Goal: Communication & Community: Answer question/provide support

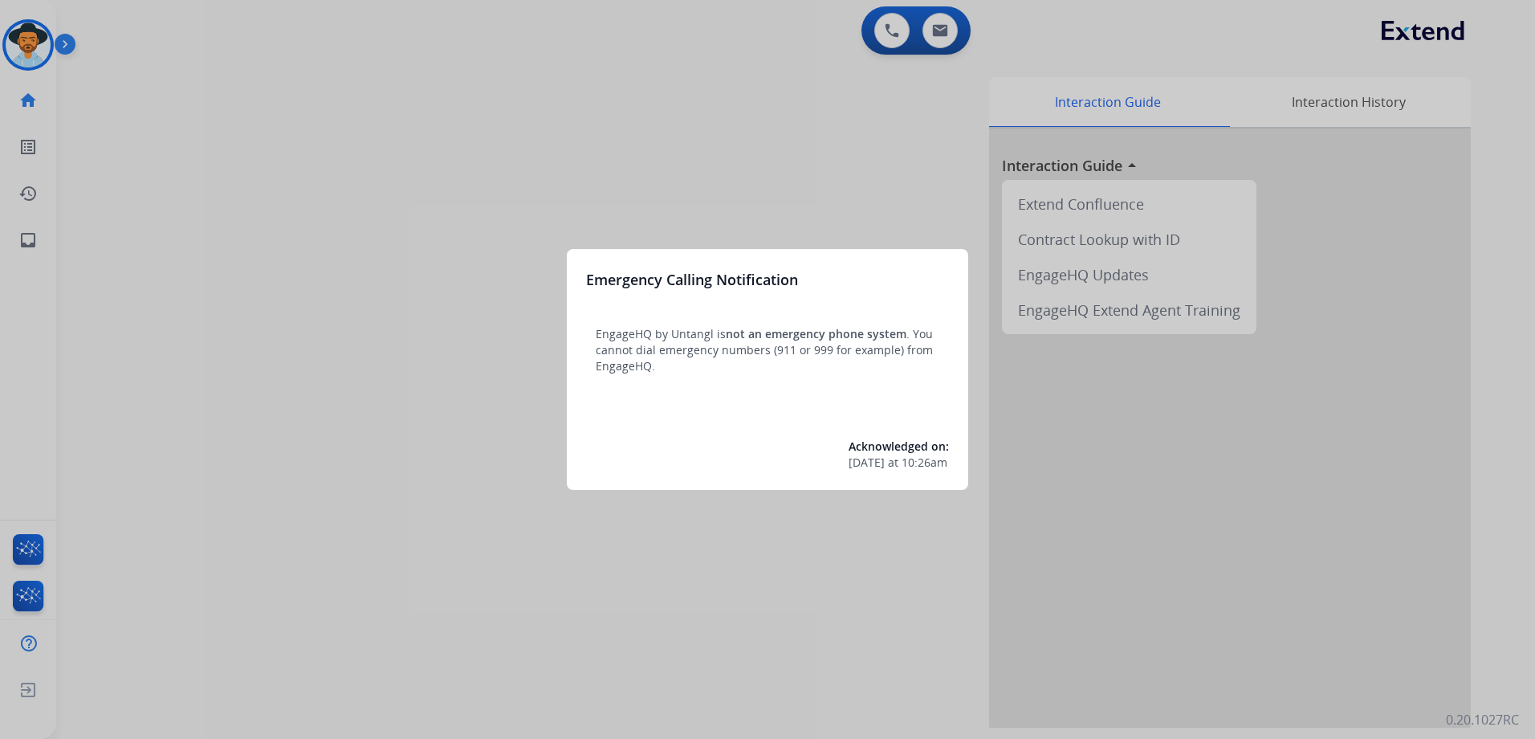
click at [945, 188] on div at bounding box center [767, 369] width 1535 height 739
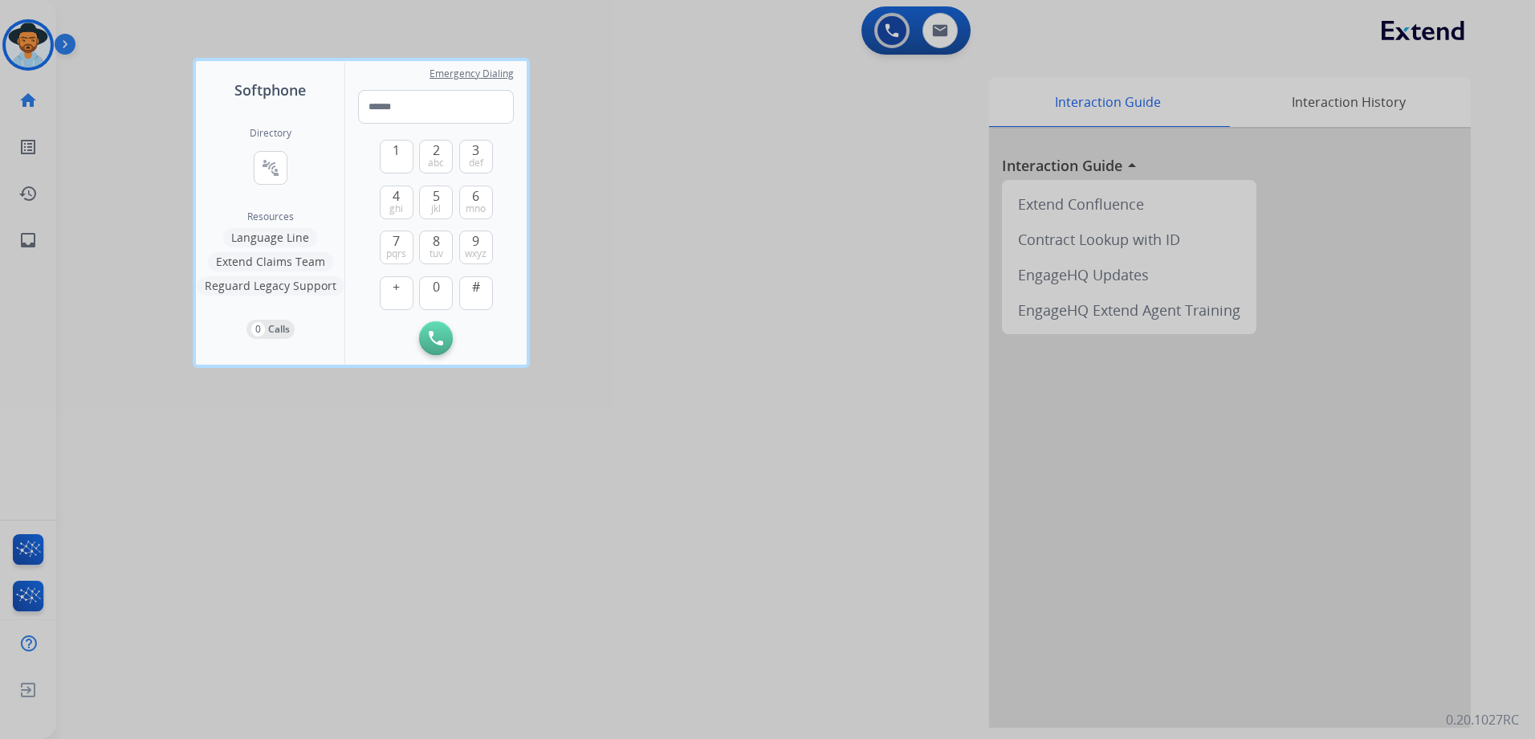
click at [966, 190] on div at bounding box center [767, 369] width 1535 height 739
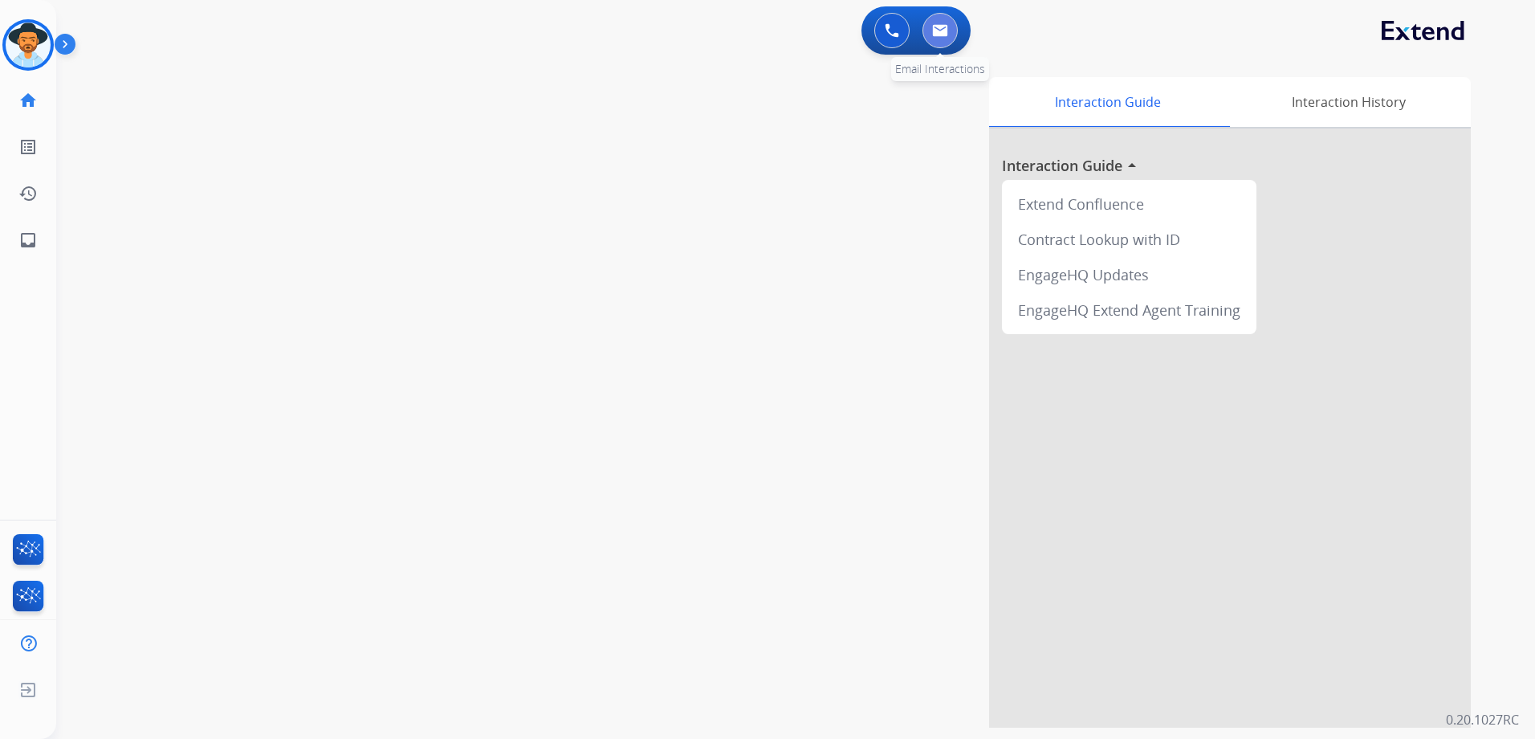
click at [939, 33] on img at bounding box center [940, 30] width 16 height 13
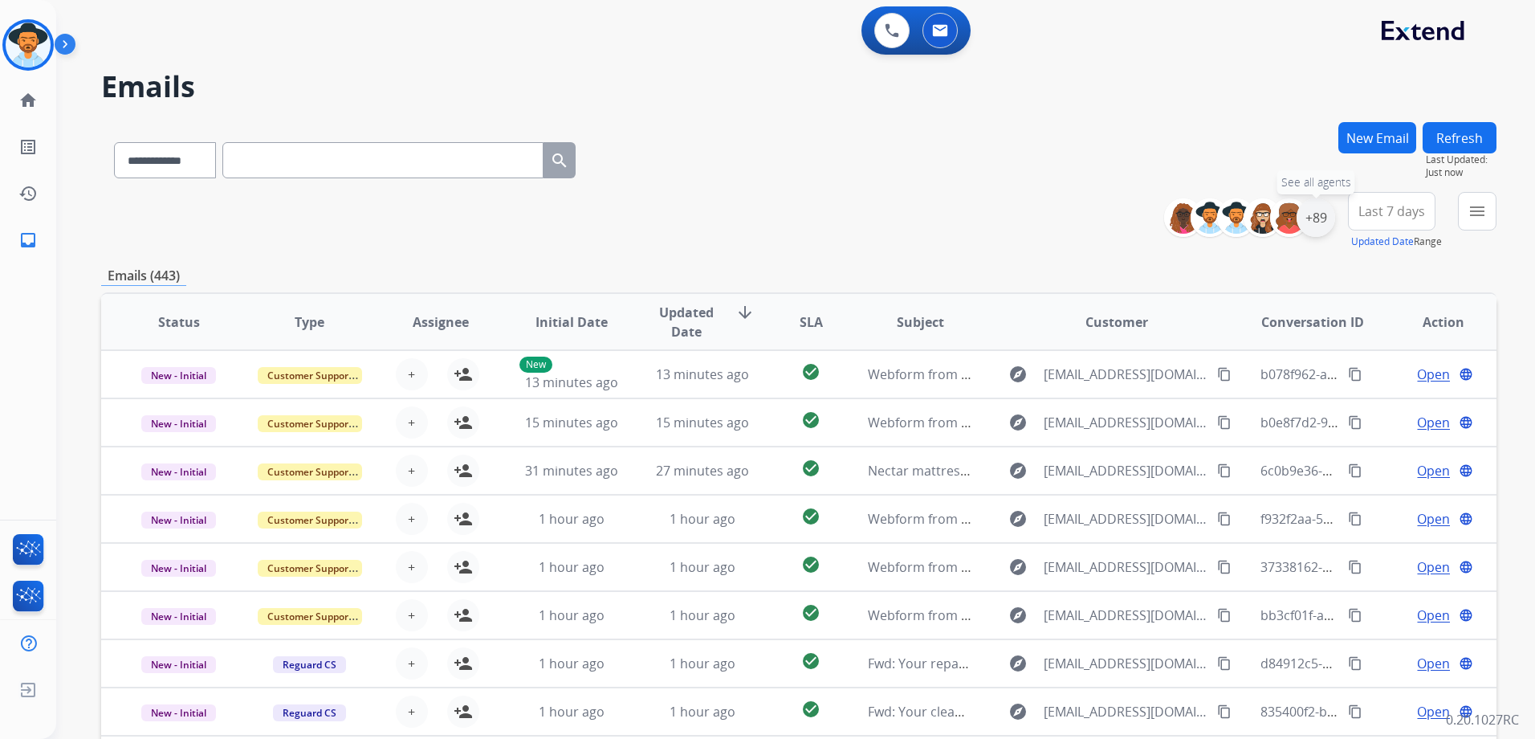
click at [1326, 215] on div "+89" at bounding box center [1316, 217] width 39 height 39
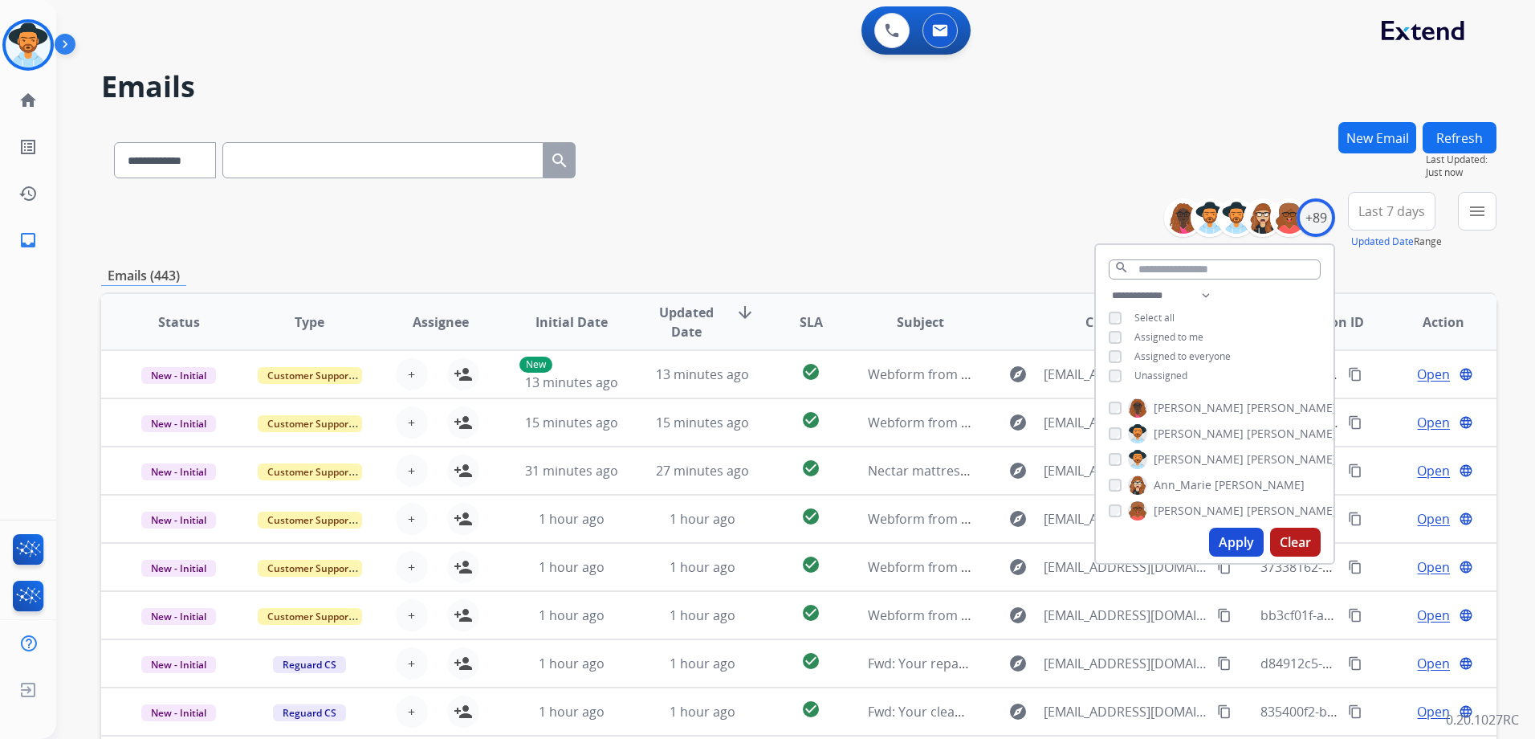
click at [1159, 373] on span "Unassigned" at bounding box center [1160, 376] width 53 height 14
click at [1240, 544] on button "Apply" at bounding box center [1236, 541] width 55 height 29
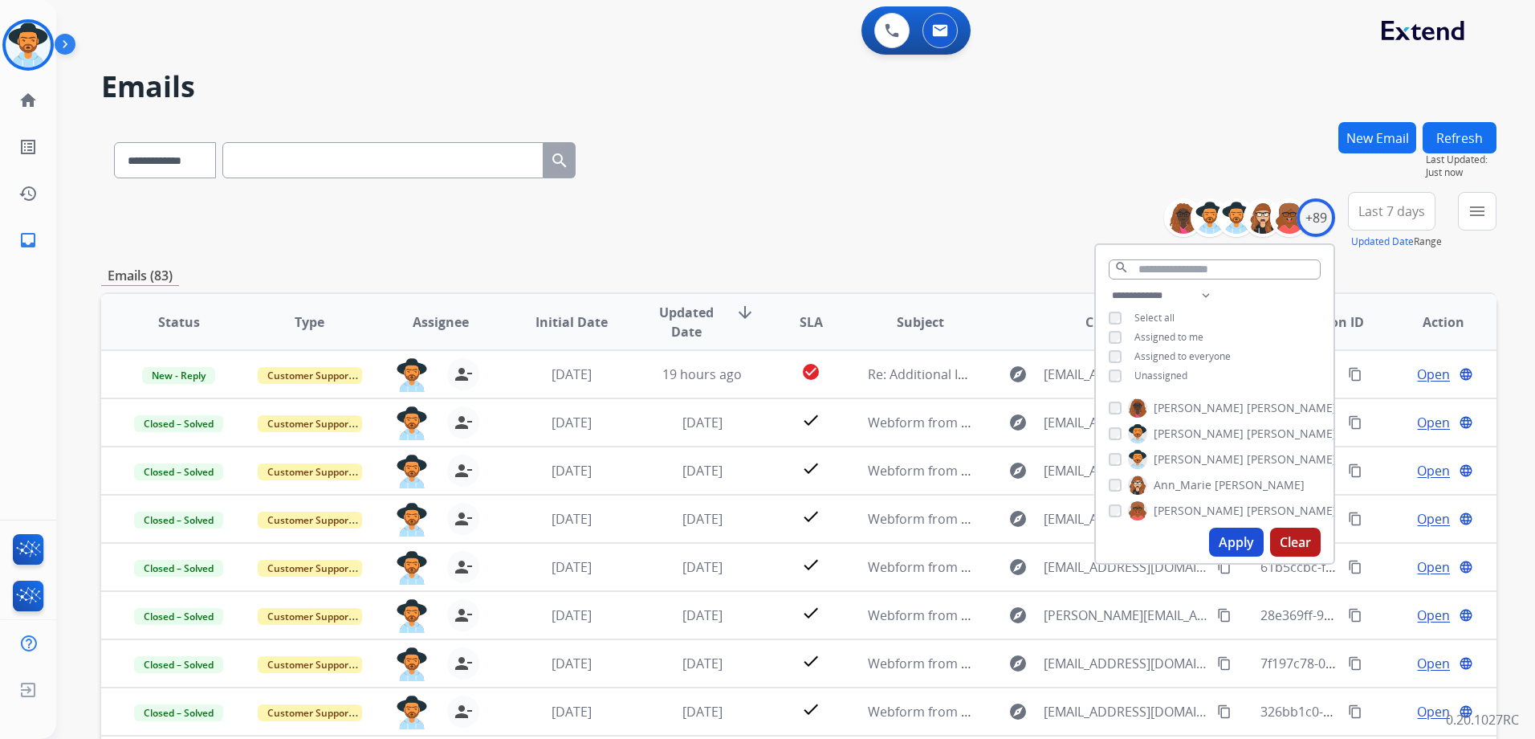
click at [873, 219] on div "**********" at bounding box center [798, 221] width 1395 height 58
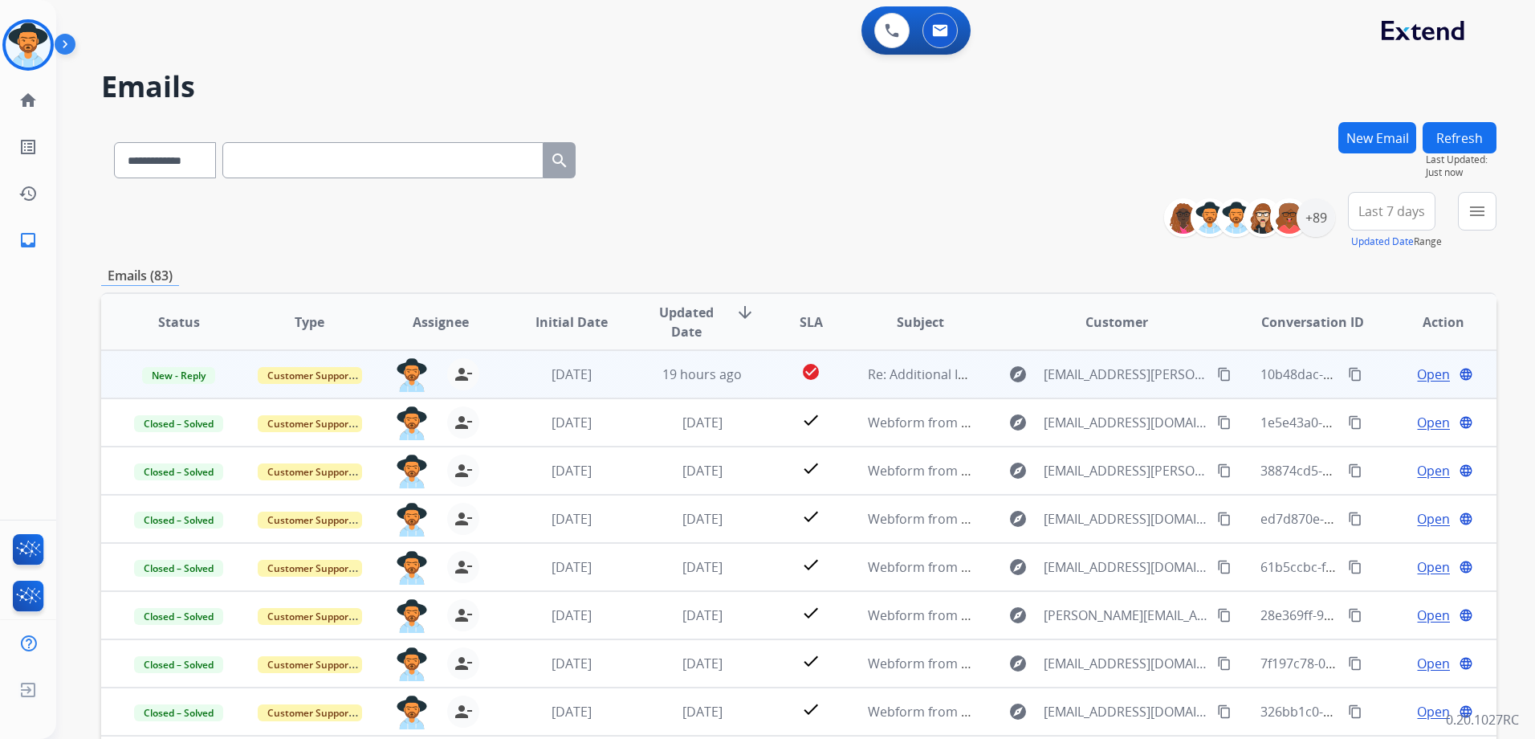
click at [1391, 381] on div "Open language" at bounding box center [1443, 374] width 104 height 19
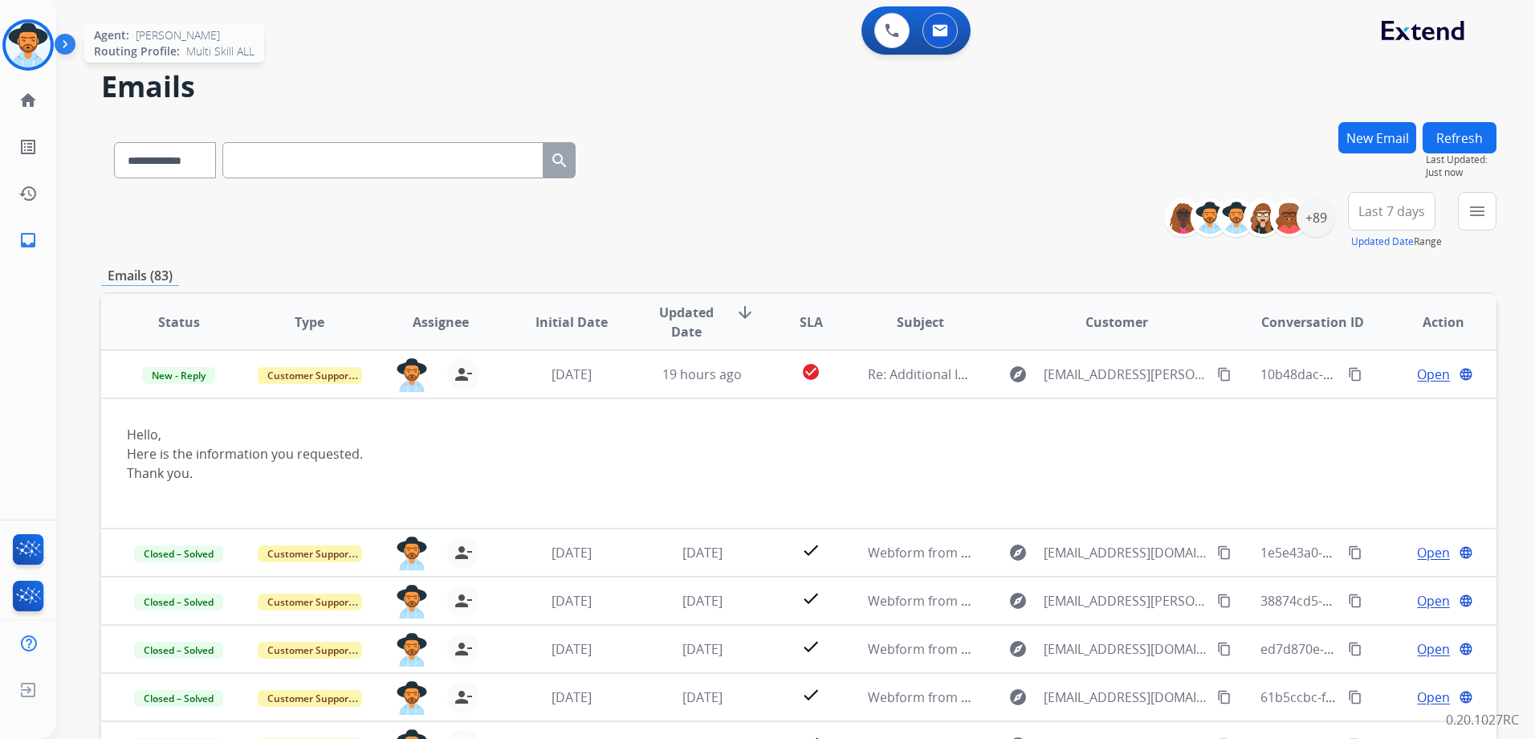
click at [28, 46] on img at bounding box center [28, 44] width 45 height 45
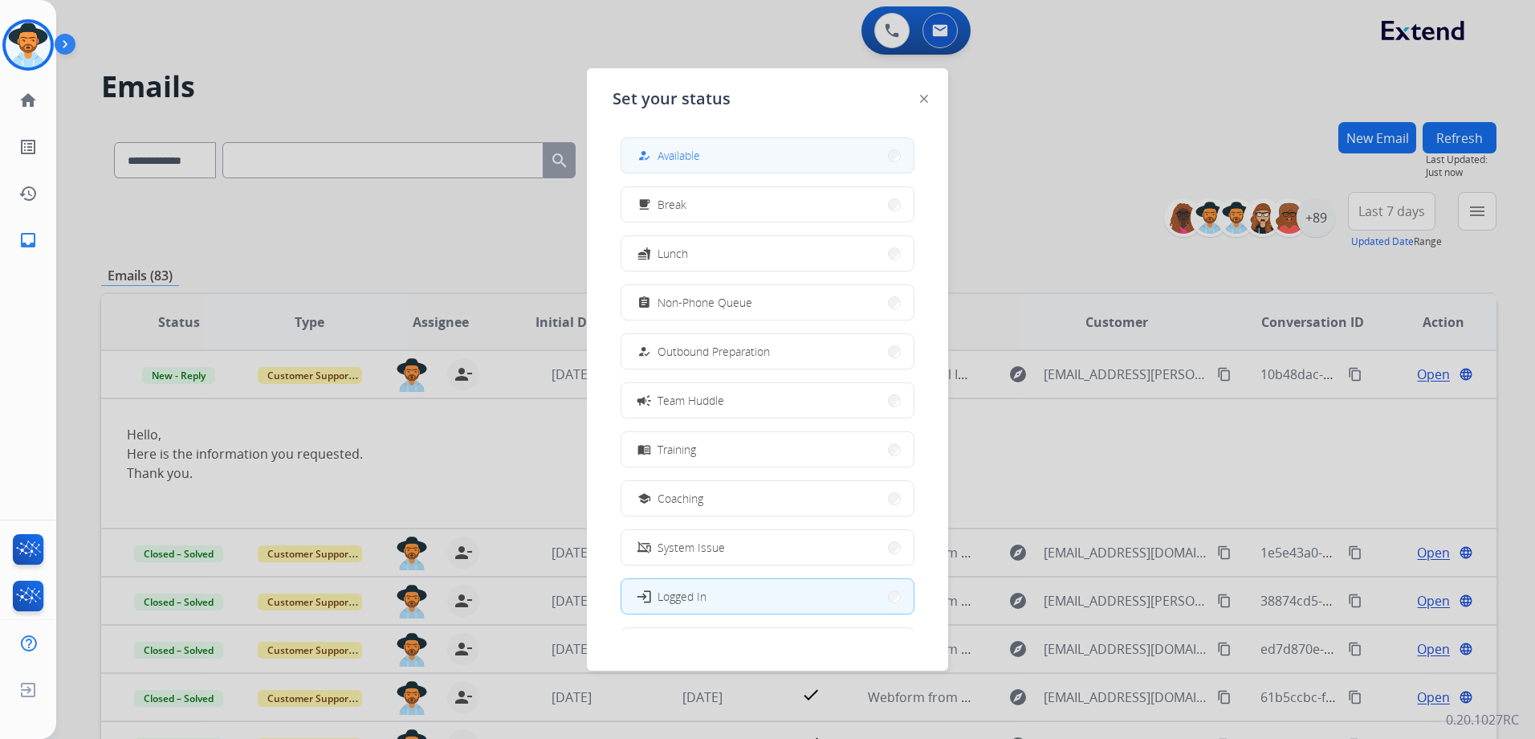
click at [699, 162] on span "Available" at bounding box center [679, 155] width 43 height 17
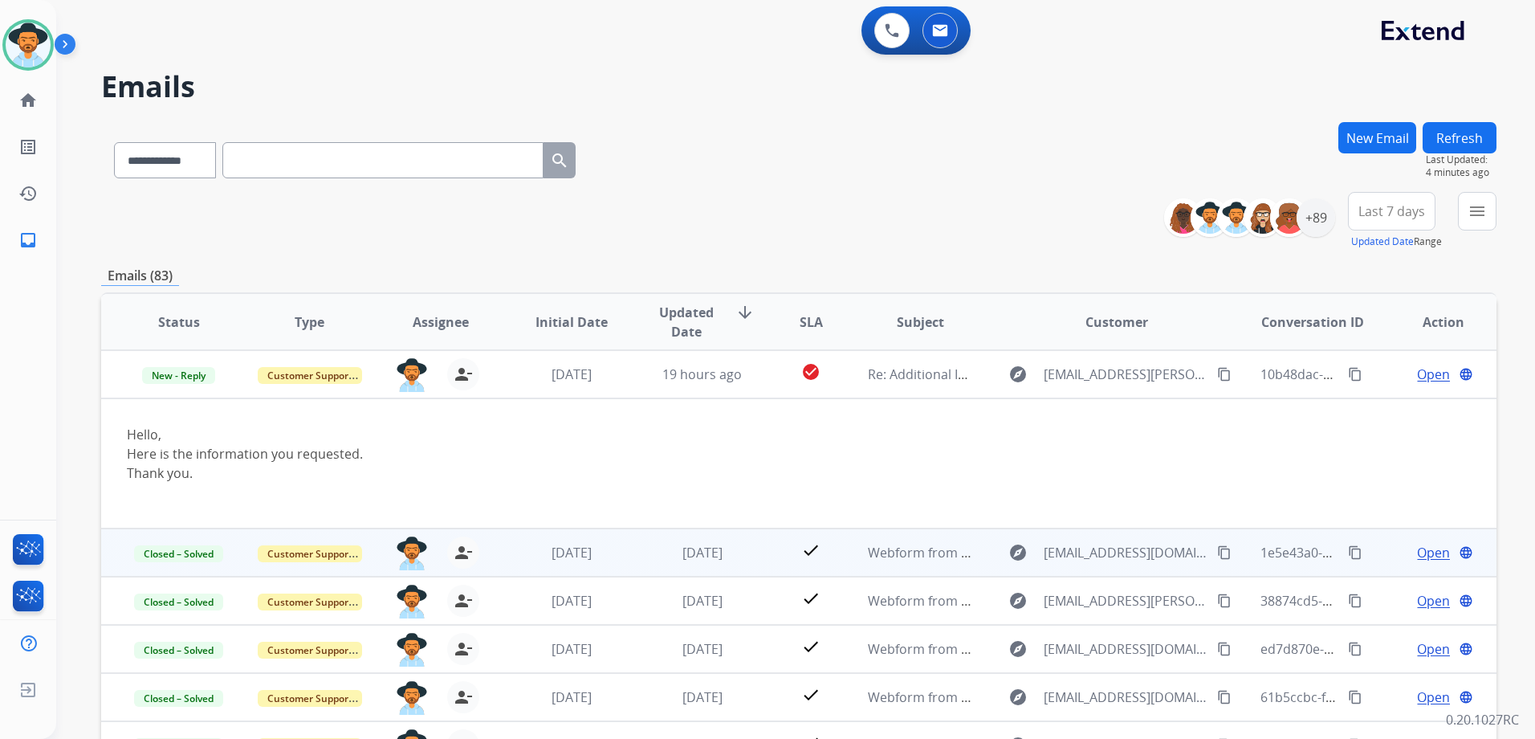
click at [1378, 560] on td "Open language" at bounding box center [1431, 552] width 131 height 48
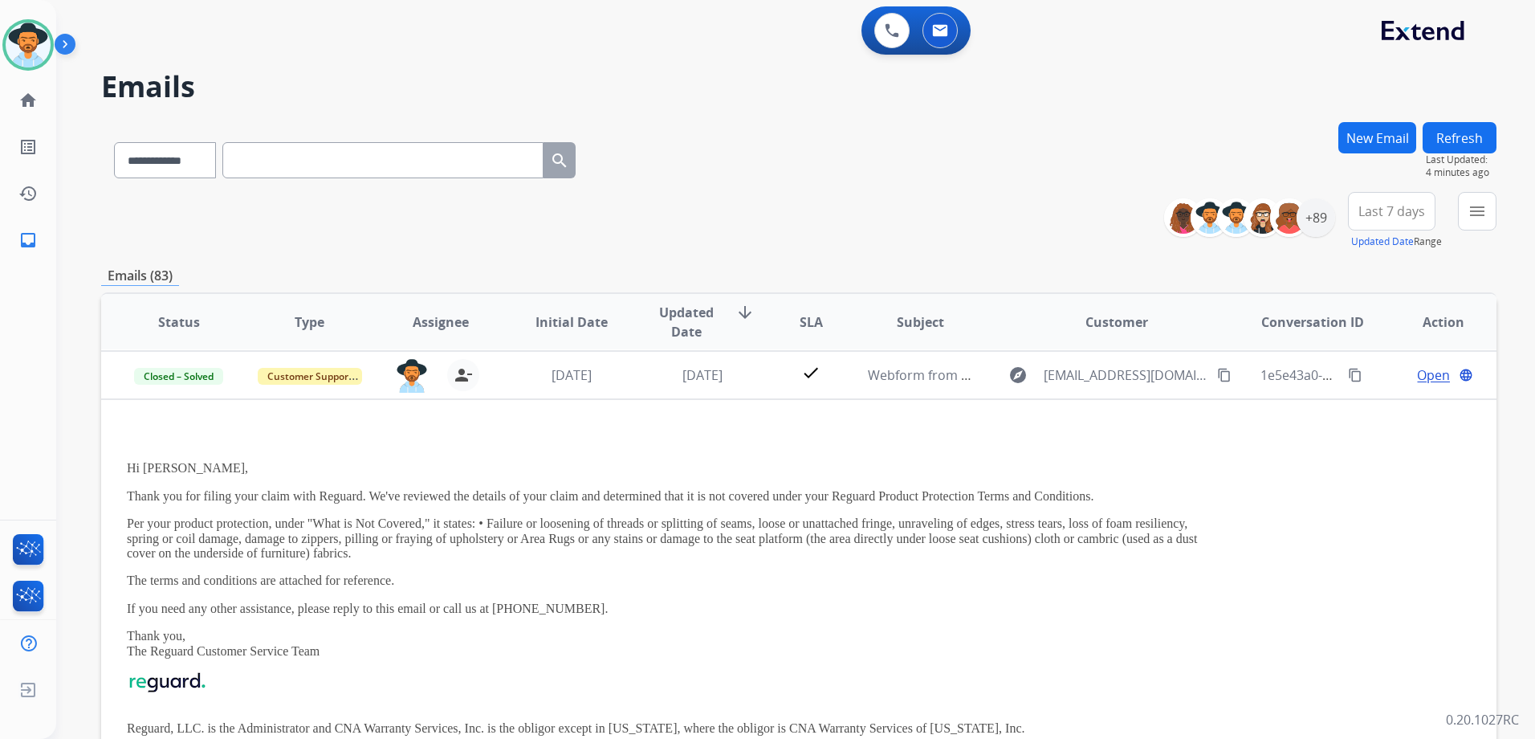
scroll to position [48, 0]
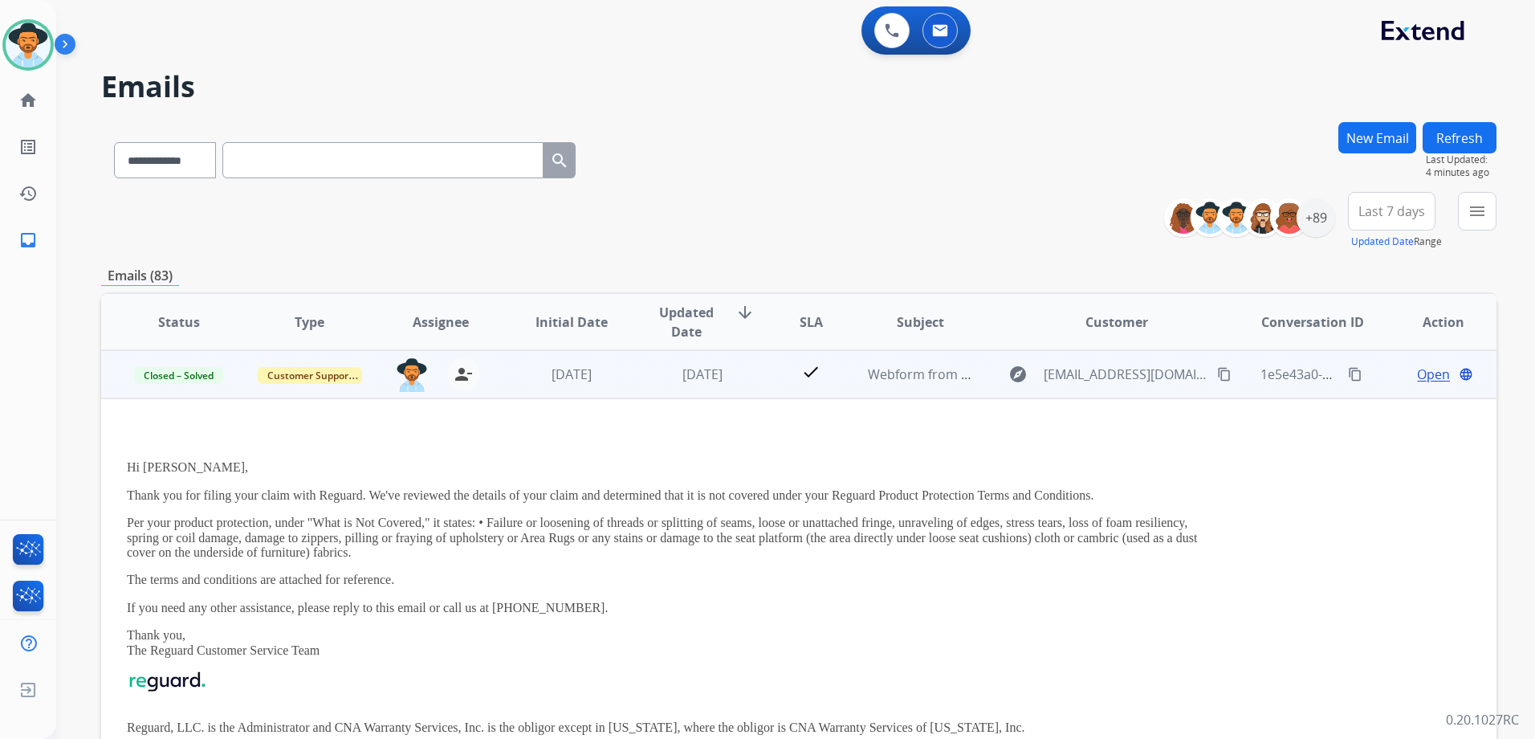
click at [1391, 381] on div "Open language" at bounding box center [1443, 374] width 104 height 19
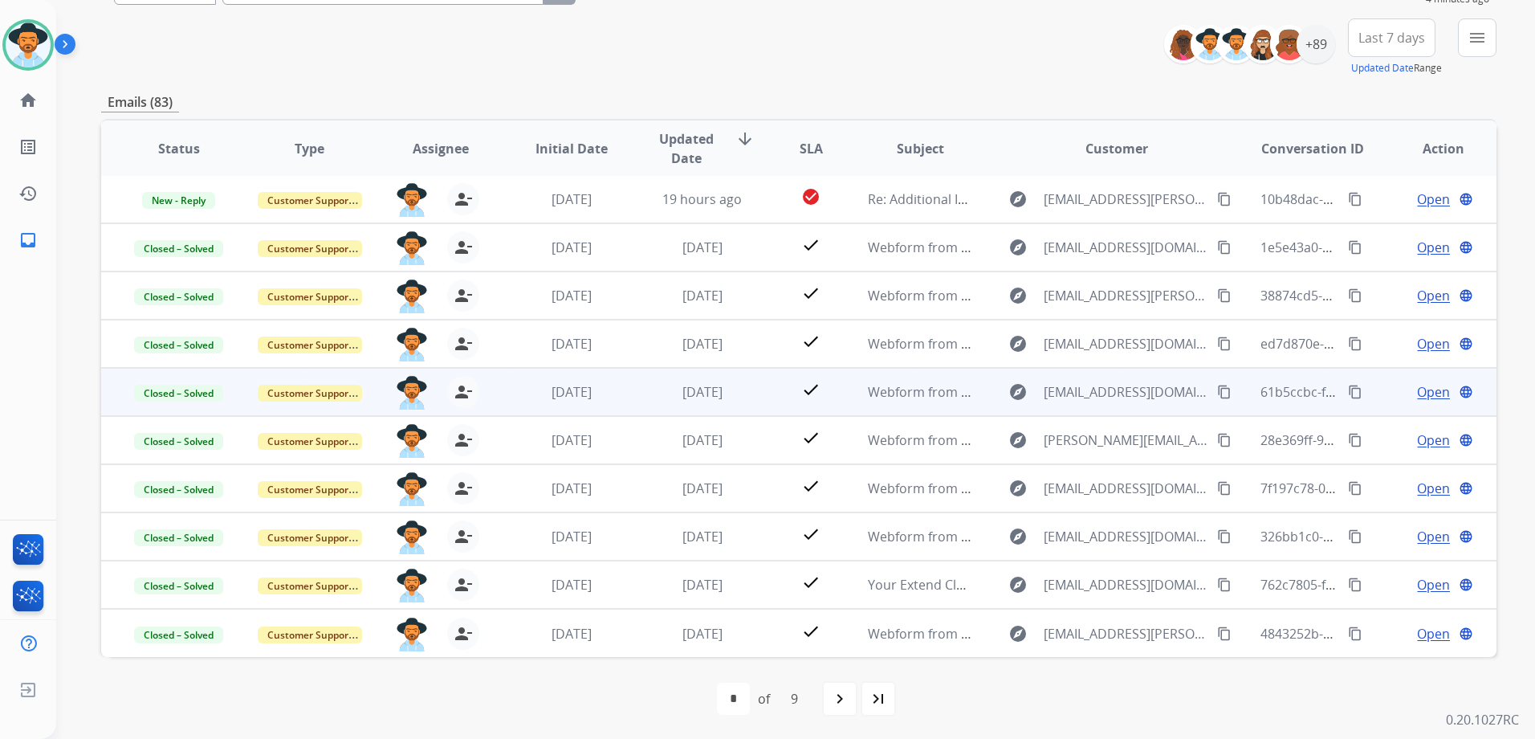
scroll to position [175, 0]
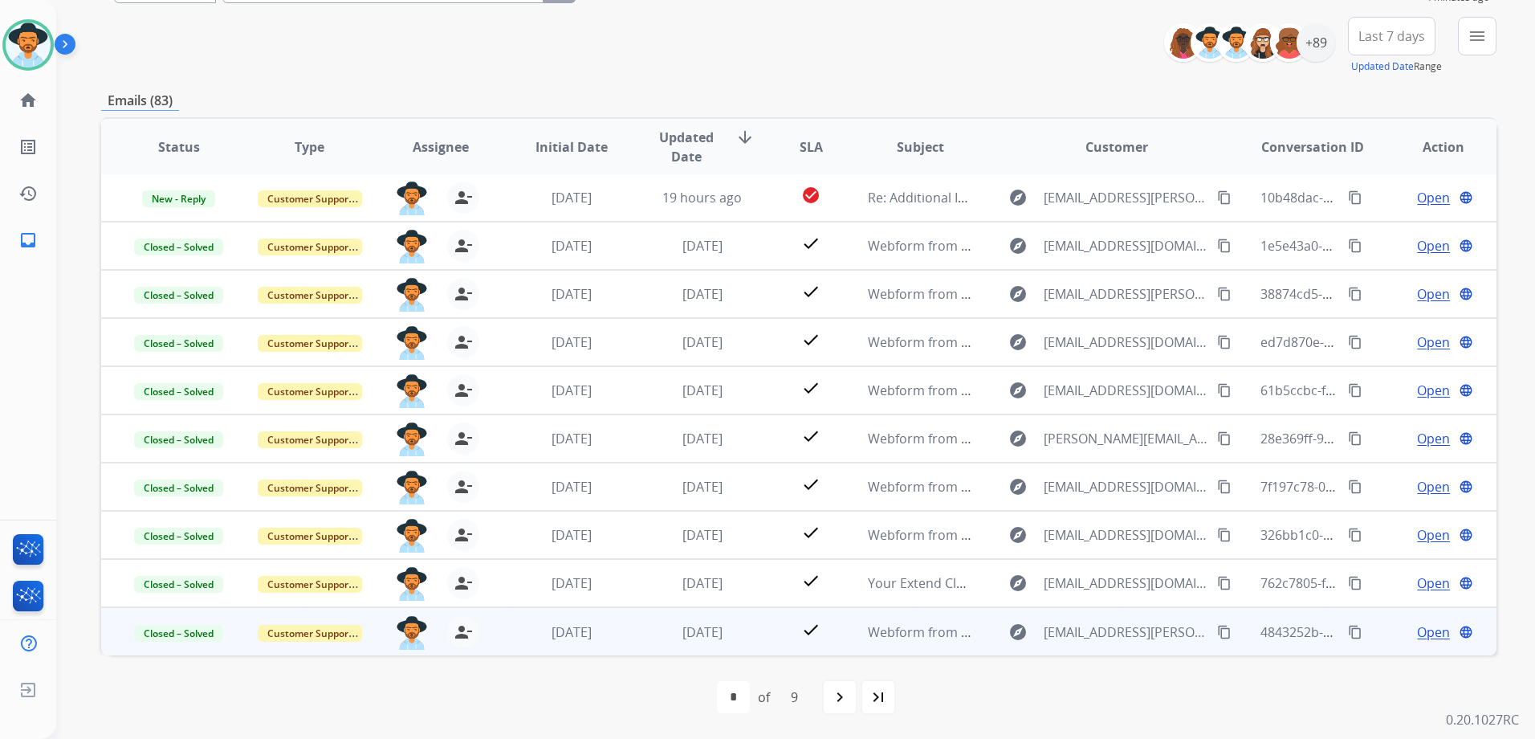
click at [1373, 647] on td "Open language" at bounding box center [1431, 631] width 131 height 48
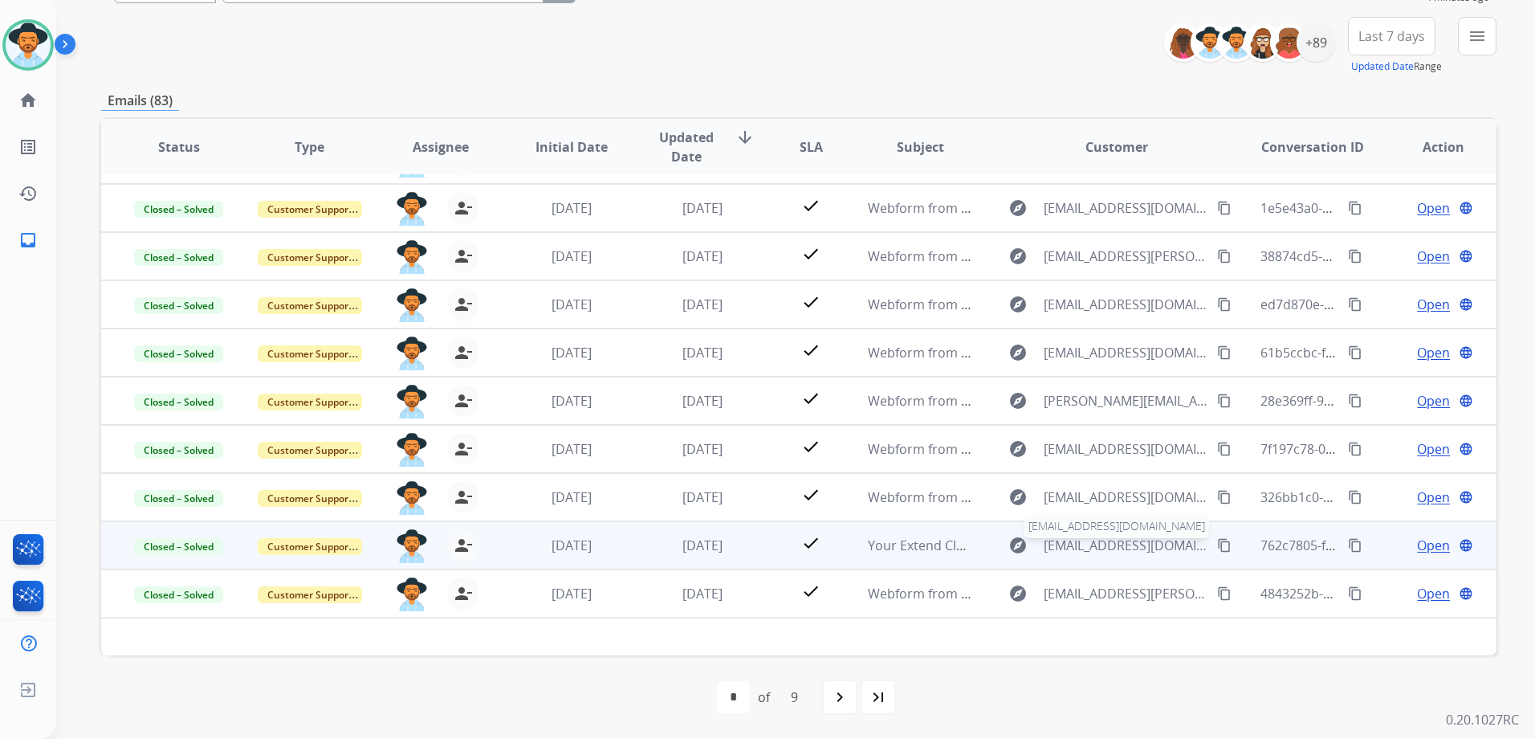
scroll to position [32, 0]
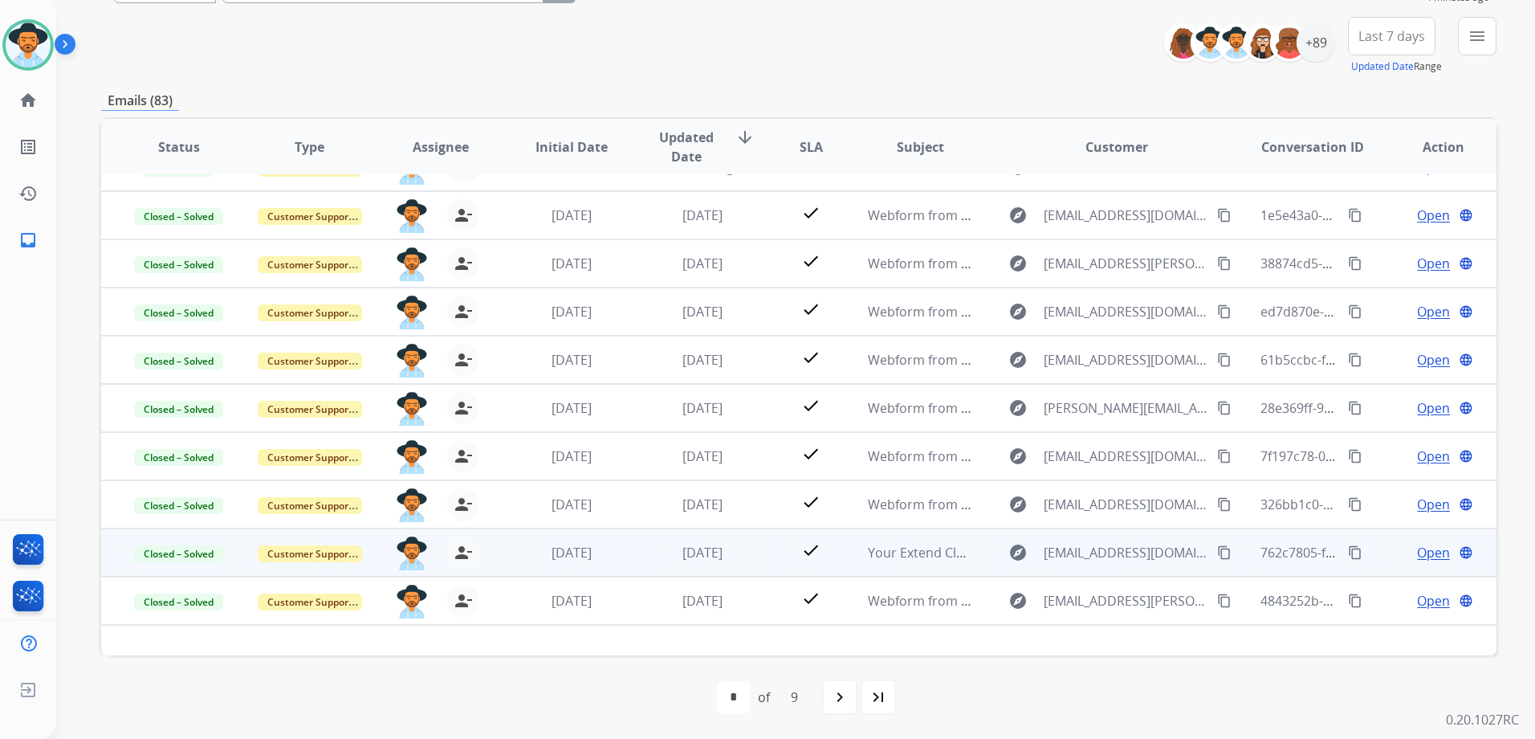
click at [1366, 555] on td "Open language" at bounding box center [1431, 552] width 131 height 48
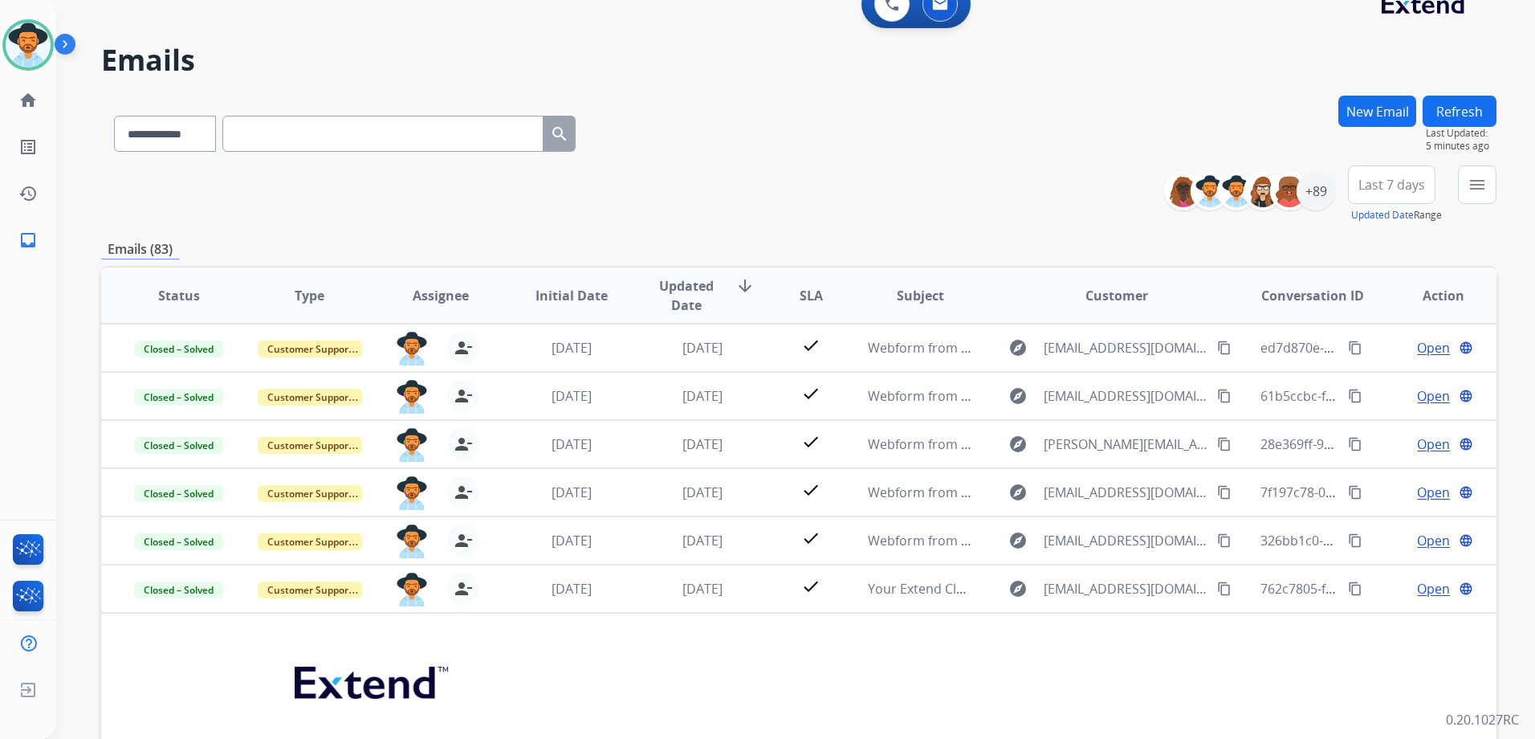
scroll to position [0, 0]
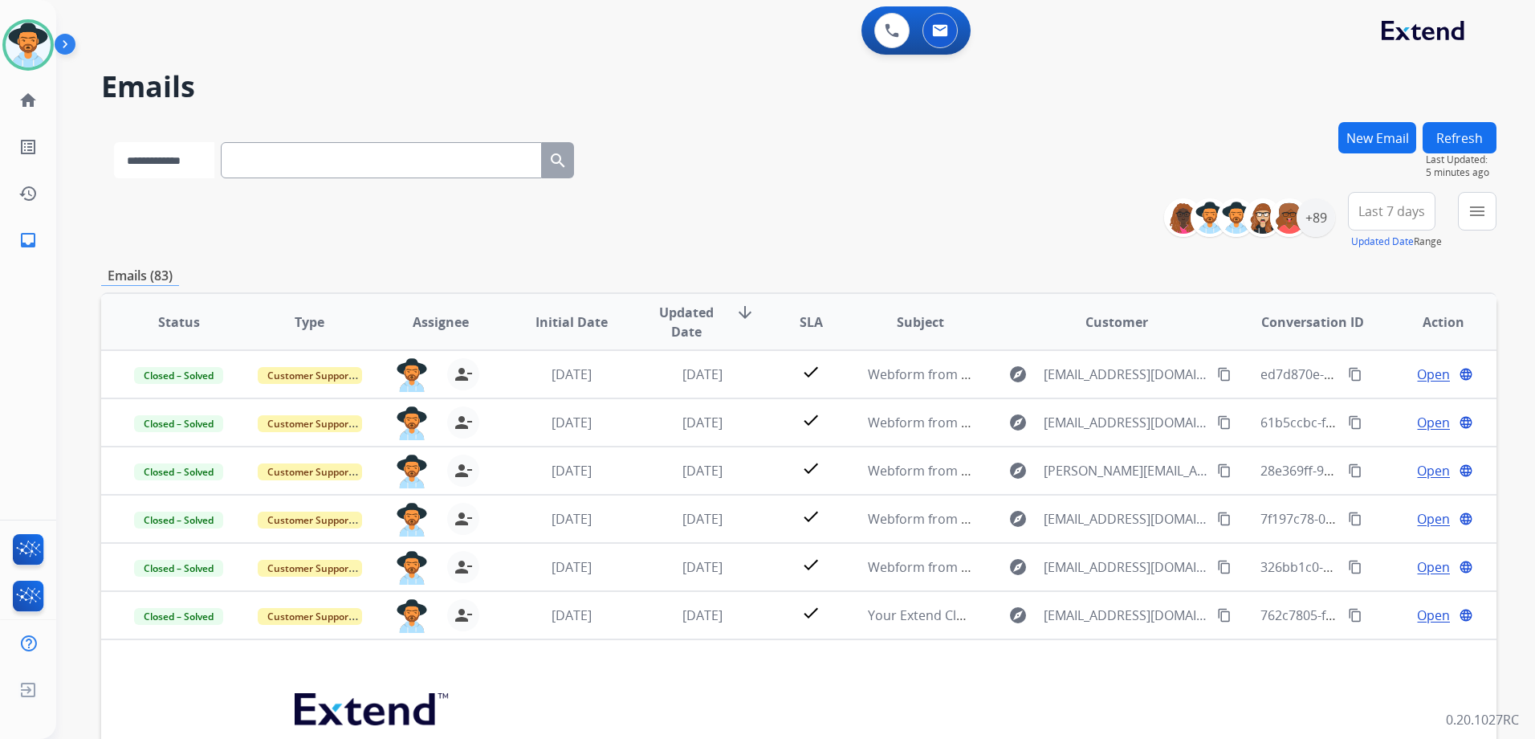
click at [155, 165] on select "**********" at bounding box center [164, 160] width 100 height 36
select select "**********"
click at [114, 142] on select "**********" at bounding box center [164, 160] width 100 height 36
paste input "**********"
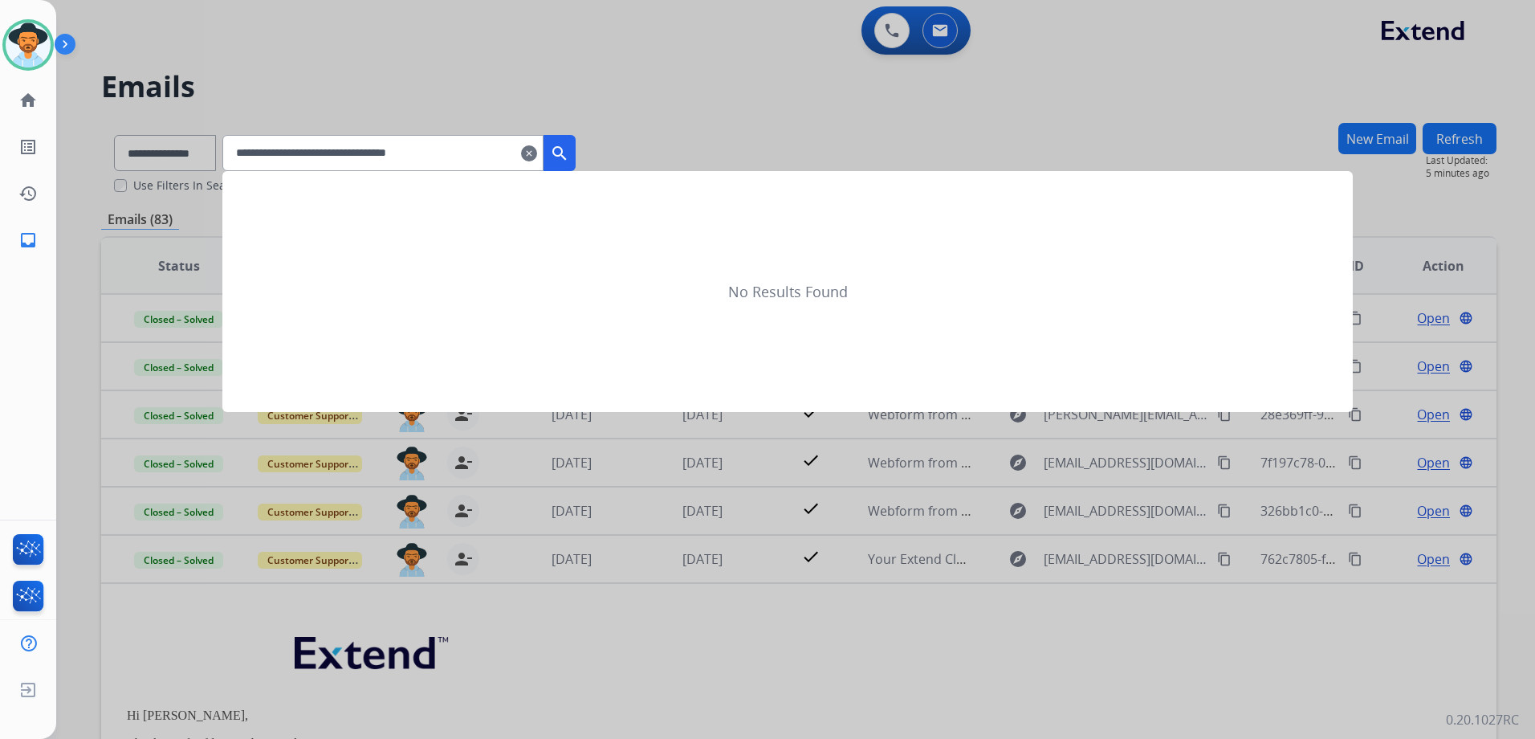
click at [569, 161] on mat-icon "search" at bounding box center [559, 153] width 19 height 19
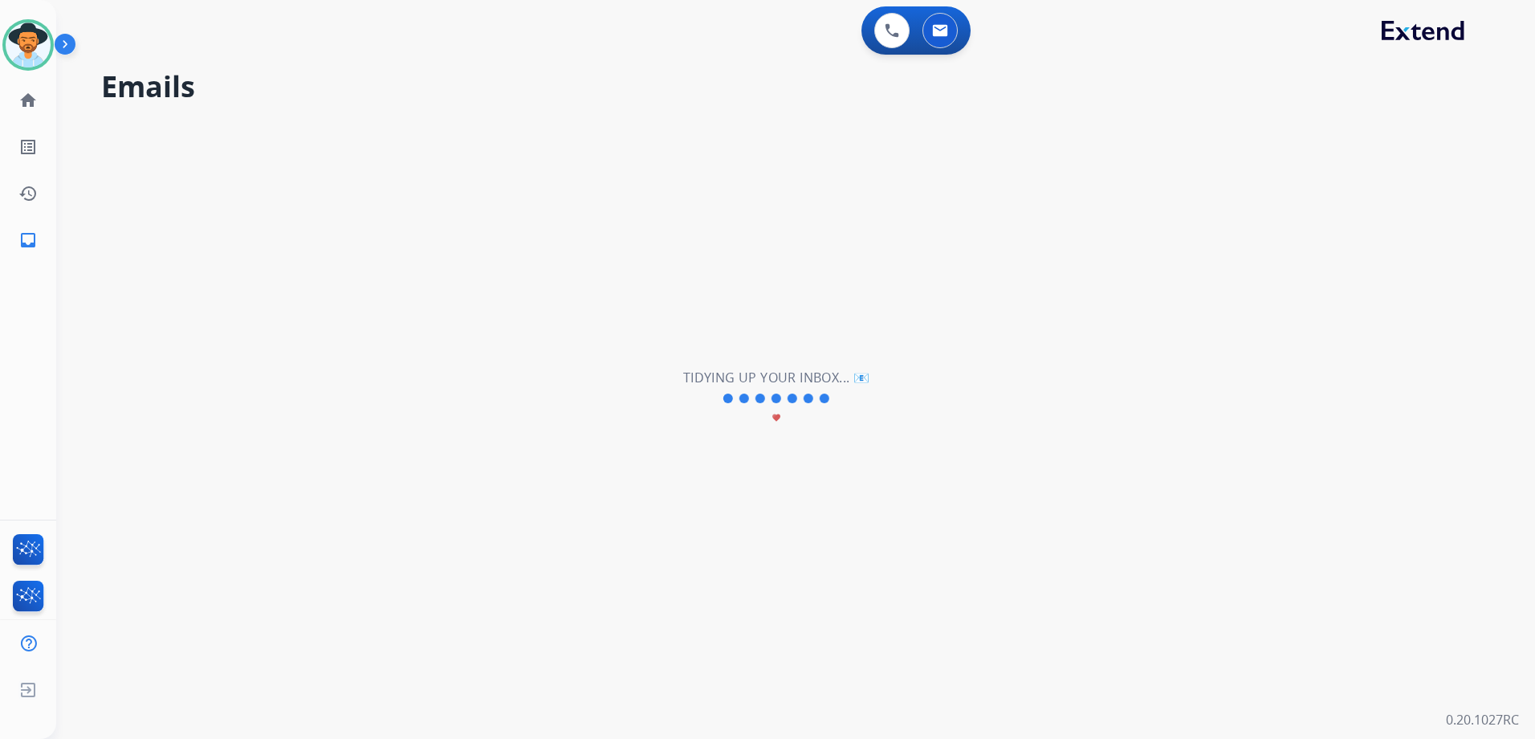
scroll to position [3, 0]
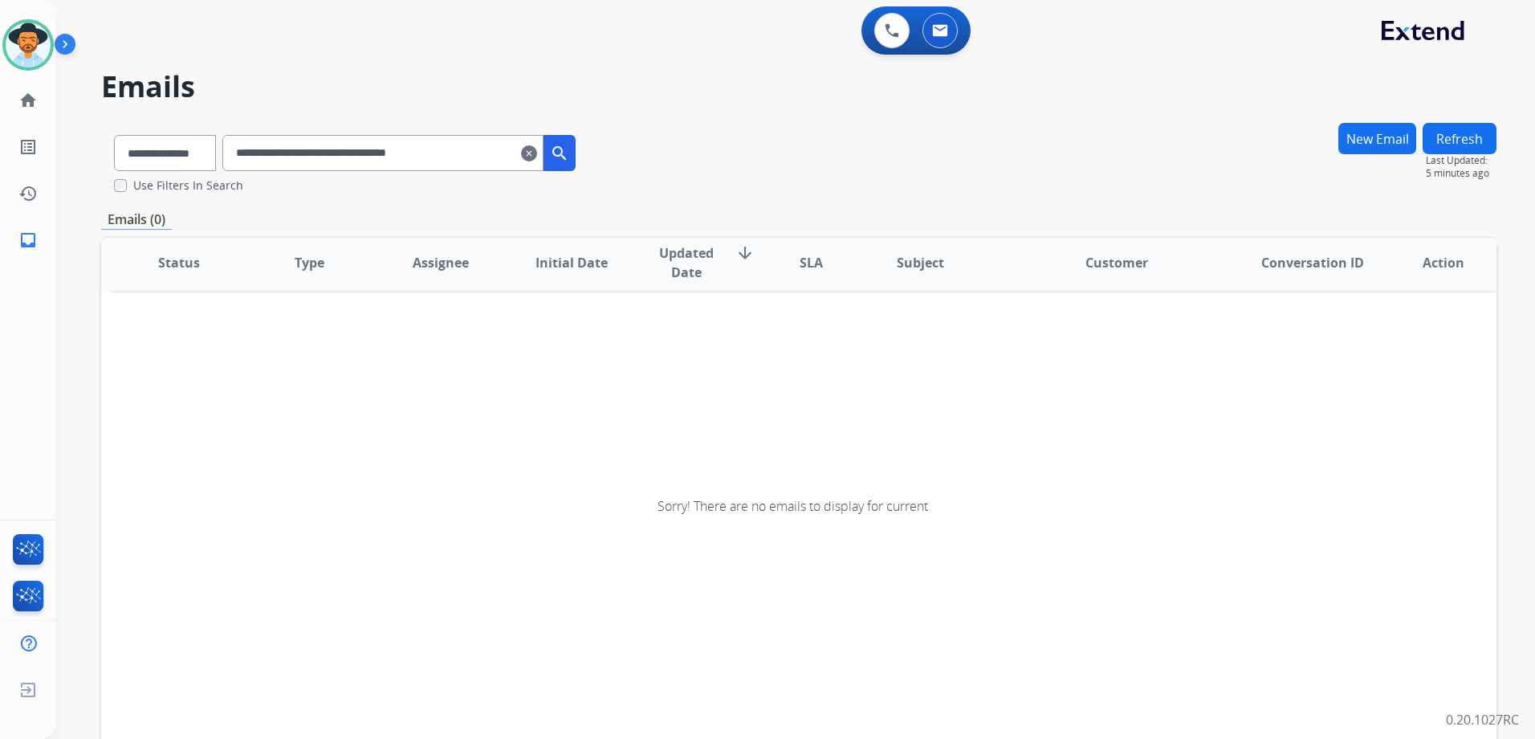
click at [491, 155] on input "**********" at bounding box center [382, 153] width 321 height 36
click at [259, 152] on input "**********" at bounding box center [382, 153] width 321 height 36
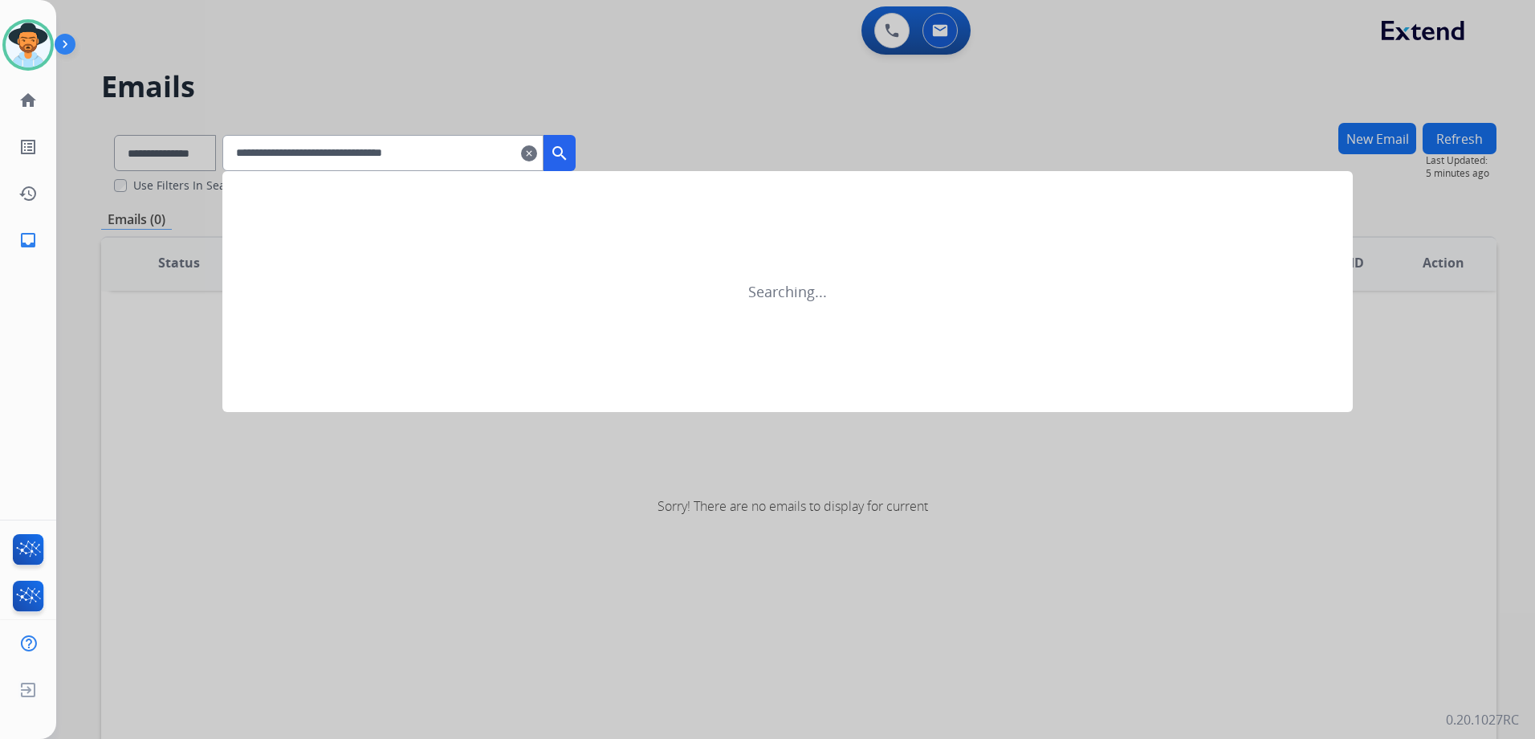
type input "**********"
click at [576, 164] on button "search" at bounding box center [560, 153] width 32 height 36
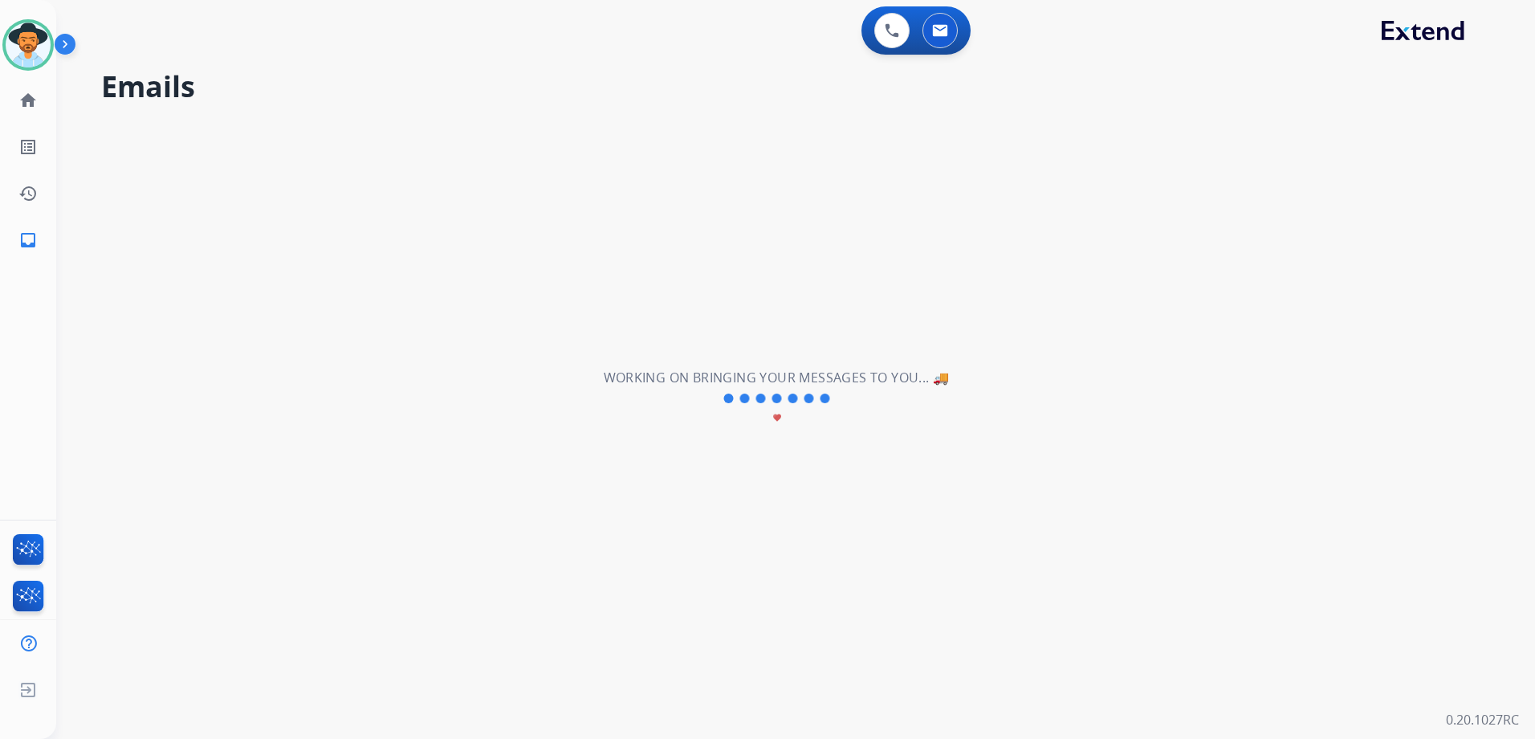
scroll to position [0, 0]
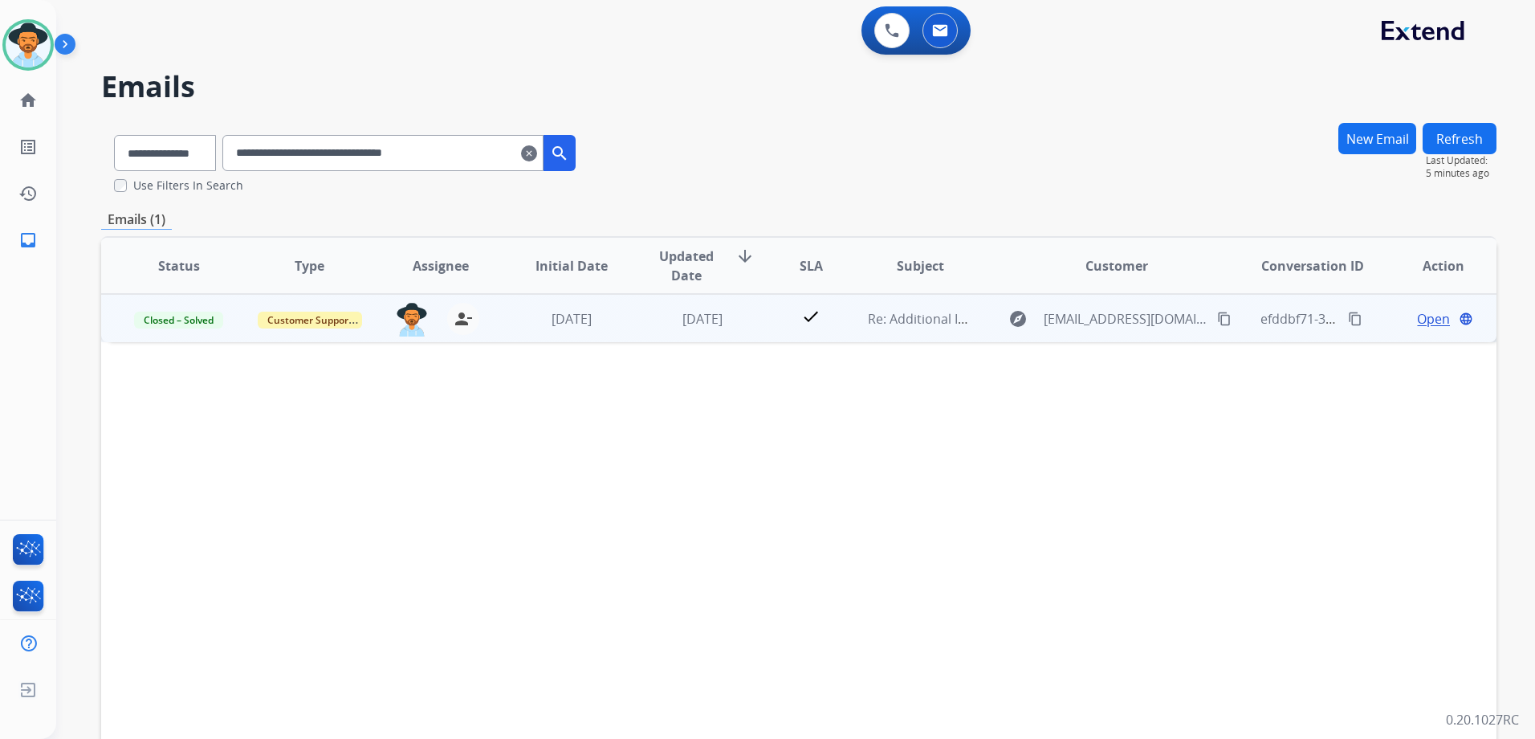
click at [1391, 321] on div "Open language" at bounding box center [1443, 318] width 104 height 19
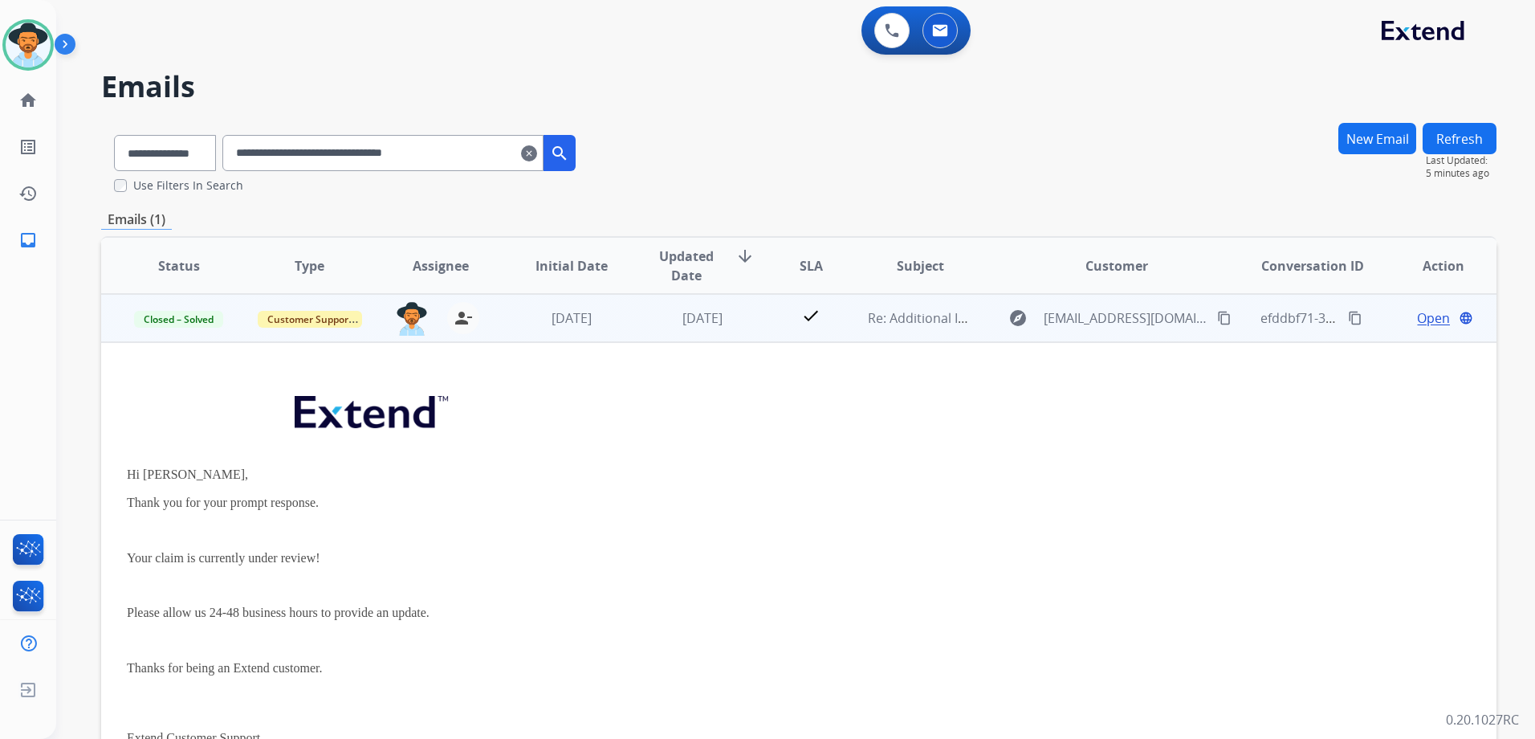
click at [1417, 325] on span "Open" at bounding box center [1433, 317] width 33 height 19
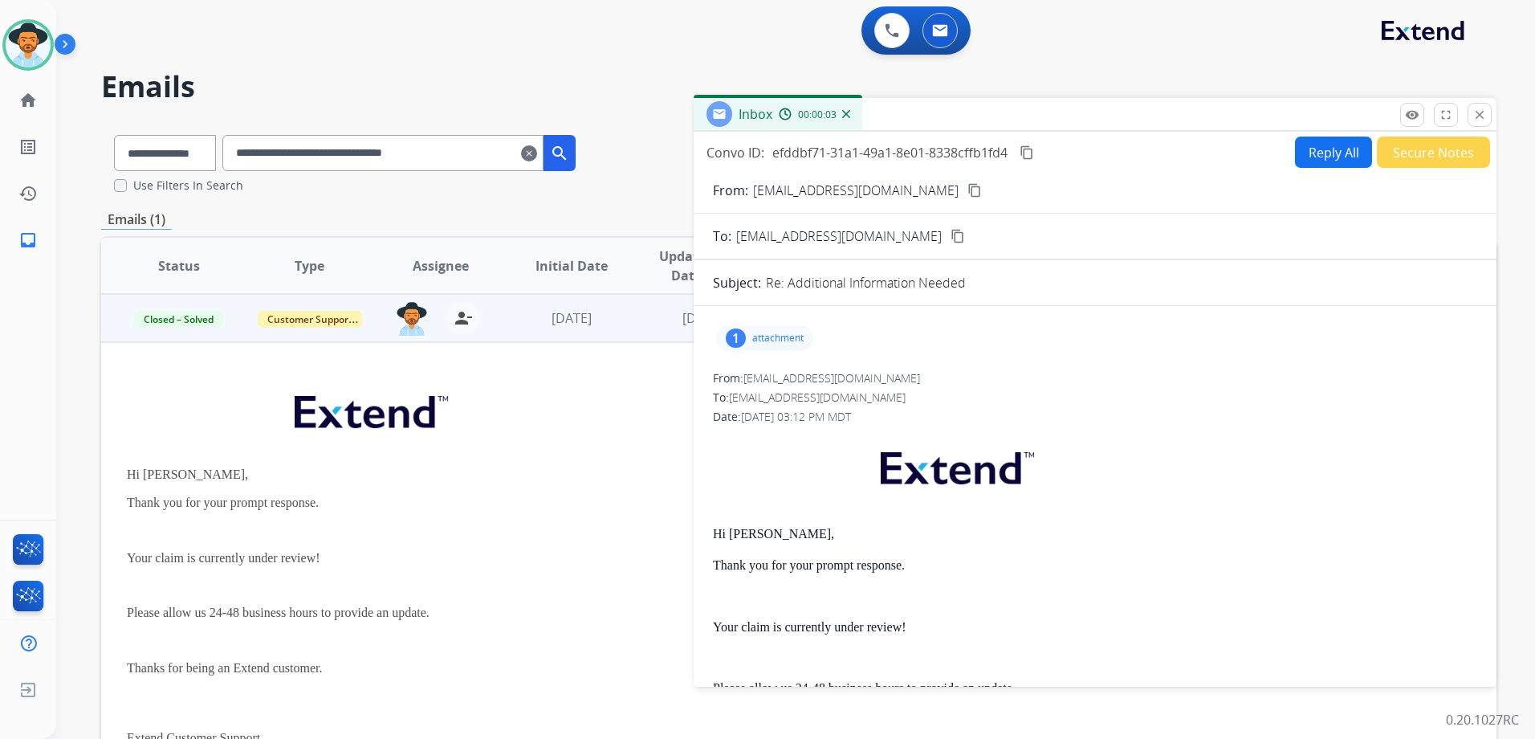
click at [783, 339] on p "attachment" at bounding box center [777, 338] width 51 height 13
click at [778, 385] on div at bounding box center [769, 379] width 80 height 56
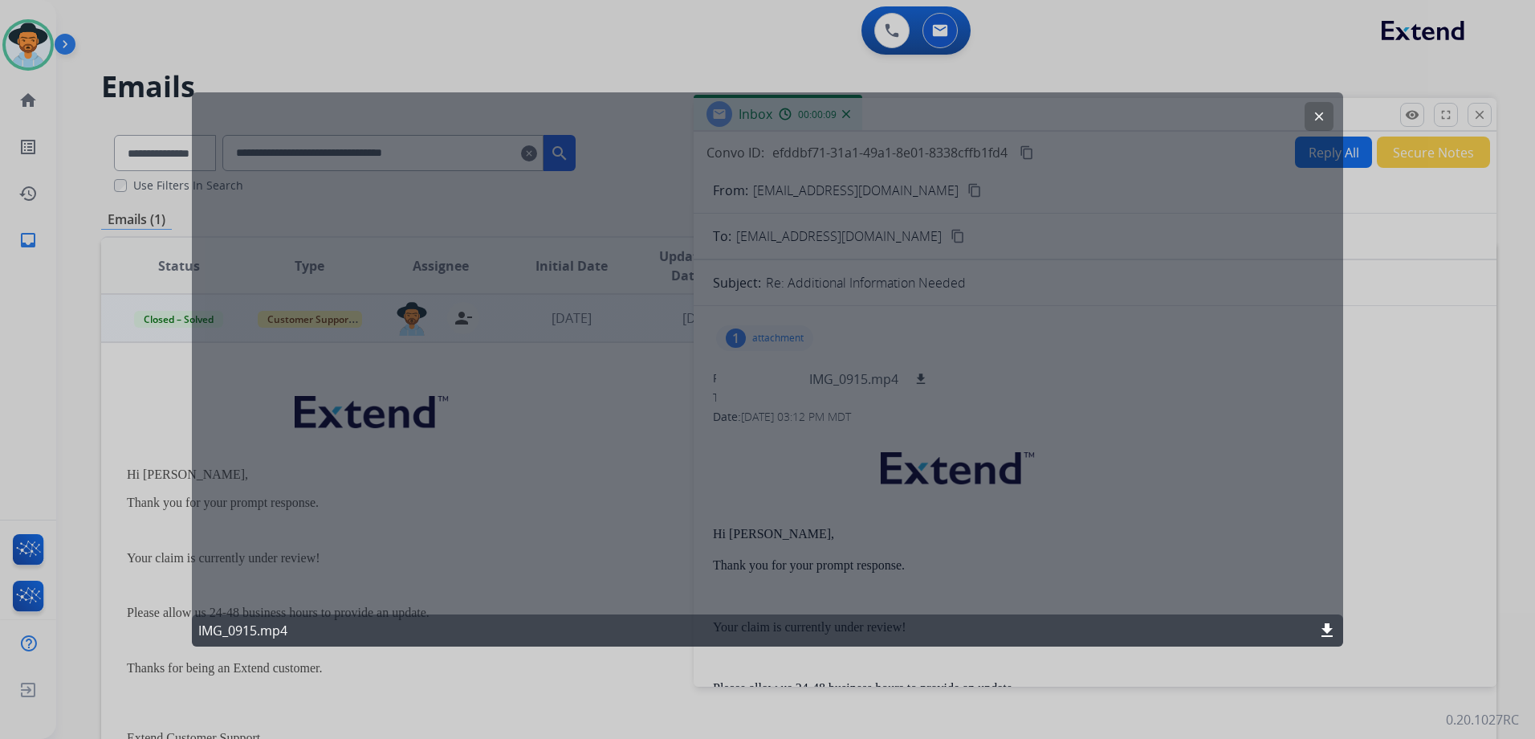
click at [1326, 637] on mat-icon "download" at bounding box center [1327, 630] width 19 height 19
click at [699, 50] on div at bounding box center [767, 369] width 1535 height 739
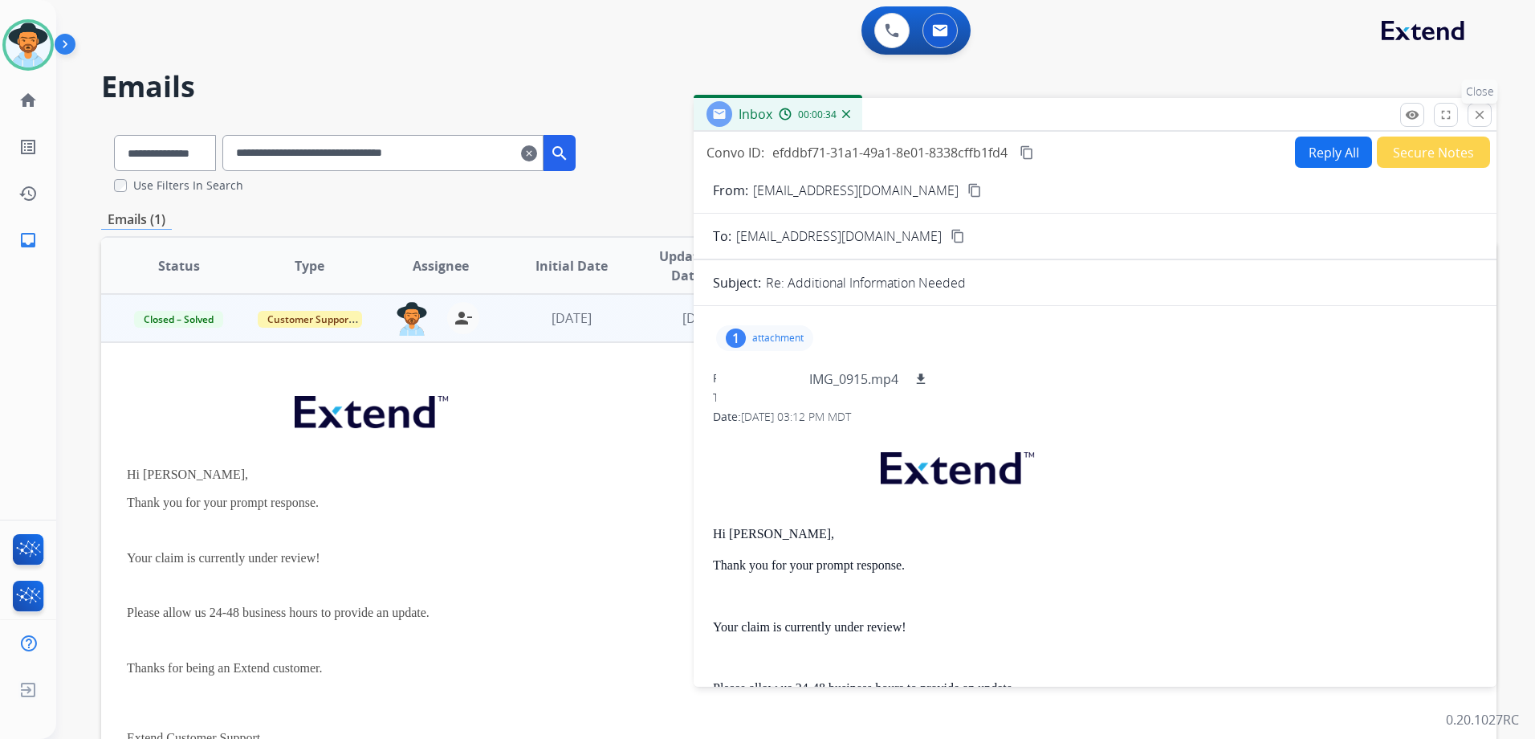
click at [1484, 114] on mat-icon "close" at bounding box center [1479, 115] width 14 height 14
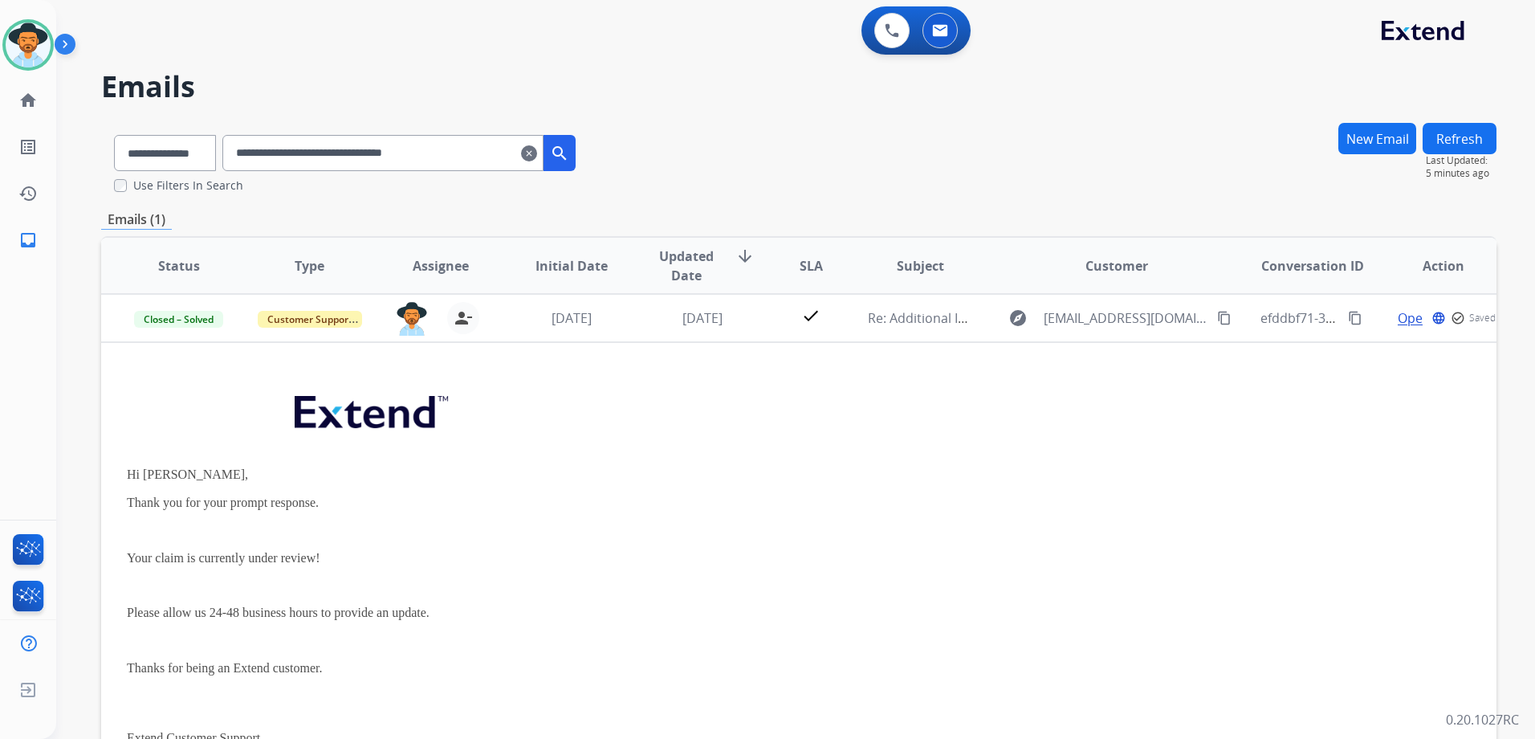
click at [537, 157] on mat-icon "clear" at bounding box center [529, 153] width 16 height 19
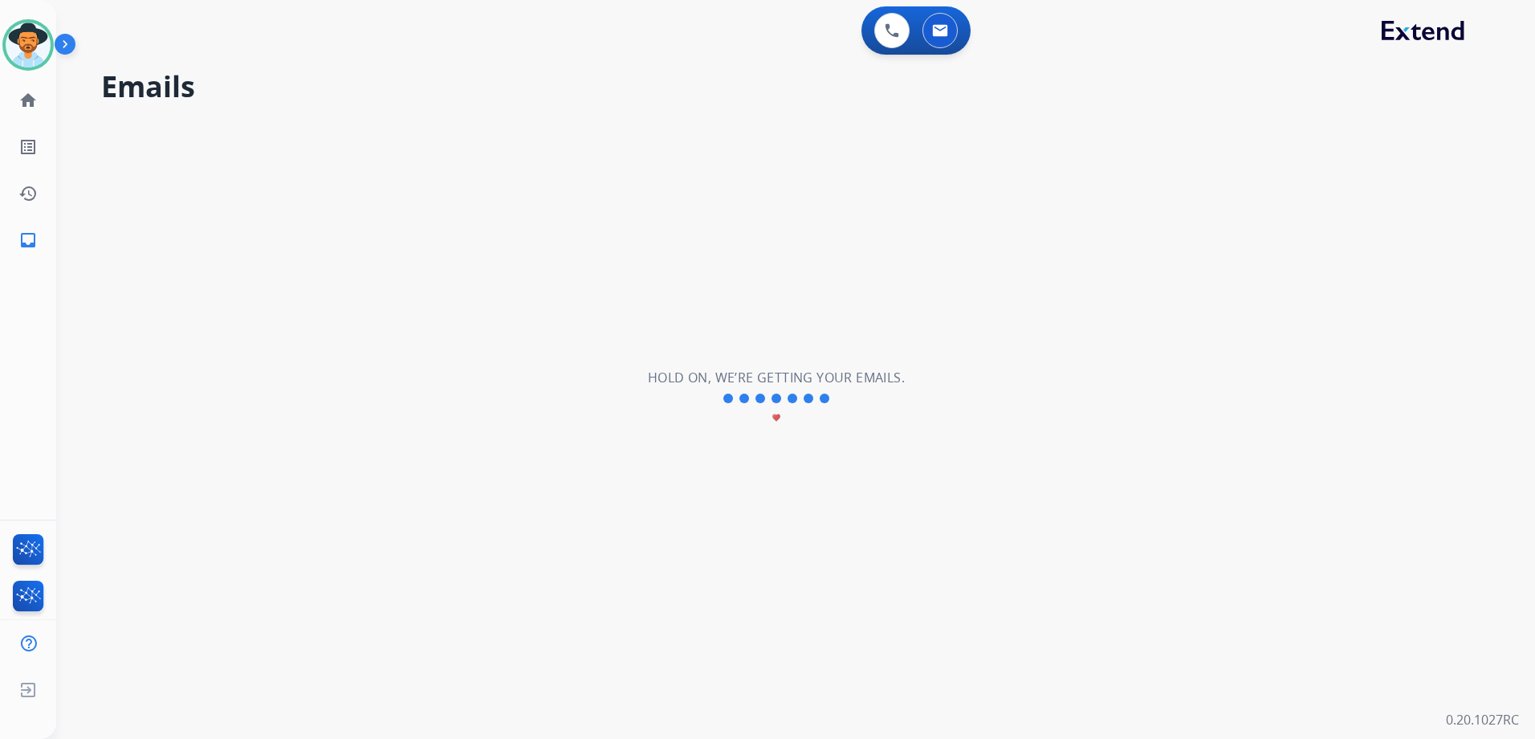
select select "**********"
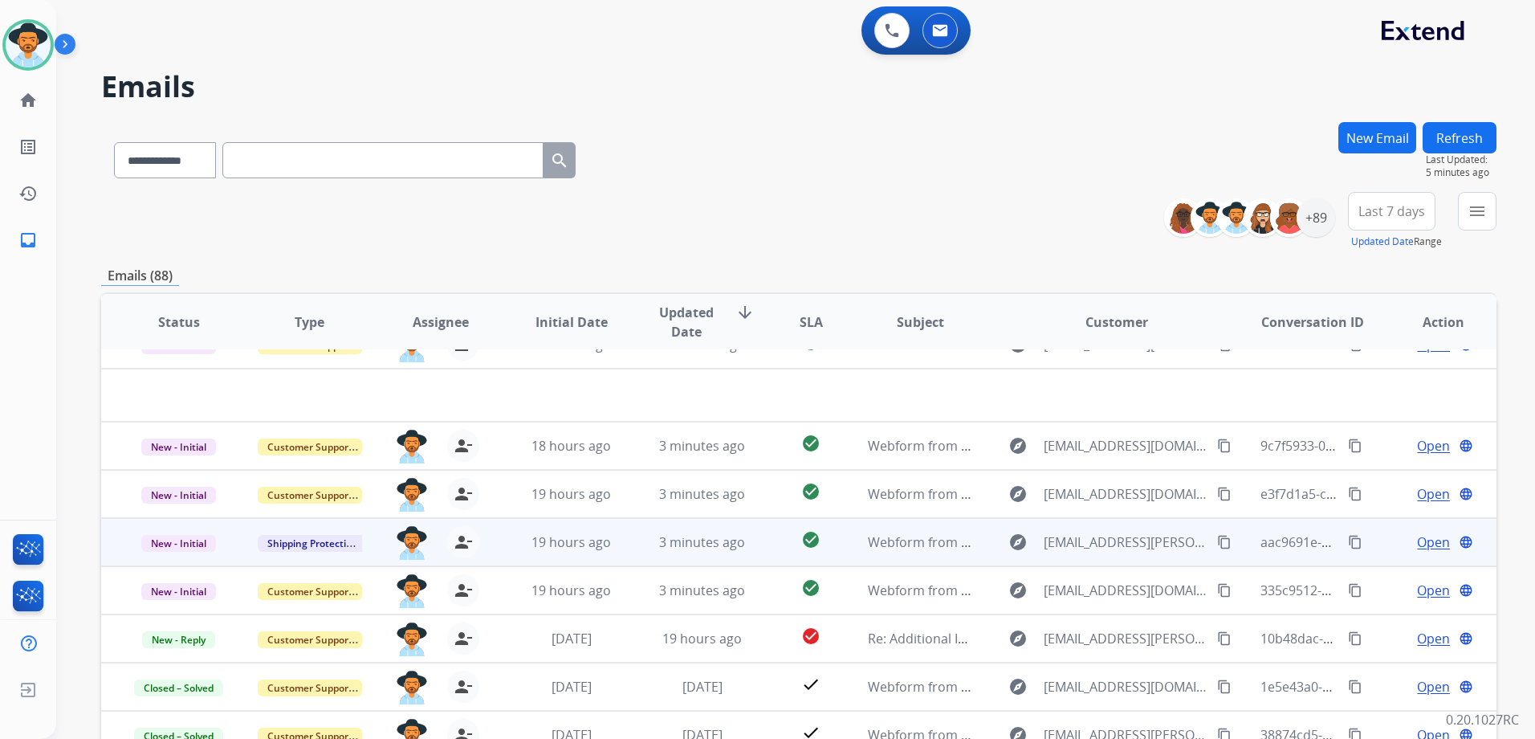
scroll to position [55, 0]
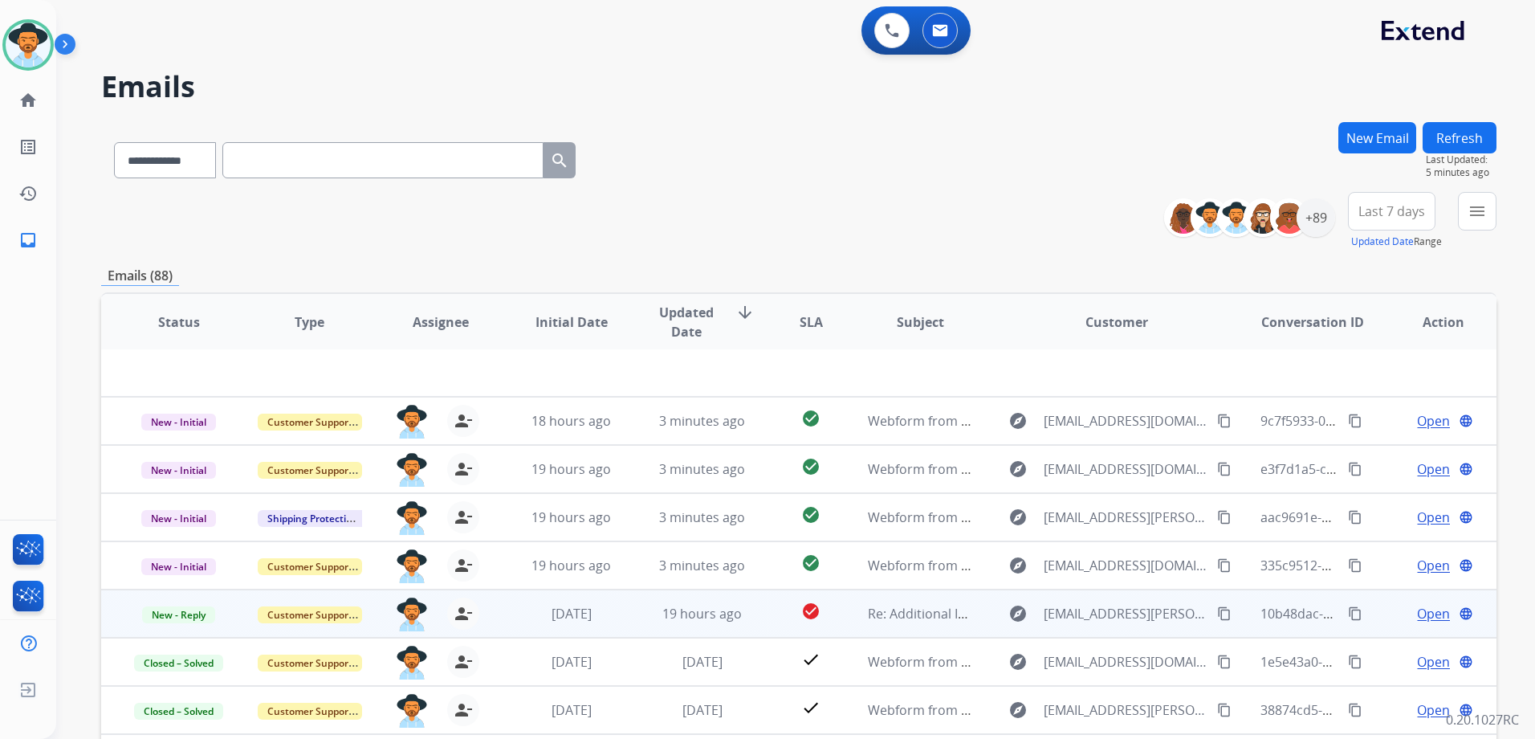
click at [1391, 620] on div "Open language" at bounding box center [1443, 613] width 104 height 19
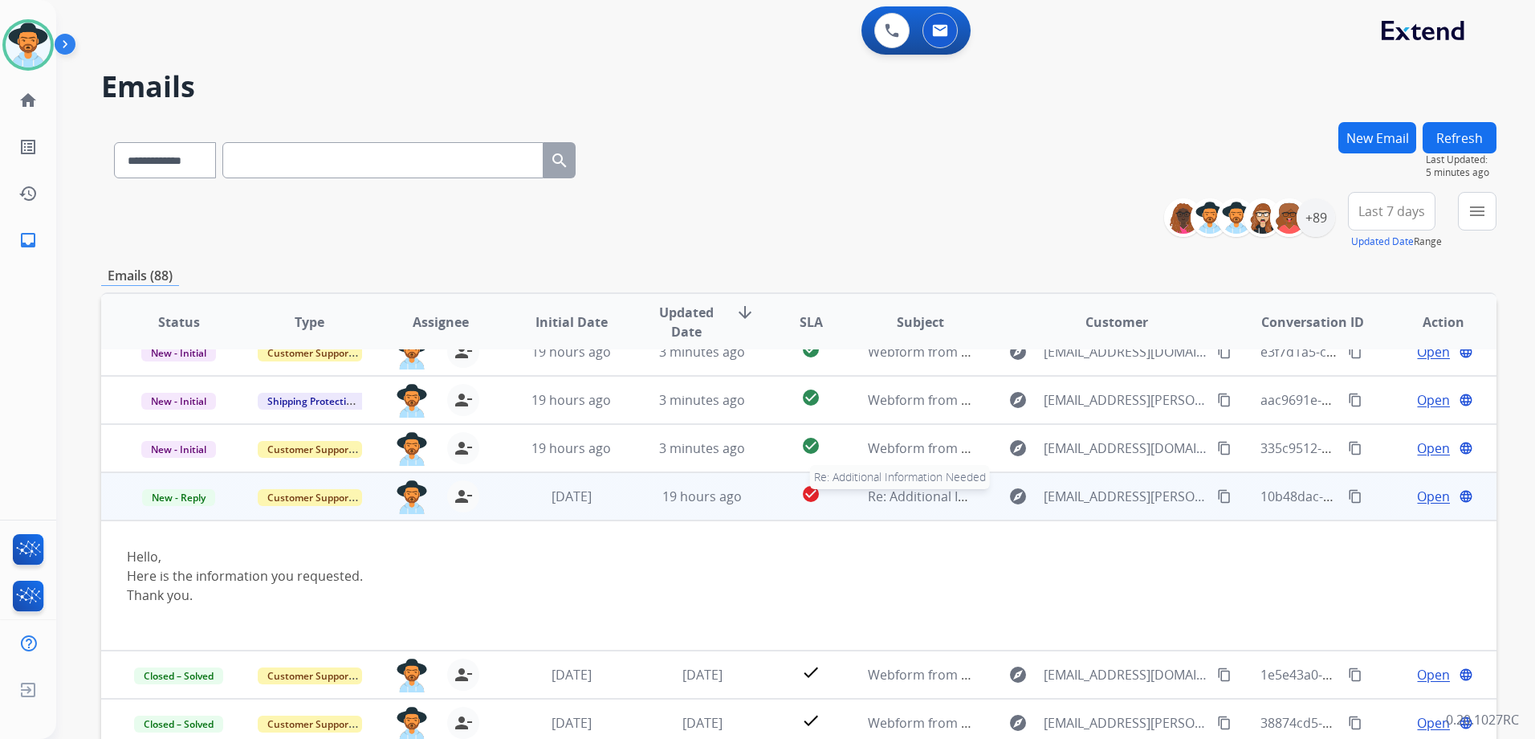
scroll to position [132, 0]
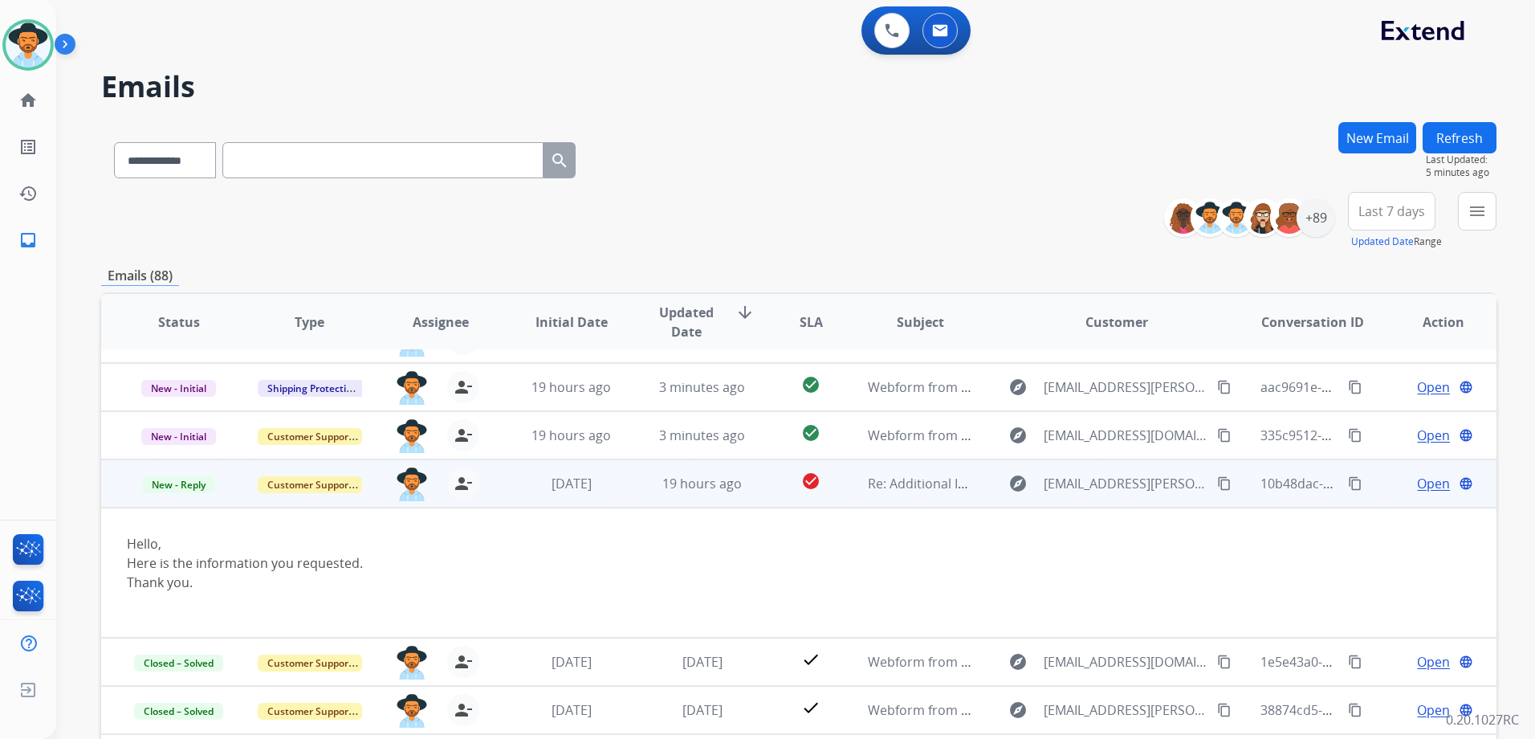
click at [1422, 476] on span "Open" at bounding box center [1433, 483] width 33 height 19
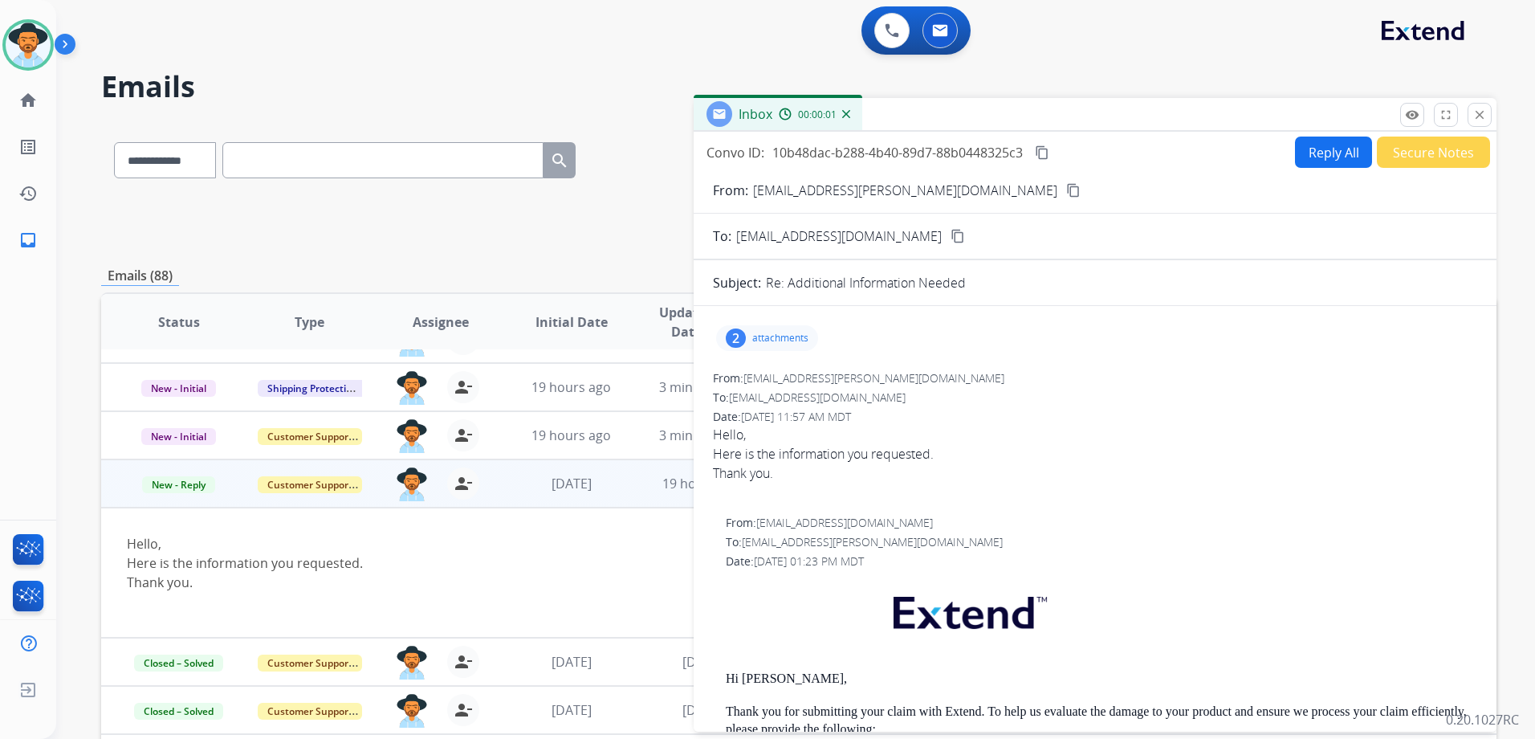
click at [770, 330] on div "2 attachments" at bounding box center [767, 338] width 102 height 26
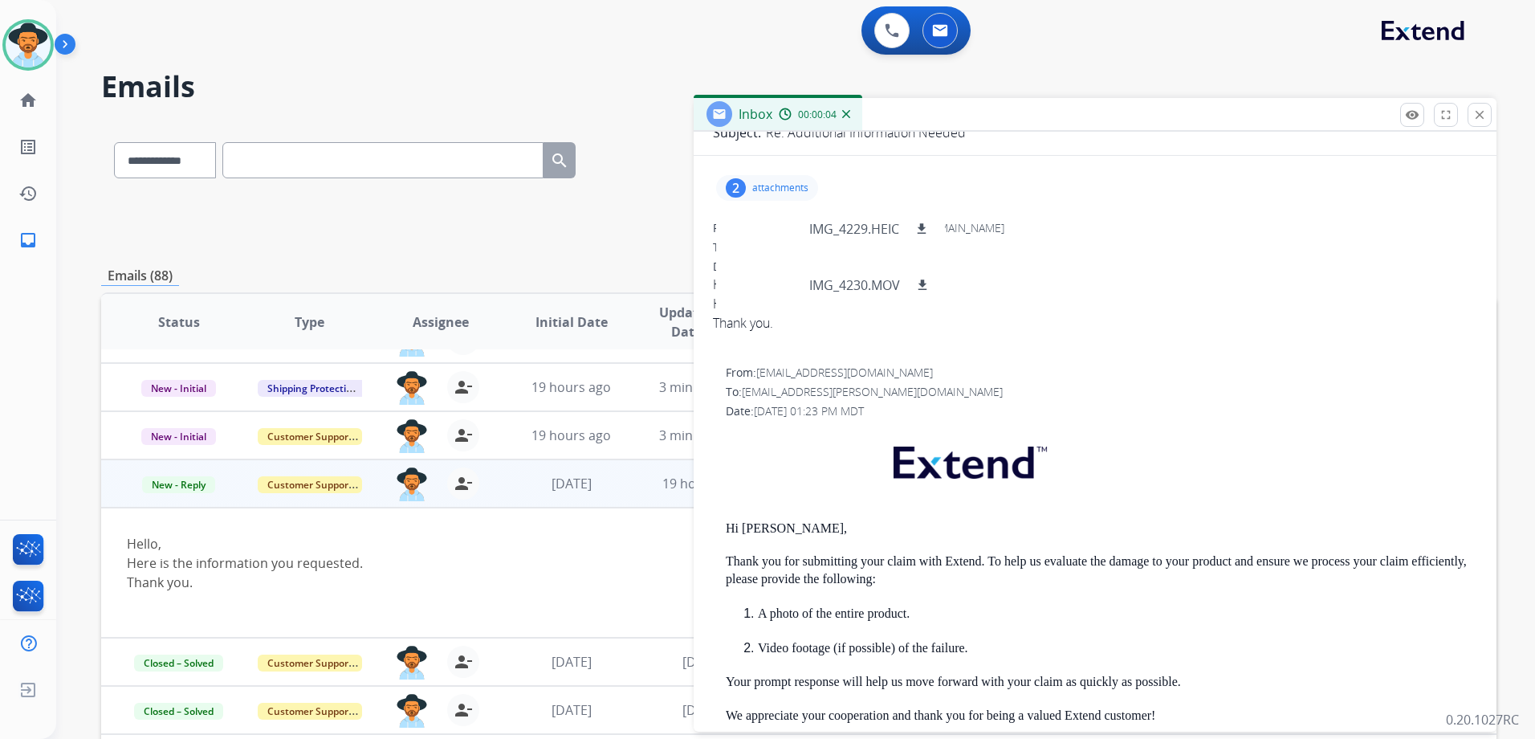
scroll to position [161, 0]
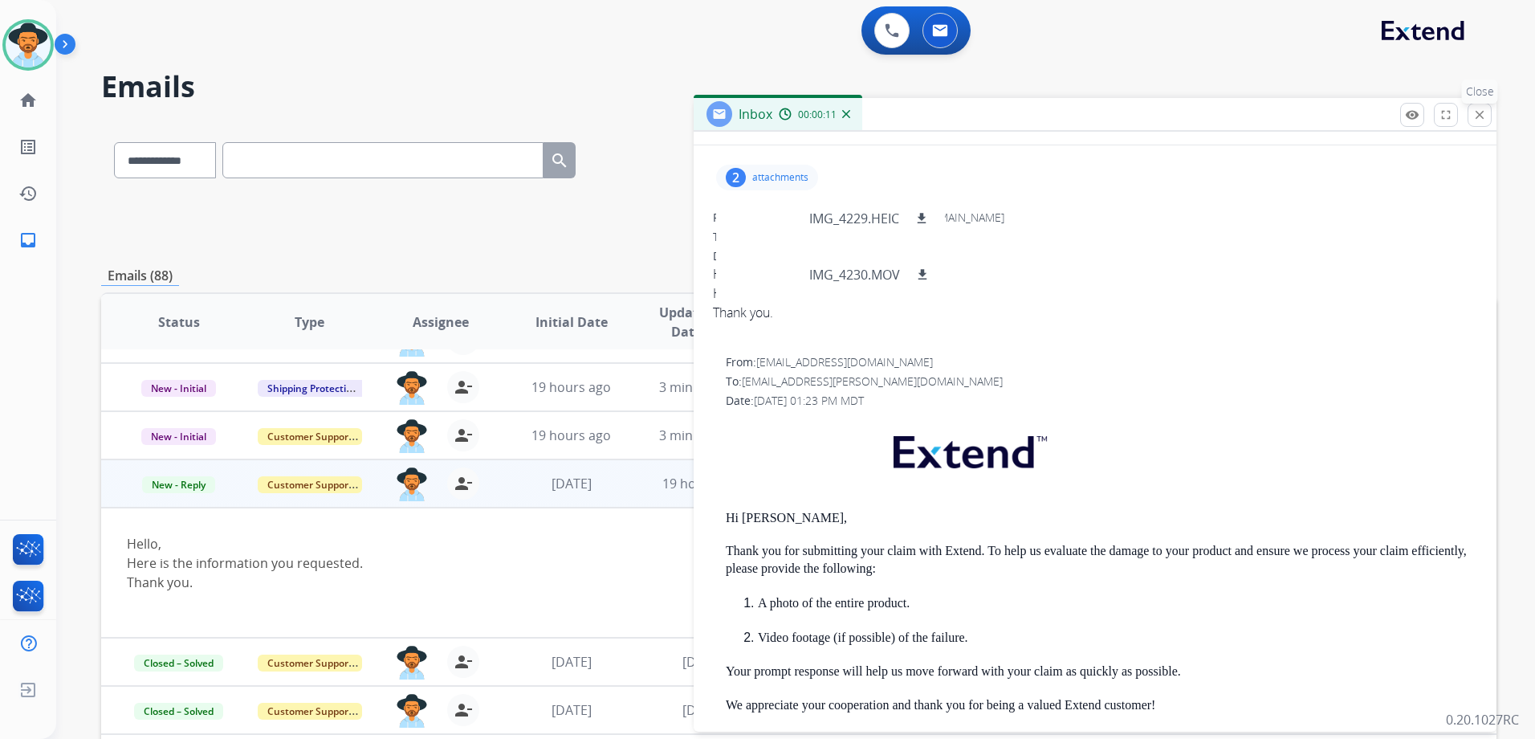
click at [1486, 120] on mat-icon "close" at bounding box center [1479, 115] width 14 height 14
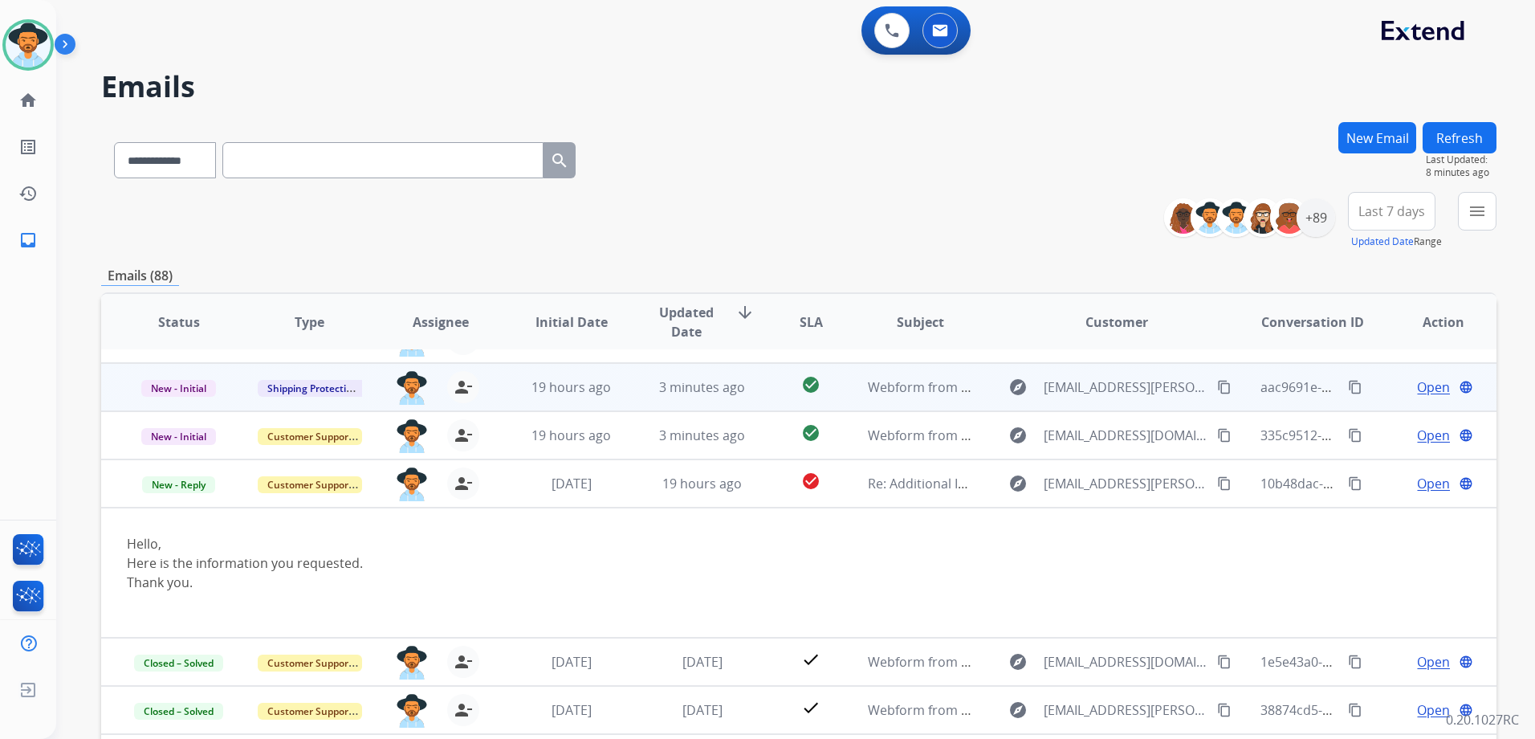
click at [1372, 493] on td "Open language" at bounding box center [1431, 483] width 131 height 48
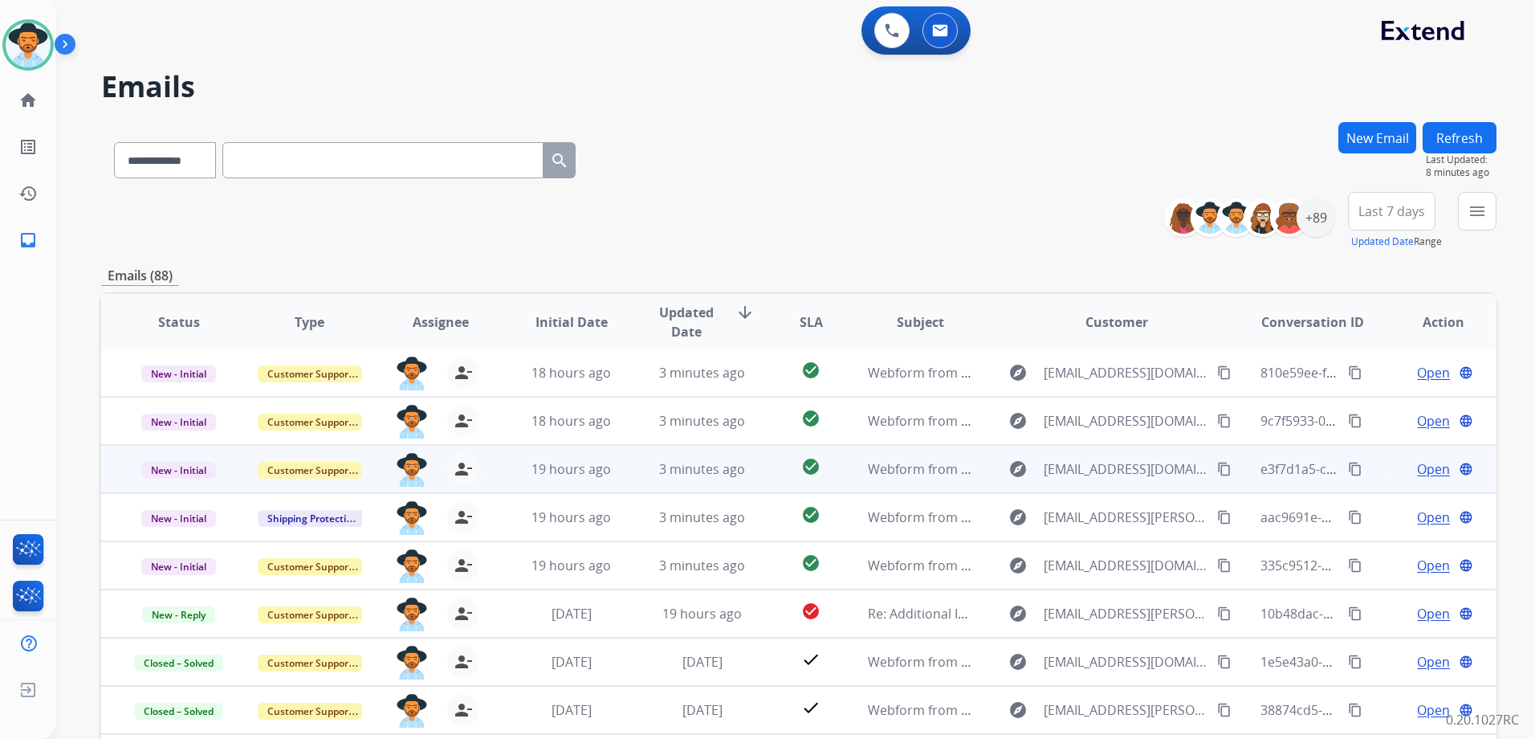
scroll to position [2, 0]
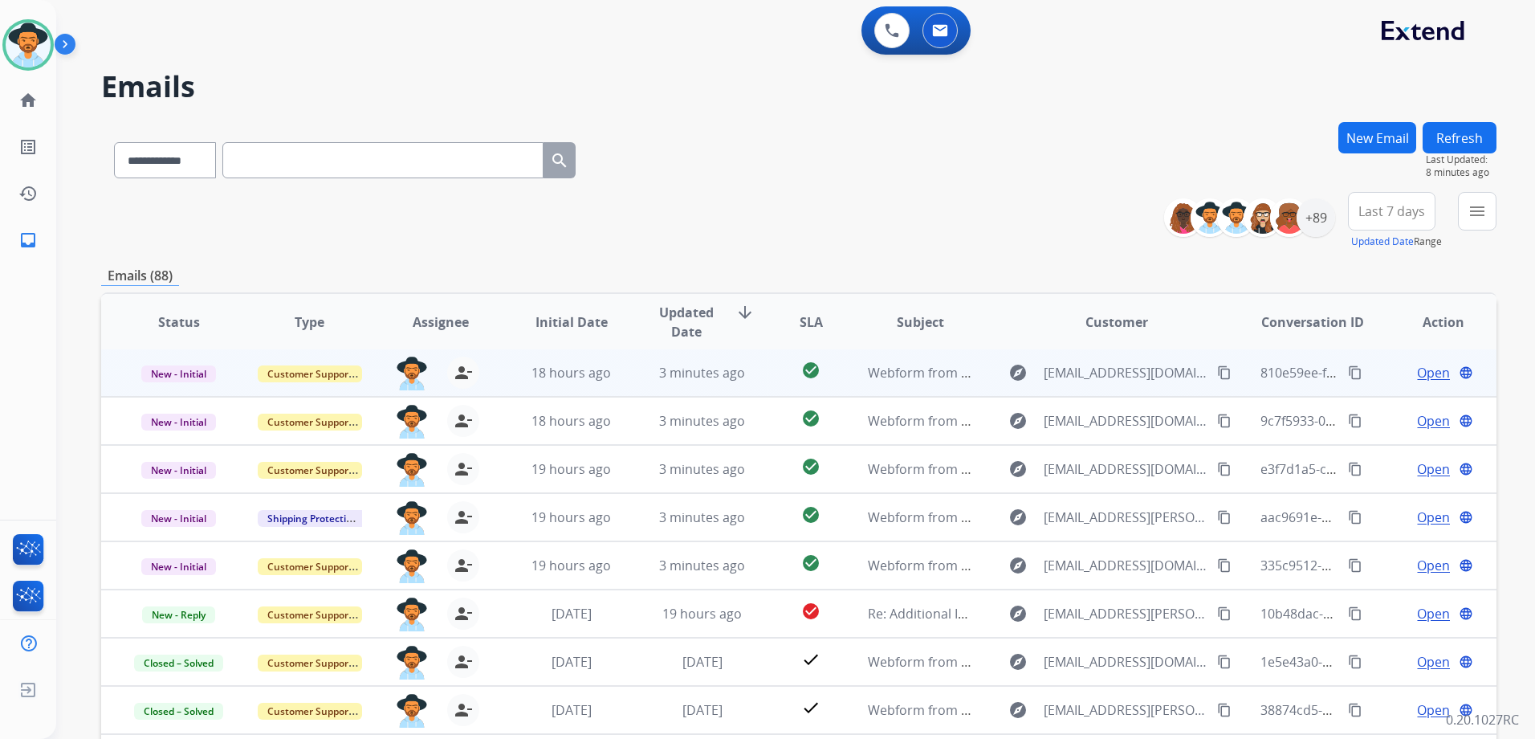
click at [1370, 377] on td "Open language" at bounding box center [1431, 372] width 131 height 48
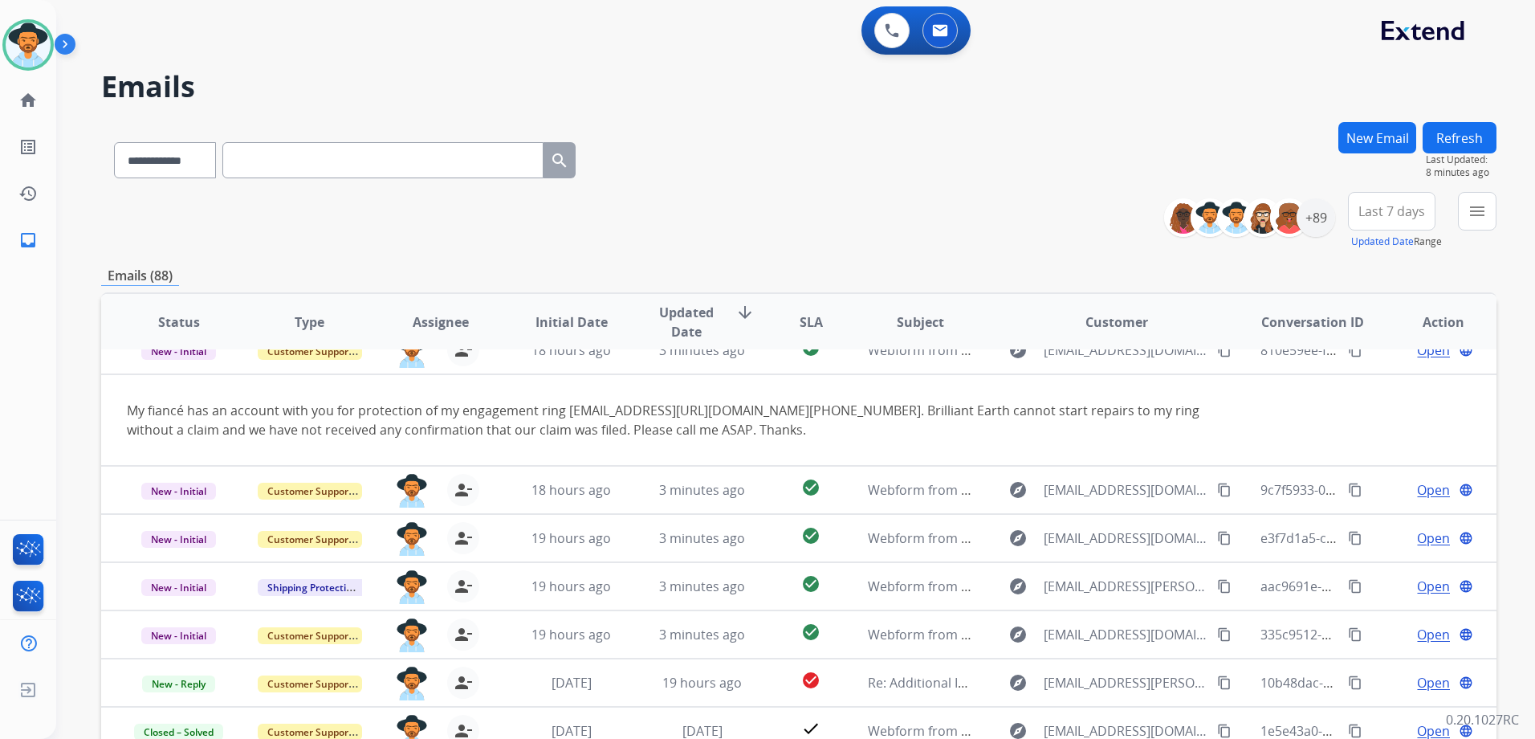
scroll to position [0, 0]
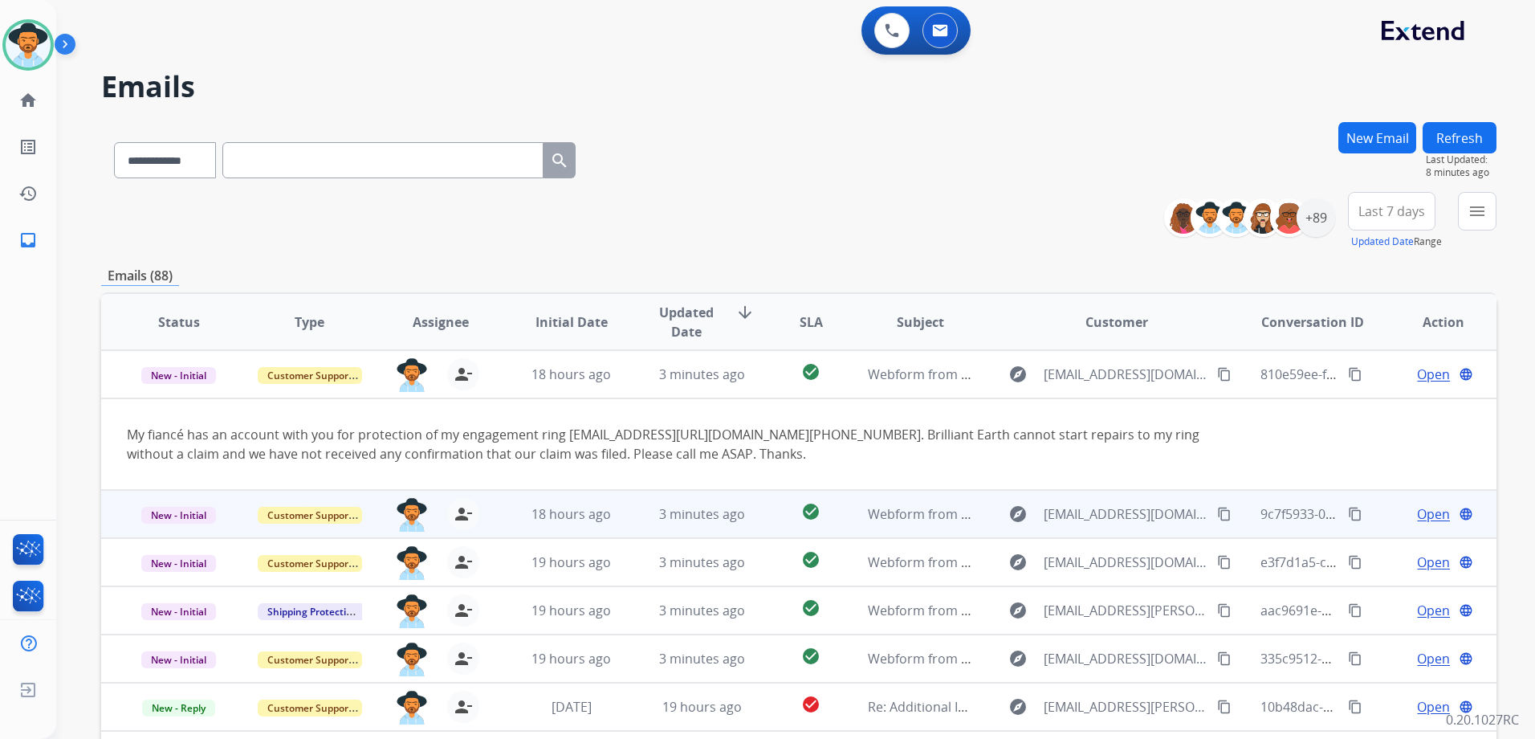
click at [1376, 520] on td "Open language" at bounding box center [1431, 514] width 131 height 48
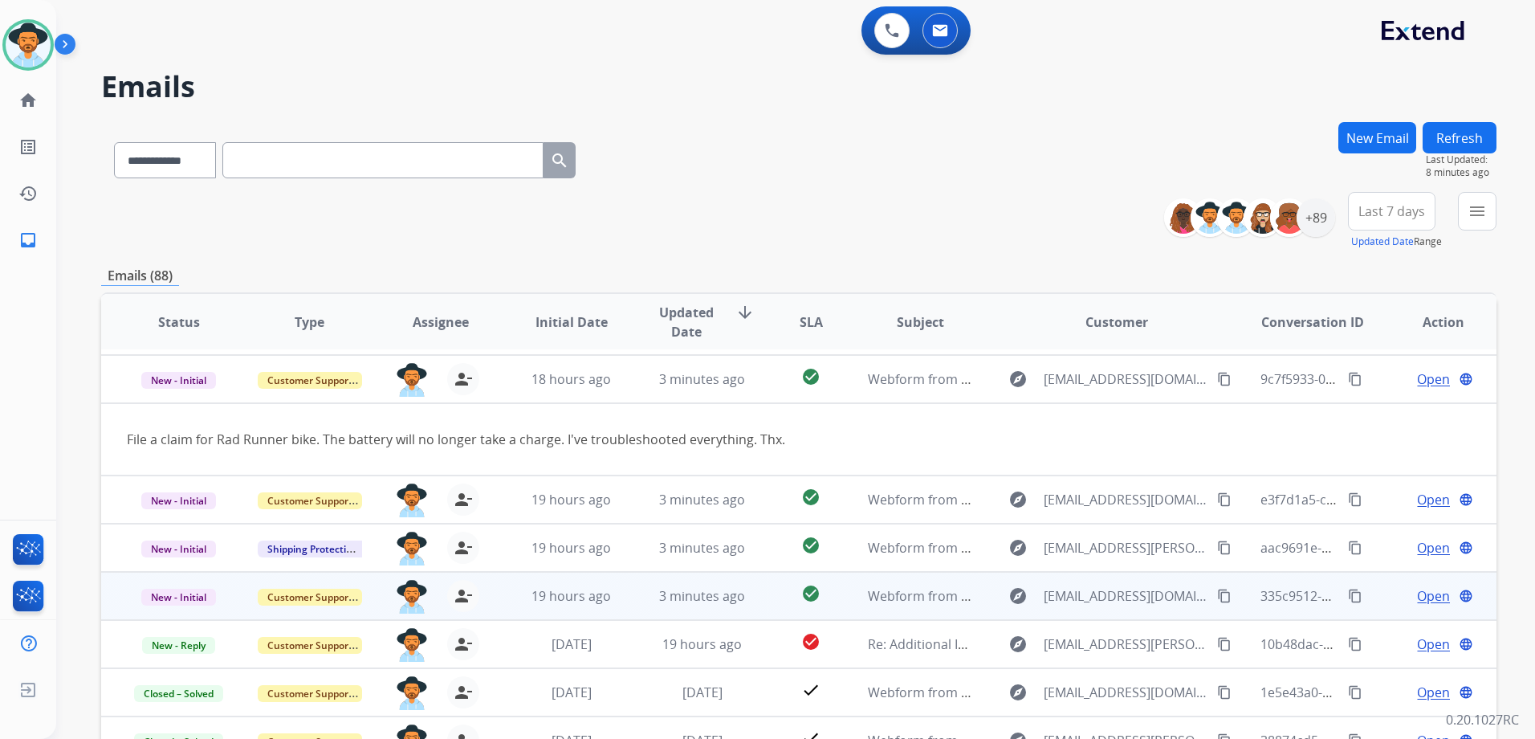
scroll to position [48, 0]
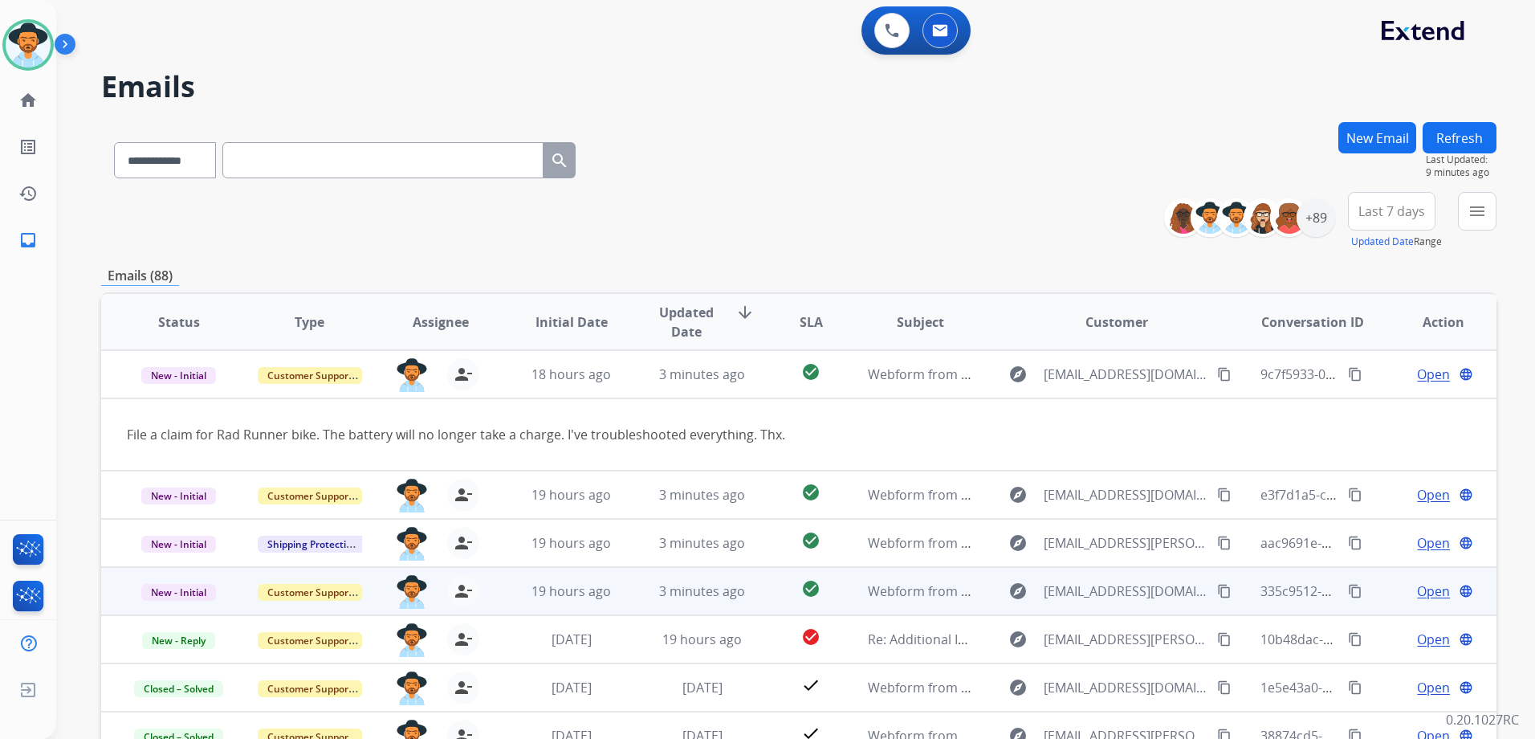
click at [1371, 609] on td "Open language" at bounding box center [1431, 591] width 131 height 48
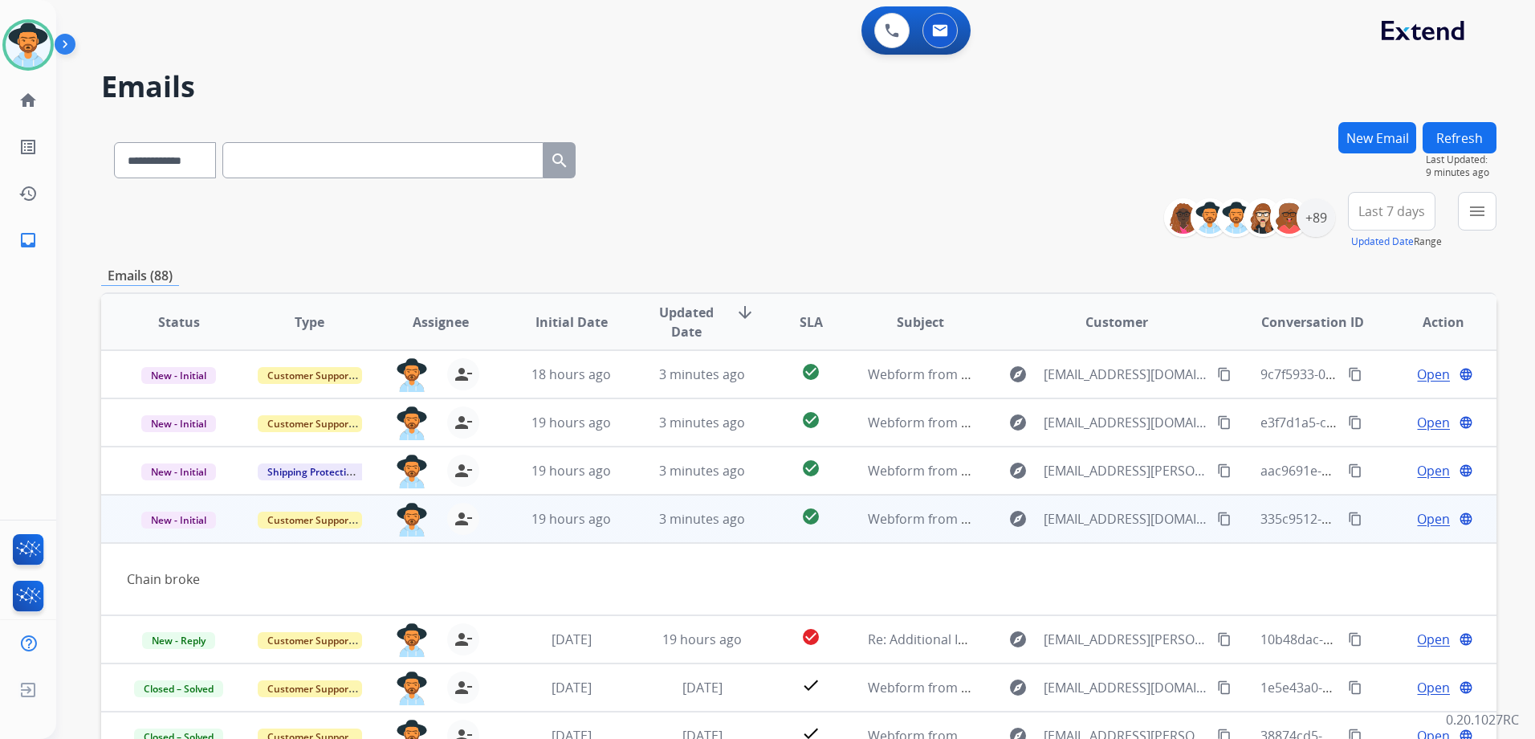
scroll to position [74, 0]
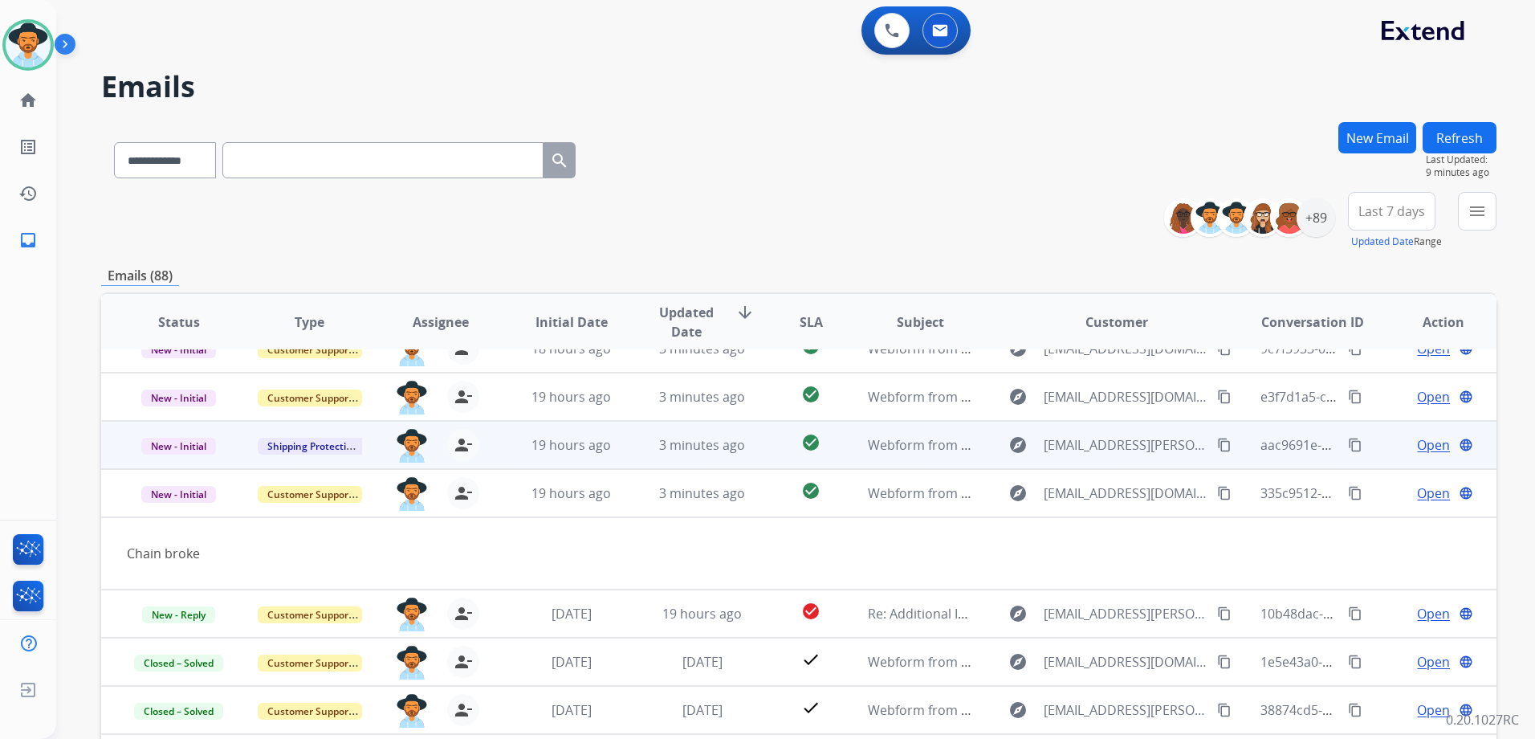
click at [1391, 451] on div "Open language" at bounding box center [1443, 444] width 104 height 19
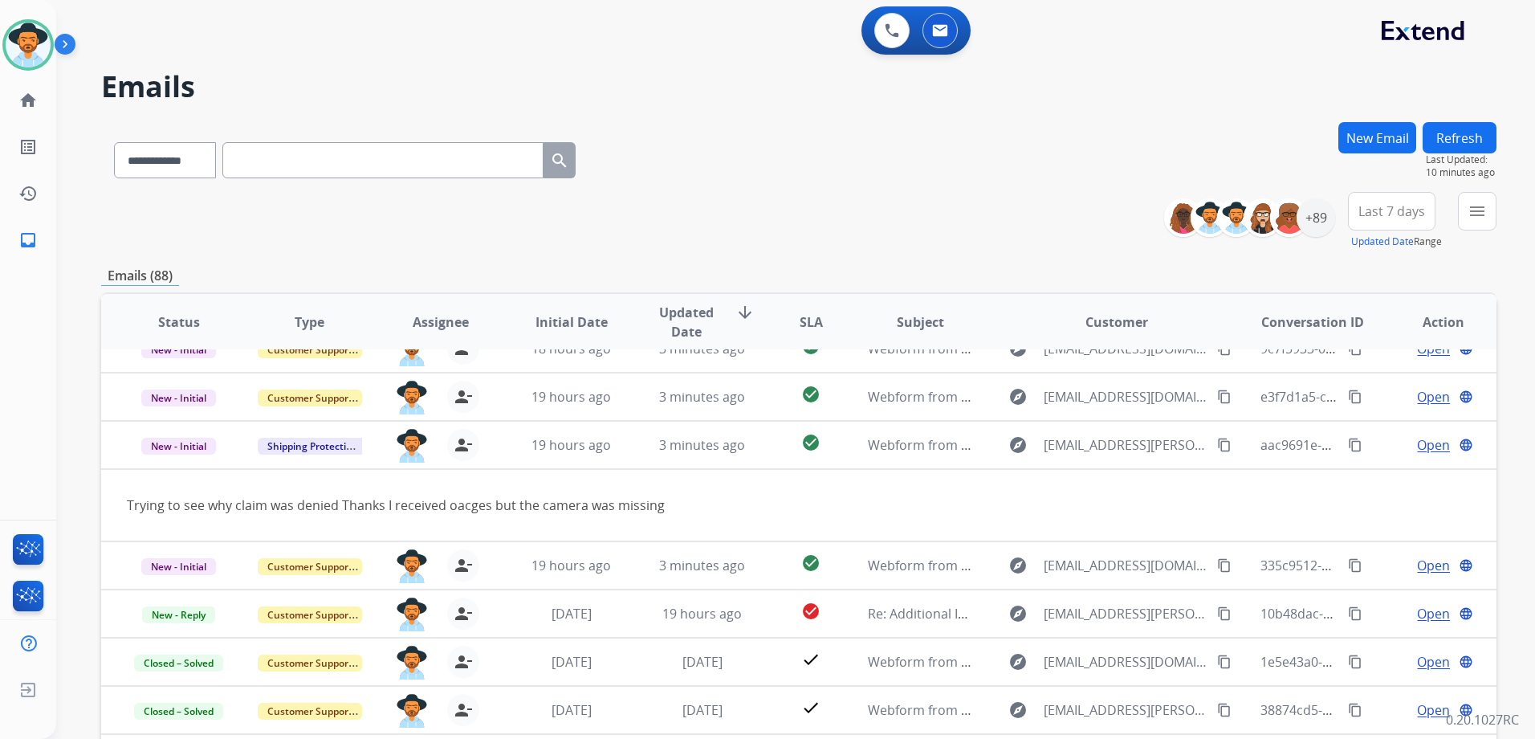
scroll to position [0, 0]
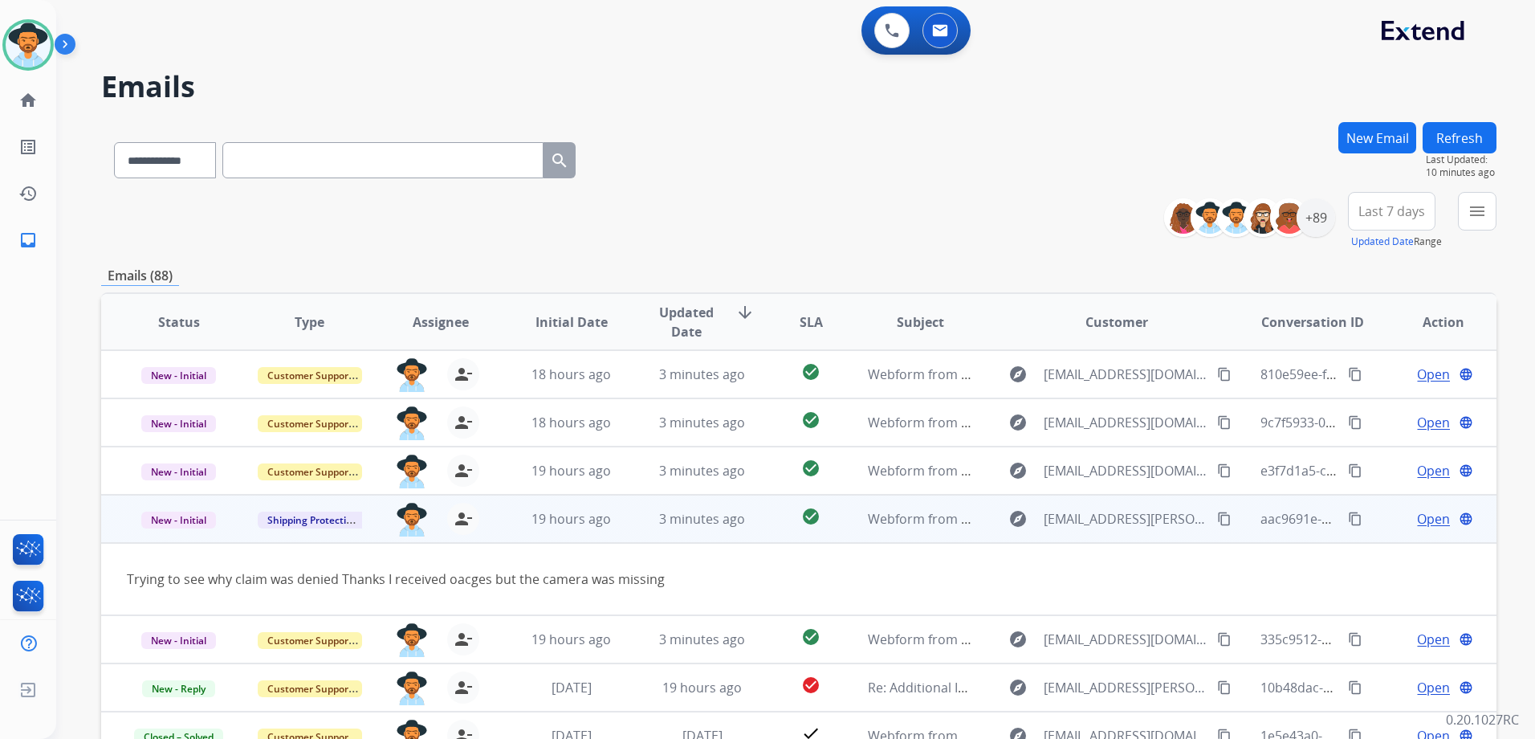
click at [1373, 517] on td "Open language" at bounding box center [1431, 519] width 131 height 48
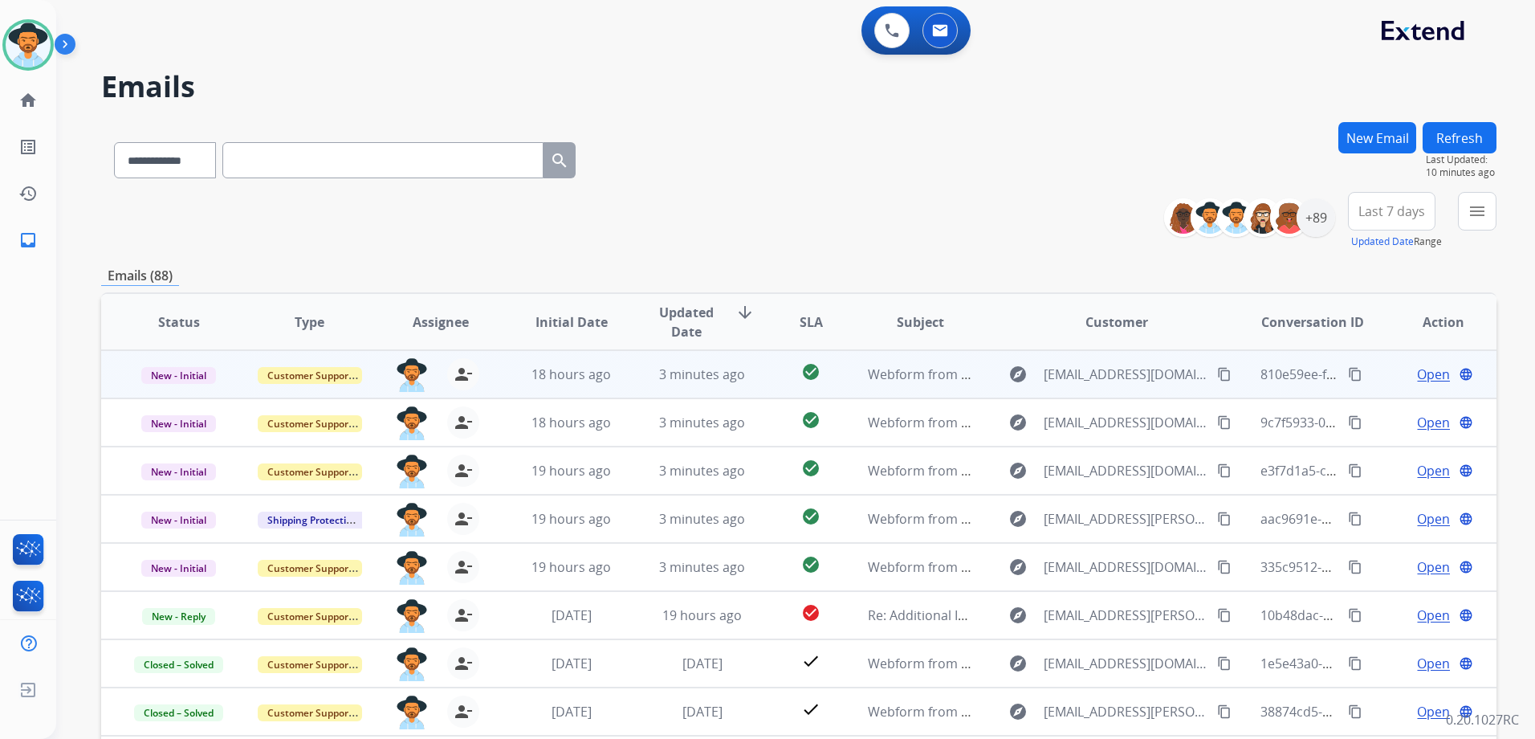
click at [1376, 375] on td "Open language" at bounding box center [1431, 374] width 131 height 48
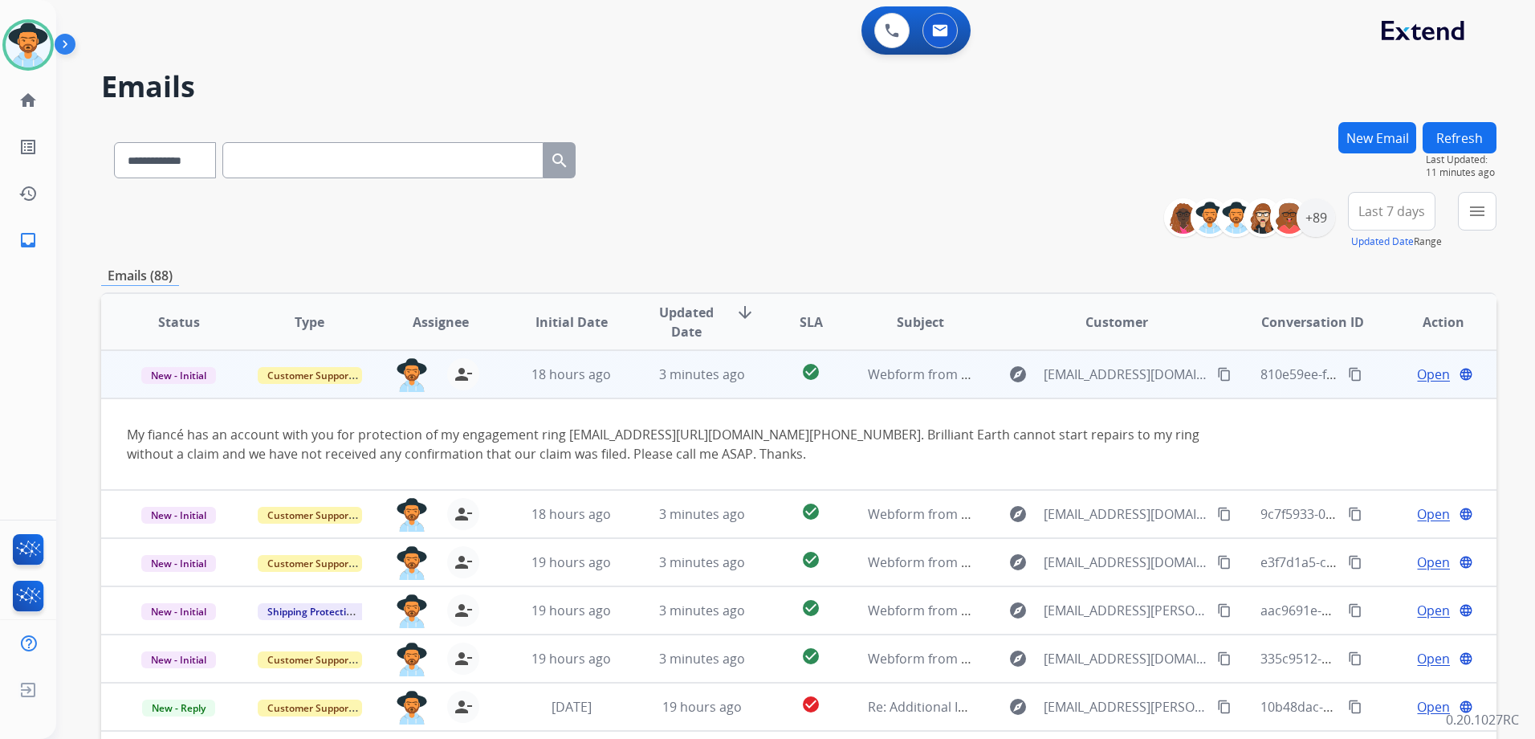
click at [1217, 368] on mat-icon "content_copy" at bounding box center [1224, 374] width 14 height 14
drag, startPoint x: 703, startPoint y: 434, endPoint x: 565, endPoint y: 434, distance: 138.1
click at [565, 434] on div "My fiancé has an account with you for protection of my engagement ring [EMAIL_A…" at bounding box center [668, 444] width 1082 height 39
drag, startPoint x: 565, startPoint y: 434, endPoint x: 625, endPoint y: 436, distance: 59.5
copy div "[EMAIL_ADDRESS][DOMAIN_NAME]"
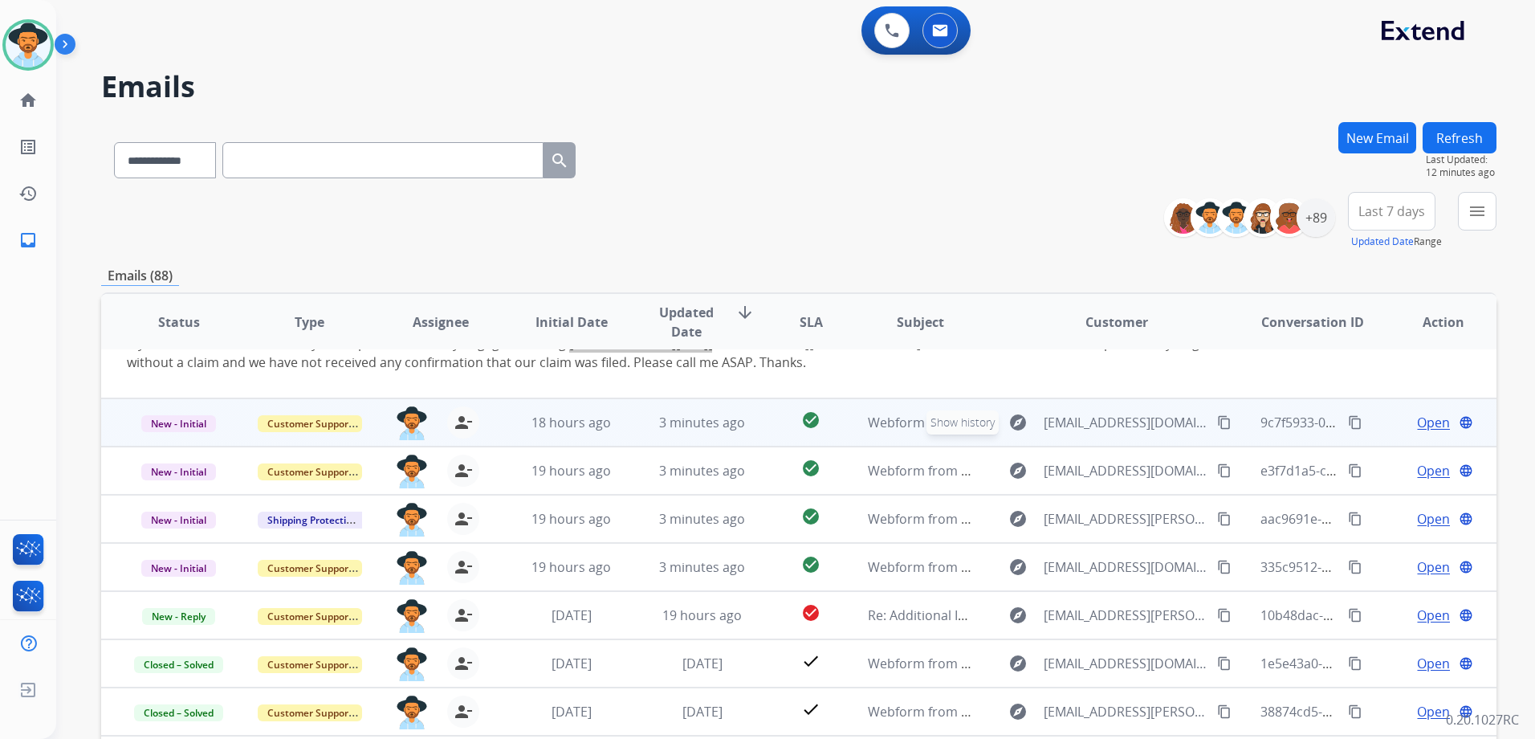
scroll to position [93, 0]
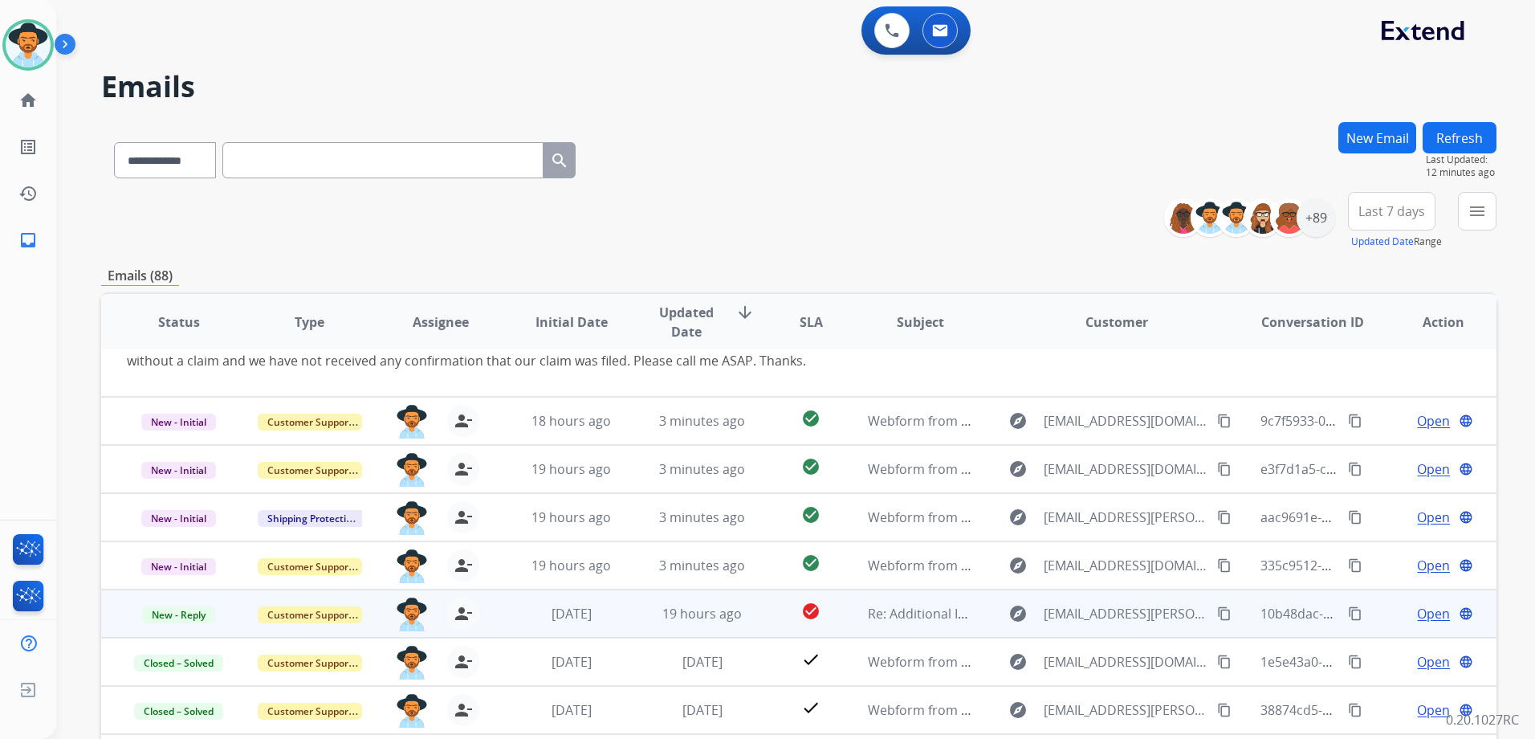
click at [1367, 614] on td "Open language" at bounding box center [1431, 613] width 131 height 48
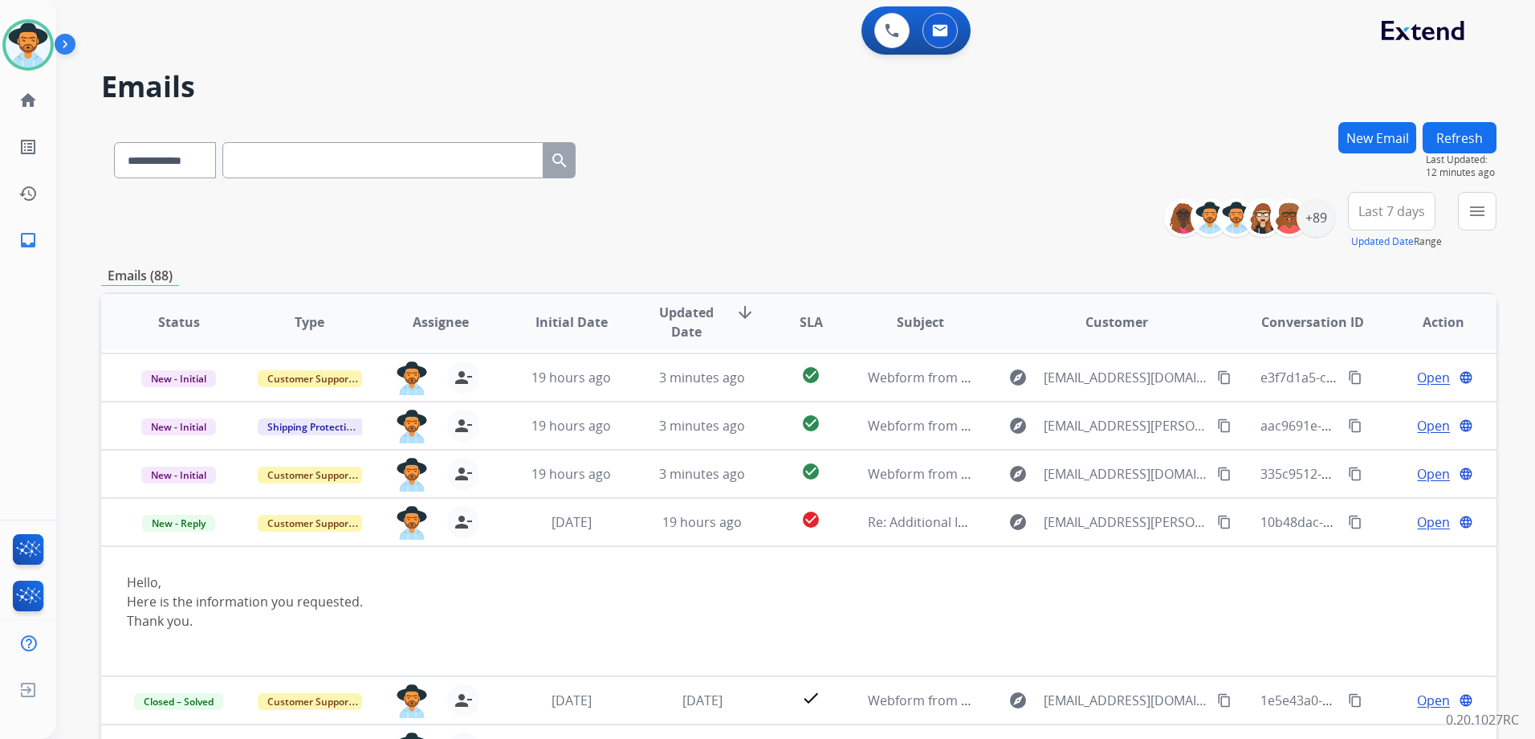
scroll to position [132, 0]
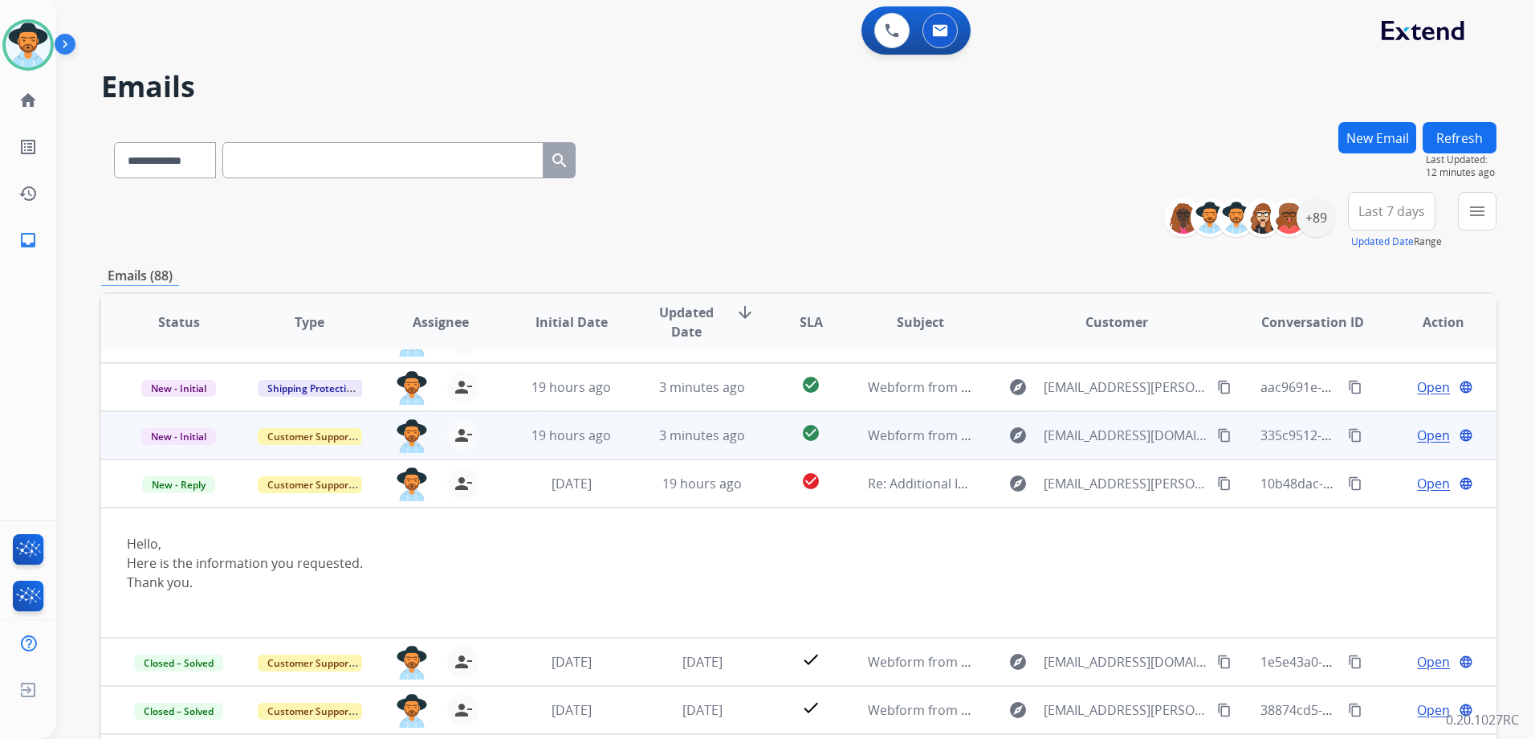
click at [1367, 439] on td "Open language" at bounding box center [1431, 435] width 131 height 48
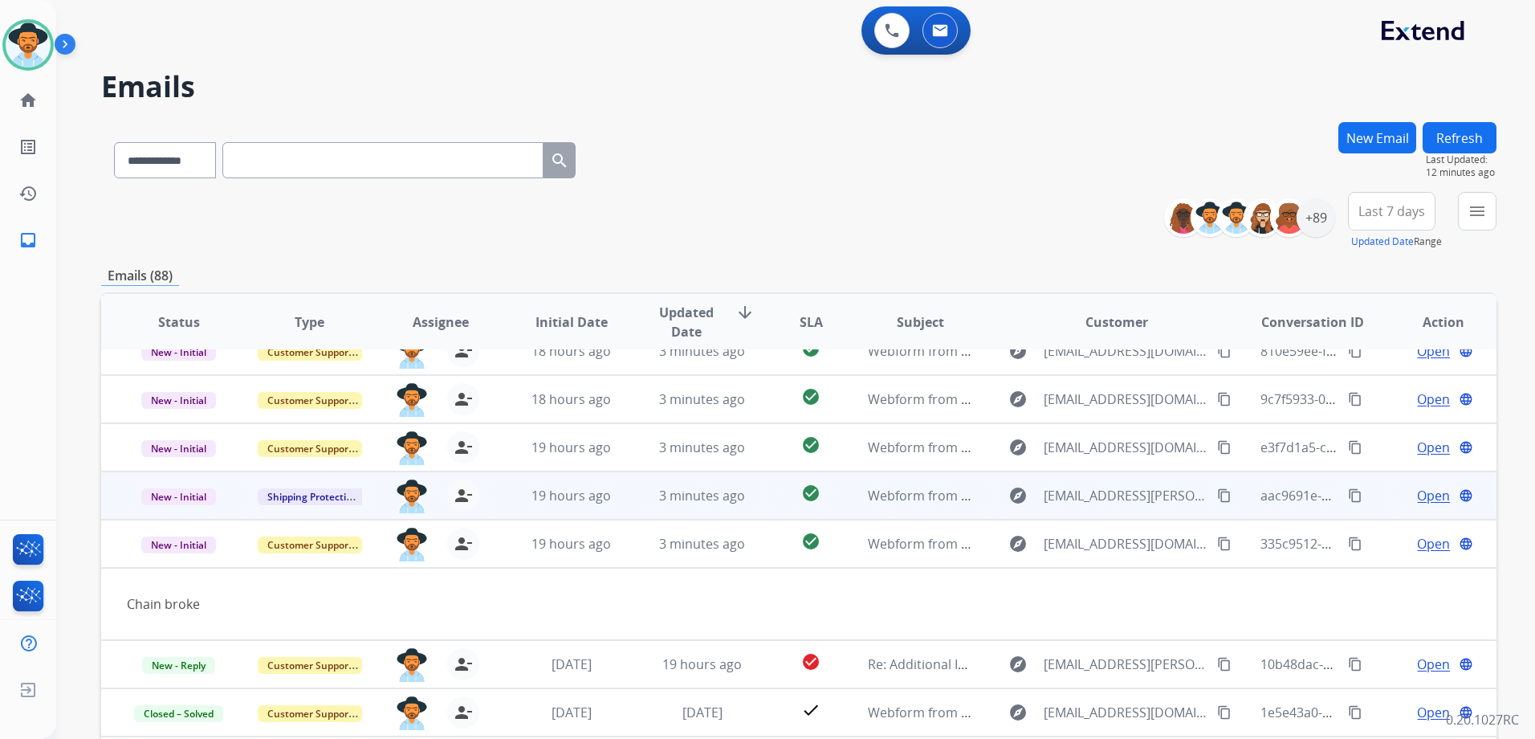
scroll to position [0, 0]
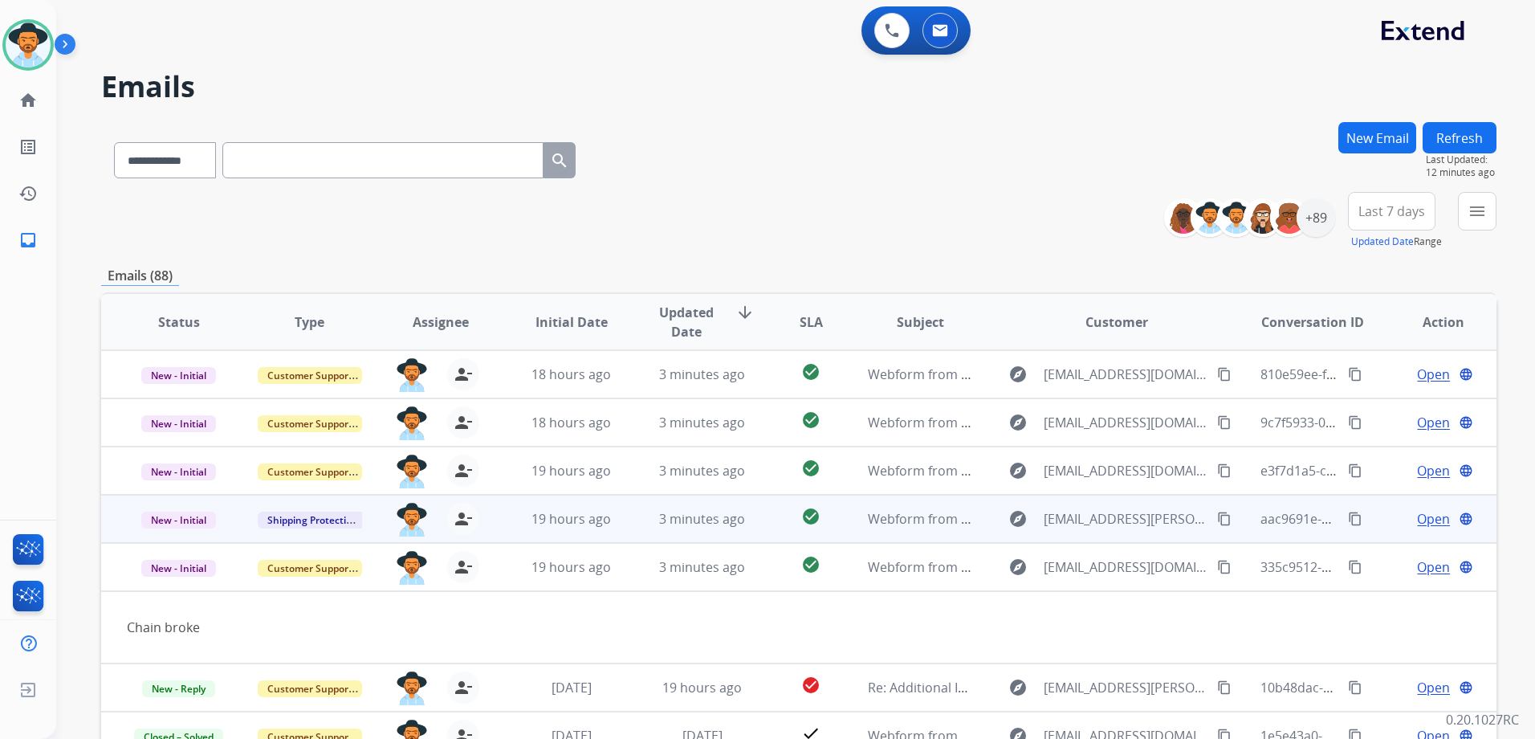
click at [1369, 536] on td "Open language" at bounding box center [1431, 519] width 131 height 48
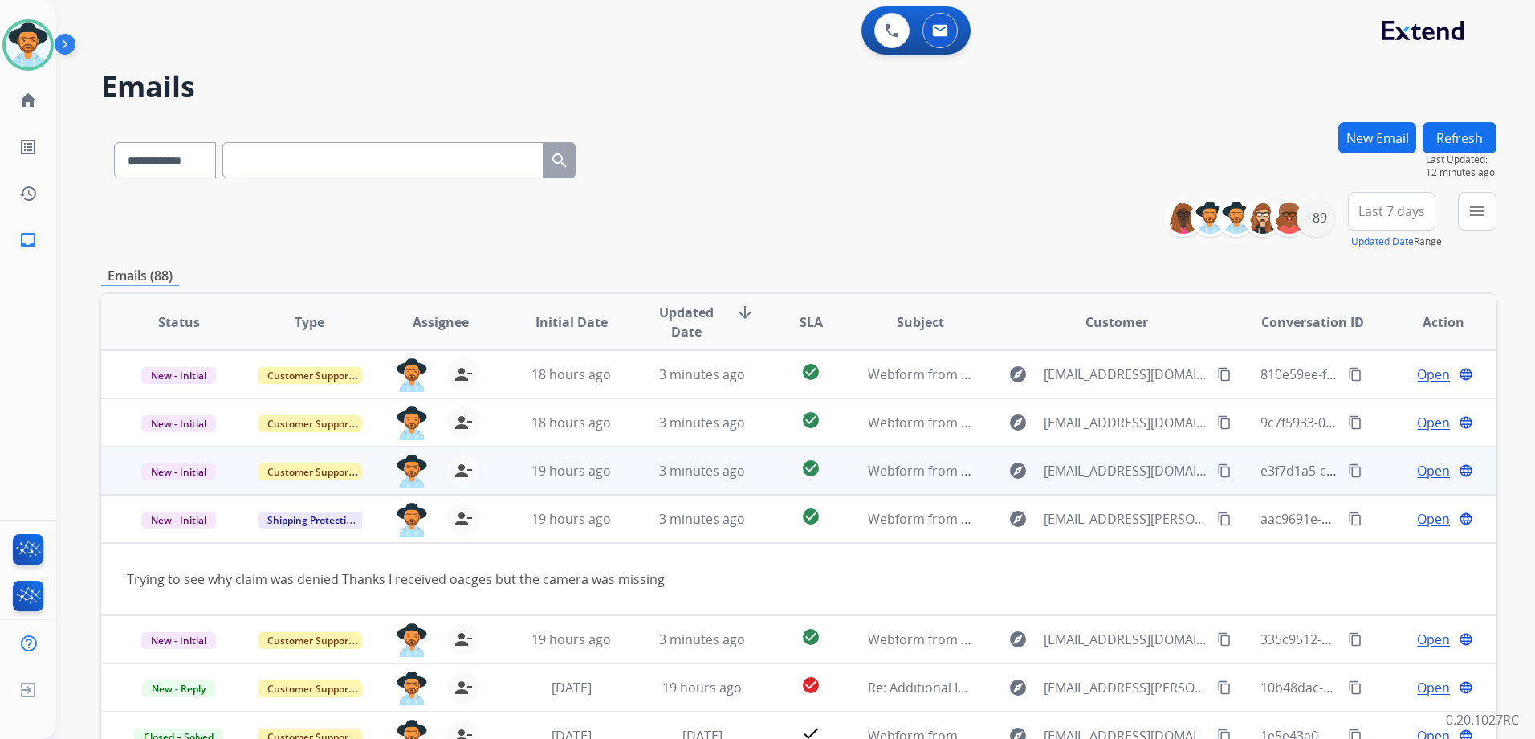
click at [1366, 482] on td "Open language" at bounding box center [1431, 470] width 131 height 48
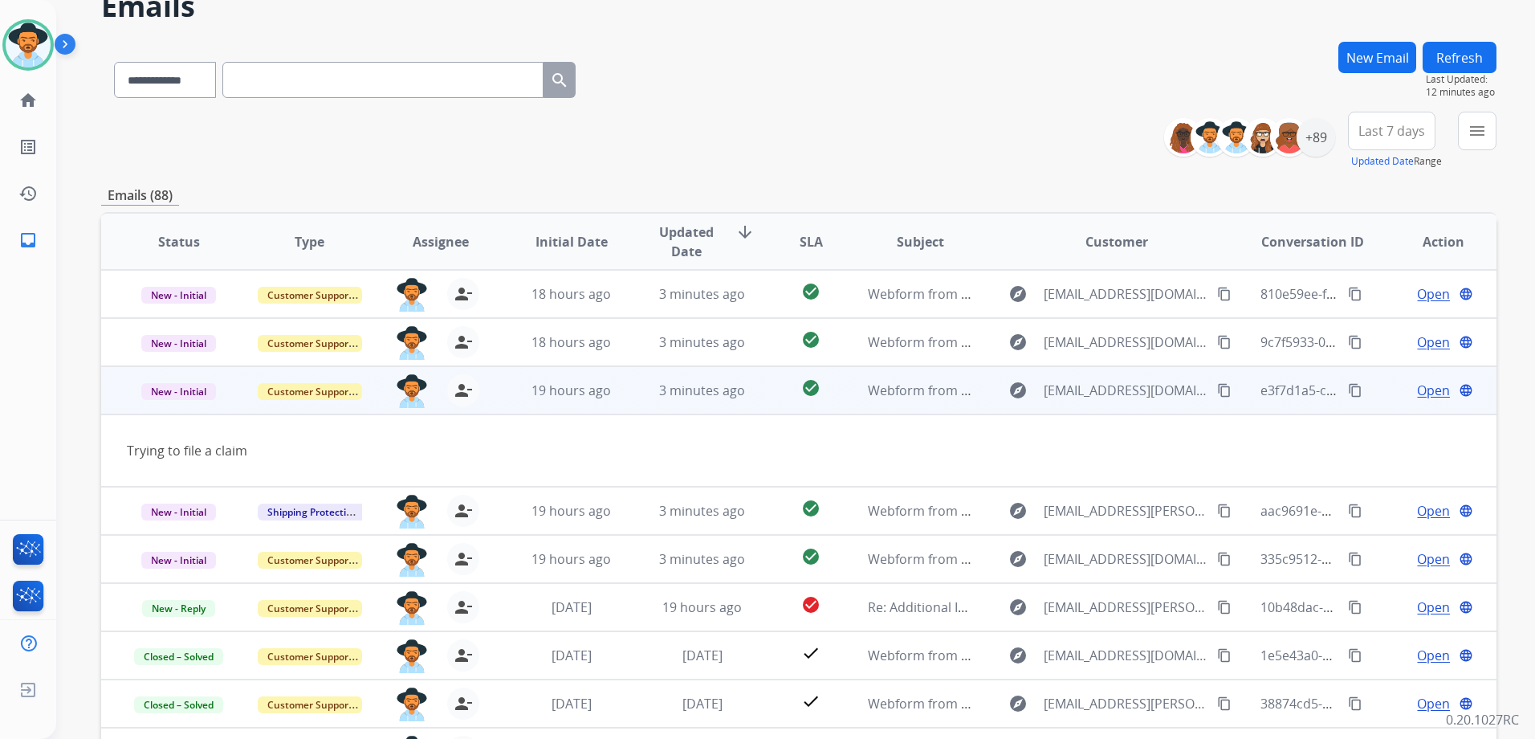
click at [1386, 404] on td "Open language" at bounding box center [1431, 390] width 131 height 48
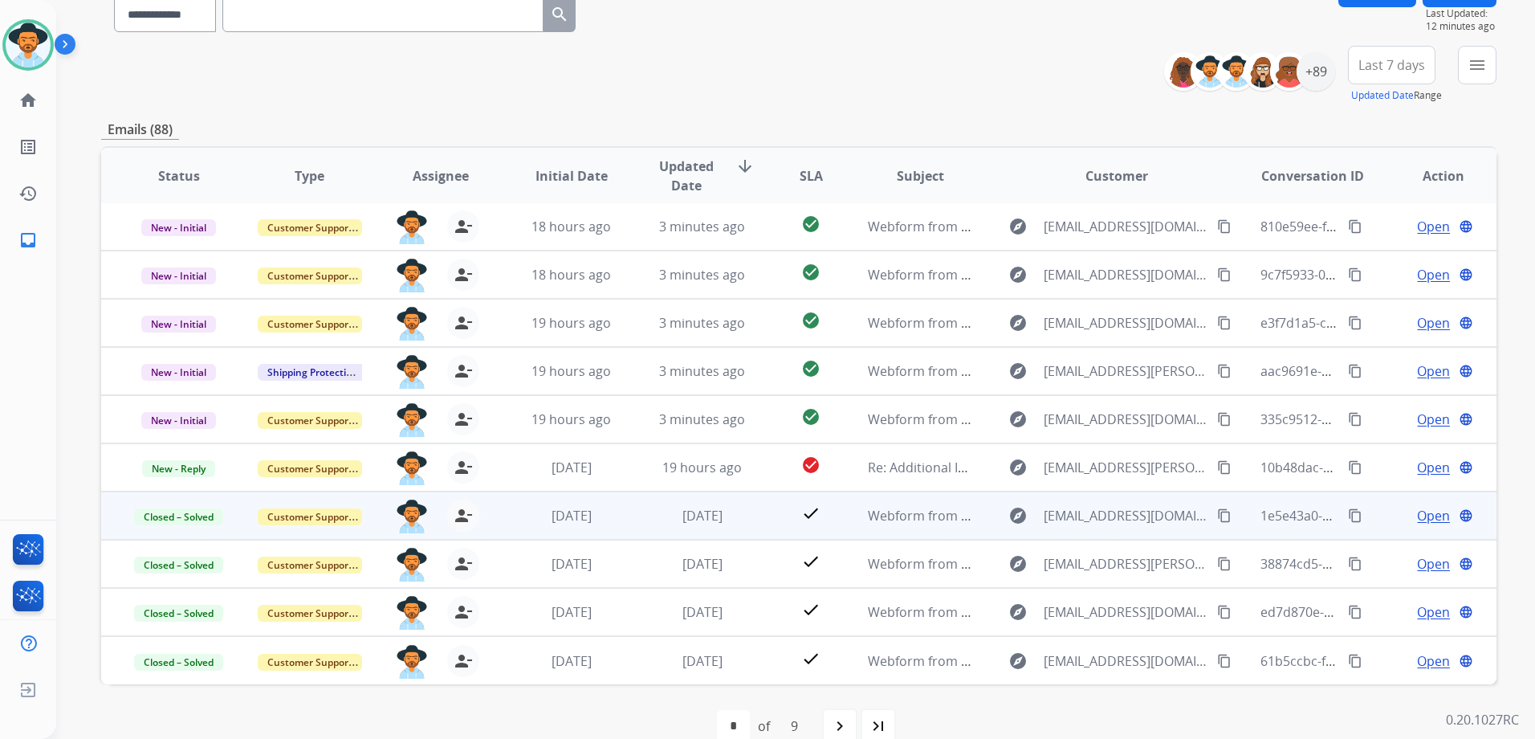
scroll to position [175, 0]
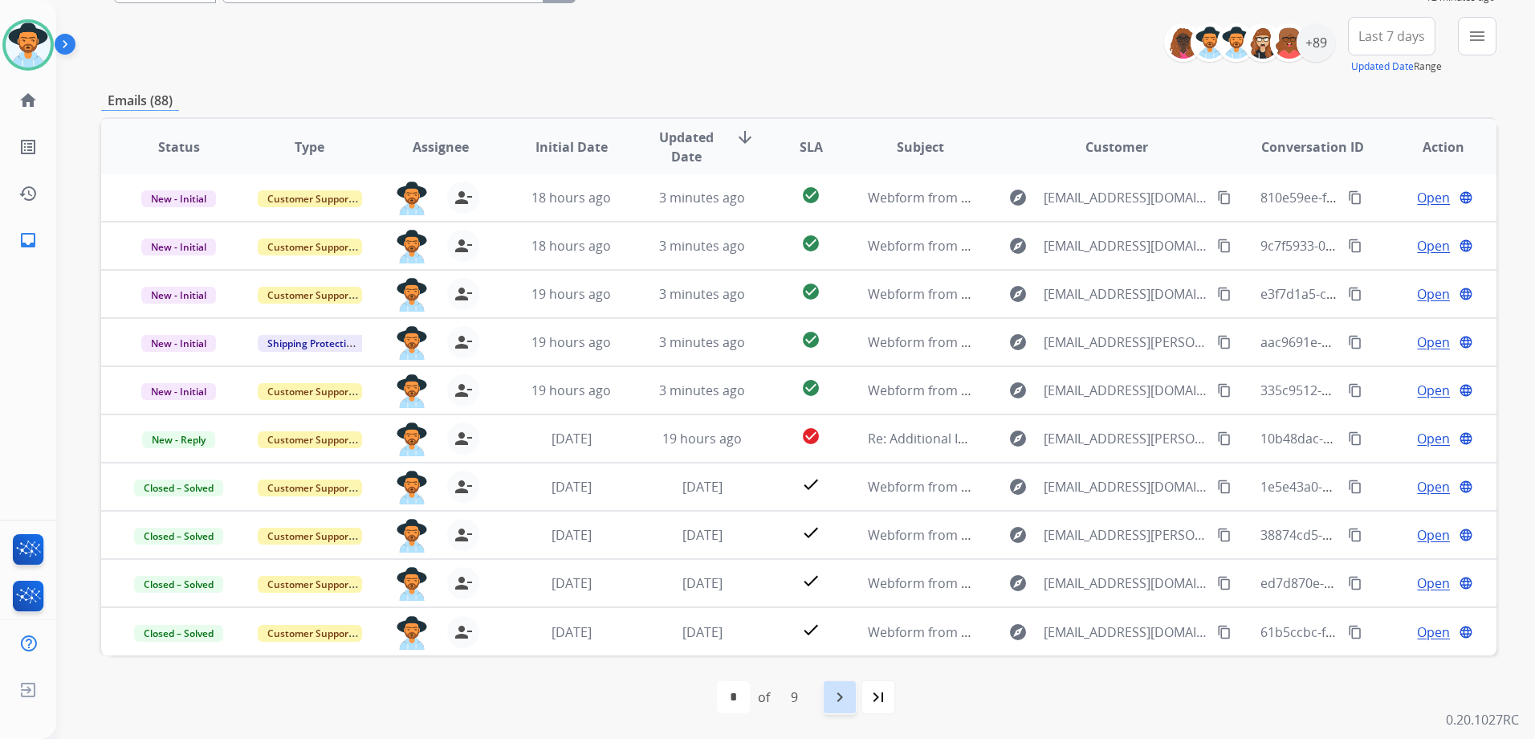
click at [845, 704] on mat-icon "navigate_next" at bounding box center [839, 696] width 19 height 19
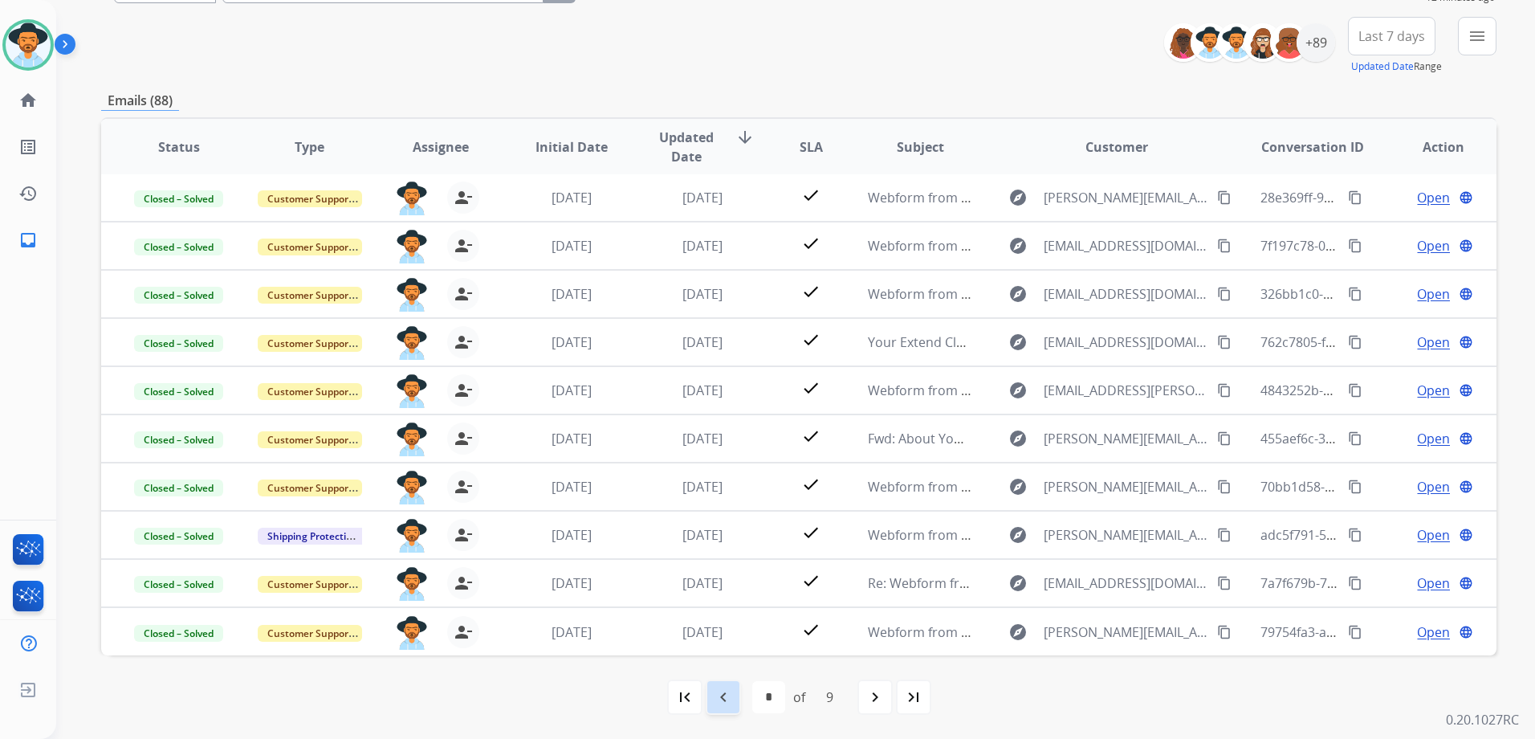
click at [729, 694] on mat-icon "navigate_before" at bounding box center [723, 696] width 19 height 19
select select "*"
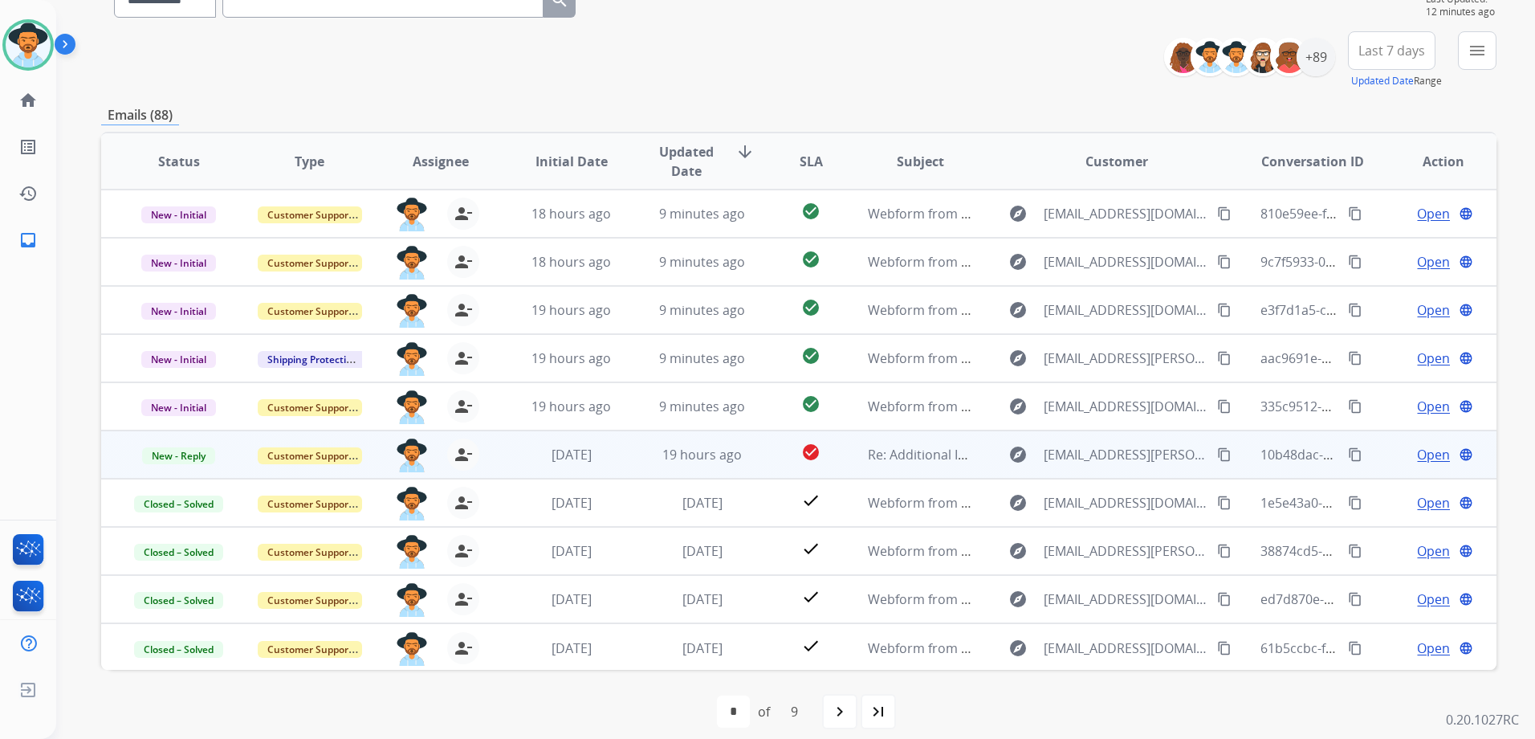
scroll to position [80, 0]
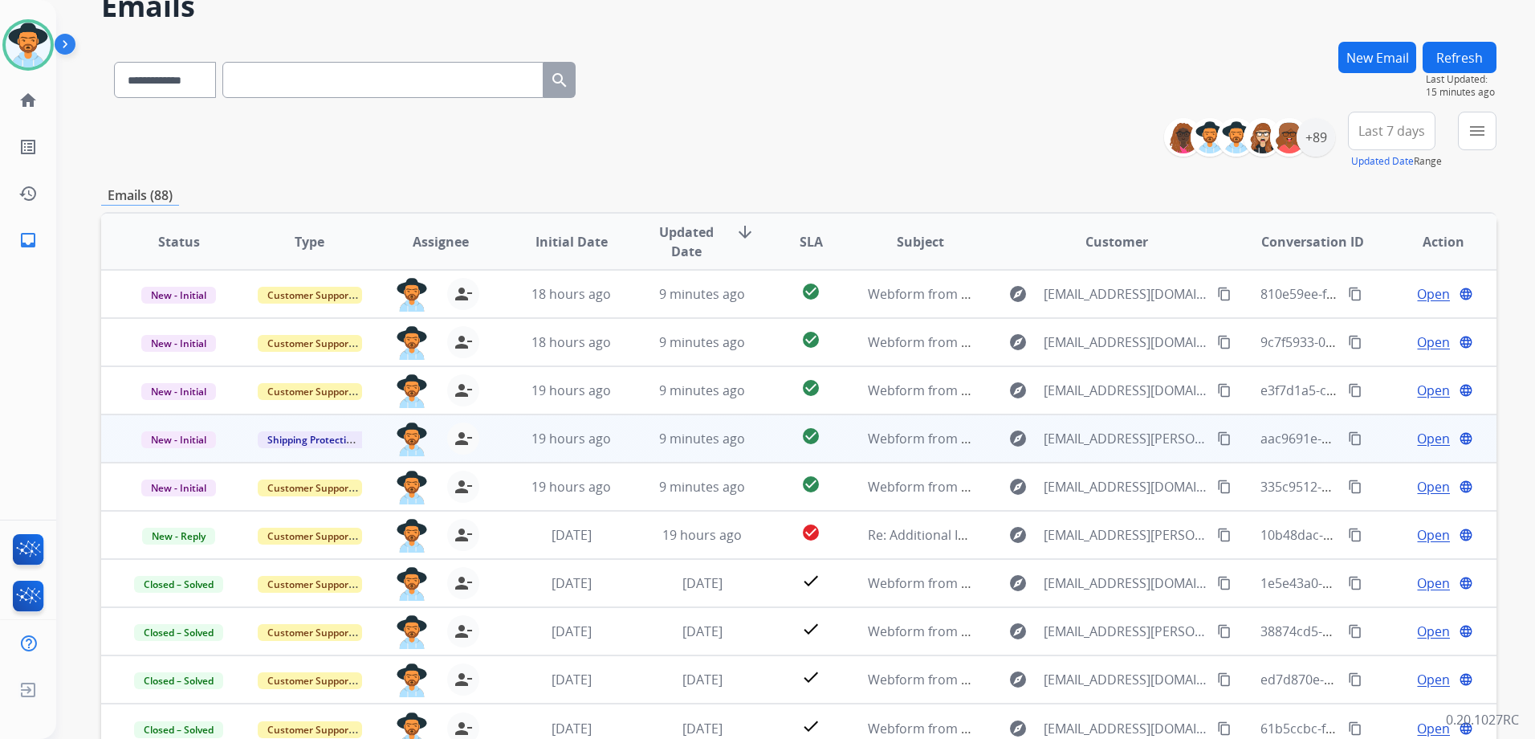
click at [1379, 438] on td "Open language" at bounding box center [1431, 438] width 131 height 48
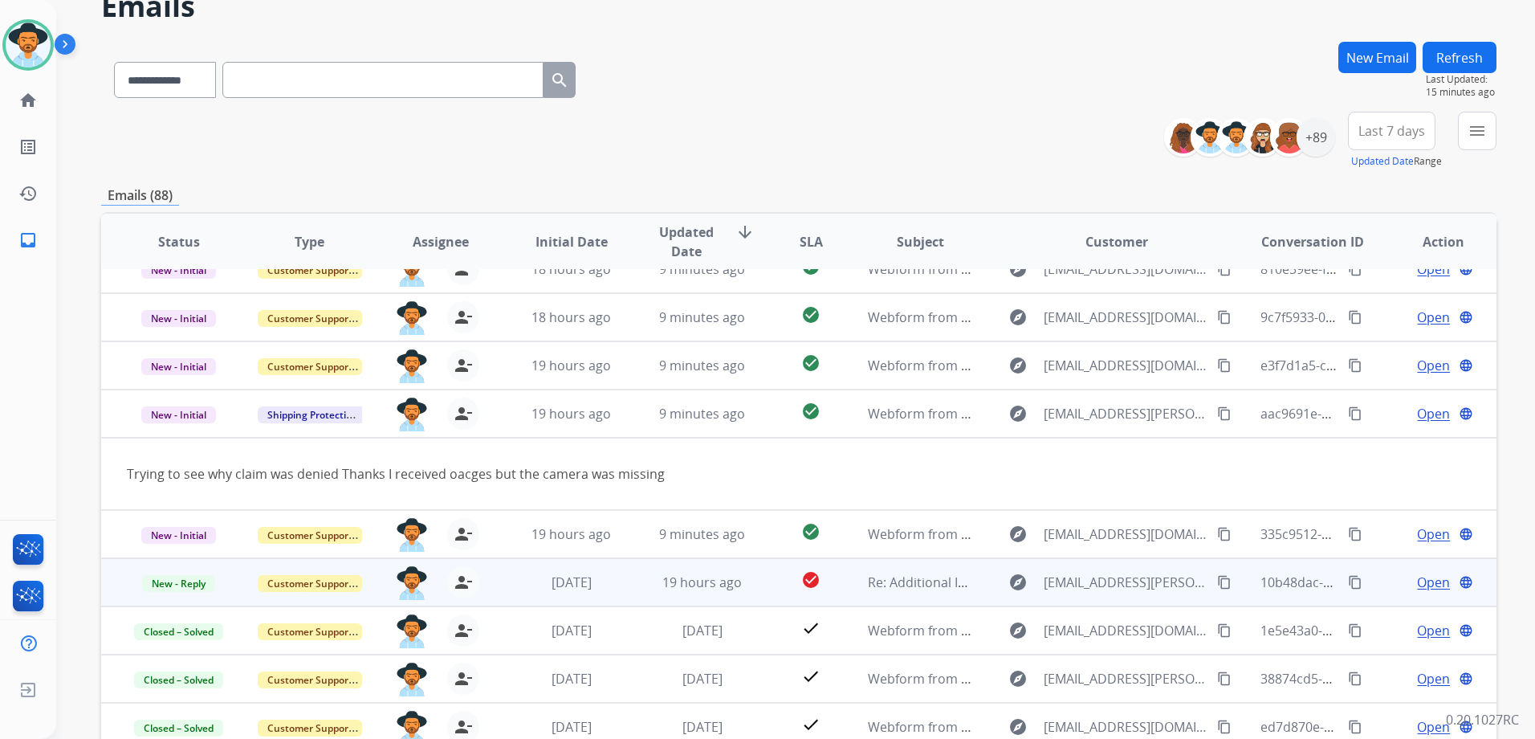
scroll to position [0, 0]
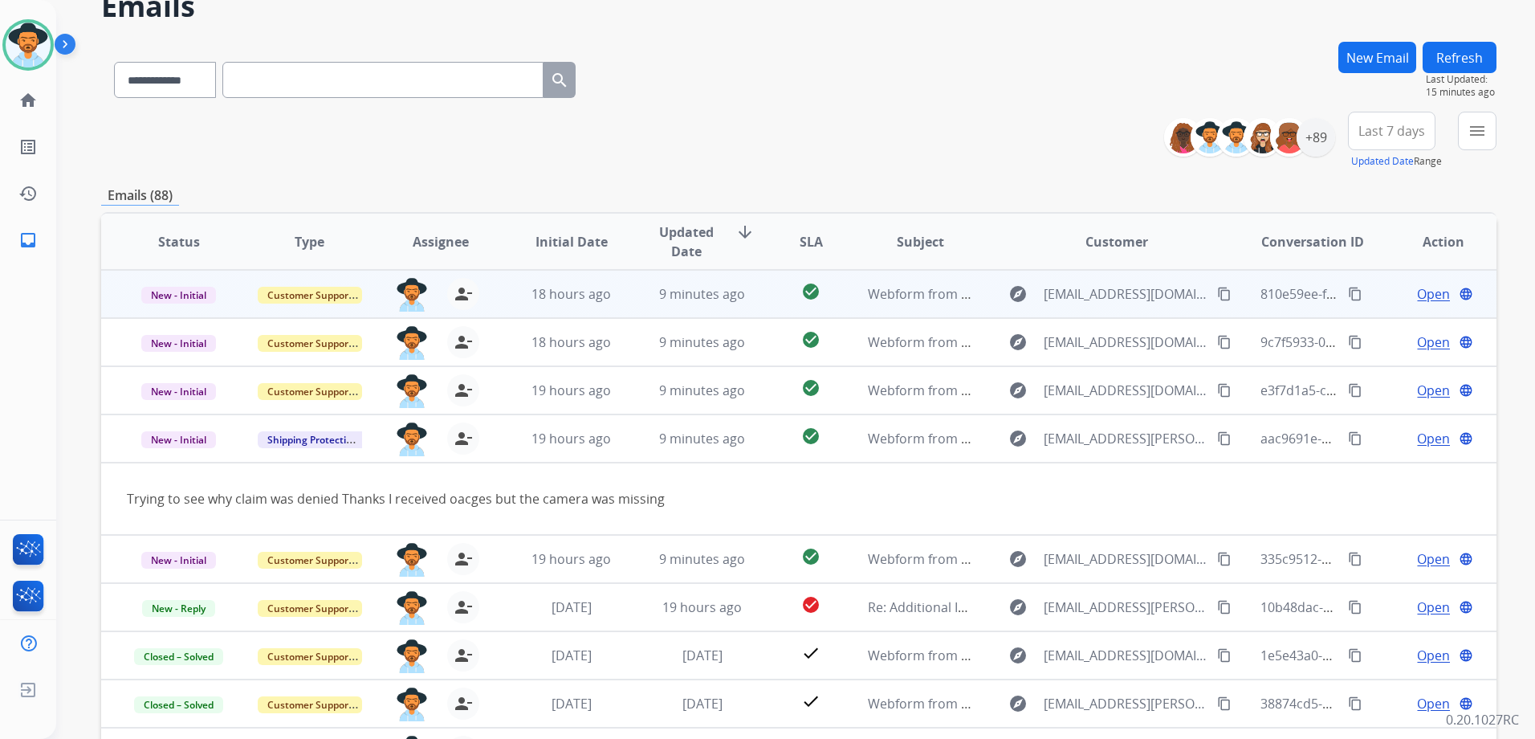
click at [1374, 304] on td "Open language" at bounding box center [1431, 294] width 131 height 48
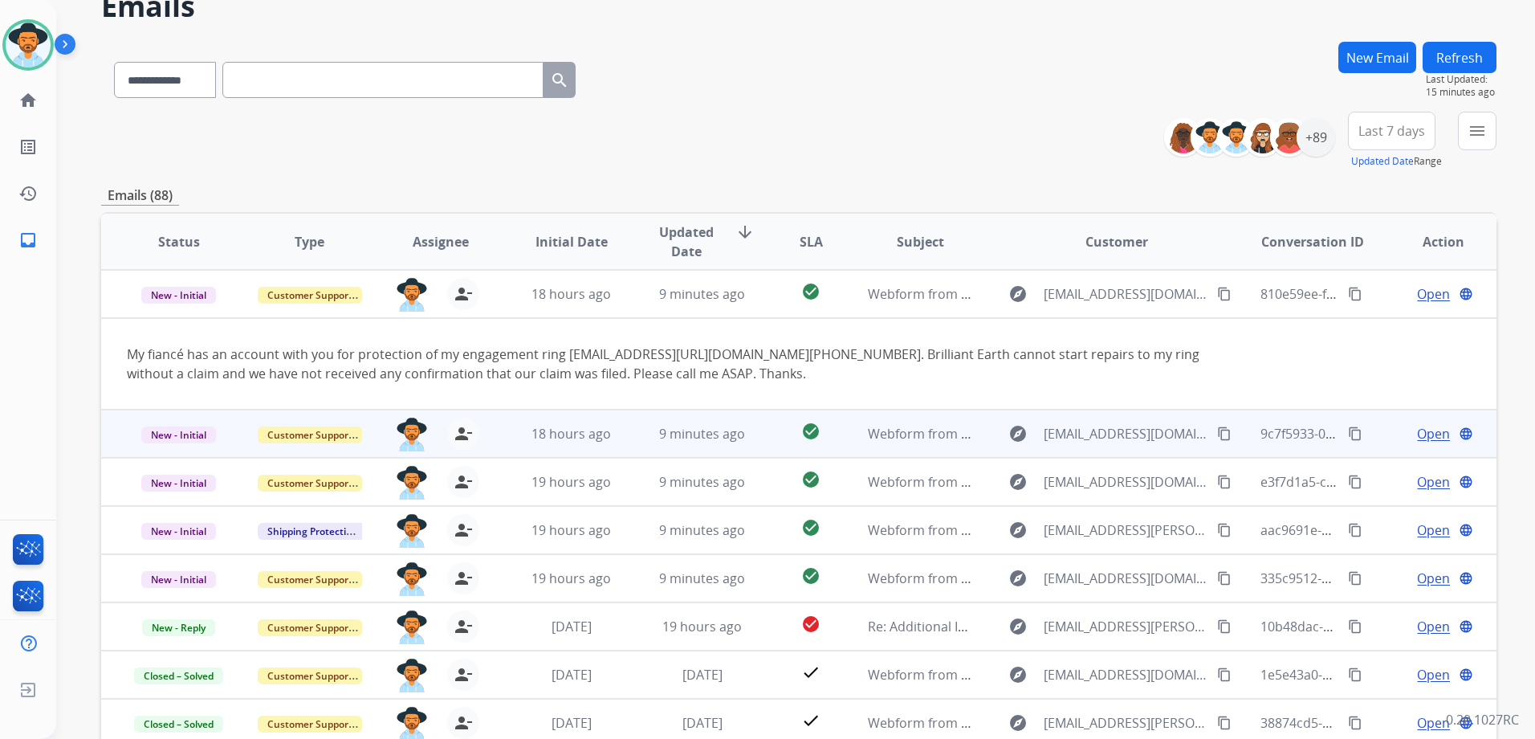
click at [1375, 443] on td "Open language" at bounding box center [1431, 433] width 131 height 48
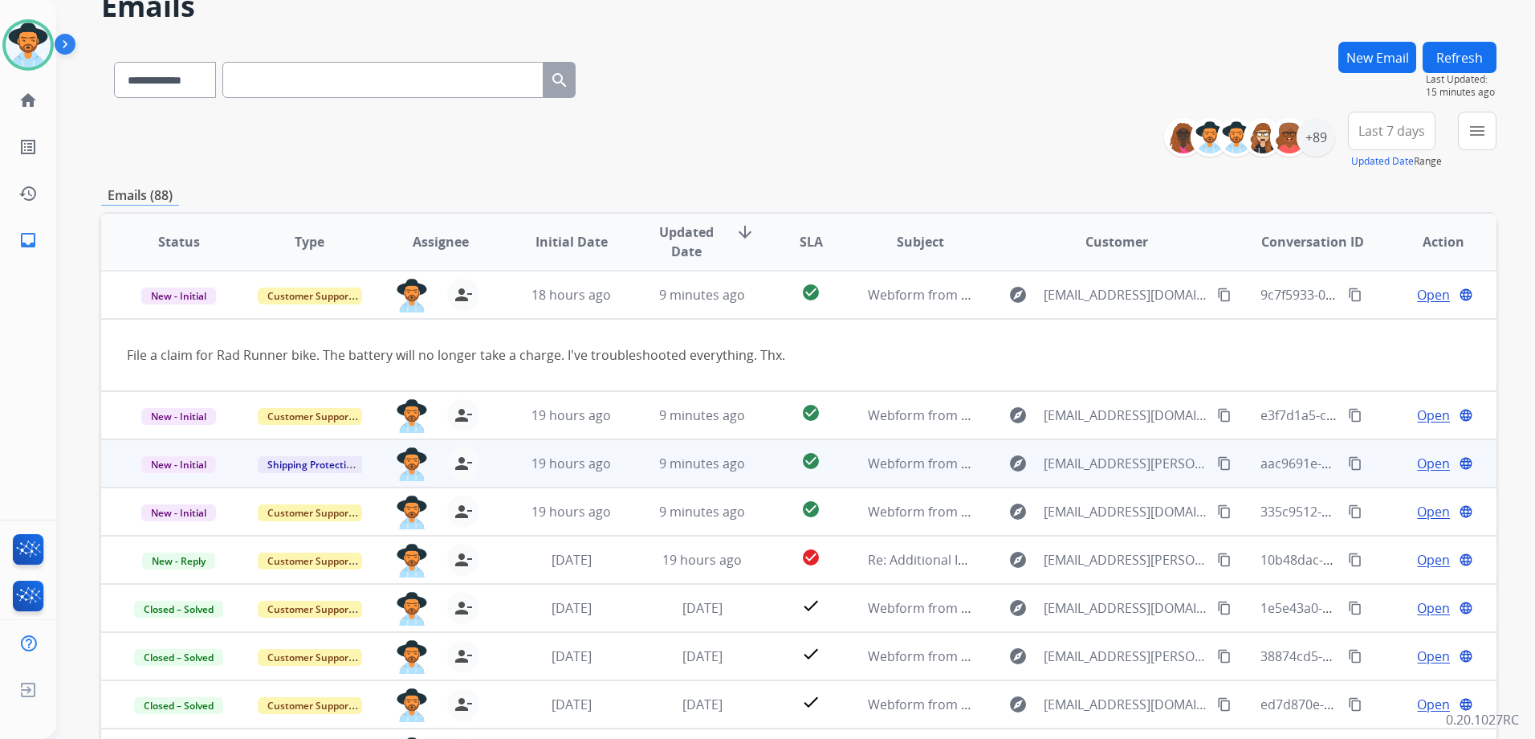
scroll to position [48, 0]
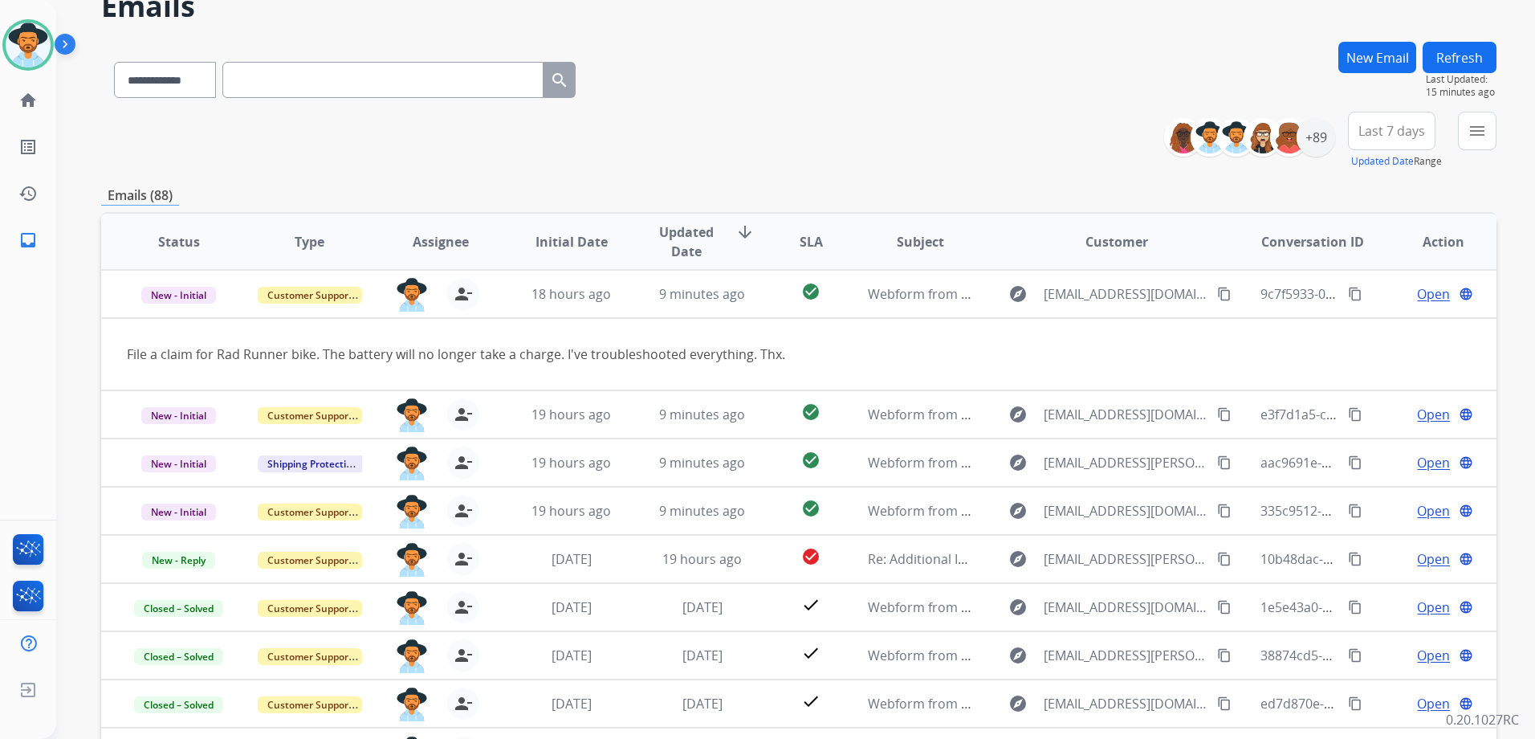
click at [1375, 423] on td "Open language" at bounding box center [1431, 414] width 131 height 48
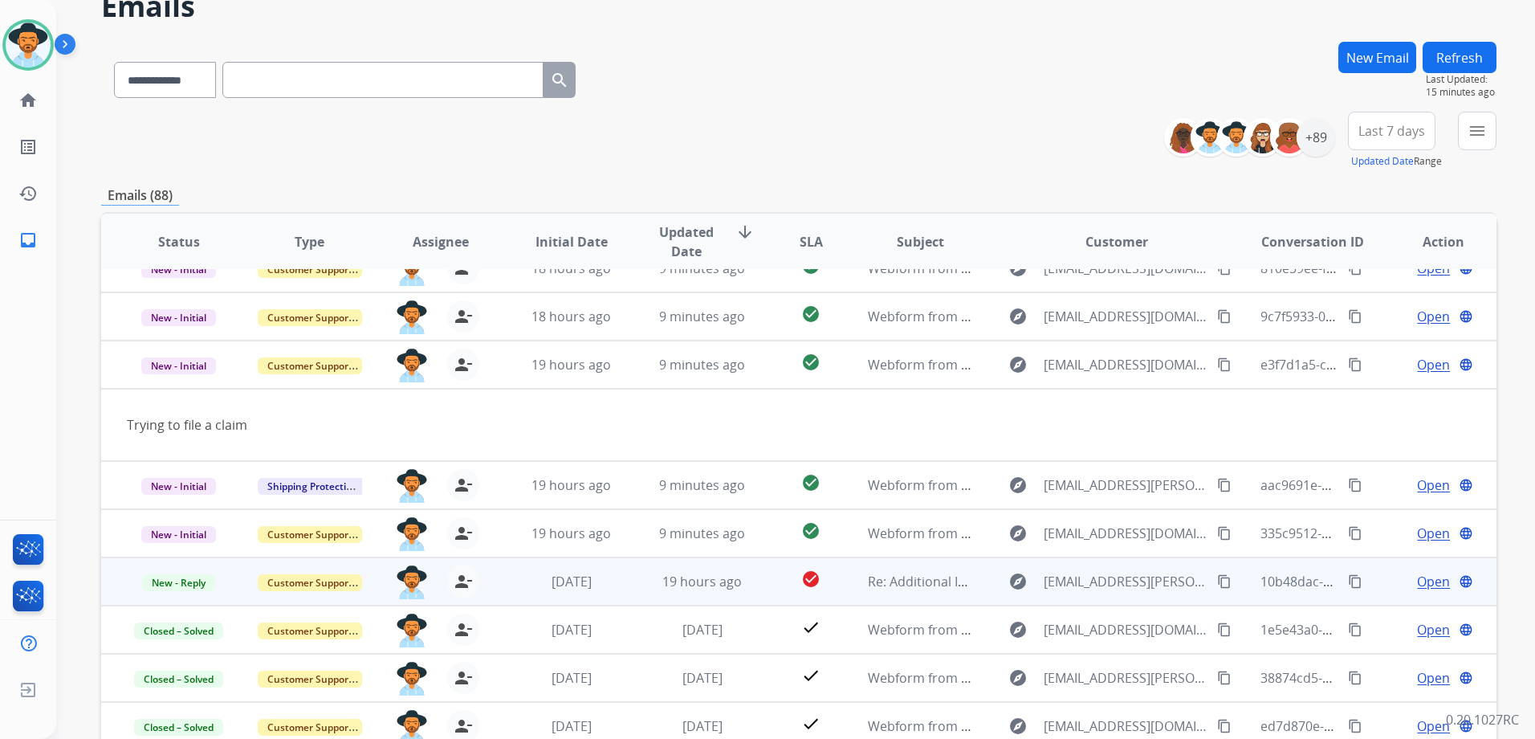
scroll to position [0, 0]
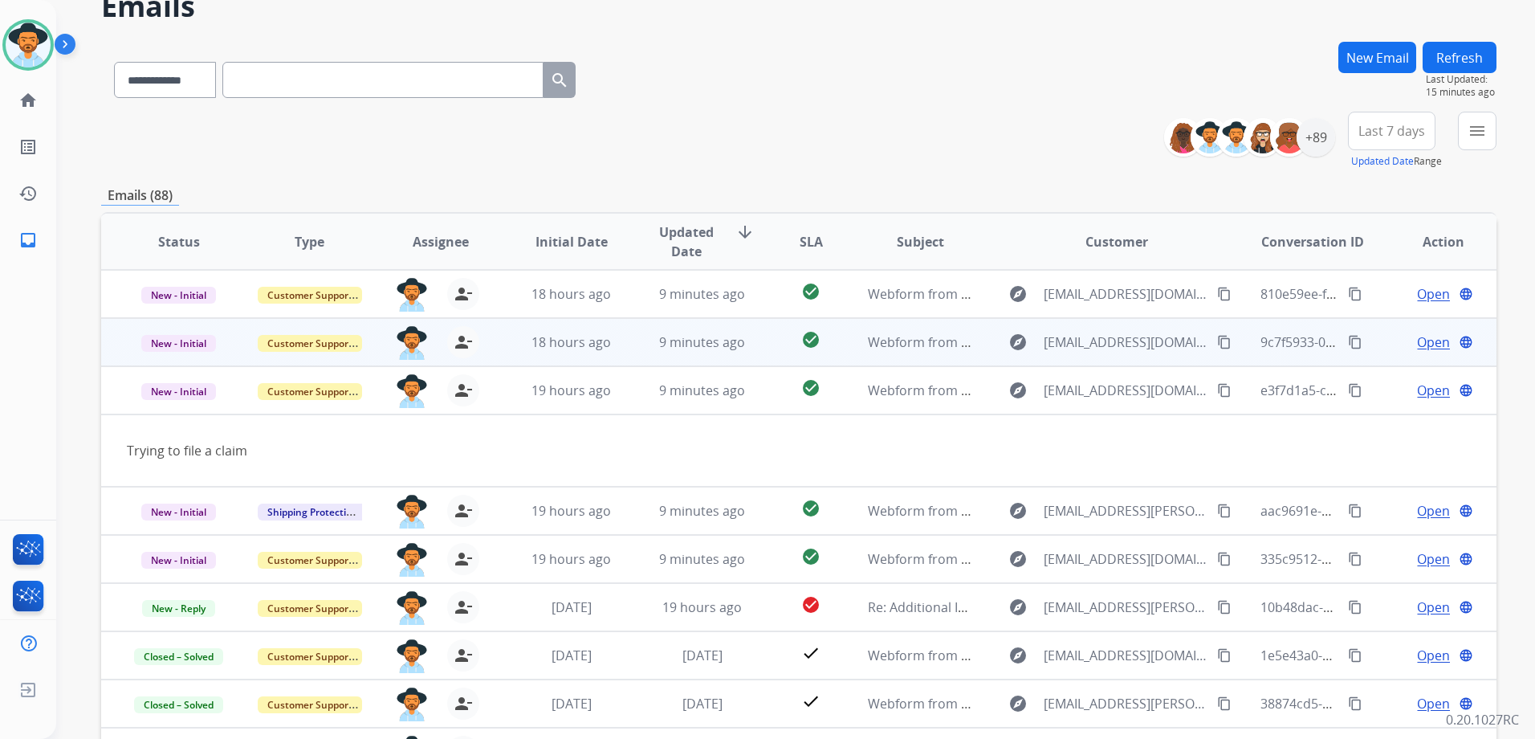
click at [1217, 341] on mat-icon "content_copy" at bounding box center [1224, 342] width 14 height 14
click at [1367, 348] on td "Open language" at bounding box center [1431, 342] width 131 height 48
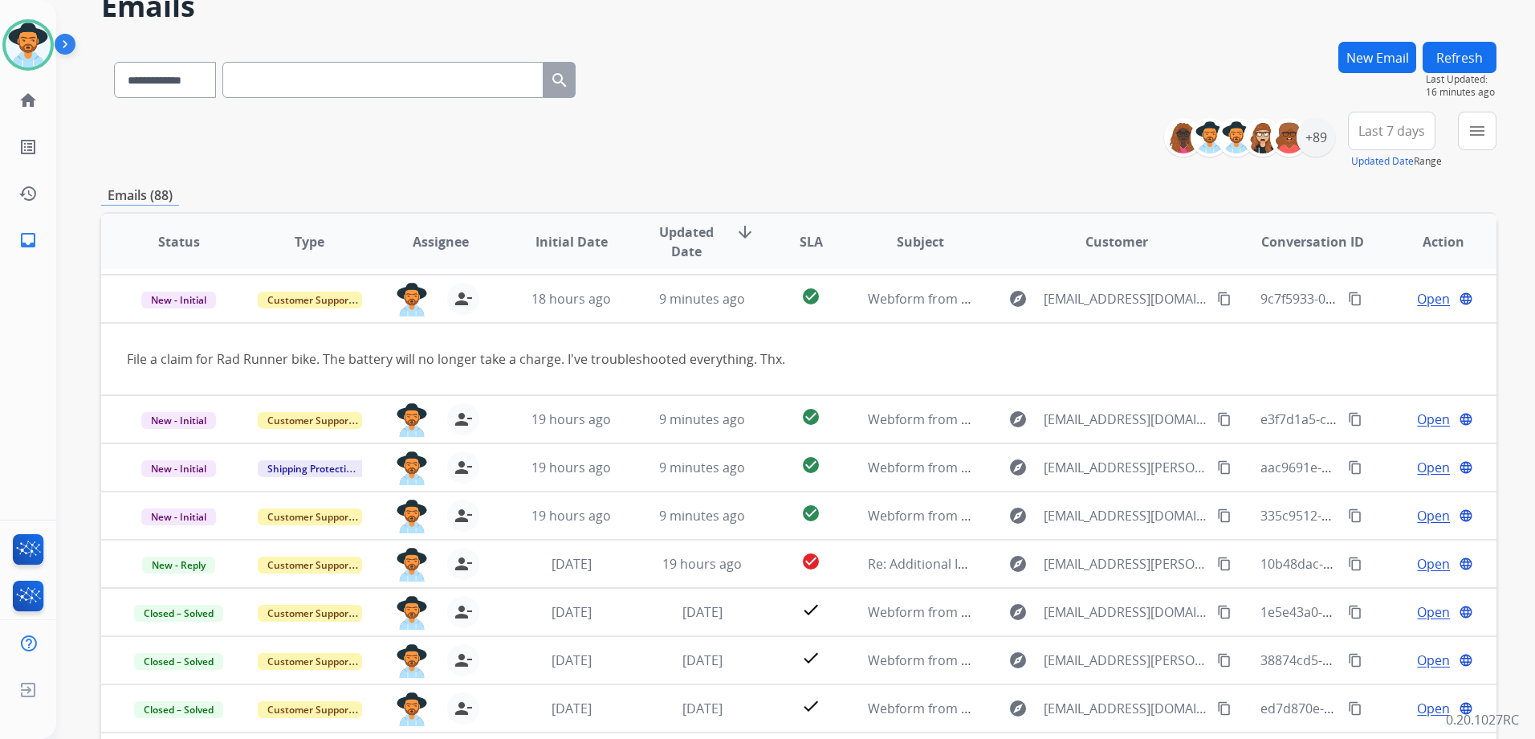
scroll to position [48, 0]
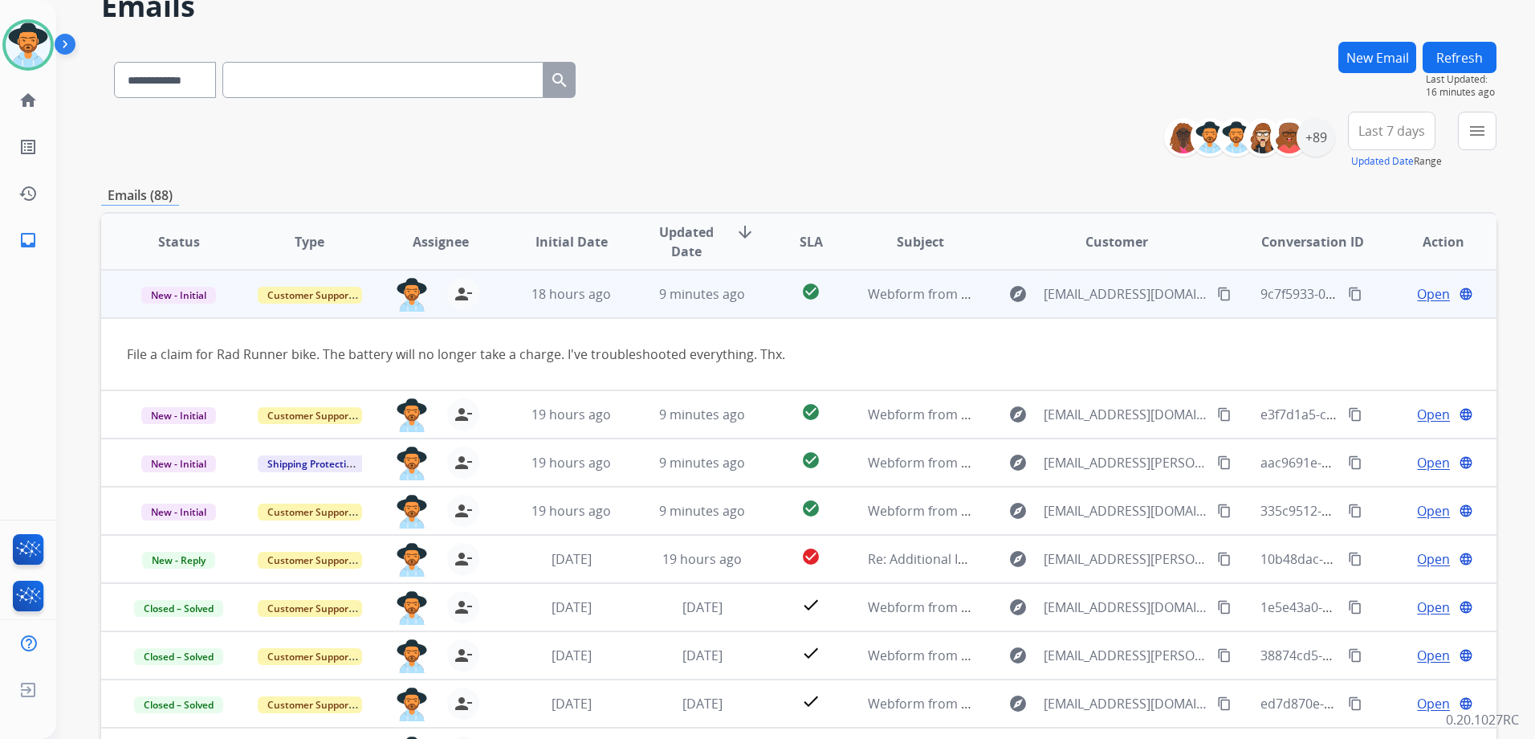
click at [1417, 289] on span "Open" at bounding box center [1433, 293] width 33 height 19
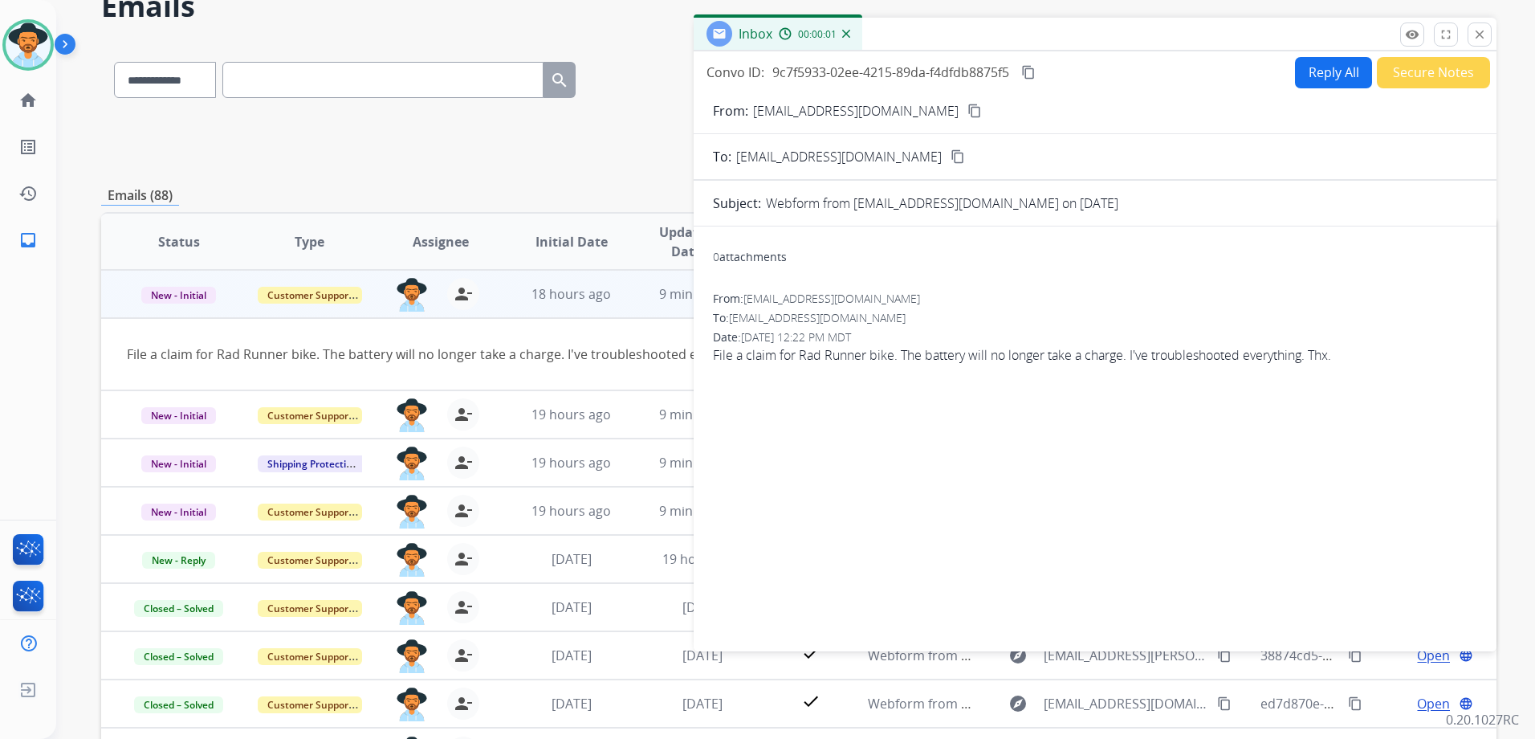
click at [1318, 67] on button "Reply All" at bounding box center [1333, 72] width 77 height 31
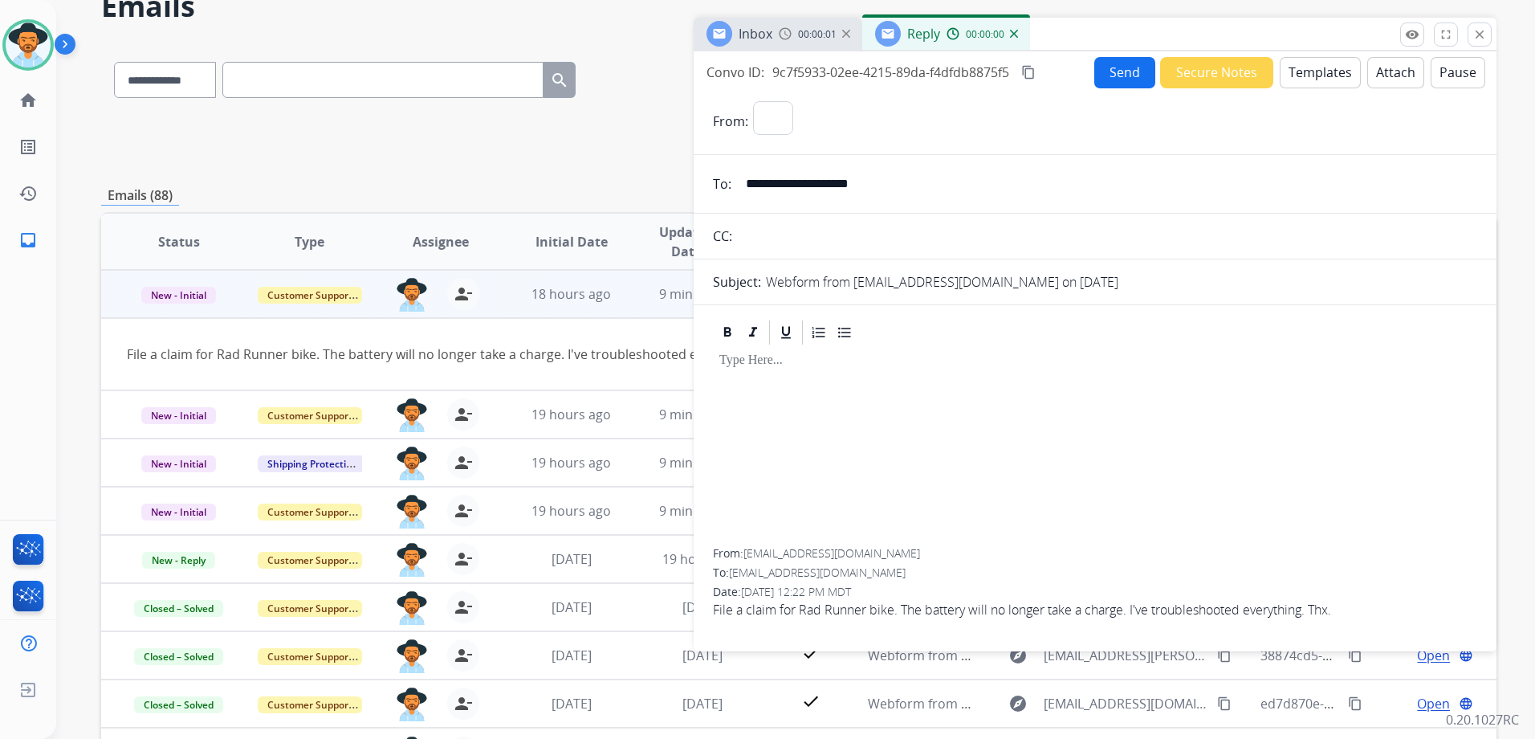
select select "**********"
click at [1321, 67] on button "Templates" at bounding box center [1320, 72] width 81 height 31
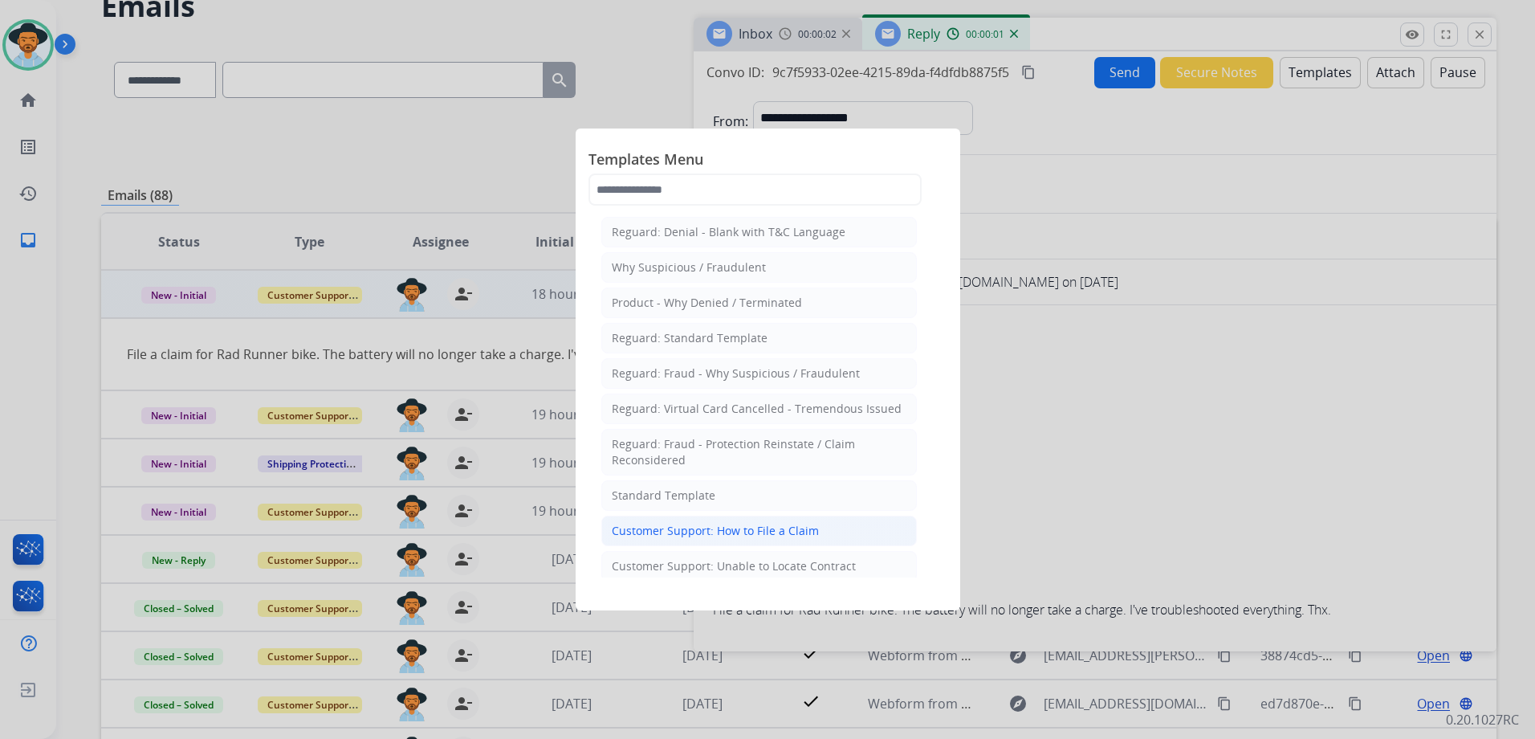
click at [805, 525] on div "Customer Support: How to File a Claim" at bounding box center [715, 531] width 207 height 16
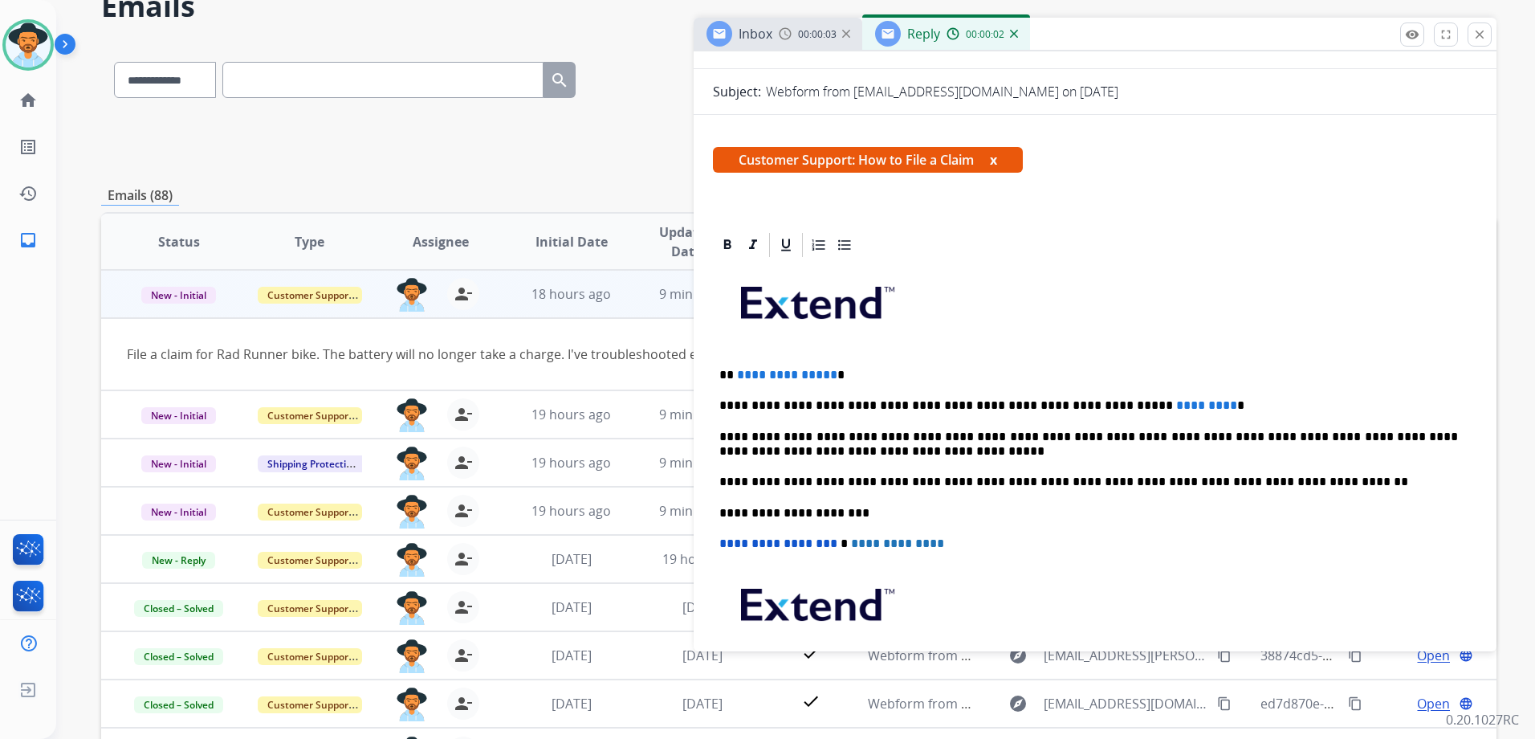
scroll to position [321, 0]
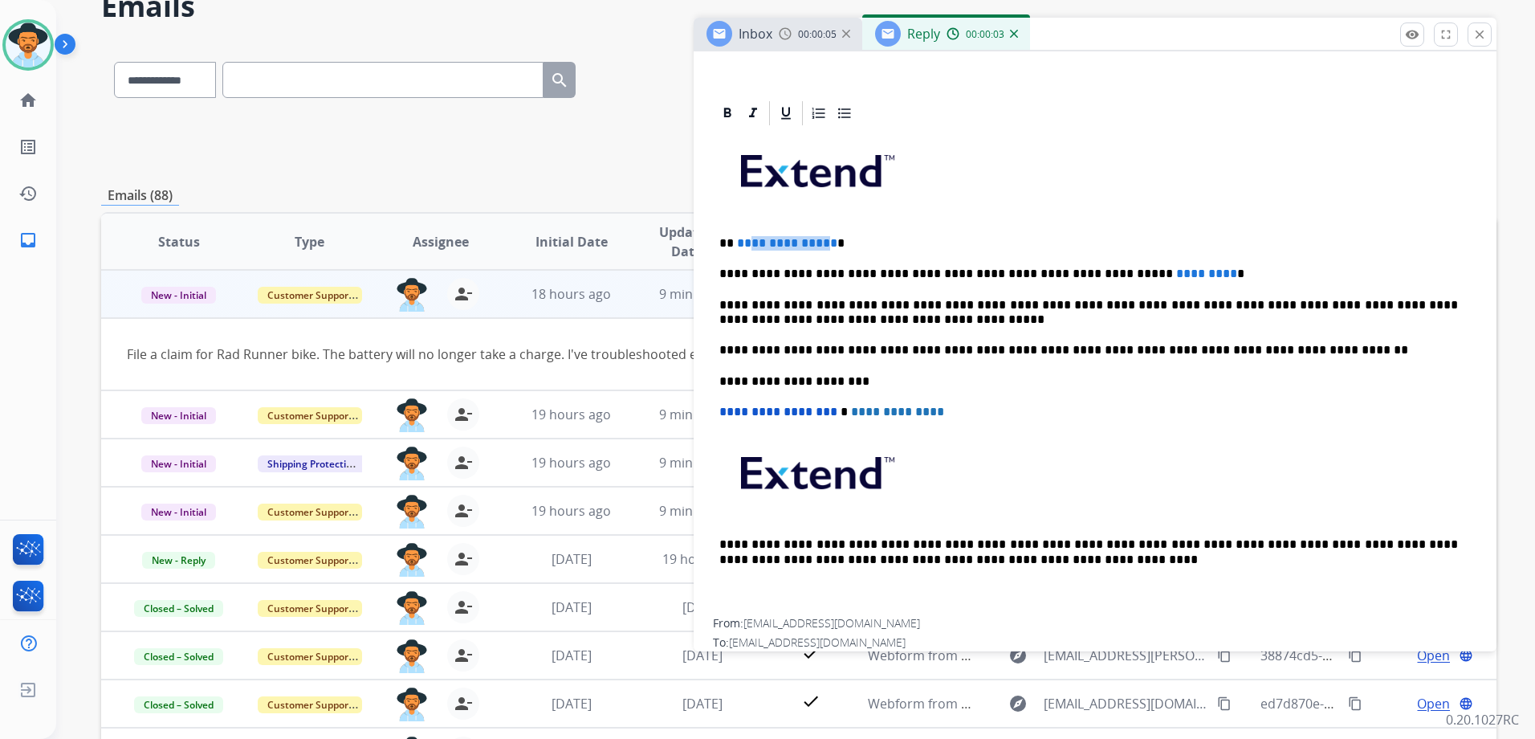
drag, startPoint x: 825, startPoint y: 242, endPoint x: 750, endPoint y: 241, distance: 75.5
click at [750, 241] on span "**********" at bounding box center [787, 243] width 100 height 12
click at [765, 241] on span "**********" at bounding box center [787, 243] width 100 height 12
drag, startPoint x: 827, startPoint y: 242, endPoint x: 737, endPoint y: 241, distance: 89.9
click at [737, 241] on span "**********" at bounding box center [787, 243] width 100 height 12
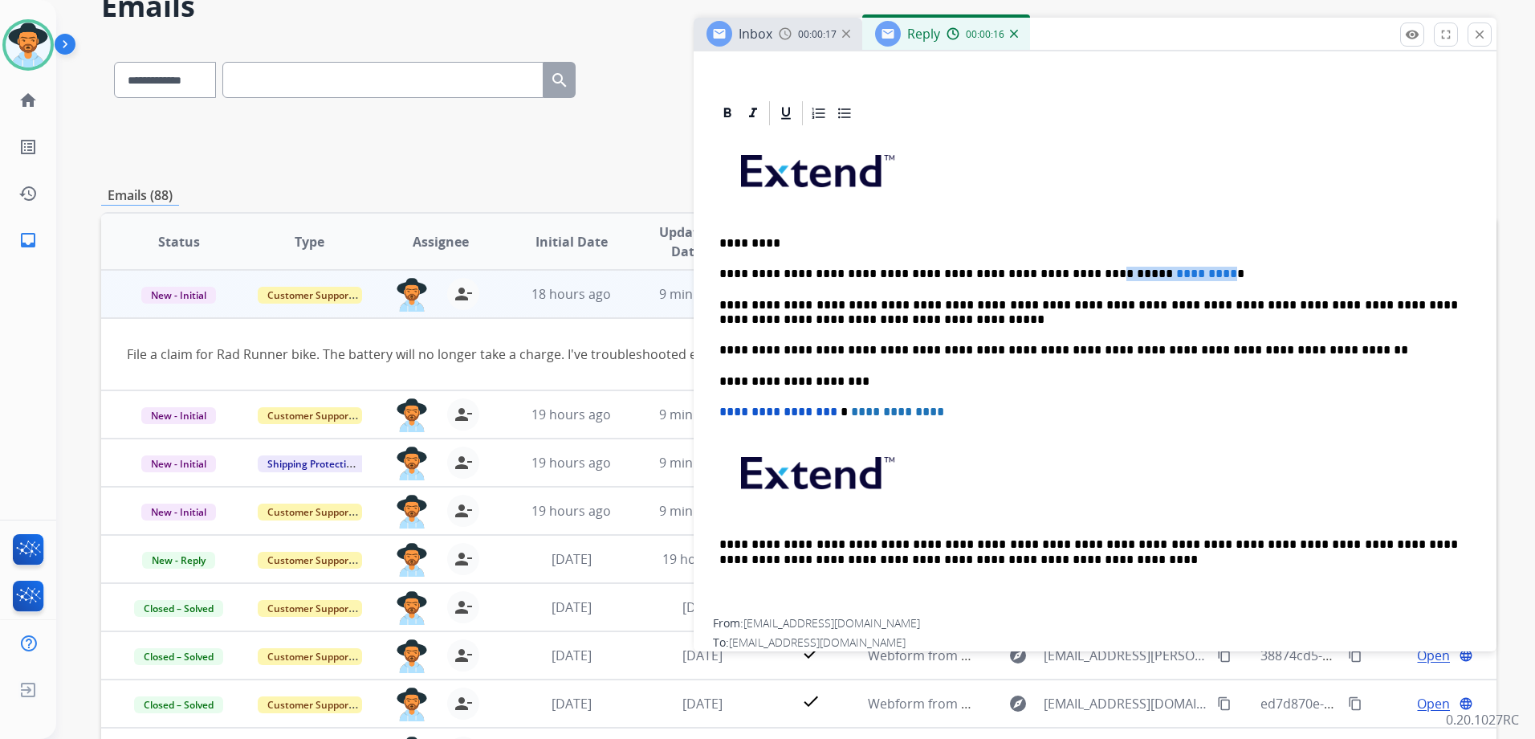
drag, startPoint x: 1155, startPoint y: 274, endPoint x: 1045, endPoint y: 275, distance: 110.0
click at [1045, 275] on p "**********" at bounding box center [1088, 274] width 739 height 14
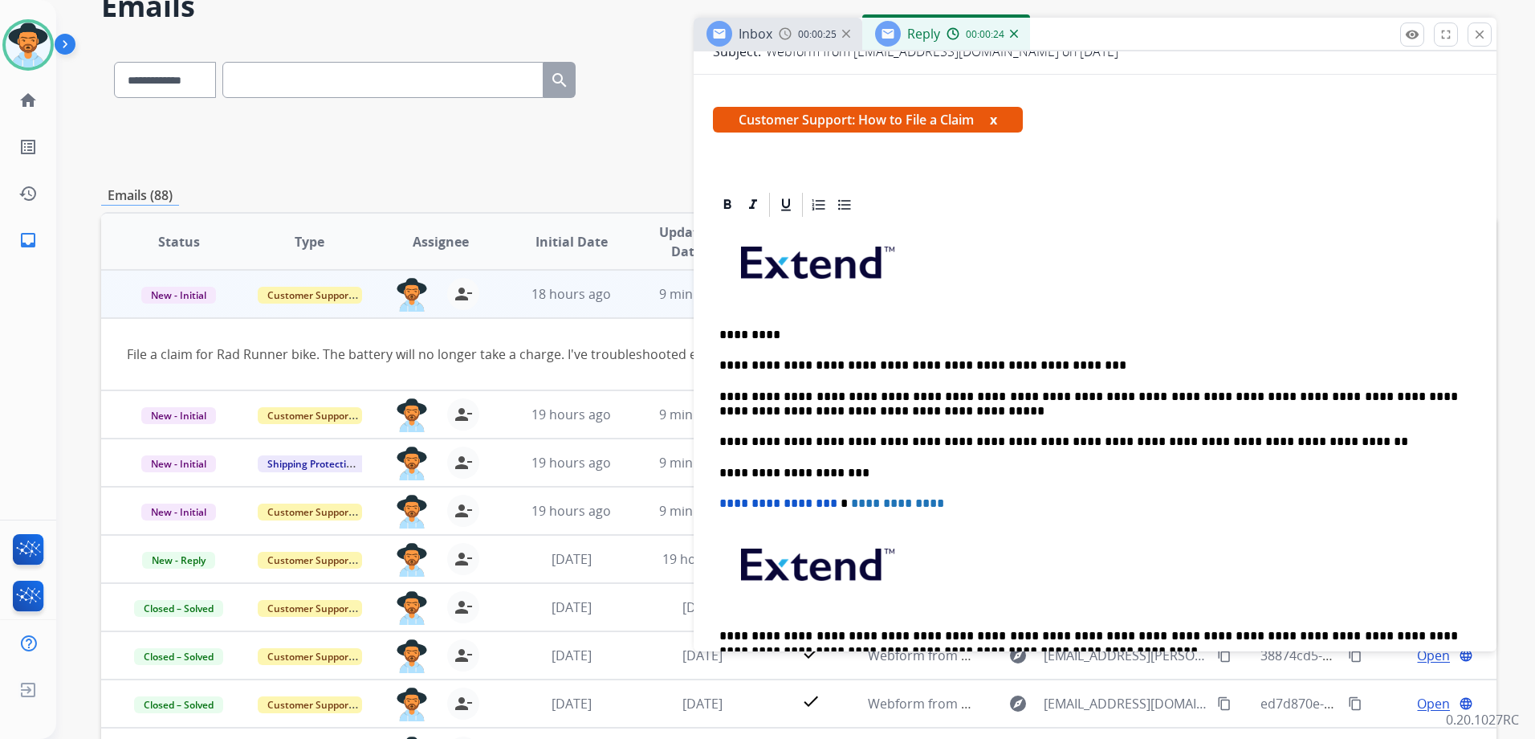
scroll to position [0, 0]
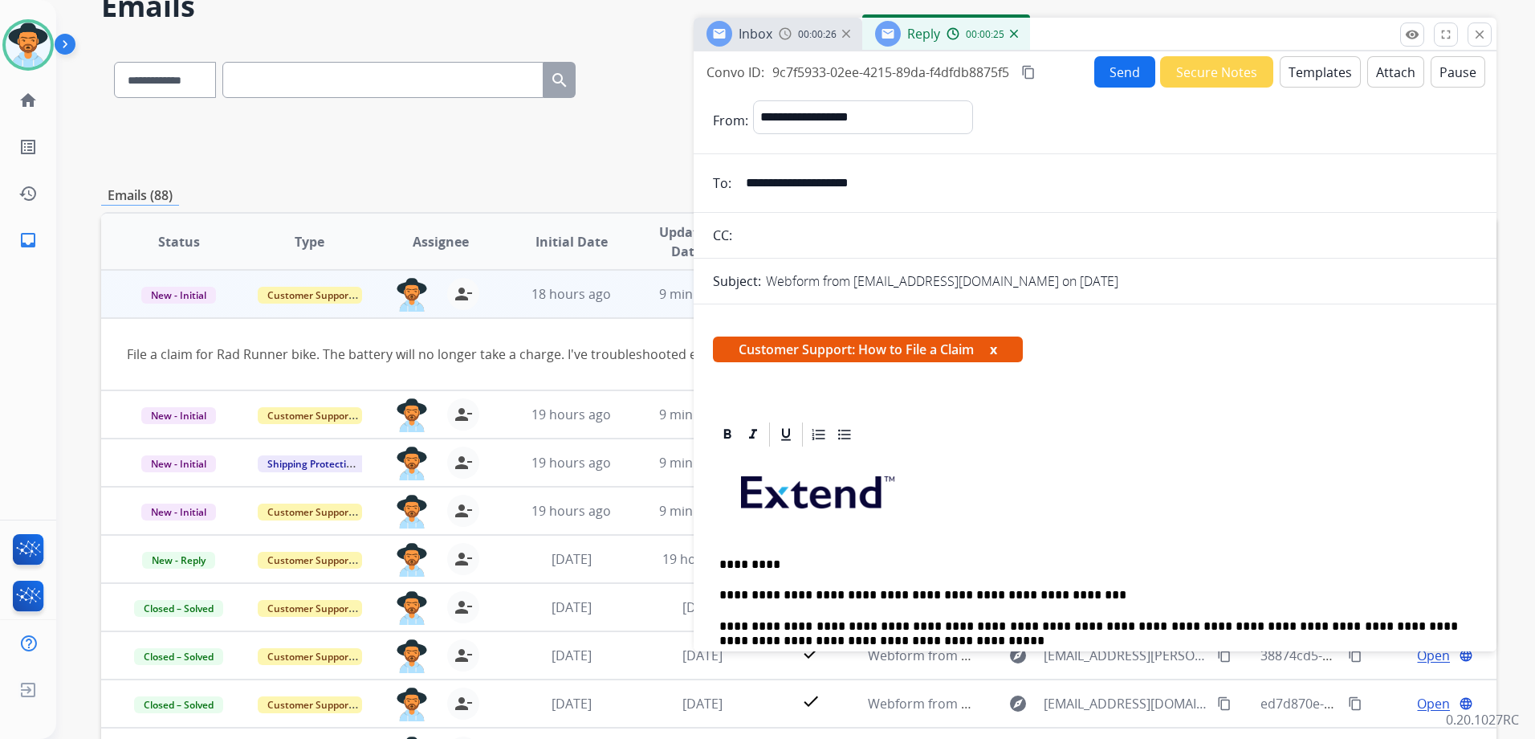
click at [1126, 69] on button "Send" at bounding box center [1124, 71] width 61 height 31
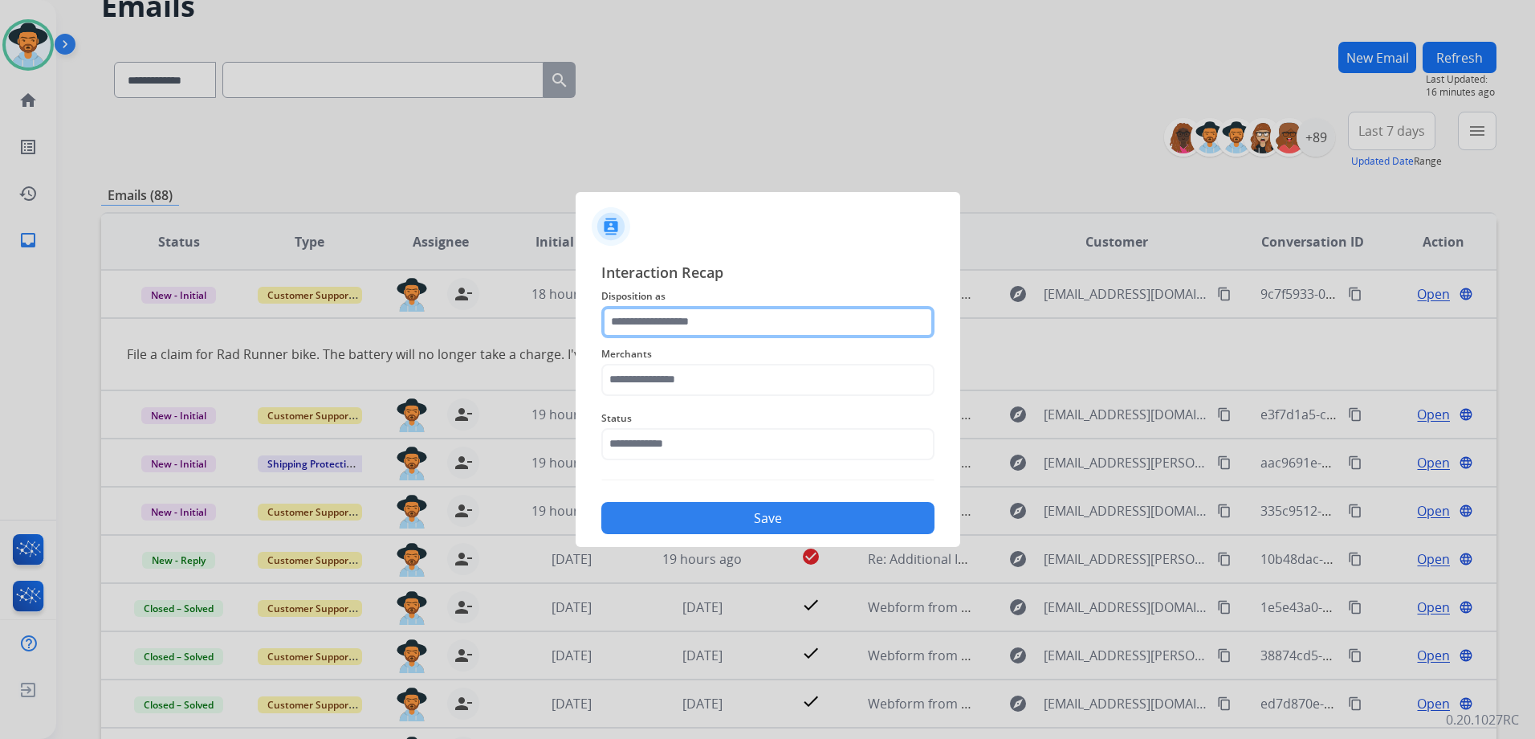
click at [691, 317] on input "text" at bounding box center [767, 322] width 333 height 32
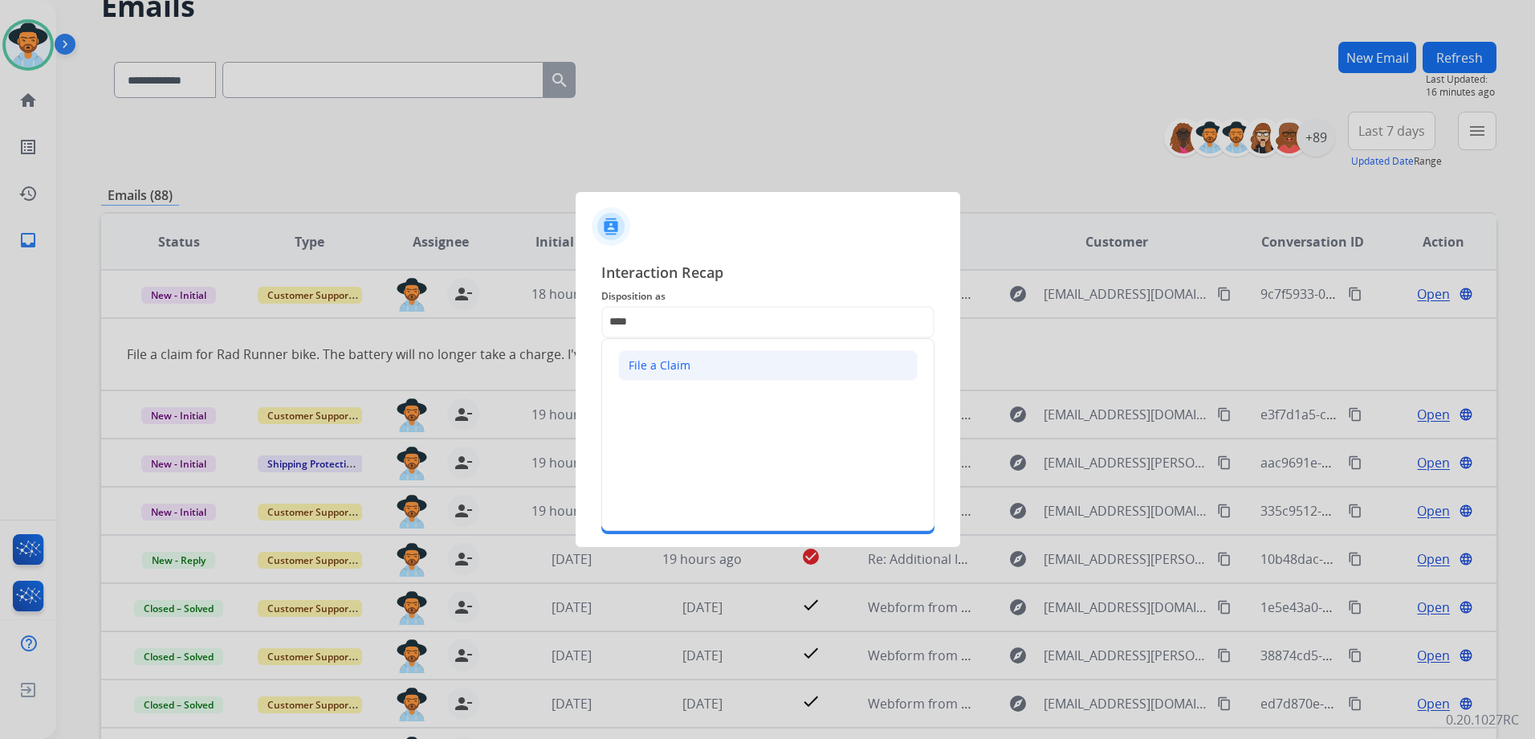
click at [811, 366] on li "File a Claim" at bounding box center [767, 365] width 299 height 31
type input "**********"
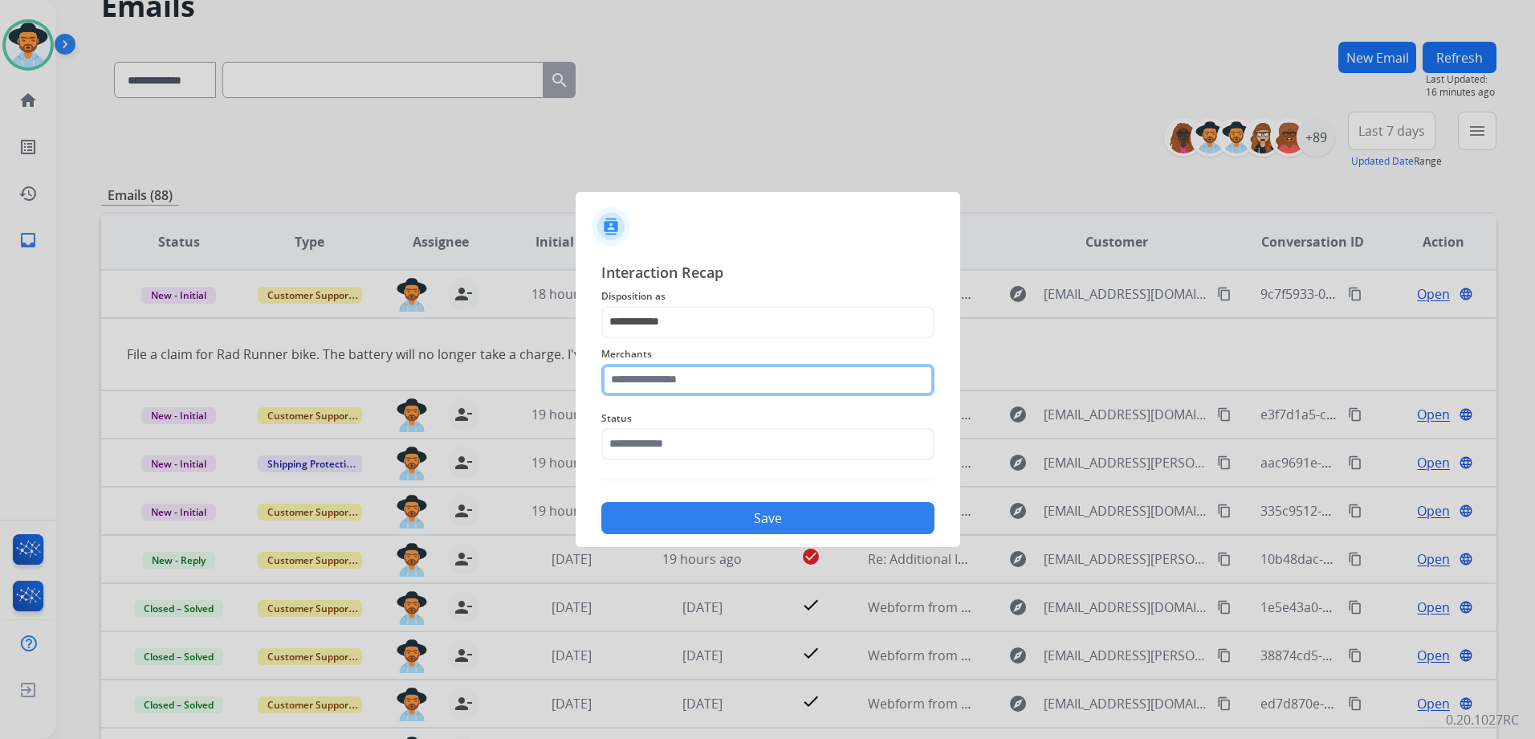
click at [755, 372] on input "text" at bounding box center [767, 380] width 333 height 32
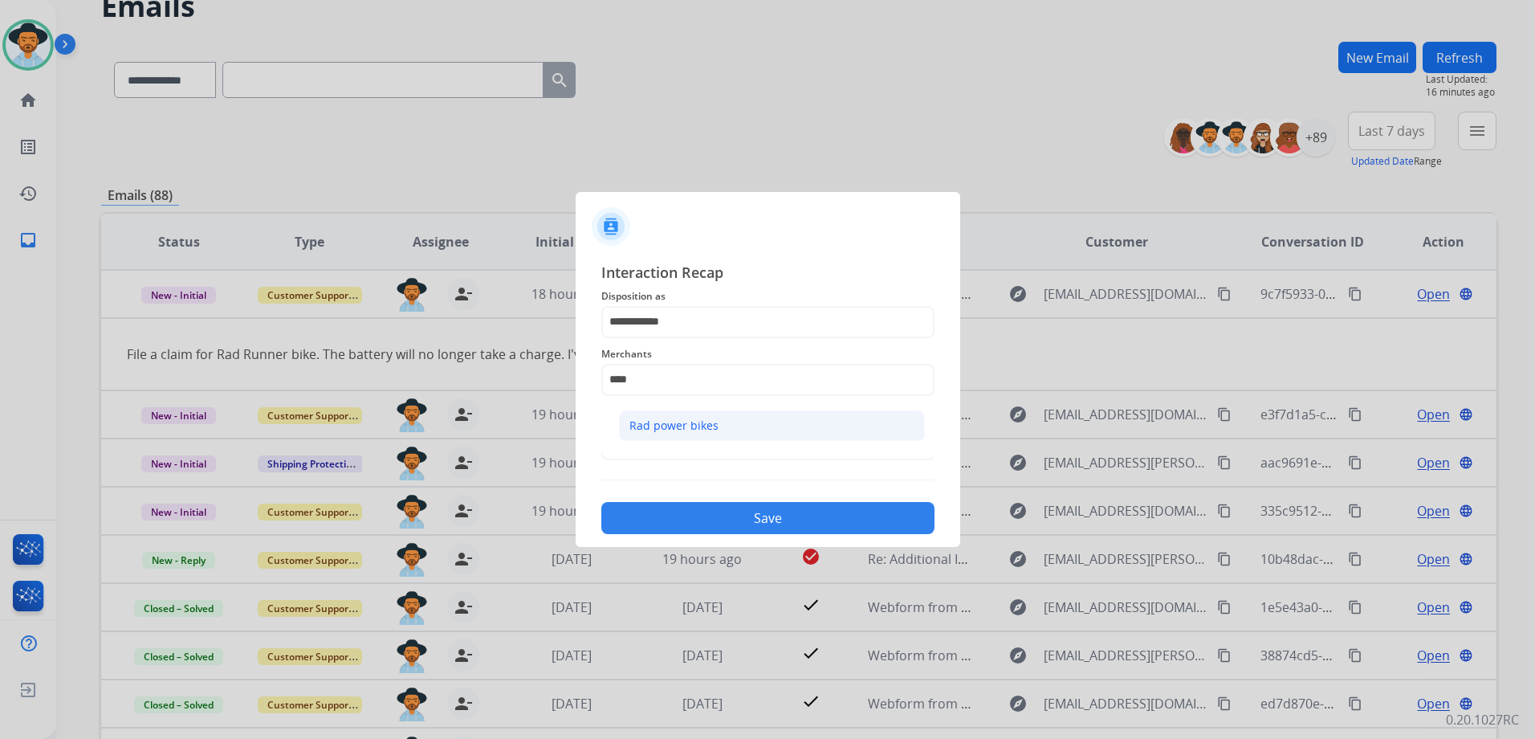
click at [719, 416] on li "Rad power bikes" at bounding box center [772, 425] width 306 height 31
type input "**********"
click at [692, 431] on input "text" at bounding box center [767, 444] width 333 height 32
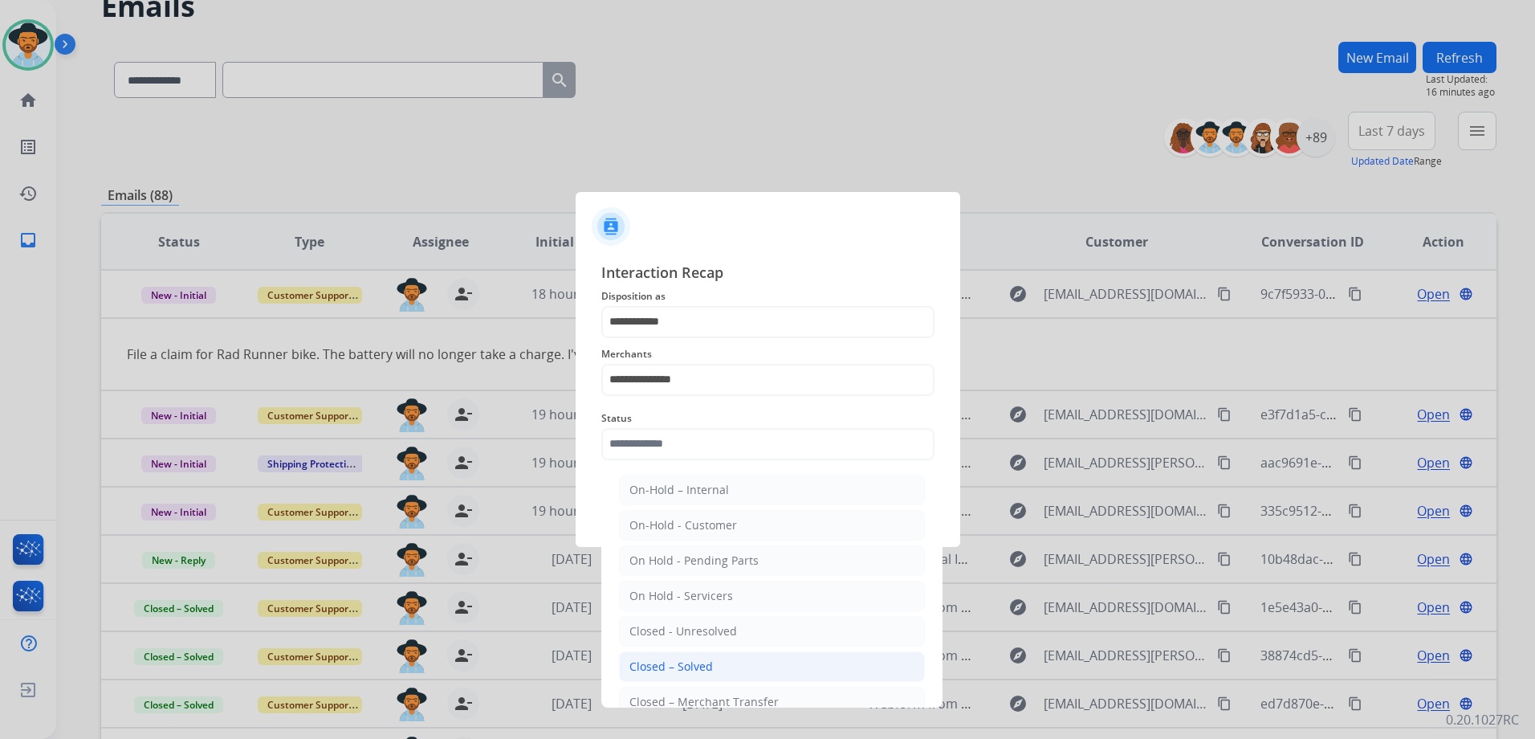
click at [732, 658] on li "Closed – Solved" at bounding box center [772, 666] width 306 height 31
type input "**********"
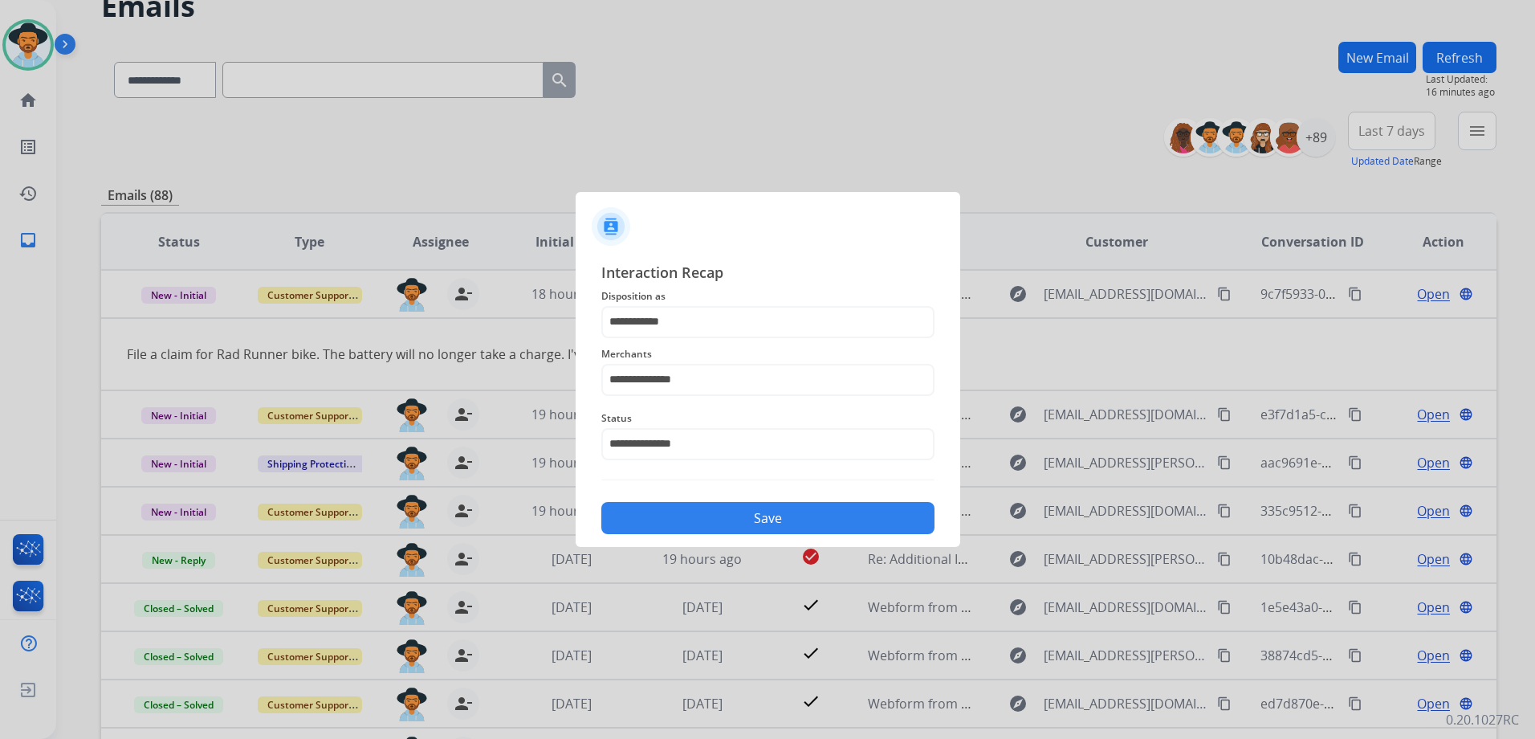
click at [787, 511] on button "Save" at bounding box center [767, 518] width 333 height 32
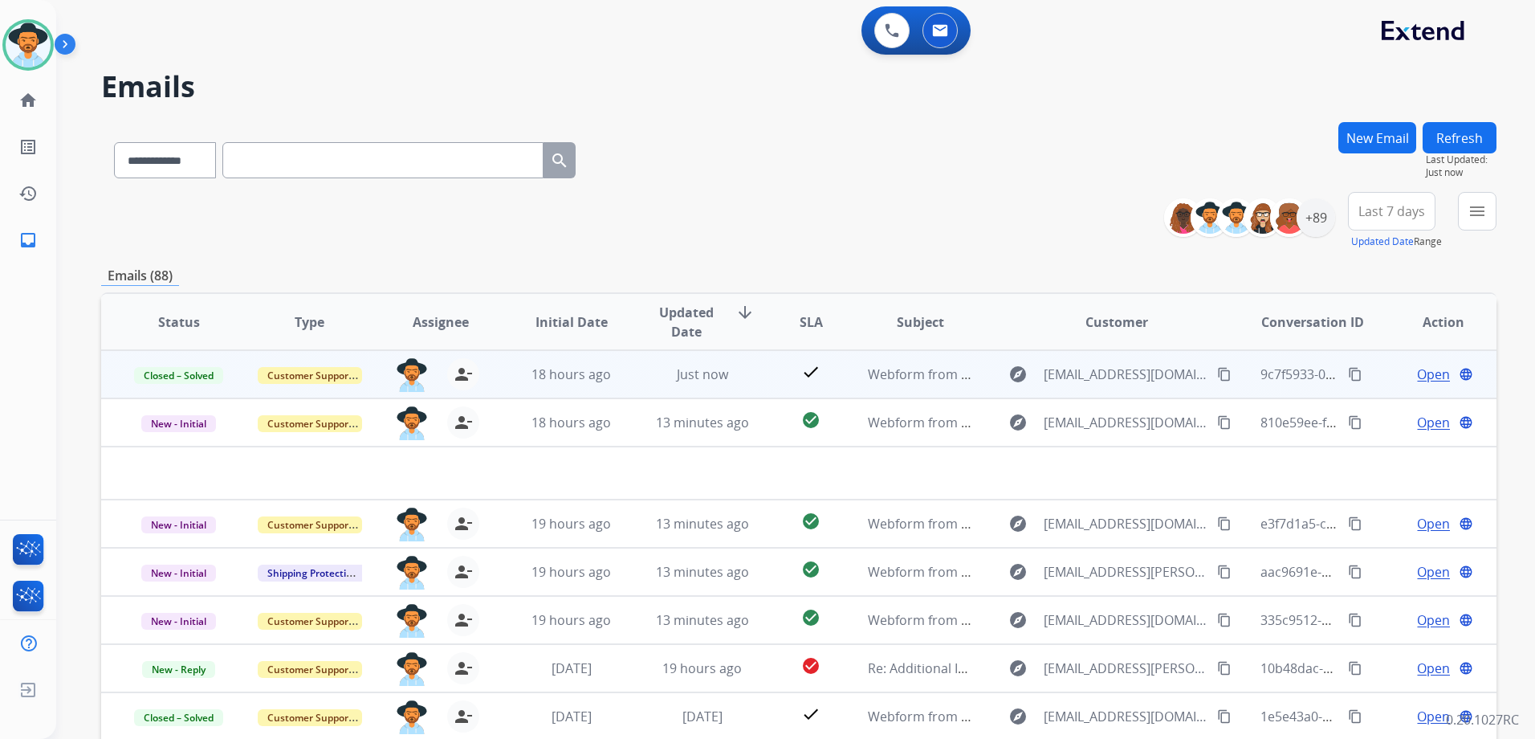
click at [1418, 365] on span "Open" at bounding box center [1433, 374] width 33 height 19
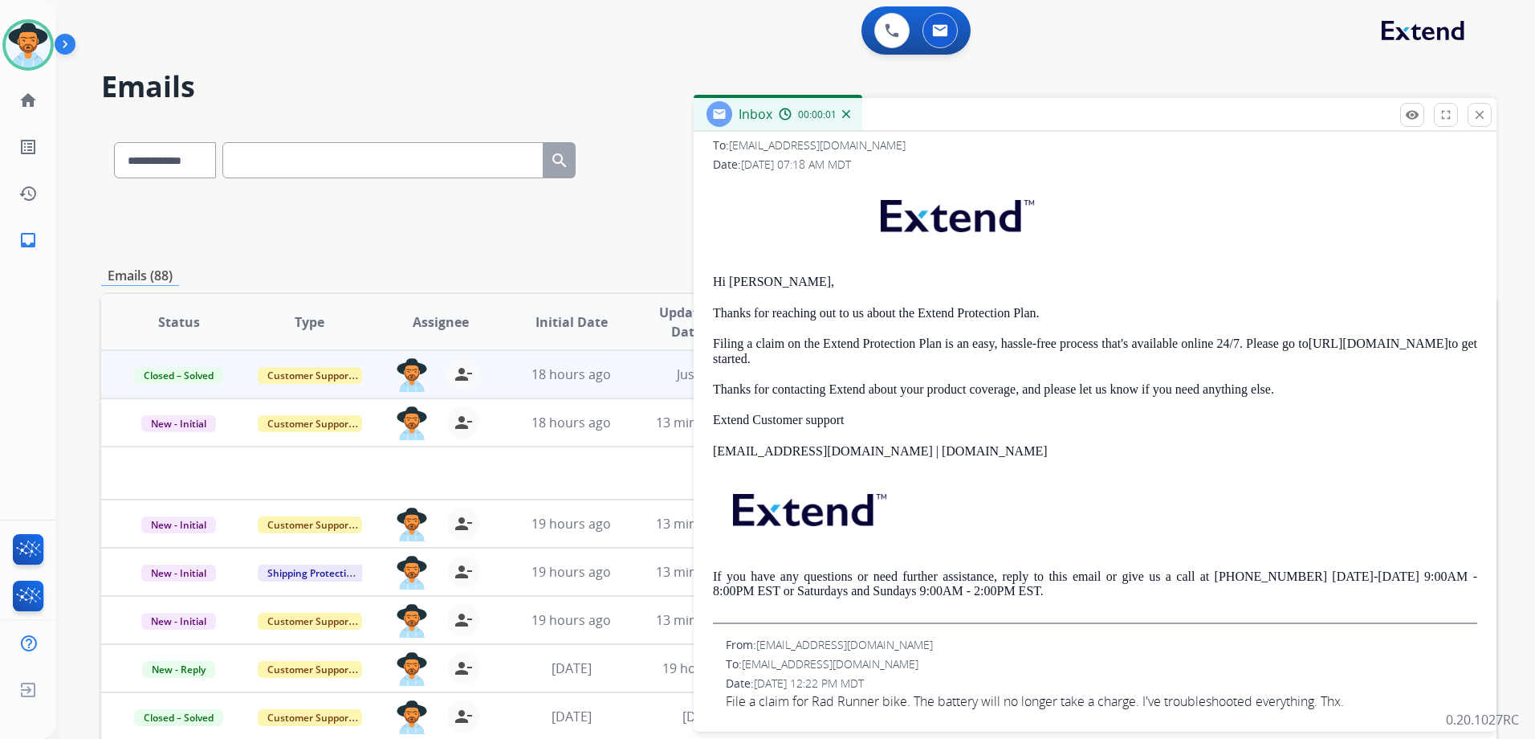
scroll to position [257, 0]
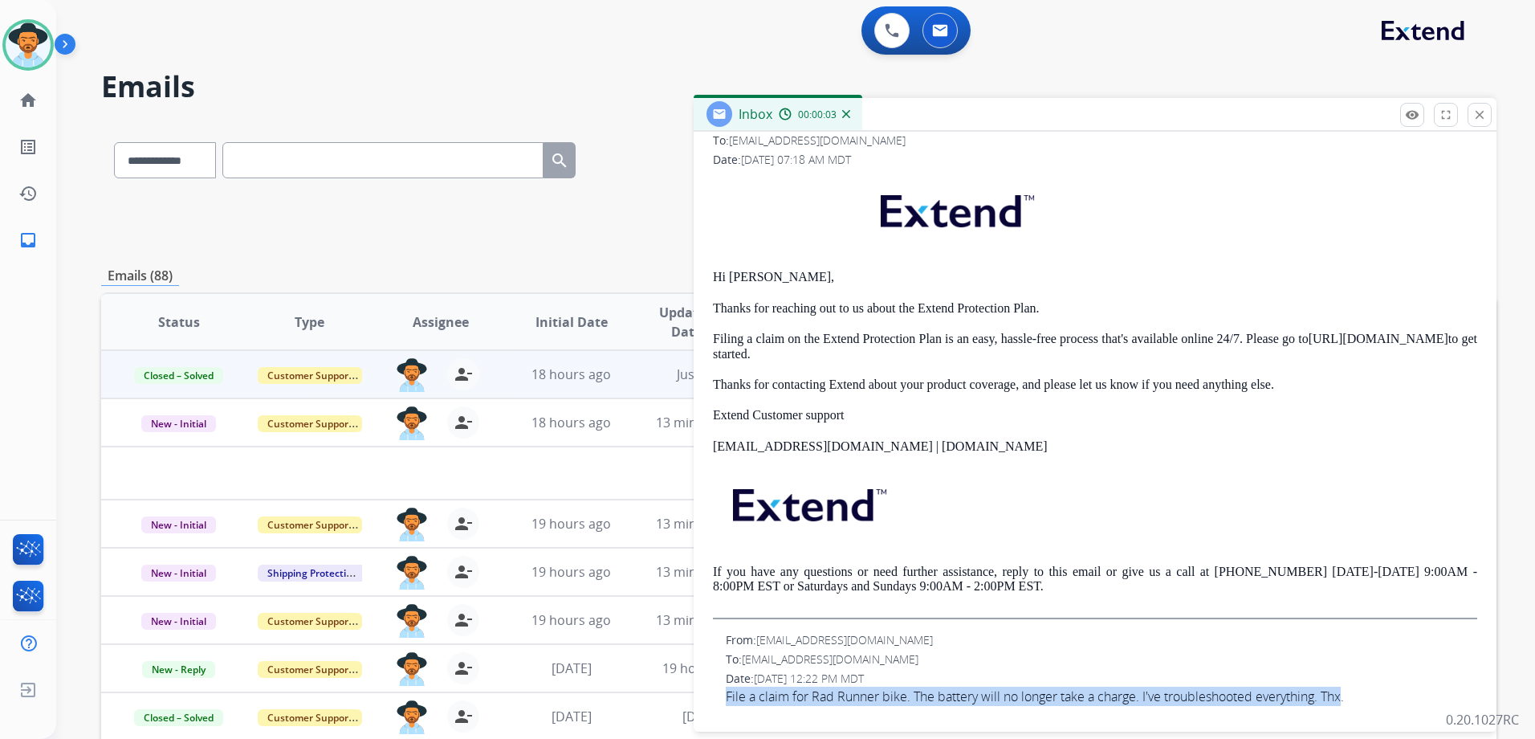
drag, startPoint x: 727, startPoint y: 699, endPoint x: 1345, endPoint y: 691, distance: 618.3
click at [1345, 691] on span "File a claim for Rad Runner bike. The battery will no longer take a charge. I'v…" at bounding box center [1101, 695] width 751 height 19
drag, startPoint x: 1345, startPoint y: 691, endPoint x: 1213, endPoint y: 691, distance: 131.7
copy span "File a claim for Rad Runner bike. The battery will no longer take a charge. I'v…"
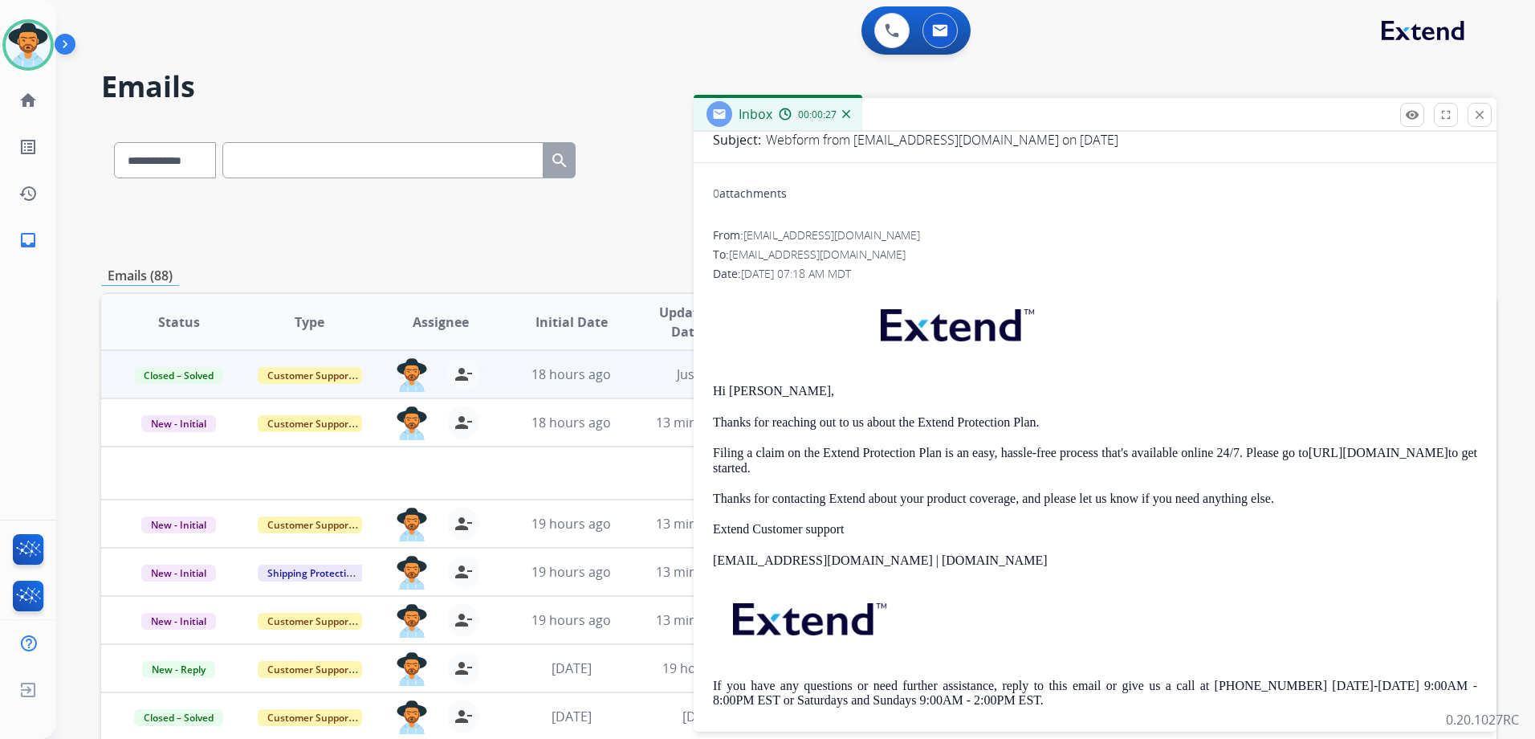
scroll to position [0, 0]
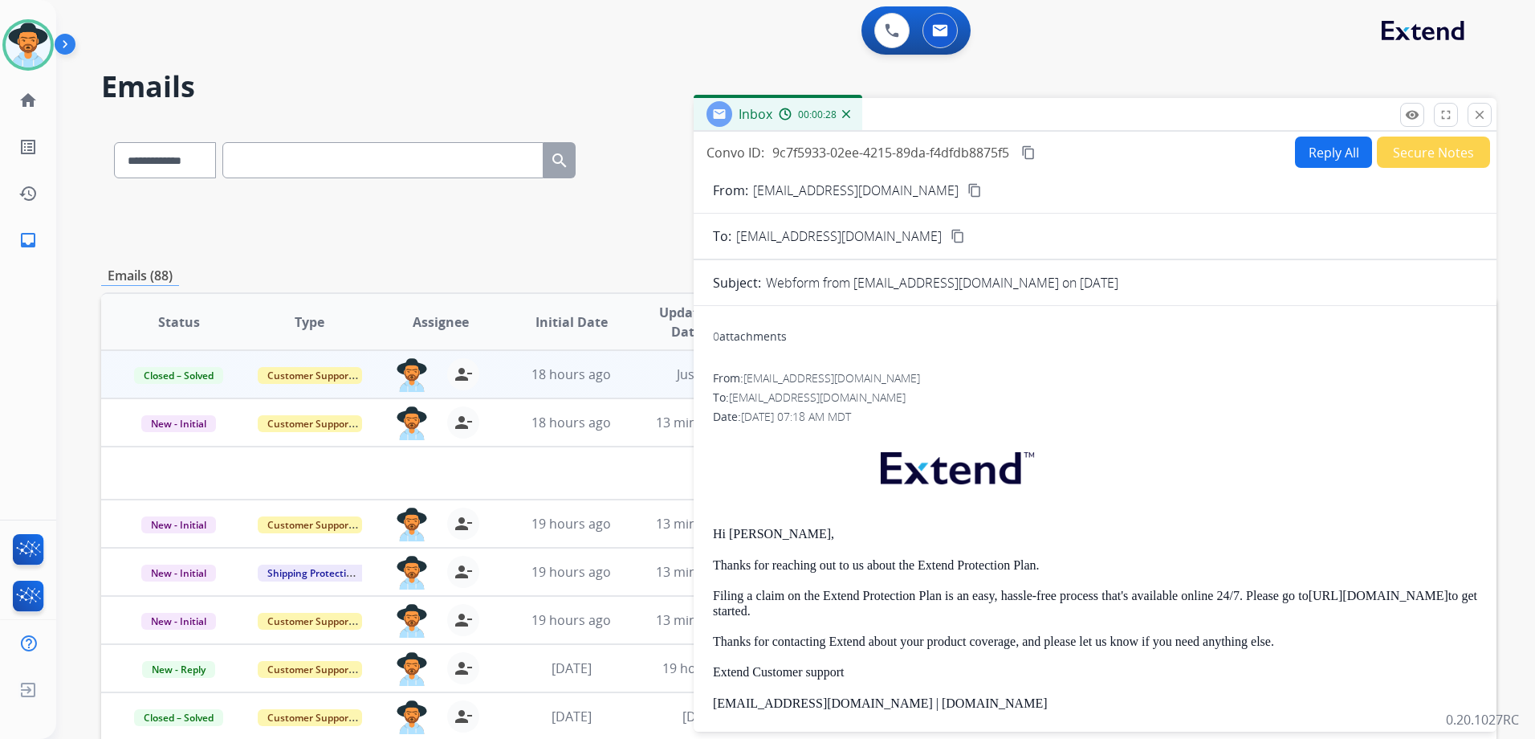
click at [1034, 155] on mat-icon "content_copy" at bounding box center [1028, 152] width 14 height 14
click at [1484, 117] on mat-icon "close" at bounding box center [1479, 115] width 14 height 14
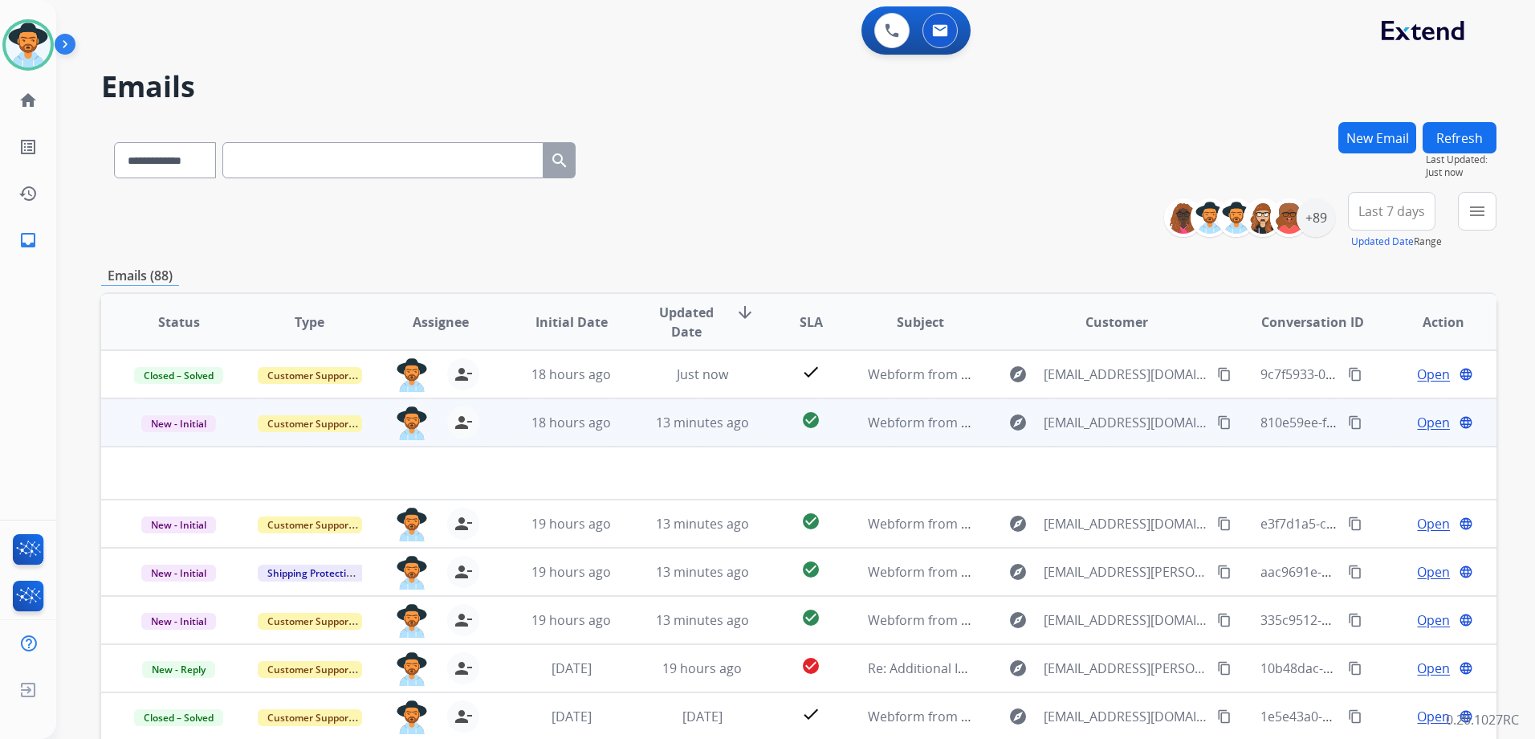
click at [1417, 423] on span "Open" at bounding box center [1433, 422] width 33 height 19
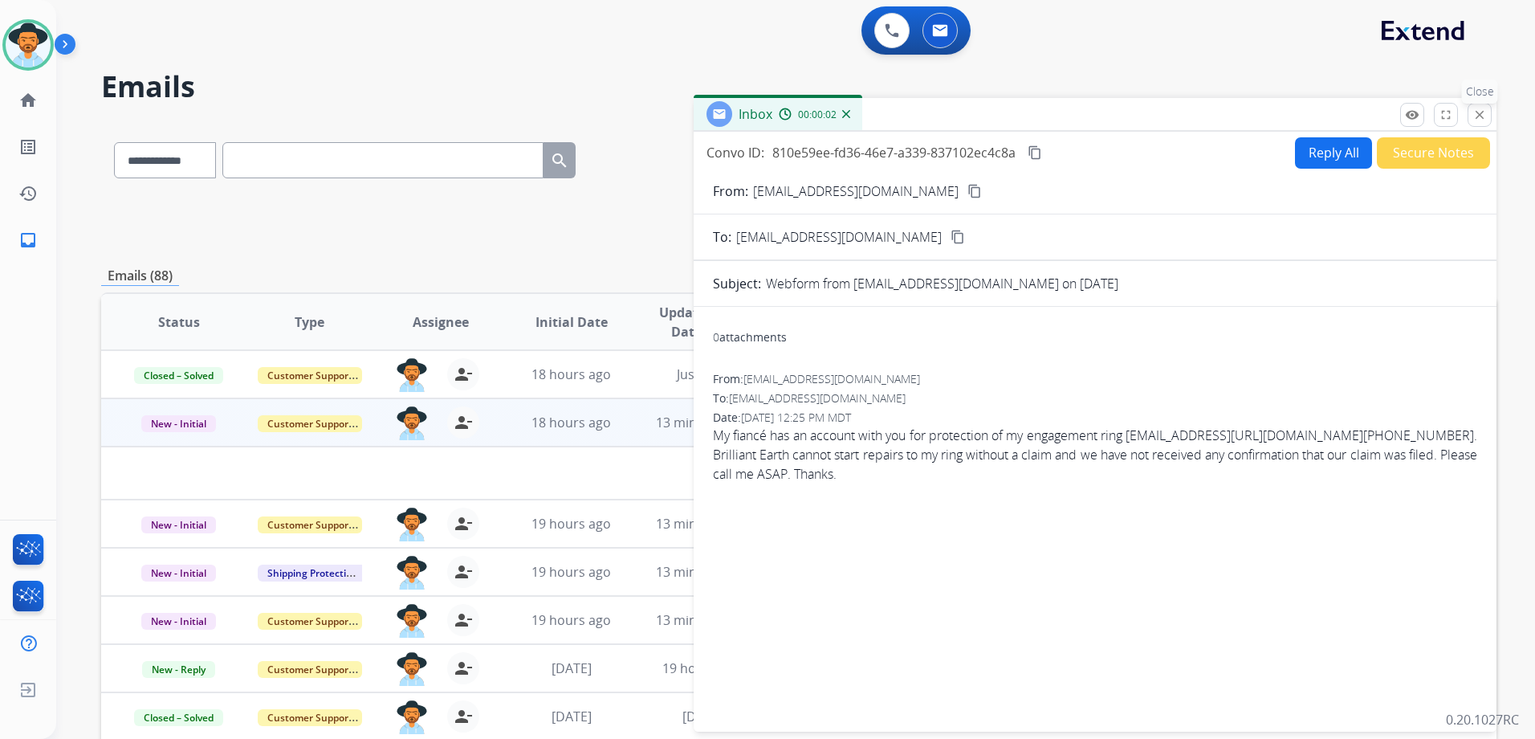
click at [1473, 115] on mat-icon "close" at bounding box center [1479, 115] width 14 height 14
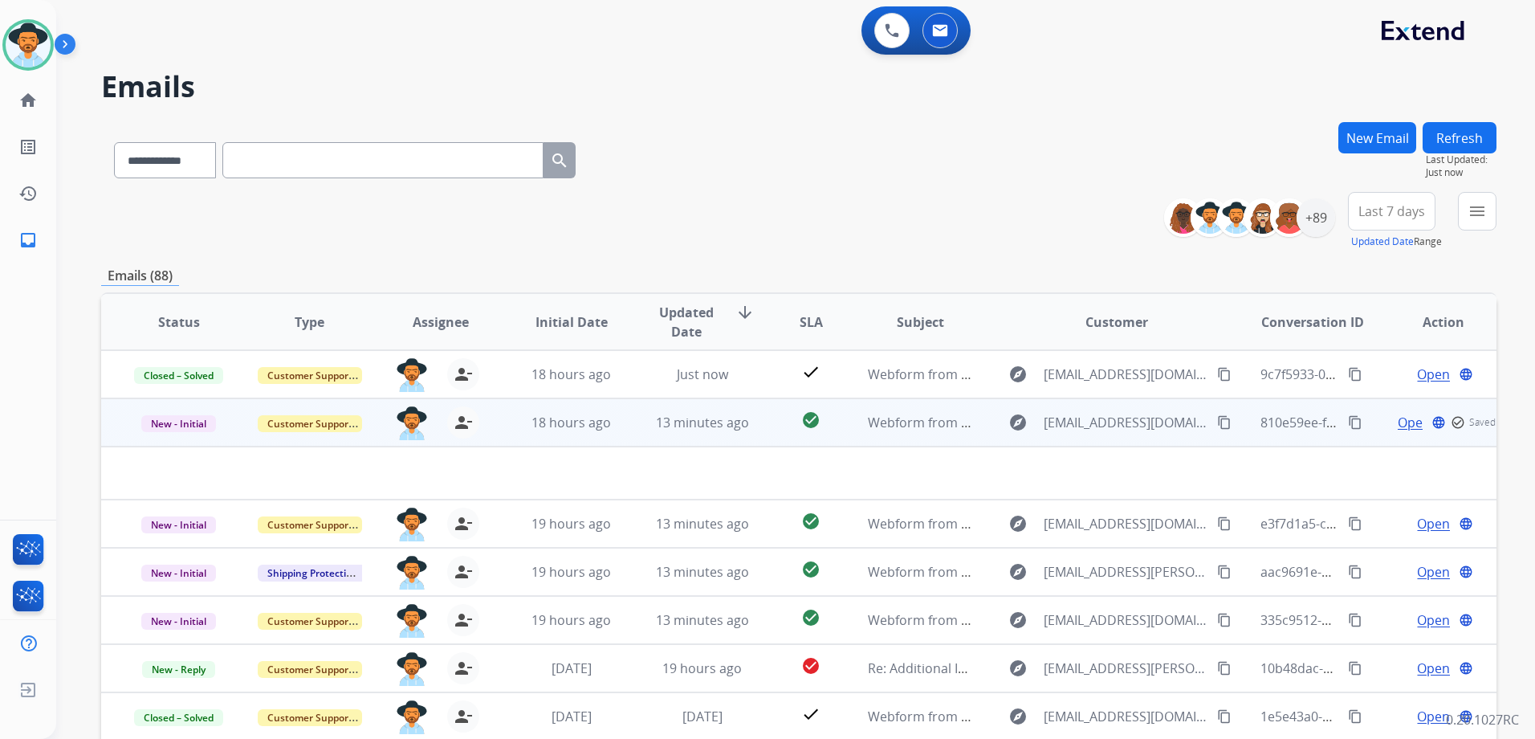
click at [1217, 420] on mat-icon "content_copy" at bounding box center [1224, 422] width 14 height 14
click at [1419, 416] on span "Open" at bounding box center [1433, 422] width 33 height 19
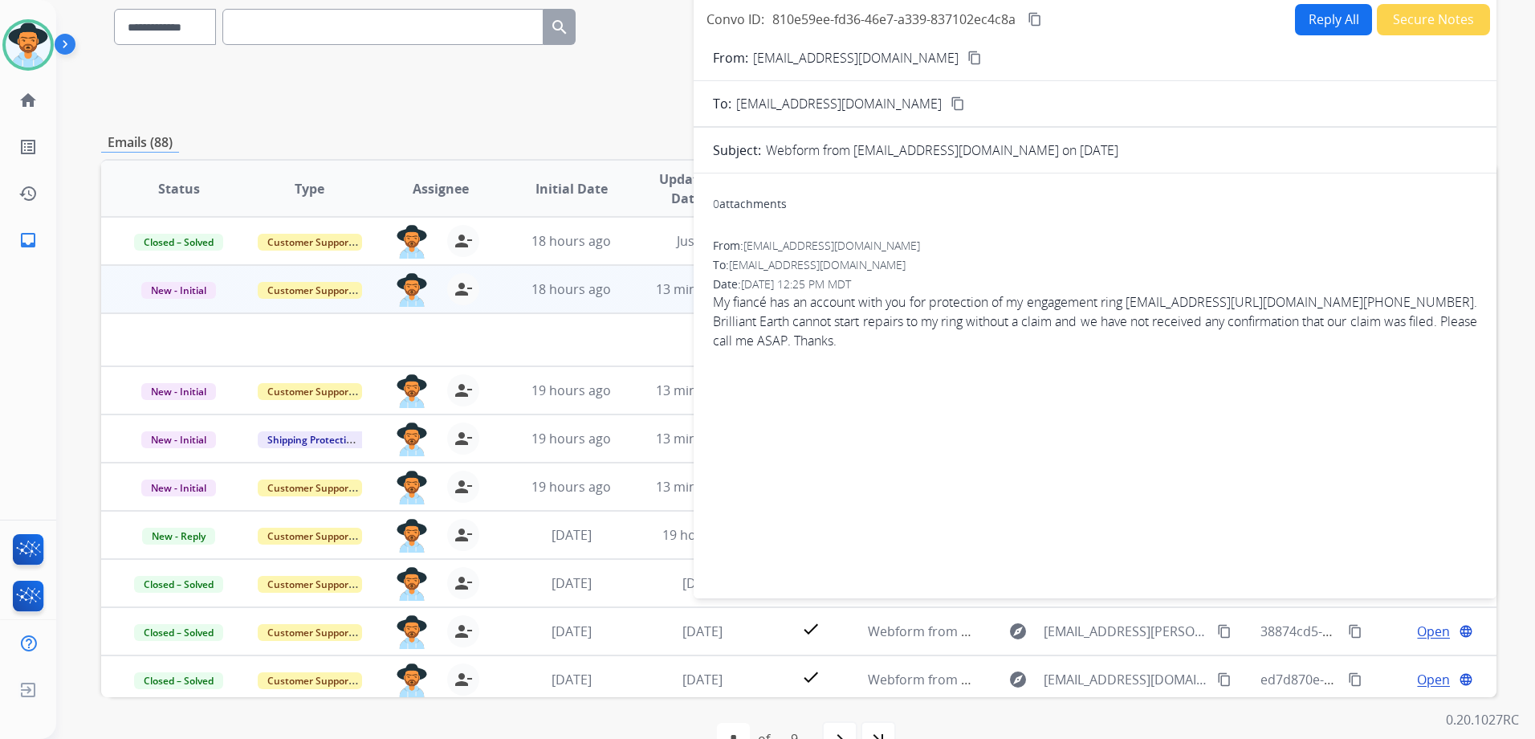
scroll to position [175, 0]
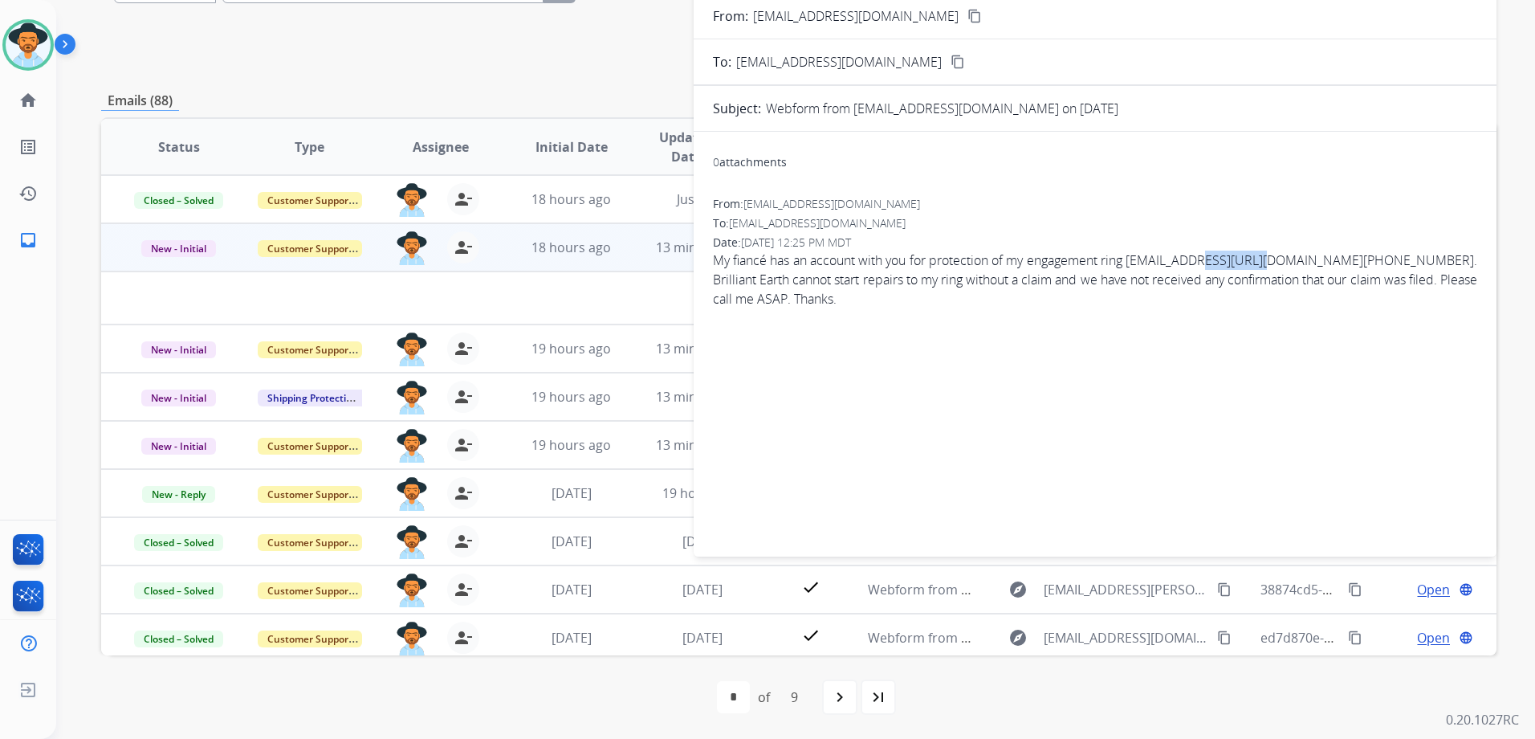
drag, startPoint x: 1290, startPoint y: 261, endPoint x: 1220, endPoint y: 260, distance: 70.7
click at [1220, 260] on span "My fiancé has an account with you for protection of my engagement ring [EMAIL_A…" at bounding box center [1095, 279] width 764 height 58
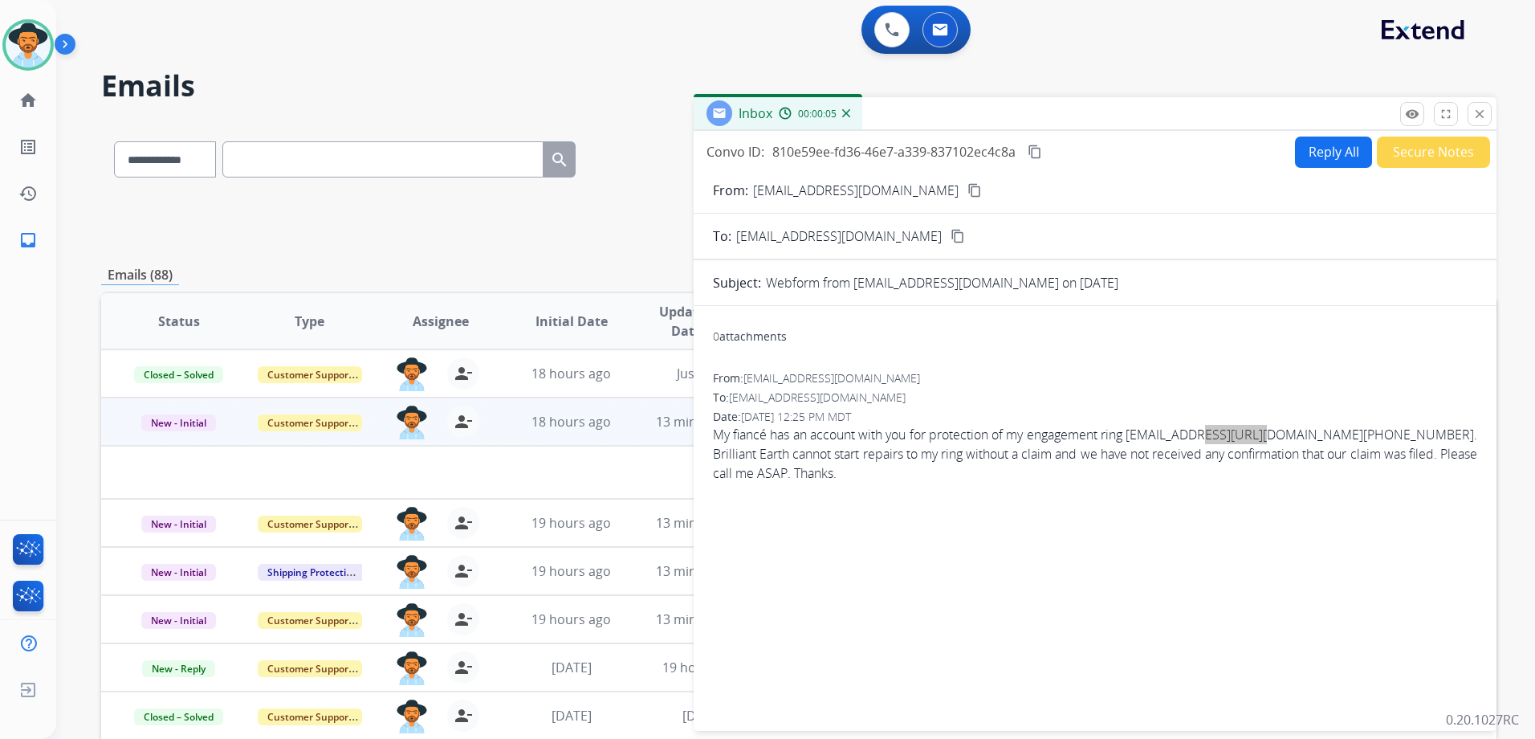
scroll to position [0, 0]
click at [1336, 153] on button "Reply All" at bounding box center [1333, 152] width 77 height 31
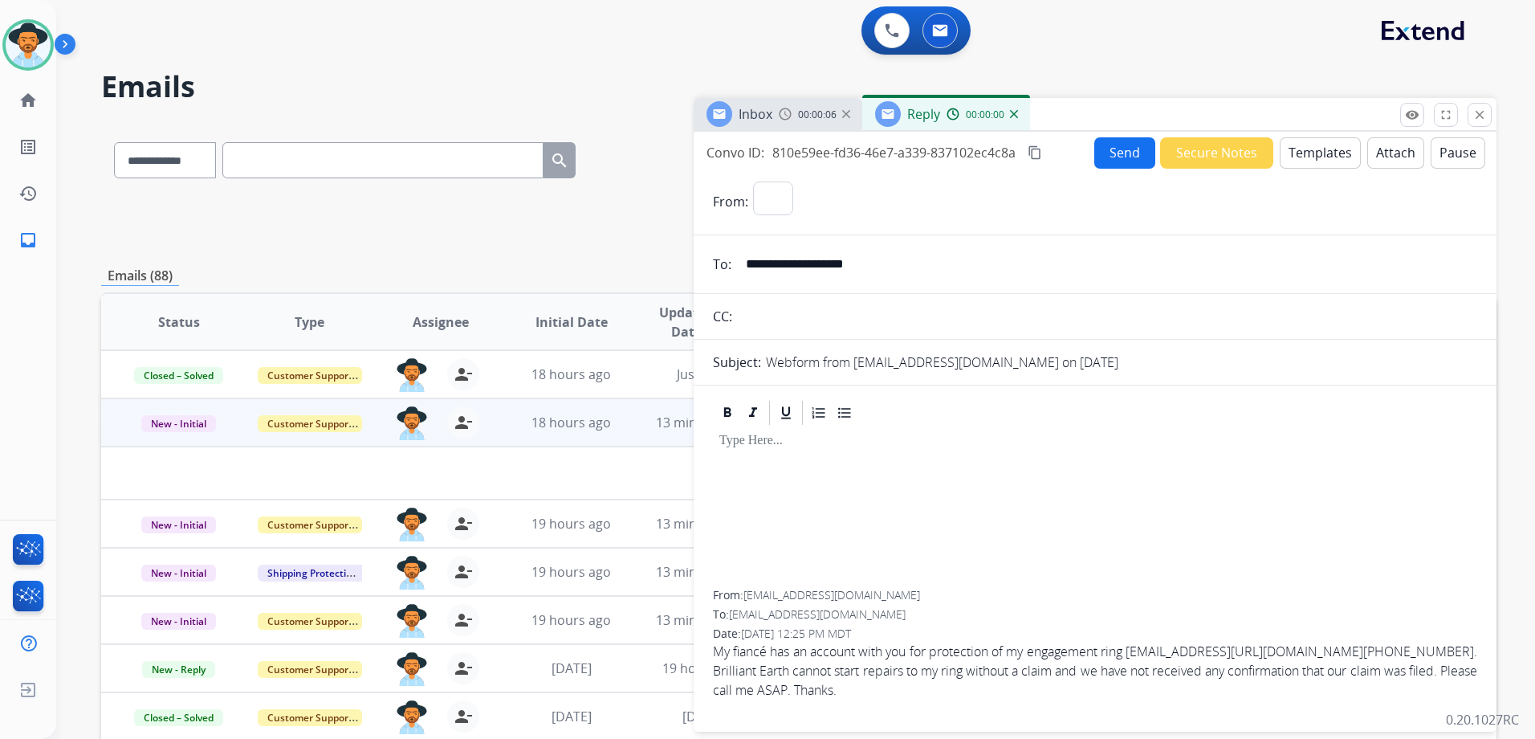
click at [1330, 155] on button "Templates" at bounding box center [1320, 152] width 81 height 31
select select "**********"
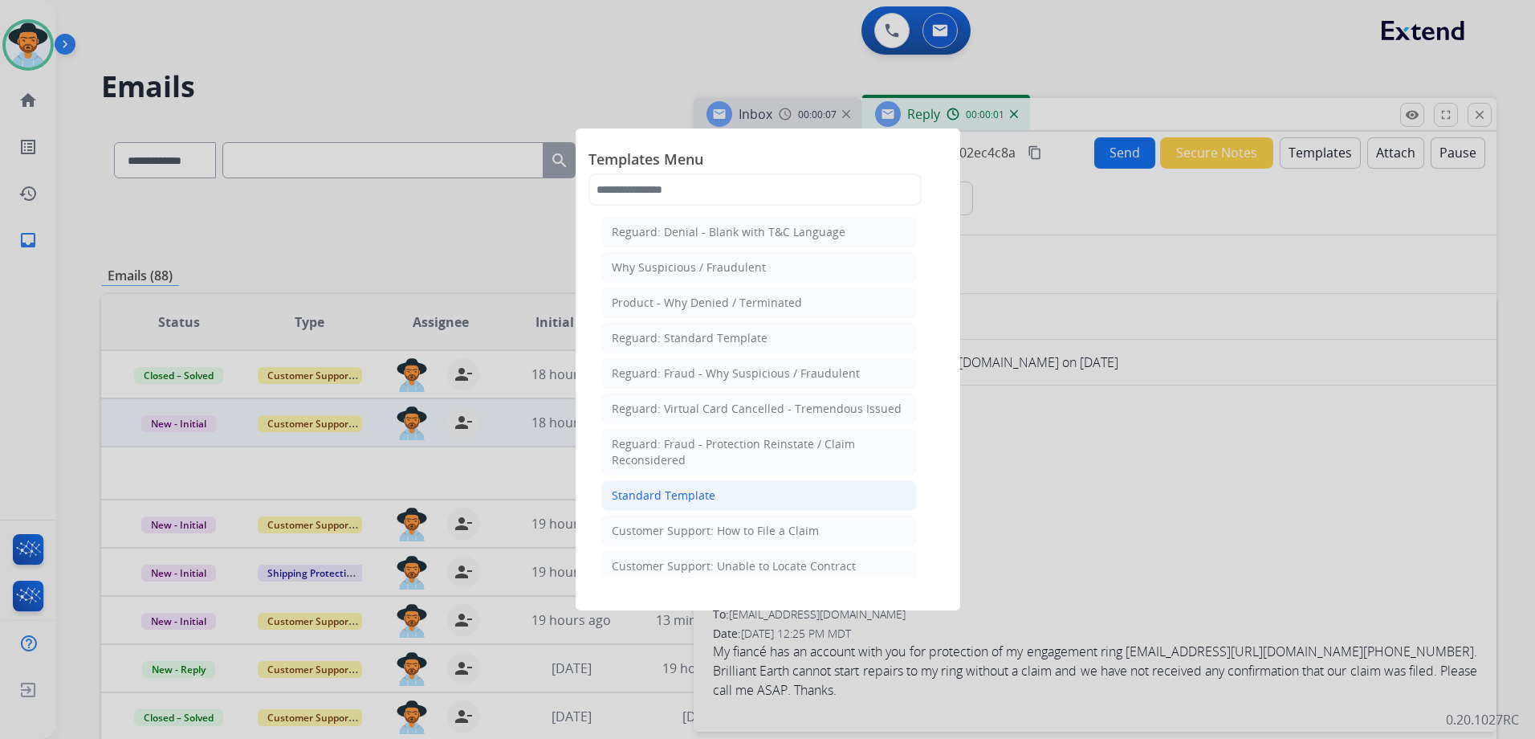
drag, startPoint x: 699, startPoint y: 508, endPoint x: 882, endPoint y: 513, distance: 183.1
click at [700, 508] on li "Standard Template" at bounding box center [759, 495] width 316 height 31
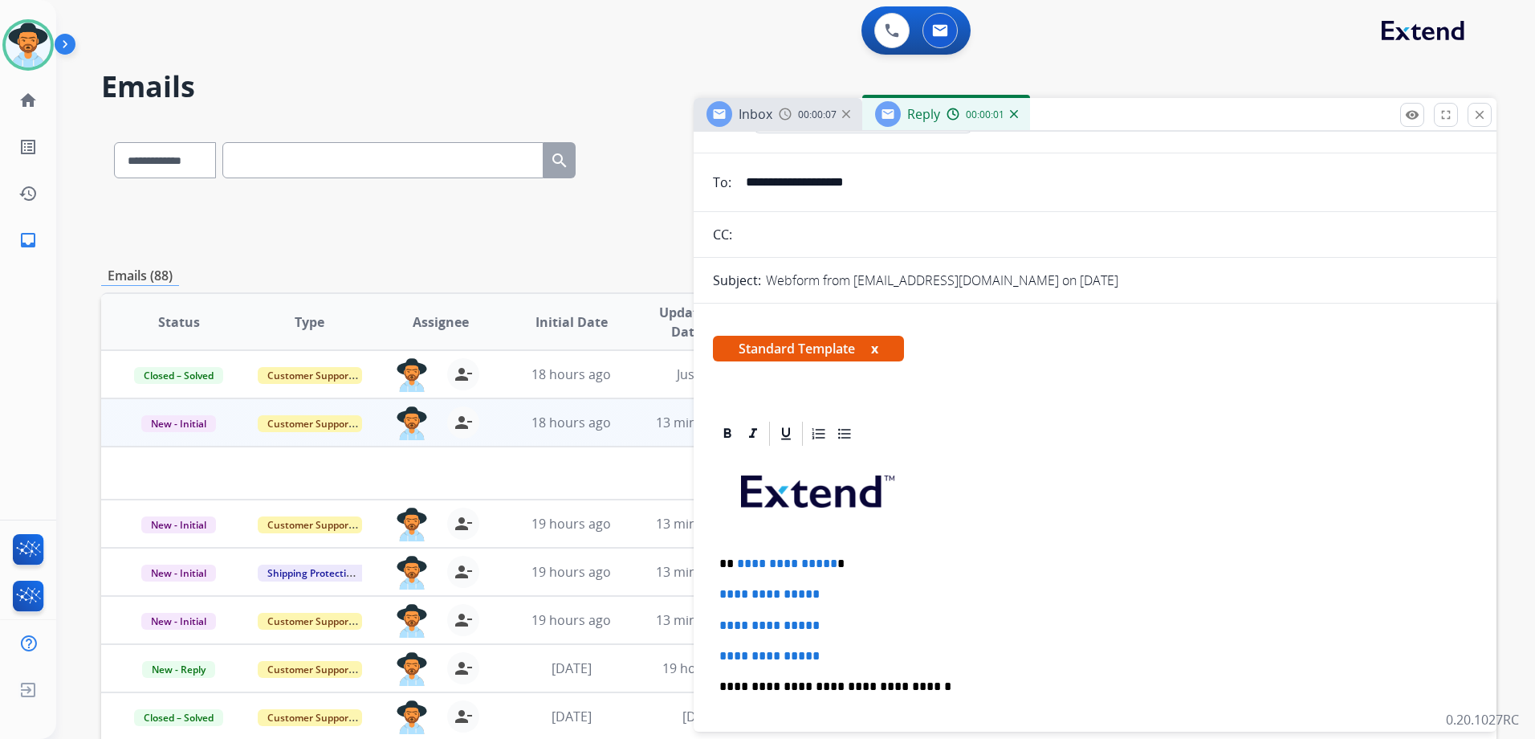
scroll to position [241, 0]
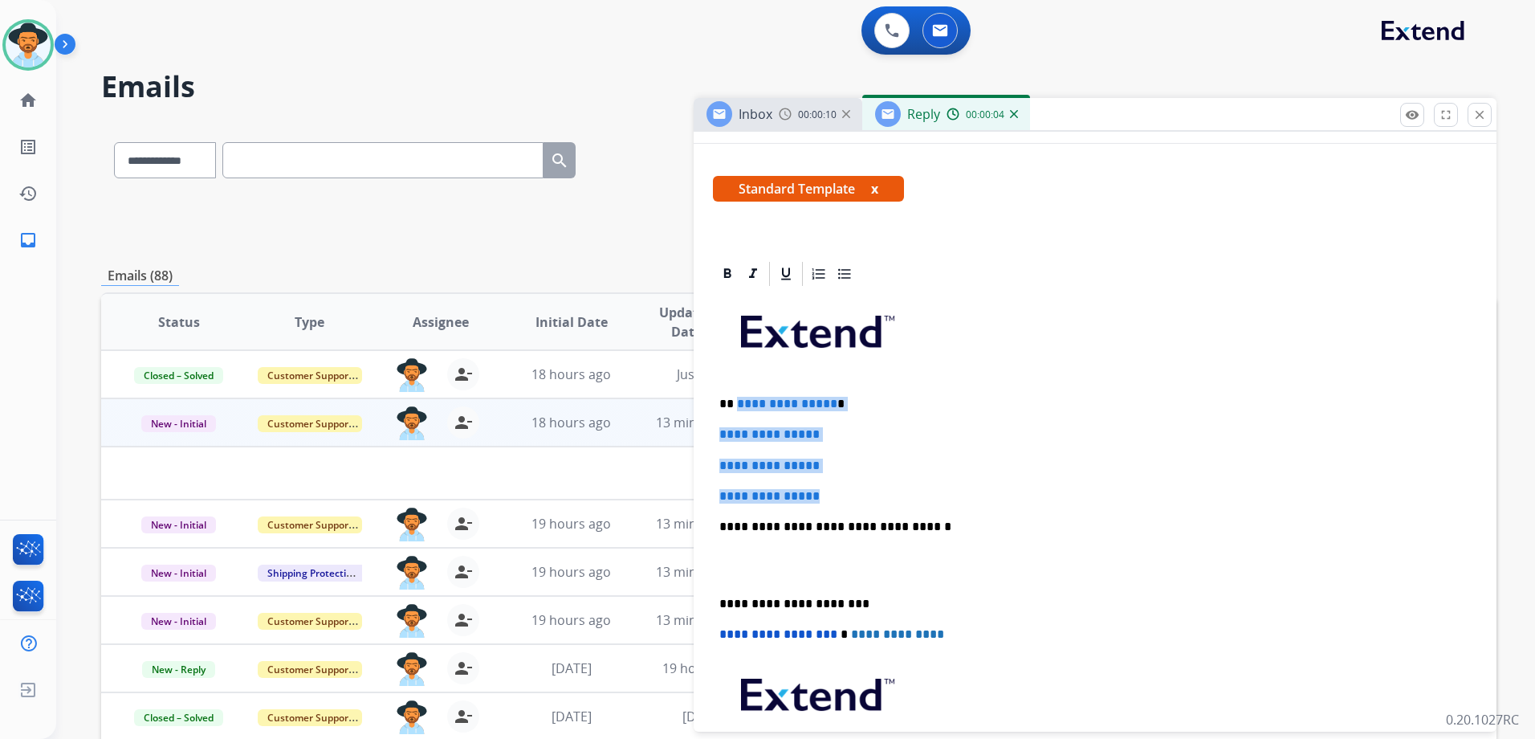
drag, startPoint x: 735, startPoint y: 395, endPoint x: 866, endPoint y: 475, distance: 152.9
click at [866, 475] on div "**********" at bounding box center [1095, 564] width 764 height 552
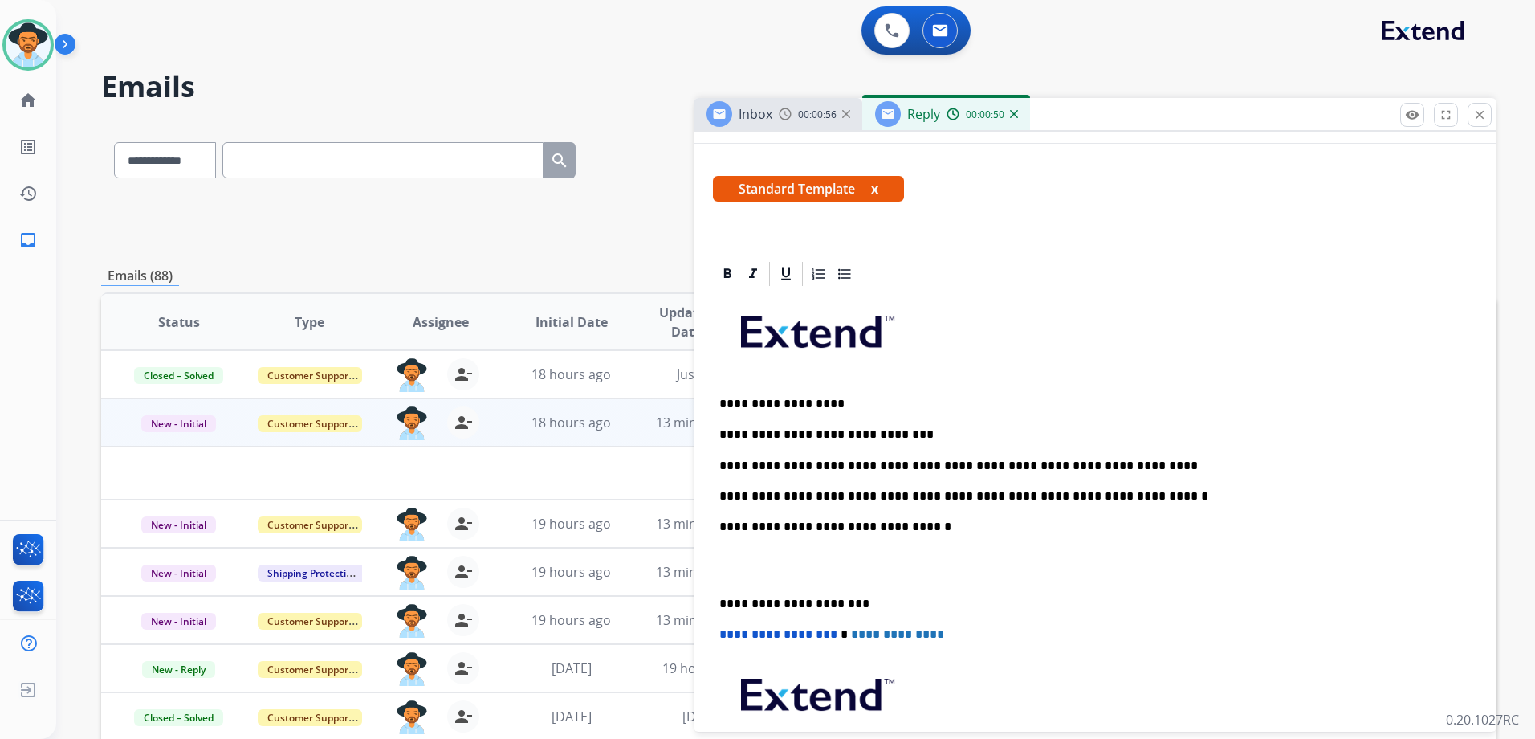
click at [914, 426] on div "**********" at bounding box center [1095, 564] width 764 height 552
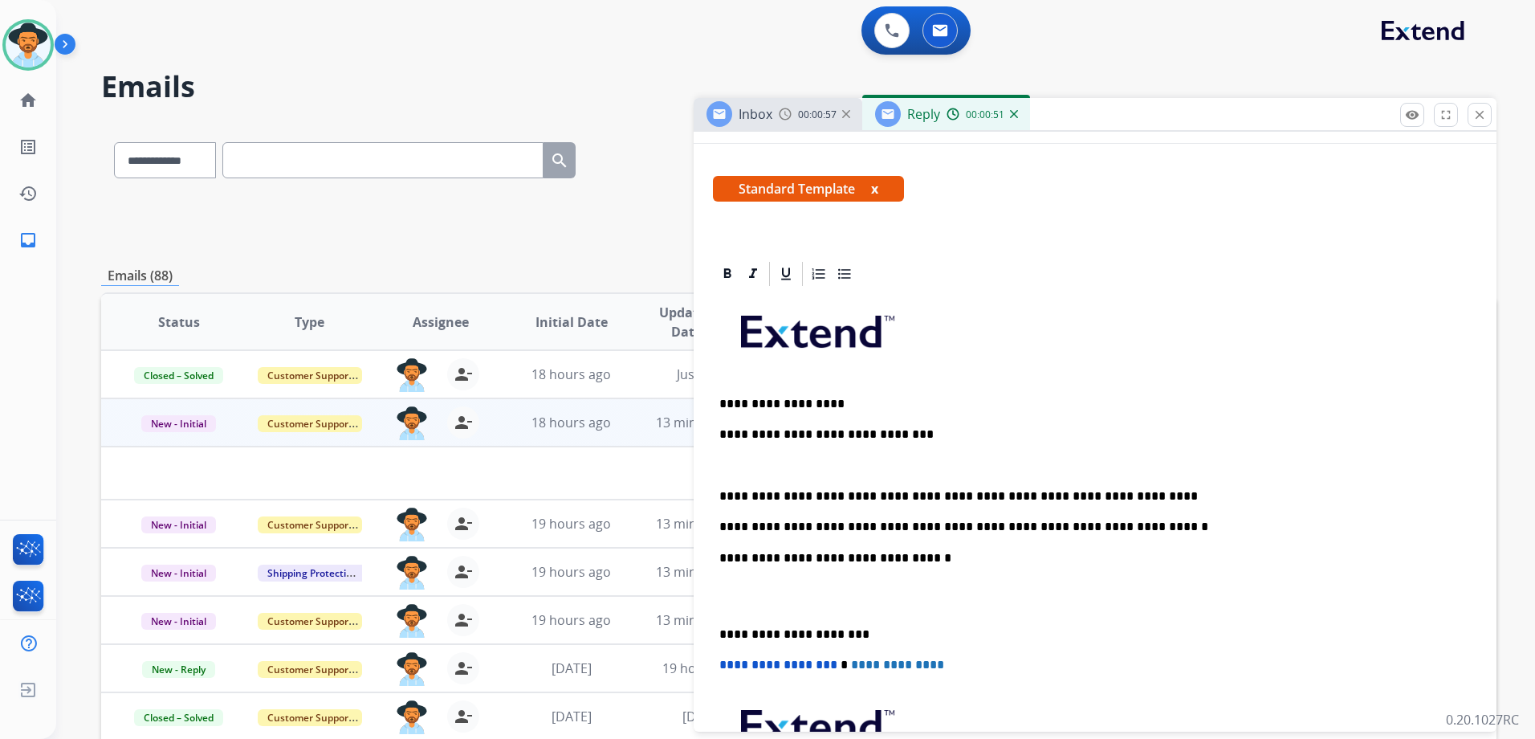
click at [1132, 495] on p "**********" at bounding box center [1088, 496] width 739 height 14
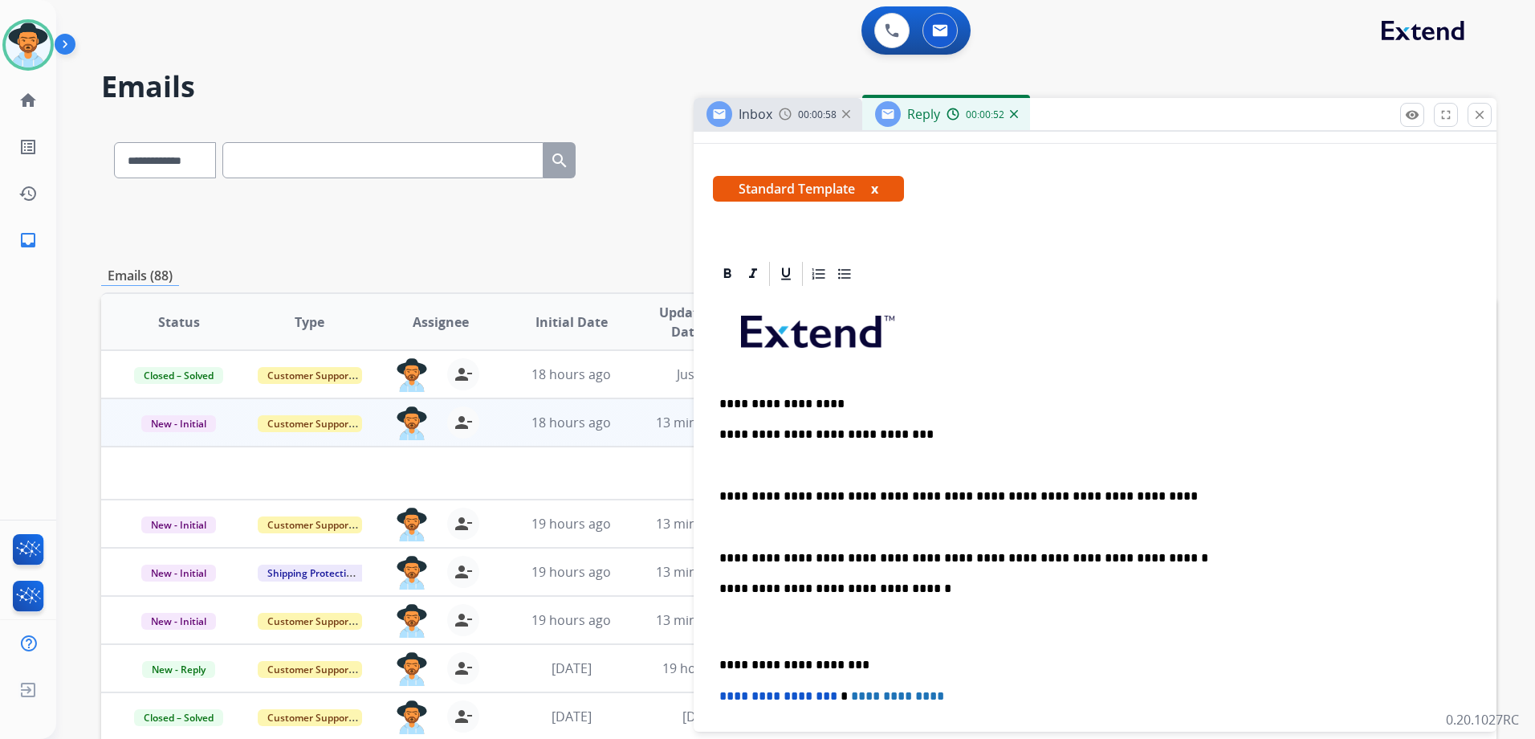
click at [1140, 555] on p "**********" at bounding box center [1088, 558] width 739 height 14
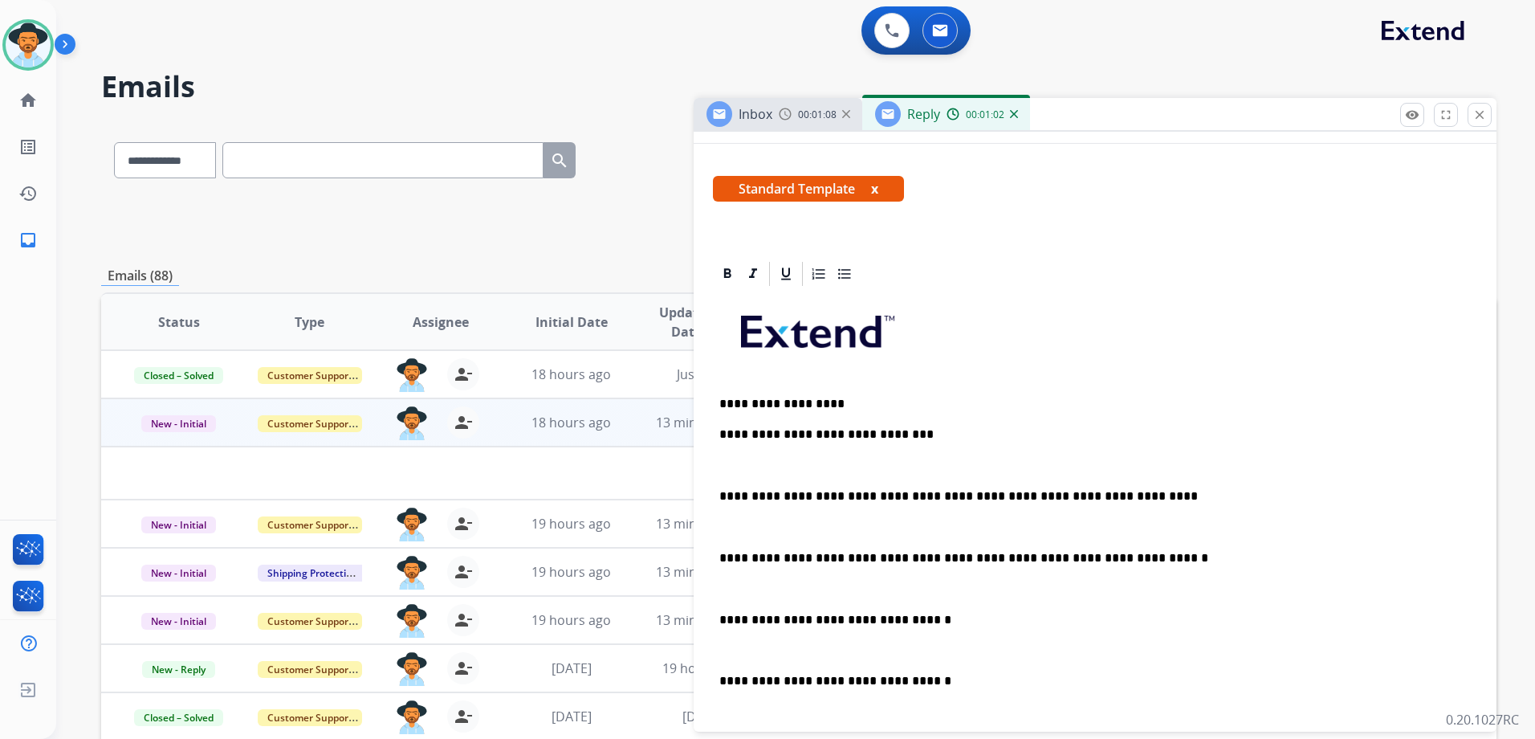
click at [739, 589] on p at bounding box center [1094, 588] width 751 height 14
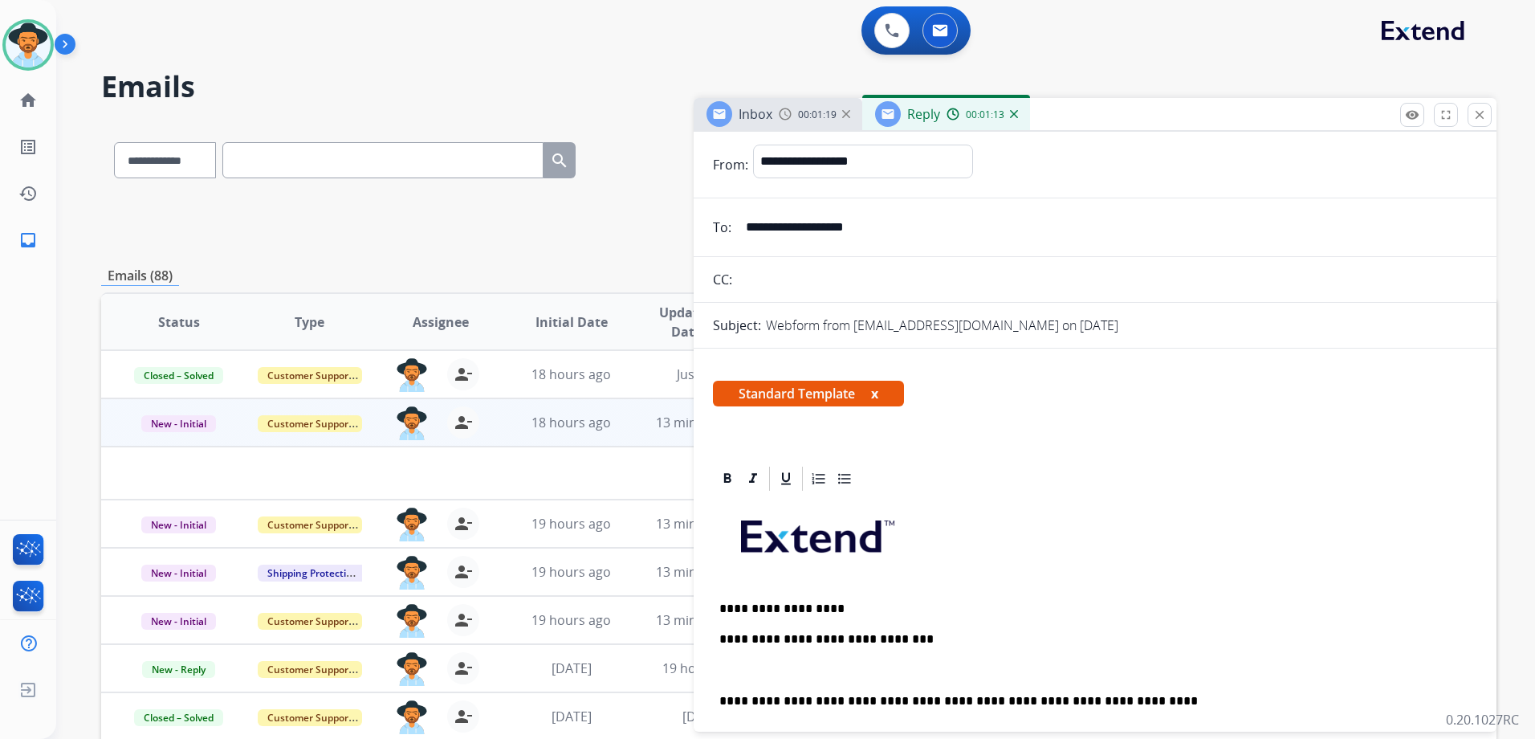
scroll to position [0, 0]
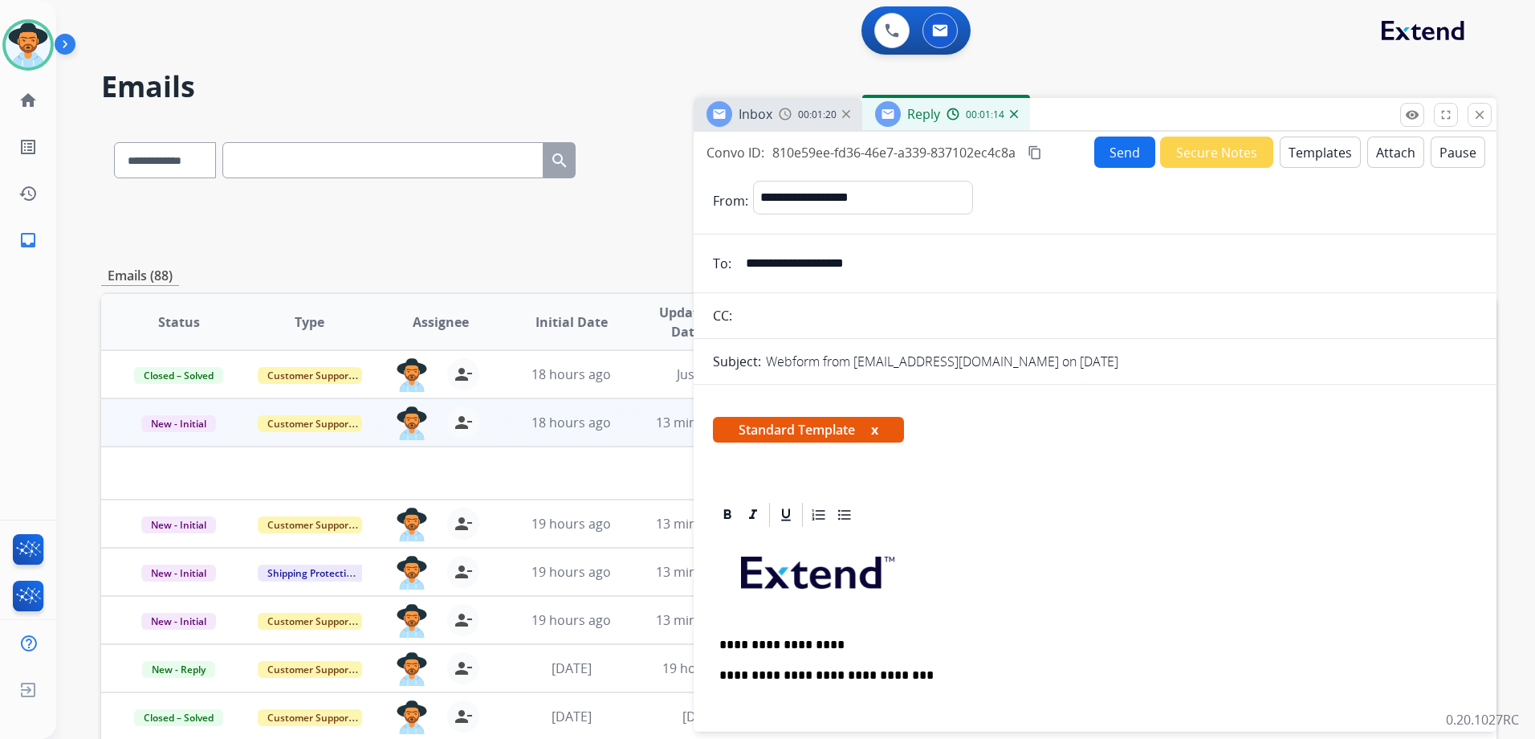
click at [1121, 152] on button "Send" at bounding box center [1124, 151] width 61 height 31
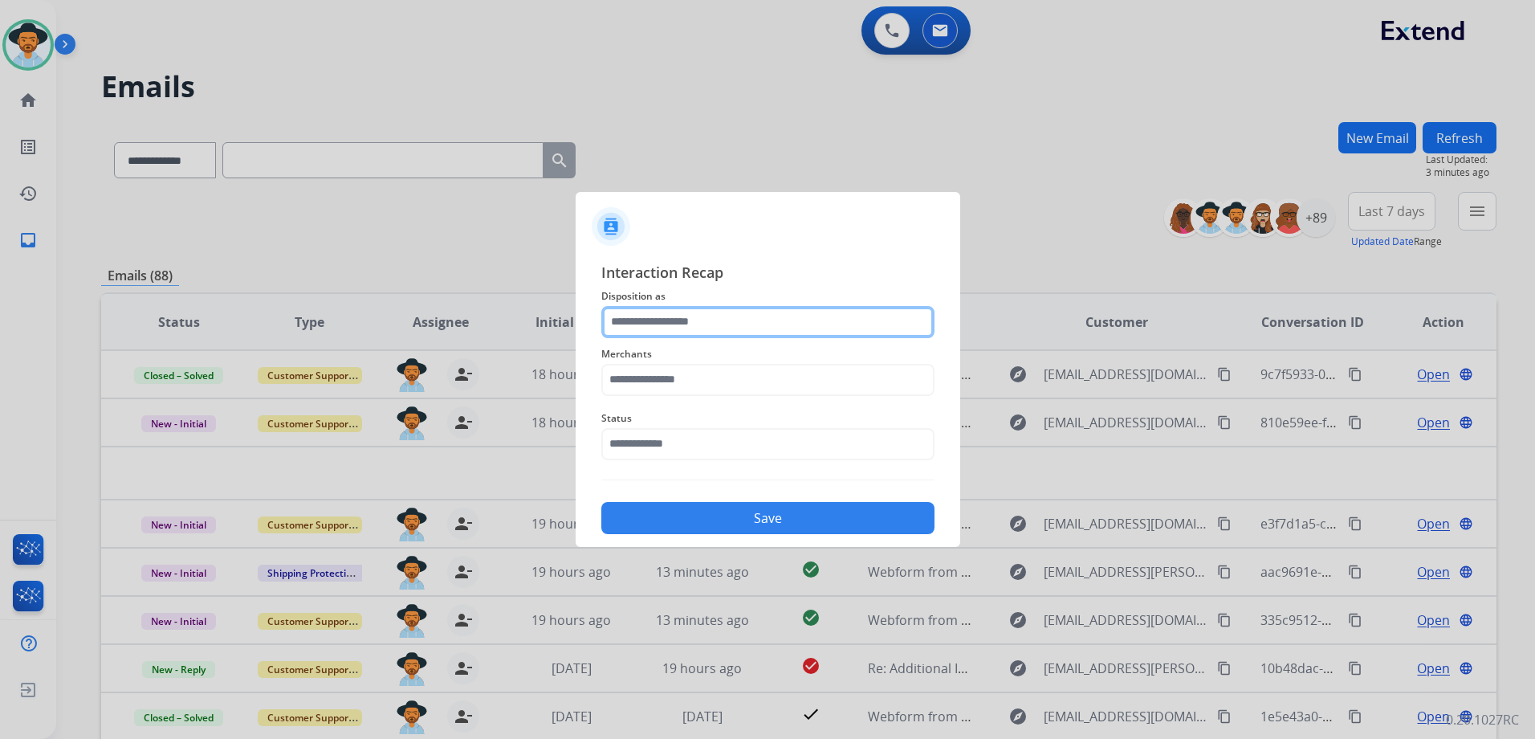
click at [718, 316] on input "text" at bounding box center [767, 322] width 333 height 32
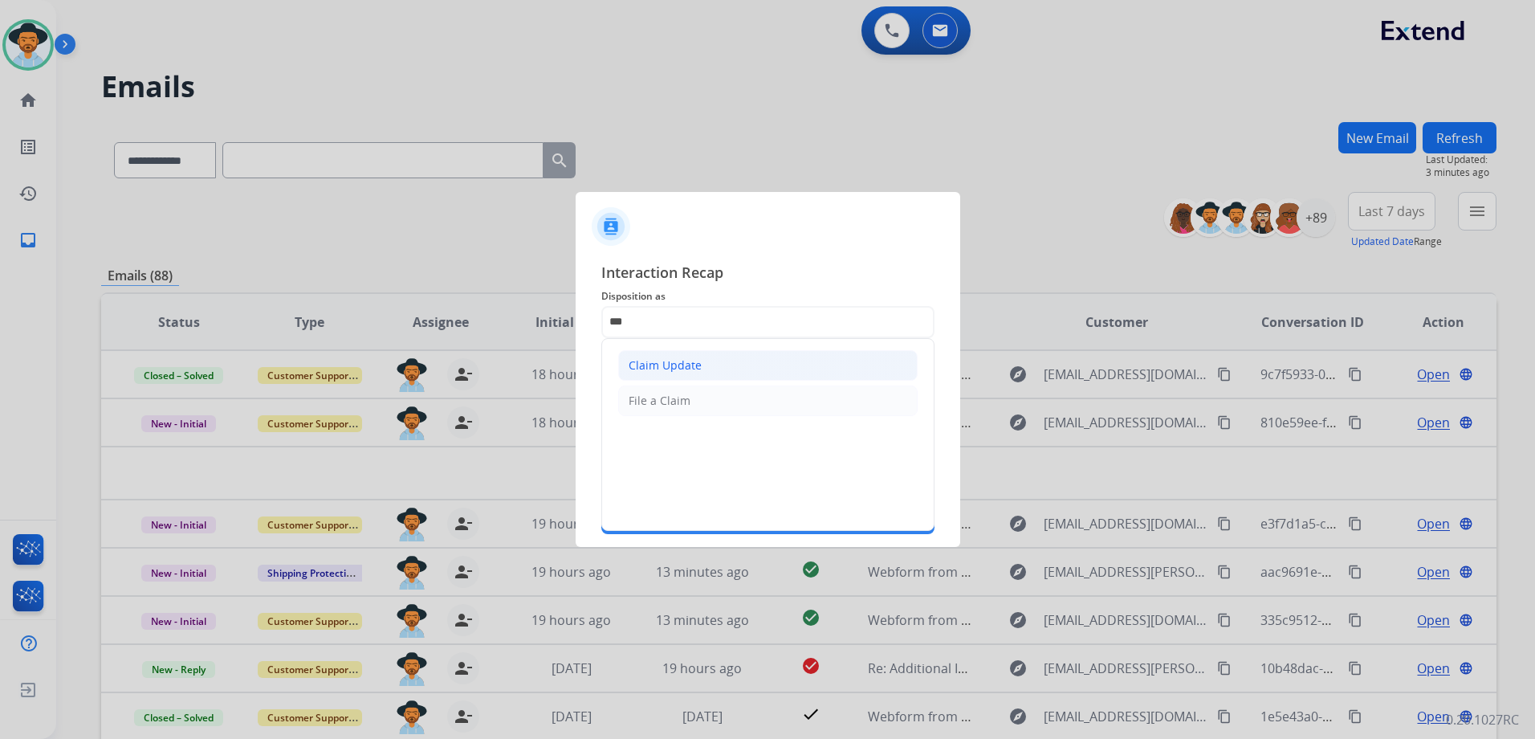
click at [691, 377] on li "Claim Update" at bounding box center [767, 365] width 299 height 31
type input "**********"
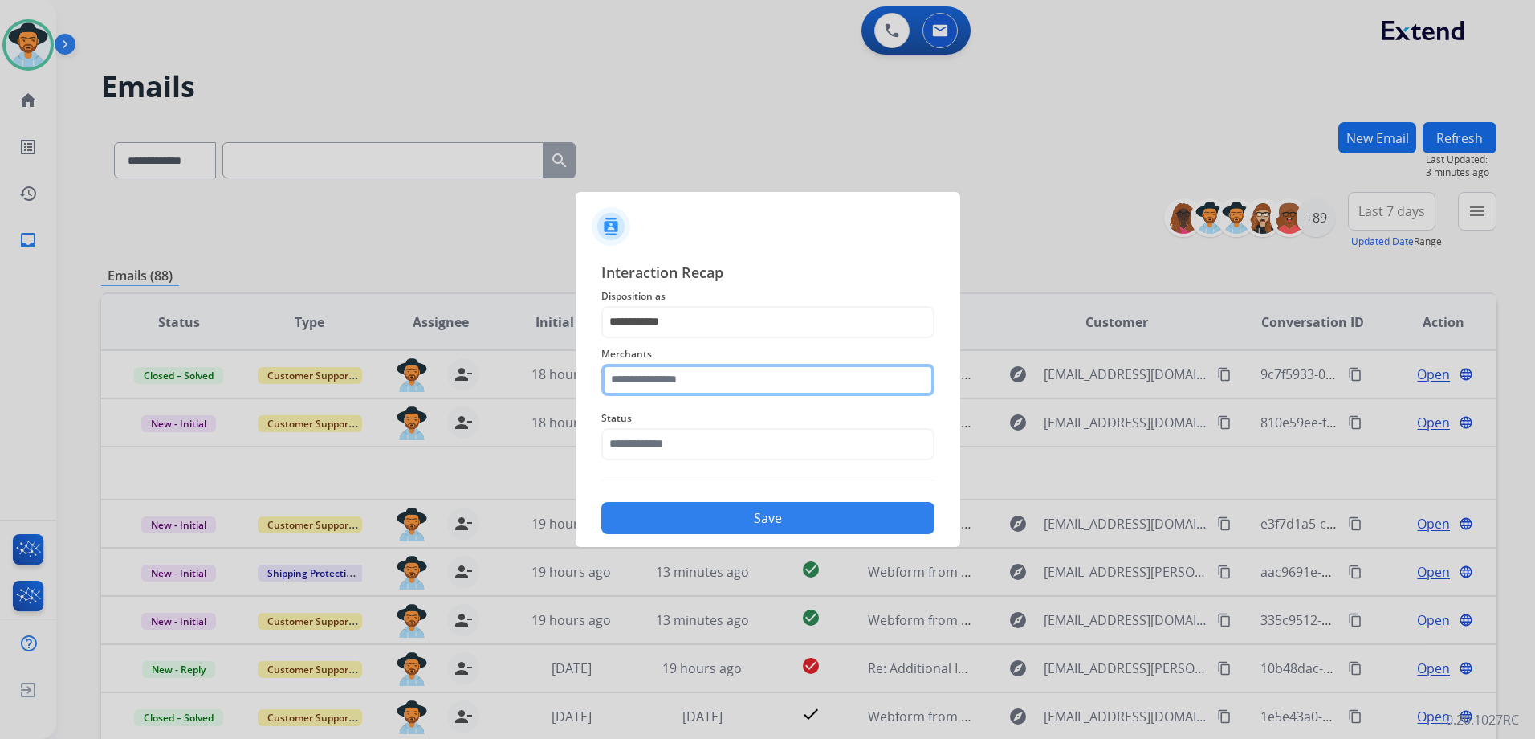
click at [646, 394] on input "text" at bounding box center [767, 380] width 333 height 32
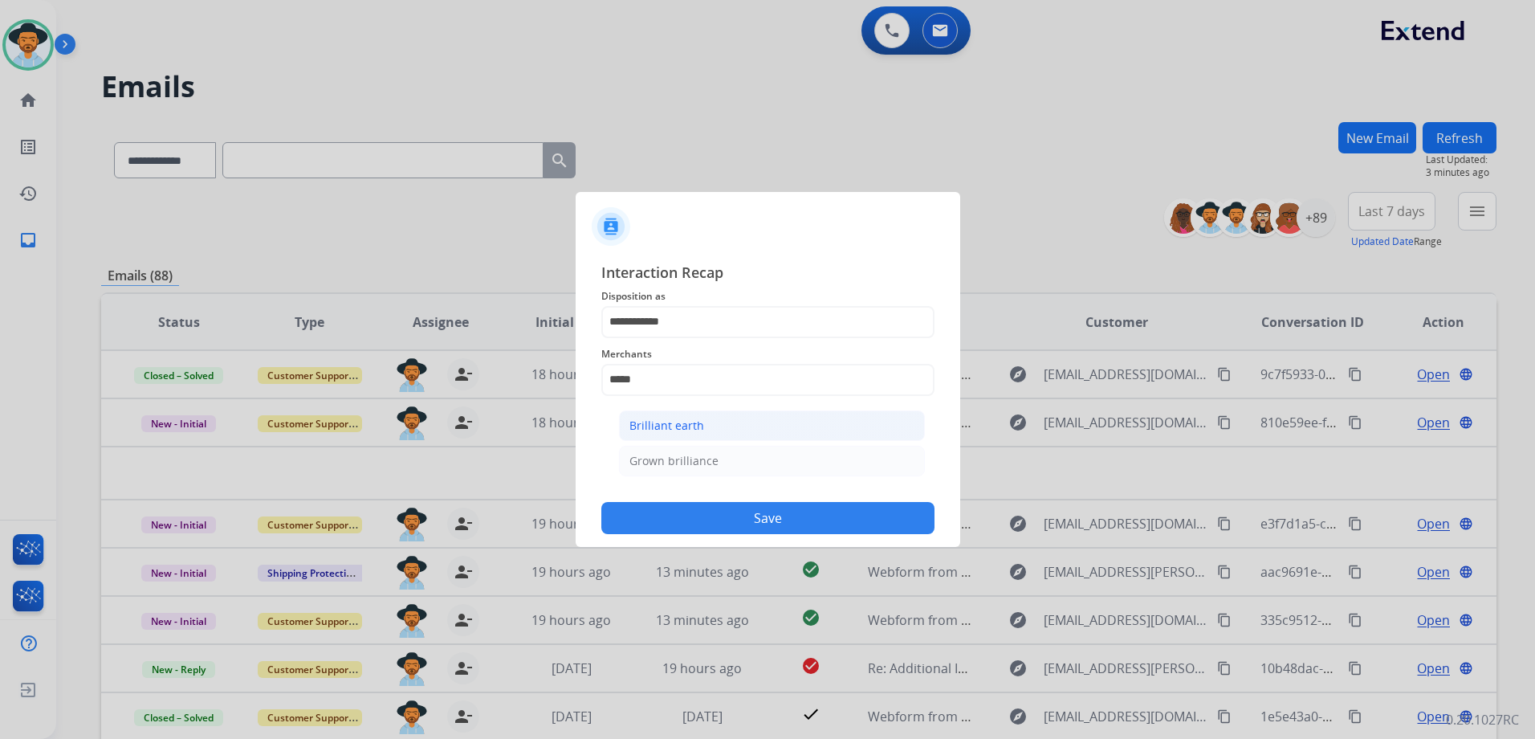
click at [689, 410] on li "Brilliant earth" at bounding box center [772, 425] width 306 height 31
type input "**********"
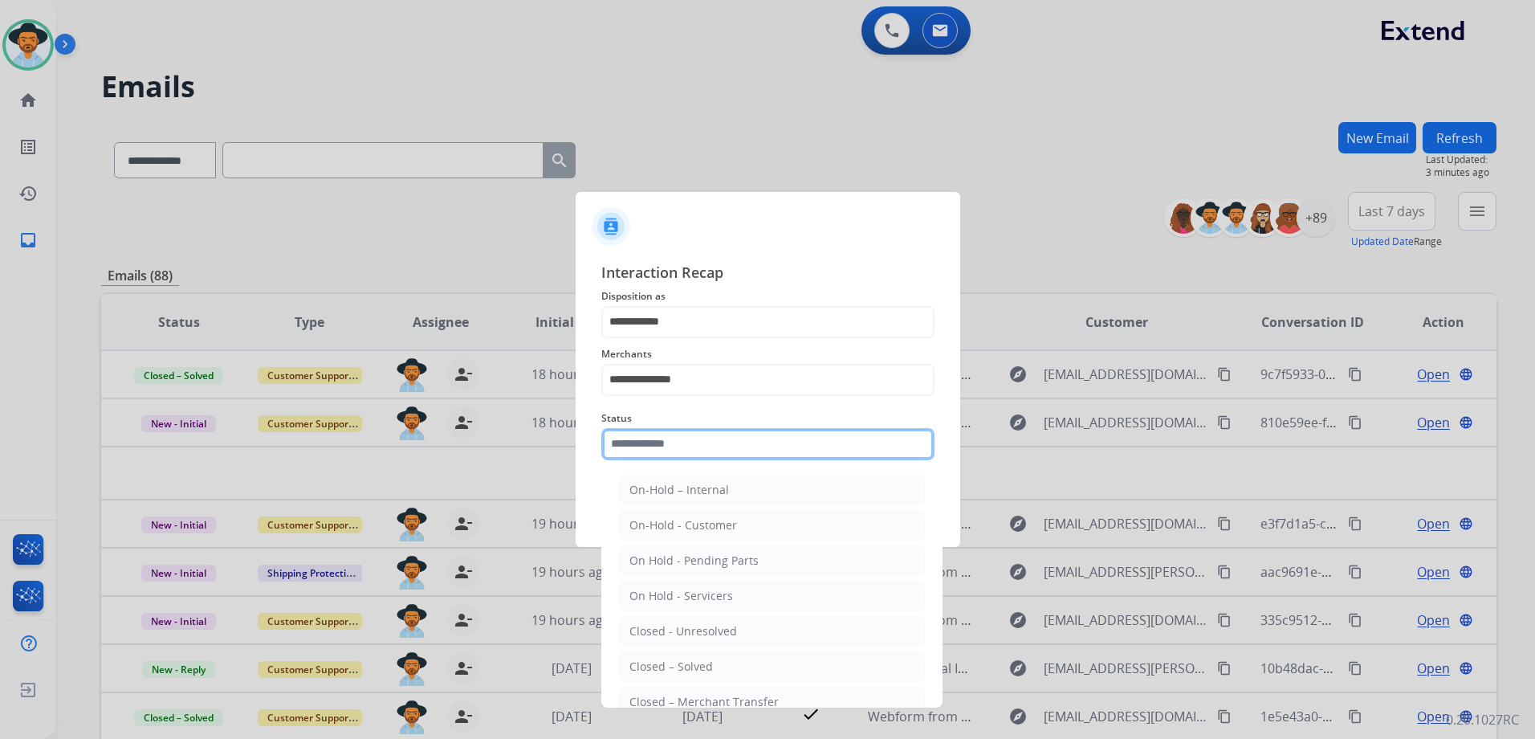
drag, startPoint x: 688, startPoint y: 438, endPoint x: 690, endPoint y: 511, distance: 73.9
click at [688, 438] on input "text" at bounding box center [767, 444] width 333 height 32
click at [702, 662] on div "Closed – Solved" at bounding box center [670, 666] width 83 height 16
type input "**********"
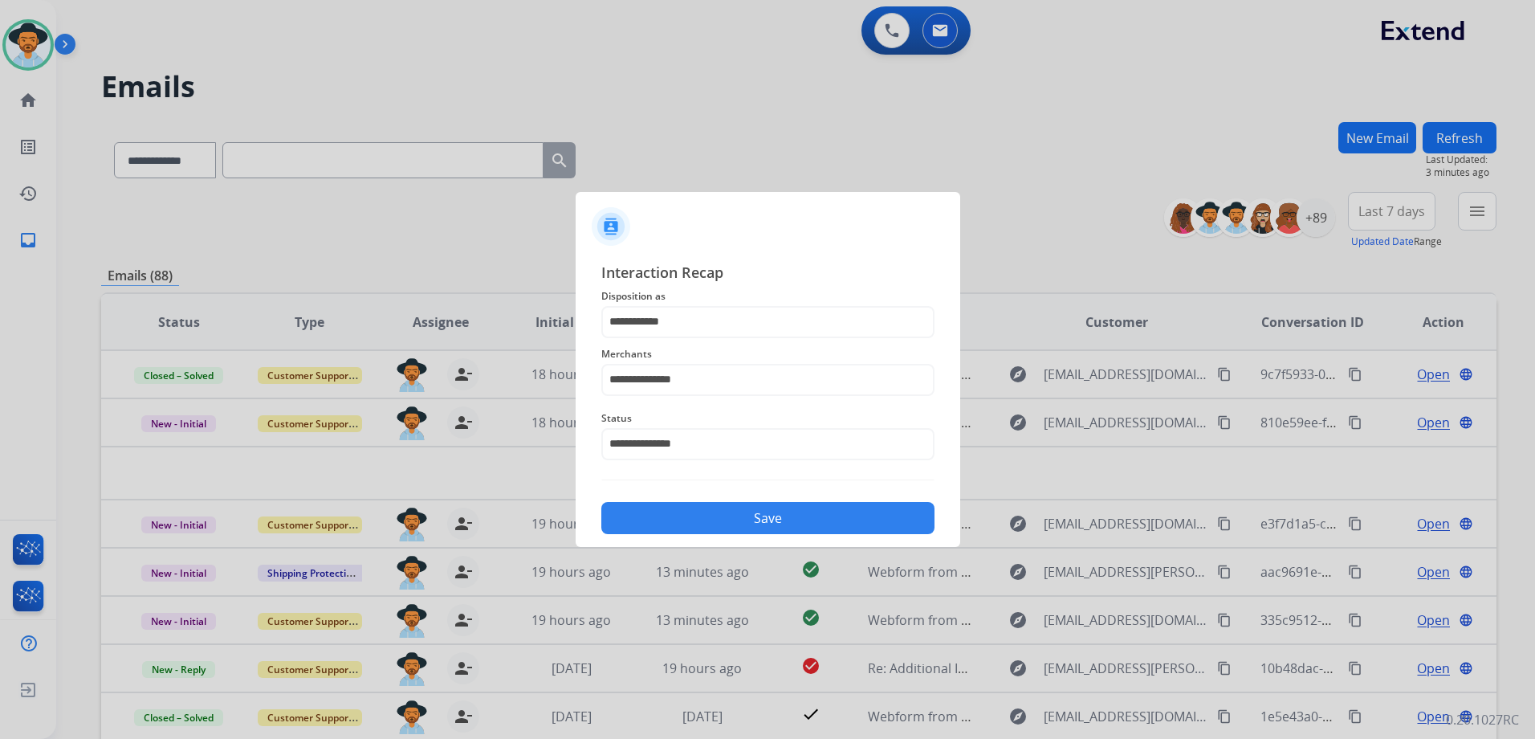
click at [742, 523] on button "Save" at bounding box center [767, 518] width 333 height 32
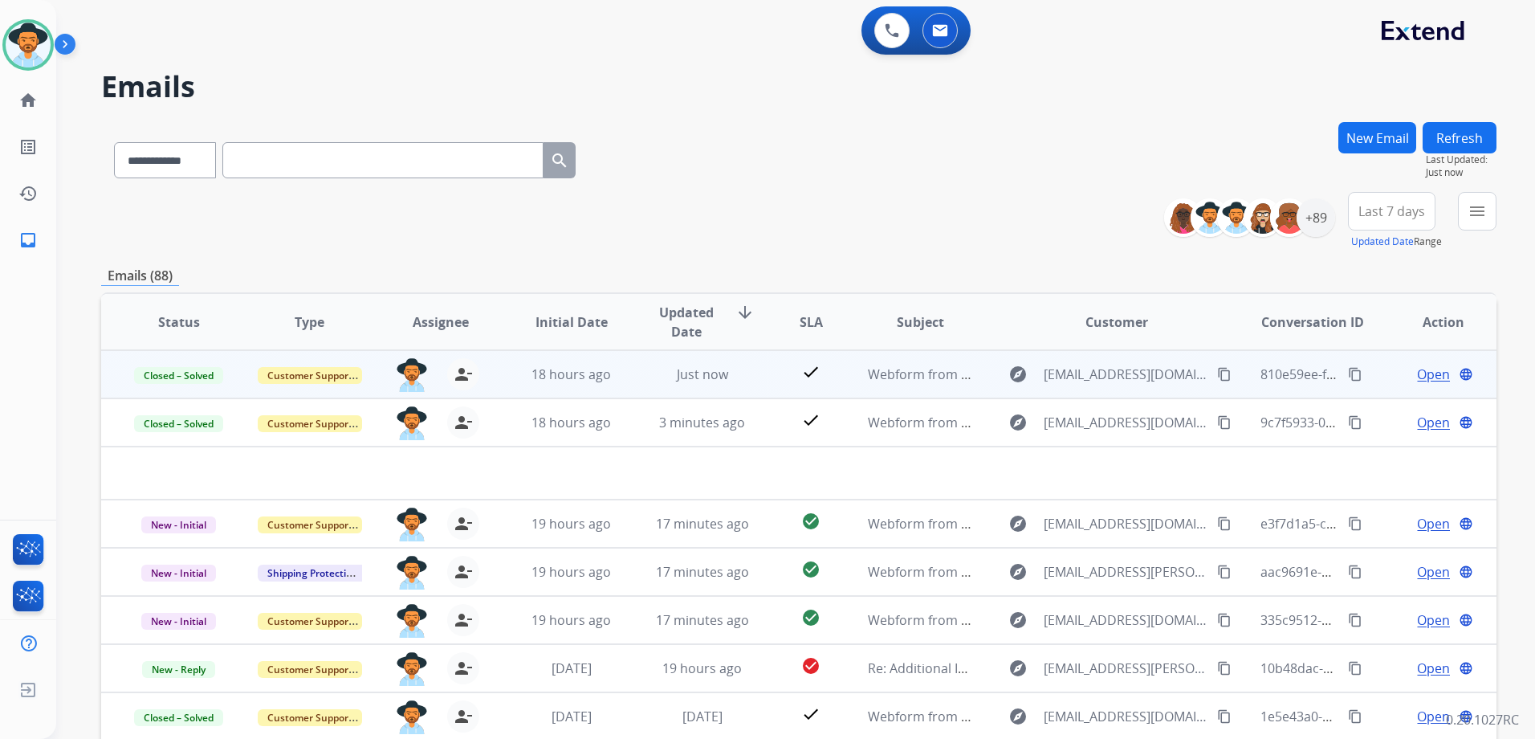
click at [1418, 368] on span "Open" at bounding box center [1433, 374] width 33 height 19
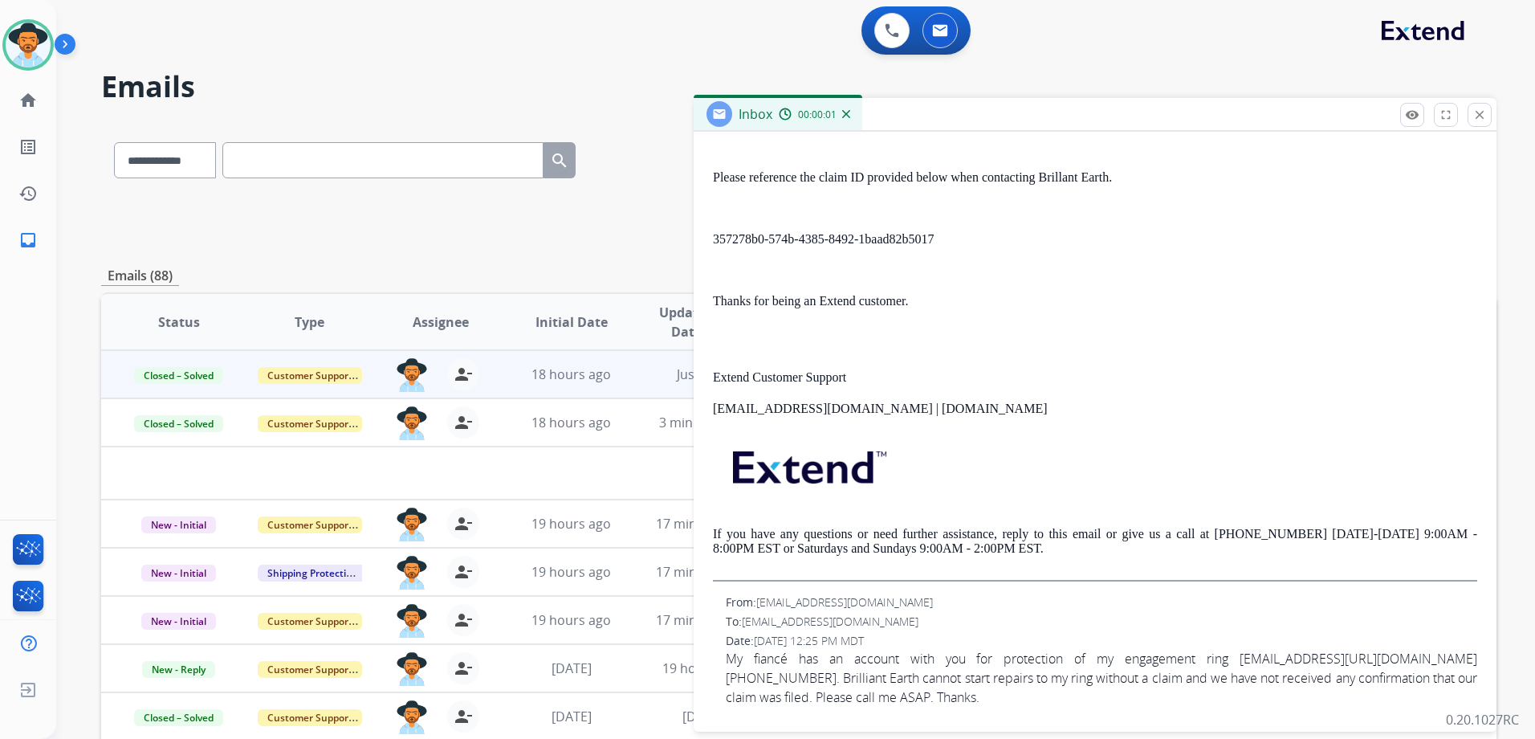
scroll to position [511, 0]
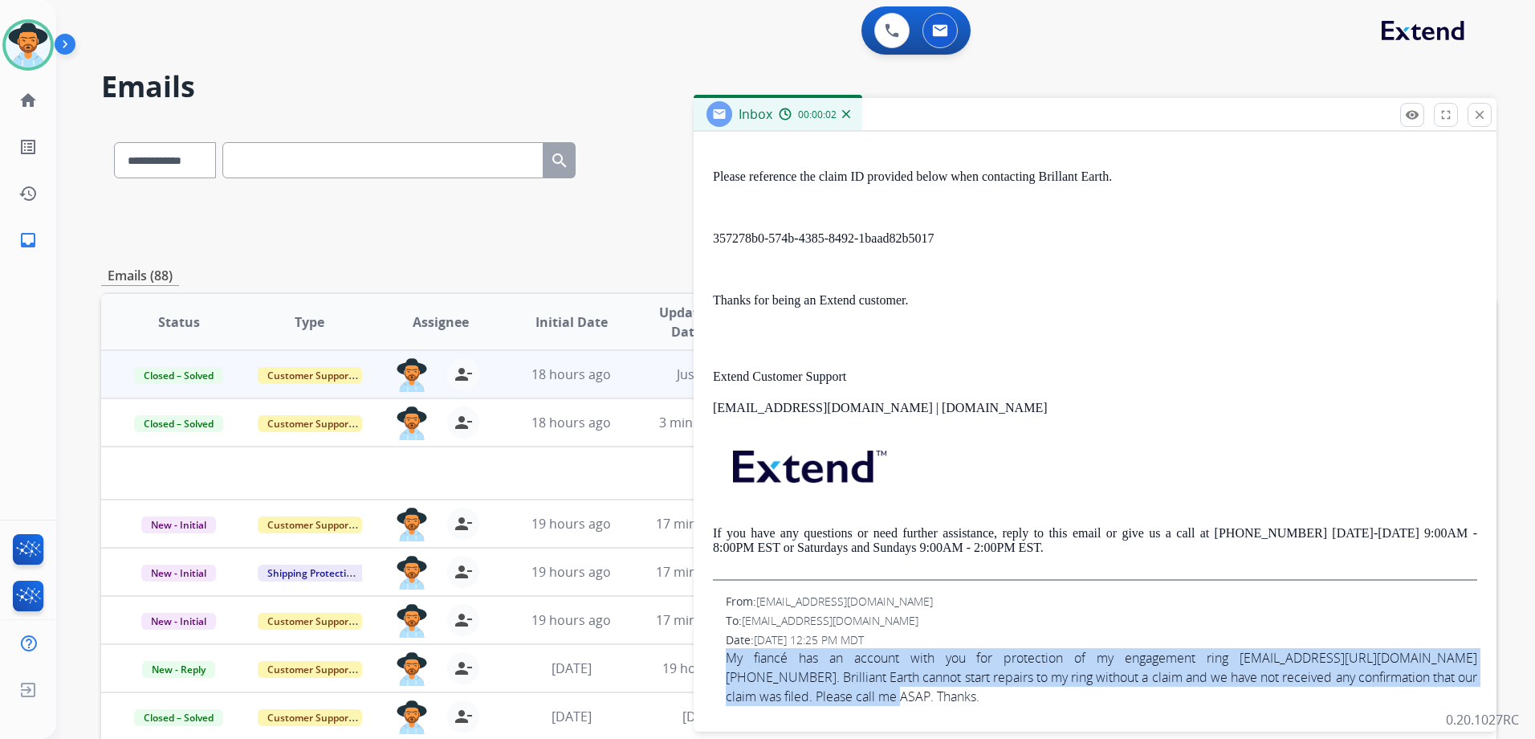
drag, startPoint x: 797, startPoint y: 662, endPoint x: 840, endPoint y: 704, distance: 60.2
click at [840, 704] on div "From: [EMAIL_ADDRESS][DOMAIN_NAME] To: [EMAIL_ADDRESS][DOMAIN_NAME] Date: [DATE…" at bounding box center [1095, 649] width 764 height 112
drag, startPoint x: 840, startPoint y: 704, endPoint x: 803, endPoint y: 686, distance: 40.9
copy span "My fiancé has an account with you for protection of my engagement ring [EMAIL_A…"
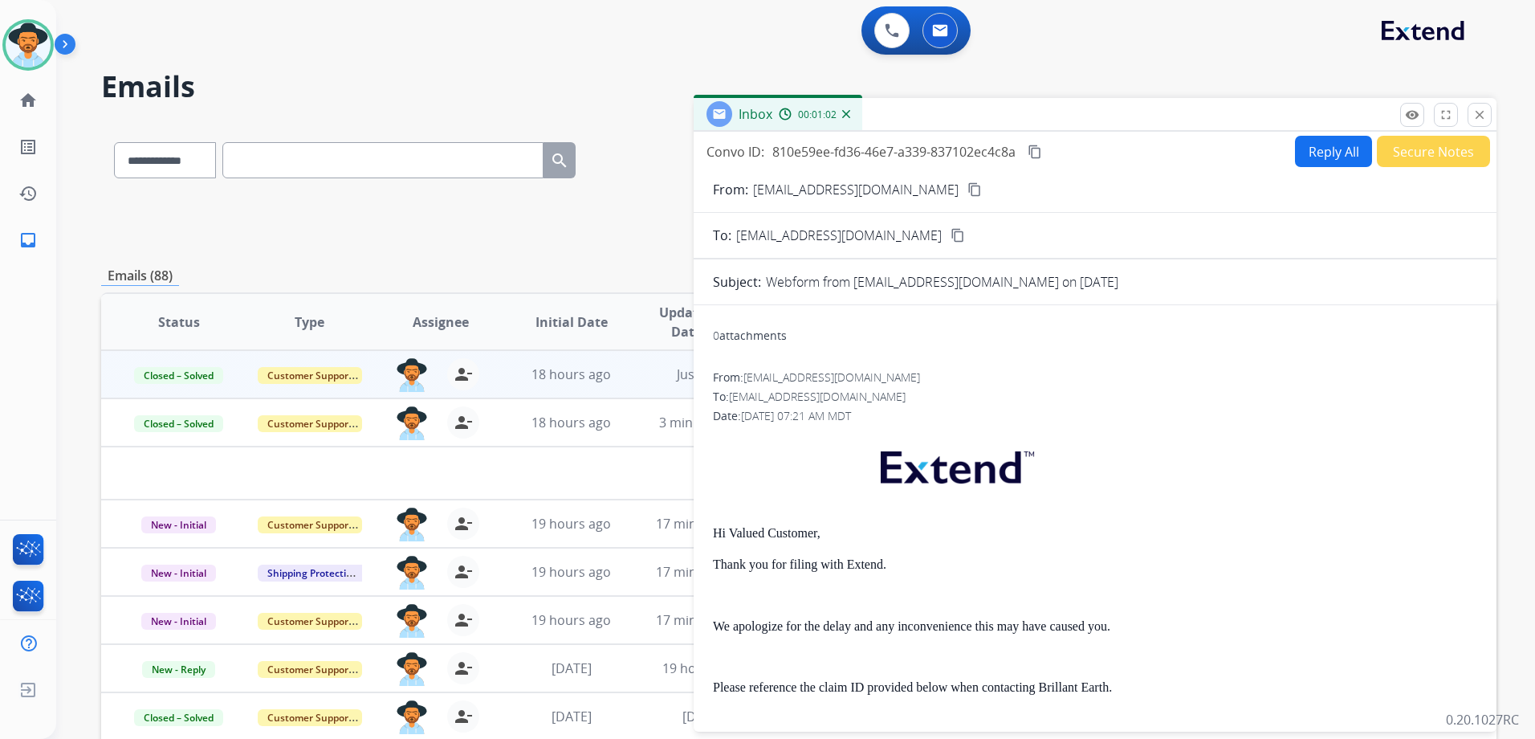
scroll to position [0, 0]
click at [1039, 151] on mat-icon "content_copy" at bounding box center [1035, 152] width 14 height 14
click at [1489, 114] on button "close Close" at bounding box center [1480, 115] width 24 height 24
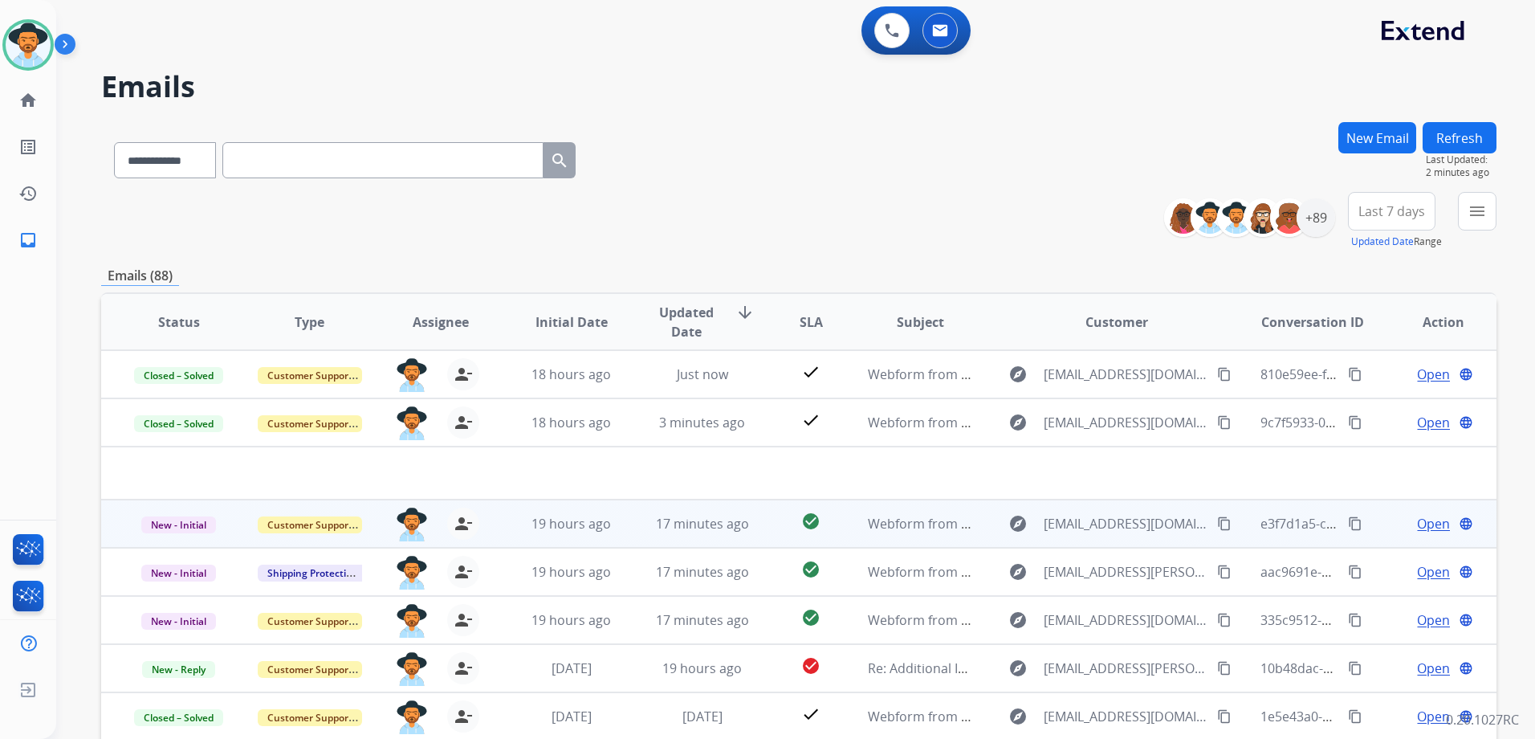
click at [1217, 525] on mat-icon "content_copy" at bounding box center [1224, 523] width 14 height 14
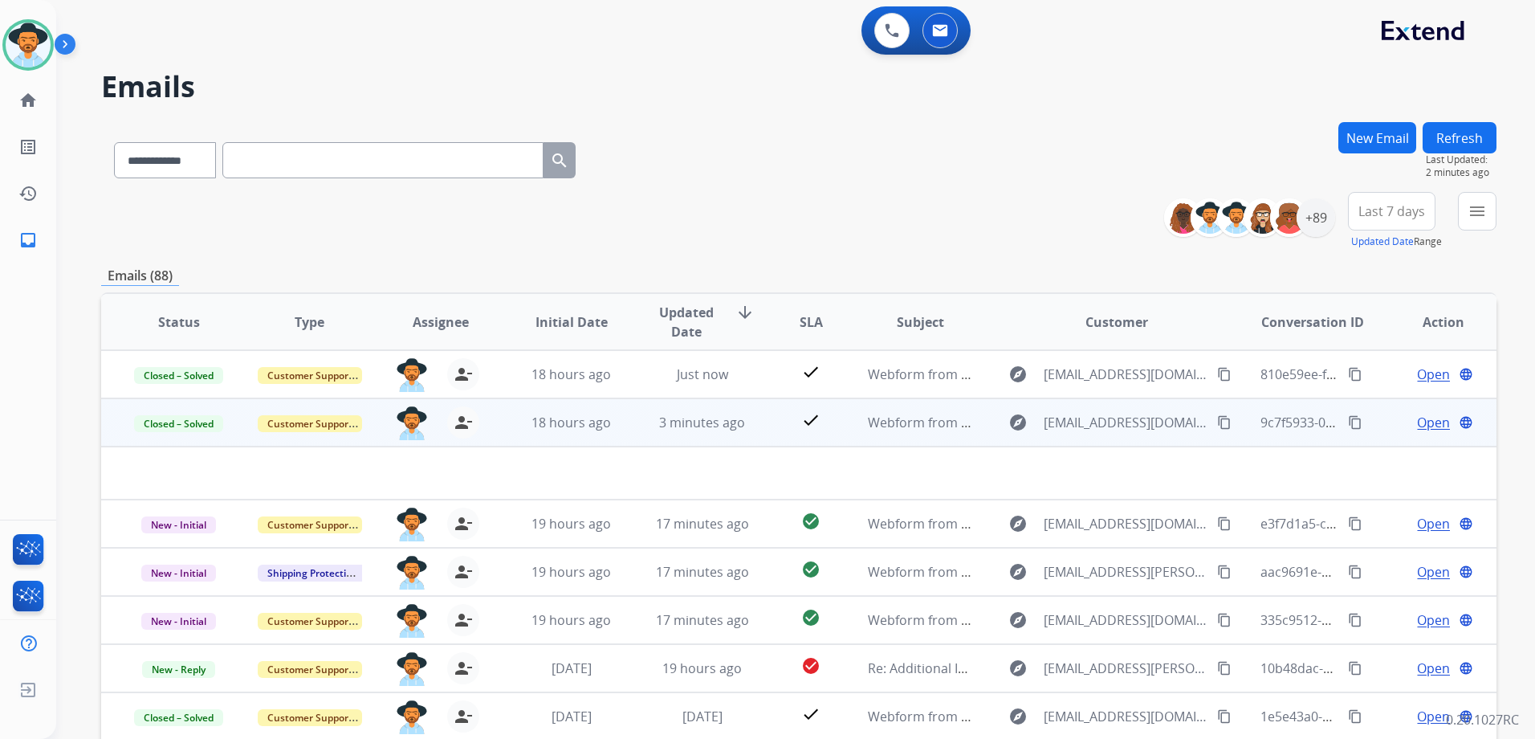
click at [1417, 421] on span "Open" at bounding box center [1433, 422] width 33 height 19
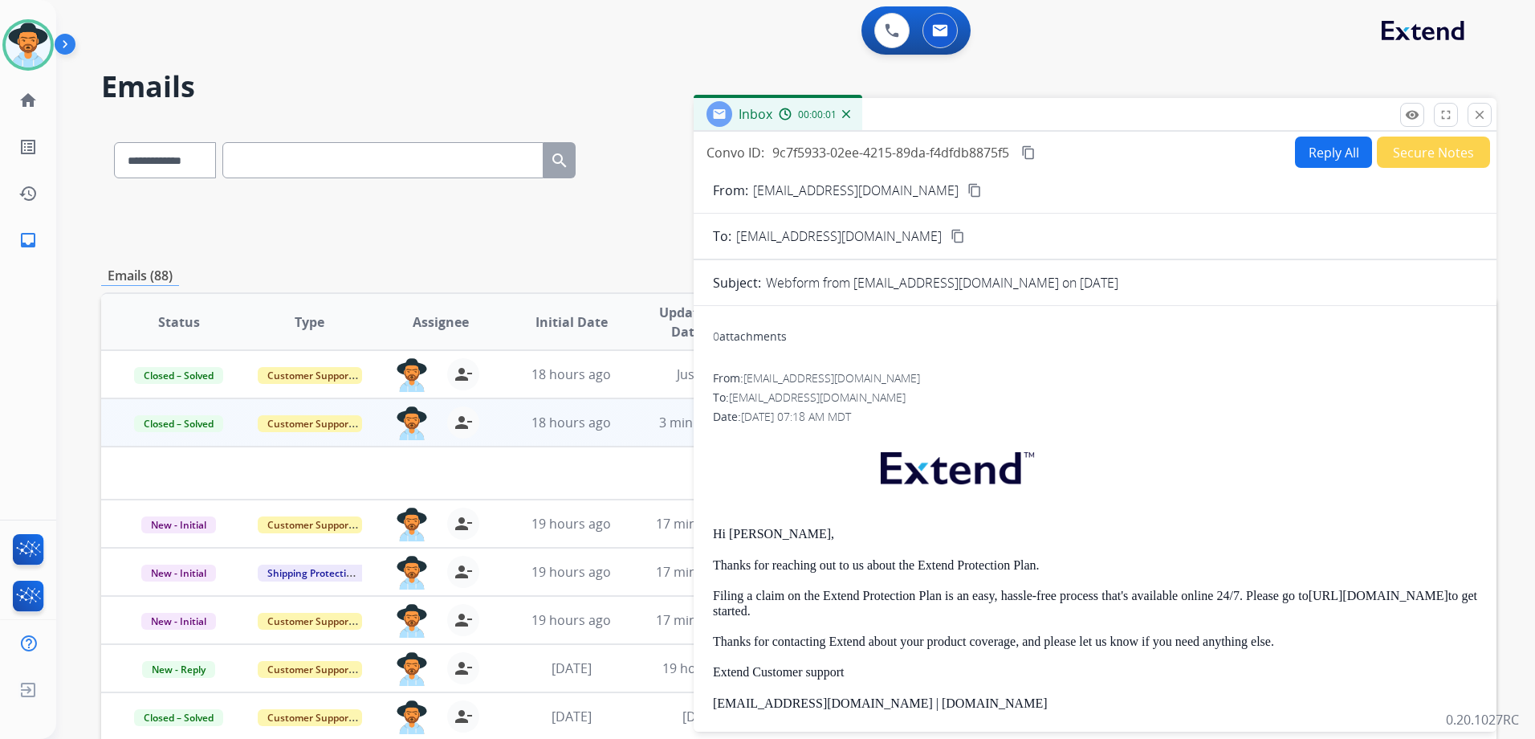
click at [587, 276] on div "Emails (88)" at bounding box center [798, 276] width 1395 height 20
click at [1485, 115] on mat-icon "close" at bounding box center [1479, 115] width 14 height 14
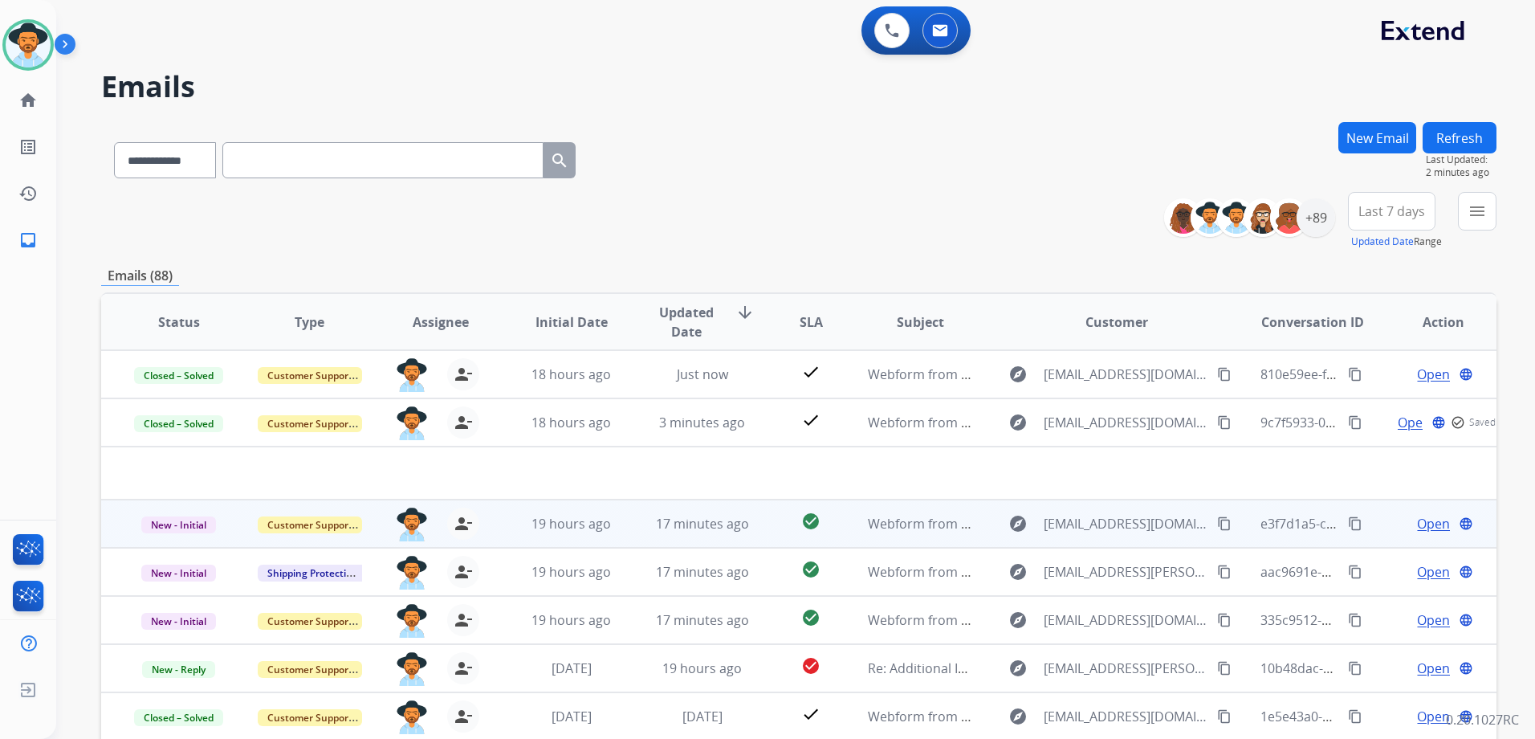
click at [1435, 527] on span "Open" at bounding box center [1433, 523] width 33 height 19
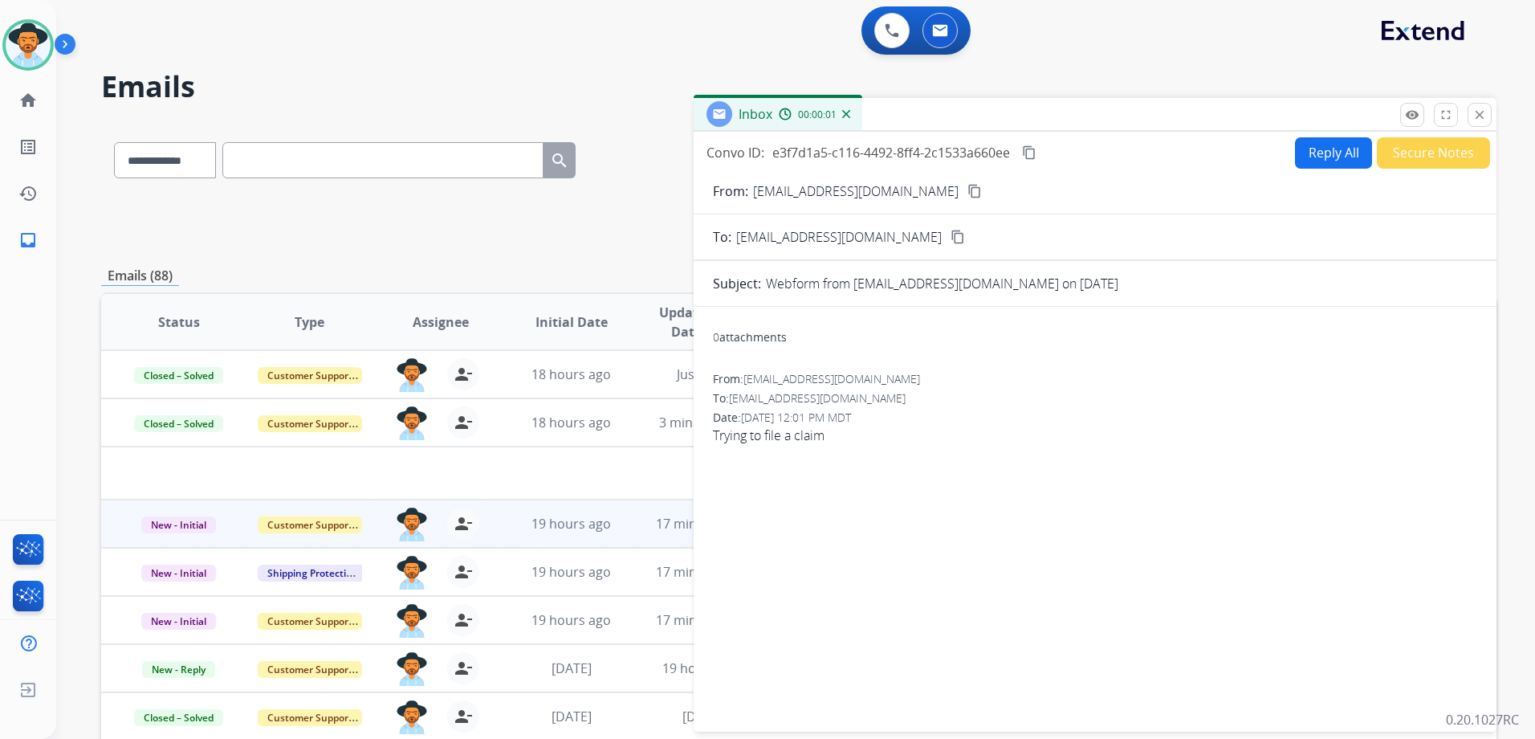
click at [1346, 153] on button "Reply All" at bounding box center [1333, 152] width 77 height 31
select select "**********"
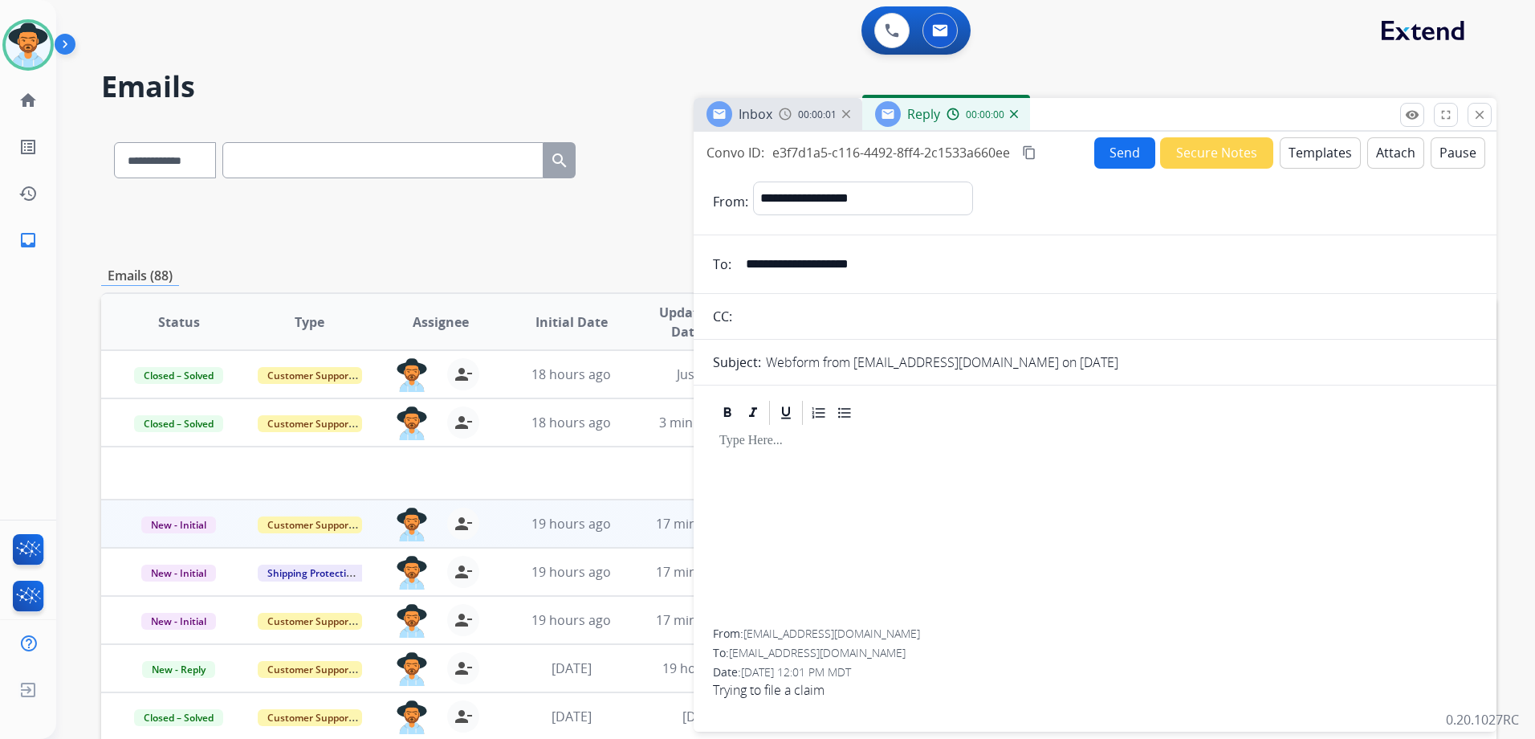
click at [1346, 152] on button "Templates" at bounding box center [1320, 152] width 81 height 31
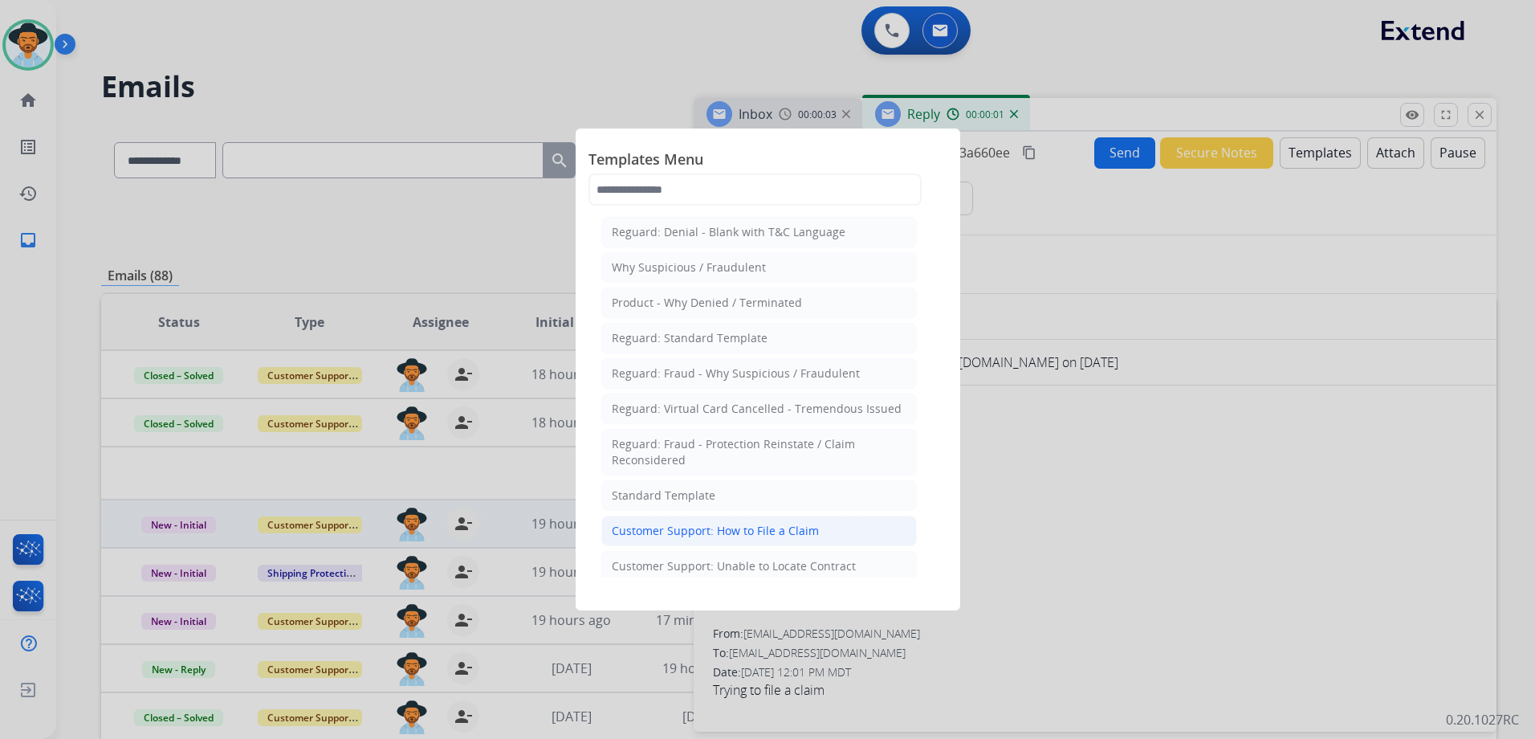
click at [760, 529] on div "Customer Support: How to File a Claim" at bounding box center [715, 531] width 207 height 16
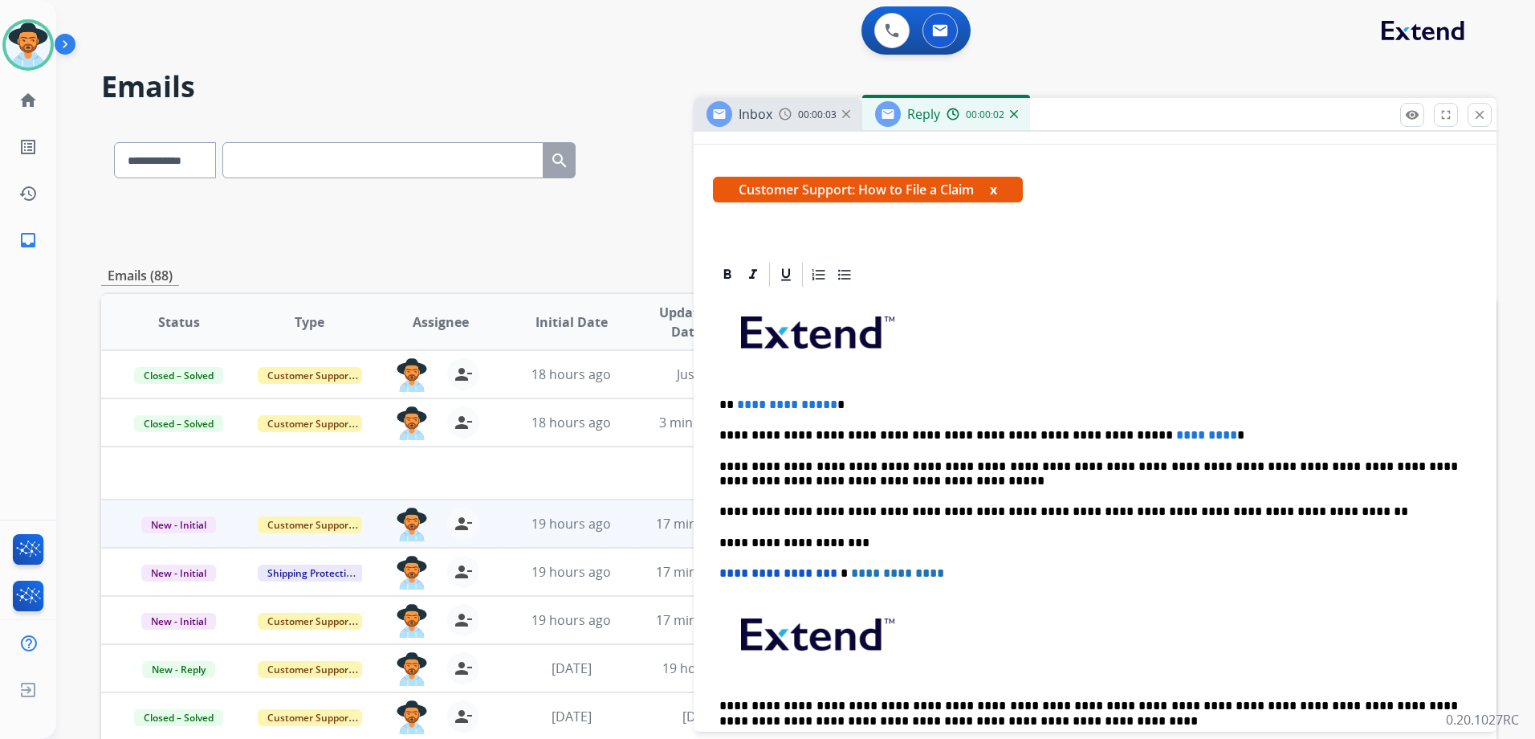
scroll to position [241, 0]
drag, startPoint x: 827, startPoint y: 404, endPoint x: 736, endPoint y: 395, distance: 91.2
click at [737, 397] on span "**********" at bounding box center [787, 403] width 100 height 12
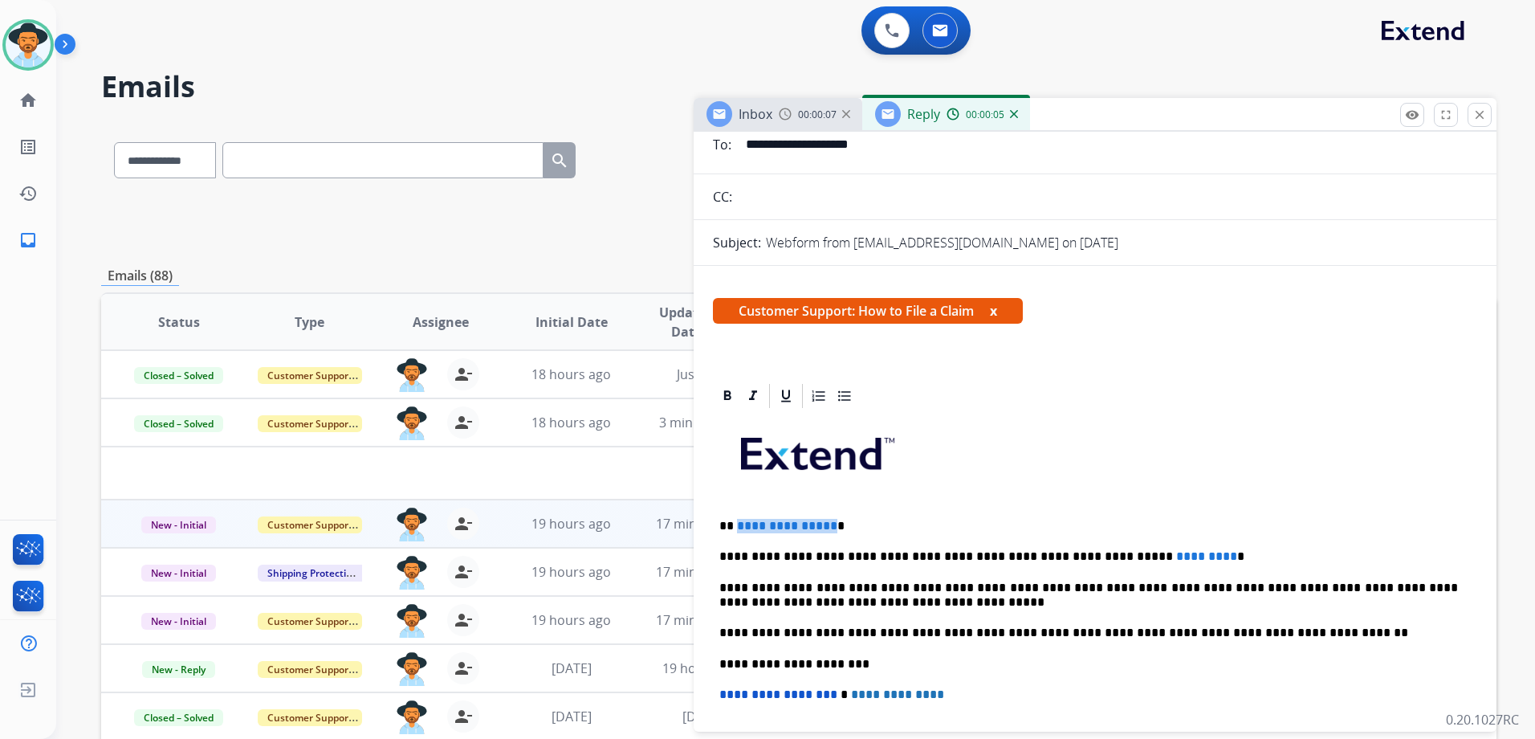
scroll to position [0, 0]
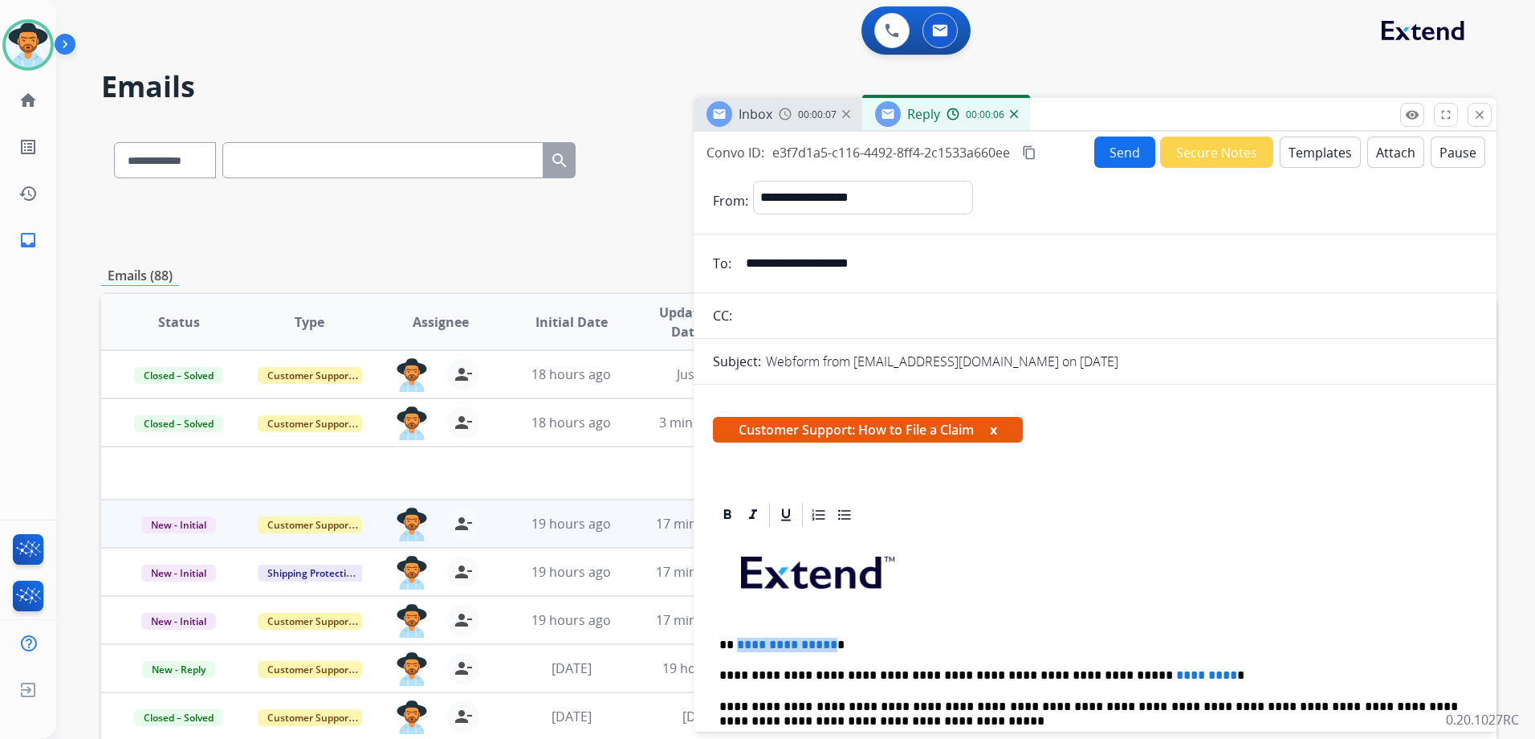
click at [1326, 149] on button "Templates" at bounding box center [1320, 151] width 81 height 31
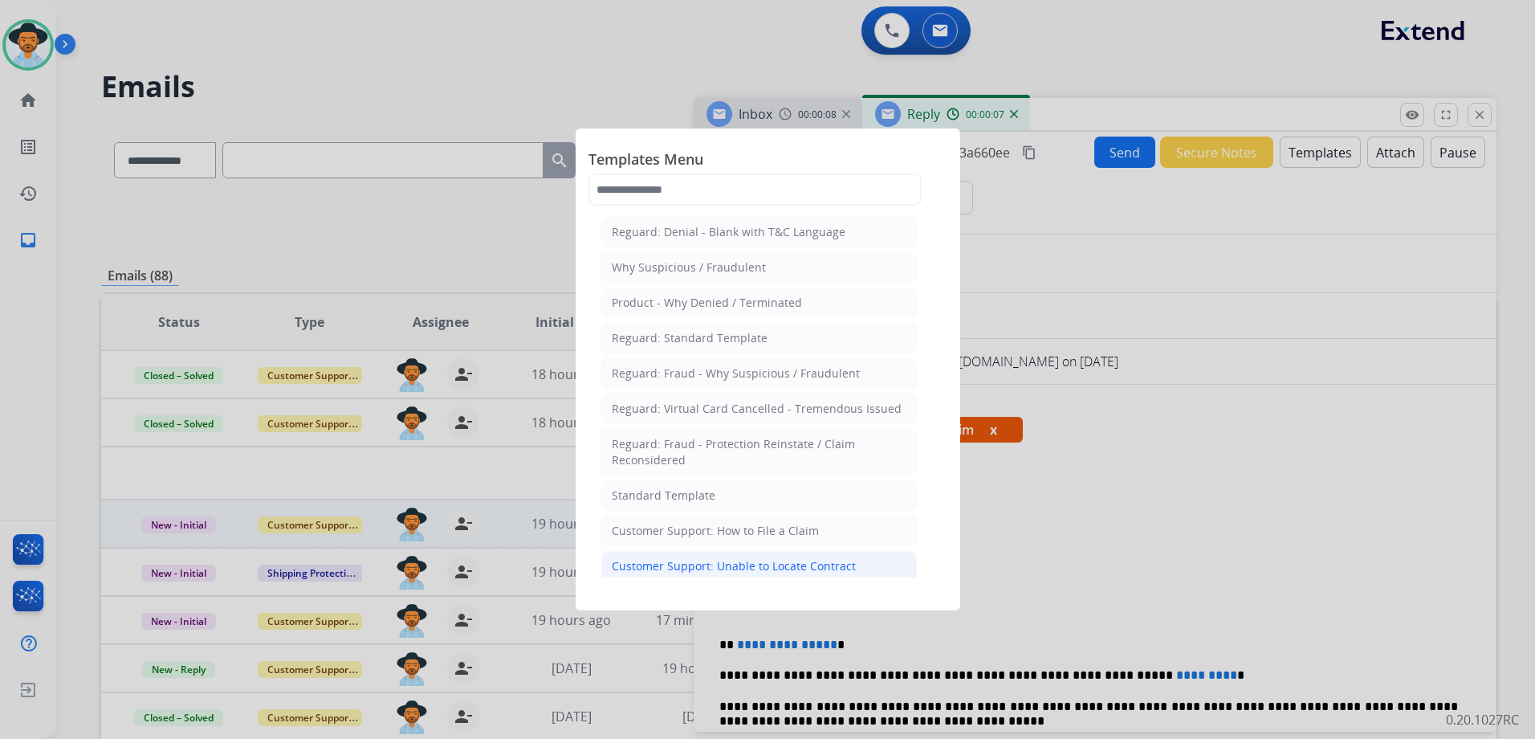
click at [745, 557] on li "Customer Support: Unable to Locate Contract" at bounding box center [759, 566] width 316 height 31
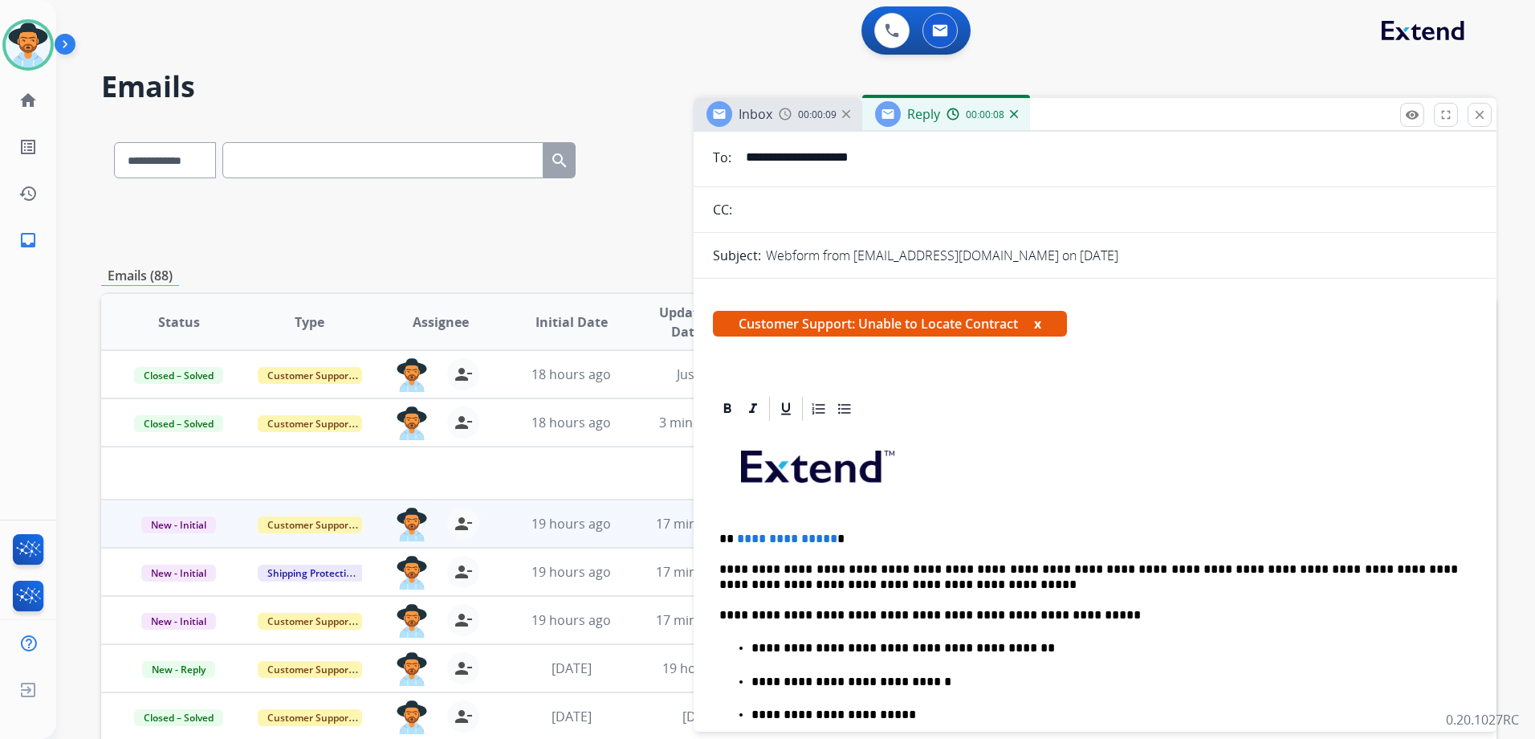
scroll to position [241, 0]
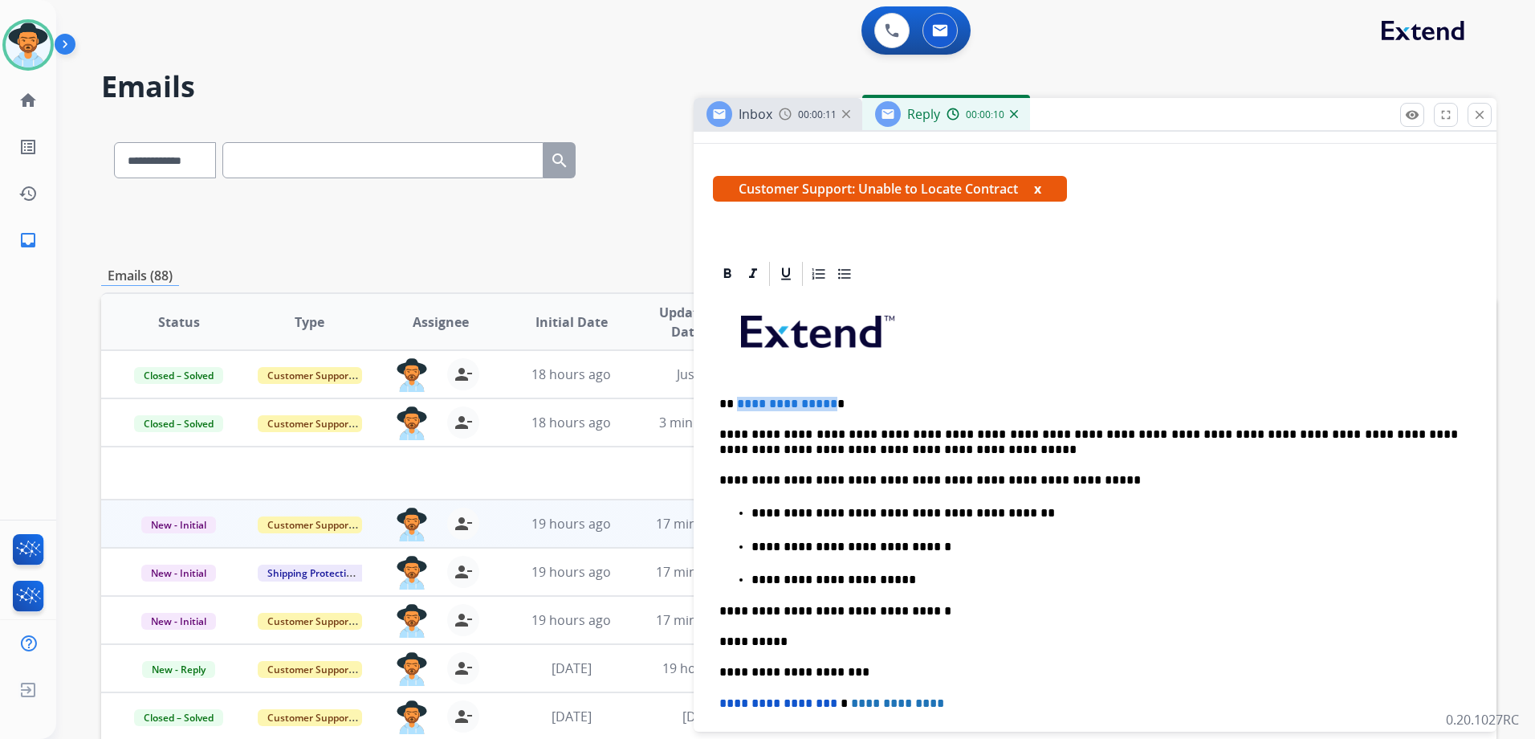
drag, startPoint x: 827, startPoint y: 404, endPoint x: 736, endPoint y: 401, distance: 90.8
click at [737, 401] on span "**********" at bounding box center [787, 403] width 100 height 12
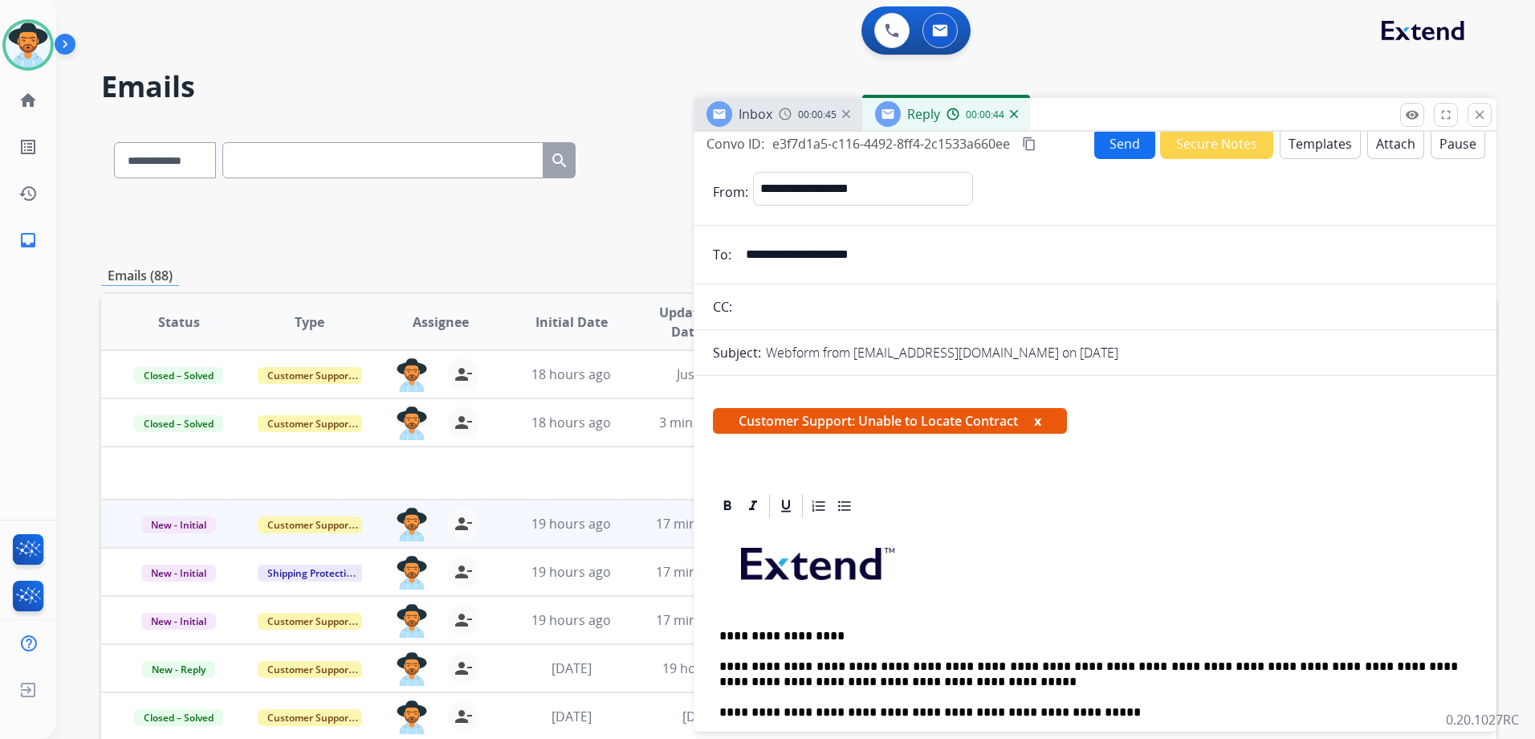
scroll to position [0, 0]
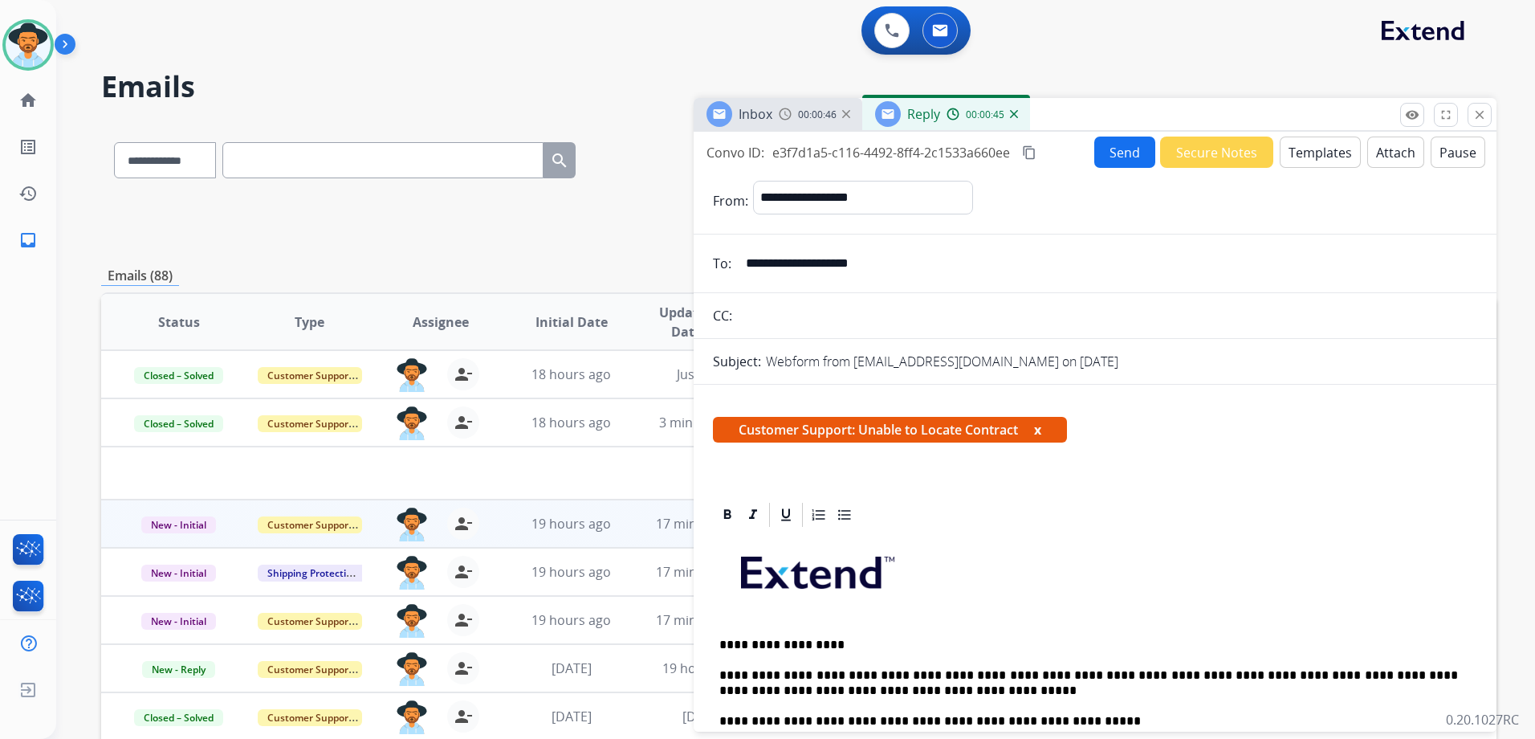
click at [1109, 155] on button "Send" at bounding box center [1124, 151] width 61 height 31
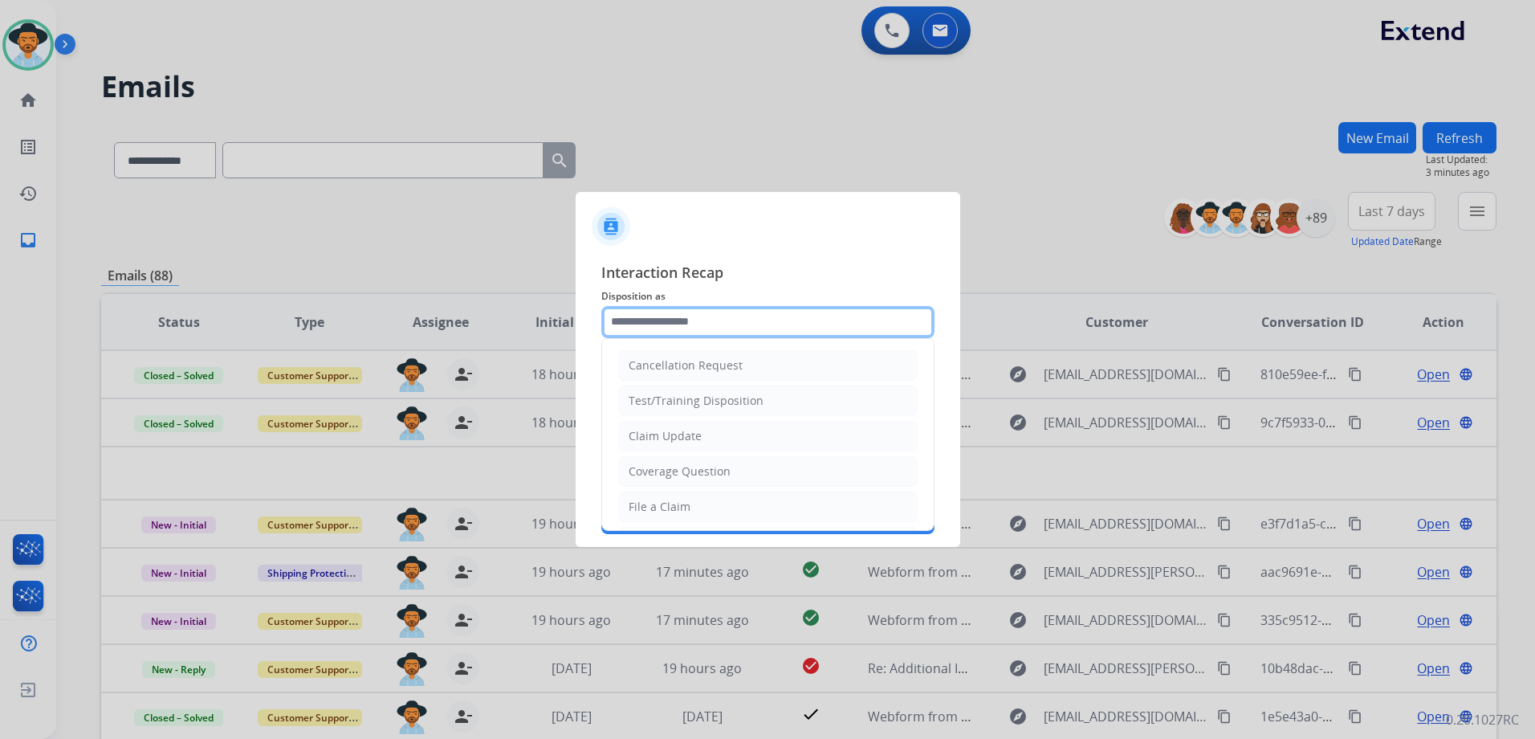
click at [638, 331] on input "text" at bounding box center [767, 322] width 333 height 32
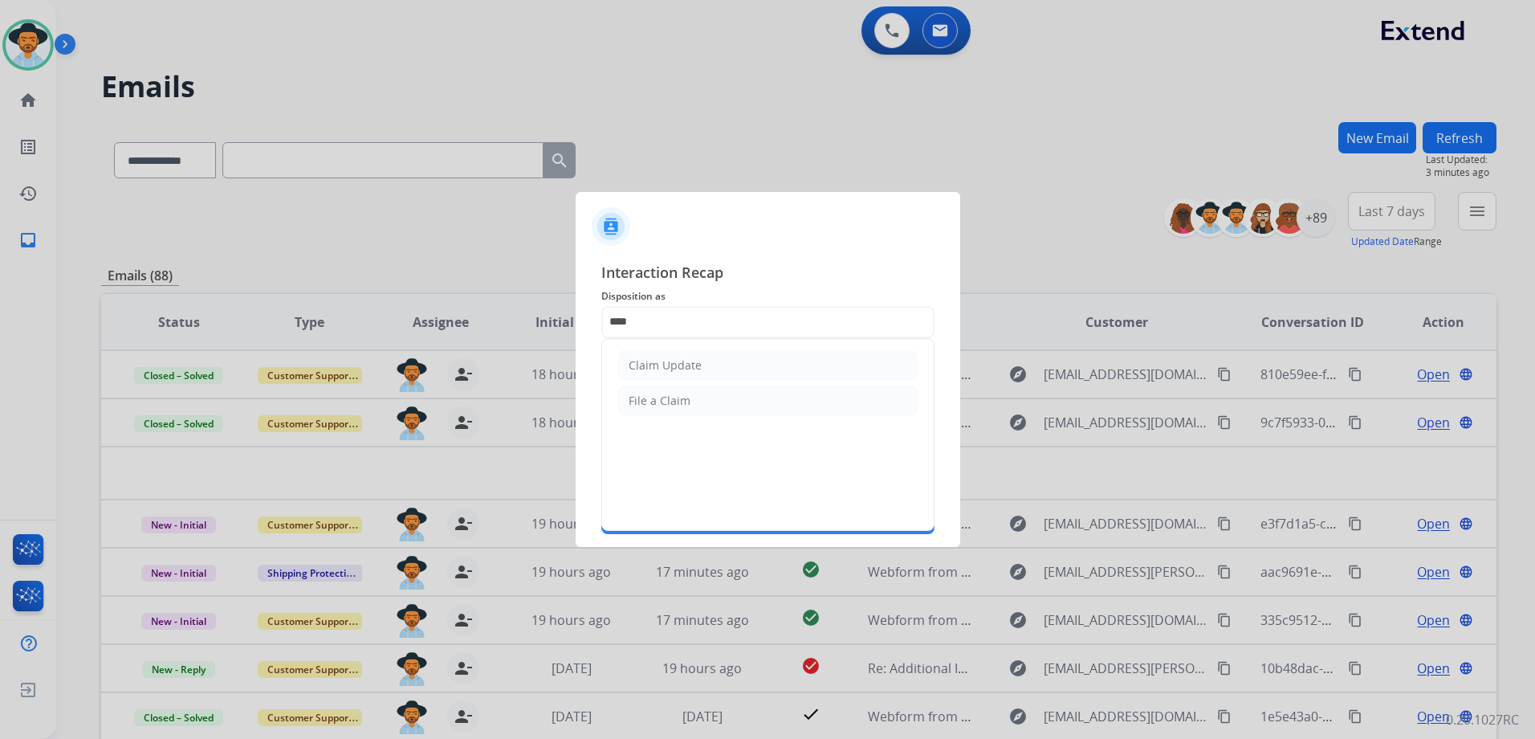
drag, startPoint x: 699, startPoint y: 356, endPoint x: 739, endPoint y: 381, distance: 47.2
click at [702, 359] on li "Claim Update" at bounding box center [767, 365] width 299 height 31
type input "**********"
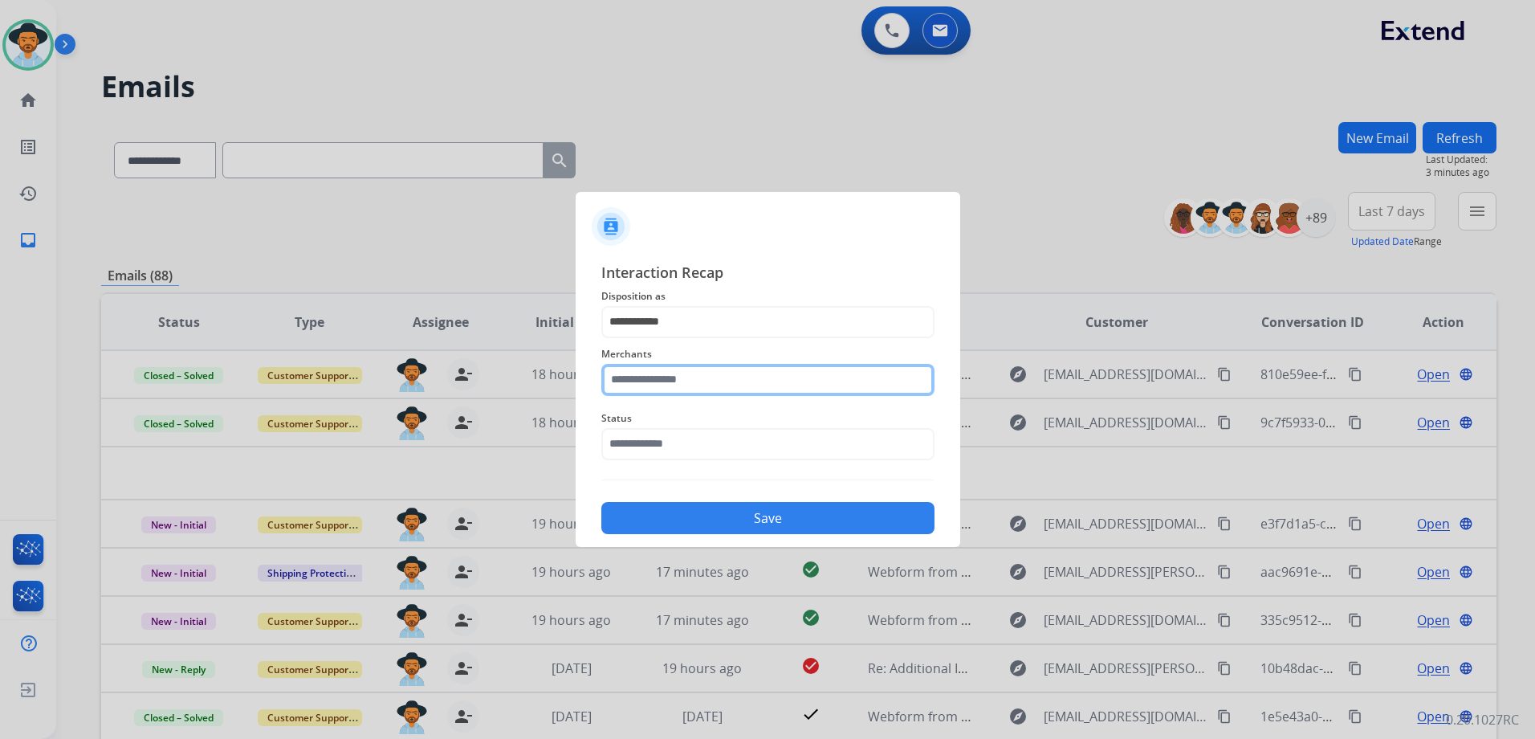
click at [741, 388] on input "text" at bounding box center [767, 380] width 333 height 32
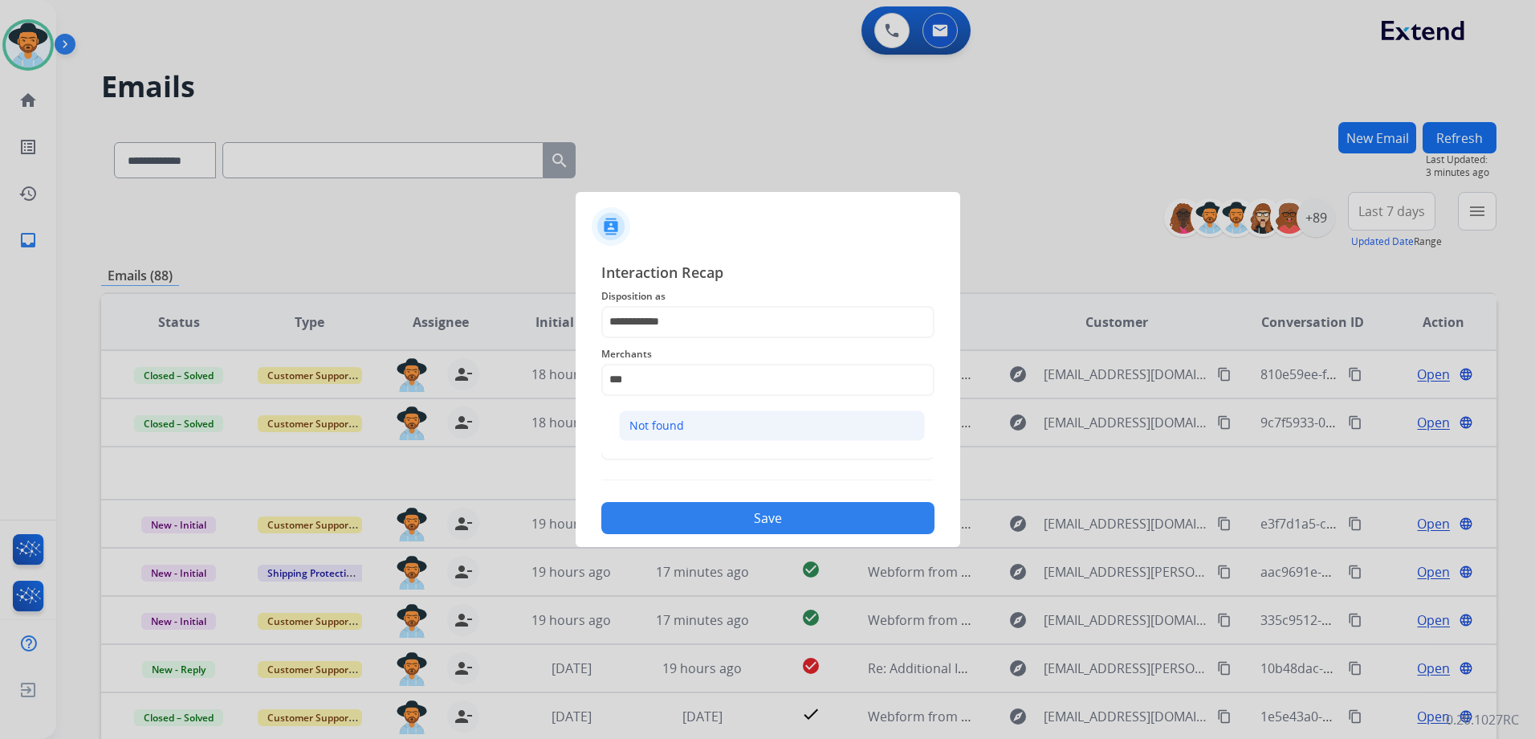
click at [657, 423] on div "Not found" at bounding box center [656, 425] width 55 height 16
type input "*********"
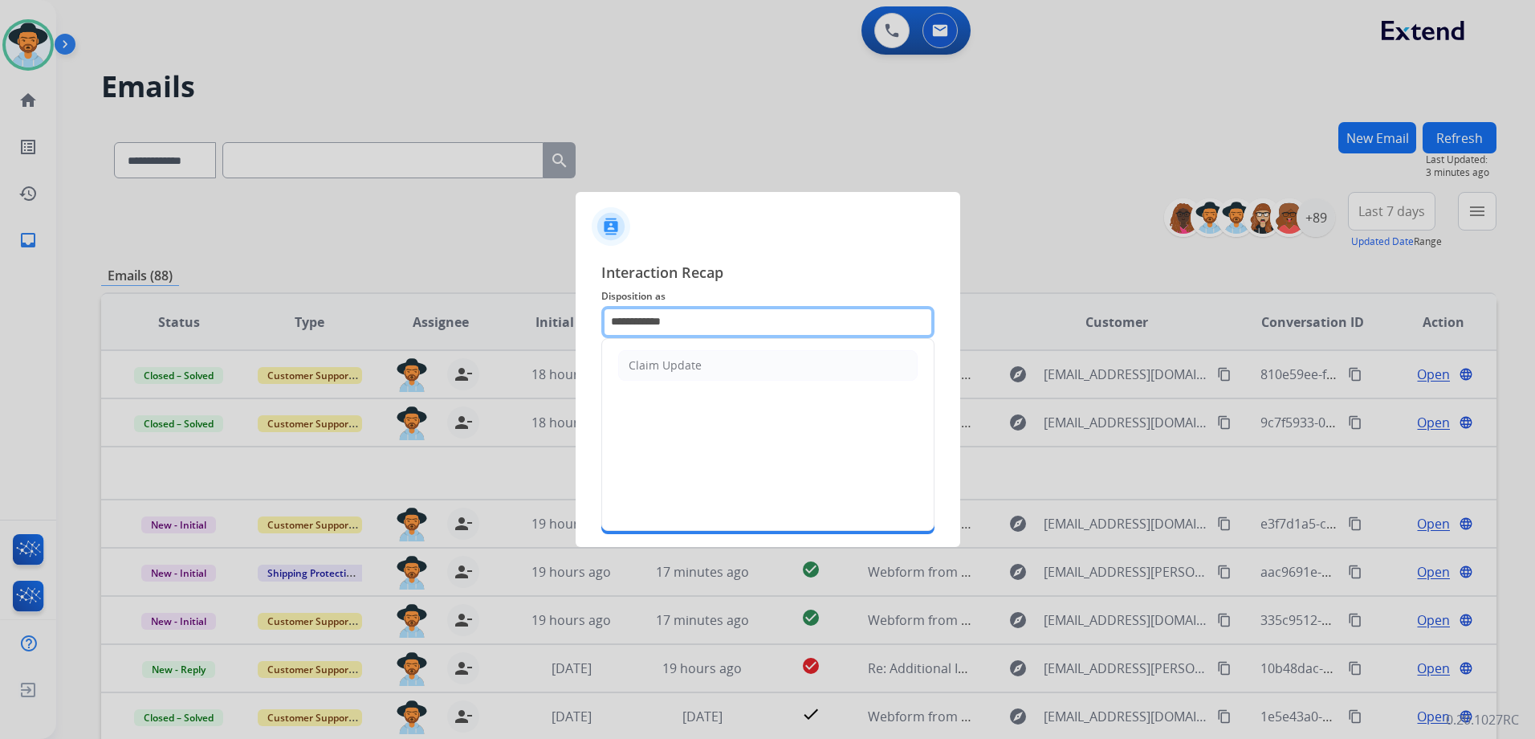
drag, startPoint x: 705, startPoint y: 311, endPoint x: 535, endPoint y: 324, distance: 170.7
click at [0, 324] on app-contact-recap-modal "**********" at bounding box center [0, 369] width 0 height 739
type input "****"
click at [695, 381] on ul "File a Claim" at bounding box center [768, 365] width 332 height 53
click at [689, 369] on input "*********" at bounding box center [767, 380] width 333 height 32
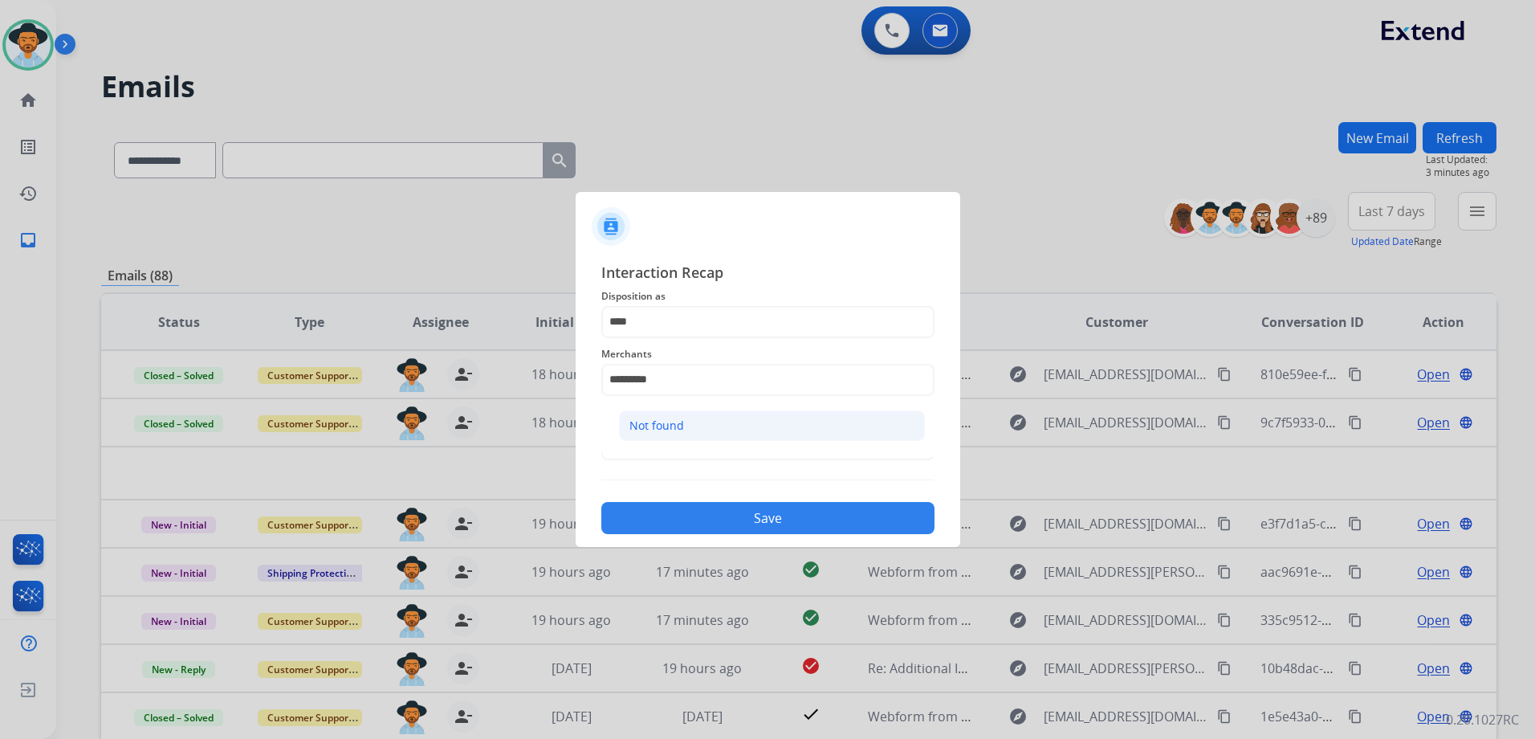
click at [720, 427] on li "Not found" at bounding box center [772, 425] width 306 height 31
click at [692, 448] on input "text" at bounding box center [767, 444] width 333 height 32
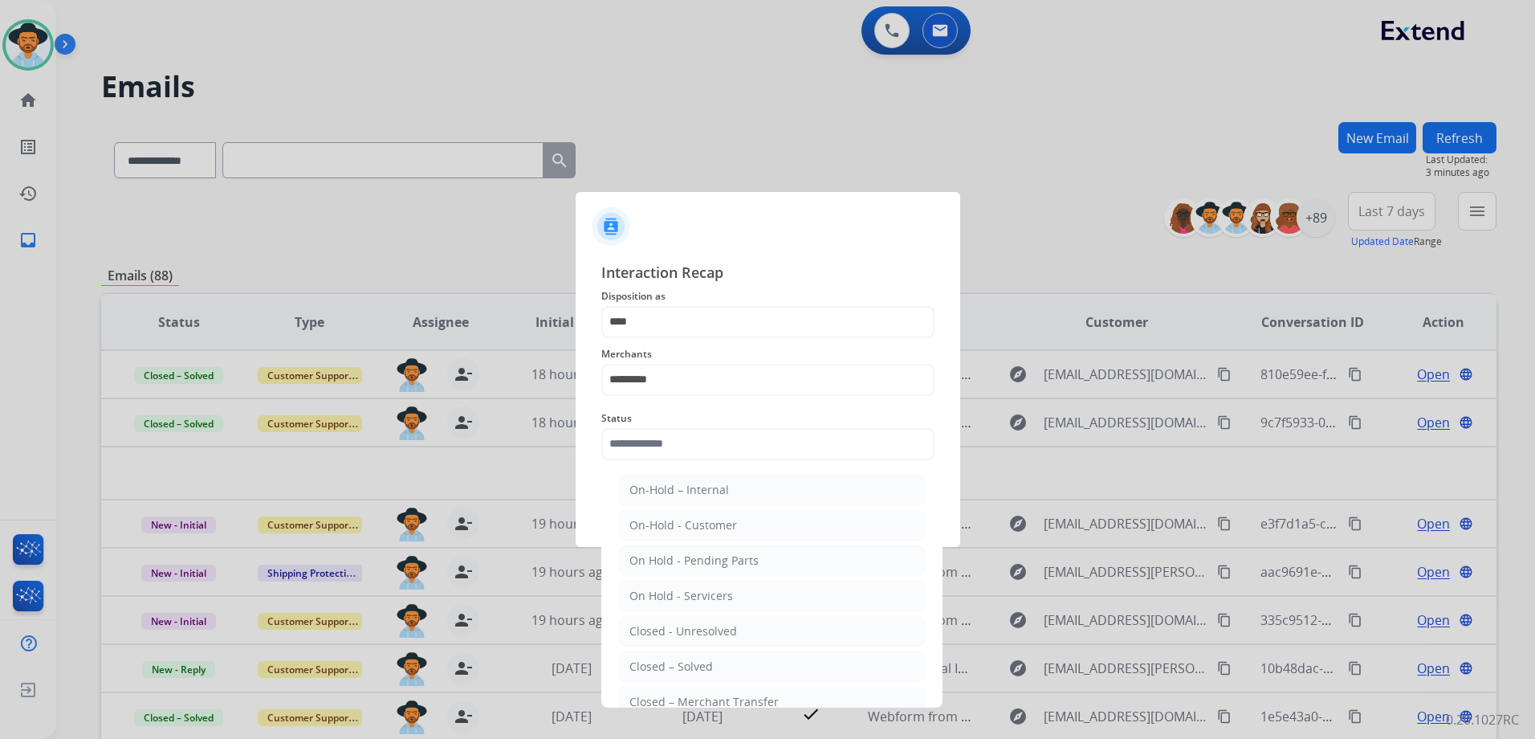
drag, startPoint x: 703, startPoint y: 662, endPoint x: 719, endPoint y: 576, distance: 87.5
click at [703, 658] on div "Closed – Solved" at bounding box center [670, 666] width 83 height 16
type input "**********"
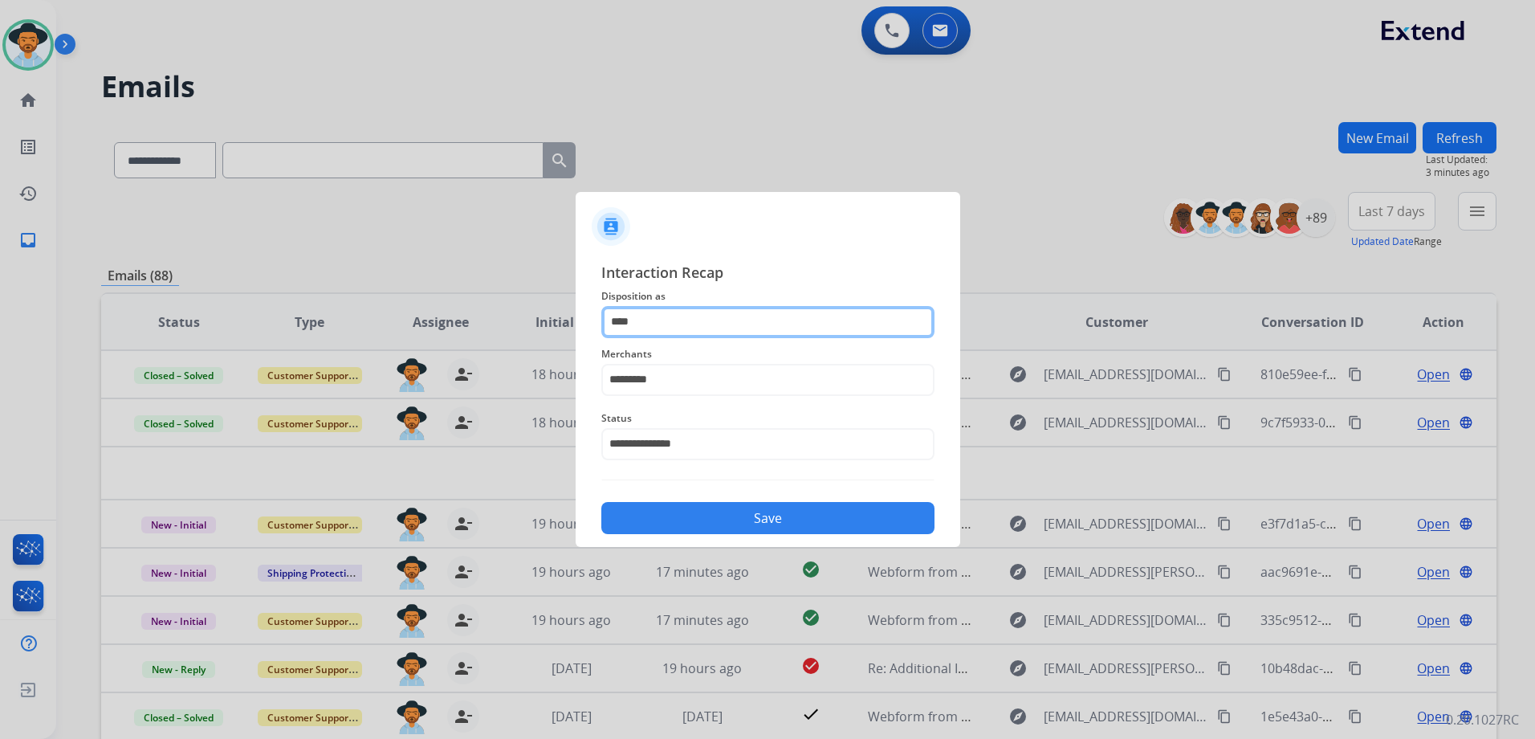
click at [704, 314] on input "****" at bounding box center [767, 322] width 333 height 32
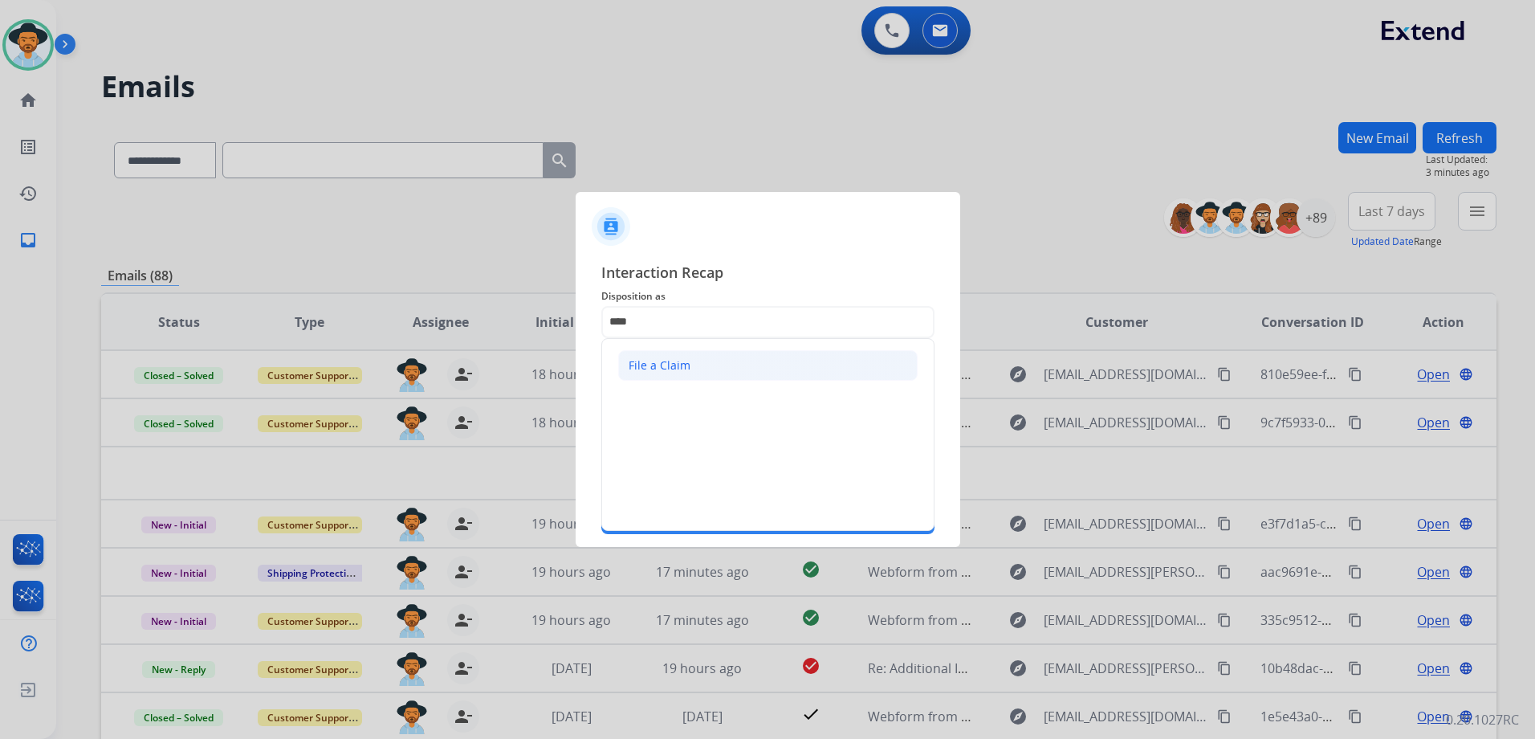
click at [702, 355] on li "File a Claim" at bounding box center [767, 365] width 299 height 31
type input "**********"
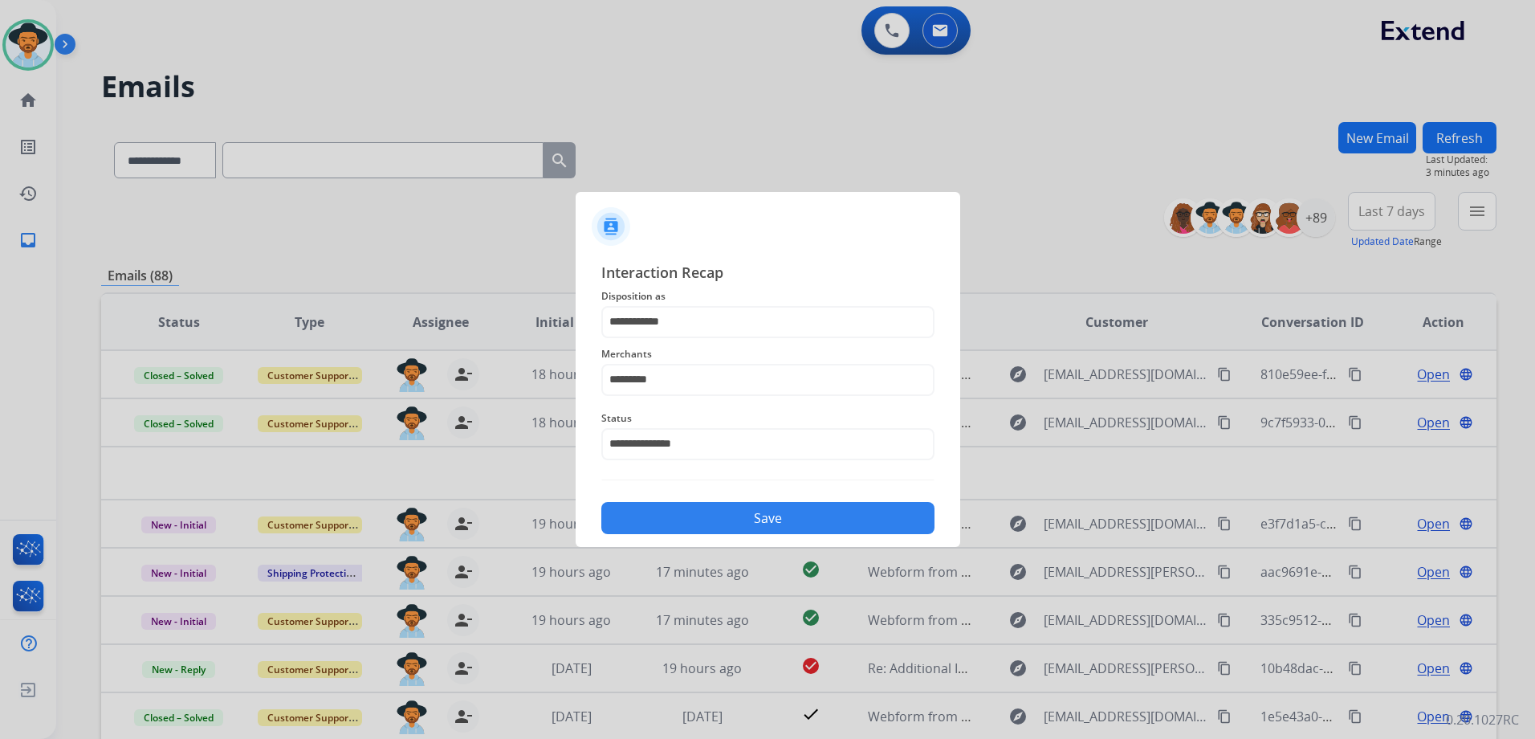
click at [811, 522] on button "Save" at bounding box center [767, 518] width 333 height 32
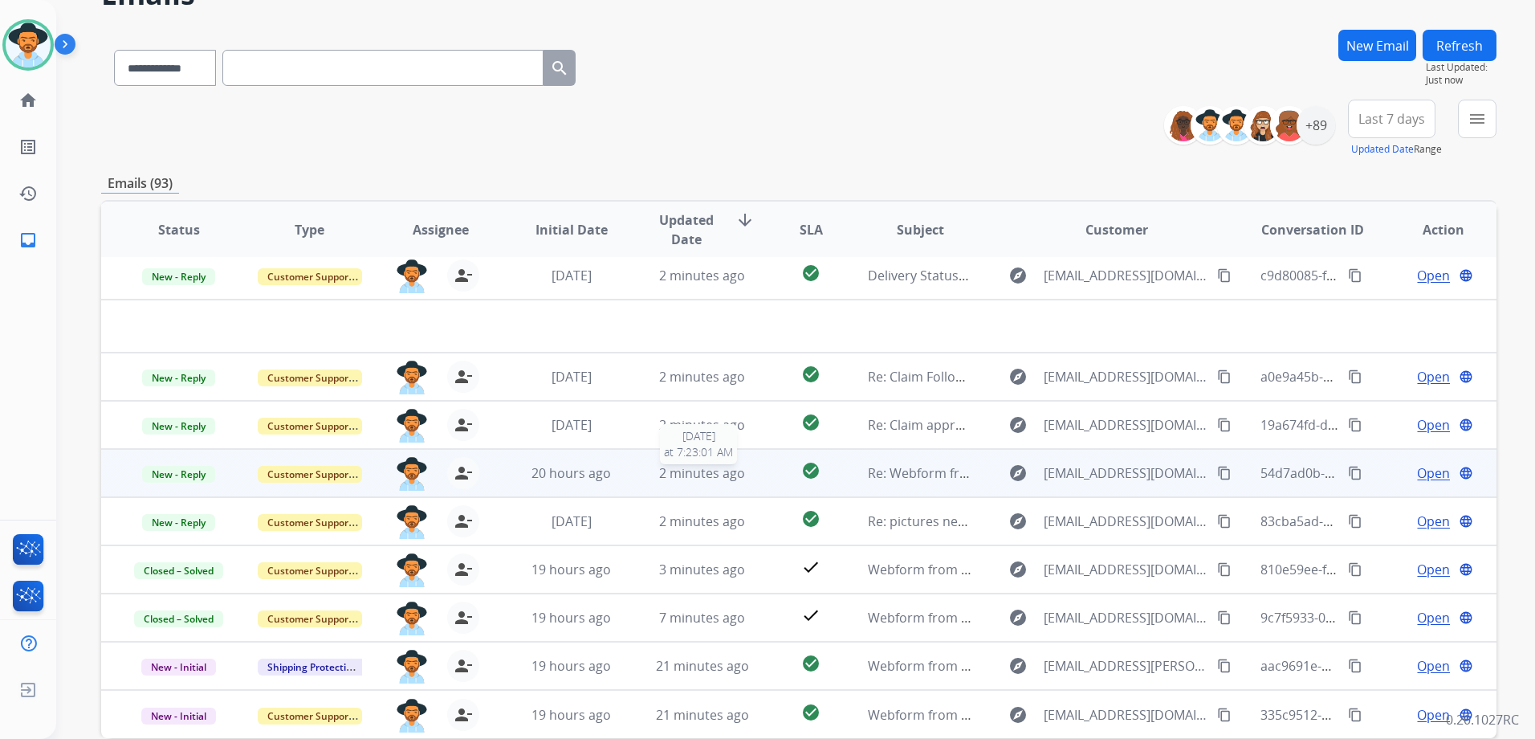
scroll to position [175, 0]
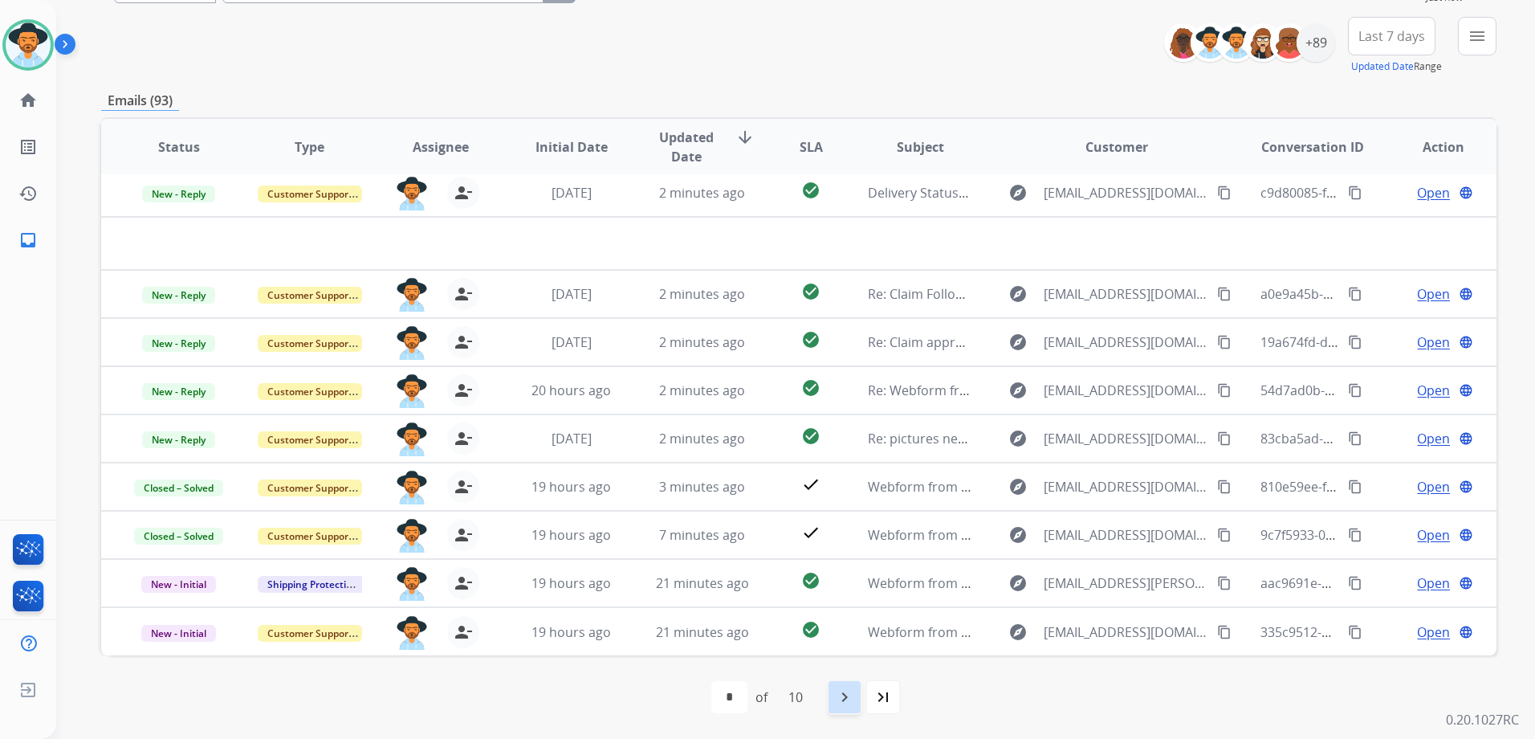
click at [854, 694] on mat-icon "navigate_next" at bounding box center [844, 696] width 19 height 19
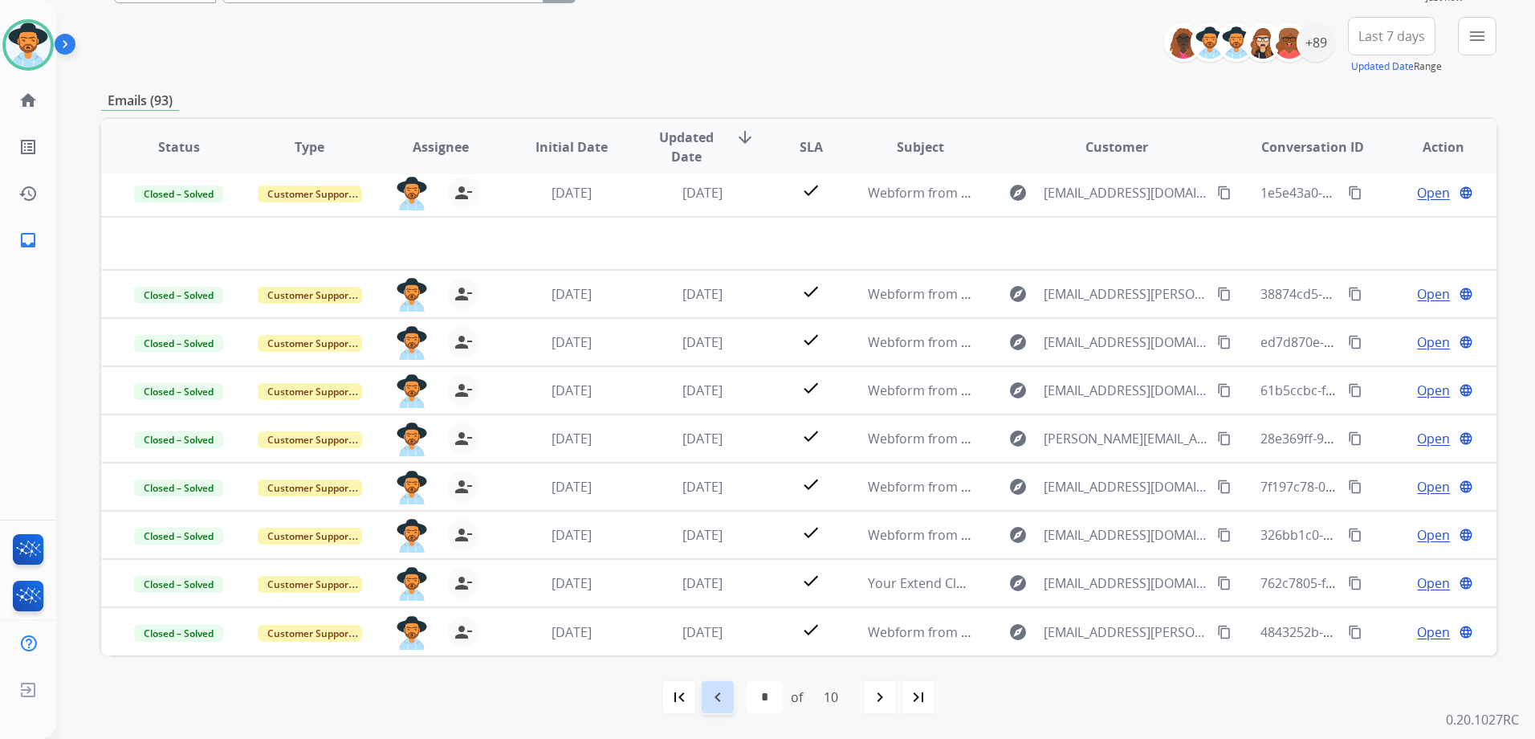
click at [723, 694] on mat-icon "navigate_before" at bounding box center [717, 696] width 19 height 19
select select "*"
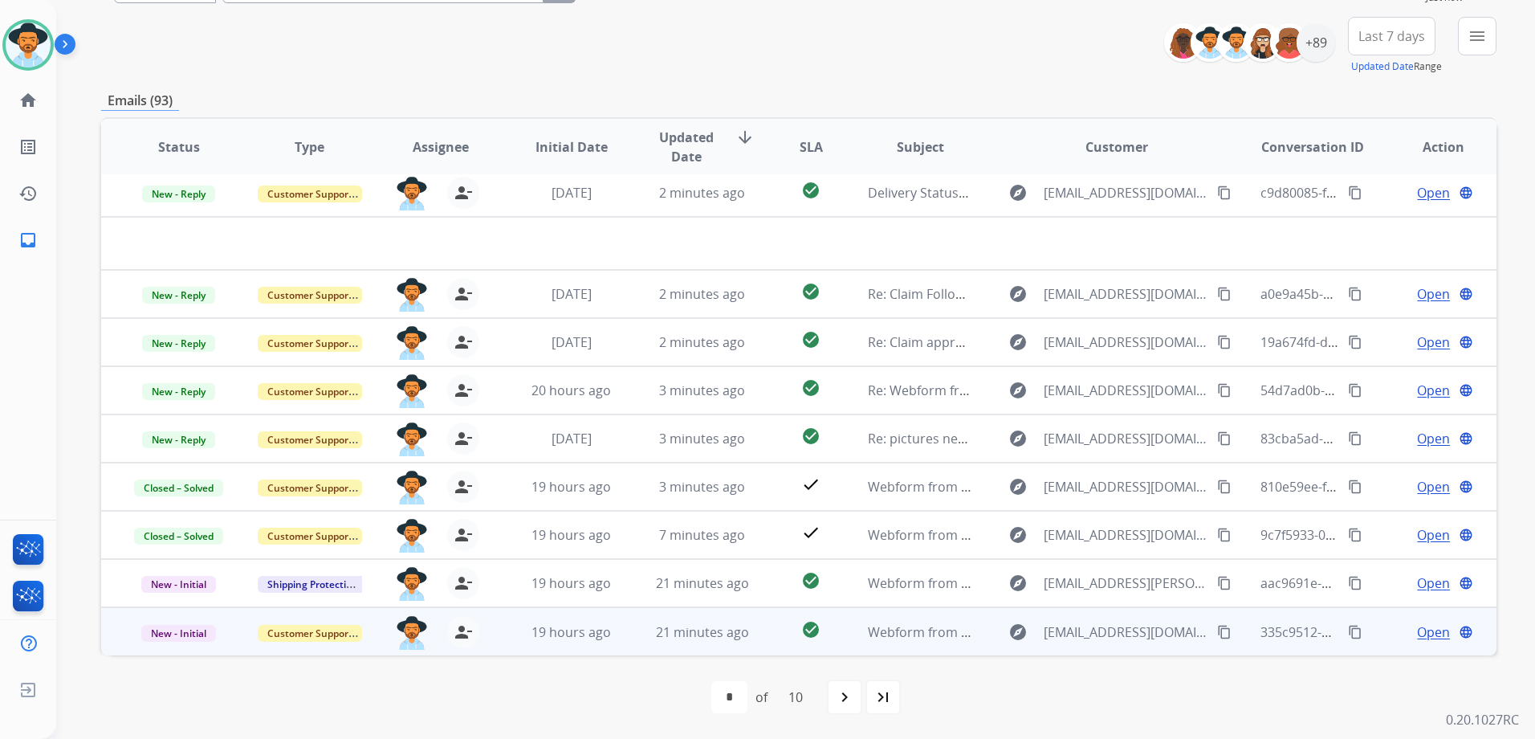
click at [1428, 627] on span "Open" at bounding box center [1433, 631] width 33 height 19
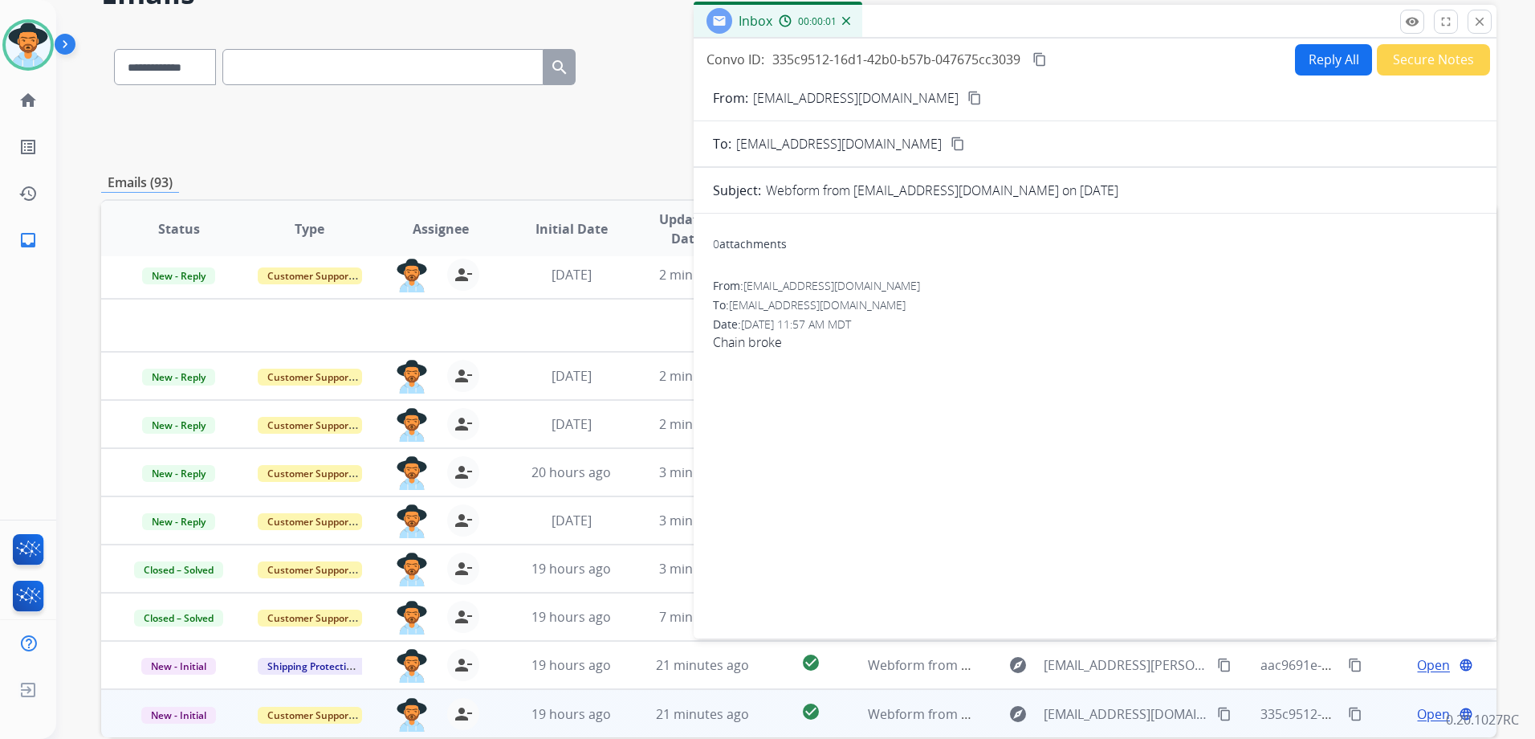
scroll to position [0, 0]
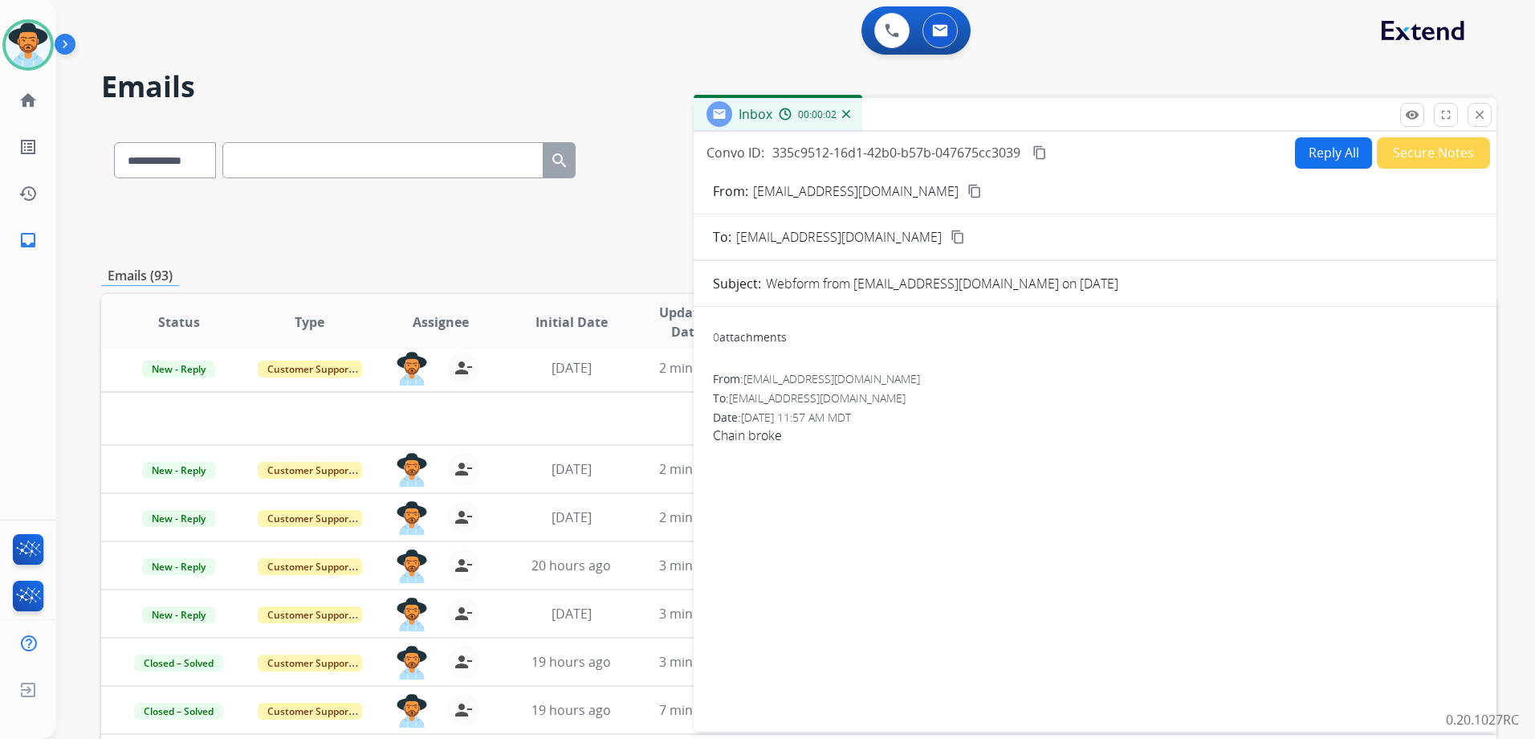
click at [892, 191] on div "From: [EMAIL_ADDRESS][DOMAIN_NAME] content_copy" at bounding box center [1095, 190] width 803 height 19
click at [967, 190] on mat-icon "content_copy" at bounding box center [974, 191] width 14 height 14
click at [1311, 148] on button "Reply All" at bounding box center [1333, 152] width 77 height 31
select select "**********"
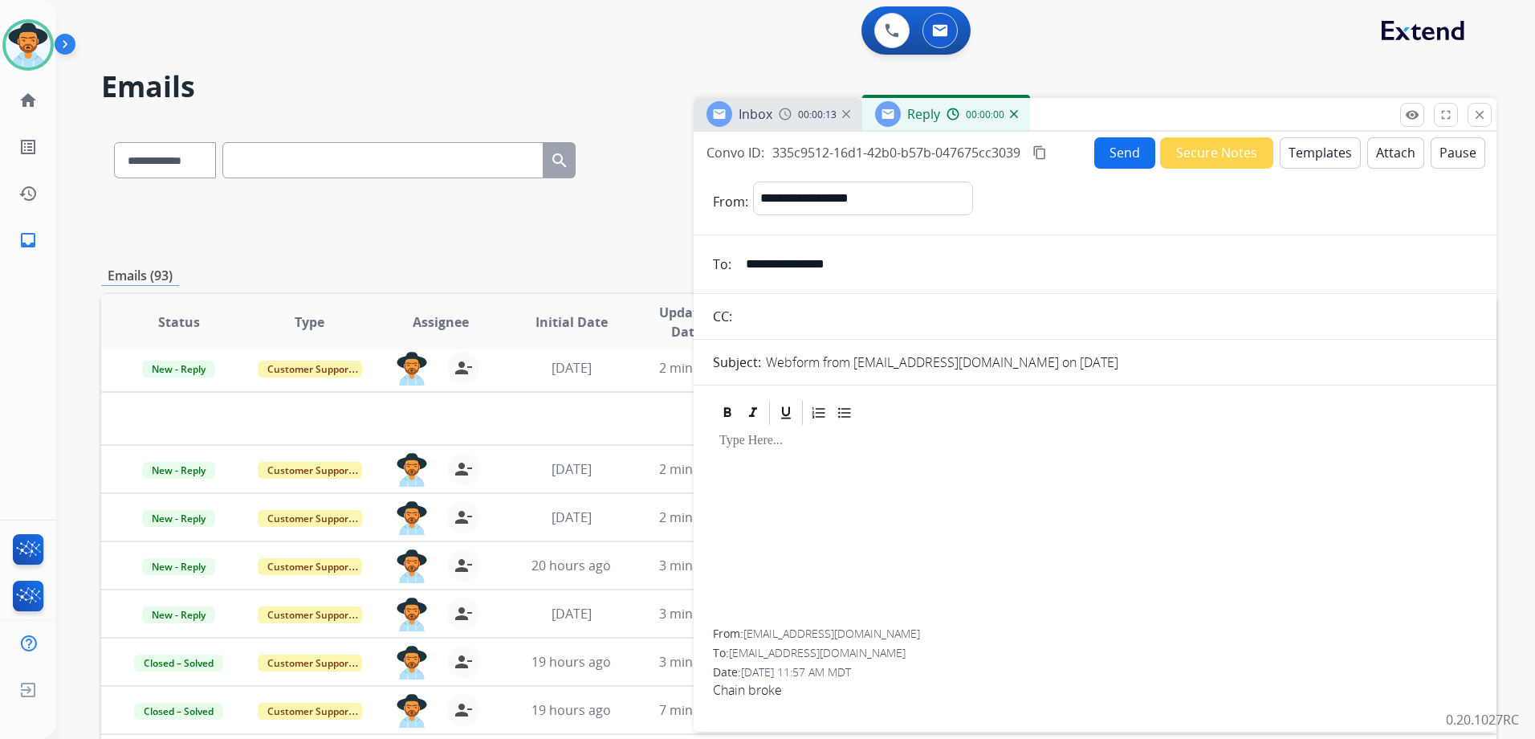
click at [1323, 148] on button "Templates" at bounding box center [1320, 152] width 81 height 31
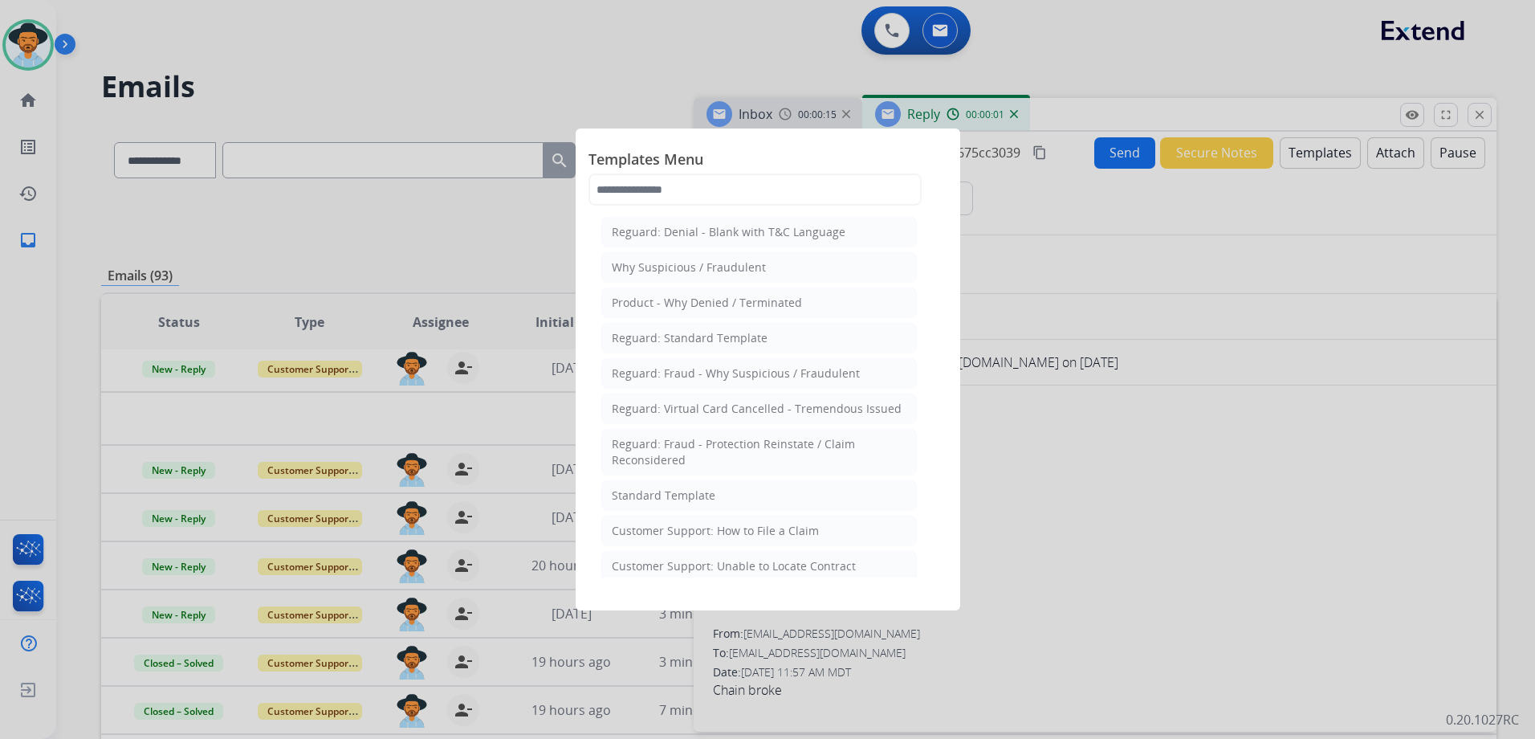
drag, startPoint x: 764, startPoint y: 535, endPoint x: 779, endPoint y: 532, distance: 15.4
click at [764, 535] on div "Customer Support: How to File a Claim" at bounding box center [715, 531] width 207 height 16
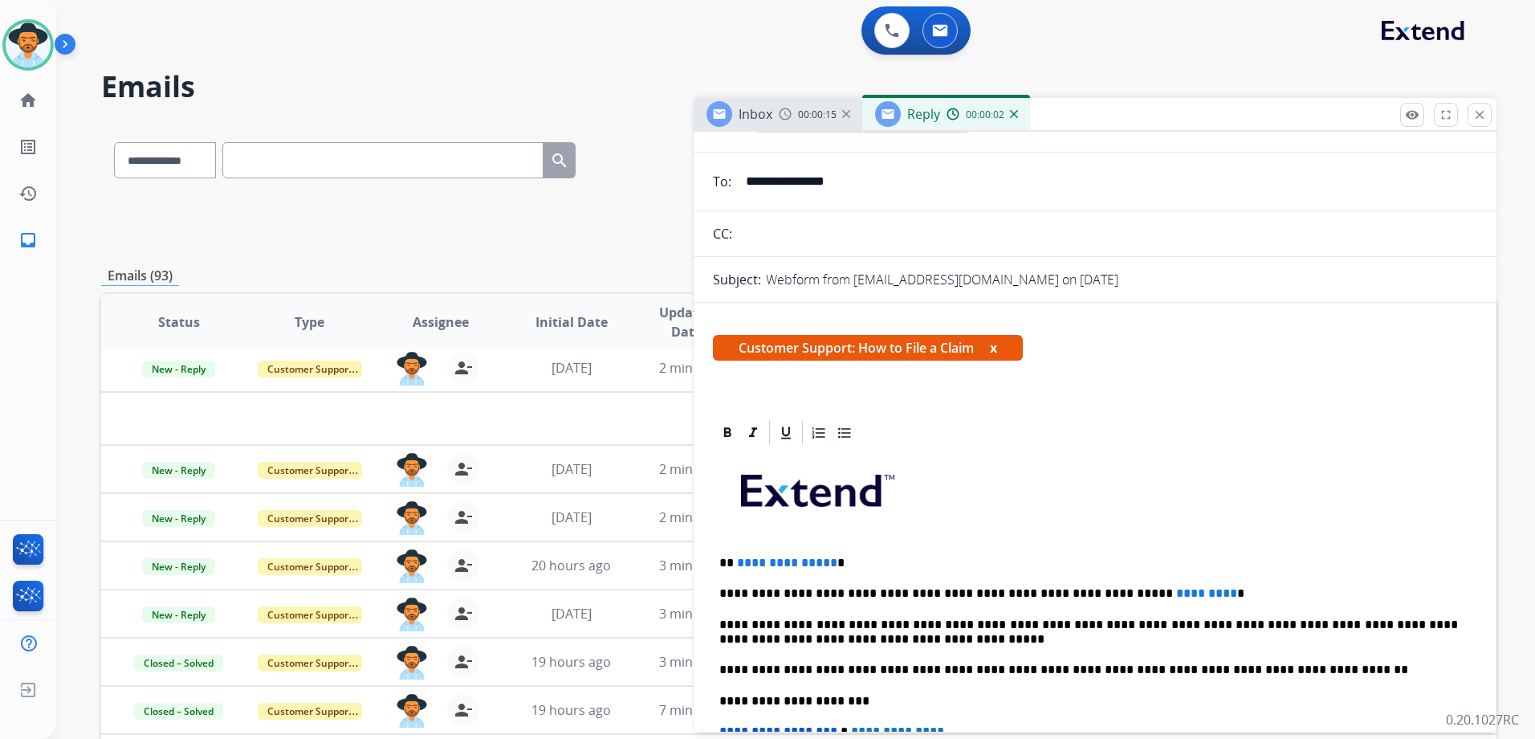
scroll to position [241, 0]
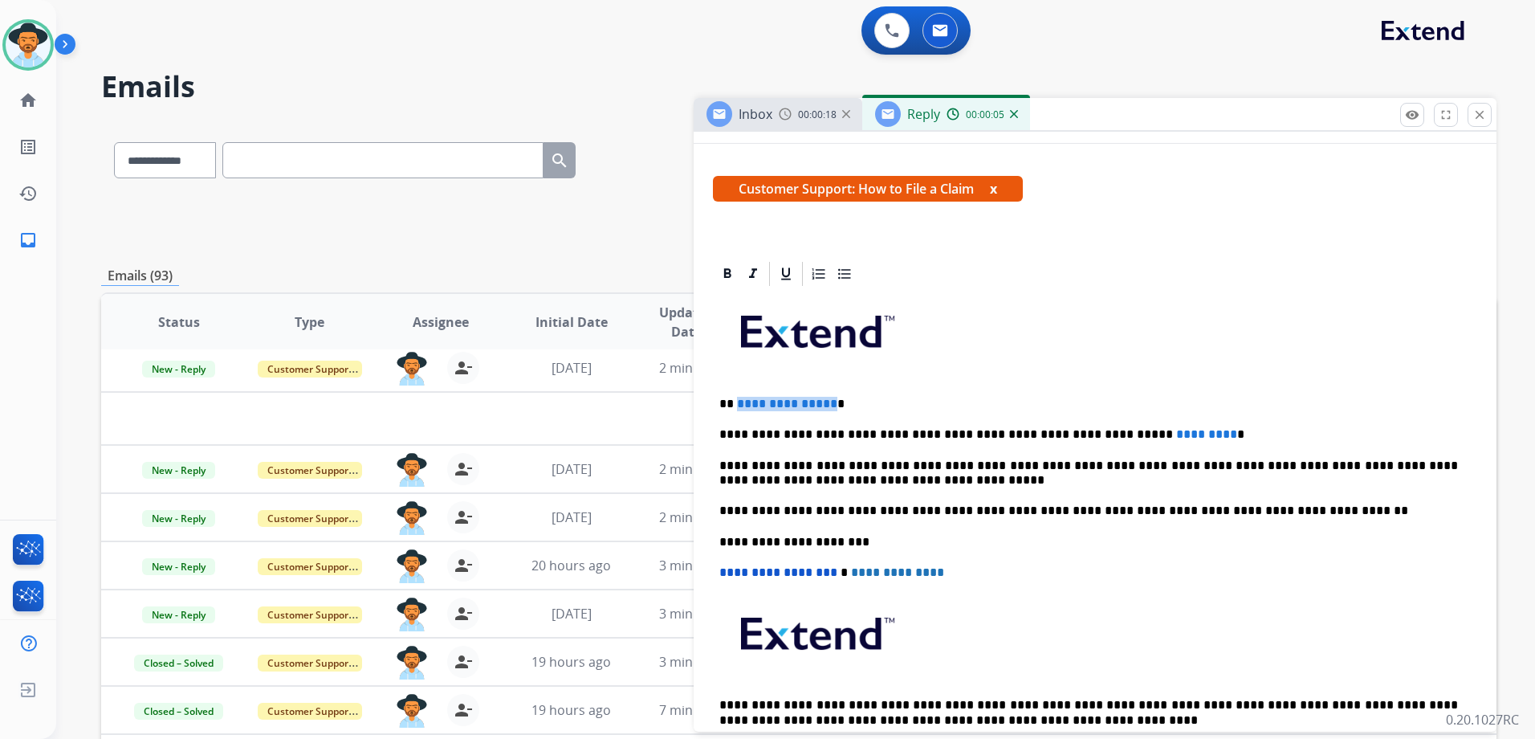
drag, startPoint x: 829, startPoint y: 400, endPoint x: 736, endPoint y: 400, distance: 93.1
click at [736, 400] on p "**********" at bounding box center [1088, 404] width 739 height 14
drag, startPoint x: 1155, startPoint y: 435, endPoint x: 1046, endPoint y: 430, distance: 108.5
click at [1046, 431] on p "**********" at bounding box center [1088, 434] width 739 height 14
click at [1048, 436] on p "**********" at bounding box center [1088, 434] width 739 height 14
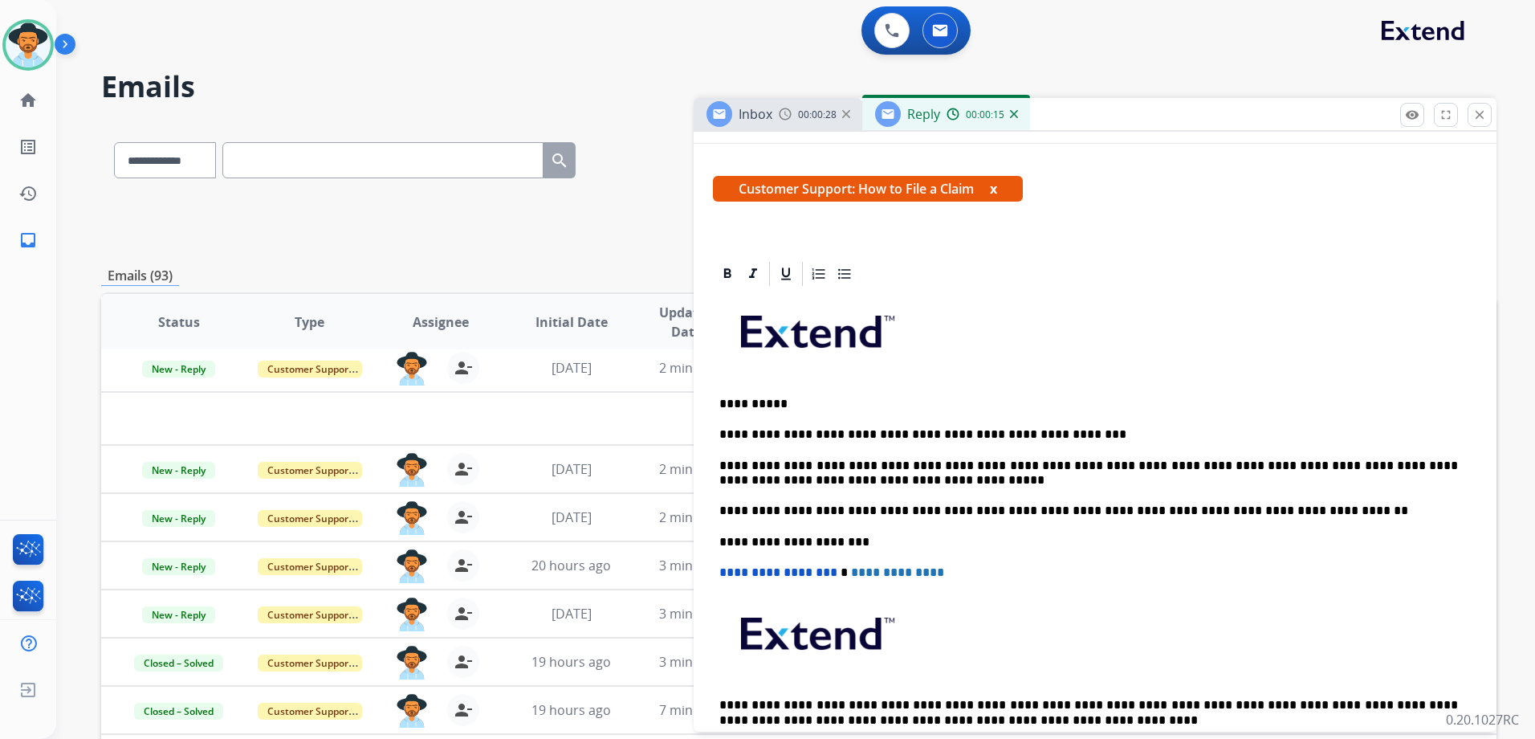
scroll to position [0, 0]
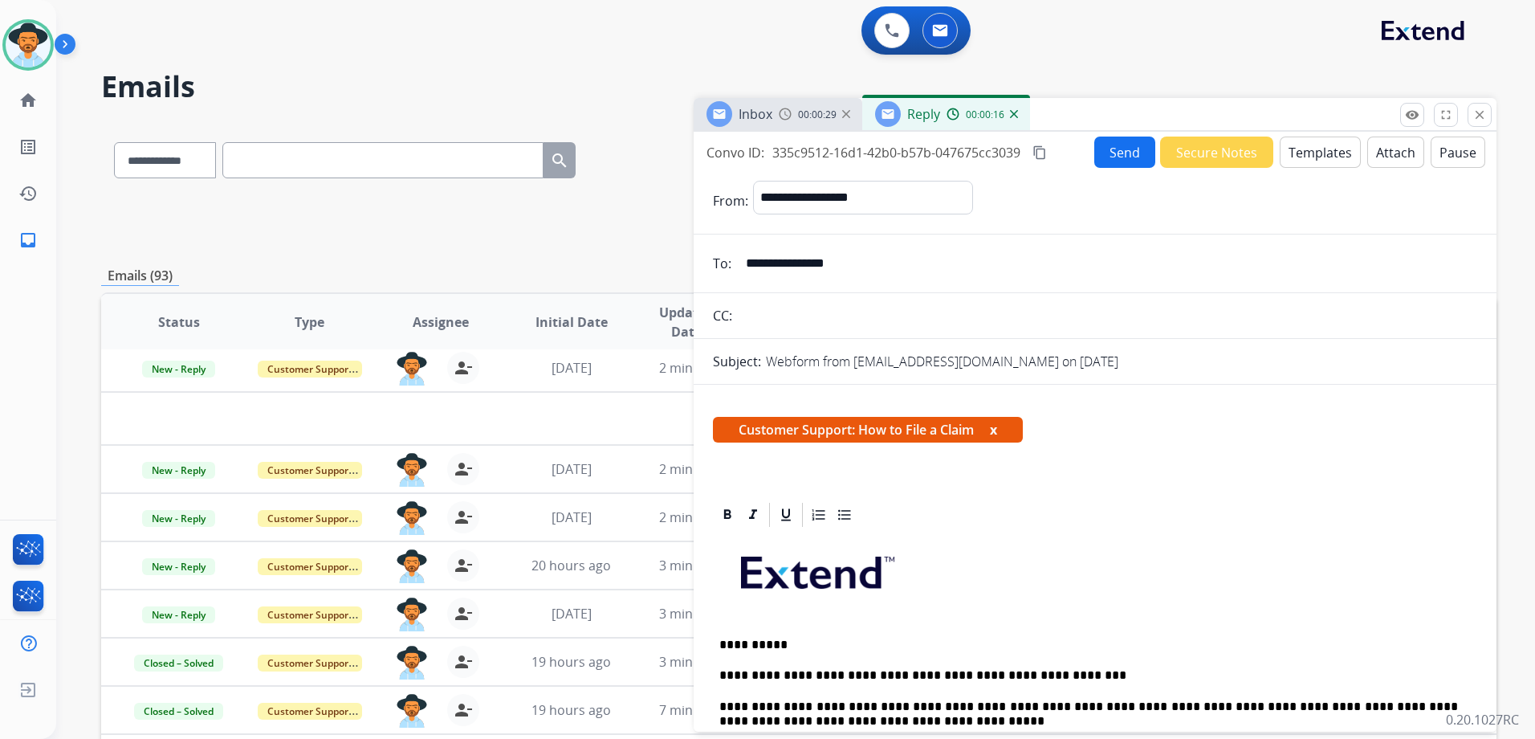
click at [1114, 152] on button "Send" at bounding box center [1124, 151] width 61 height 31
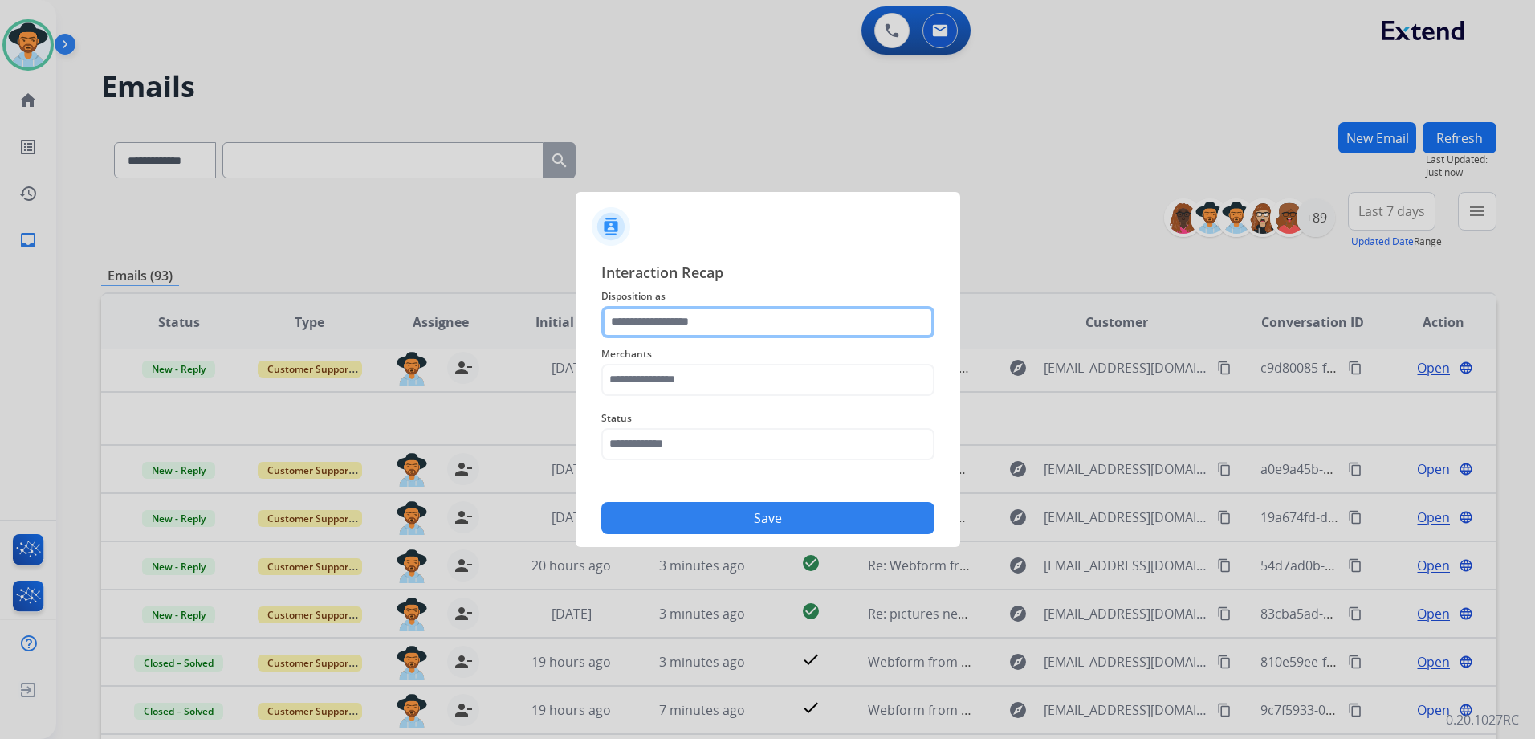
click at [686, 338] on div at bounding box center [767, 322] width 333 height 32
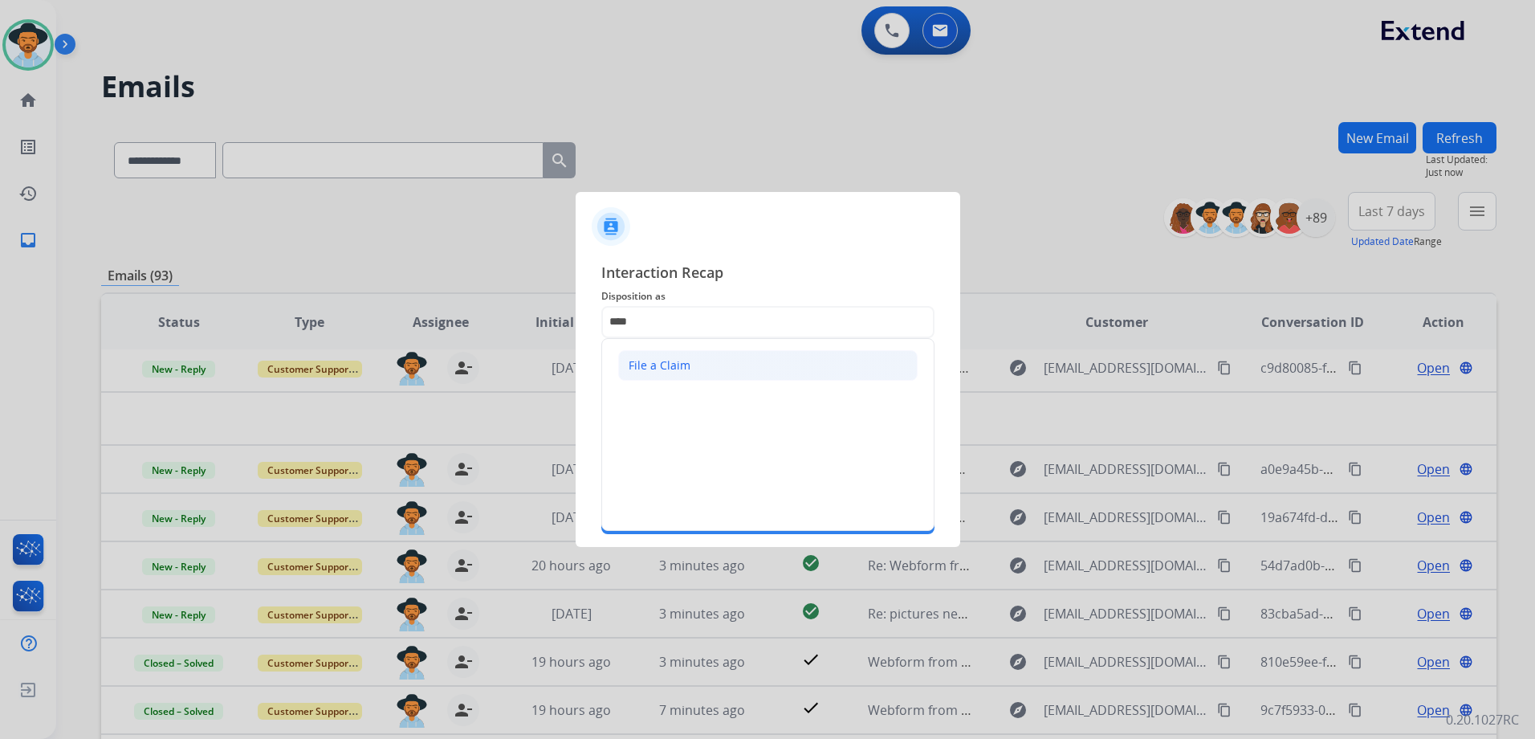
click at [745, 372] on li "File a Claim" at bounding box center [767, 365] width 299 height 31
type input "**********"
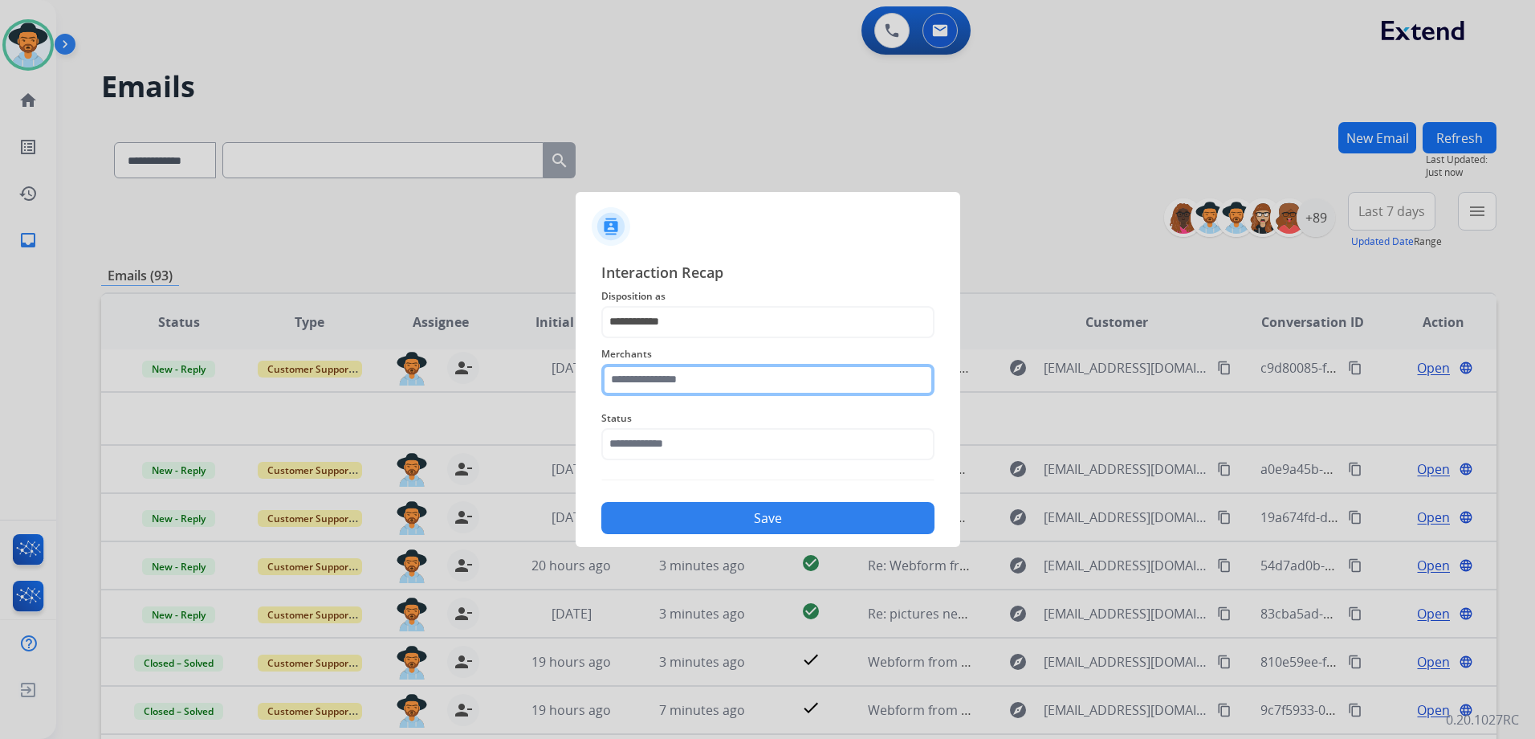
click at [699, 386] on input "text" at bounding box center [767, 380] width 333 height 32
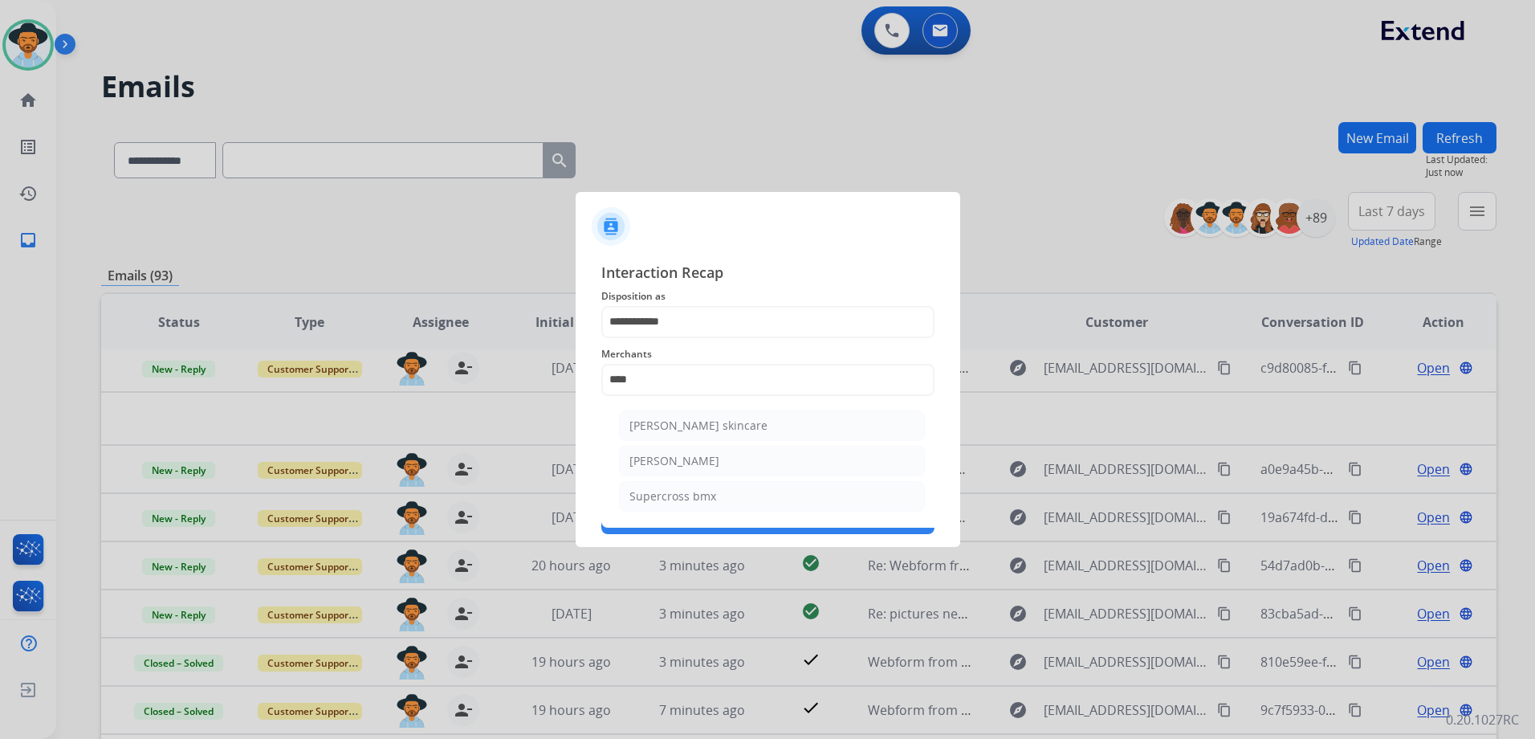
drag, startPoint x: 703, startPoint y: 470, endPoint x: 707, endPoint y: 462, distance: 8.6
click at [703, 470] on li "[PERSON_NAME]" at bounding box center [772, 461] width 306 height 31
type input "**********"
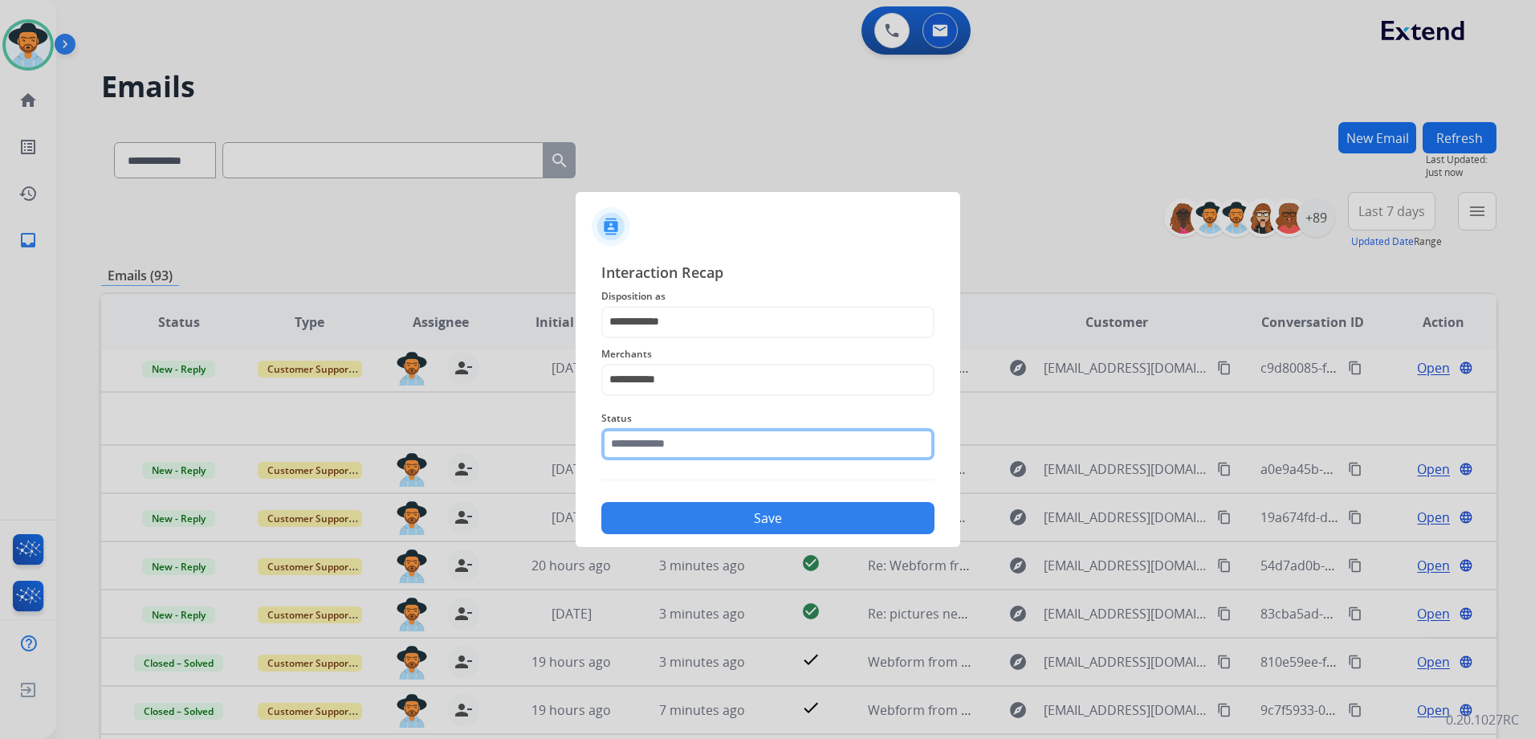
click at [709, 440] on input "text" at bounding box center [767, 444] width 333 height 32
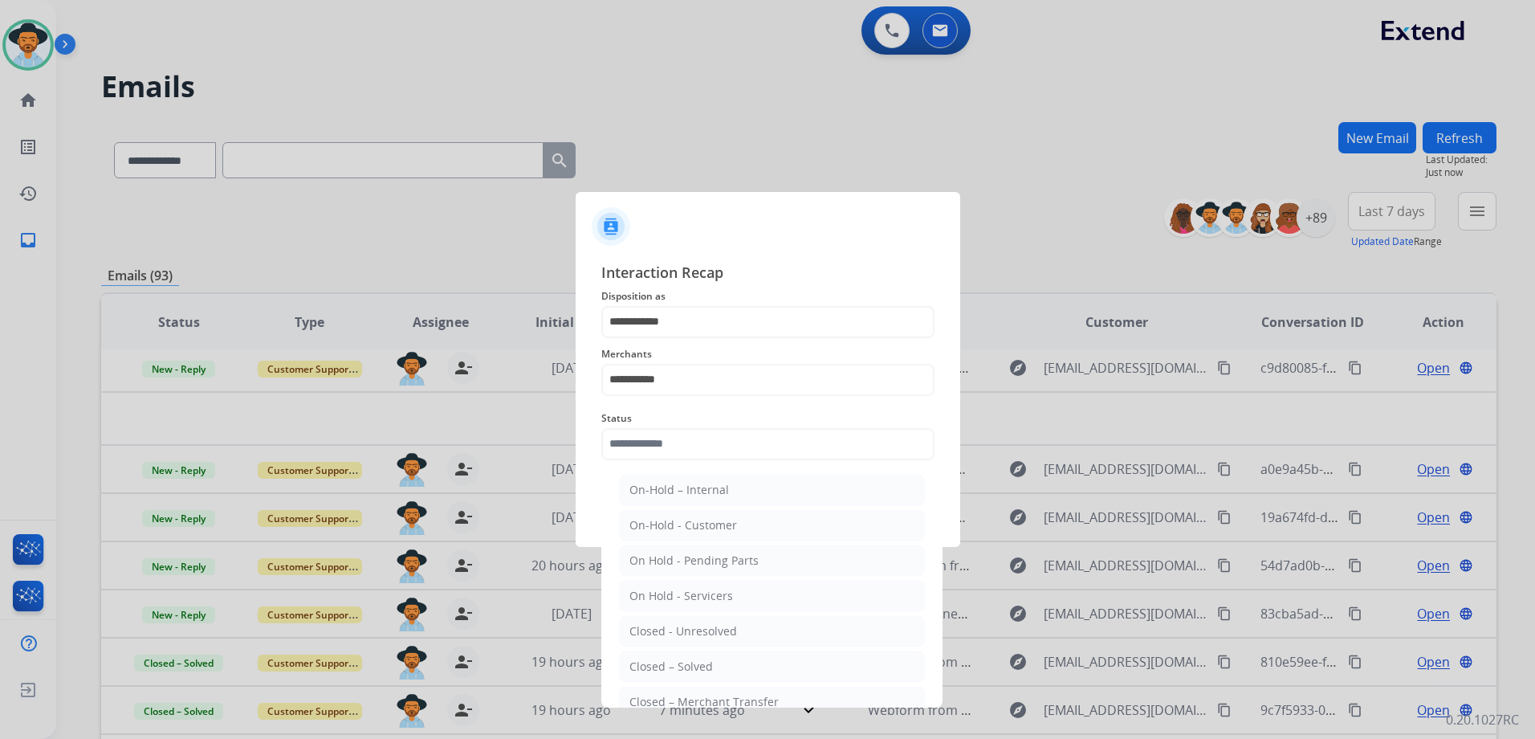
drag, startPoint x: 716, startPoint y: 658, endPoint x: 750, endPoint y: 617, distance: 53.7
click at [717, 658] on li "Closed – Solved" at bounding box center [772, 666] width 306 height 31
type input "**********"
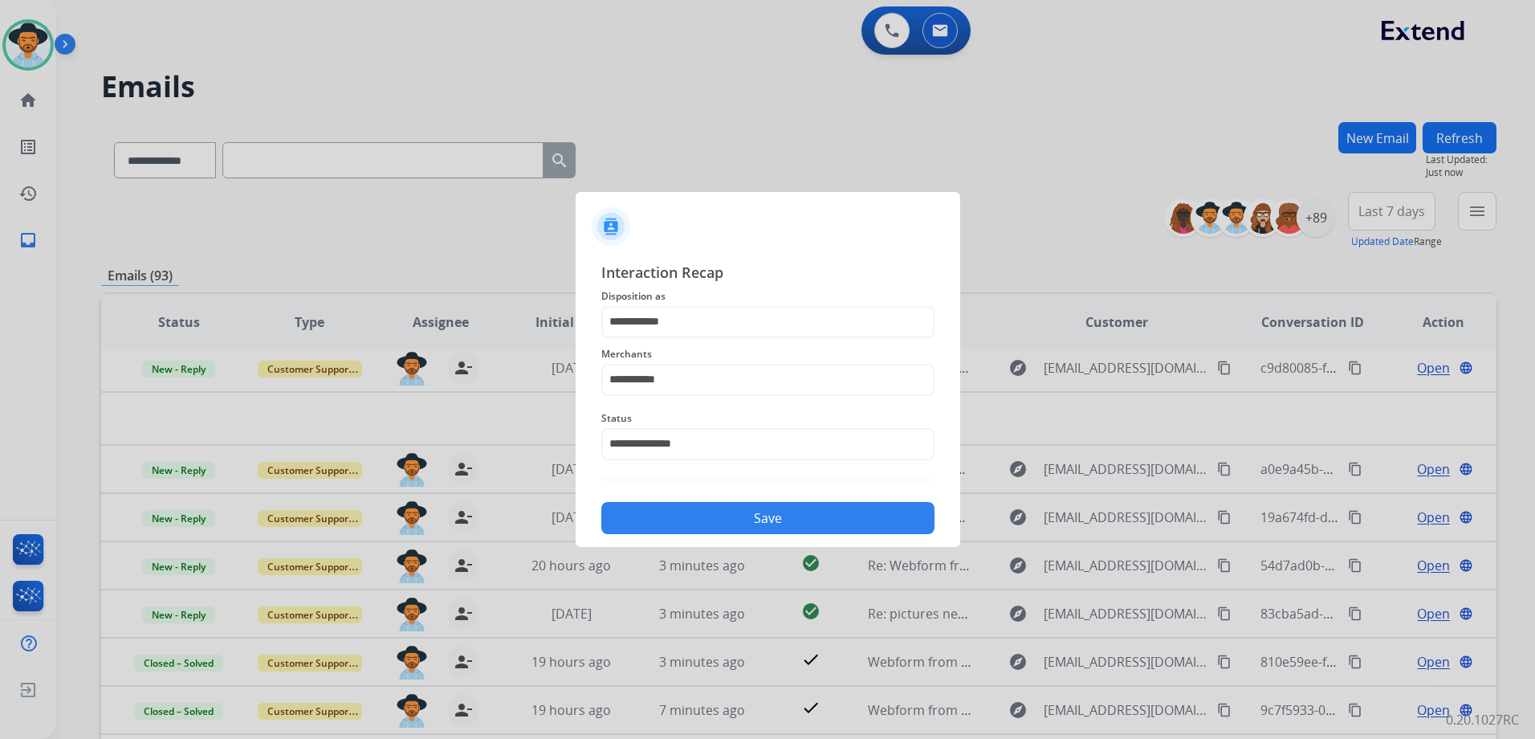
click at [792, 523] on button "Save" at bounding box center [767, 518] width 333 height 32
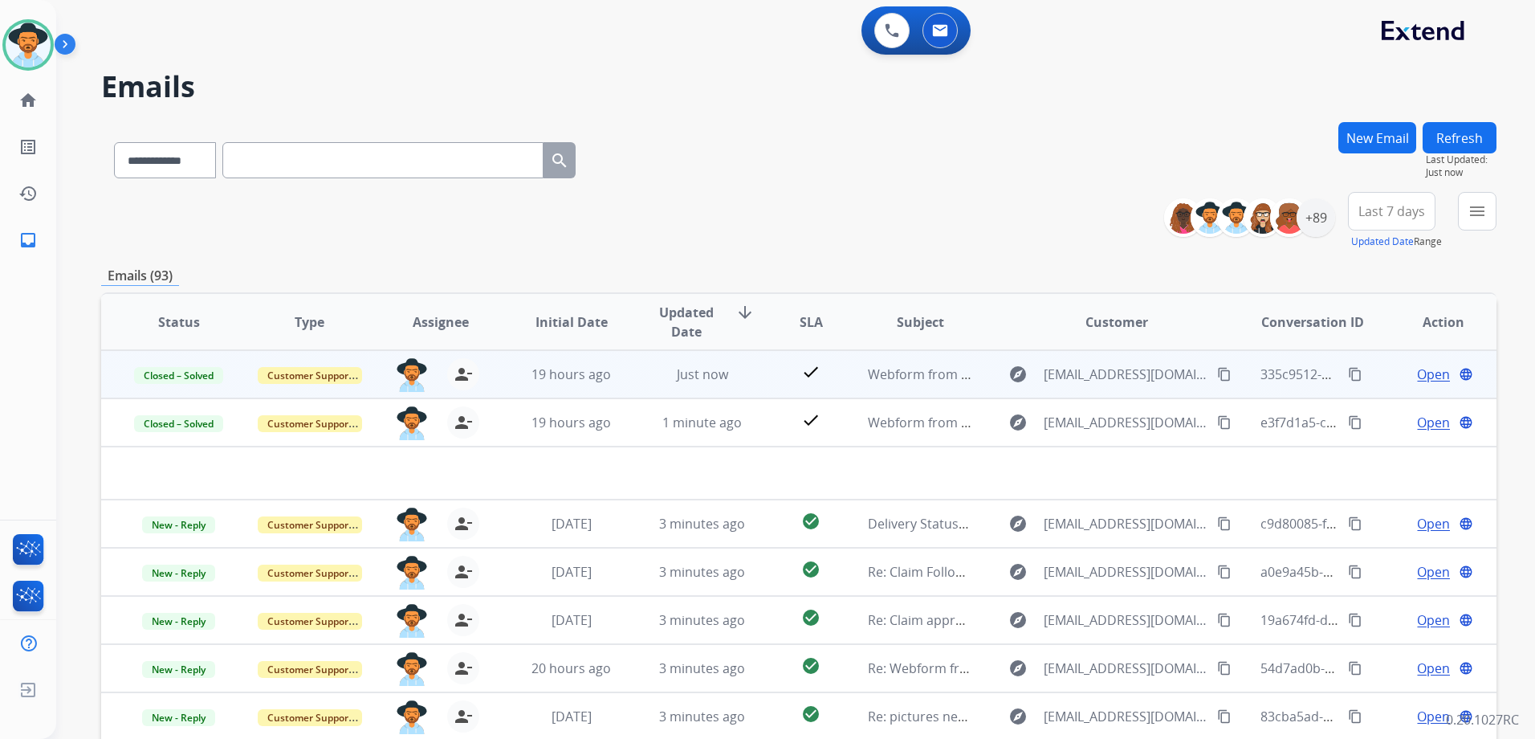
click at [1420, 377] on span "Open" at bounding box center [1433, 374] width 33 height 19
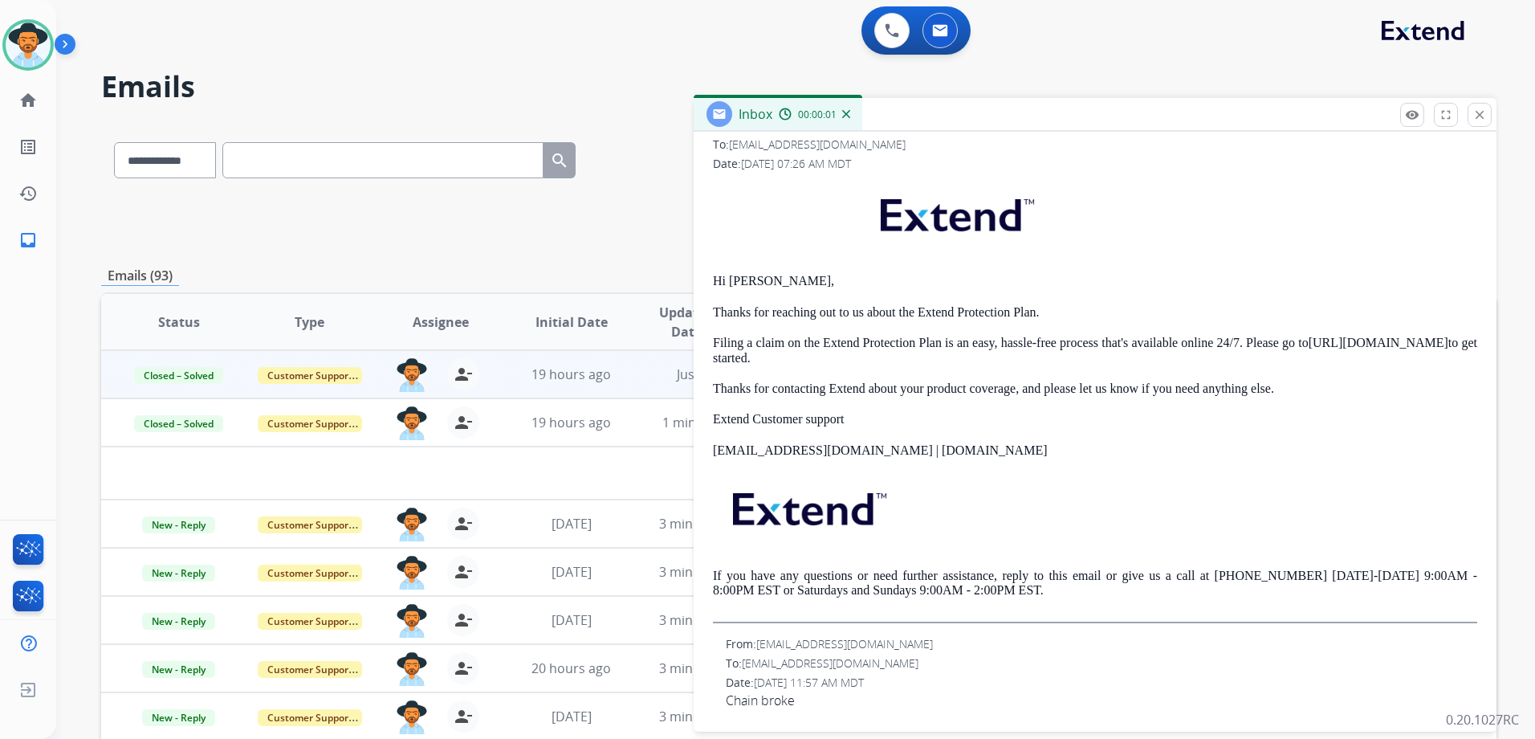
scroll to position [257, 0]
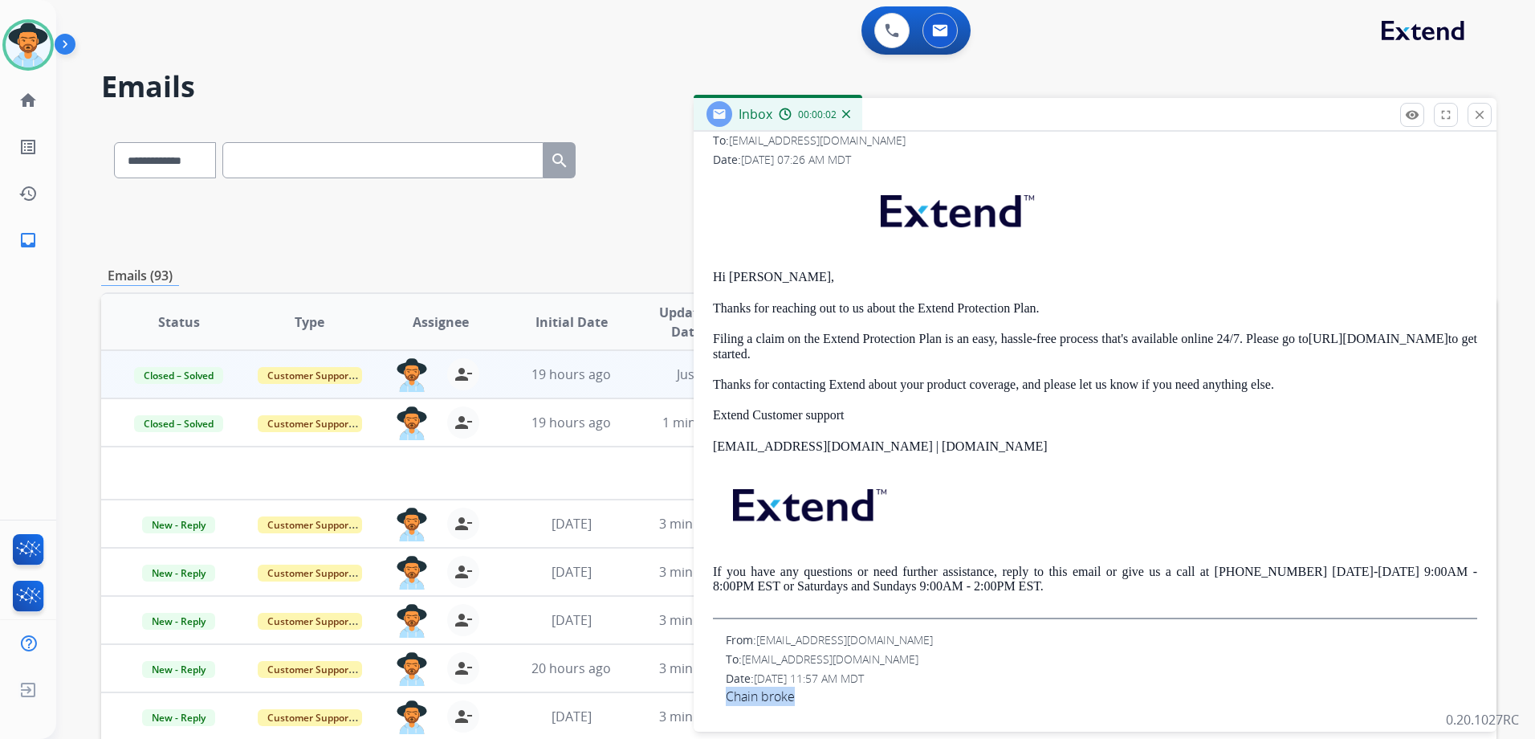
drag, startPoint x: 735, startPoint y: 695, endPoint x: 797, endPoint y: 696, distance: 62.6
click at [797, 696] on div "From: [EMAIL_ADDRESS][DOMAIN_NAME] To: [EMAIL_ADDRESS][DOMAIN_NAME] Date: [DATE…" at bounding box center [1095, 669] width 764 height 74
drag, startPoint x: 797, startPoint y: 696, endPoint x: 769, endPoint y: 690, distance: 28.8
copy span "Chain broke"
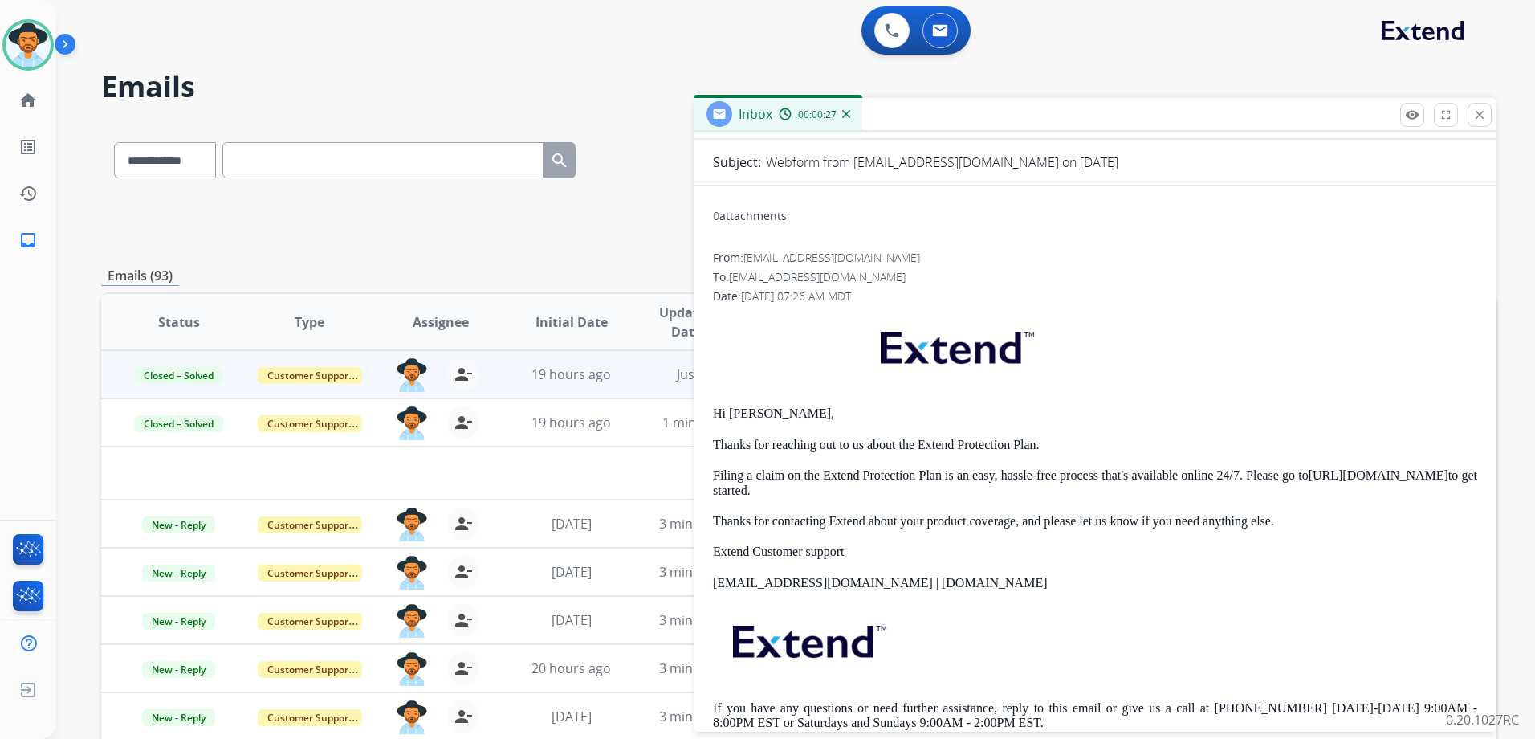
scroll to position [0, 0]
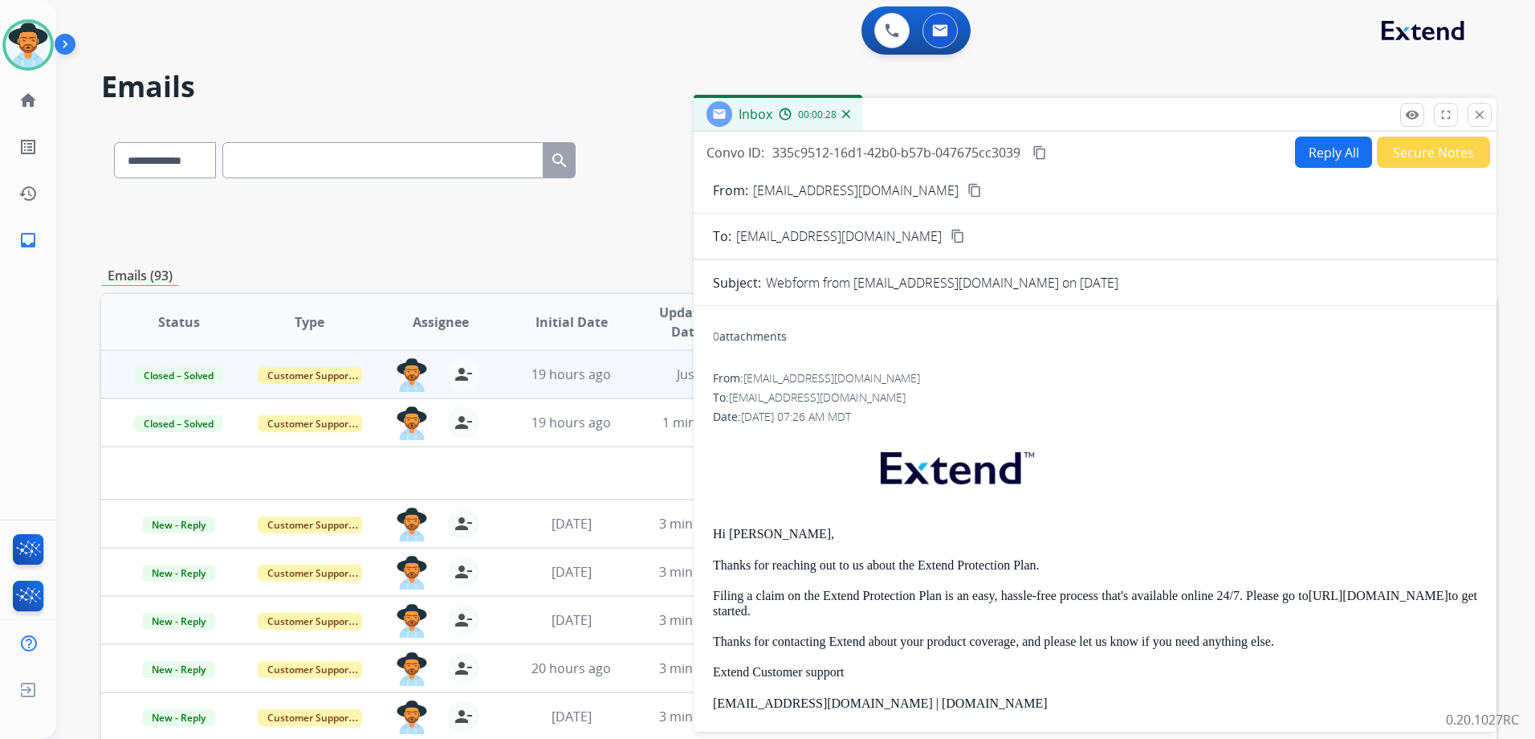
click at [1041, 157] on mat-icon "content_copy" at bounding box center [1040, 152] width 14 height 14
click at [1471, 117] on button "close Close" at bounding box center [1480, 115] width 24 height 24
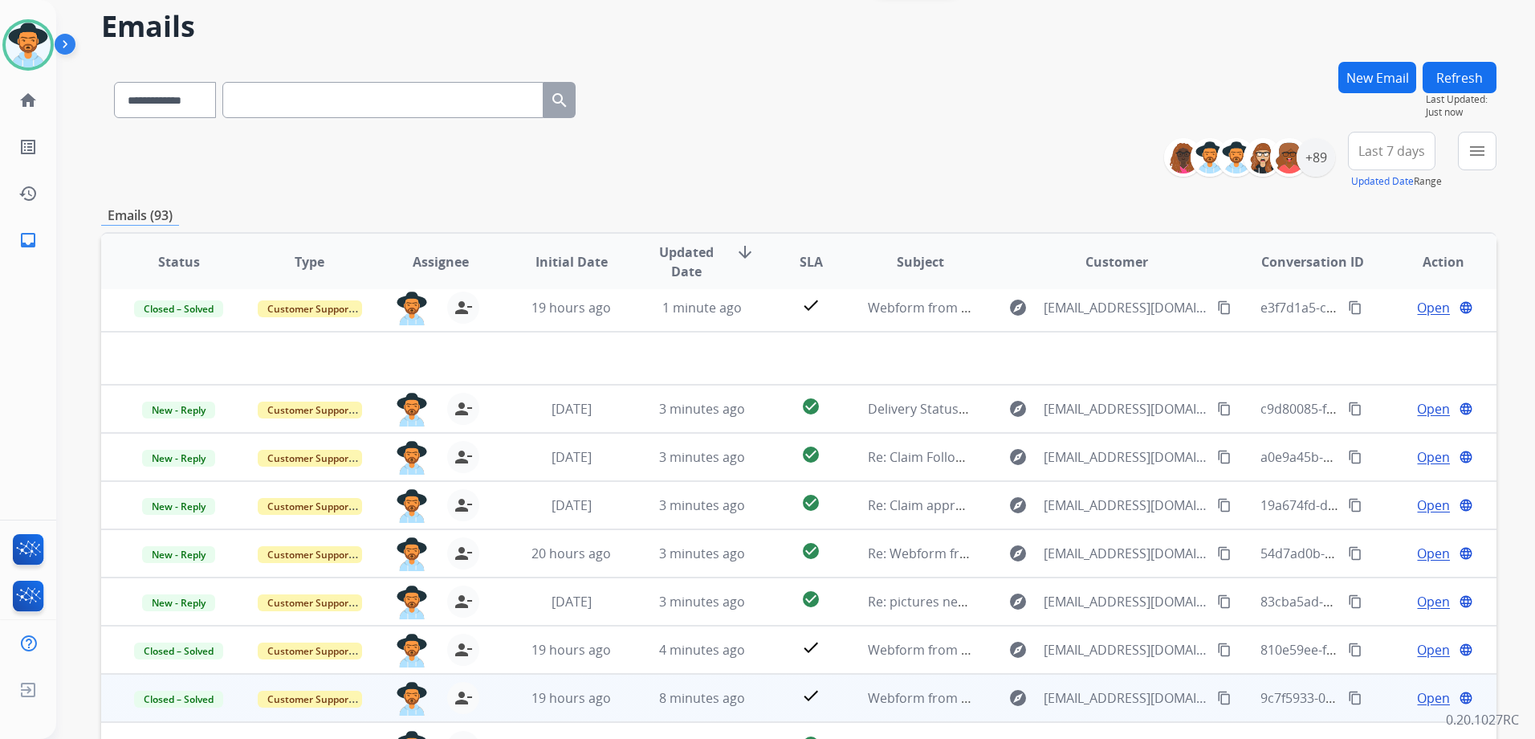
scroll to position [175, 0]
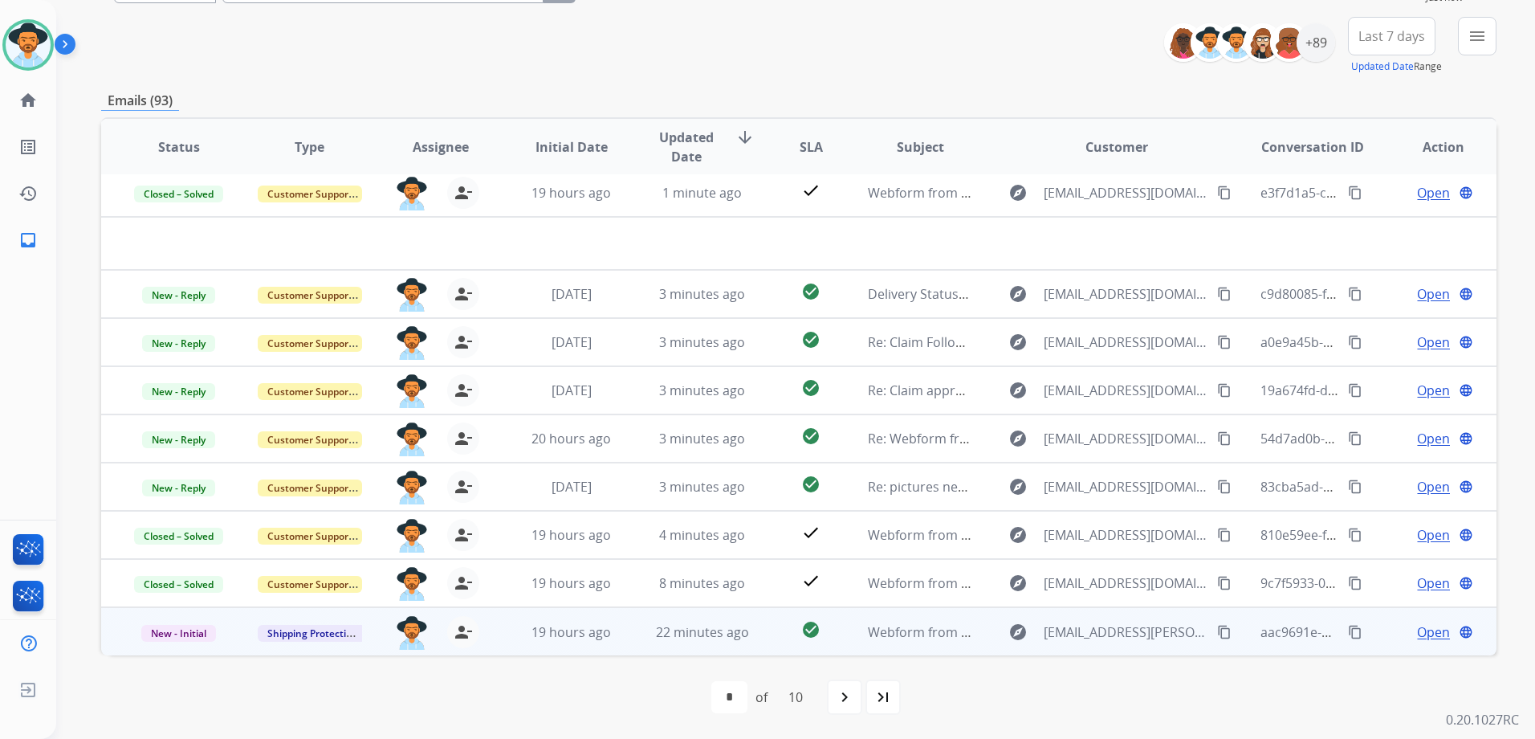
click at [1417, 637] on span "Open" at bounding box center [1433, 631] width 33 height 19
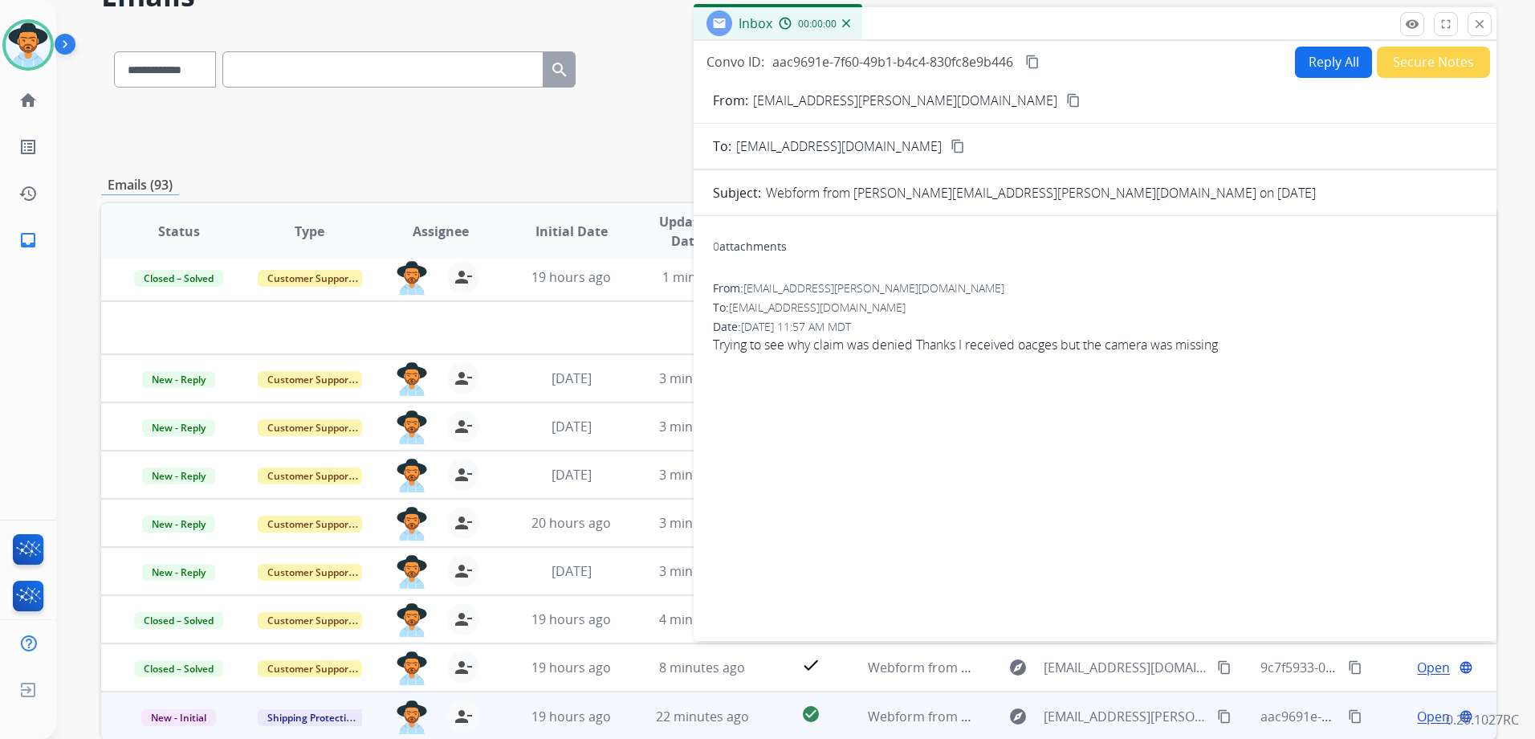
scroll to position [0, 0]
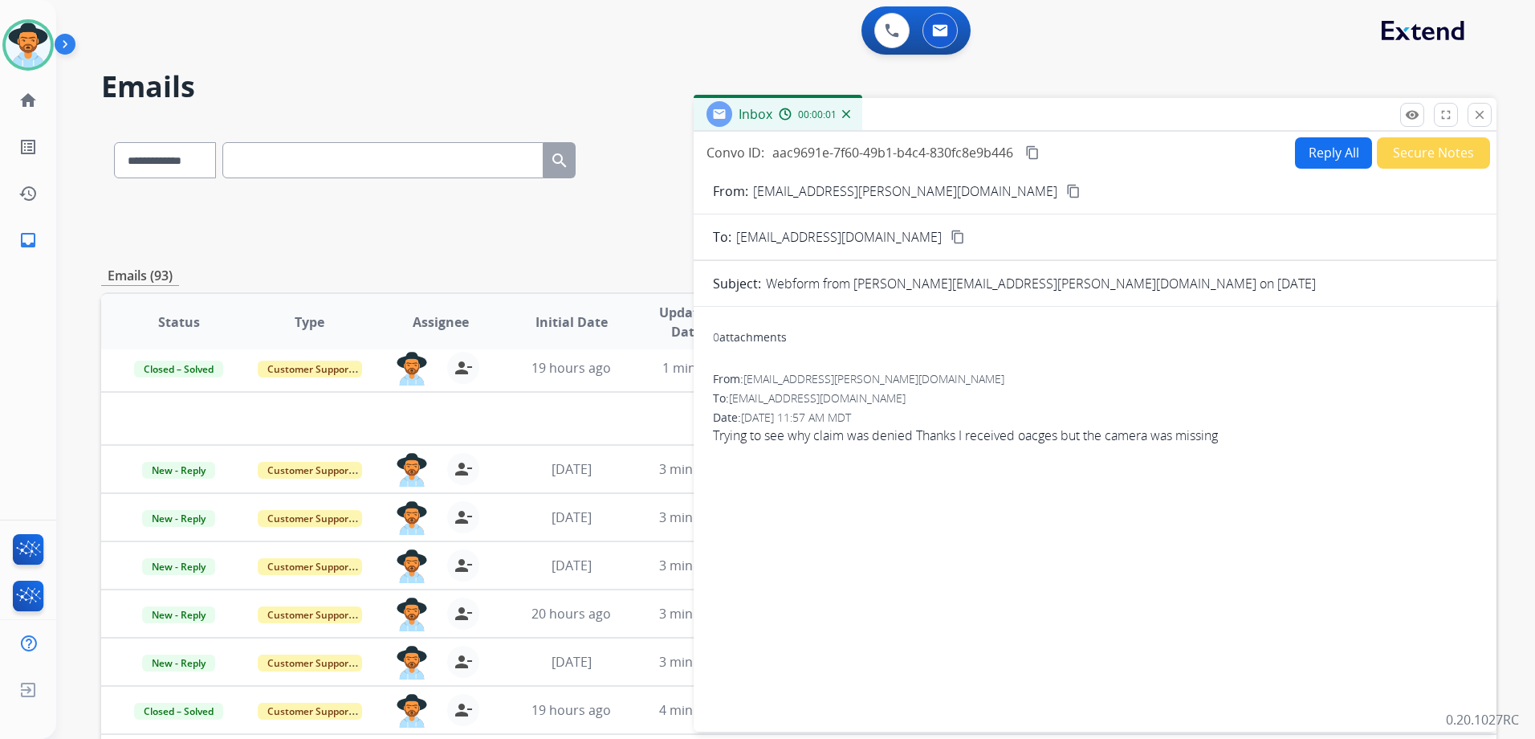
click at [1064, 194] on button "content_copy" at bounding box center [1073, 190] width 19 height 19
click at [1304, 146] on button "Reply All" at bounding box center [1333, 152] width 77 height 31
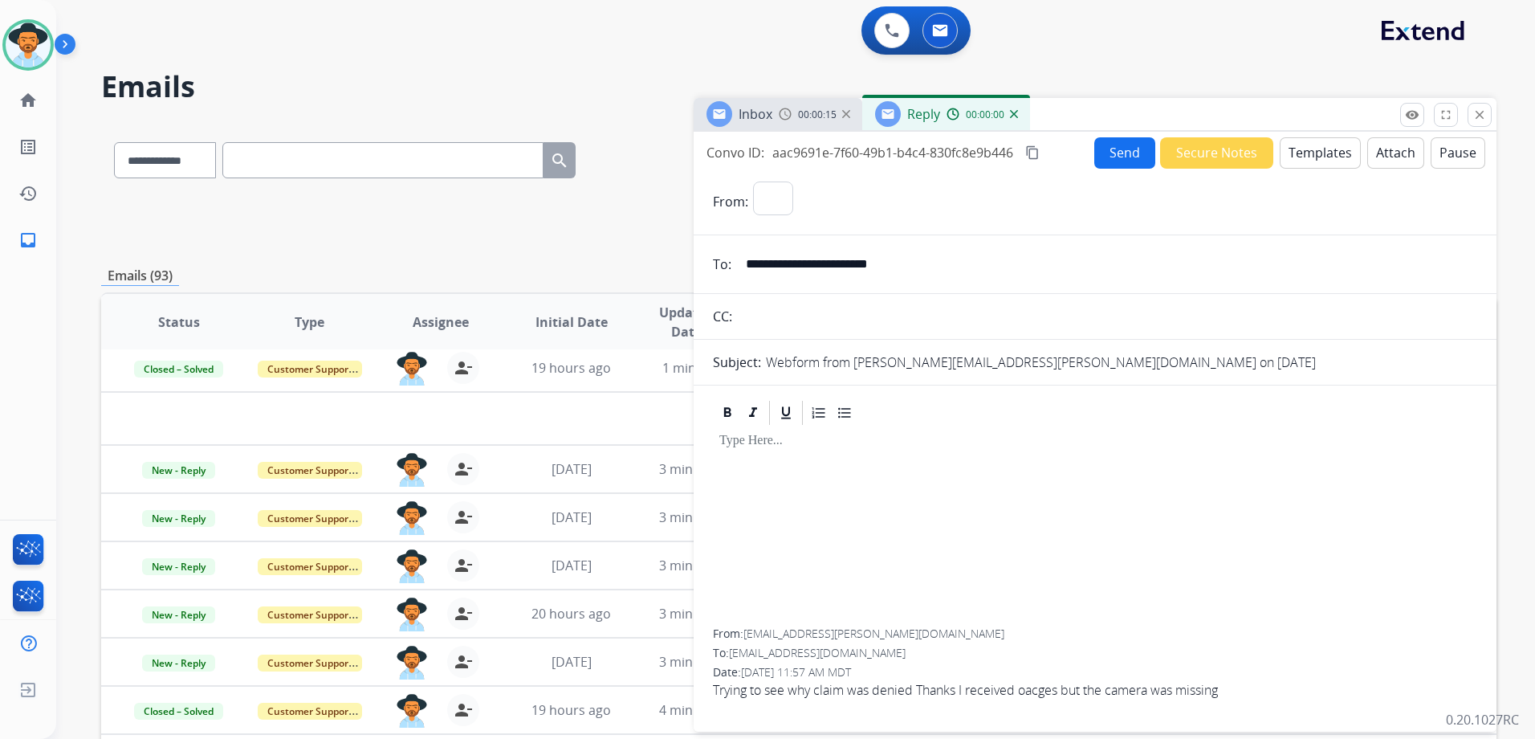
select select "**********"
click at [1304, 147] on button "Templates" at bounding box center [1320, 152] width 81 height 31
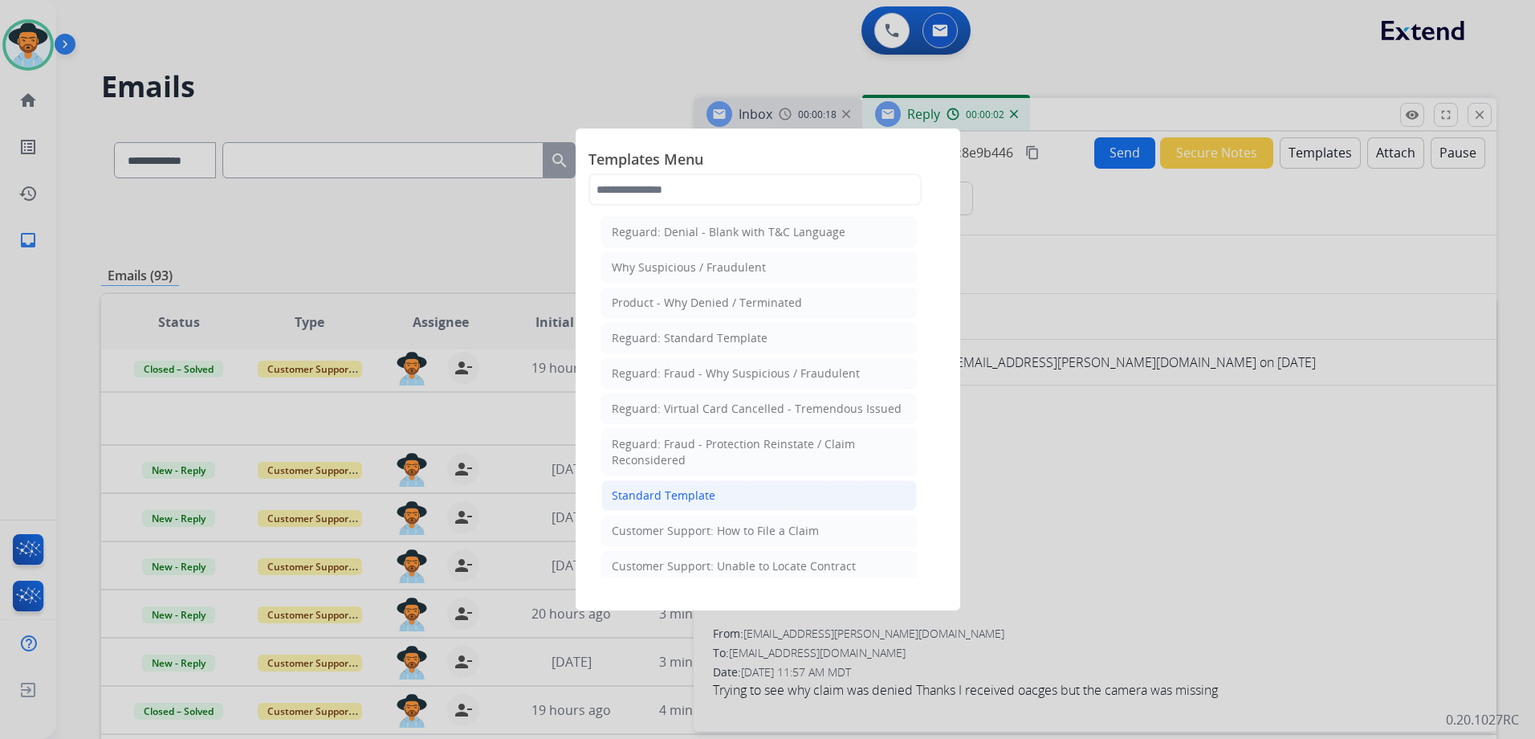
click at [731, 487] on li "Standard Template" at bounding box center [759, 495] width 316 height 31
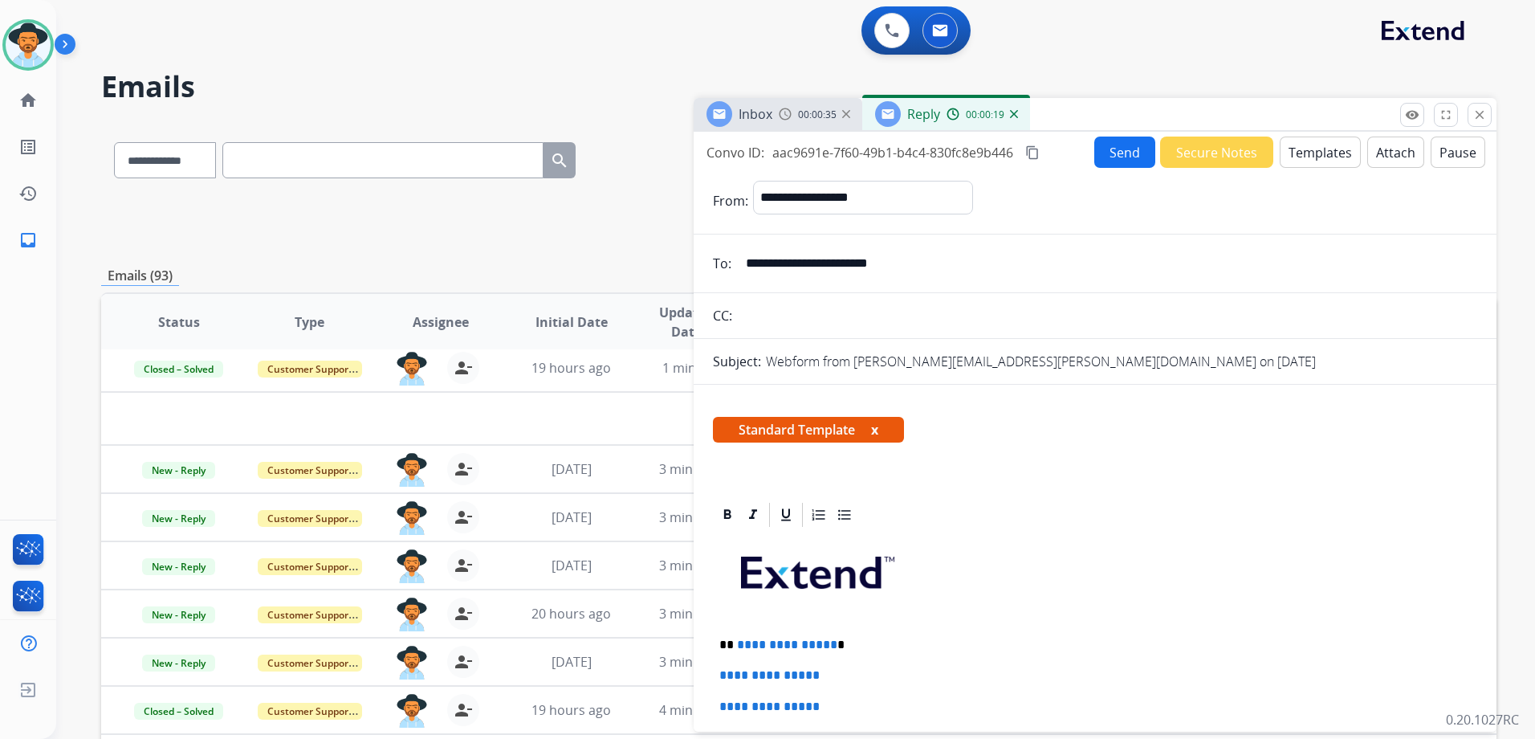
scroll to position [321, 0]
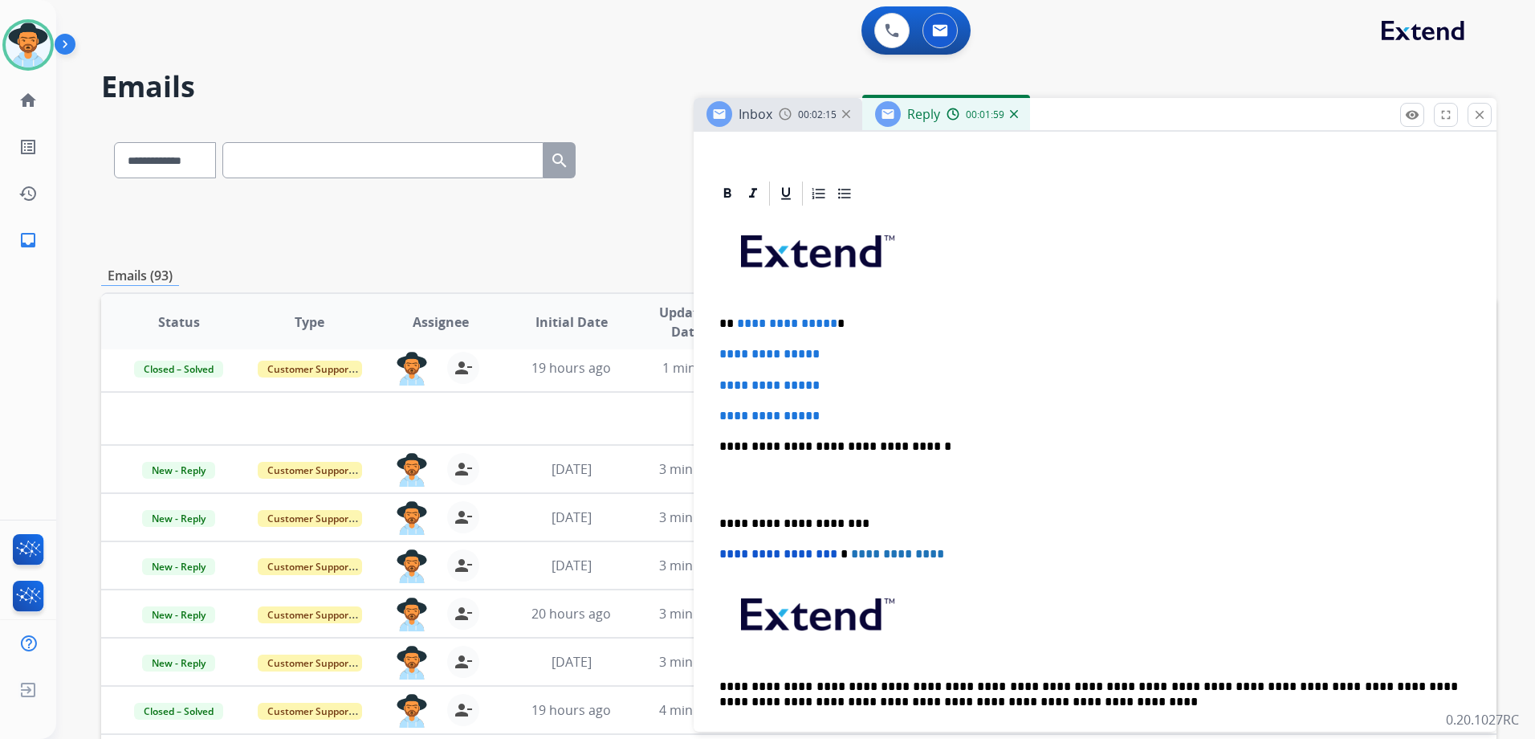
click at [1474, 109] on mat-icon "close" at bounding box center [1479, 115] width 14 height 14
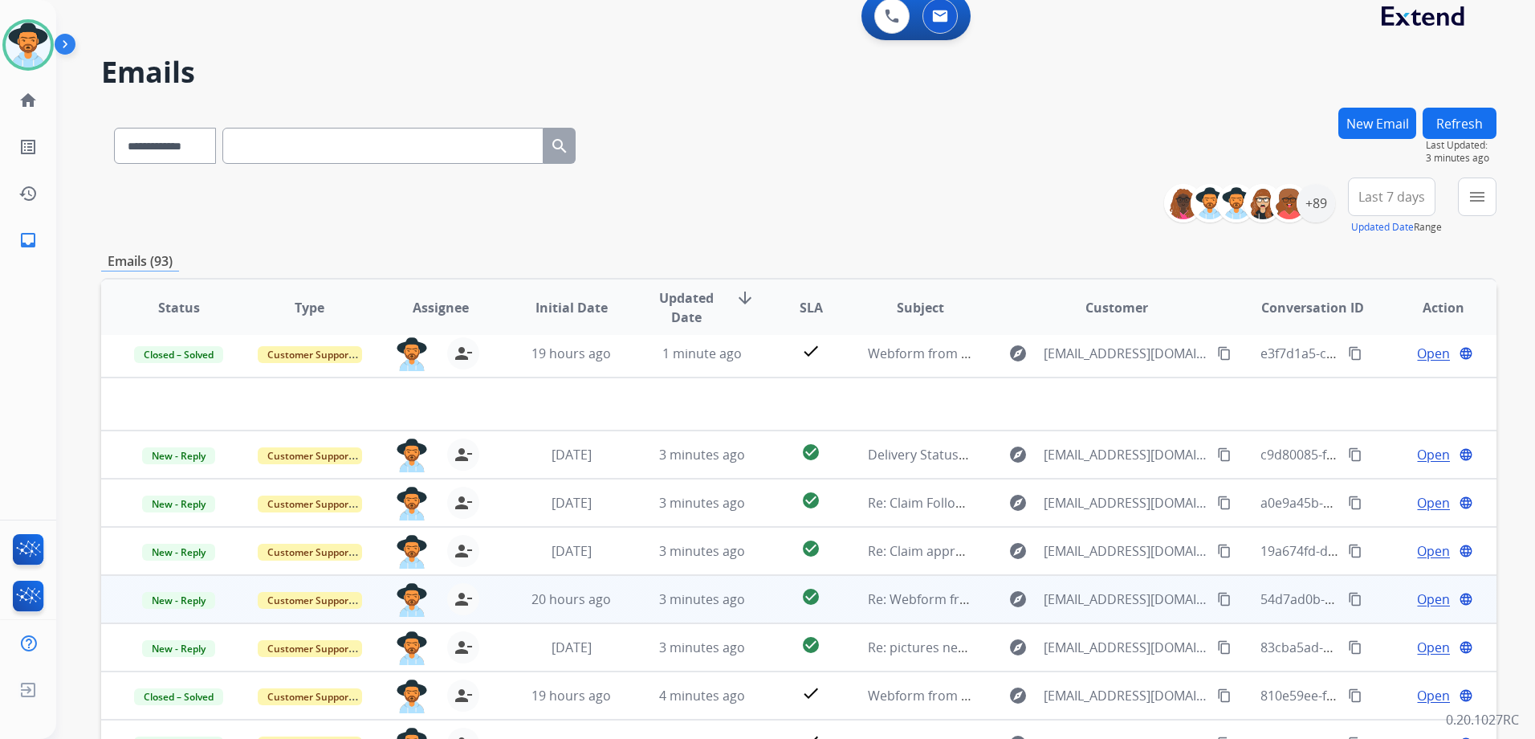
scroll to position [175, 0]
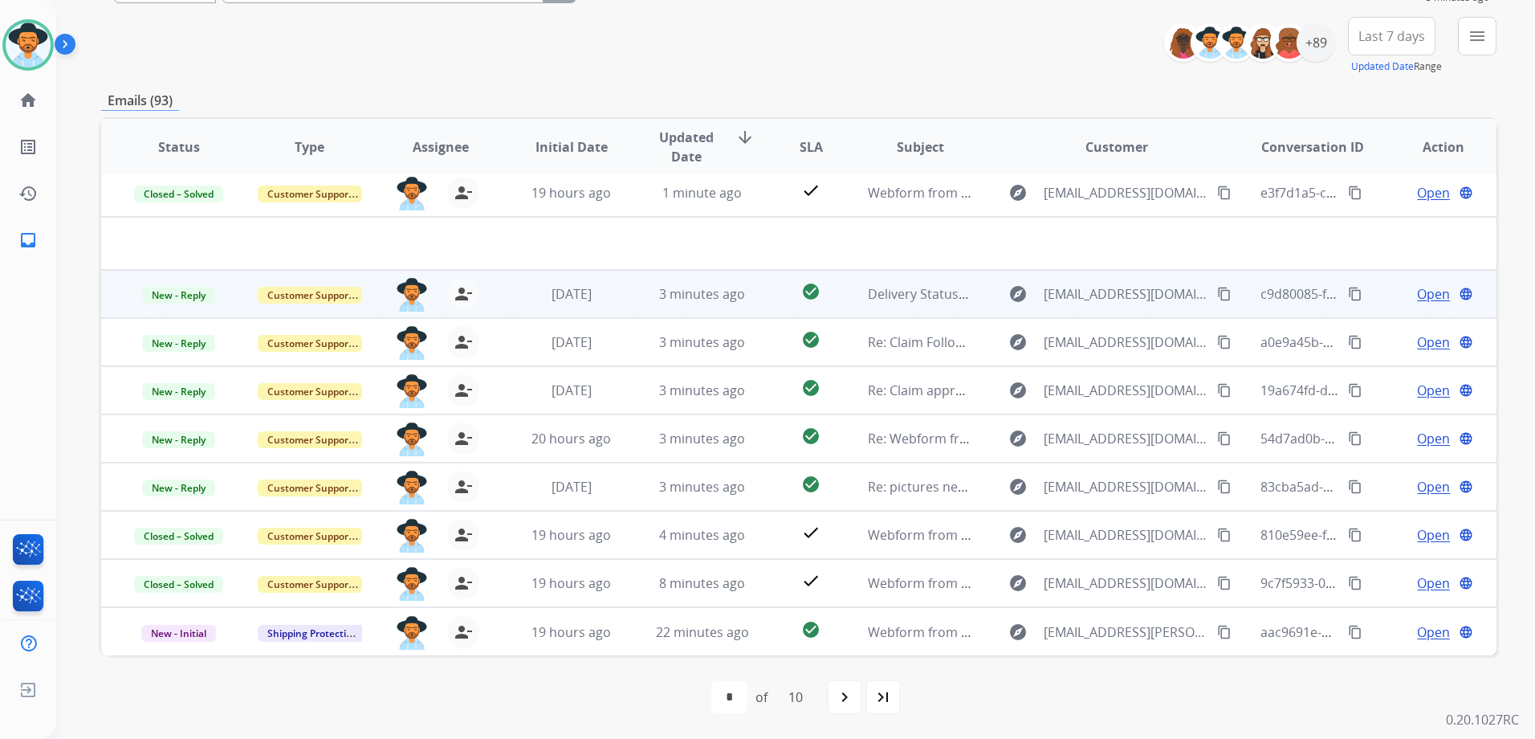
click at [1366, 303] on td "Open language" at bounding box center [1431, 294] width 131 height 48
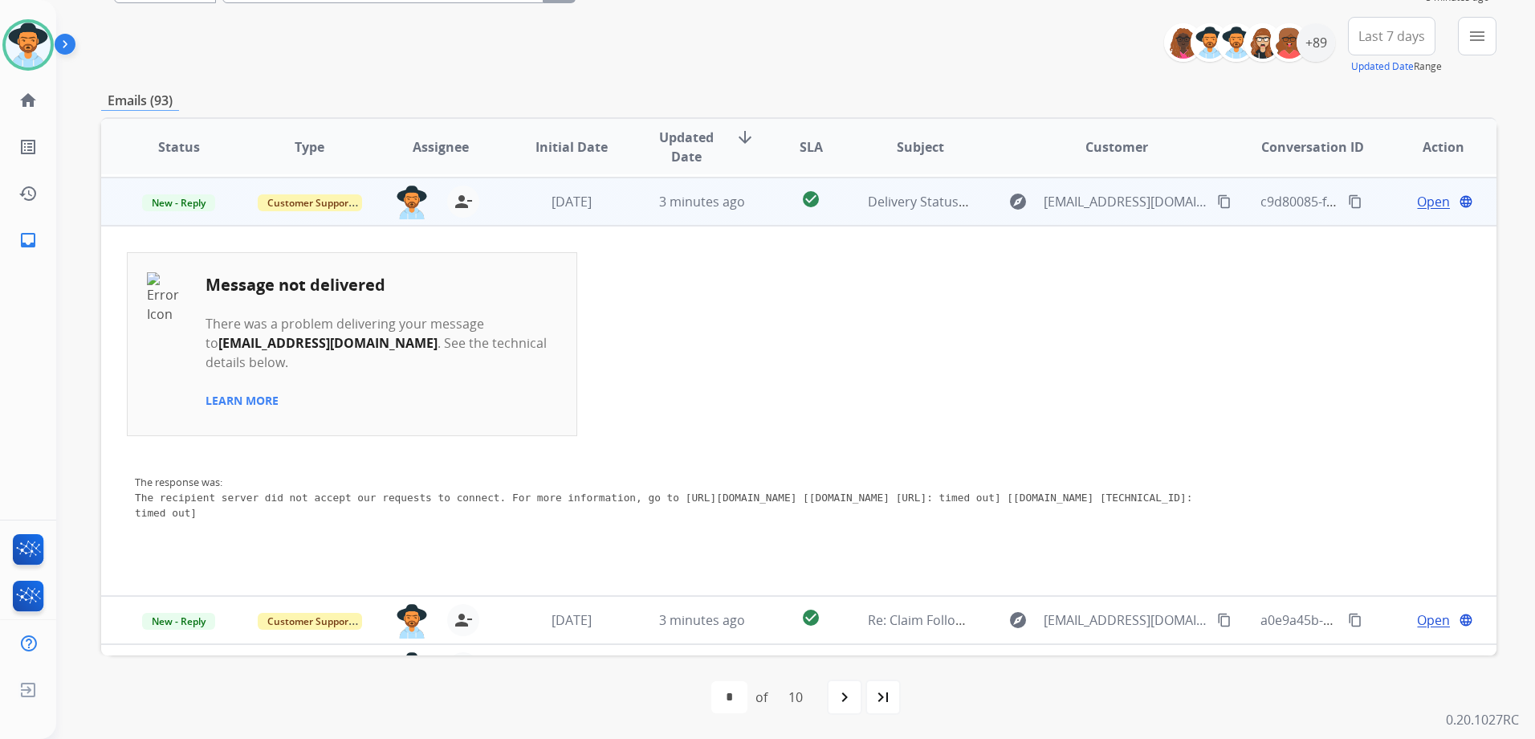
scroll to position [96, 0]
click at [1422, 196] on span "Open" at bounding box center [1433, 198] width 33 height 19
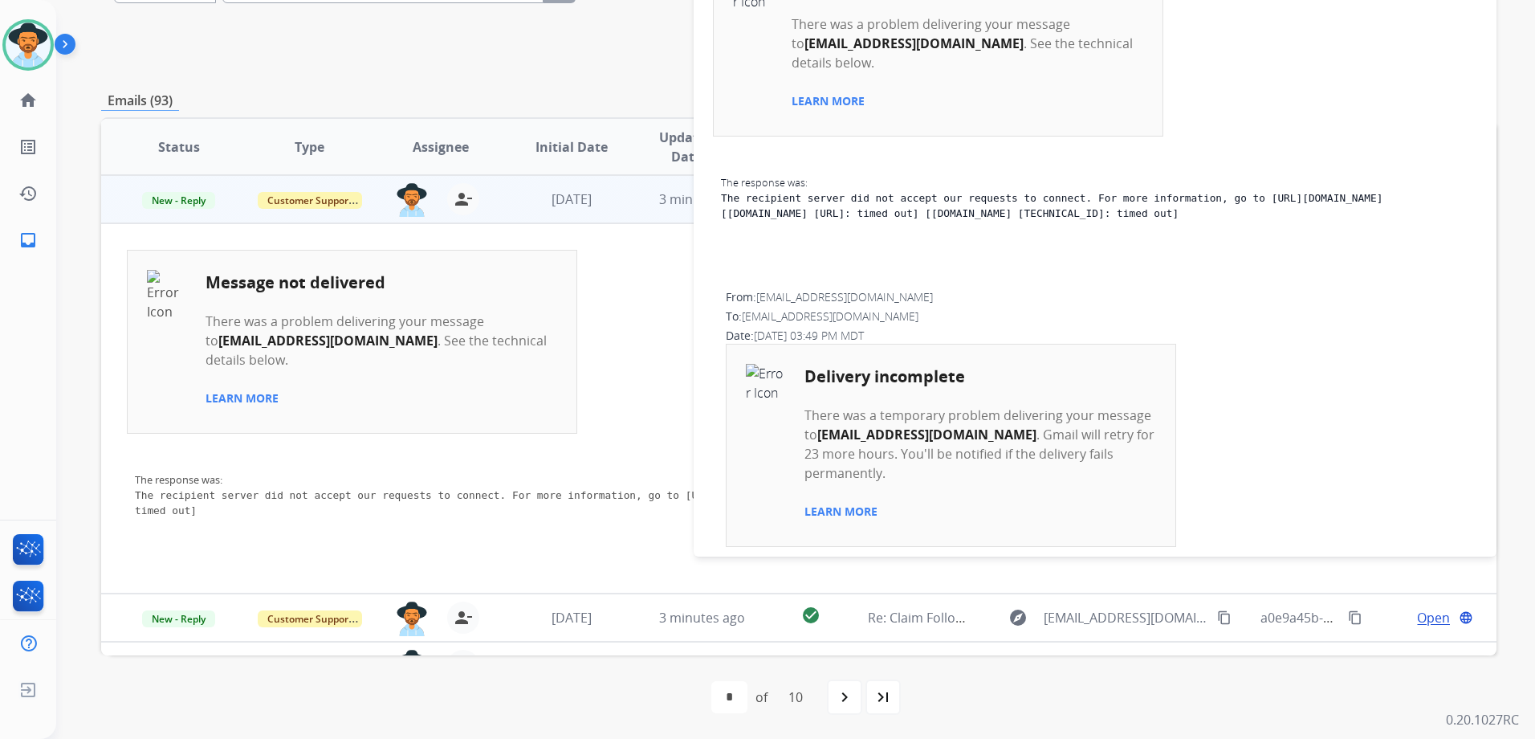
scroll to position [0, 0]
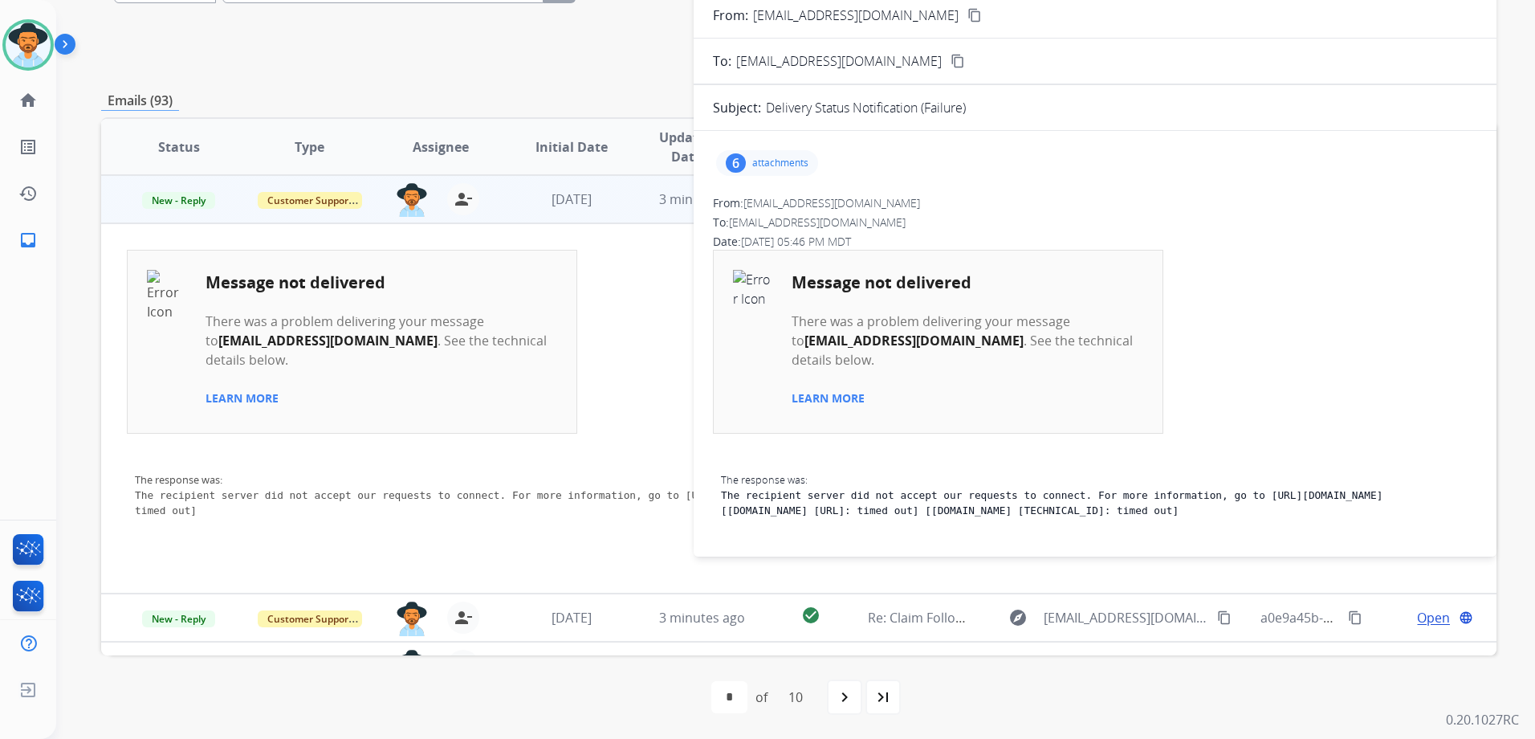
click at [760, 170] on div "6 attachments" at bounding box center [767, 163] width 102 height 26
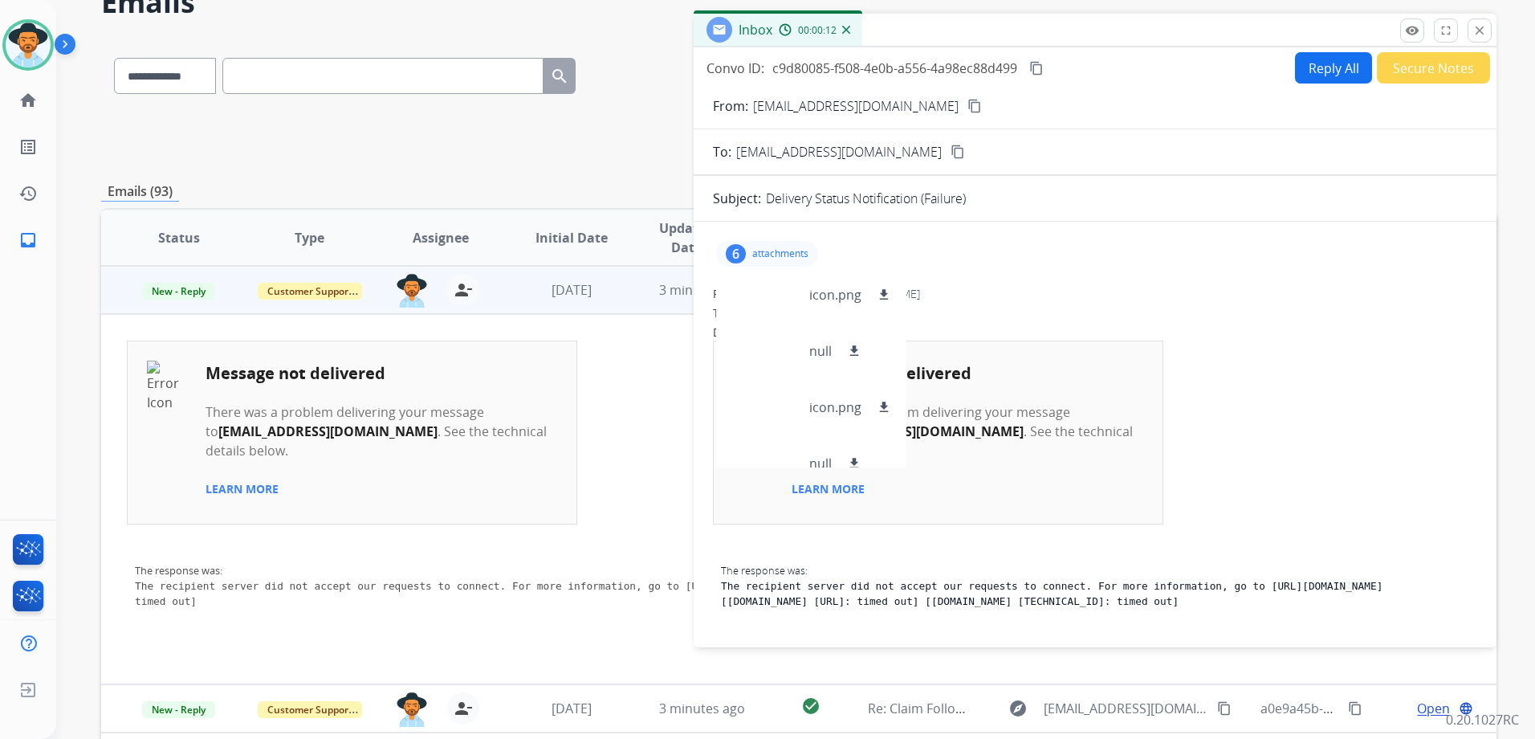
scroll to position [14, 0]
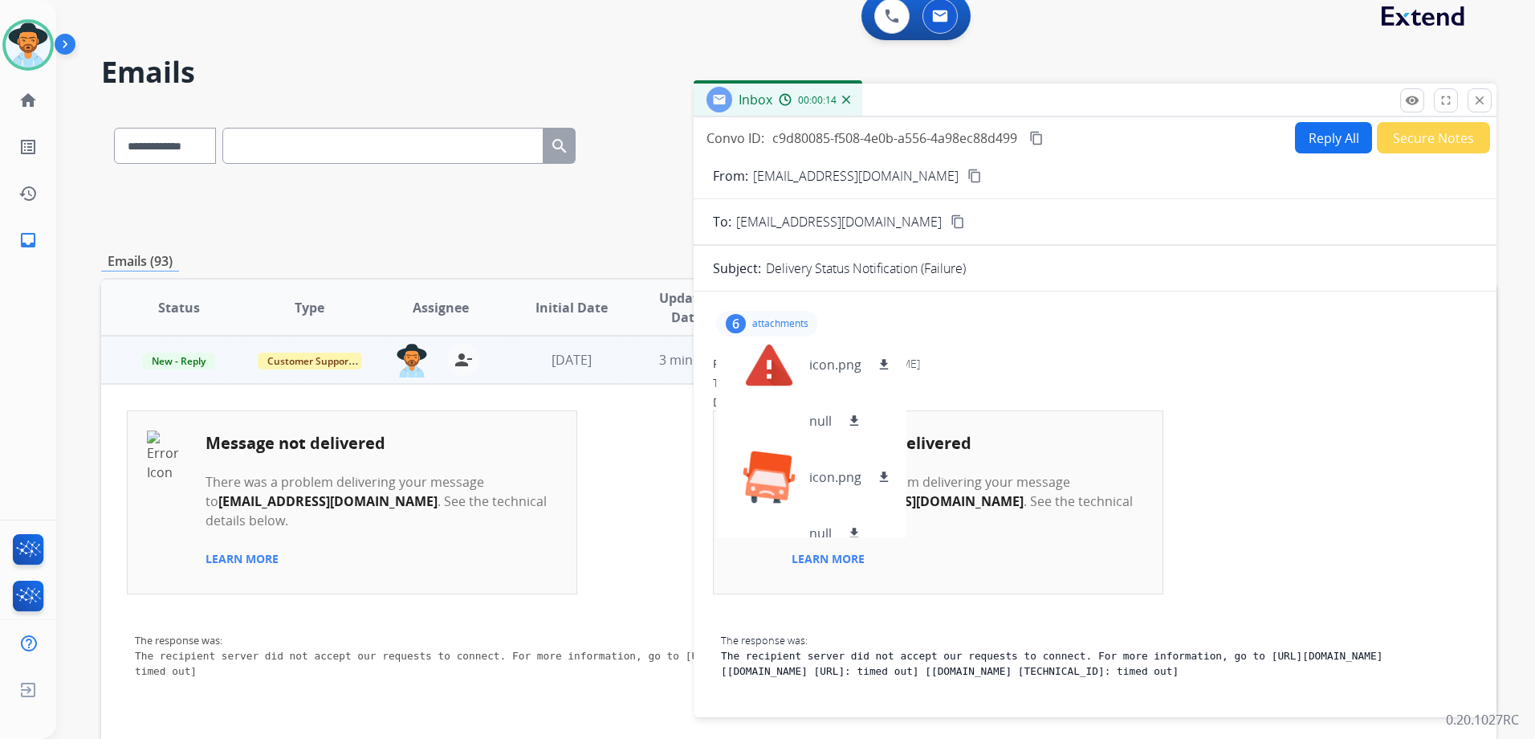
click at [951, 223] on mat-icon "content_copy" at bounding box center [958, 221] width 14 height 14
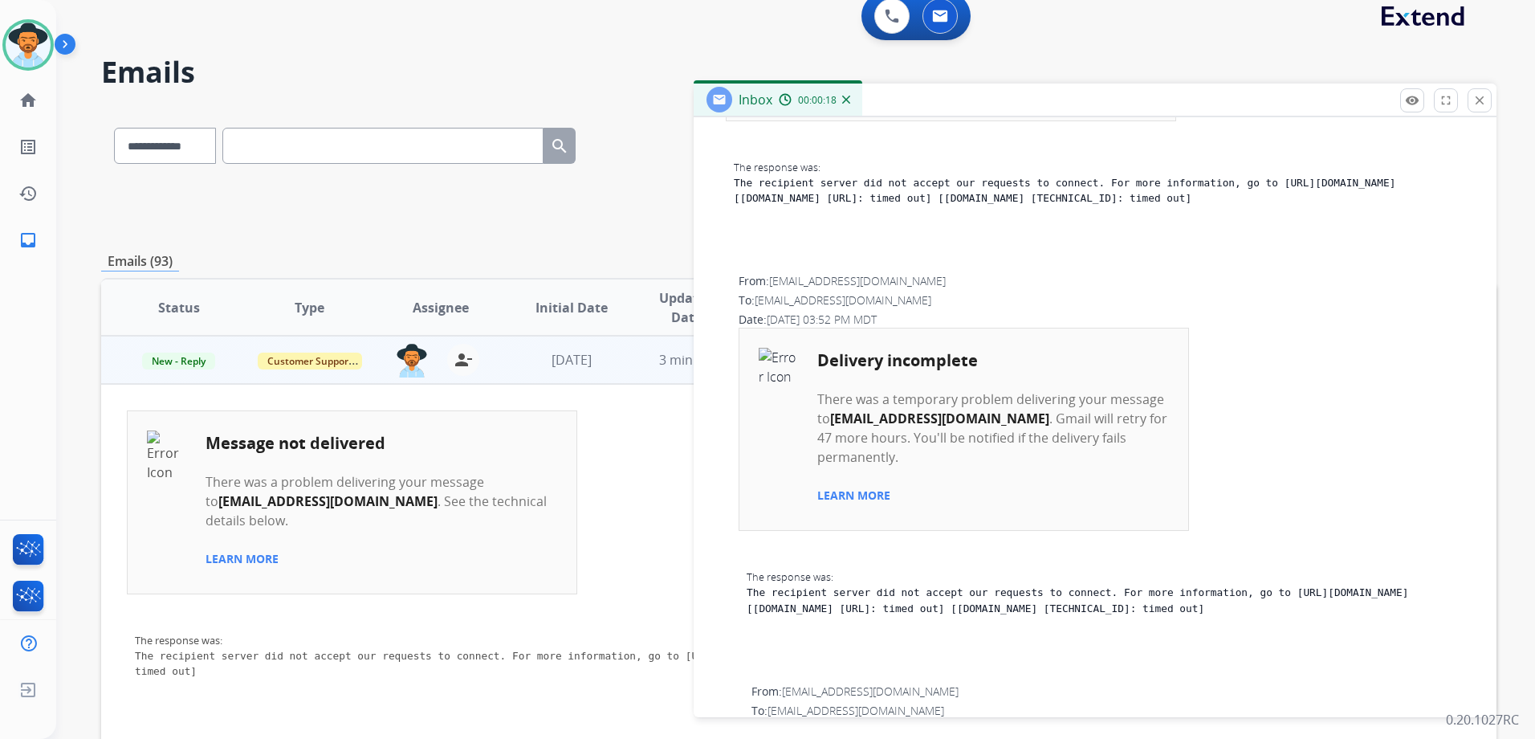
scroll to position [1285, 0]
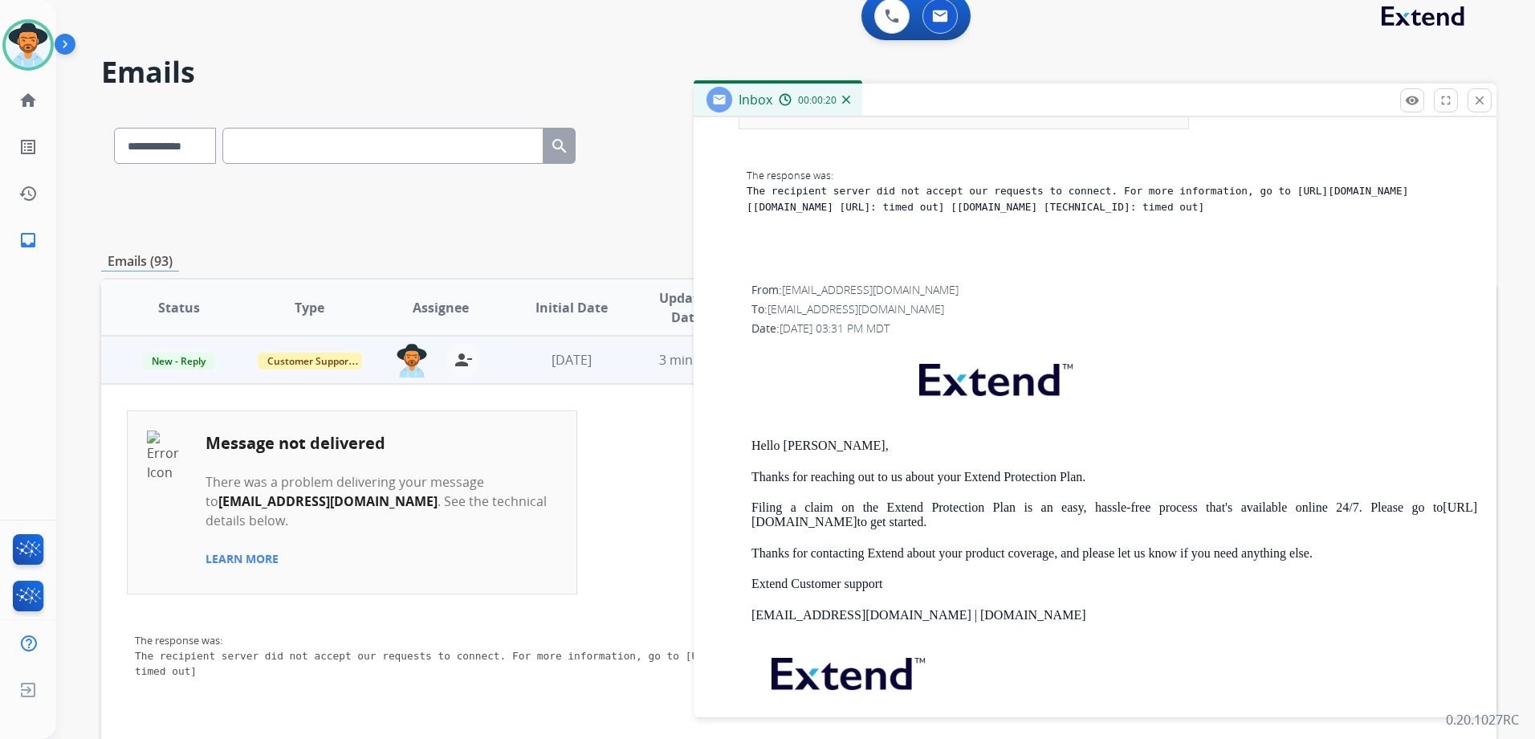
click at [811, 301] on span "[EMAIL_ADDRESS][DOMAIN_NAME]" at bounding box center [856, 308] width 177 height 15
click at [808, 301] on span "[EMAIL_ADDRESS][DOMAIN_NAME]" at bounding box center [856, 308] width 177 height 15
drag, startPoint x: 768, startPoint y: 252, endPoint x: 888, endPoint y: 259, distance: 119.8
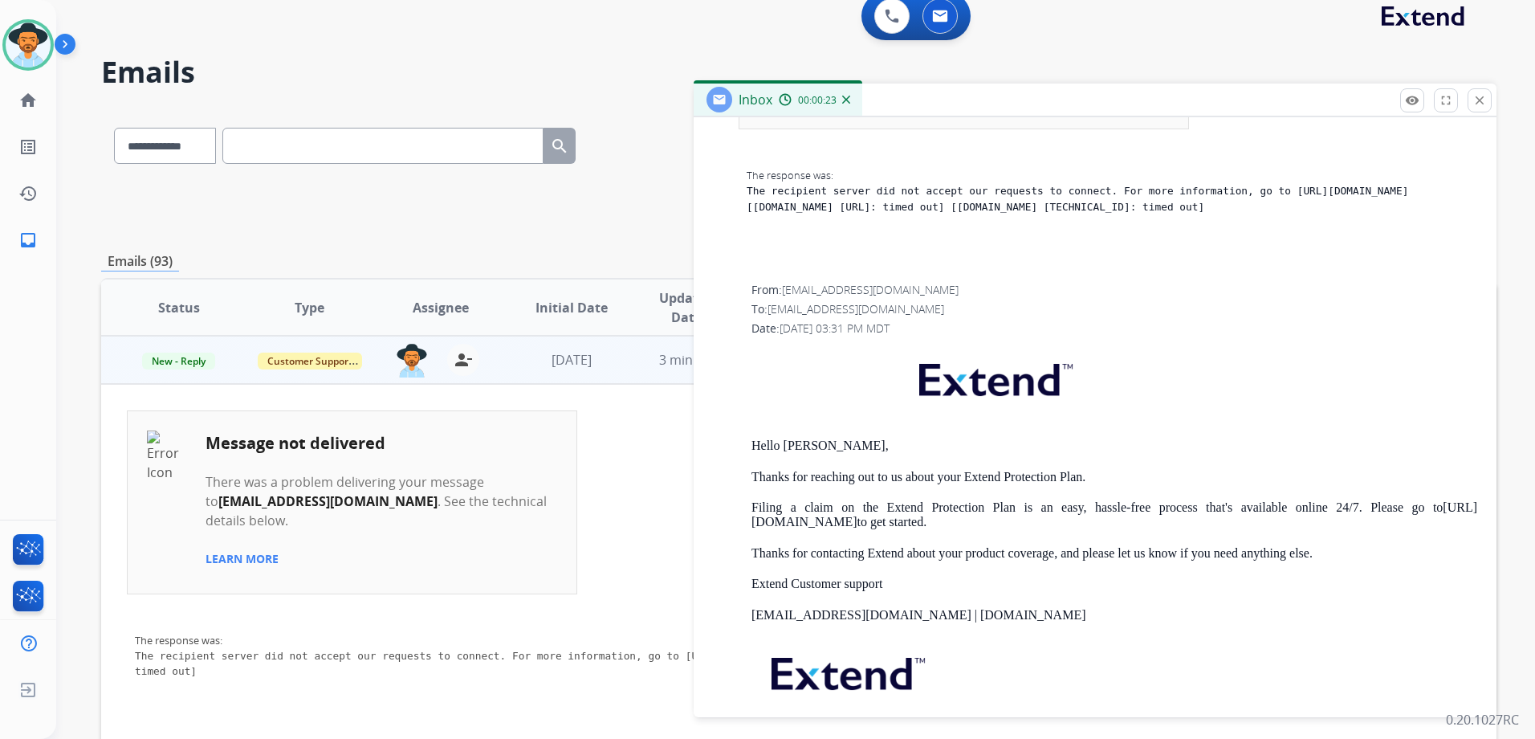
click at [888, 282] on div "From: [EMAIL_ADDRESS][DOMAIN_NAME] To: [EMAIL_ADDRESS][DOMAIN_NAME] Date: [DATE…" at bounding box center [1095, 543] width 764 height 523
drag, startPoint x: 888, startPoint y: 259, endPoint x: 866, endPoint y: 253, distance: 22.6
drag, startPoint x: 866, startPoint y: 253, endPoint x: 830, endPoint y: 243, distance: 37.4
click at [798, 282] on div "From: [EMAIL_ADDRESS][DOMAIN_NAME] [DOMAIN_NAME][EMAIL_ADDRESS][DOMAIN_NAME]" at bounding box center [1114, 290] width 726 height 16
drag, startPoint x: 891, startPoint y: 253, endPoint x: 772, endPoint y: 254, distance: 118.8
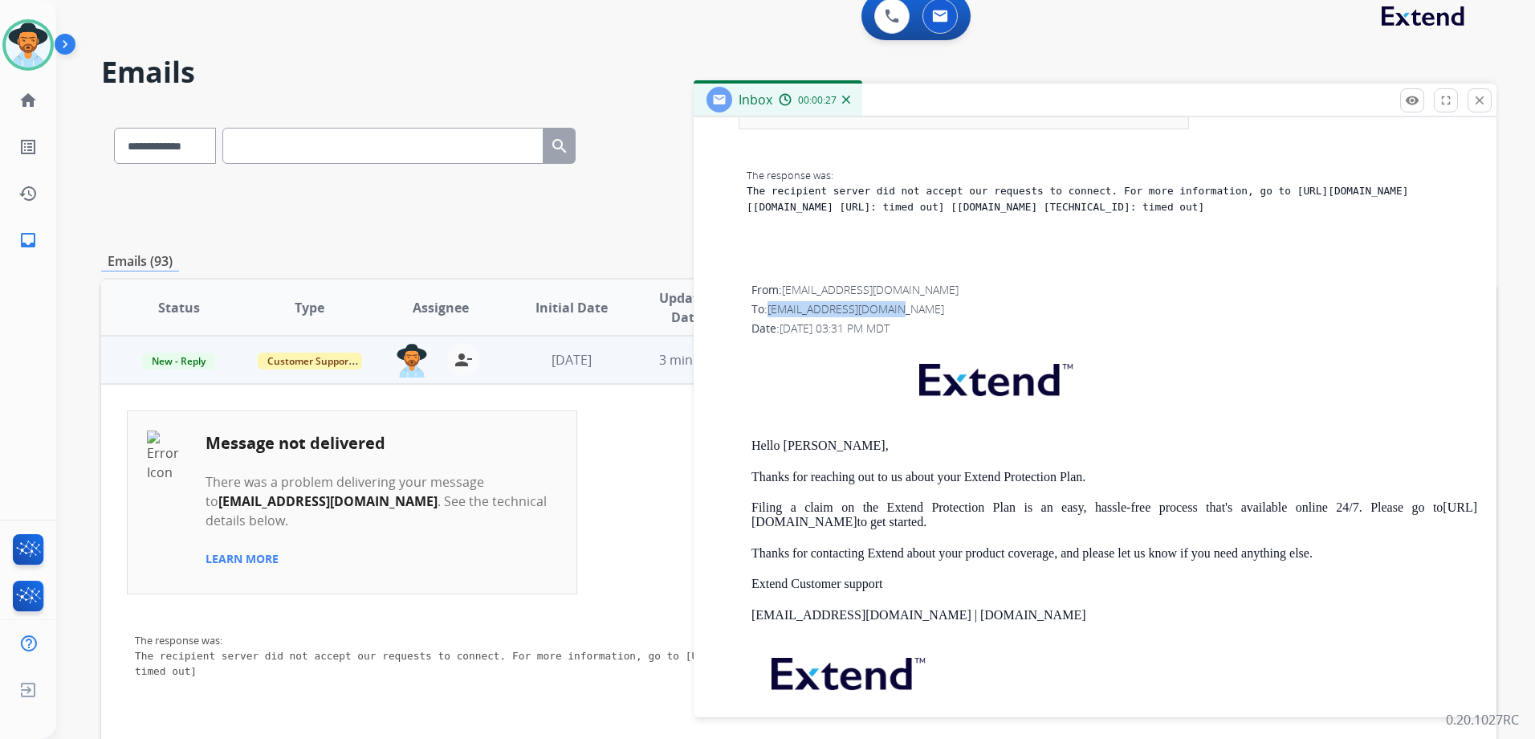
click at [772, 301] on div "To: [EMAIL_ADDRESS][DOMAIN_NAME]" at bounding box center [1114, 309] width 726 height 16
drag, startPoint x: 772, startPoint y: 254, endPoint x: 810, endPoint y: 255, distance: 37.8
copy span "[EMAIL_ADDRESS][DOMAIN_NAME]"
click at [199, 356] on span "New - Reply" at bounding box center [178, 360] width 73 height 17
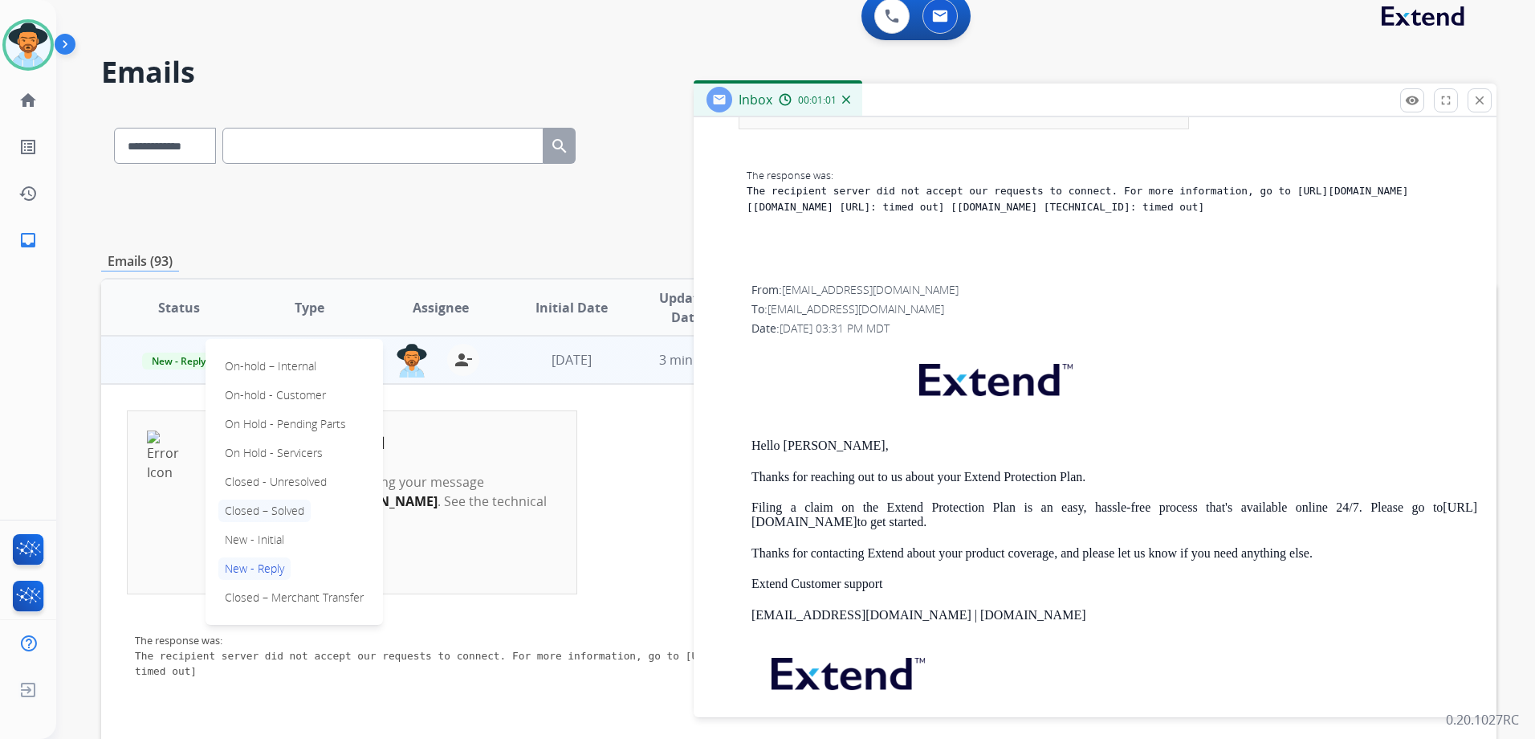
click at [285, 514] on p "Closed – Solved" at bounding box center [264, 510] width 92 height 22
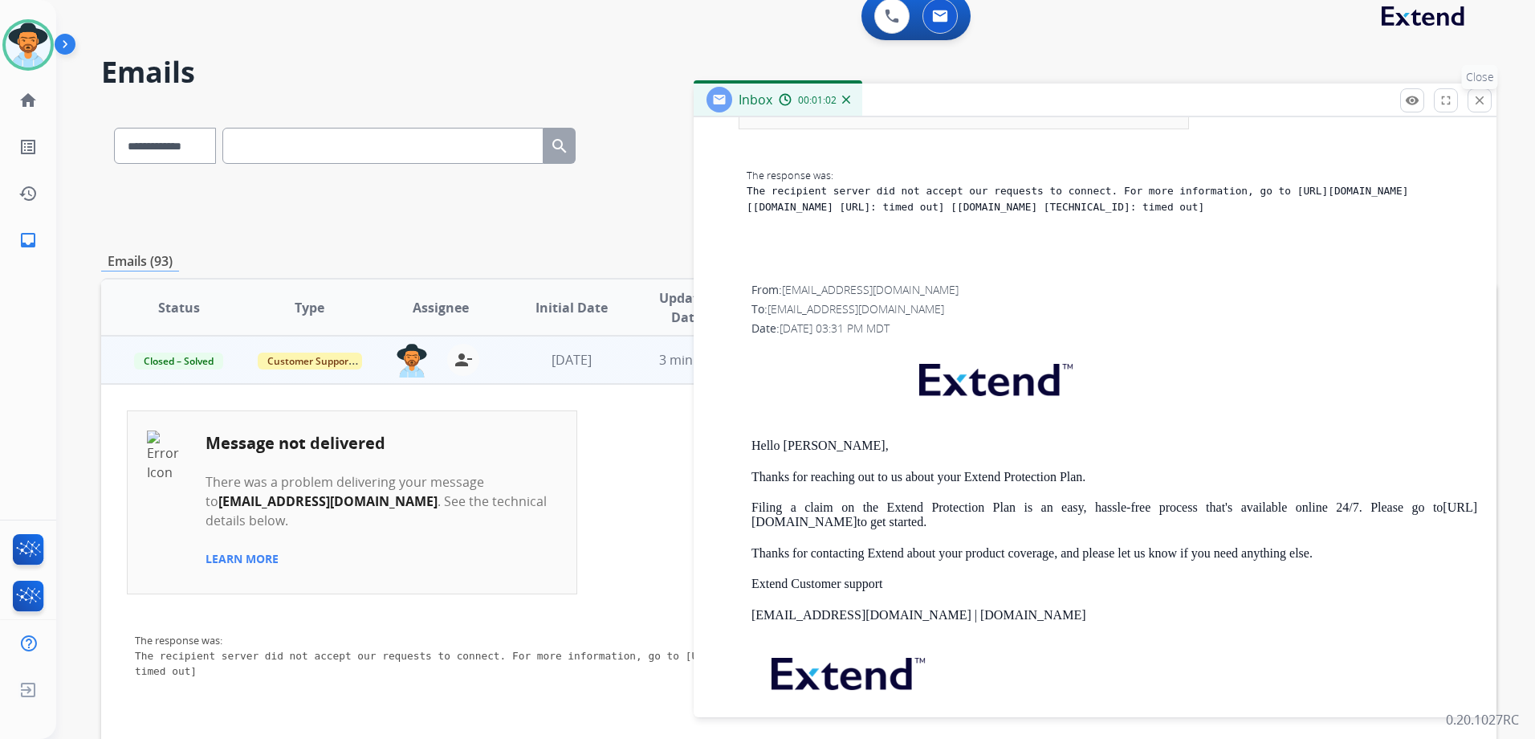
click at [1483, 96] on mat-icon "close" at bounding box center [1479, 100] width 14 height 14
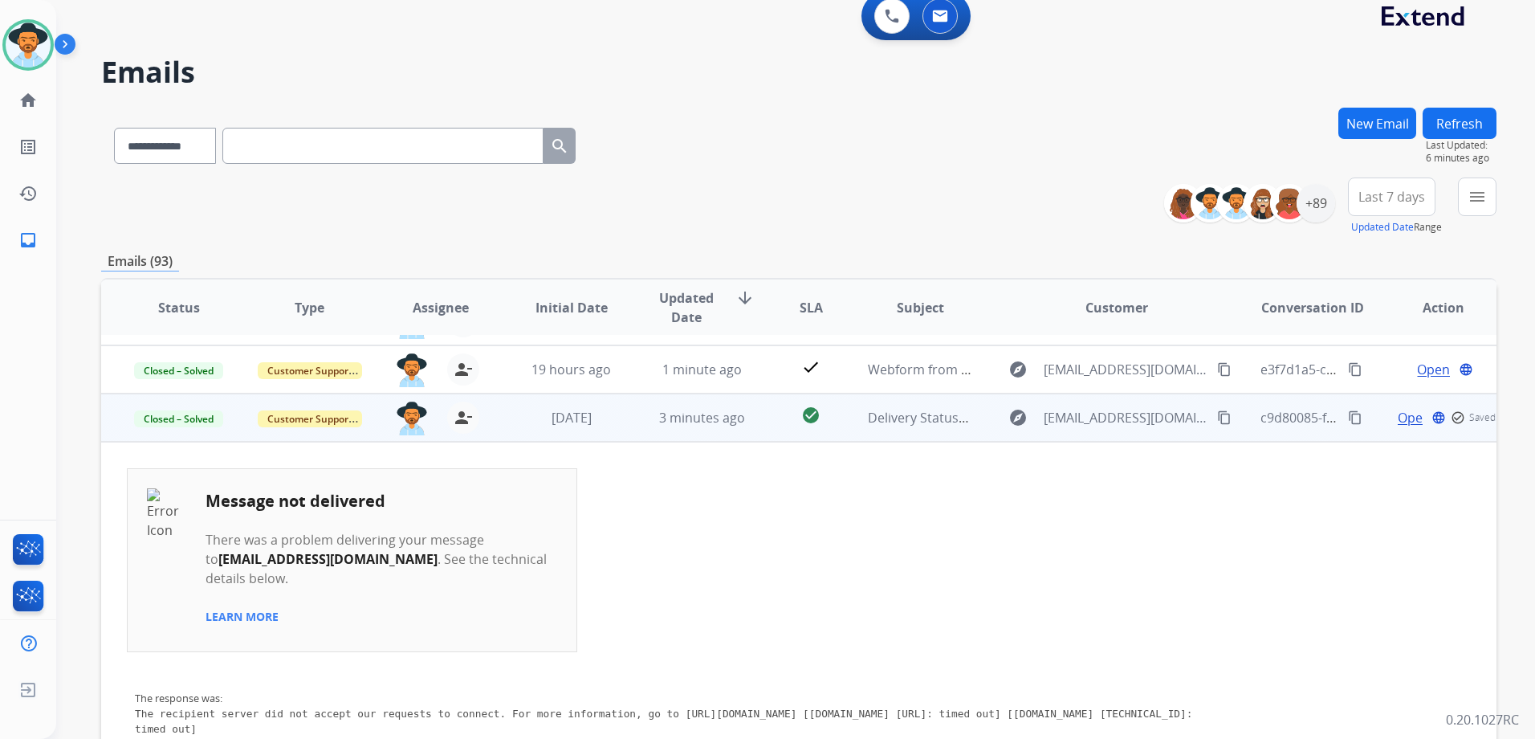
scroll to position [0, 0]
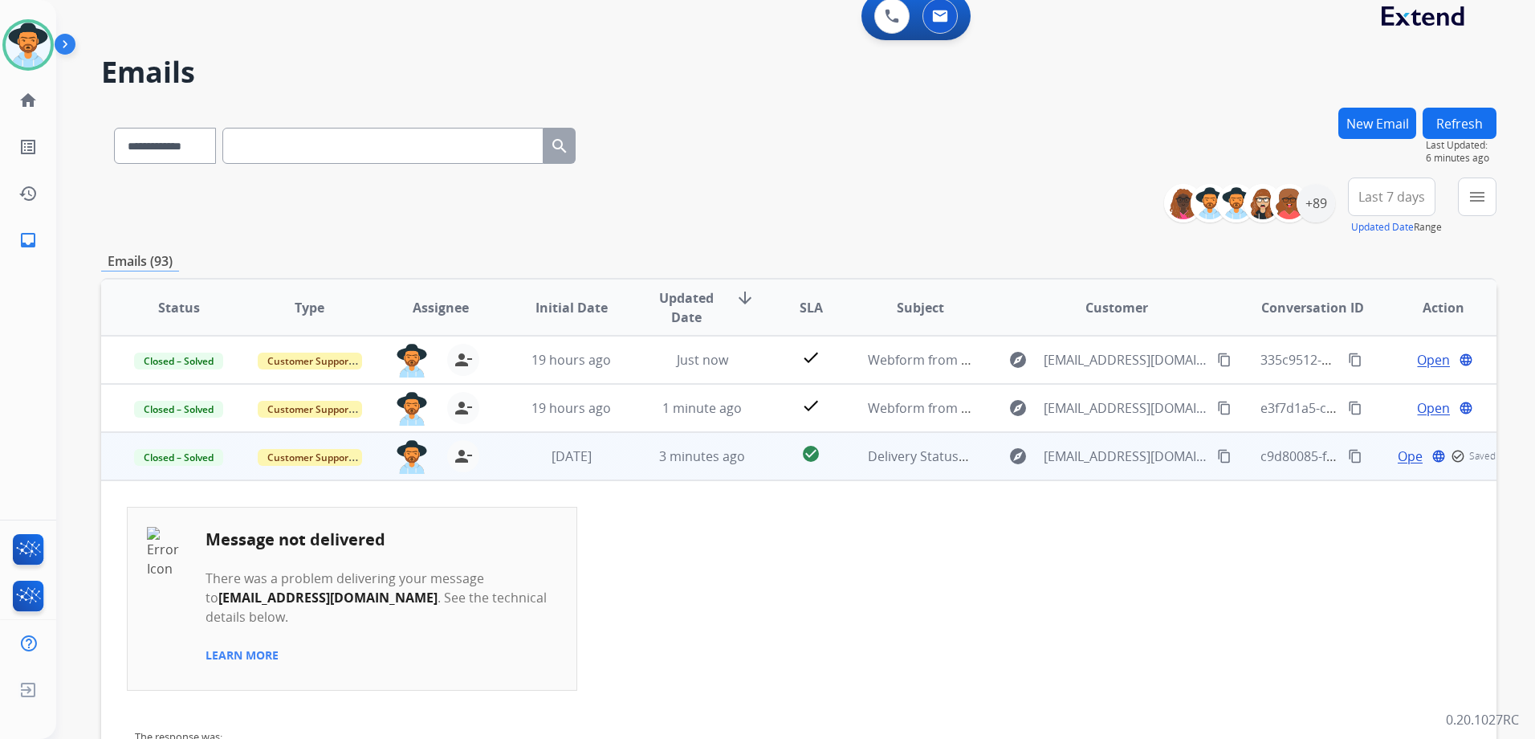
click at [1366, 466] on td "Open language check_circle_outline Saved" at bounding box center [1431, 456] width 131 height 48
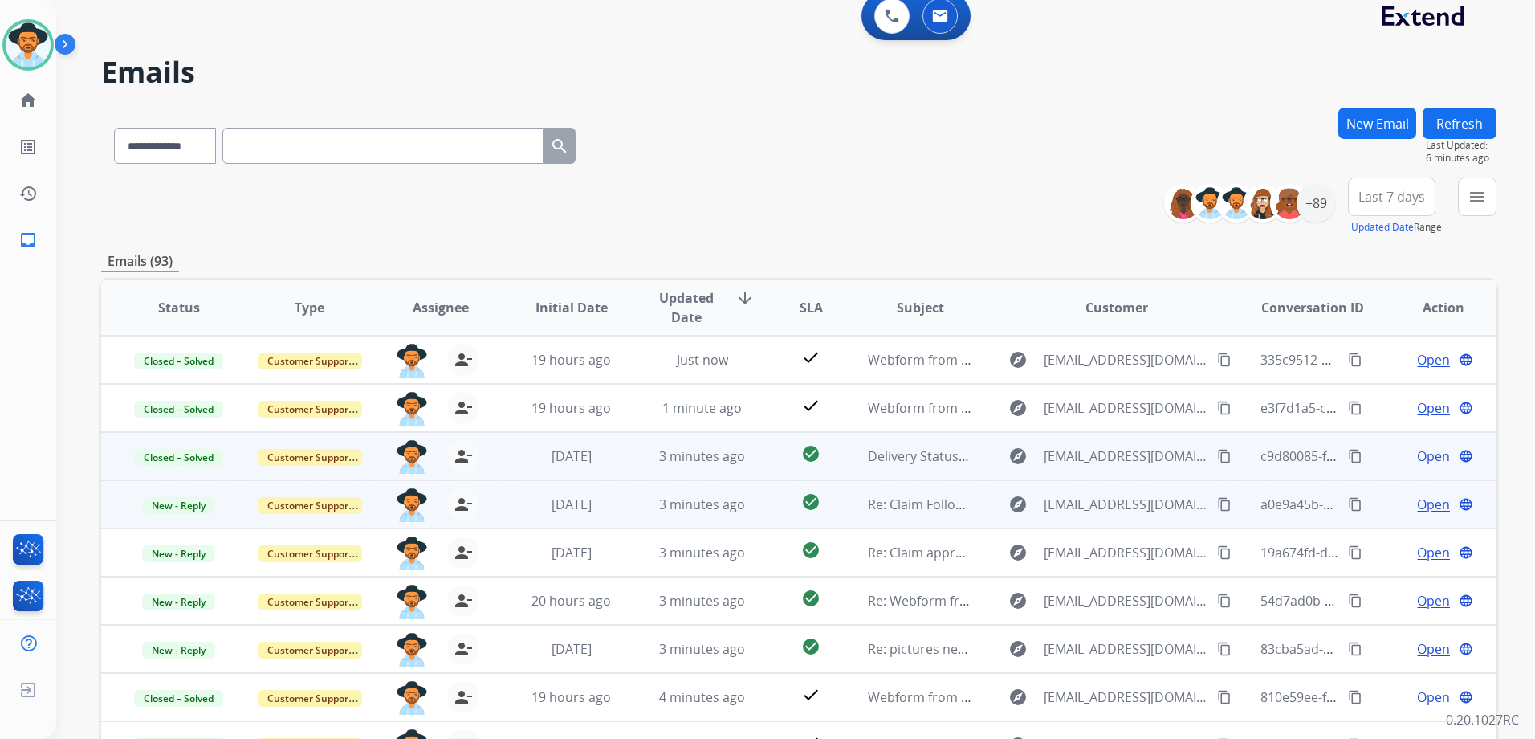
scroll to position [2, 0]
click at [1391, 510] on div "Open language" at bounding box center [1443, 502] width 104 height 19
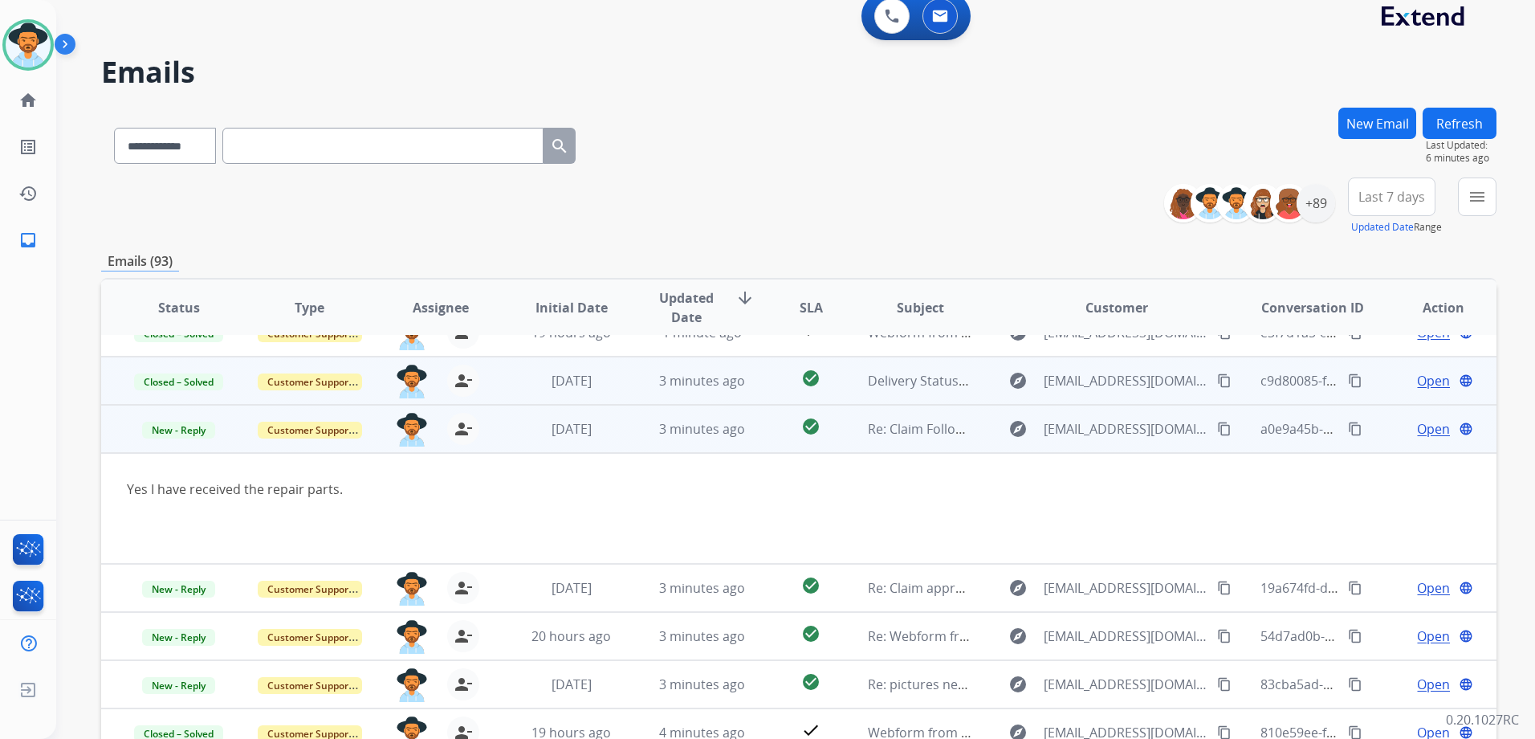
scroll to position [112, 0]
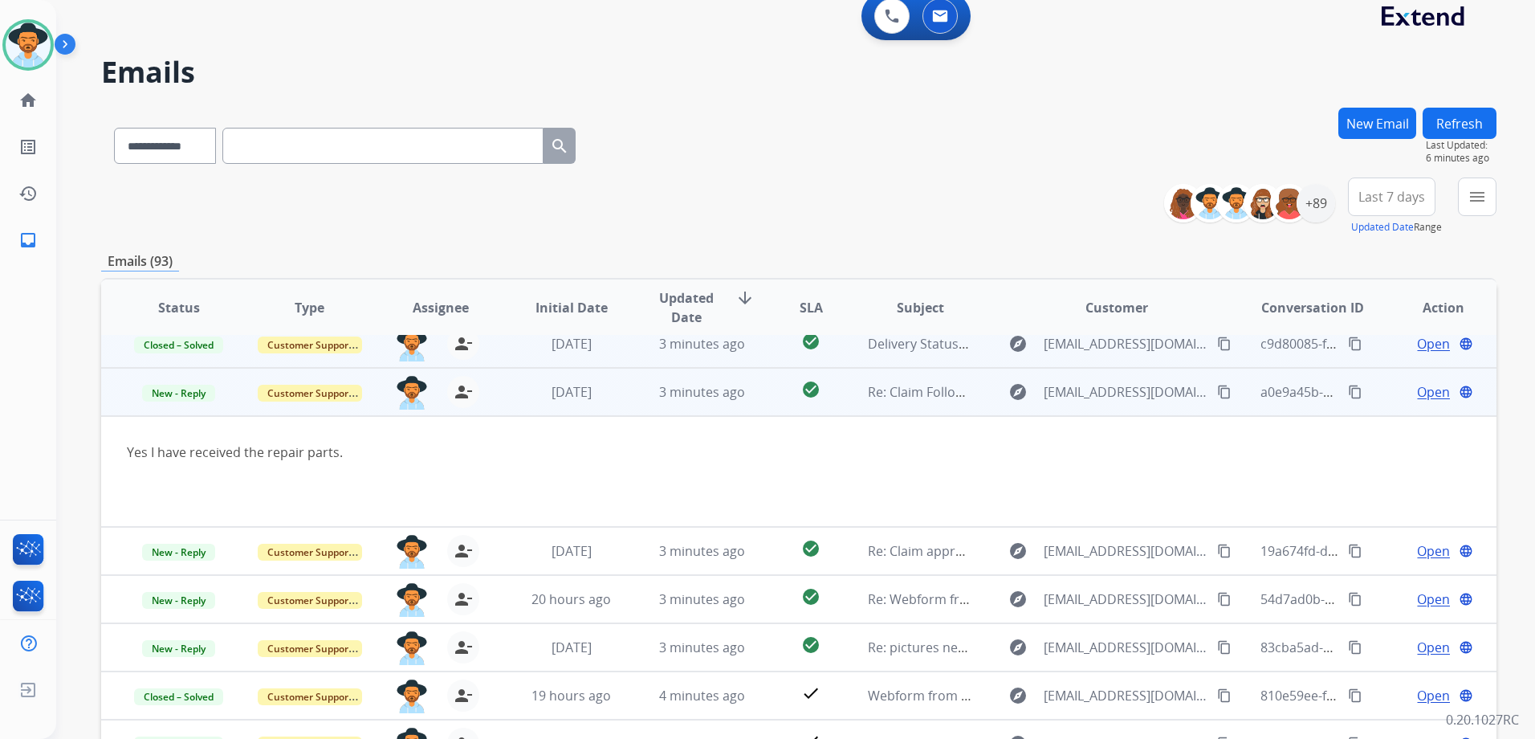
click at [1372, 401] on td "Open language" at bounding box center [1431, 392] width 131 height 48
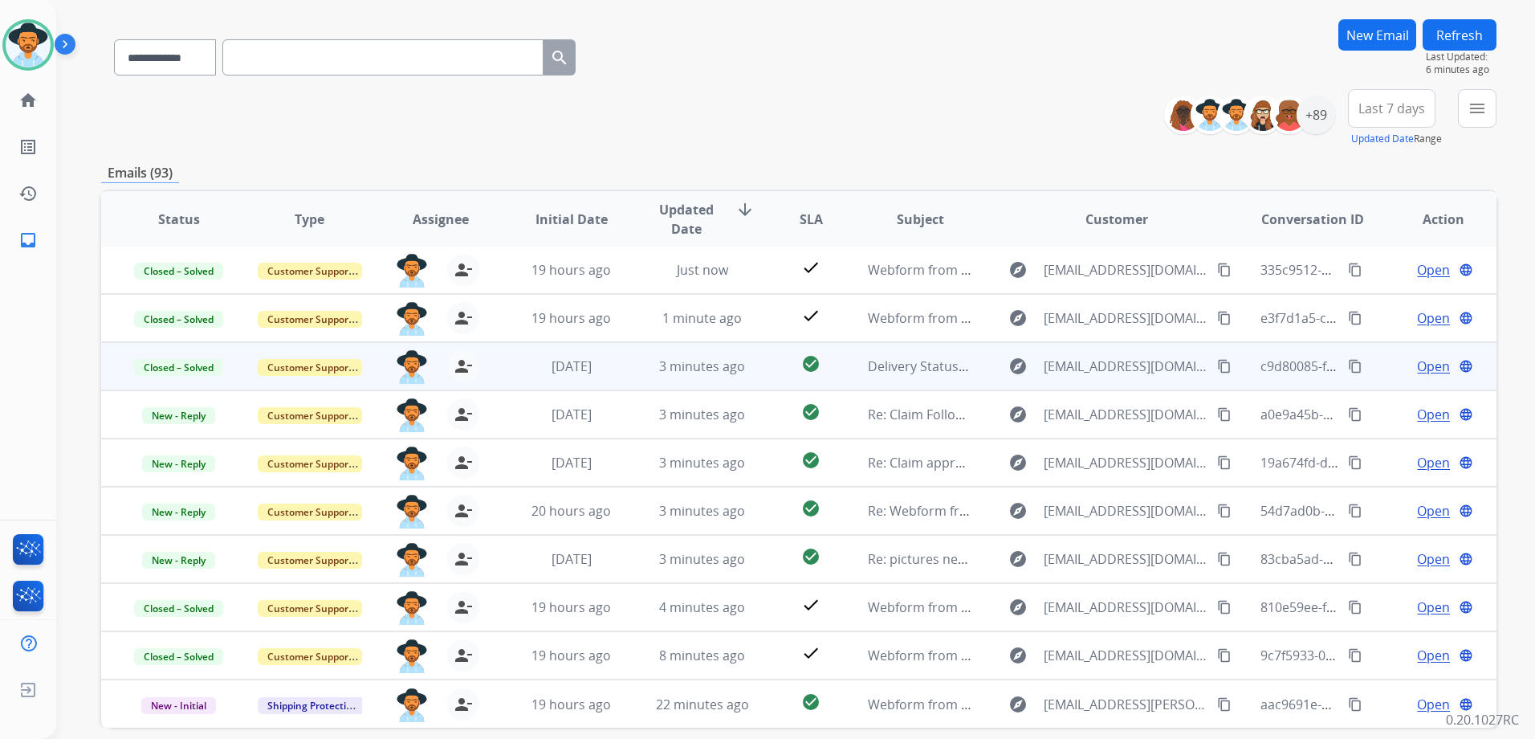
scroll to position [175, 0]
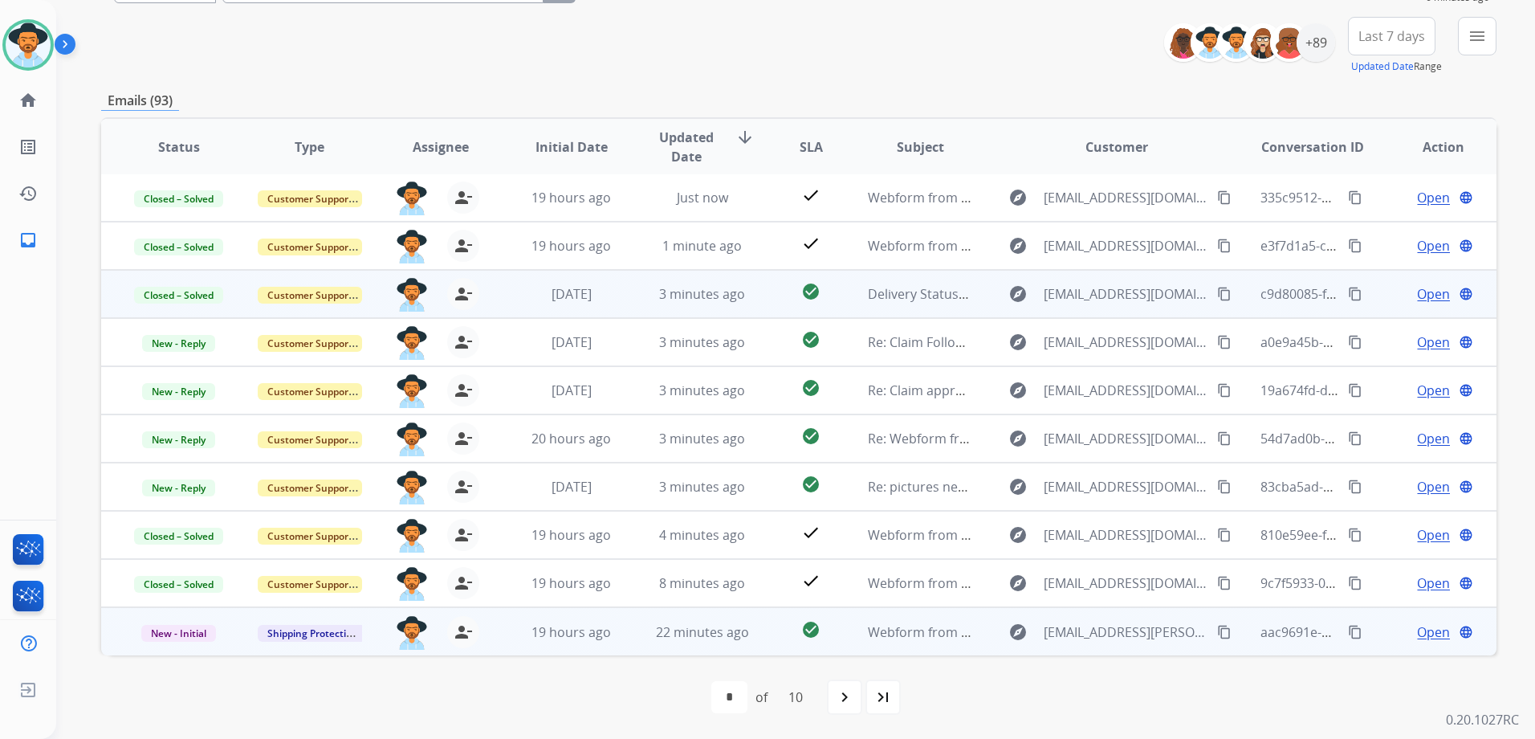
click at [1372, 627] on td "Open language" at bounding box center [1431, 631] width 131 height 48
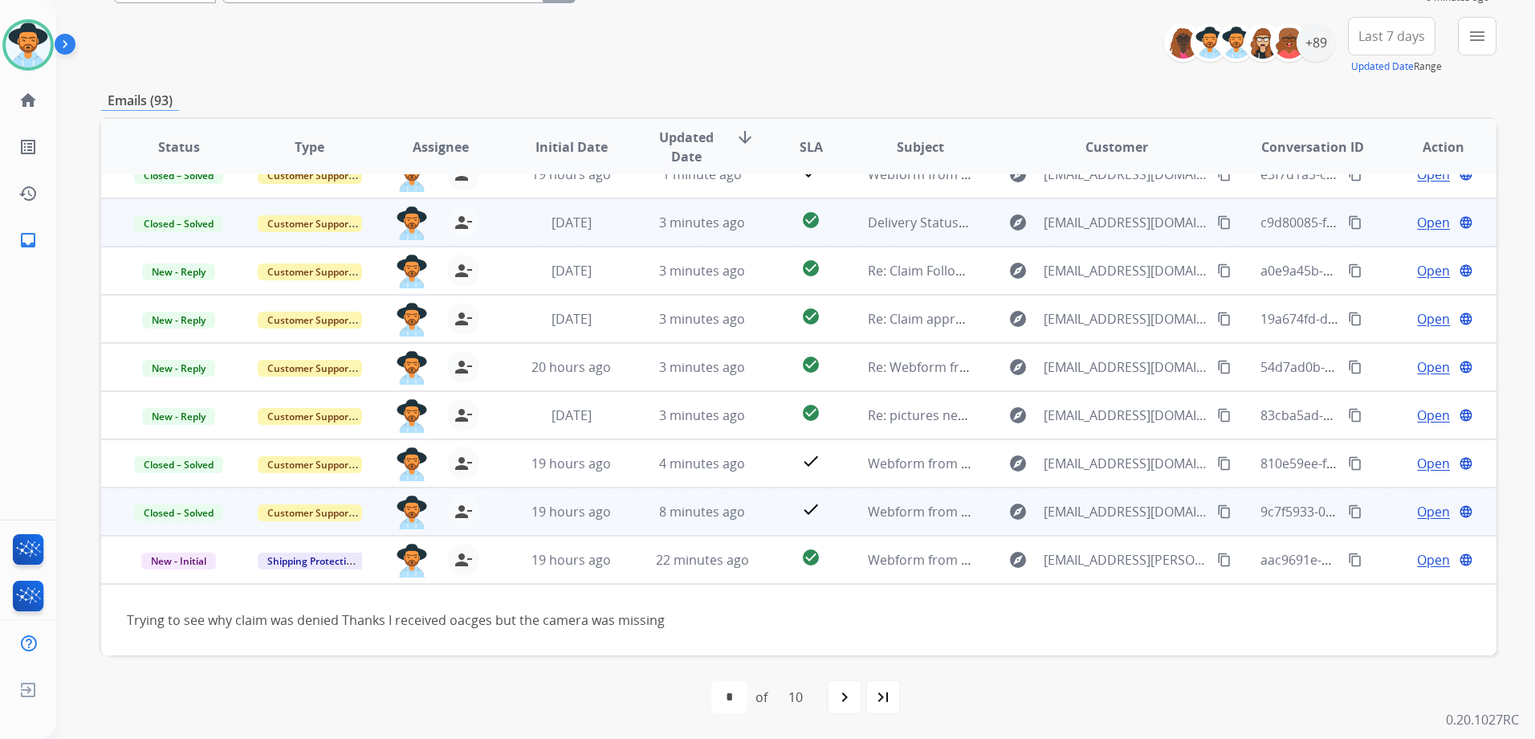
scroll to position [73, 0]
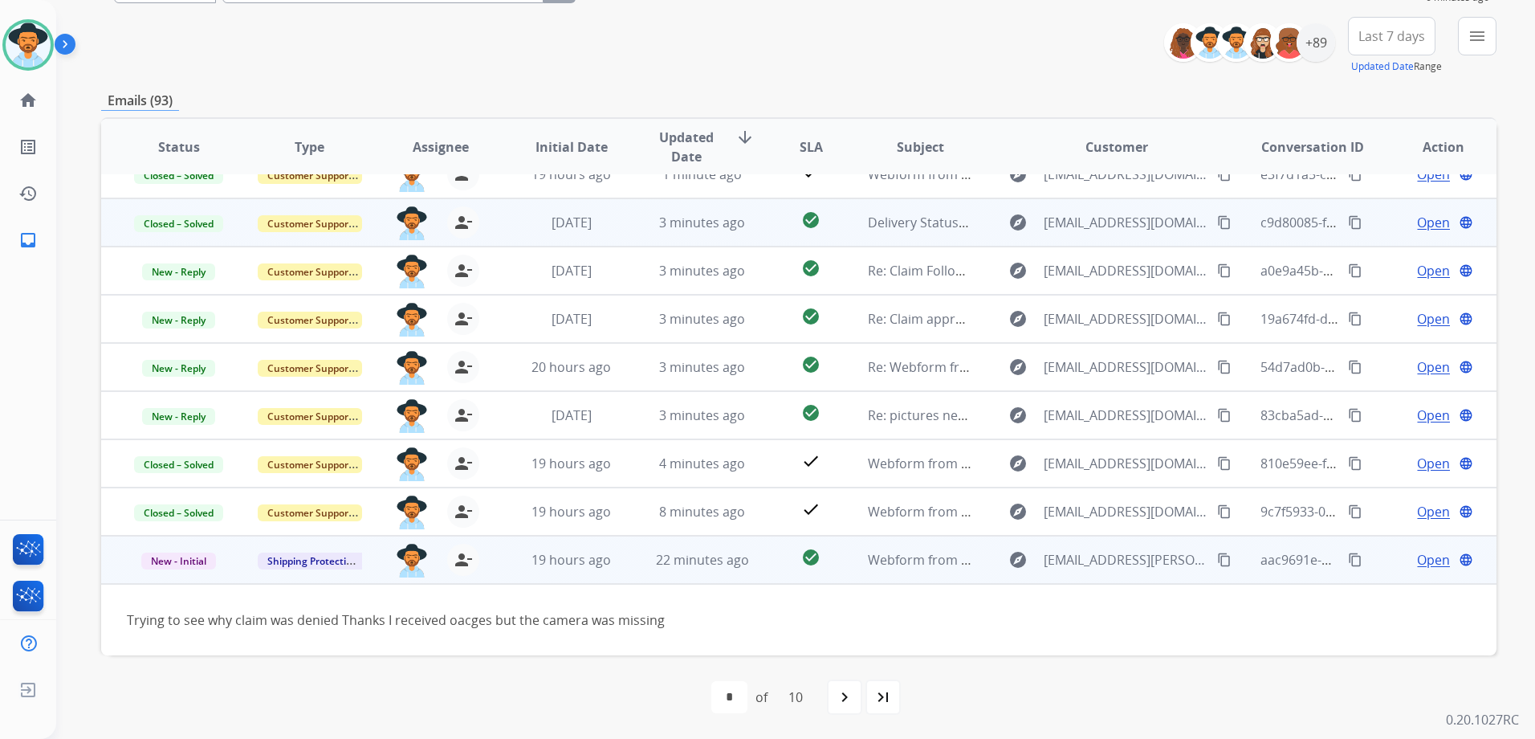
click at [1220, 560] on mat-icon "content_copy" at bounding box center [1224, 559] width 14 height 14
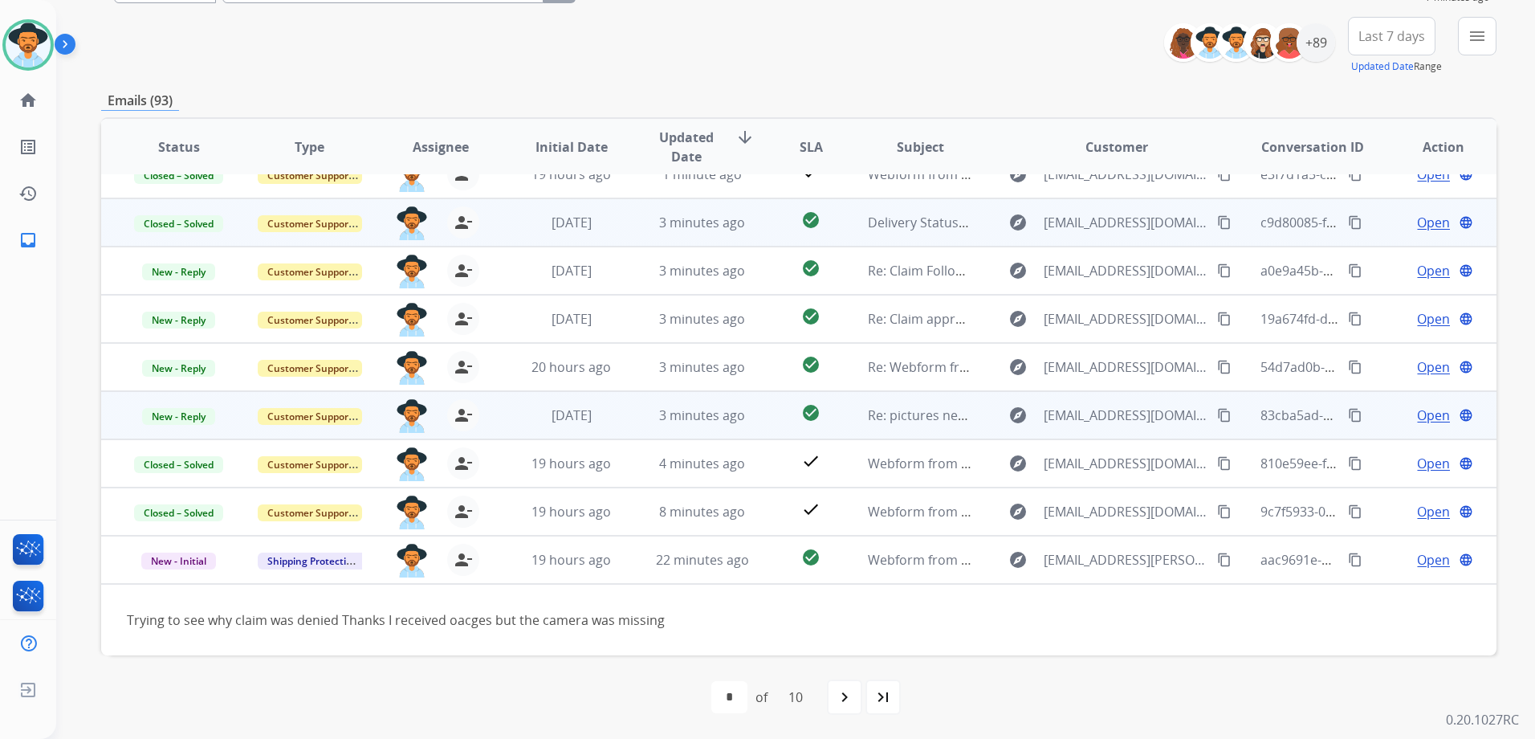
click at [1367, 418] on td "Open language" at bounding box center [1431, 415] width 131 height 48
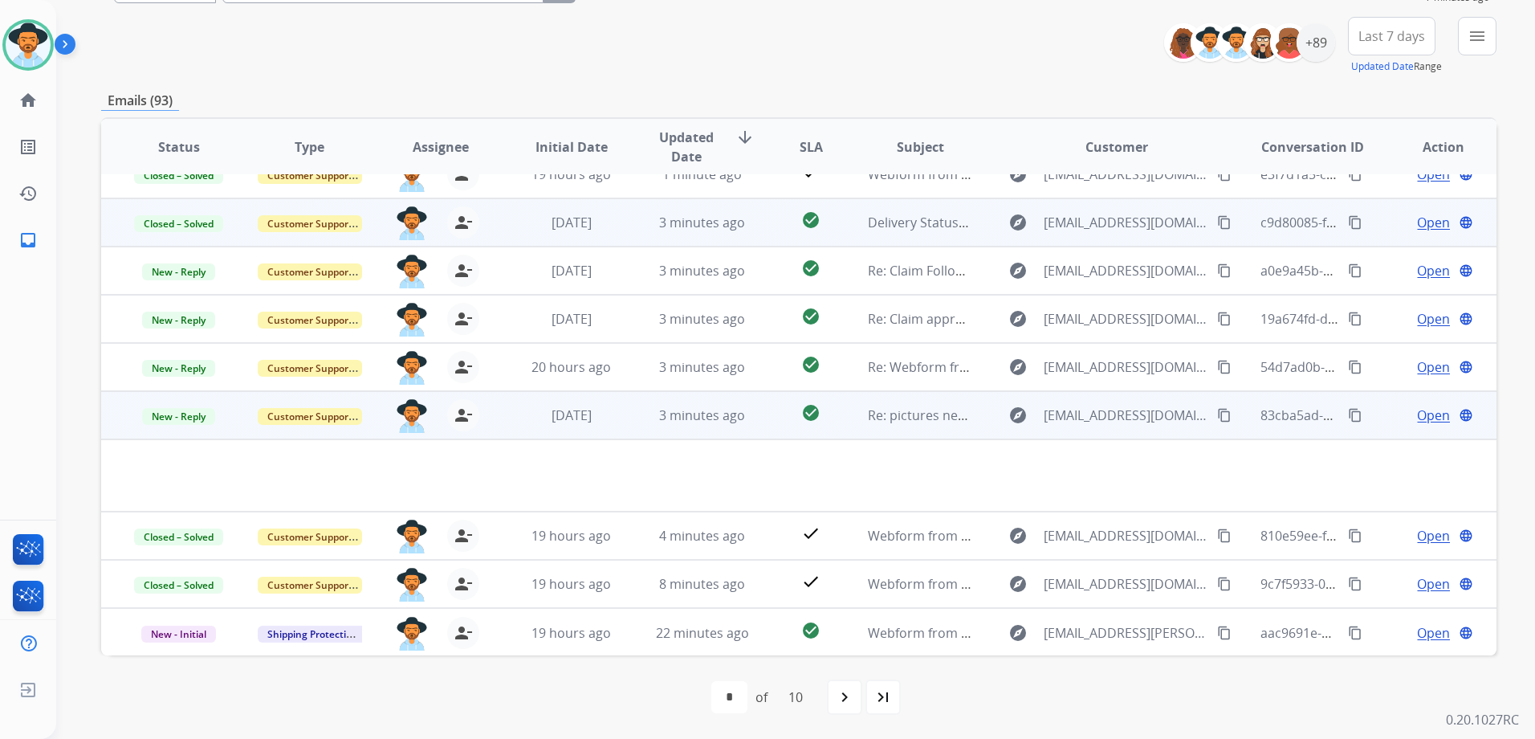
scroll to position [74, 0]
click at [1377, 417] on td "Open language" at bounding box center [1431, 414] width 131 height 48
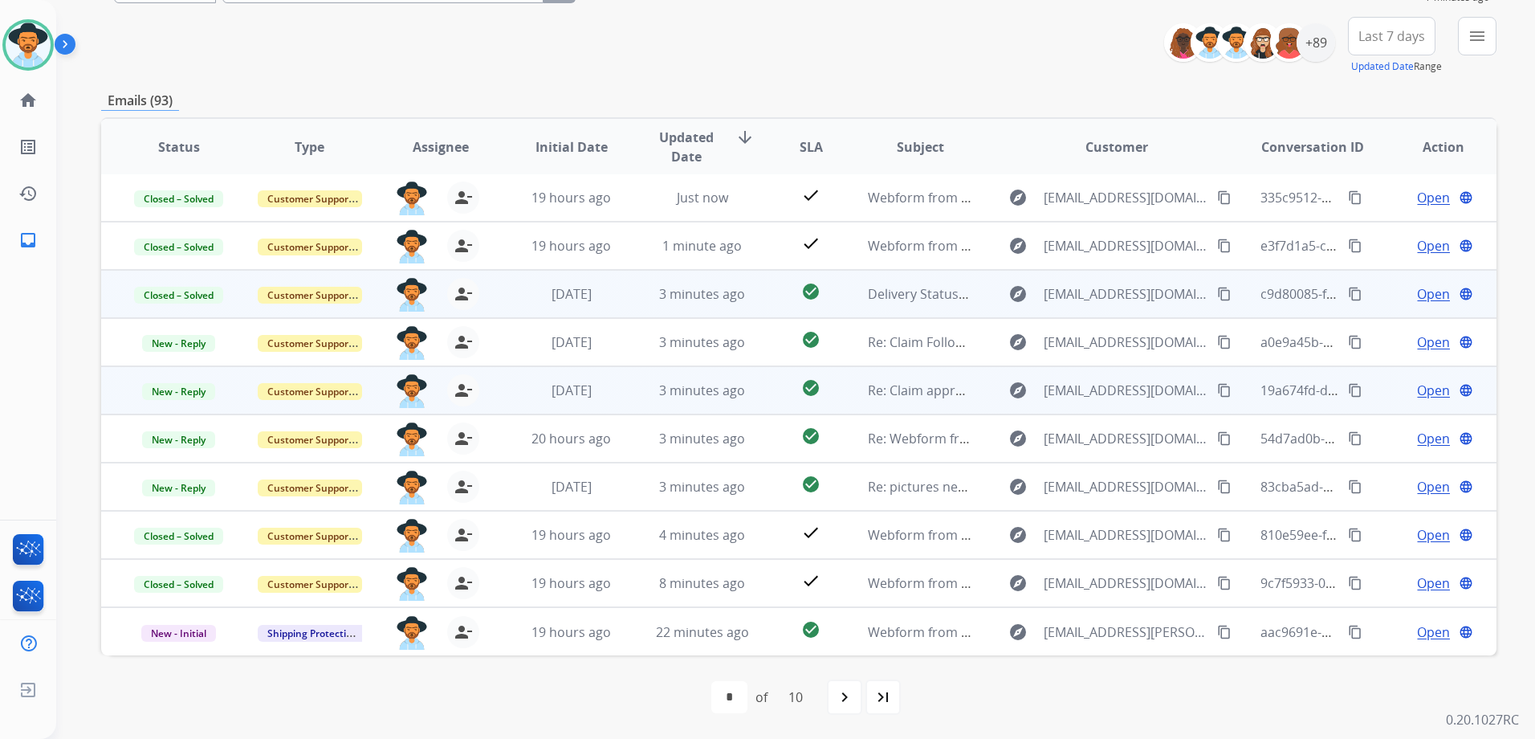
scroll to position [2, 0]
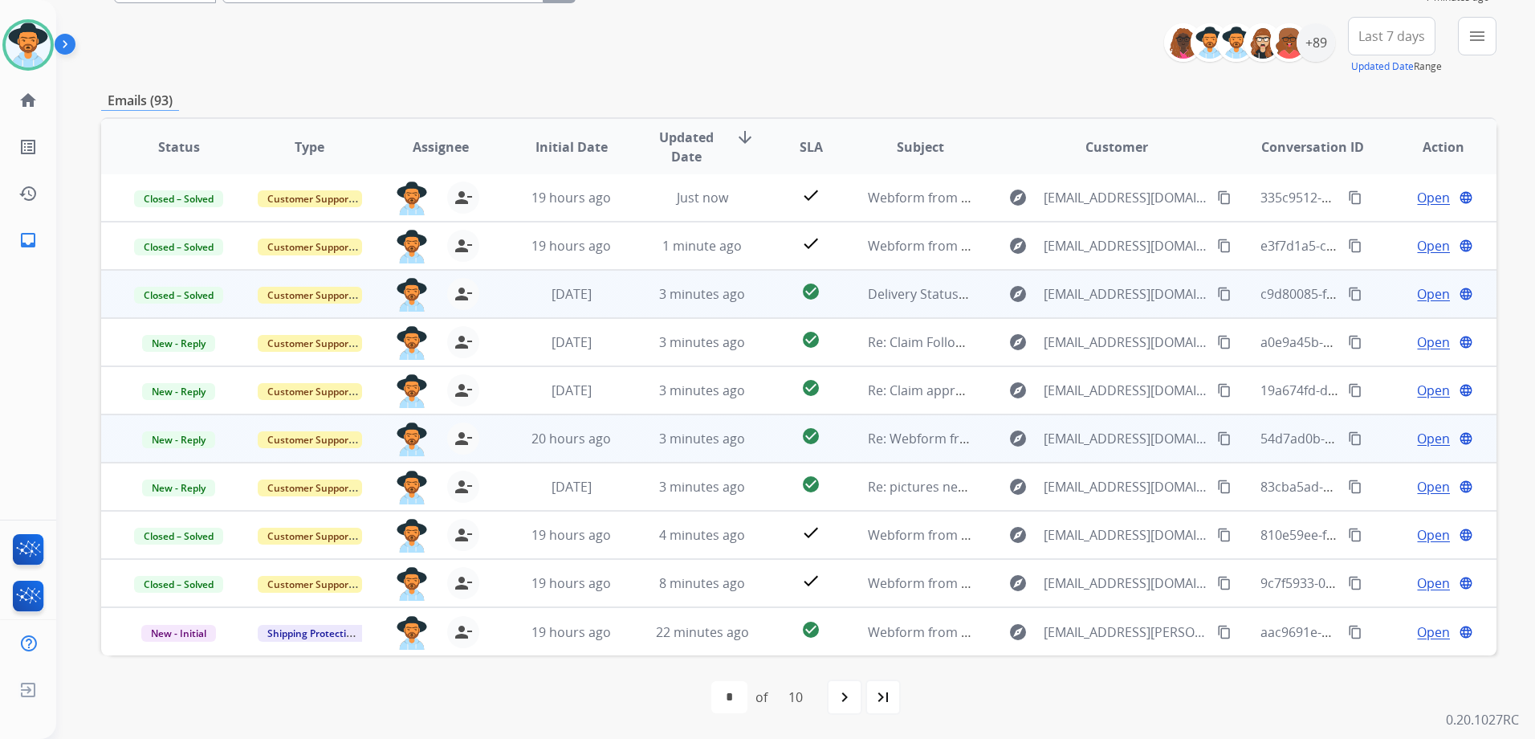
click at [1375, 440] on td "Open language" at bounding box center [1431, 438] width 131 height 48
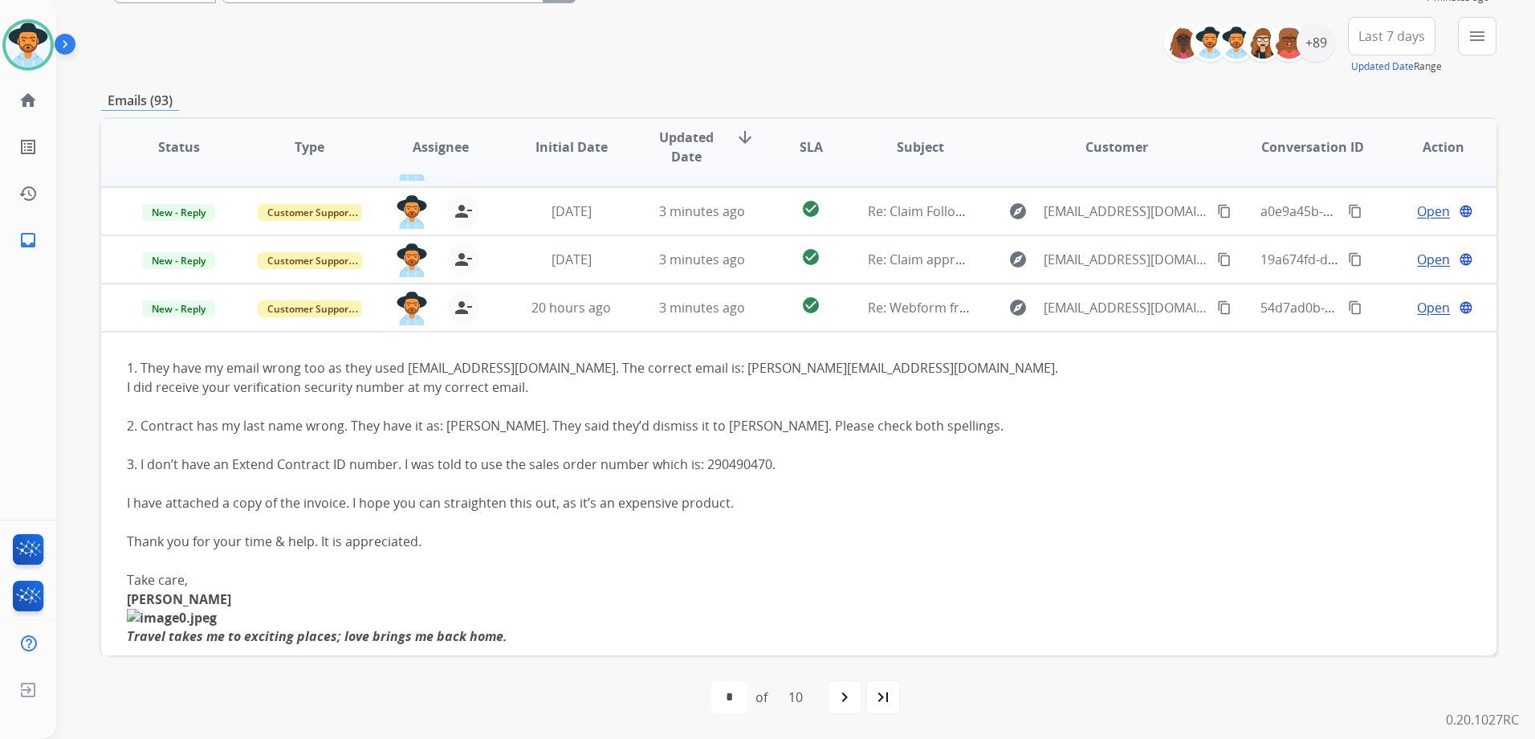
scroll to position [161, 0]
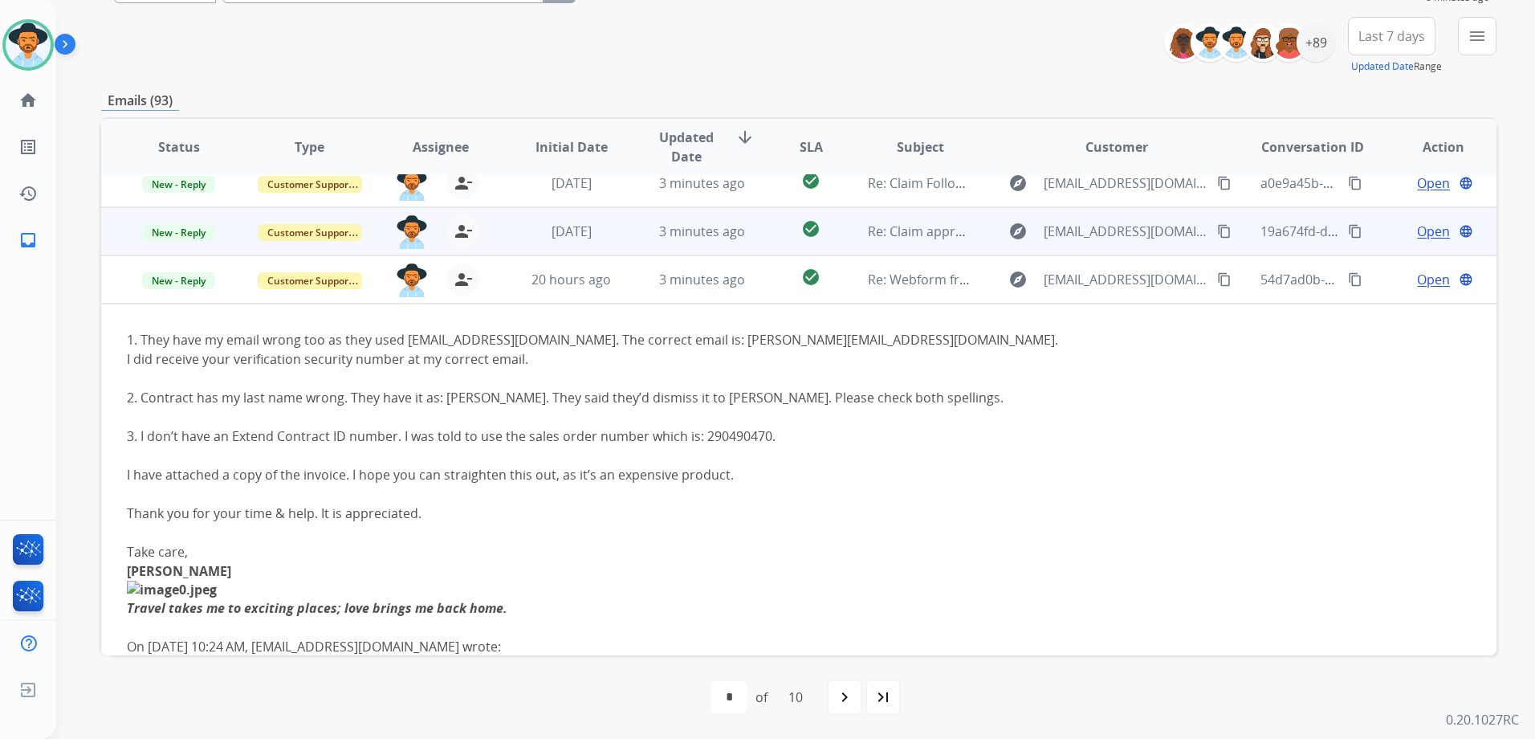
click at [1391, 236] on div "Open language" at bounding box center [1443, 231] width 104 height 19
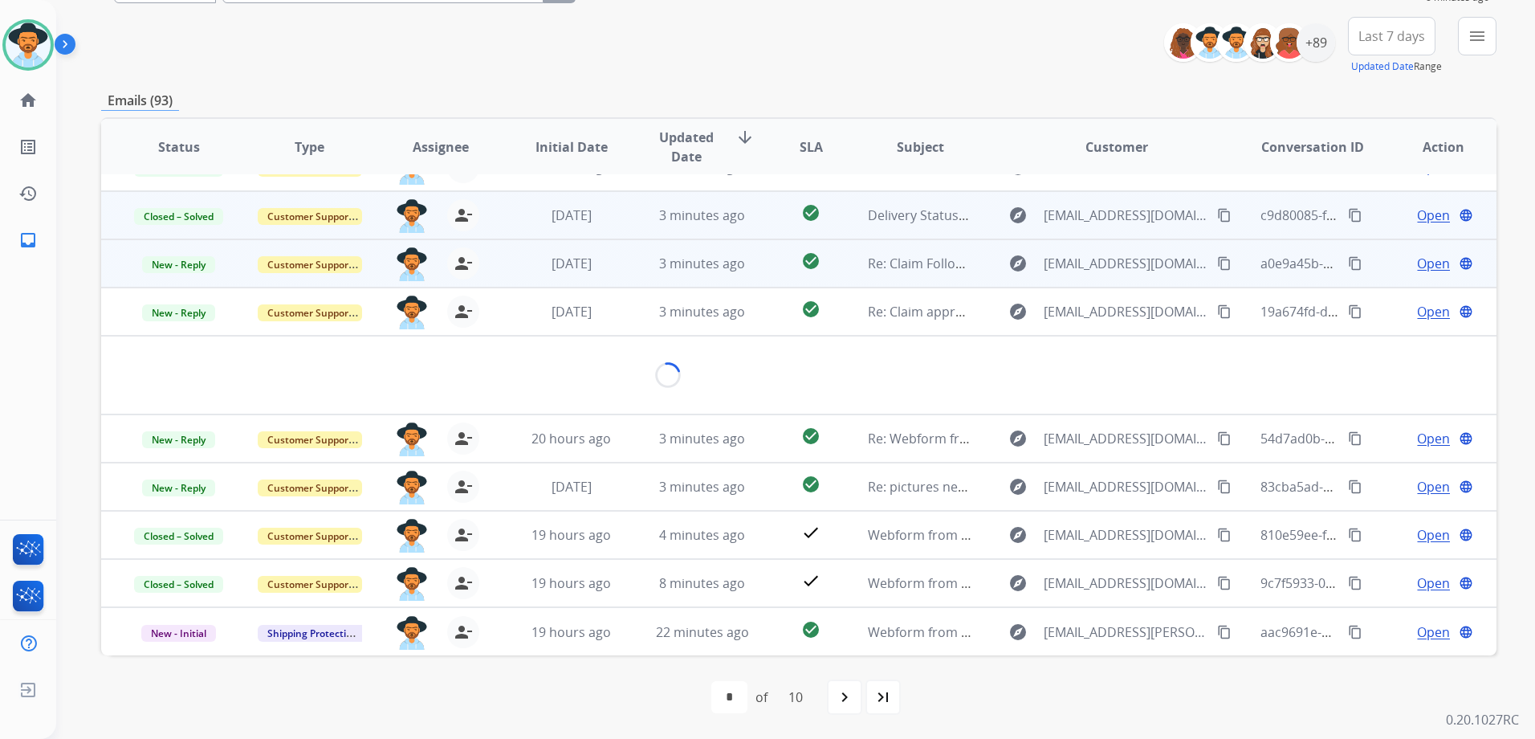
scroll to position [93, 0]
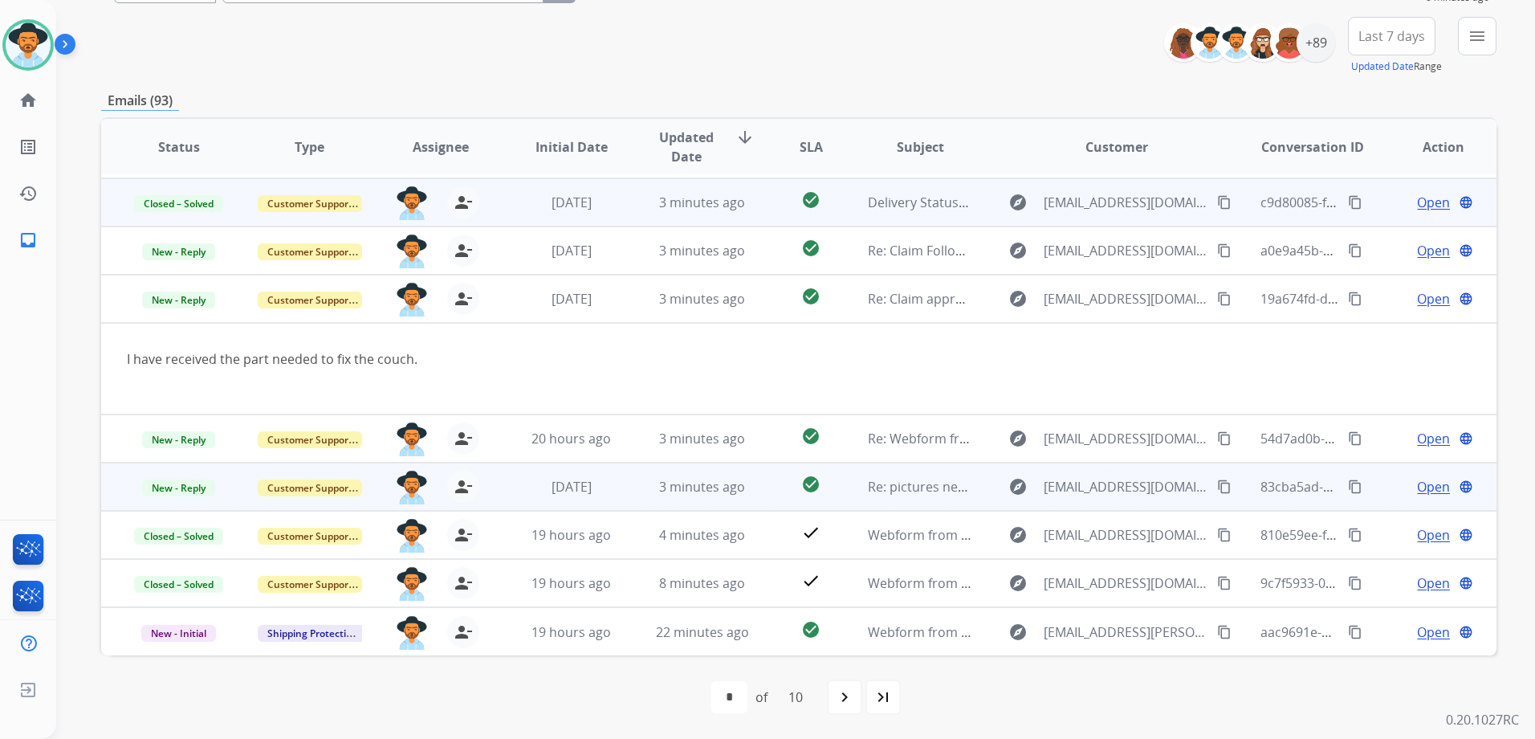
click at [1378, 495] on td "Open language" at bounding box center [1431, 486] width 131 height 48
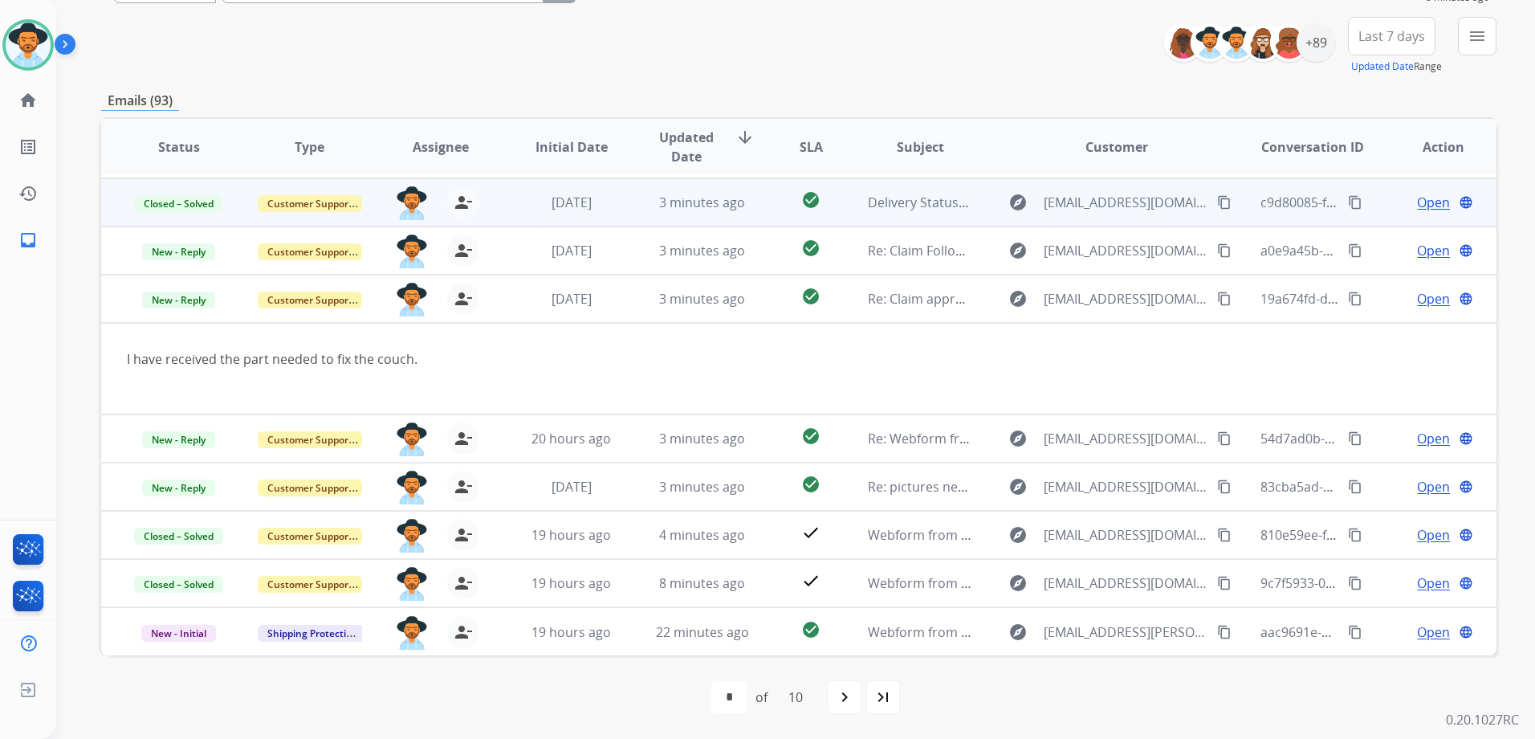
scroll to position [74, 0]
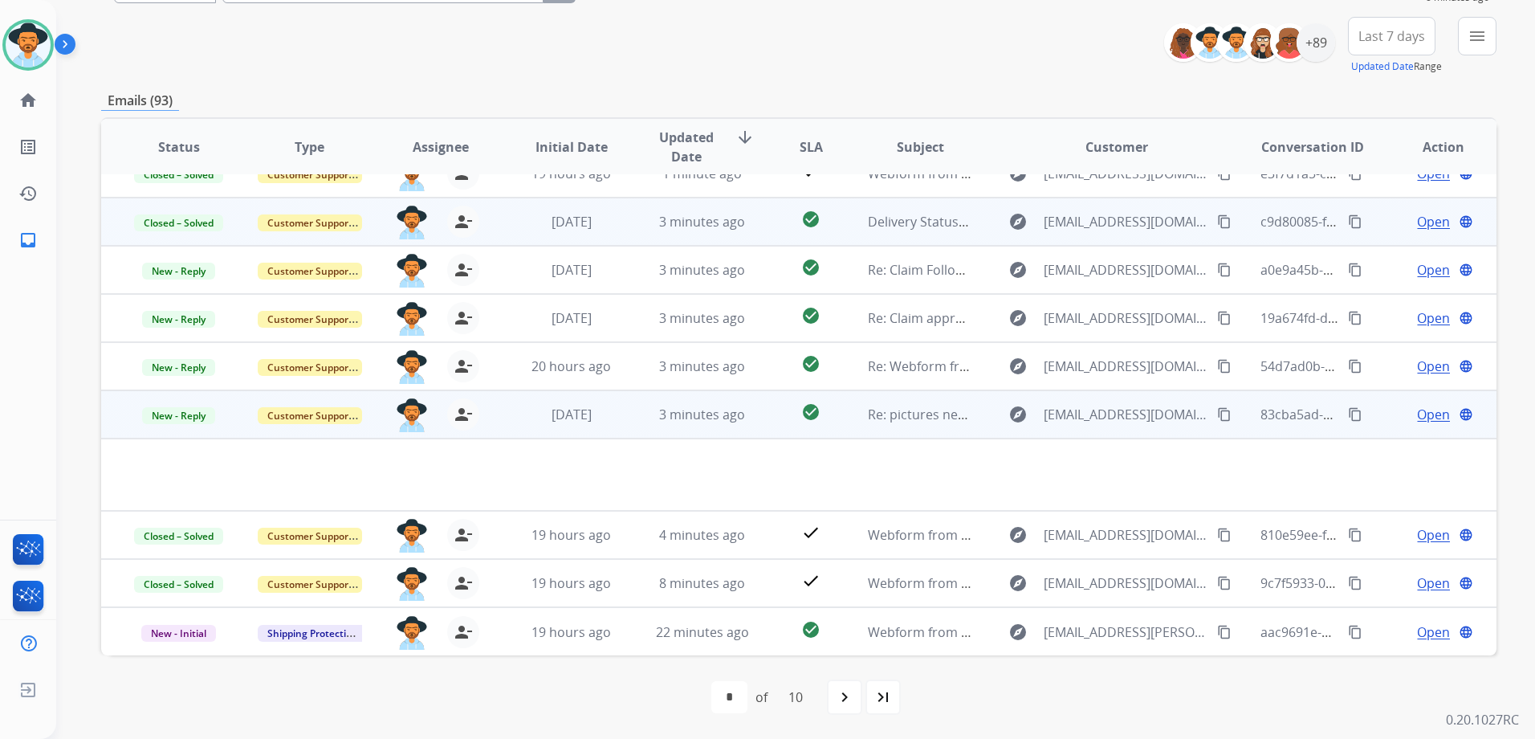
click at [1391, 420] on div "Open language" at bounding box center [1443, 414] width 104 height 19
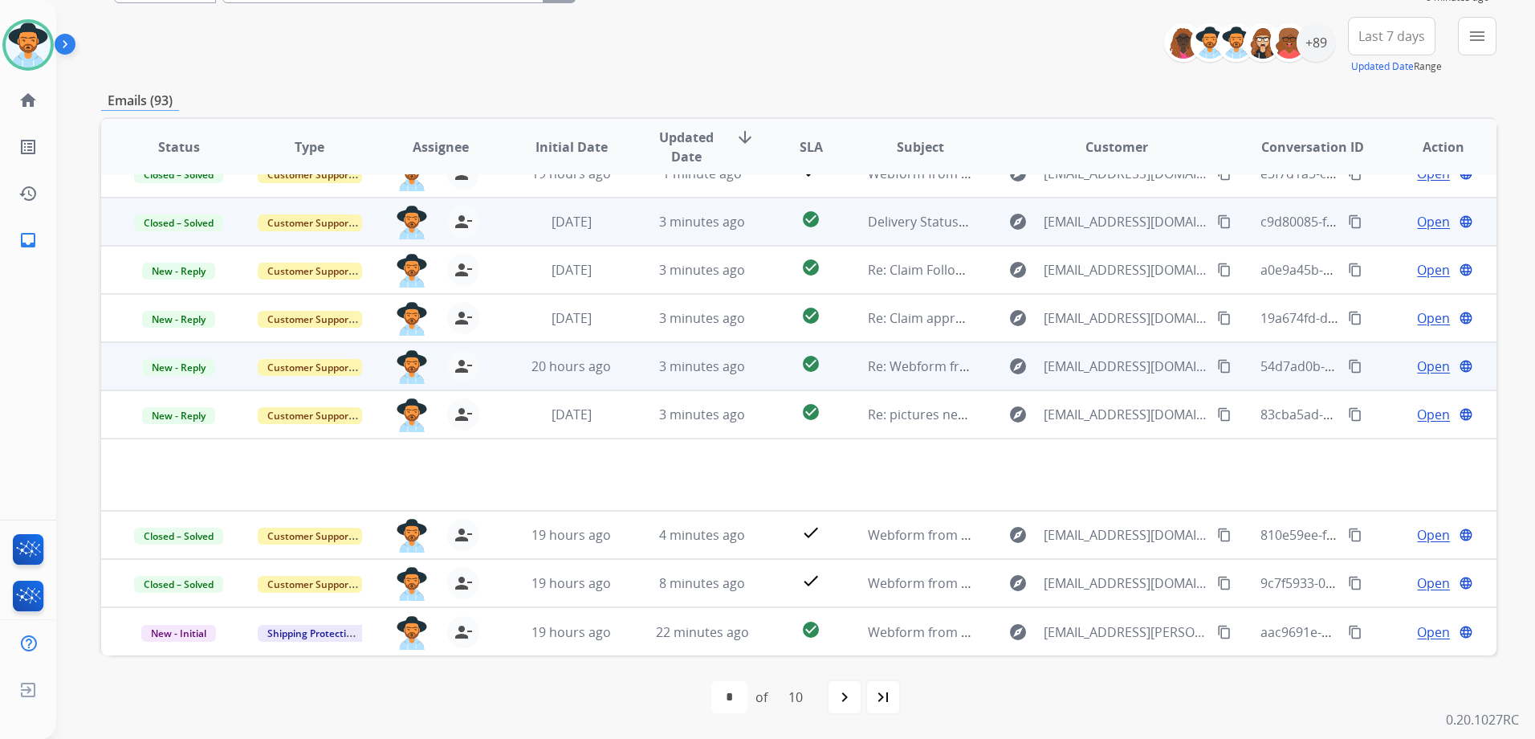
scroll to position [2, 0]
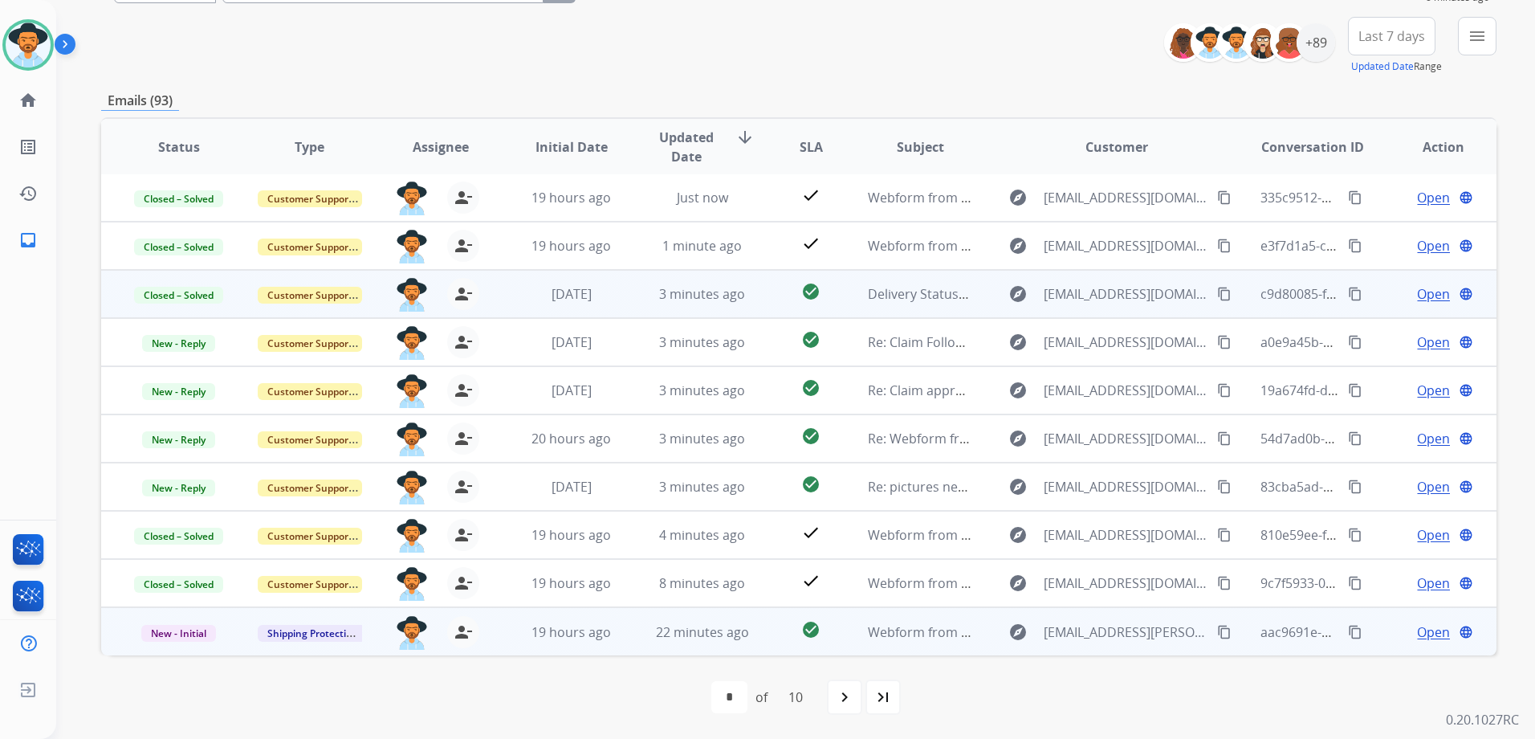
click at [1391, 624] on div "Open language" at bounding box center [1443, 631] width 104 height 19
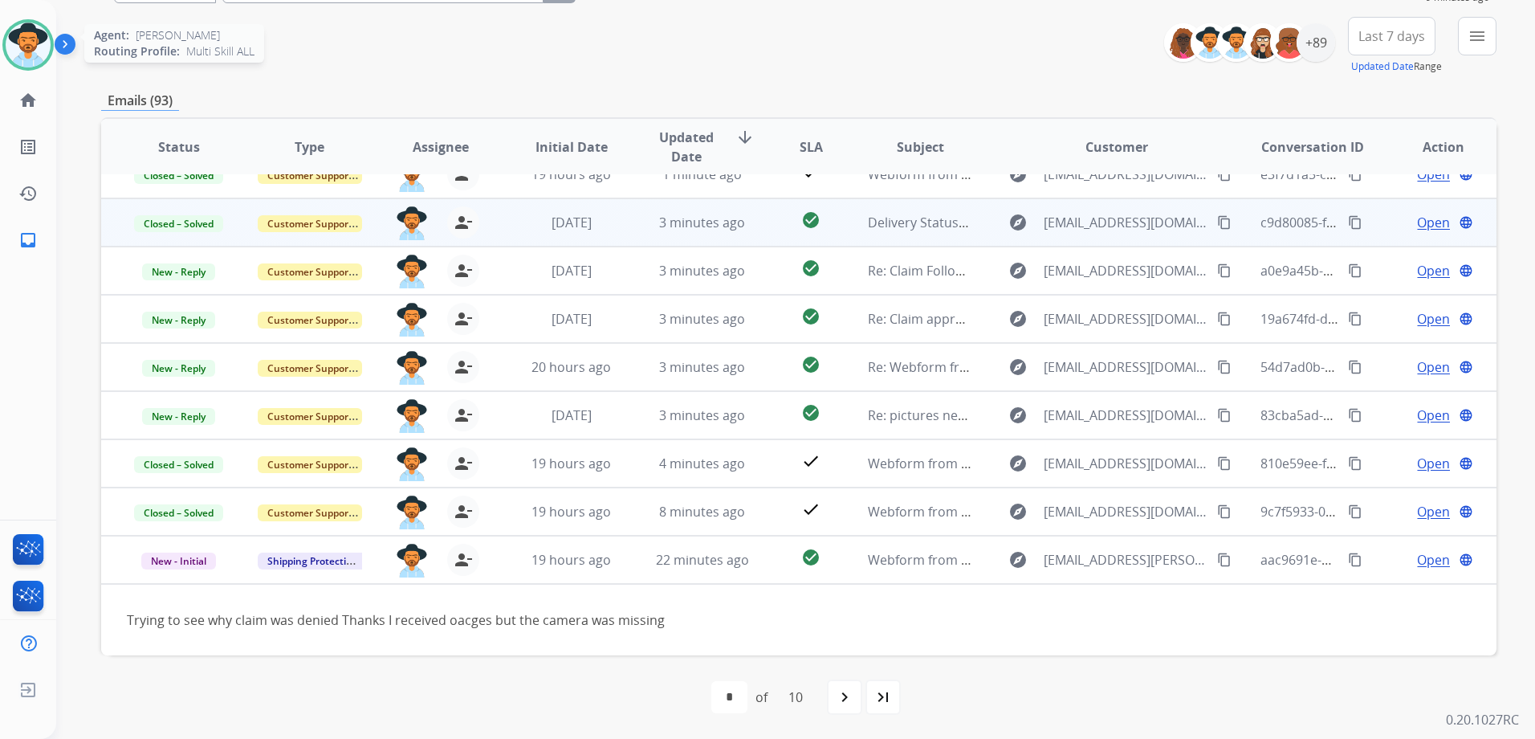
click at [29, 55] on img at bounding box center [28, 44] width 45 height 45
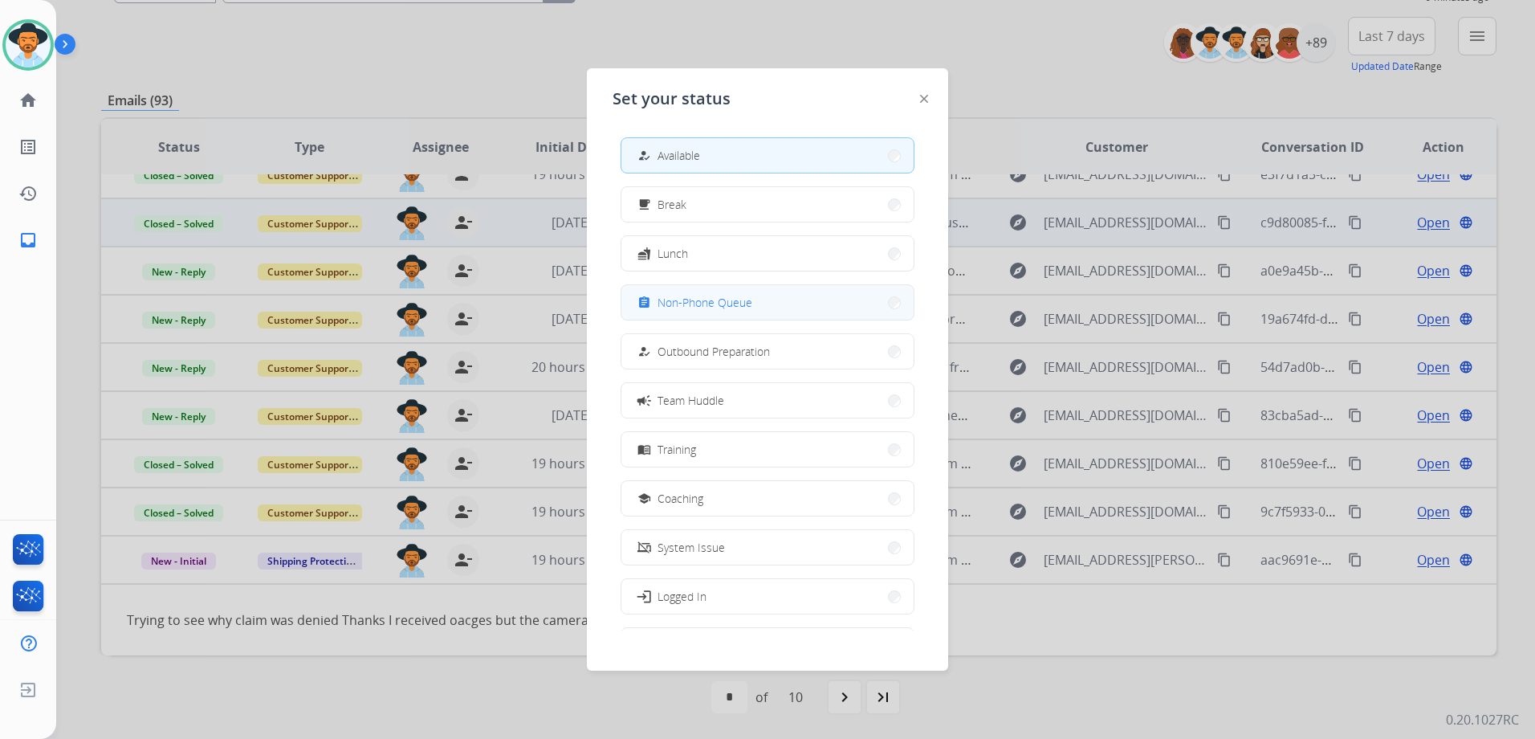
click at [691, 305] on span "Non-Phone Queue" at bounding box center [705, 302] width 95 height 17
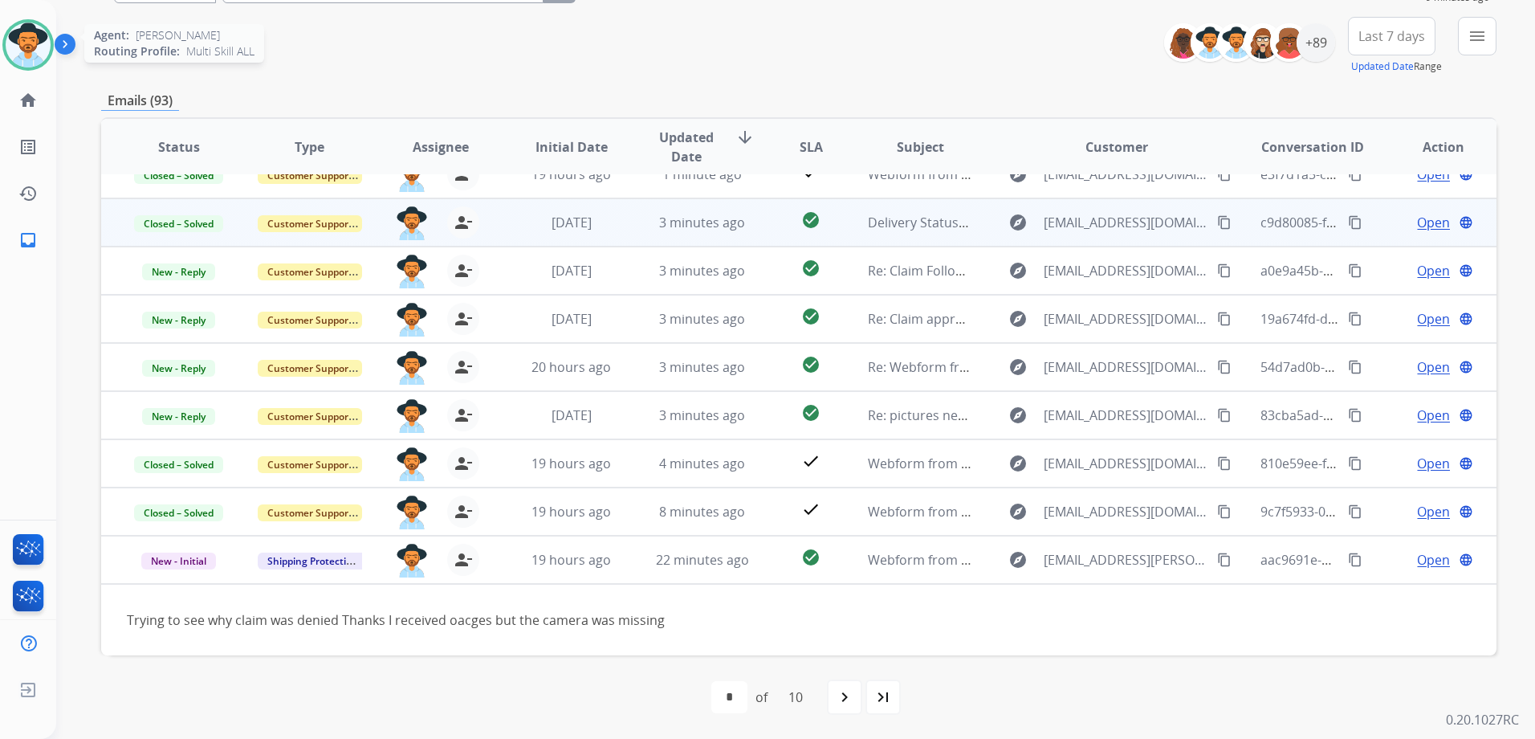
click at [31, 49] on img at bounding box center [28, 44] width 45 height 45
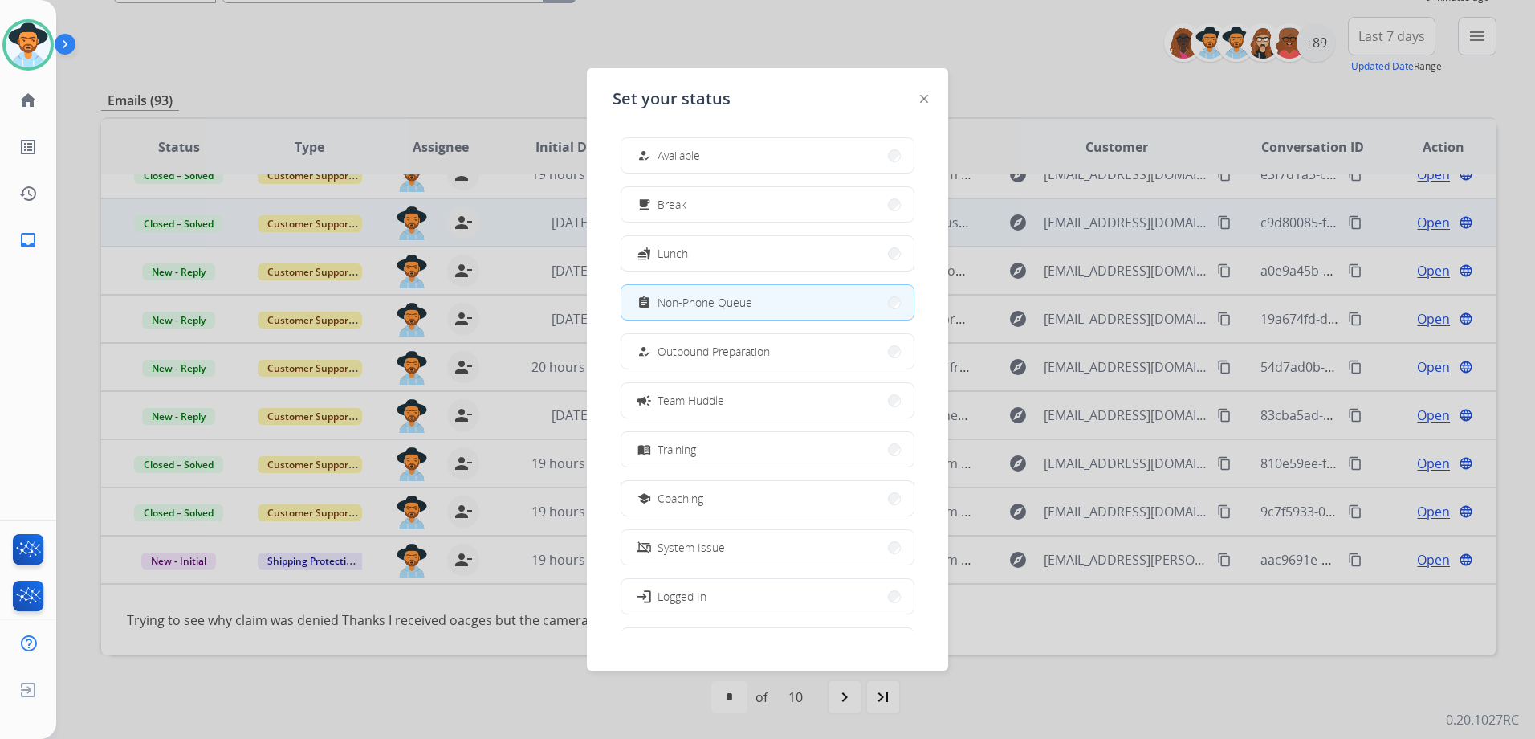
click at [417, 97] on div at bounding box center [767, 369] width 1535 height 739
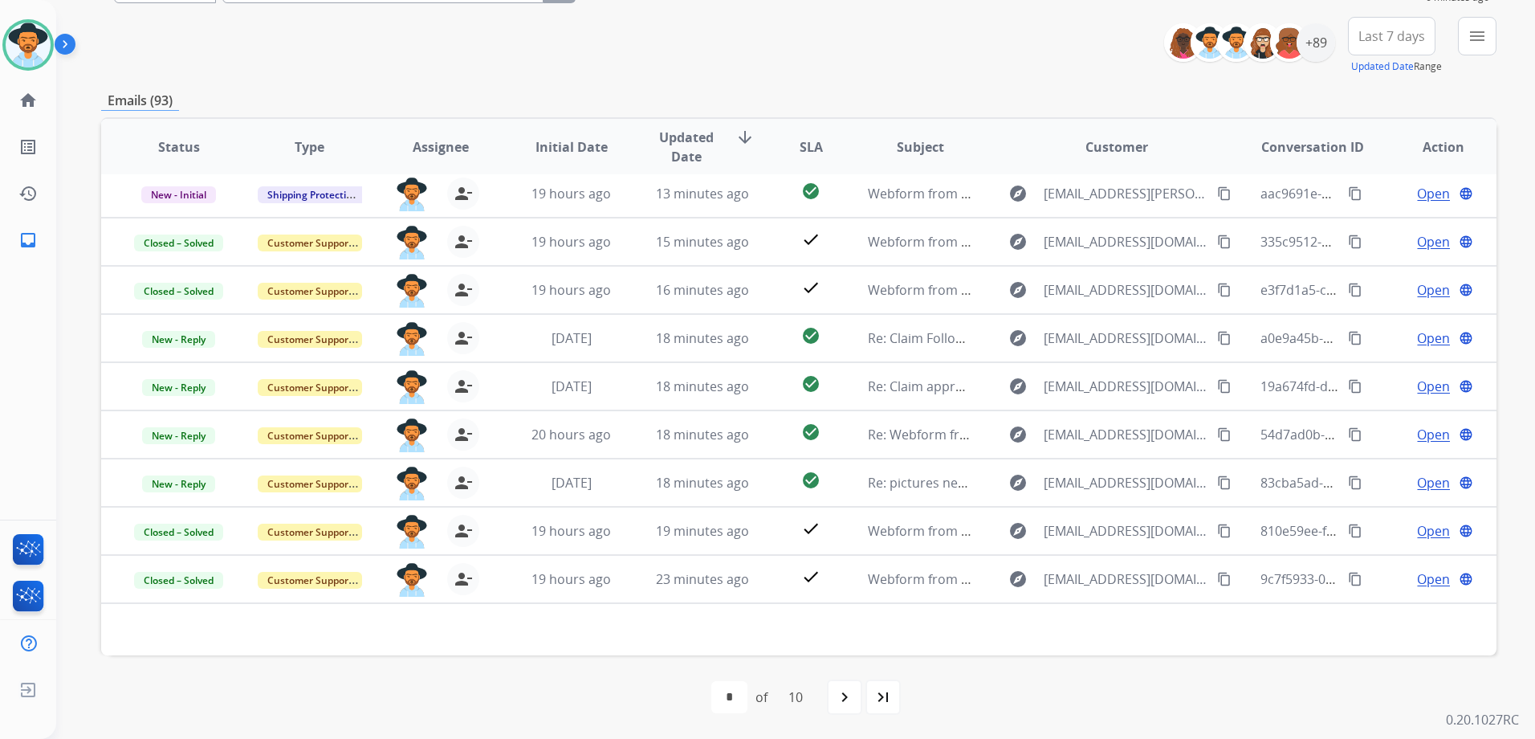
scroll to position [54, 0]
click at [353, 71] on div "**********" at bounding box center [798, 46] width 1395 height 58
click at [17, 46] on img at bounding box center [28, 44] width 45 height 45
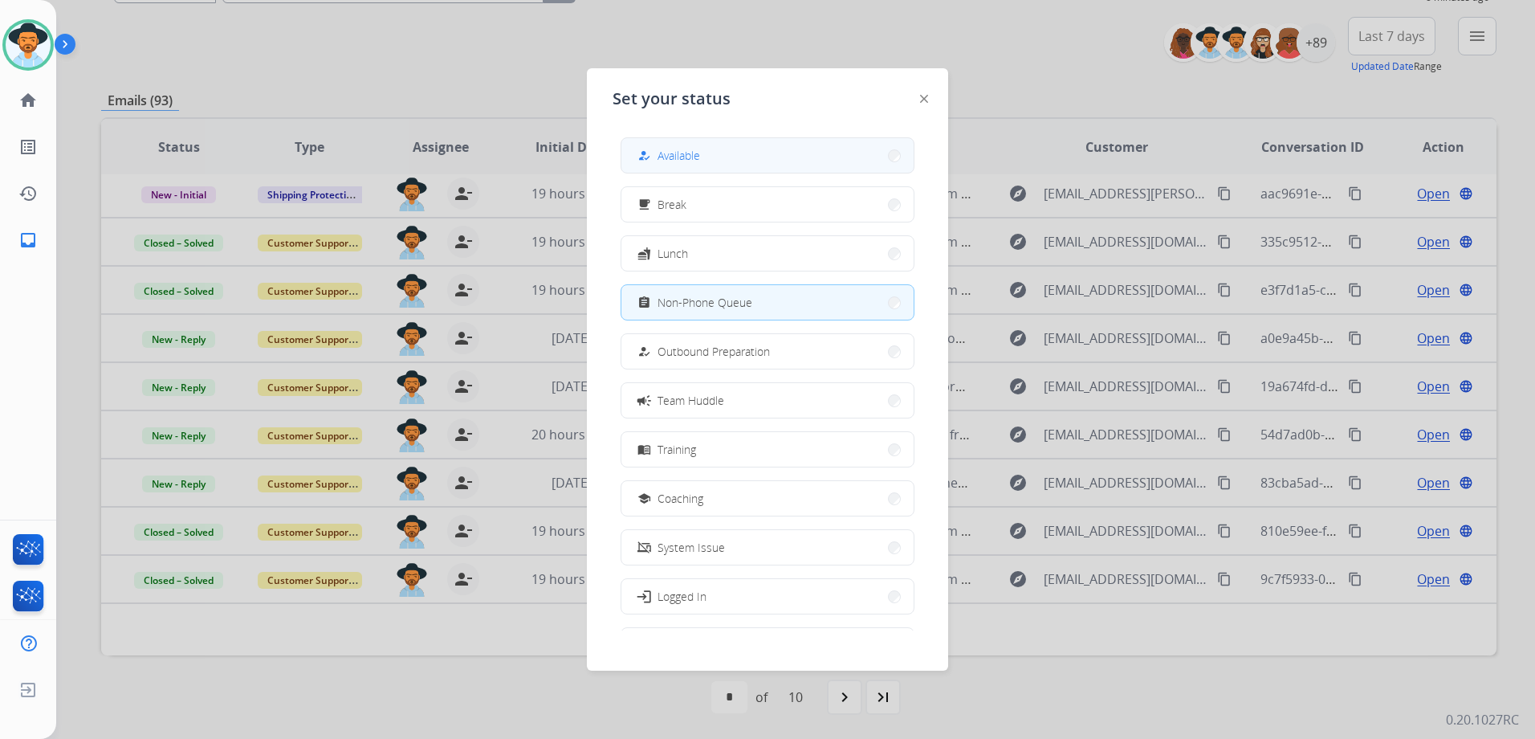
click at [690, 156] on span "Available" at bounding box center [679, 155] width 43 height 17
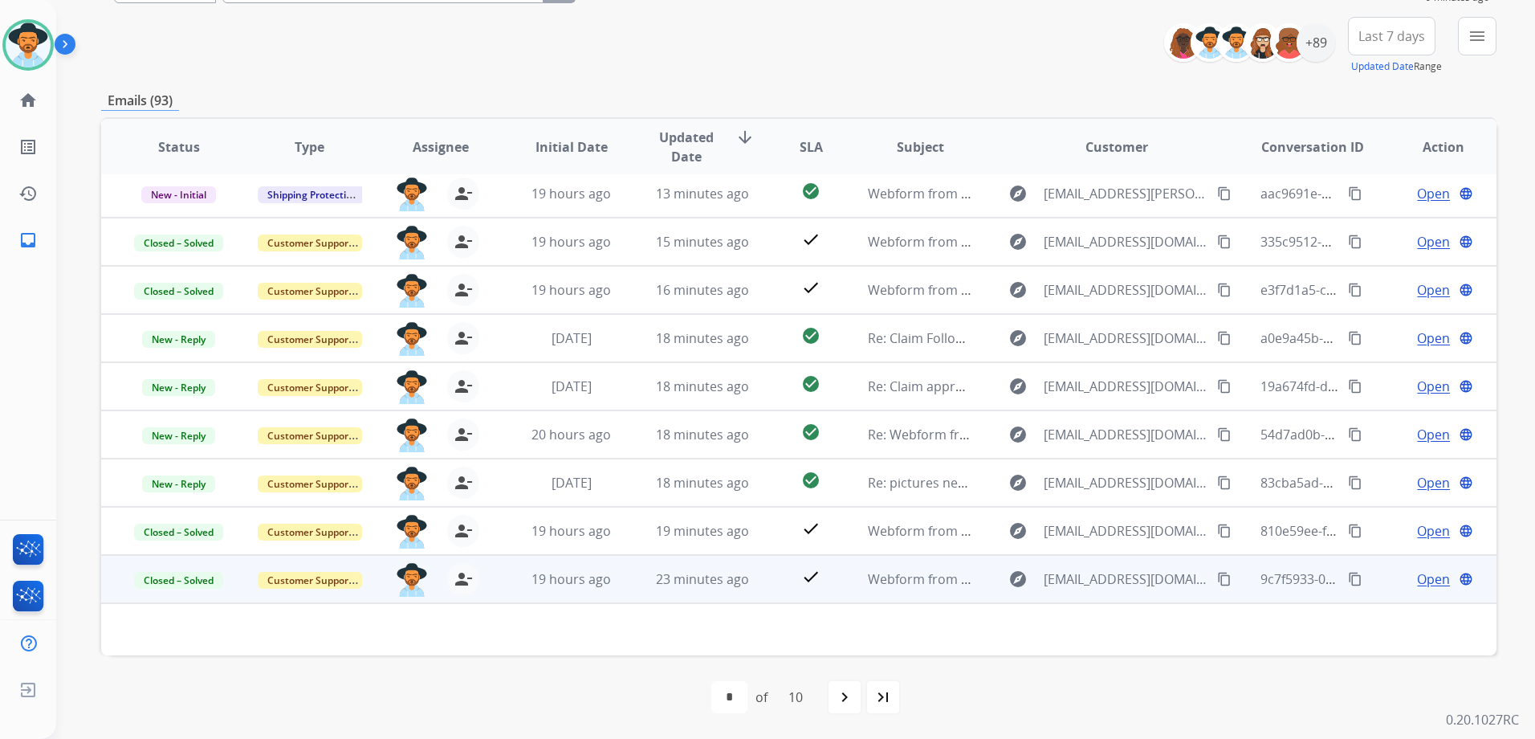
click at [1372, 591] on td "Open language" at bounding box center [1431, 579] width 131 height 48
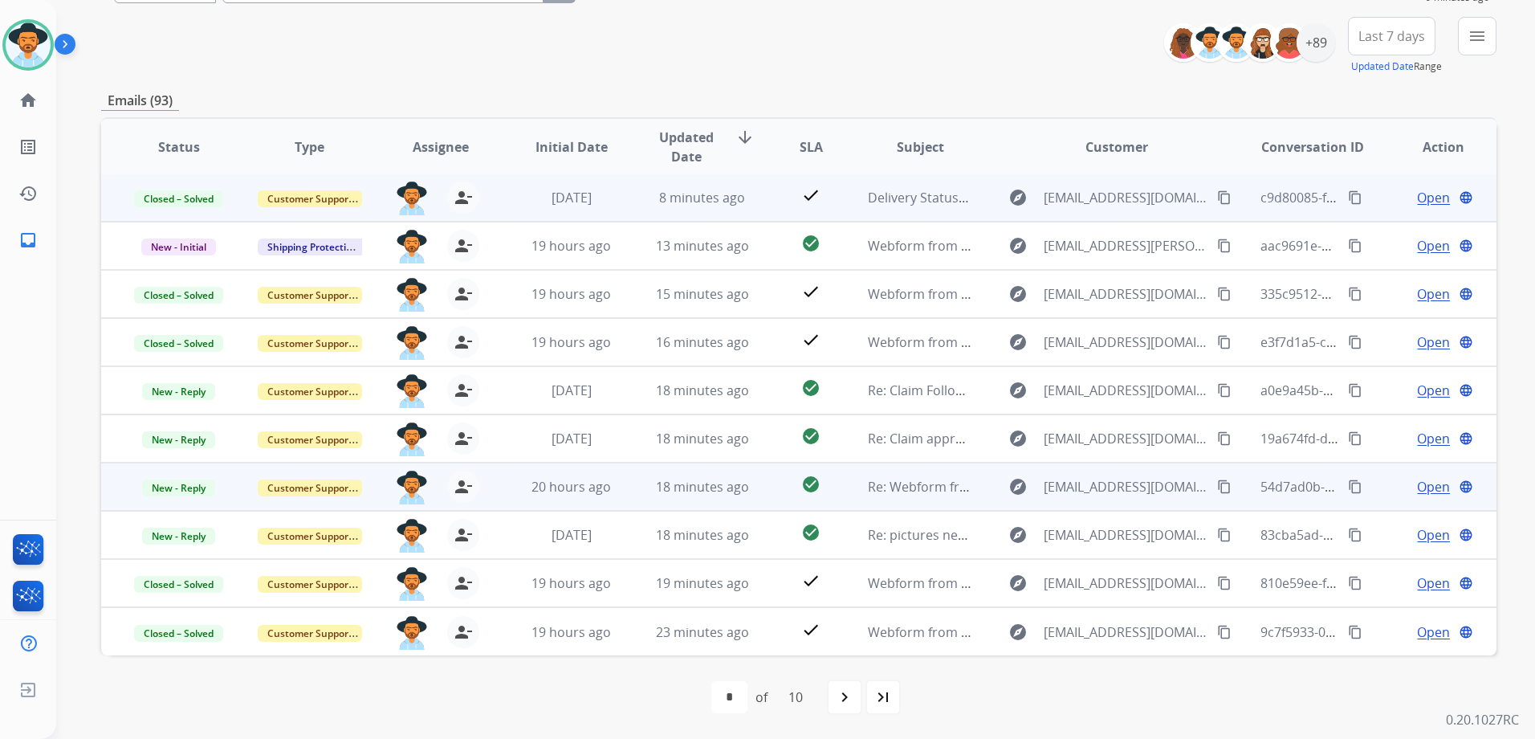
scroll to position [2, 0]
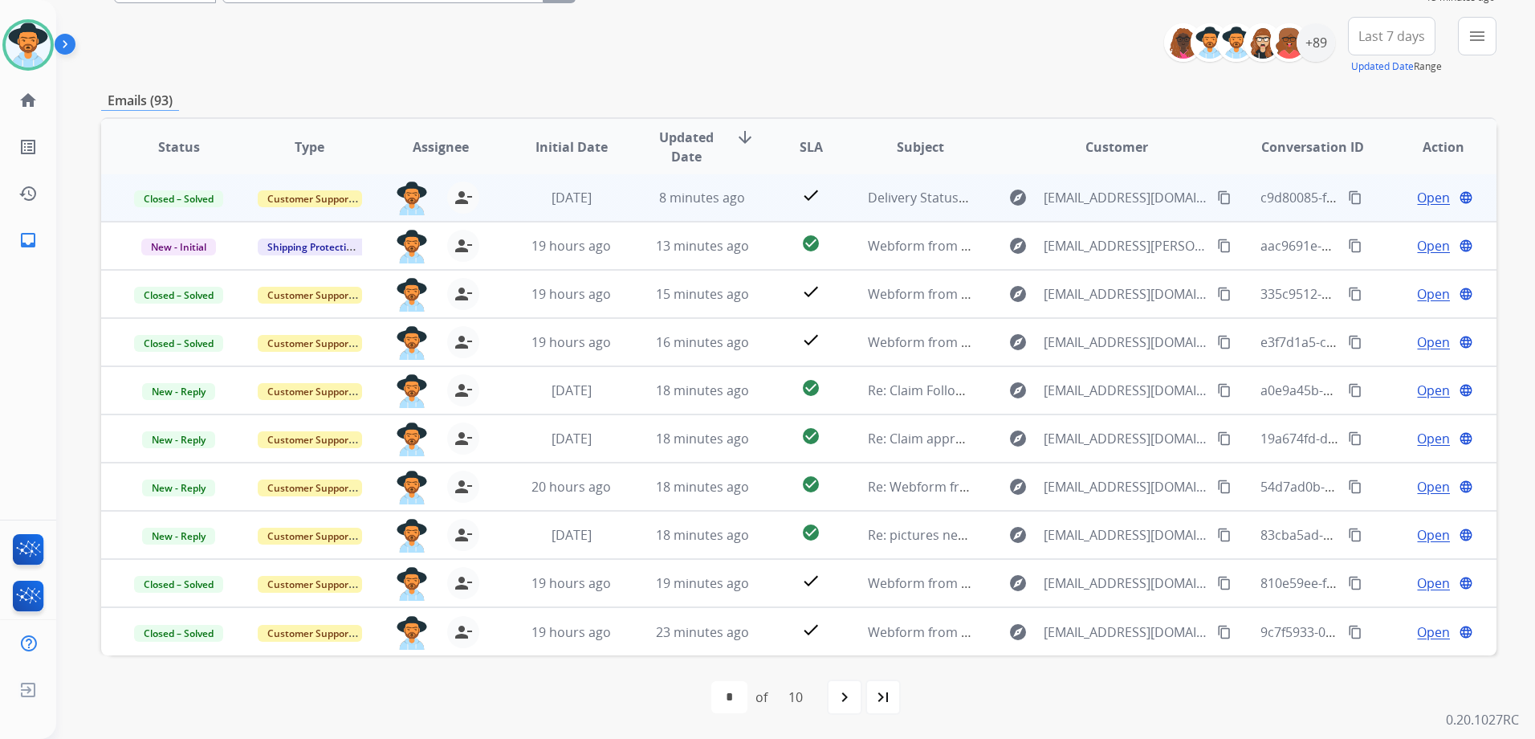
click at [1371, 546] on td "Open language" at bounding box center [1431, 535] width 131 height 48
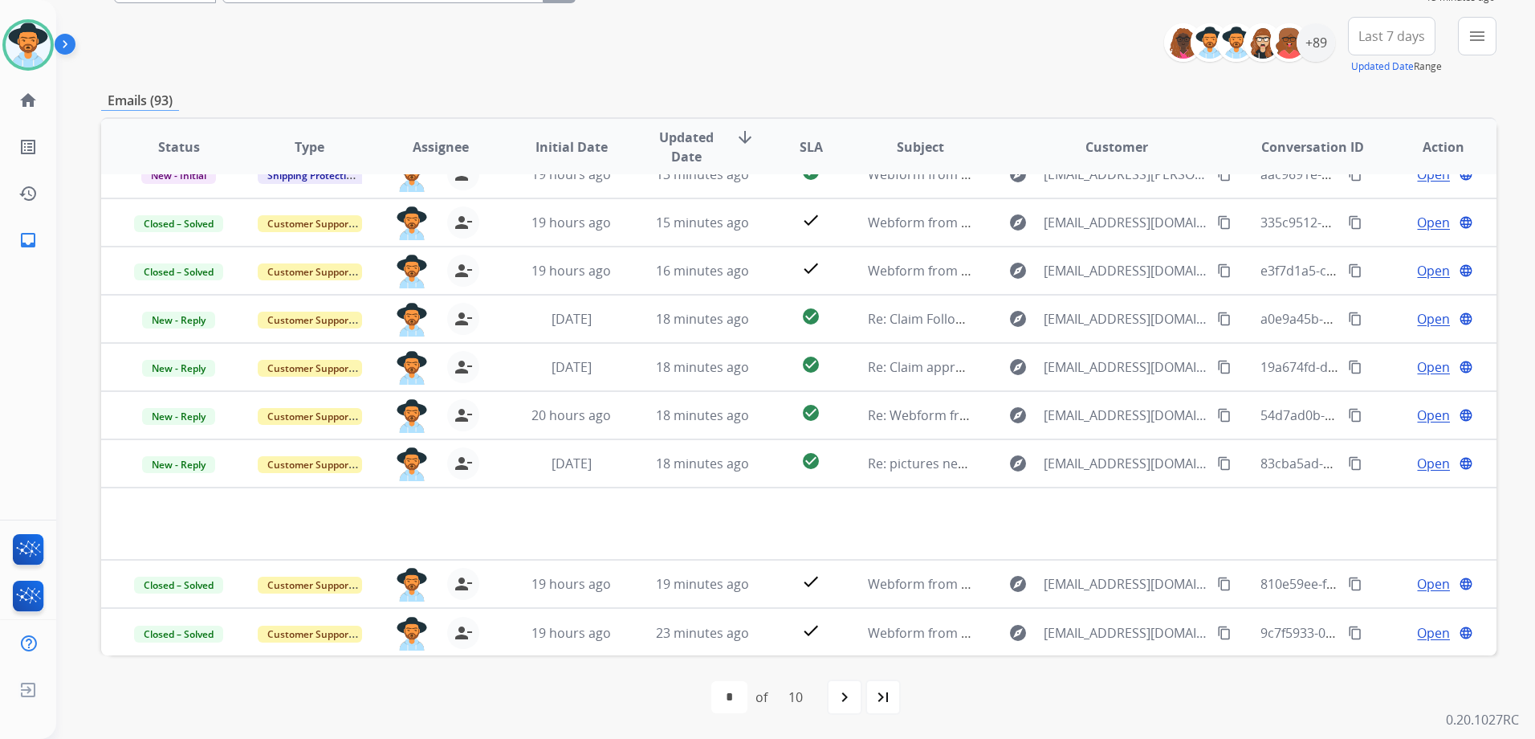
scroll to position [74, 0]
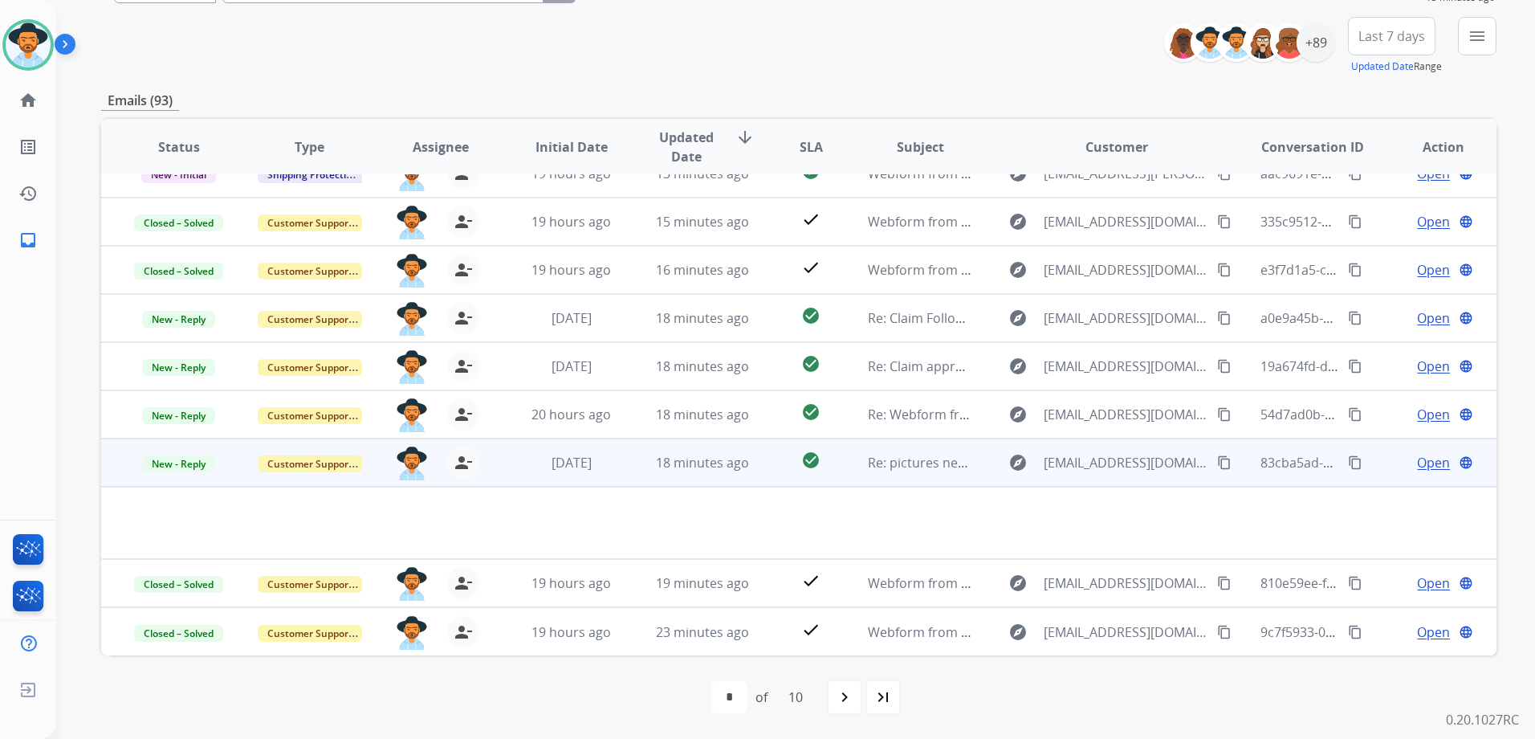
click at [1372, 464] on td "Open language" at bounding box center [1431, 462] width 131 height 48
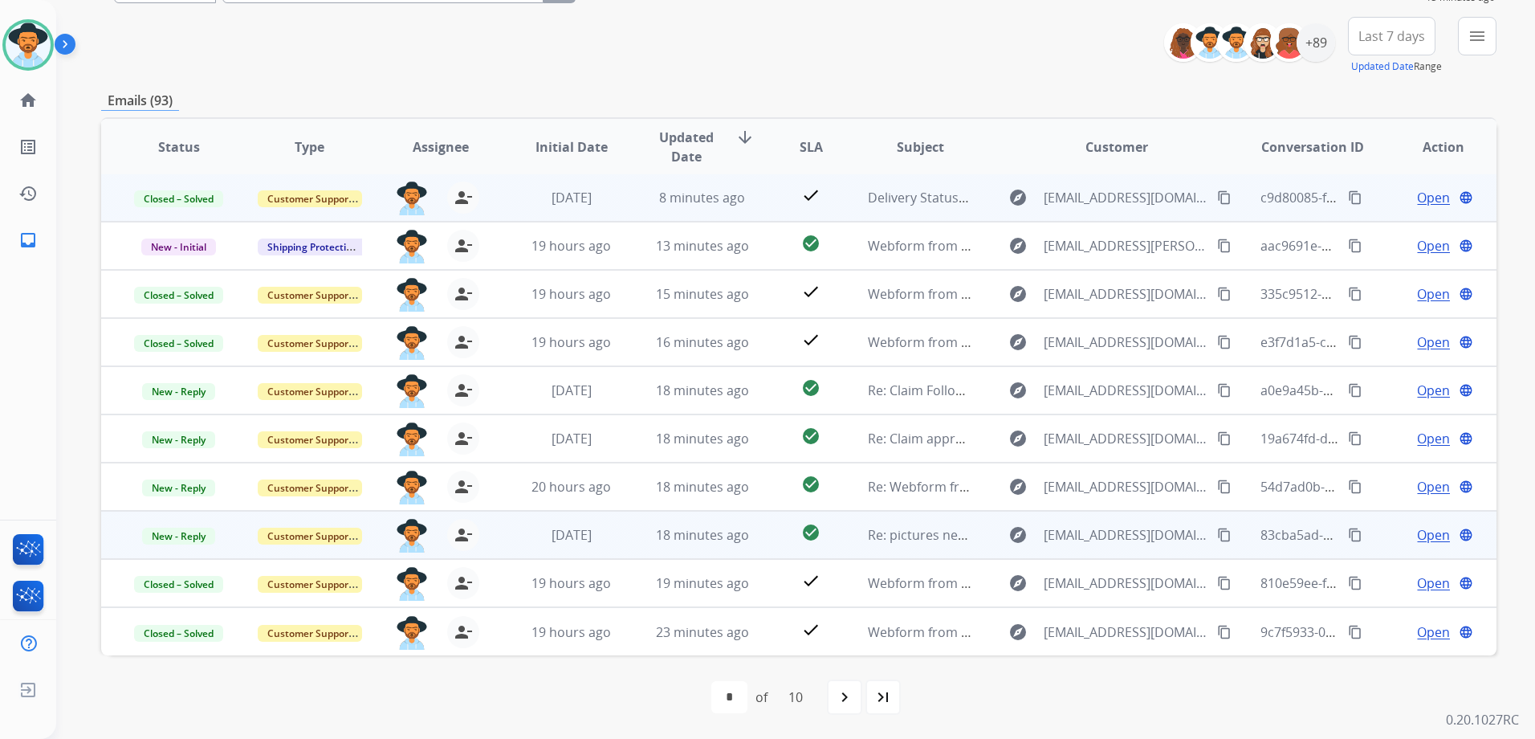
click at [1370, 536] on td "Open language" at bounding box center [1431, 535] width 131 height 48
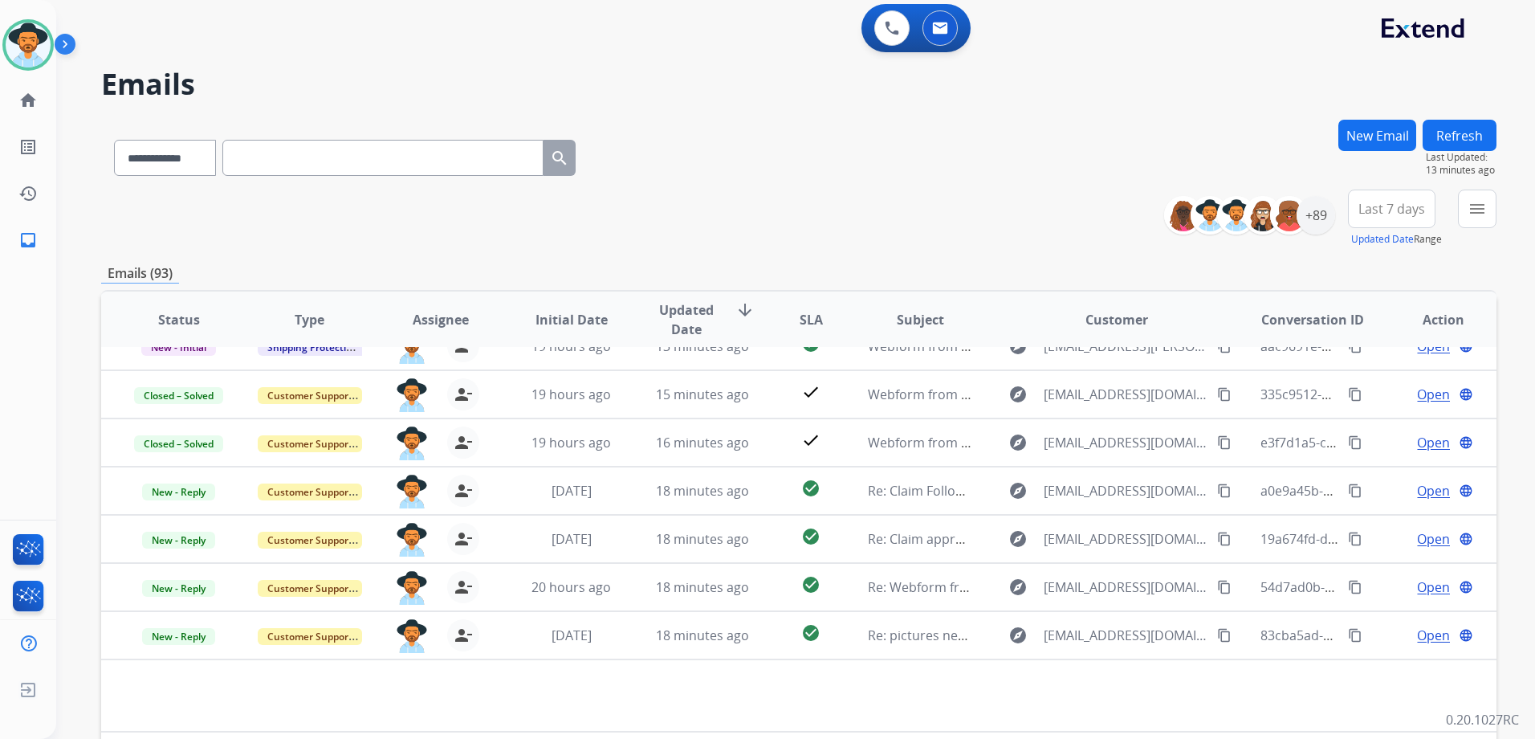
scroll to position [0, 0]
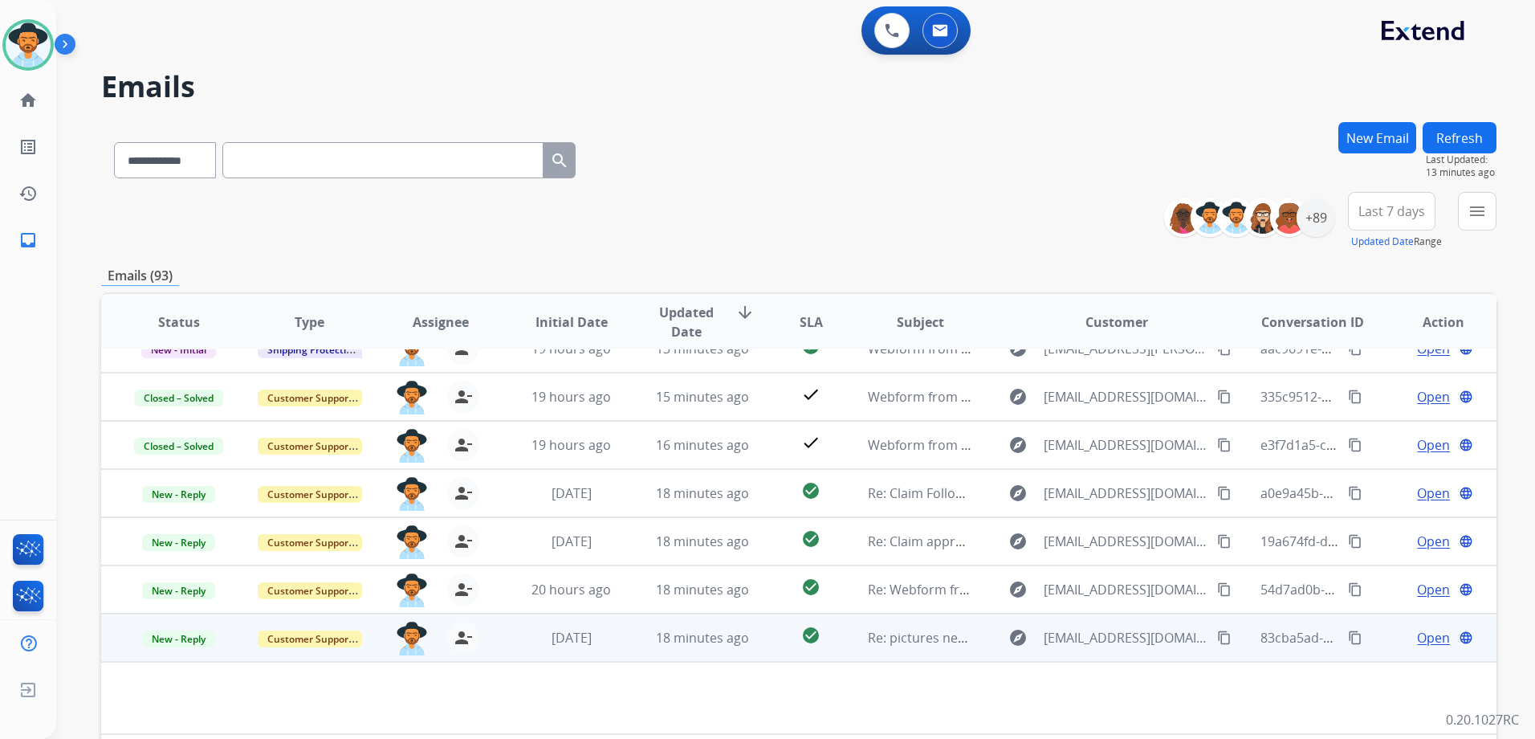
click at [1368, 637] on td "Open language" at bounding box center [1431, 637] width 131 height 48
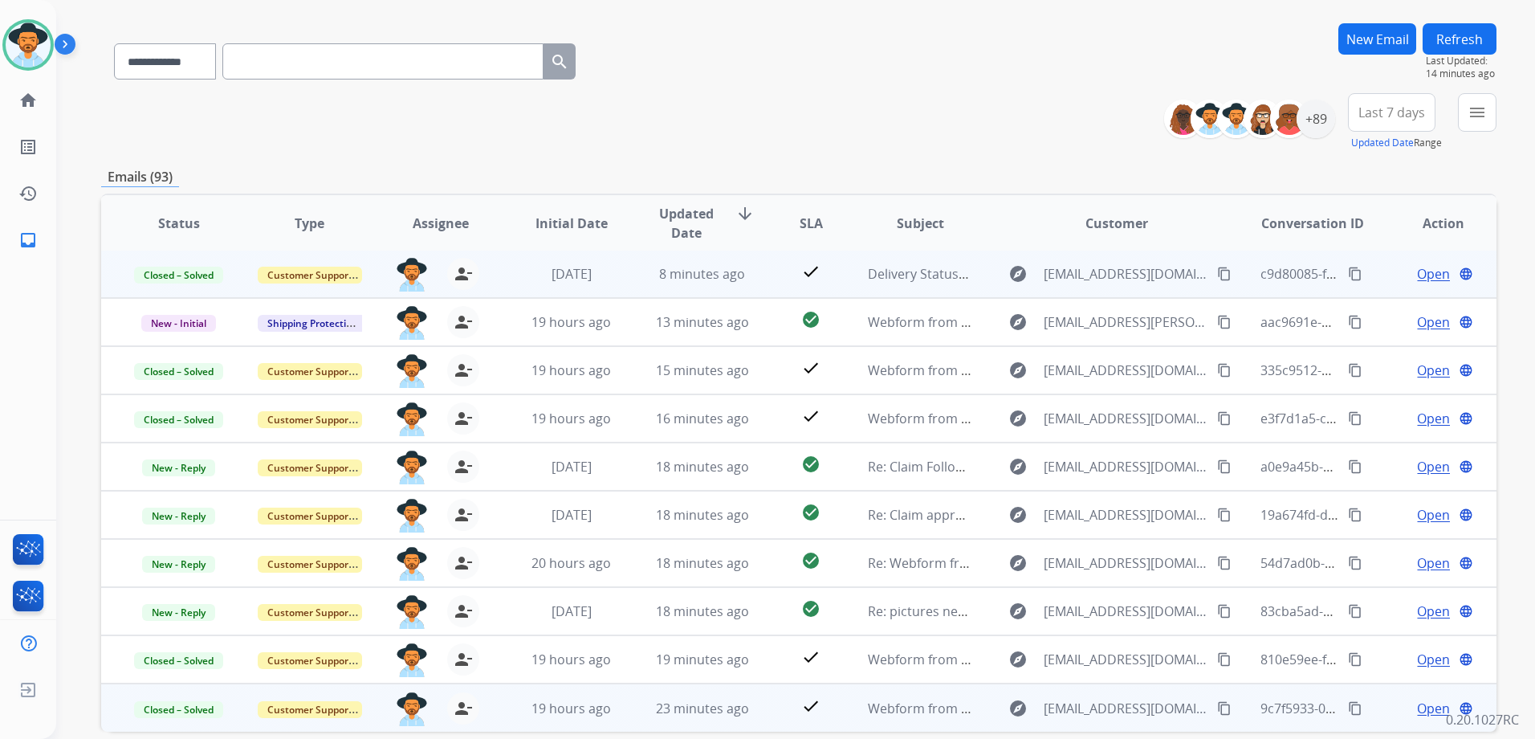
scroll to position [161, 0]
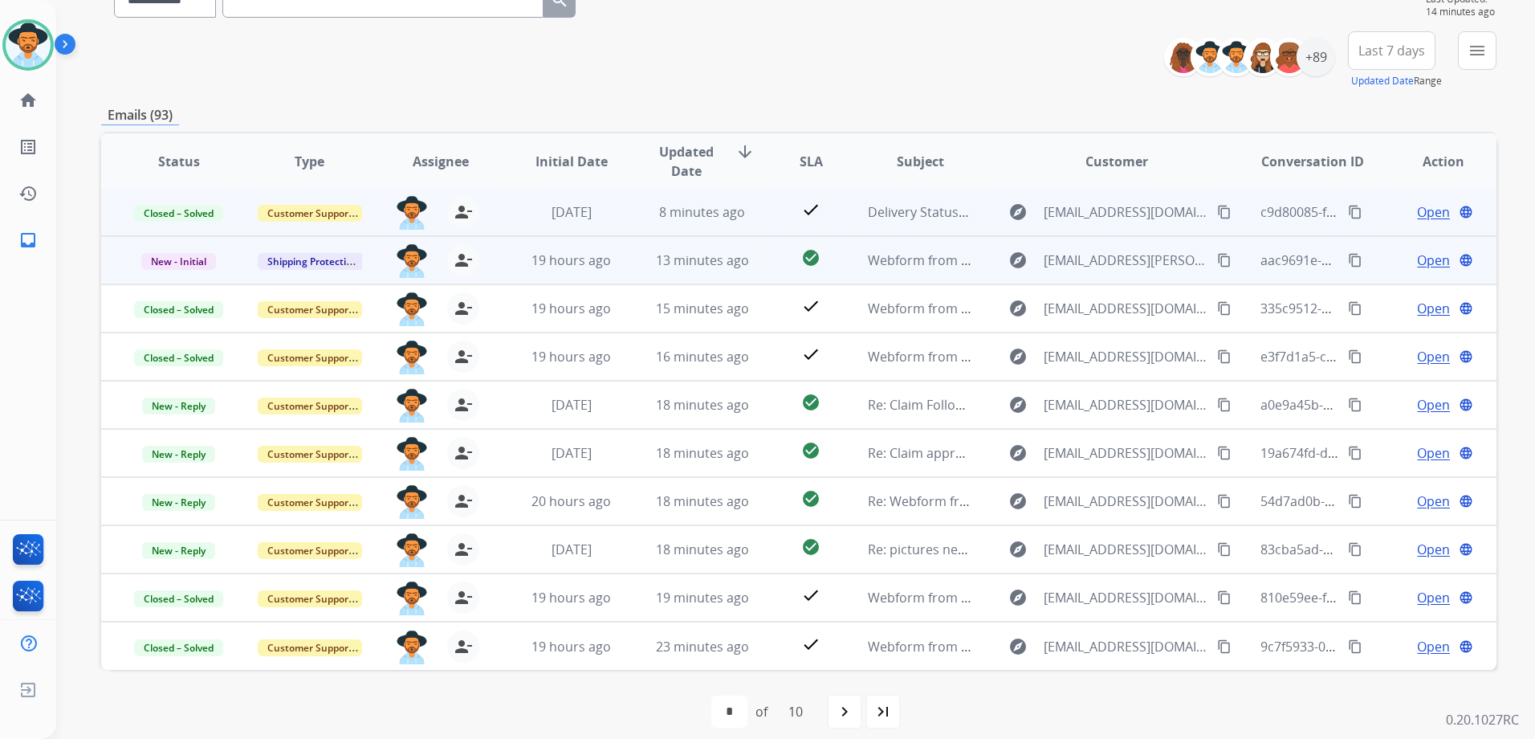
click at [1383, 271] on td "Open language" at bounding box center [1431, 260] width 131 height 48
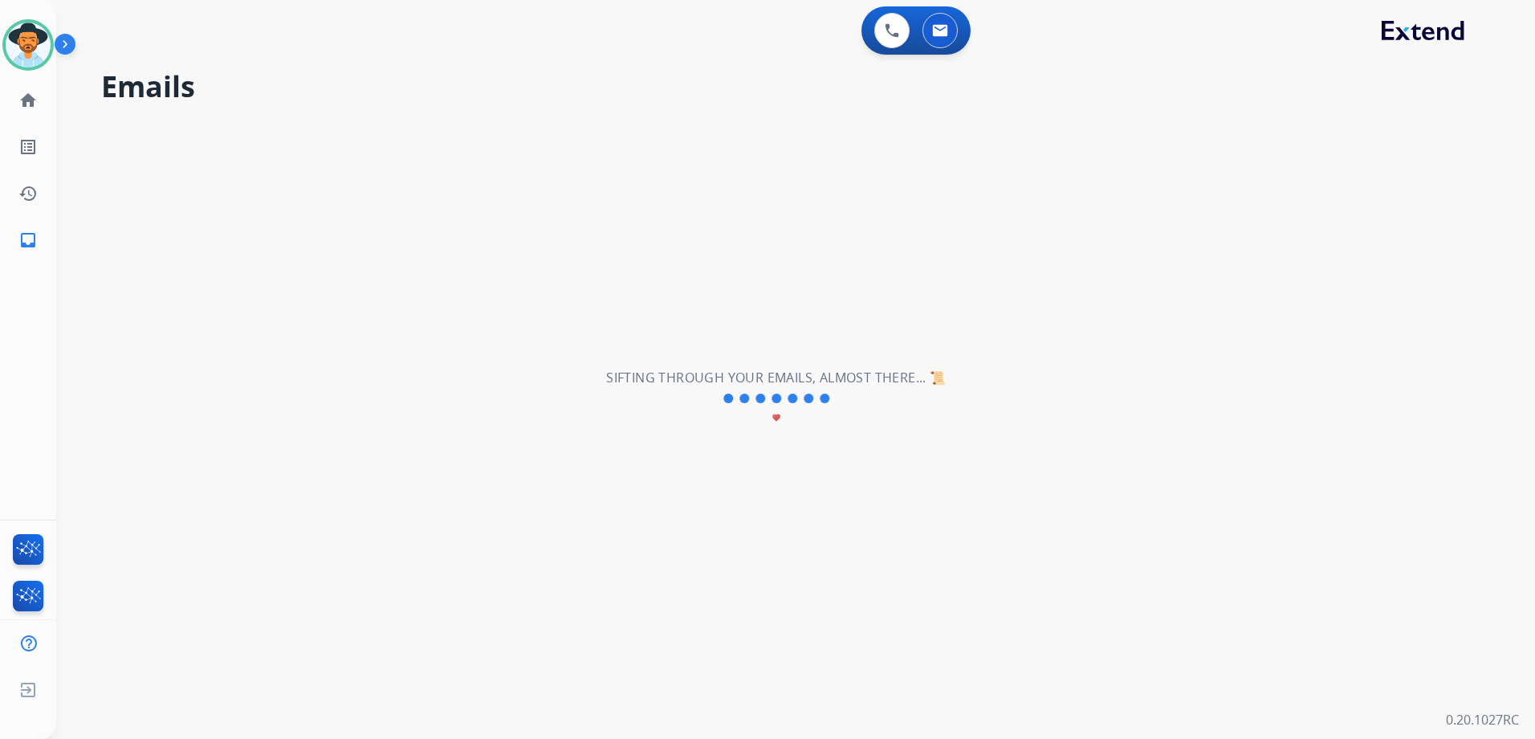
scroll to position [0, 0]
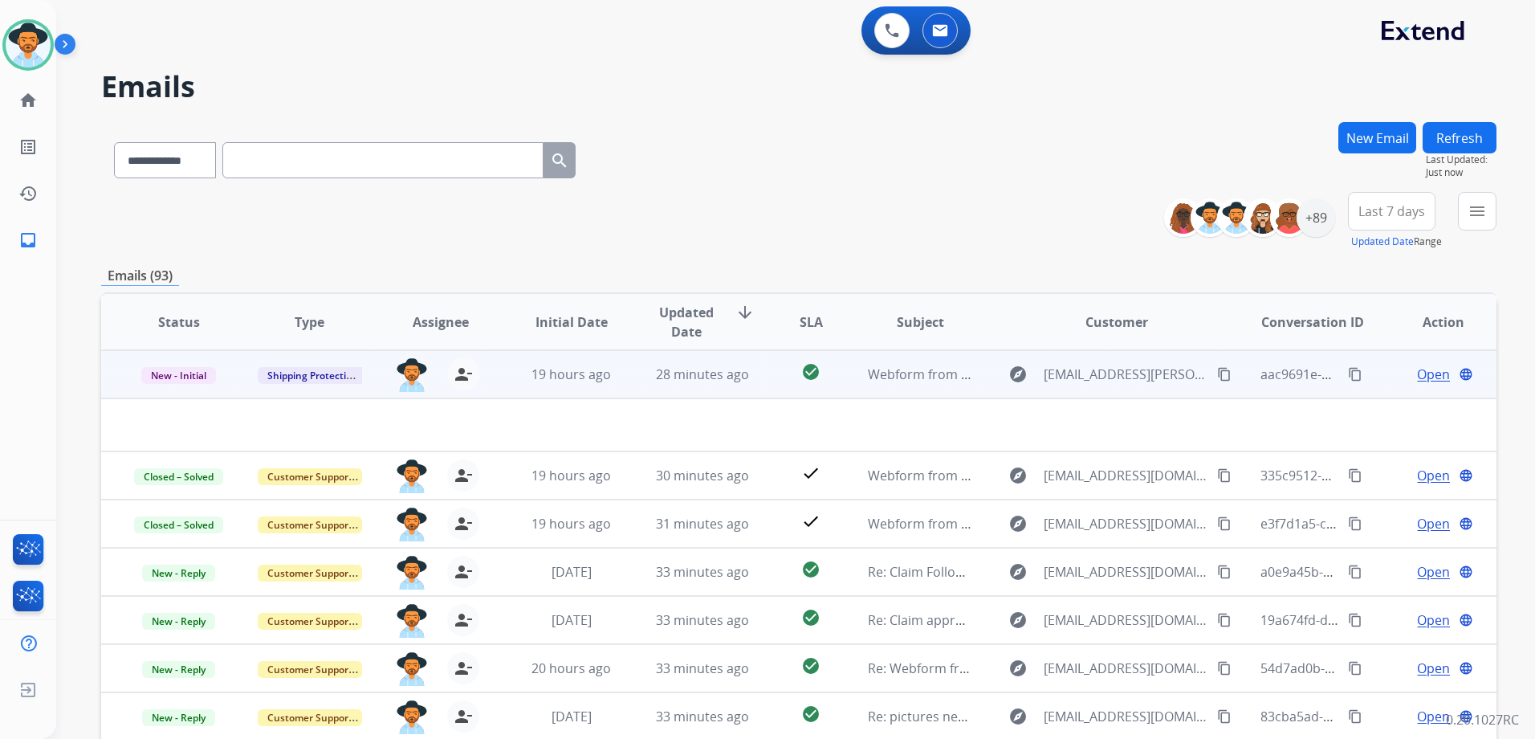
click at [1417, 372] on span "Open" at bounding box center [1433, 374] width 33 height 19
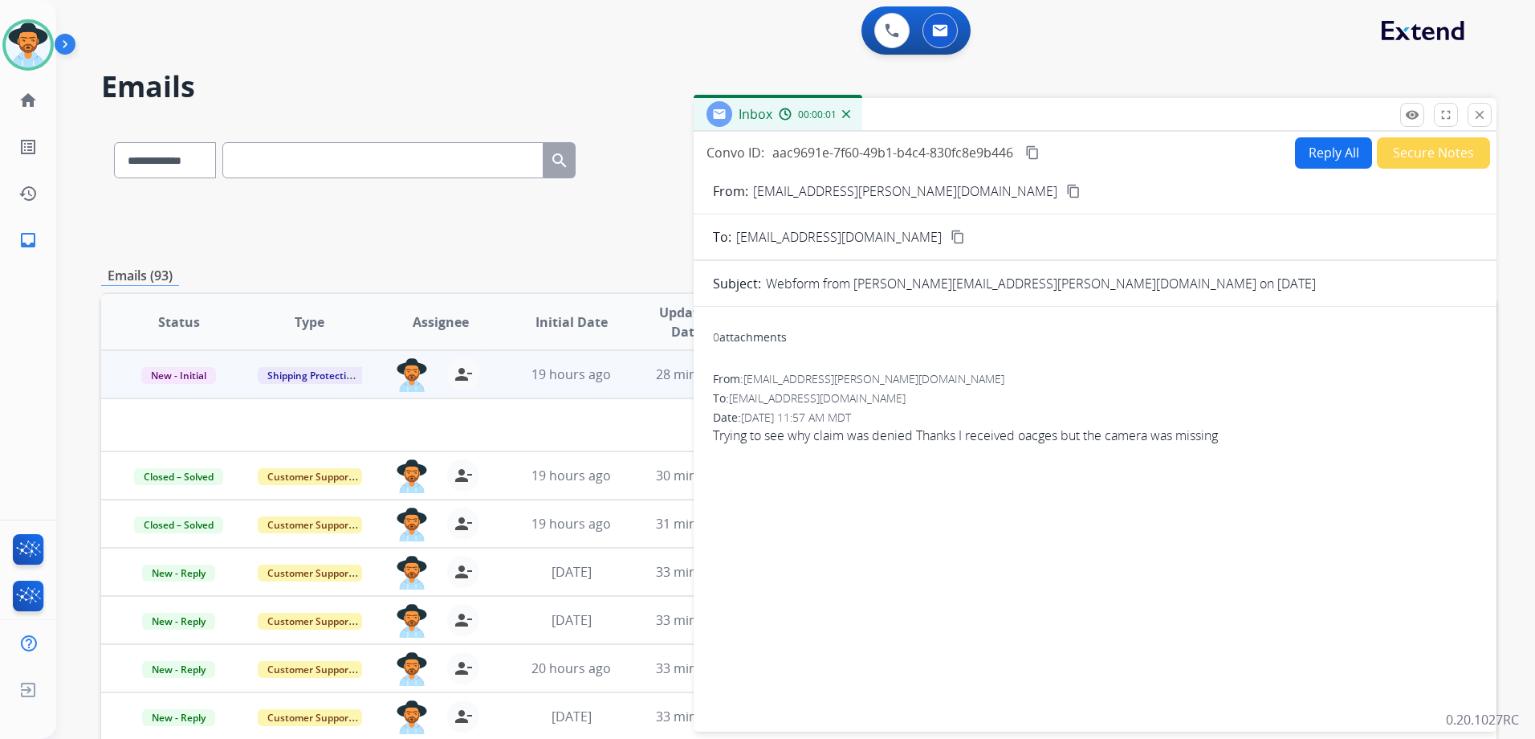
click at [1305, 155] on button "Reply All" at bounding box center [1333, 152] width 77 height 31
select select "**********"
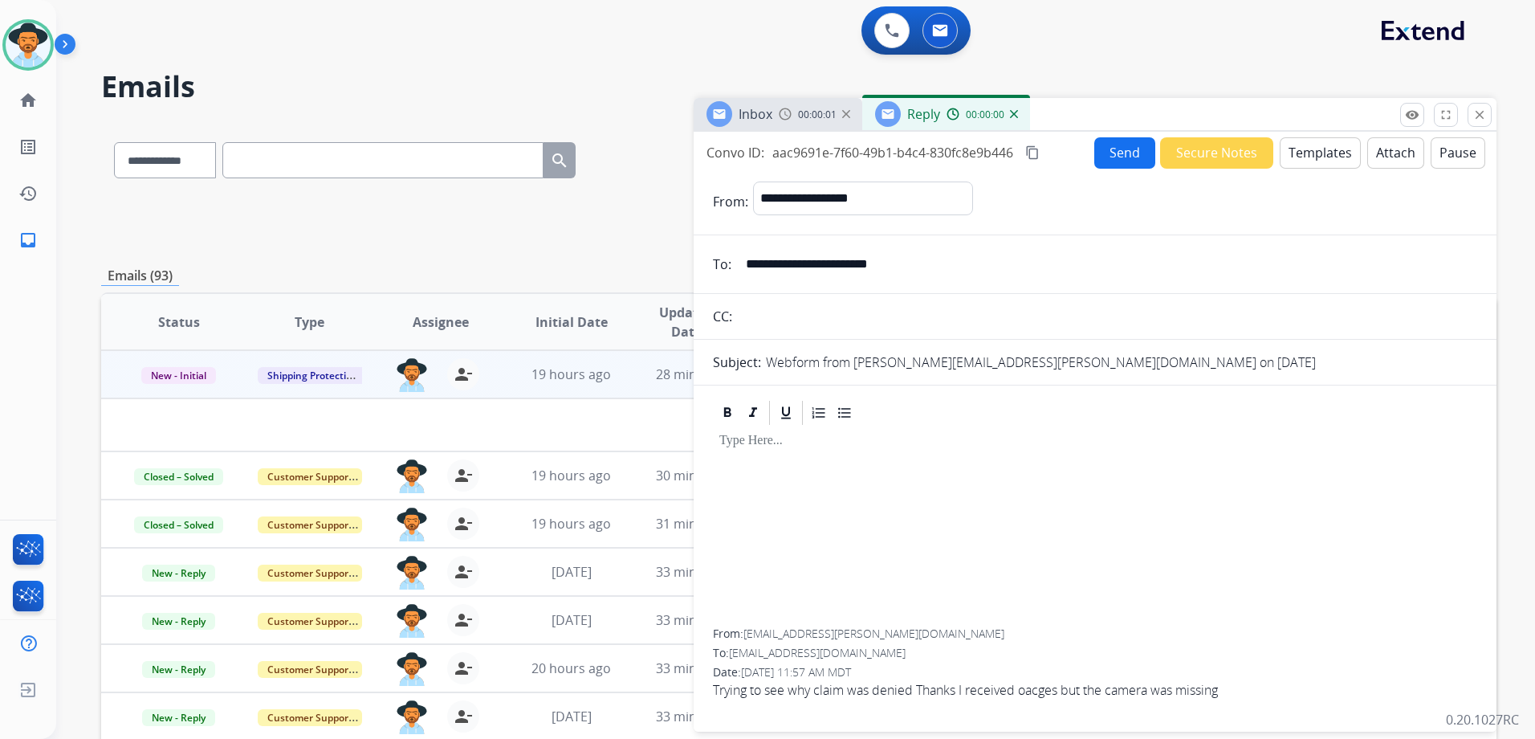
click at [1309, 158] on button "Templates" at bounding box center [1320, 152] width 81 height 31
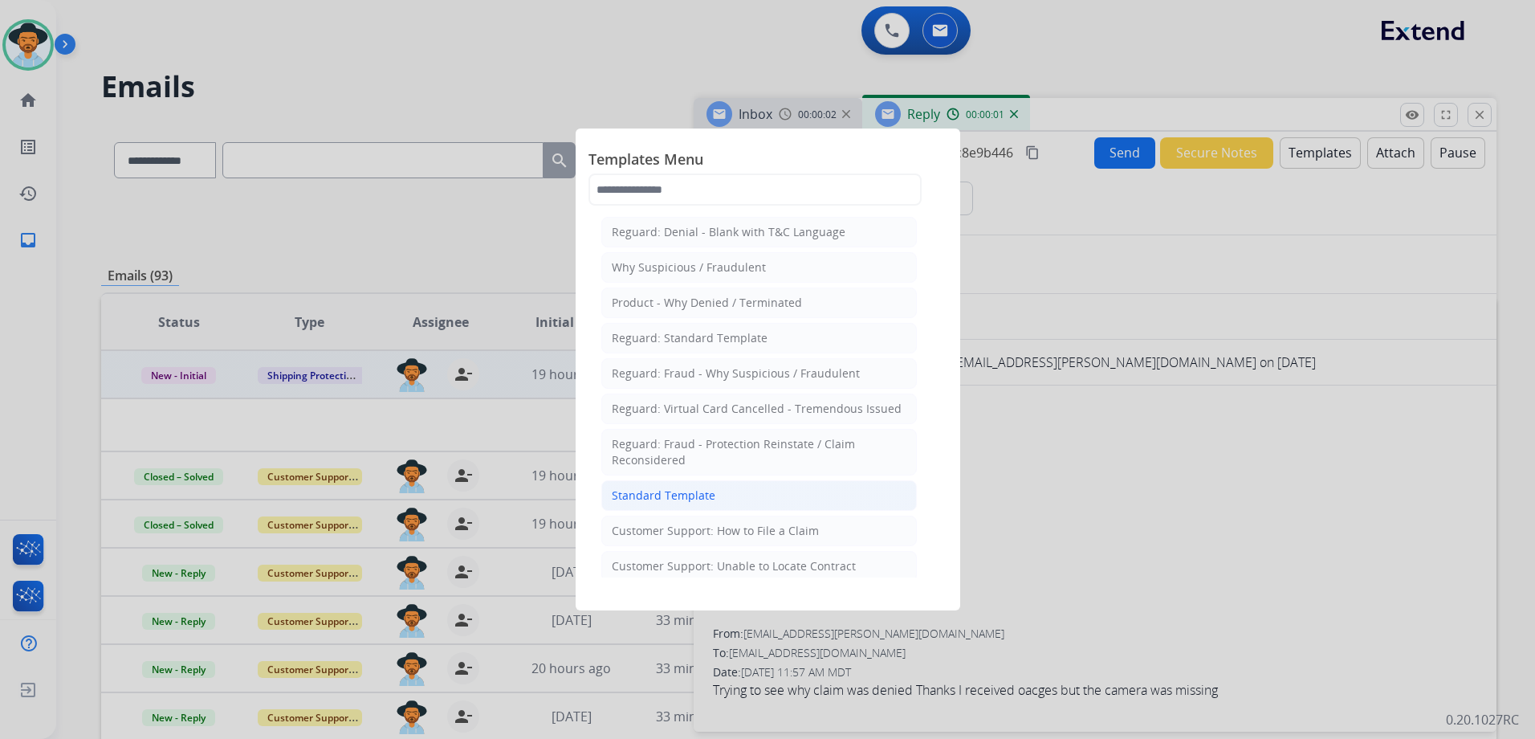
click at [694, 503] on div "Standard Template" at bounding box center [664, 495] width 104 height 16
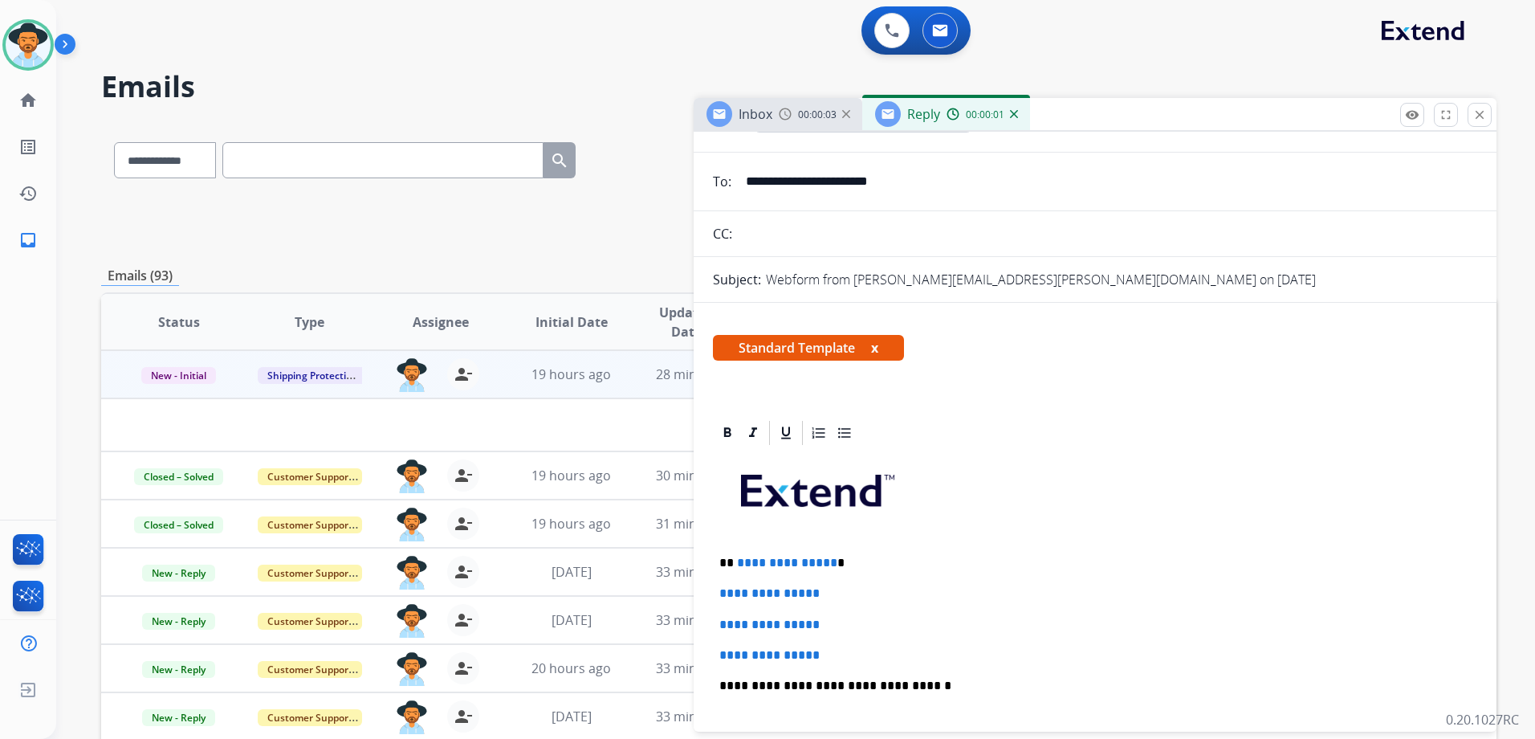
scroll to position [161, 0]
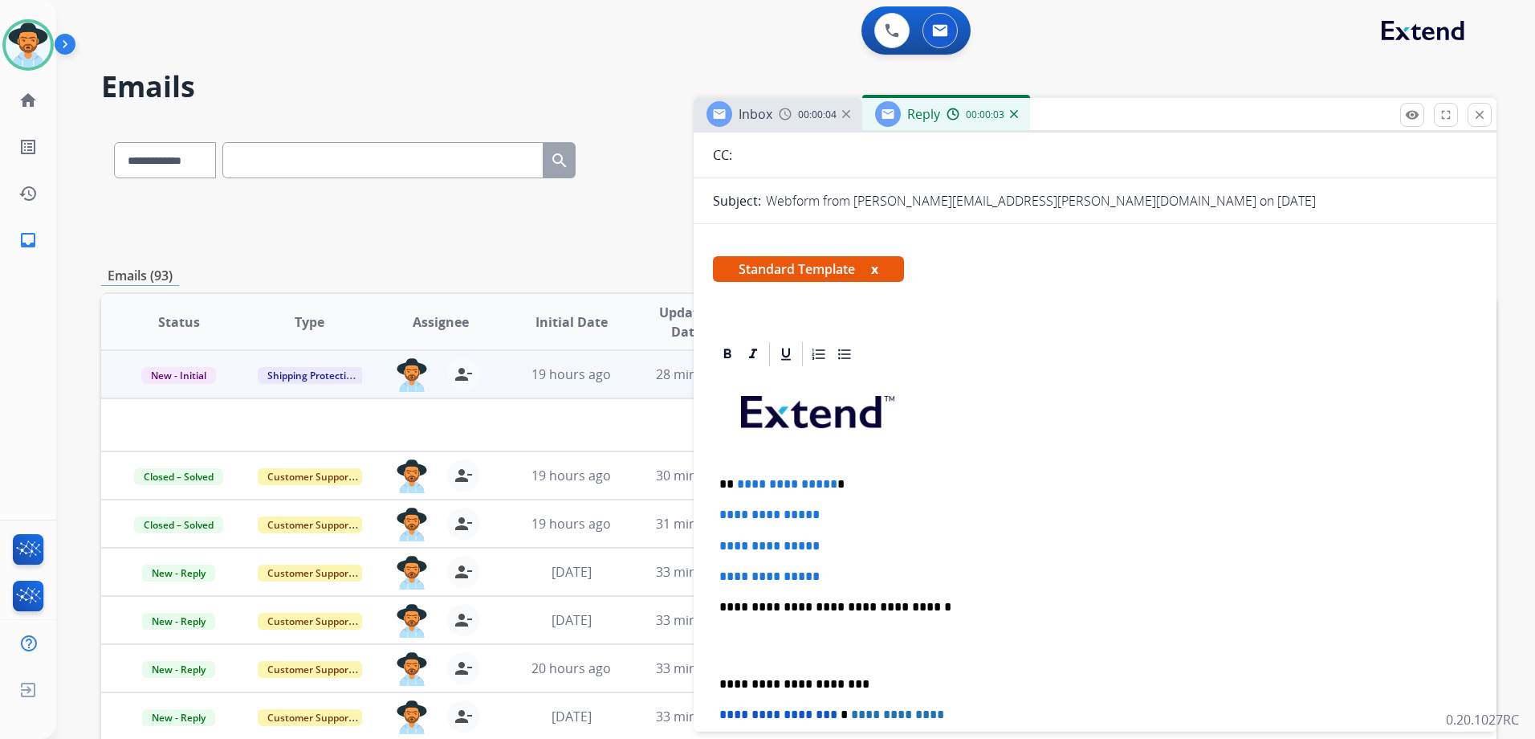
drag, startPoint x: 712, startPoint y: 483, endPoint x: 755, endPoint y: 485, distance: 42.6
click at [755, 485] on div "**********" at bounding box center [1095, 672] width 803 height 665
drag, startPoint x: 717, startPoint y: 482, endPoint x: 845, endPoint y: 560, distance: 150.2
click at [845, 560] on div "**********" at bounding box center [1095, 645] width 764 height 552
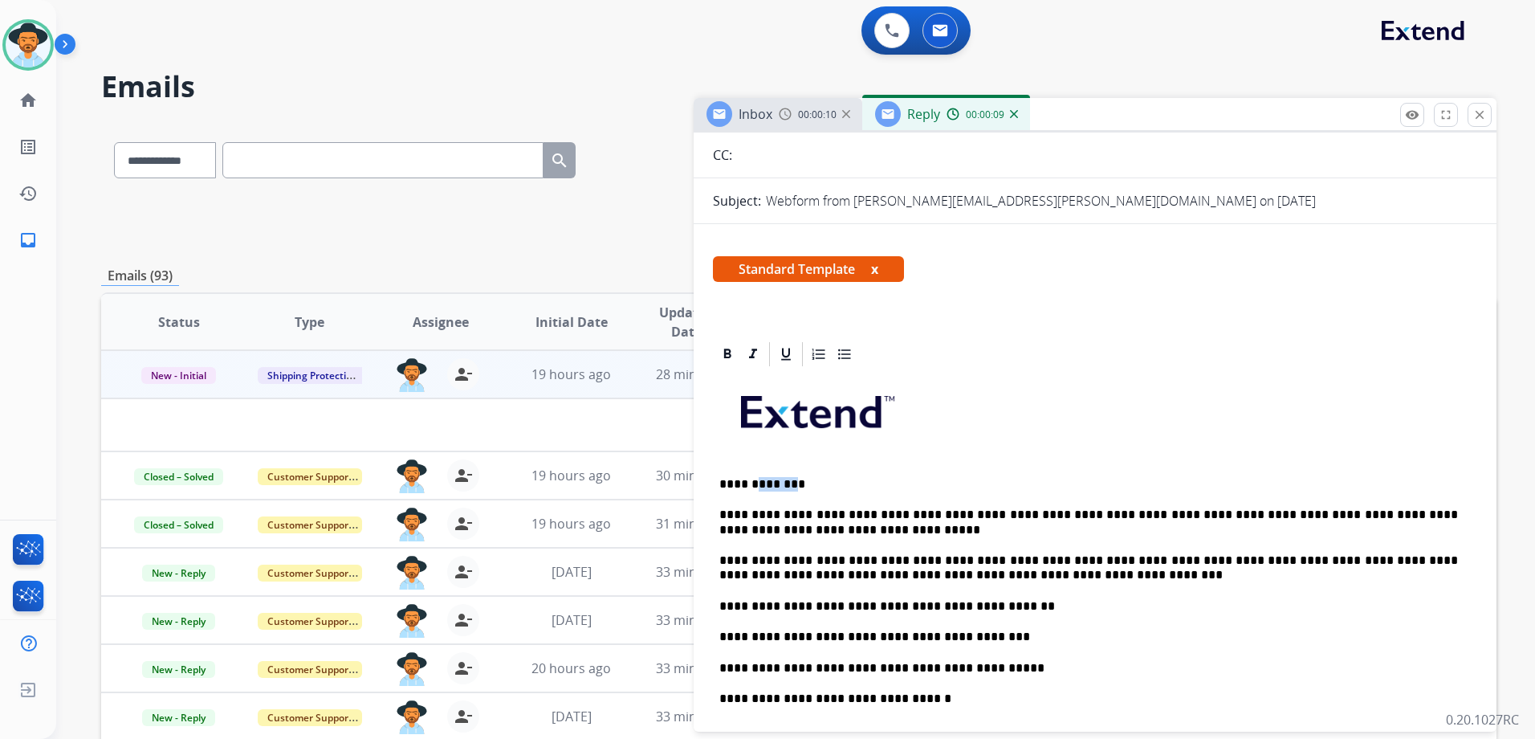
drag, startPoint x: 784, startPoint y: 480, endPoint x: 751, endPoint y: 475, distance: 32.5
click at [751, 477] on p "**********" at bounding box center [1088, 484] width 739 height 14
drag, startPoint x: 800, startPoint y: 470, endPoint x: 761, endPoint y: 479, distance: 40.5
click at [800, 470] on div "**********" at bounding box center [1095, 691] width 764 height 644
drag, startPoint x: 783, startPoint y: 483, endPoint x: 750, endPoint y: 470, distance: 35.6
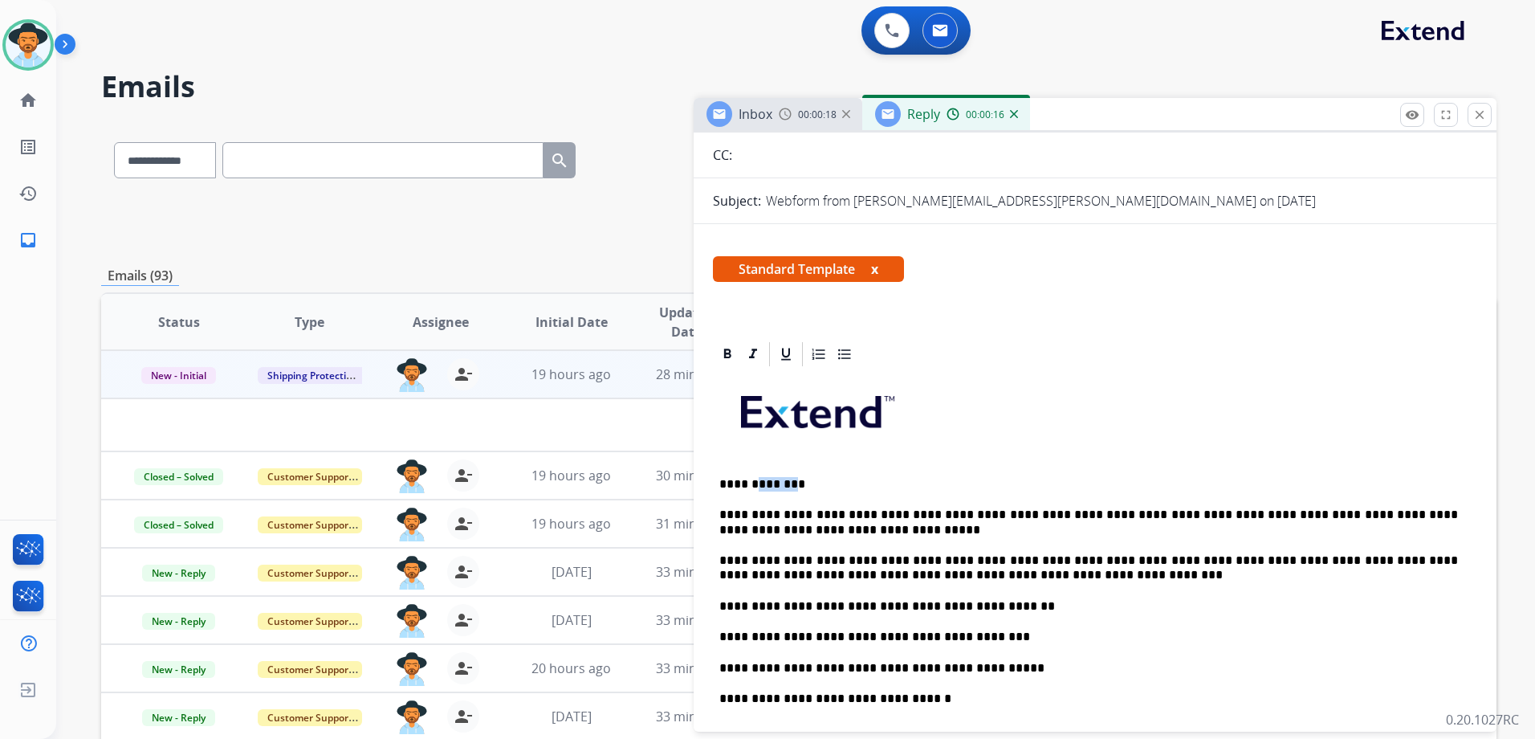
click at [751, 477] on p "**********" at bounding box center [1088, 484] width 739 height 14
drag, startPoint x: 1051, startPoint y: 561, endPoint x: 916, endPoint y: 560, distance: 134.9
click at [916, 560] on p "**********" at bounding box center [1088, 568] width 739 height 30
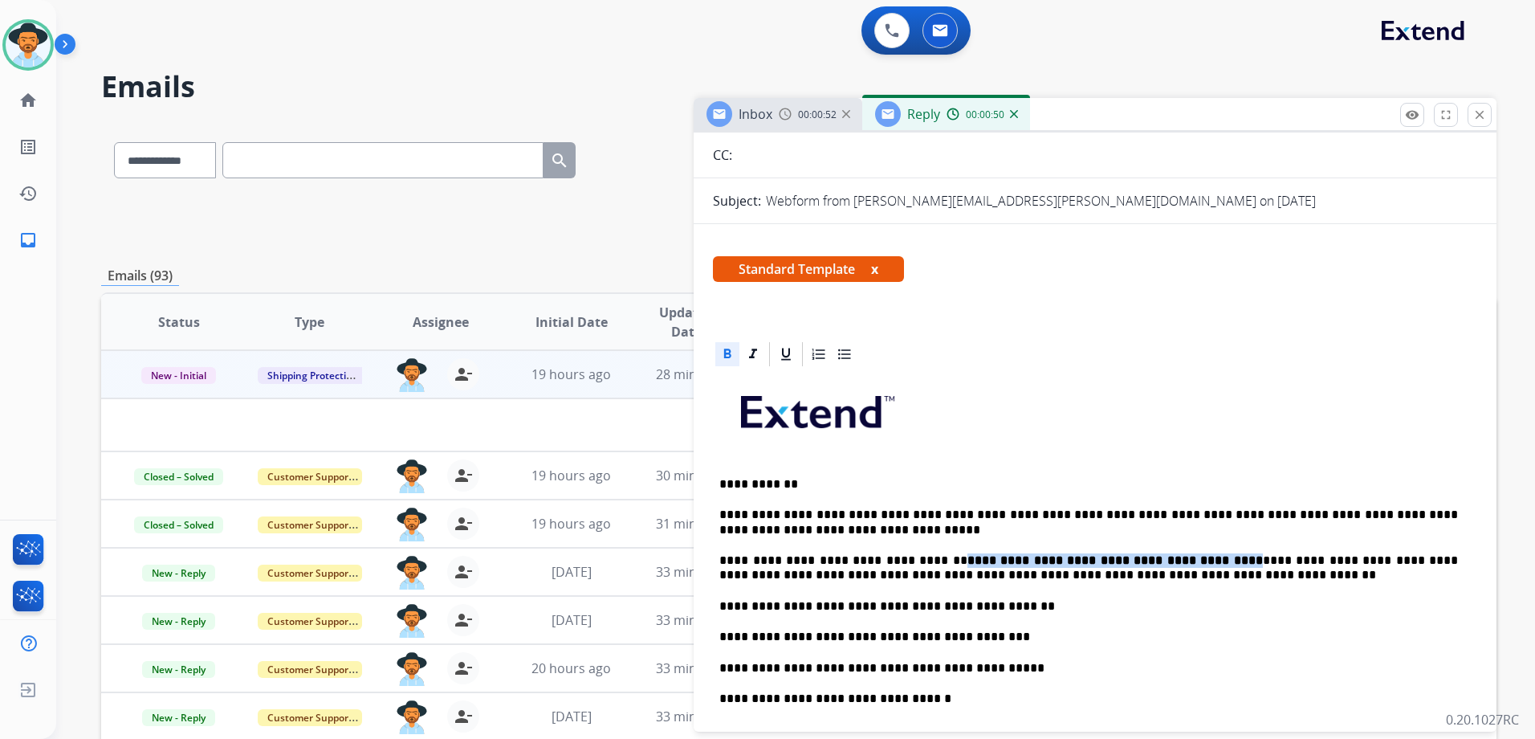
drag, startPoint x: 1179, startPoint y: 560, endPoint x: 922, endPoint y: 555, distance: 257.8
click at [922, 555] on p "**********" at bounding box center [1088, 568] width 739 height 30
click at [723, 349] on icon at bounding box center [727, 354] width 16 height 16
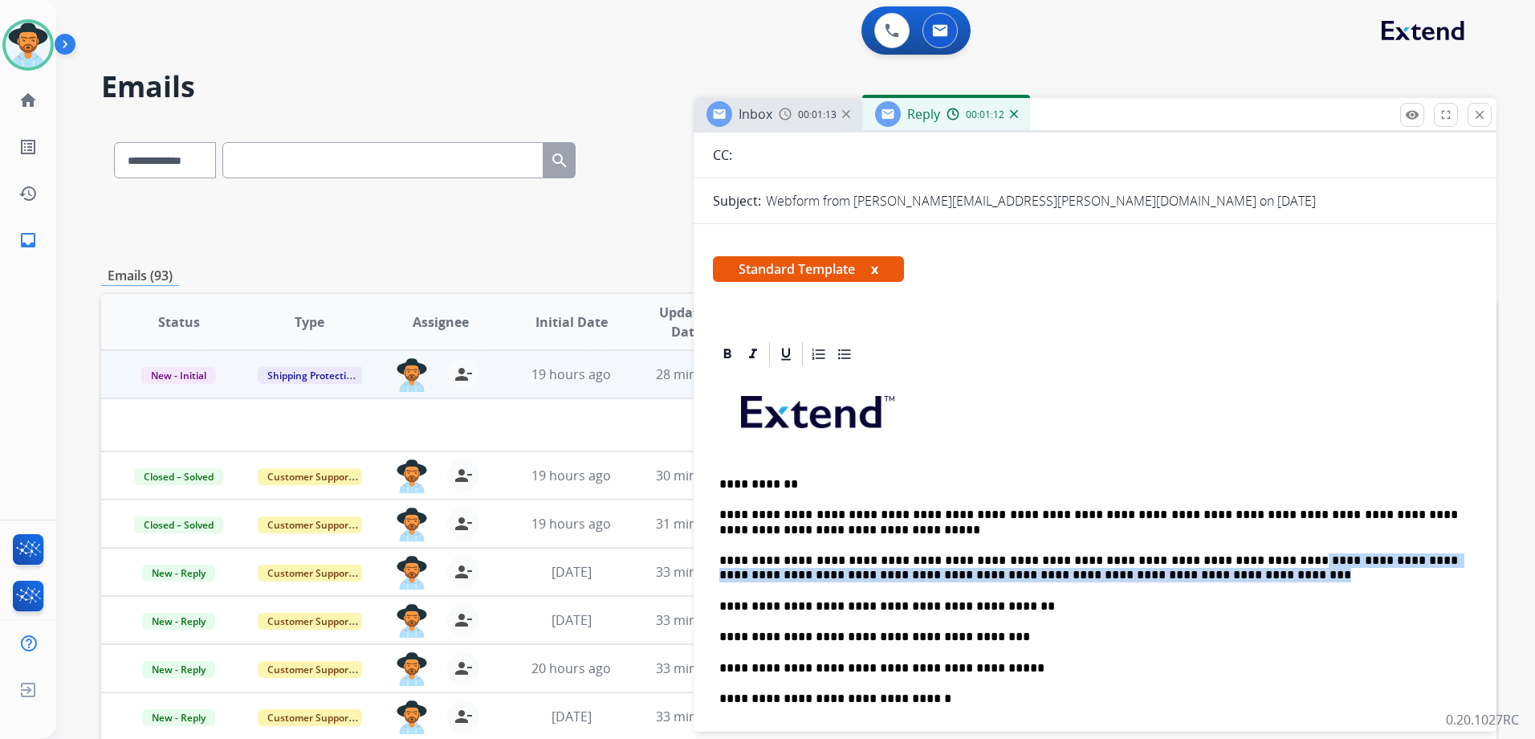
drag, startPoint x: 1196, startPoint y: 555, endPoint x: 1210, endPoint y: 574, distance: 23.6
click at [1210, 574] on p "**********" at bounding box center [1088, 568] width 739 height 30
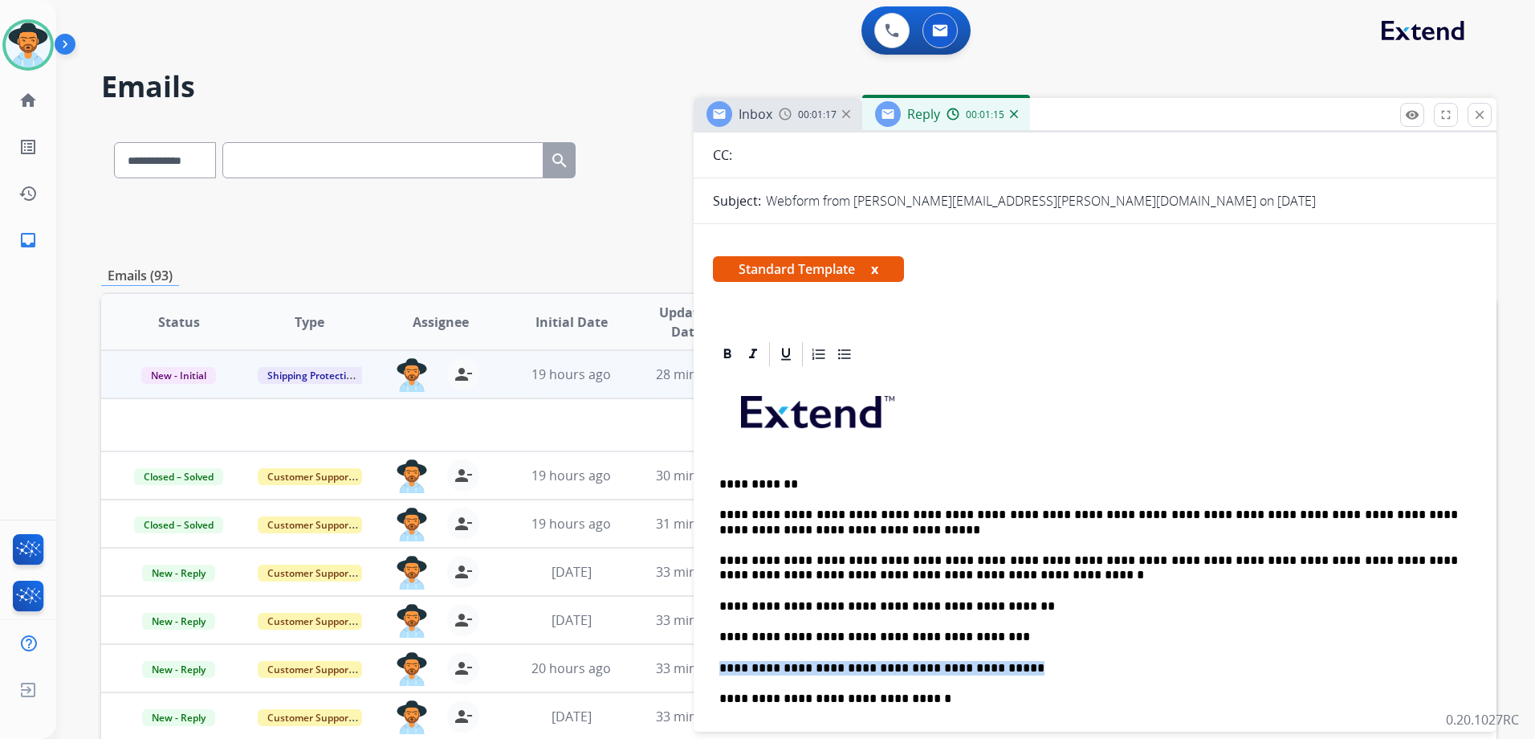
drag, startPoint x: 1033, startPoint y: 656, endPoint x: 702, endPoint y: 665, distance: 330.9
click at [712, 662] on div "**********" at bounding box center [1095, 718] width 803 height 756
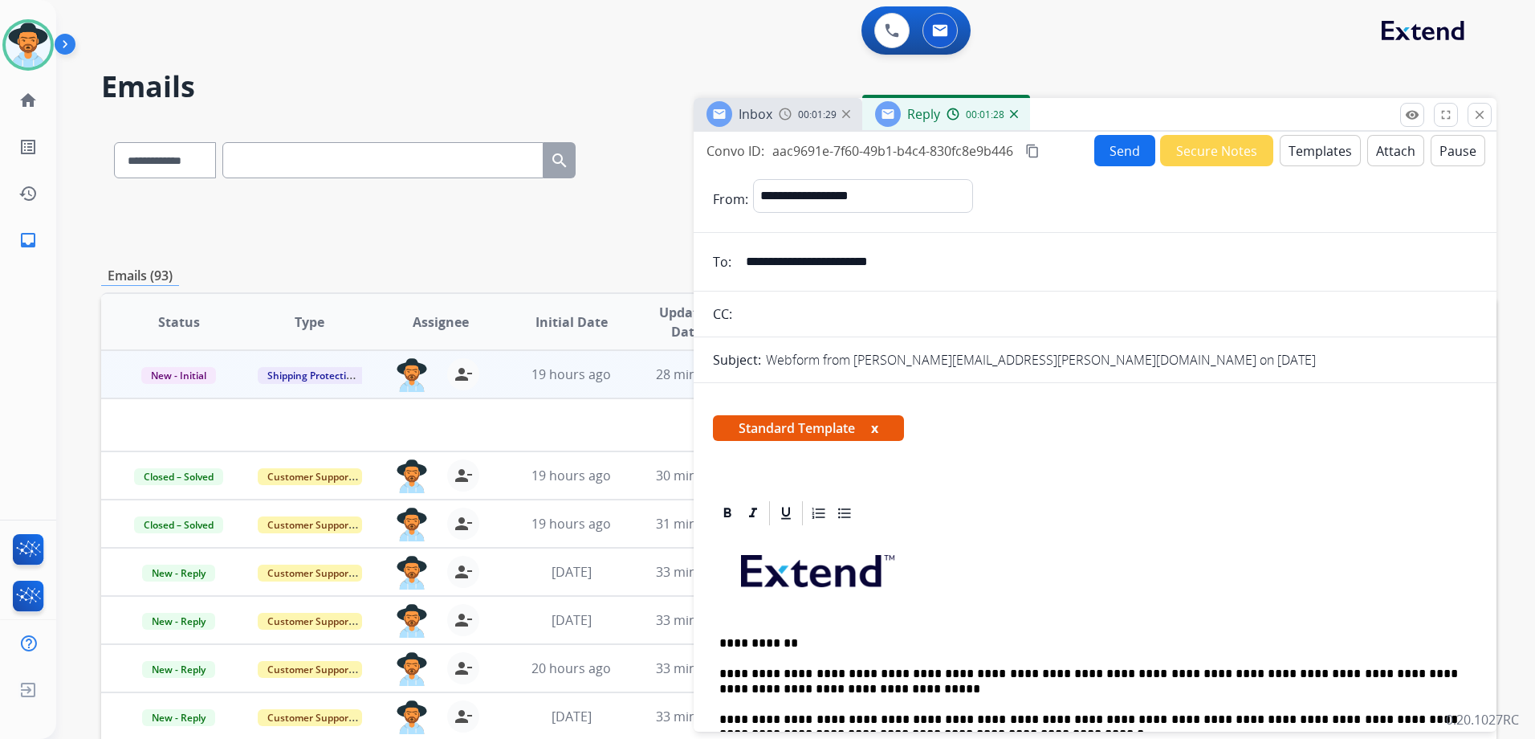
scroll to position [0, 0]
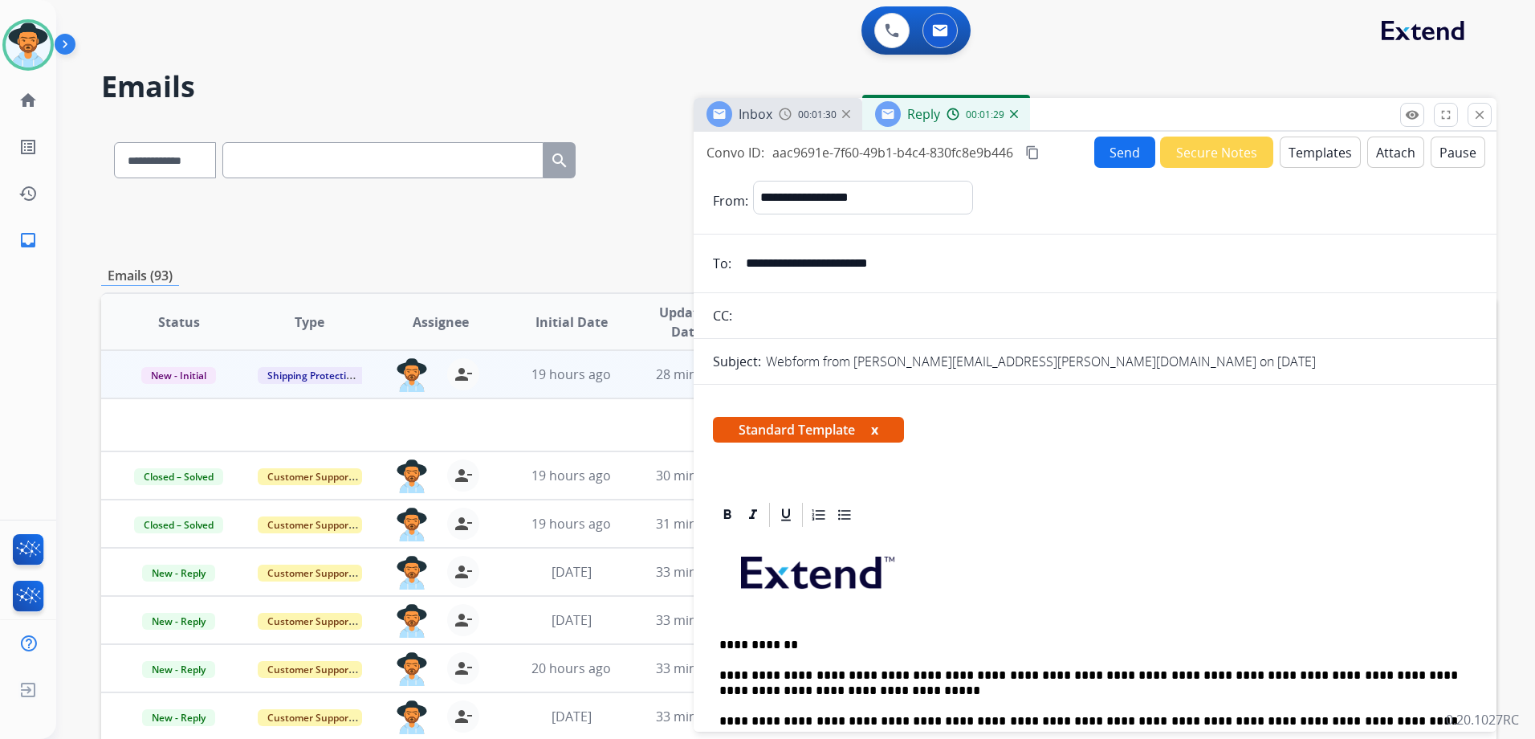
click at [1118, 153] on button "Send" at bounding box center [1124, 151] width 61 height 31
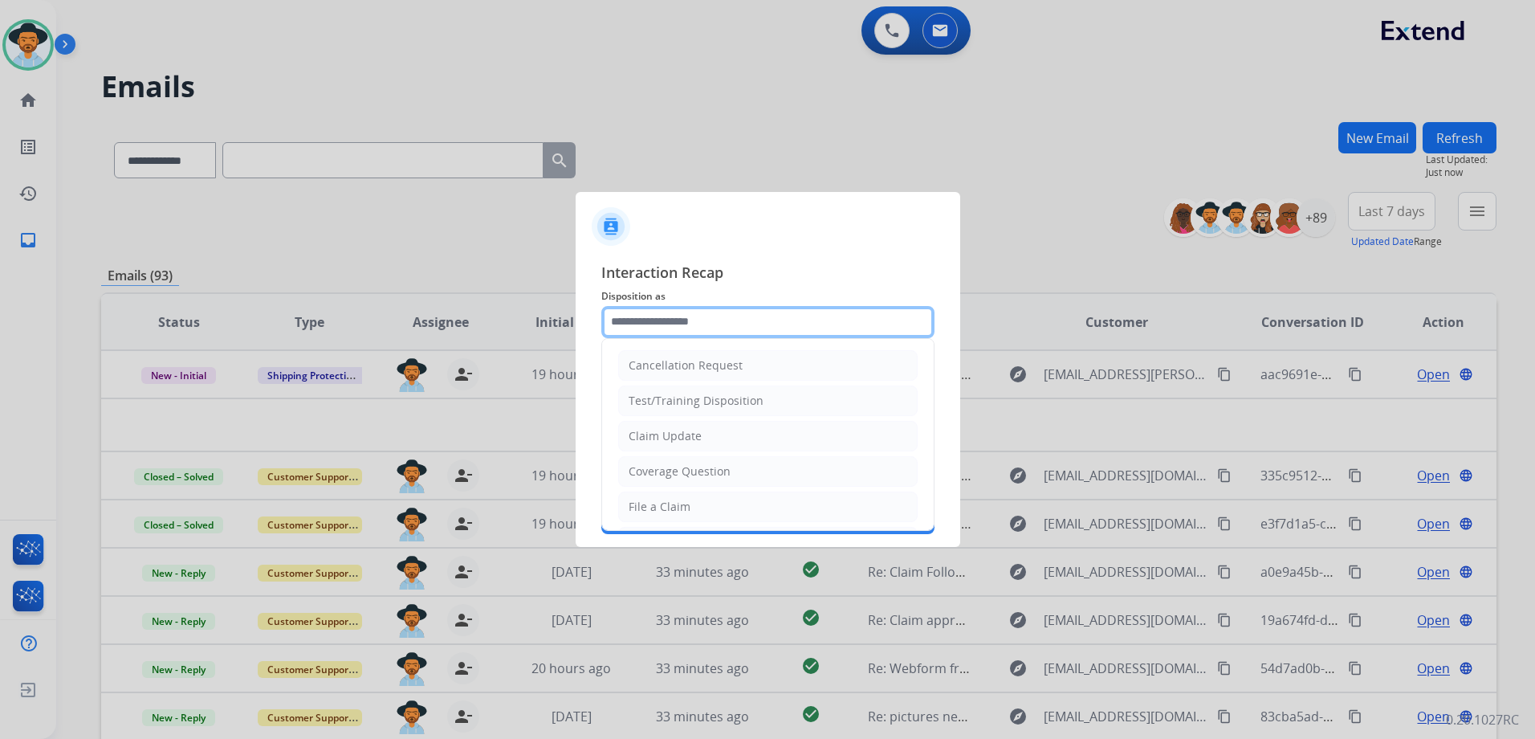
click at [687, 320] on input "text" at bounding box center [767, 322] width 333 height 32
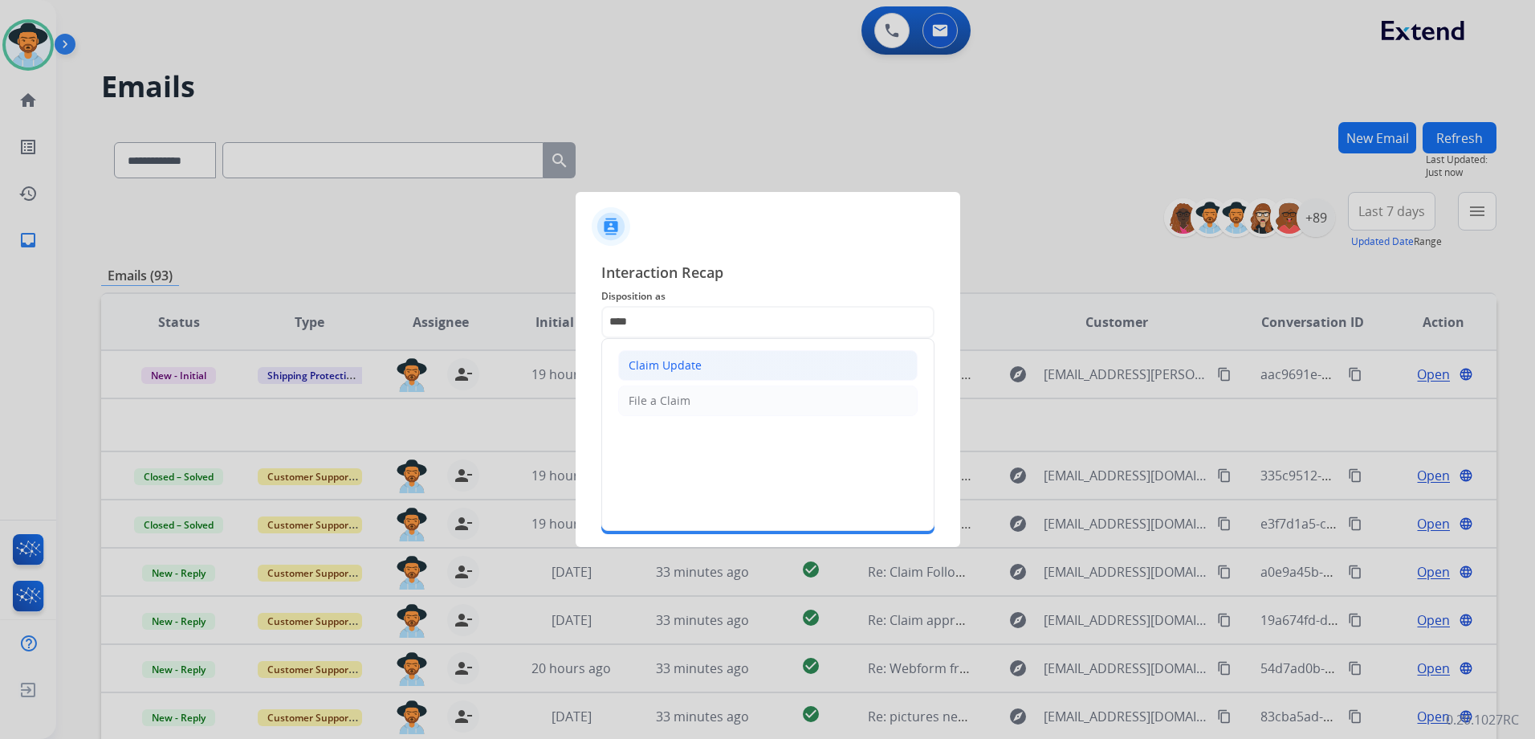
click at [674, 373] on div "Claim Update" at bounding box center [665, 365] width 73 height 16
type input "**********"
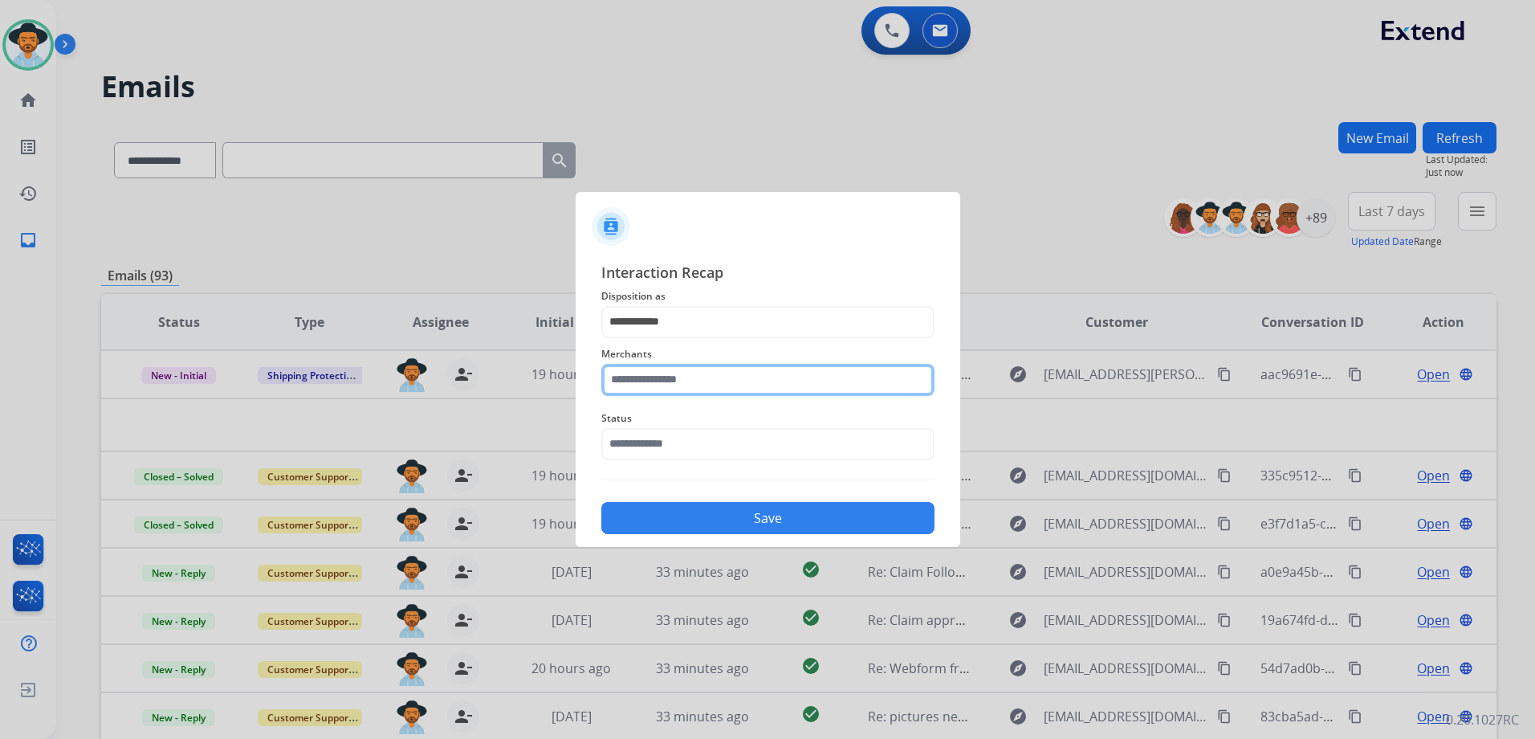
click at [680, 384] on input "text" at bounding box center [767, 380] width 333 height 32
click at [655, 377] on input "text" at bounding box center [767, 380] width 333 height 32
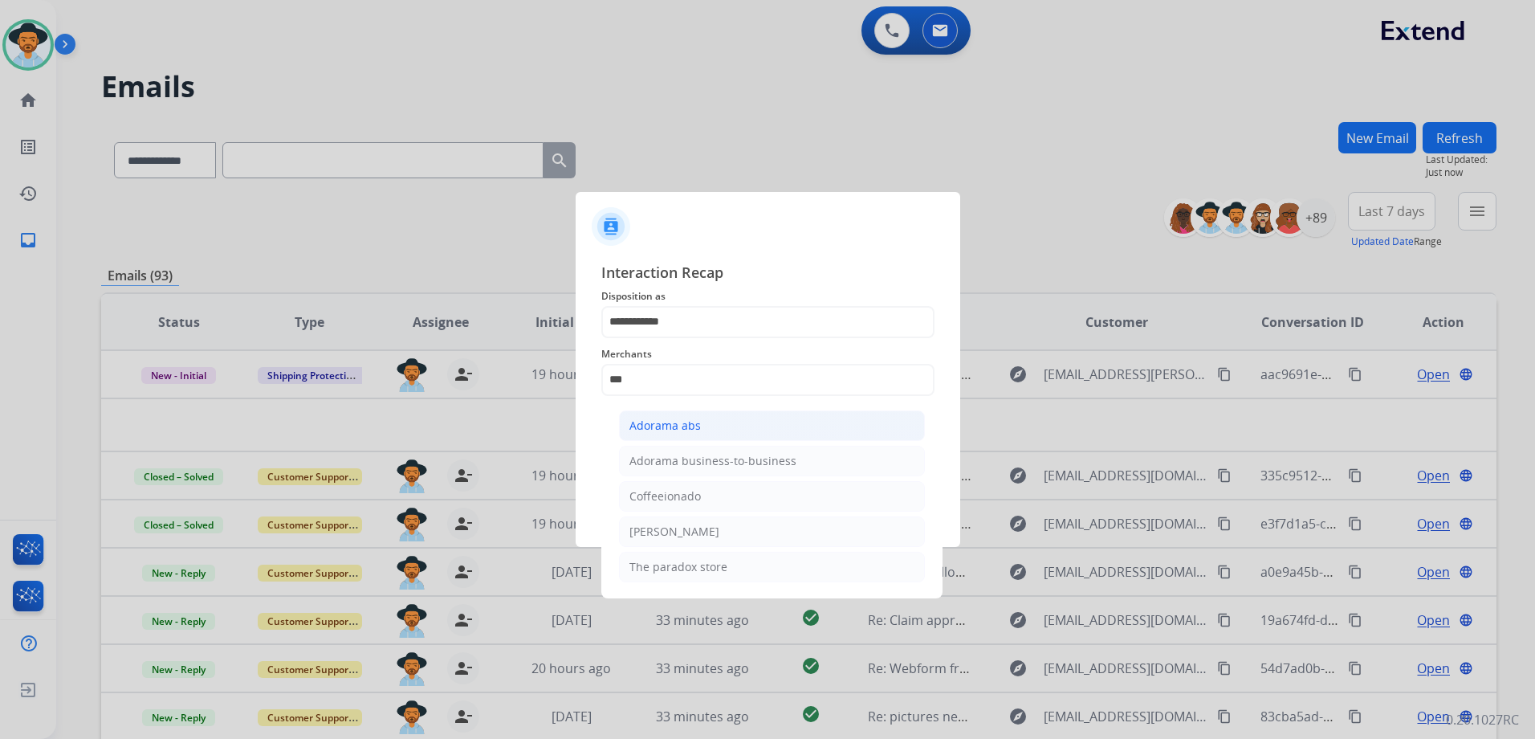
click at [715, 439] on li "Adorama abs" at bounding box center [772, 425] width 306 height 31
type input "**********"
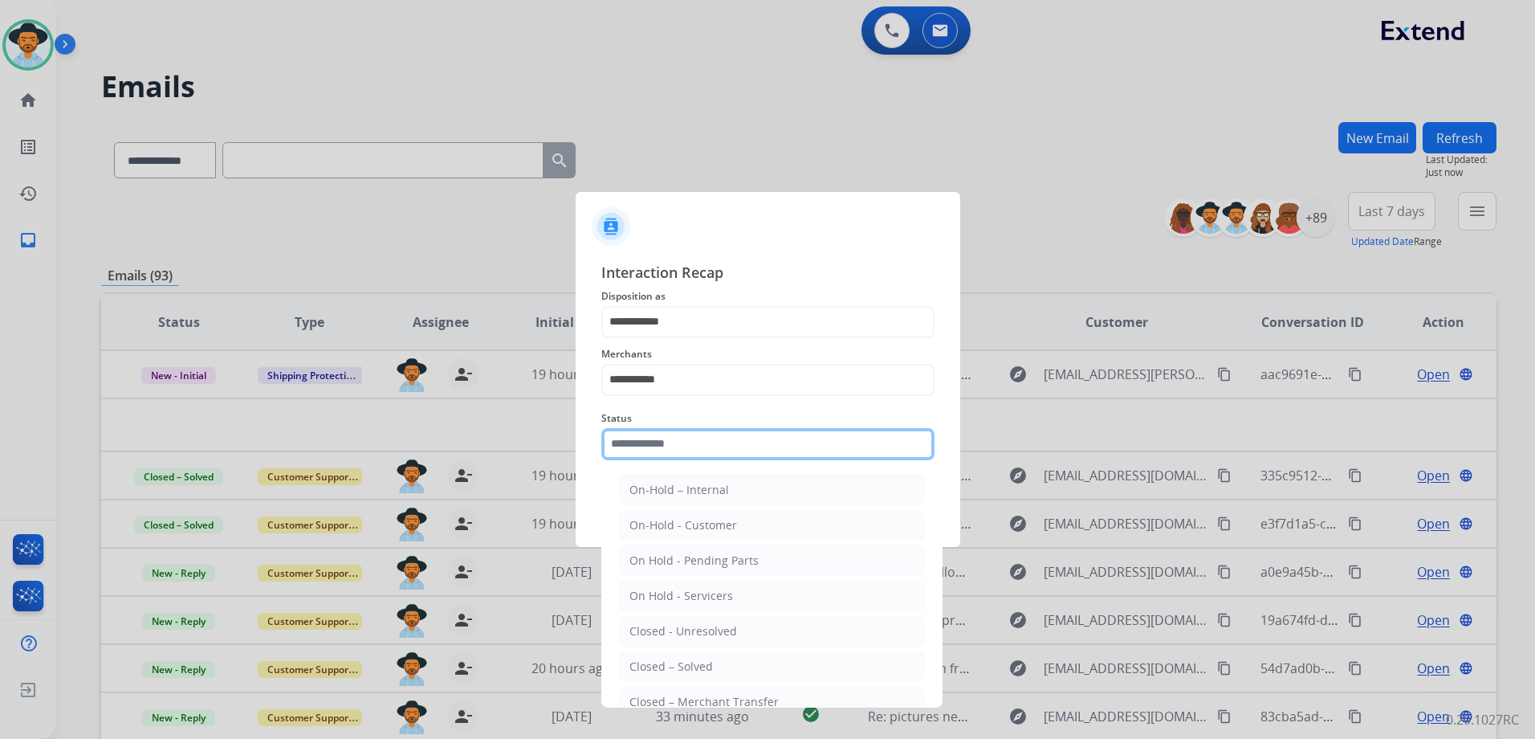
click at [694, 443] on input "text" at bounding box center [767, 444] width 333 height 32
click at [731, 663] on li "Closed – Solved" at bounding box center [772, 666] width 306 height 31
type input "**********"
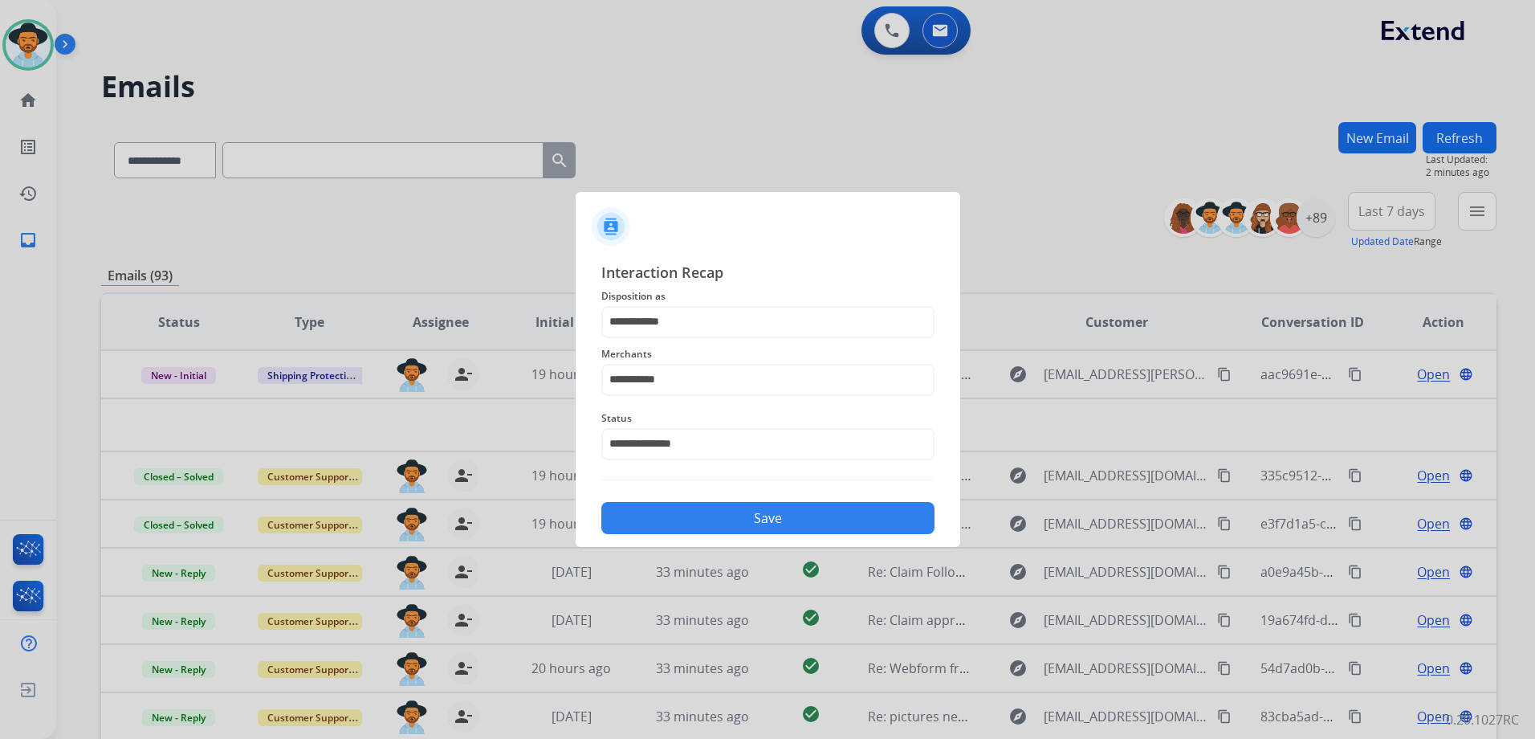
click at [770, 520] on button "Save" at bounding box center [767, 518] width 333 height 32
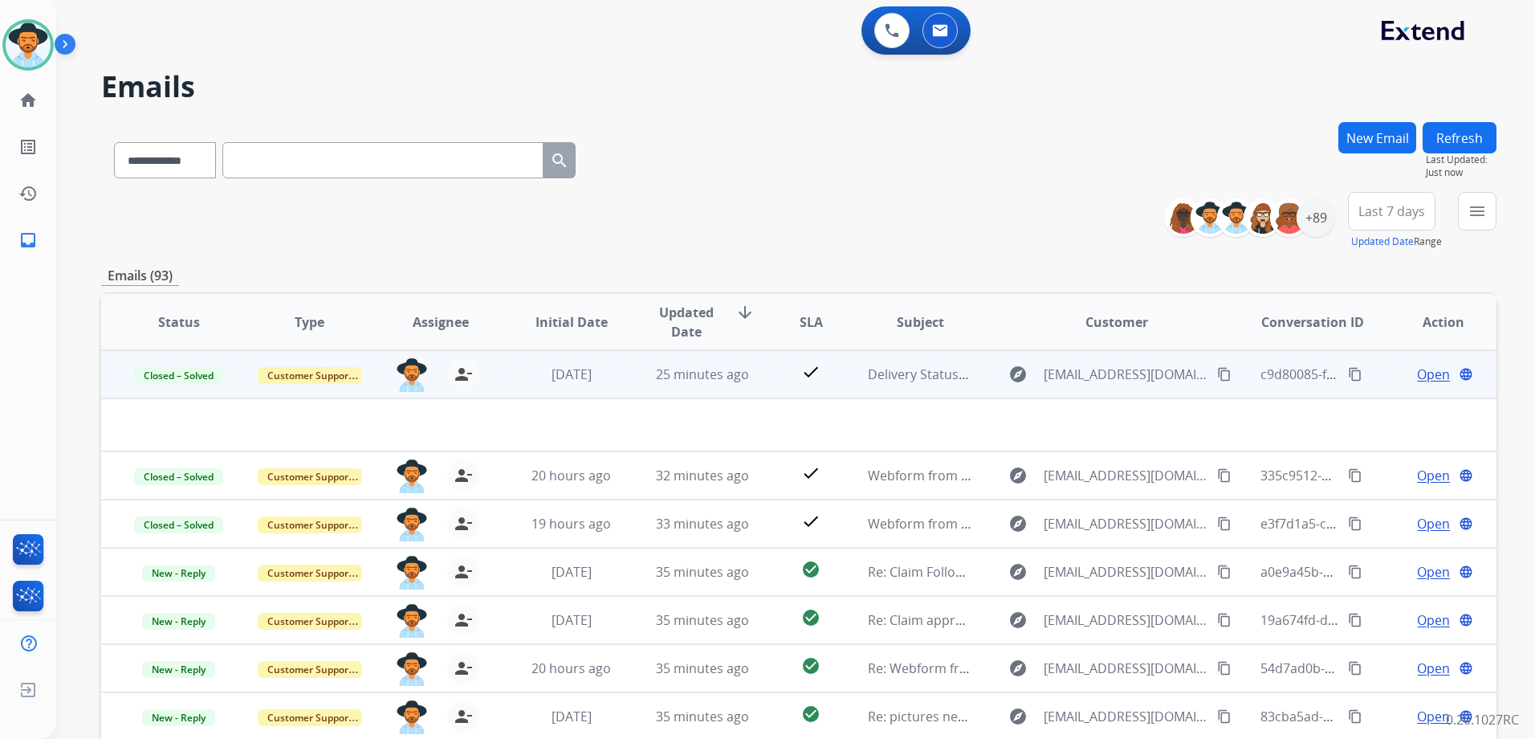
click at [1379, 381] on td "Open language" at bounding box center [1431, 374] width 131 height 48
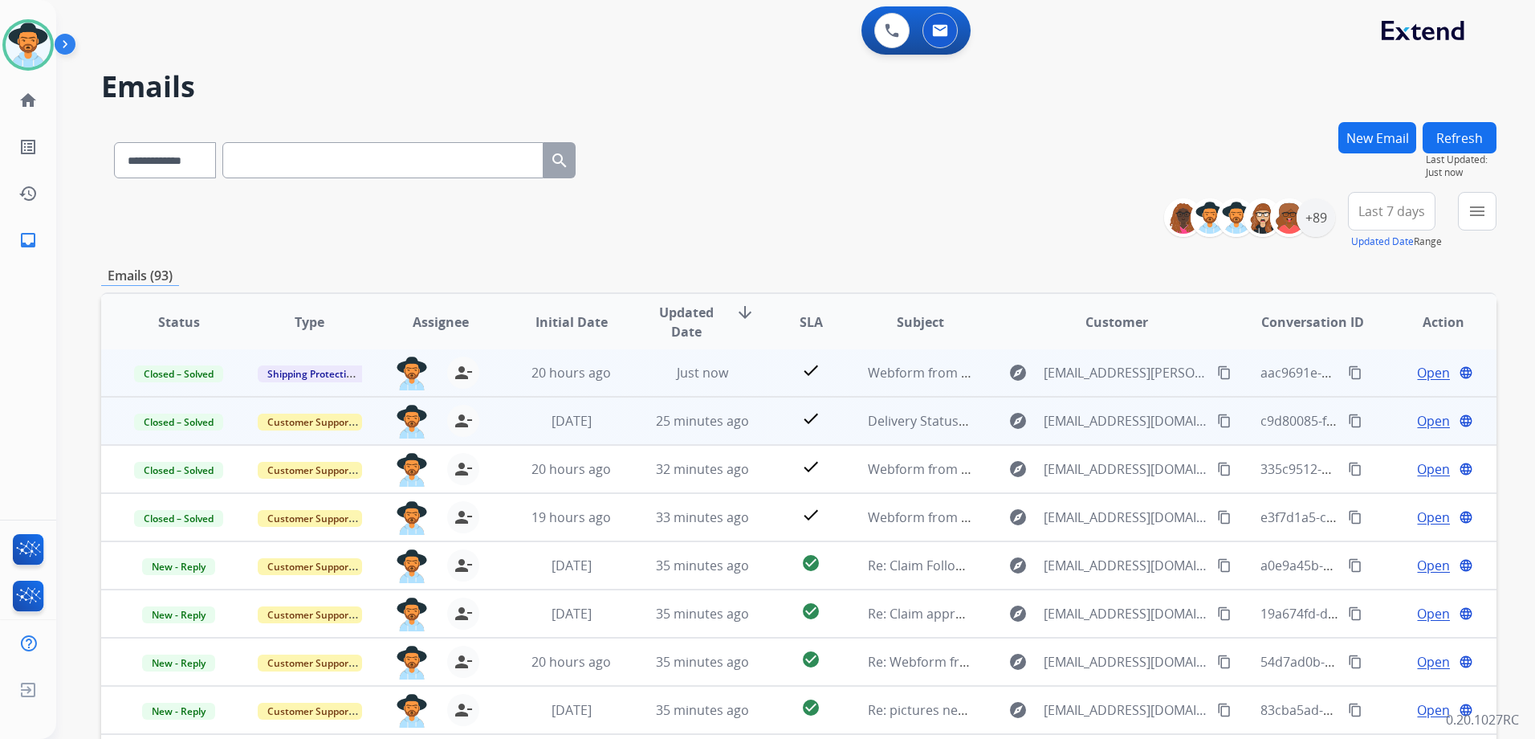
click at [1391, 373] on div "Open language" at bounding box center [1443, 372] width 104 height 19
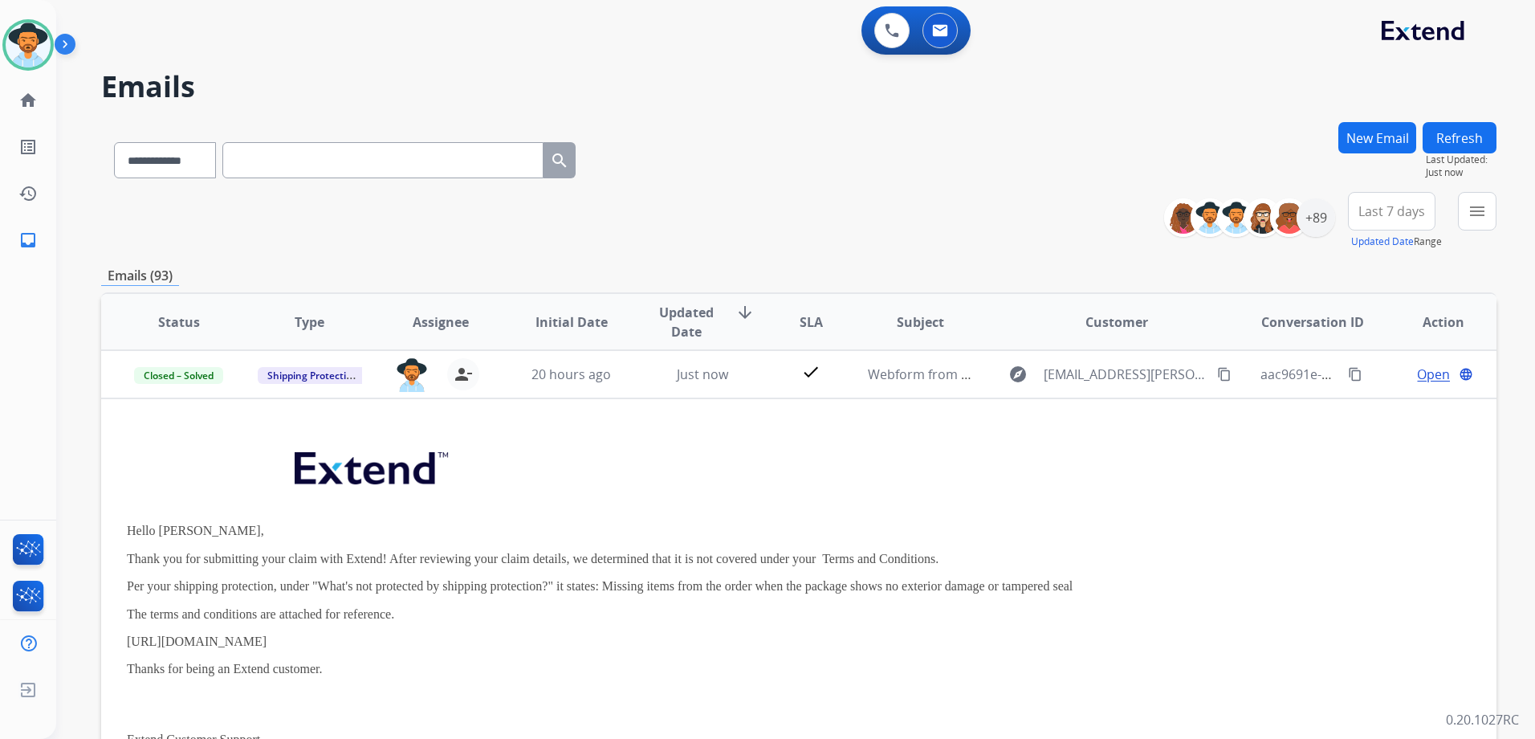
scroll to position [80, 0]
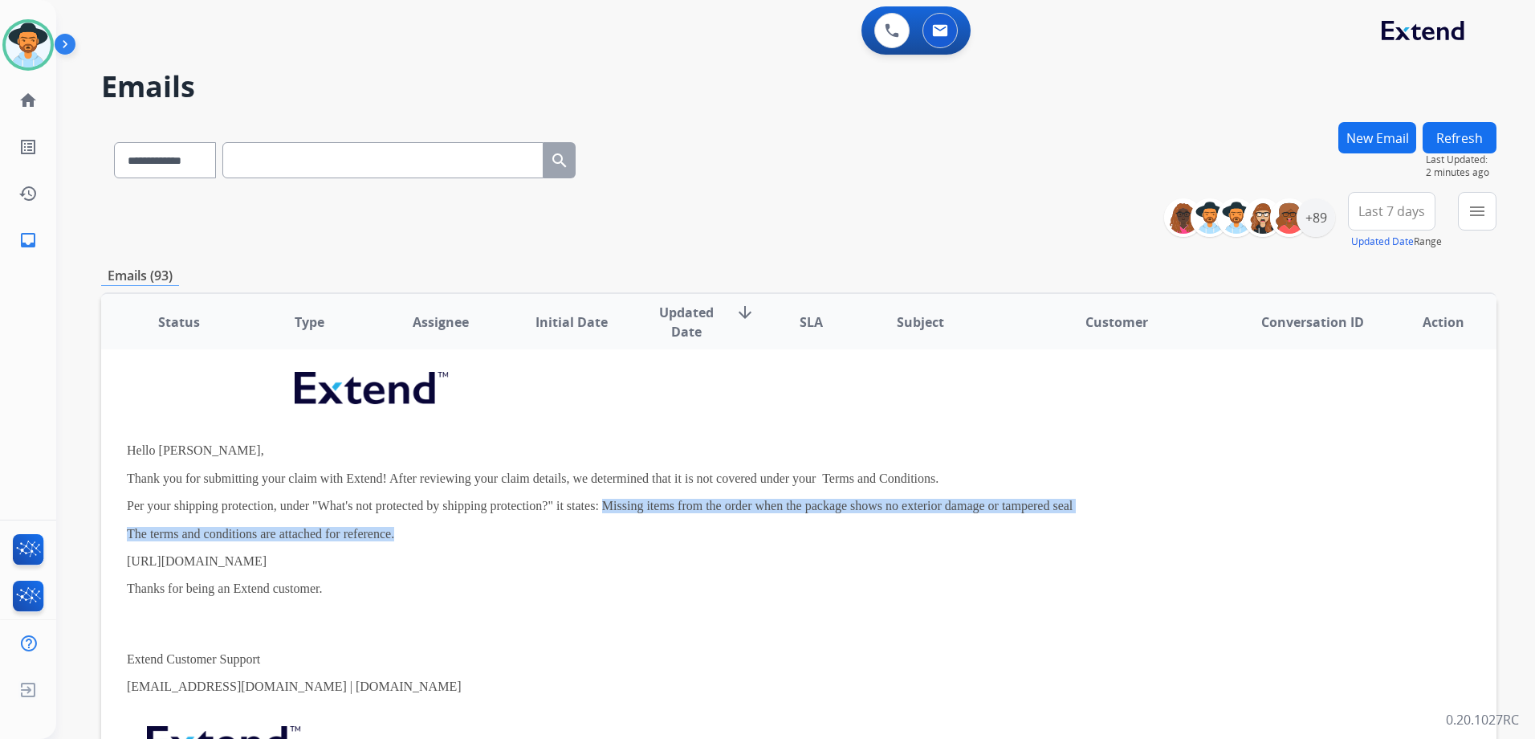
drag, startPoint x: 601, startPoint y: 502, endPoint x: 580, endPoint y: 525, distance: 30.7
click at [580, 525] on div "Hello [PERSON_NAME], Thank you for submitting your claim with Extend! After rev…" at bounding box center [668, 593] width 1082 height 483
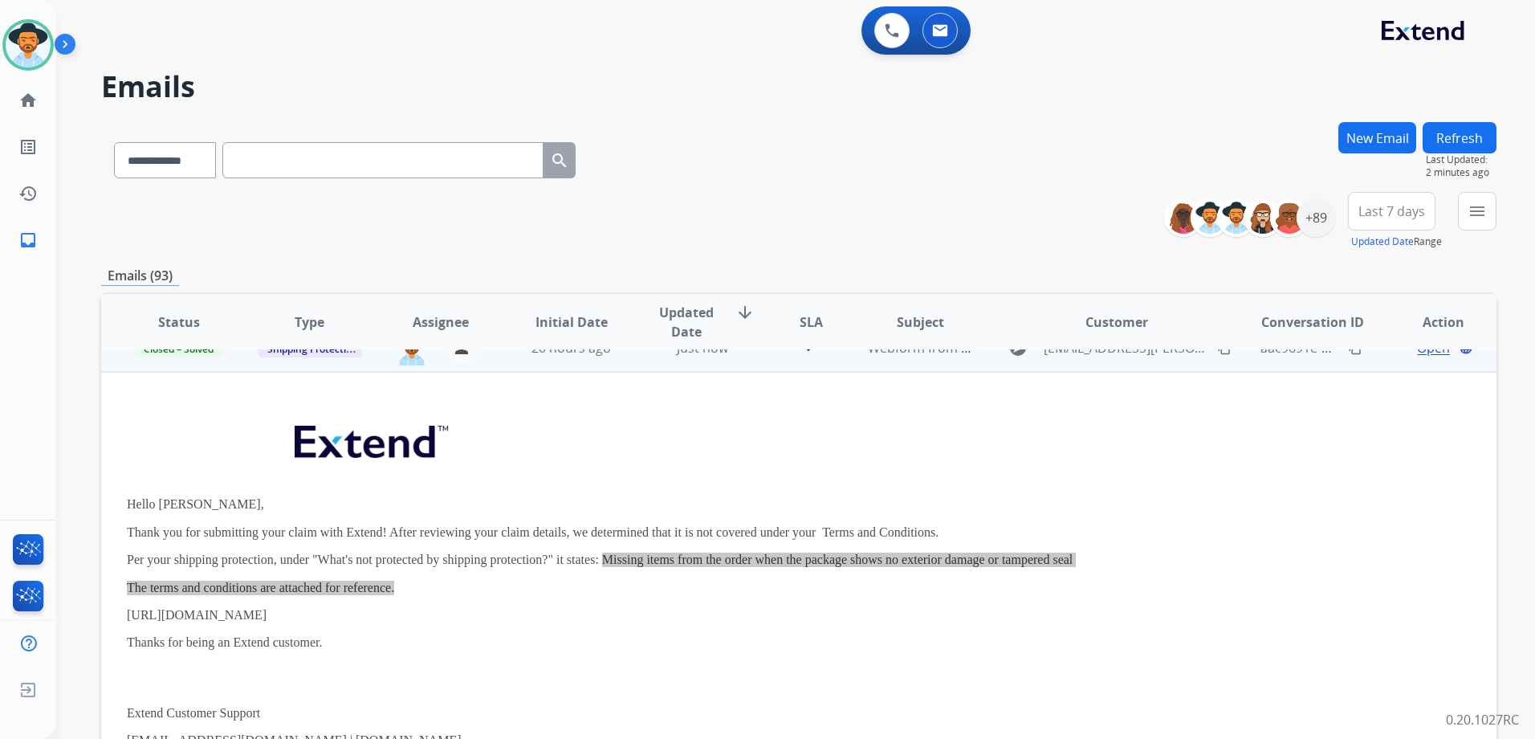
scroll to position [0, 0]
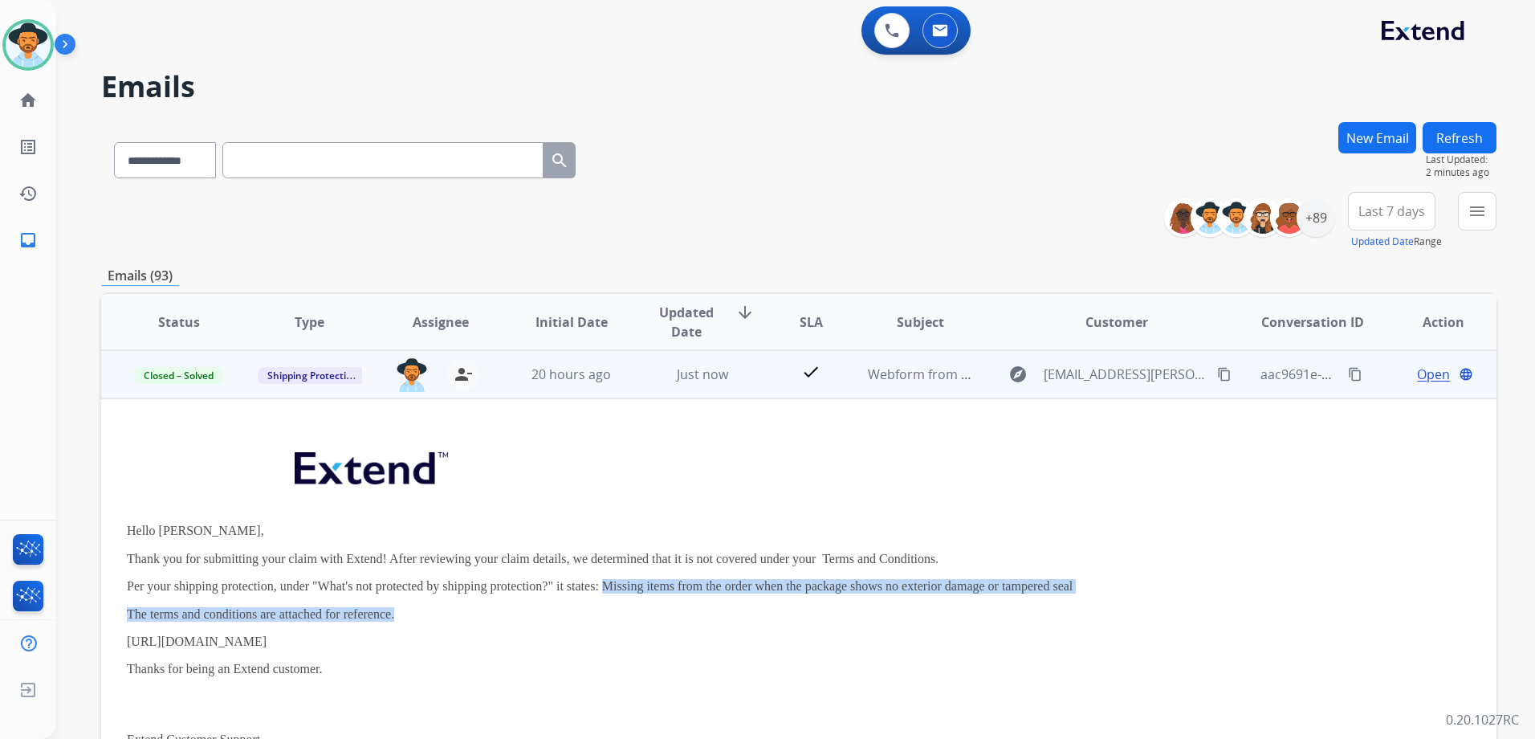
click at [1348, 374] on mat-icon "content_copy" at bounding box center [1355, 374] width 14 height 14
click at [1375, 372] on td "Open language" at bounding box center [1431, 374] width 131 height 48
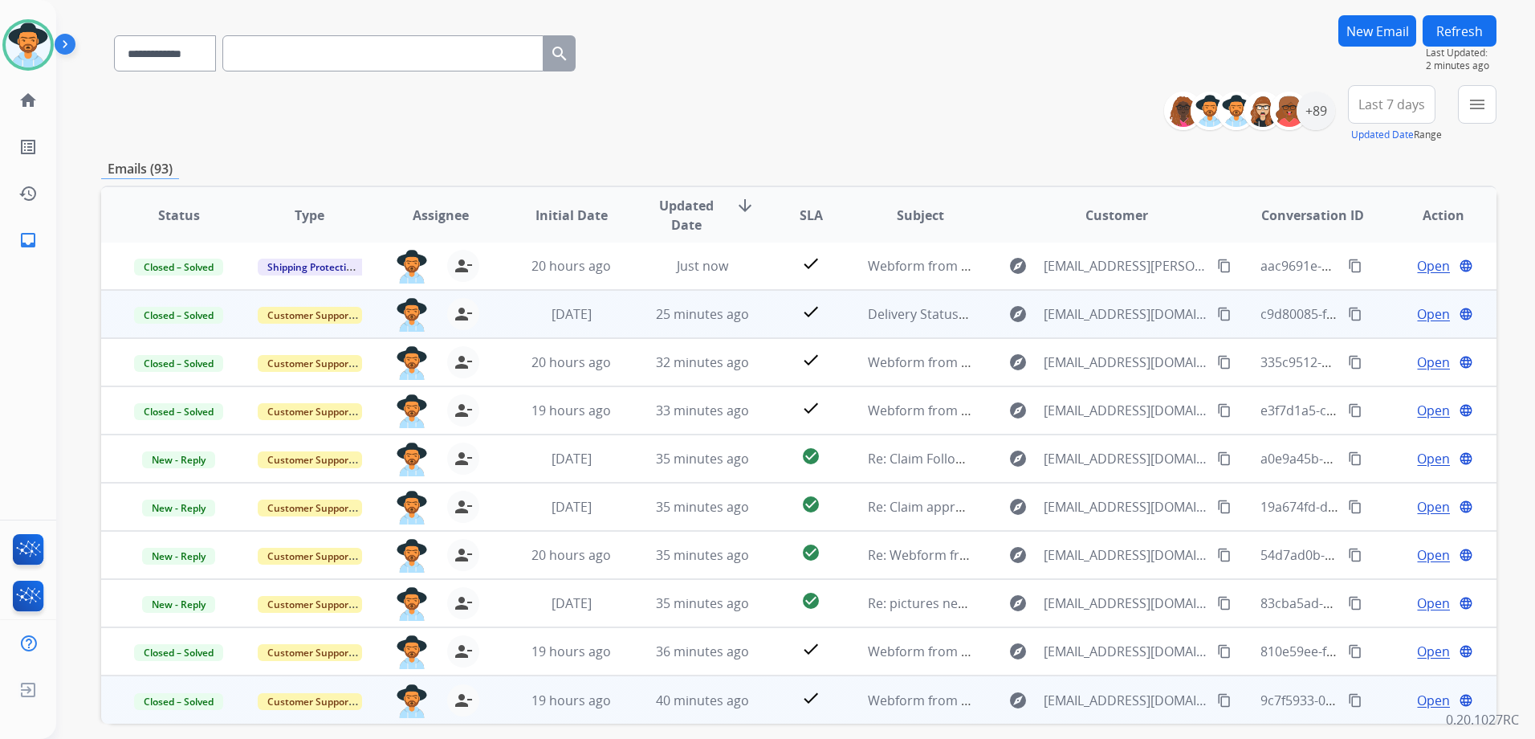
scroll to position [175, 0]
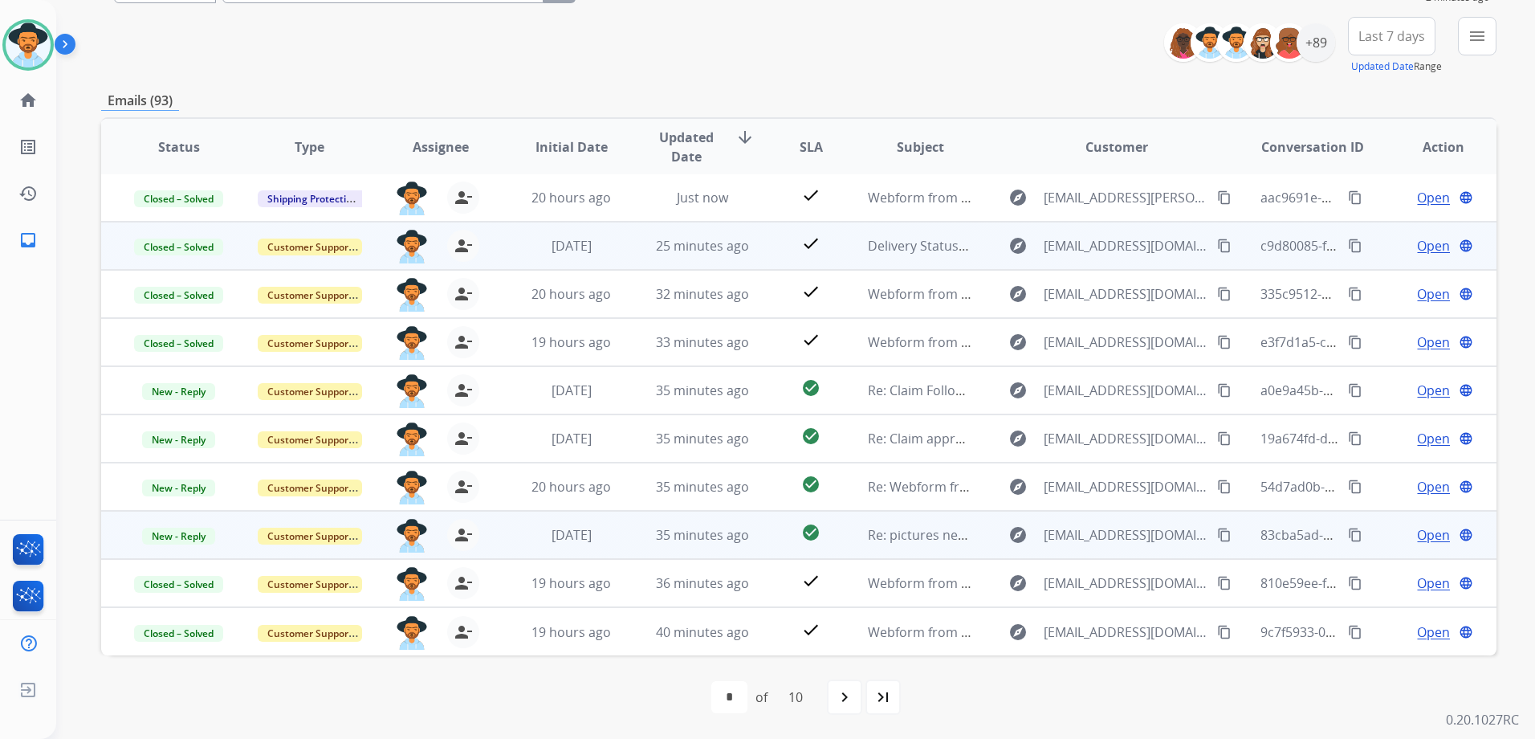
click at [1420, 541] on span "Open" at bounding box center [1433, 534] width 33 height 19
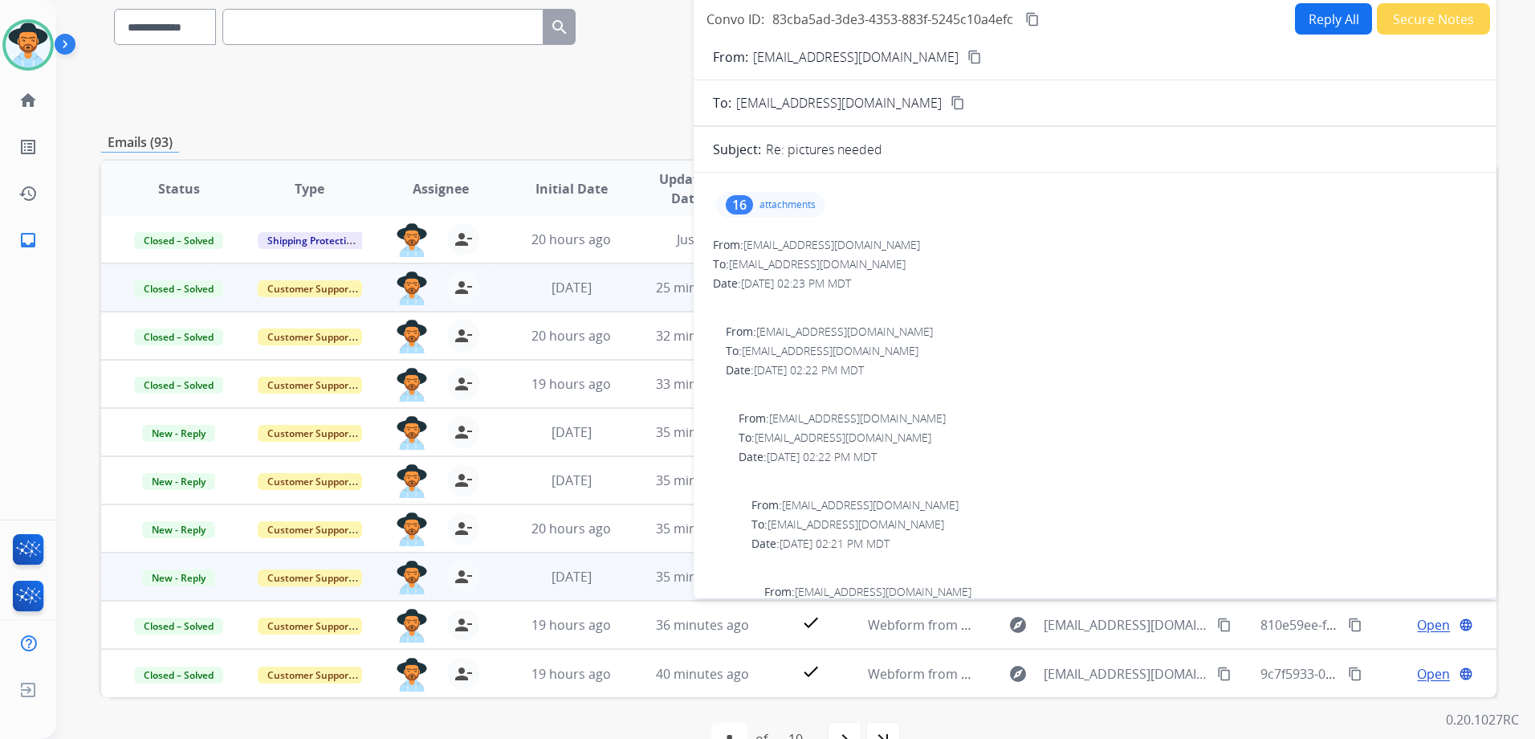
scroll to position [0, 0]
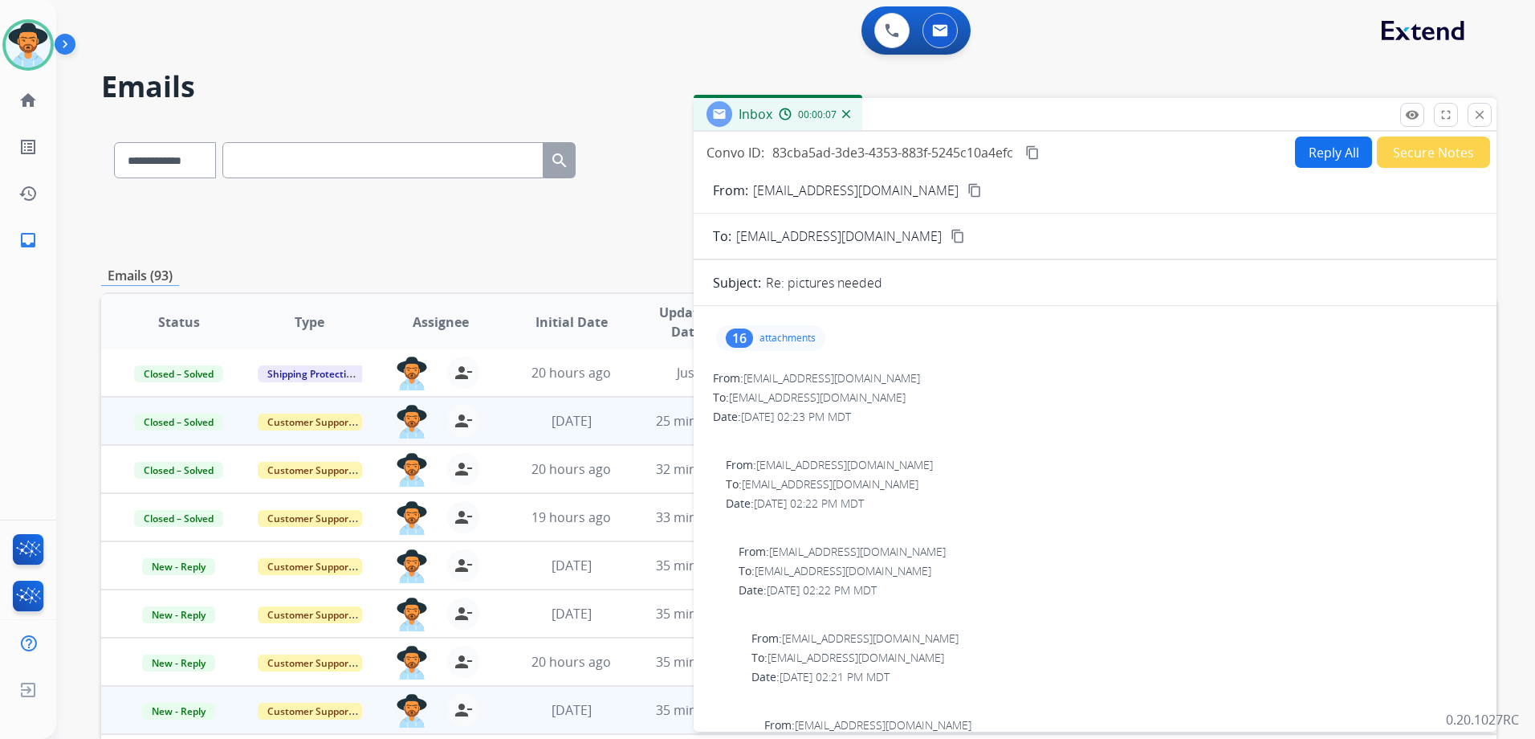
click at [966, 193] on button "content_copy" at bounding box center [974, 190] width 19 height 19
click at [1311, 157] on button "Reply All" at bounding box center [1333, 151] width 77 height 31
select select "**********"
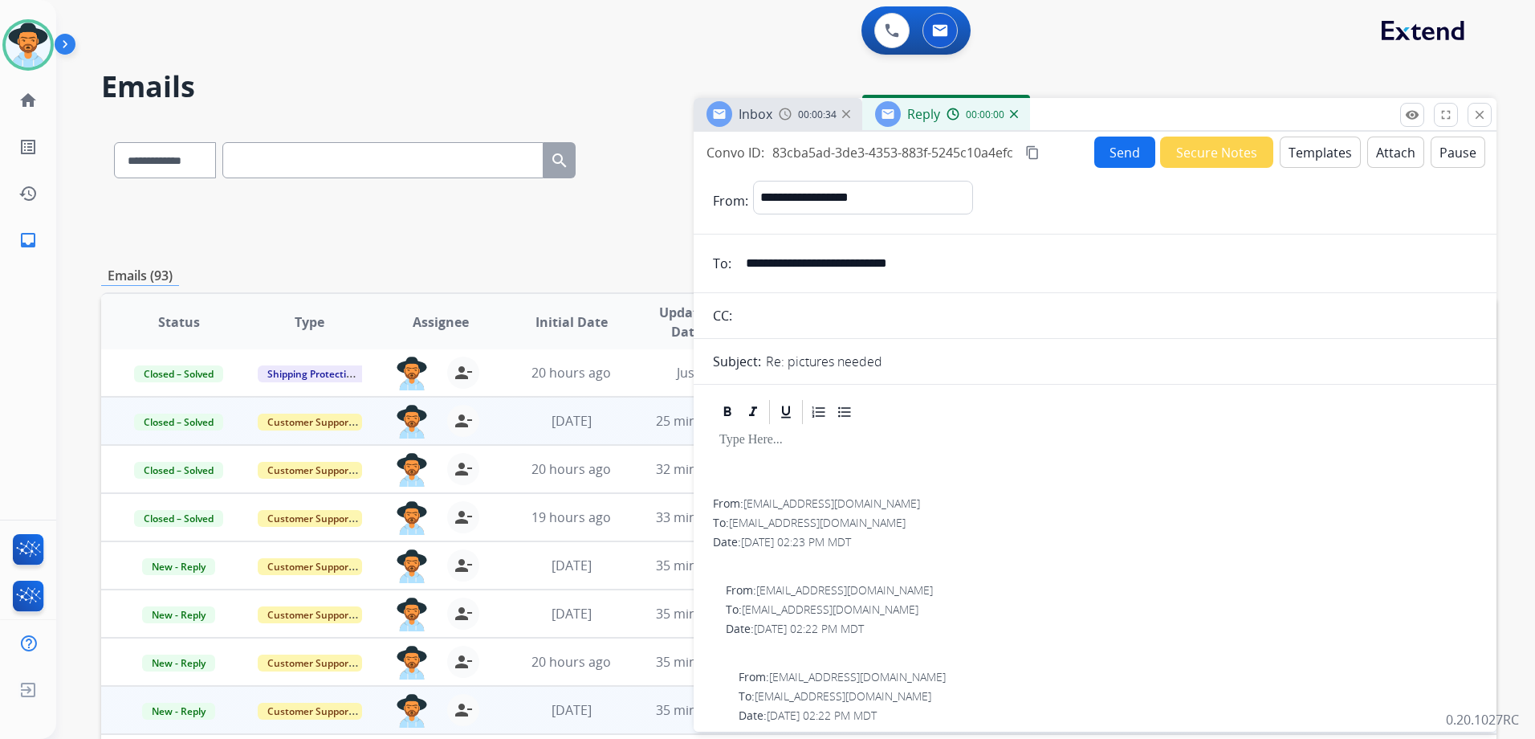
click at [1314, 157] on button "Templates" at bounding box center [1320, 151] width 81 height 31
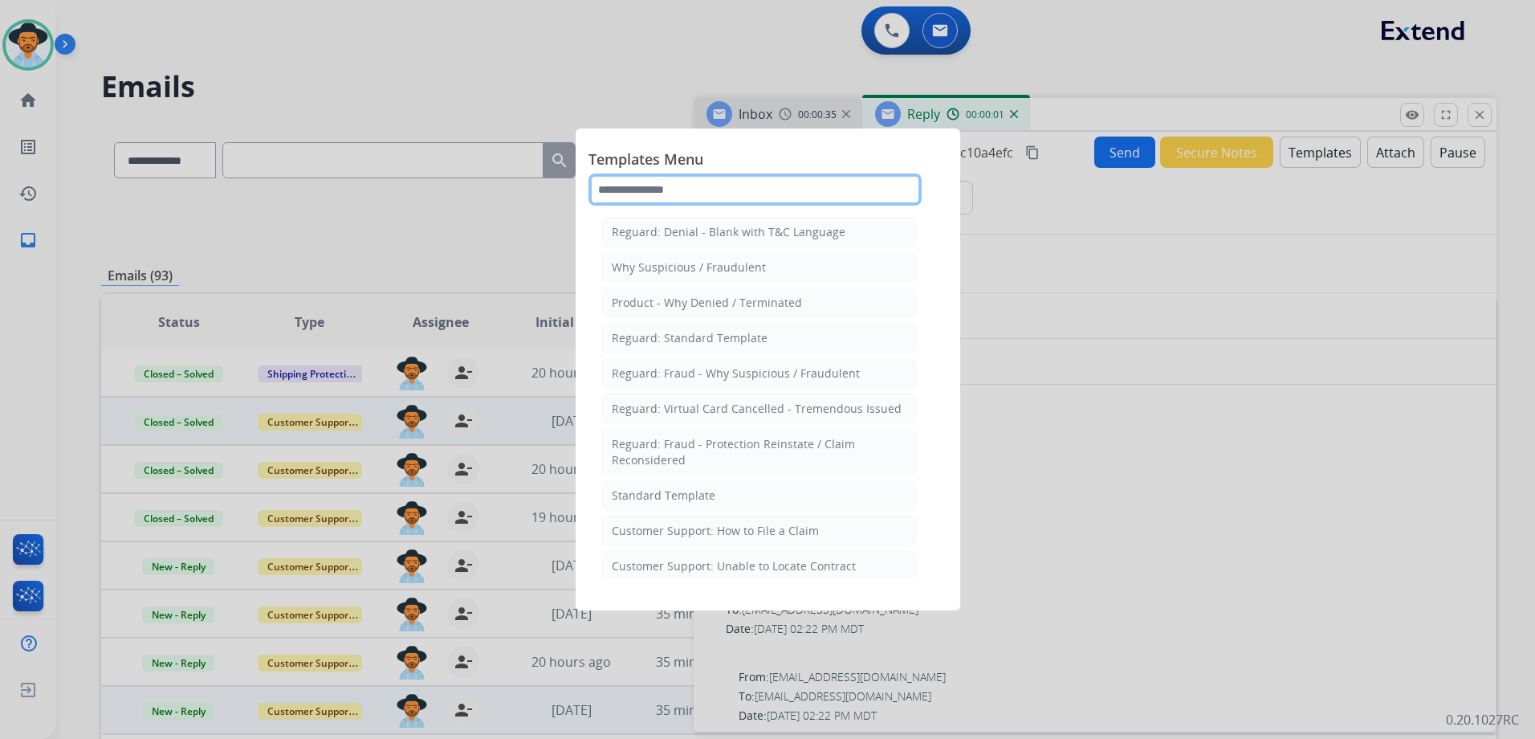
click at [715, 185] on input "text" at bounding box center [755, 189] width 333 height 32
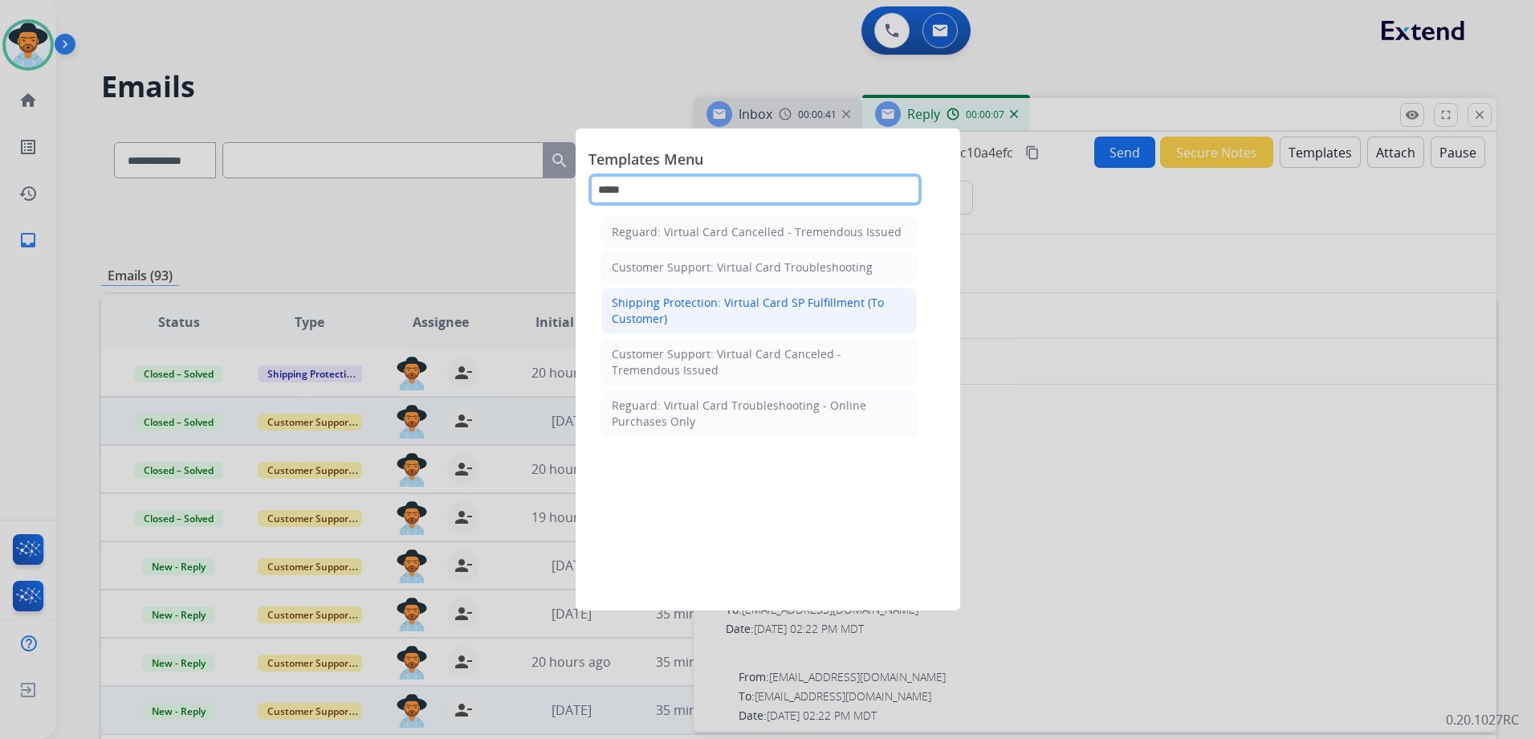
type input "*****"
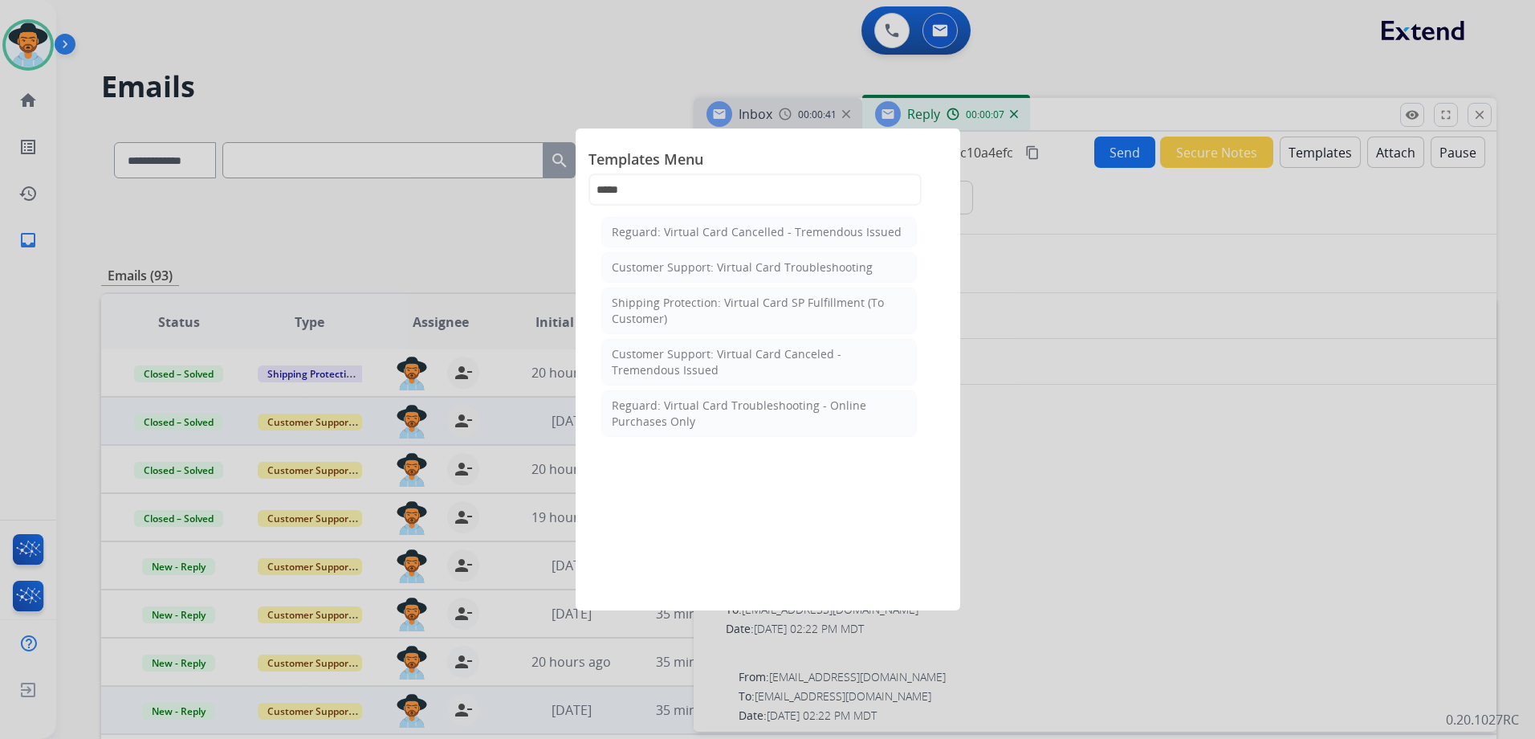
drag, startPoint x: 789, startPoint y: 313, endPoint x: 871, endPoint y: 351, distance: 90.2
click at [788, 317] on div "Shipping Protection: Virtual Card SP Fulfillment (To Customer)" at bounding box center [759, 311] width 295 height 32
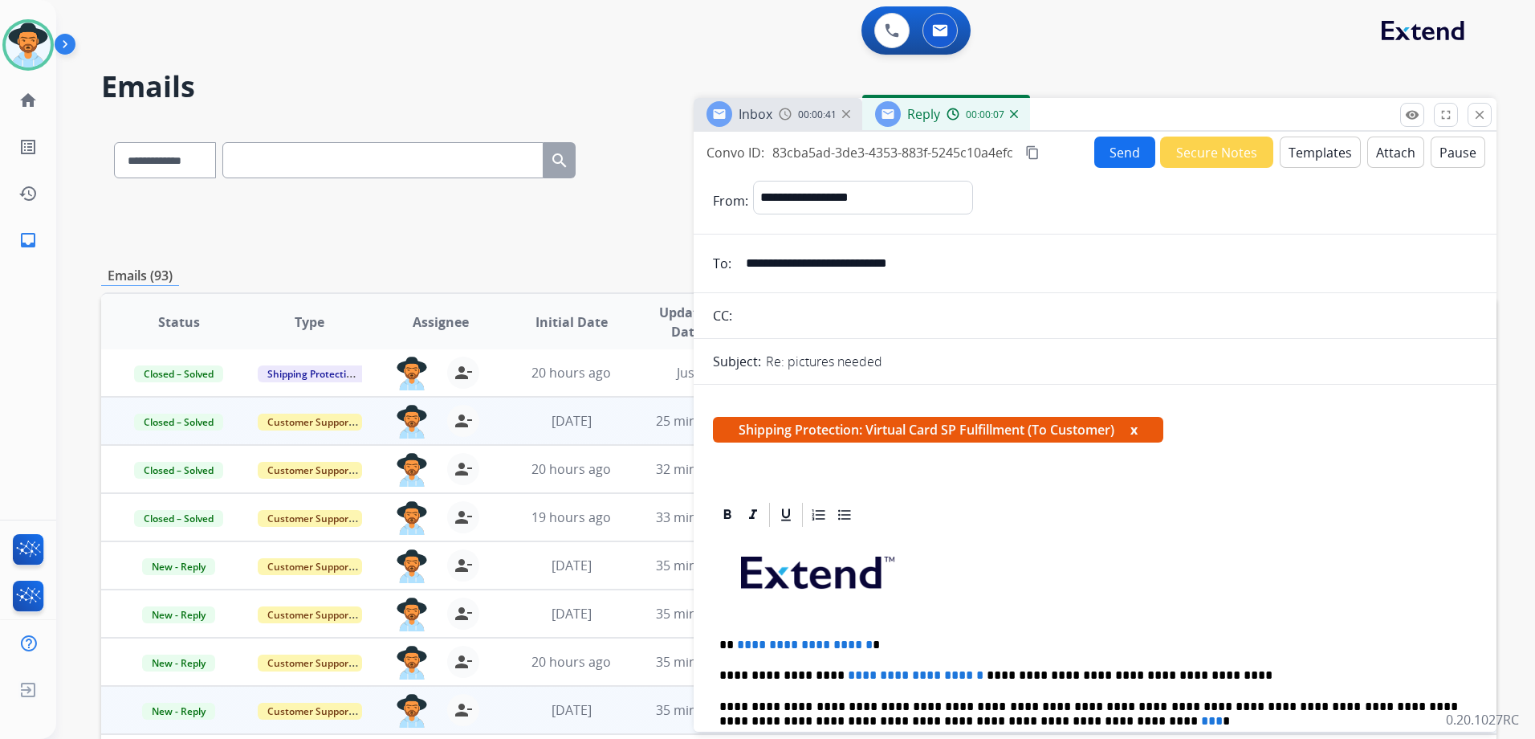
scroll to position [241, 0]
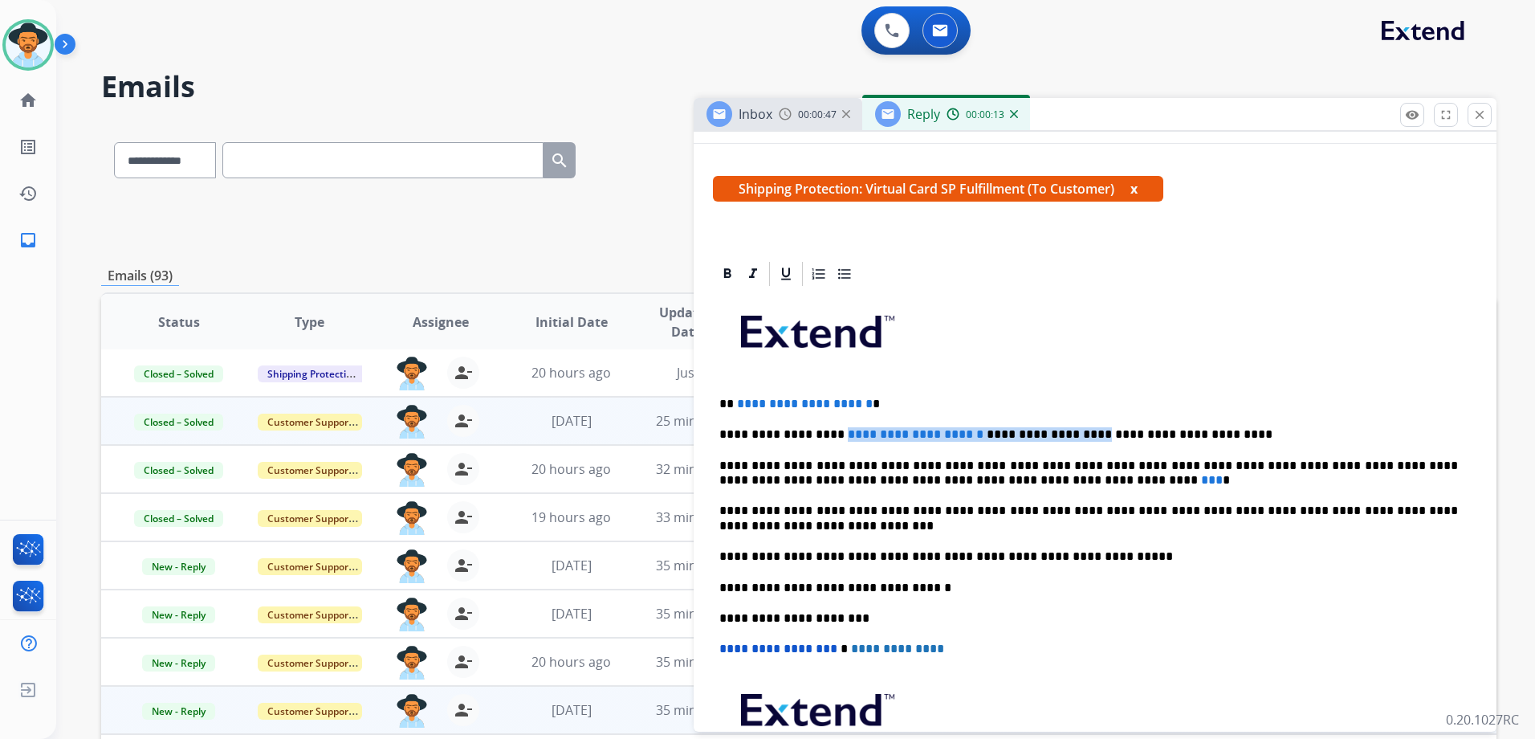
drag, startPoint x: 1044, startPoint y: 435, endPoint x: 829, endPoint y: 432, distance: 215.2
click at [829, 432] on p "**********" at bounding box center [1088, 434] width 739 height 14
drag, startPoint x: 984, startPoint y: 478, endPoint x: 969, endPoint y: 476, distance: 14.5
click at [1201, 476] on span "***" at bounding box center [1212, 480] width 22 height 12
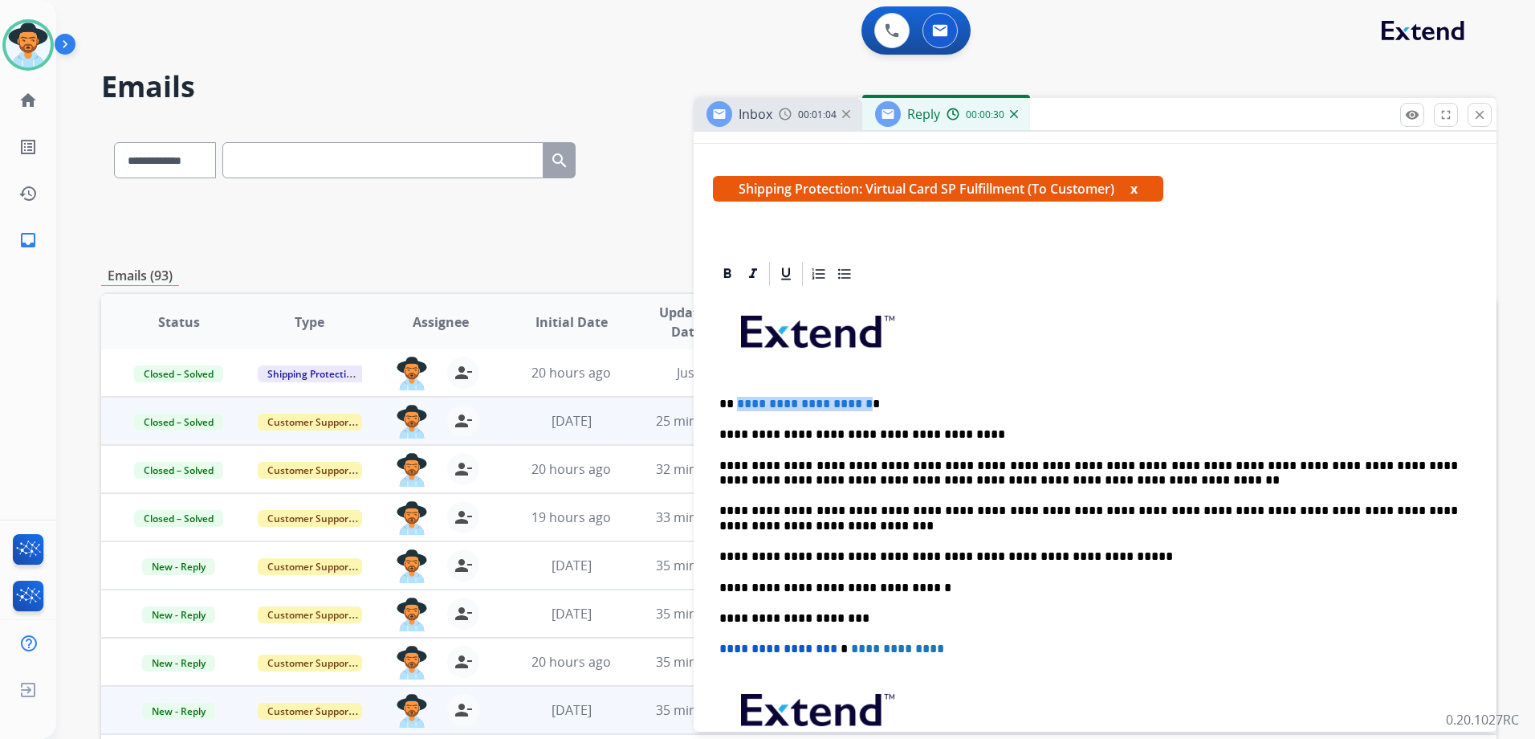
drag, startPoint x: 891, startPoint y: 402, endPoint x: 737, endPoint y: 396, distance: 154.3
click at [737, 397] on span "**********" at bounding box center [805, 403] width 136 height 12
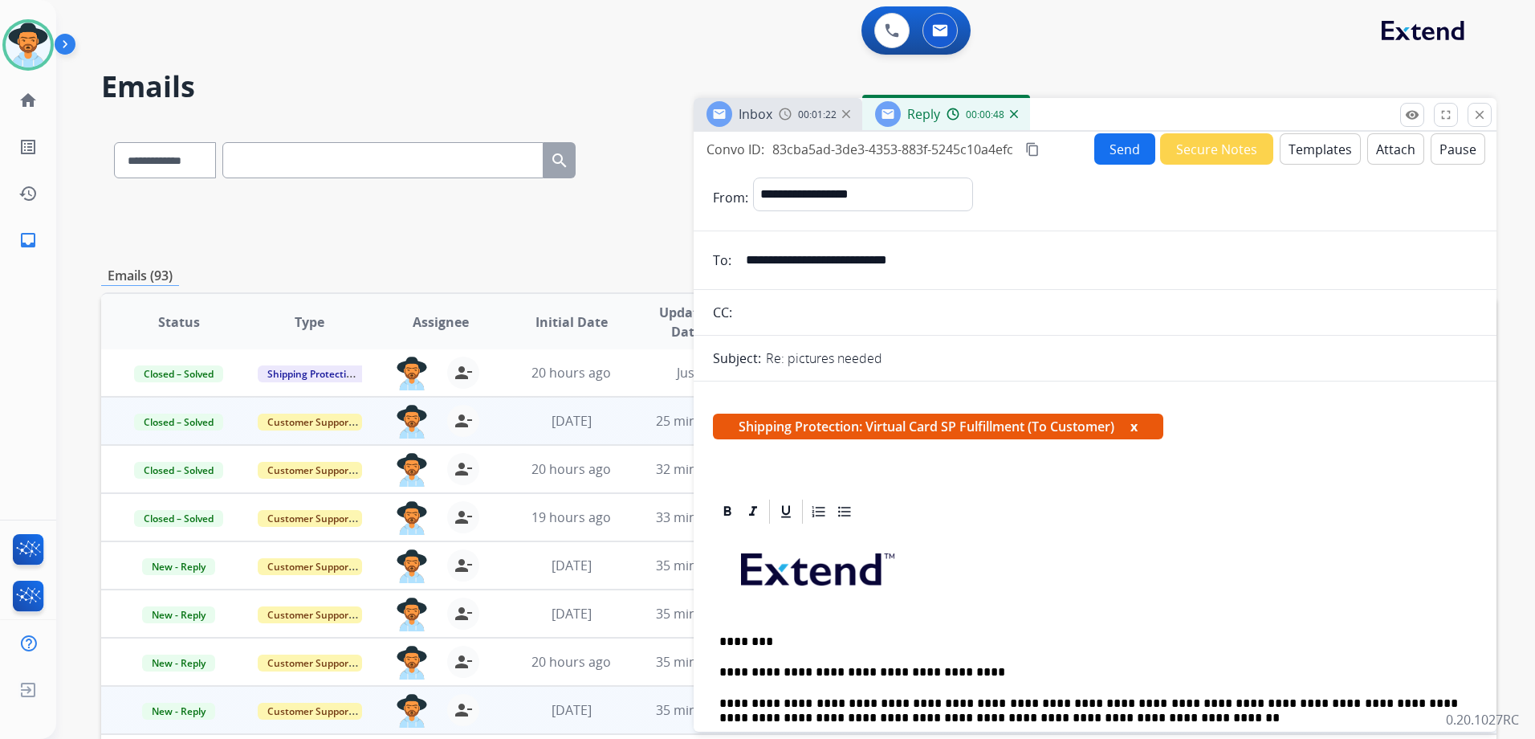
scroll to position [0, 0]
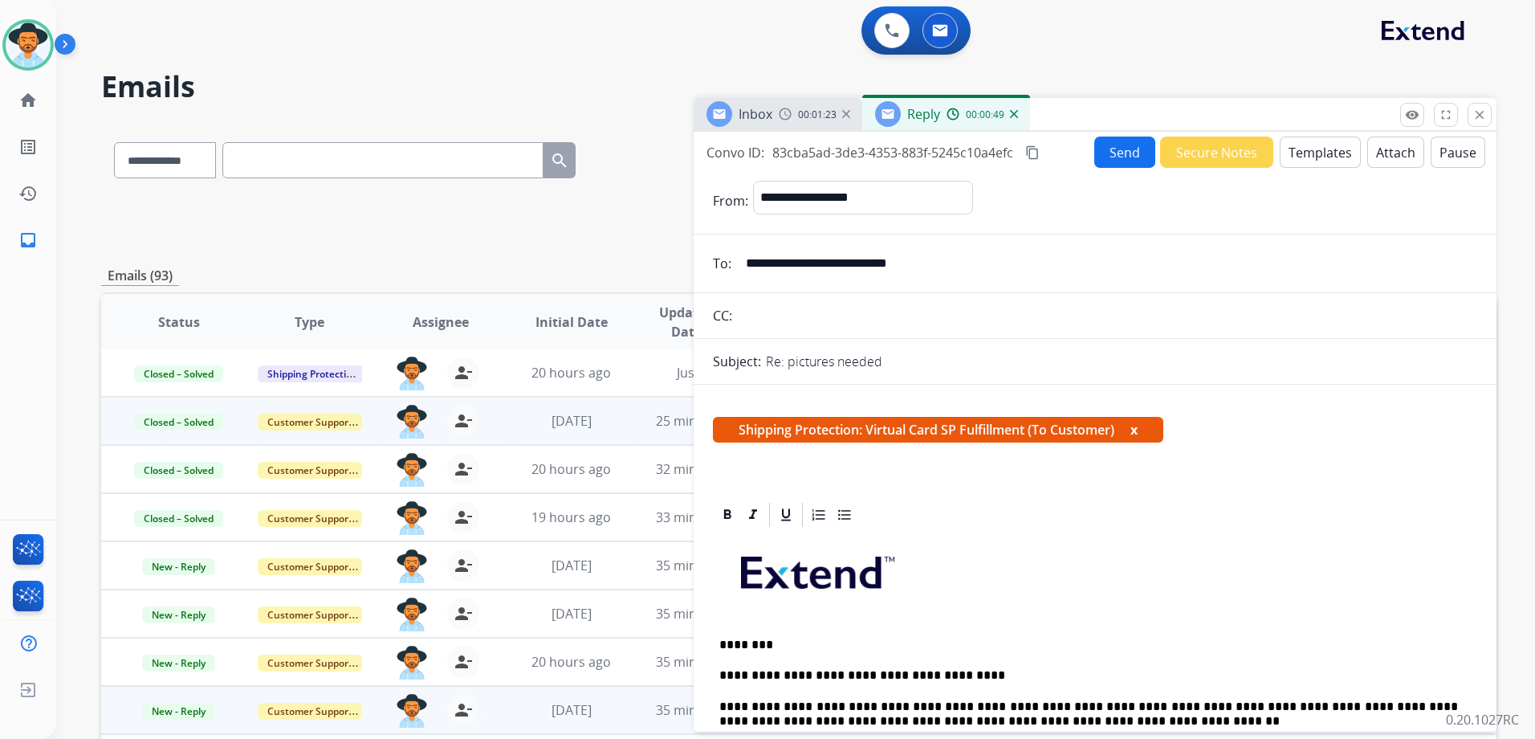
click at [1118, 150] on button "Send" at bounding box center [1124, 151] width 61 height 31
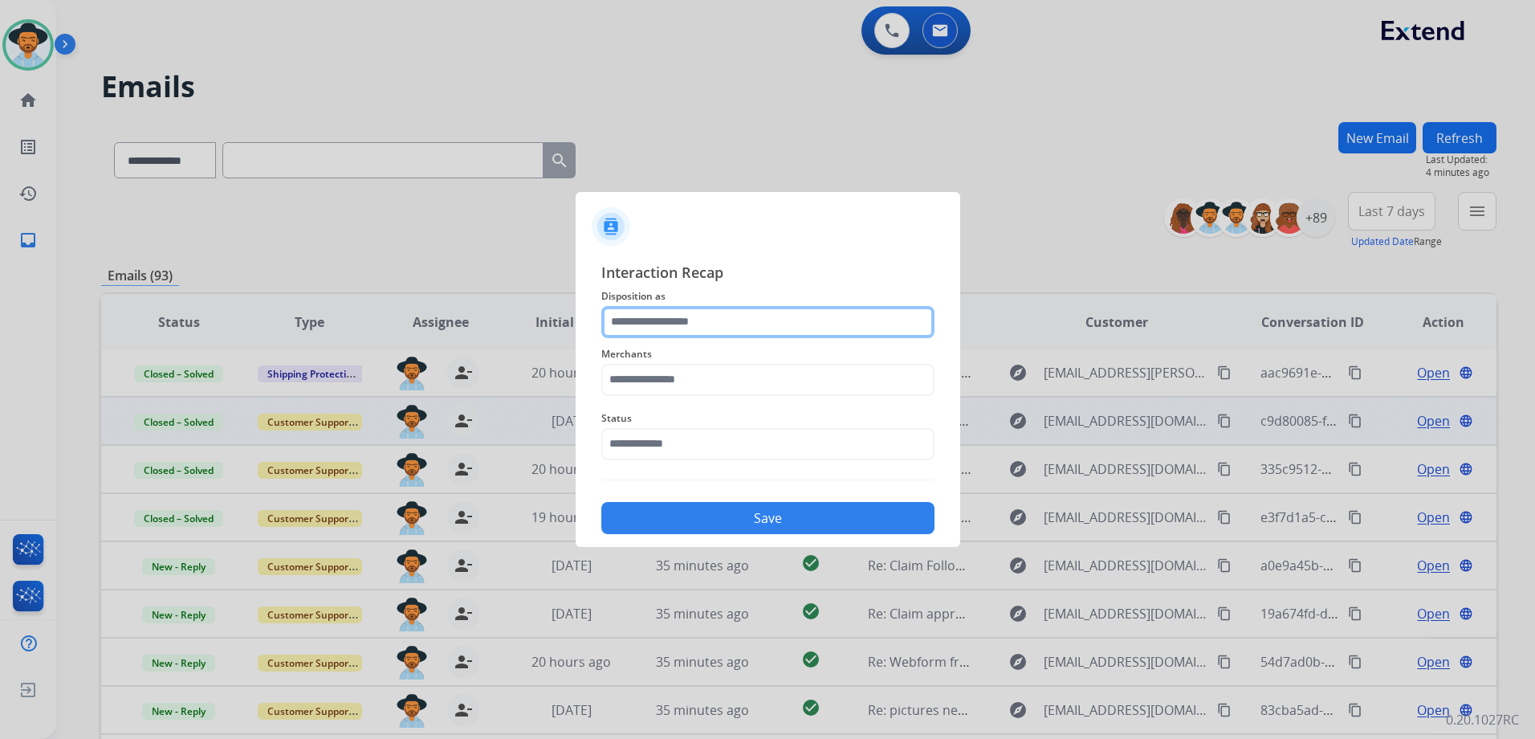
click at [718, 309] on input "text" at bounding box center [767, 322] width 333 height 32
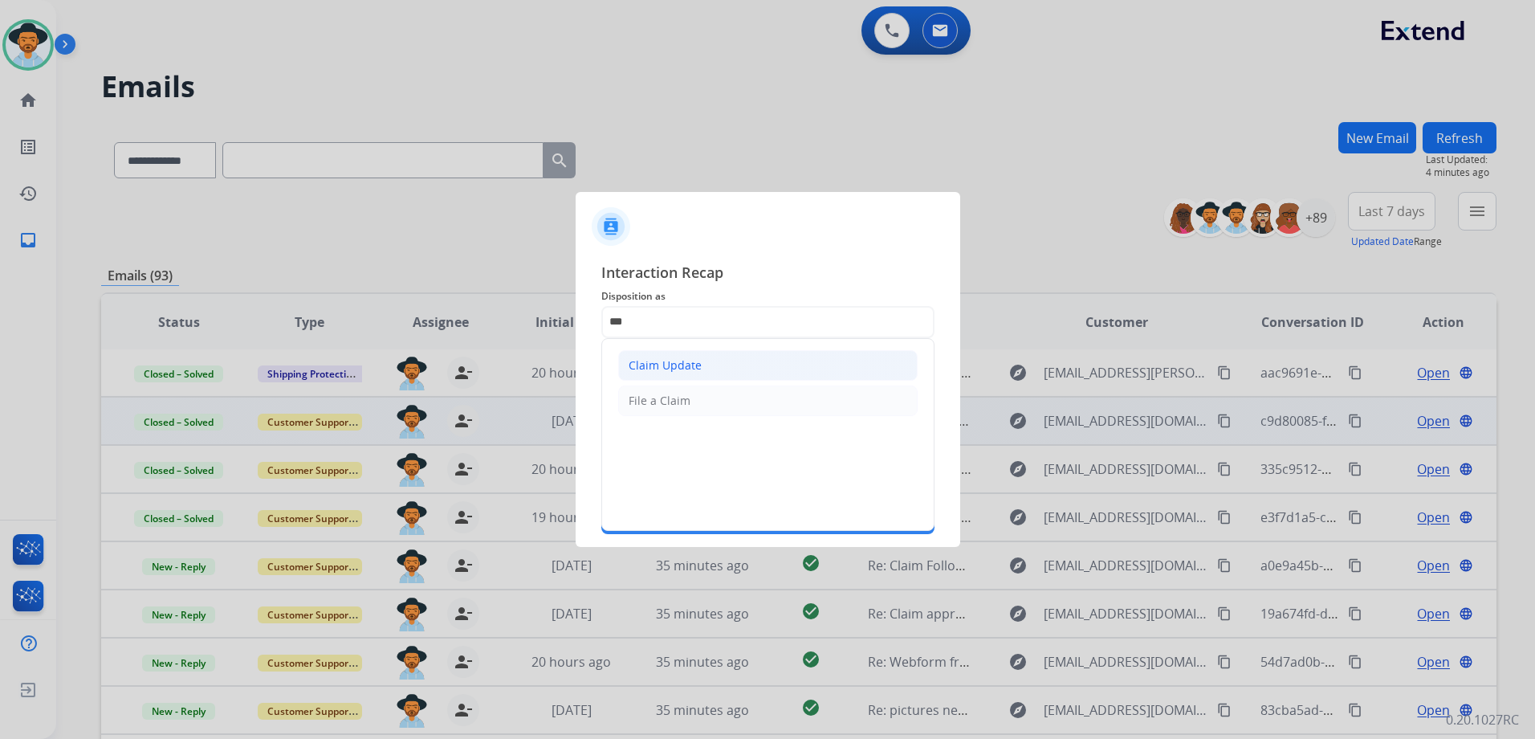
click at [675, 365] on div "Claim Update" at bounding box center [665, 365] width 73 height 16
type input "**********"
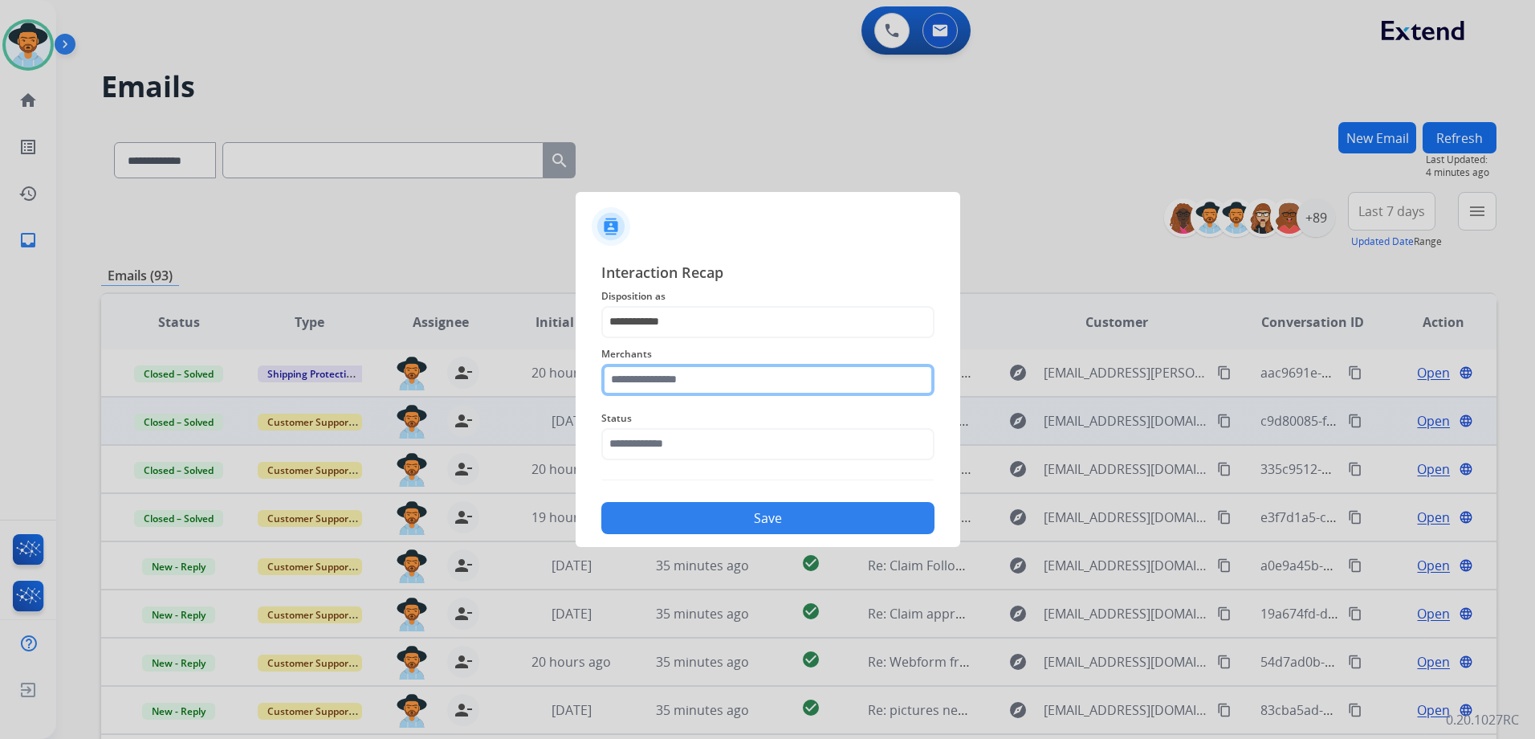
click at [666, 384] on input "text" at bounding box center [767, 380] width 333 height 32
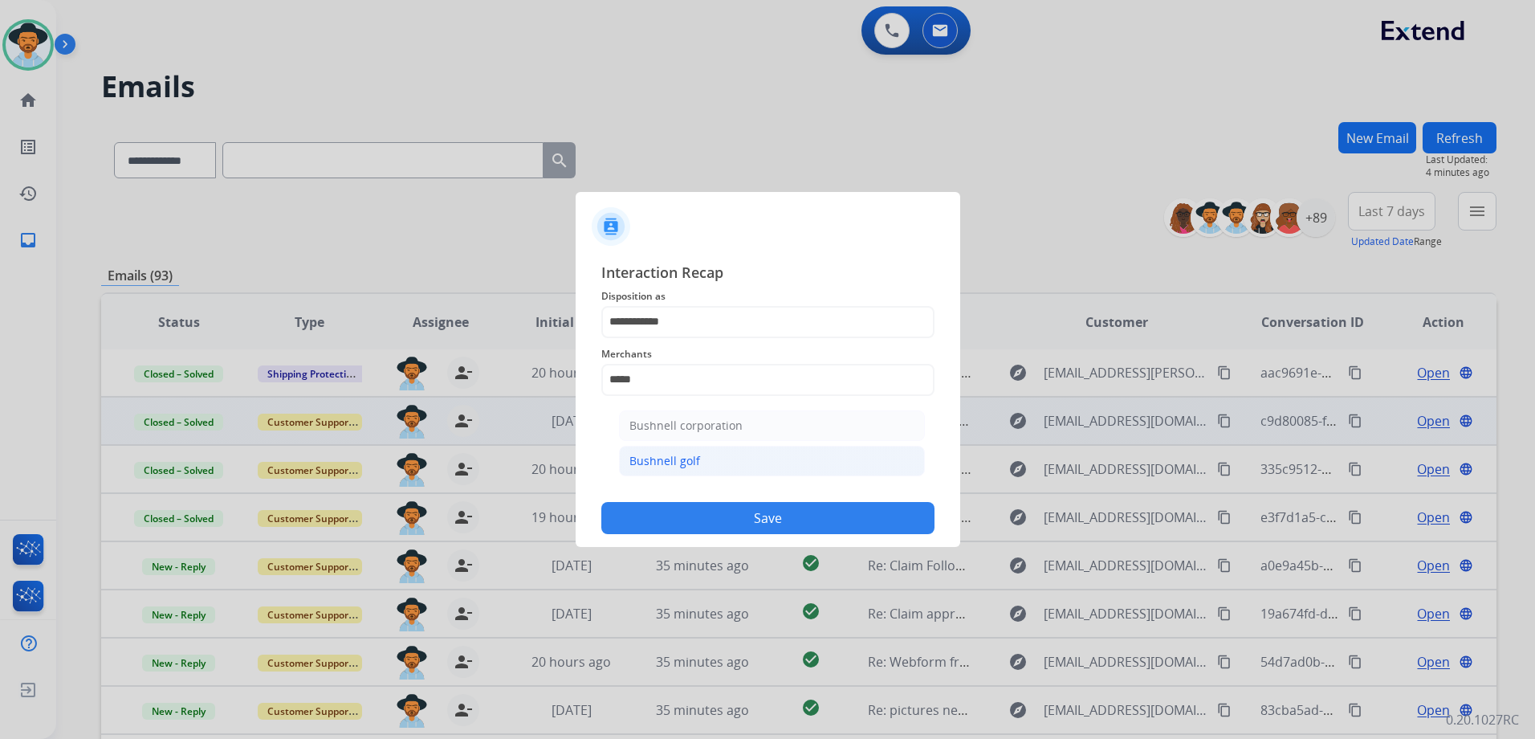
click at [700, 460] on li "Bushnell golf" at bounding box center [772, 461] width 306 height 31
type input "**********"
click at [648, 458] on input "text" at bounding box center [767, 444] width 333 height 32
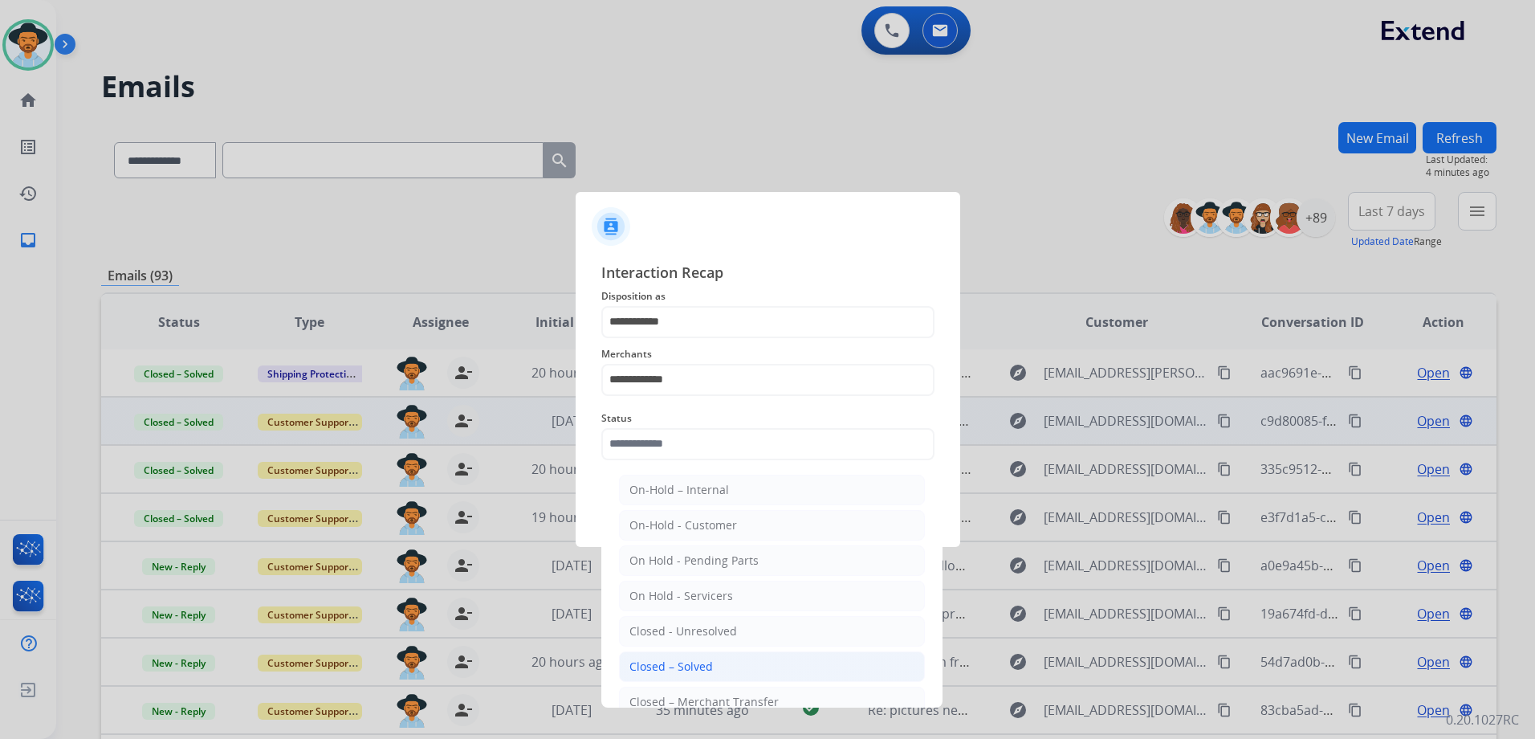
click at [722, 666] on li "Closed – Solved" at bounding box center [772, 666] width 306 height 31
type input "**********"
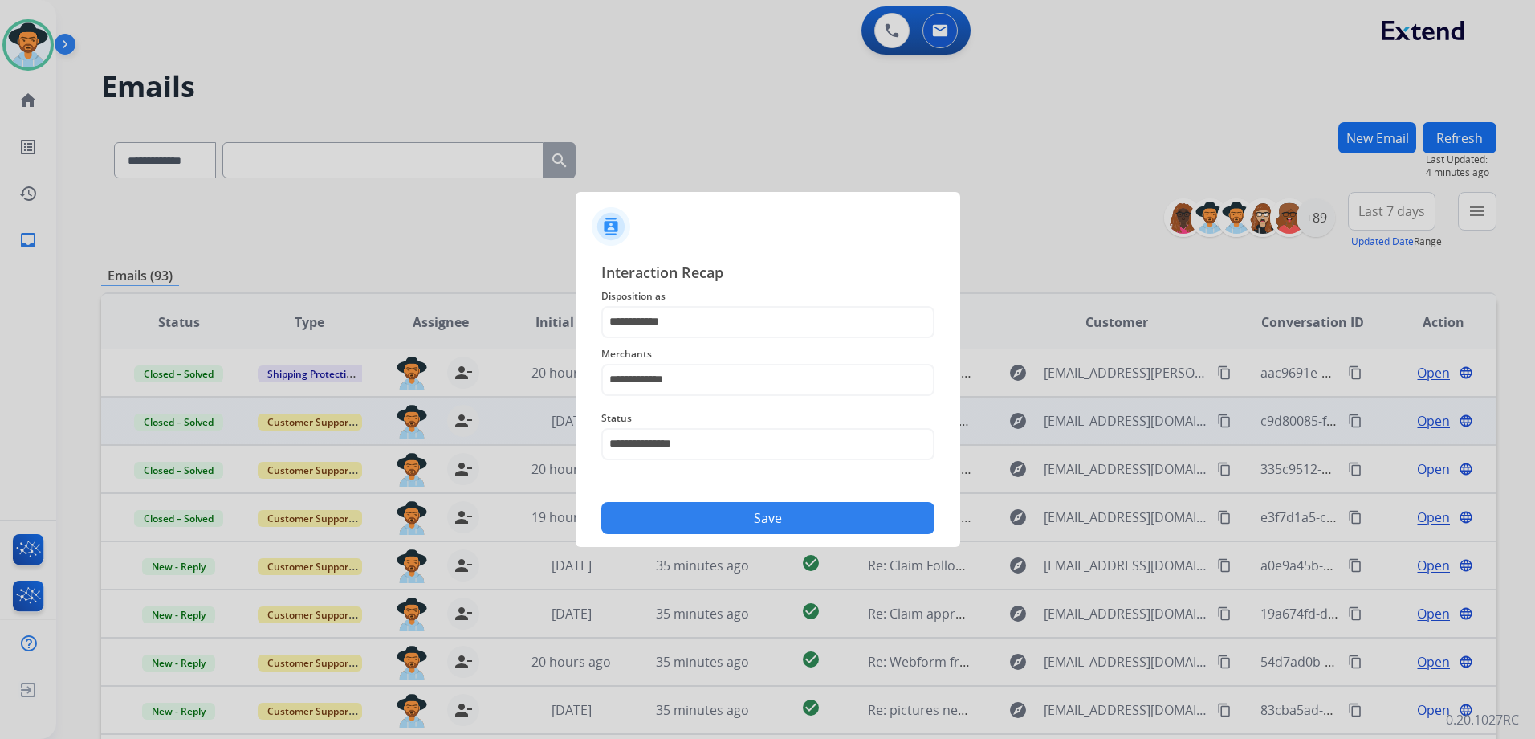
click at [758, 523] on button "Save" at bounding box center [767, 518] width 333 height 32
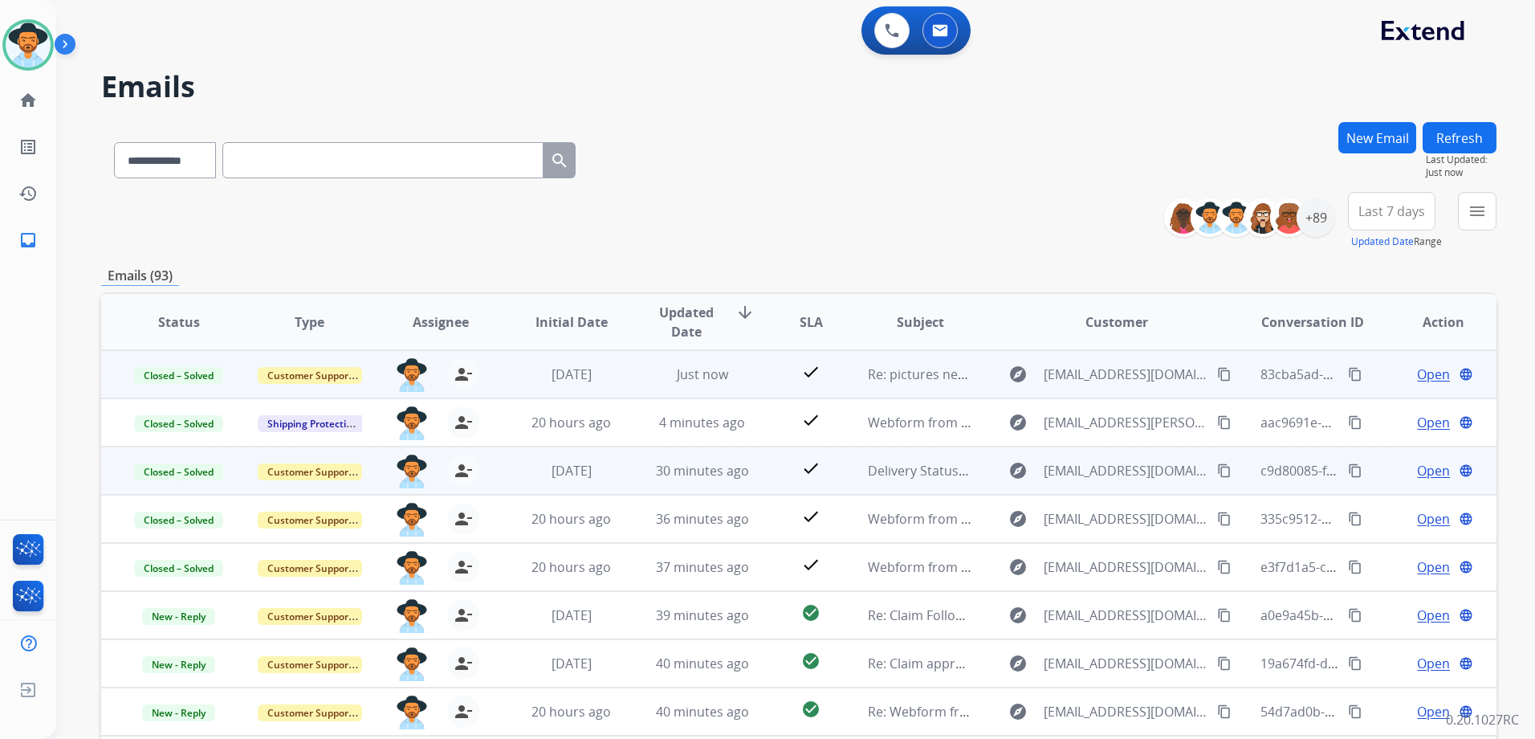
drag, startPoint x: 1338, startPoint y: 374, endPoint x: 1465, endPoint y: 375, distance: 126.9
click at [1348, 374] on mat-icon "content_copy" at bounding box center [1355, 374] width 14 height 14
click at [1417, 370] on span "Open" at bounding box center [1433, 374] width 33 height 19
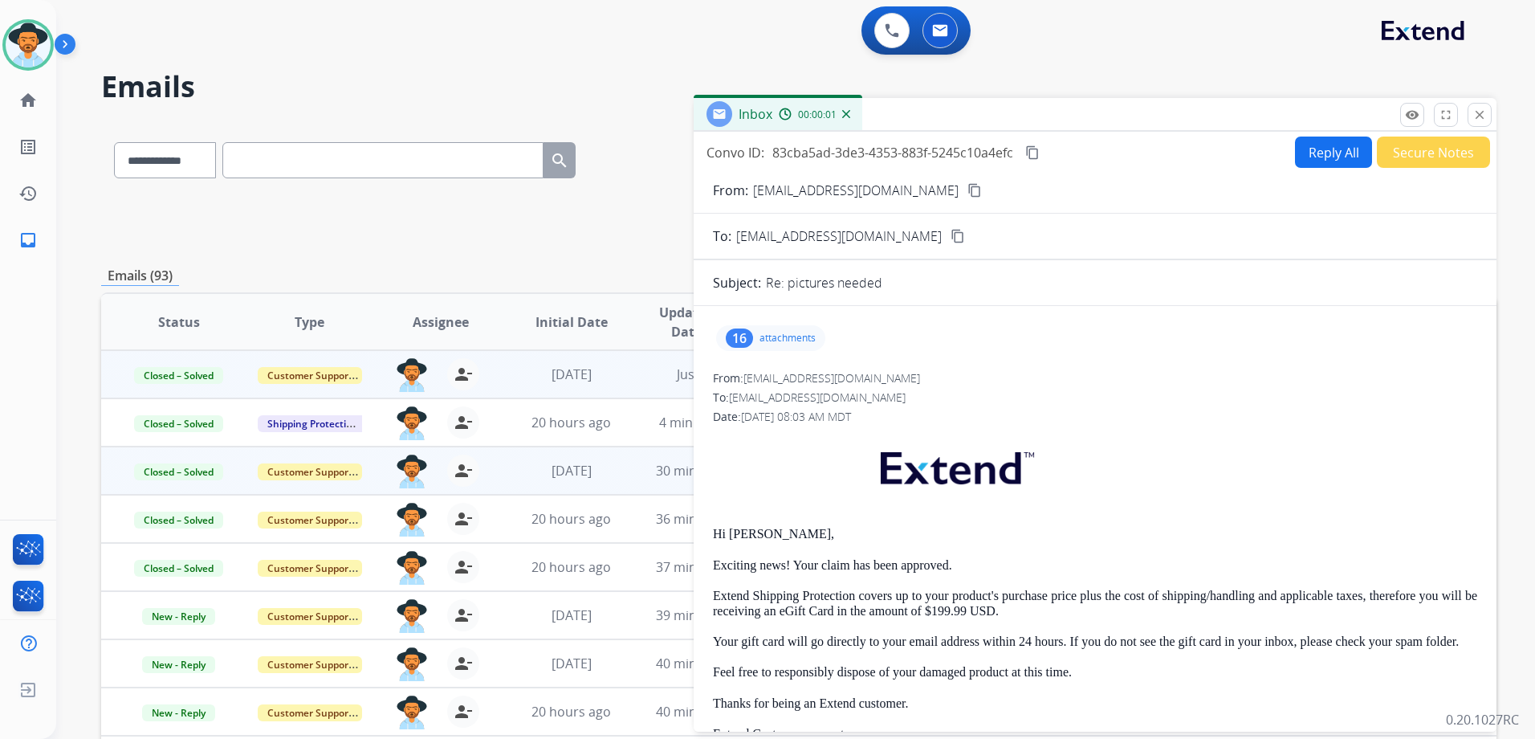
click at [755, 331] on div "16 attachments" at bounding box center [770, 338] width 109 height 26
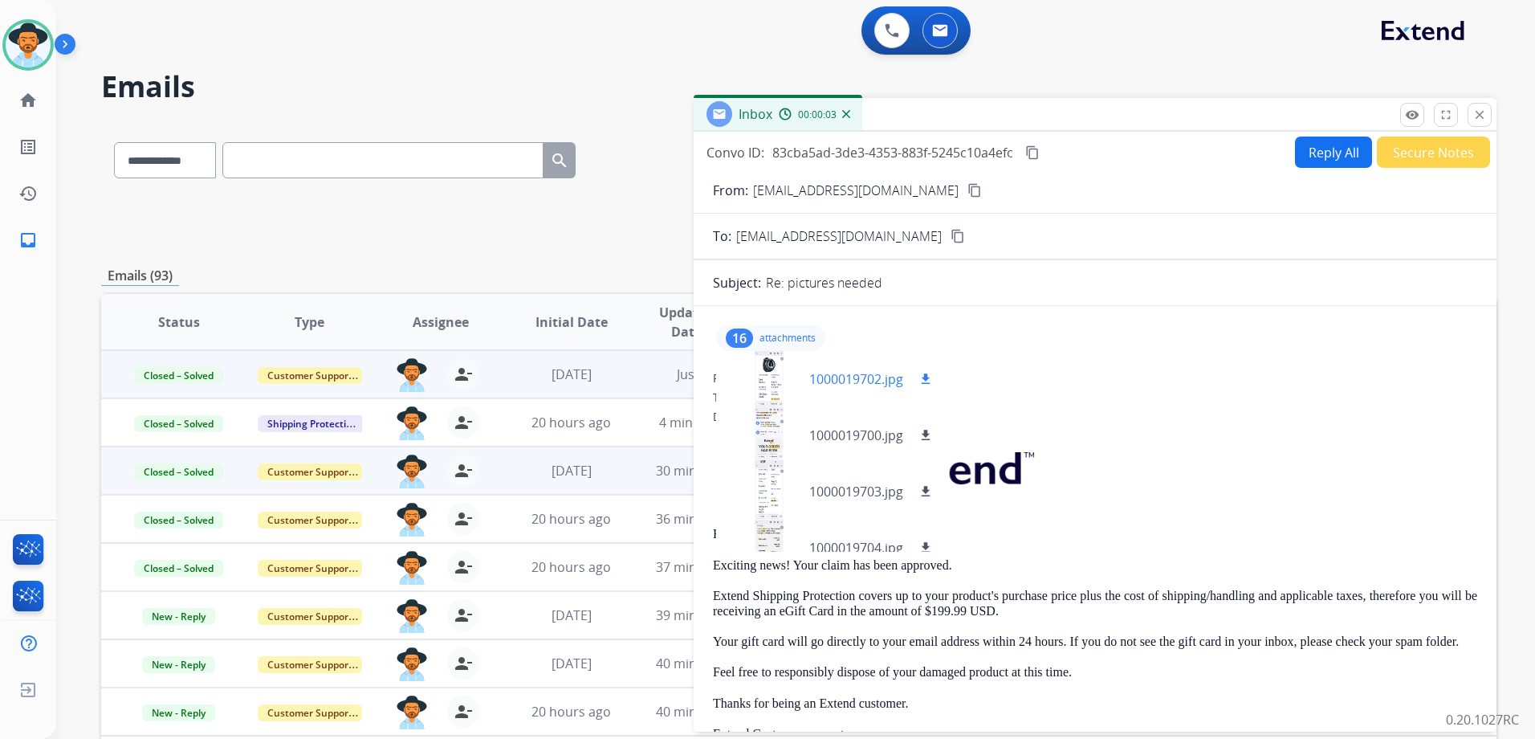
click at [759, 393] on div at bounding box center [769, 379] width 80 height 56
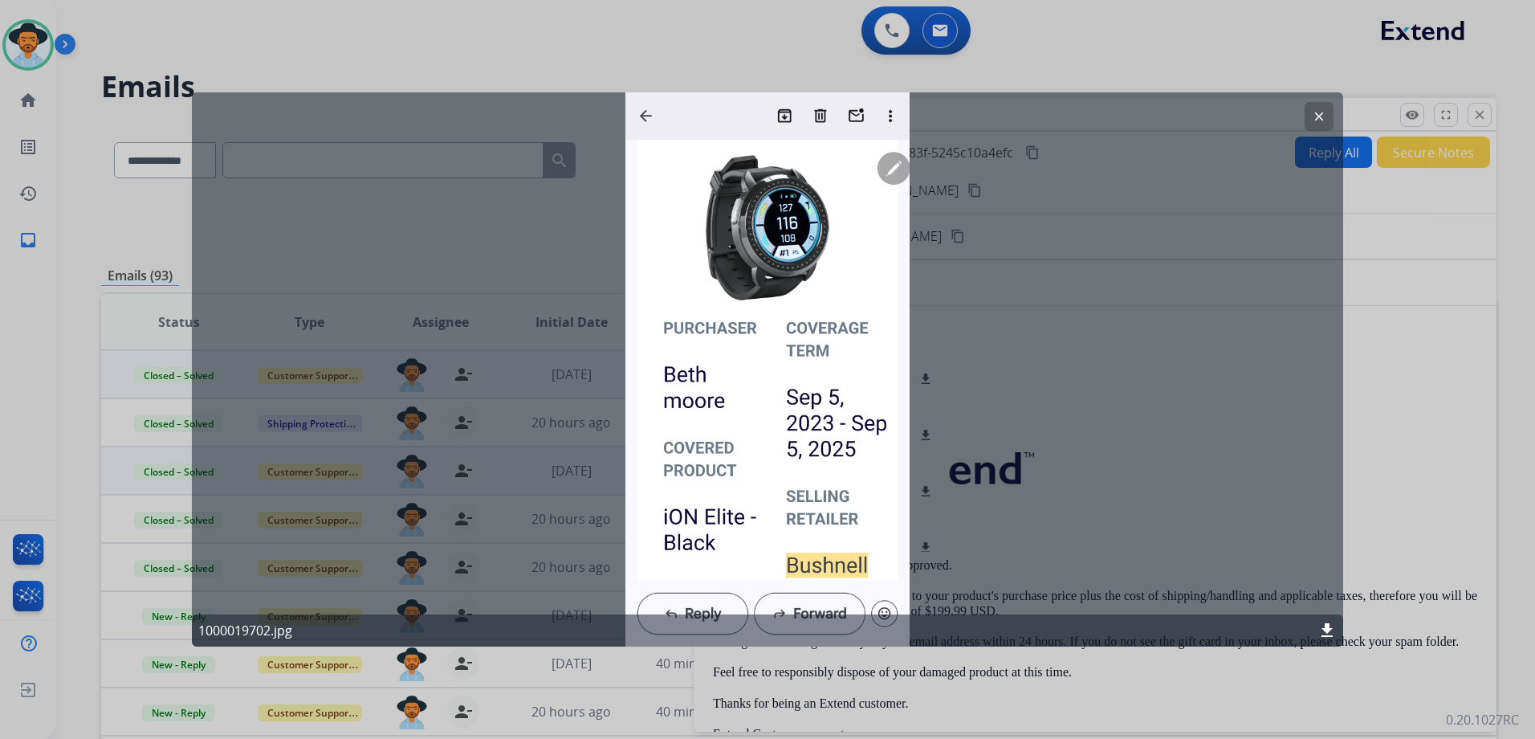
drag, startPoint x: 1318, startPoint y: 108, endPoint x: 1300, endPoint y: 130, distance: 29.1
click at [1318, 108] on button "clear" at bounding box center [1319, 116] width 29 height 29
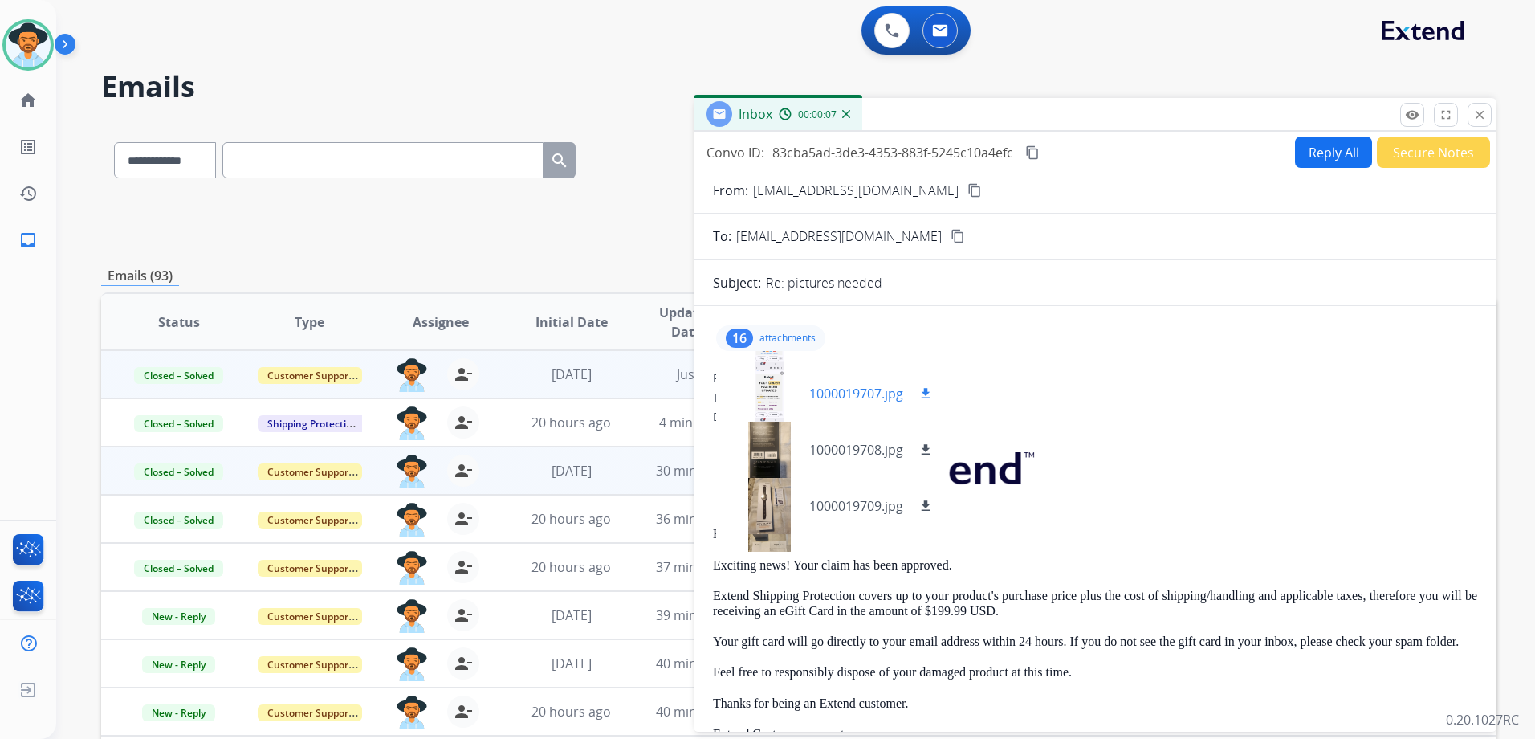
scroll to position [482, 0]
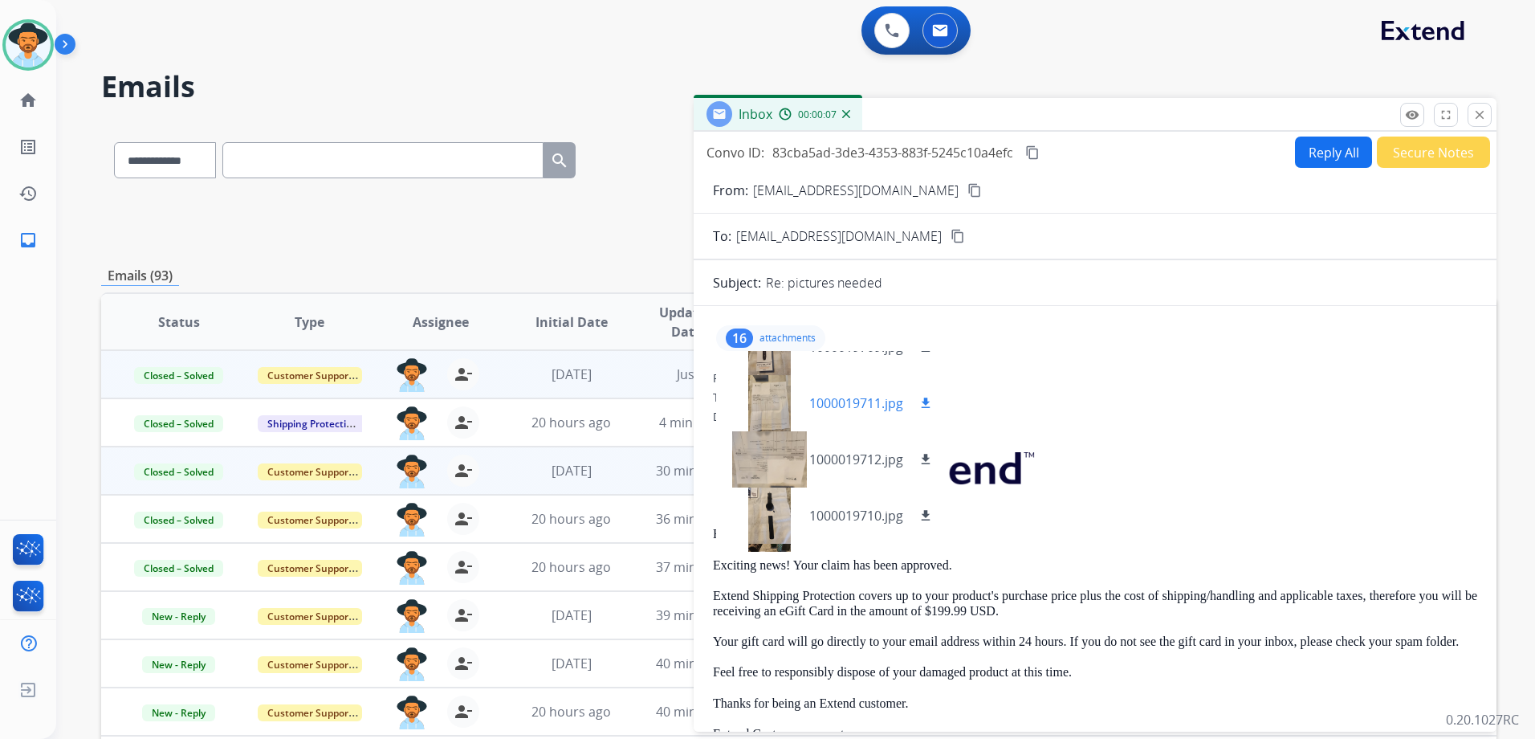
click at [775, 397] on div at bounding box center [769, 403] width 80 height 56
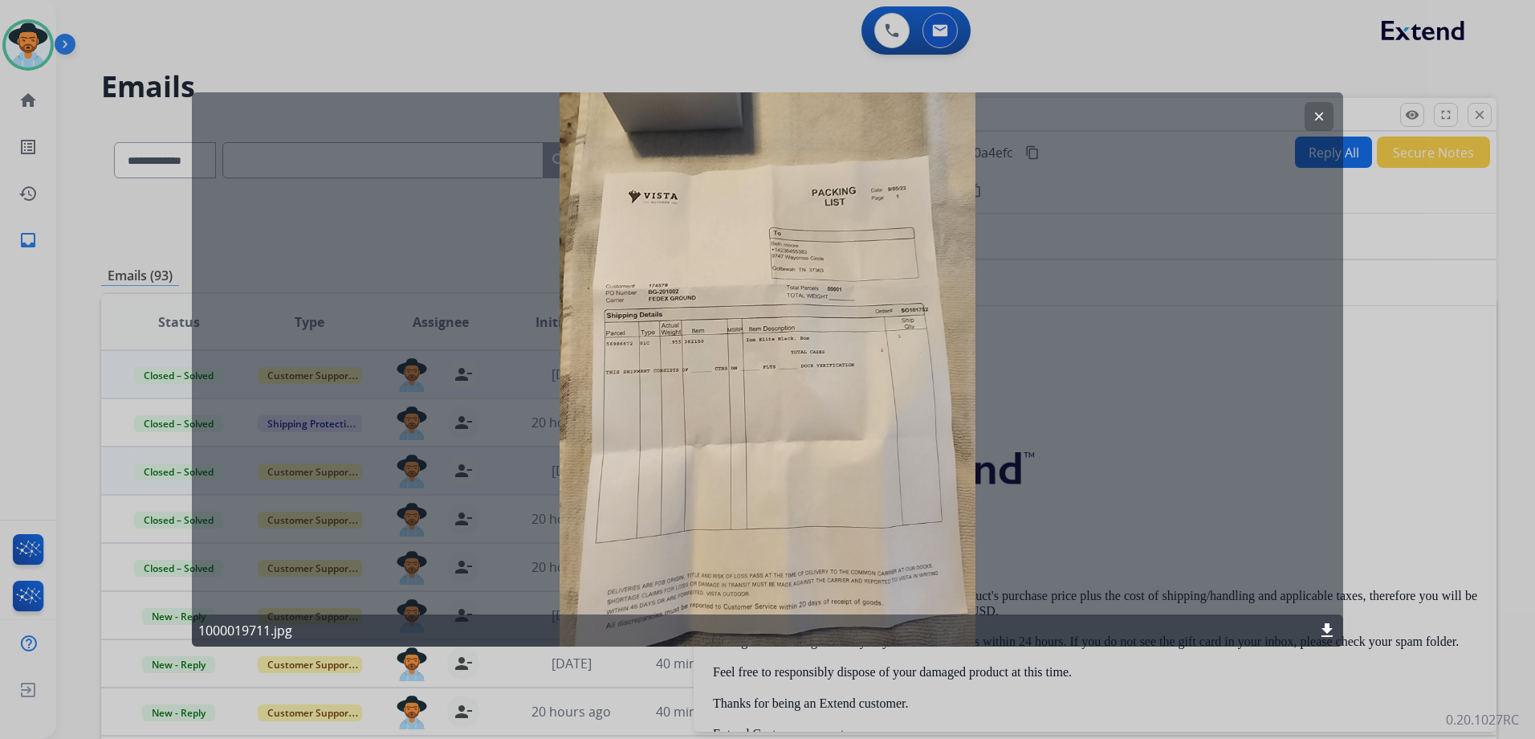
click at [1323, 107] on button "clear" at bounding box center [1319, 116] width 29 height 29
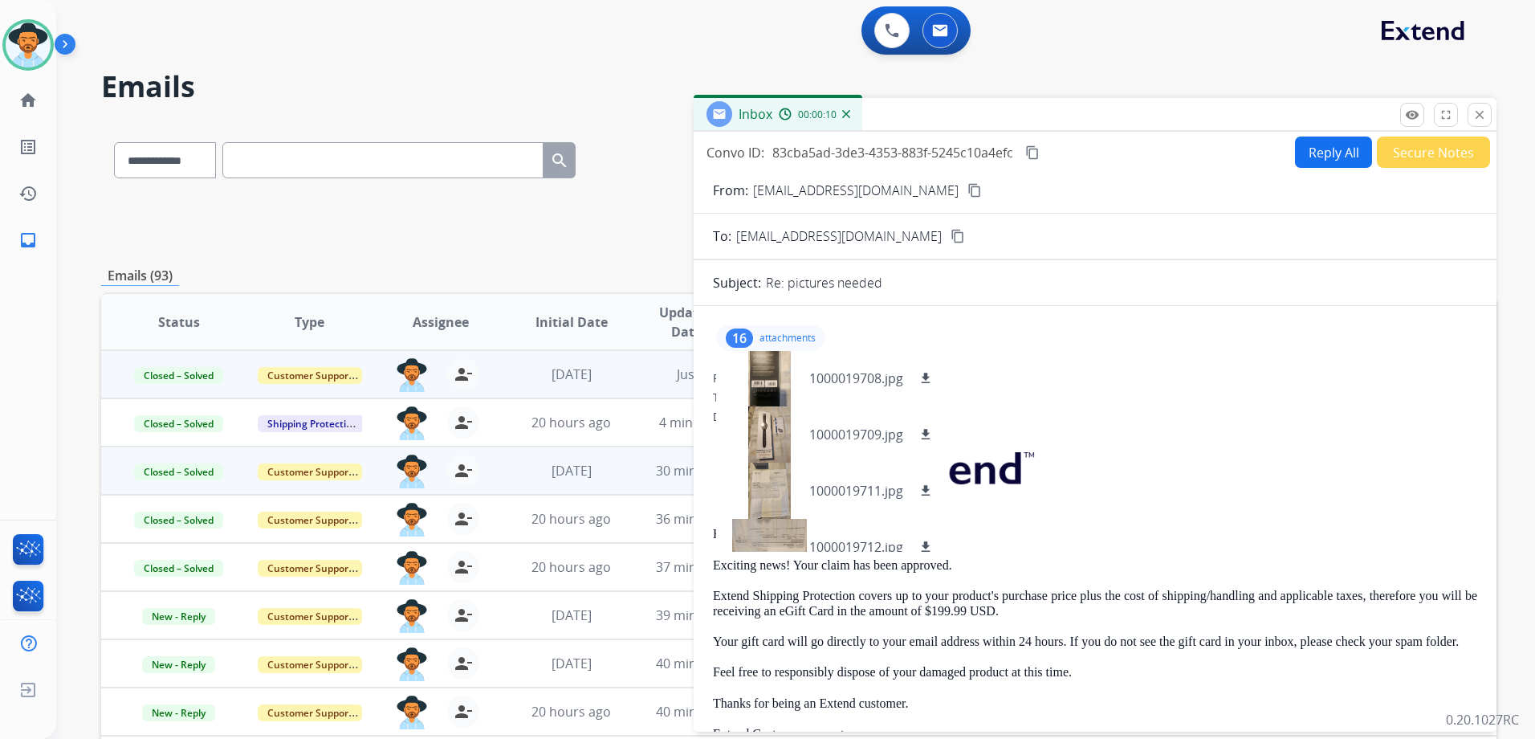
scroll to position [321, 0]
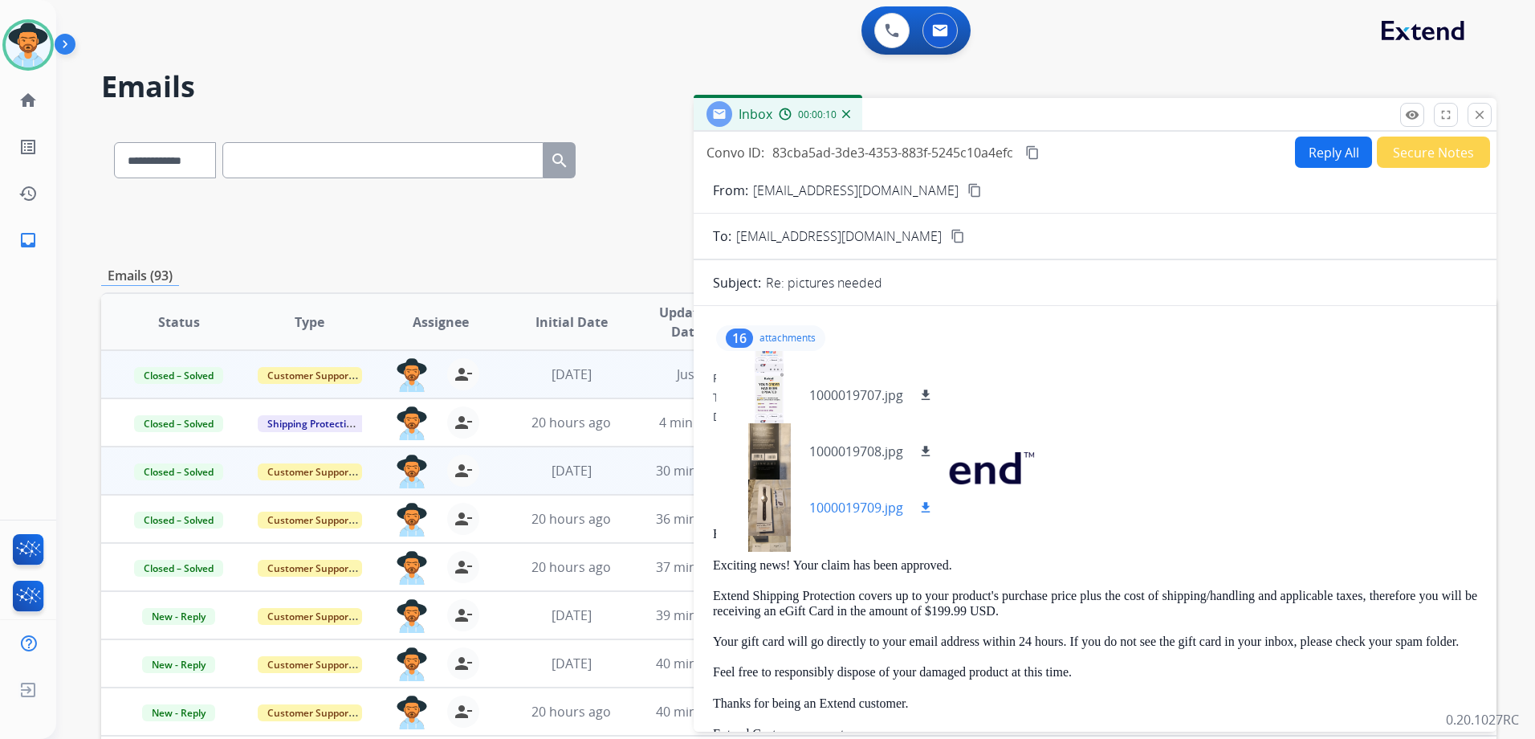
click at [757, 501] on div at bounding box center [769, 507] width 80 height 56
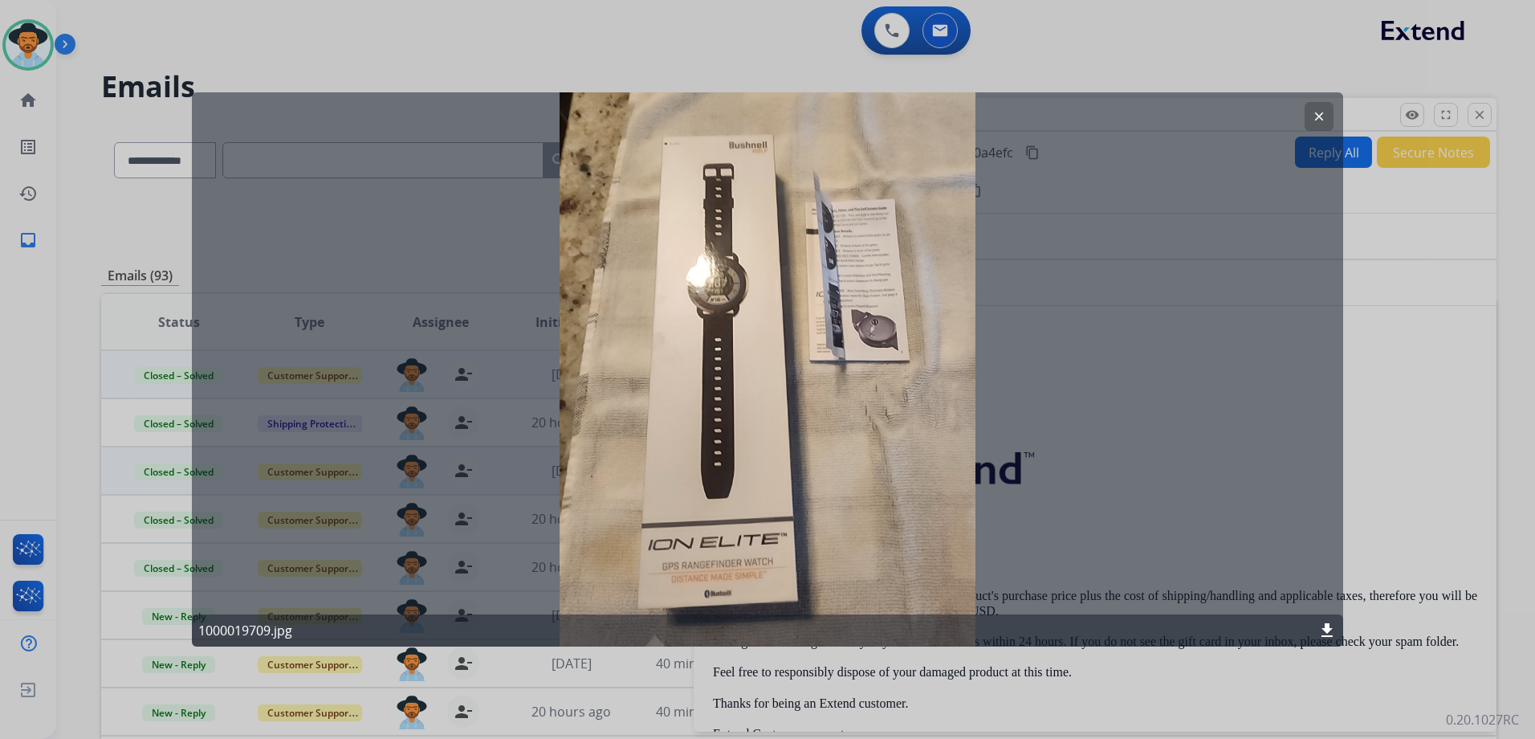
click at [1326, 111] on button "clear" at bounding box center [1319, 116] width 29 height 29
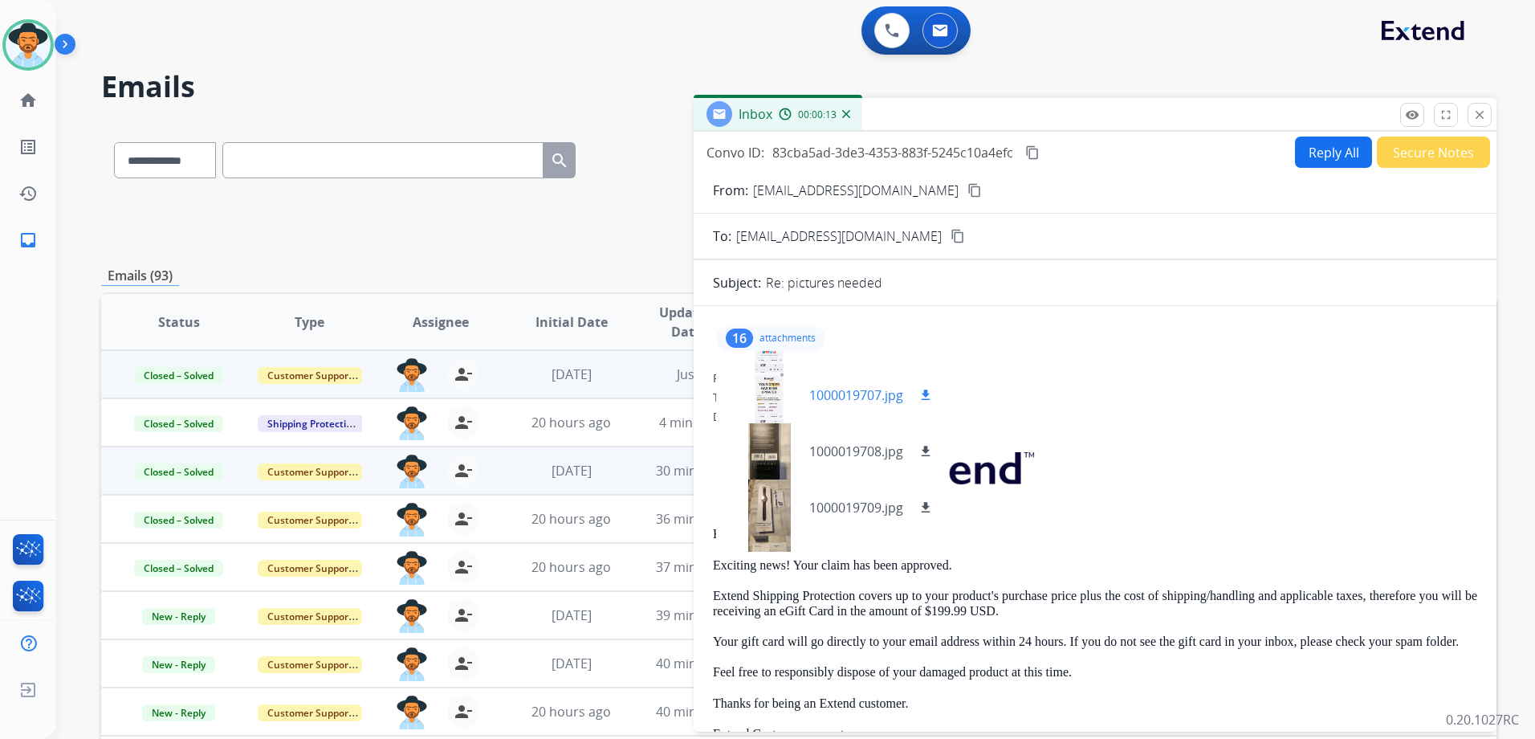
click at [809, 394] on p "1000019707.jpg" at bounding box center [856, 394] width 94 height 19
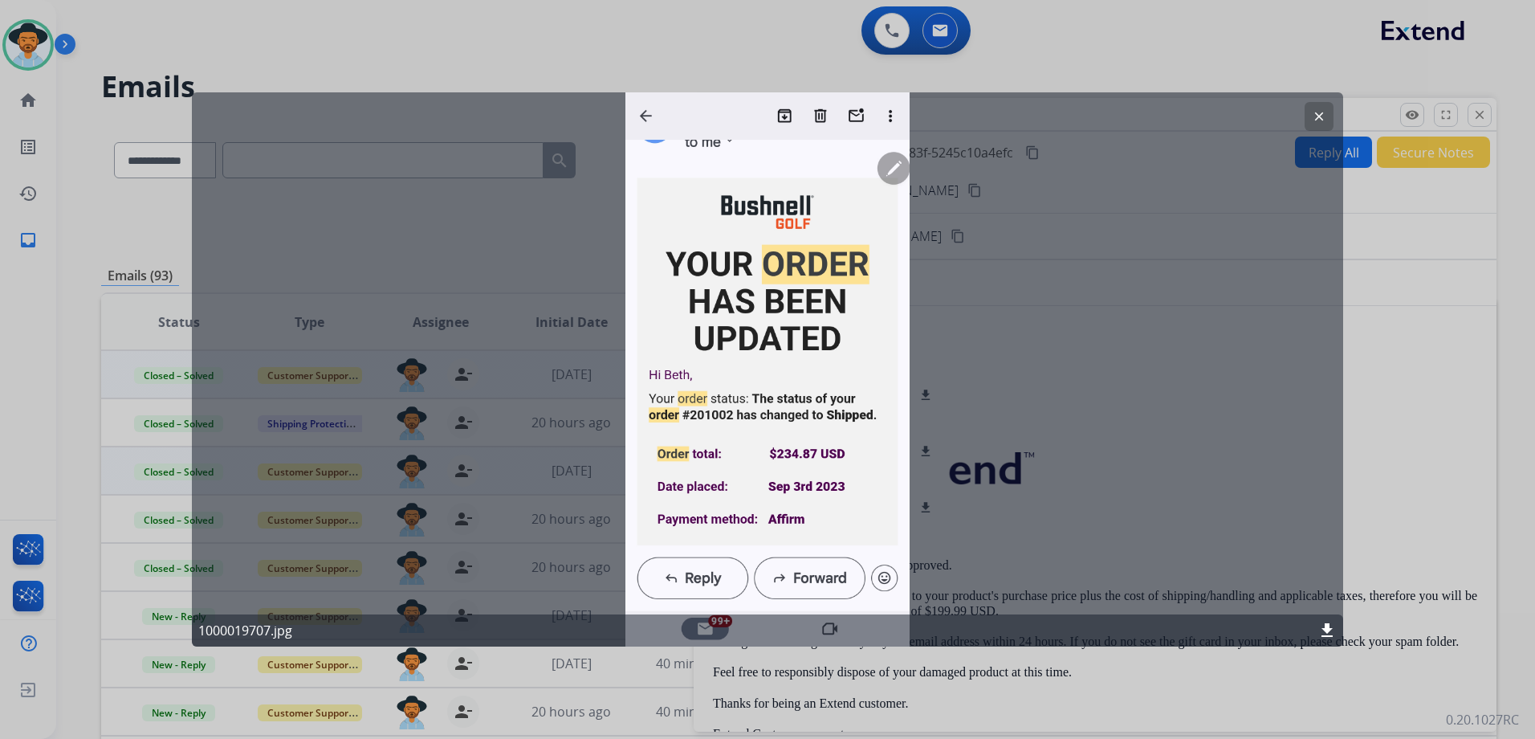
click at [1324, 114] on mat-icon "clear" at bounding box center [1319, 116] width 14 height 14
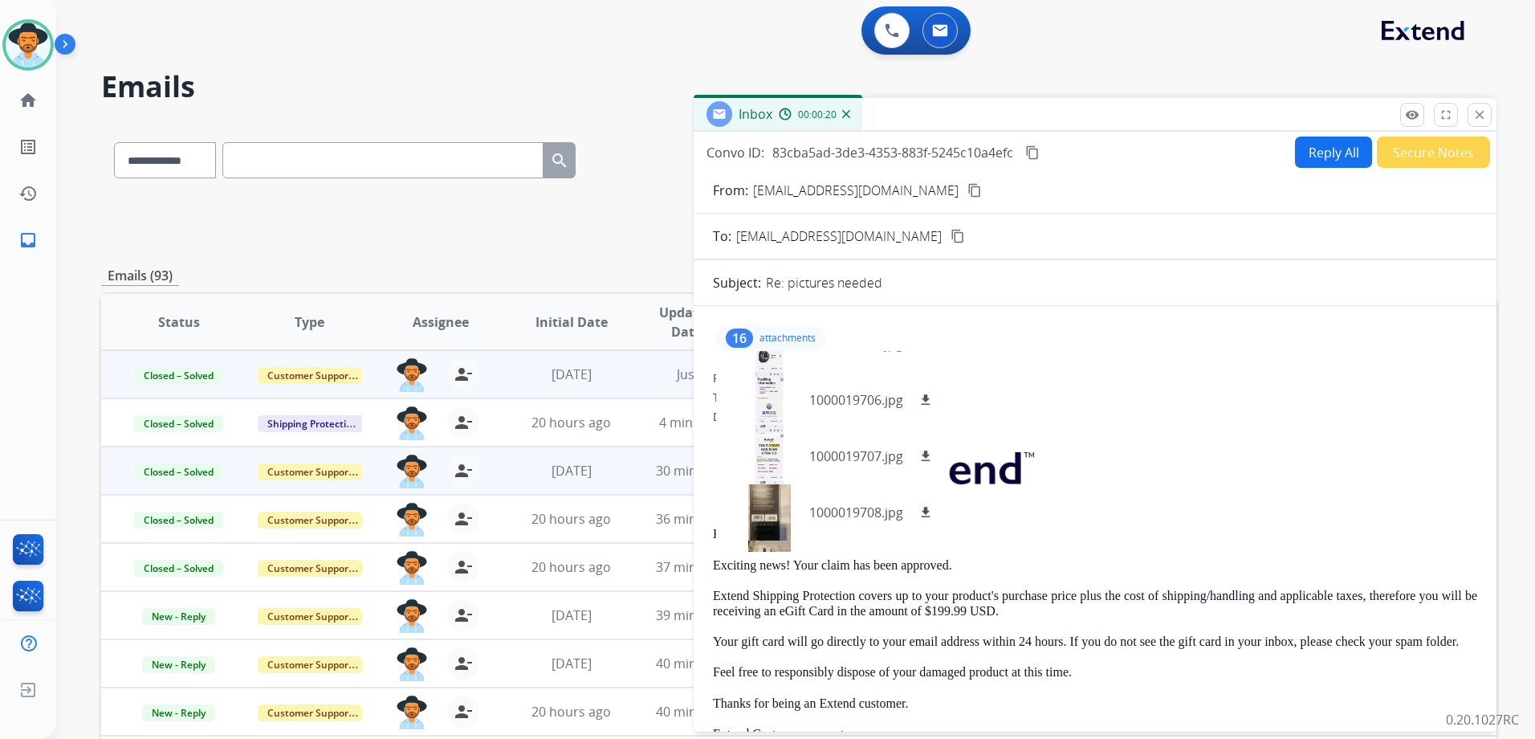
scroll to position [161, 0]
click at [829, 438] on p "1000019705.jpg" at bounding box center [856, 443] width 94 height 19
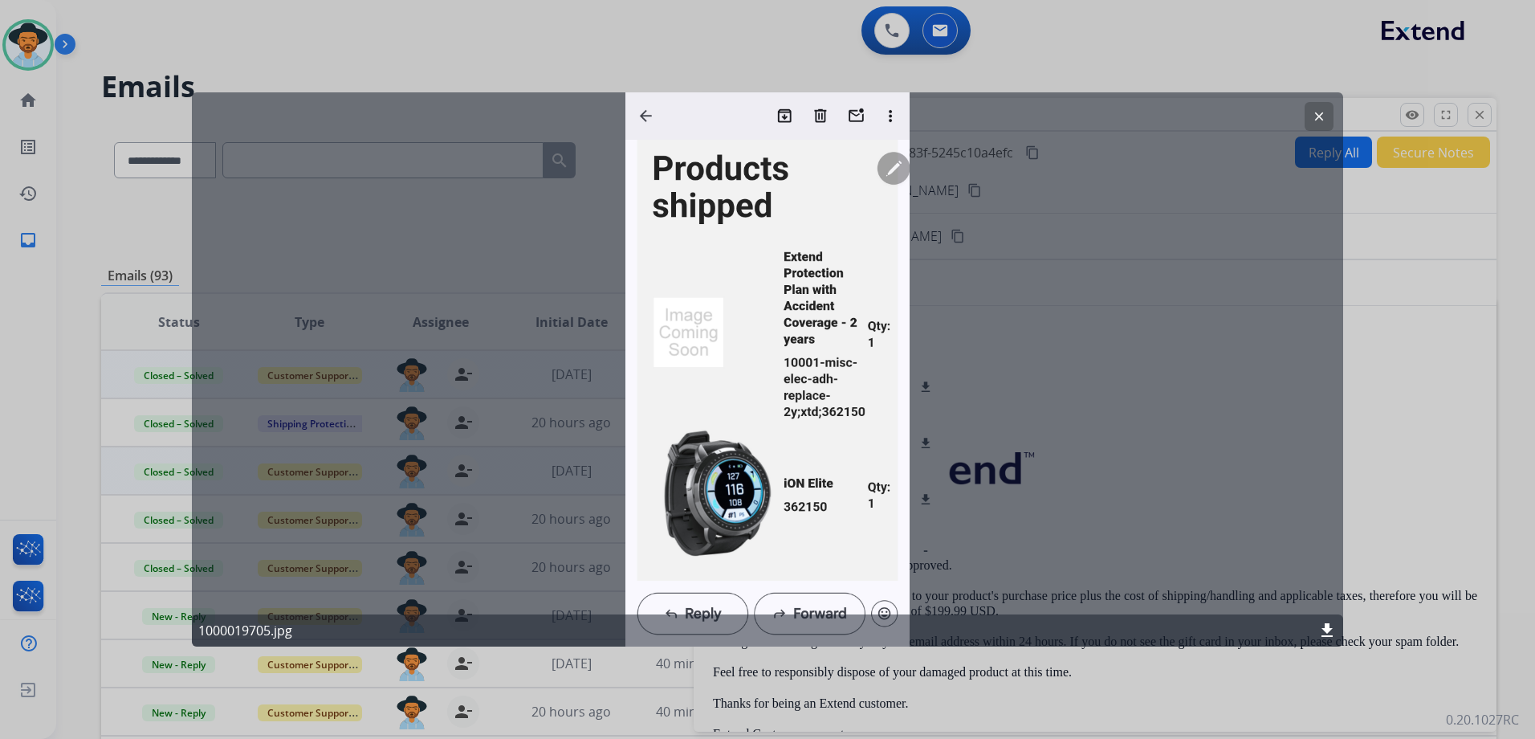
click at [1318, 115] on mat-icon "clear" at bounding box center [1319, 116] width 14 height 14
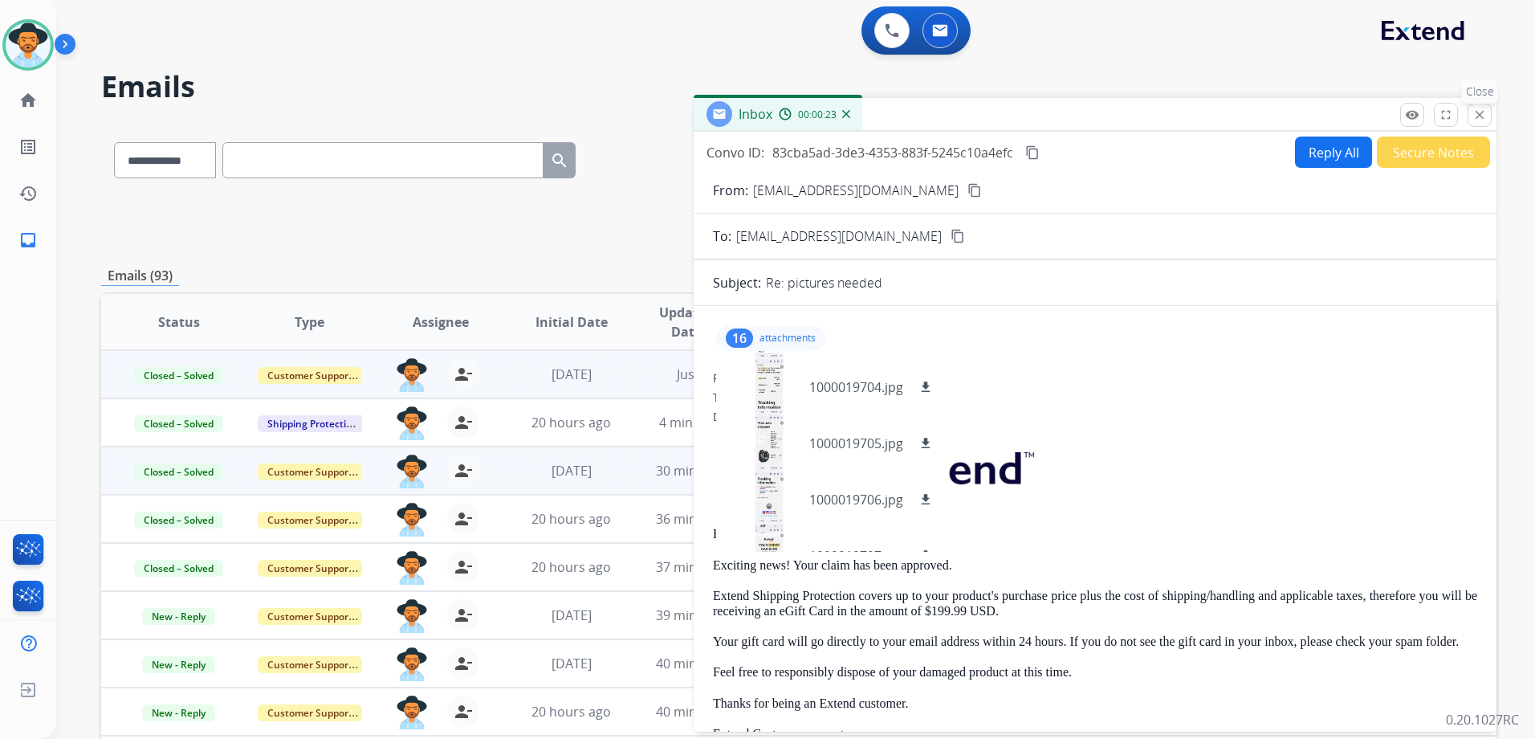
click at [1489, 116] on button "close Close" at bounding box center [1480, 115] width 24 height 24
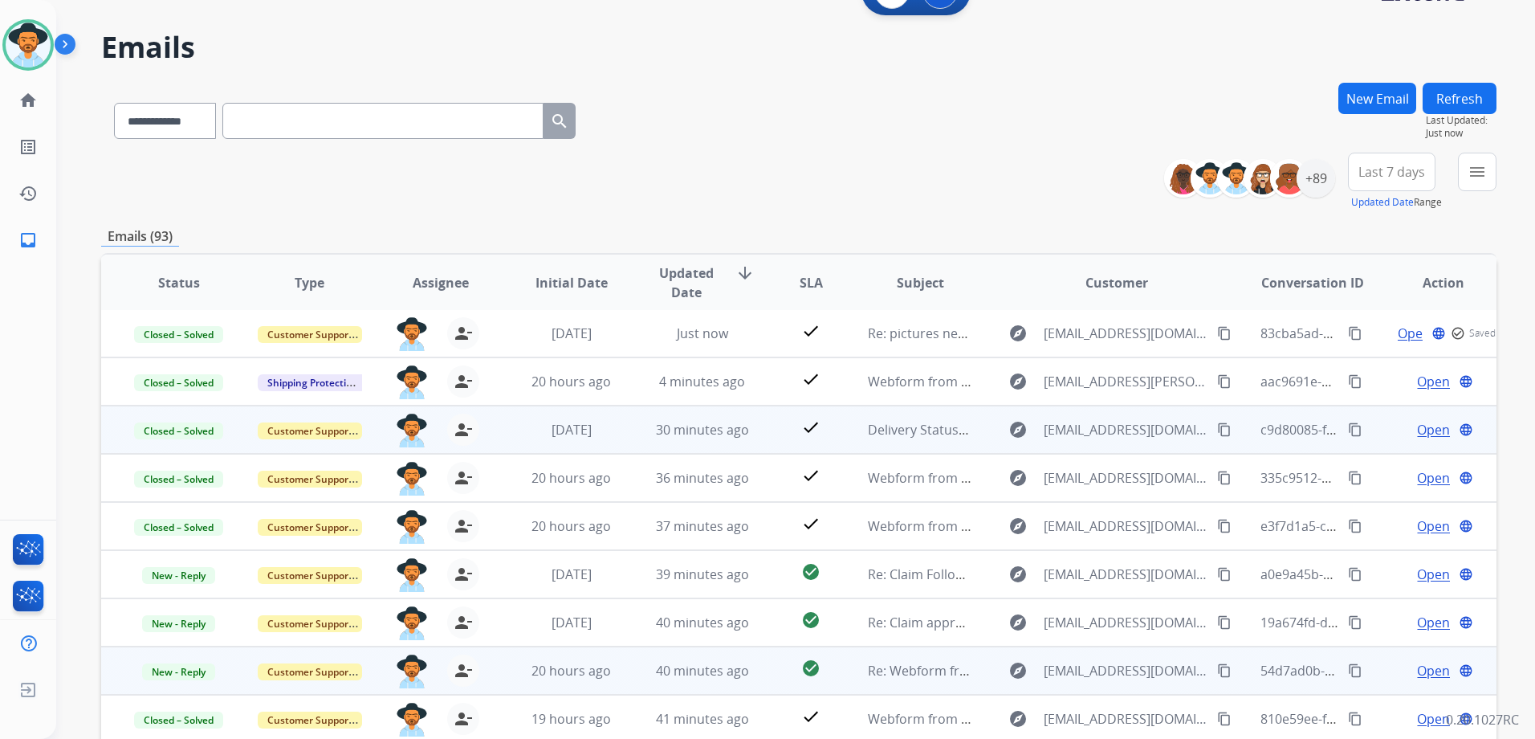
scroll to position [175, 0]
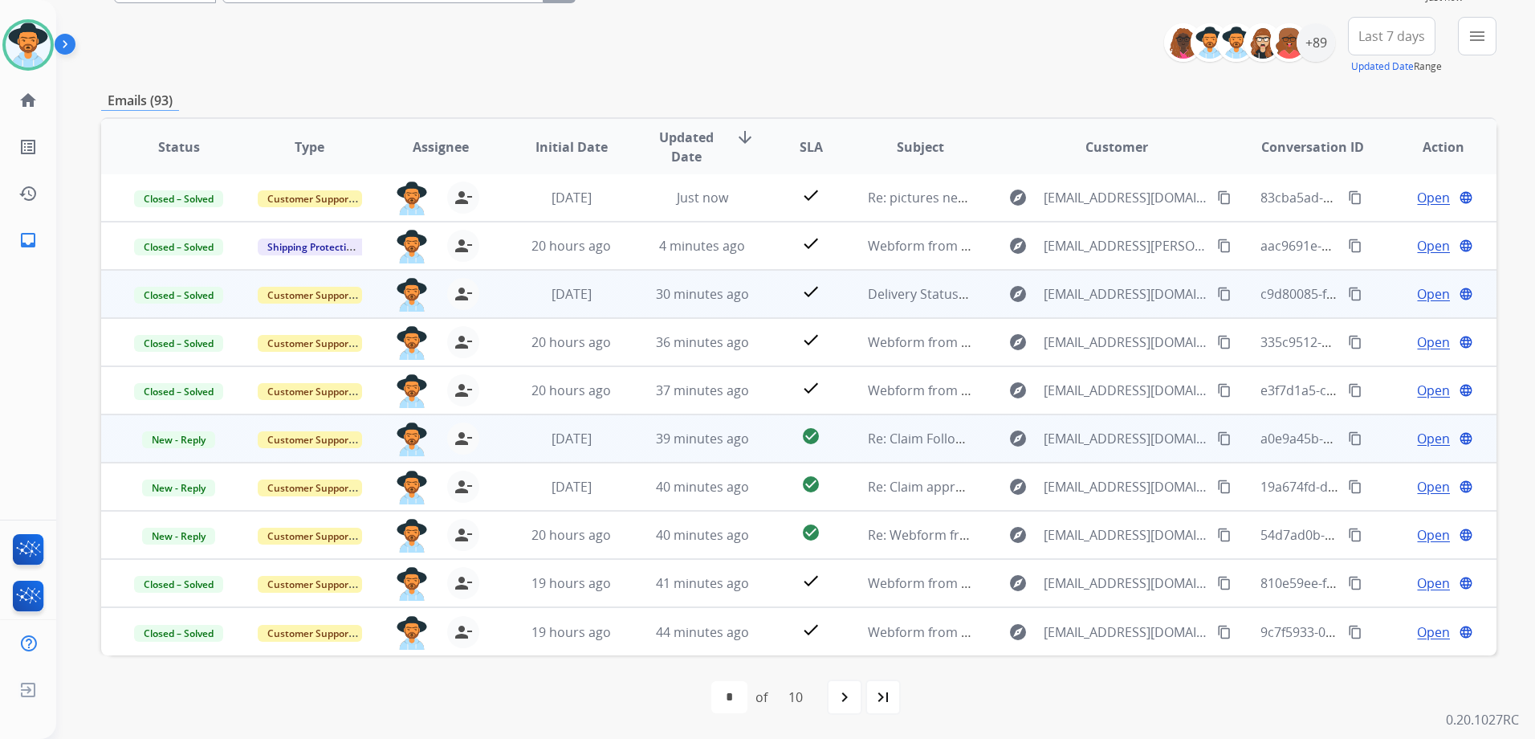
click at [1379, 443] on td "Open language" at bounding box center [1431, 438] width 131 height 48
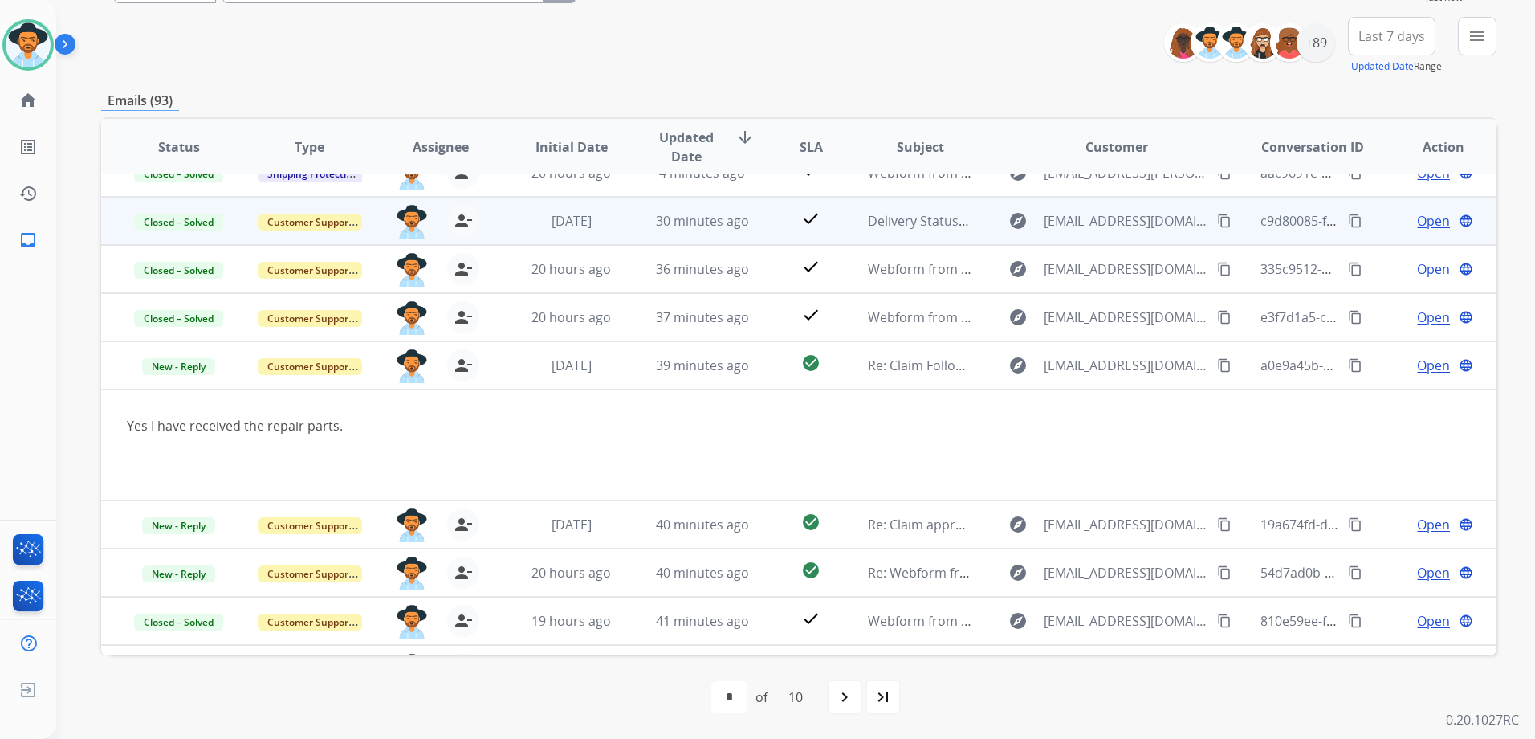
scroll to position [112, 0]
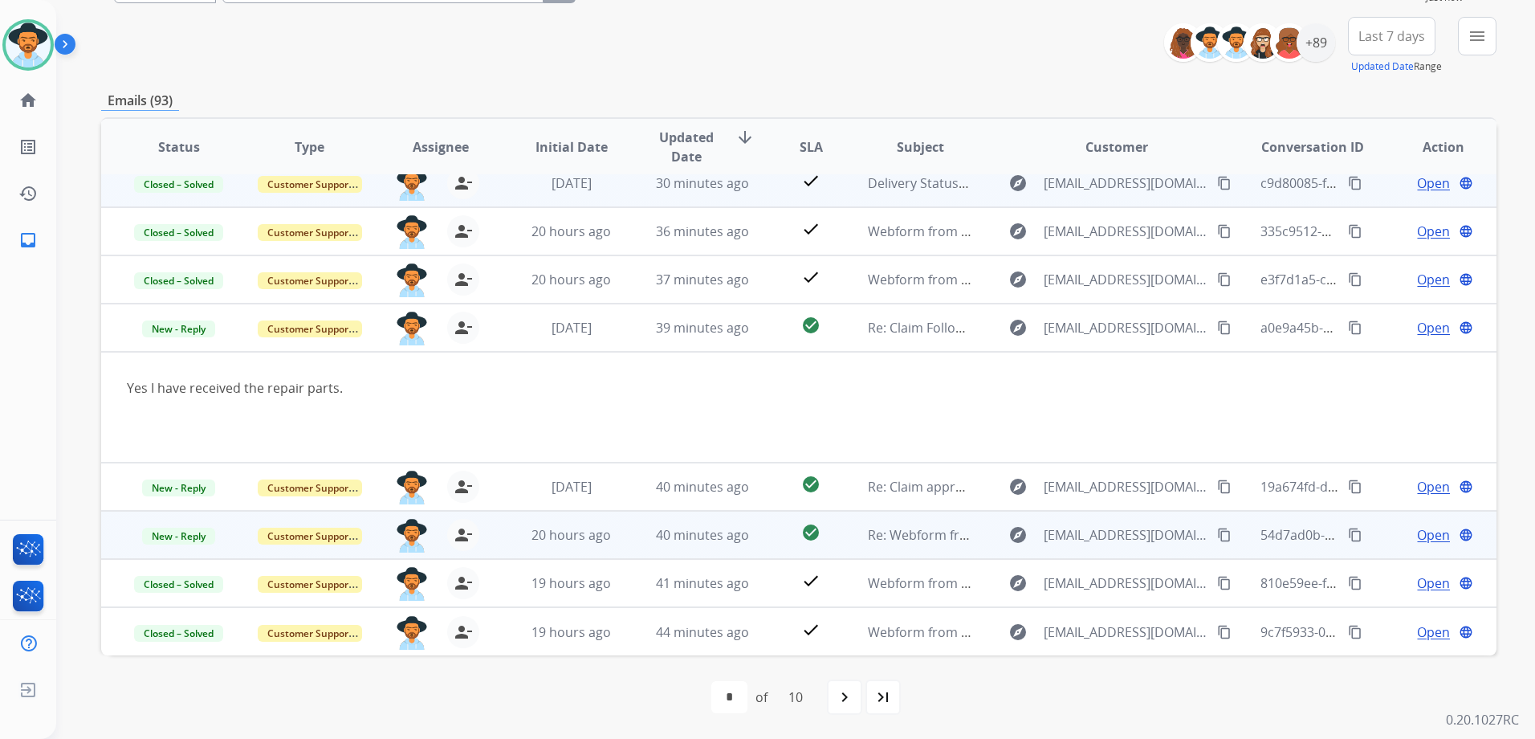
click at [1376, 543] on td "Open language" at bounding box center [1431, 535] width 131 height 48
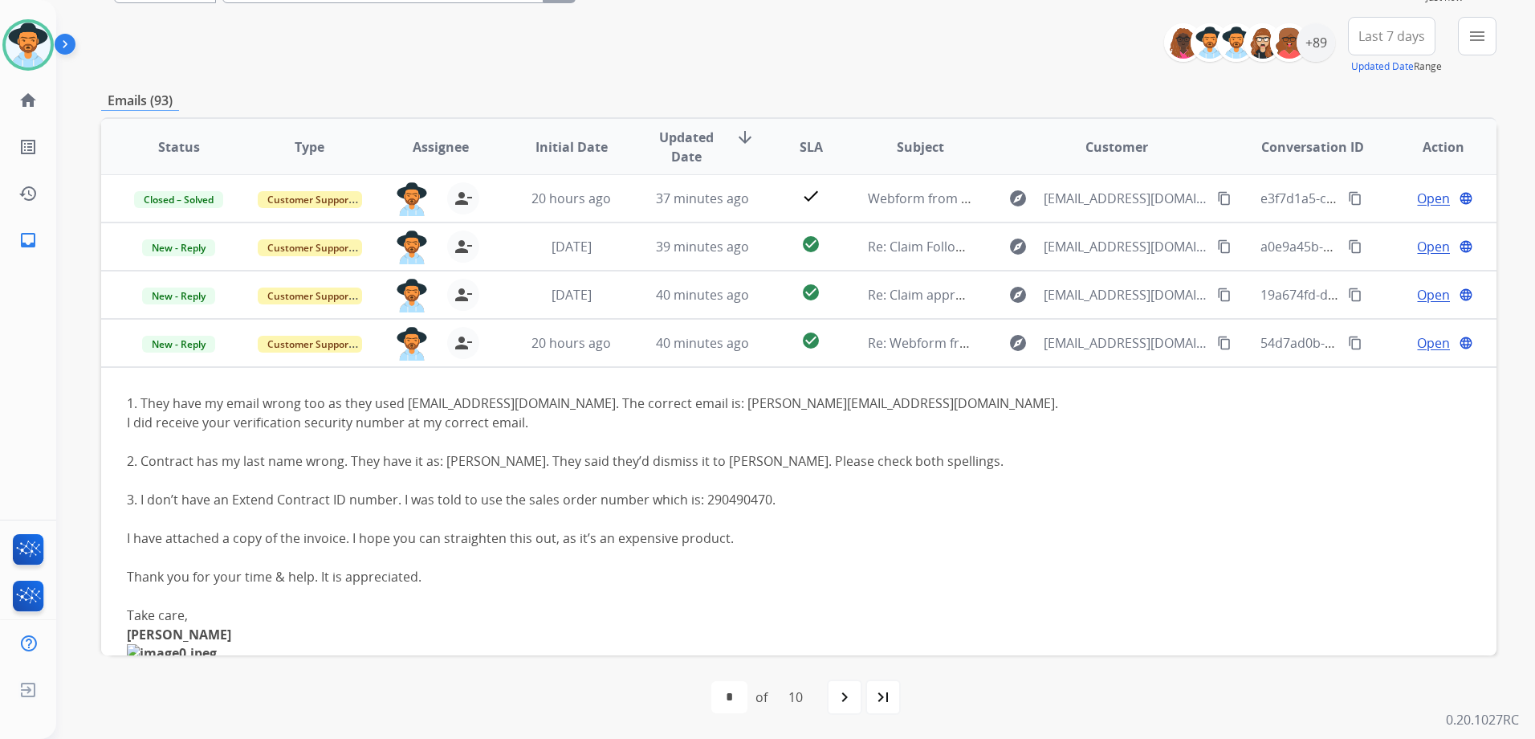
scroll to position [337, 0]
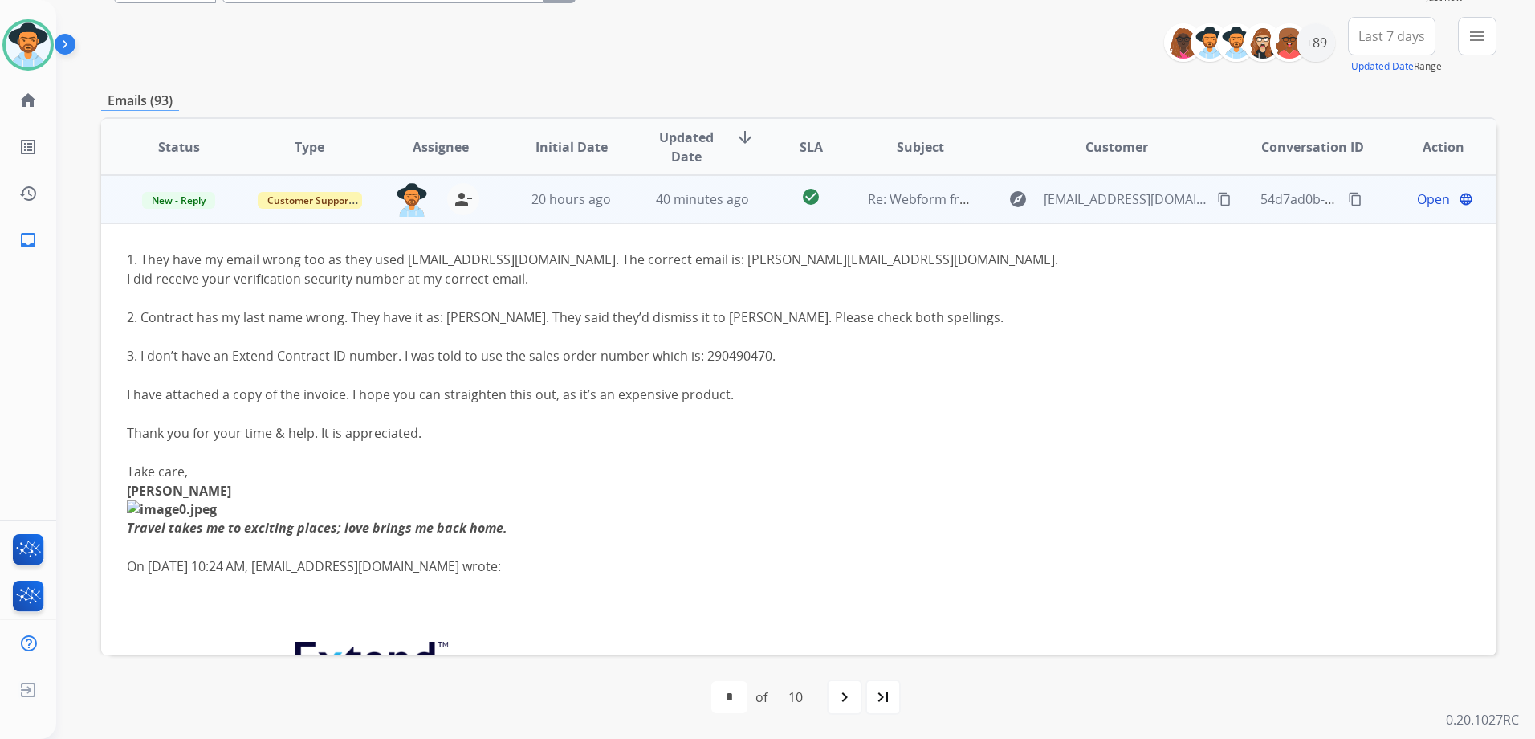
click at [1420, 203] on span "Open" at bounding box center [1433, 198] width 33 height 19
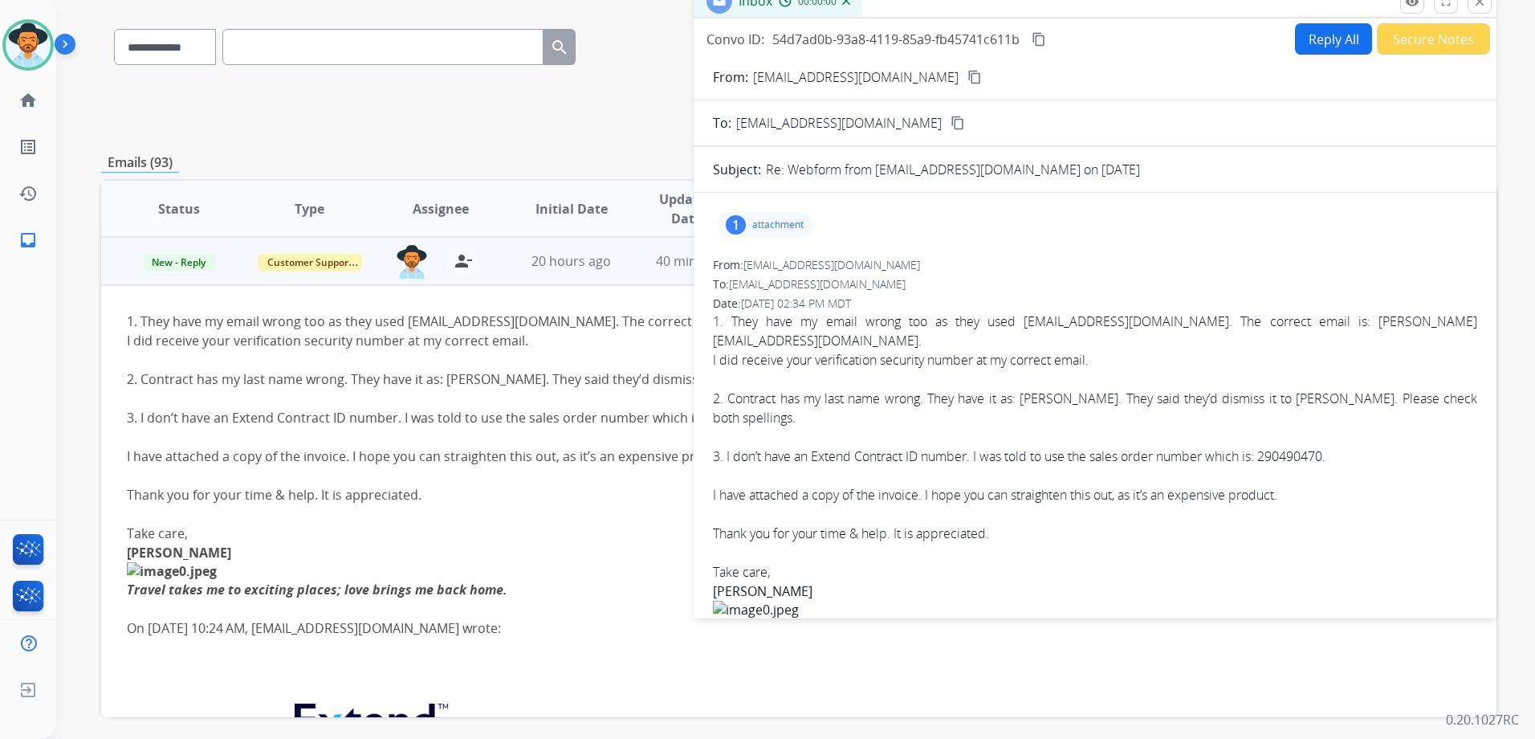
scroll to position [0, 0]
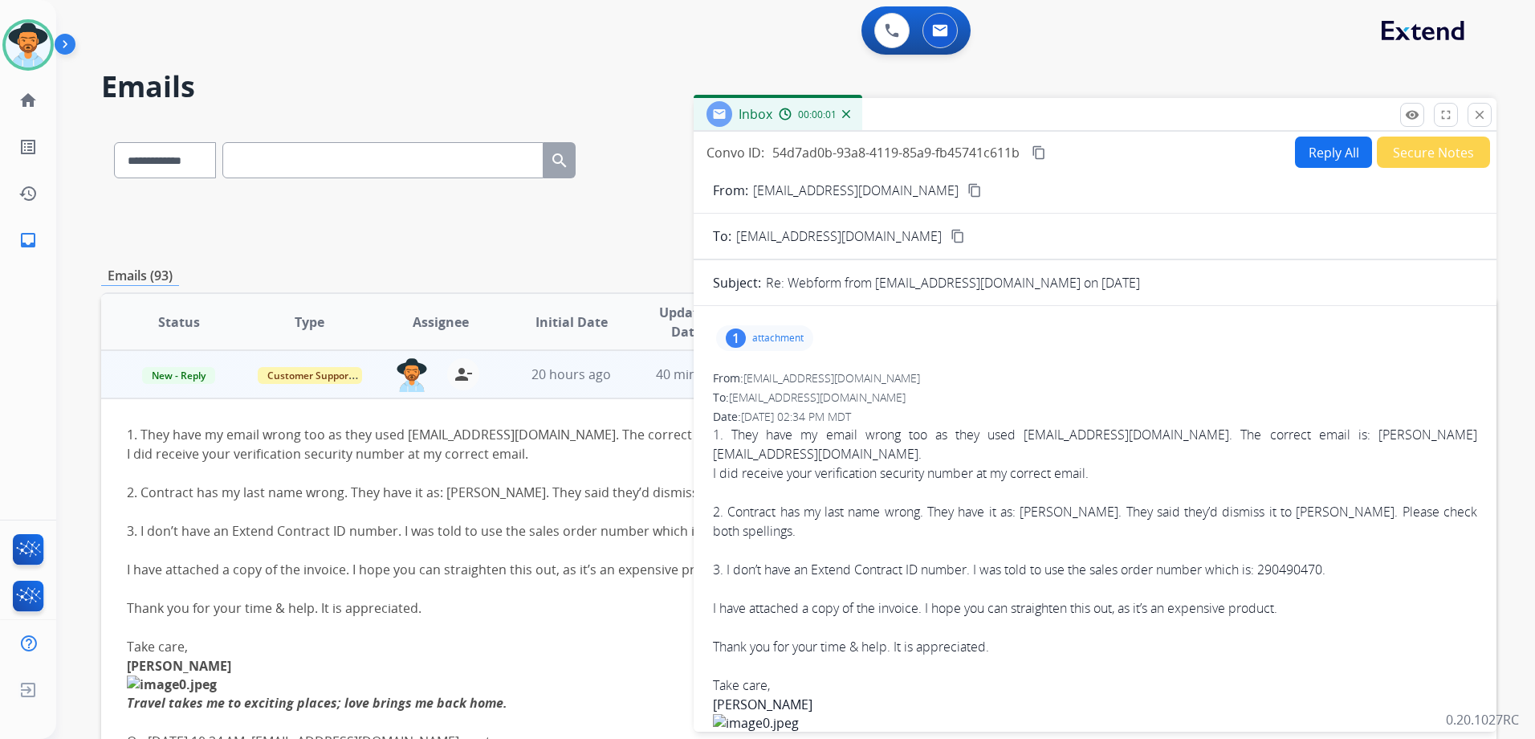
click at [967, 191] on mat-icon "content_copy" at bounding box center [974, 190] width 14 height 14
click at [1069, 427] on div "1. They have my email wrong too as they used [EMAIL_ADDRESS][DOMAIN_NAME]. The …" at bounding box center [1095, 444] width 764 height 39
click at [1072, 430] on div "1. They have my email wrong too as they used [EMAIL_ADDRESS][DOMAIN_NAME]. The …" at bounding box center [1095, 444] width 764 height 39
click at [1072, 432] on div "1. They have my email wrong too as they used [EMAIL_ADDRESS][DOMAIN_NAME]. The …" at bounding box center [1095, 444] width 764 height 39
click at [1072, 434] on div "1. They have my email wrong too as they used [EMAIL_ADDRESS][DOMAIN_NAME]. The …" at bounding box center [1095, 444] width 764 height 39
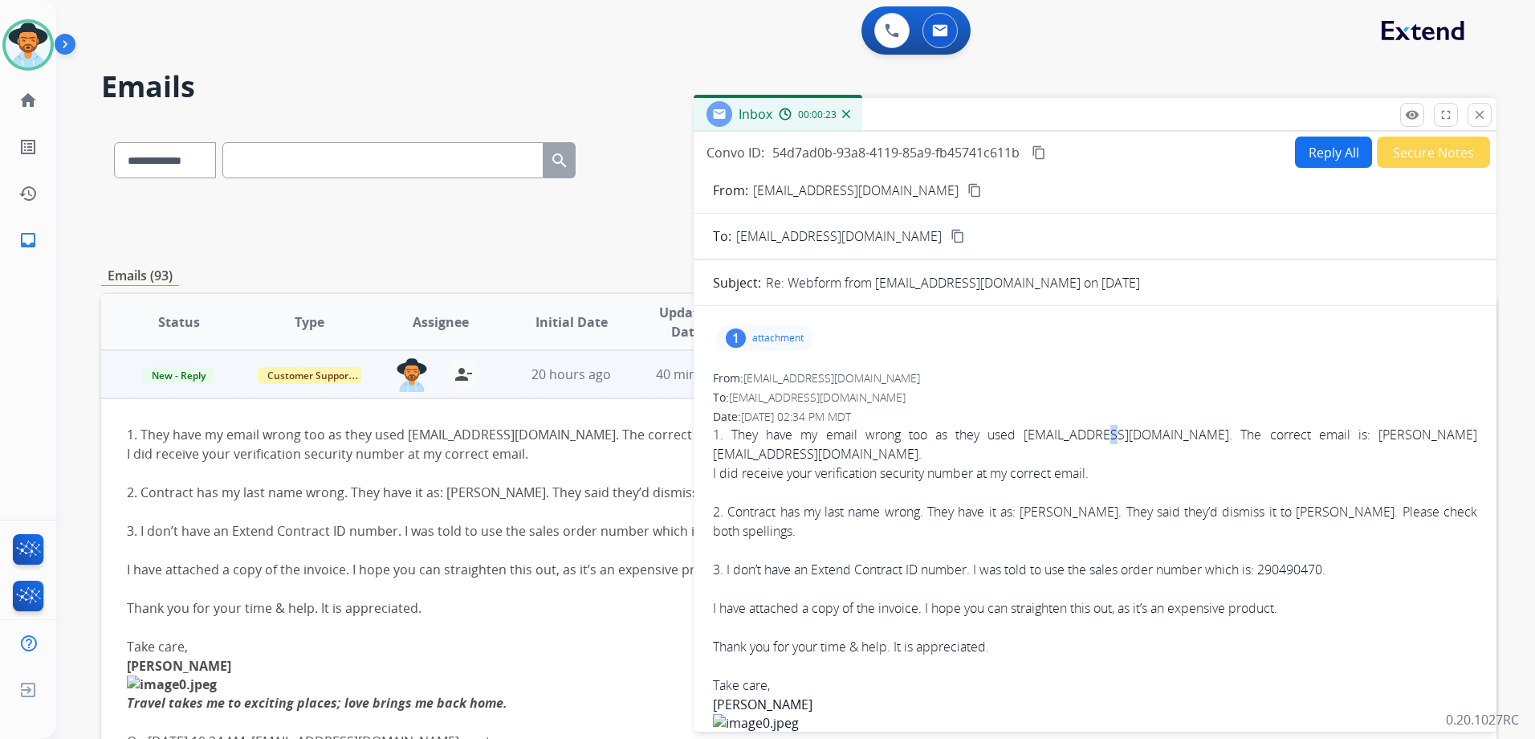
click at [1072, 434] on div "1. They have my email wrong too as they used [EMAIL_ADDRESS][DOMAIN_NAME]. The …" at bounding box center [1095, 444] width 764 height 39
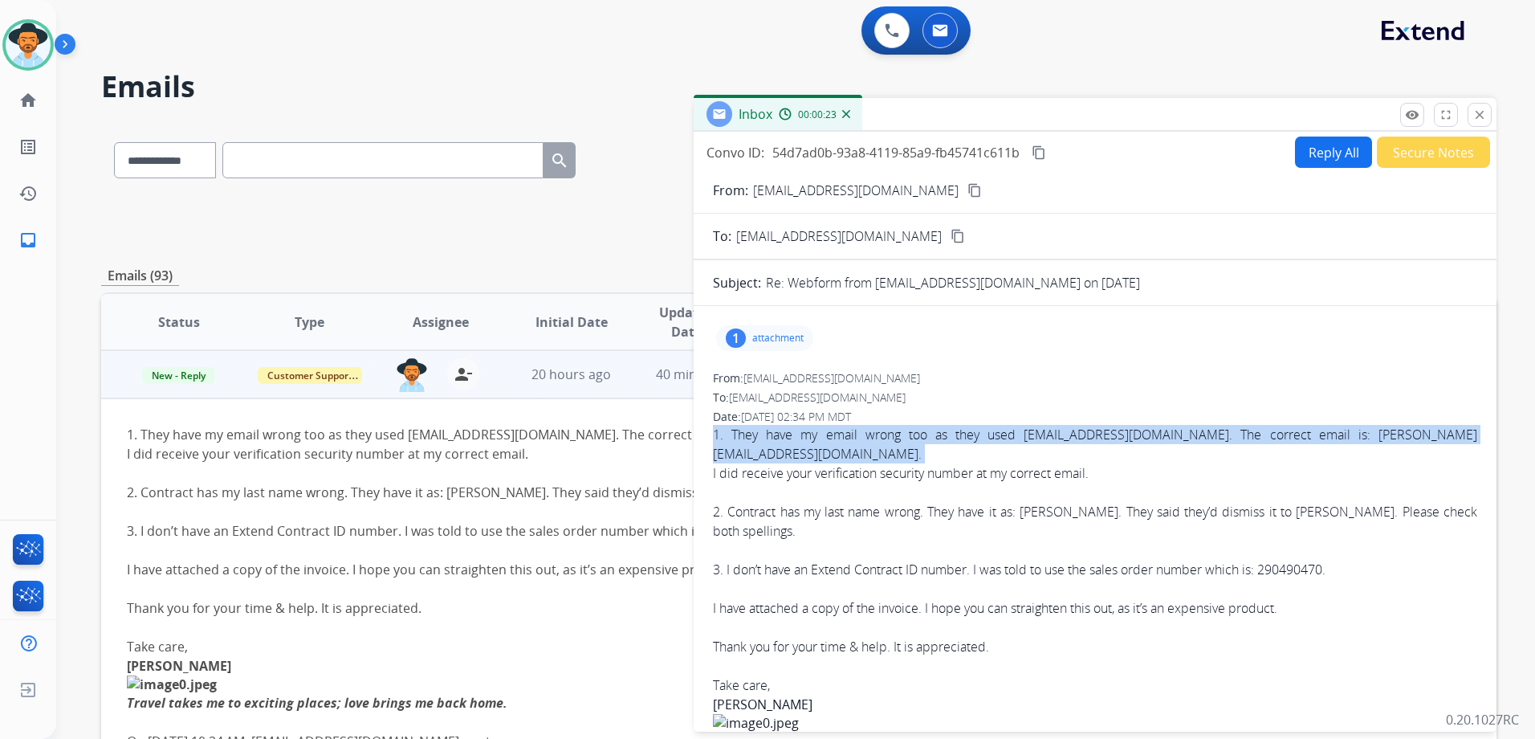
click at [1071, 434] on div "1. They have my email wrong too as they used [EMAIL_ADDRESS][DOMAIN_NAME]. The …" at bounding box center [1095, 444] width 764 height 39
drag, startPoint x: 1071, startPoint y: 434, endPoint x: 1112, endPoint y: 437, distance: 41.0
click at [1112, 437] on div "1. They have my email wrong too as they used [EMAIL_ADDRESS][DOMAIN_NAME]. The …" at bounding box center [1095, 444] width 764 height 39
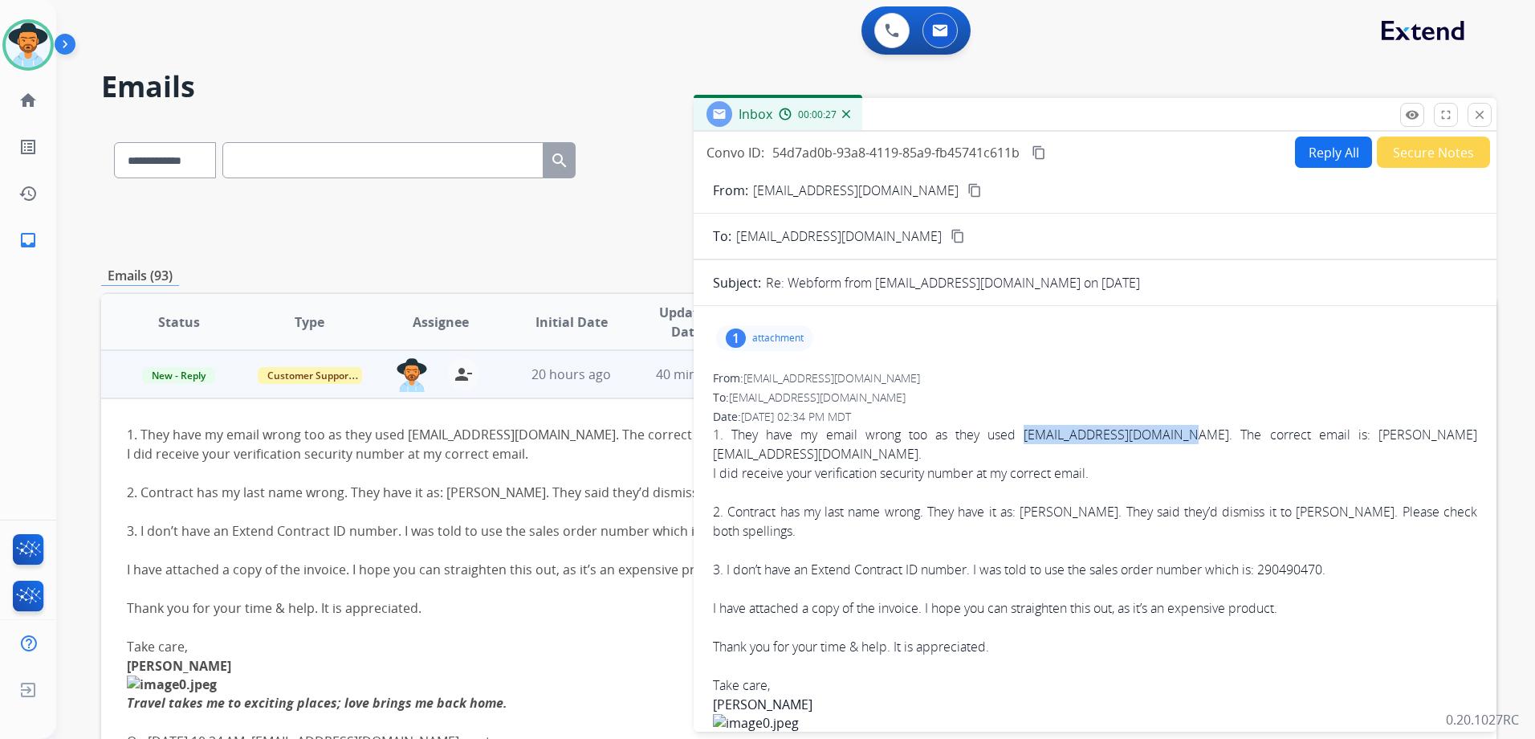
drag, startPoint x: 1161, startPoint y: 435, endPoint x: 984, endPoint y: 429, distance: 176.8
click at [984, 429] on div "1. They have my email wrong too as they used [EMAIL_ADDRESS][DOMAIN_NAME]. The …" at bounding box center [1095, 444] width 764 height 39
drag, startPoint x: 984, startPoint y: 429, endPoint x: 1013, endPoint y: 433, distance: 29.2
click at [1048, 434] on div "1. They have my email wrong too as they used [EMAIL_ADDRESS][DOMAIN_NAME]. The …" at bounding box center [1095, 444] width 764 height 39
click at [984, 437] on div "1. They have my email wrong too as they used [EMAIL_ADDRESS][DOMAIN_NAME]. The …" at bounding box center [1095, 444] width 764 height 39
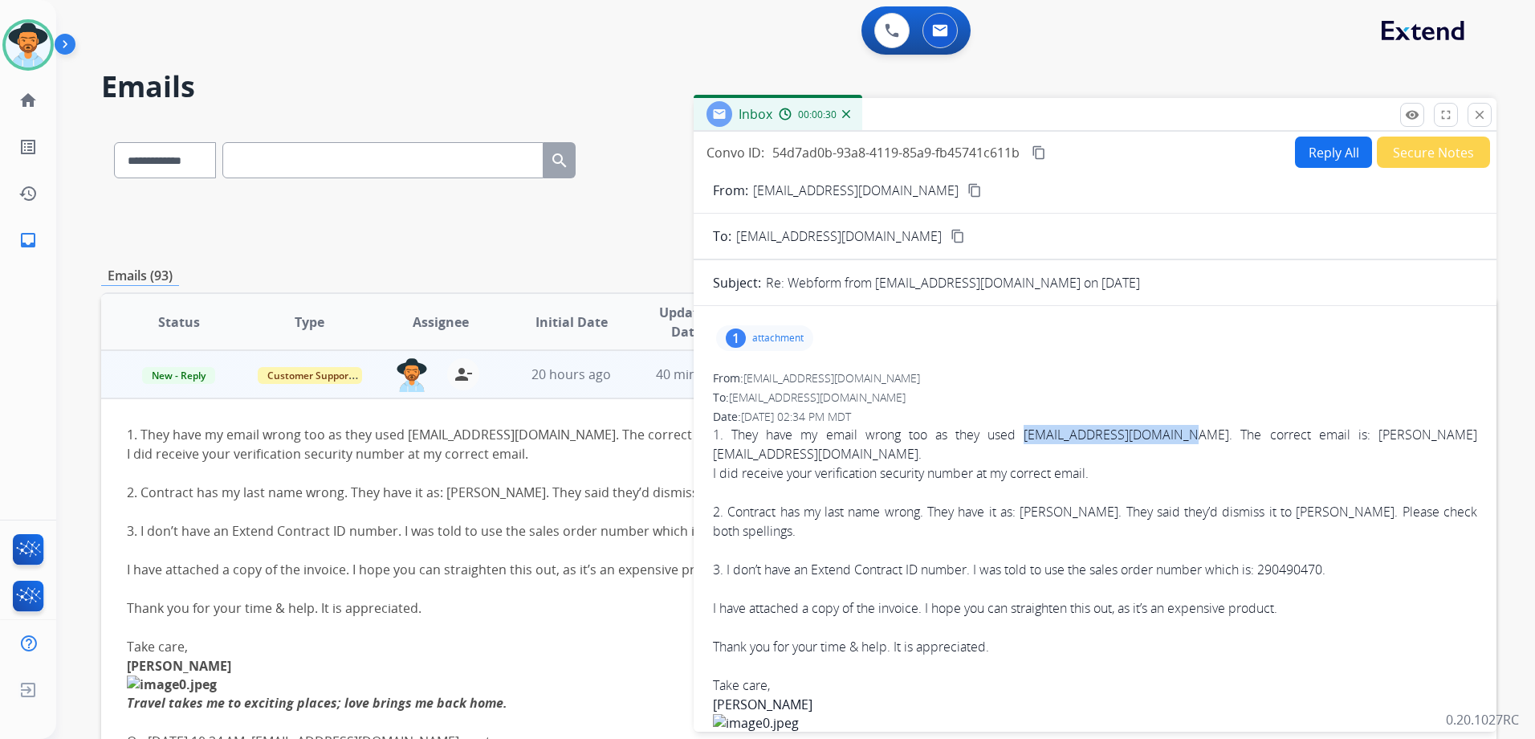
drag, startPoint x: 981, startPoint y: 435, endPoint x: 1160, endPoint y: 435, distance: 179.0
click at [1160, 435] on div "1. They have my email wrong too as they used [EMAIL_ADDRESS][DOMAIN_NAME]. The …" at bounding box center [1095, 444] width 764 height 39
drag, startPoint x: 1160, startPoint y: 435, endPoint x: 1132, endPoint y: 434, distance: 28.1
copy div "[EMAIL_ADDRESS][DOMAIN_NAME]"
drag, startPoint x: 1268, startPoint y: 548, endPoint x: 1333, endPoint y: 553, distance: 65.3
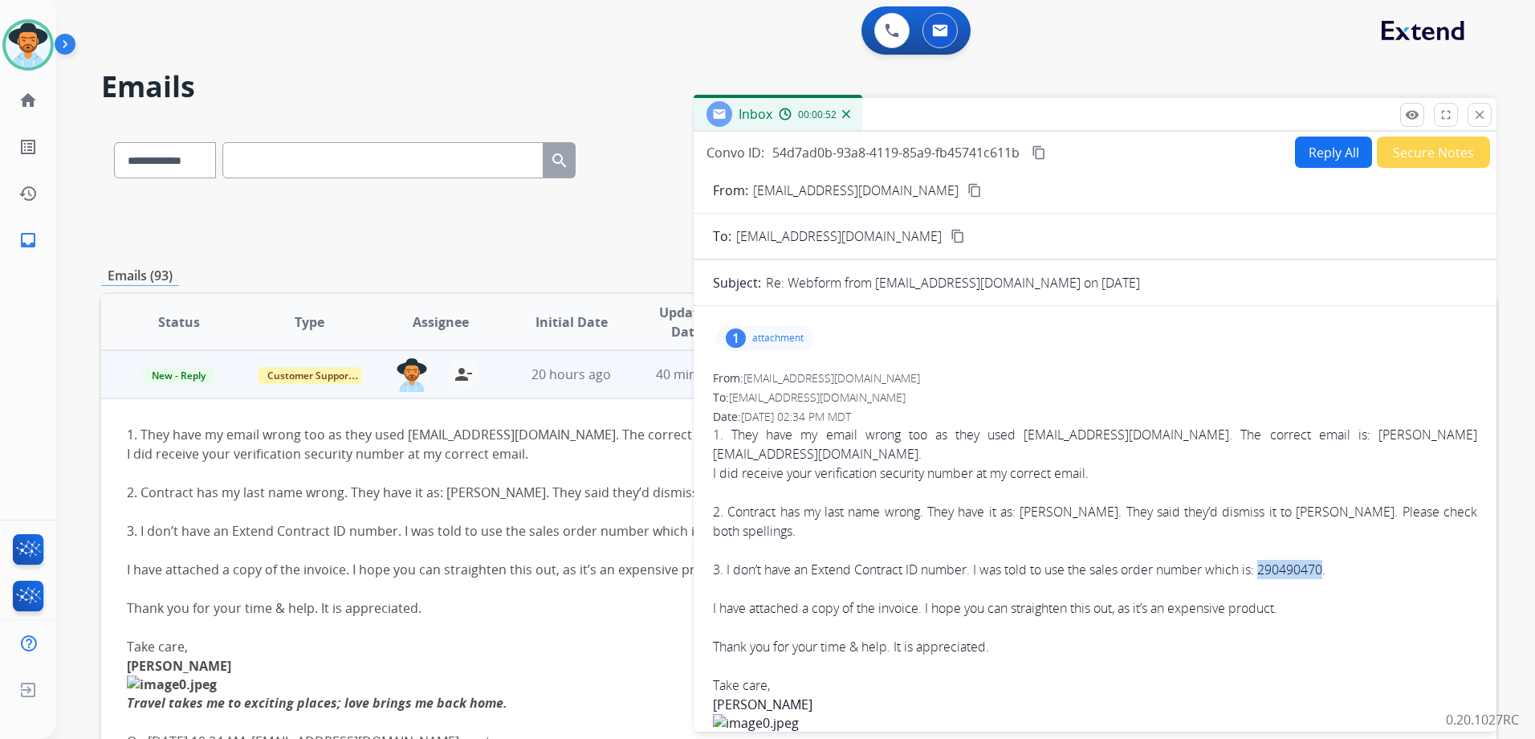
click at [1333, 560] on div "3. I don’t have an Extend Contract ID number. I was told to use the sales order…" at bounding box center [1095, 569] width 764 height 19
drag, startPoint x: 1333, startPoint y: 553, endPoint x: 1310, endPoint y: 555, distance: 22.5
copy div "290490470"
click at [741, 329] on div "1" at bounding box center [736, 337] width 20 height 19
click at [776, 375] on div at bounding box center [769, 379] width 80 height 56
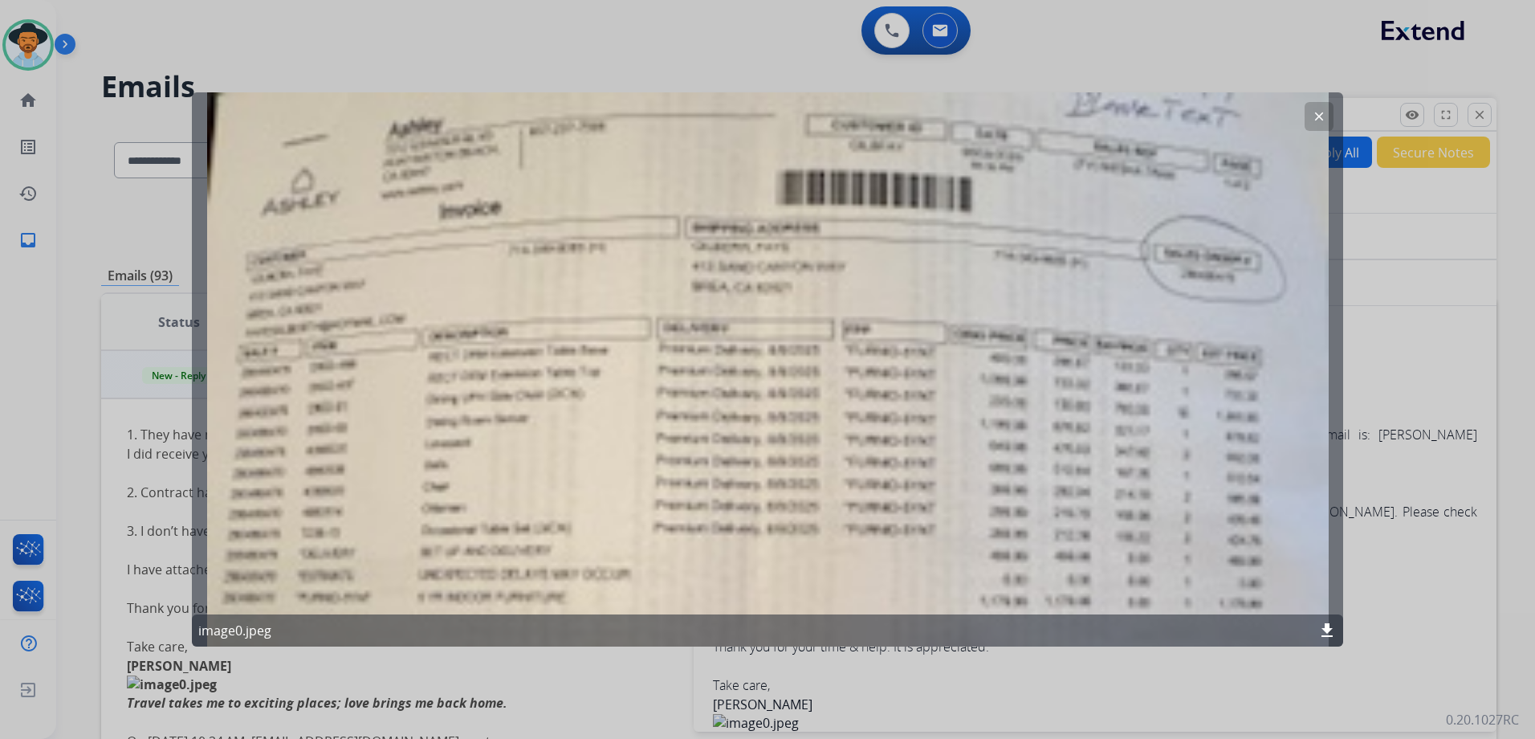
click at [1411, 304] on div at bounding box center [767, 369] width 1535 height 739
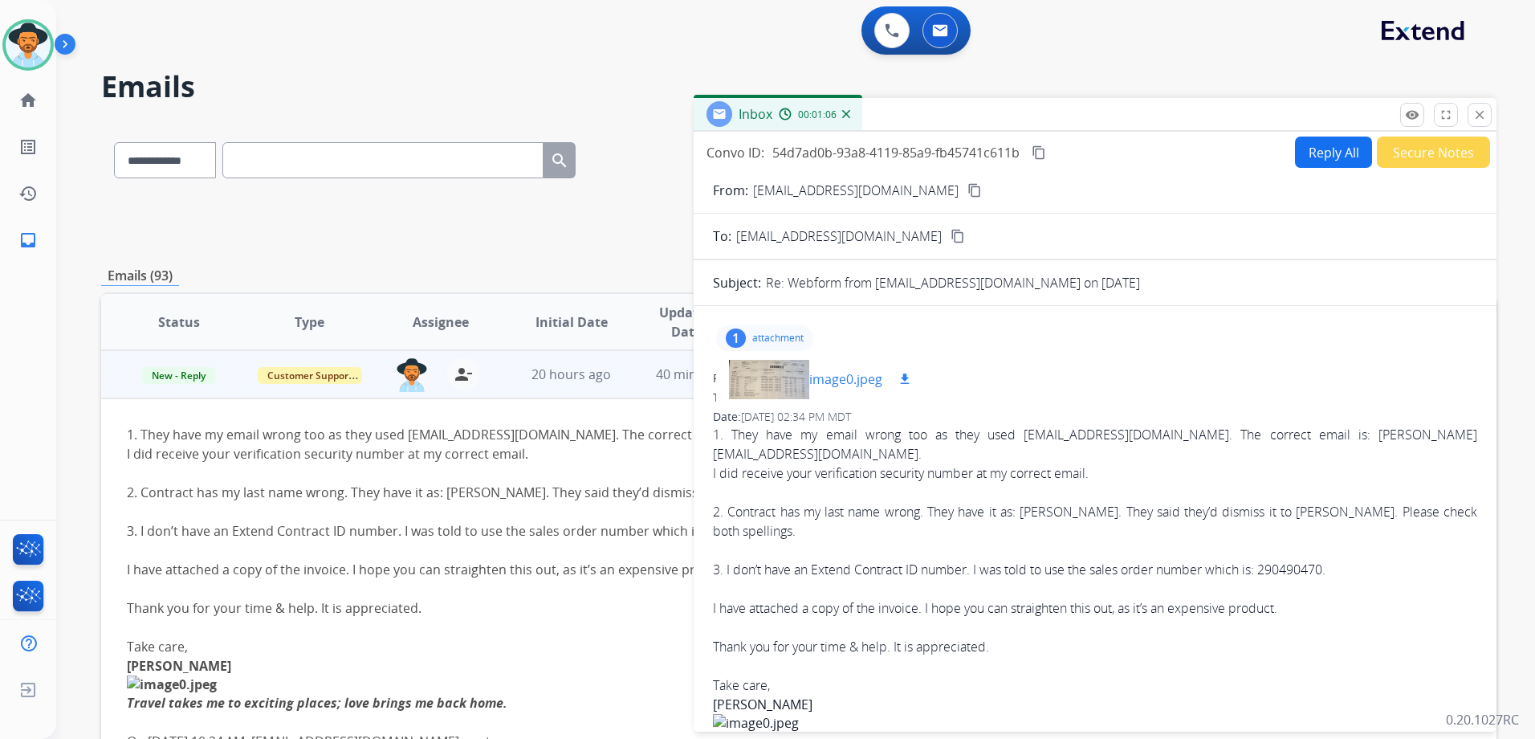
click at [764, 377] on div at bounding box center [769, 379] width 80 height 56
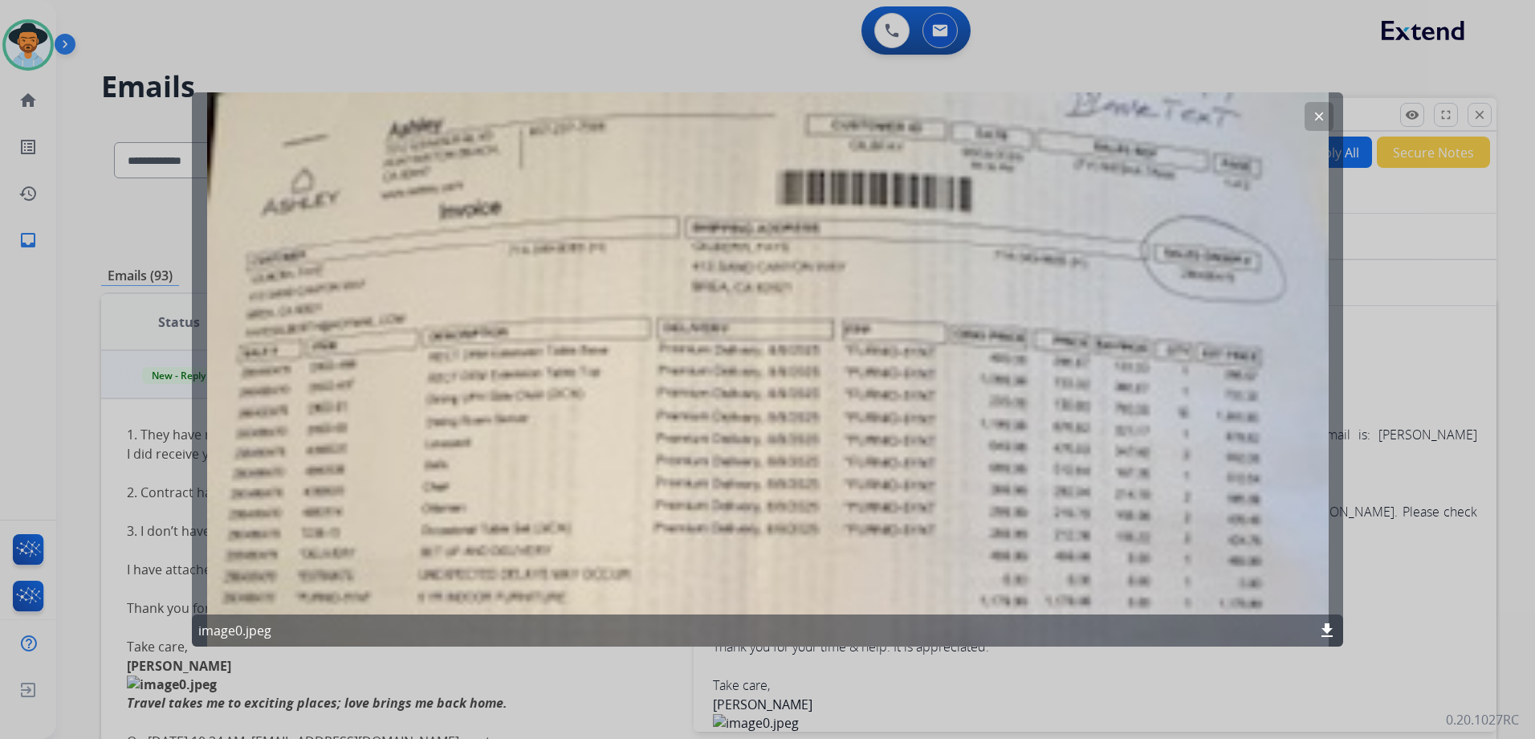
click at [994, 418] on div "clear image0.jpeg download" at bounding box center [767, 369] width 1151 height 554
click at [1311, 120] on button "clear" at bounding box center [1319, 116] width 29 height 29
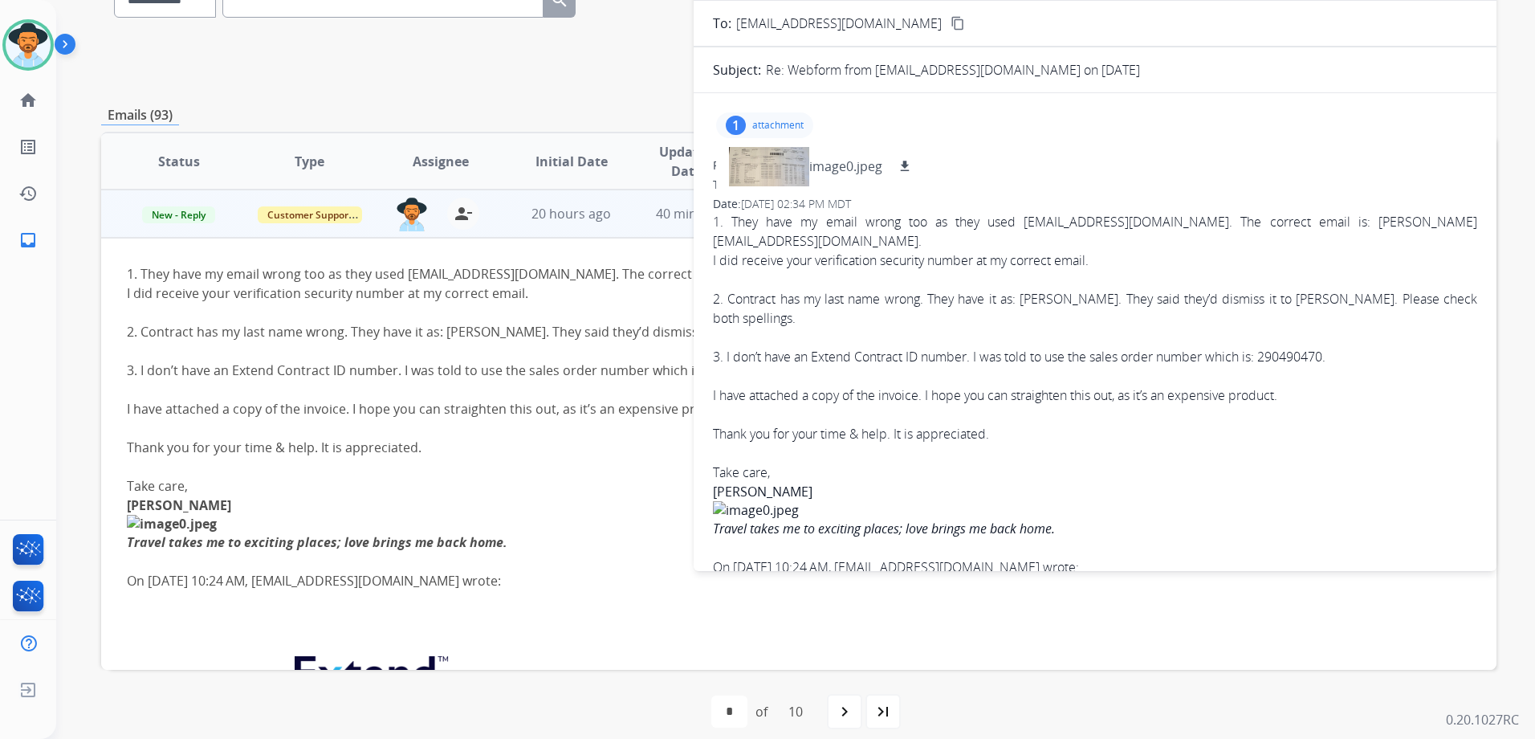
scroll to position [14, 0]
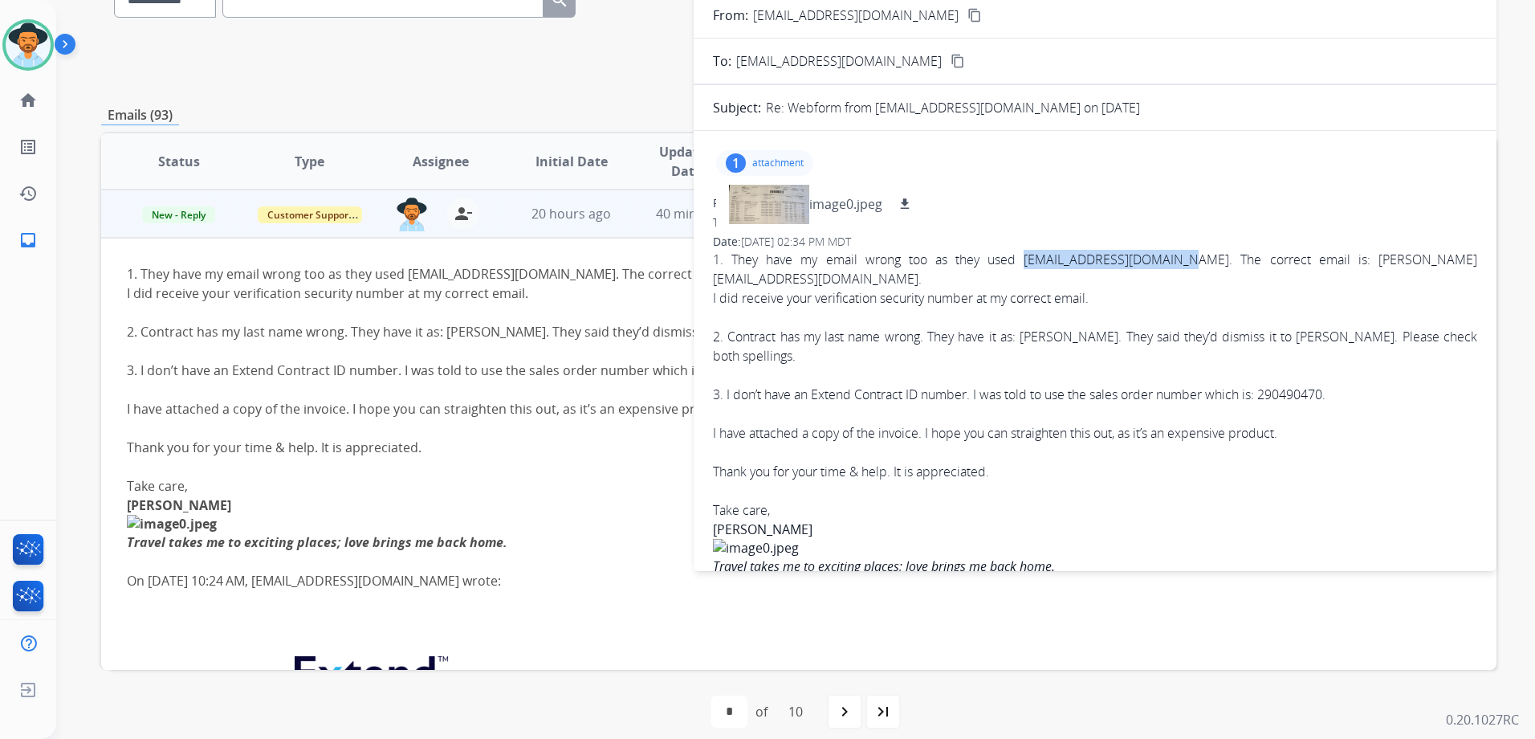
drag, startPoint x: 1161, startPoint y: 259, endPoint x: 982, endPoint y: 257, distance: 179.0
click at [982, 257] on div "1. They have my email wrong too as they used [EMAIL_ADDRESS][DOMAIN_NAME]. The …" at bounding box center [1095, 269] width 764 height 39
drag, startPoint x: 982, startPoint y: 257, endPoint x: 1039, endPoint y: 261, distance: 57.1
copy div "[EMAIL_ADDRESS][DOMAIN_NAME]"
click at [744, 208] on div at bounding box center [769, 204] width 80 height 56
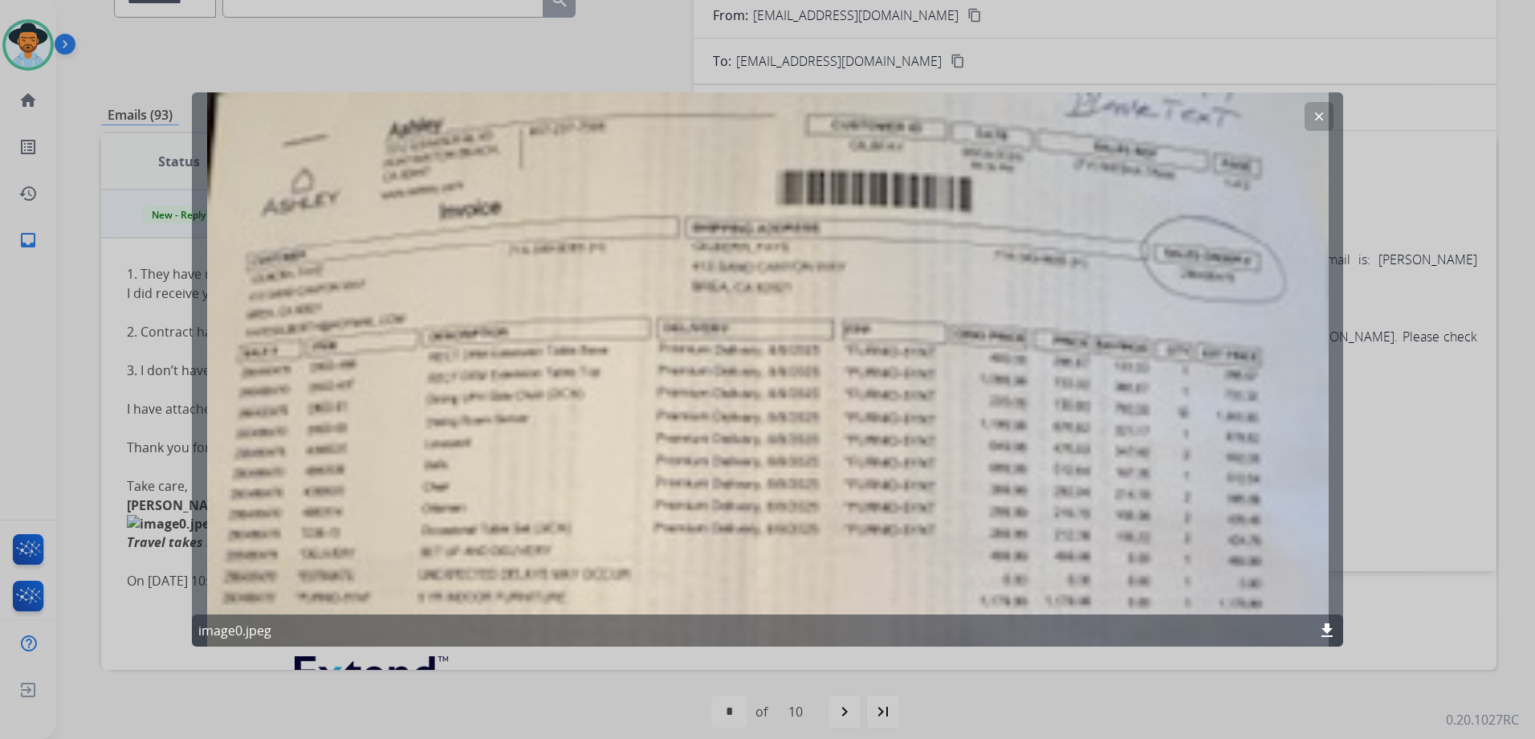
drag, startPoint x: 1315, startPoint y: 113, endPoint x: 1324, endPoint y: 112, distance: 8.9
click at [1316, 113] on mat-icon "clear" at bounding box center [1319, 116] width 14 height 14
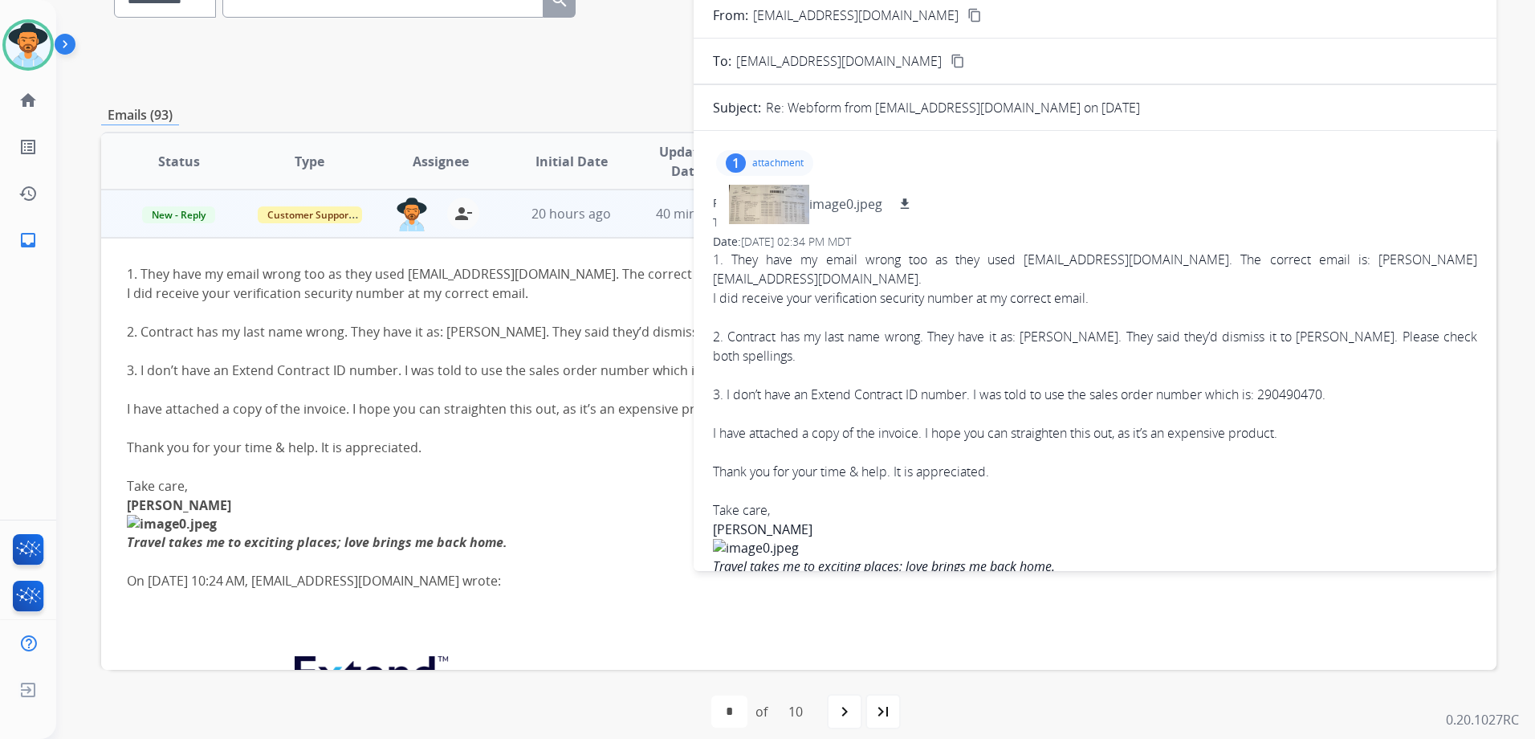
click at [779, 161] on p "attachment" at bounding box center [777, 163] width 51 height 13
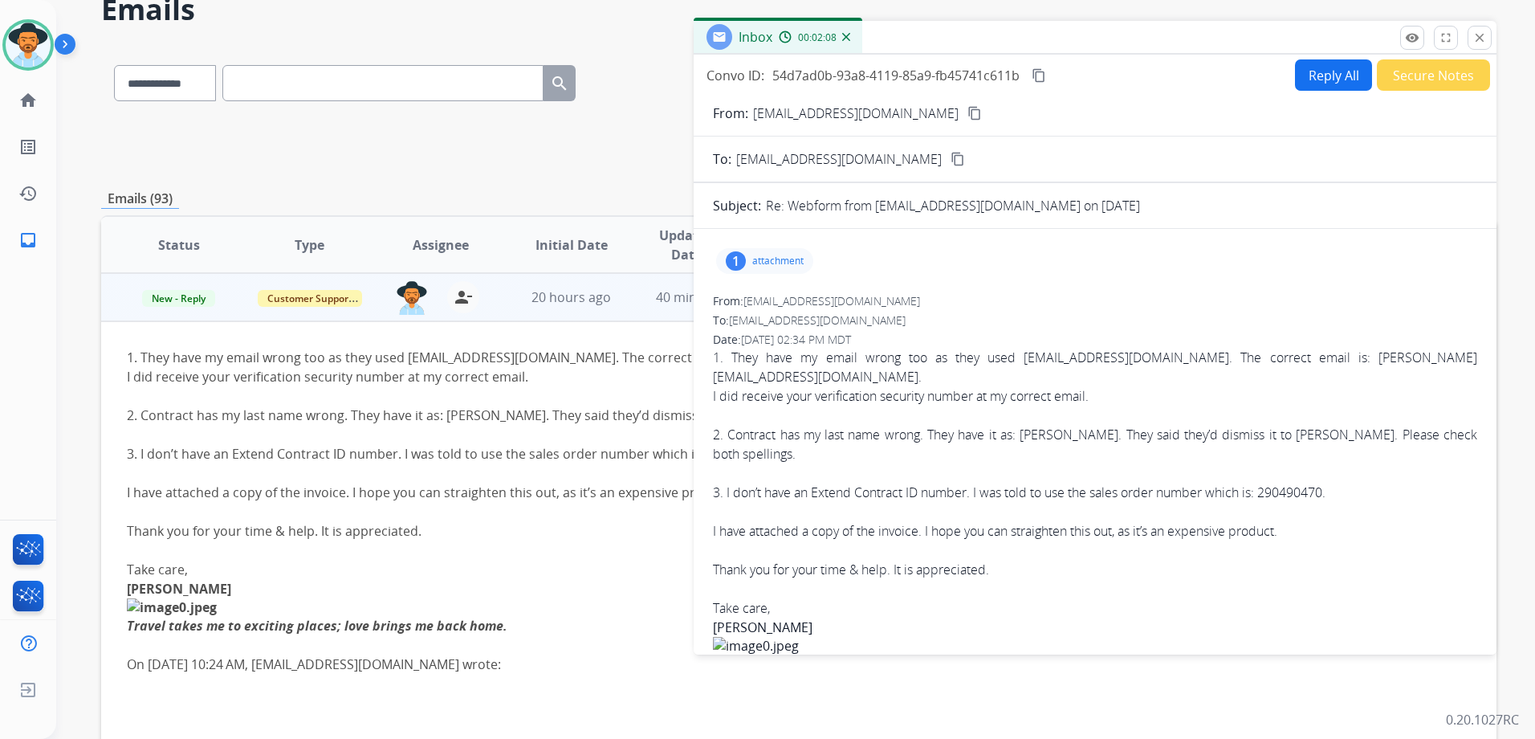
scroll to position [0, 0]
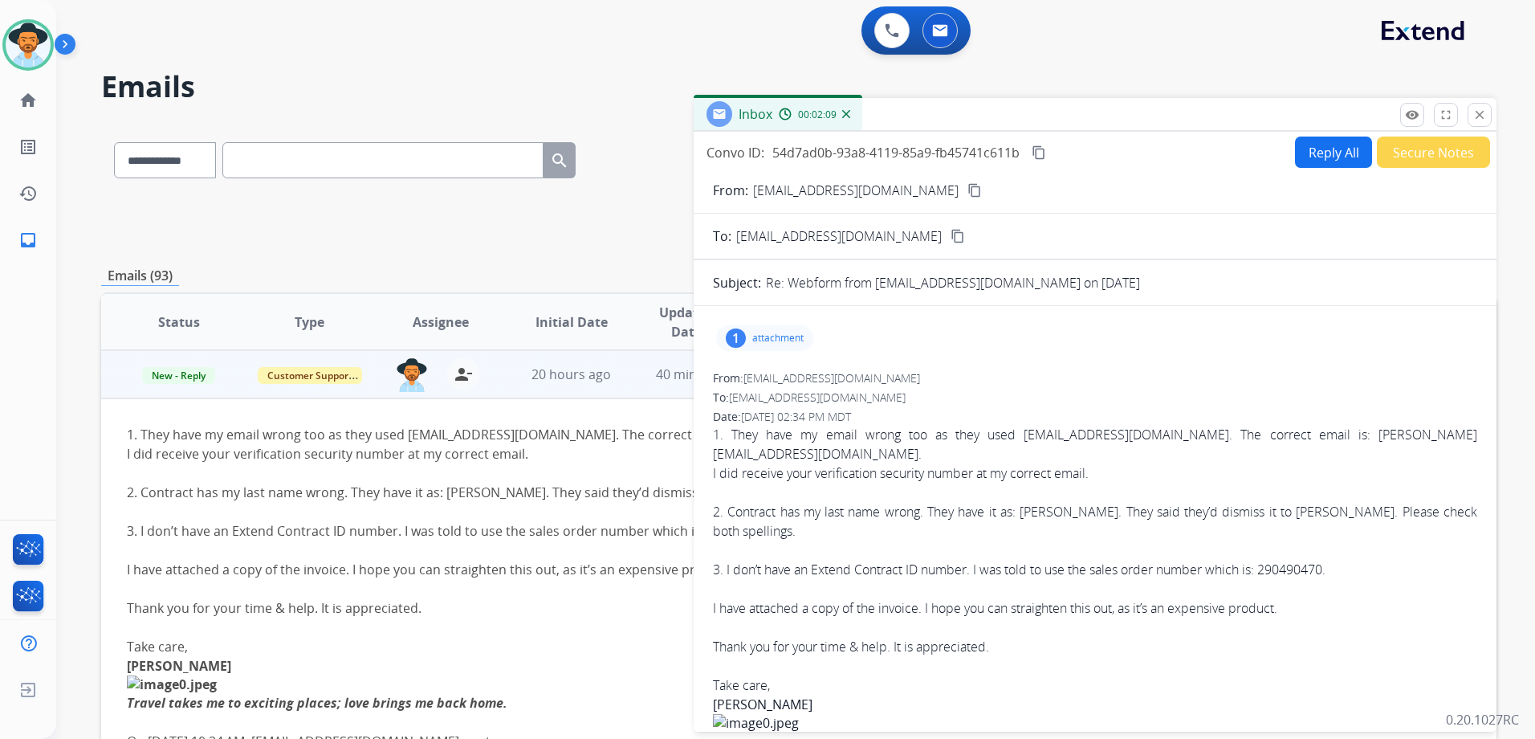
click at [1318, 161] on button "Reply All" at bounding box center [1333, 151] width 77 height 31
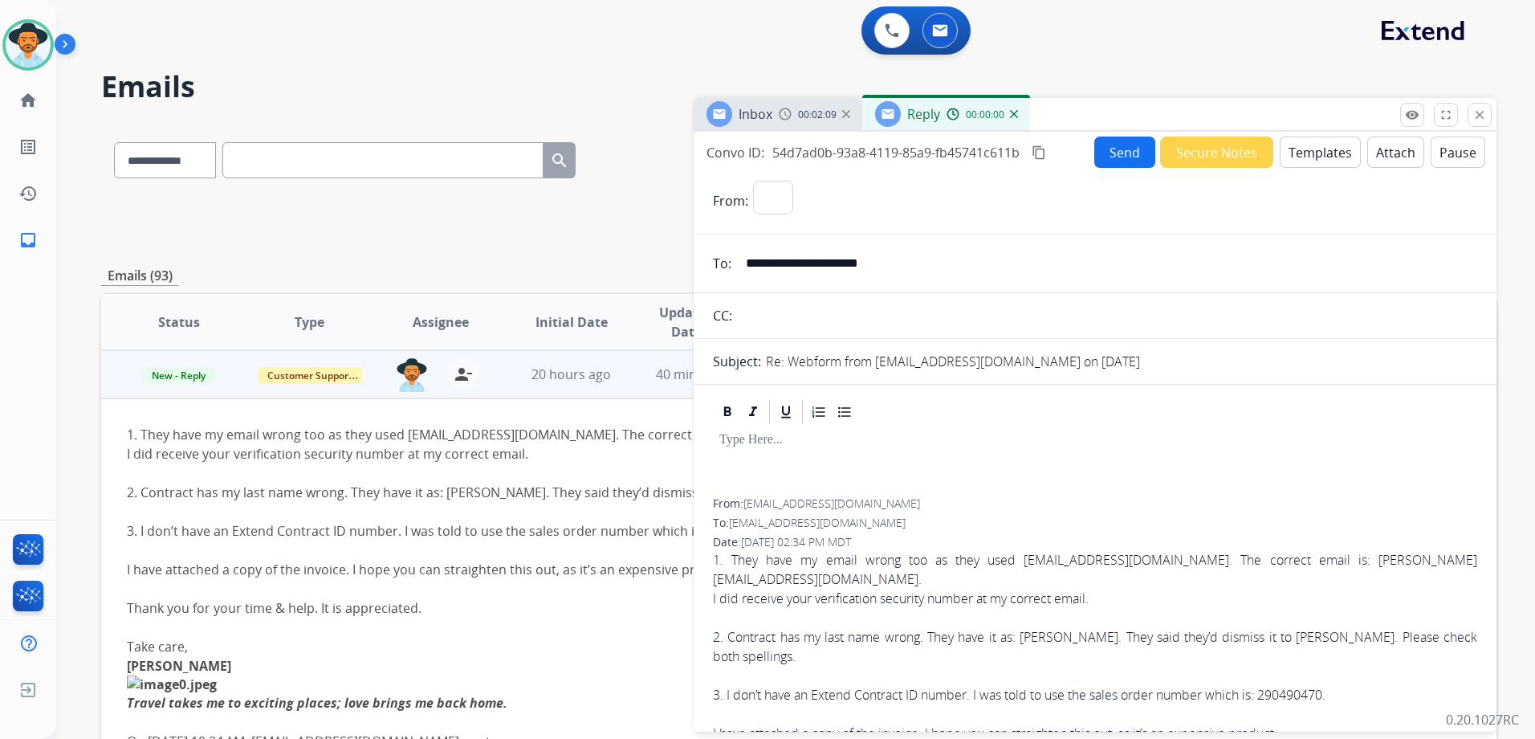
select select "**********"
click at [1327, 157] on button "Templates" at bounding box center [1320, 151] width 81 height 31
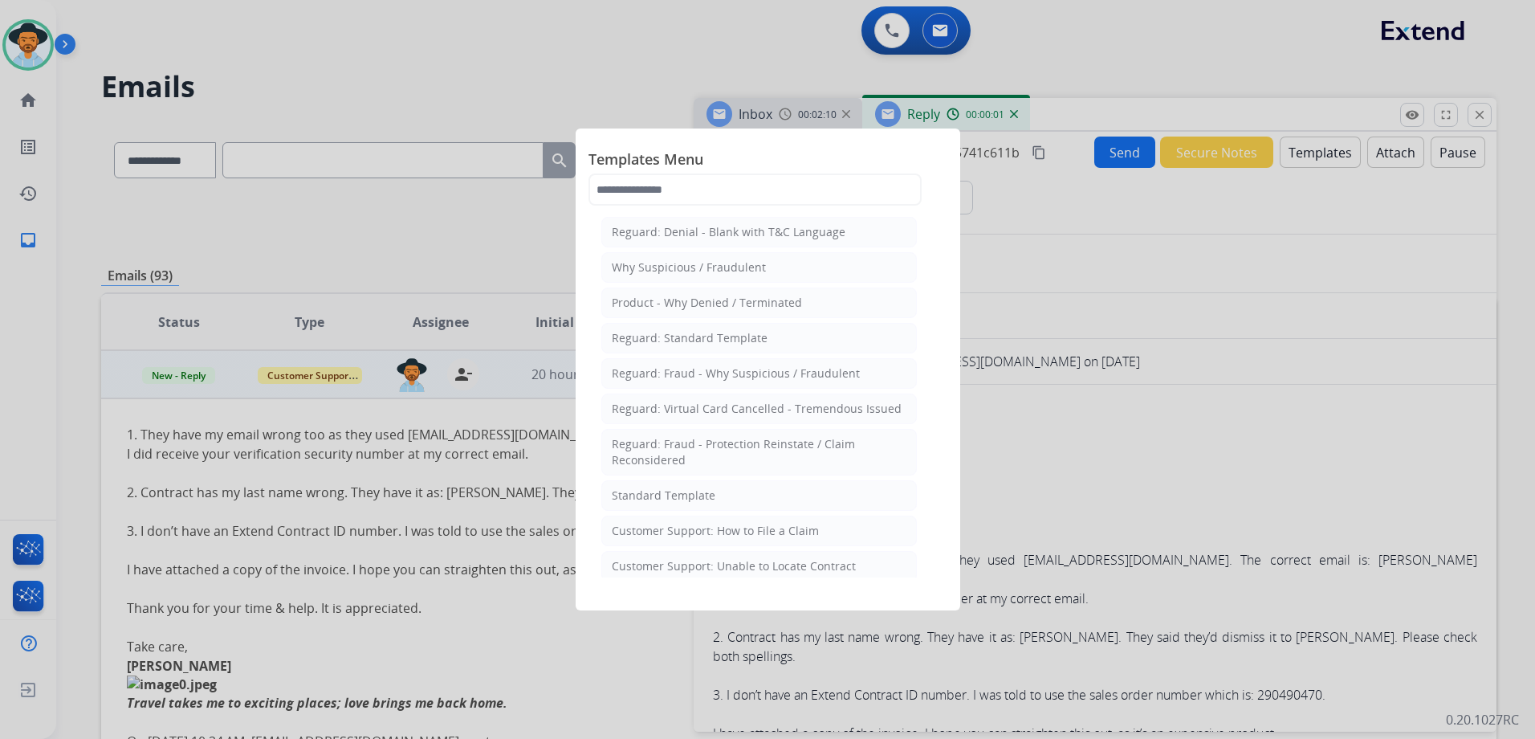
click at [714, 491] on li "Standard Template" at bounding box center [759, 495] width 316 height 31
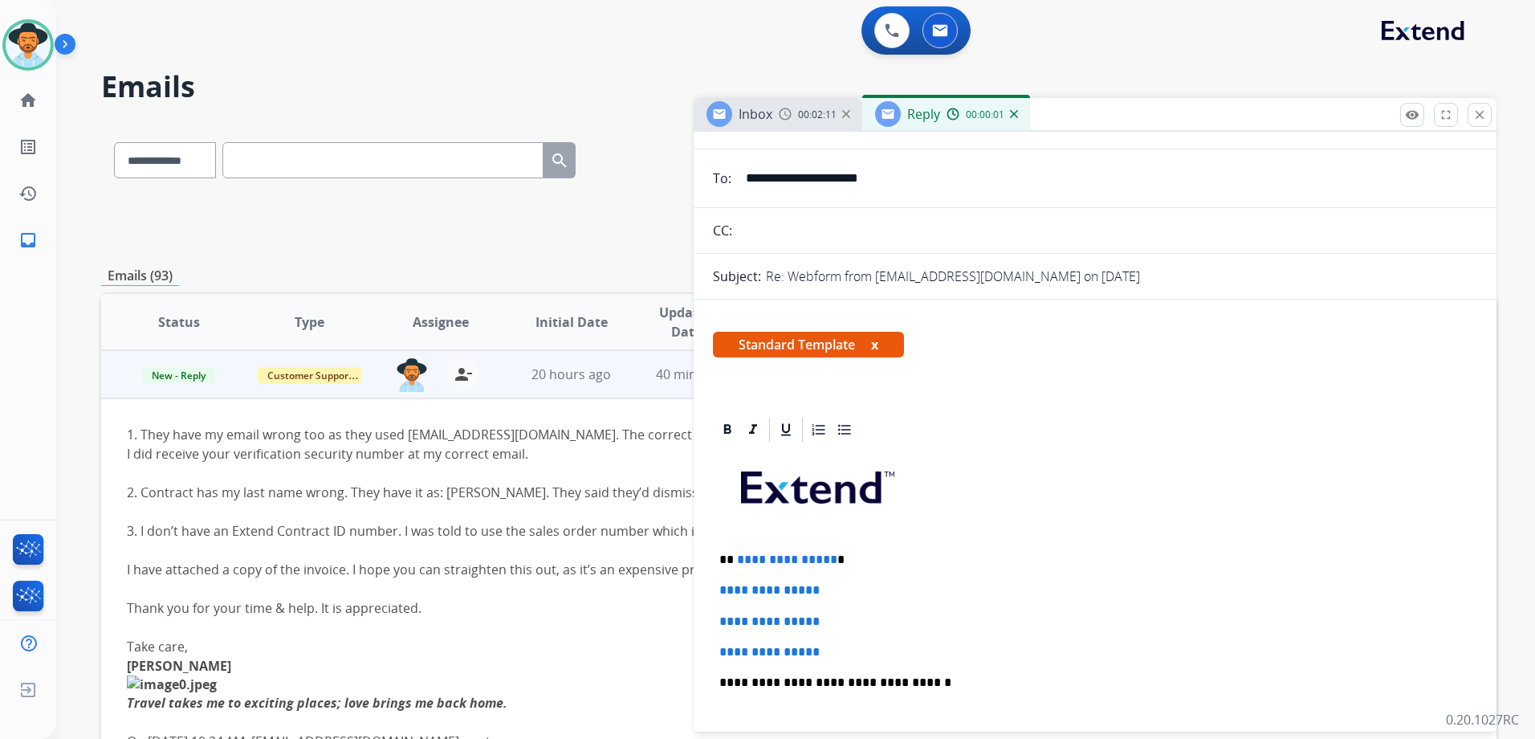
scroll to position [401, 0]
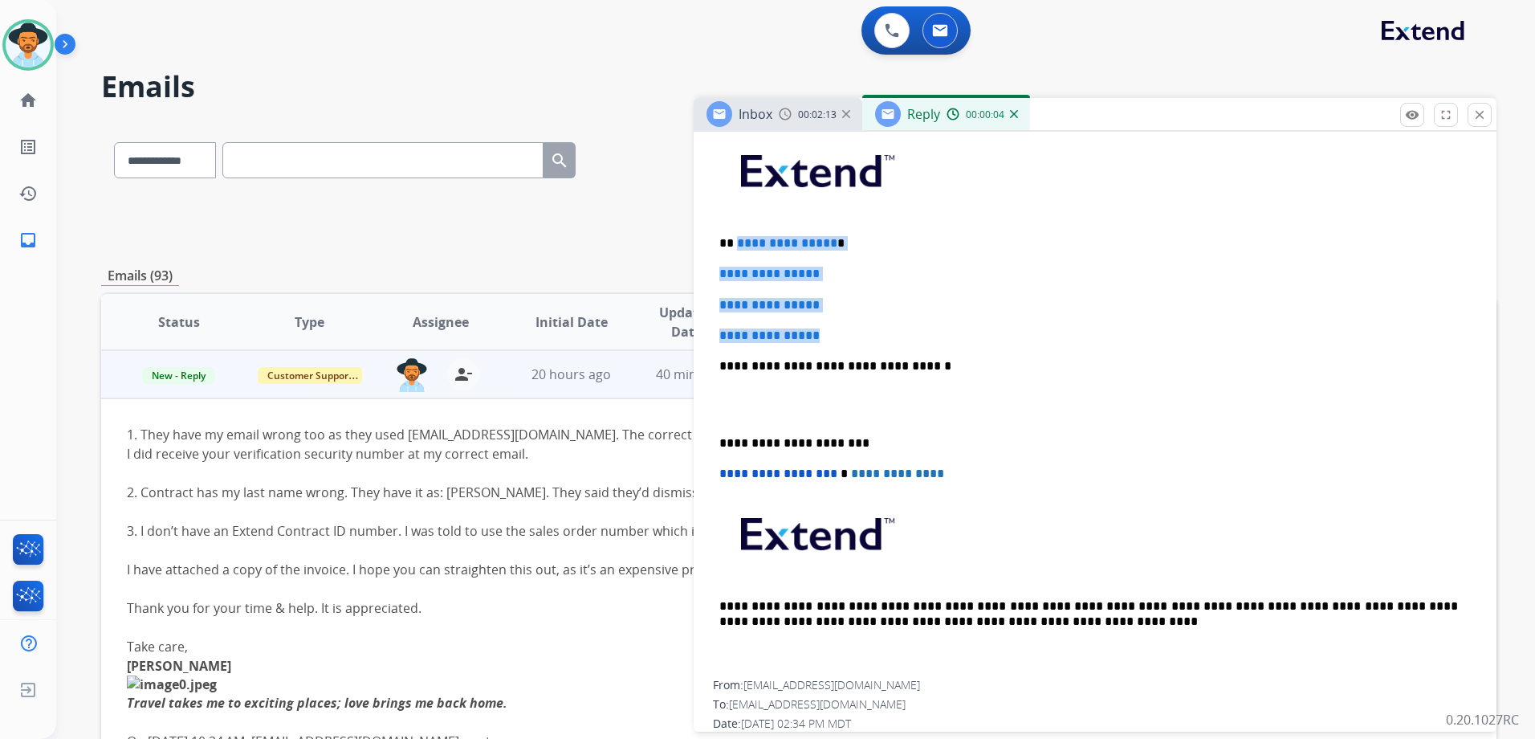
drag, startPoint x: 735, startPoint y: 238, endPoint x: 904, endPoint y: 324, distance: 189.9
click at [904, 324] on div "**********" at bounding box center [1095, 404] width 764 height 552
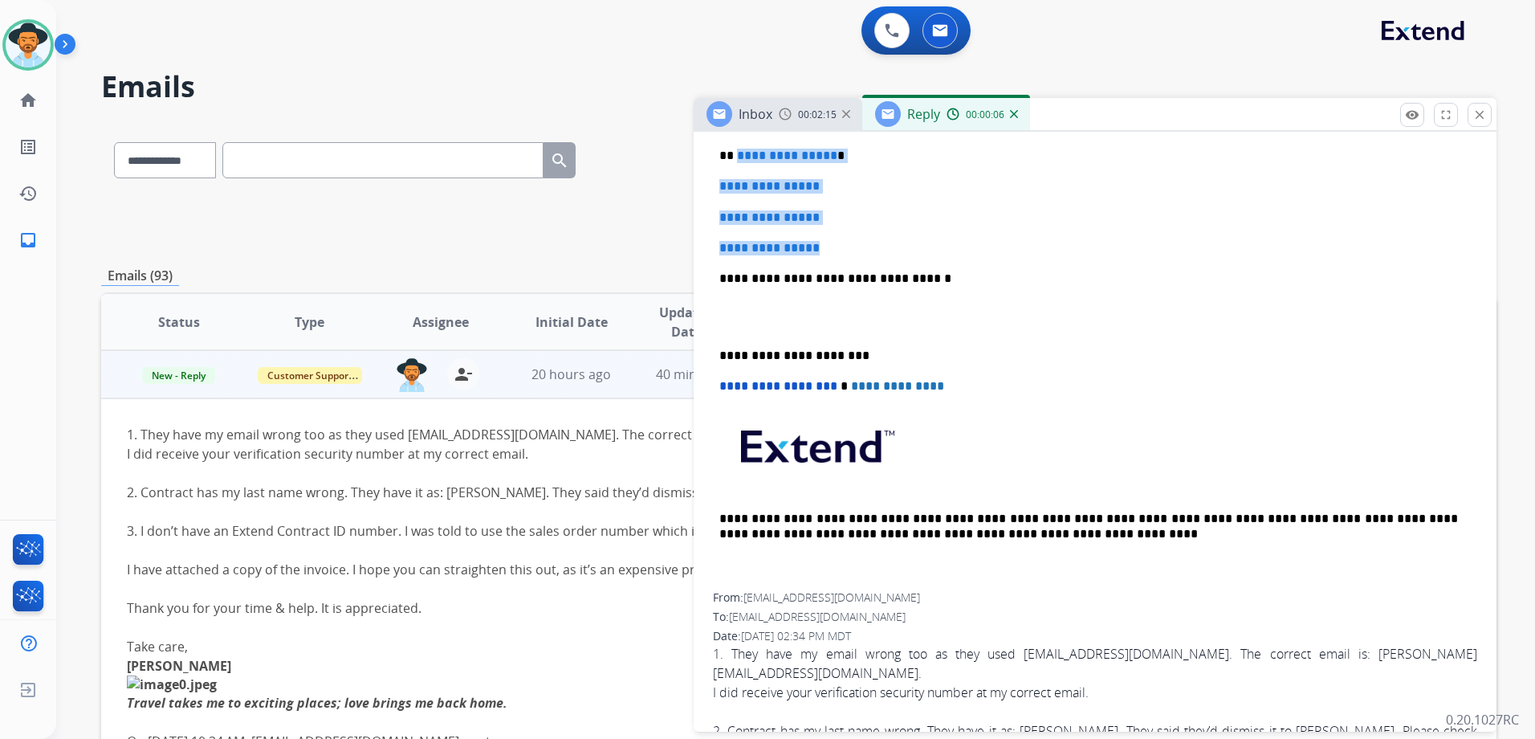
scroll to position [321, 0]
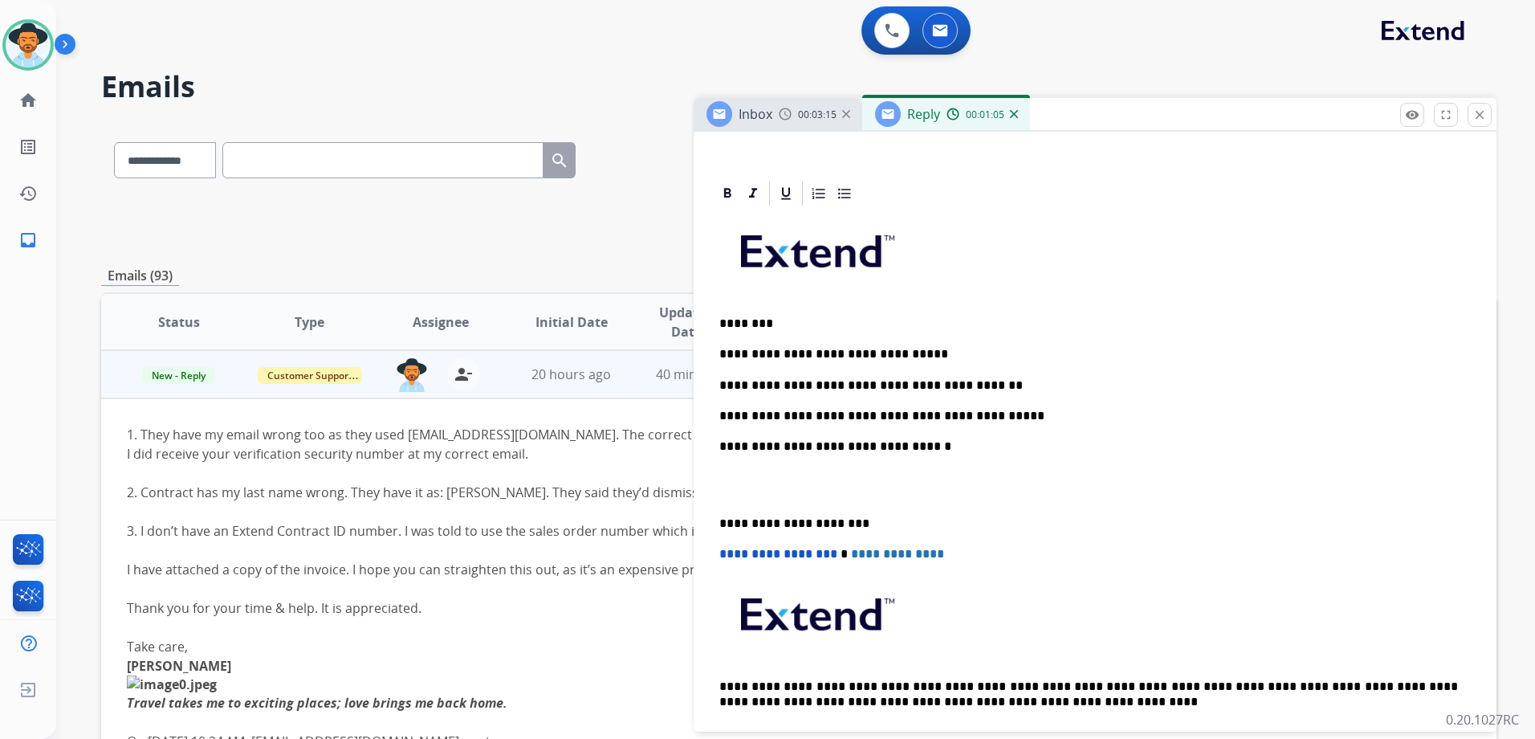
click at [925, 344] on div "**********" at bounding box center [1095, 484] width 764 height 552
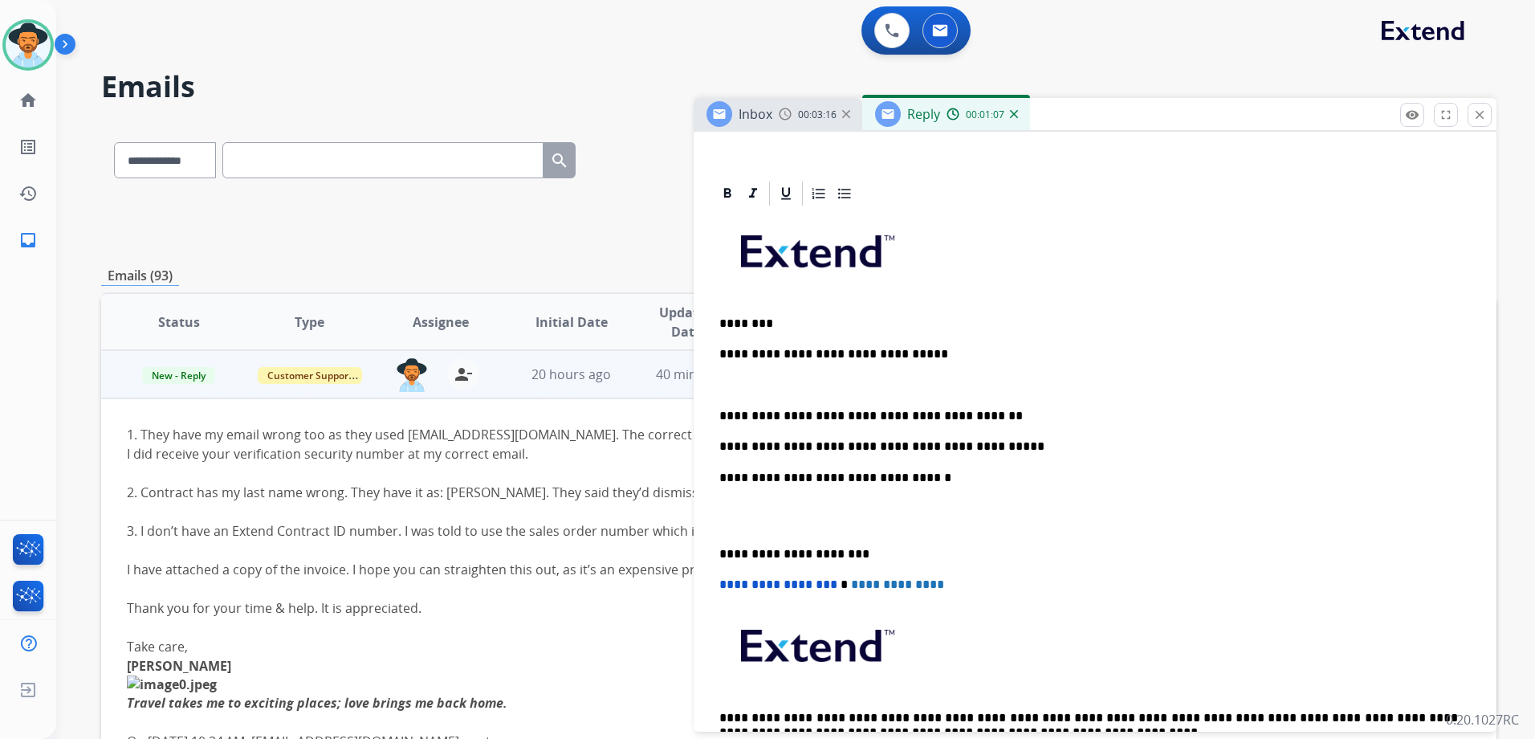
click at [1004, 409] on p "**********" at bounding box center [1088, 416] width 739 height 14
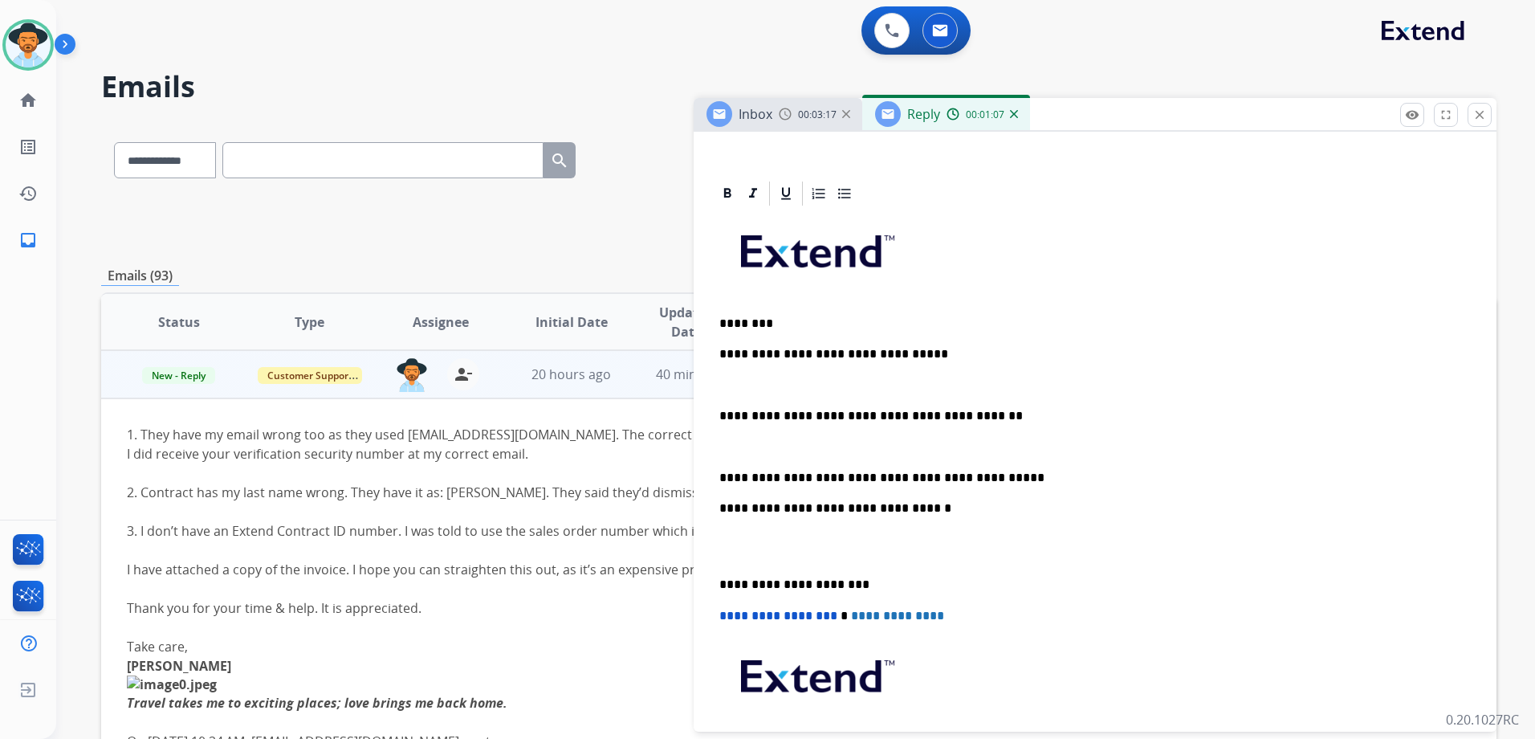
click at [1020, 481] on p "**********" at bounding box center [1088, 477] width 739 height 14
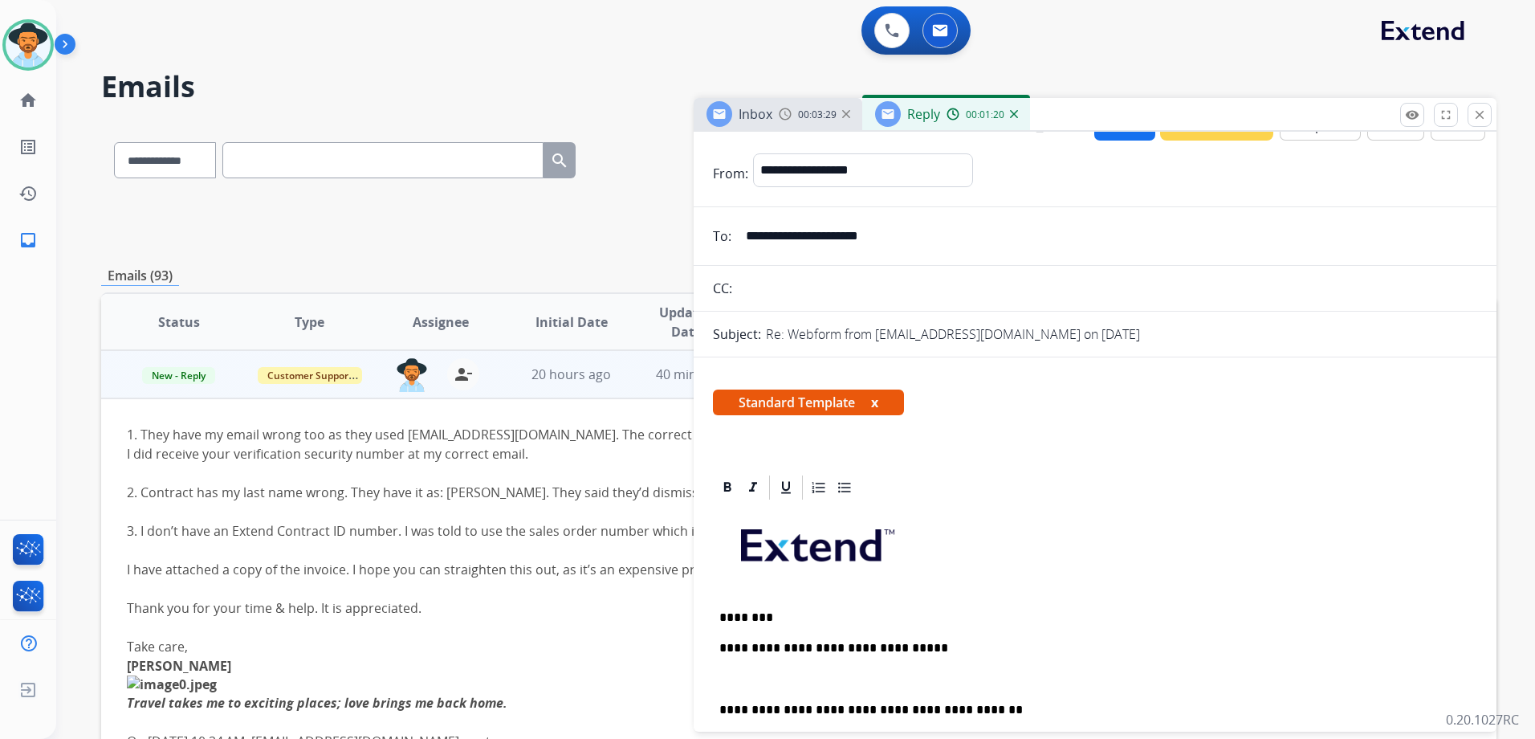
scroll to position [0, 0]
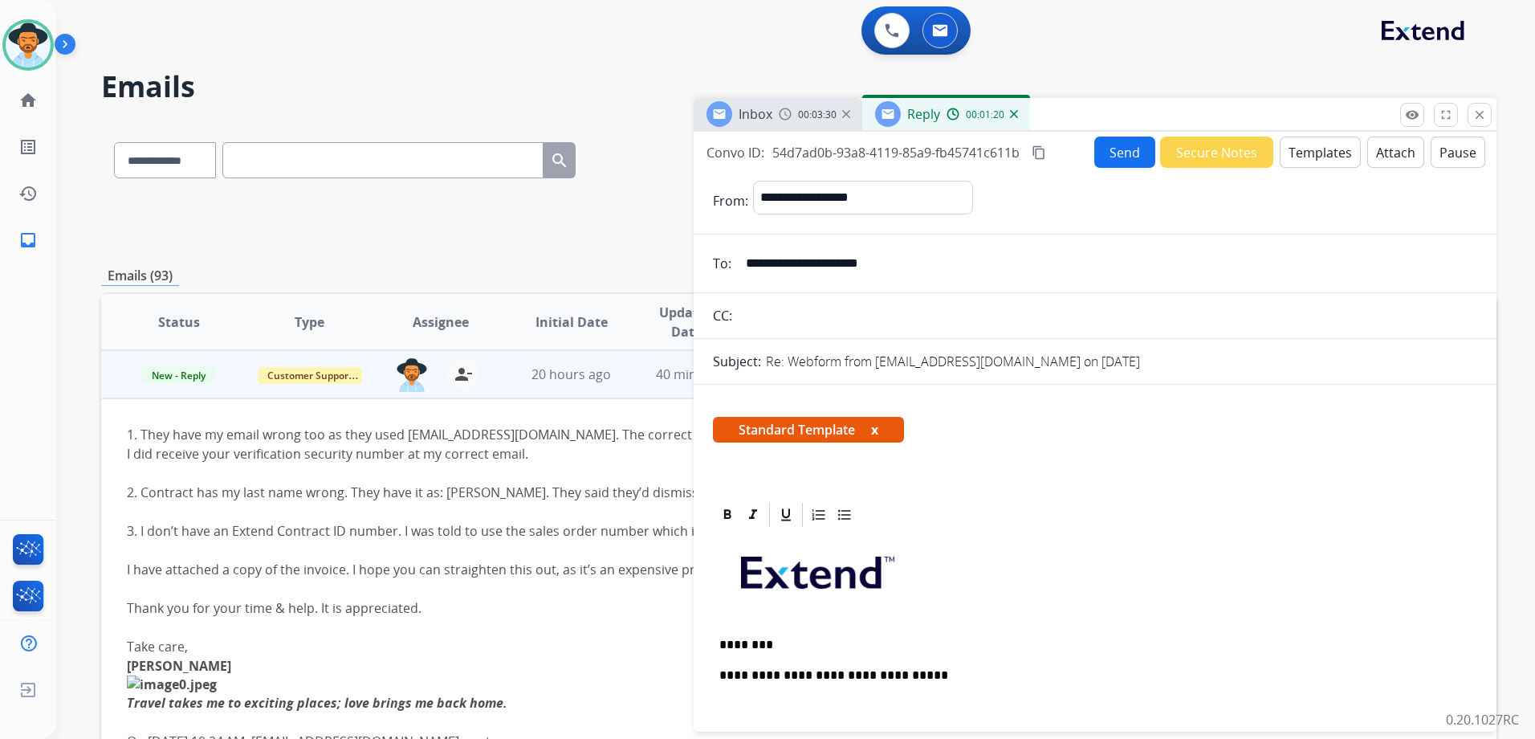
click at [1127, 150] on button "Send" at bounding box center [1124, 151] width 61 height 31
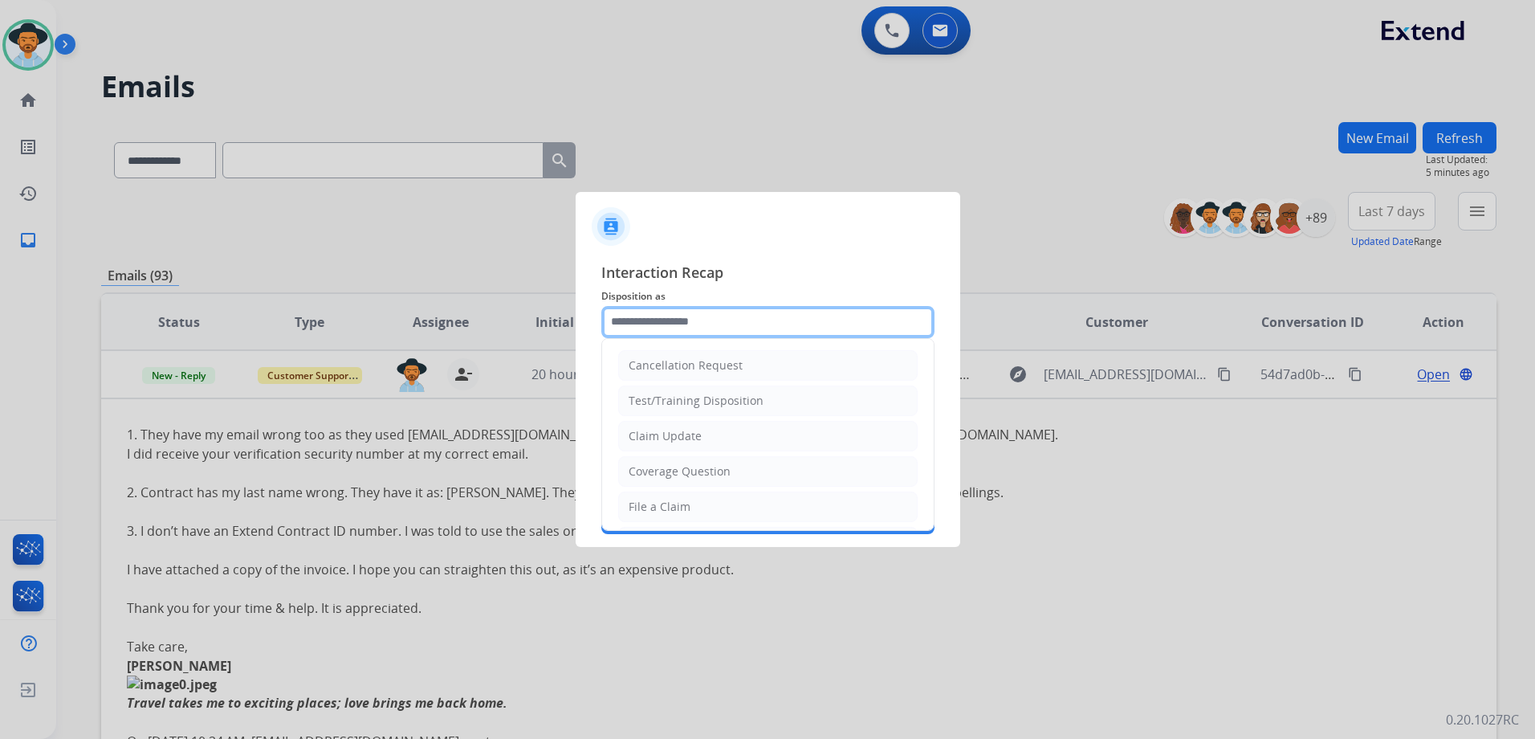
drag, startPoint x: 768, startPoint y: 308, endPoint x: 829, endPoint y: 293, distance: 62.7
click at [770, 301] on div "Interaction Recap Disposition as Cancellation Request Test/Training Disposition…" at bounding box center [767, 398] width 333 height 274
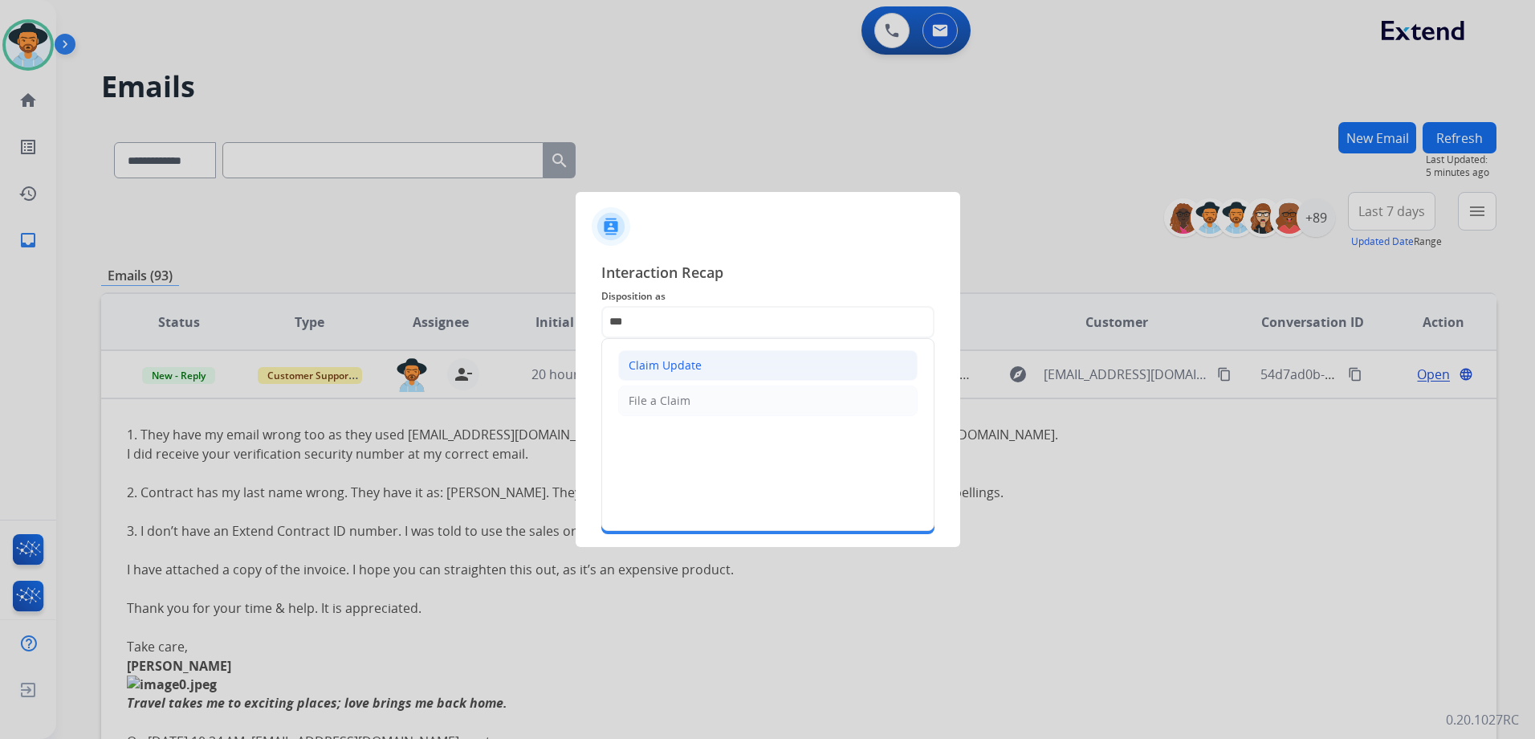
click at [741, 368] on li "Claim Update" at bounding box center [767, 365] width 299 height 31
type input "**********"
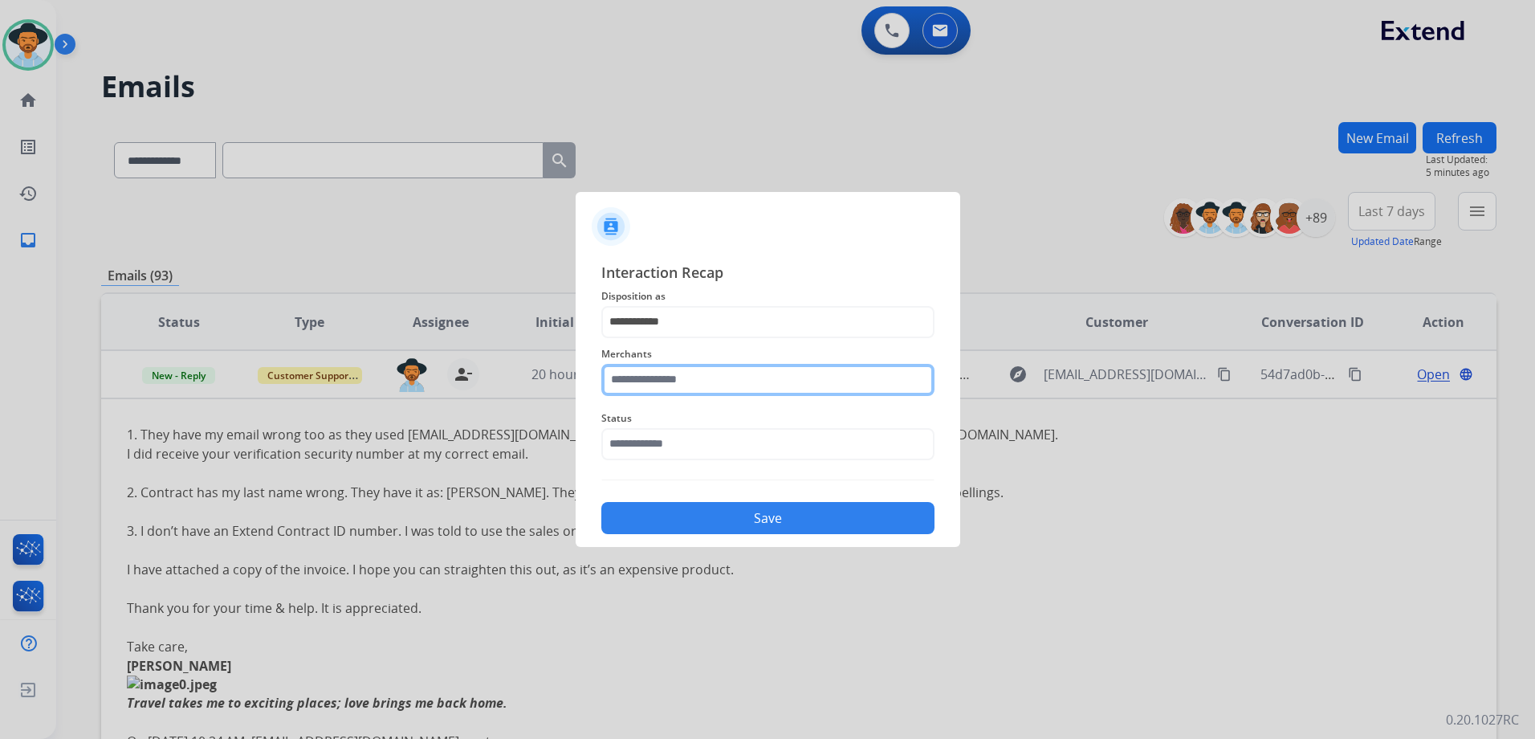
click at [725, 386] on input "text" at bounding box center [767, 380] width 333 height 32
type input "*"
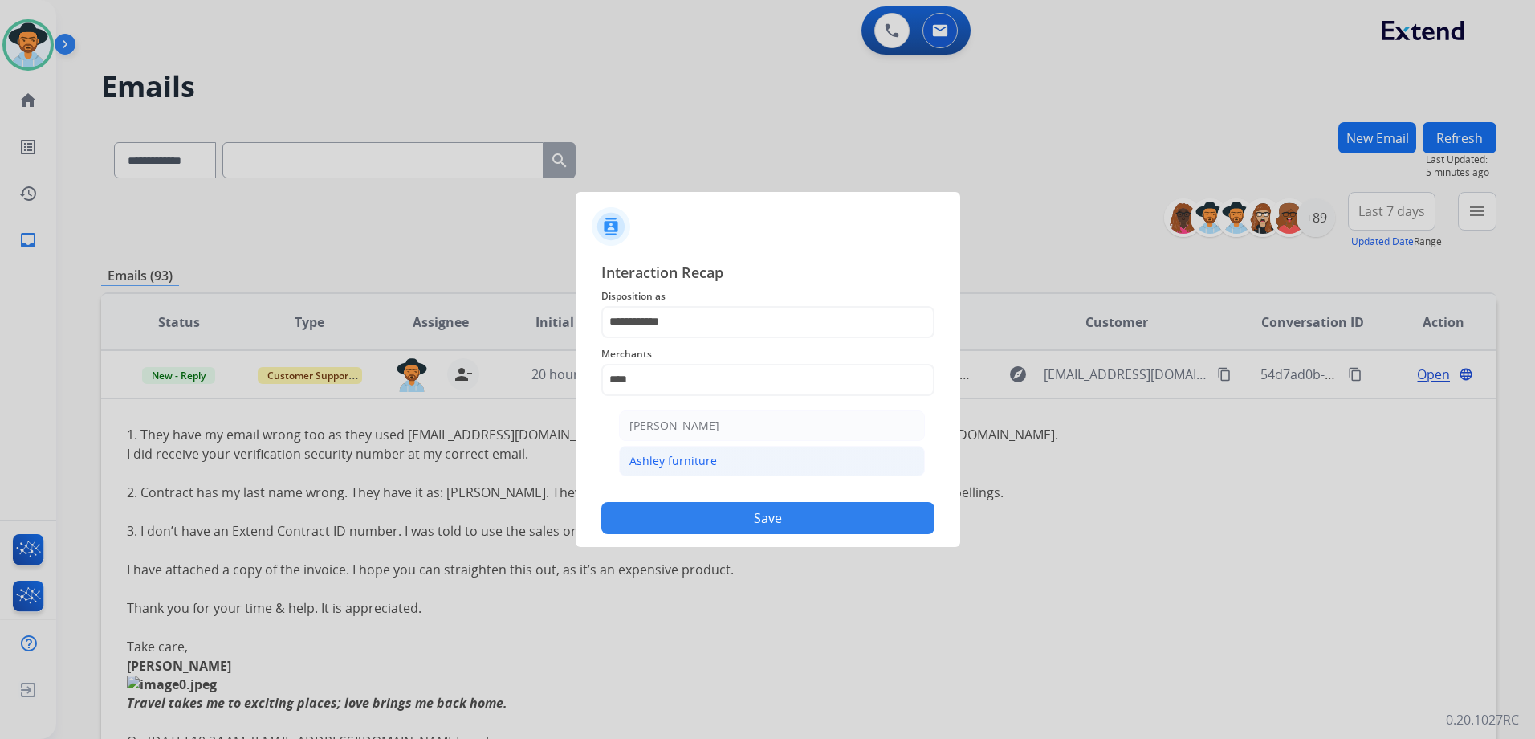
click at [726, 467] on li "Ashley furniture" at bounding box center [772, 461] width 306 height 31
type input "**********"
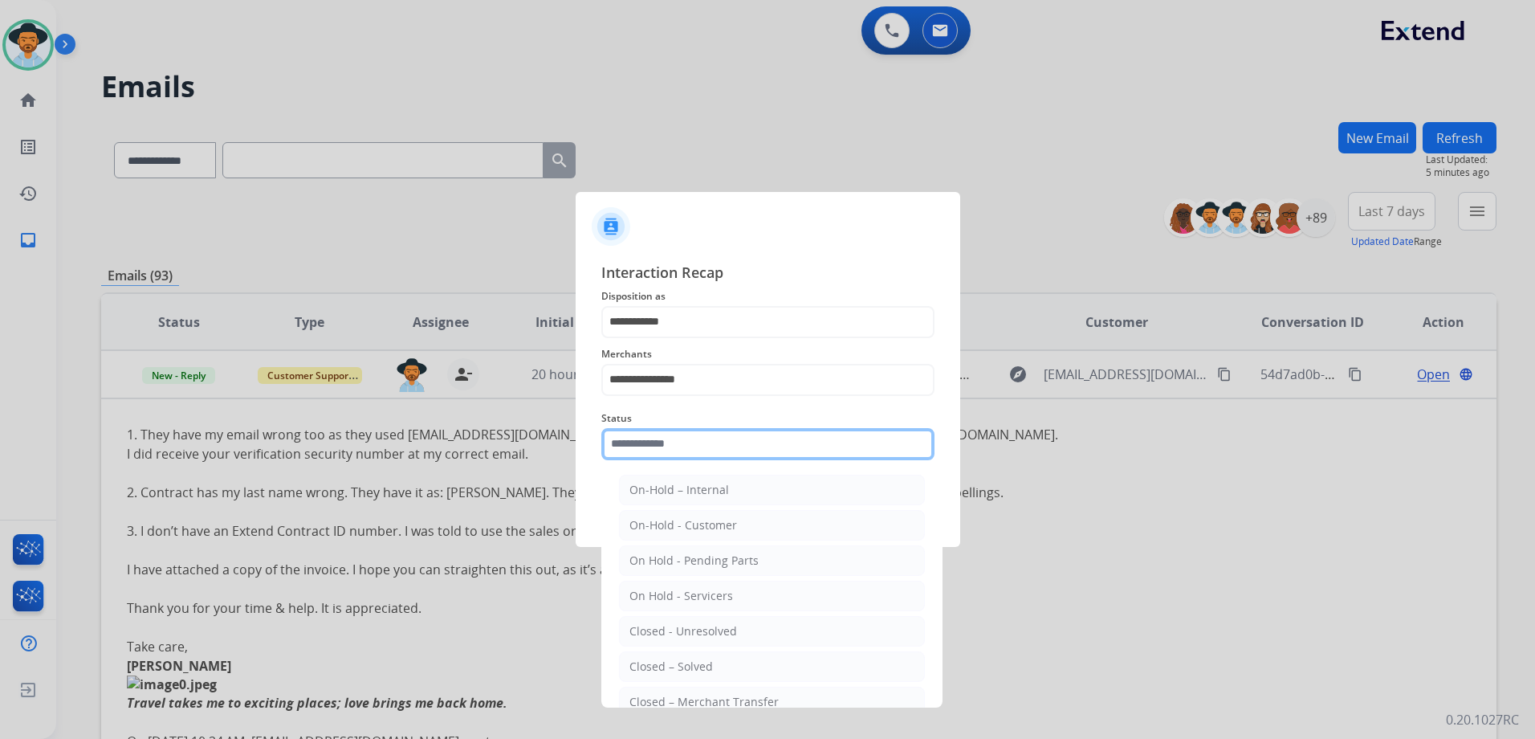
click at [729, 447] on input "text" at bounding box center [767, 444] width 333 height 32
click at [725, 668] on li "Closed – Solved" at bounding box center [772, 666] width 306 height 31
type input "**********"
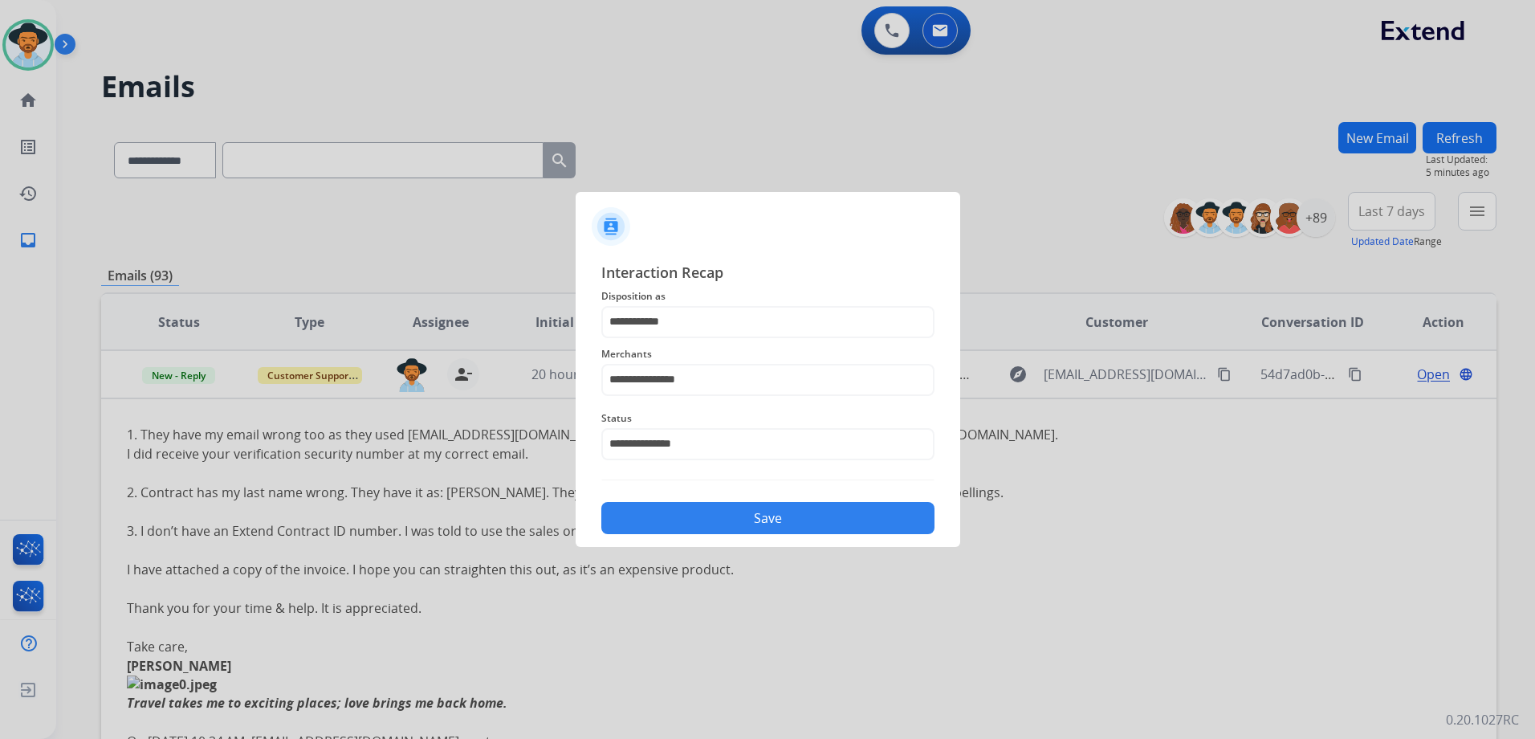
click at [765, 520] on button "Save" at bounding box center [767, 518] width 333 height 32
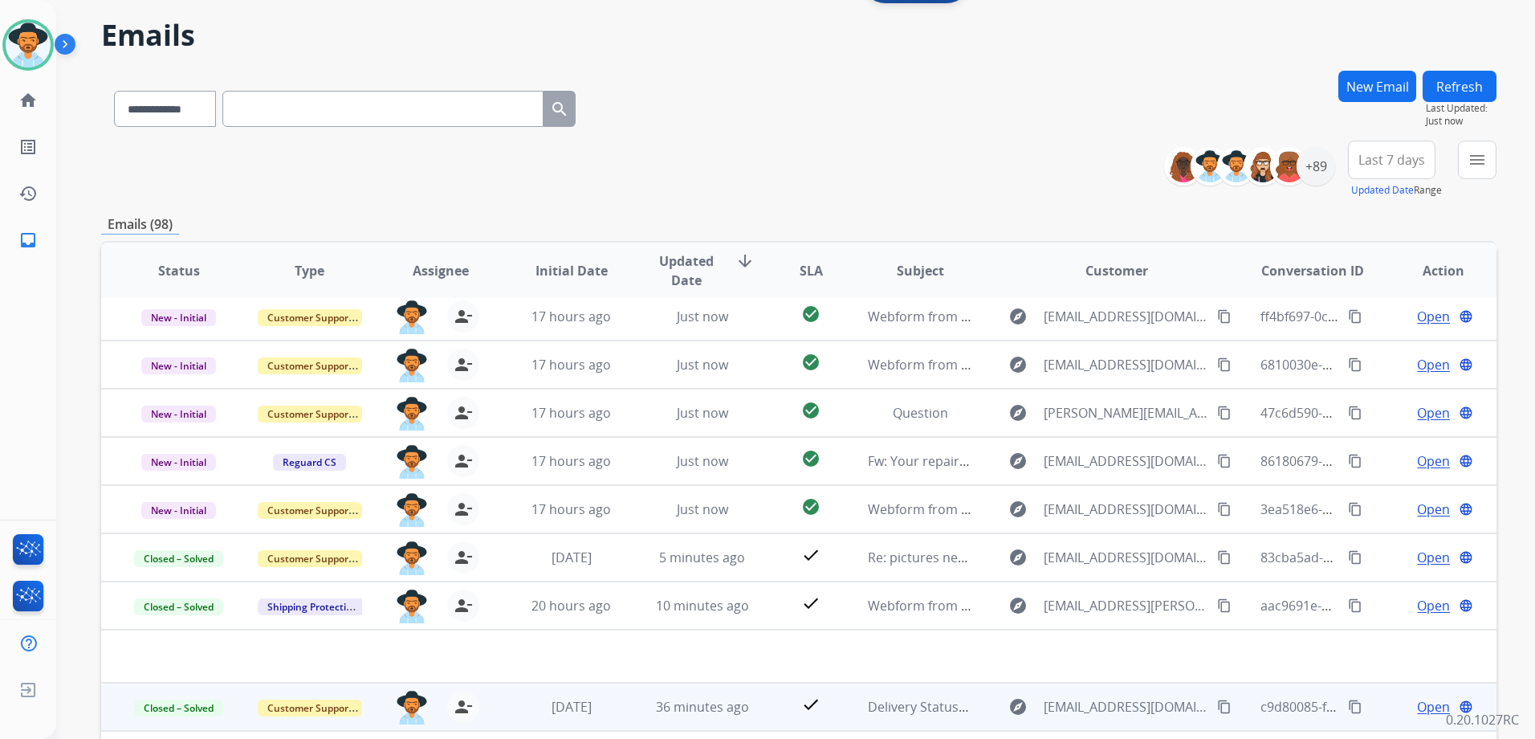
scroll to position [175, 0]
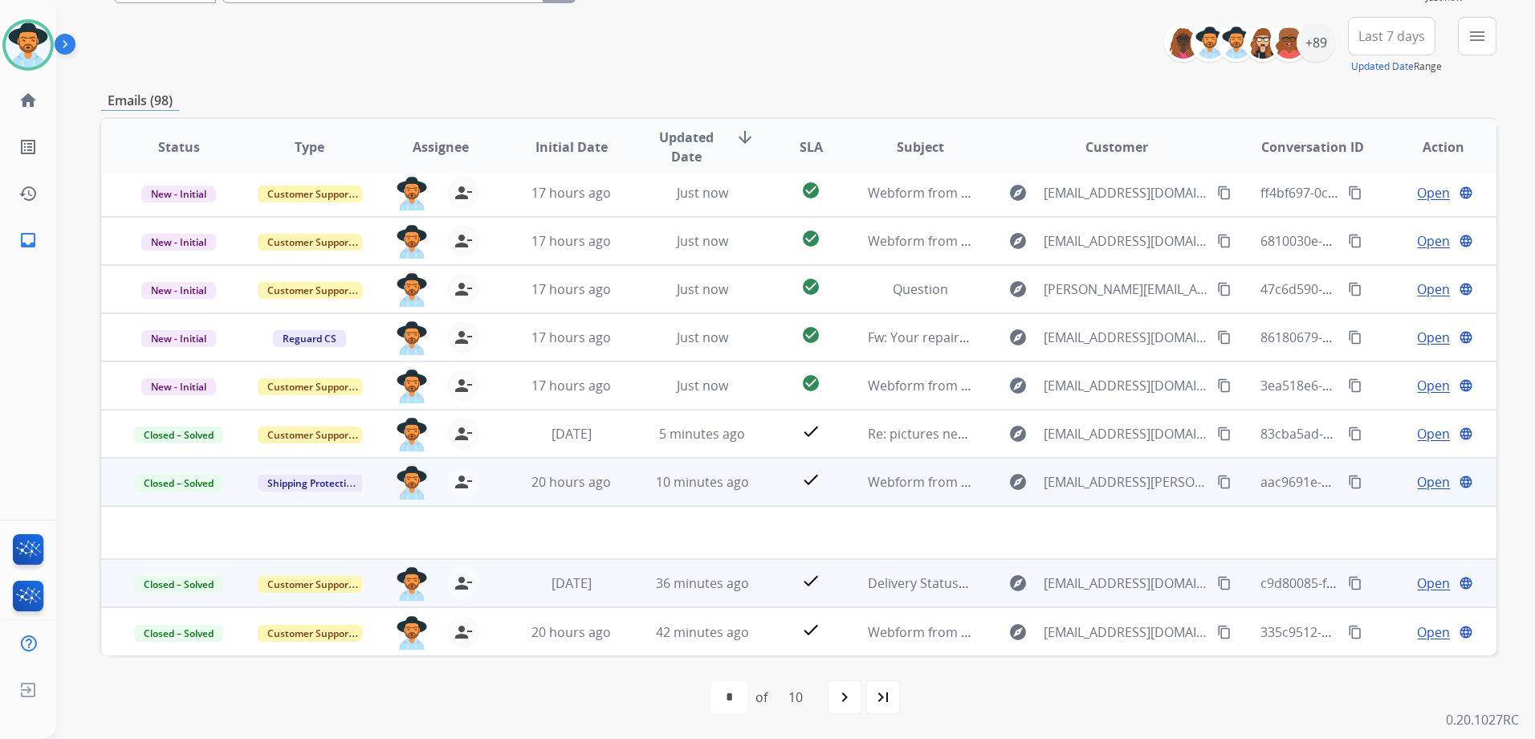
click at [1391, 483] on div "Open language" at bounding box center [1443, 481] width 104 height 19
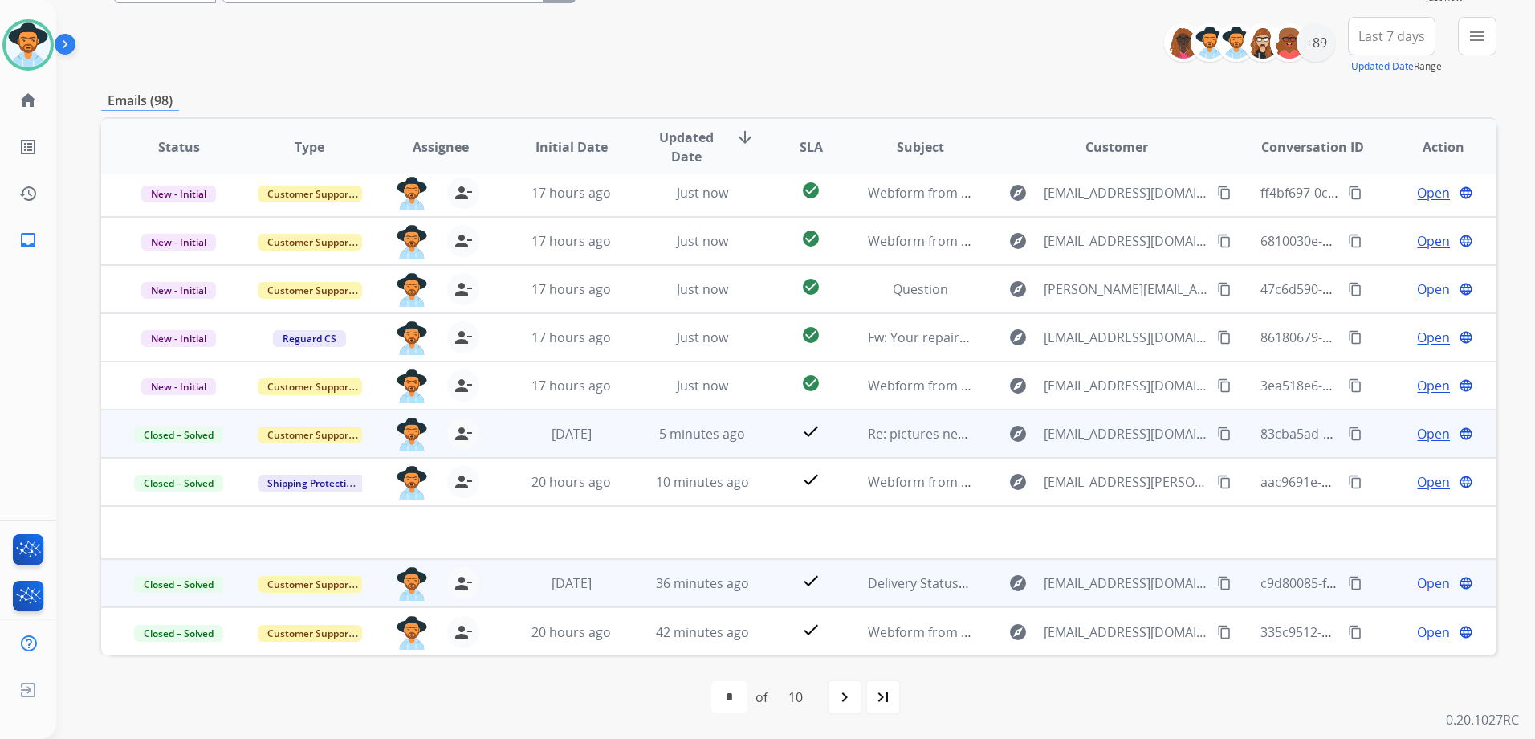
scroll to position [2, 0]
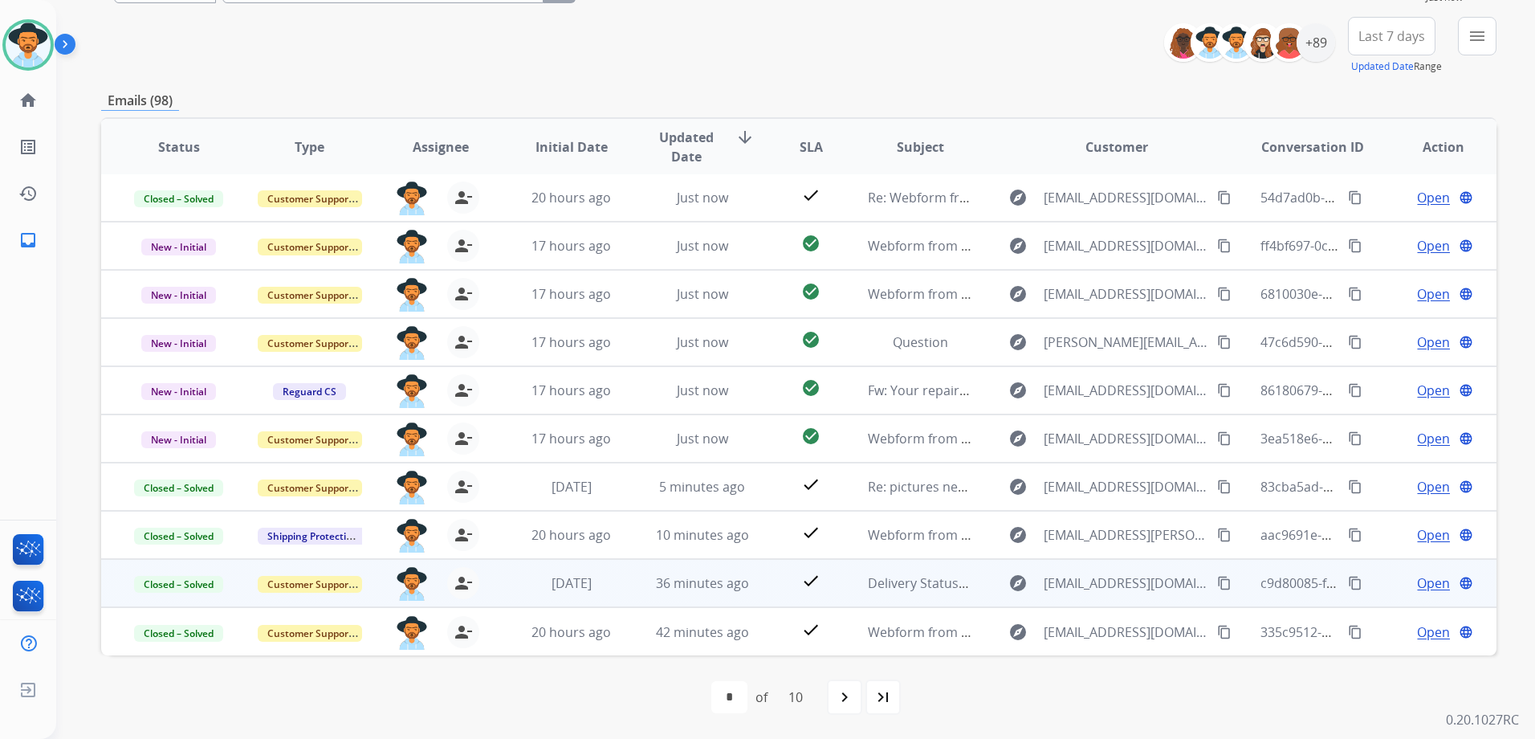
click at [846, 699] on mat-icon "navigate_next" at bounding box center [844, 696] width 19 height 19
select select "*"
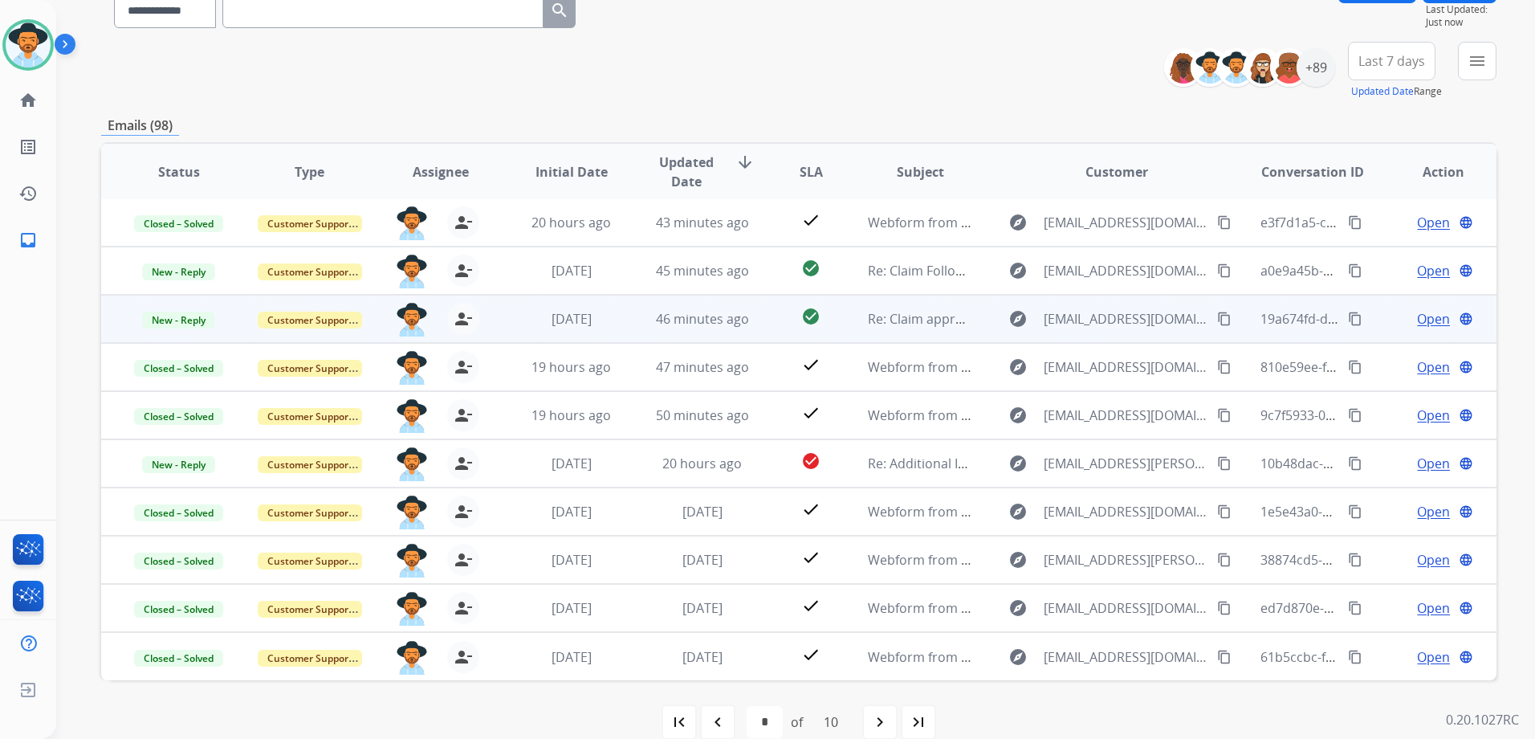
scroll to position [161, 0]
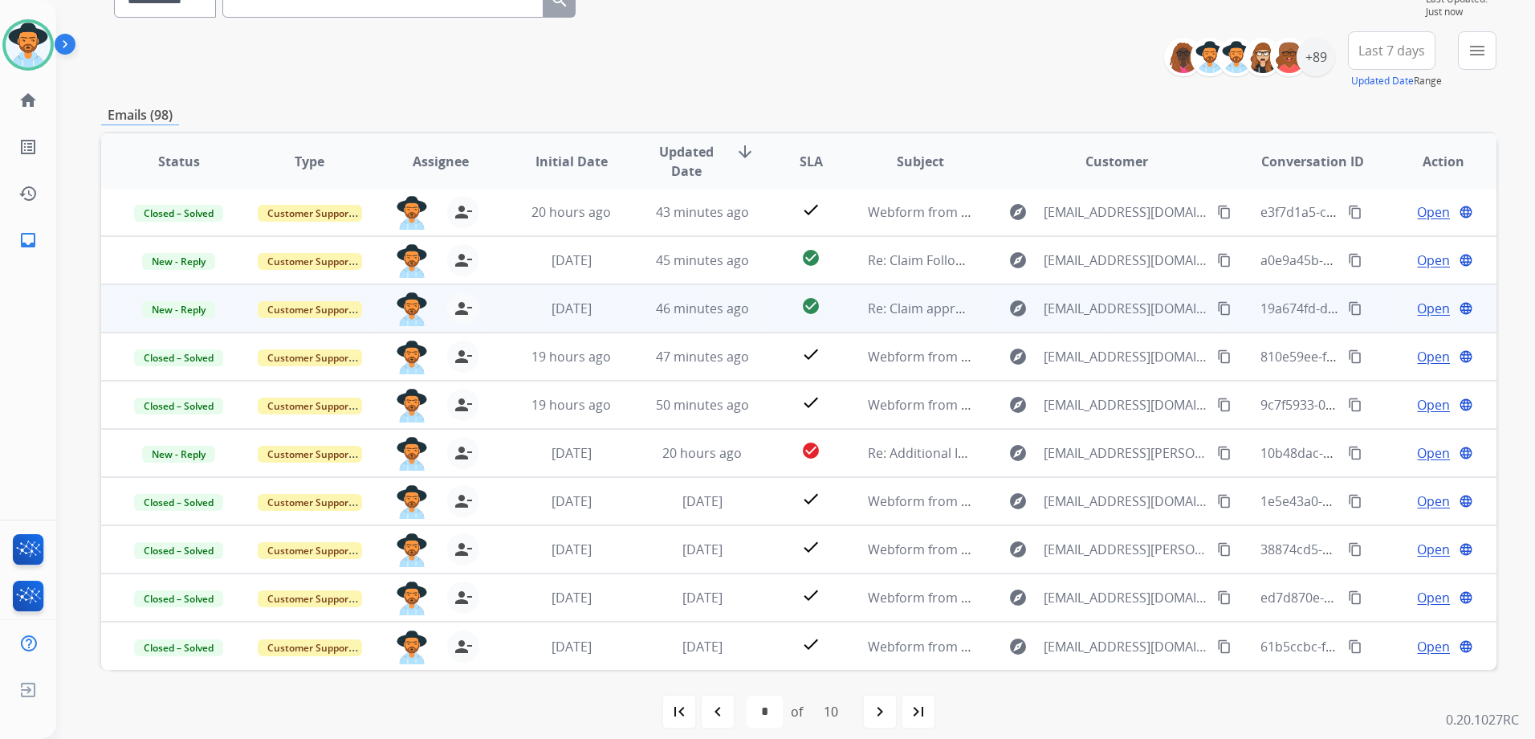
click at [1374, 314] on td "Open language" at bounding box center [1431, 308] width 131 height 48
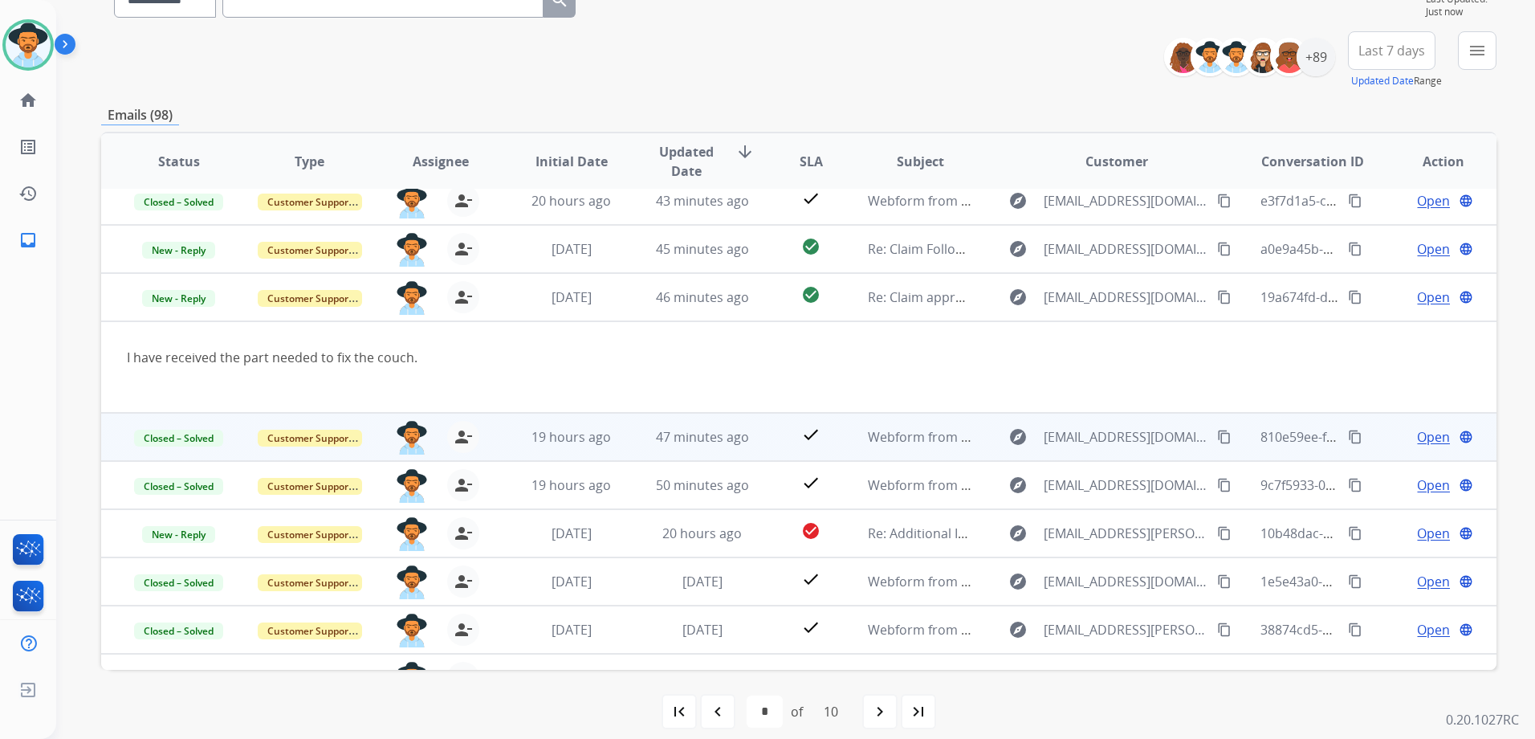
scroll to position [0, 0]
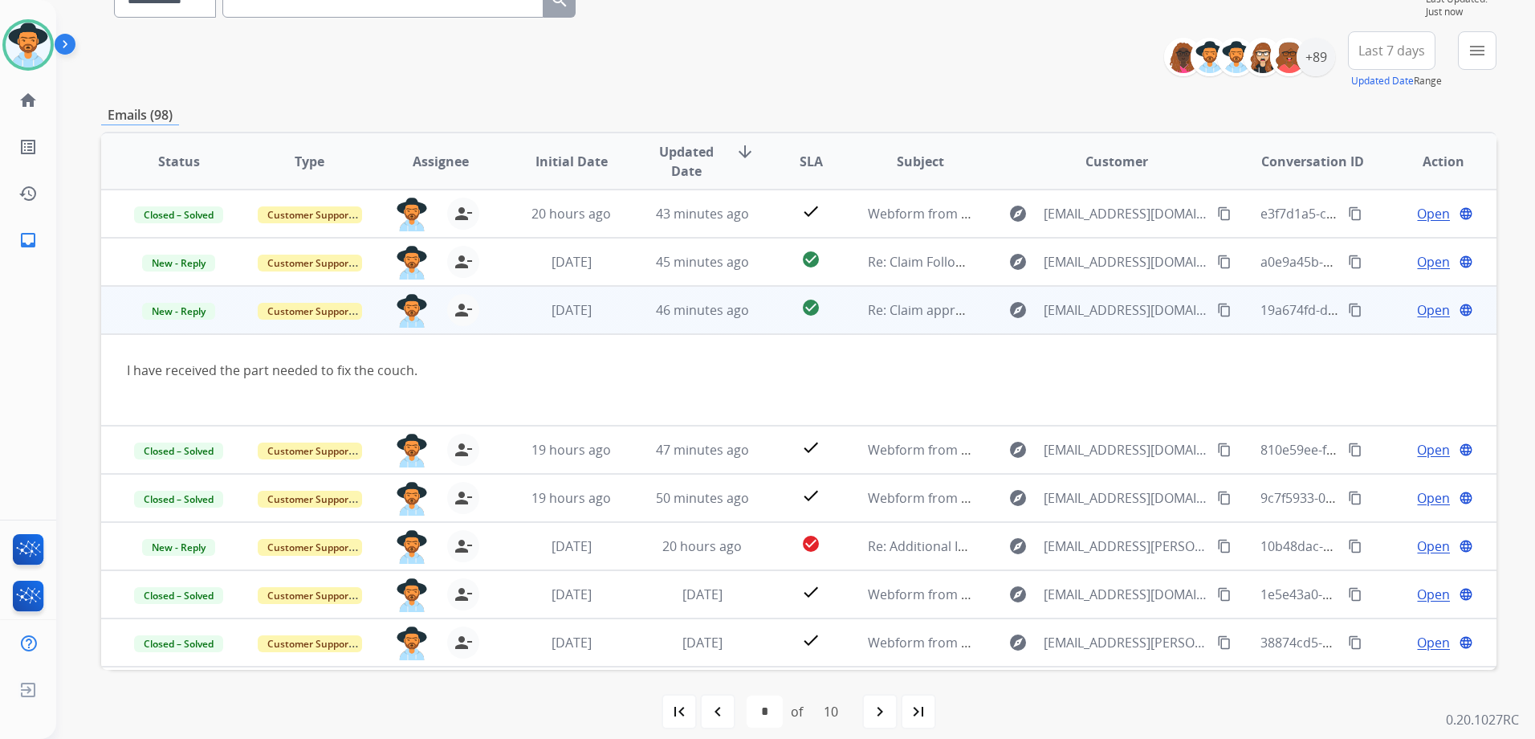
click at [1217, 310] on mat-icon "content_copy" at bounding box center [1224, 310] width 14 height 14
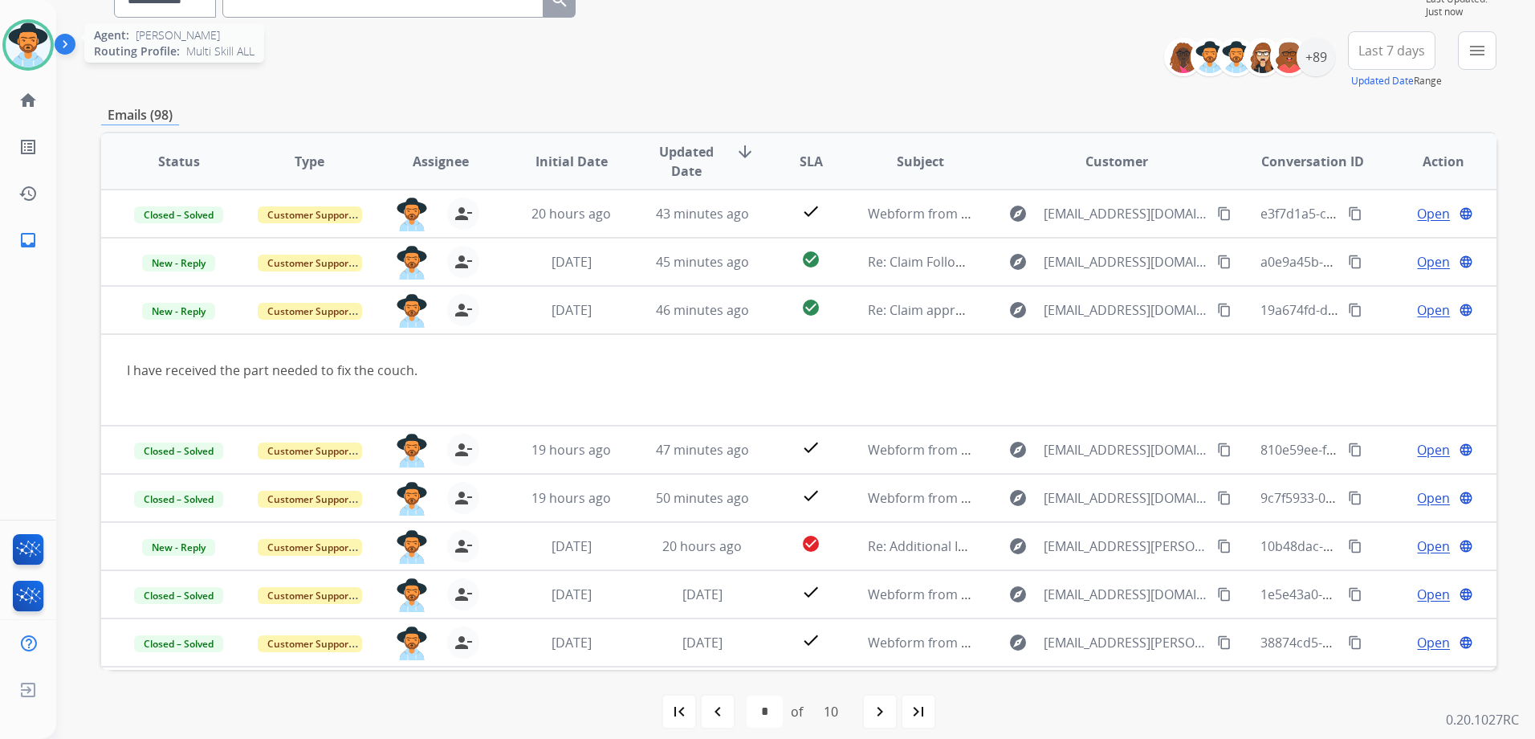
click at [36, 48] on img at bounding box center [28, 44] width 45 height 45
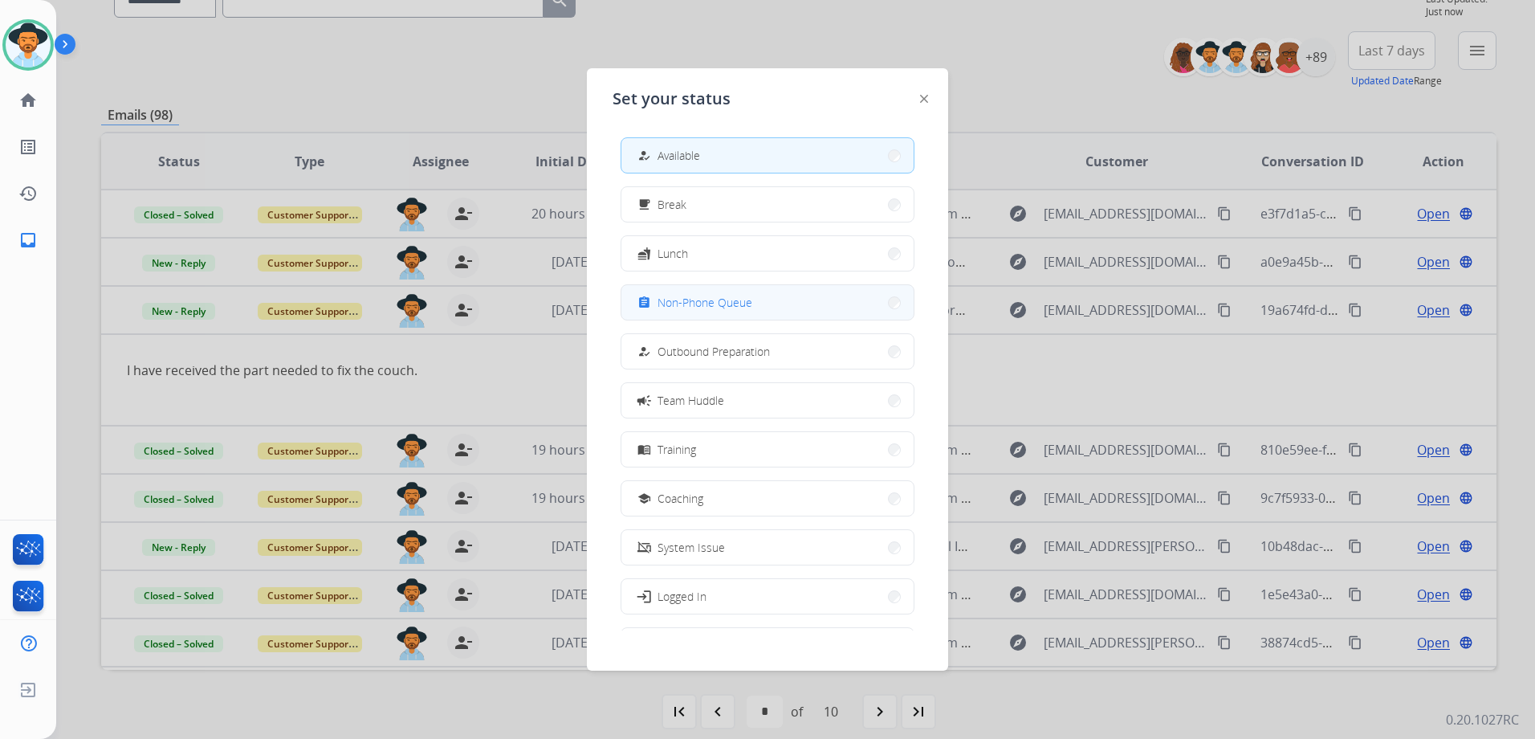
click at [739, 294] on span "Non-Phone Queue" at bounding box center [705, 302] width 95 height 17
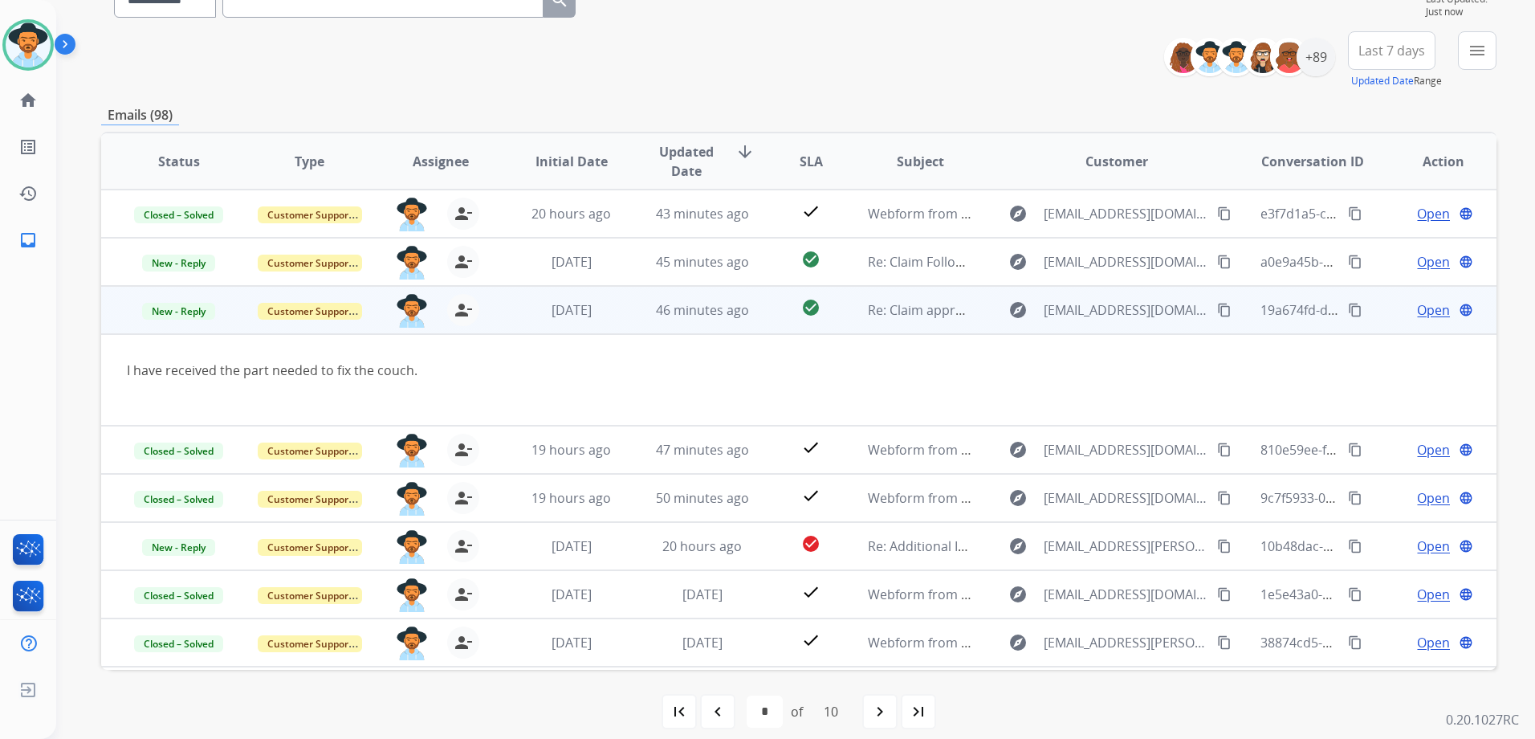
click at [1425, 310] on span "Open" at bounding box center [1433, 309] width 33 height 19
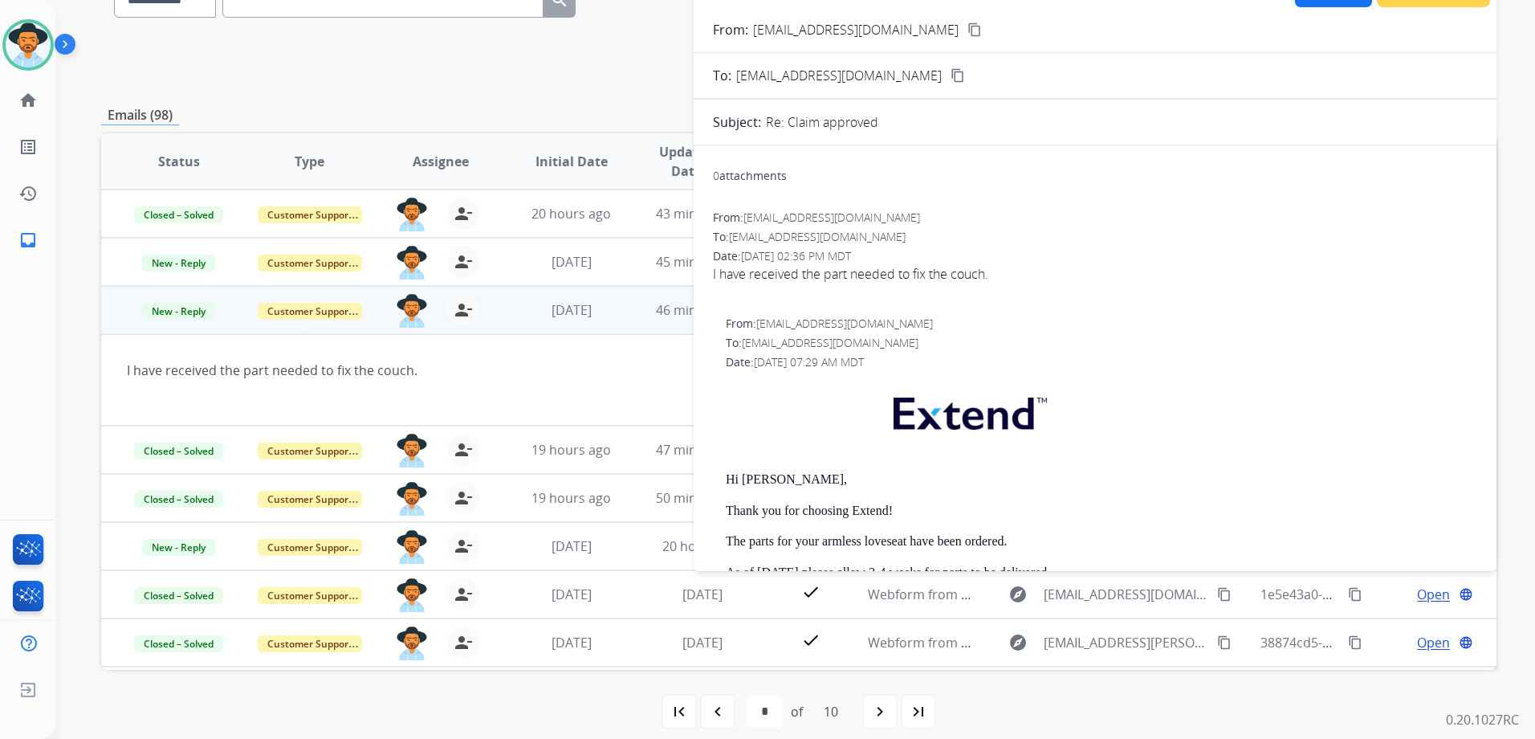
click at [825, 275] on div "I have received the part needed to fix the couch." at bounding box center [1095, 273] width 764 height 19
click at [831, 275] on div "I have received the part needed to fix the couch." at bounding box center [1095, 273] width 764 height 19
click at [832, 272] on div "I have received the part needed to fix the couch." at bounding box center [1095, 273] width 764 height 19
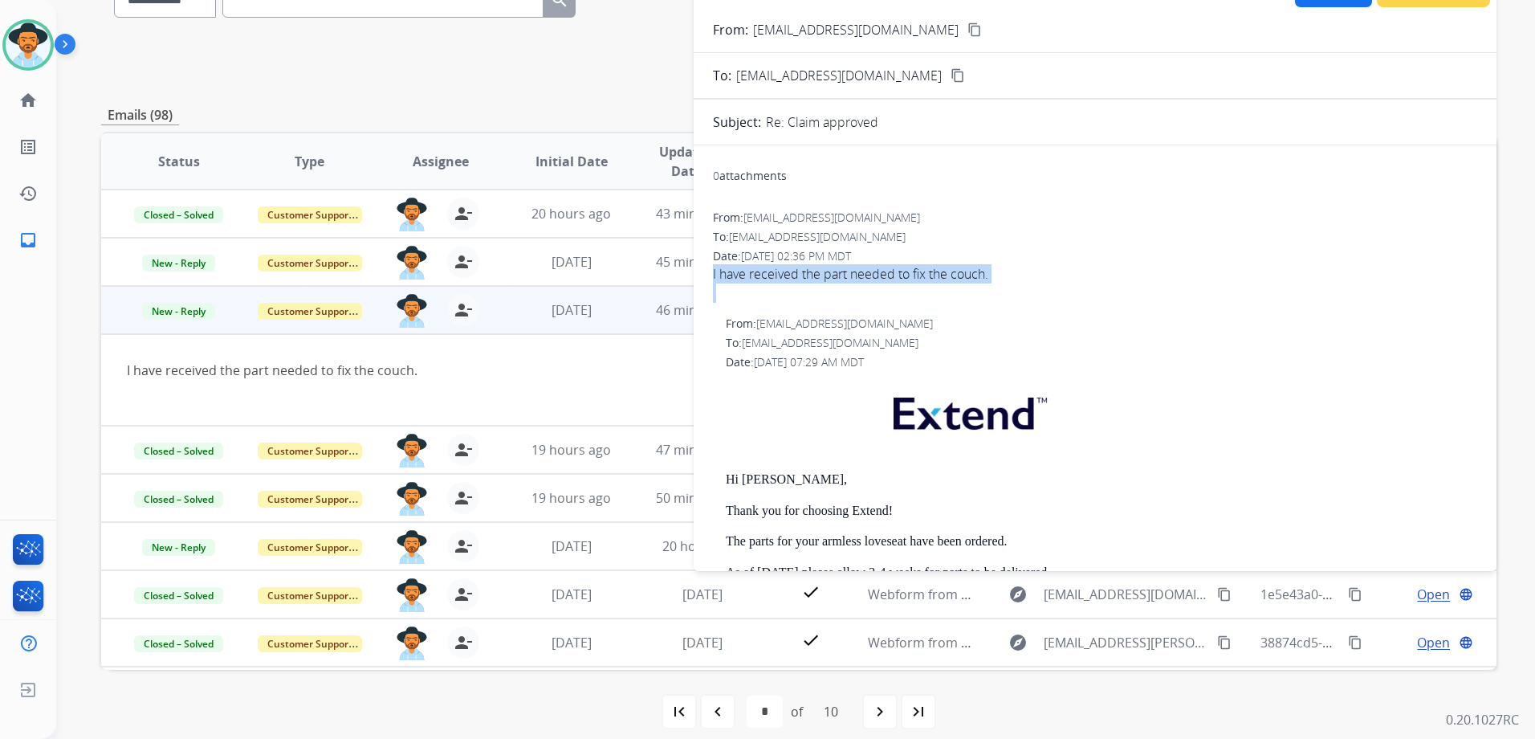
copy div "I have received the part needed to fix the couch."
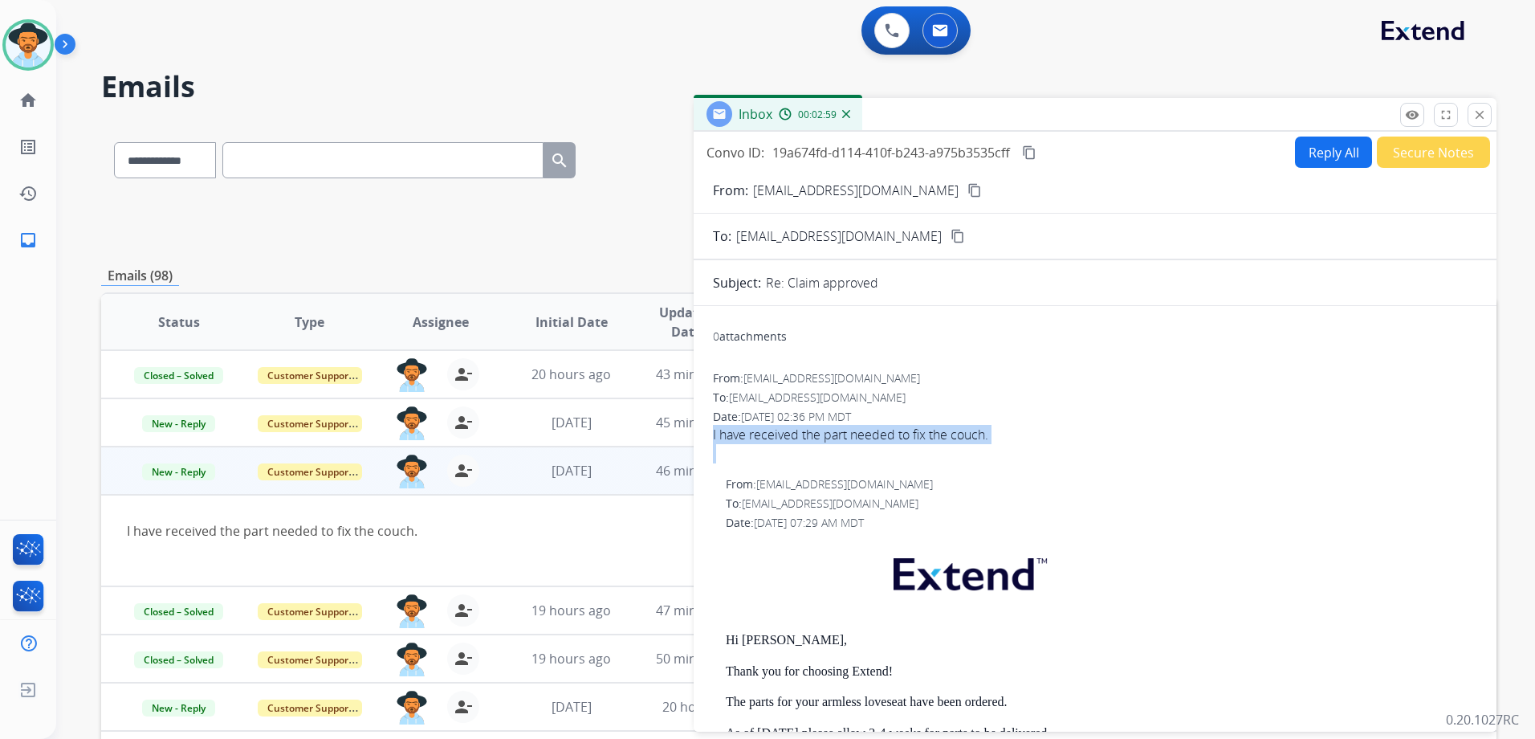
click at [1031, 154] on mat-icon "content_copy" at bounding box center [1029, 152] width 14 height 14
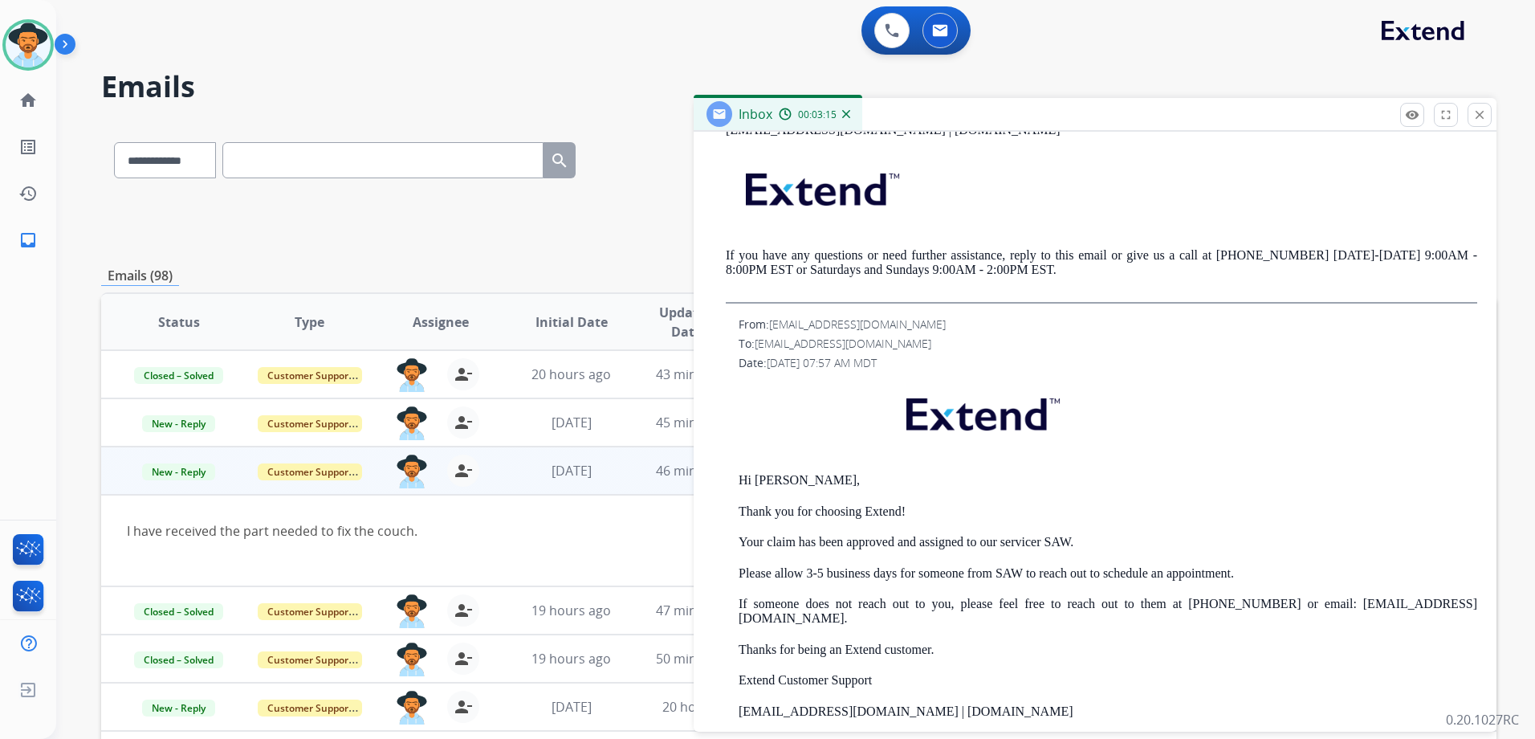
scroll to position [883, 0]
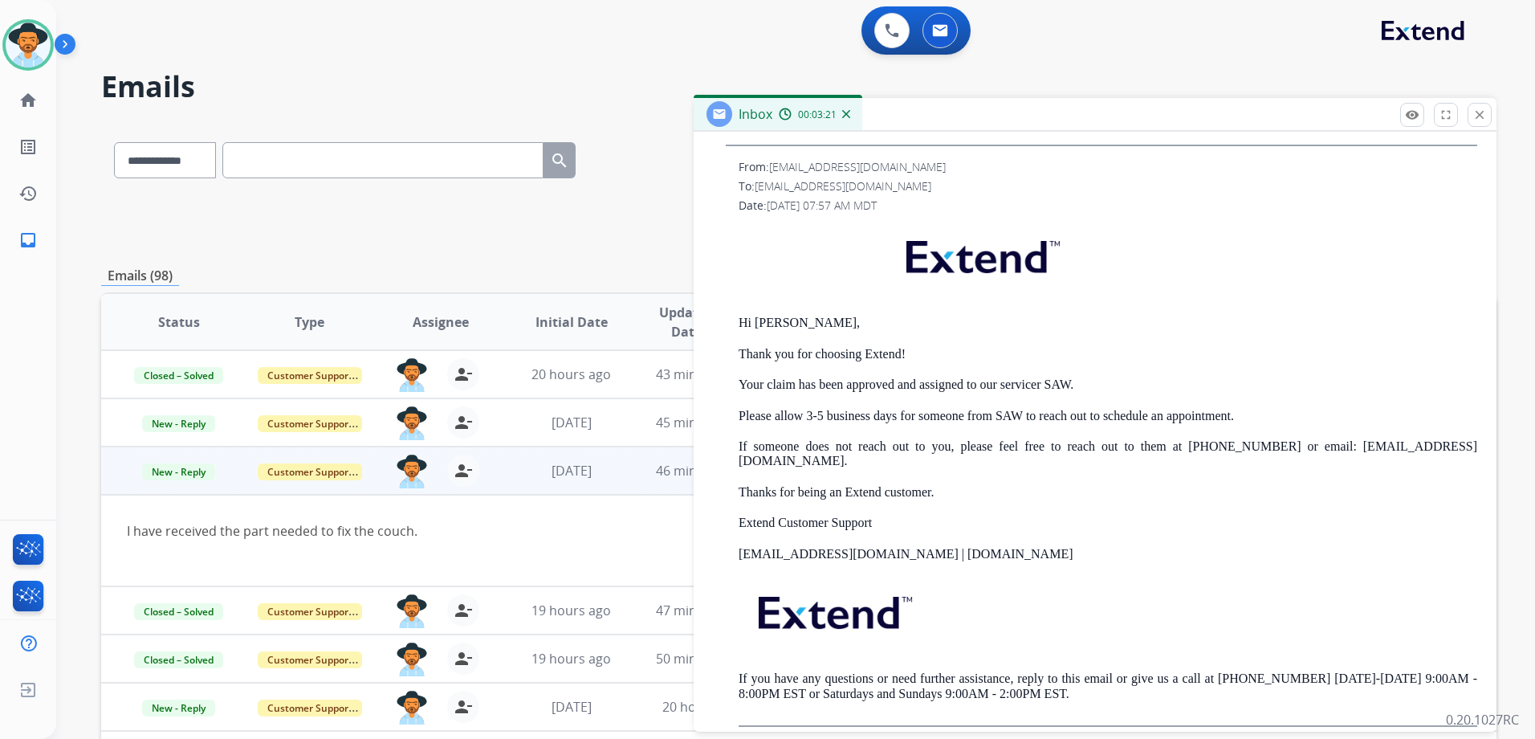
drag, startPoint x: 955, startPoint y: 462, endPoint x: 703, endPoint y: 324, distance: 287.8
click at [703, 324] on div "0 attachments From: [EMAIL_ADDRESS][DOMAIN_NAME] To: [EMAIL_ADDRESS][DOMAIN_NAM…" at bounding box center [1095, 88] width 803 height 1304
drag, startPoint x: 703, startPoint y: 324, endPoint x: 829, endPoint y: 356, distance: 130.1
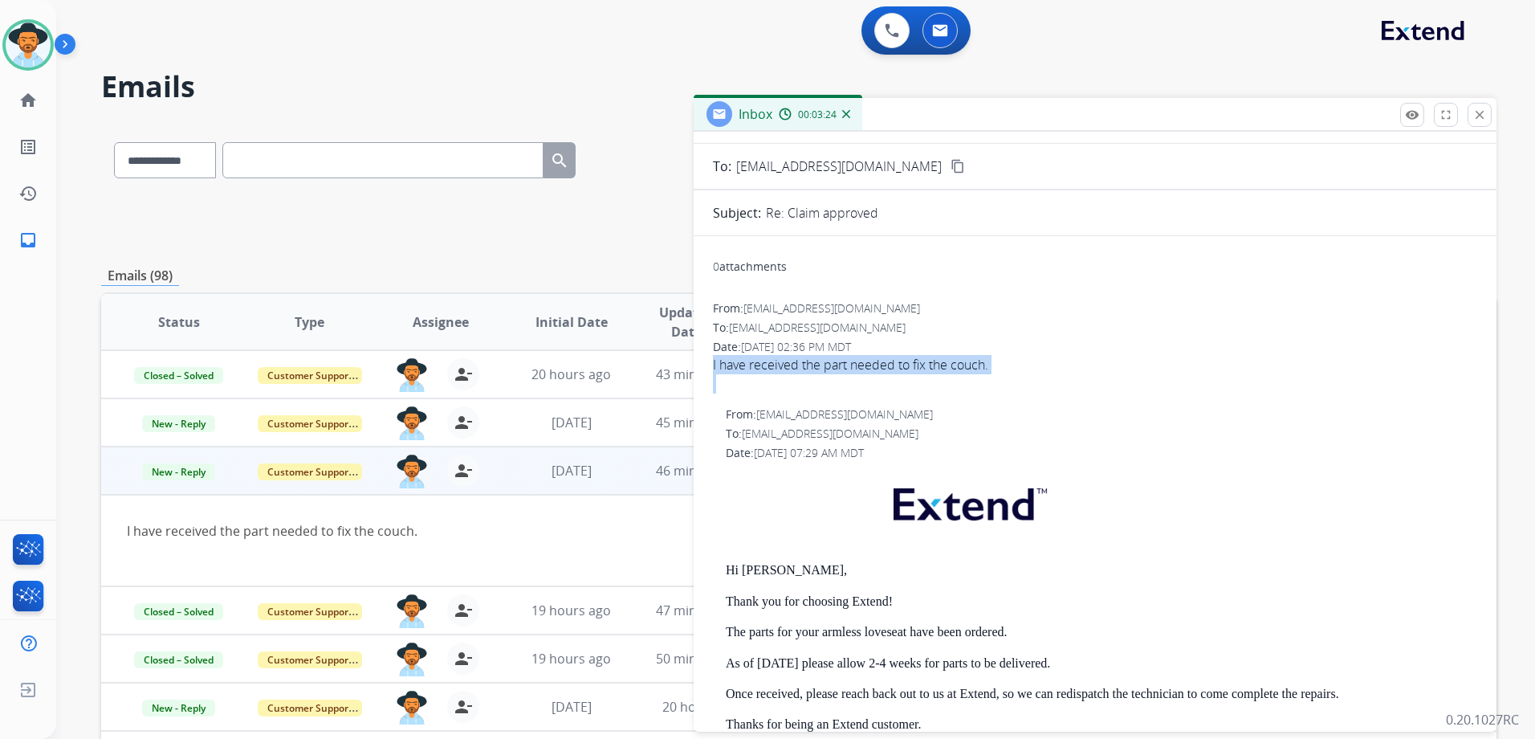
scroll to position [0, 0]
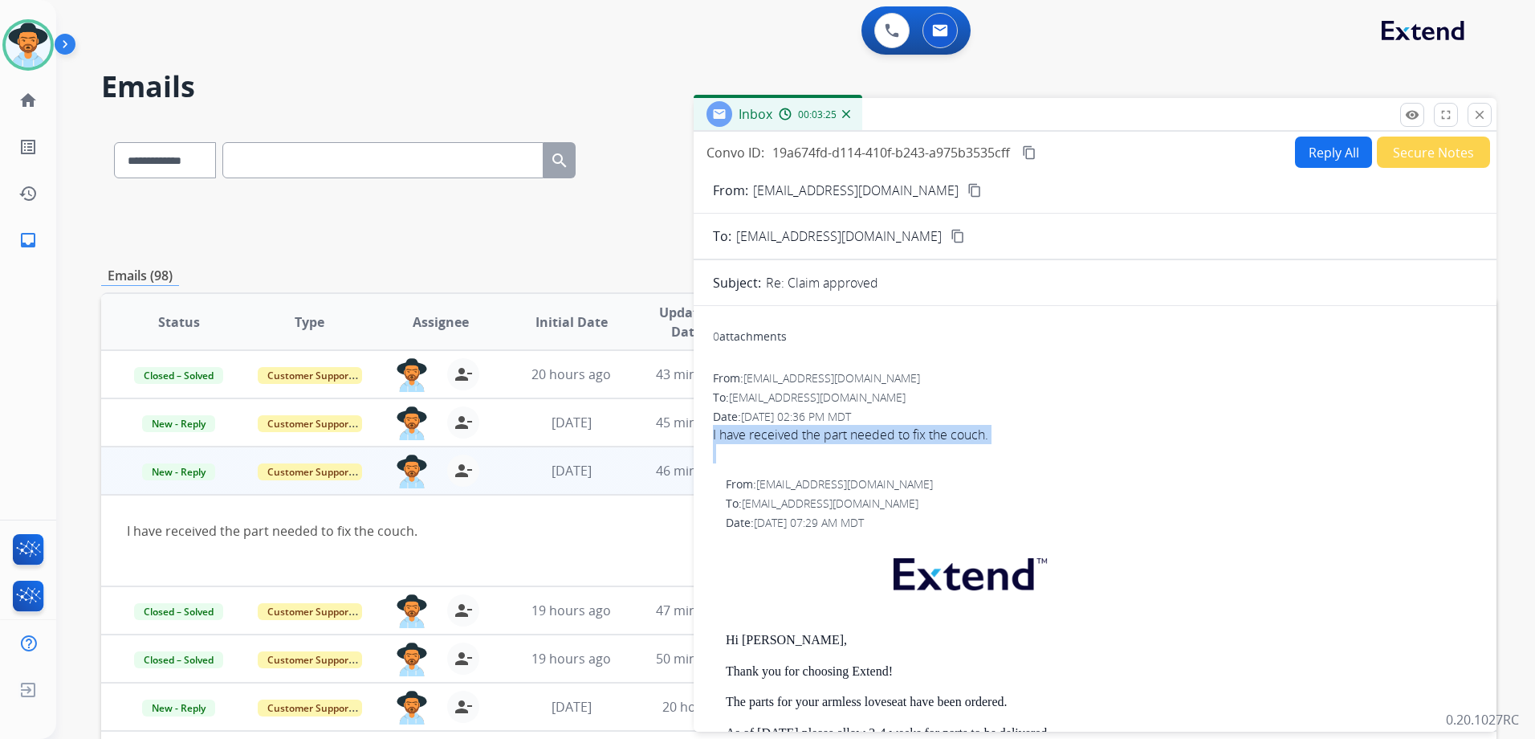
click at [1316, 155] on button "Reply All" at bounding box center [1333, 151] width 77 height 31
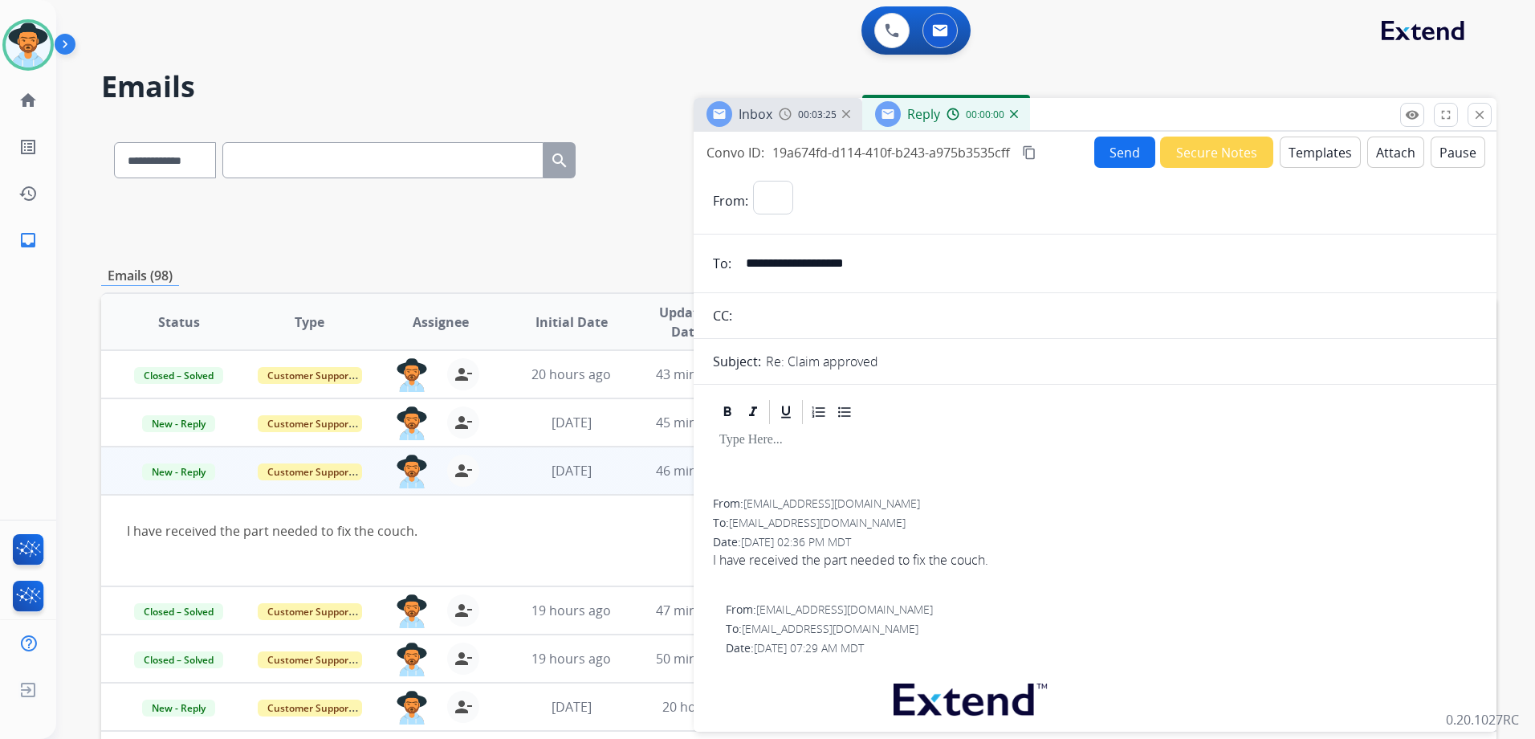
select select "**********"
click at [1320, 145] on button "Templates" at bounding box center [1320, 151] width 81 height 31
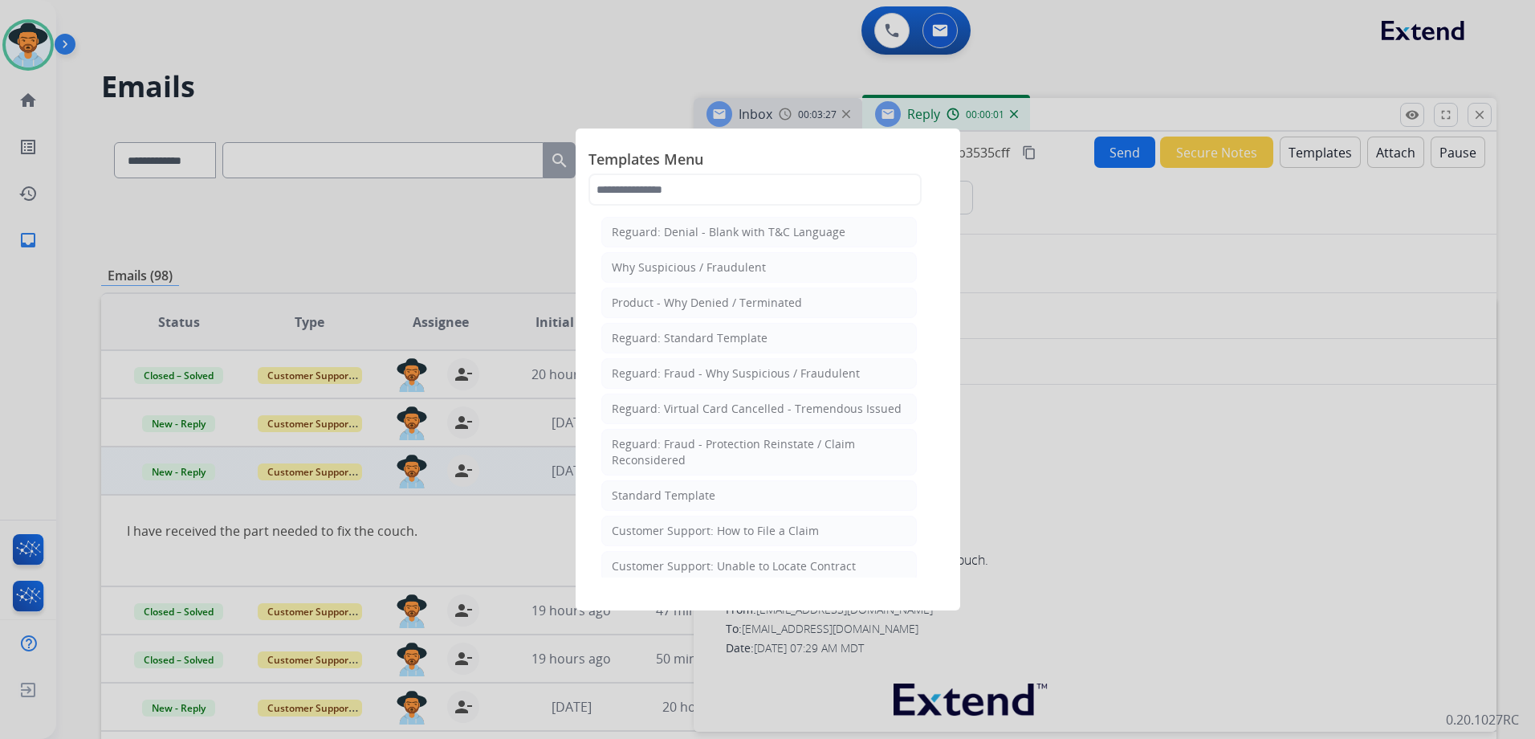
click at [703, 499] on div "Standard Template" at bounding box center [664, 495] width 104 height 16
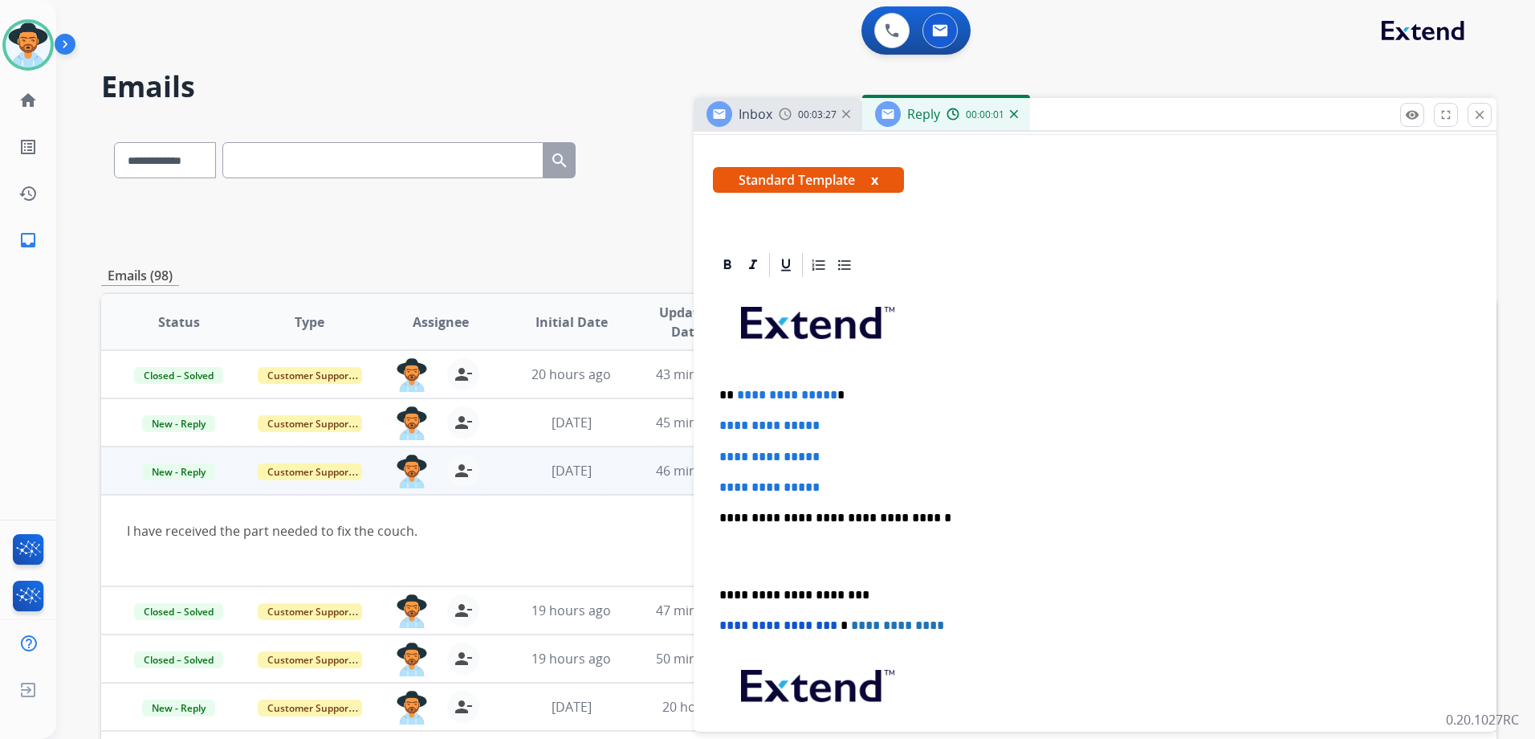
scroll to position [401, 0]
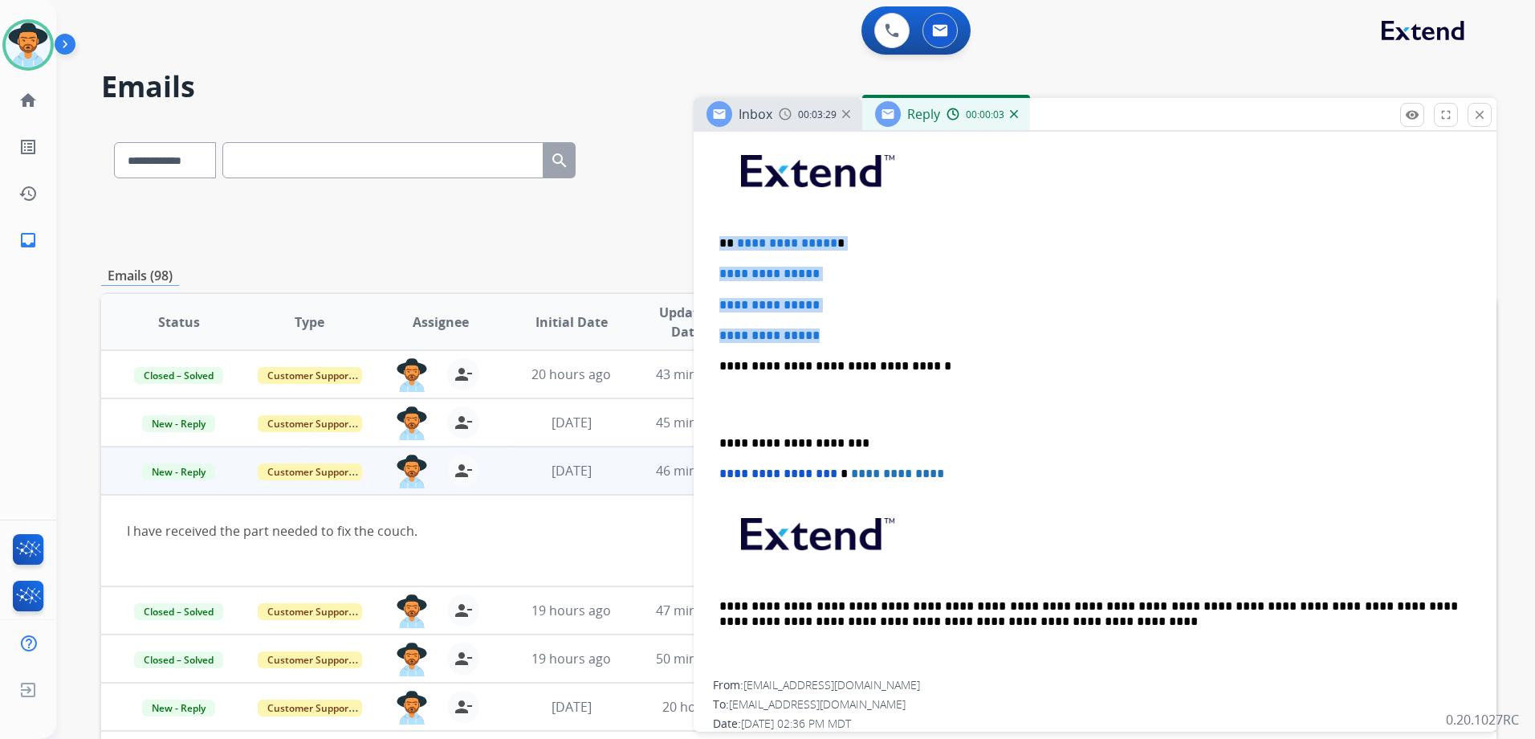
drag, startPoint x: 719, startPoint y: 240, endPoint x: 856, endPoint y: 333, distance: 165.9
click at [856, 336] on div "**********" at bounding box center [1095, 404] width 764 height 552
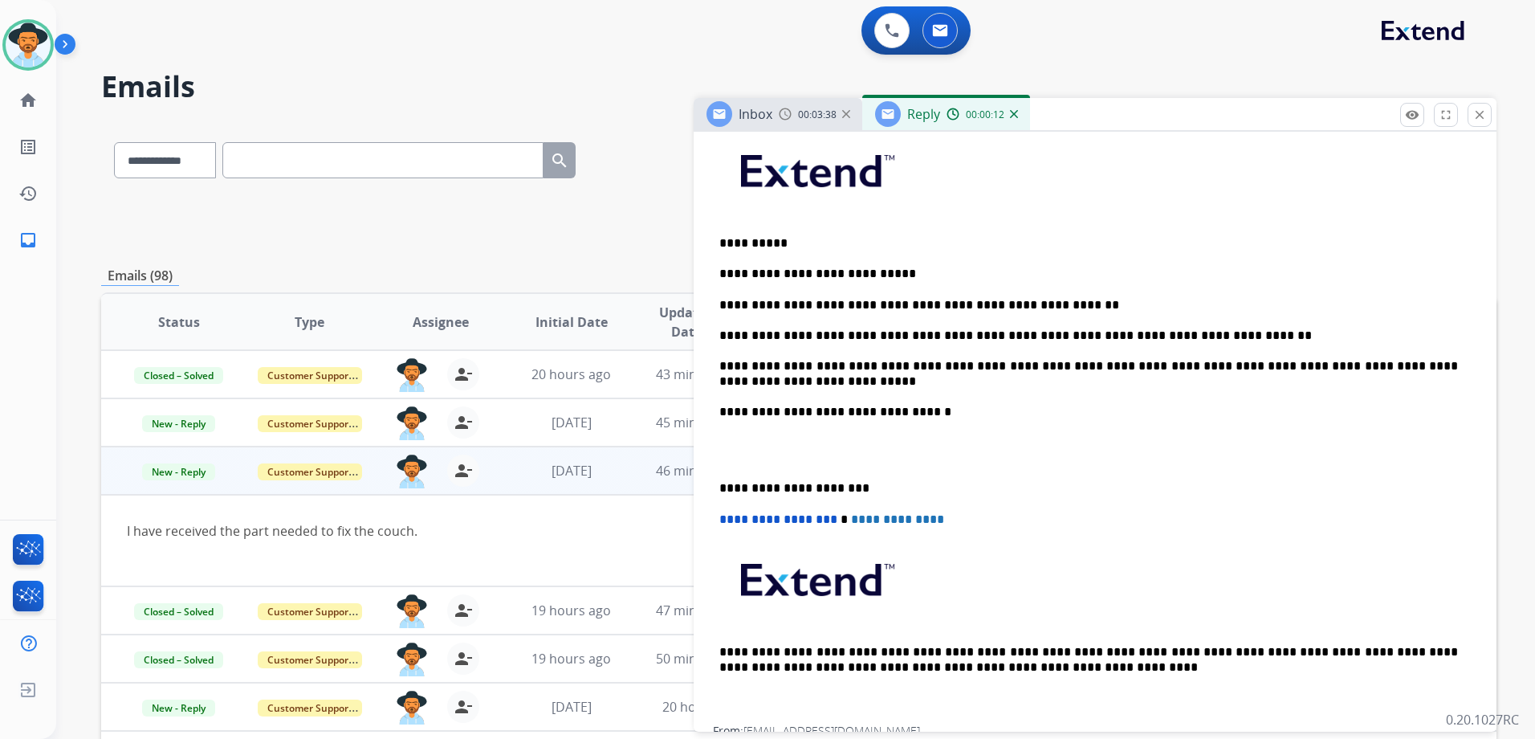
click at [1021, 302] on p "**********" at bounding box center [1088, 305] width 739 height 14
drag, startPoint x: 1020, startPoint y: 303, endPoint x: 706, endPoint y: 302, distance: 314.7
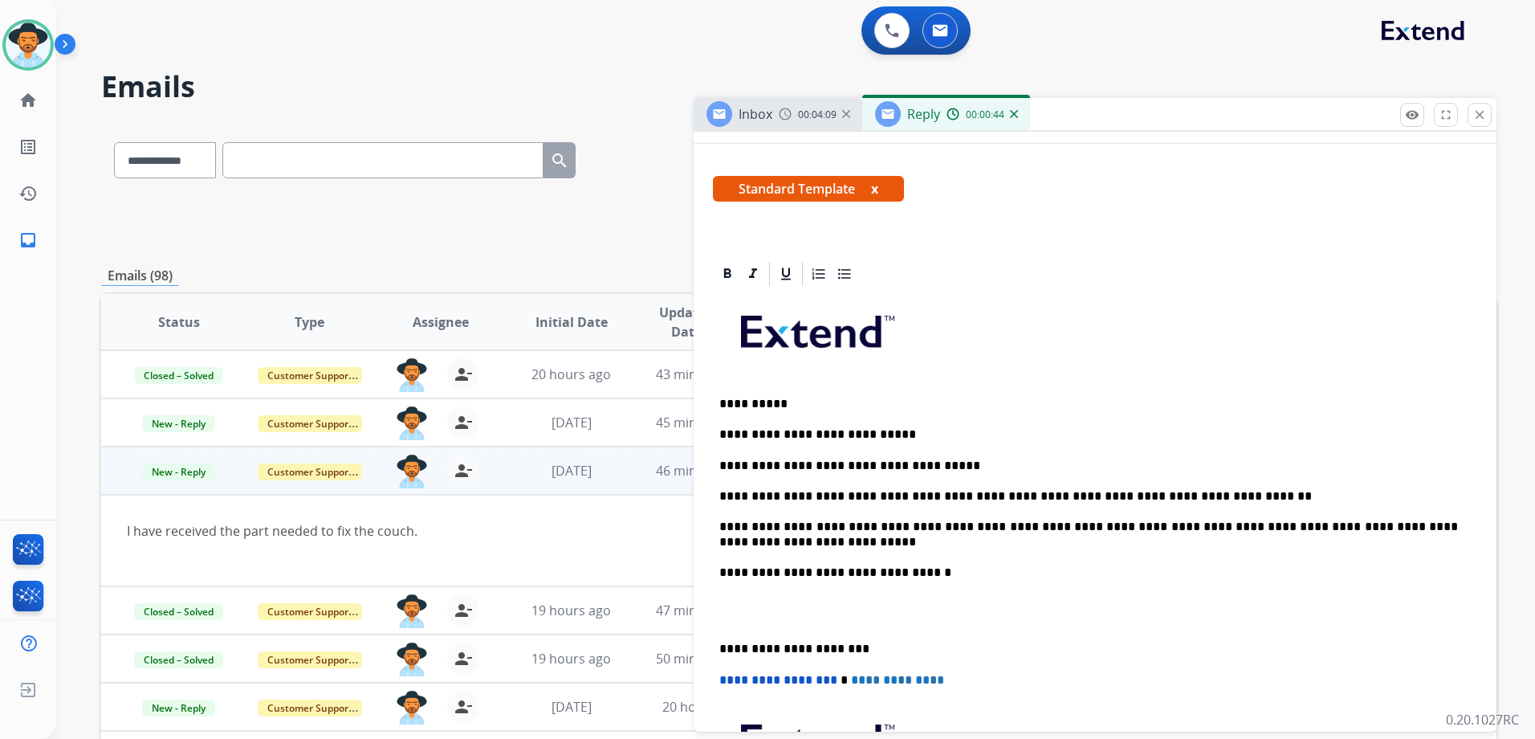
scroll to position [0, 0]
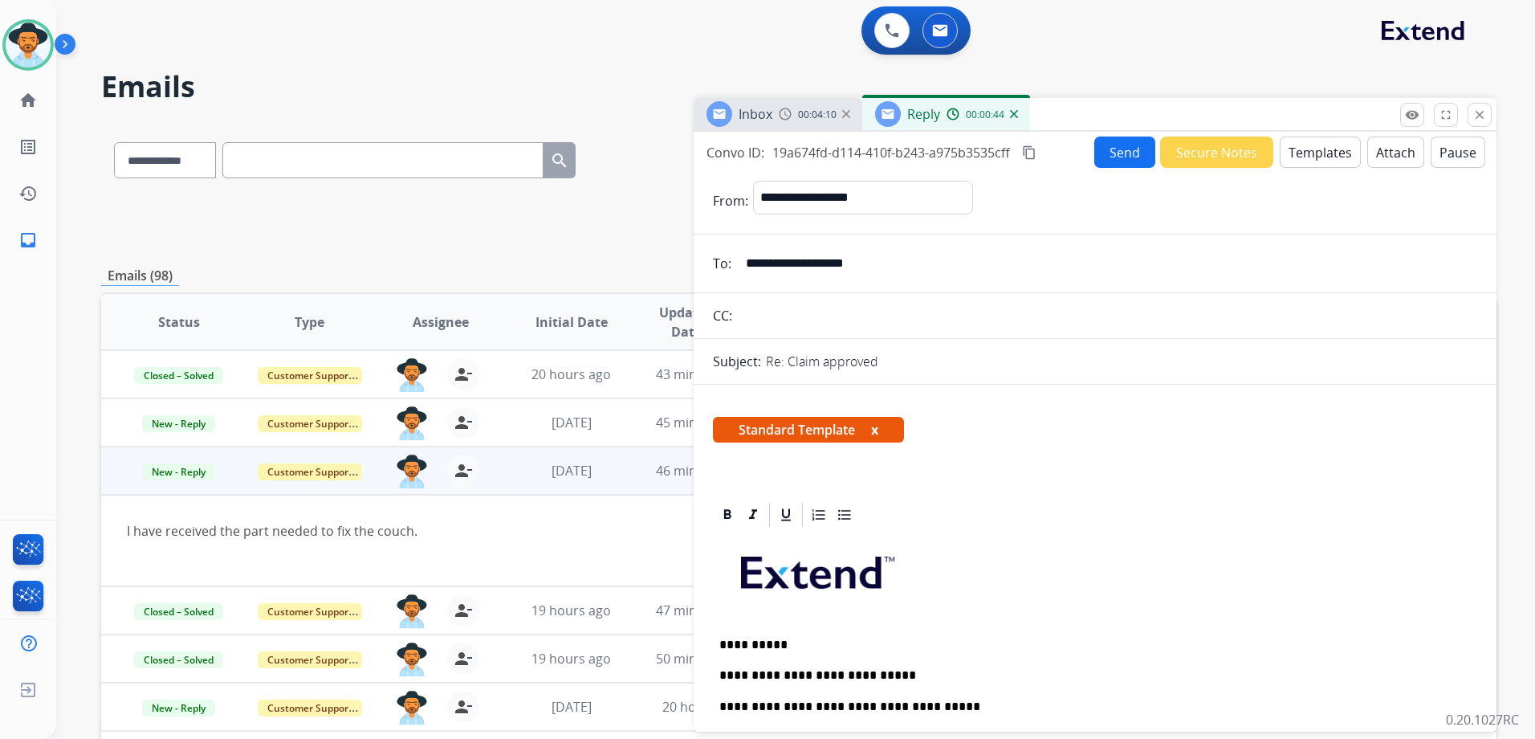
click at [1132, 146] on button "Send" at bounding box center [1124, 151] width 61 height 31
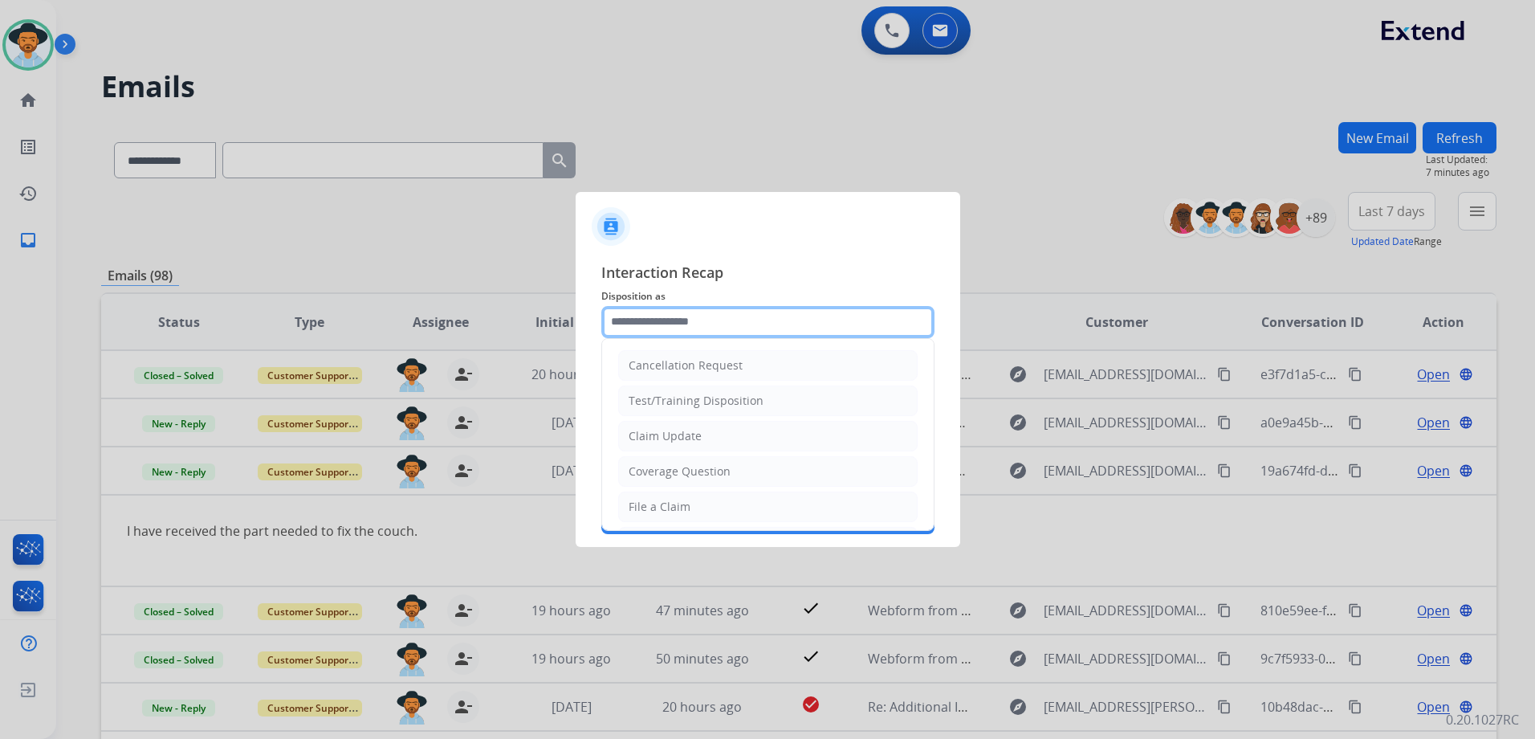
click at [751, 315] on input "text" at bounding box center [767, 322] width 333 height 32
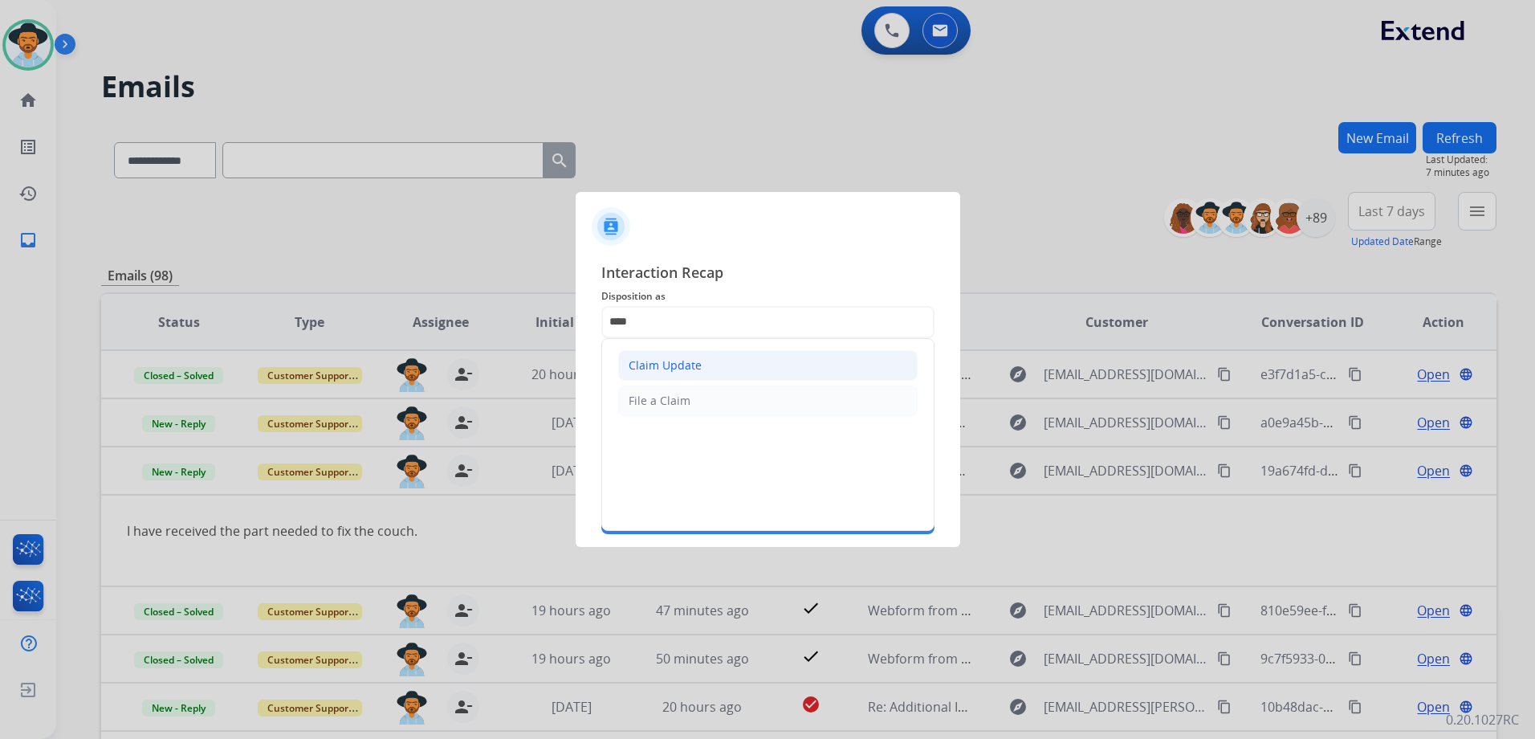
click at [723, 370] on li "Claim Update" at bounding box center [767, 365] width 299 height 31
type input "**********"
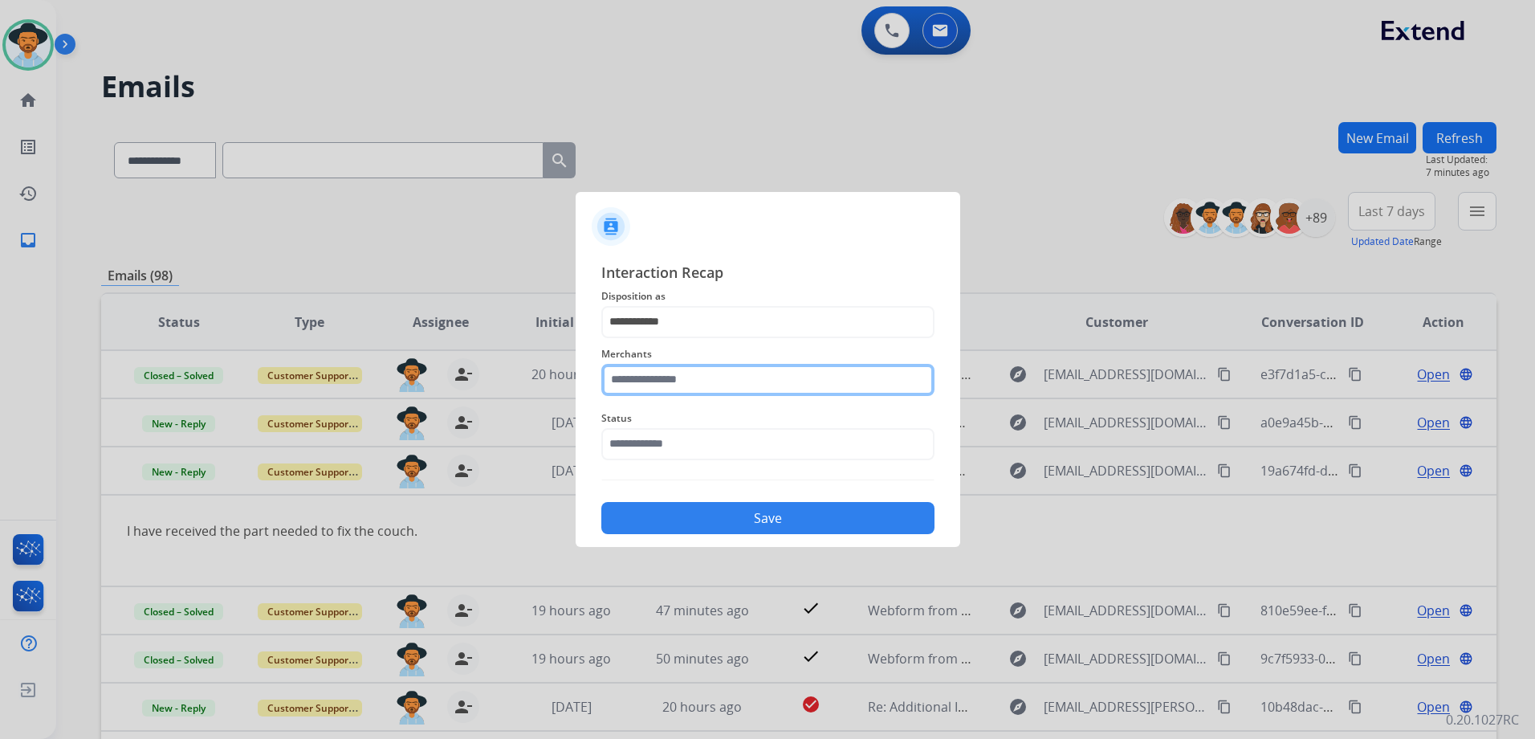
click at [711, 380] on input "text" at bounding box center [767, 380] width 333 height 32
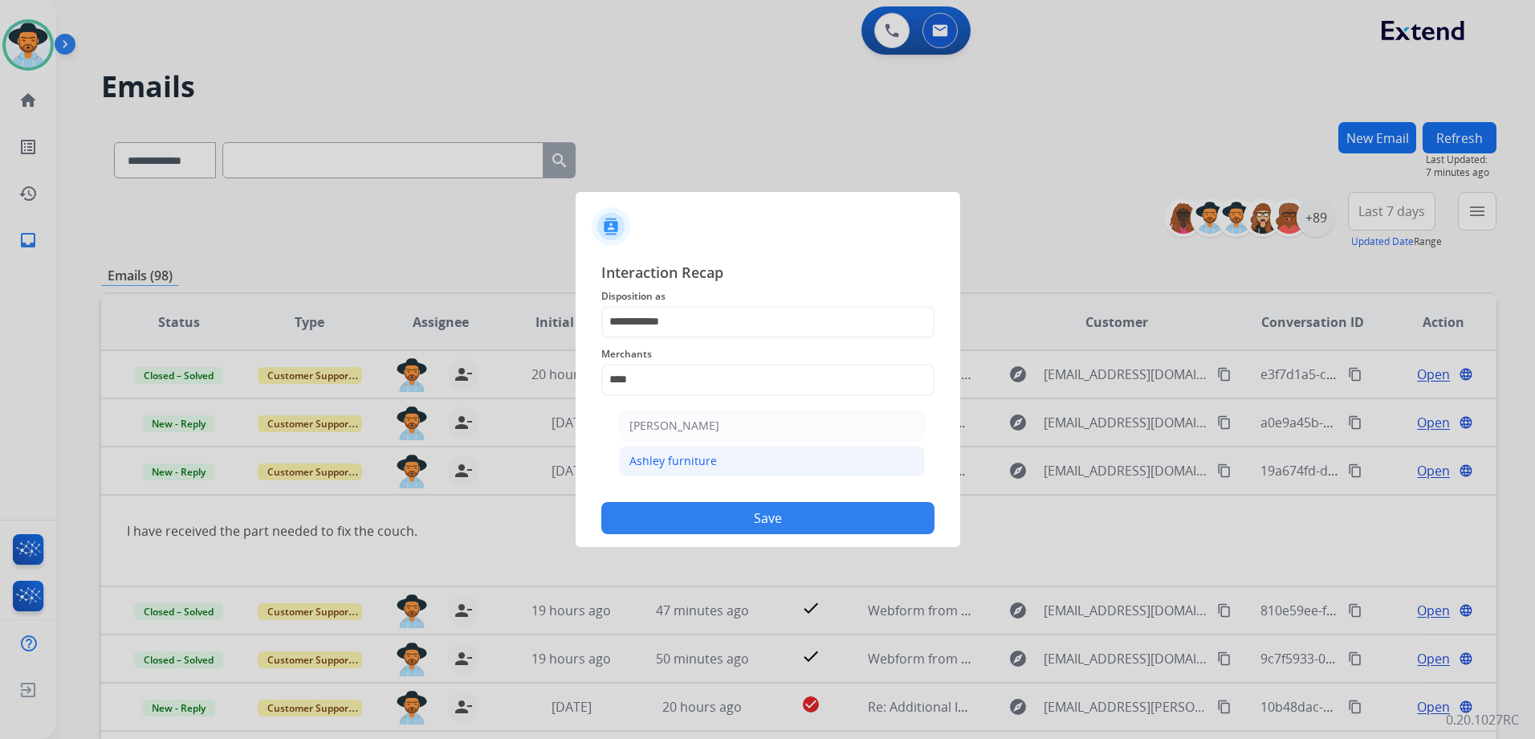
click at [704, 458] on div "Ashley furniture" at bounding box center [673, 461] width 88 height 16
type input "**********"
drag, startPoint x: 679, startPoint y: 442, endPoint x: 687, endPoint y: 450, distance: 11.4
click at [680, 444] on input "text" at bounding box center [767, 444] width 333 height 32
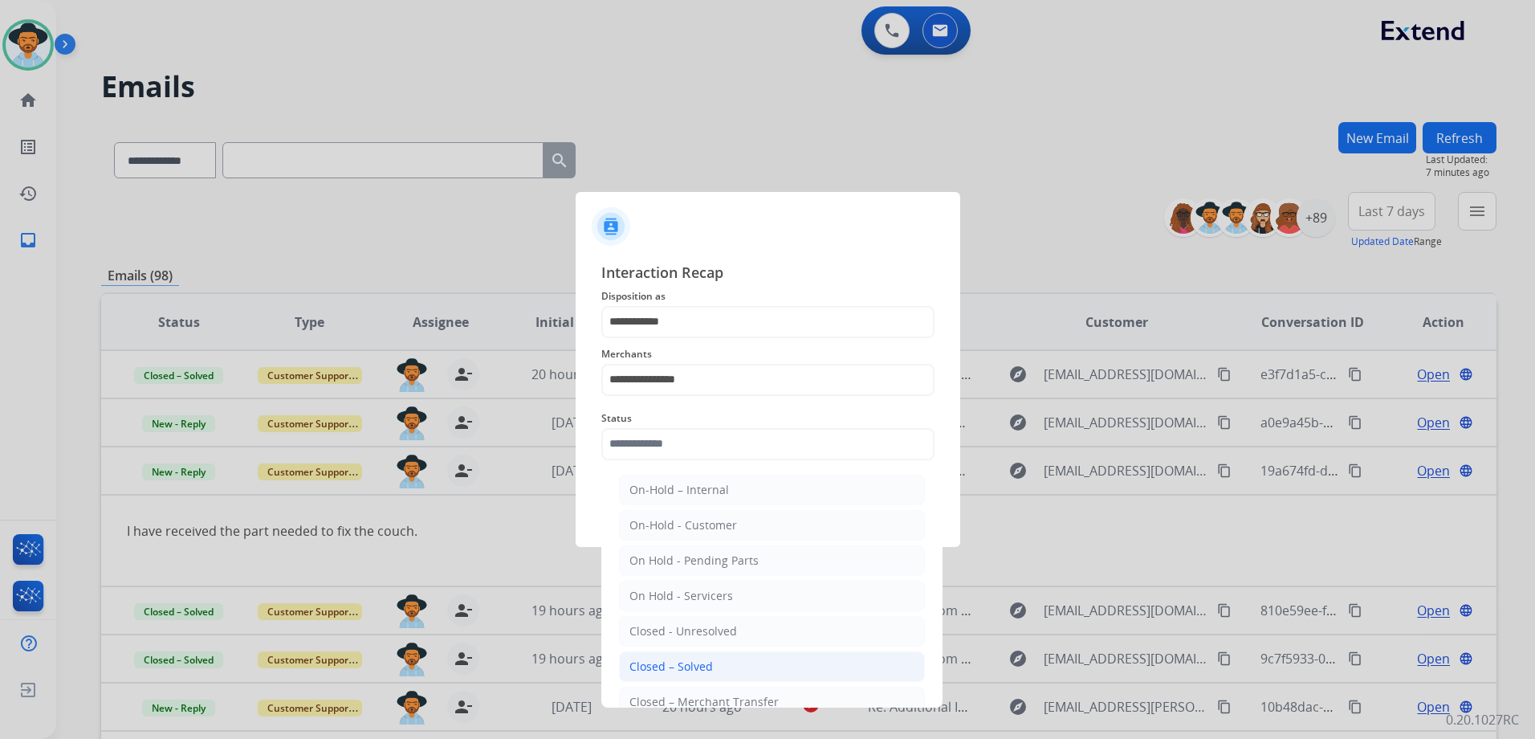
click at [747, 661] on li "Closed – Solved" at bounding box center [772, 666] width 306 height 31
type input "**********"
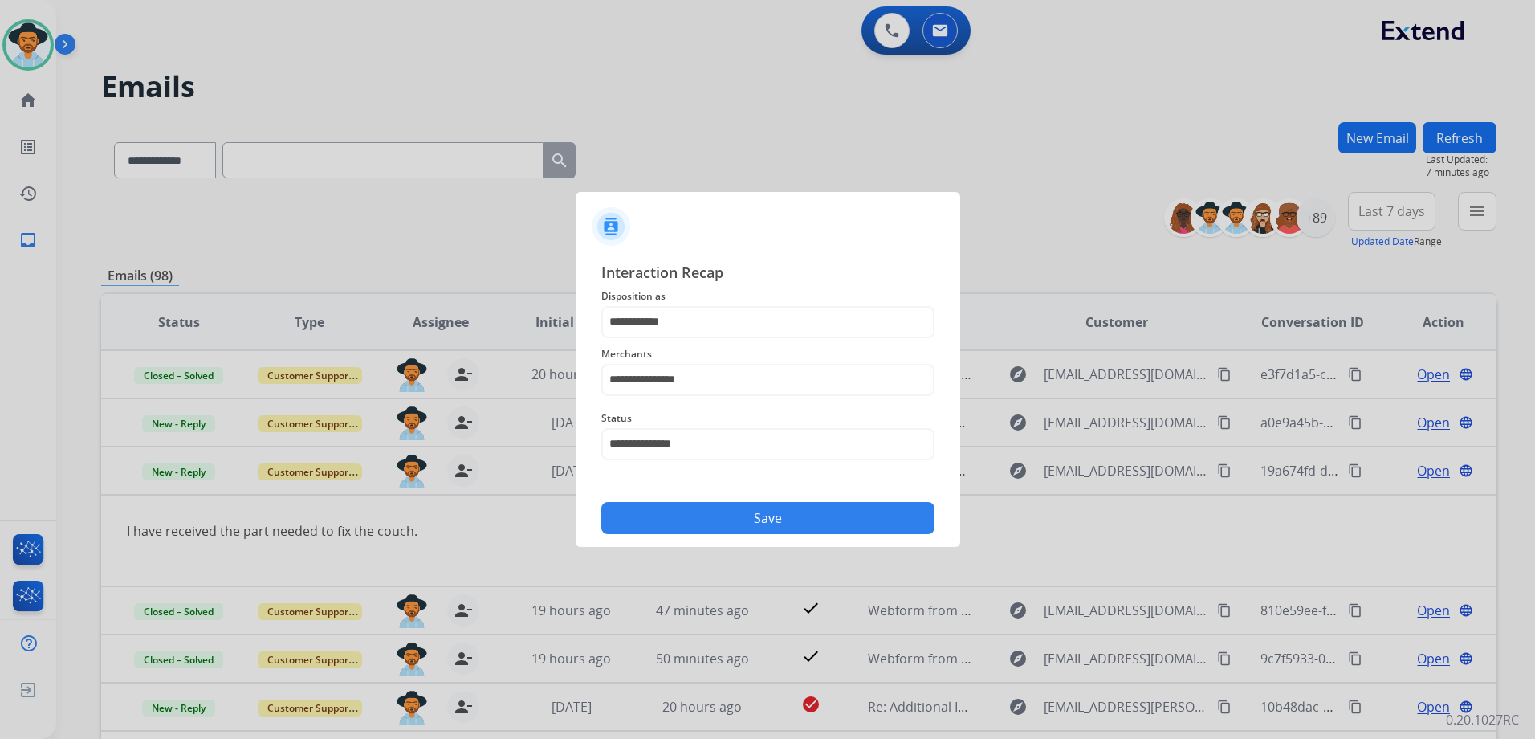
click at [790, 527] on button "Save" at bounding box center [767, 518] width 333 height 32
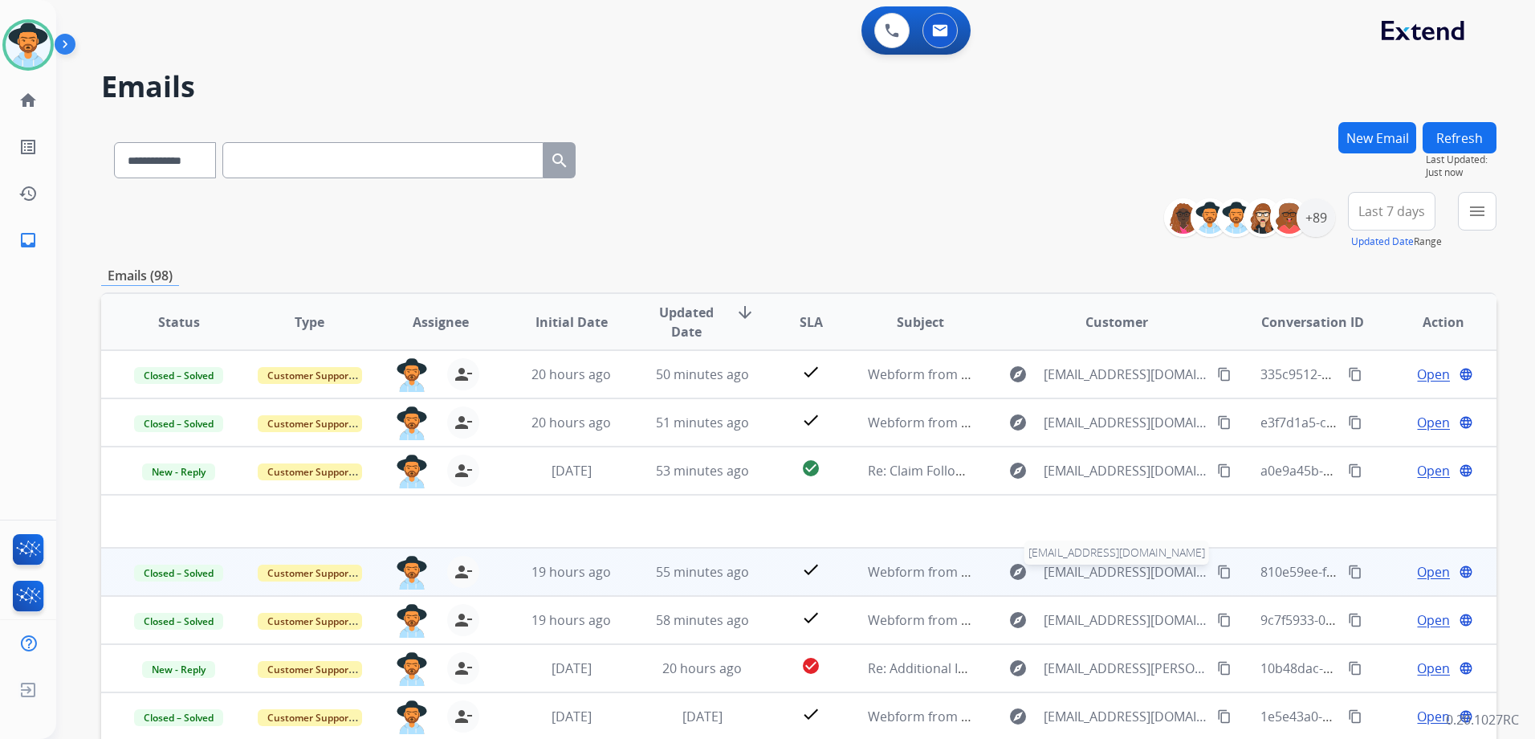
scroll to position [55, 0]
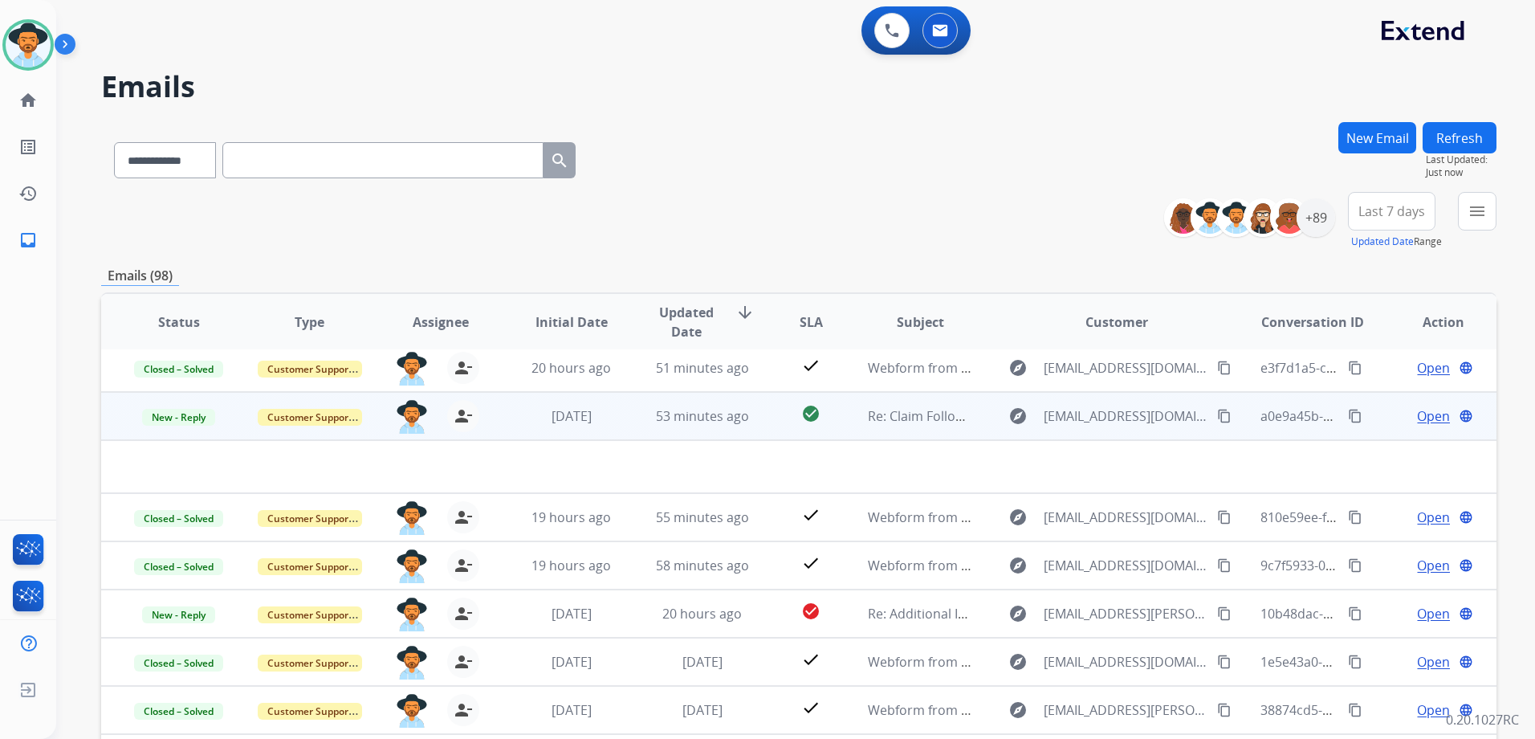
click at [1421, 412] on span "Open" at bounding box center [1433, 415] width 33 height 19
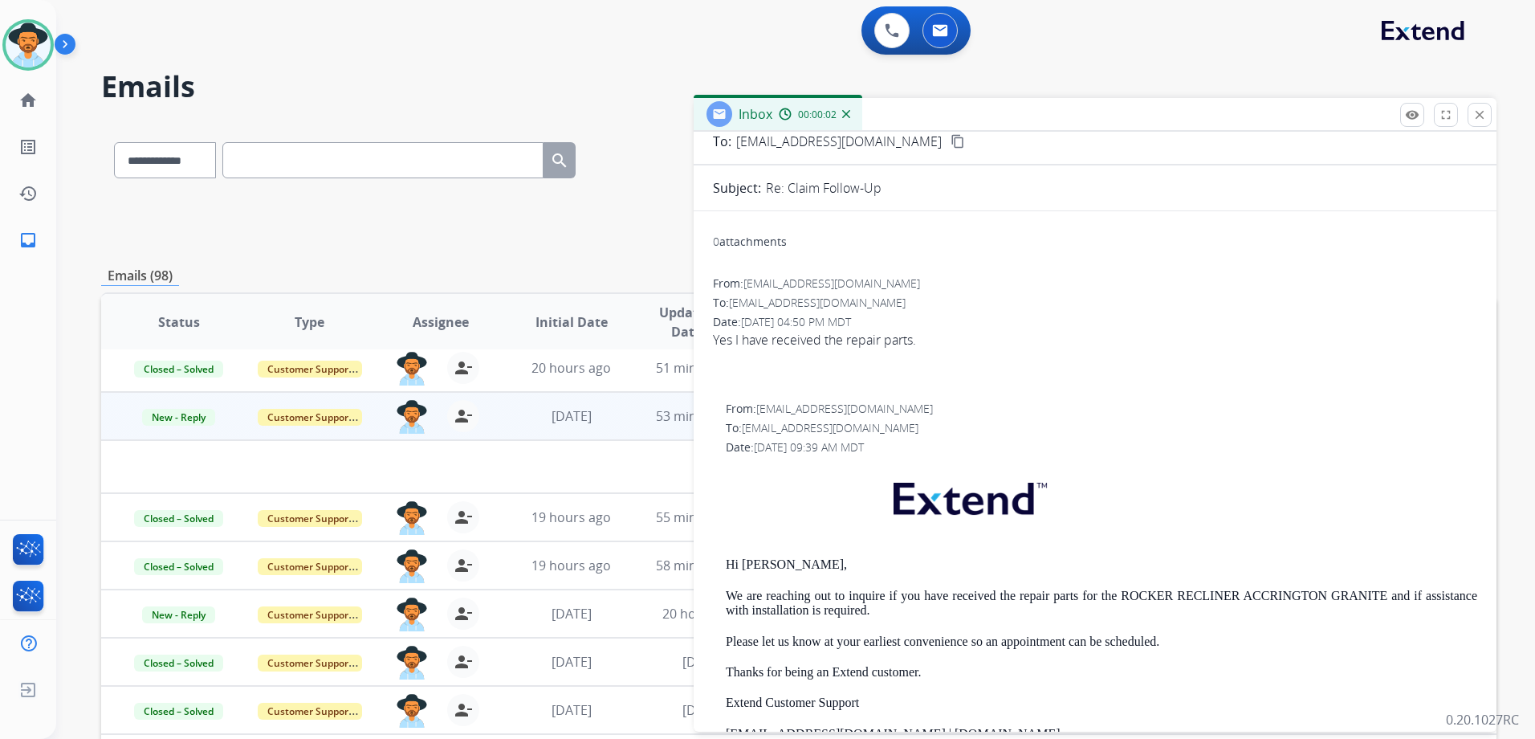
scroll to position [0, 0]
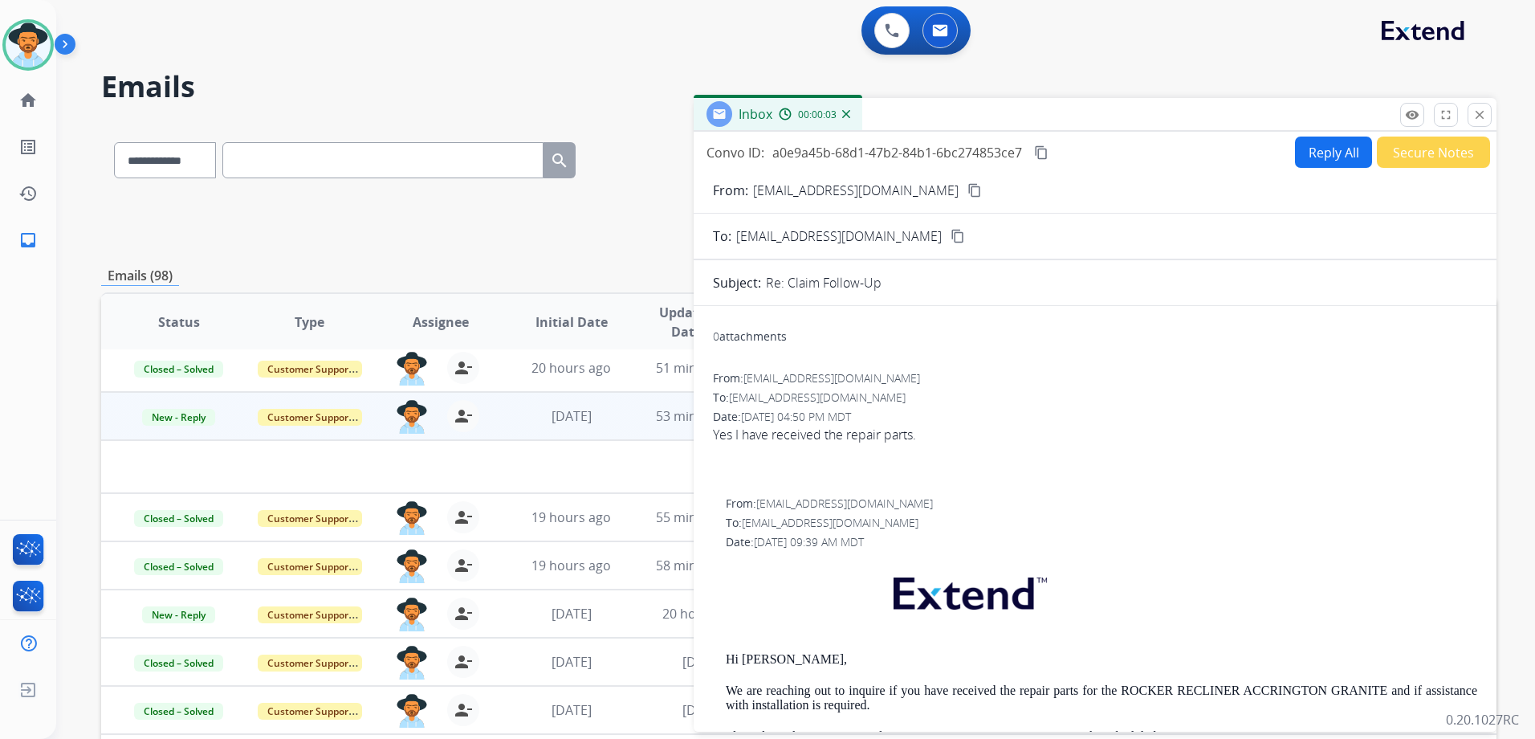
click at [967, 185] on mat-icon "content_copy" at bounding box center [974, 190] width 14 height 14
click at [1476, 114] on mat-icon "close" at bounding box center [1479, 115] width 14 height 14
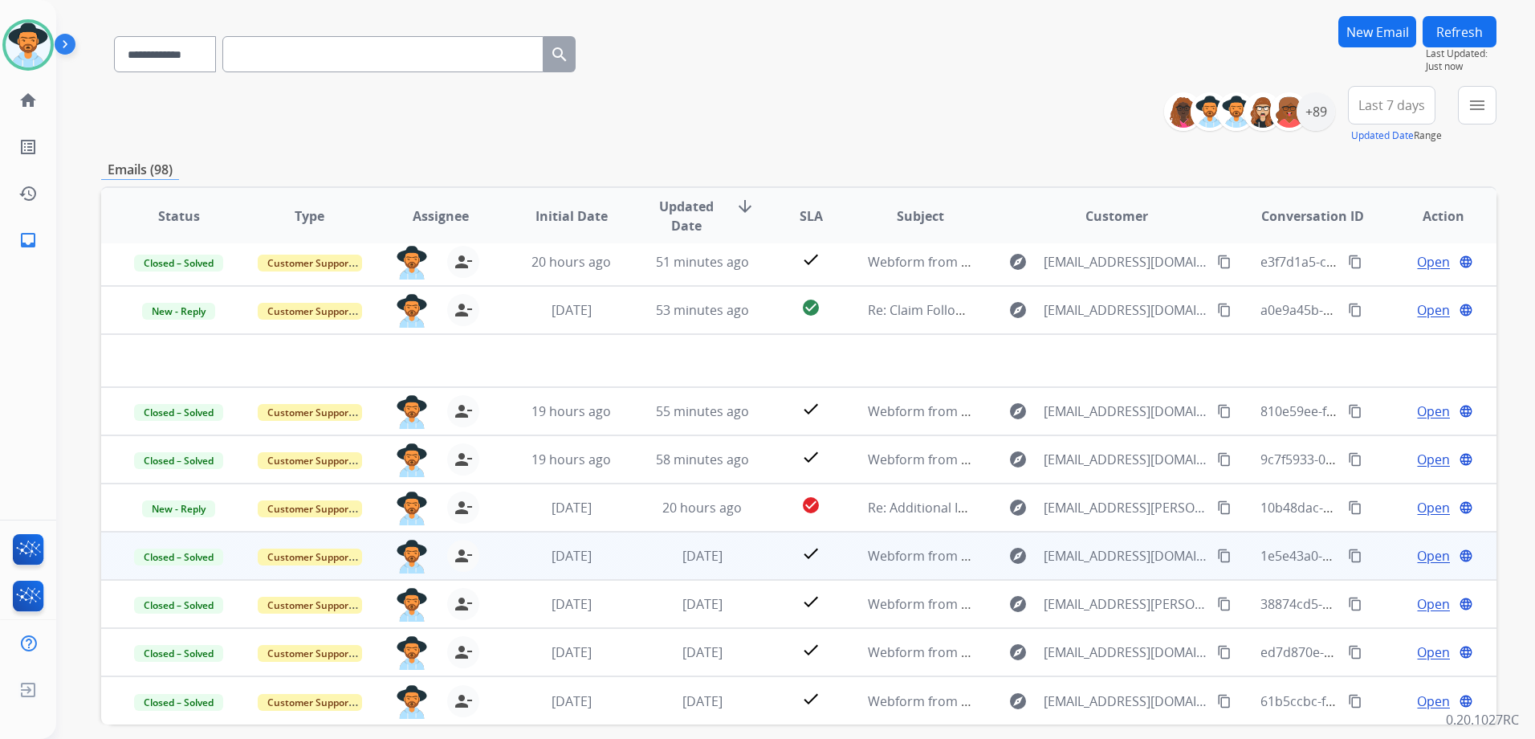
scroll to position [175, 0]
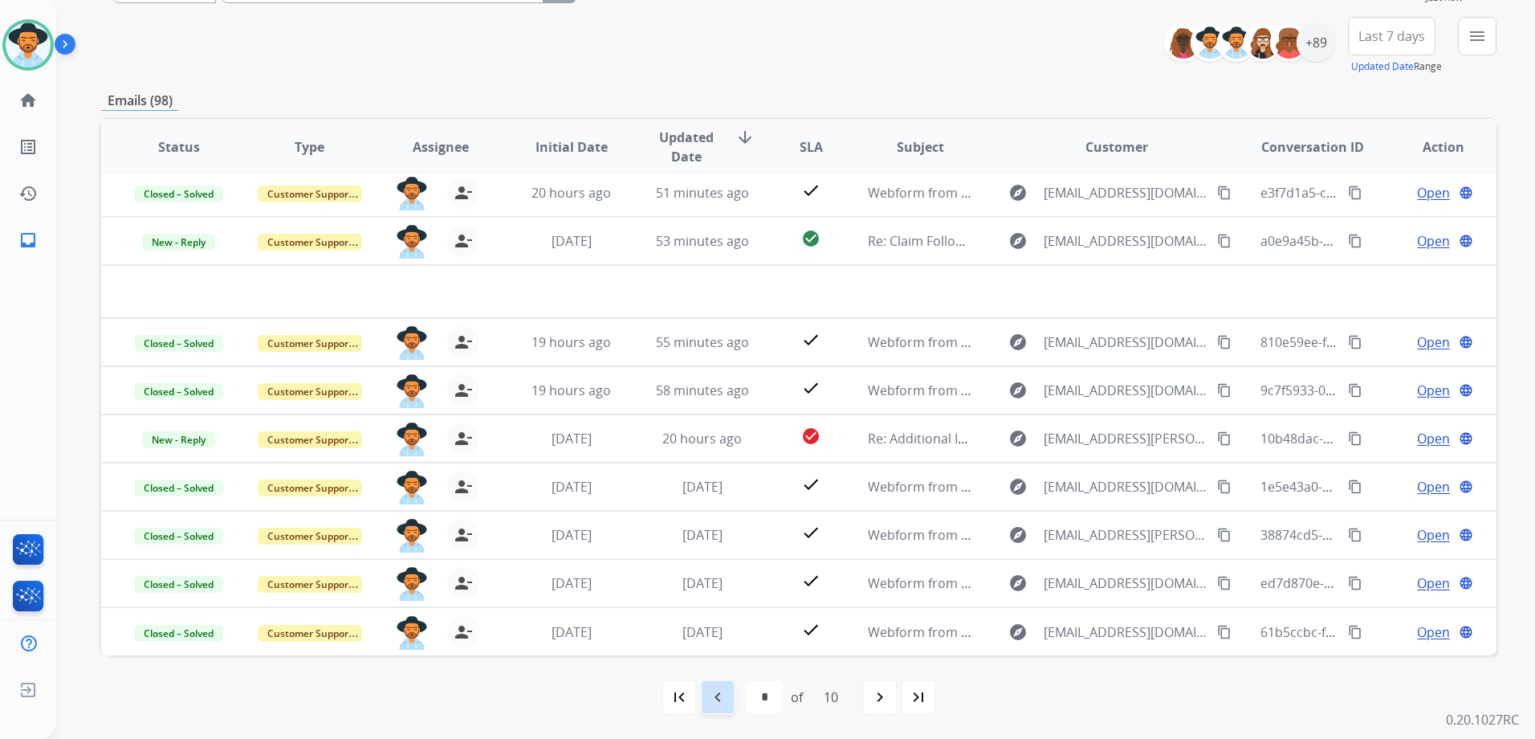
click at [723, 700] on mat-icon "navigate_before" at bounding box center [717, 696] width 19 height 19
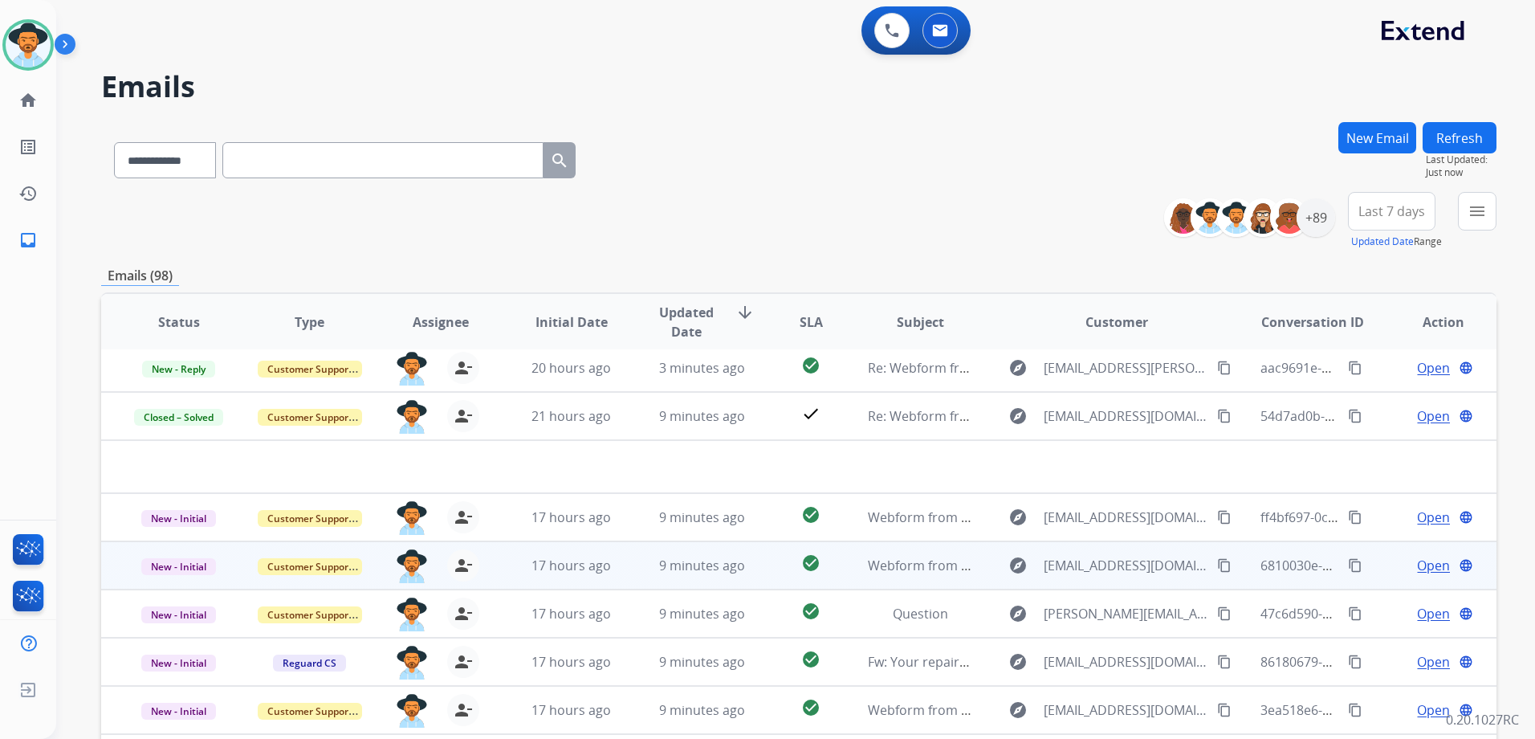
scroll to position [0, 0]
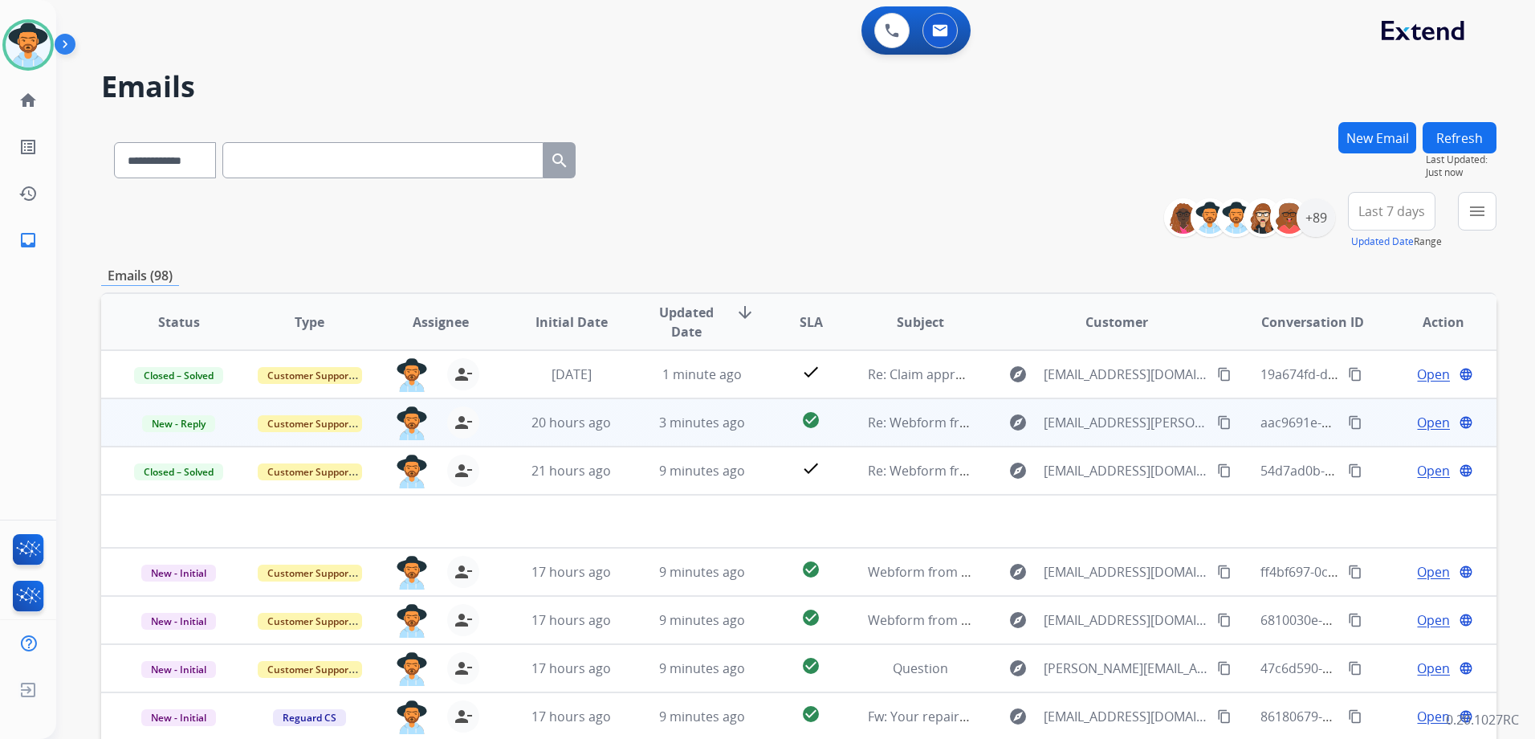
click at [1367, 428] on td "Open language" at bounding box center [1431, 422] width 131 height 48
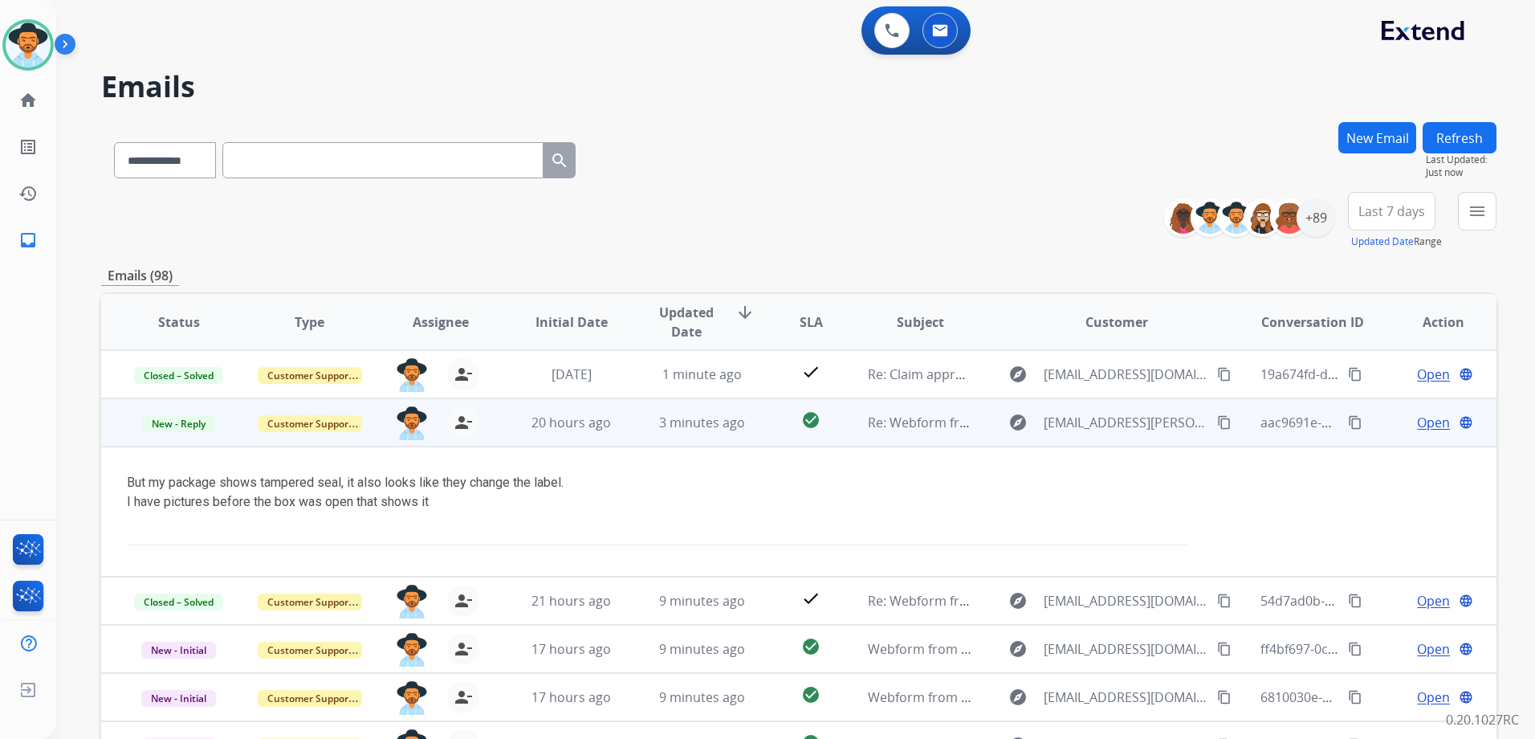
click at [1428, 419] on span "Open" at bounding box center [1433, 422] width 33 height 19
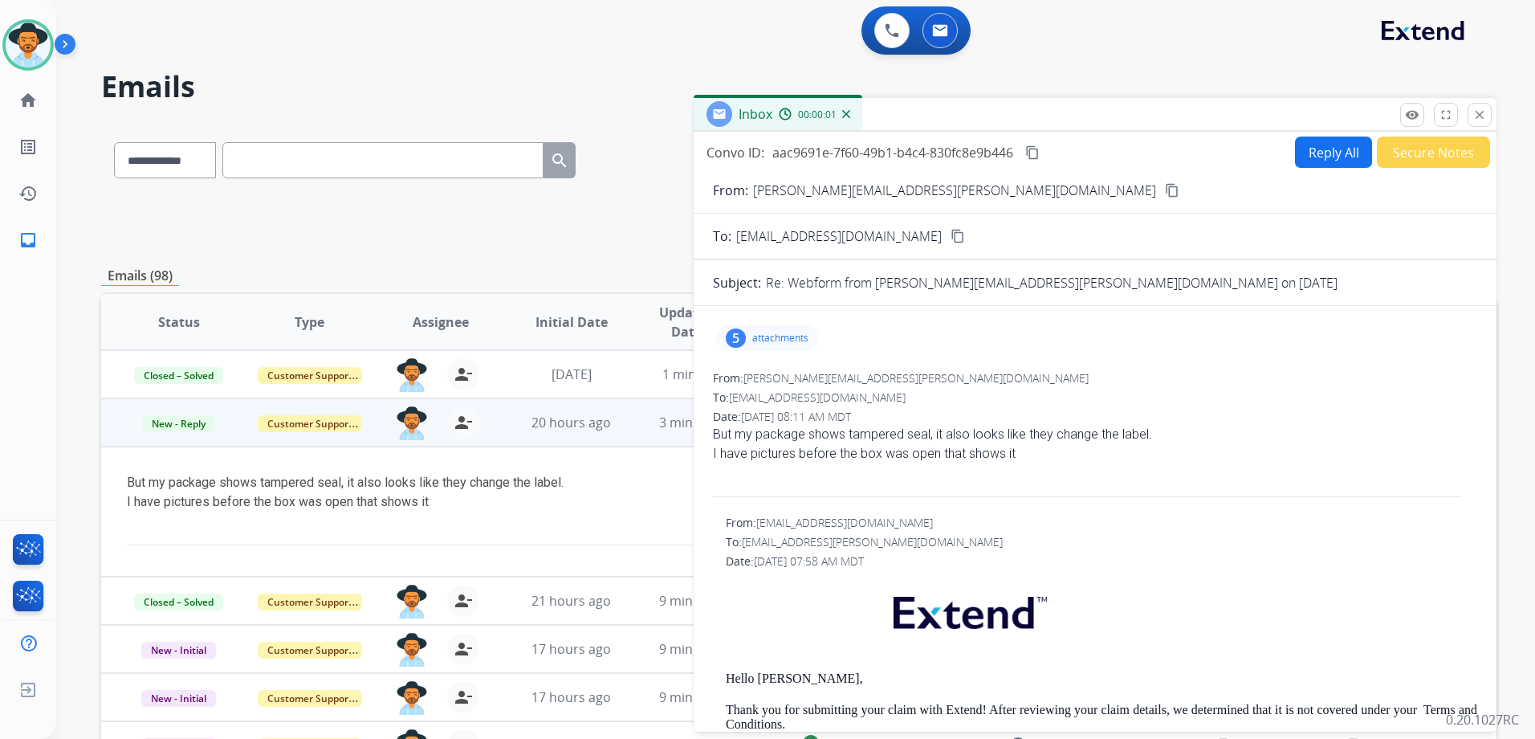
click at [767, 336] on p "attachments" at bounding box center [780, 338] width 56 height 13
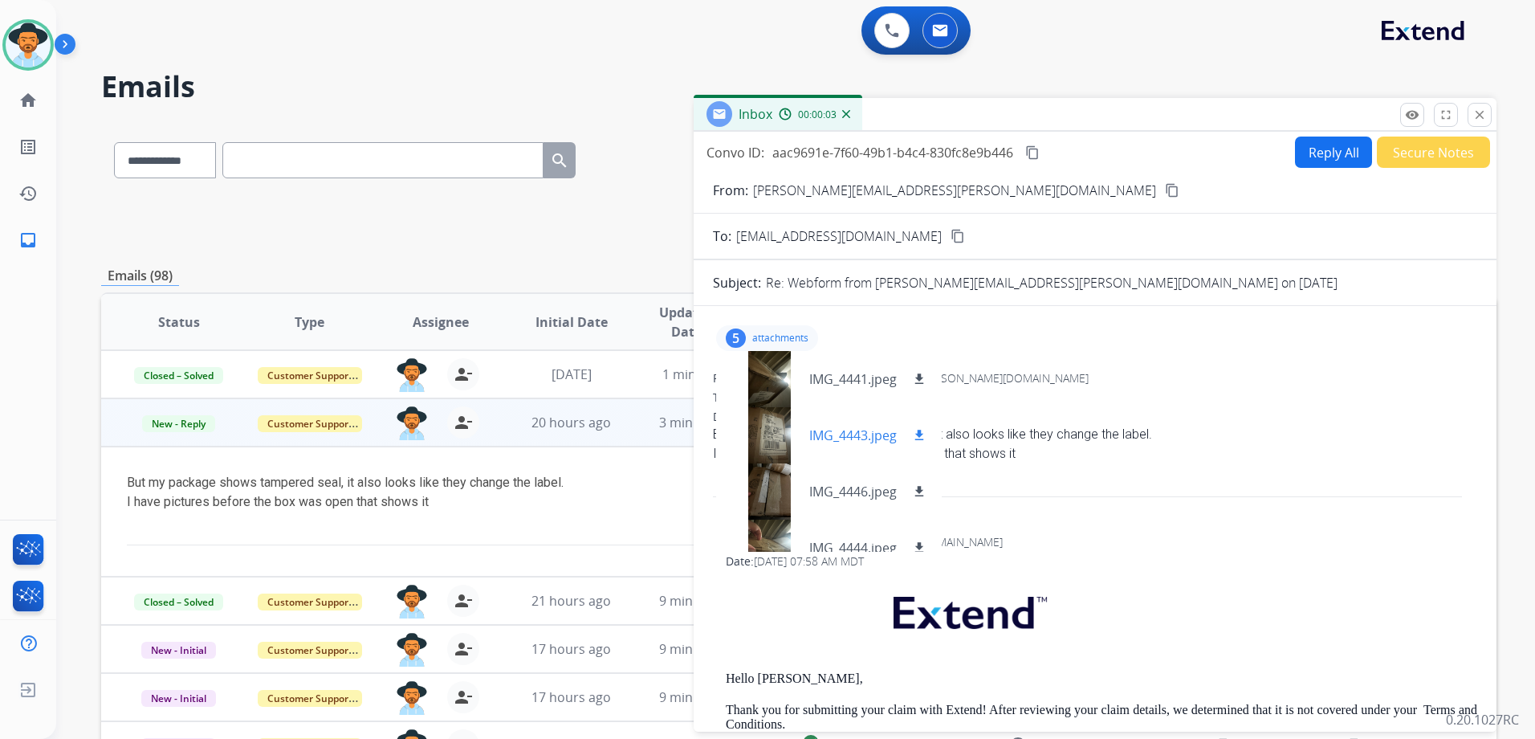
click at [771, 420] on div at bounding box center [769, 435] width 80 height 56
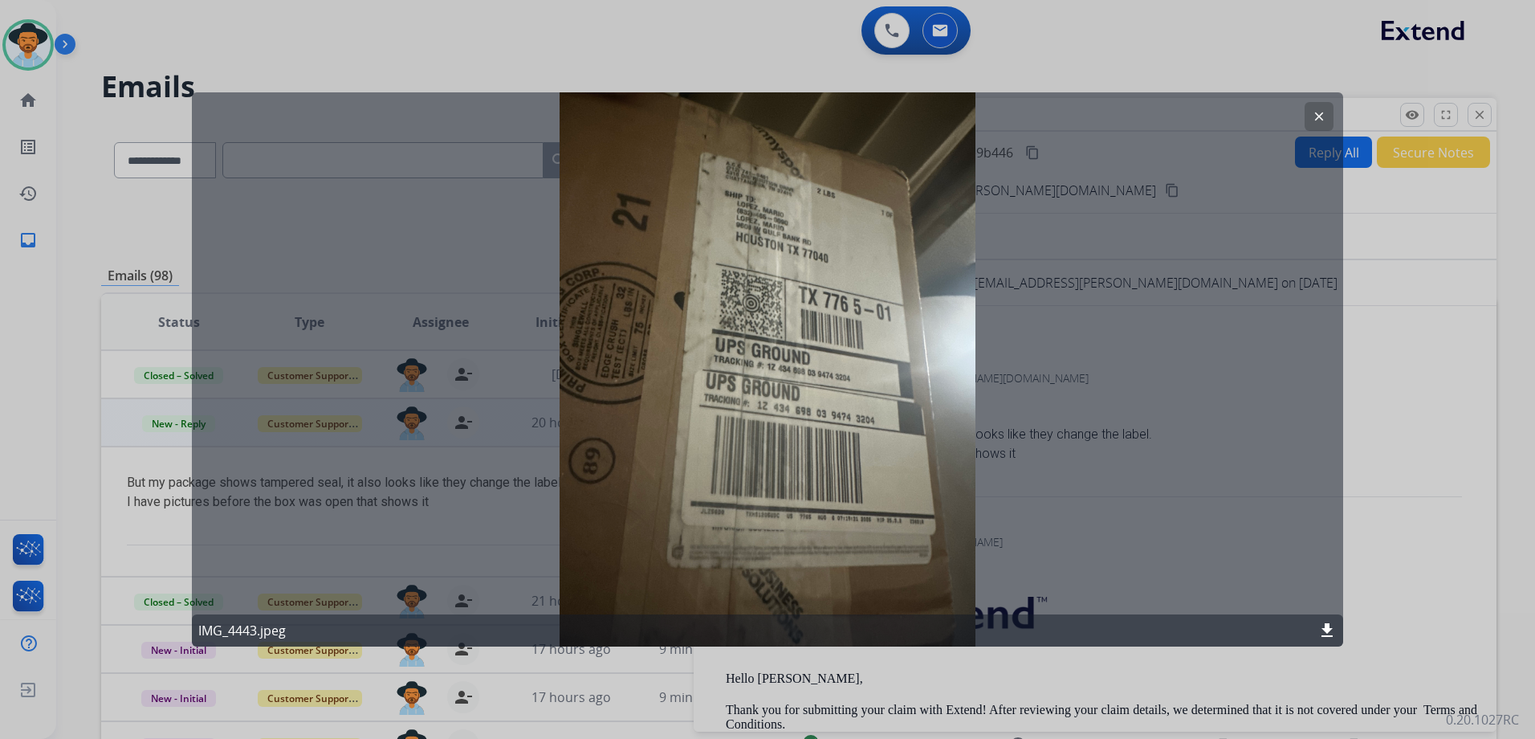
click at [1314, 111] on mat-icon "clear" at bounding box center [1319, 116] width 14 height 14
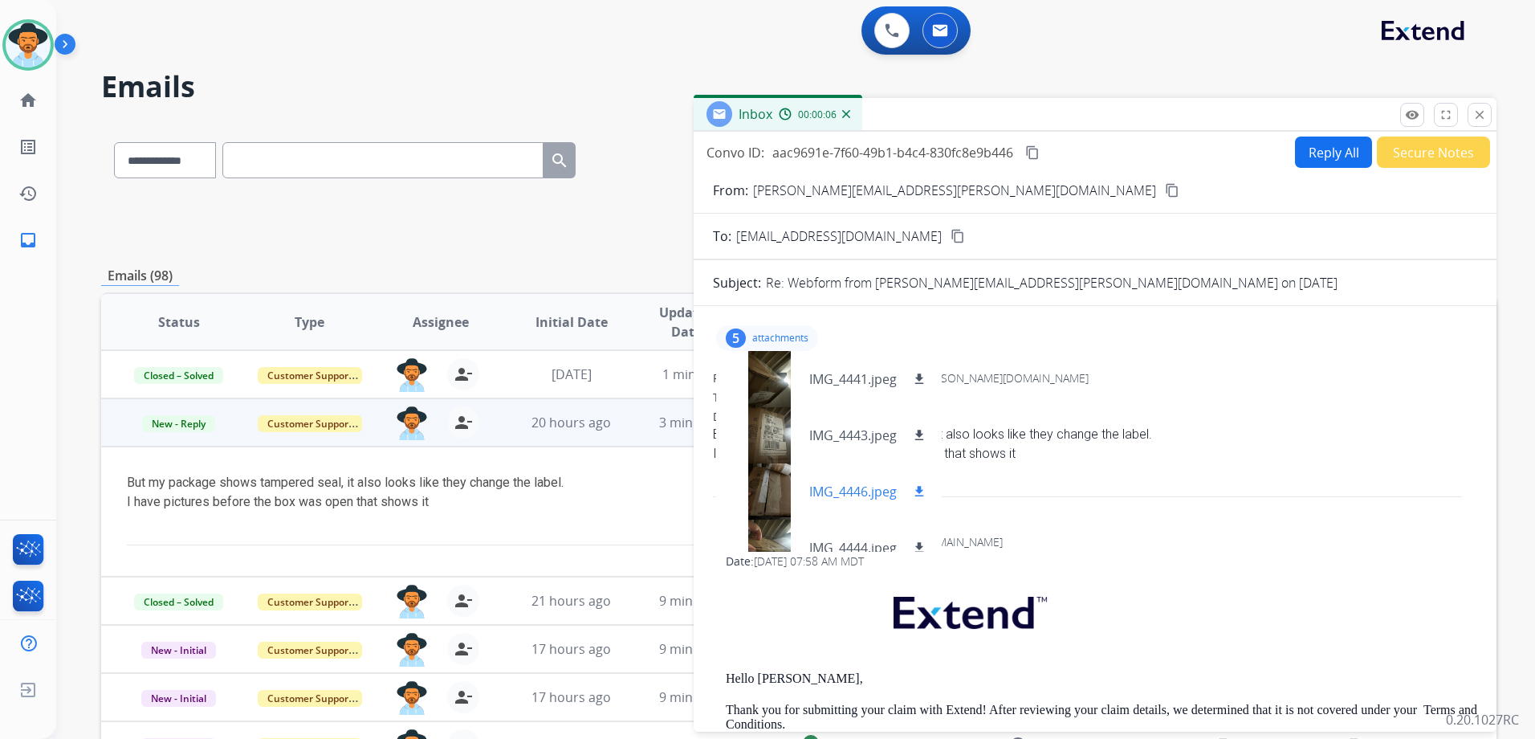
click at [780, 494] on div at bounding box center [769, 491] width 80 height 56
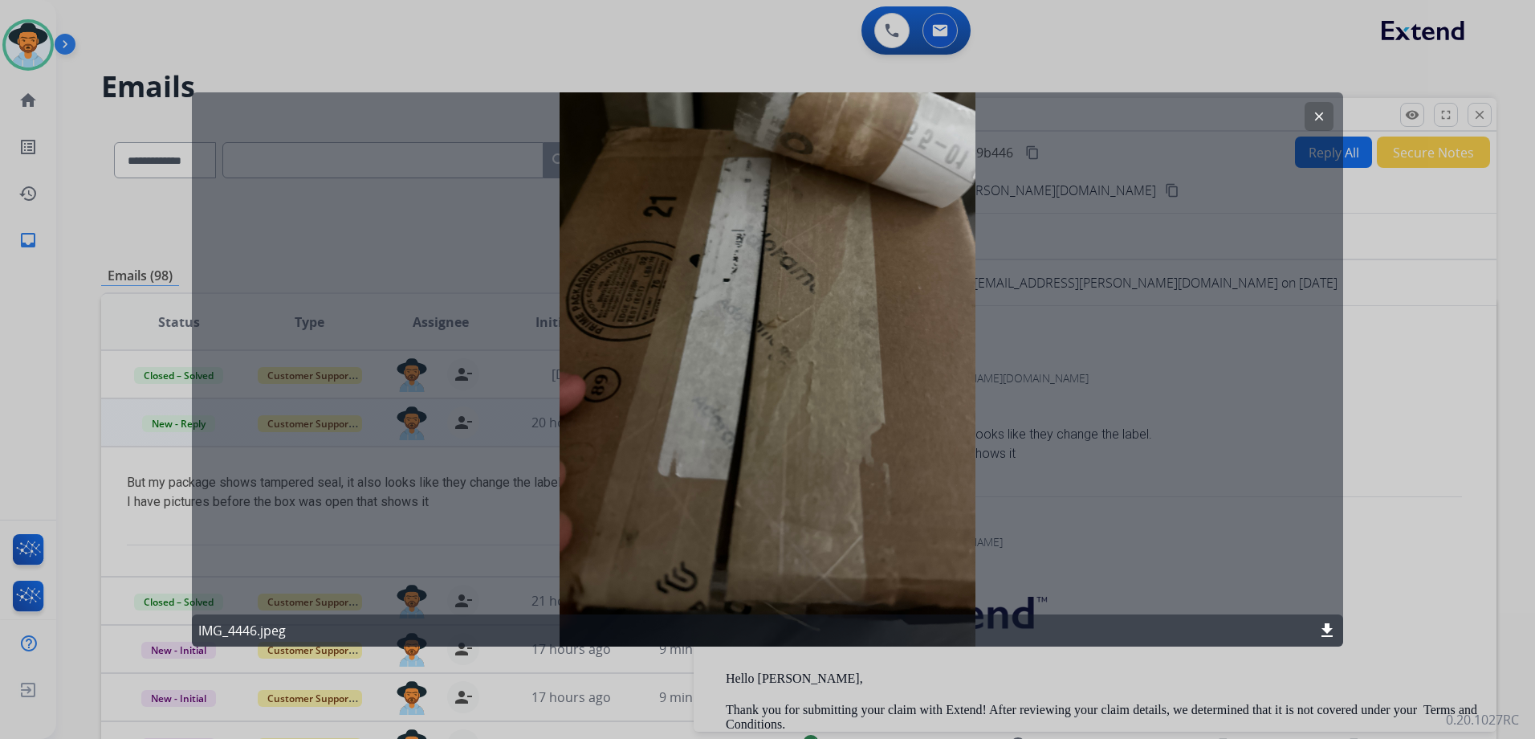
click at [1318, 114] on mat-icon "clear" at bounding box center [1319, 116] width 14 height 14
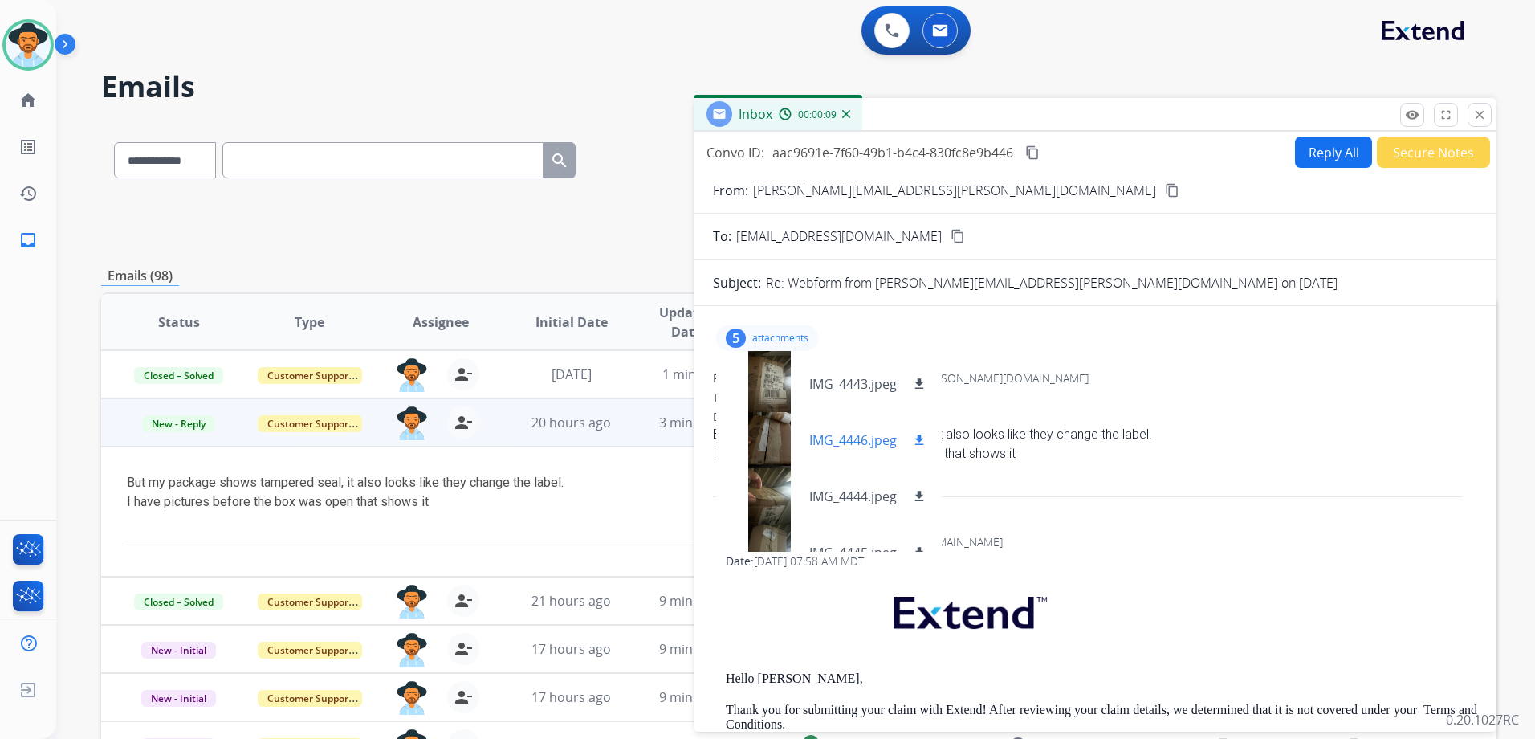
scroll to position [80, 0]
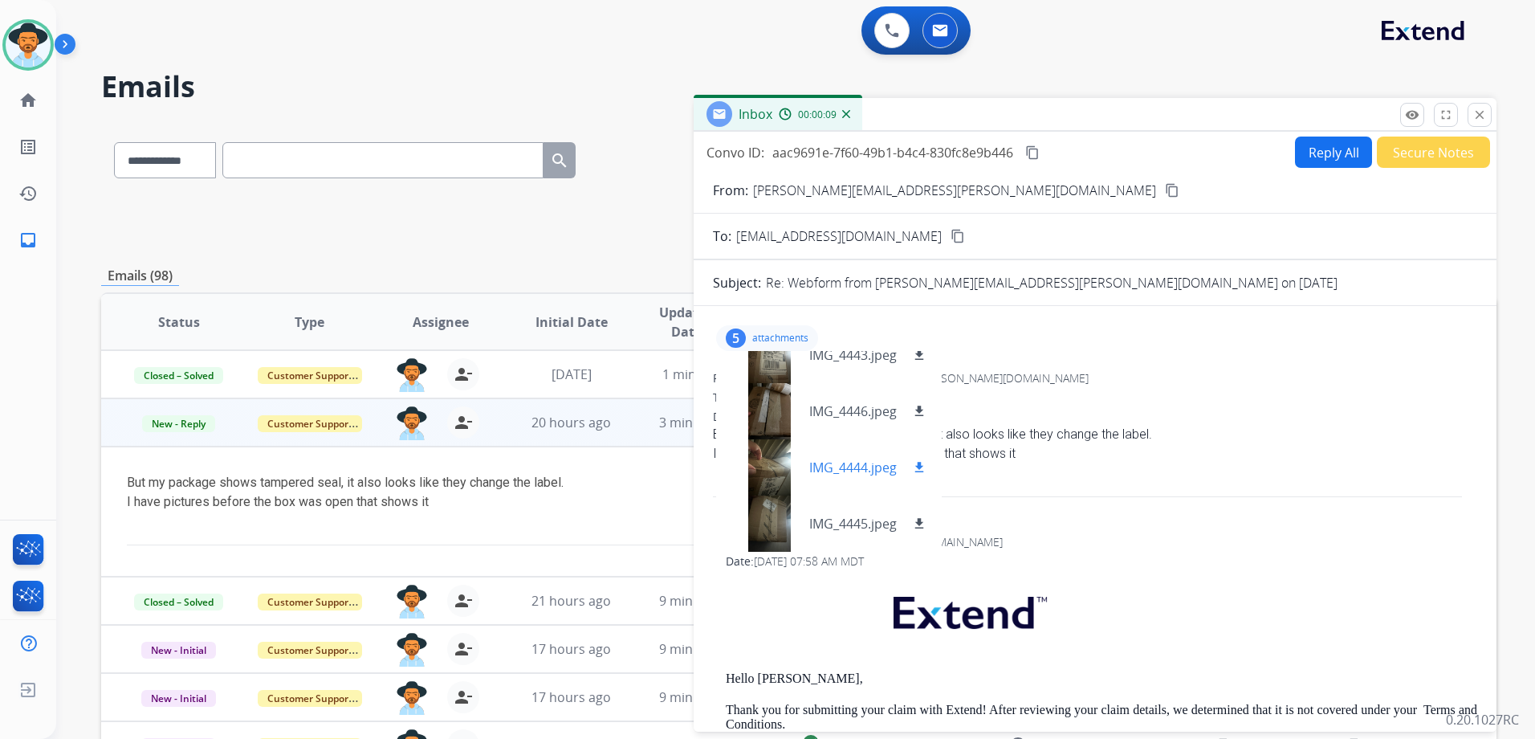
click at [747, 458] on div at bounding box center [769, 467] width 80 height 56
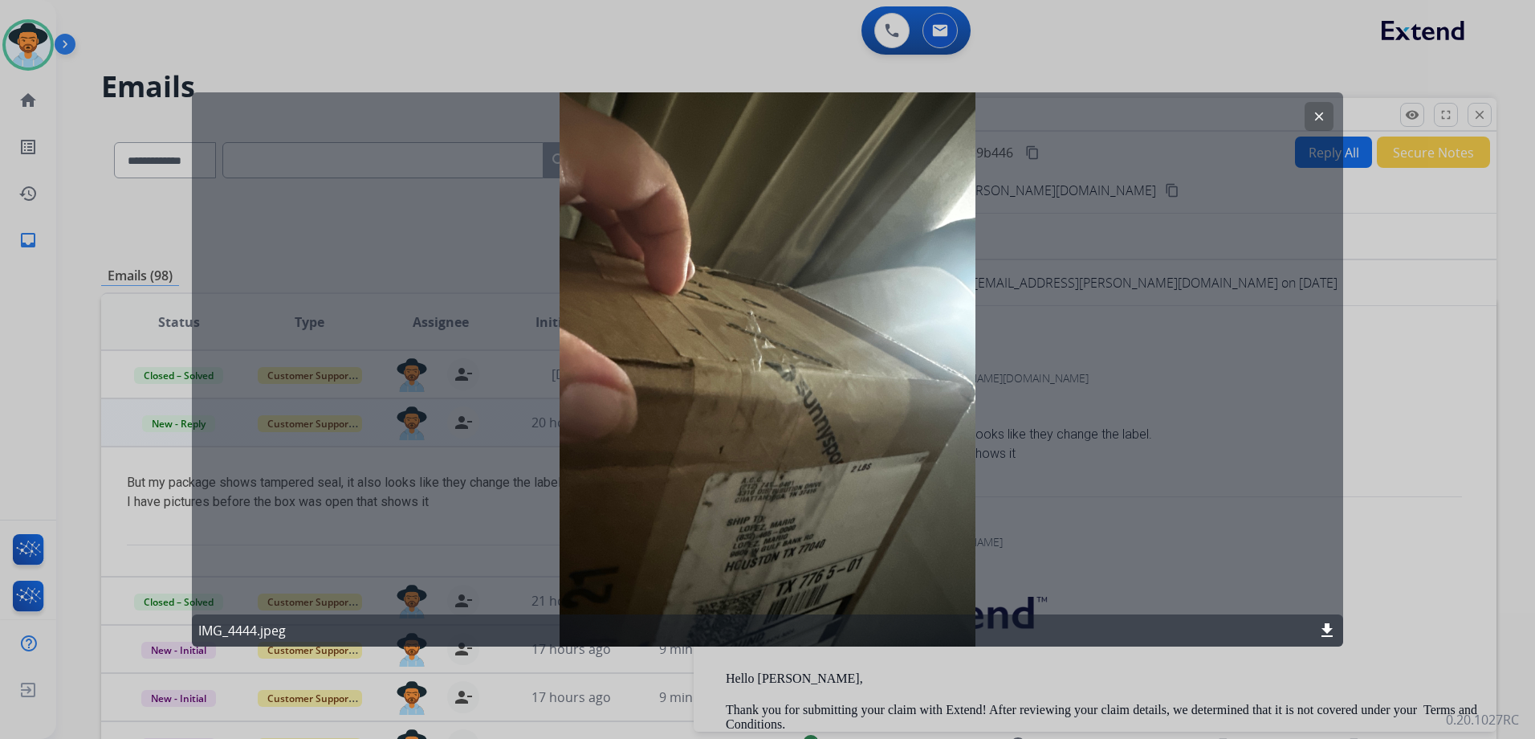
click at [1328, 115] on button "clear" at bounding box center [1319, 116] width 29 height 29
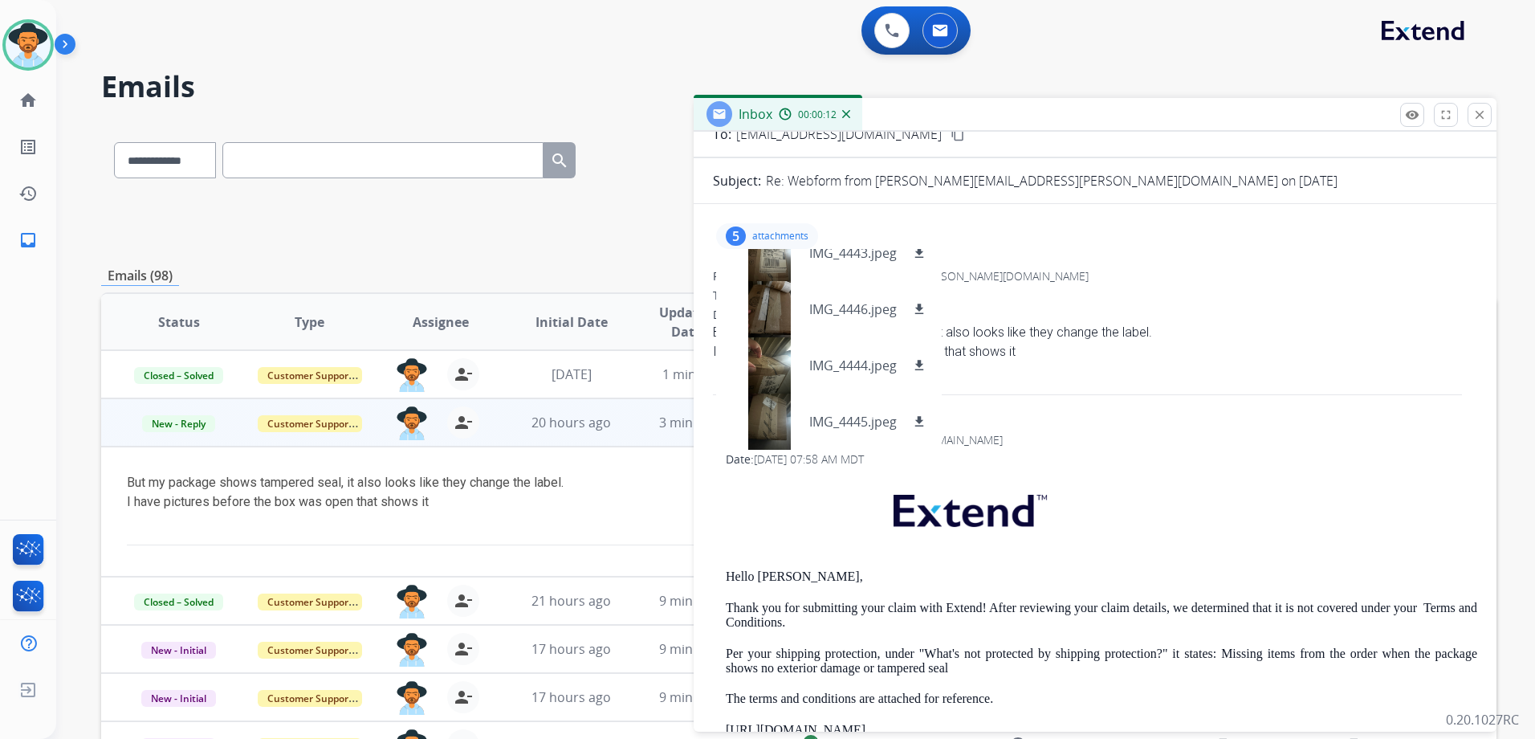
scroll to position [241, 0]
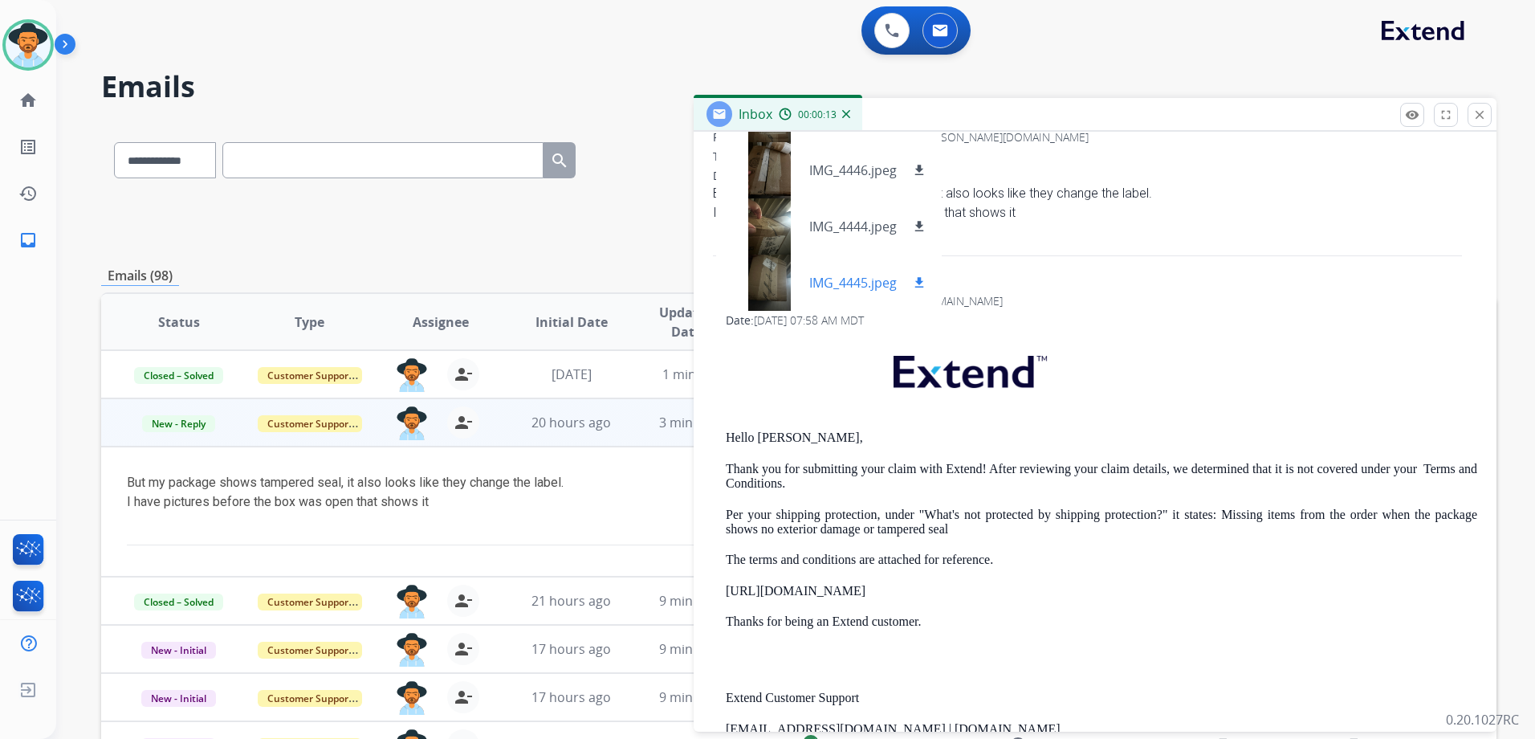
click at [804, 277] on div at bounding box center [769, 283] width 80 height 56
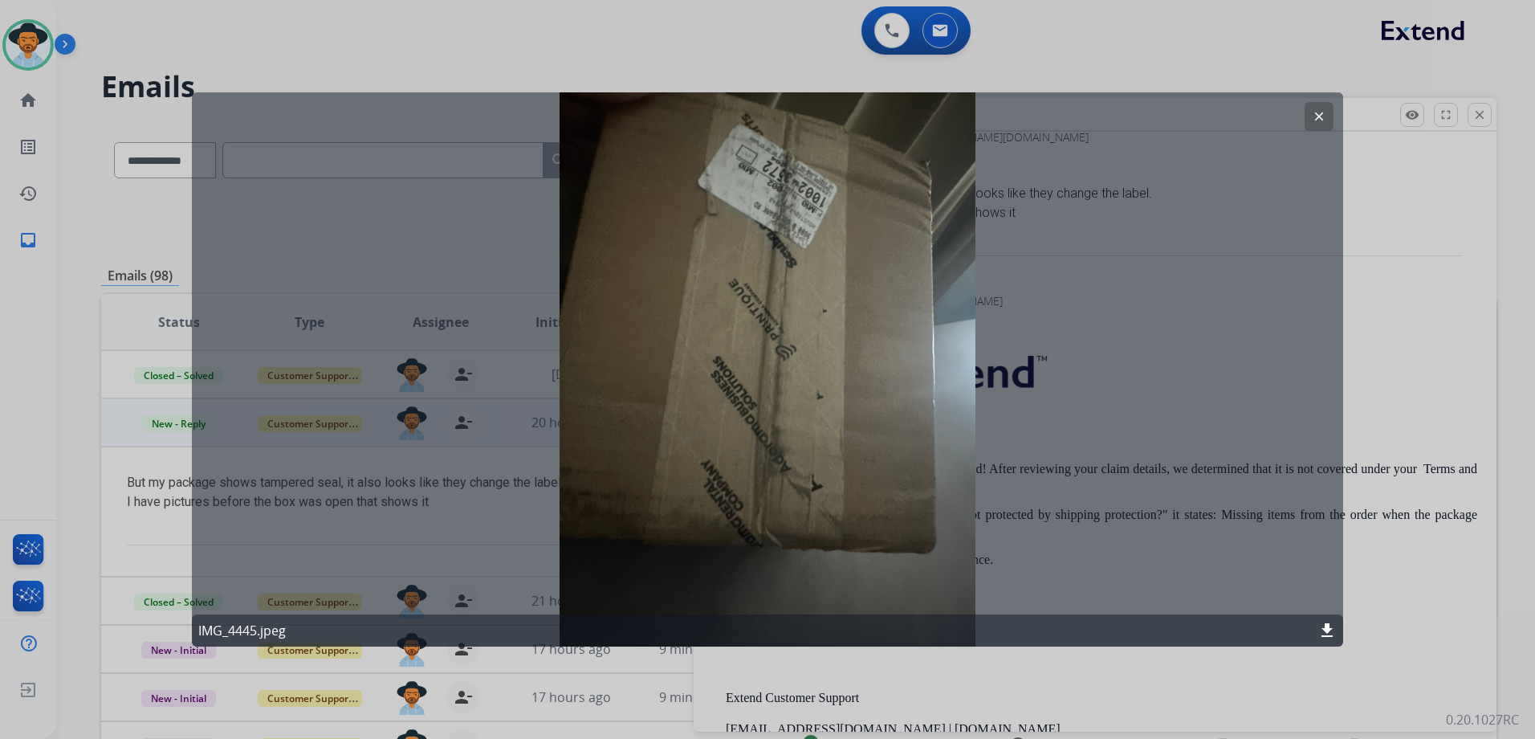
click at [1322, 111] on mat-icon "clear" at bounding box center [1319, 116] width 14 height 14
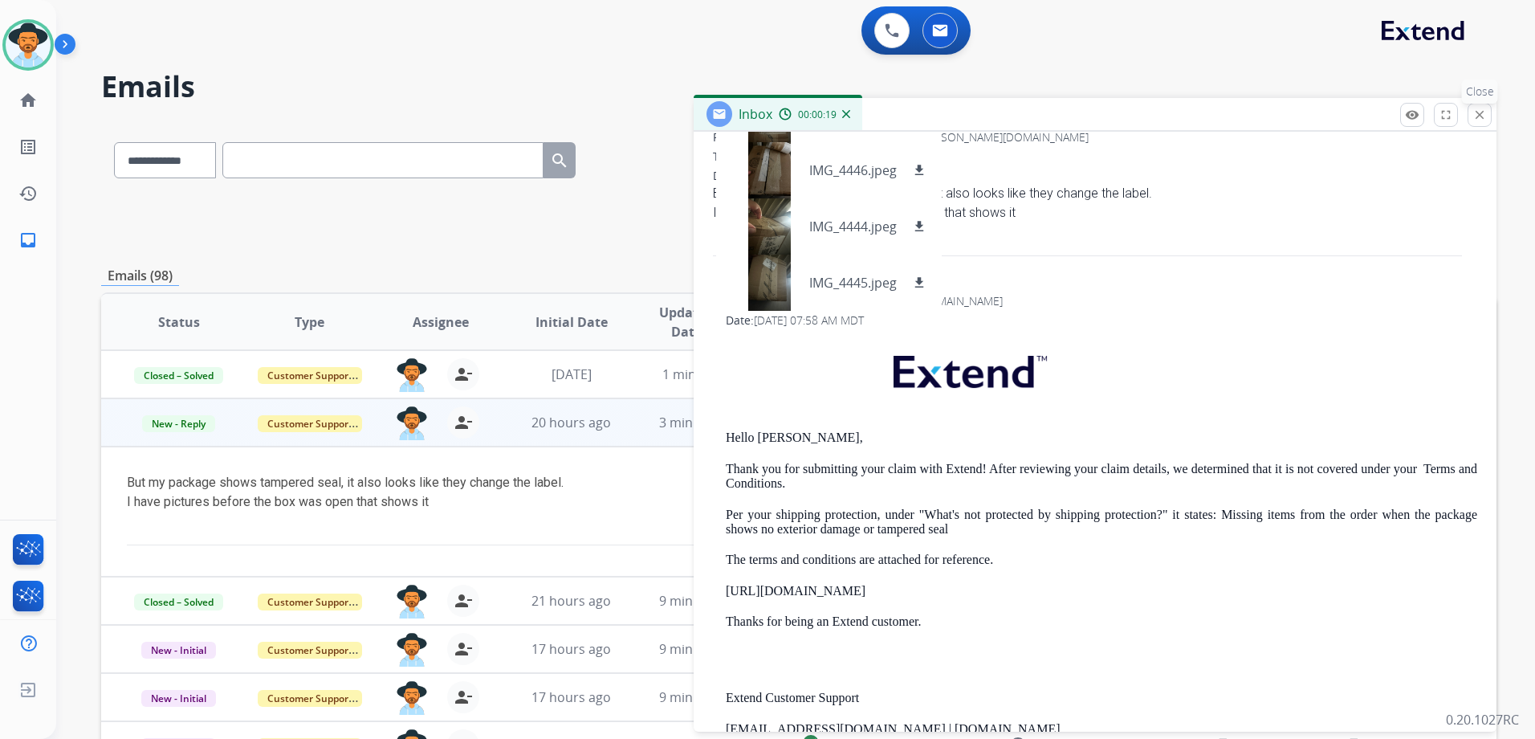
click at [1479, 121] on mat-icon "close" at bounding box center [1479, 115] width 14 height 14
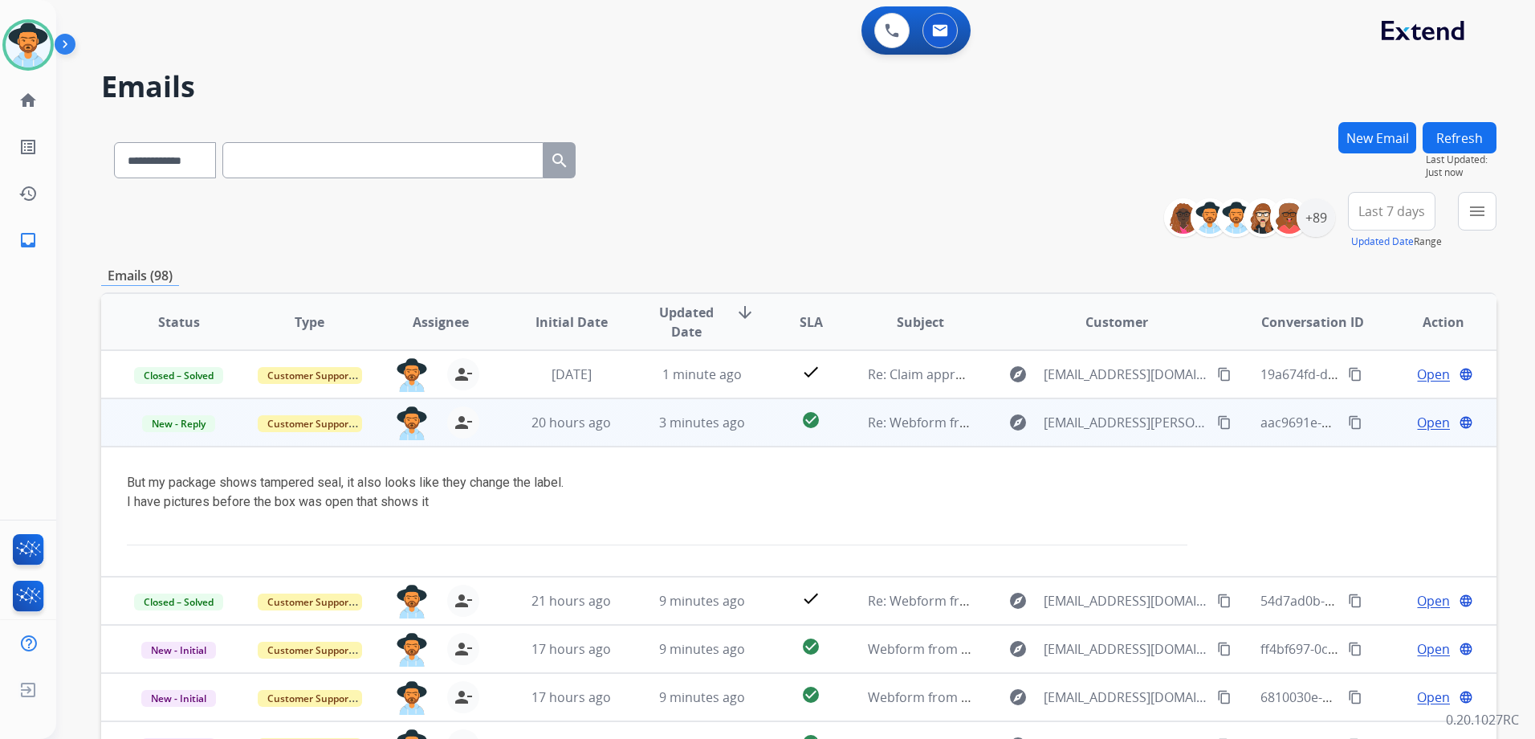
click at [1369, 429] on td "Open language" at bounding box center [1431, 422] width 131 height 48
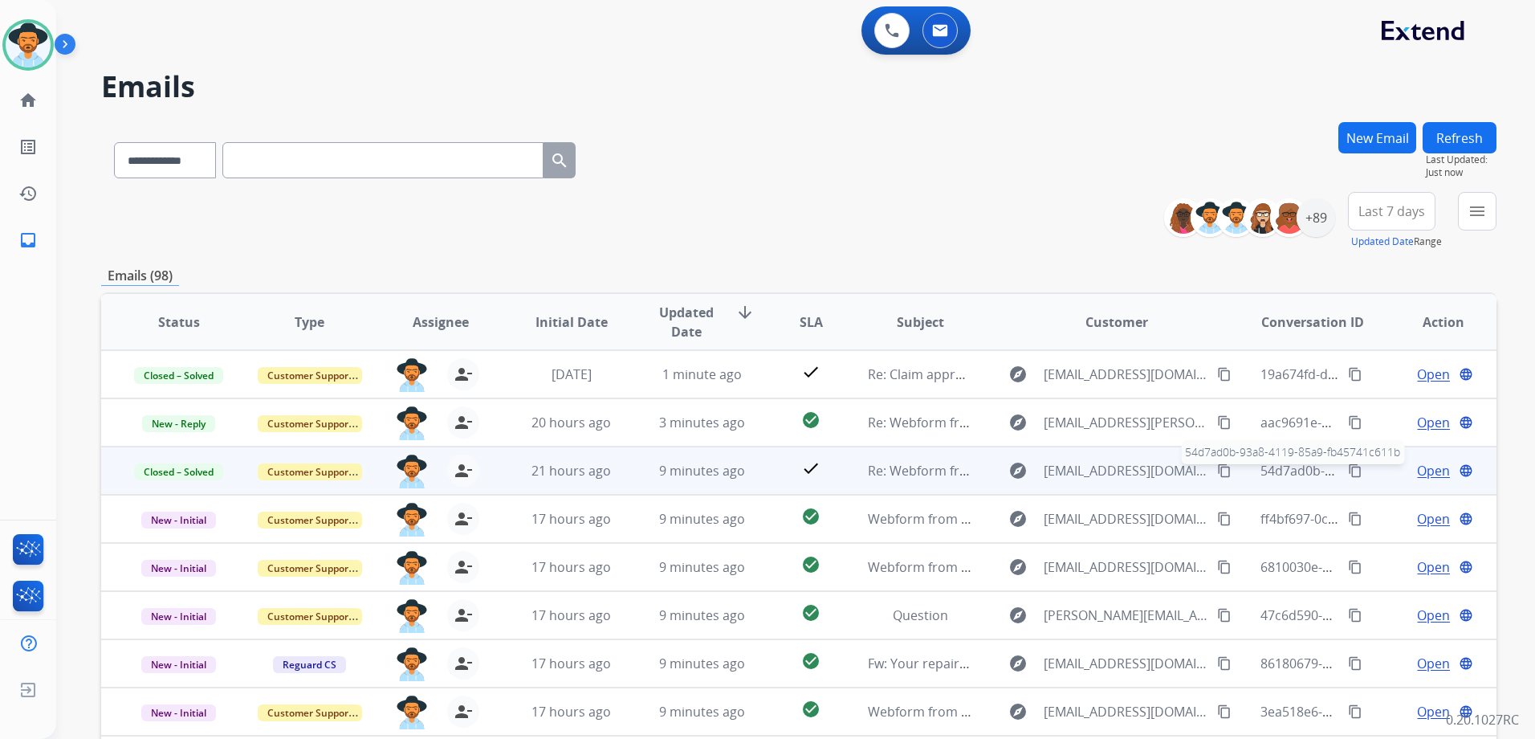
scroll to position [2, 0]
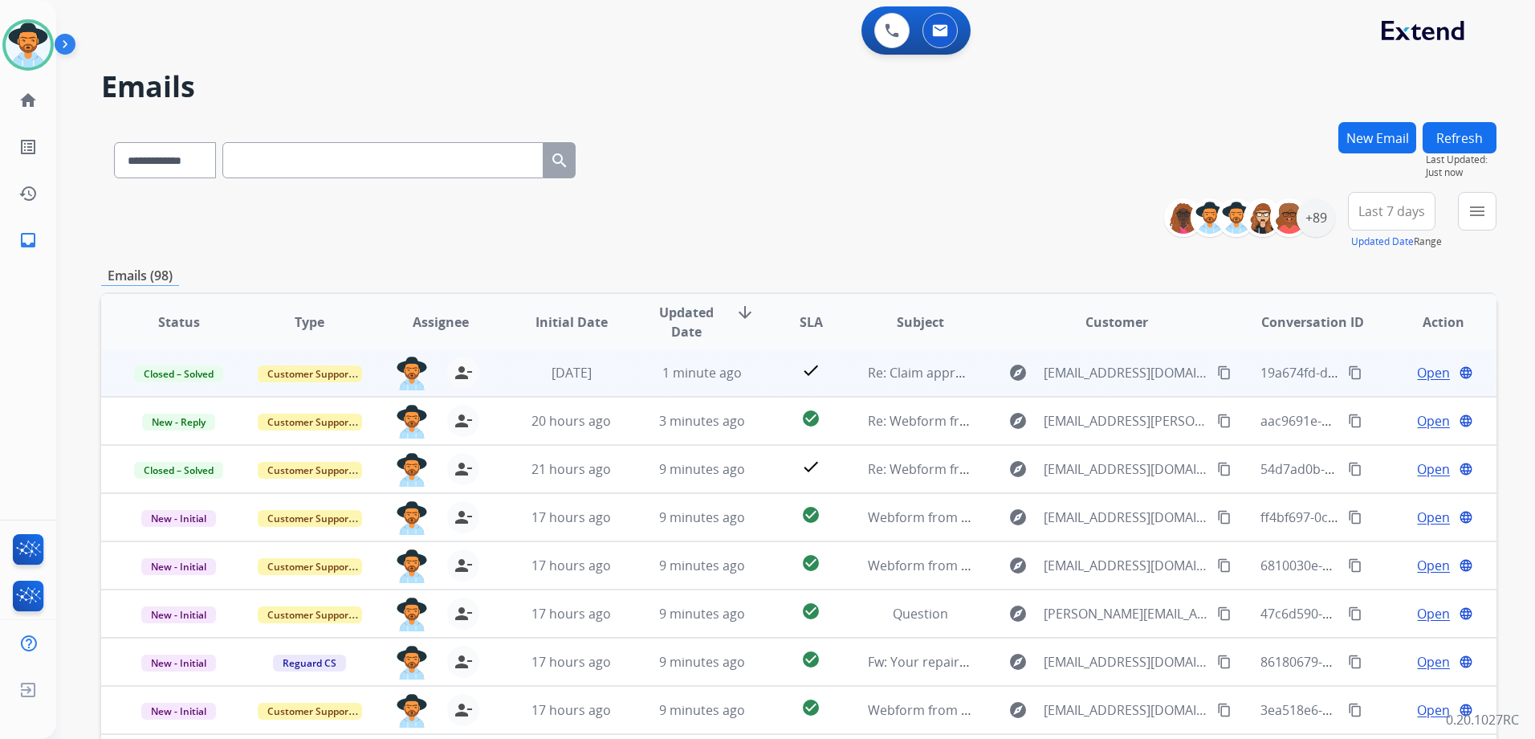
click at [1417, 371] on span "Open" at bounding box center [1433, 372] width 33 height 19
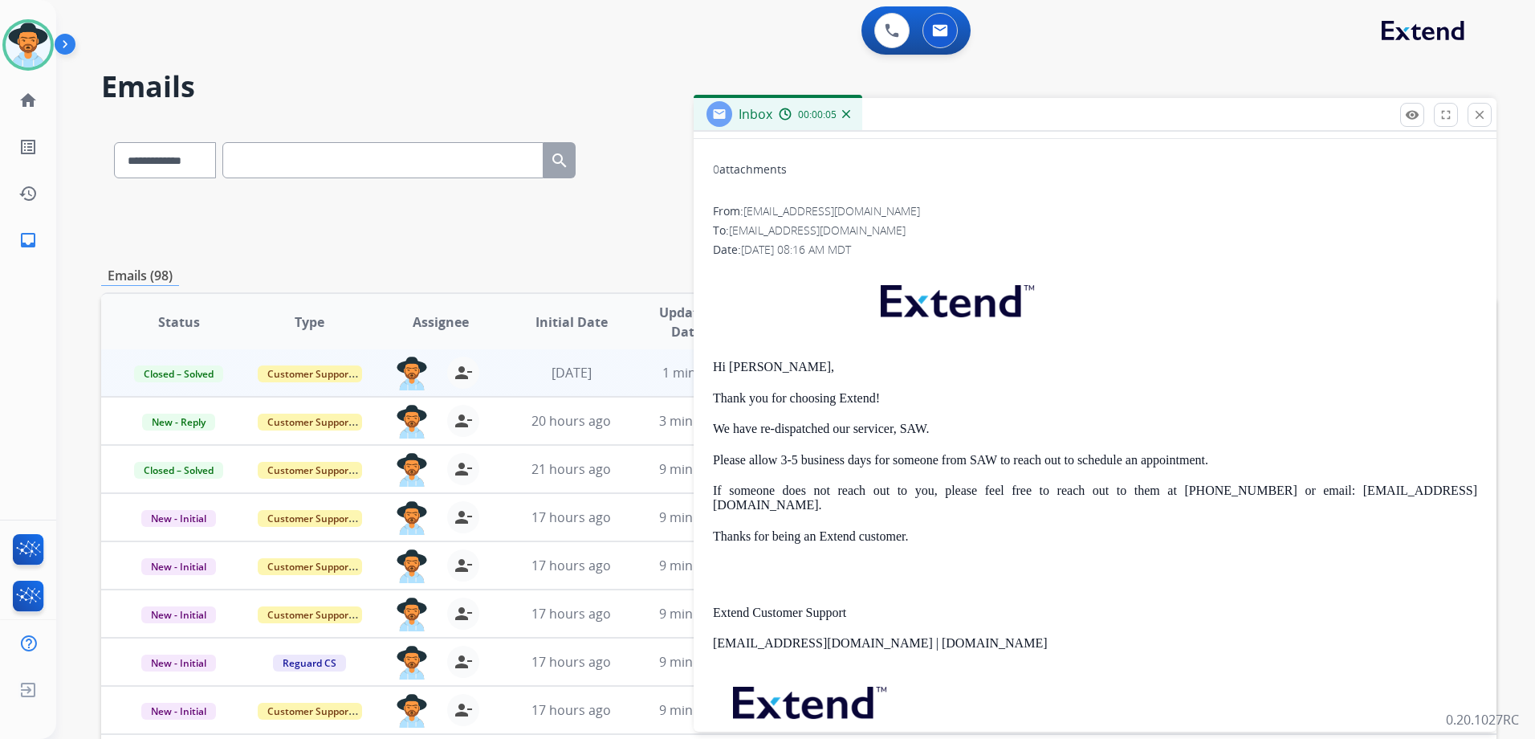
scroll to position [161, 0]
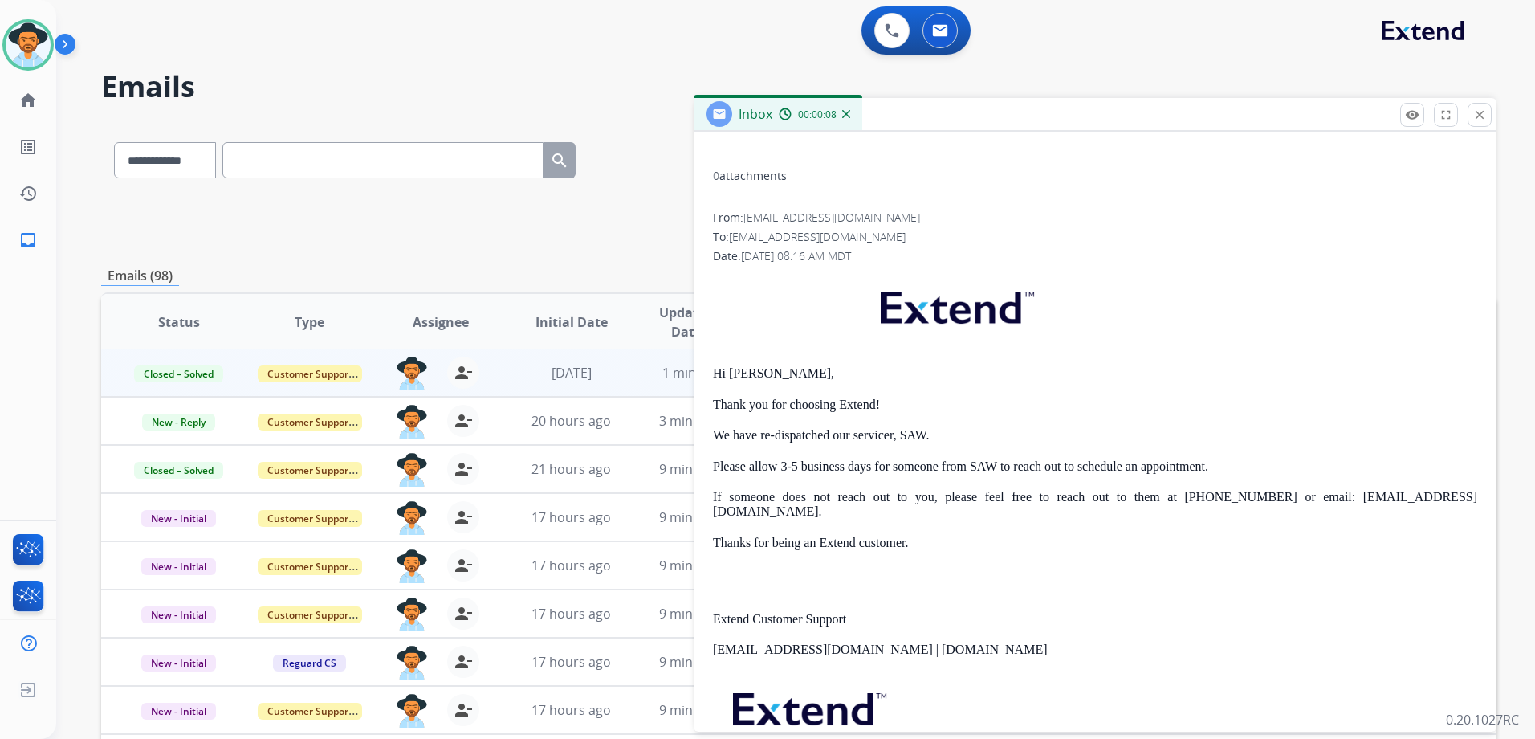
drag, startPoint x: 715, startPoint y: 369, endPoint x: 1464, endPoint y: 509, distance: 761.2
click at [1464, 509] on div "Hi [PERSON_NAME], Thank you for choosing Extend! We have re-dispatched our serv…" at bounding box center [1095, 547] width 764 height 551
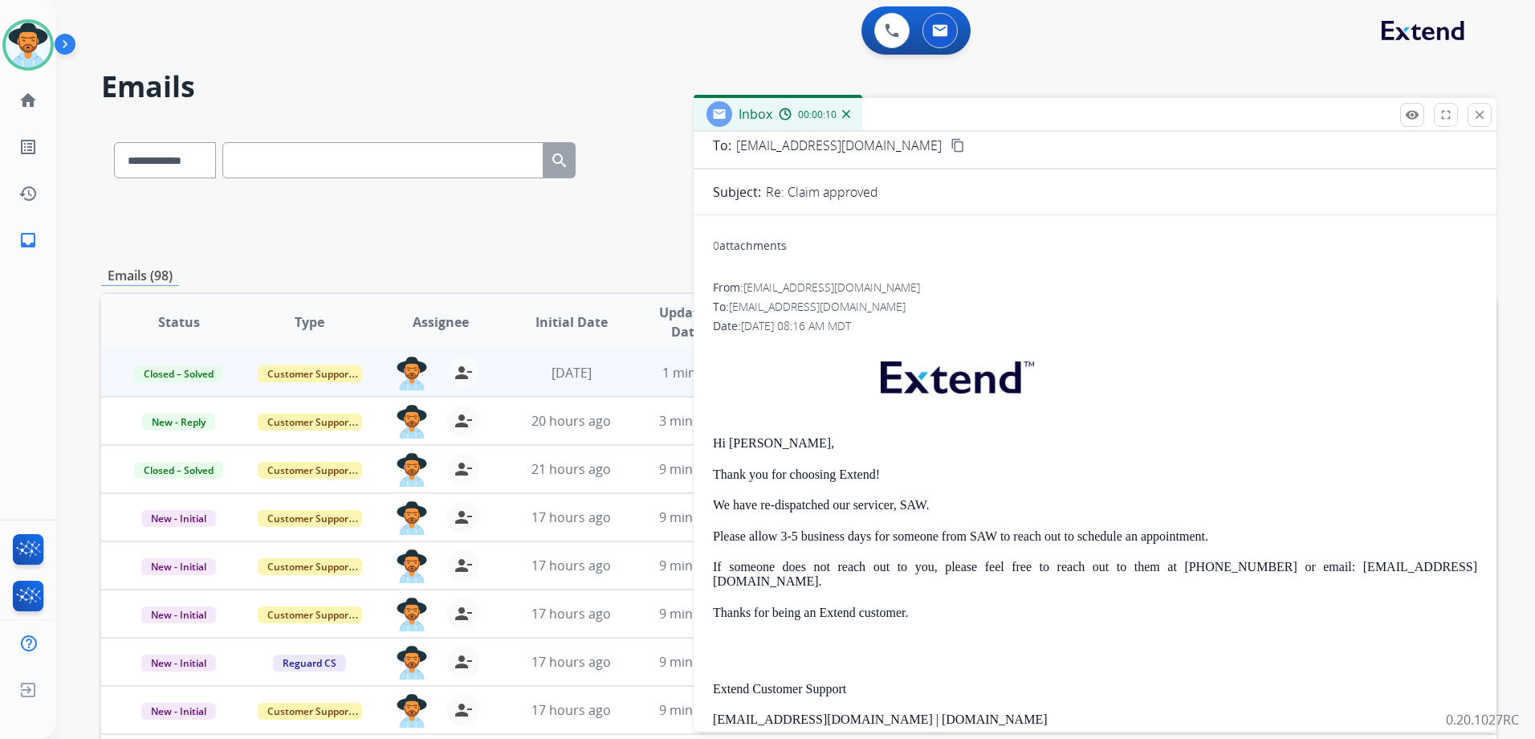
scroll to position [0, 0]
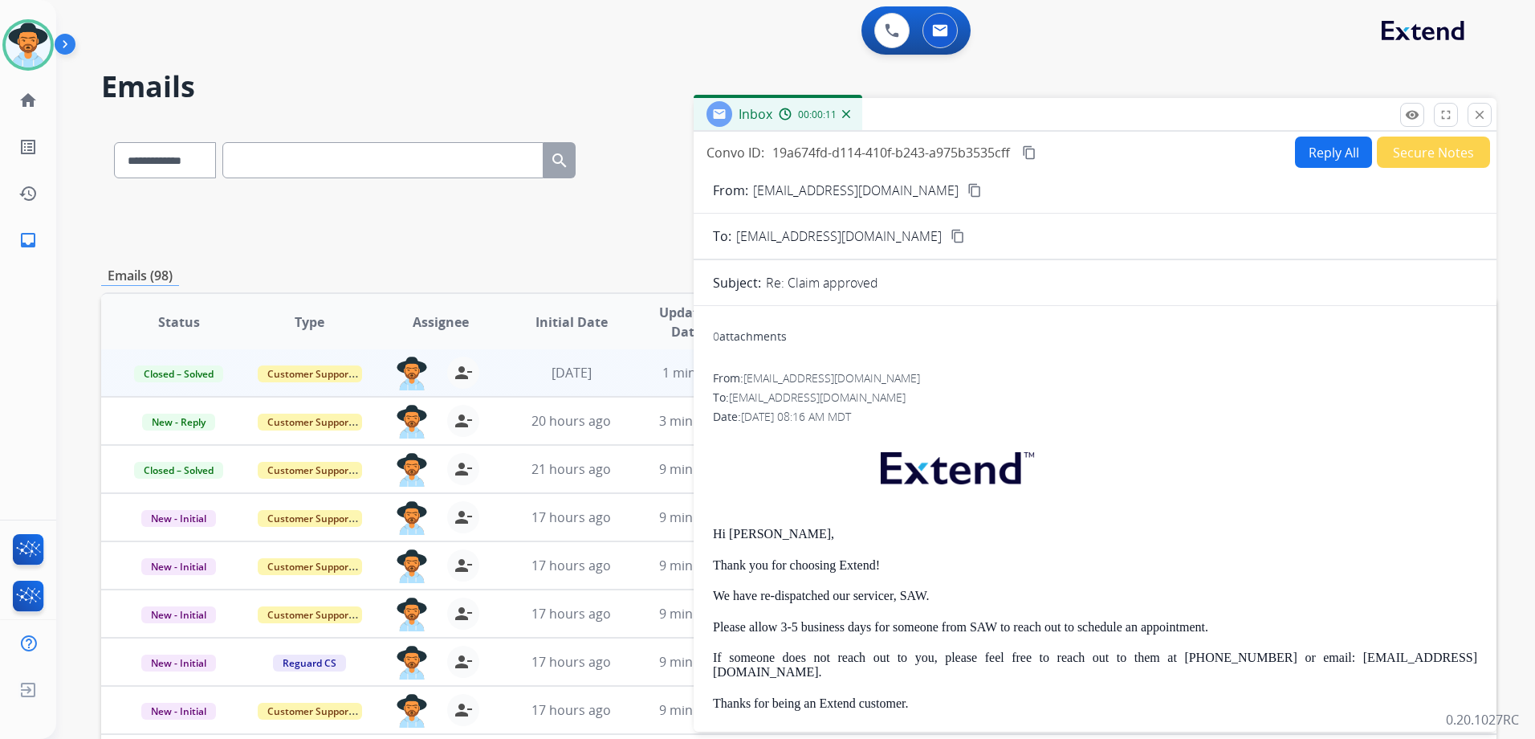
click at [951, 239] on mat-icon "content_copy" at bounding box center [958, 236] width 14 height 14
click at [1482, 112] on mat-icon "close" at bounding box center [1479, 115] width 14 height 14
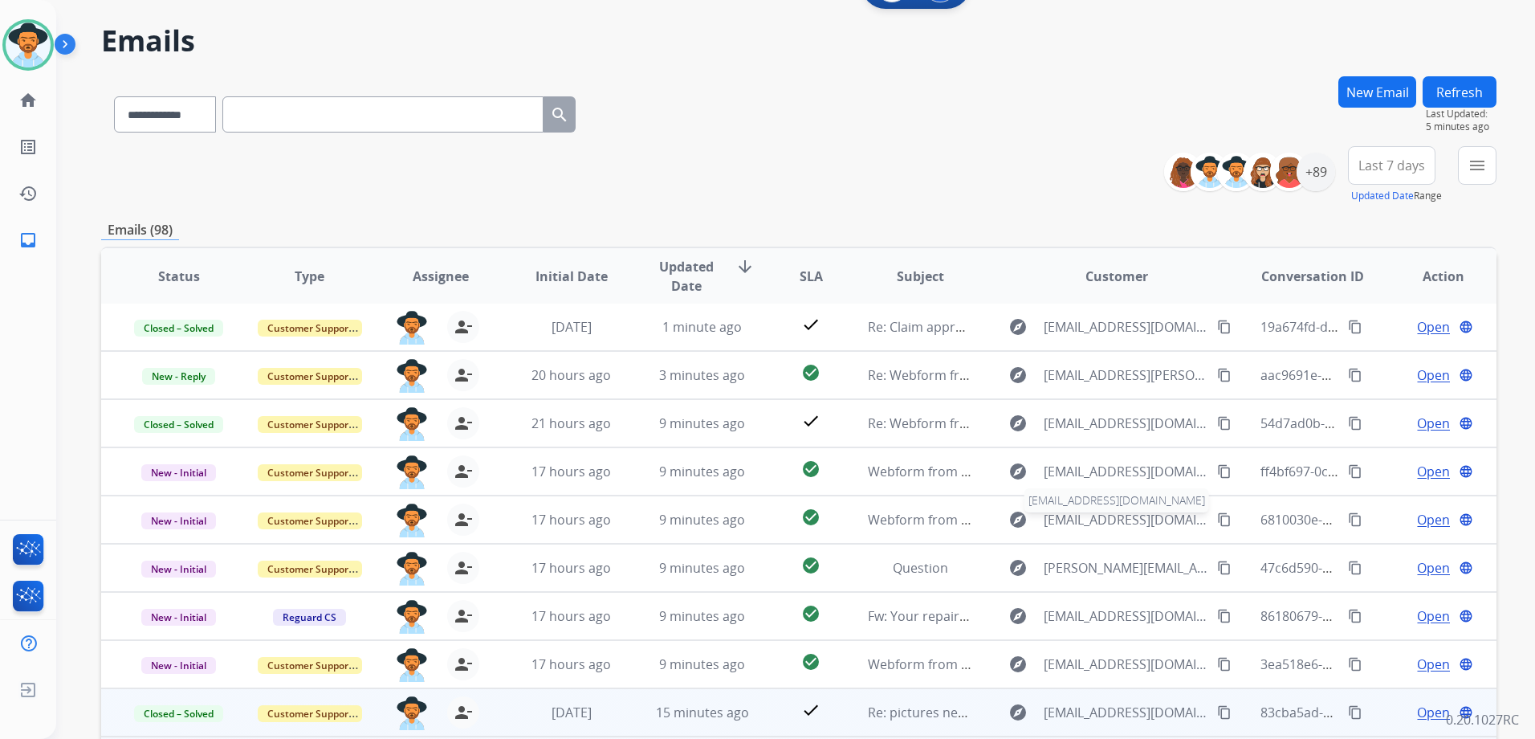
scroll to position [175, 0]
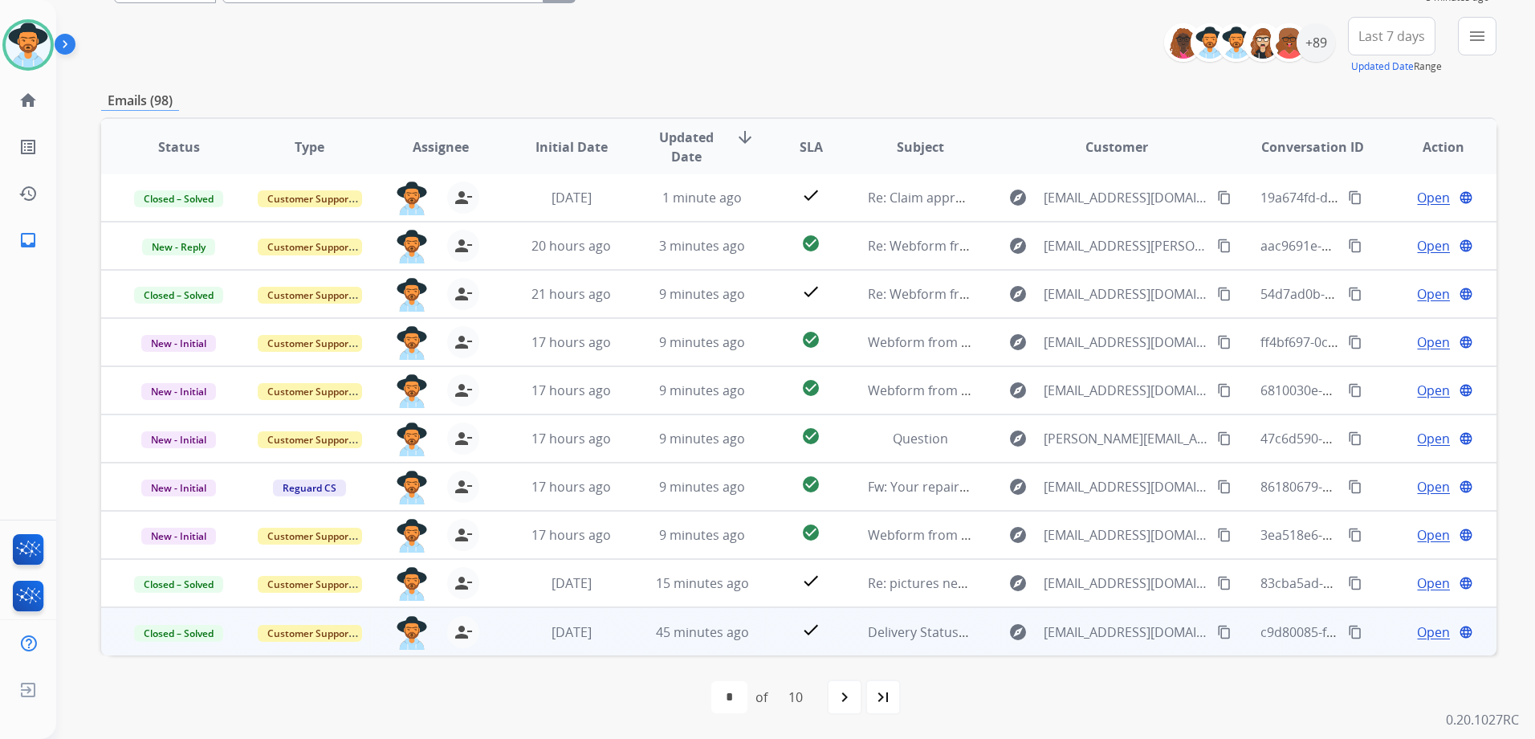
click at [845, 703] on mat-icon "navigate_next" at bounding box center [844, 696] width 19 height 19
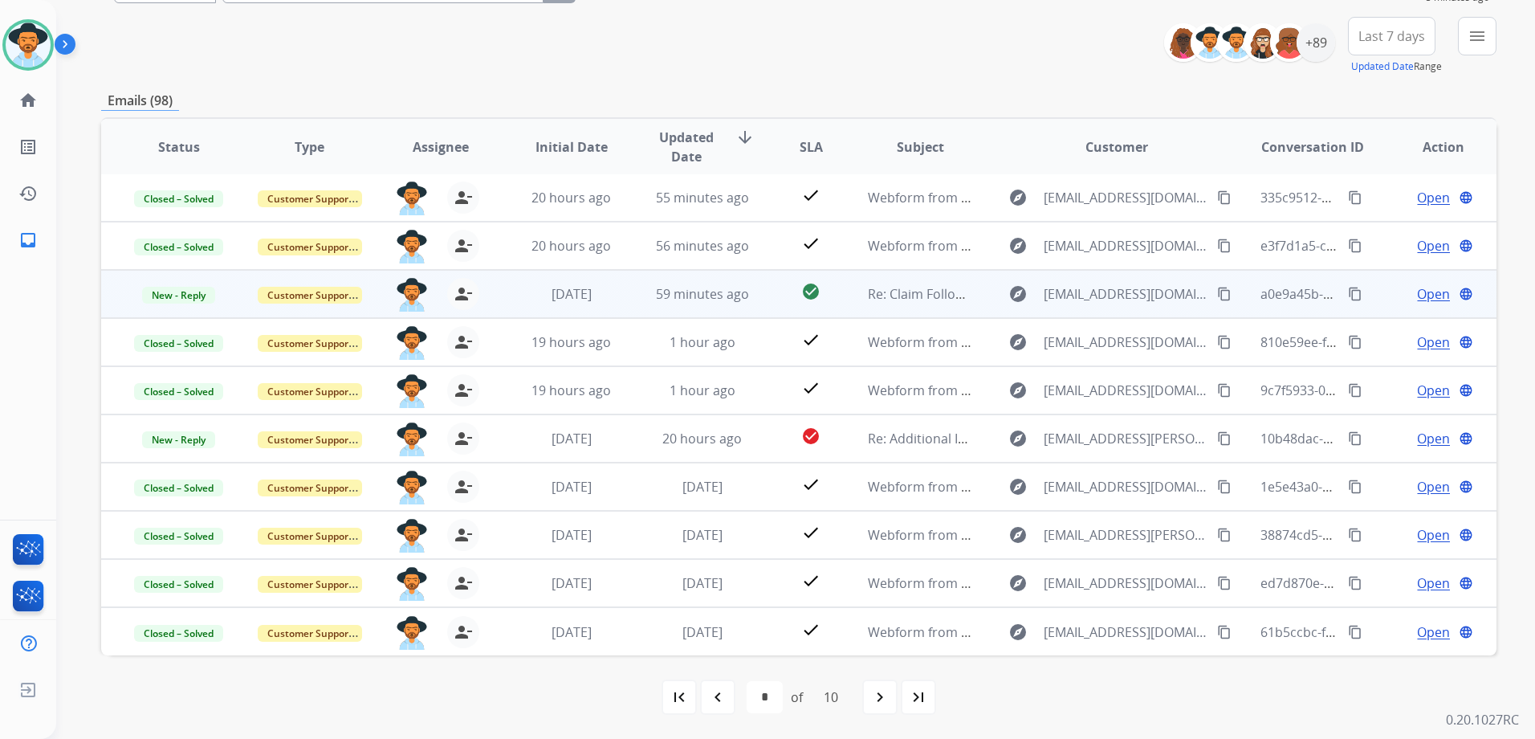
click at [1417, 294] on span "Open" at bounding box center [1433, 293] width 33 height 19
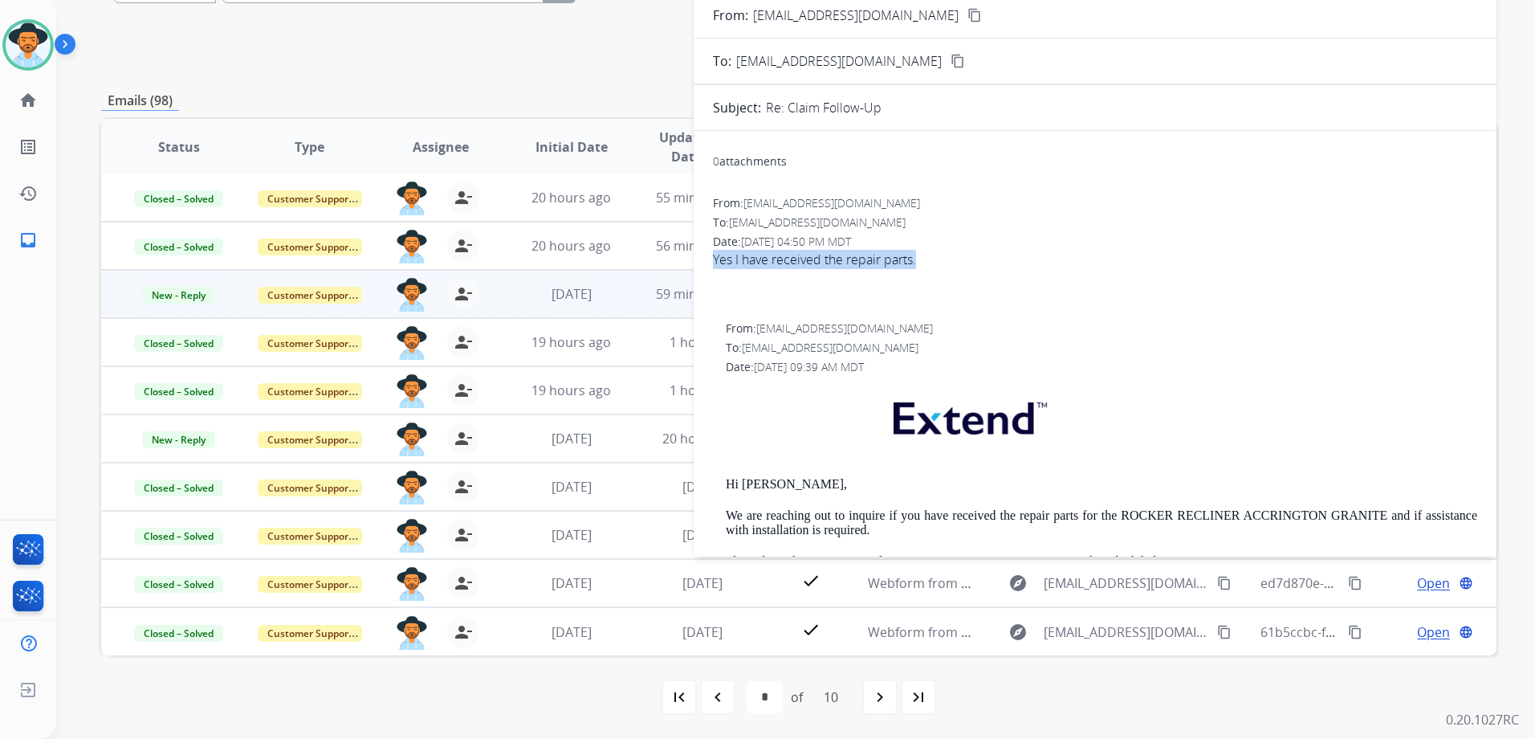
drag, startPoint x: 931, startPoint y: 263, endPoint x: 709, endPoint y: 264, distance: 221.6
click at [709, 264] on div "0 attachments From: [EMAIL_ADDRESS][DOMAIN_NAME] To: [EMAIL_ADDRESS][DOMAIN_NAM…" at bounding box center [1095, 491] width 803 height 695
drag, startPoint x: 709, startPoint y: 264, endPoint x: 788, endPoint y: 260, distance: 78.8
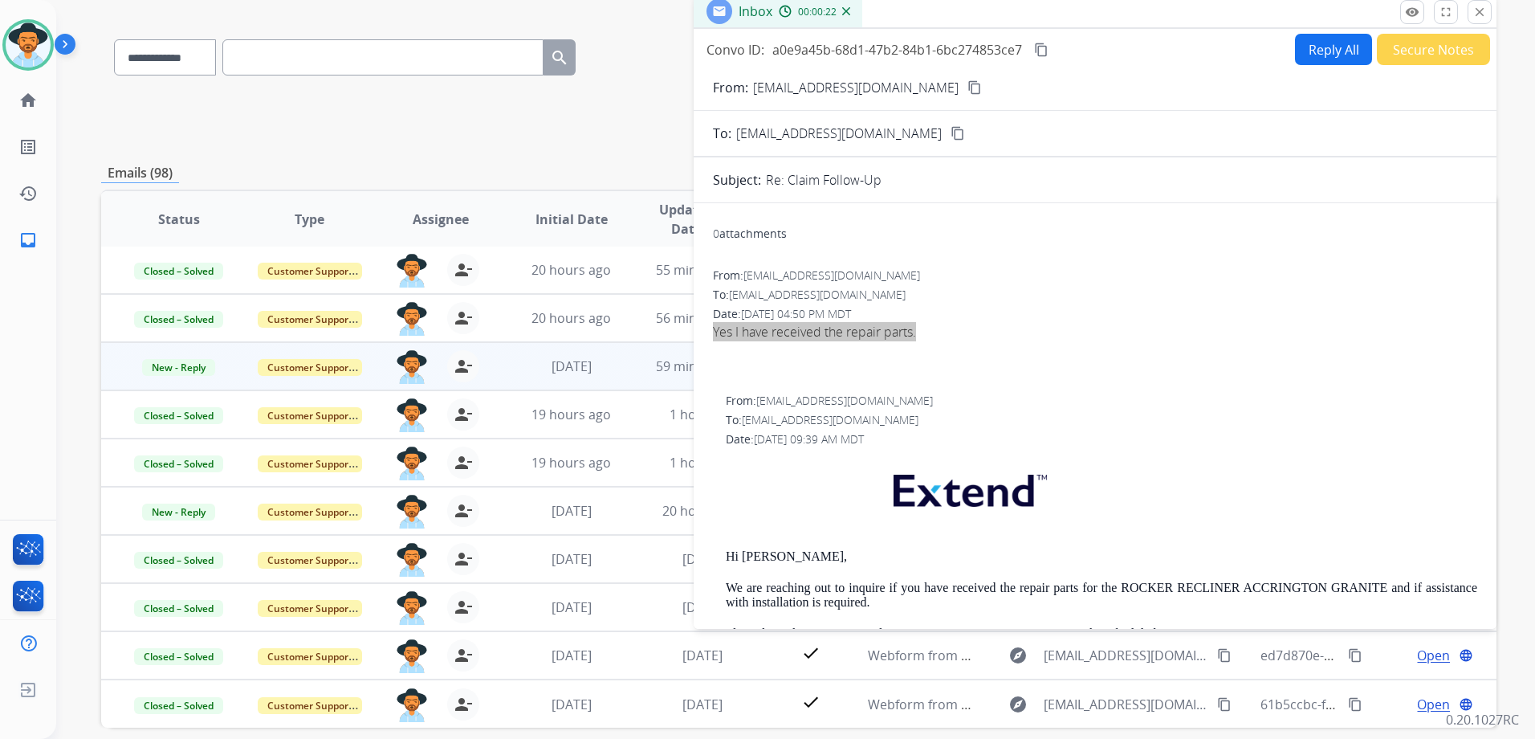
scroll to position [0, 0]
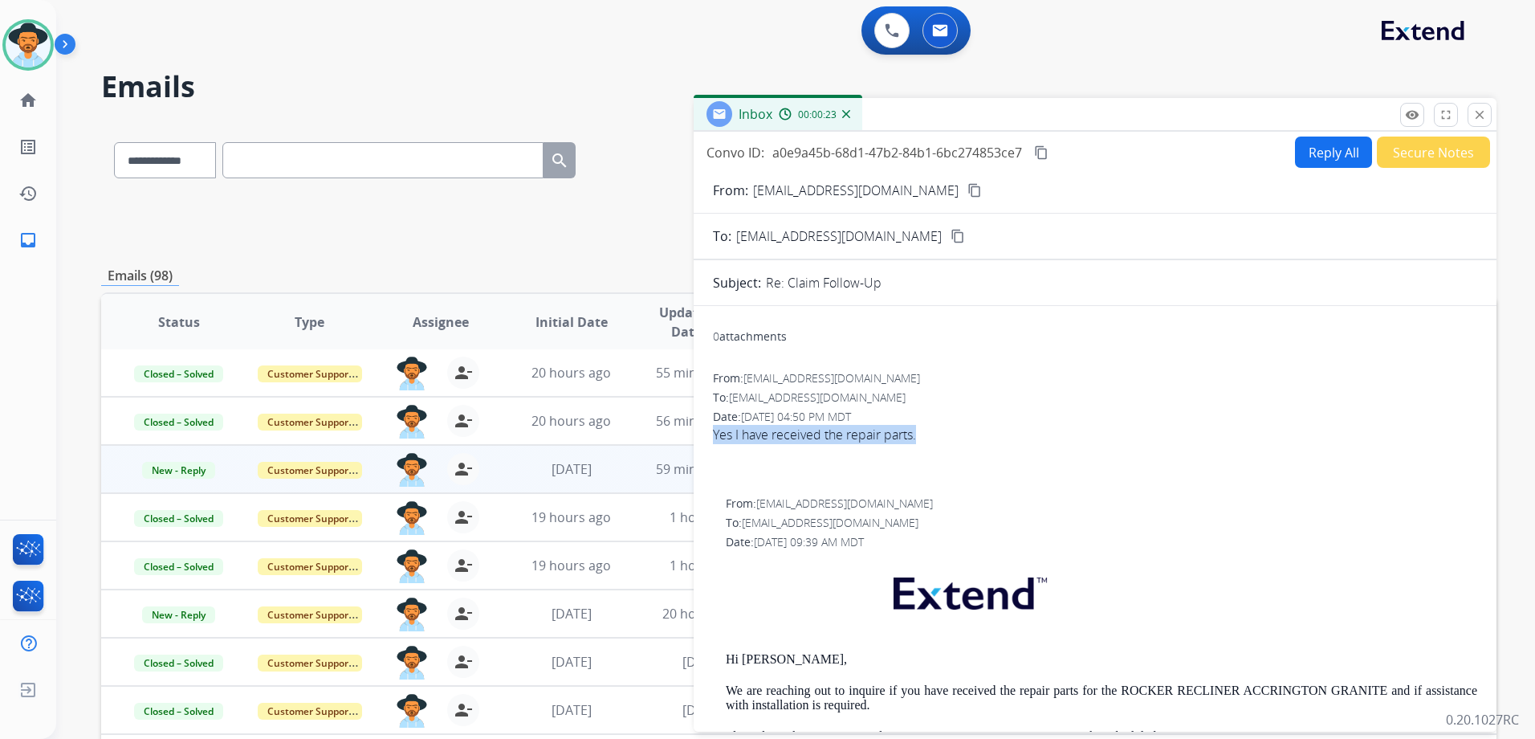
click at [1037, 149] on mat-icon "content_copy" at bounding box center [1041, 152] width 14 height 14
click at [1478, 112] on mat-icon "close" at bounding box center [1479, 115] width 14 height 14
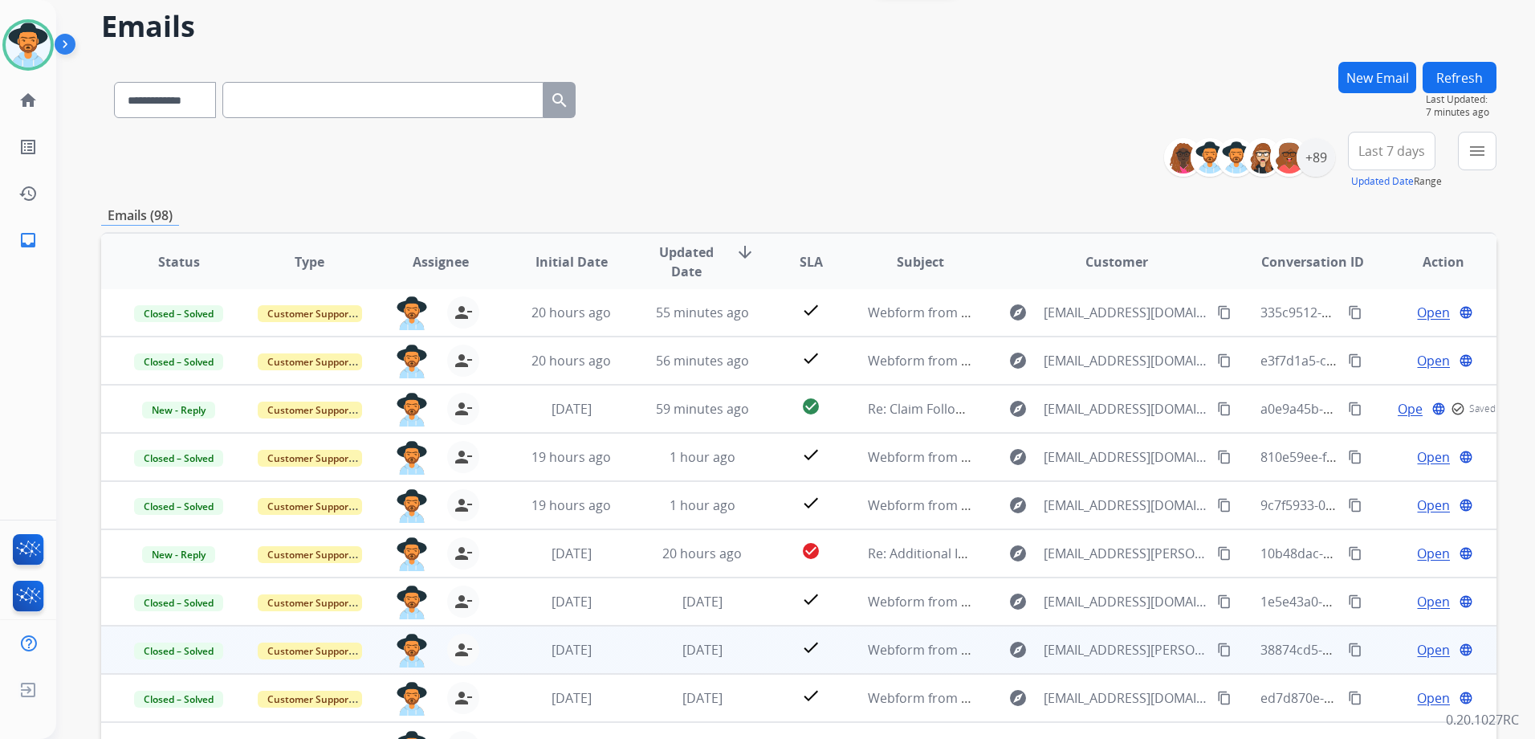
scroll to position [175, 0]
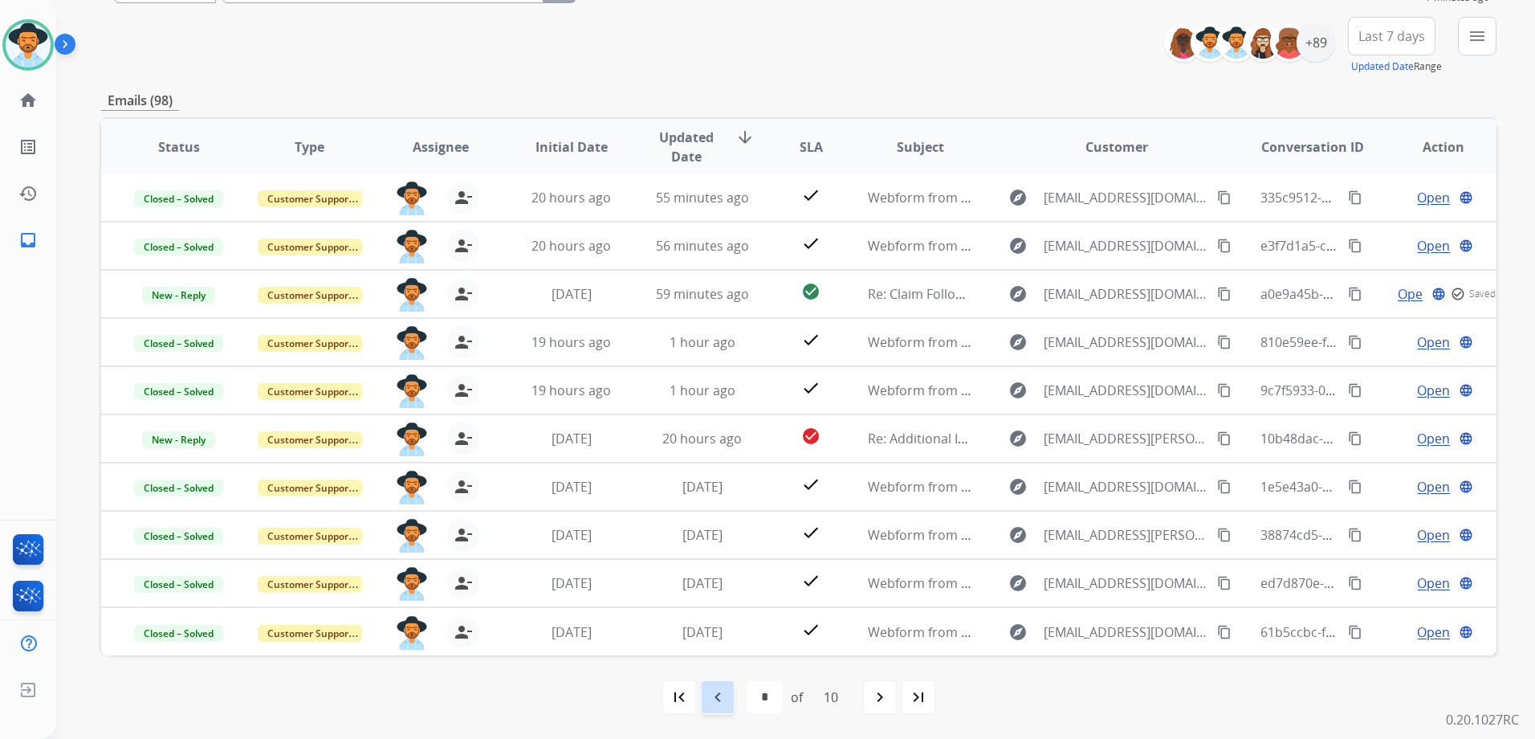
click at [717, 692] on mat-icon "navigate_before" at bounding box center [717, 696] width 19 height 19
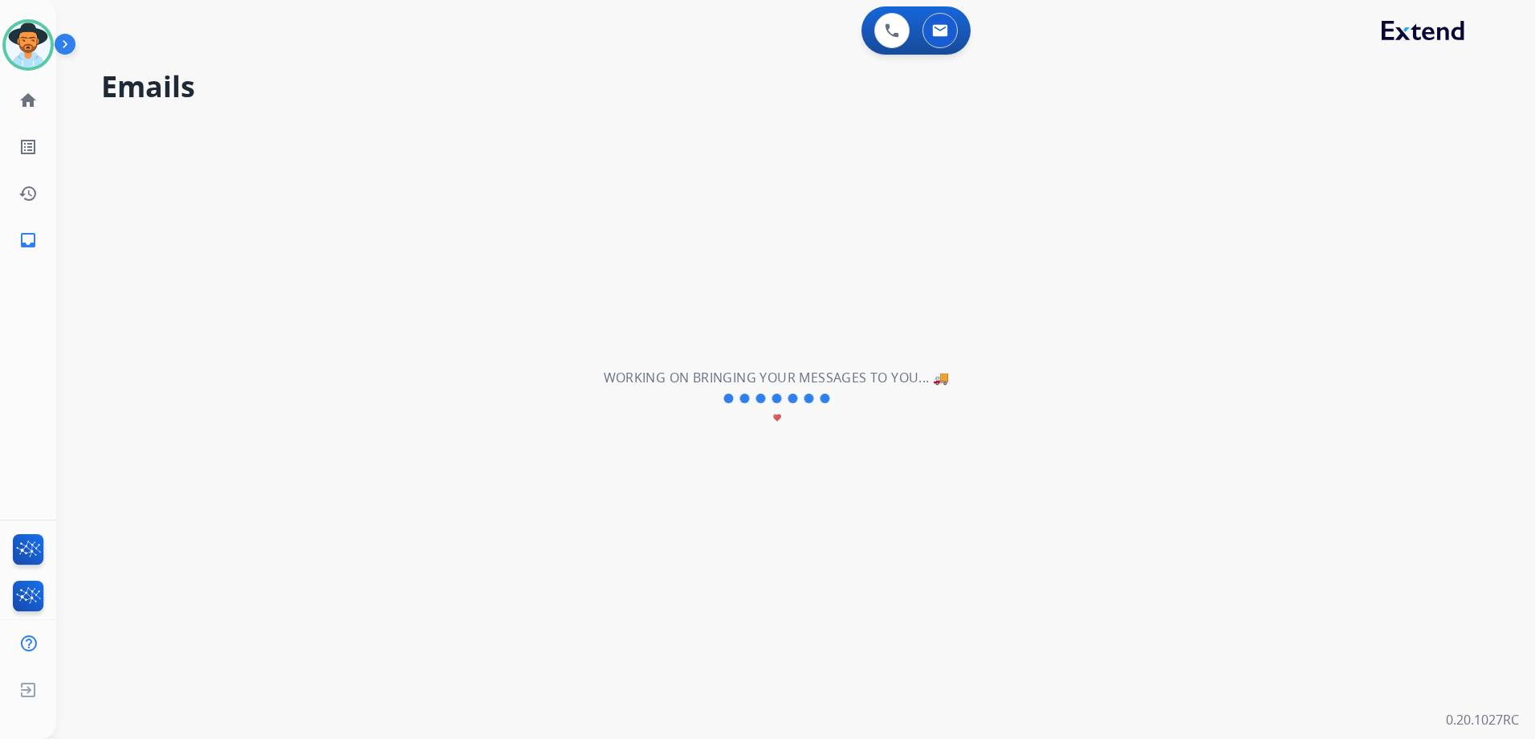
scroll to position [0, 0]
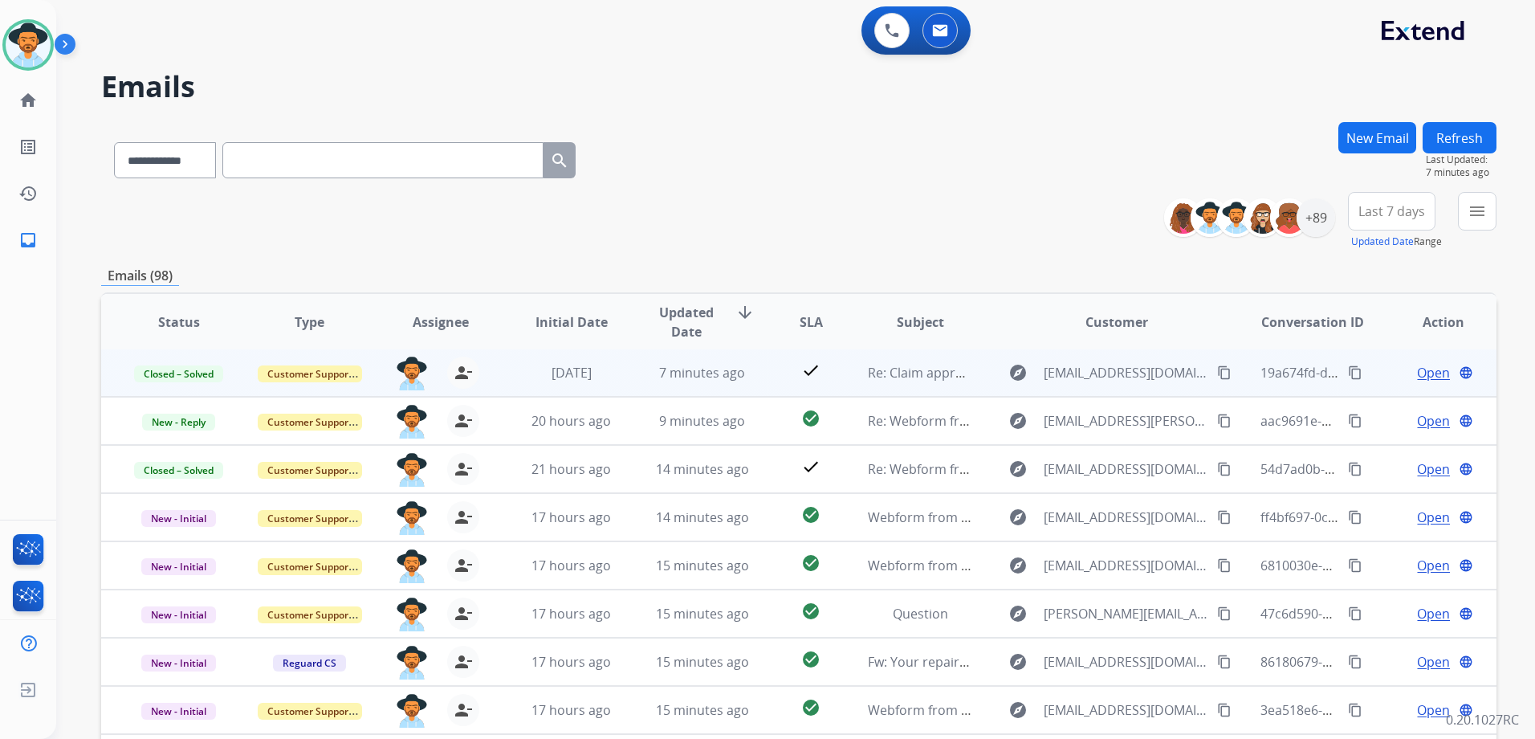
click at [1420, 371] on span "Open" at bounding box center [1433, 372] width 33 height 19
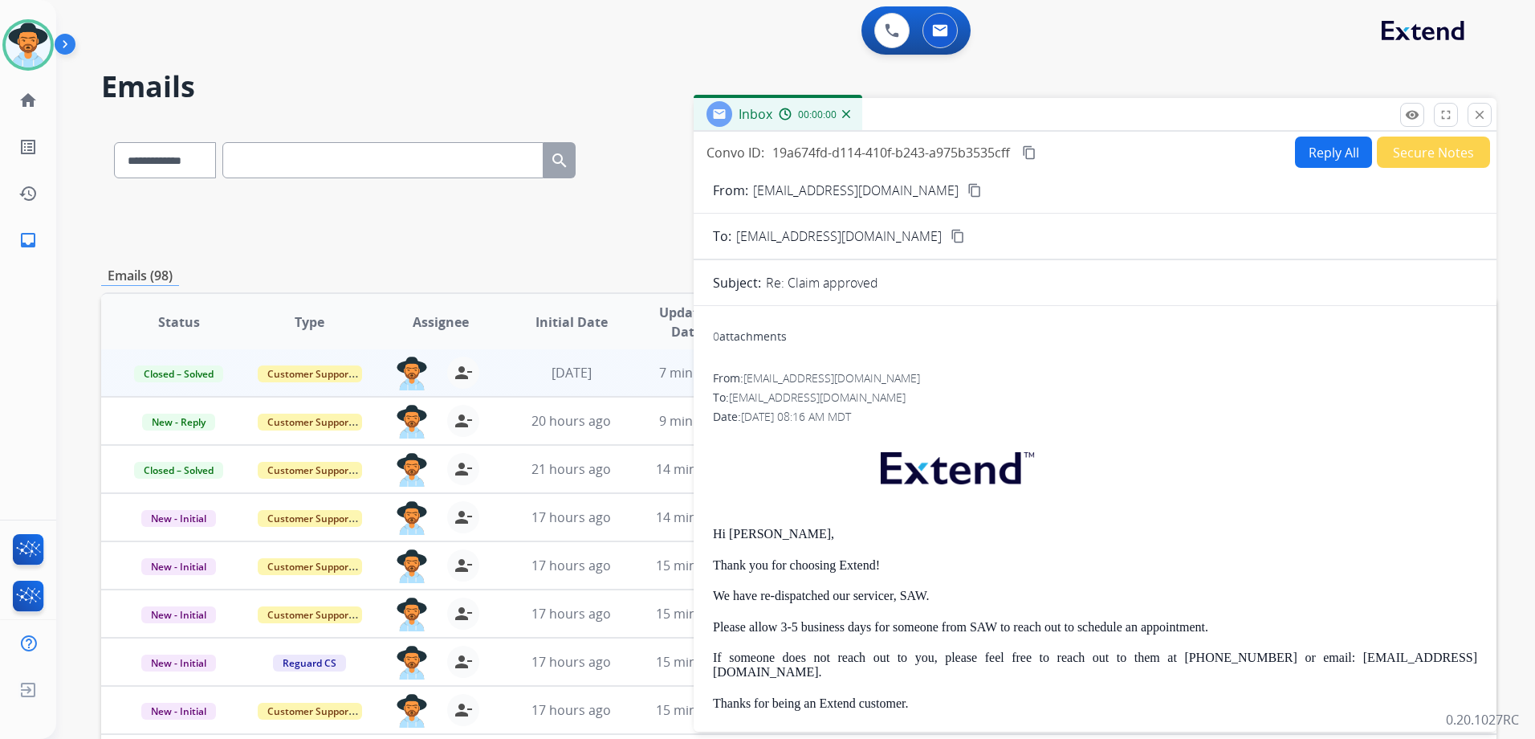
scroll to position [161, 0]
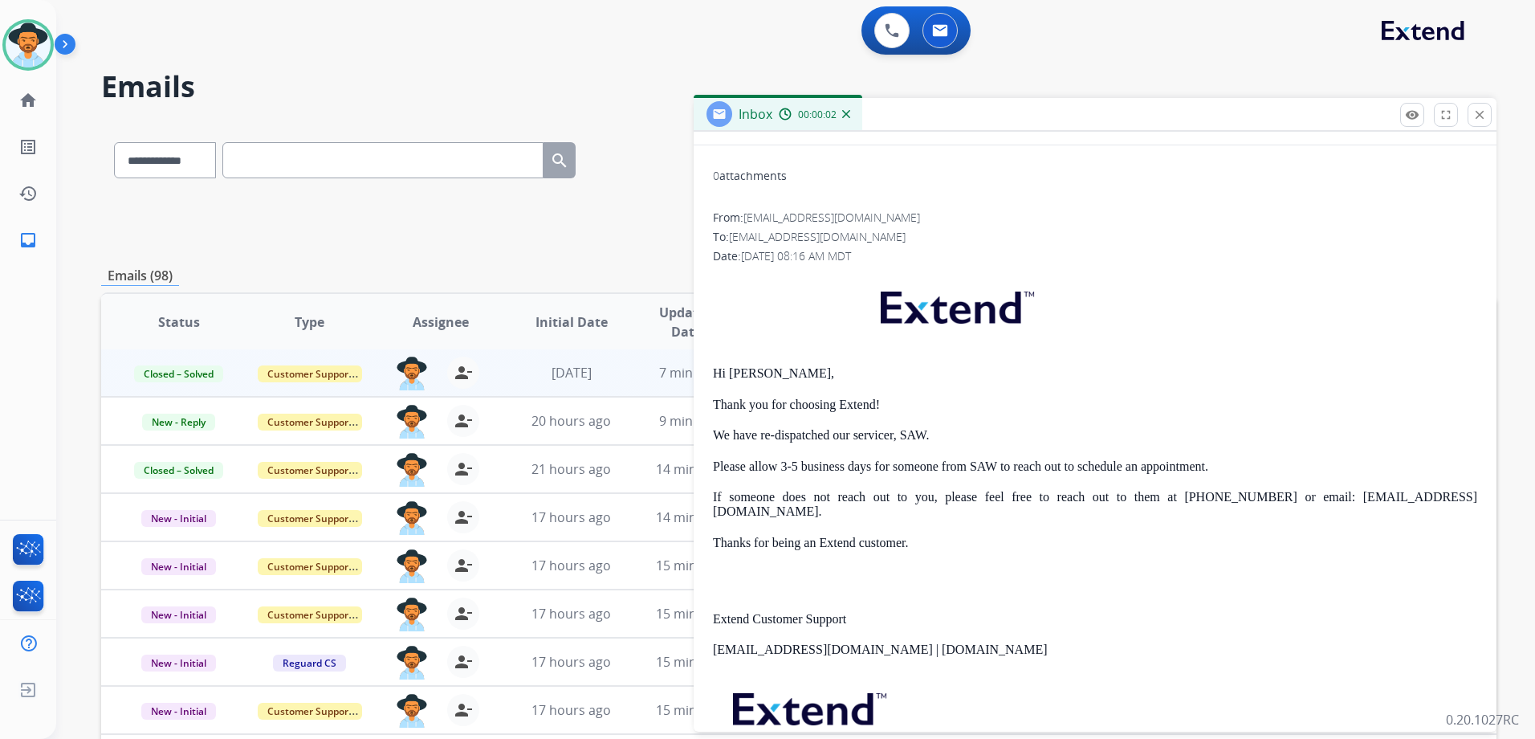
drag, startPoint x: 710, startPoint y: 374, endPoint x: 922, endPoint y: 516, distance: 255.2
drag, startPoint x: 922, startPoint y: 516, endPoint x: 866, endPoint y: 460, distance: 79.5
click at [1487, 117] on button "close Close" at bounding box center [1480, 115] width 24 height 24
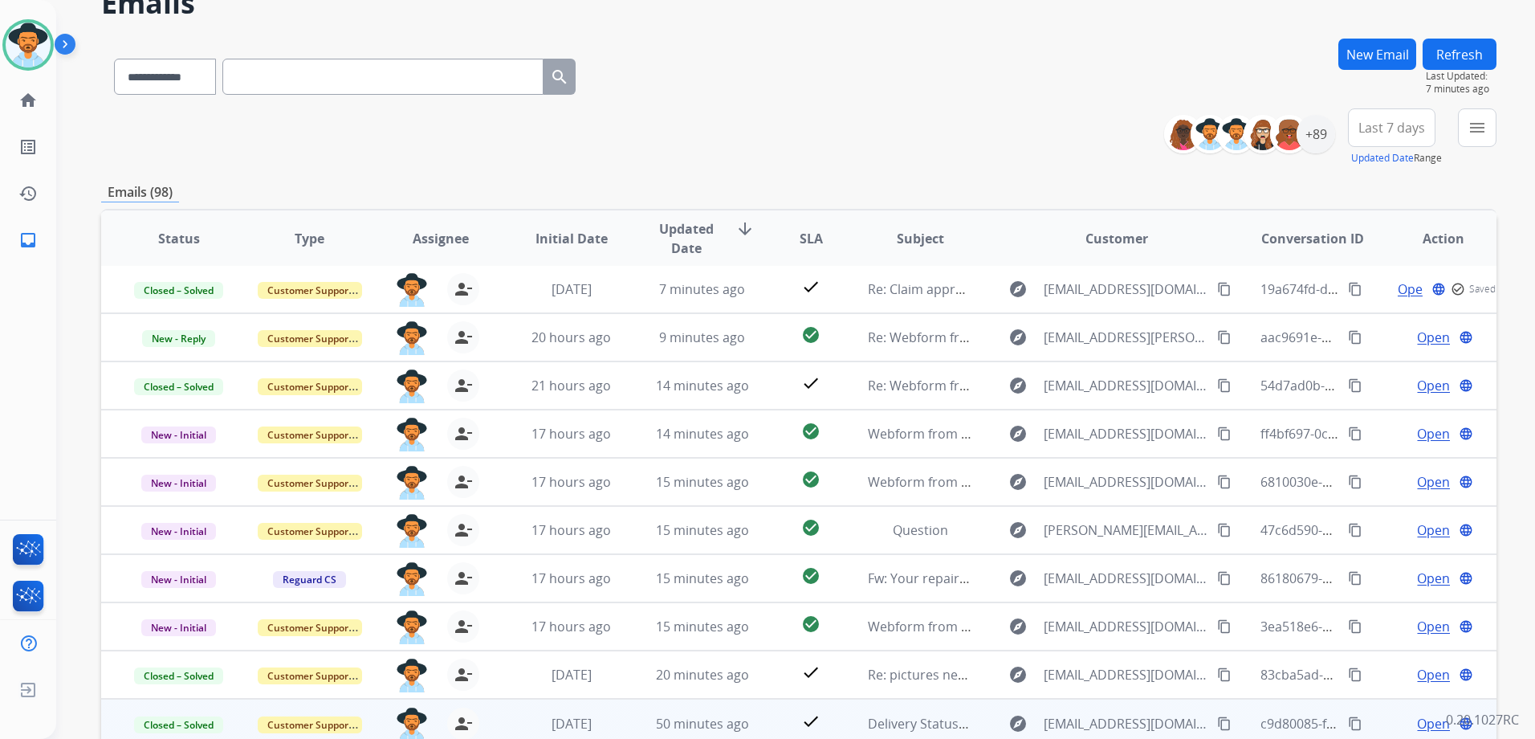
scroll to position [175, 0]
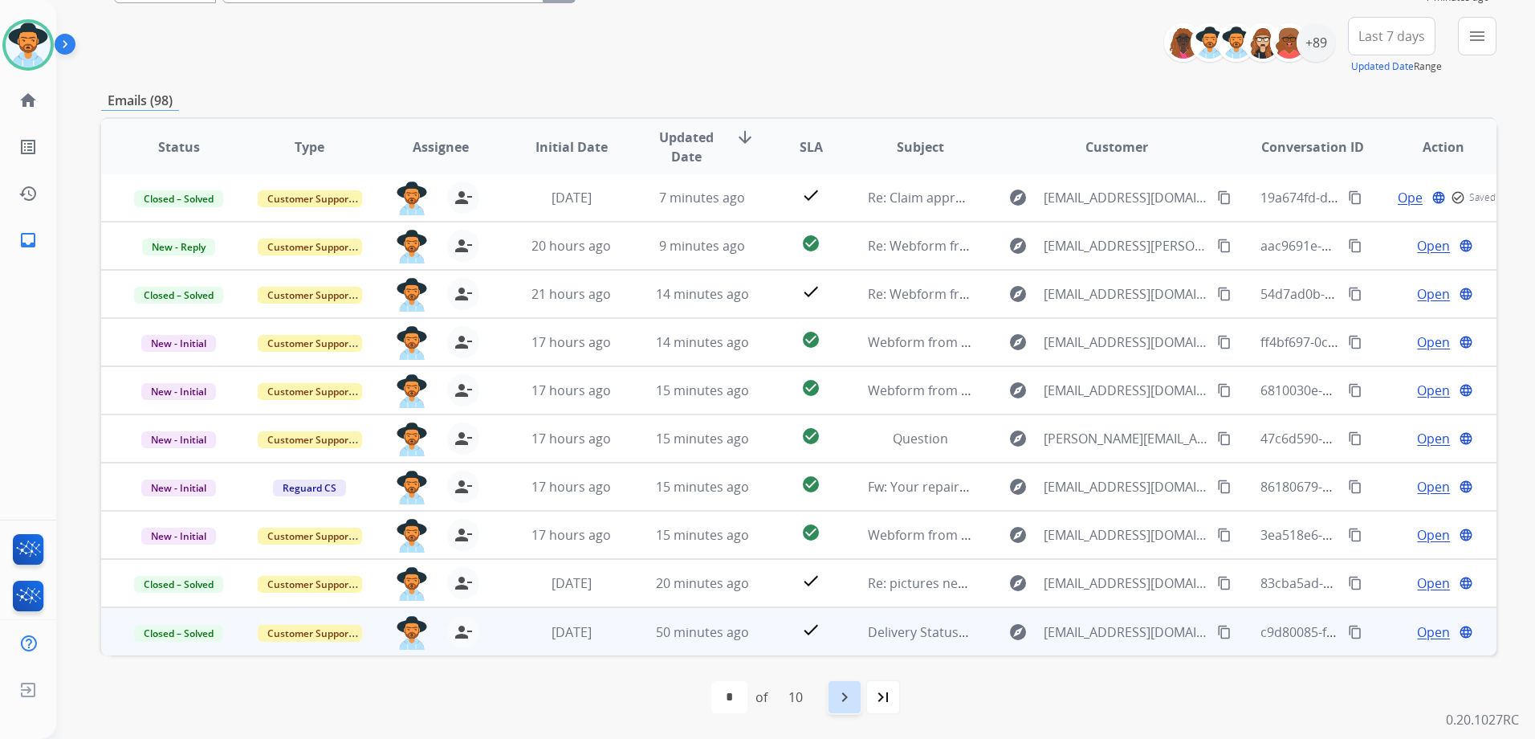
click at [842, 701] on mat-icon "navigate_next" at bounding box center [844, 696] width 19 height 19
select select "*"
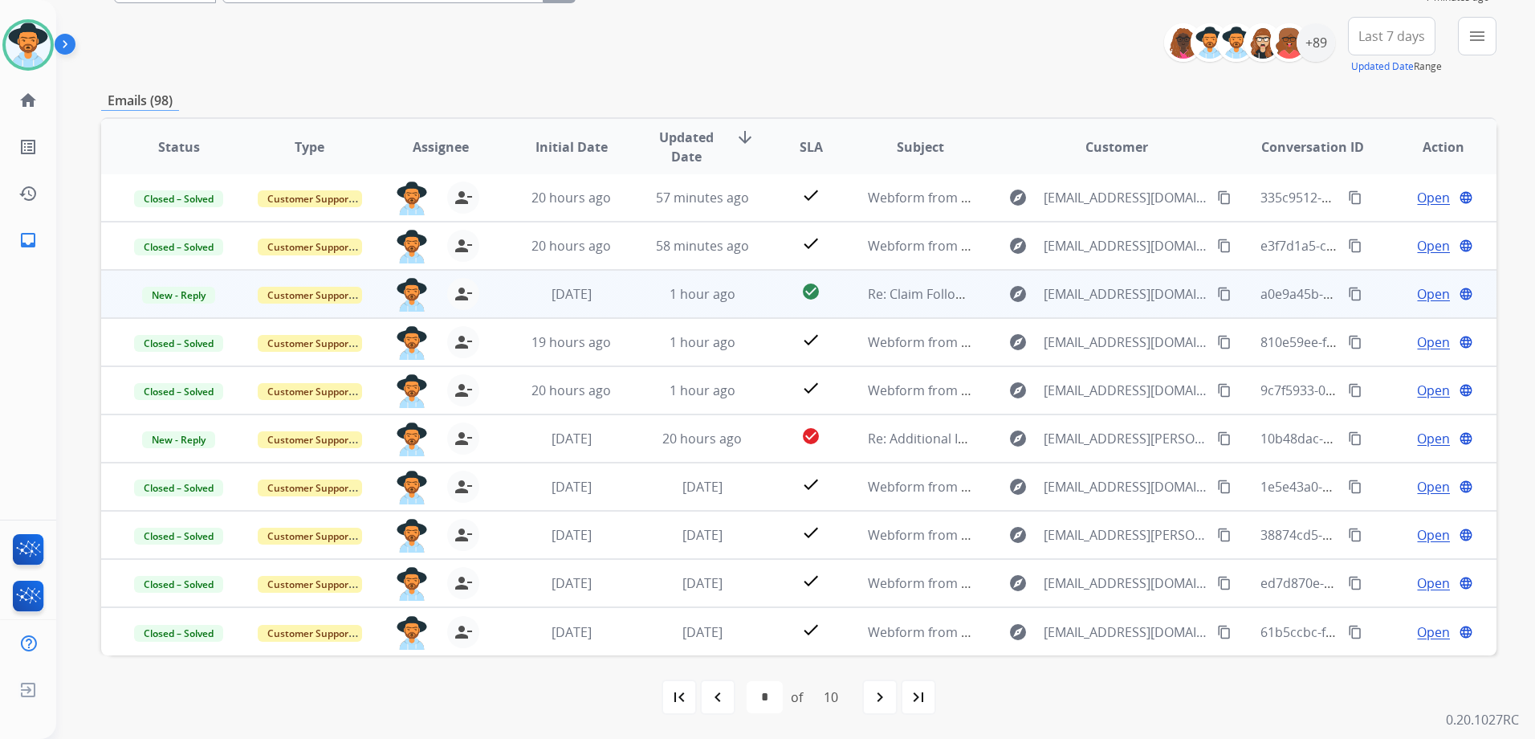
click at [1427, 294] on span "Open" at bounding box center [1433, 293] width 33 height 19
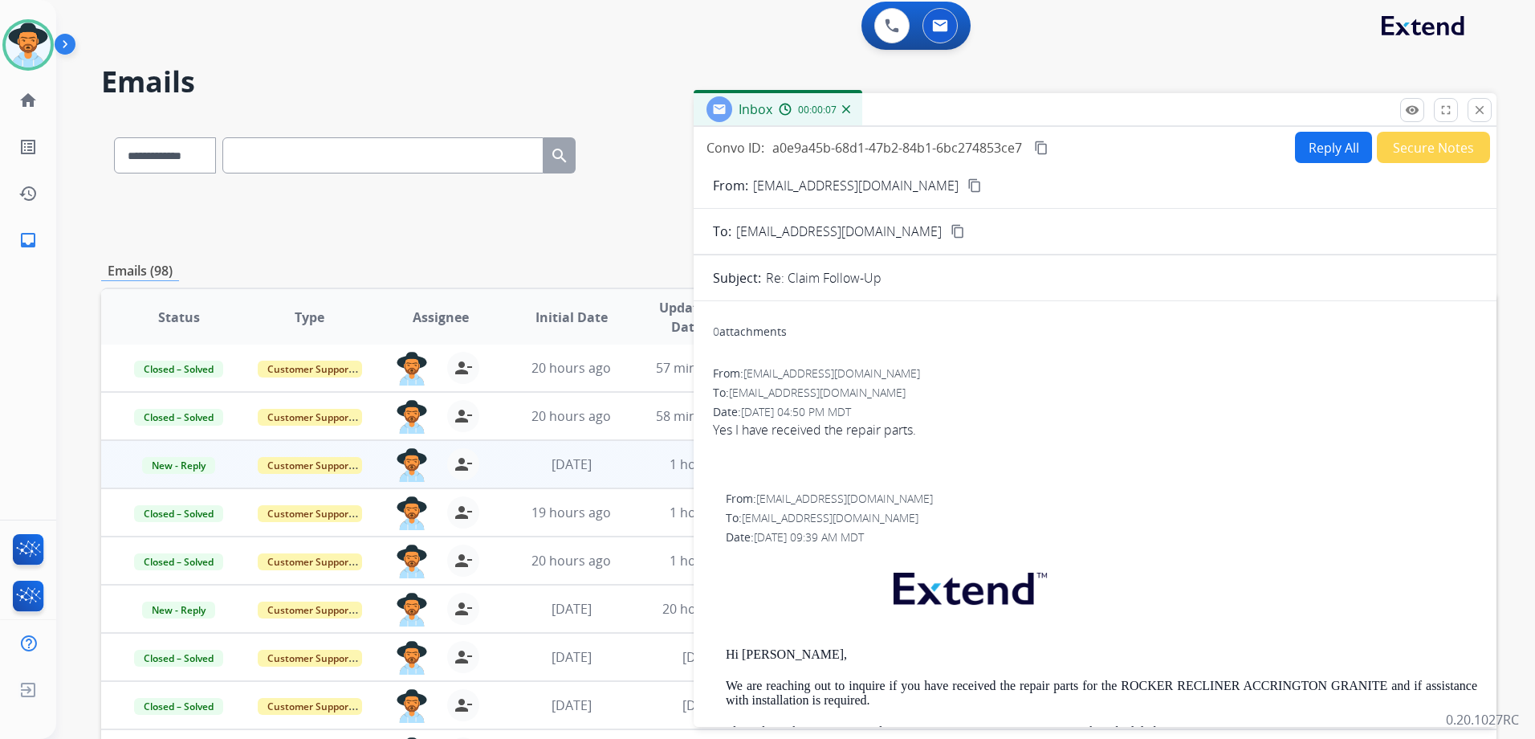
scroll to position [0, 0]
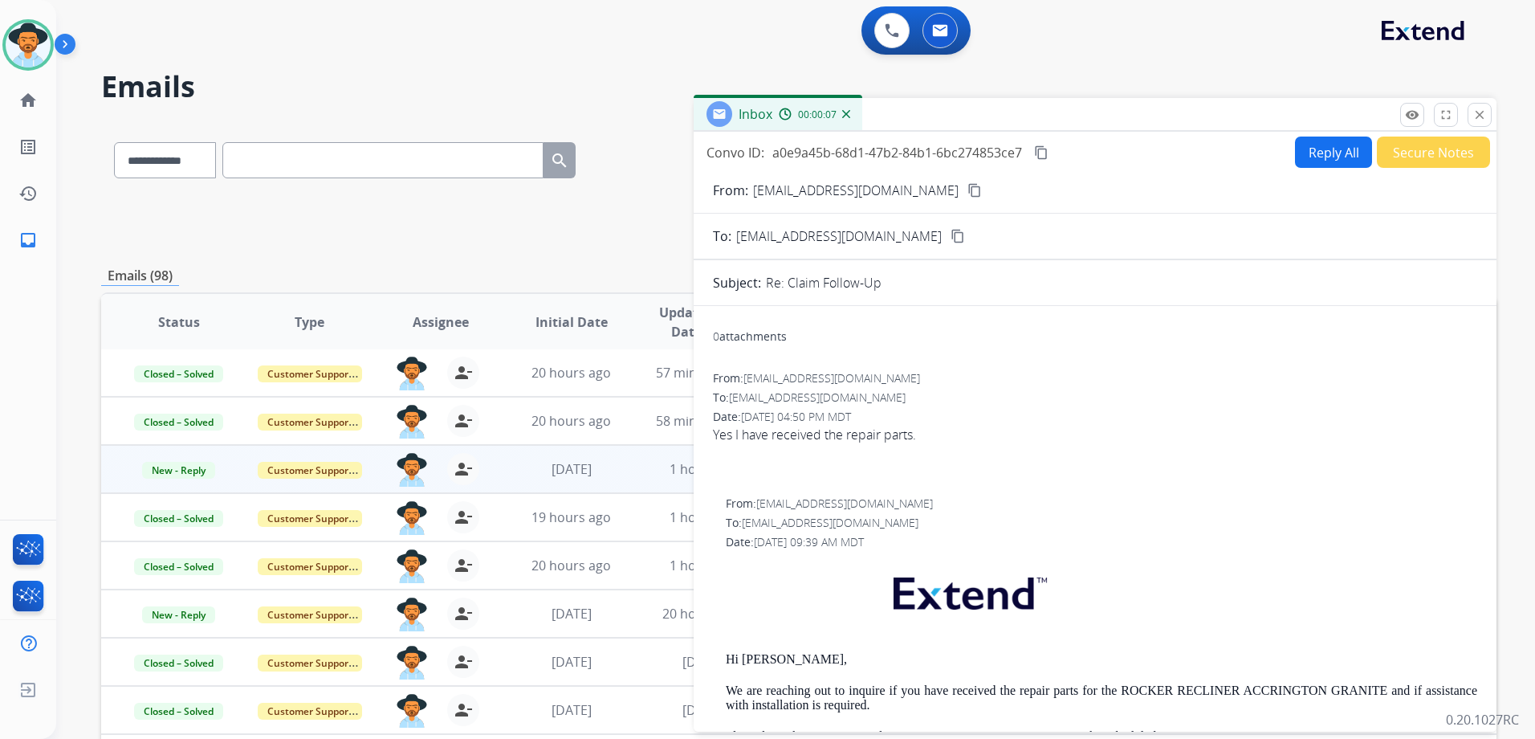
click at [1318, 145] on button "Reply All" at bounding box center [1333, 151] width 77 height 31
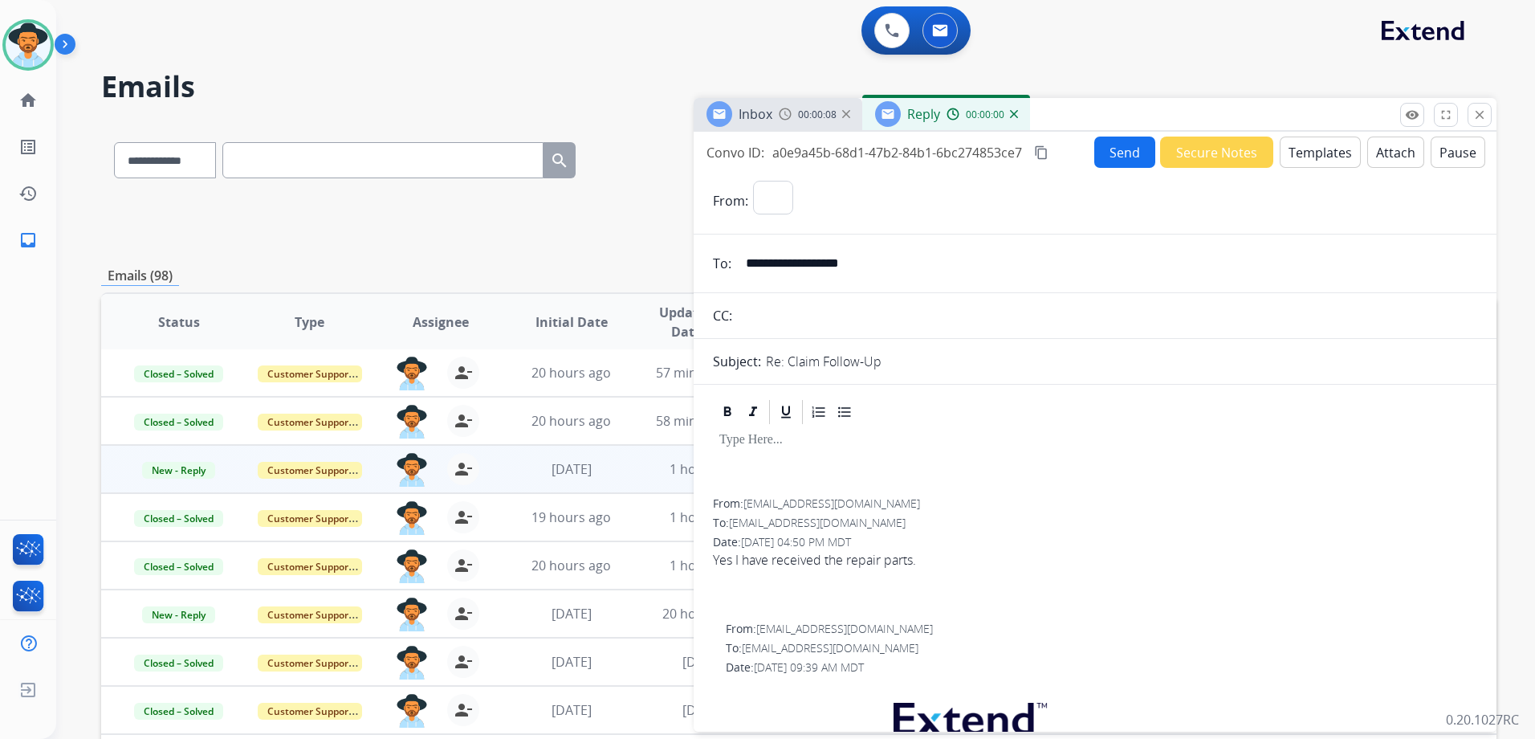
select select "**********"
click at [1322, 145] on button "Templates" at bounding box center [1320, 151] width 81 height 31
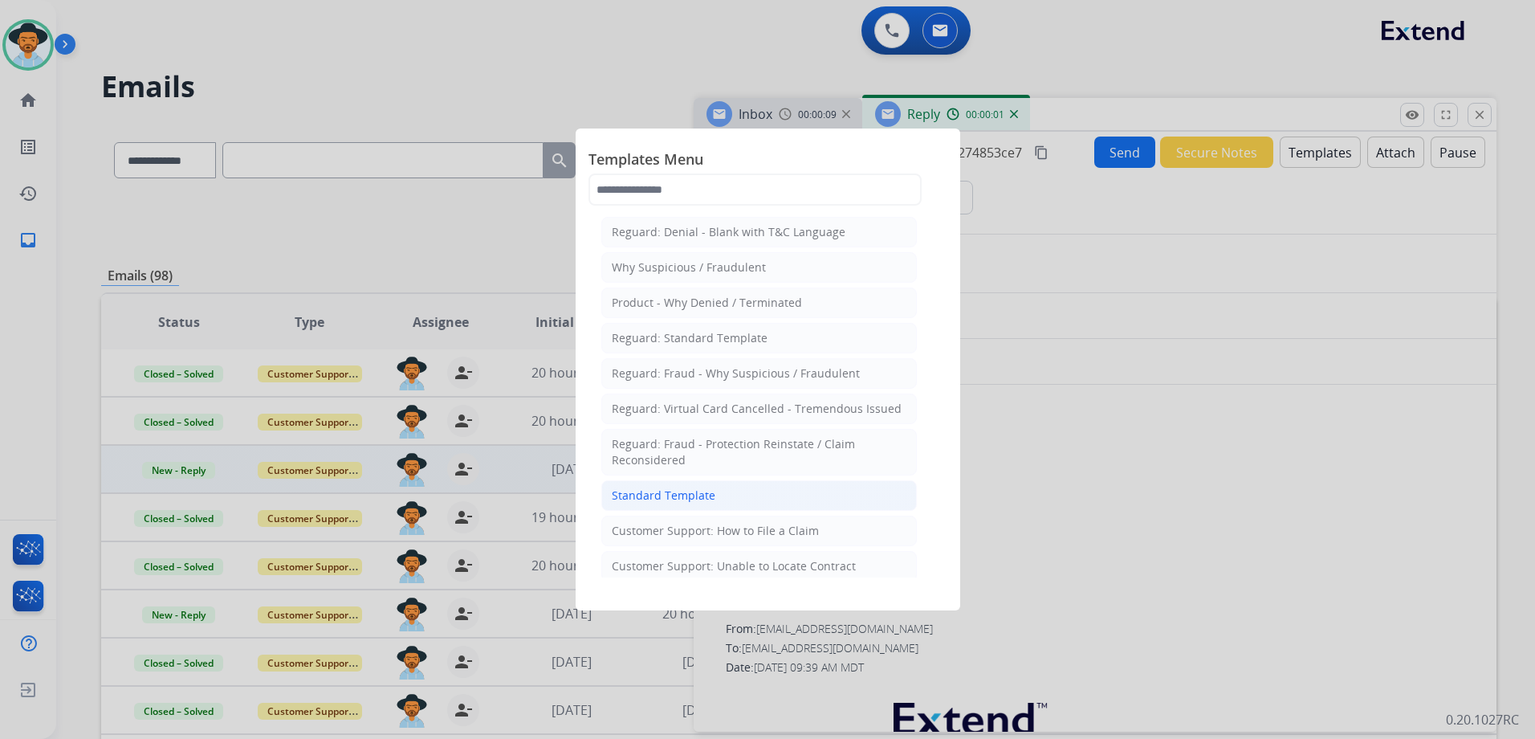
click at [760, 490] on li "Standard Template" at bounding box center [759, 495] width 316 height 31
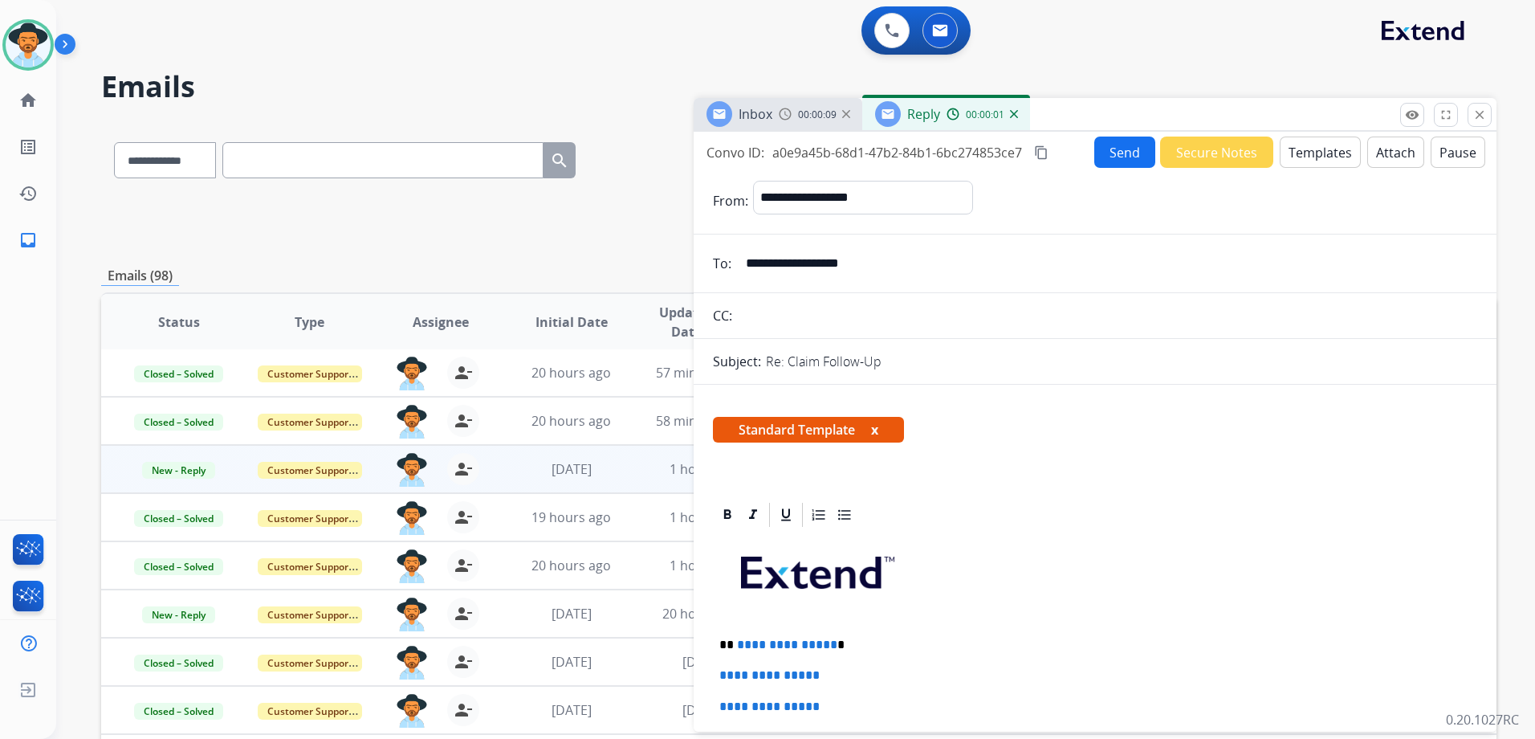
scroll to position [321, 0]
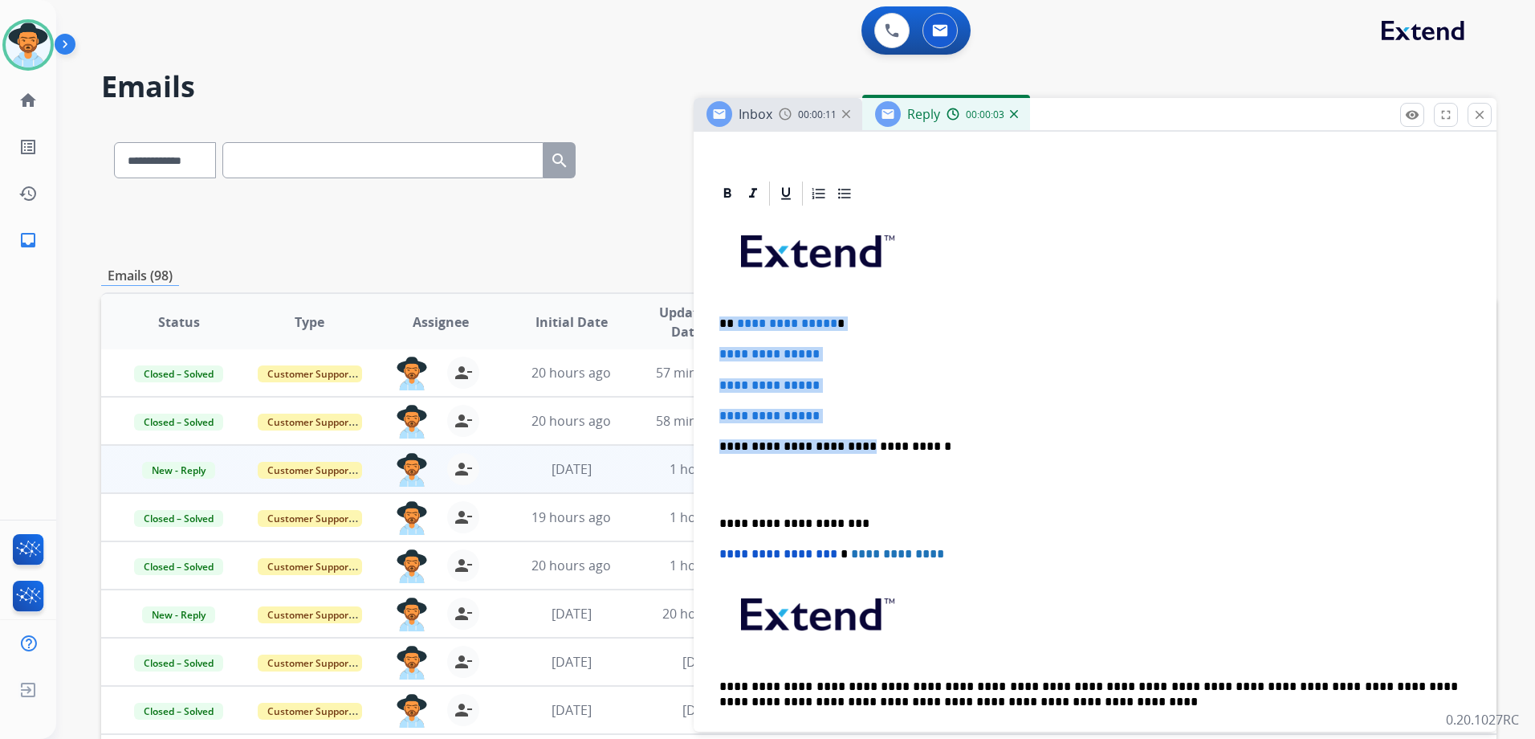
drag, startPoint x: 713, startPoint y: 320, endPoint x: 849, endPoint y: 425, distance: 171.7
click at [849, 425] on div "**********" at bounding box center [1095, 484] width 764 height 552
click at [873, 370] on div "**********" at bounding box center [1095, 484] width 764 height 552
drag, startPoint x: 848, startPoint y: 409, endPoint x: 708, endPoint y: 308, distance: 172.5
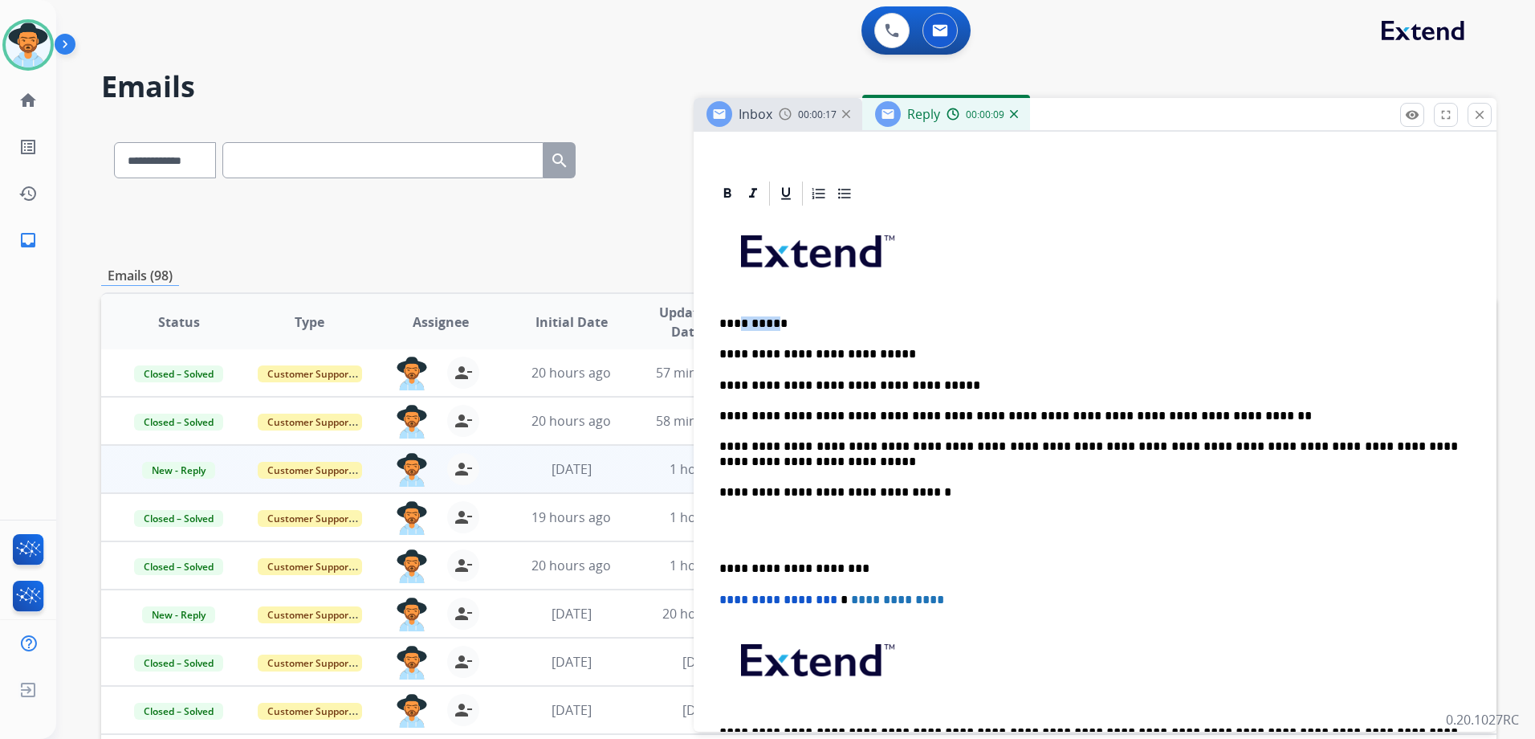
drag, startPoint x: 776, startPoint y: 317, endPoint x: 738, endPoint y: 321, distance: 37.9
click at [738, 321] on p "**********" at bounding box center [1088, 323] width 739 height 14
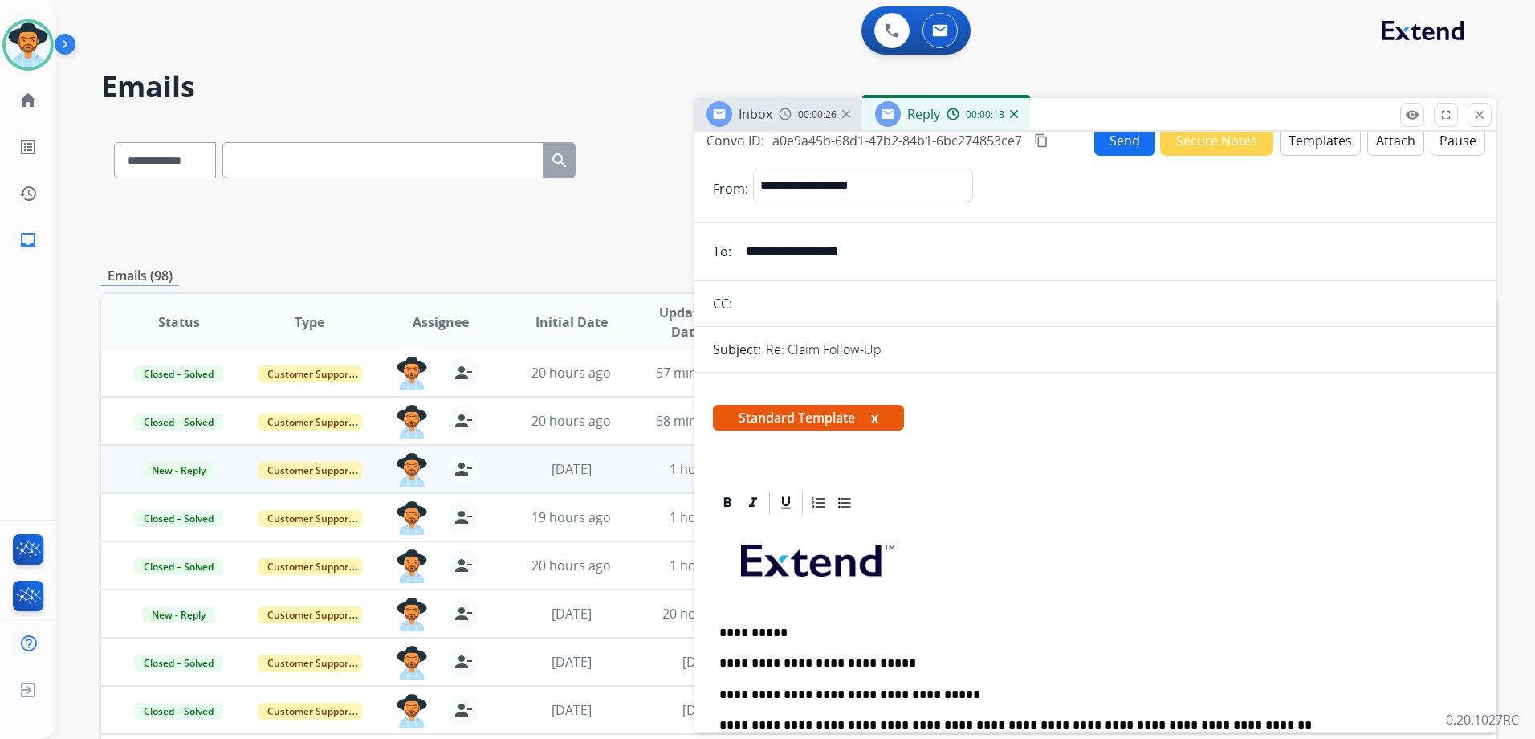
scroll to position [0, 0]
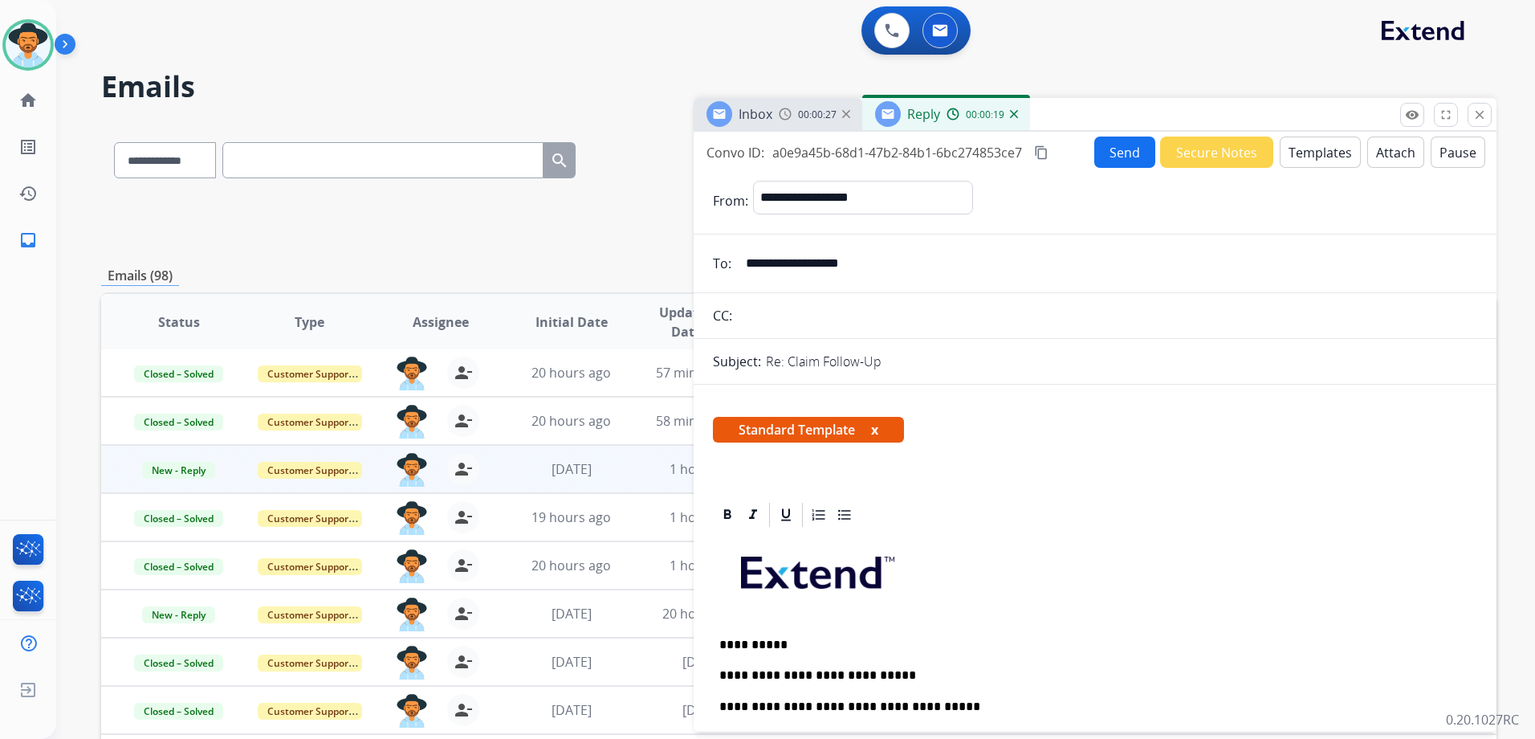
click at [1132, 145] on button "Send" at bounding box center [1124, 151] width 61 height 31
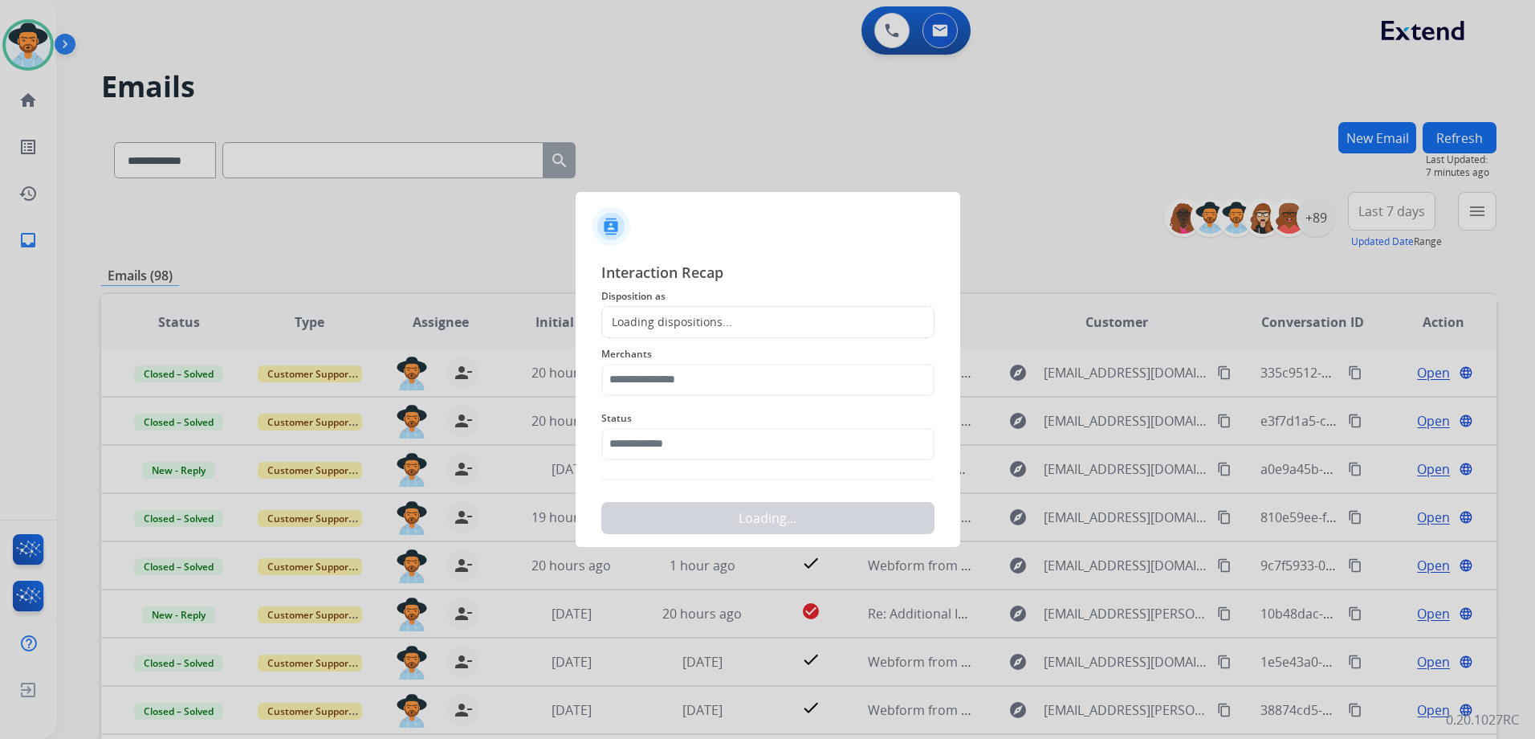
click at [722, 331] on div "Loading dispositions..." at bounding box center [767, 322] width 333 height 32
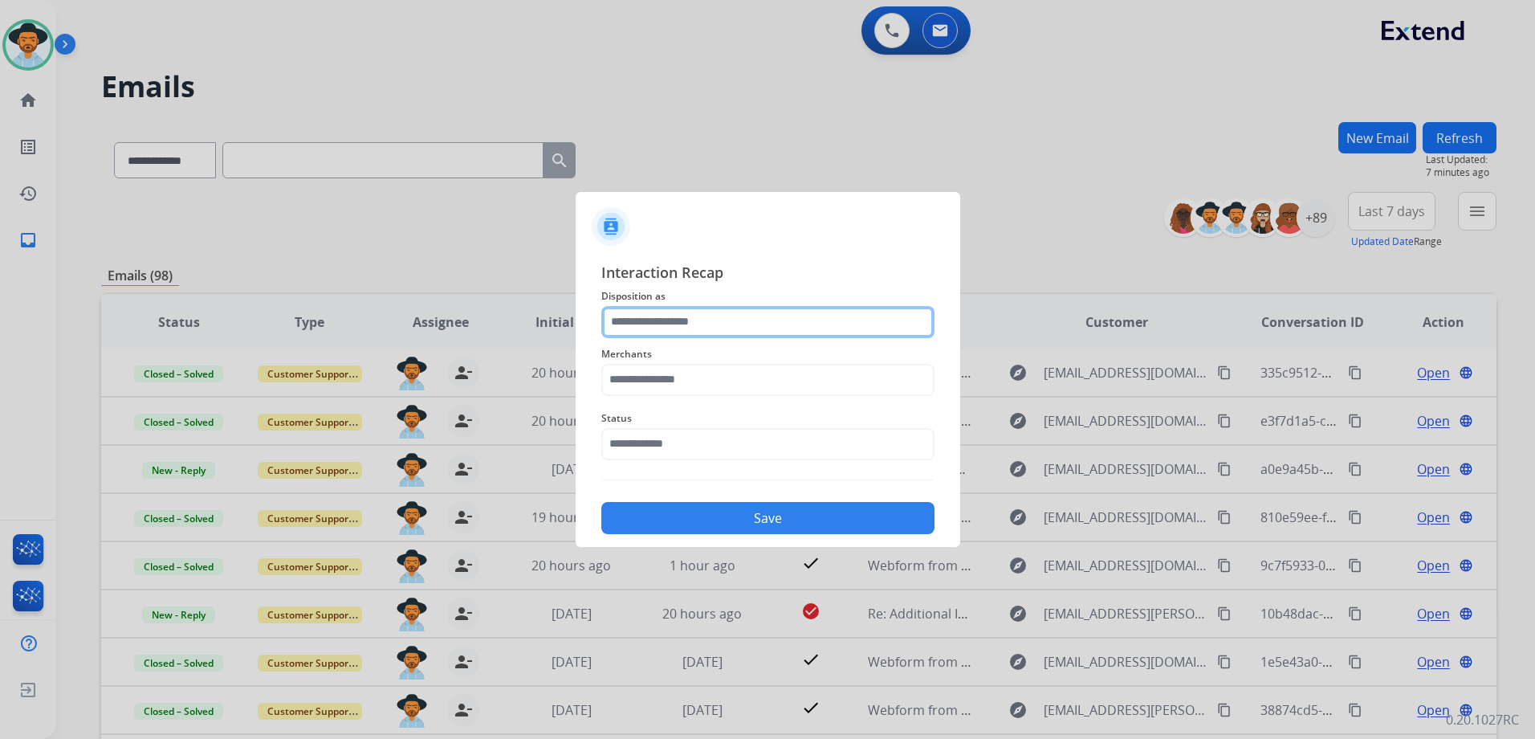
drag, startPoint x: 722, startPoint y: 330, endPoint x: 734, endPoint y: 320, distance: 15.4
click at [727, 323] on input "text" at bounding box center [767, 322] width 333 height 32
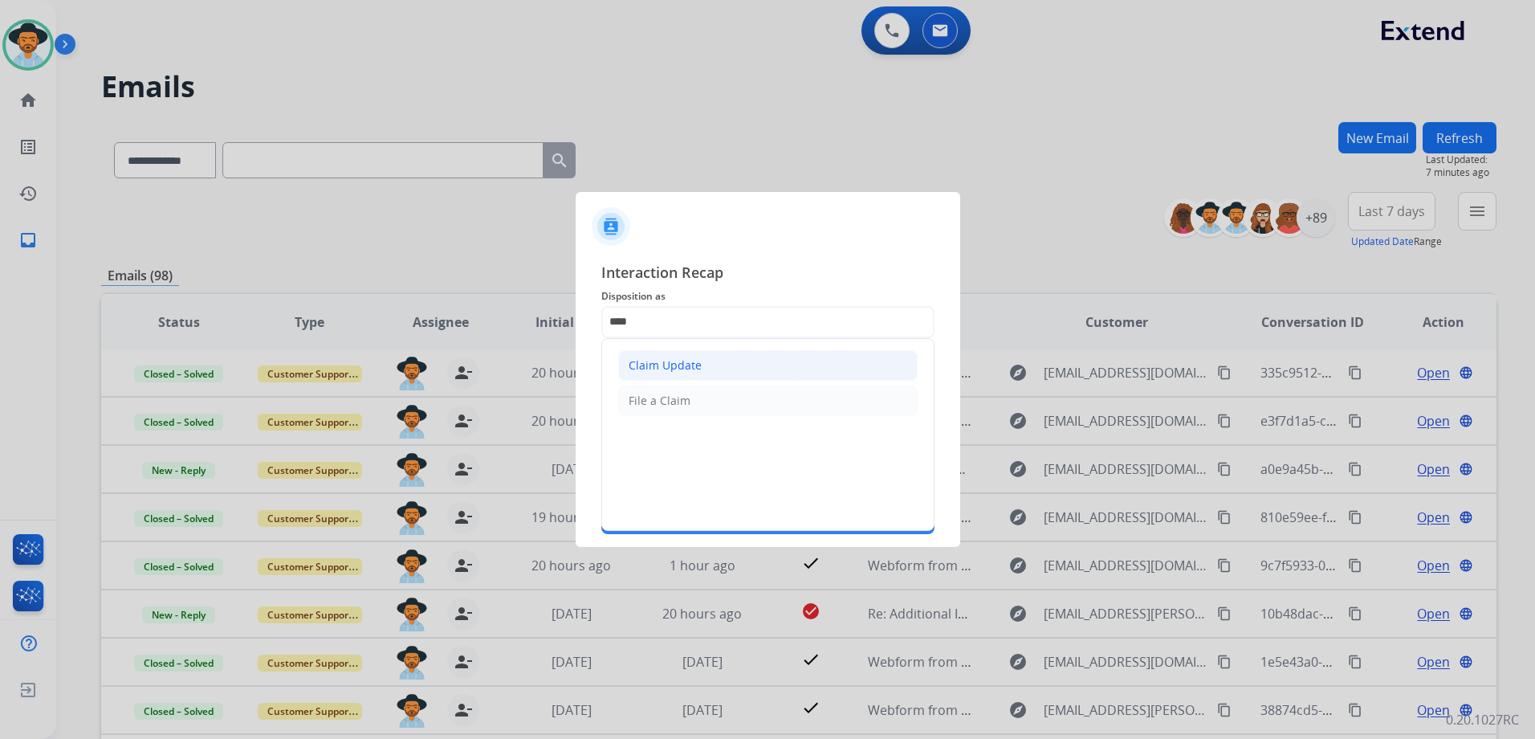
click at [702, 354] on li "Claim Update" at bounding box center [767, 365] width 299 height 31
type input "**********"
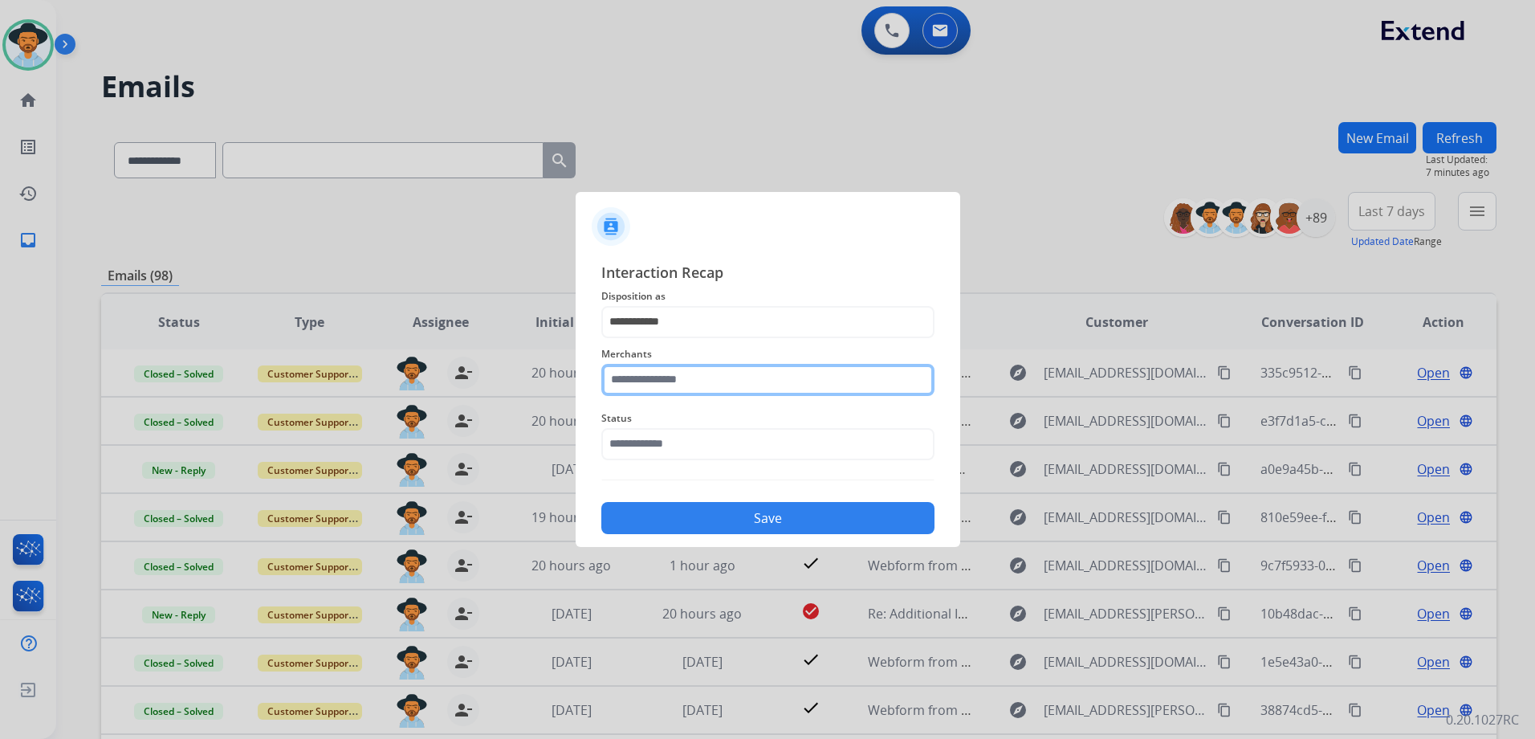
click at [697, 375] on input "text" at bounding box center [767, 380] width 333 height 32
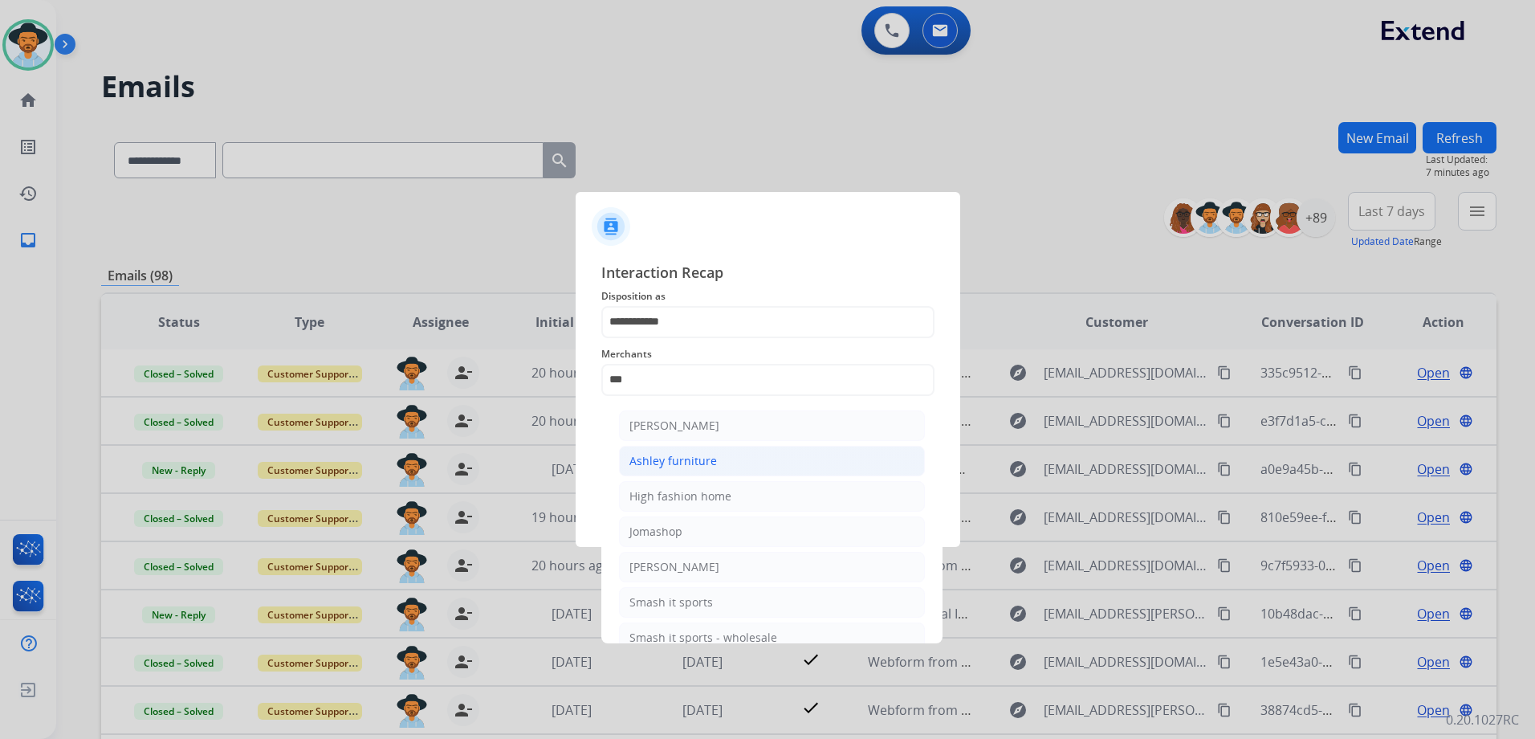
click at [681, 456] on div "Ashley furniture" at bounding box center [673, 461] width 88 height 16
type input "**********"
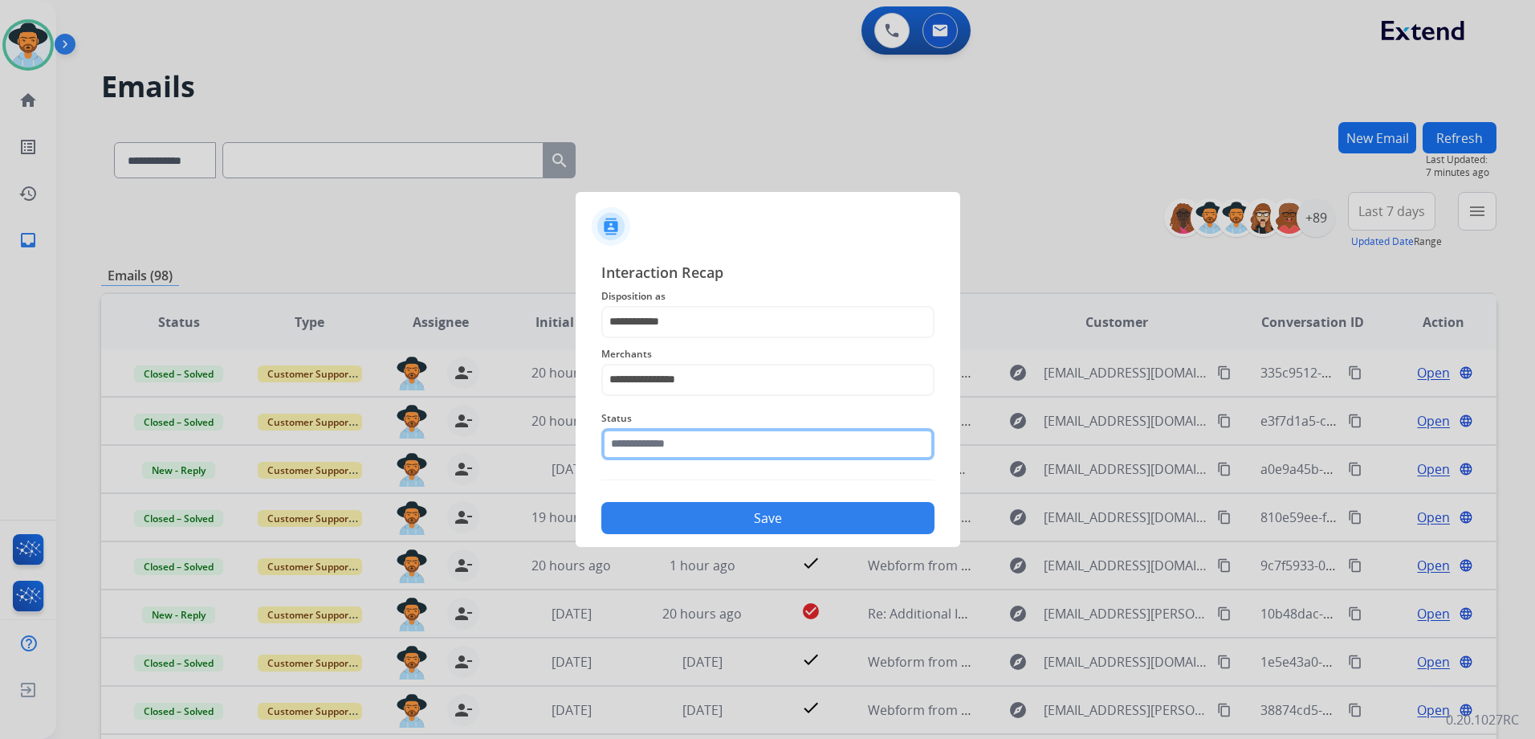
click at [690, 437] on input "text" at bounding box center [767, 444] width 333 height 32
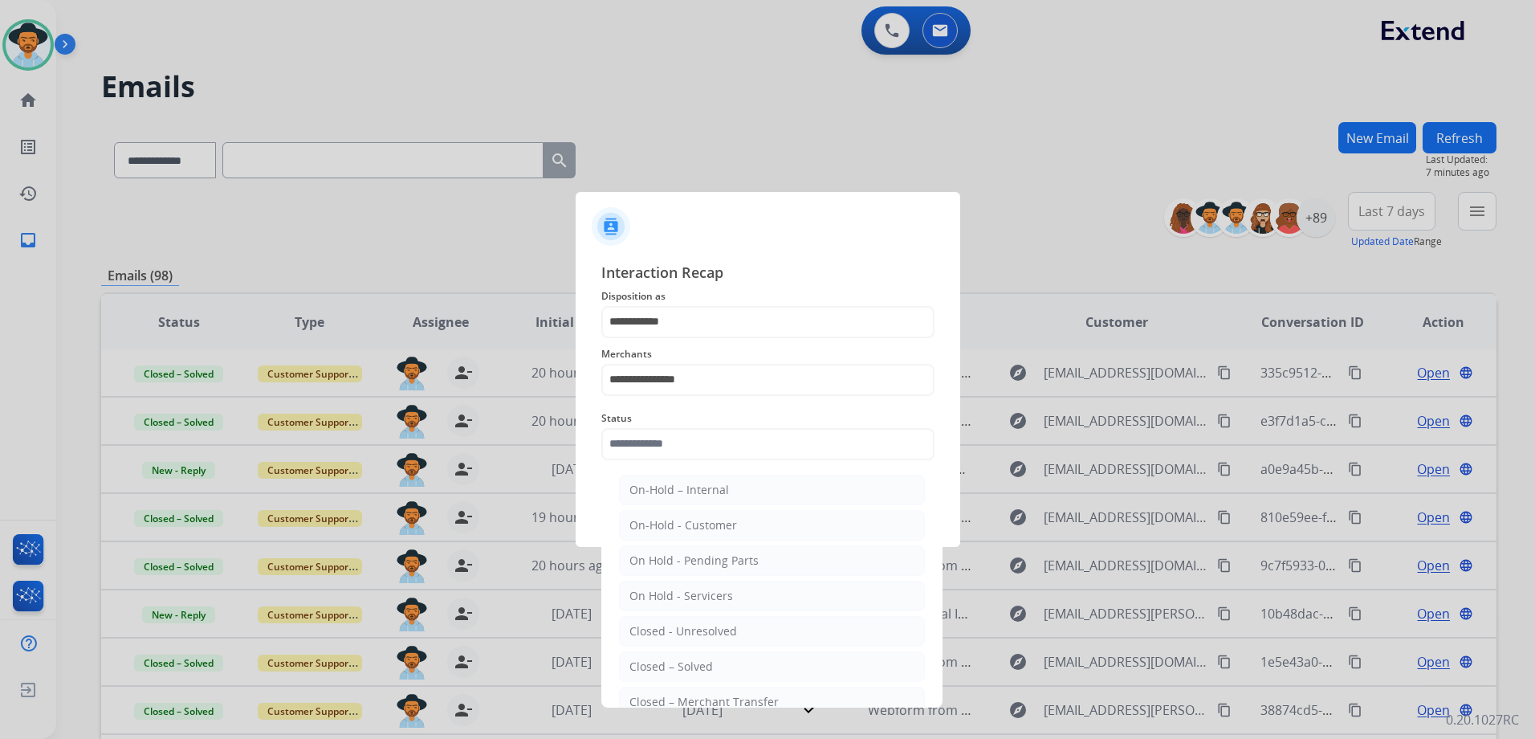
click at [743, 670] on li "Closed – Solved" at bounding box center [772, 666] width 306 height 31
type input "**********"
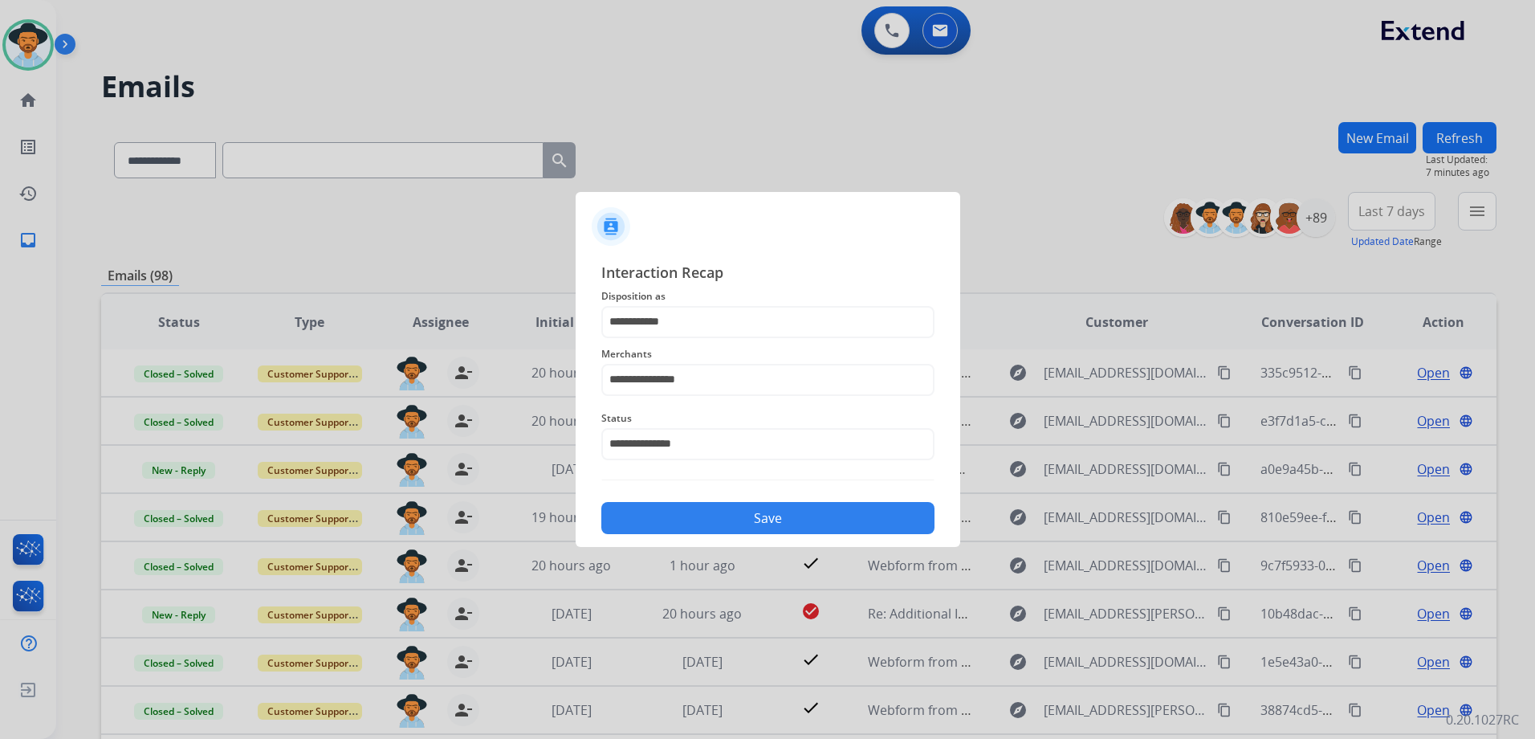
click at [796, 523] on button "Save" at bounding box center [767, 518] width 333 height 32
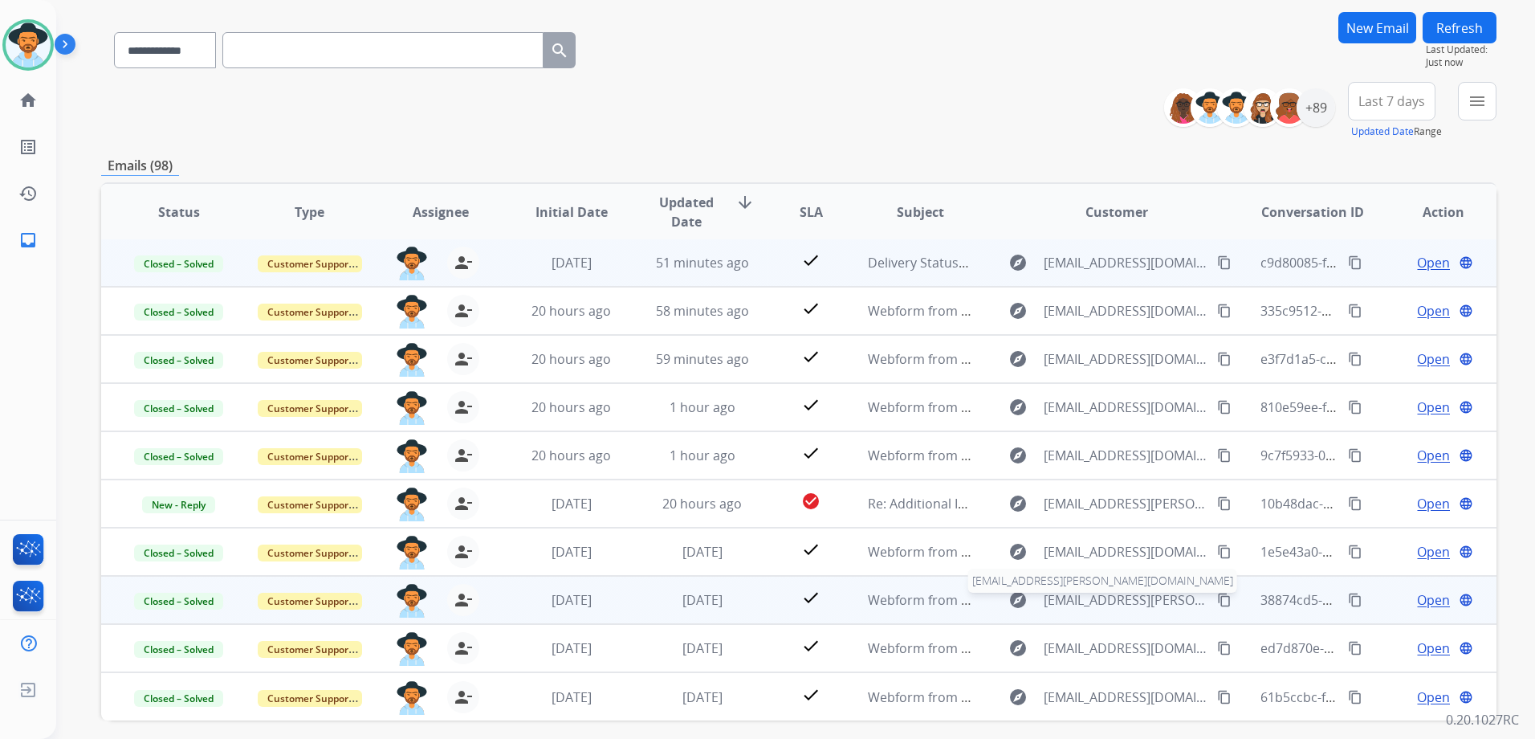
scroll to position [161, 0]
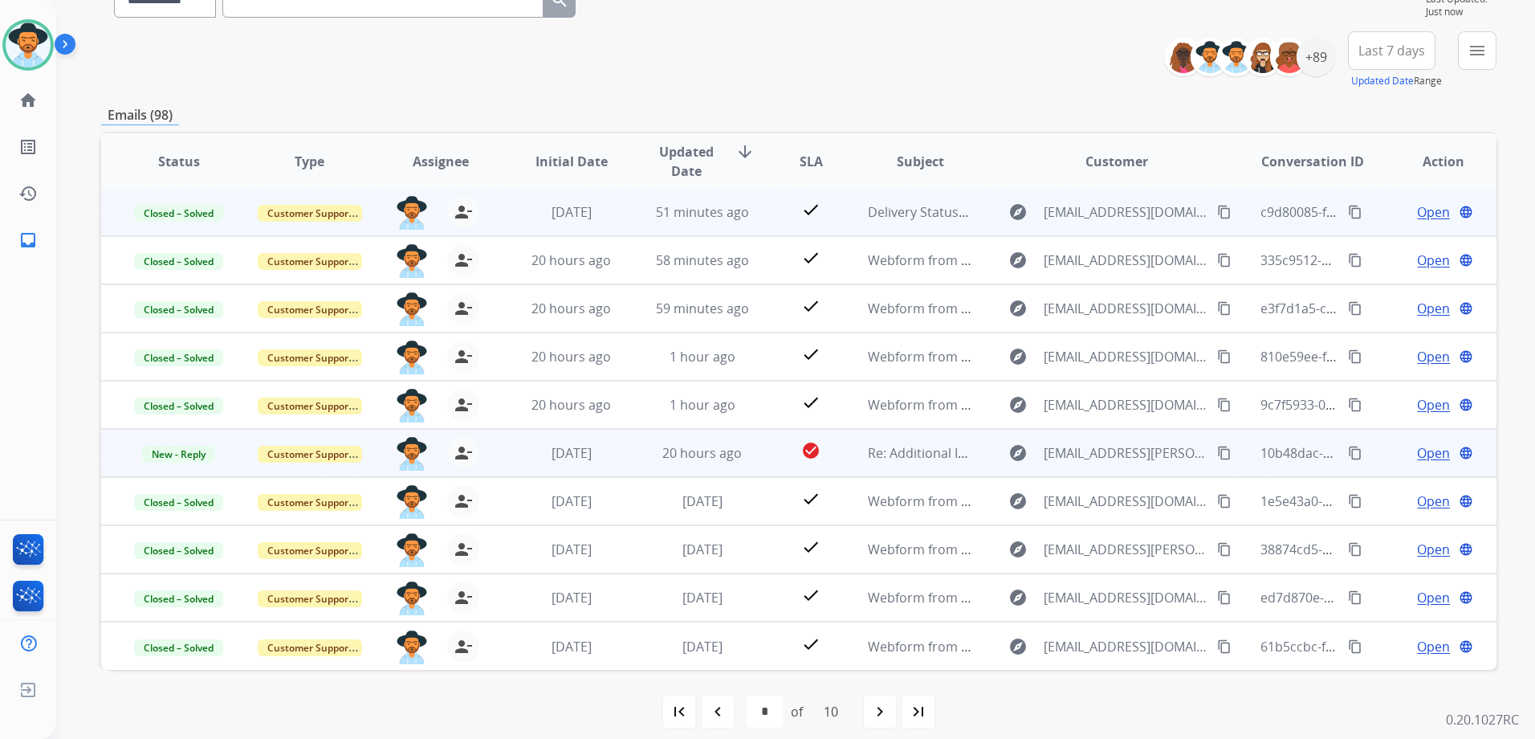
click at [1417, 450] on span "Open" at bounding box center [1433, 452] width 33 height 19
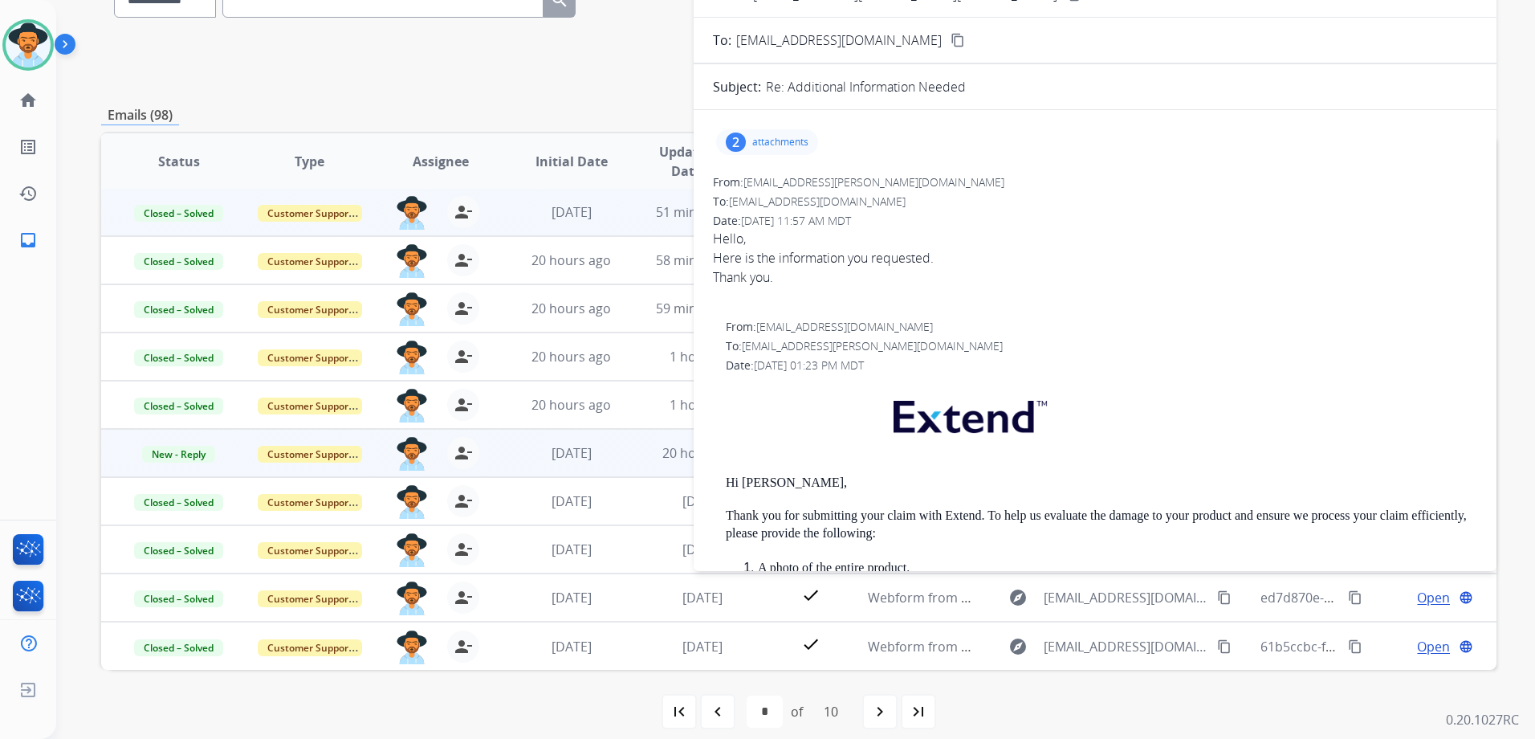
scroll to position [0, 0]
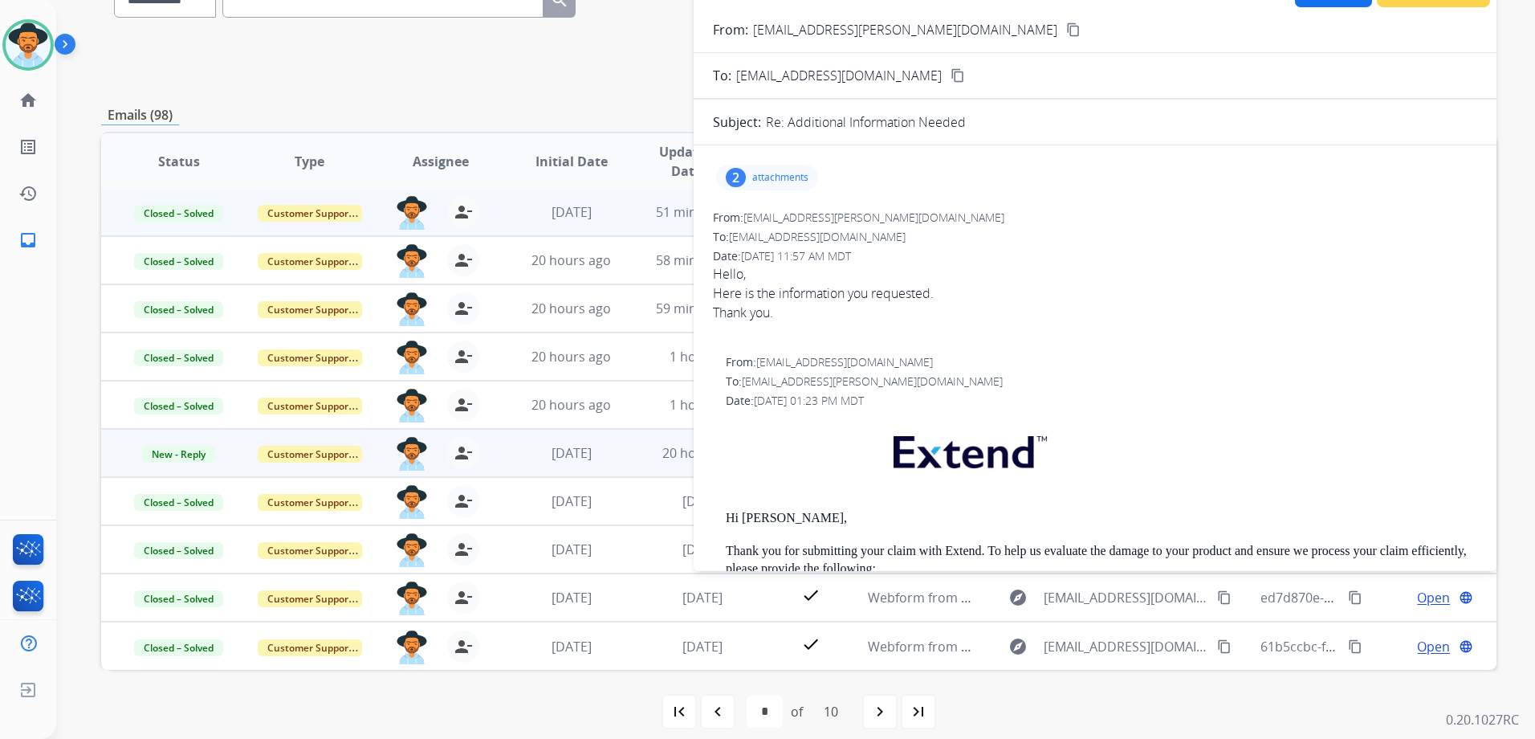
click at [784, 177] on p "attachments" at bounding box center [780, 177] width 56 height 13
click at [824, 273] on p "IMG_4230.MOV" at bounding box center [854, 274] width 91 height 19
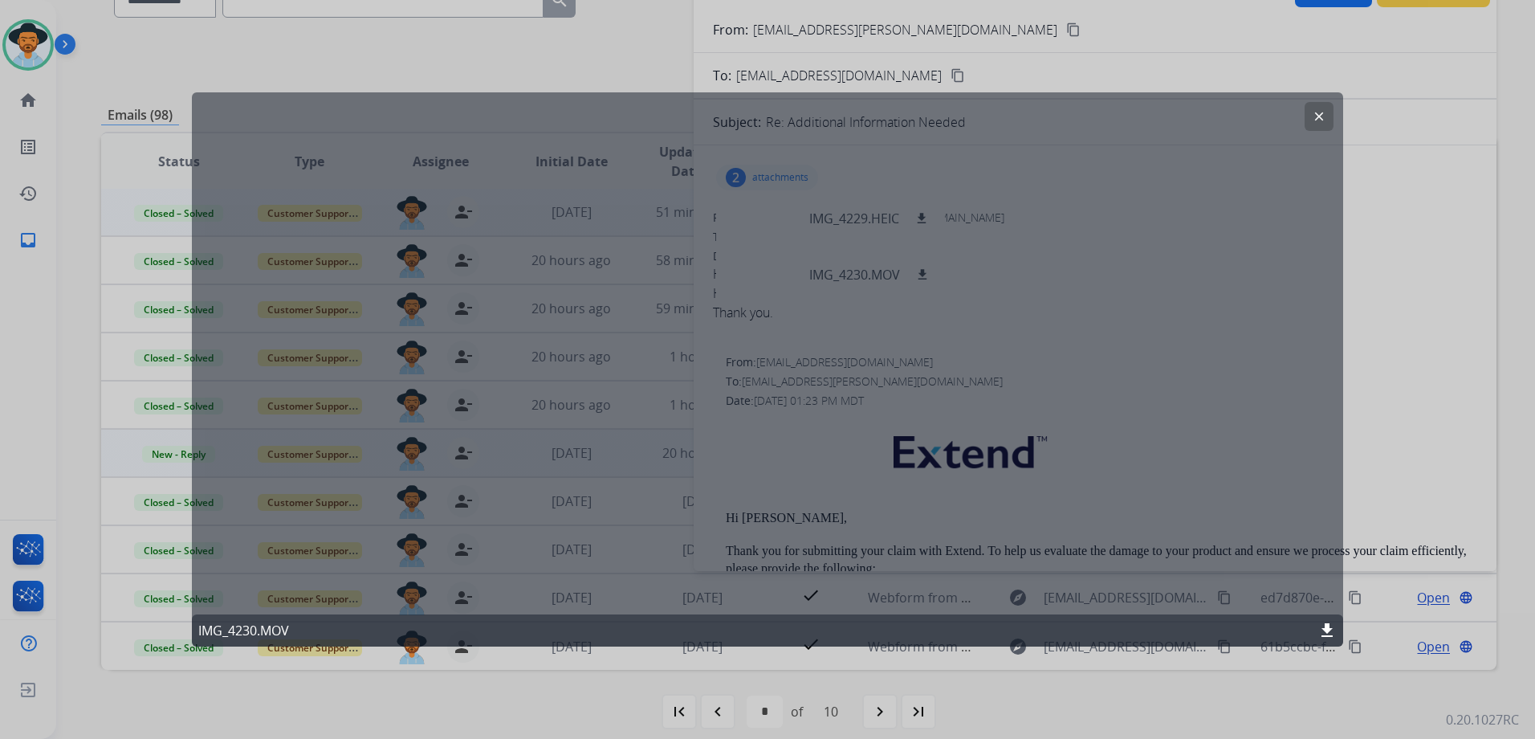
click at [1324, 625] on mat-icon "download" at bounding box center [1327, 630] width 19 height 19
click at [1020, 72] on div at bounding box center [767, 369] width 1535 height 739
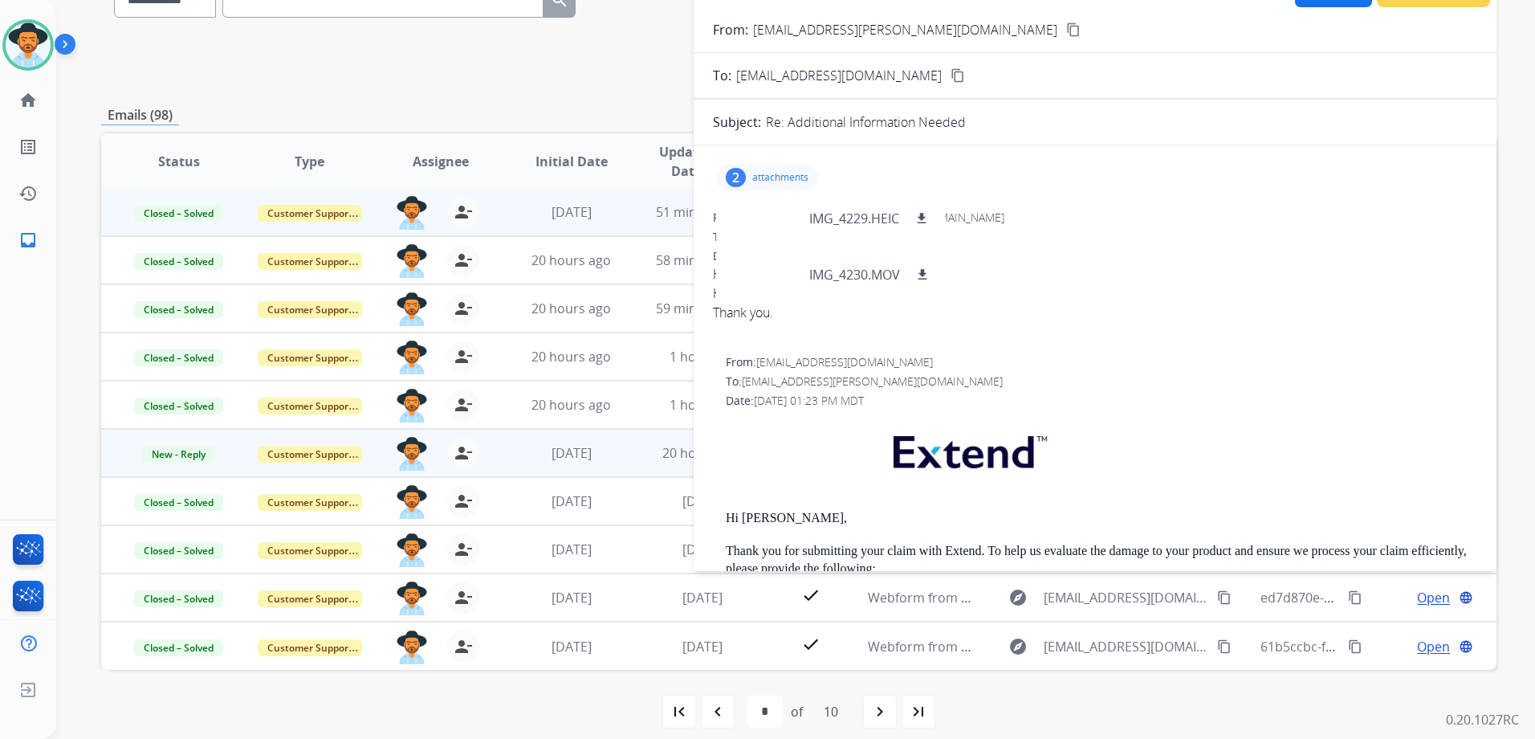
click at [1066, 31] on mat-icon "content_copy" at bounding box center [1073, 29] width 14 height 14
click at [781, 172] on p "attachments" at bounding box center [780, 177] width 56 height 13
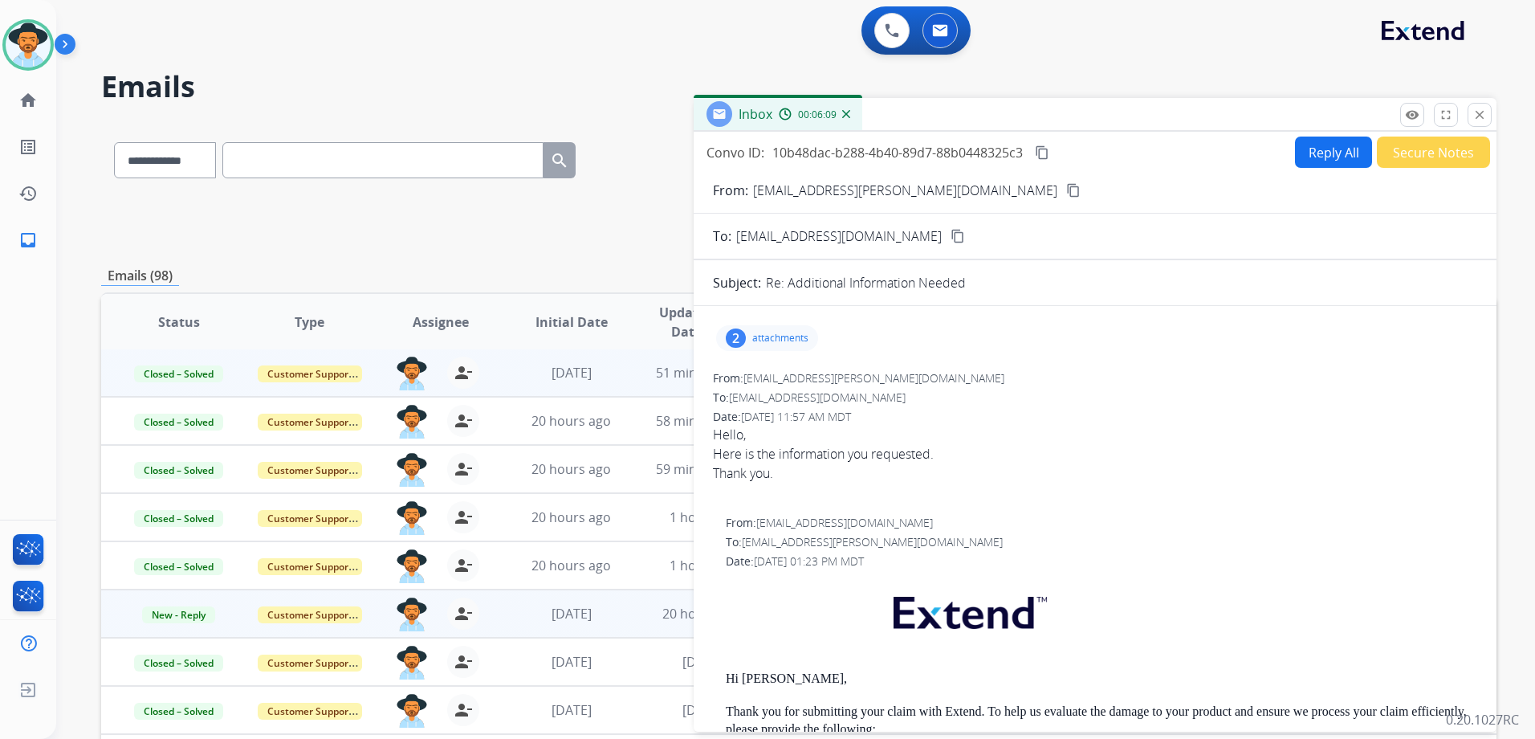
click at [1330, 163] on button "Reply All" at bounding box center [1333, 151] width 77 height 31
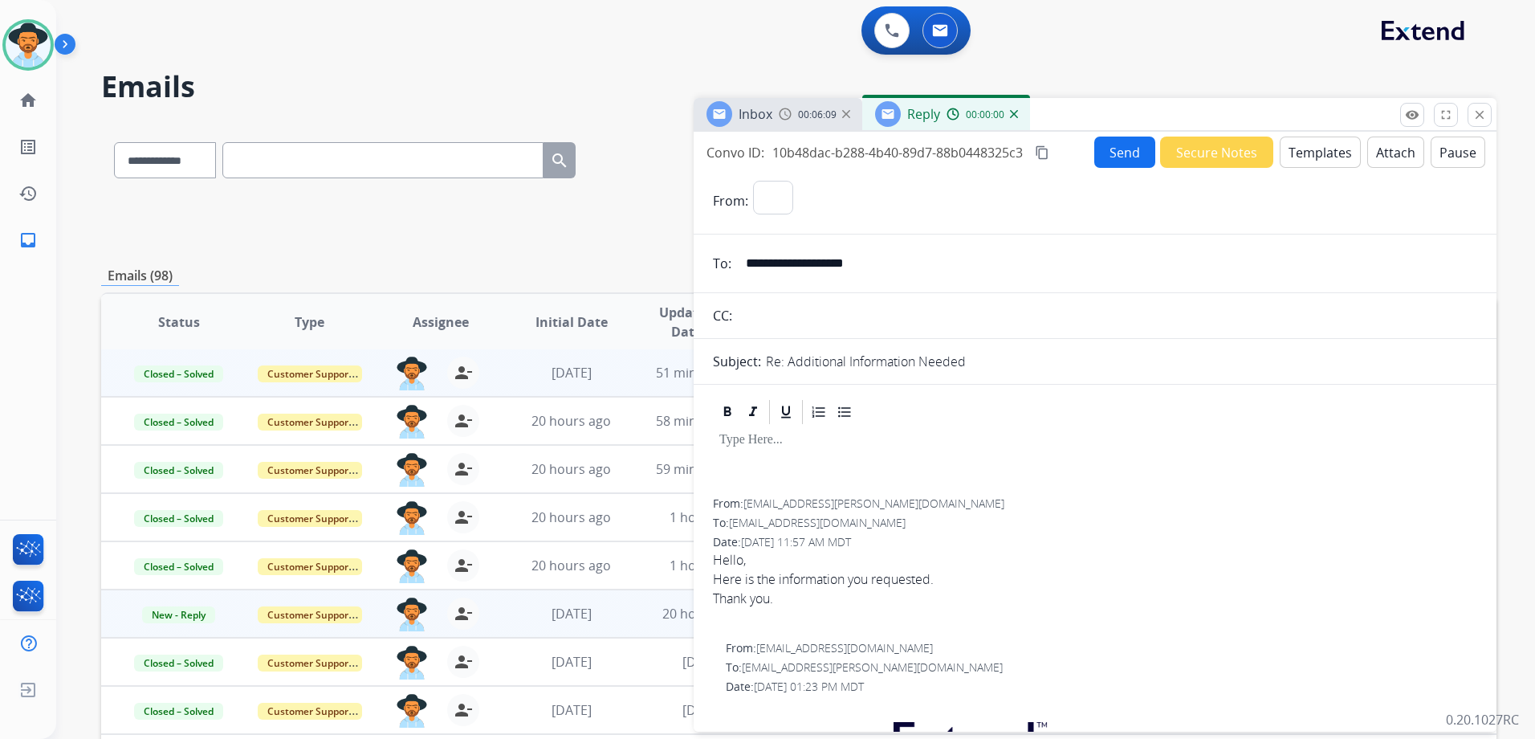
select select "**********"
click at [1329, 156] on button "Templates" at bounding box center [1320, 151] width 81 height 31
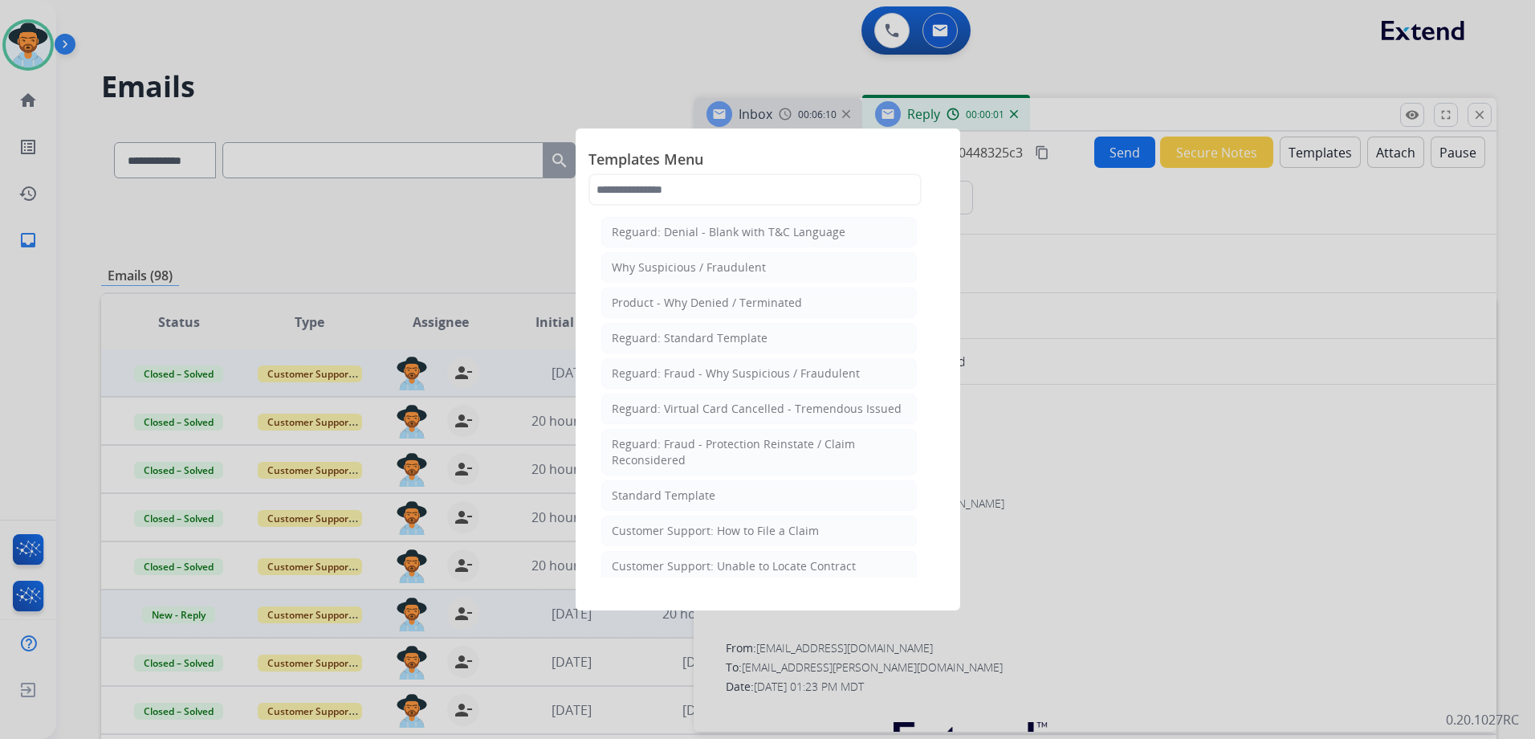
drag, startPoint x: 715, startPoint y: 507, endPoint x: 905, endPoint y: 505, distance: 189.5
click at [719, 507] on li "Standard Template" at bounding box center [759, 495] width 316 height 31
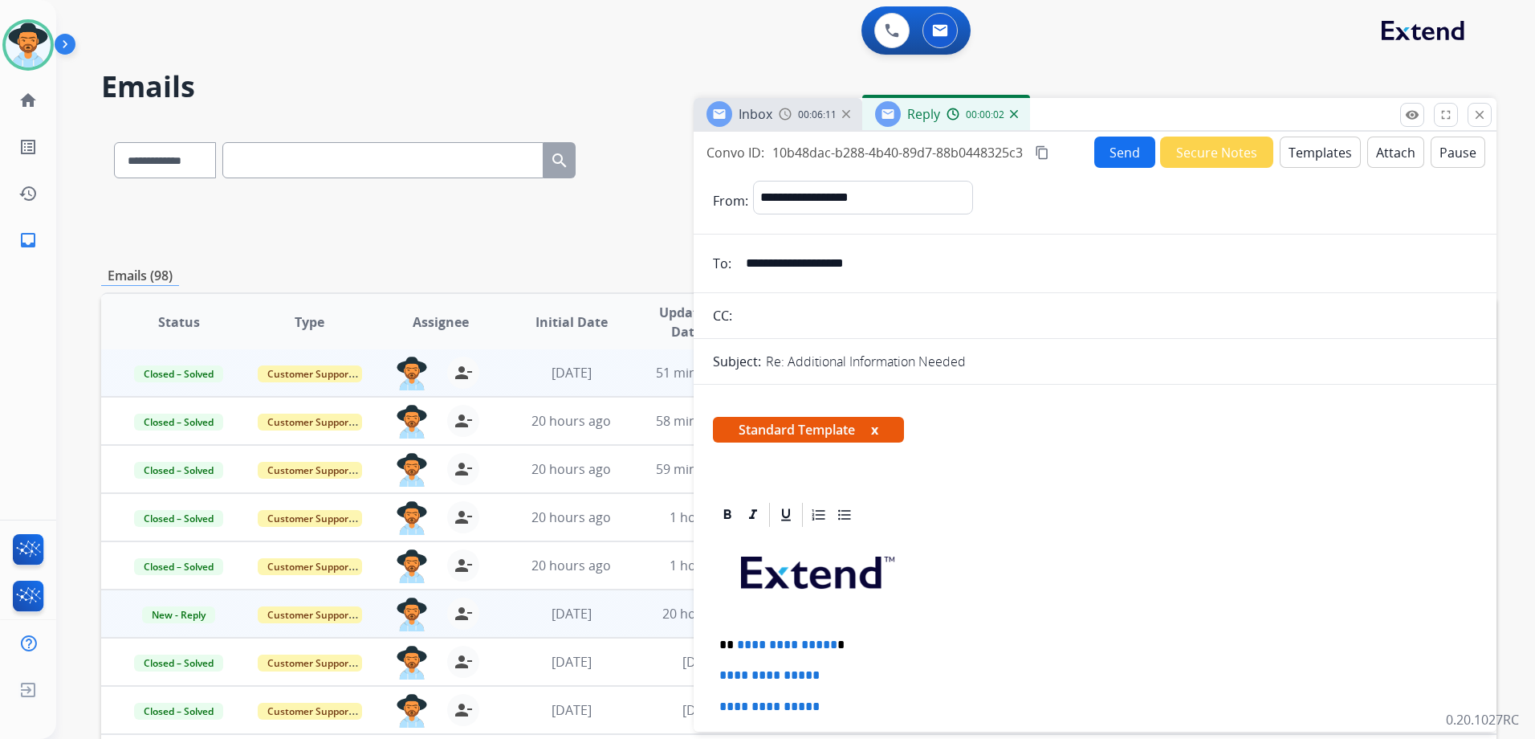
click at [1322, 157] on button "Templates" at bounding box center [1320, 151] width 81 height 31
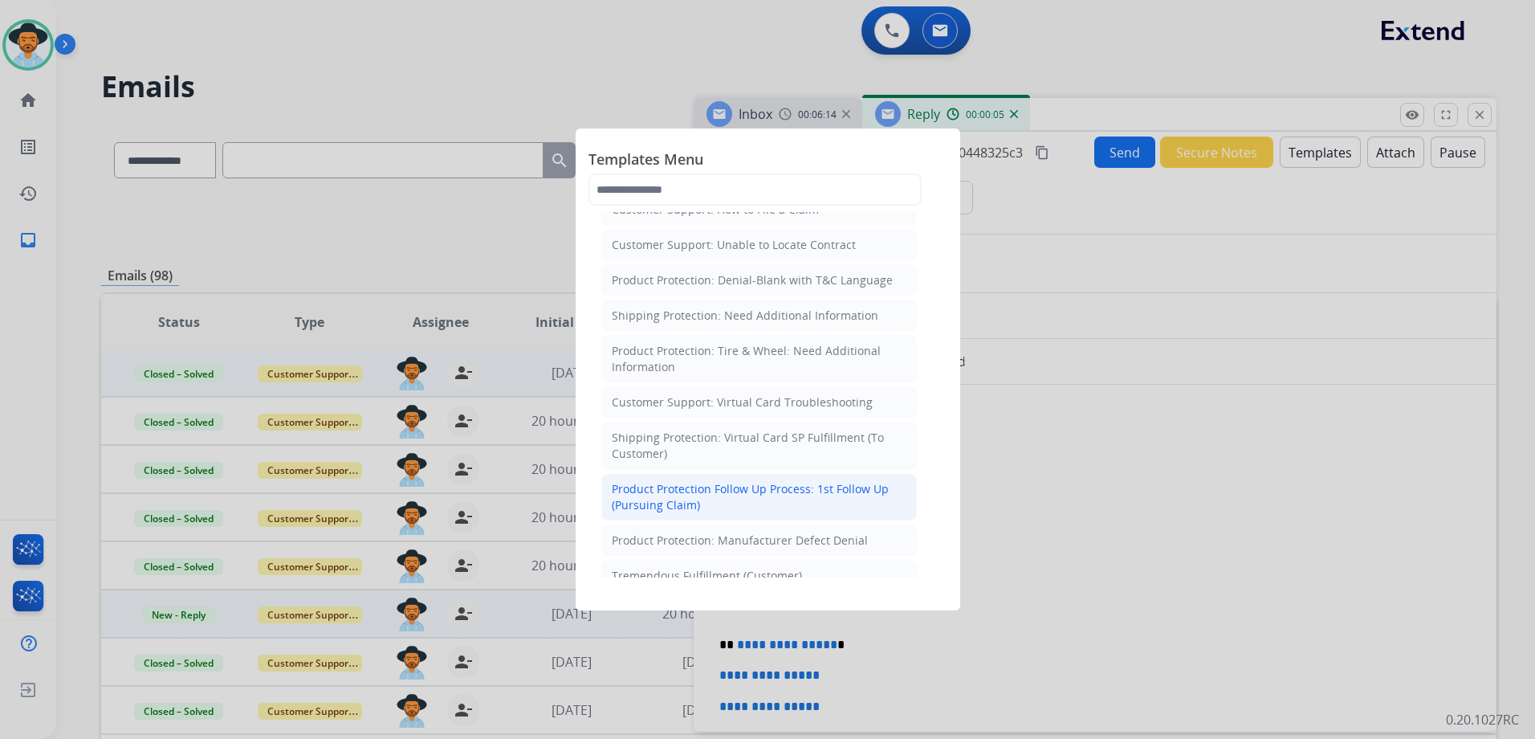
scroll to position [401, 0]
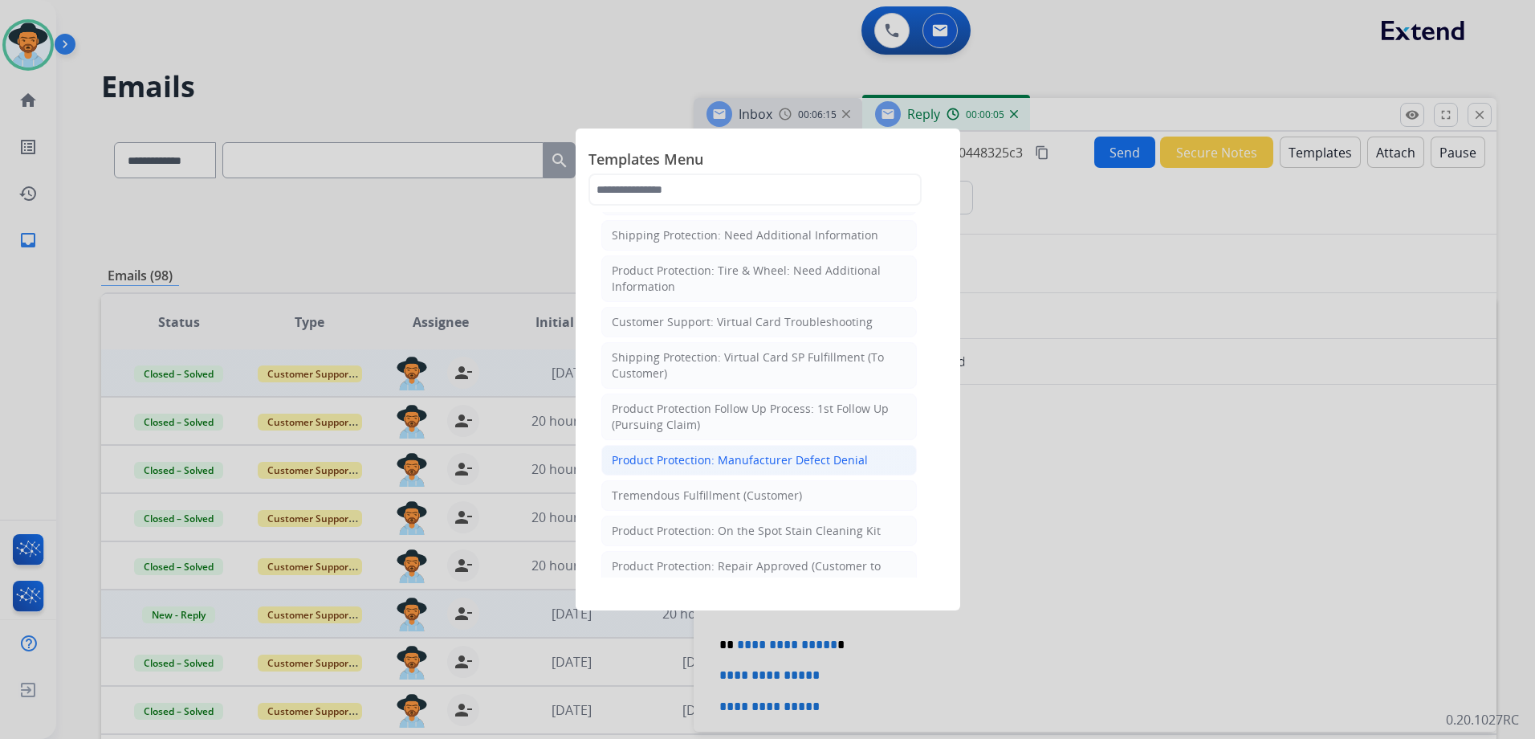
click at [829, 459] on div "Product Protection: Manufacturer Defect Denial" at bounding box center [740, 460] width 256 height 16
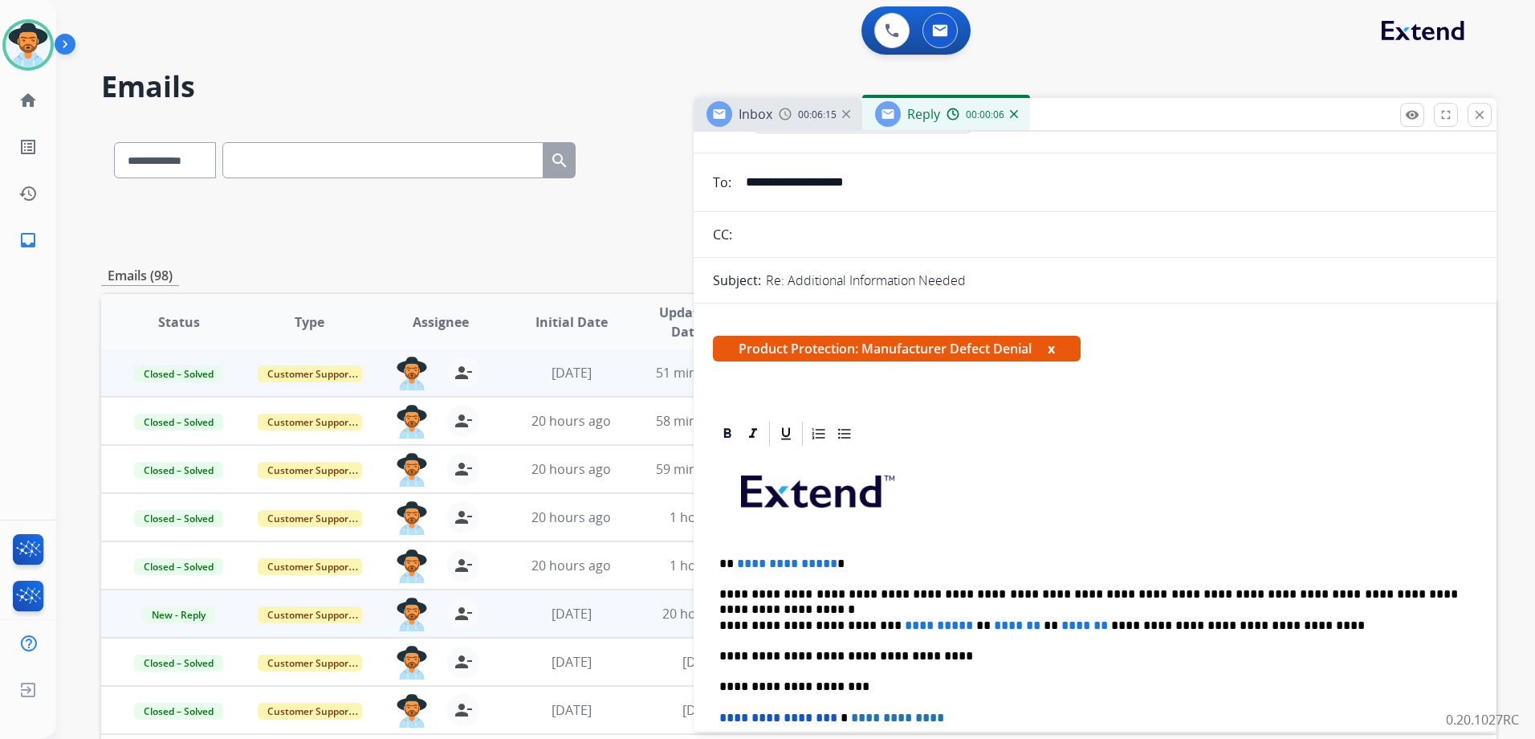
scroll to position [321, 0]
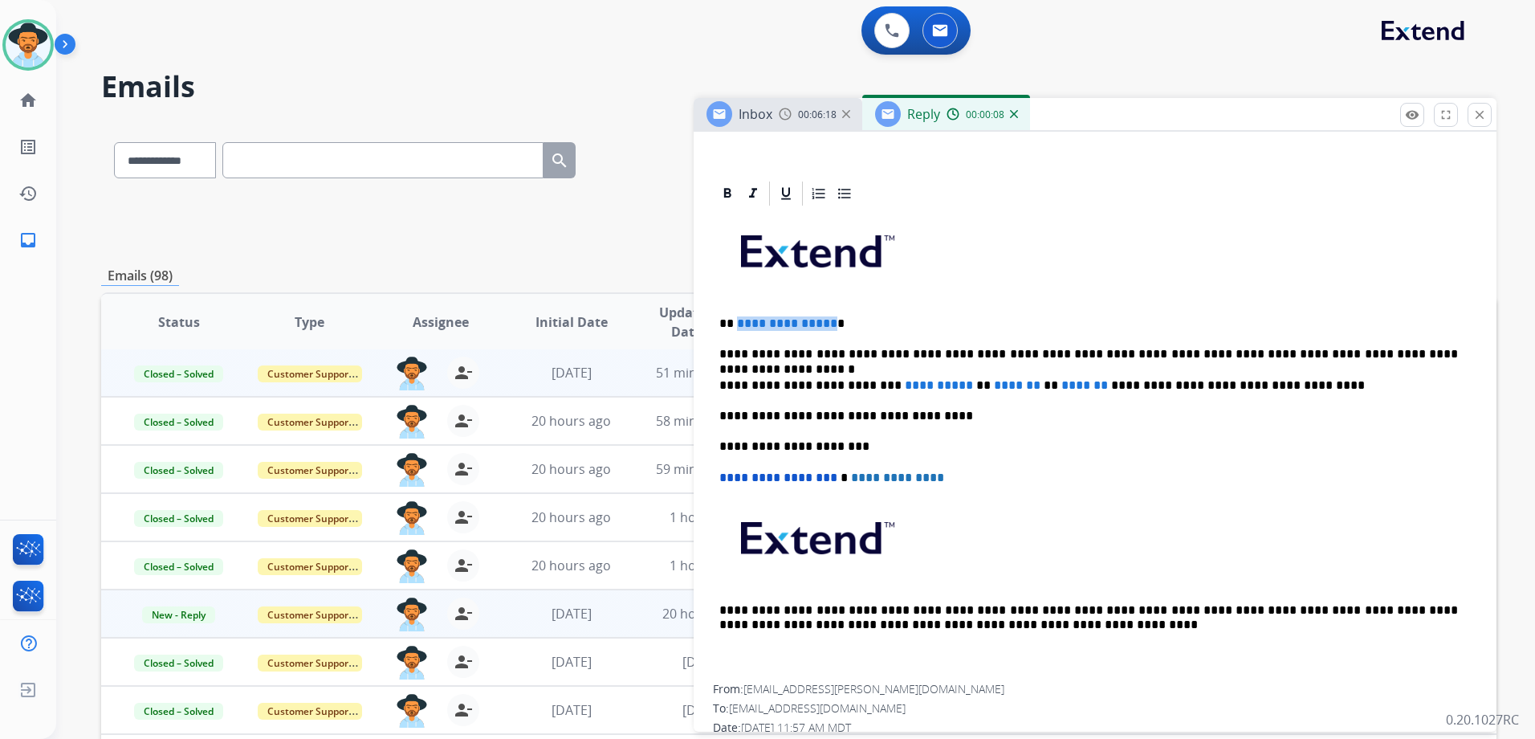
drag, startPoint x: 826, startPoint y: 319, endPoint x: 743, endPoint y: 313, distance: 83.7
click at [741, 313] on div "**********" at bounding box center [1095, 446] width 764 height 476
click at [739, 322] on span "*" at bounding box center [740, 323] width 7 height 12
drag, startPoint x: 968, startPoint y: 386, endPoint x: 881, endPoint y: 378, distance: 87.9
click at [881, 378] on p "**********" at bounding box center [1088, 385] width 739 height 14
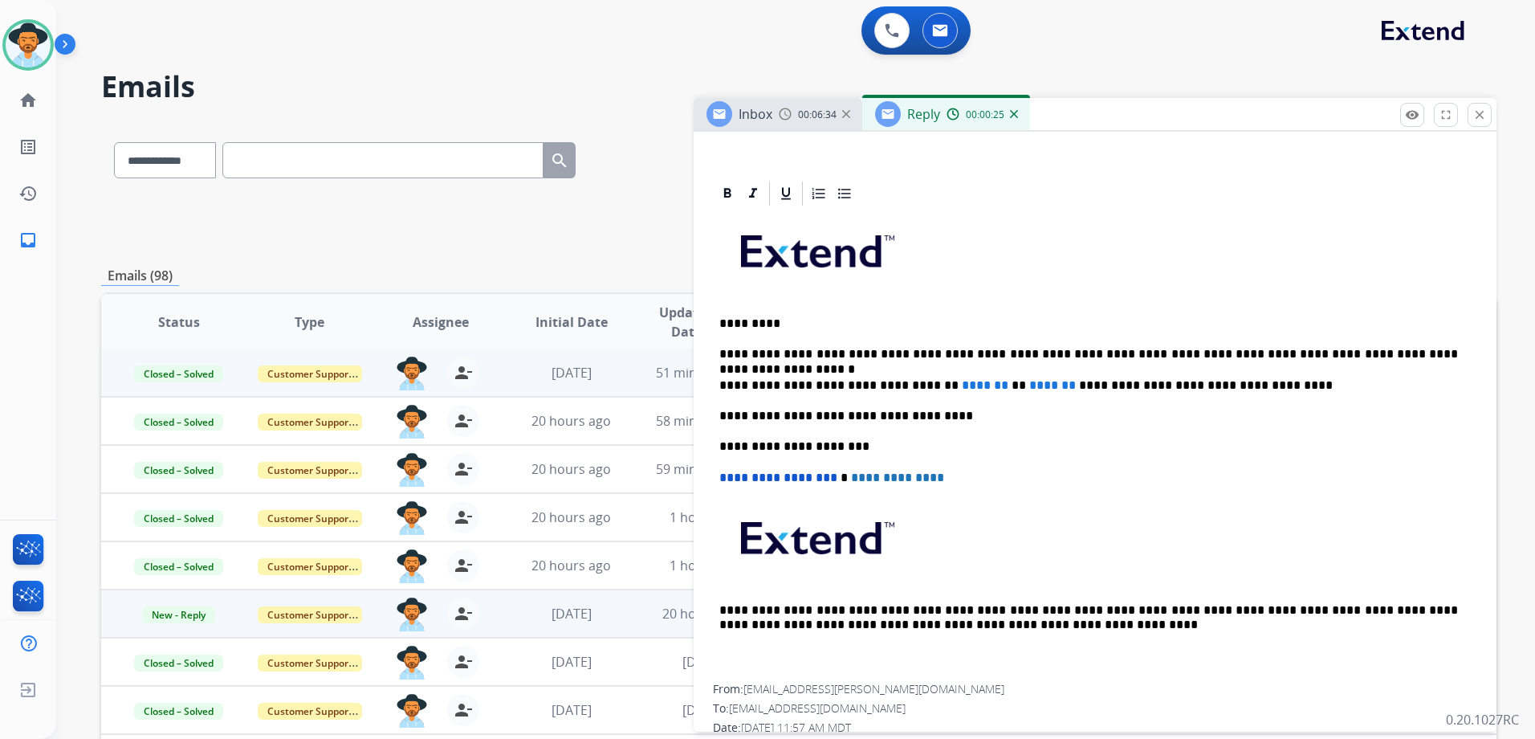
click at [879, 384] on p "**********" at bounding box center [1088, 385] width 739 height 14
click at [937, 381] on p "**********" at bounding box center [1088, 385] width 739 height 14
click at [1454, 356] on p "**********" at bounding box center [1088, 354] width 739 height 14
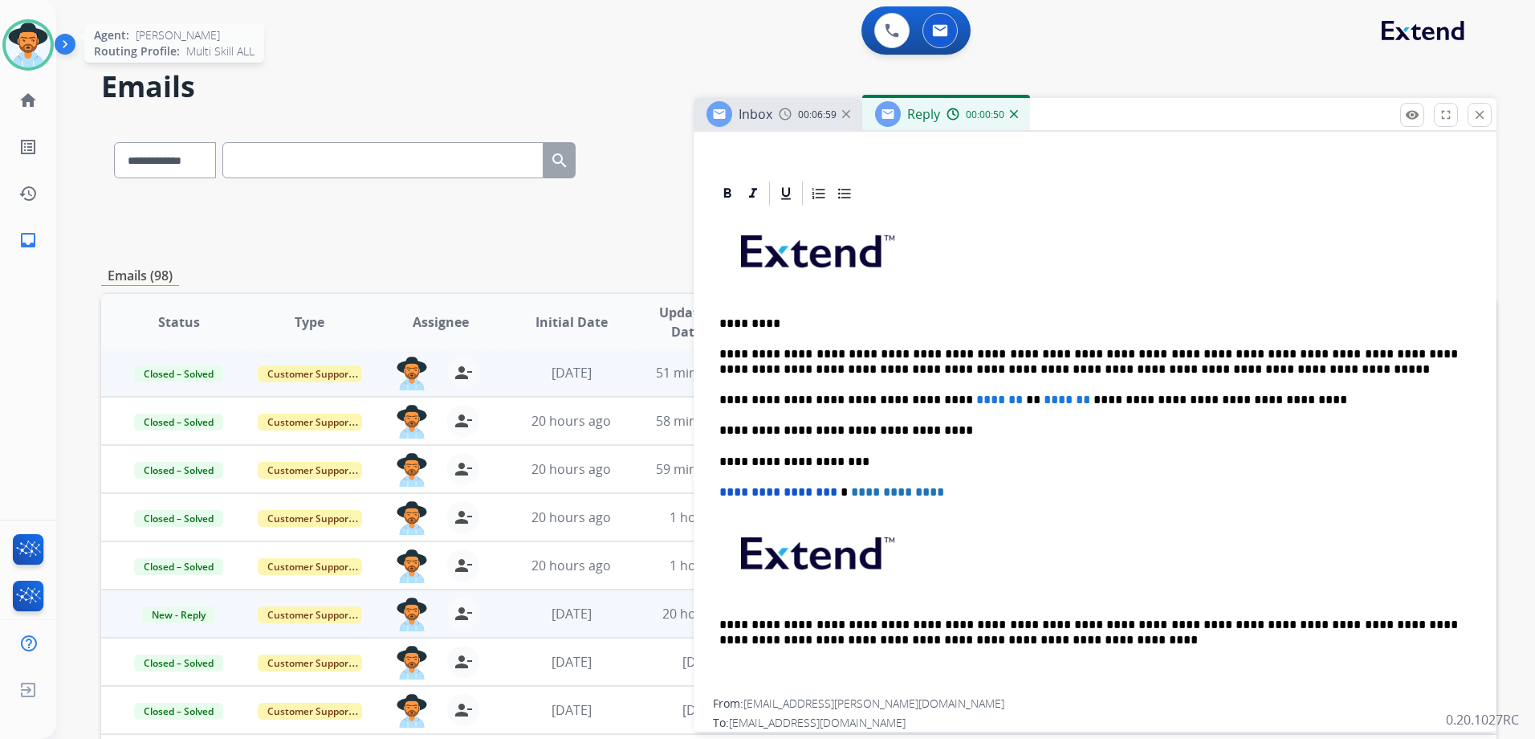
click at [26, 27] on img at bounding box center [28, 44] width 45 height 45
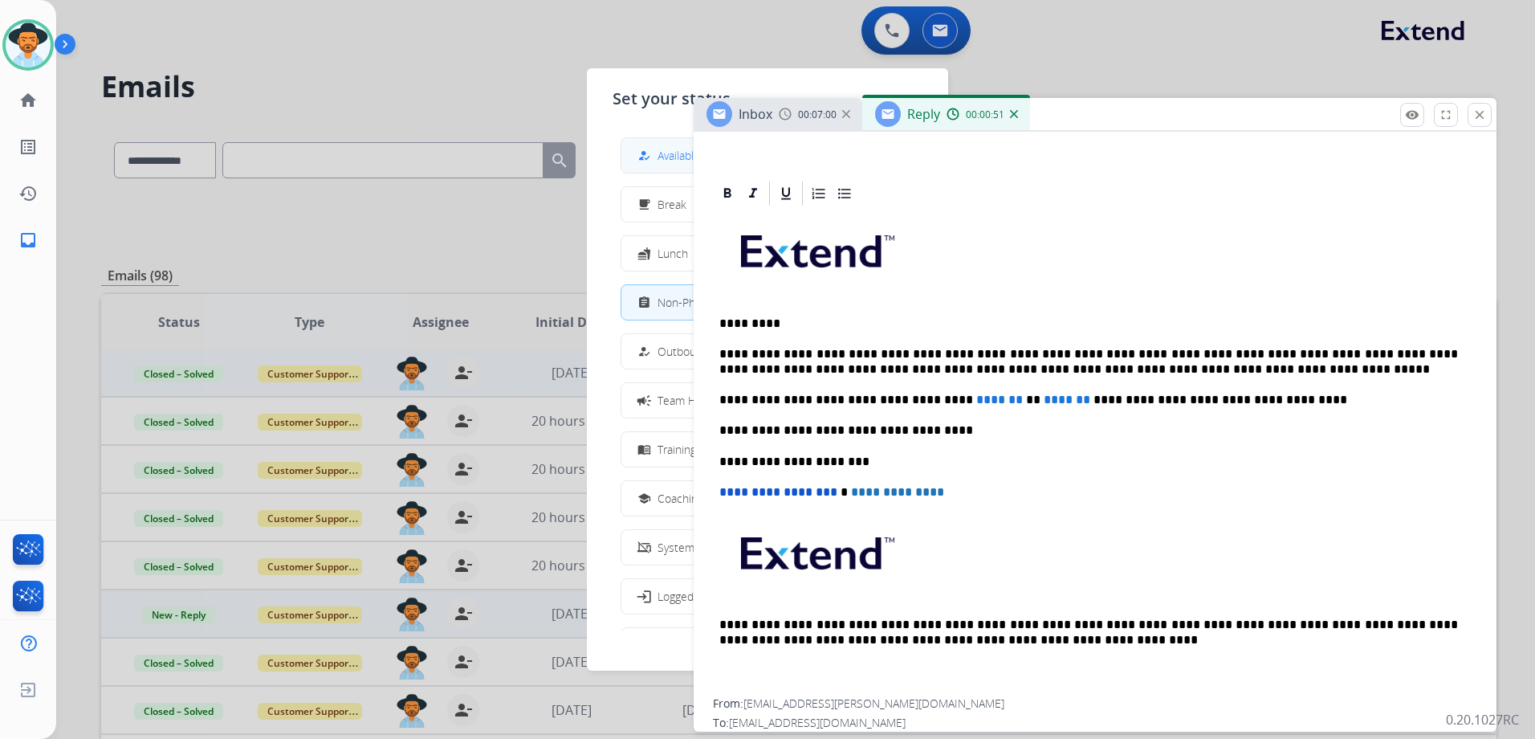
click at [637, 147] on button "how_to_reg Available" at bounding box center [767, 155] width 292 height 35
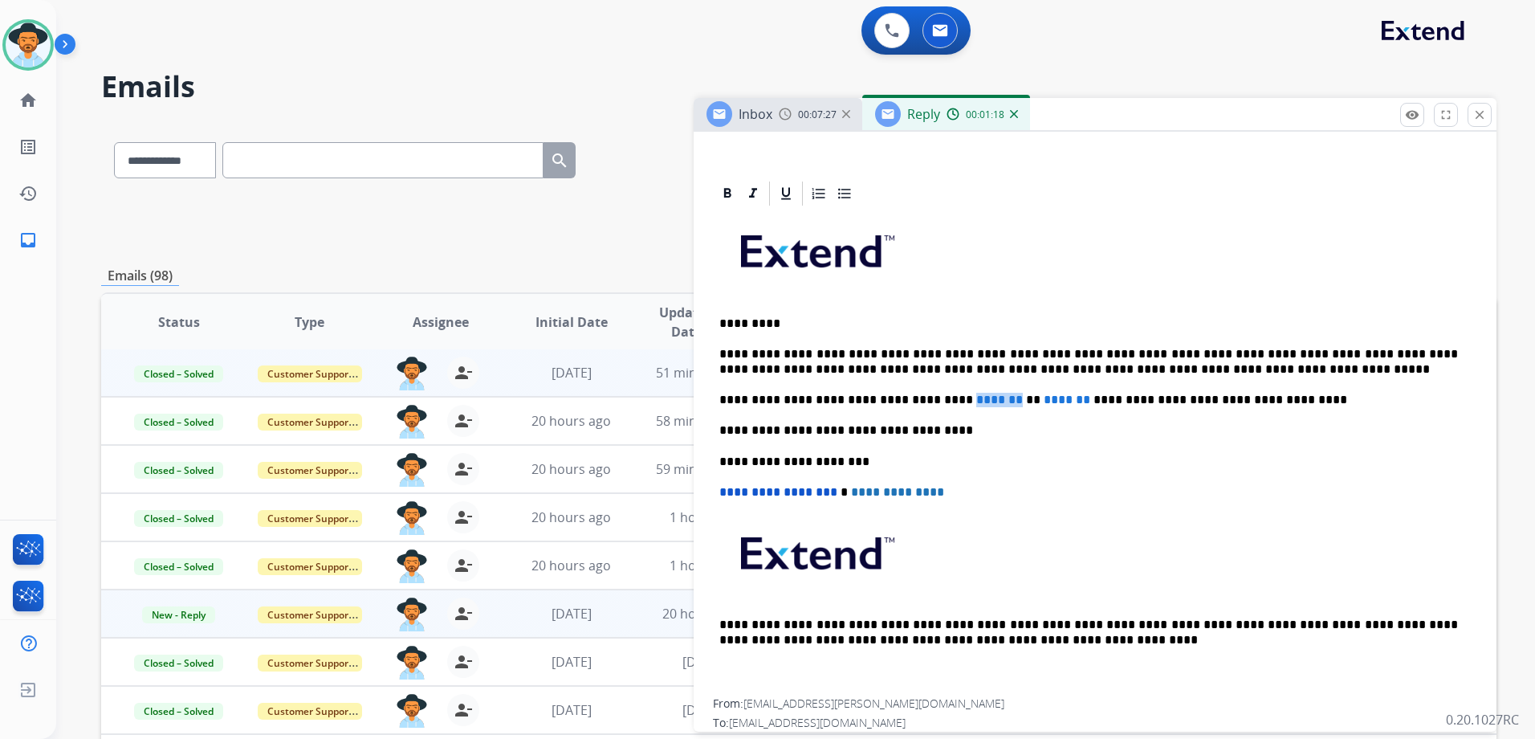
drag, startPoint x: 1003, startPoint y: 399, endPoint x: 951, endPoint y: 397, distance: 51.4
click at [976, 397] on span "*******" at bounding box center [999, 399] width 47 height 12
drag, startPoint x: 1085, startPoint y: 400, endPoint x: 1033, endPoint y: 399, distance: 51.4
click at [1033, 399] on p "**********" at bounding box center [1088, 400] width 739 height 14
click at [970, 398] on p "**********" at bounding box center [1088, 400] width 739 height 14
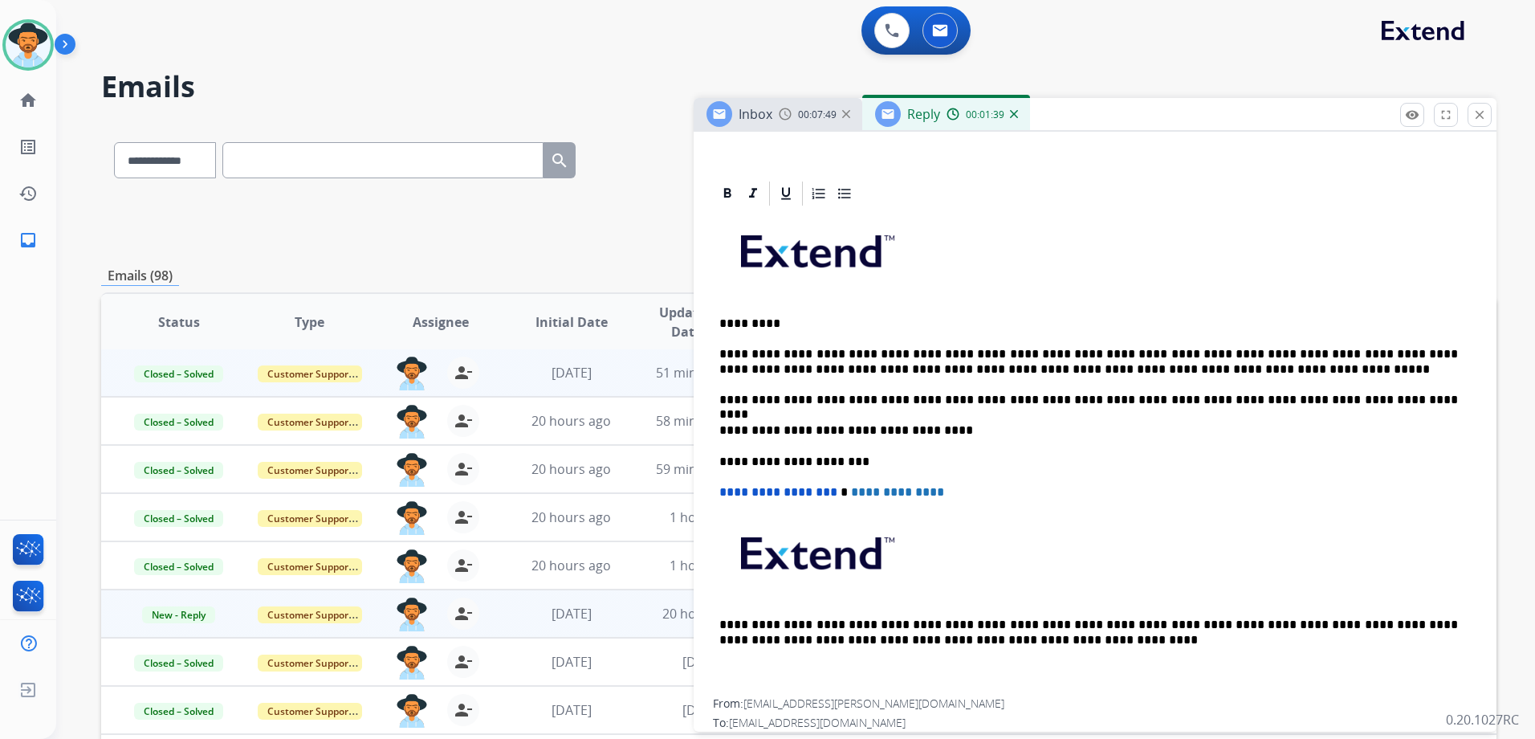
click at [993, 400] on p "**********" at bounding box center [1088, 400] width 739 height 14
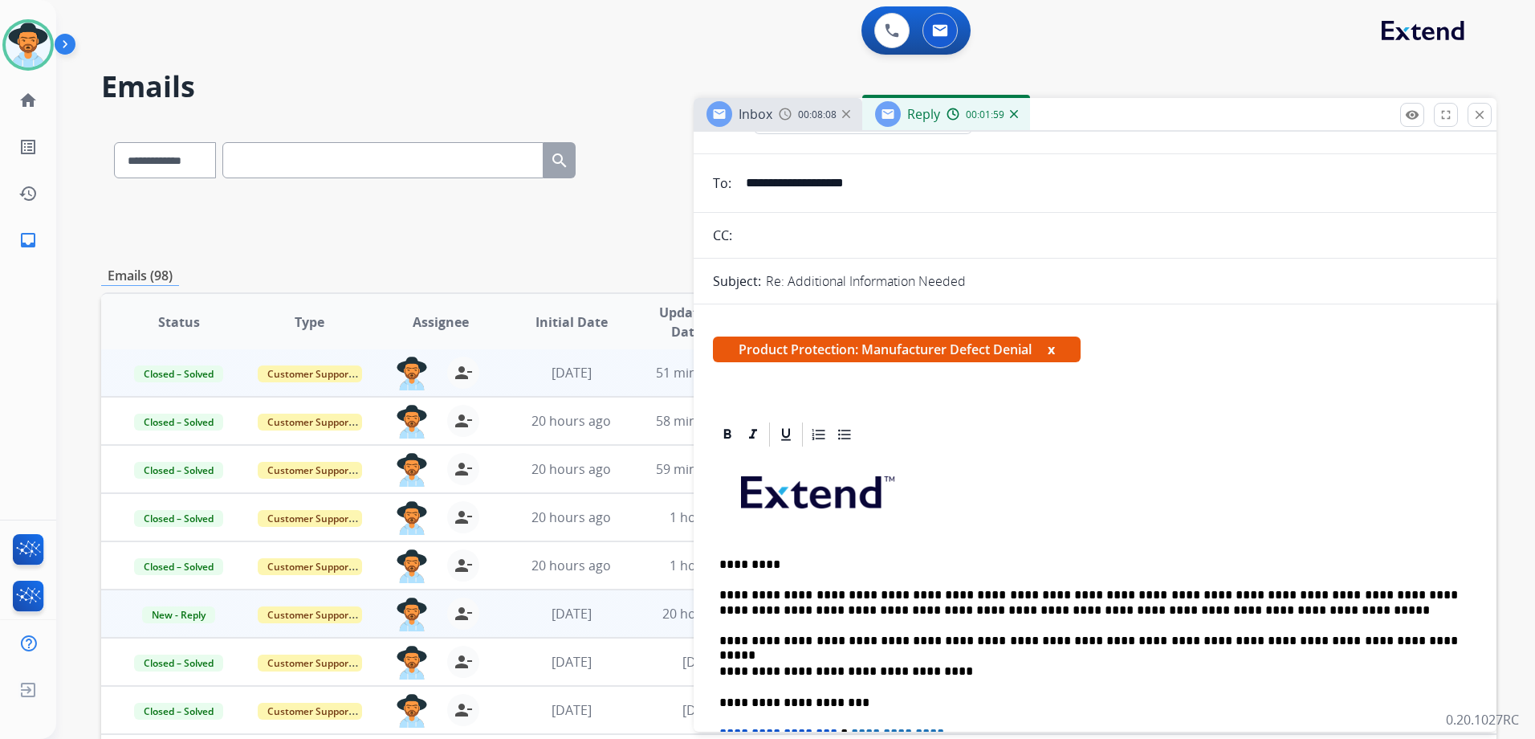
scroll to position [0, 0]
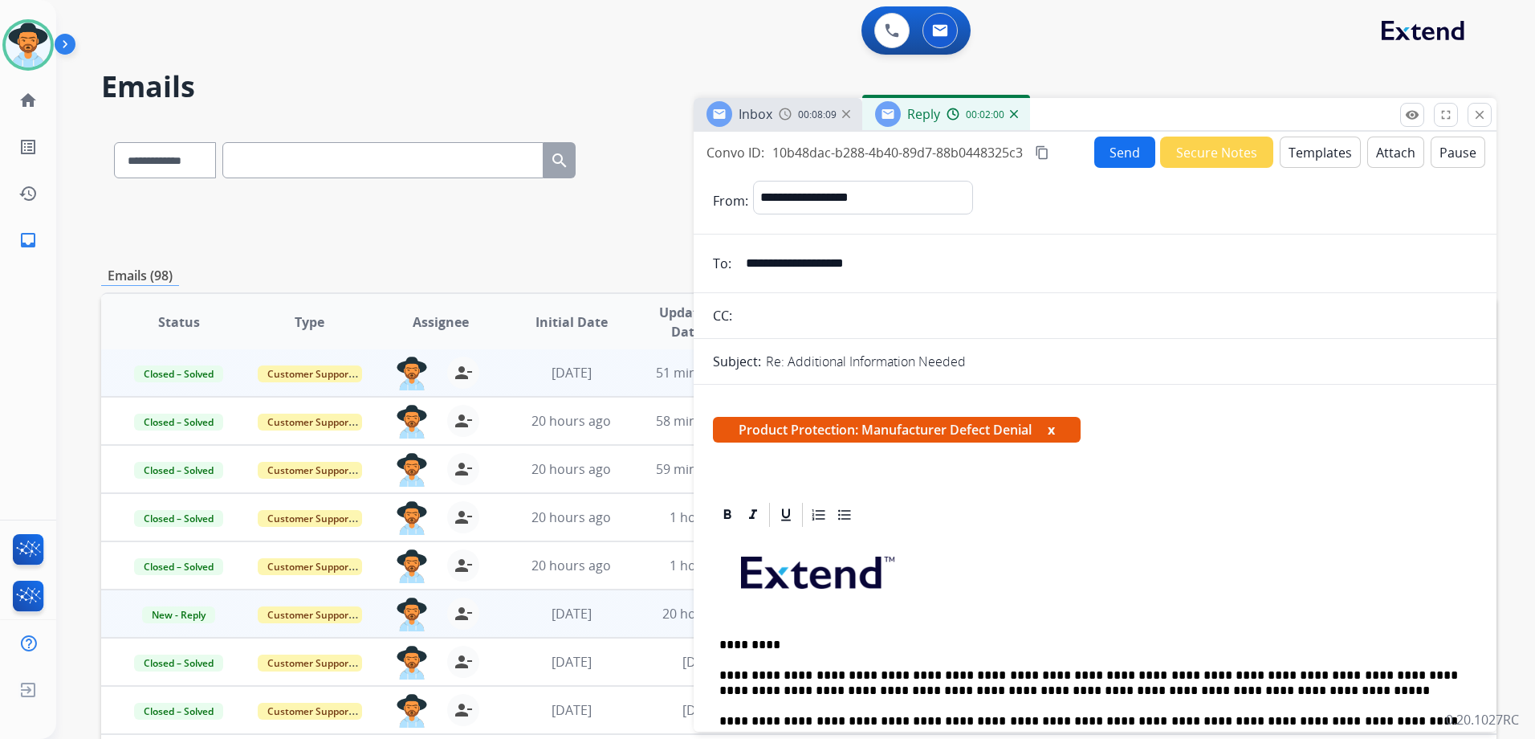
click at [1126, 158] on button "Send" at bounding box center [1124, 151] width 61 height 31
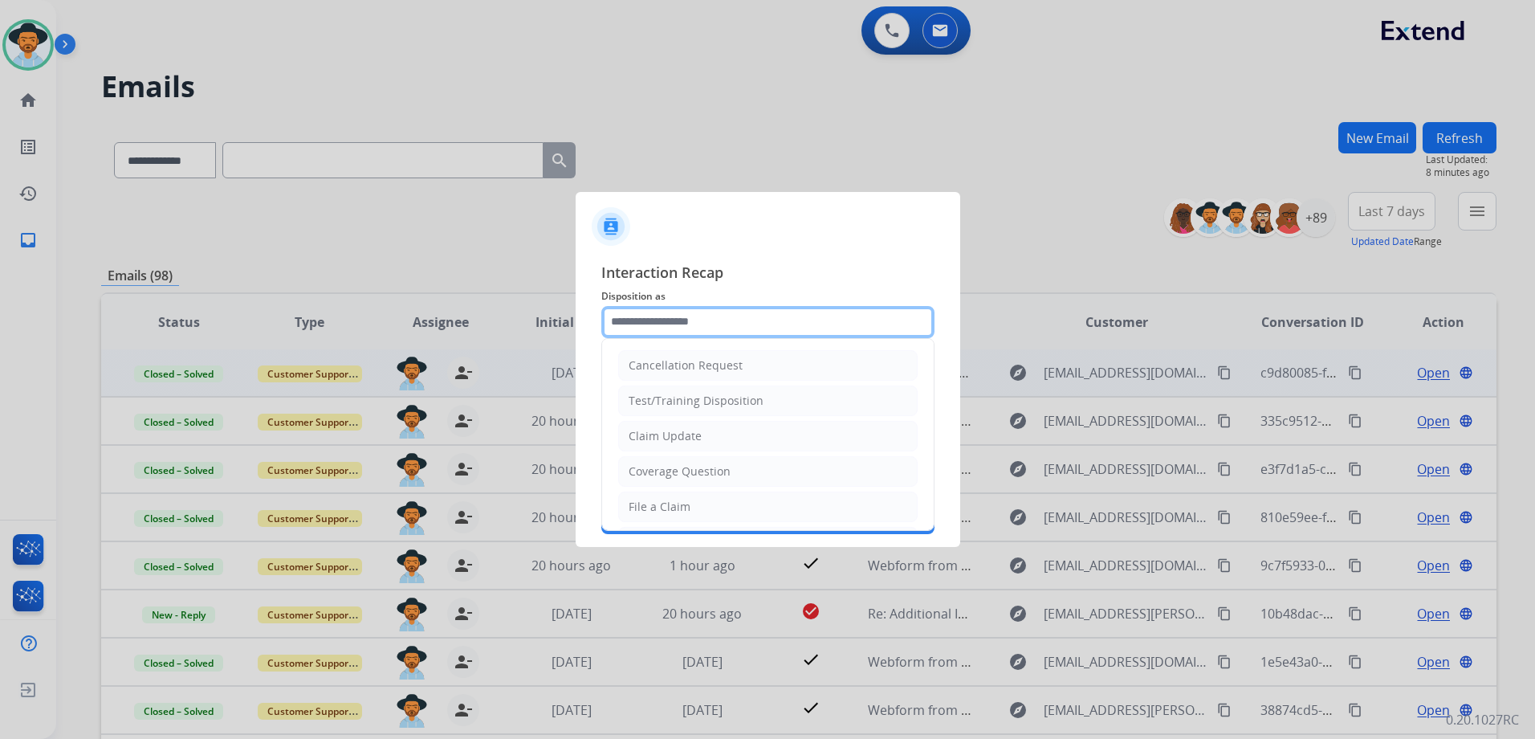
drag, startPoint x: 705, startPoint y: 328, endPoint x: 819, endPoint y: 316, distance: 114.7
click at [708, 328] on input "text" at bounding box center [767, 322] width 333 height 32
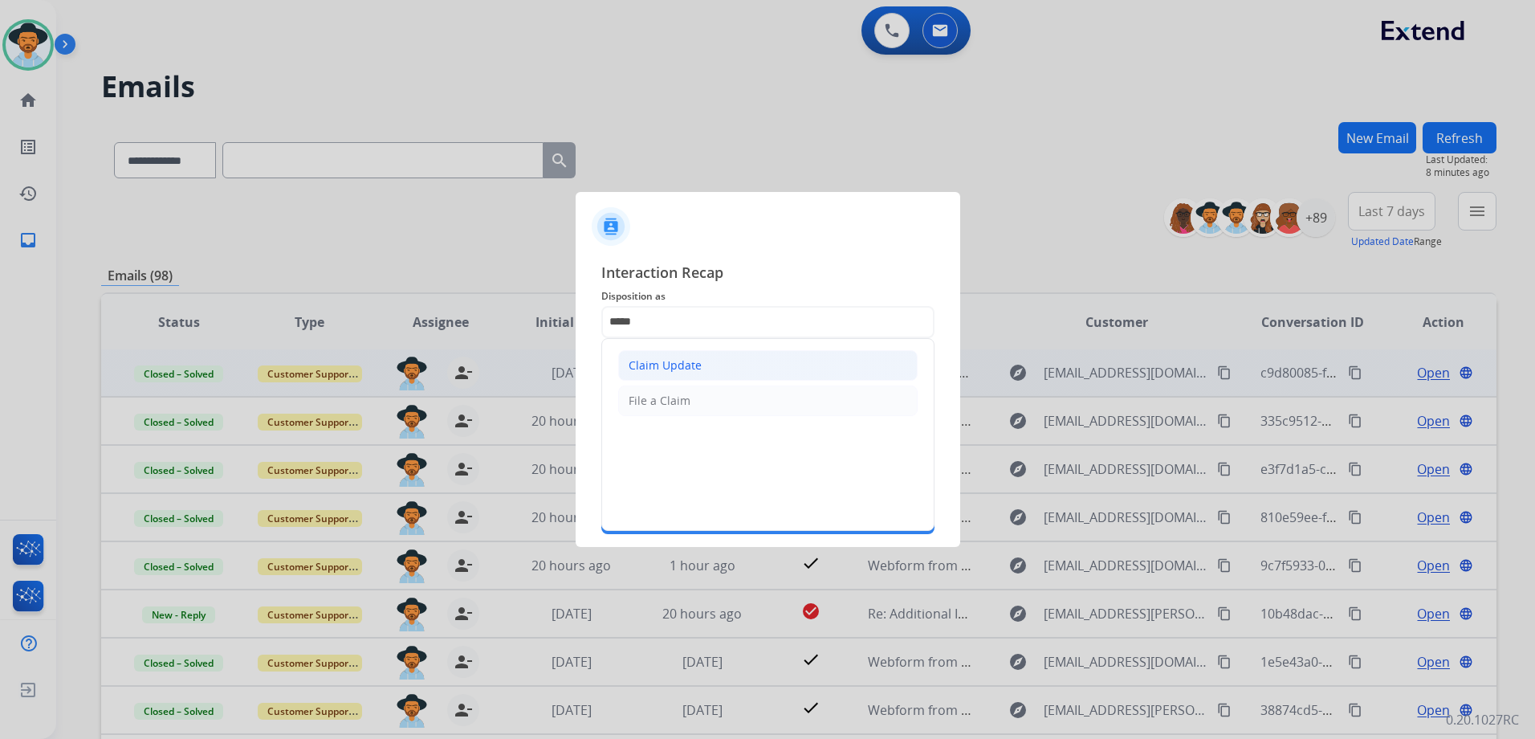
click at [779, 375] on li "Claim Update" at bounding box center [767, 365] width 299 height 31
type input "**********"
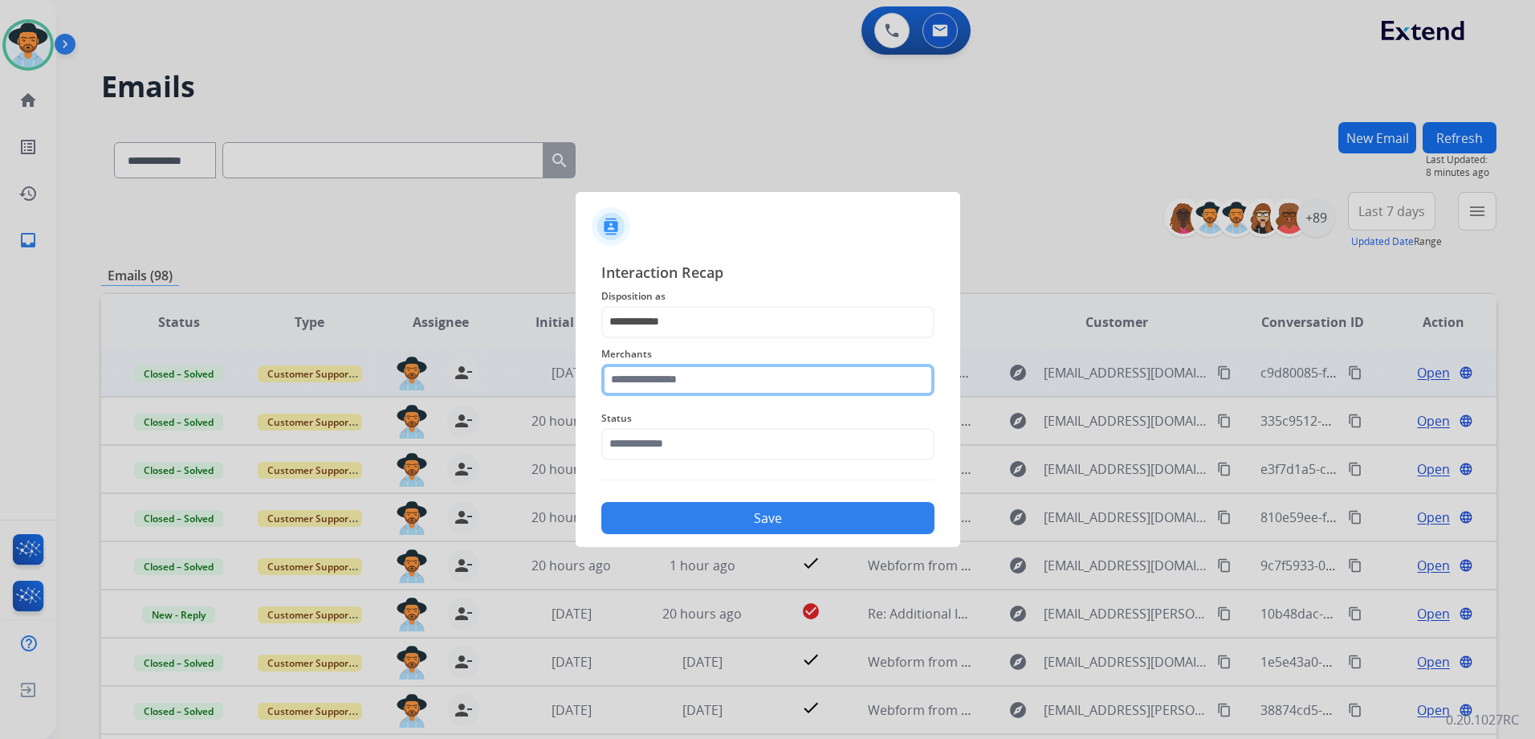
click at [731, 384] on input "text" at bounding box center [767, 380] width 333 height 32
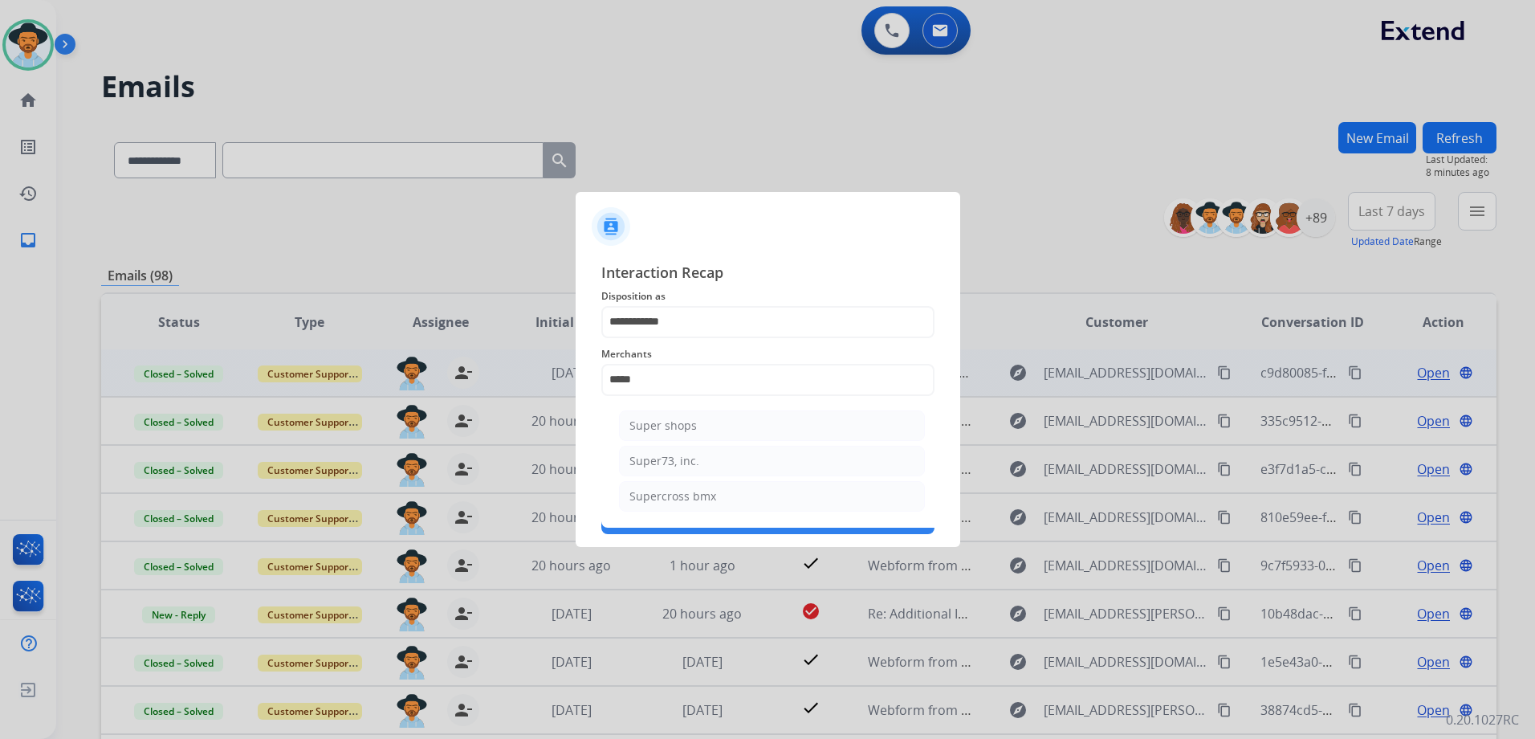
click at [722, 465] on li "Super73, inc." at bounding box center [772, 461] width 306 height 31
type input "**********"
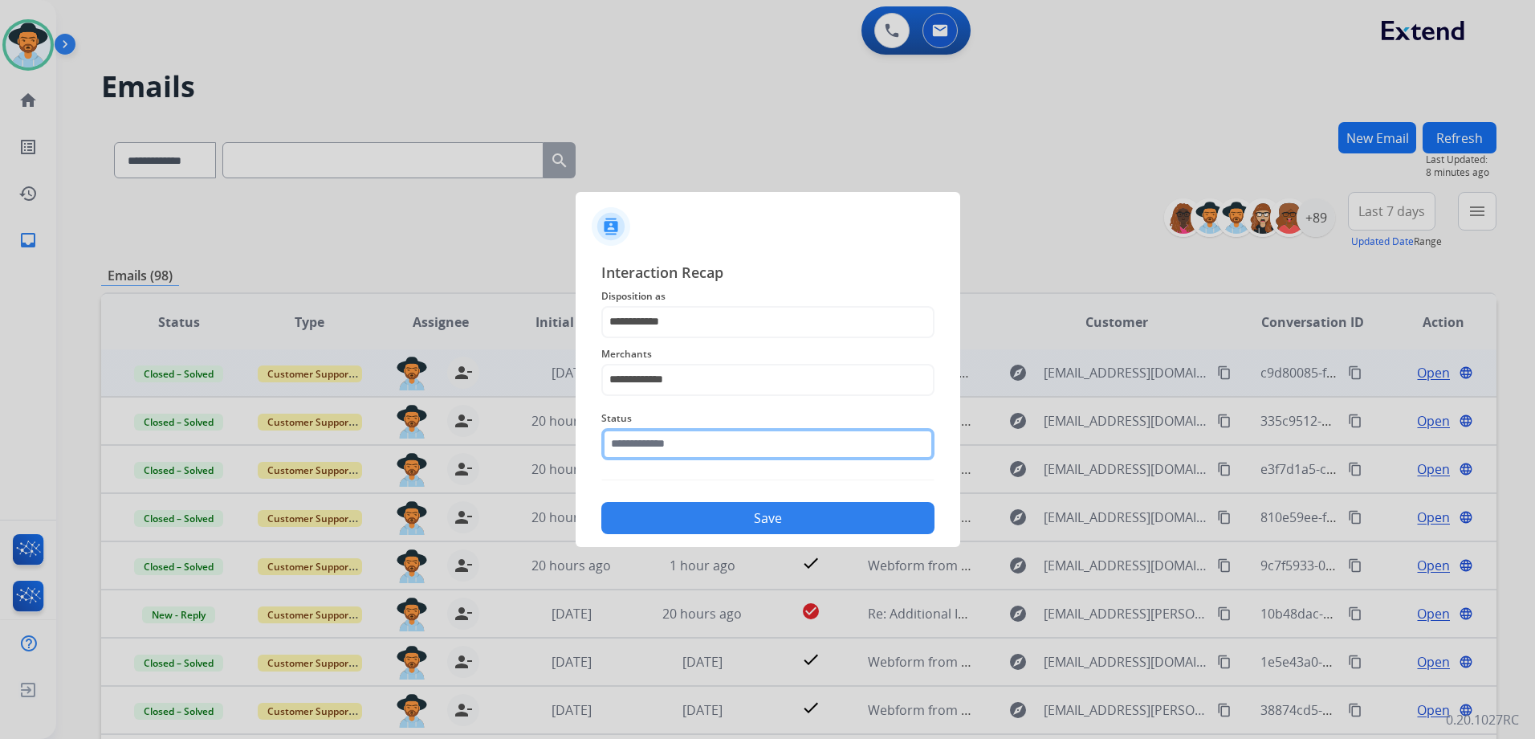
click at [679, 450] on input "text" at bounding box center [767, 444] width 333 height 32
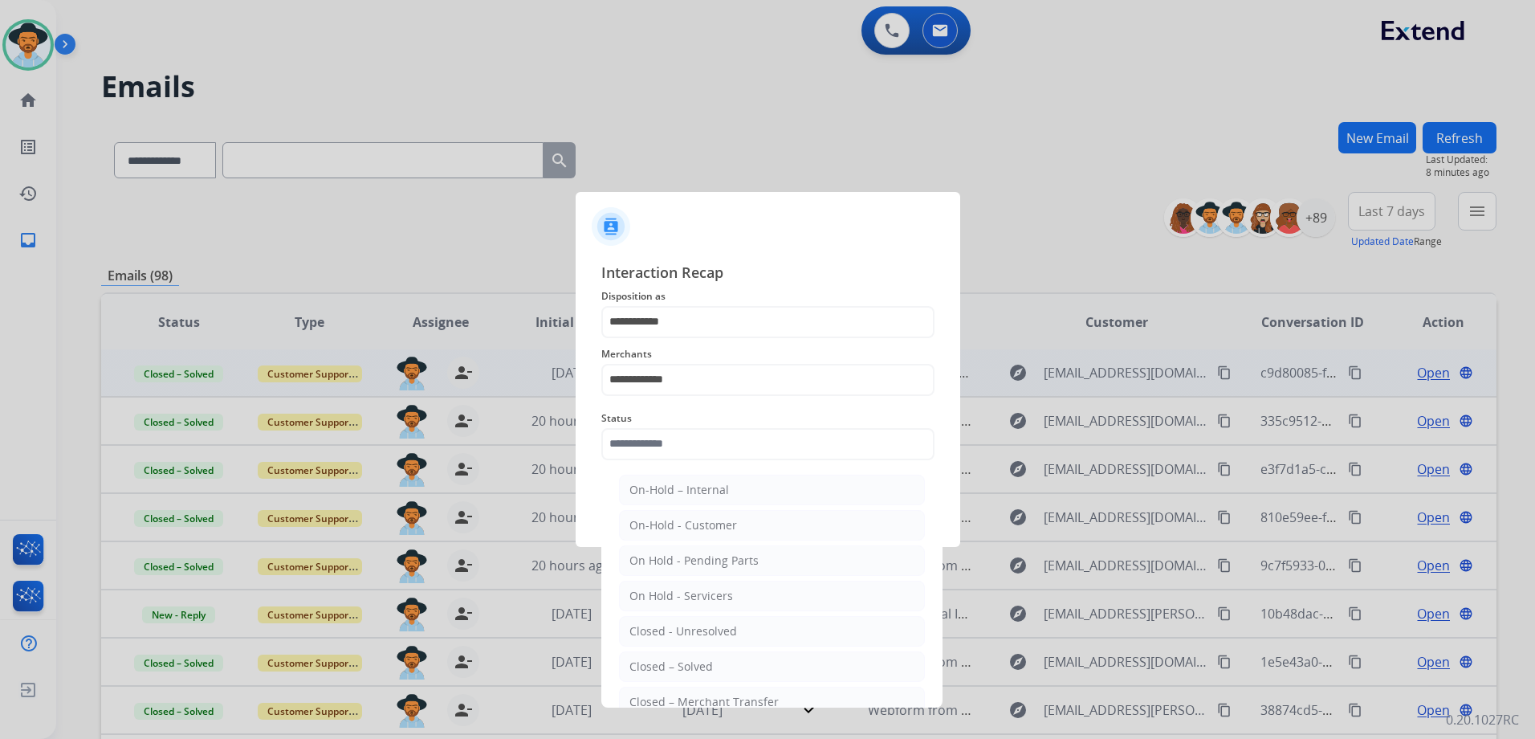
drag, startPoint x: 743, startPoint y: 674, endPoint x: 767, endPoint y: 651, distance: 32.9
click at [743, 674] on li "Closed – Solved" at bounding box center [772, 666] width 306 height 31
type input "**********"
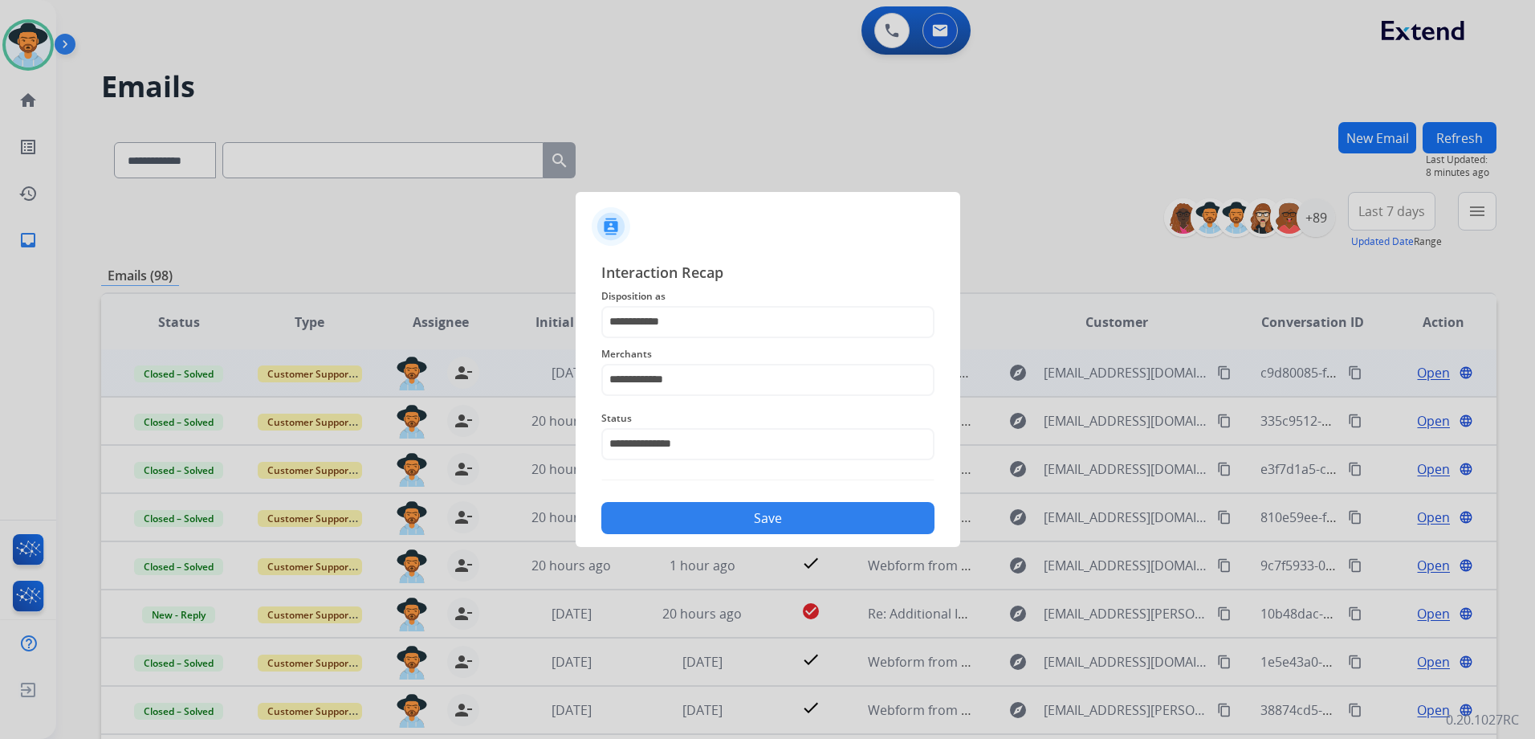
click at [786, 518] on button "Save" at bounding box center [767, 518] width 333 height 32
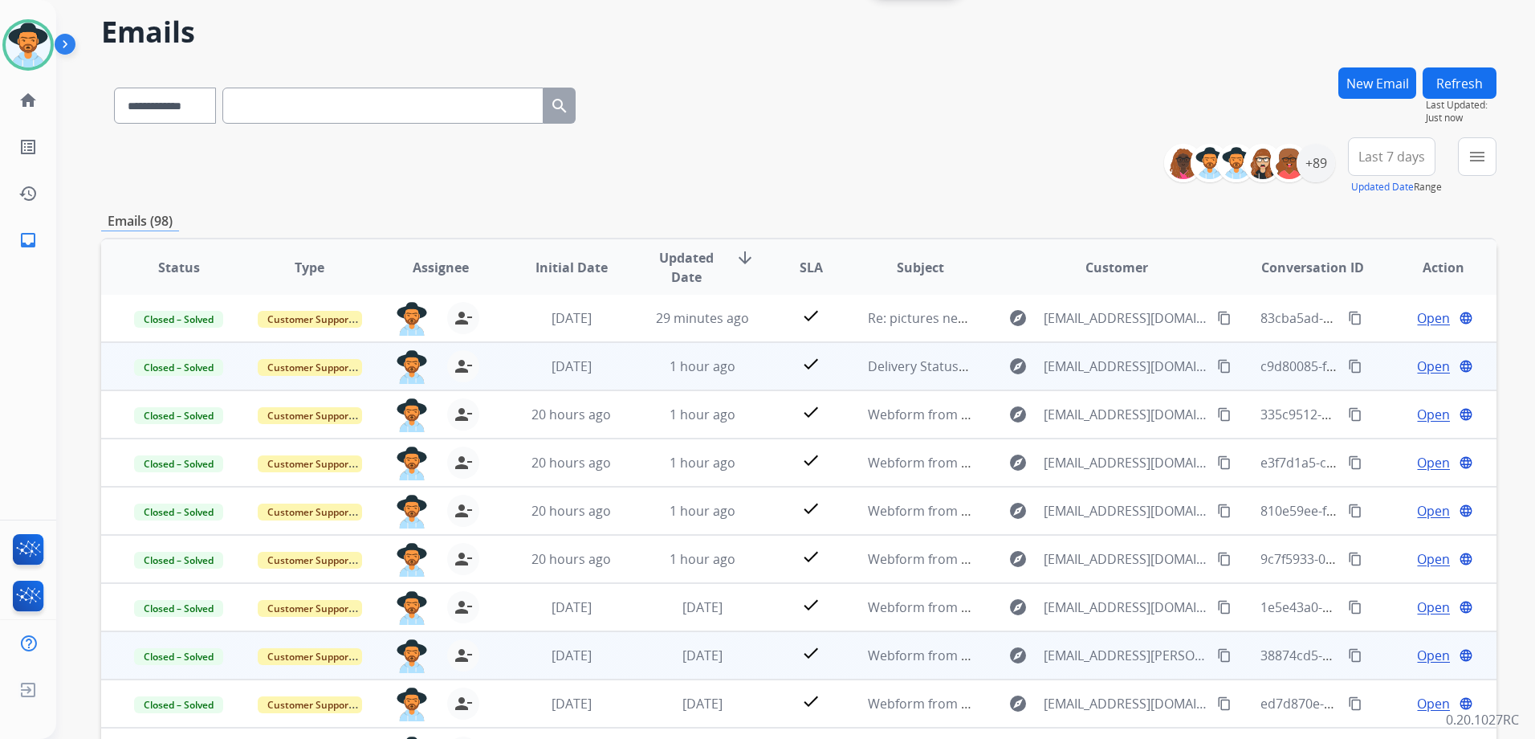
scroll to position [175, 0]
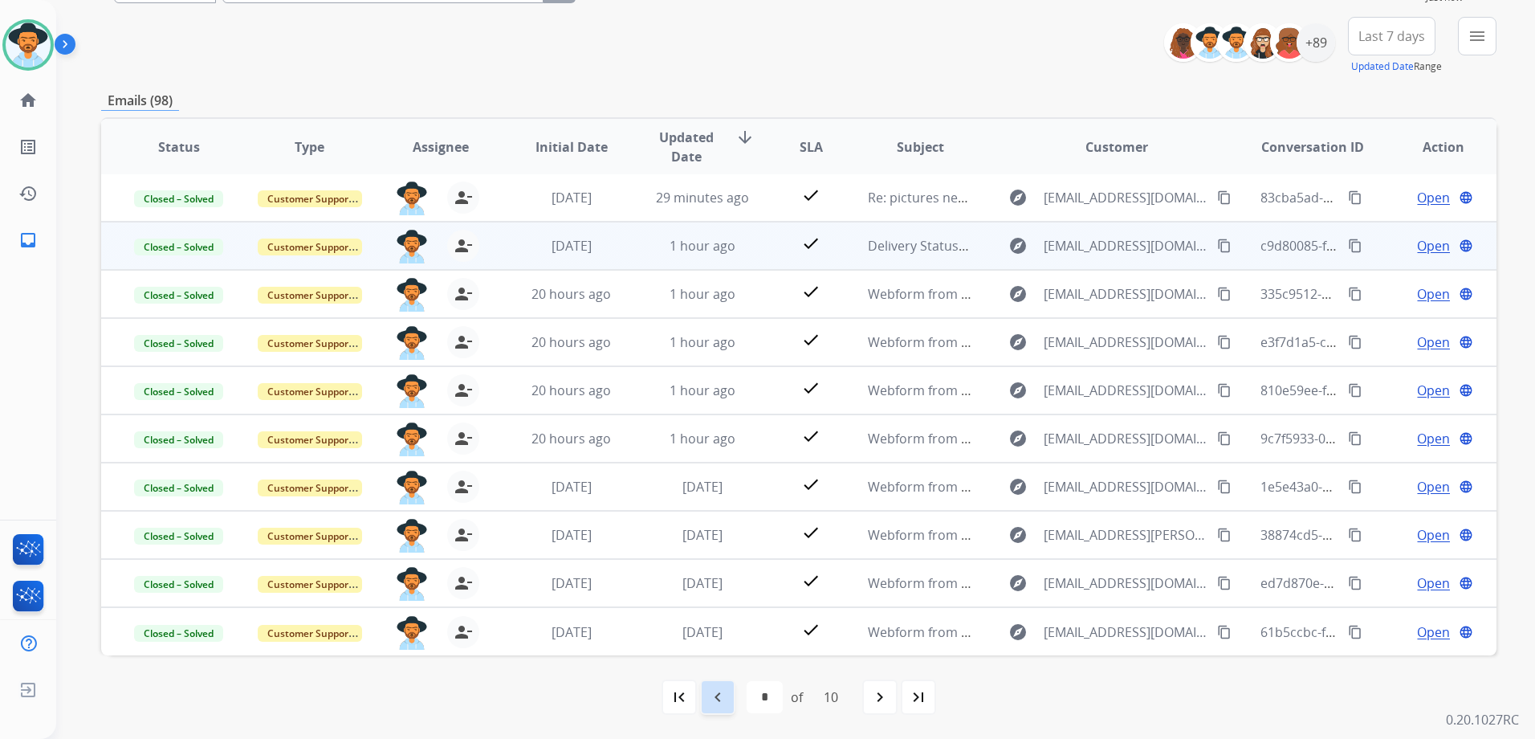
click at [721, 693] on mat-icon "navigate_before" at bounding box center [717, 696] width 19 height 19
select select "*"
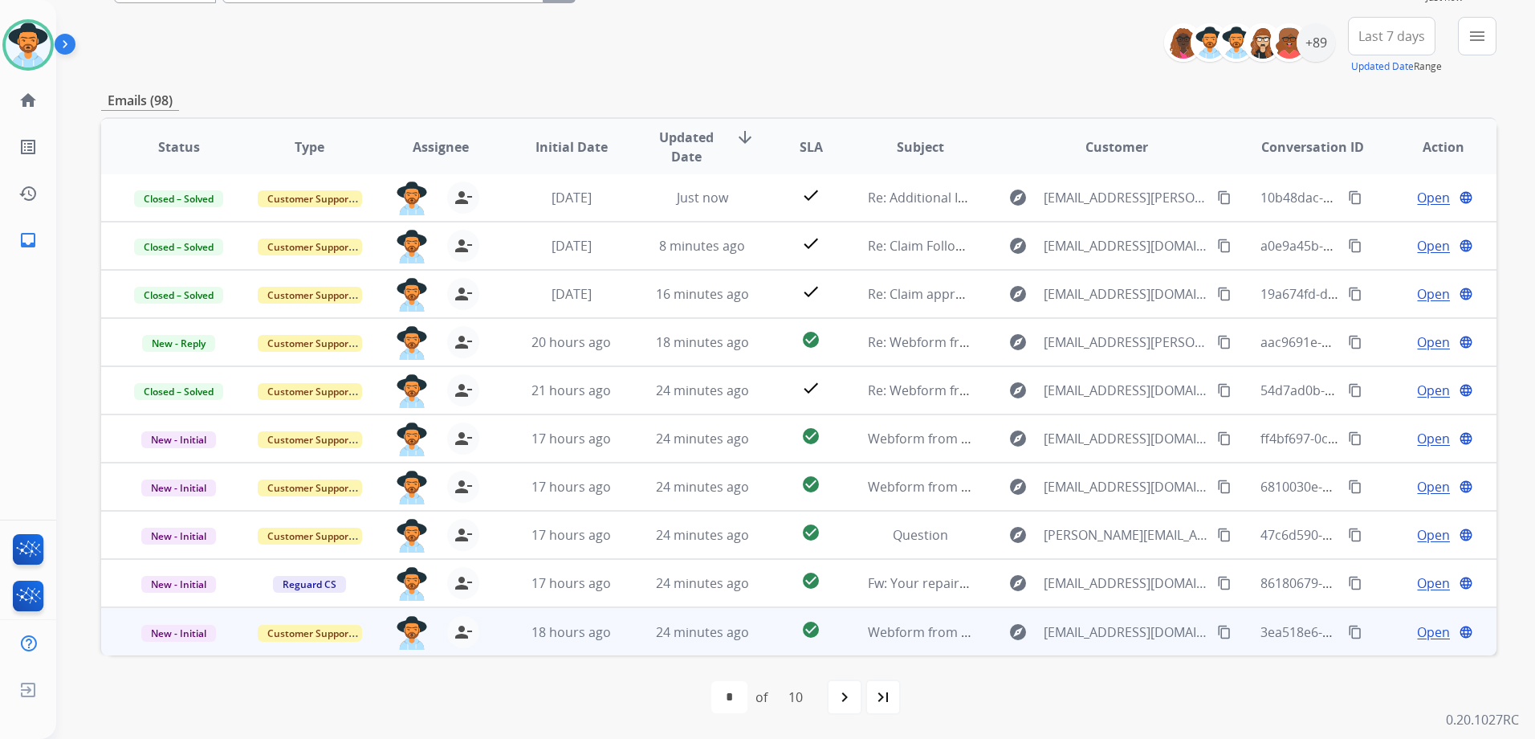
click at [1420, 627] on span "Open" at bounding box center [1433, 631] width 33 height 19
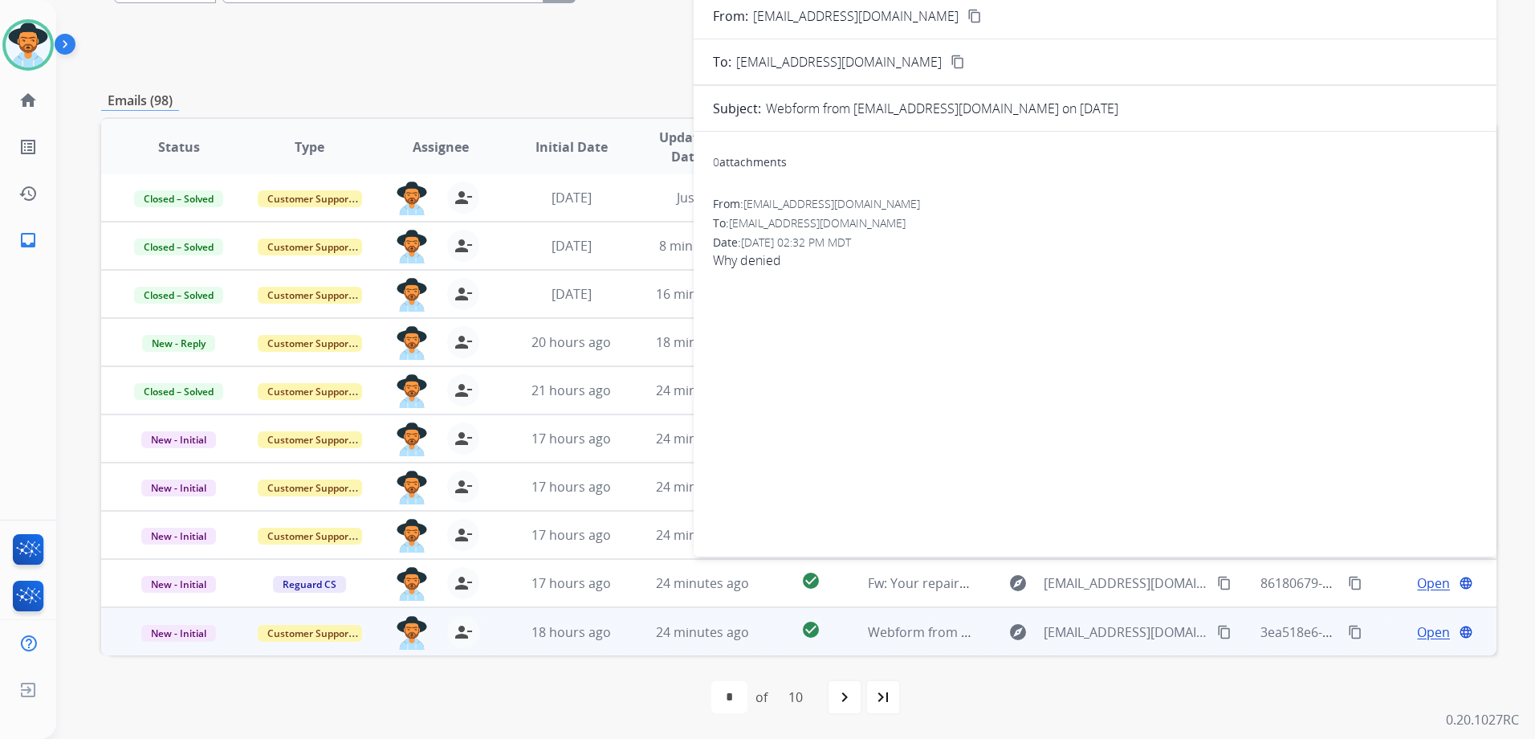
scroll to position [0, 0]
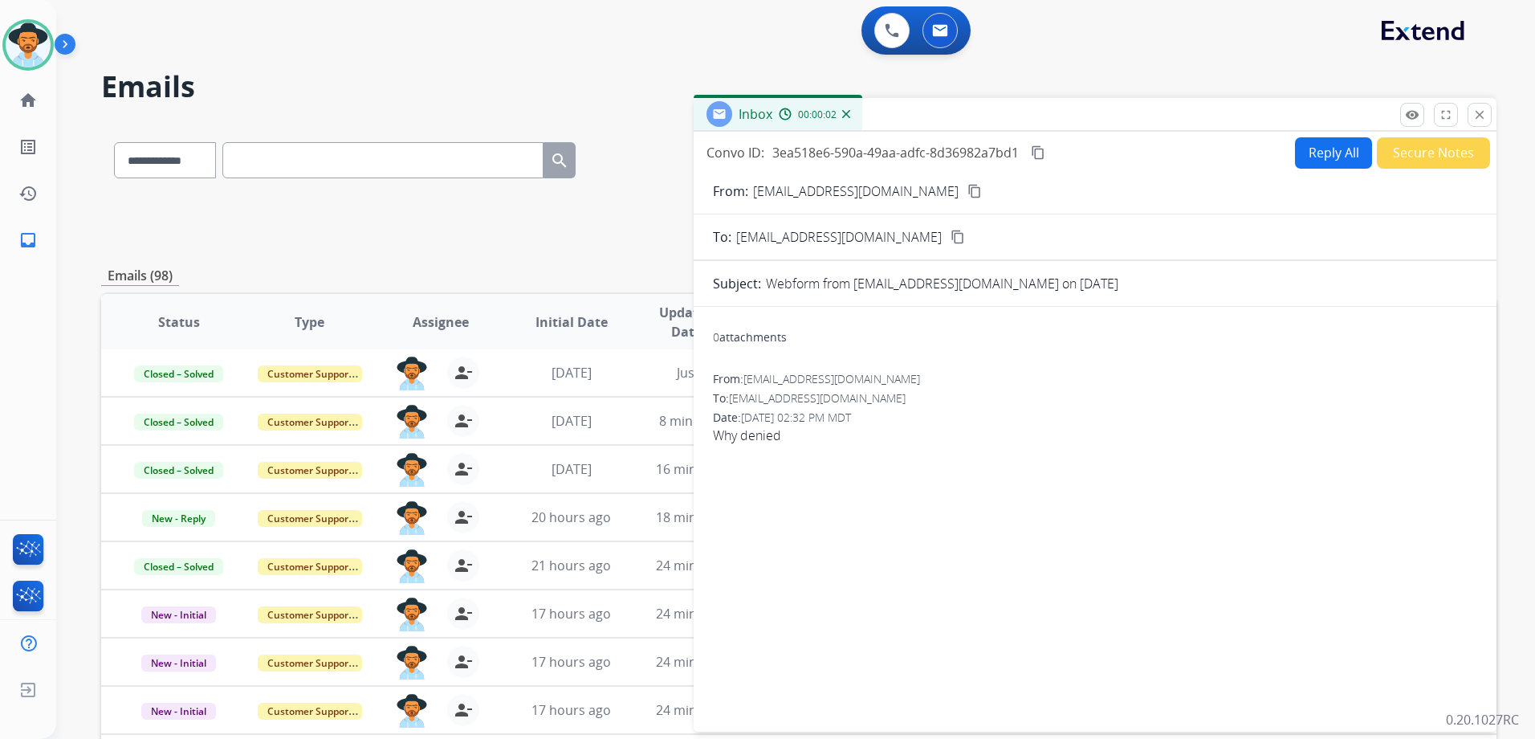
click at [967, 193] on mat-icon "content_copy" at bounding box center [974, 191] width 14 height 14
drag, startPoint x: 1476, startPoint y: 110, endPoint x: 1414, endPoint y: 263, distance: 165.3
click at [1476, 110] on mat-icon "close" at bounding box center [1479, 115] width 14 height 14
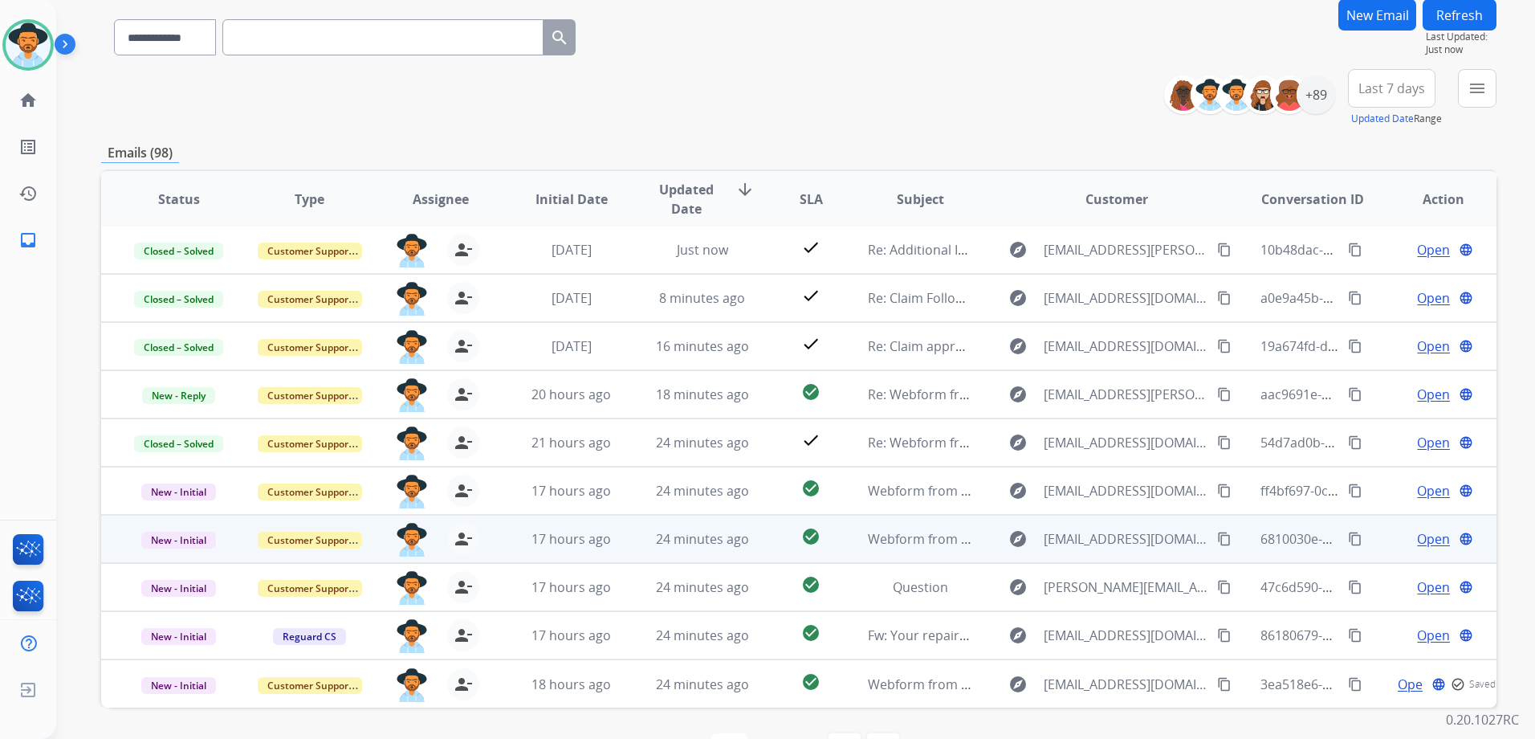
scroll to position [175, 0]
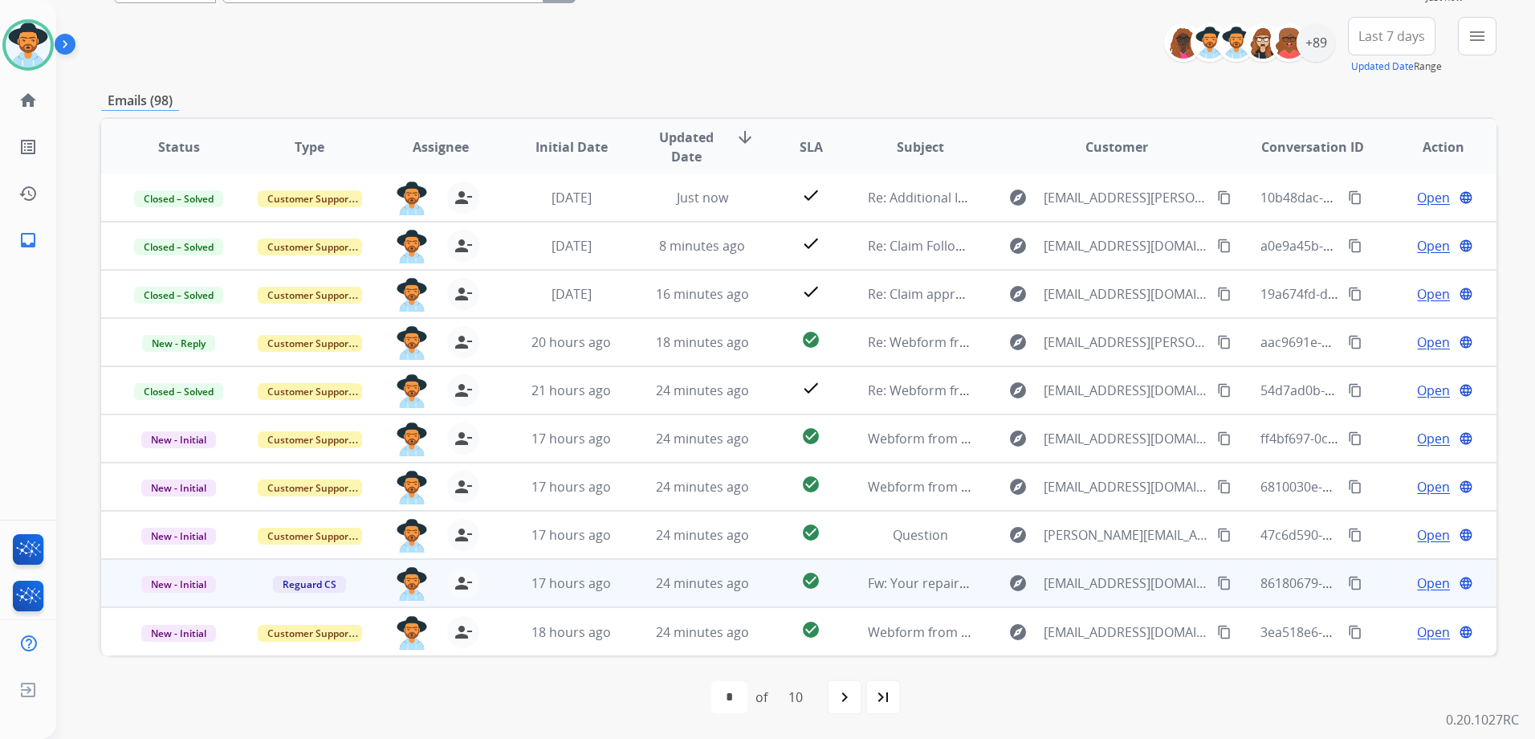
click at [1375, 585] on td "Open language" at bounding box center [1431, 583] width 131 height 48
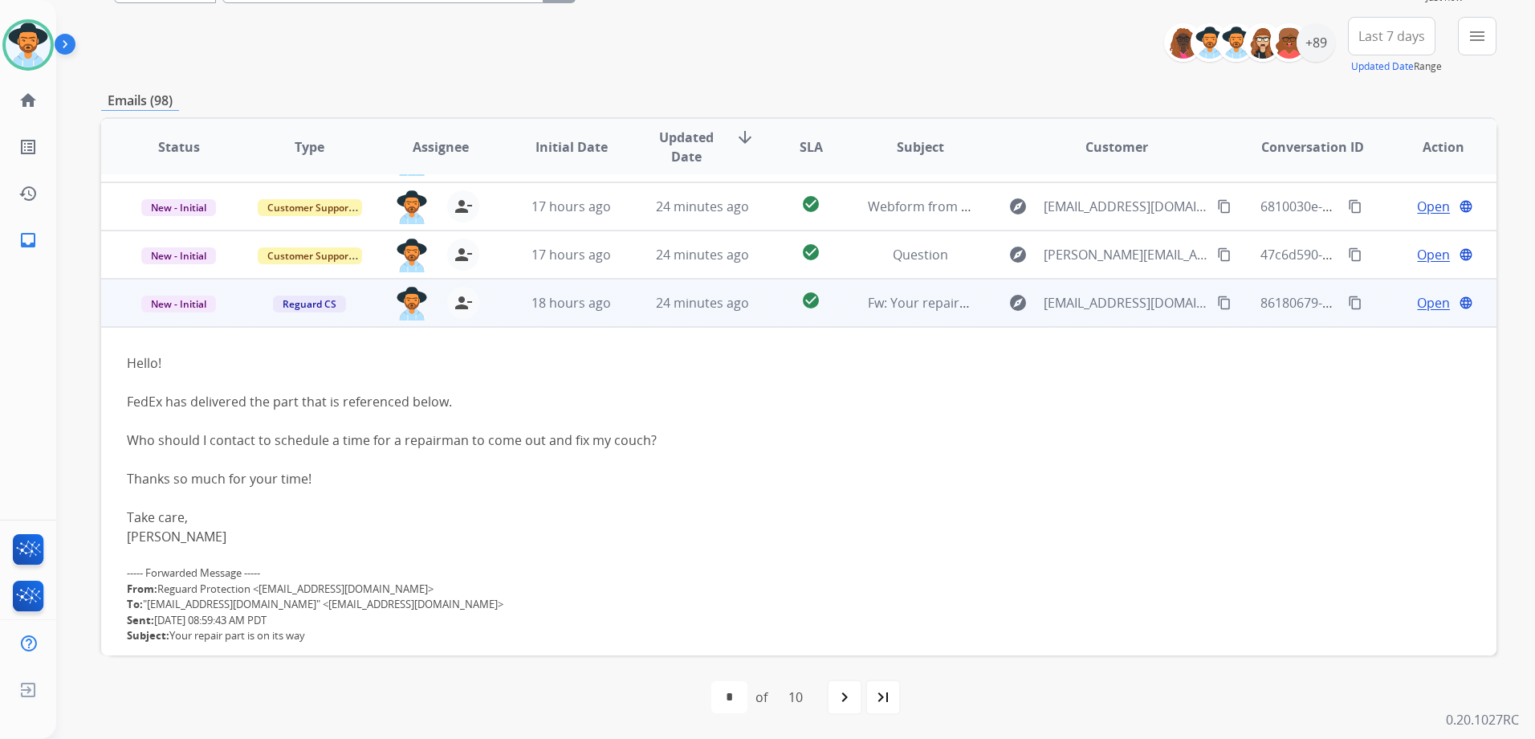
scroll to position [385, 0]
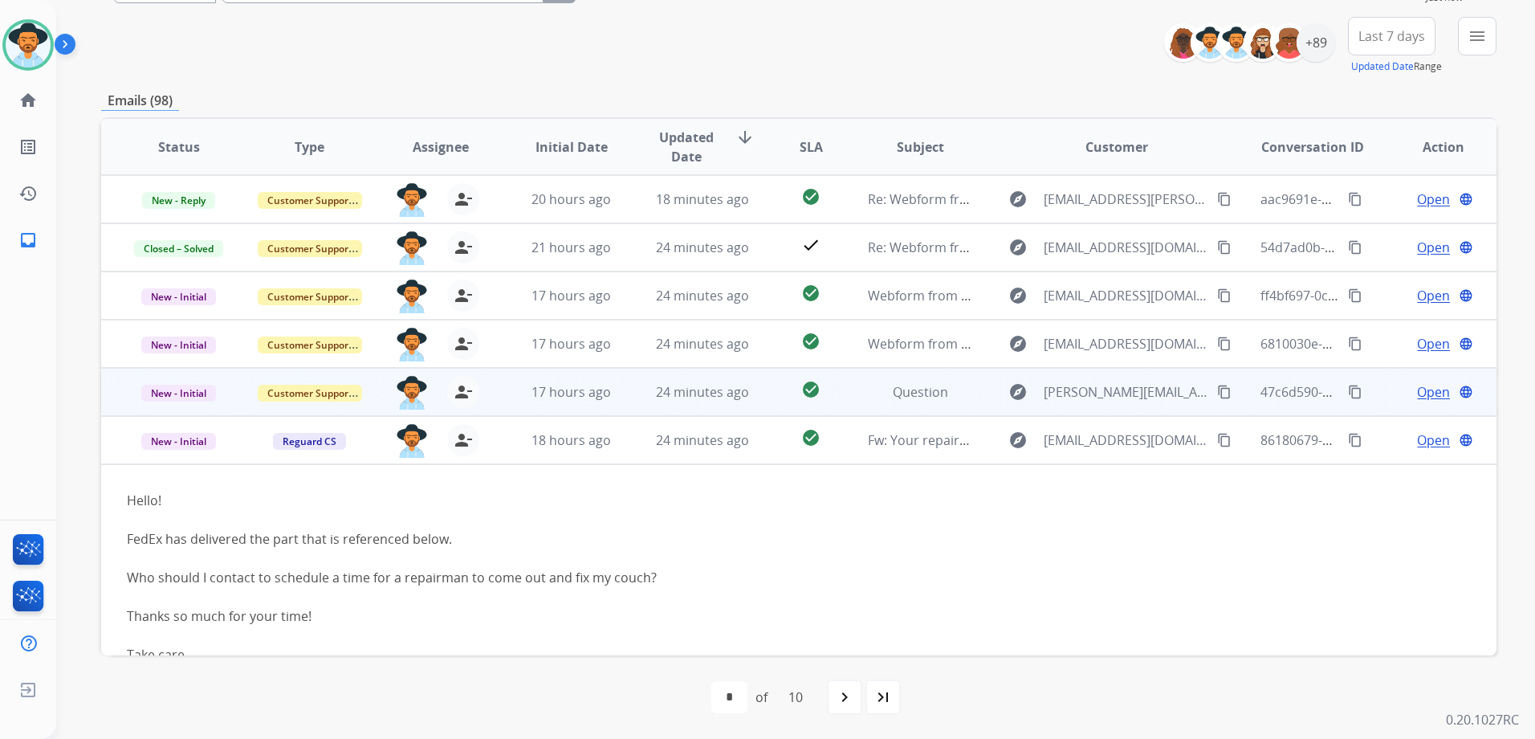
click at [1379, 397] on td "Open language" at bounding box center [1431, 392] width 131 height 48
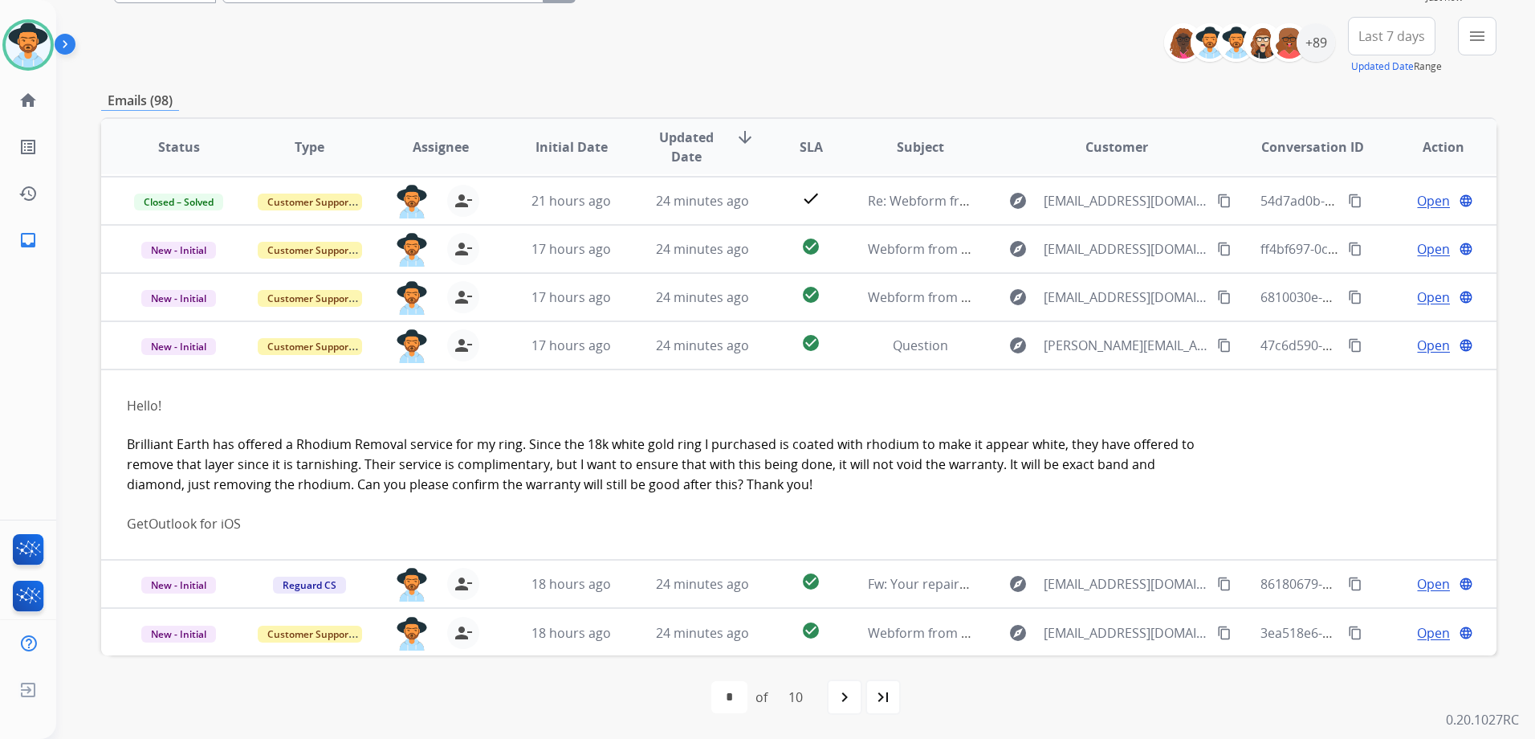
scroll to position [192, 0]
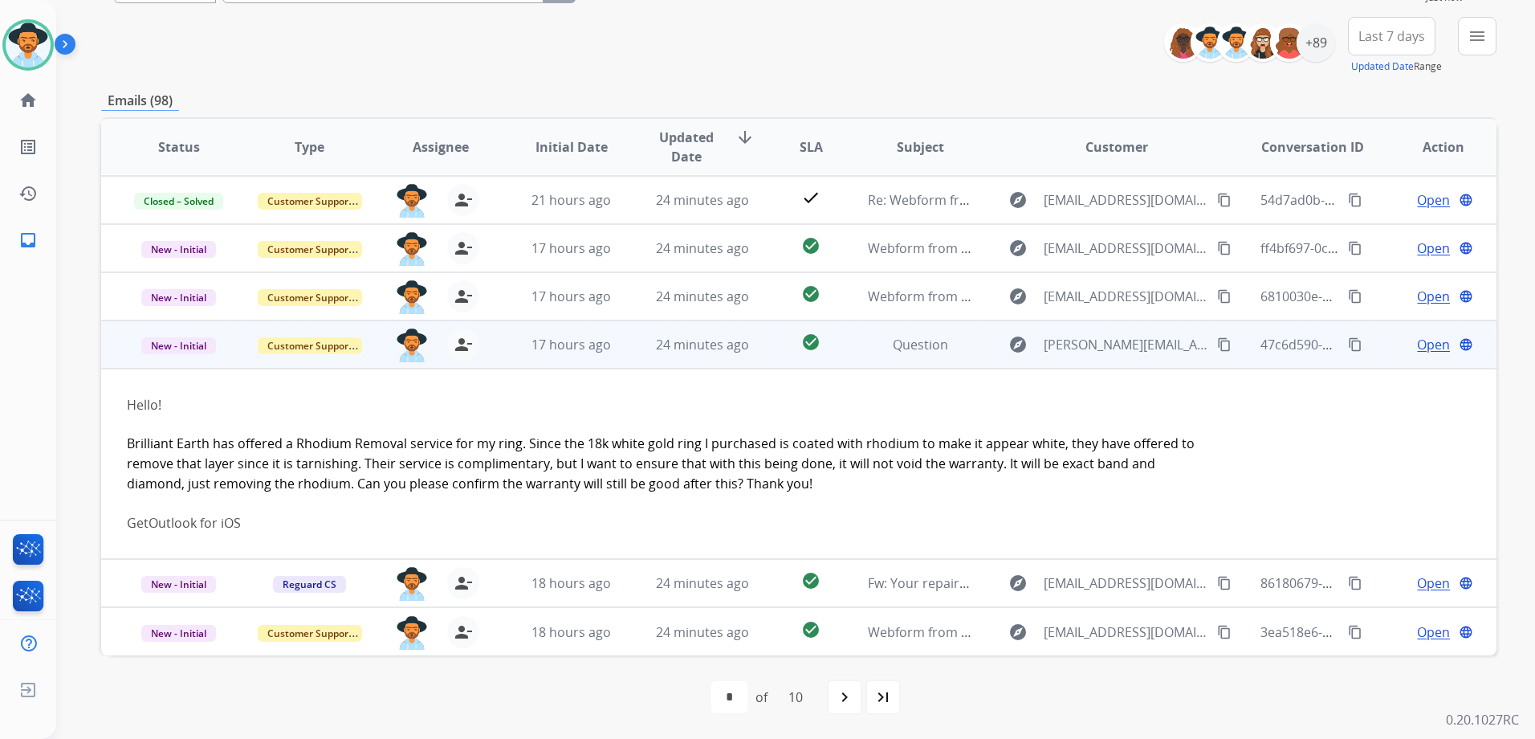
click at [1428, 345] on span "Open" at bounding box center [1433, 344] width 33 height 19
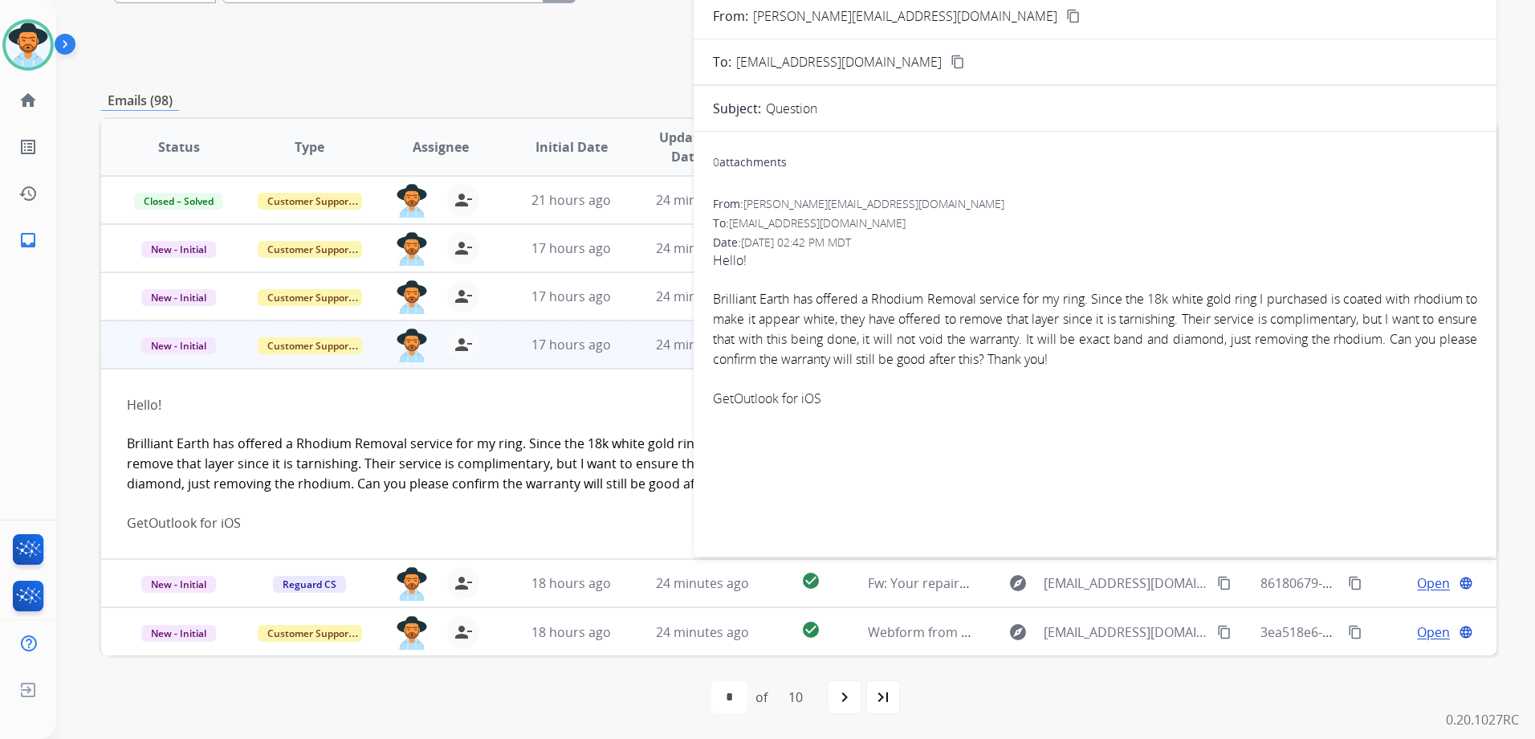
scroll to position [14, 0]
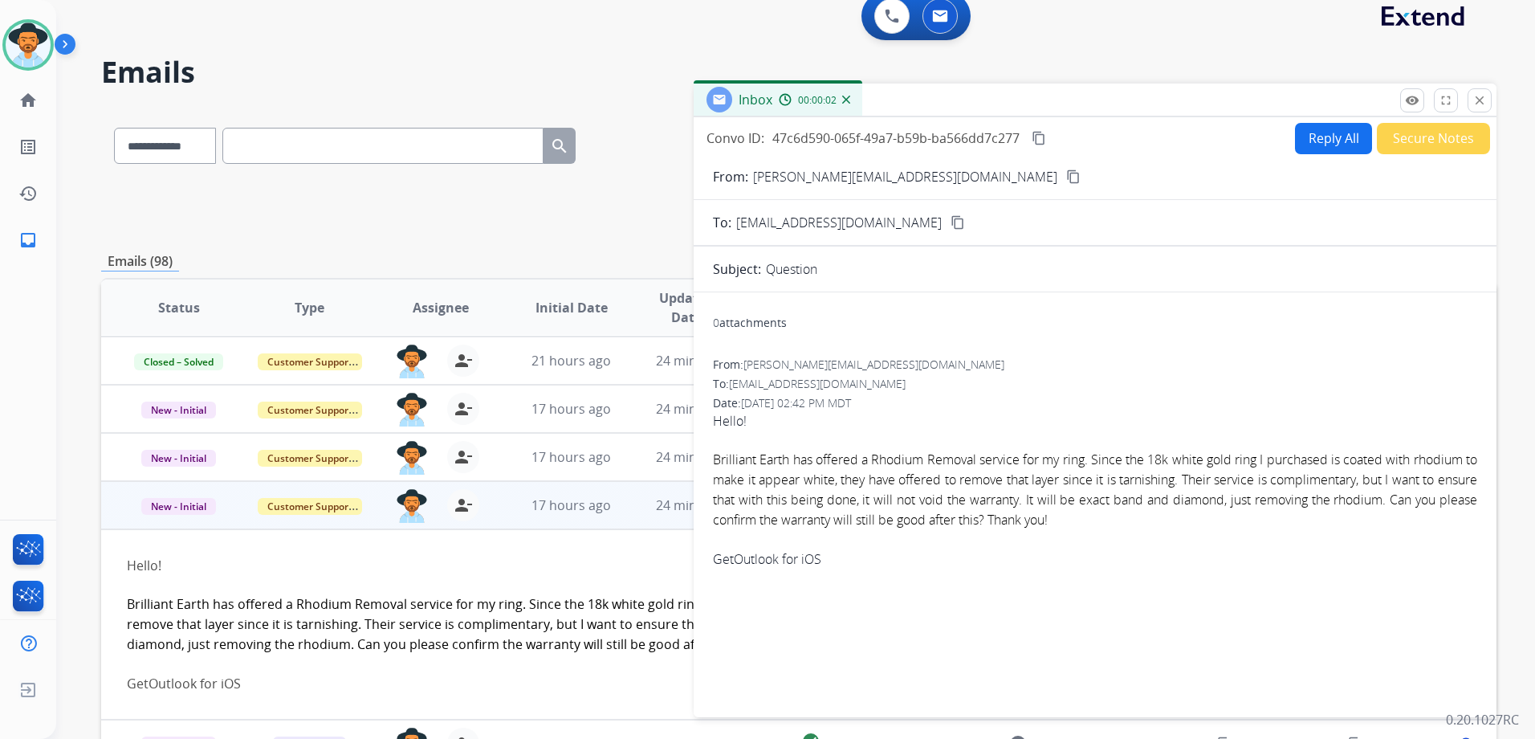
click at [1066, 177] on mat-icon "content_copy" at bounding box center [1073, 176] width 14 height 14
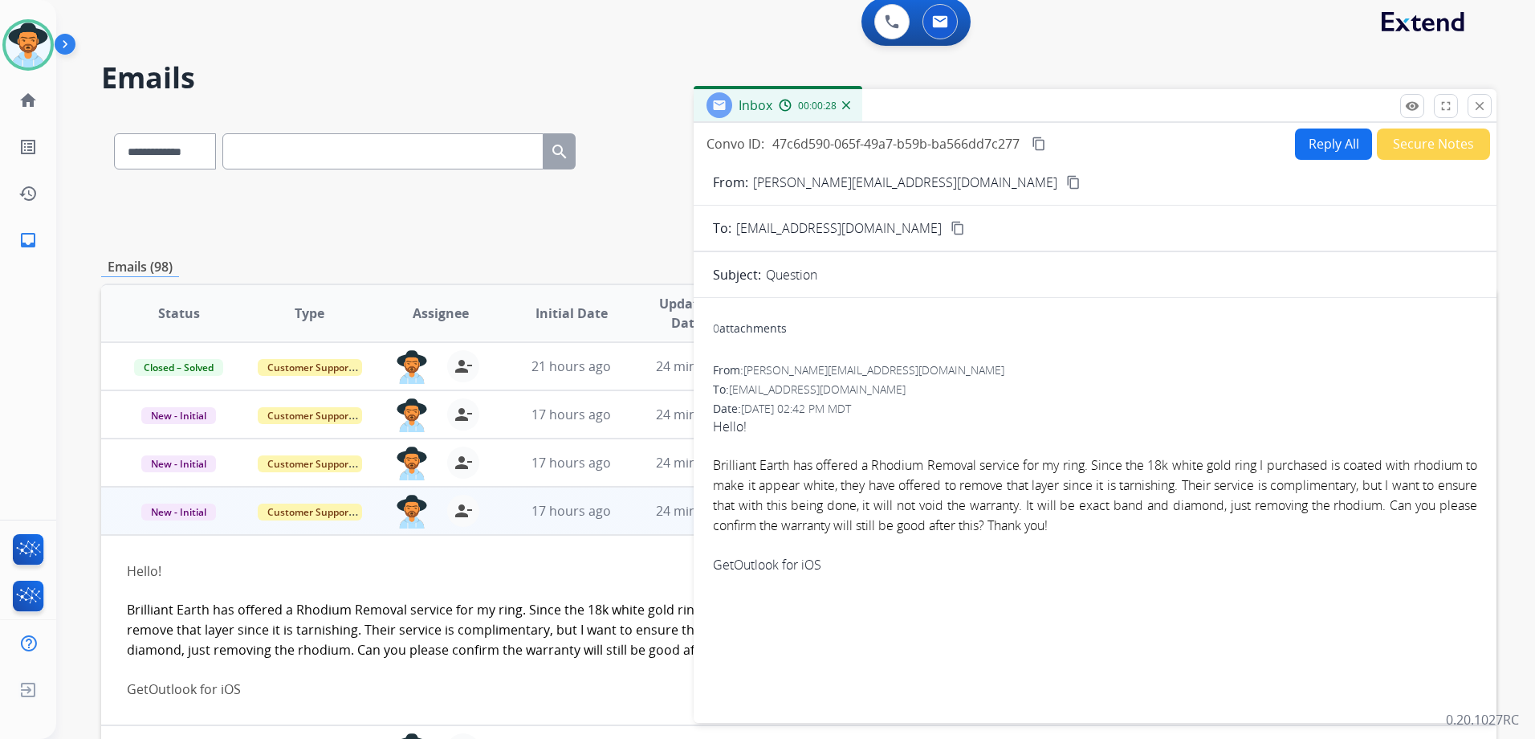
scroll to position [0, 0]
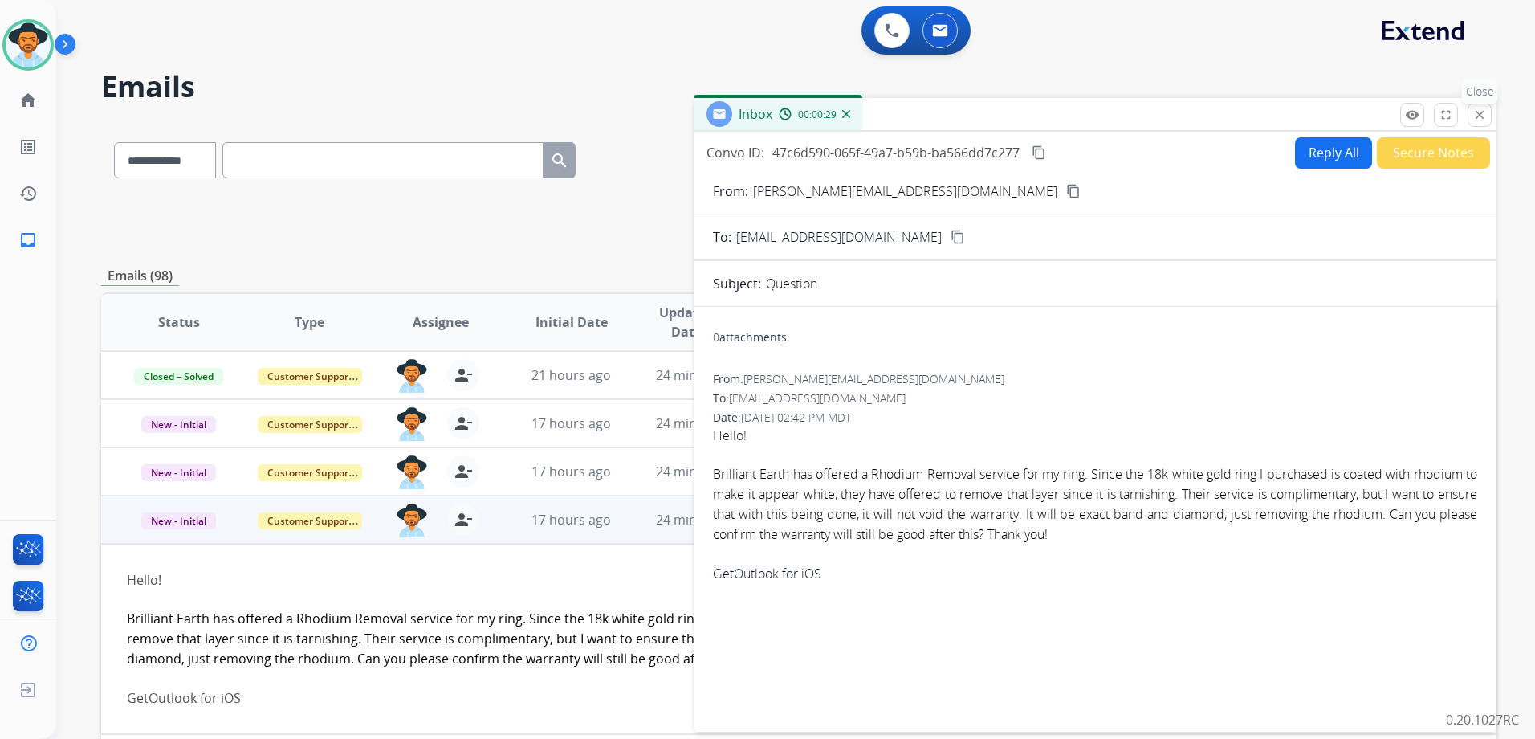
click at [1484, 115] on mat-icon "close" at bounding box center [1479, 115] width 14 height 14
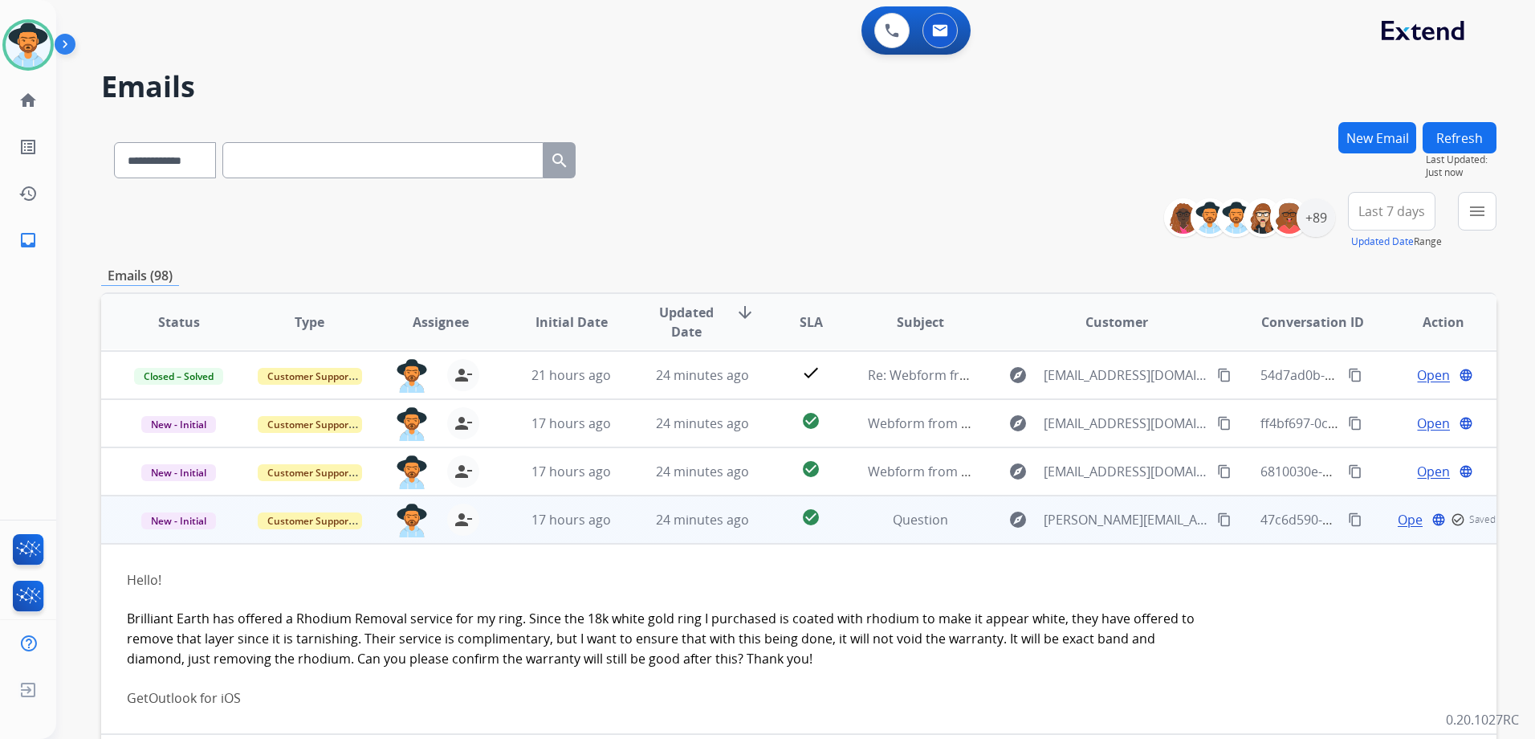
click at [1366, 528] on td "Open language check_circle_outline Saved" at bounding box center [1431, 519] width 131 height 48
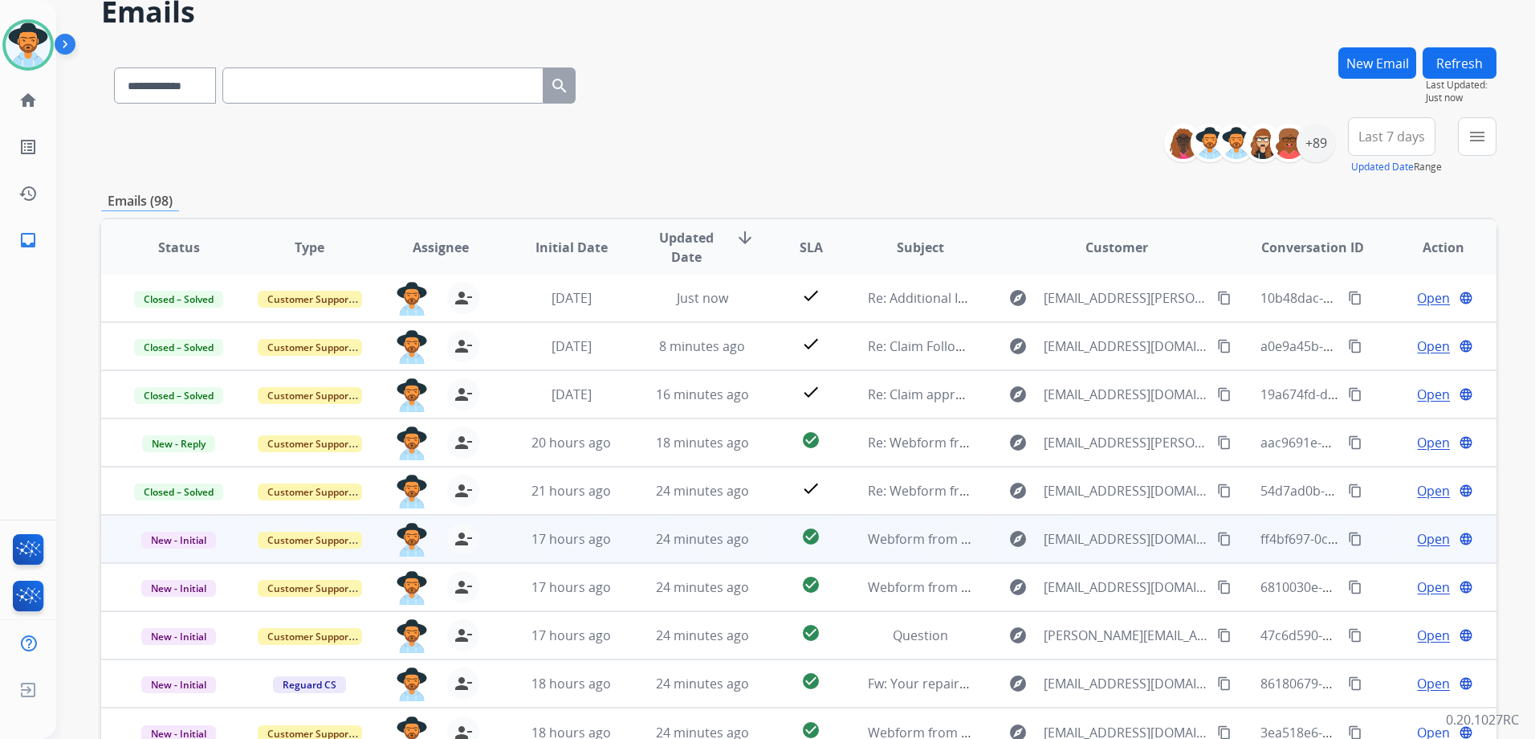
scroll to position [175, 0]
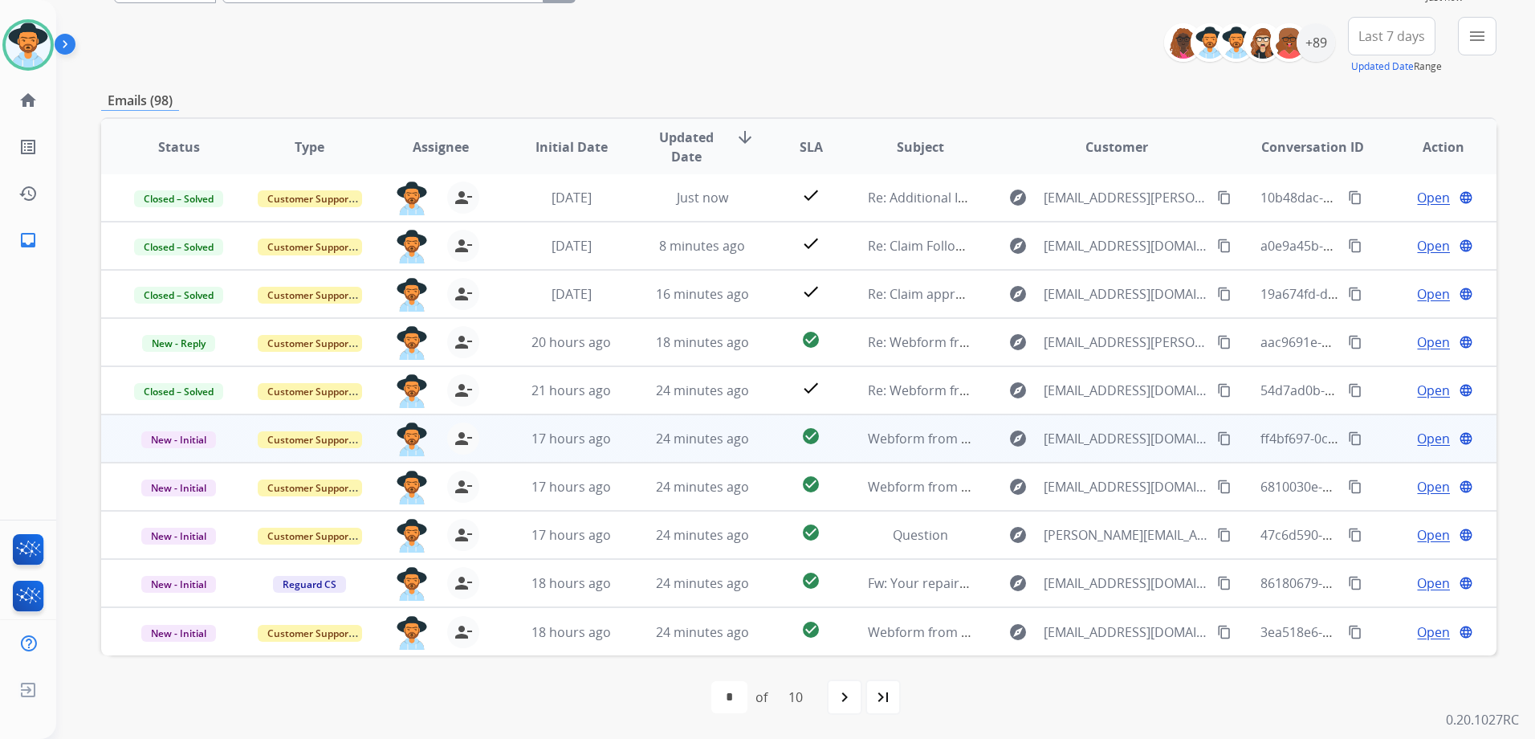
click at [1376, 442] on td "Open language" at bounding box center [1431, 438] width 131 height 48
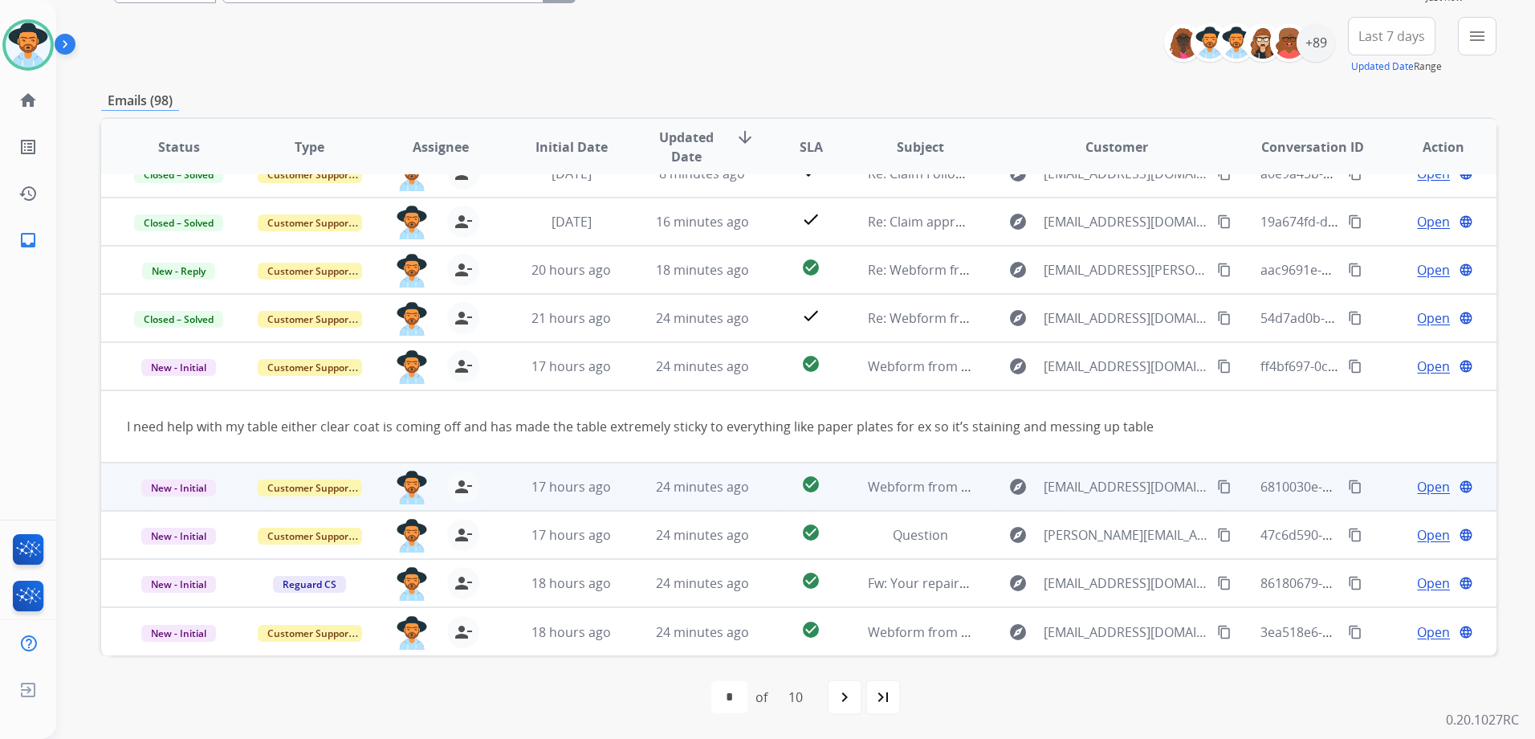
scroll to position [74, 0]
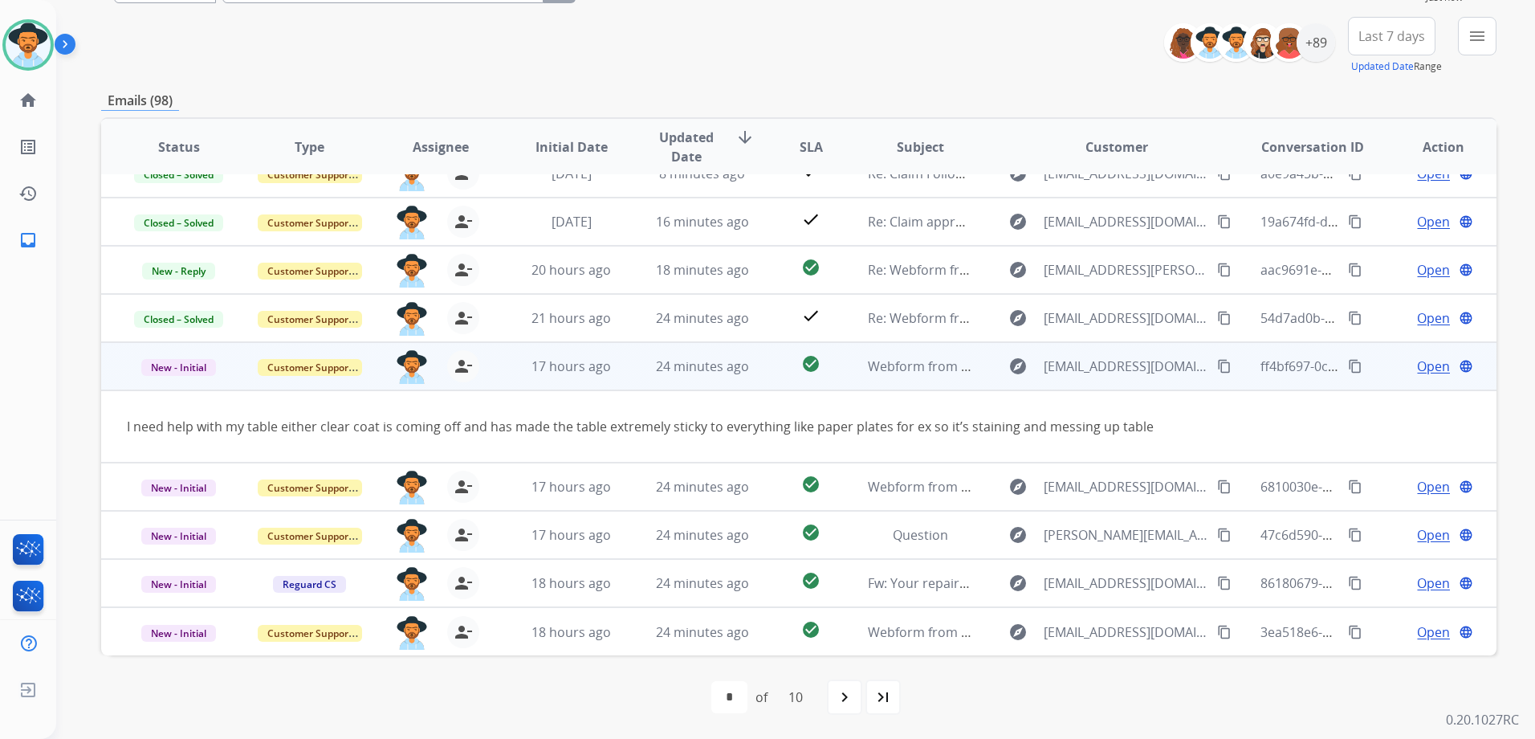
click at [1216, 367] on button "content_copy" at bounding box center [1224, 365] width 19 height 19
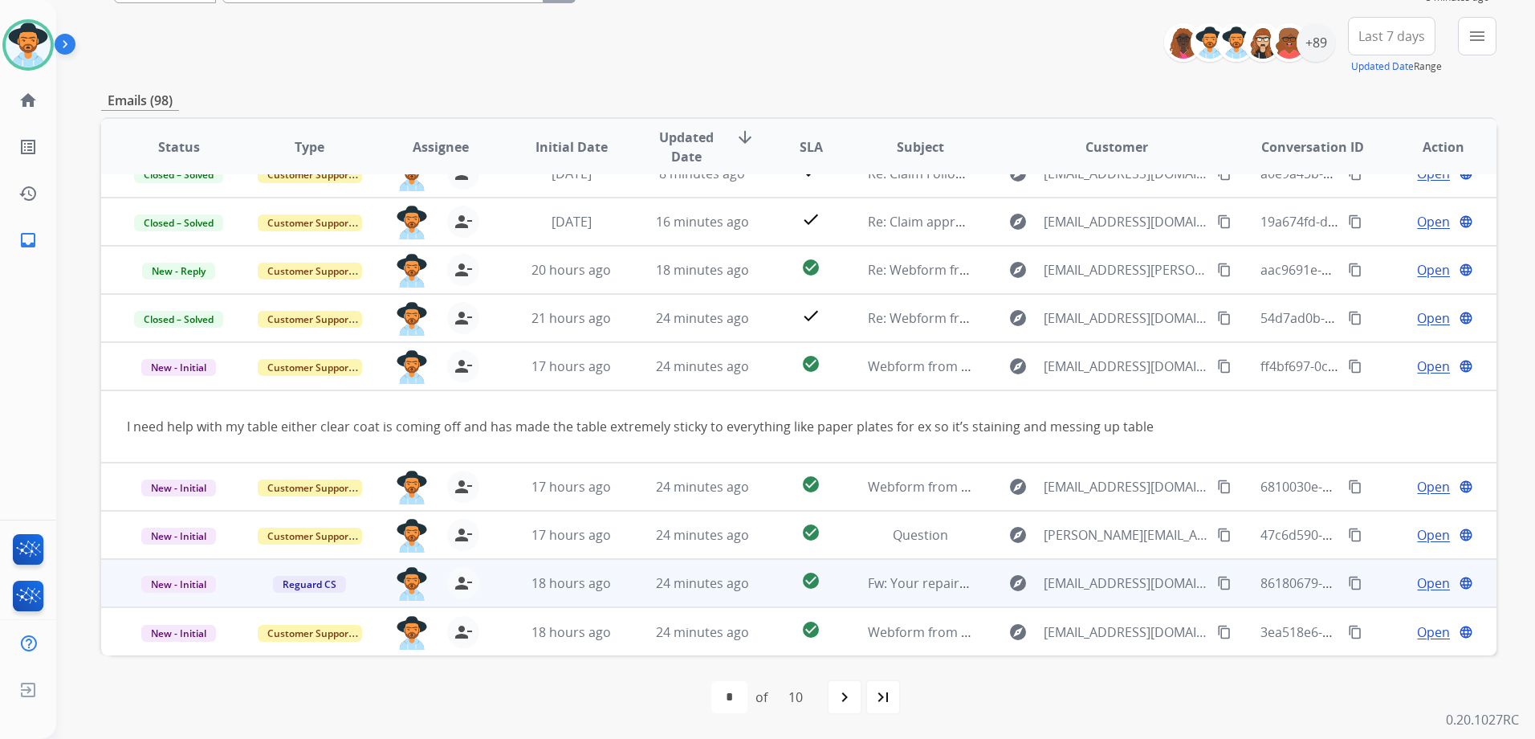
click at [1366, 587] on td "Open language" at bounding box center [1431, 583] width 131 height 48
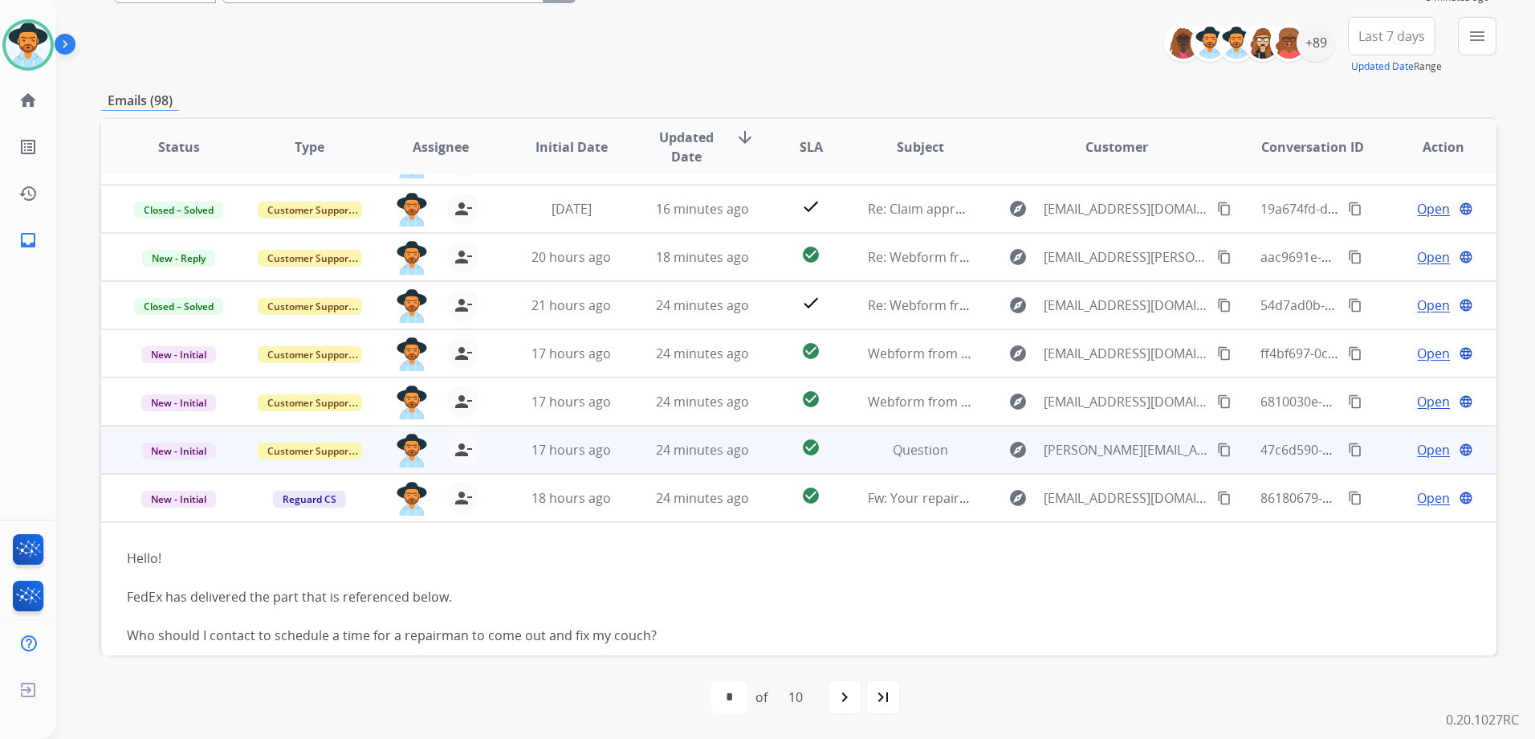
scroll to position [64, 0]
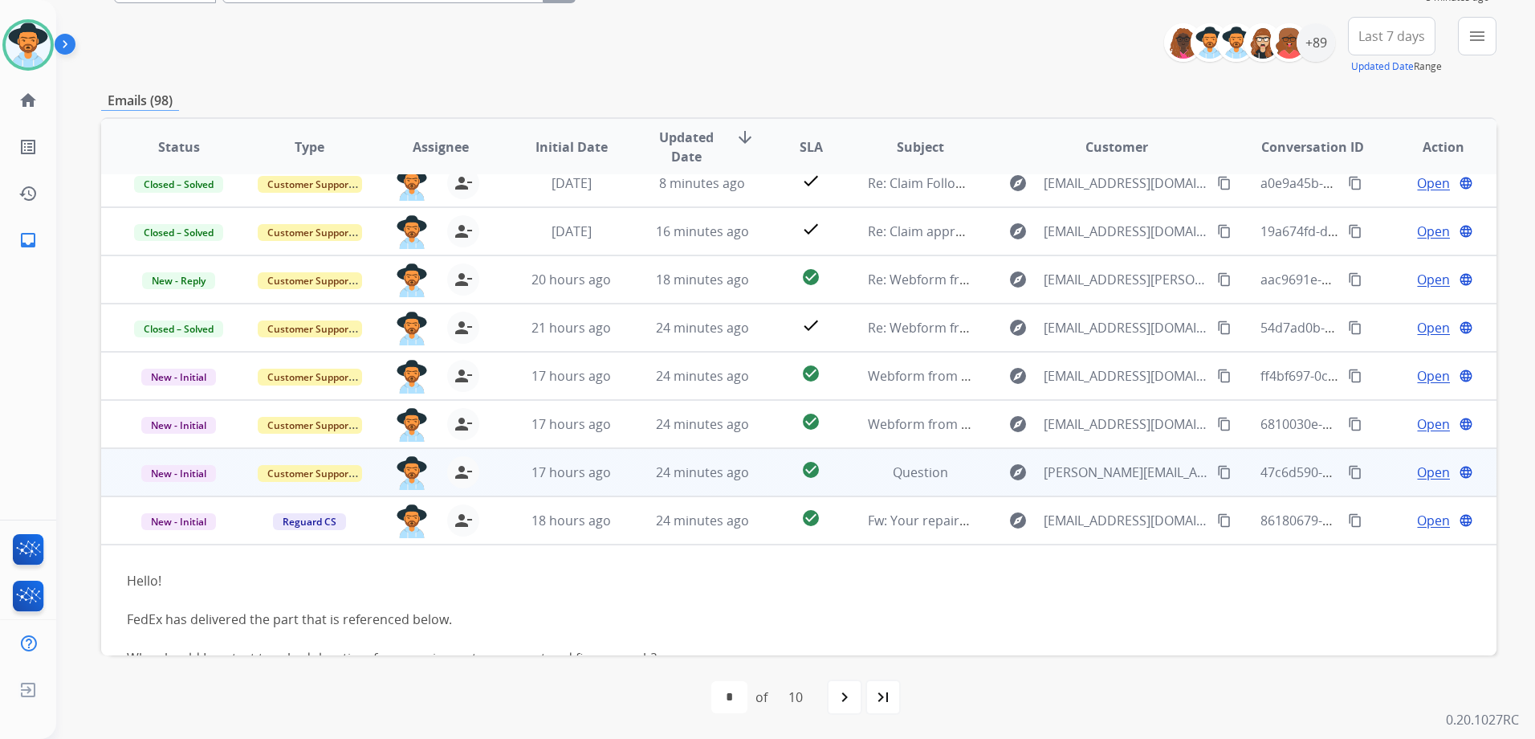
click at [1371, 478] on td "Open language" at bounding box center [1431, 472] width 131 height 48
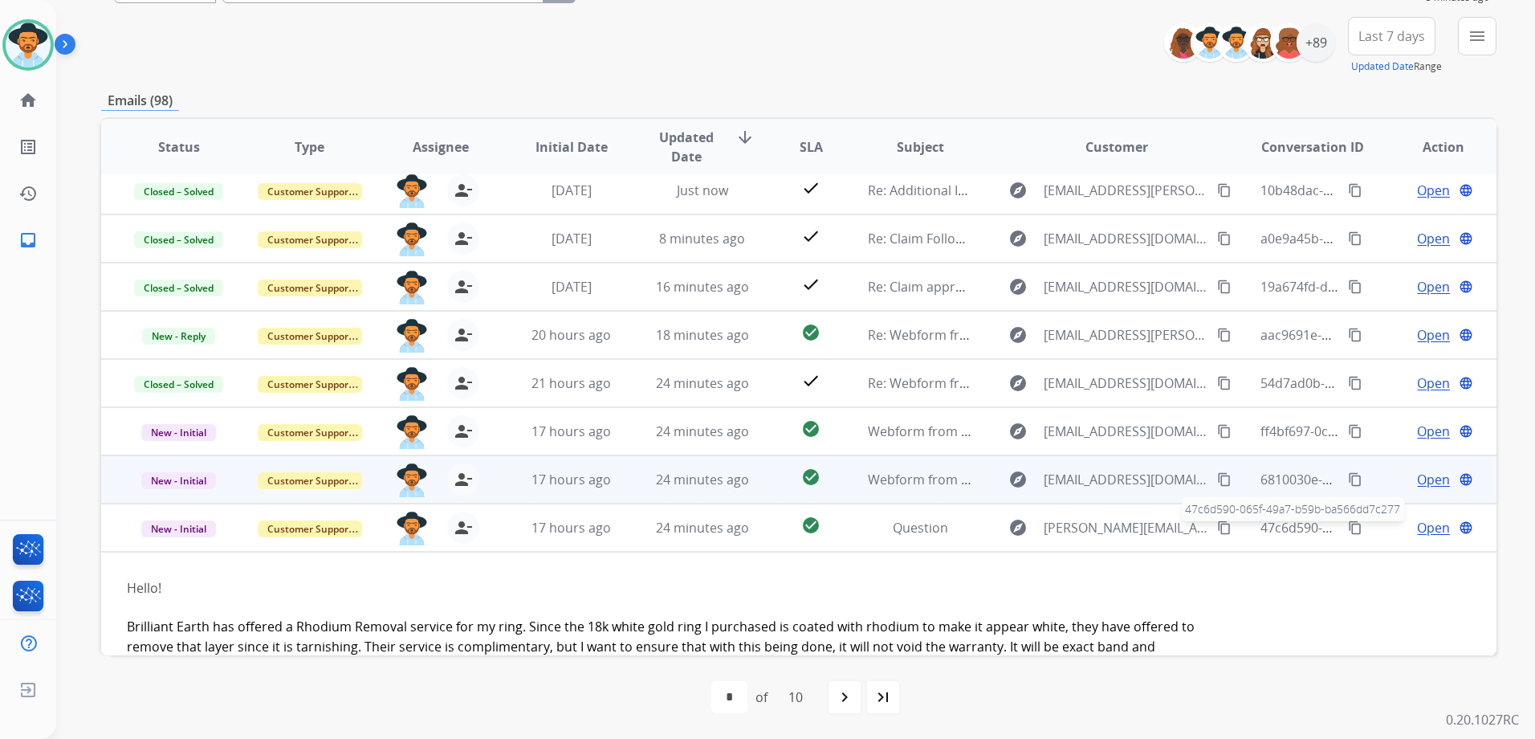
scroll to position [0, 0]
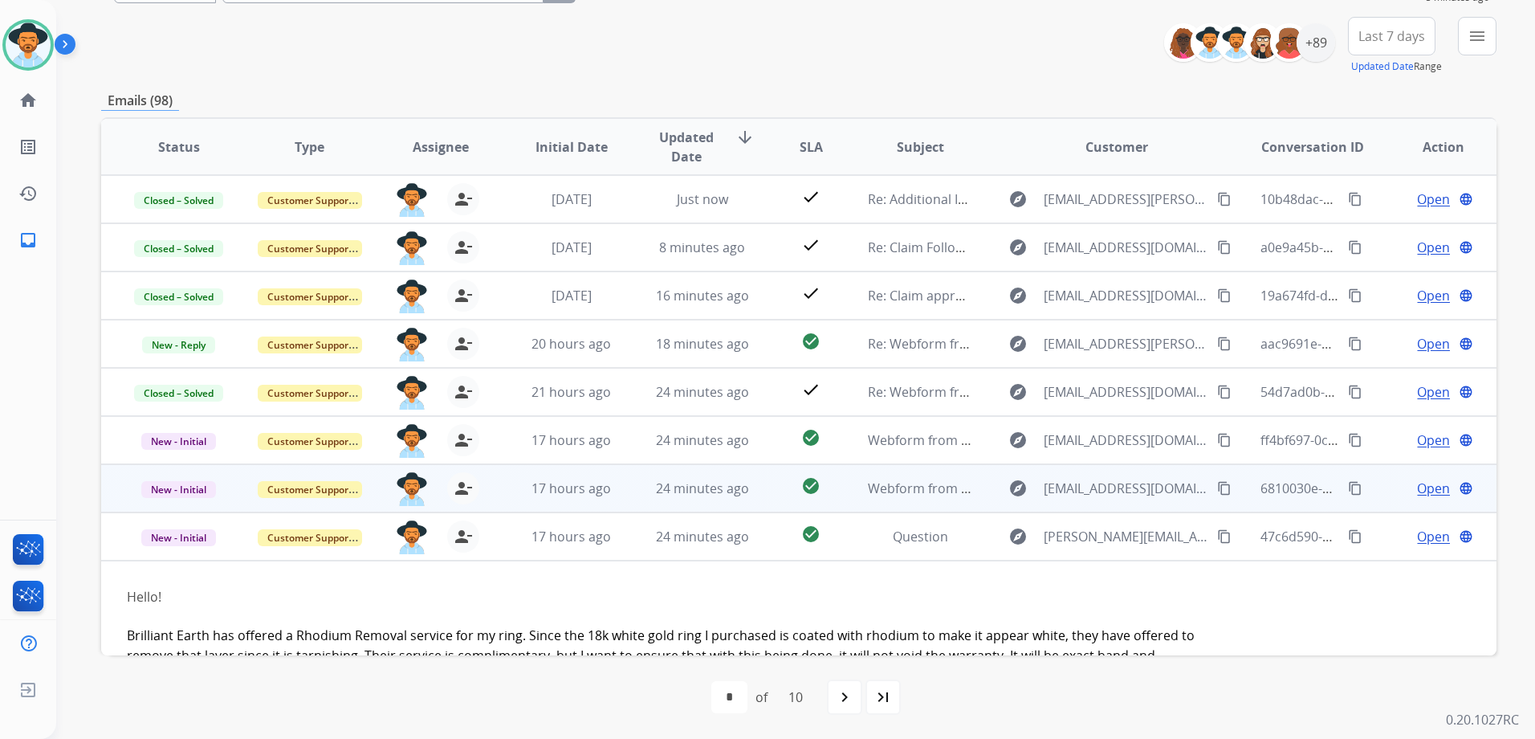
click at [1372, 486] on td "Open language" at bounding box center [1431, 488] width 131 height 48
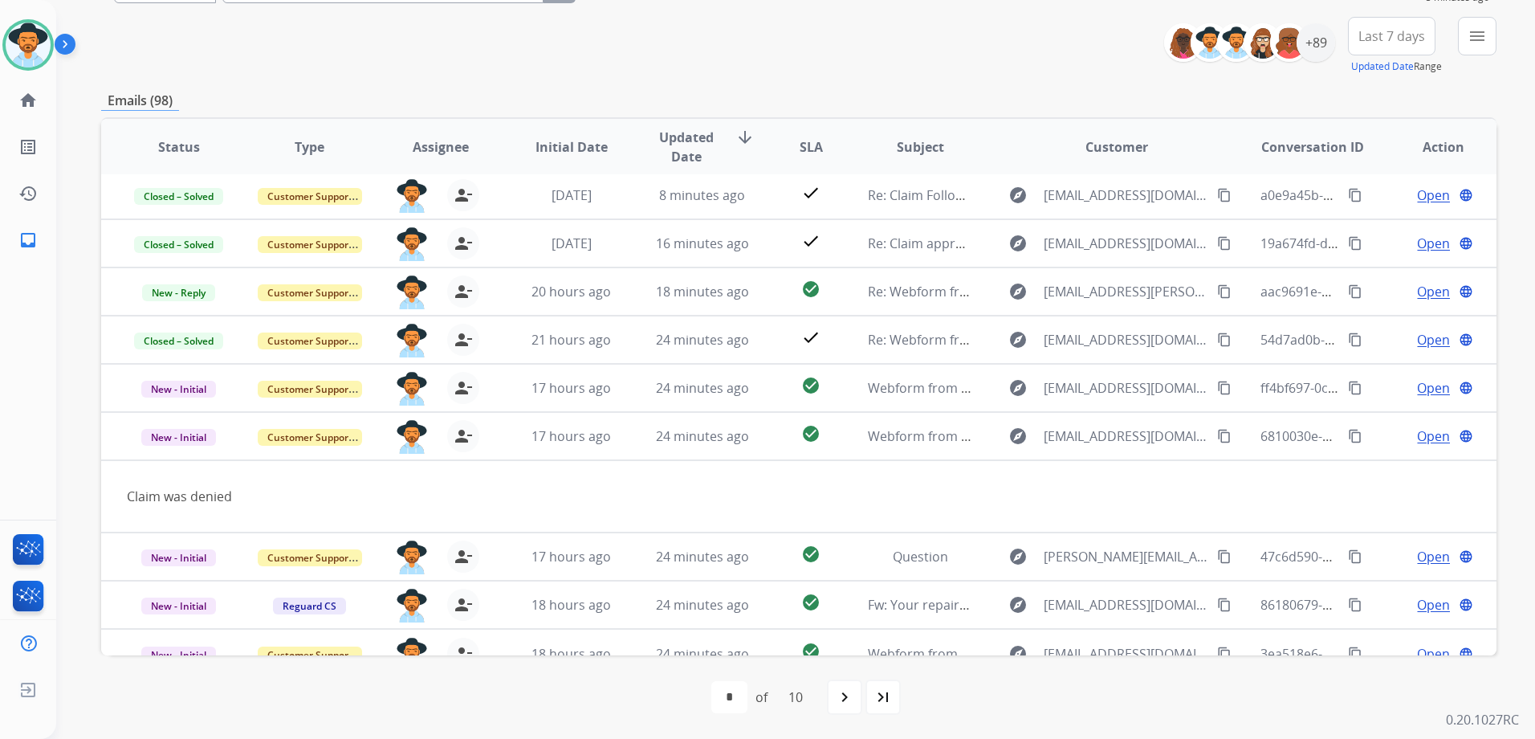
scroll to position [74, 0]
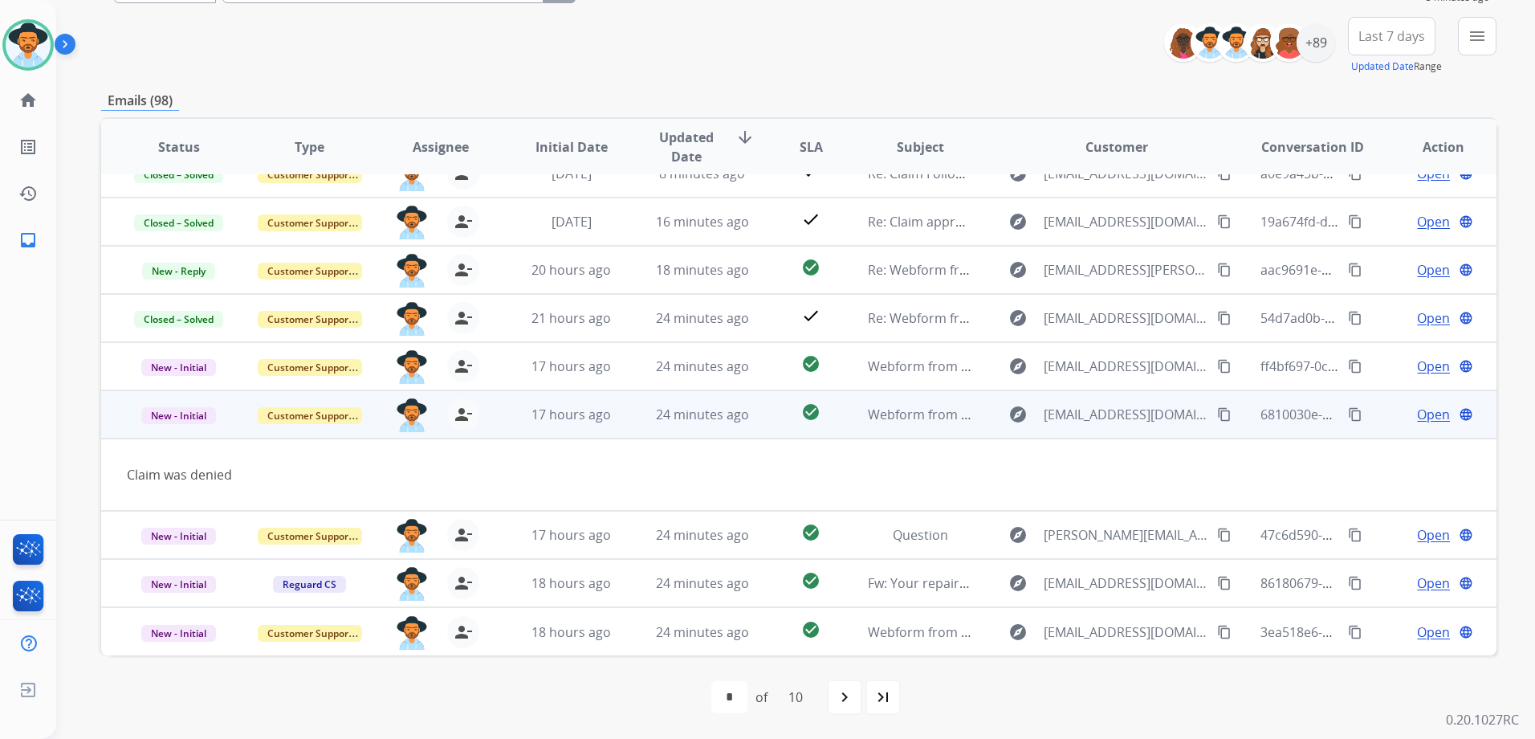
click at [1218, 416] on mat-icon "content_copy" at bounding box center [1224, 414] width 14 height 14
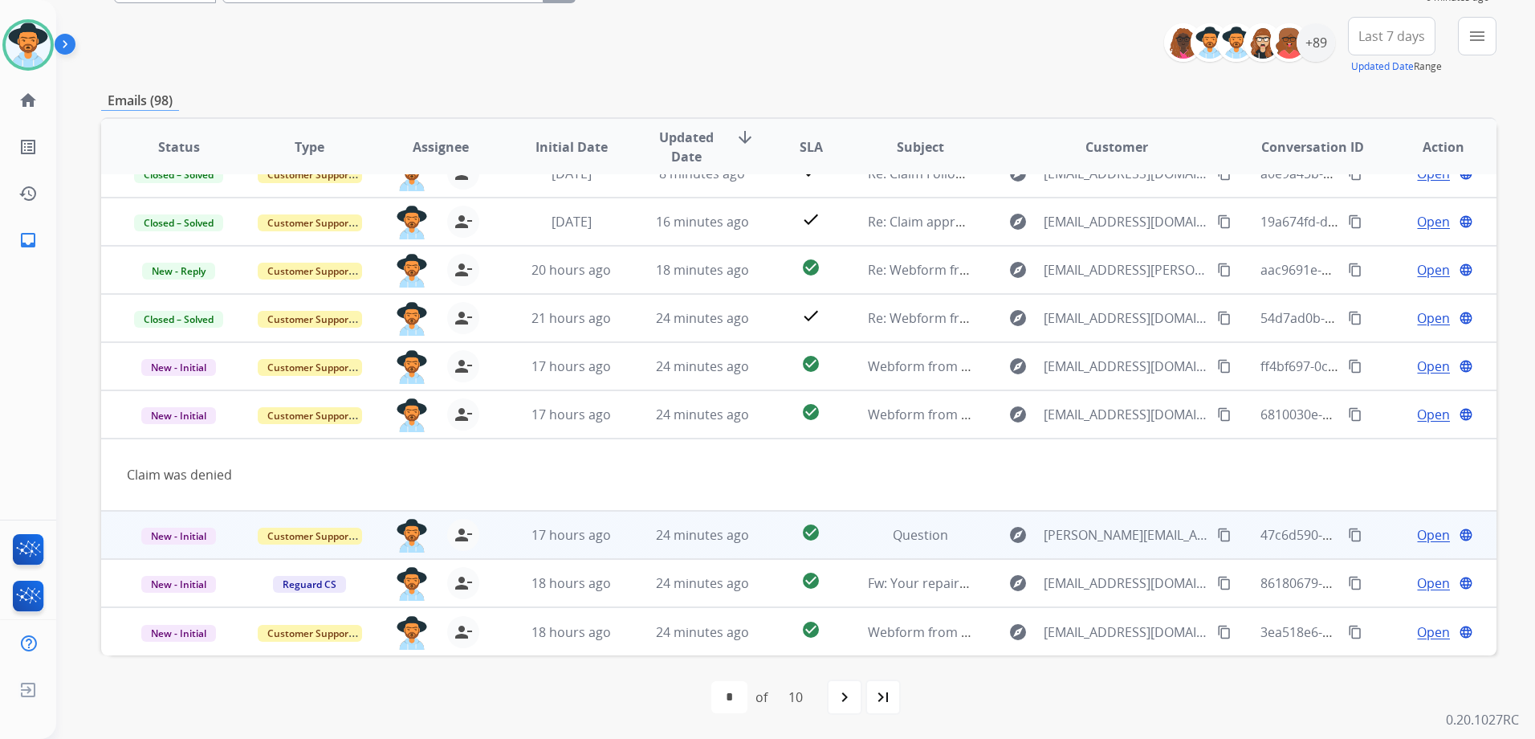
click at [1435, 540] on span "Open" at bounding box center [1433, 534] width 33 height 19
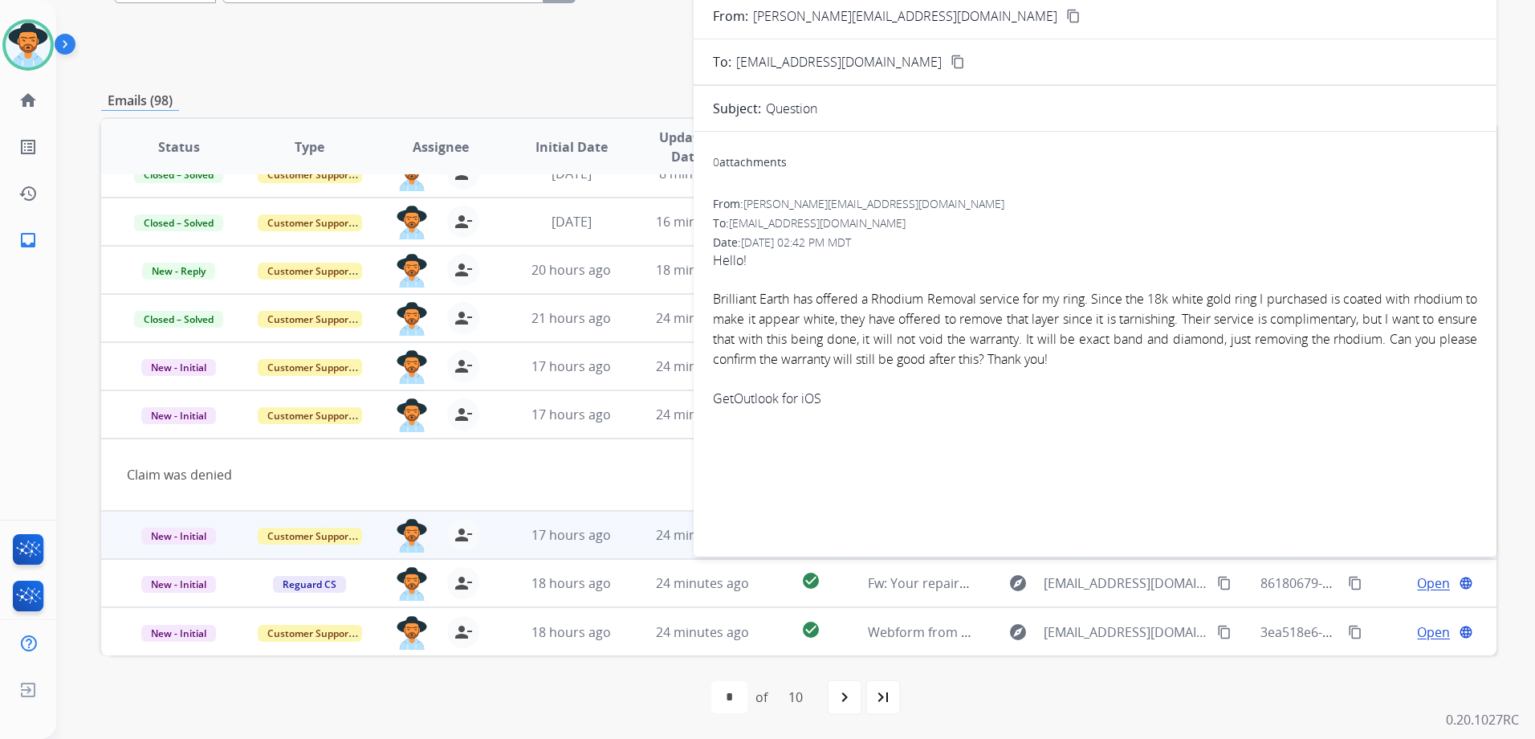
scroll to position [0, 0]
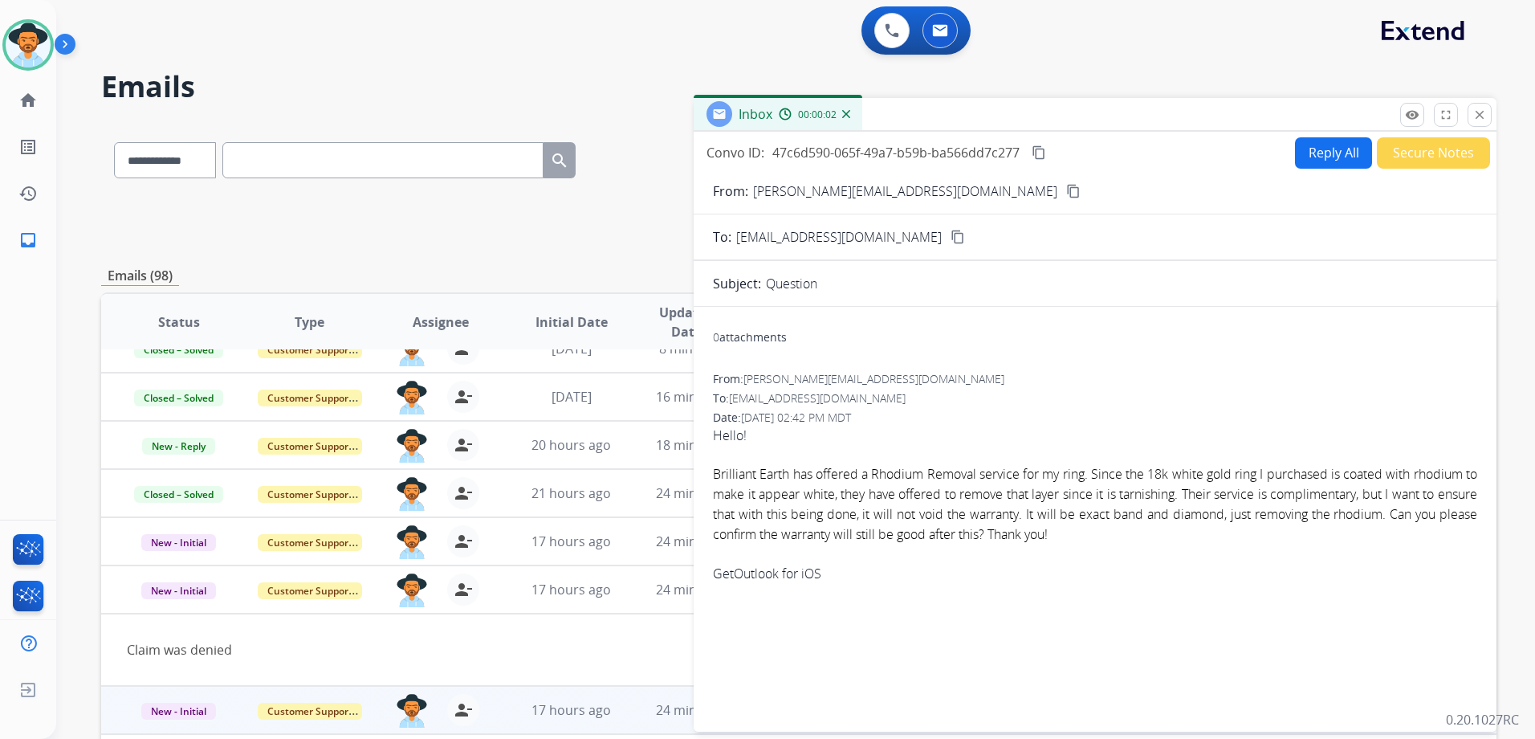
click at [1308, 158] on button "Reply All" at bounding box center [1333, 152] width 77 height 31
select select "**********"
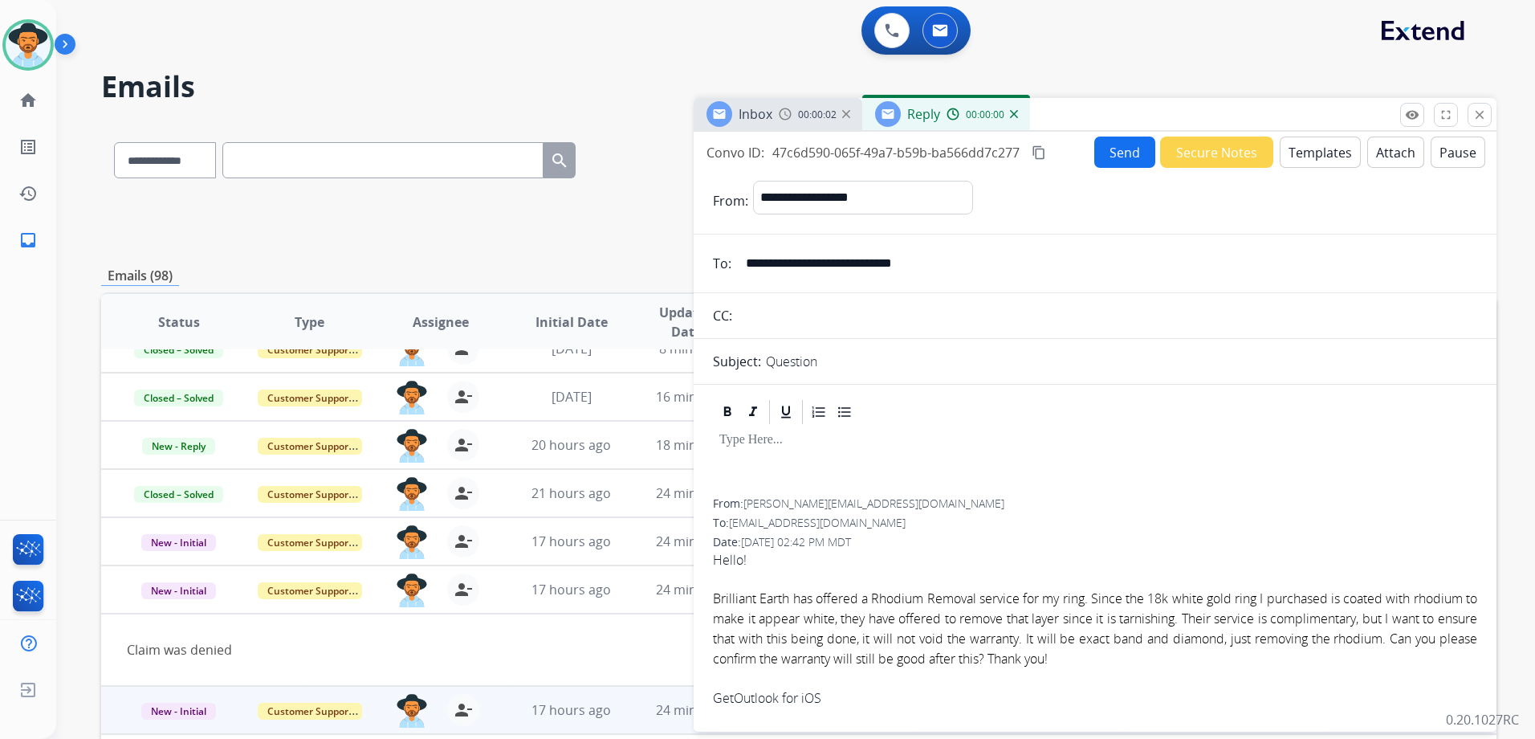
click at [1309, 157] on button "Templates" at bounding box center [1320, 151] width 81 height 31
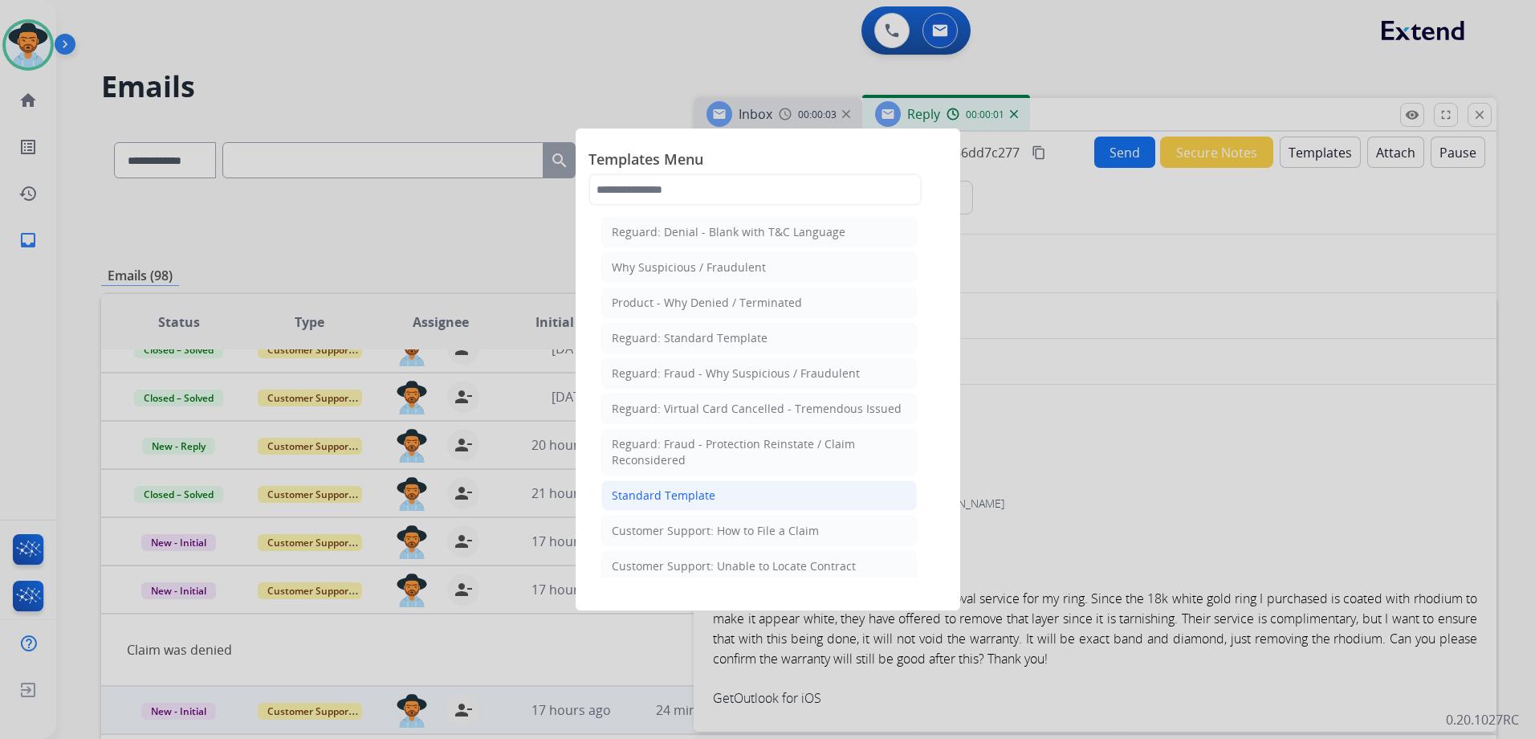
click at [711, 497] on div "Standard Template" at bounding box center [664, 495] width 104 height 16
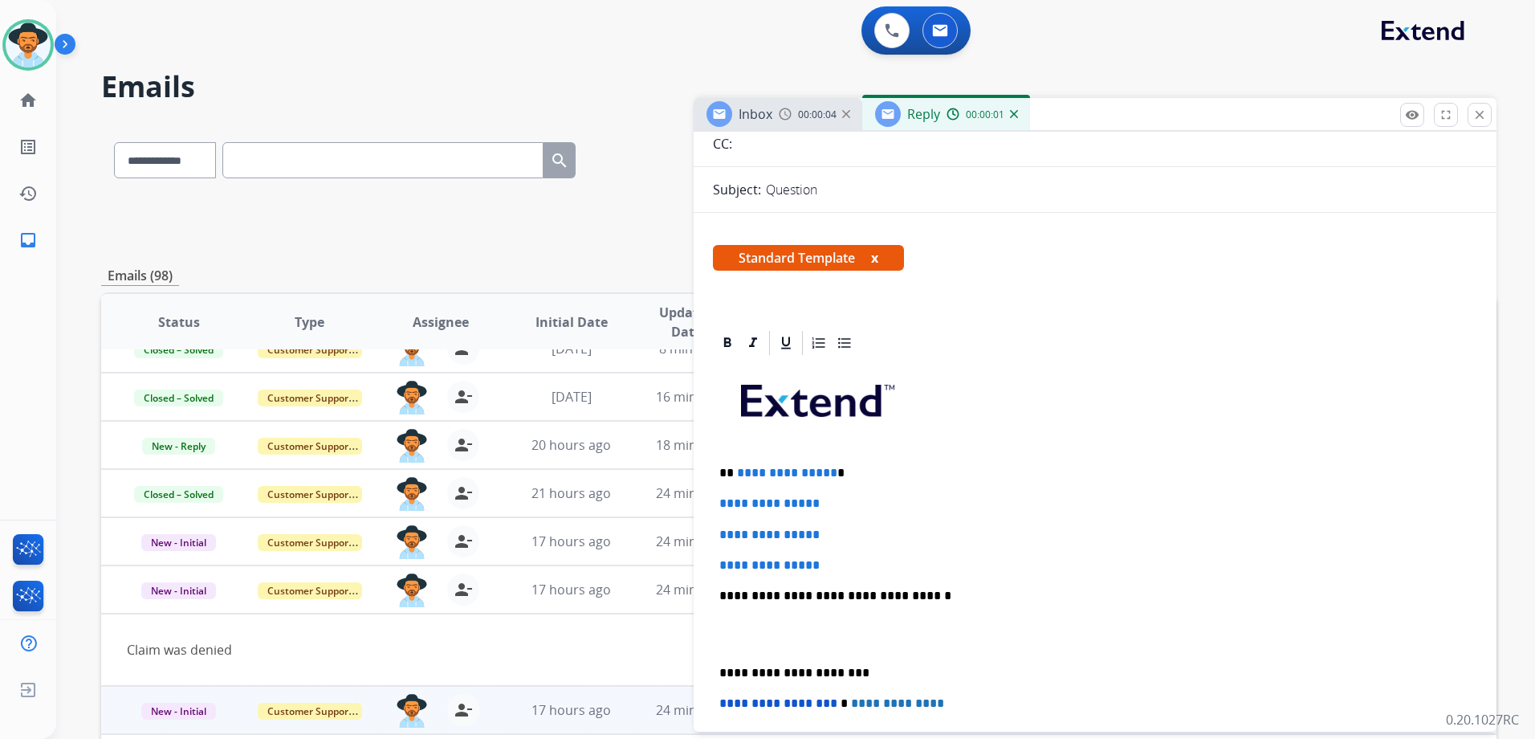
scroll to position [321, 0]
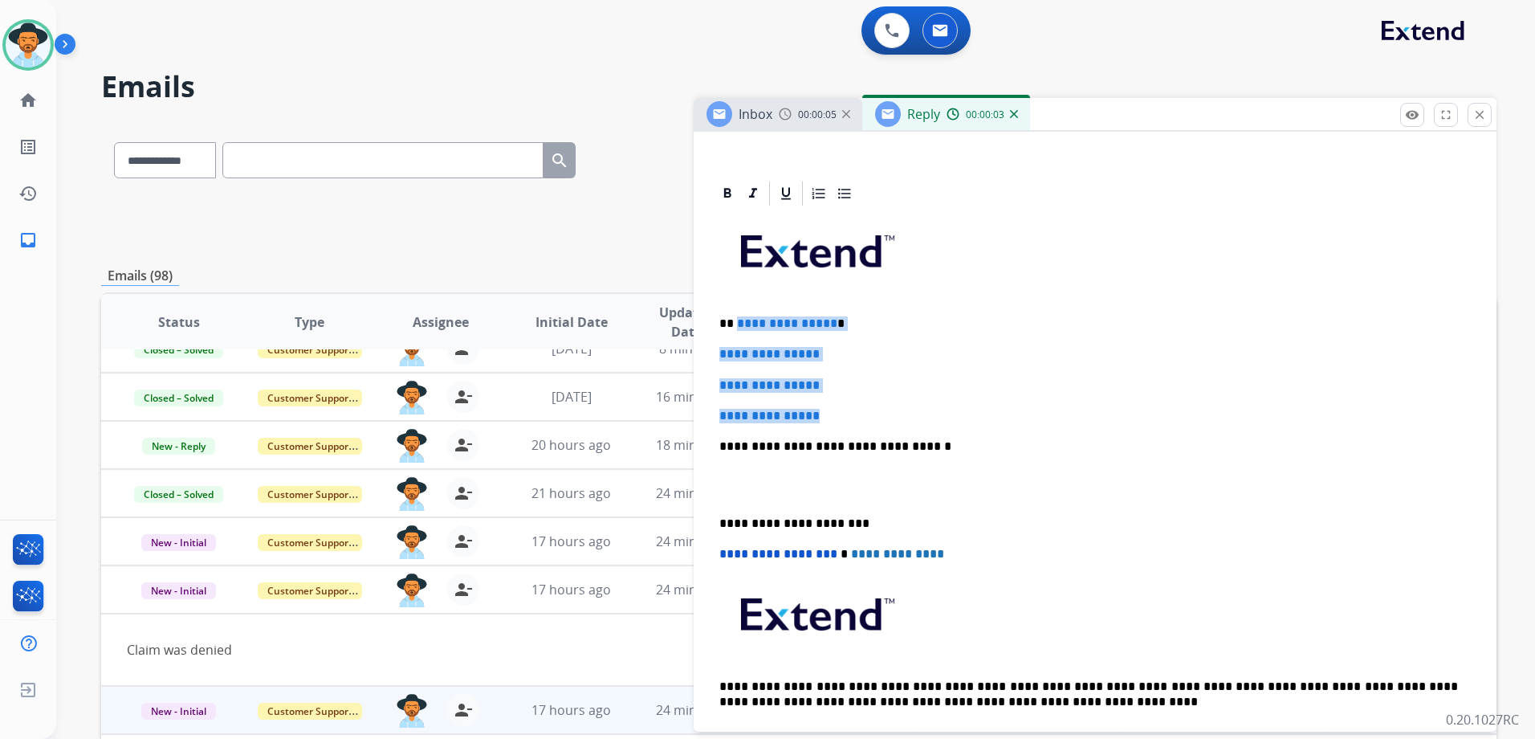
drag, startPoint x: 735, startPoint y: 319, endPoint x: 845, endPoint y: 401, distance: 137.8
click at [845, 401] on div "**********" at bounding box center [1095, 484] width 764 height 552
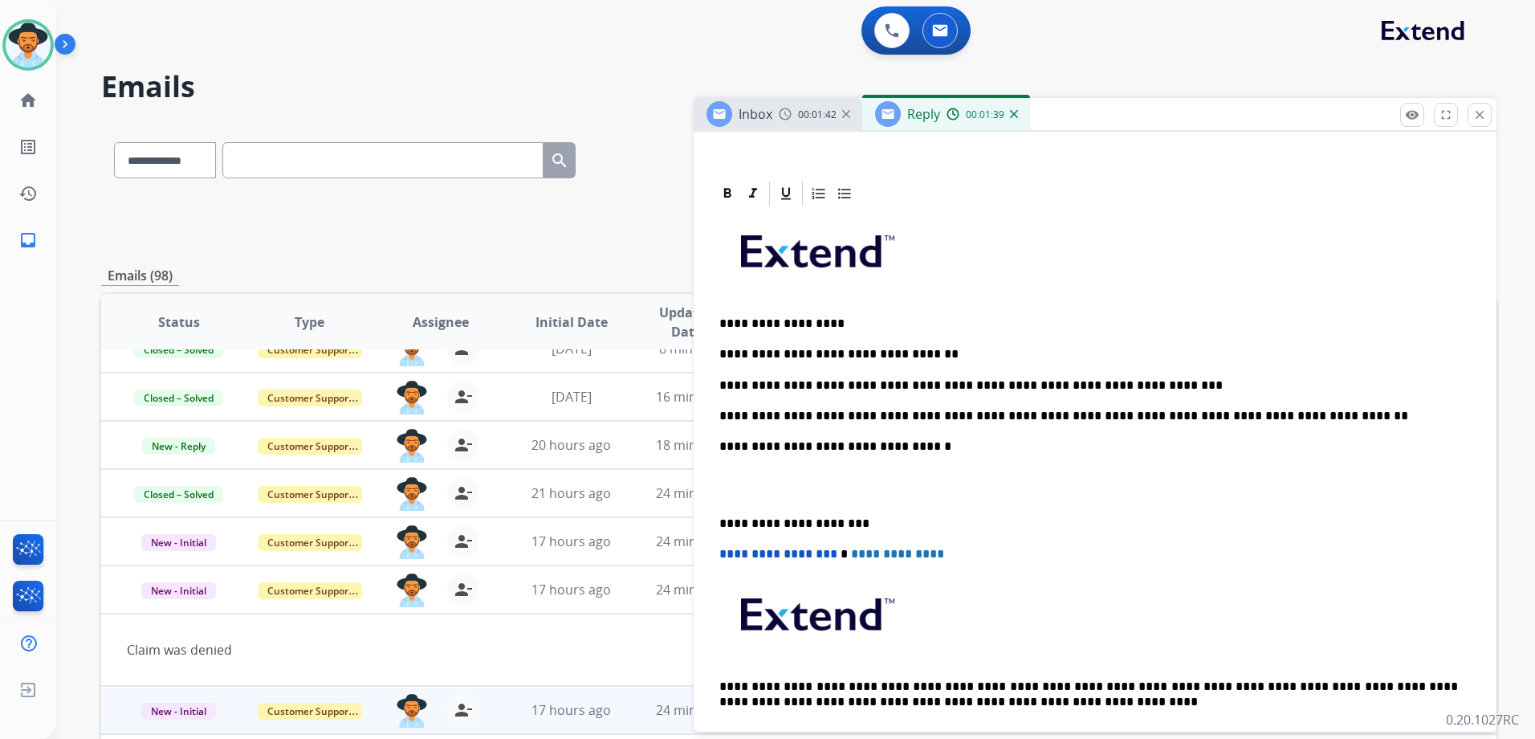
click at [1158, 423] on div "**********" at bounding box center [1095, 484] width 764 height 552
click at [931, 349] on p "**********" at bounding box center [1088, 354] width 739 height 14
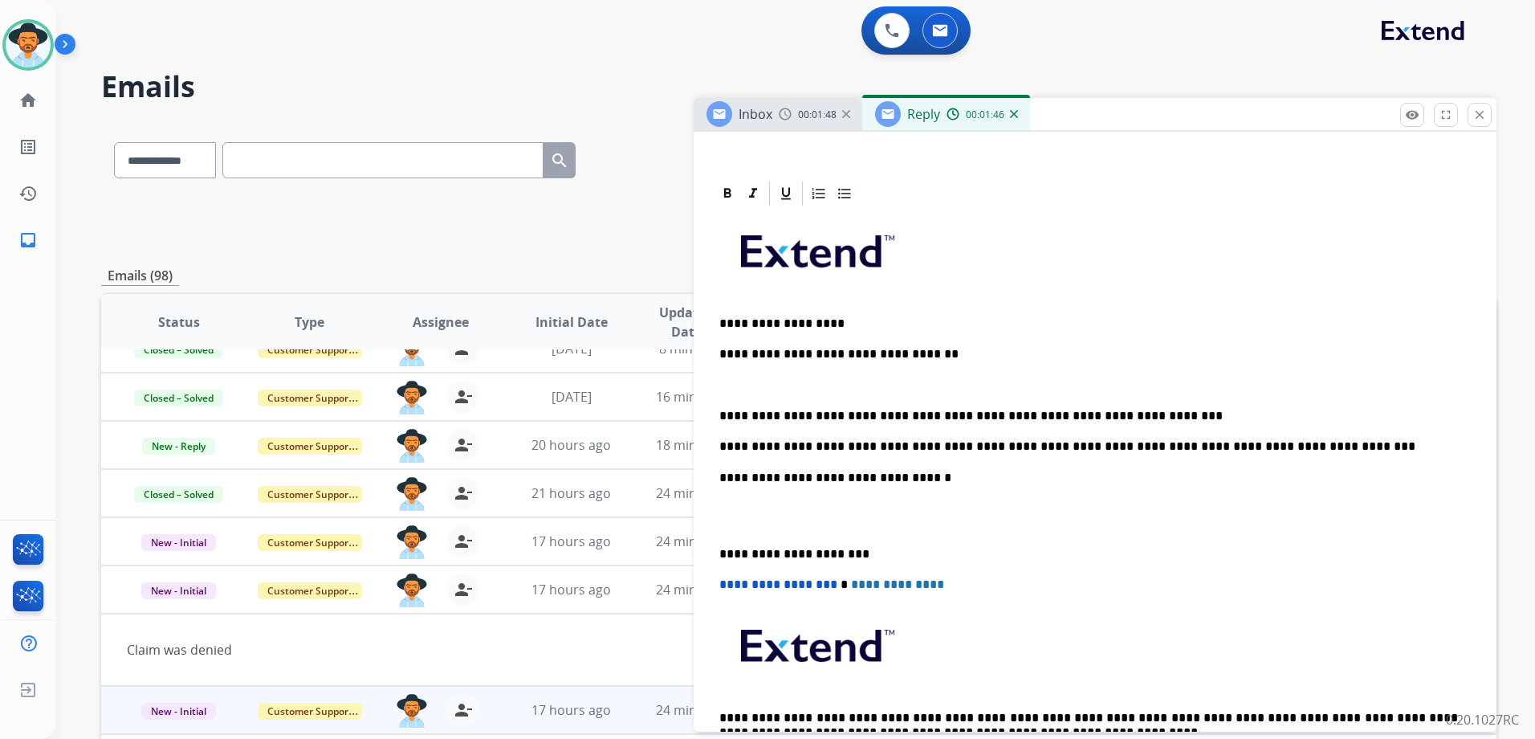
click at [1142, 414] on p "**********" at bounding box center [1088, 416] width 739 height 14
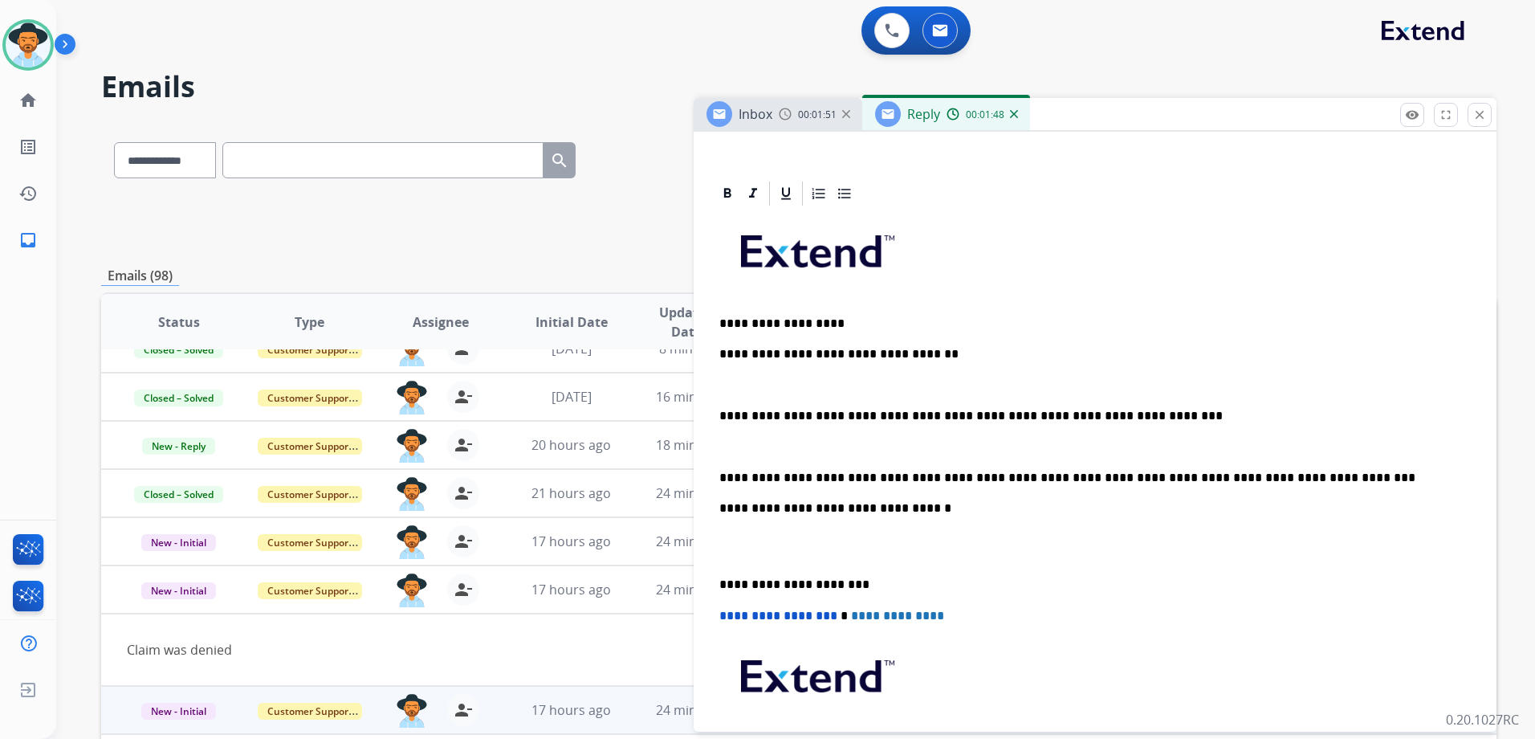
click at [1285, 475] on p "**********" at bounding box center [1088, 477] width 739 height 14
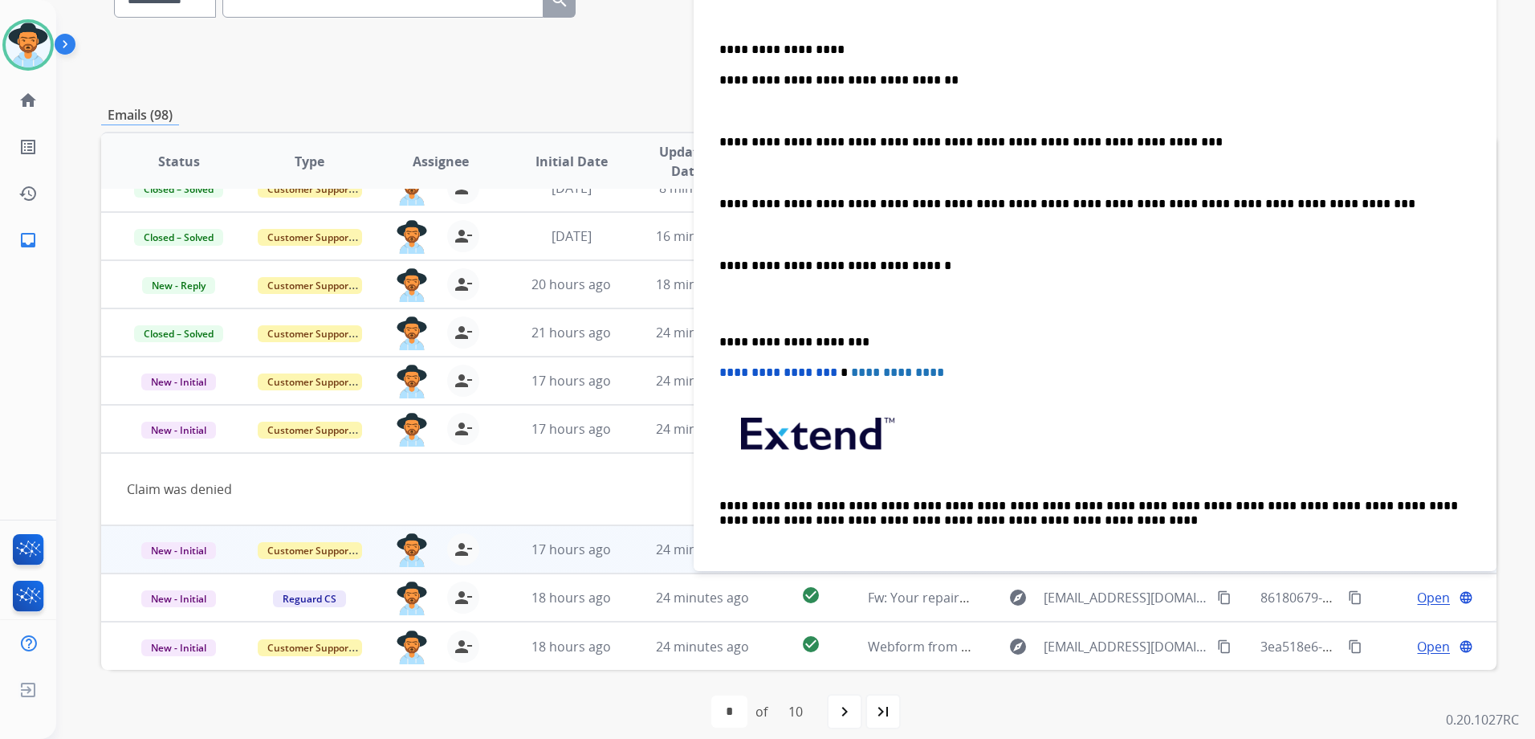
scroll to position [274, 0]
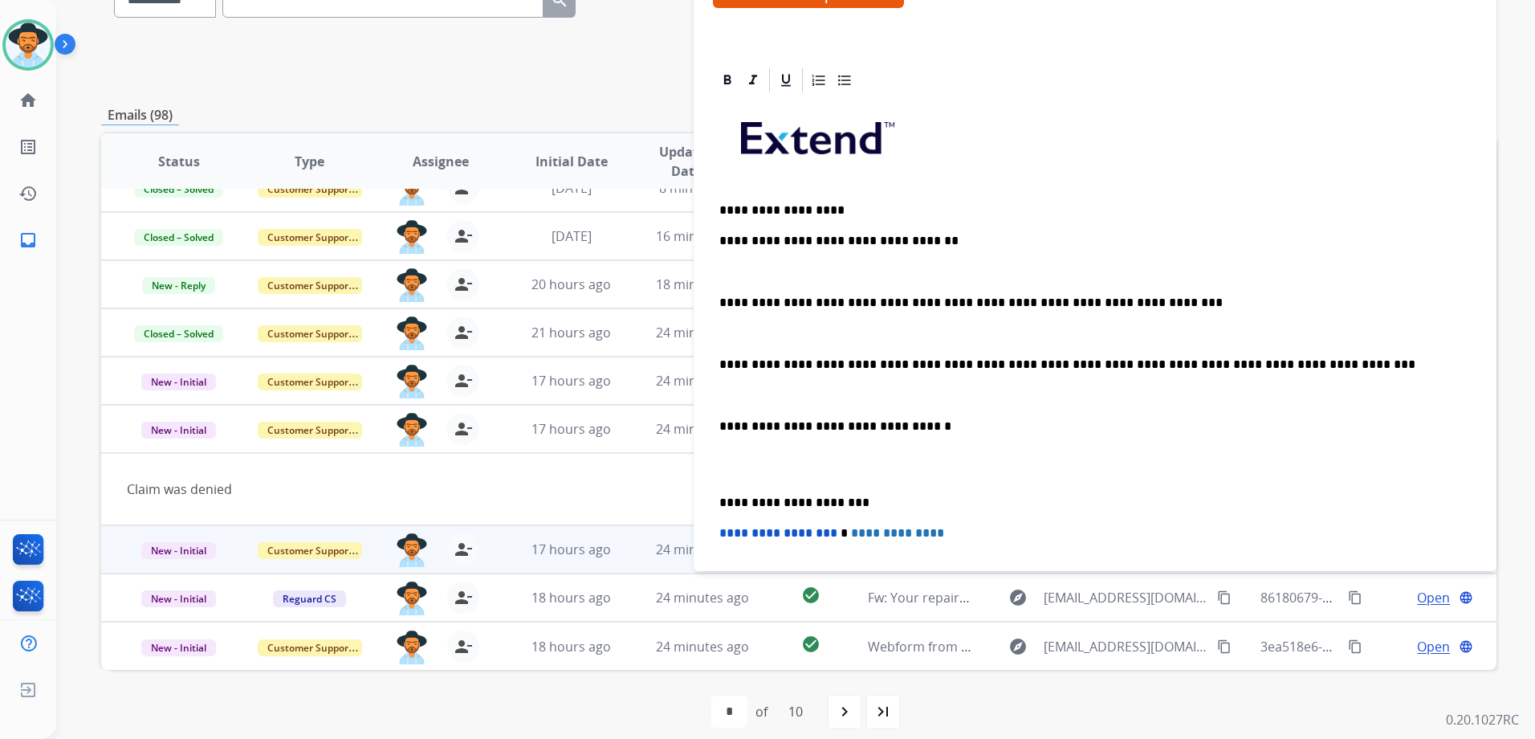
click at [838, 303] on p "**********" at bounding box center [1088, 302] width 739 height 14
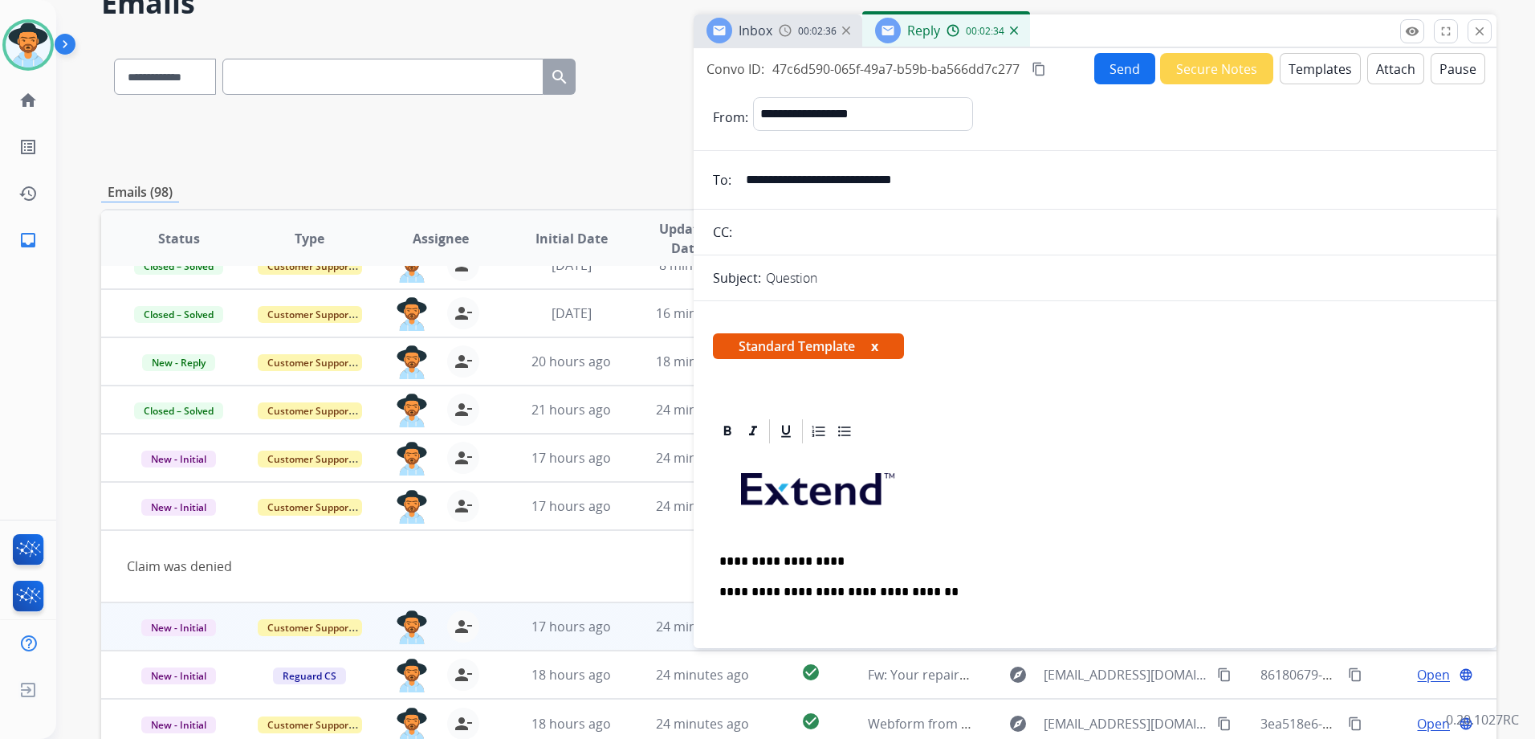
scroll to position [0, 0]
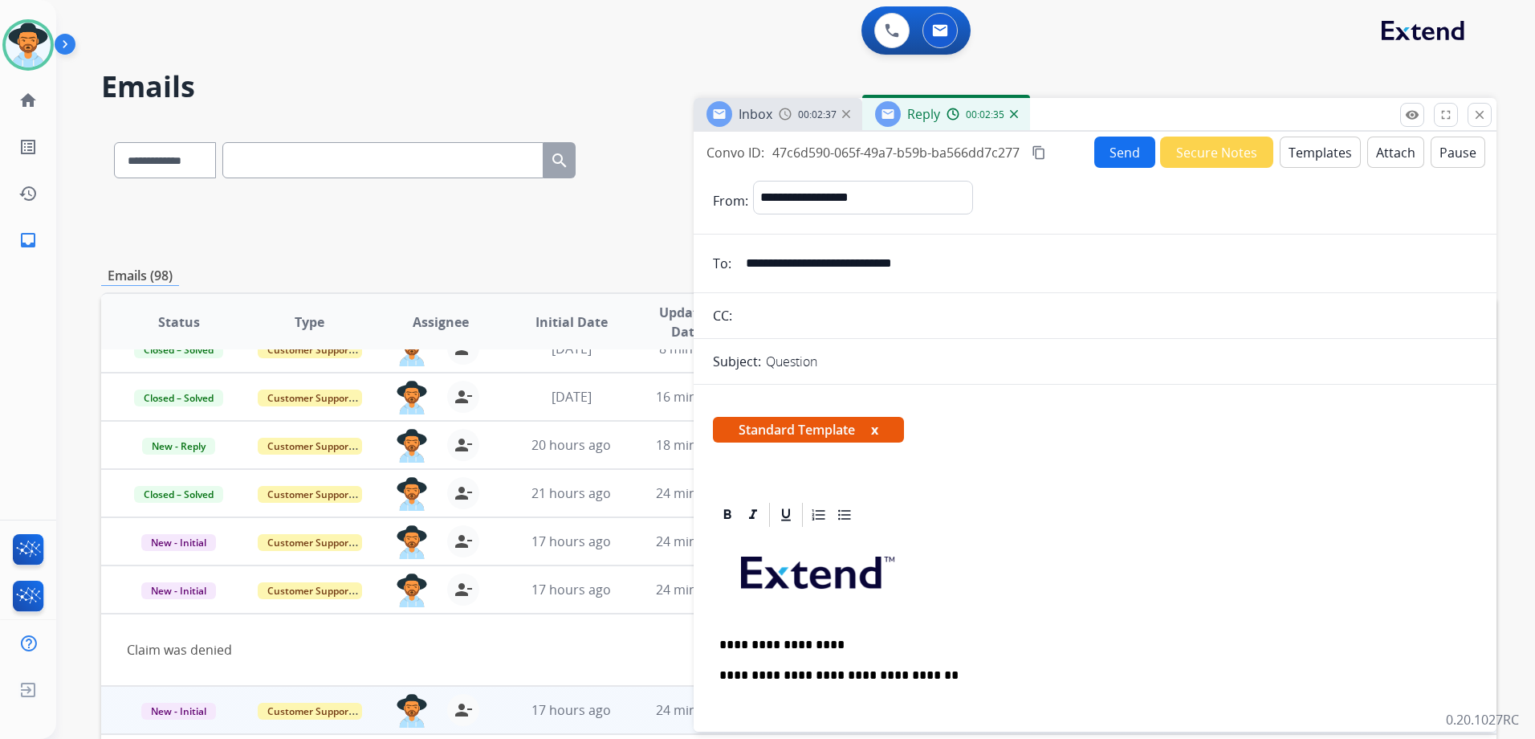
click at [1125, 145] on button "Send" at bounding box center [1124, 151] width 61 height 31
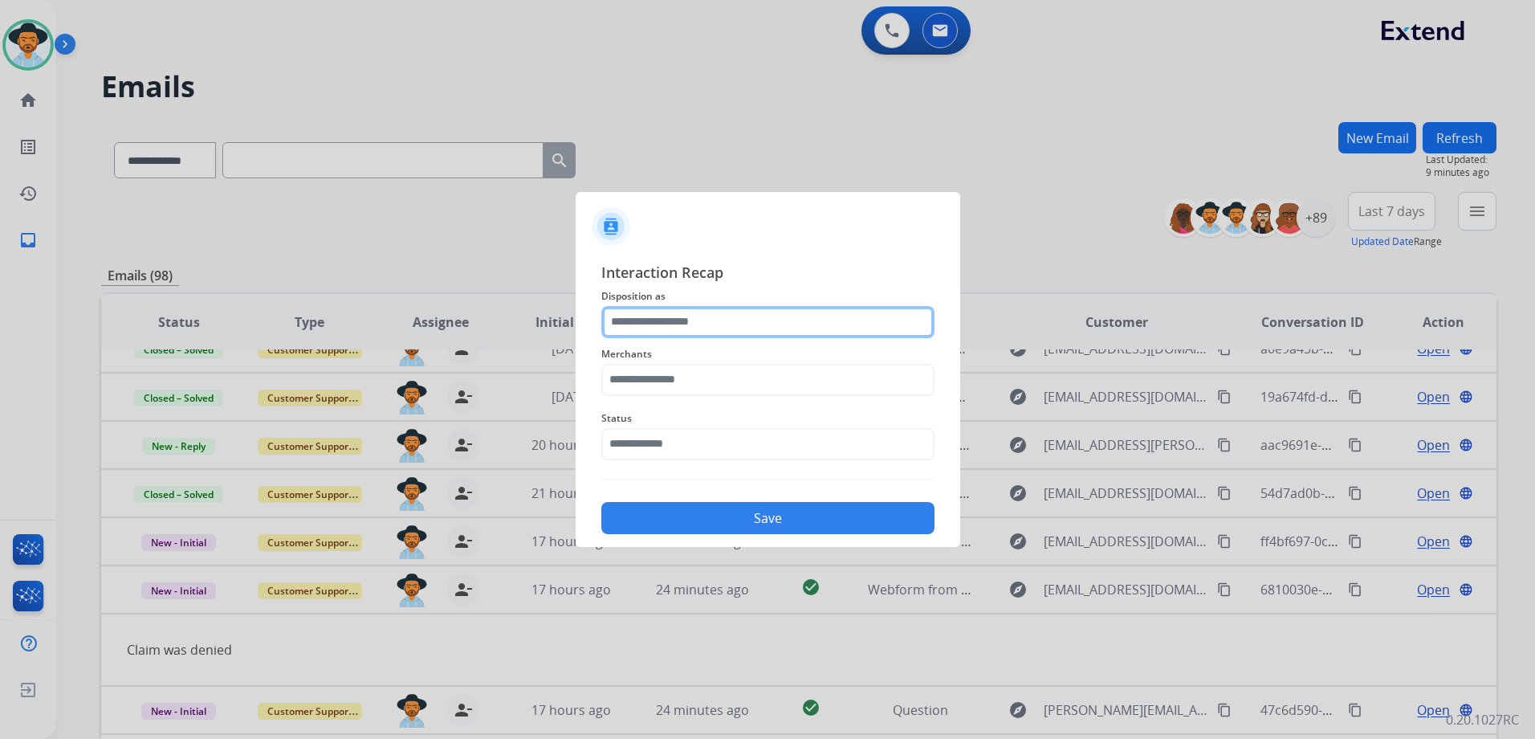
click at [699, 316] on input "text" at bounding box center [767, 322] width 333 height 32
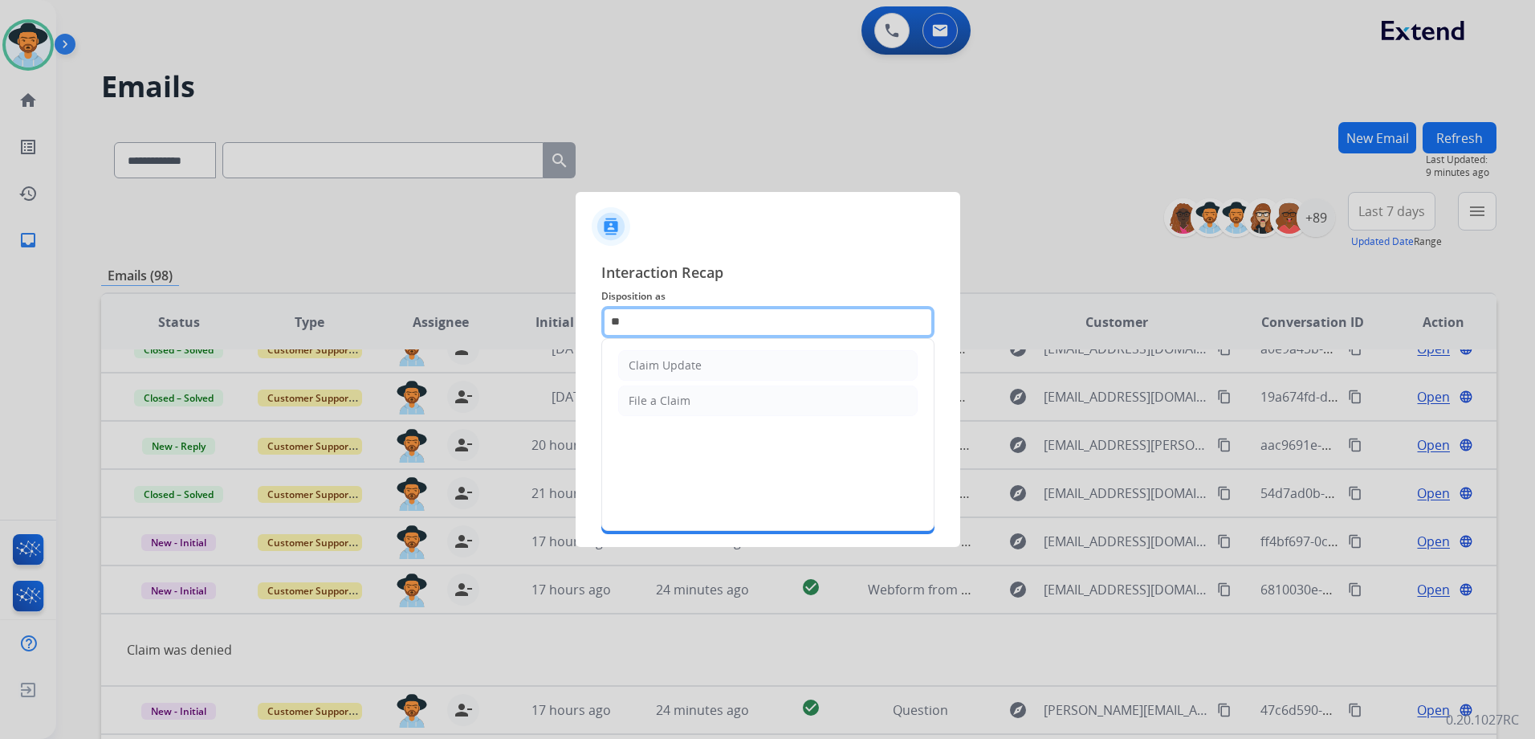
type input "*"
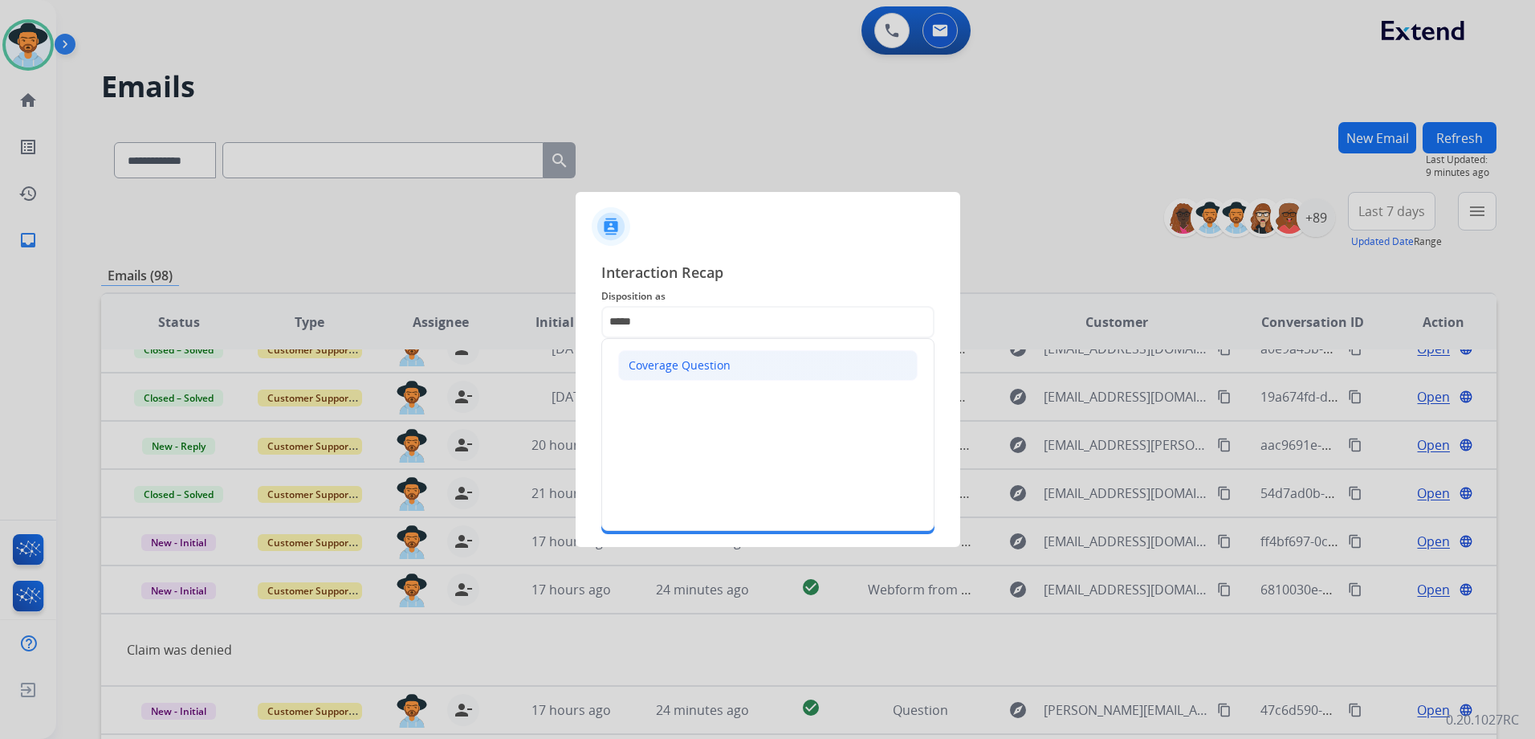
click at [633, 371] on div "Coverage Question" at bounding box center [680, 365] width 102 height 16
type input "**********"
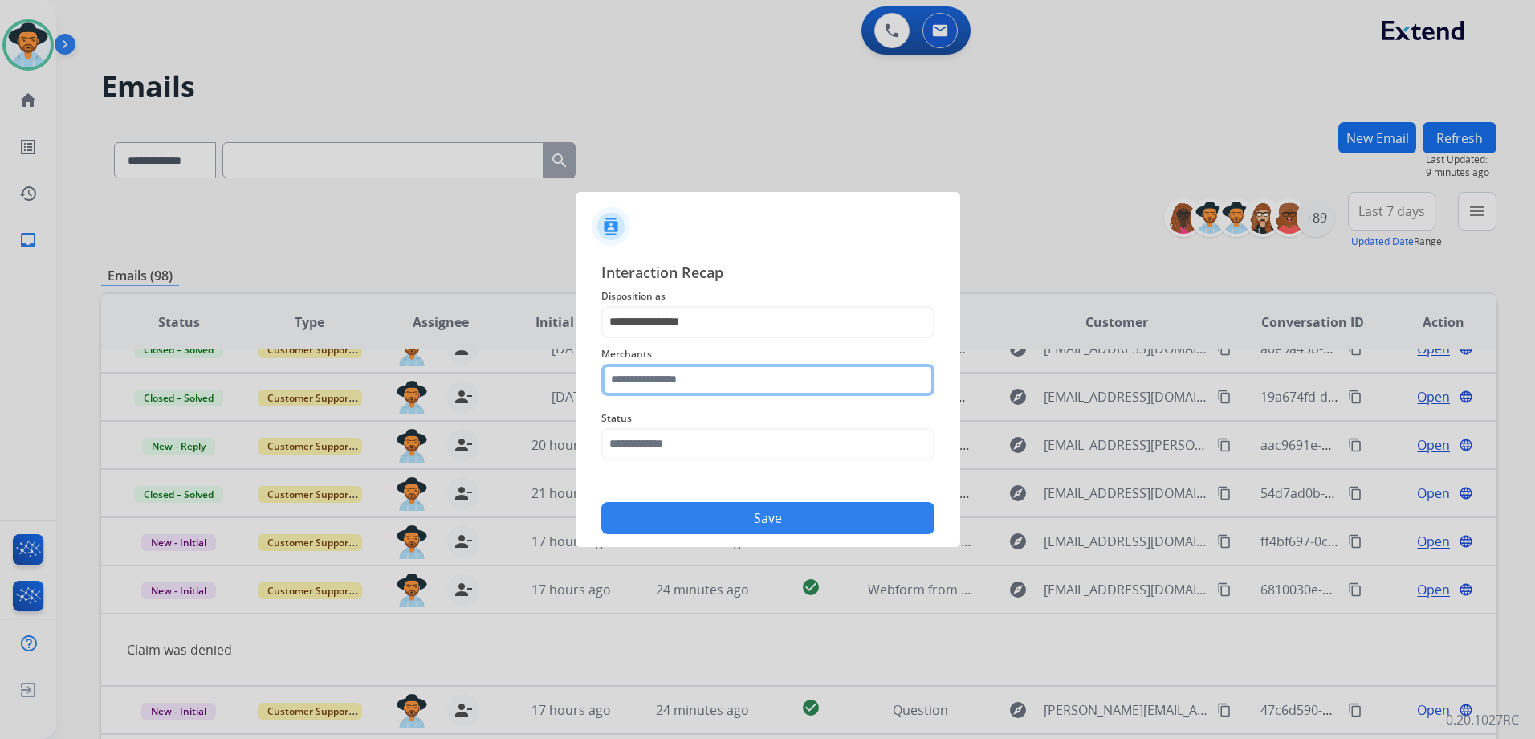
click at [687, 382] on input "text" at bounding box center [767, 380] width 333 height 32
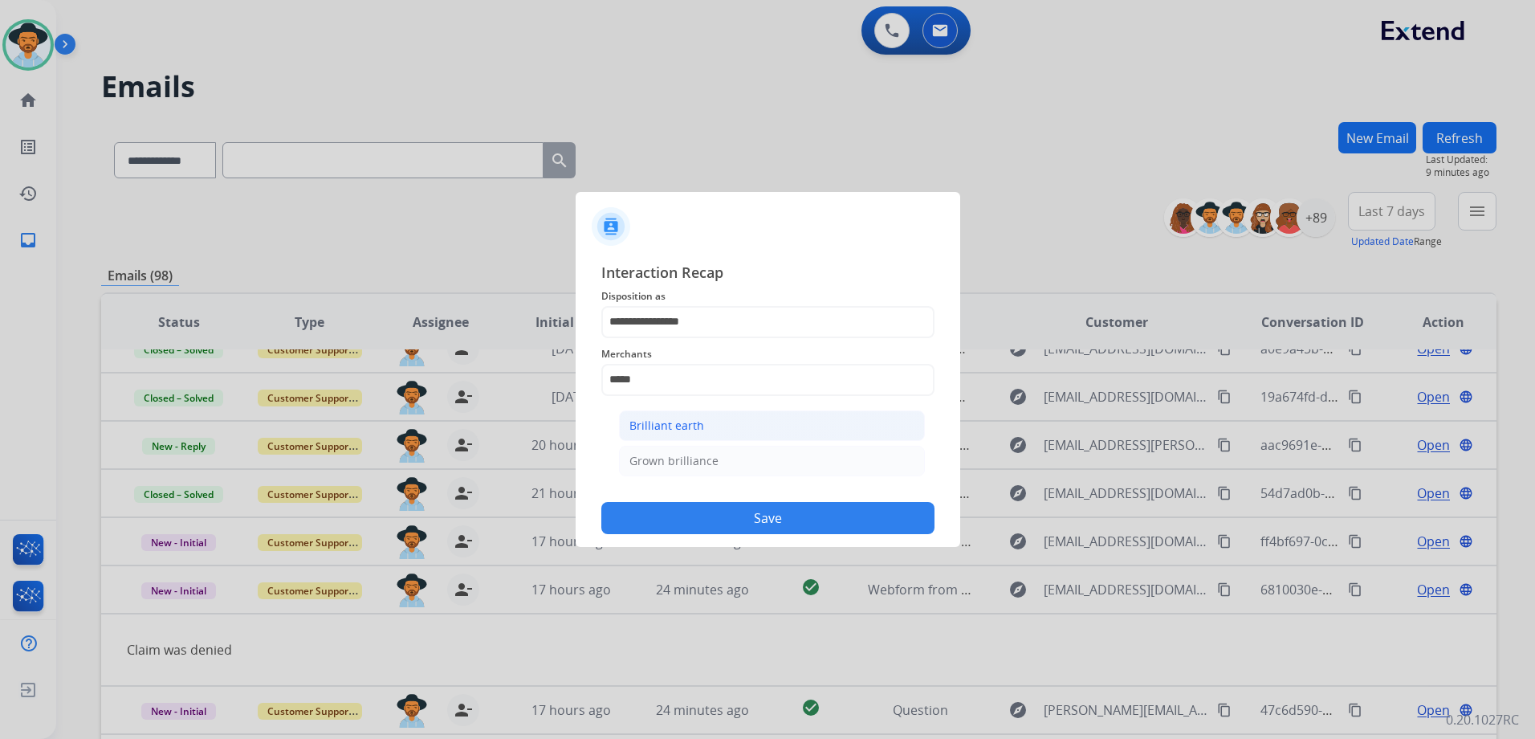
click at [701, 422] on li "Brilliant earth" at bounding box center [772, 425] width 306 height 31
type input "**********"
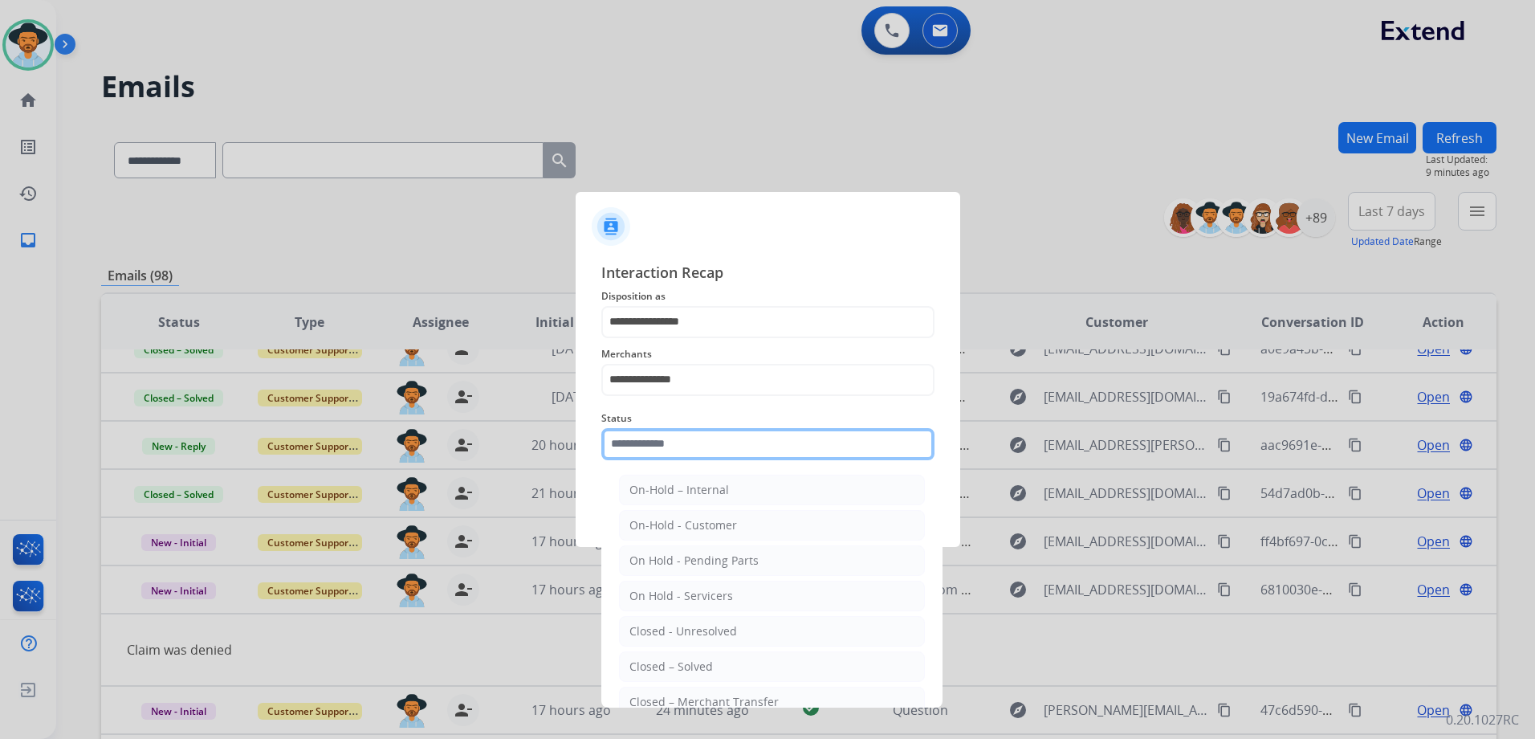
click at [693, 449] on input "text" at bounding box center [767, 444] width 333 height 32
click at [726, 662] on li "Closed – Solved" at bounding box center [772, 666] width 306 height 31
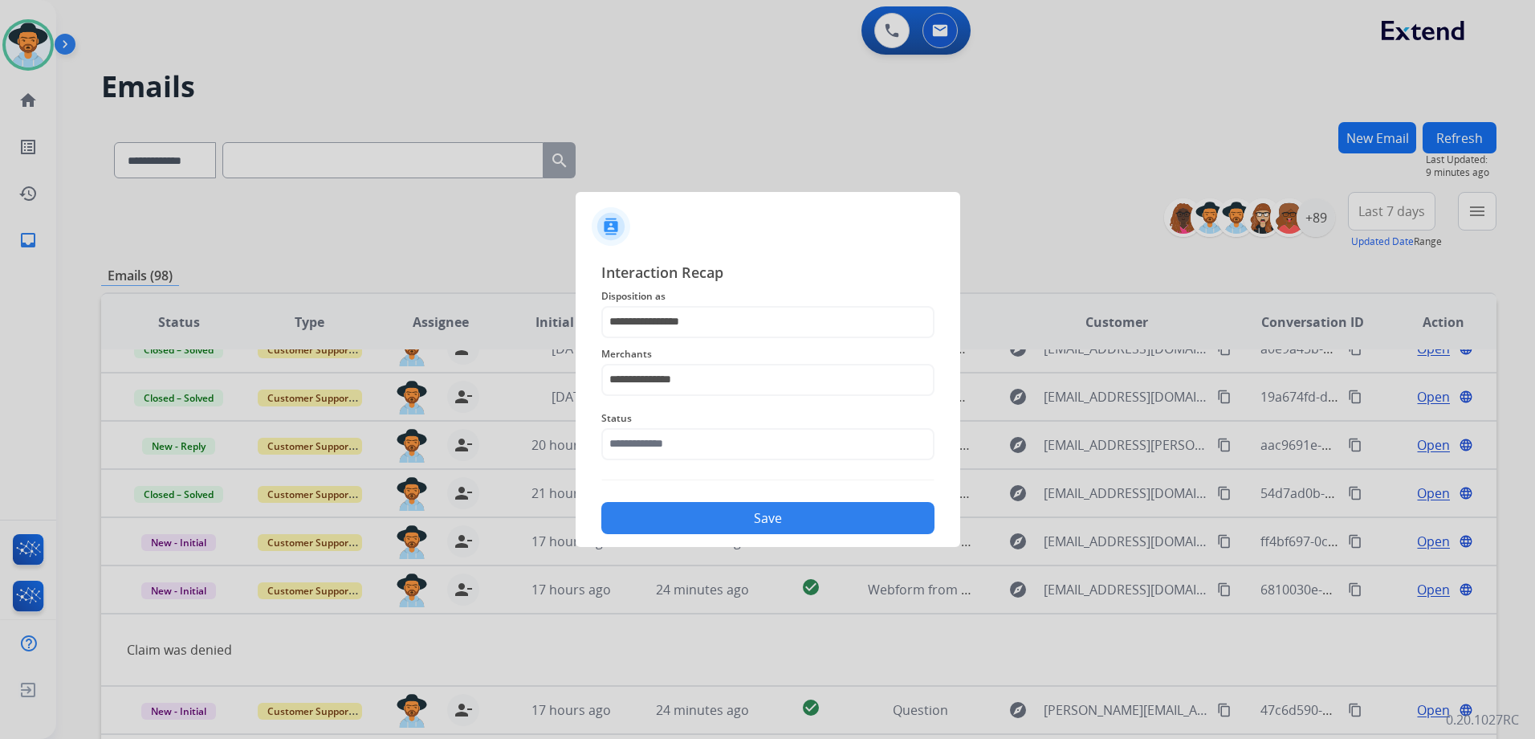
type input "**********"
drag, startPoint x: 802, startPoint y: 513, endPoint x: 1046, endPoint y: 505, distance: 244.2
click at [804, 513] on button "Save" at bounding box center [767, 518] width 333 height 32
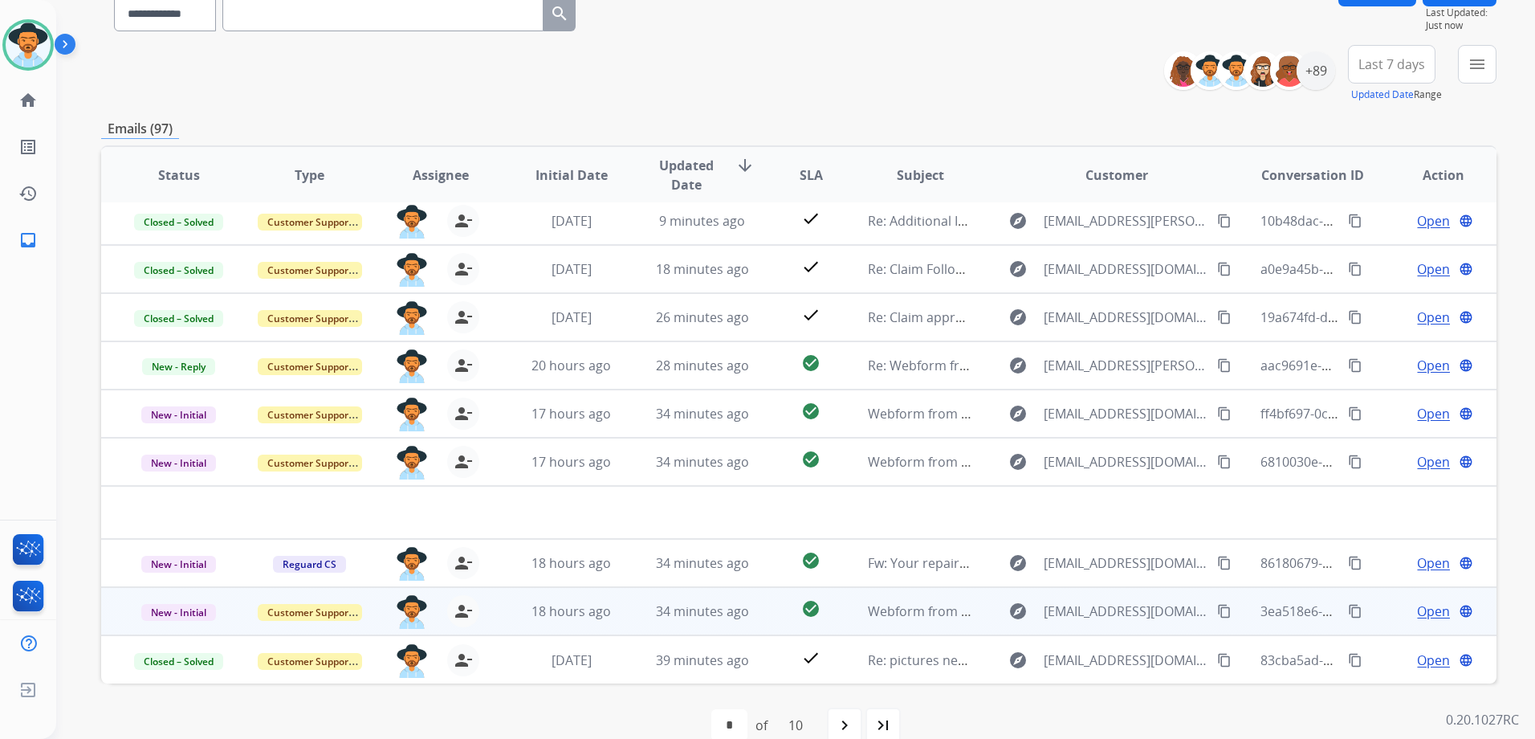
scroll to position [175, 0]
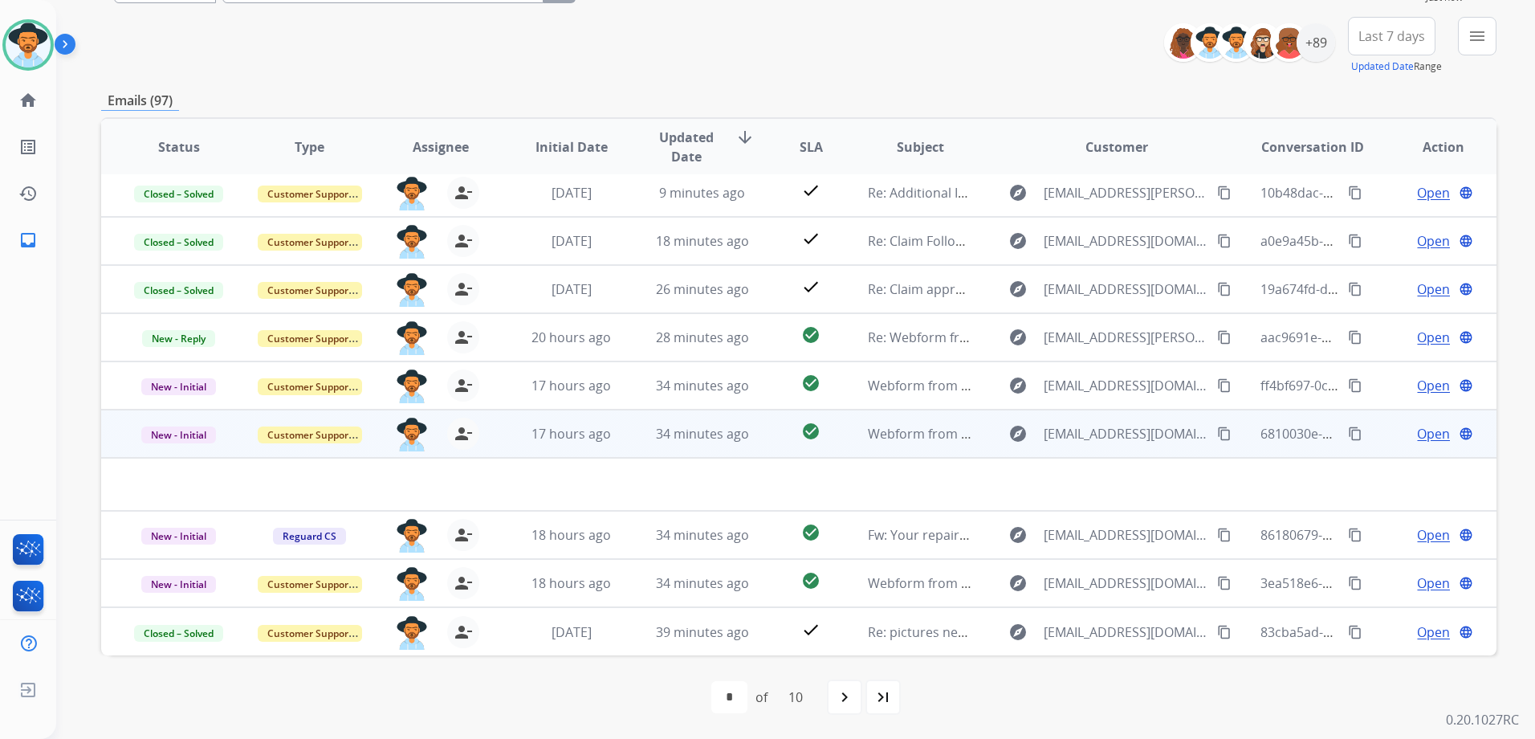
click at [1417, 435] on span "Open" at bounding box center [1433, 433] width 33 height 19
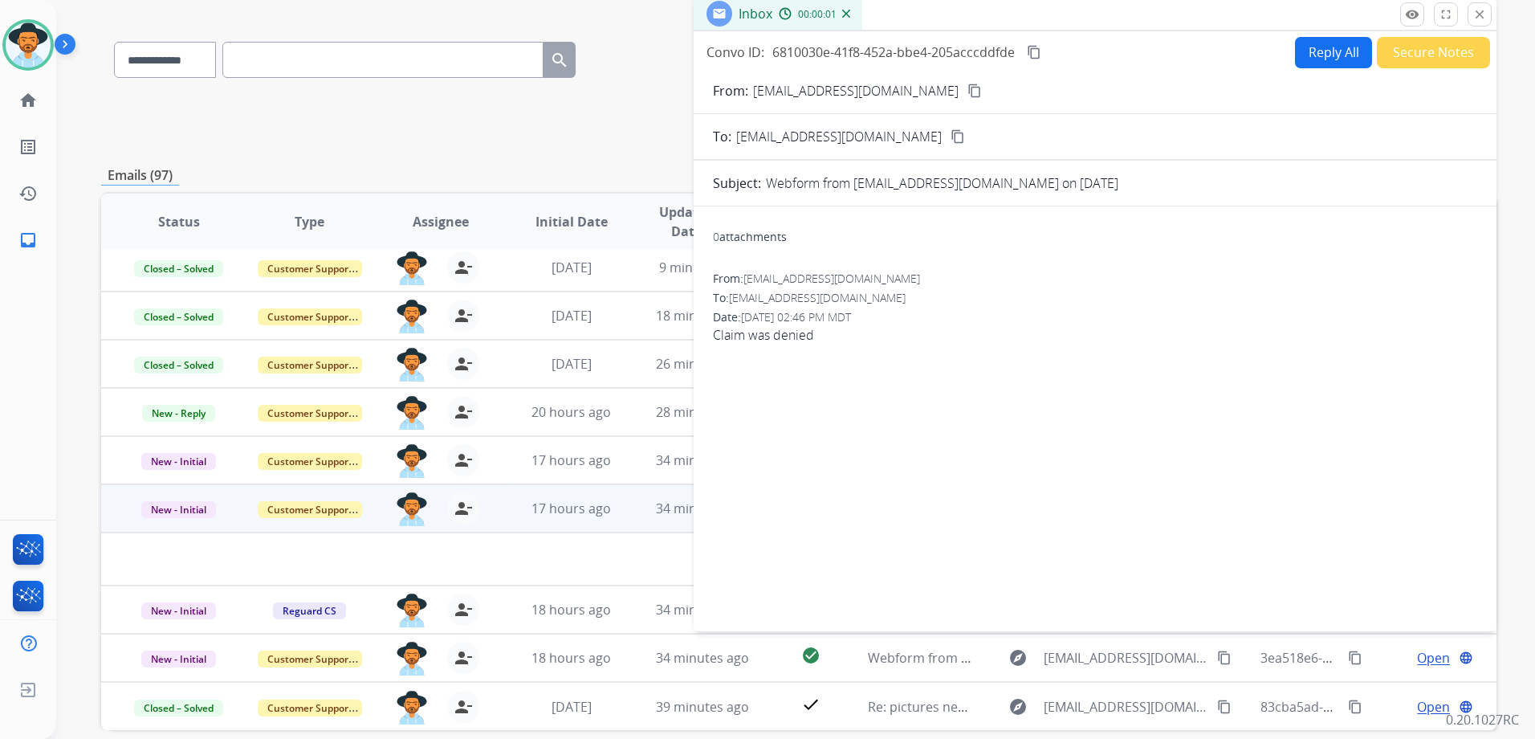
scroll to position [0, 0]
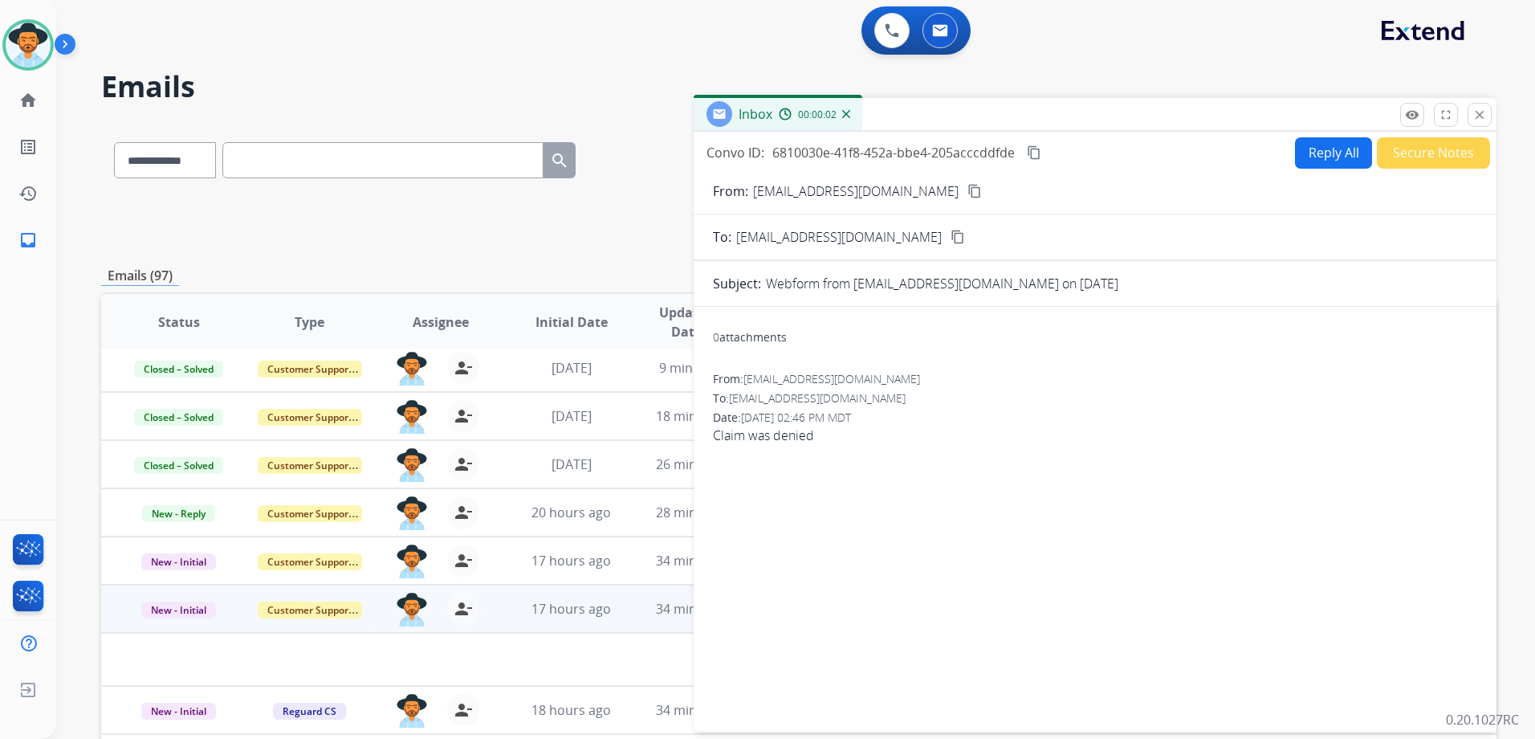
click at [967, 192] on mat-icon "content_copy" at bounding box center [974, 191] width 14 height 14
click at [1324, 169] on form "From: [EMAIL_ADDRESS][DOMAIN_NAME] content_copy To: [EMAIL_ADDRESS][DOMAIN_NAME…" at bounding box center [1095, 447] width 803 height 556
click at [1327, 156] on button "Reply All" at bounding box center [1333, 152] width 77 height 31
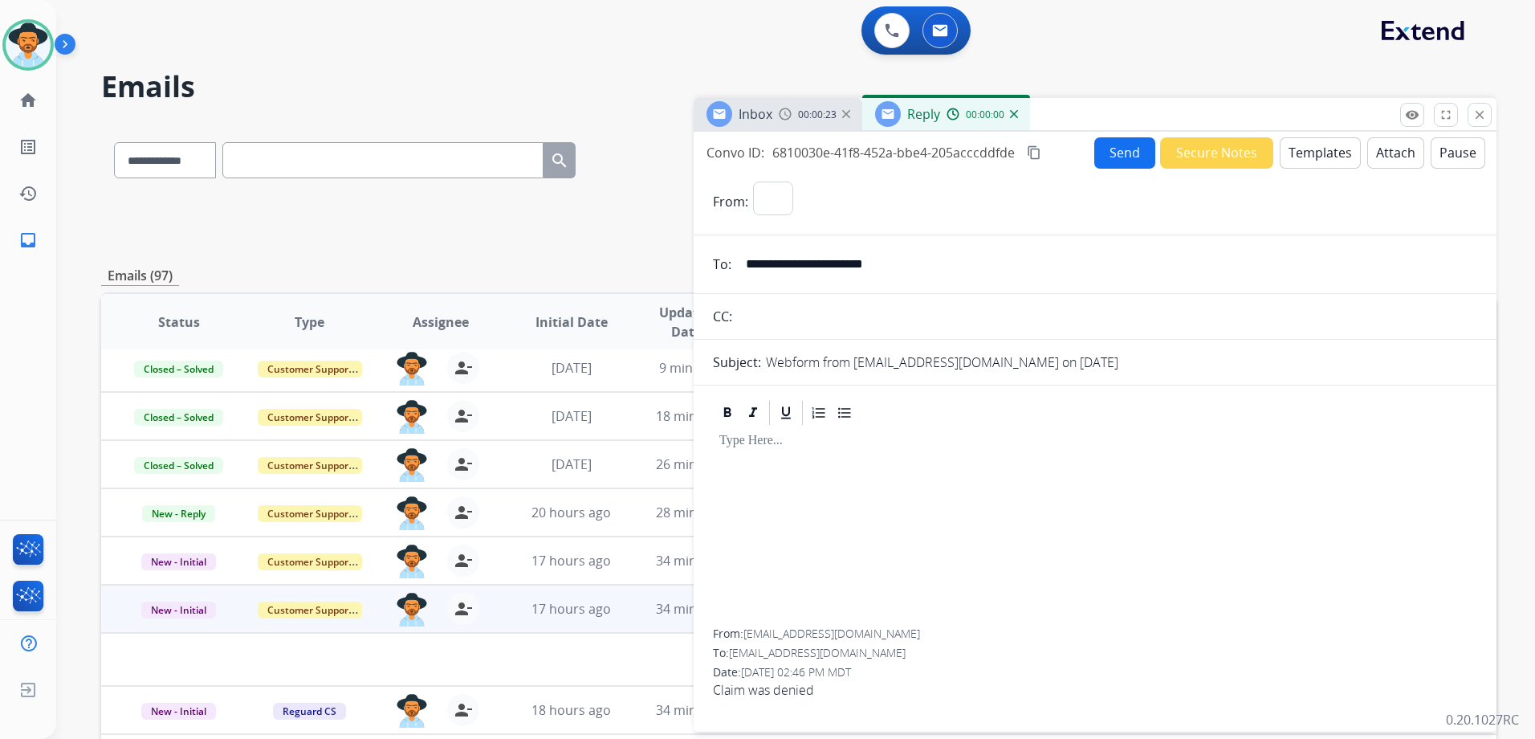
select select "**********"
click at [1324, 157] on button "Templates" at bounding box center [1320, 152] width 81 height 31
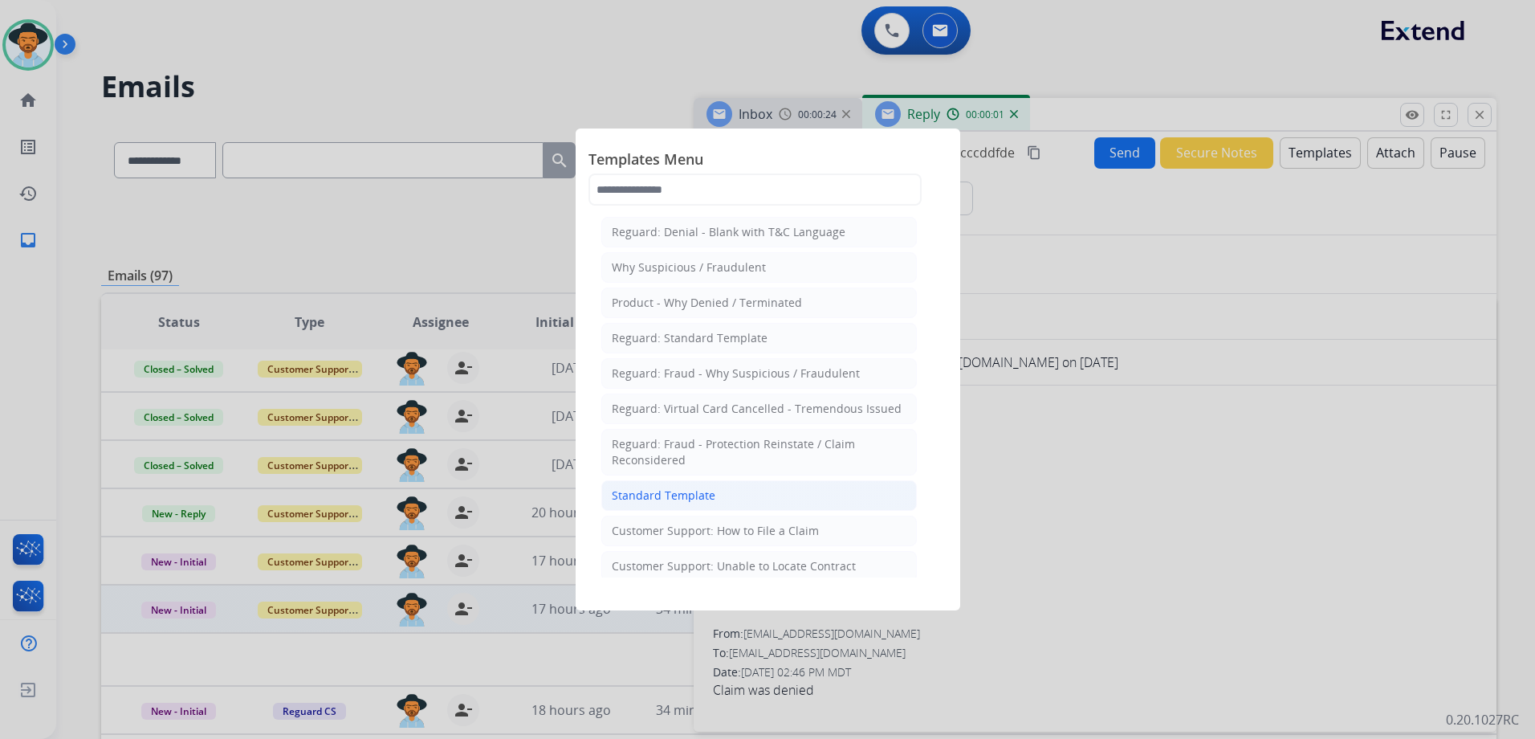
click at [702, 490] on div "Standard Template" at bounding box center [664, 495] width 104 height 16
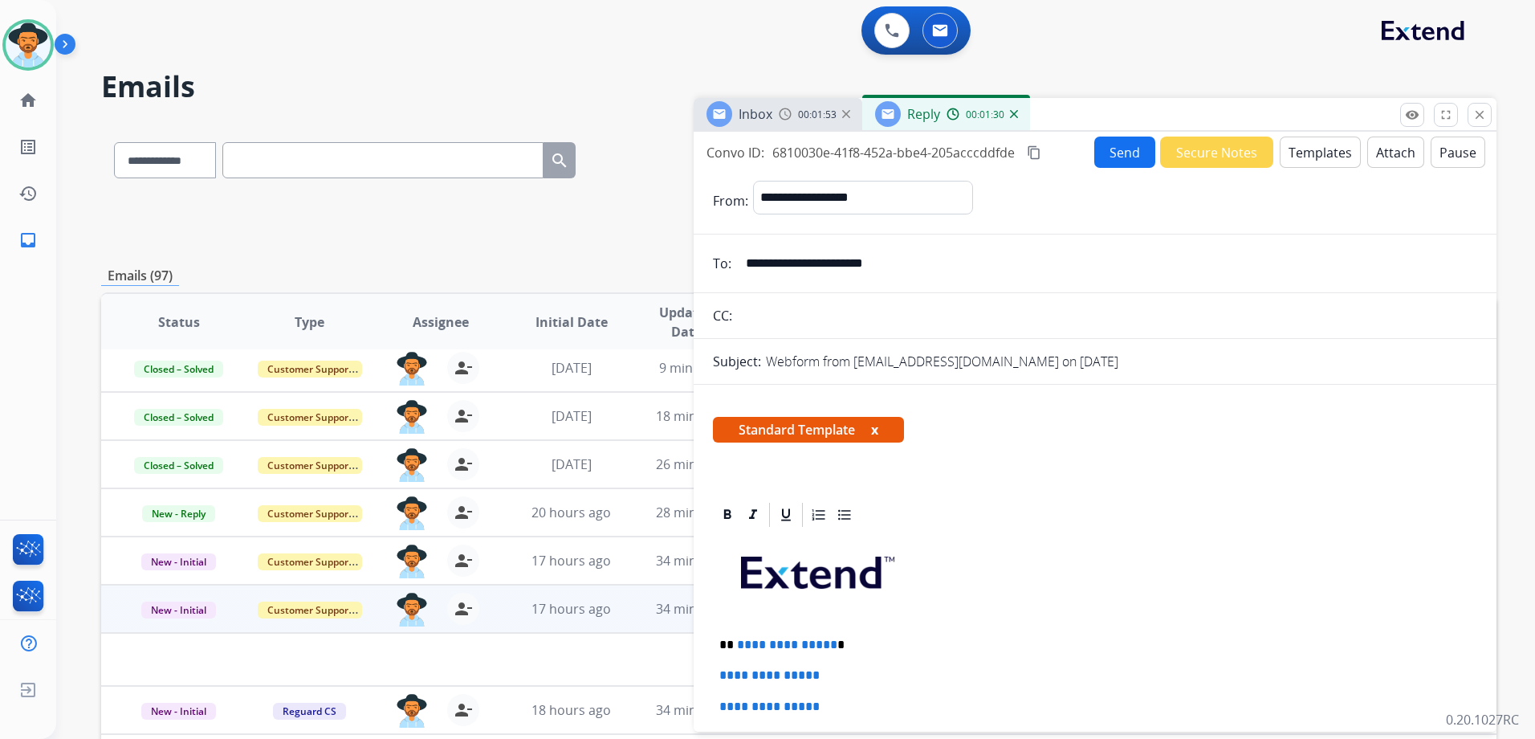
click at [1309, 153] on button "Templates" at bounding box center [1320, 151] width 81 height 31
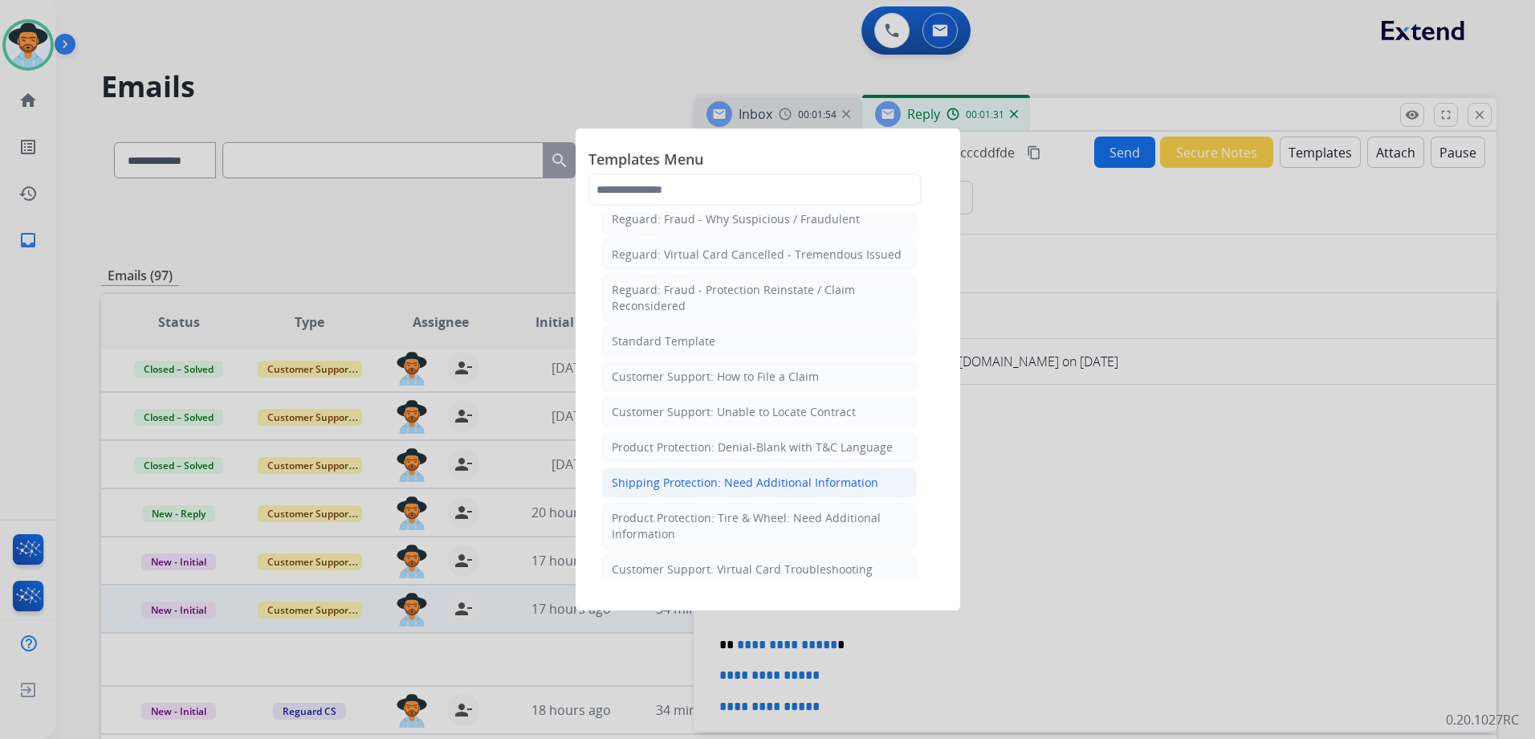
scroll to position [161, 0]
click at [803, 444] on div "Product Protection: Denial-Blank with T&C Language" at bounding box center [752, 441] width 281 height 16
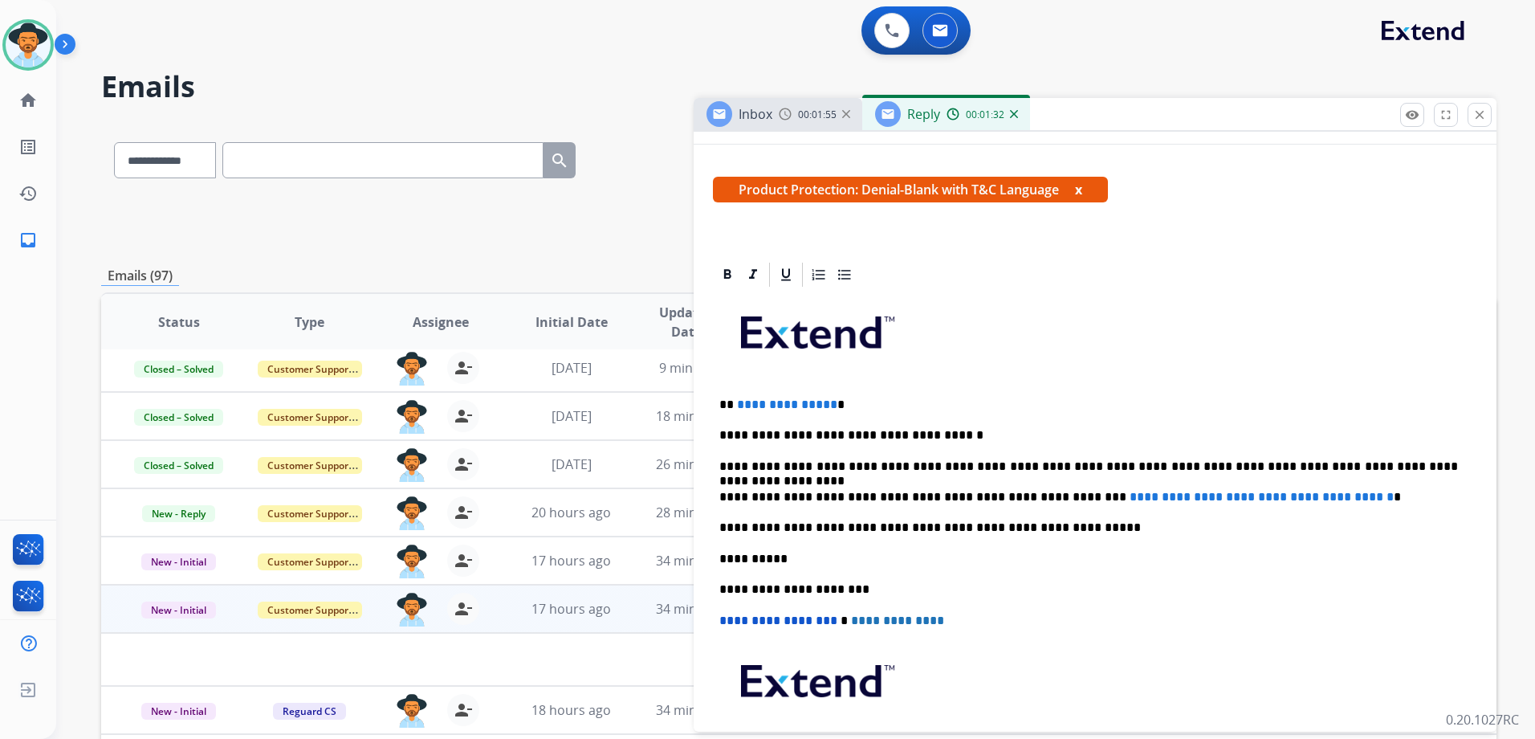
scroll to position [241, 0]
drag, startPoint x: 1047, startPoint y: 495, endPoint x: 1362, endPoint y: 502, distance: 314.8
click at [1362, 502] on span "**********" at bounding box center [1262, 496] width 264 height 12
paste div
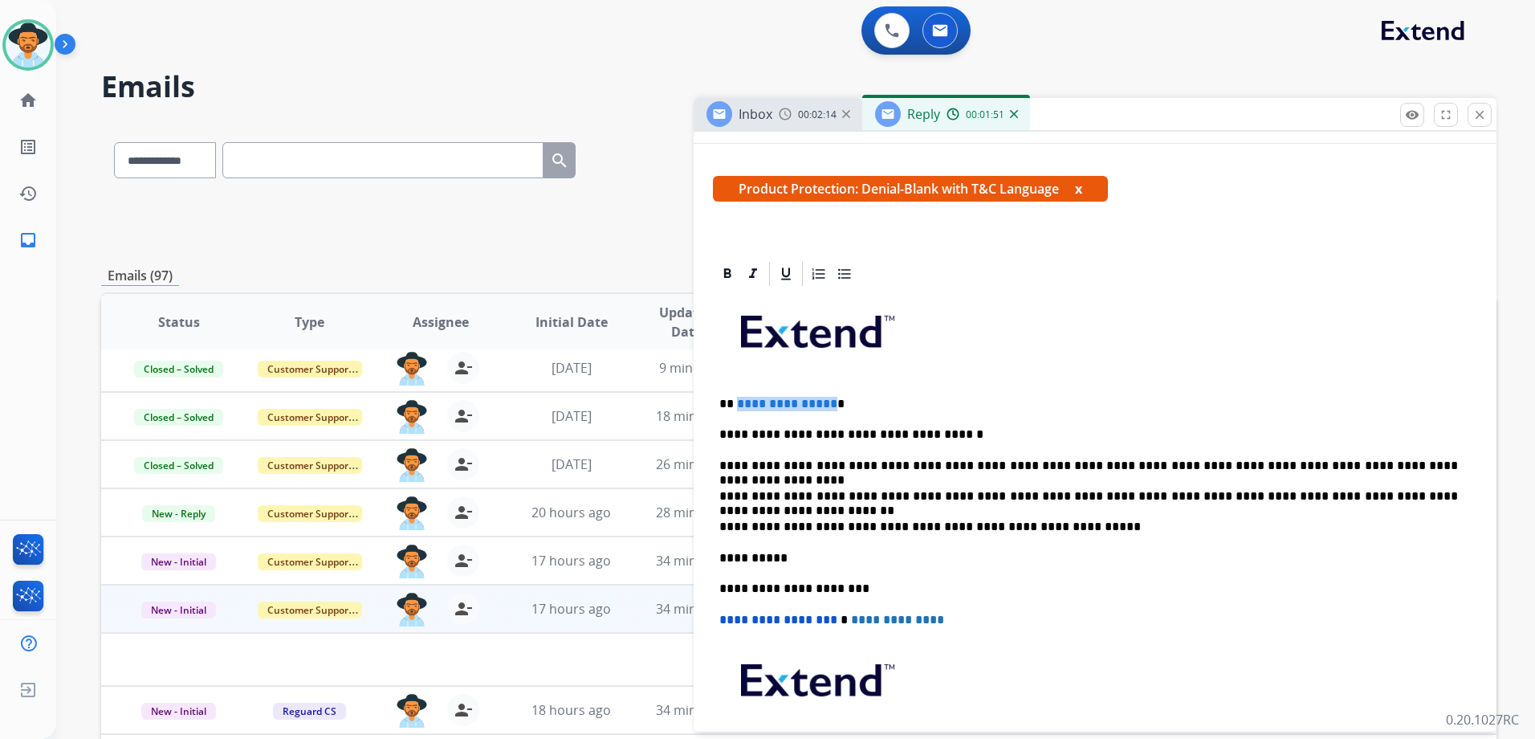
drag, startPoint x: 827, startPoint y: 403, endPoint x: 737, endPoint y: 397, distance: 90.1
click at [737, 397] on span "**********" at bounding box center [787, 403] width 100 height 12
click at [841, 417] on div "**********" at bounding box center [1095, 557] width 764 height 538
drag, startPoint x: 826, startPoint y: 407, endPoint x: 735, endPoint y: 401, distance: 90.9
click at [737, 401] on span "**********" at bounding box center [787, 403] width 100 height 12
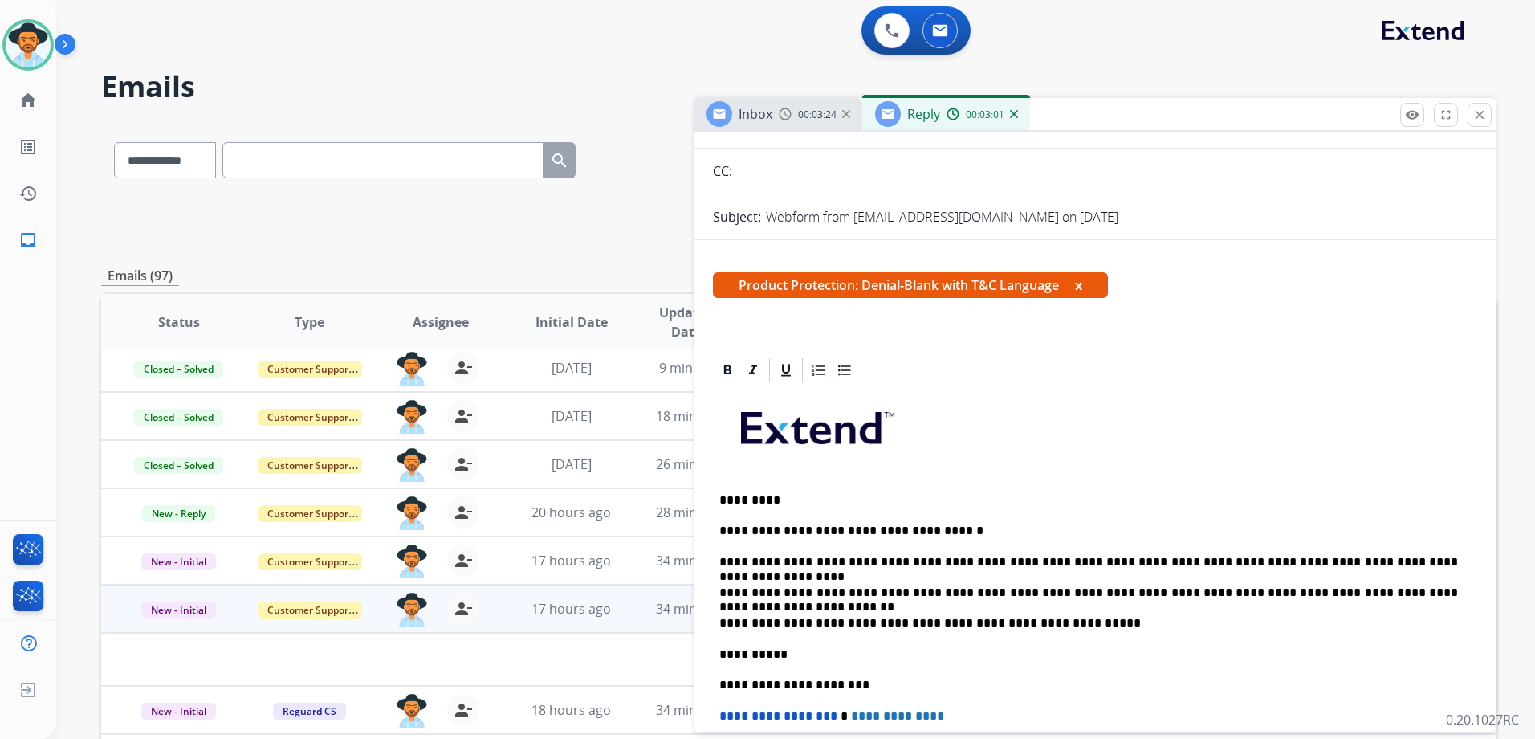
scroll to position [0, 0]
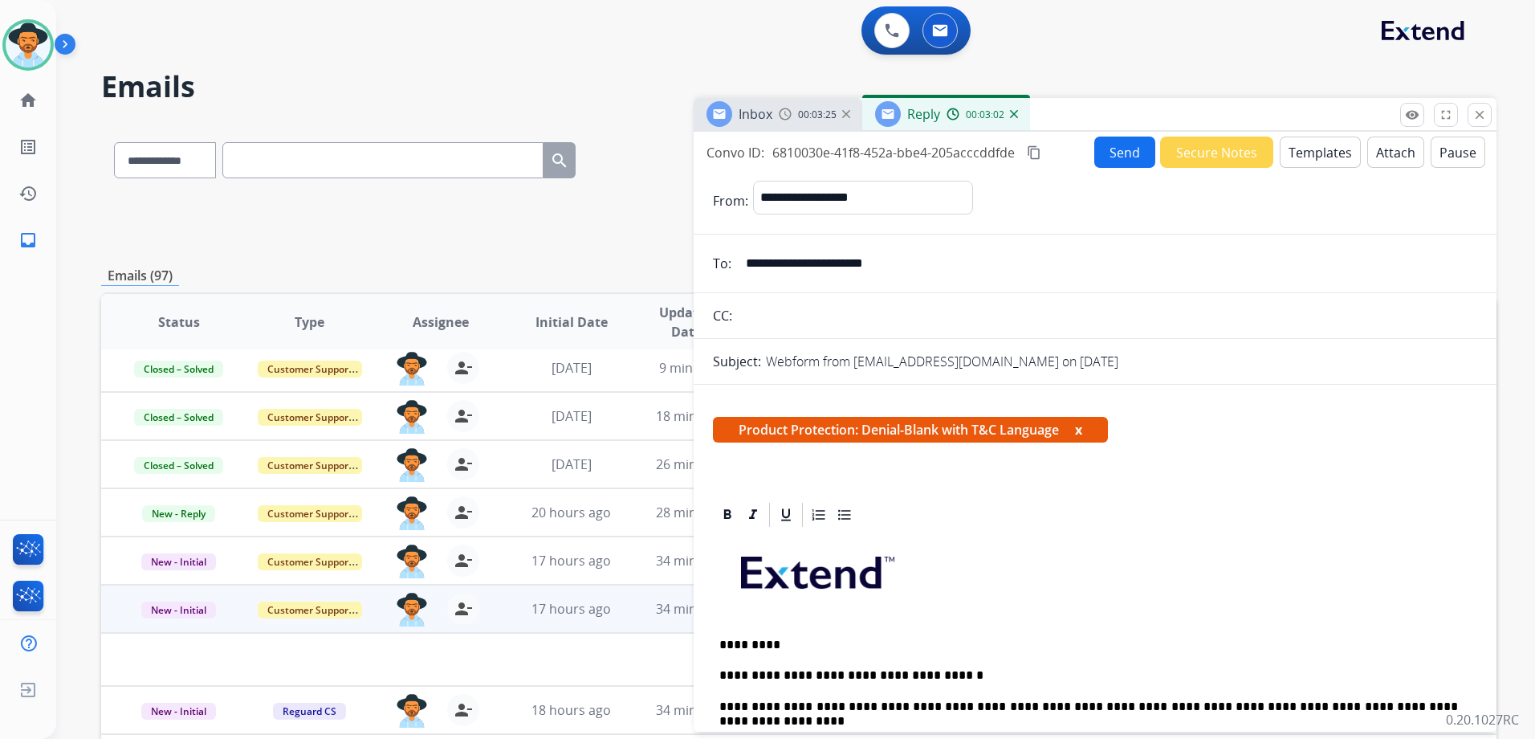
click at [1385, 152] on button "Attach" at bounding box center [1395, 151] width 57 height 31
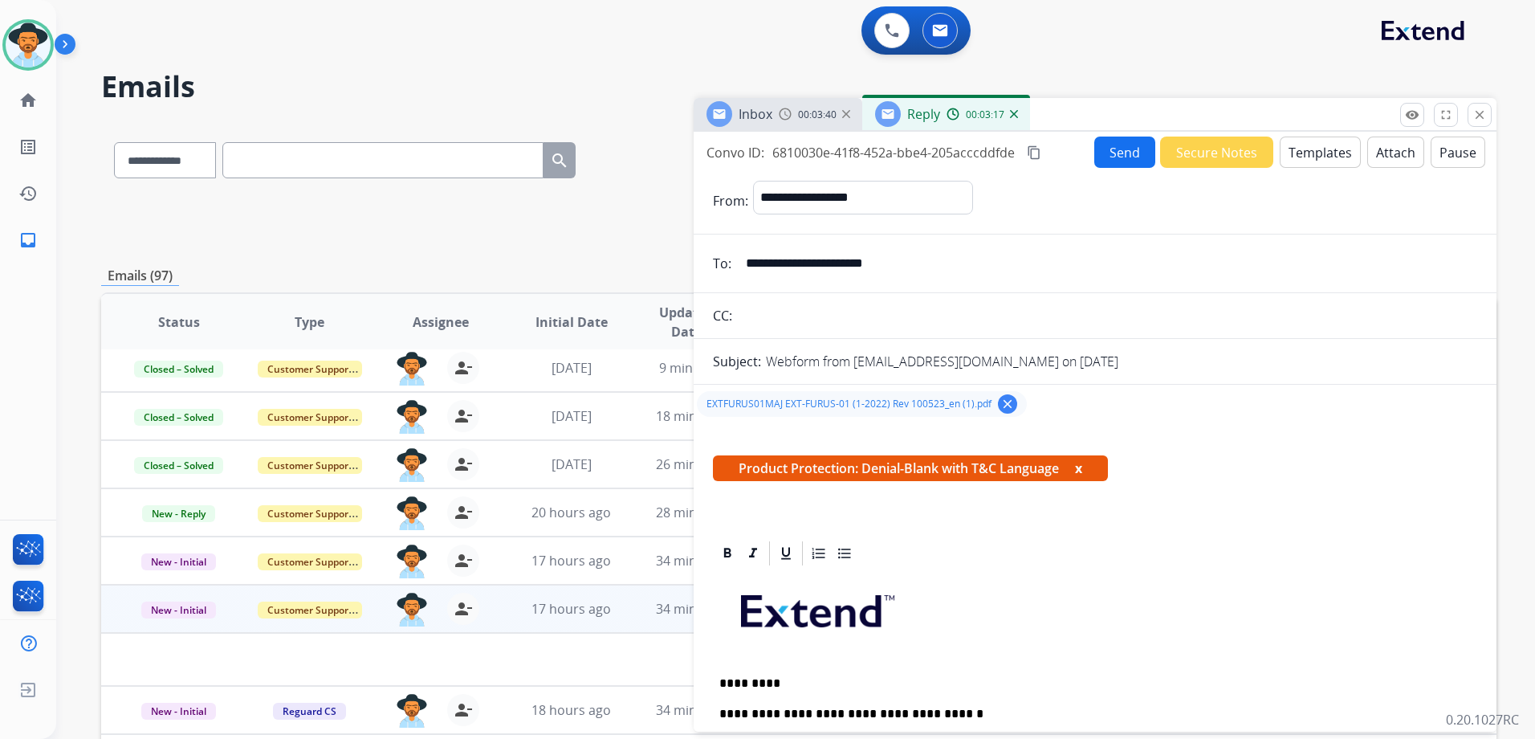
click at [1123, 153] on button "Send" at bounding box center [1124, 151] width 61 height 31
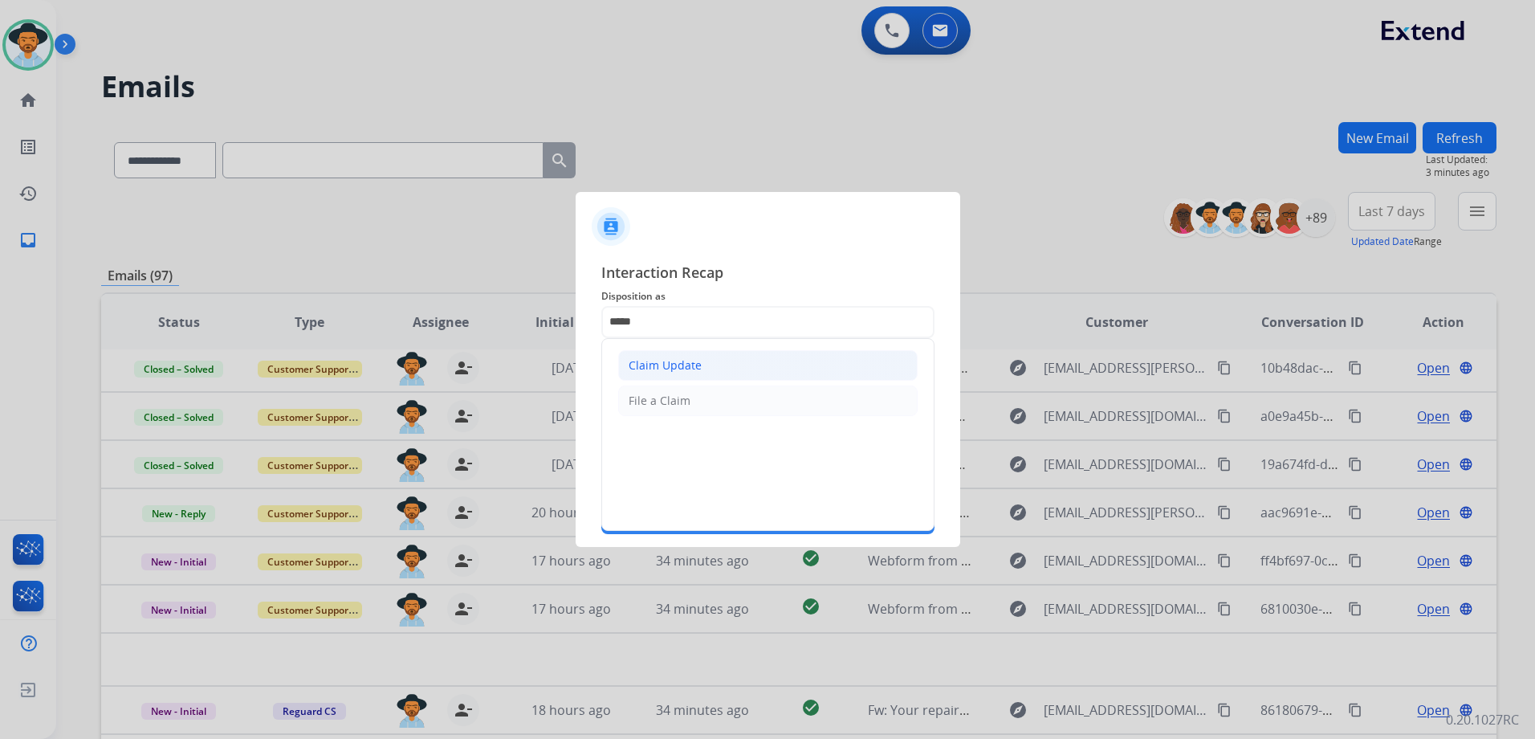
click at [670, 365] on div "Claim Update" at bounding box center [665, 365] width 73 height 16
type input "**********"
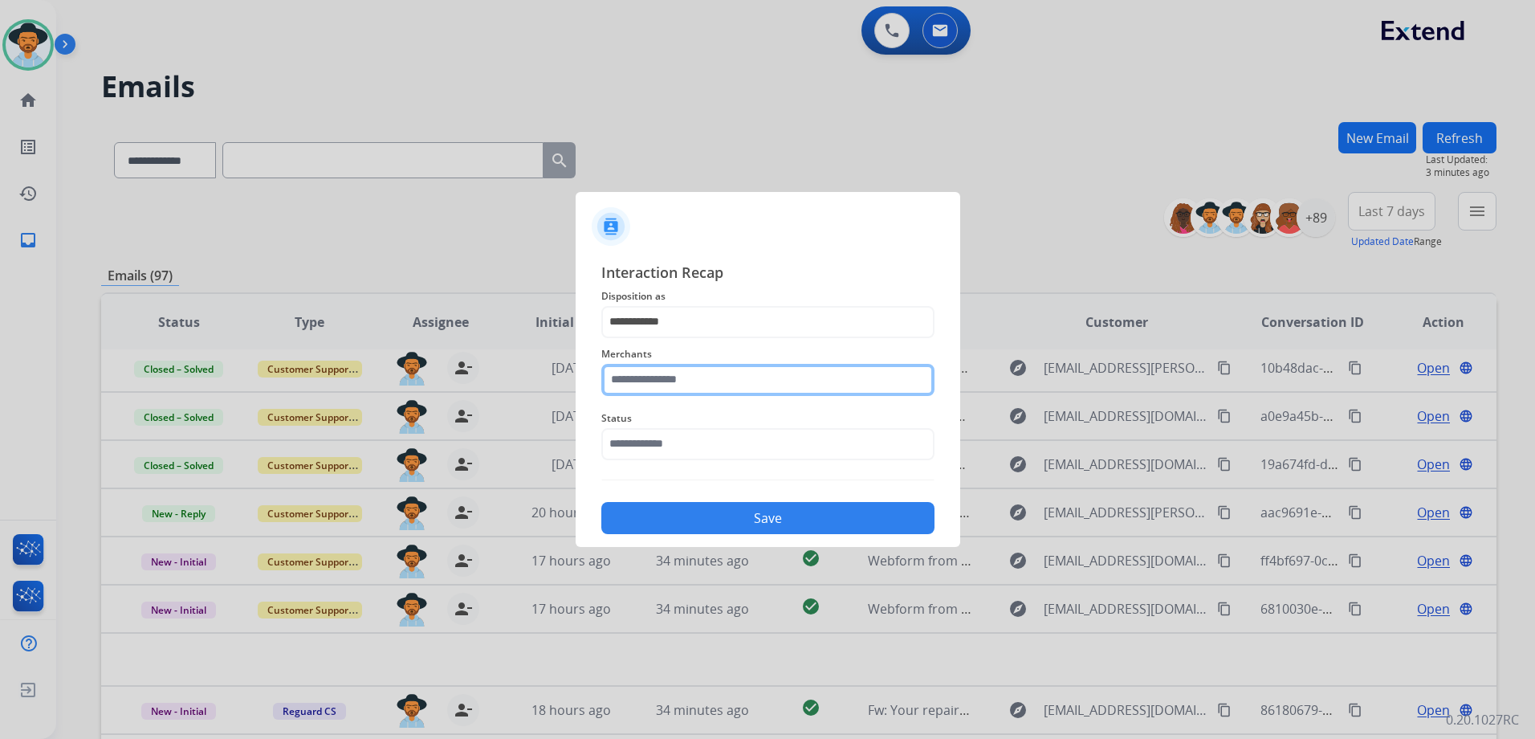
click at [694, 377] on input "text" at bounding box center [767, 380] width 333 height 32
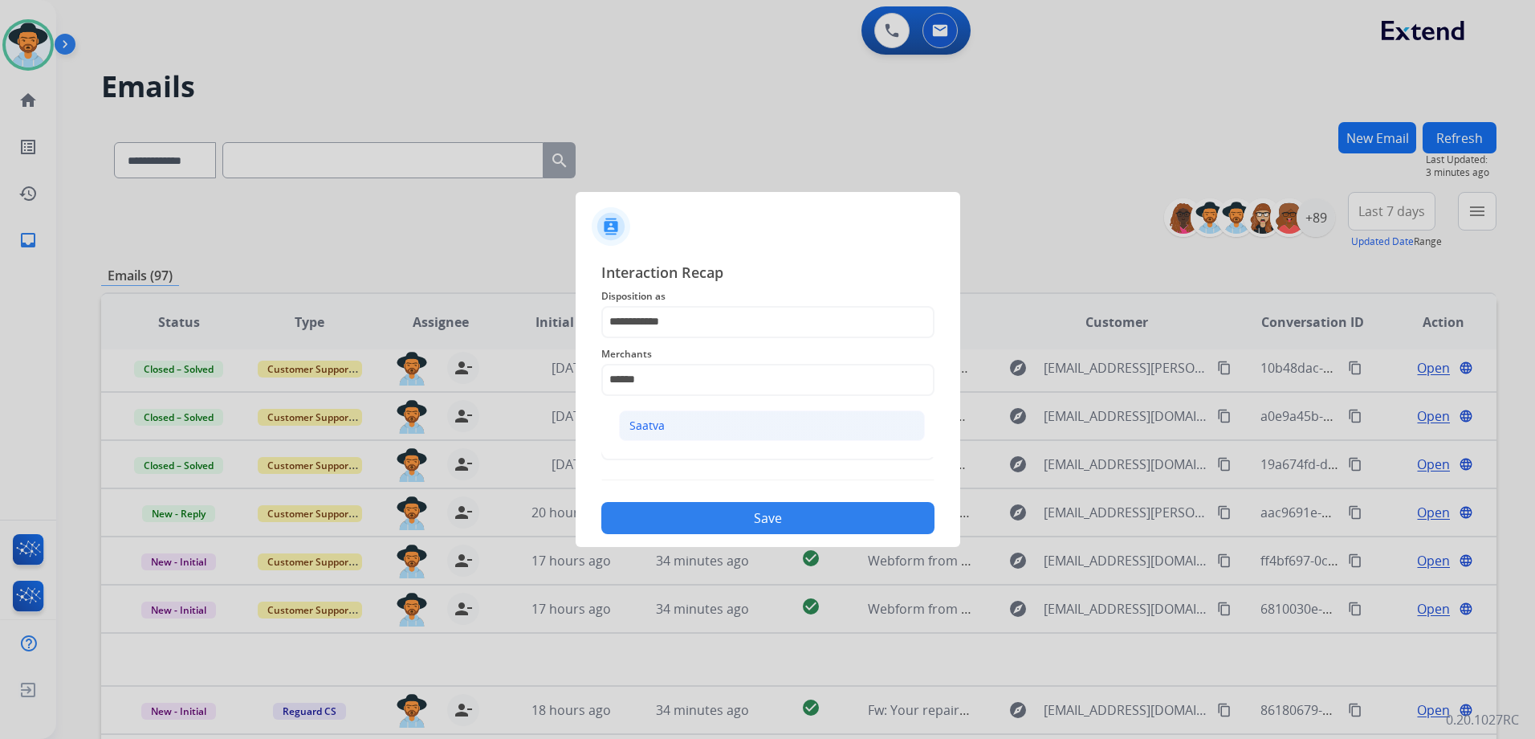
click at [650, 421] on div "Saatva" at bounding box center [646, 425] width 35 height 16
type input "******"
drag, startPoint x: 660, startPoint y: 437, endPoint x: 667, endPoint y: 459, distance: 23.6
click at [662, 438] on input "text" at bounding box center [767, 444] width 333 height 32
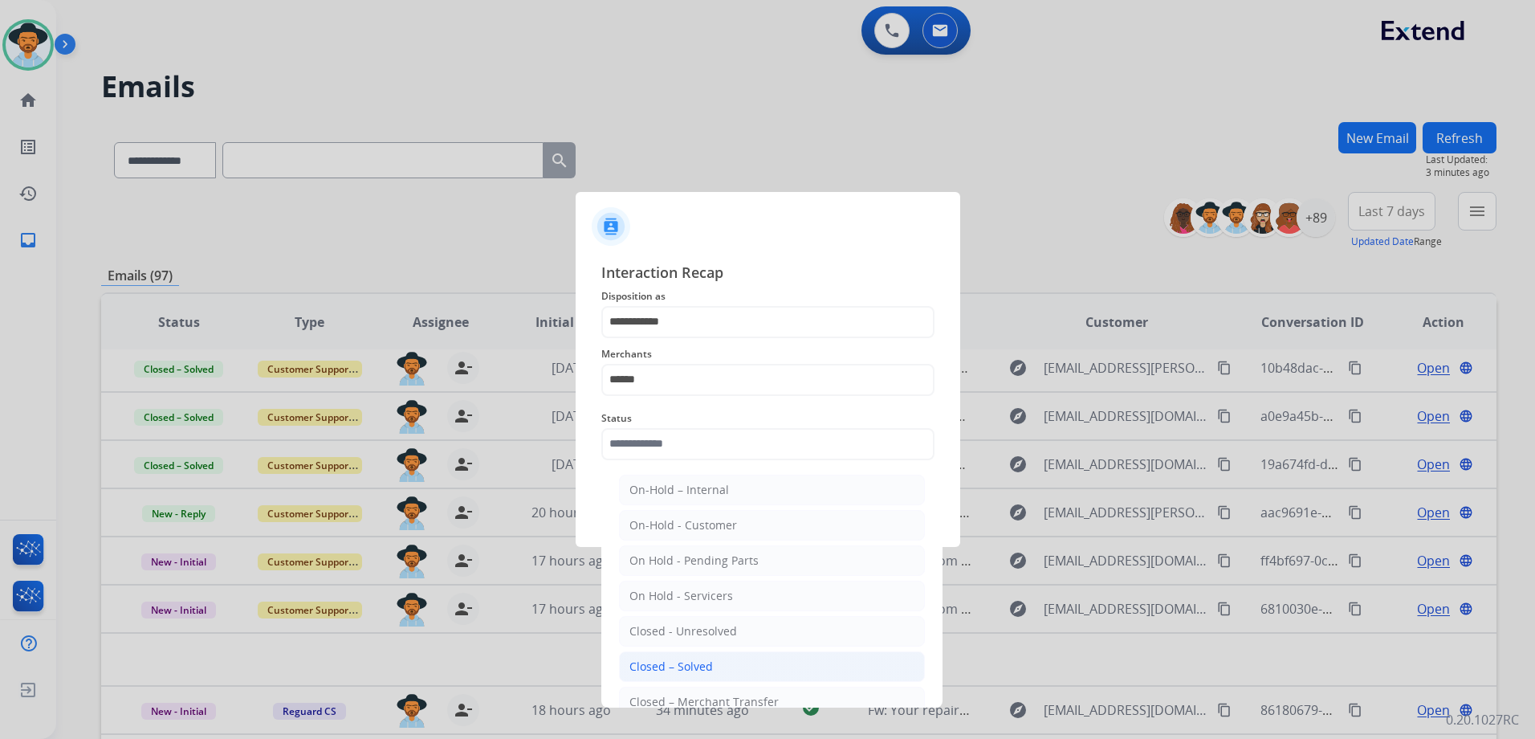
click at [690, 664] on div "Closed – Solved" at bounding box center [670, 666] width 83 height 16
type input "**********"
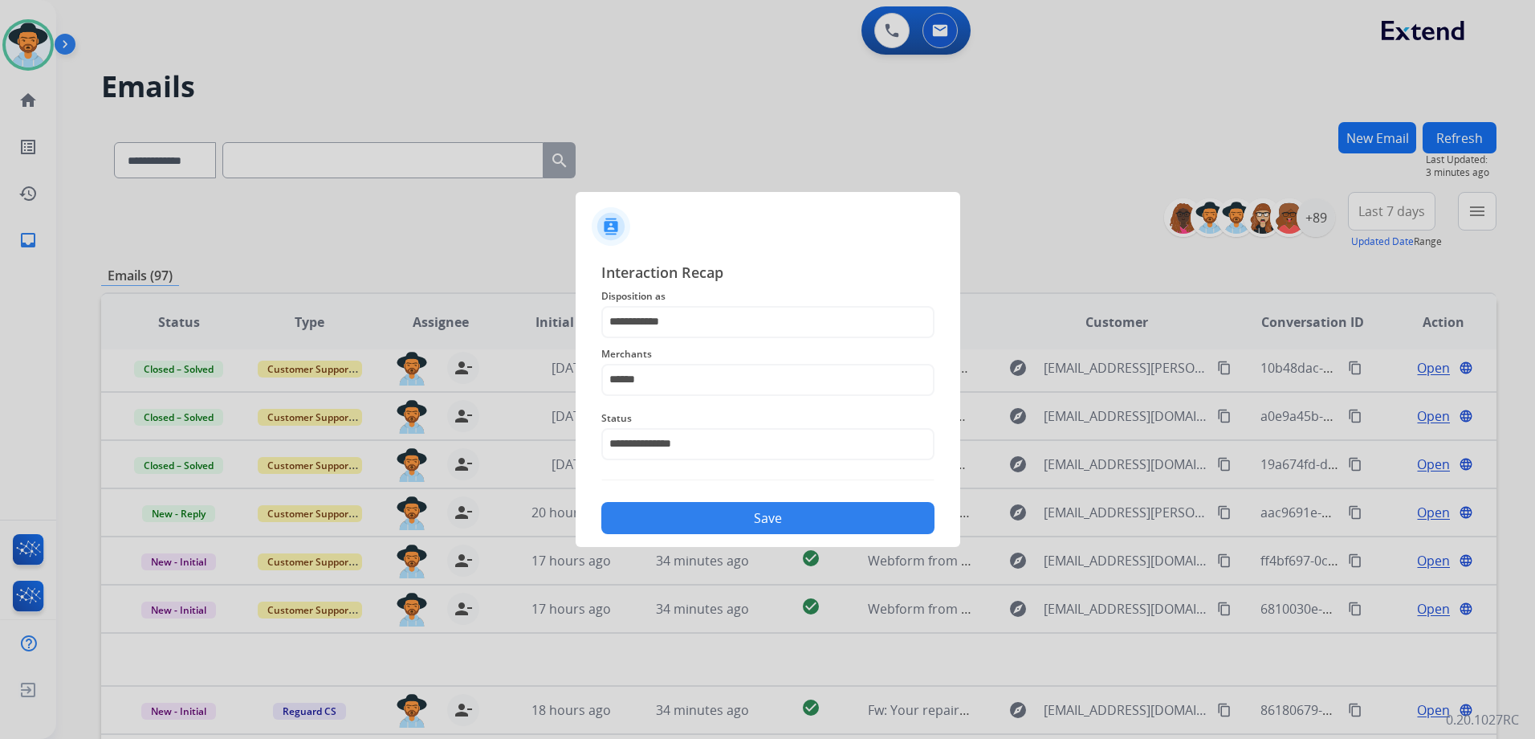
click at [766, 515] on button "Save" at bounding box center [767, 518] width 333 height 32
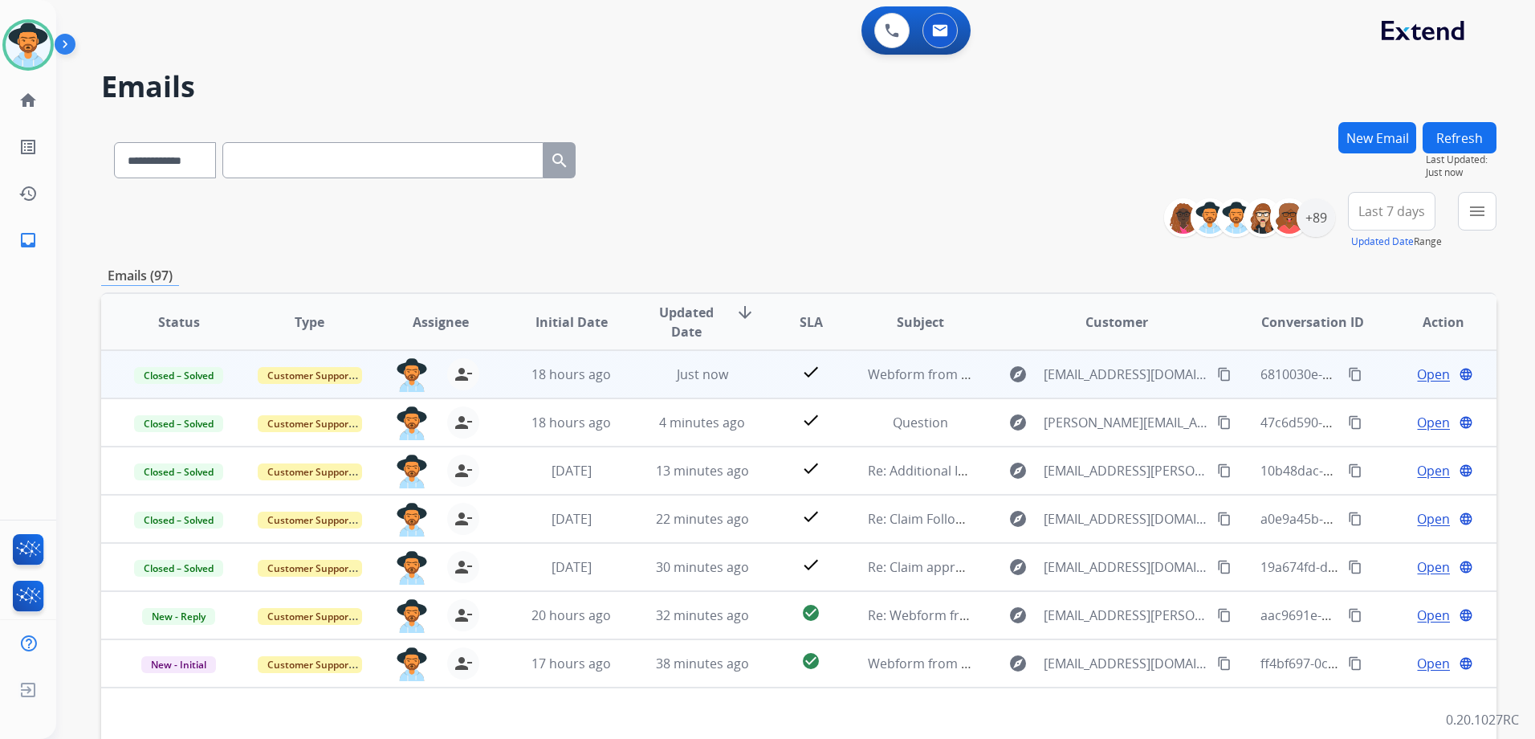
click at [1421, 379] on span "Open" at bounding box center [1433, 374] width 33 height 19
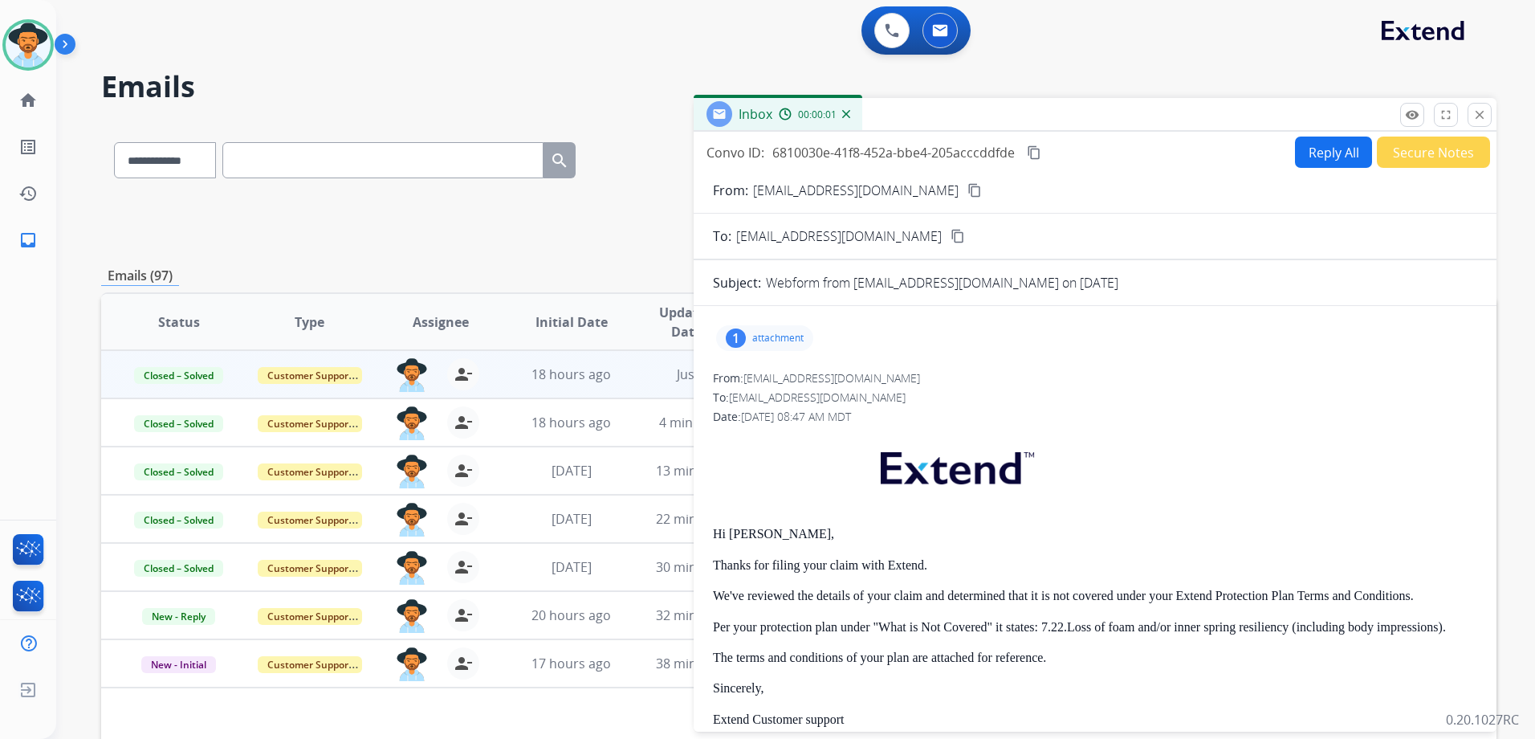
click at [792, 340] on p "attachment" at bounding box center [777, 338] width 51 height 13
click at [799, 341] on p "attachment" at bounding box center [777, 338] width 51 height 13
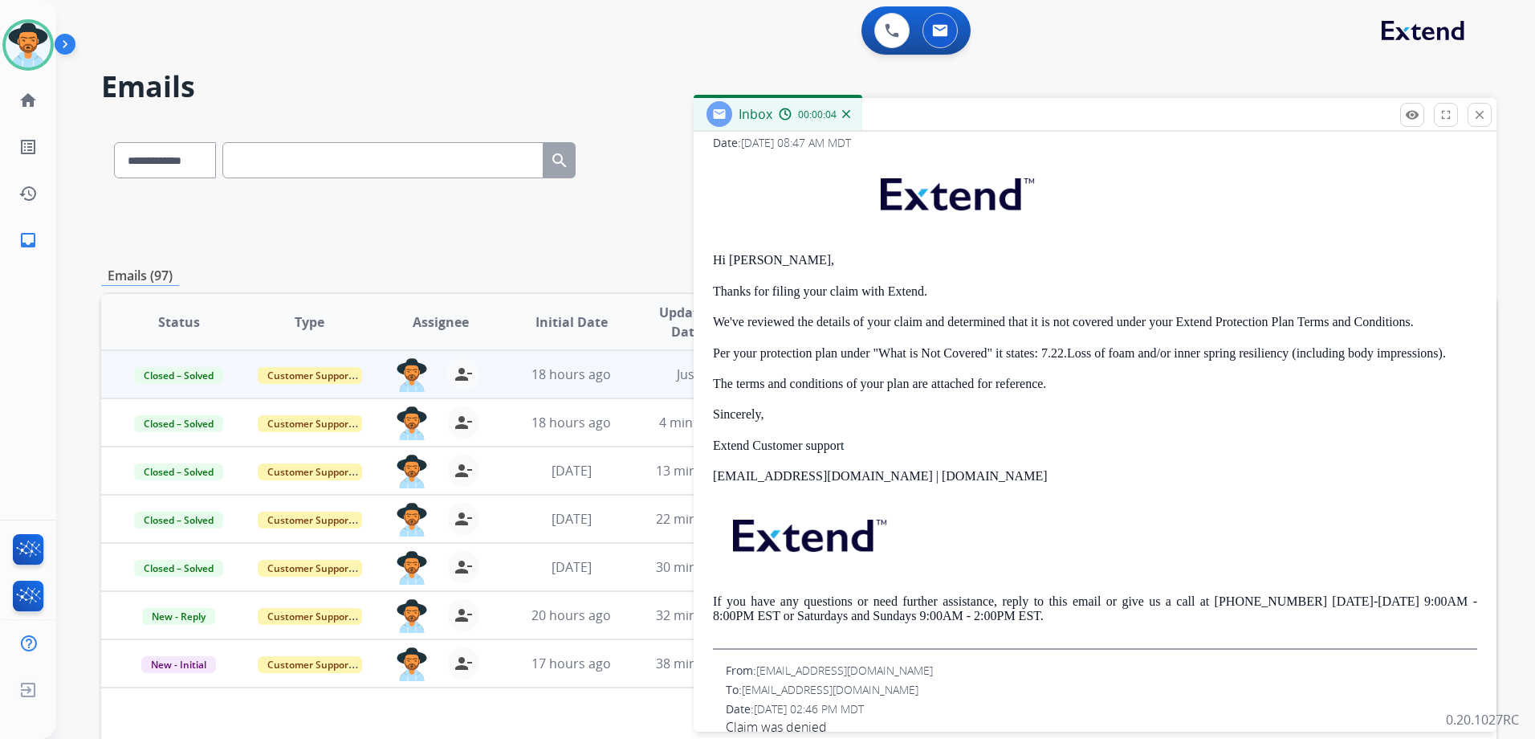
scroll to position [304, 0]
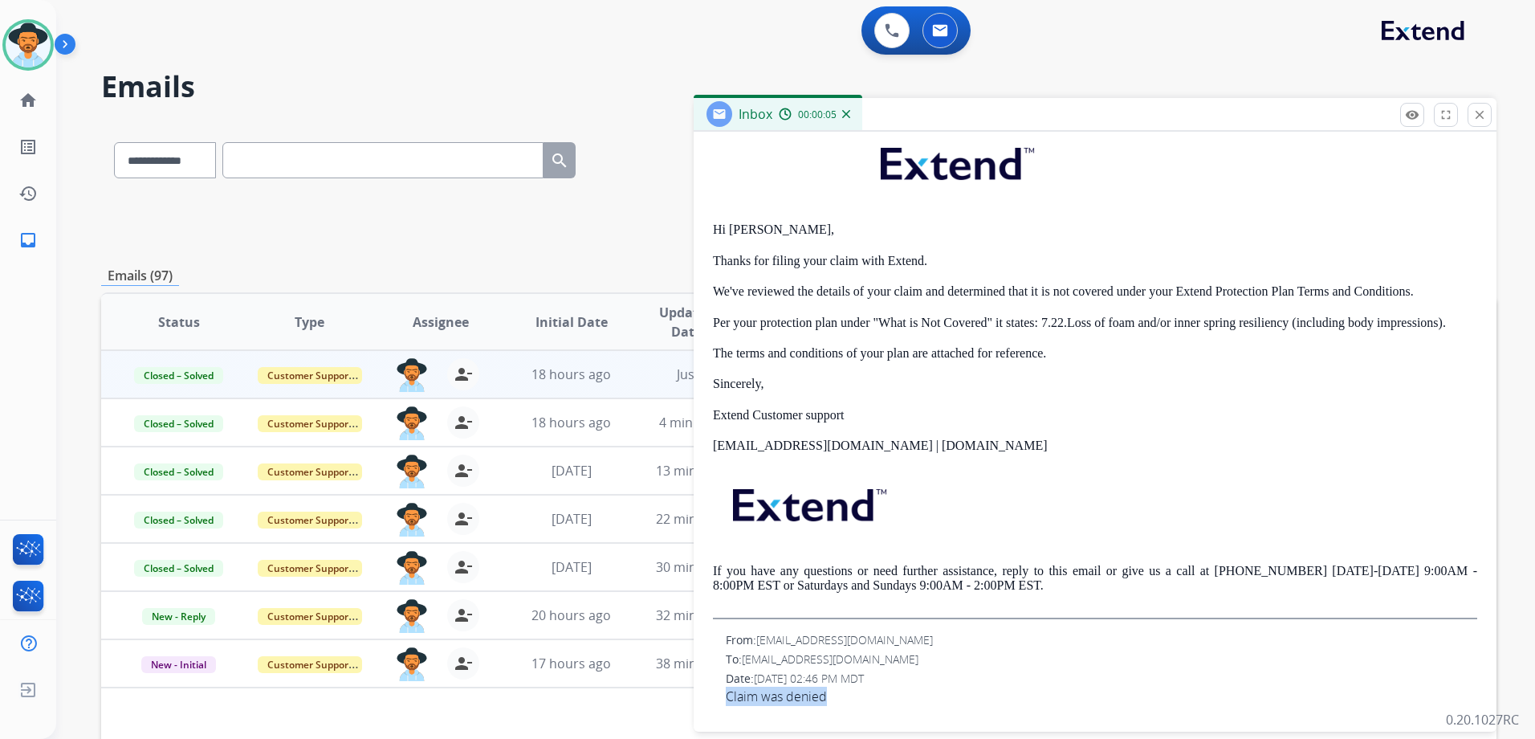
drag, startPoint x: 818, startPoint y: 694, endPoint x: 728, endPoint y: 694, distance: 89.9
click at [728, 694] on span "Claim was denied" at bounding box center [1101, 695] width 751 height 19
drag, startPoint x: 728, startPoint y: 694, endPoint x: 761, endPoint y: 697, distance: 33.0
drag, startPoint x: 1041, startPoint y: 320, endPoint x: 1442, endPoint y: 326, distance: 400.7
click at [1442, 326] on p "Per your protection plan under "What is Not Covered" it states: 7.22.Loss of fo…" at bounding box center [1095, 323] width 764 height 14
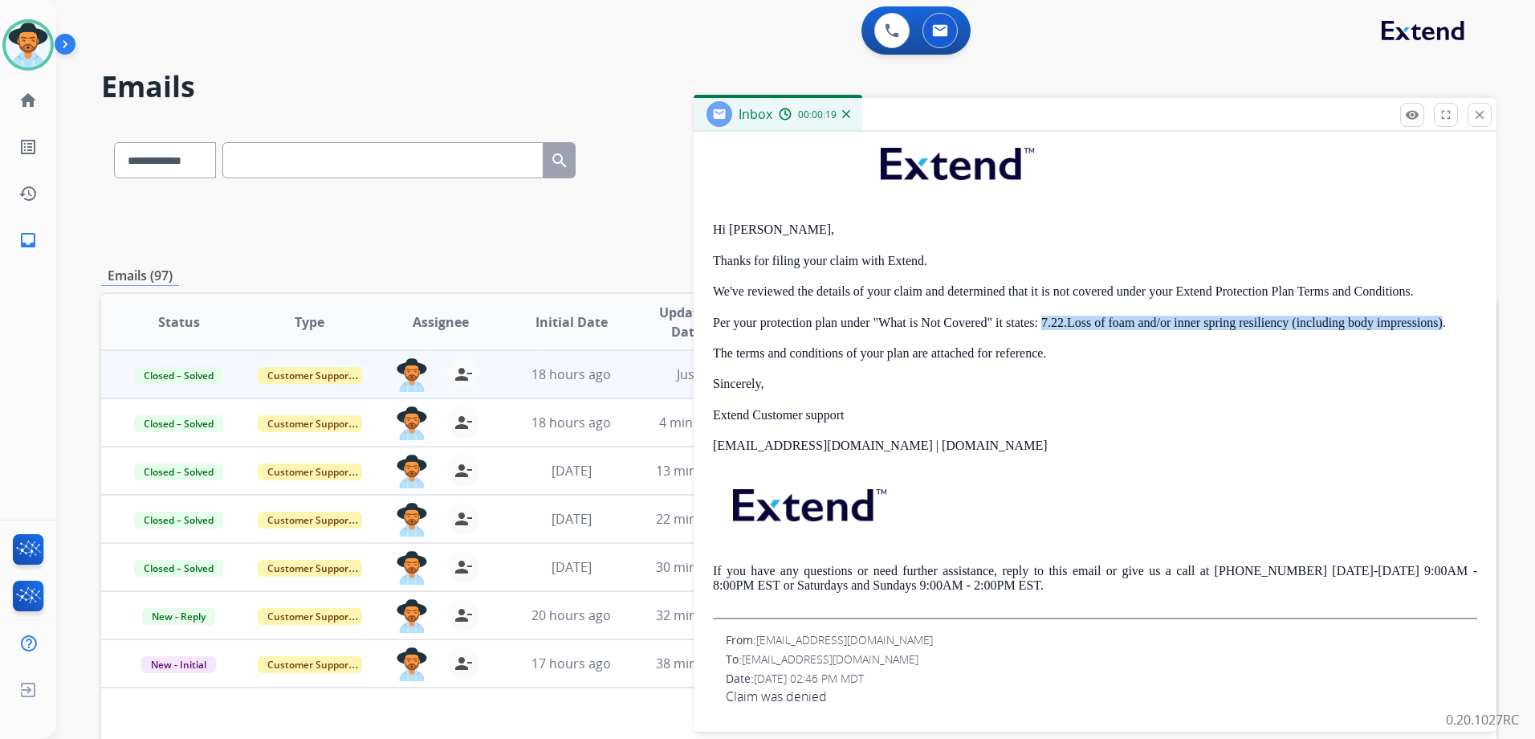
drag, startPoint x: 1442, startPoint y: 326, endPoint x: 1333, endPoint y: 327, distance: 109.2
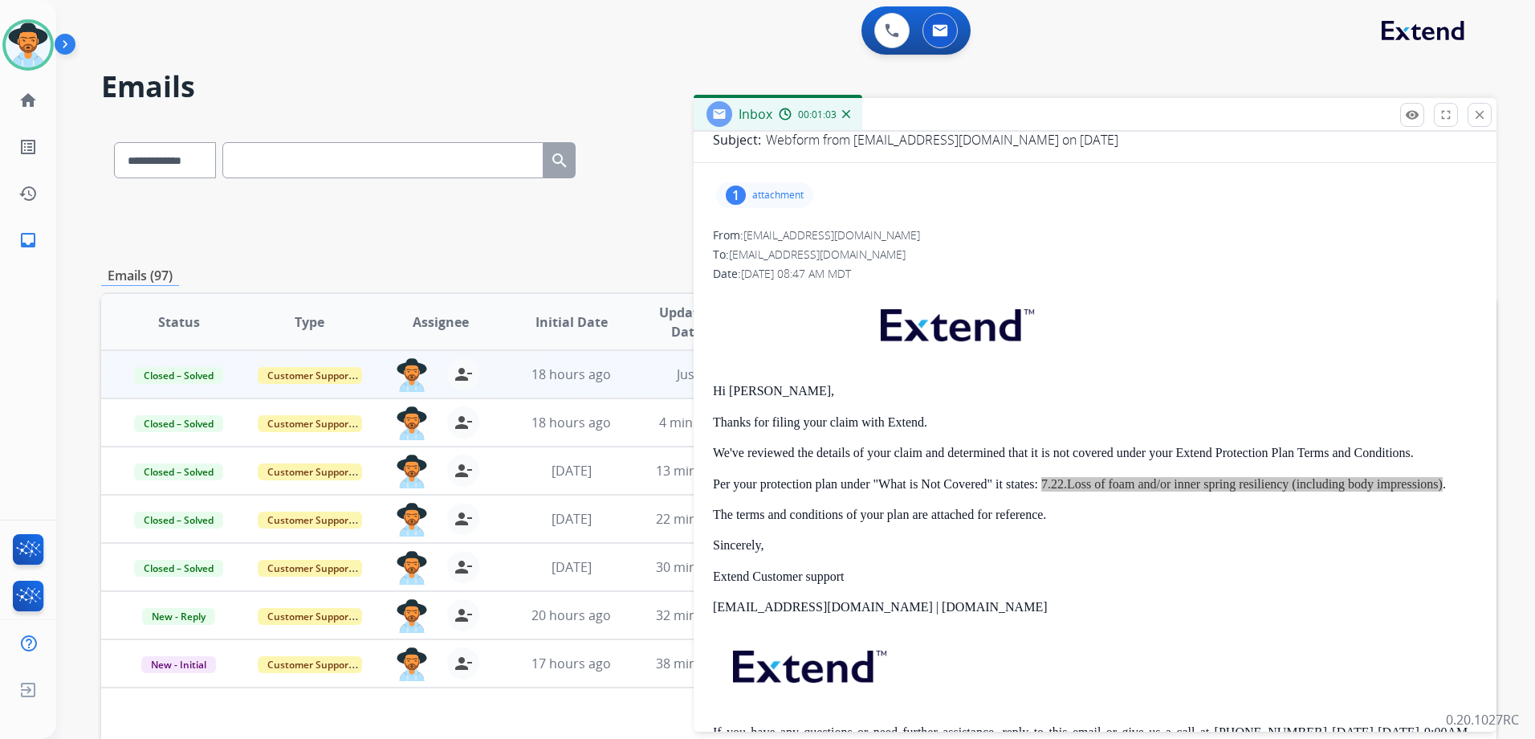
scroll to position [0, 0]
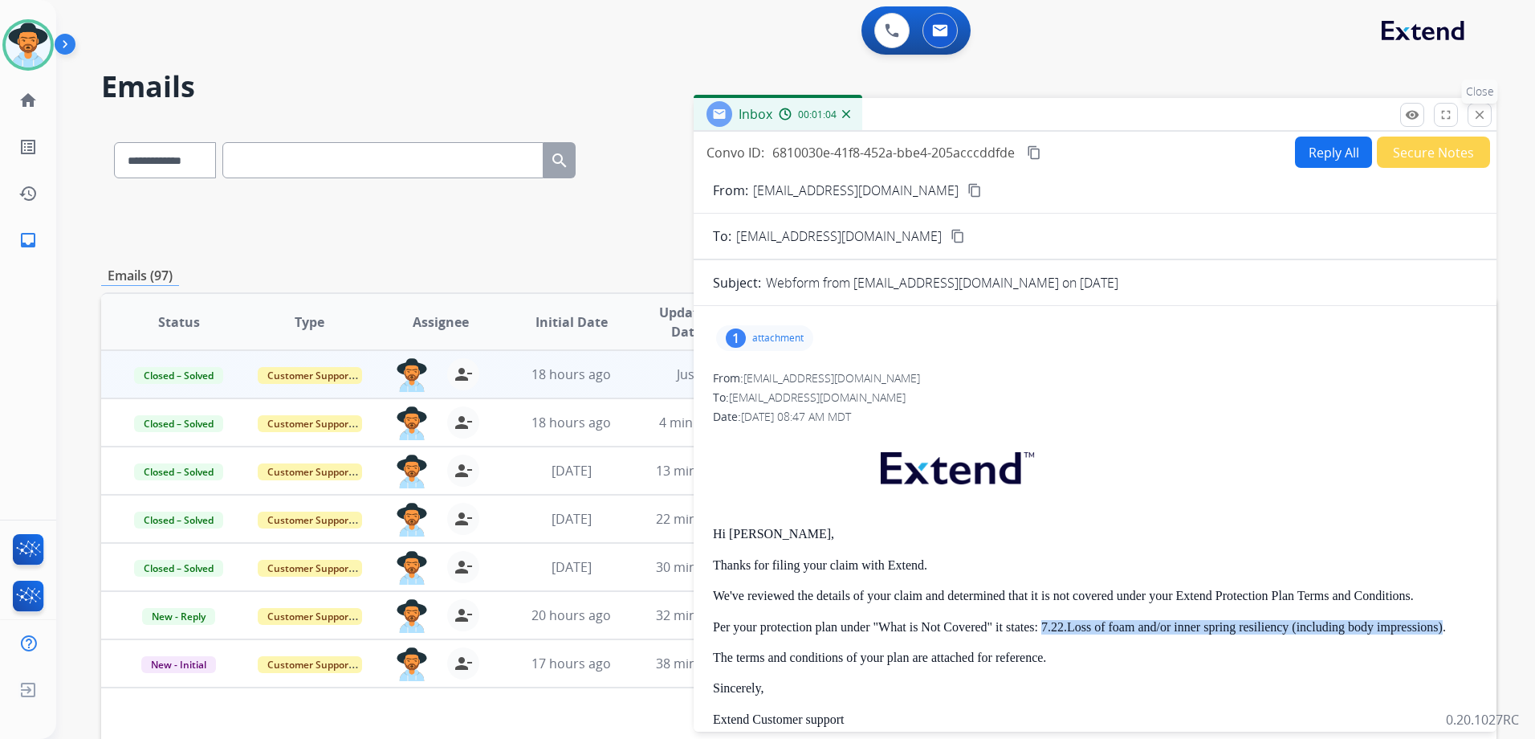
click at [1476, 113] on mat-icon "close" at bounding box center [1479, 115] width 14 height 14
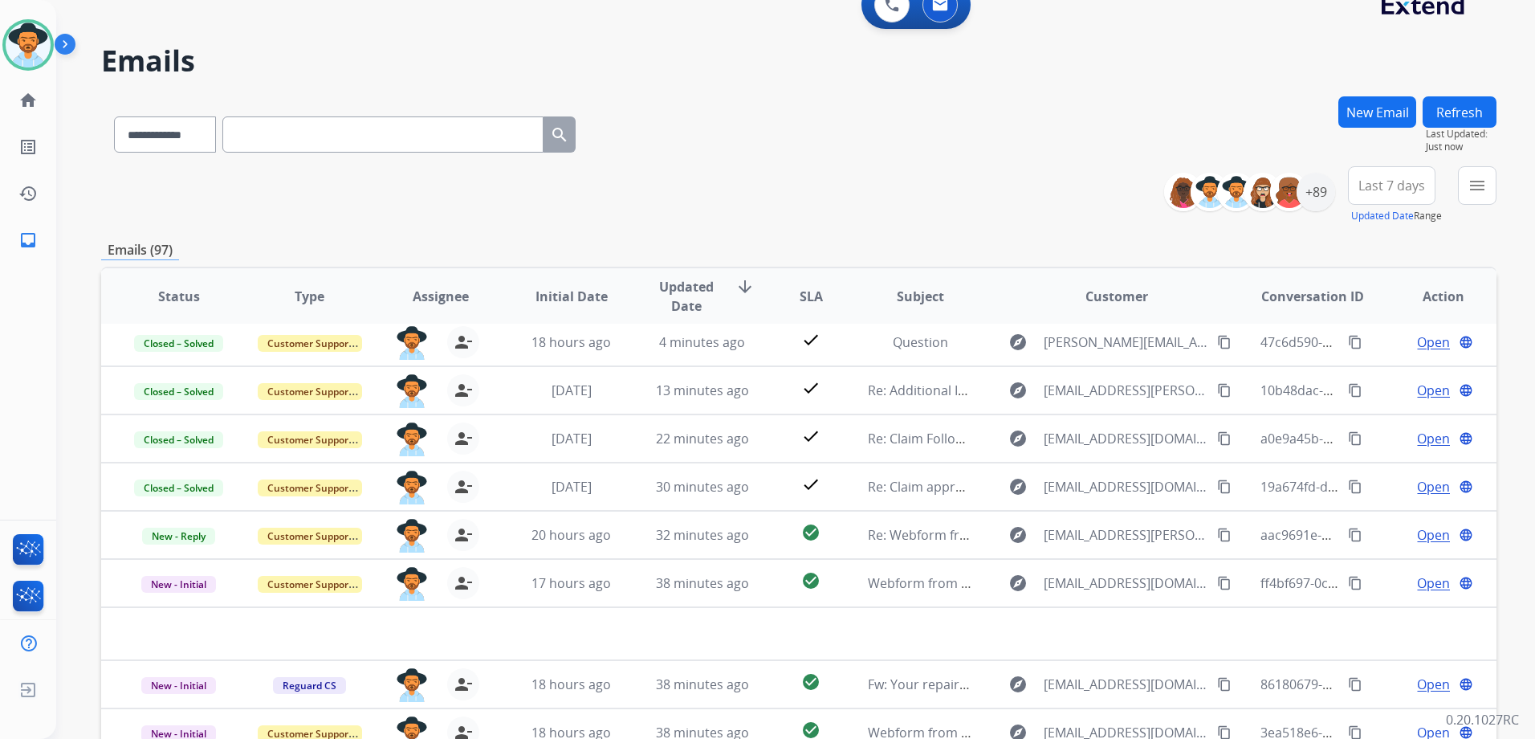
scroll to position [175, 0]
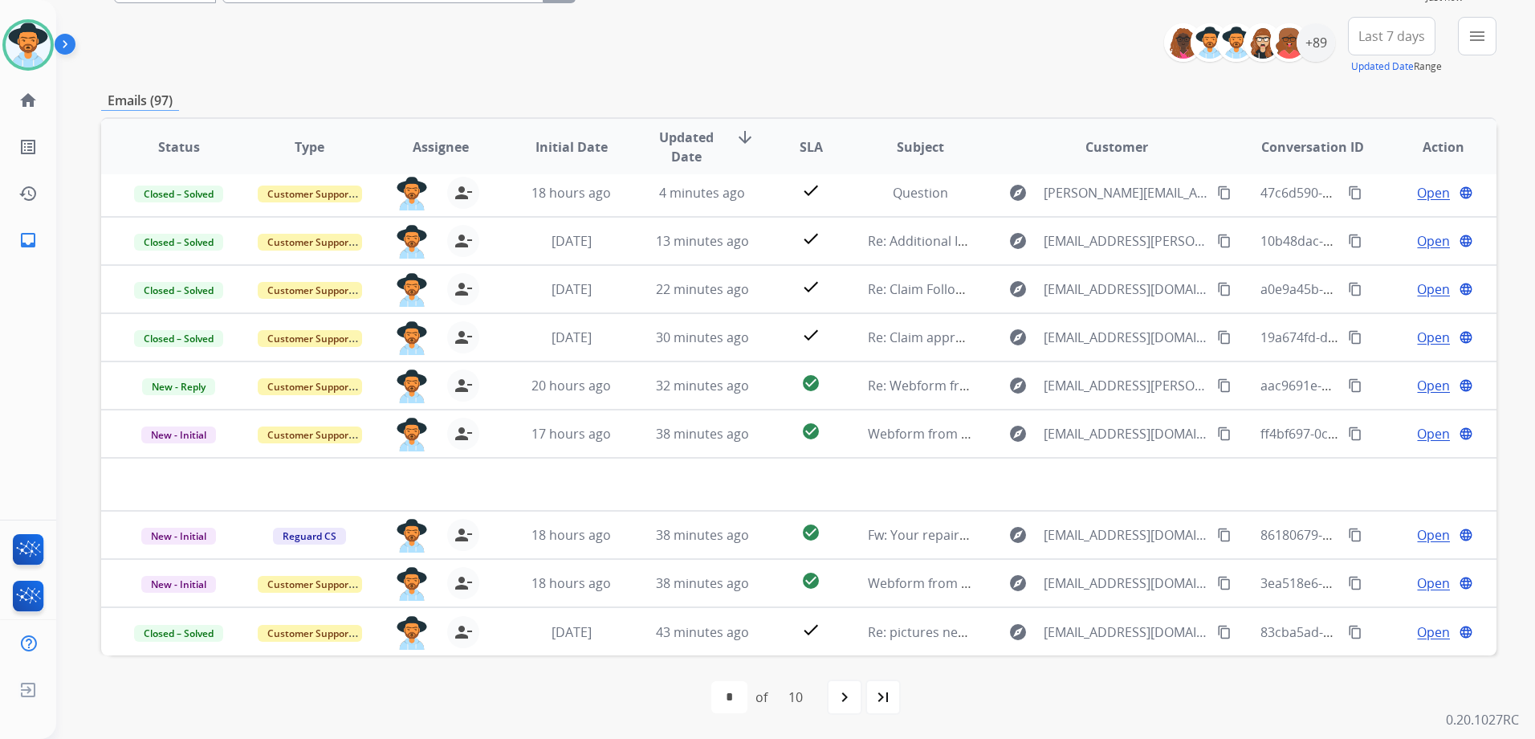
drag, startPoint x: 838, startPoint y: 711, endPoint x: 861, endPoint y: 702, distance: 24.2
click at [838, 710] on div "navigate_next" at bounding box center [844, 696] width 35 height 35
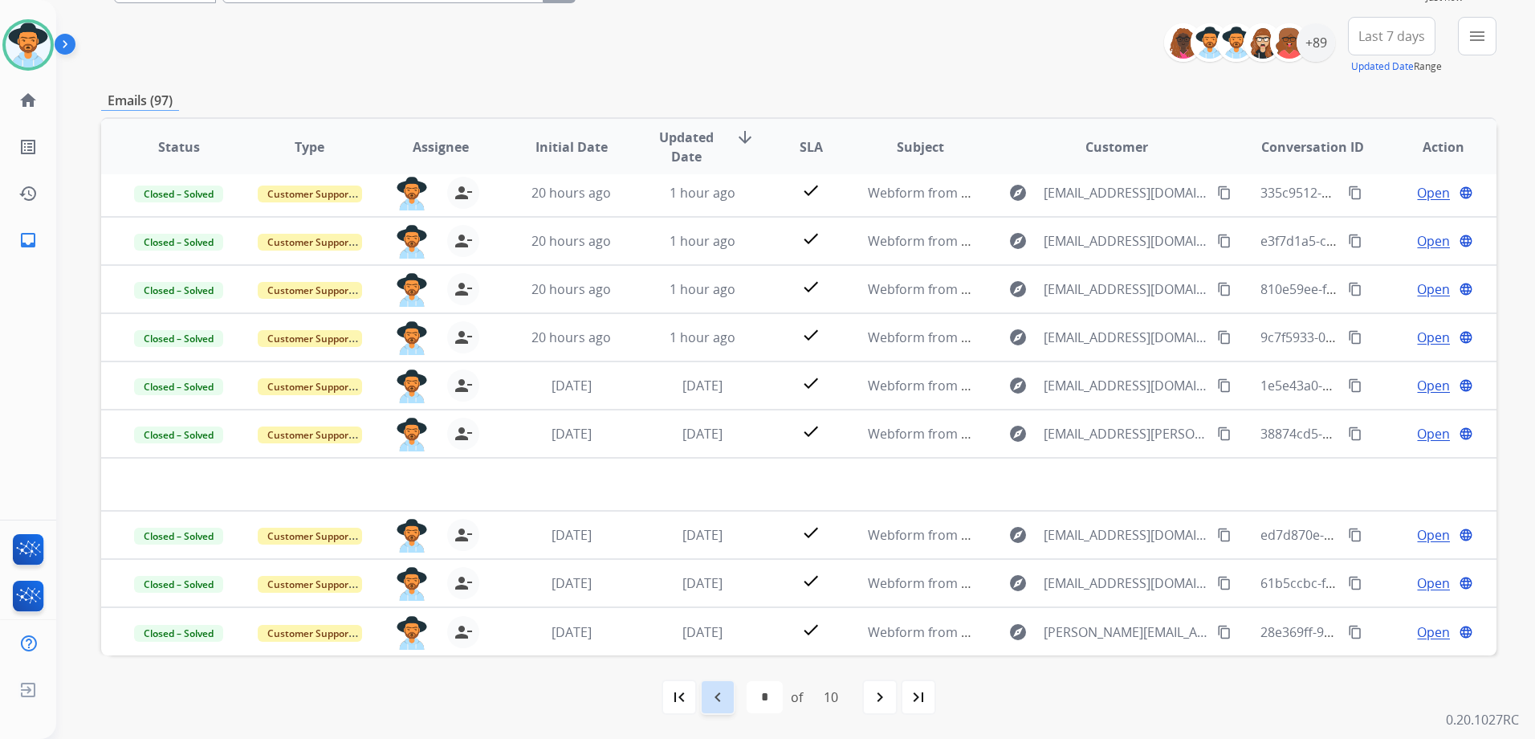
click at [709, 697] on mat-icon "navigate_before" at bounding box center [717, 696] width 19 height 19
select select "*"
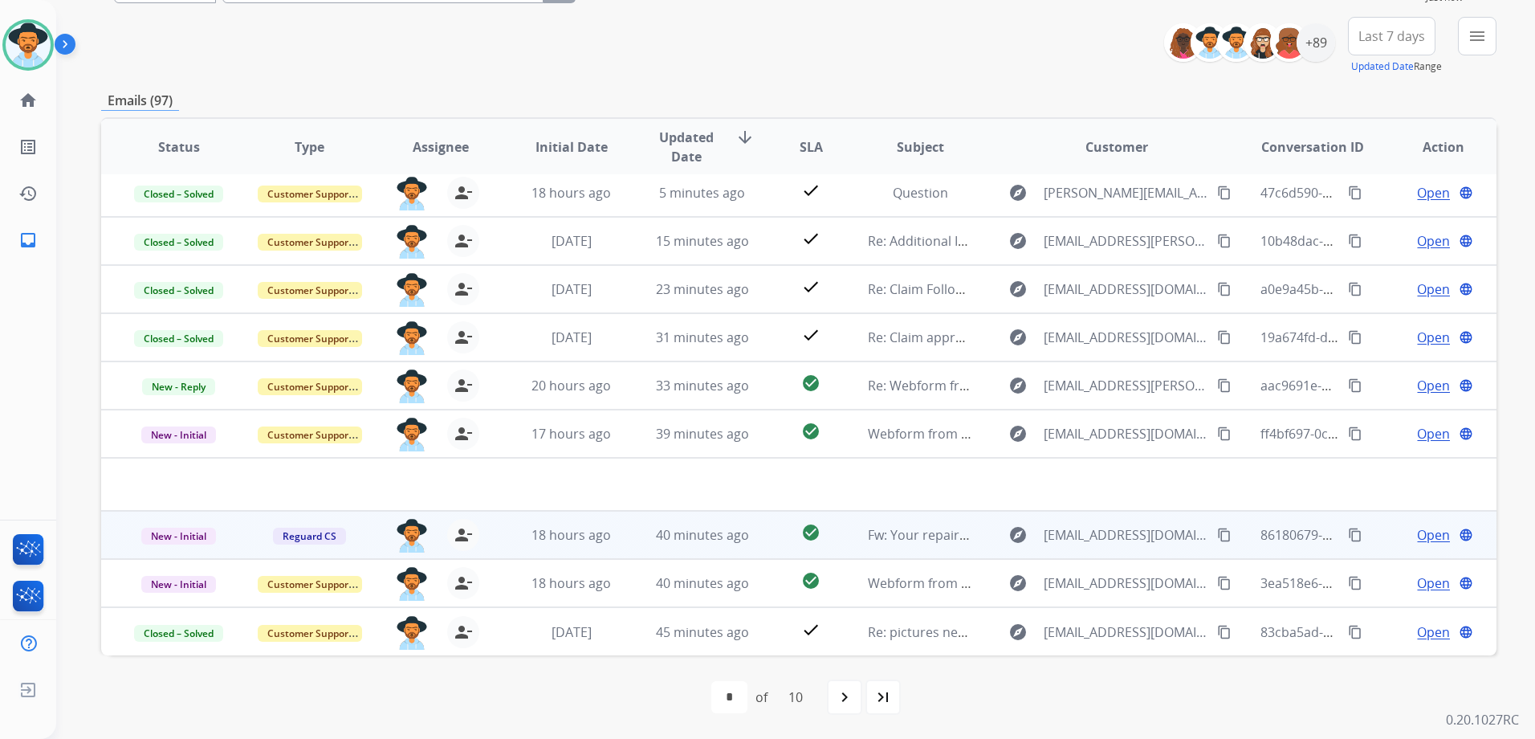
click at [1383, 546] on td "Open language" at bounding box center [1431, 535] width 131 height 48
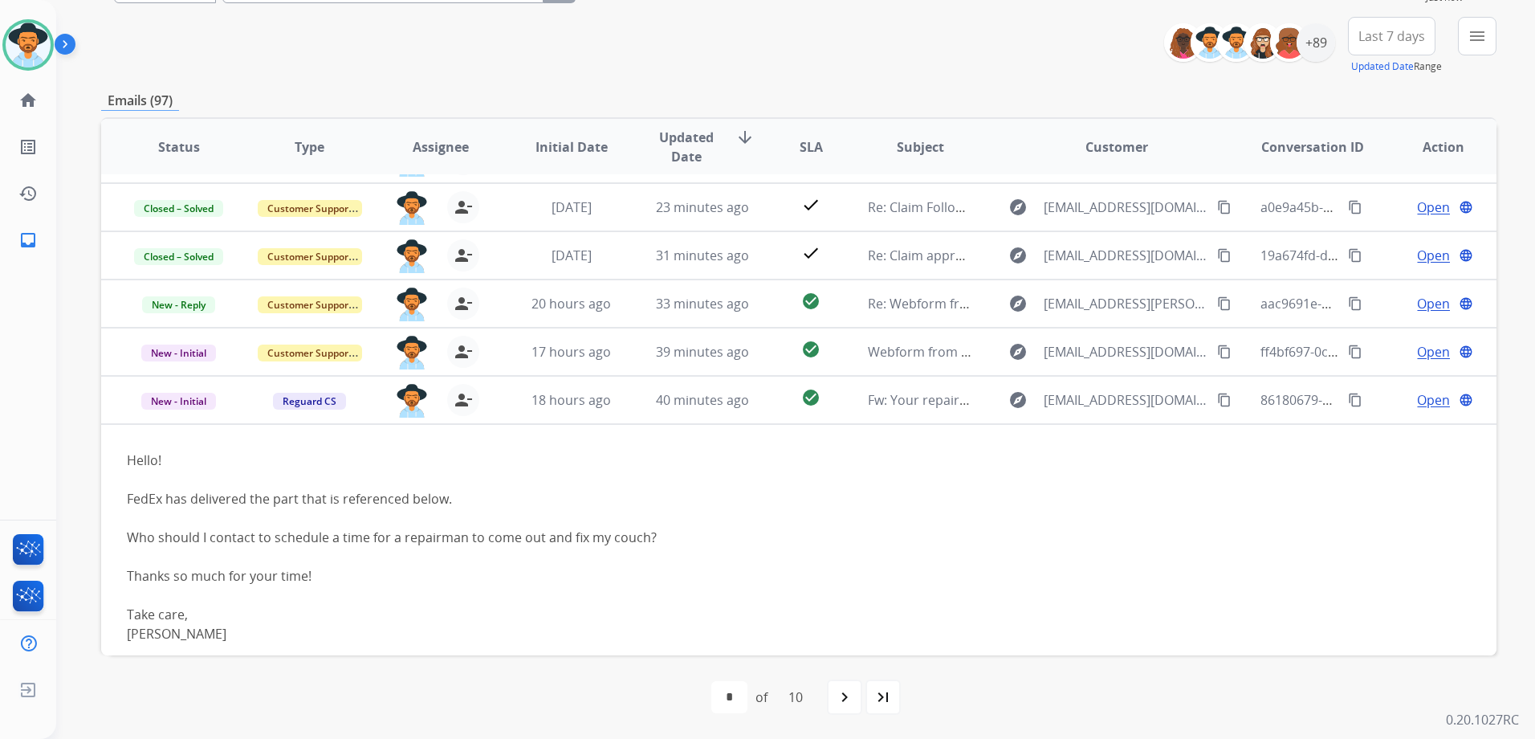
scroll to position [337, 0]
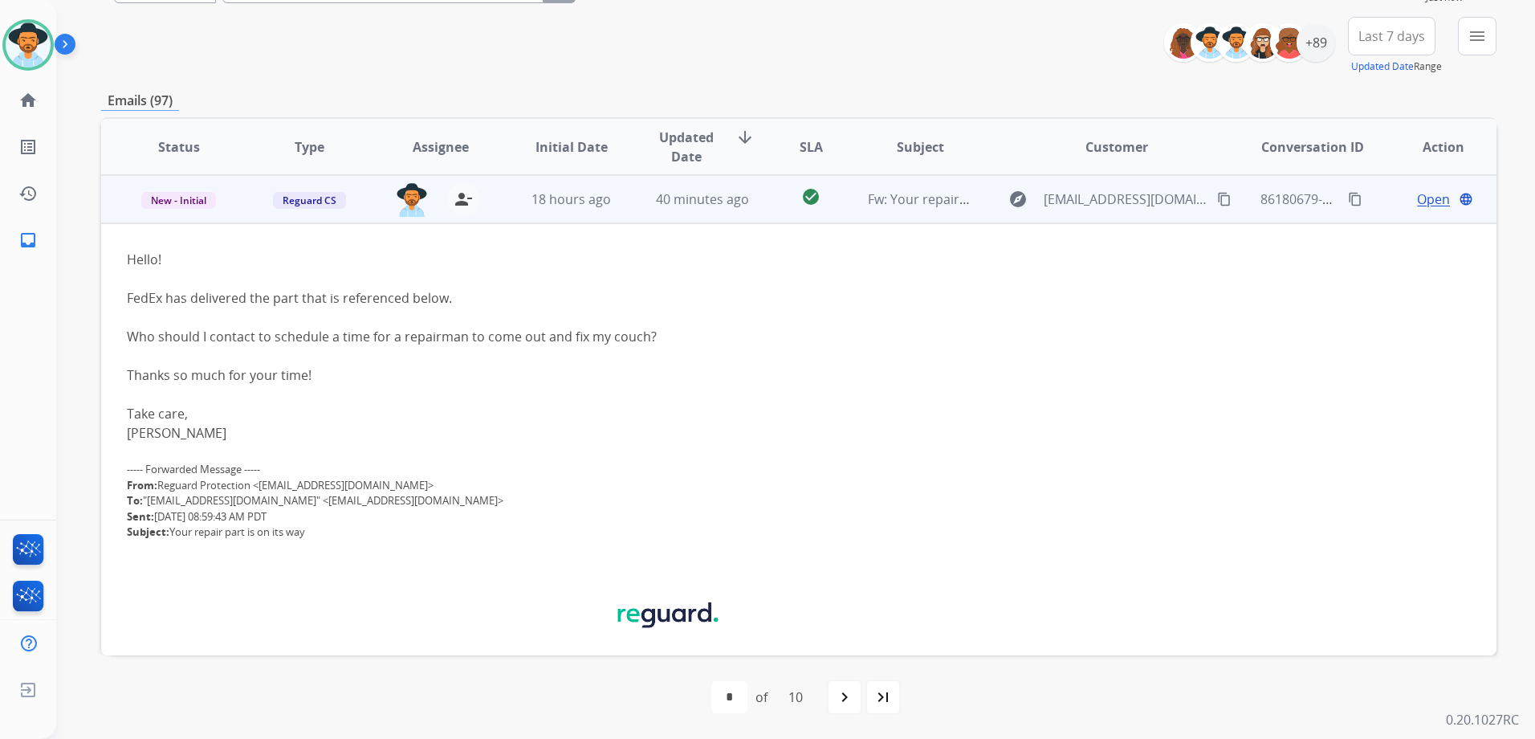
click at [1217, 193] on mat-icon "content_copy" at bounding box center [1224, 199] width 14 height 14
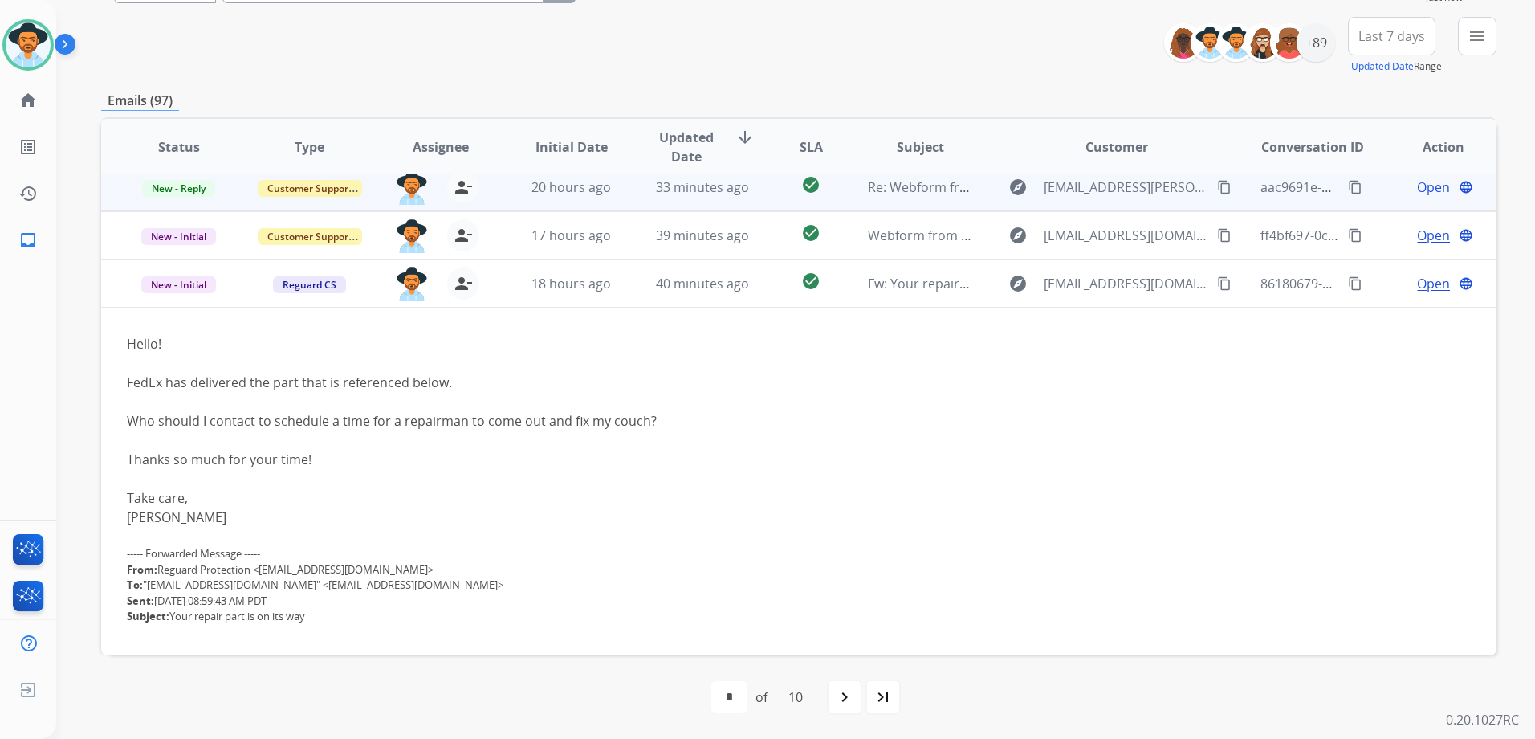
scroll to position [177, 0]
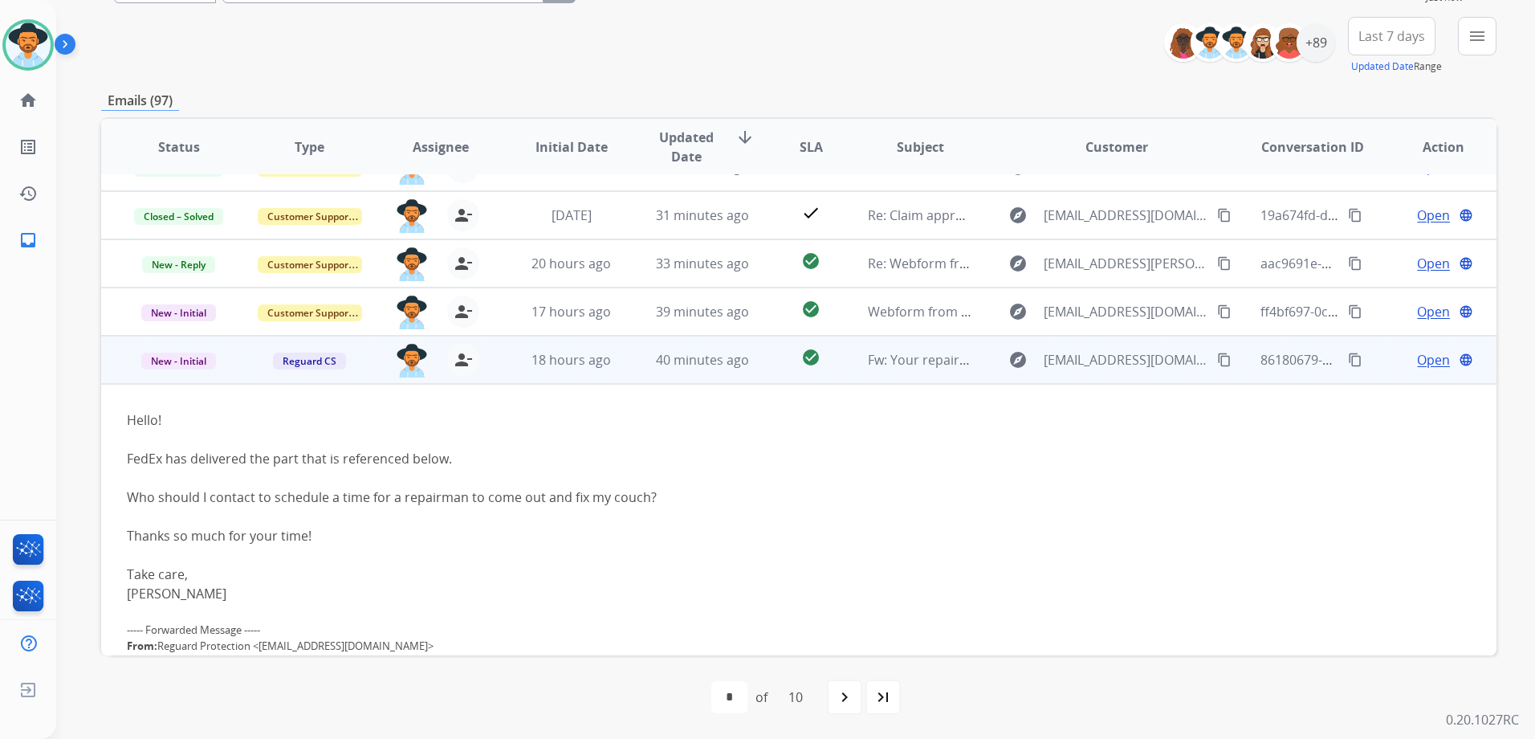
click at [1366, 363] on td "Open language" at bounding box center [1431, 360] width 131 height 48
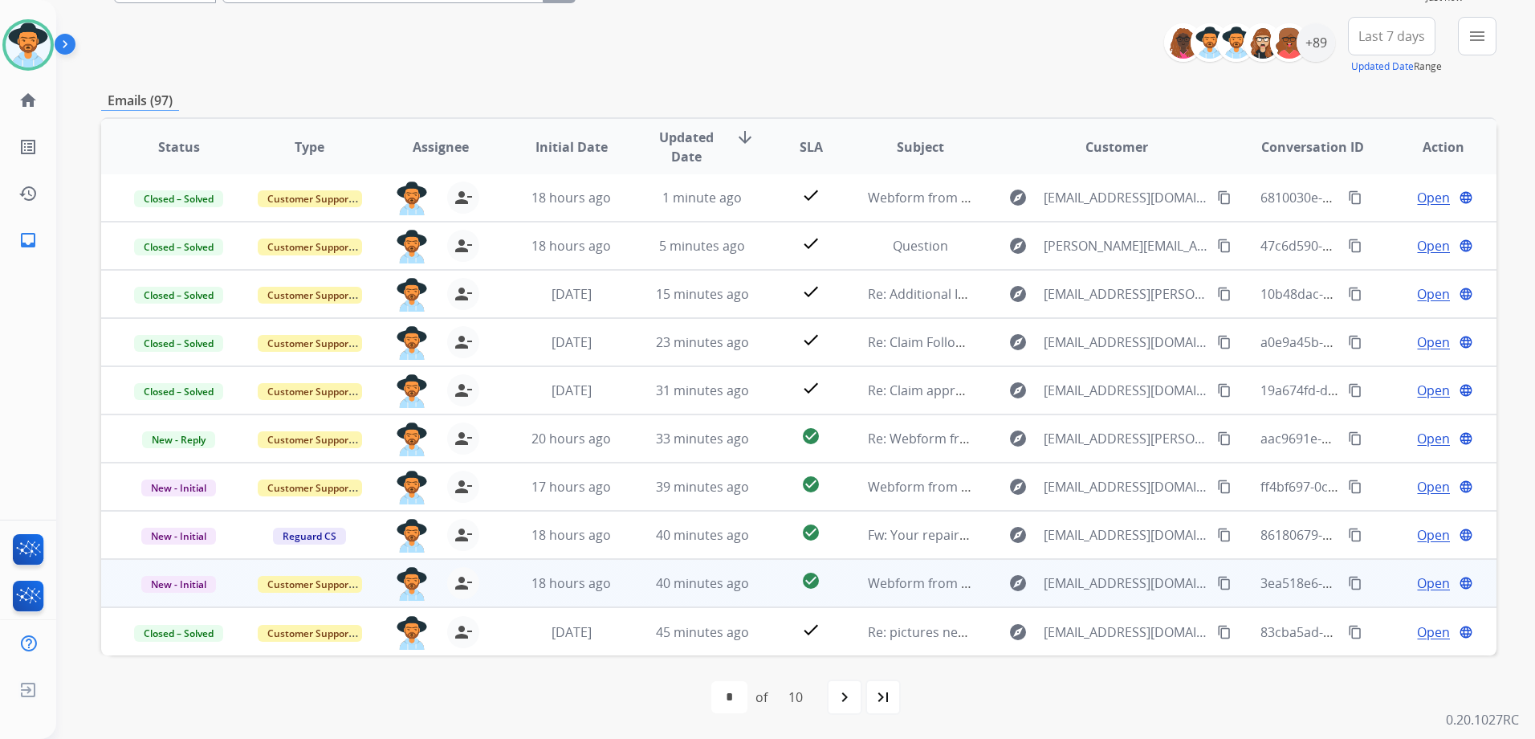
click at [1366, 584] on td "Open language" at bounding box center [1431, 583] width 131 height 48
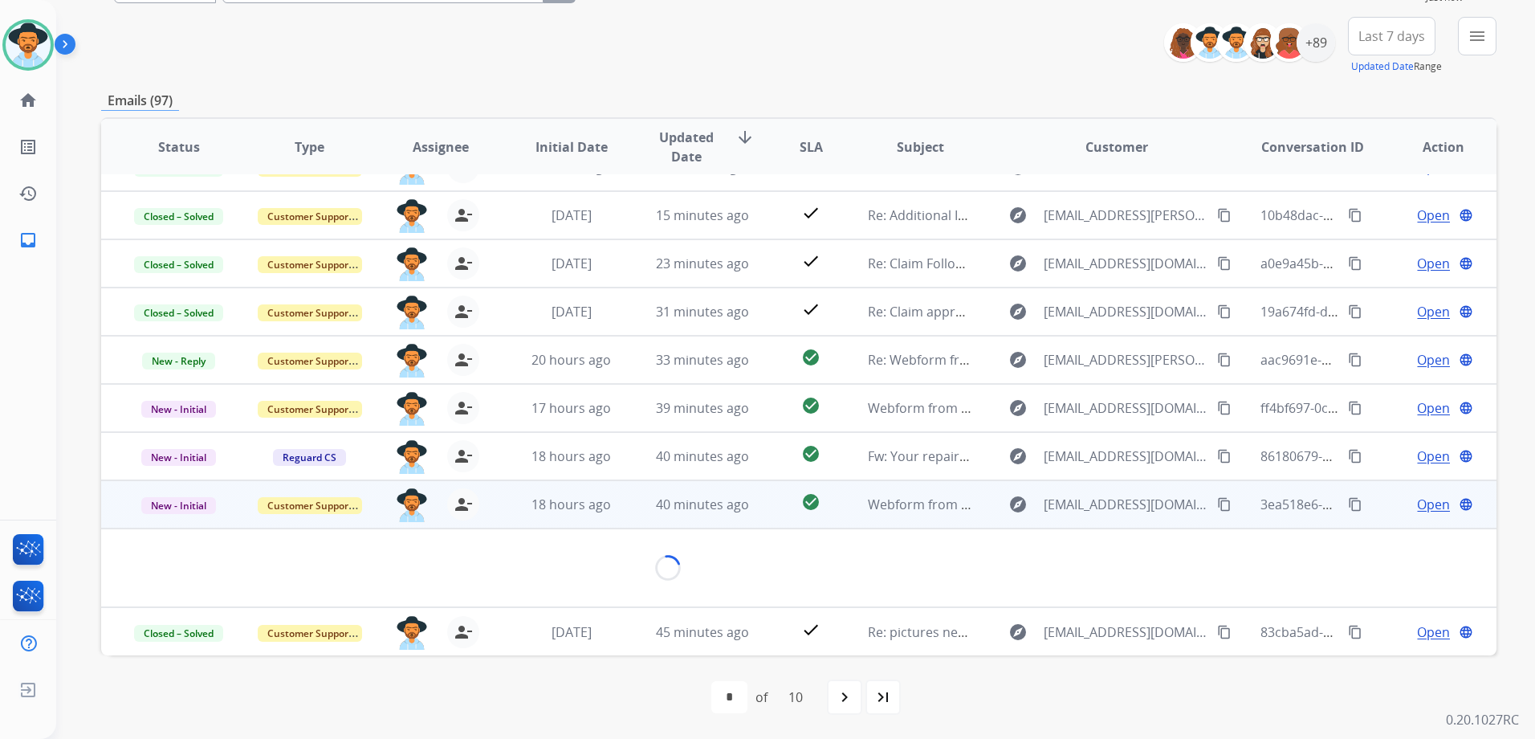
scroll to position [74, 0]
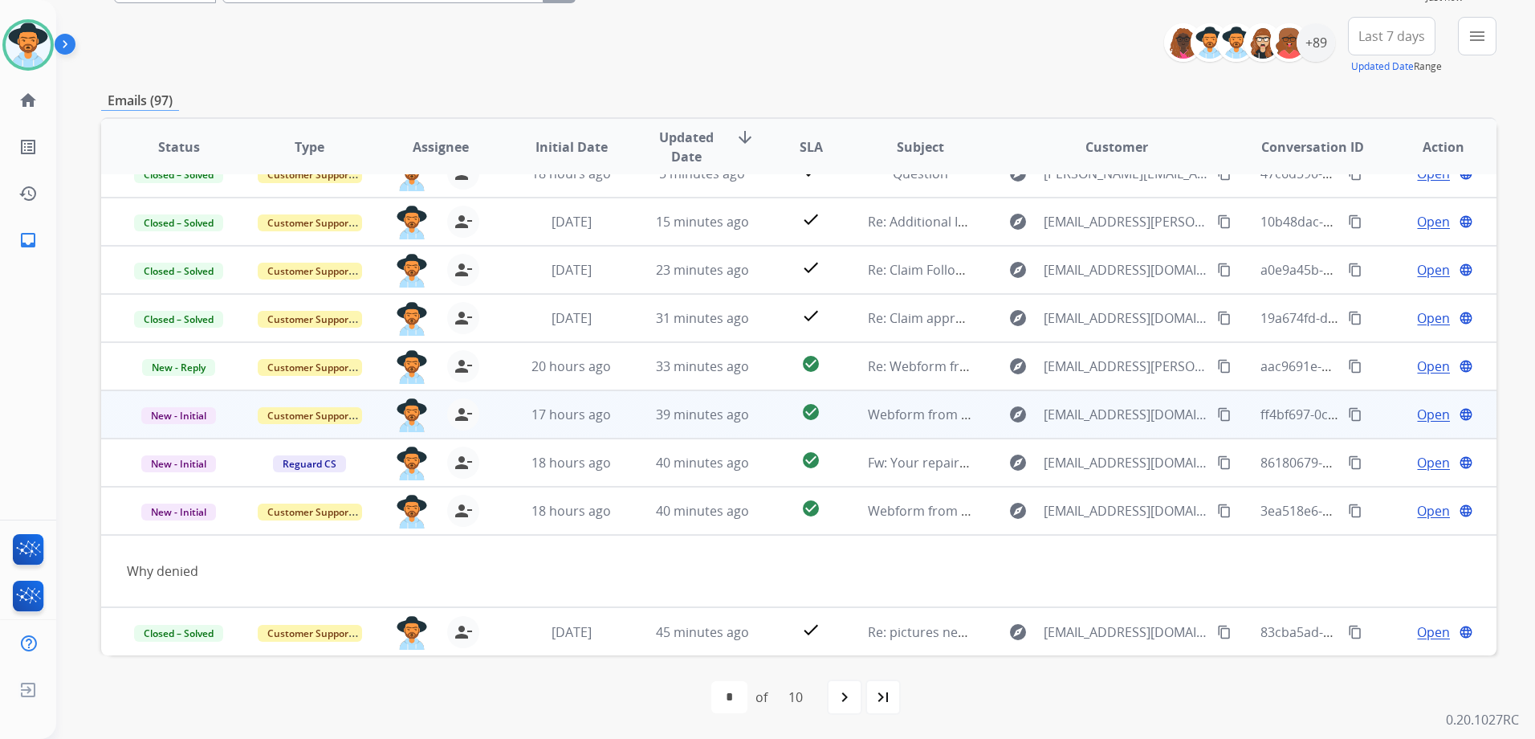
click at [1374, 413] on td "Open language" at bounding box center [1431, 414] width 131 height 48
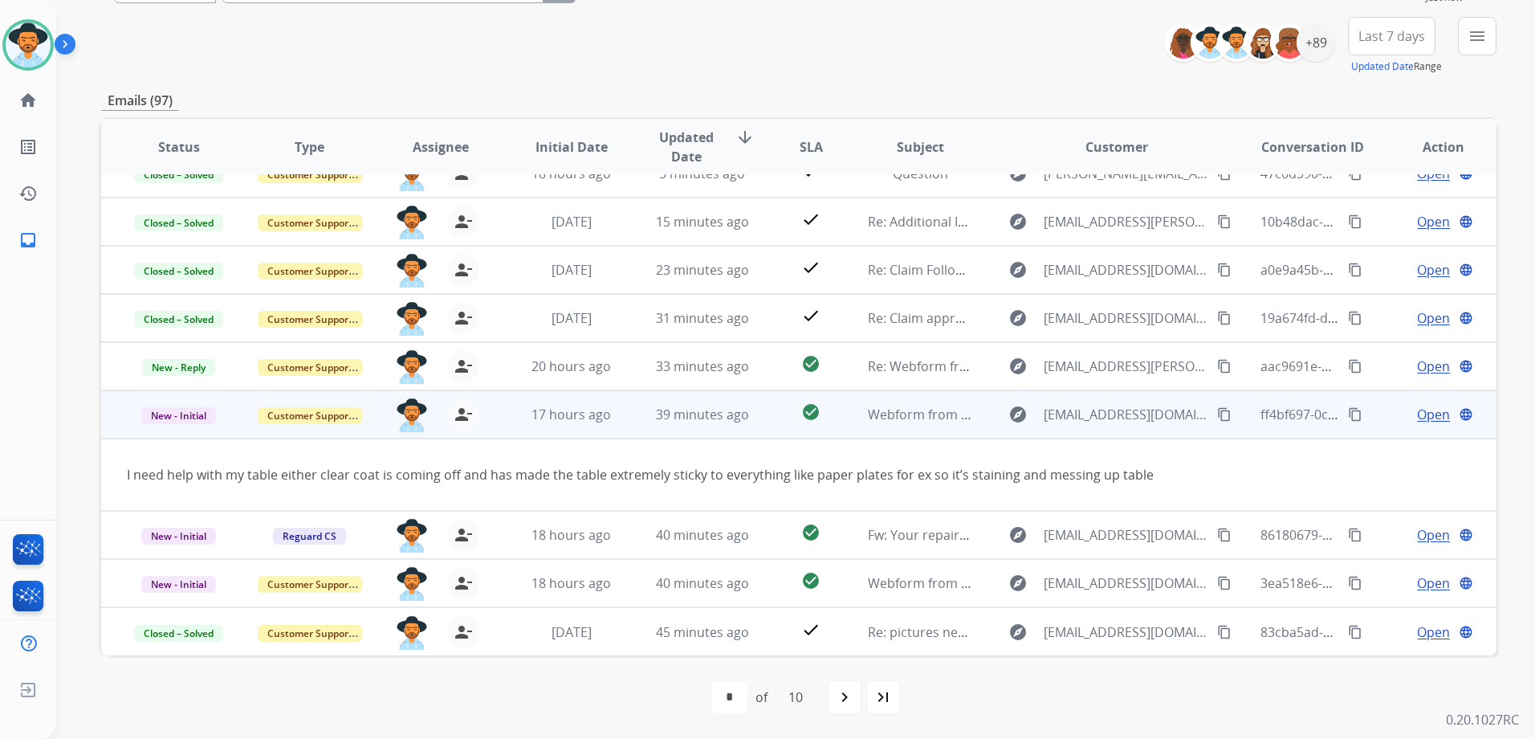
click at [1371, 406] on td "Open language" at bounding box center [1431, 414] width 131 height 48
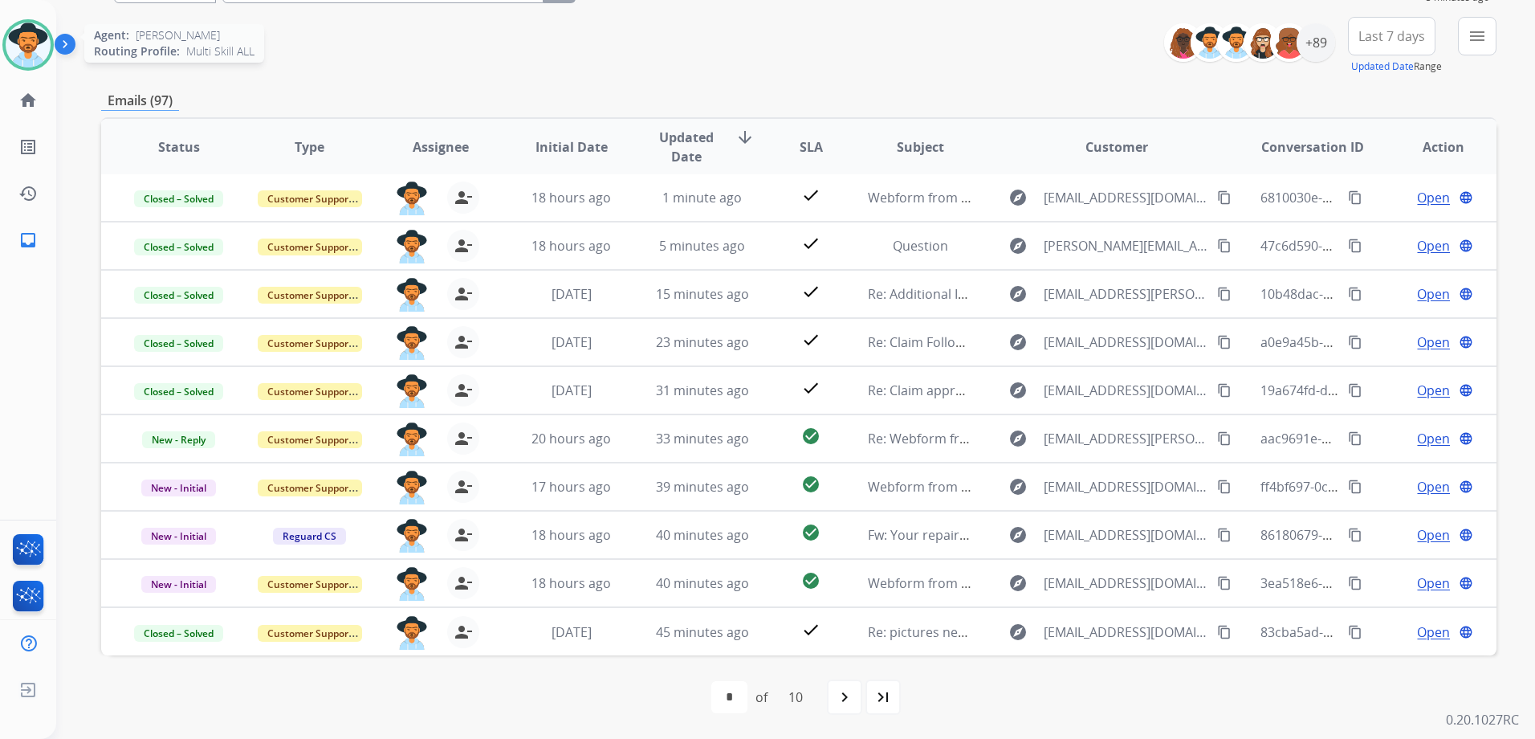
click at [19, 42] on img at bounding box center [28, 44] width 45 height 45
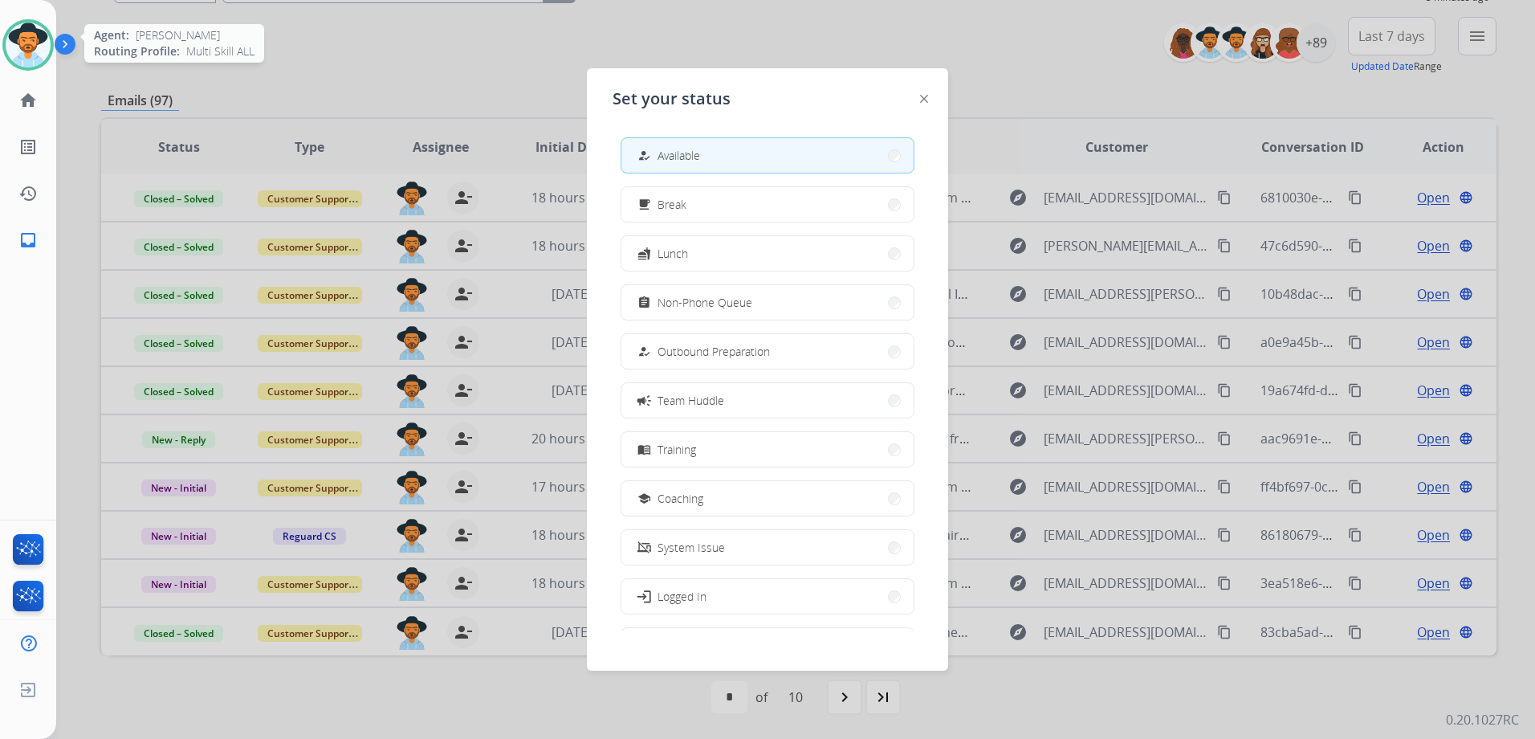
click at [17, 40] on img at bounding box center [28, 44] width 45 height 45
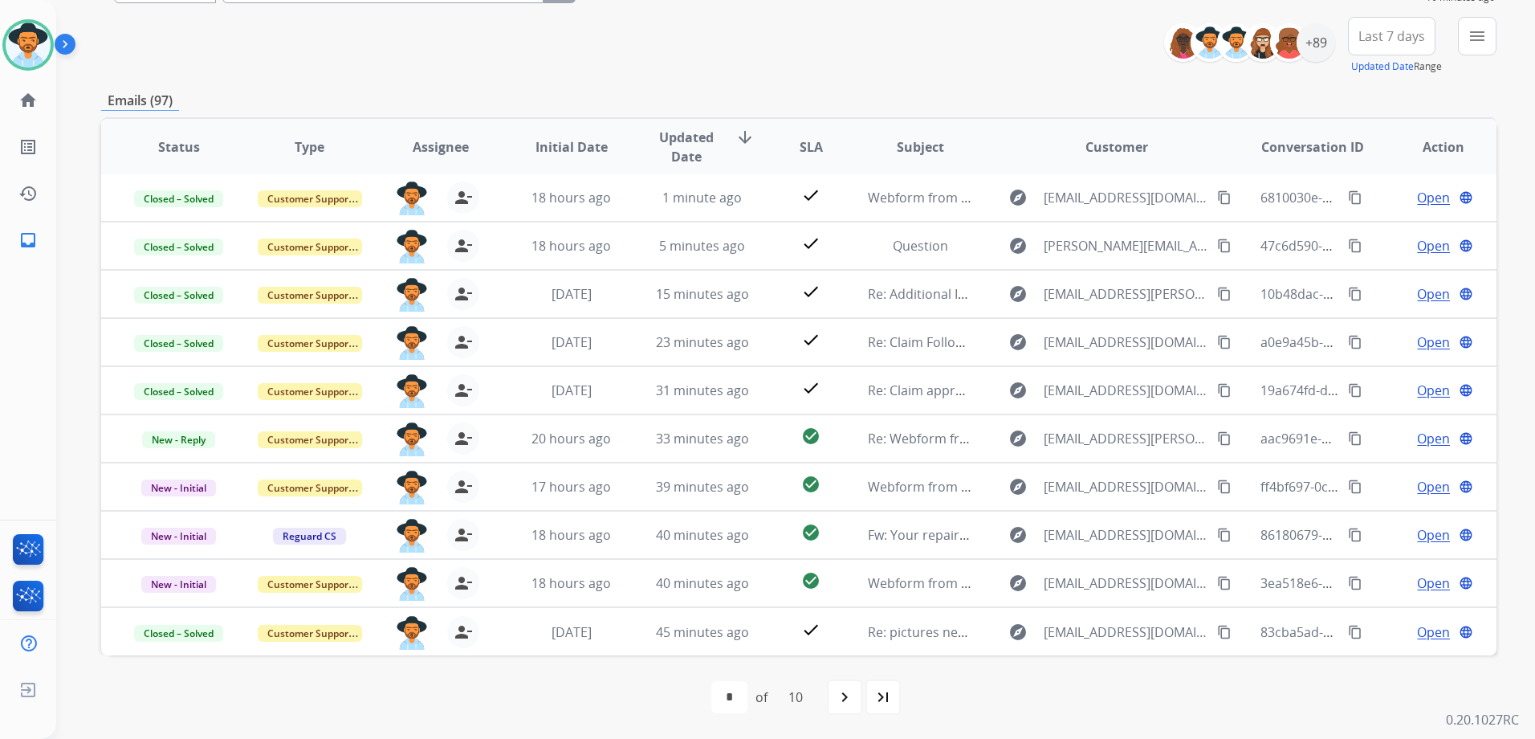
click at [1376, 590] on td "Open language" at bounding box center [1431, 583] width 131 height 48
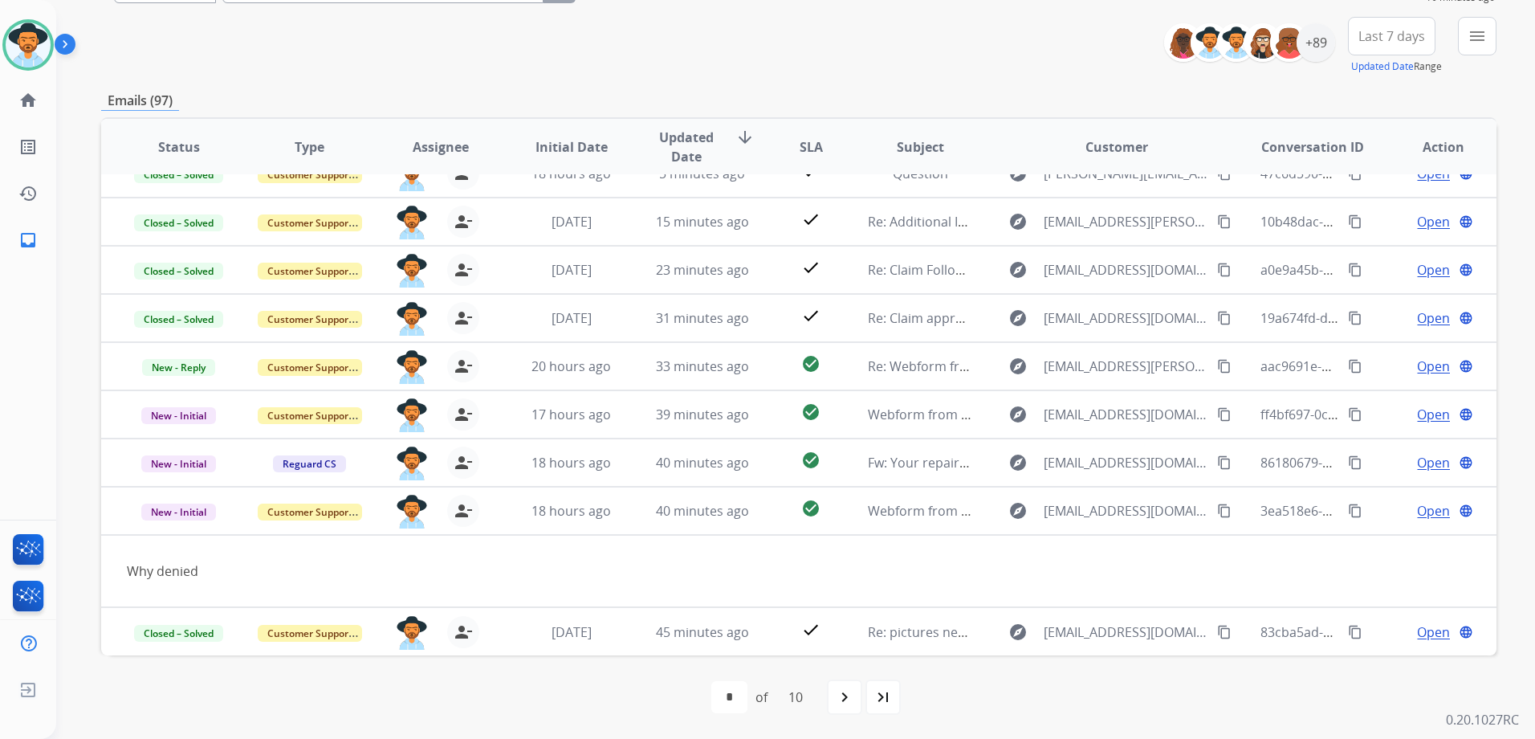
click at [1366, 461] on td "Open language" at bounding box center [1431, 462] width 131 height 48
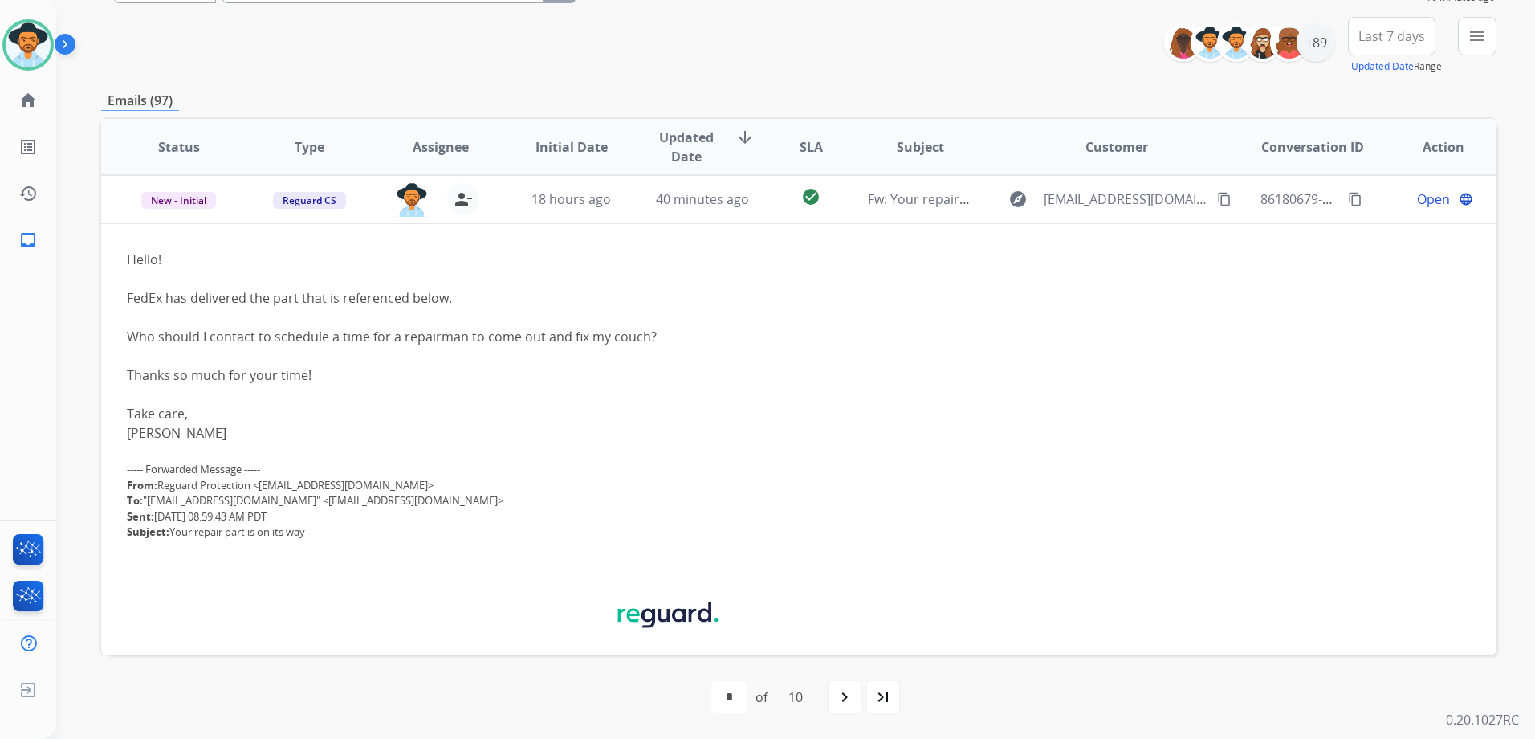
scroll to position [96, 0]
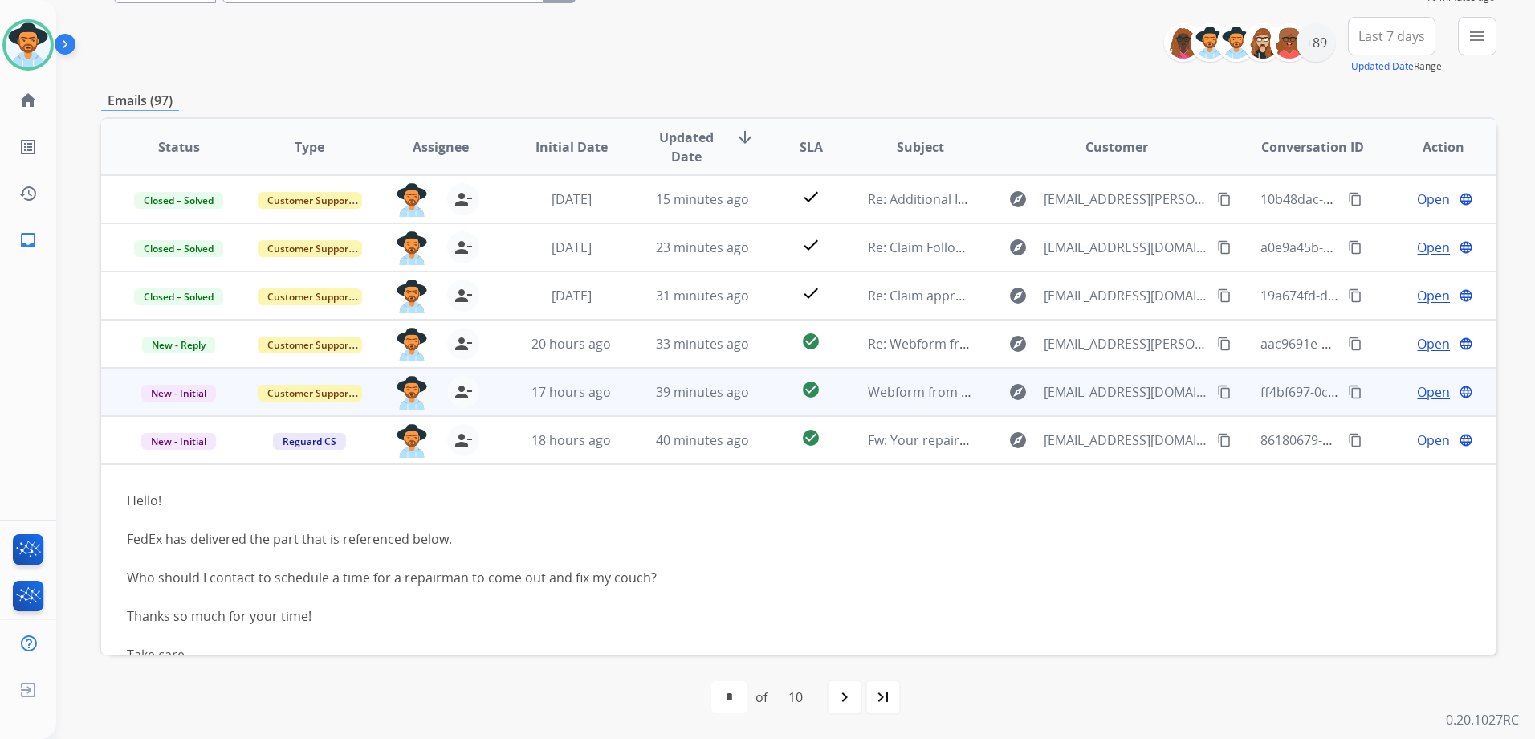
click at [1367, 392] on td "Open language" at bounding box center [1431, 392] width 131 height 48
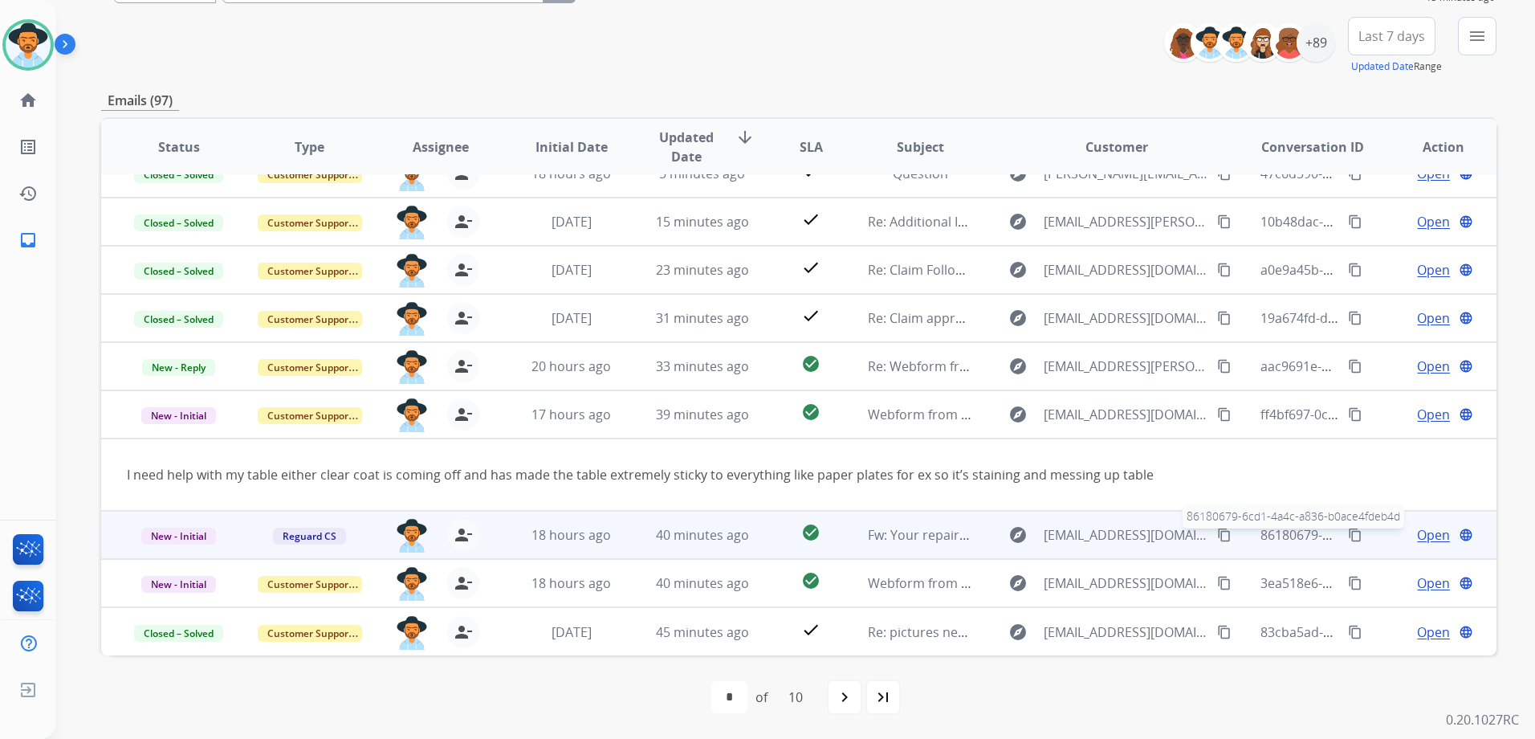
scroll to position [0, 0]
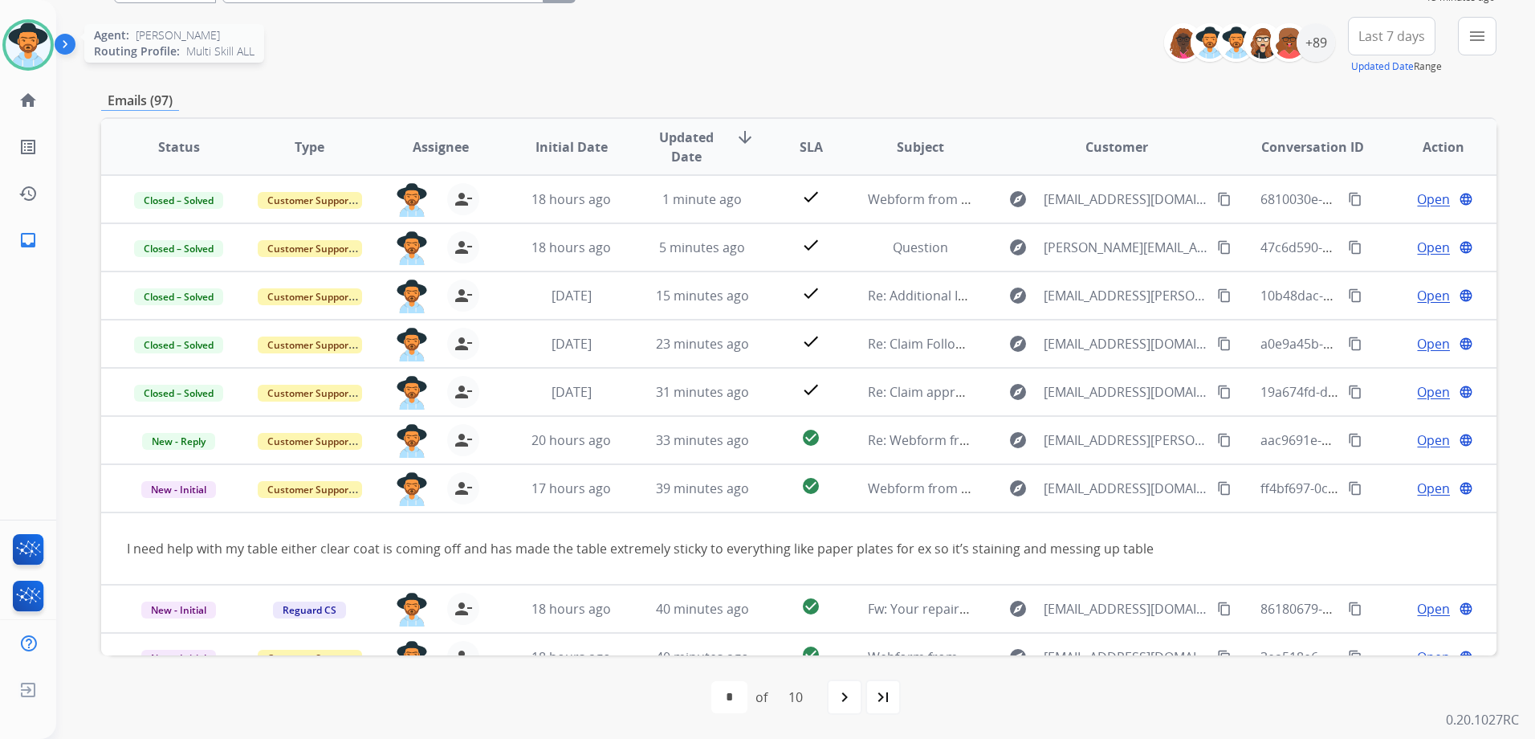
click at [24, 41] on img at bounding box center [28, 44] width 45 height 45
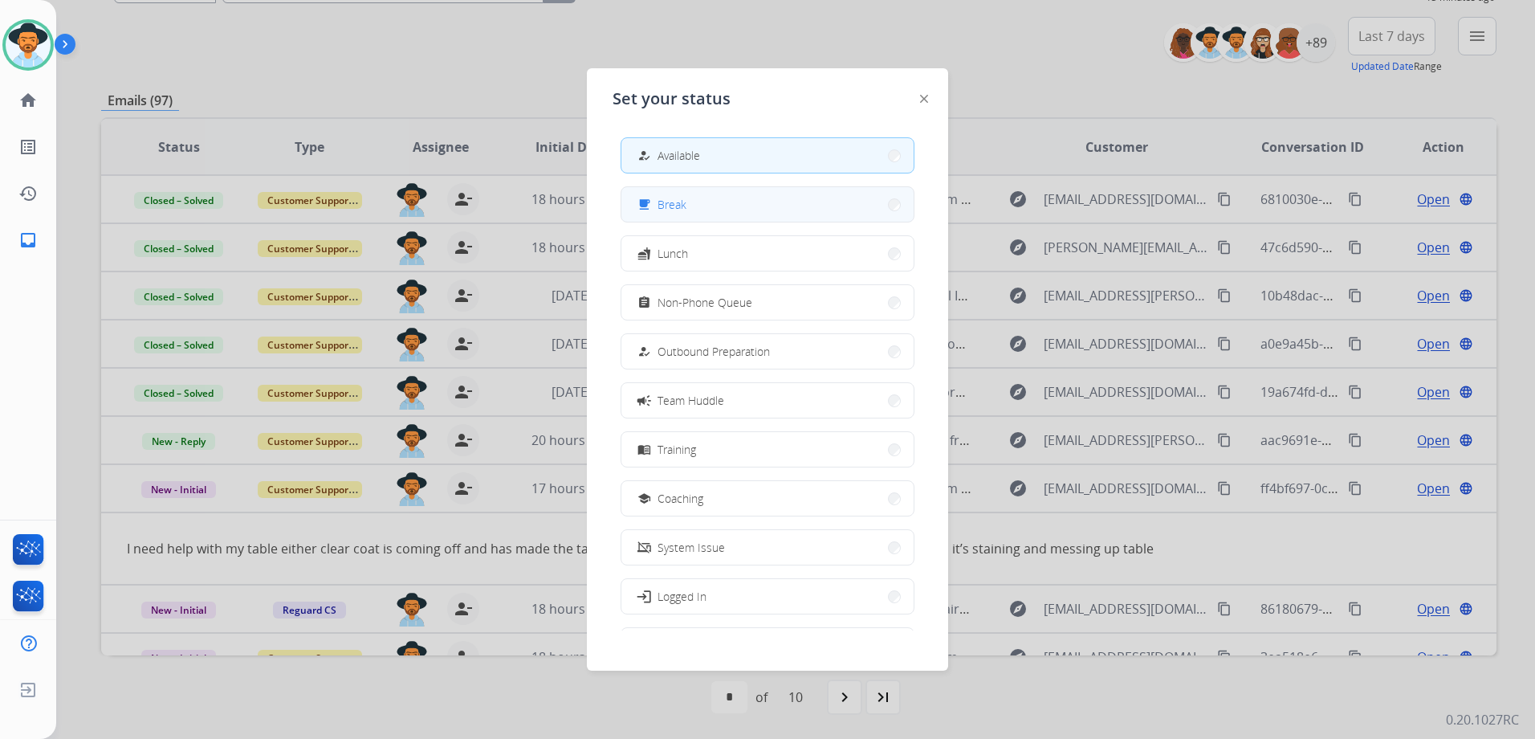
click at [706, 214] on button "free_breakfast Break" at bounding box center [767, 204] width 292 height 35
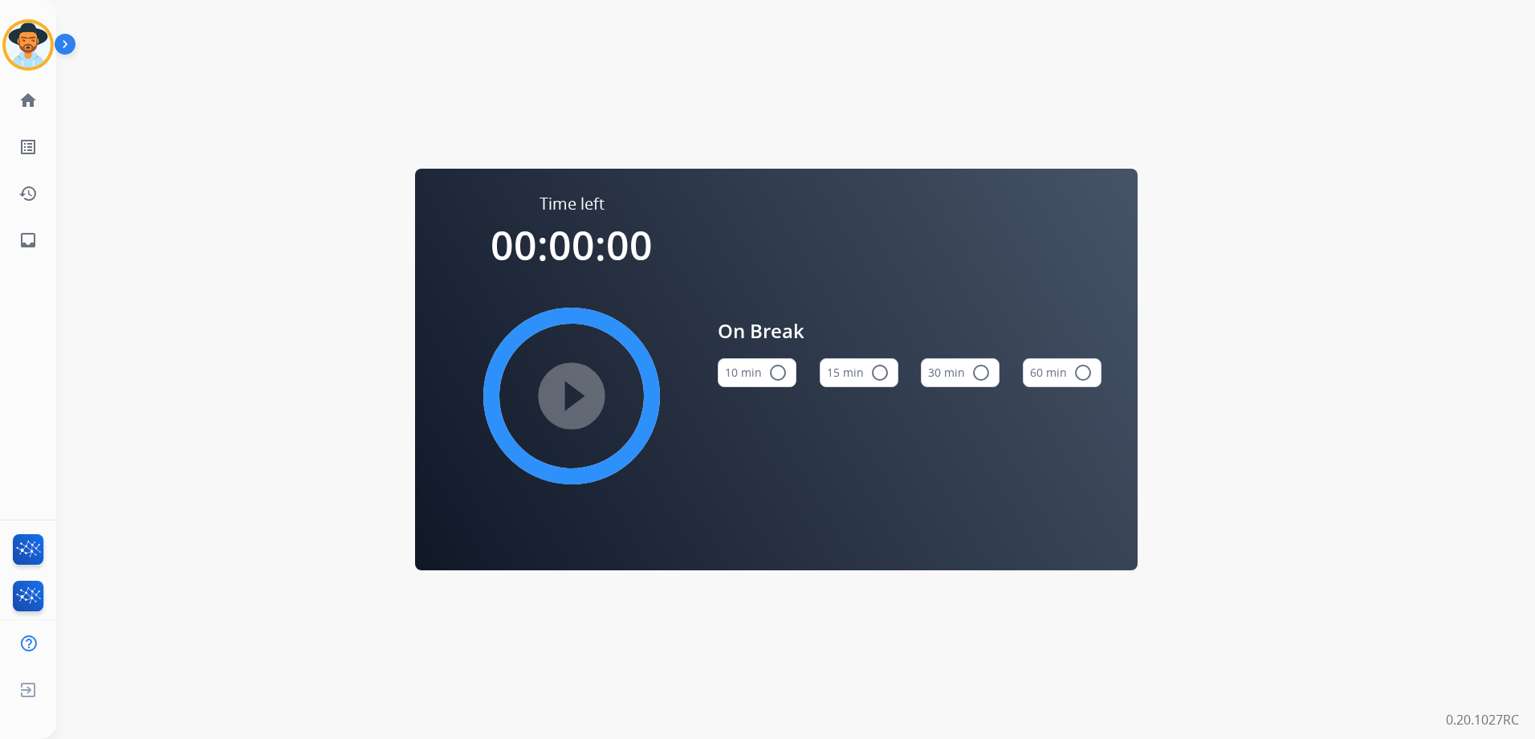
click at [885, 369] on mat-icon "radio_button_unchecked" at bounding box center [879, 372] width 19 height 19
click at [563, 395] on mat-icon "play_circle_filled" at bounding box center [571, 395] width 19 height 19
click at [17, 40] on img at bounding box center [28, 44] width 45 height 45
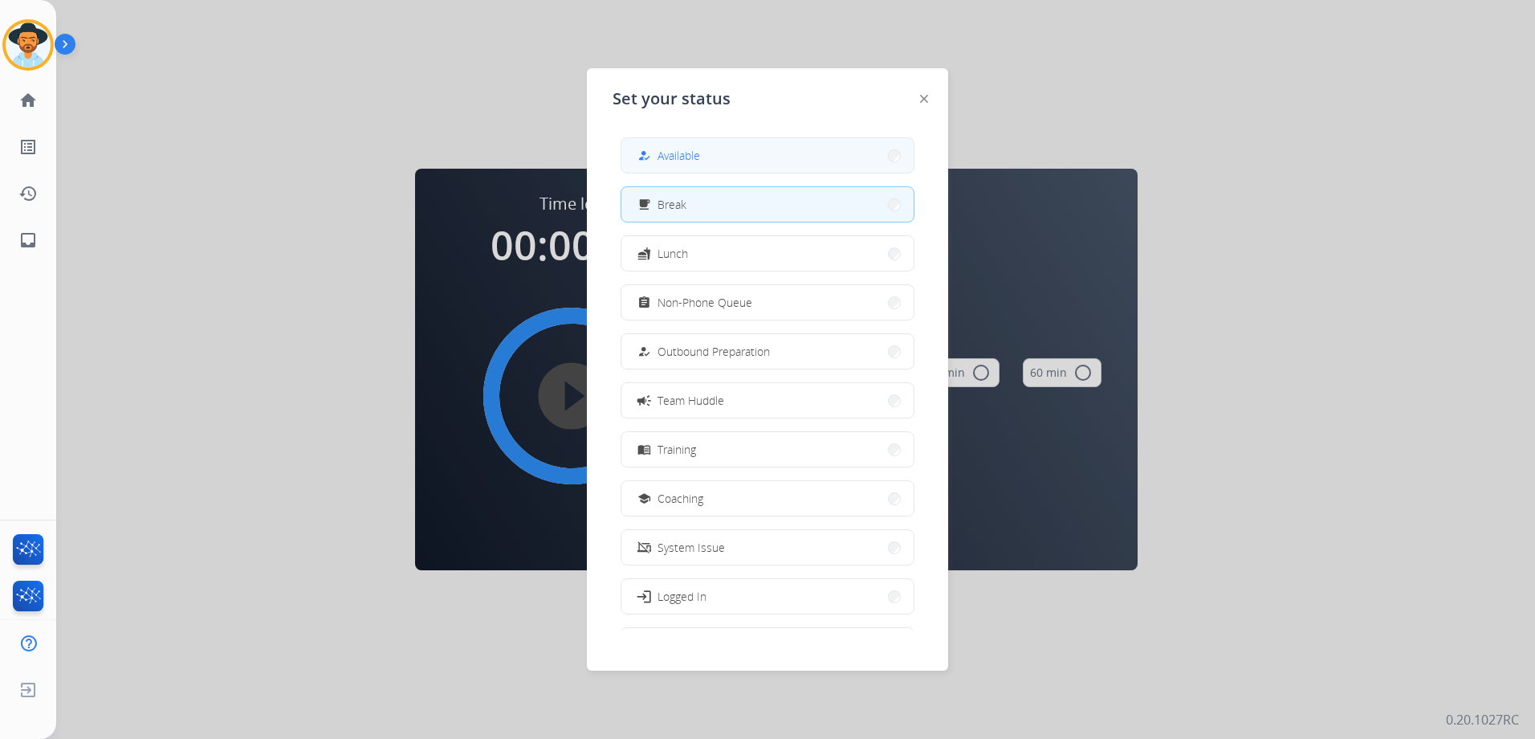
click at [718, 153] on button "how_to_reg Available" at bounding box center [767, 155] width 292 height 35
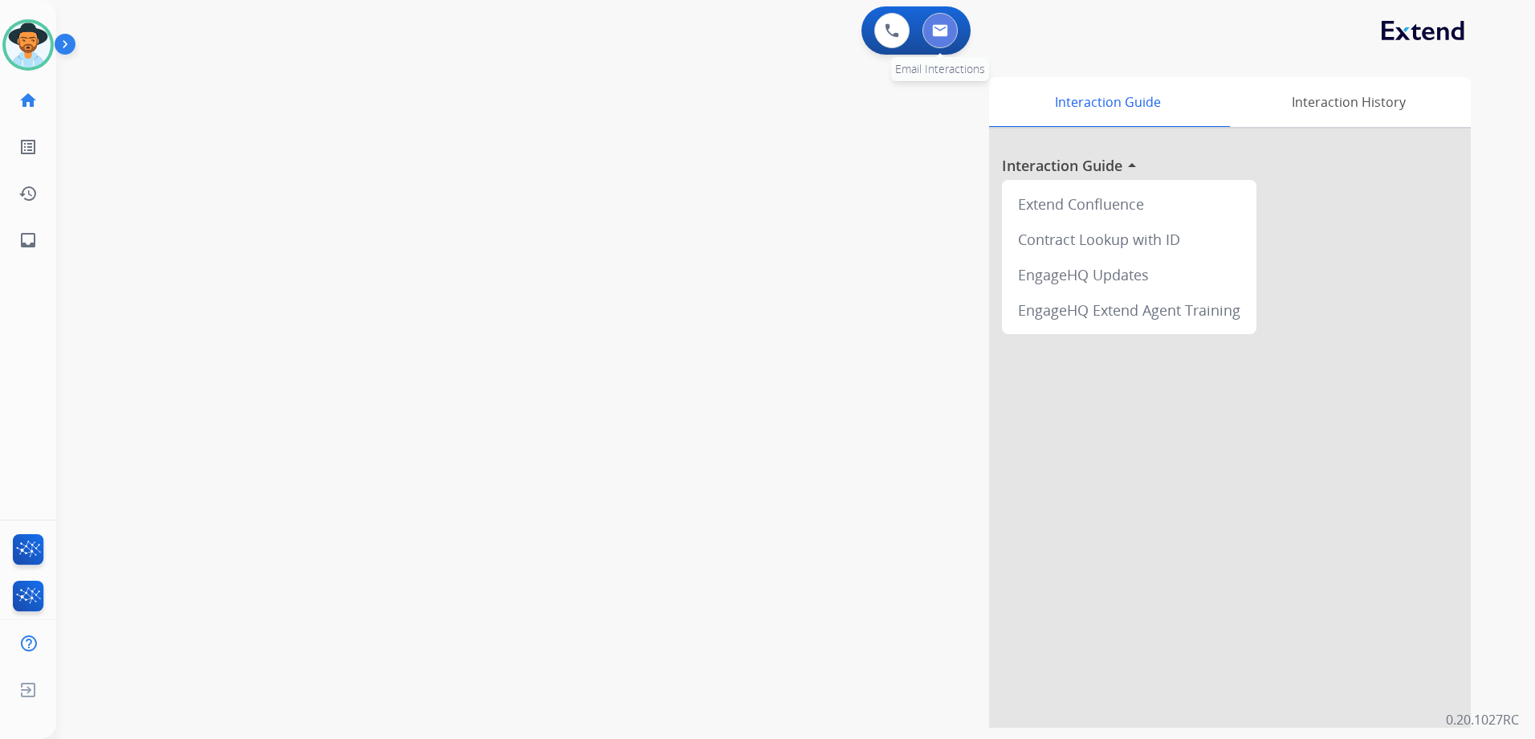
click at [955, 37] on button at bounding box center [940, 30] width 35 height 35
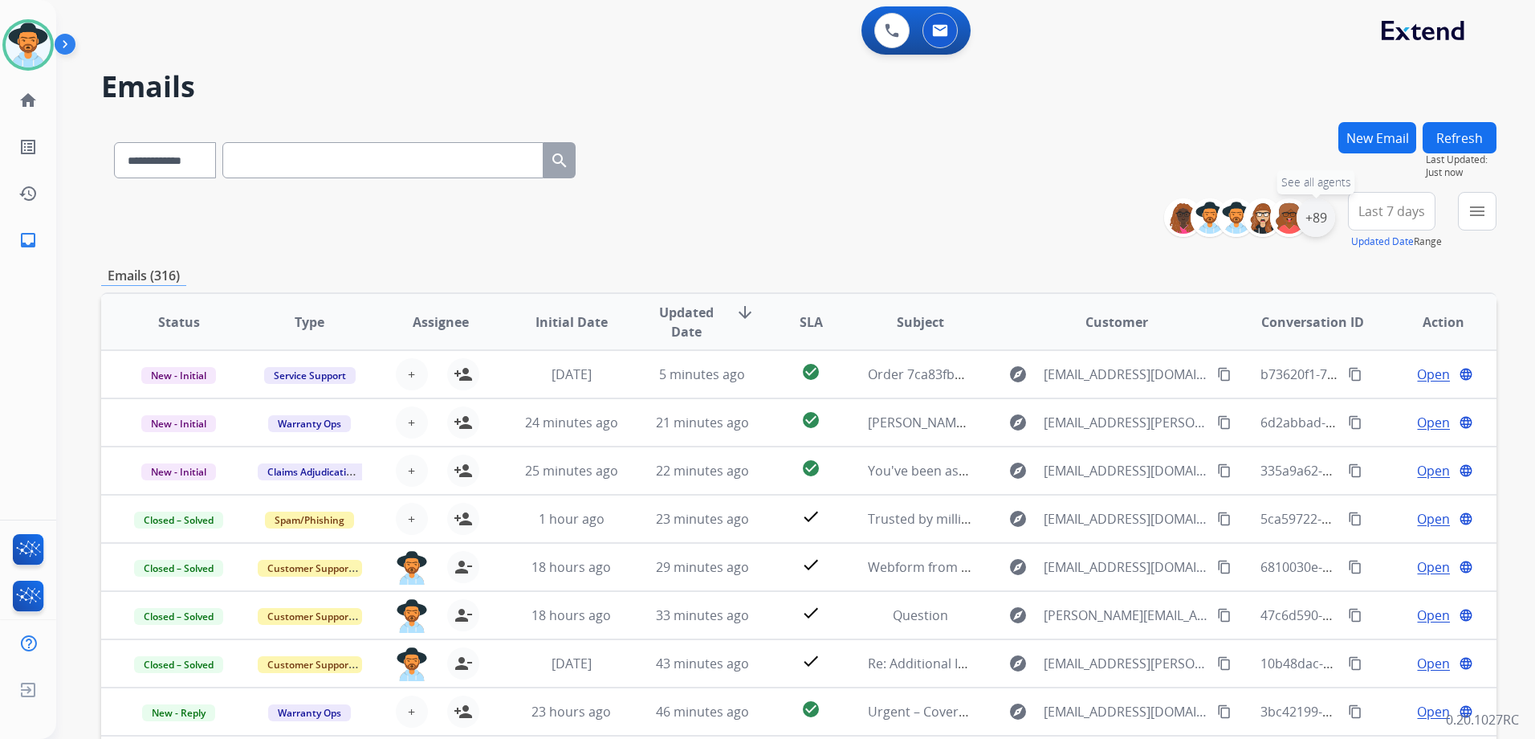
click at [1326, 220] on div "+89" at bounding box center [1316, 217] width 39 height 39
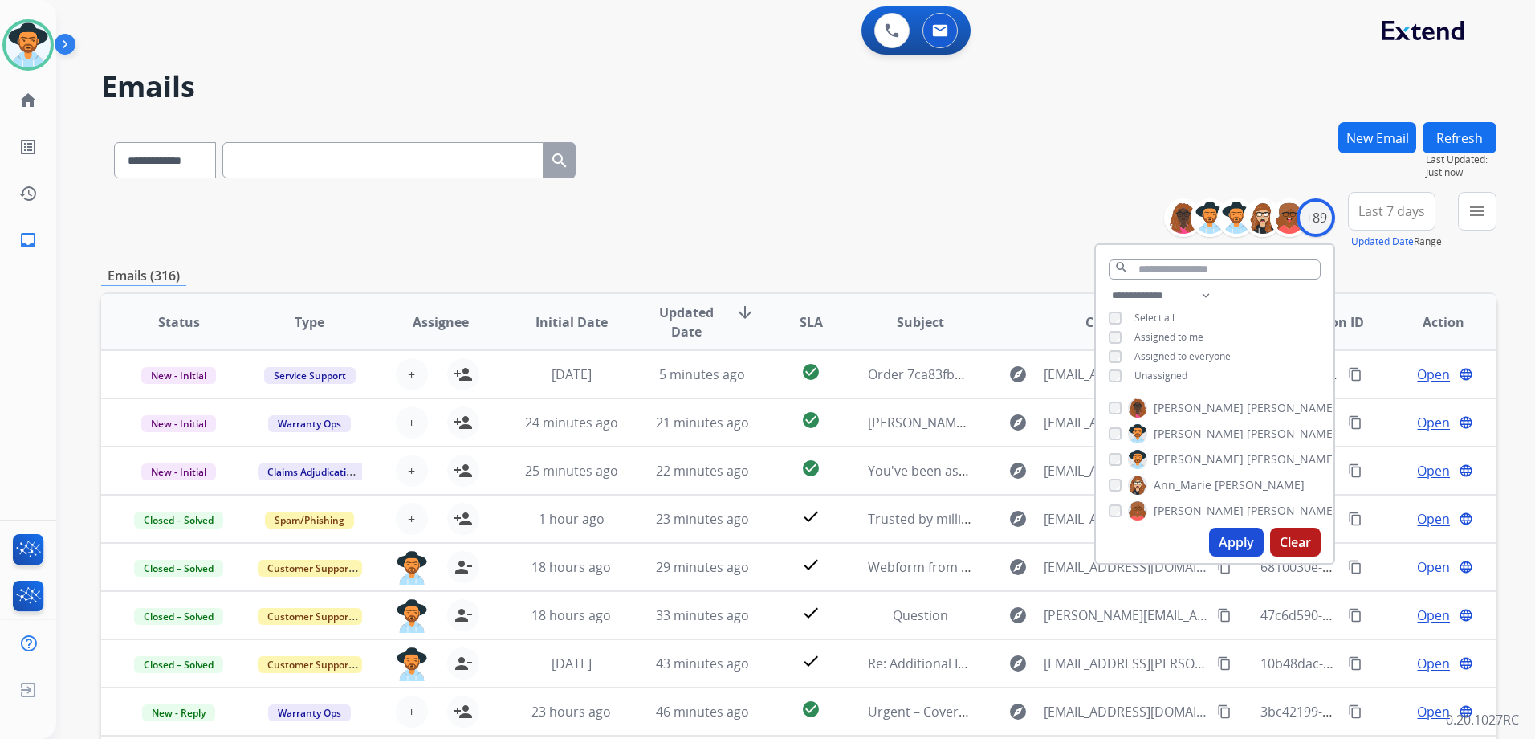
click at [1171, 374] on span "Unassigned" at bounding box center [1160, 376] width 53 height 14
click at [1237, 549] on button "Apply" at bounding box center [1236, 541] width 55 height 29
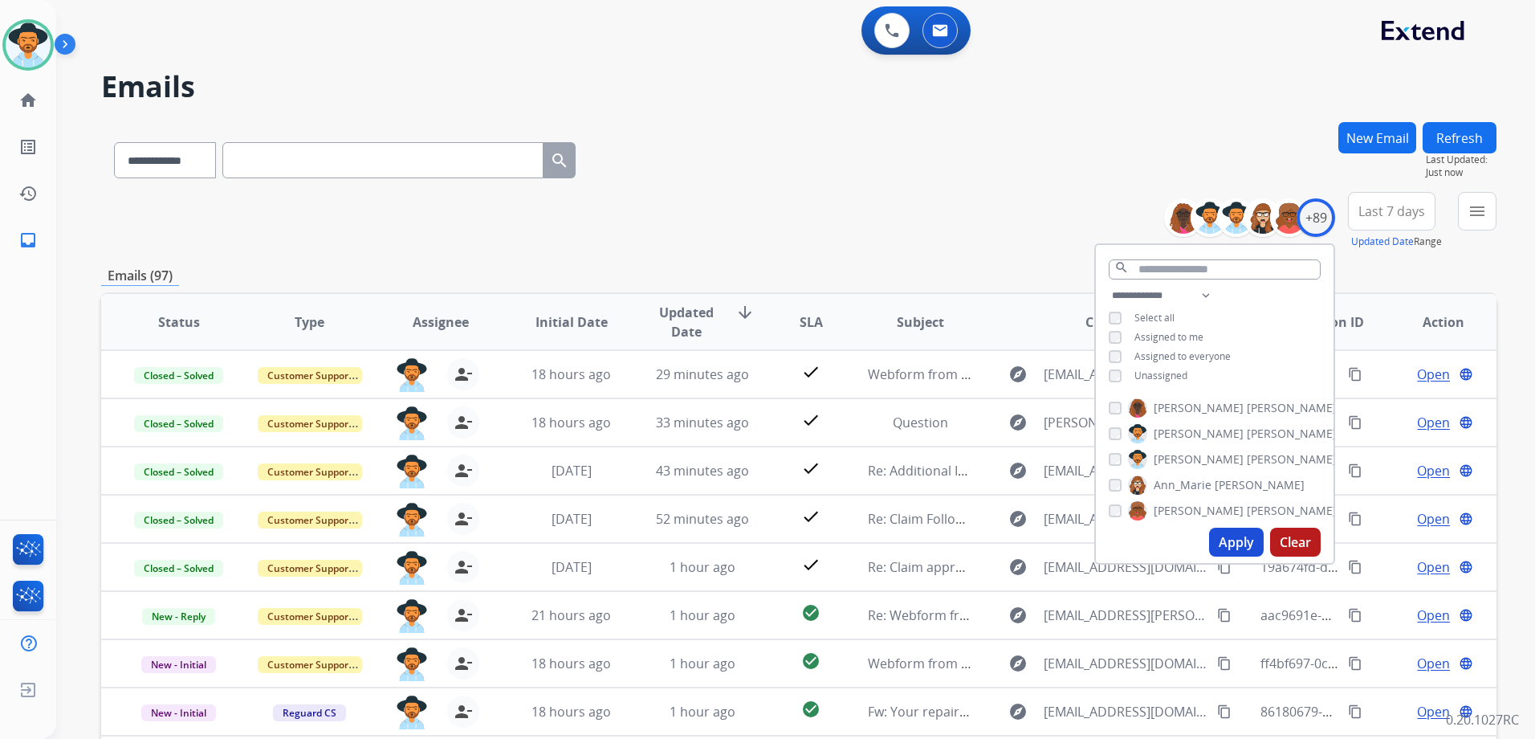
click at [956, 134] on div "**********" at bounding box center [798, 157] width 1395 height 70
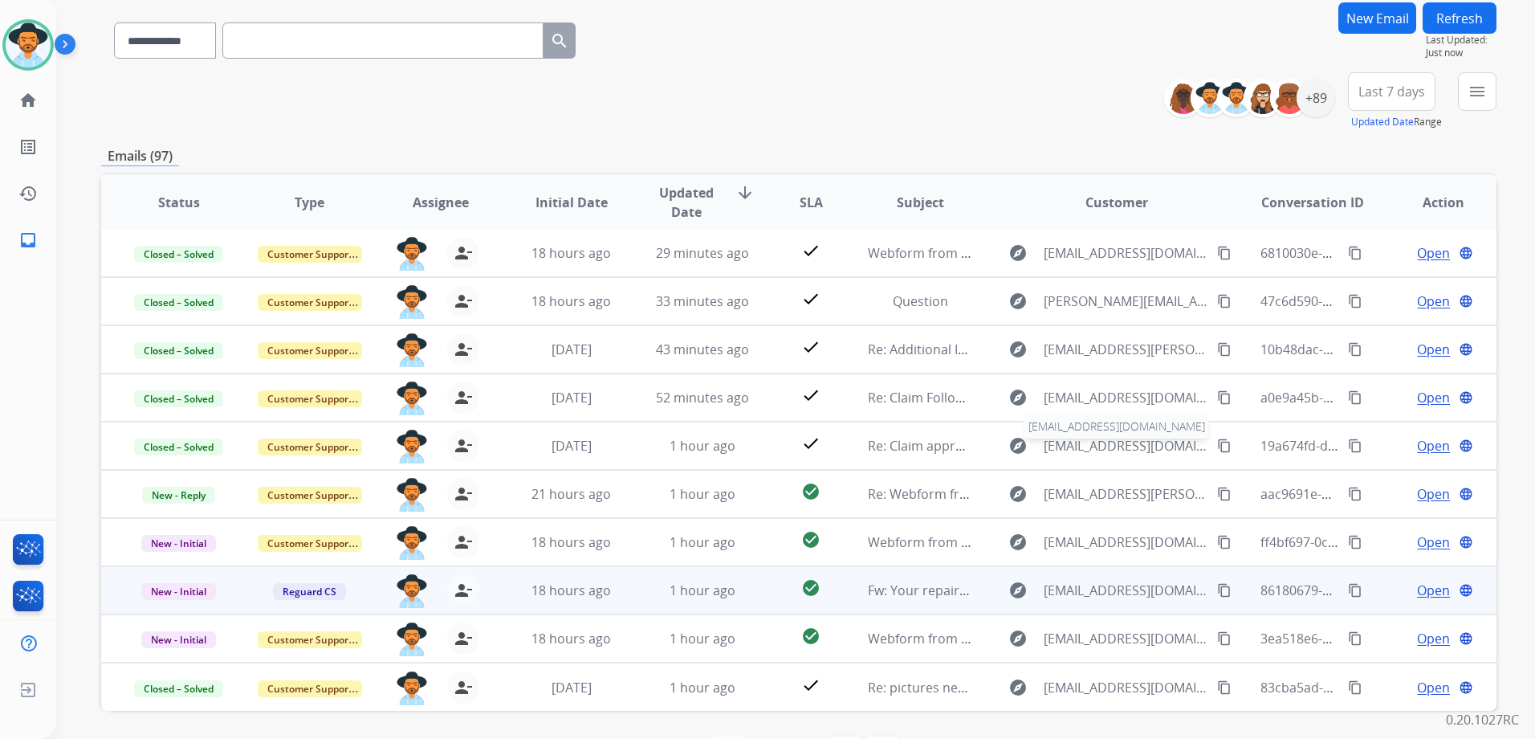
scroll to position [175, 0]
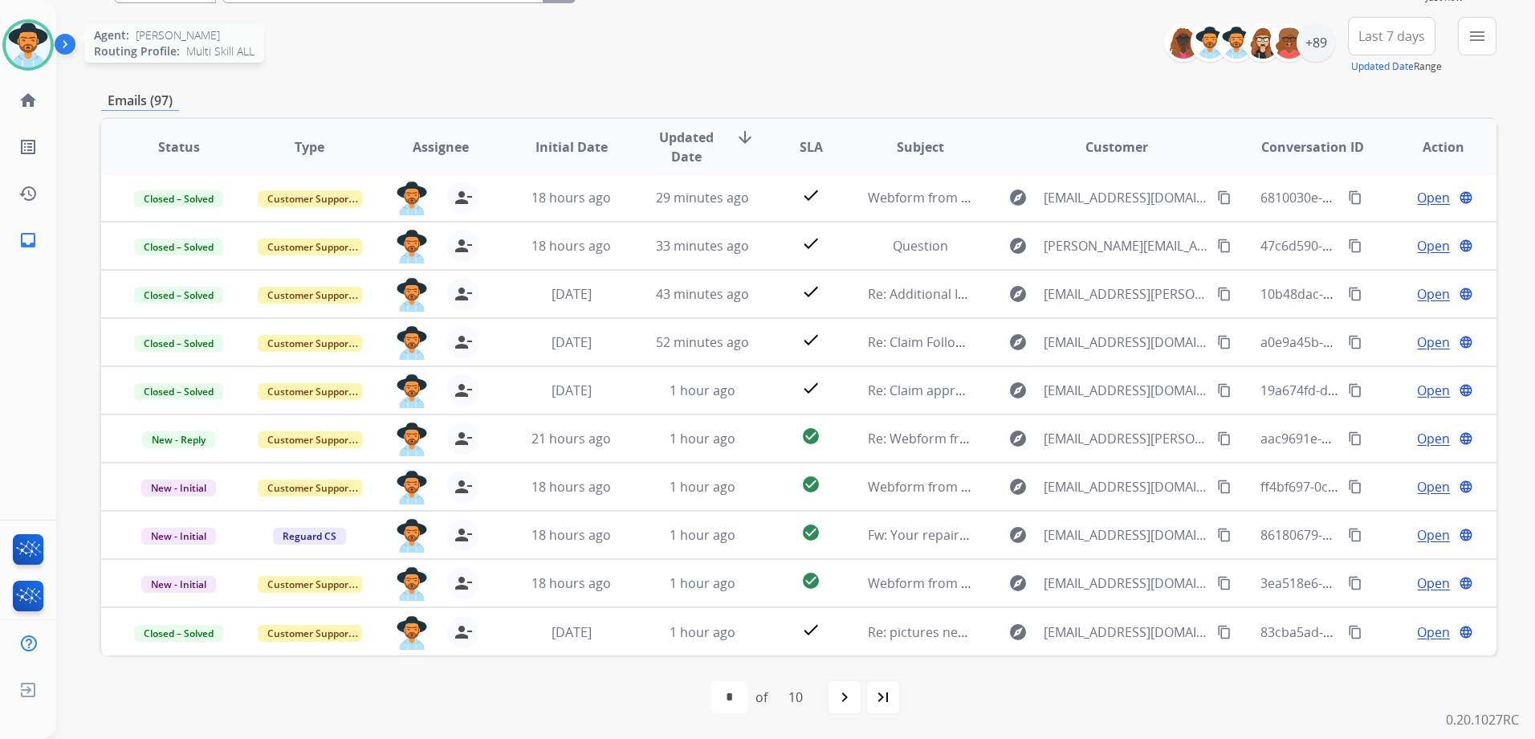
click at [34, 51] on img at bounding box center [28, 44] width 45 height 45
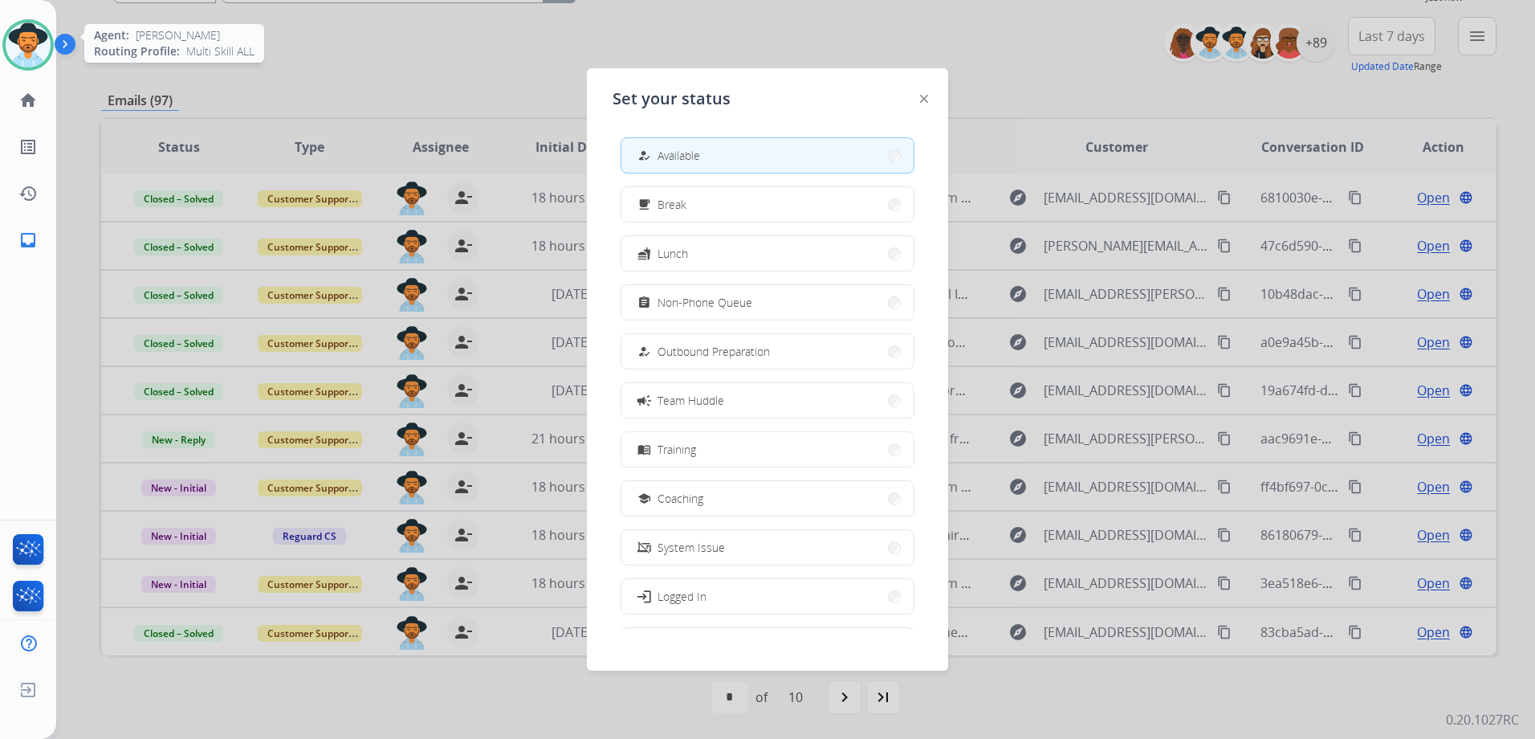
click at [32, 48] on img at bounding box center [28, 44] width 45 height 45
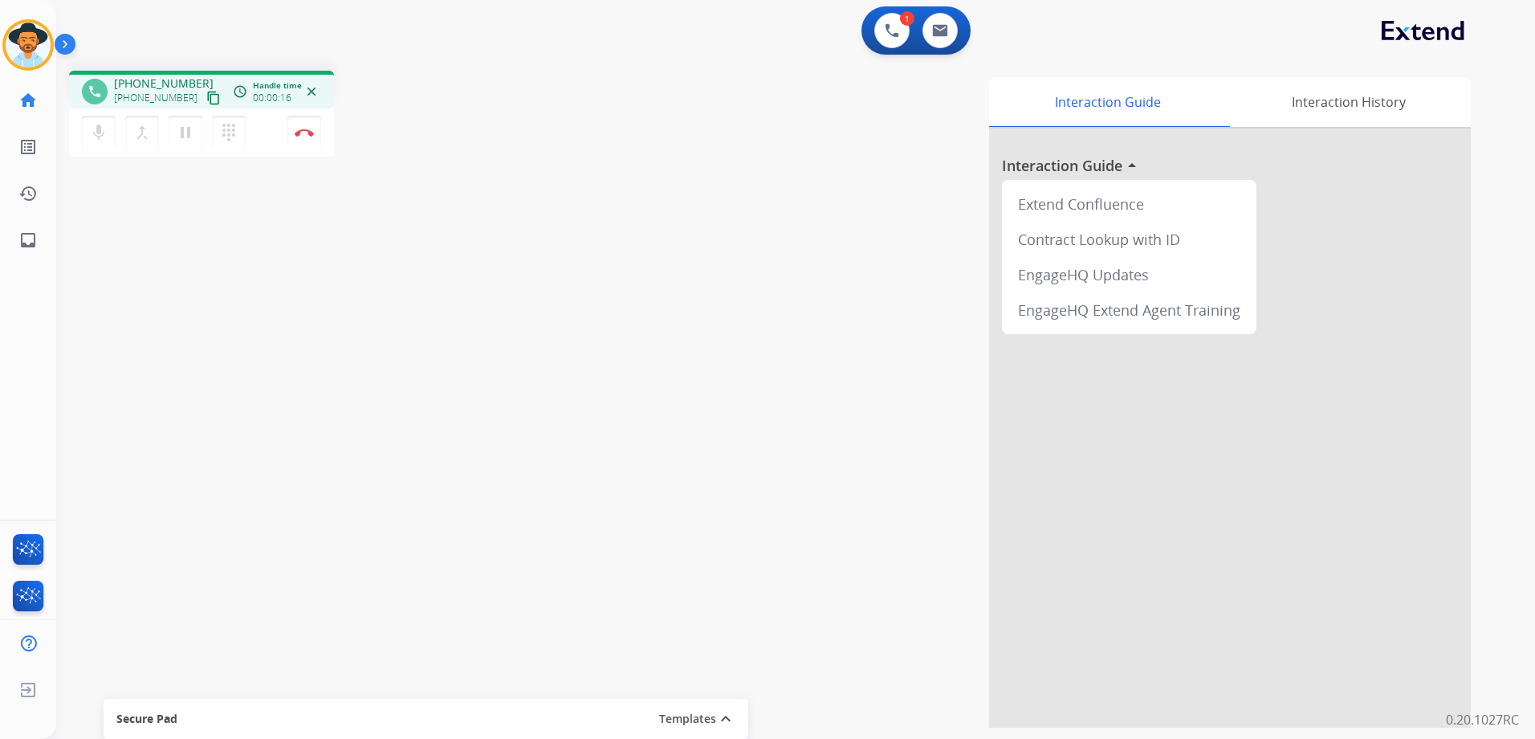
drag, startPoint x: 195, startPoint y: 96, endPoint x: 217, endPoint y: 93, distance: 21.9
click at [206, 96] on mat-icon "content_copy" at bounding box center [213, 98] width 14 height 14
drag, startPoint x: 305, startPoint y: 124, endPoint x: 315, endPoint y: 130, distance: 11.2
click at [305, 124] on button "Disconnect" at bounding box center [304, 133] width 34 height 34
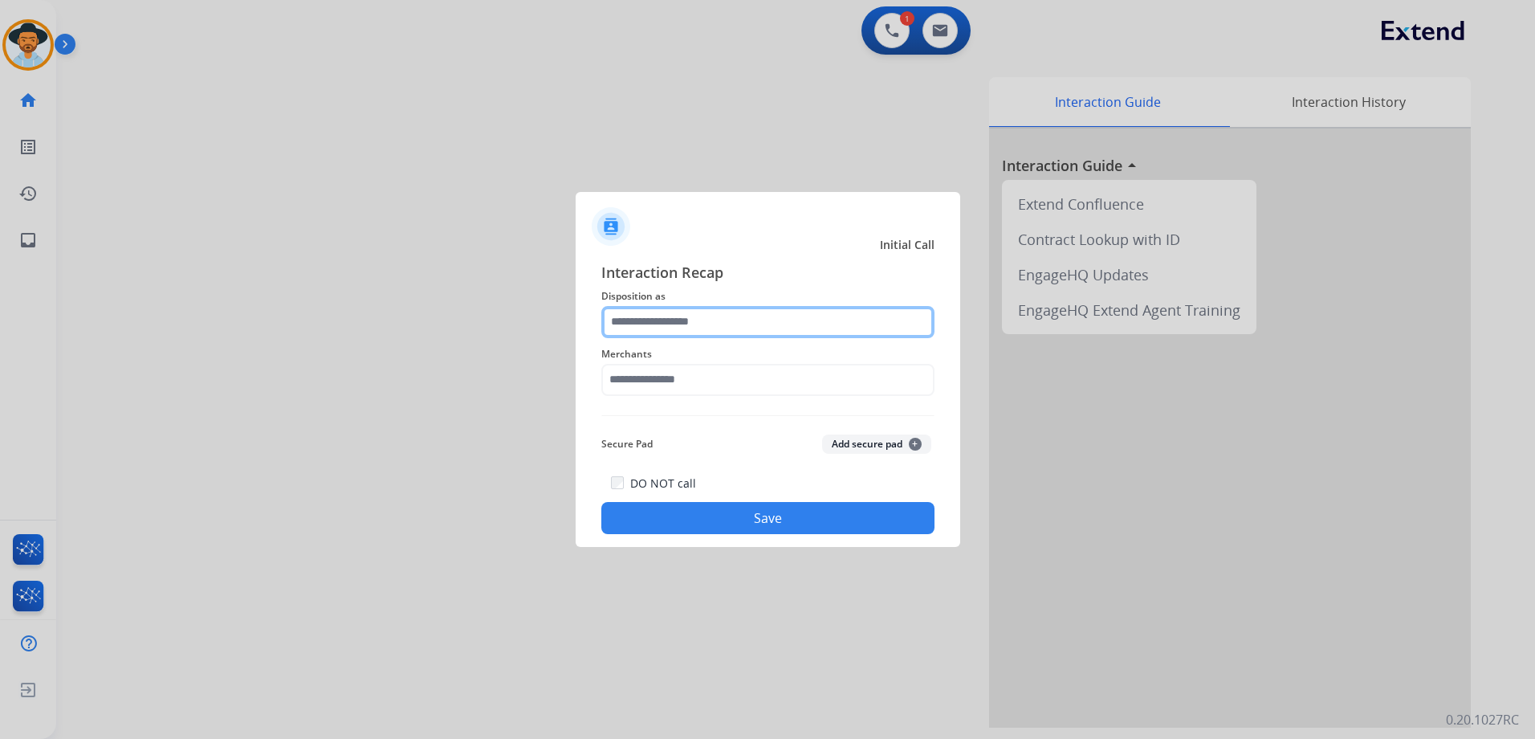
click at [745, 316] on input "text" at bounding box center [767, 322] width 333 height 32
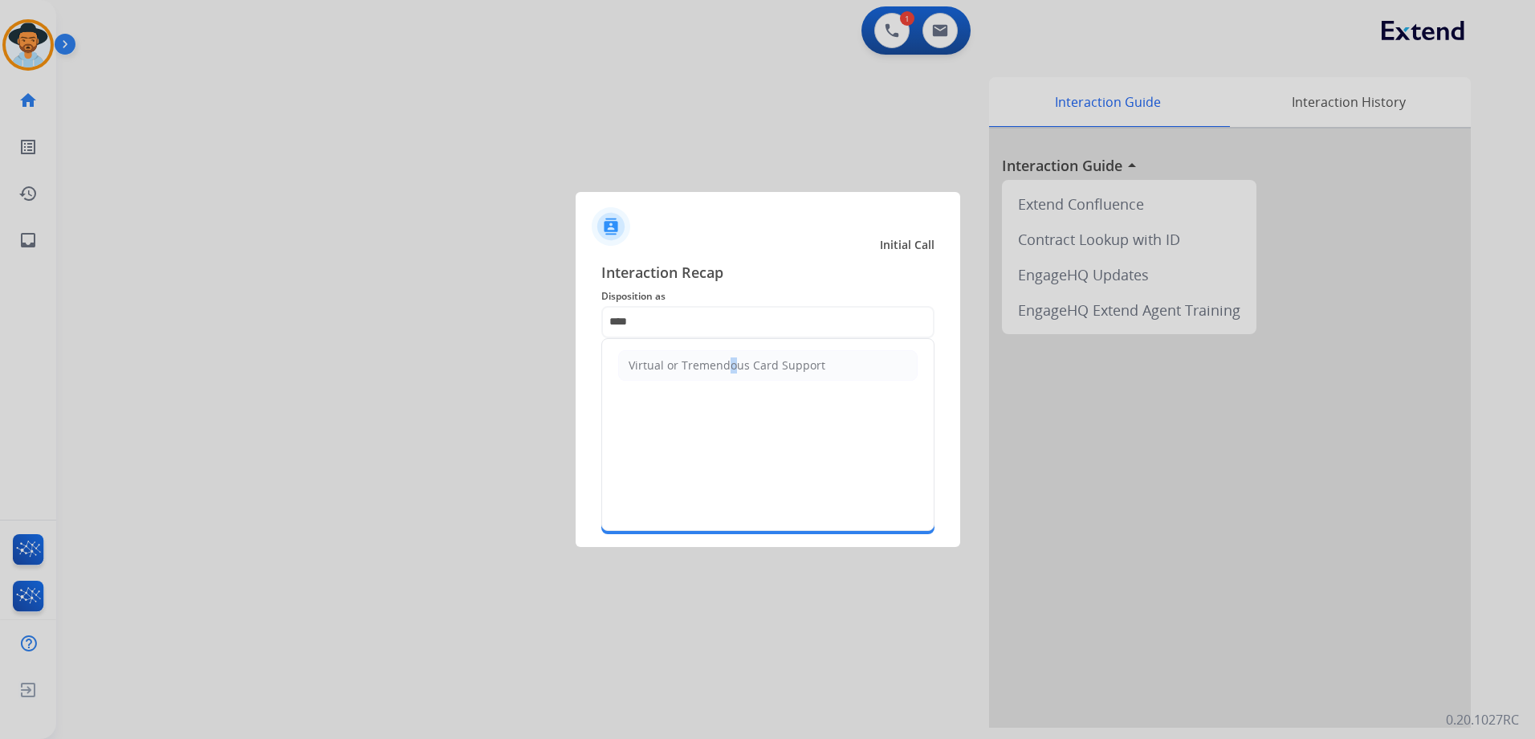
click at [719, 367] on div "Virtual or Tremendous Card Support" at bounding box center [727, 365] width 197 height 16
type input "**********"
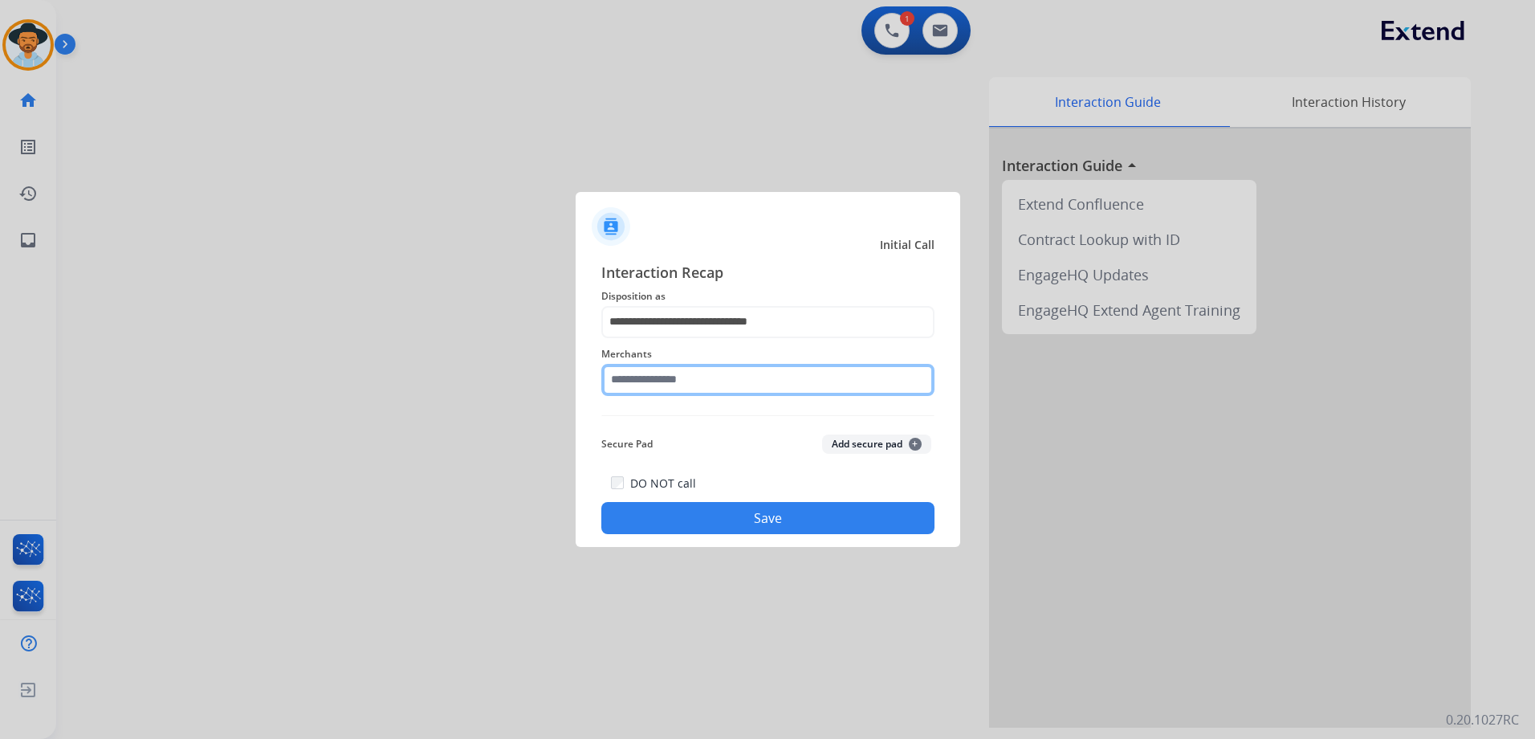
click at [711, 378] on input "text" at bounding box center [767, 380] width 333 height 32
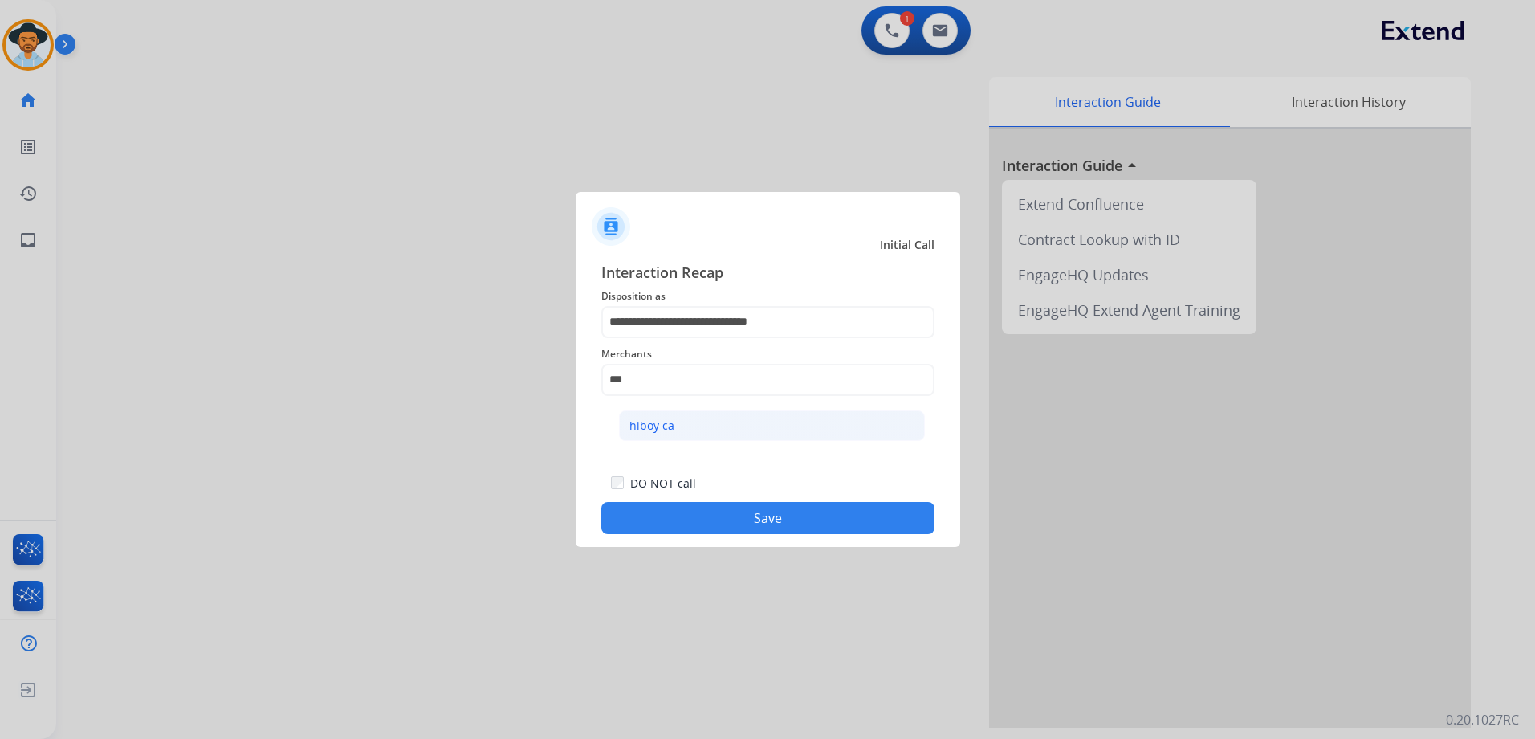
click at [666, 434] on li "hiboy ca" at bounding box center [772, 425] width 306 height 31
type input "********"
click at [768, 519] on button "Save" at bounding box center [767, 518] width 333 height 32
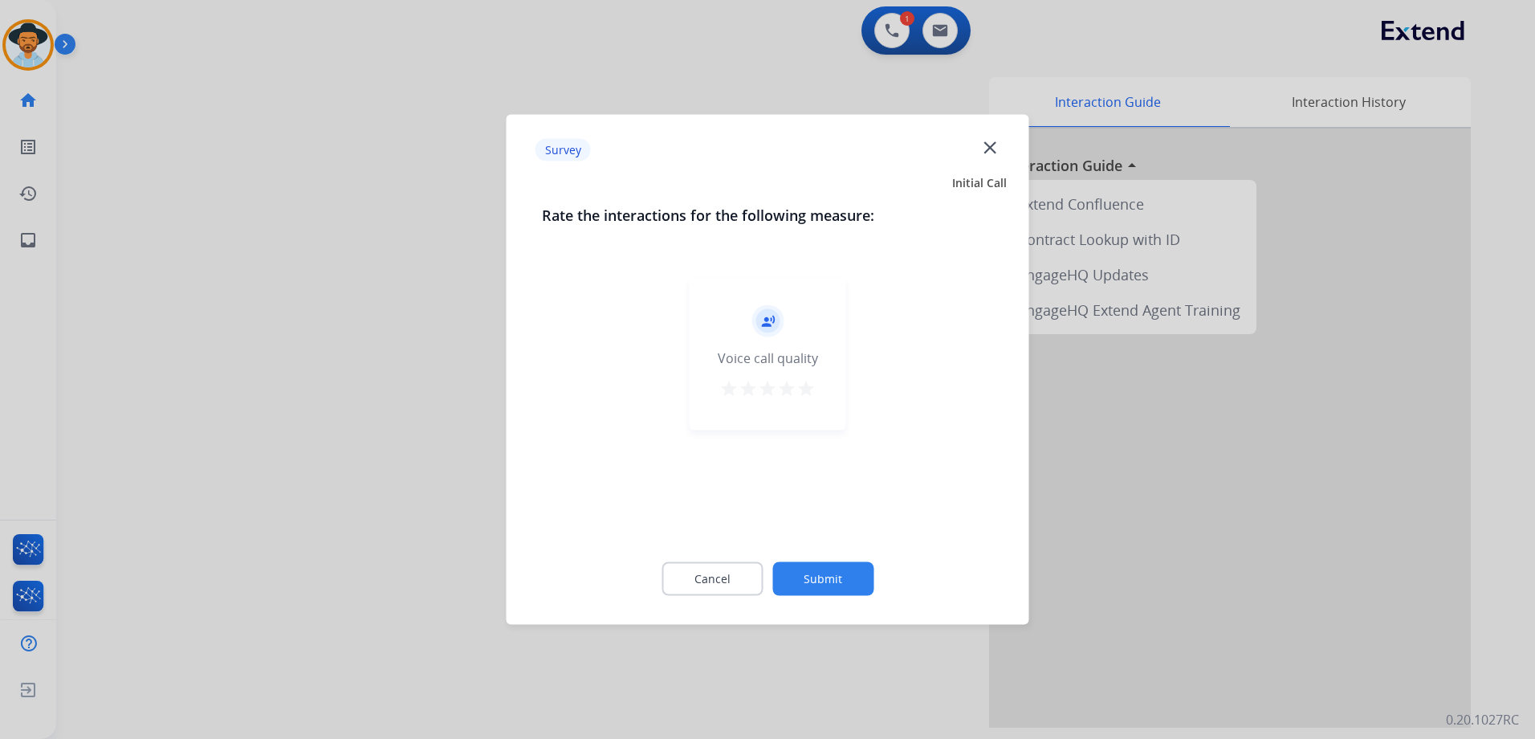
click at [804, 393] on mat-icon "star" at bounding box center [805, 388] width 19 height 19
click at [845, 569] on button "Submit" at bounding box center [822, 579] width 101 height 34
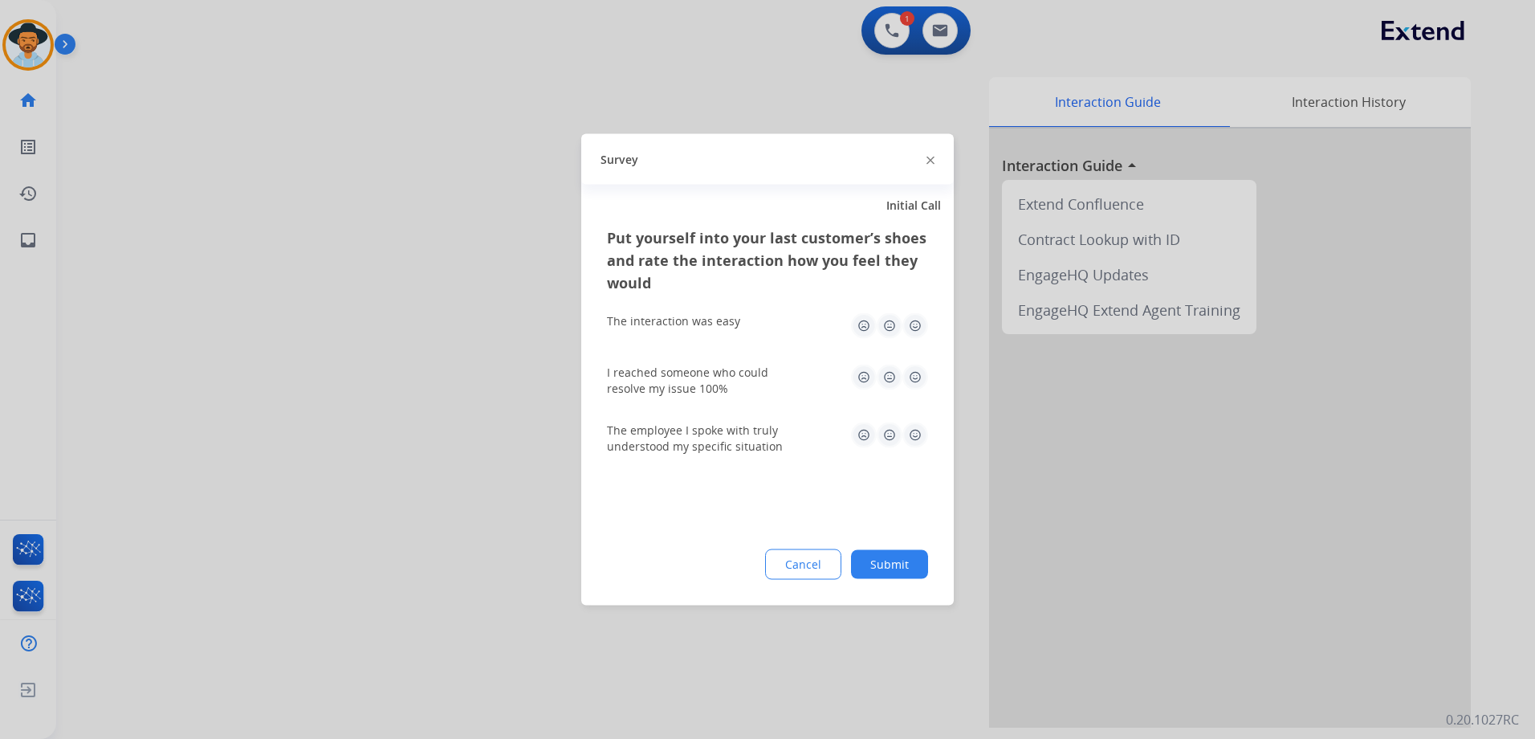
click at [916, 326] on img at bounding box center [915, 326] width 26 height 26
click at [917, 375] on img at bounding box center [915, 378] width 26 height 26
click at [919, 427] on img at bounding box center [915, 435] width 26 height 26
click at [904, 576] on button "Submit" at bounding box center [889, 564] width 77 height 29
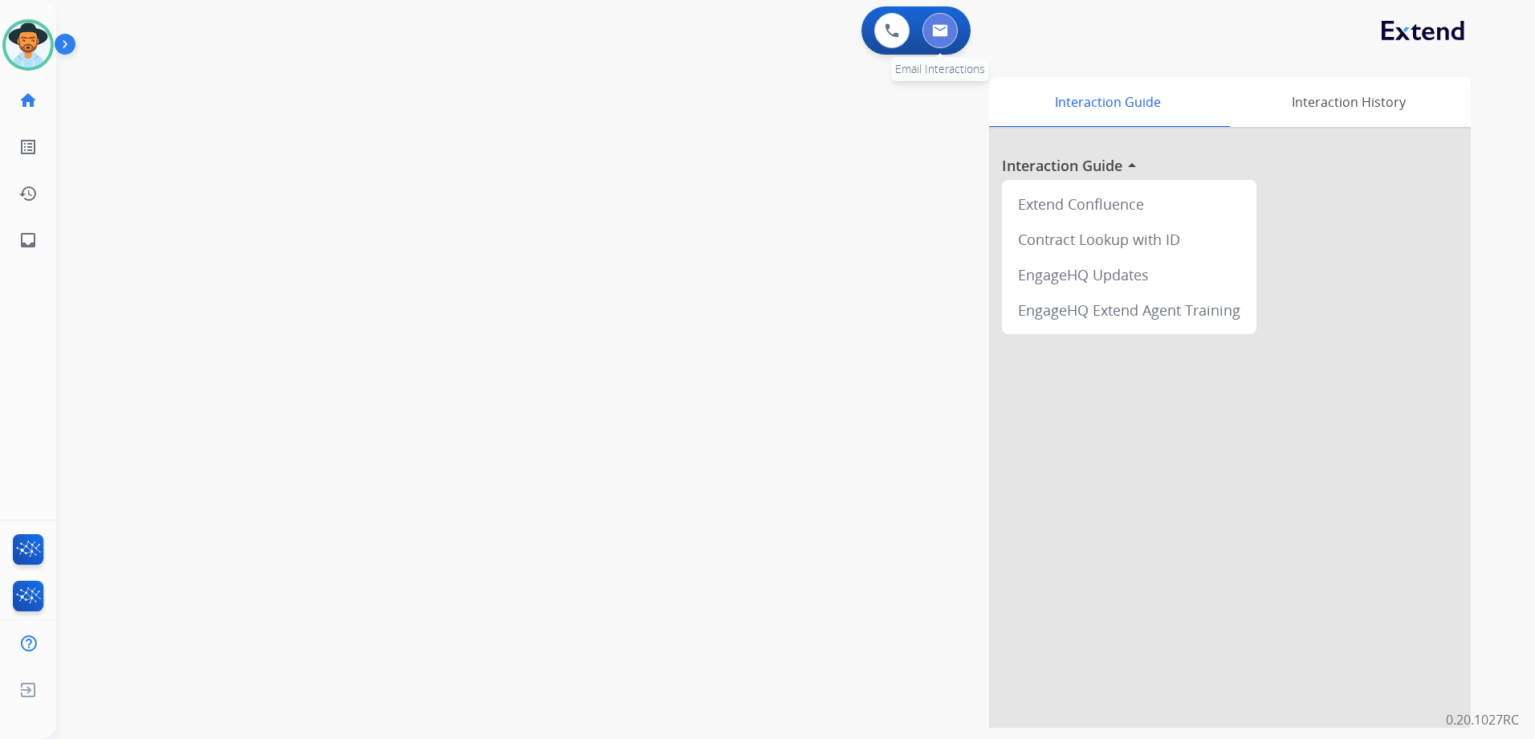
click at [957, 31] on button at bounding box center [940, 30] width 35 height 35
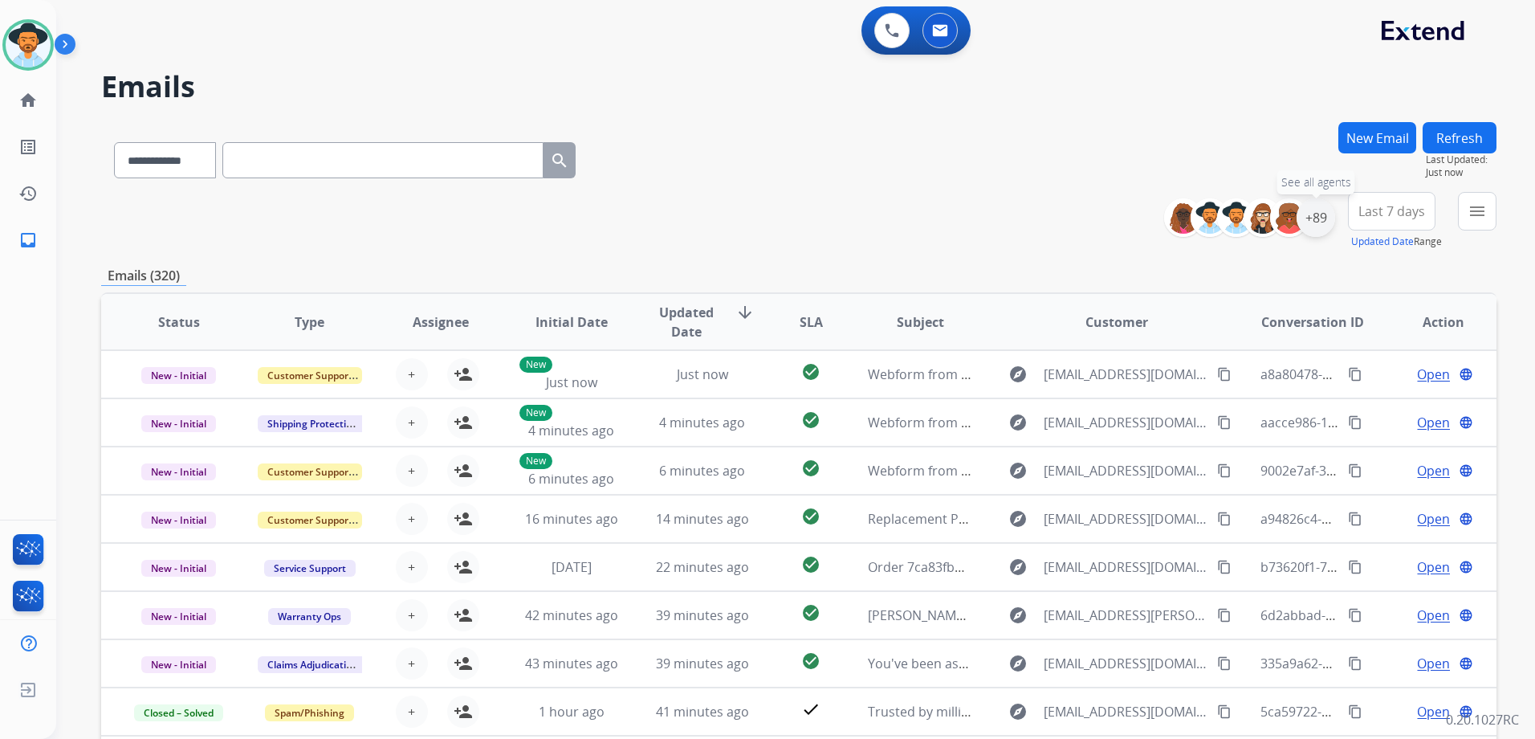
click at [1322, 230] on div "+89" at bounding box center [1316, 217] width 39 height 39
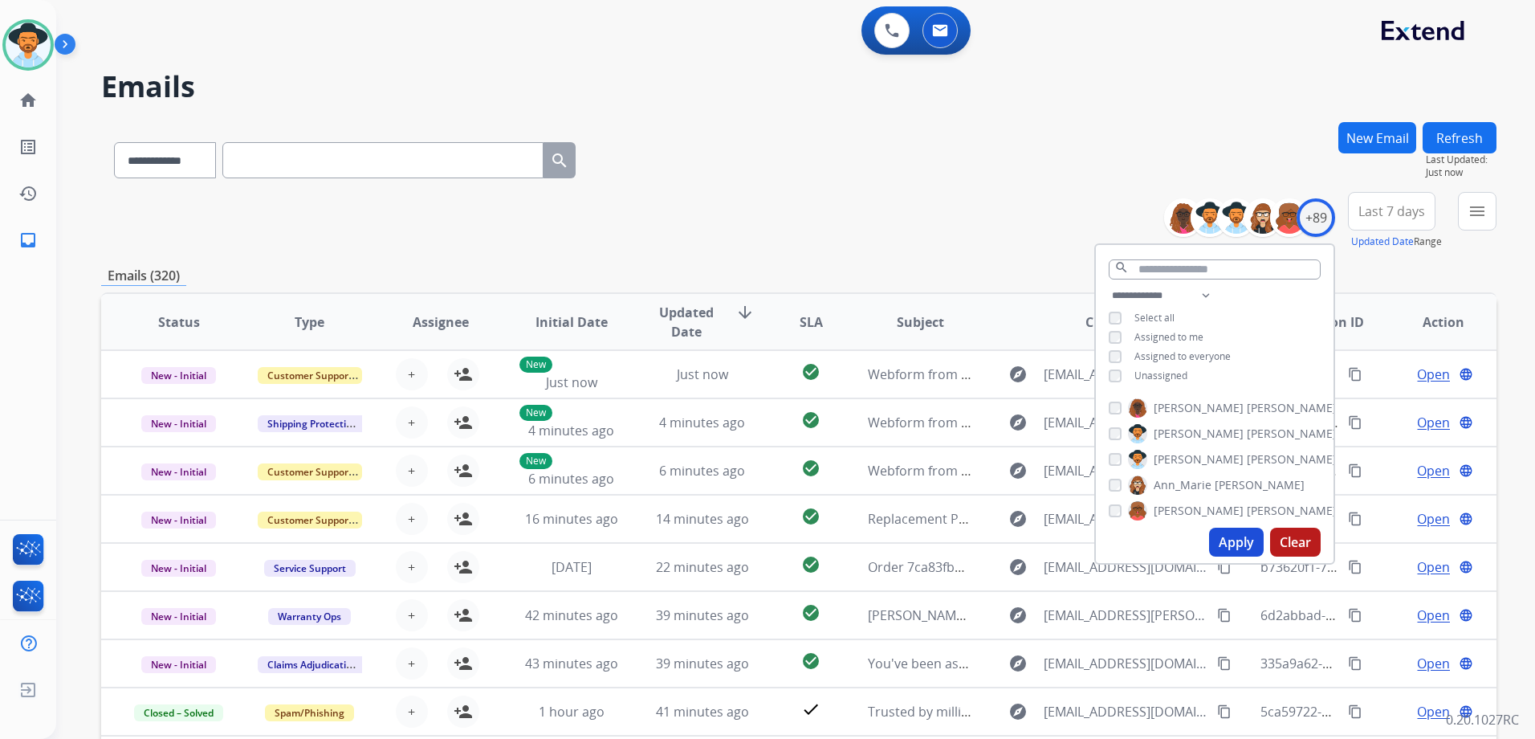
click at [1152, 373] on span "Unassigned" at bounding box center [1160, 376] width 53 height 14
click at [1240, 543] on button "Apply" at bounding box center [1236, 541] width 55 height 29
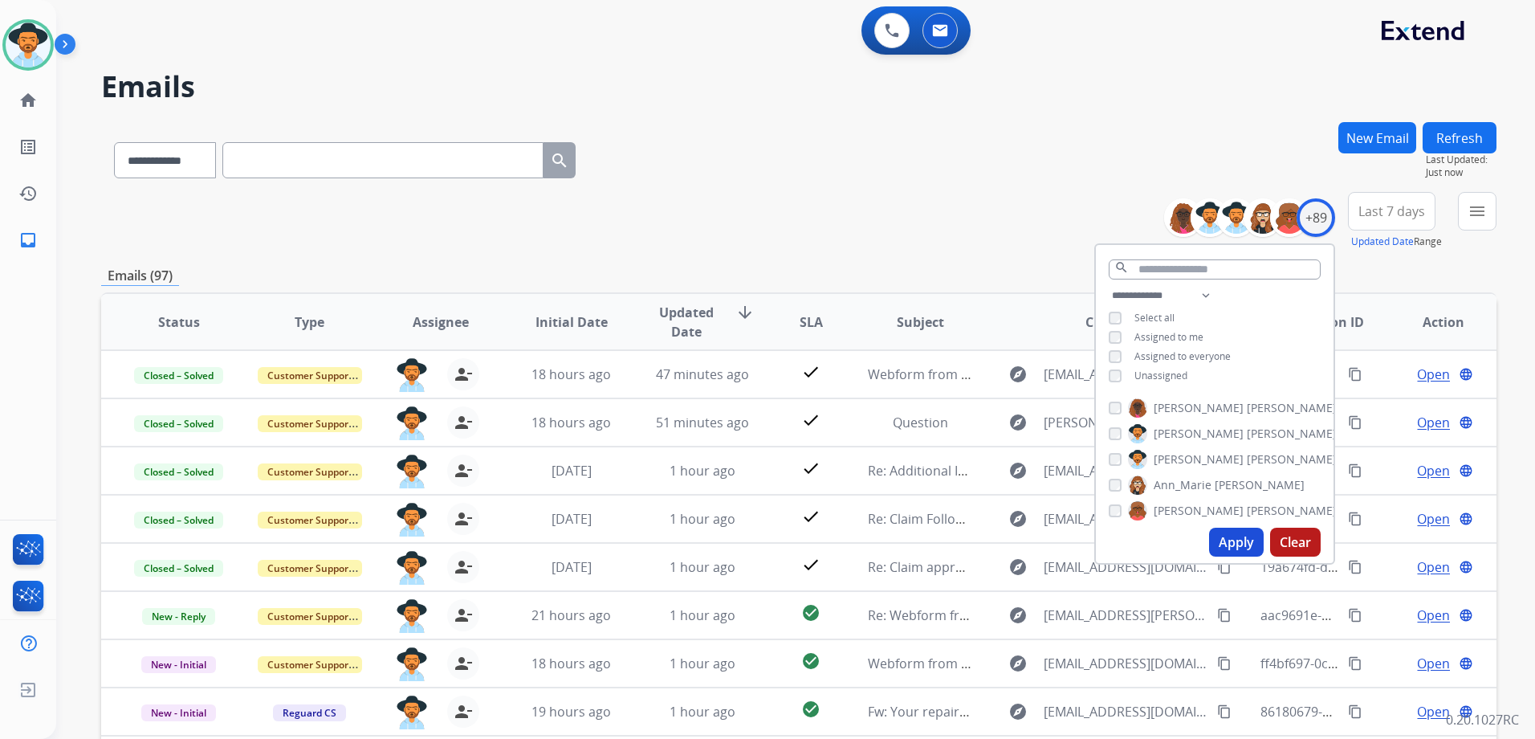
click at [827, 270] on div "Emails (97)" at bounding box center [798, 276] width 1395 height 20
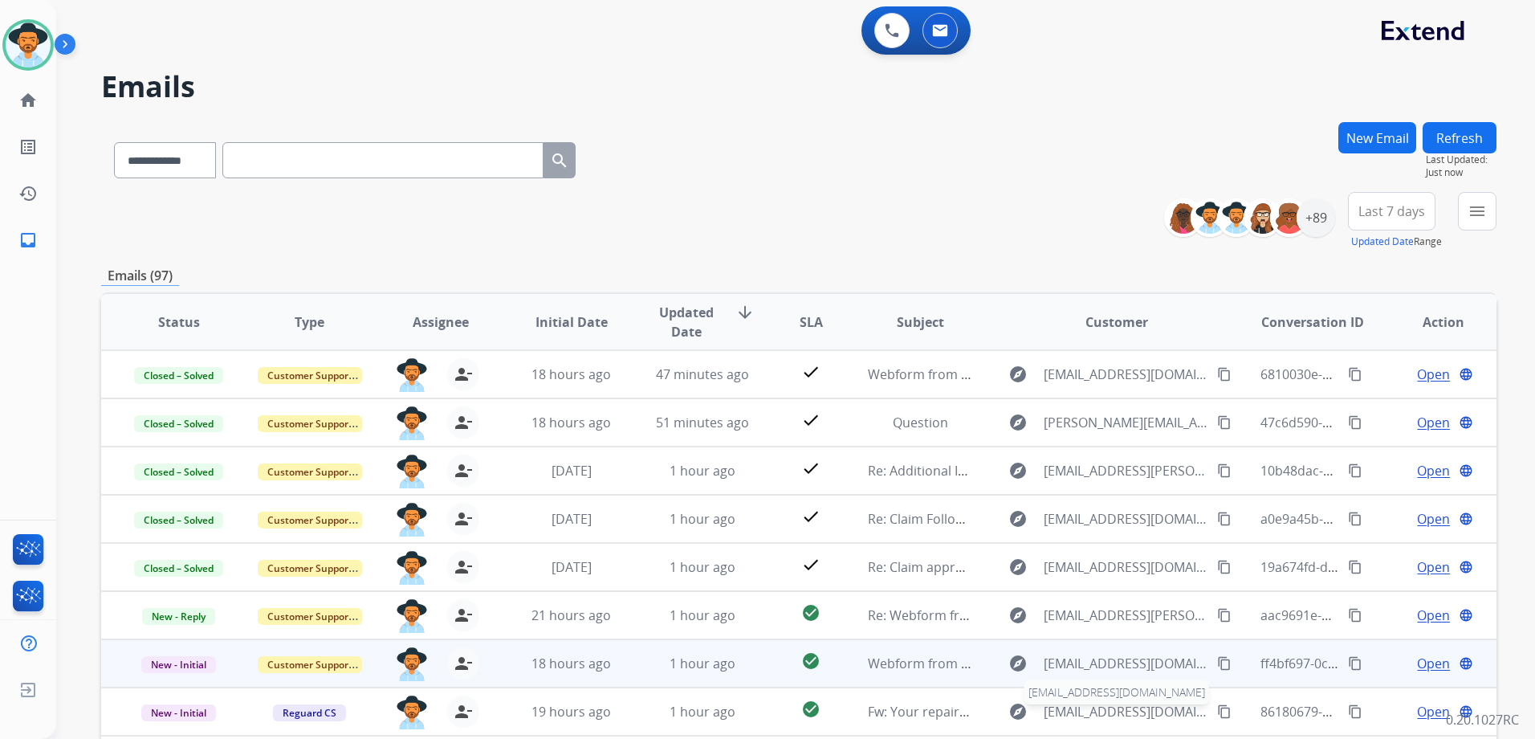
scroll to position [2, 0]
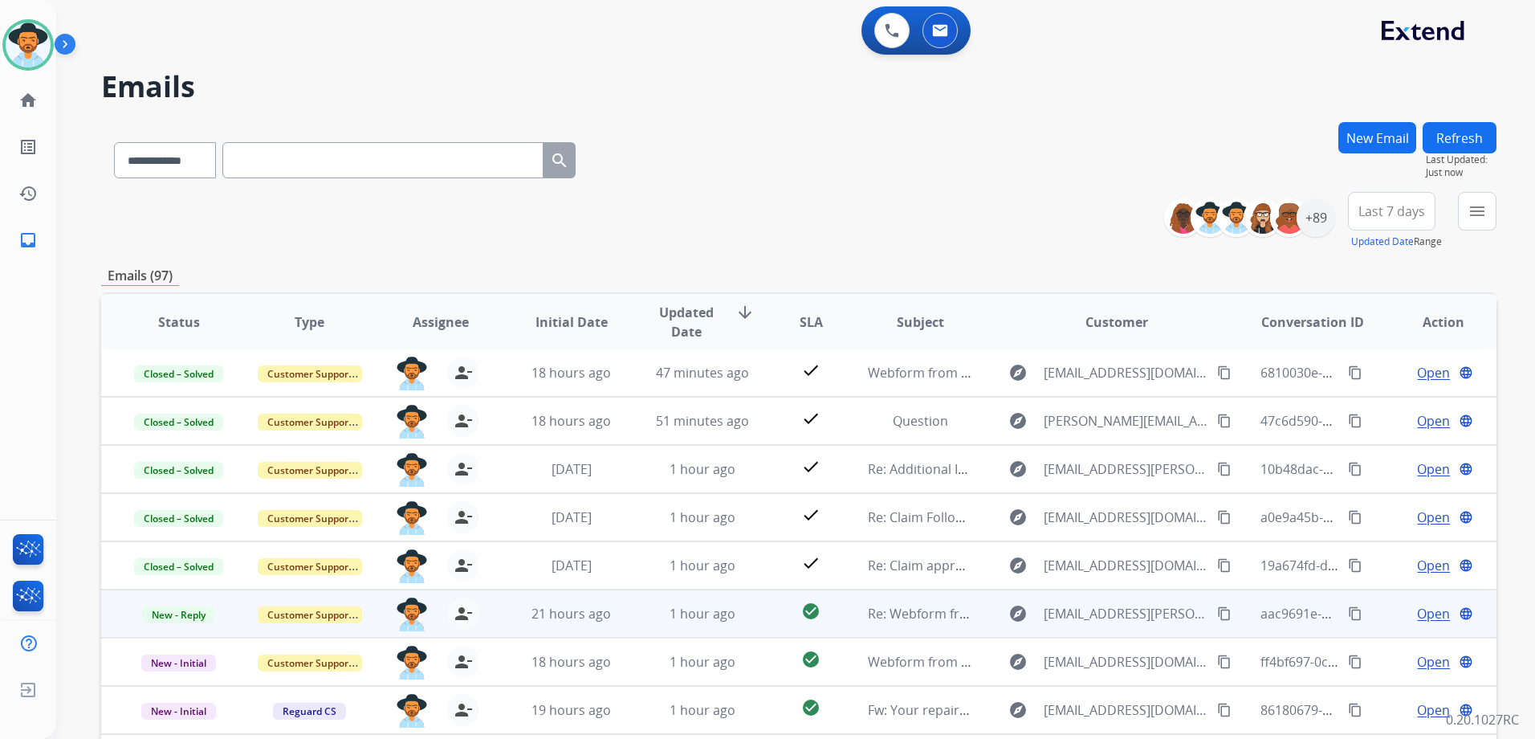
click at [1429, 609] on span "Open" at bounding box center [1433, 613] width 33 height 19
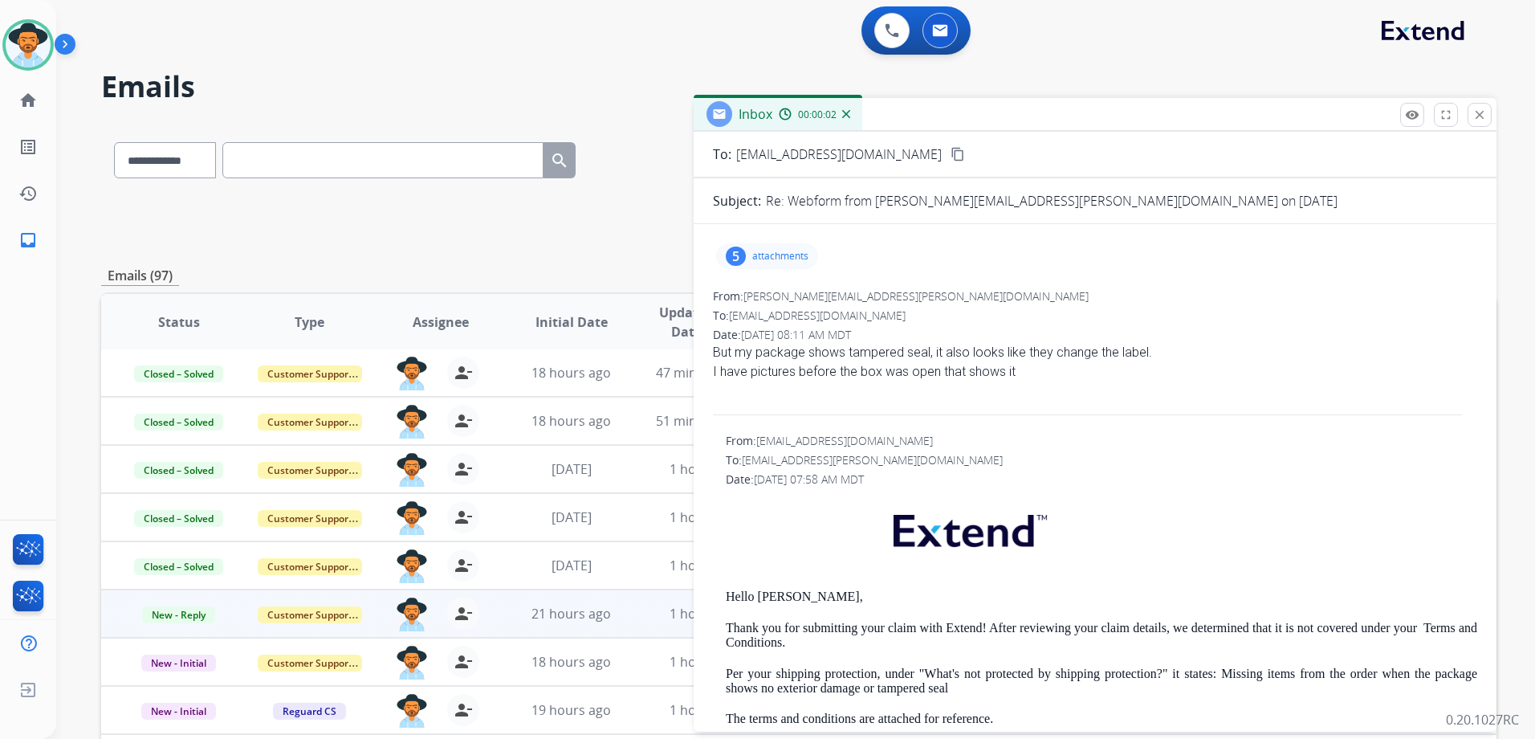
scroll to position [241, 0]
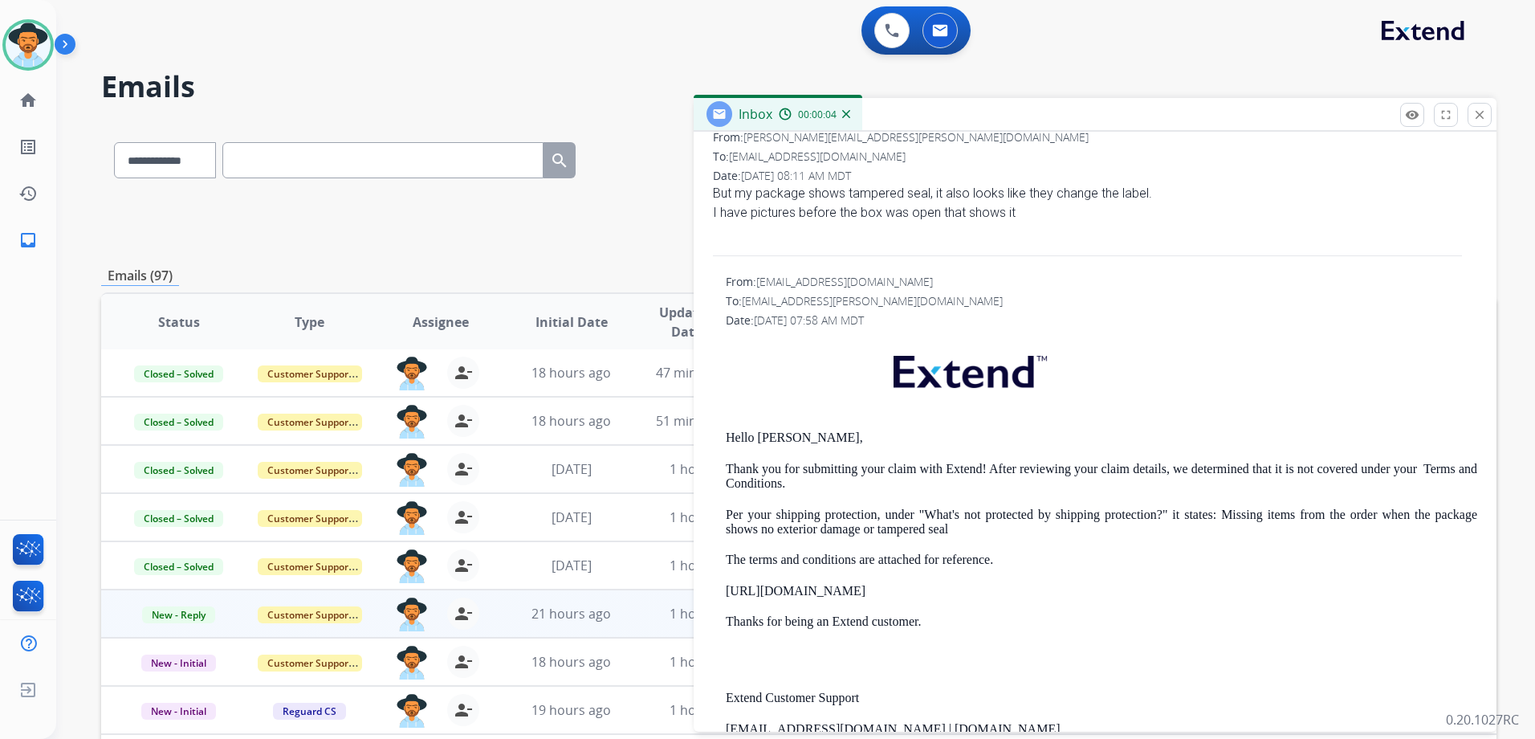
drag, startPoint x: 725, startPoint y: 462, endPoint x: 993, endPoint y: 595, distance: 299.1
click at [993, 595] on div "From: [EMAIL_ADDRESS][DOMAIN_NAME] To: [PERSON_NAME][EMAIL_ADDRESS][PERSON_NAME…" at bounding box center [1095, 588] width 764 height 629
drag, startPoint x: 993, startPoint y: 595, endPoint x: 969, endPoint y: 560, distance: 42.1
click at [1482, 116] on mat-icon "close" at bounding box center [1479, 115] width 14 height 14
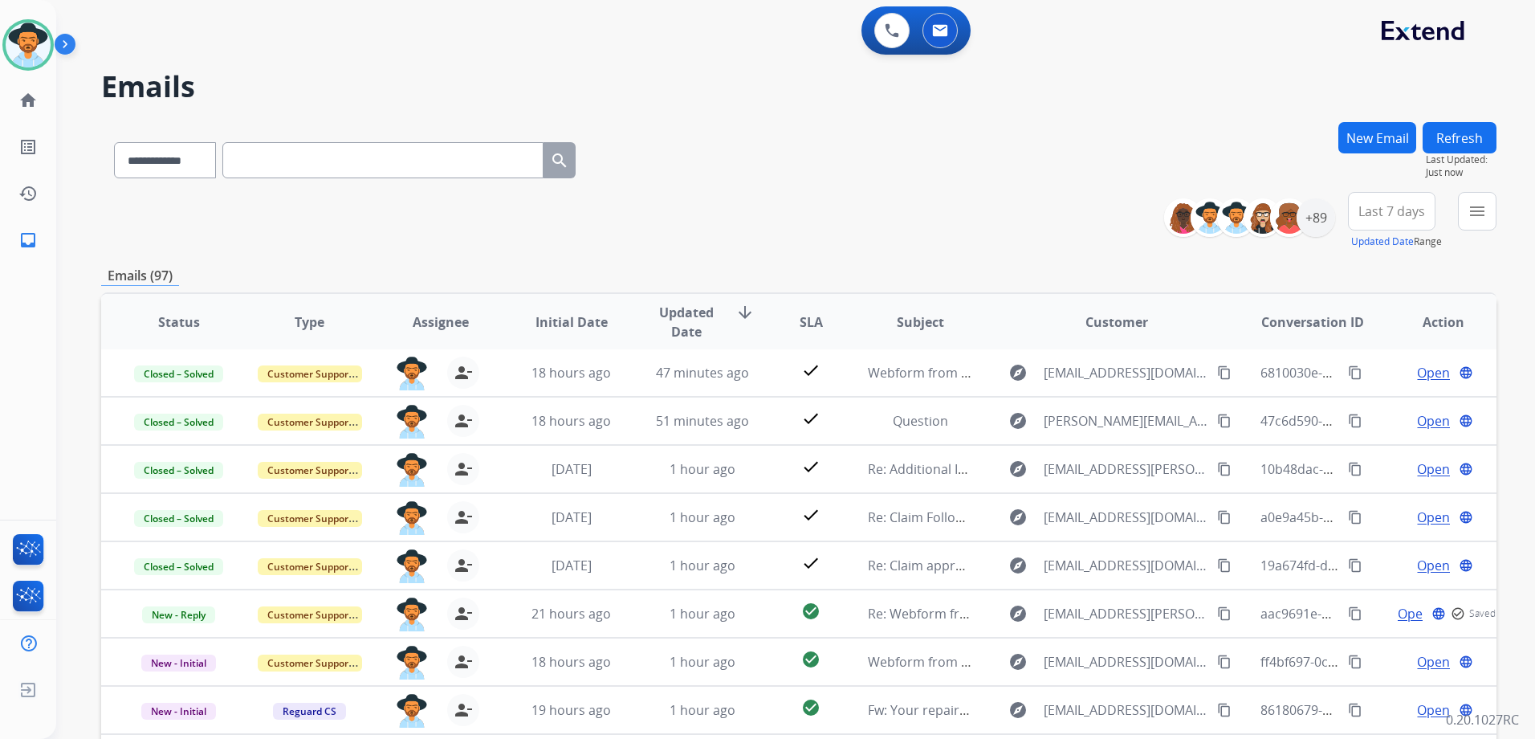
click at [1410, 128] on button "New Email" at bounding box center [1377, 137] width 78 height 31
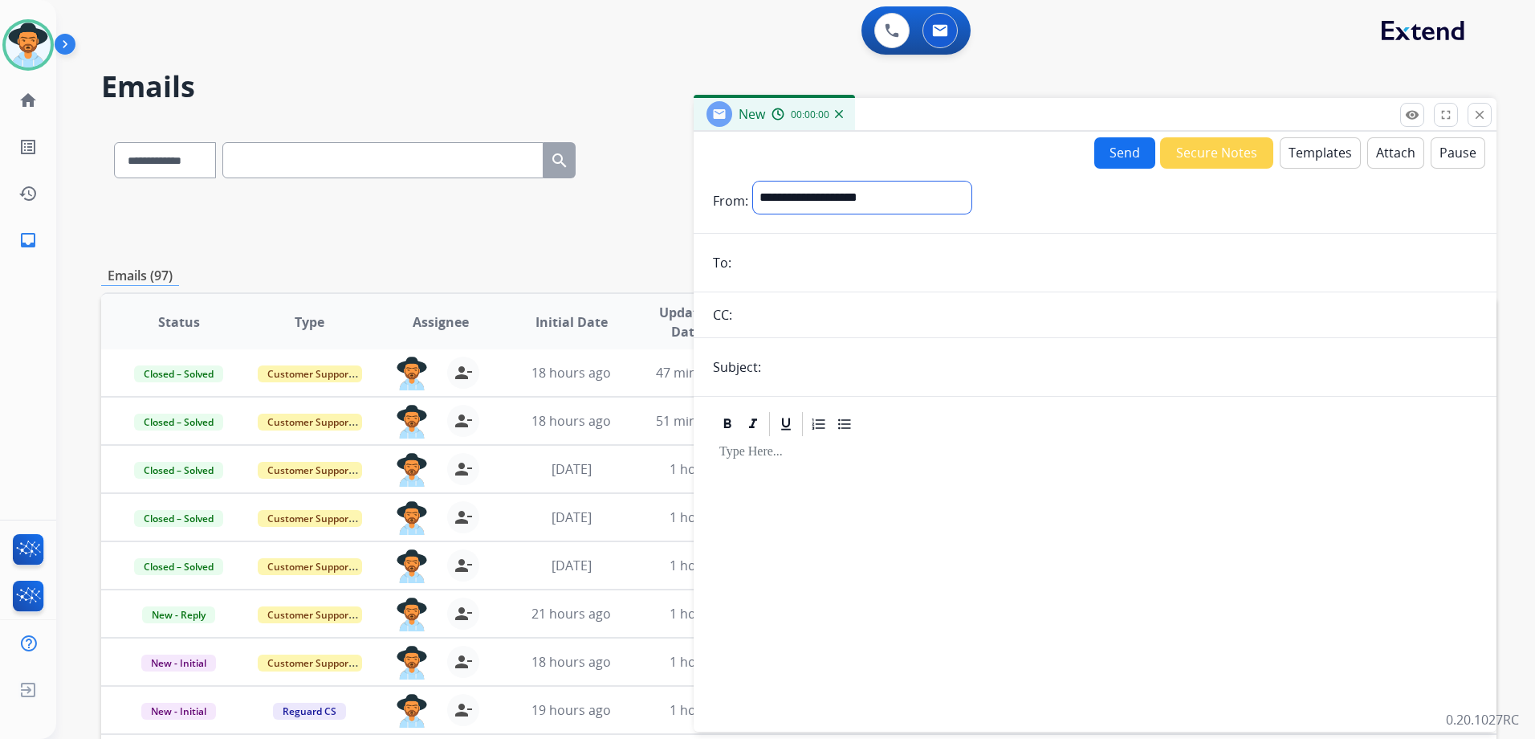
drag, startPoint x: 898, startPoint y: 184, endPoint x: 850, endPoint y: 214, distance: 56.6
click at [898, 184] on select "**********" at bounding box center [862, 197] width 218 height 32
select select "**********"
click at [753, 181] on select "**********" at bounding box center [862, 197] width 218 height 32
click at [1317, 149] on button "Templates" at bounding box center [1320, 152] width 81 height 31
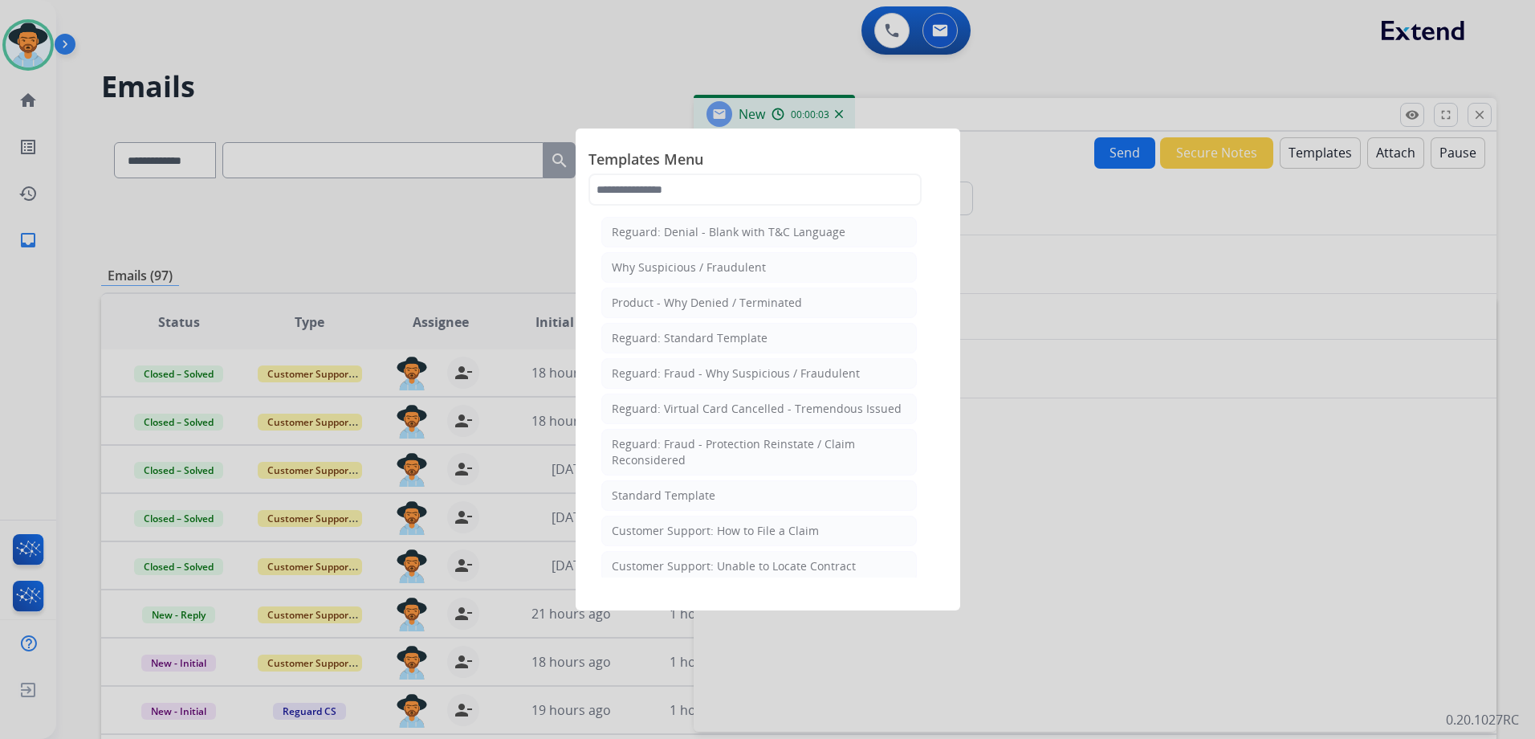
drag, startPoint x: 745, startPoint y: 503, endPoint x: 785, endPoint y: 503, distance: 40.2
click at [753, 503] on li "Standard Template" at bounding box center [759, 495] width 316 height 31
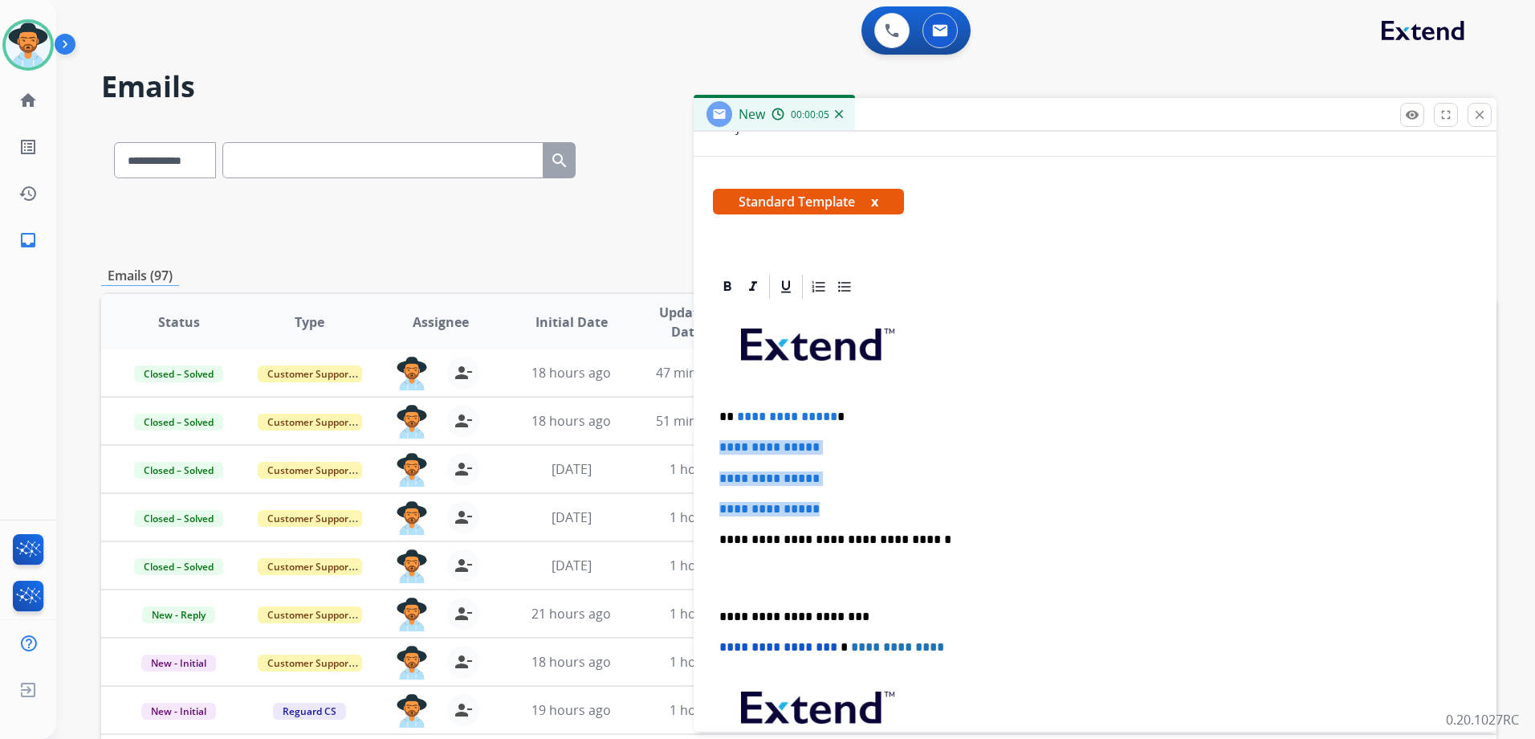
drag, startPoint x: 715, startPoint y: 442, endPoint x: 845, endPoint y: 504, distance: 143.6
click at [845, 504] on div "**********" at bounding box center [1095, 577] width 764 height 552
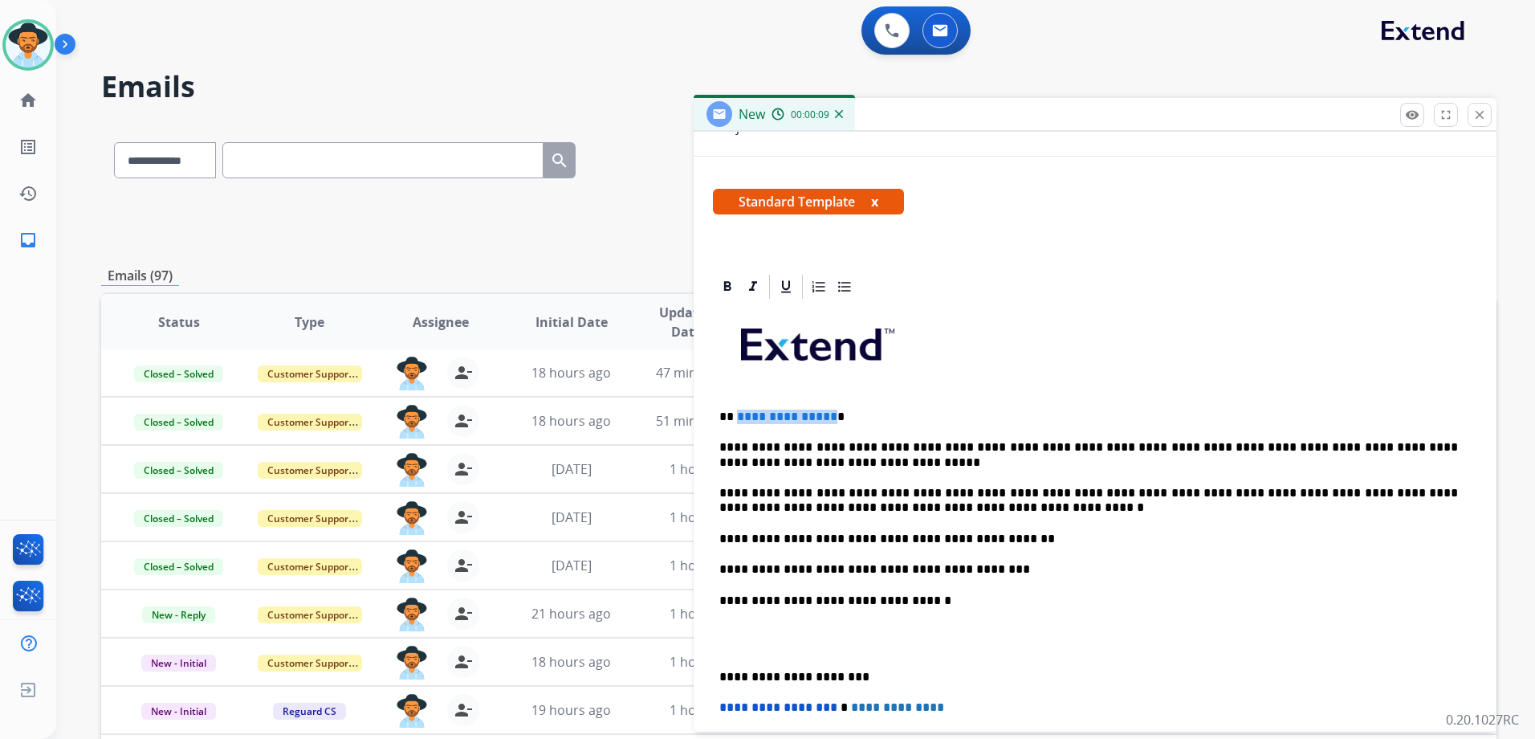
drag, startPoint x: 826, startPoint y: 413, endPoint x: 735, endPoint y: 396, distance: 93.2
click at [735, 396] on div "**********" at bounding box center [1095, 607] width 764 height 613
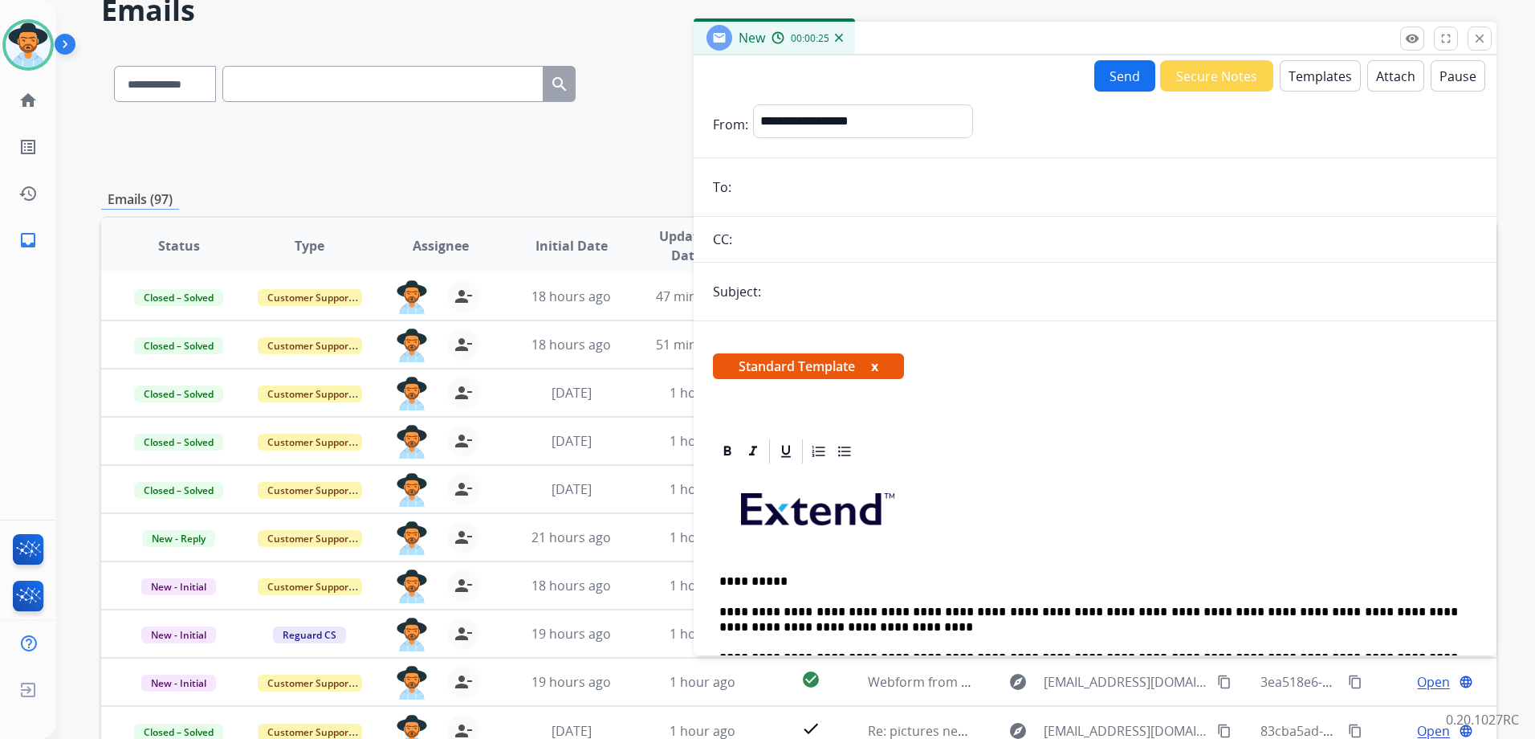
scroll to position [0, 0]
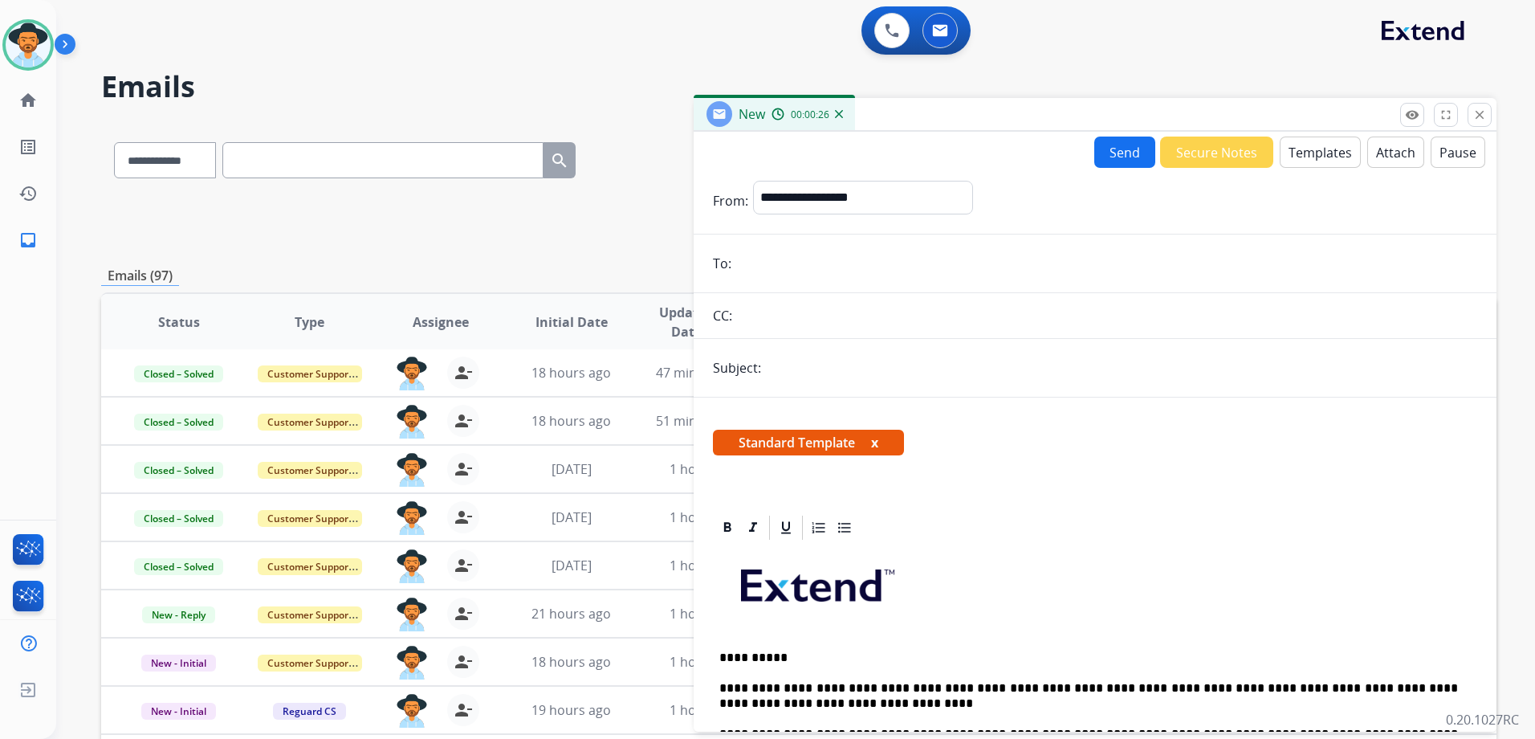
click at [746, 259] on input "email" at bounding box center [1106, 263] width 741 height 32
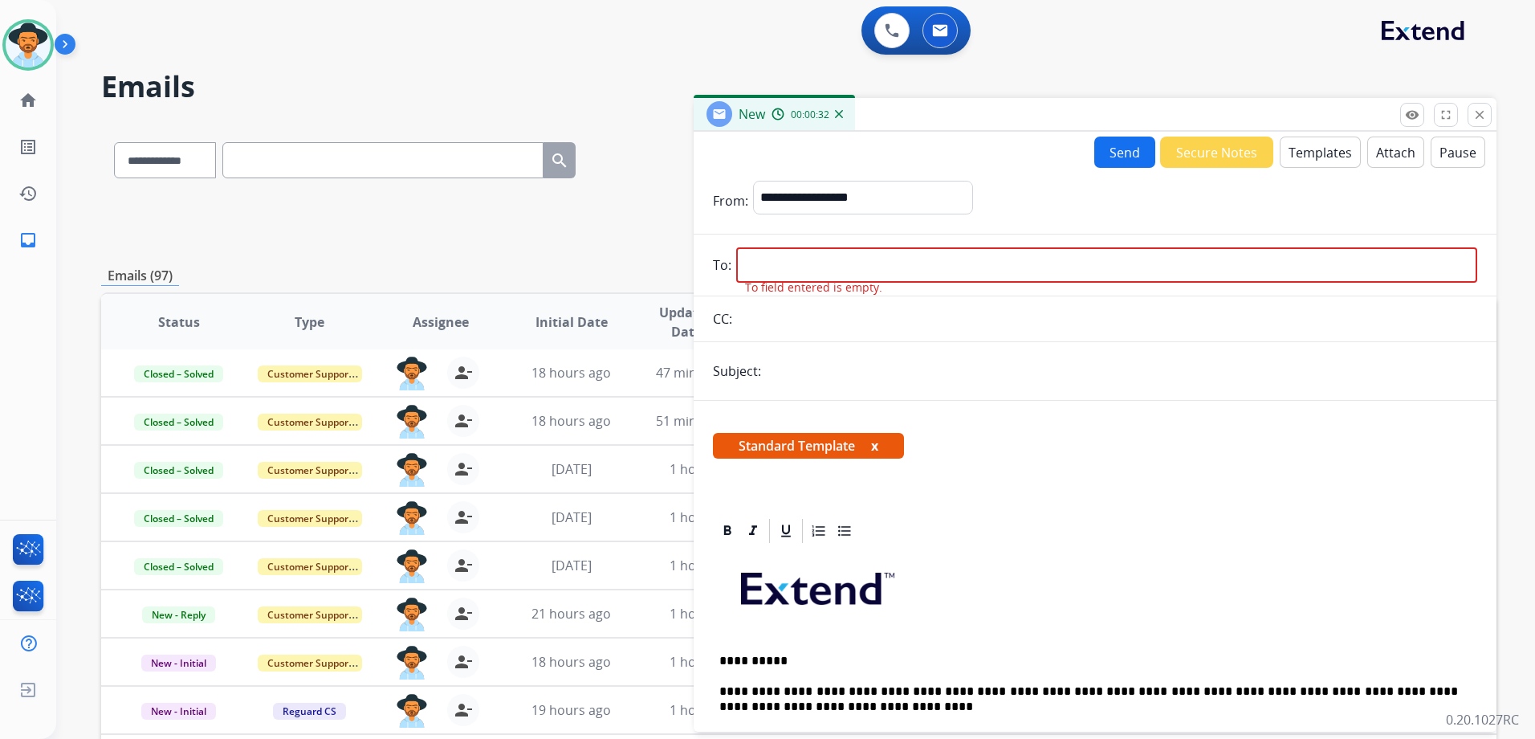
paste input "**********"
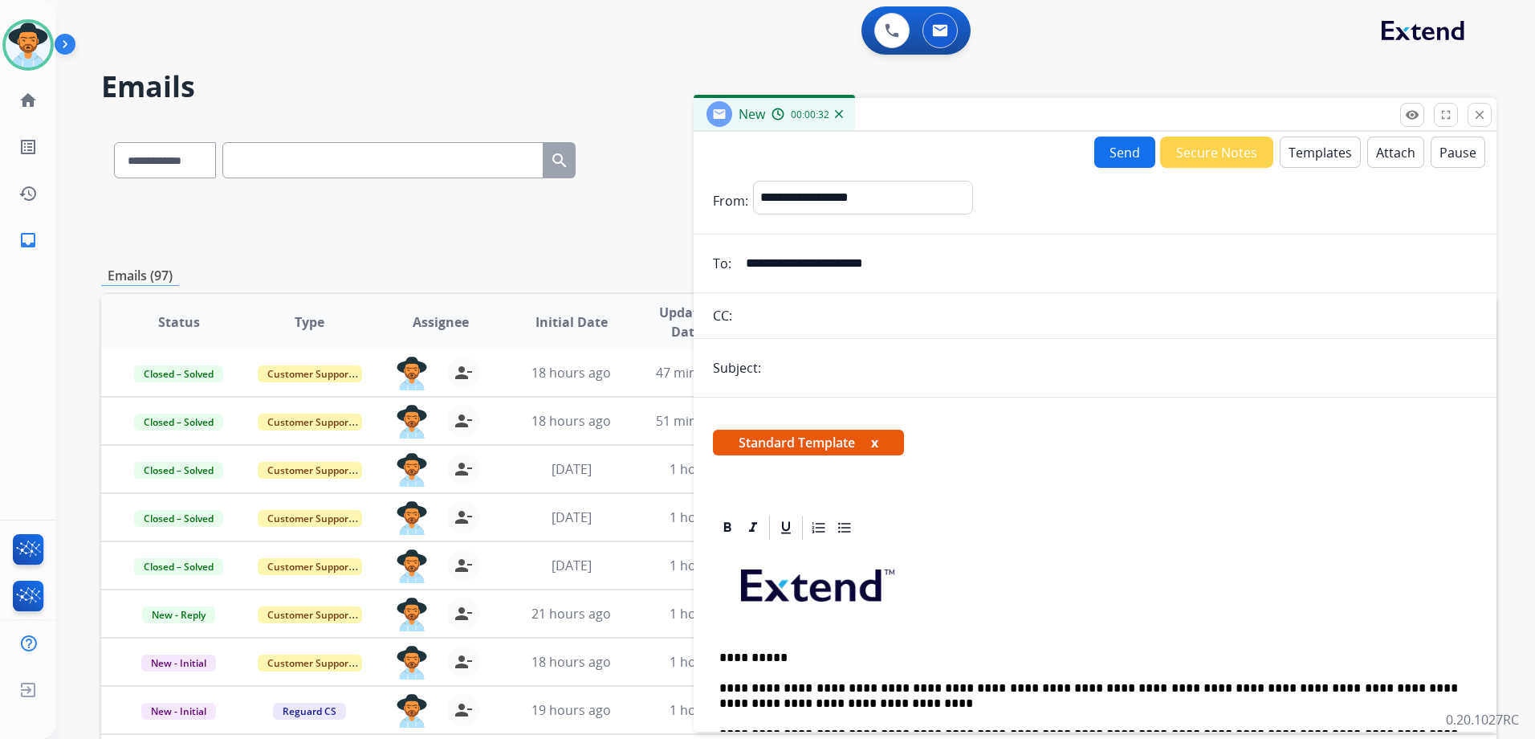
type input "**********"
drag, startPoint x: 882, startPoint y: 365, endPoint x: 910, endPoint y: 374, distance: 28.9
click at [882, 365] on input "text" at bounding box center [1121, 368] width 711 height 32
type input "**********"
click at [1116, 148] on button "Send" at bounding box center [1124, 151] width 61 height 31
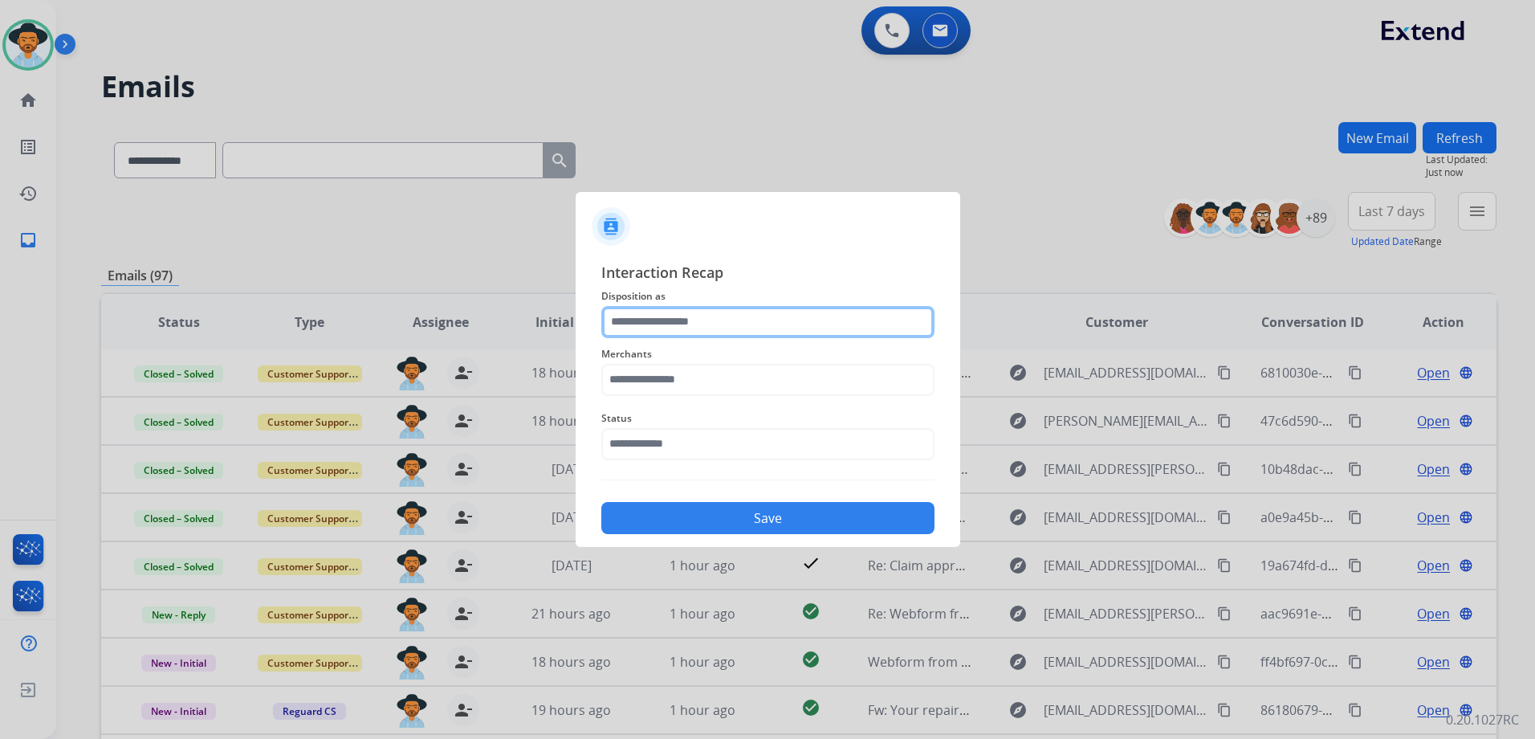
click at [735, 323] on input "text" at bounding box center [767, 322] width 333 height 32
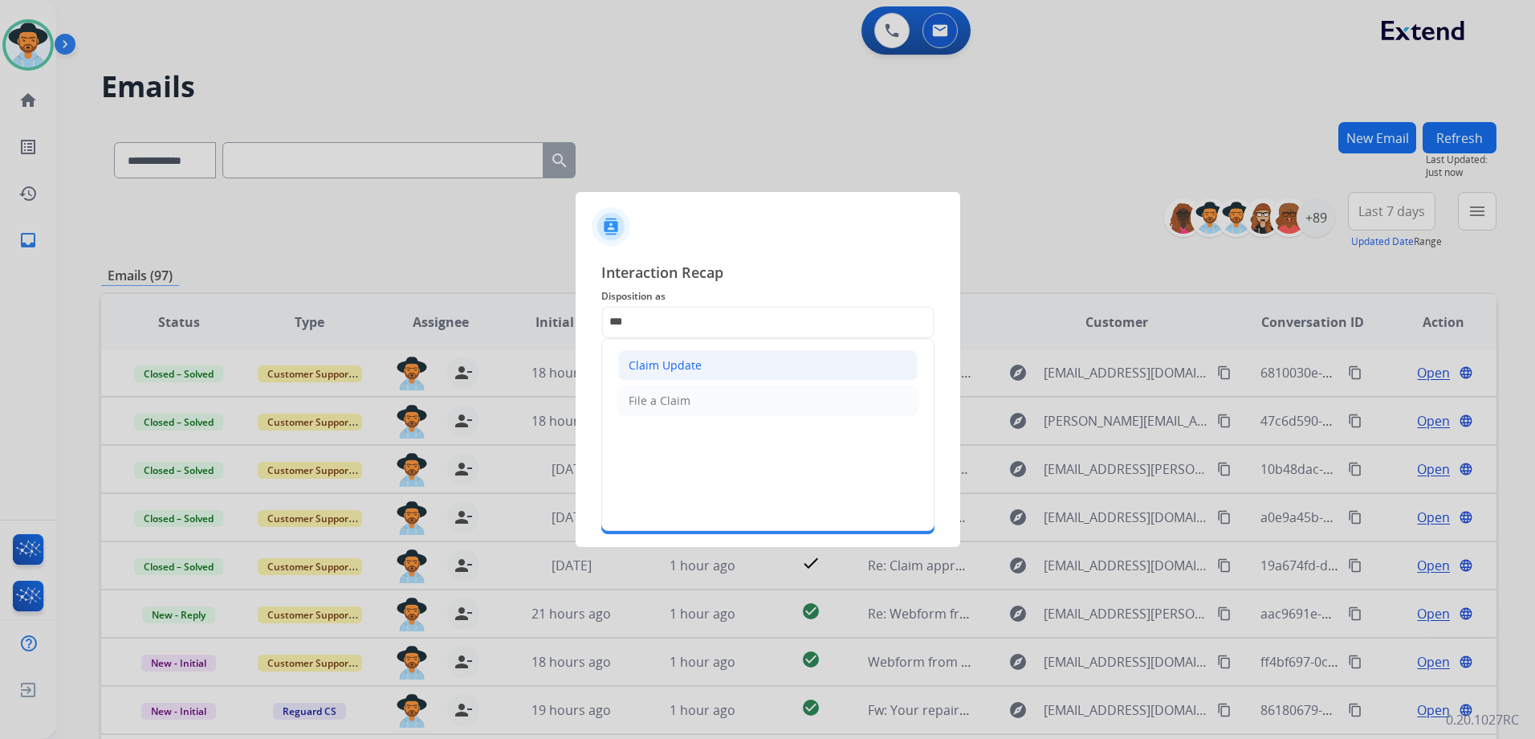
click at [682, 366] on div "Claim Update" at bounding box center [665, 365] width 73 height 16
type input "**********"
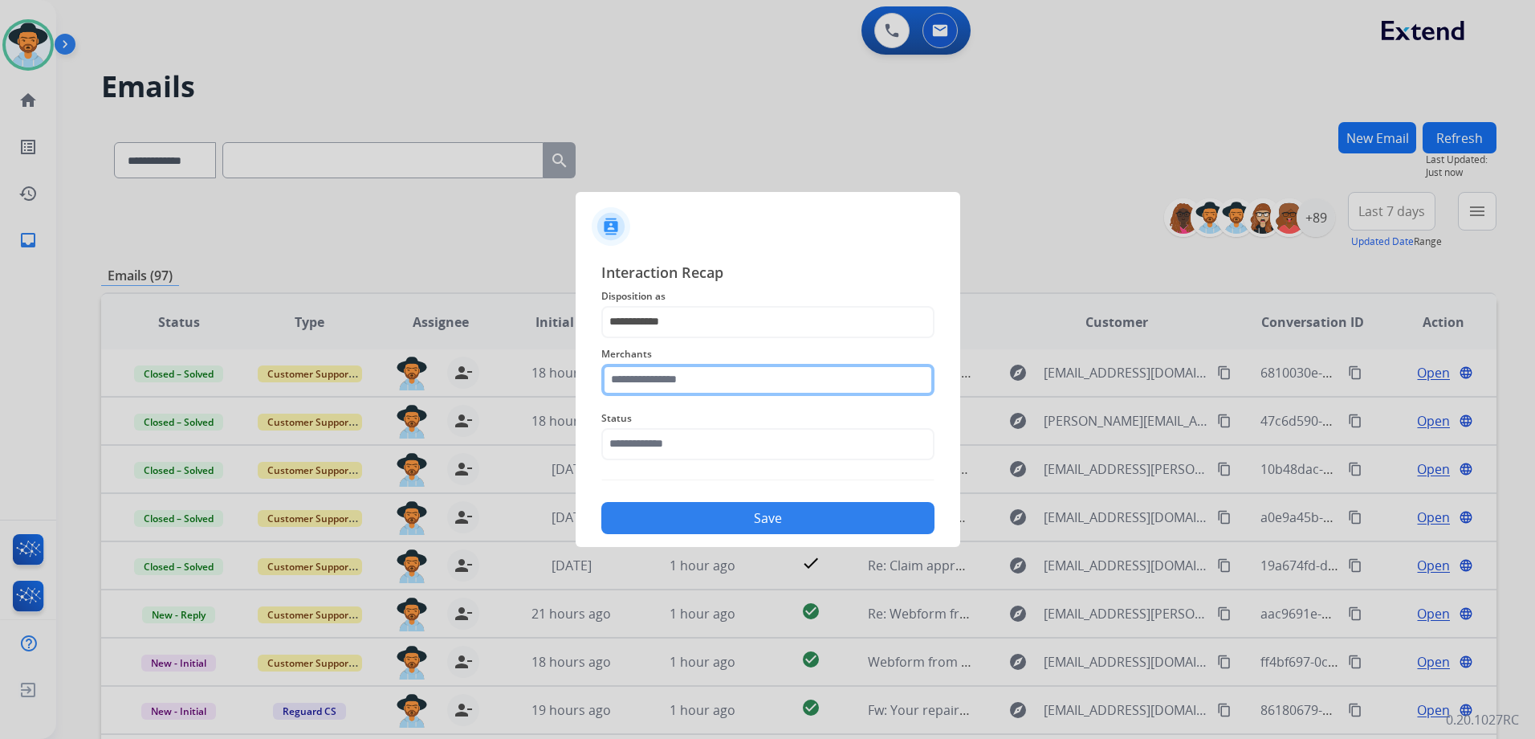
drag, startPoint x: 680, startPoint y: 379, endPoint x: 720, endPoint y: 381, distance: 40.2
click at [680, 380] on input "text" at bounding box center [767, 380] width 333 height 32
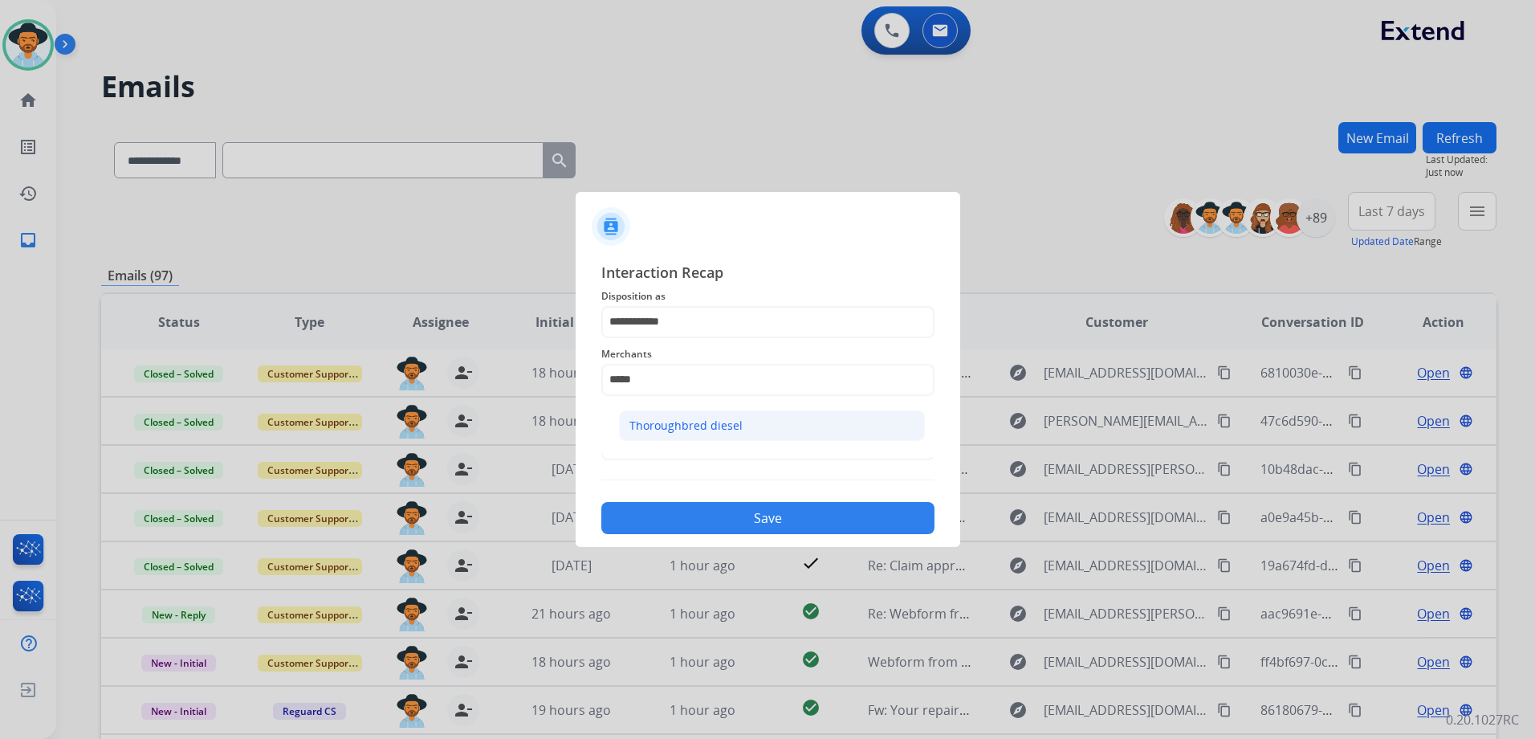
click at [739, 422] on li "Thoroughbred diesel" at bounding box center [772, 425] width 306 height 31
type input "**********"
click at [670, 442] on input "text" at bounding box center [767, 444] width 333 height 32
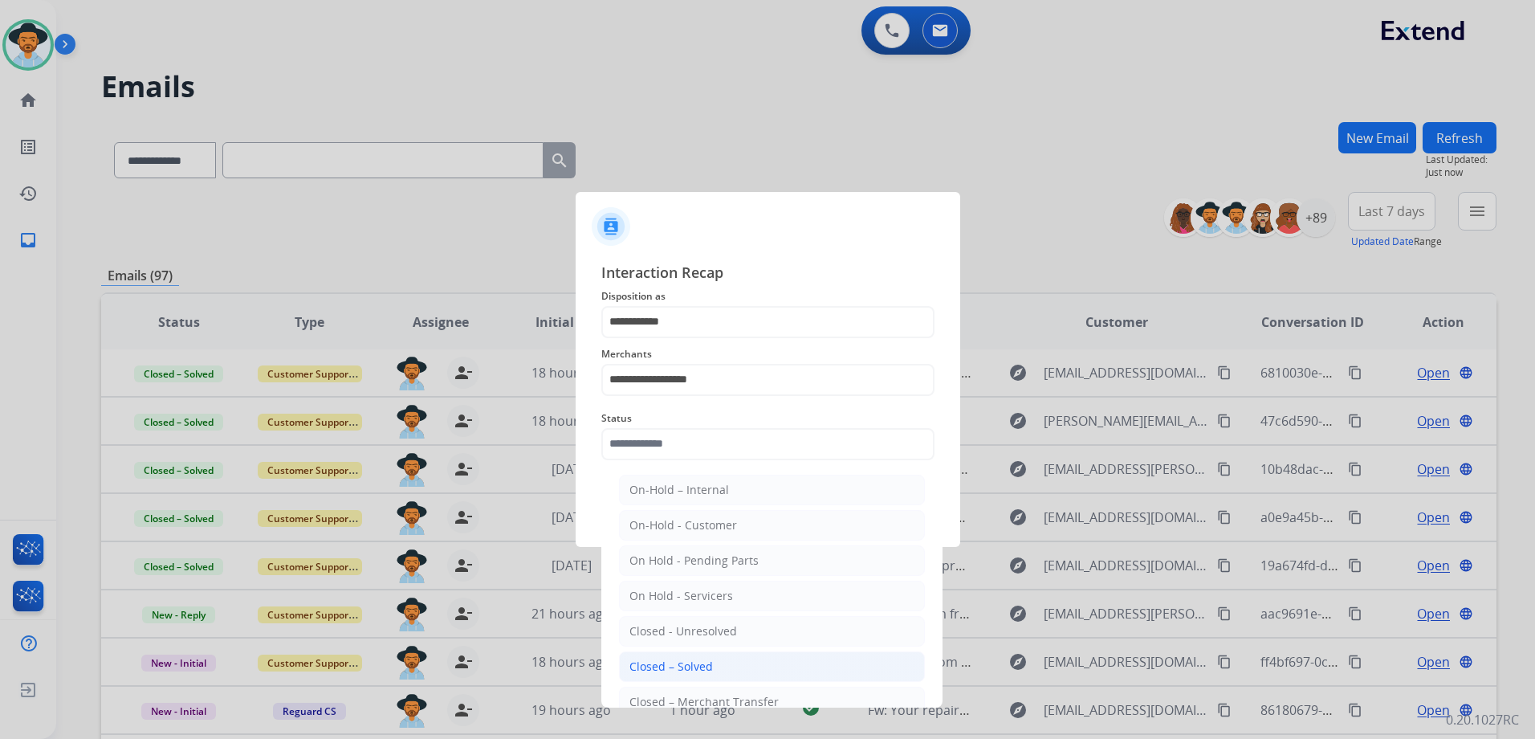
click at [704, 669] on div "Closed – Solved" at bounding box center [670, 666] width 83 height 16
type input "**********"
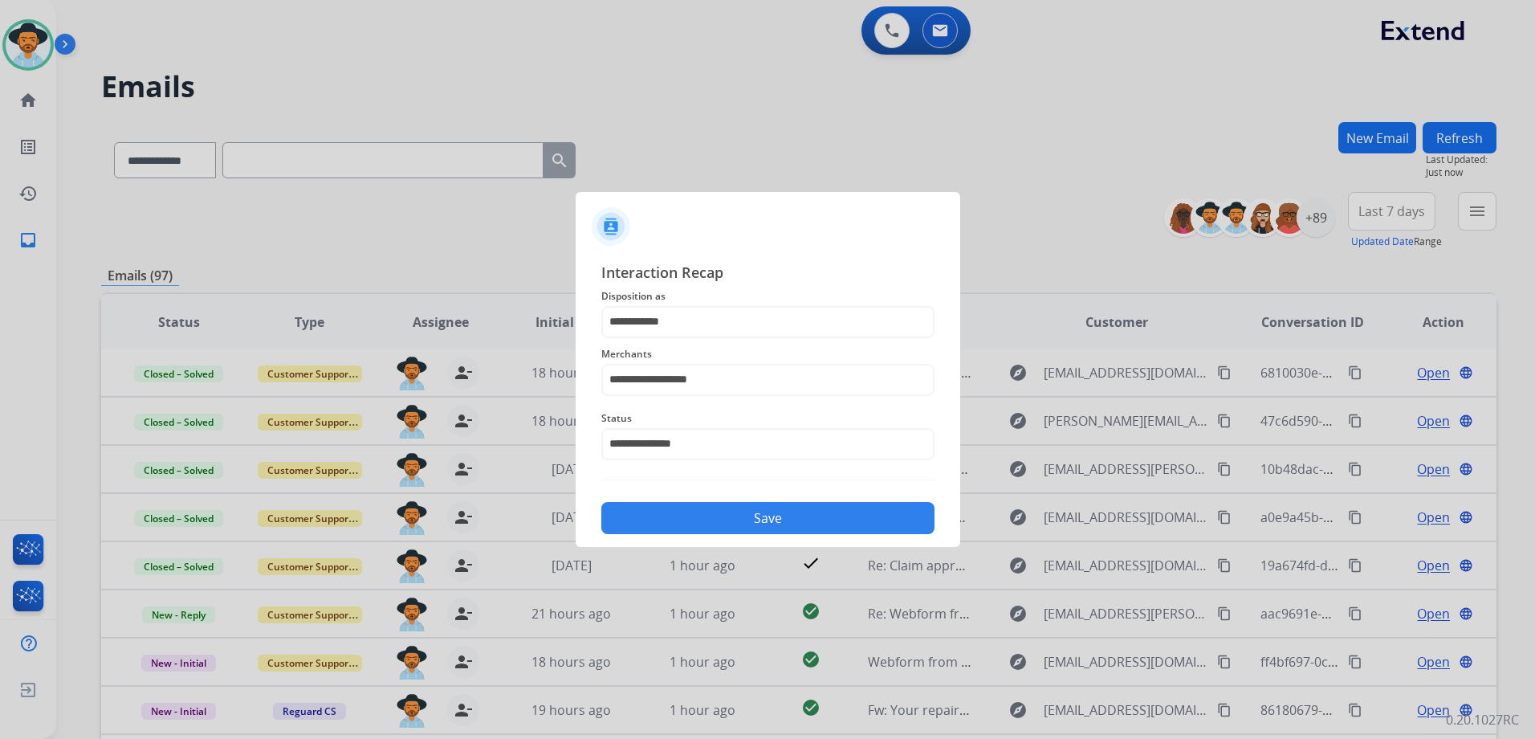
click at [784, 527] on button "Save" at bounding box center [767, 518] width 333 height 32
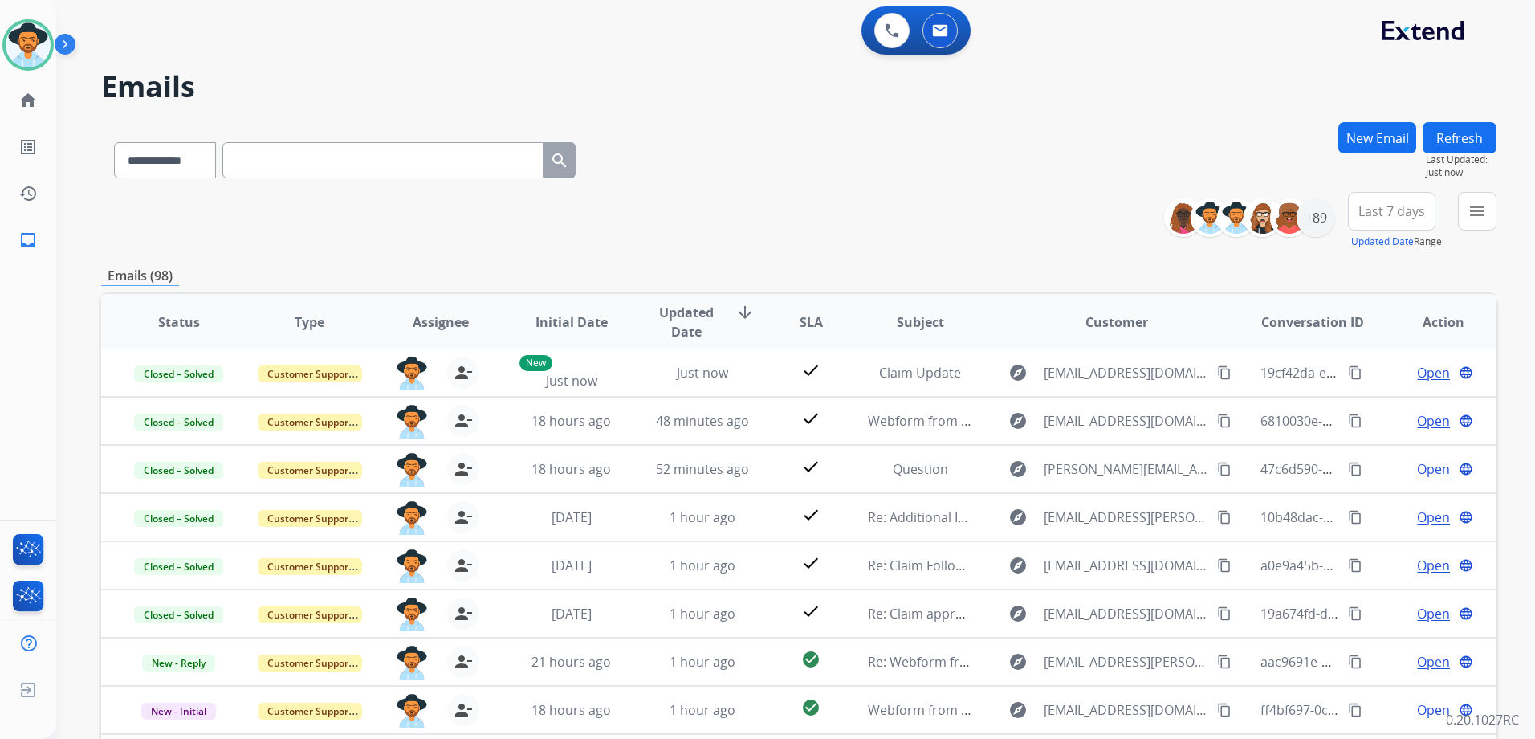
drag, startPoint x: 1342, startPoint y: 373, endPoint x: 1504, endPoint y: 356, distance: 163.1
click at [1348, 373] on mat-icon "content_copy" at bounding box center [1355, 372] width 14 height 14
click at [1357, 129] on button "New Email" at bounding box center [1377, 137] width 78 height 31
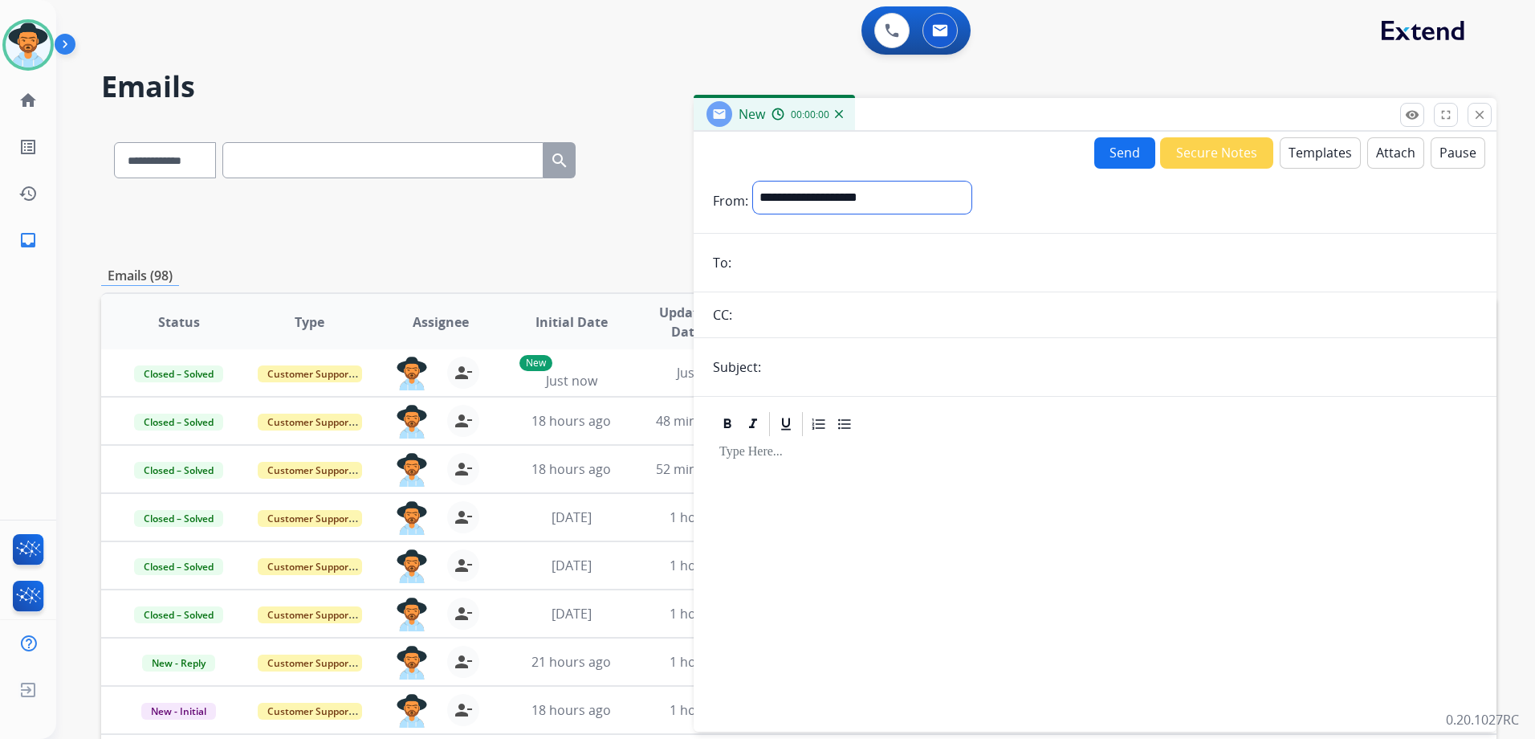
drag, startPoint x: 881, startPoint y: 187, endPoint x: 883, endPoint y: 216, distance: 29.0
click at [881, 187] on select "**********" at bounding box center [862, 197] width 218 height 32
select select "**********"
click at [753, 181] on select "**********" at bounding box center [862, 197] width 218 height 32
paste input "**********"
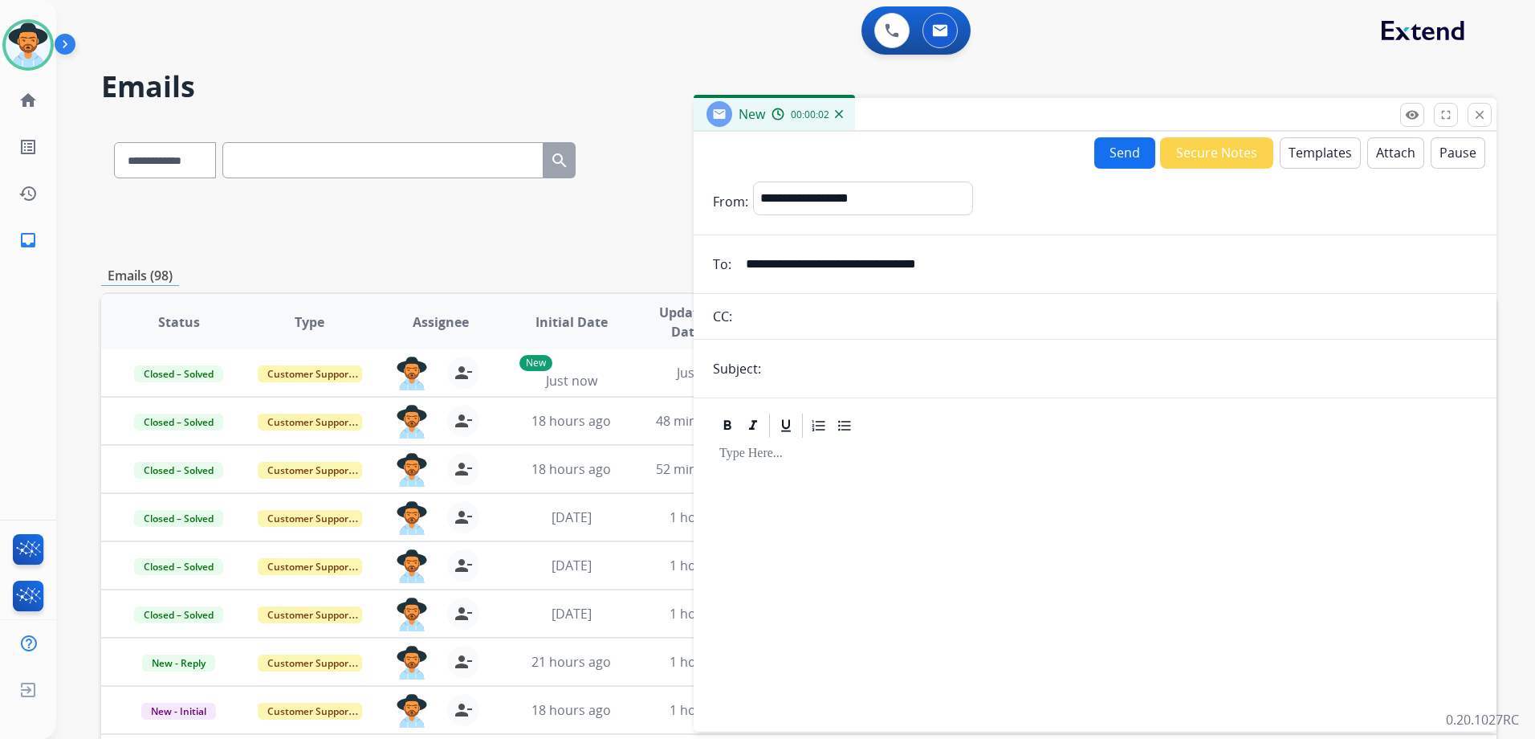
type input "**********"
click at [881, 376] on input "text" at bounding box center [1121, 368] width 711 height 32
type input "**********"
click at [1029, 502] on div at bounding box center [1095, 577] width 764 height 275
click at [1298, 147] on button "Templates" at bounding box center [1320, 152] width 81 height 31
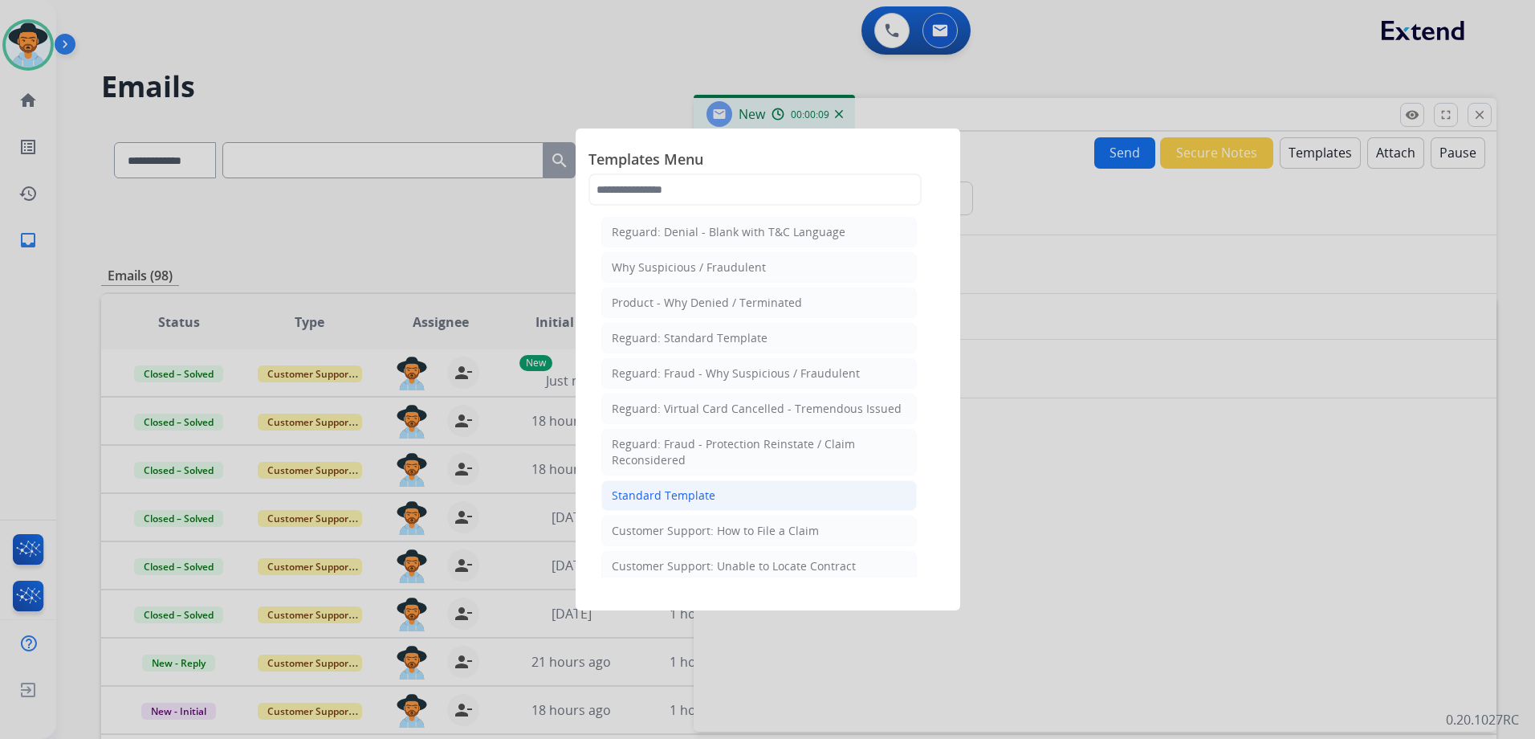
click at [719, 501] on li "Standard Template" at bounding box center [759, 495] width 316 height 31
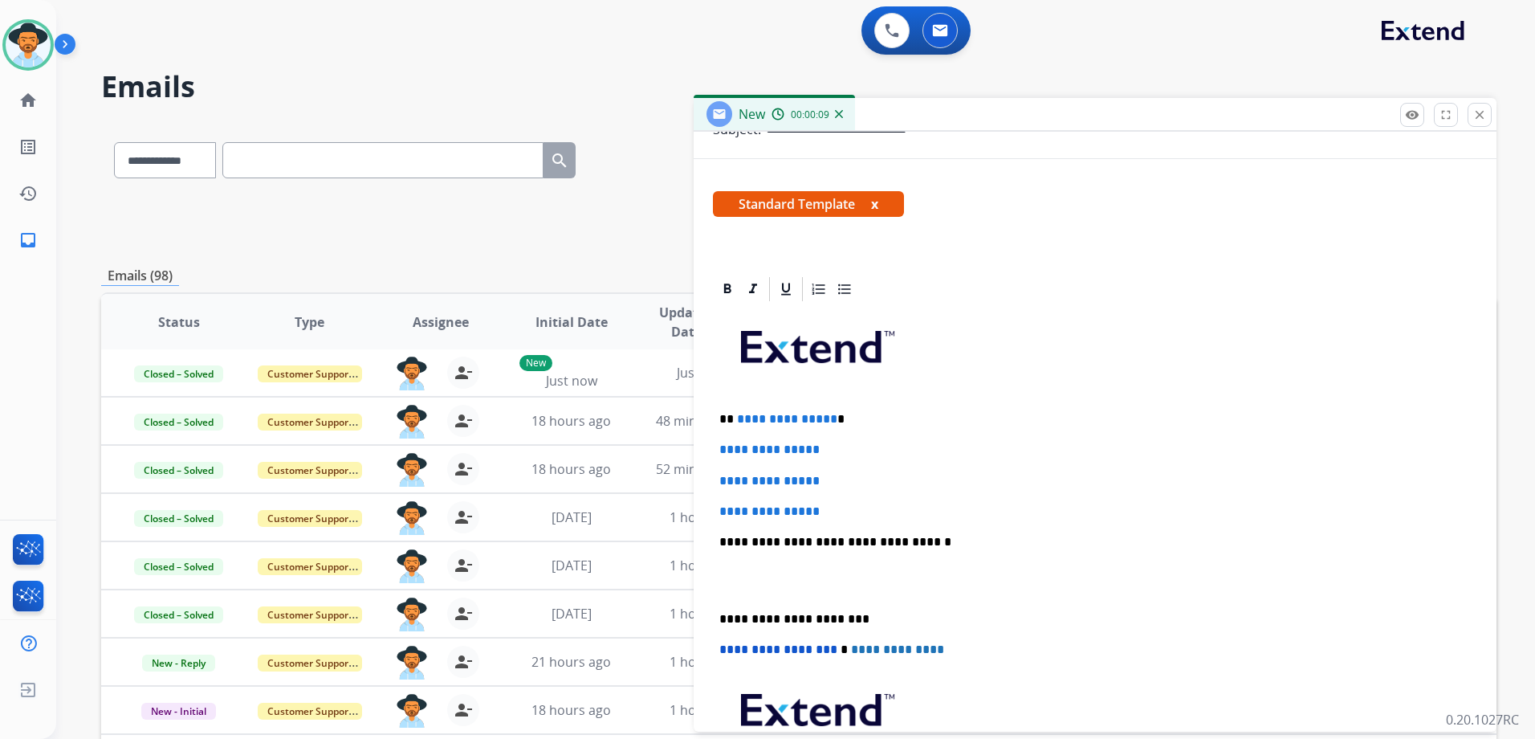
scroll to position [241, 0]
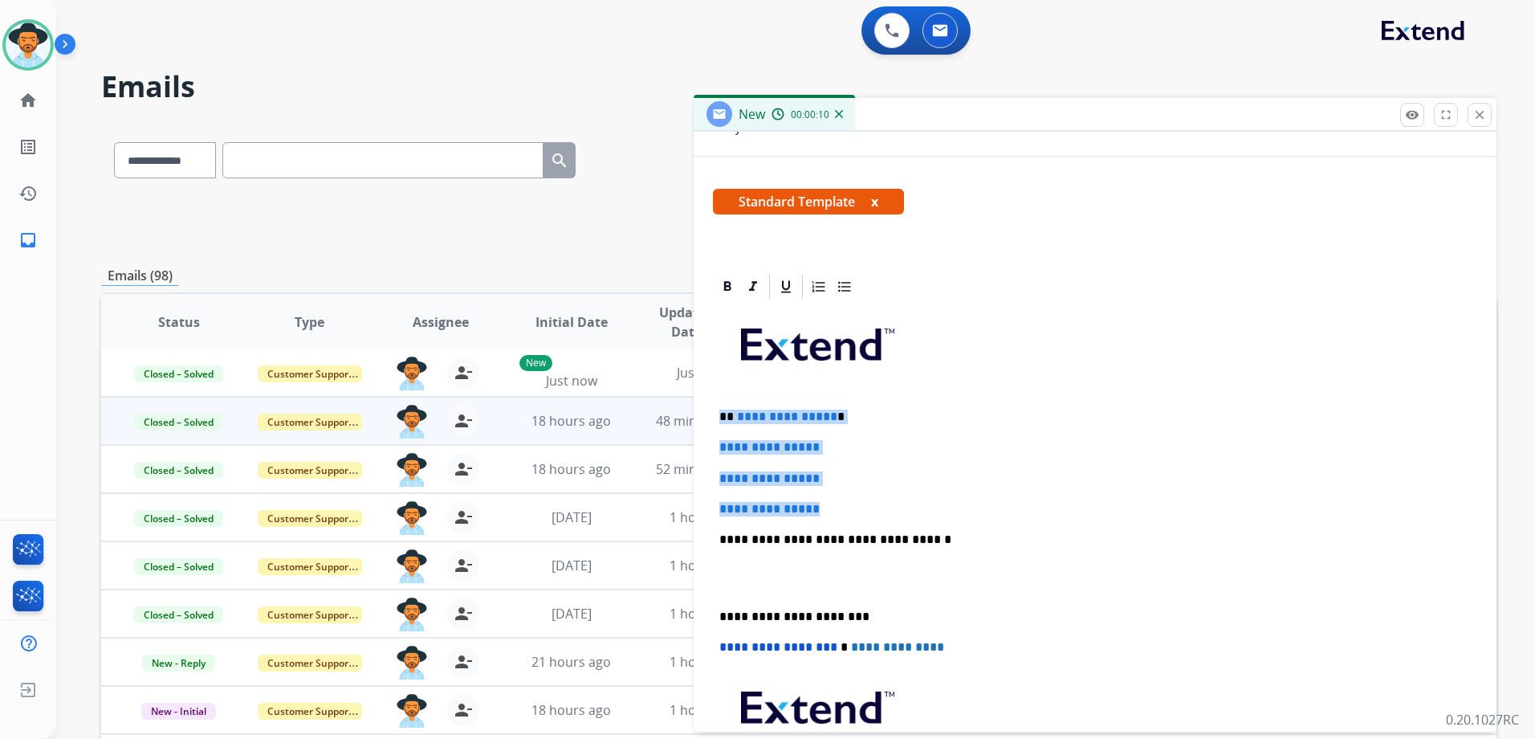
drag, startPoint x: 865, startPoint y: 502, endPoint x: 690, endPoint y: 409, distance: 197.6
click at [690, 409] on div "**********" at bounding box center [798, 518] width 1395 height 792
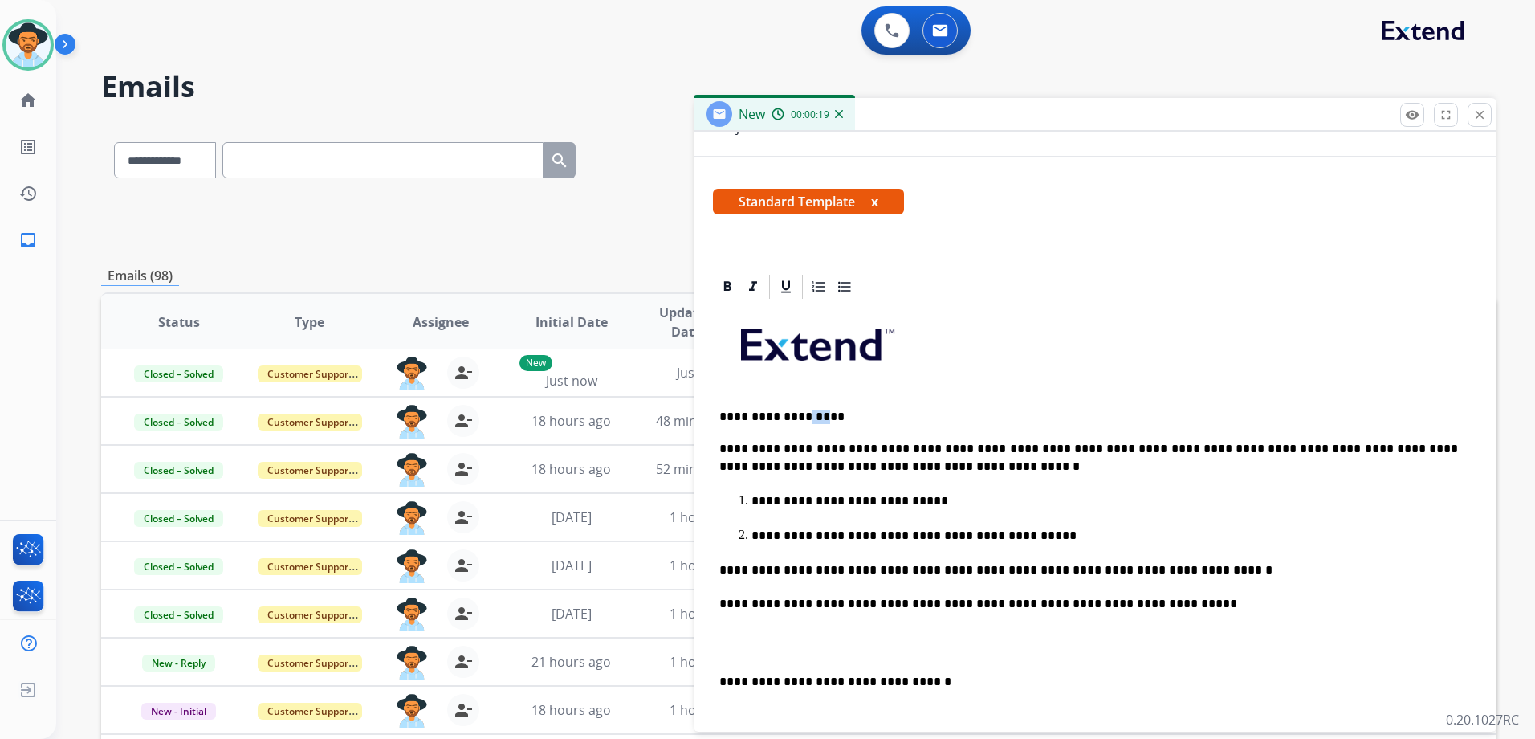
drag, startPoint x: 828, startPoint y: 417, endPoint x: 802, endPoint y: 415, distance: 25.8
click at [802, 415] on p "**********" at bounding box center [1088, 416] width 739 height 14
drag, startPoint x: 831, startPoint y: 415, endPoint x: 736, endPoint y: 410, distance: 94.9
click at [736, 410] on p "**********" at bounding box center [1088, 416] width 739 height 14
drag, startPoint x: 814, startPoint y: 686, endPoint x: 664, endPoint y: 701, distance: 150.8
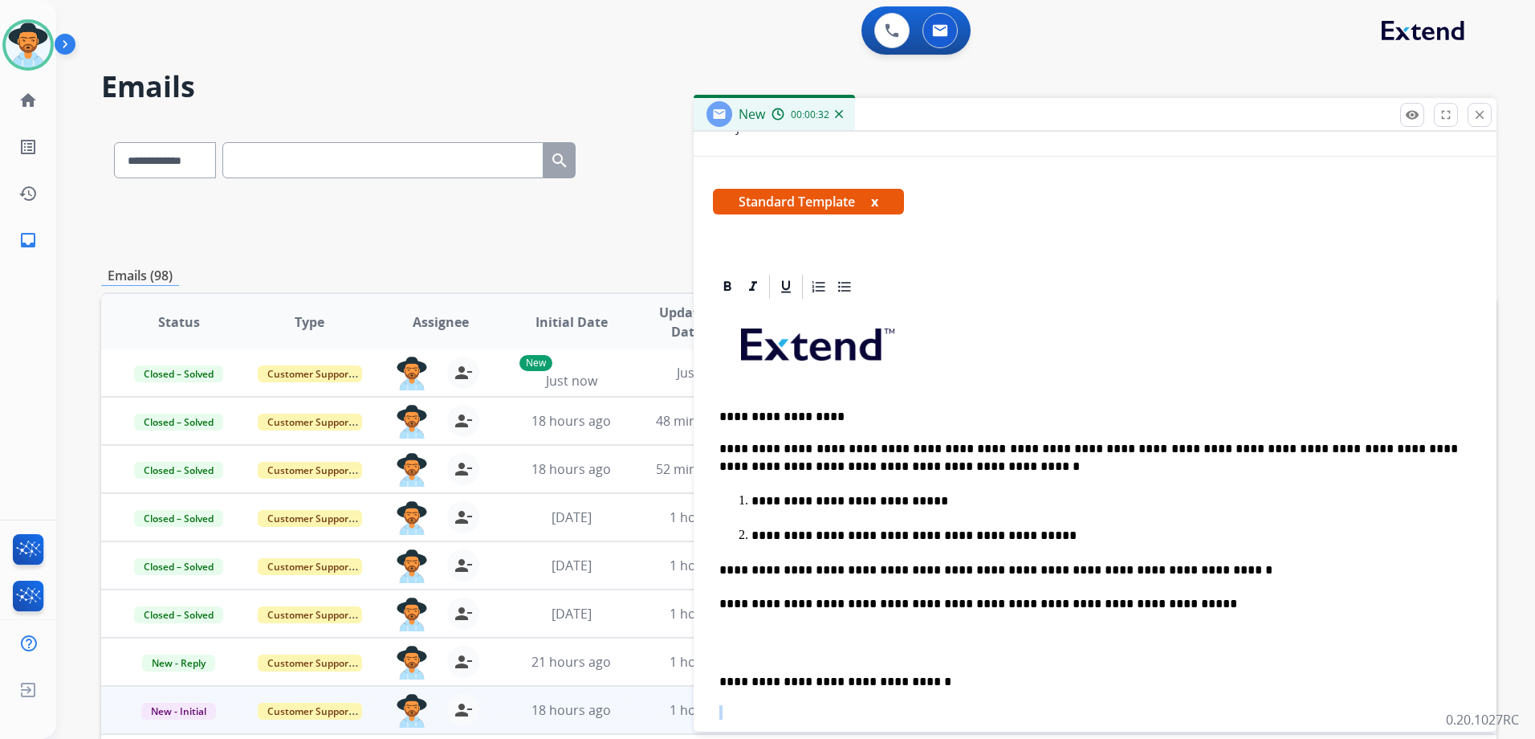
click at [654, 707] on div "**********" at bounding box center [798, 518] width 1395 height 792
click at [889, 666] on div "**********" at bounding box center [1095, 648] width 764 height 694
drag, startPoint x: 914, startPoint y: 686, endPoint x: 699, endPoint y: 646, distance: 219.7
click at [671, 669] on div "**********" at bounding box center [798, 518] width 1395 height 792
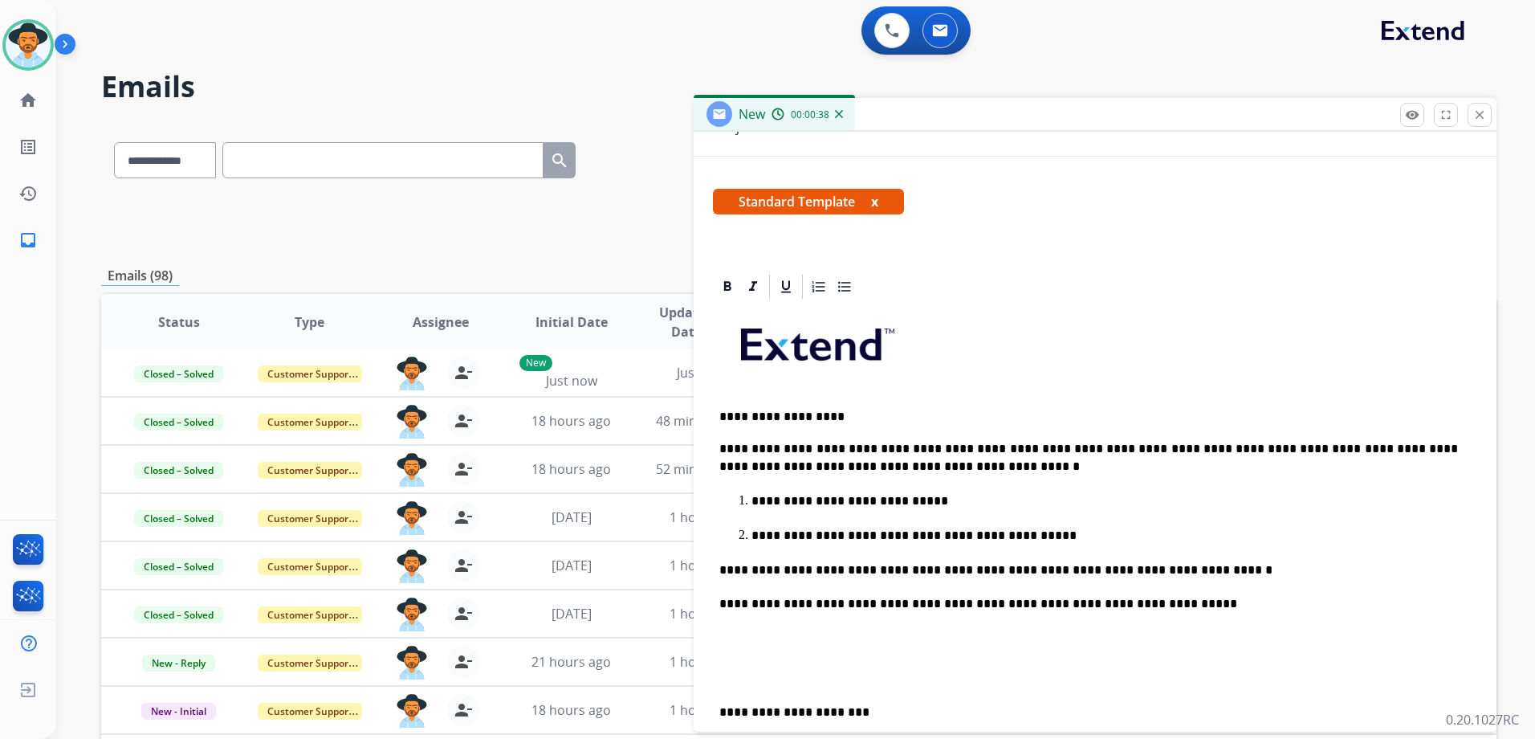
click at [841, 670] on p at bounding box center [1094, 674] width 751 height 30
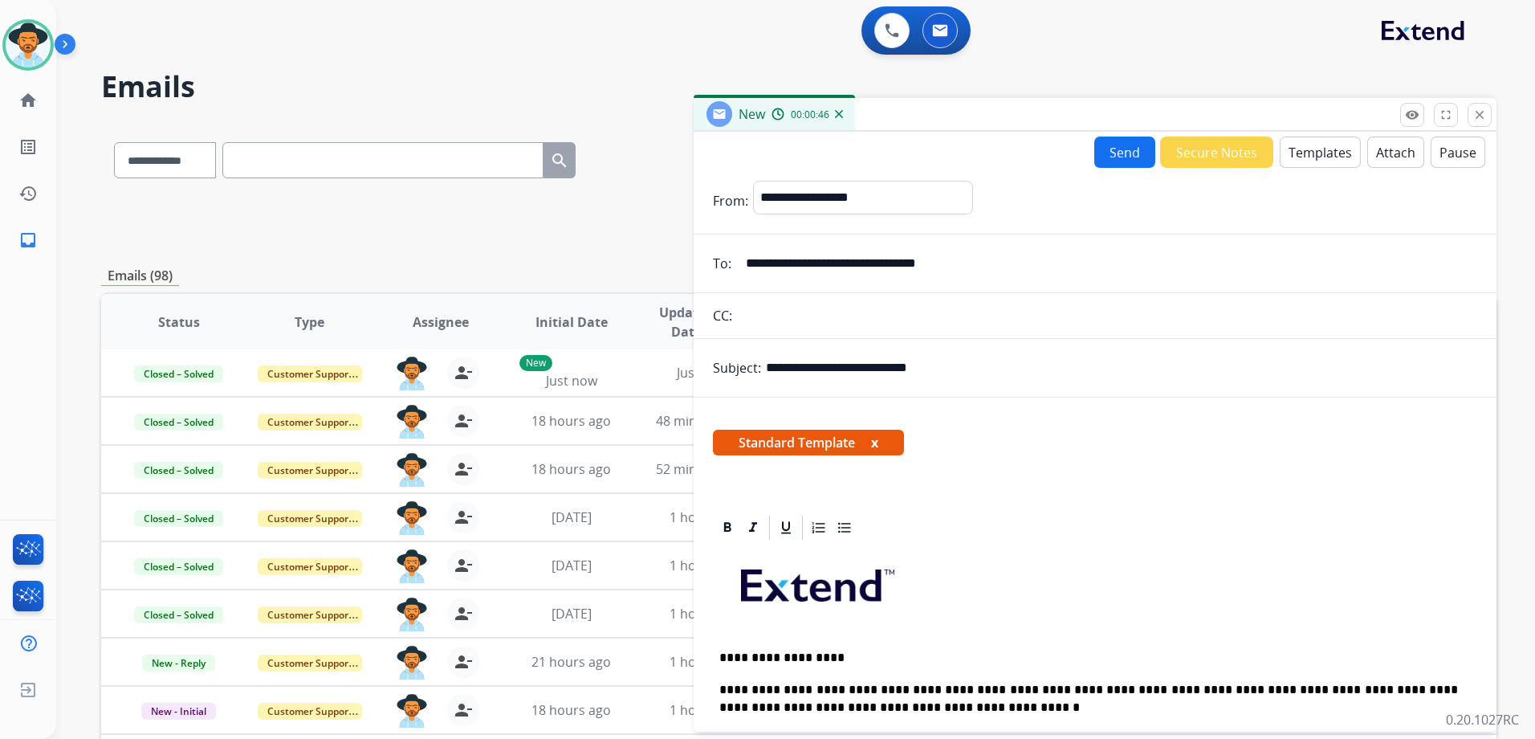
click at [1112, 145] on button "Send" at bounding box center [1124, 151] width 61 height 31
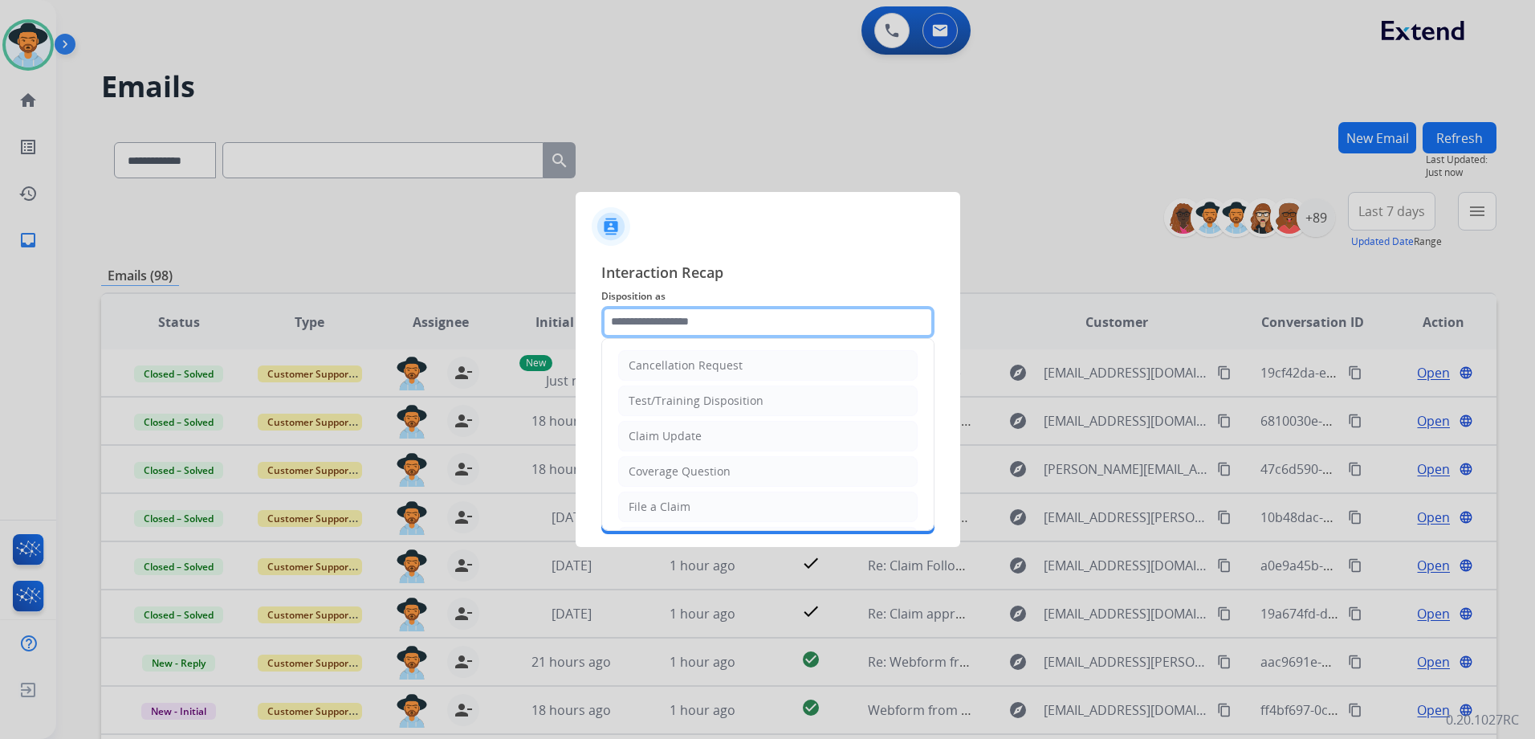
drag, startPoint x: 774, startPoint y: 329, endPoint x: 793, endPoint y: 332, distance: 19.4
click at [775, 329] on input "text" at bounding box center [767, 322] width 333 height 32
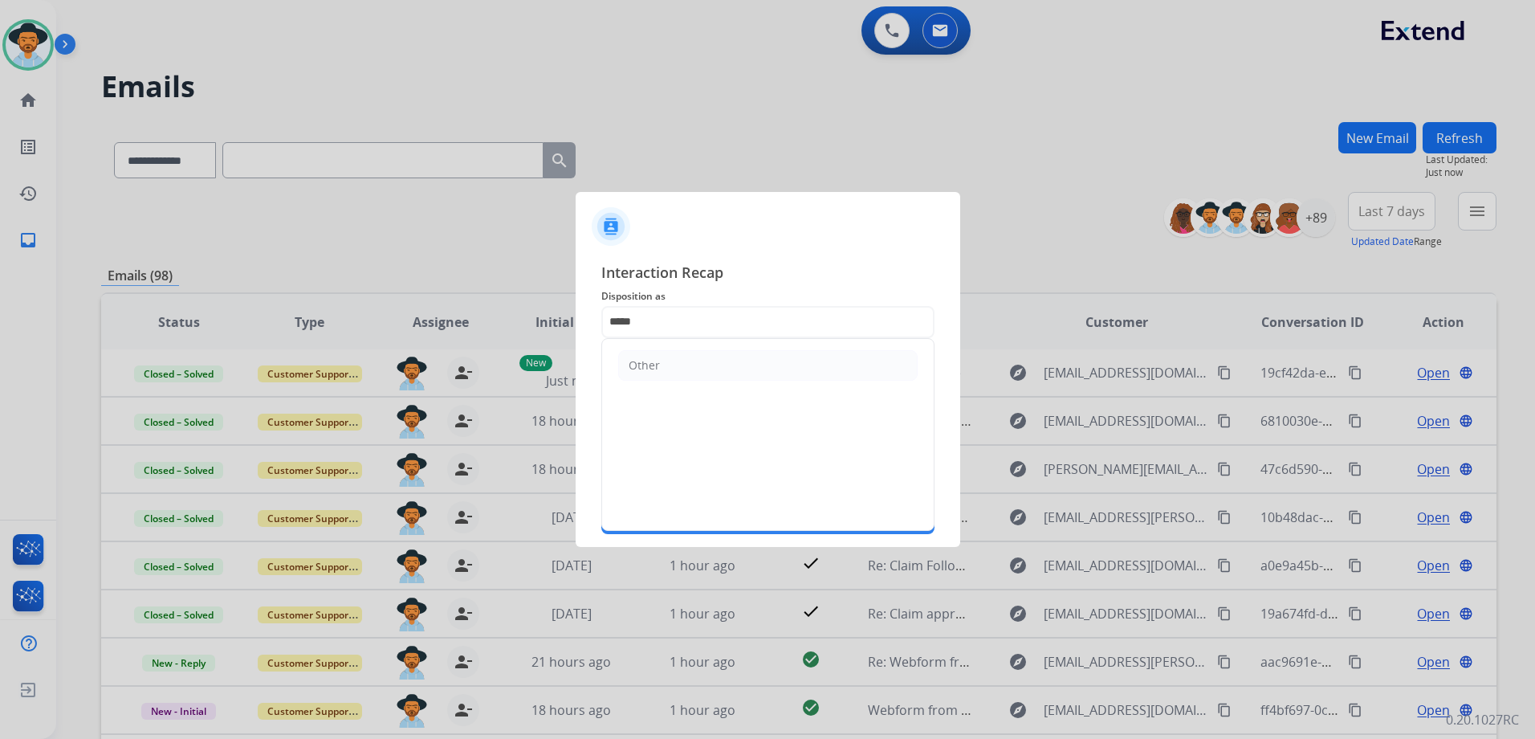
click at [685, 381] on ul "Other" at bounding box center [768, 365] width 332 height 53
click at [676, 367] on li "Other" at bounding box center [767, 365] width 299 height 31
type input "*****"
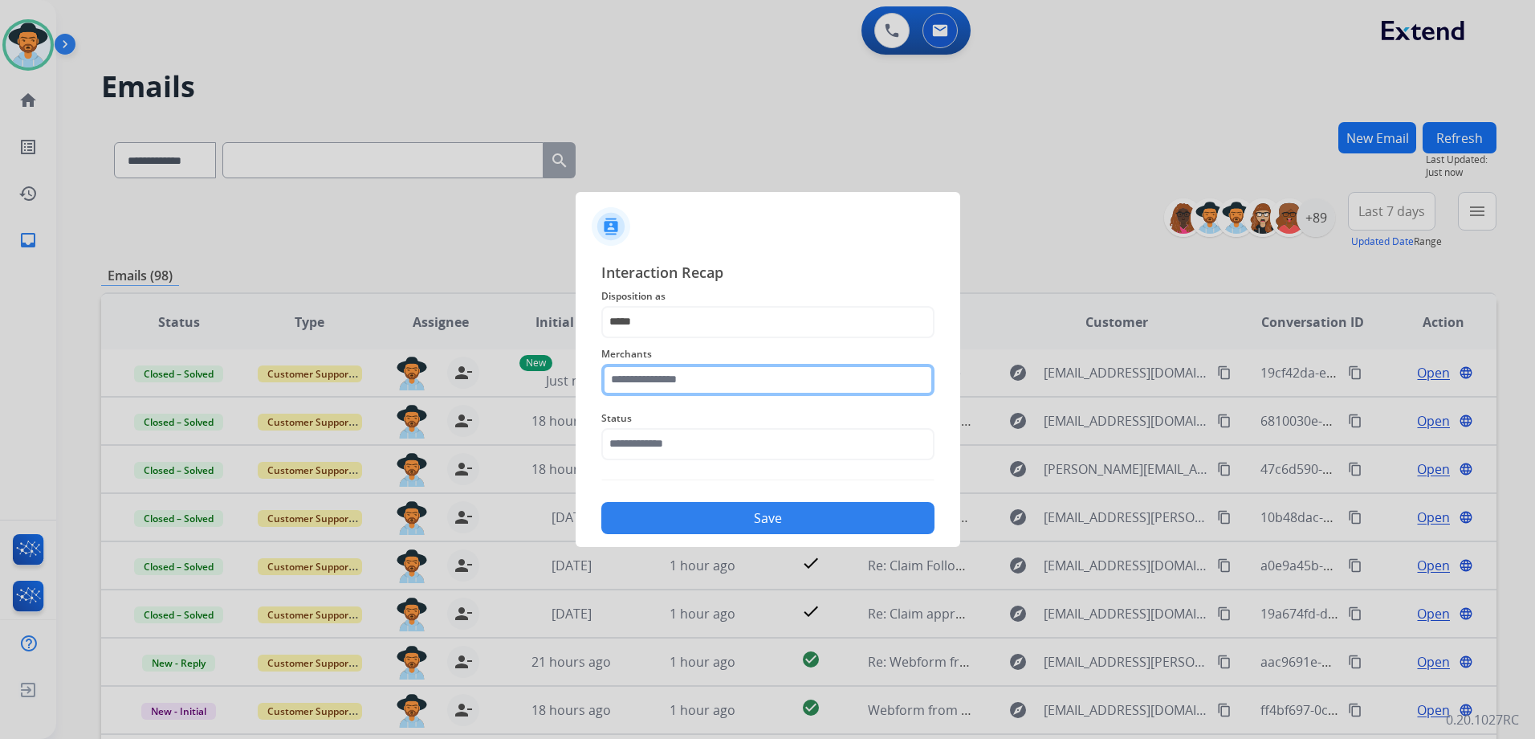
click at [707, 389] on input "text" at bounding box center [767, 380] width 333 height 32
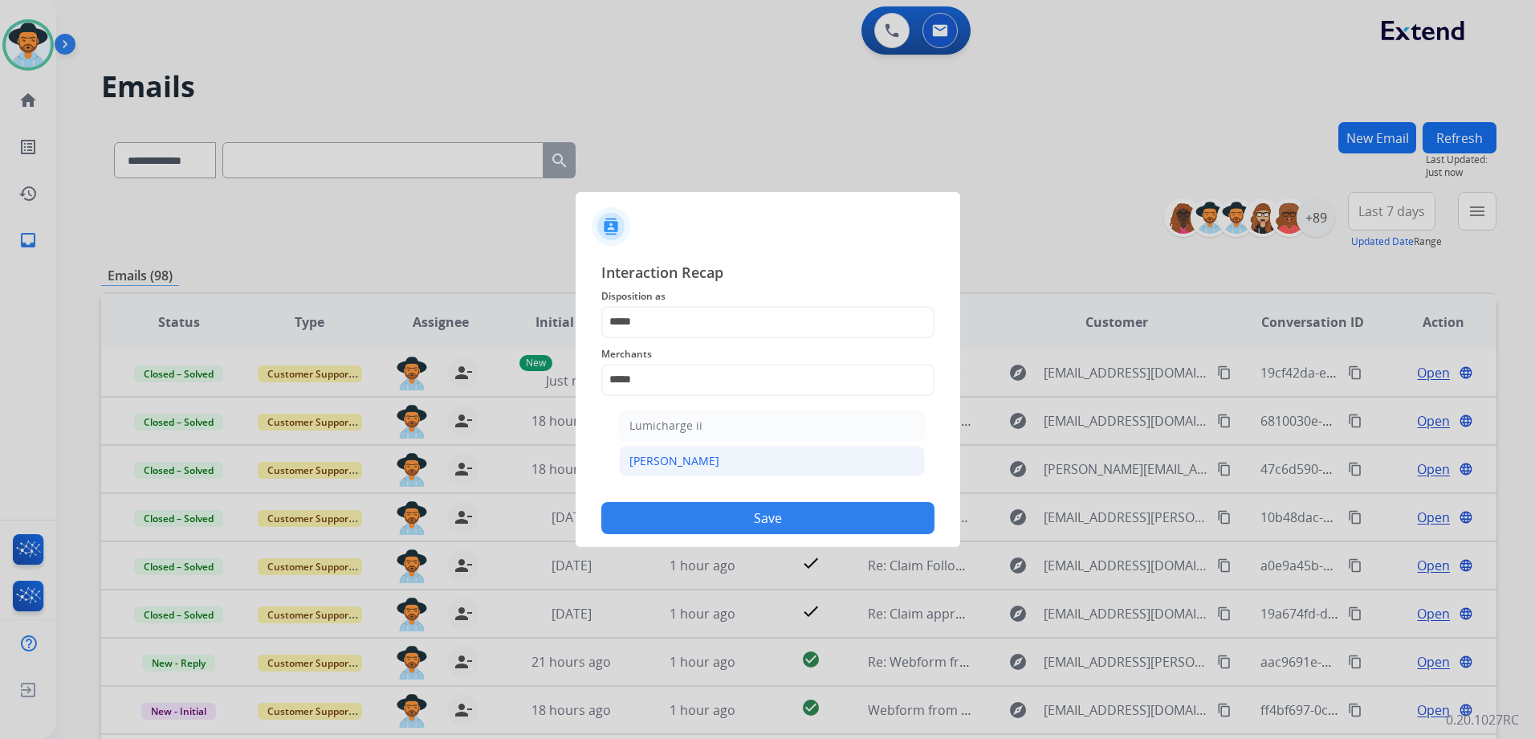
click at [685, 459] on li "[PERSON_NAME]" at bounding box center [772, 461] width 306 height 31
type input "********"
click at [691, 442] on input "text" at bounding box center [767, 444] width 333 height 32
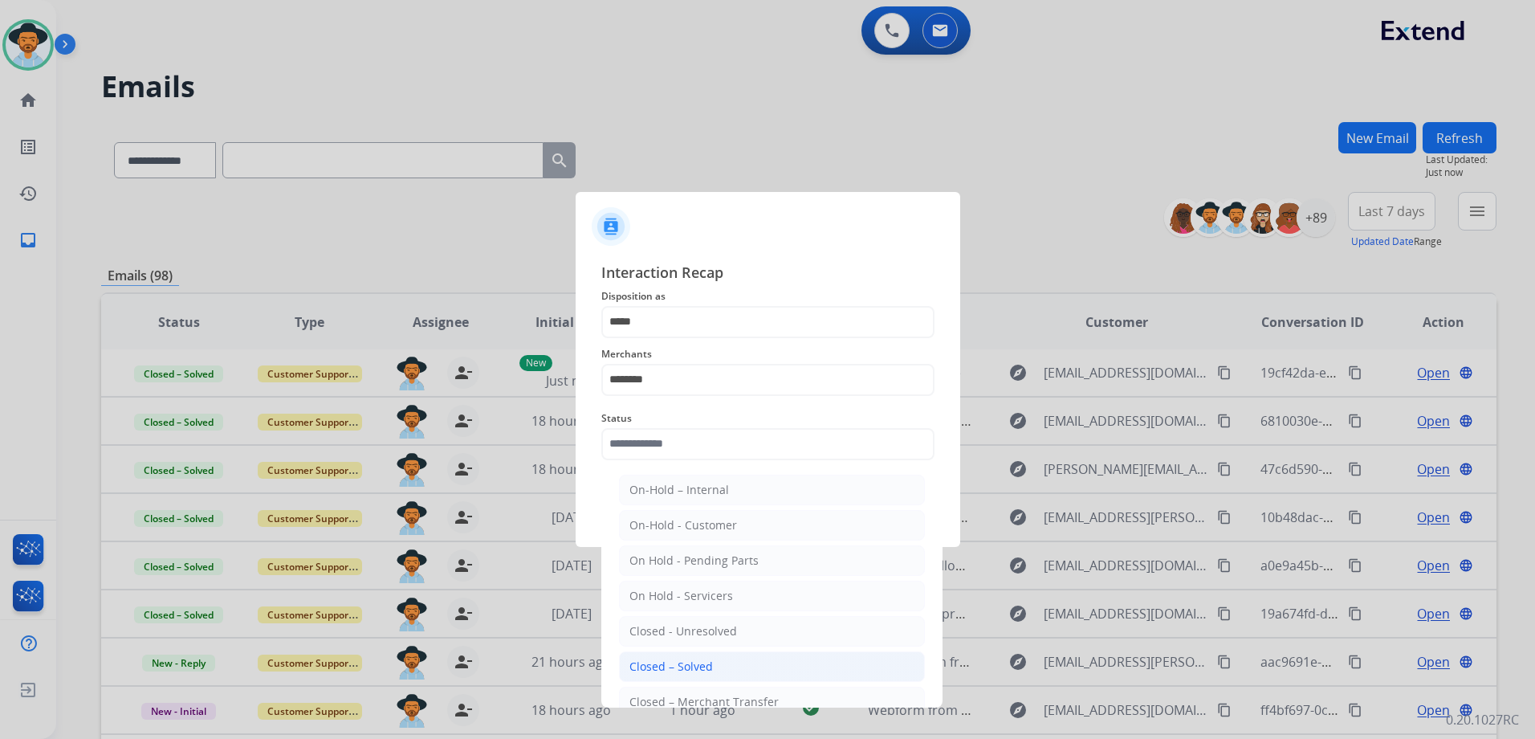
click at [699, 669] on div "Closed – Solved" at bounding box center [670, 666] width 83 height 16
type input "**********"
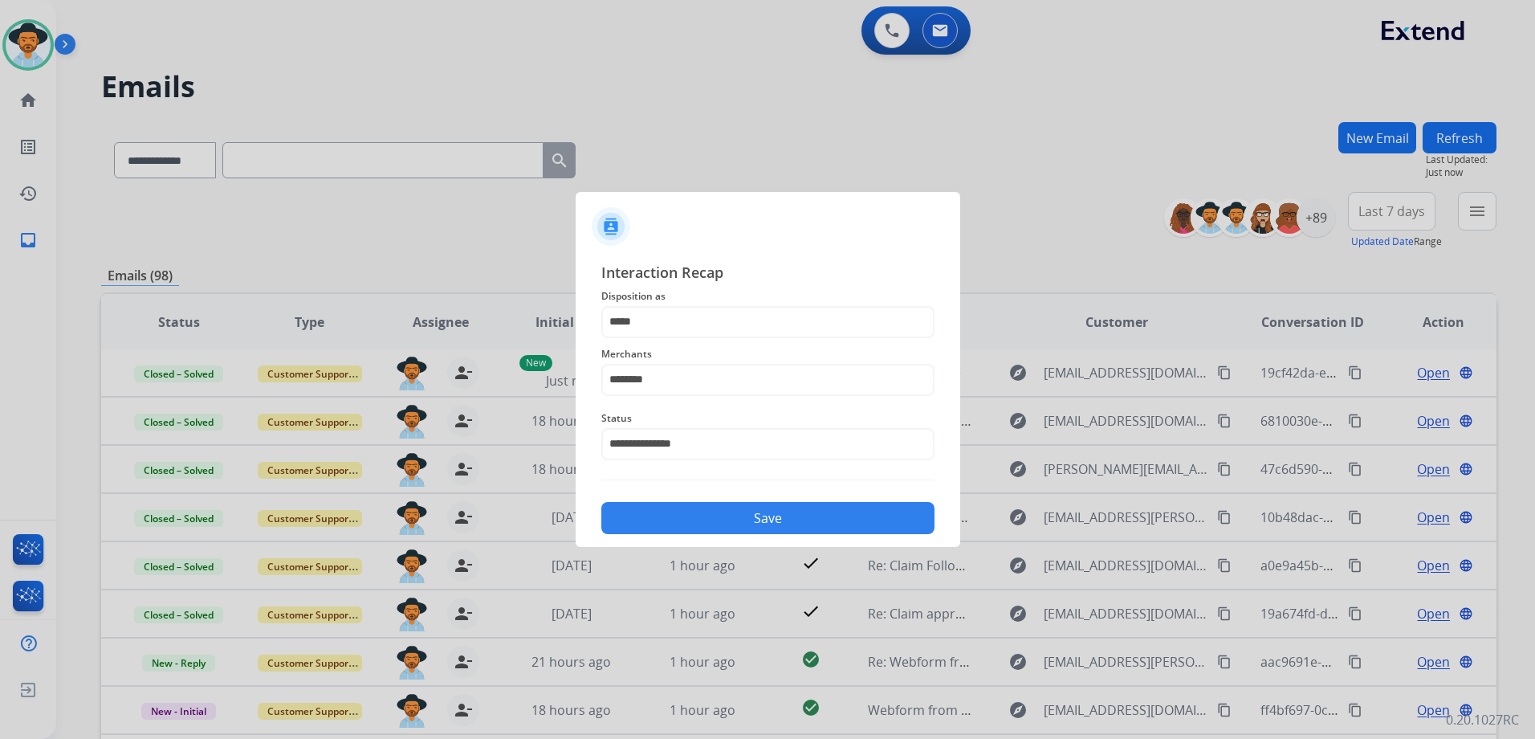
click at [821, 523] on button "Save" at bounding box center [767, 518] width 333 height 32
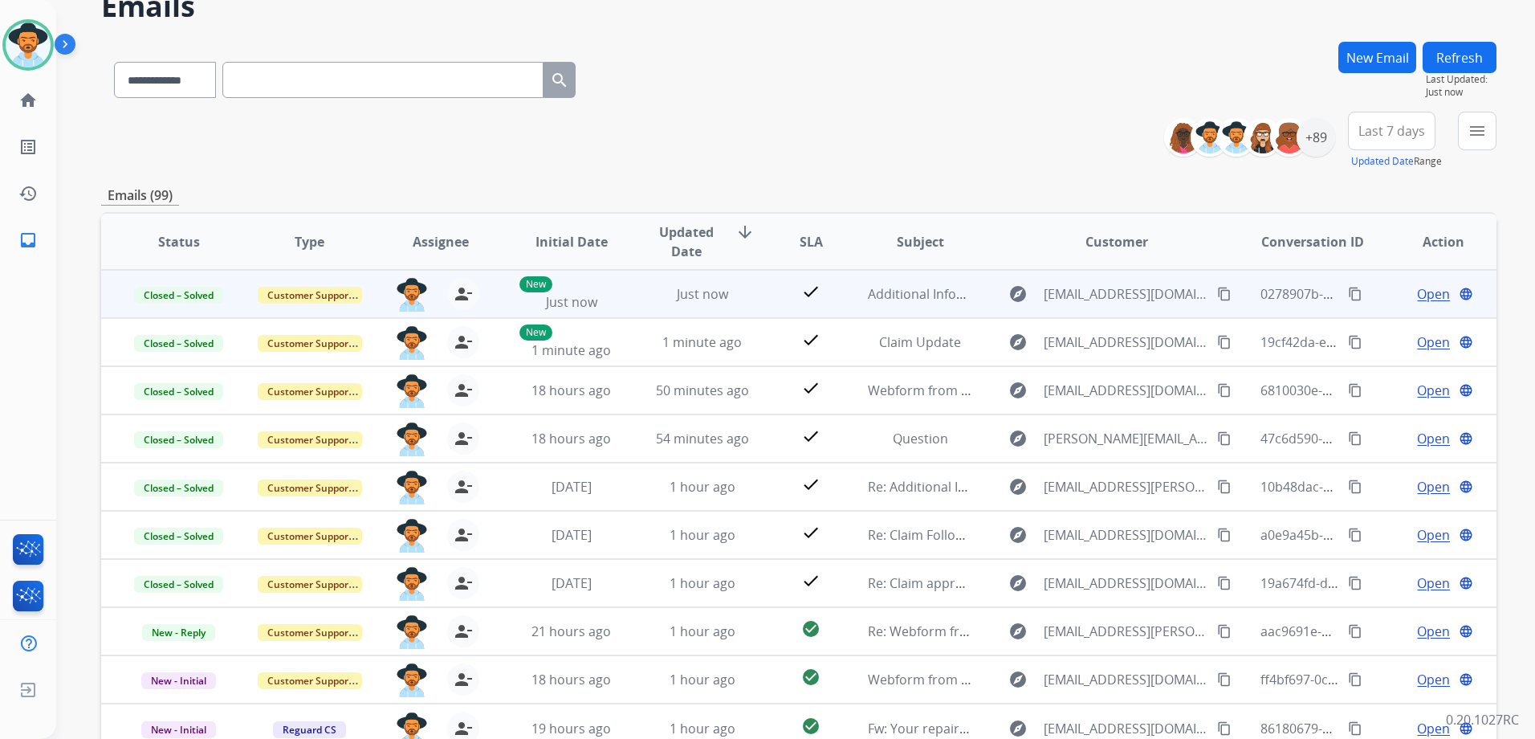
click at [1348, 295] on mat-icon "content_copy" at bounding box center [1355, 294] width 14 height 14
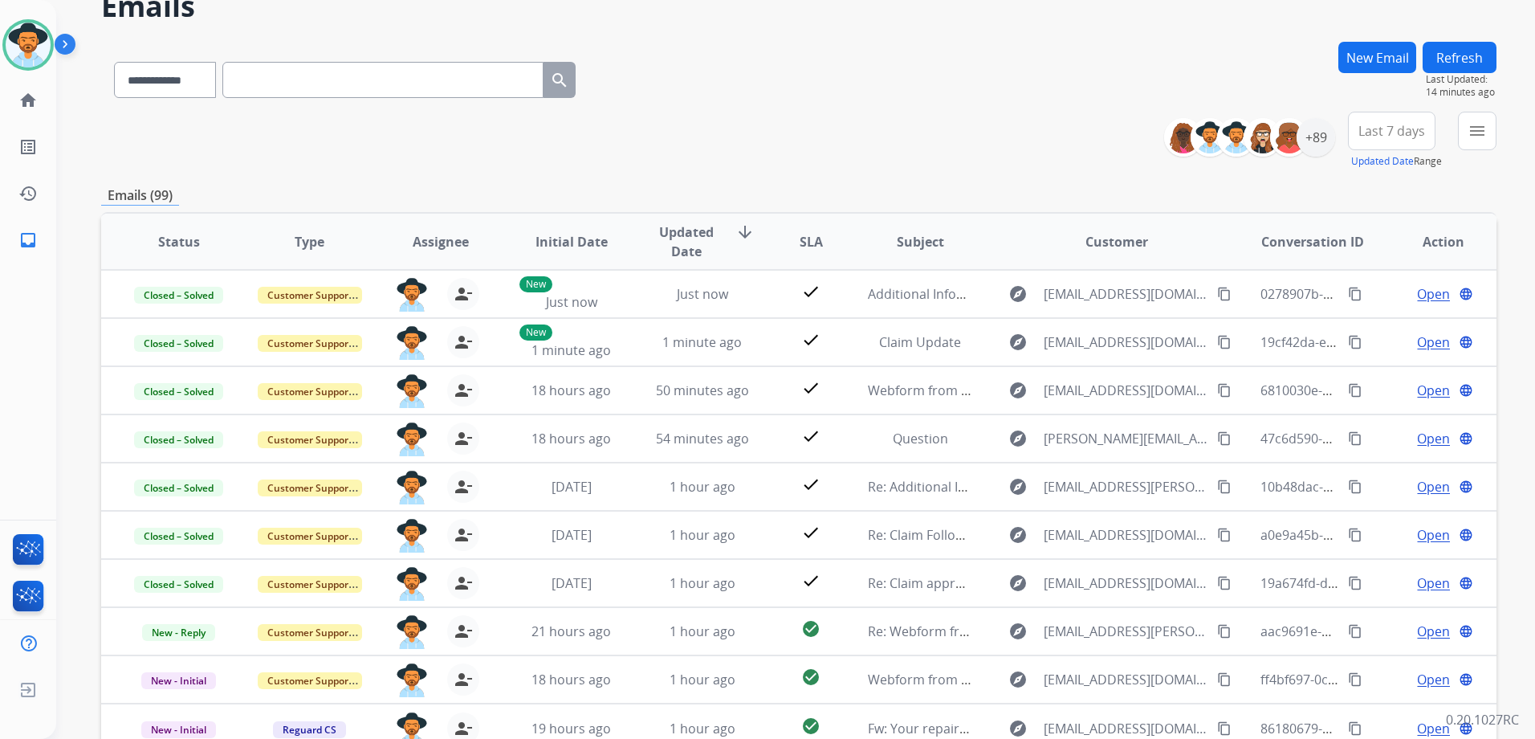
click at [1339, 46] on div "New Email" at bounding box center [1377, 77] width 78 height 70
click at [1370, 50] on button "New Email" at bounding box center [1377, 57] width 78 height 31
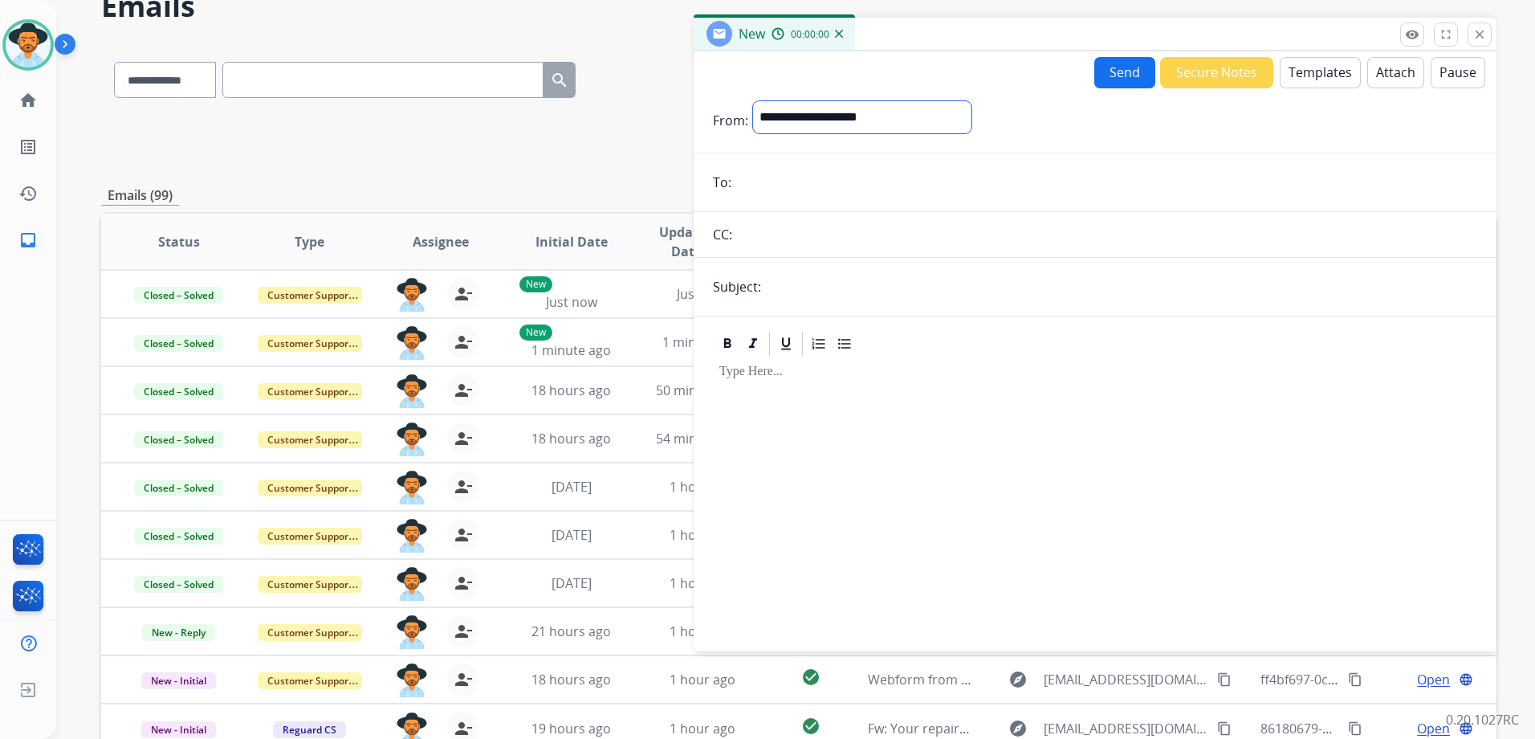
drag, startPoint x: 845, startPoint y: 124, endPoint x: 837, endPoint y: 136, distance: 13.8
click at [845, 124] on select "**********" at bounding box center [862, 117] width 218 height 32
select select "**********"
click at [753, 101] on select "**********" at bounding box center [862, 117] width 218 height 32
paste input "**********"
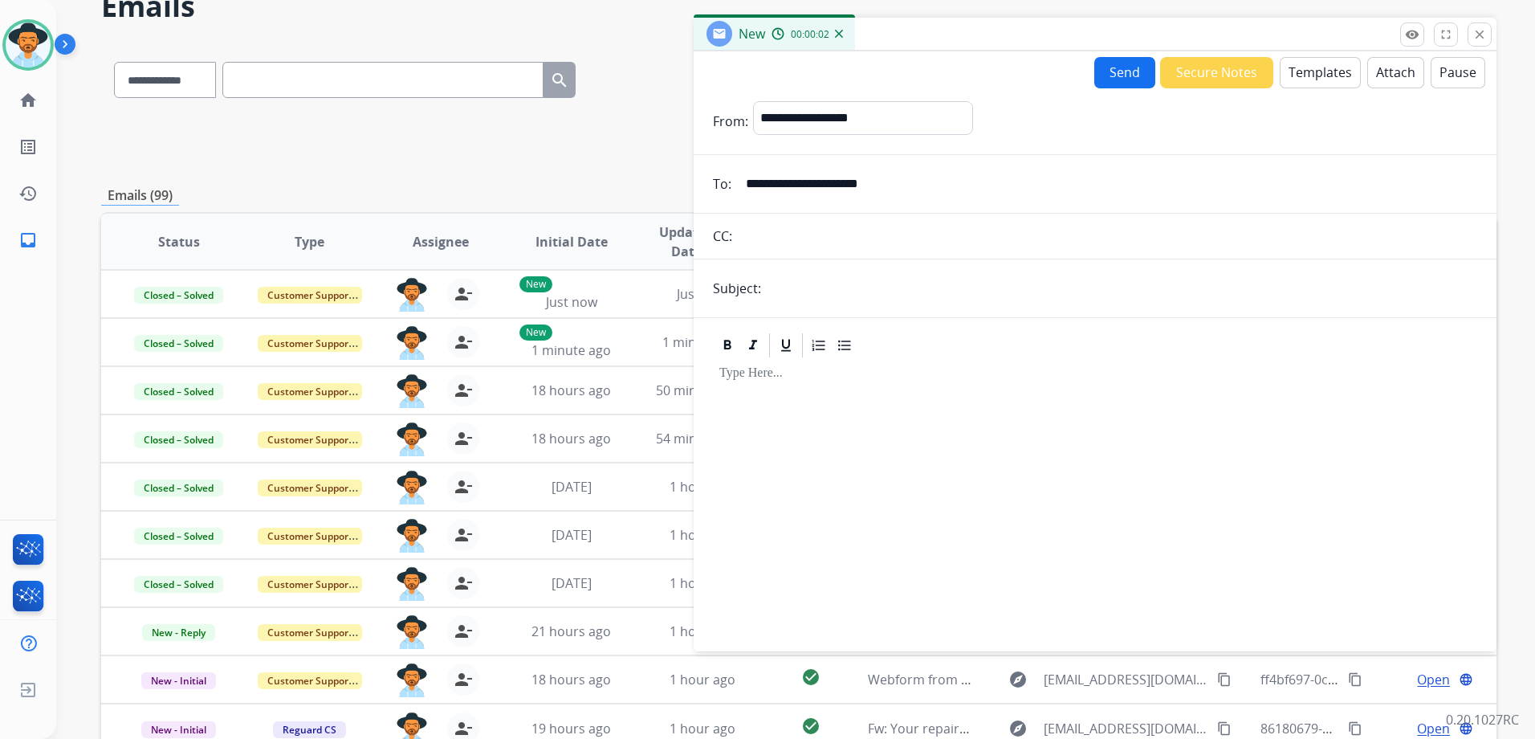
type input "**********"
click at [859, 291] on input "text" at bounding box center [1121, 288] width 711 height 32
type input "**********"
click at [951, 422] on div at bounding box center [1095, 497] width 764 height 275
click at [1310, 83] on button "Templates" at bounding box center [1320, 72] width 81 height 31
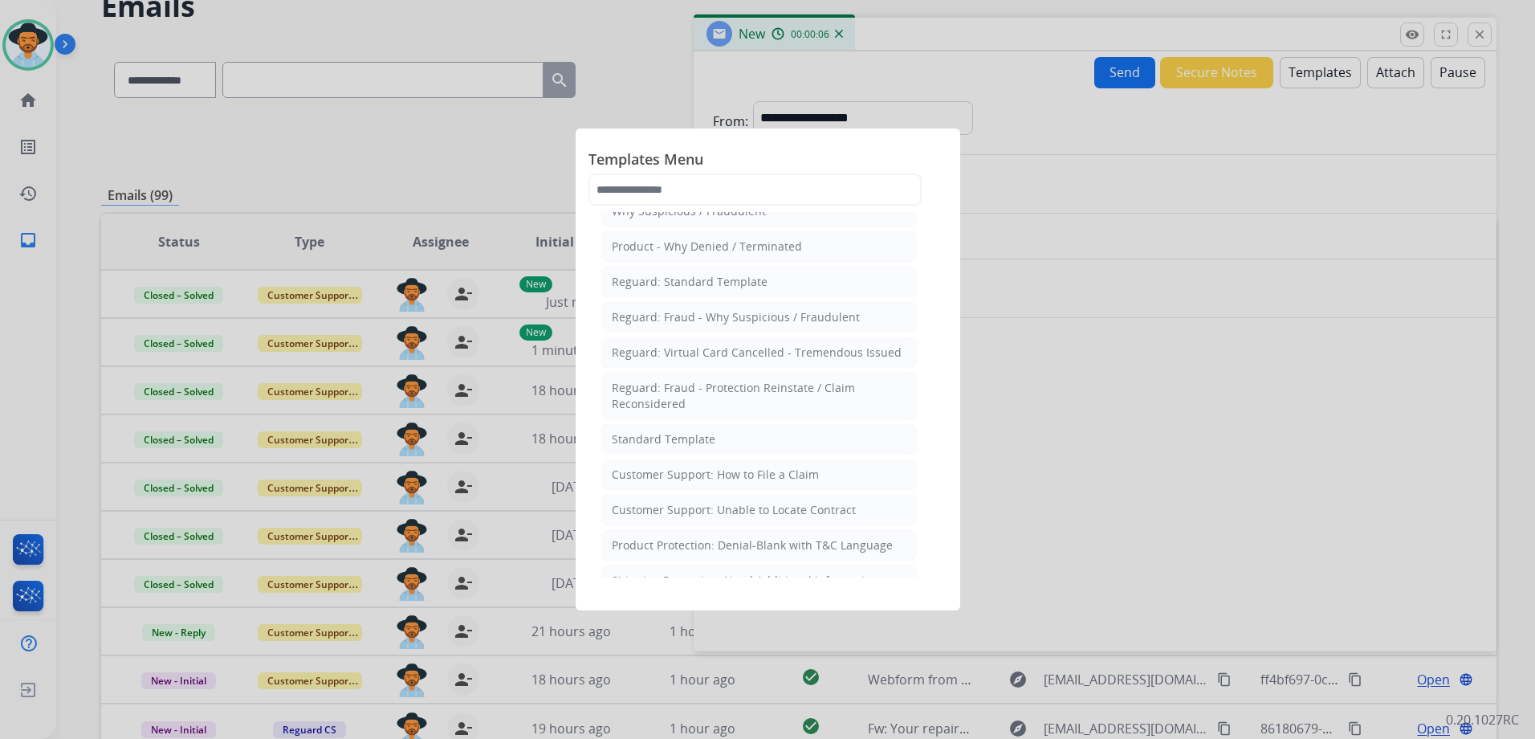
scroll to position [161, 0]
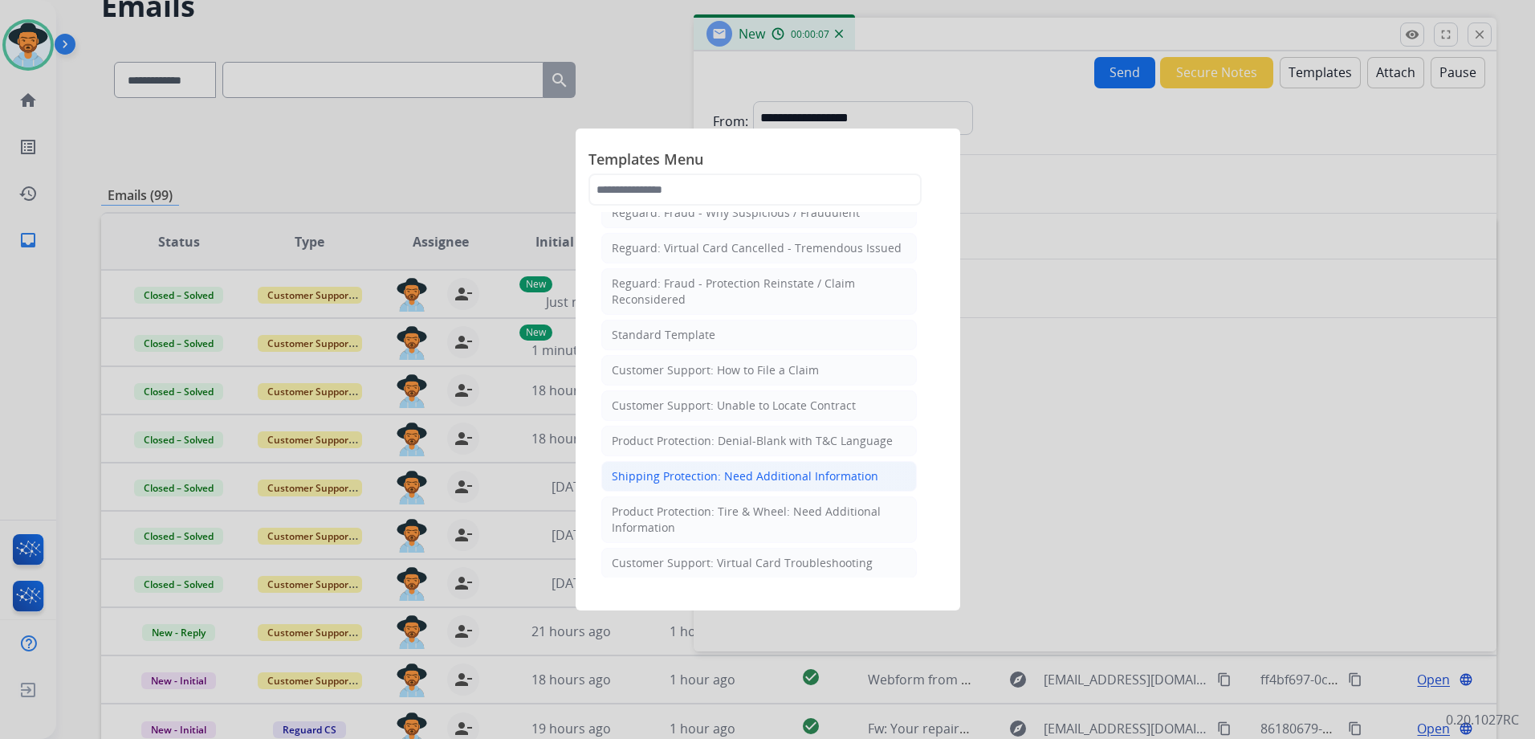
click at [800, 483] on div "Shipping Protection: Need Additional Information" at bounding box center [745, 476] width 267 height 16
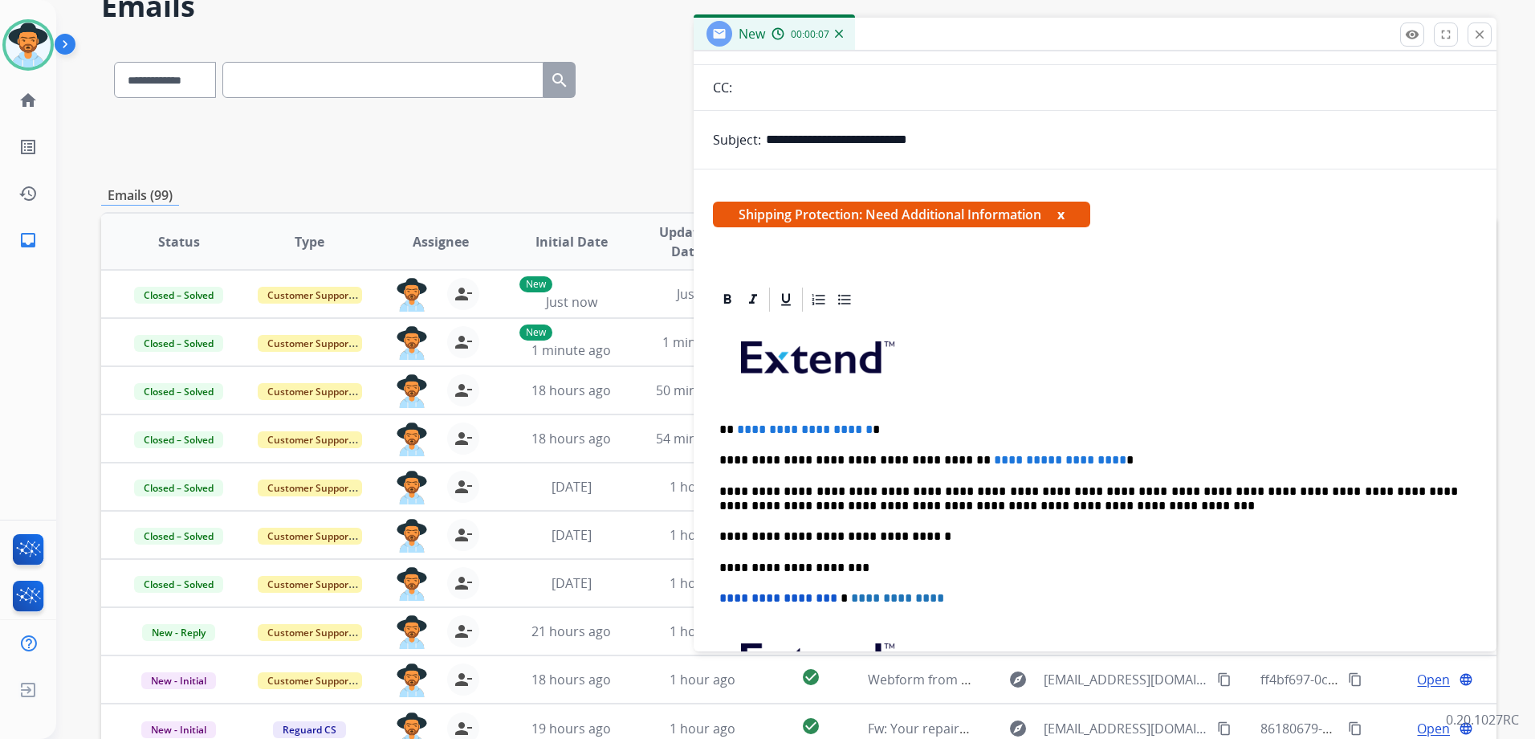
scroll to position [309, 0]
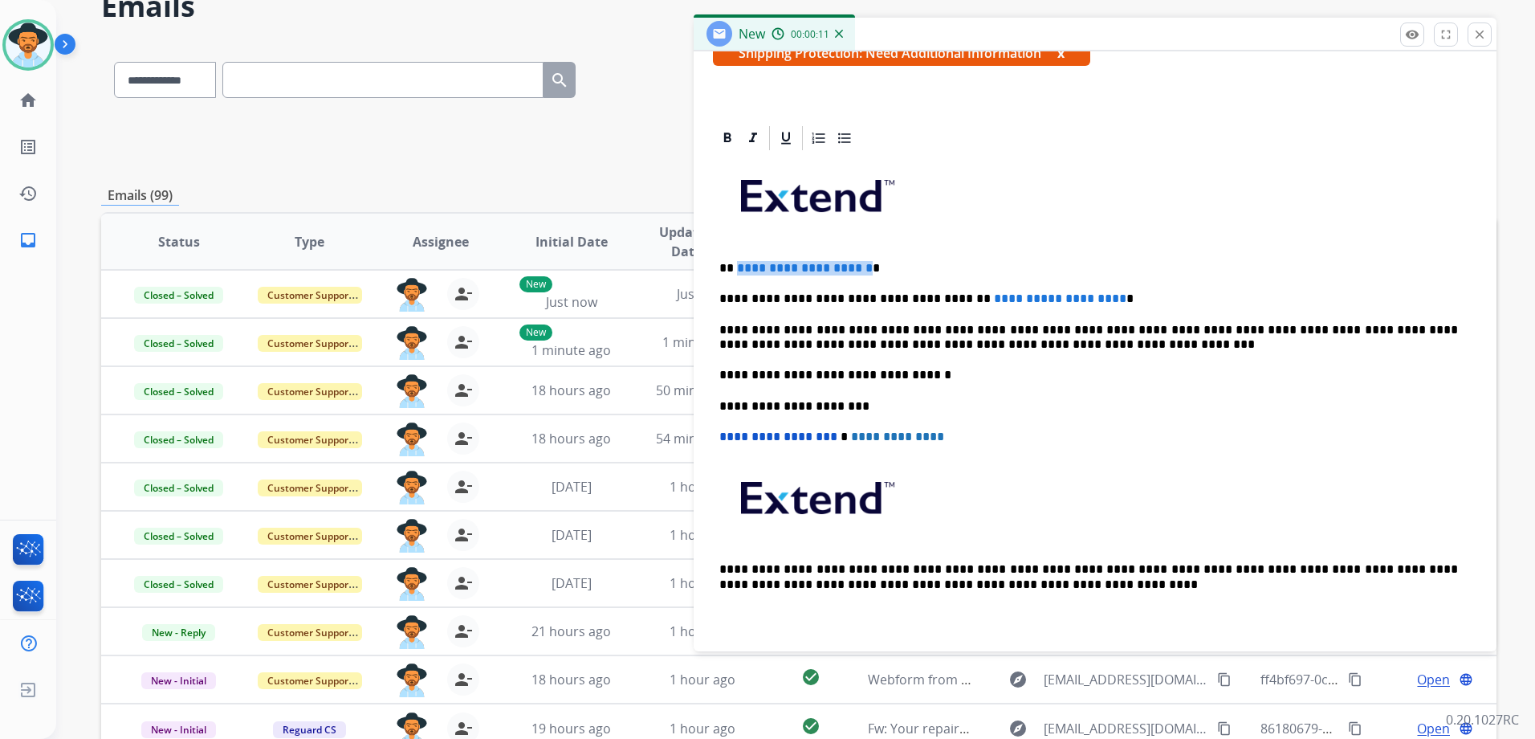
drag, startPoint x: 891, startPoint y: 270, endPoint x: 736, endPoint y: 271, distance: 155.0
click at [737, 271] on span "**********" at bounding box center [805, 268] width 136 height 12
drag, startPoint x: 1102, startPoint y: 300, endPoint x: 890, endPoint y: 297, distance: 212.0
click at [890, 297] on p "**********" at bounding box center [1088, 298] width 739 height 14
click at [1137, 324] on p "**********" at bounding box center [1088, 338] width 739 height 30
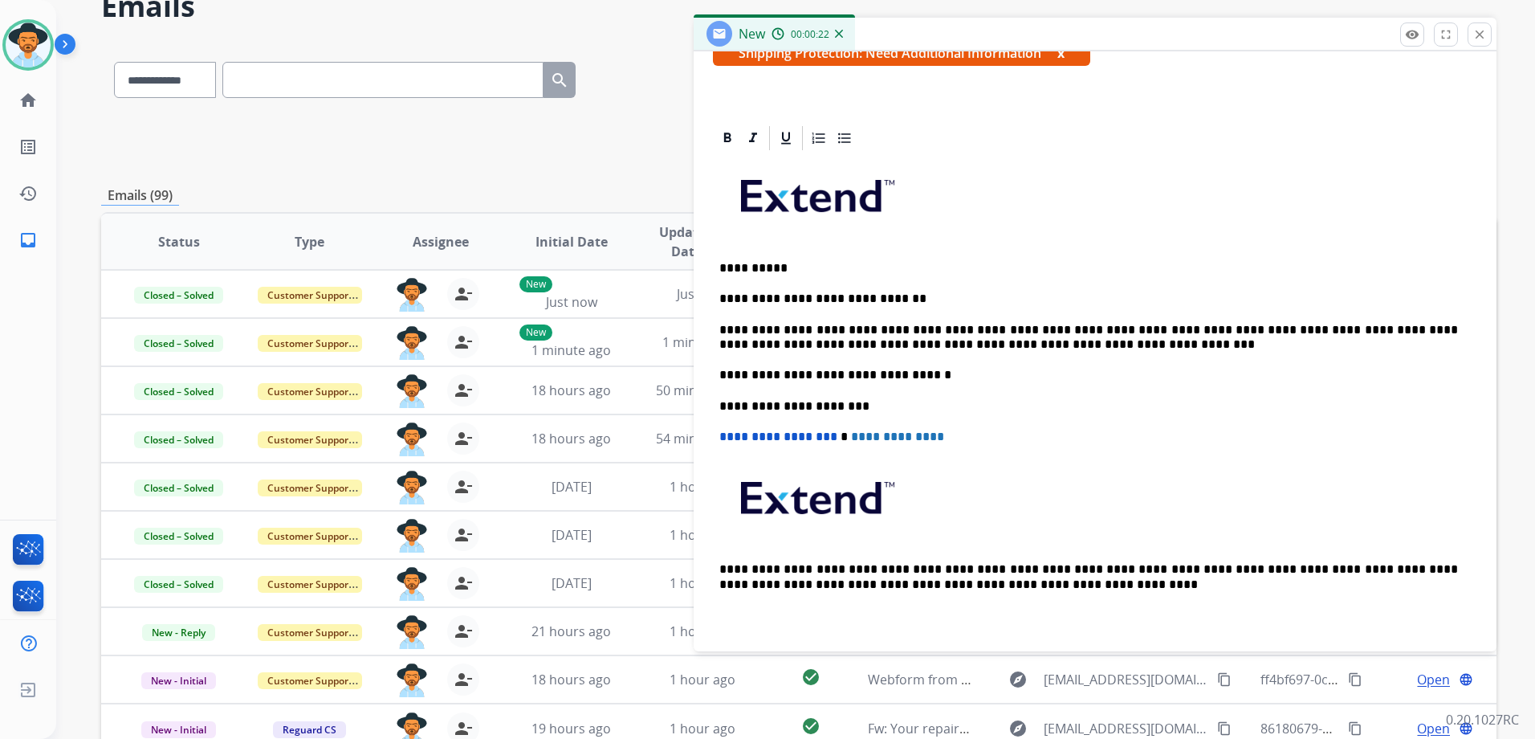
click at [1130, 329] on p "**********" at bounding box center [1088, 338] width 739 height 30
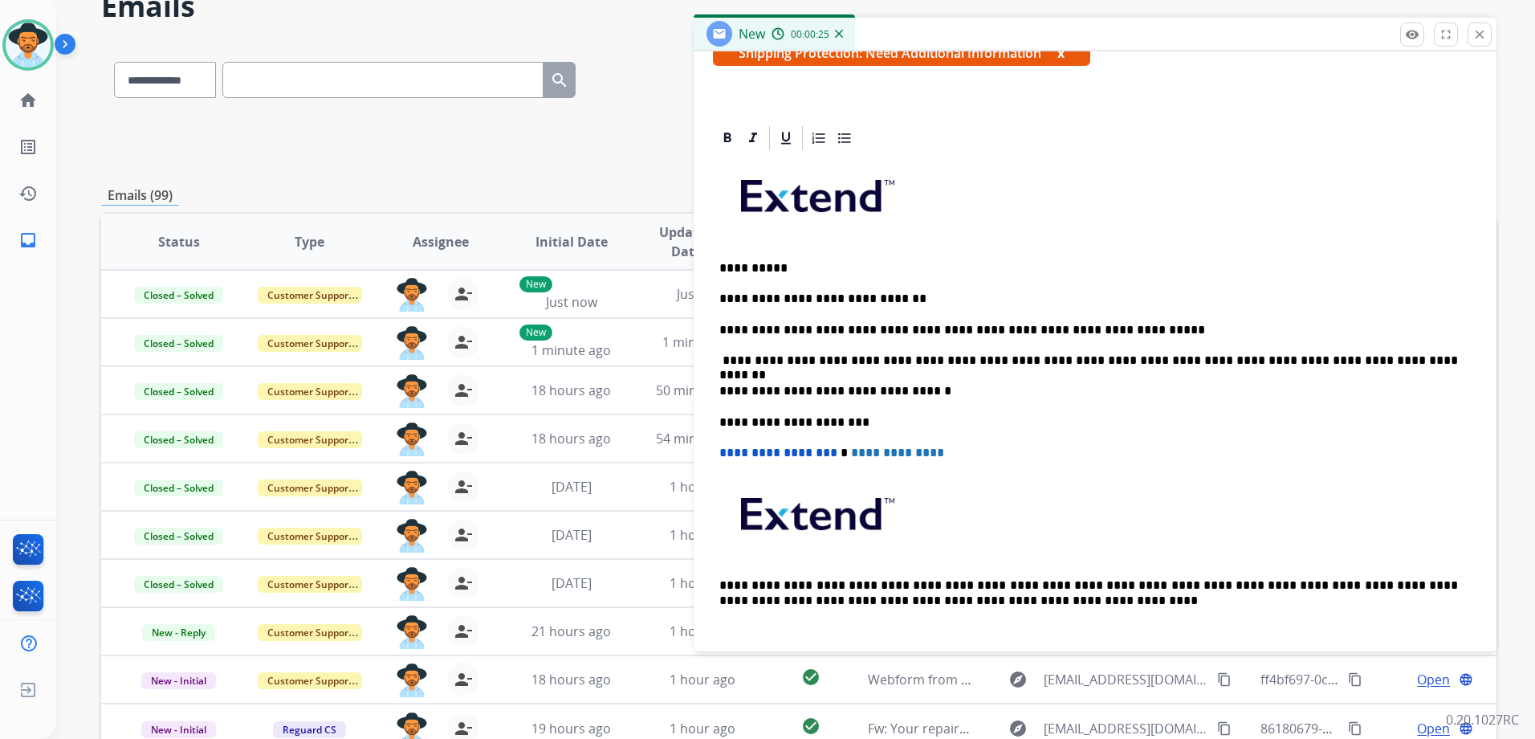
click at [721, 357] on p "**********" at bounding box center [1088, 360] width 739 height 14
click at [723, 362] on p "**********" at bounding box center [1088, 360] width 739 height 14
drag, startPoint x: 1291, startPoint y: 360, endPoint x: 754, endPoint y: 344, distance: 537.4
click at [754, 344] on div "**********" at bounding box center [1095, 406] width 764 height 507
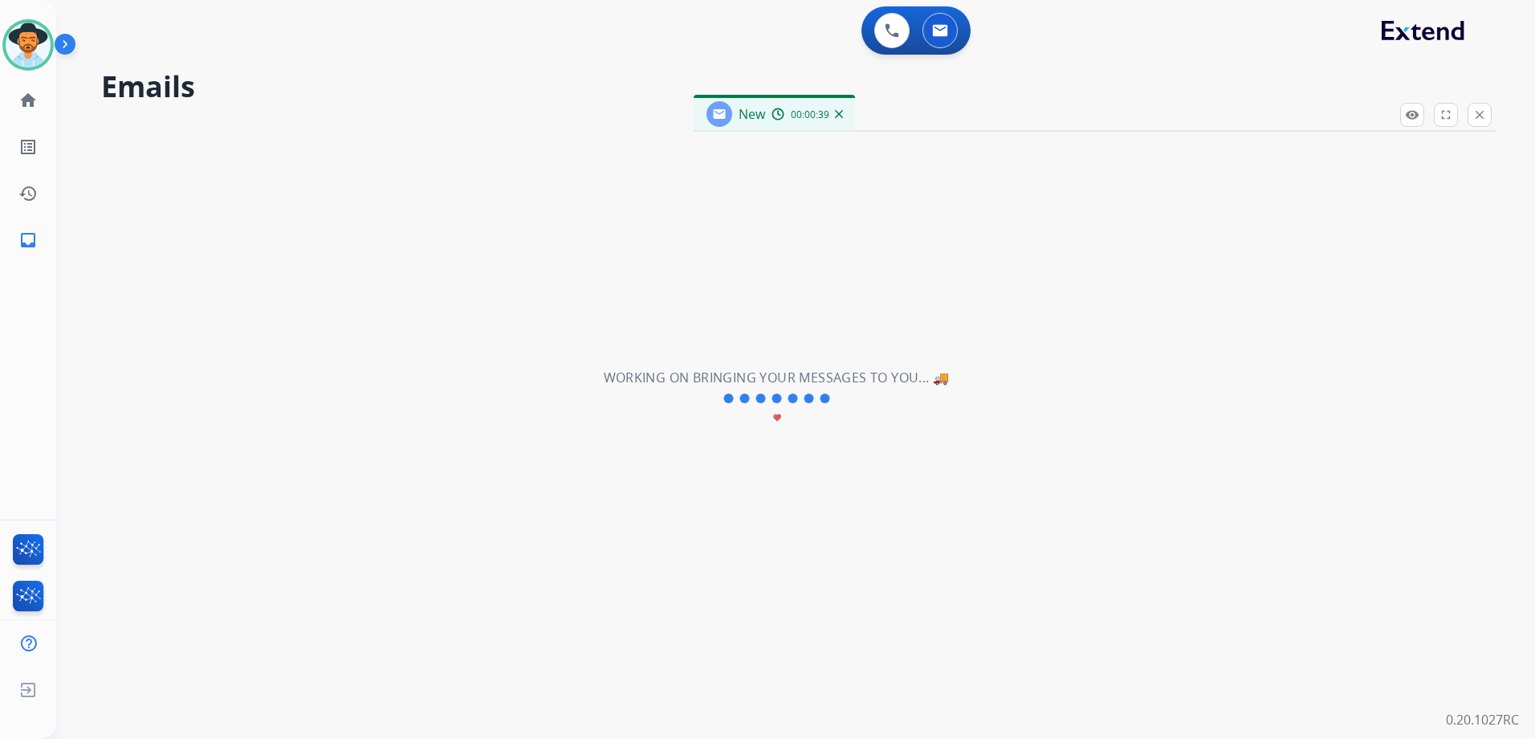
scroll to position [325, 0]
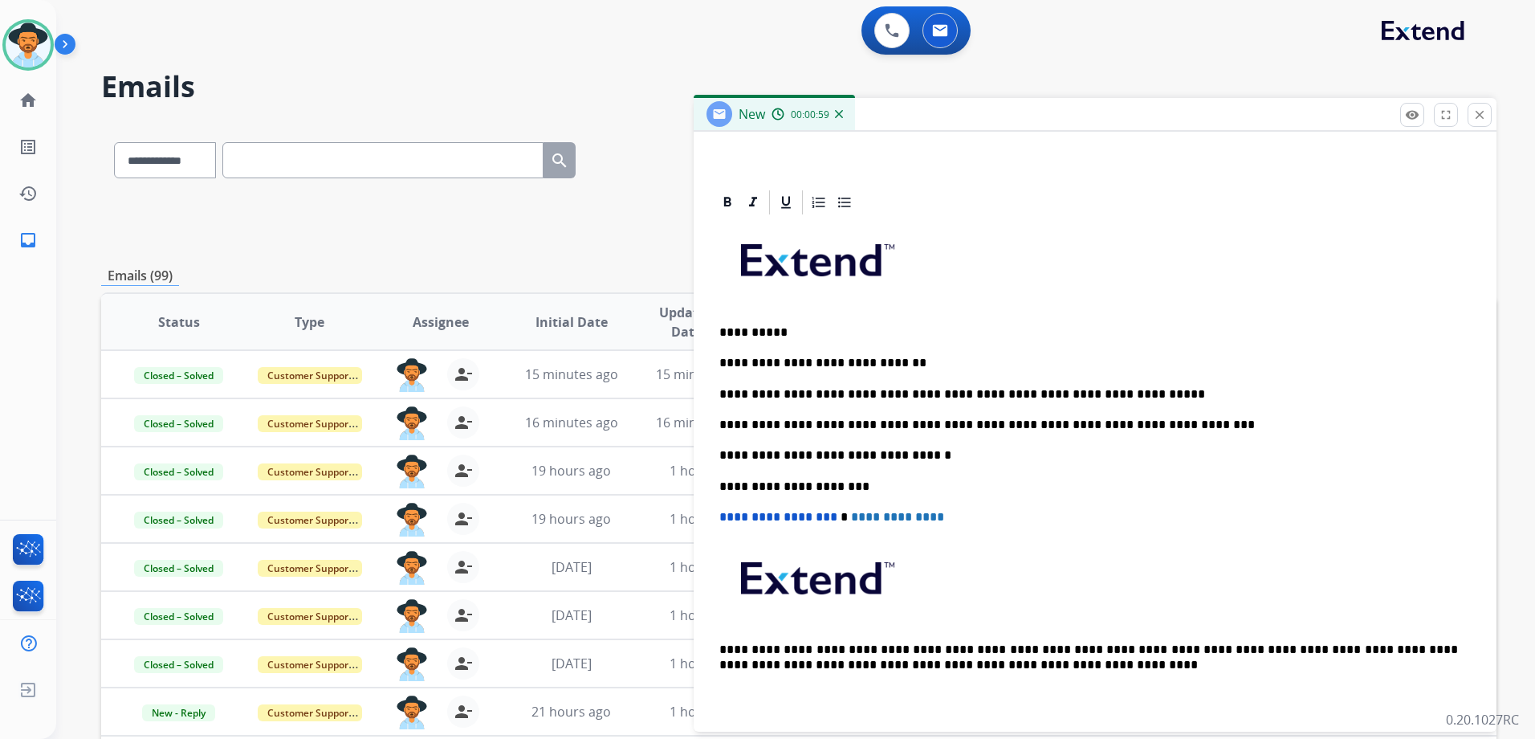
drag, startPoint x: 1175, startPoint y: 422, endPoint x: 1187, endPoint y: 406, distance: 19.4
click at [1175, 422] on p "**********" at bounding box center [1088, 424] width 739 height 14
click at [913, 360] on p "**********" at bounding box center [1088, 363] width 739 height 14
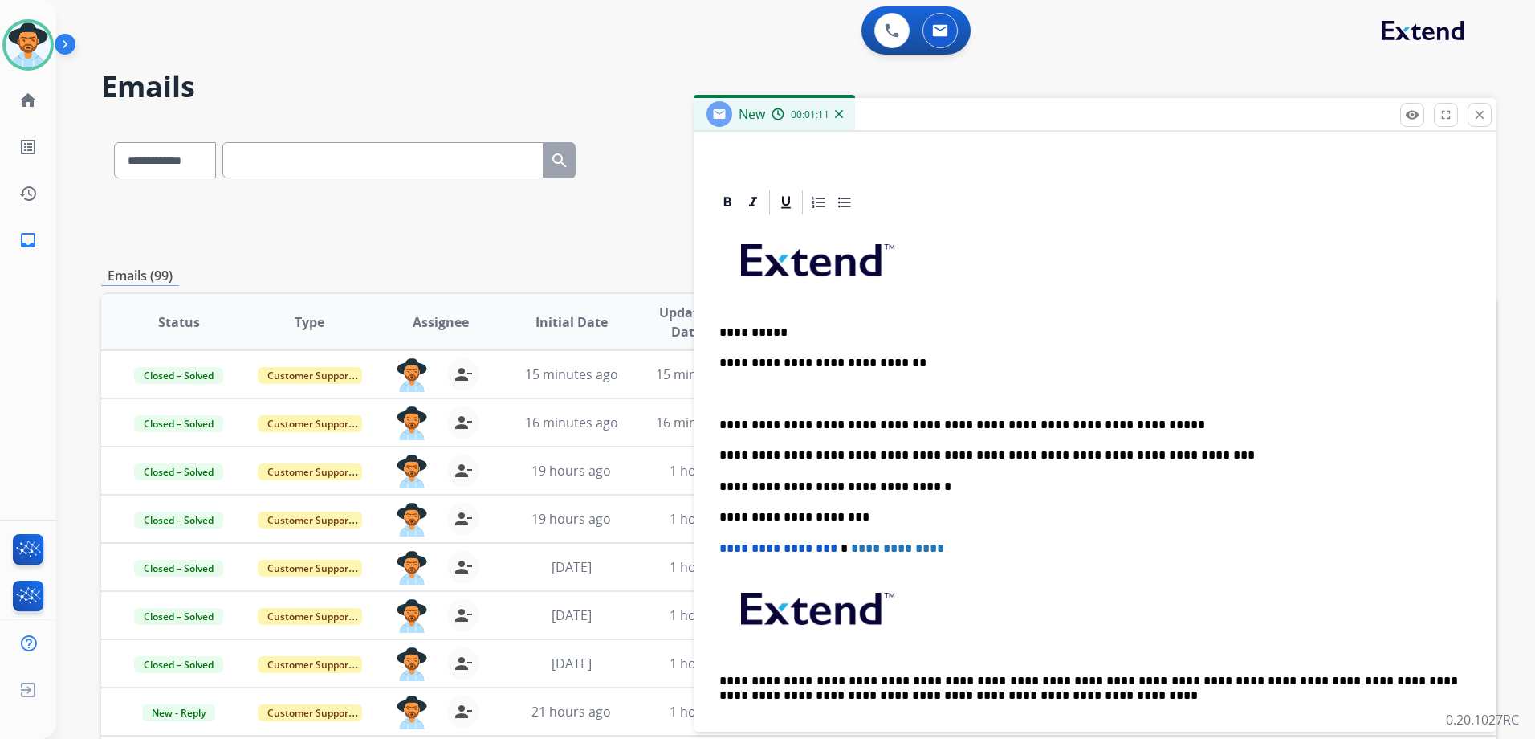
click at [1144, 430] on p "**********" at bounding box center [1088, 424] width 739 height 14
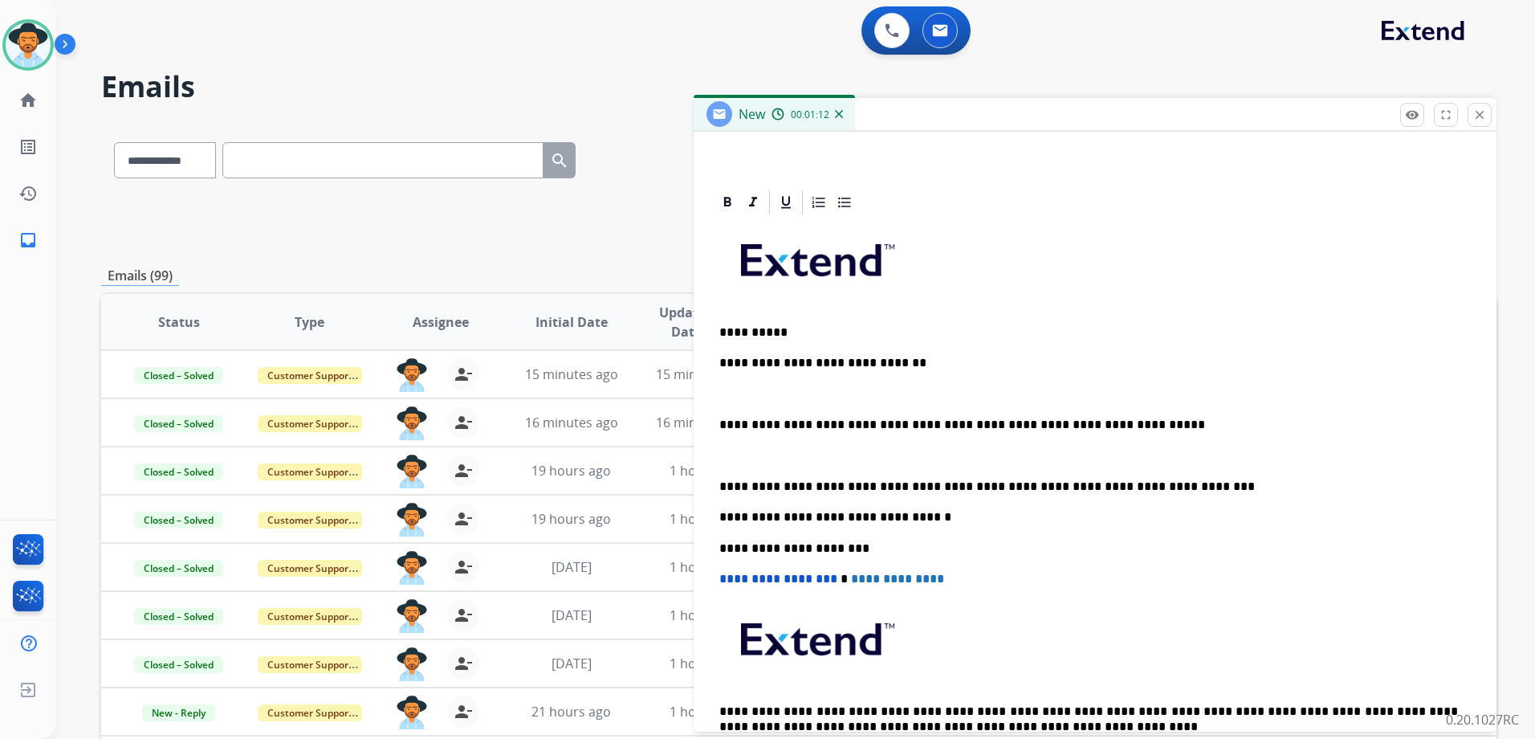
click at [1157, 483] on p "**********" at bounding box center [1088, 486] width 739 height 14
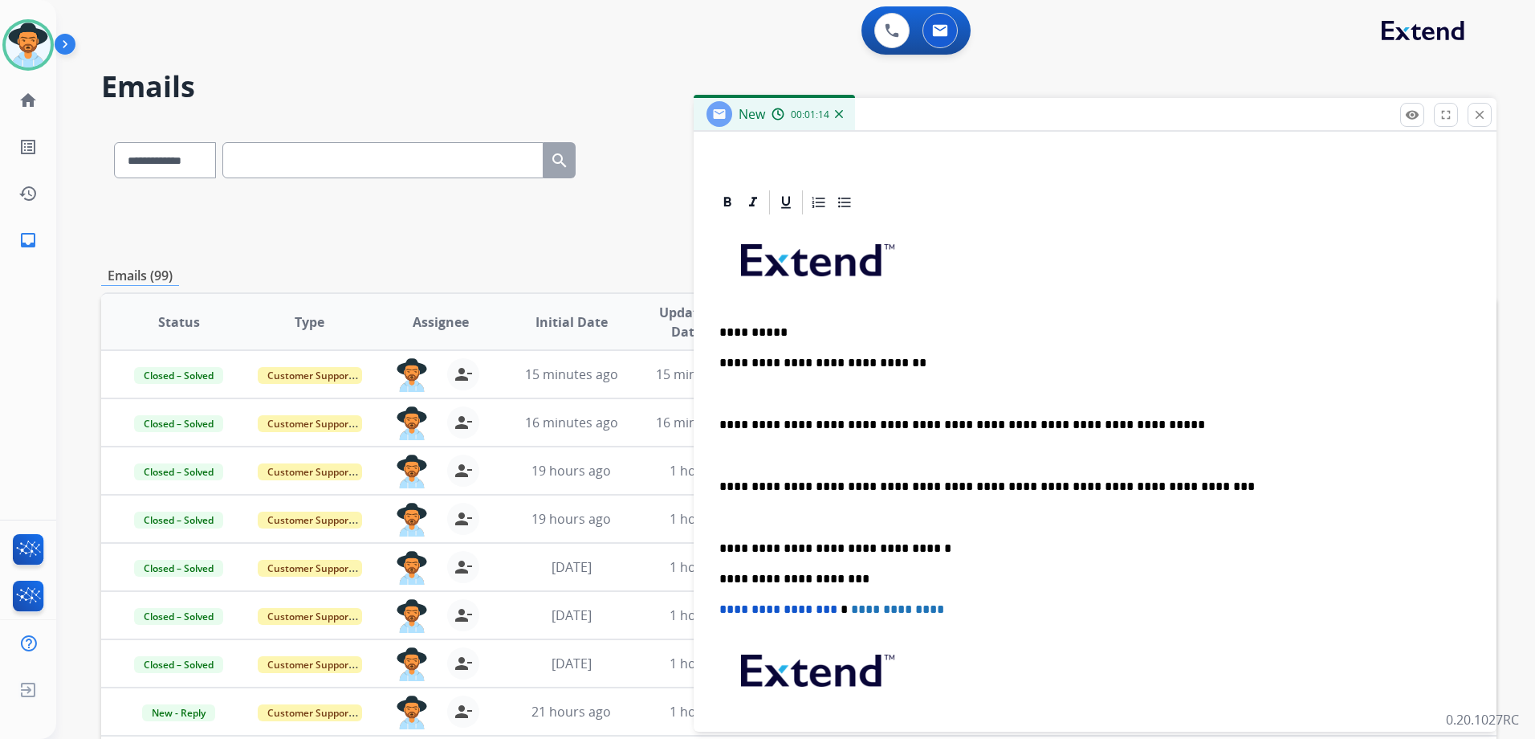
click at [945, 542] on p "**********" at bounding box center [1088, 548] width 739 height 14
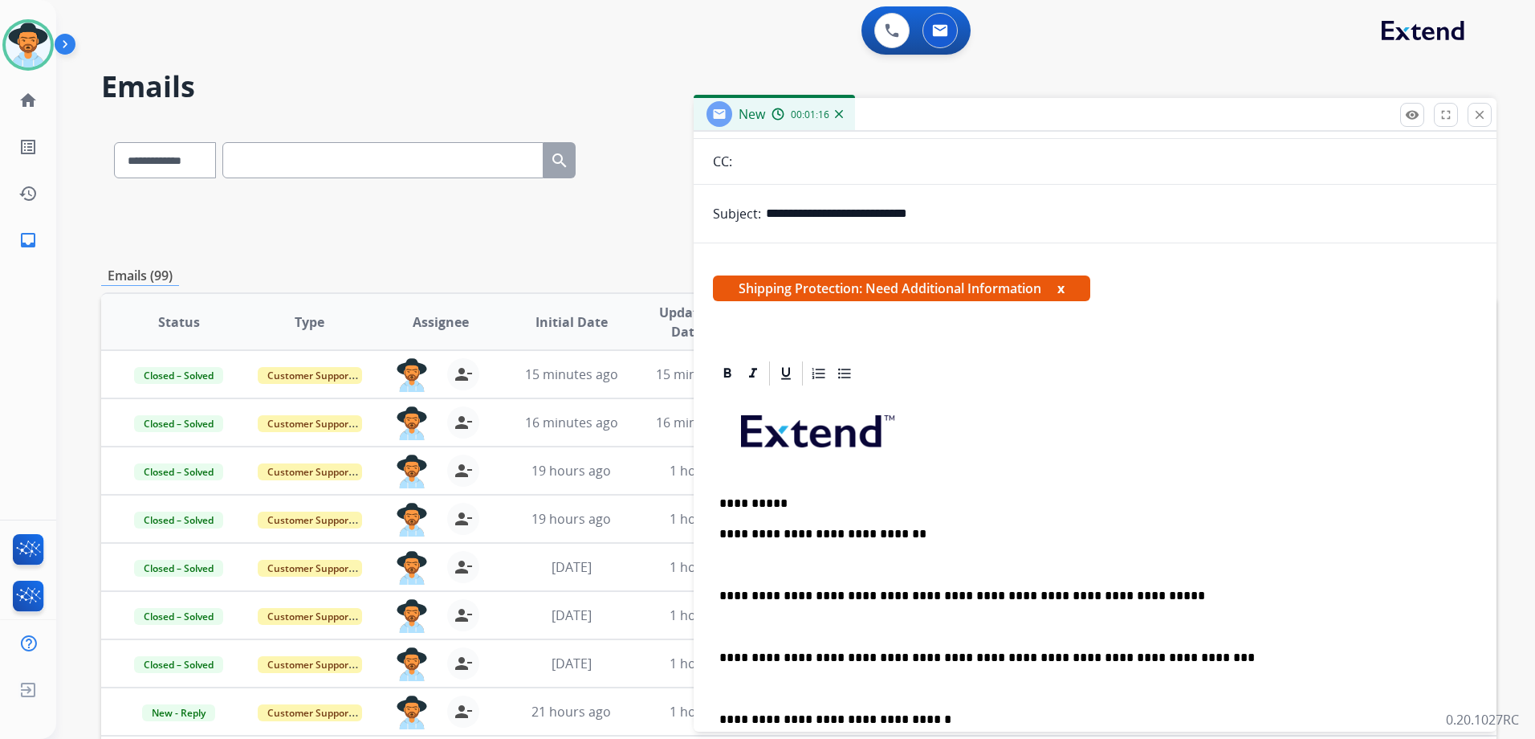
scroll to position [0, 0]
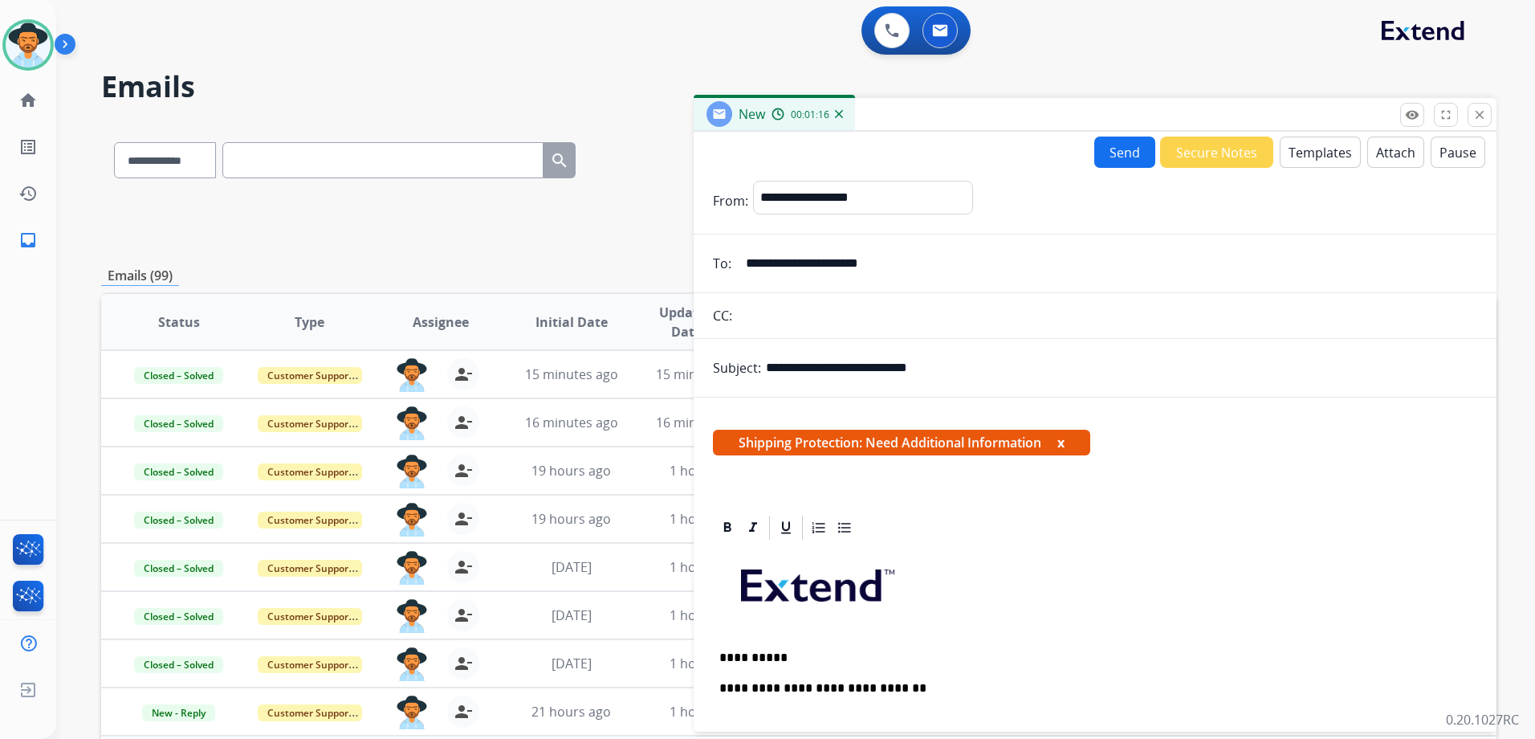
click at [1128, 158] on button "Send" at bounding box center [1124, 151] width 61 height 31
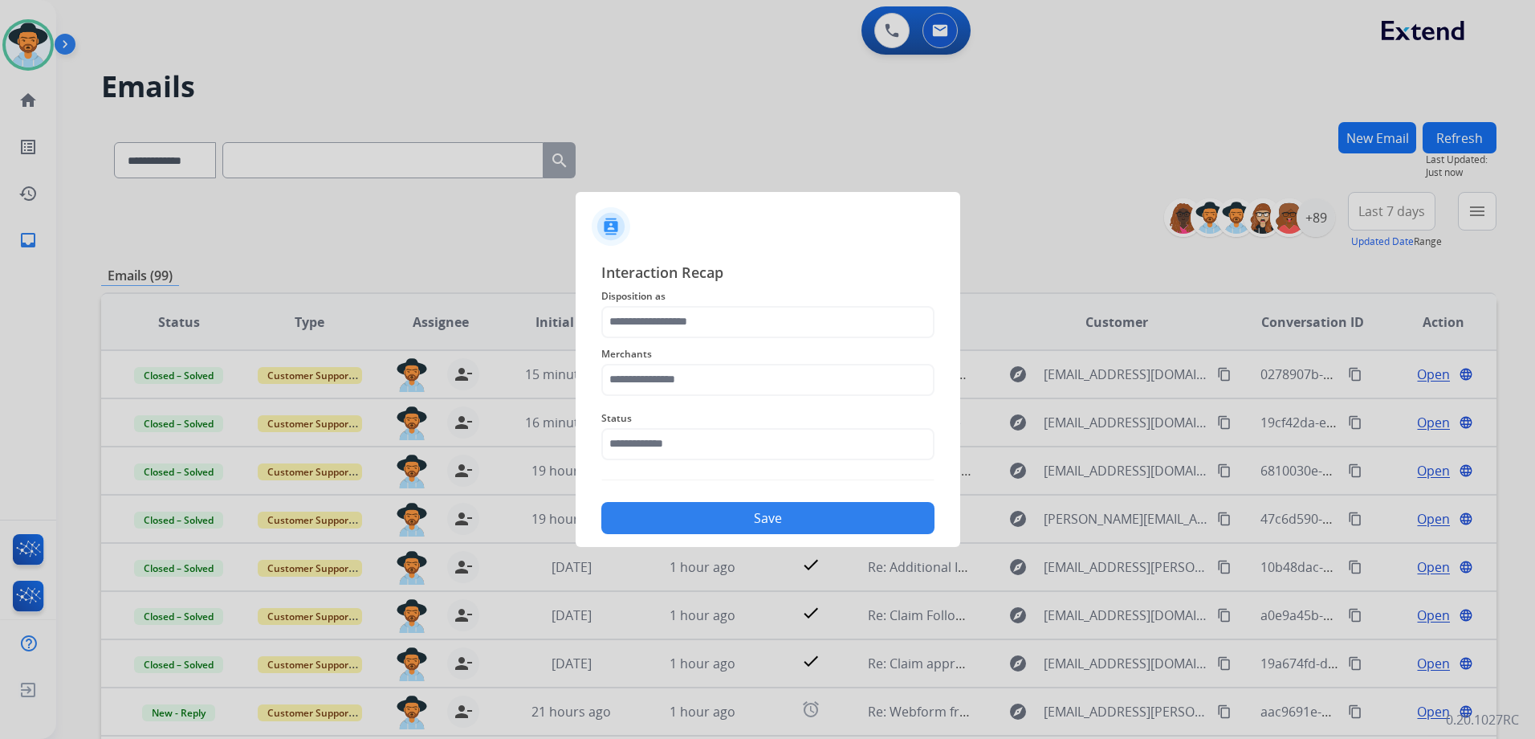
click at [676, 340] on div "Merchants" at bounding box center [767, 370] width 333 height 64
drag, startPoint x: 685, startPoint y: 325, endPoint x: 678, endPoint y: 332, distance: 9.1
click at [685, 325] on input "text" at bounding box center [767, 322] width 333 height 32
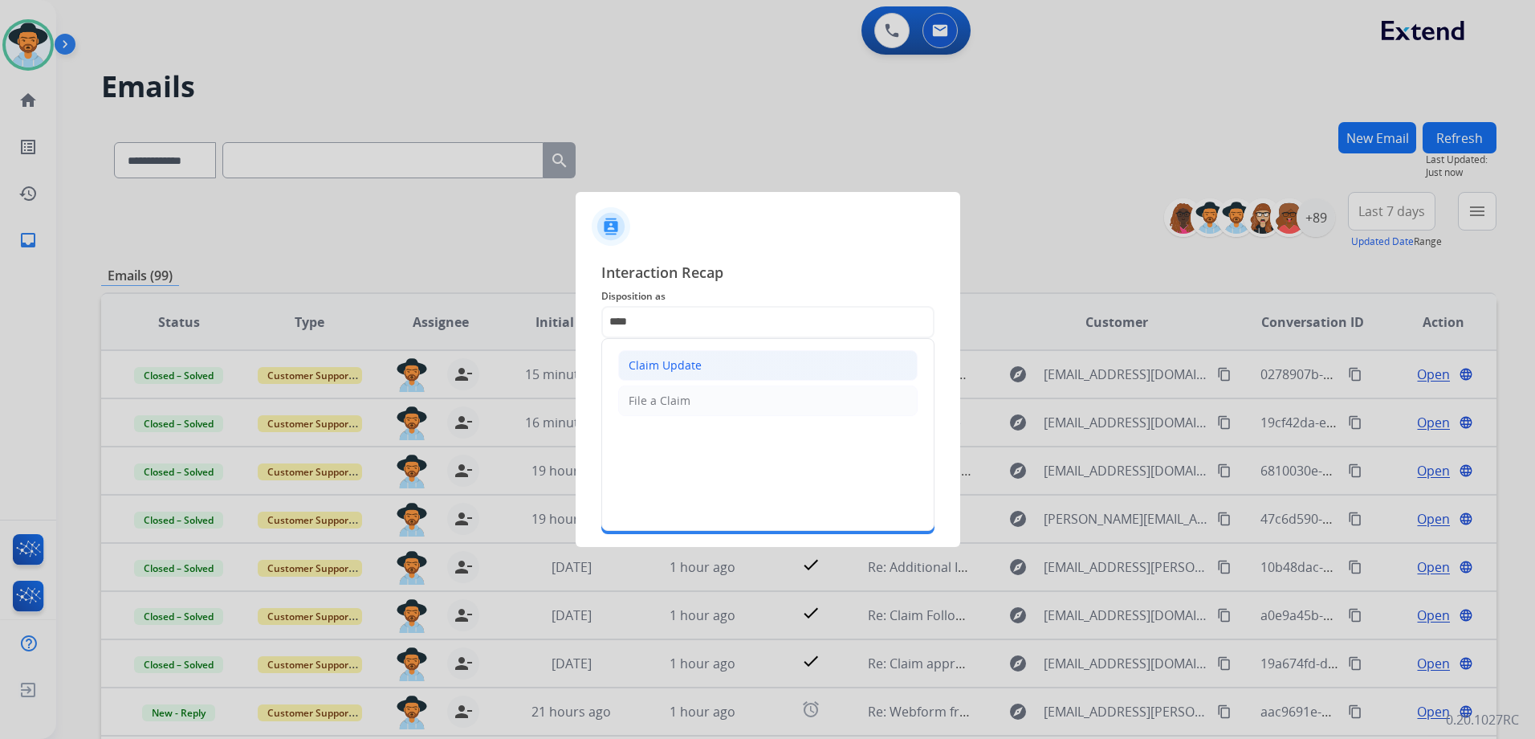
click at [674, 360] on div "Claim Update" at bounding box center [665, 365] width 73 height 16
type input "**********"
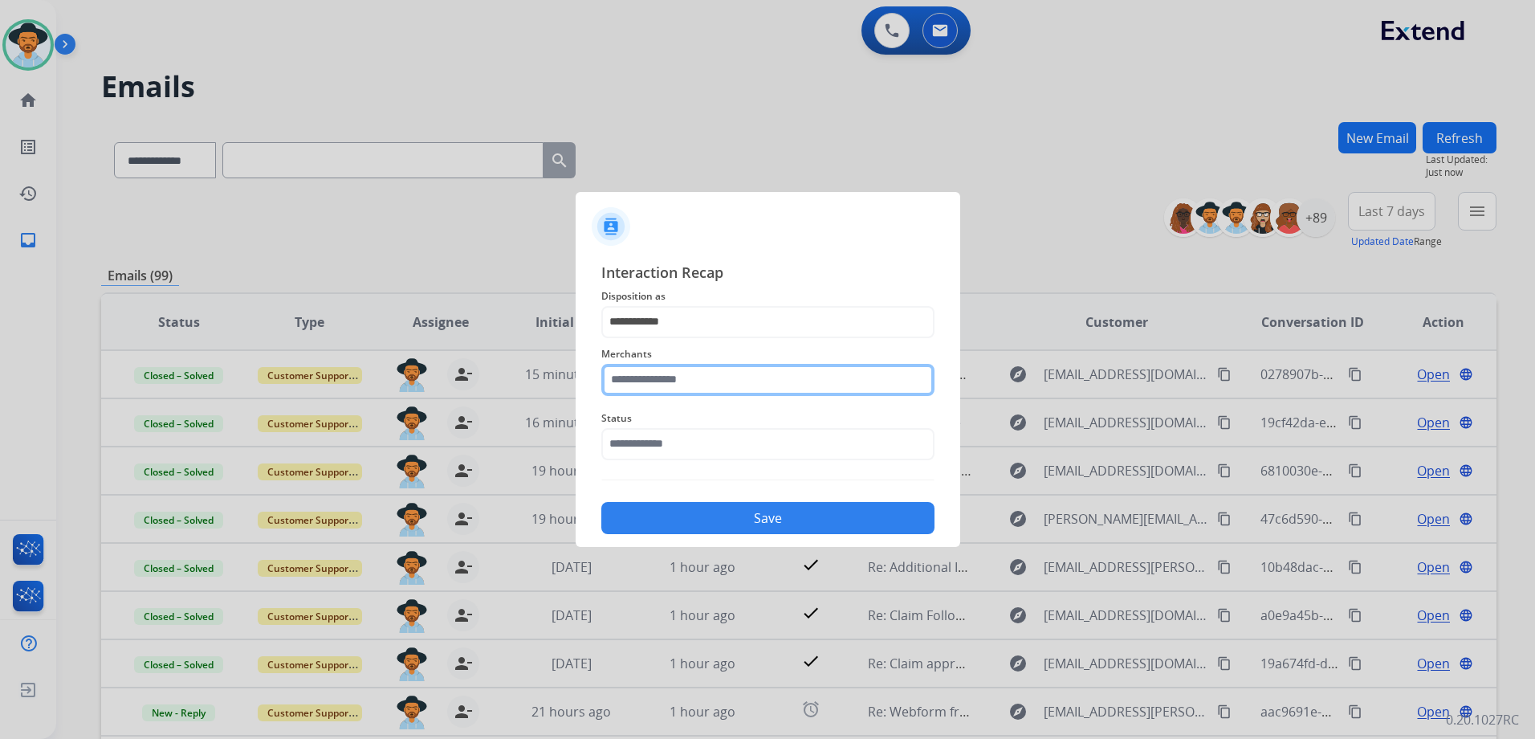
click at [662, 380] on input "text" at bounding box center [767, 380] width 333 height 32
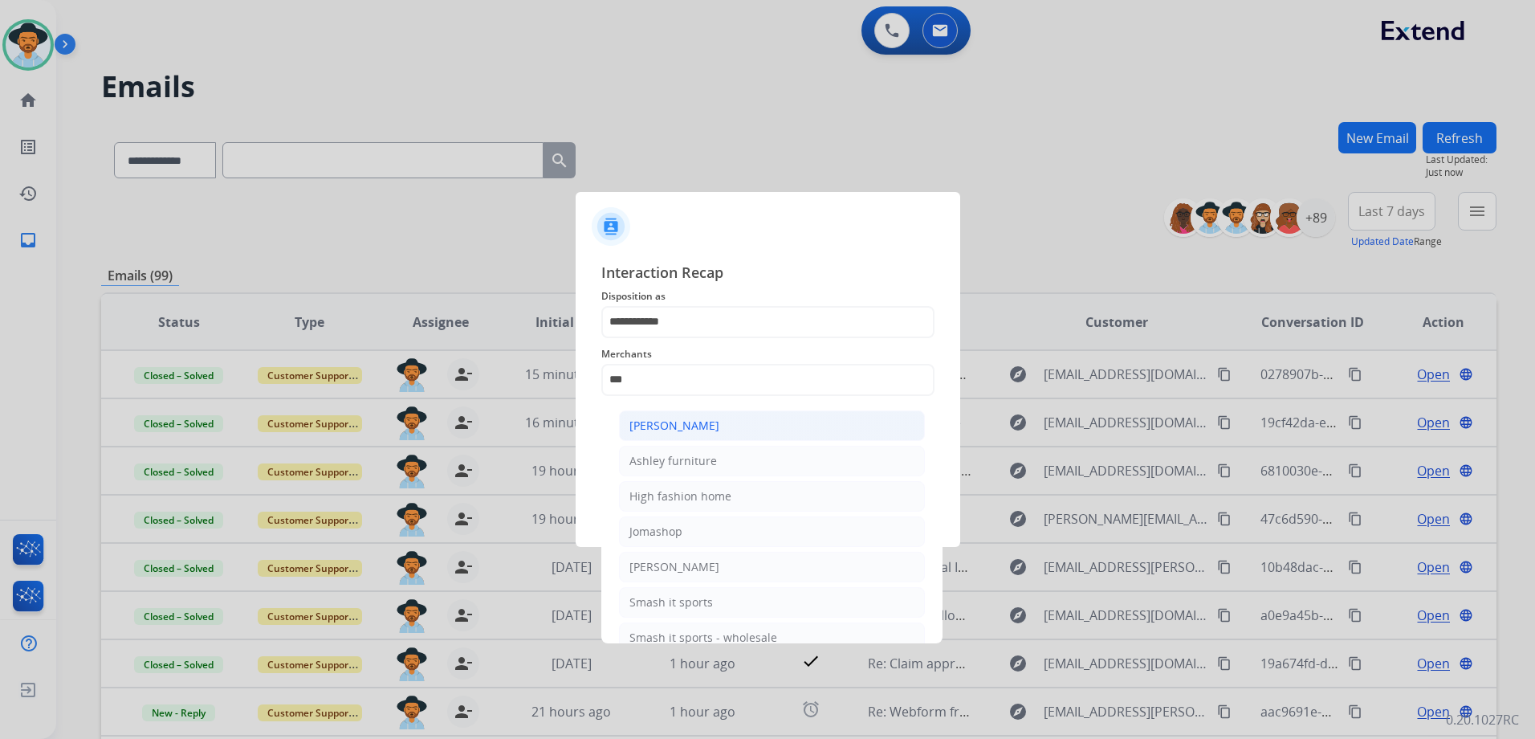
click at [751, 423] on li "[PERSON_NAME]" at bounding box center [772, 425] width 306 height 31
type input "**********"
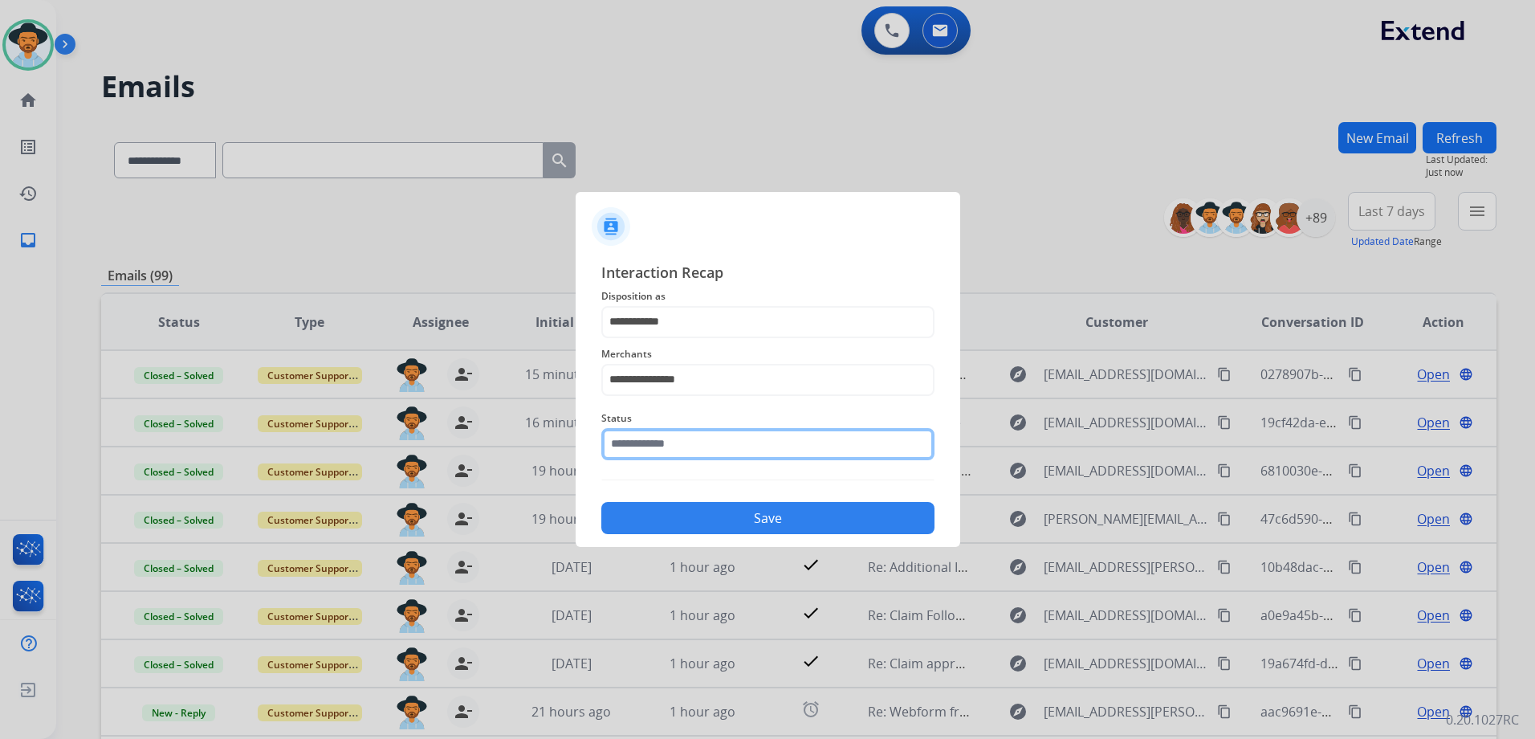
click at [714, 436] on input "text" at bounding box center [767, 444] width 333 height 32
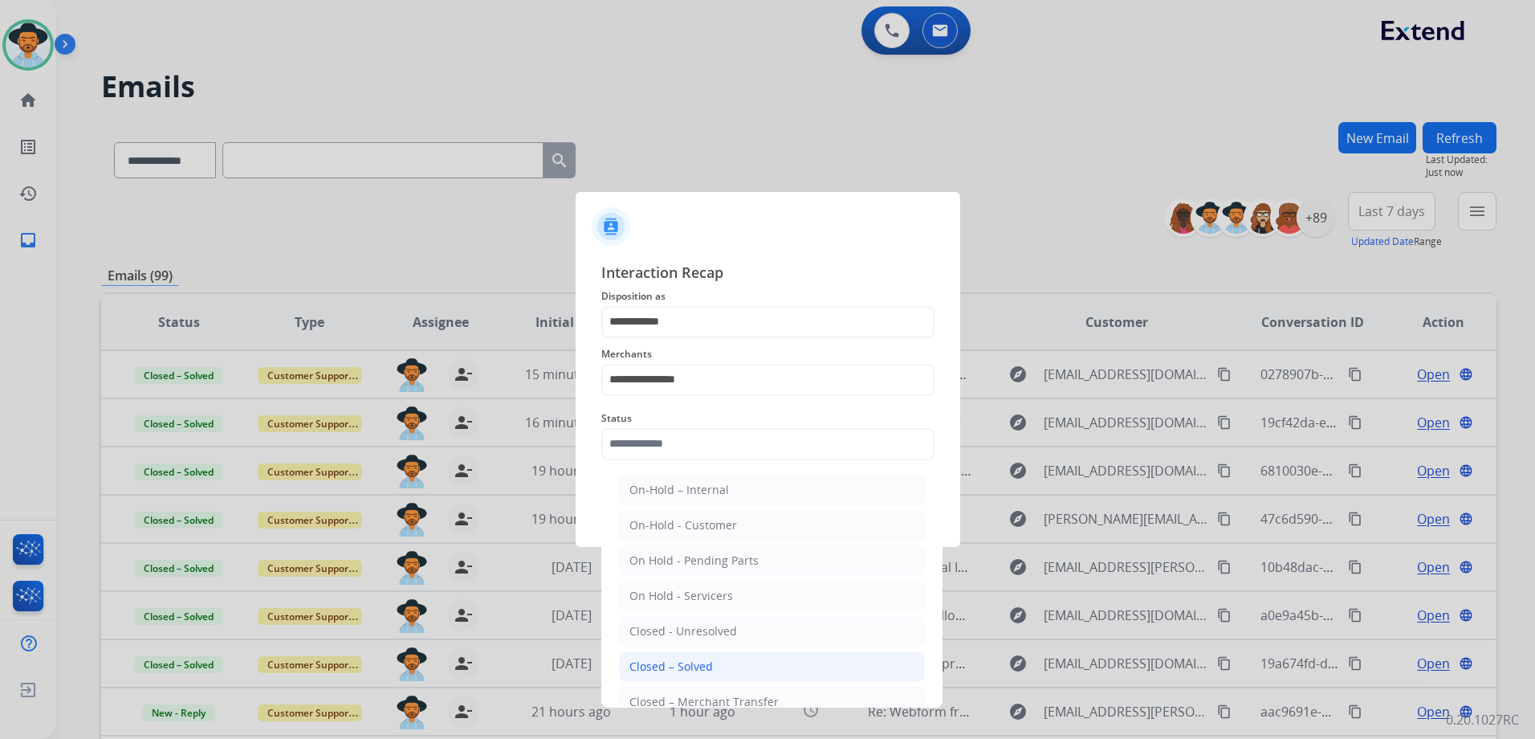
click at [743, 667] on li "Closed – Solved" at bounding box center [772, 666] width 306 height 31
type input "**********"
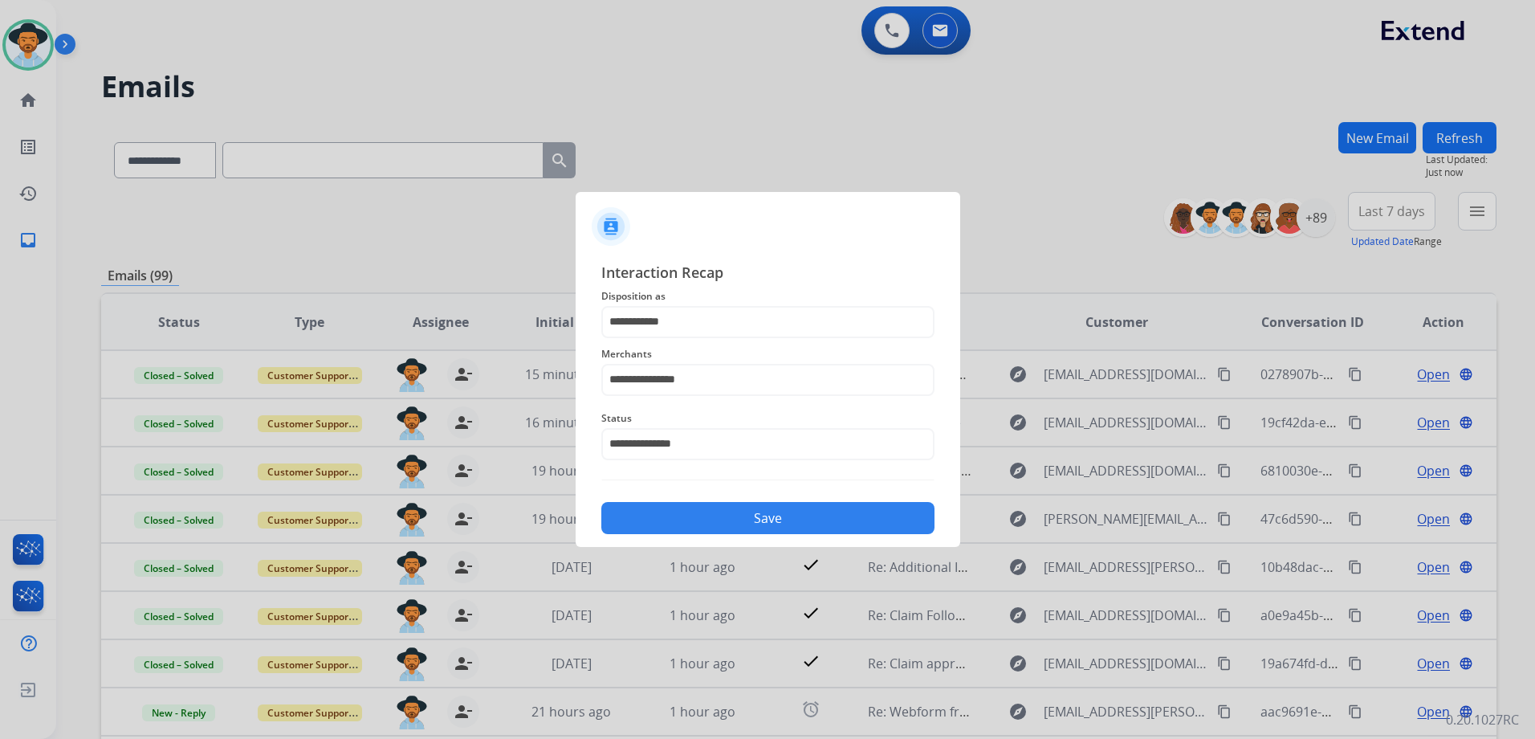
click at [817, 511] on button "Save" at bounding box center [767, 518] width 333 height 32
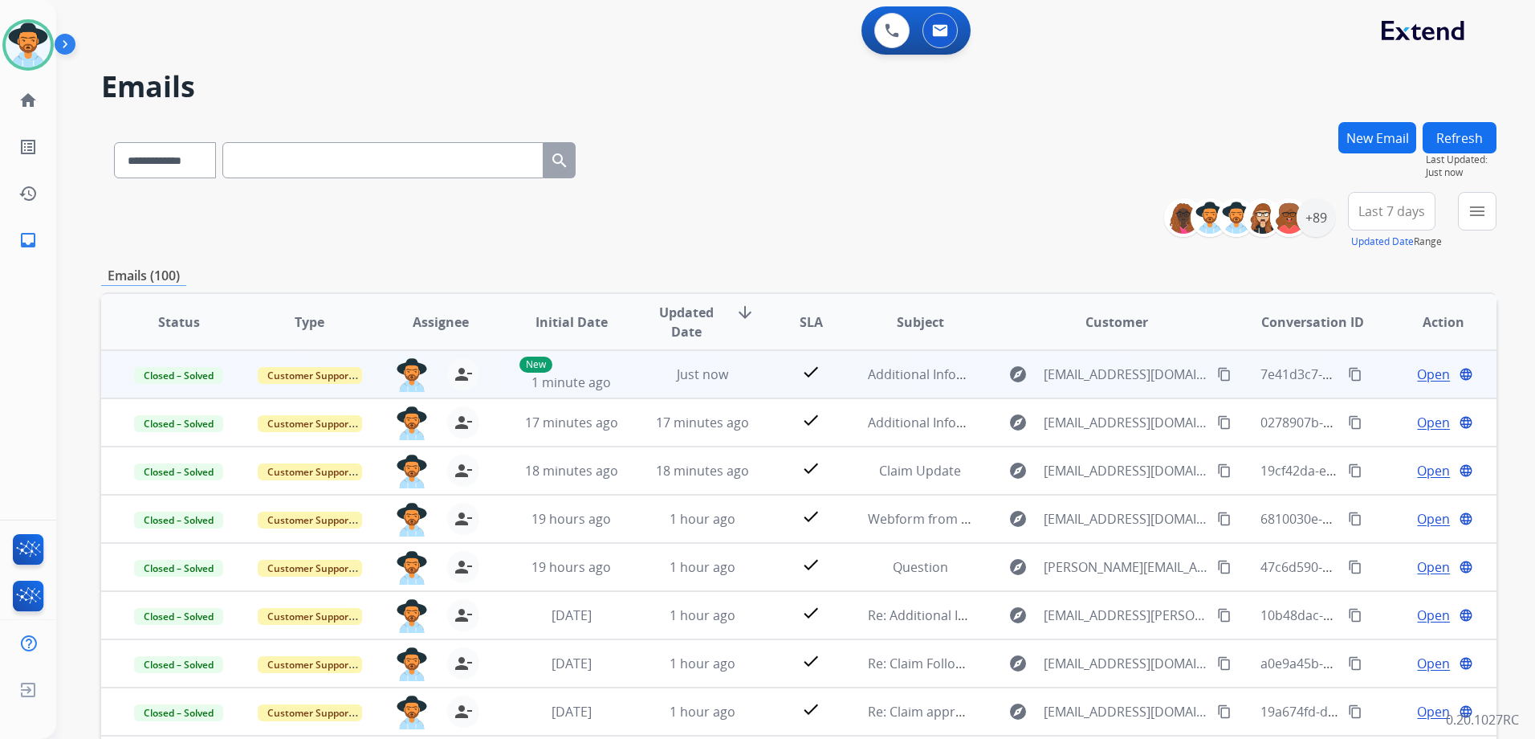
click at [1348, 380] on mat-icon "content_copy" at bounding box center [1355, 374] width 14 height 14
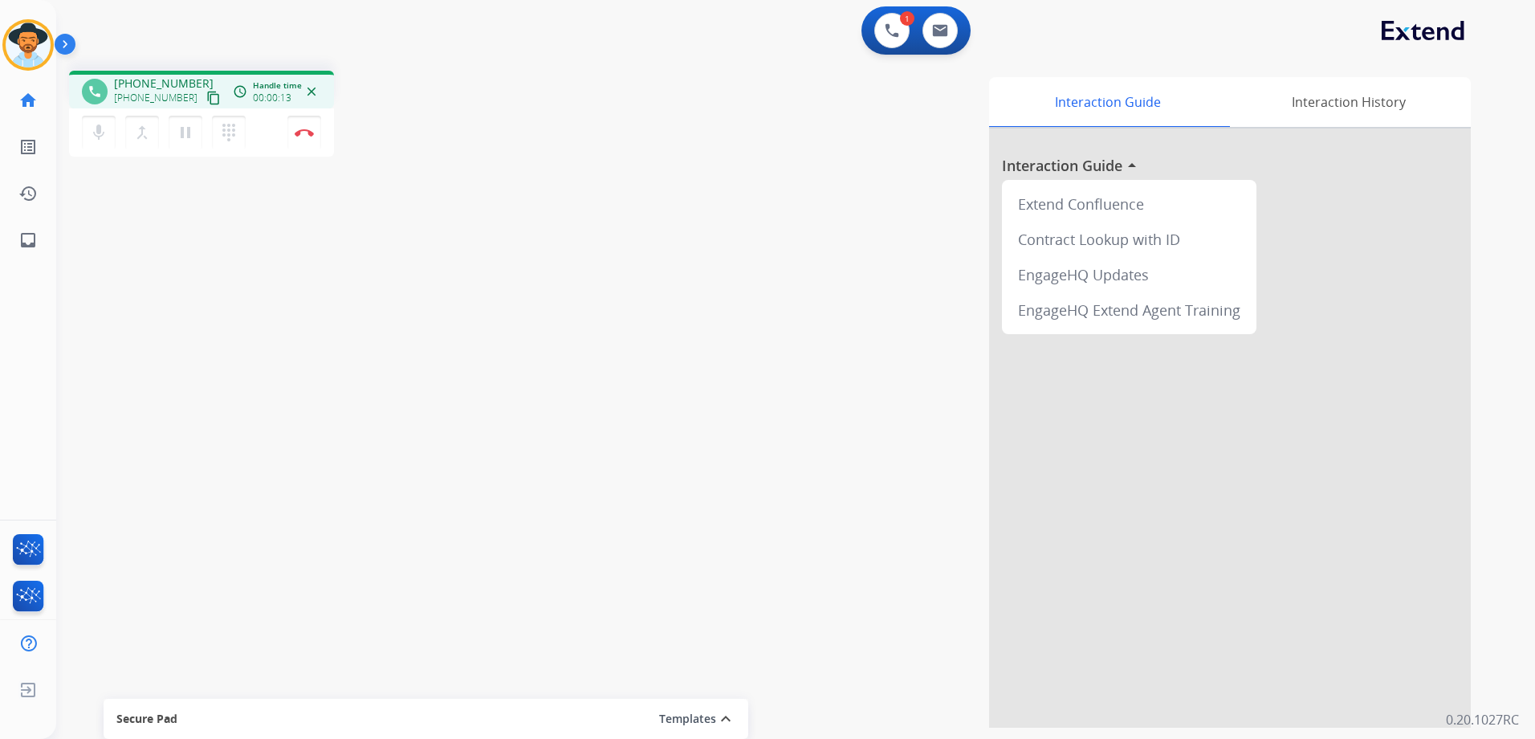
drag, startPoint x: 197, startPoint y: 100, endPoint x: 259, endPoint y: 100, distance: 62.6
click at [206, 100] on mat-icon "content_copy" at bounding box center [213, 98] width 14 height 14
click at [313, 133] on img at bounding box center [304, 132] width 19 height 8
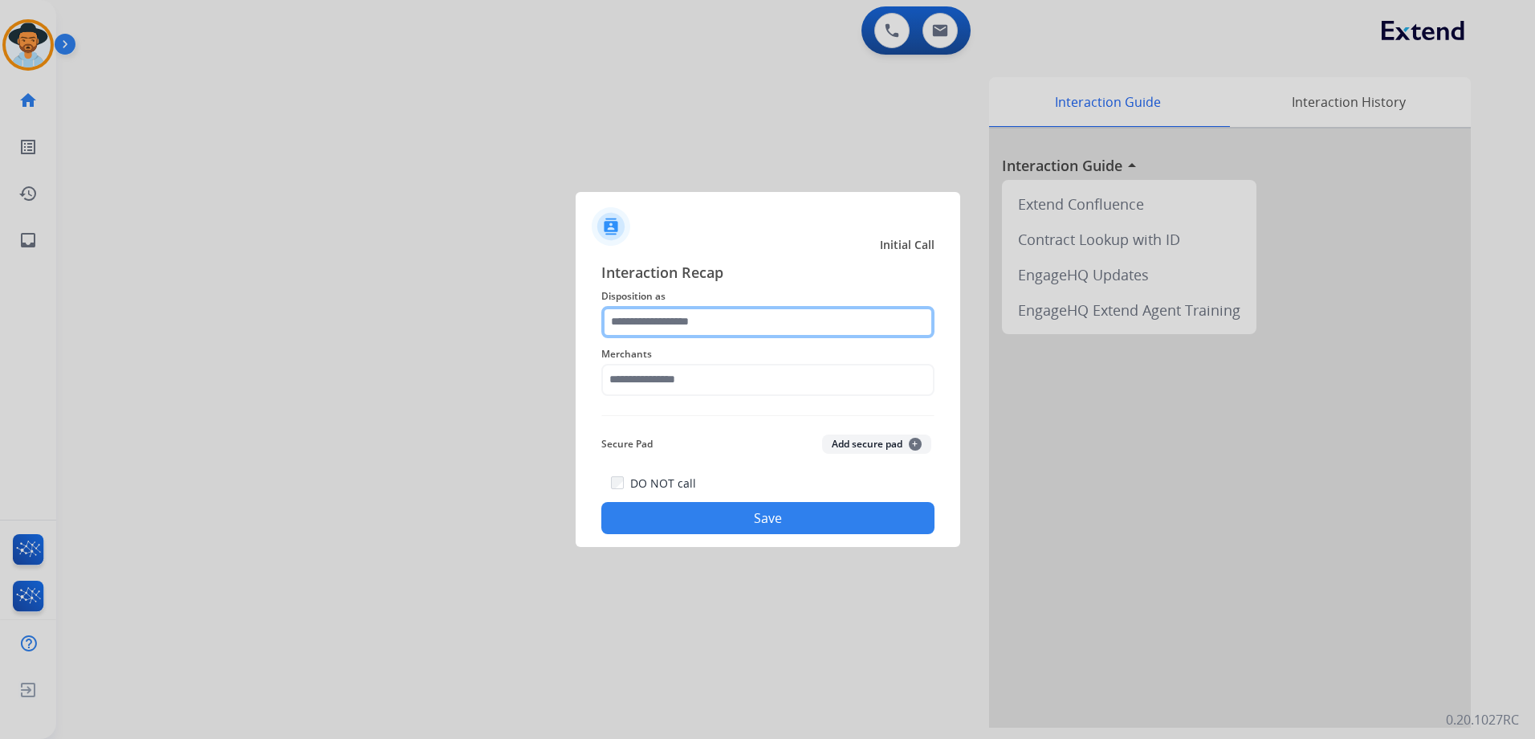
click at [760, 328] on input "text" at bounding box center [767, 322] width 333 height 32
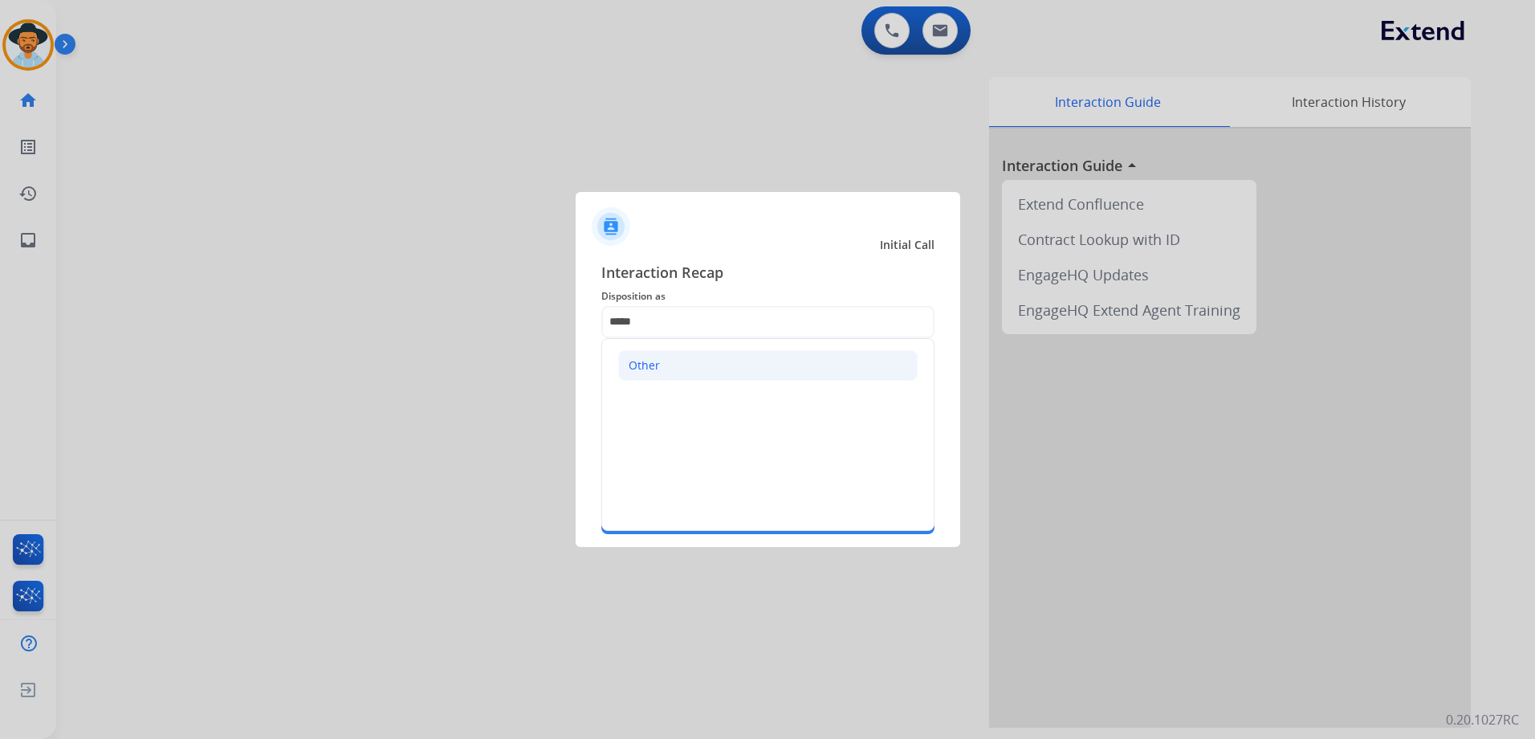
click at [683, 358] on li "Other" at bounding box center [767, 365] width 299 height 31
type input "*****"
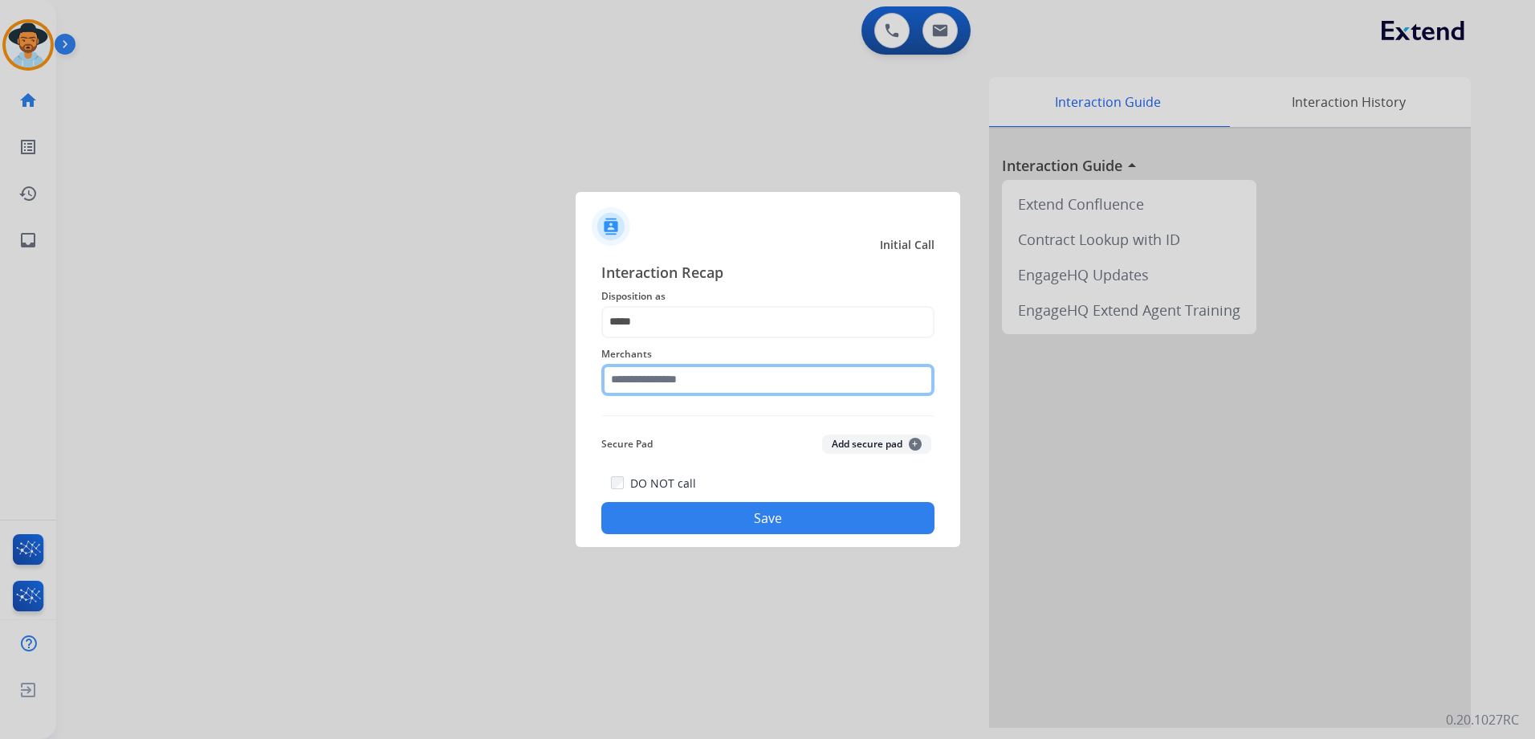
click at [674, 377] on input "text" at bounding box center [767, 380] width 333 height 32
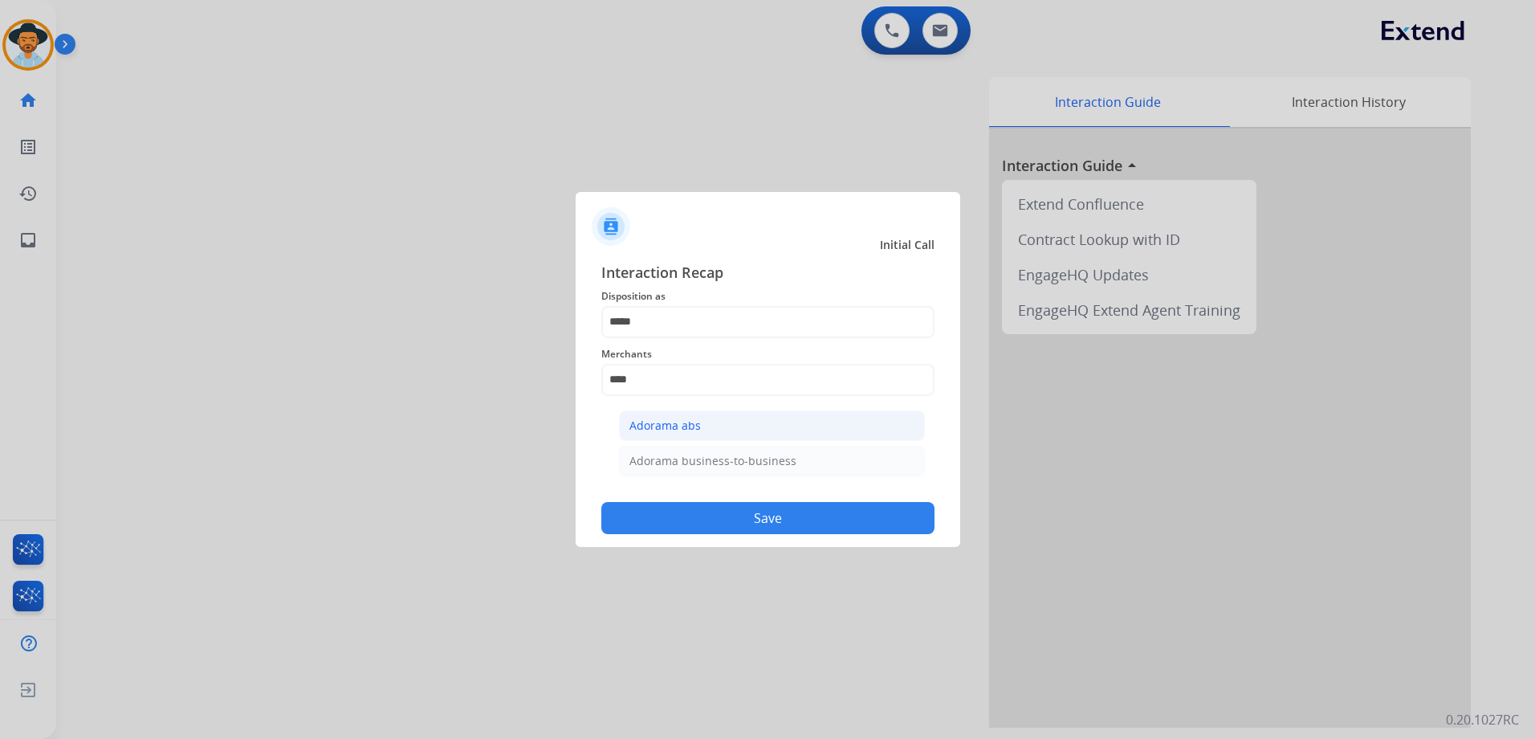
click at [703, 430] on li "Adorama abs" at bounding box center [772, 425] width 306 height 31
type input "**********"
click at [784, 519] on button "Save" at bounding box center [767, 518] width 333 height 32
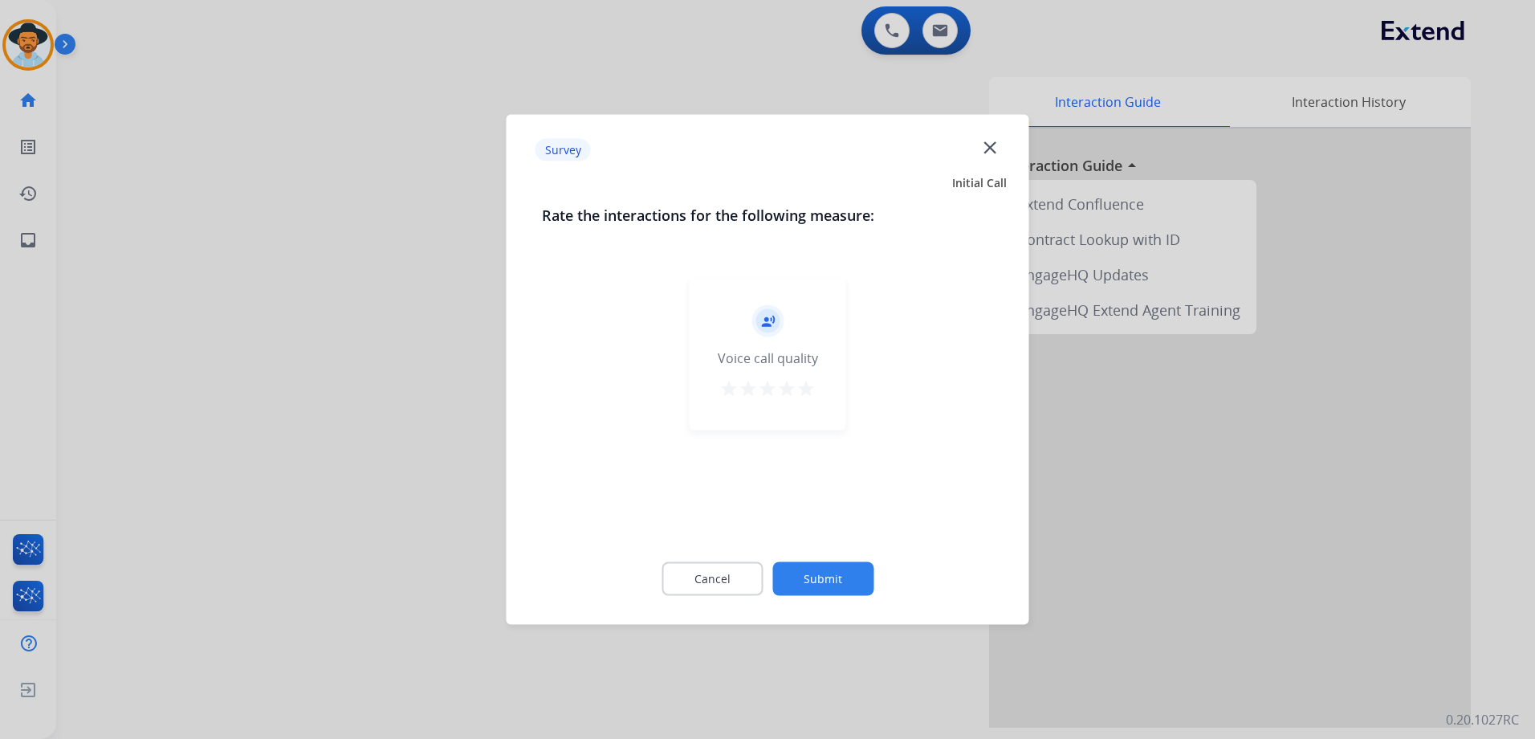
click at [808, 383] on mat-icon "star" at bounding box center [805, 388] width 19 height 19
click at [860, 592] on button "Submit" at bounding box center [822, 579] width 101 height 34
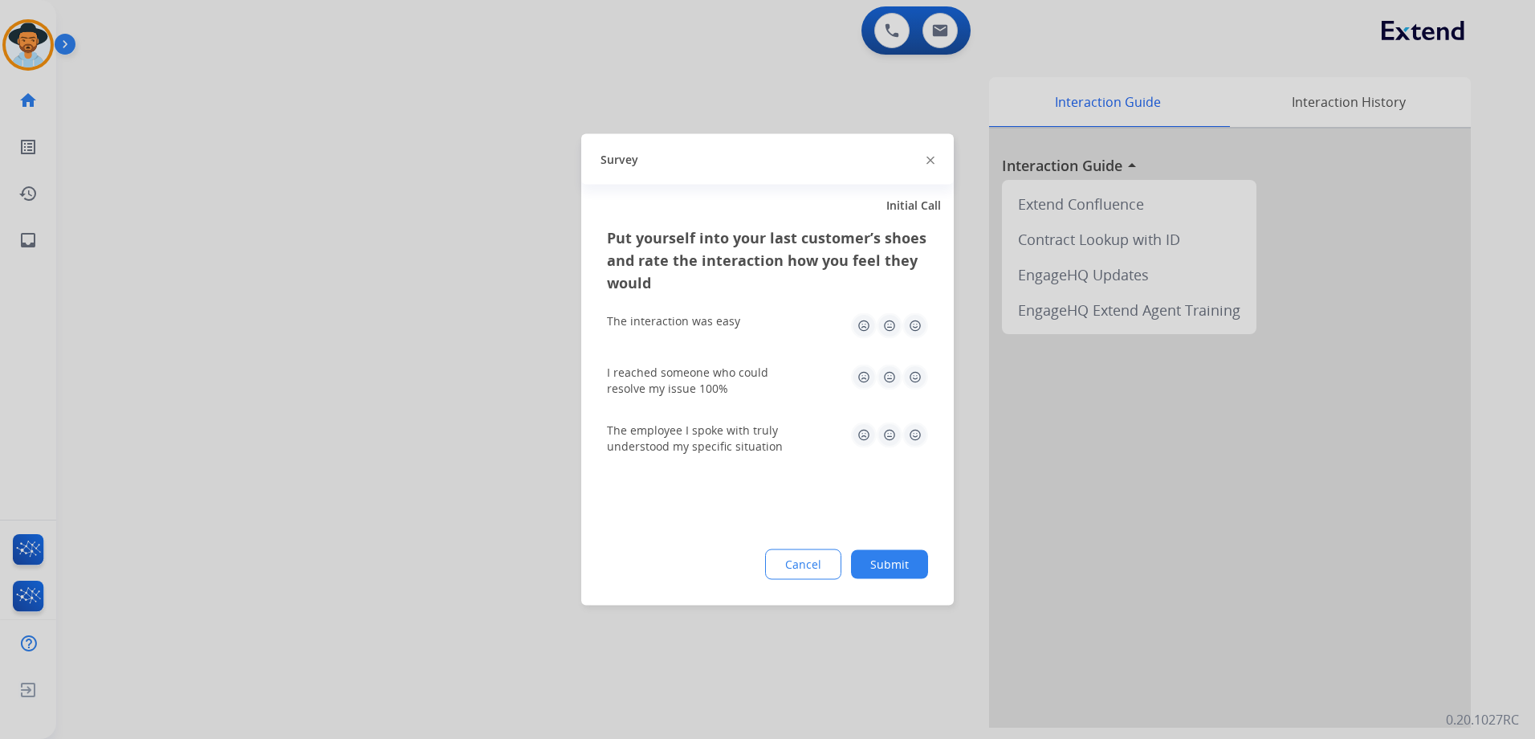
click at [917, 326] on img at bounding box center [915, 326] width 26 height 26
click at [918, 381] on img at bounding box center [915, 378] width 26 height 26
click at [918, 439] on img at bounding box center [915, 435] width 26 height 26
click at [914, 563] on button "Submit" at bounding box center [889, 564] width 77 height 29
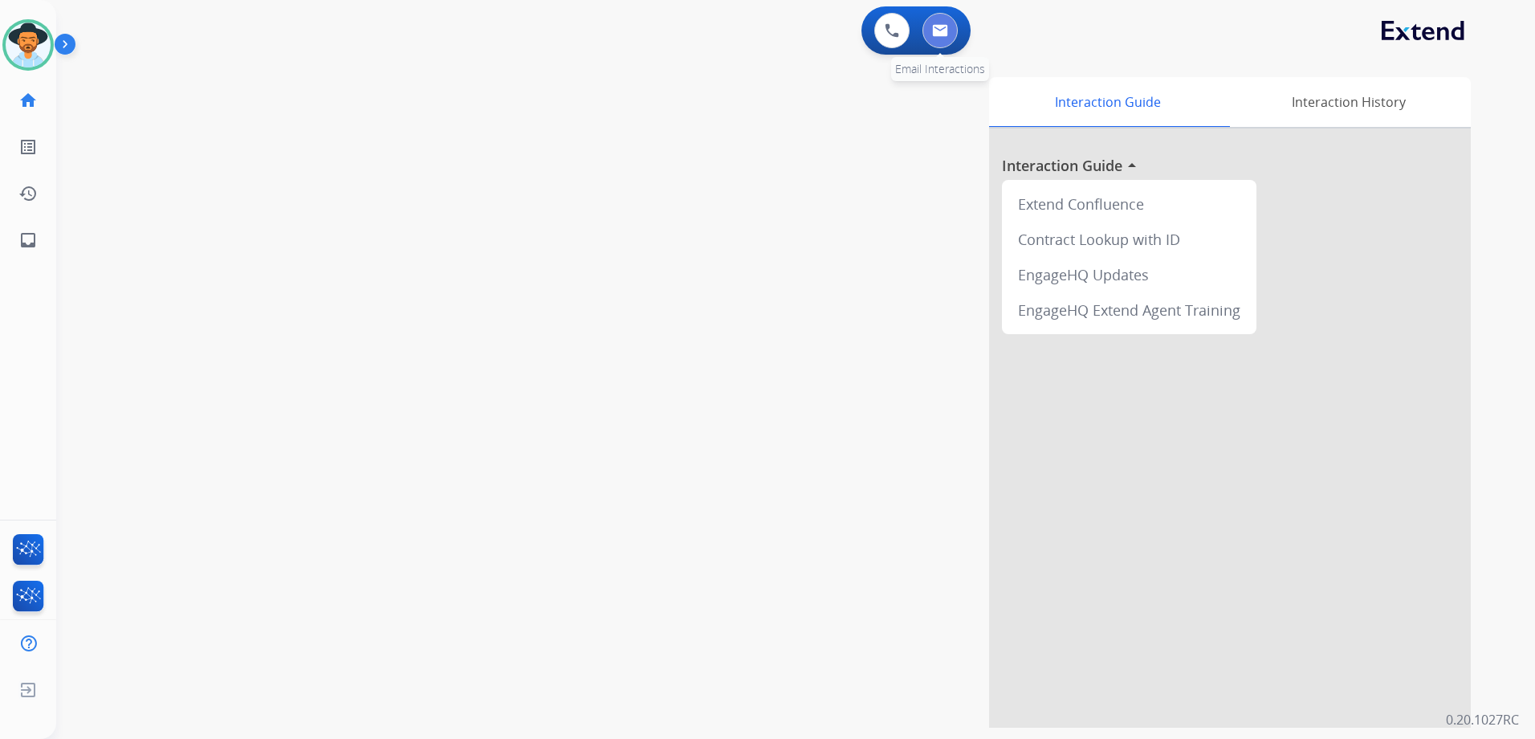
click at [948, 18] on button at bounding box center [940, 30] width 35 height 35
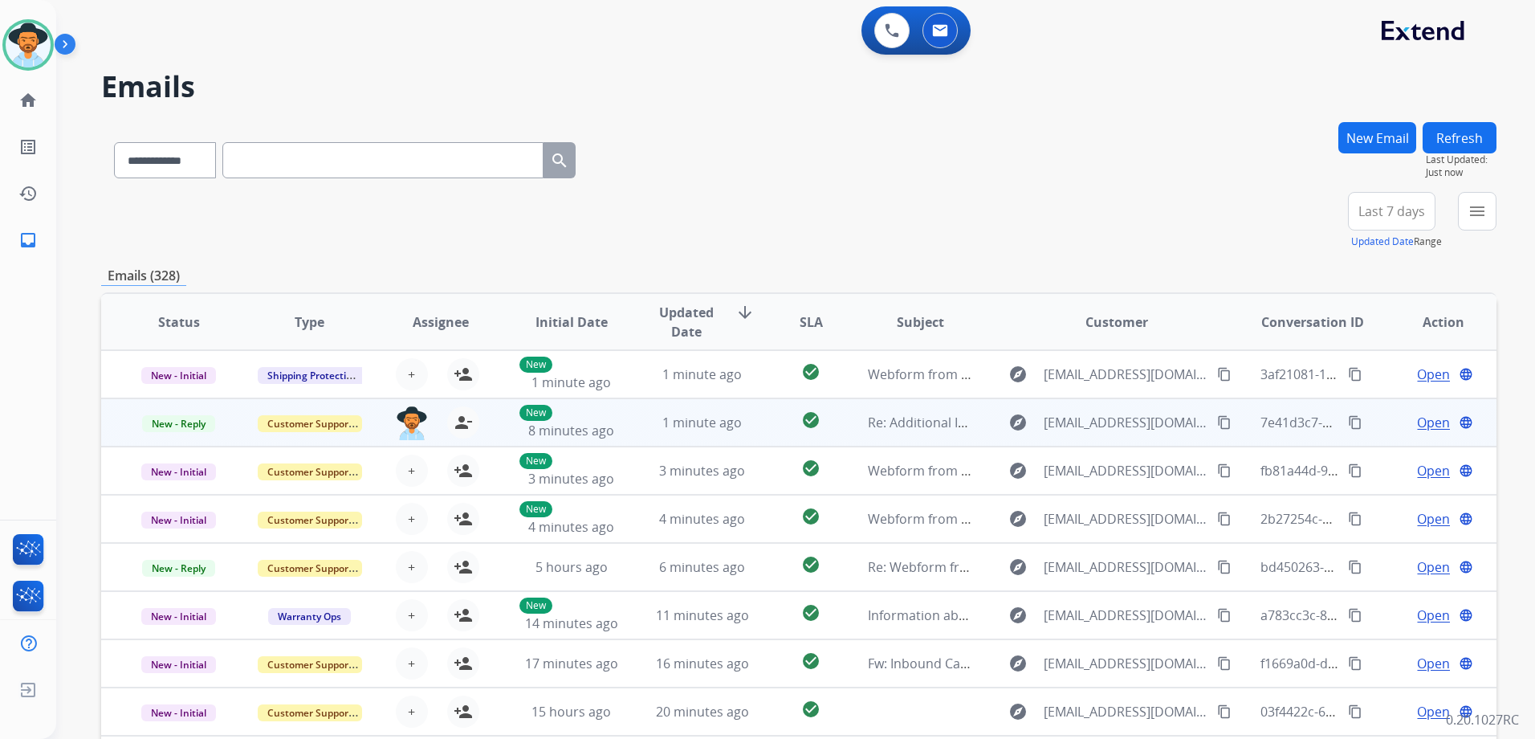
click at [1366, 421] on td "Open language" at bounding box center [1431, 422] width 131 height 48
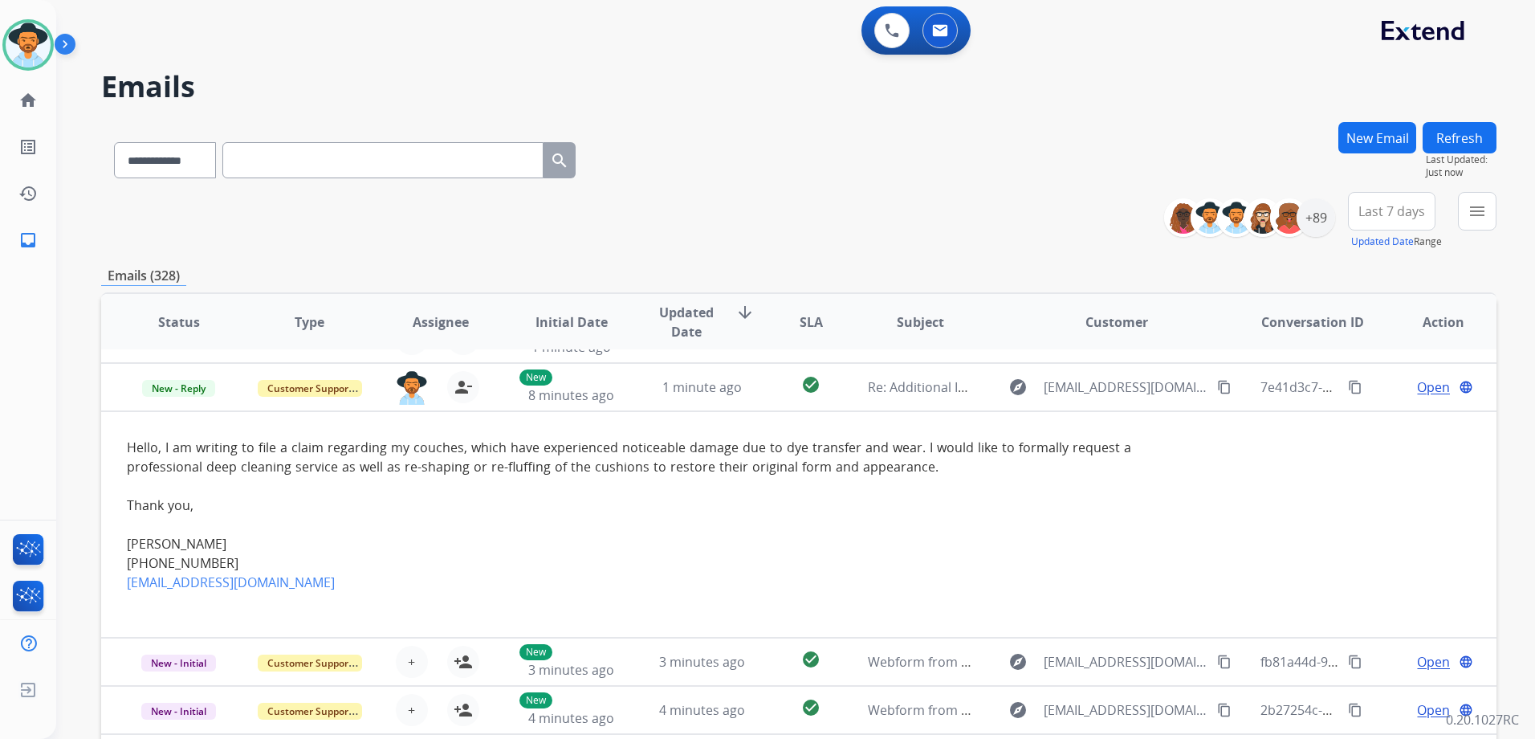
scroll to position [48, 0]
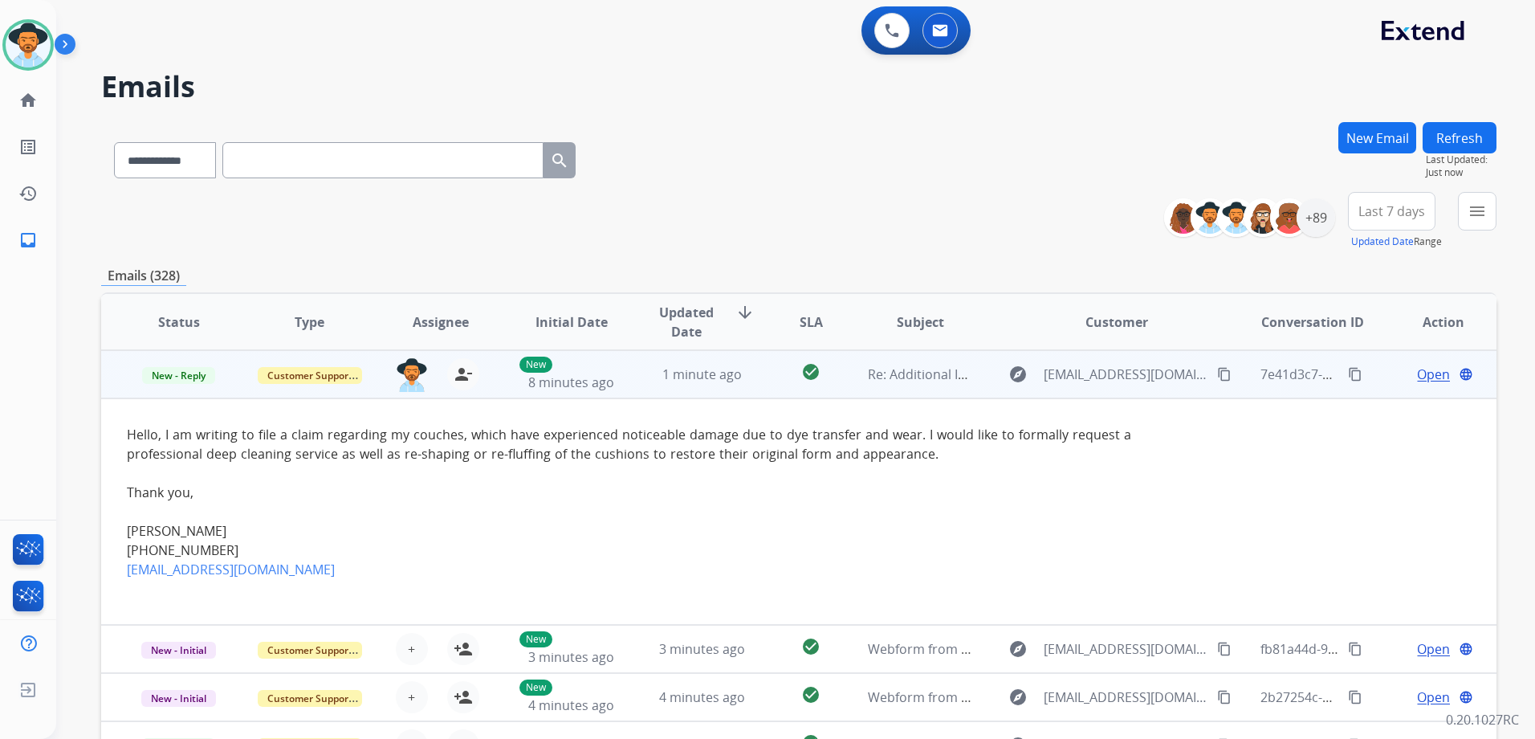
click at [1369, 372] on td "Open language" at bounding box center [1431, 374] width 131 height 48
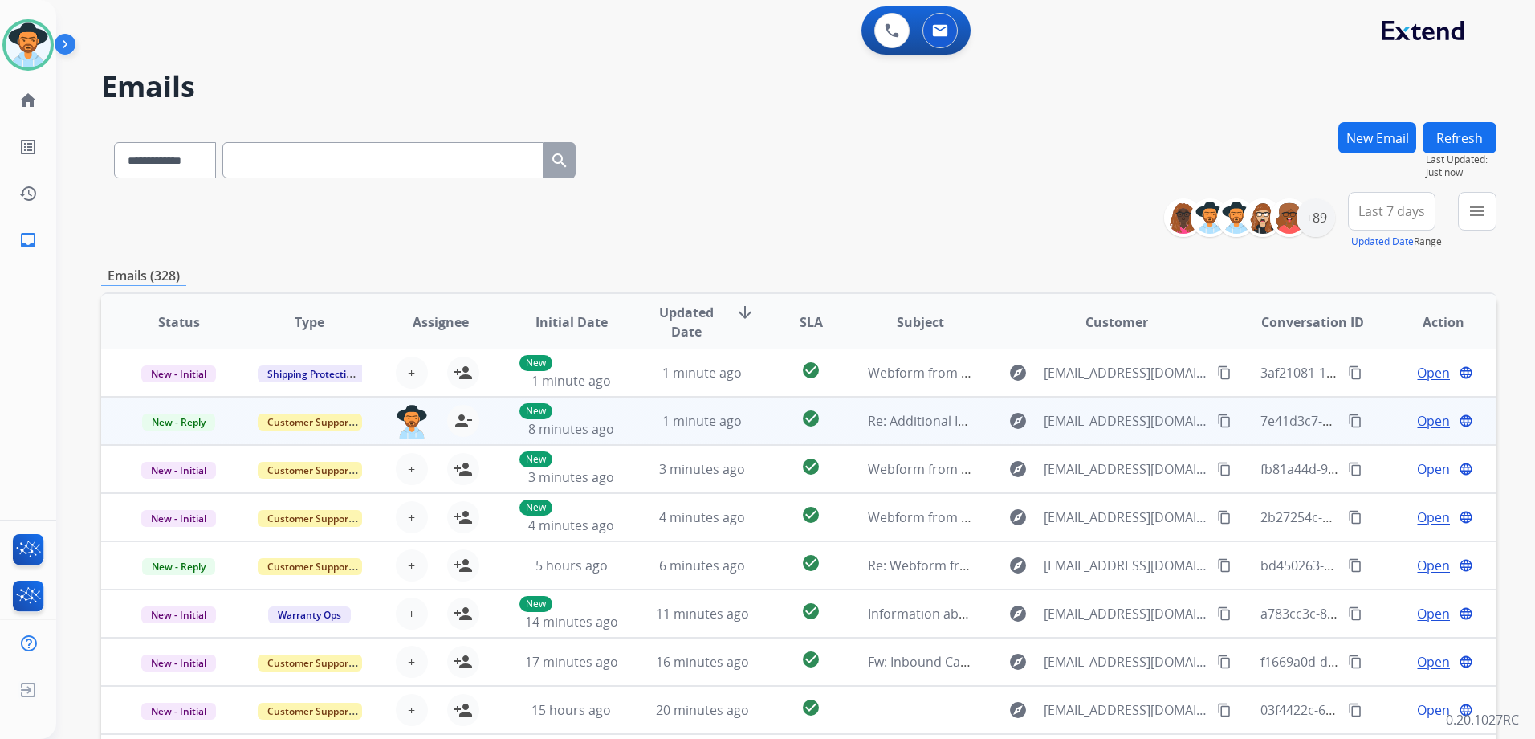
scroll to position [2, 0]
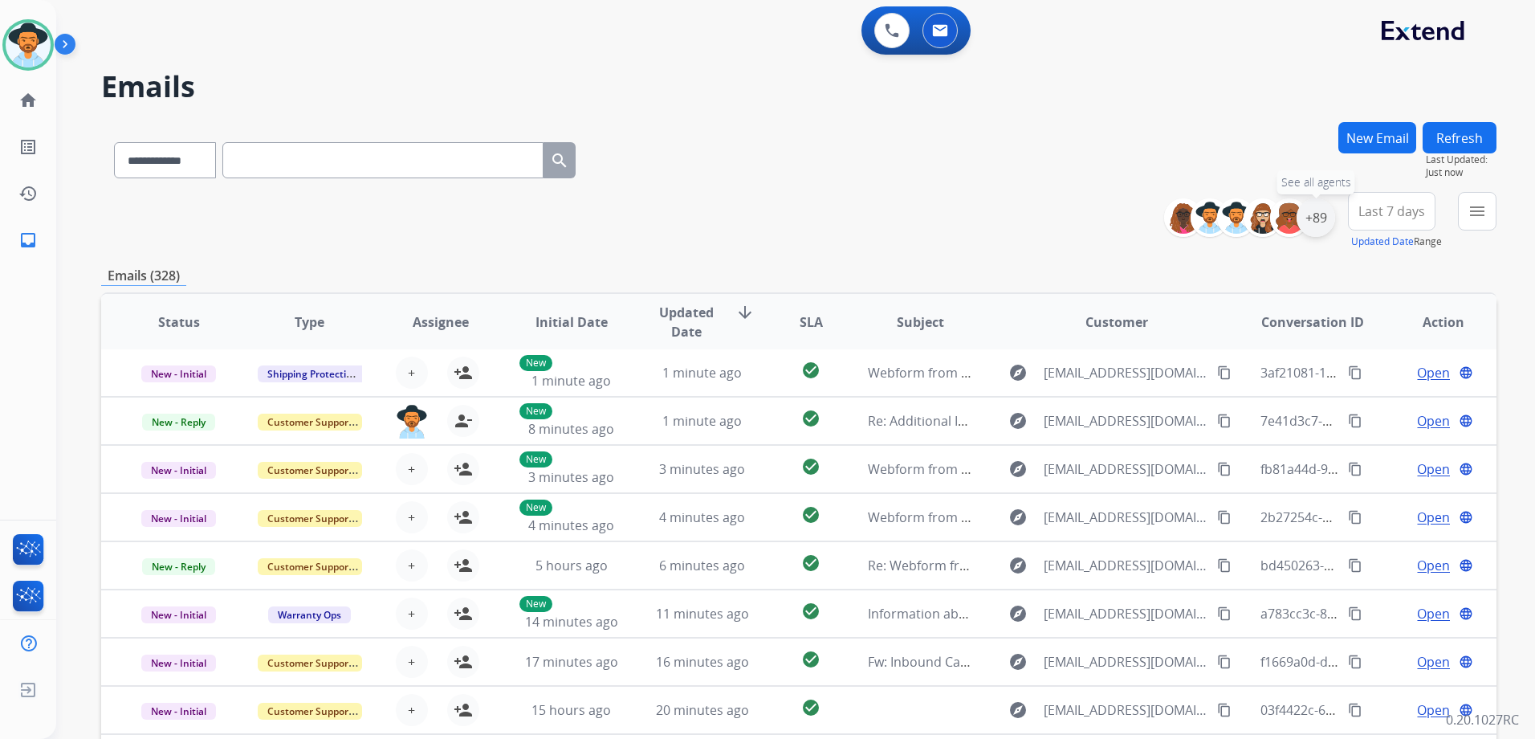
click at [1311, 218] on div "+89" at bounding box center [1316, 217] width 39 height 39
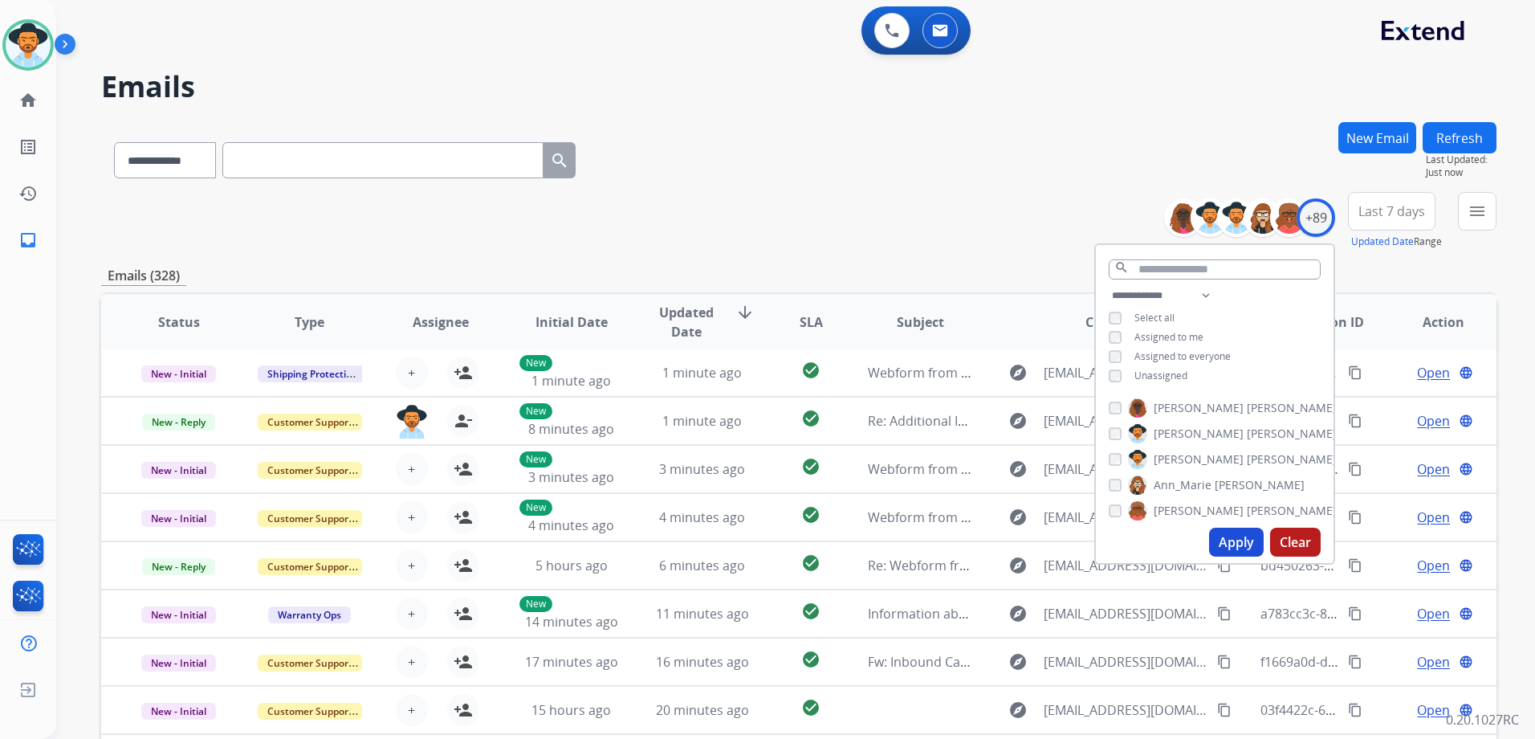
click at [1175, 373] on span "Unassigned" at bounding box center [1160, 376] width 53 height 14
click at [1226, 543] on button "Apply" at bounding box center [1236, 541] width 55 height 29
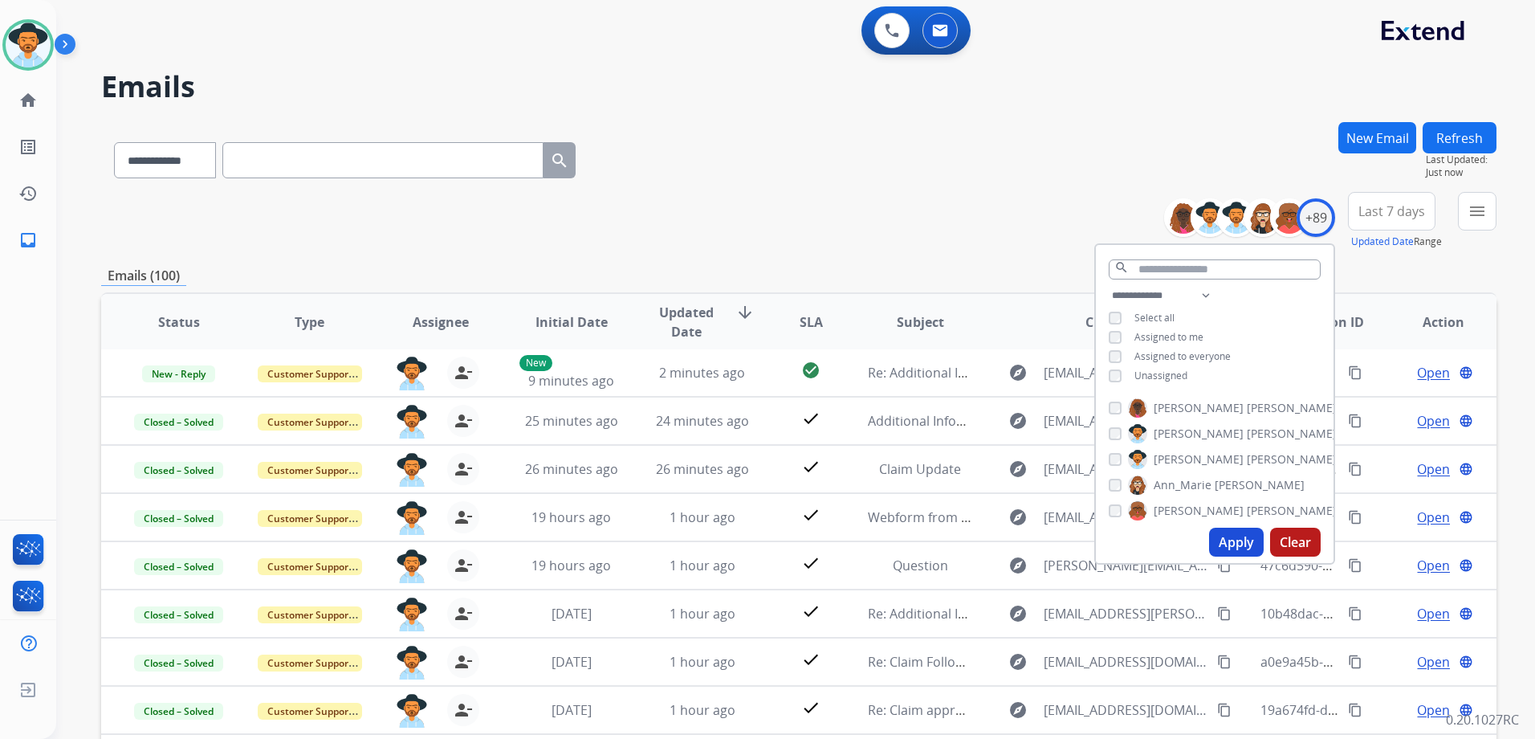
click at [851, 225] on div "**********" at bounding box center [798, 221] width 1395 height 58
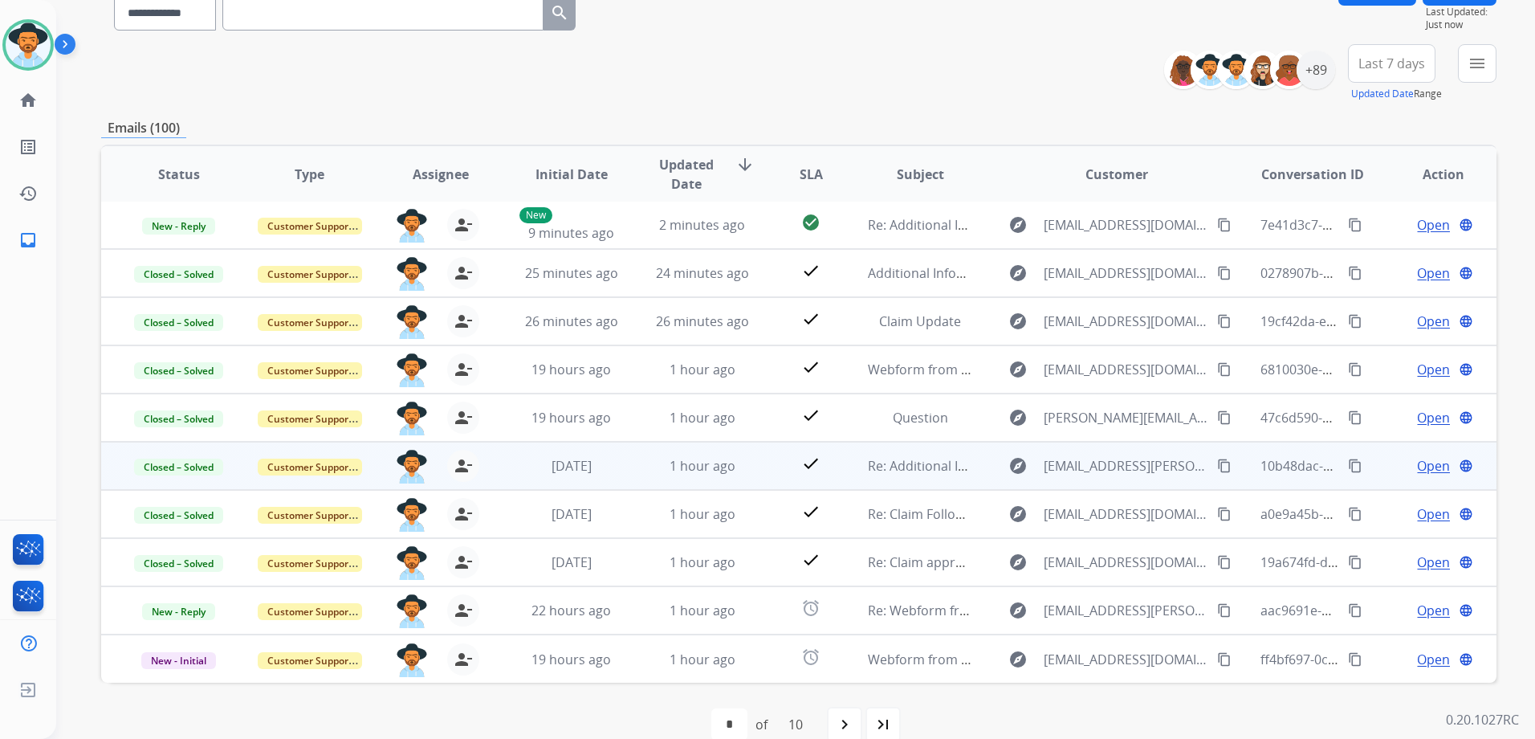
scroll to position [175, 0]
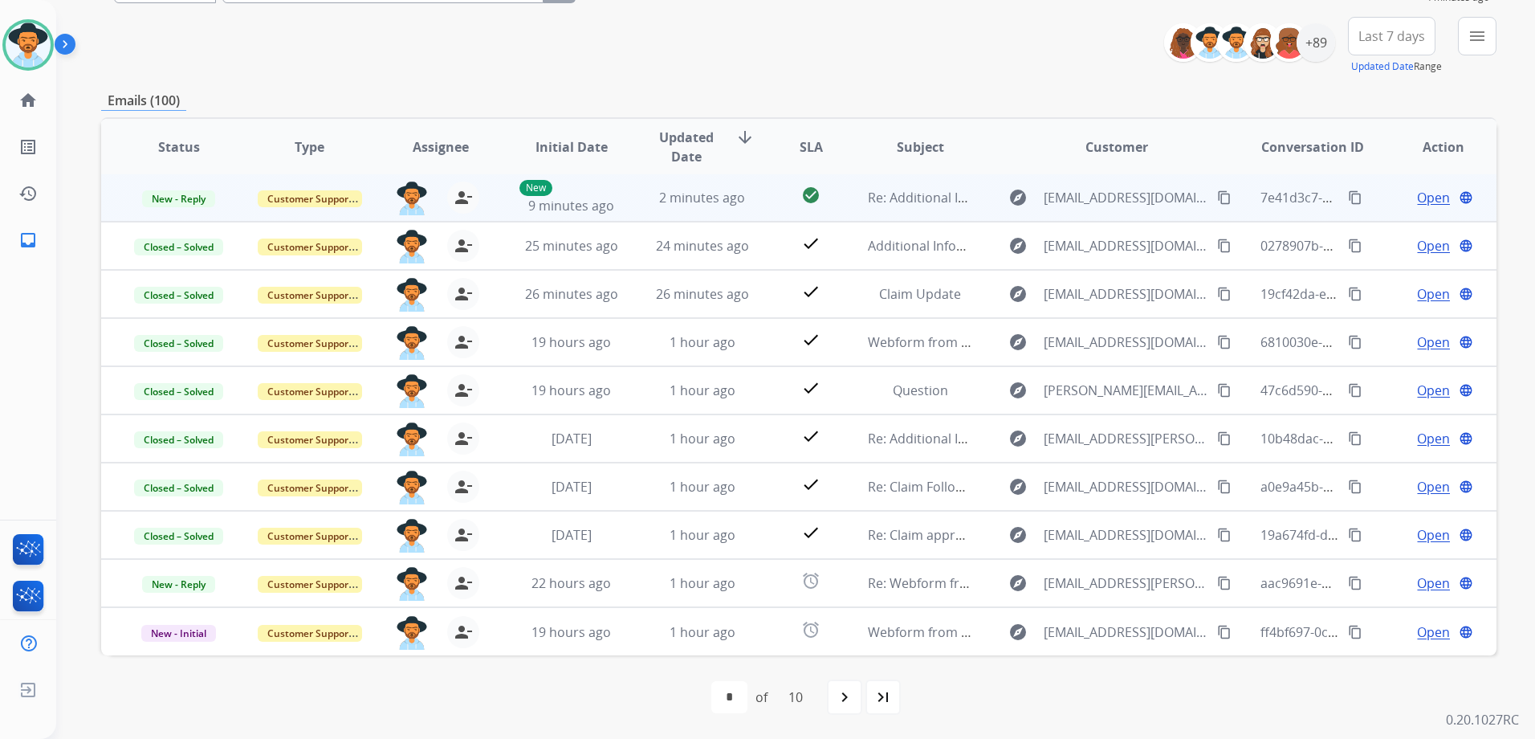
click at [1217, 202] on mat-icon "content_copy" at bounding box center [1224, 197] width 14 height 14
click at [1417, 189] on span "Open" at bounding box center [1433, 197] width 33 height 19
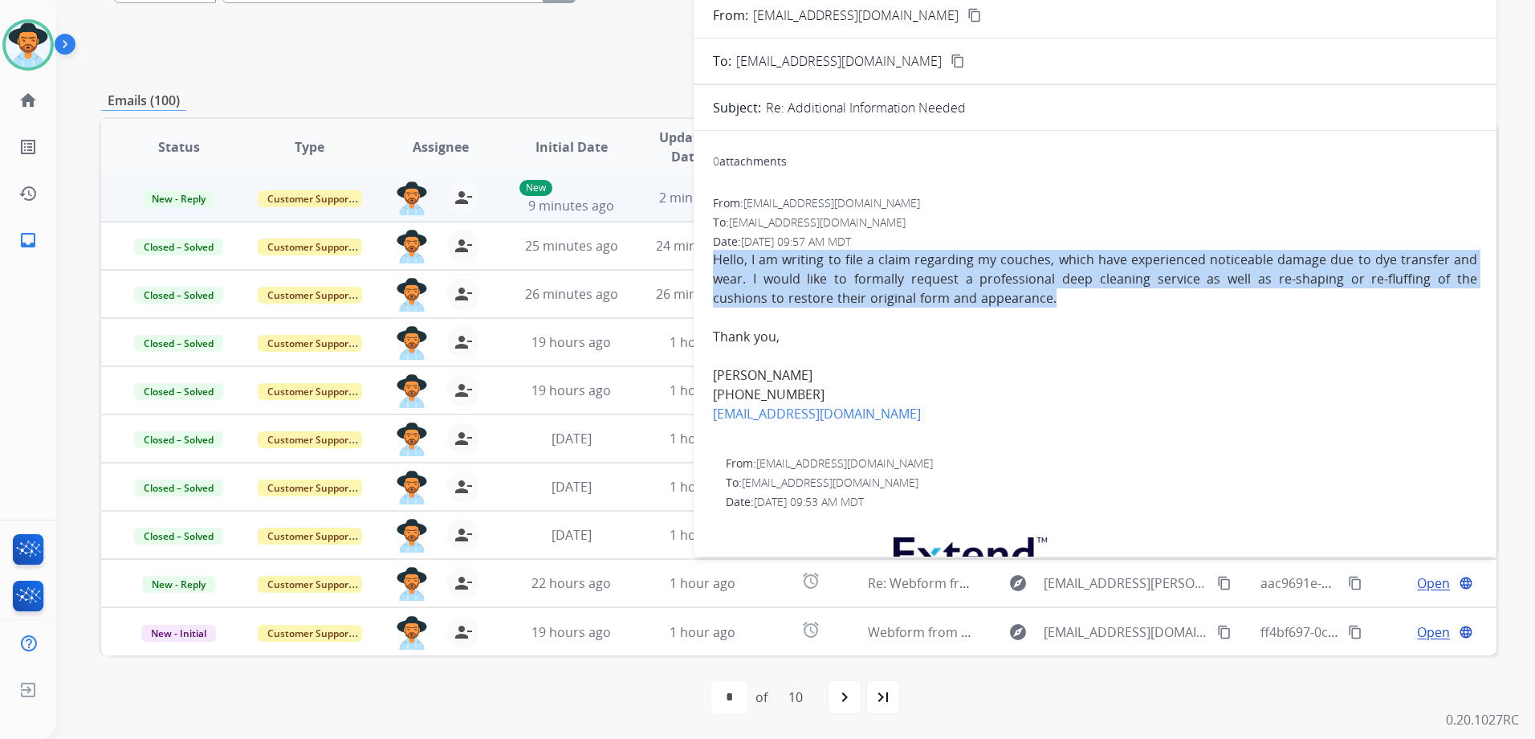
drag, startPoint x: 715, startPoint y: 255, endPoint x: 1061, endPoint y: 307, distance: 349.0
click at [1061, 307] on div "Hello, I am writing to file a claim regarding my couches, which have experience…" at bounding box center [1095, 279] width 764 height 58
drag, startPoint x: 1061, startPoint y: 307, endPoint x: 972, endPoint y: 286, distance: 90.8
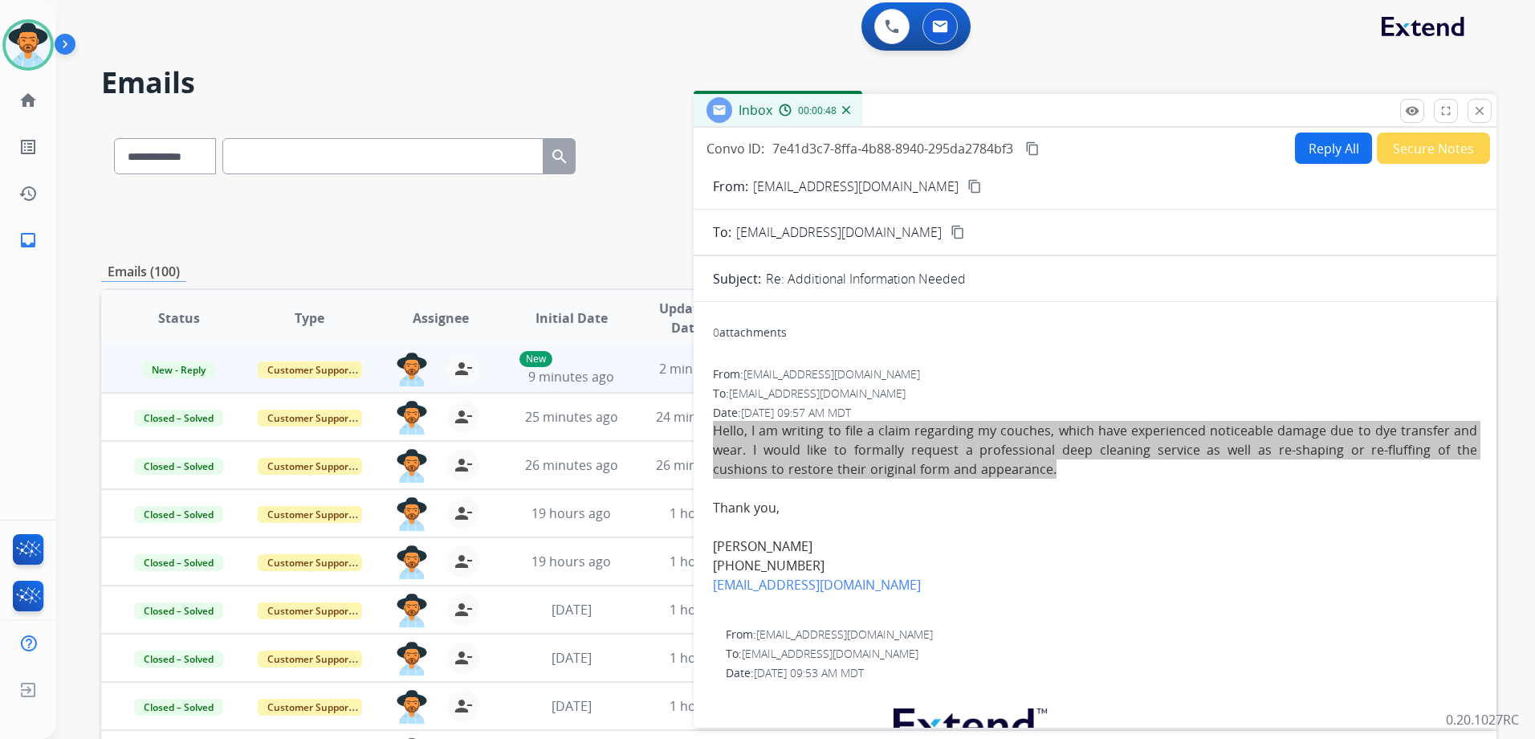
scroll to position [0, 0]
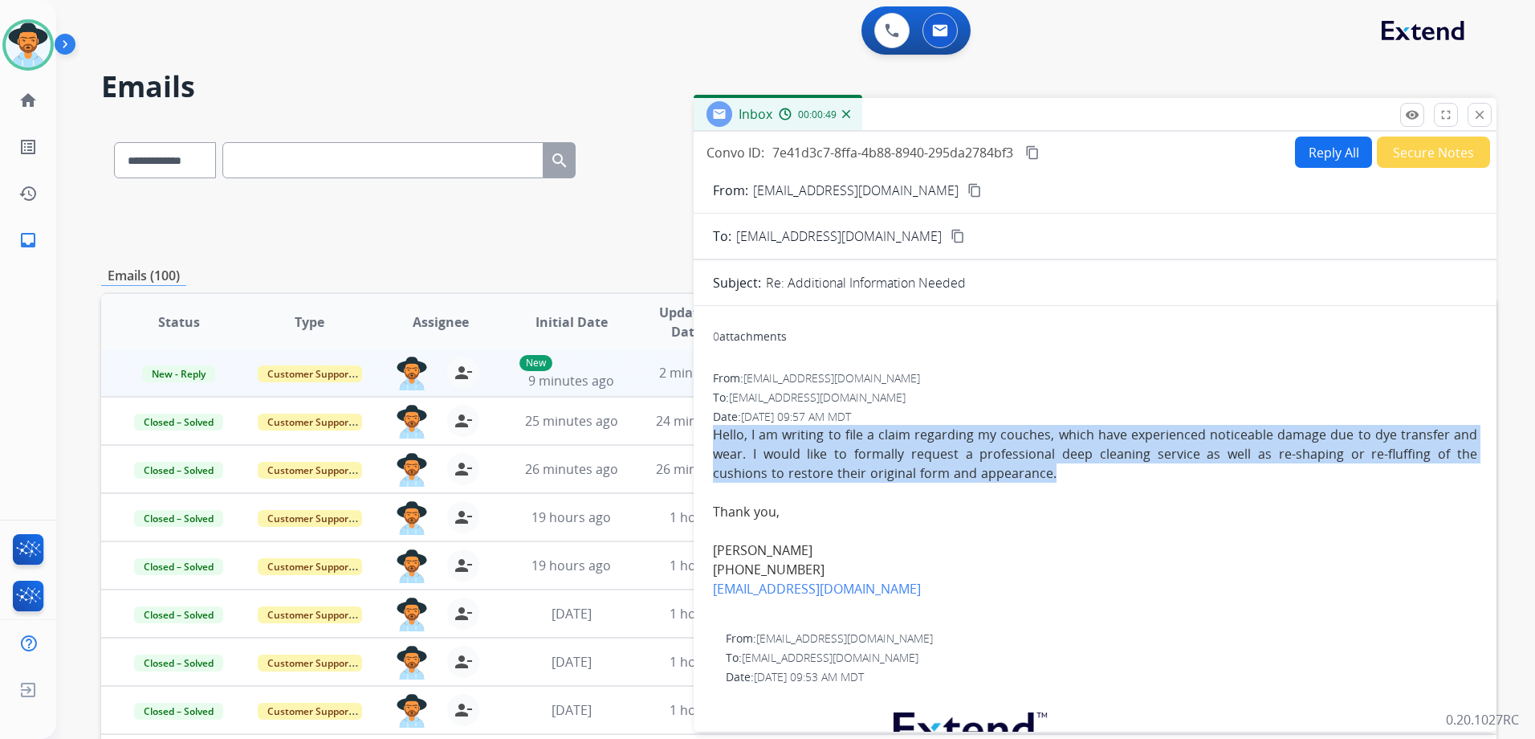
click at [1299, 145] on button "Reply All" at bounding box center [1333, 151] width 77 height 31
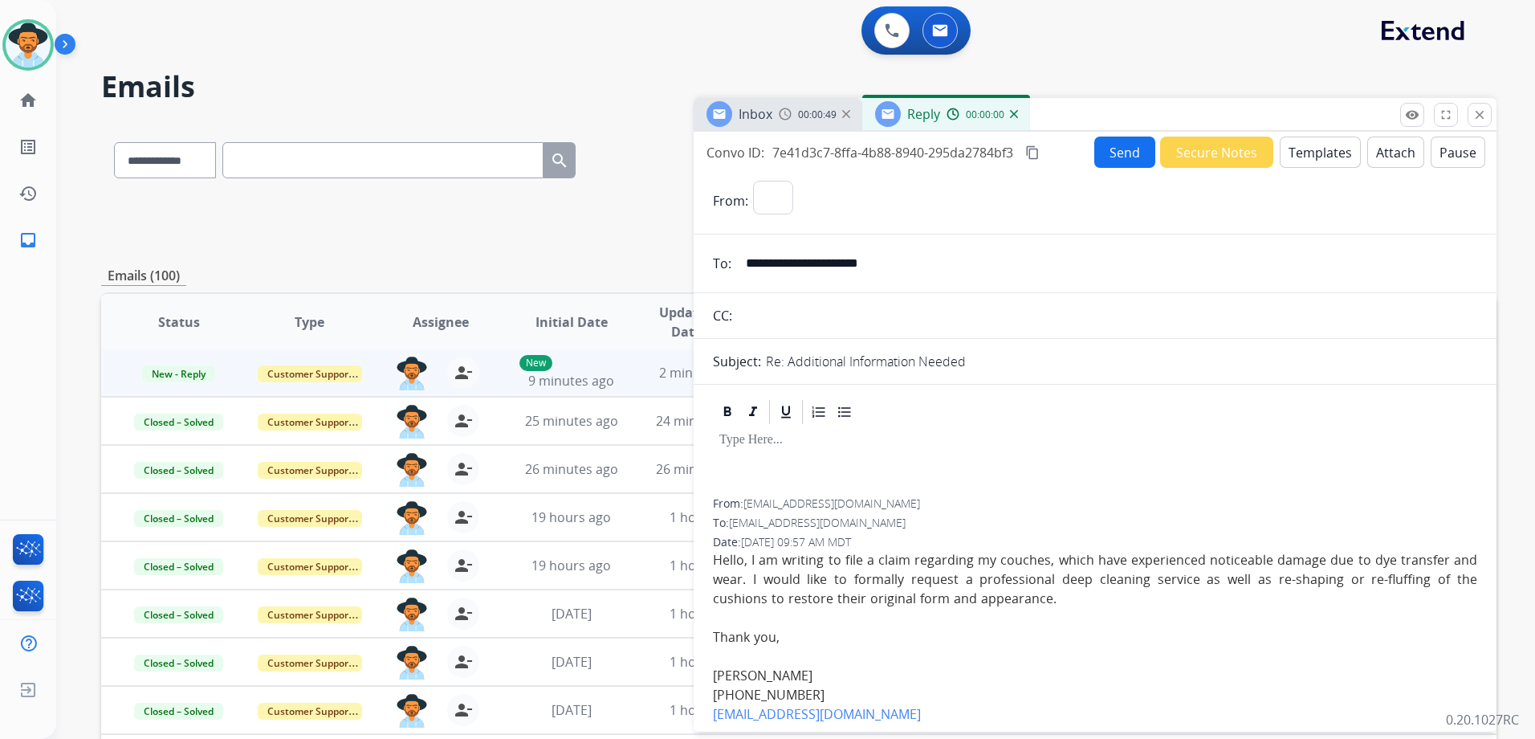
select select "**********"
click at [1313, 146] on button "Templates" at bounding box center [1320, 151] width 81 height 31
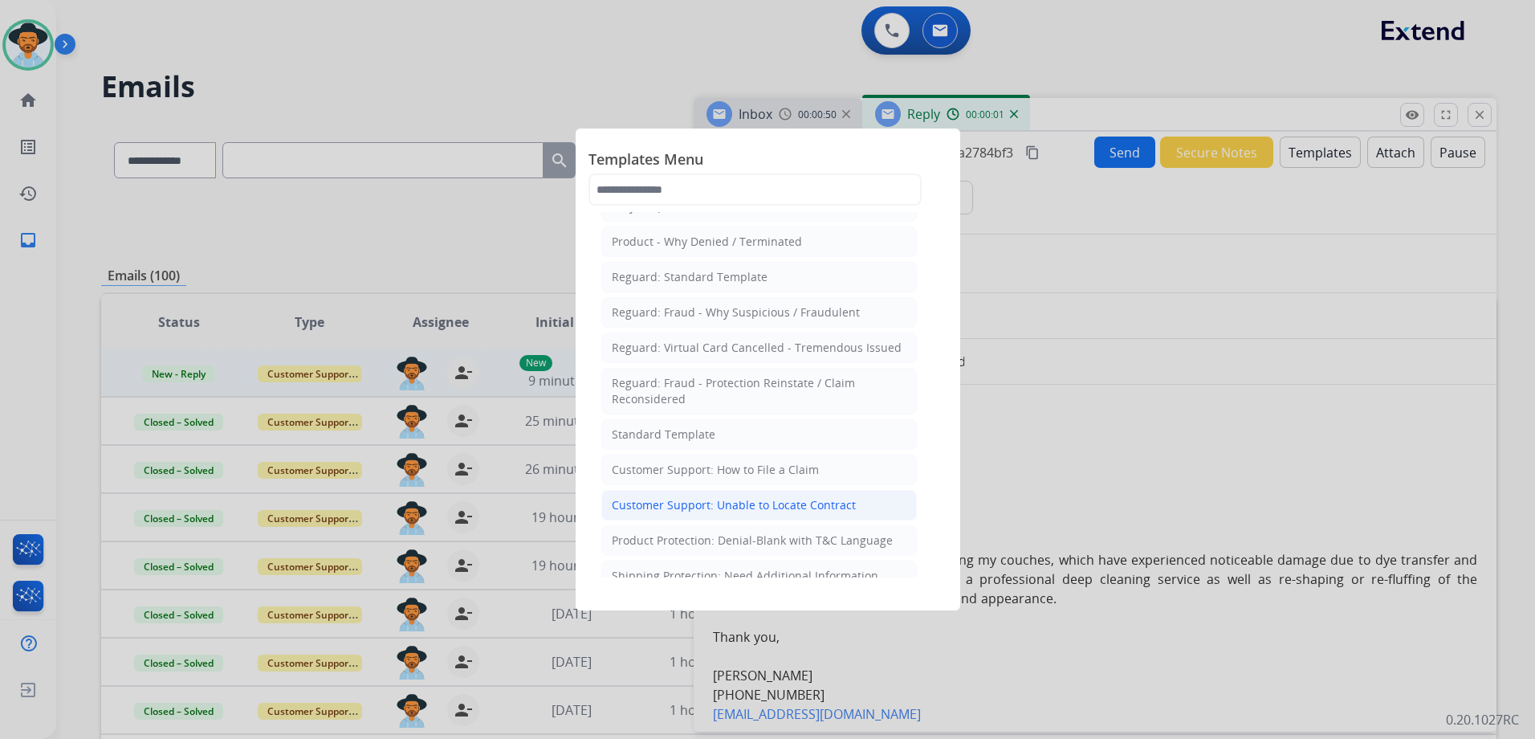
scroll to position [161, 0]
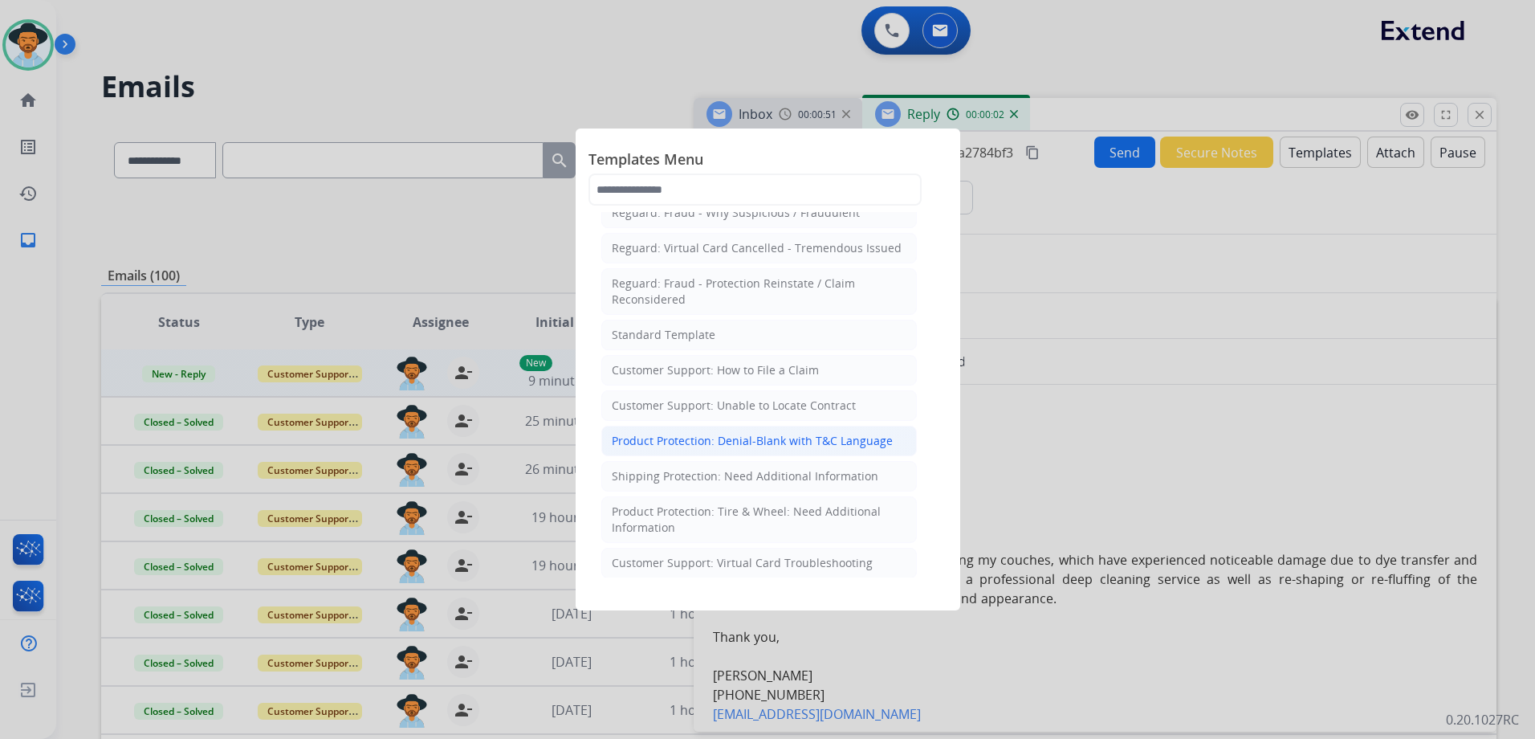
click at [828, 437] on div "Product Protection: Denial-Blank with T&C Language" at bounding box center [752, 441] width 281 height 16
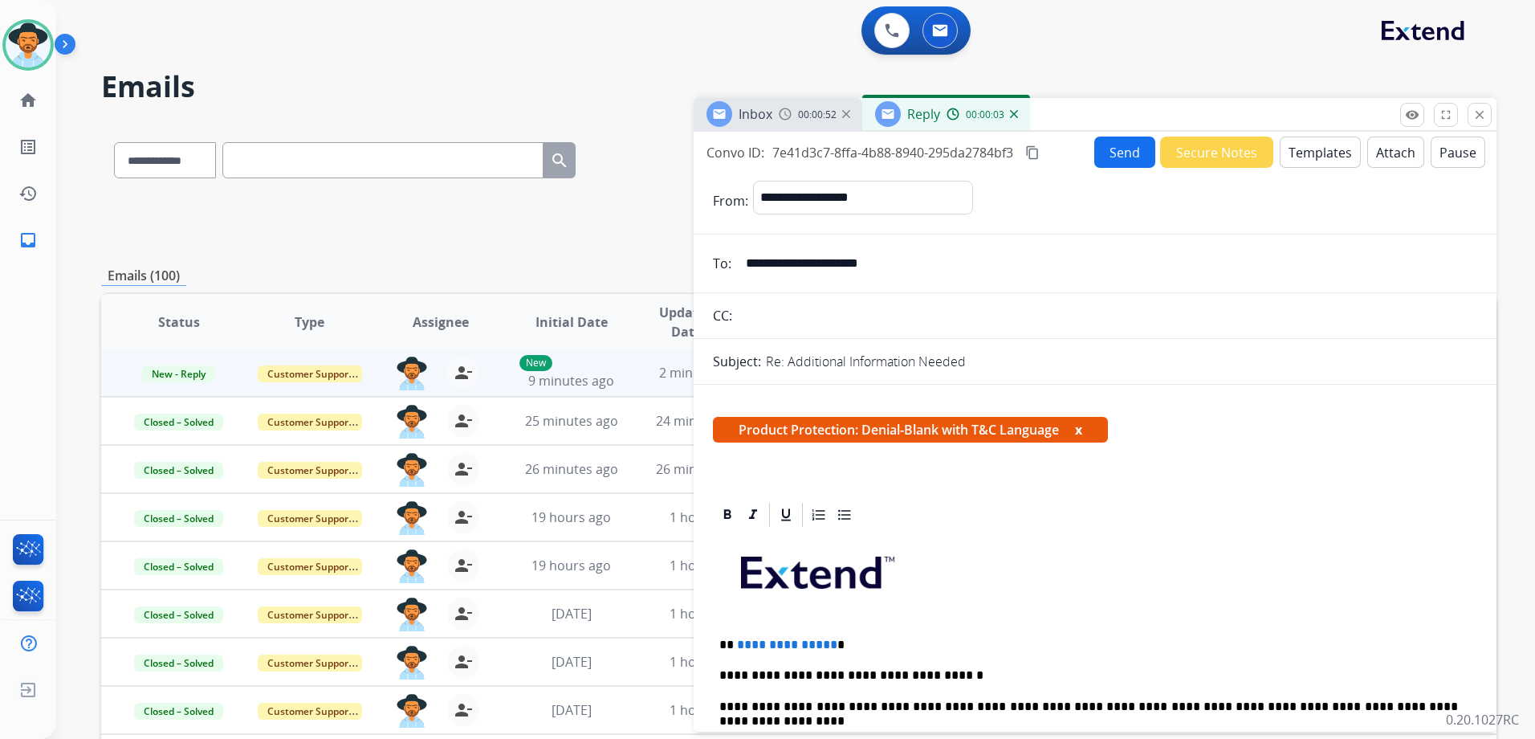
click at [1309, 149] on button "Templates" at bounding box center [1320, 151] width 81 height 31
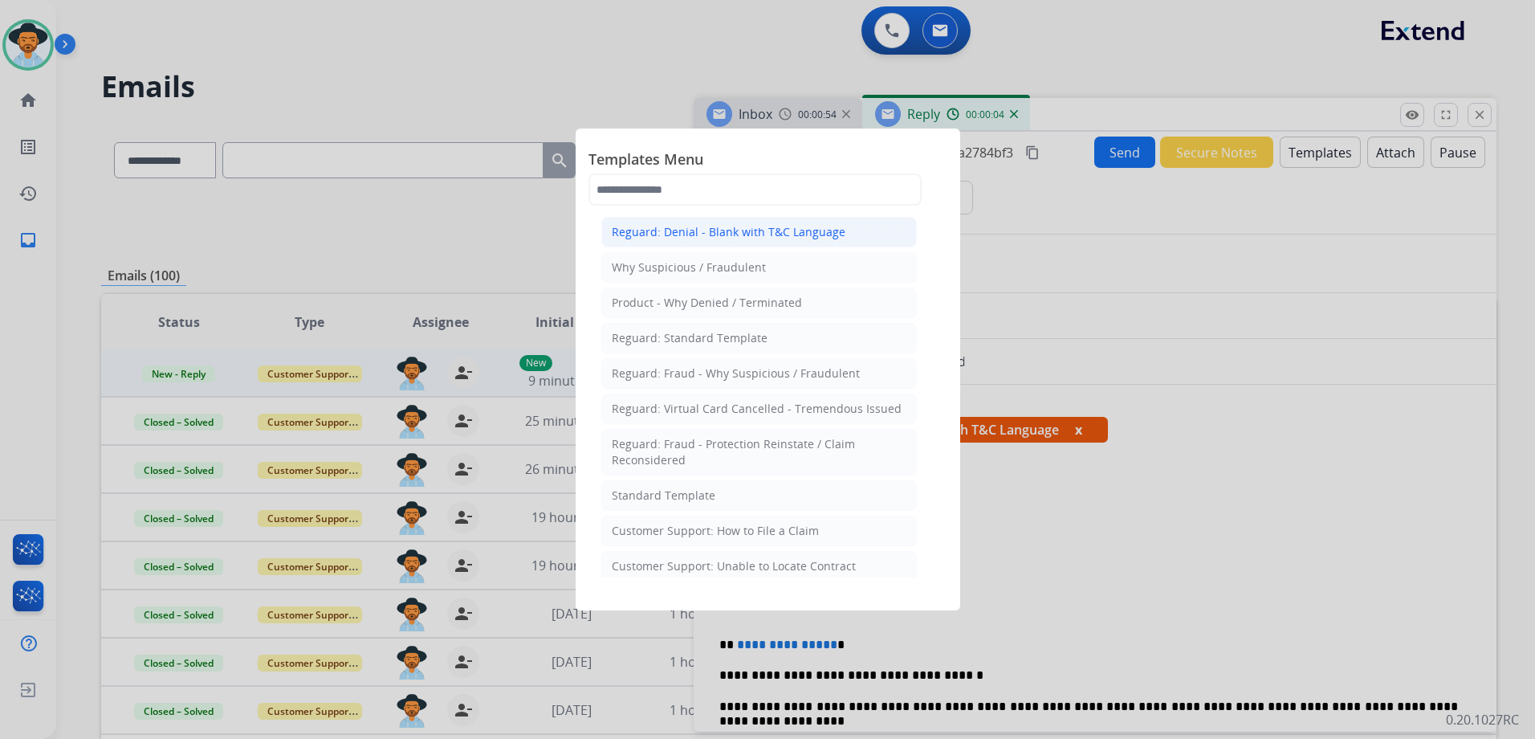
click at [730, 241] on li "Reguard: Denial - Blank with T&C Language" at bounding box center [759, 232] width 316 height 31
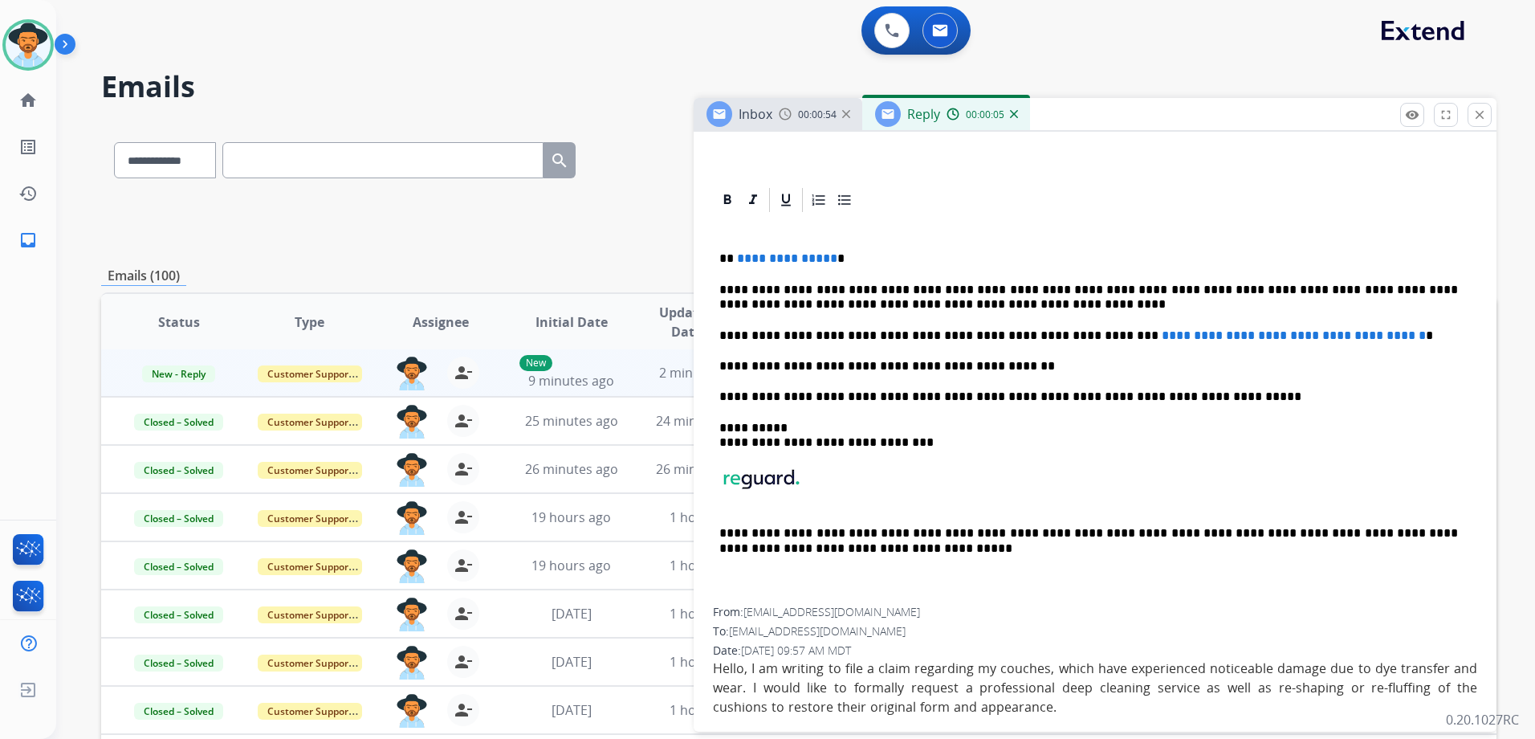
scroll to position [321, 0]
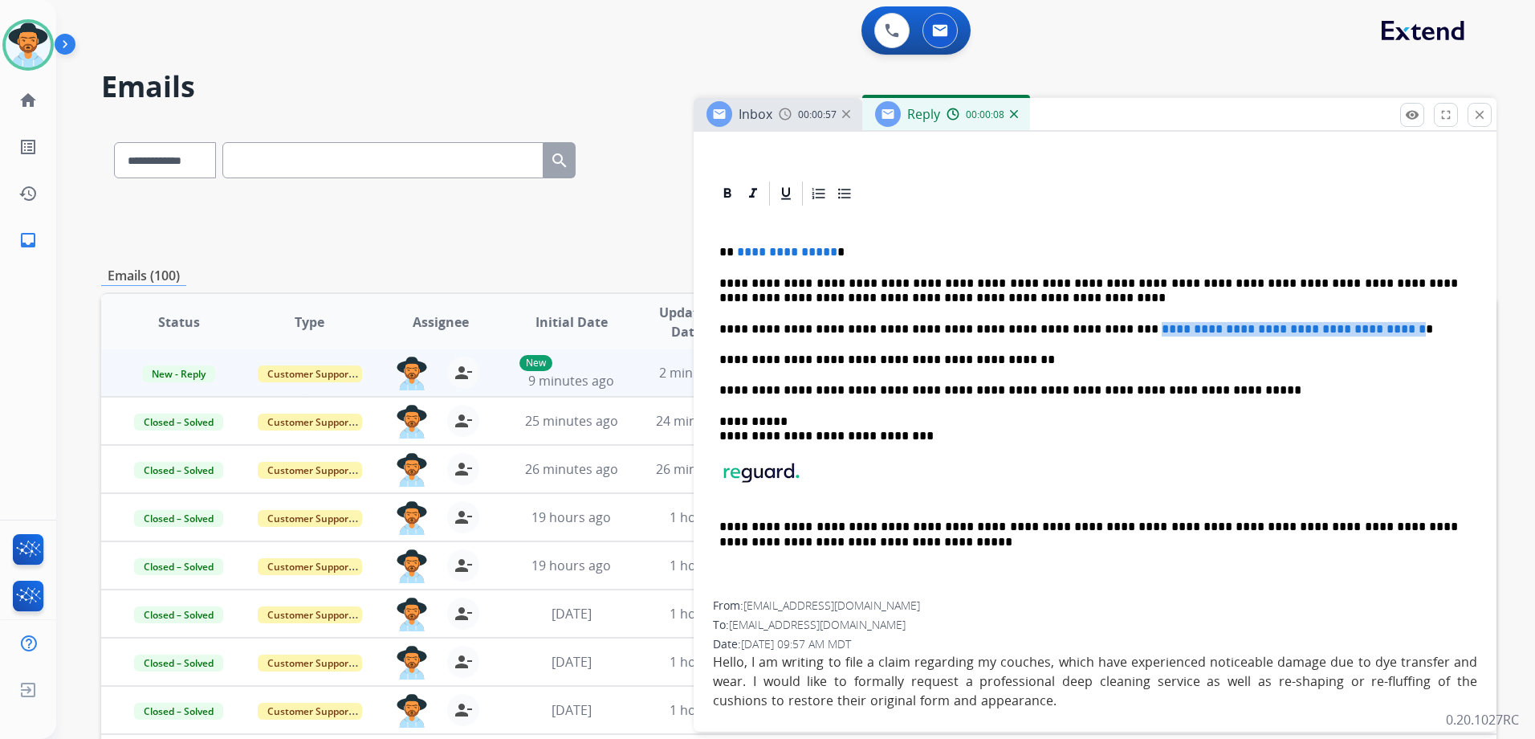
drag, startPoint x: 1385, startPoint y: 330, endPoint x: 1077, endPoint y: 320, distance: 307.7
click at [1072, 320] on div "**********" at bounding box center [1095, 404] width 764 height 393
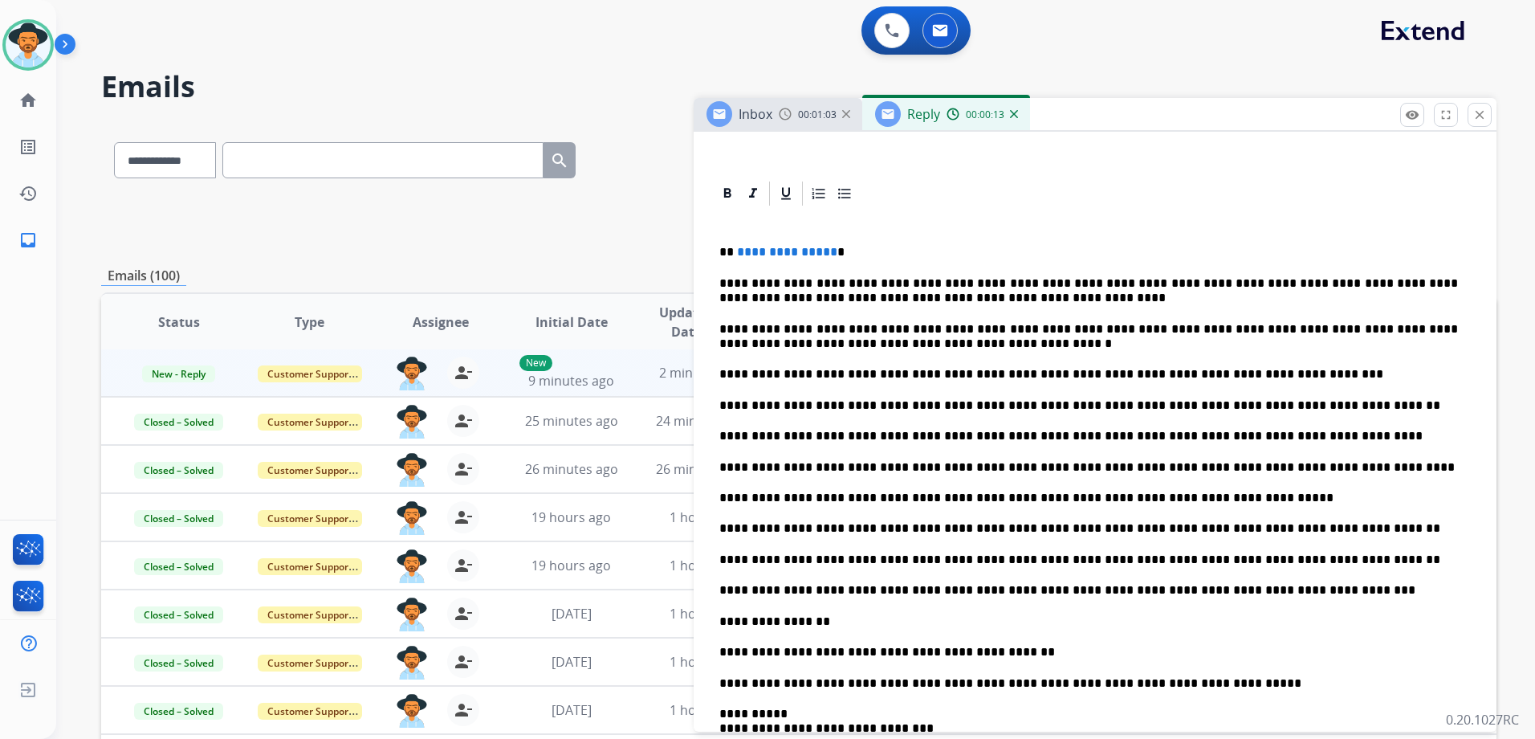
click at [715, 401] on div "**********" at bounding box center [1095, 550] width 764 height 685
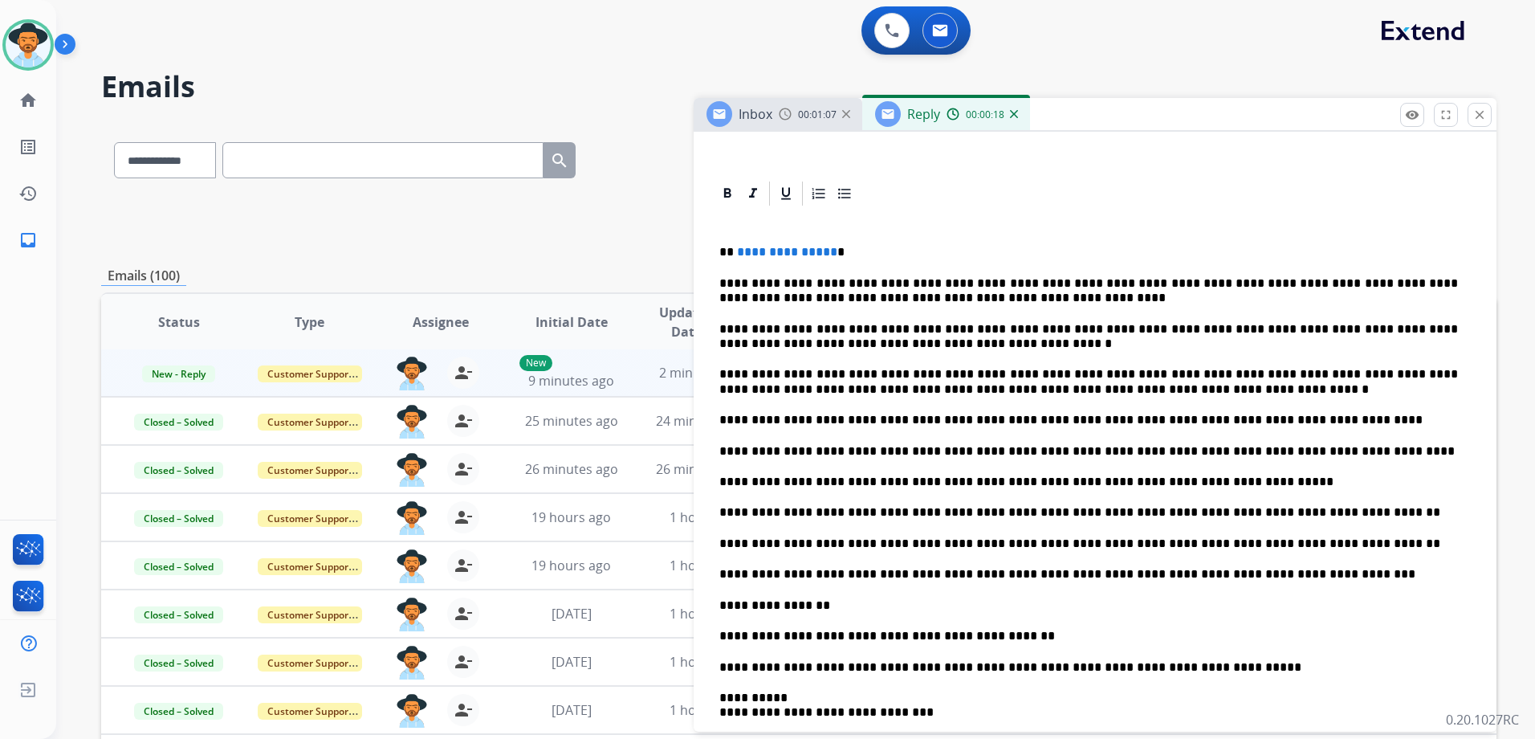
click at [716, 373] on div "**********" at bounding box center [1095, 542] width 764 height 669
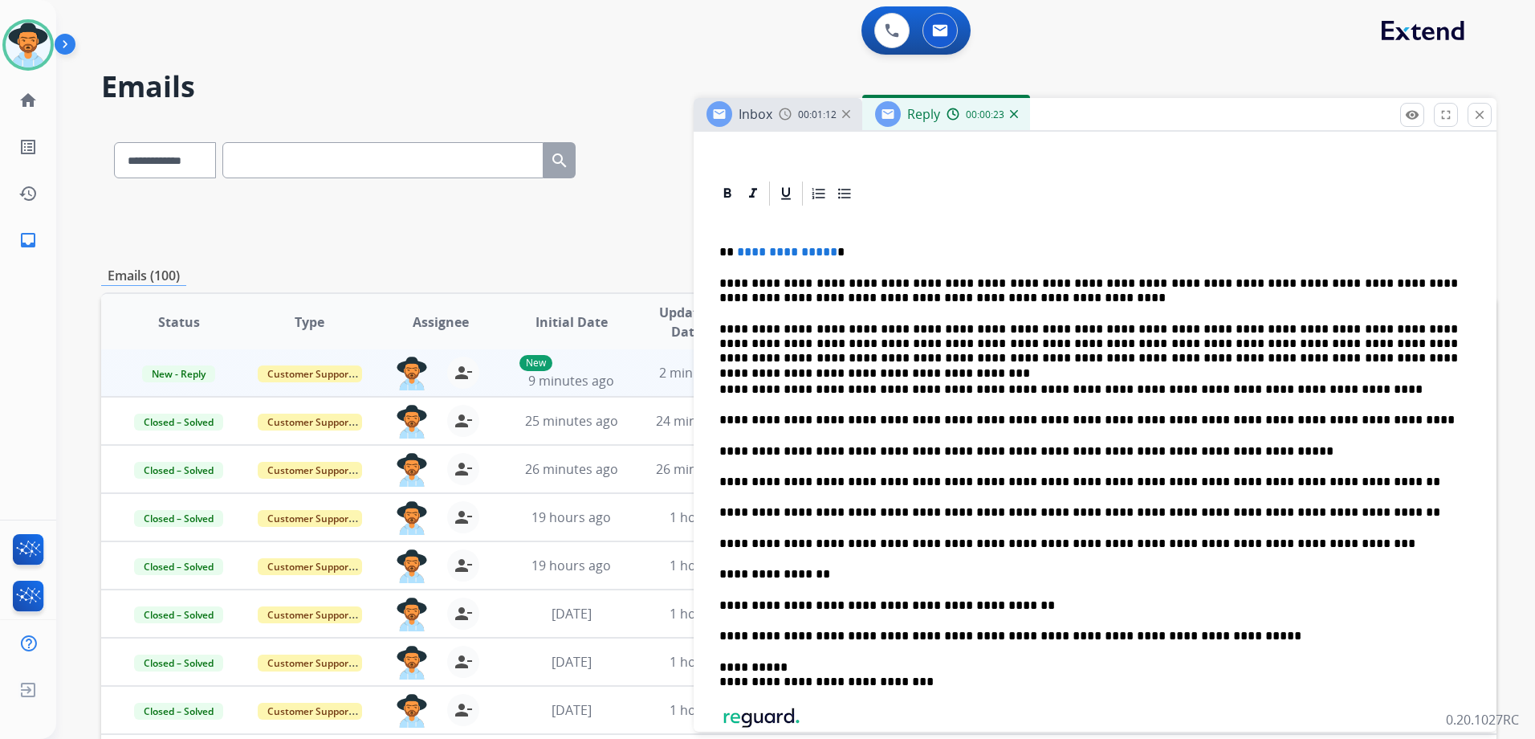
click at [715, 387] on div "**********" at bounding box center [1095, 527] width 764 height 638
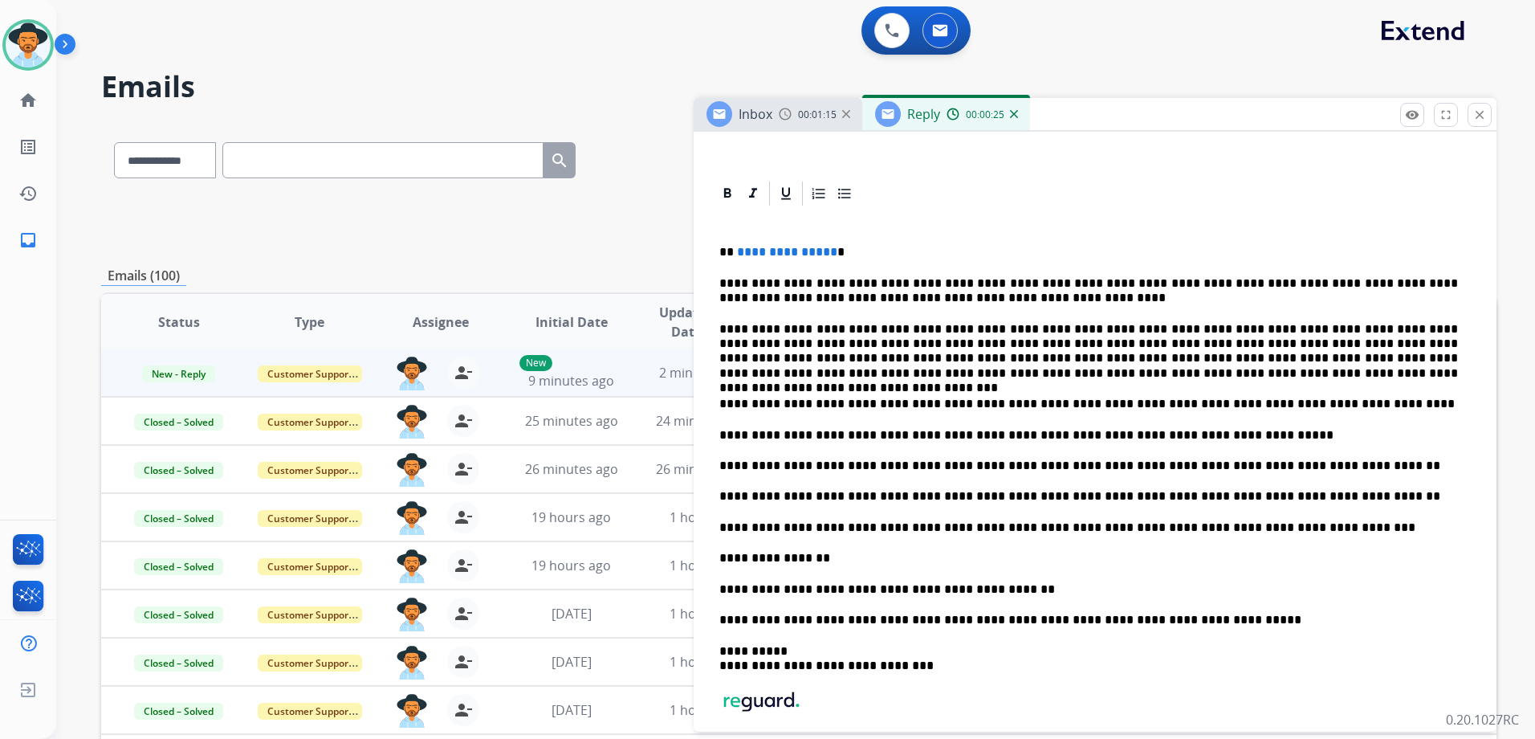
click at [716, 402] on div "**********" at bounding box center [1095, 519] width 764 height 622
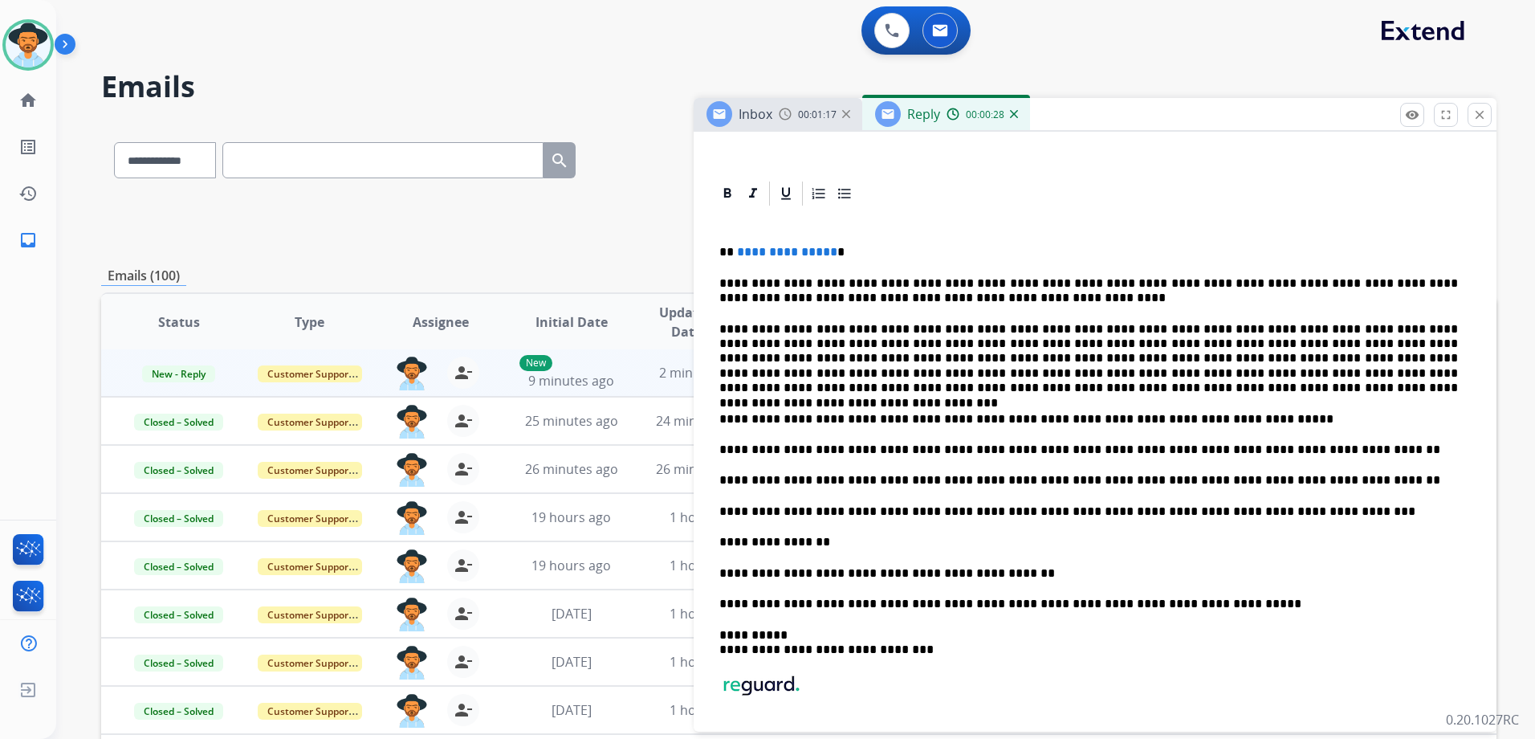
click at [716, 412] on div "**********" at bounding box center [1095, 511] width 764 height 606
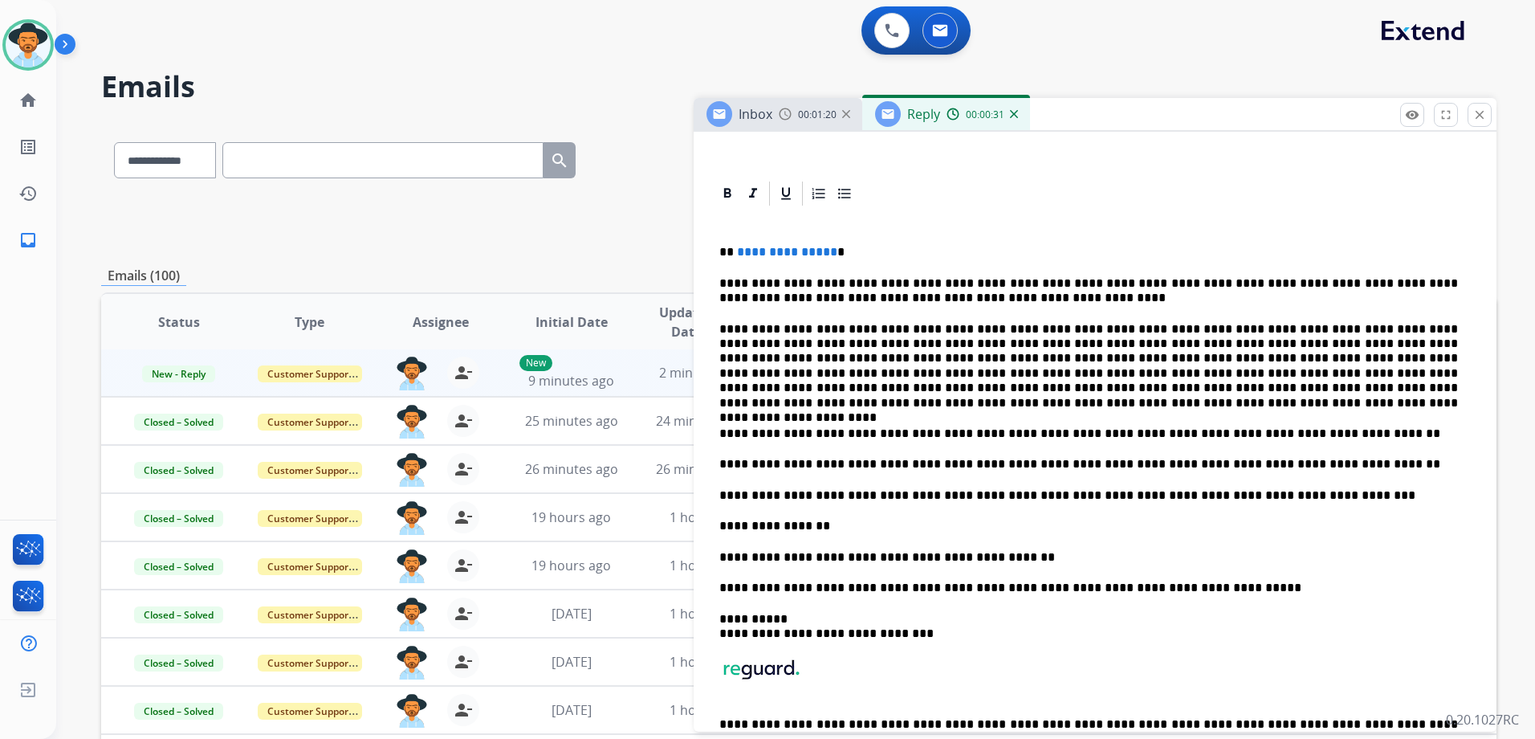
click at [715, 430] on div "**********" at bounding box center [1095, 503] width 764 height 590
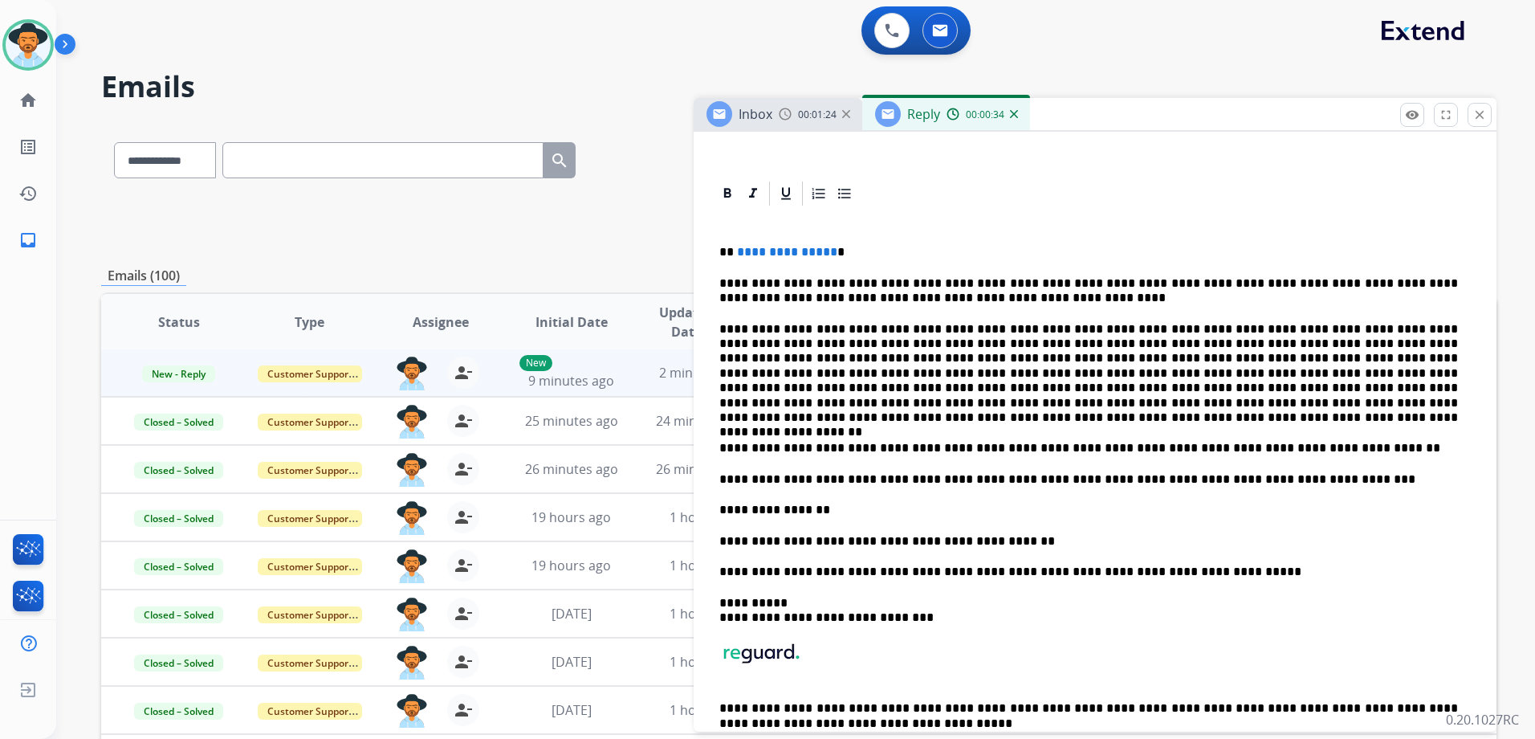
click at [717, 445] on div "**********" at bounding box center [1095, 495] width 764 height 574
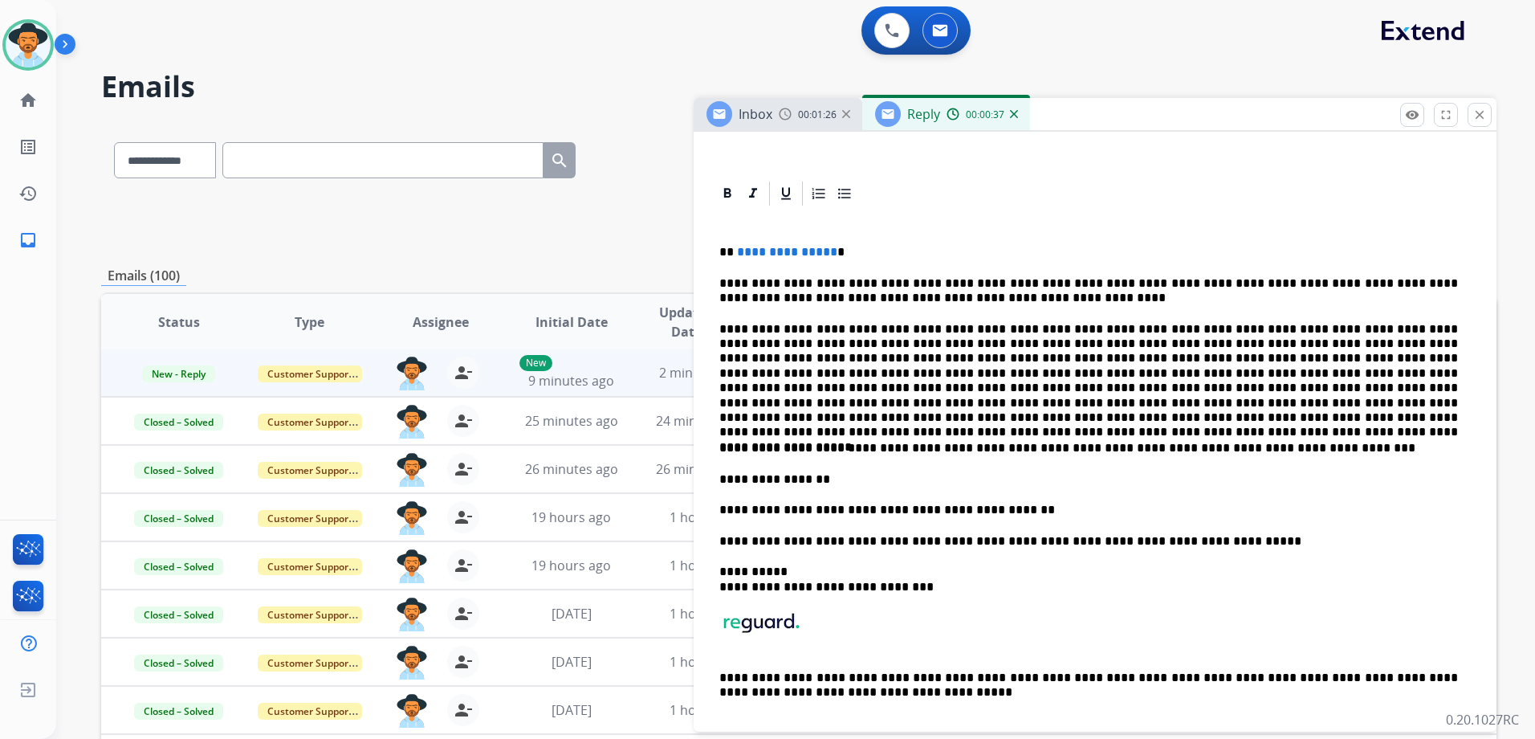
click at [713, 446] on div "**********" at bounding box center [1095, 480] width 764 height 544
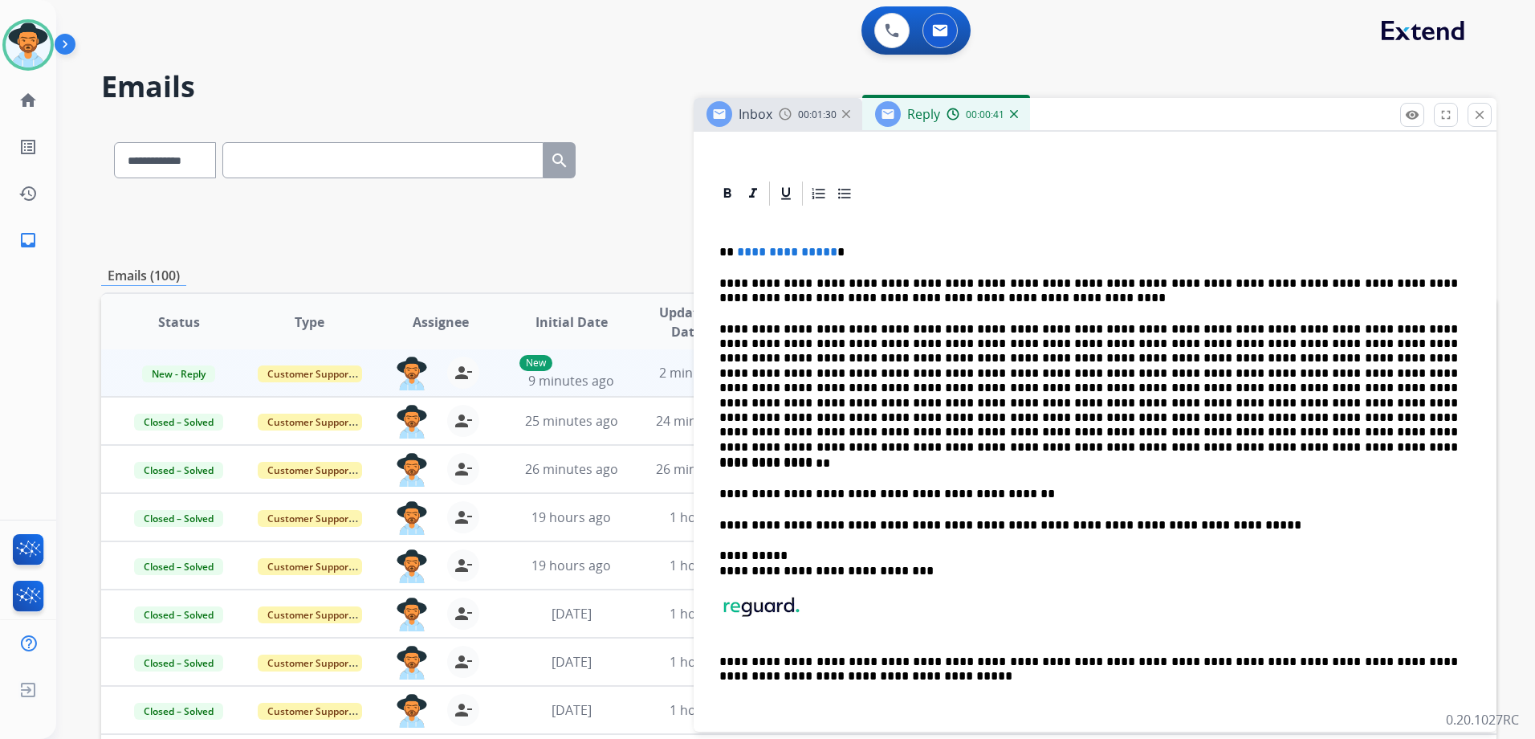
click at [719, 462] on div "**********" at bounding box center [1095, 471] width 764 height 527
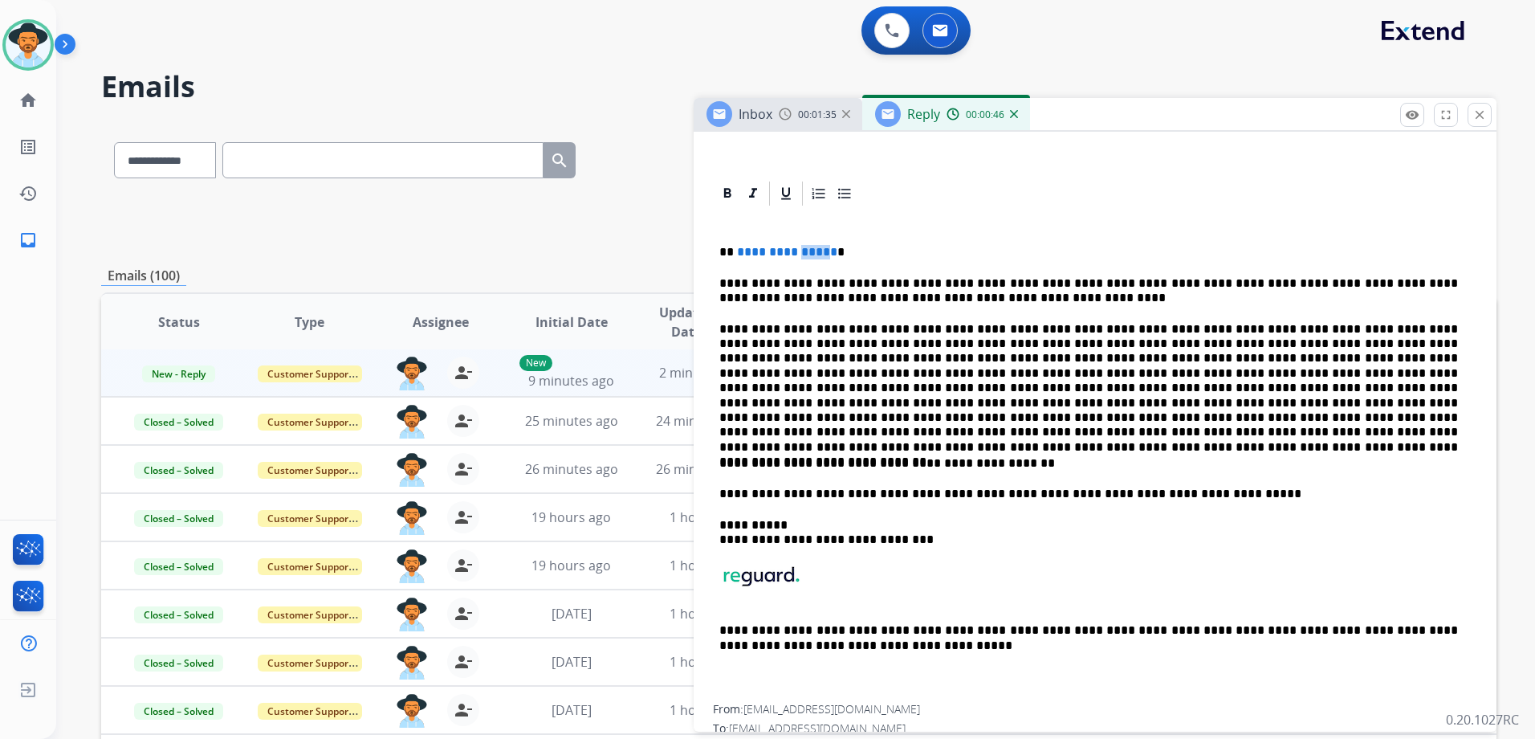
drag, startPoint x: 825, startPoint y: 248, endPoint x: 796, endPoint y: 247, distance: 29.7
click at [796, 247] on span "**********" at bounding box center [787, 252] width 100 height 12
click at [827, 250] on span "**********" at bounding box center [787, 252] width 100 height 12
drag, startPoint x: 827, startPoint y: 250, endPoint x: 763, endPoint y: 247, distance: 64.3
click at [763, 247] on span "**********" at bounding box center [787, 252] width 100 height 12
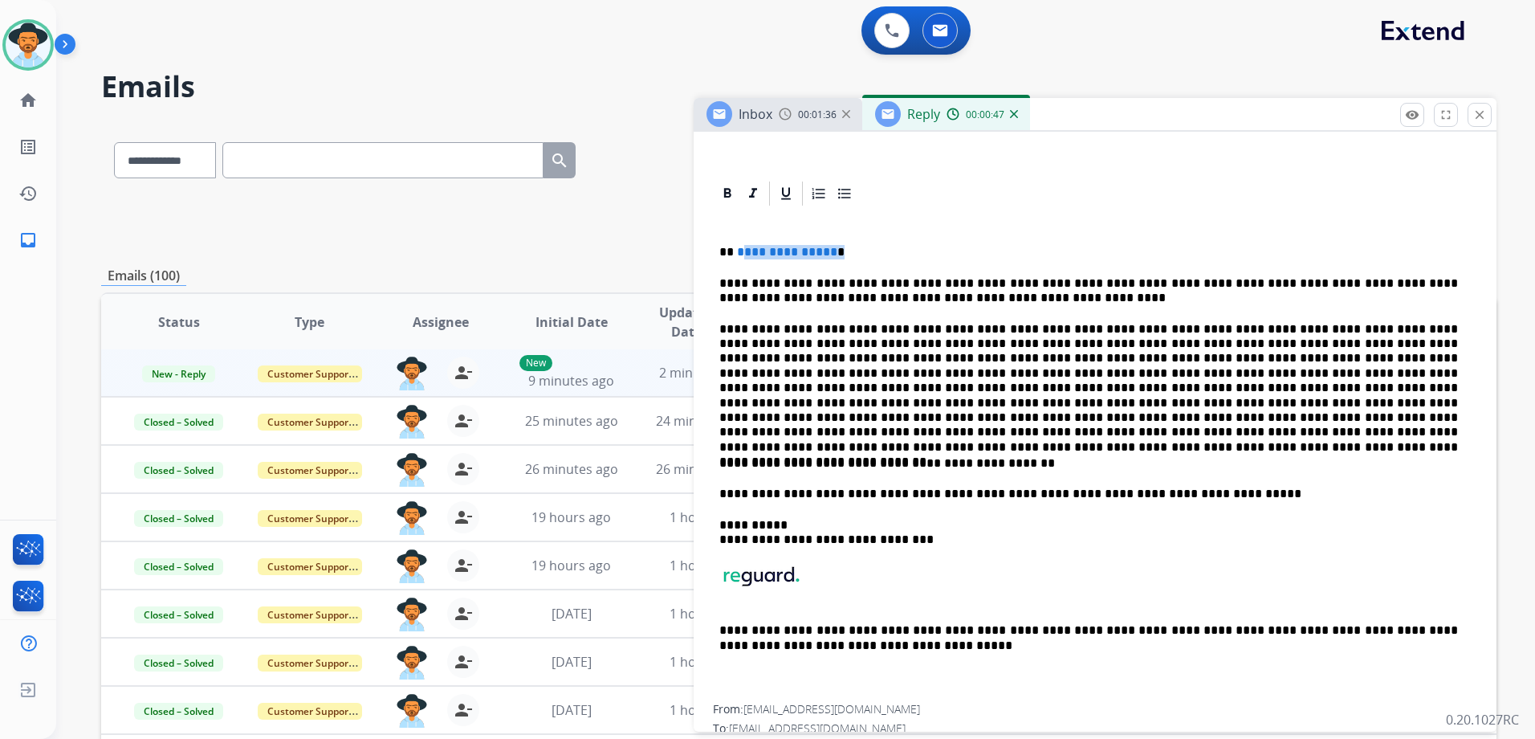
click at [801, 249] on span "**********" at bounding box center [787, 252] width 100 height 12
drag, startPoint x: 825, startPoint y: 253, endPoint x: 800, endPoint y: 253, distance: 24.9
click at [800, 253] on span "**********" at bounding box center [787, 252] width 100 height 12
click at [826, 253] on span "**********" at bounding box center [787, 252] width 100 height 12
drag, startPoint x: 826, startPoint y: 253, endPoint x: 792, endPoint y: 251, distance: 33.8
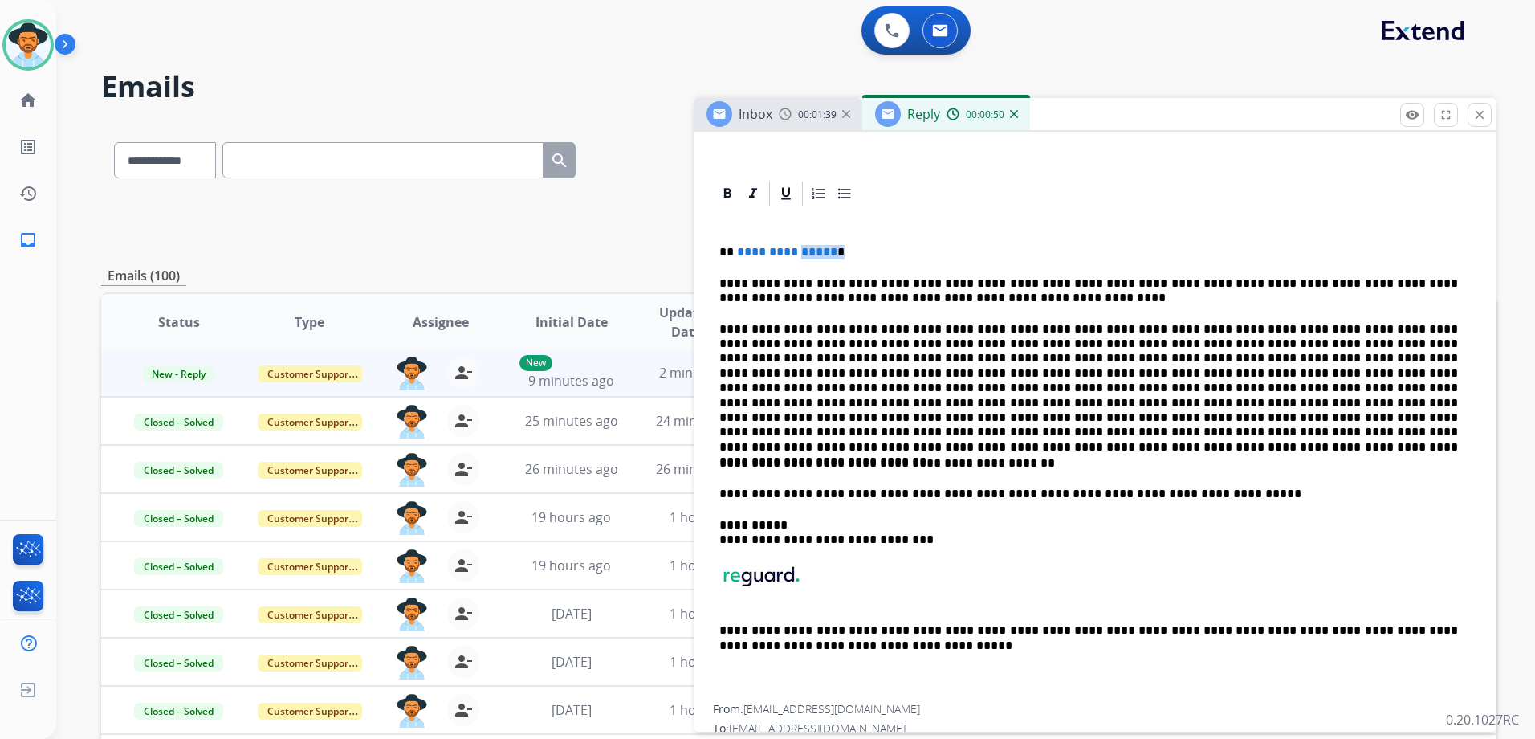
click at [792, 251] on span "**********" at bounding box center [787, 252] width 100 height 12
click at [818, 252] on span "**********" at bounding box center [787, 252] width 100 height 12
drag, startPoint x: 826, startPoint y: 251, endPoint x: 735, endPoint y: 245, distance: 91.0
click at [737, 246] on span "**********" at bounding box center [787, 252] width 100 height 12
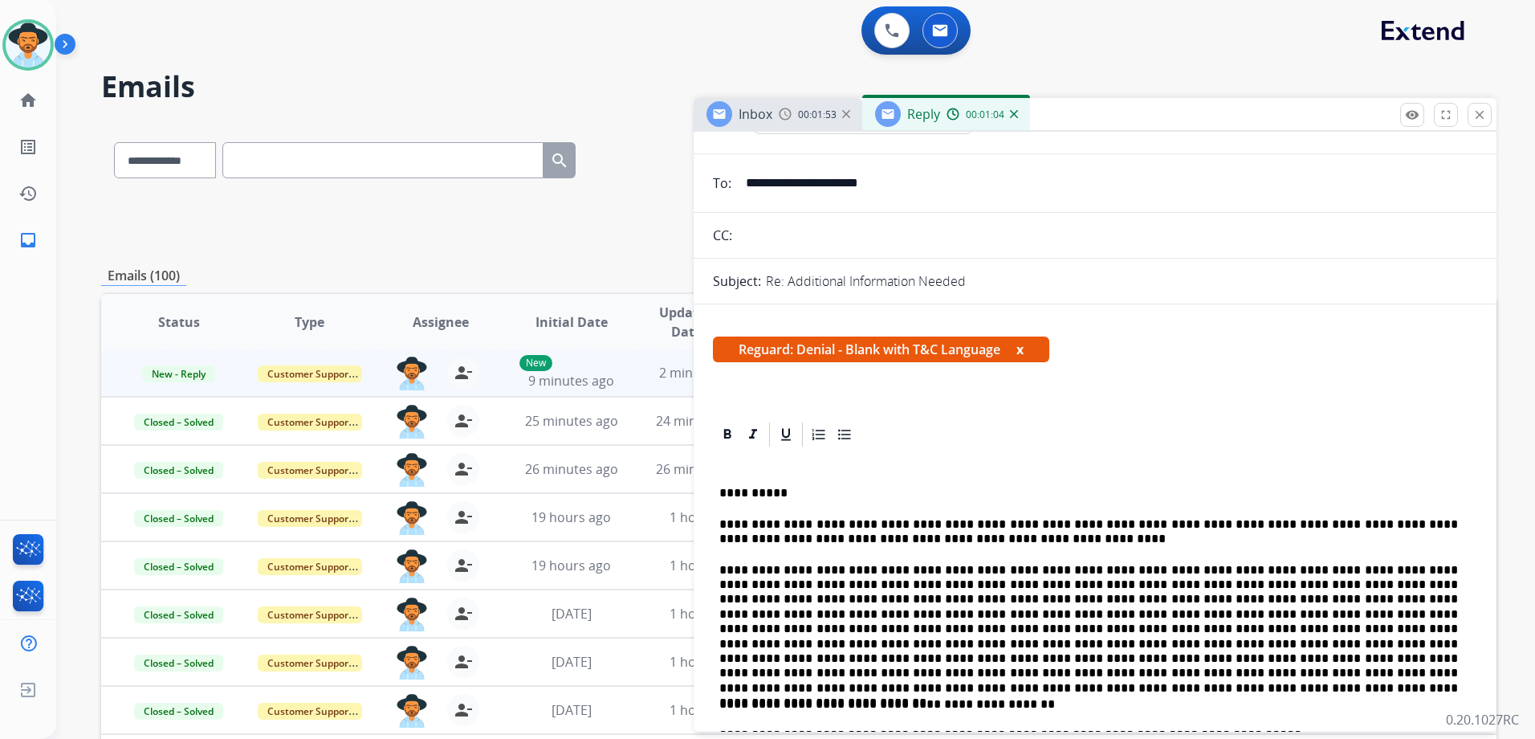
scroll to position [0, 0]
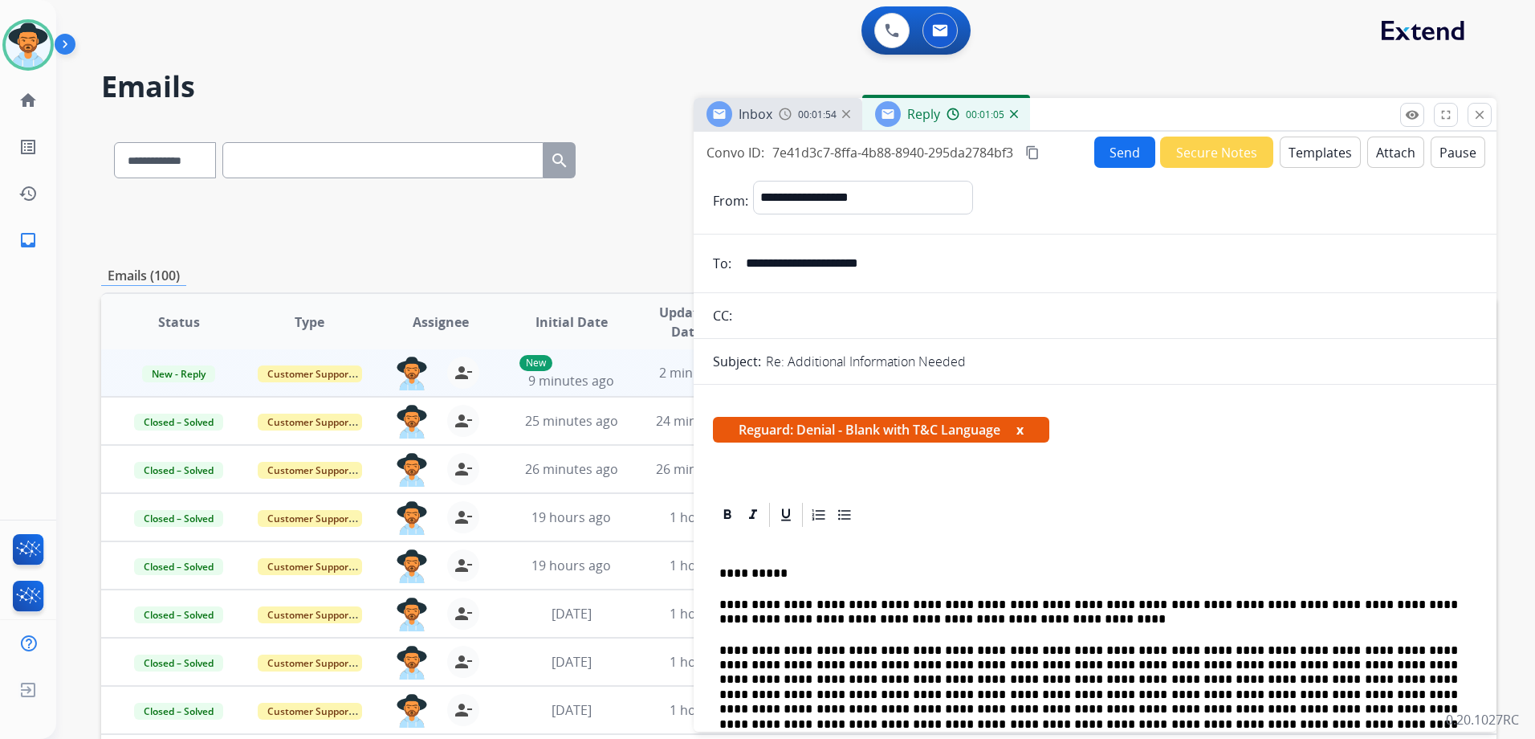
click at [1380, 150] on button "Attach" at bounding box center [1395, 151] width 57 height 31
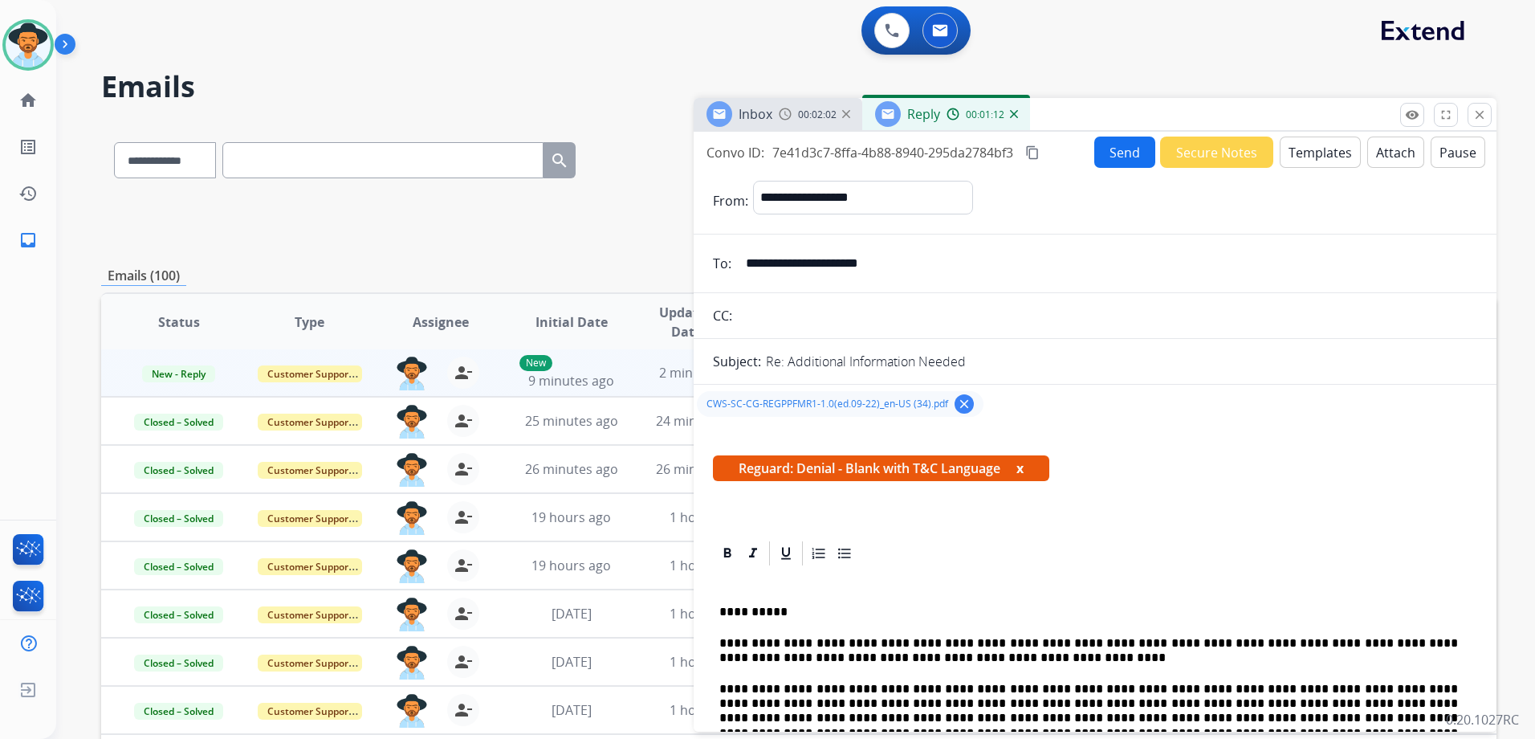
click at [1118, 157] on button "Send" at bounding box center [1124, 151] width 61 height 31
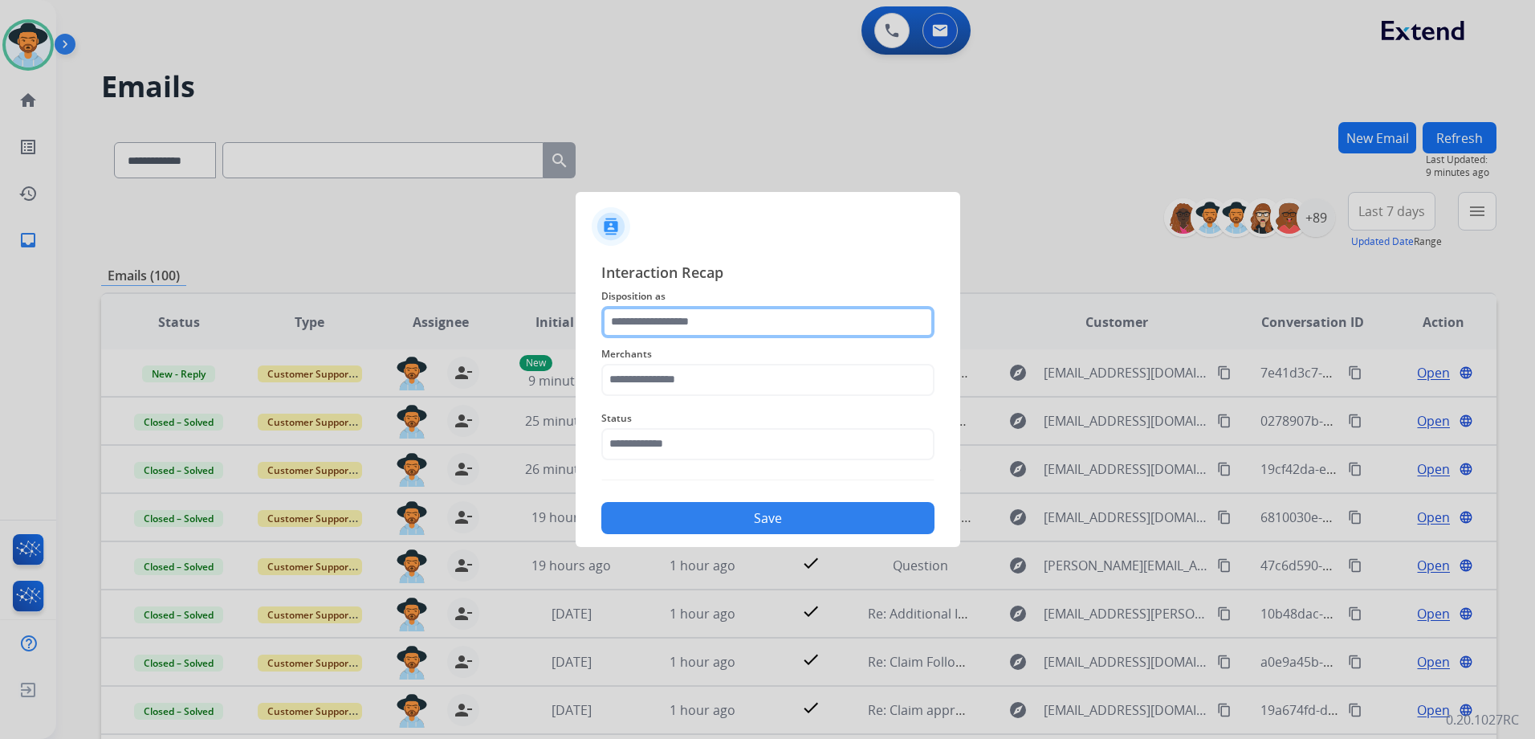
click at [719, 322] on input "text" at bounding box center [767, 322] width 333 height 32
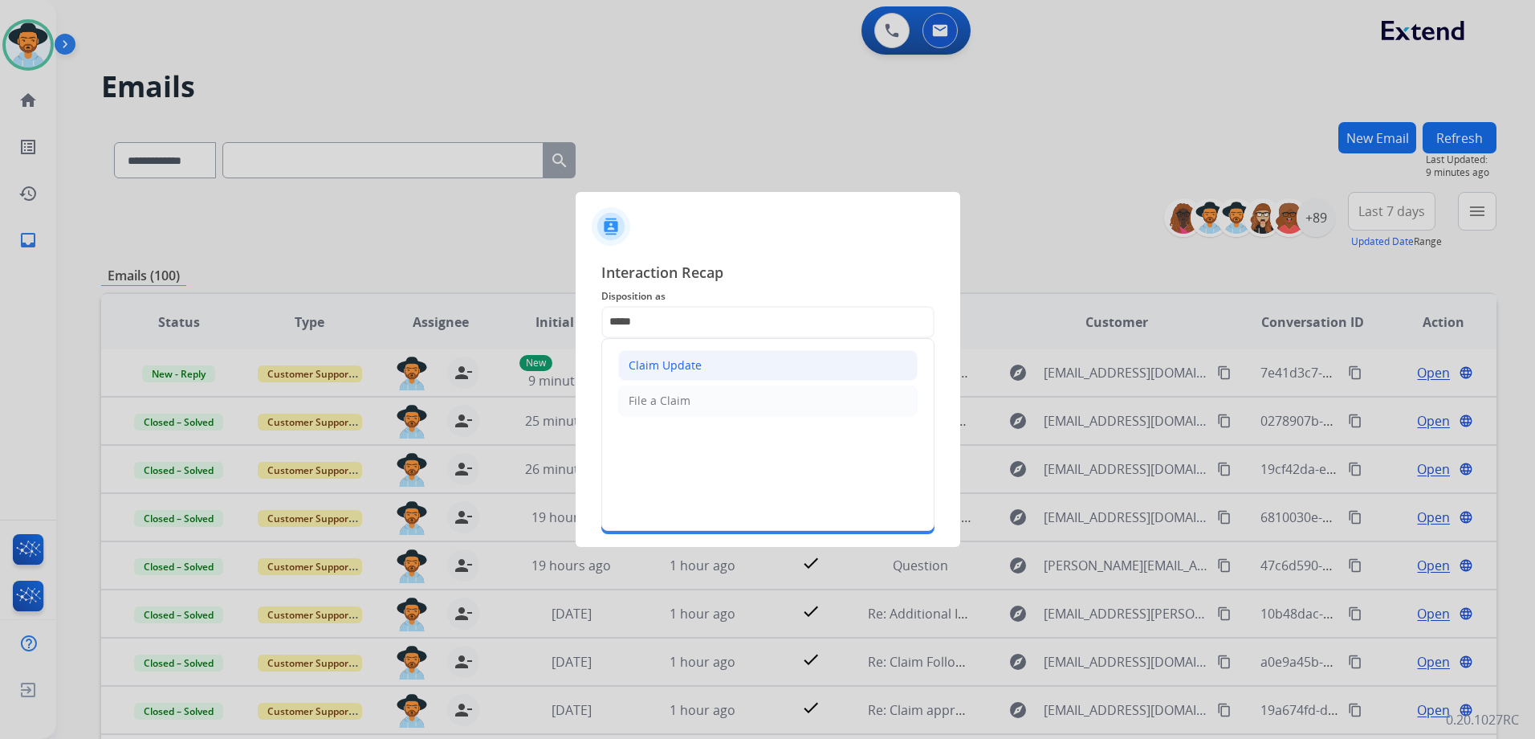
click at [723, 350] on li "Claim Update" at bounding box center [767, 365] width 299 height 31
type input "**********"
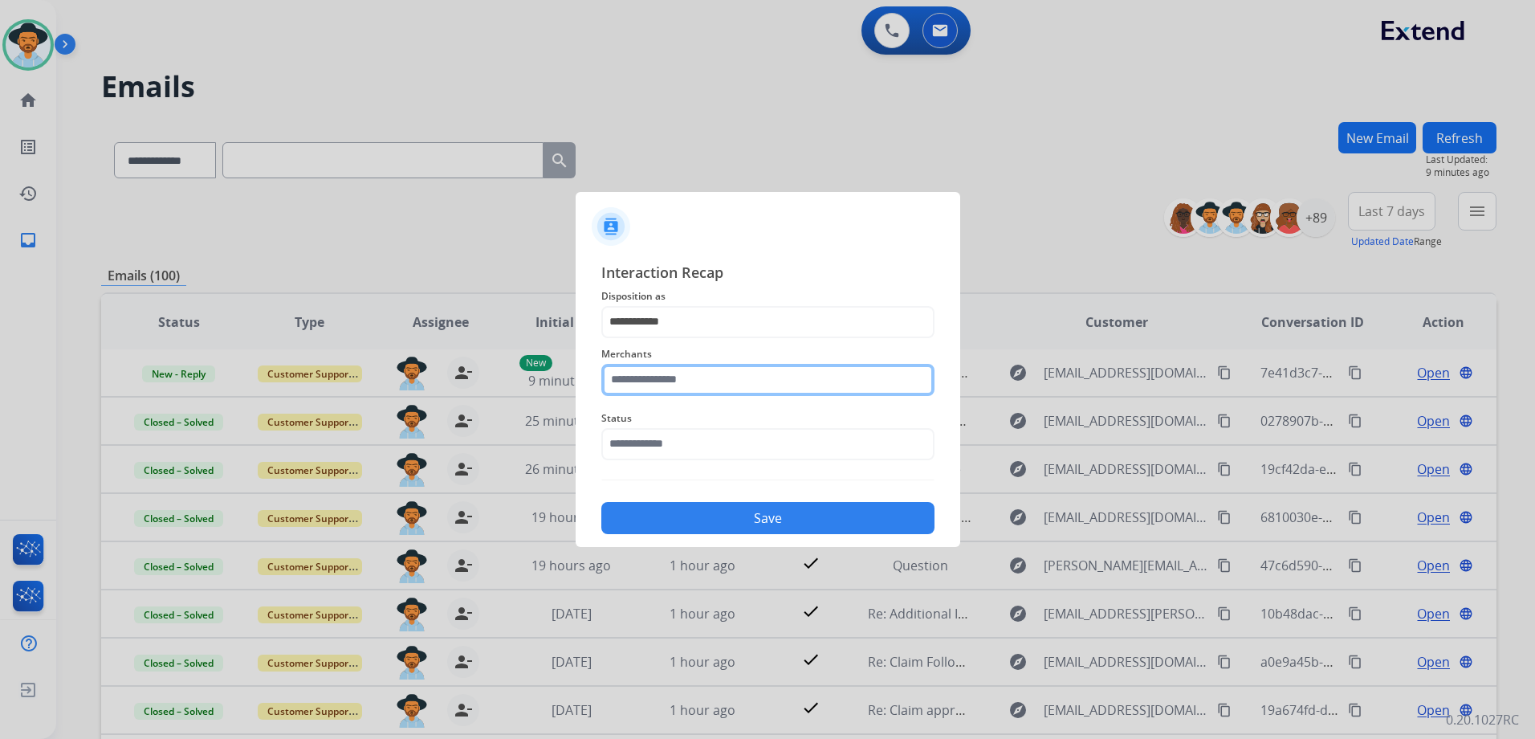
click at [681, 377] on input "text" at bounding box center [767, 380] width 333 height 32
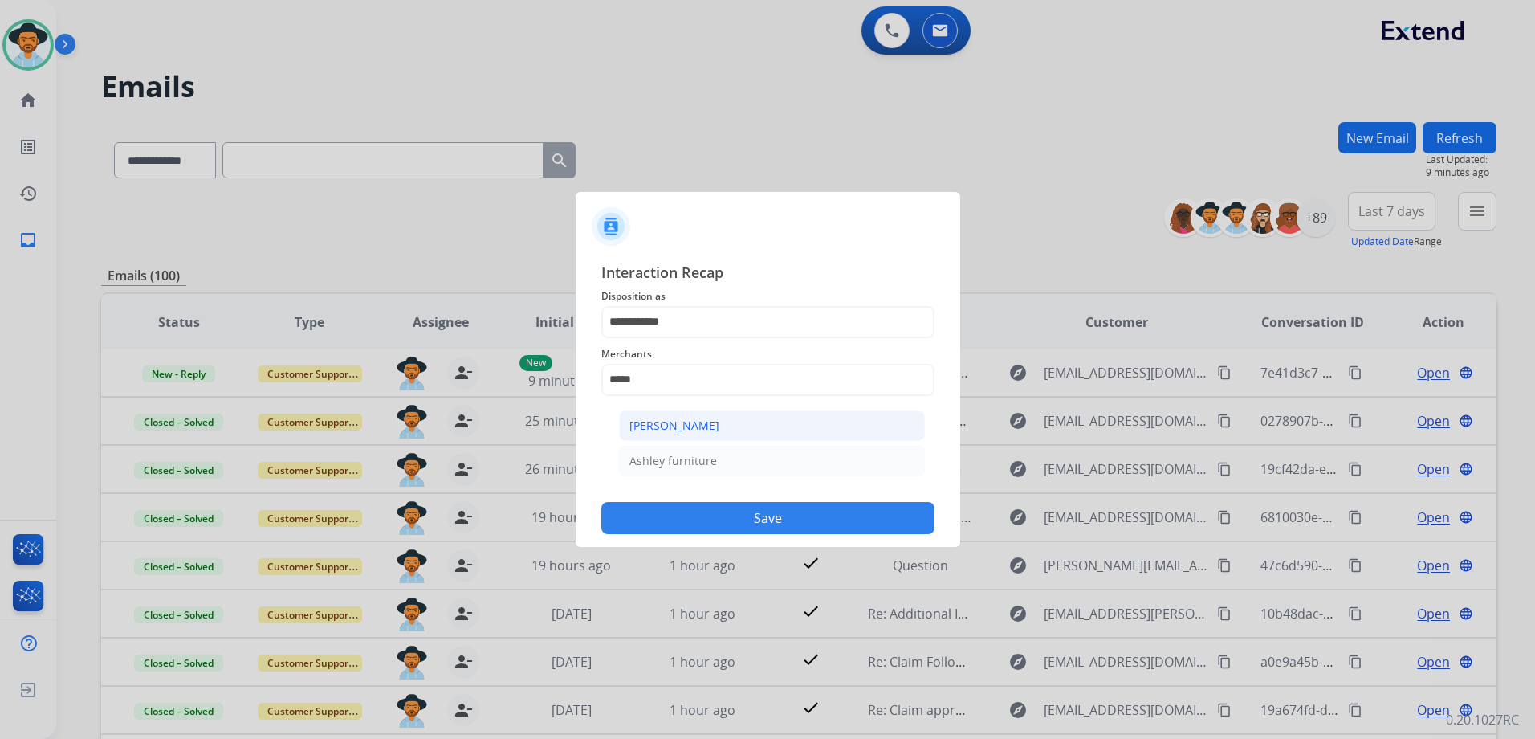
click at [675, 426] on div "[PERSON_NAME]" at bounding box center [674, 425] width 90 height 16
type input "**********"
drag, startPoint x: 668, startPoint y: 434, endPoint x: 678, endPoint y: 459, distance: 26.7
click at [668, 437] on input "text" at bounding box center [767, 444] width 333 height 32
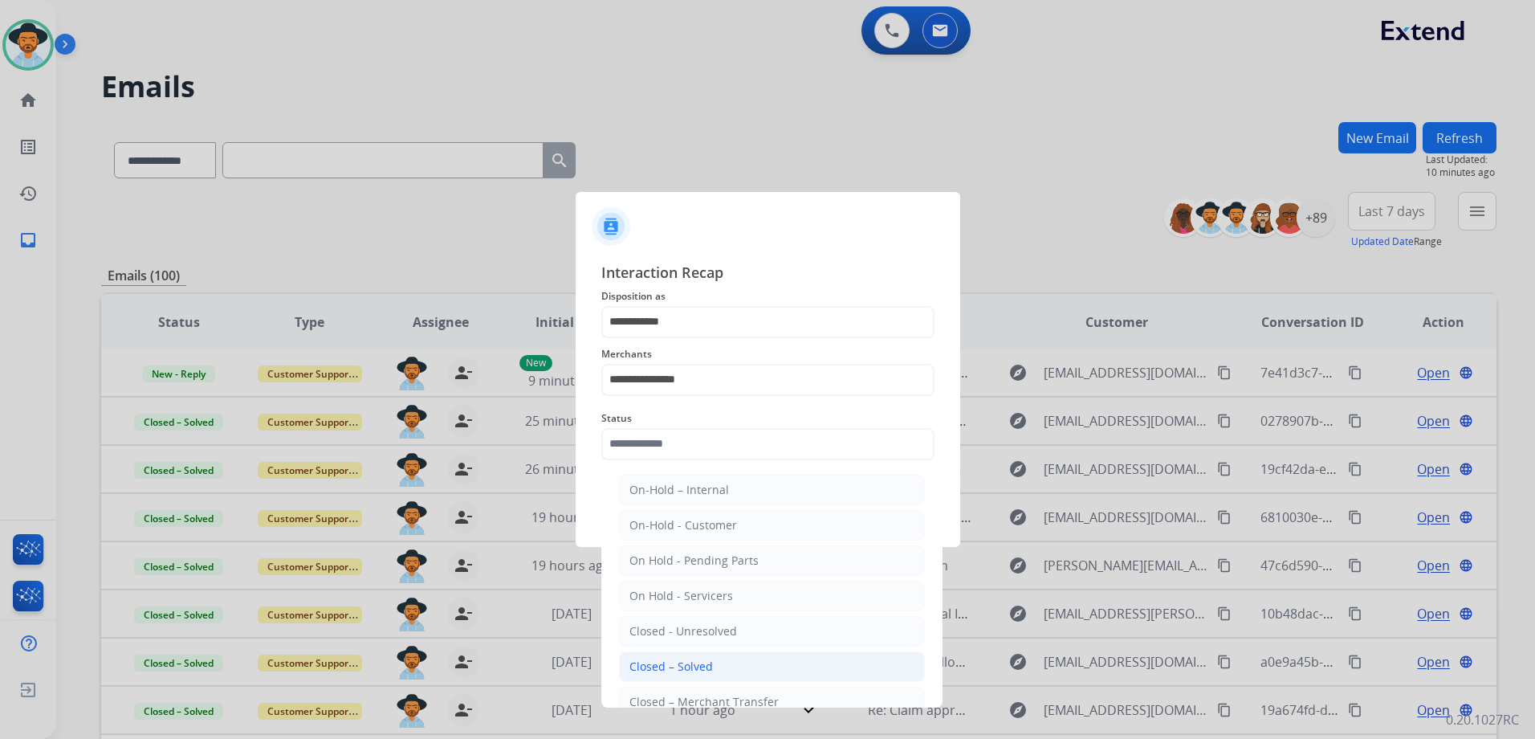
click at [739, 663] on li "Closed – Solved" at bounding box center [772, 666] width 306 height 31
type input "**********"
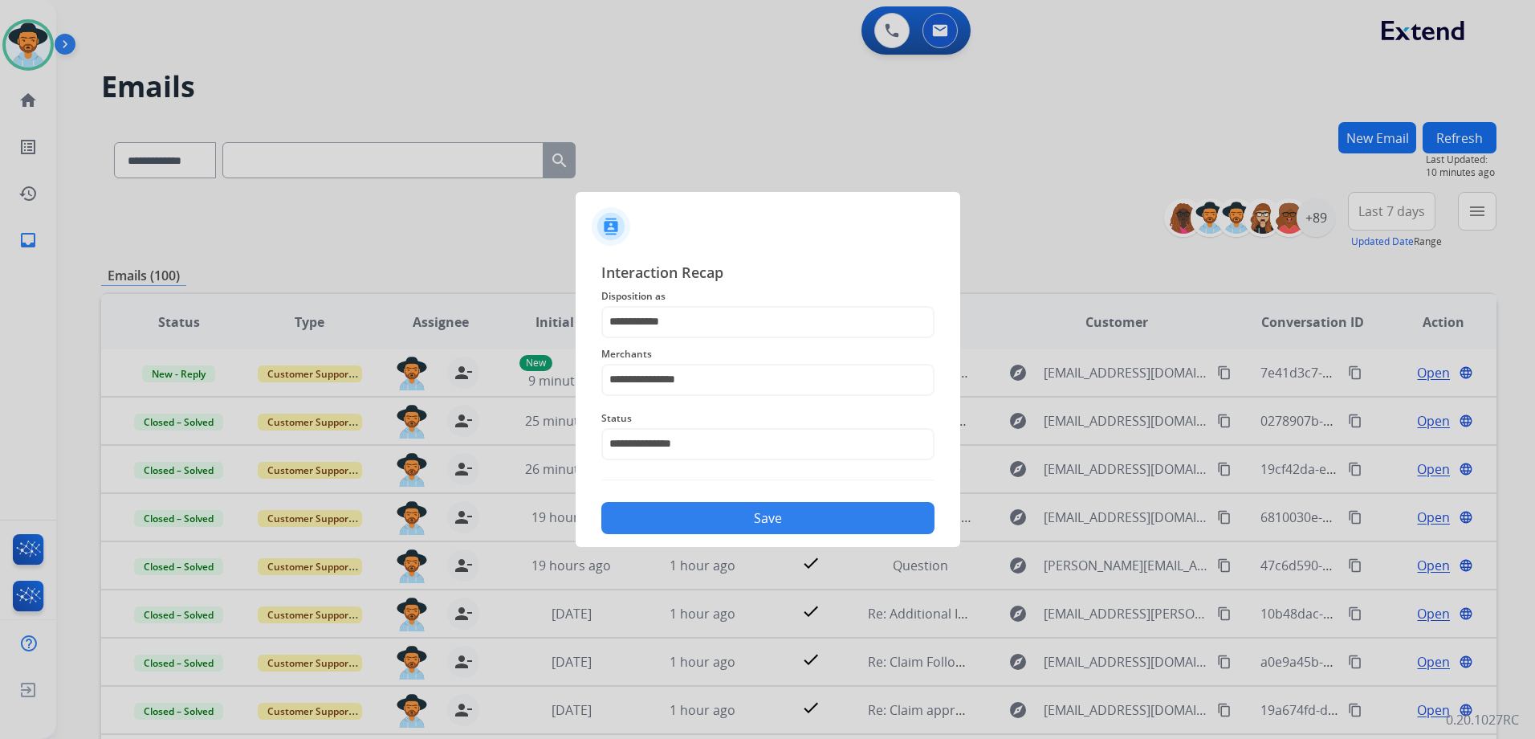
drag, startPoint x: 768, startPoint y: 523, endPoint x: 1285, endPoint y: 393, distance: 533.7
click at [768, 523] on button "Save" at bounding box center [767, 518] width 333 height 32
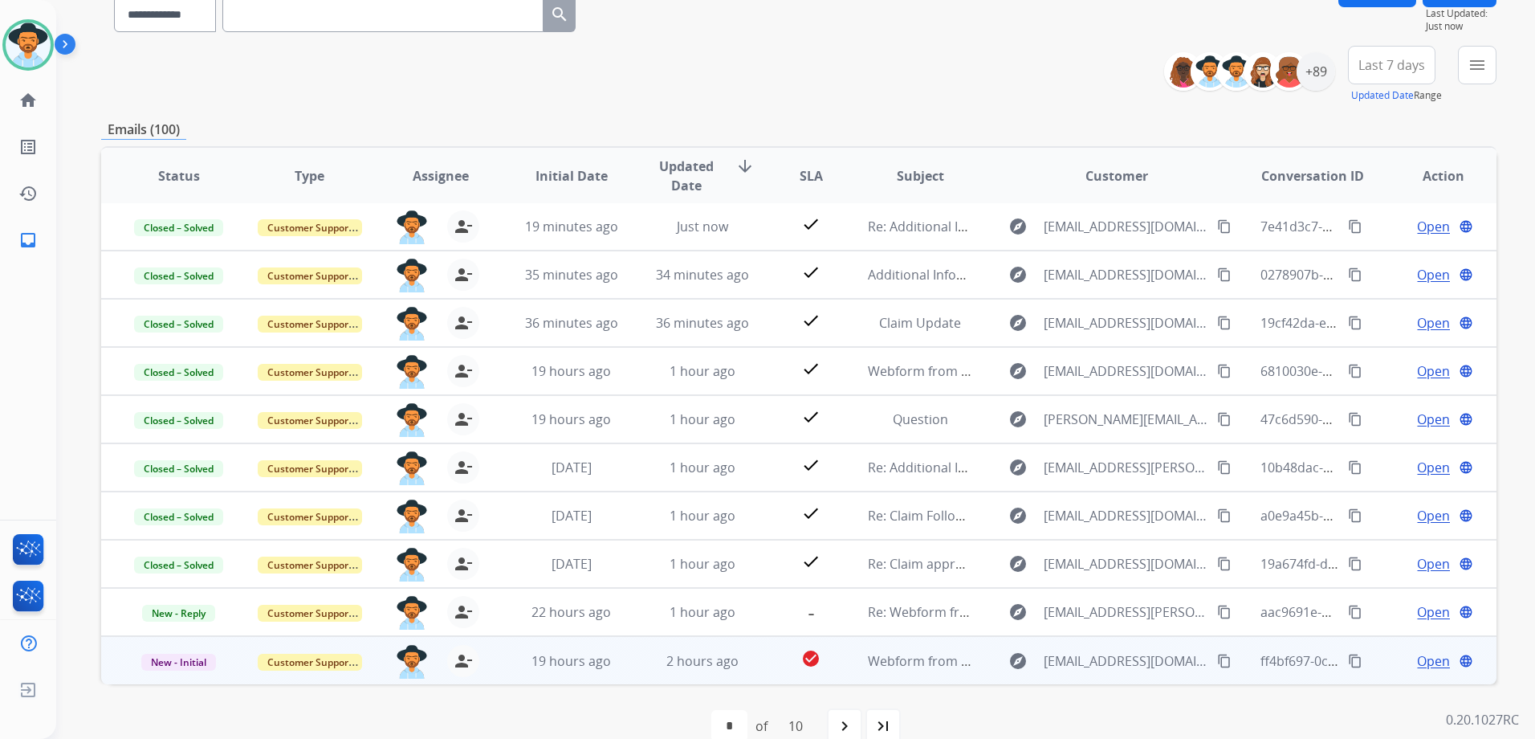
scroll to position [175, 0]
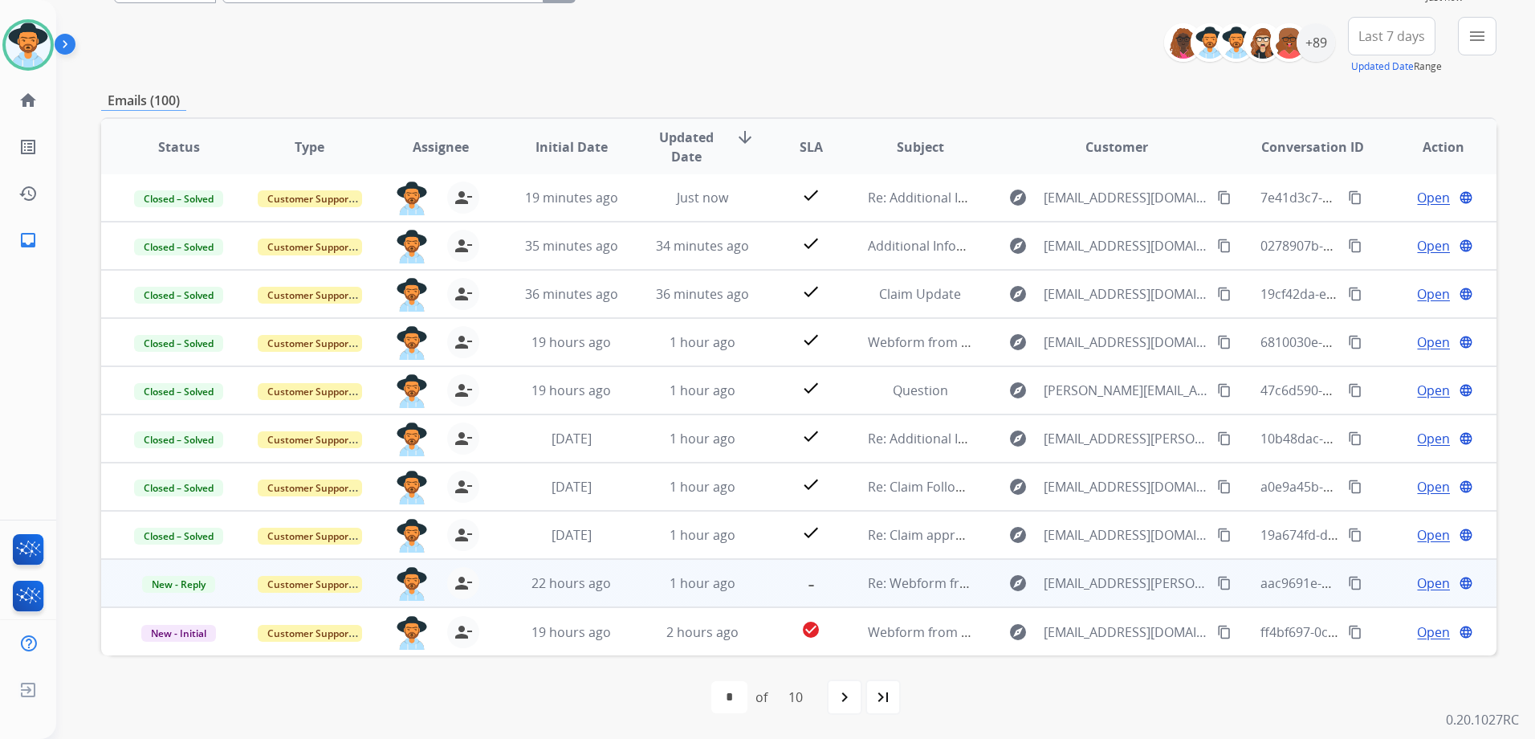
click at [1417, 580] on span "Open" at bounding box center [1433, 582] width 33 height 19
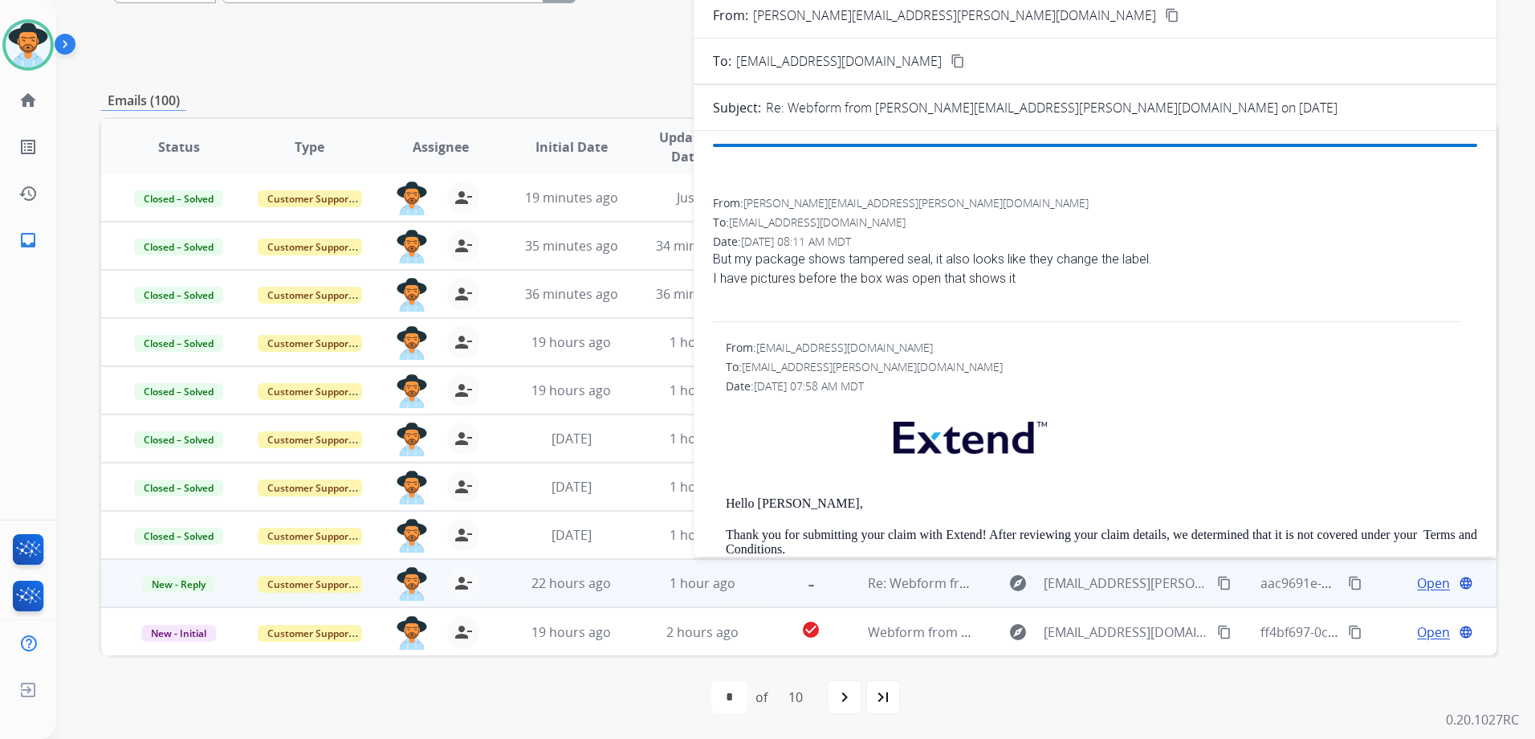
scroll to position [0, 0]
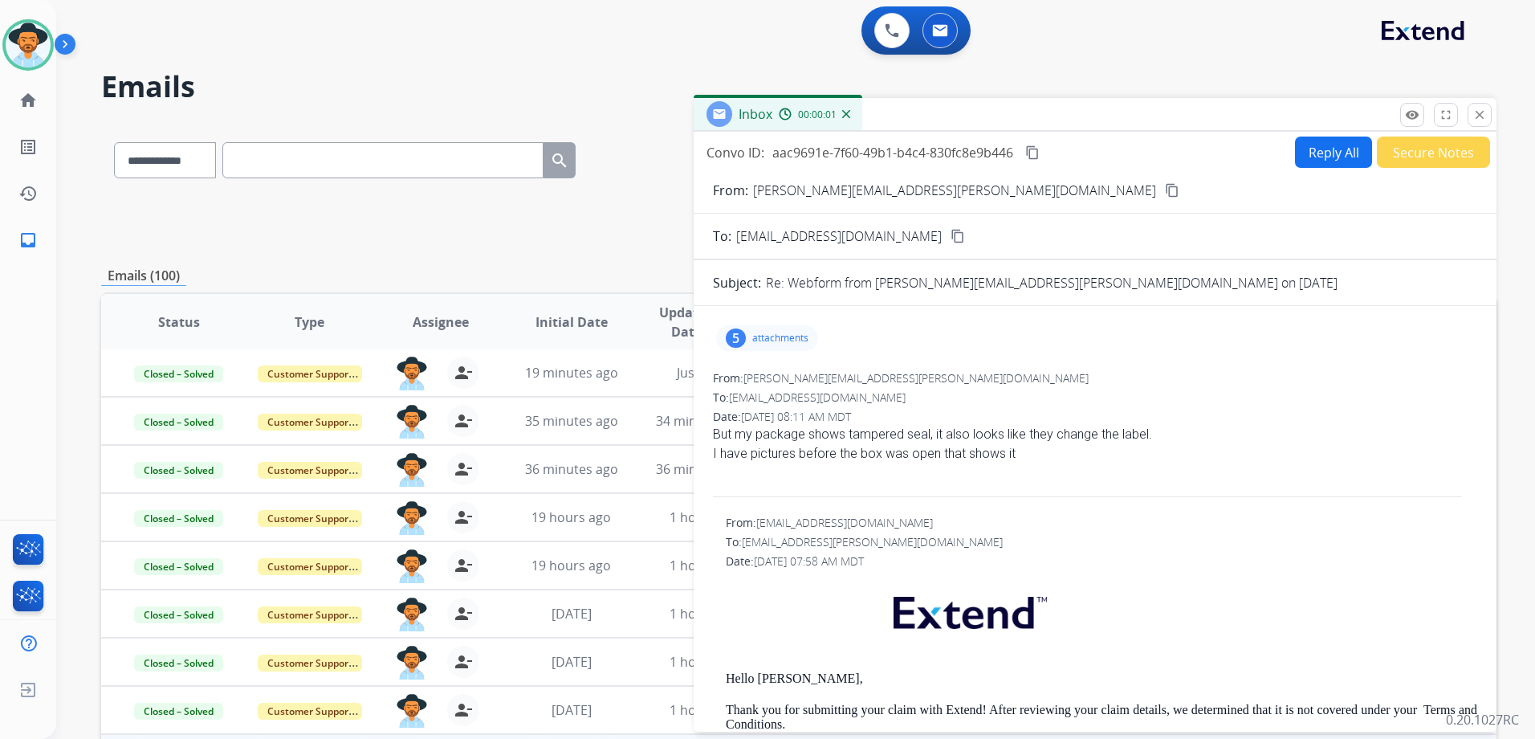
click at [1341, 156] on button "Reply All" at bounding box center [1333, 151] width 77 height 31
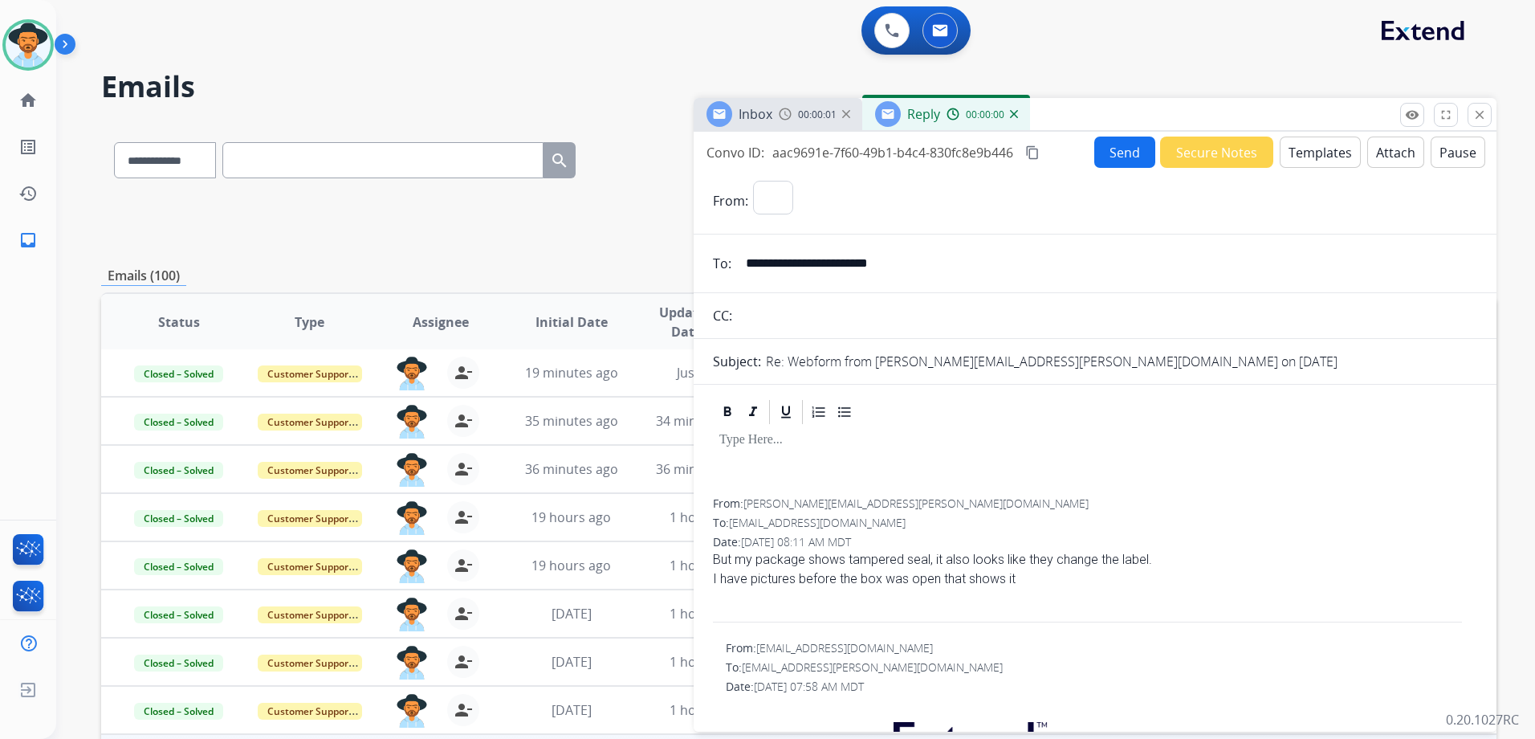
click at [1324, 153] on button "Templates" at bounding box center [1320, 151] width 81 height 31
select select "**********"
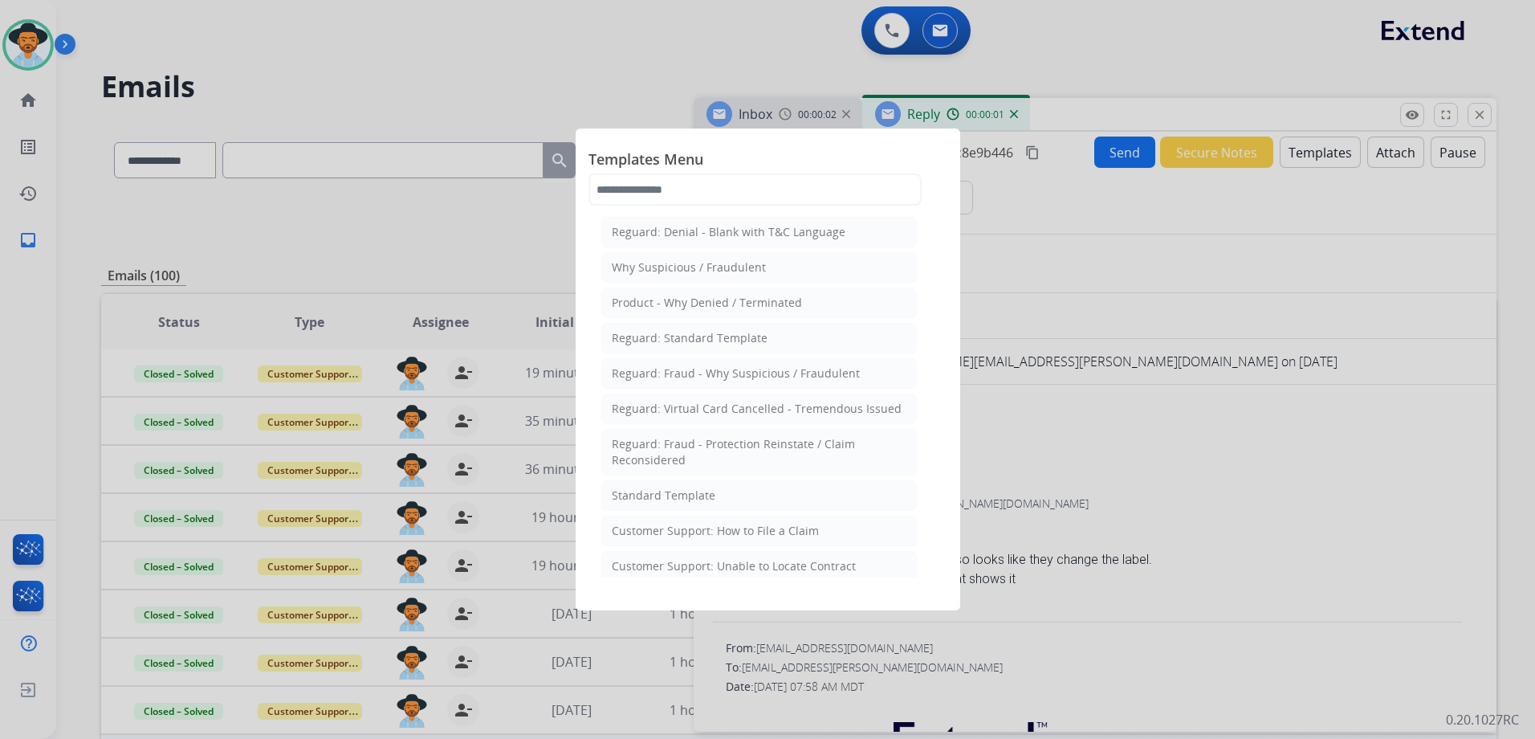
click at [763, 495] on li "Standard Template" at bounding box center [759, 495] width 316 height 31
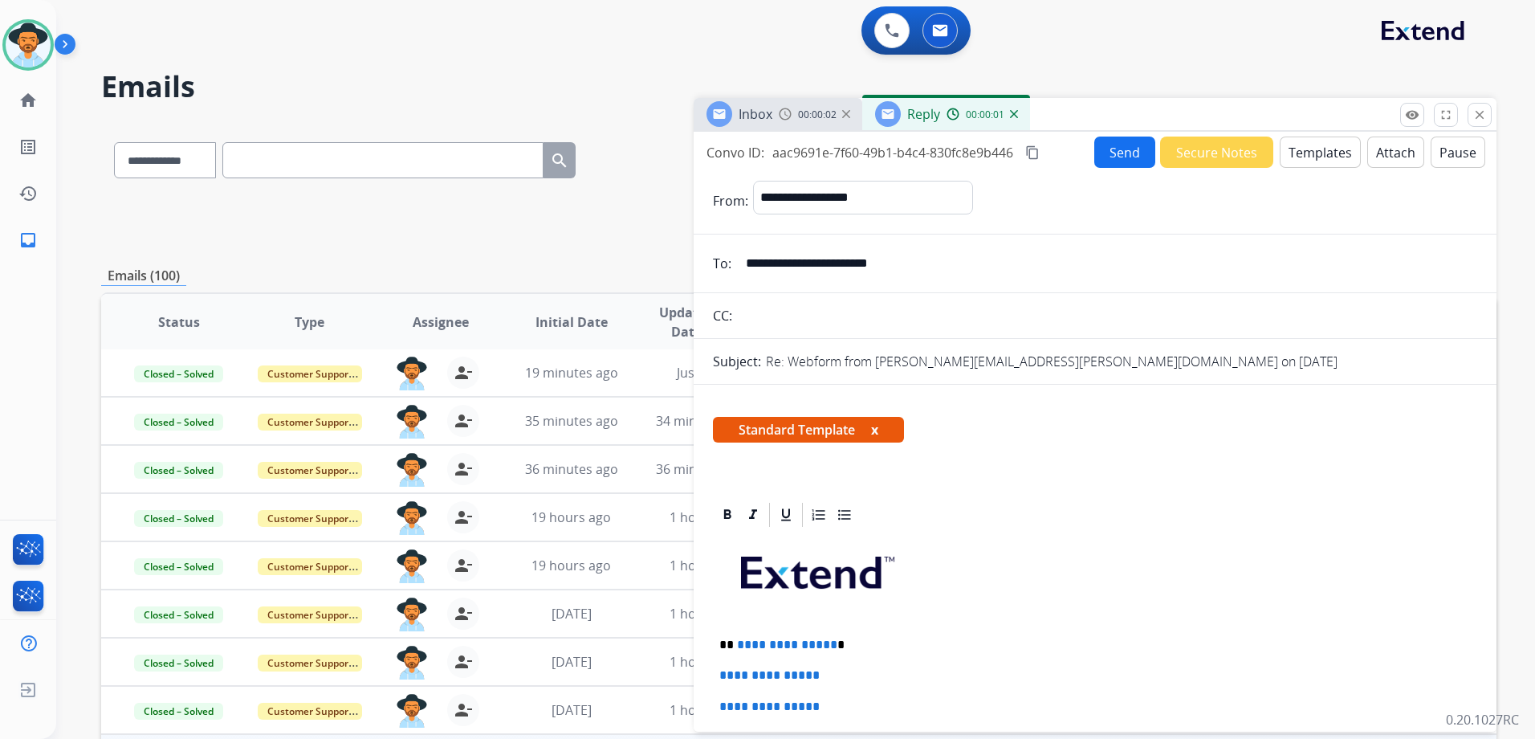
scroll to position [321, 0]
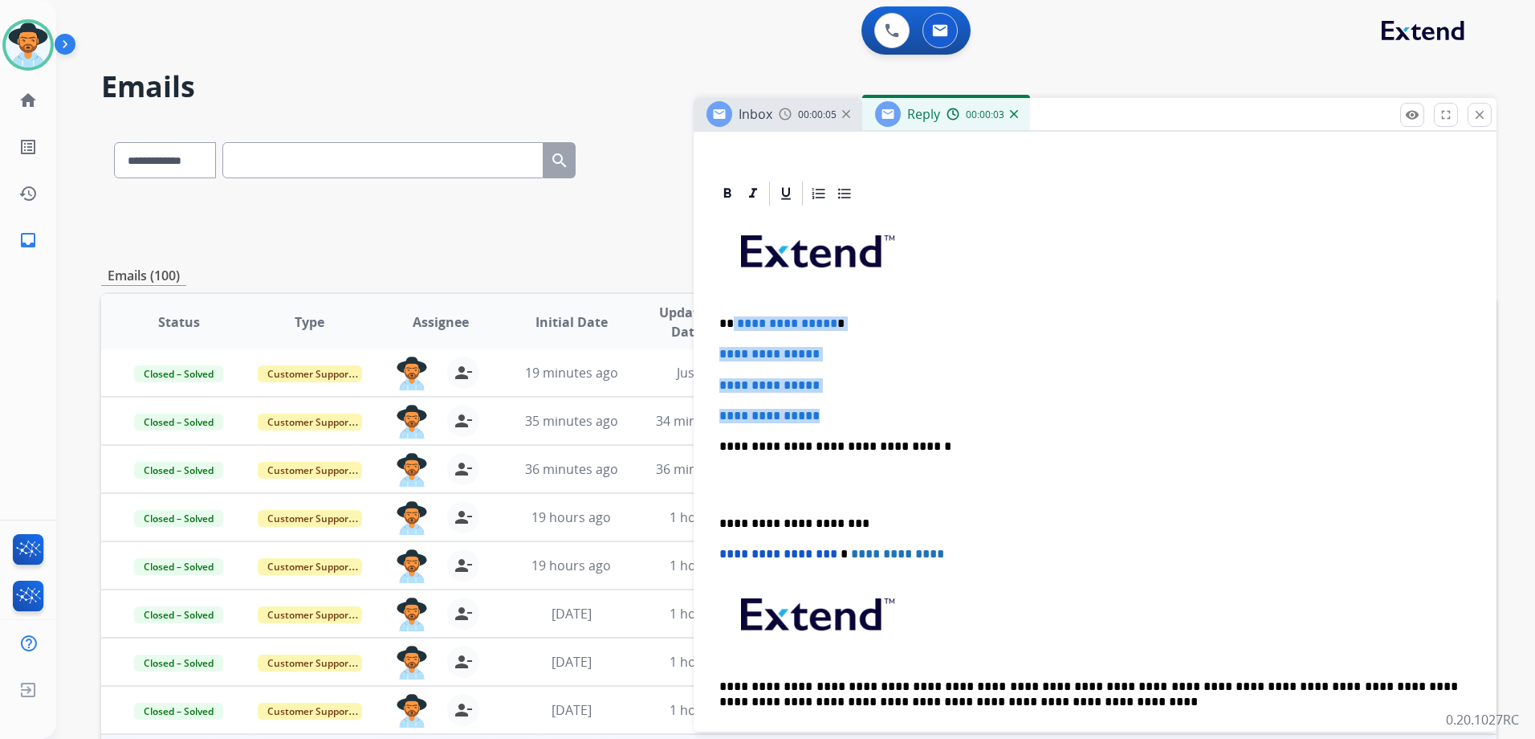
drag, startPoint x: 734, startPoint y: 322, endPoint x: 934, endPoint y: 399, distance: 214.3
click at [934, 399] on div "**********" at bounding box center [1095, 484] width 764 height 552
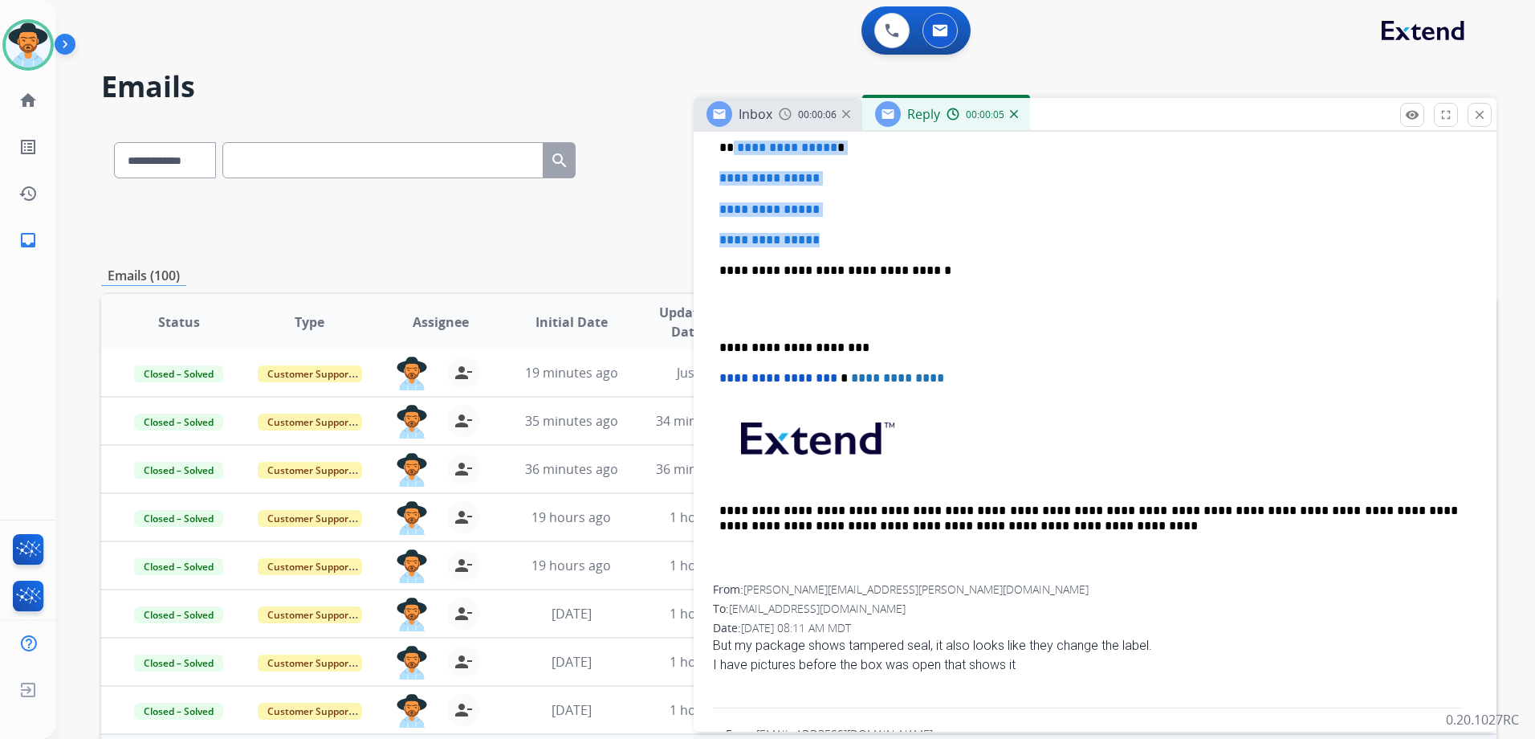
scroll to position [401, 0]
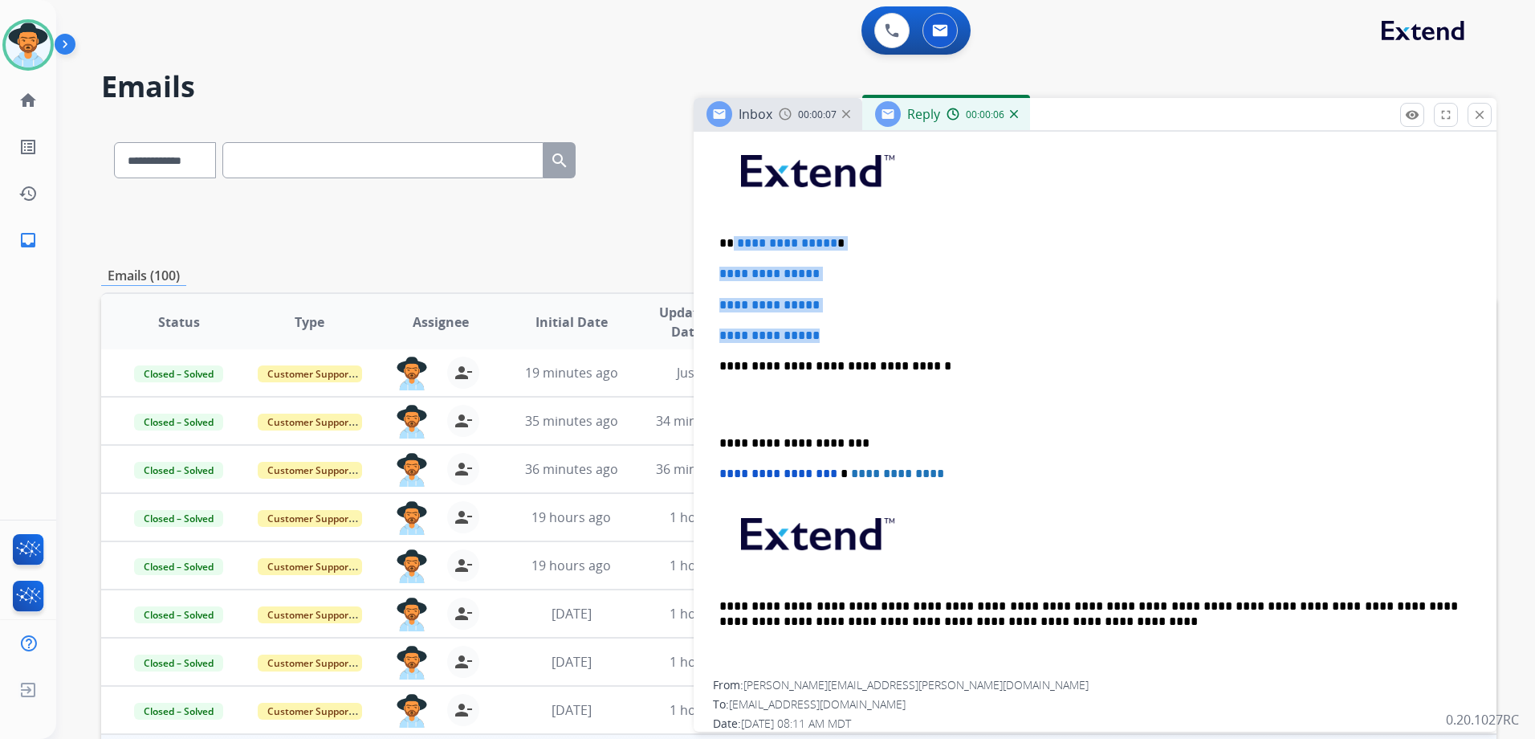
click at [849, 308] on p "**********" at bounding box center [1094, 305] width 751 height 14
drag, startPoint x: 735, startPoint y: 242, endPoint x: 863, endPoint y: 321, distance: 151.1
click at [863, 321] on div "**********" at bounding box center [1095, 404] width 764 height 552
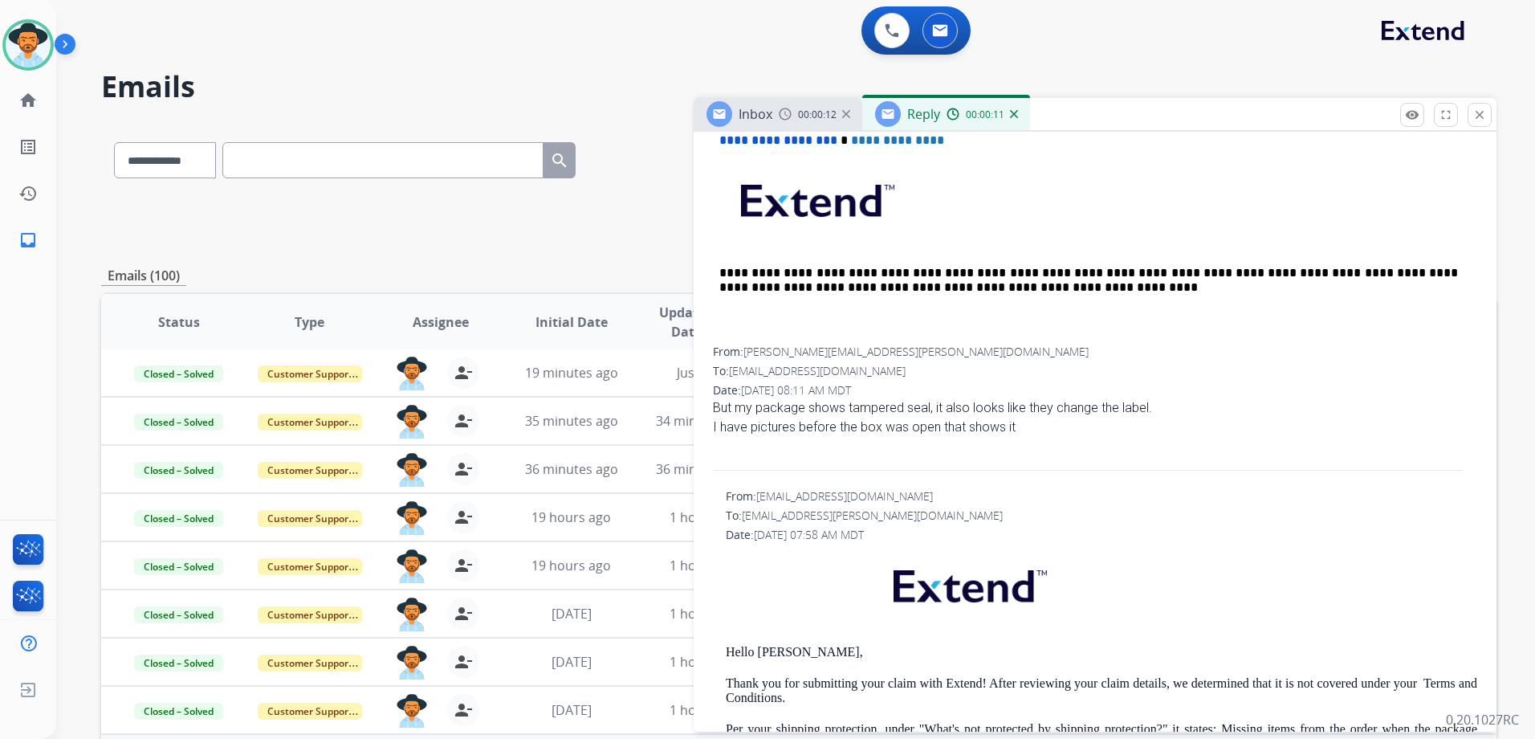
scroll to position [501, 0]
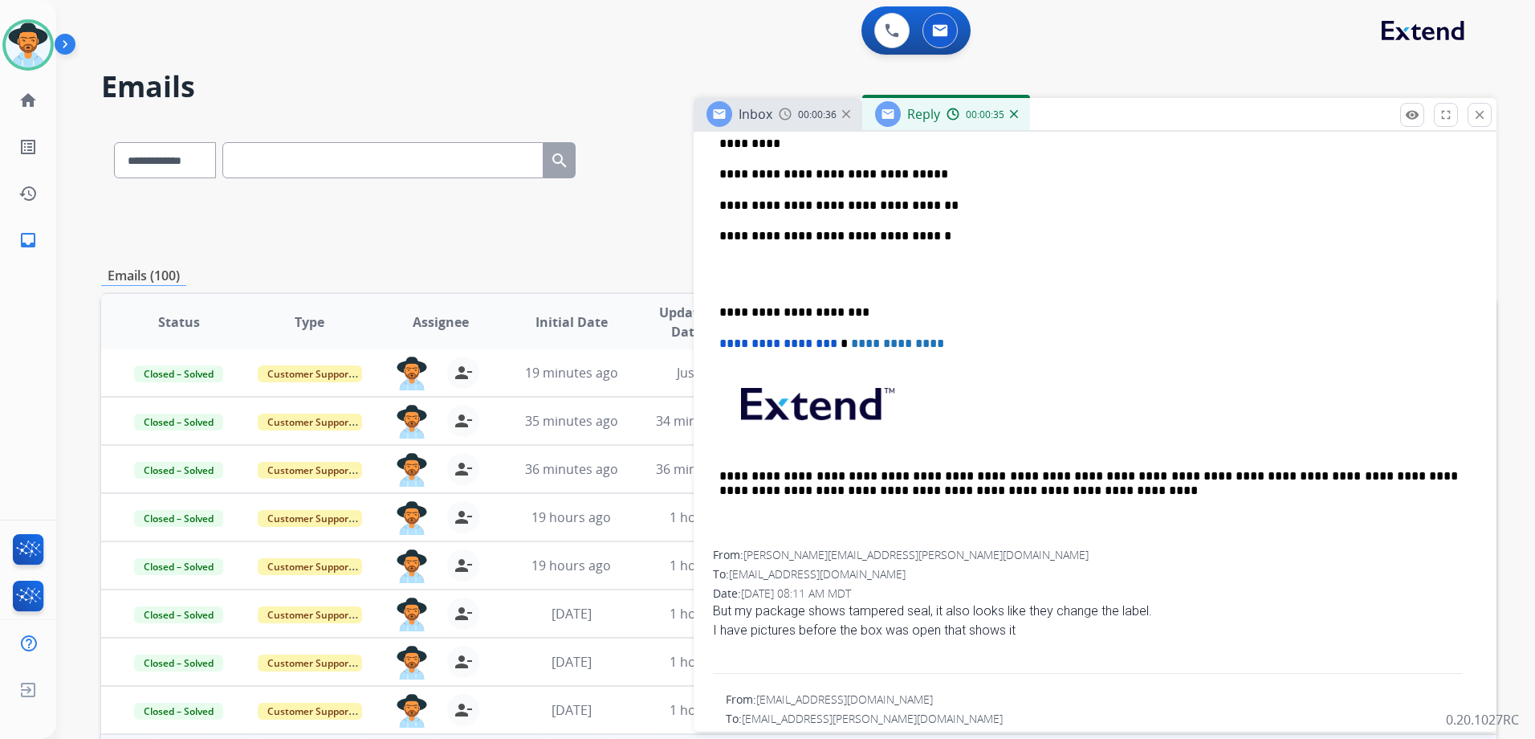
click at [725, 202] on p "**********" at bounding box center [1088, 205] width 739 height 14
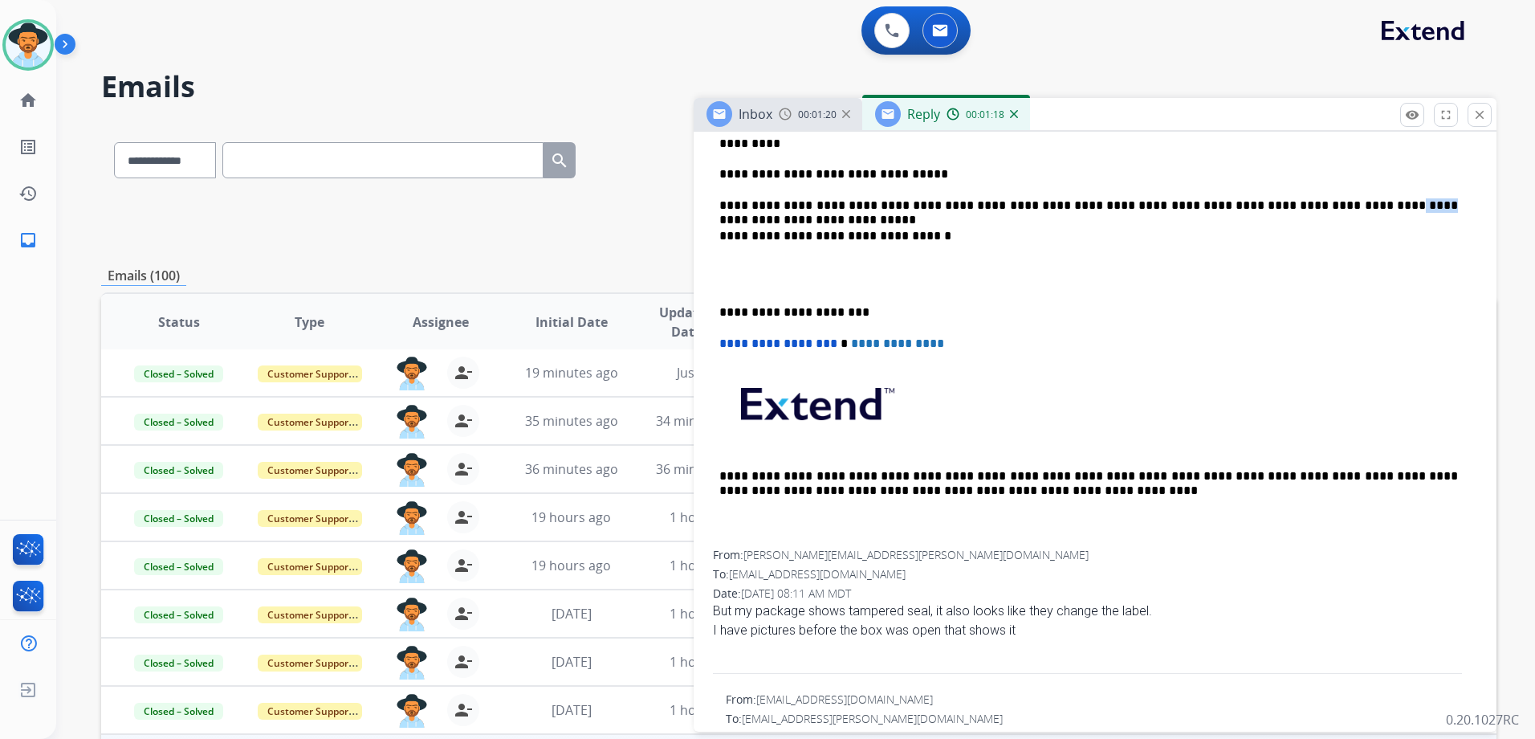
drag, startPoint x: 1309, startPoint y: 207, endPoint x: 1283, endPoint y: 209, distance: 26.5
click at [1283, 209] on p "**********" at bounding box center [1088, 205] width 739 height 14
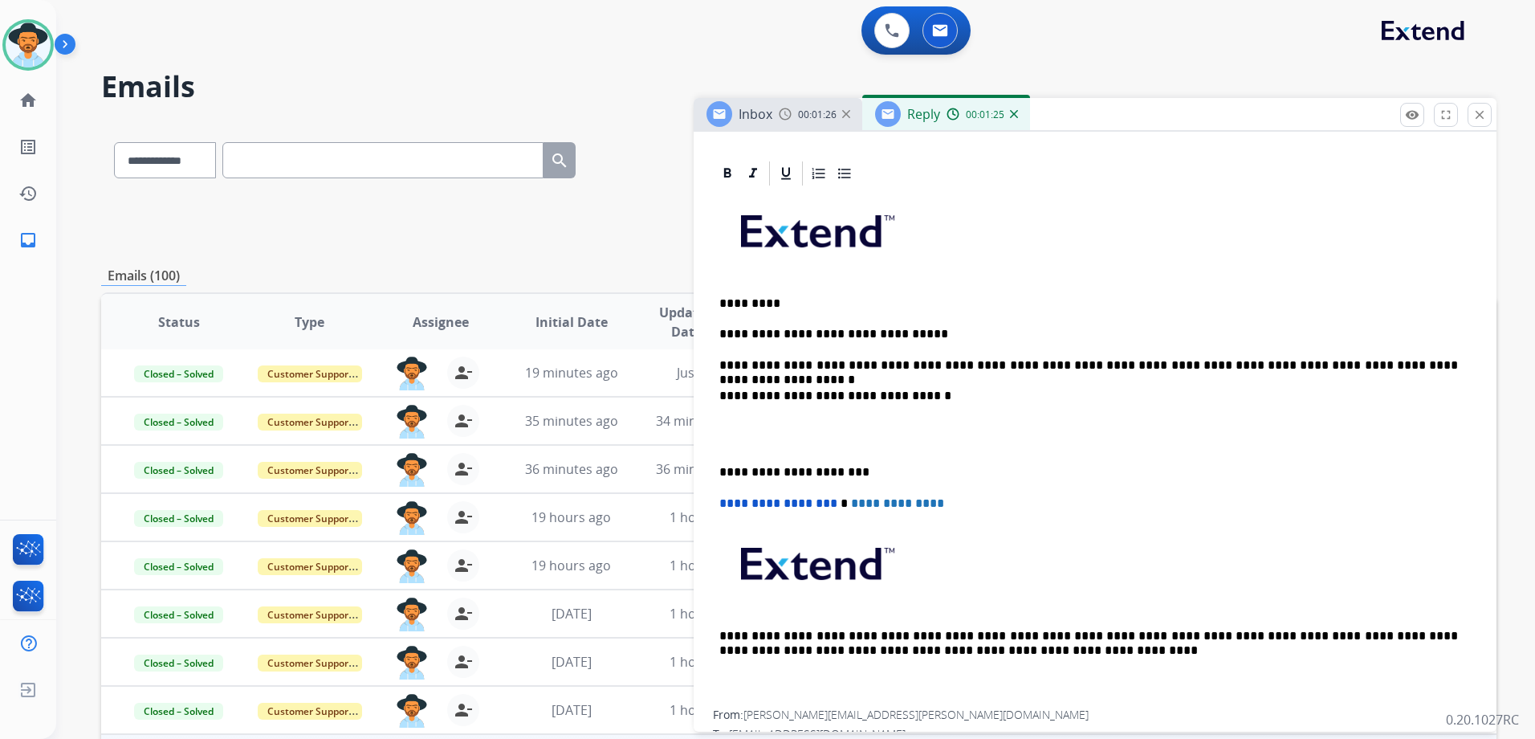
scroll to position [340, 0]
click at [937, 334] on p "**********" at bounding box center [1088, 335] width 739 height 14
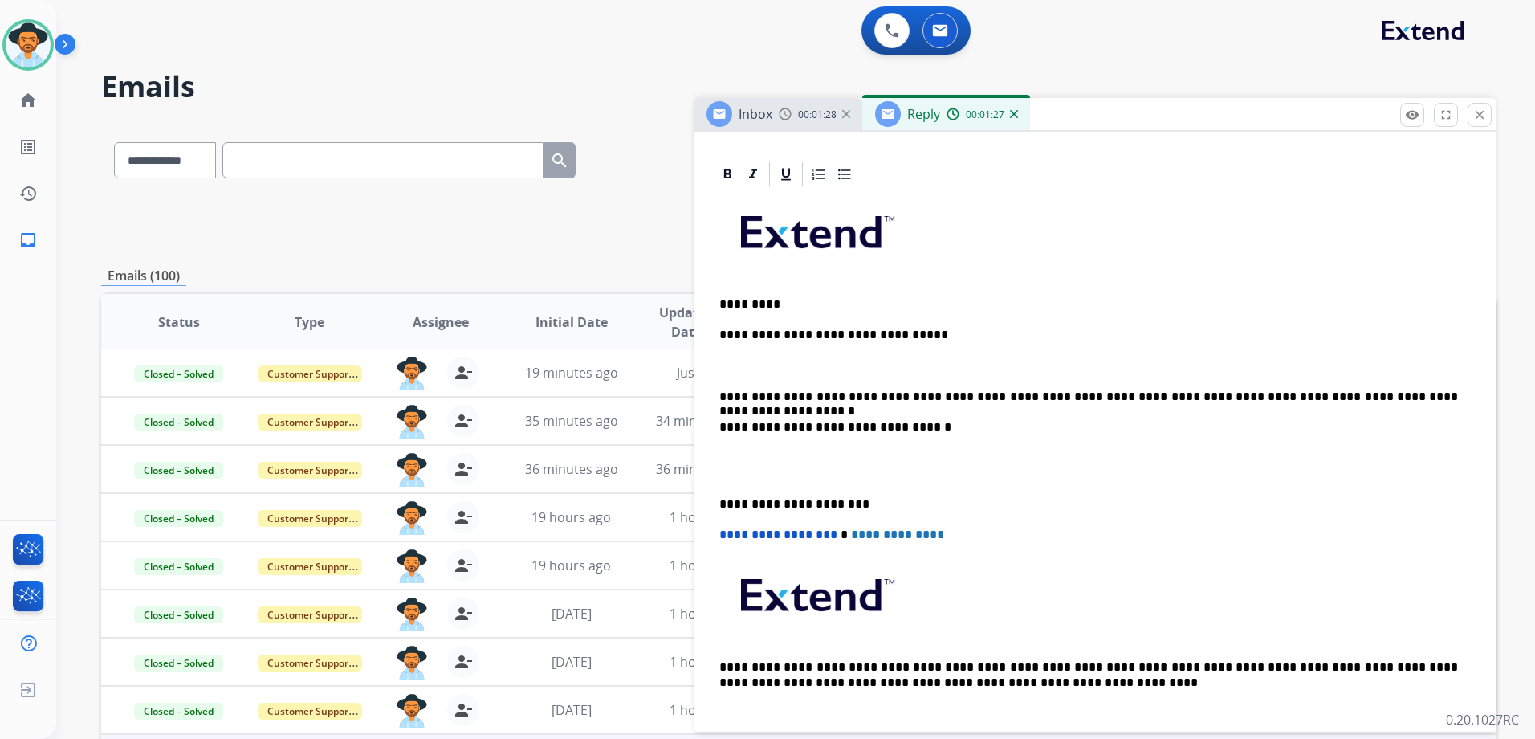
click at [1443, 399] on p "**********" at bounding box center [1088, 396] width 739 height 14
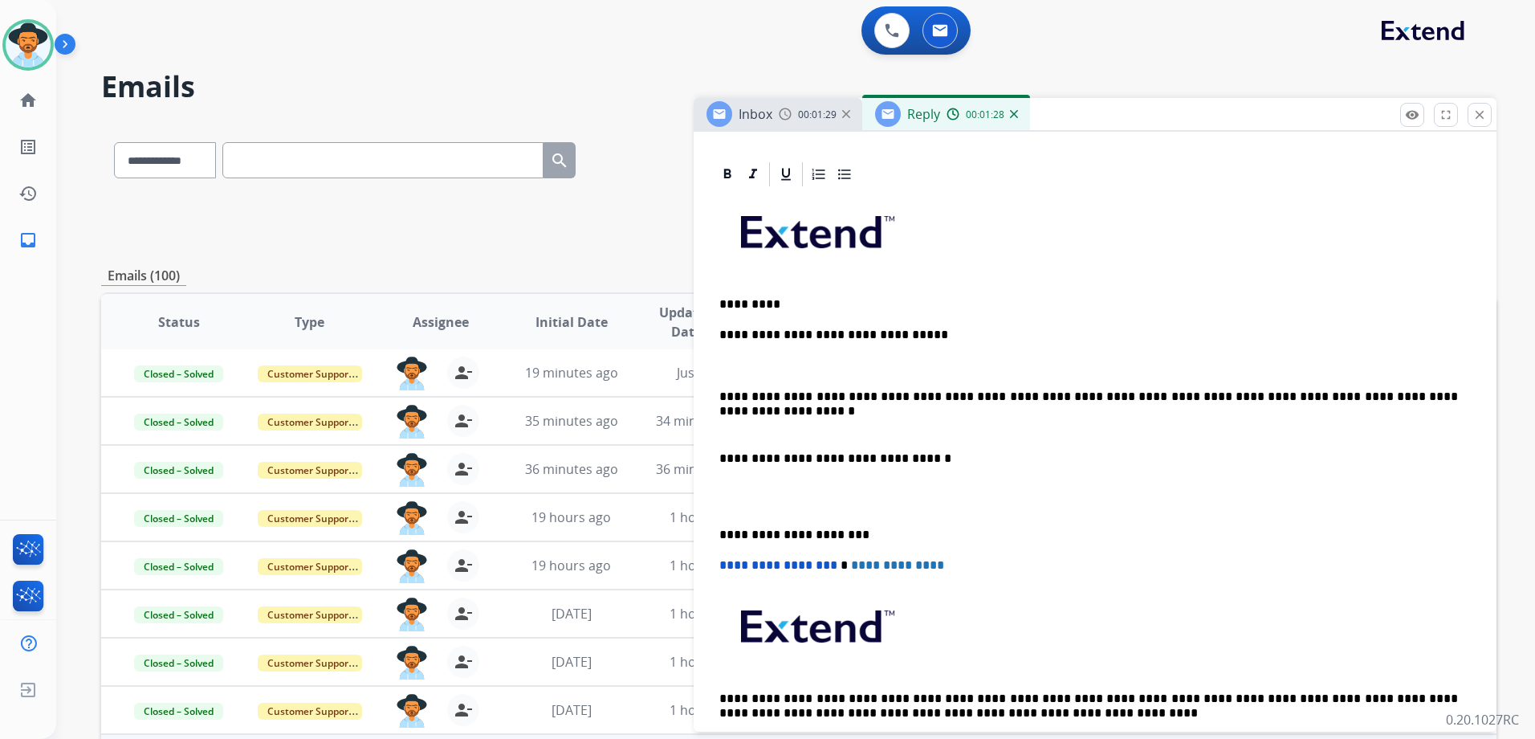
click at [1413, 399] on p "**********" at bounding box center [1088, 396] width 739 height 14
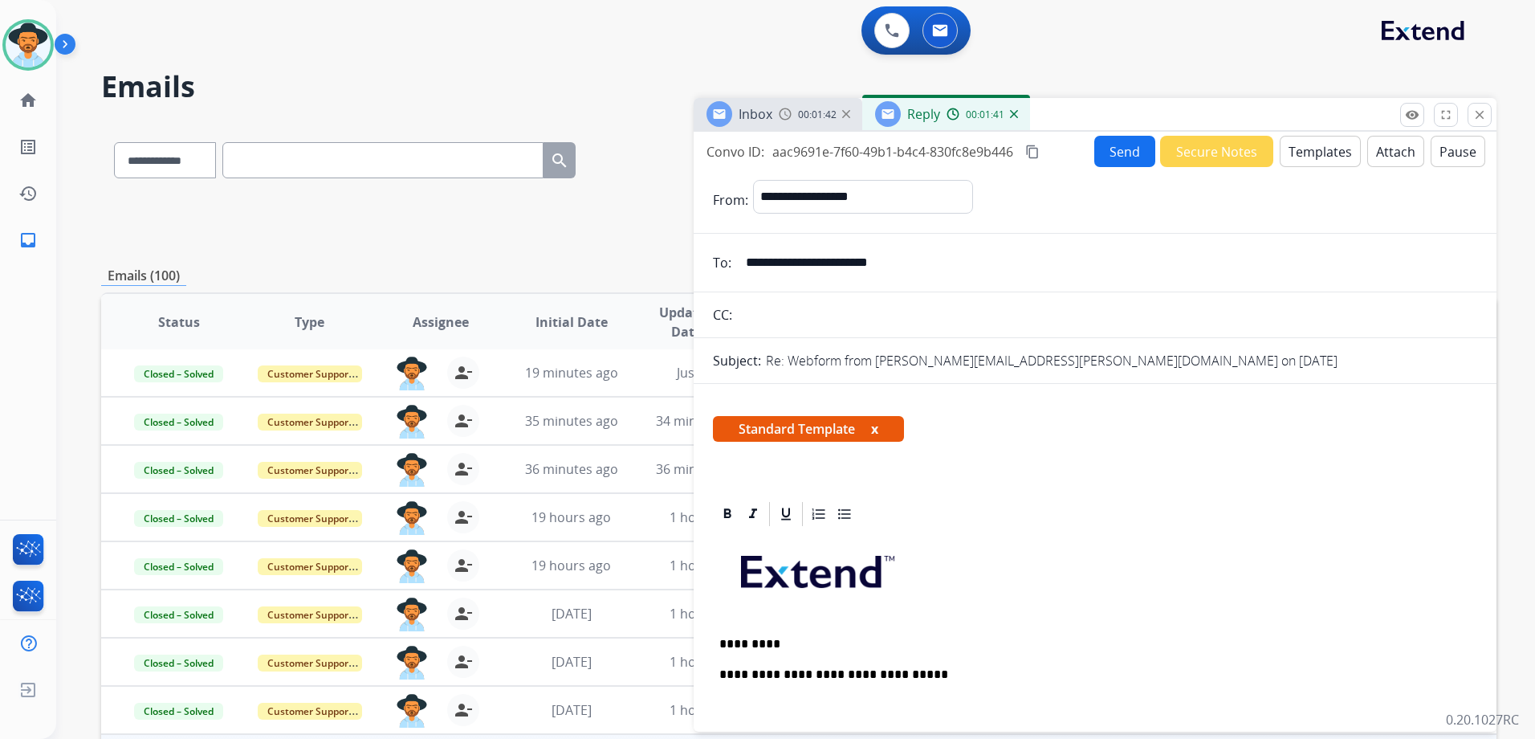
scroll to position [0, 0]
click at [1140, 166] on button "Send" at bounding box center [1124, 151] width 61 height 31
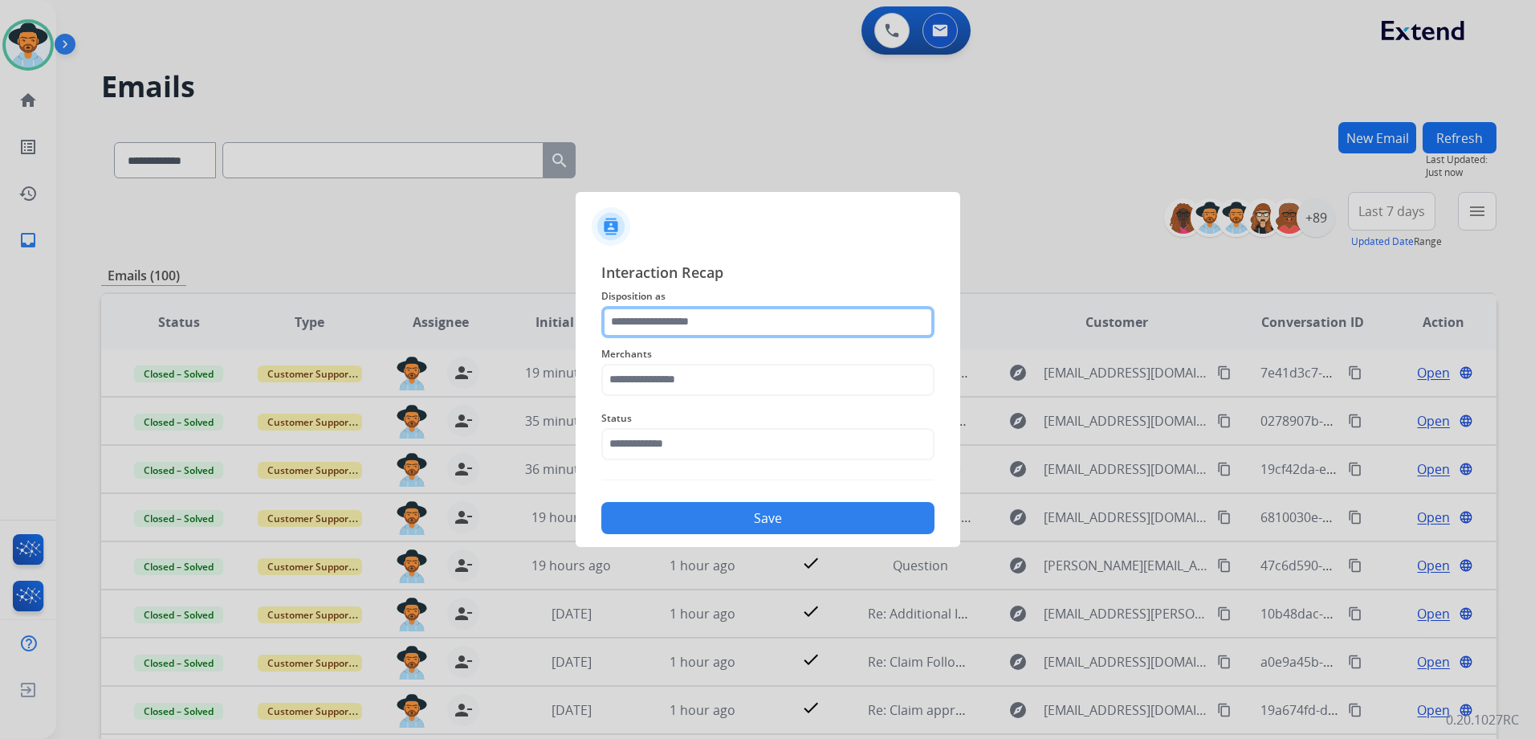
click at [756, 310] on input "text" at bounding box center [767, 322] width 333 height 32
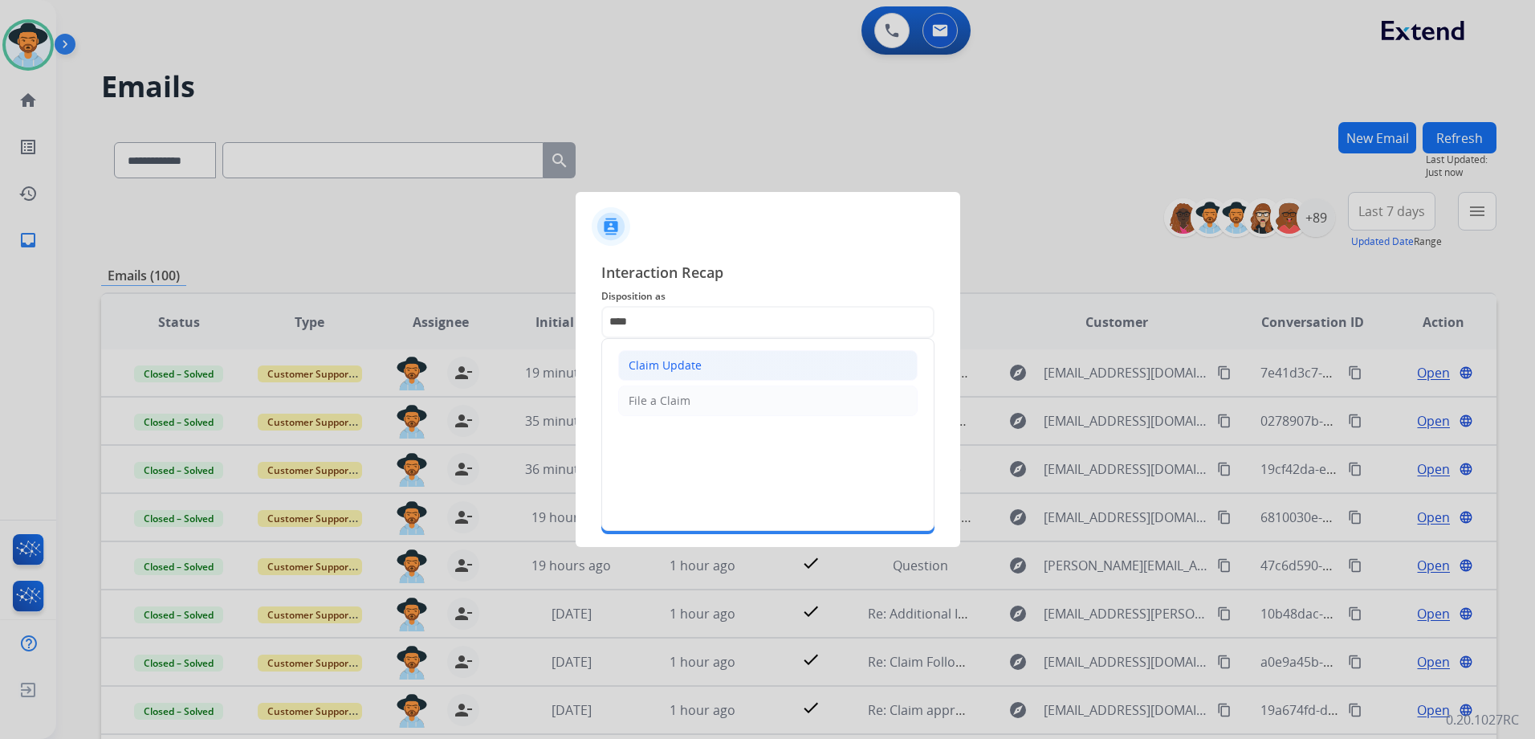
click at [705, 362] on li "Claim Update" at bounding box center [767, 365] width 299 height 31
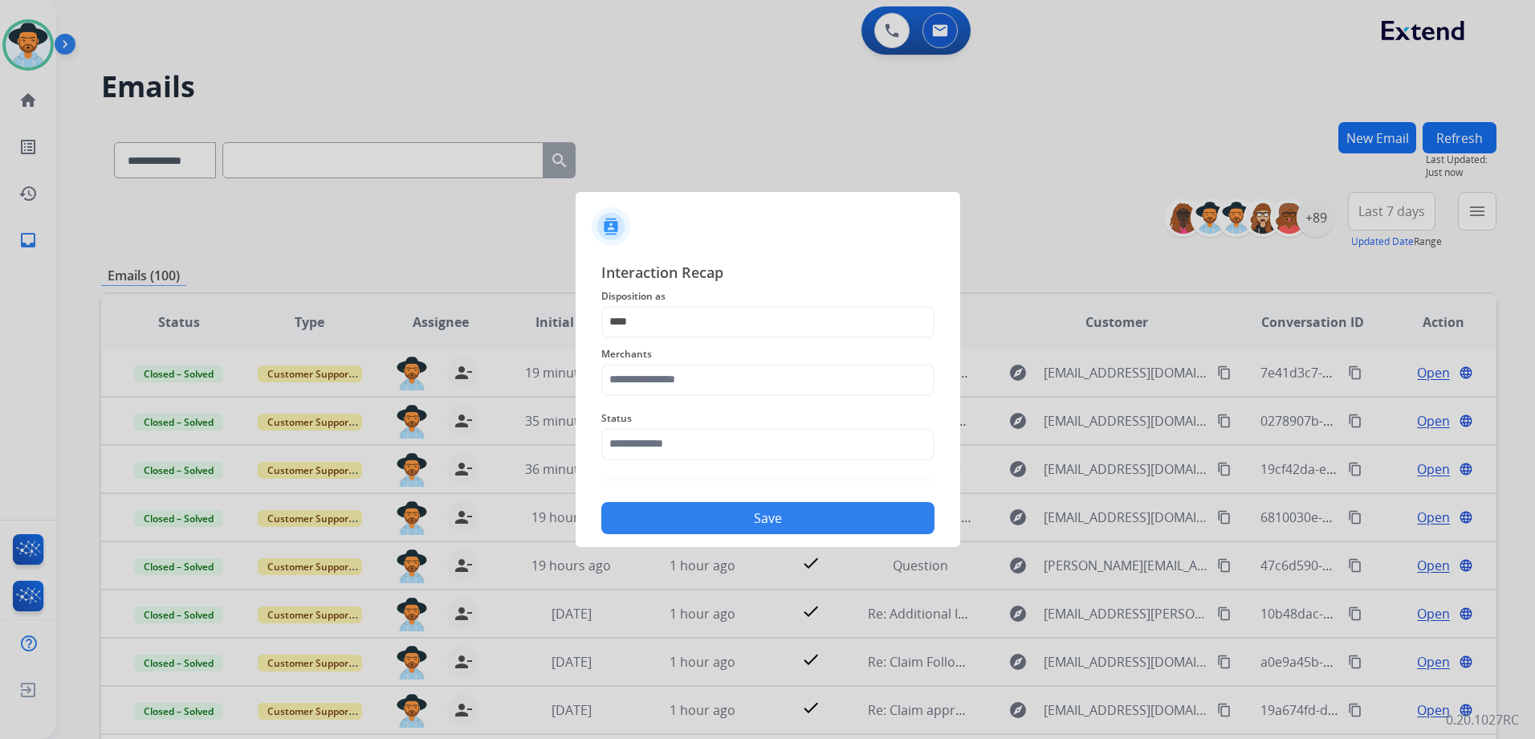
type input "**********"
click at [704, 362] on span "Merchants" at bounding box center [767, 353] width 333 height 19
click at [711, 377] on input "text" at bounding box center [767, 380] width 333 height 32
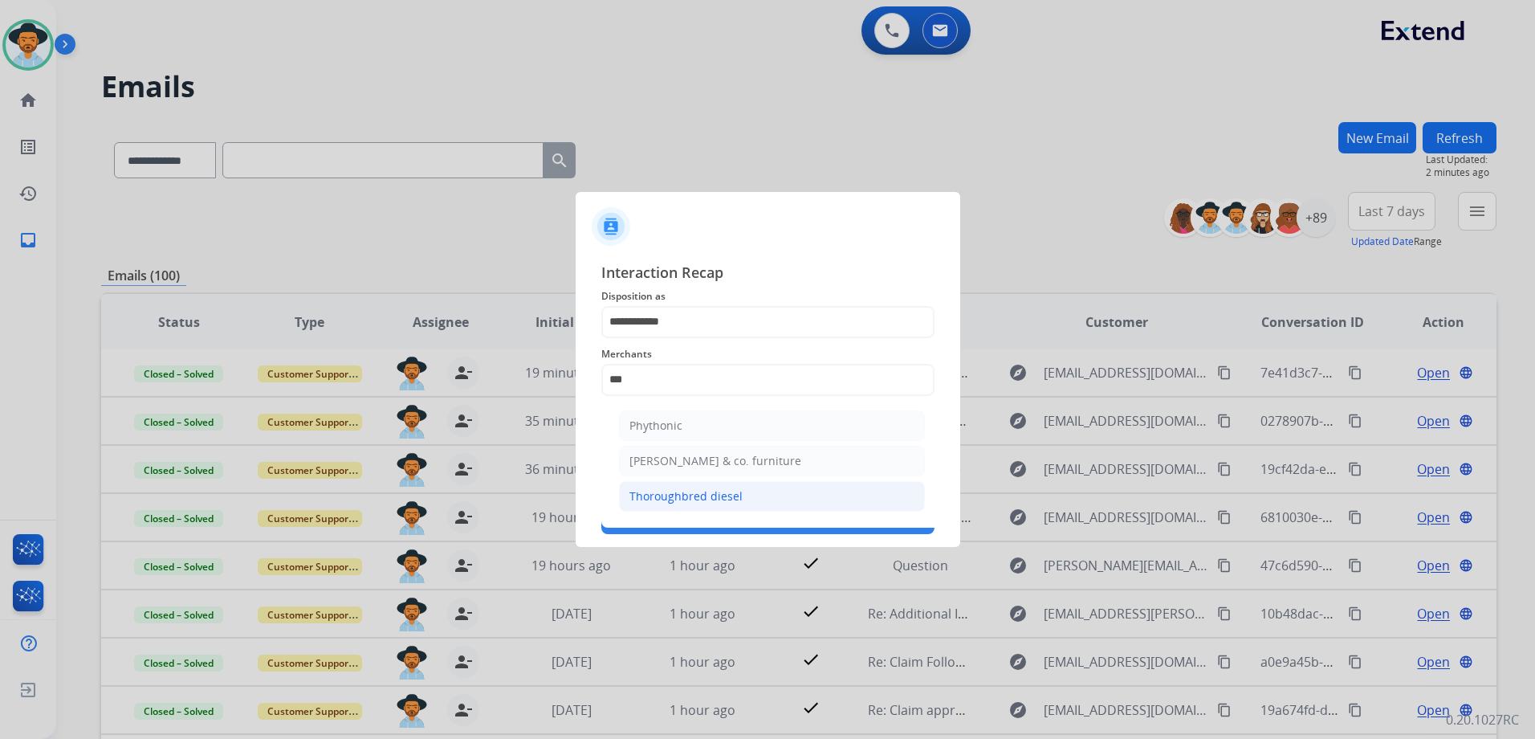
click at [727, 500] on div "Thoroughbred diesel" at bounding box center [685, 496] width 113 height 16
type input "**********"
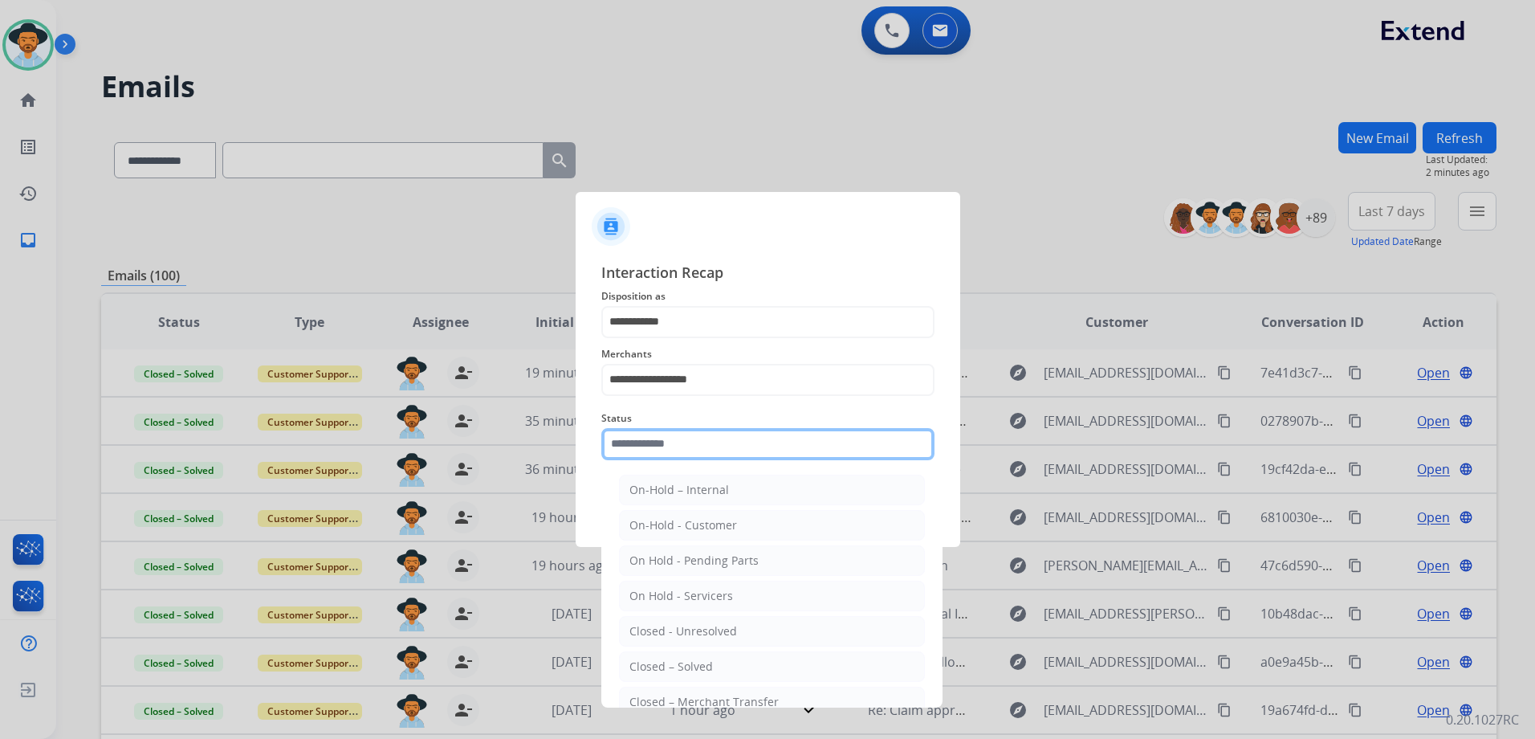
click at [710, 444] on input "text" at bounding box center [767, 444] width 333 height 32
click at [729, 665] on li "Closed – Solved" at bounding box center [772, 666] width 306 height 31
type input "**********"
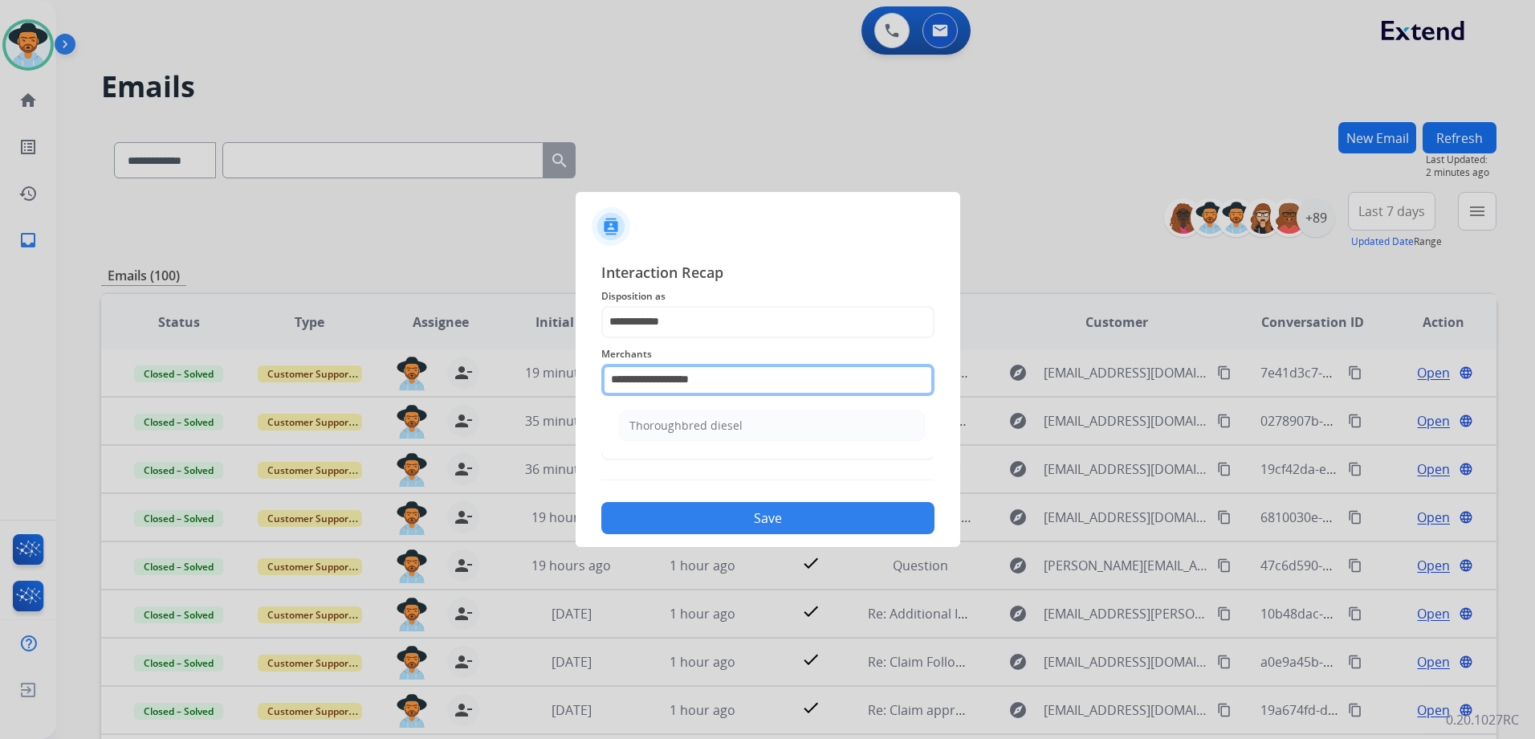
drag, startPoint x: 741, startPoint y: 377, endPoint x: 494, endPoint y: 385, distance: 247.4
click at [0, 385] on app-contact-recap-modal "**********" at bounding box center [0, 369] width 0 height 739
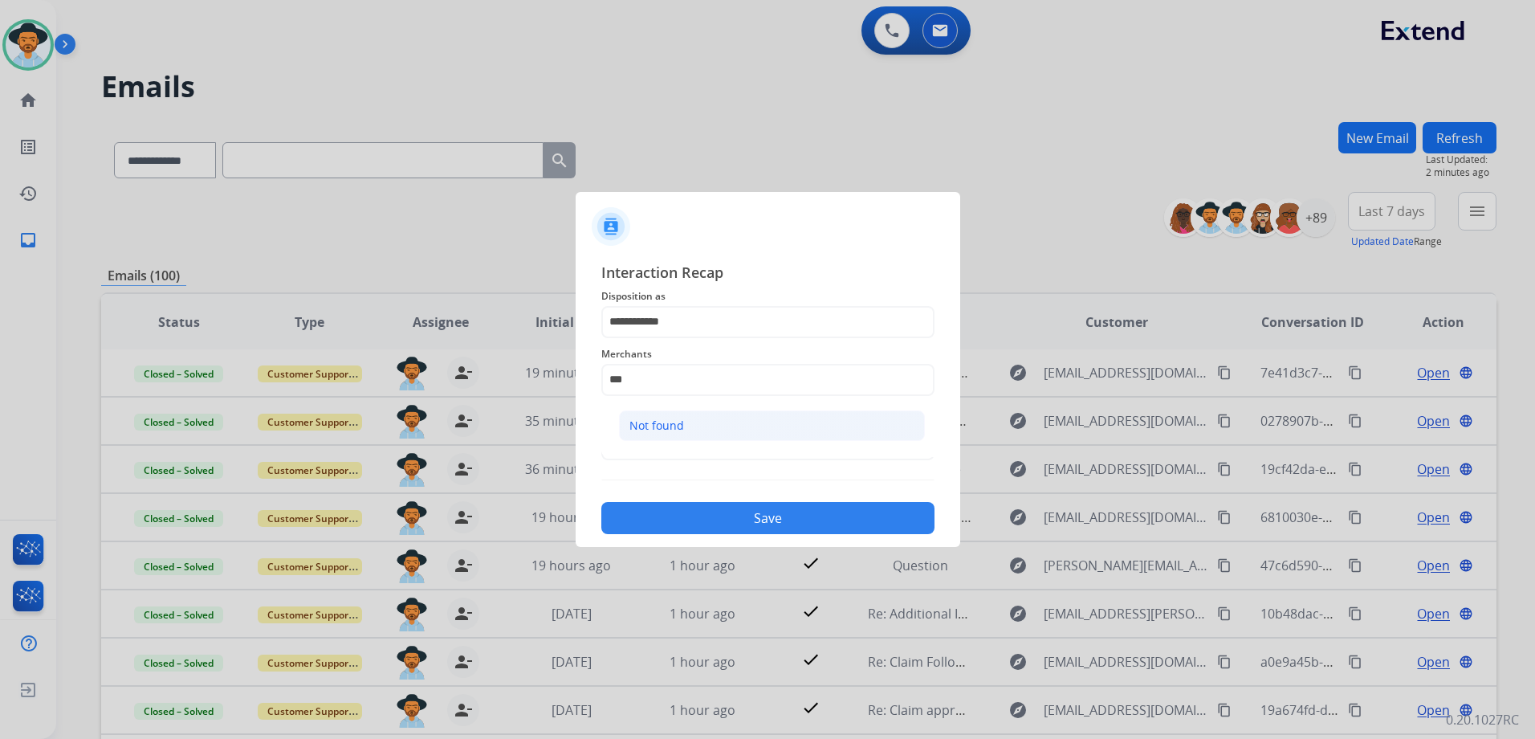
click at [679, 426] on div "Not found" at bounding box center [656, 425] width 55 height 16
type input "*********"
click at [742, 506] on button "Save" at bounding box center [767, 518] width 333 height 32
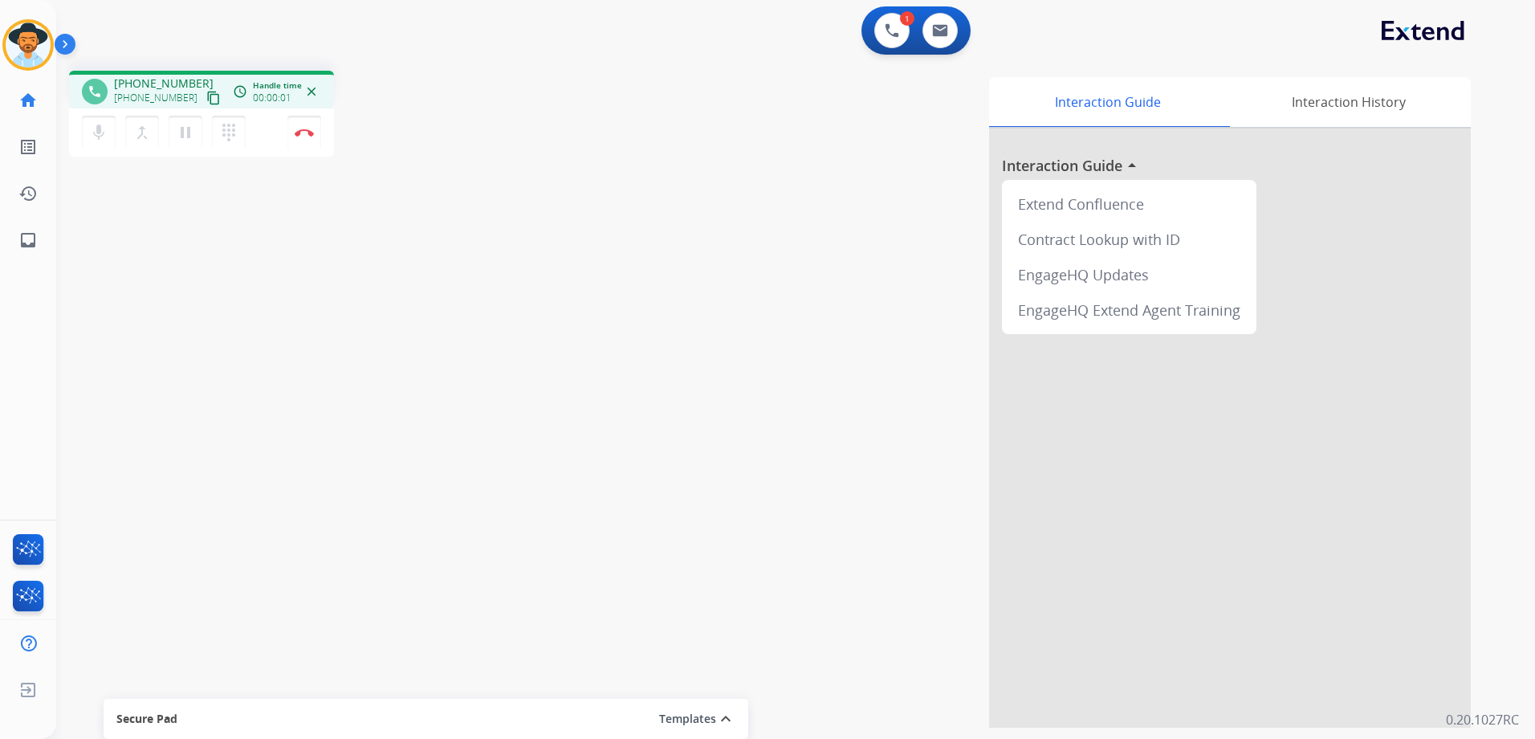
click at [206, 96] on mat-icon "content_copy" at bounding box center [213, 98] width 14 height 14
click at [298, 130] on img at bounding box center [304, 132] width 19 height 8
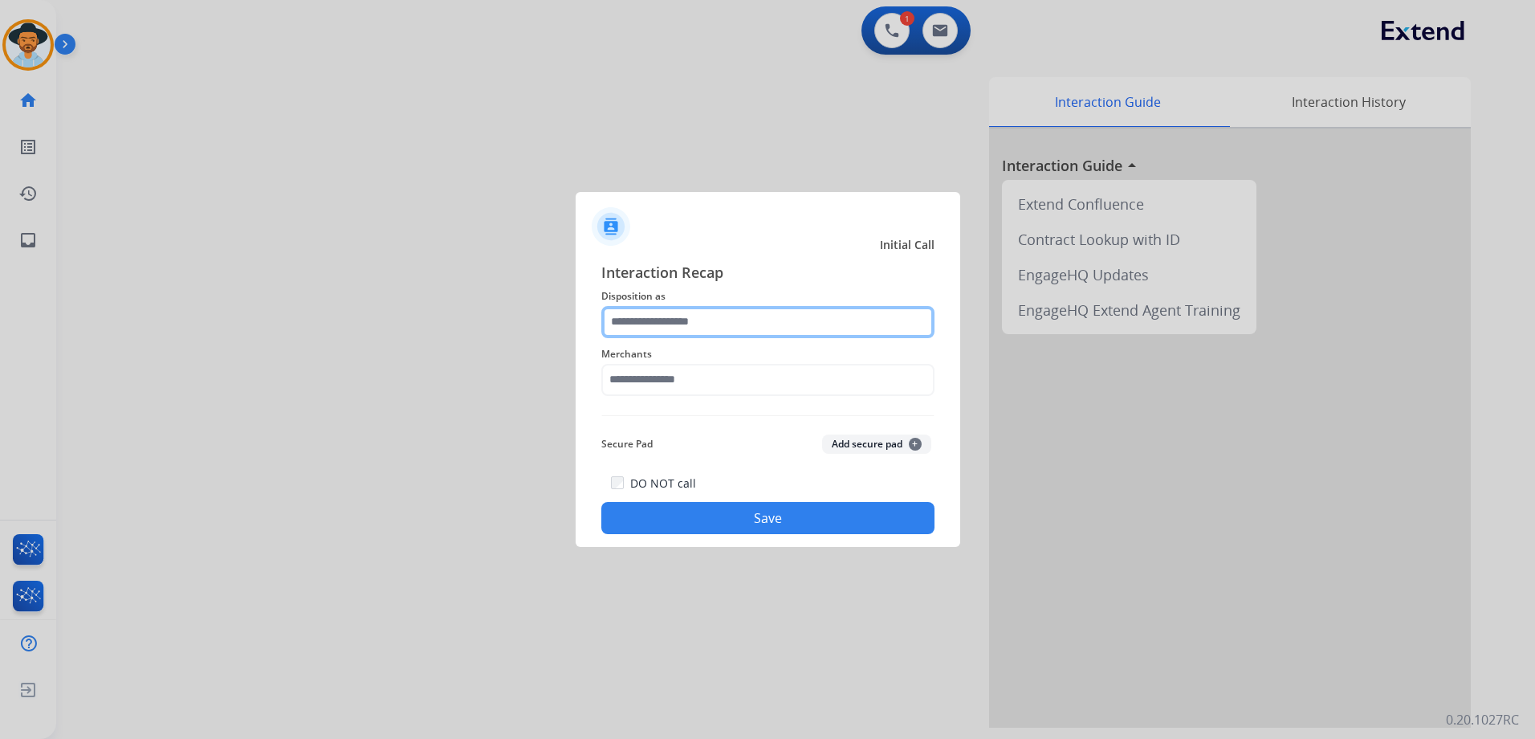
click at [751, 320] on input "text" at bounding box center [767, 322] width 333 height 32
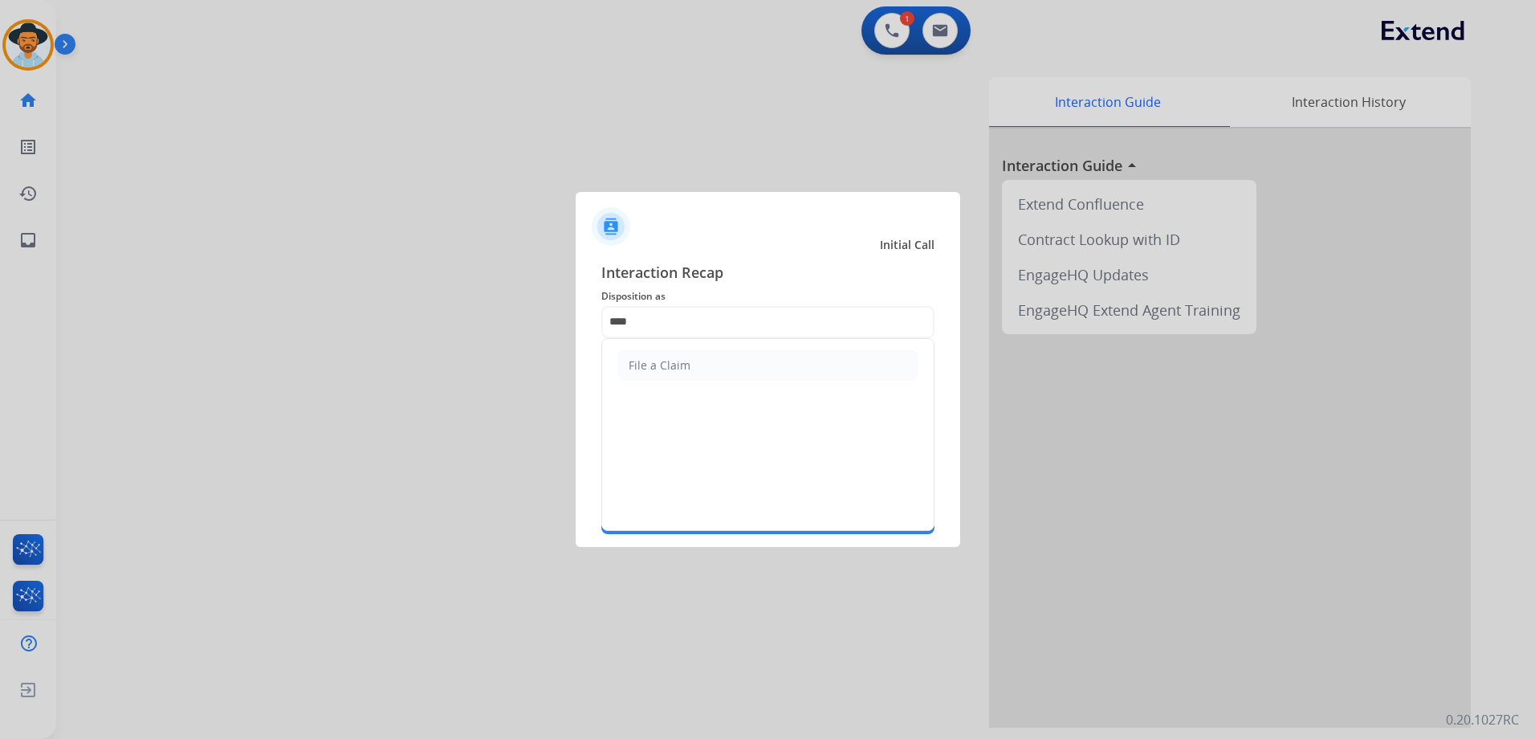
click at [670, 356] on li "File a Claim" at bounding box center [767, 365] width 299 height 31
type input "**********"
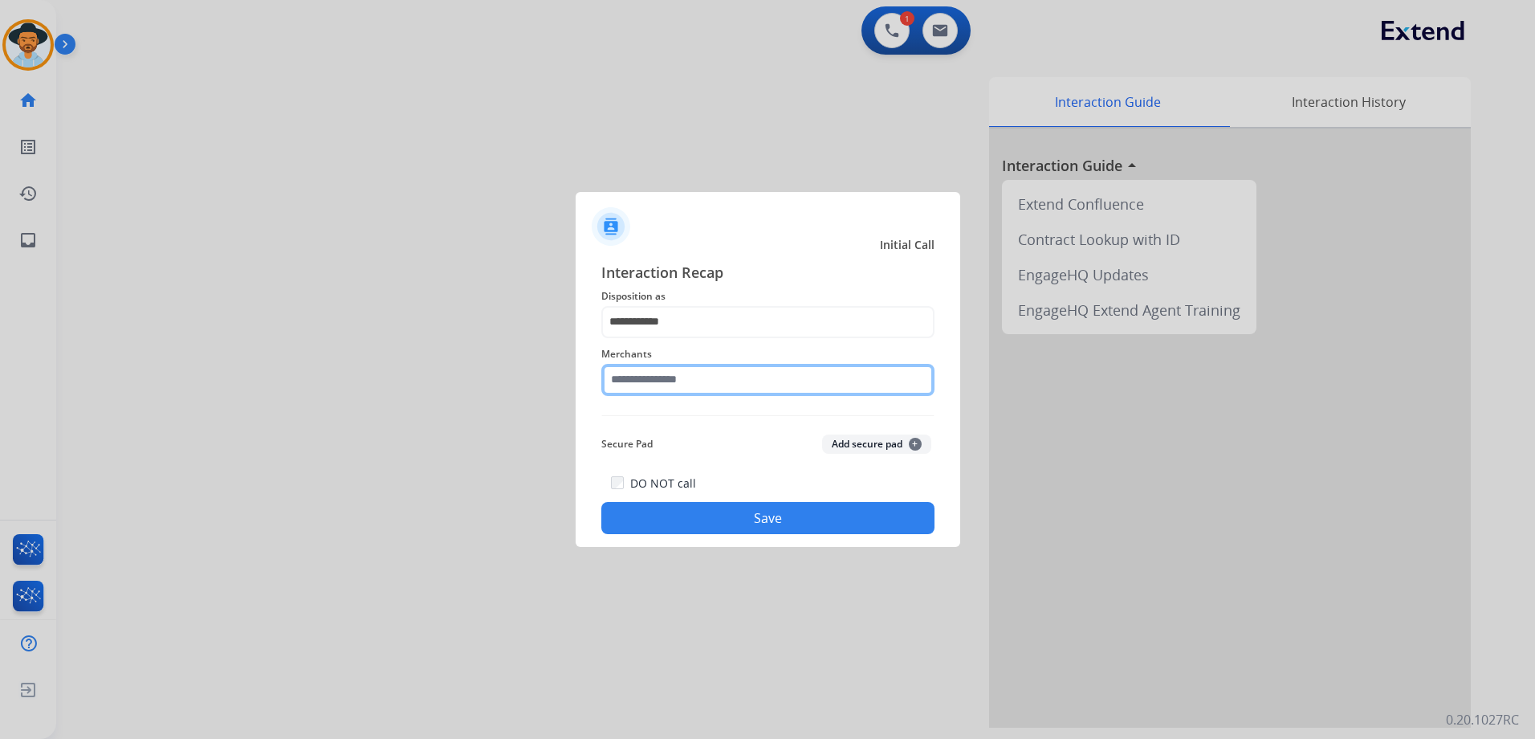
click at [703, 383] on input "text" at bounding box center [767, 380] width 333 height 32
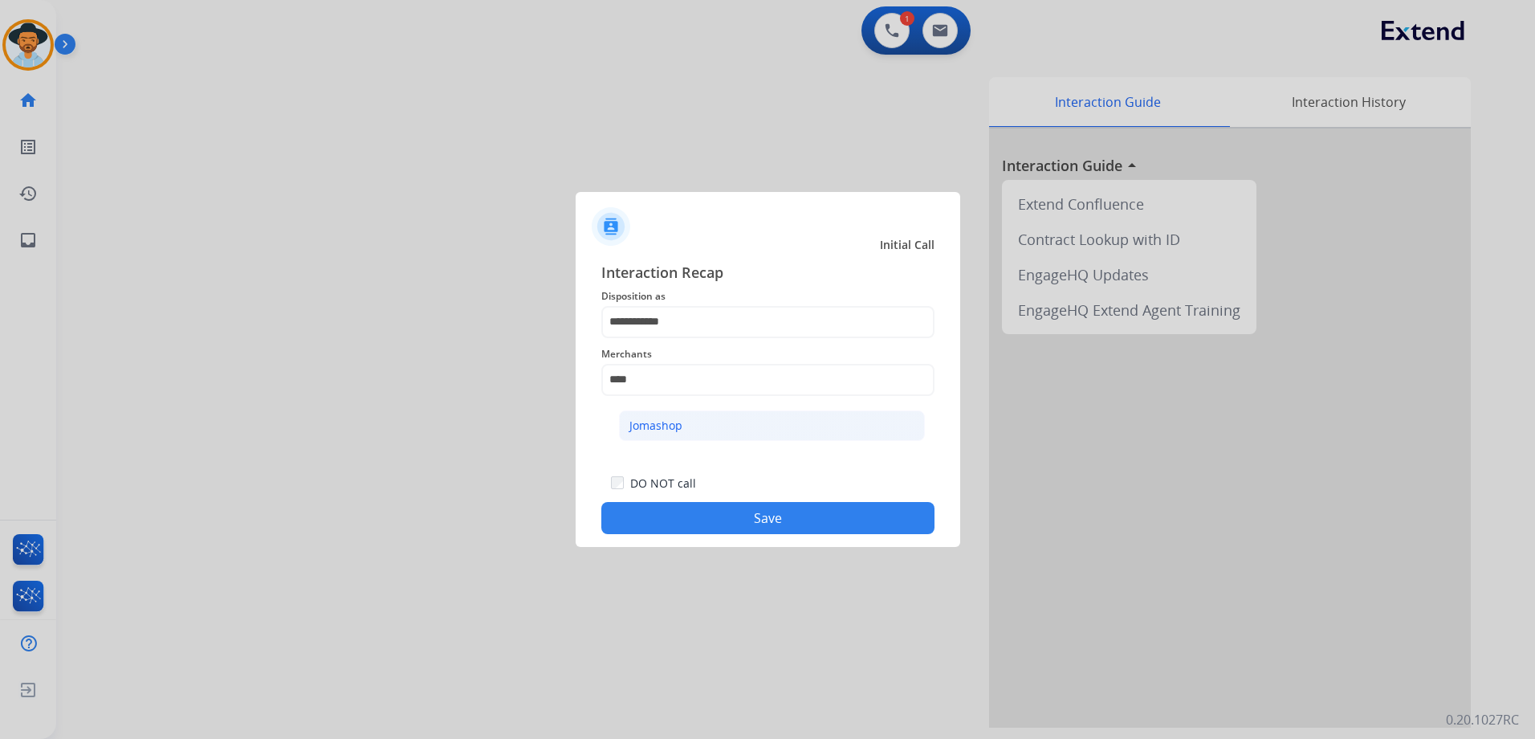
click at [650, 427] on div "Jomashop" at bounding box center [655, 425] width 53 height 16
type input "********"
click at [764, 528] on button "Save" at bounding box center [767, 518] width 333 height 32
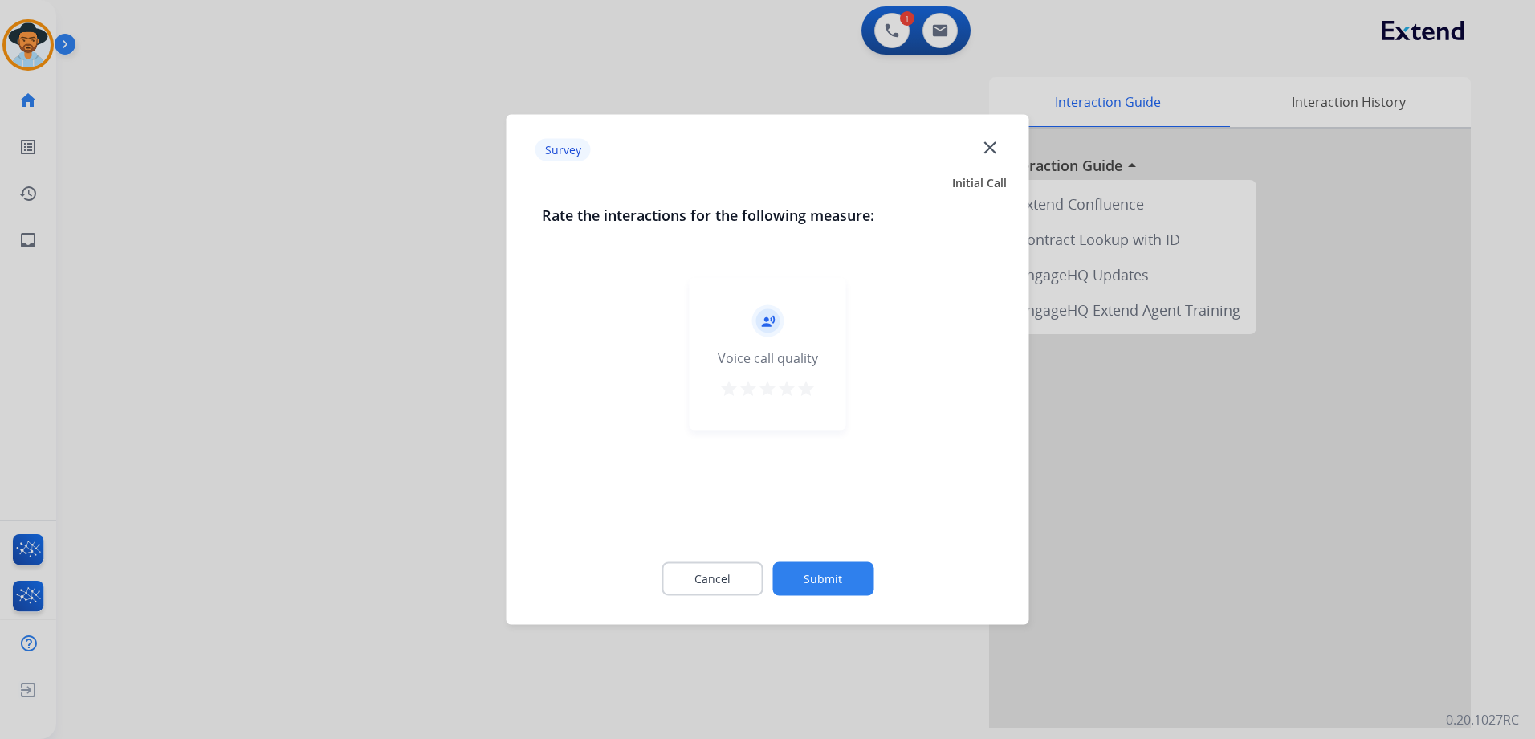
click at [811, 395] on mat-icon "star" at bounding box center [805, 388] width 19 height 19
click at [845, 581] on button "Submit" at bounding box center [822, 579] width 101 height 34
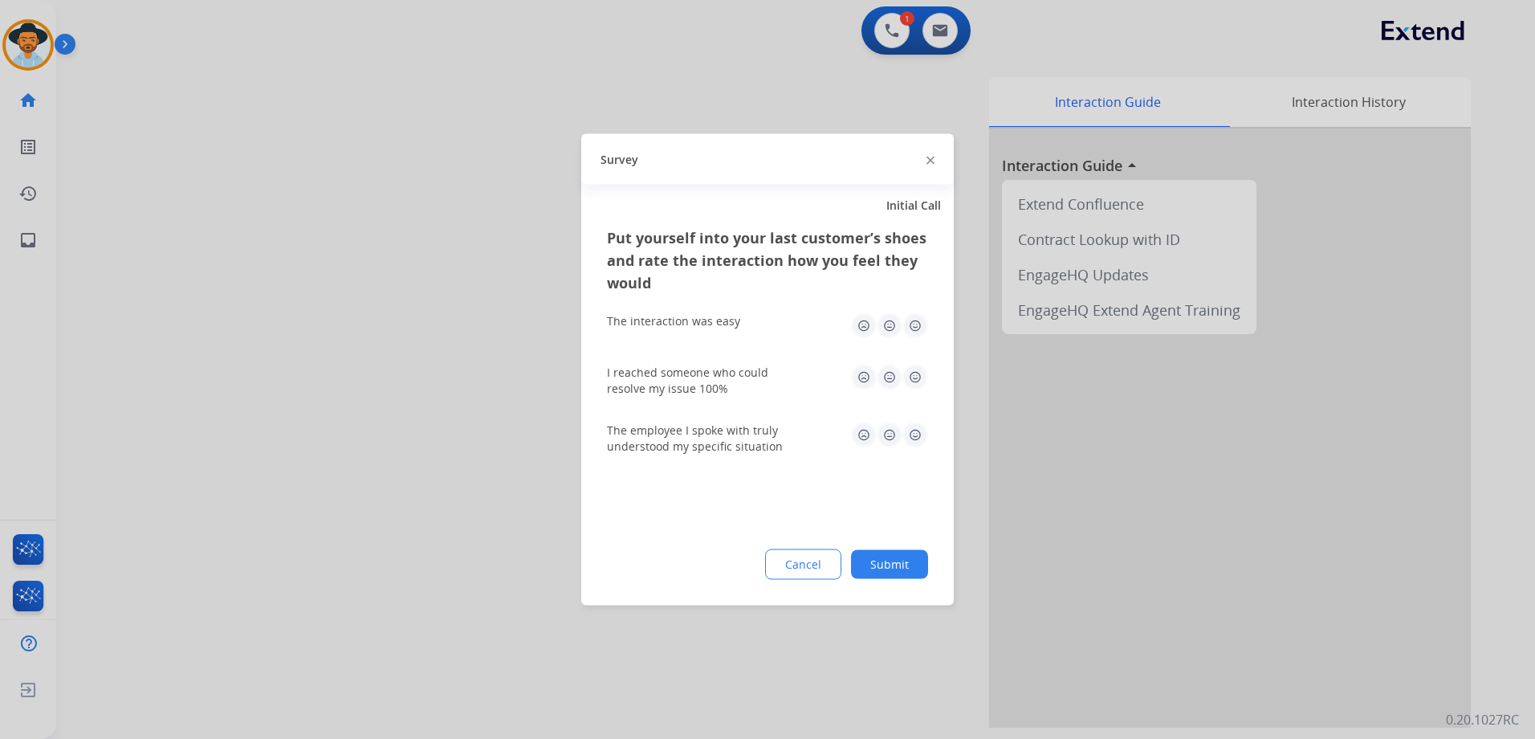
click at [915, 333] on img at bounding box center [915, 326] width 26 height 26
drag, startPoint x: 924, startPoint y: 382, endPoint x: 935, endPoint y: 410, distance: 30.3
click at [924, 383] on img at bounding box center [915, 378] width 26 height 26
drag, startPoint x: 919, startPoint y: 446, endPoint x: 949, endPoint y: 519, distance: 79.6
click at [922, 446] on img at bounding box center [915, 435] width 26 height 26
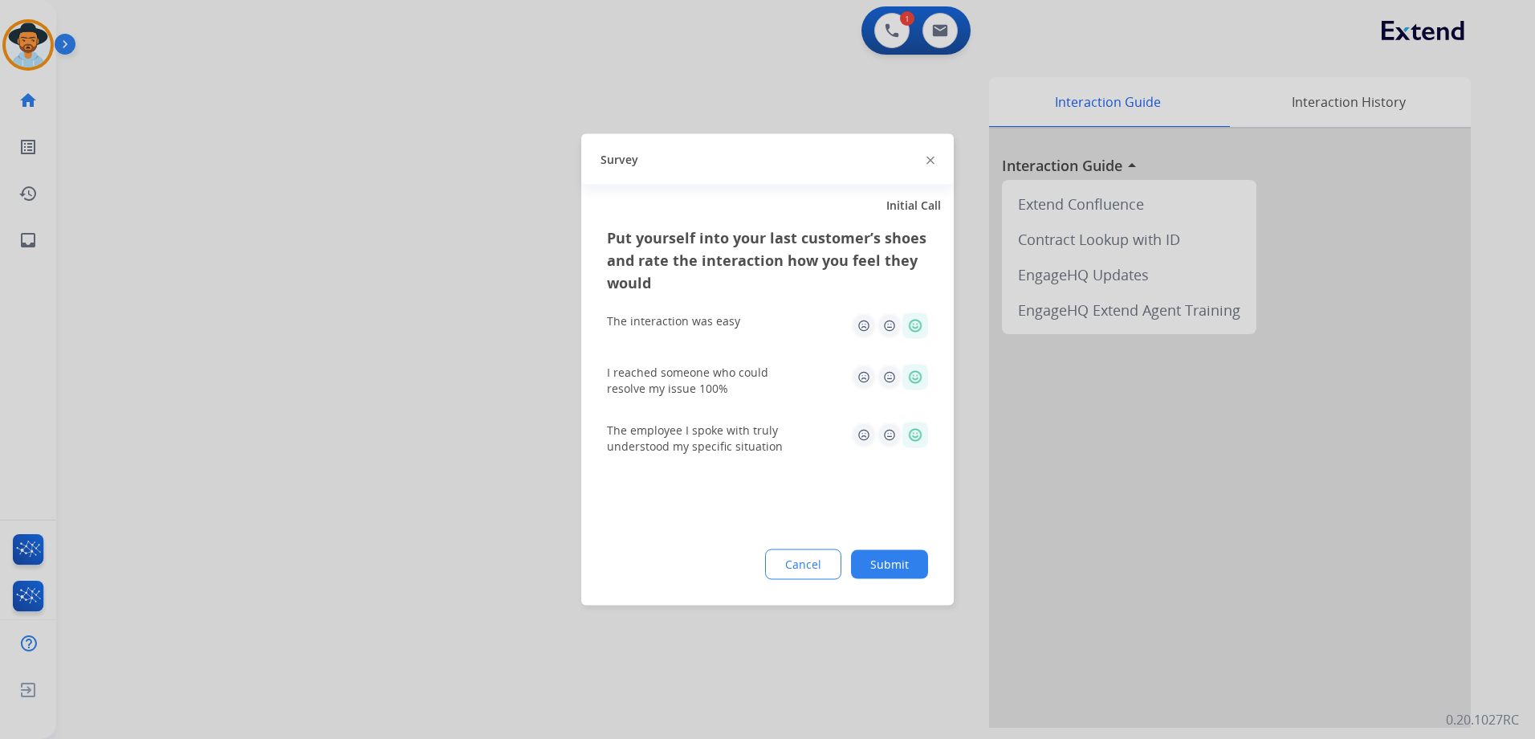
drag, startPoint x: 901, startPoint y: 568, endPoint x: 912, endPoint y: 568, distance: 11.2
click at [912, 568] on button "Submit" at bounding box center [889, 564] width 77 height 29
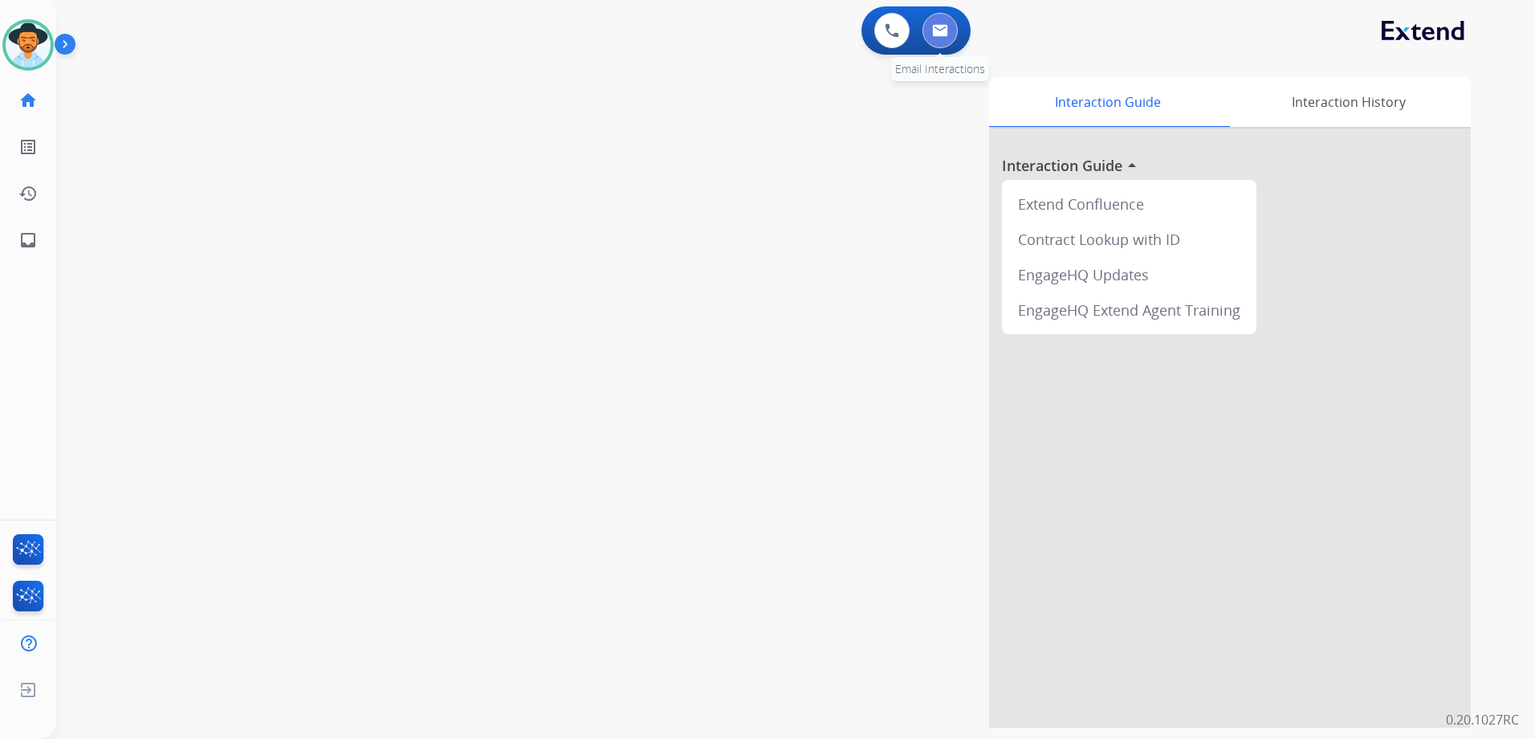
click at [935, 39] on button at bounding box center [940, 30] width 35 height 35
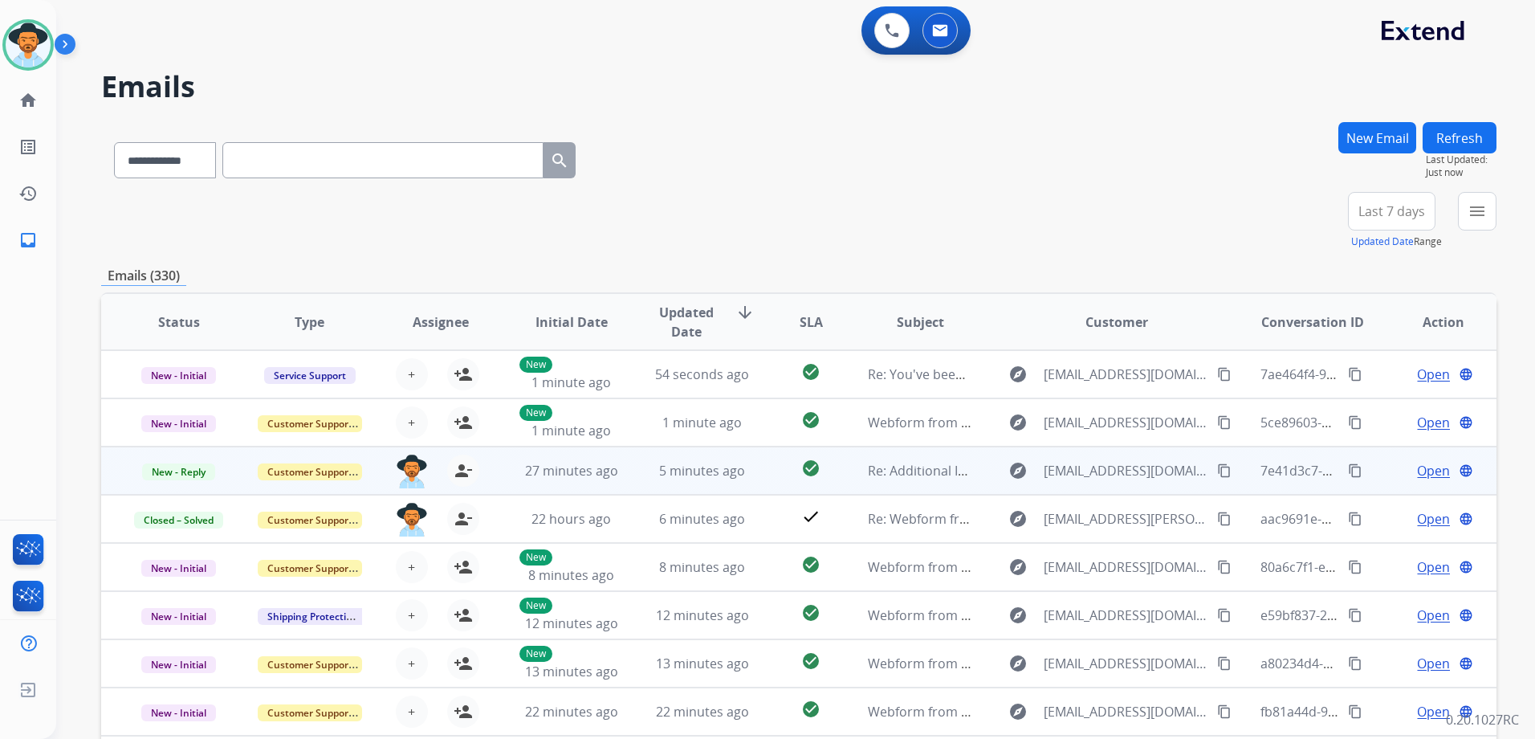
click at [1388, 480] on td "Open language" at bounding box center [1431, 470] width 131 height 48
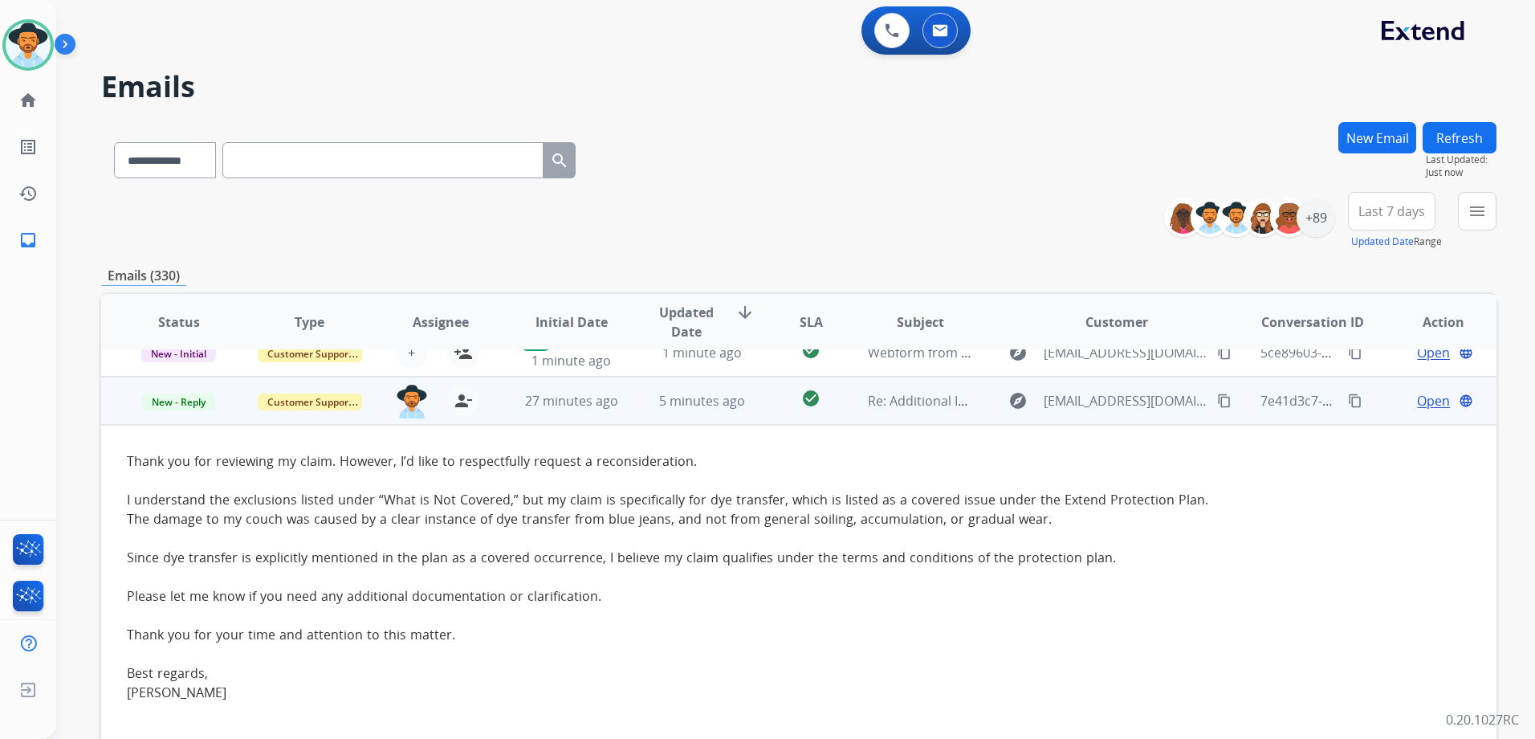
scroll to position [96, 0]
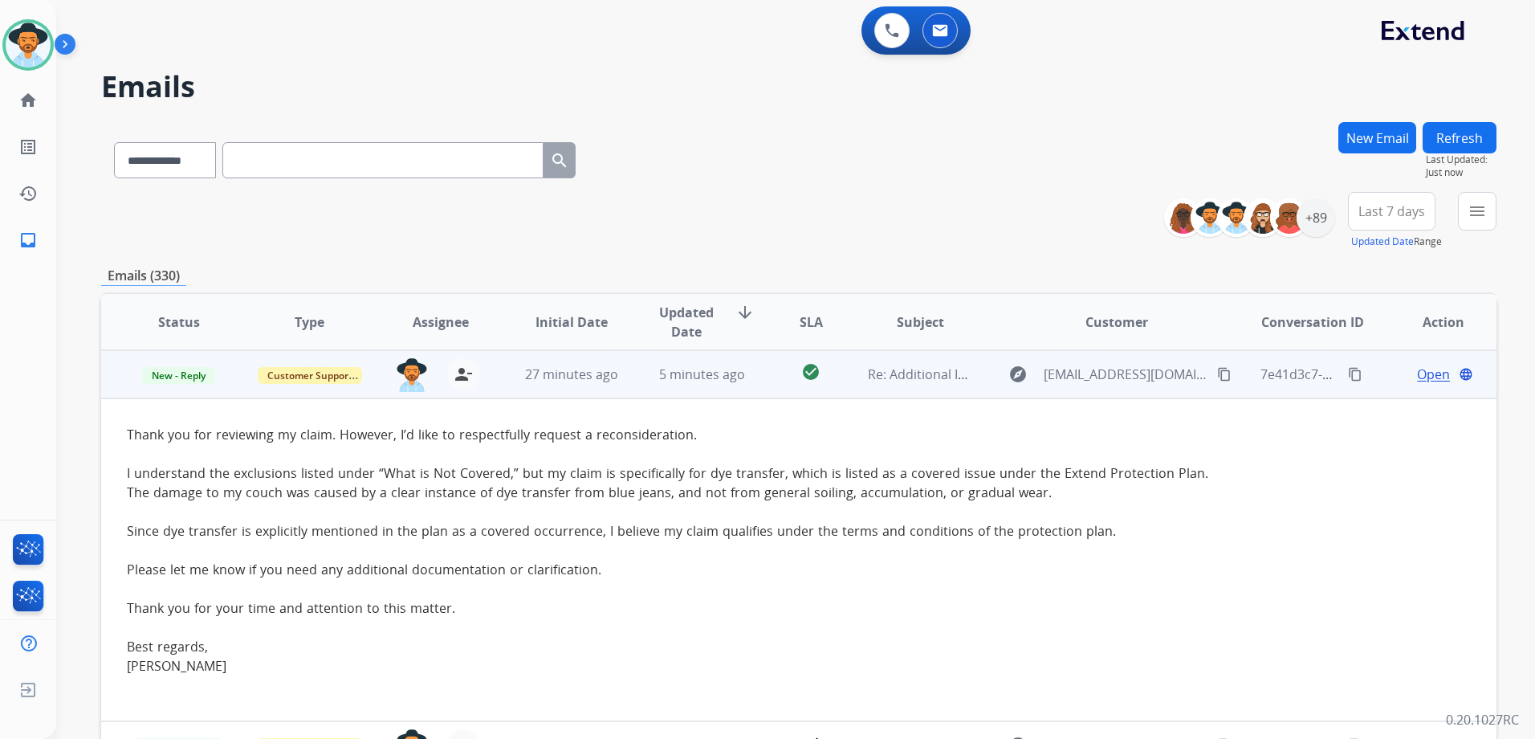
click at [1391, 381] on div "Open language" at bounding box center [1443, 374] width 104 height 19
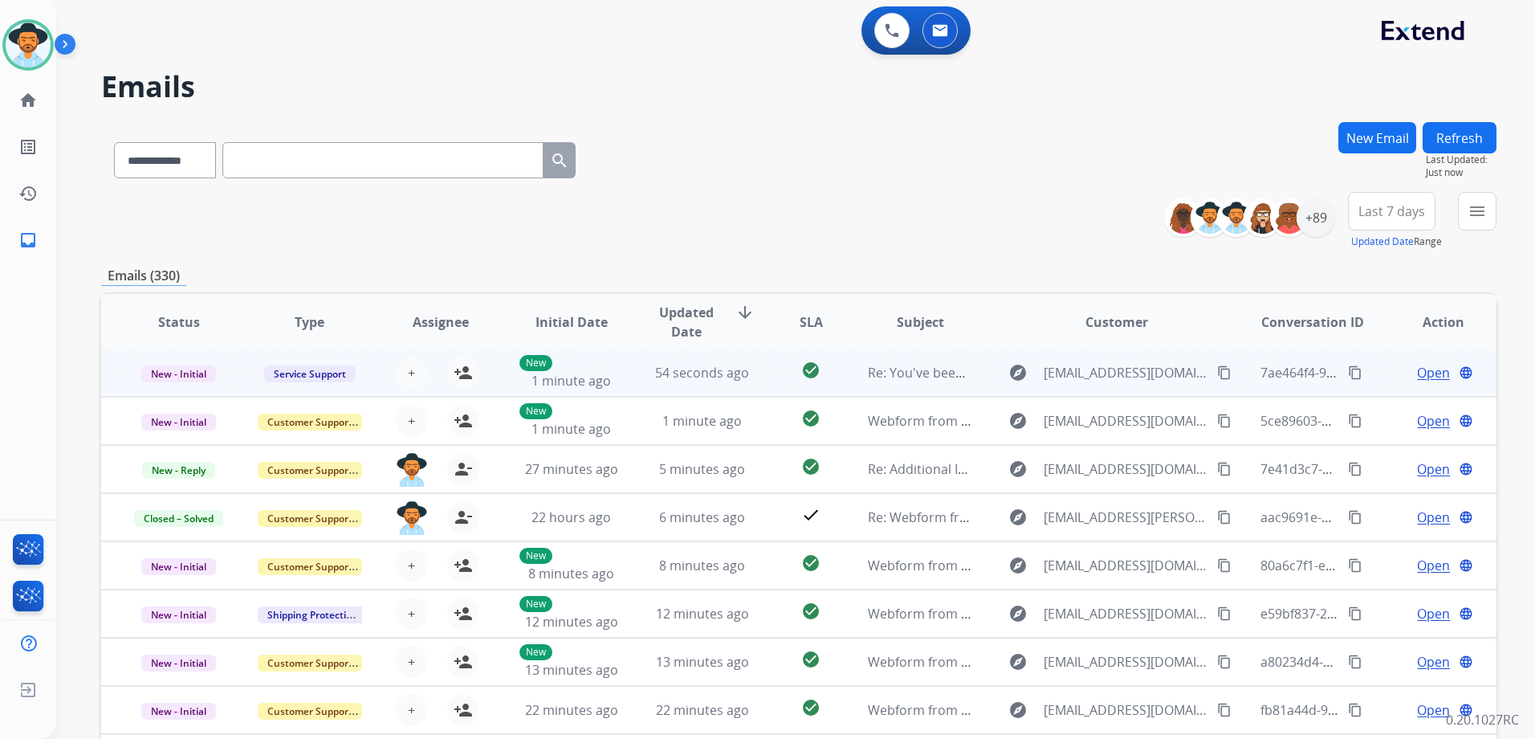
scroll to position [2, 0]
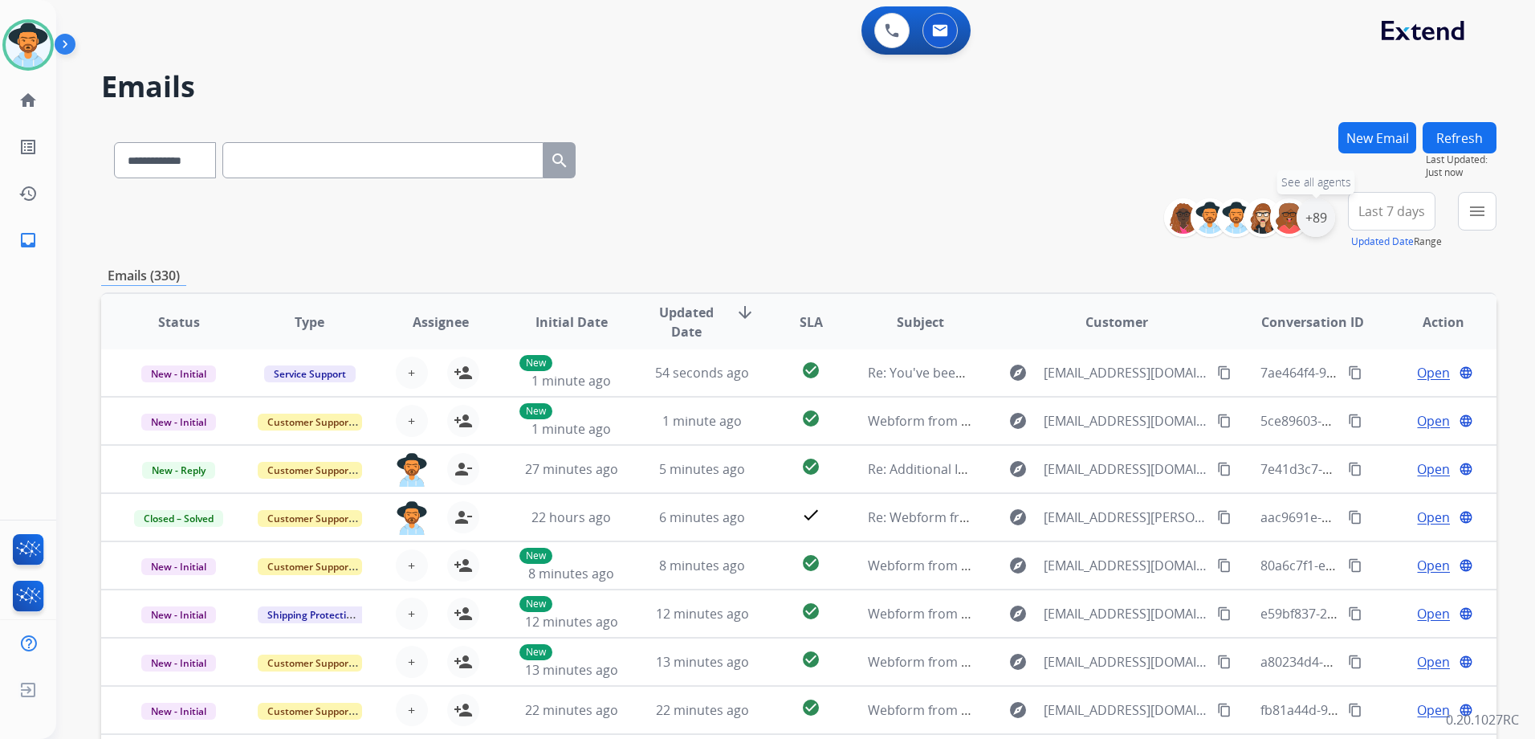
click at [1316, 223] on div "+89" at bounding box center [1316, 217] width 39 height 39
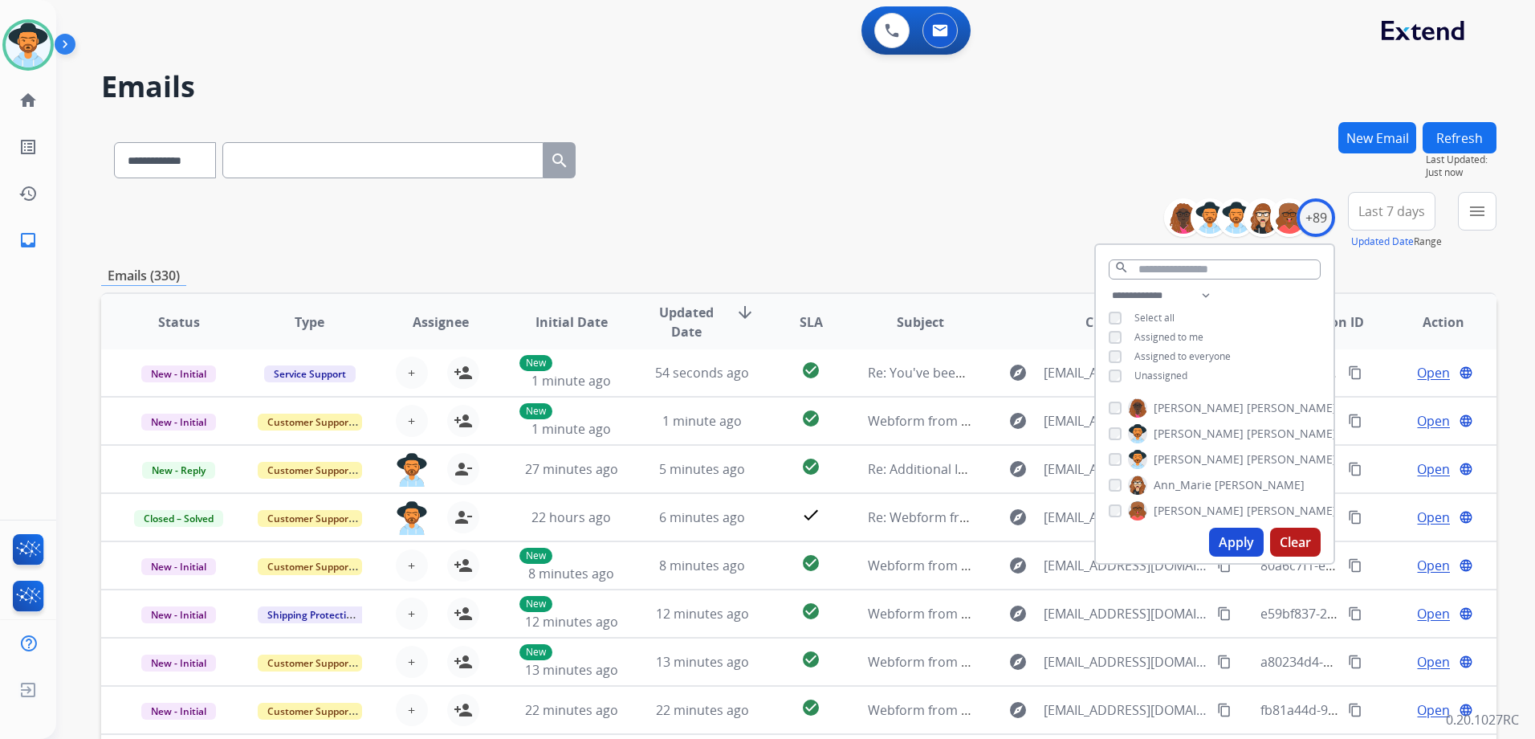
click at [1167, 380] on span "Unassigned" at bounding box center [1160, 376] width 53 height 14
click at [1235, 544] on button "Apply" at bounding box center [1236, 541] width 55 height 29
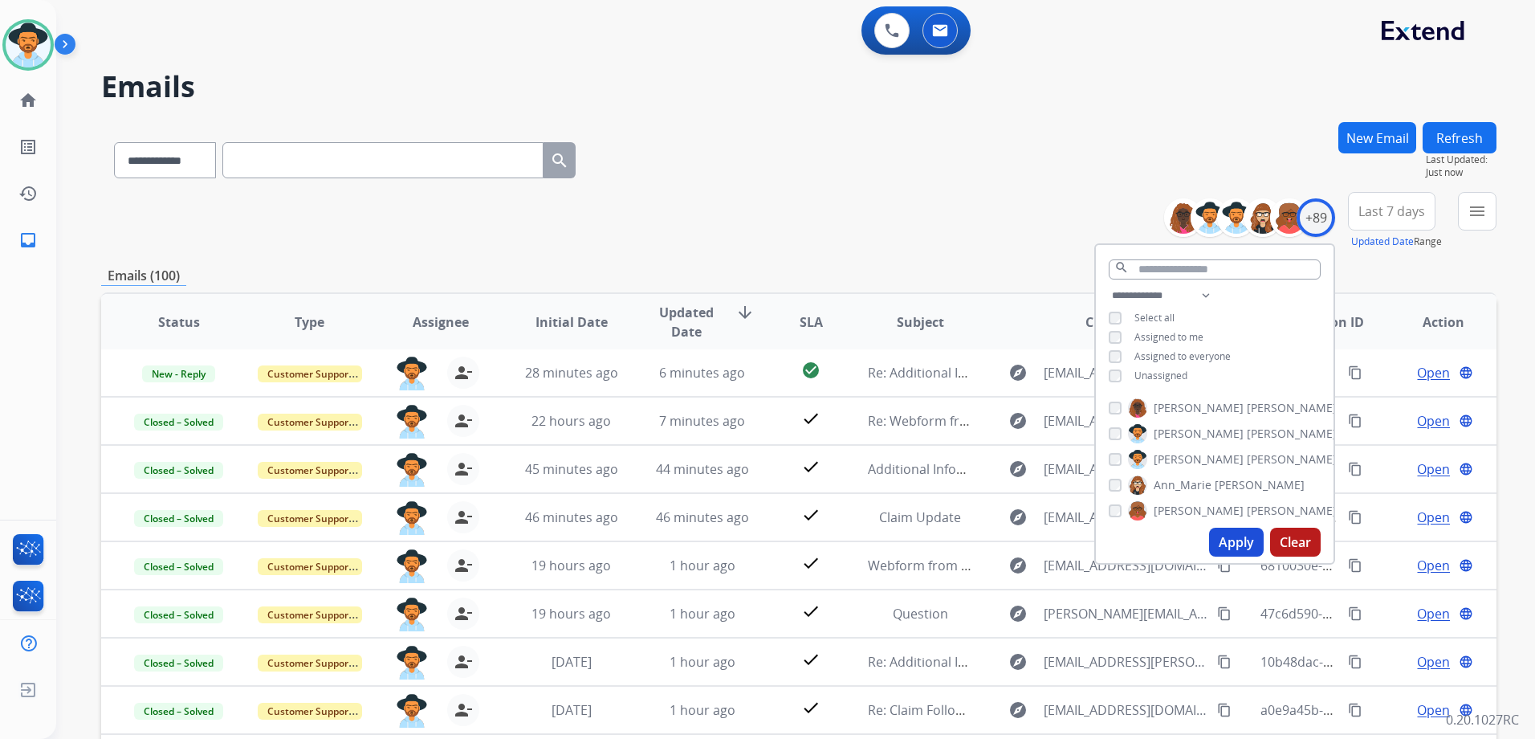
click at [775, 263] on div "**********" at bounding box center [798, 518] width 1395 height 792
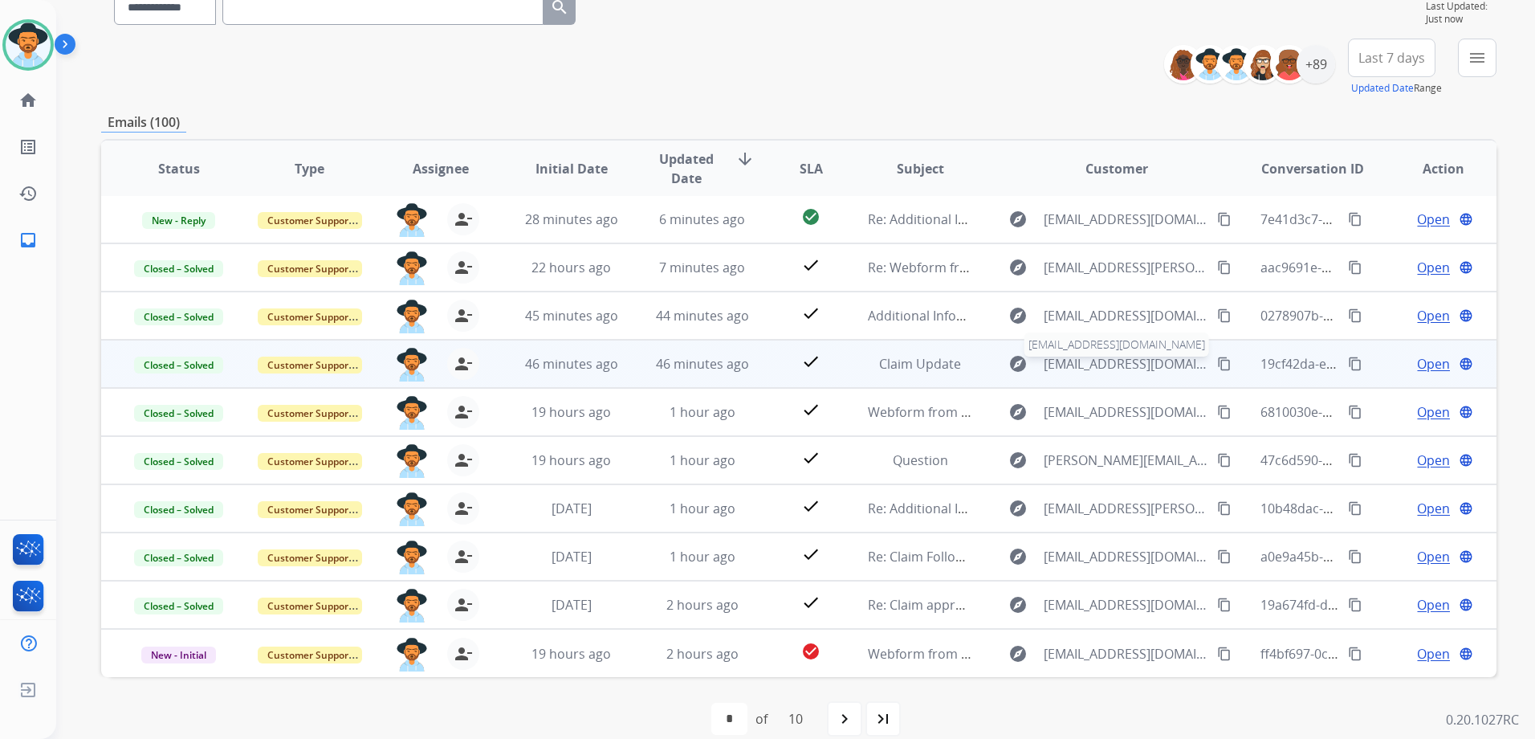
scroll to position [175, 0]
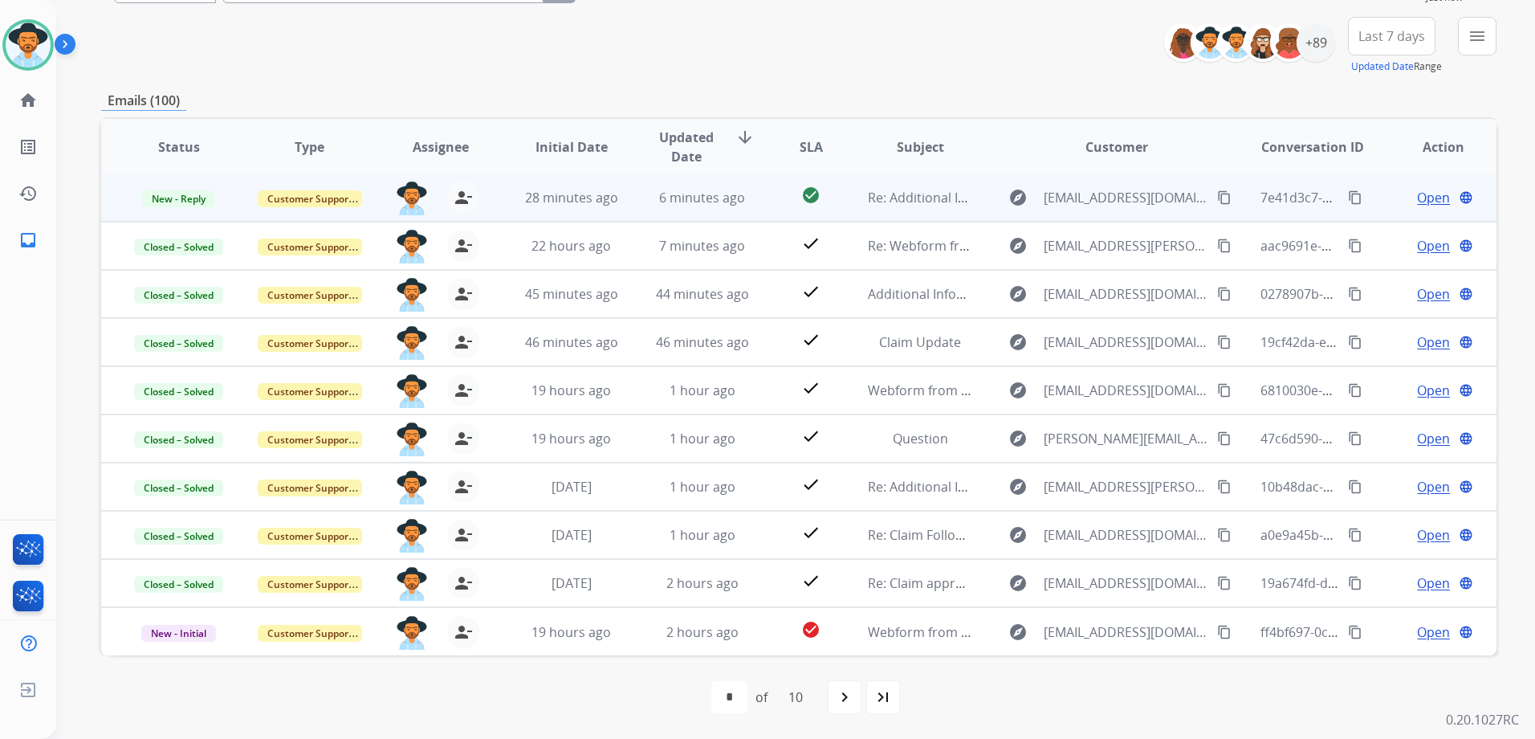
click at [1417, 206] on span "Open" at bounding box center [1433, 197] width 33 height 19
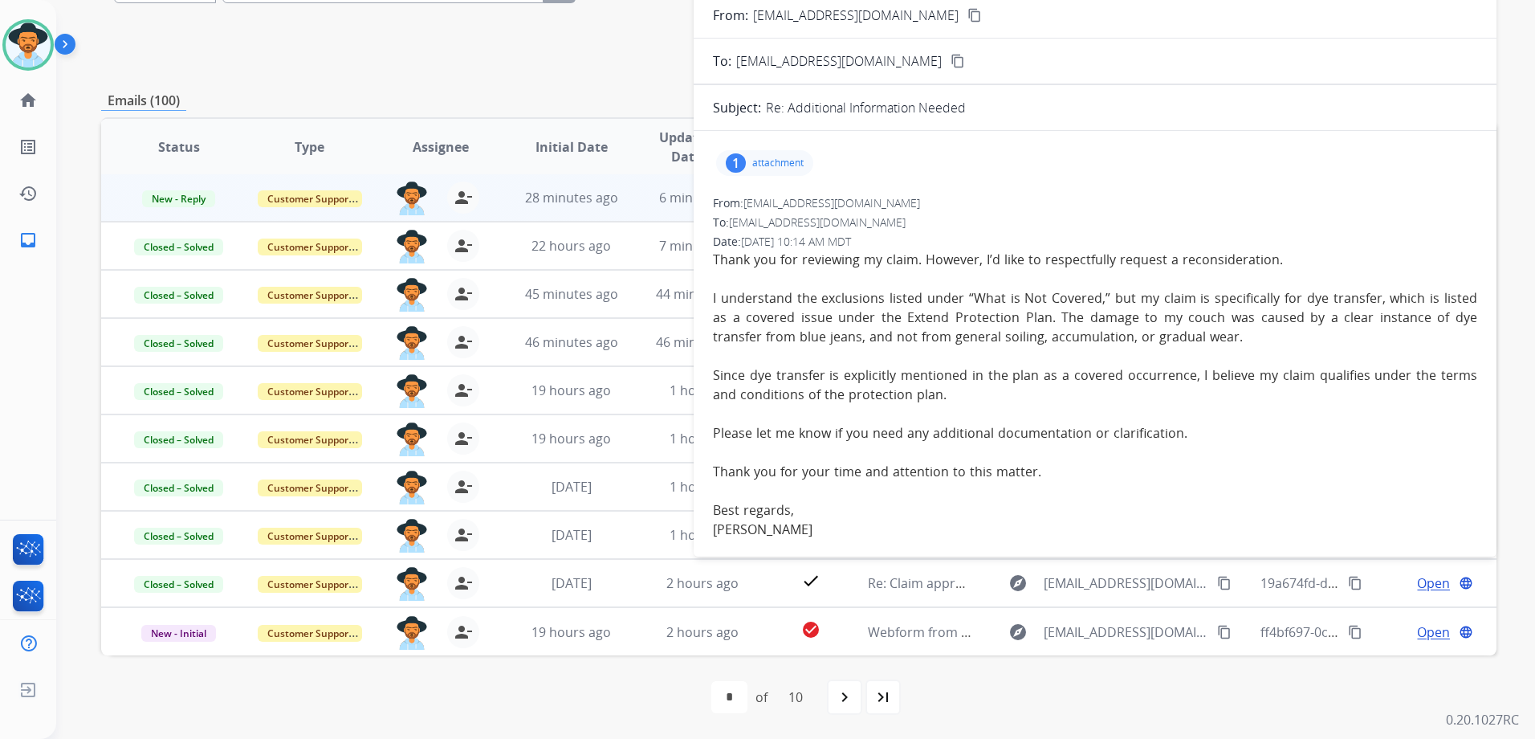
click at [796, 167] on p "attachment" at bounding box center [777, 163] width 51 height 13
click at [789, 155] on div "1 attachment CWS-SC-CG-REGPPFMR1-1.0(ed.09-22)_en-US (34).pdf download" at bounding box center [764, 163] width 97 height 26
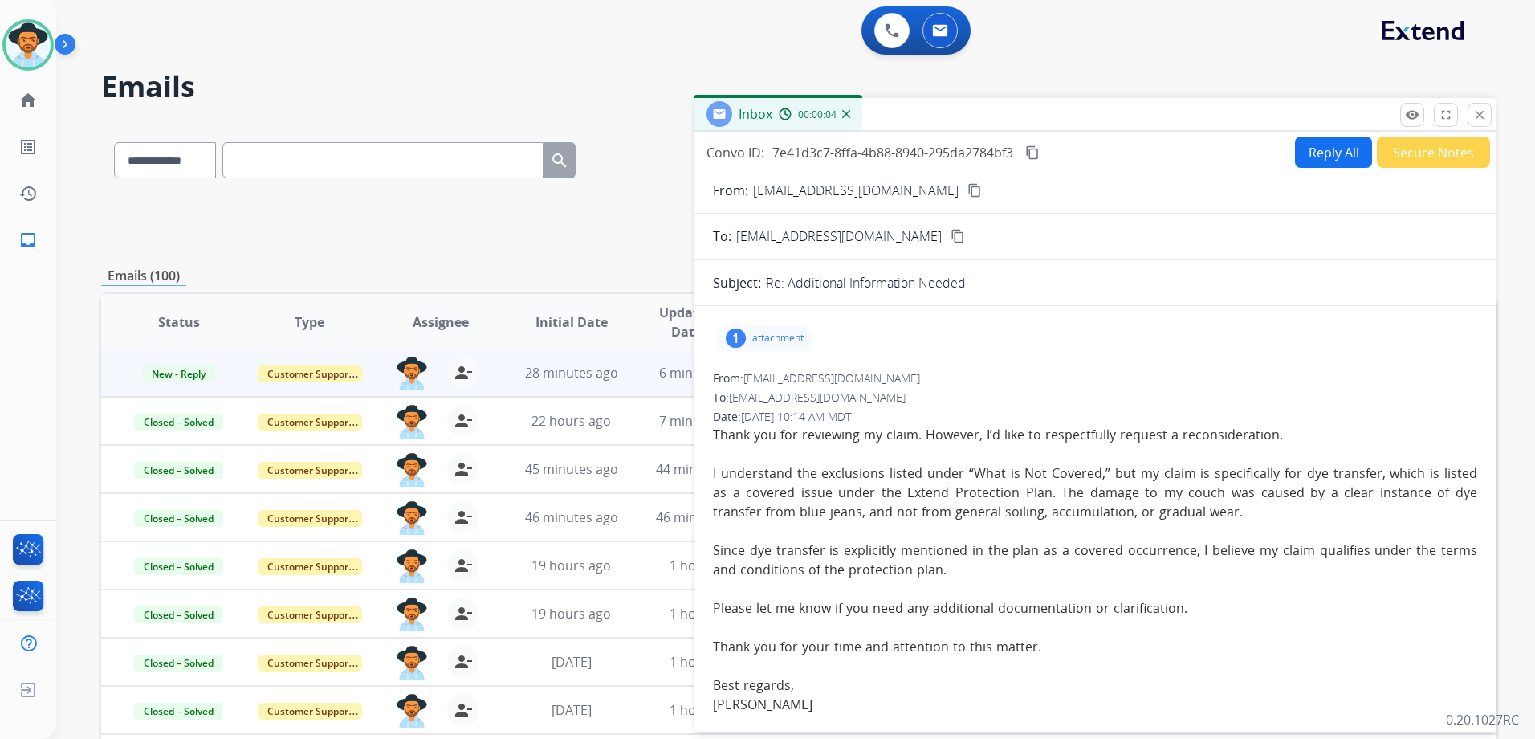
click at [1315, 154] on button "Reply All" at bounding box center [1333, 151] width 77 height 31
select select "**********"
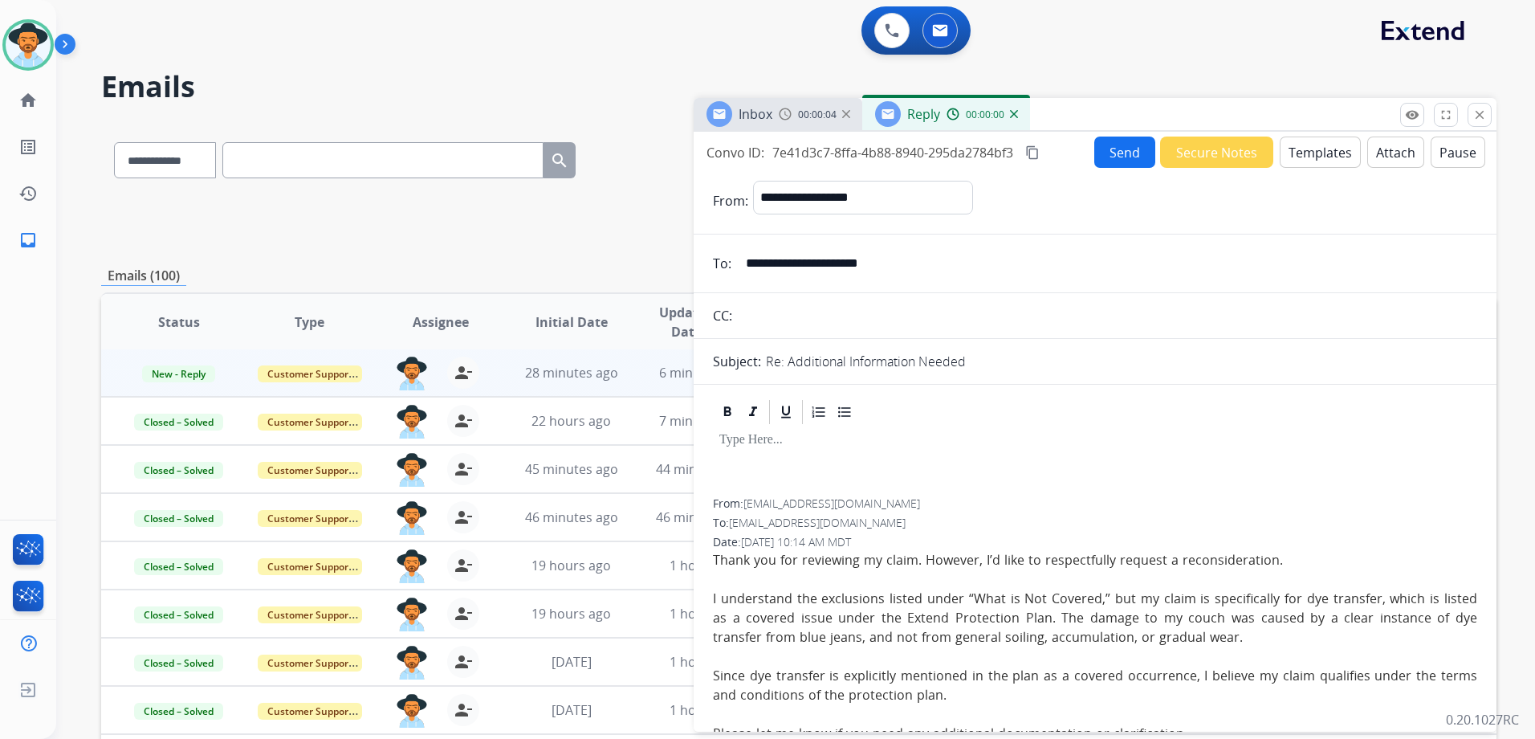
click at [1309, 155] on button "Templates" at bounding box center [1320, 151] width 81 height 31
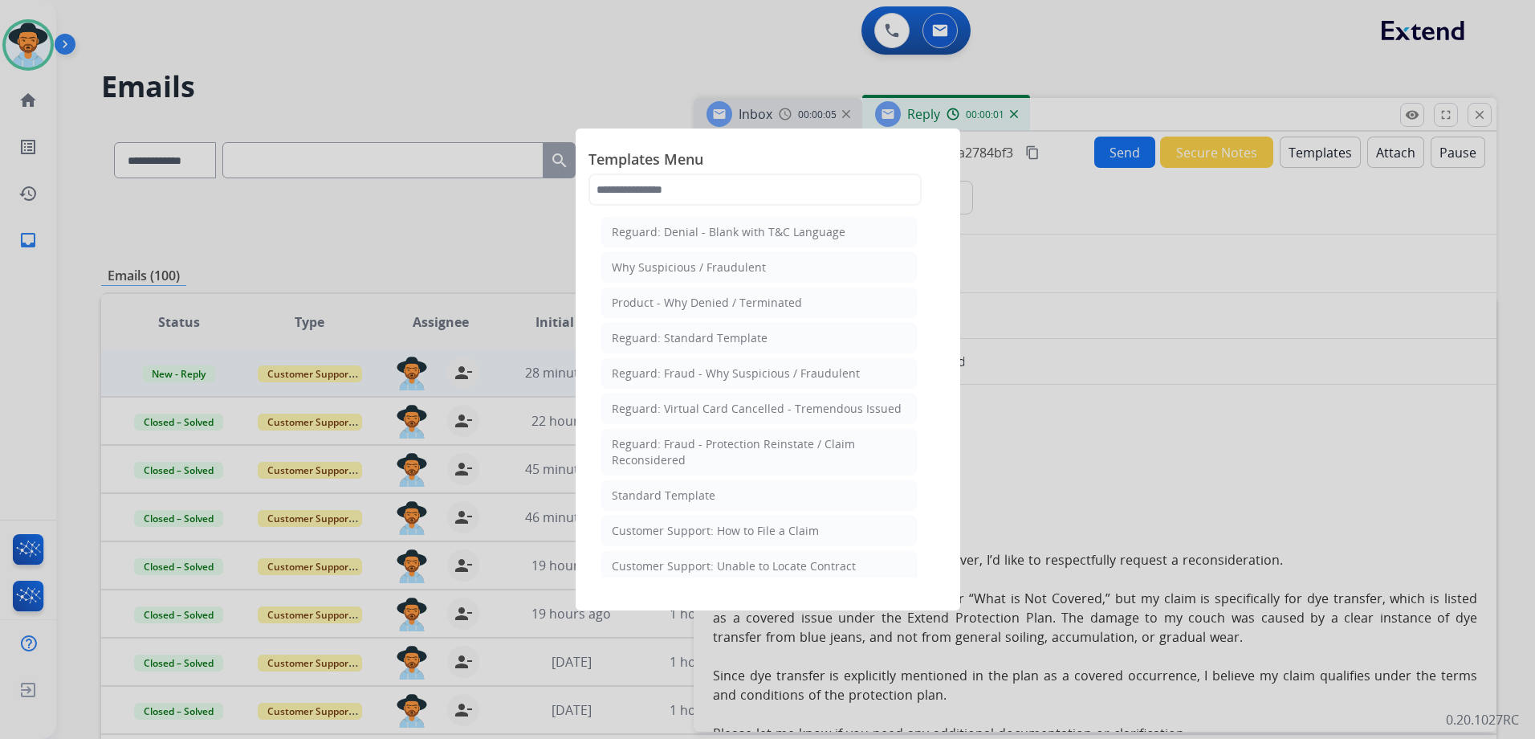
click at [723, 492] on li "Standard Template" at bounding box center [759, 495] width 316 height 31
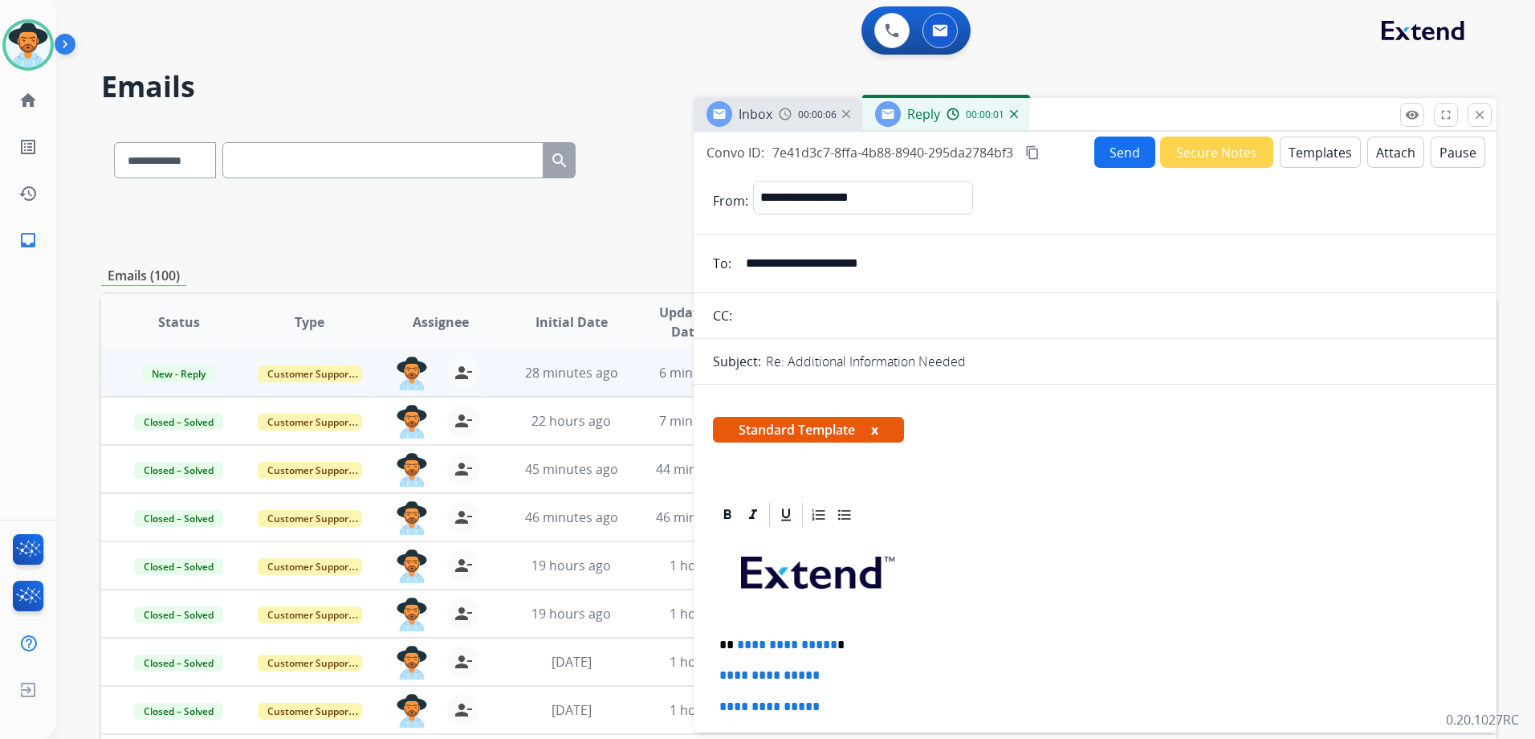
scroll to position [321, 0]
select select "**********"
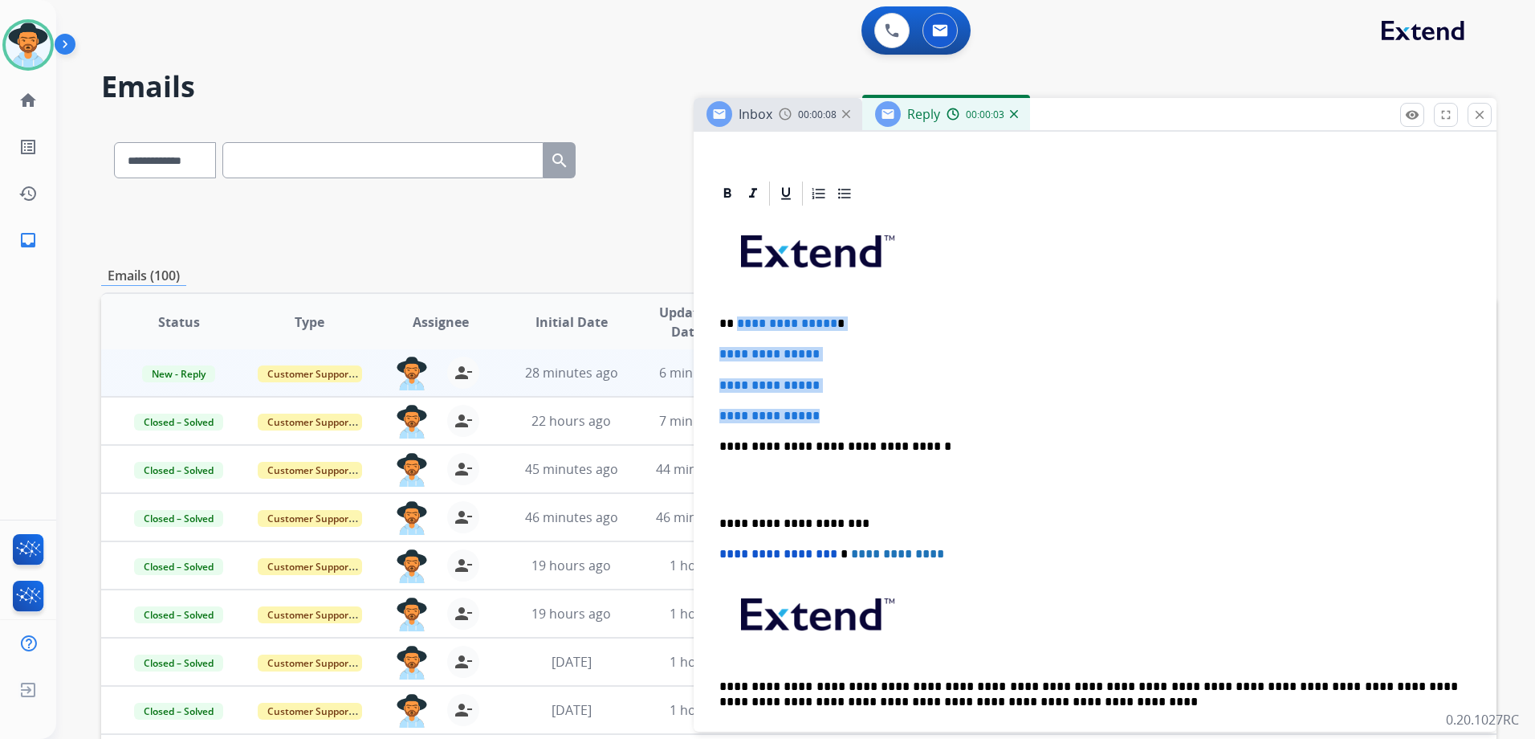
drag, startPoint x: 735, startPoint y: 324, endPoint x: 847, endPoint y: 395, distance: 133.2
click at [847, 395] on div "**********" at bounding box center [1095, 484] width 764 height 552
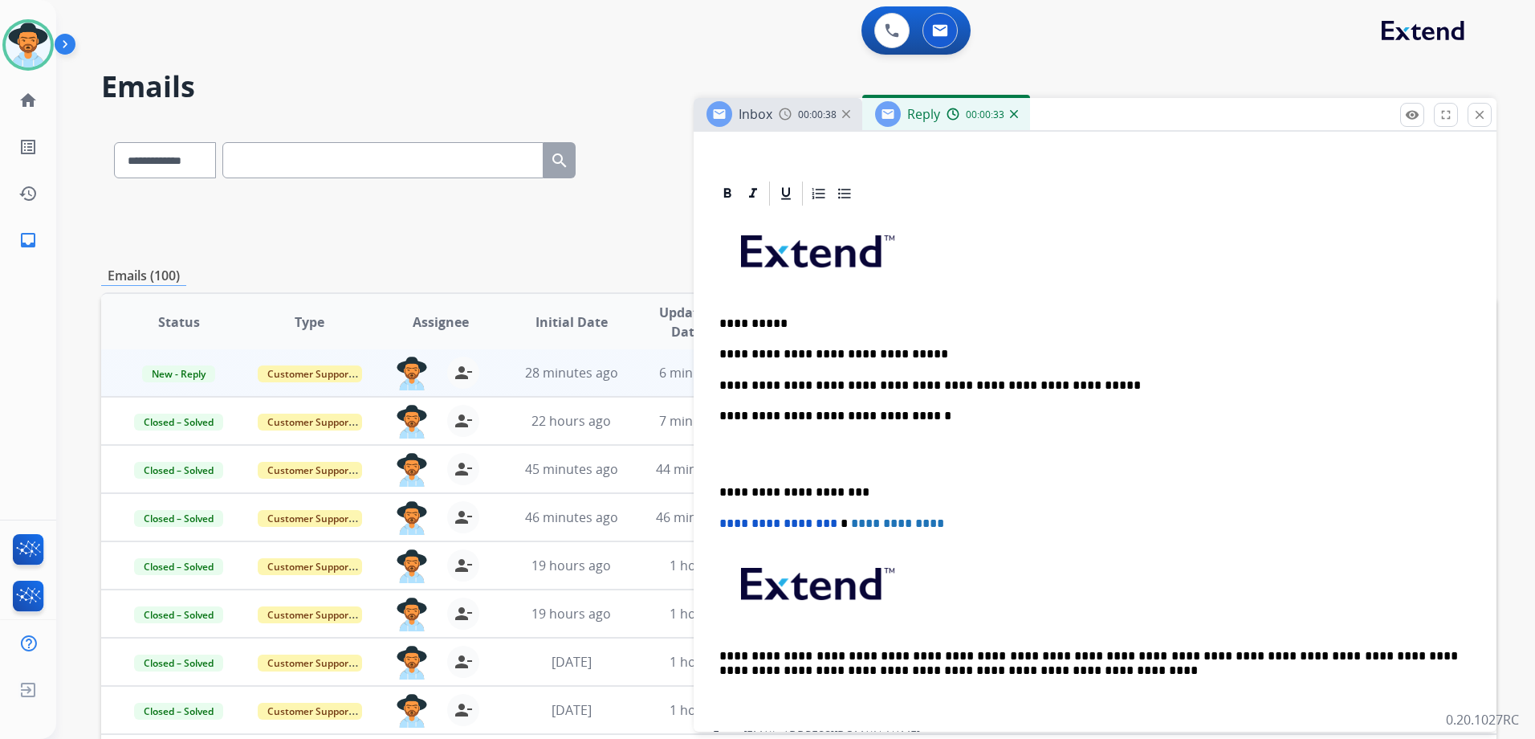
click at [949, 352] on p "**********" at bounding box center [1088, 354] width 739 height 14
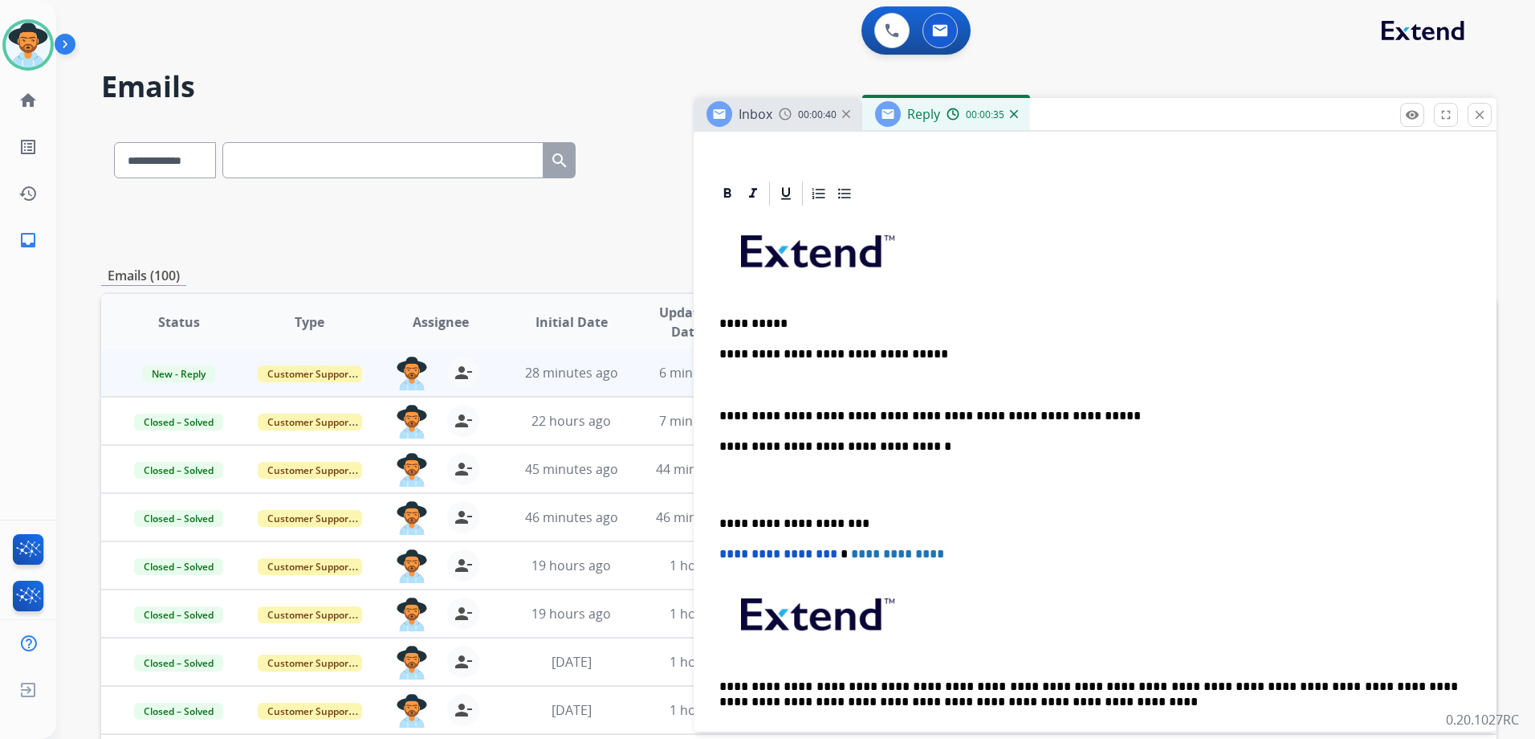
click at [1099, 427] on div "**********" at bounding box center [1095, 484] width 764 height 552
click at [1071, 404] on div "**********" at bounding box center [1095, 484] width 764 height 552
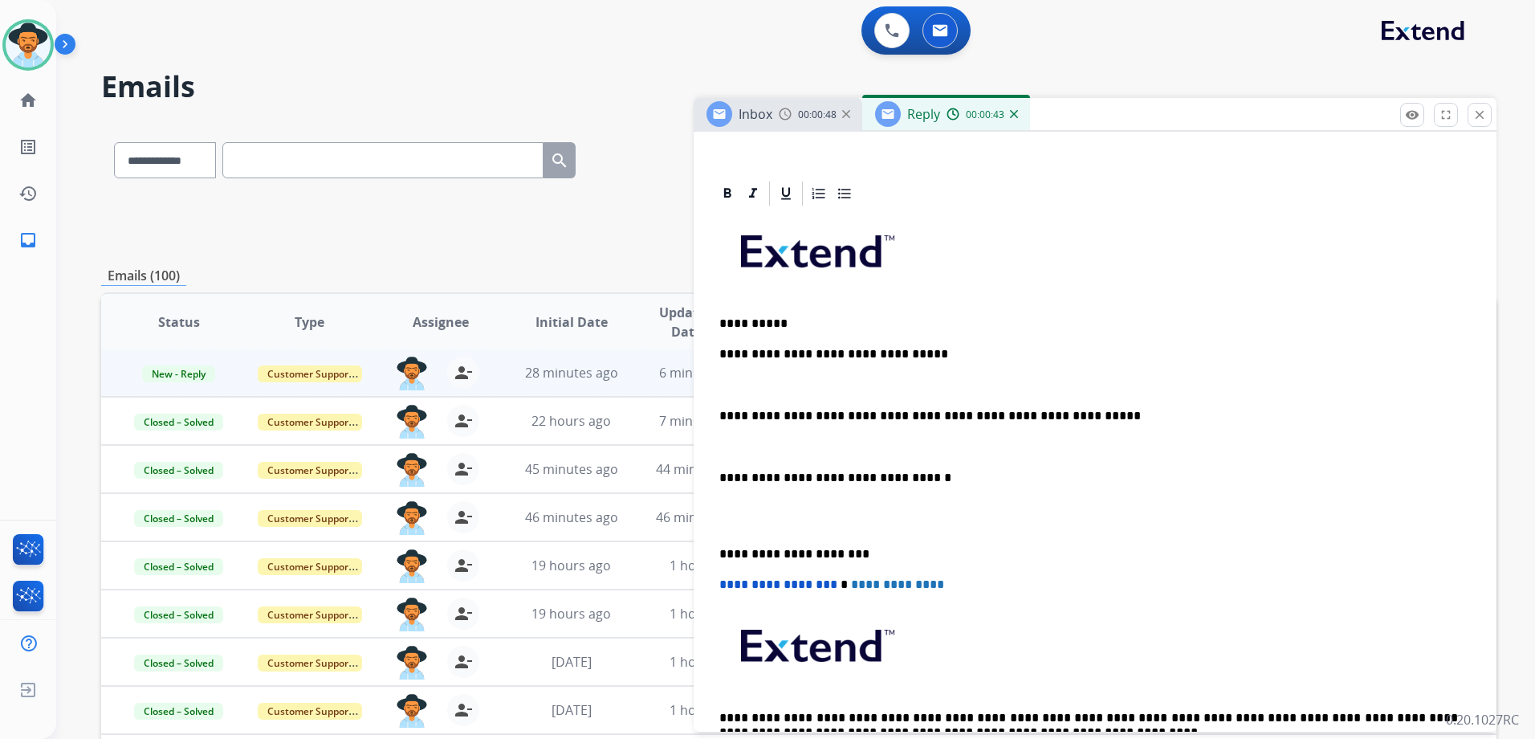
click at [949, 417] on p "**********" at bounding box center [1088, 416] width 739 height 14
drag, startPoint x: 946, startPoint y: 415, endPoint x: 888, endPoint y: 413, distance: 57.9
click at [888, 413] on p "**********" at bounding box center [1088, 416] width 739 height 14
click at [1000, 417] on p "**********" at bounding box center [1088, 416] width 739 height 14
drag, startPoint x: 1016, startPoint y: 416, endPoint x: 927, endPoint y: 414, distance: 89.1
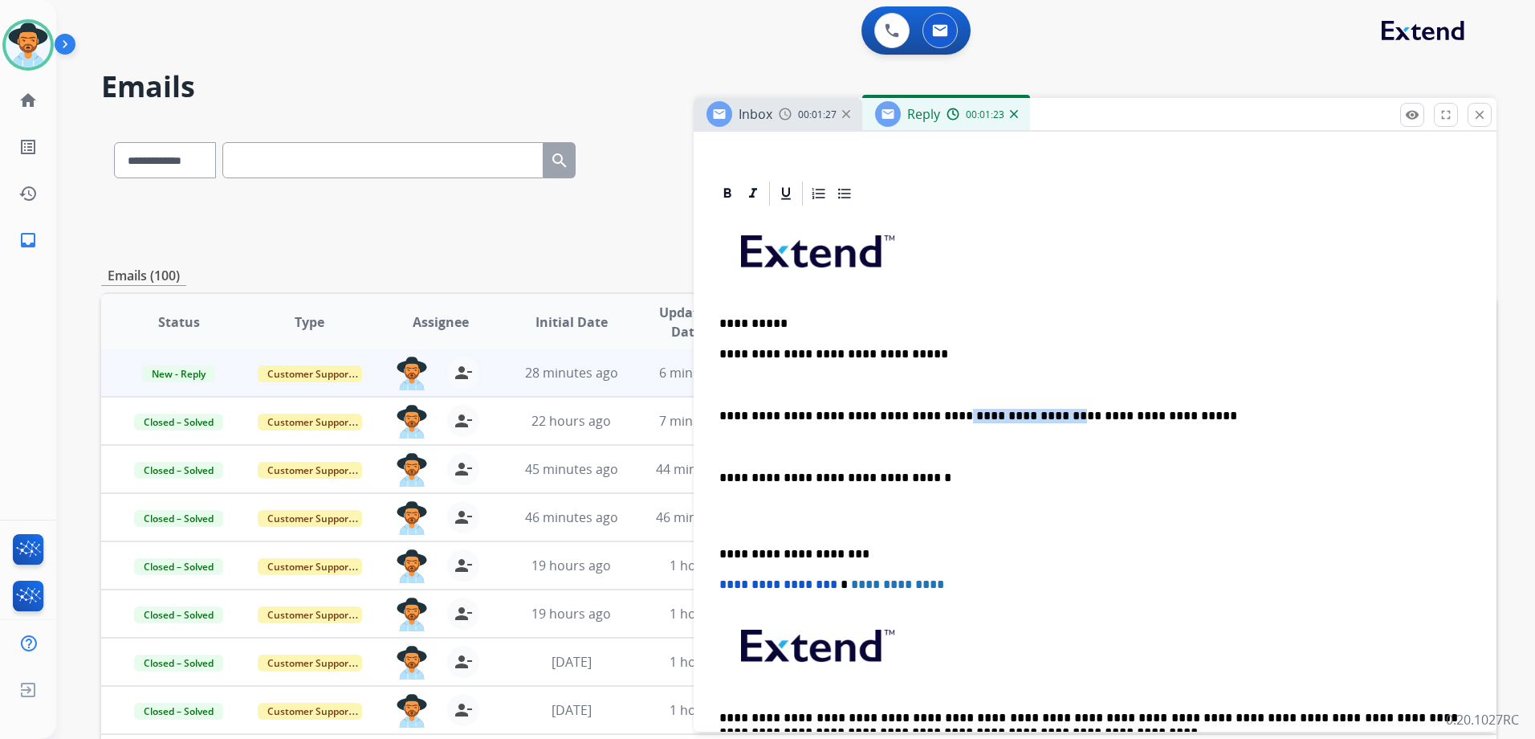
click at [927, 414] on p "**********" at bounding box center [1088, 416] width 739 height 14
drag, startPoint x: 937, startPoint y: 416, endPoint x: 928, endPoint y: 416, distance: 8.8
click at [928, 416] on p "**********" at bounding box center [1088, 416] width 739 height 14
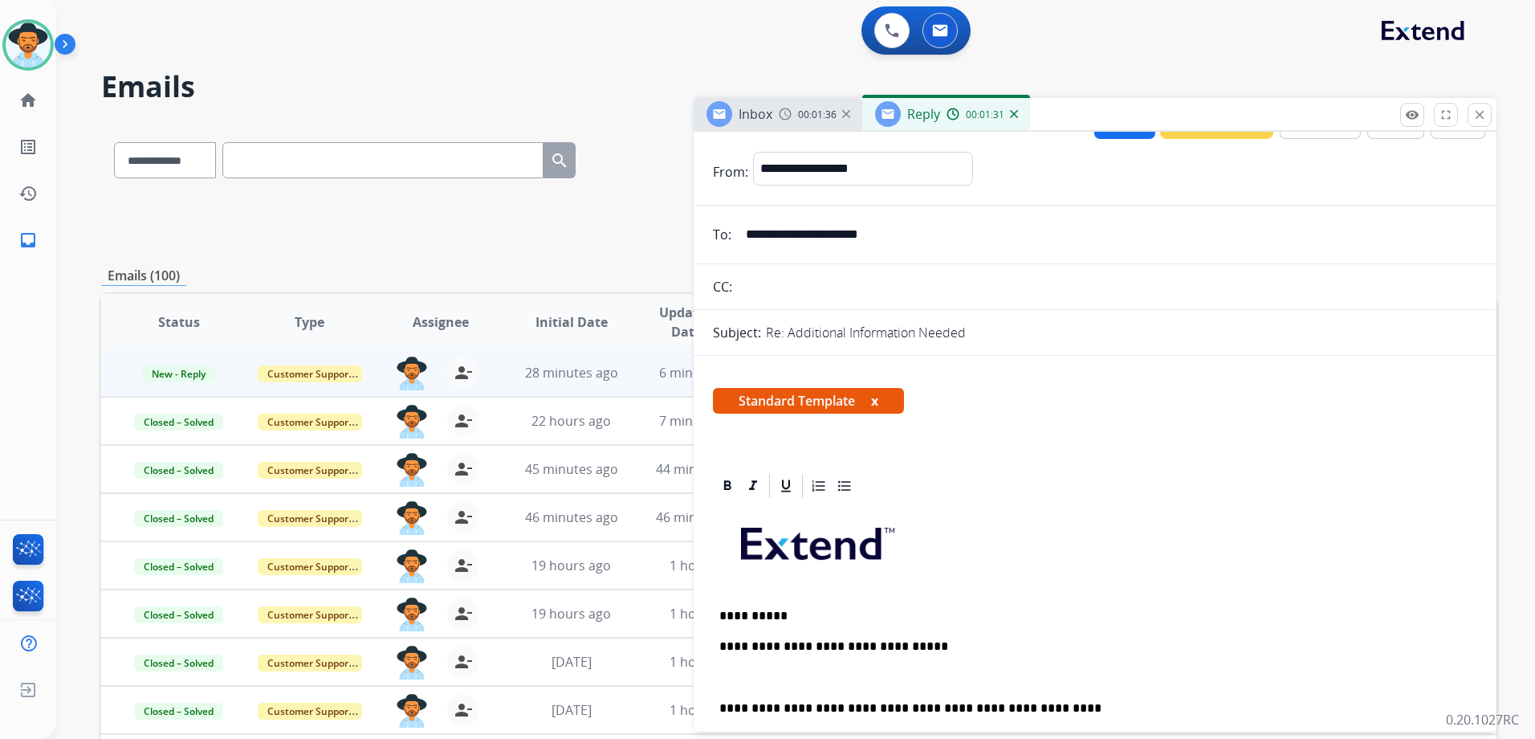
scroll to position [0, 0]
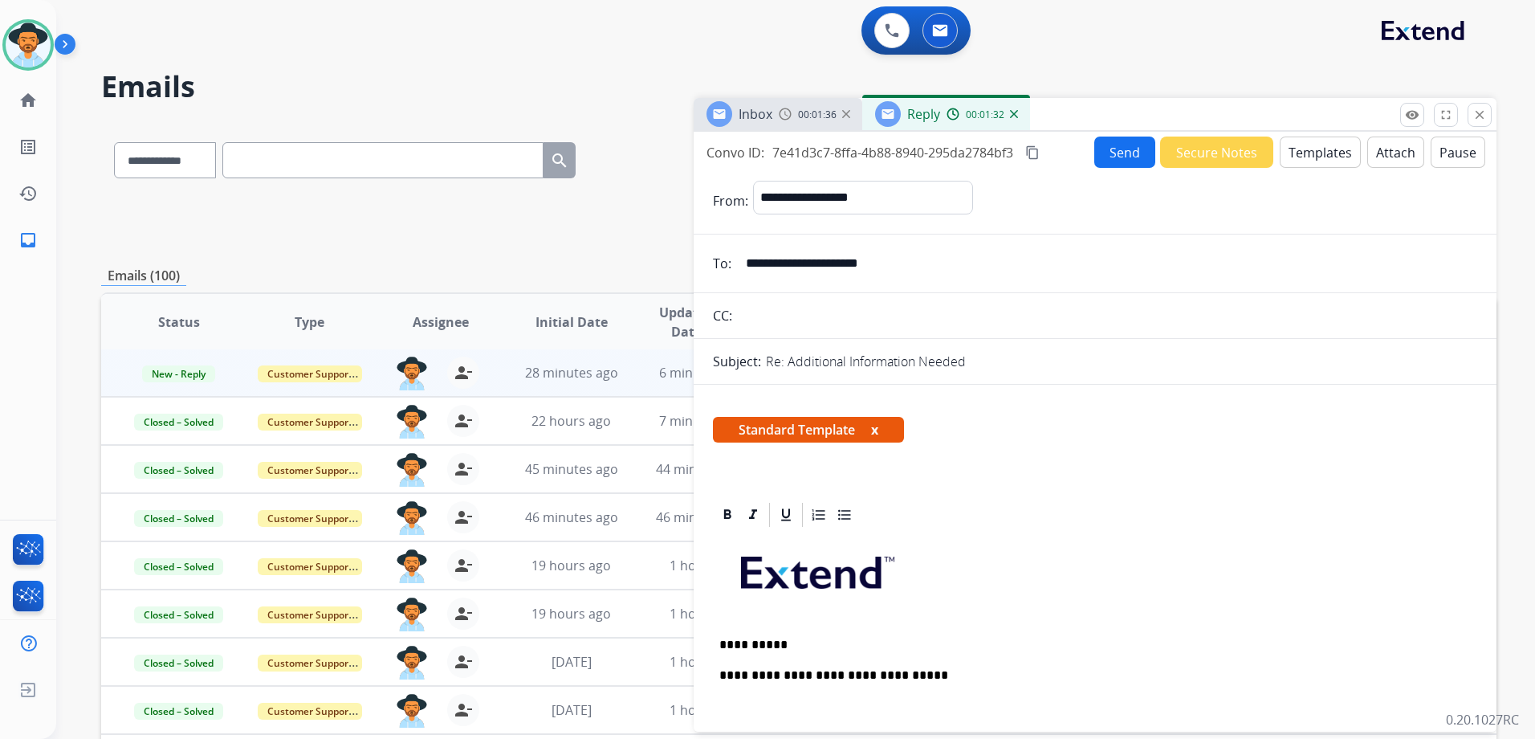
click at [1119, 159] on button "Send" at bounding box center [1124, 151] width 61 height 31
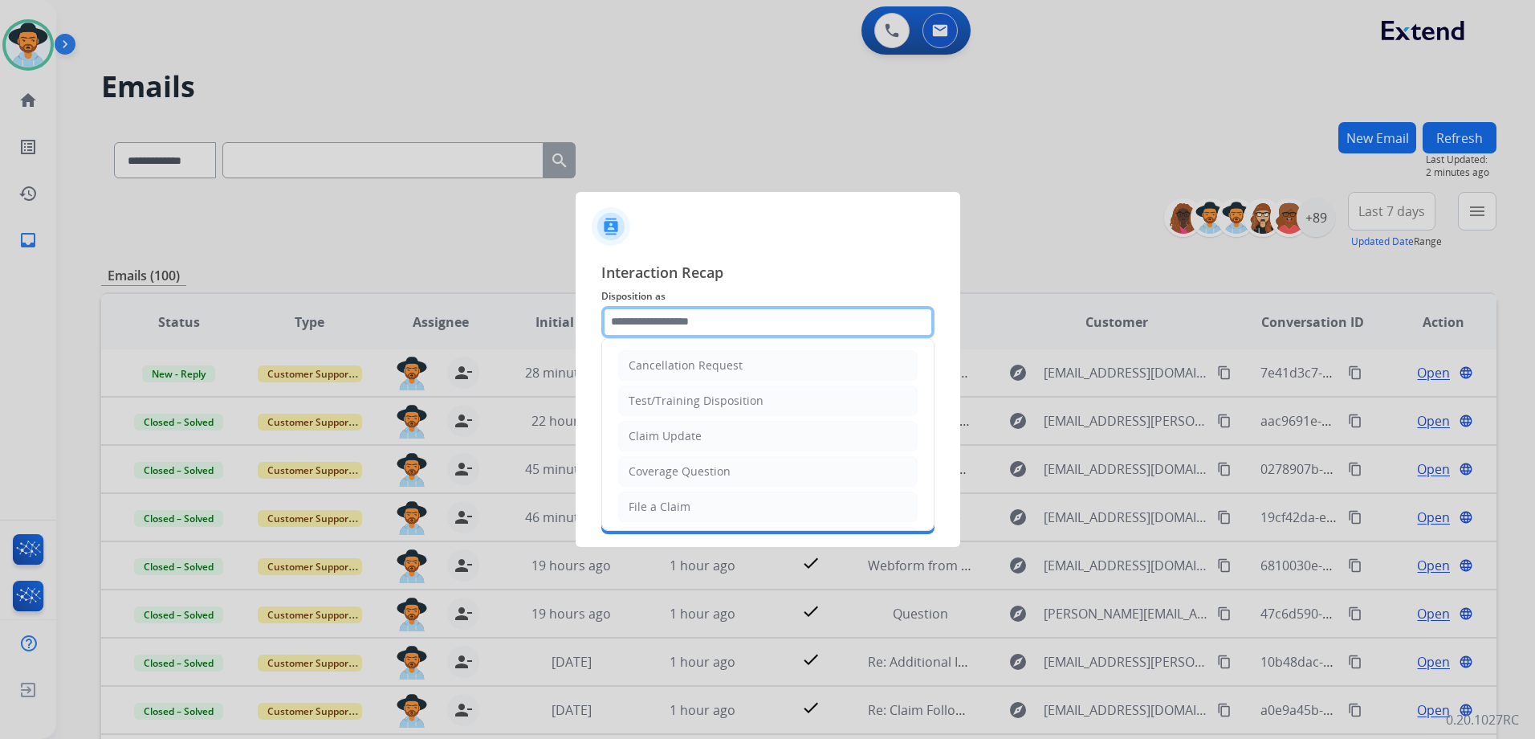
drag, startPoint x: 670, startPoint y: 318, endPoint x: 691, endPoint y: 318, distance: 21.7
click at [670, 318] on input "text" at bounding box center [767, 322] width 333 height 32
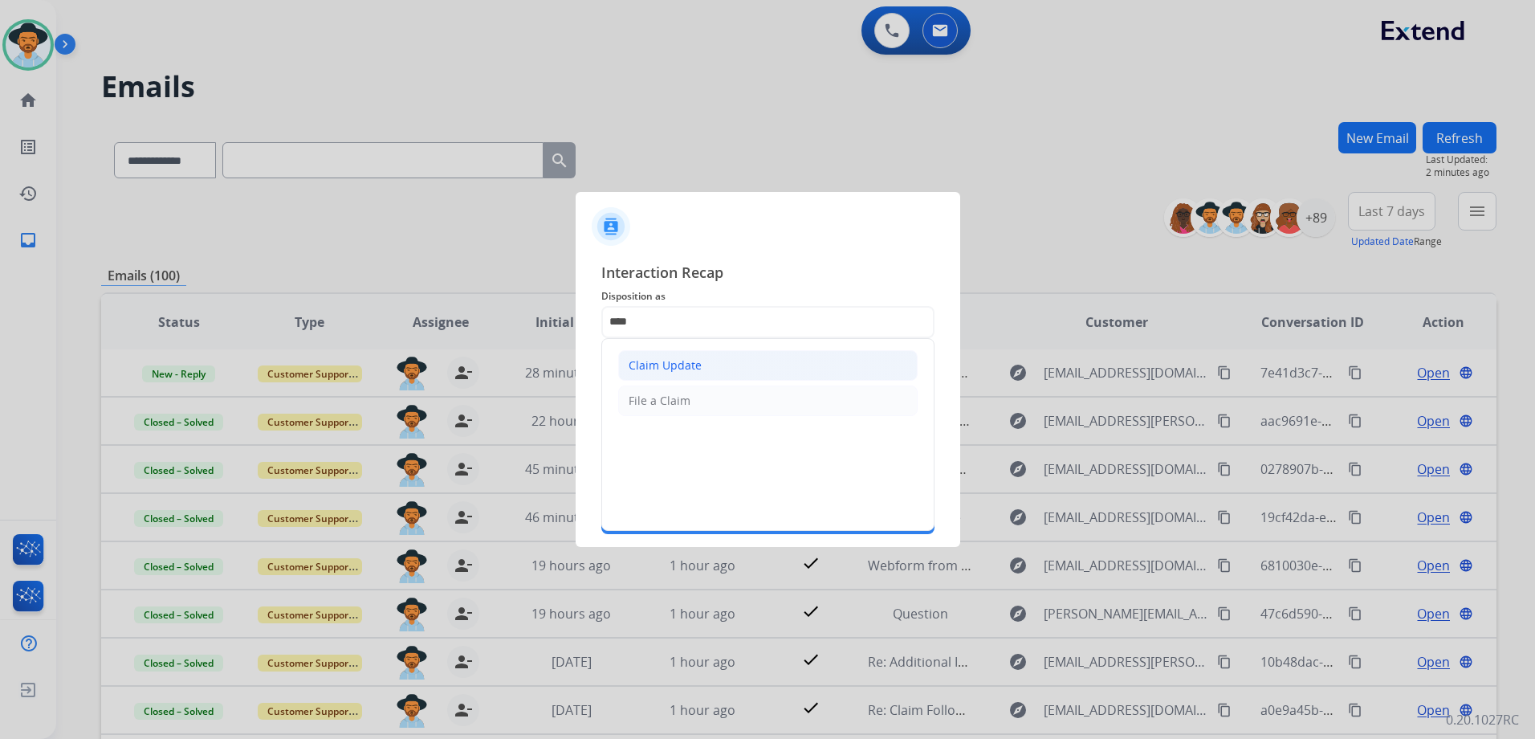
click at [705, 375] on li "Claim Update" at bounding box center [767, 365] width 299 height 31
type input "**********"
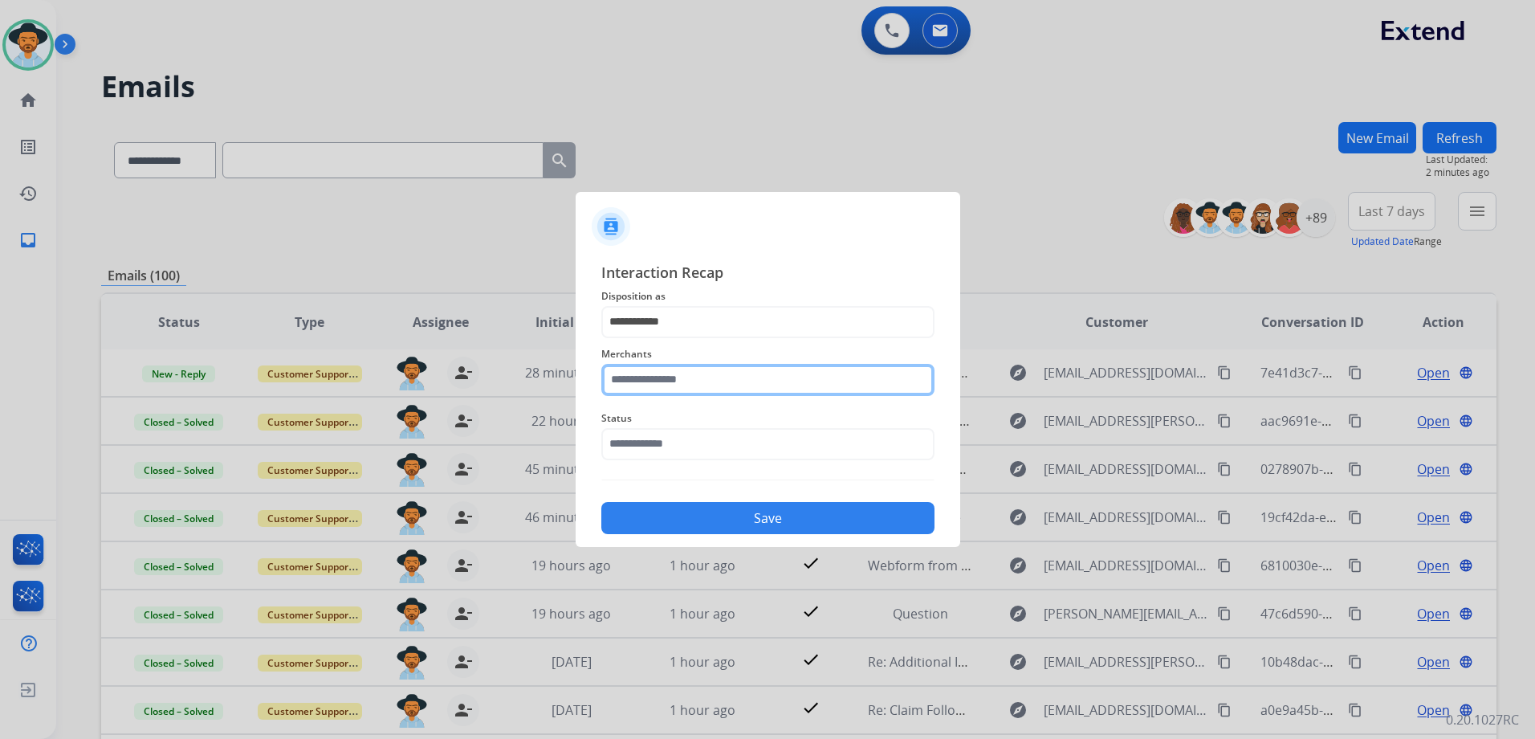
click at [698, 377] on input "text" at bounding box center [767, 380] width 333 height 32
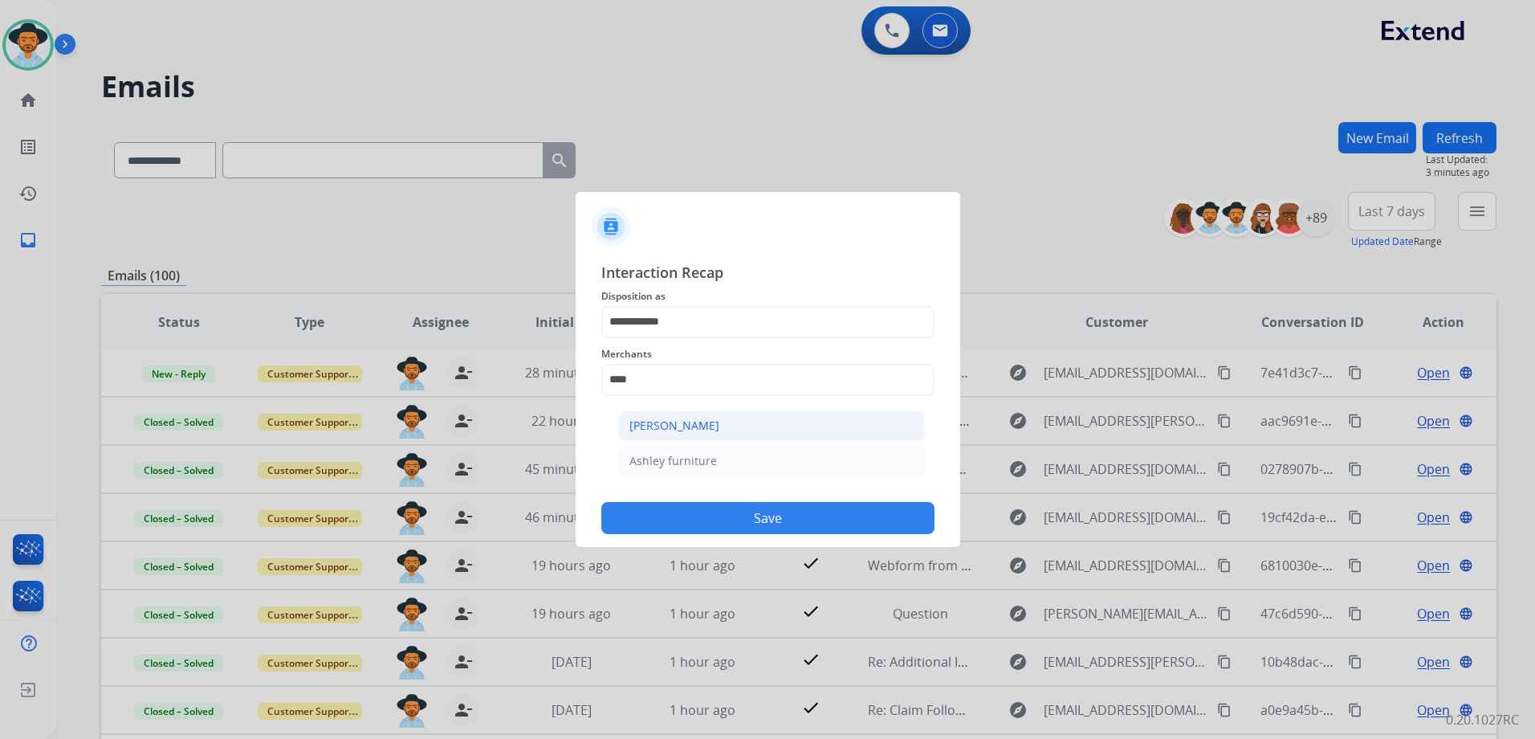
click at [699, 427] on div "[PERSON_NAME]" at bounding box center [674, 425] width 90 height 16
type input "**********"
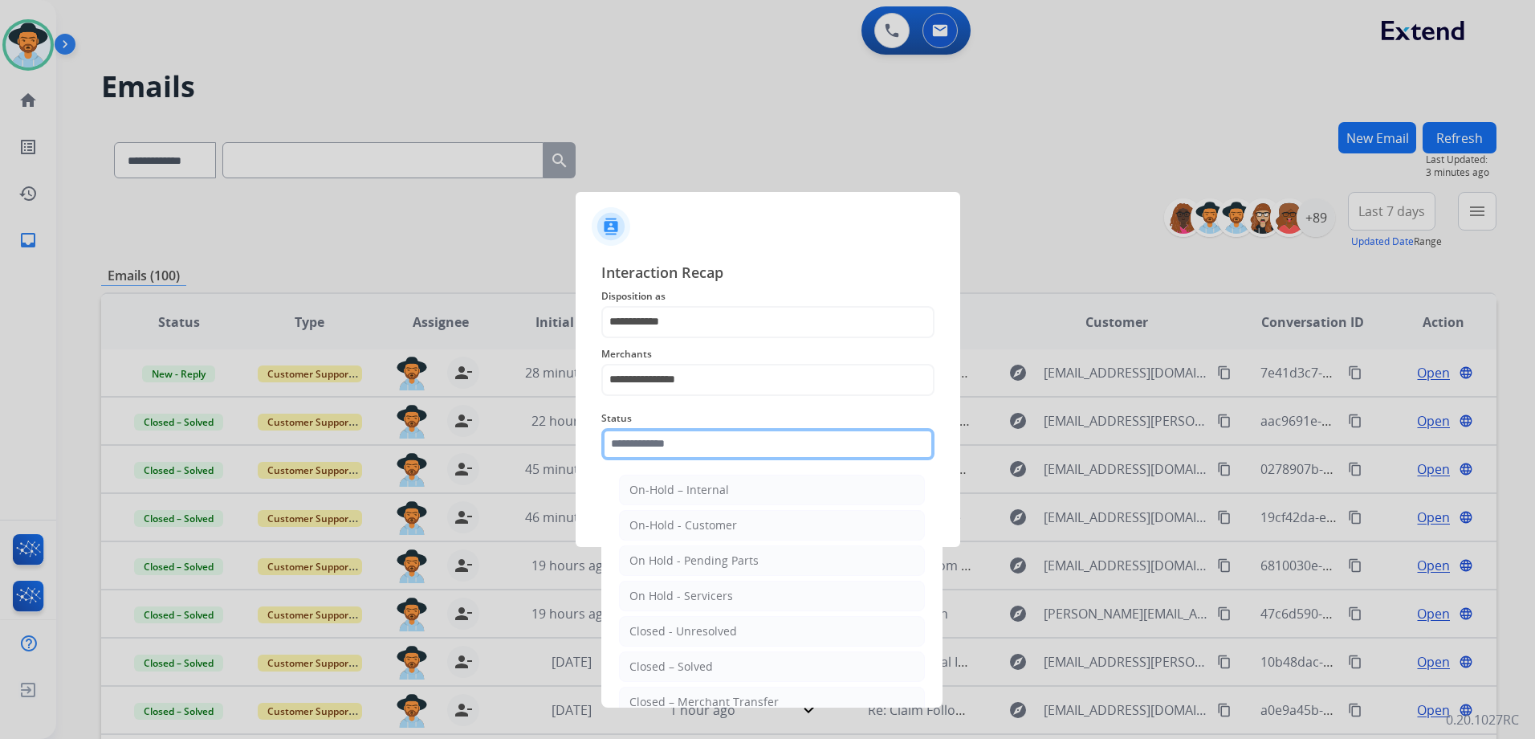
click at [710, 444] on input "text" at bounding box center [767, 444] width 333 height 32
click at [731, 667] on li "Closed – Solved" at bounding box center [772, 666] width 306 height 31
type input "**********"
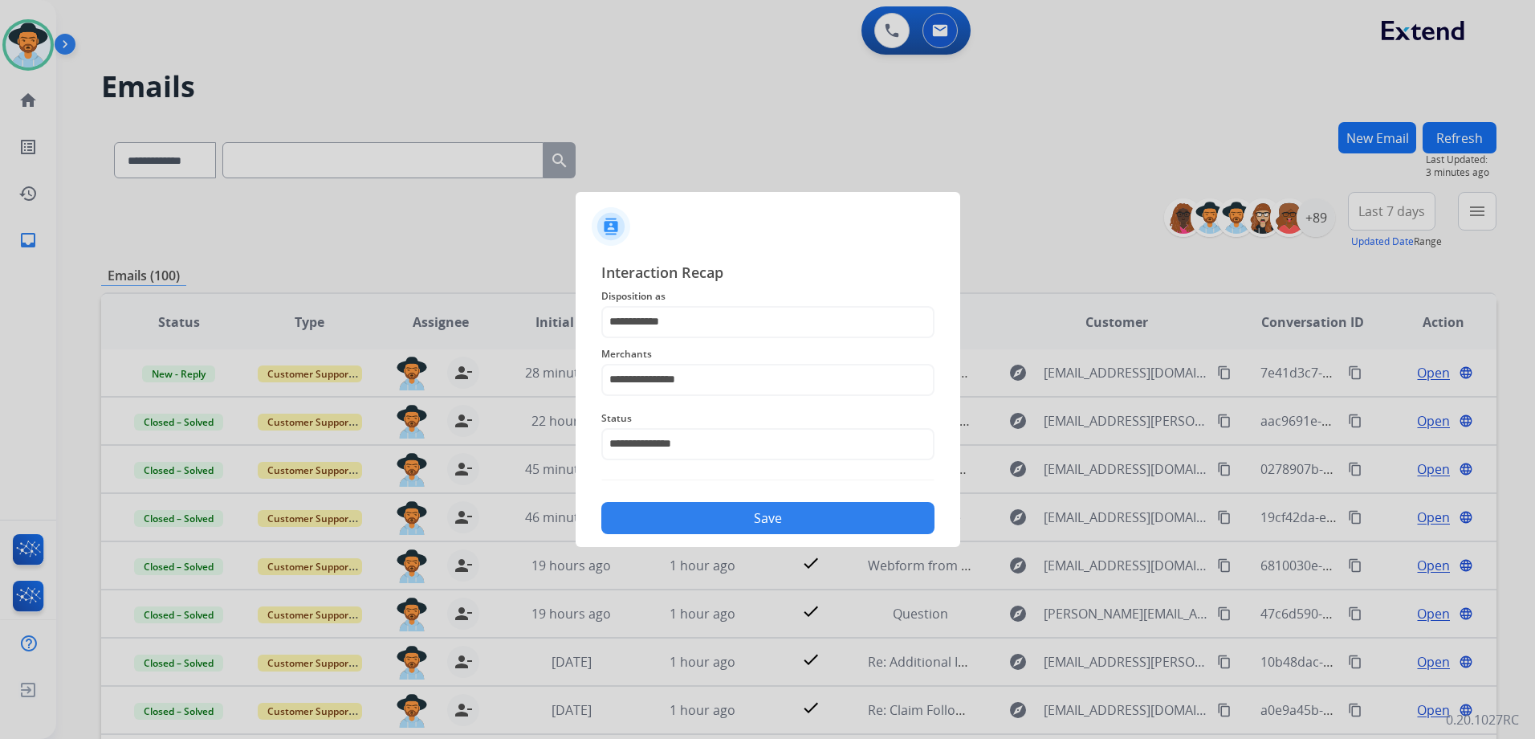
click at [772, 523] on button "Save" at bounding box center [767, 518] width 333 height 32
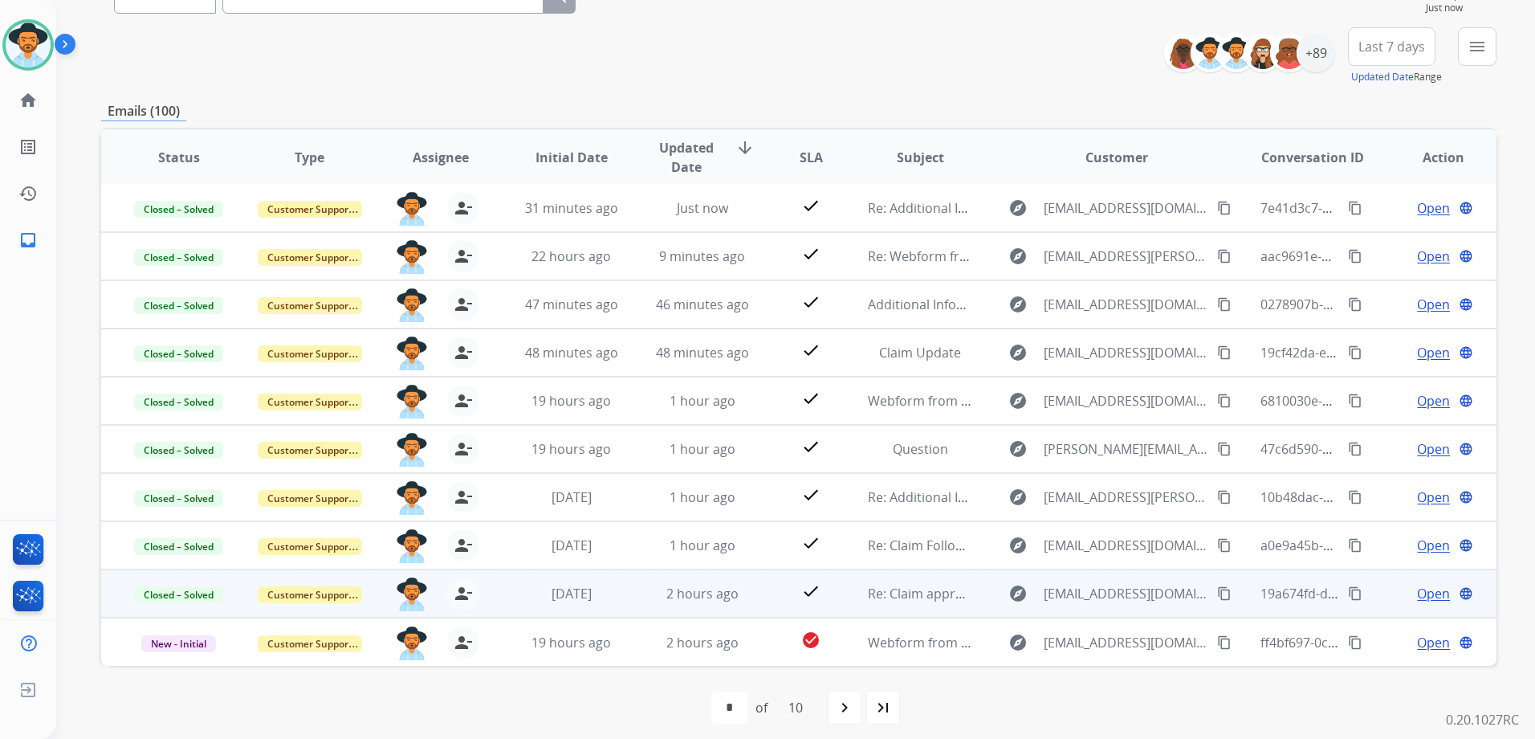
scroll to position [175, 0]
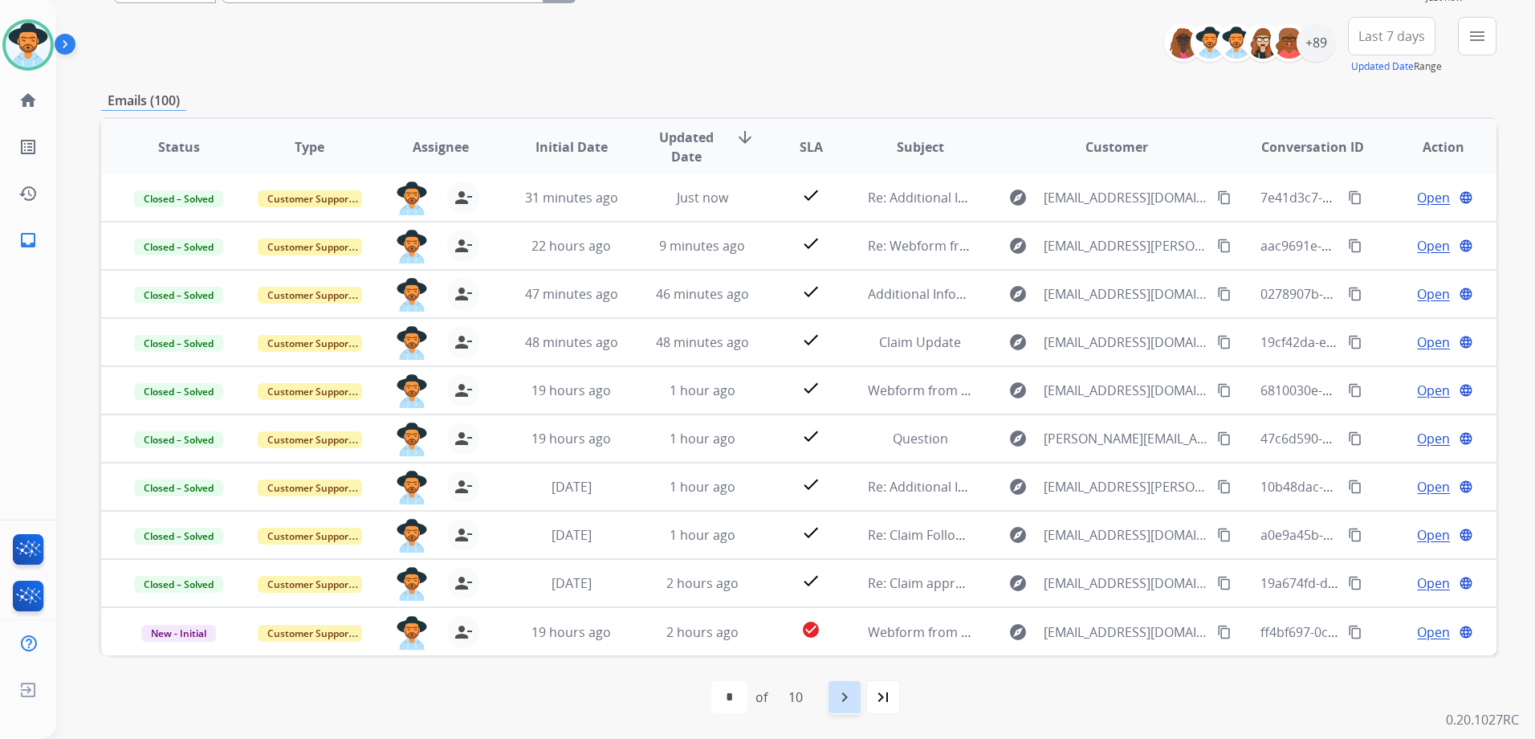
click at [848, 692] on mat-icon "navigate_next" at bounding box center [844, 696] width 19 height 19
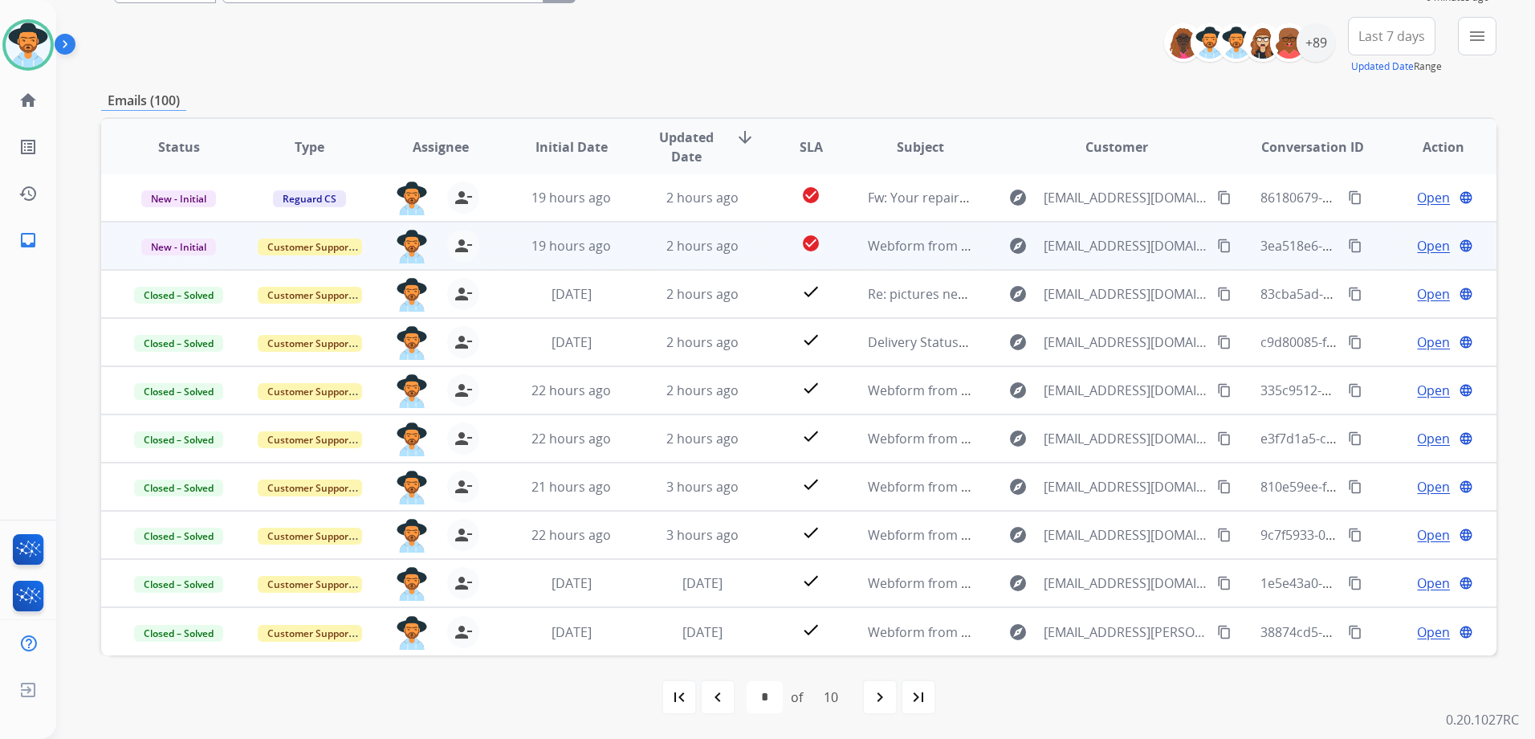
click at [1366, 241] on td "Open language" at bounding box center [1431, 246] width 131 height 48
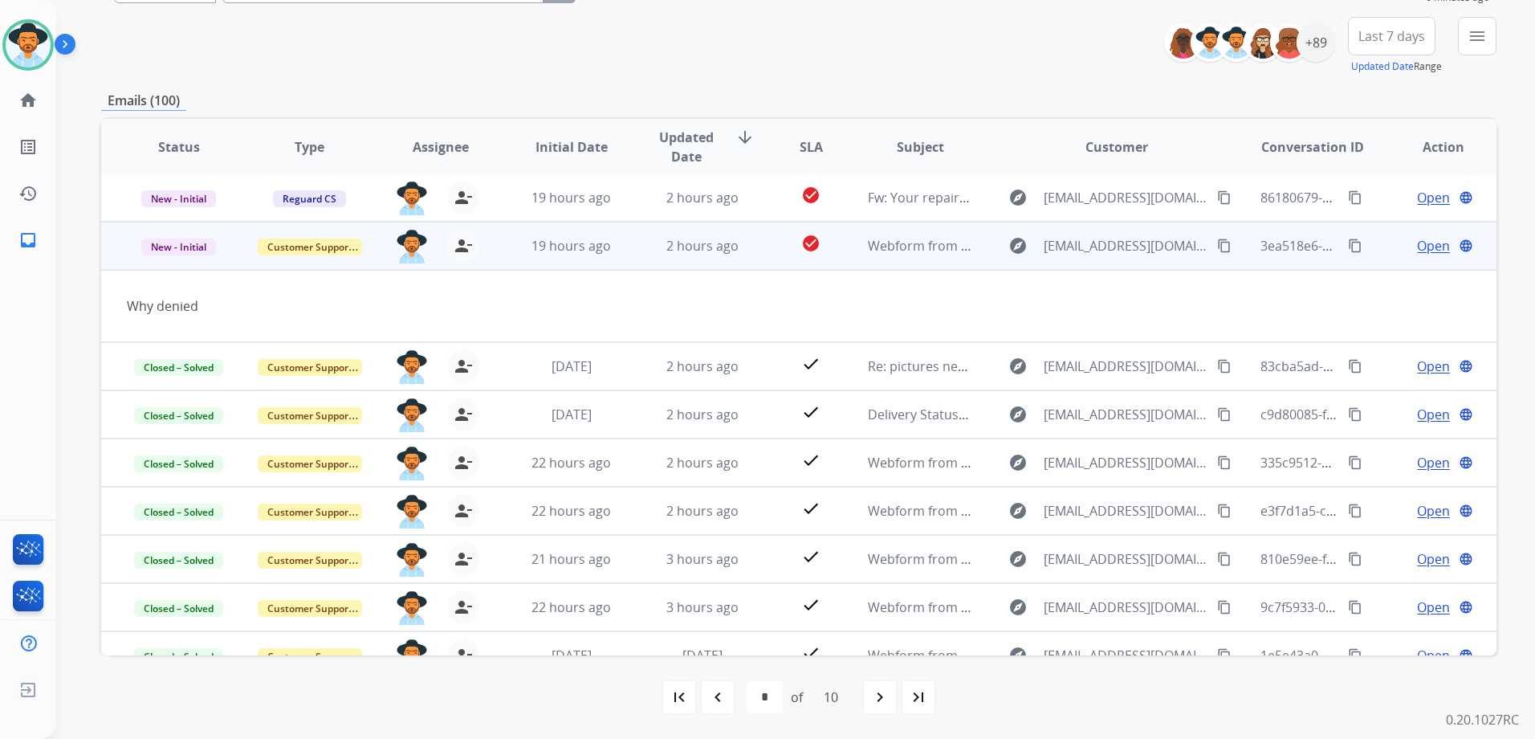
scroll to position [48, 0]
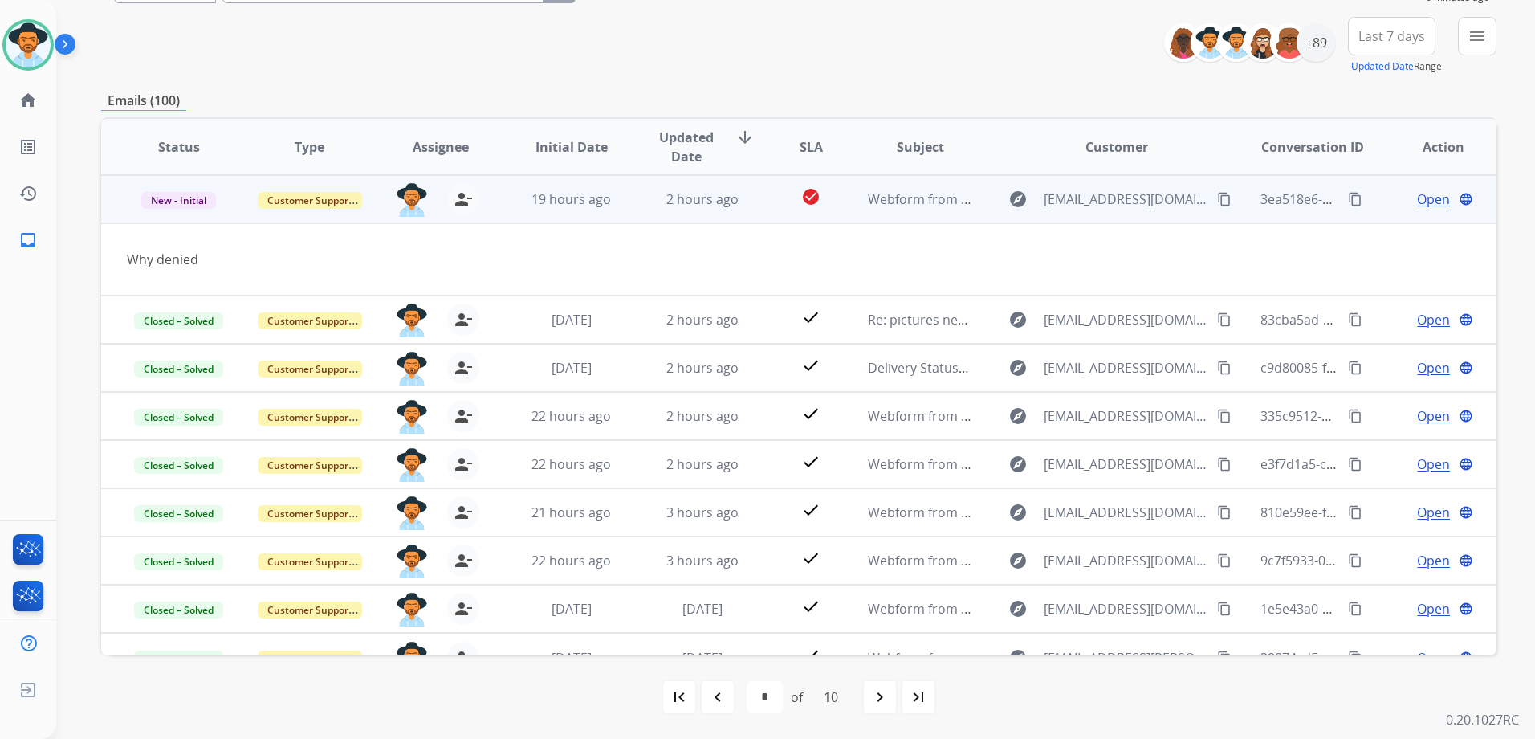
click at [1217, 206] on mat-icon "content_copy" at bounding box center [1224, 199] width 14 height 14
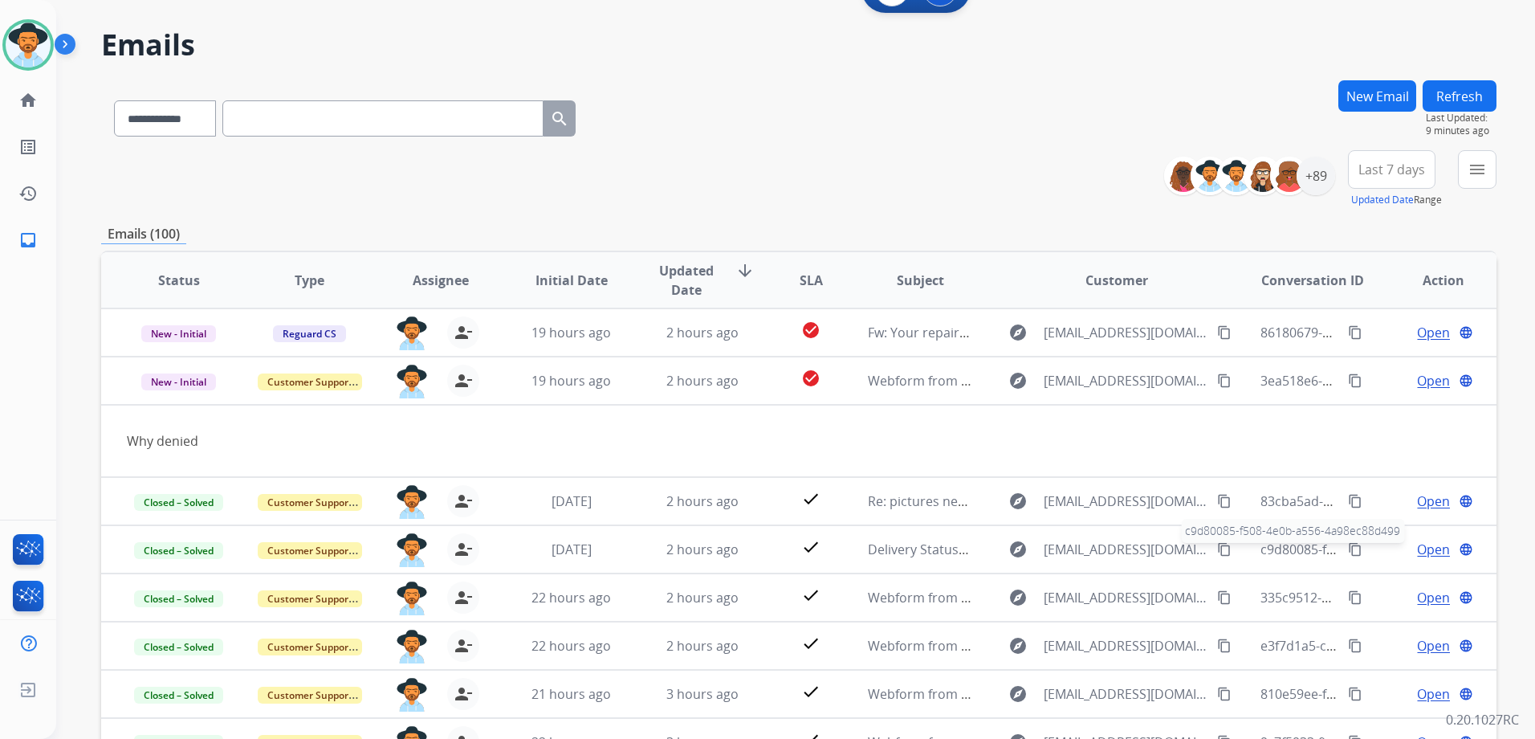
scroll to position [0, 0]
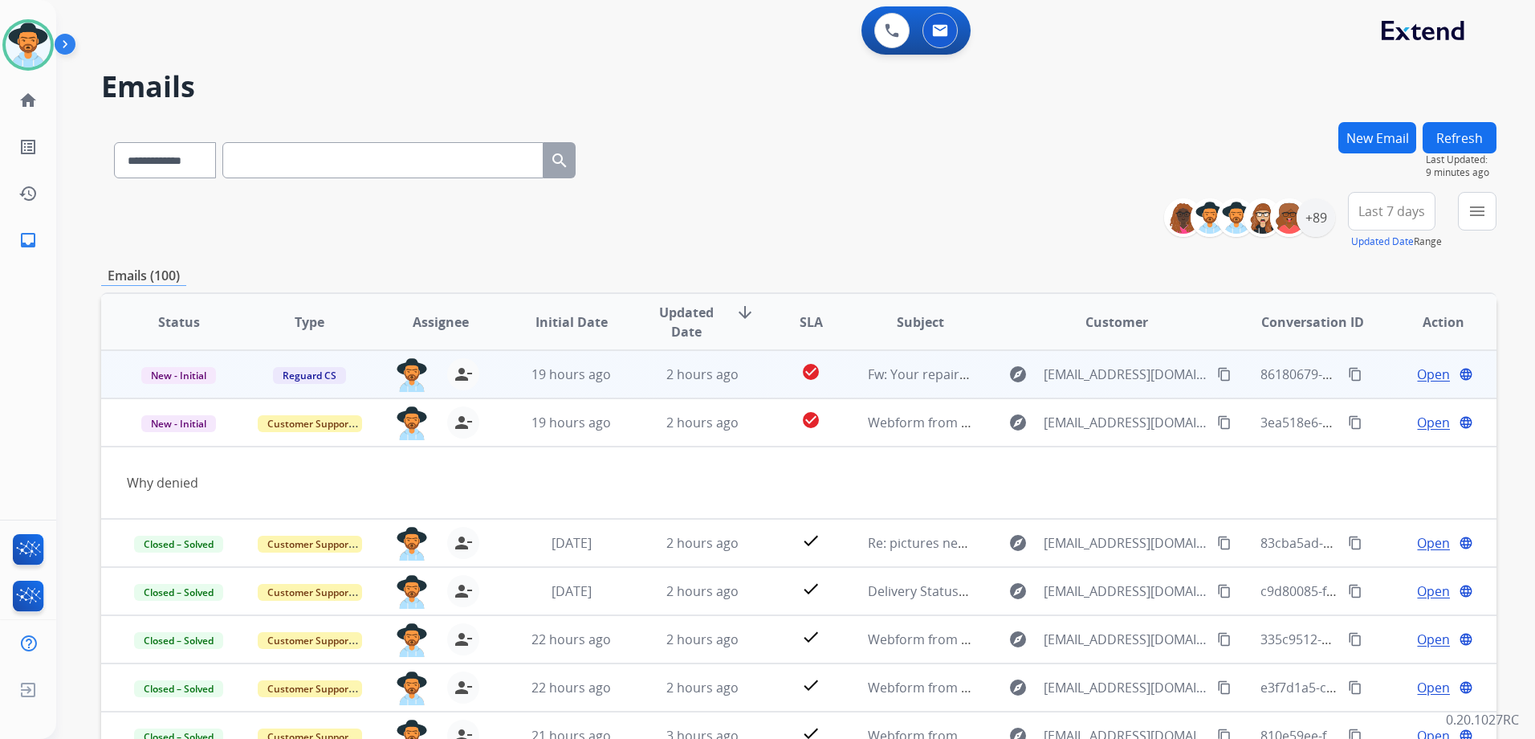
click at [1375, 376] on td "Open language" at bounding box center [1431, 374] width 131 height 48
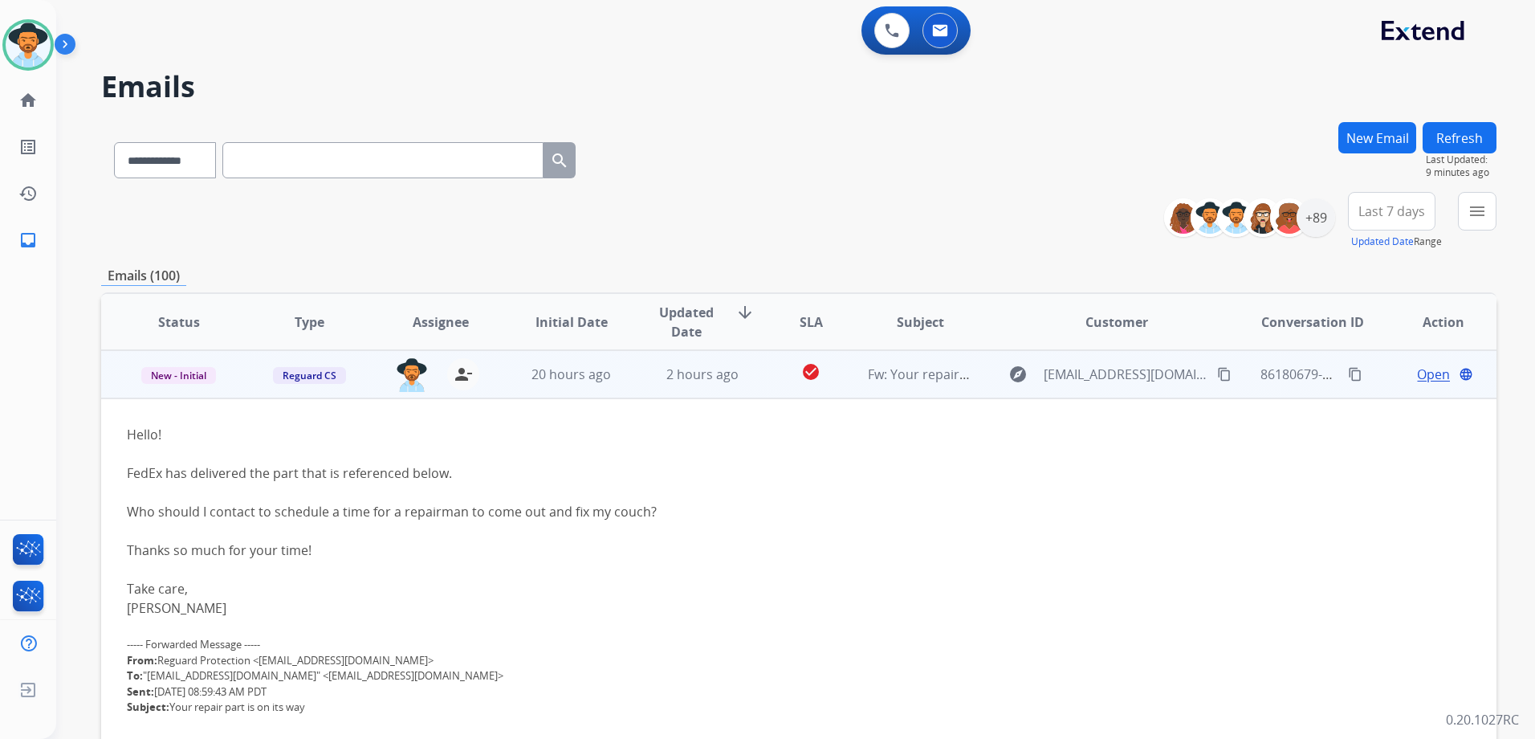
click at [1375, 376] on td "Open language" at bounding box center [1431, 374] width 131 height 48
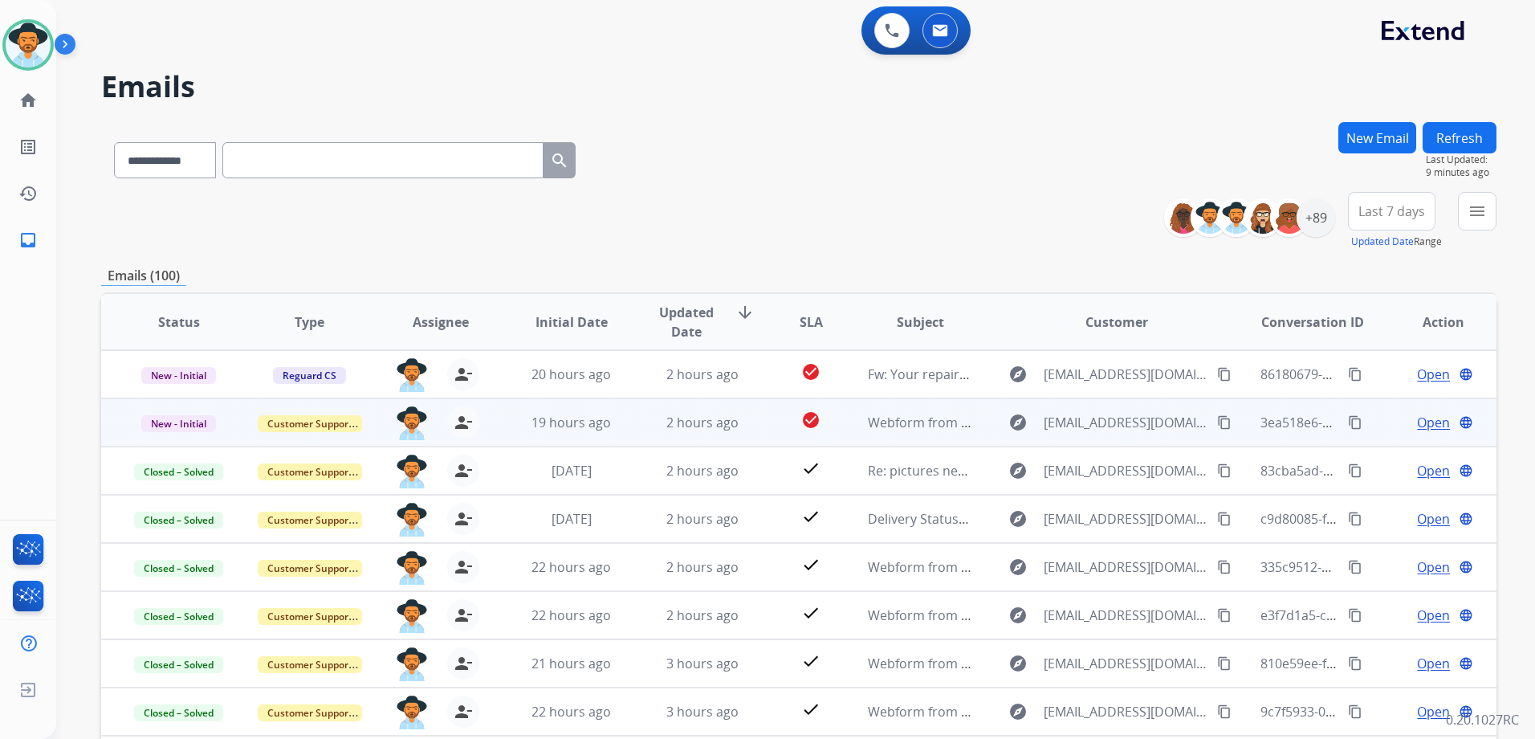
click at [1378, 430] on td "Open language" at bounding box center [1431, 422] width 131 height 48
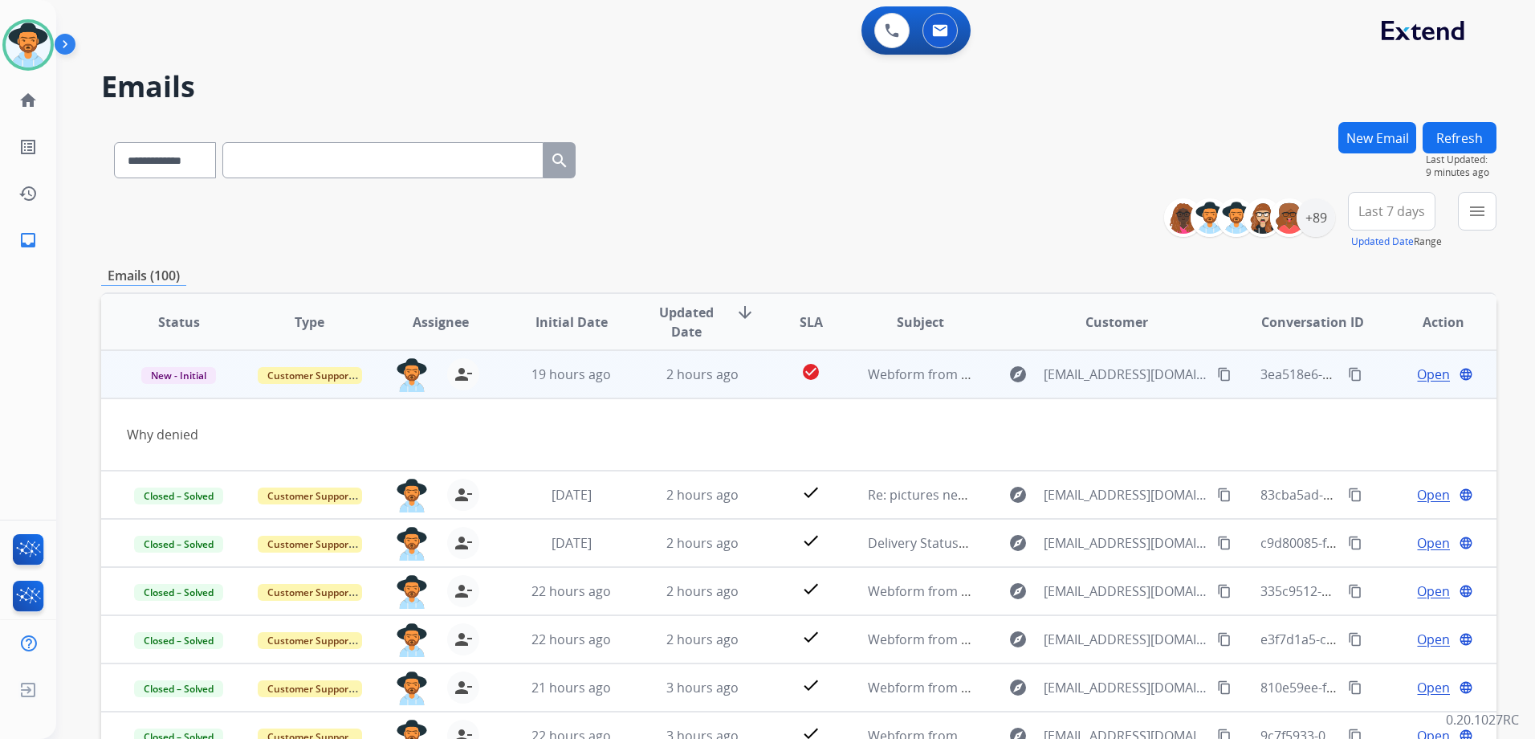
click at [1373, 378] on td "Open language" at bounding box center [1431, 374] width 131 height 48
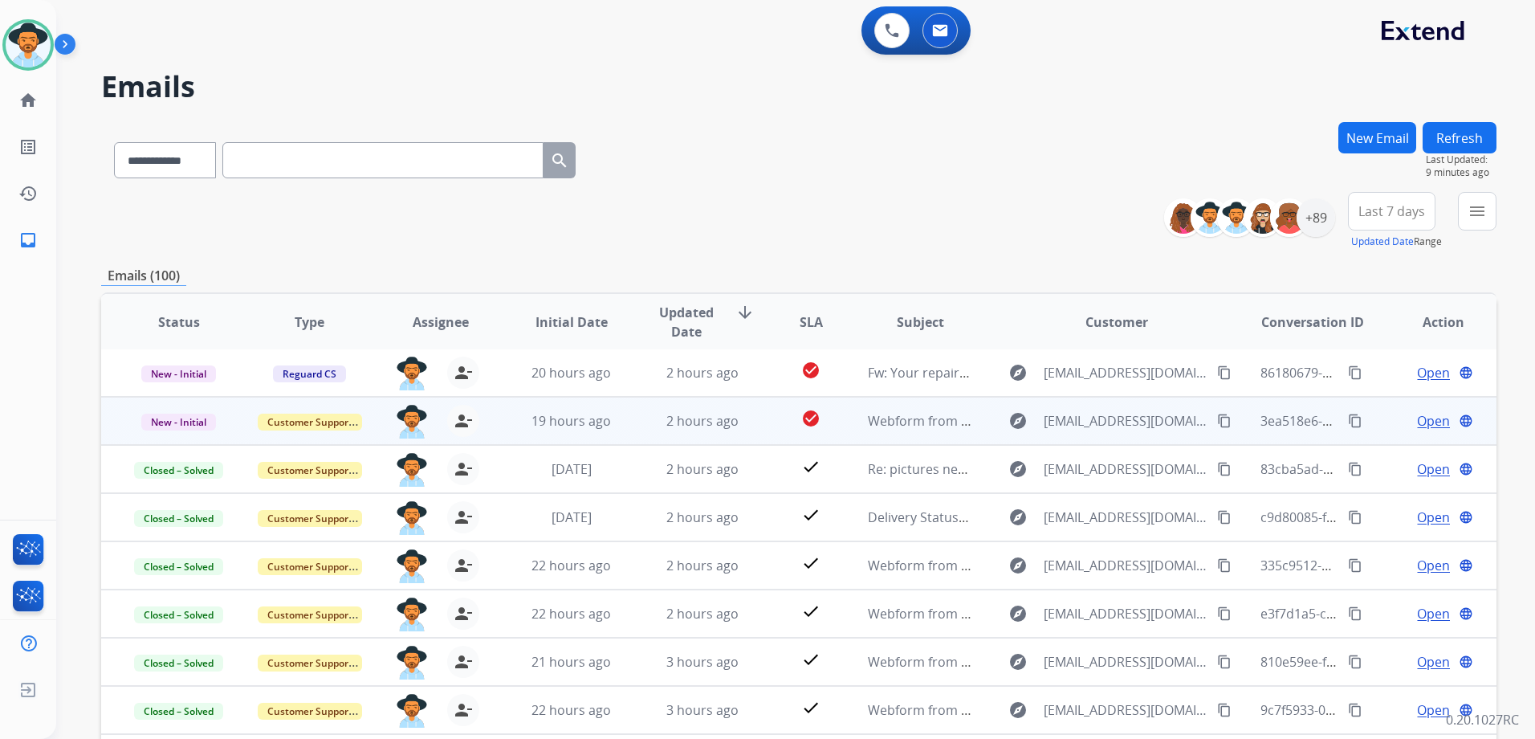
click at [1376, 432] on td "Open language" at bounding box center [1431, 421] width 131 height 48
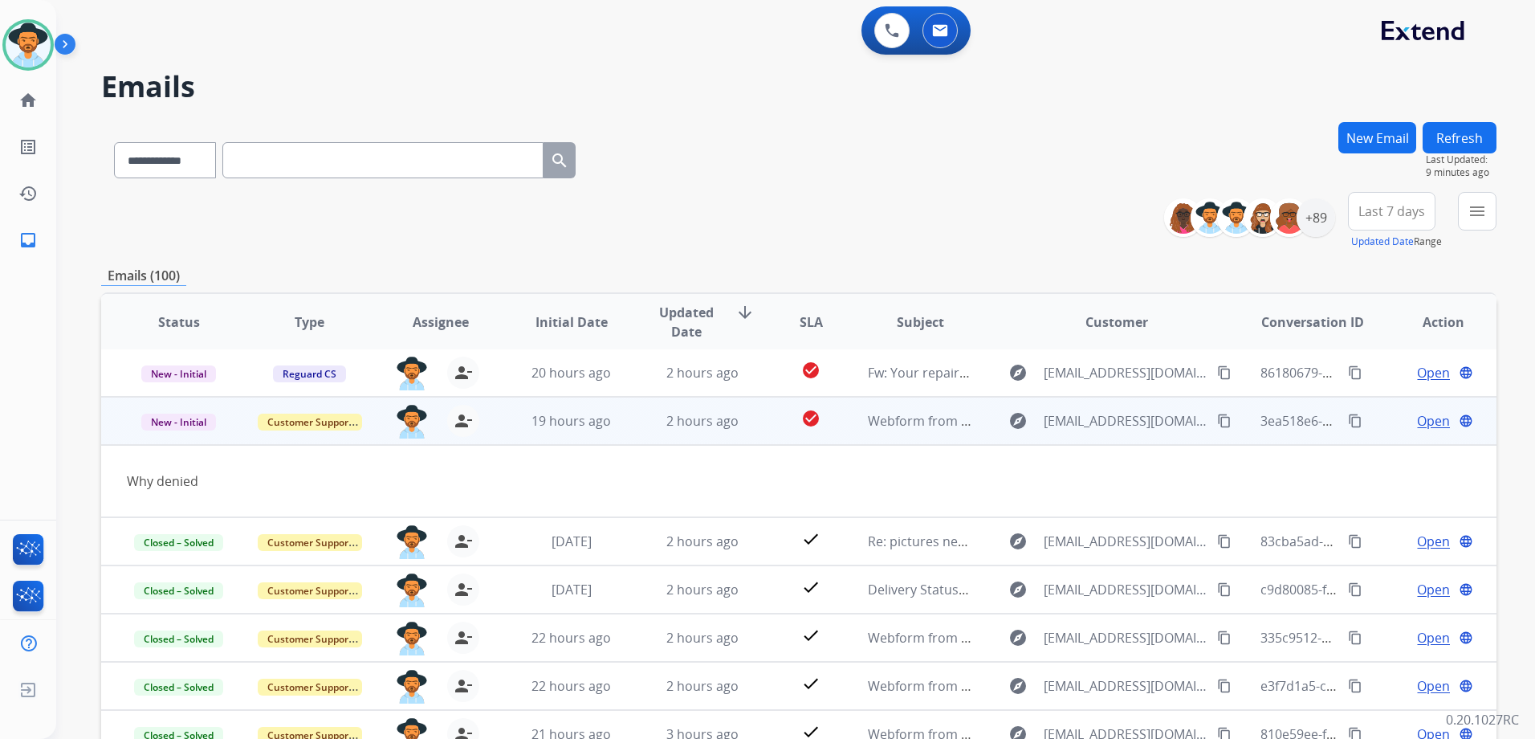
scroll to position [48, 0]
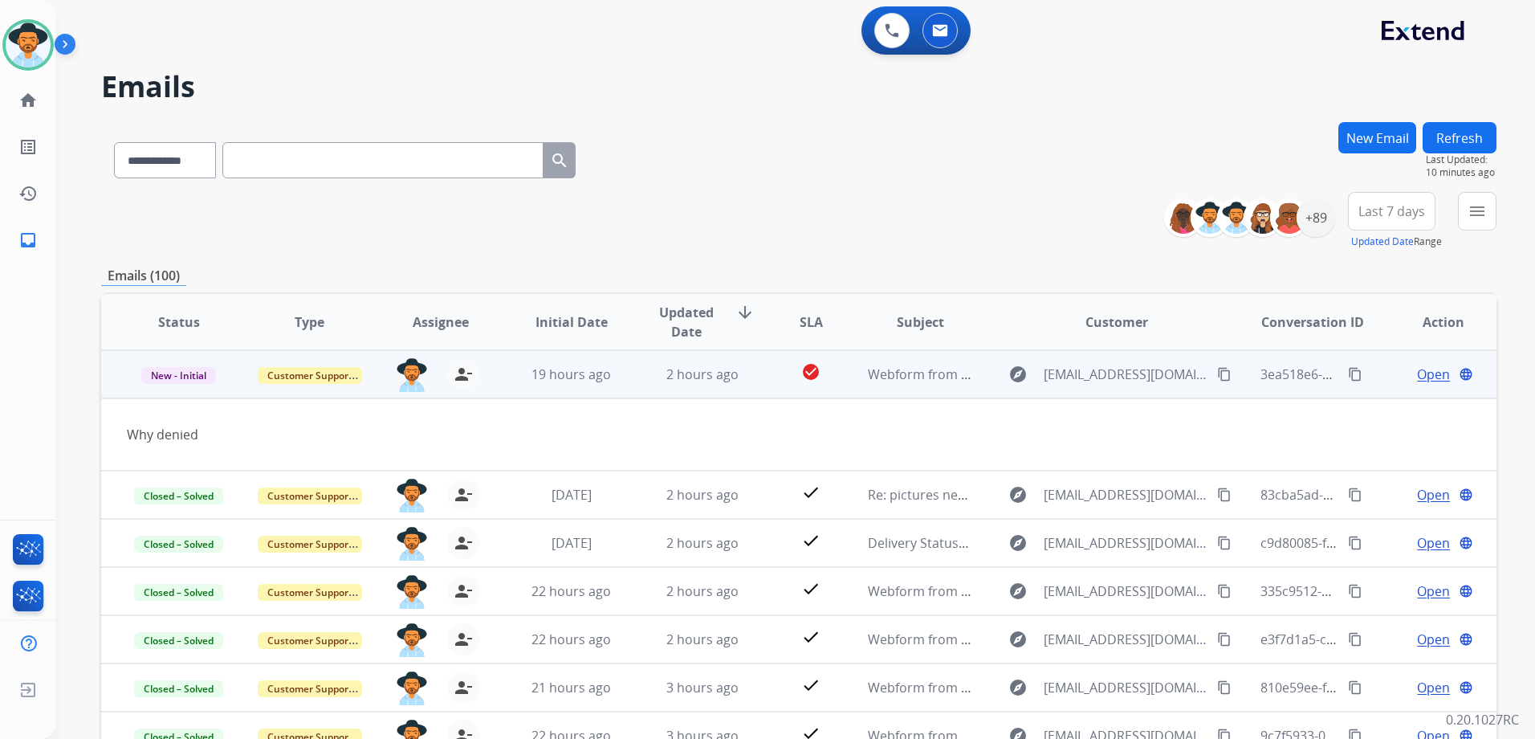
click at [1371, 384] on td "Open language" at bounding box center [1431, 374] width 131 height 48
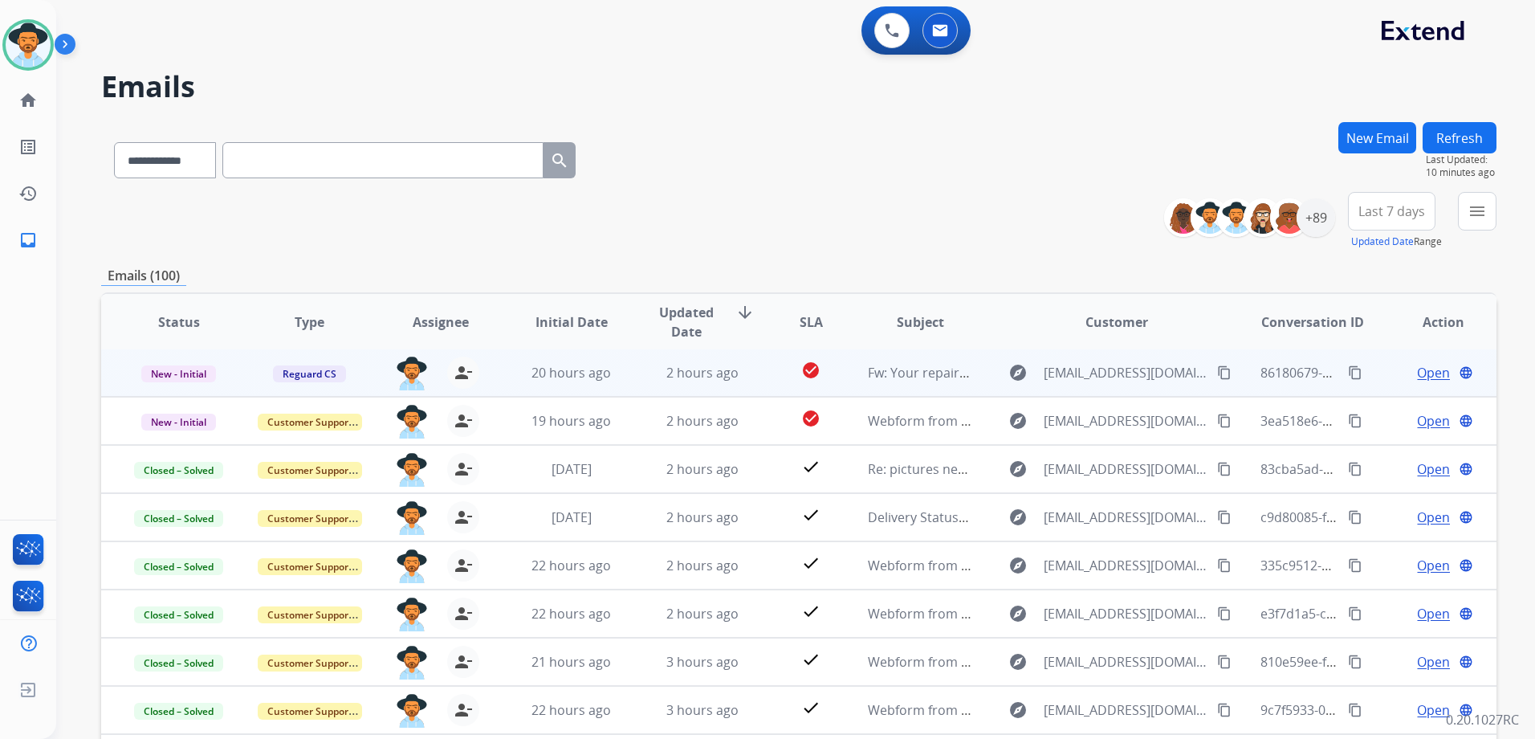
click at [1369, 380] on td "Open language" at bounding box center [1431, 372] width 131 height 48
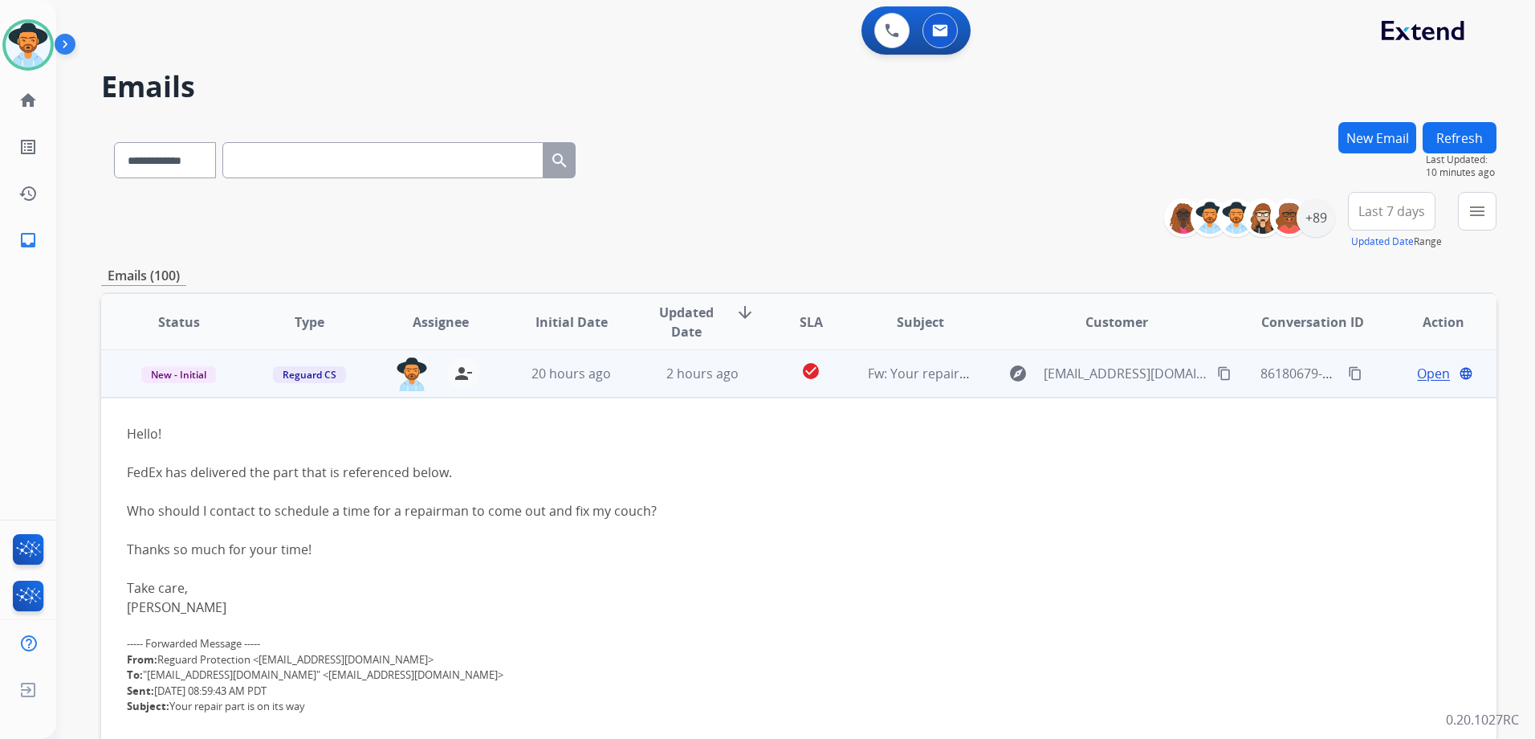
scroll to position [0, 0]
click at [1369, 380] on td "Open language" at bounding box center [1431, 374] width 131 height 48
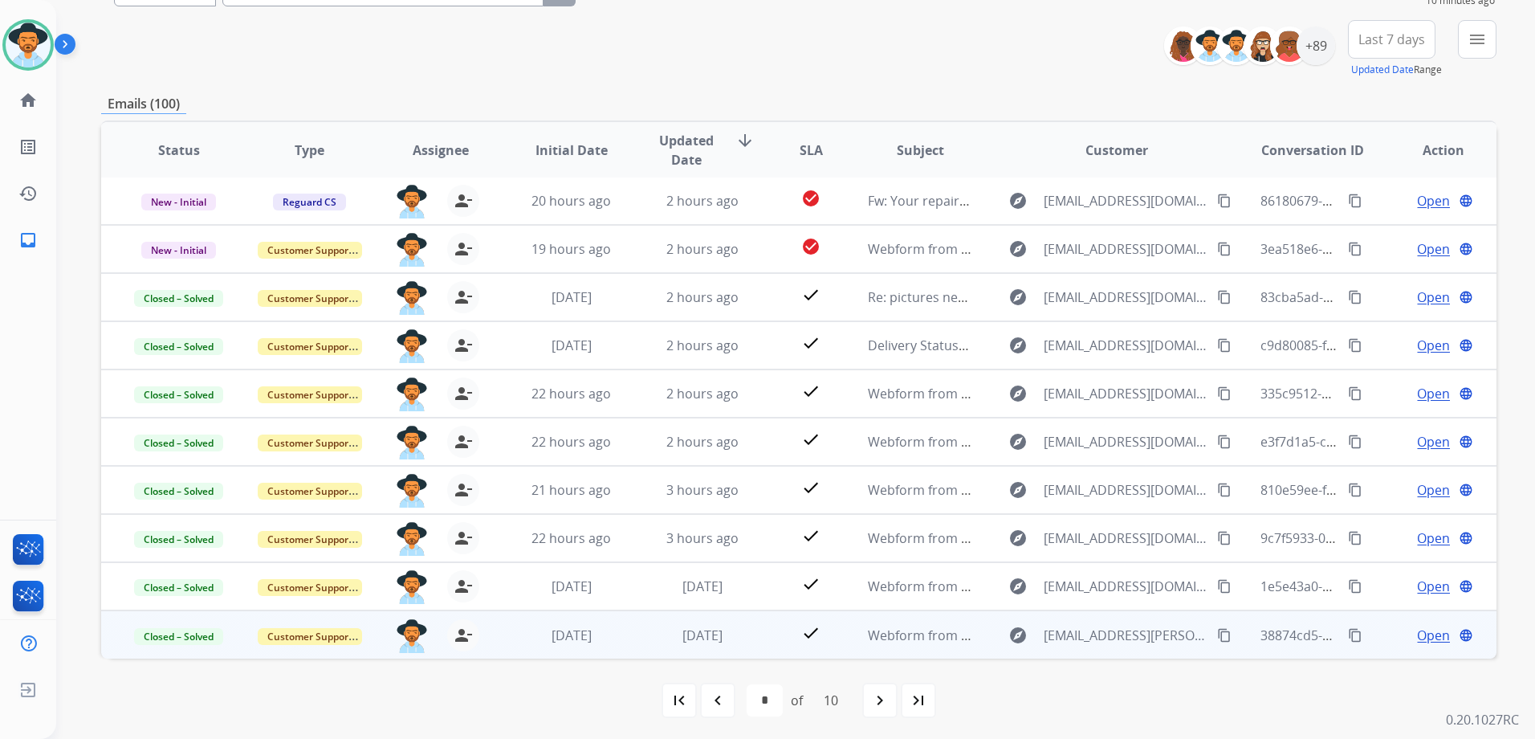
scroll to position [175, 0]
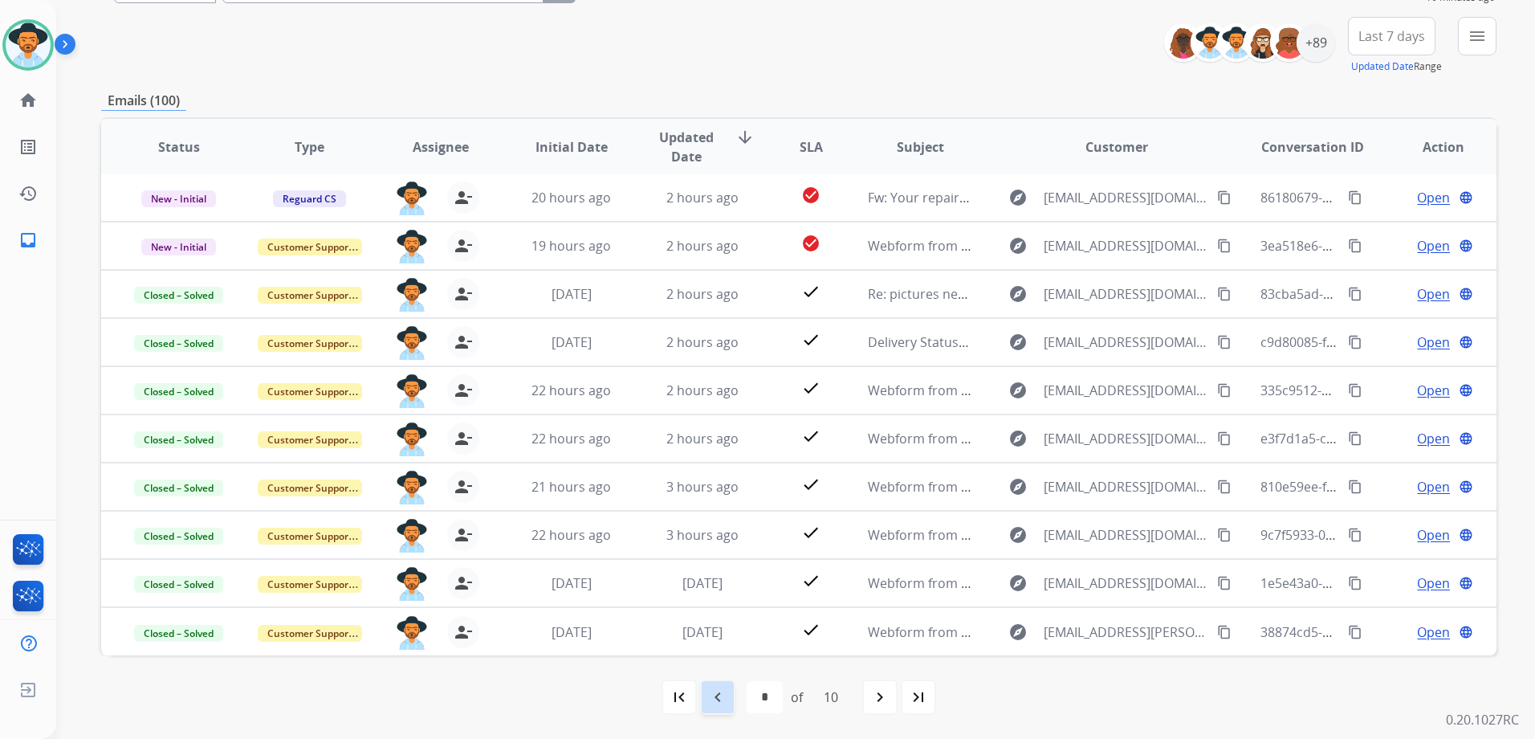
click at [714, 698] on mat-icon "navigate_before" at bounding box center [717, 696] width 19 height 19
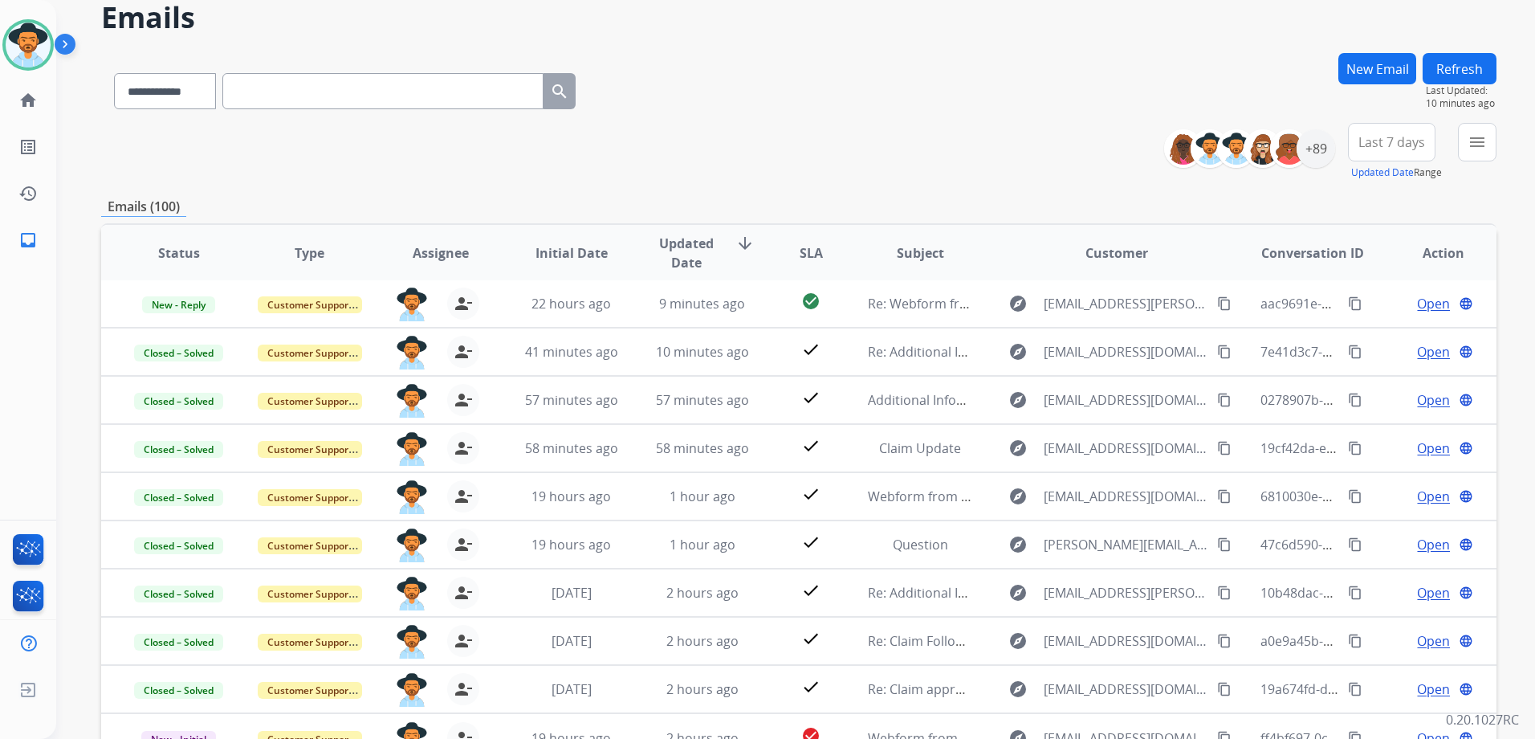
scroll to position [161, 0]
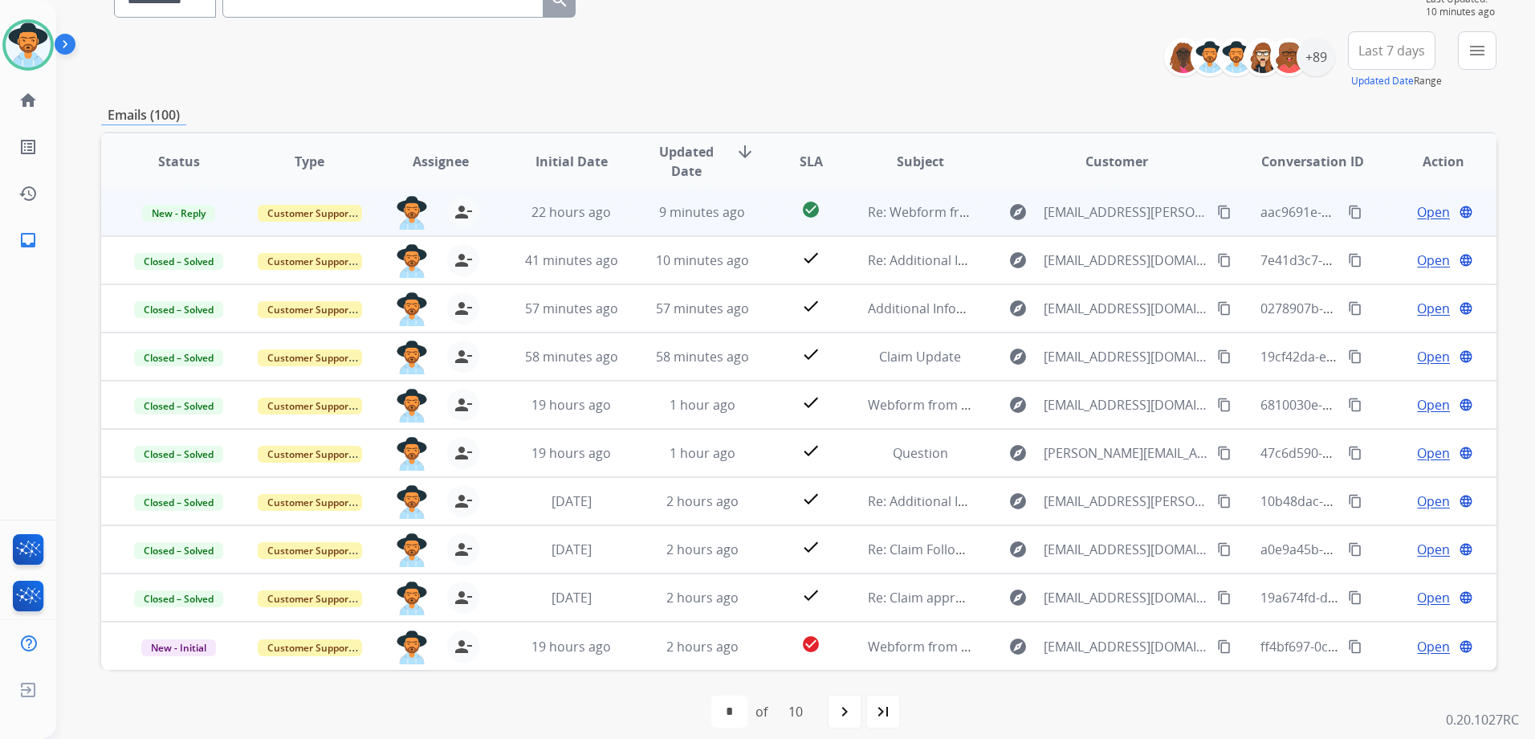
click at [1375, 222] on td "Open language" at bounding box center [1431, 212] width 131 height 48
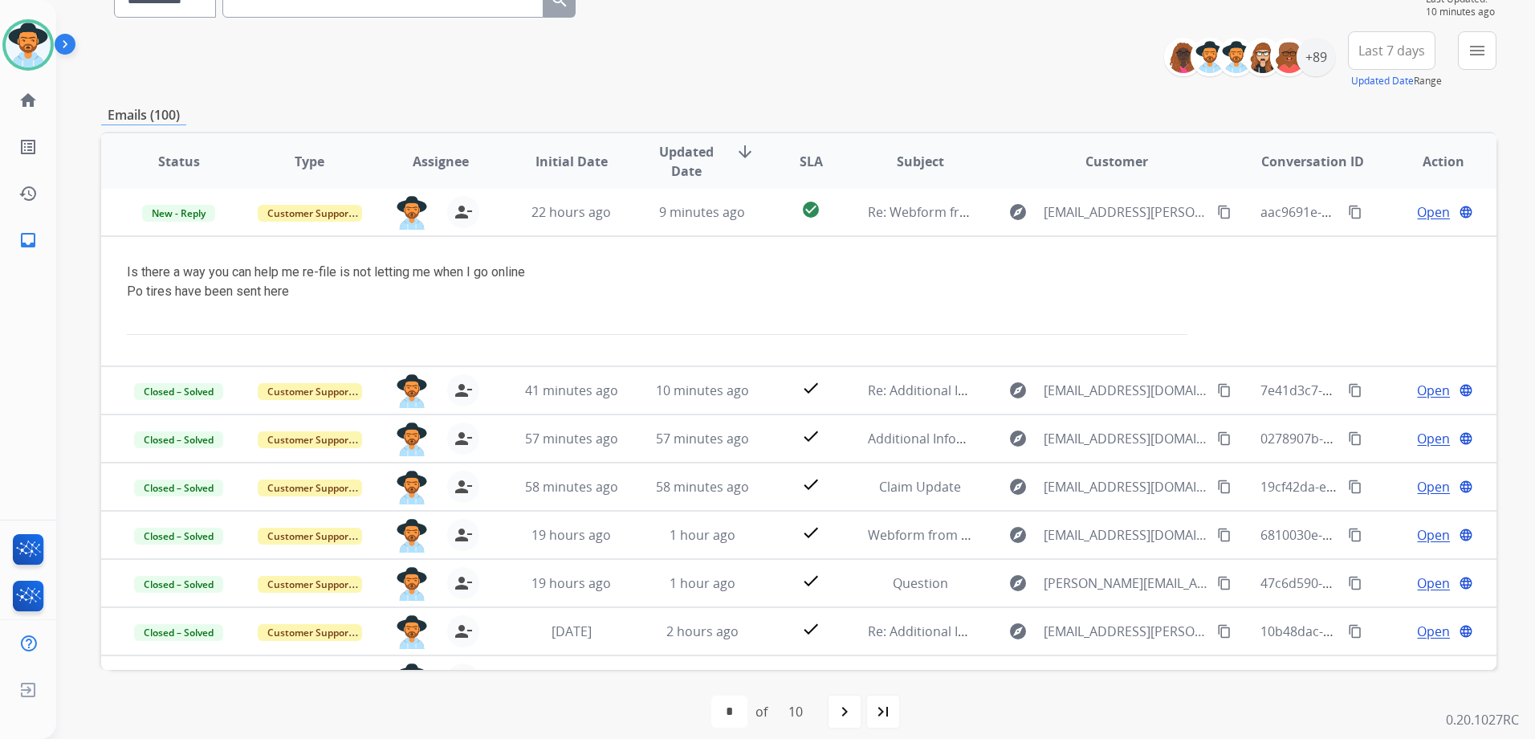
scroll to position [0, 0]
click at [26, 30] on img at bounding box center [28, 44] width 45 height 45
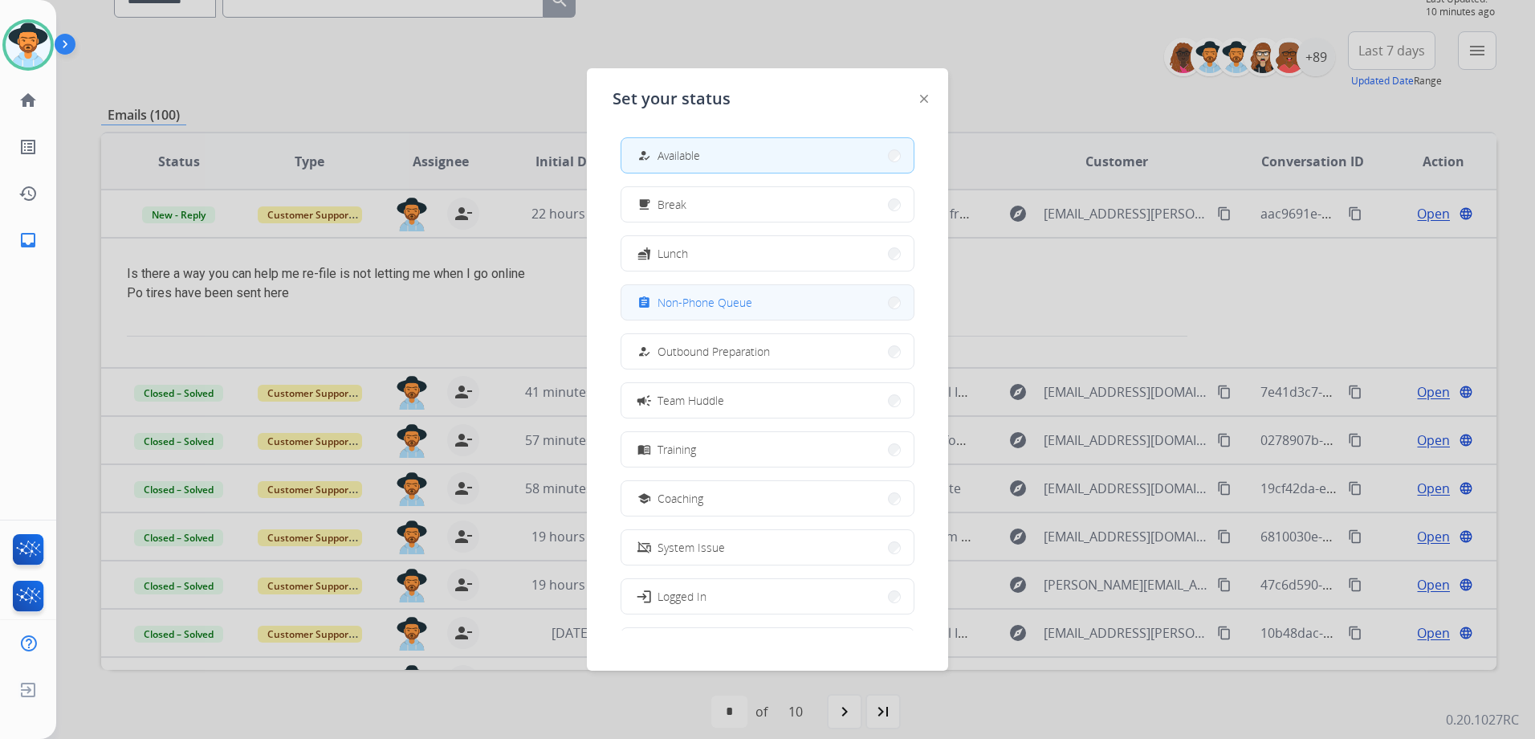
click at [734, 296] on span "Non-Phone Queue" at bounding box center [705, 302] width 95 height 17
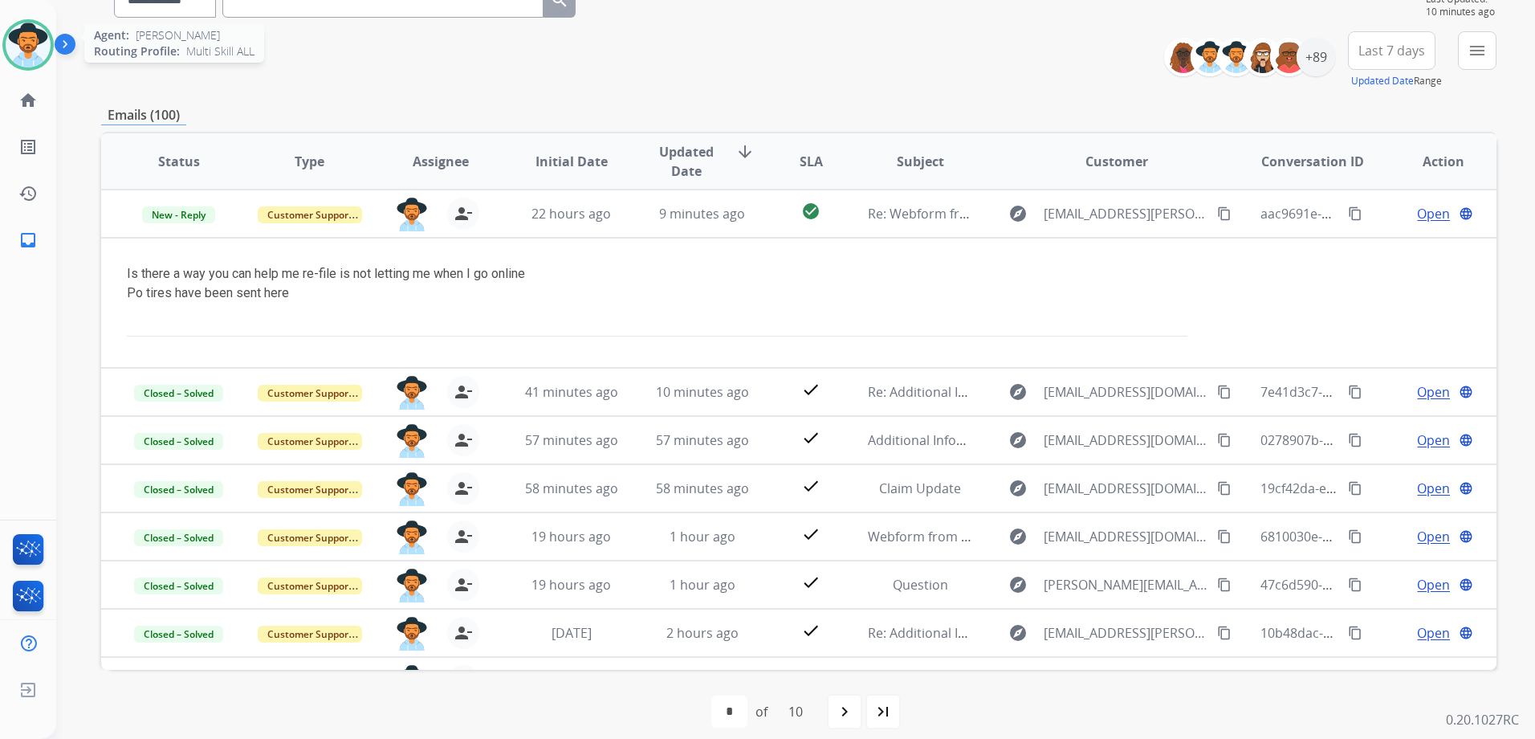
click at [16, 47] on img at bounding box center [28, 44] width 45 height 45
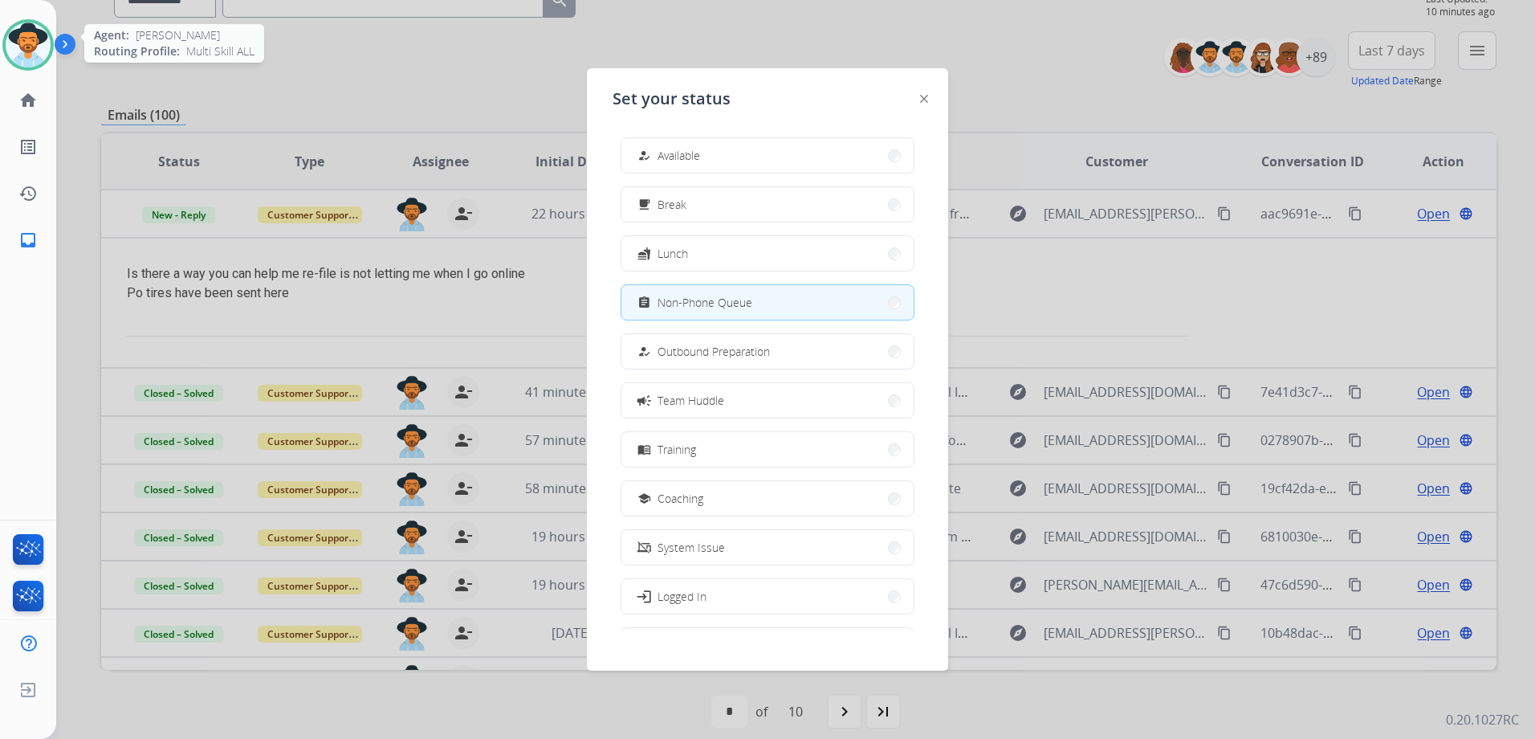
click at [15, 47] on img at bounding box center [28, 44] width 45 height 45
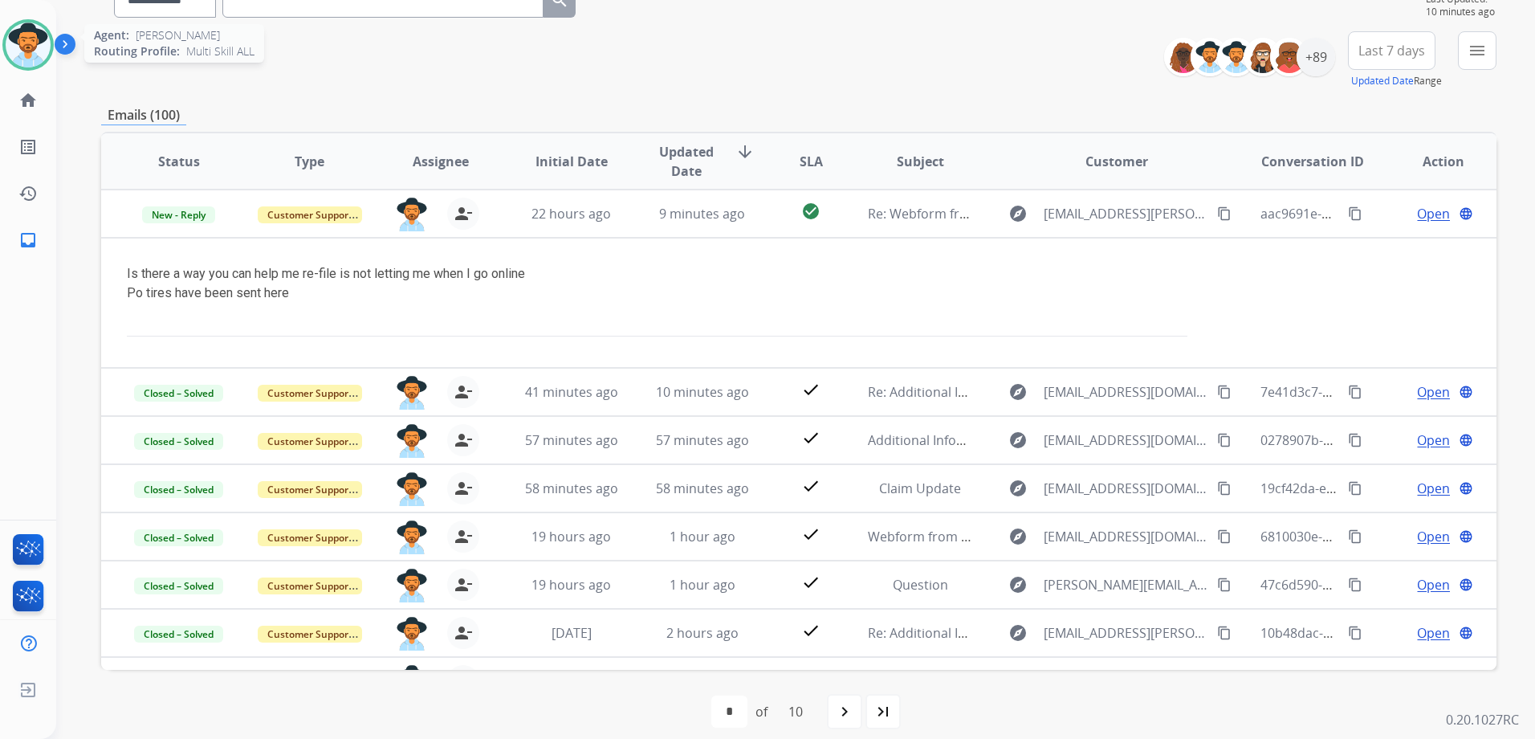
click at [25, 43] on img at bounding box center [28, 44] width 45 height 45
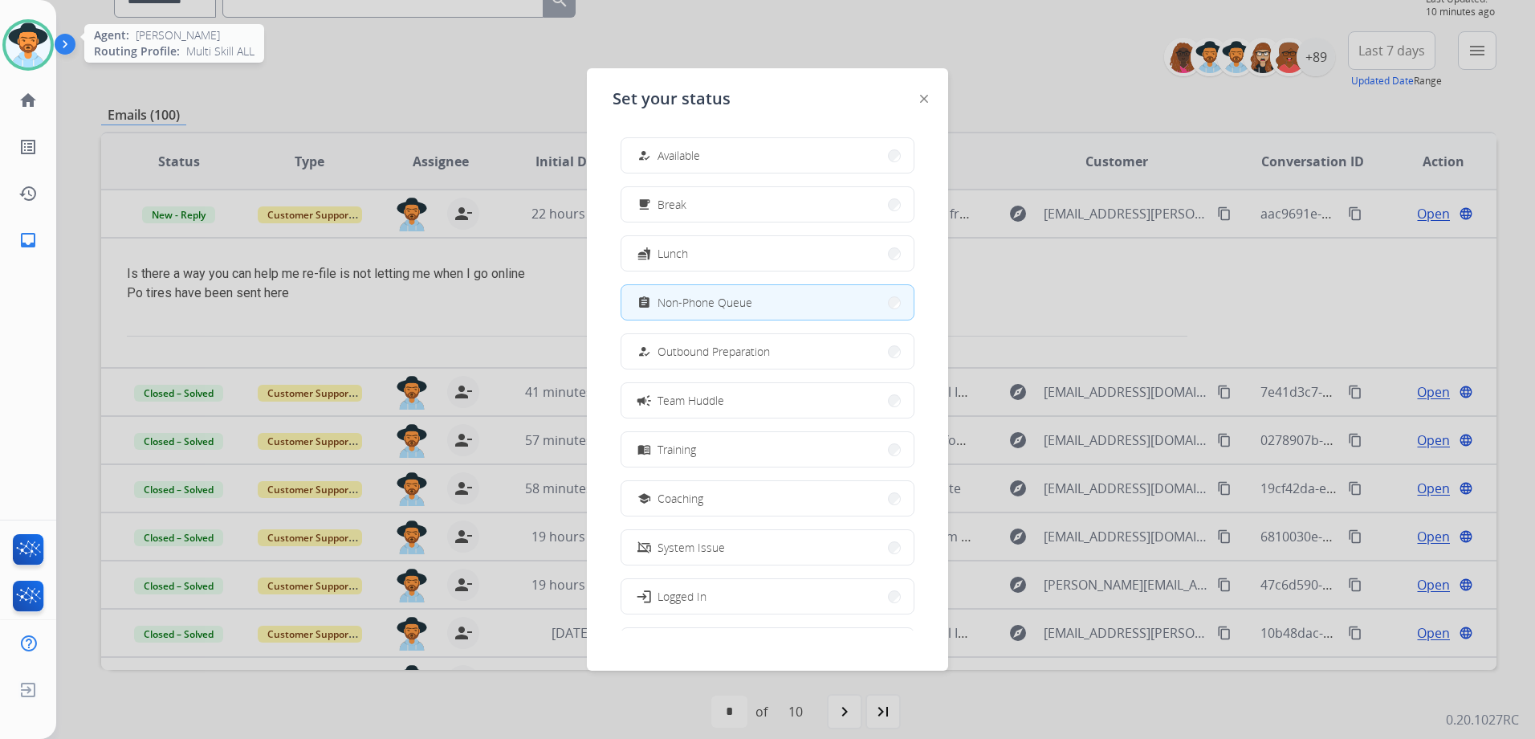
click at [25, 43] on img at bounding box center [28, 44] width 45 height 45
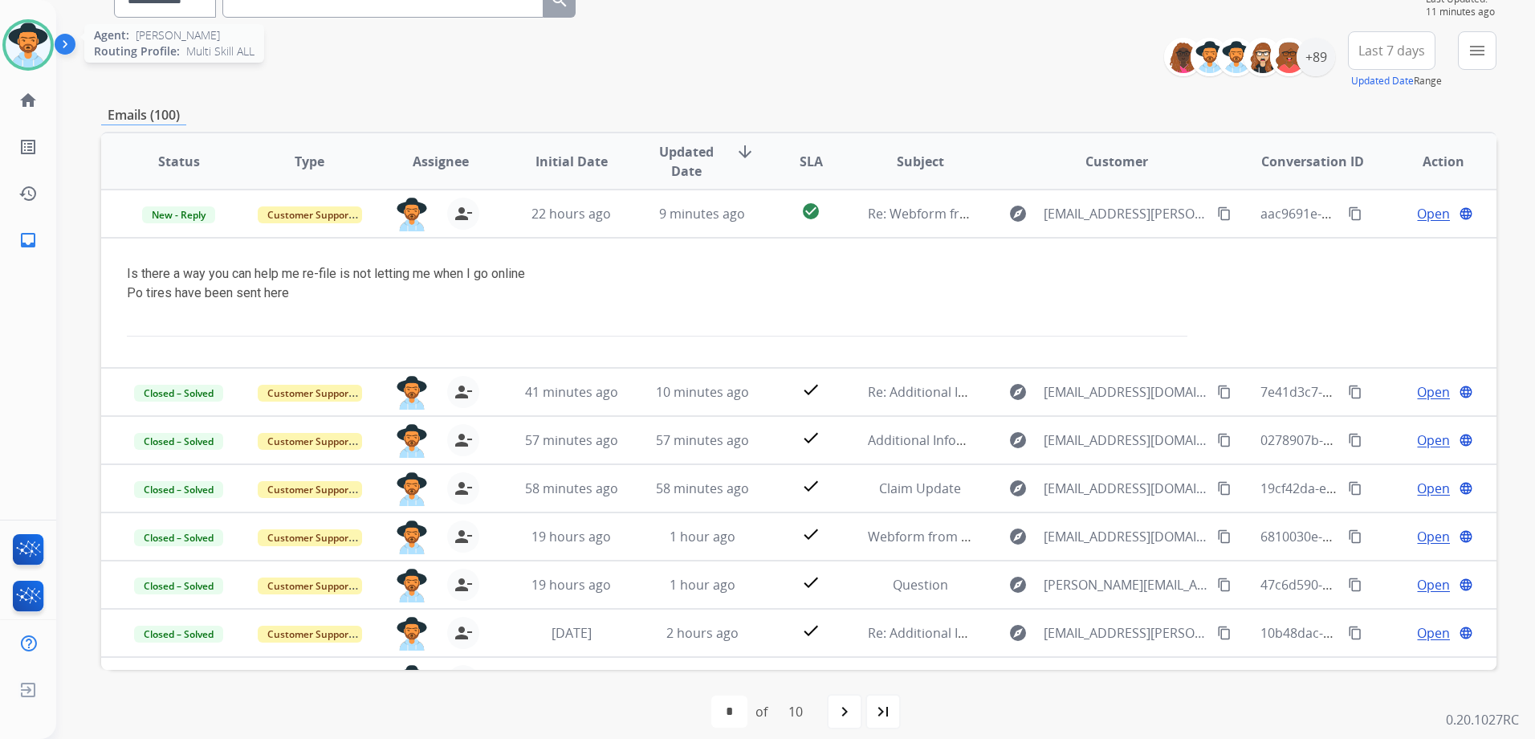
click at [35, 50] on img at bounding box center [28, 44] width 45 height 45
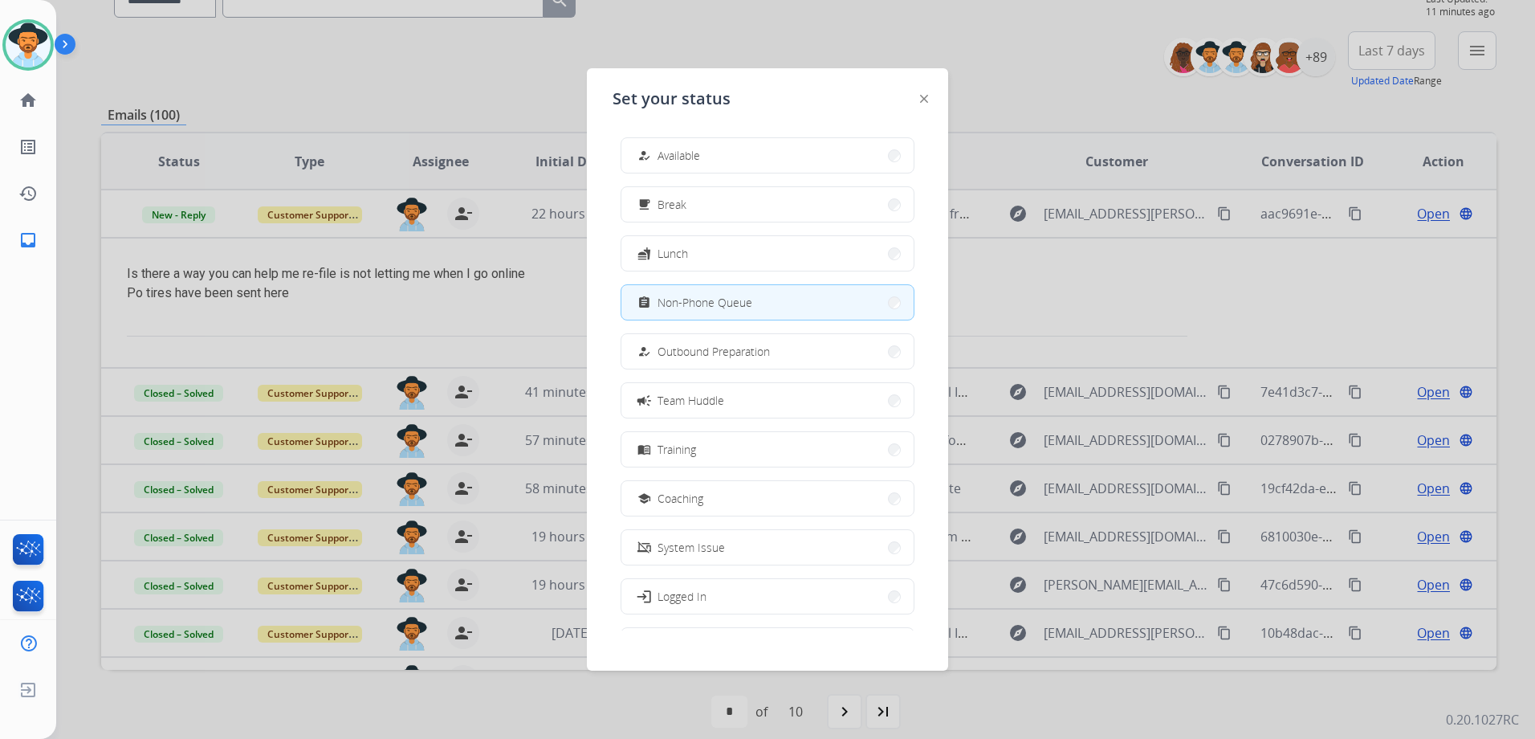
click at [356, 97] on div at bounding box center [767, 369] width 1535 height 739
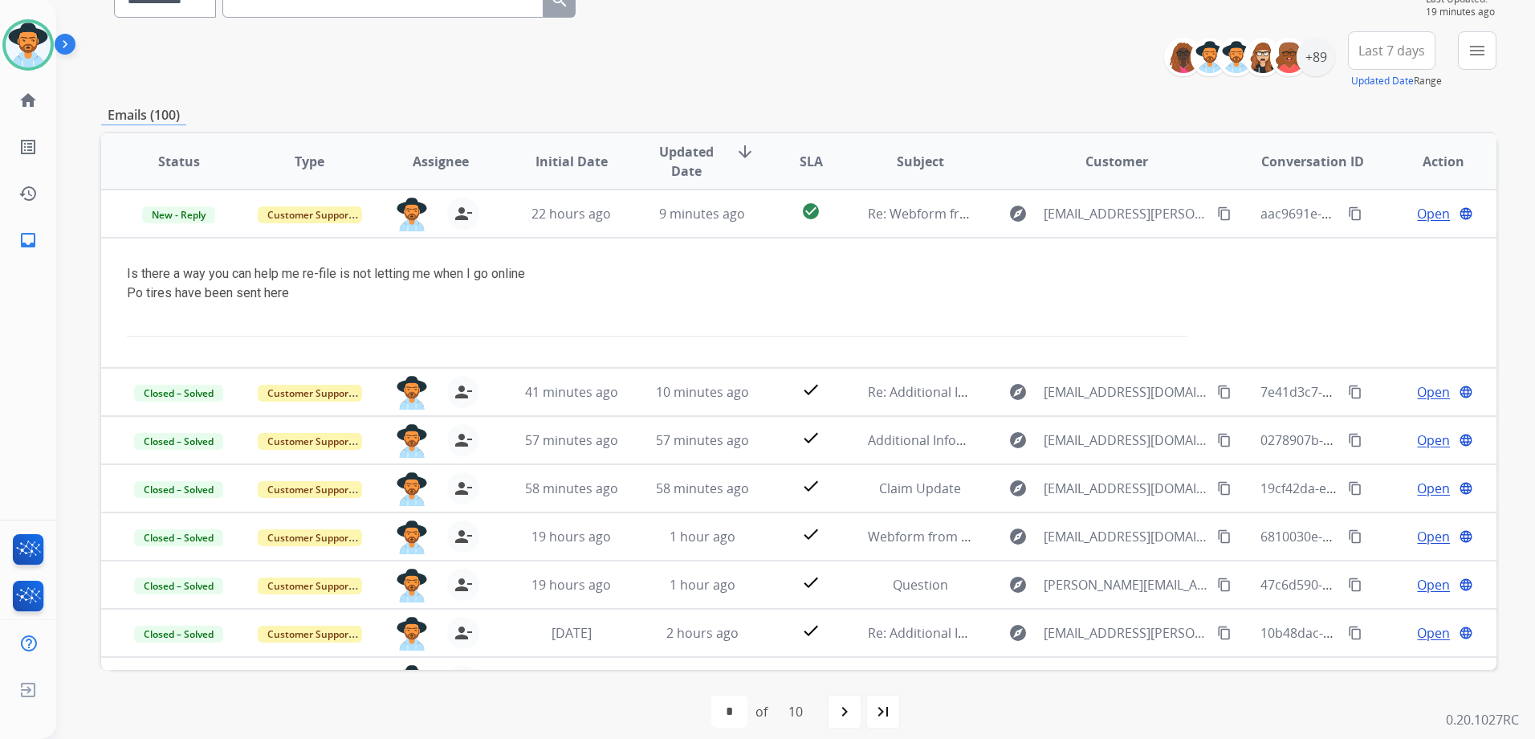
click at [650, 57] on div "**********" at bounding box center [798, 60] width 1395 height 58
click at [22, 46] on img at bounding box center [28, 44] width 45 height 45
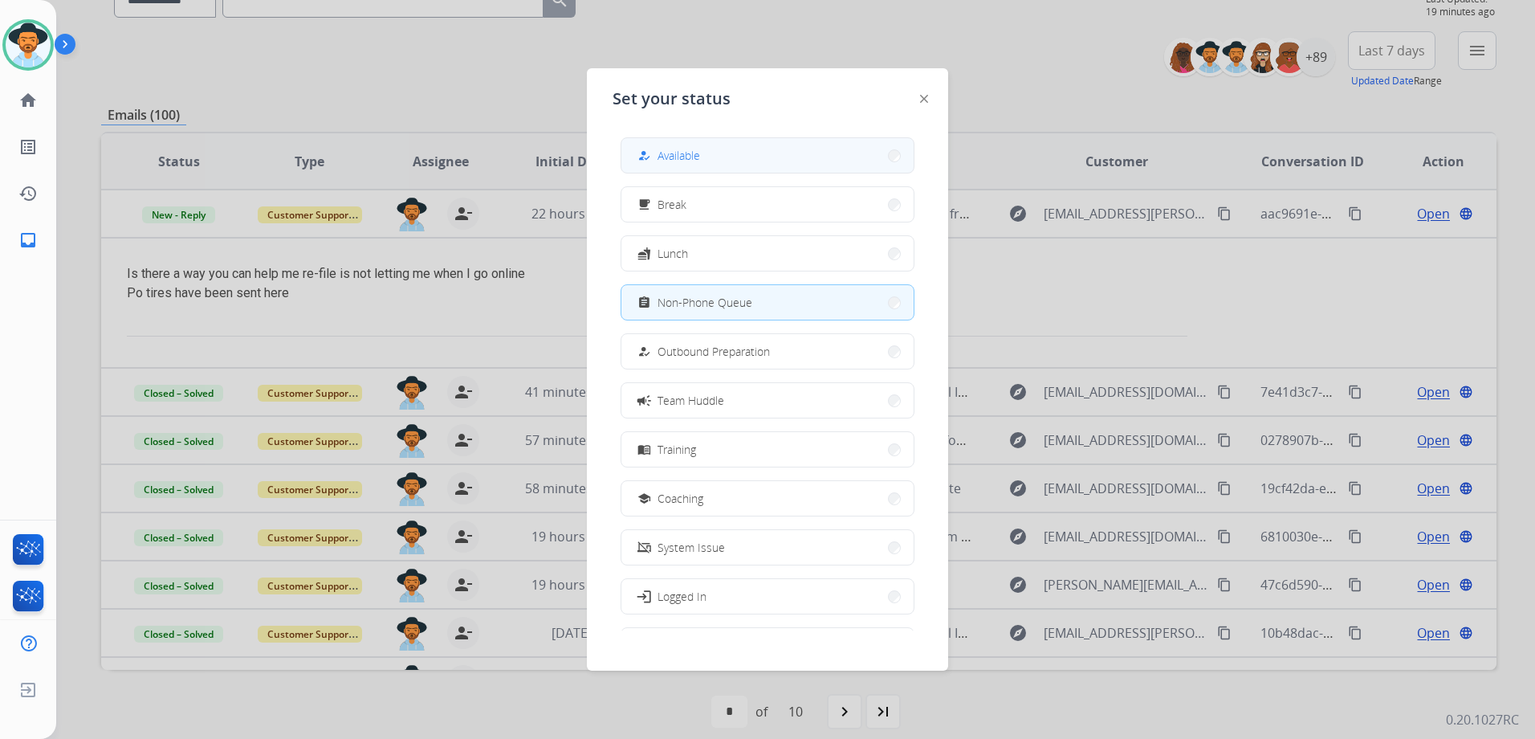
click at [707, 149] on button "how_to_reg Available" at bounding box center [767, 155] width 292 height 35
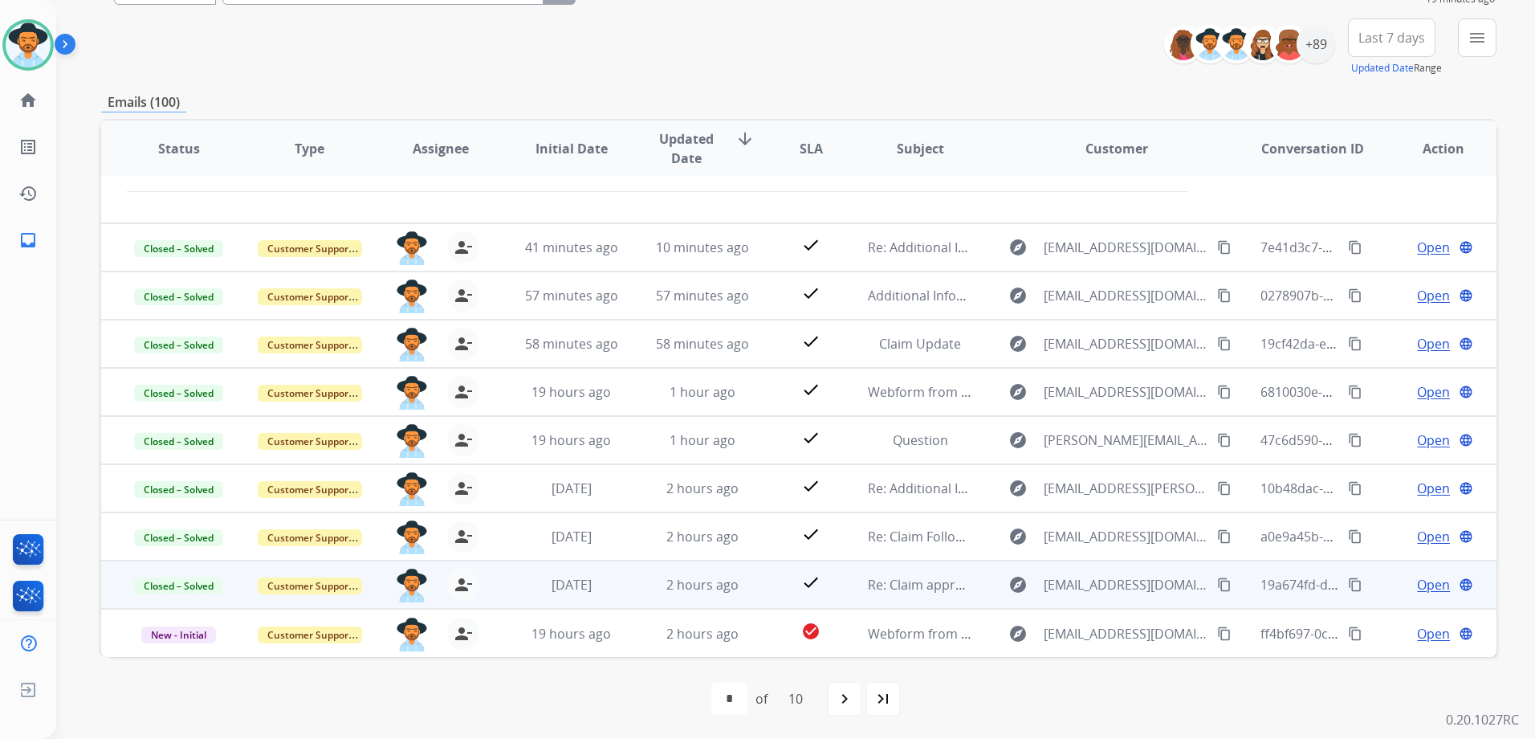
scroll to position [175, 0]
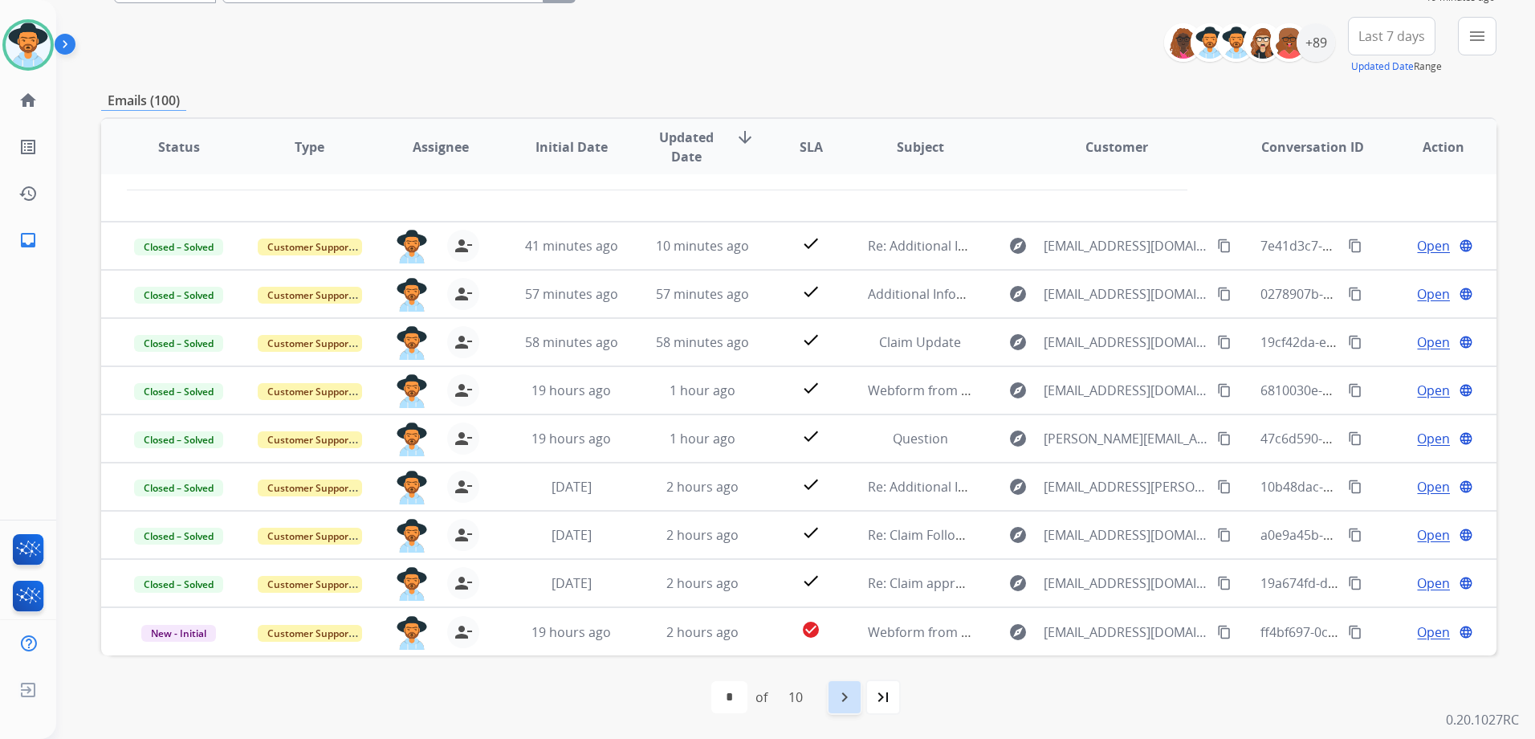
click at [859, 704] on div "navigate_next" at bounding box center [844, 696] width 35 height 35
select select "*"
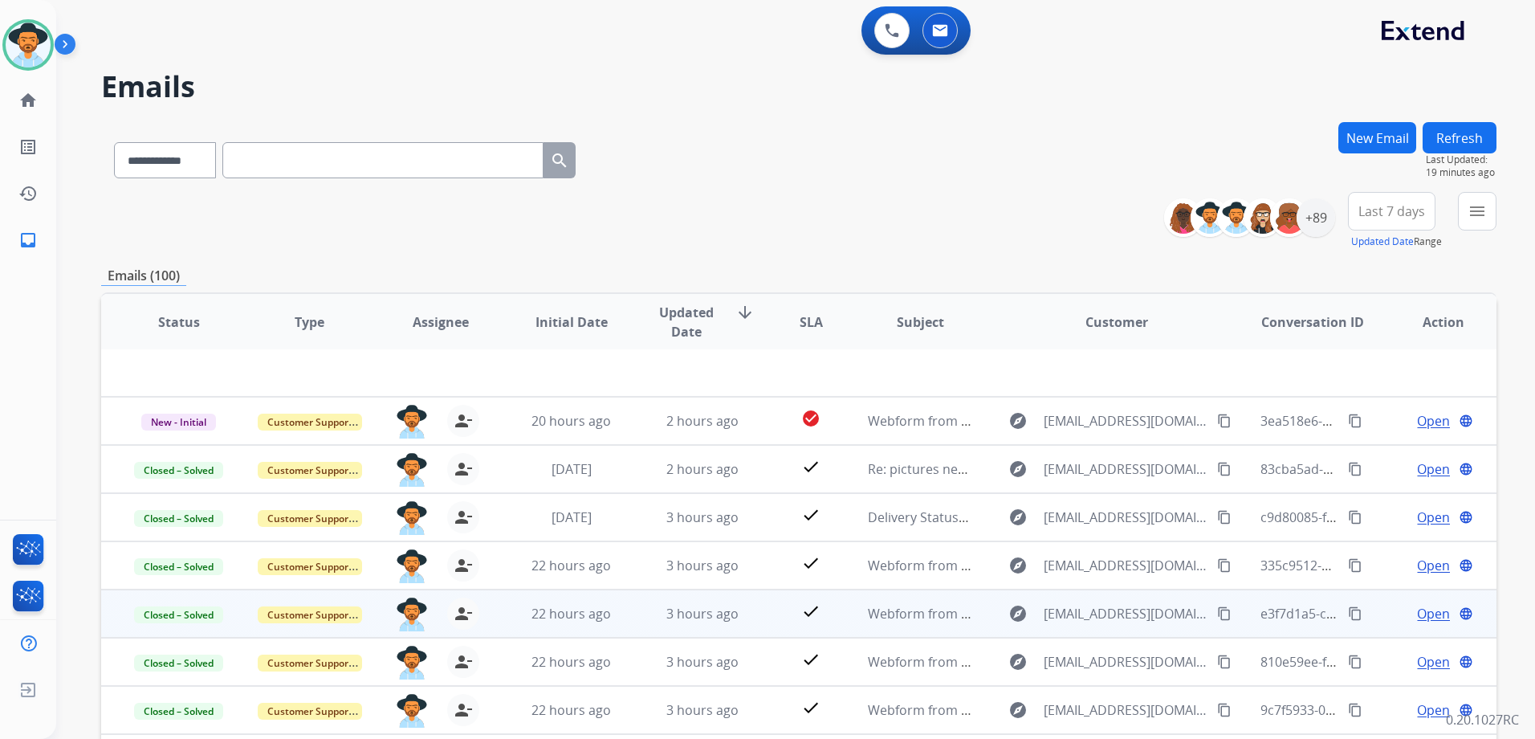
scroll to position [0, 0]
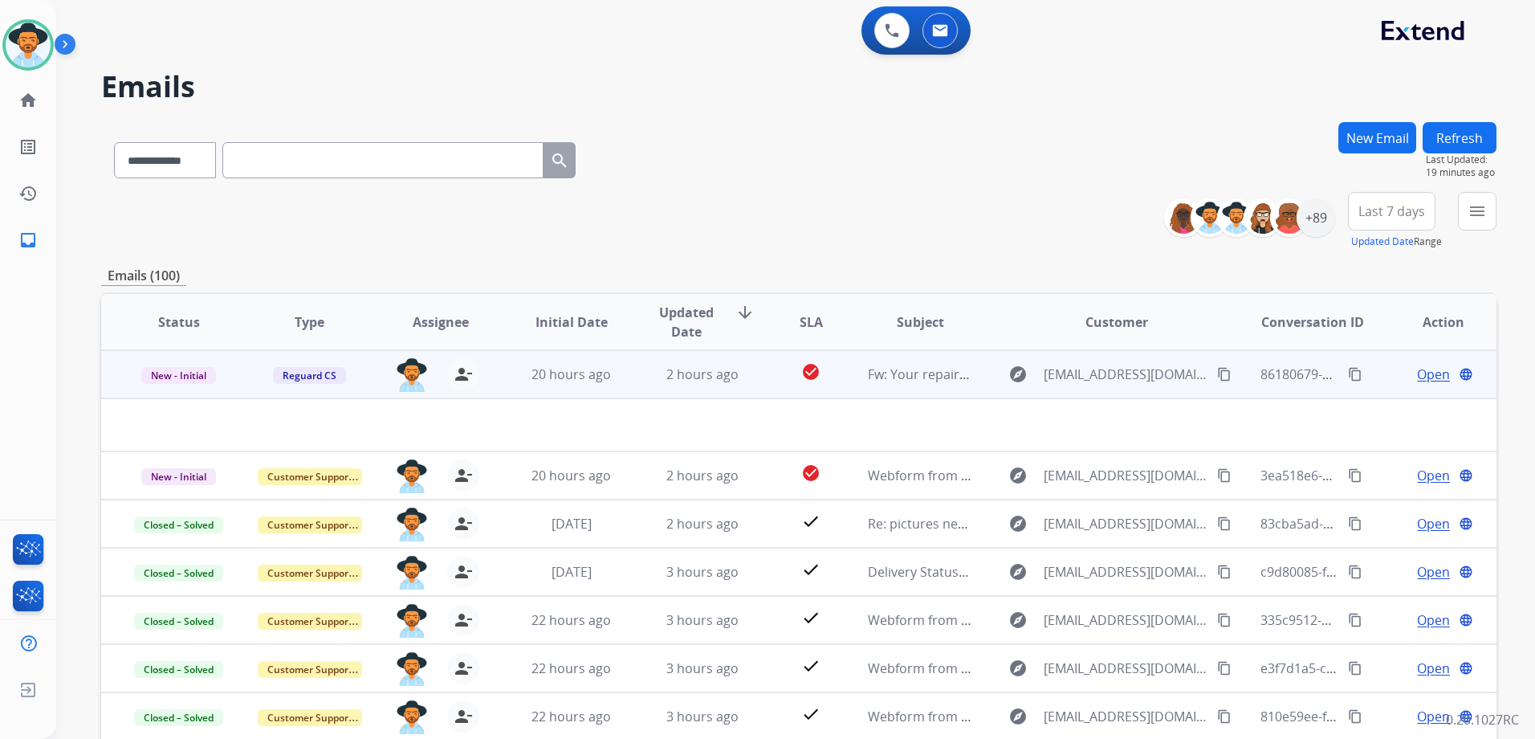
click at [1418, 371] on span "Open" at bounding box center [1433, 374] width 33 height 19
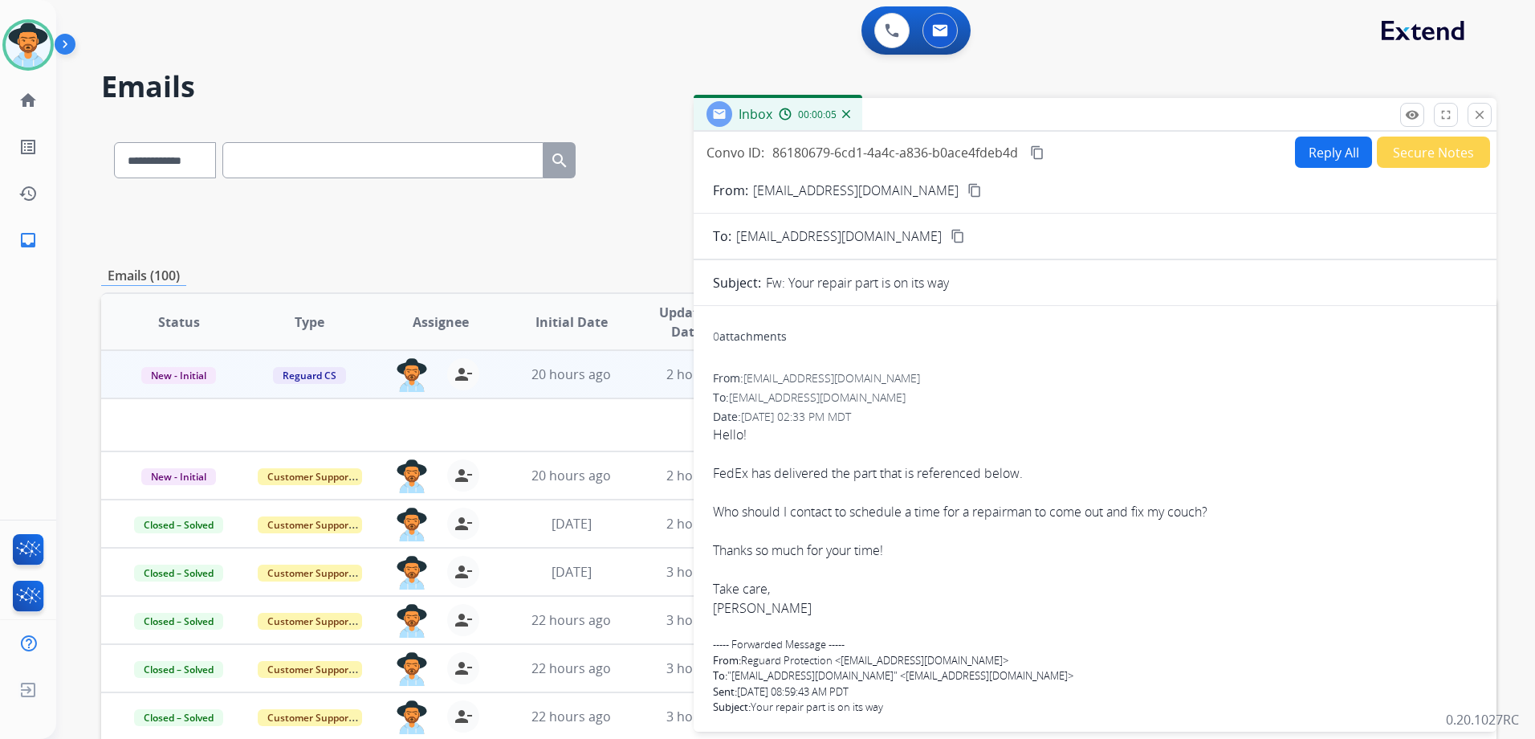
drag, startPoint x: 1486, startPoint y: 113, endPoint x: 1477, endPoint y: 119, distance: 10.5
click at [1485, 116] on mat-icon "close" at bounding box center [1479, 115] width 14 height 14
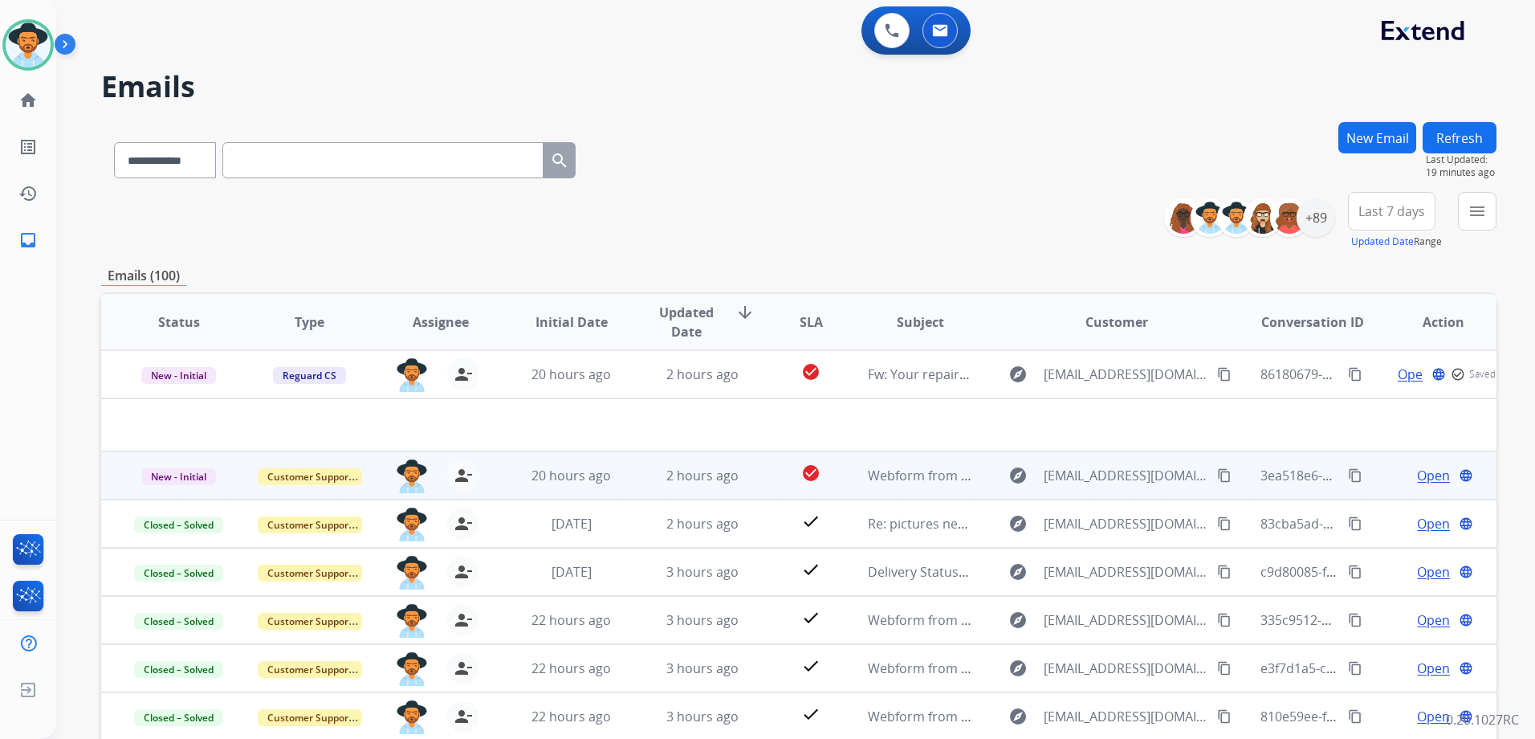
click at [1417, 475] on span "Open" at bounding box center [1433, 475] width 33 height 19
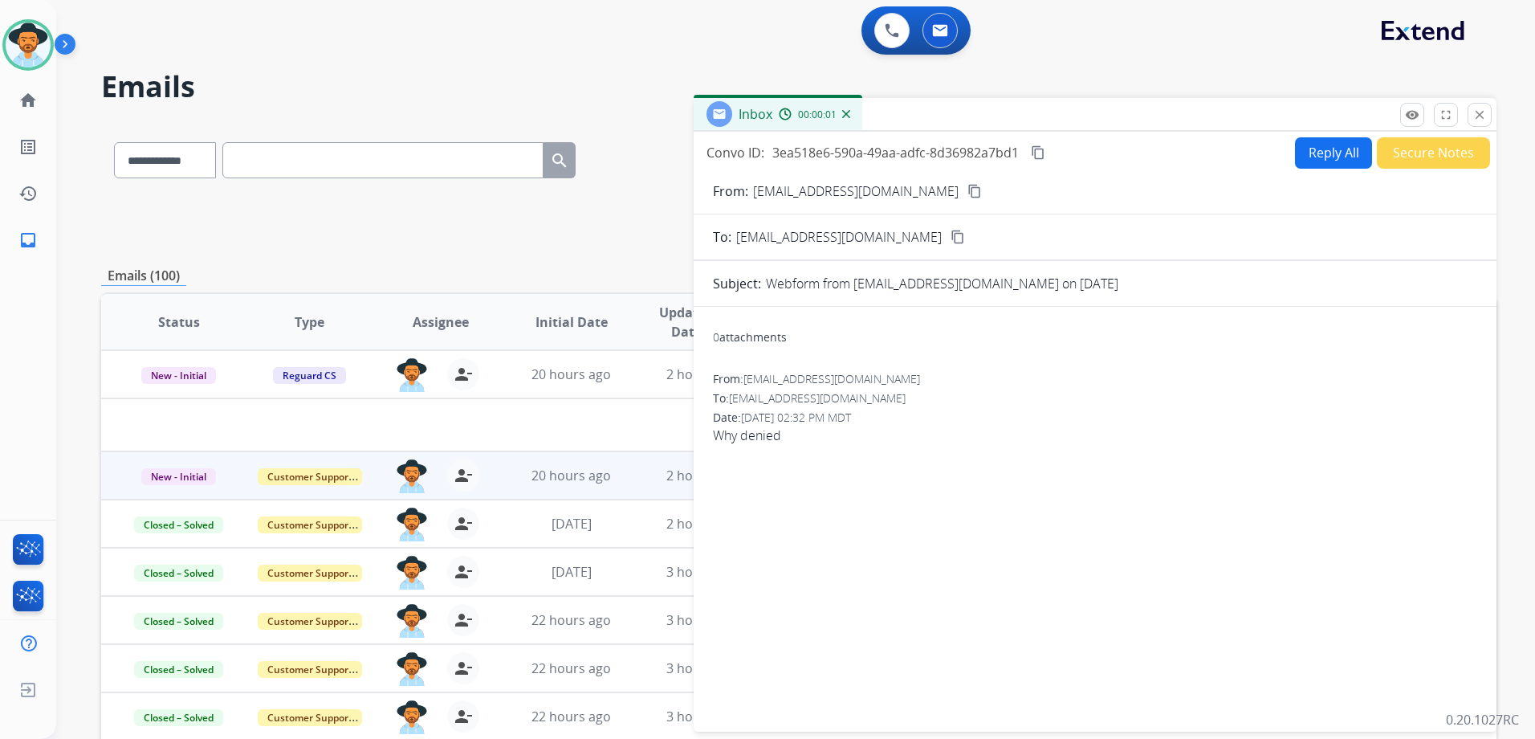
click at [967, 189] on mat-icon "content_copy" at bounding box center [974, 191] width 14 height 14
click at [1340, 156] on button "Reply All" at bounding box center [1333, 152] width 77 height 31
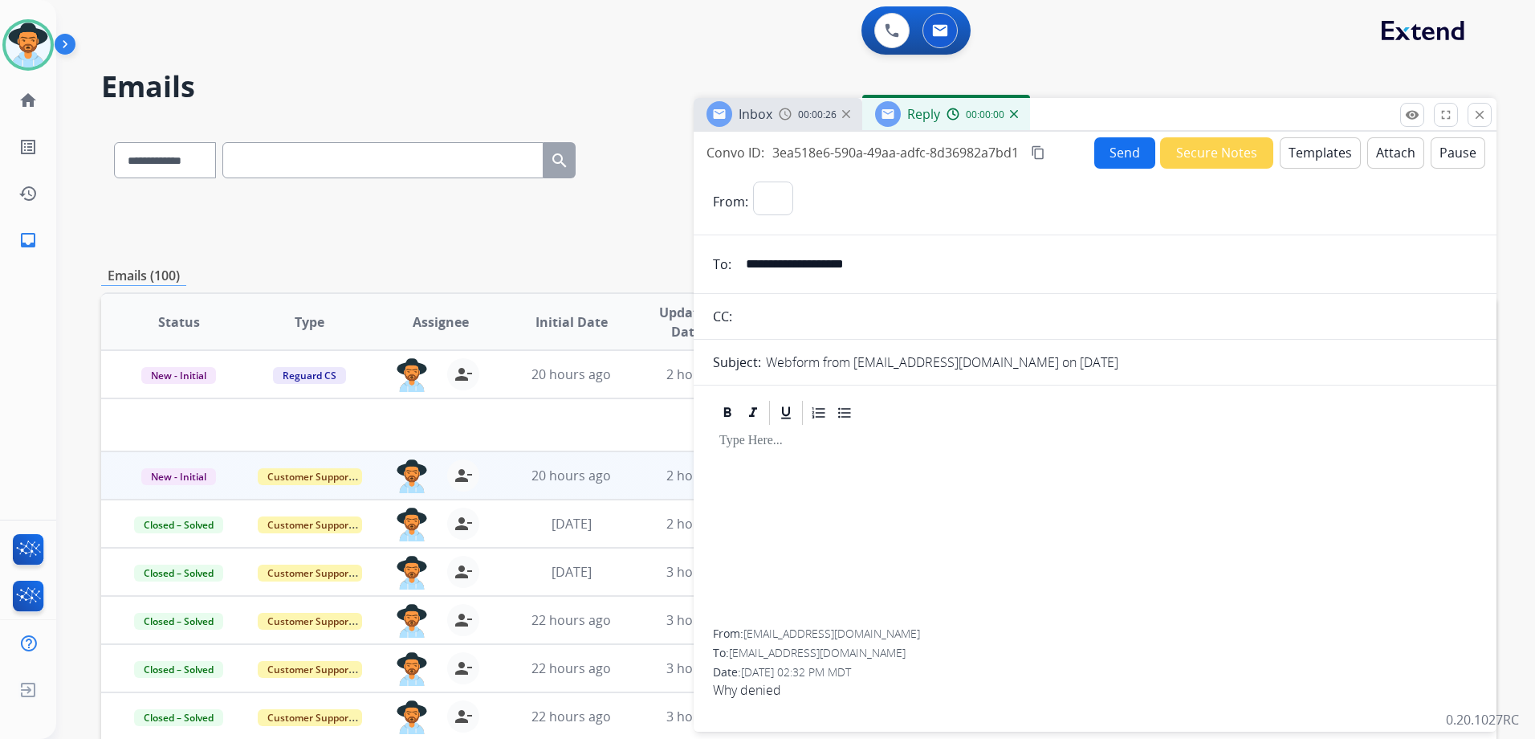
select select "**********"
click at [1338, 161] on button "Templates" at bounding box center [1320, 152] width 81 height 31
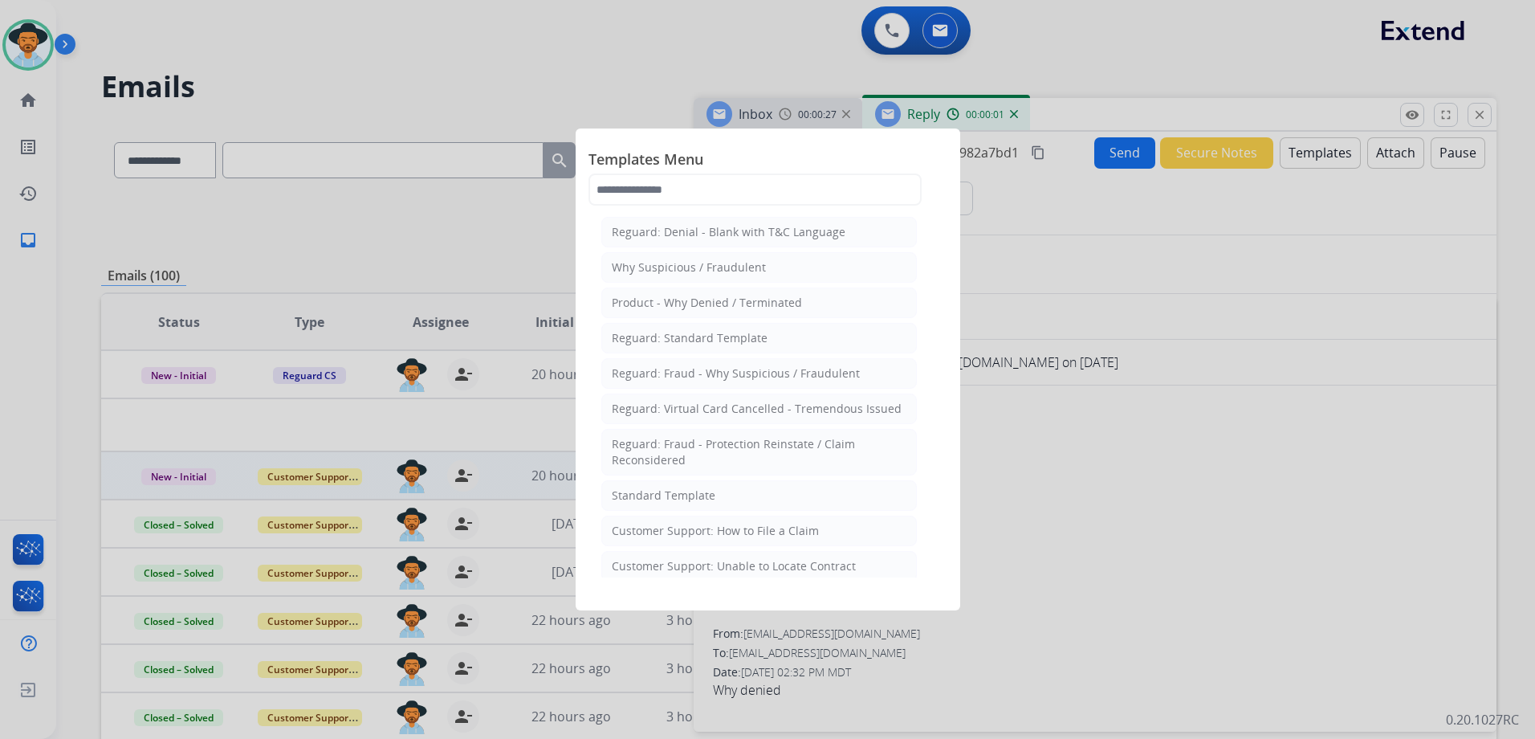
drag, startPoint x: 740, startPoint y: 499, endPoint x: 1028, endPoint y: 535, distance: 289.6
click at [744, 500] on li "Standard Template" at bounding box center [759, 495] width 316 height 31
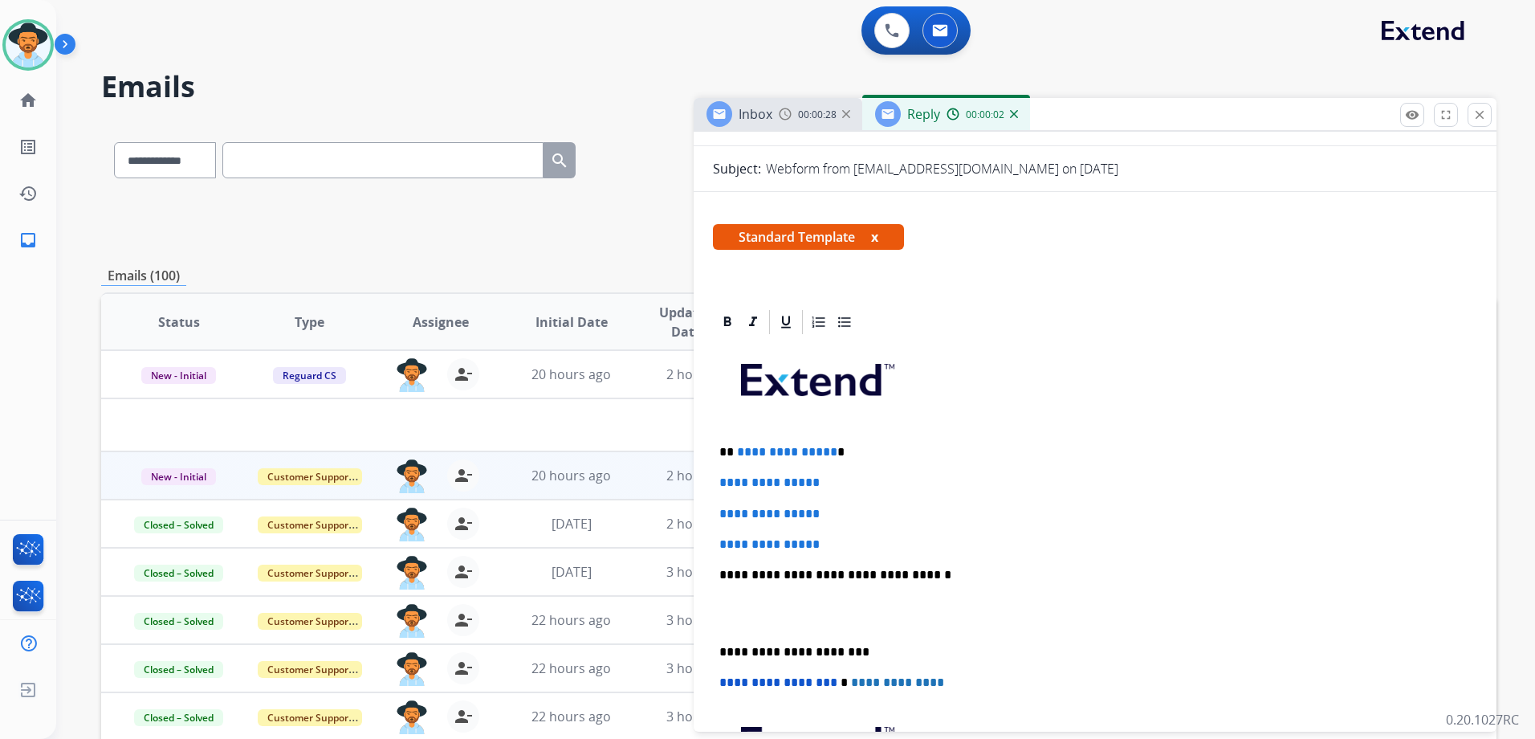
scroll to position [401, 0]
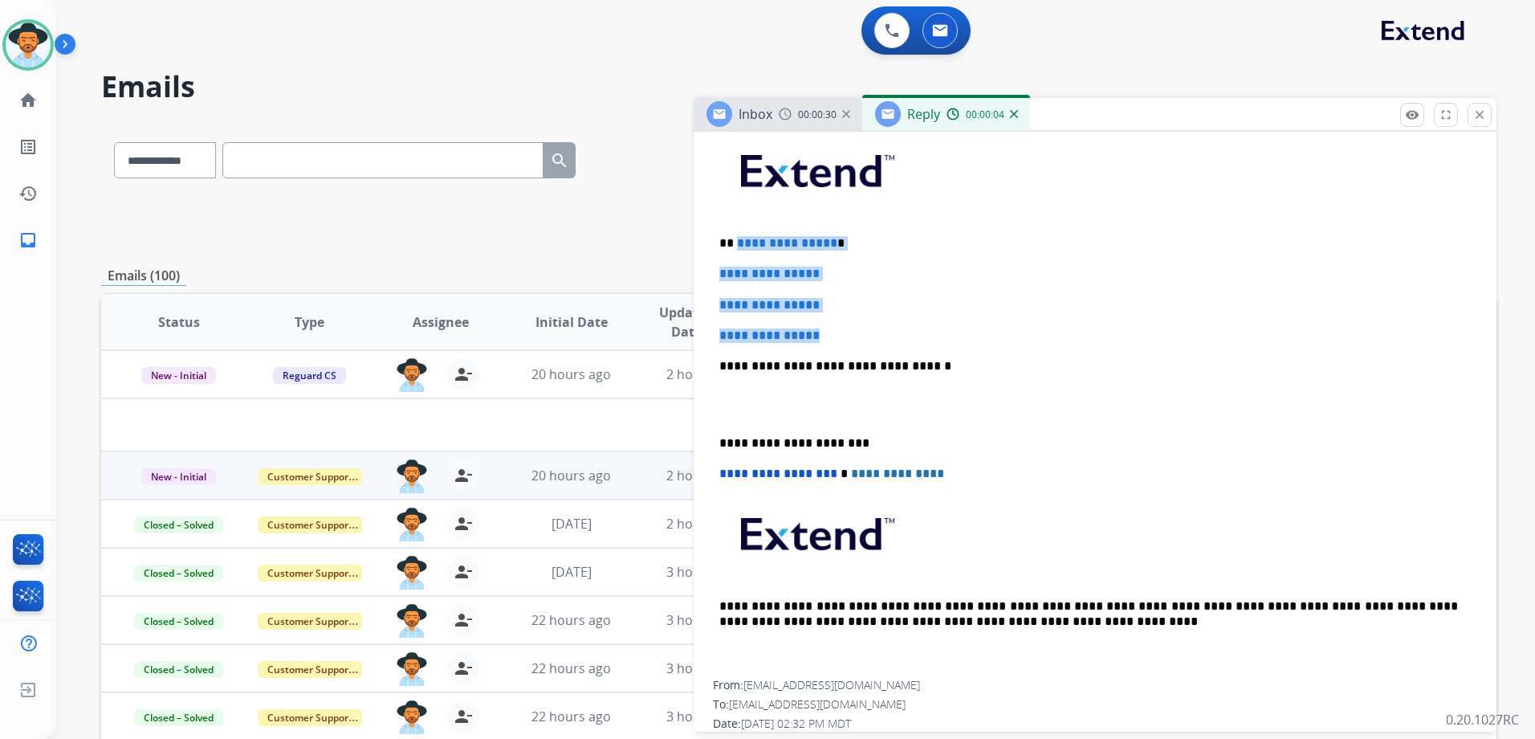
drag, startPoint x: 735, startPoint y: 239, endPoint x: 949, endPoint y: 332, distance: 232.7
click at [949, 332] on div "**********" at bounding box center [1095, 404] width 764 height 552
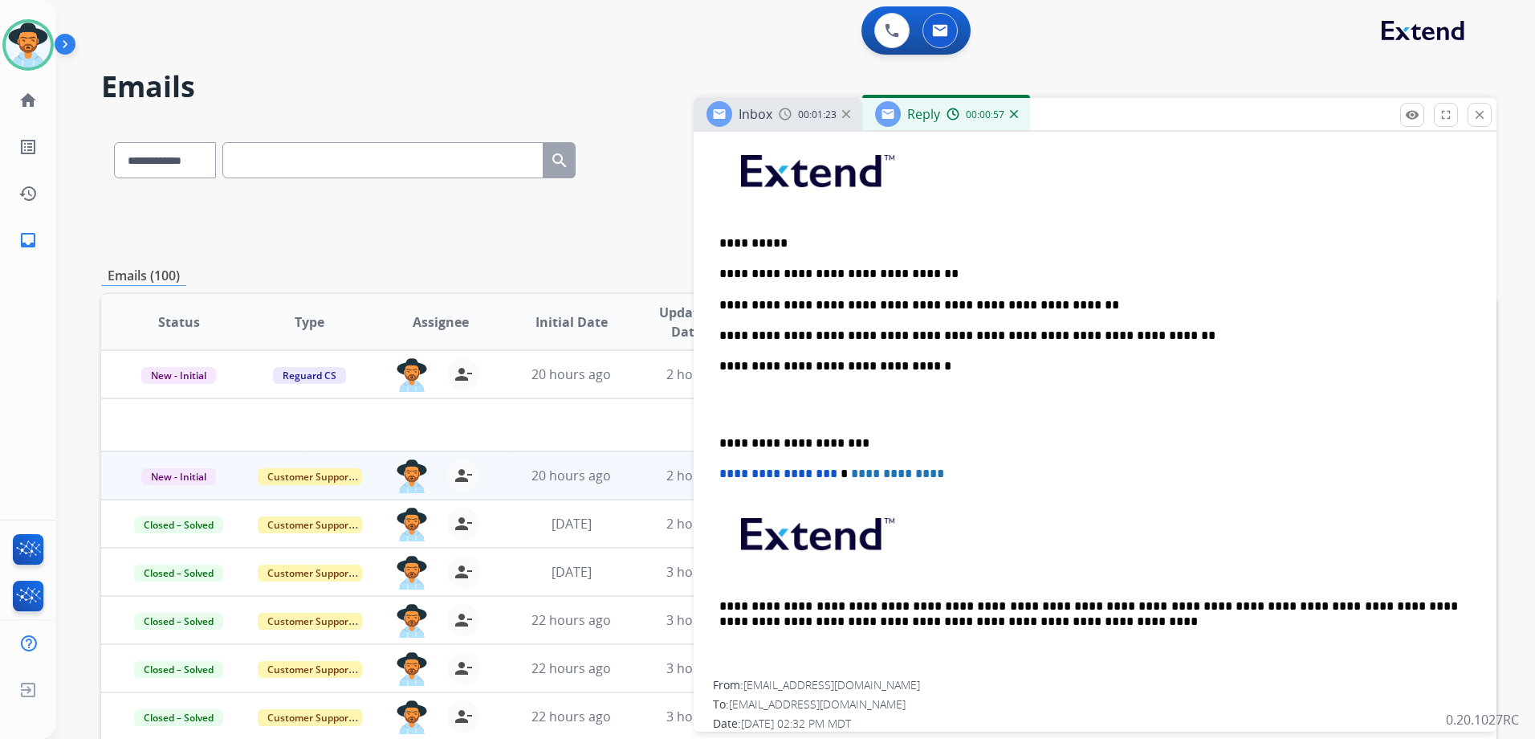
drag, startPoint x: 942, startPoint y: 263, endPoint x: 984, endPoint y: 279, distance: 45.5
click at [945, 263] on div "**********" at bounding box center [1095, 404] width 764 height 552
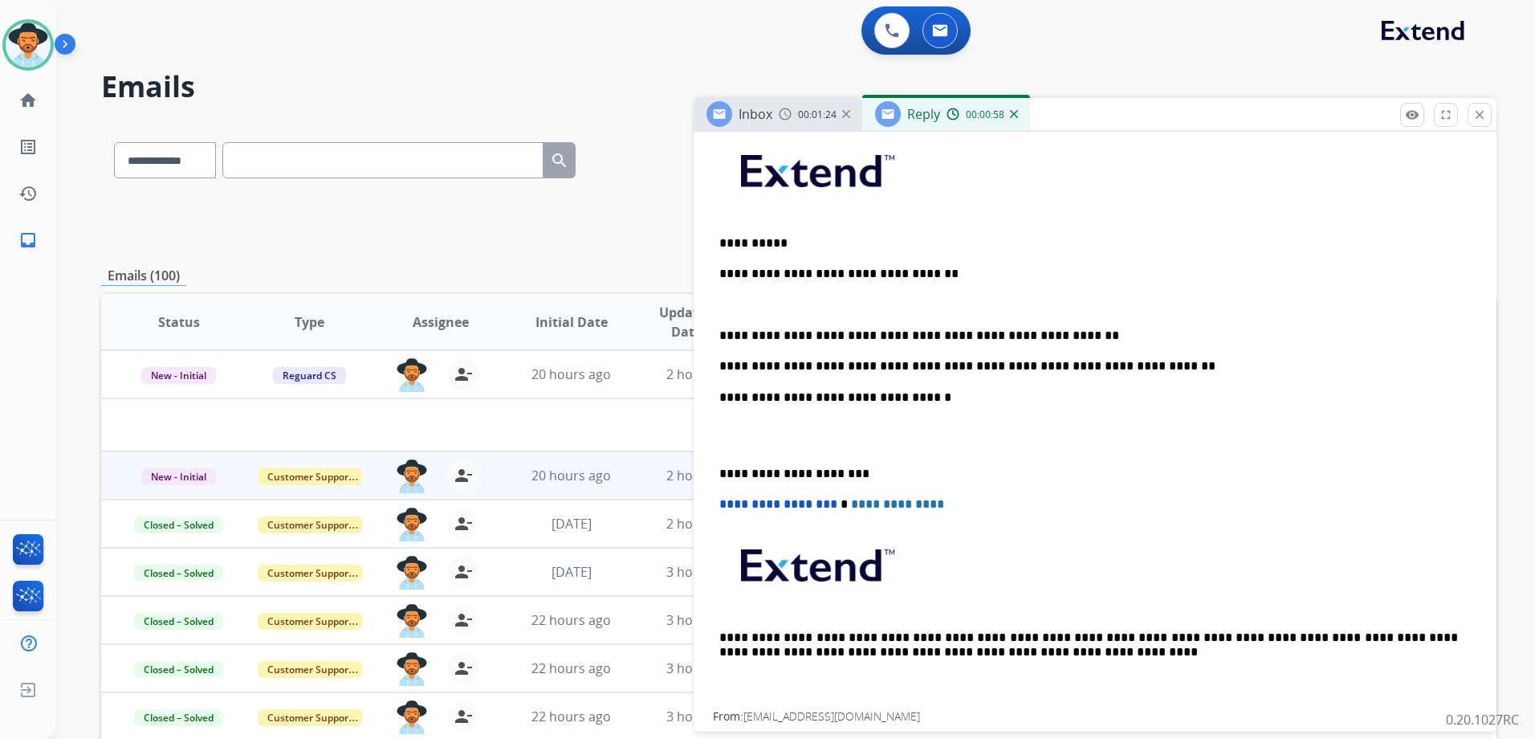
click at [1065, 323] on div "**********" at bounding box center [1095, 420] width 764 height 584
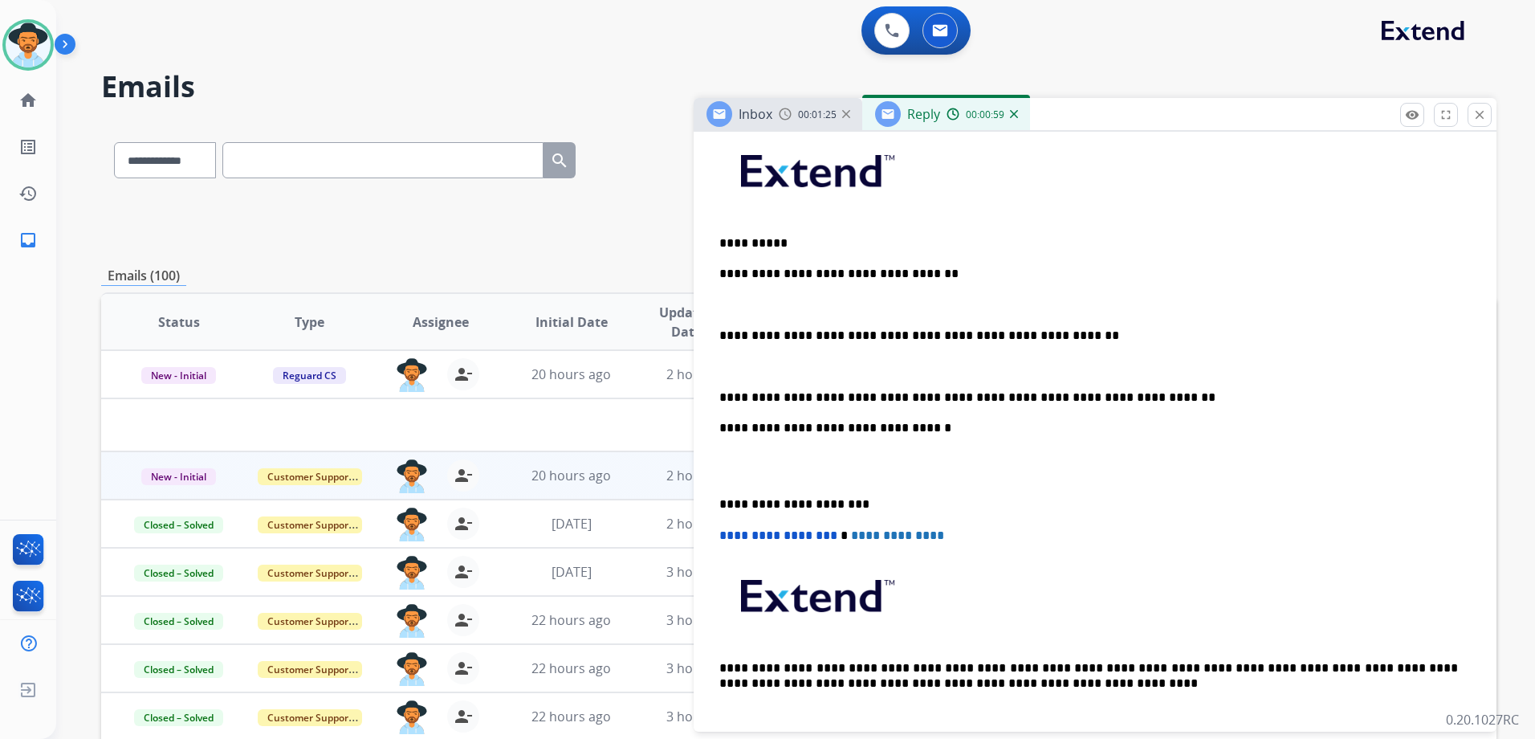
click at [1114, 391] on p "**********" at bounding box center [1088, 397] width 739 height 14
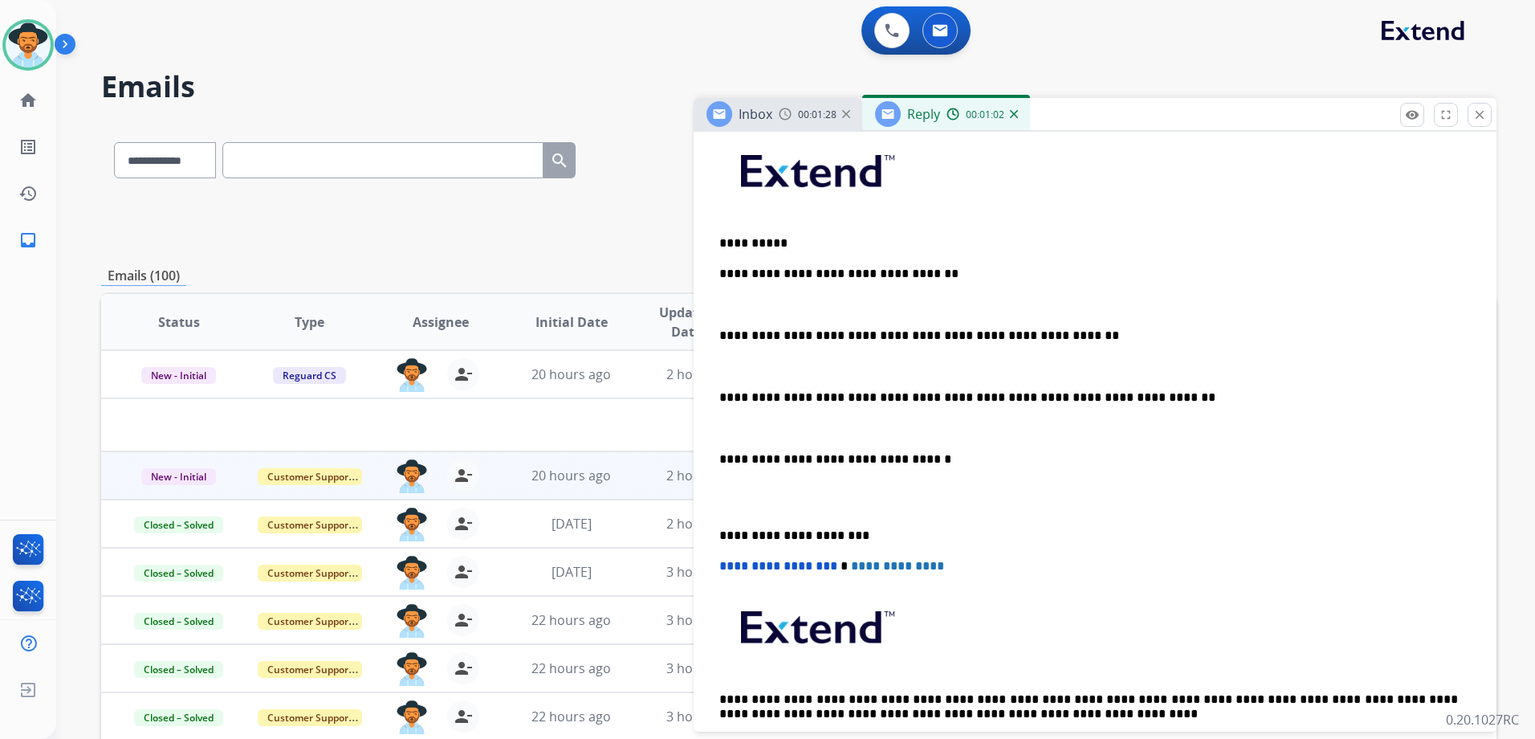
click at [932, 397] on p "**********" at bounding box center [1088, 397] width 739 height 14
click at [1081, 397] on p "**********" at bounding box center [1088, 397] width 739 height 14
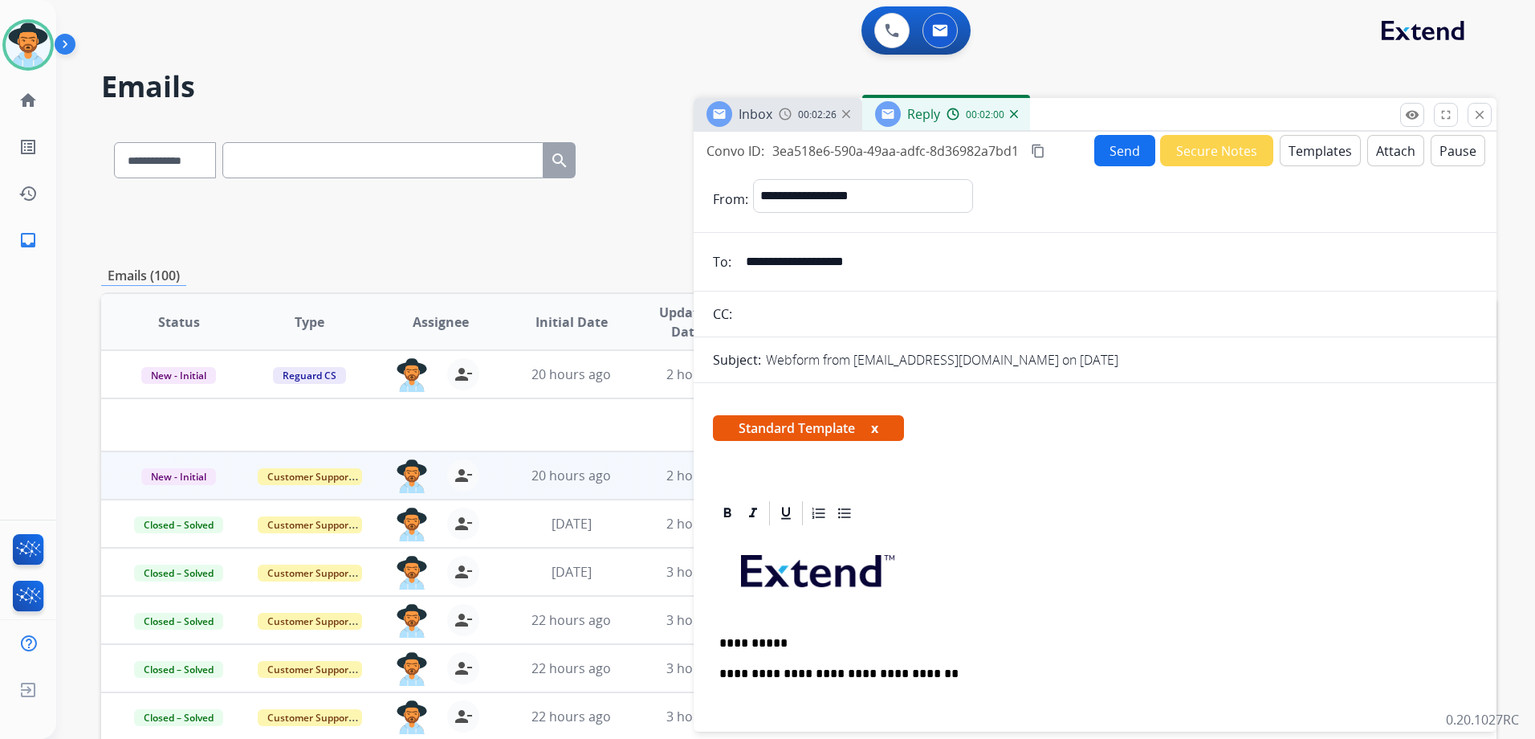
scroll to position [0, 0]
click at [1122, 160] on button "Send" at bounding box center [1124, 151] width 61 height 31
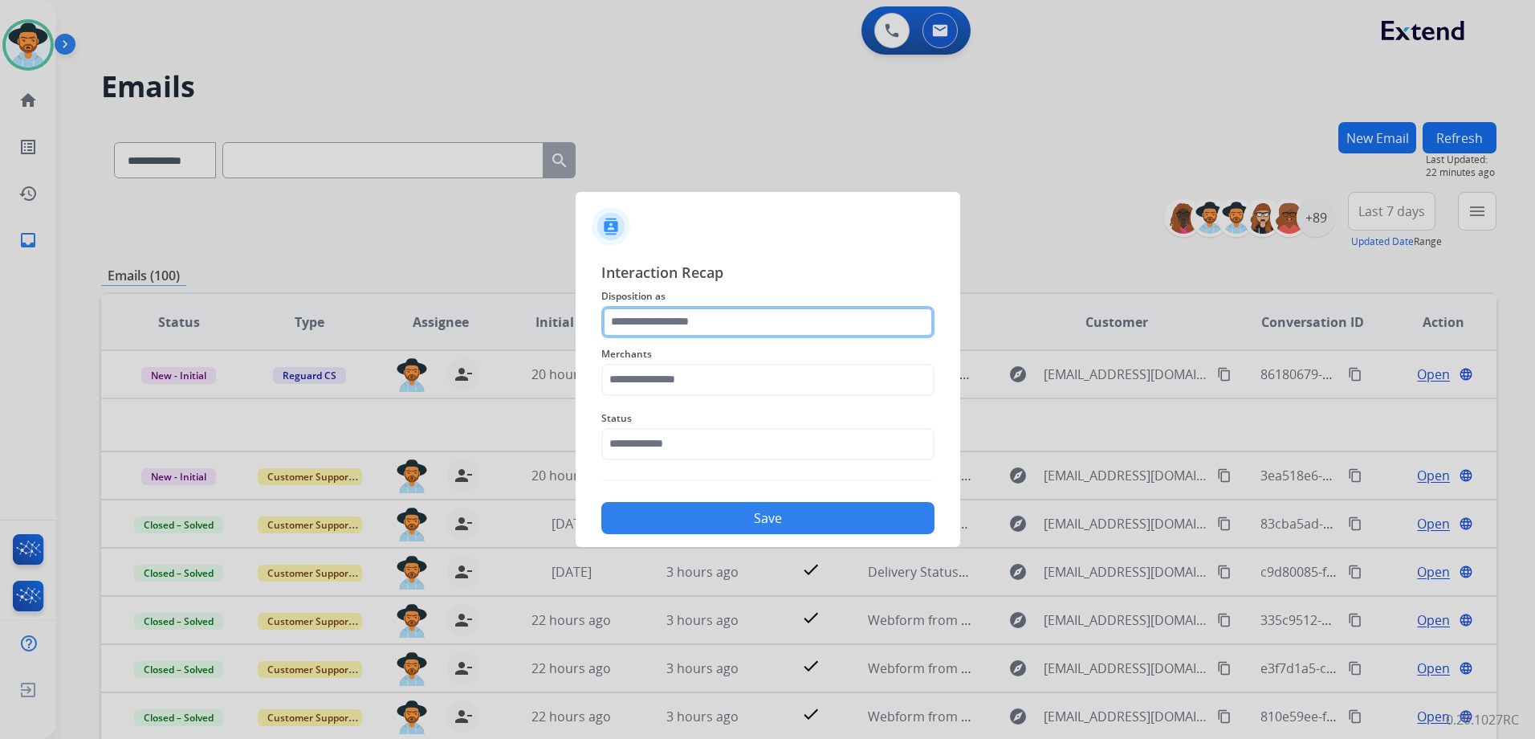
click at [745, 320] on input "text" at bounding box center [767, 322] width 333 height 32
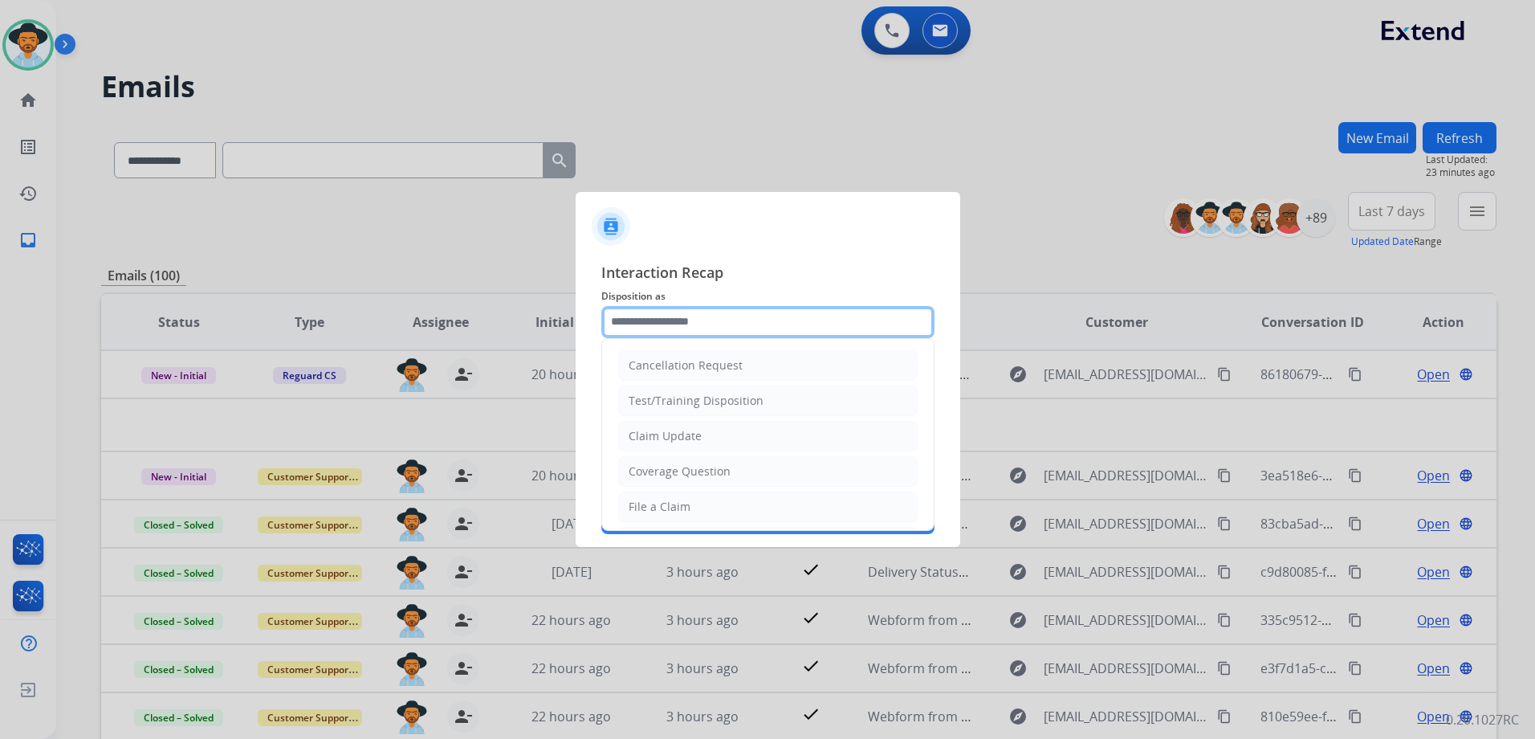
drag, startPoint x: 641, startPoint y: 320, endPoint x: 654, endPoint y: 318, distance: 13.1
click at [645, 319] on input "text" at bounding box center [767, 322] width 333 height 32
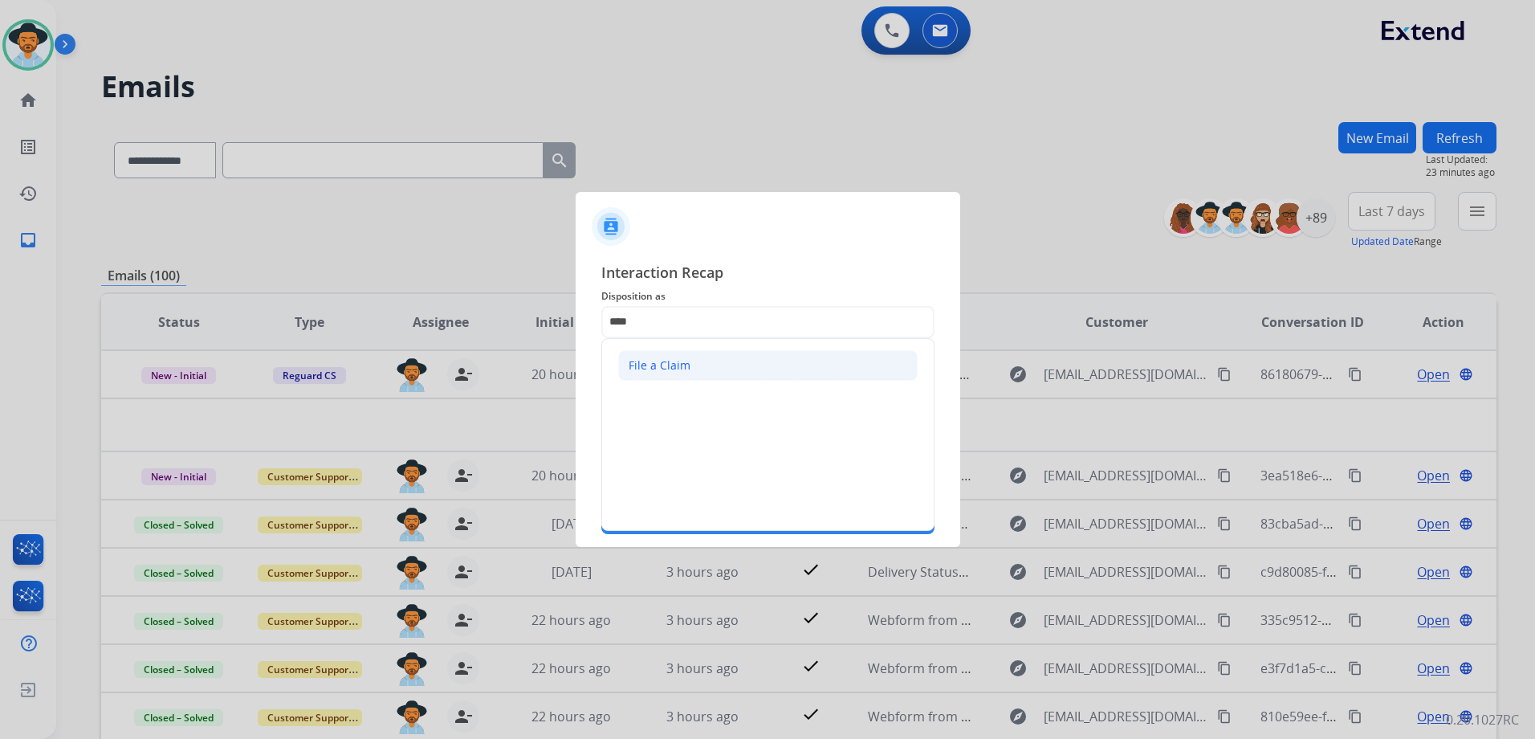
click at [744, 357] on li "File a Claim" at bounding box center [767, 365] width 299 height 31
type input "**********"
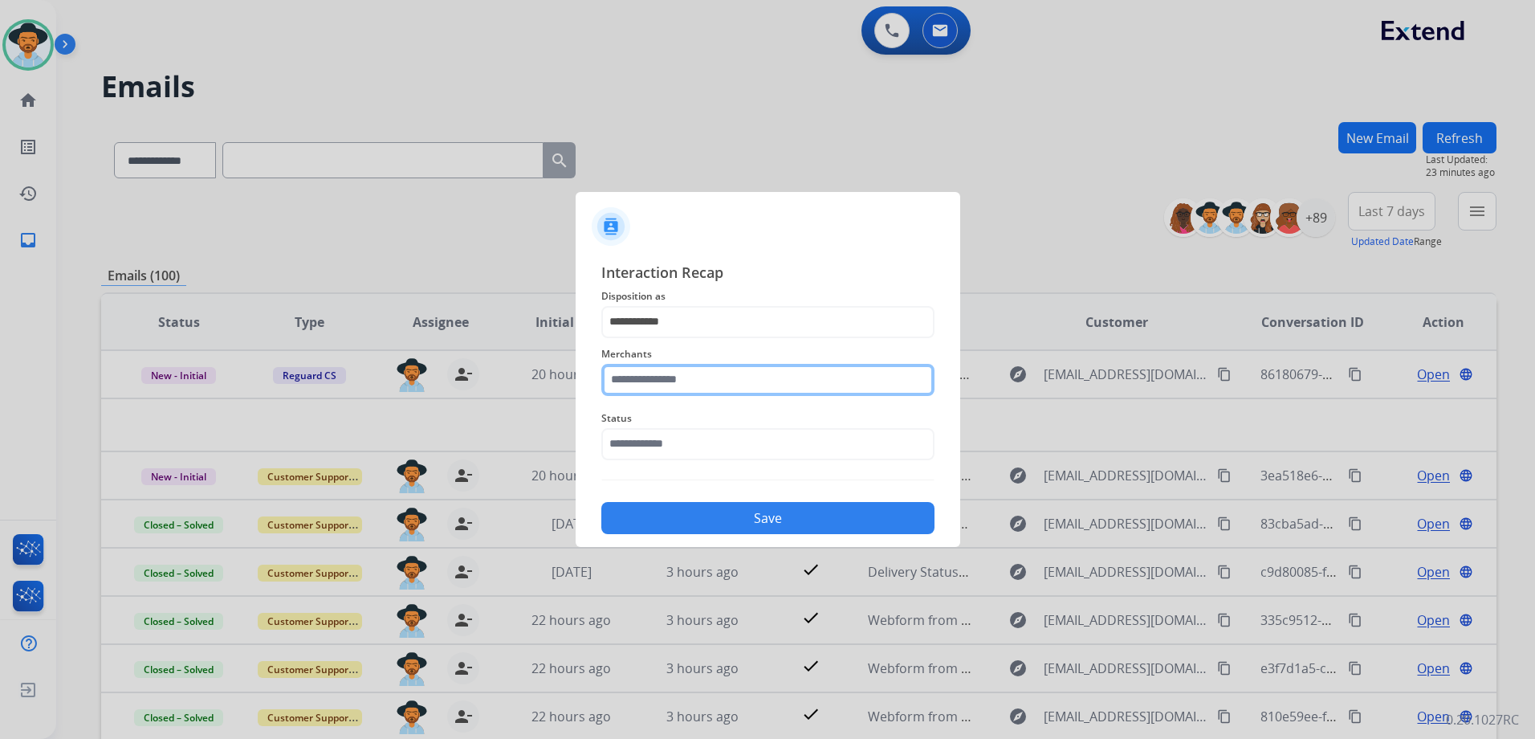
click at [681, 385] on input "text" at bounding box center [767, 380] width 333 height 32
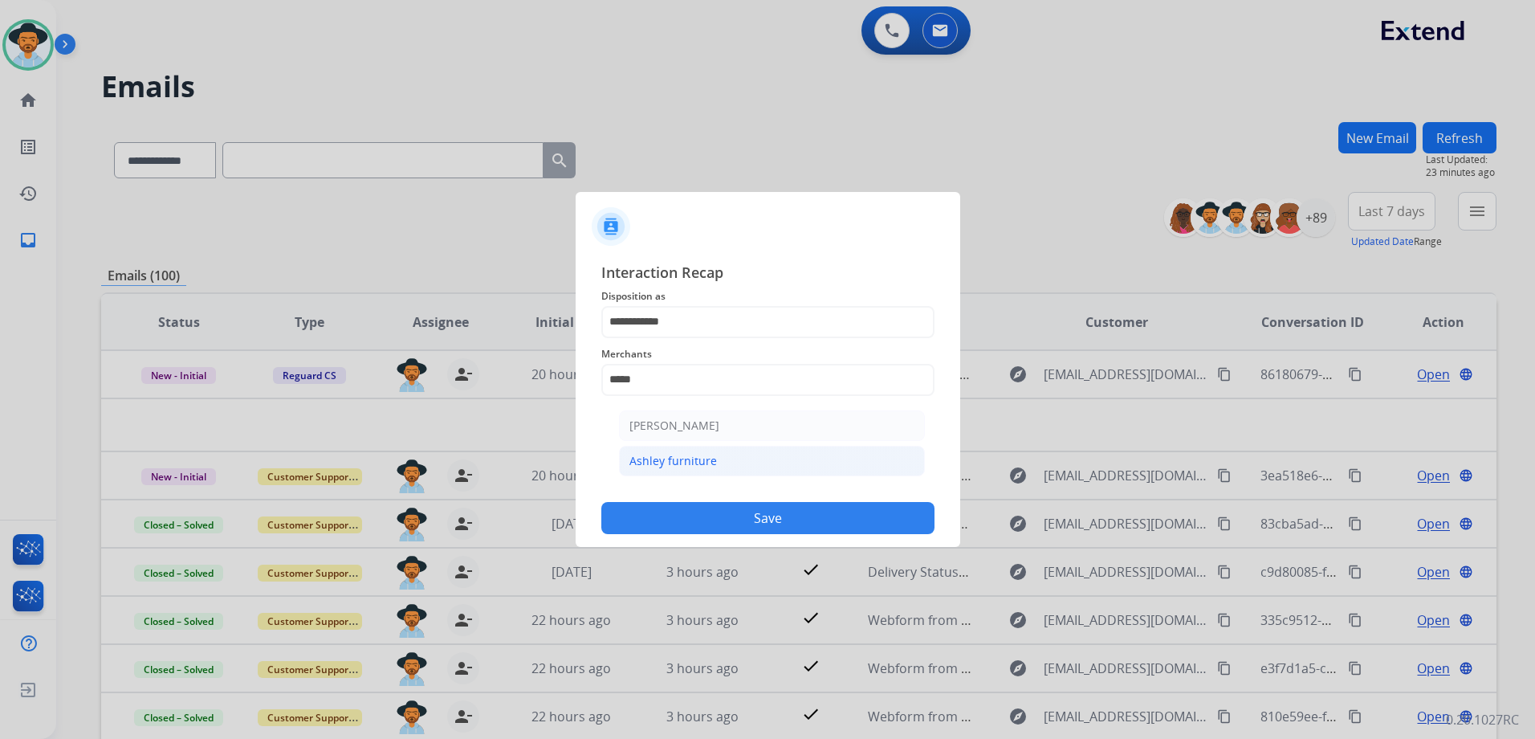
click at [681, 457] on div "Ashley furniture" at bounding box center [673, 461] width 88 height 16
type input "**********"
click at [689, 456] on input "text" at bounding box center [767, 444] width 333 height 32
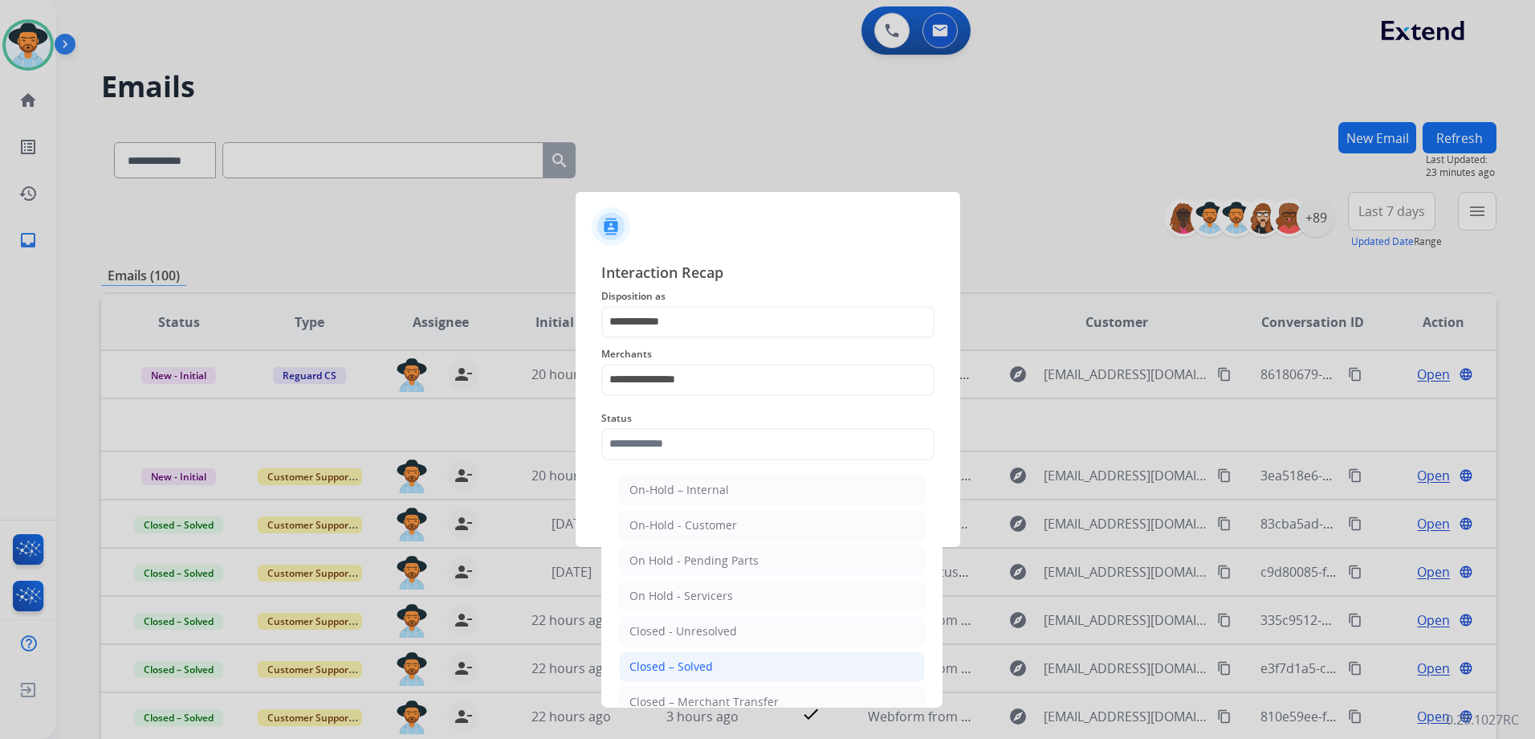
click at [741, 658] on li "Closed – Solved" at bounding box center [772, 666] width 306 height 31
type input "**********"
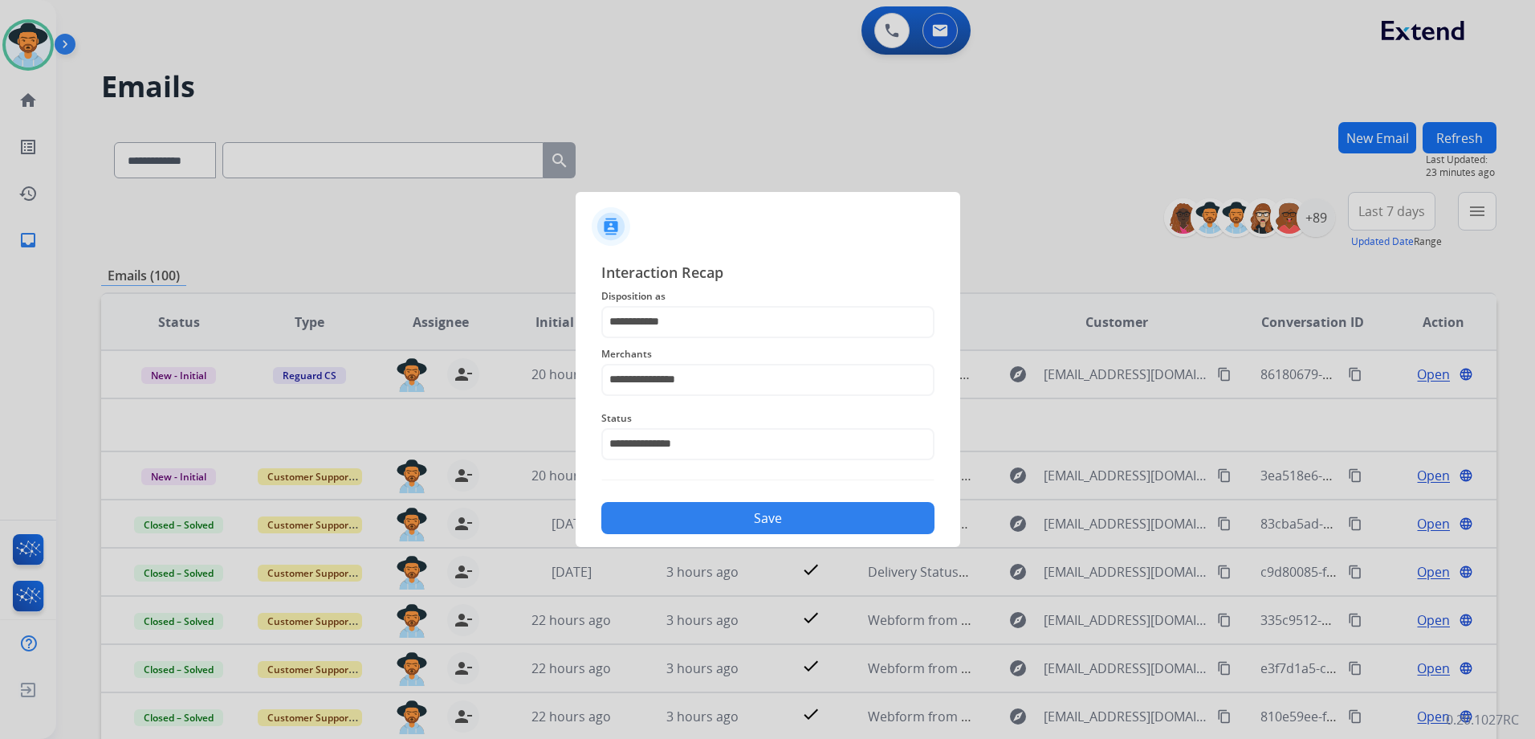
click at [796, 508] on button "Save" at bounding box center [767, 518] width 333 height 32
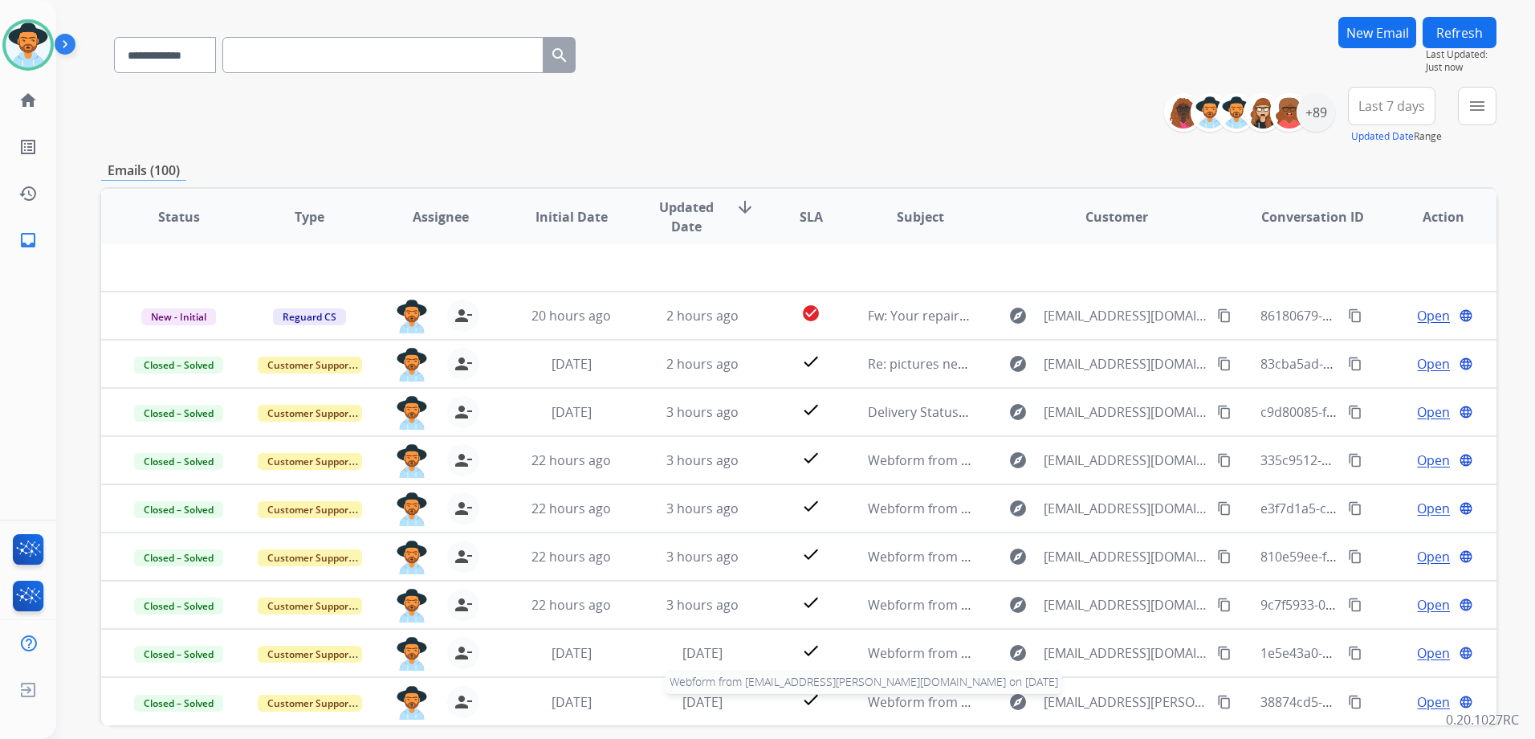
scroll to position [175, 0]
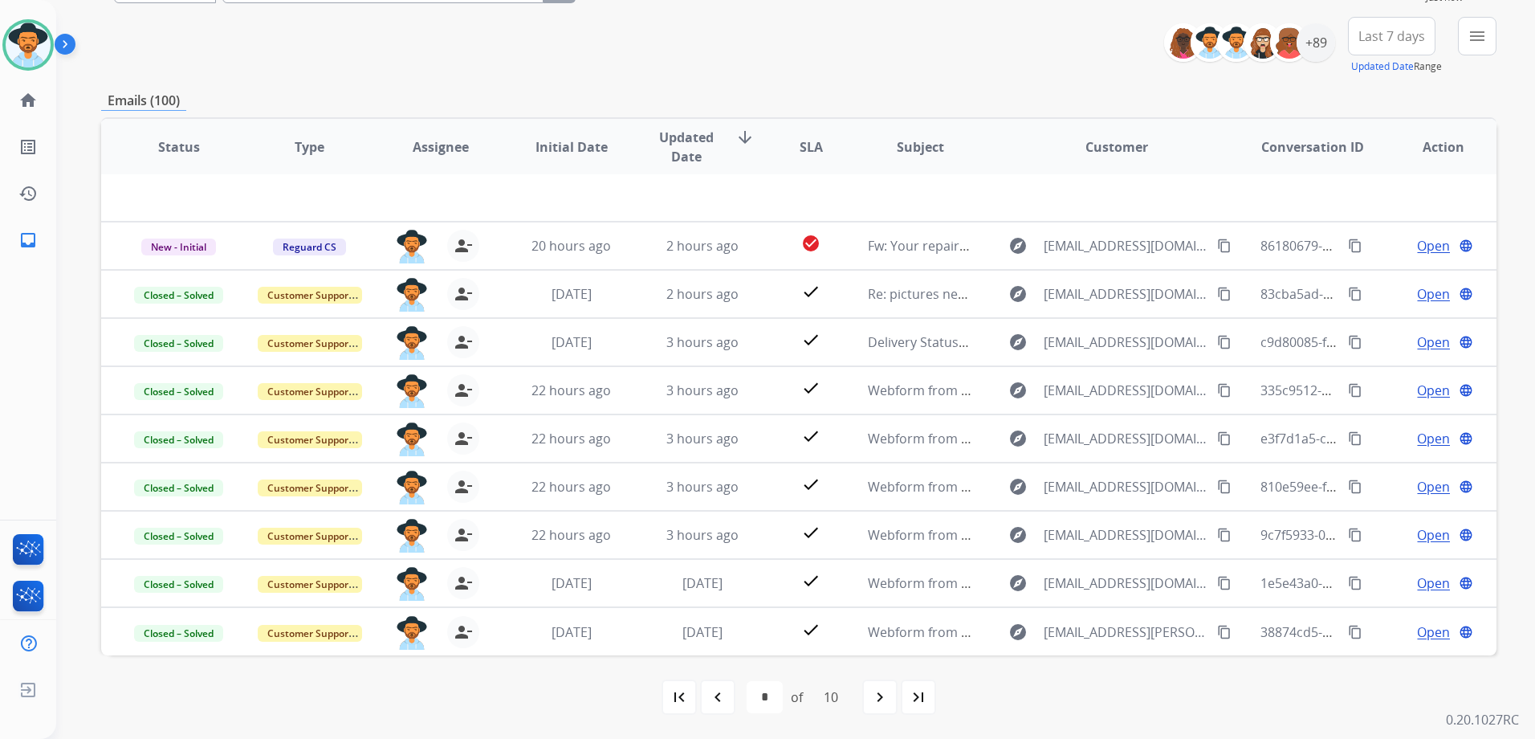
drag, startPoint x: 711, startPoint y: 690, endPoint x: 756, endPoint y: 670, distance: 48.5
click at [712, 690] on mat-icon "navigate_before" at bounding box center [717, 696] width 19 height 19
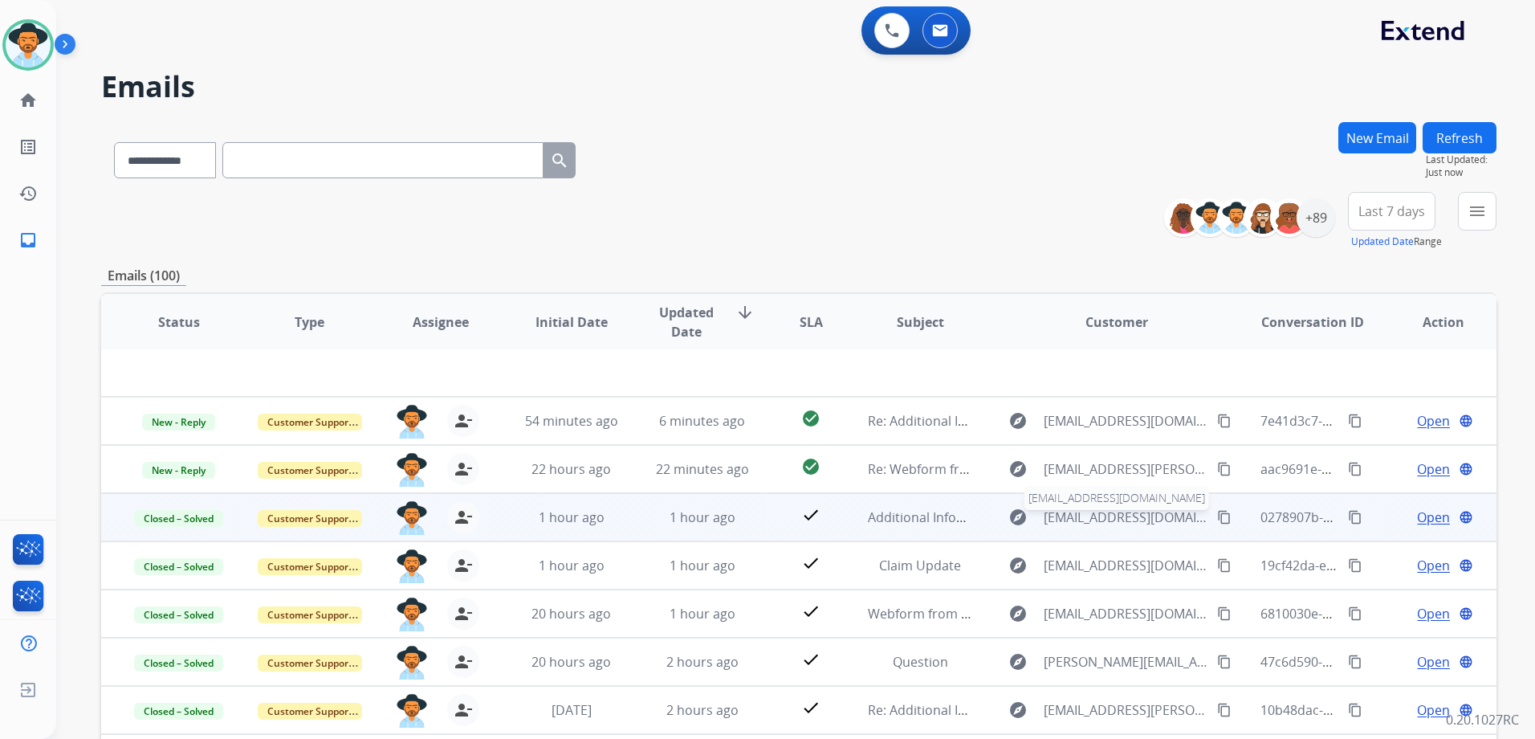
scroll to position [0, 0]
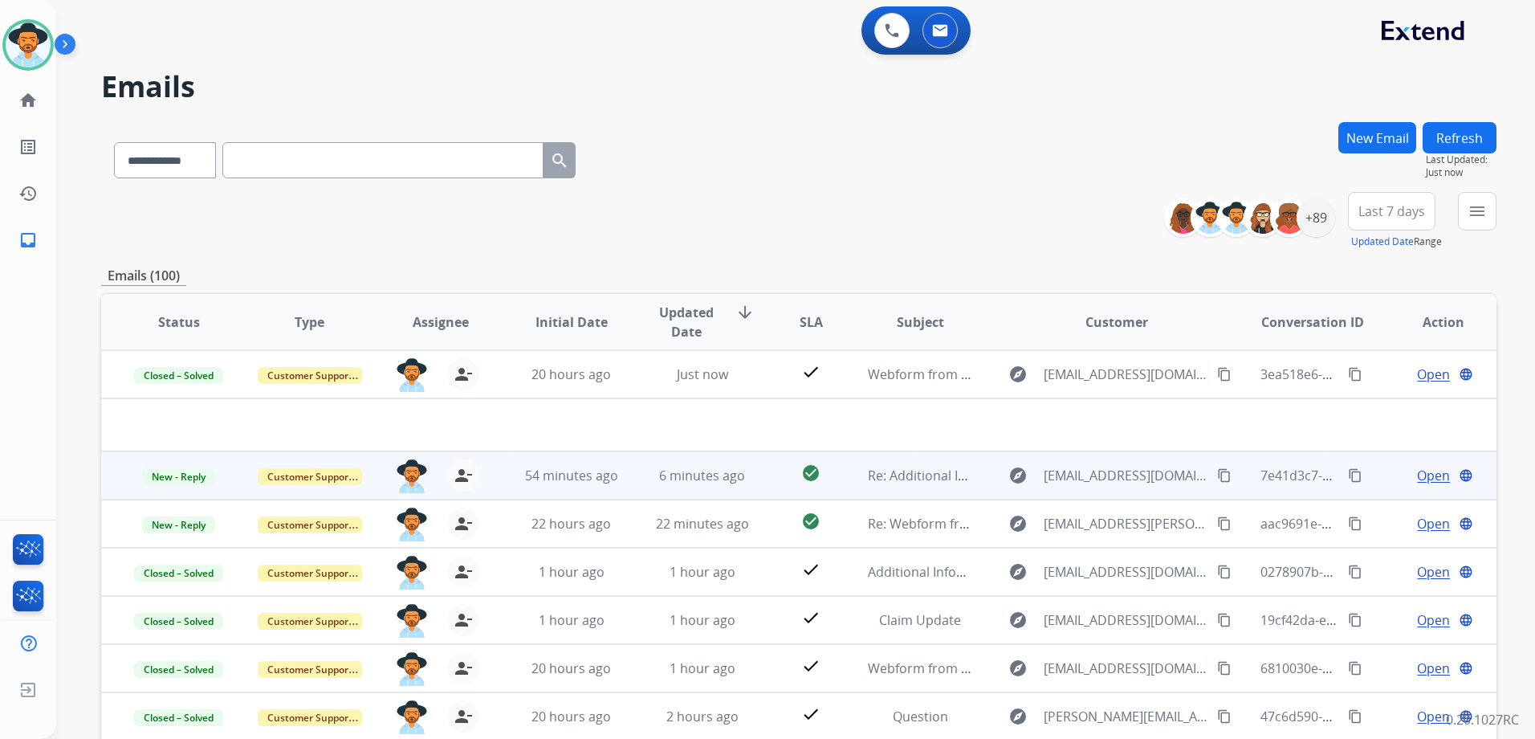
click at [1369, 479] on td "Open language" at bounding box center [1431, 475] width 131 height 48
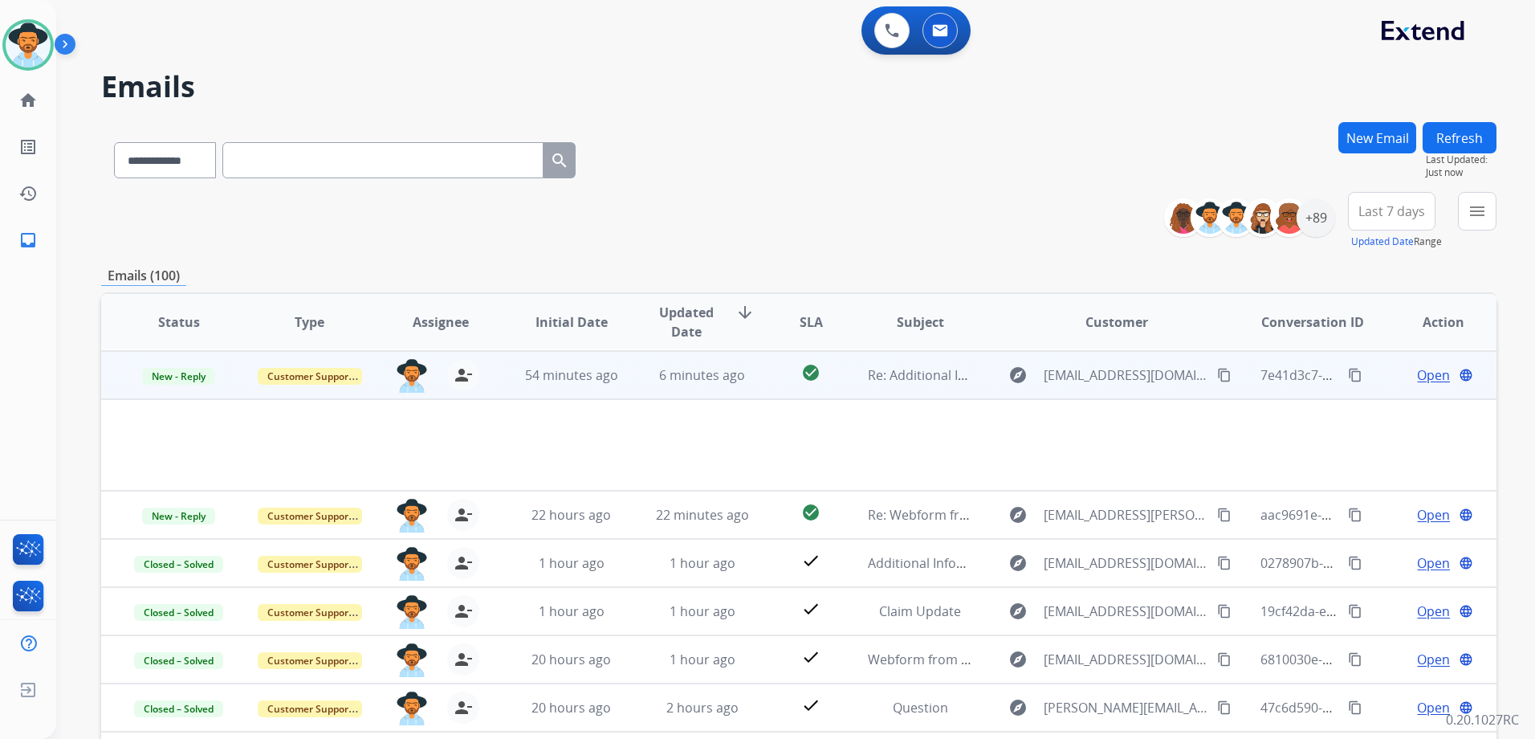
scroll to position [48, 0]
click at [1421, 377] on span "Open" at bounding box center [1433, 374] width 33 height 19
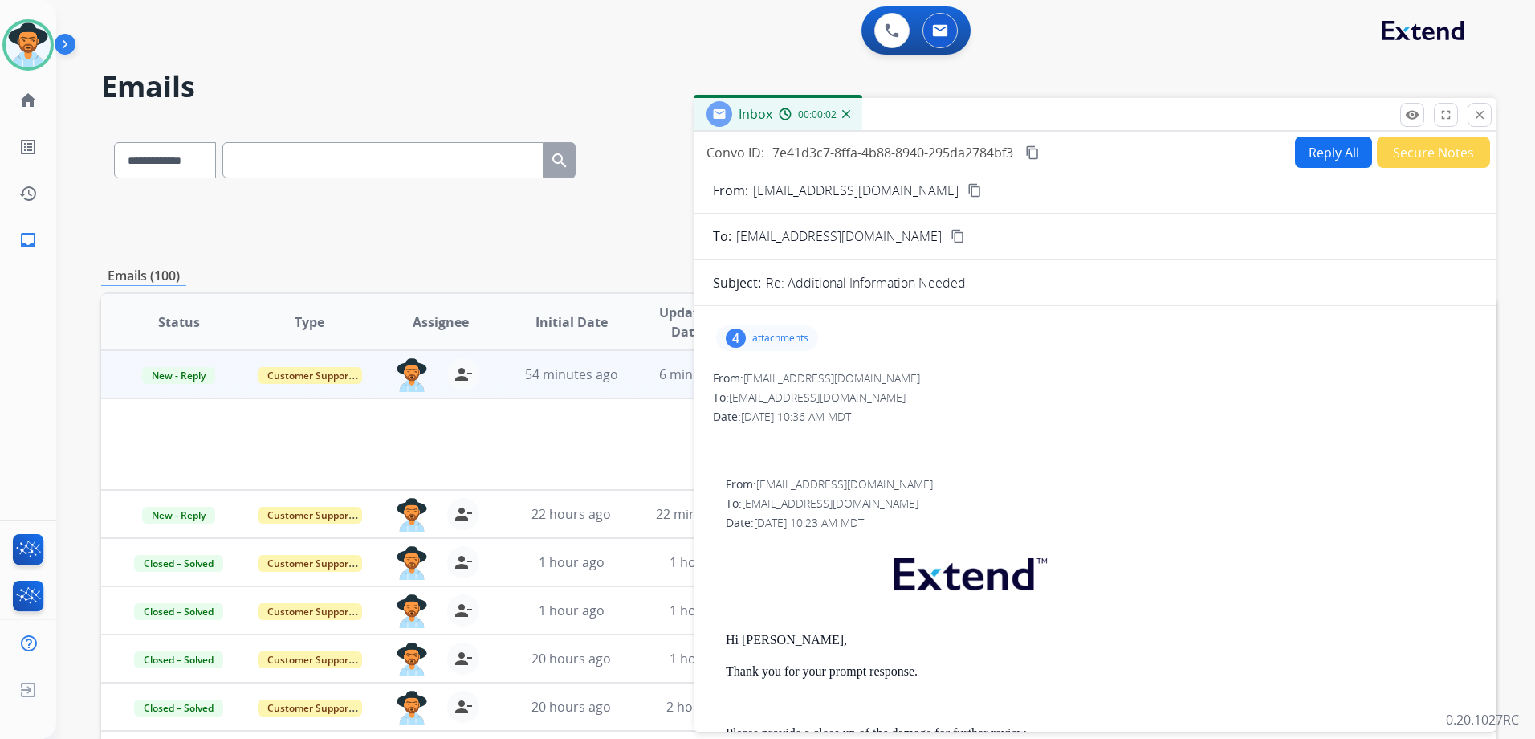
click at [743, 331] on div "4 attachments" at bounding box center [767, 338] width 102 height 26
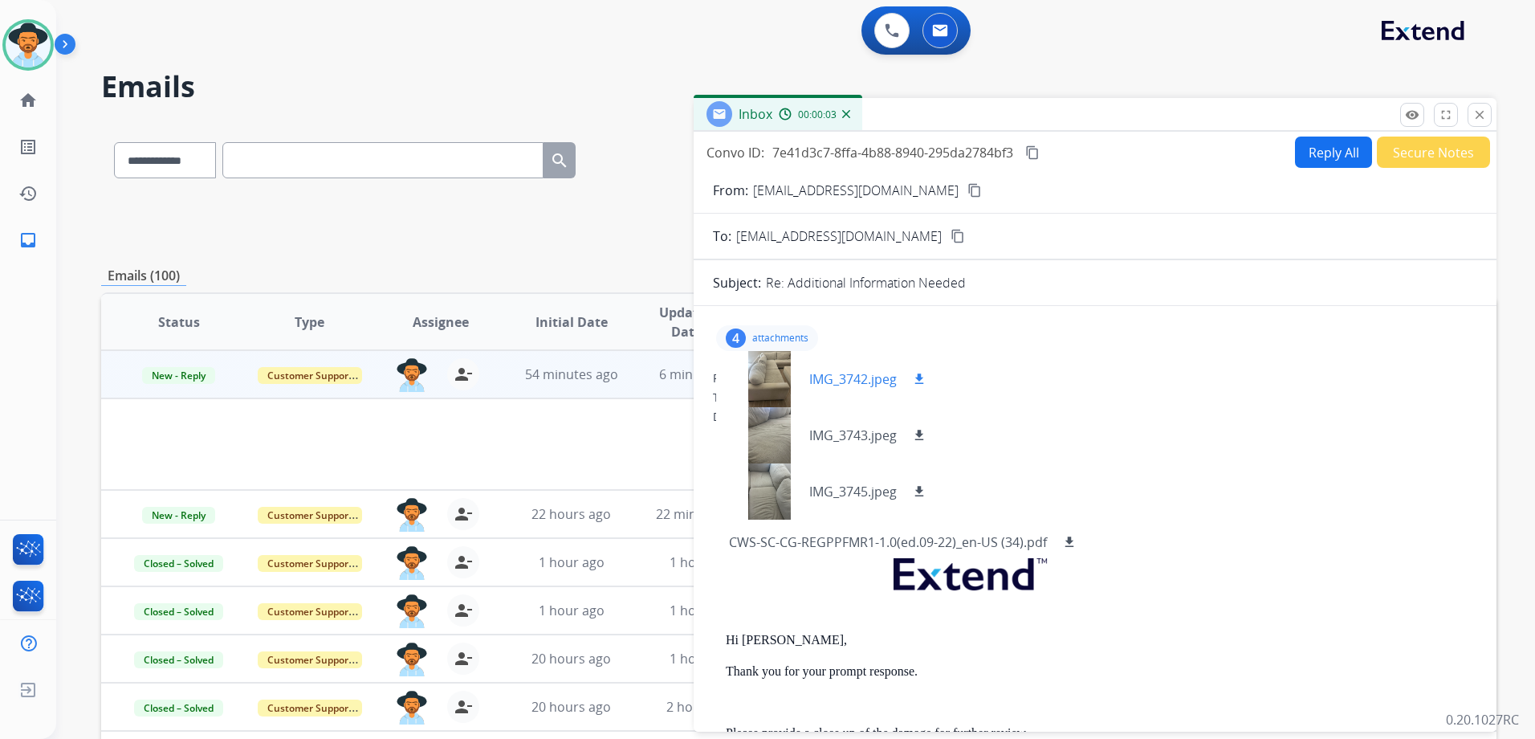
click at [759, 366] on div at bounding box center [769, 379] width 80 height 56
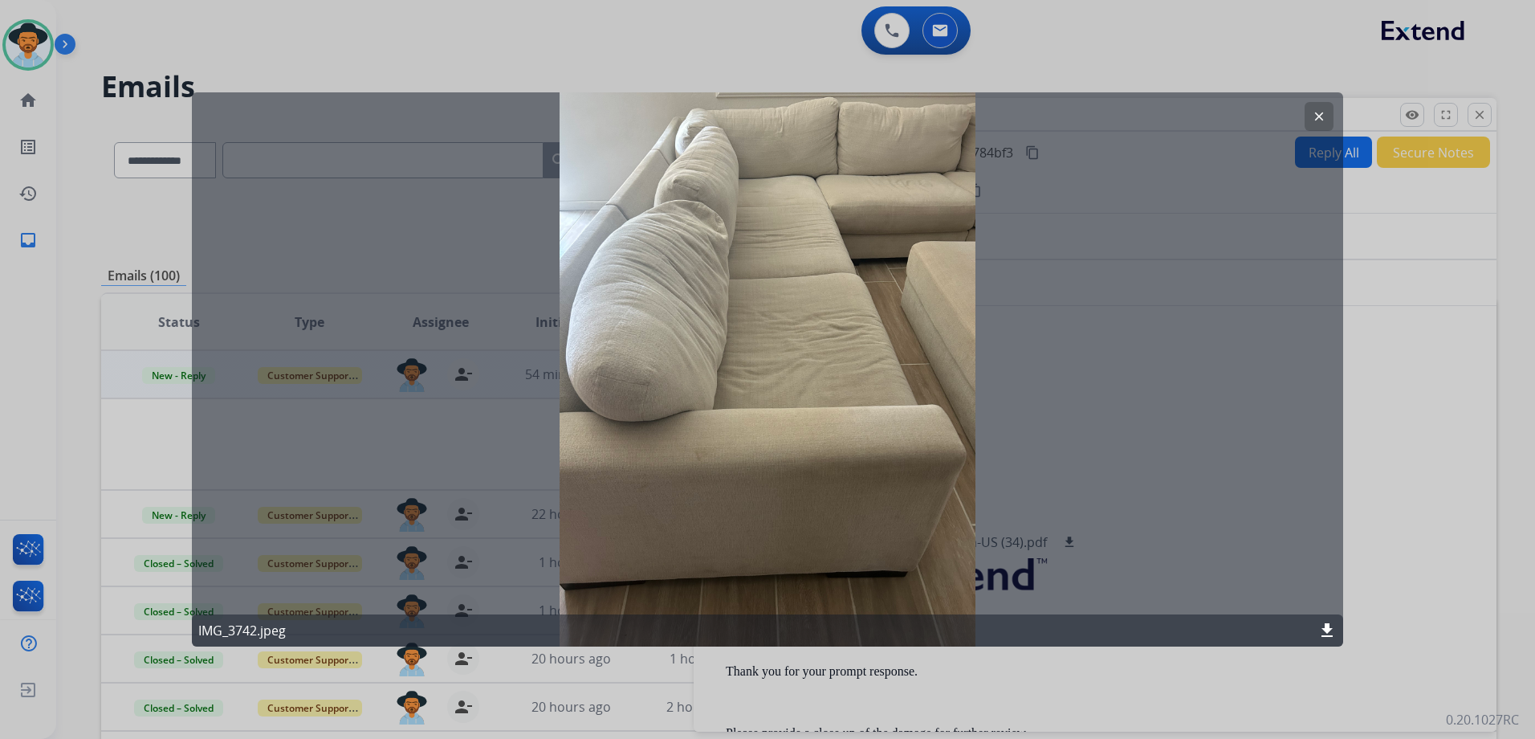
click at [1322, 112] on mat-icon "clear" at bounding box center [1319, 116] width 14 height 14
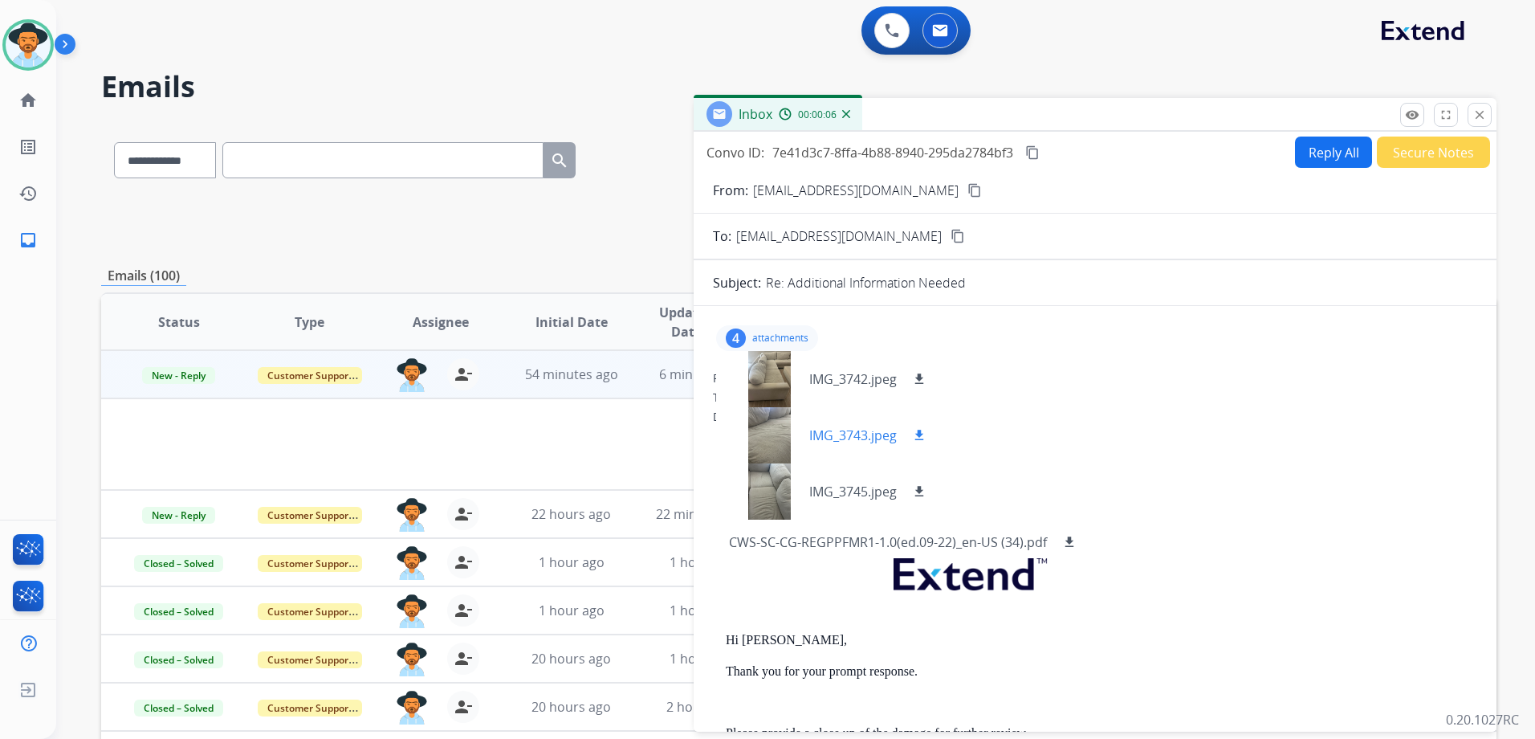
click at [804, 435] on div at bounding box center [769, 435] width 80 height 56
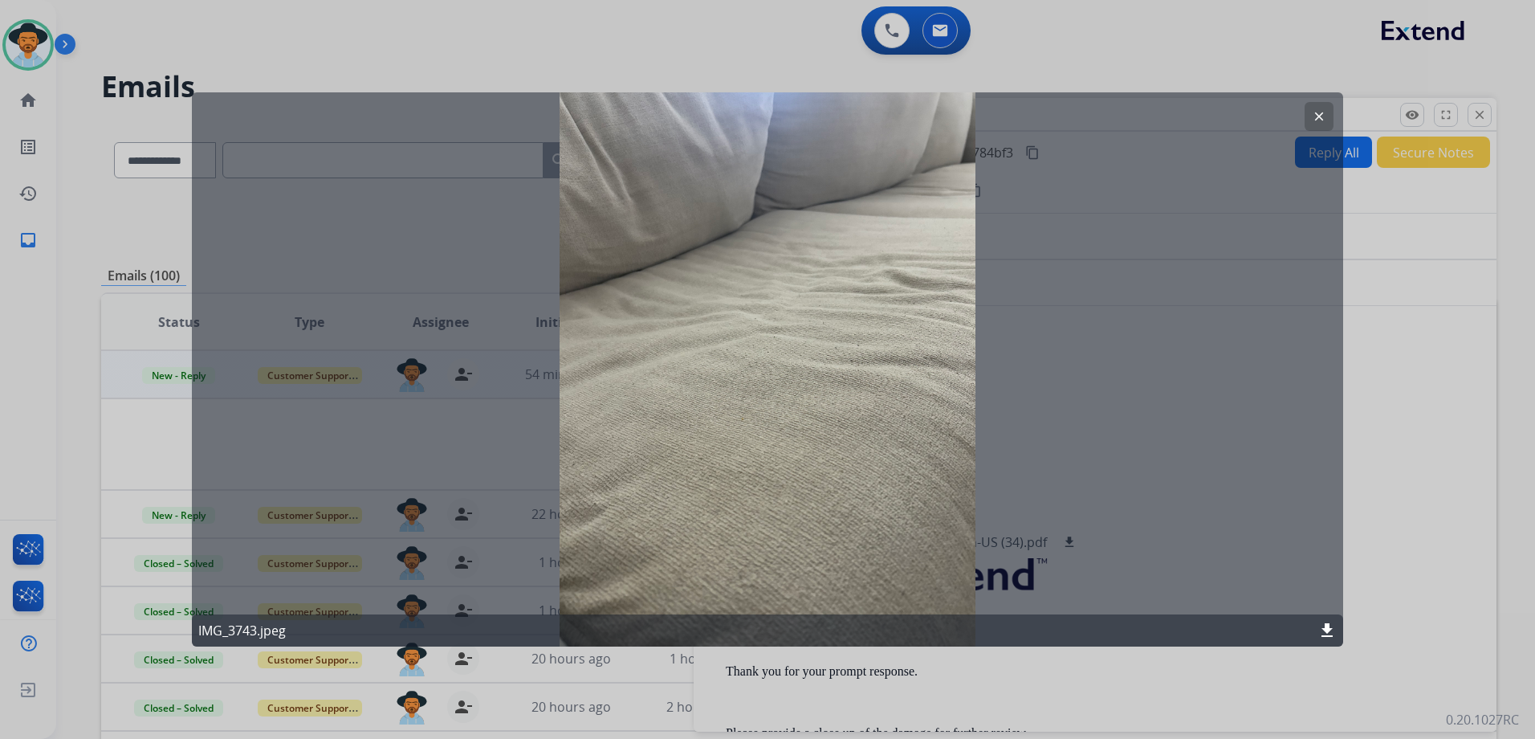
click at [1316, 115] on mat-icon "clear" at bounding box center [1319, 116] width 14 height 14
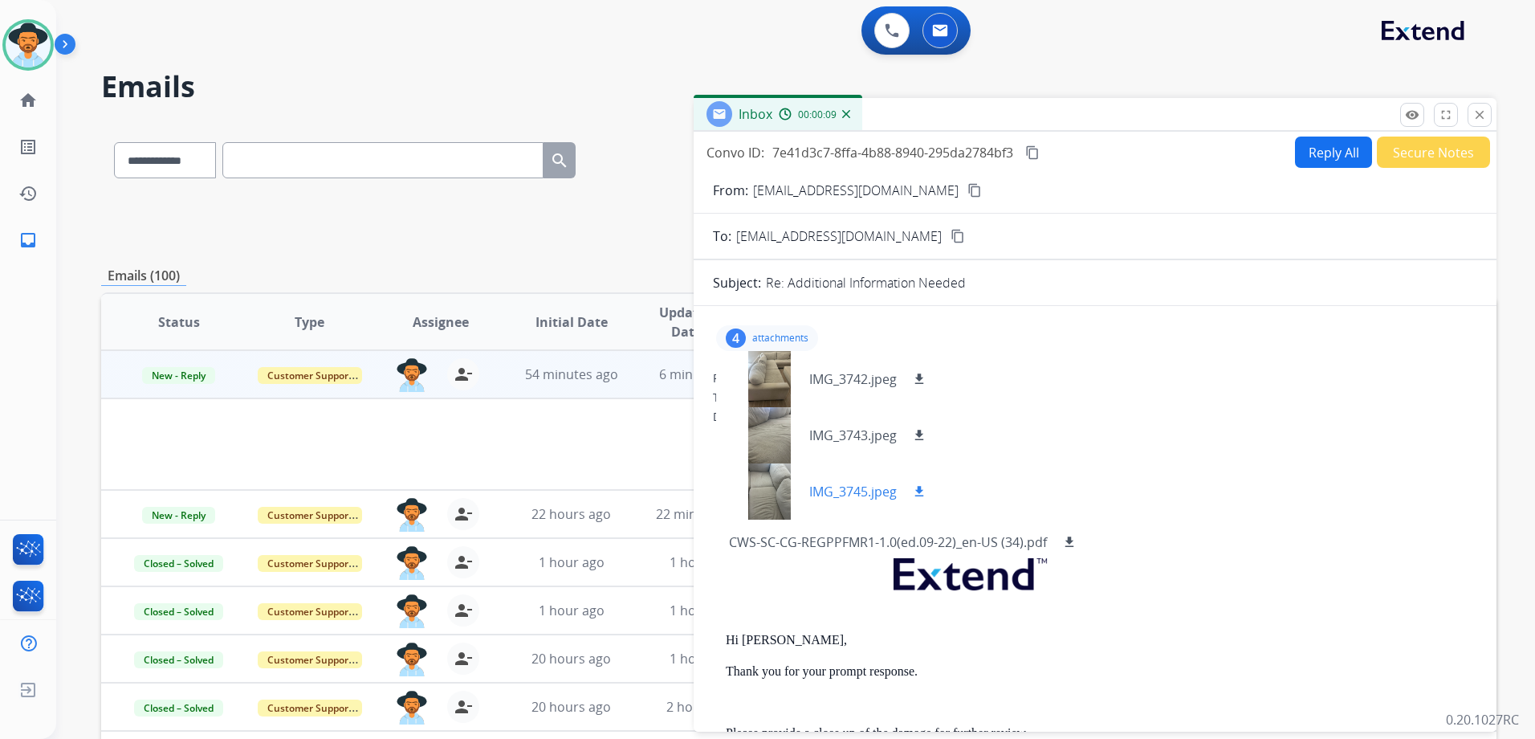
click at [829, 496] on p "IMG_3745.jpeg" at bounding box center [853, 491] width 88 height 19
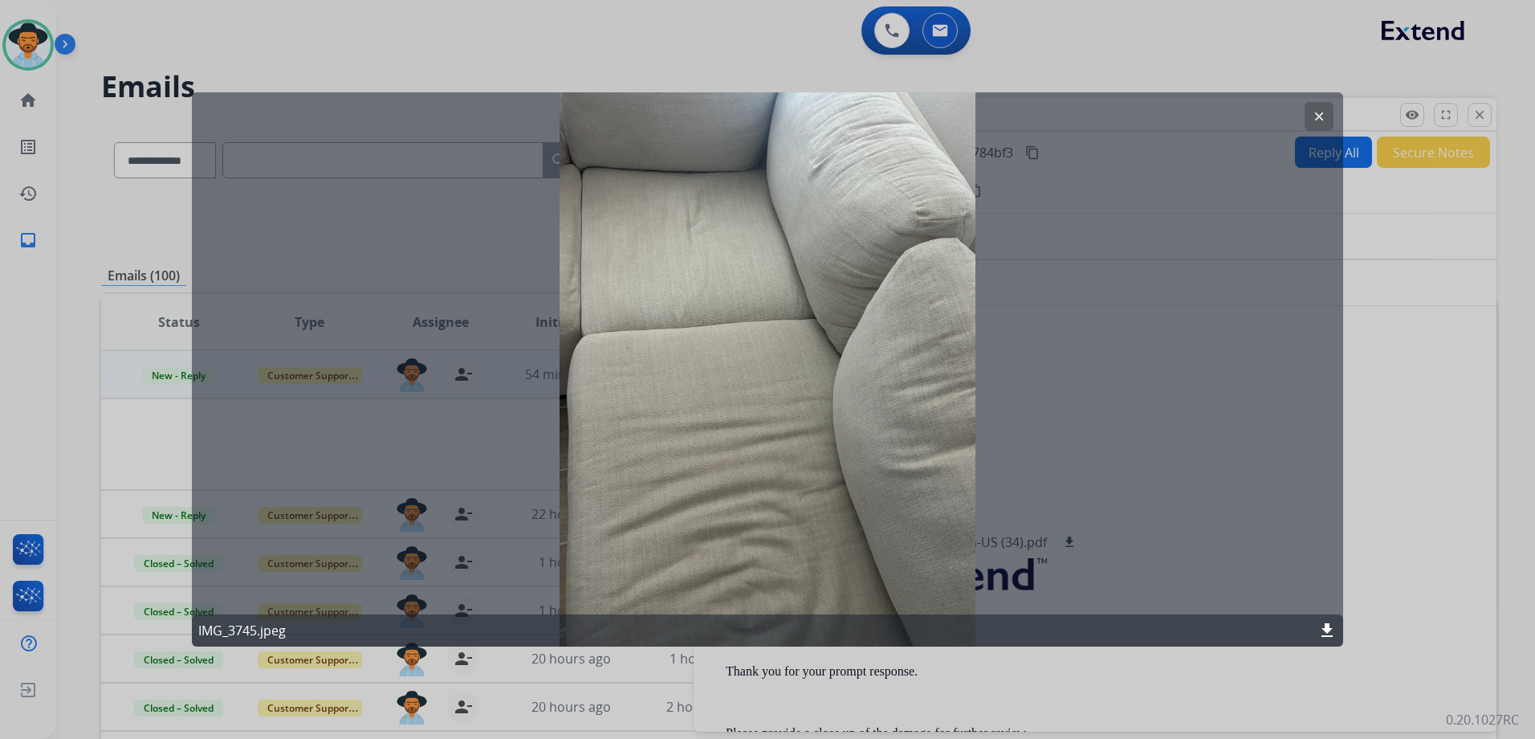
click at [1306, 108] on button "clear" at bounding box center [1319, 116] width 29 height 29
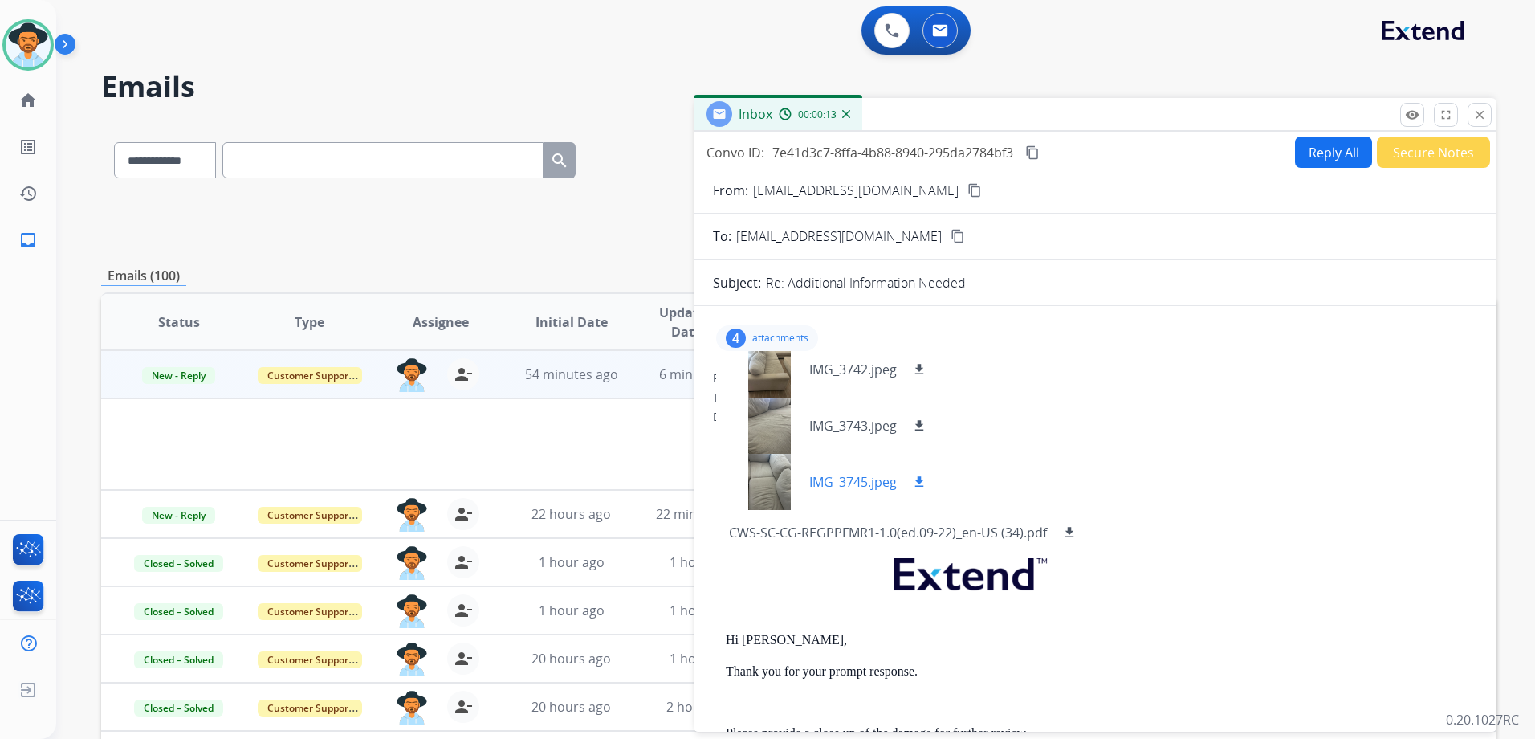
scroll to position [13, 0]
click at [838, 423] on p "IMG_3743.jpeg" at bounding box center [853, 422] width 88 height 19
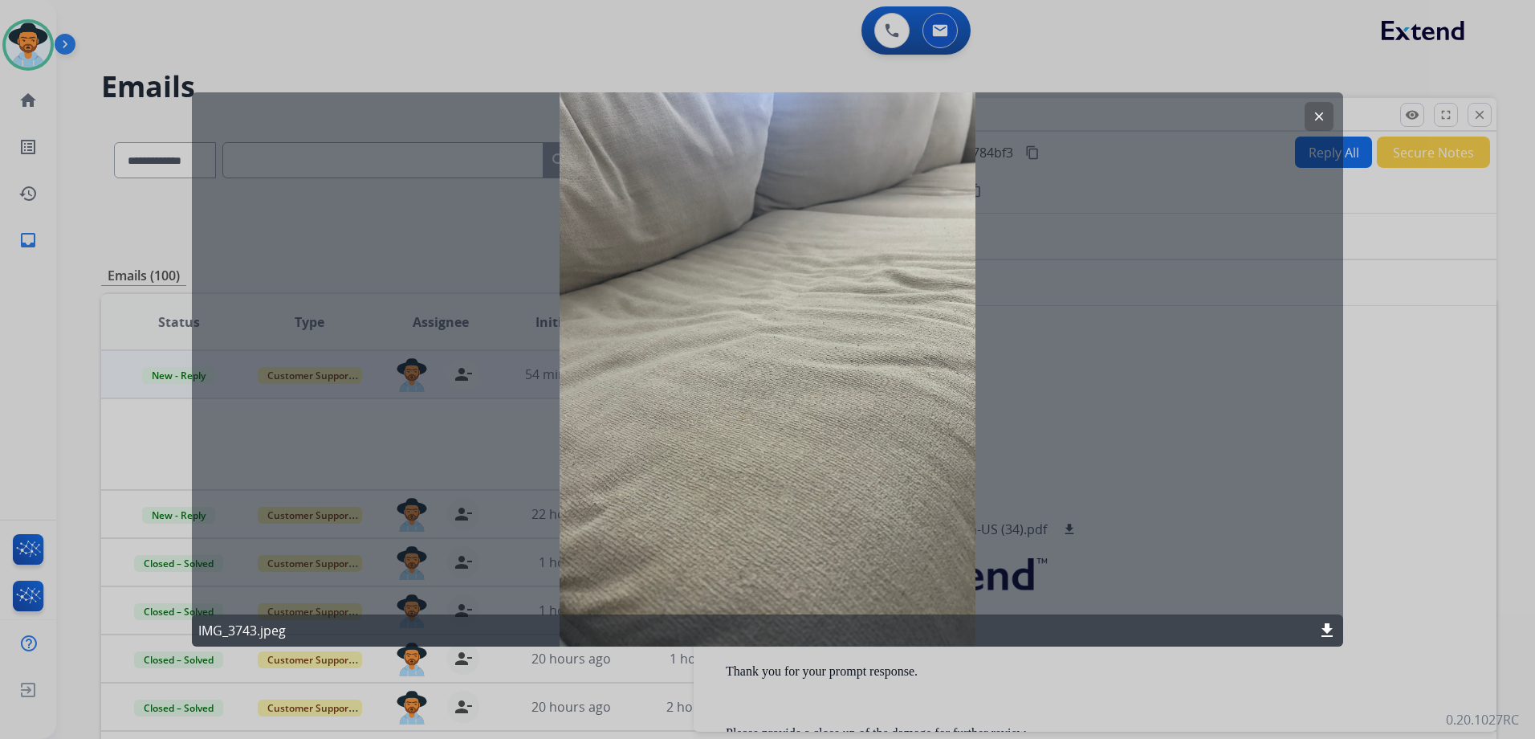
click at [1318, 115] on mat-icon "clear" at bounding box center [1319, 116] width 14 height 14
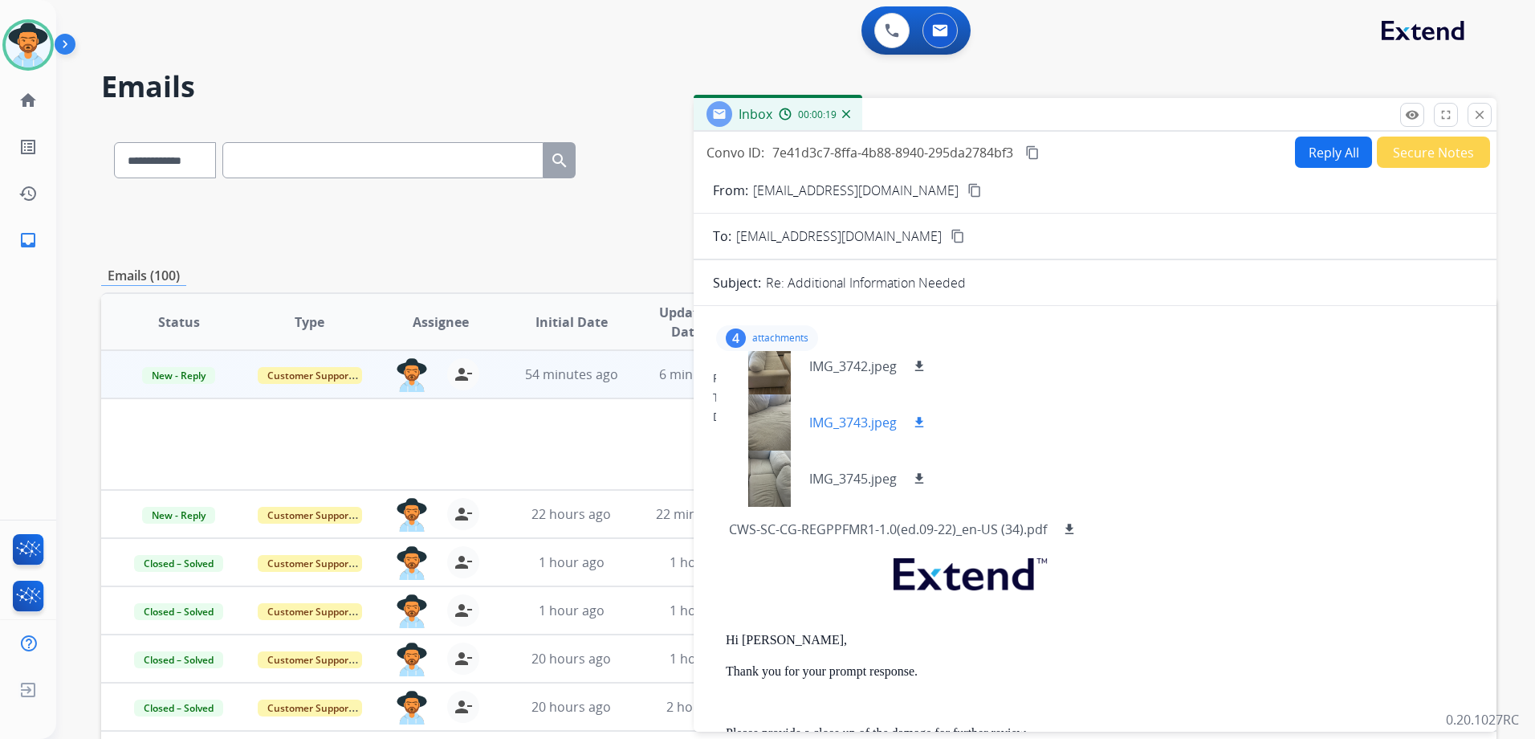
click at [846, 420] on p "IMG_3743.jpeg" at bounding box center [853, 422] width 88 height 19
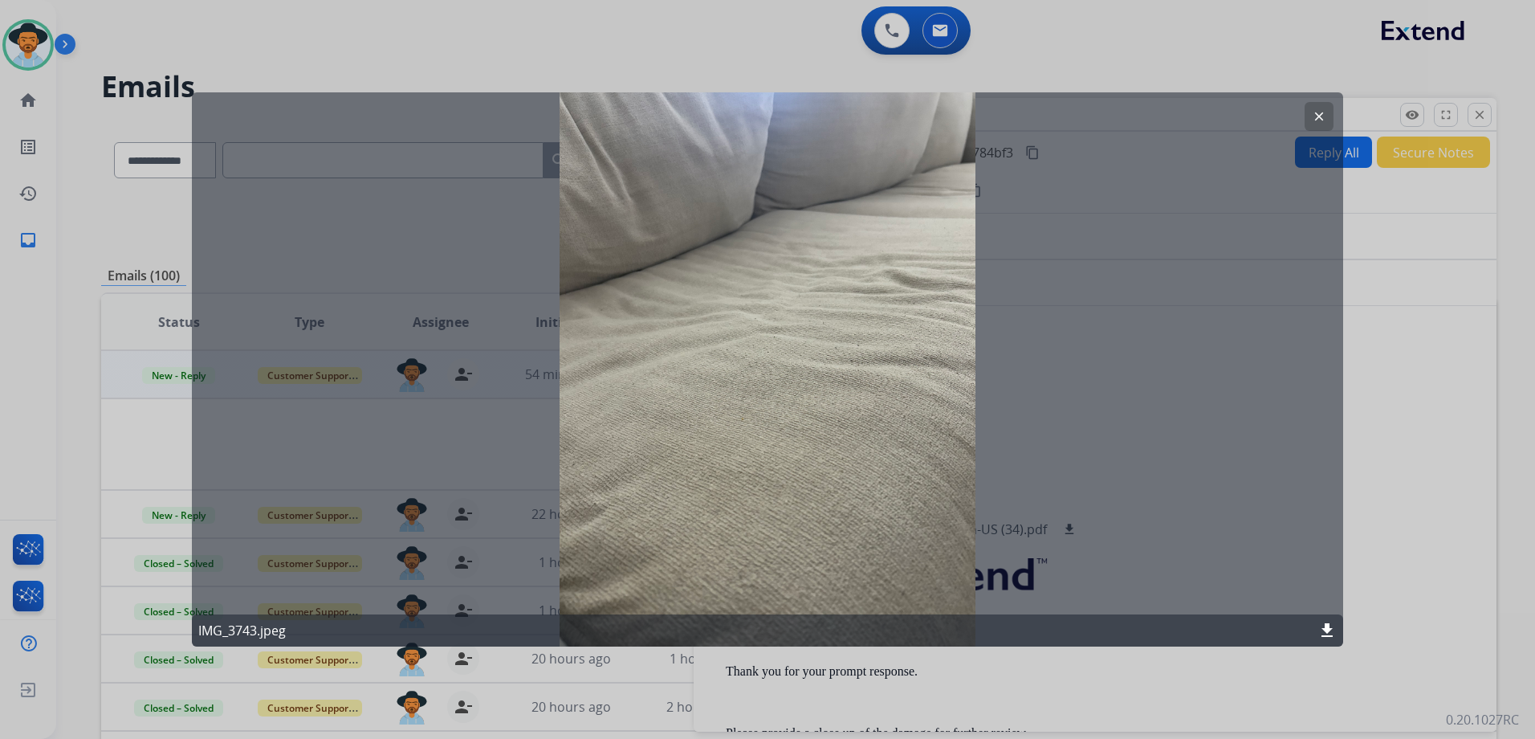
drag, startPoint x: 1313, startPoint y: 113, endPoint x: 1279, endPoint y: 132, distance: 38.8
click at [1313, 115] on mat-icon "clear" at bounding box center [1319, 116] width 14 height 14
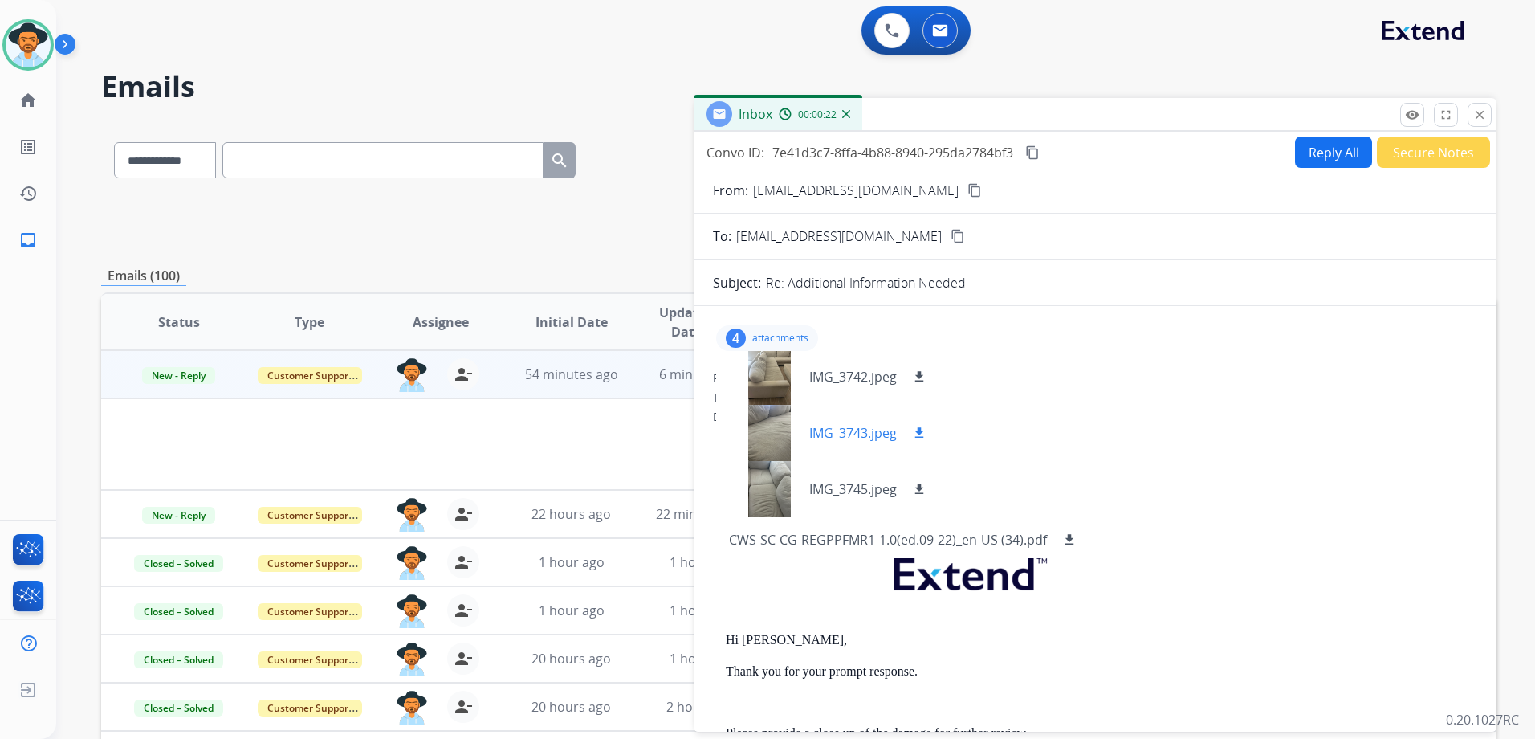
scroll to position [0, 0]
click at [830, 367] on div "IMG_3742.jpeg download" at bounding box center [829, 379] width 226 height 56
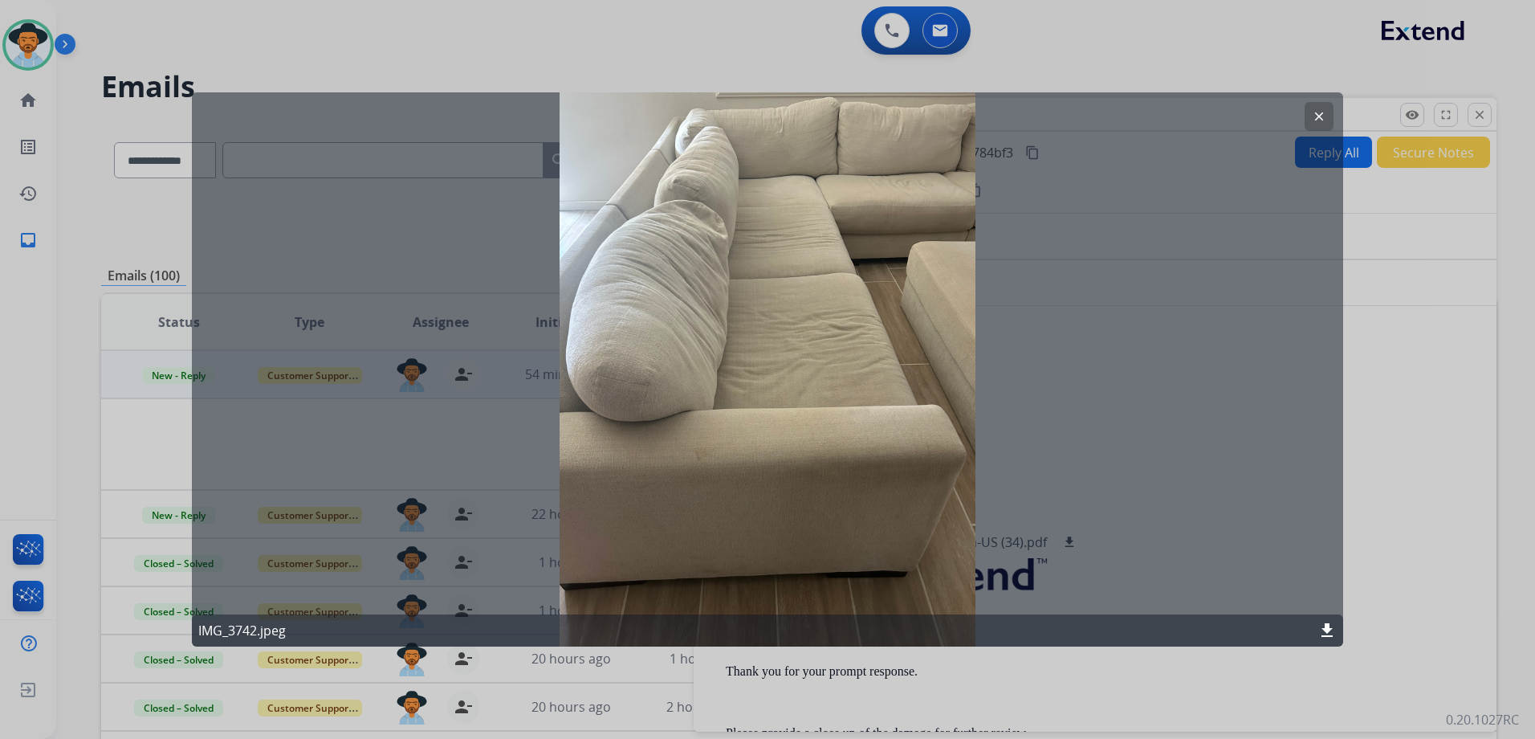
click at [1311, 112] on button "clear" at bounding box center [1319, 116] width 29 height 29
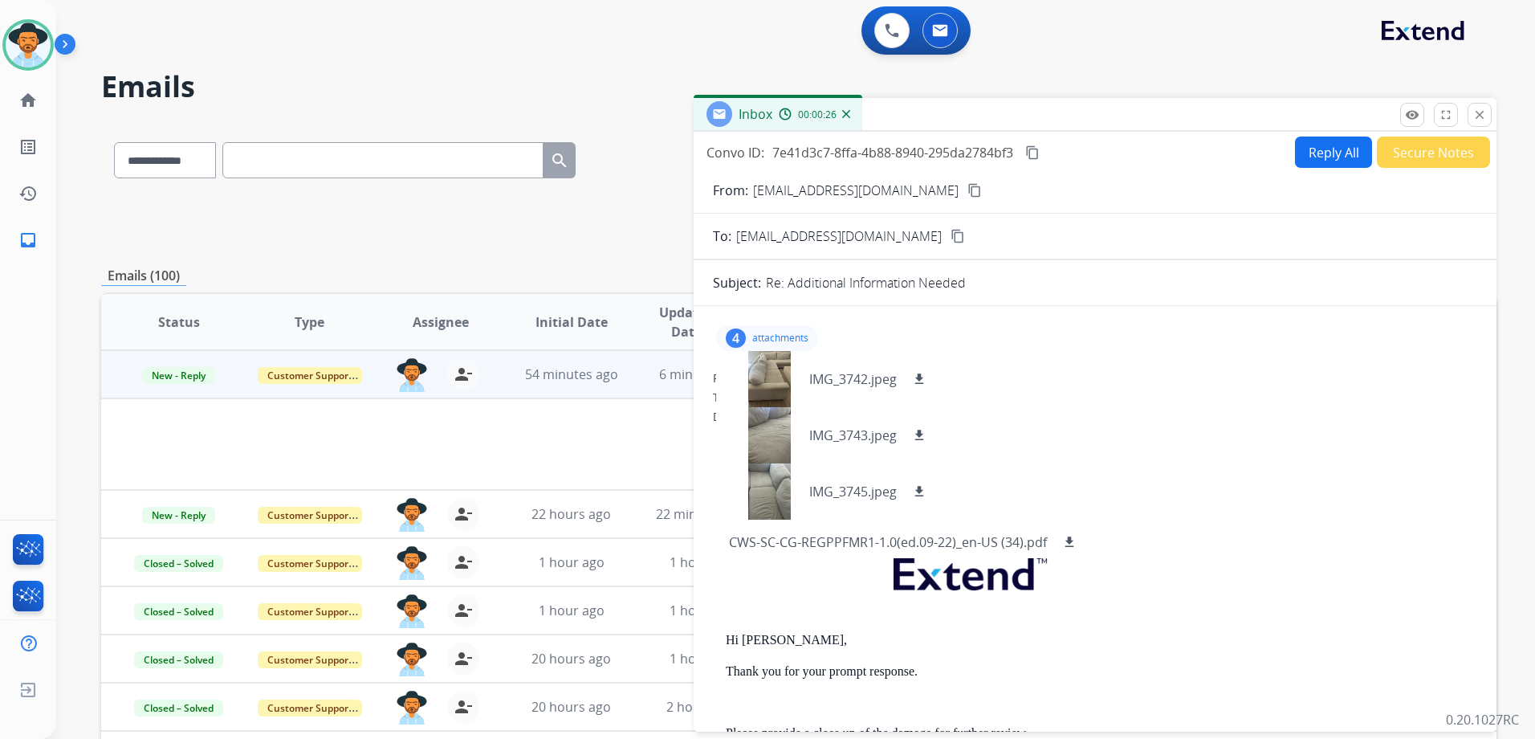
drag, startPoint x: 1481, startPoint y: 115, endPoint x: 1448, endPoint y: 128, distance: 34.6
click at [1481, 116] on mat-icon "close" at bounding box center [1479, 115] width 14 height 14
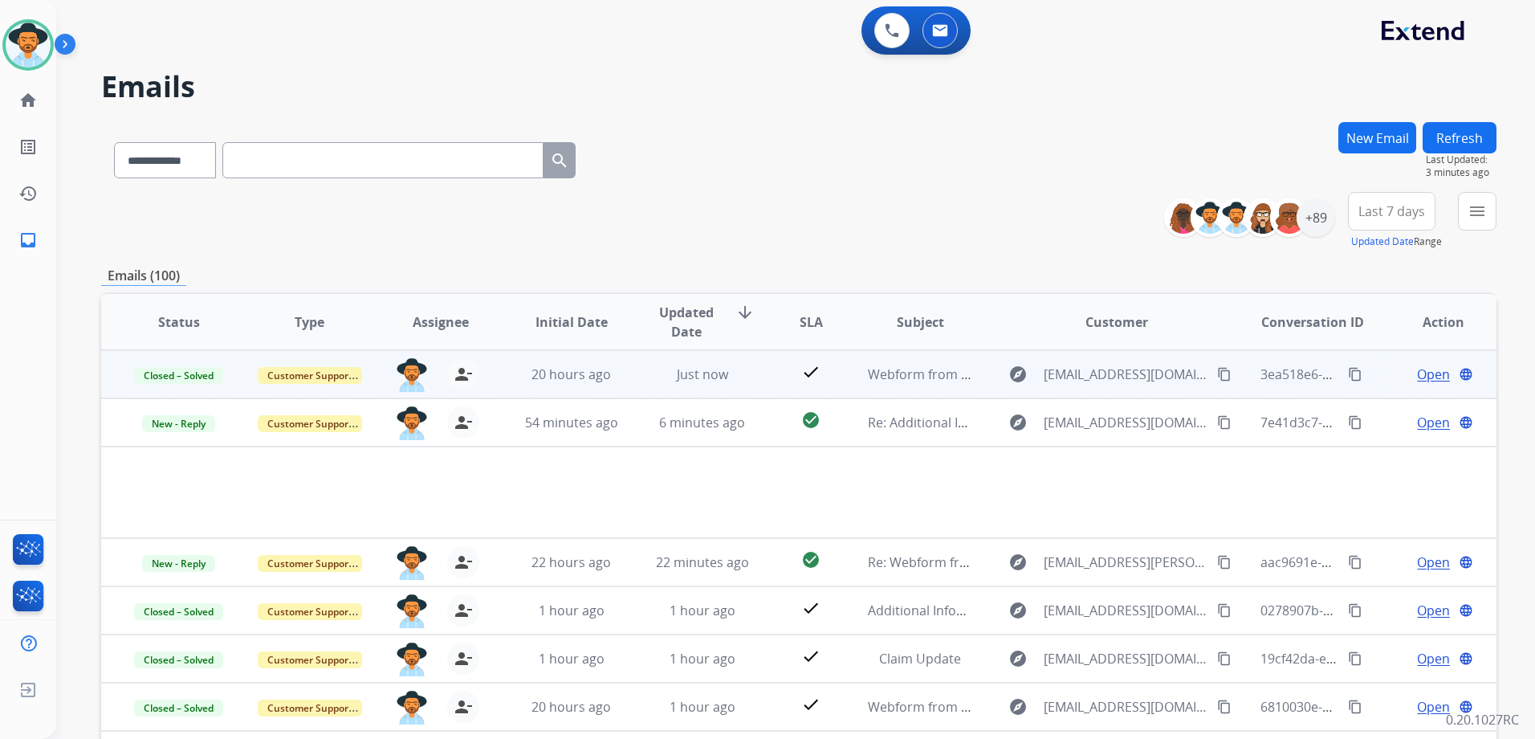
click at [1348, 375] on mat-icon "content_copy" at bounding box center [1355, 374] width 14 height 14
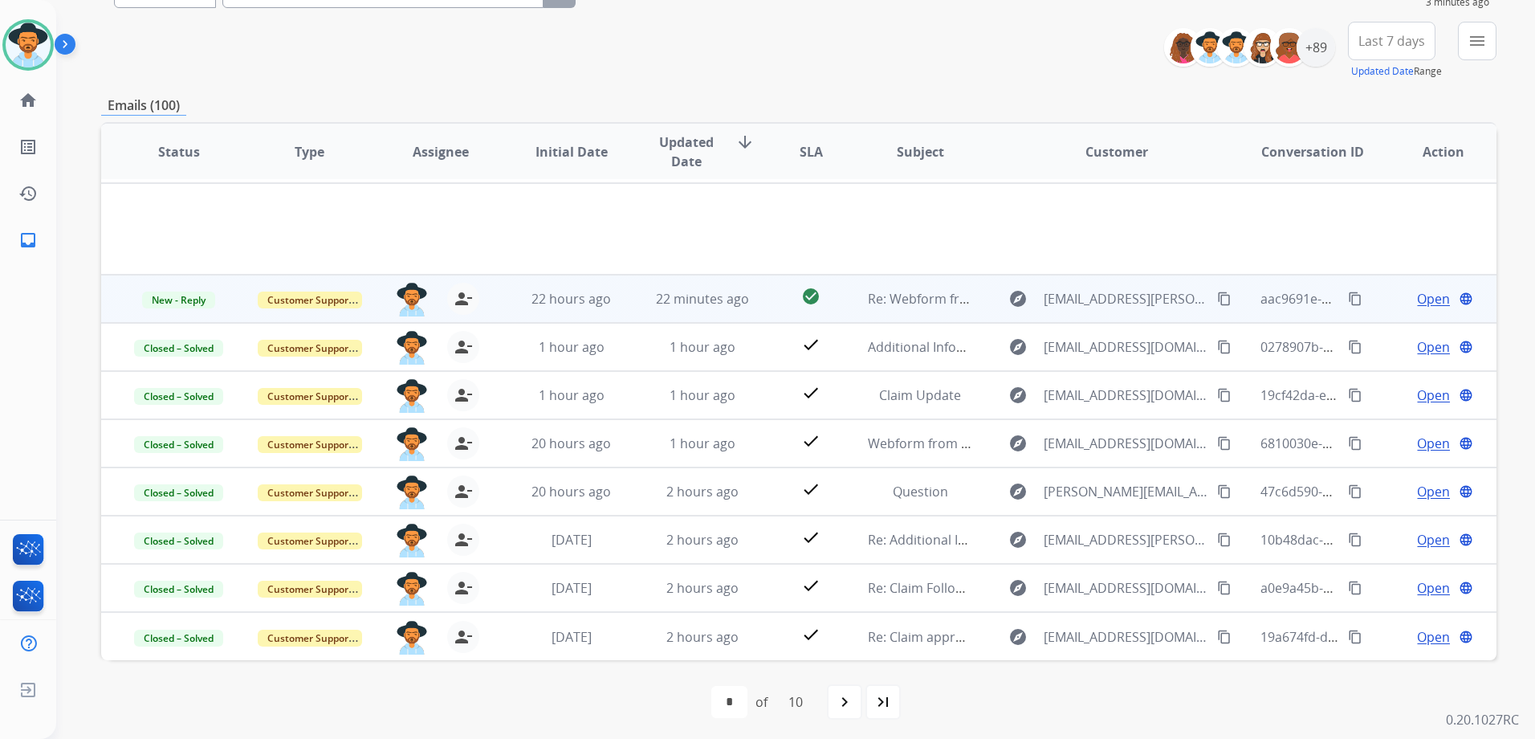
scroll to position [175, 0]
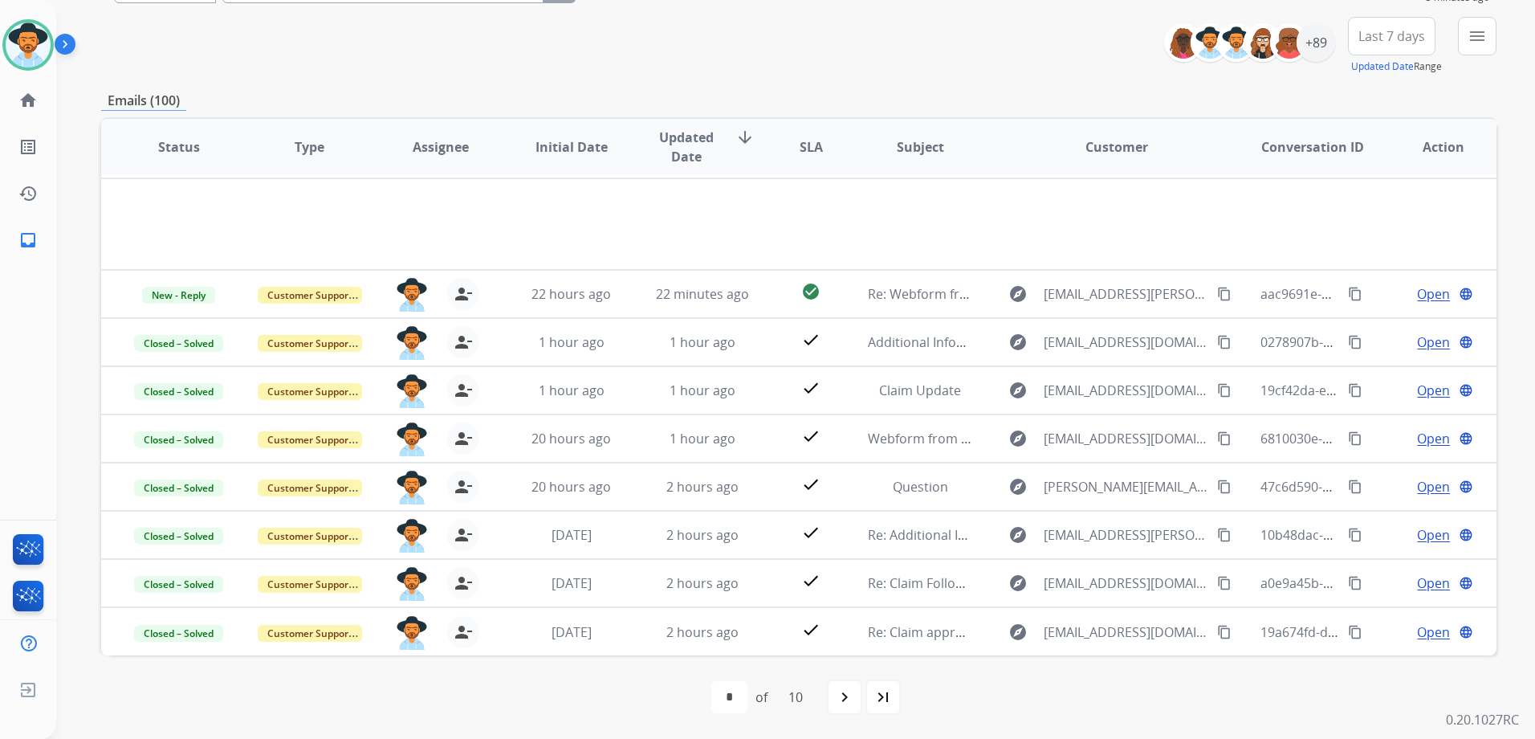
click at [842, 693] on mat-icon "navigate_next" at bounding box center [844, 696] width 19 height 19
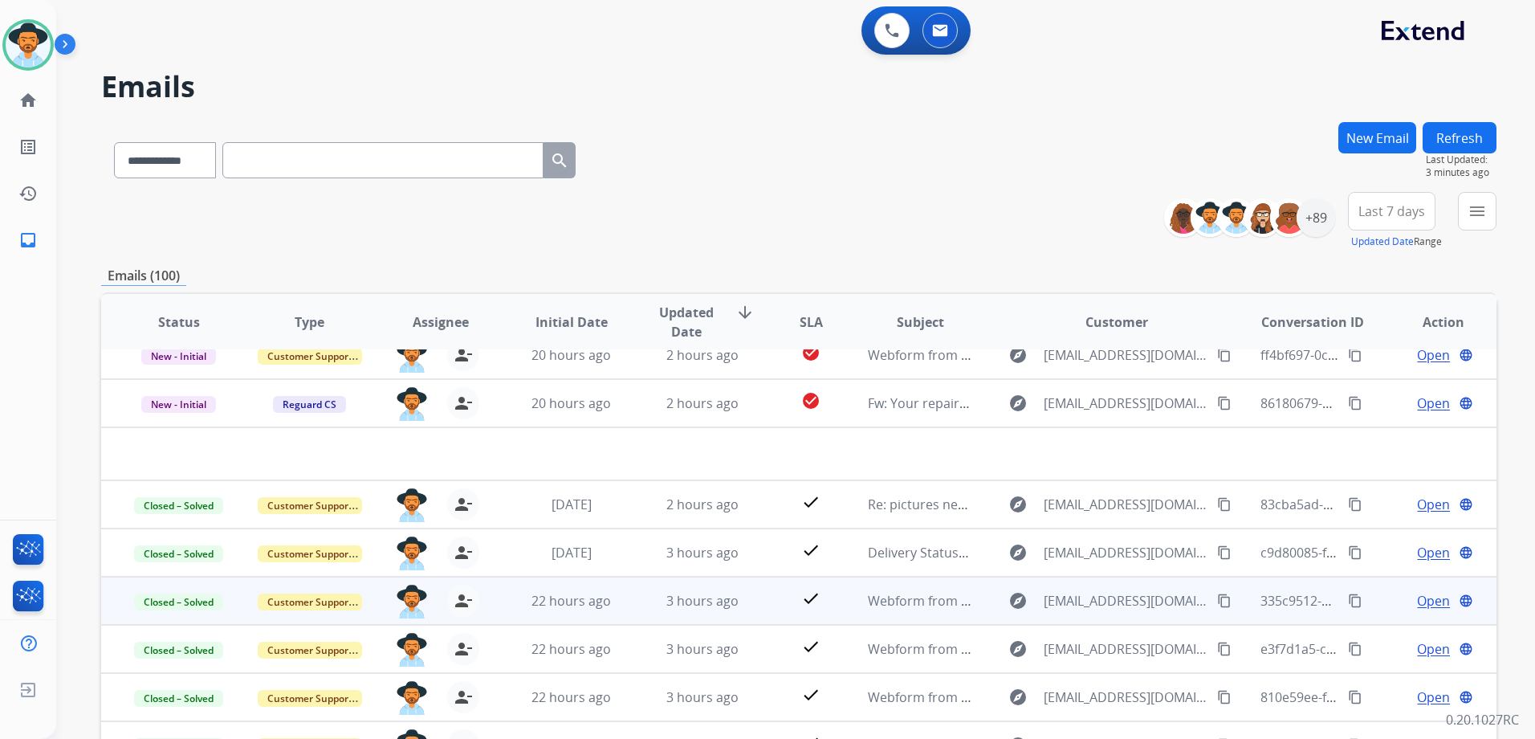
scroll to position [0, 0]
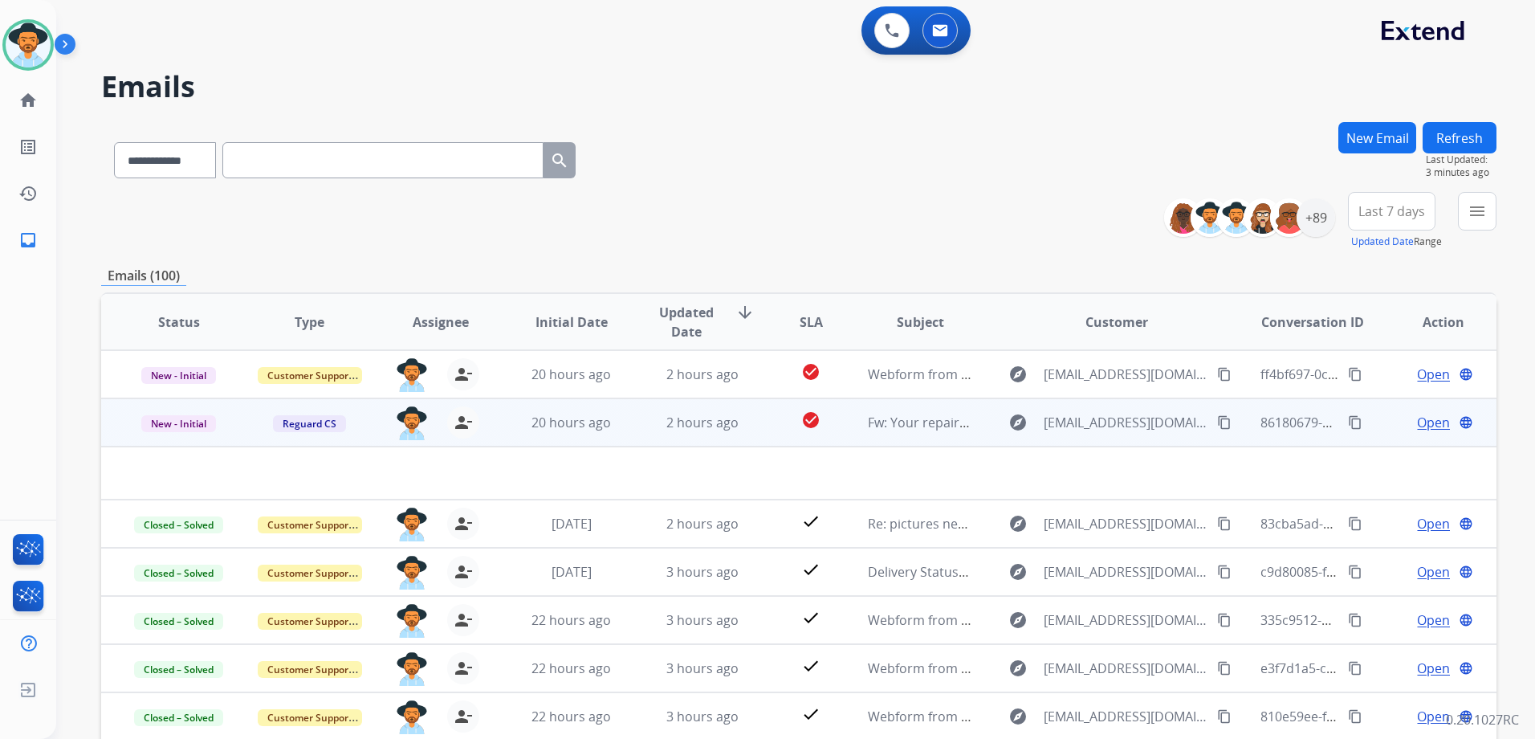
click at [1417, 421] on span "Open" at bounding box center [1433, 422] width 33 height 19
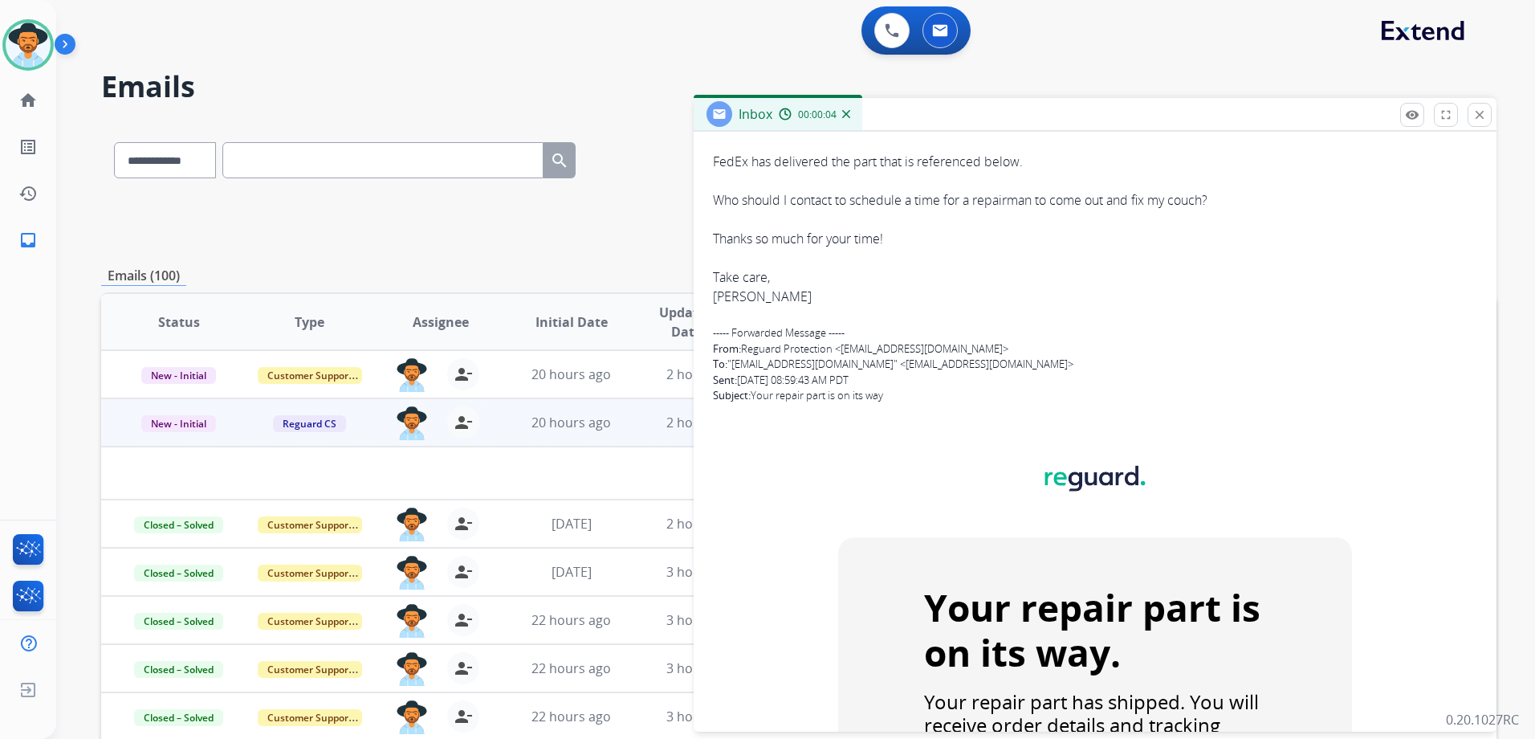
scroll to position [241, 0]
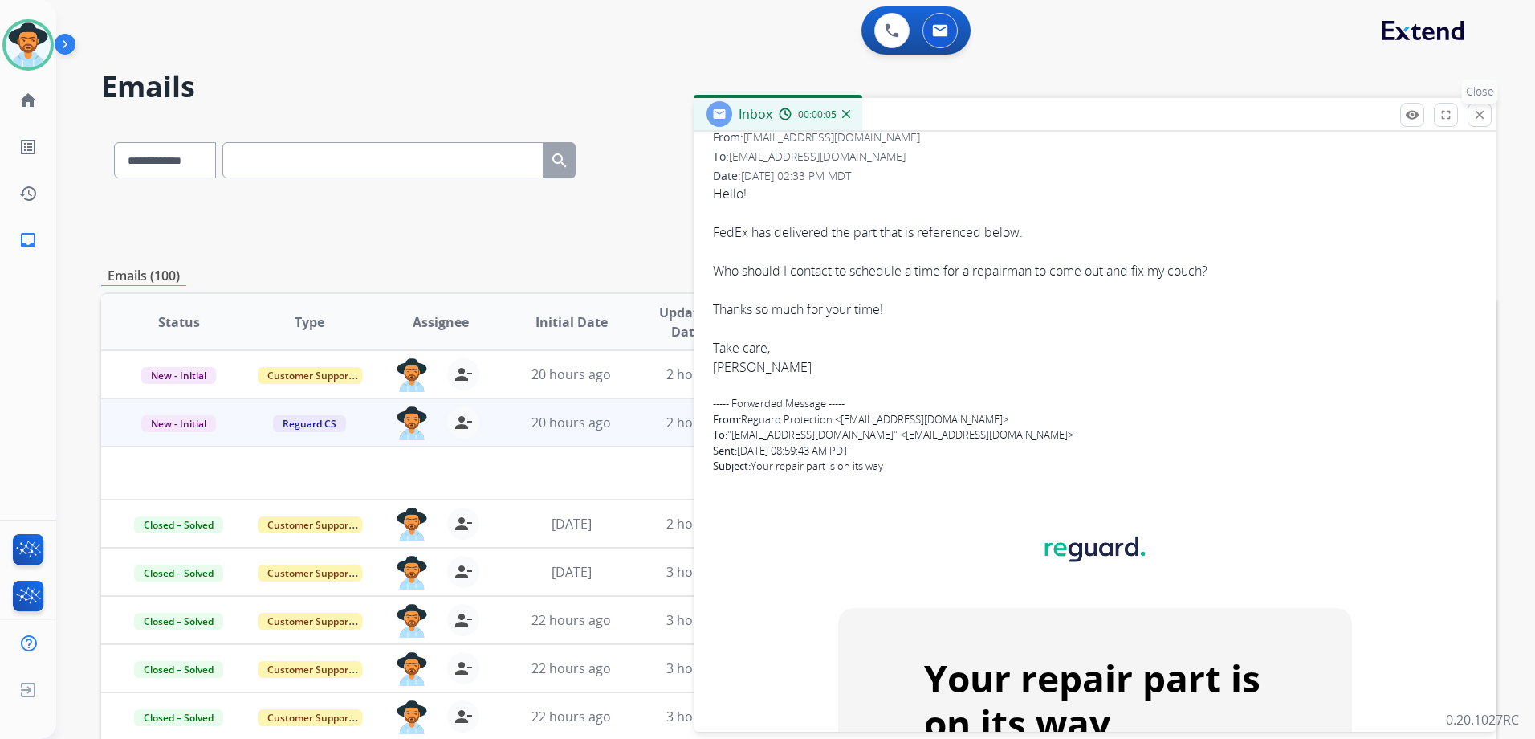
click at [1485, 112] on mat-icon "close" at bounding box center [1479, 115] width 14 height 14
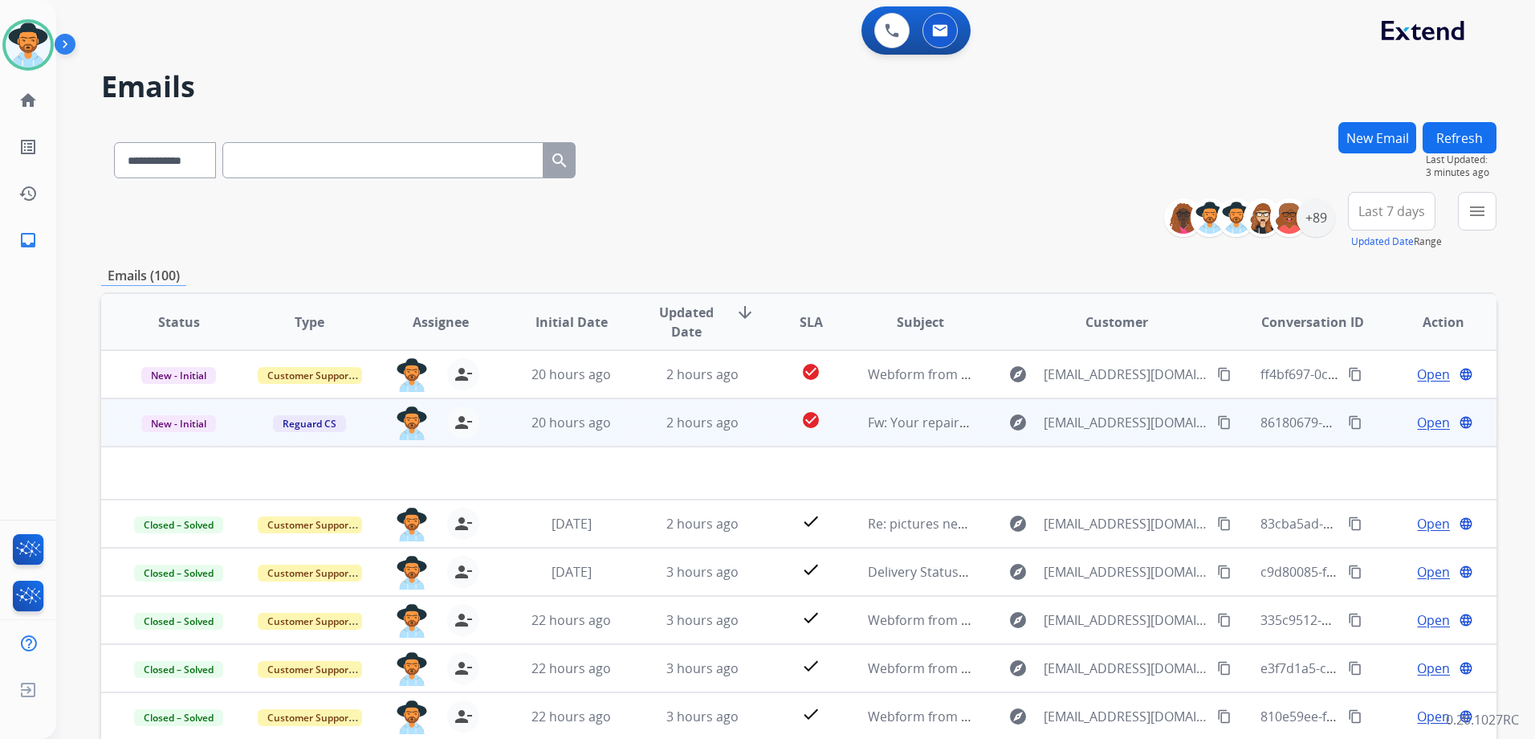
click at [1417, 423] on span "Open" at bounding box center [1433, 422] width 33 height 19
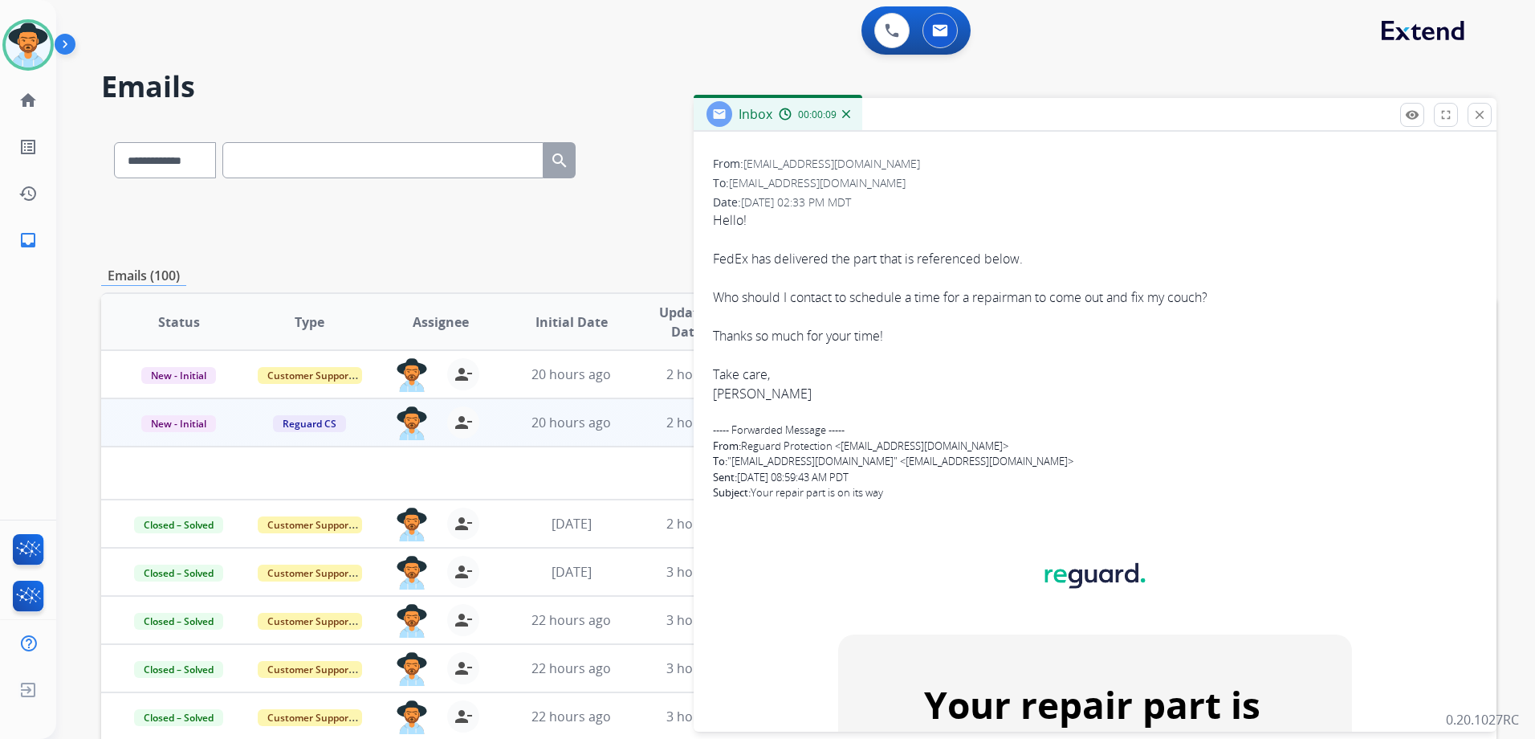
scroll to position [321, 0]
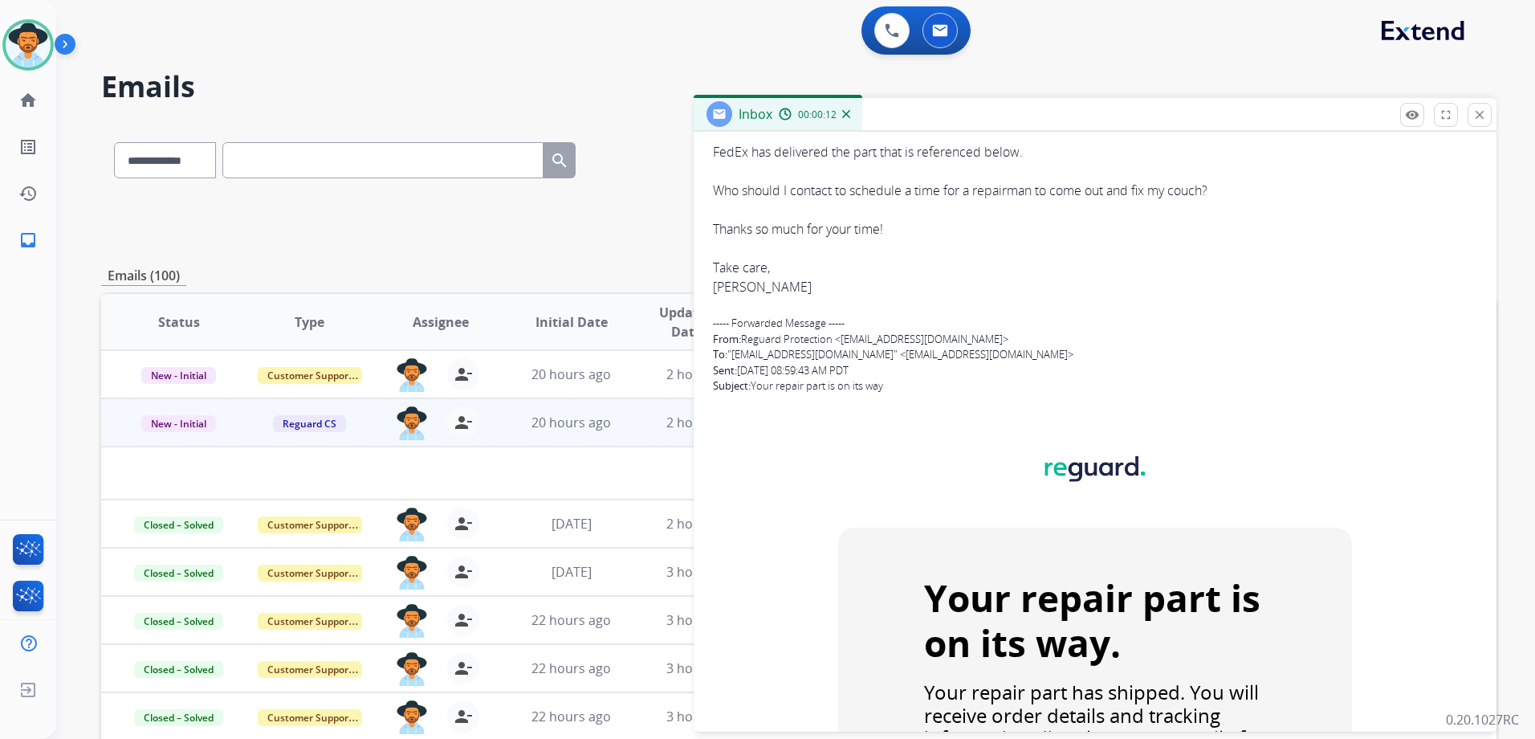
click at [1475, 113] on mat-icon "close" at bounding box center [1479, 115] width 14 height 14
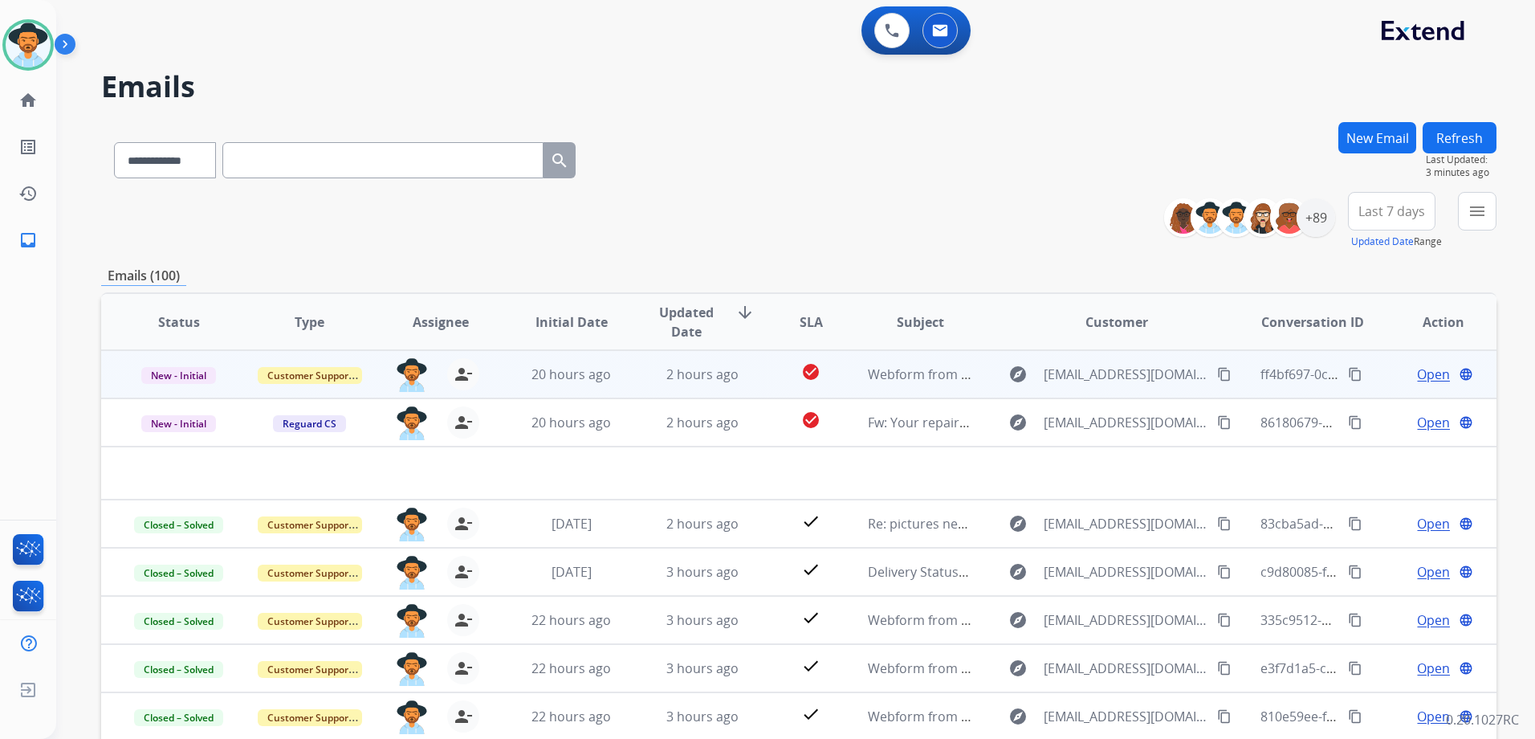
click at [1419, 376] on span "Open" at bounding box center [1433, 374] width 33 height 19
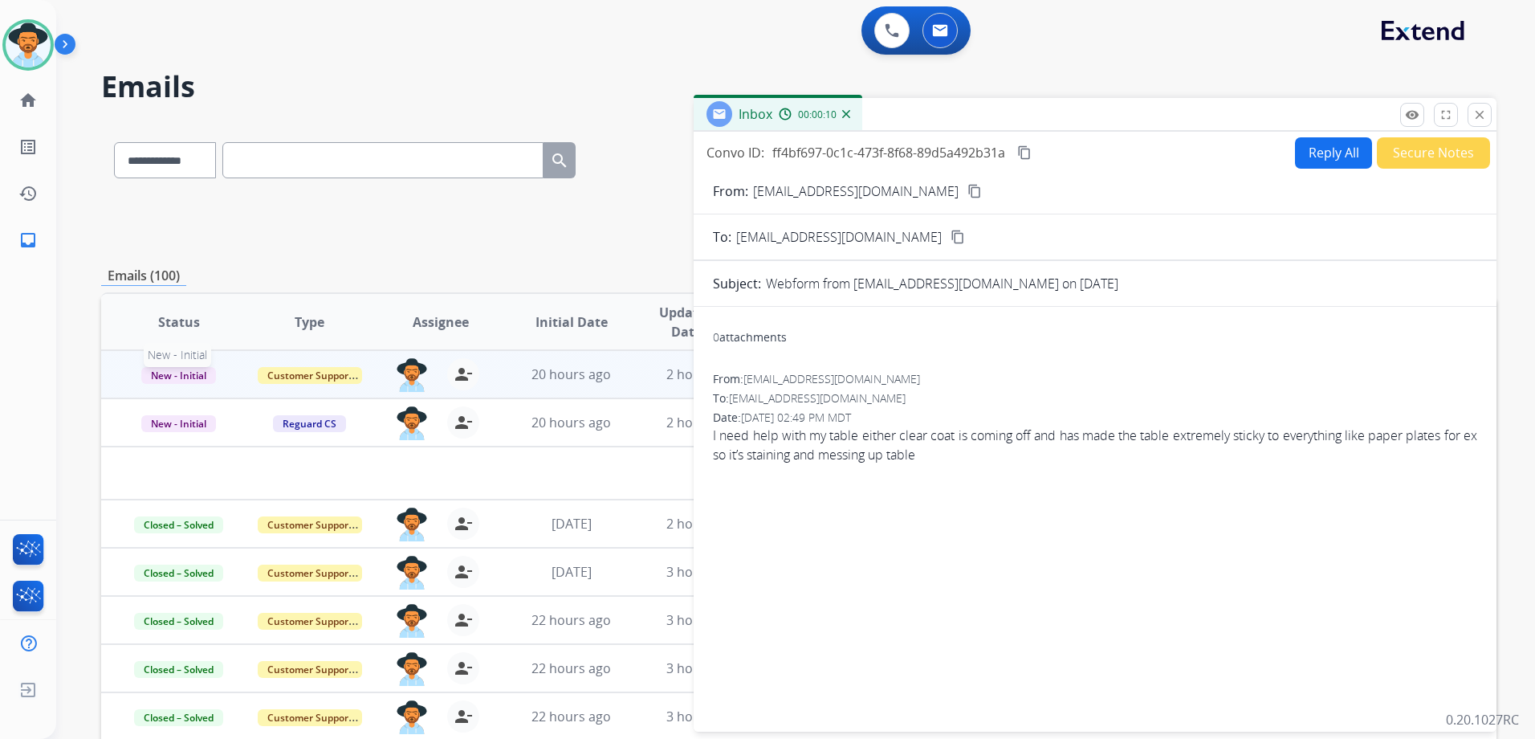
click at [185, 374] on span "New - Initial" at bounding box center [178, 375] width 75 height 17
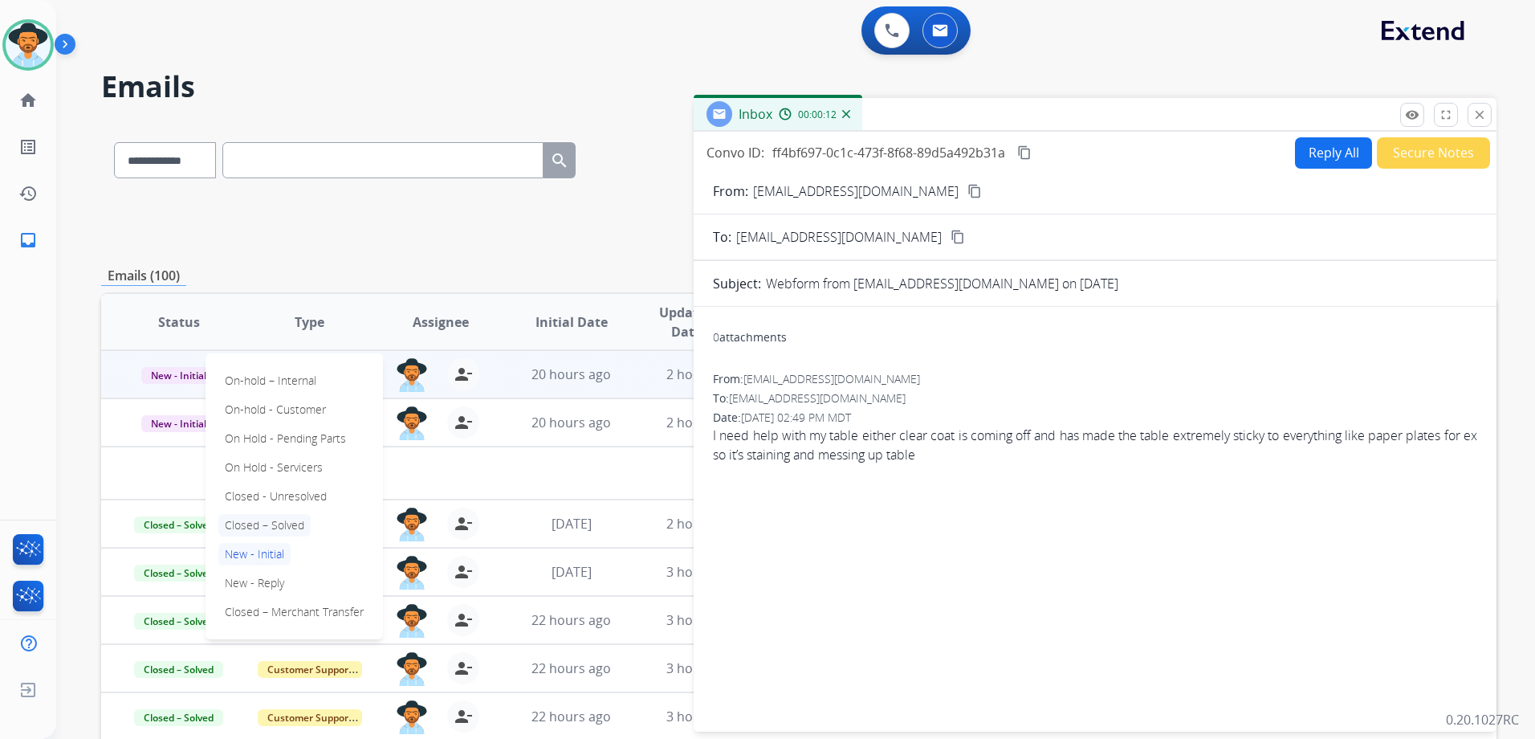
click at [293, 529] on p "Closed – Solved" at bounding box center [264, 525] width 92 height 22
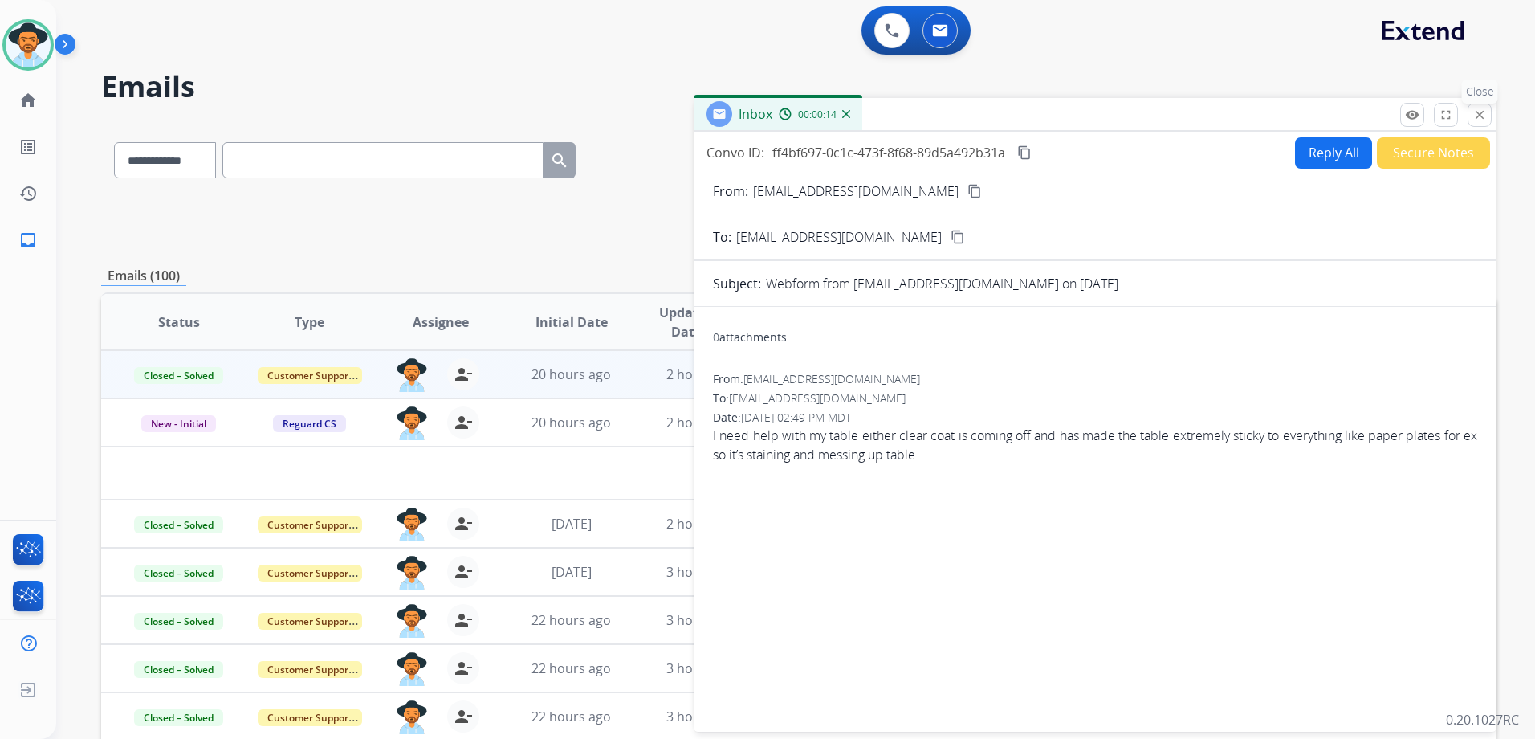
click at [1483, 110] on mat-icon "close" at bounding box center [1479, 115] width 14 height 14
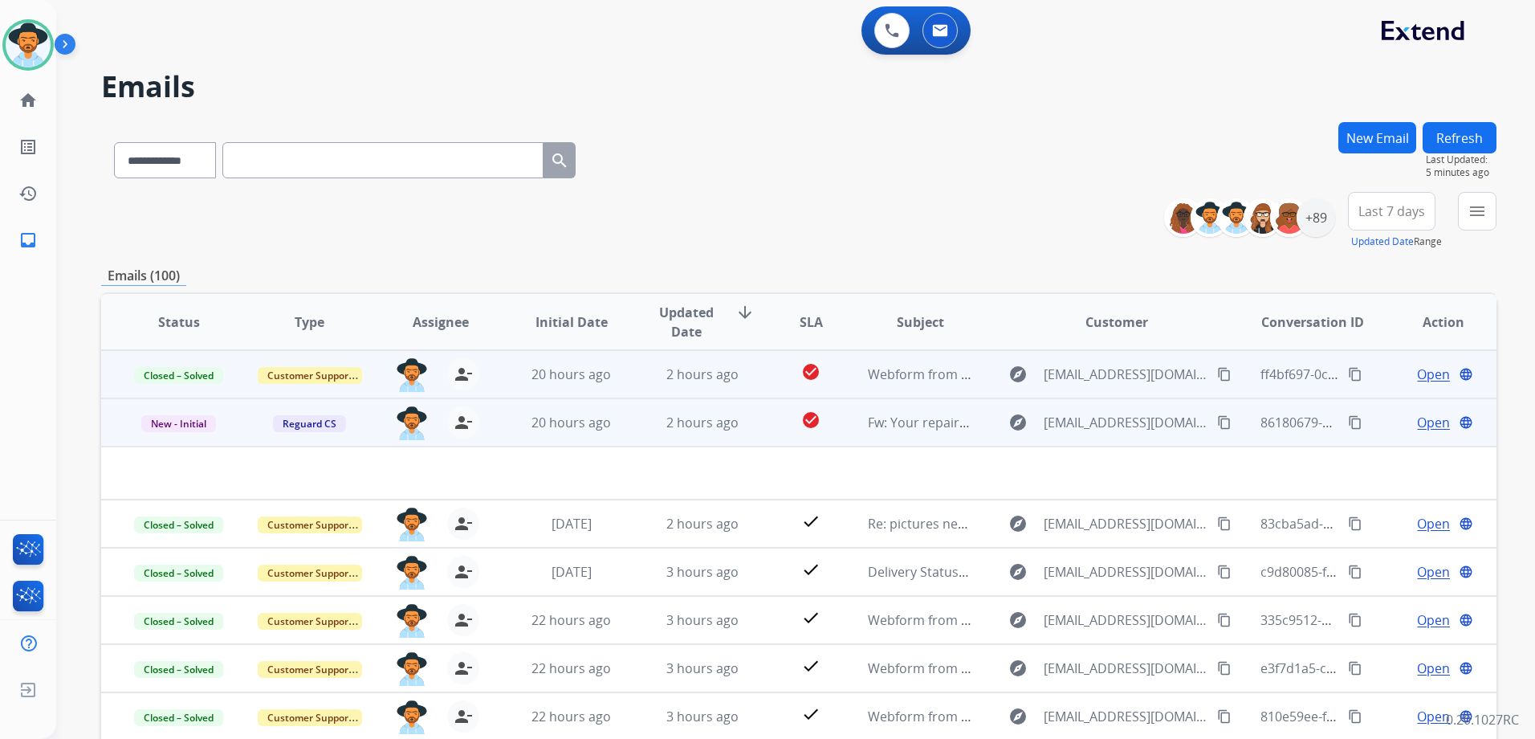
click at [1426, 417] on span "Open" at bounding box center [1433, 422] width 33 height 19
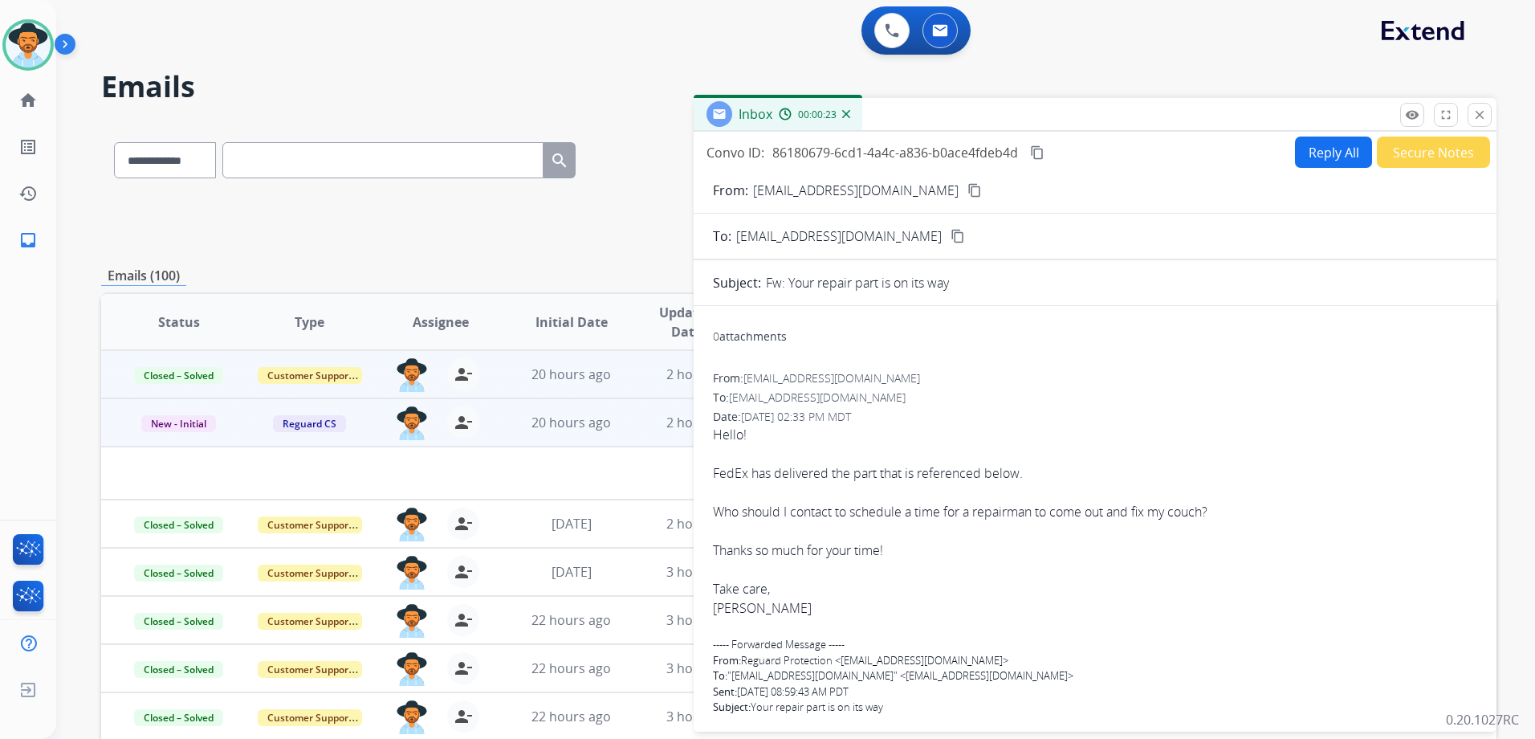
click at [1478, 116] on mat-icon "close" at bounding box center [1479, 115] width 14 height 14
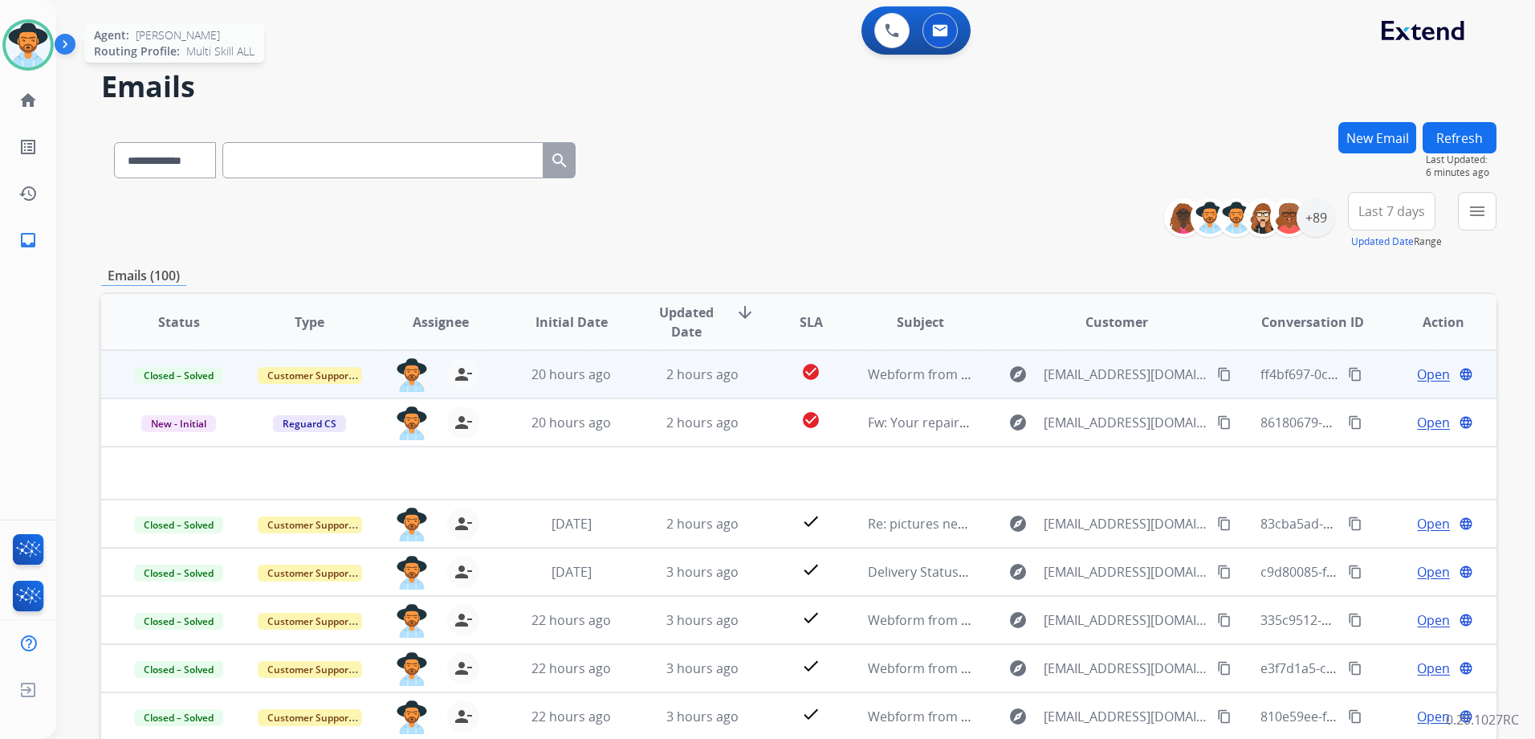
click at [28, 43] on img at bounding box center [28, 44] width 45 height 45
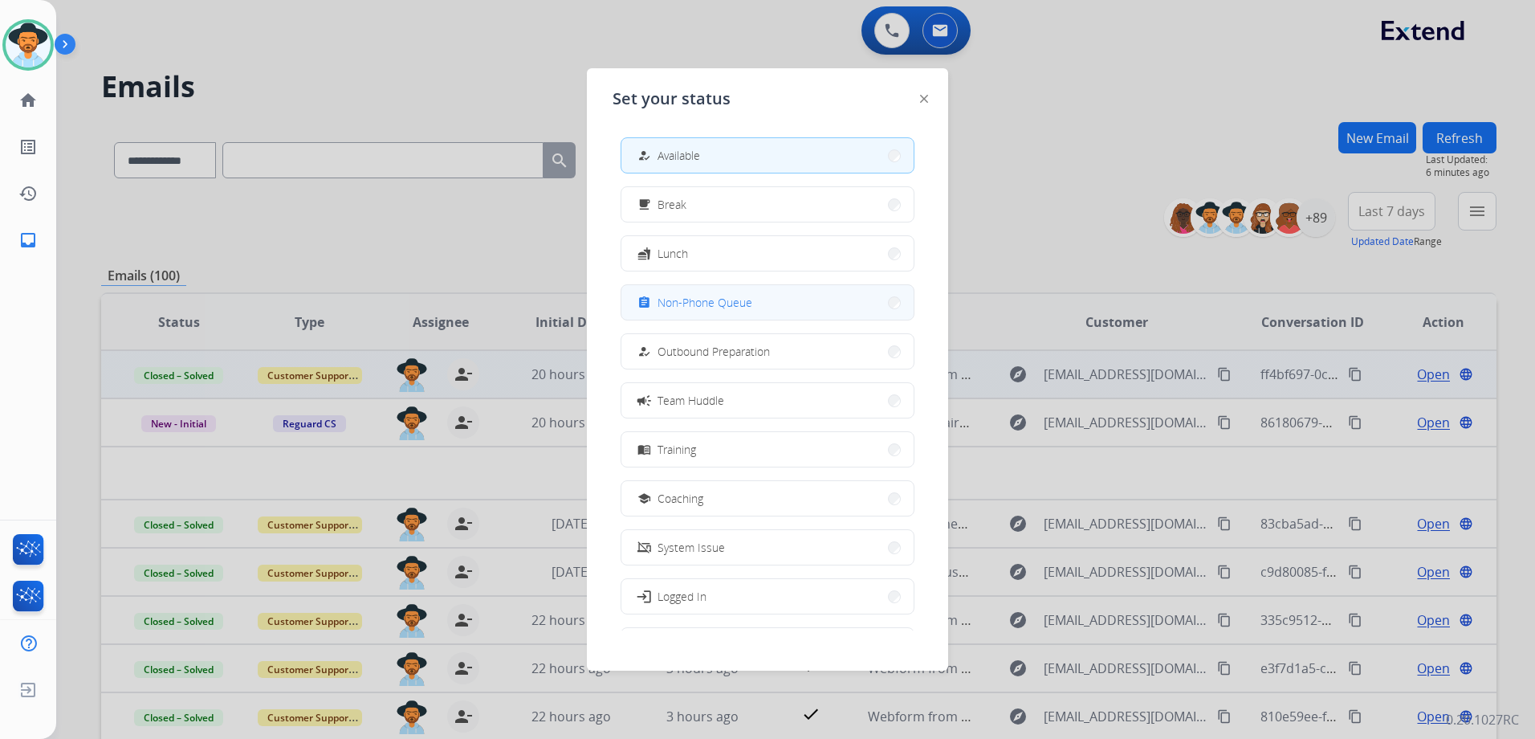
click at [715, 301] on span "Non-Phone Queue" at bounding box center [705, 302] width 95 height 17
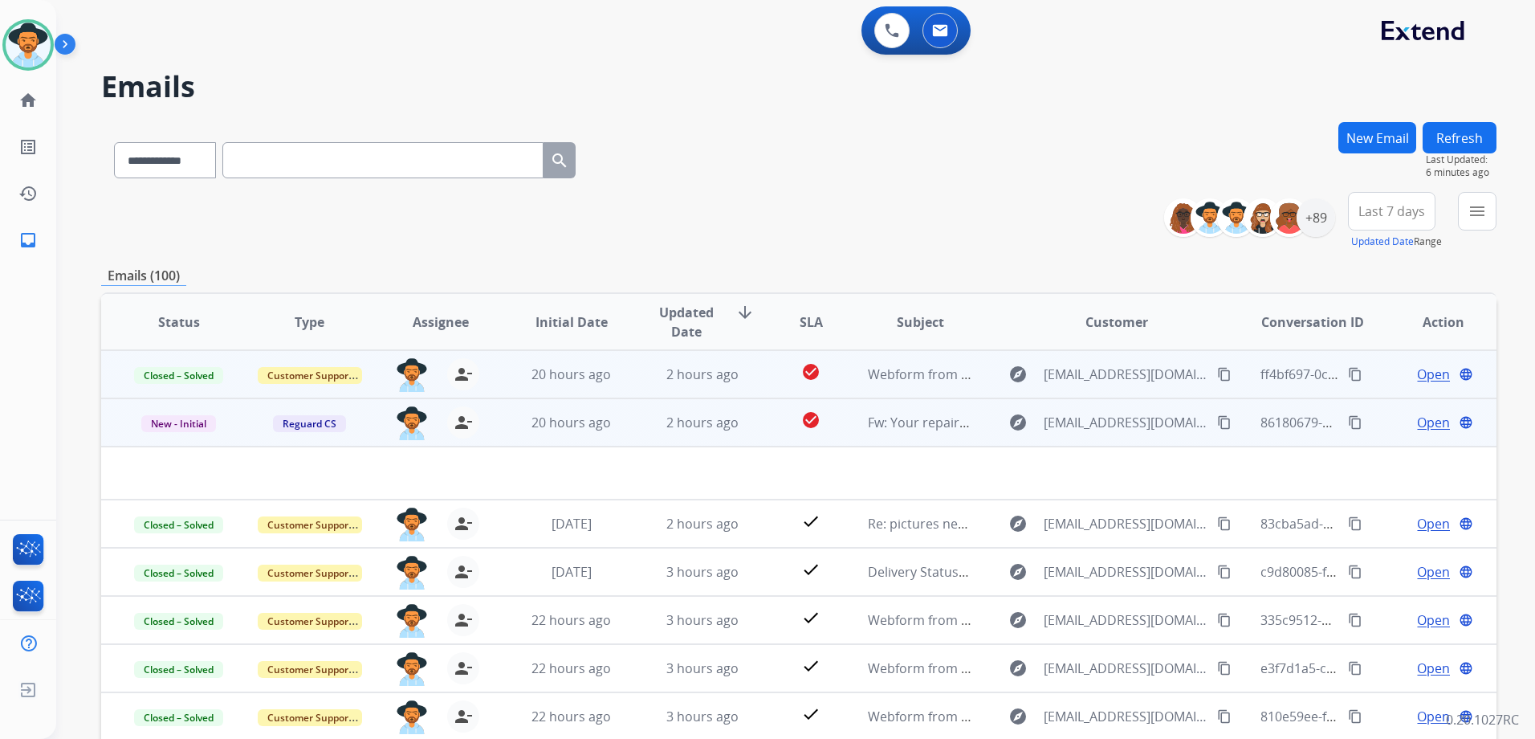
click at [1217, 426] on mat-icon "content_copy" at bounding box center [1224, 422] width 14 height 14
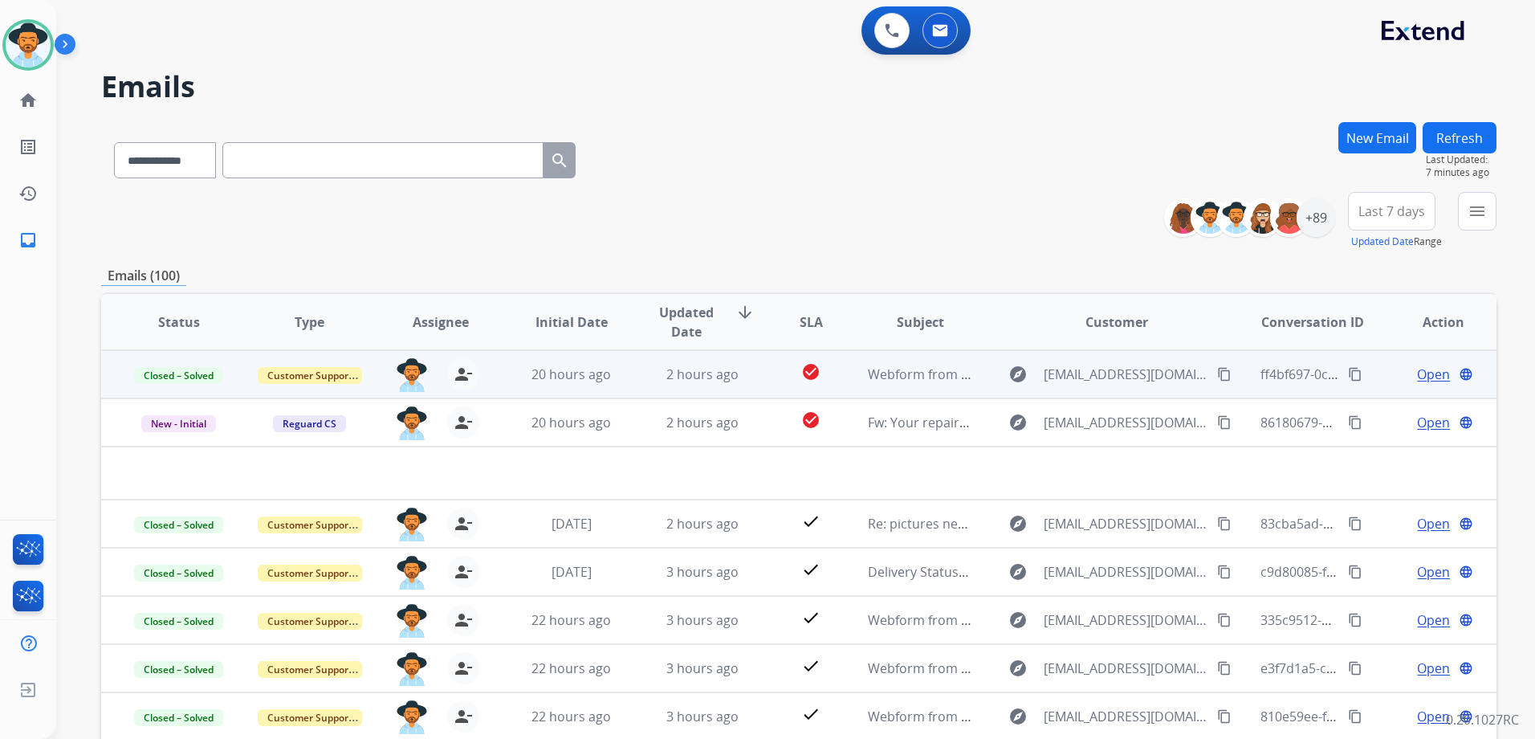
click at [911, 180] on div "**********" at bounding box center [798, 157] width 1395 height 70
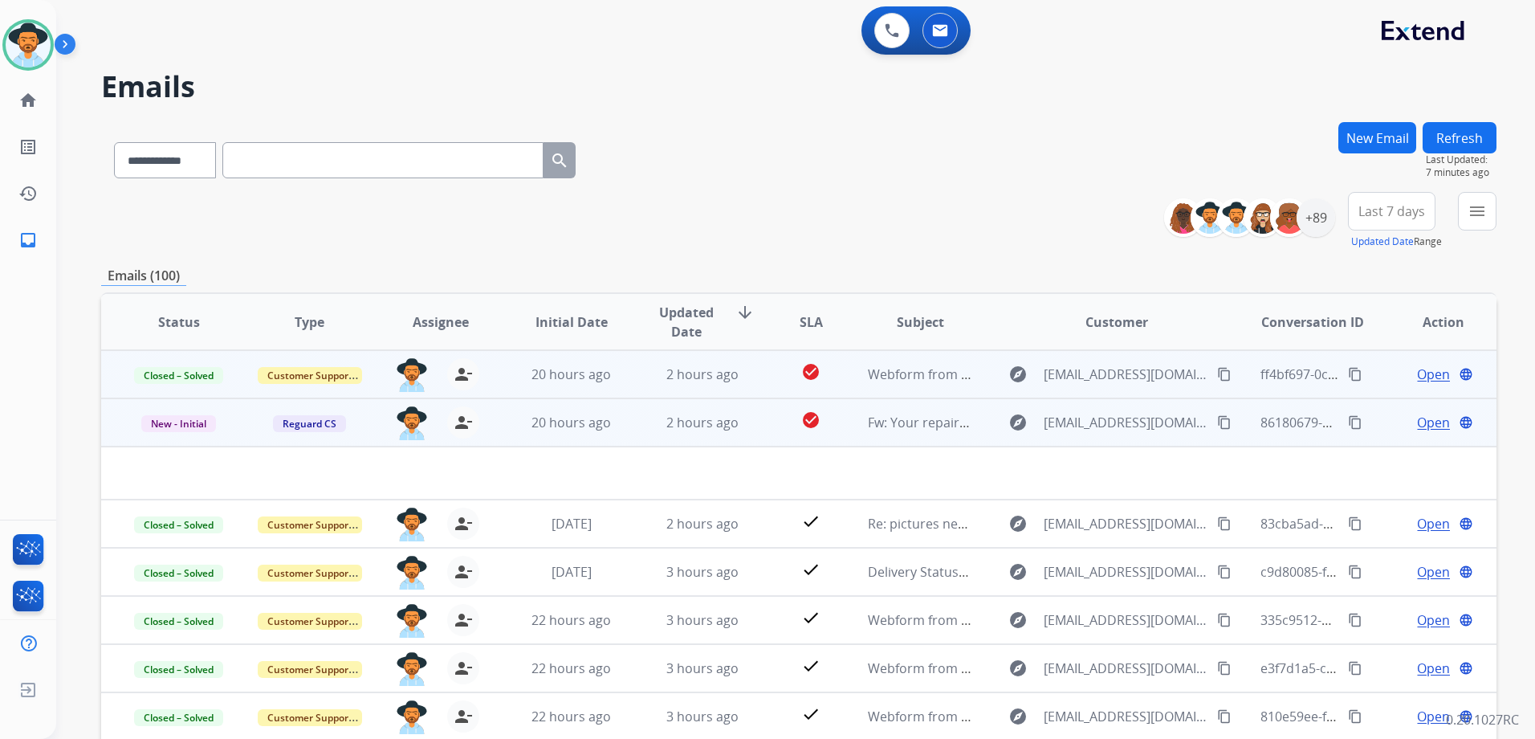
click at [1417, 427] on span "Open" at bounding box center [1433, 422] width 33 height 19
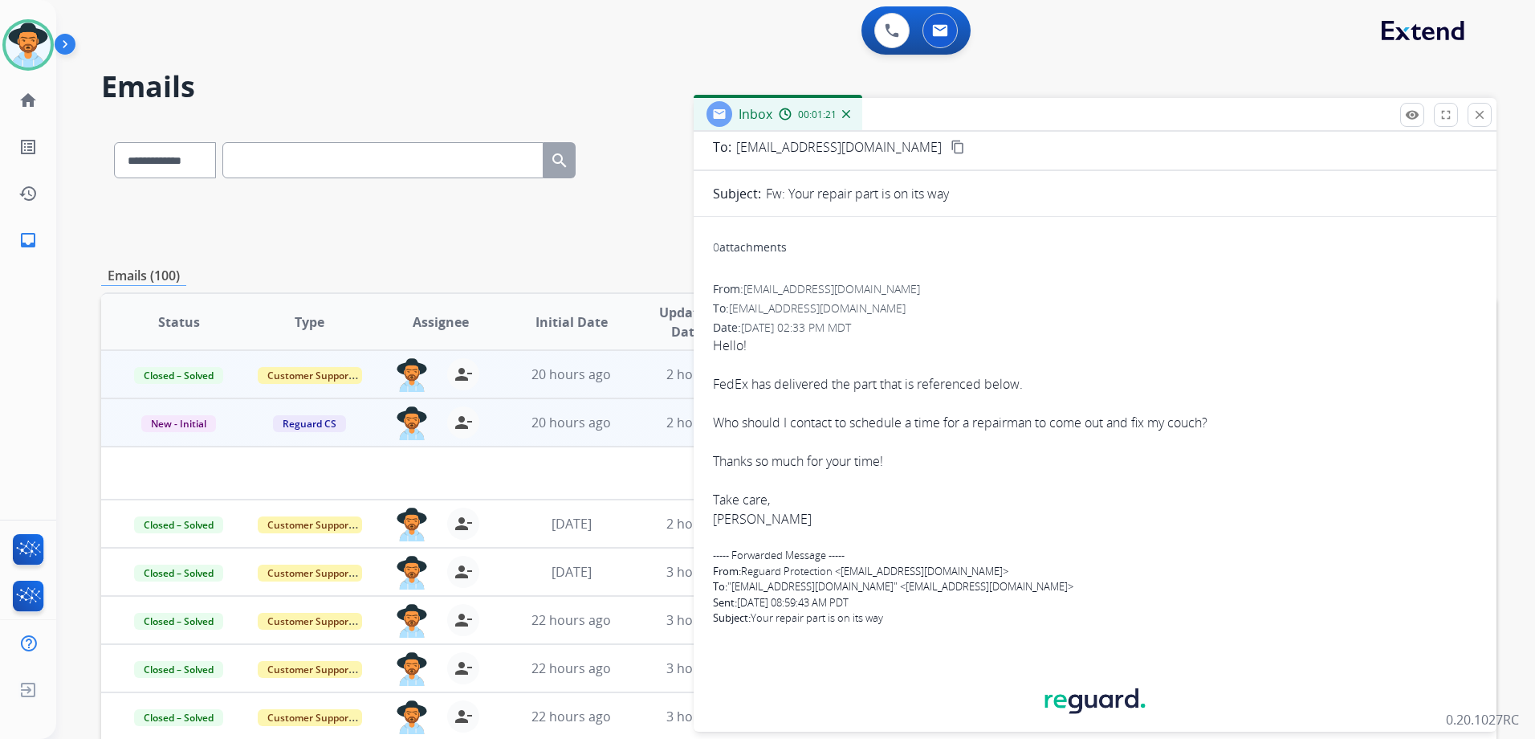
scroll to position [241, 0]
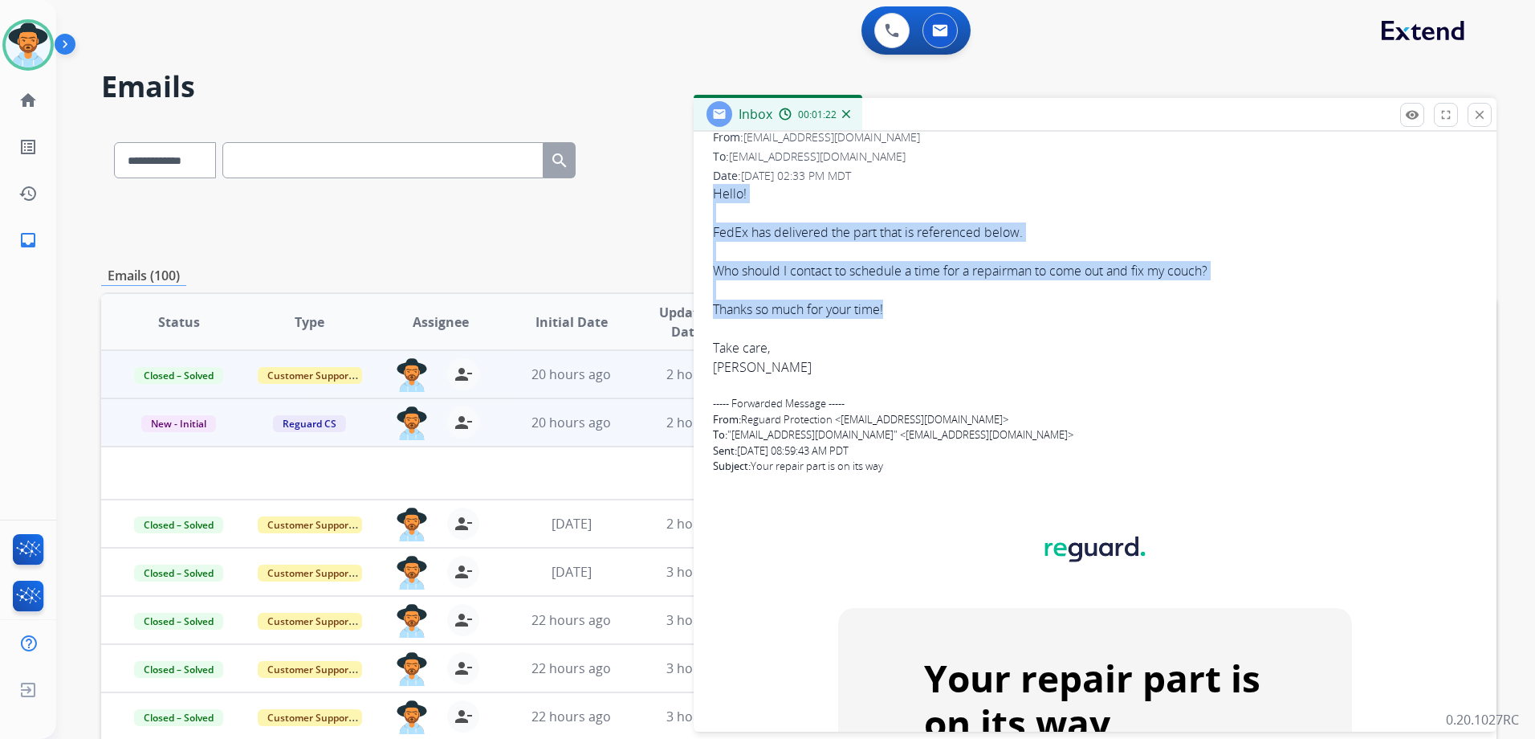
drag, startPoint x: 731, startPoint y: 196, endPoint x: 923, endPoint y: 312, distance: 224.4
drag, startPoint x: 923, startPoint y: 312, endPoint x: 860, endPoint y: 267, distance: 77.1
copy div "Hello! FedEx has delivered the part that is referenced below. Who should I cont…"
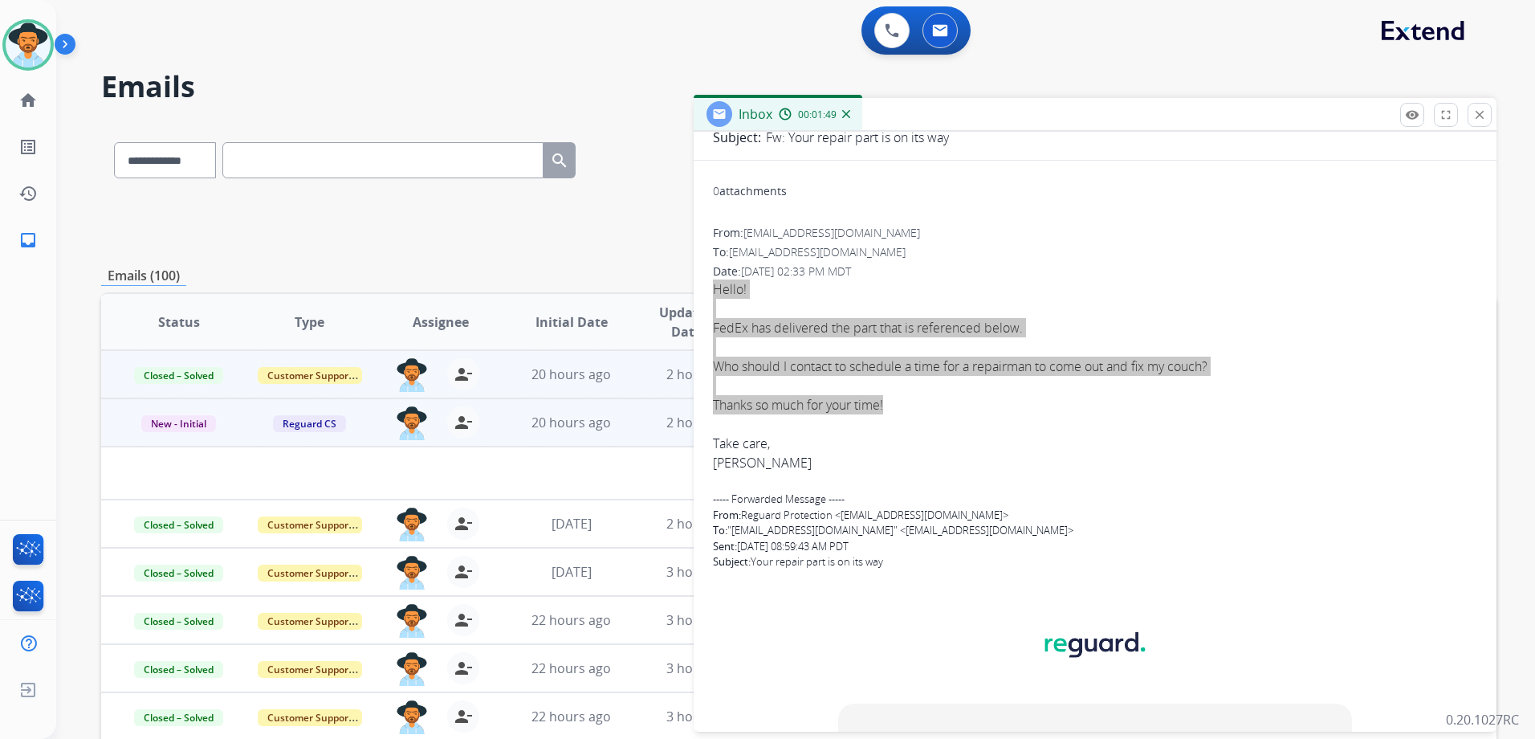
scroll to position [0, 0]
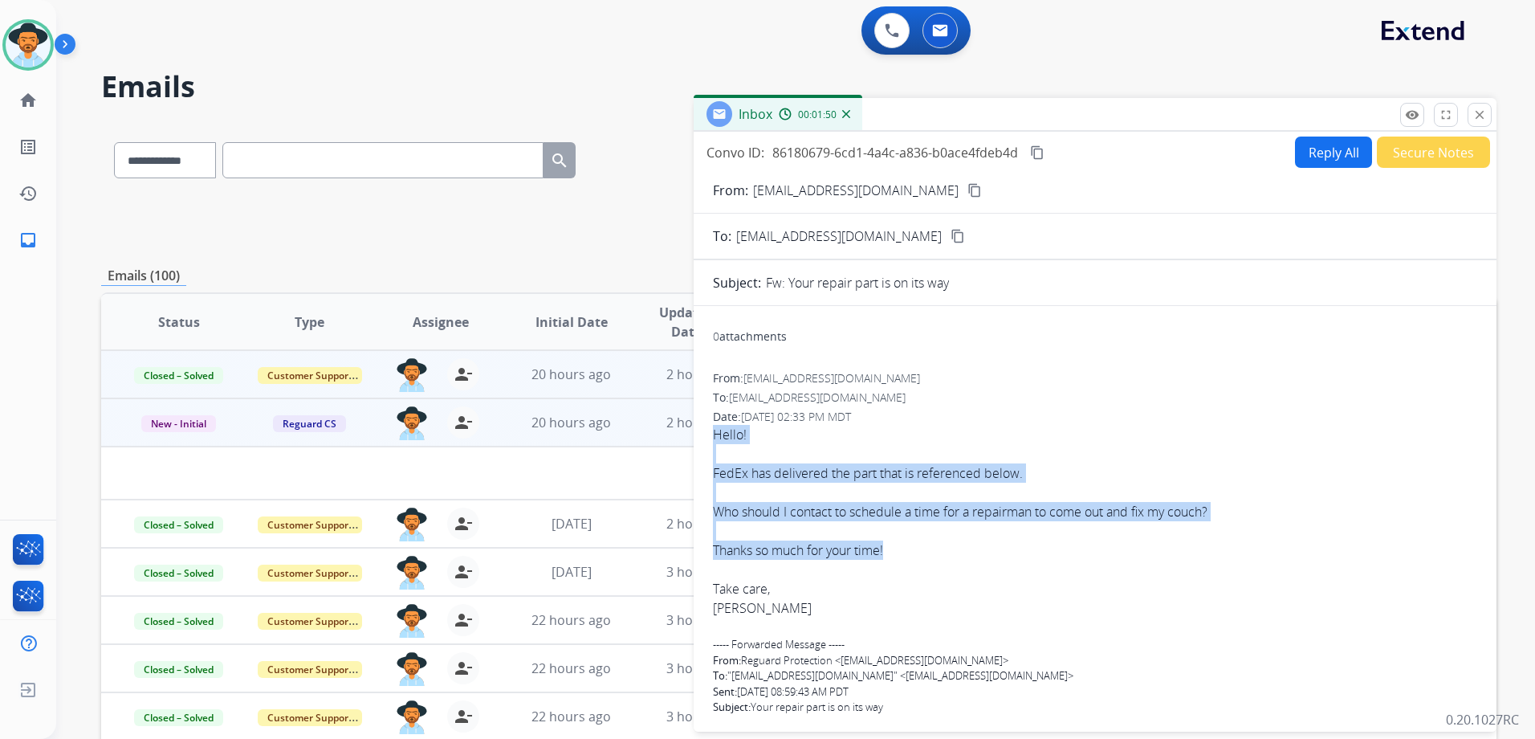
click at [1040, 153] on mat-icon "content_copy" at bounding box center [1037, 152] width 14 height 14
drag, startPoint x: 1479, startPoint y: 115, endPoint x: 1449, endPoint y: 128, distance: 32.7
click at [1479, 116] on mat-icon "close" at bounding box center [1479, 115] width 14 height 14
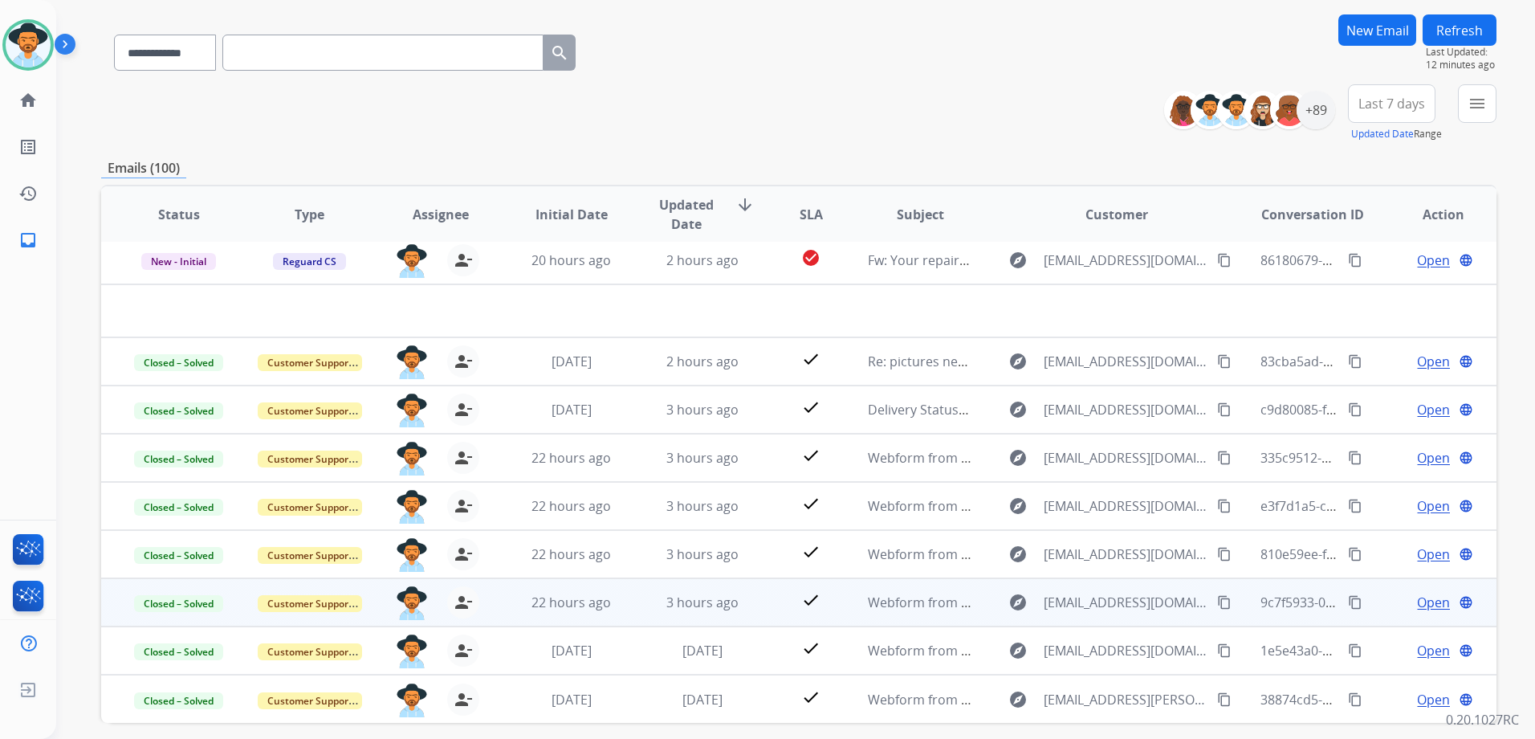
scroll to position [175, 0]
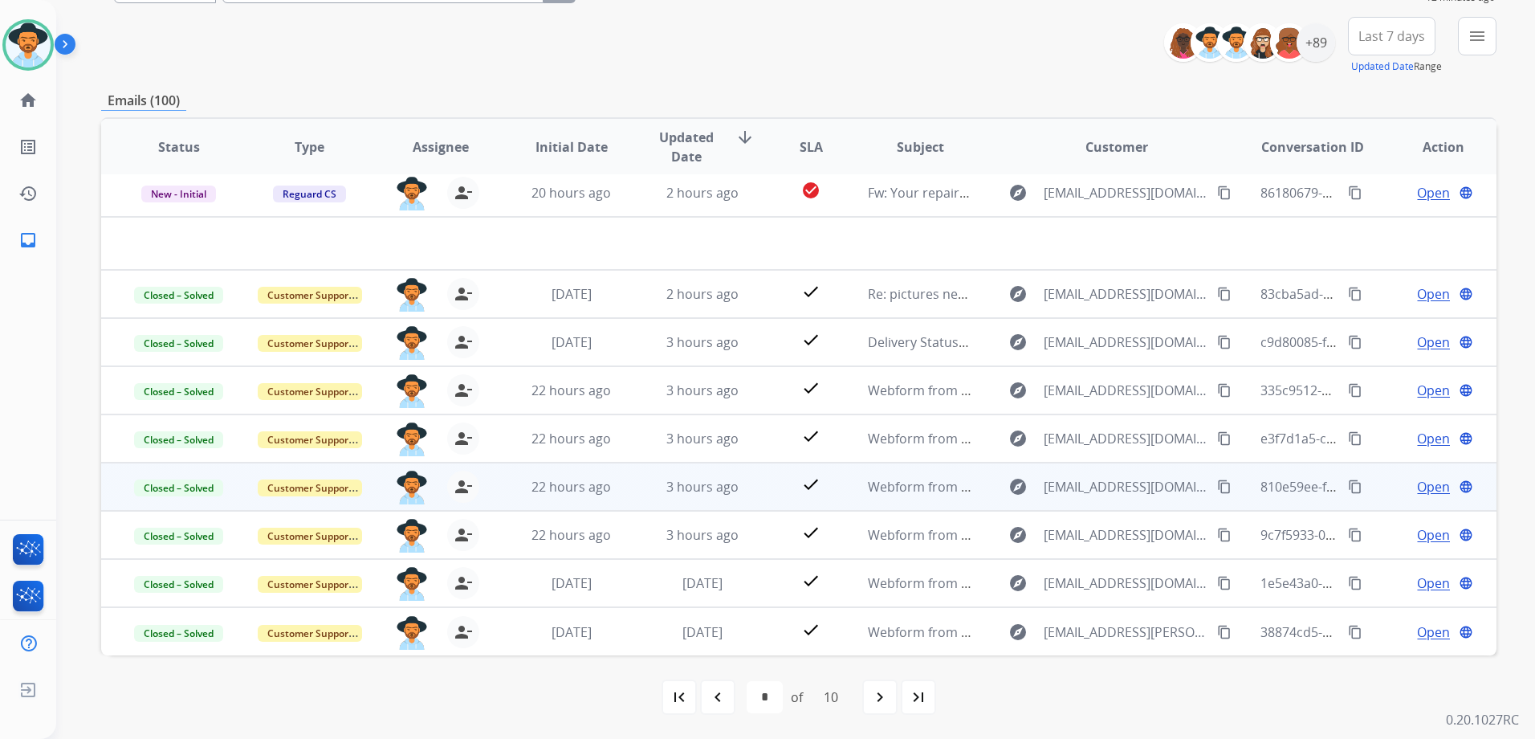
click at [1376, 485] on td "Open language" at bounding box center [1431, 486] width 131 height 48
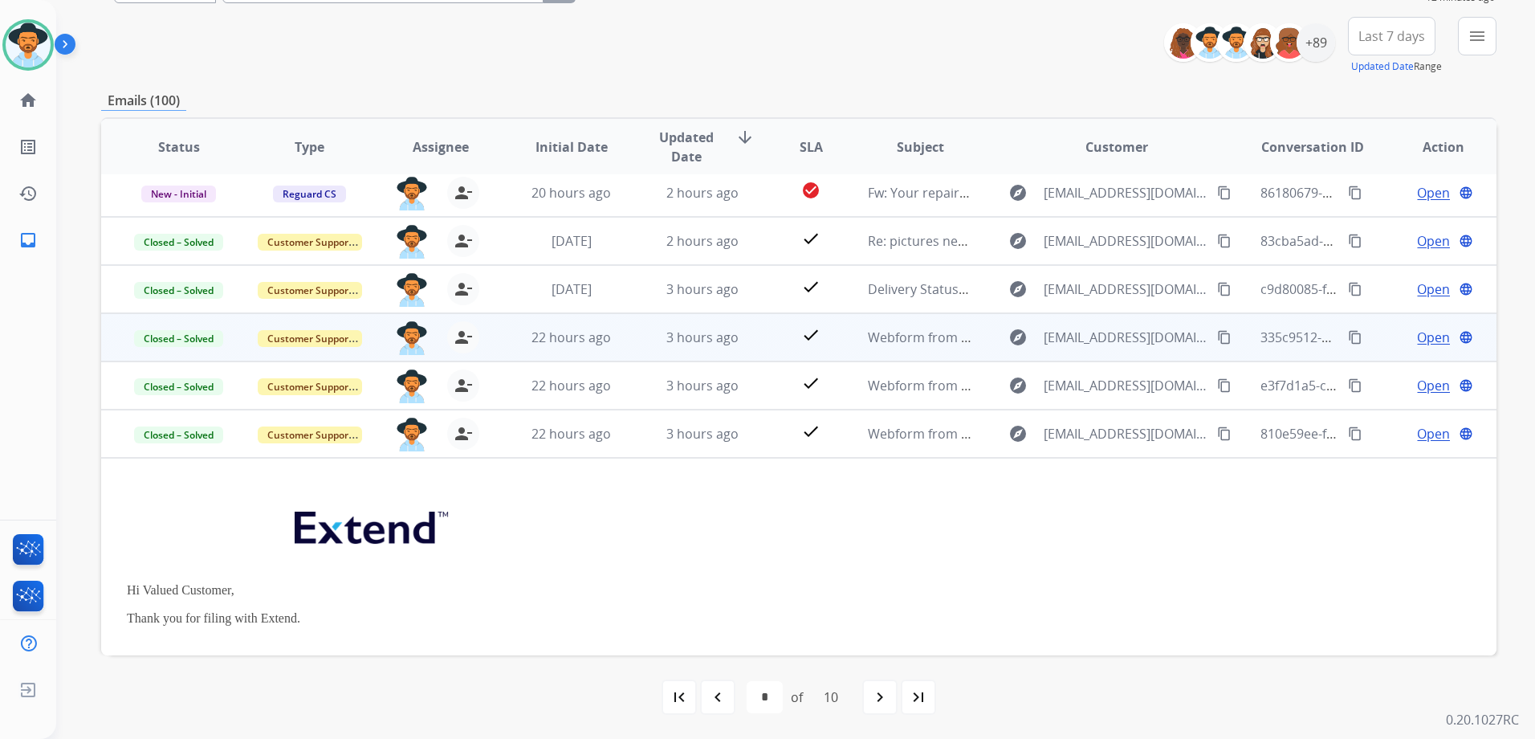
scroll to position [48, 0]
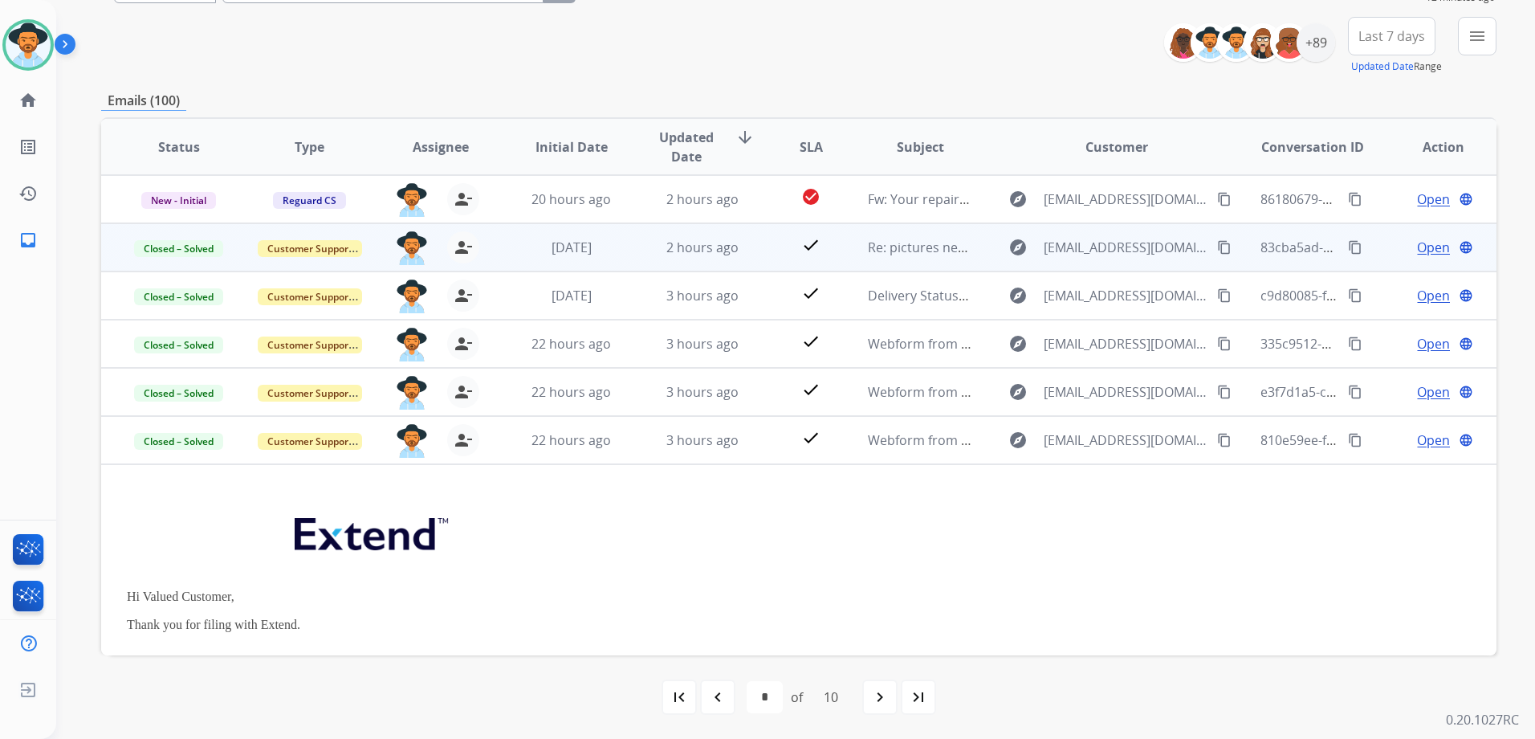
click at [1378, 261] on td "Open language" at bounding box center [1431, 247] width 131 height 48
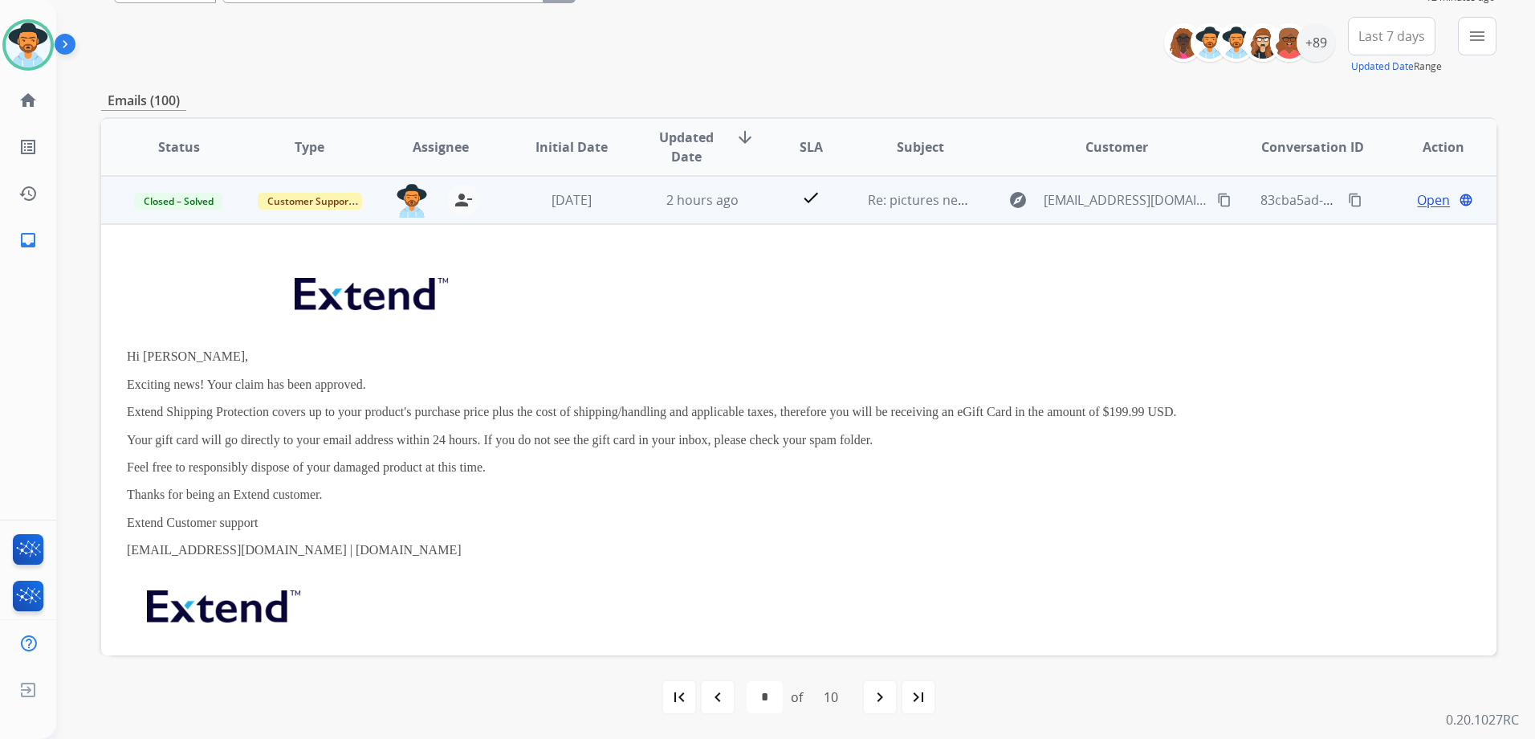
scroll to position [96, 0]
click at [1366, 208] on td "Open language" at bounding box center [1431, 199] width 131 height 48
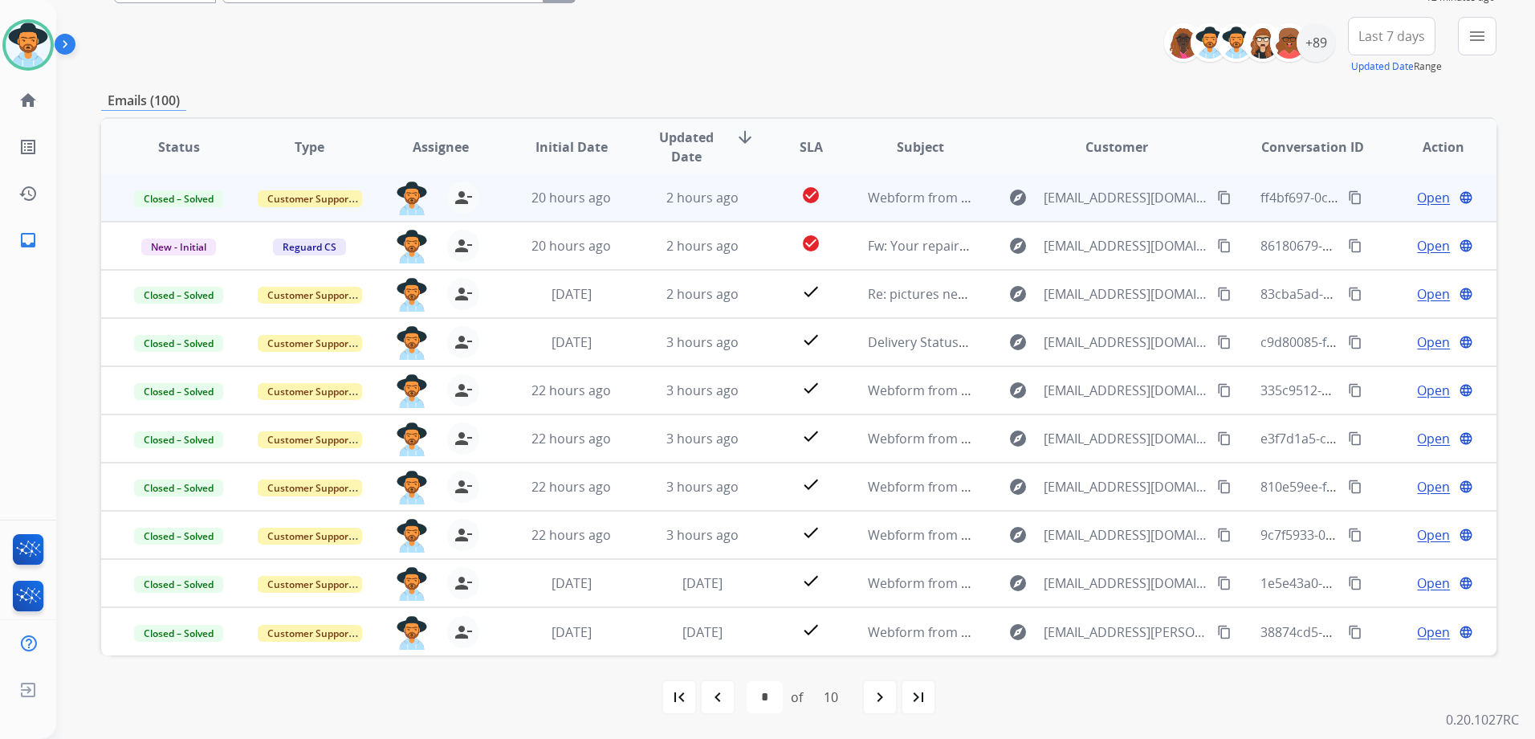
click at [1368, 295] on td "Open language" at bounding box center [1431, 294] width 131 height 48
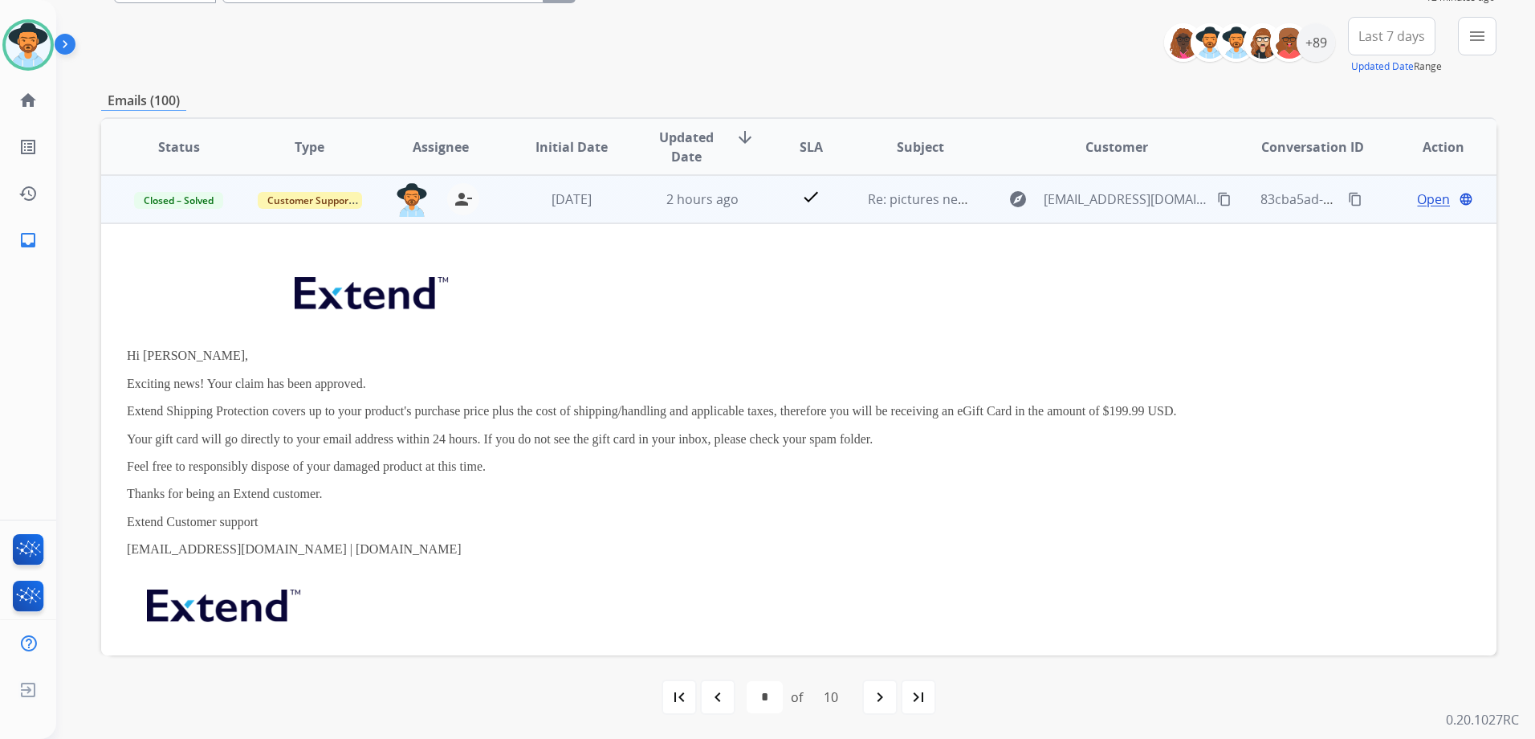
click at [1366, 203] on td "Open language" at bounding box center [1431, 199] width 131 height 48
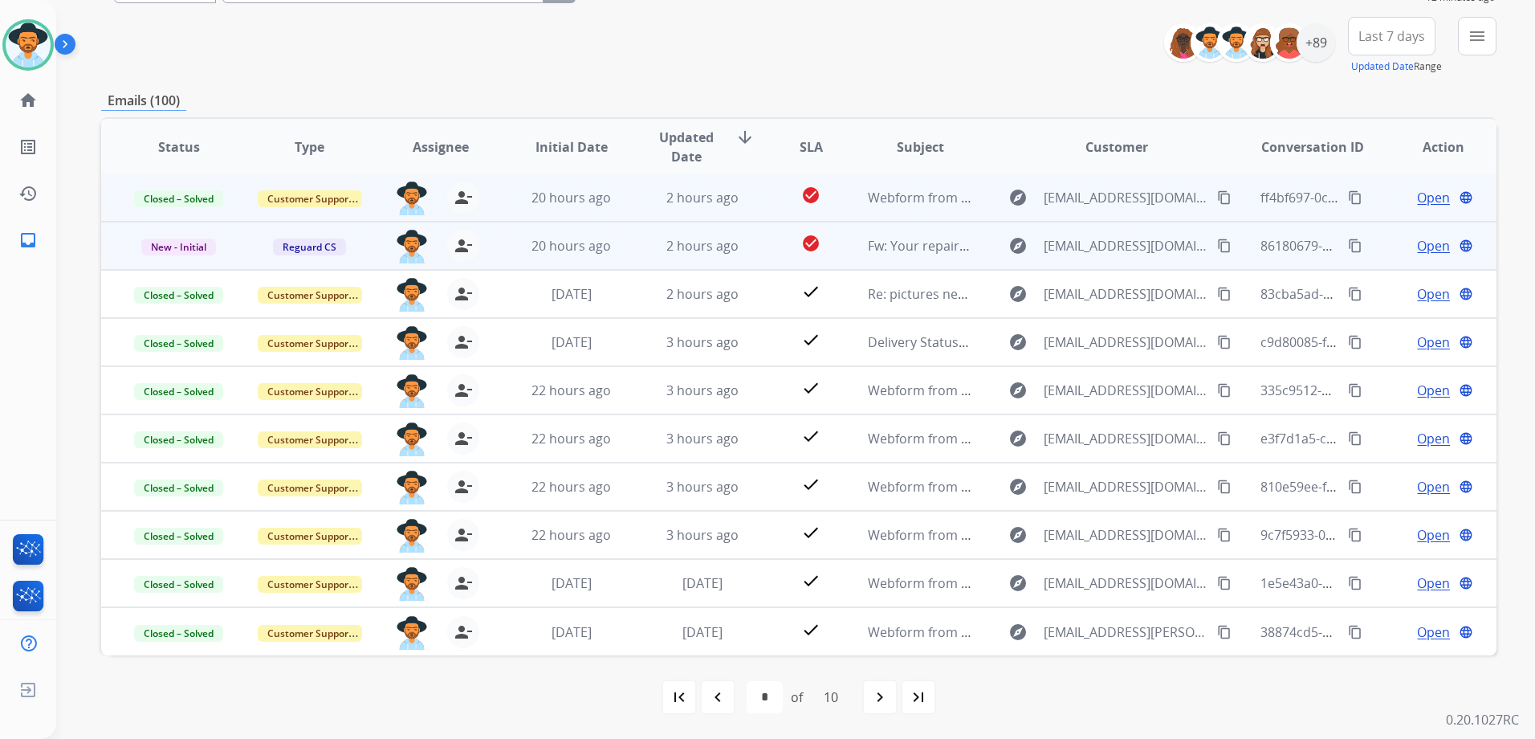
scroll to position [2, 0]
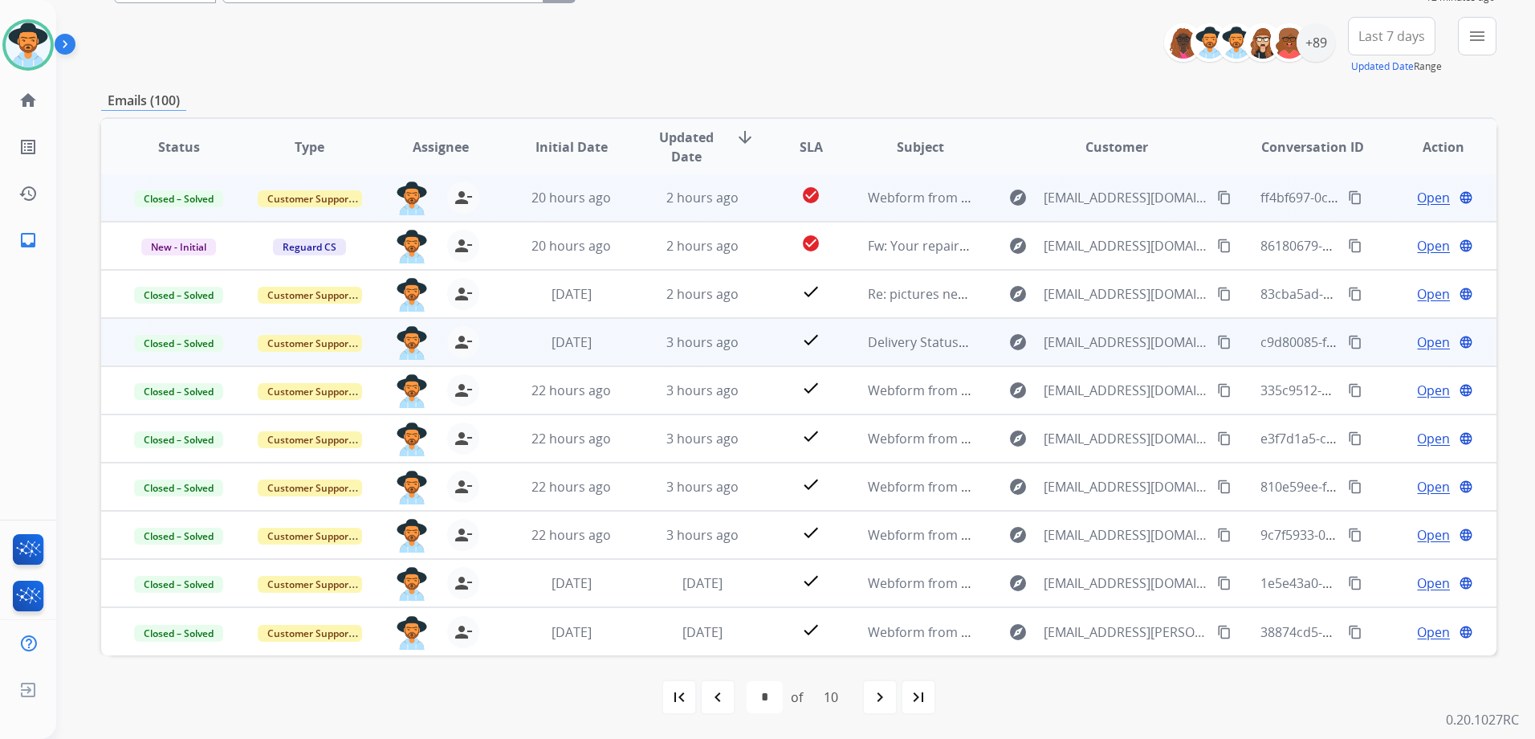
click at [1370, 352] on td "Open language" at bounding box center [1431, 342] width 131 height 48
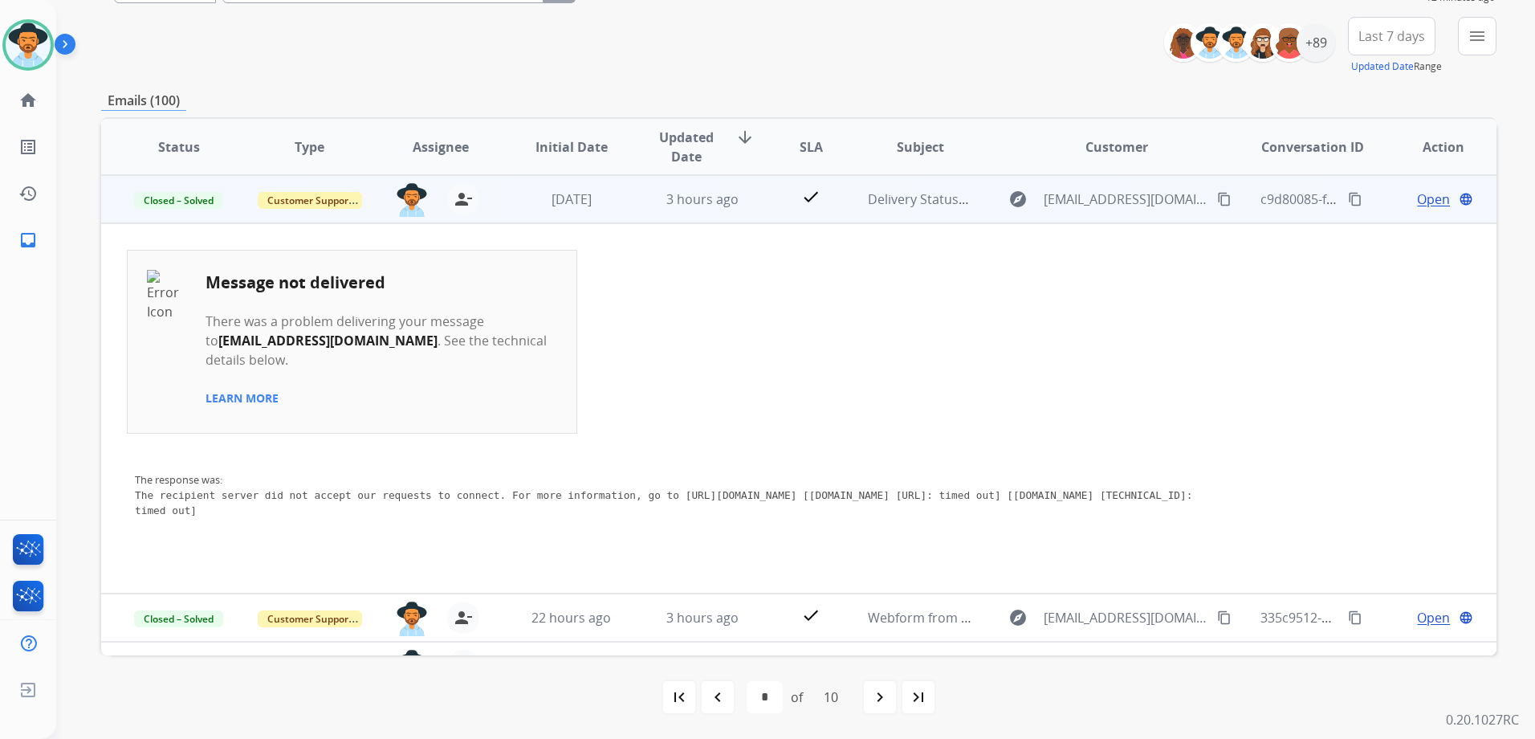
click at [1379, 198] on td "Open language" at bounding box center [1431, 199] width 131 height 48
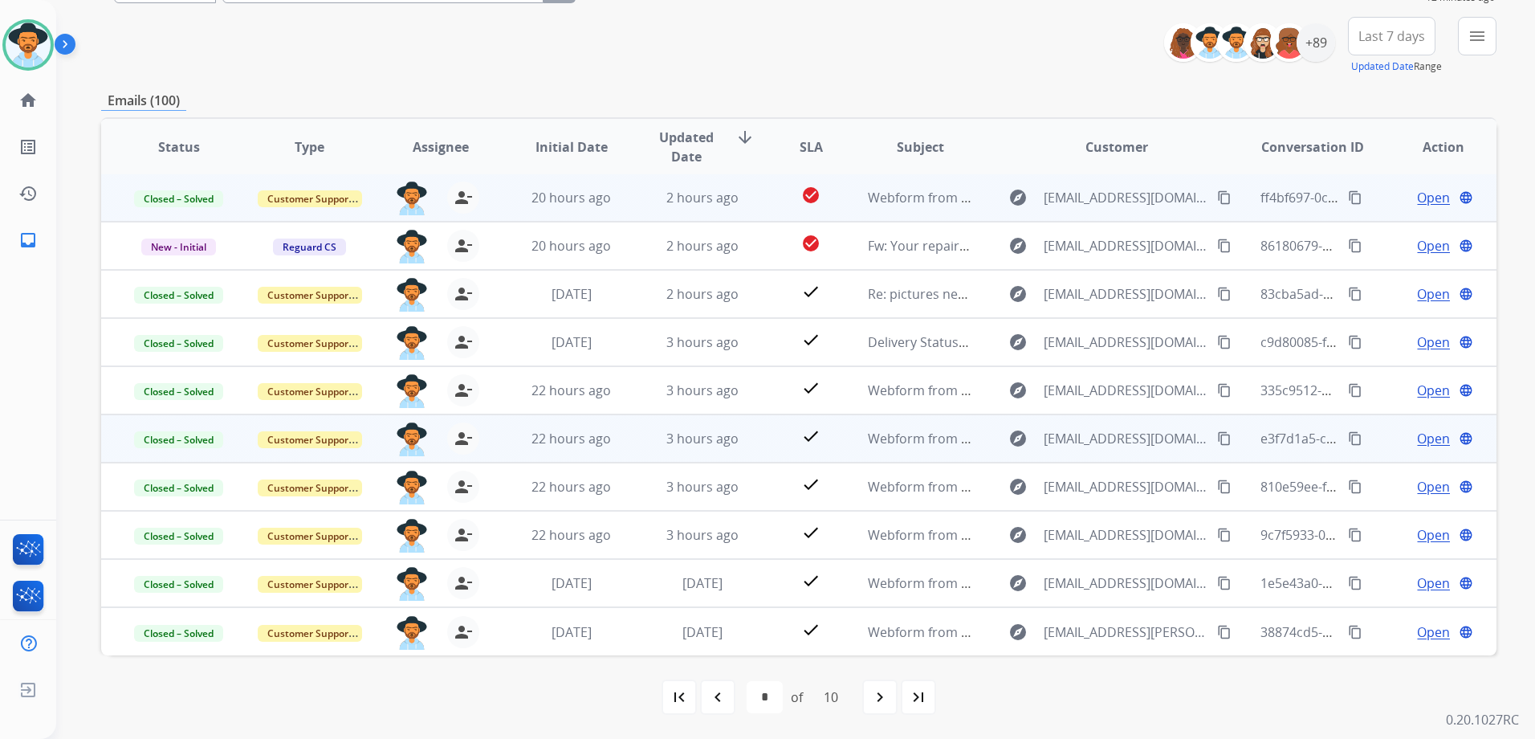
scroll to position [0, 0]
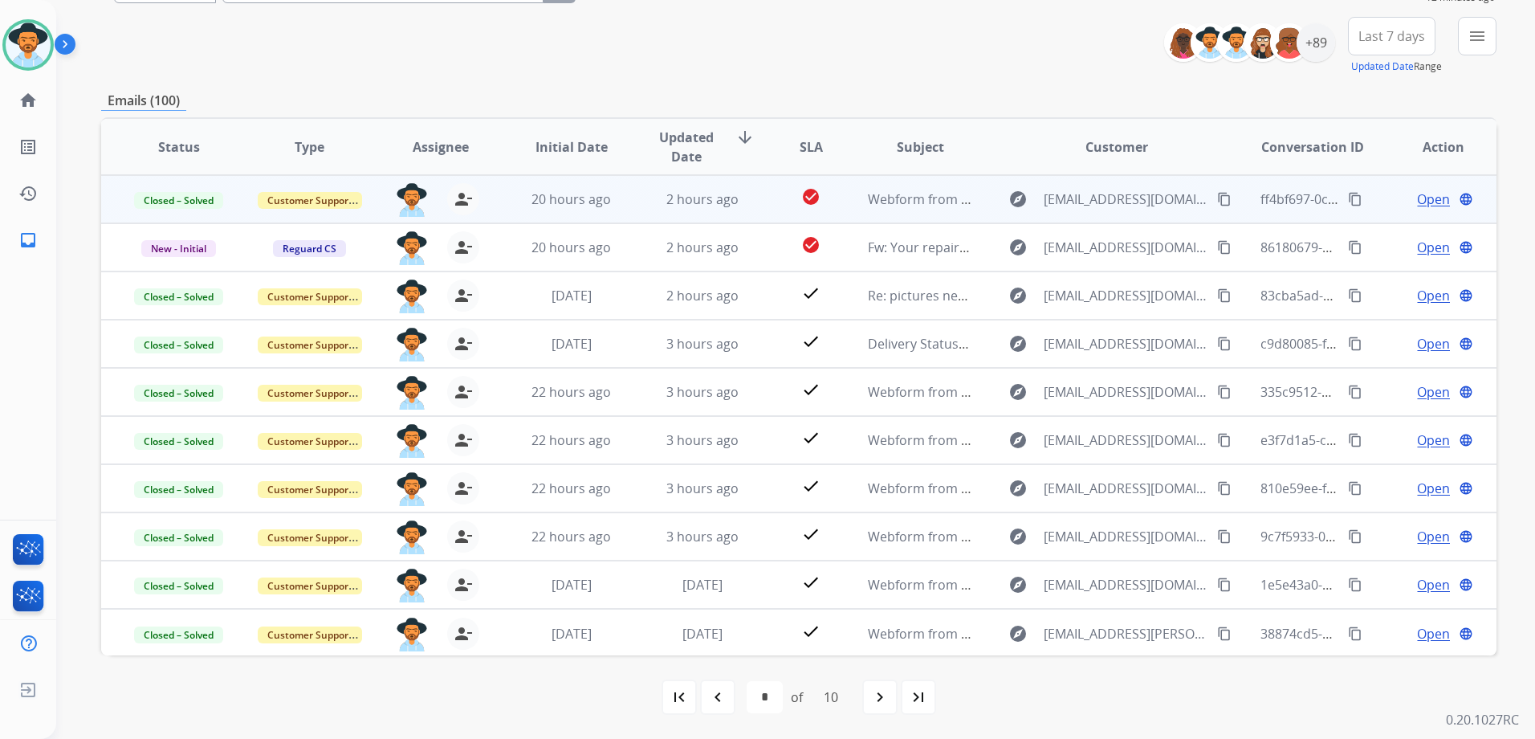
drag, startPoint x: 715, startPoint y: 707, endPoint x: 744, endPoint y: 700, distance: 29.6
click at [718, 707] on div "navigate_before" at bounding box center [717, 696] width 35 height 35
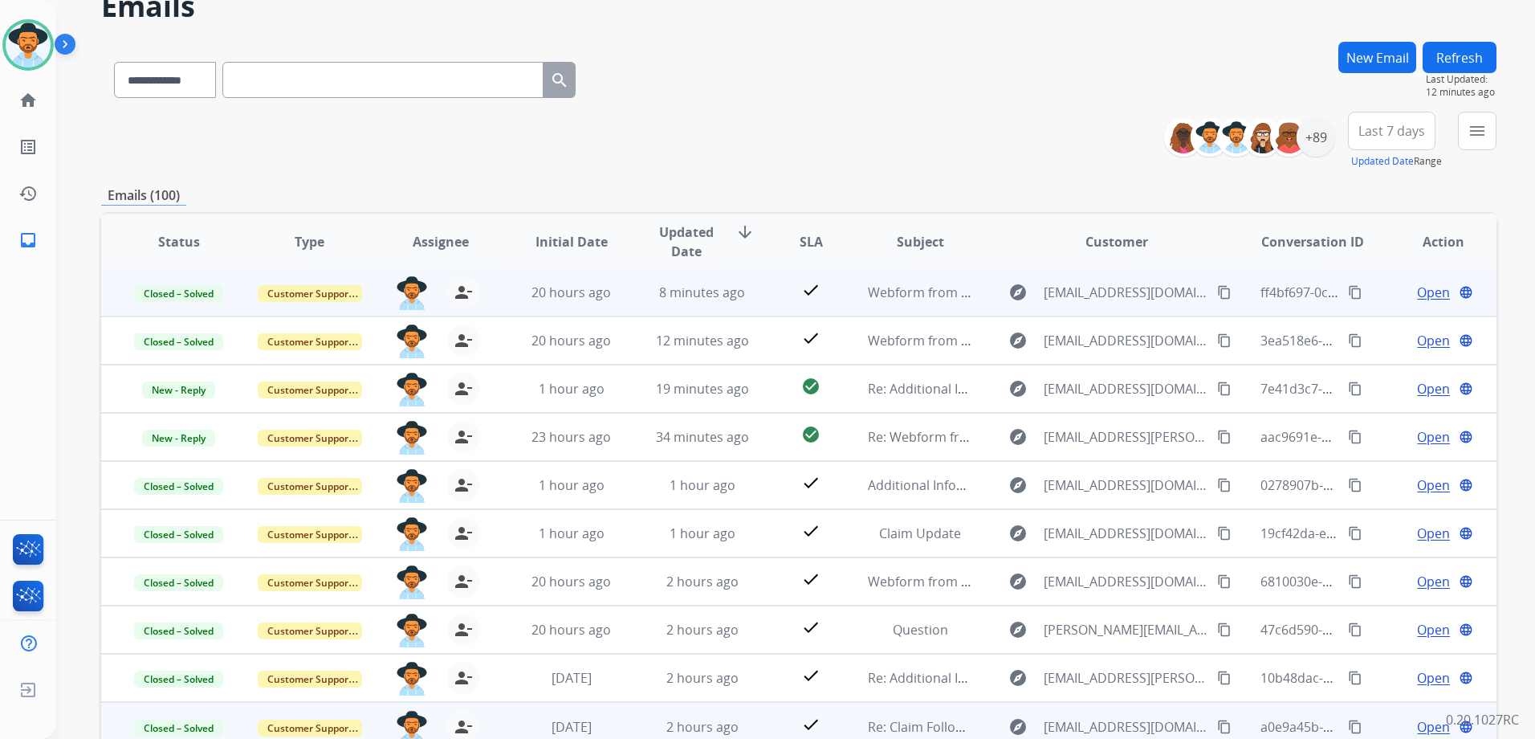
scroll to position [175, 0]
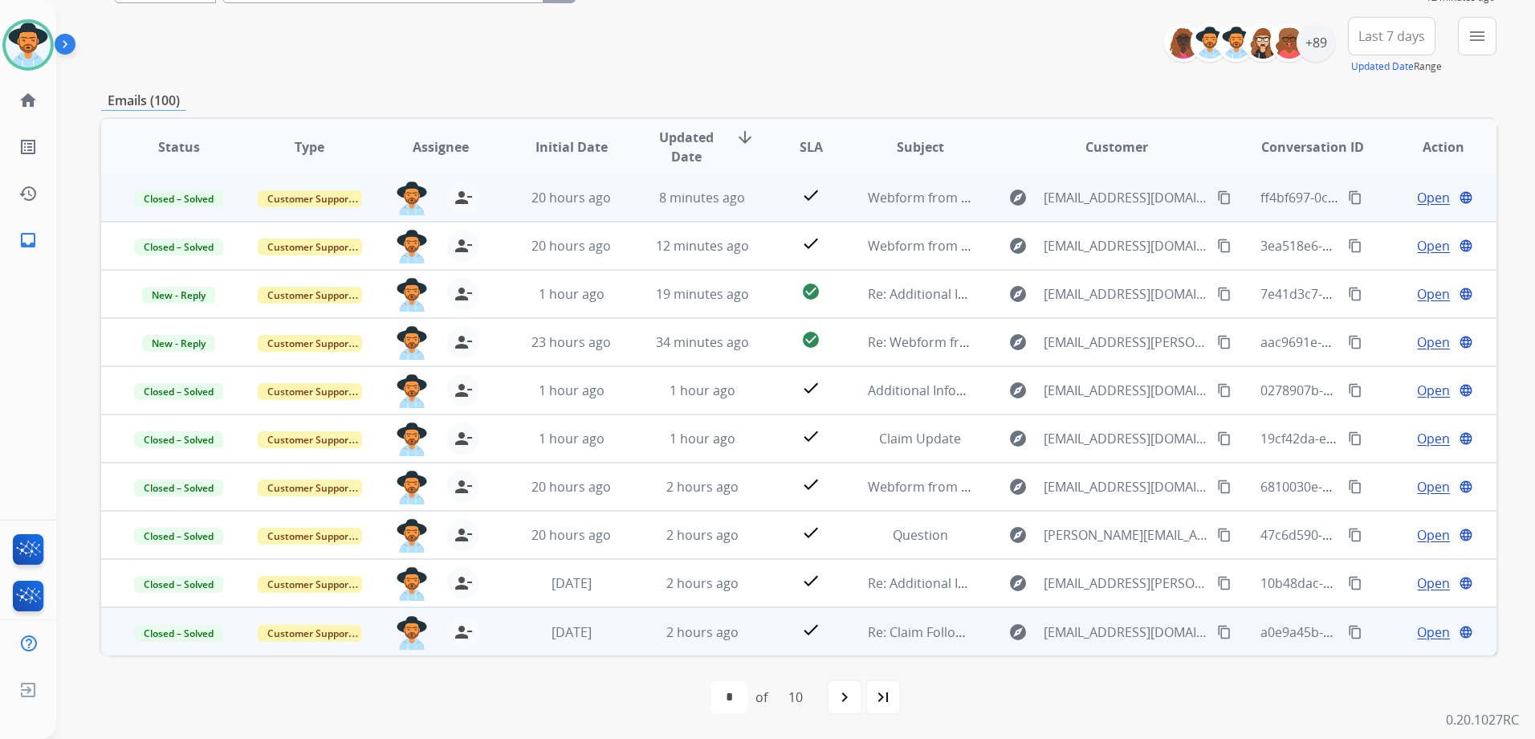
click at [1373, 625] on td "Open language" at bounding box center [1431, 631] width 131 height 48
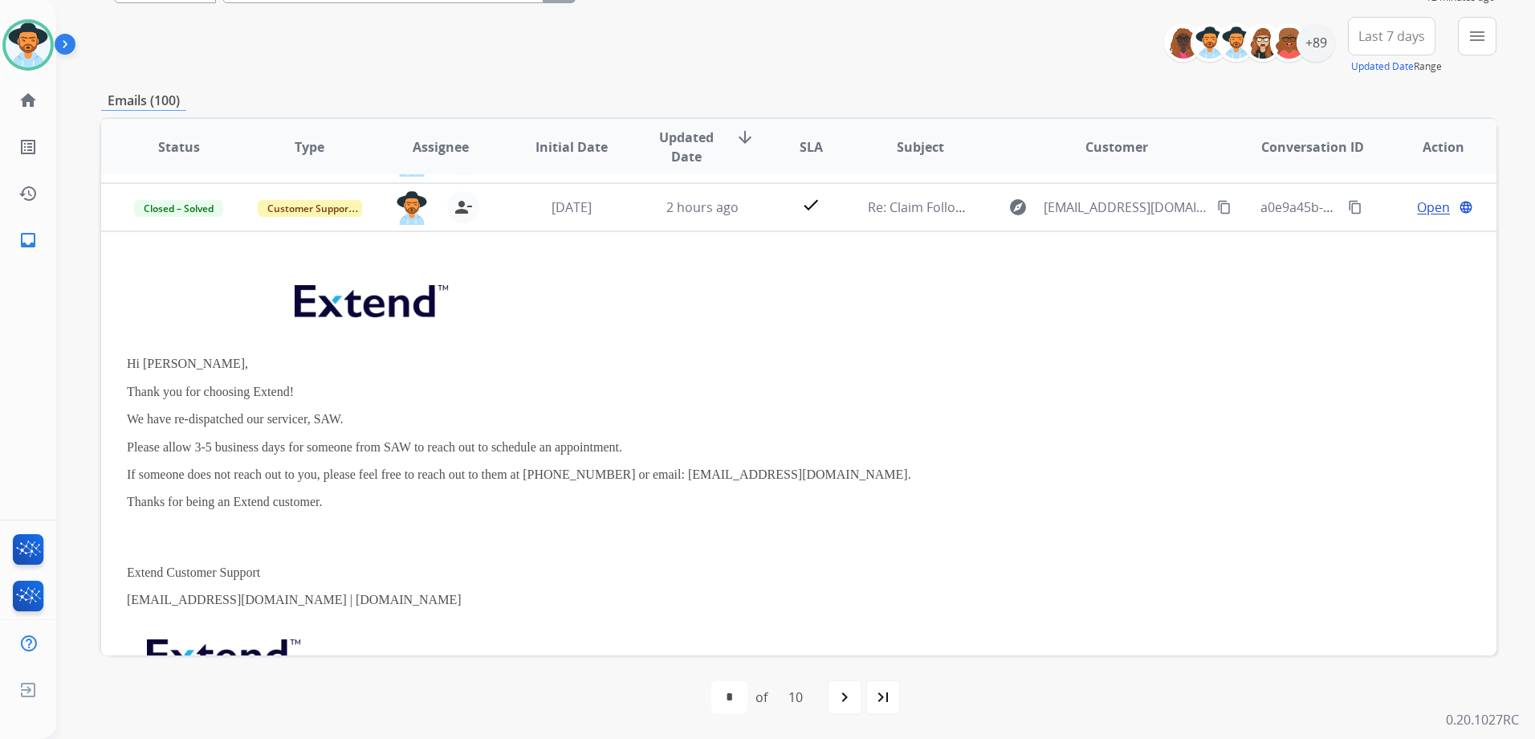
scroll to position [434, 0]
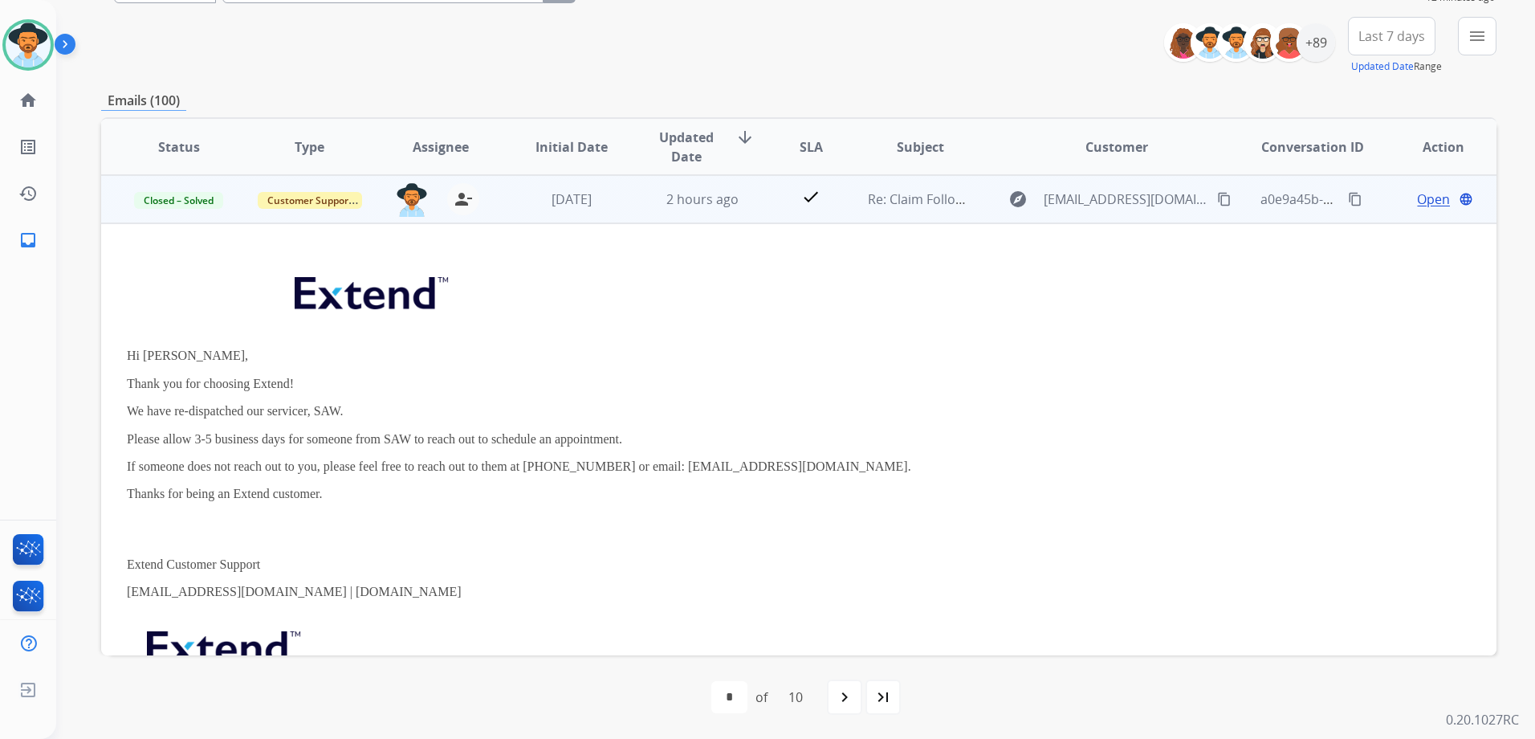
drag, startPoint x: 121, startPoint y: 351, endPoint x: 896, endPoint y: 472, distance: 784.2
click at [896, 472] on td "Hi Joseph, Thank you for choosing Extend! We have re-dispatched our servicer, S…" at bounding box center [668, 498] width 1134 height 551
drag, startPoint x: 896, startPoint y: 472, endPoint x: 827, endPoint y: 462, distance: 69.8
copy div "Hi Joseph, Thank you for choosing Extend! We have re-dispatched our servicer, S…"
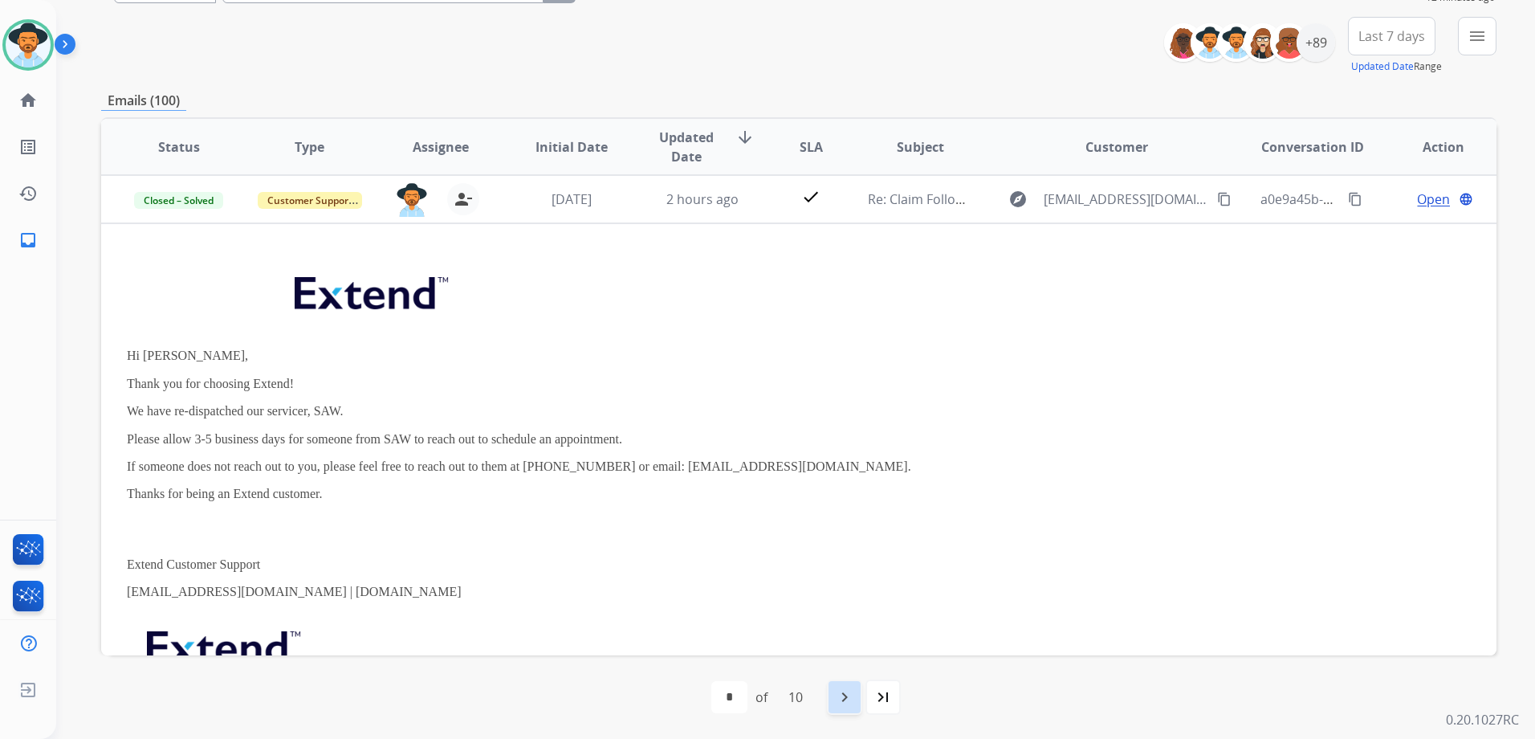
click at [851, 686] on div "navigate_next" at bounding box center [844, 696] width 35 height 35
select select "*"
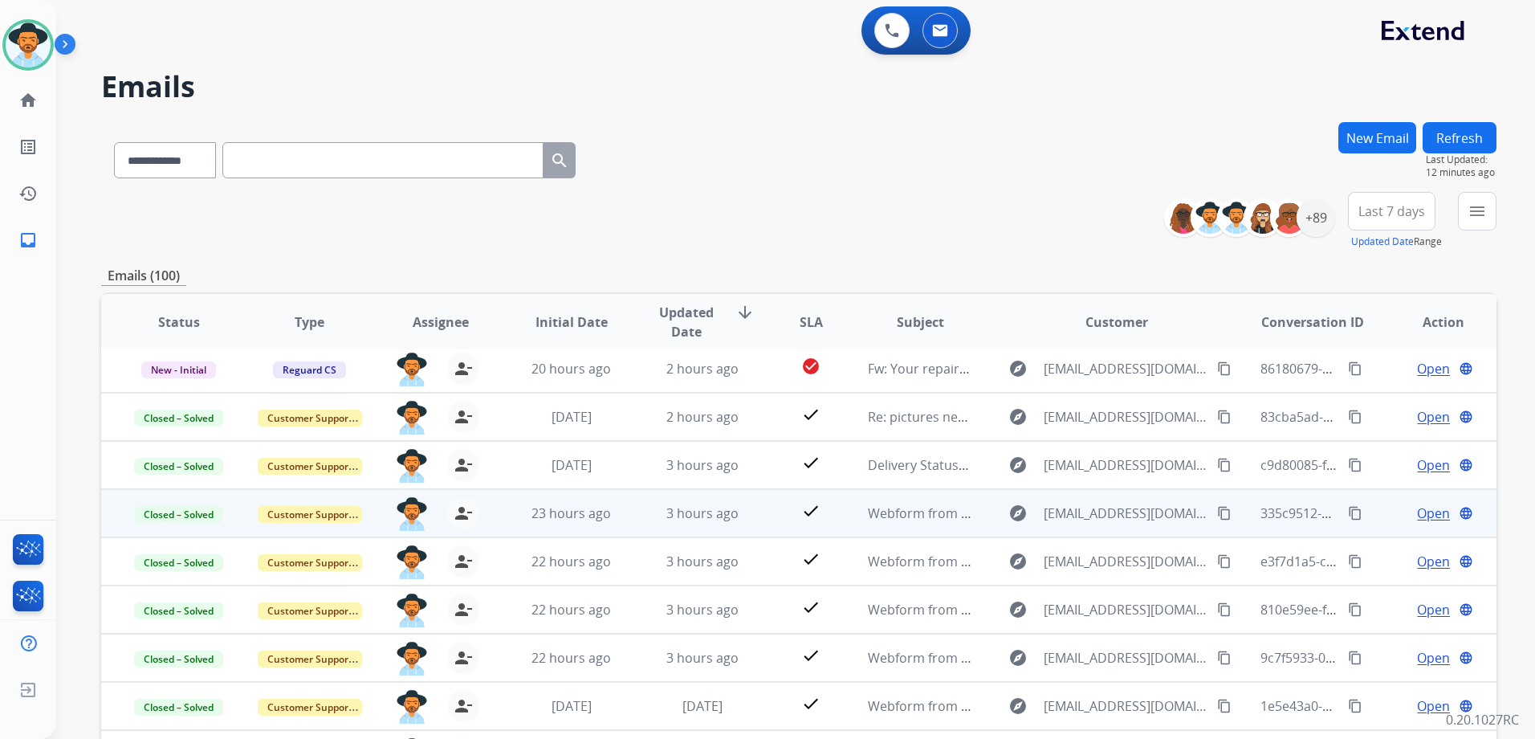
scroll to position [0, 0]
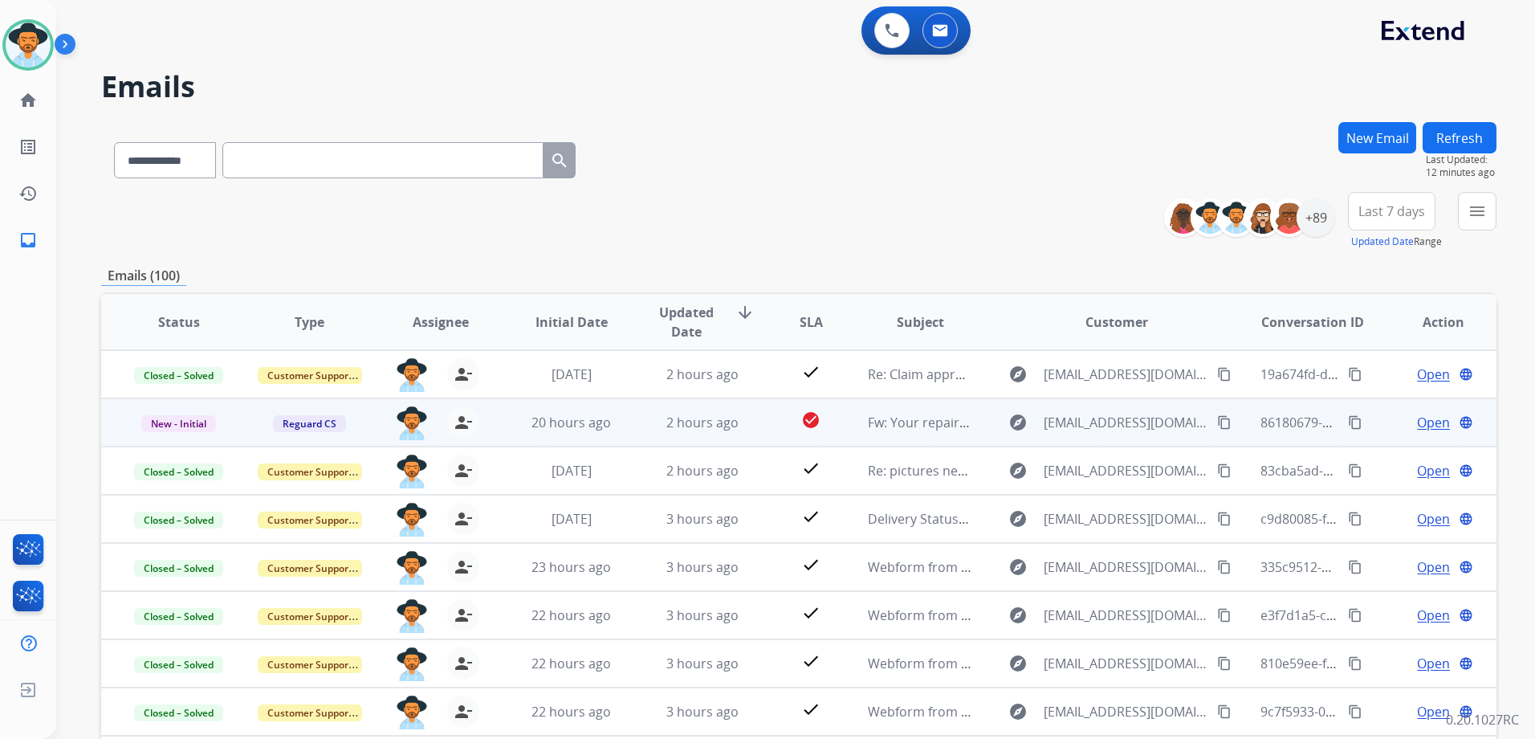
click at [1425, 426] on span "Open" at bounding box center [1433, 422] width 33 height 19
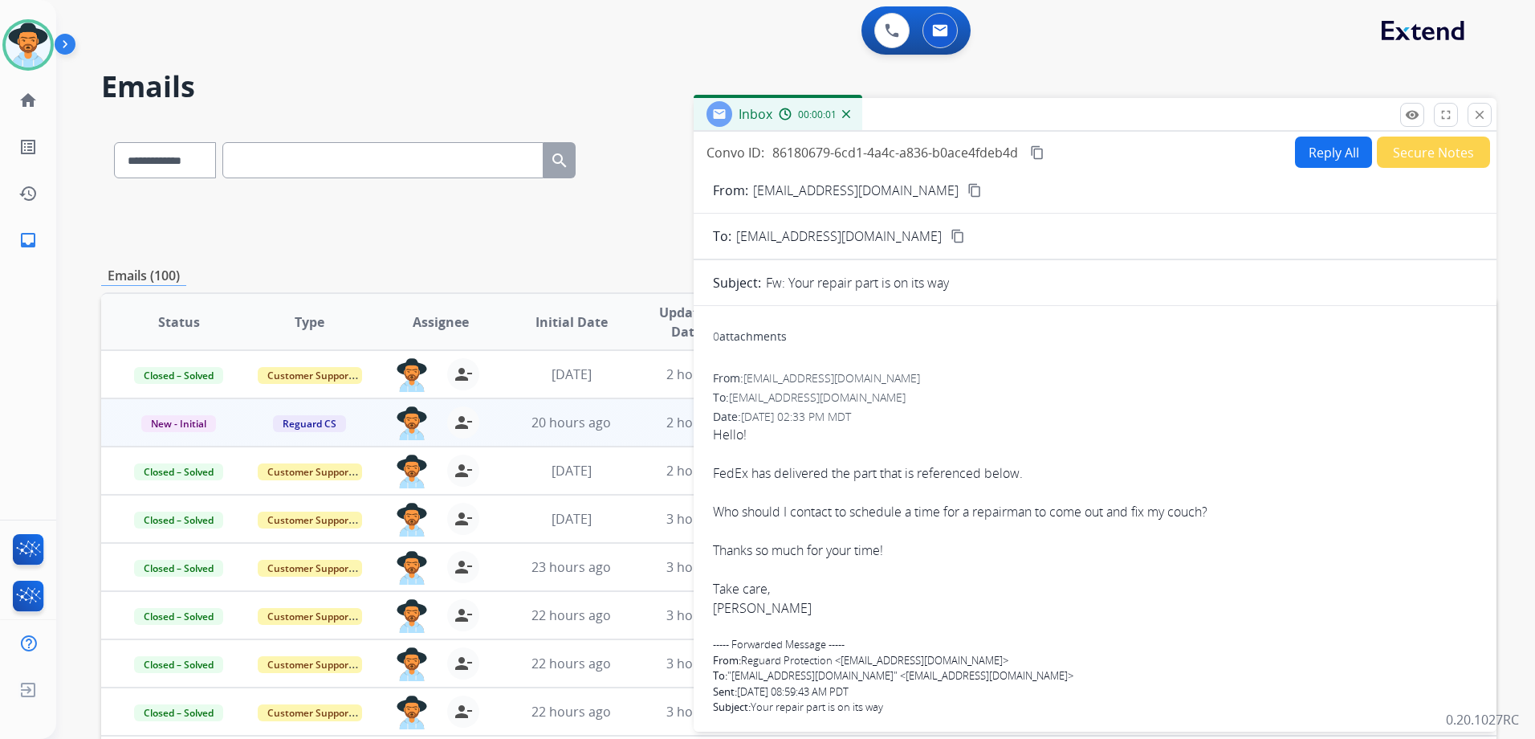
click at [1333, 149] on button "Reply All" at bounding box center [1333, 151] width 77 height 31
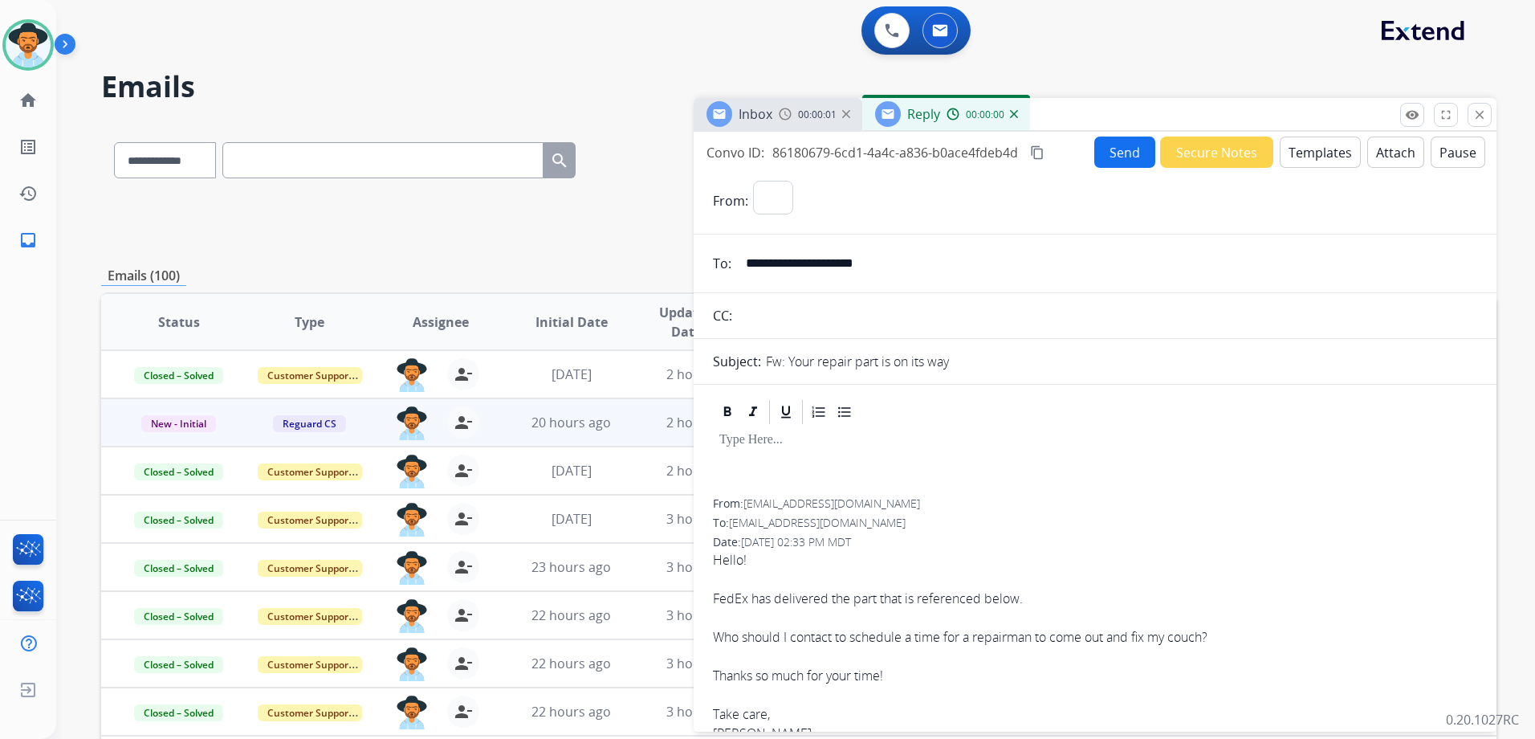
select select "**********"
click at [1332, 154] on button "Templates" at bounding box center [1320, 151] width 81 height 31
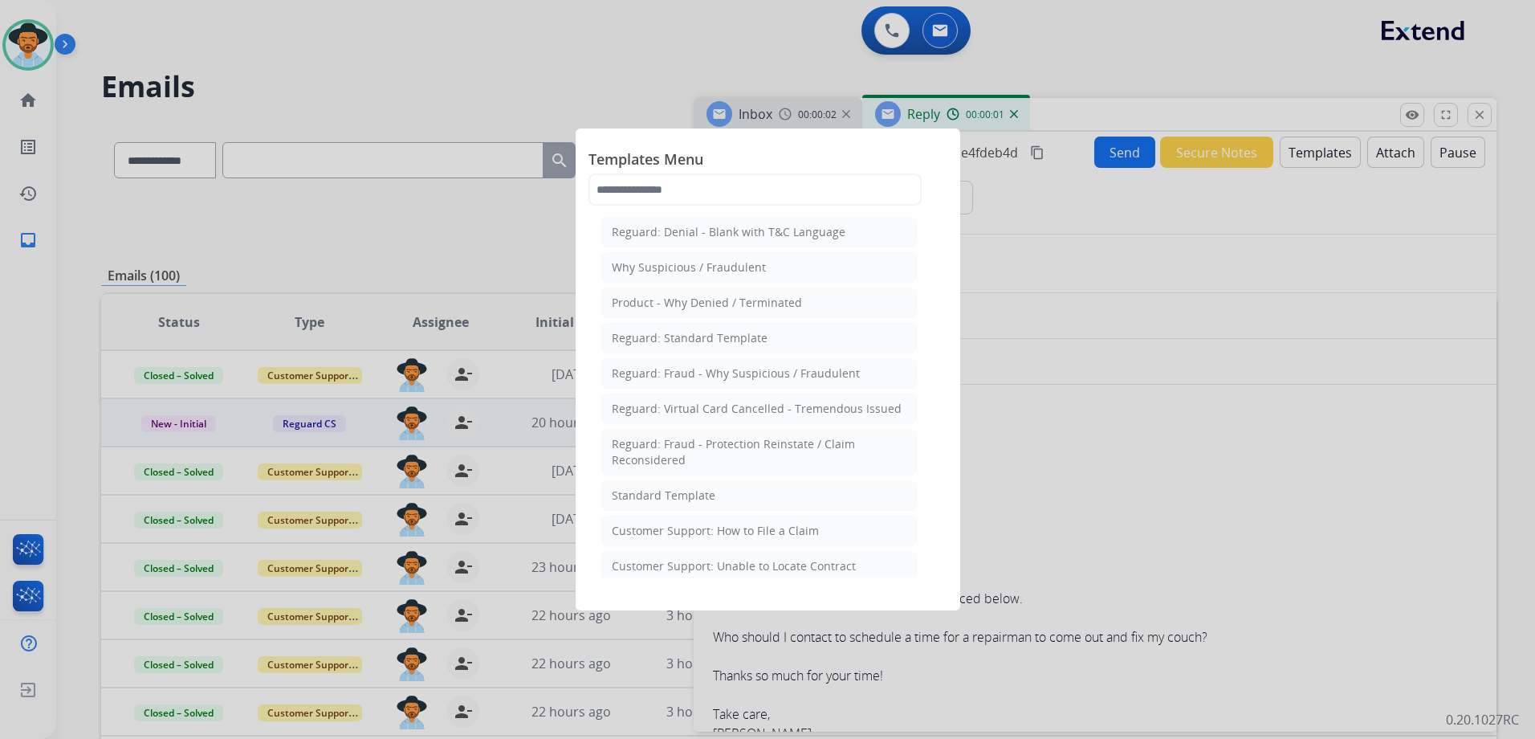
drag, startPoint x: 726, startPoint y: 500, endPoint x: 733, endPoint y: 504, distance: 8.3
click at [727, 501] on li "Standard Template" at bounding box center [759, 495] width 316 height 31
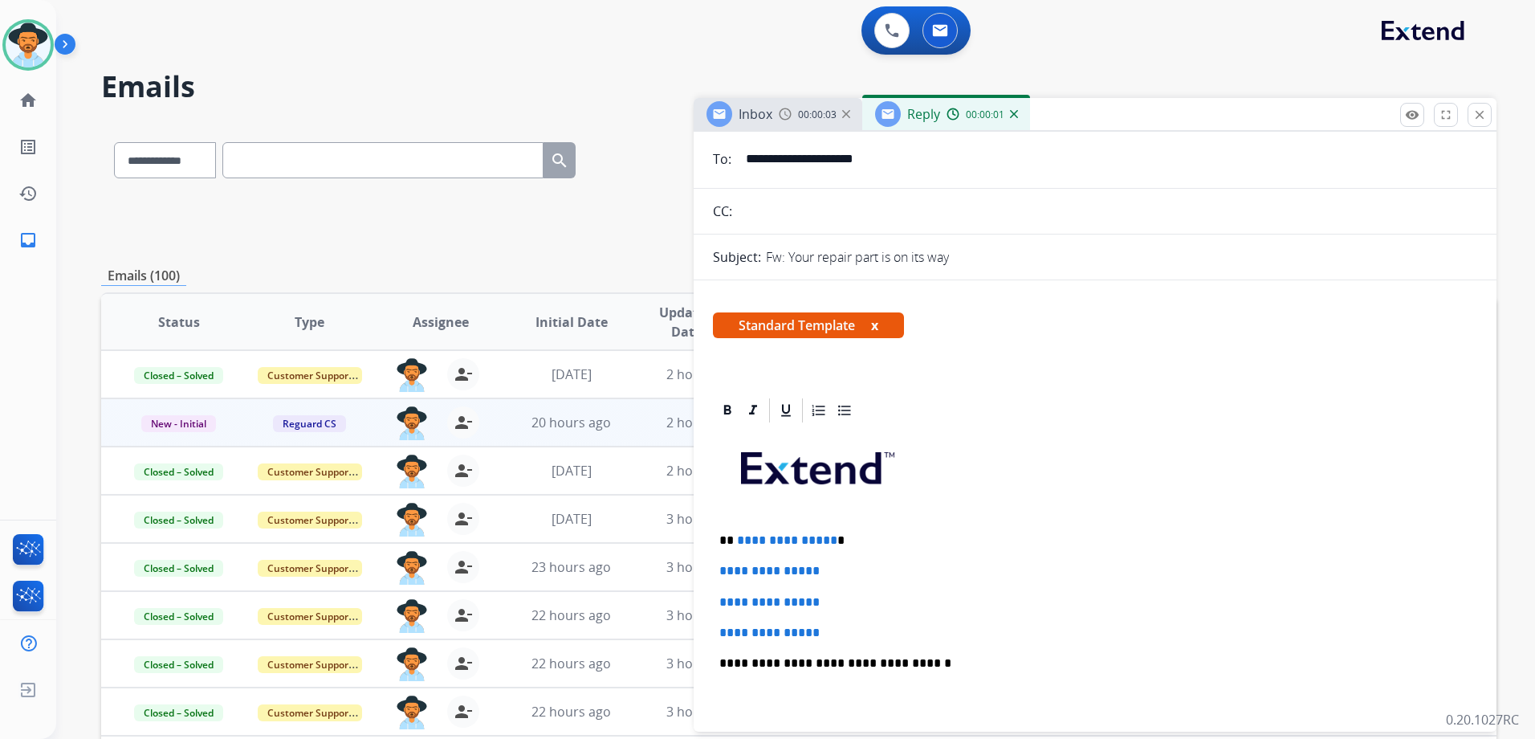
scroll to position [241, 0]
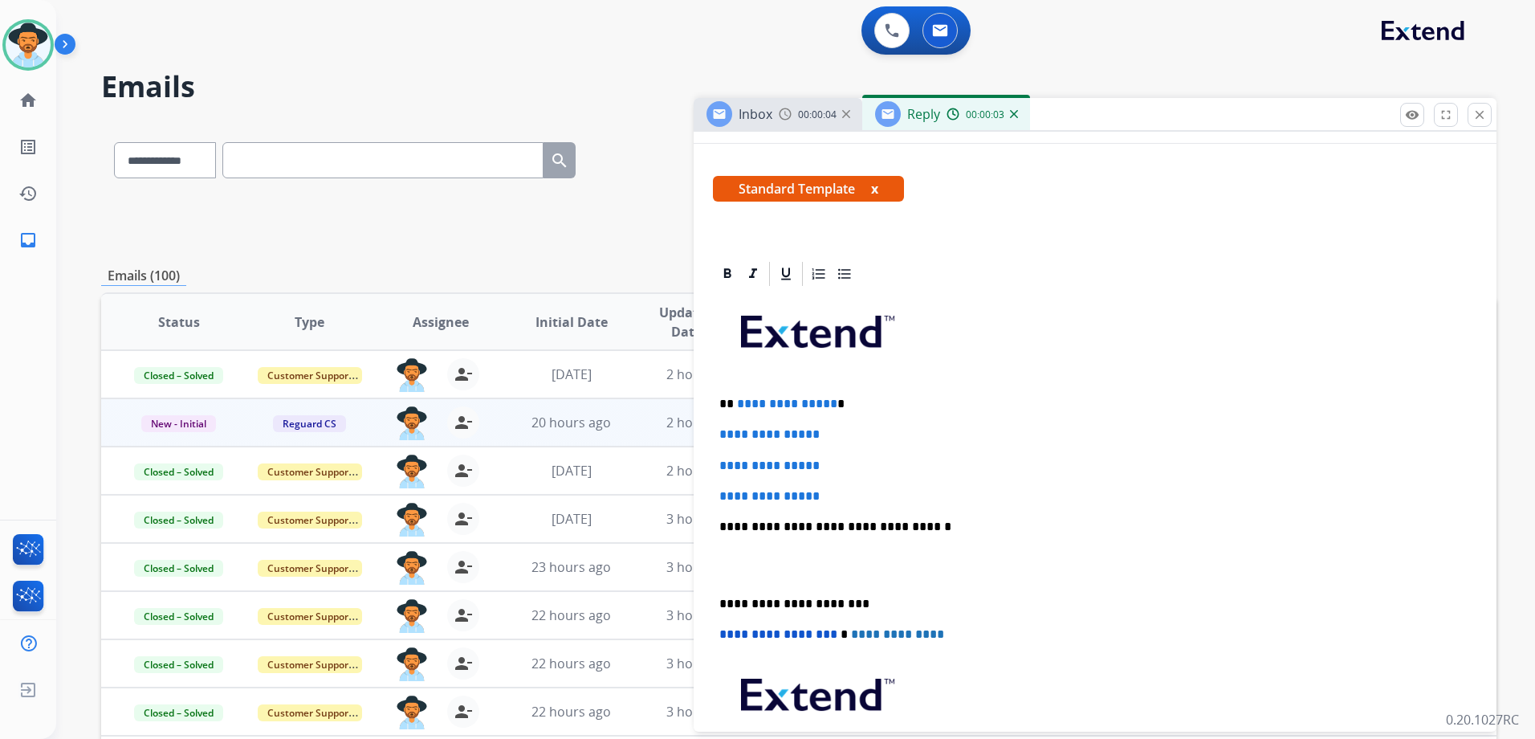
drag, startPoint x: 711, startPoint y: 401, endPoint x: 739, endPoint y: 401, distance: 28.1
drag, startPoint x: 777, startPoint y: 409, endPoint x: 917, endPoint y: 495, distance: 163.6
click at [917, 495] on div "**********" at bounding box center [1095, 564] width 764 height 552
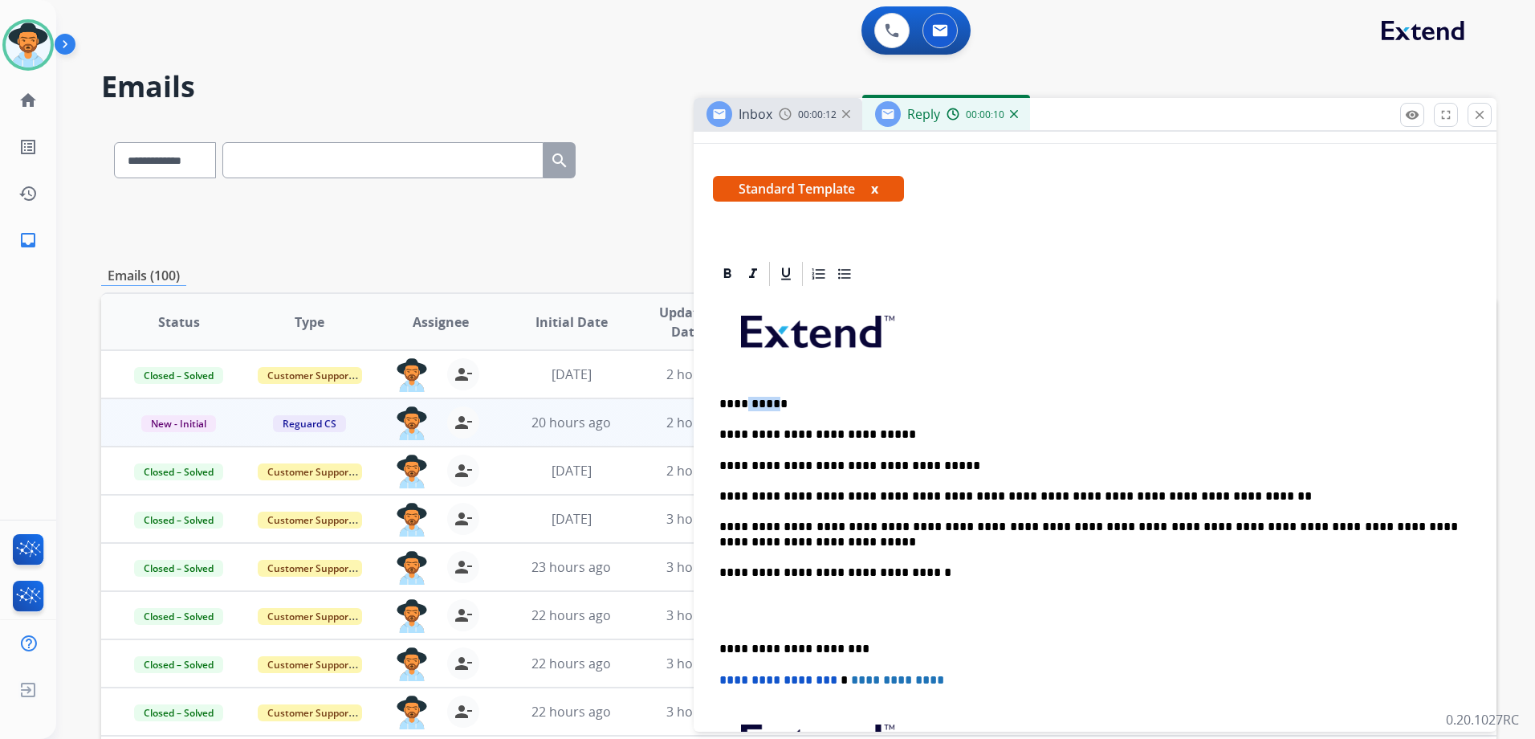
drag, startPoint x: 768, startPoint y: 404, endPoint x: 747, endPoint y: 402, distance: 21.7
click at [739, 401] on p "**********" at bounding box center [1088, 404] width 739 height 14
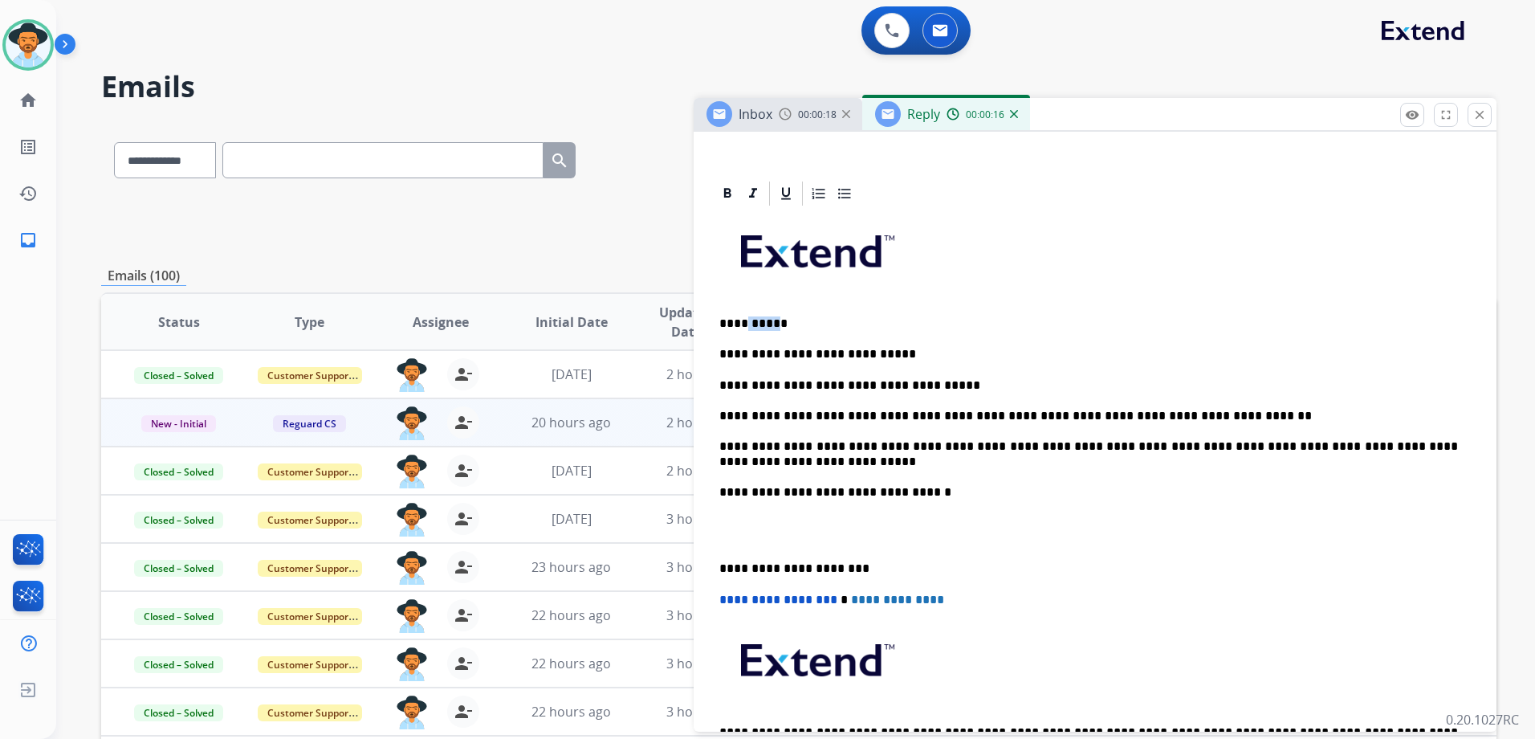
scroll to position [0, 0]
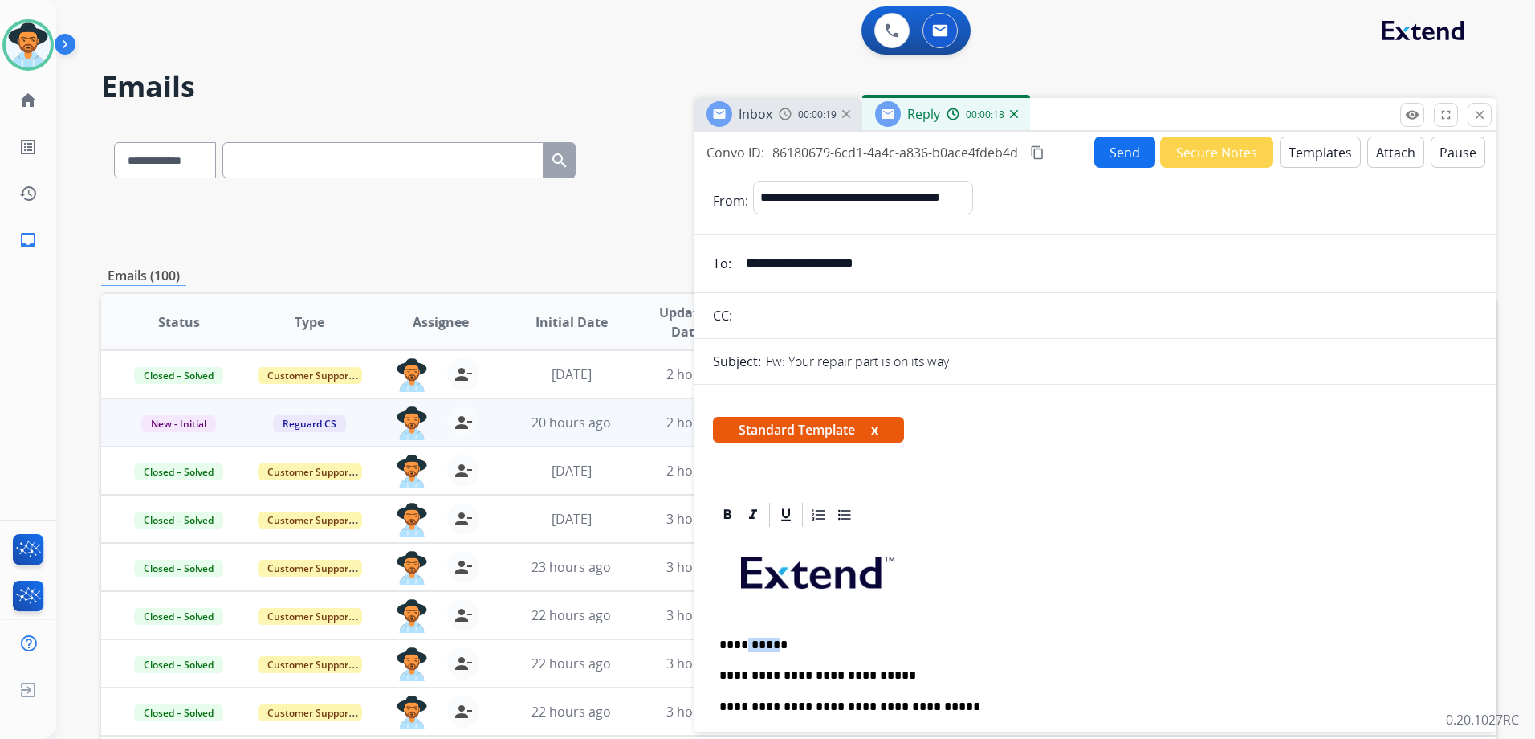
click at [1300, 160] on button "Templates" at bounding box center [1320, 151] width 81 height 31
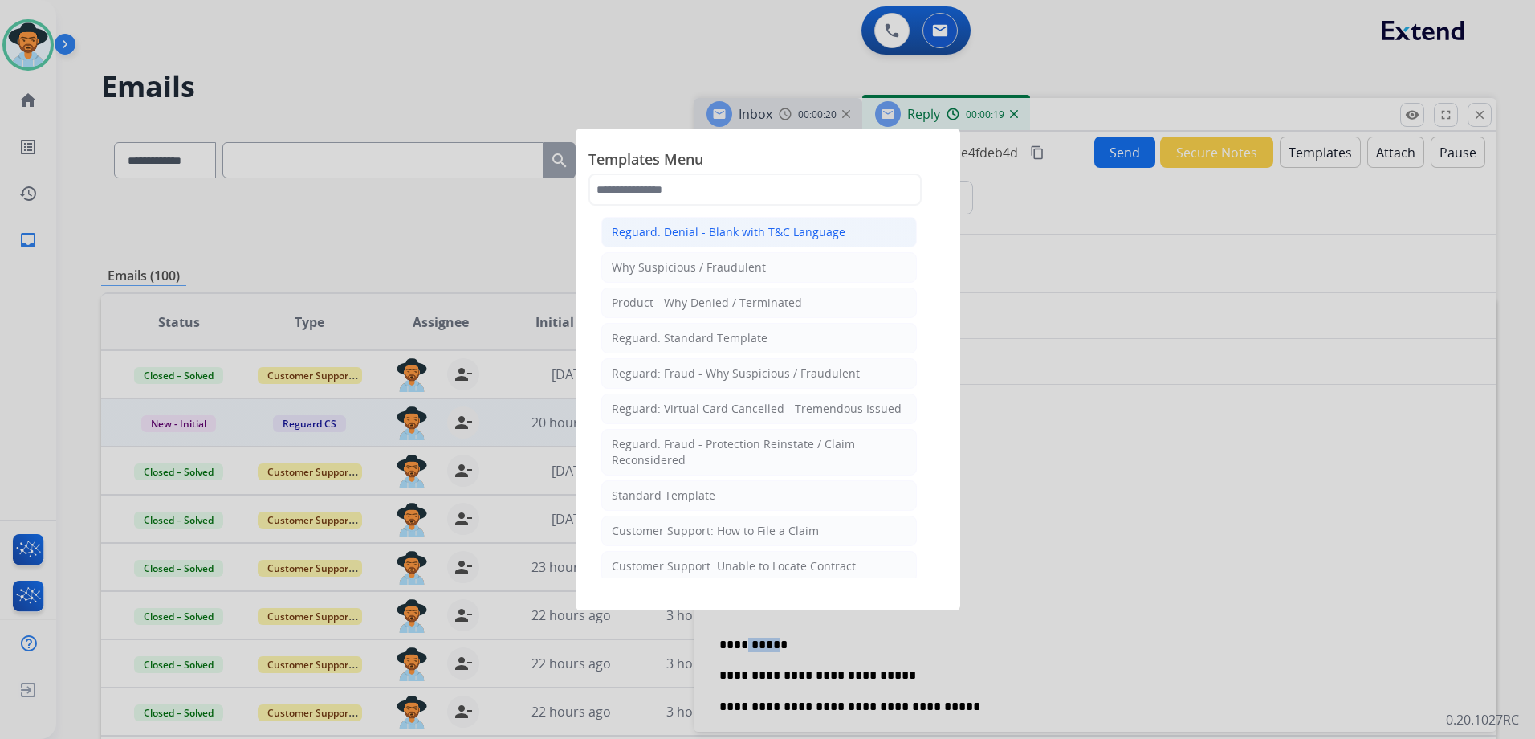
click at [739, 232] on div "Reguard: Denial - Blank with T&C Language" at bounding box center [729, 232] width 234 height 16
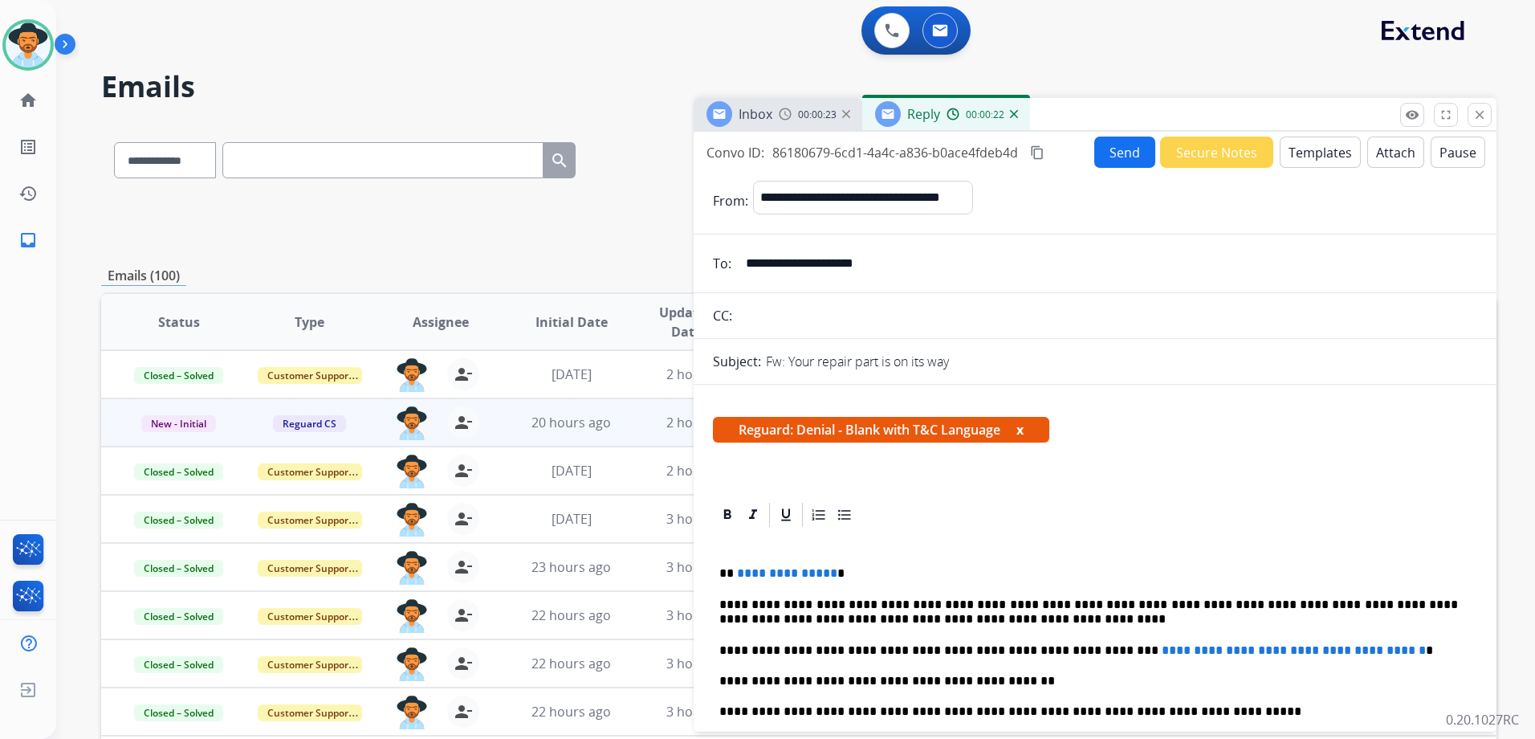
click at [1304, 155] on button "Templates" at bounding box center [1320, 151] width 81 height 31
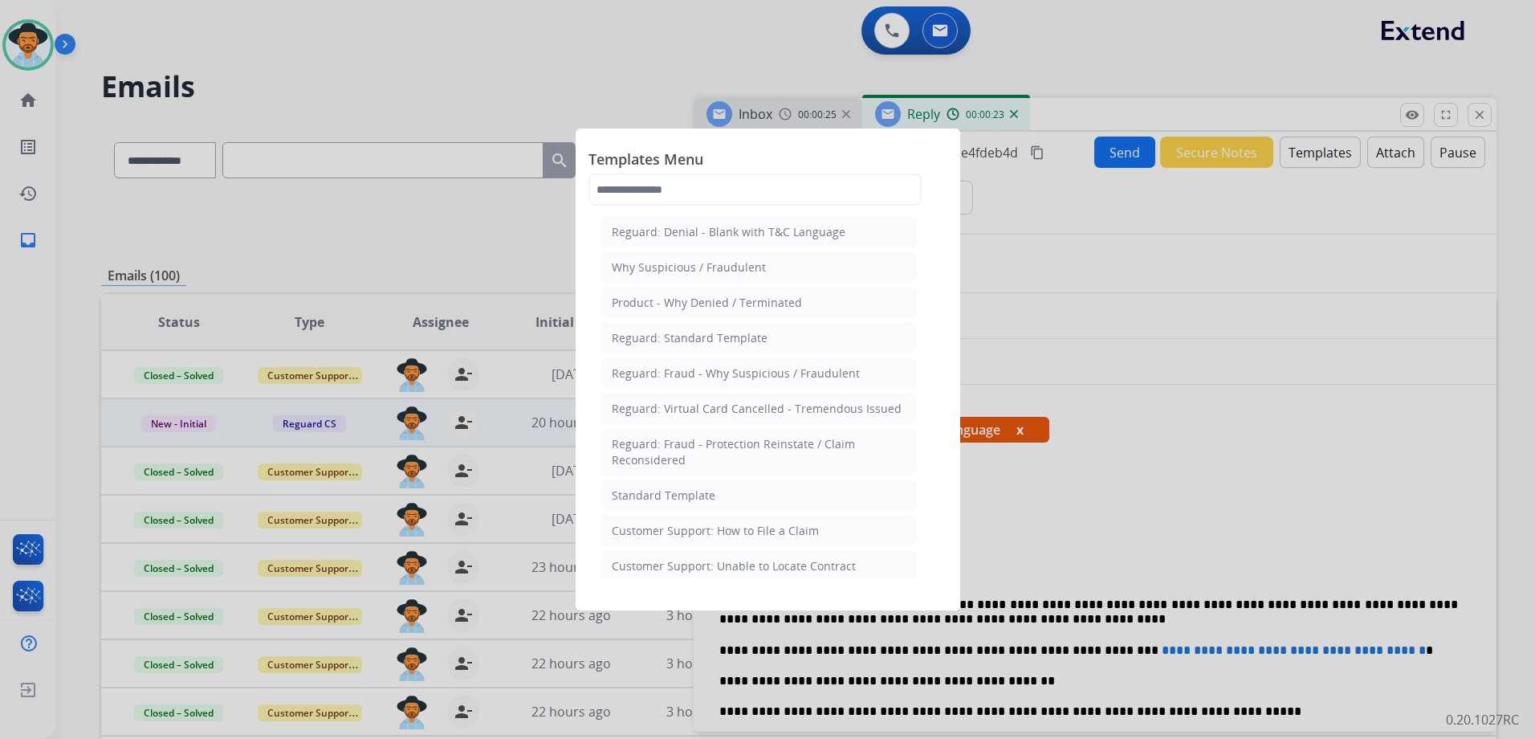
click at [708, 496] on div "Standard Template" at bounding box center [664, 495] width 104 height 16
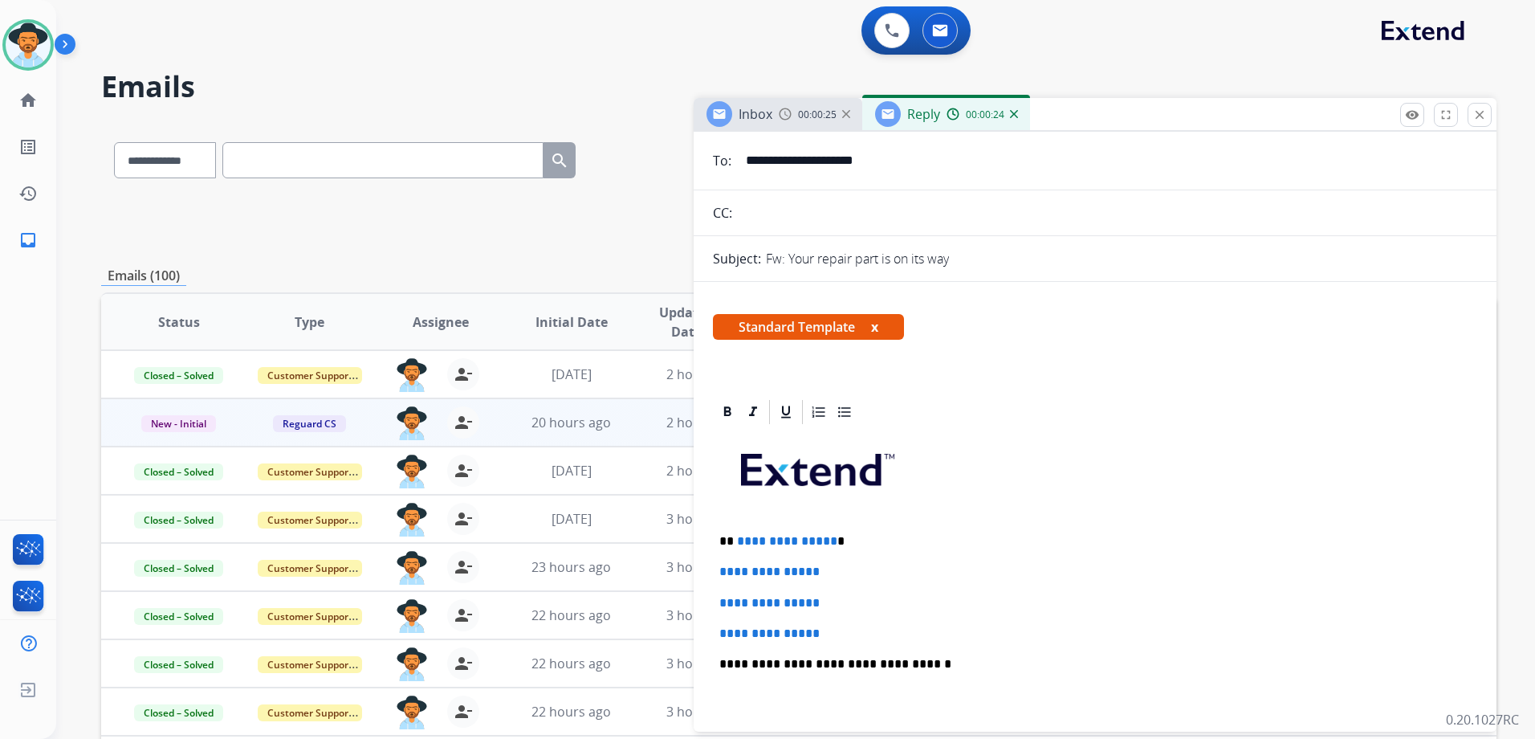
scroll to position [241, 0]
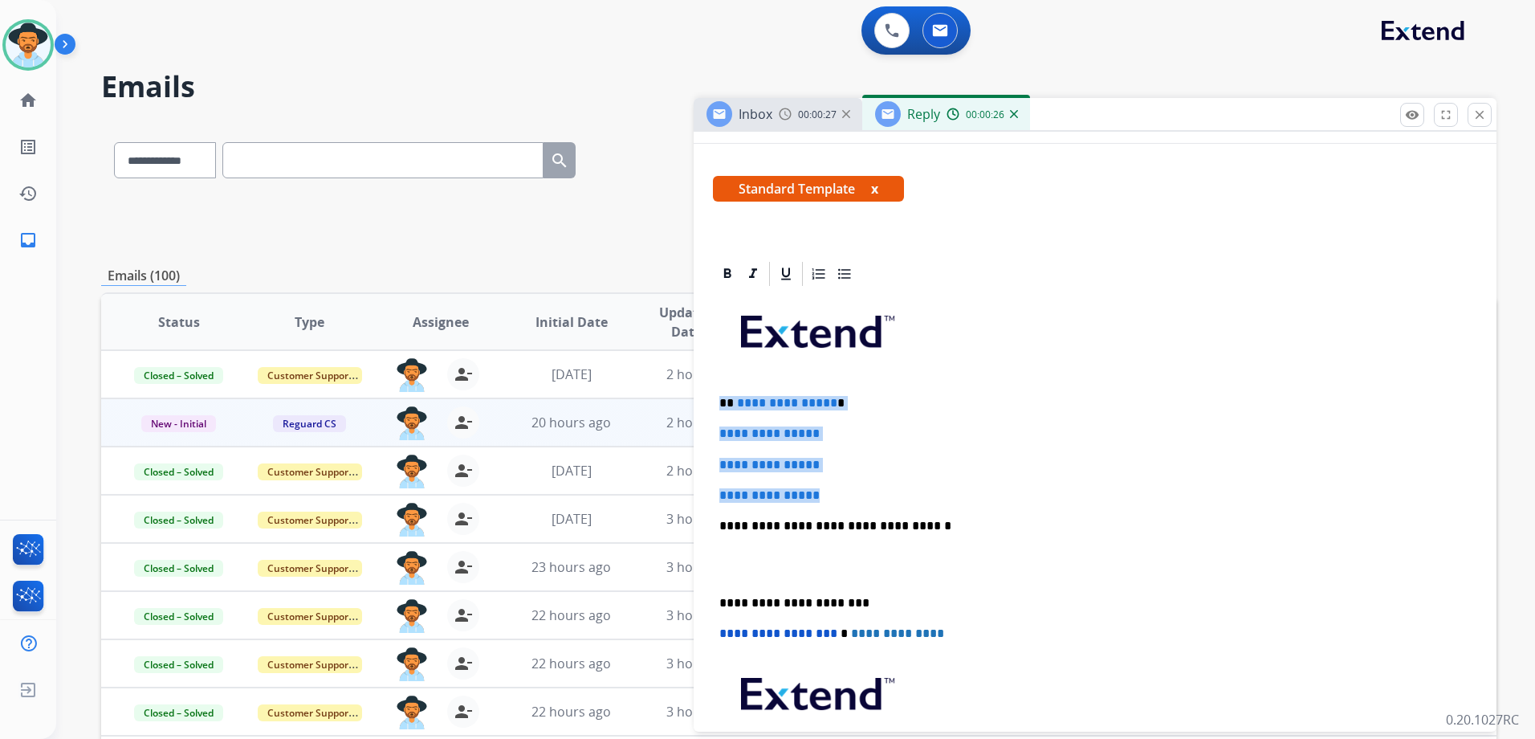
drag, startPoint x: 845, startPoint y: 494, endPoint x: 713, endPoint y: 404, distance: 159.4
click at [713, 404] on div "**********" at bounding box center [1095, 564] width 764 height 552
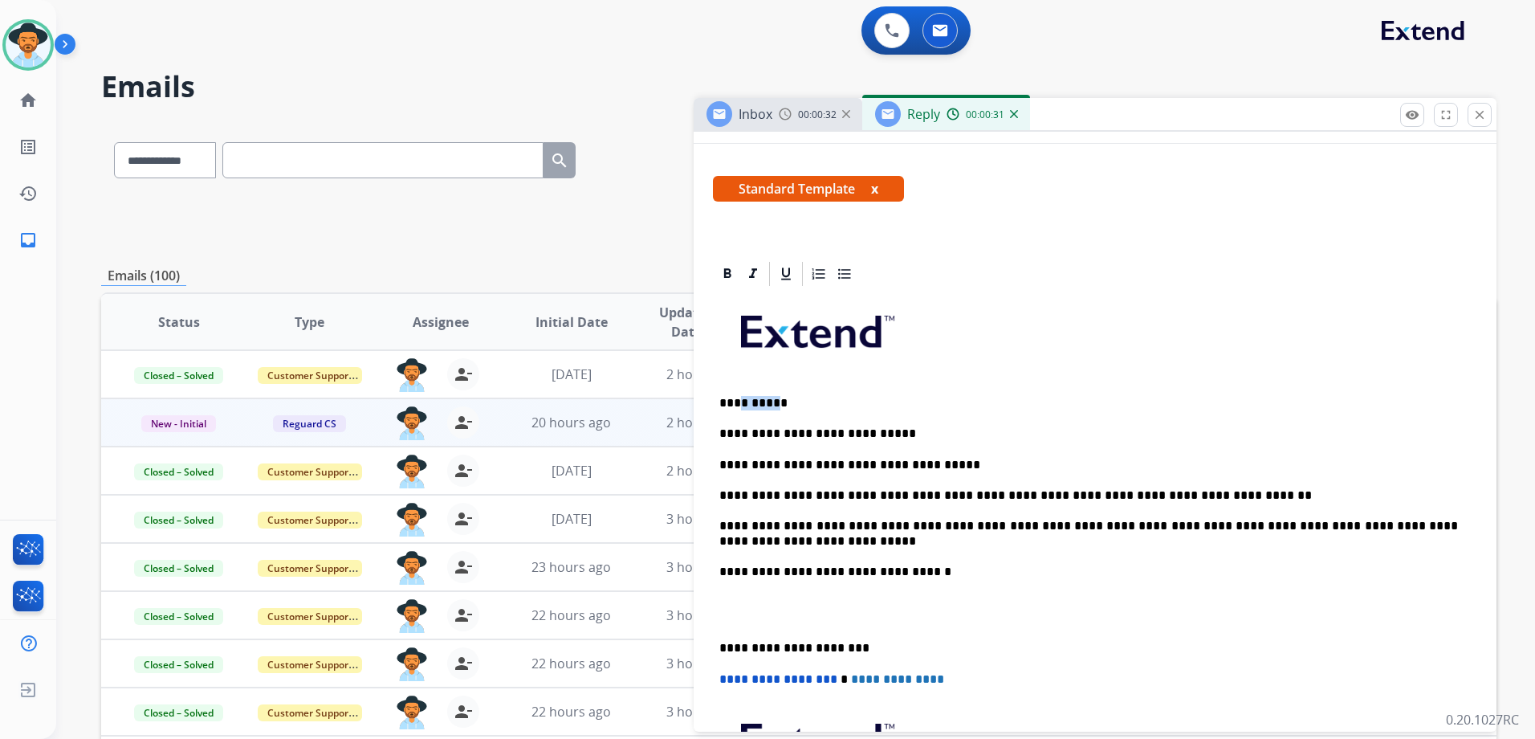
drag, startPoint x: 768, startPoint y: 405, endPoint x: 735, endPoint y: 405, distance: 32.1
click at [735, 405] on p "**********" at bounding box center [1088, 403] width 739 height 14
drag, startPoint x: 881, startPoint y: 434, endPoint x: 797, endPoint y: 431, distance: 83.6
click at [797, 431] on p "**********" at bounding box center [1088, 433] width 739 height 14
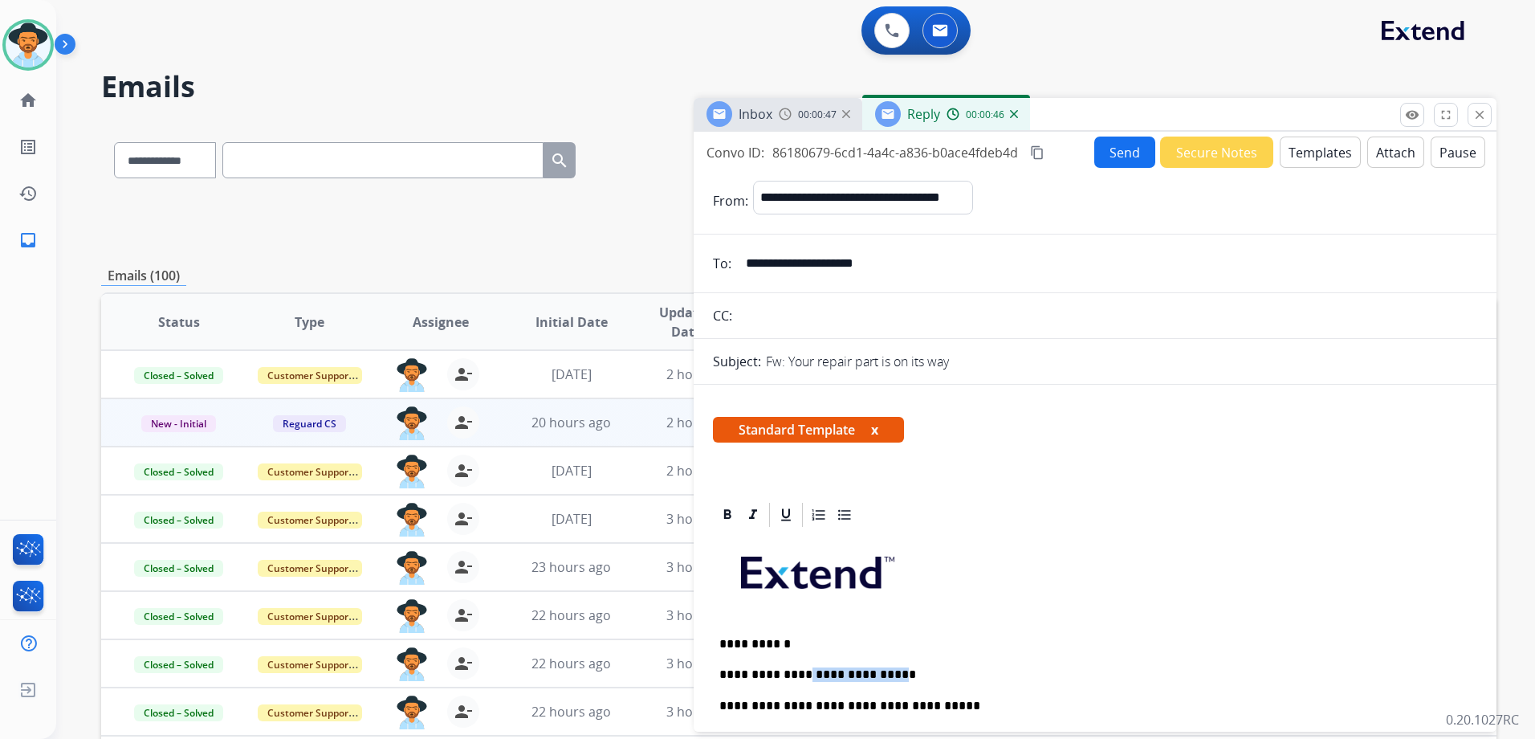
click at [1323, 167] on button "Templates" at bounding box center [1320, 151] width 81 height 31
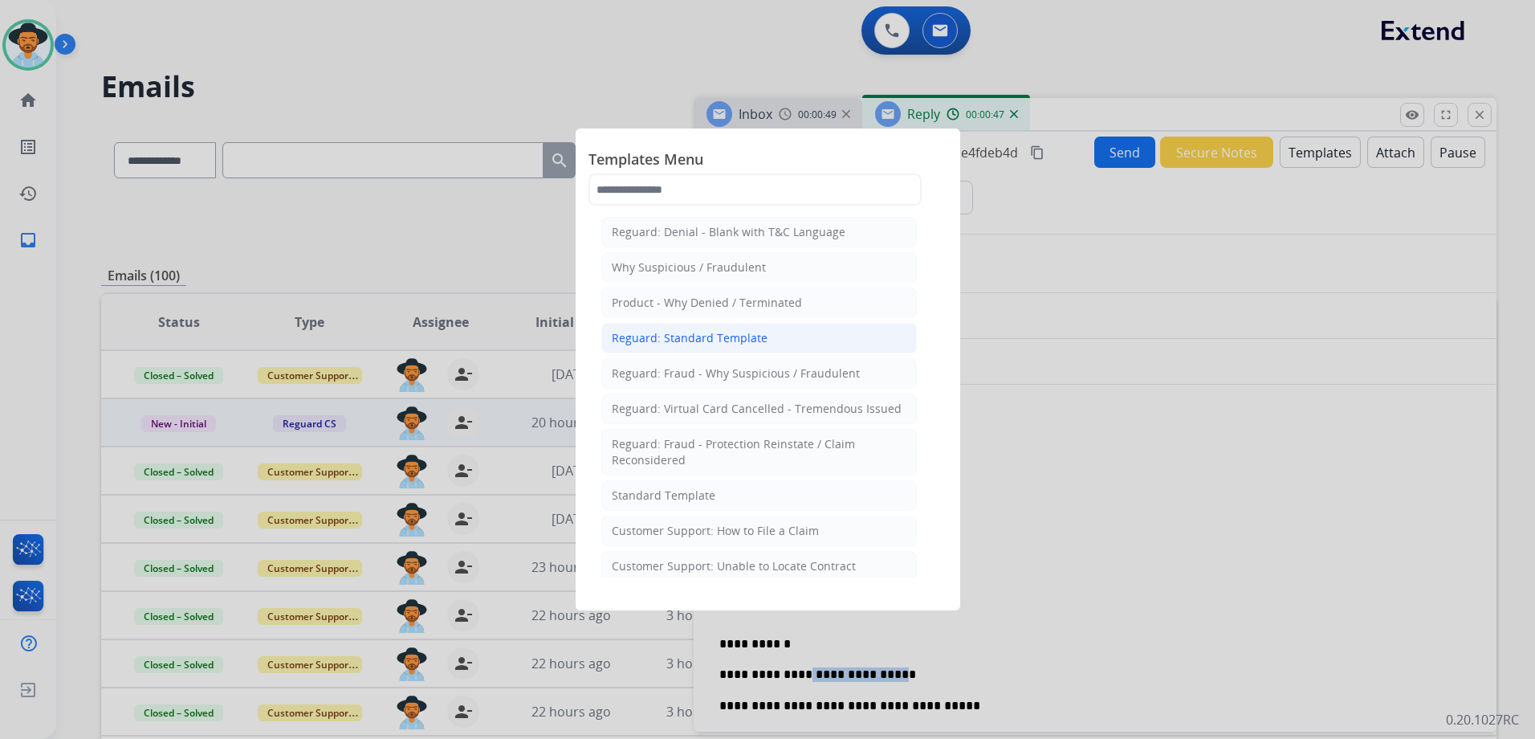
click at [677, 329] on li "Reguard: Standard Template" at bounding box center [759, 338] width 316 height 31
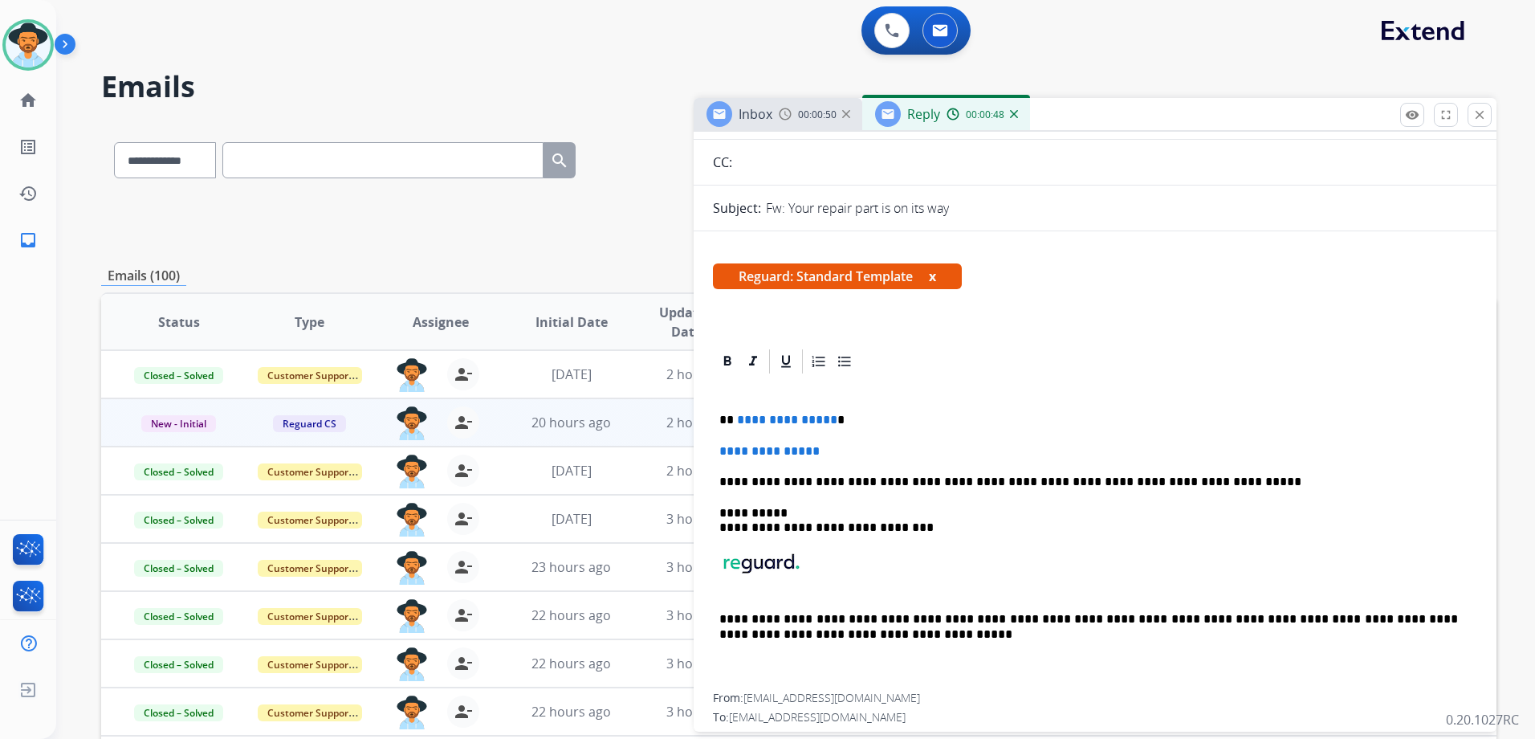
scroll to position [321, 0]
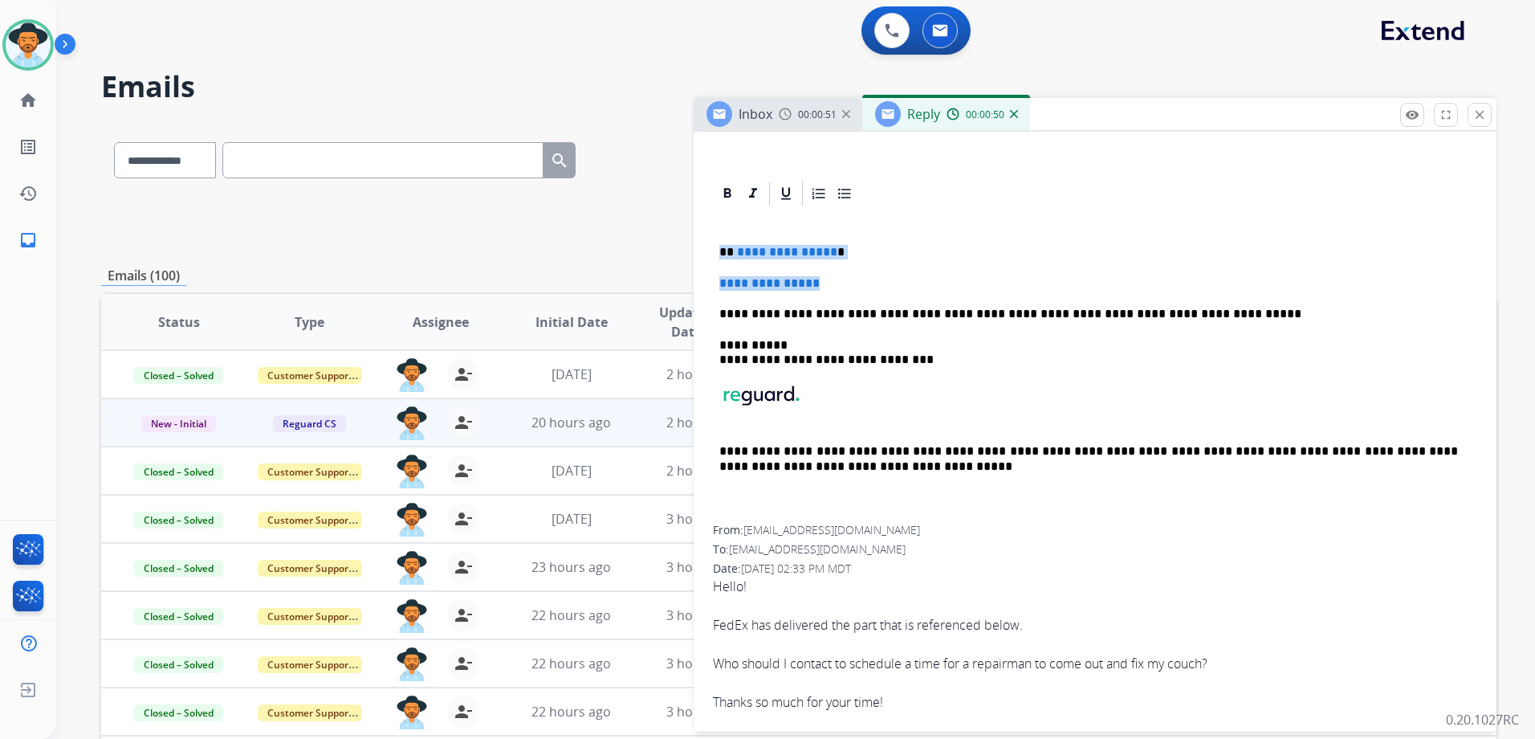
drag, startPoint x: 720, startPoint y: 246, endPoint x: 857, endPoint y: 287, distance: 142.7
click at [857, 287] on div "**********" at bounding box center [1095, 366] width 764 height 317
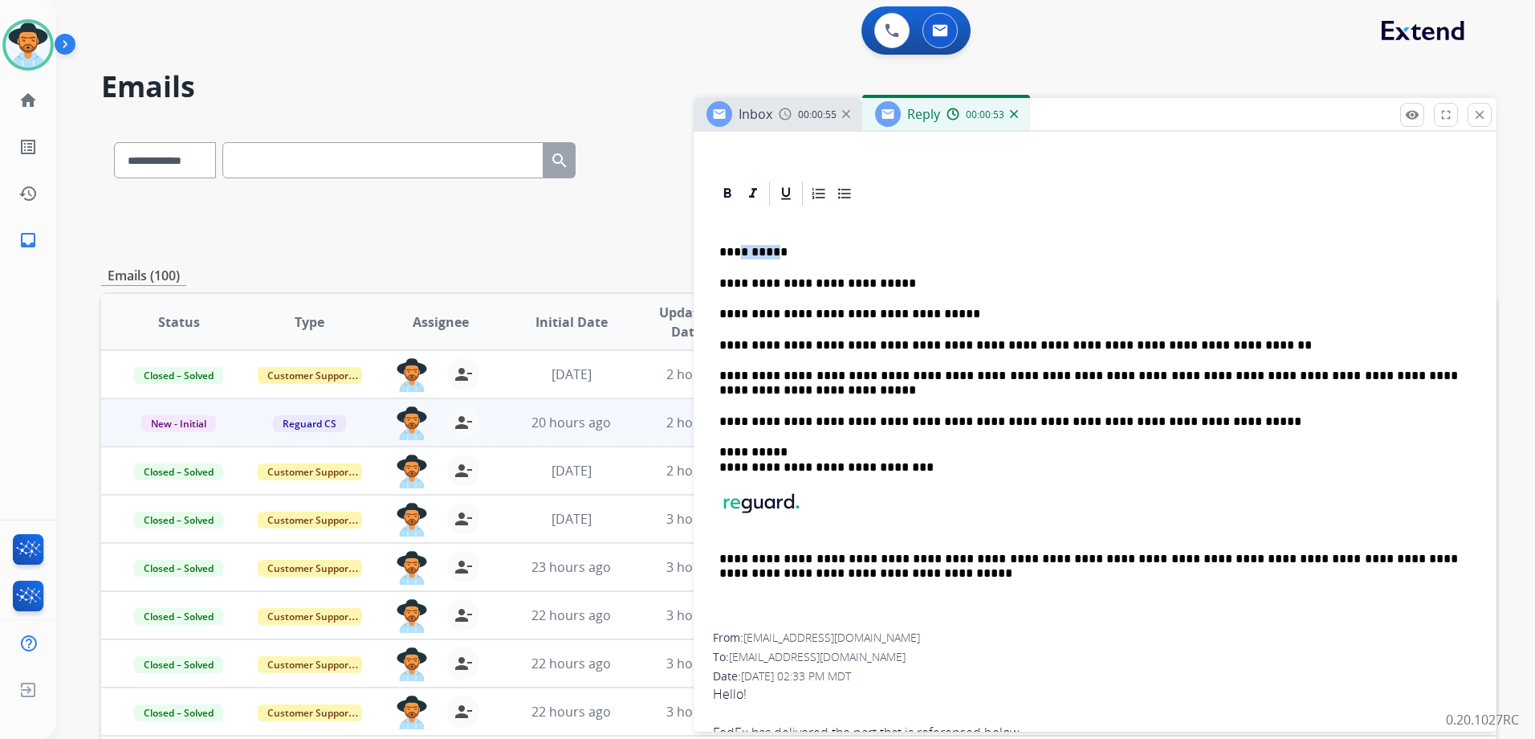
drag, startPoint x: 768, startPoint y: 253, endPoint x: 736, endPoint y: 255, distance: 32.2
click at [737, 255] on p "**********" at bounding box center [1088, 252] width 739 height 14
drag, startPoint x: 881, startPoint y: 282, endPoint x: 839, endPoint y: 270, distance: 43.5
click at [849, 276] on p "**********" at bounding box center [1088, 283] width 739 height 14
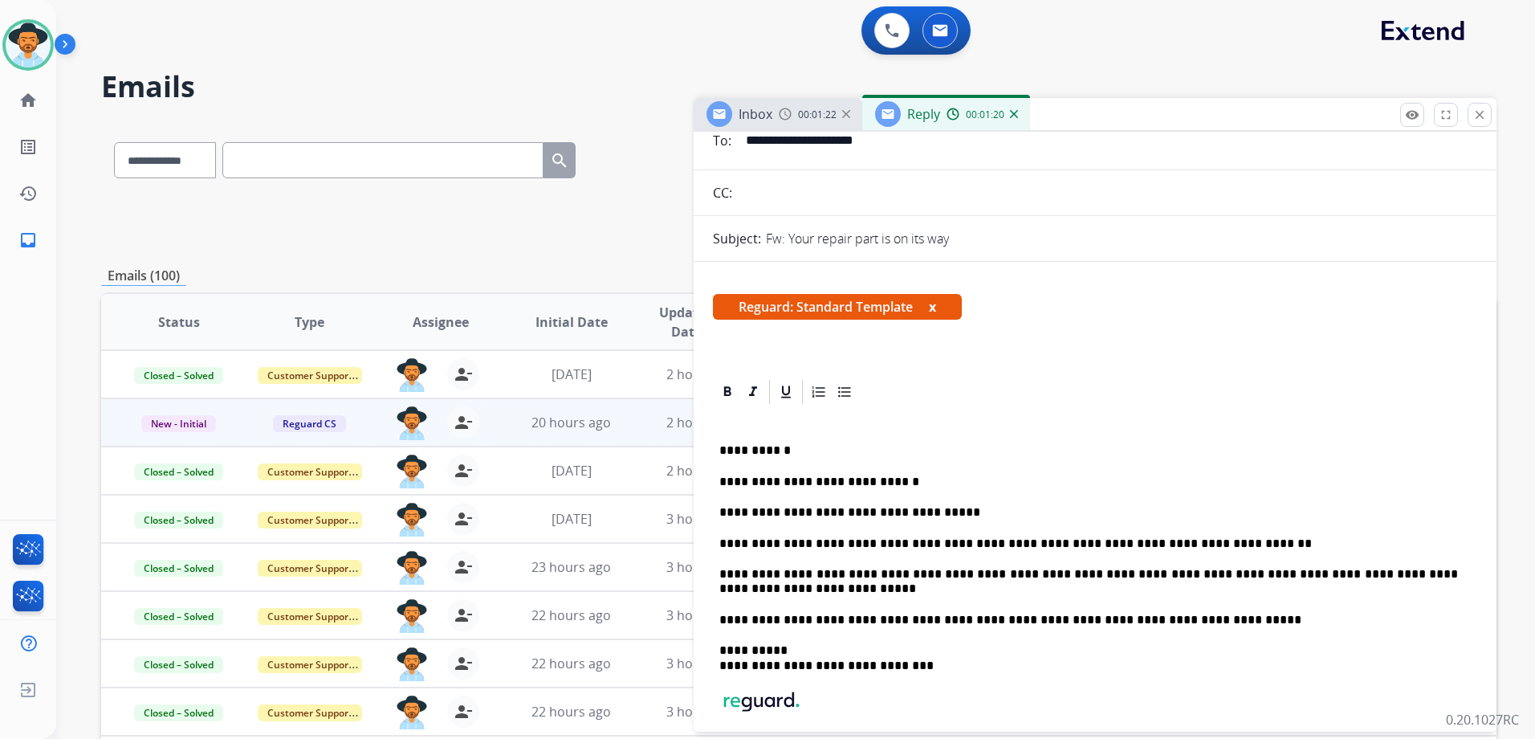
scroll to position [0, 0]
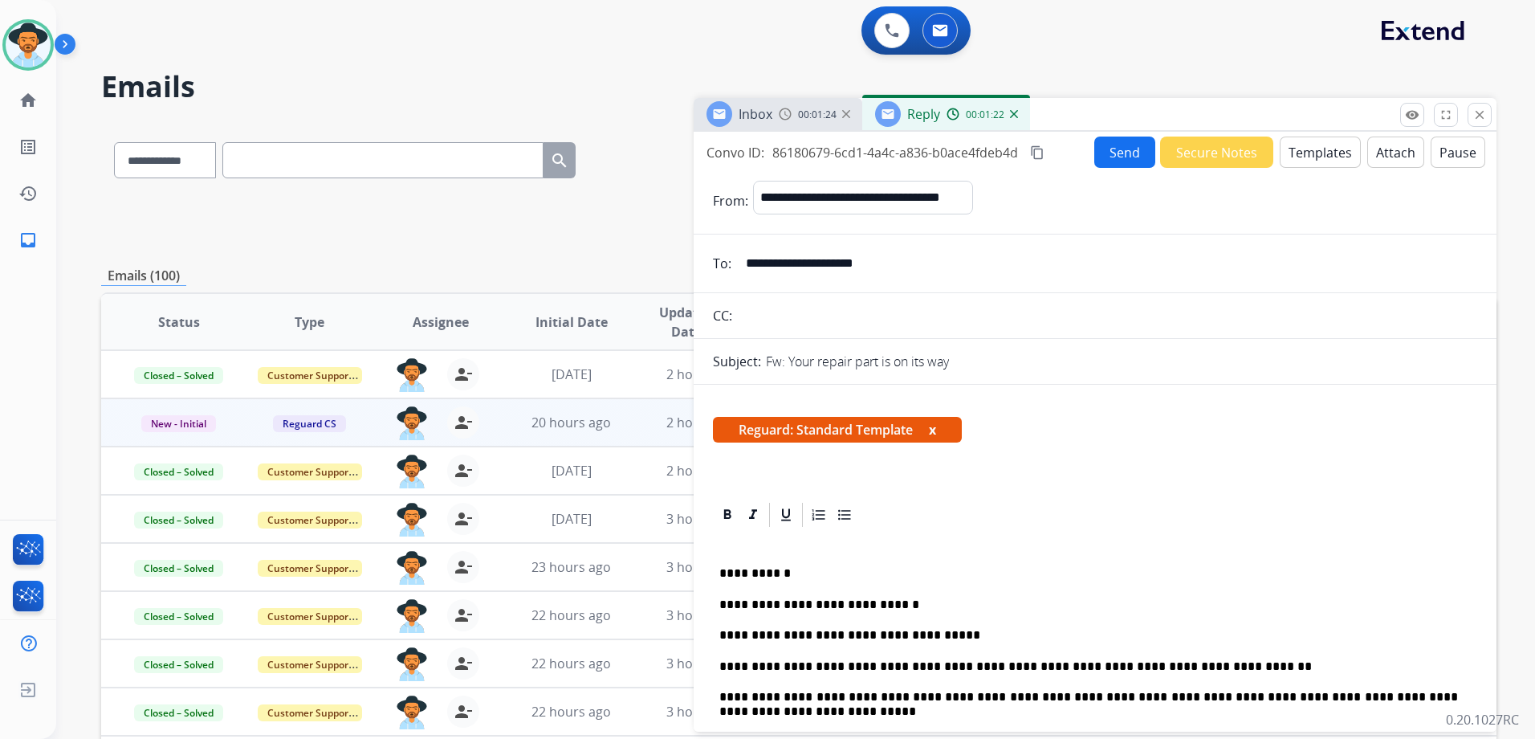
click at [1126, 157] on button "Send" at bounding box center [1124, 151] width 61 height 31
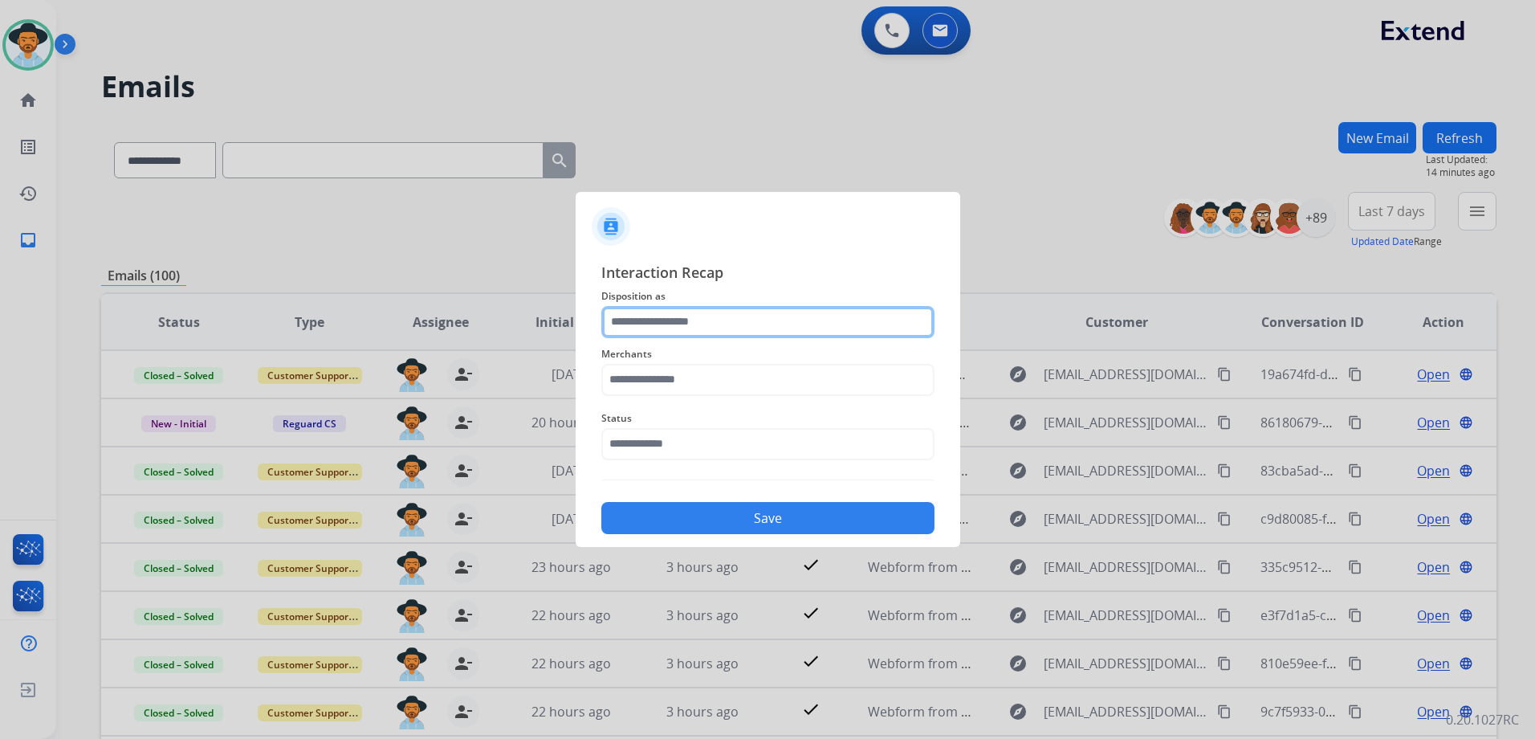
click at [703, 332] on input "text" at bounding box center [767, 322] width 333 height 32
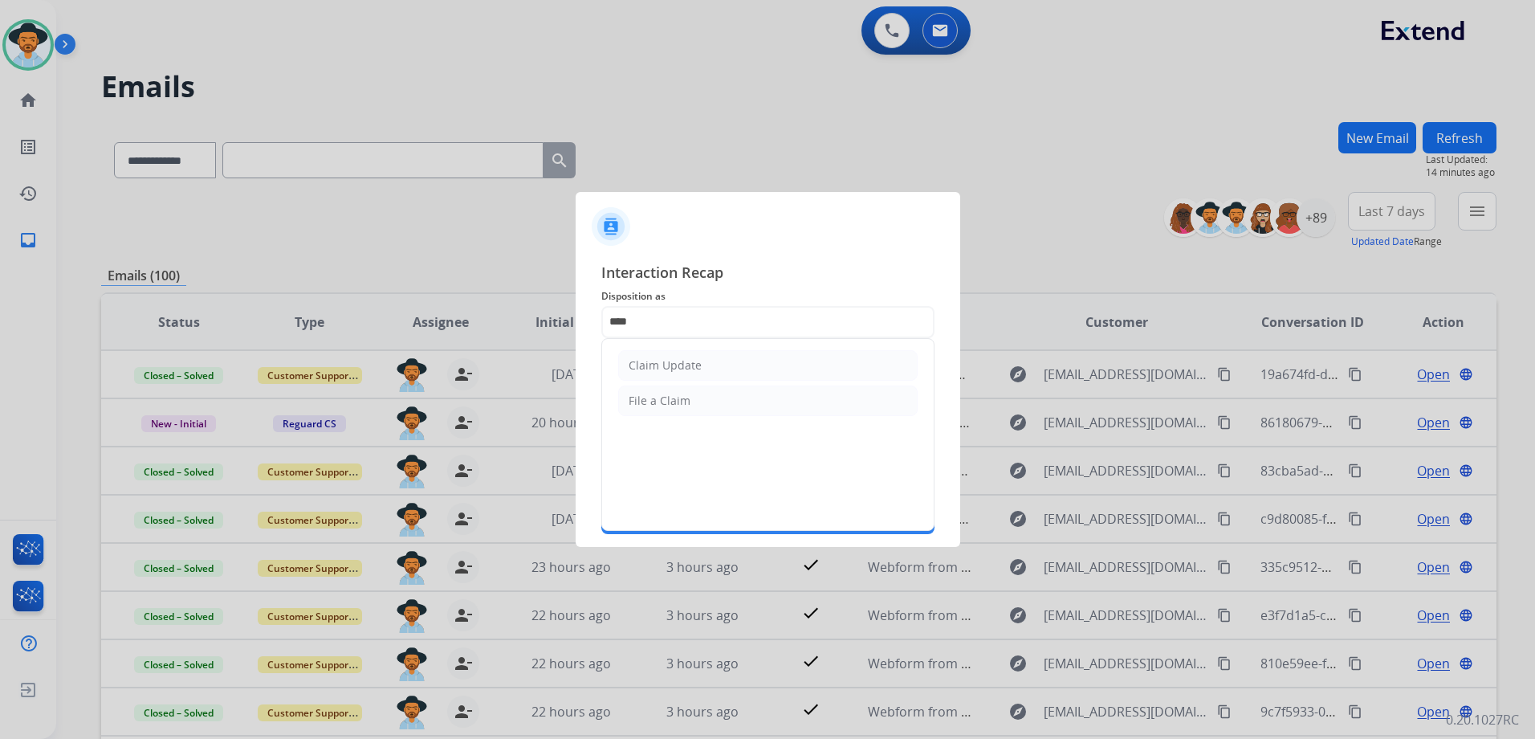
click at [690, 367] on div "Claim Update" at bounding box center [665, 365] width 73 height 16
type input "**********"
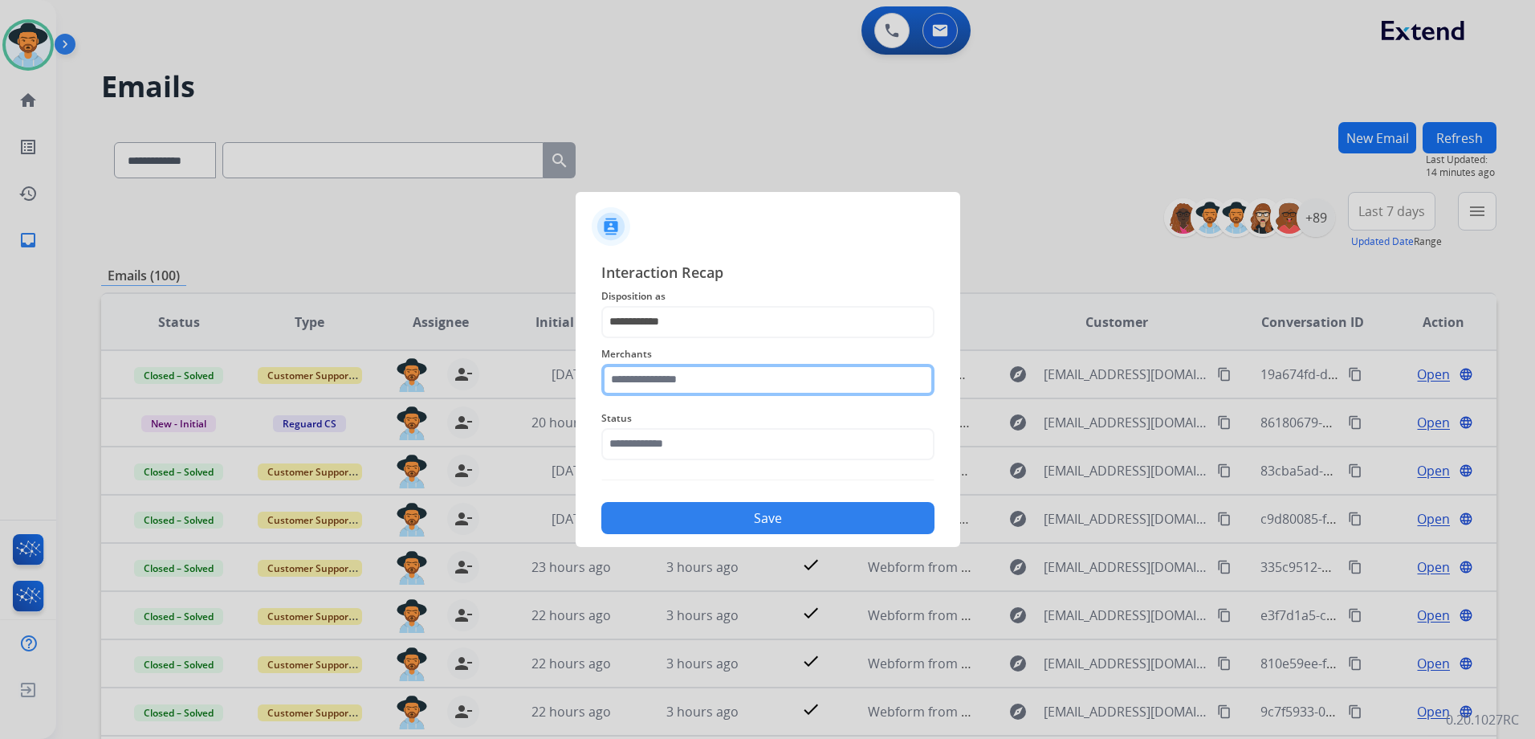
click at [707, 376] on input "text" at bounding box center [767, 380] width 333 height 32
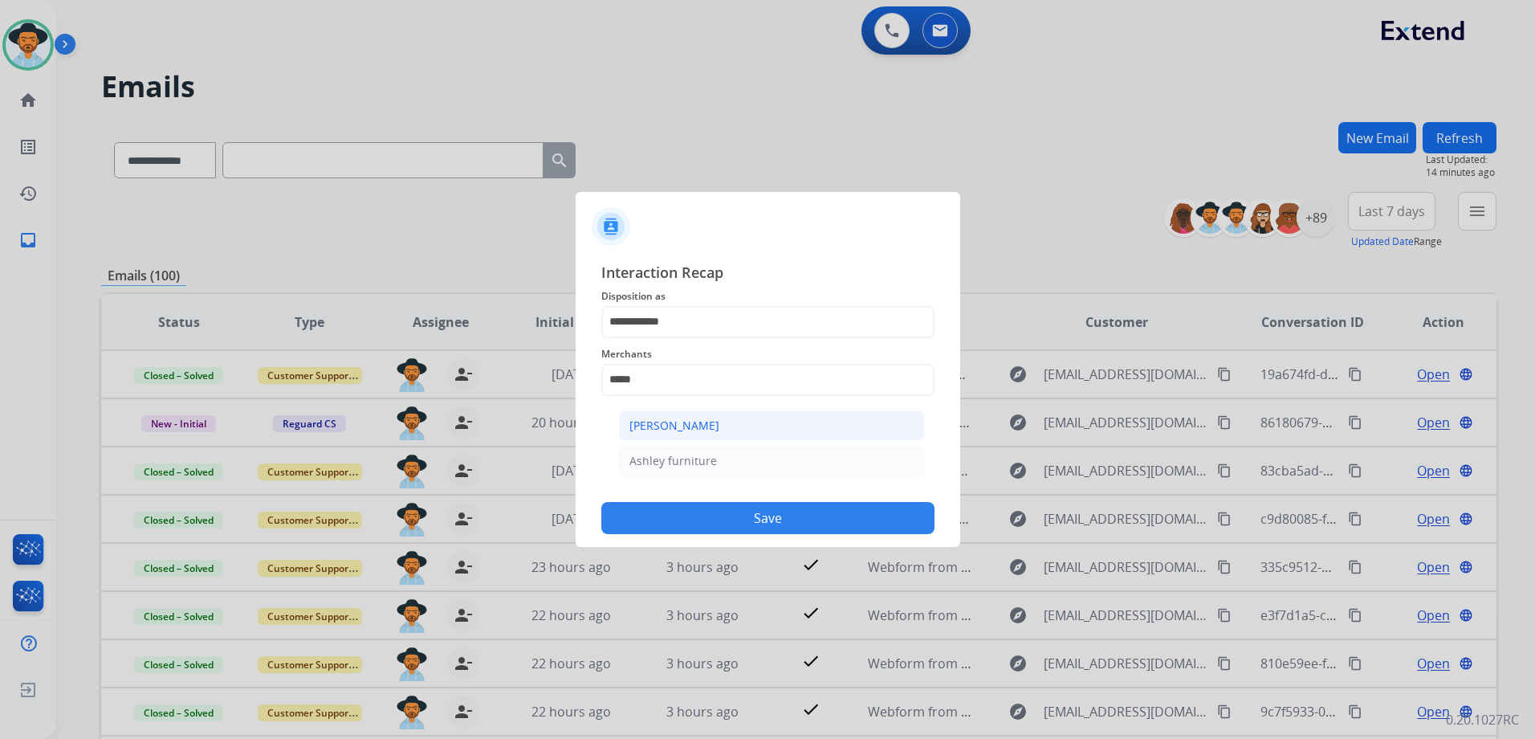
click at [689, 431] on div "[PERSON_NAME]" at bounding box center [674, 425] width 90 height 16
type input "**********"
click at [687, 435] on input "text" at bounding box center [767, 444] width 333 height 32
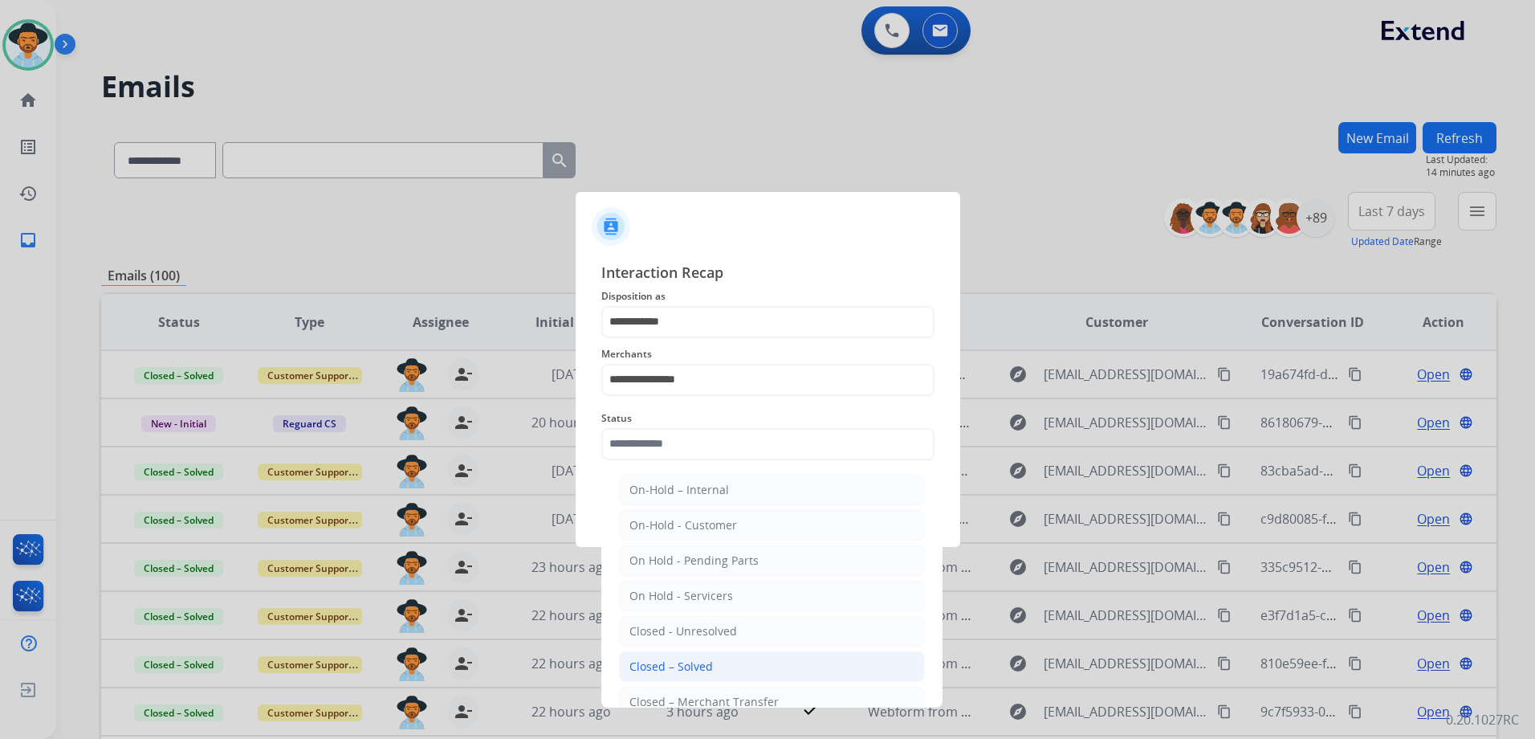
click at [719, 664] on li "Closed – Solved" at bounding box center [772, 666] width 306 height 31
type input "**********"
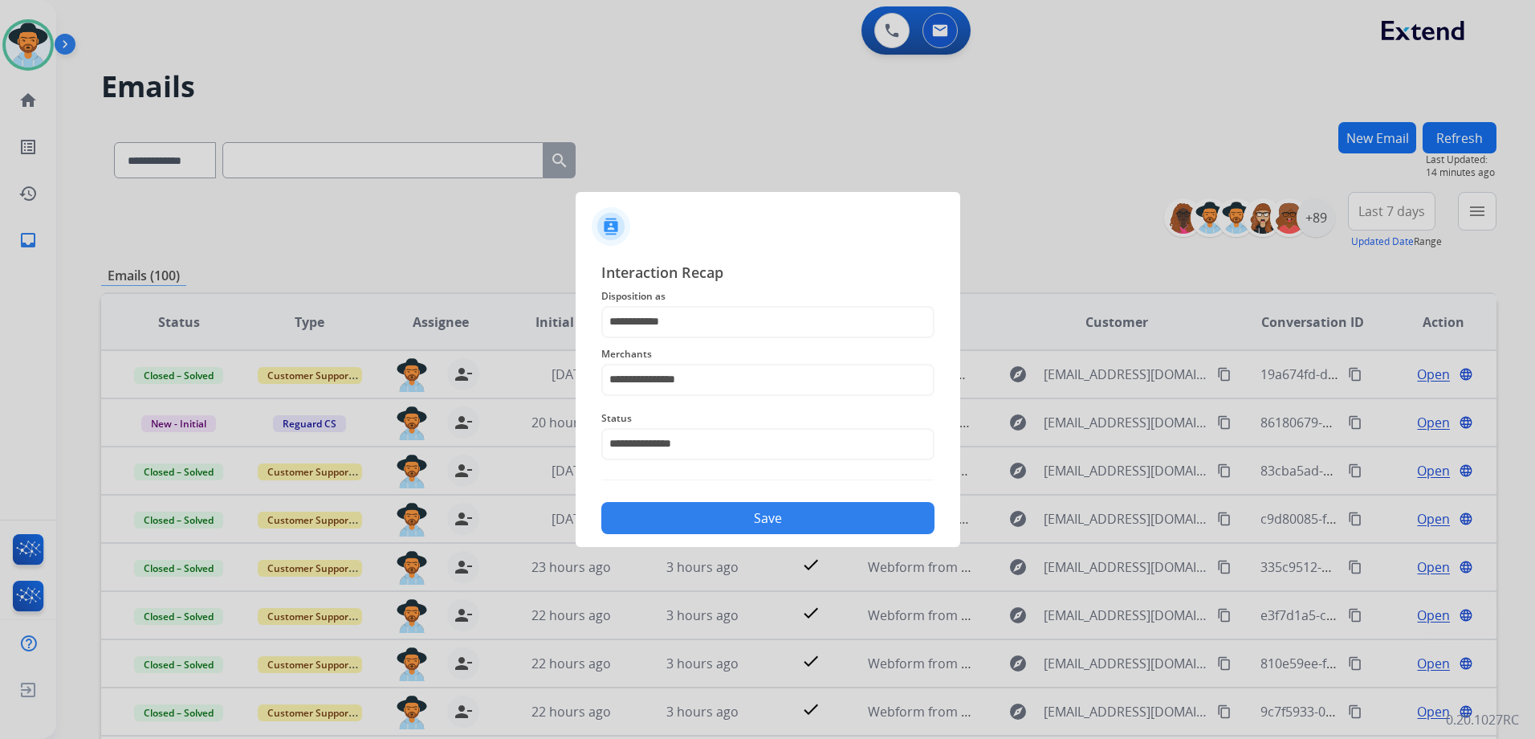
click at [758, 508] on button "Save" at bounding box center [767, 518] width 333 height 32
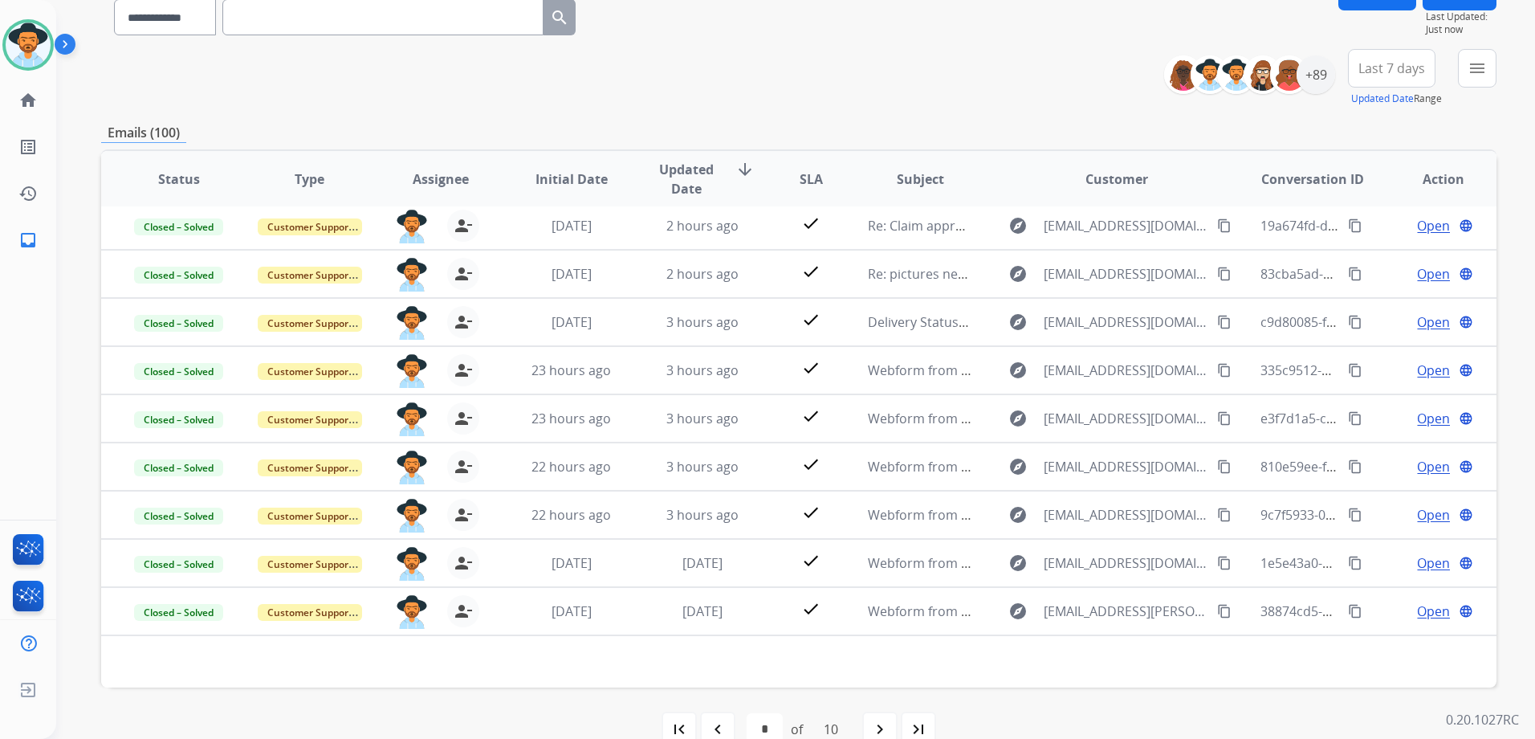
scroll to position [175, 0]
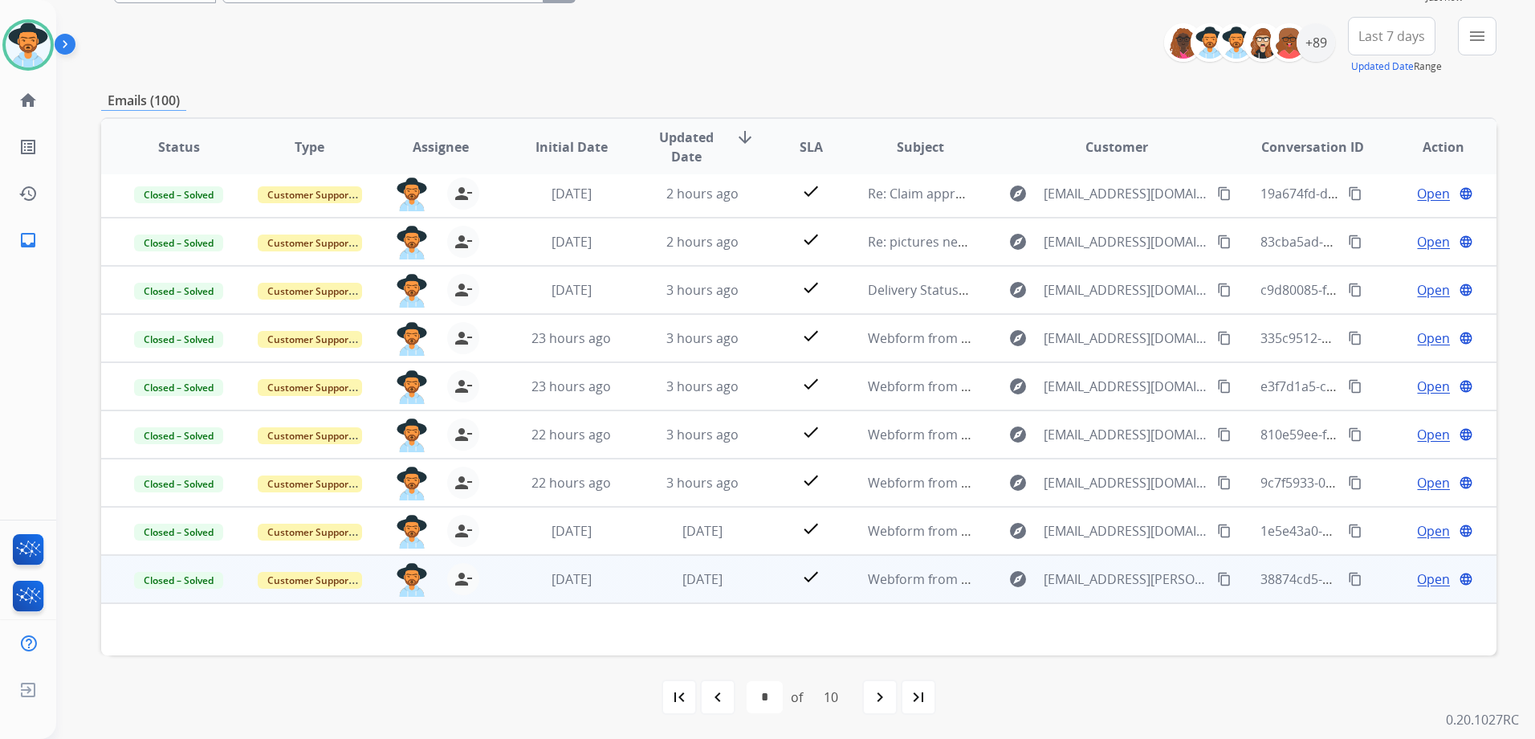
click at [1366, 590] on td "Open language" at bounding box center [1431, 579] width 131 height 48
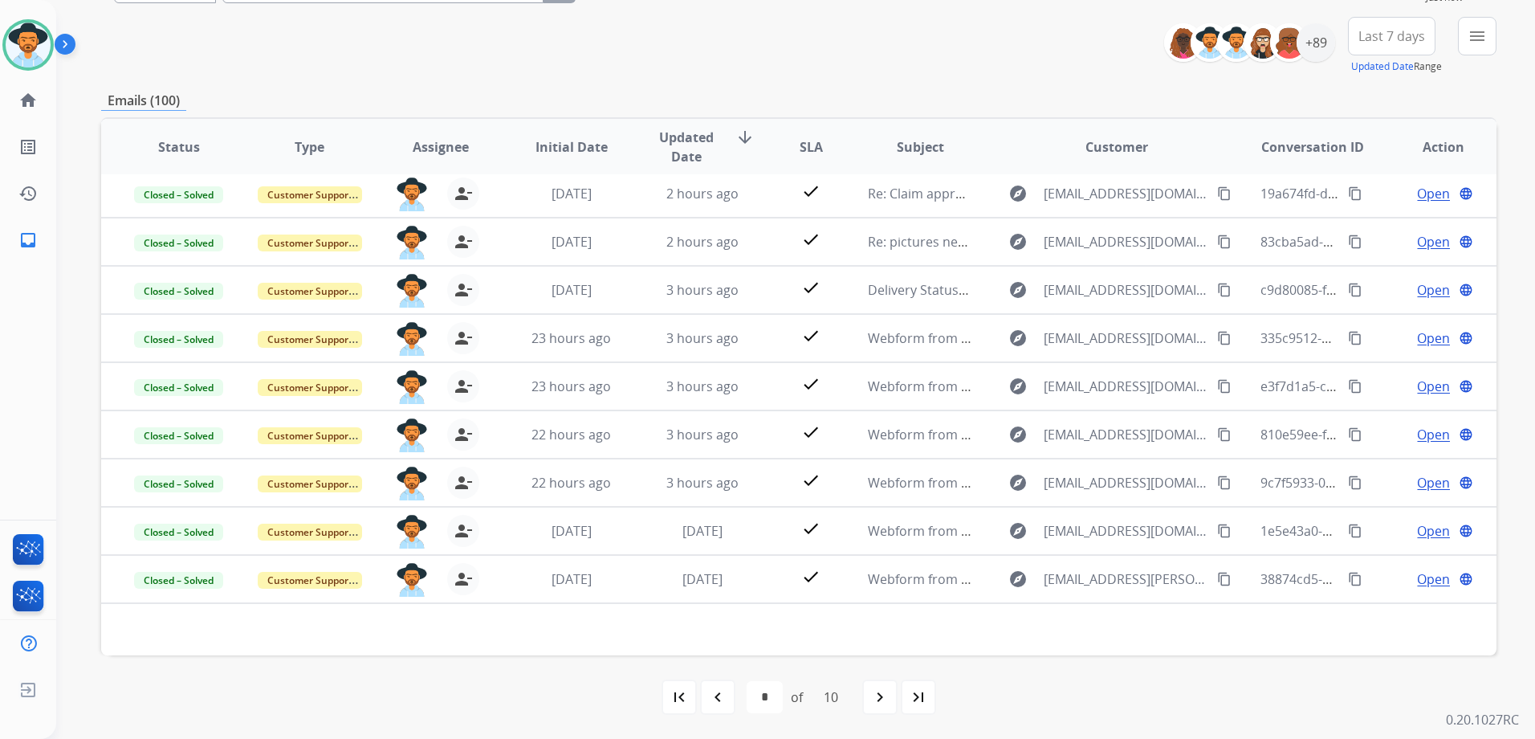
scroll to position [2, 0]
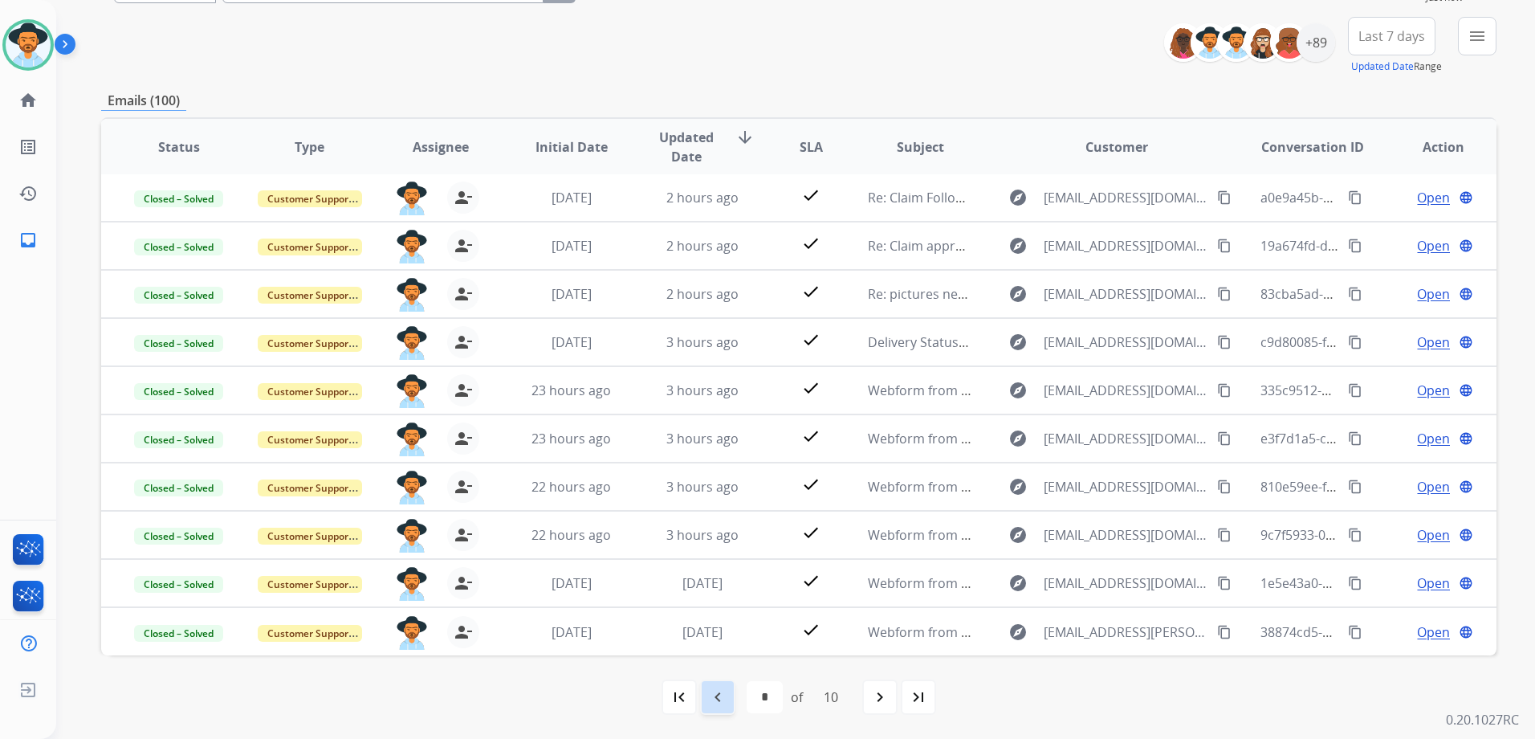
click at [708, 698] on mat-icon "navigate_before" at bounding box center [717, 696] width 19 height 19
select select "*"
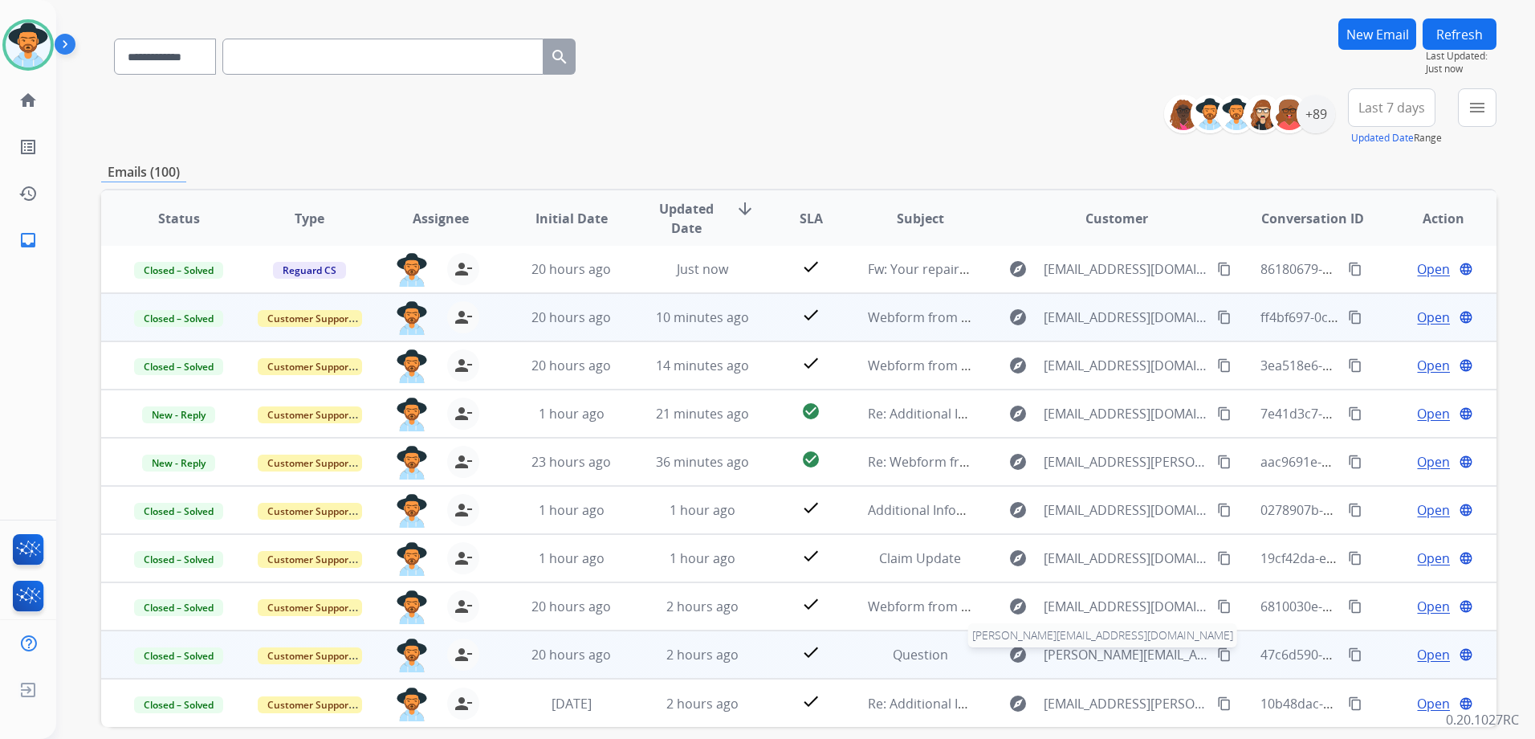
scroll to position [175, 0]
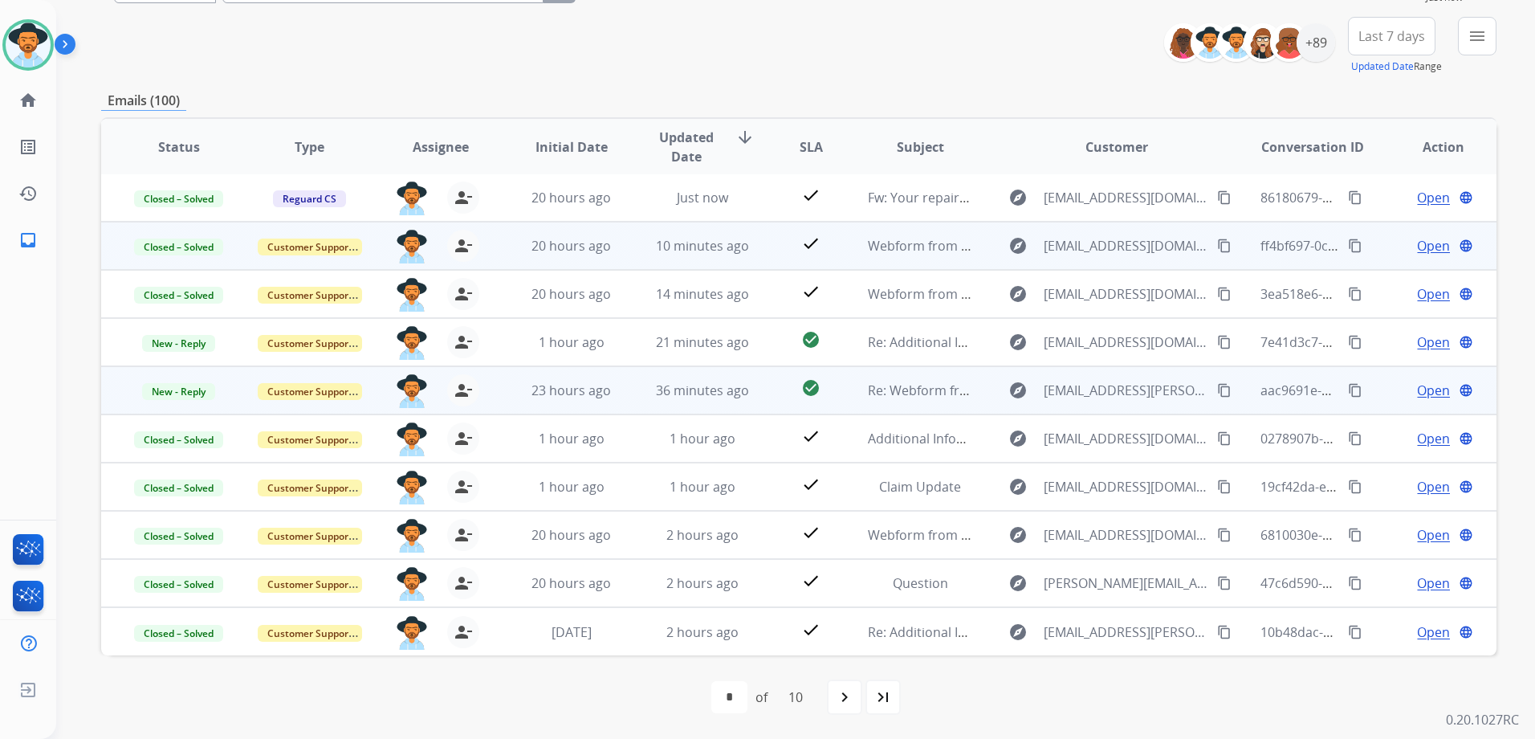
click at [1404, 384] on div "Open language" at bounding box center [1443, 390] width 104 height 19
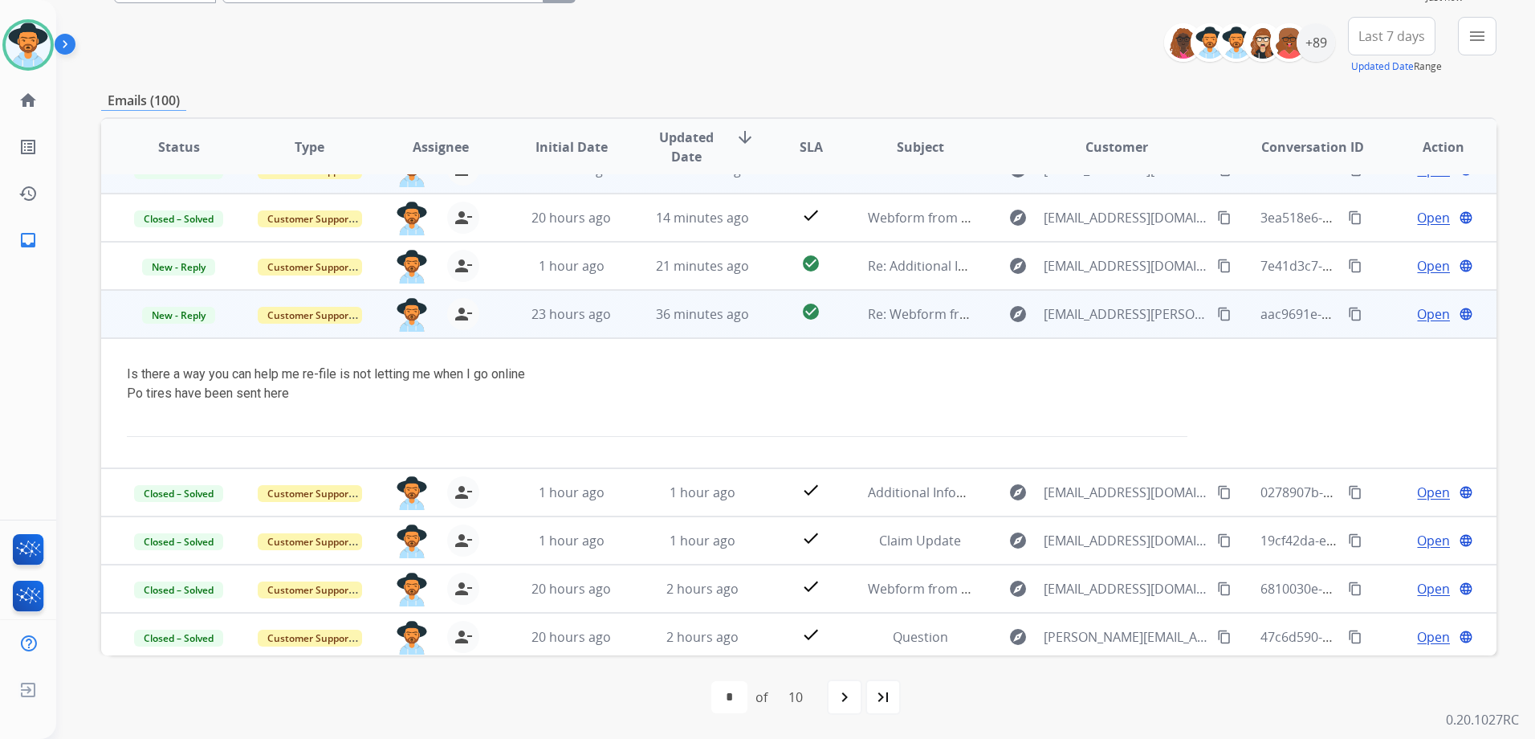
scroll to position [132, 0]
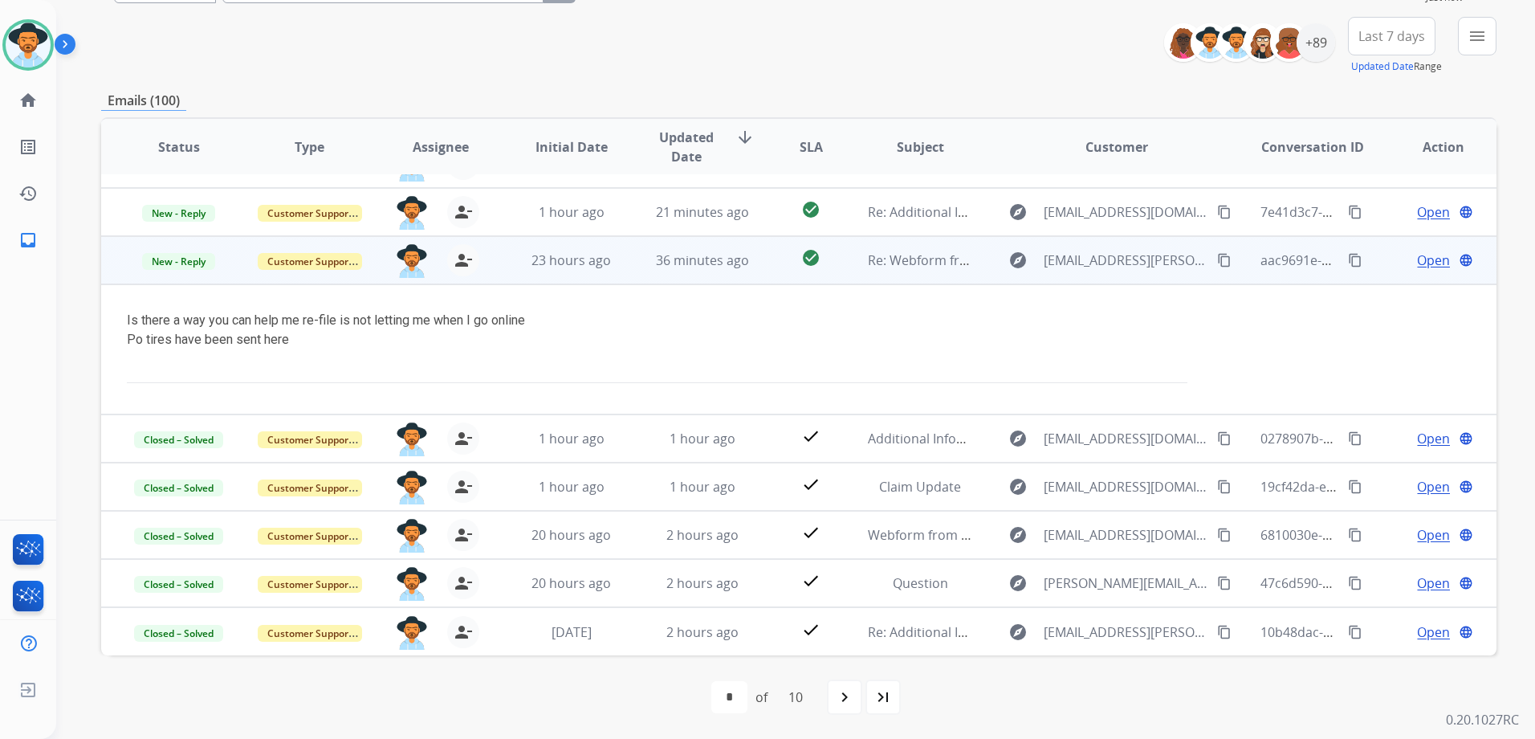
click at [1425, 255] on span "Open" at bounding box center [1433, 259] width 33 height 19
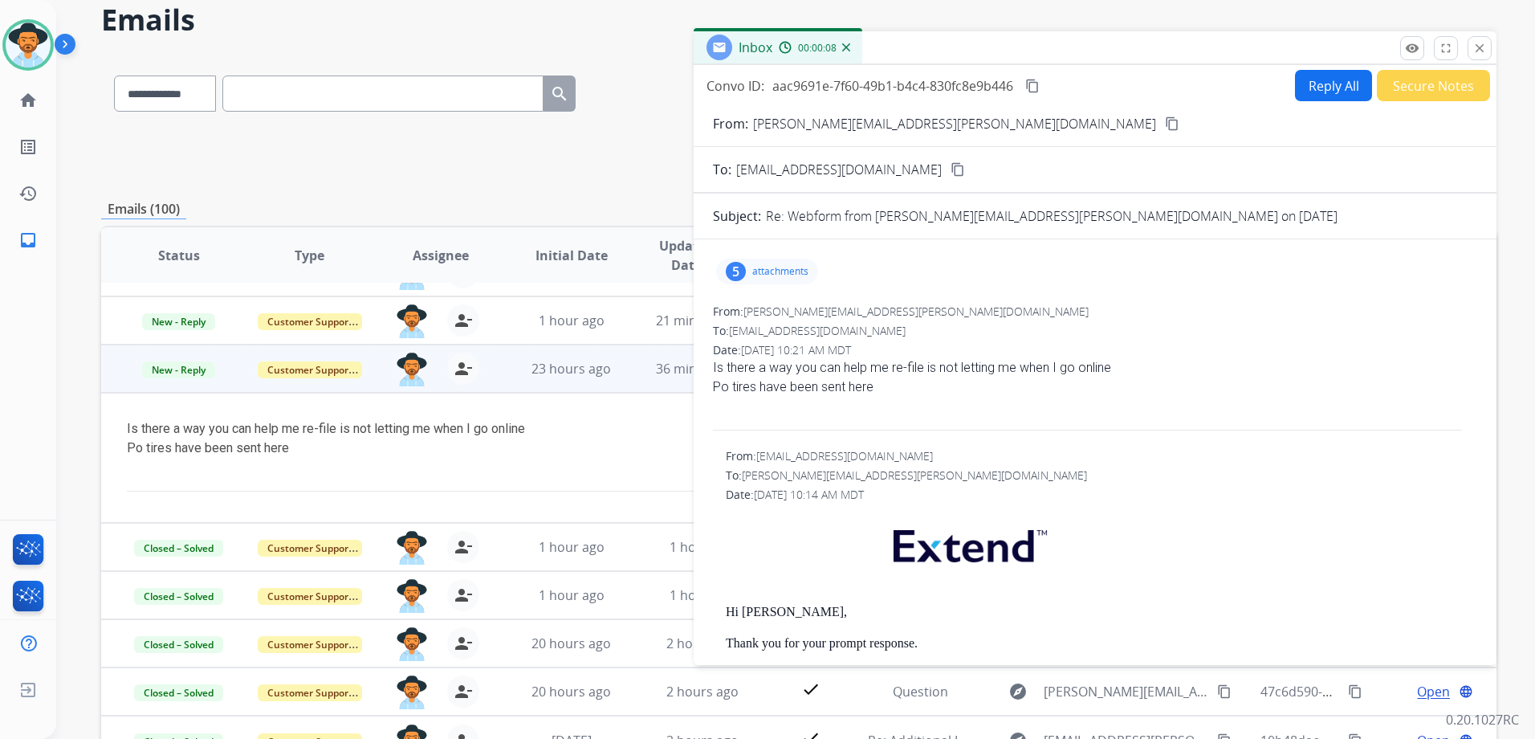
scroll to position [0, 0]
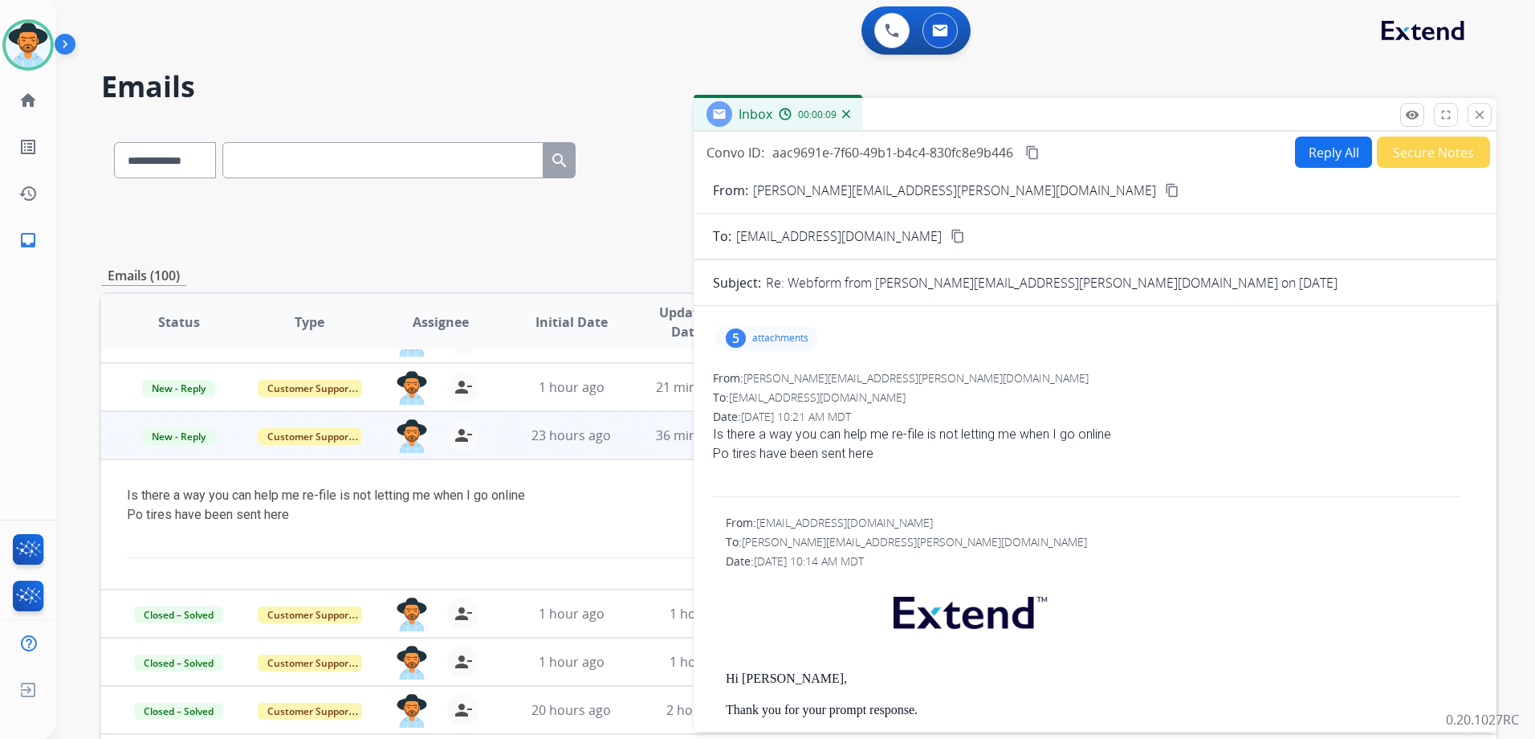
click at [1481, 110] on mat-icon "close" at bounding box center [1479, 115] width 14 height 14
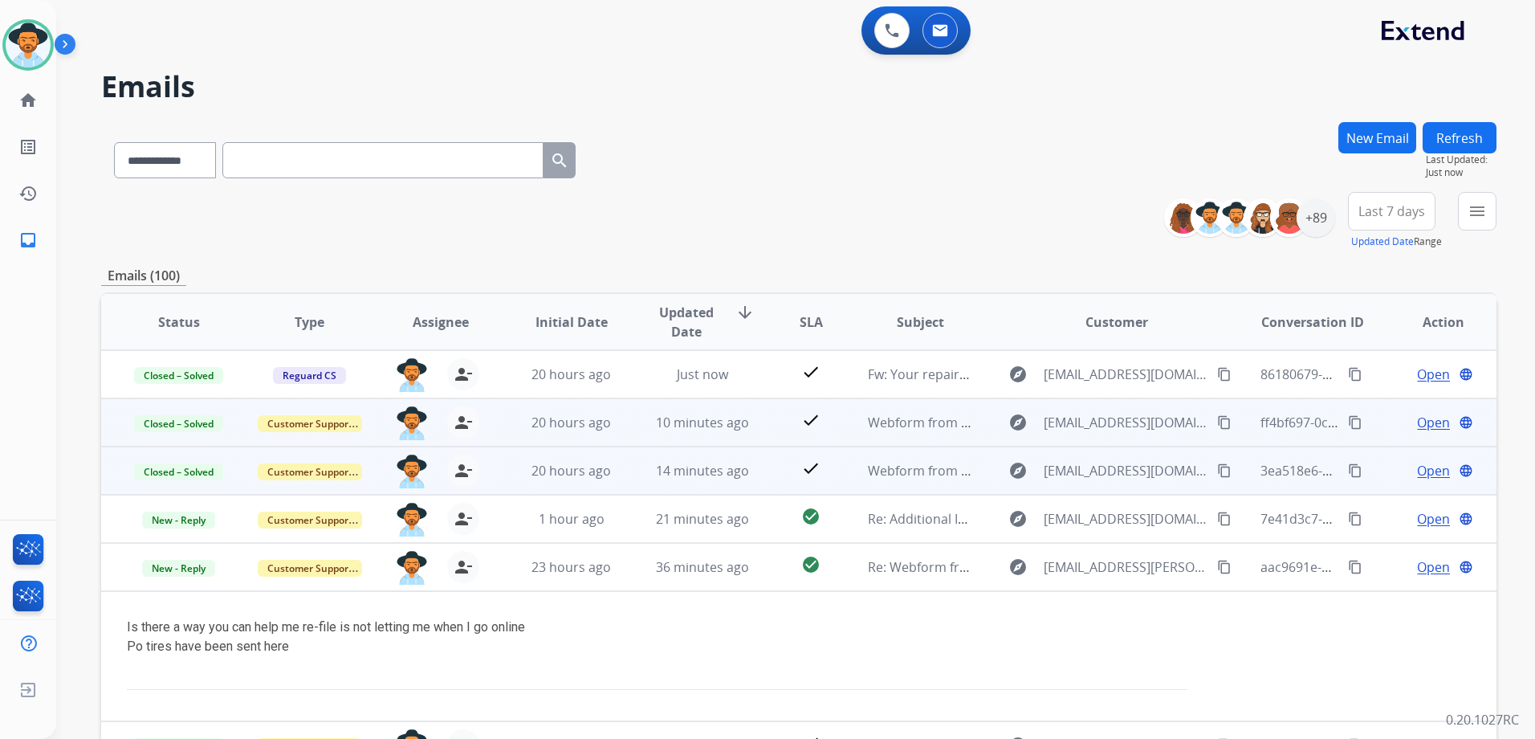
click at [1417, 468] on span "Open" at bounding box center [1433, 470] width 33 height 19
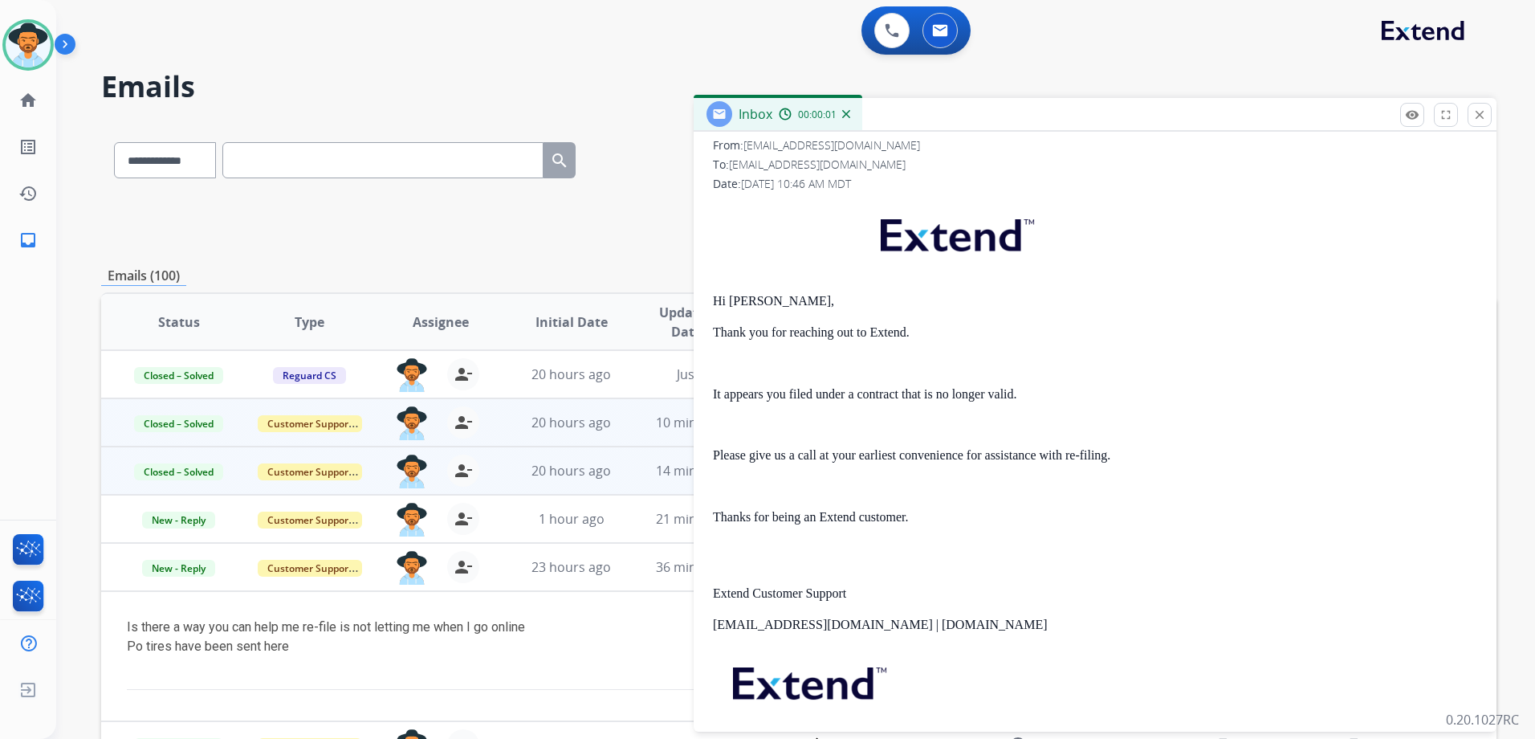
scroll to position [241, 0]
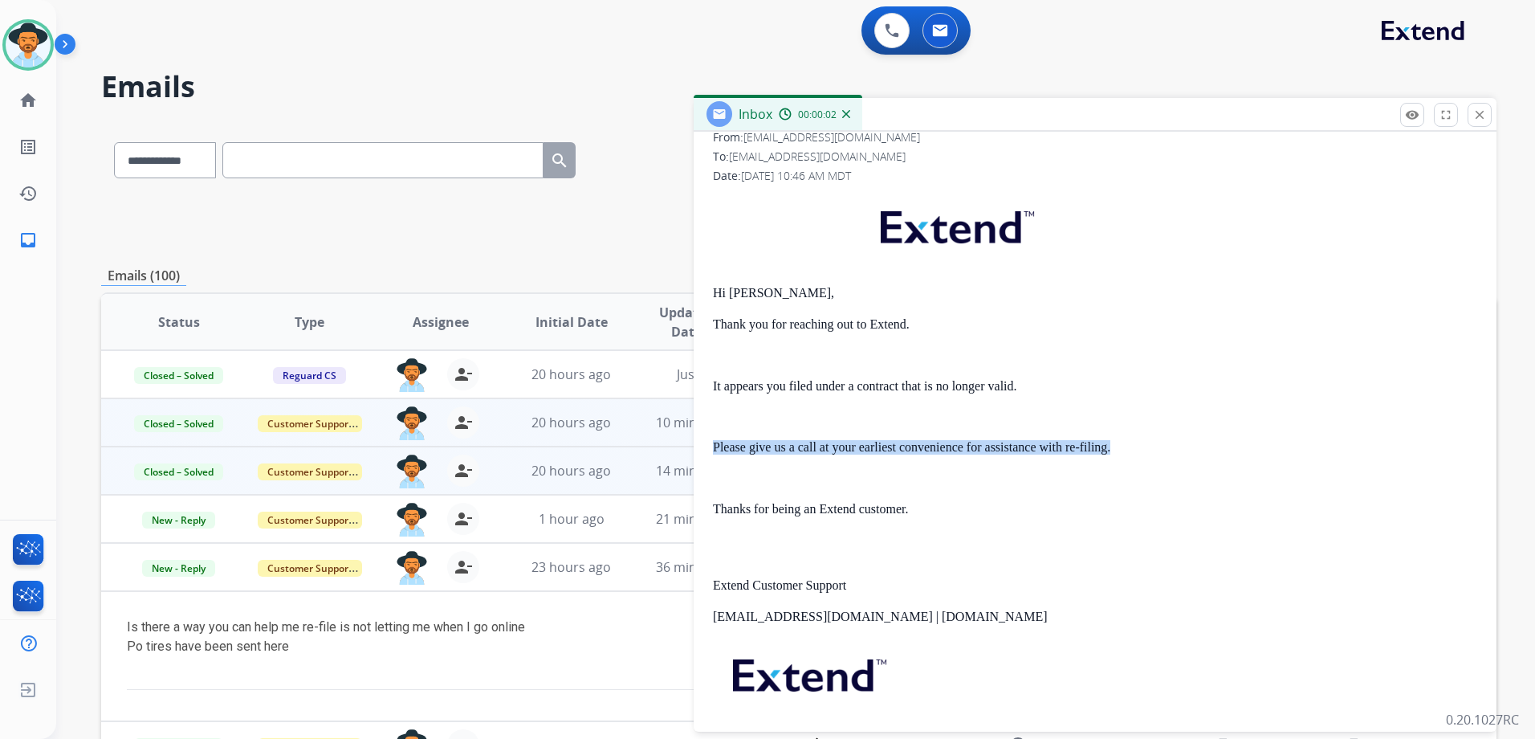
drag, startPoint x: 703, startPoint y: 445, endPoint x: 1124, endPoint y: 442, distance: 421.5
click at [1124, 442] on div "0 attachments From: support@extend.com To: Pschultz68@gmail.com Date: 08/10/202…" at bounding box center [1095, 484] width 803 height 812
drag, startPoint x: 1124, startPoint y: 442, endPoint x: 1079, endPoint y: 448, distance: 45.4
copy p "Please give us a call at your earliest convenience for assistance with re-filin…"
click at [1478, 114] on mat-icon "close" at bounding box center [1479, 115] width 14 height 14
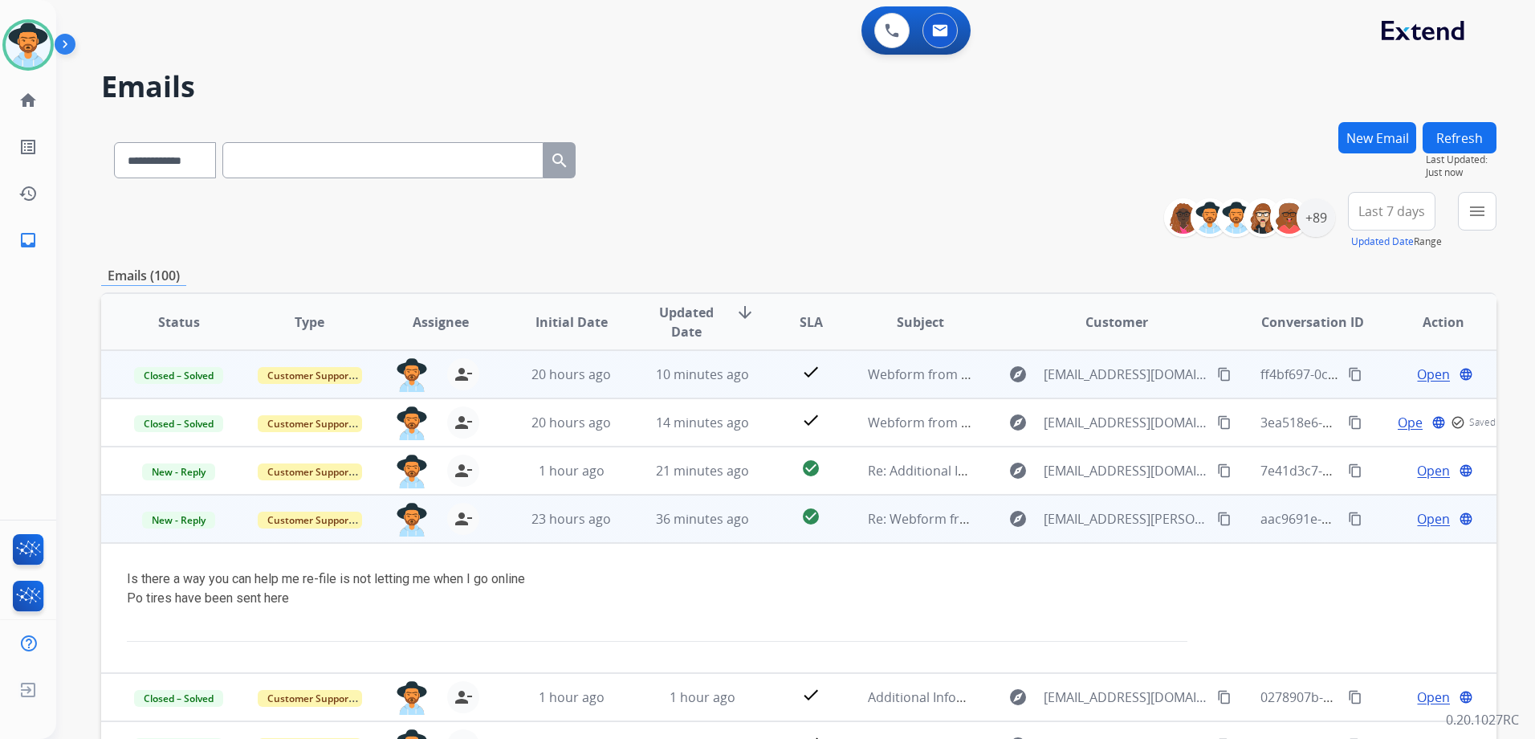
scroll to position [132, 0]
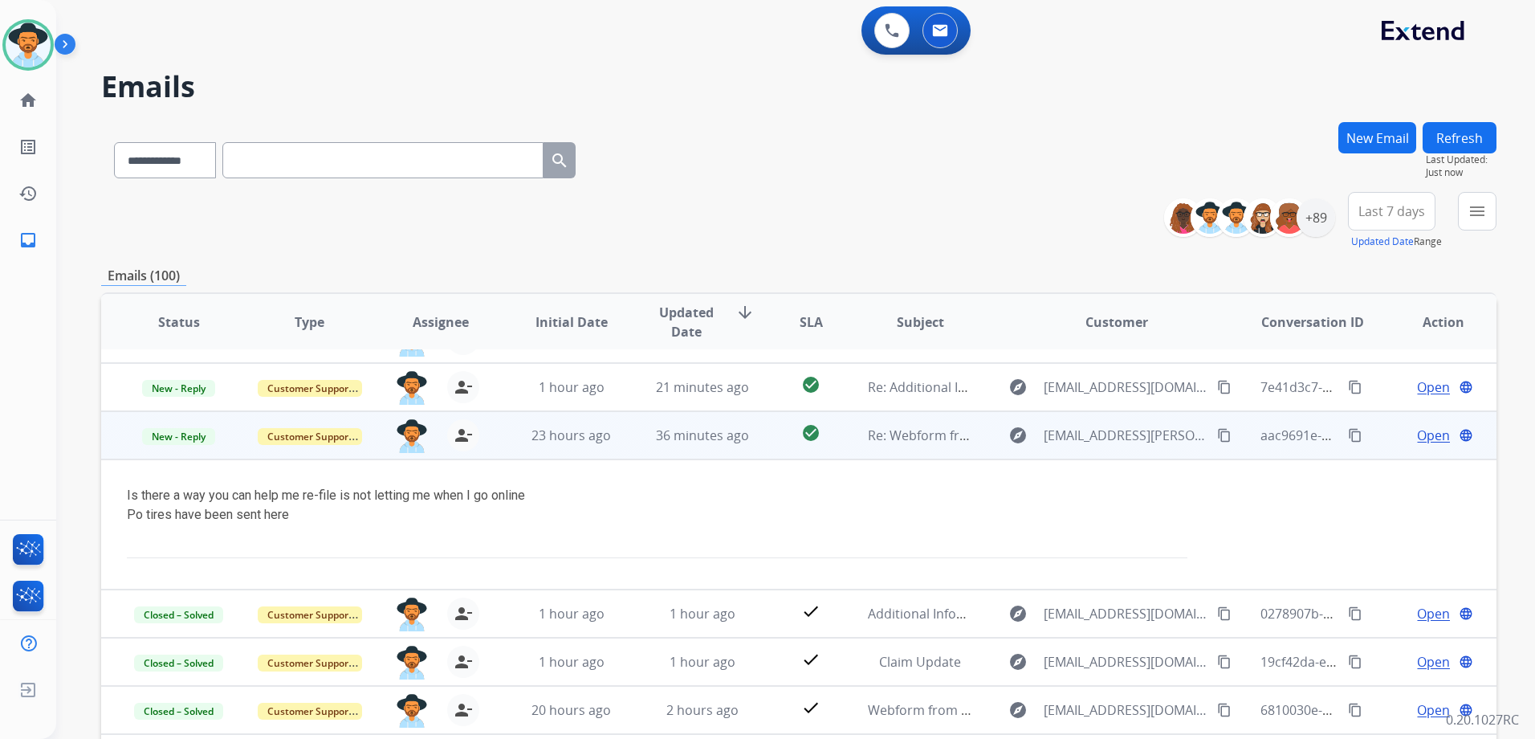
click at [1424, 437] on span "Open" at bounding box center [1433, 435] width 33 height 19
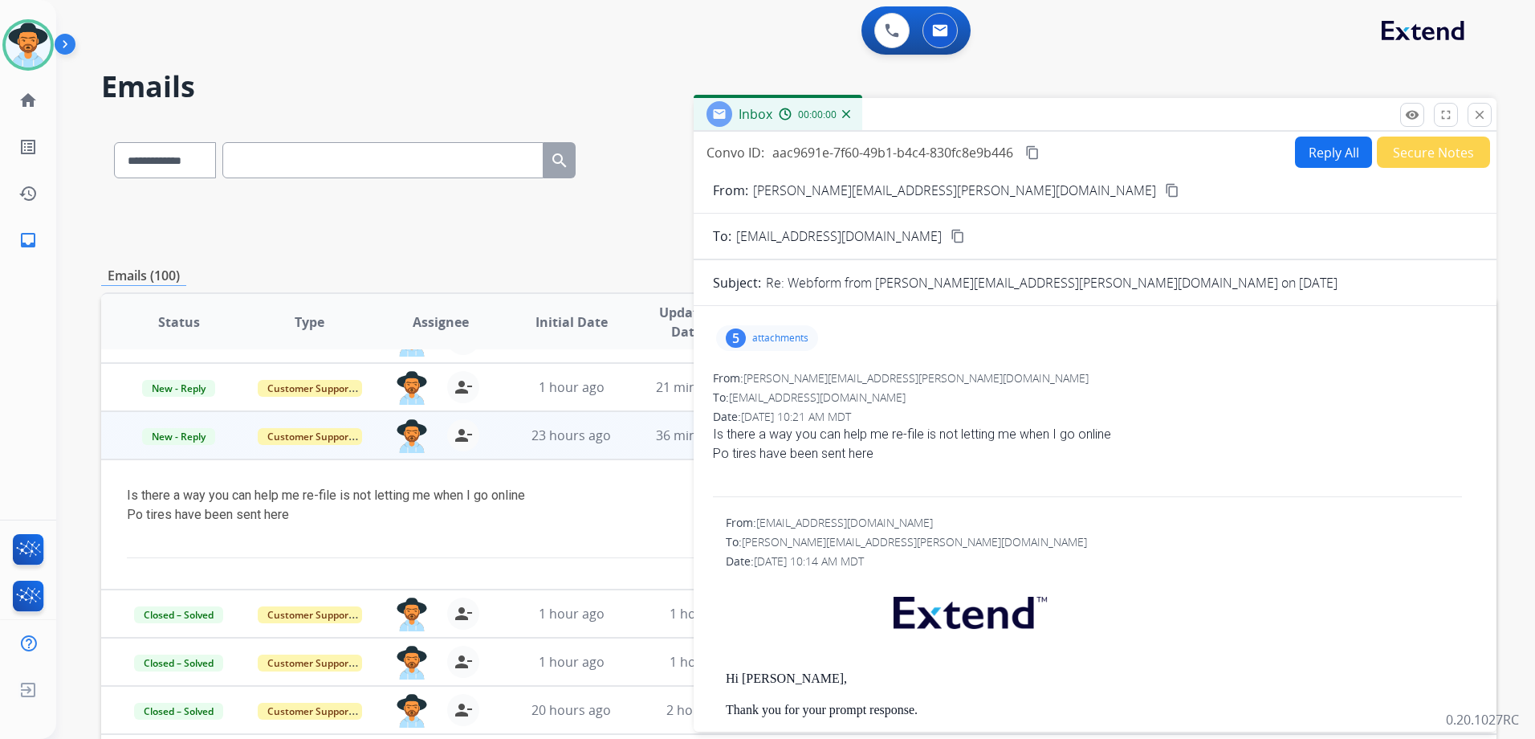
click at [1321, 165] on button "Reply All" at bounding box center [1333, 151] width 77 height 31
select select "**********"
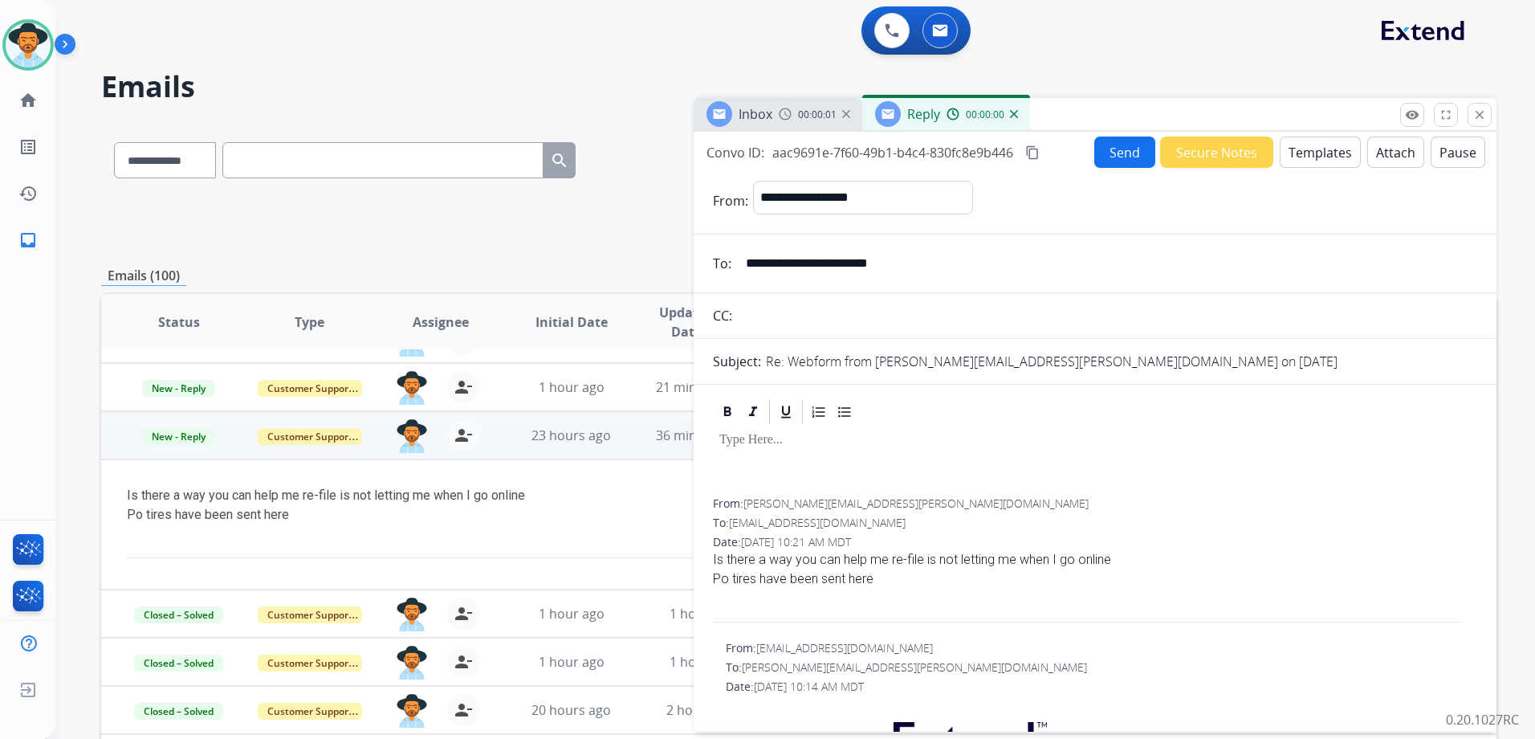
click at [1311, 156] on button "Templates" at bounding box center [1320, 151] width 81 height 31
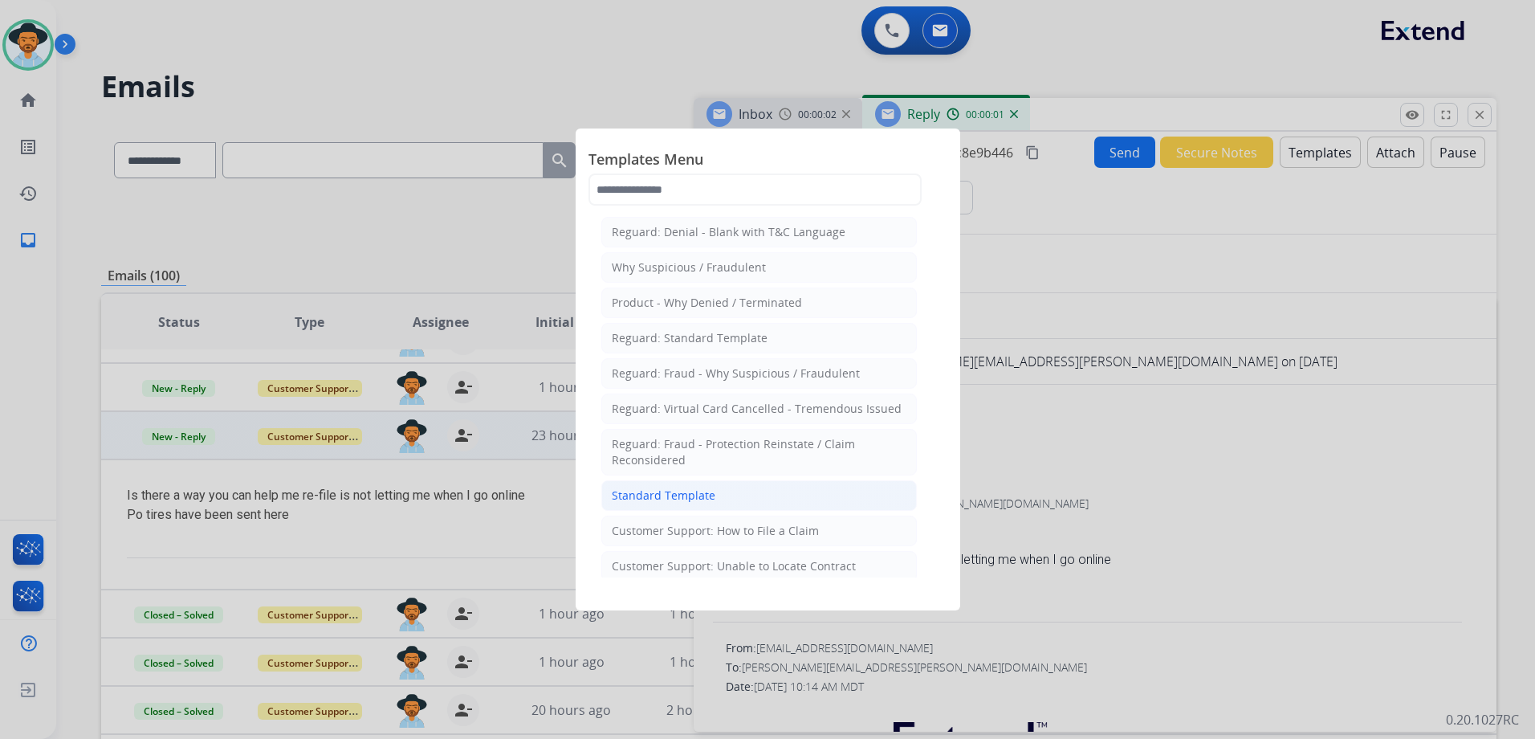
click at [706, 499] on div "Standard Template" at bounding box center [664, 495] width 104 height 16
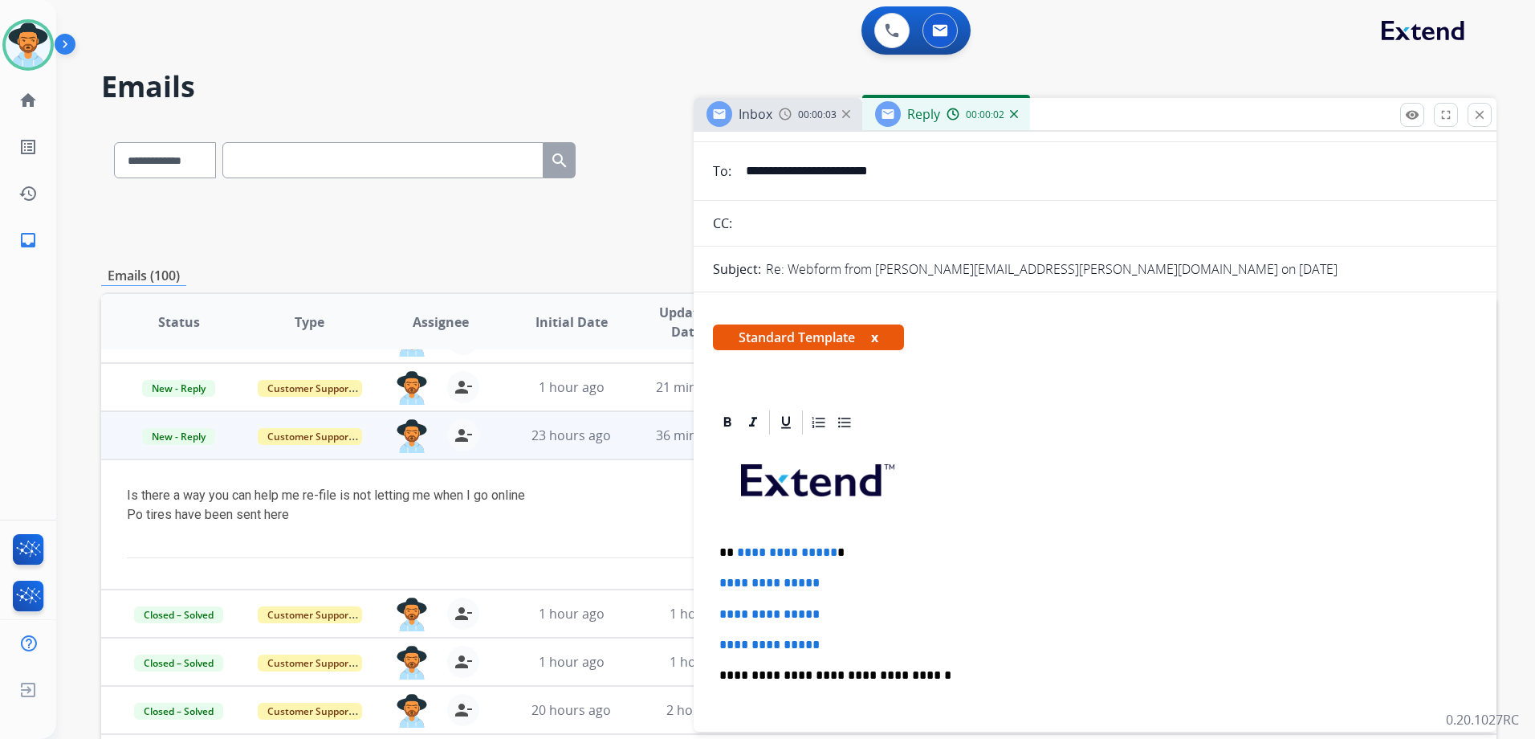
scroll to position [241, 0]
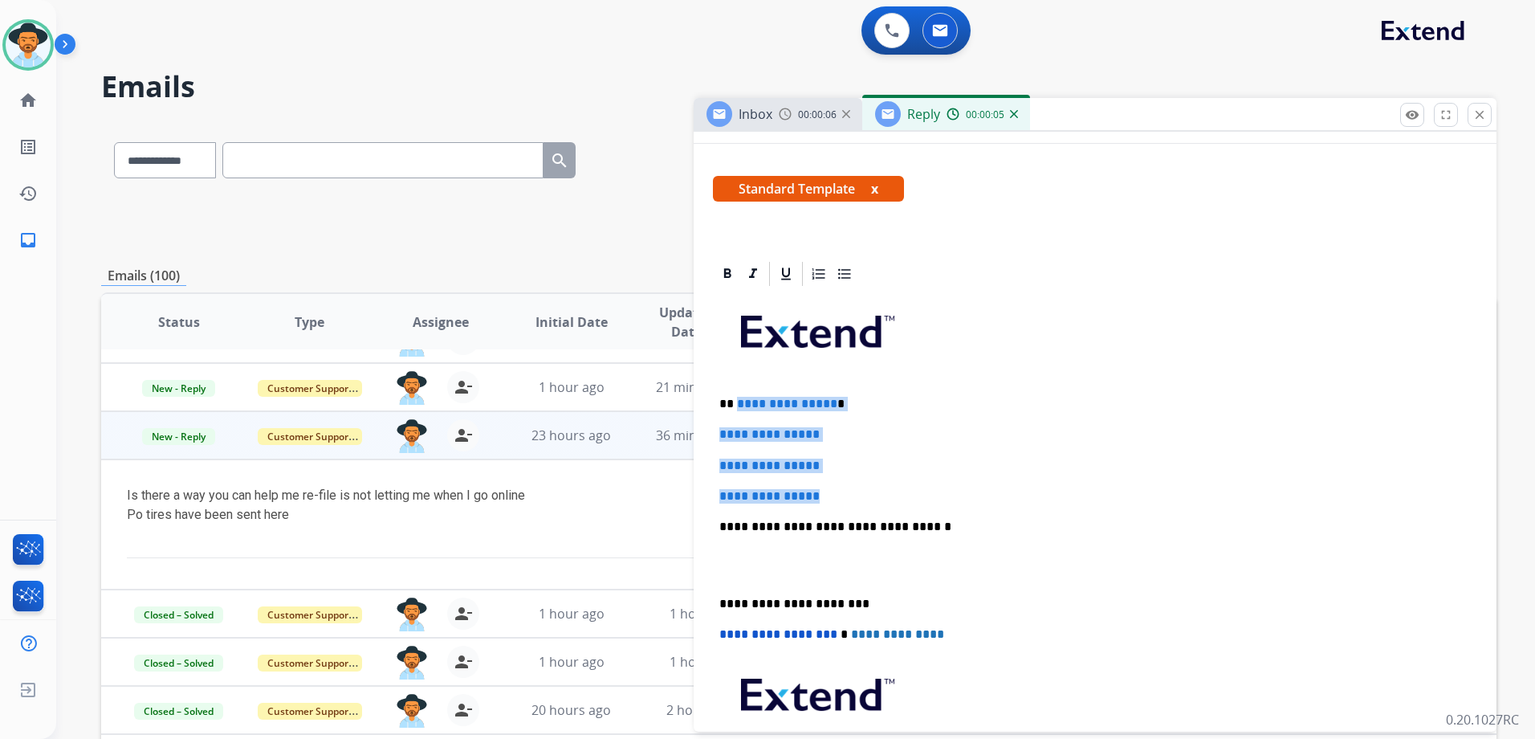
drag, startPoint x: 736, startPoint y: 402, endPoint x: 850, endPoint y: 484, distance: 140.4
click at [850, 484] on div "**********" at bounding box center [1095, 564] width 764 height 552
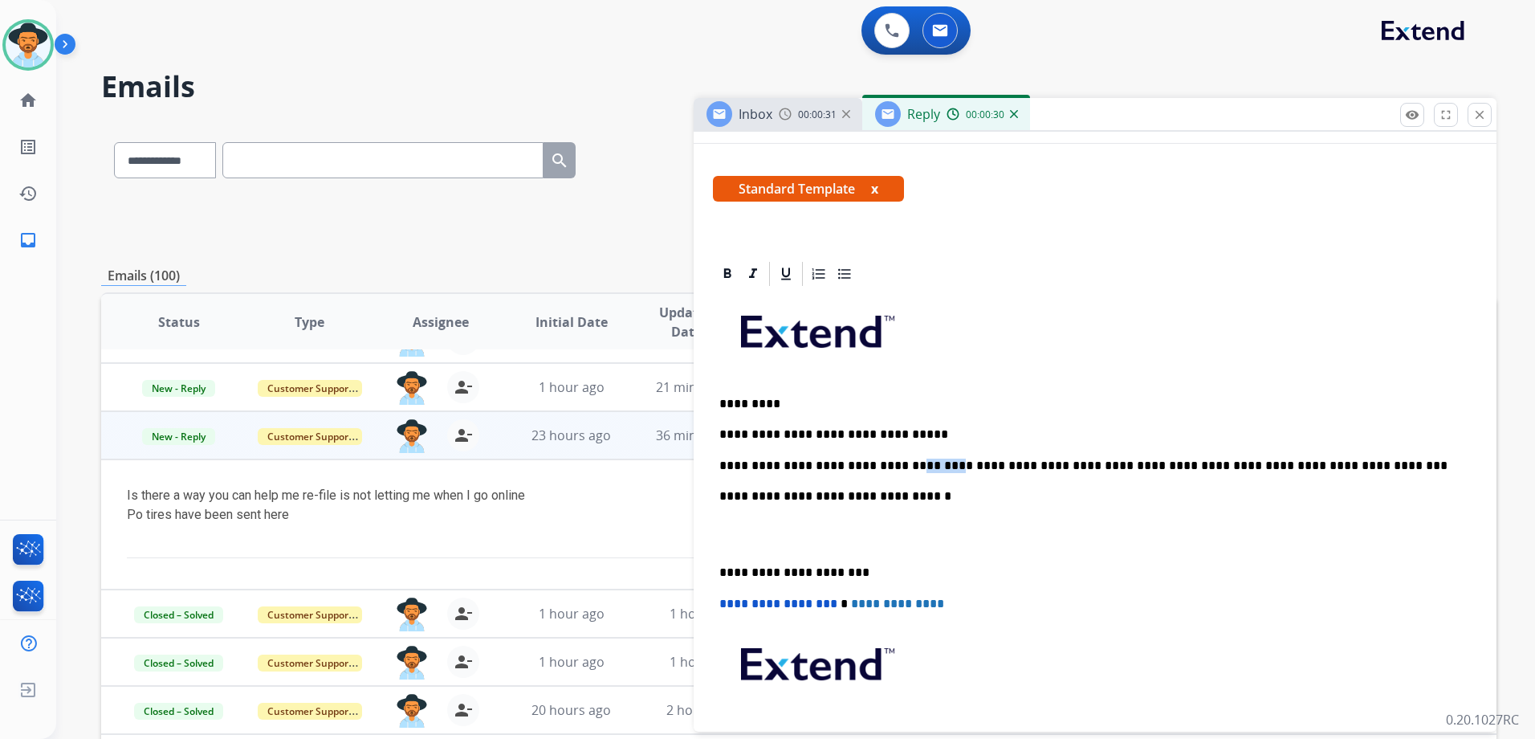
drag, startPoint x: 920, startPoint y: 465, endPoint x: 886, endPoint y: 462, distance: 33.9
click at [886, 462] on p "**********" at bounding box center [1088, 465] width 739 height 14
drag, startPoint x: 865, startPoint y: 467, endPoint x: 907, endPoint y: 453, distance: 44.9
click at [866, 466] on p "**********" at bounding box center [1088, 465] width 739 height 14
click at [972, 429] on p "**********" at bounding box center [1088, 434] width 739 height 14
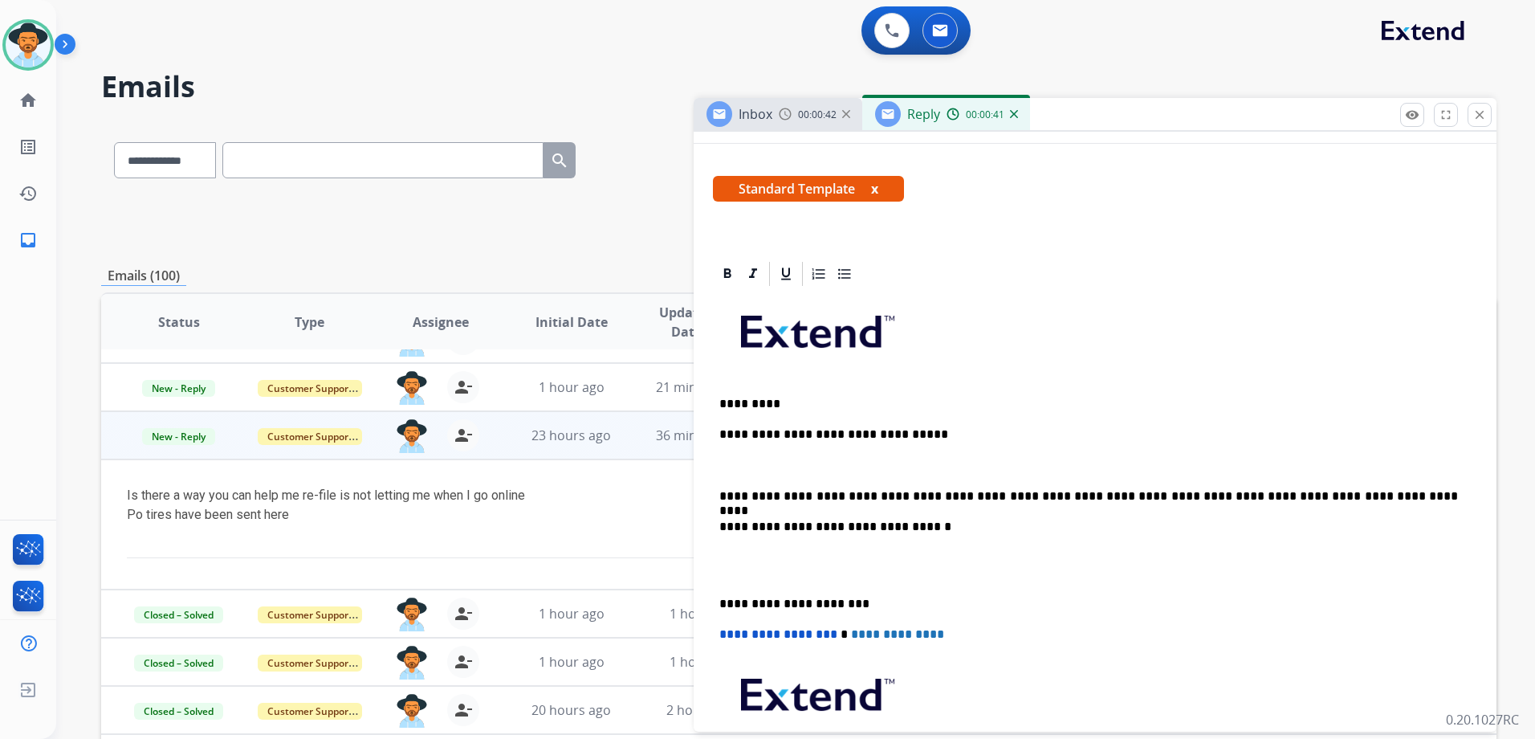
click at [1332, 492] on p "**********" at bounding box center [1088, 496] width 739 height 14
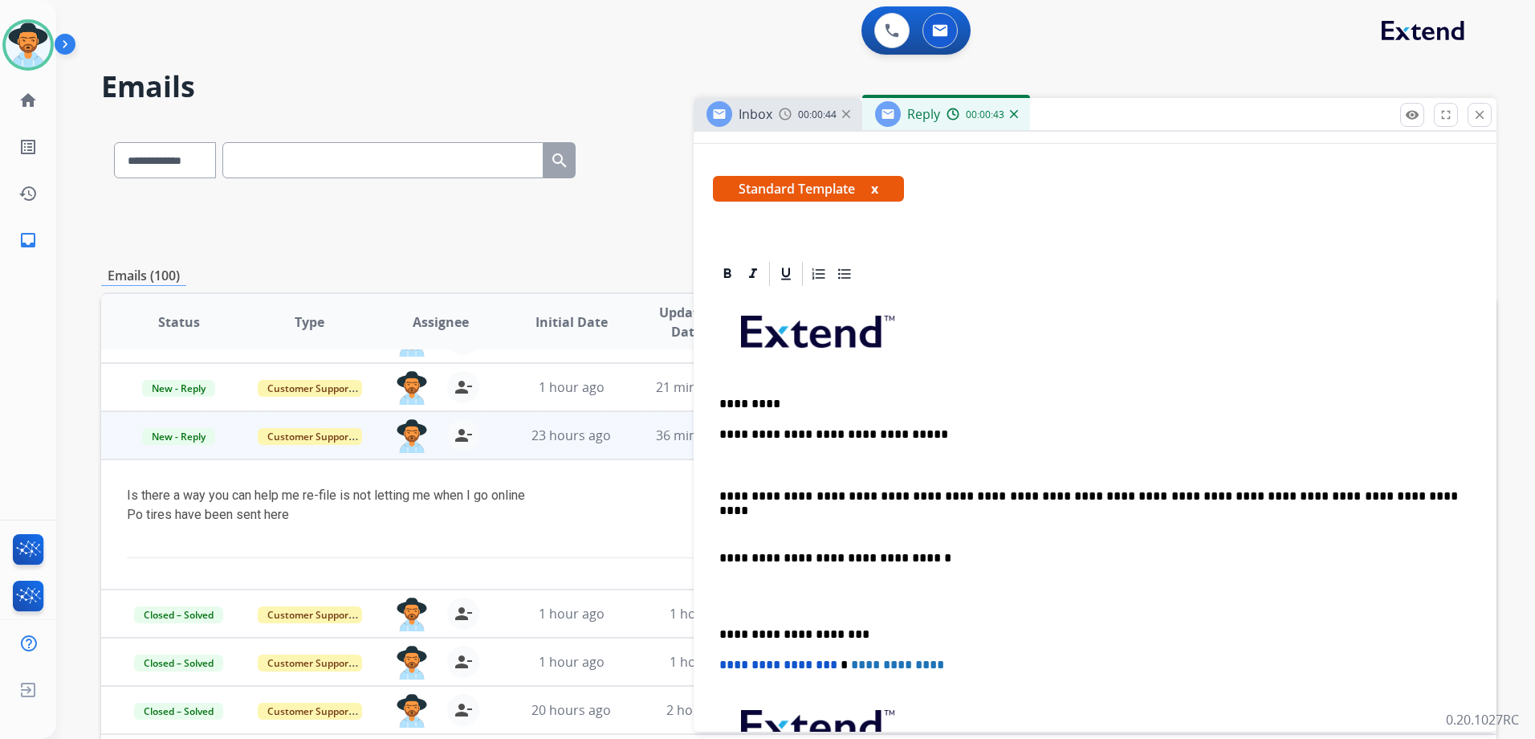
scroll to position [0, 0]
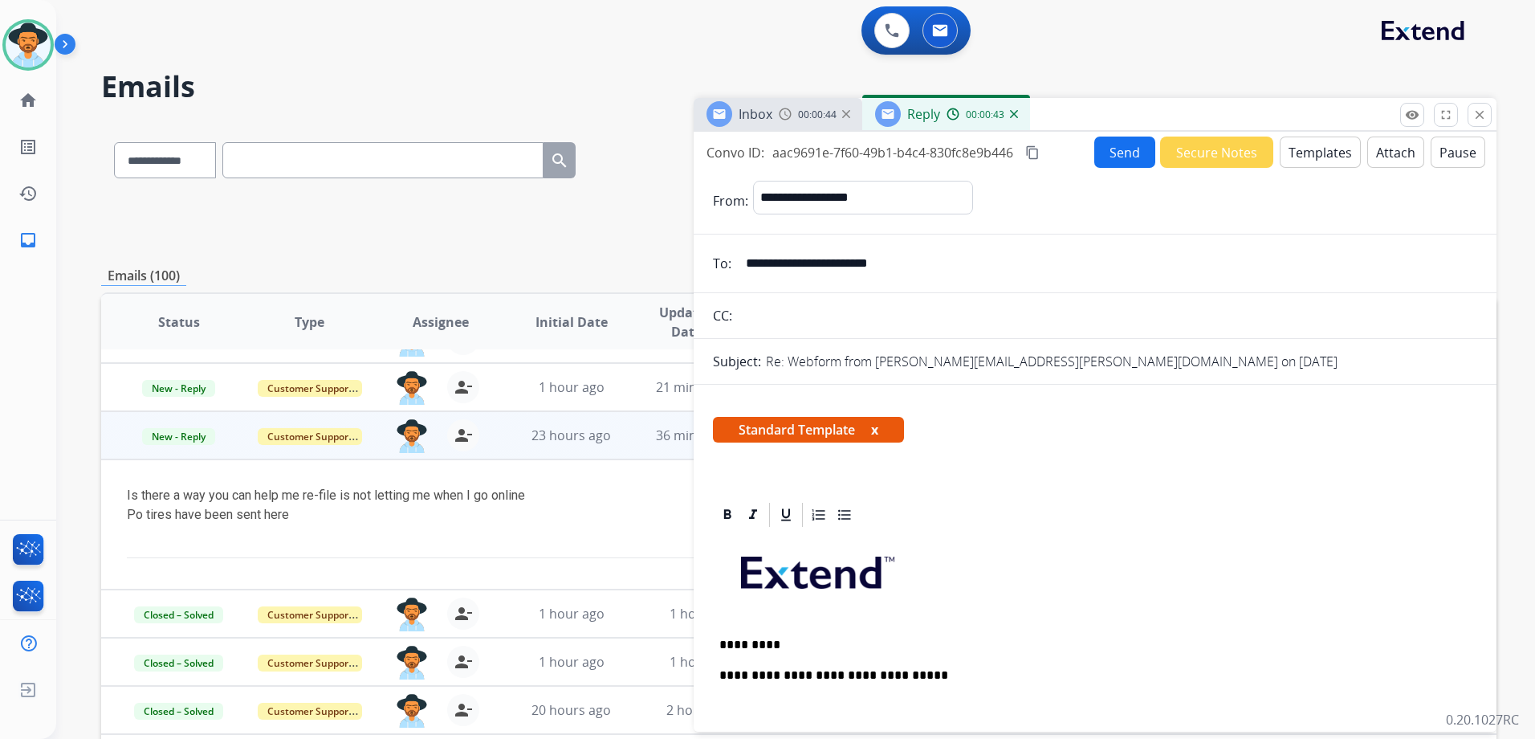
click at [1114, 149] on button "Send" at bounding box center [1124, 151] width 61 height 31
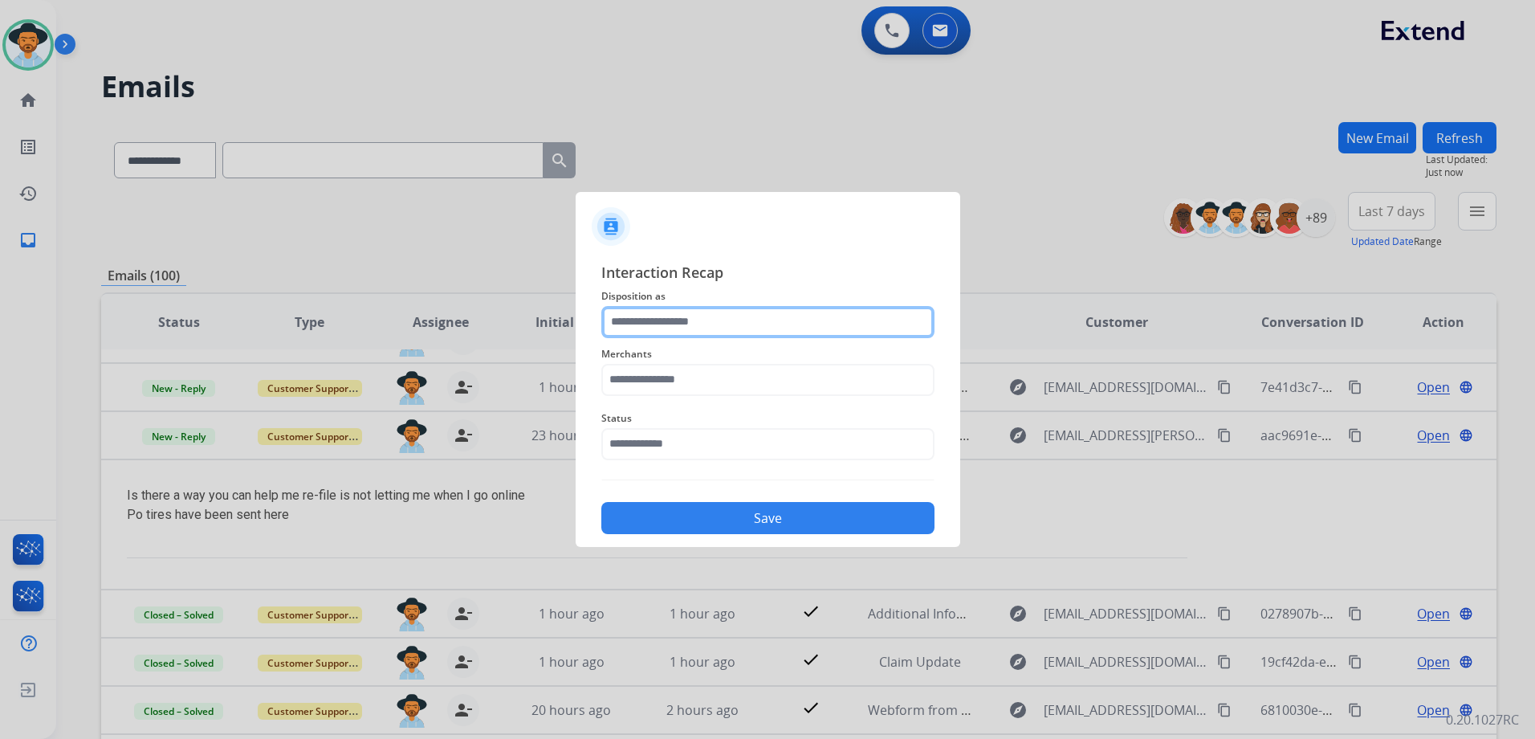
click at [682, 316] on input "text" at bounding box center [767, 322] width 333 height 32
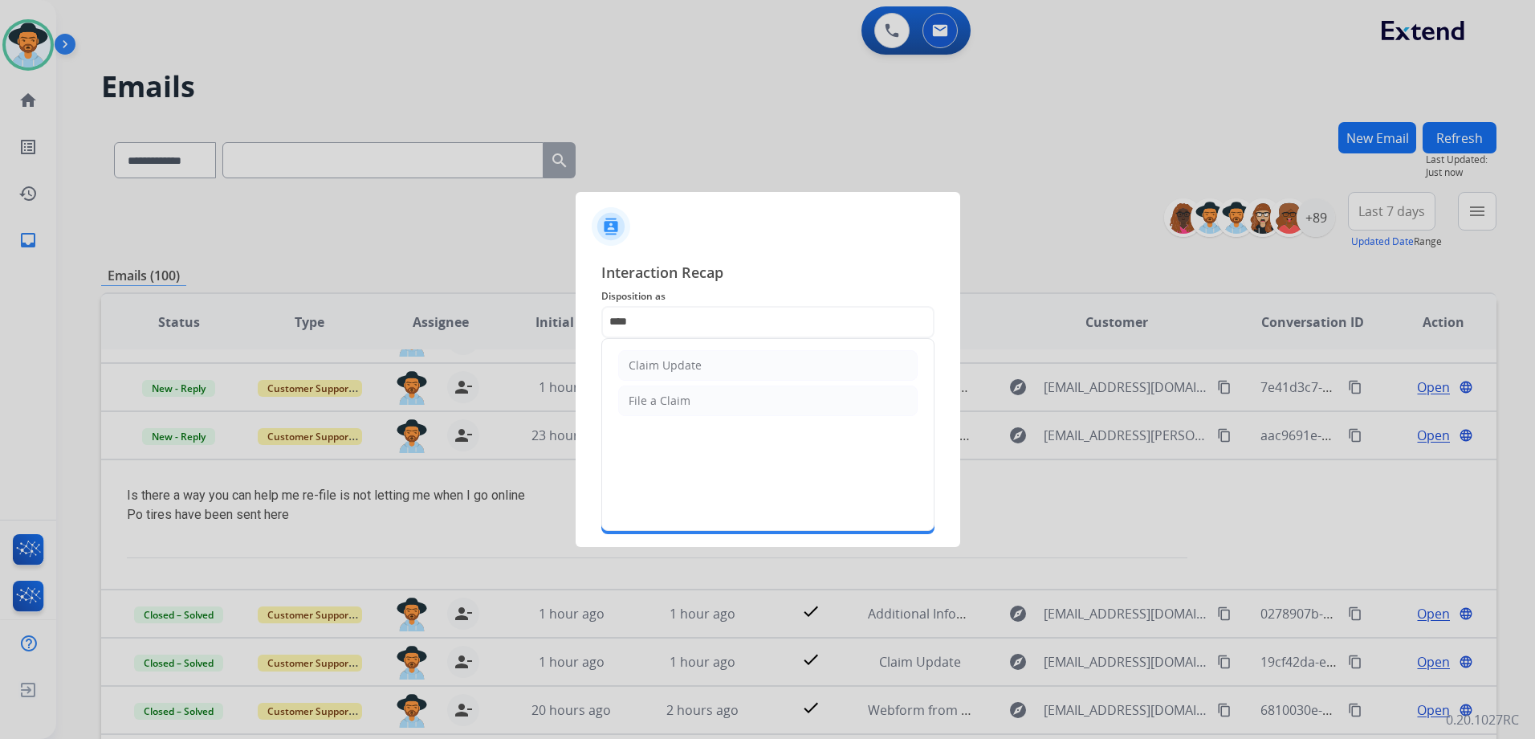
click at [760, 363] on li "Claim Update" at bounding box center [767, 365] width 299 height 31
type input "**********"
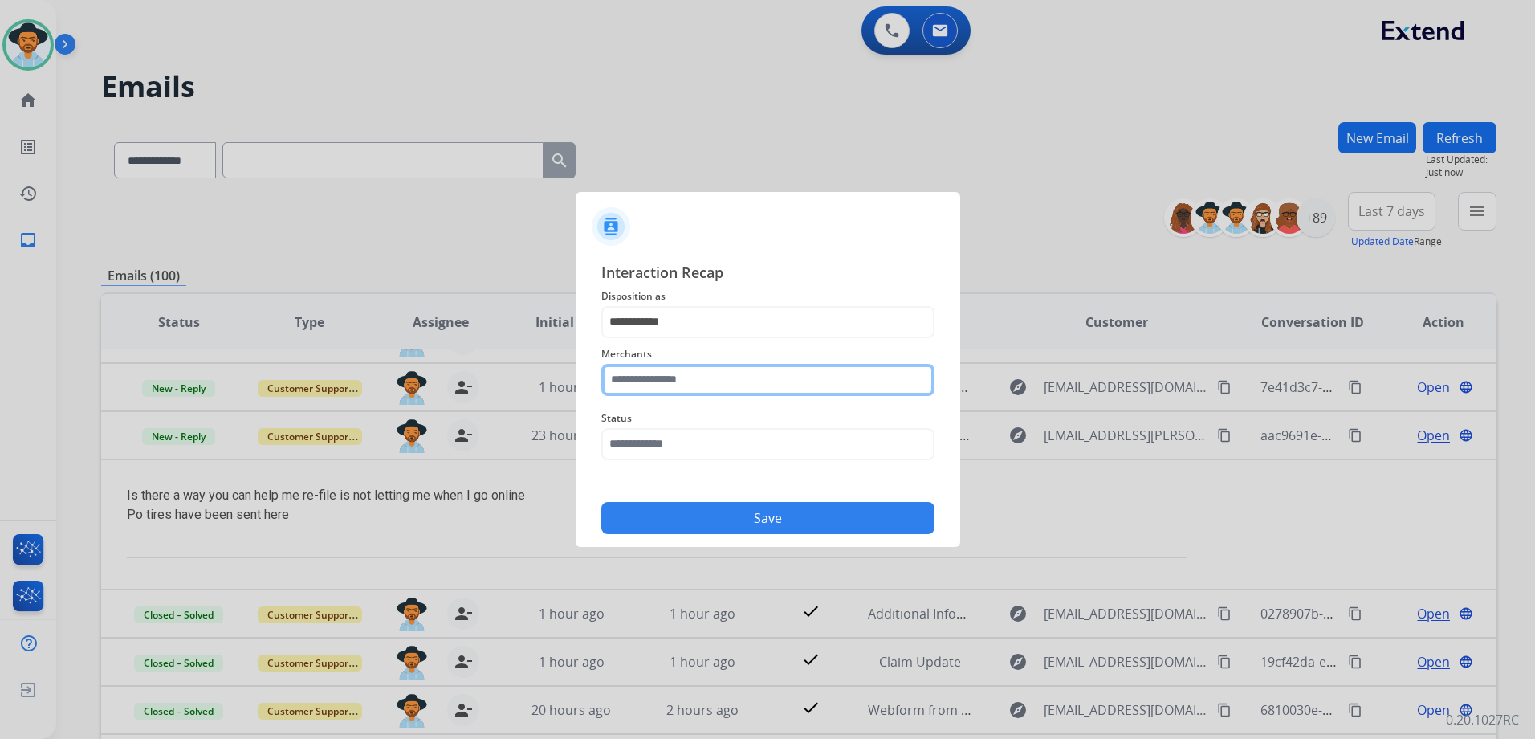
click at [705, 389] on input "text" at bounding box center [767, 380] width 333 height 32
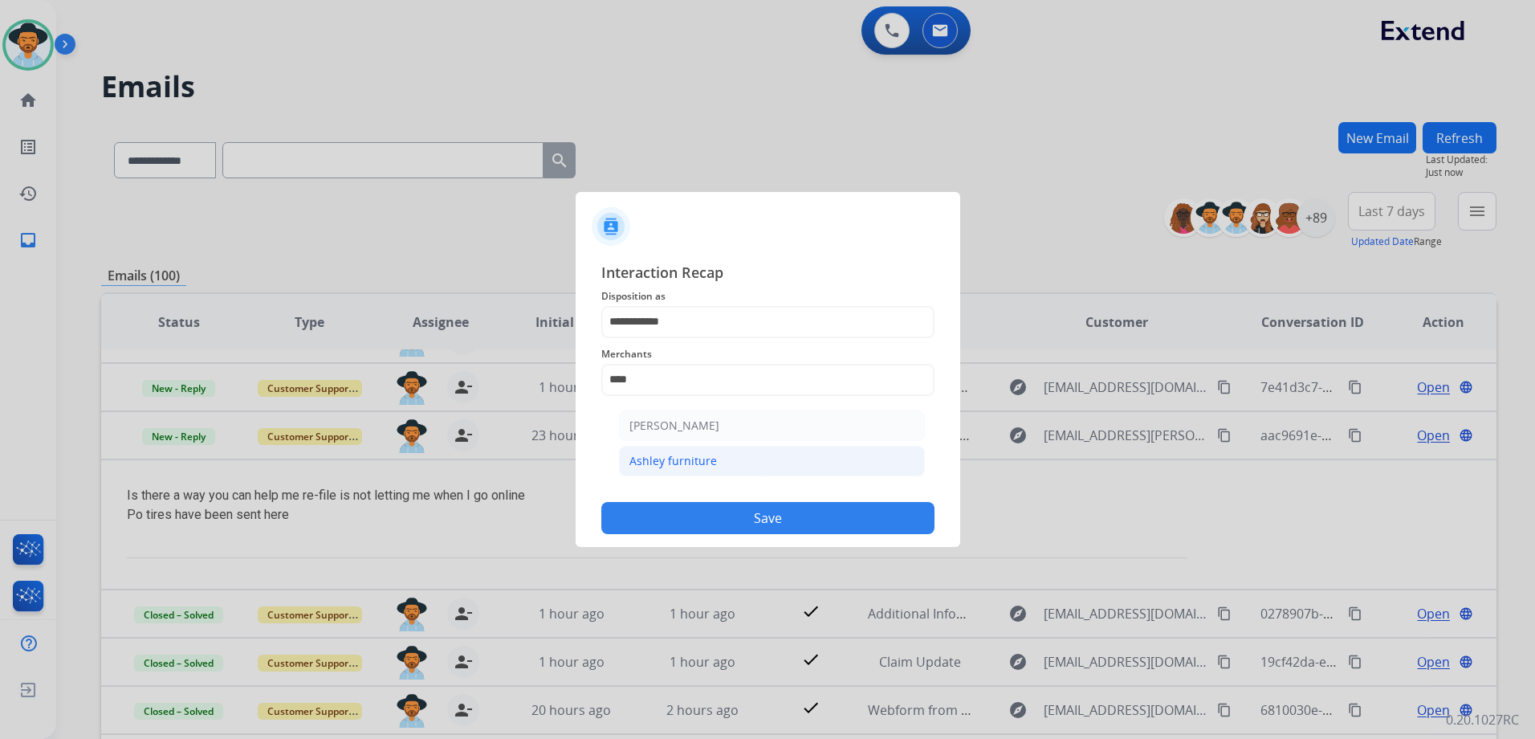
click at [678, 461] on div "Ashley furniture" at bounding box center [673, 461] width 88 height 16
type input "**********"
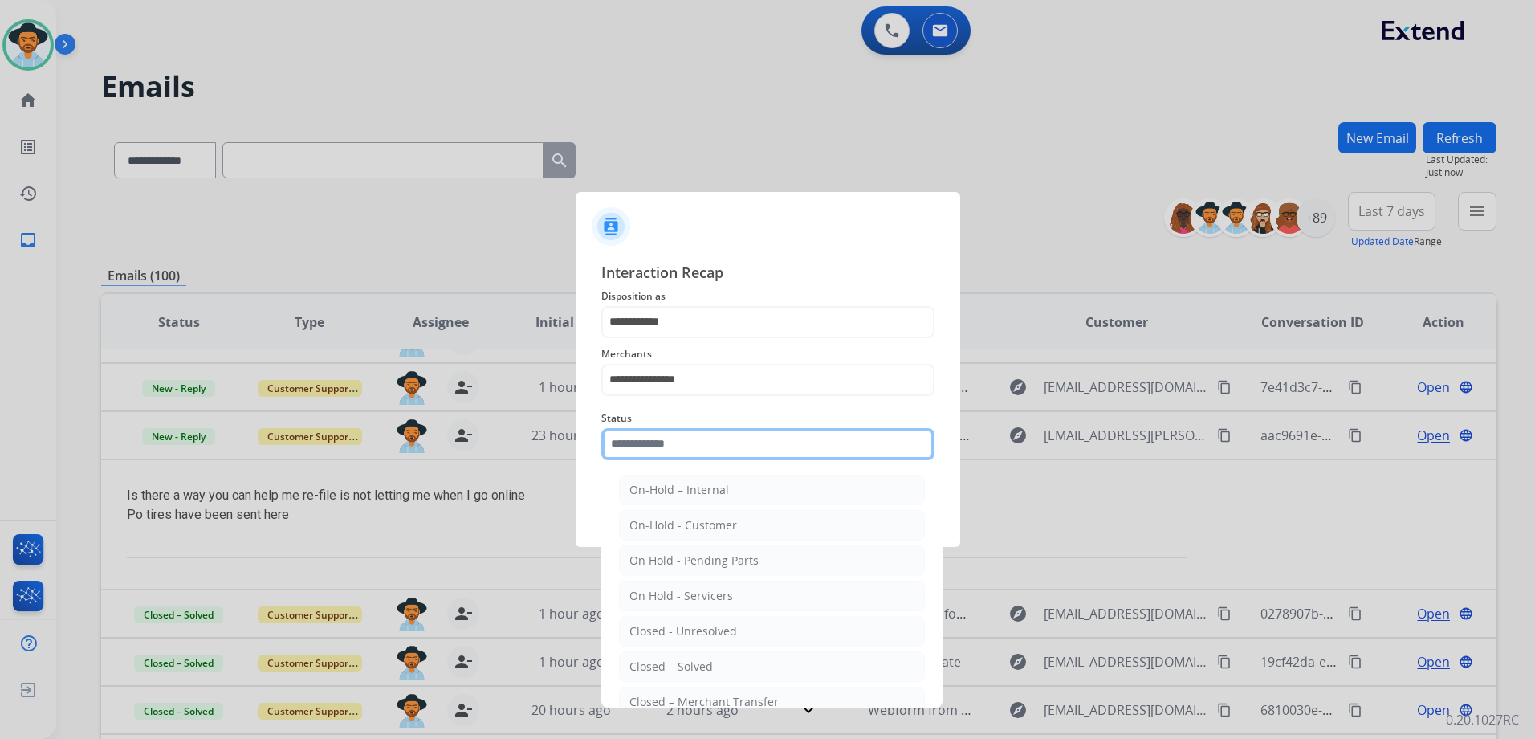
click at [699, 446] on input "text" at bounding box center [767, 444] width 333 height 32
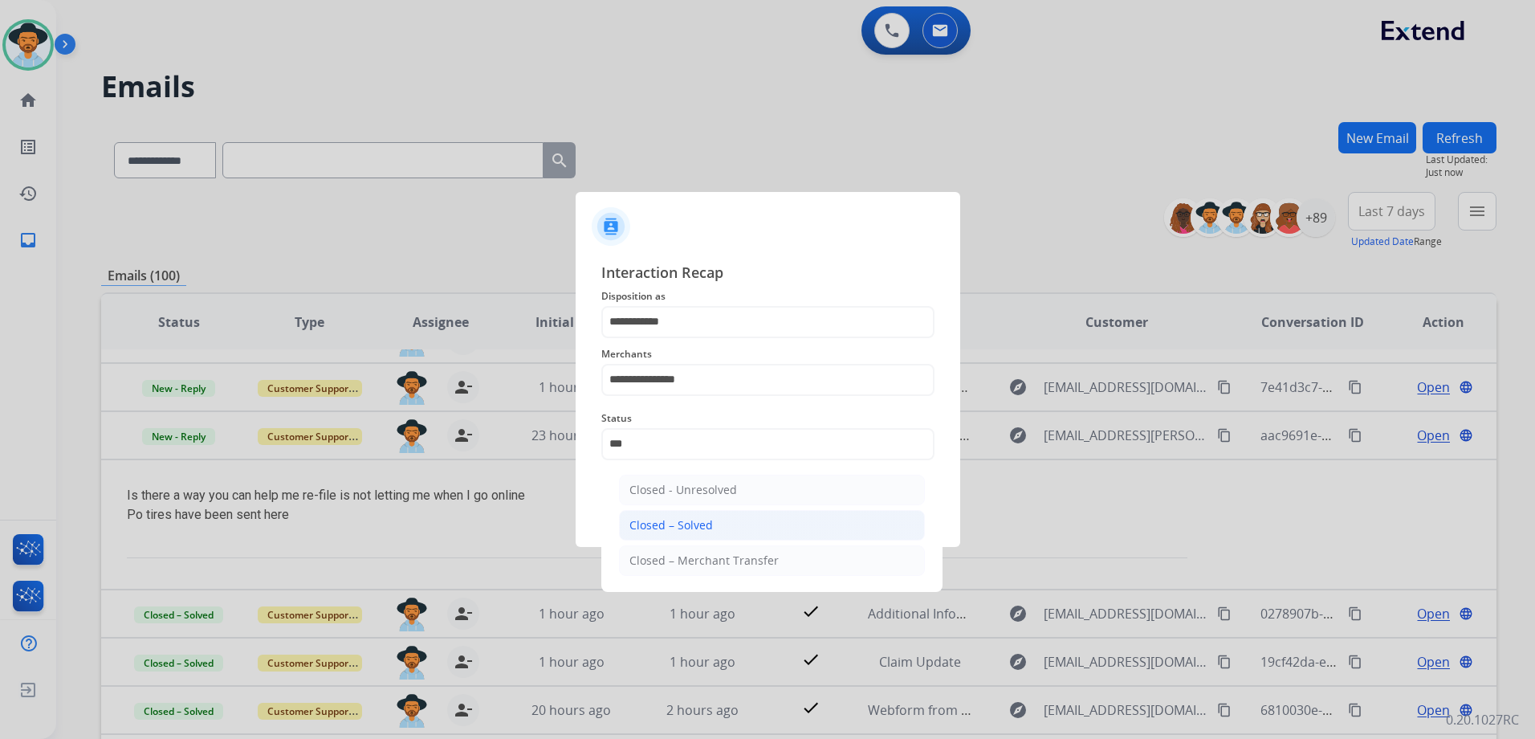
click at [750, 517] on li "Closed – Solved" at bounding box center [772, 525] width 306 height 31
type input "**********"
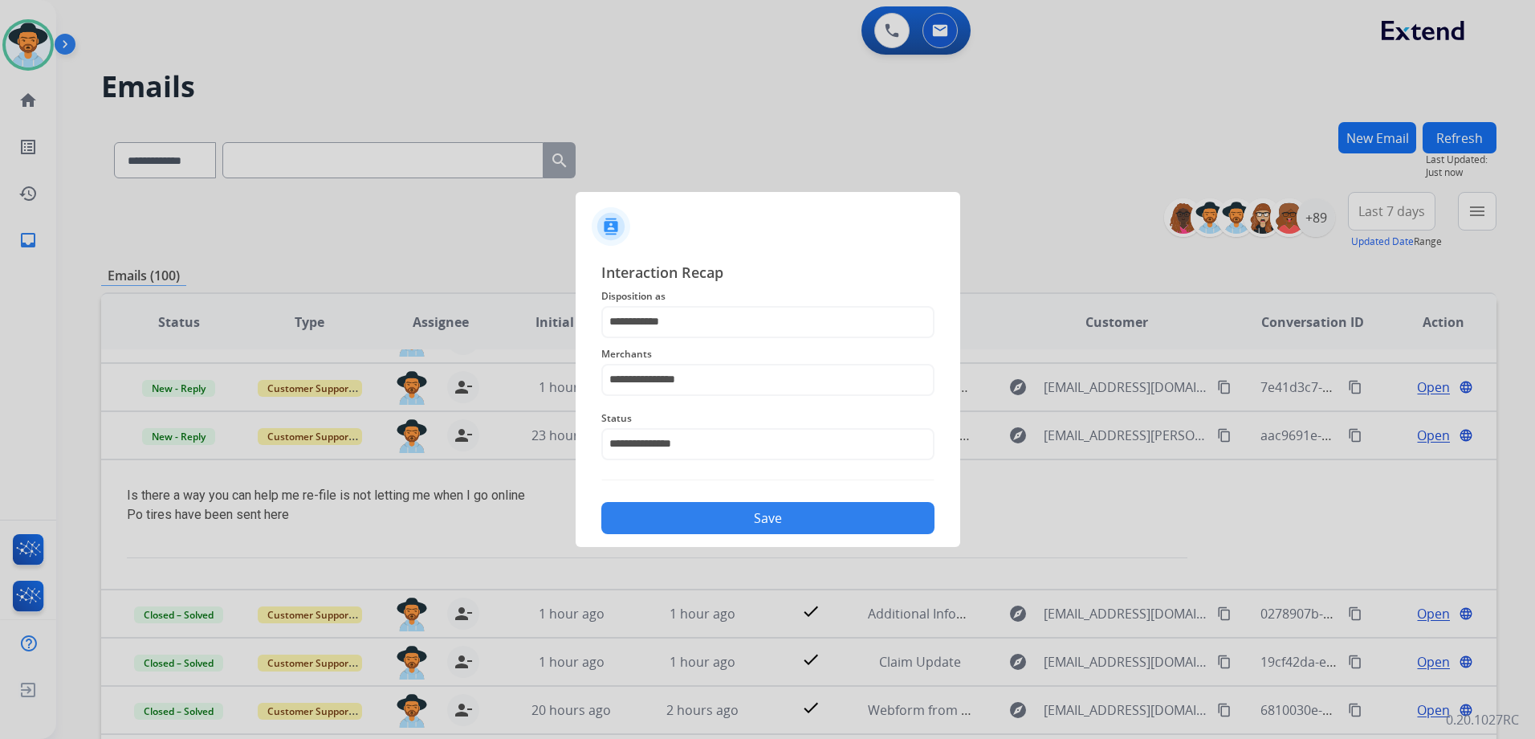
click at [773, 515] on button "Save" at bounding box center [767, 518] width 333 height 32
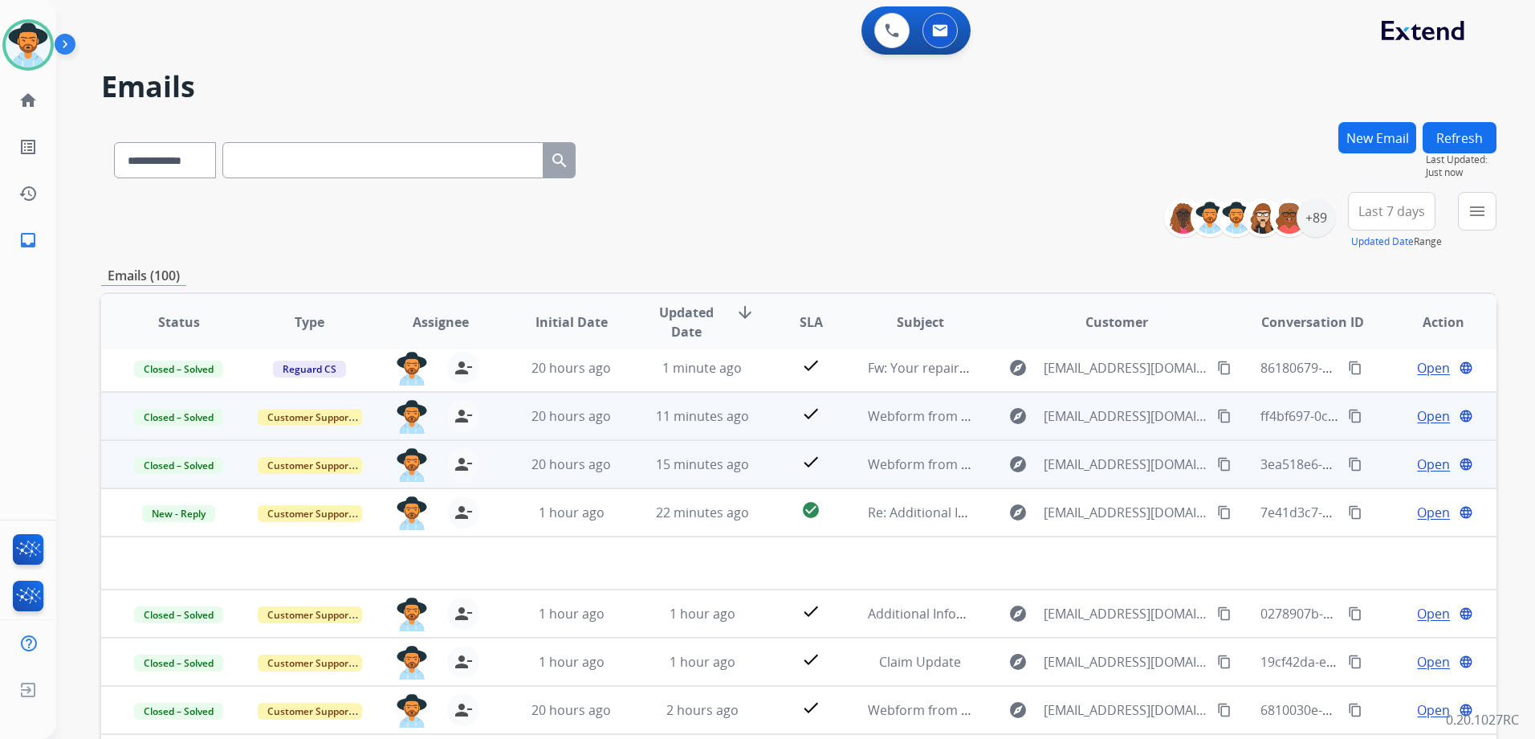
scroll to position [55, 0]
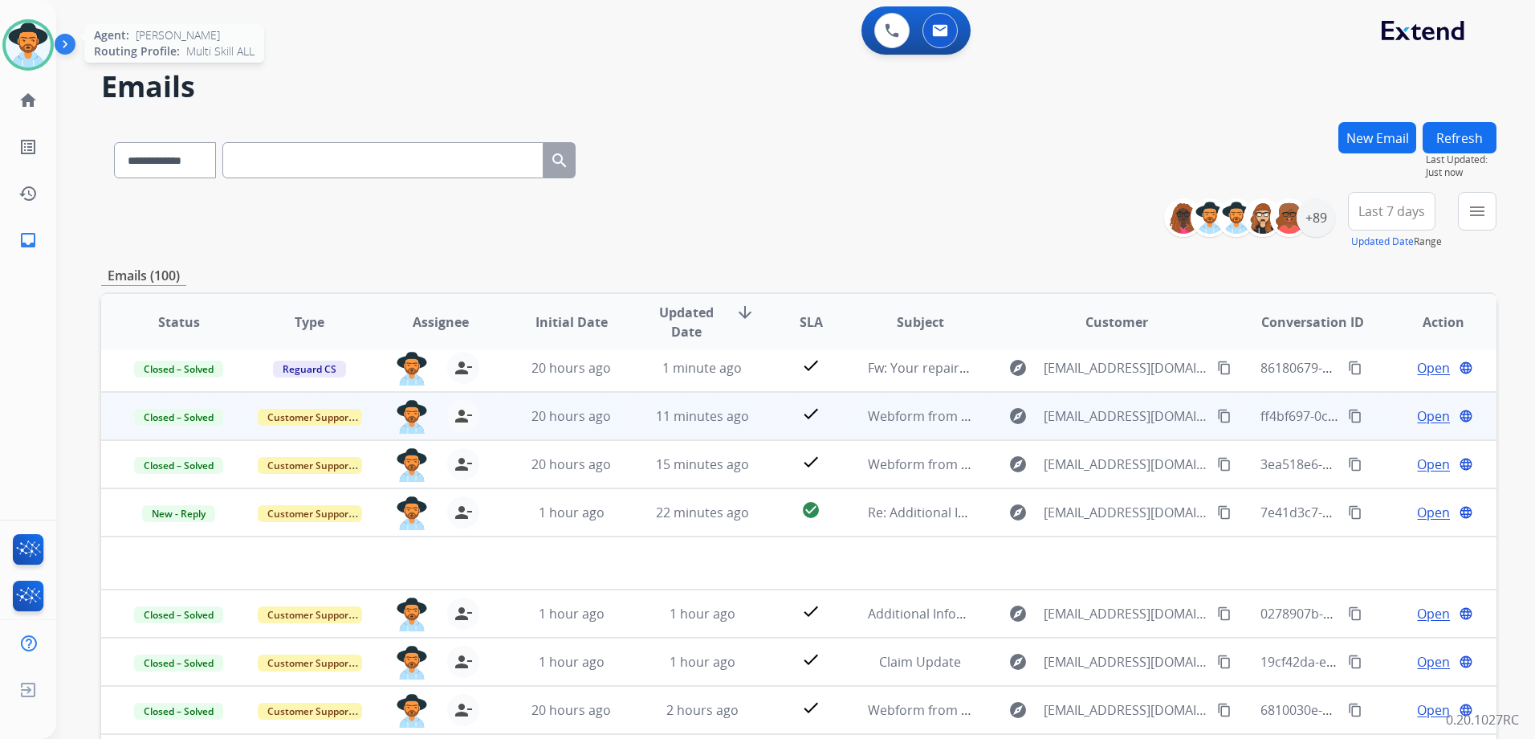
click at [34, 47] on img at bounding box center [28, 44] width 45 height 45
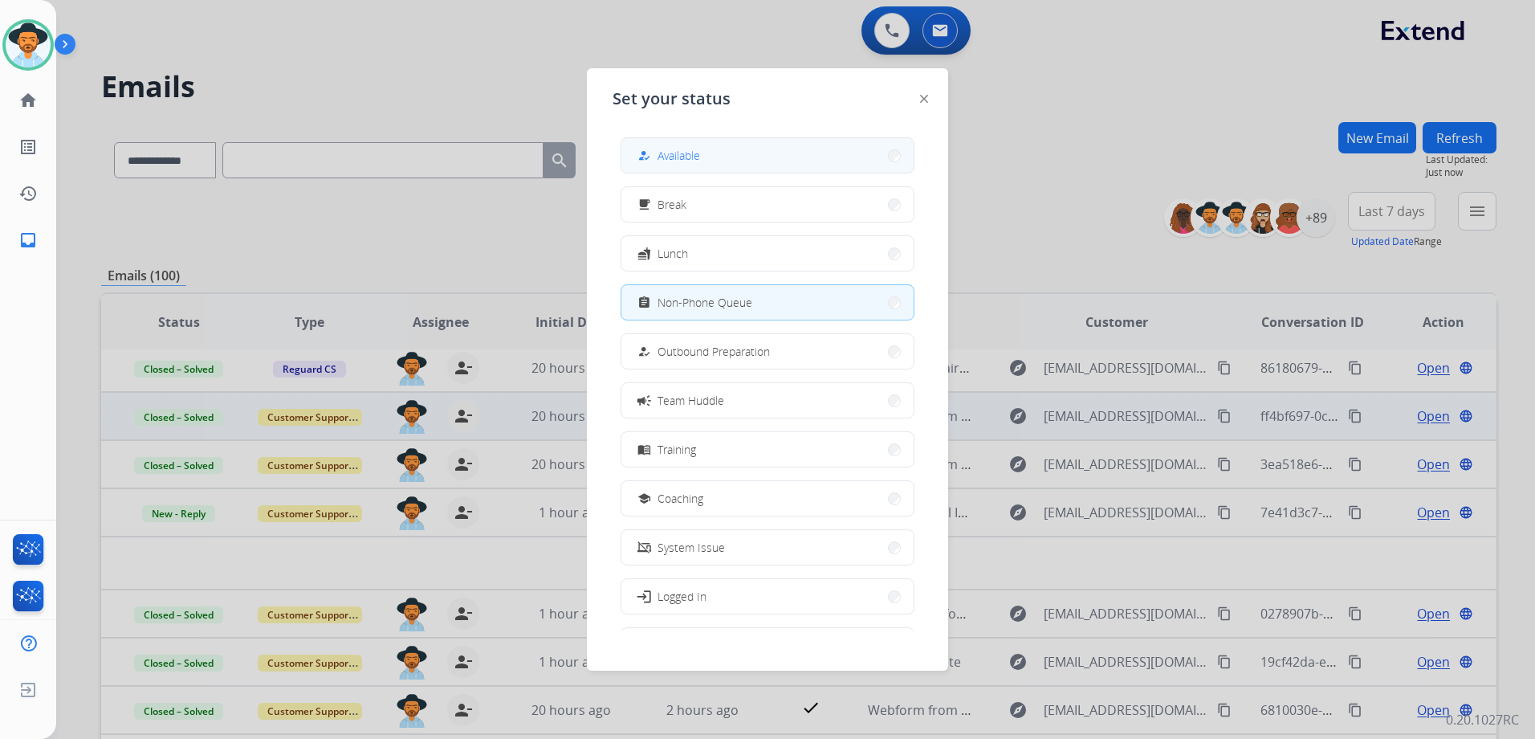
click at [731, 150] on button "how_to_reg Available" at bounding box center [767, 155] width 292 height 35
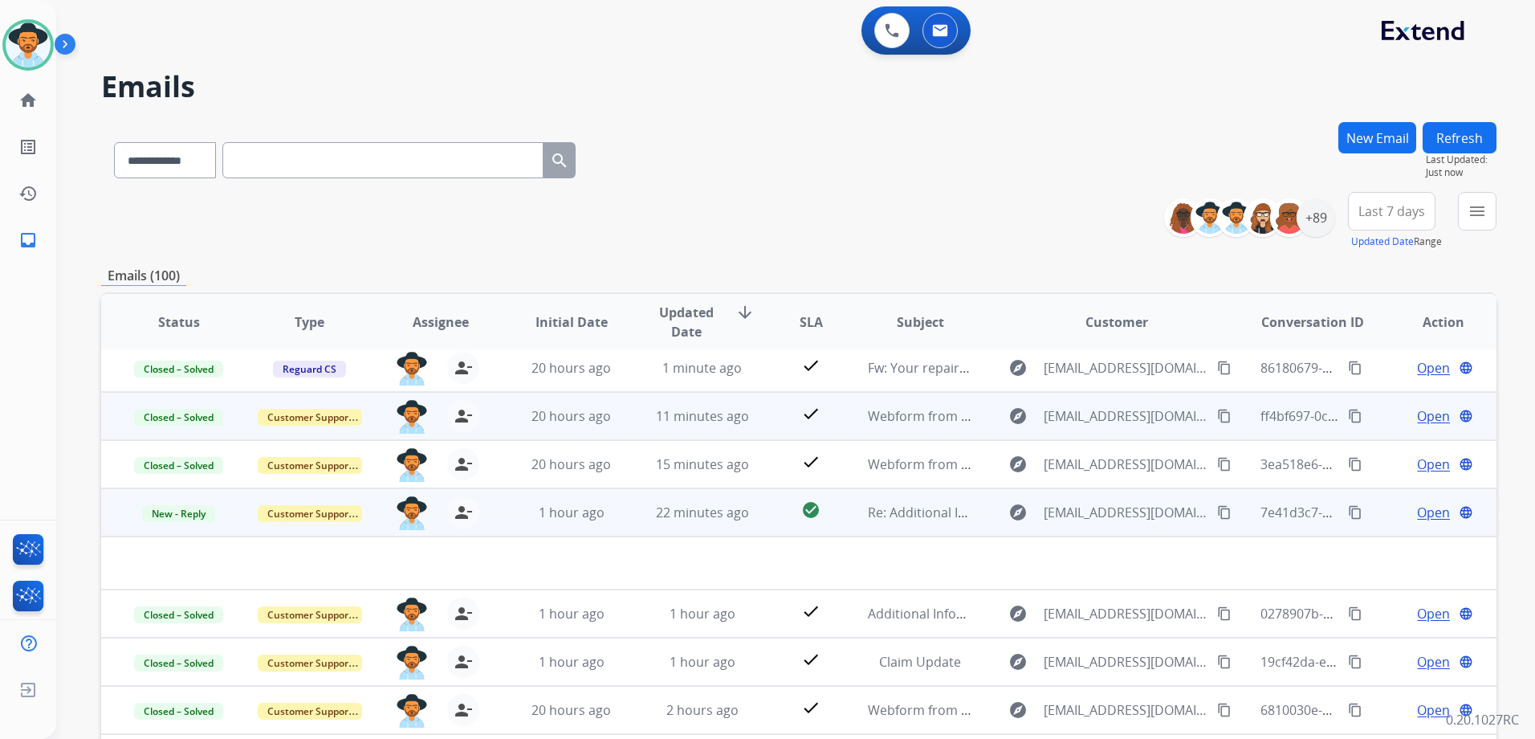
click at [1432, 506] on span "Open" at bounding box center [1433, 512] width 33 height 19
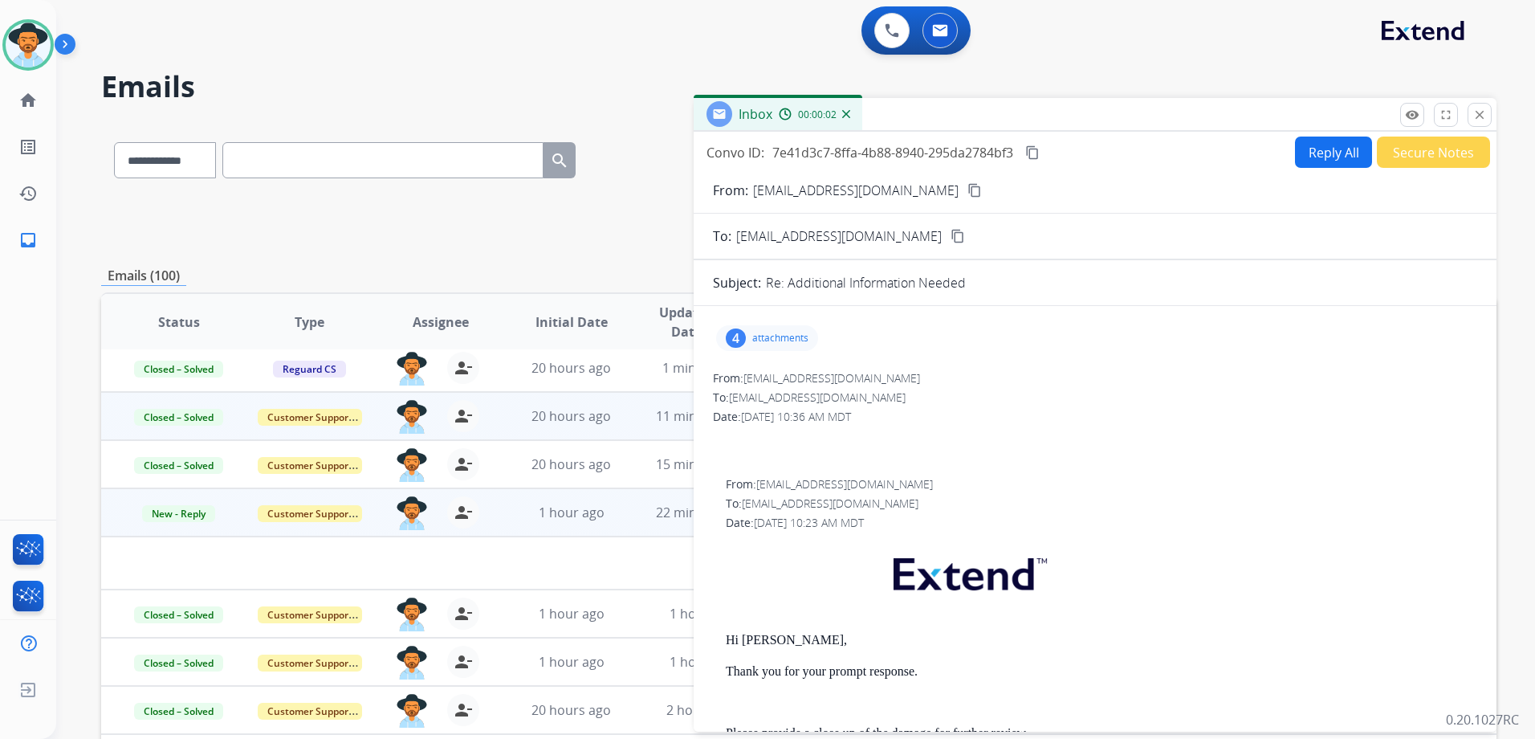
click at [752, 332] on p "attachments" at bounding box center [780, 338] width 56 height 13
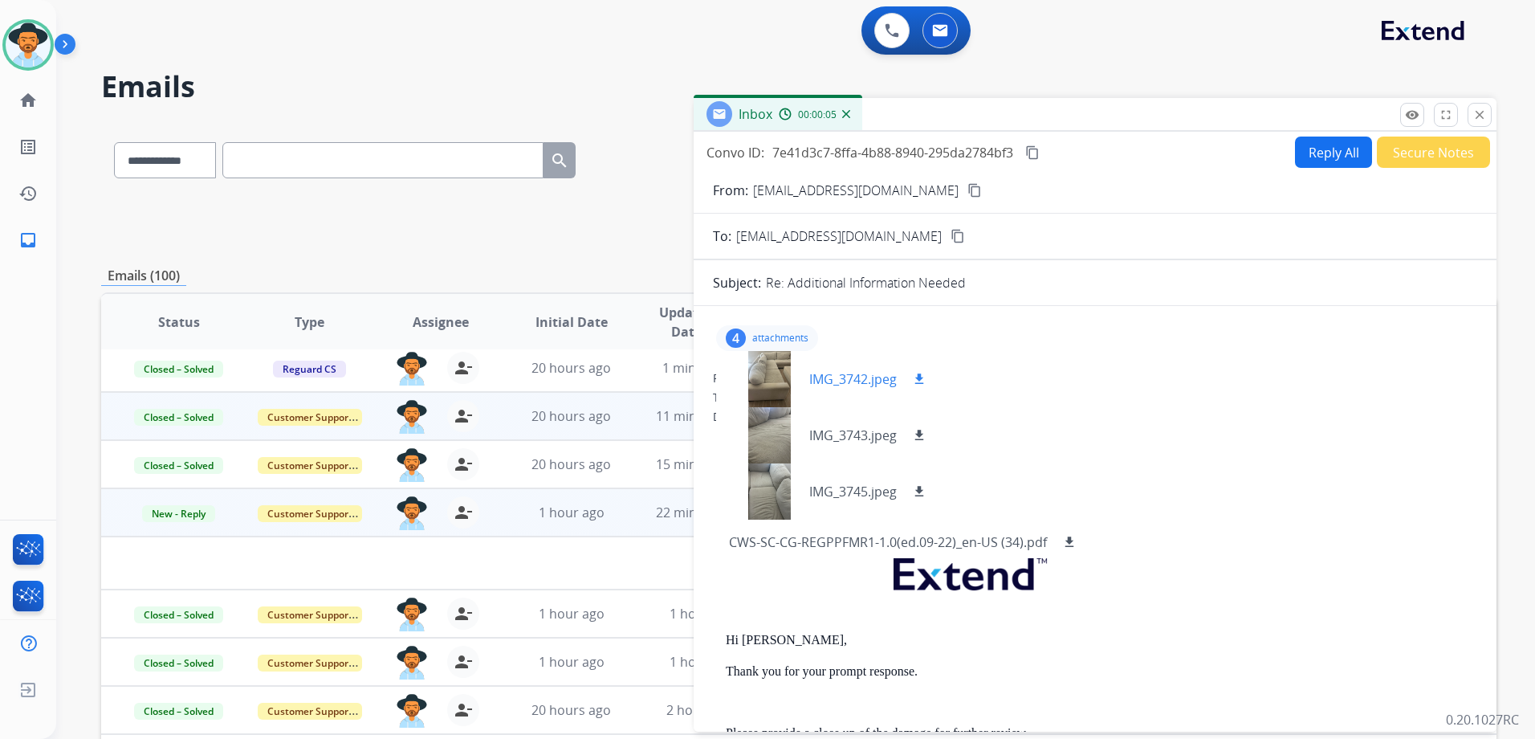
click at [796, 368] on div at bounding box center [769, 379] width 80 height 56
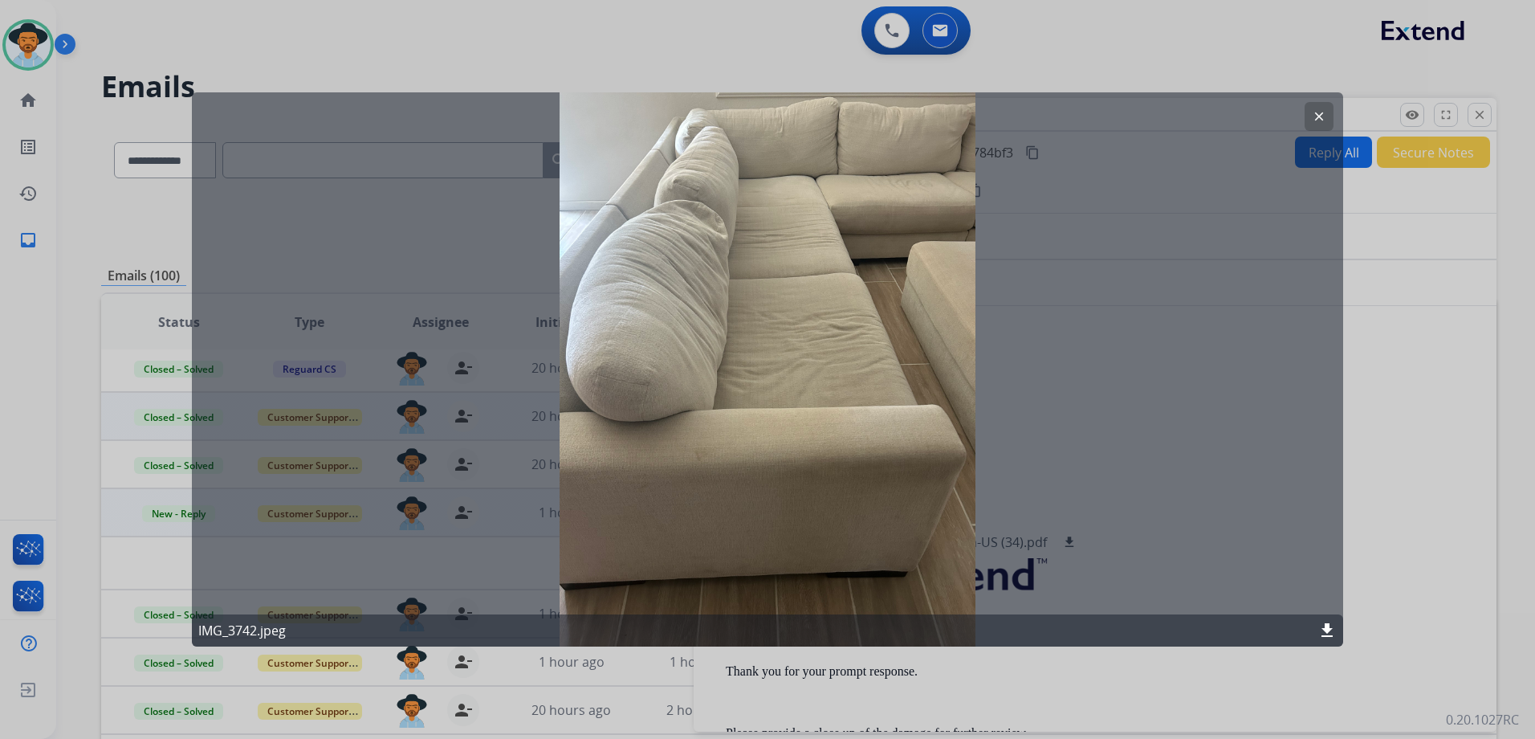
click at [1320, 113] on mat-icon "clear" at bounding box center [1319, 116] width 14 height 14
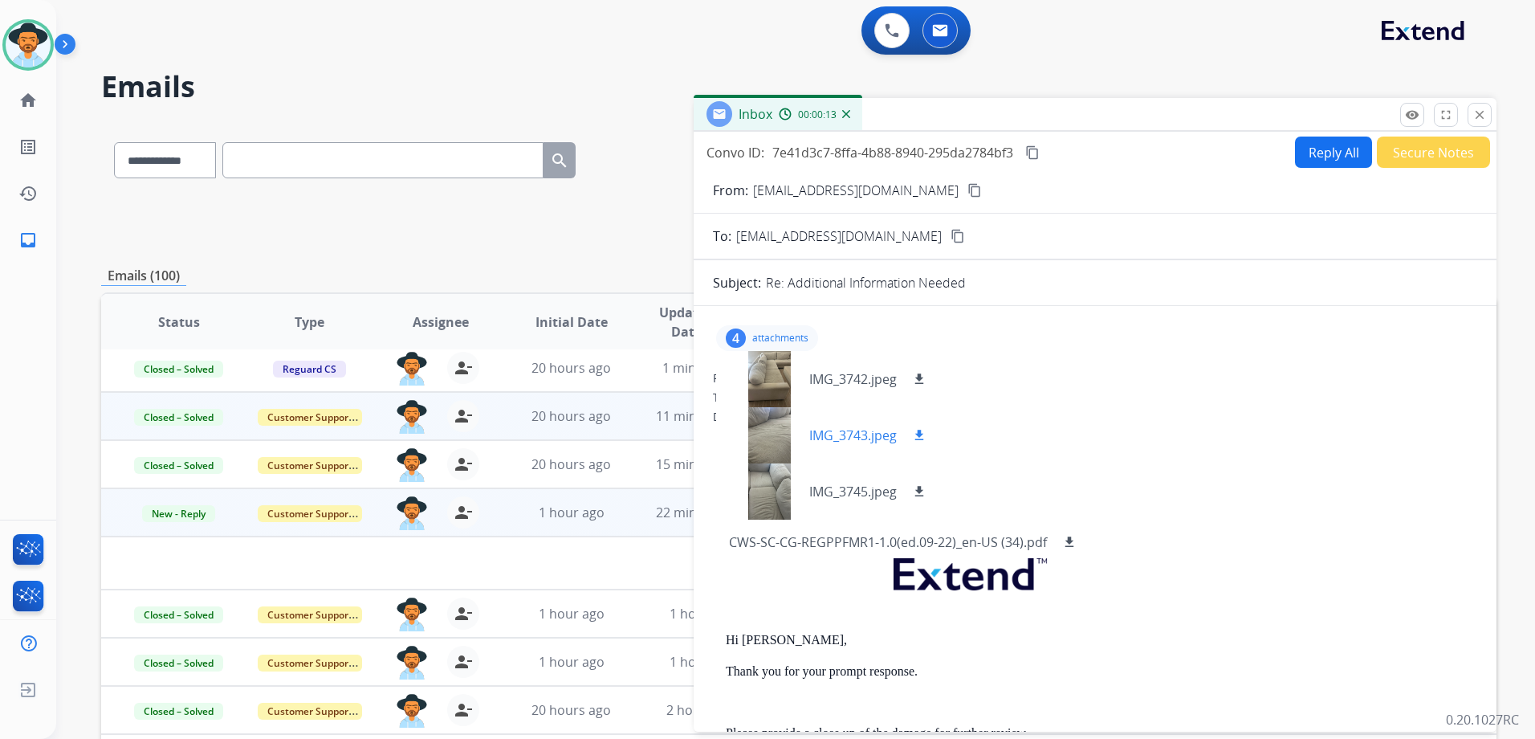
click at [835, 437] on p "IMG_3743.jpeg" at bounding box center [853, 435] width 88 height 19
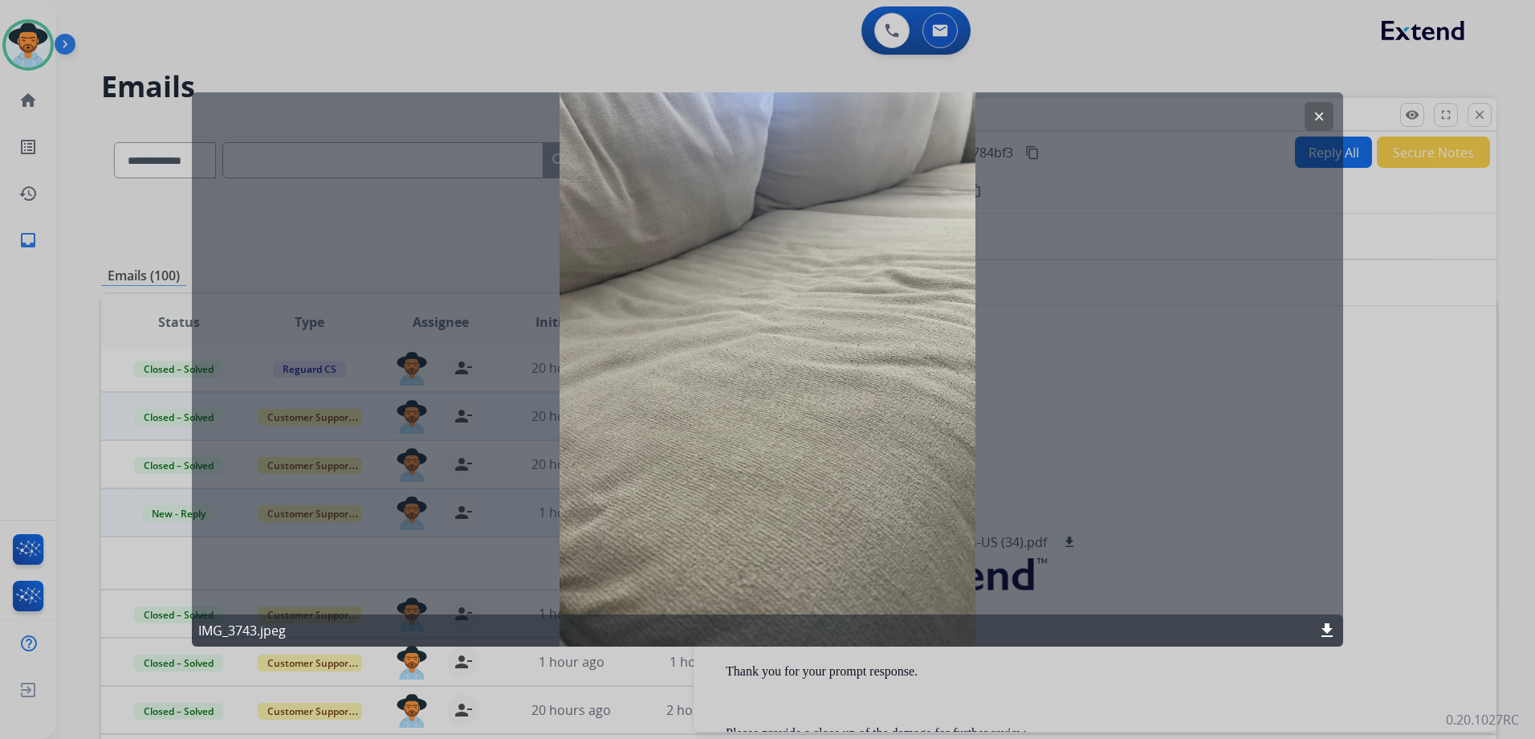
click at [1319, 111] on mat-icon "clear" at bounding box center [1319, 116] width 14 height 14
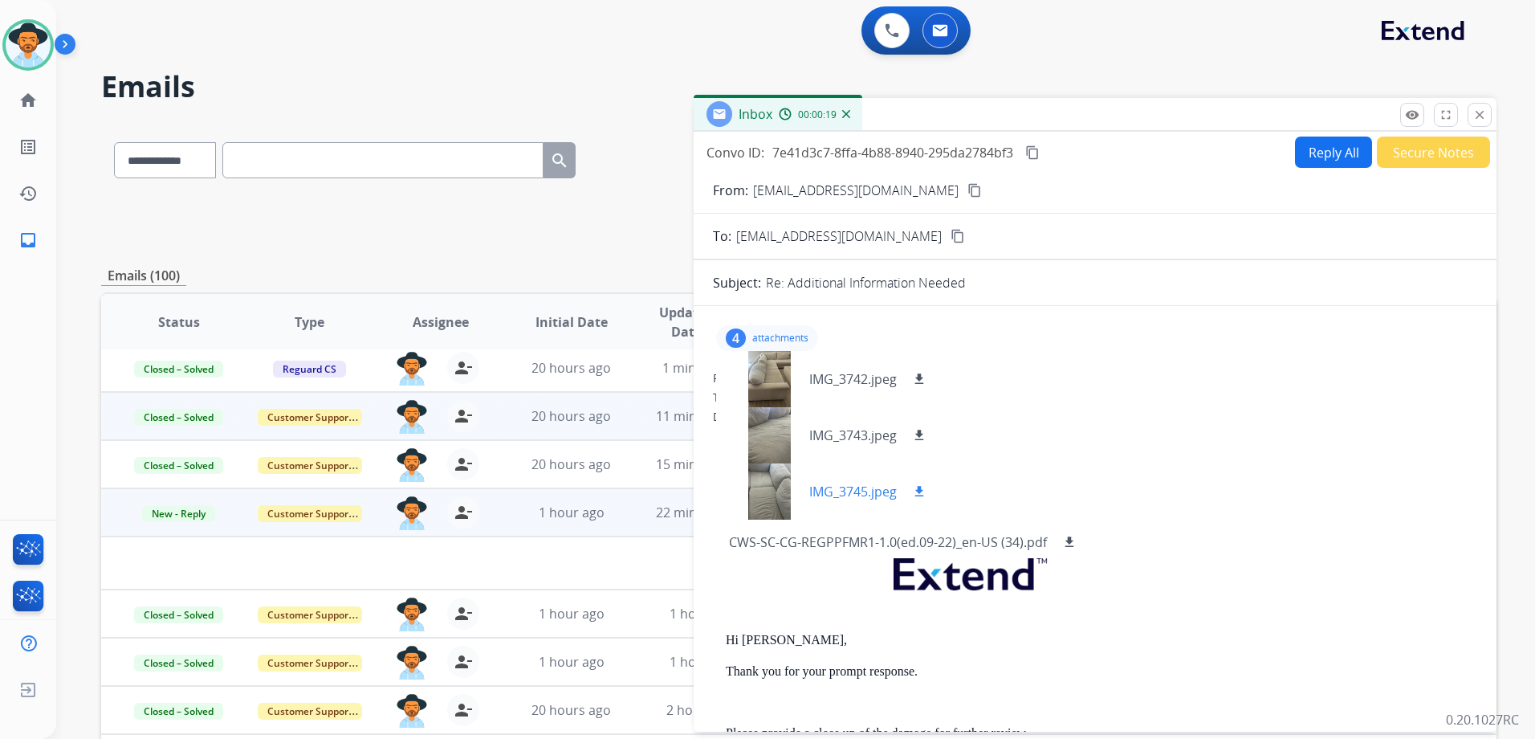
click at [818, 482] on p "IMG_3745.jpeg" at bounding box center [853, 491] width 88 height 19
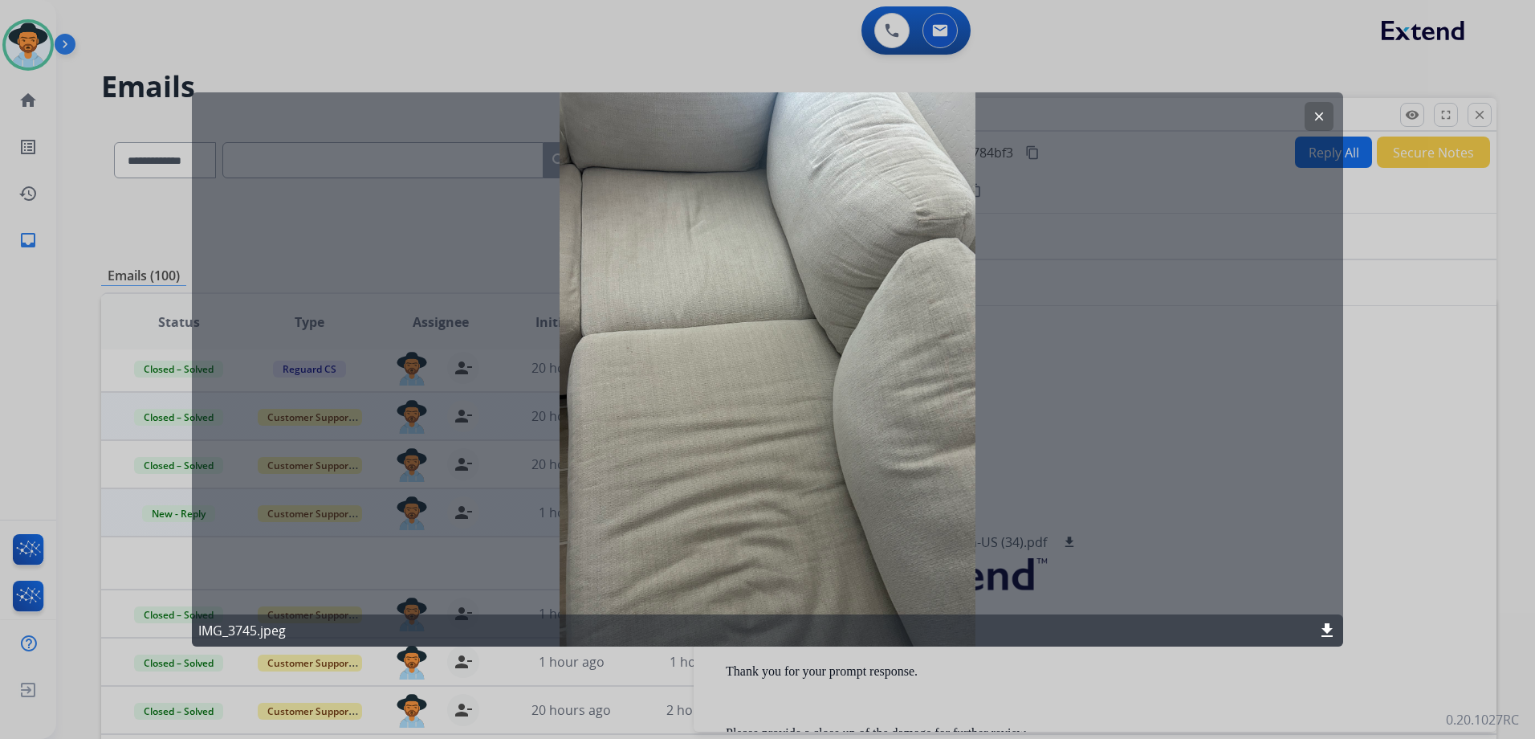
click at [1322, 113] on mat-icon "clear" at bounding box center [1319, 116] width 14 height 14
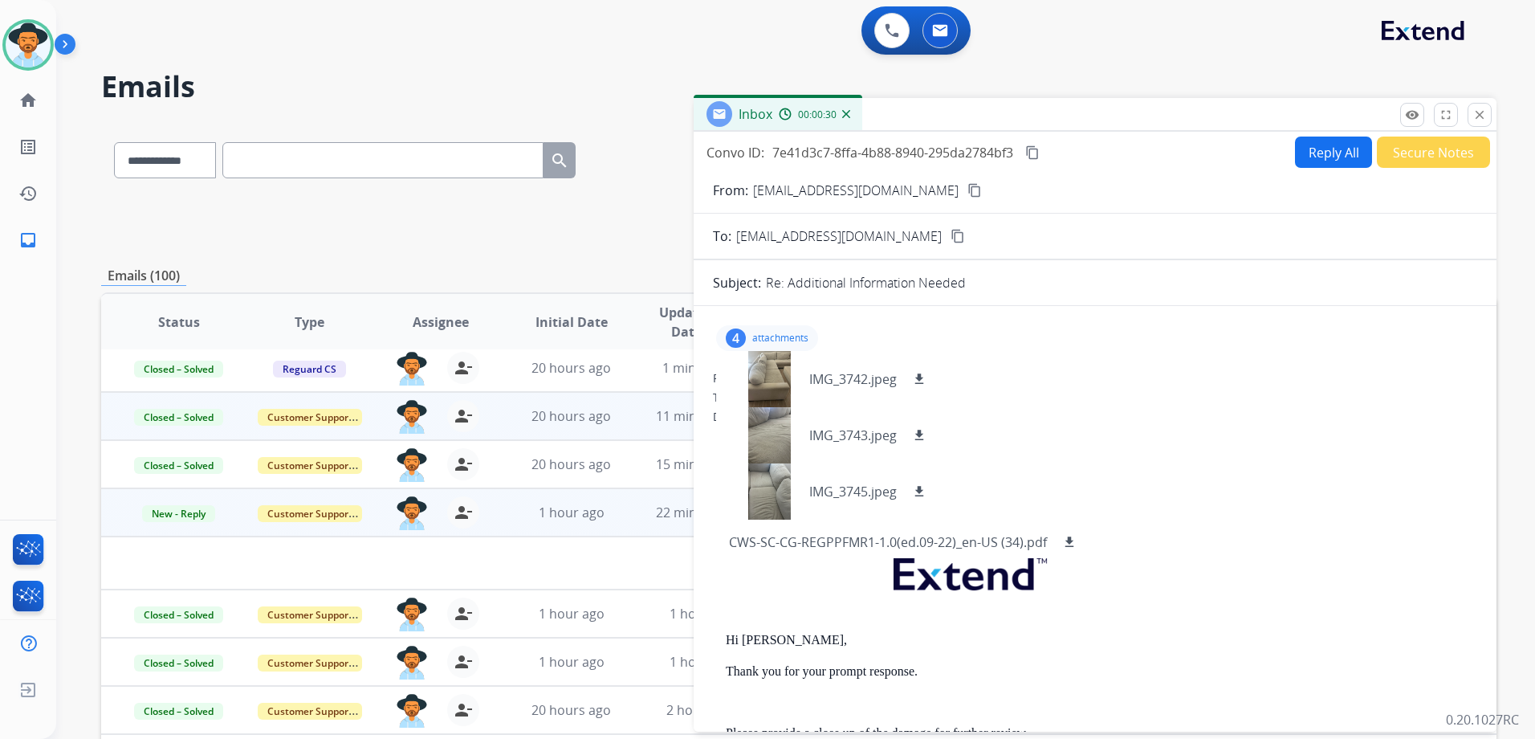
click at [808, 333] on p "attachments" at bounding box center [780, 338] width 56 height 13
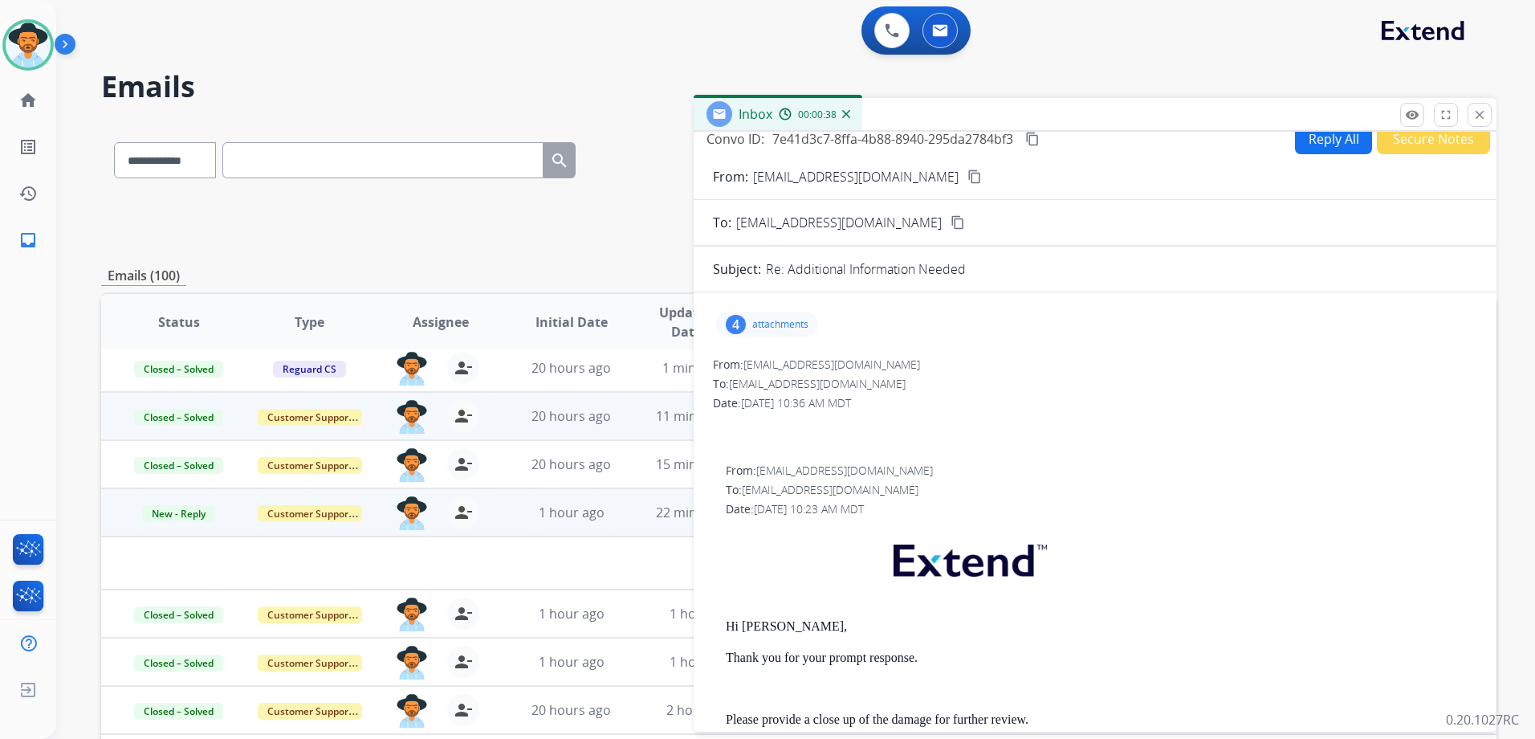
scroll to position [0, 0]
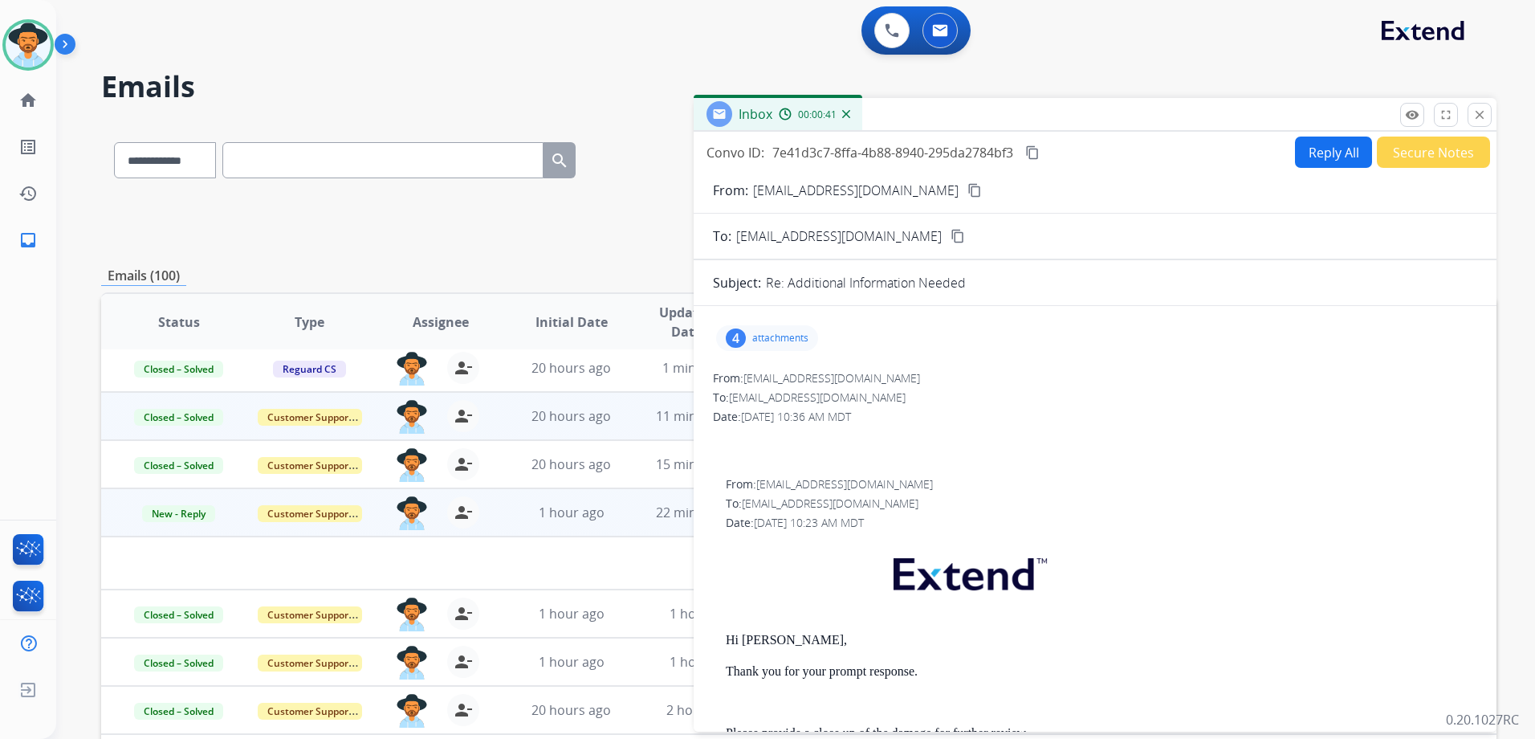
click at [967, 189] on mat-icon "content_copy" at bounding box center [974, 190] width 14 height 14
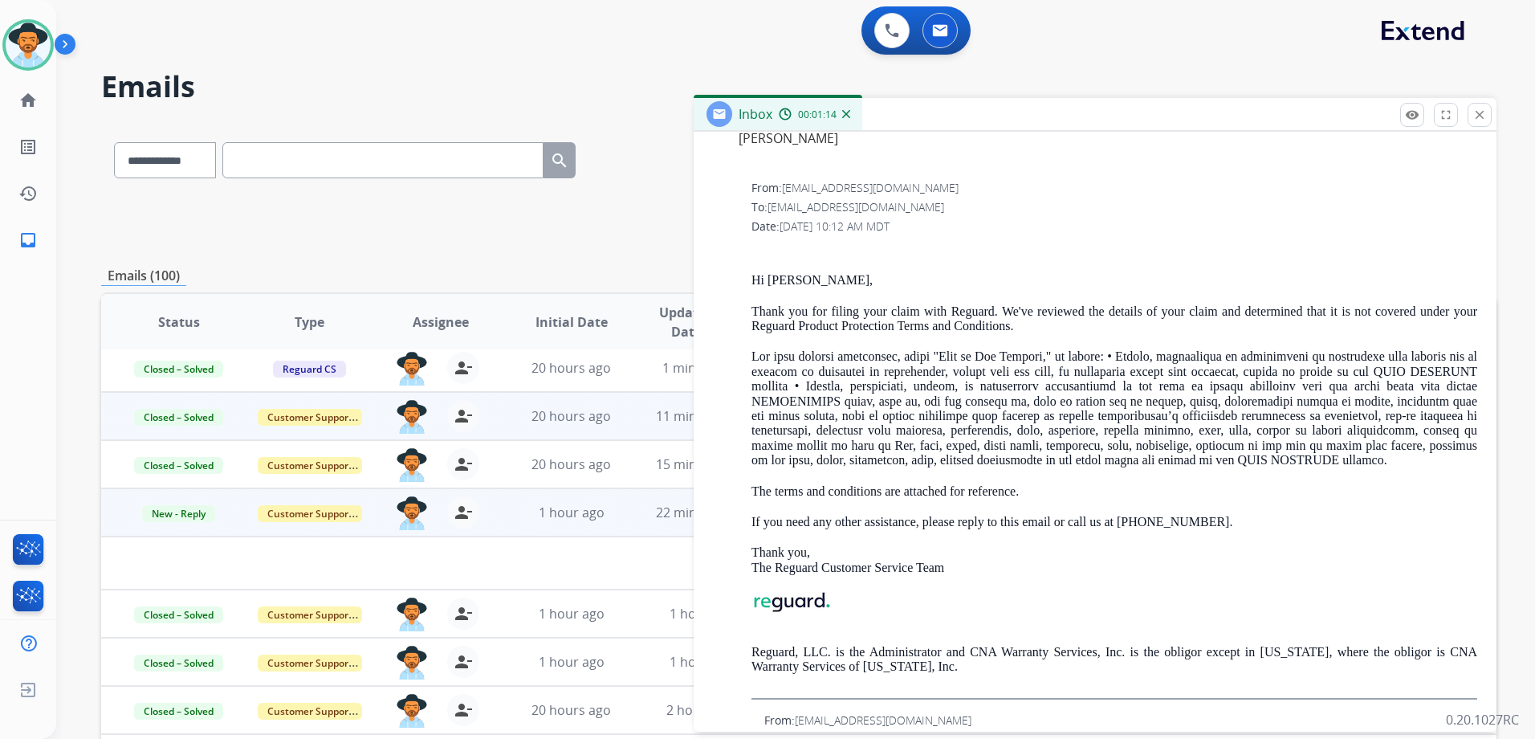
scroll to position [1445, 0]
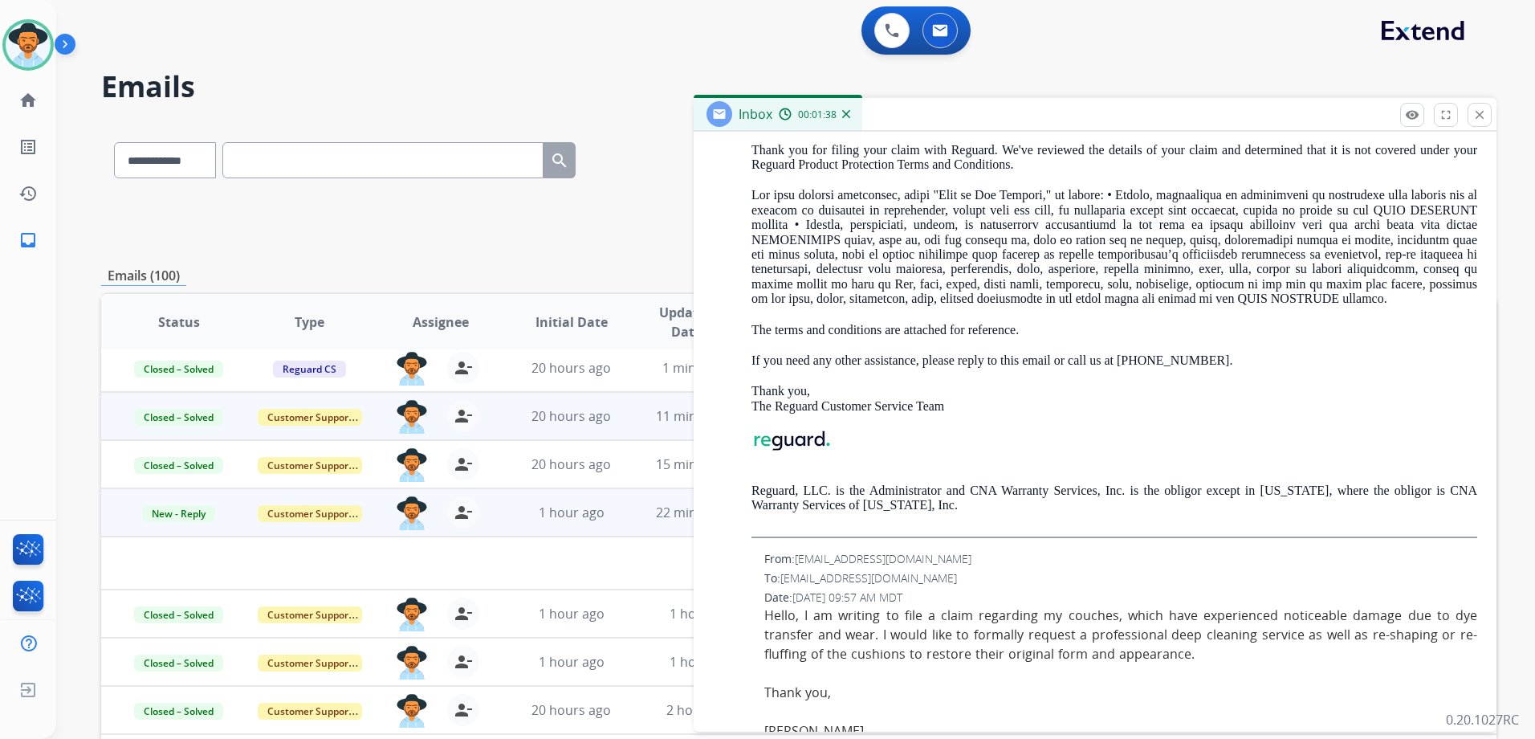
click at [509, 232] on div "**********" at bounding box center [798, 221] width 1395 height 58
click at [1485, 116] on button "close Close" at bounding box center [1480, 115] width 24 height 24
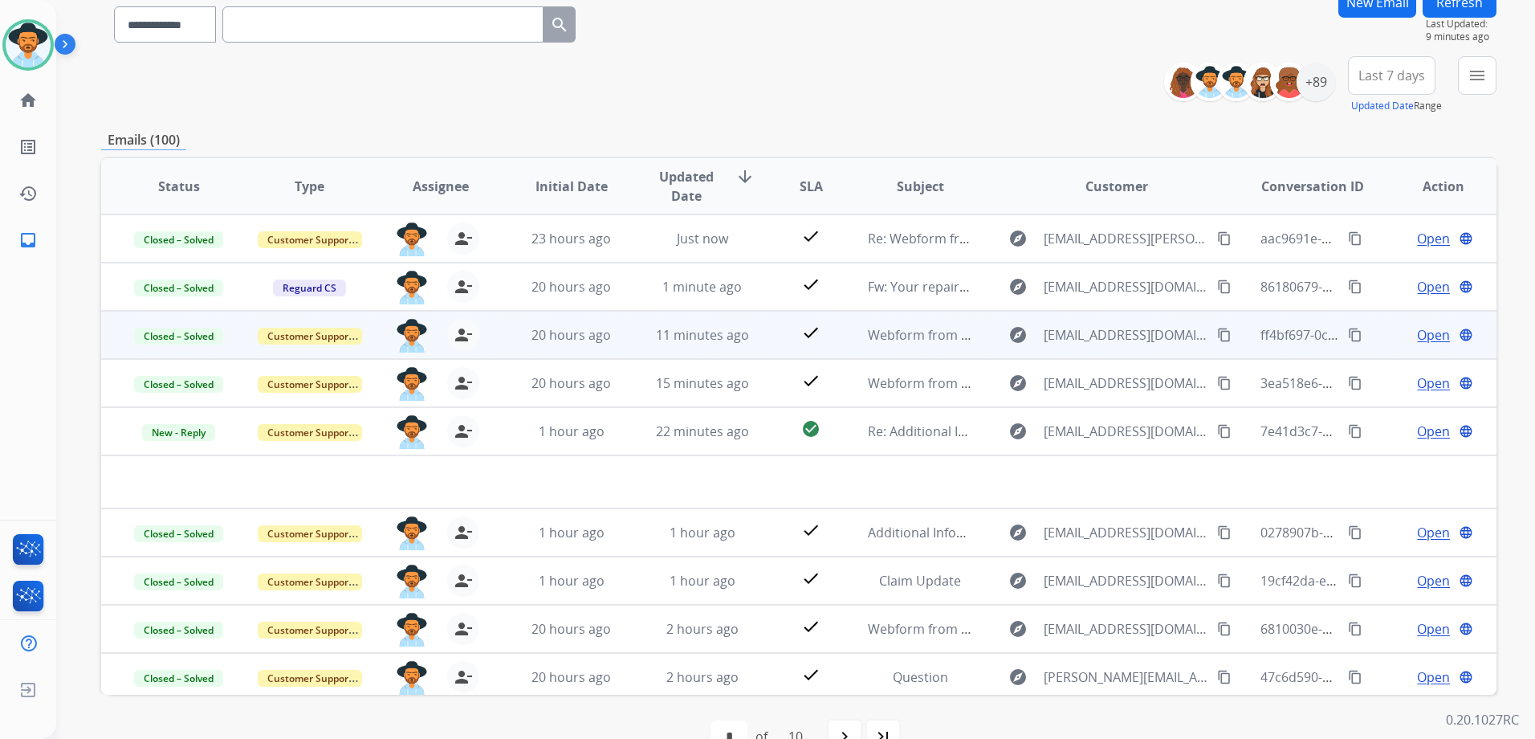
scroll to position [0, 0]
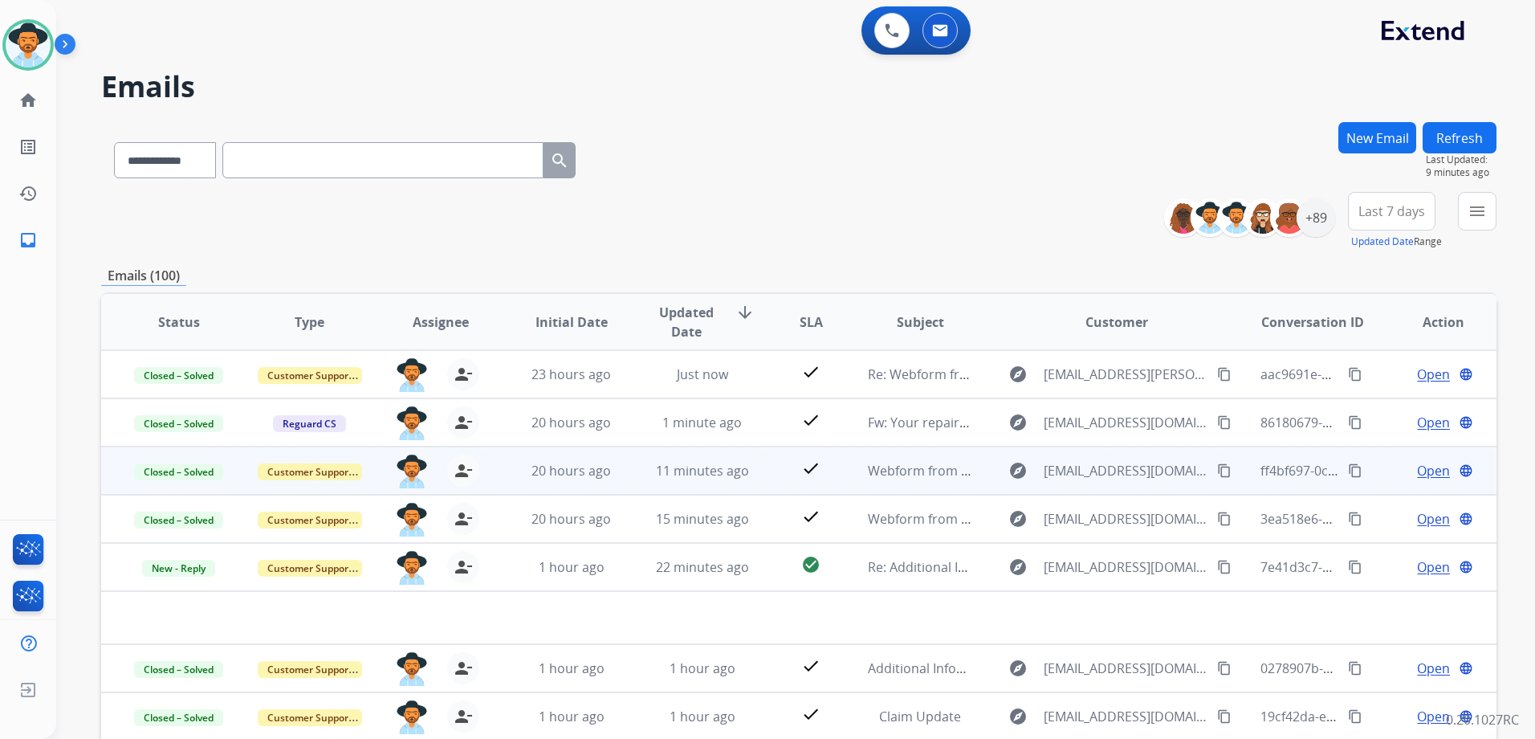
drag, startPoint x: 1452, startPoint y: 116, endPoint x: 1452, endPoint y: 124, distance: 8.1
click at [1452, 124] on div "**********" at bounding box center [776, 427] width 1440 height 739
click at [1449, 139] on button "Refresh" at bounding box center [1460, 137] width 74 height 31
click at [1348, 470] on mat-icon "content_copy" at bounding box center [1355, 470] width 14 height 14
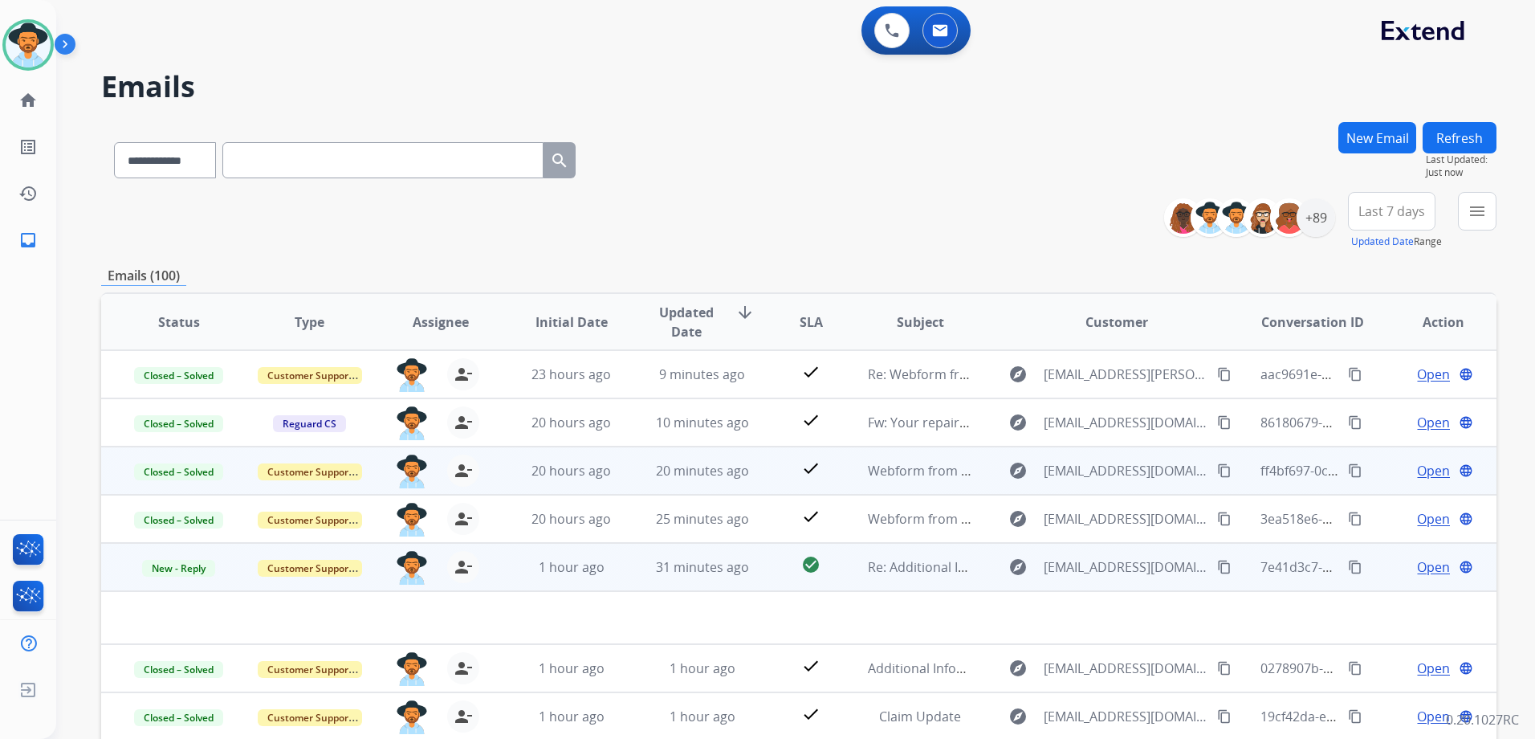
click at [1348, 572] on mat-icon "content_copy" at bounding box center [1355, 567] width 14 height 14
click at [175, 568] on span "New - Reply" at bounding box center [178, 568] width 73 height 17
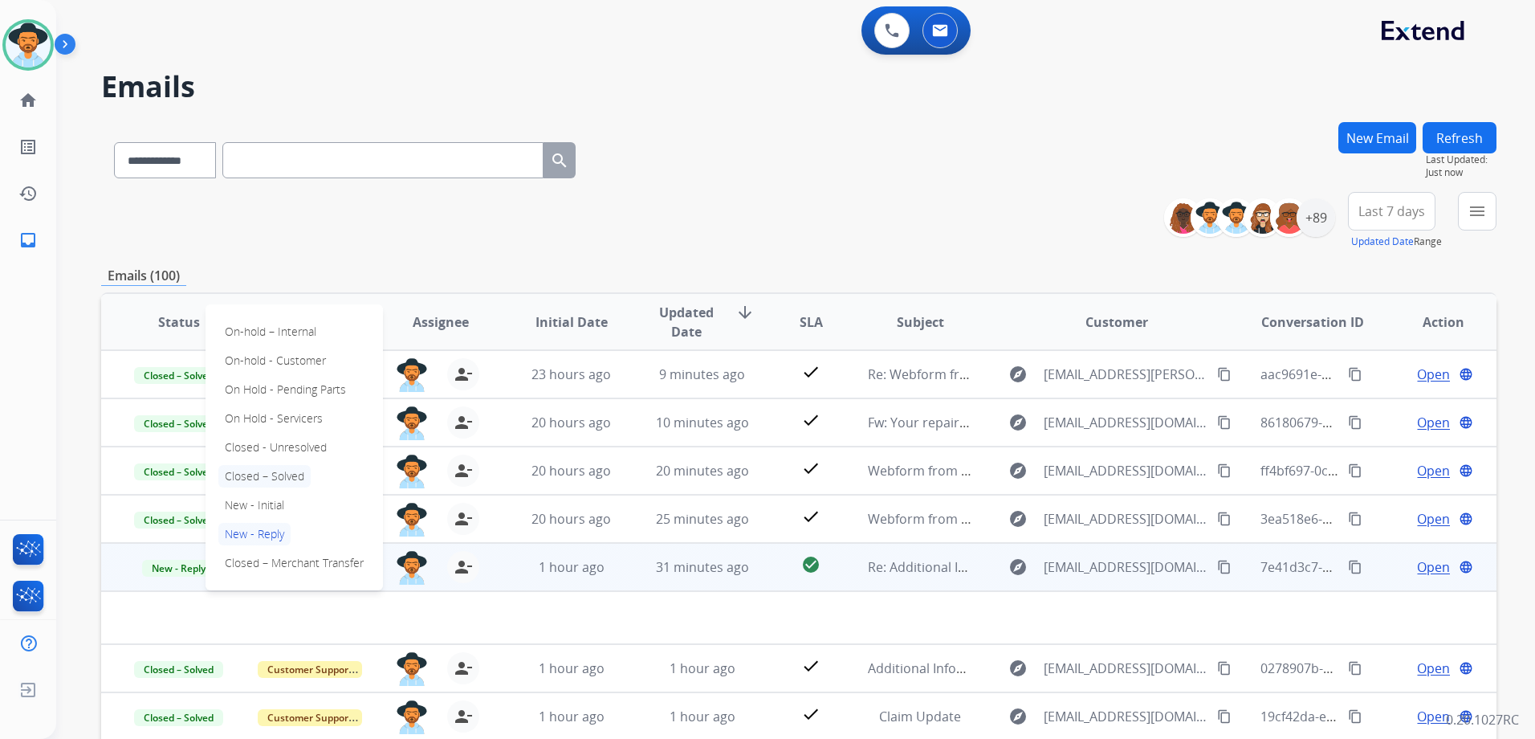
click at [282, 478] on p "Closed – Solved" at bounding box center [264, 476] width 92 height 22
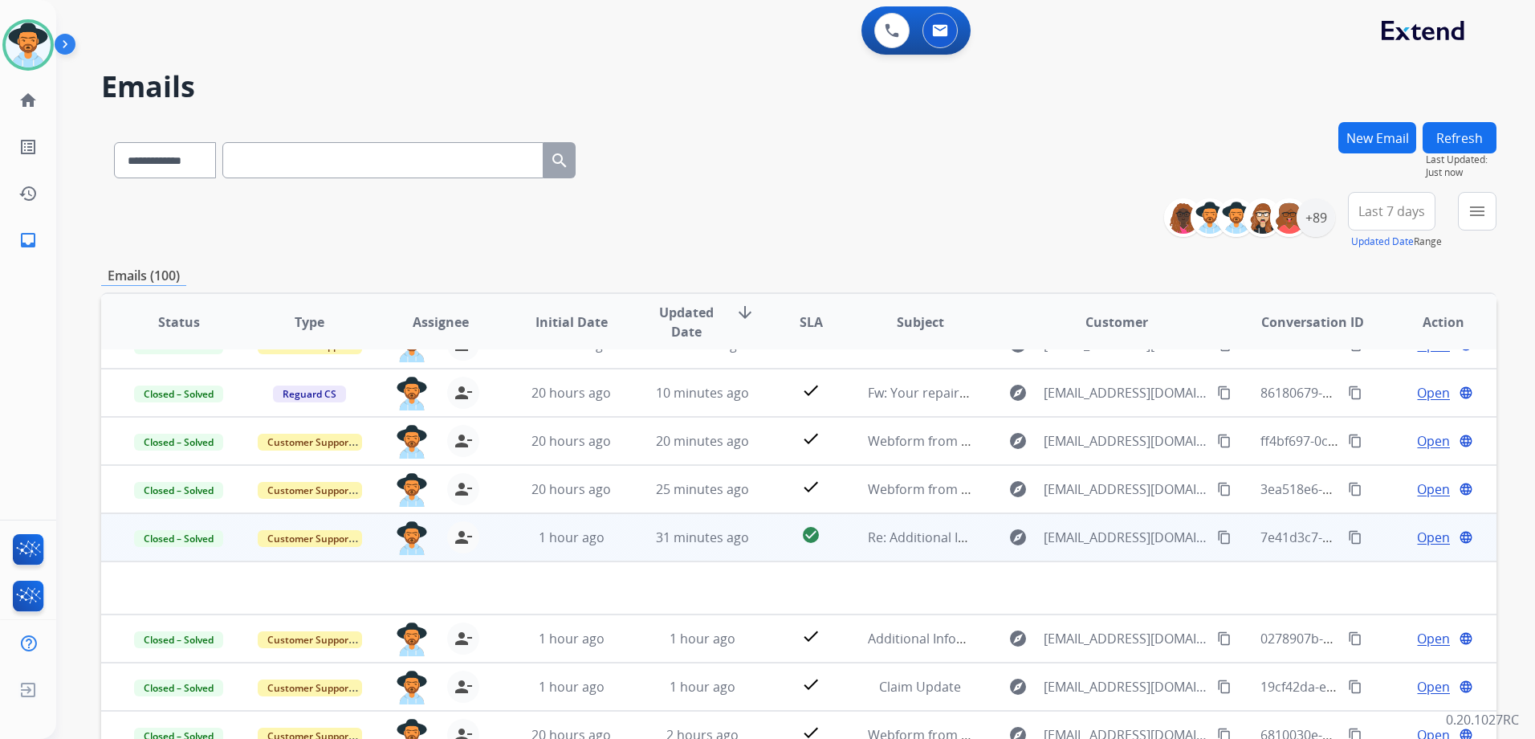
scroll to position [55, 0]
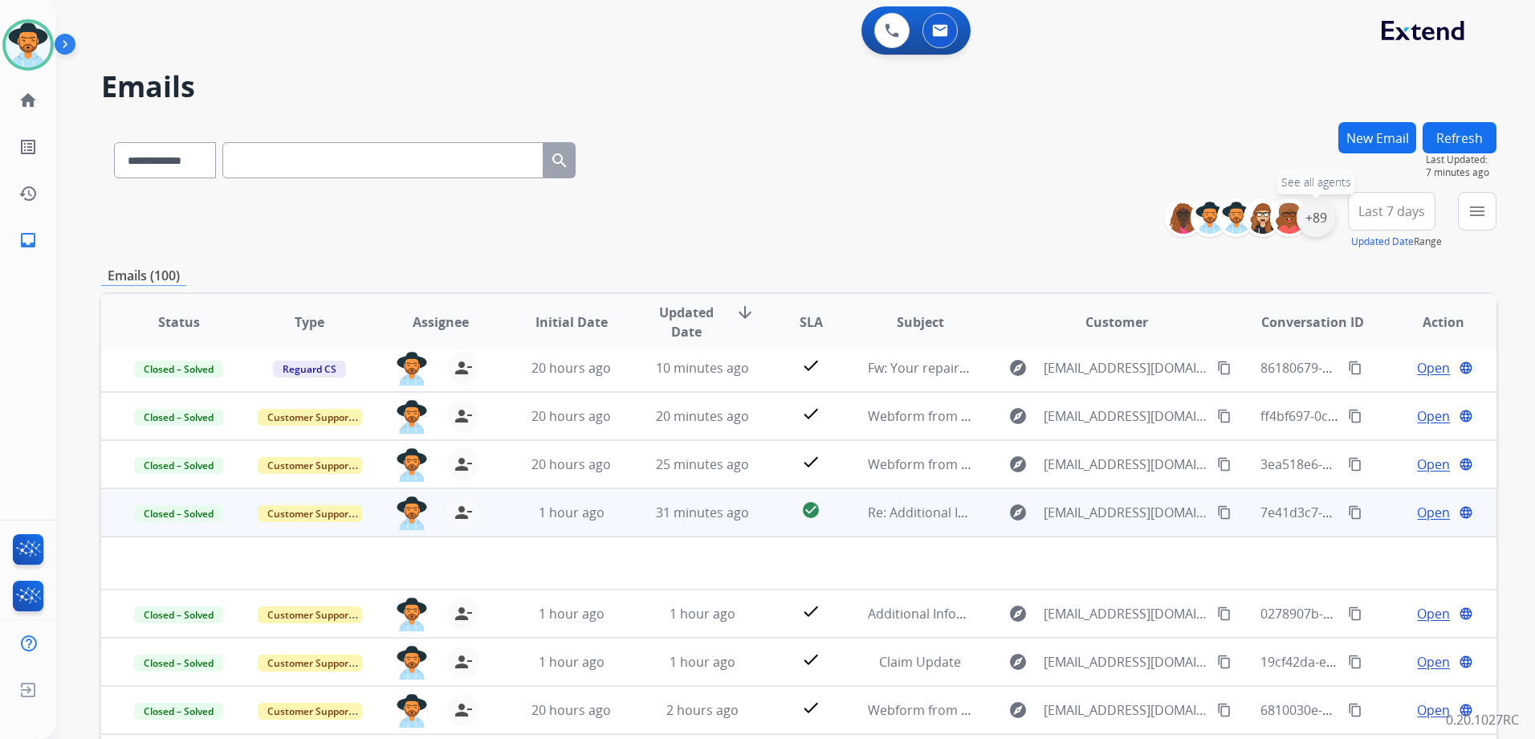
click at [1311, 224] on div "+89" at bounding box center [1316, 217] width 39 height 39
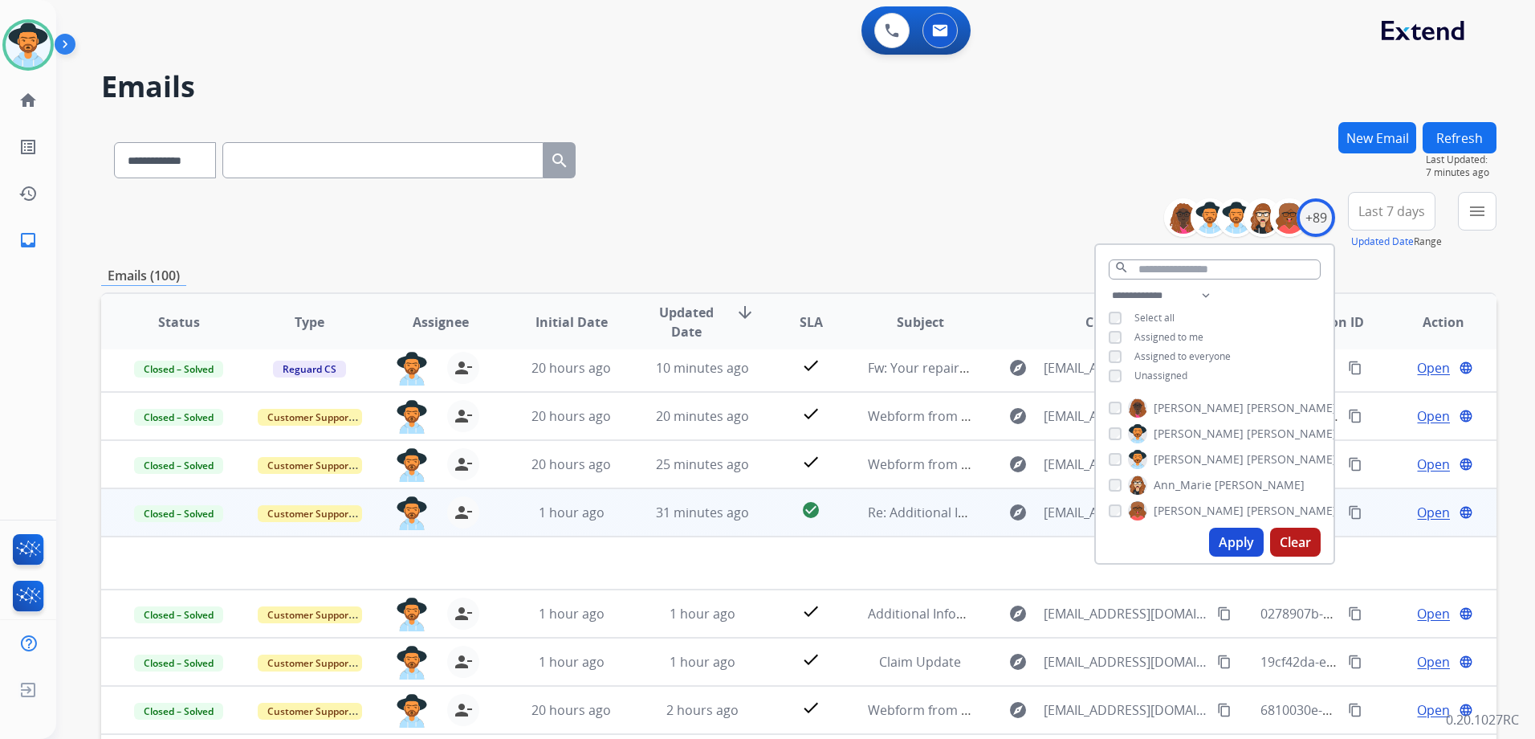
click at [1172, 373] on span "Unassigned" at bounding box center [1160, 376] width 53 height 14
click at [1170, 336] on span "Assigned to me" at bounding box center [1168, 337] width 69 height 14
click at [1244, 539] on button "Apply" at bounding box center [1236, 541] width 55 height 29
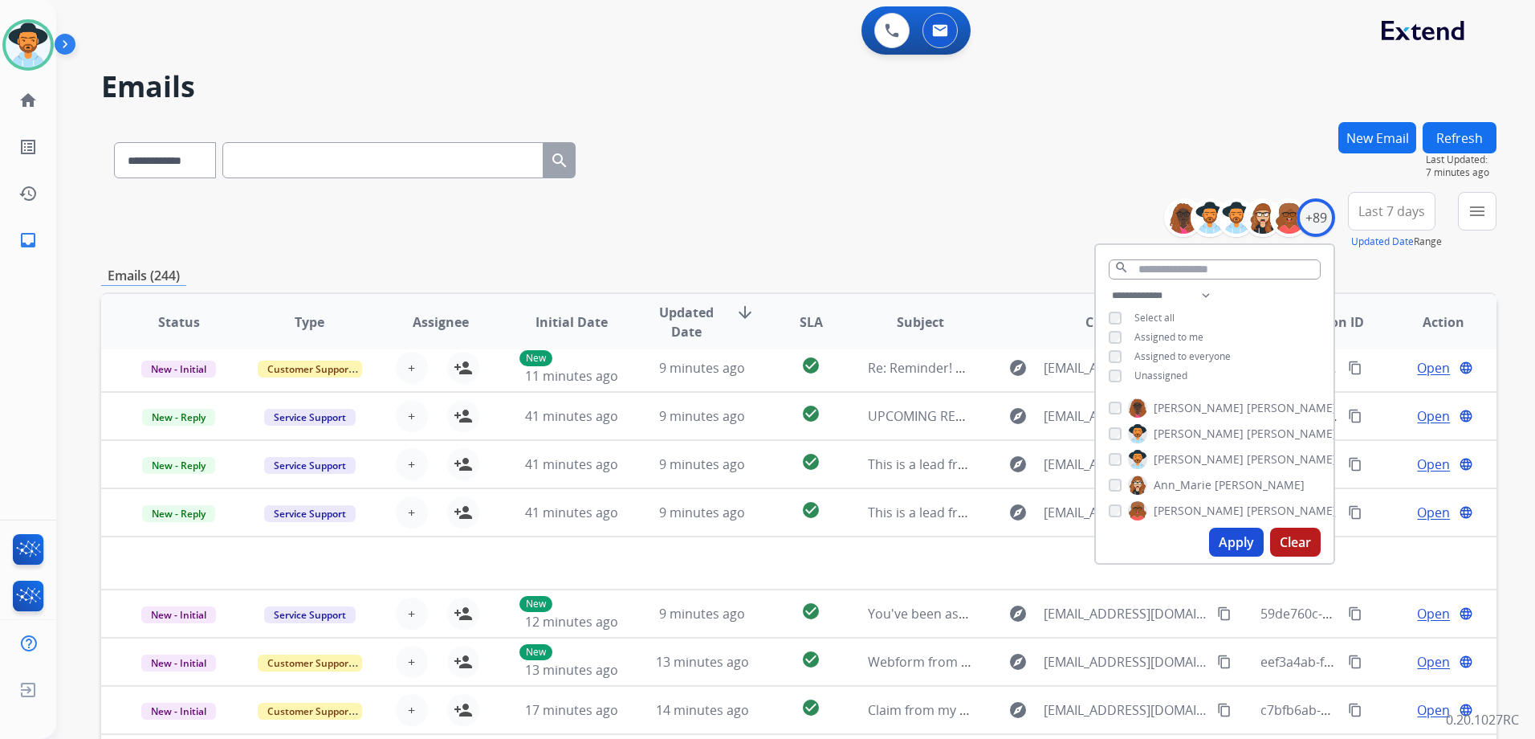
click at [1160, 332] on span "Assigned to me" at bounding box center [1168, 337] width 69 height 14
click at [1171, 372] on span "Unassigned" at bounding box center [1160, 376] width 53 height 14
click at [1242, 532] on button "Apply" at bounding box center [1236, 541] width 55 height 29
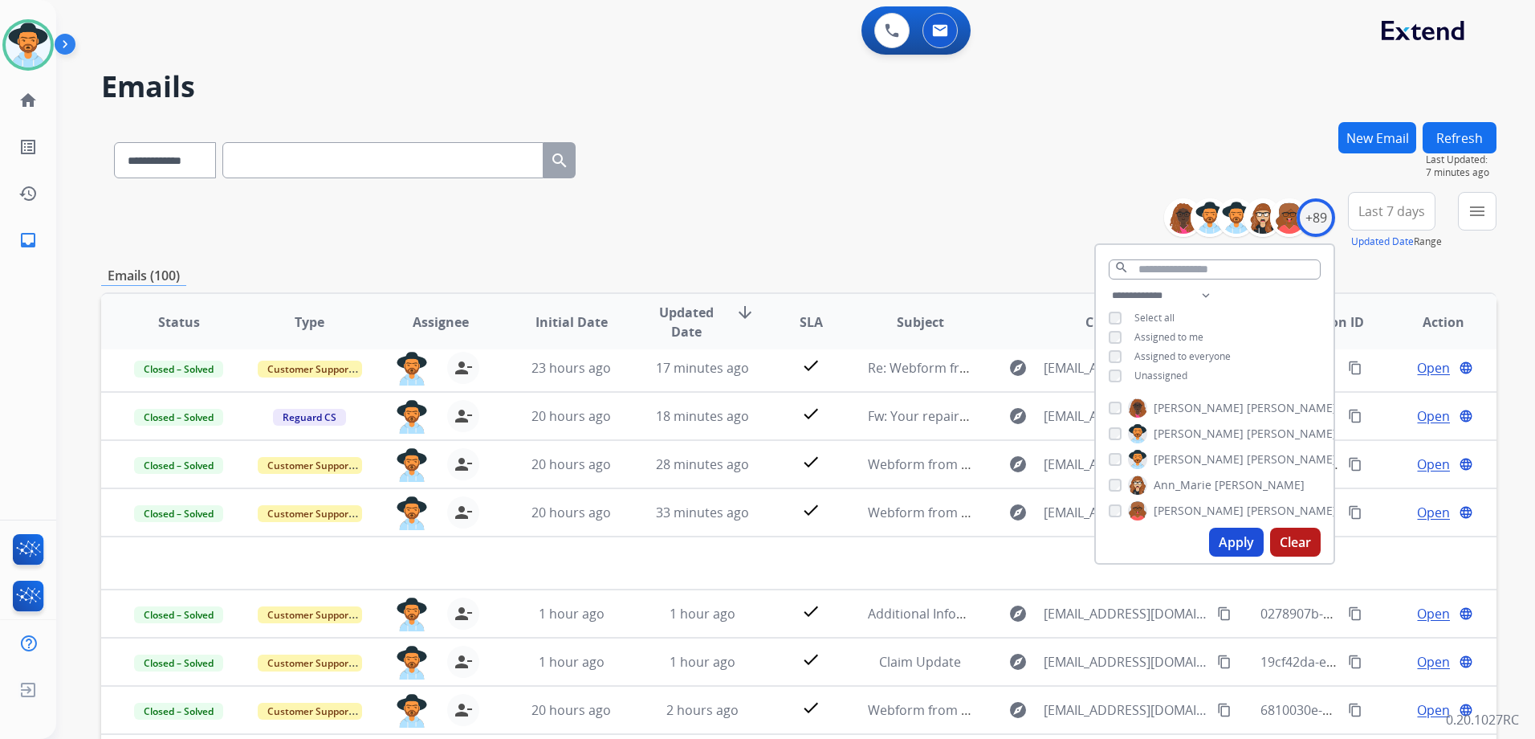
click at [1028, 210] on div "**********" at bounding box center [798, 221] width 1395 height 58
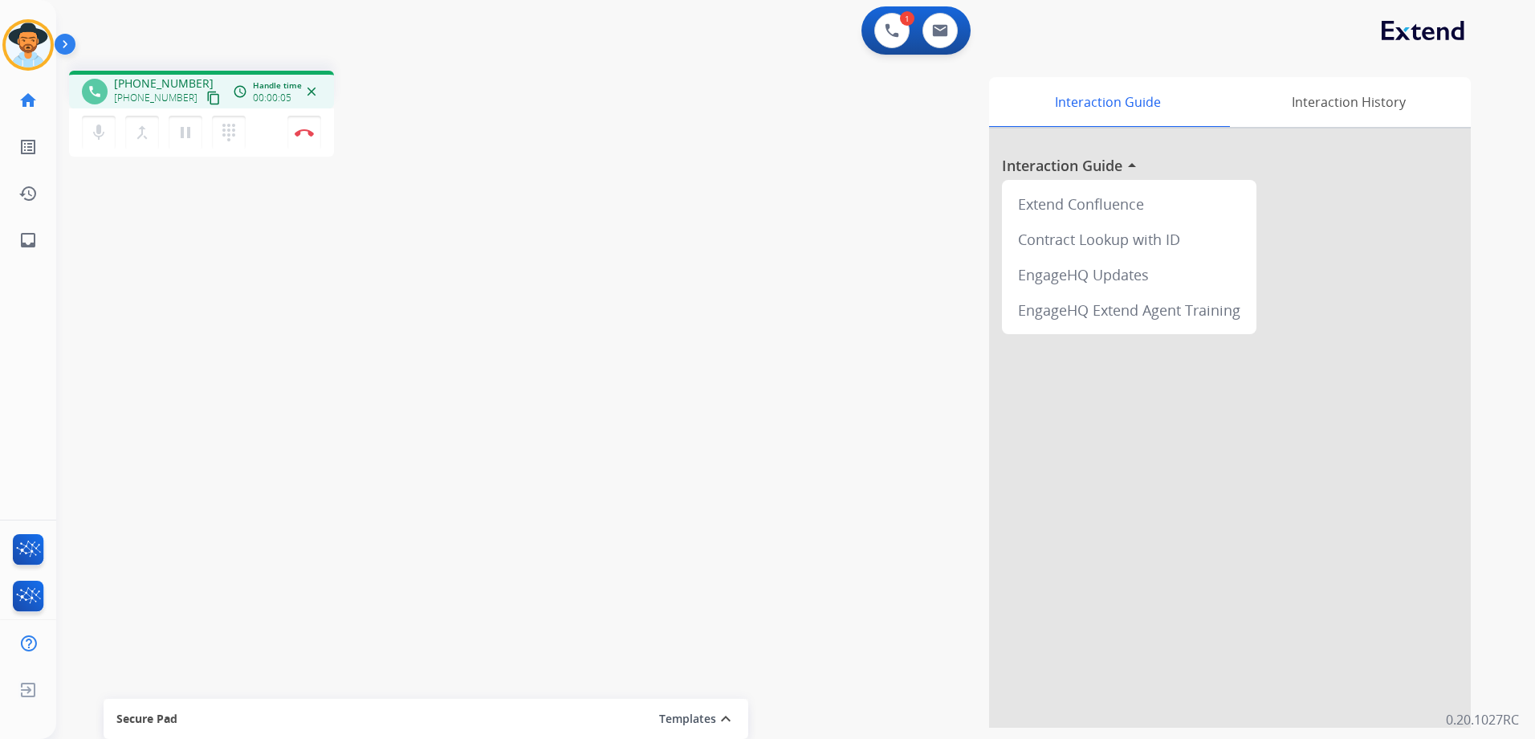
click at [206, 95] on mat-icon "content_copy" at bounding box center [213, 98] width 14 height 14
click at [312, 134] on img at bounding box center [304, 132] width 19 height 8
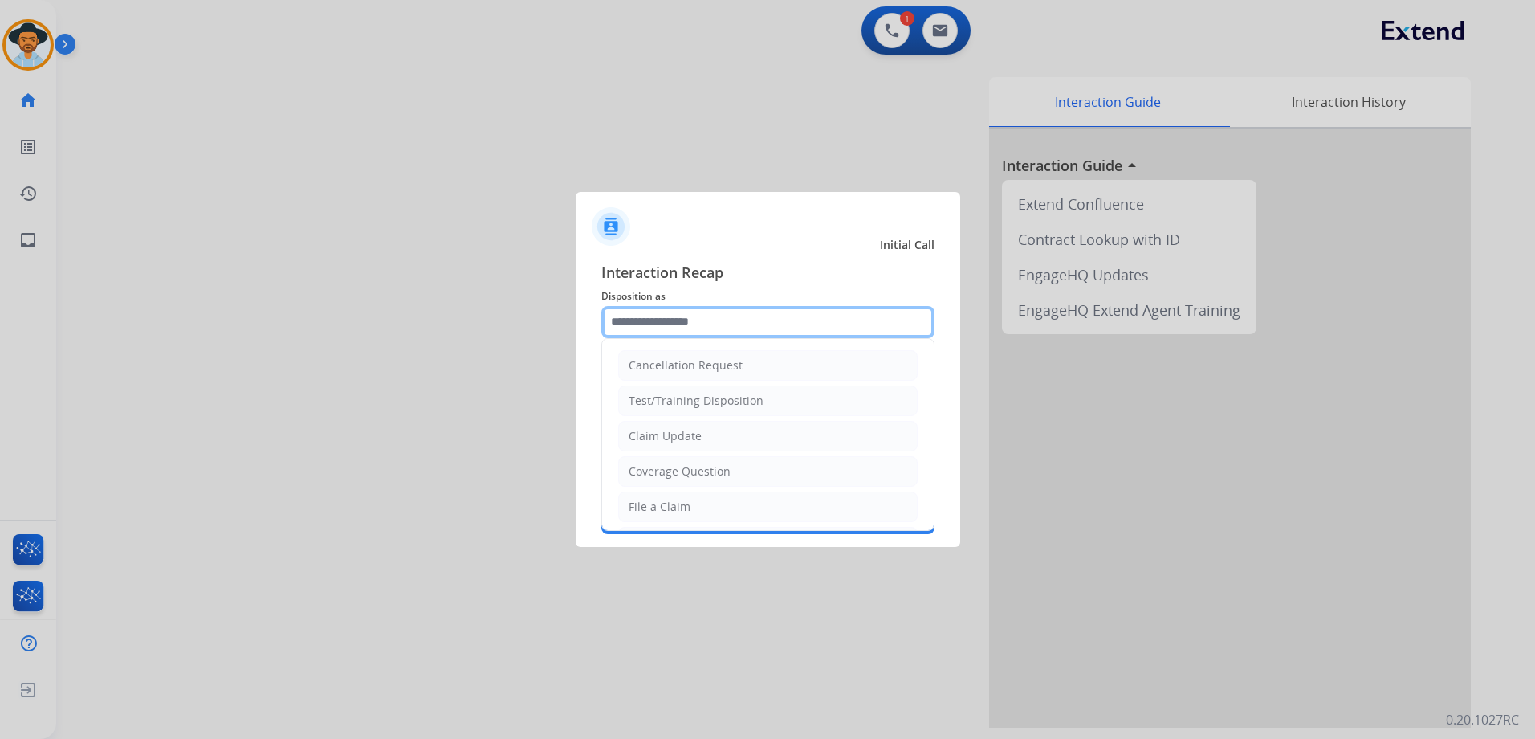
click at [728, 322] on input "text" at bounding box center [767, 322] width 333 height 32
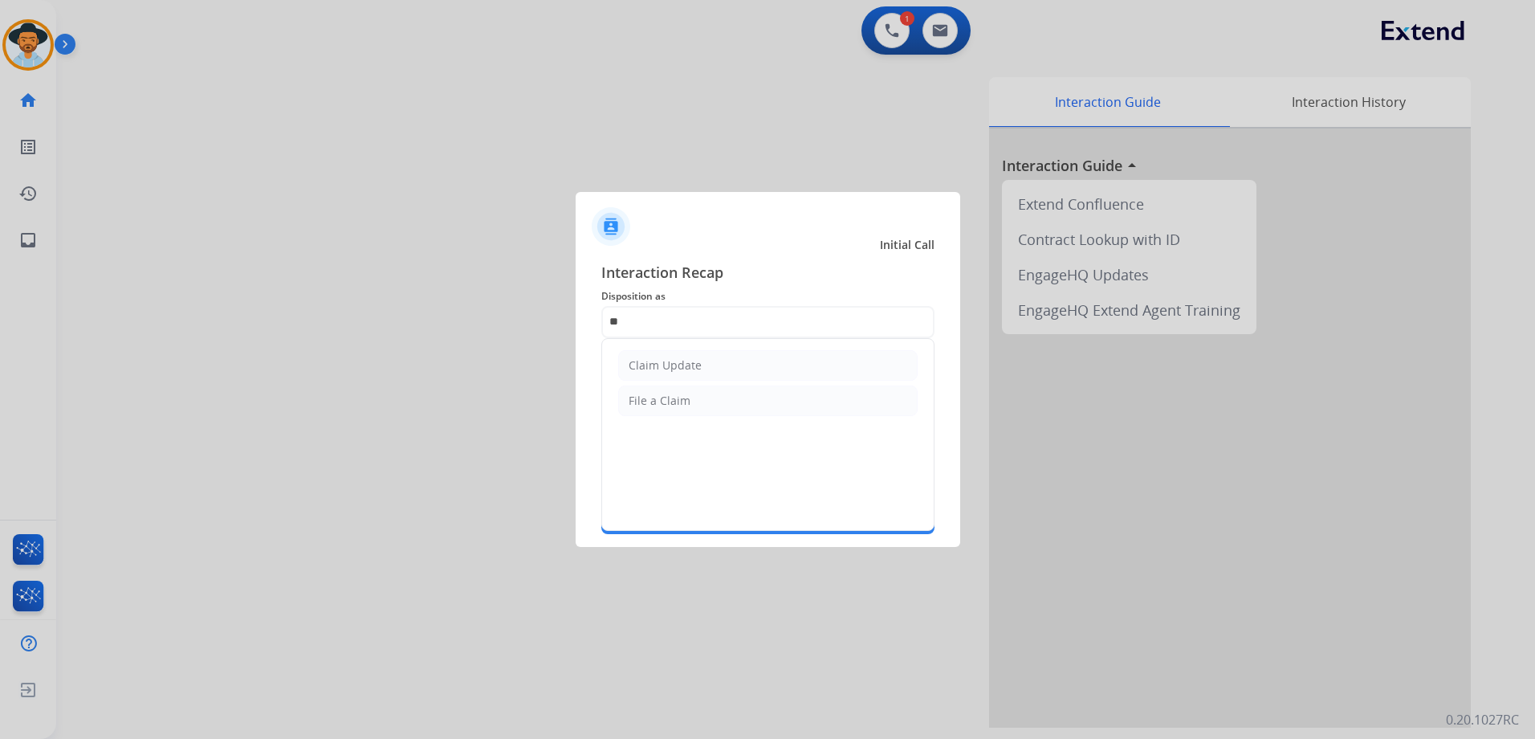
click at [676, 352] on li "Claim Update" at bounding box center [767, 365] width 299 height 31
type input "**********"
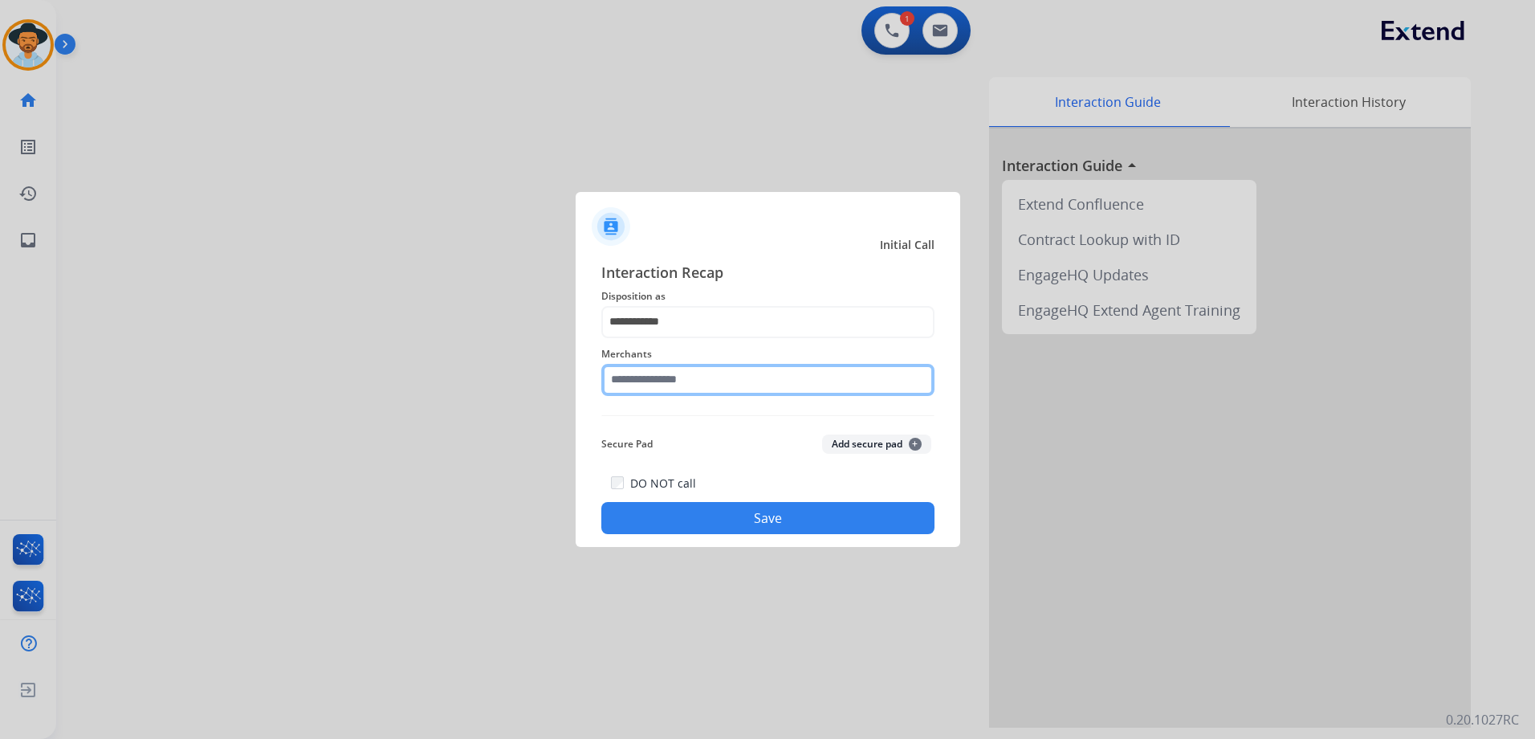
click at [707, 391] on input "text" at bounding box center [767, 380] width 333 height 32
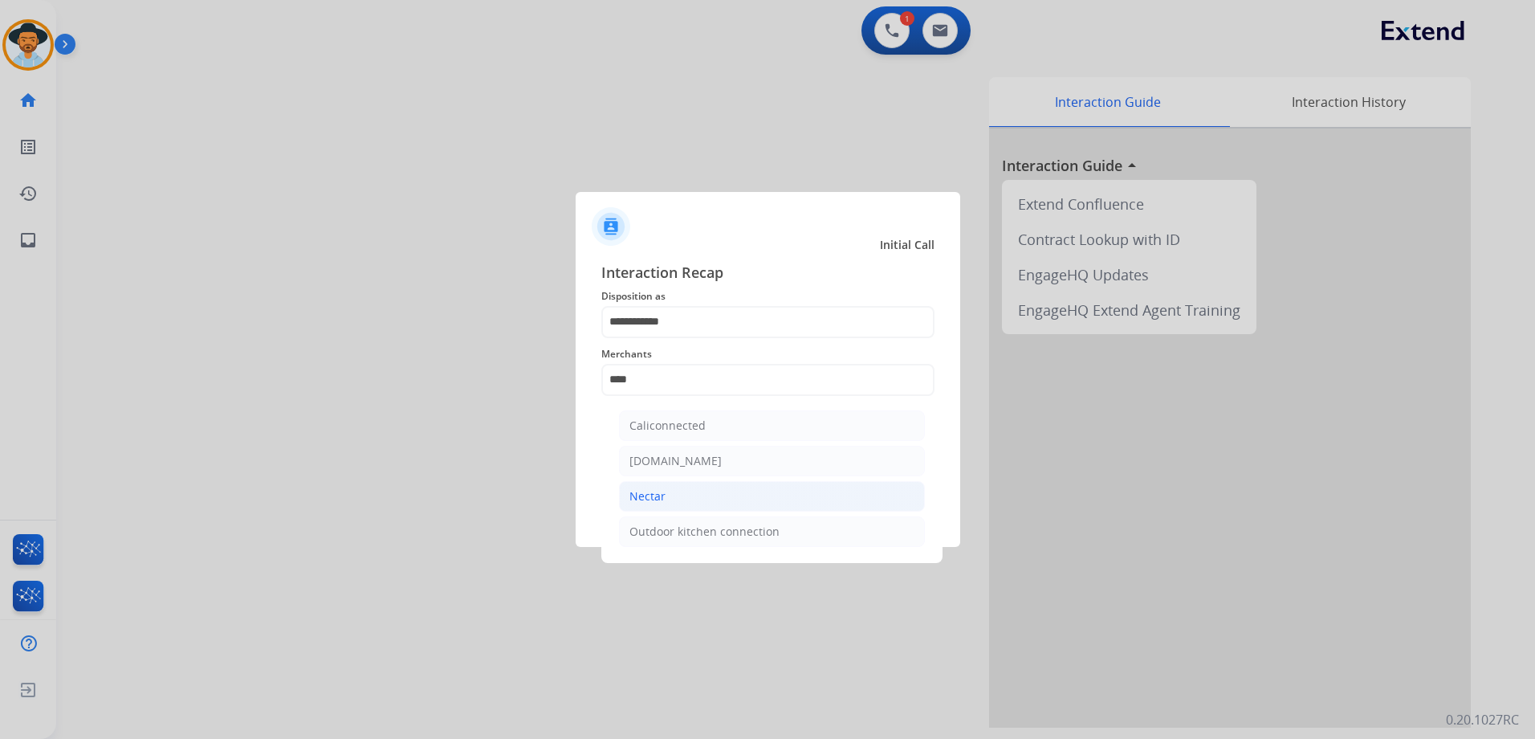
click at [662, 501] on div "Nectar" at bounding box center [647, 496] width 36 height 16
type input "******"
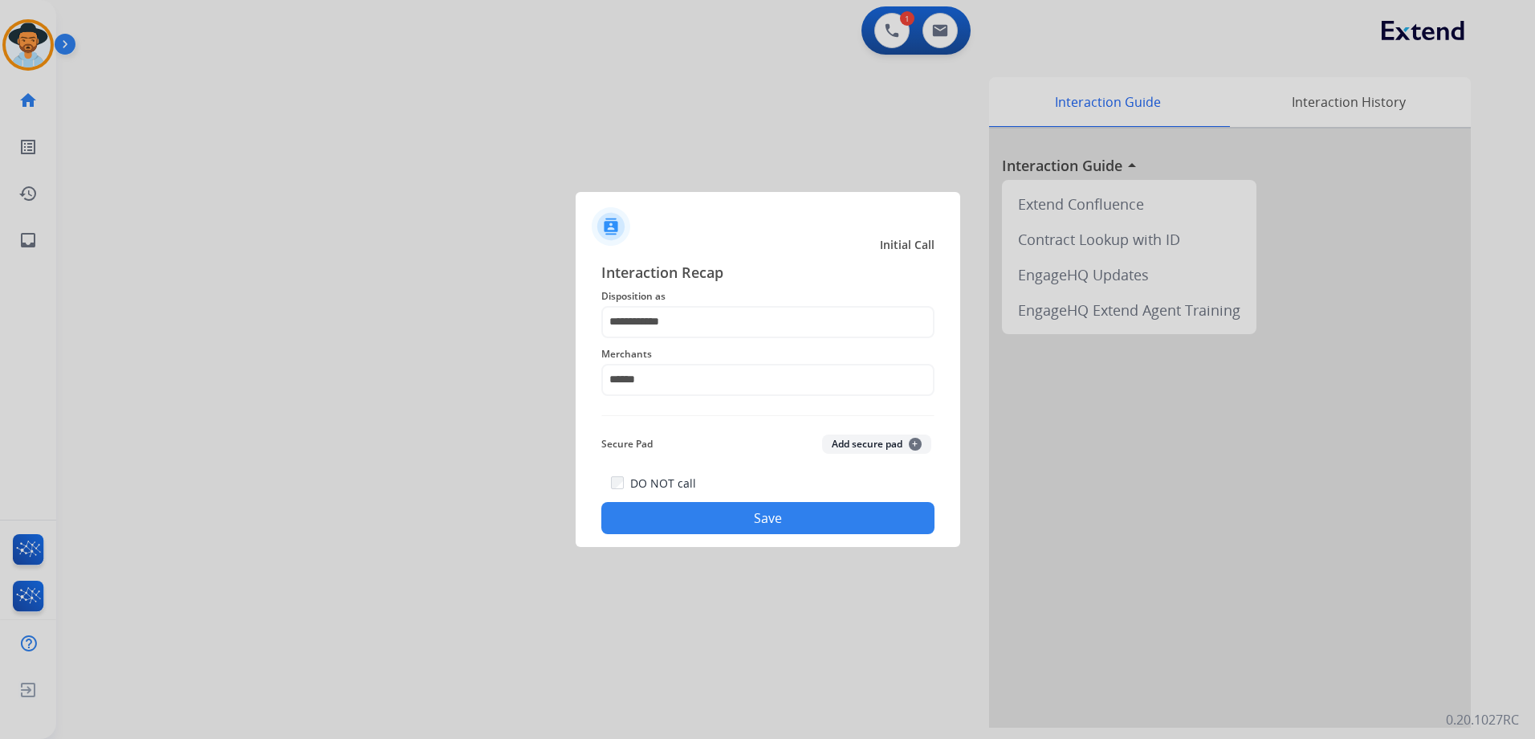
click at [735, 512] on button "Save" at bounding box center [767, 518] width 333 height 32
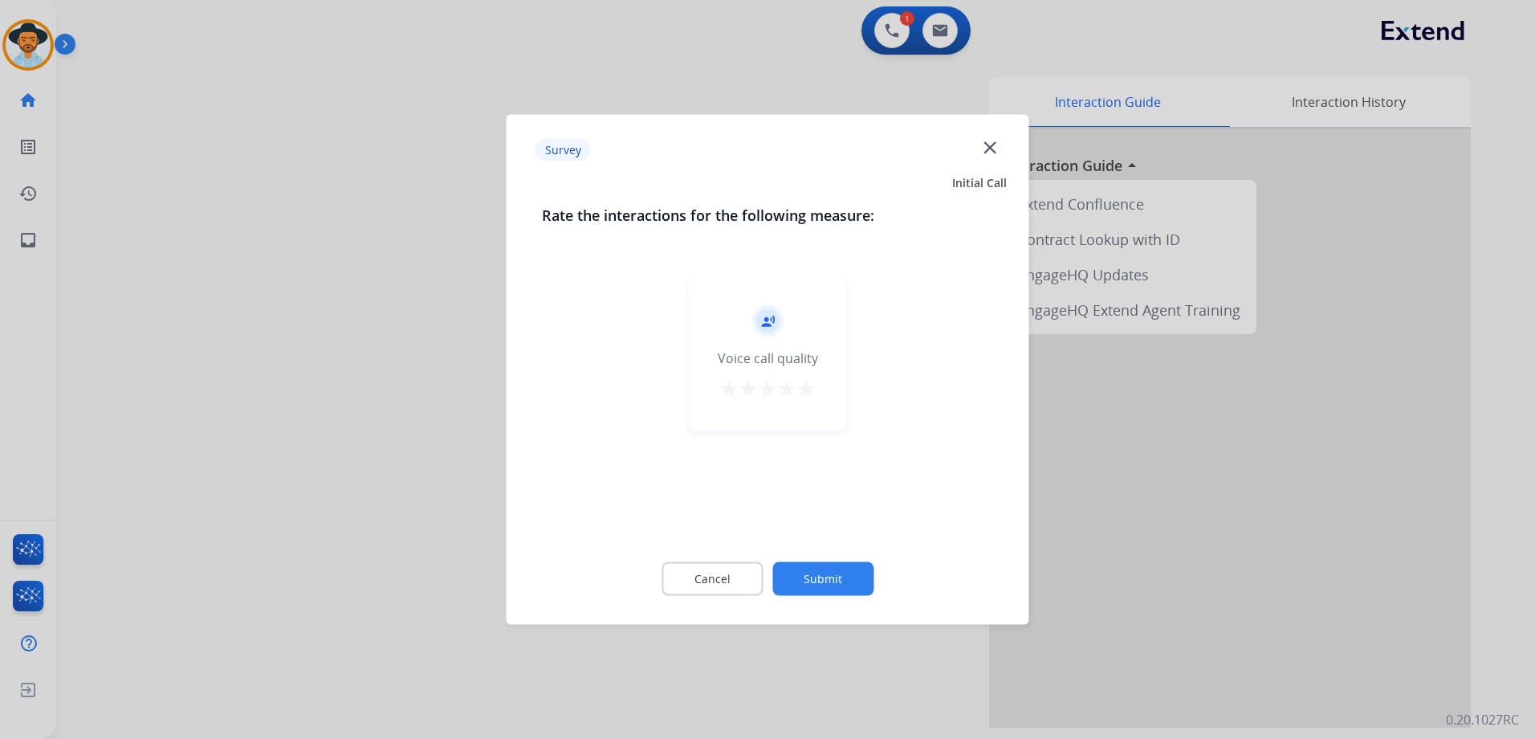
click at [800, 385] on mat-icon "star" at bounding box center [805, 388] width 19 height 19
click at [849, 574] on button "Submit" at bounding box center [822, 579] width 101 height 34
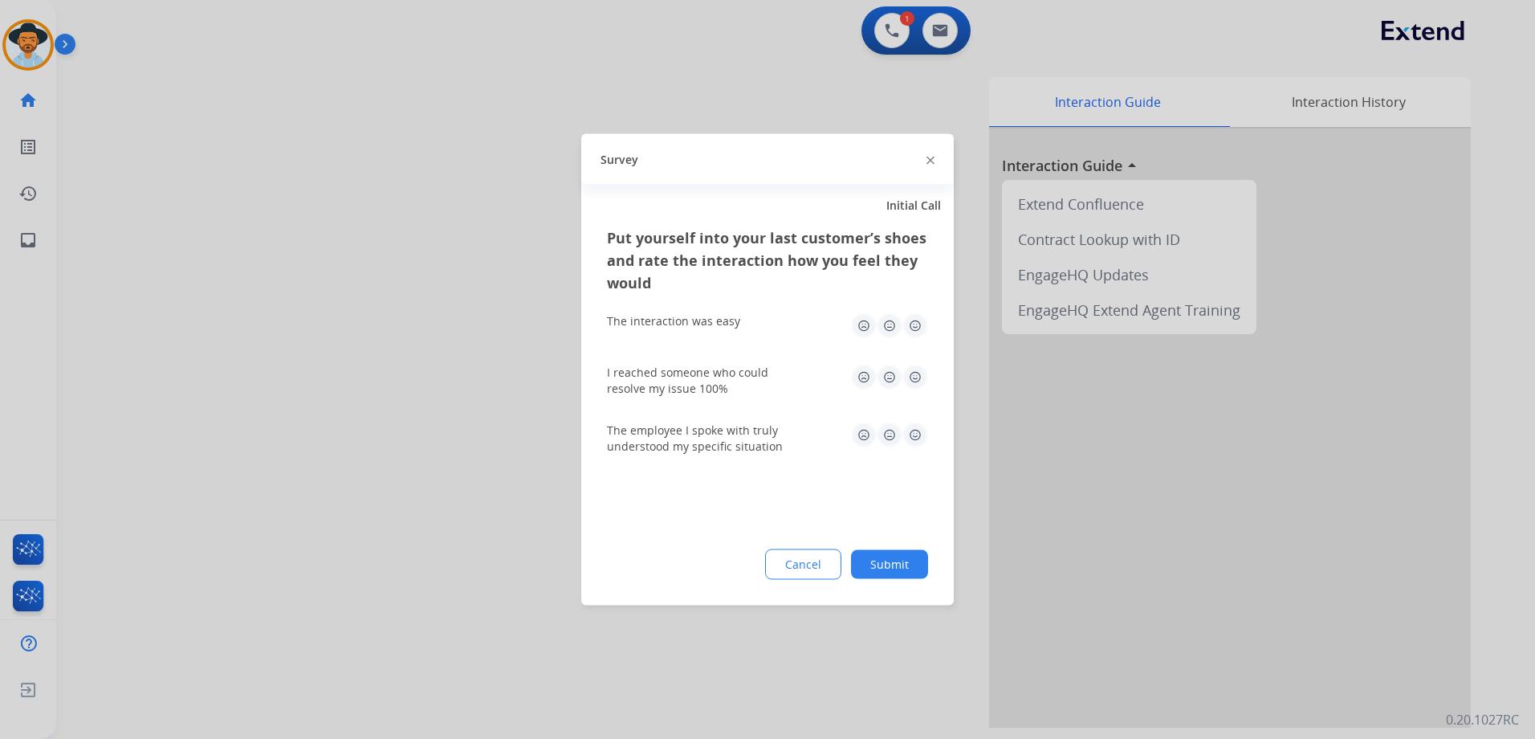
click at [919, 328] on img at bounding box center [915, 326] width 26 height 26
click at [916, 377] on img at bounding box center [915, 378] width 26 height 26
click at [920, 434] on img at bounding box center [915, 435] width 26 height 26
click at [892, 552] on button "Submit" at bounding box center [889, 564] width 77 height 29
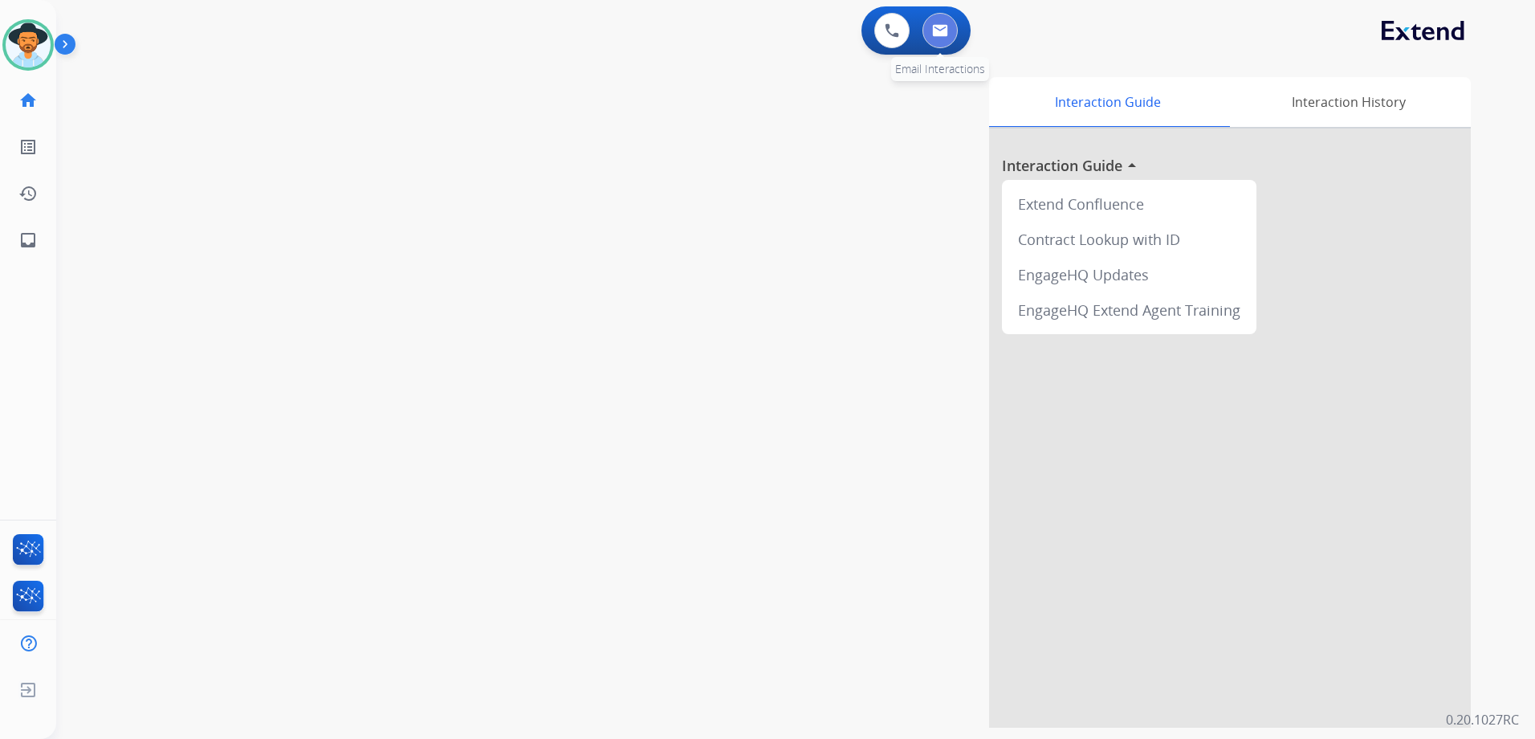
click at [947, 35] on img at bounding box center [940, 30] width 16 height 13
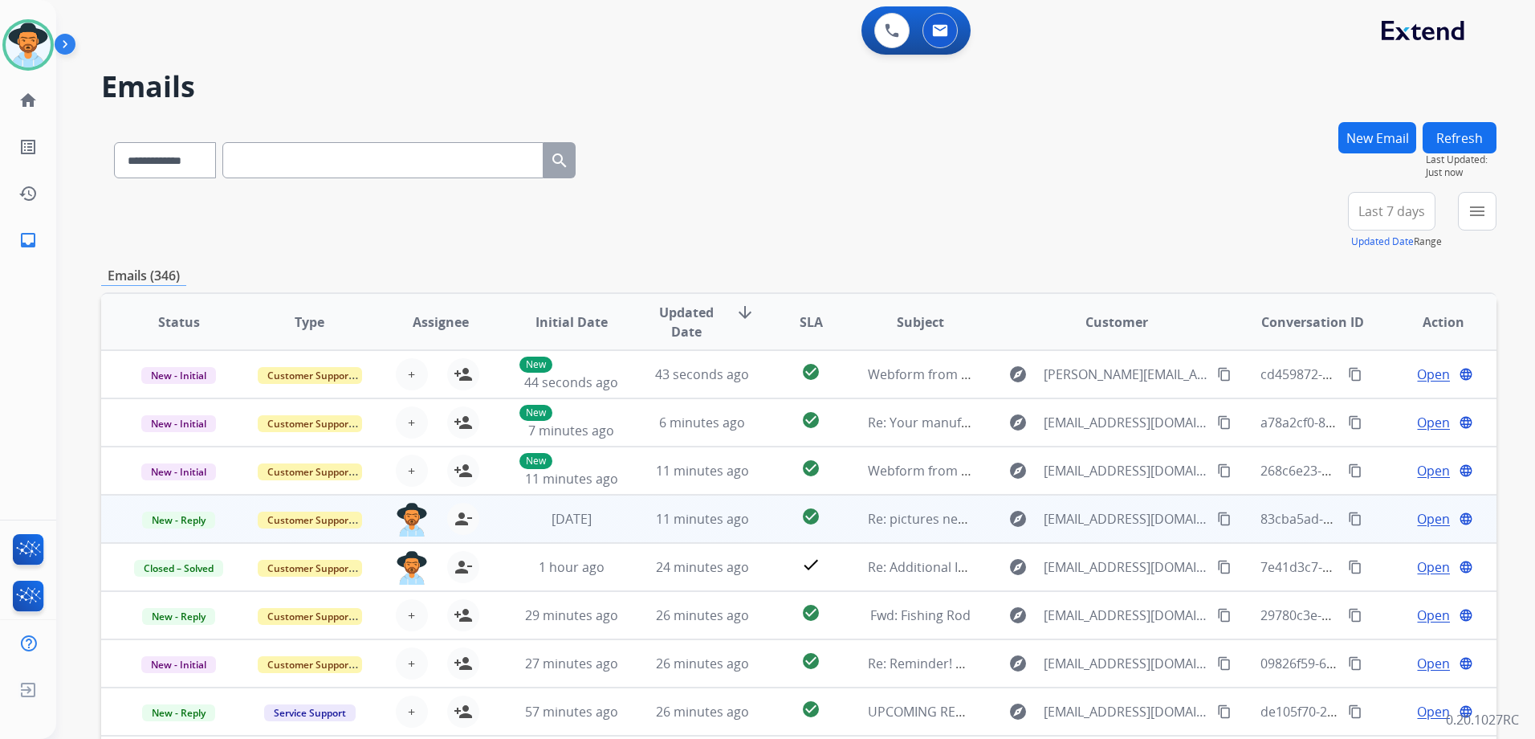
click at [1388, 536] on td "Open language" at bounding box center [1431, 519] width 131 height 48
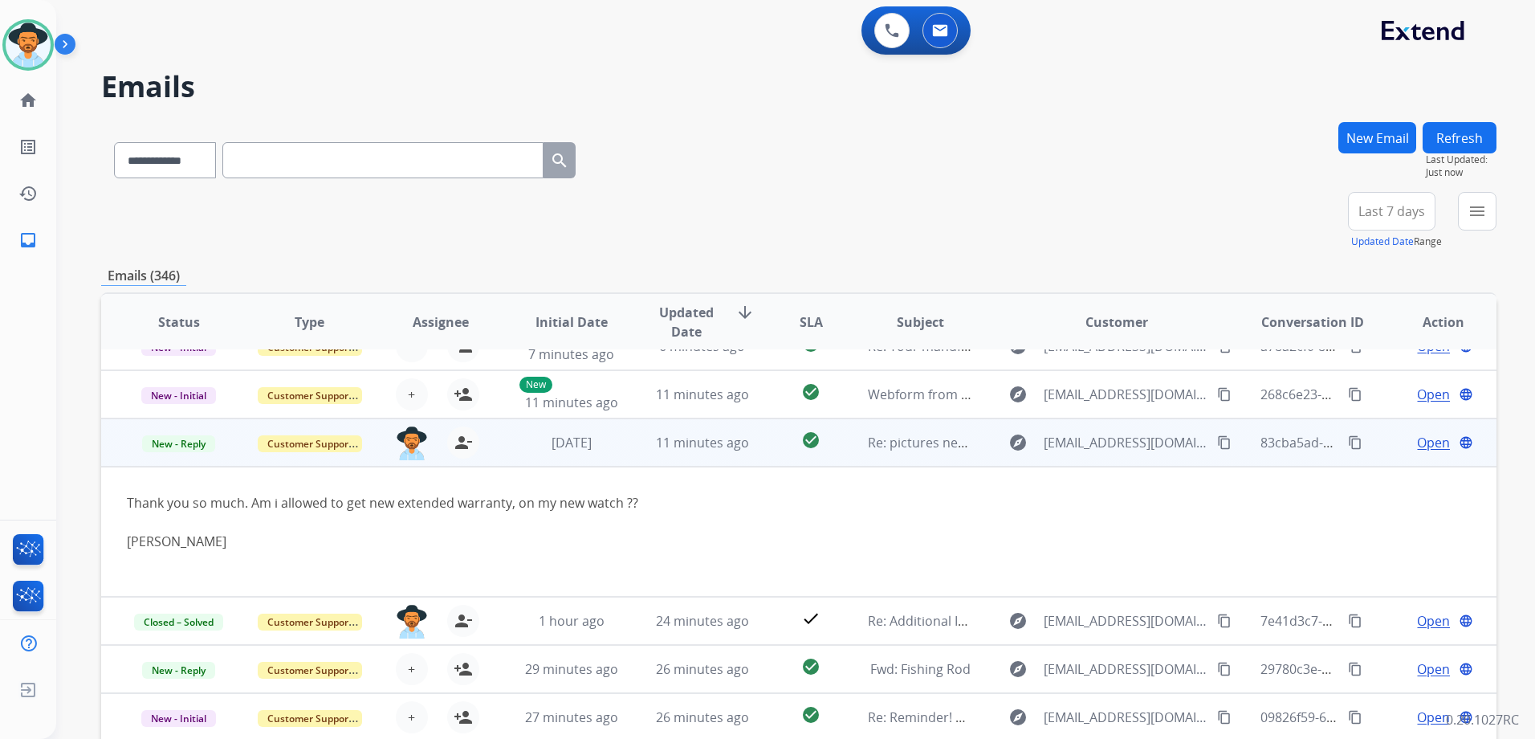
scroll to position [132, 0]
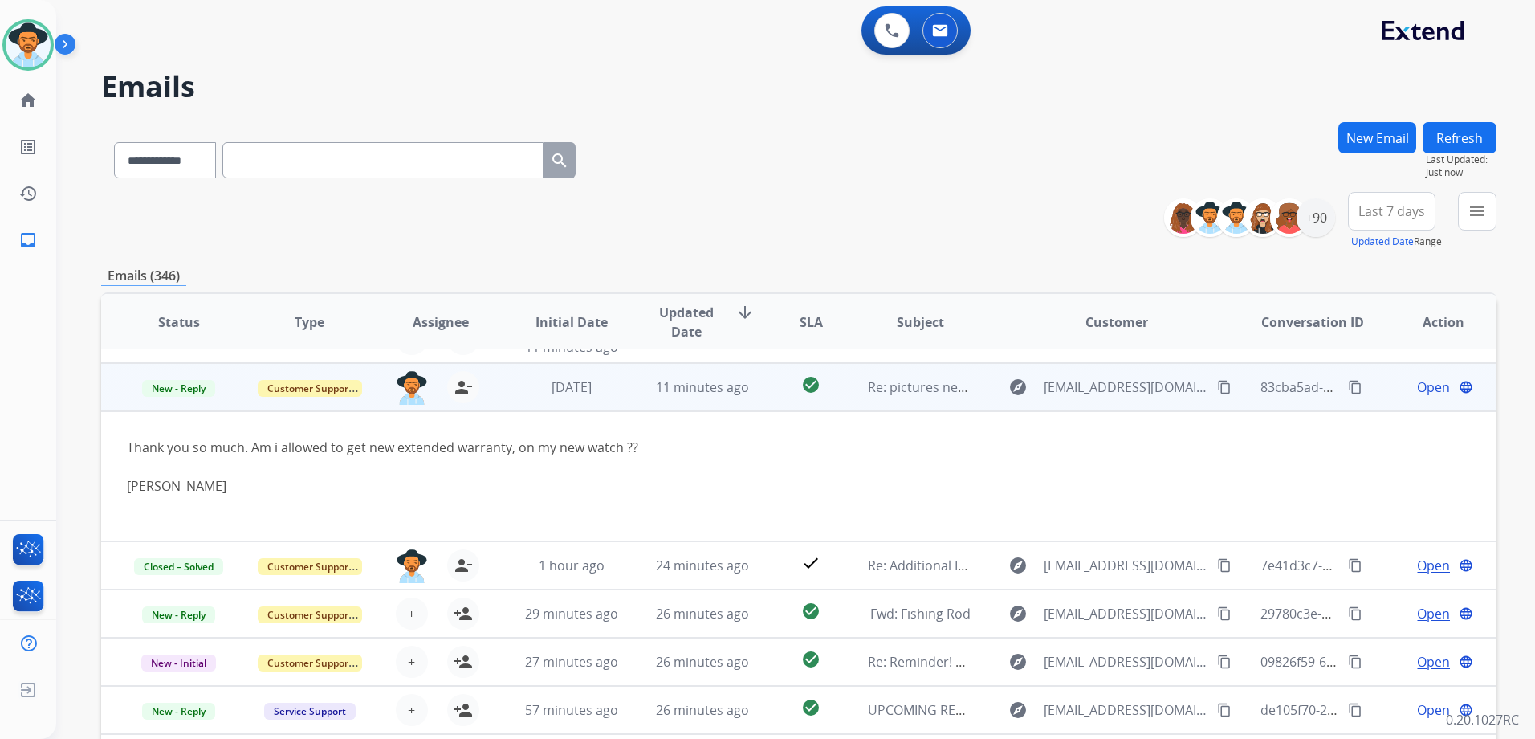
click at [1422, 387] on span "Open" at bounding box center [1433, 386] width 33 height 19
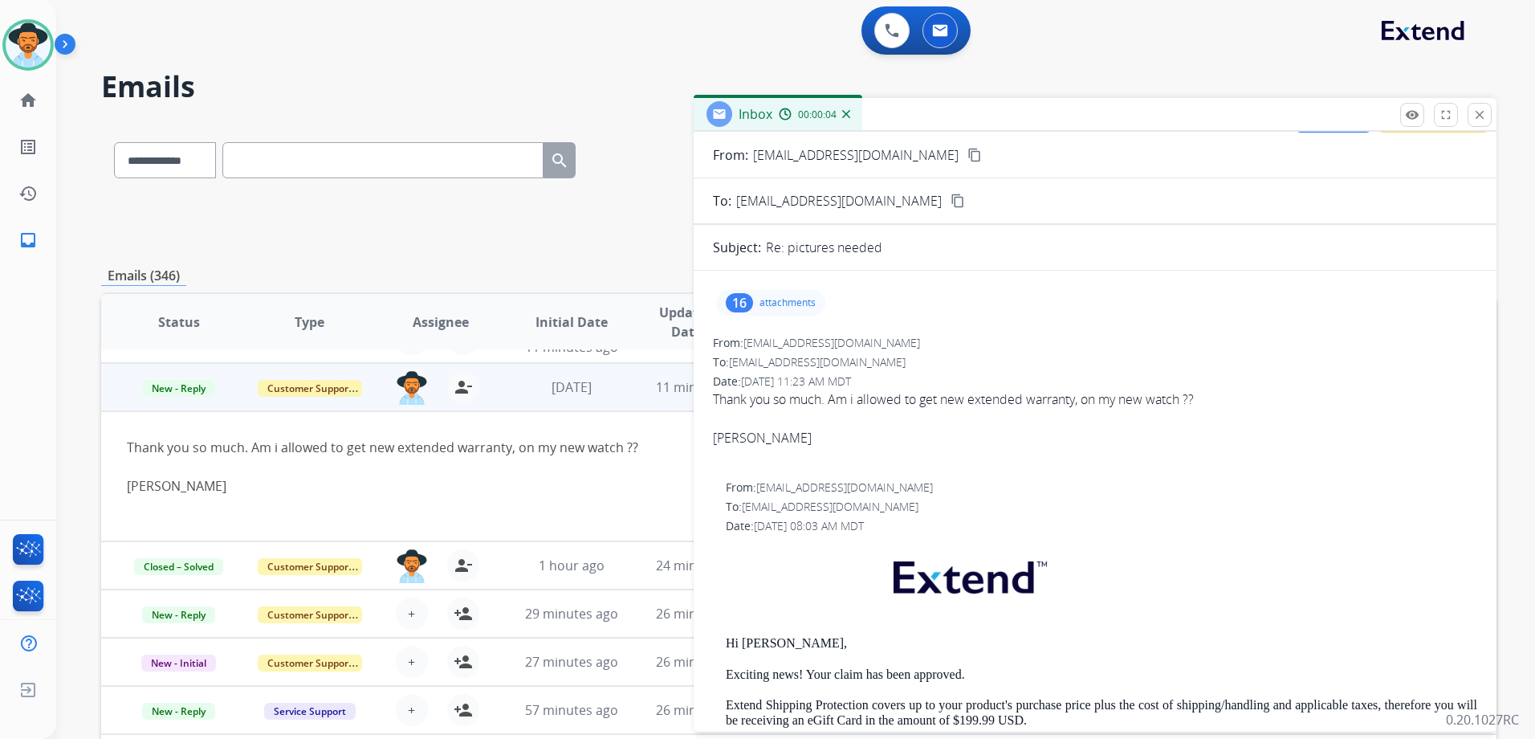
scroll to position [0, 0]
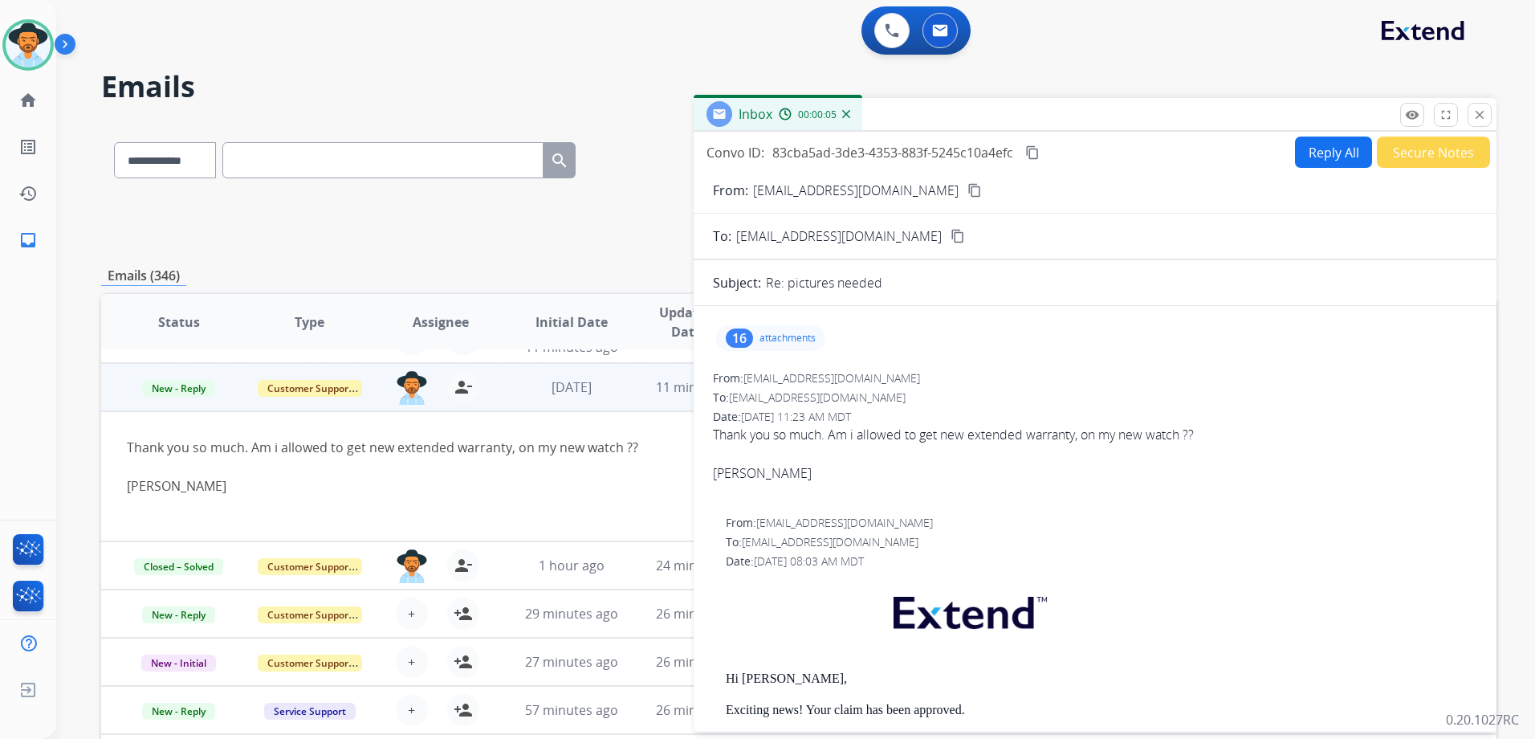
click at [1323, 141] on button "Reply All" at bounding box center [1333, 151] width 77 height 31
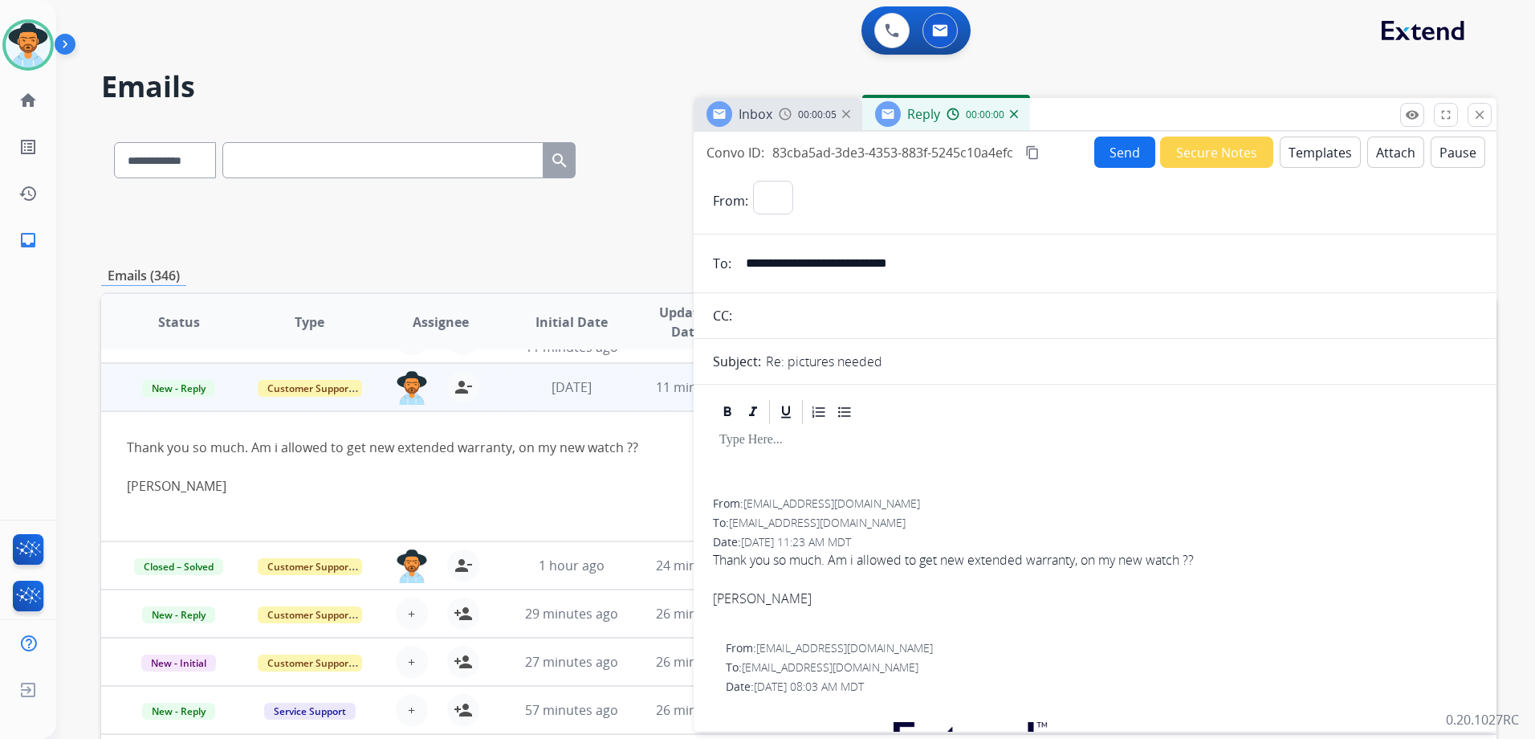
select select "**********"
click at [1319, 149] on button "Templates" at bounding box center [1320, 151] width 81 height 31
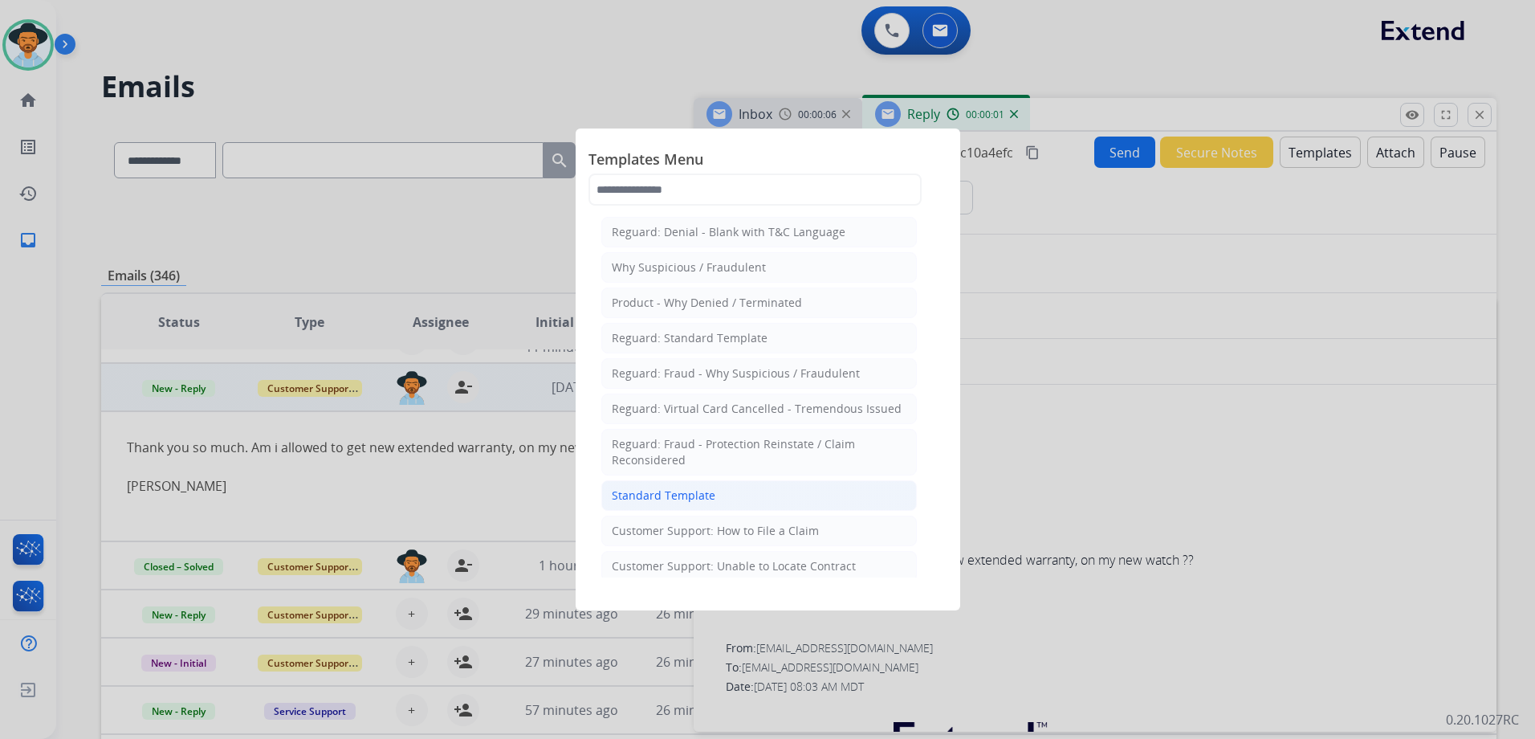
click at [707, 487] on div "Standard Template" at bounding box center [664, 495] width 104 height 16
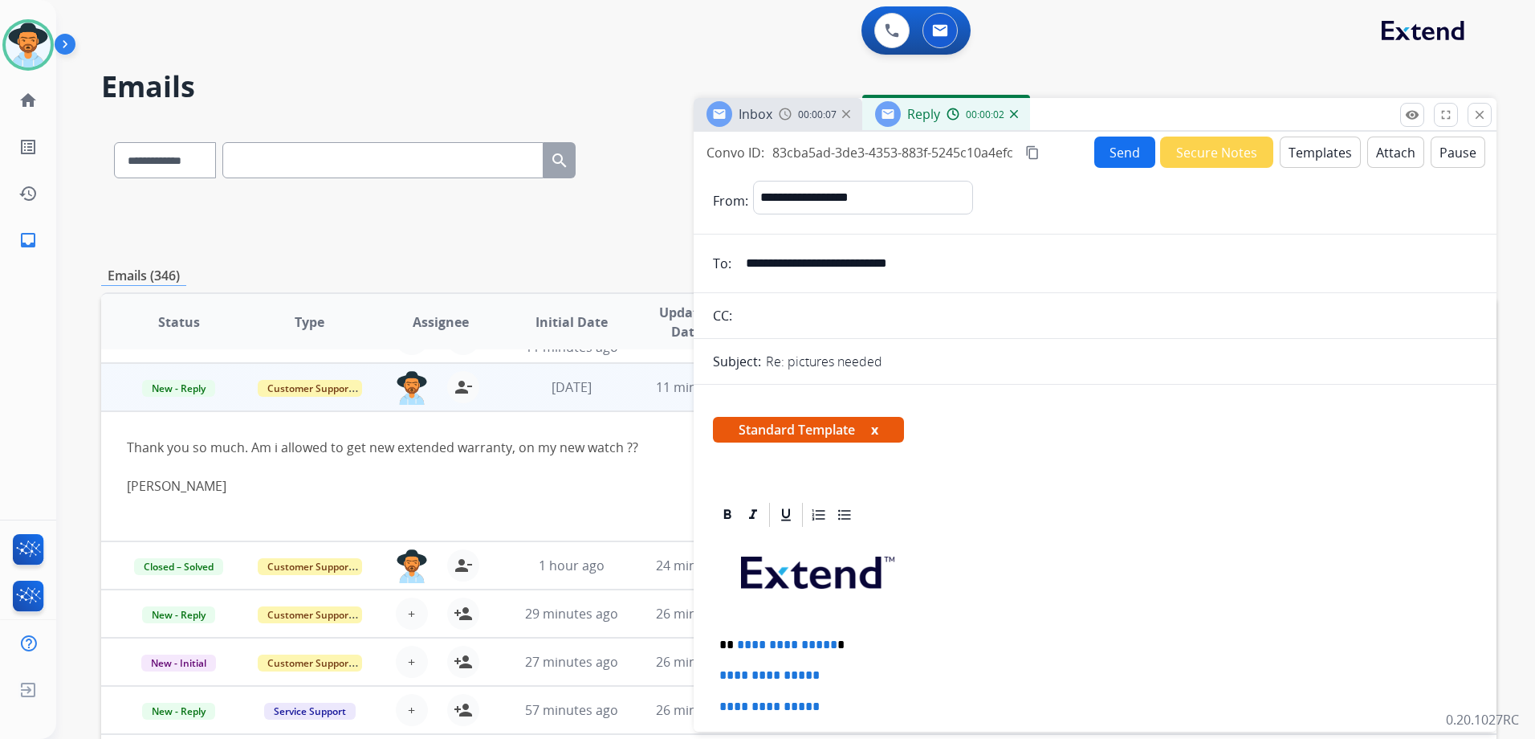
scroll to position [321, 0]
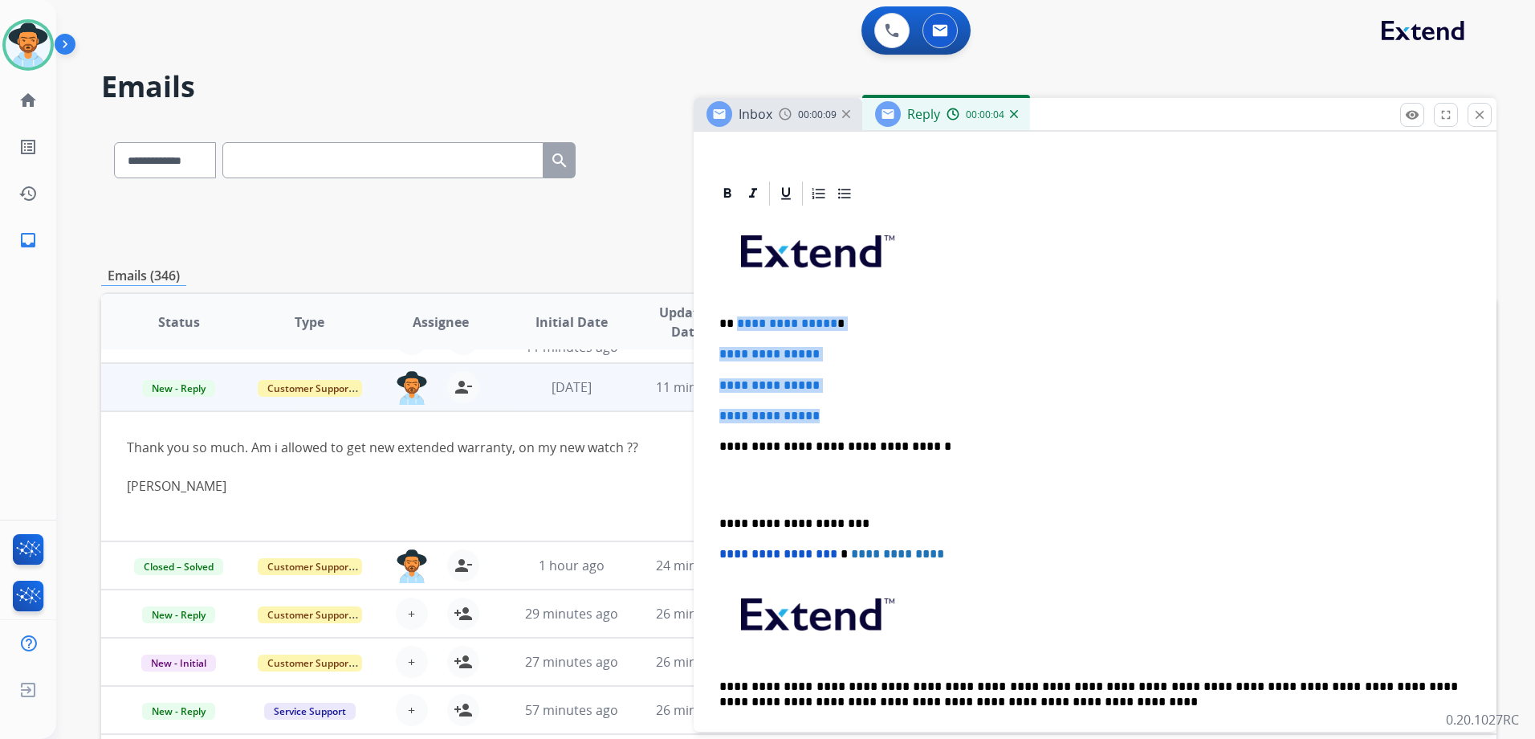
drag, startPoint x: 735, startPoint y: 318, endPoint x: 874, endPoint y: 399, distance: 160.1
click at [874, 399] on div "**********" at bounding box center [1095, 484] width 764 height 552
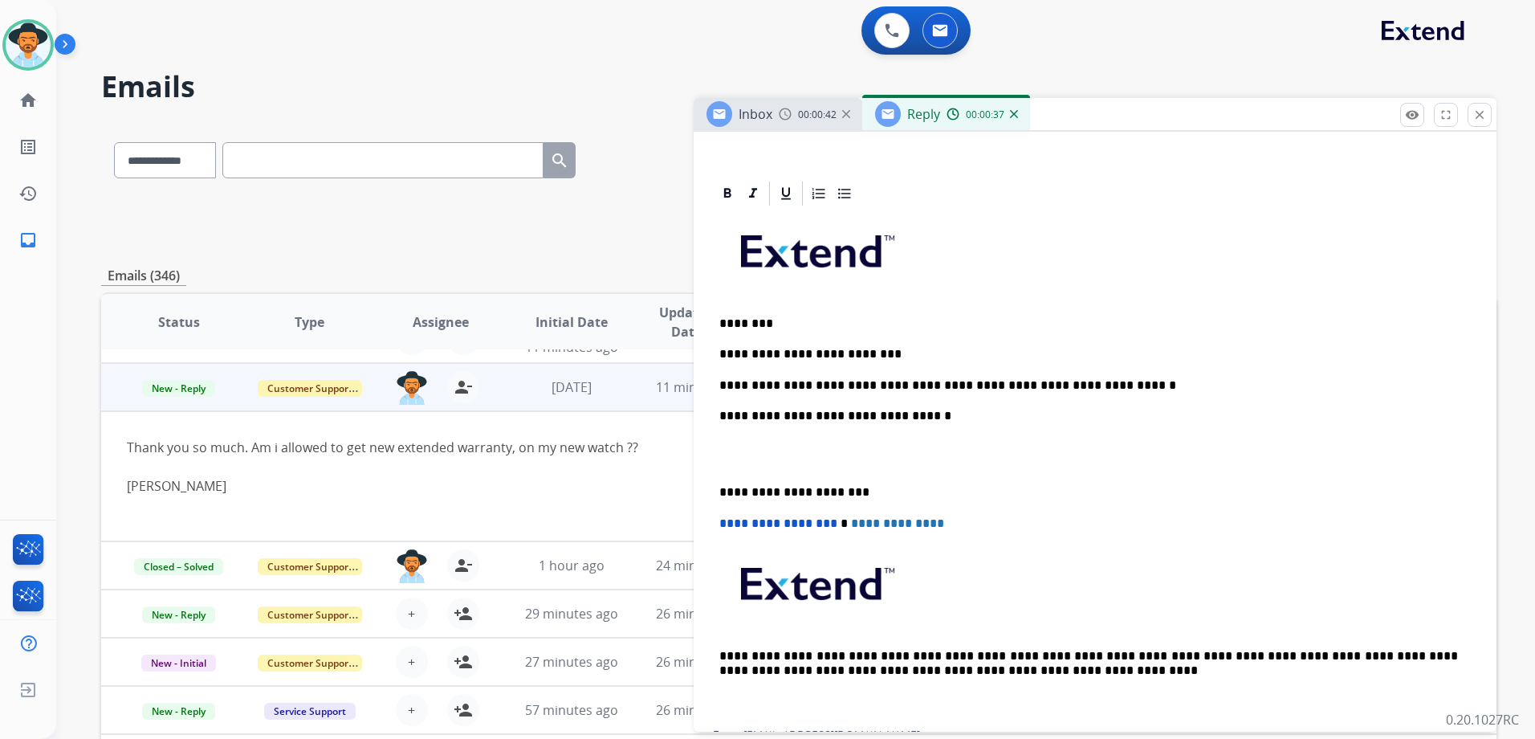
click at [931, 352] on p "**********" at bounding box center [1088, 354] width 739 height 14
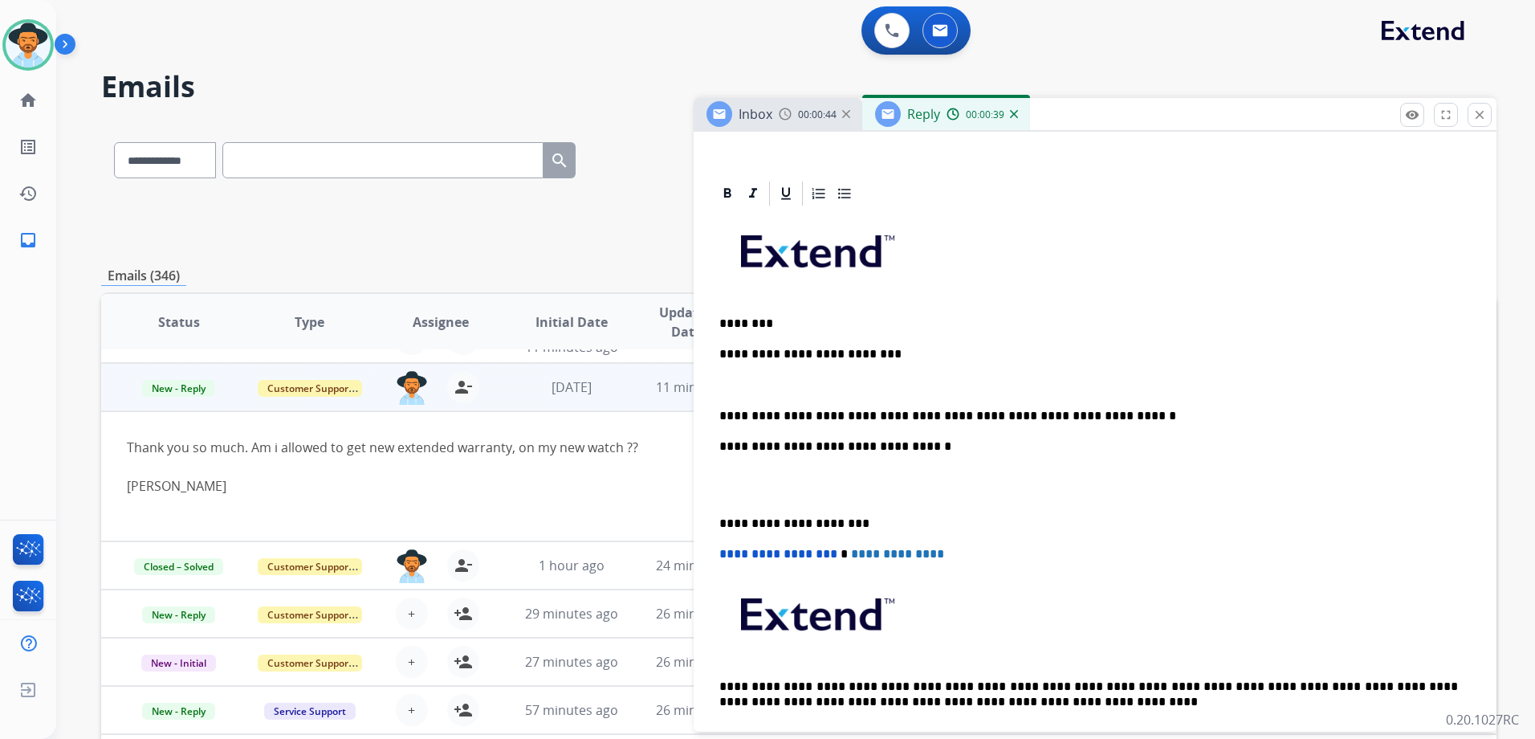
click at [1110, 409] on p "**********" at bounding box center [1088, 416] width 739 height 14
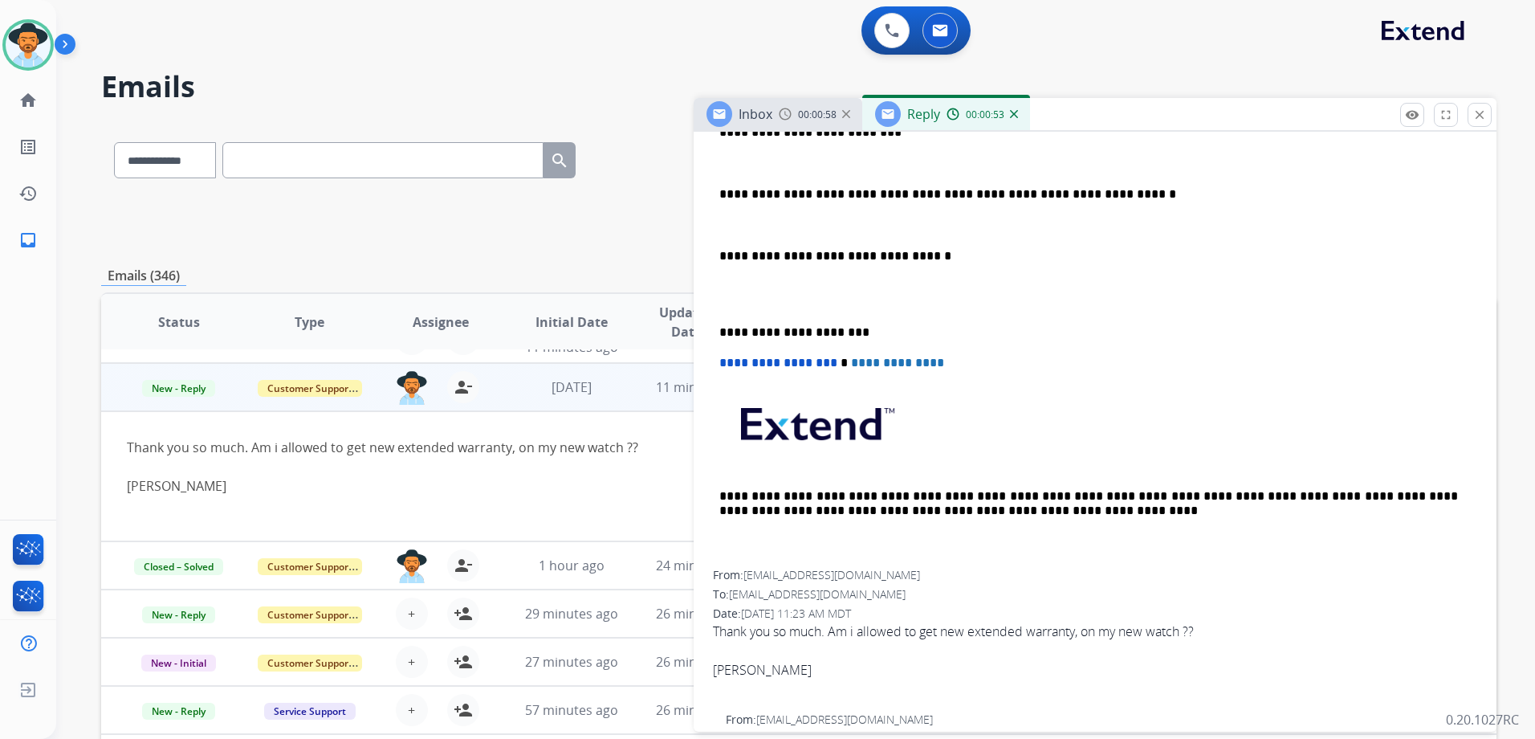
scroll to position [401, 0]
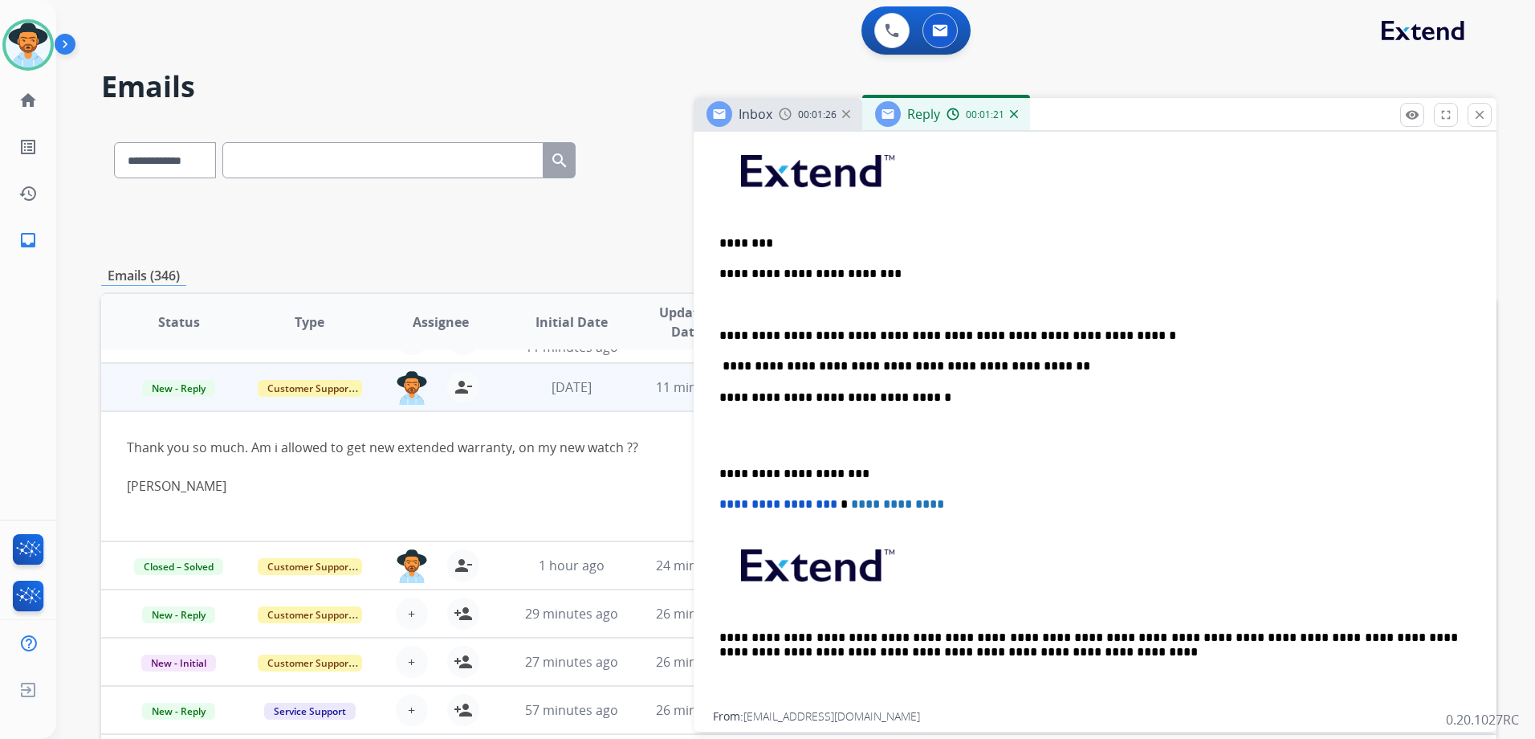
click at [1001, 367] on p "**********" at bounding box center [1088, 366] width 739 height 14
click at [999, 367] on p "**********" at bounding box center [1088, 366] width 739 height 14
click at [879, 275] on p "**********" at bounding box center [1088, 274] width 739 height 14
click at [1125, 336] on p "**********" at bounding box center [1088, 335] width 739 height 14
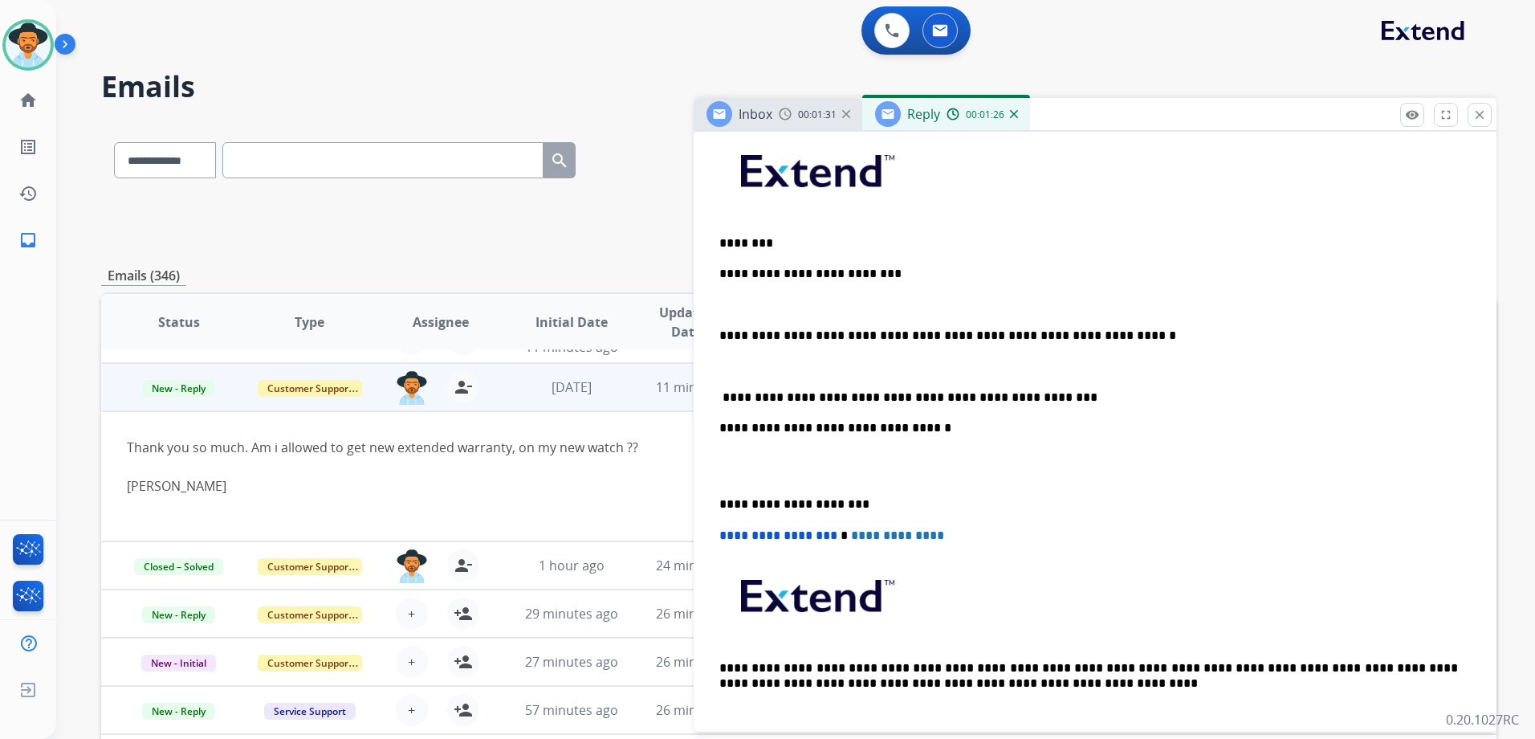
click at [1065, 398] on p "**********" at bounding box center [1088, 397] width 739 height 14
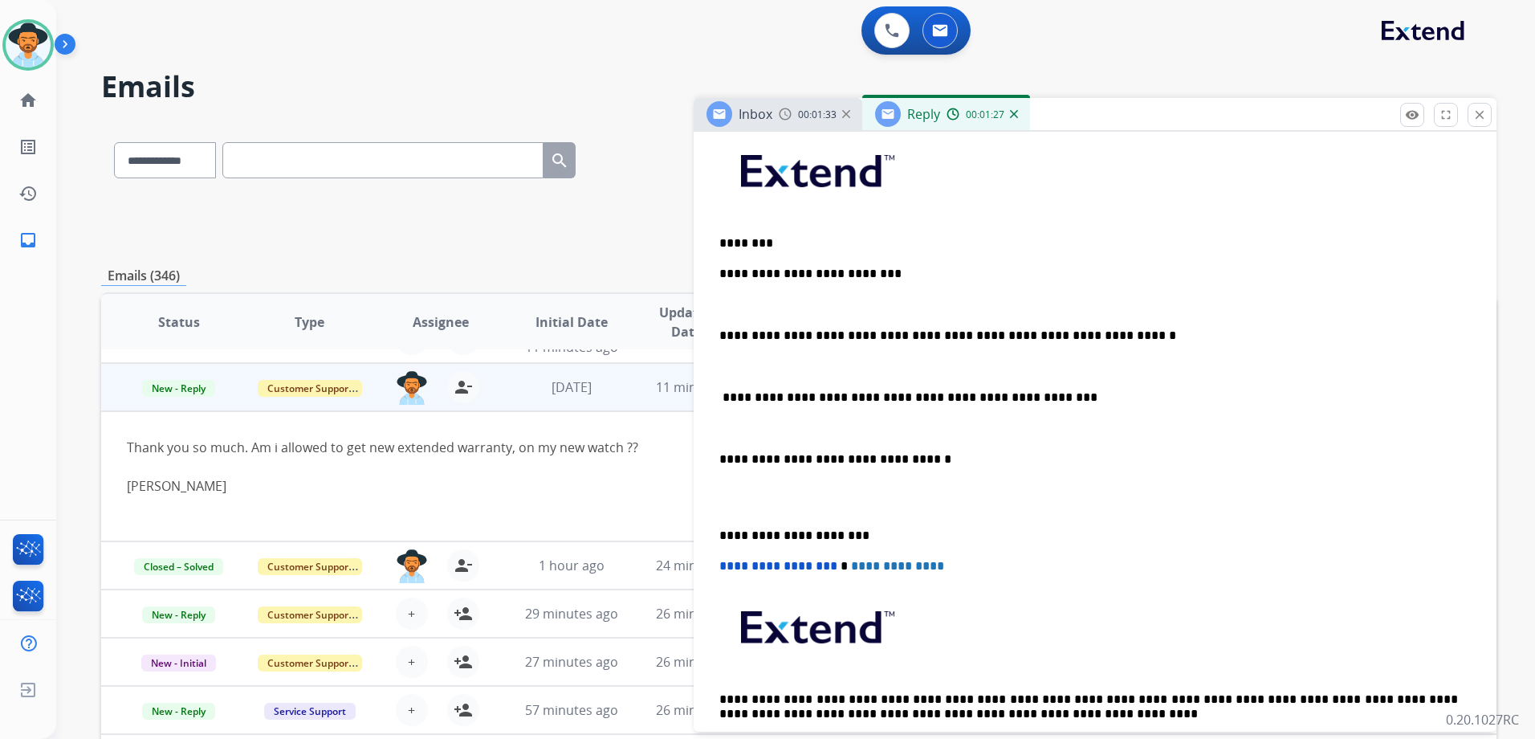
click at [721, 390] on p "**********" at bounding box center [1088, 397] width 739 height 14
click at [720, 395] on p "**********" at bounding box center [1088, 397] width 739 height 14
click at [723, 397] on p "**********" at bounding box center [1088, 397] width 739 height 14
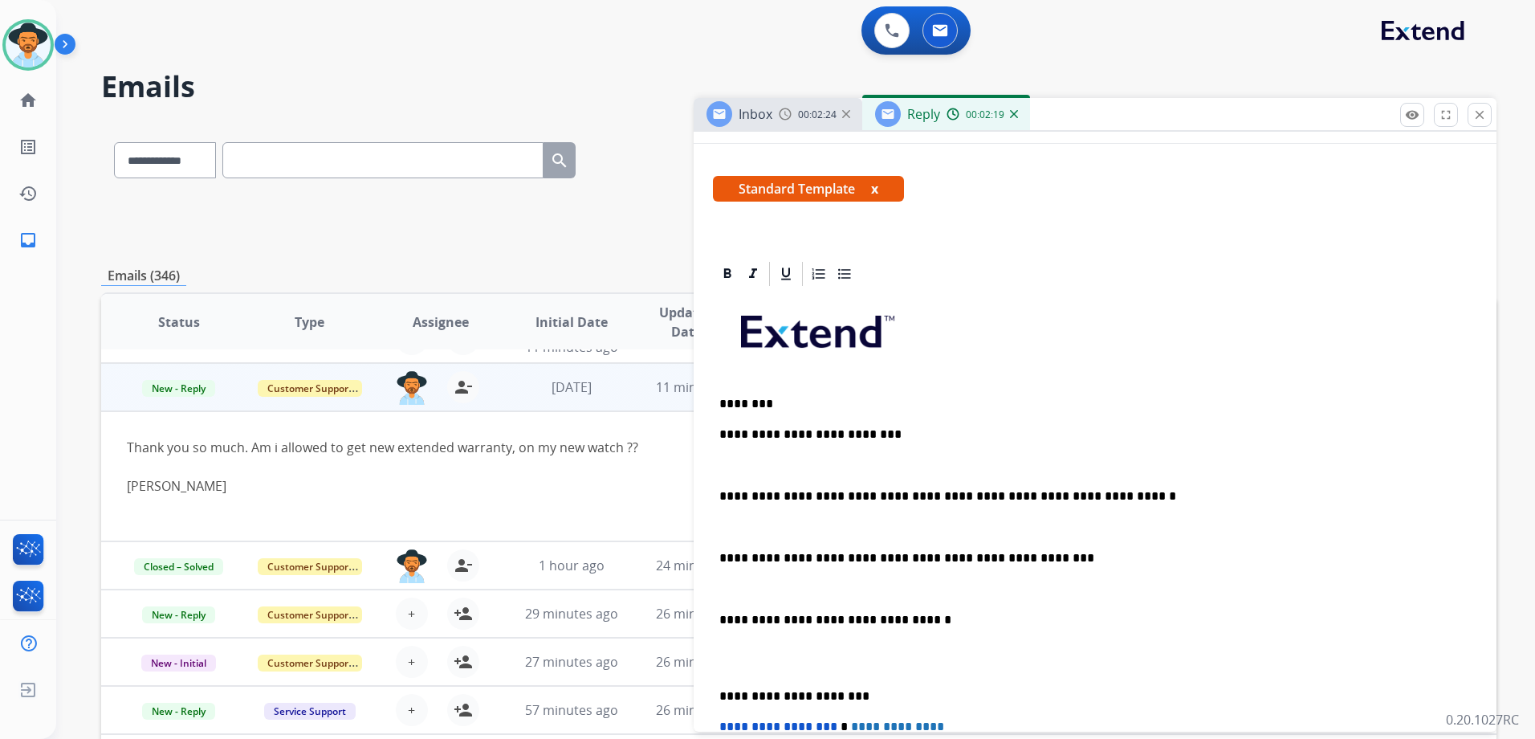
scroll to position [0, 0]
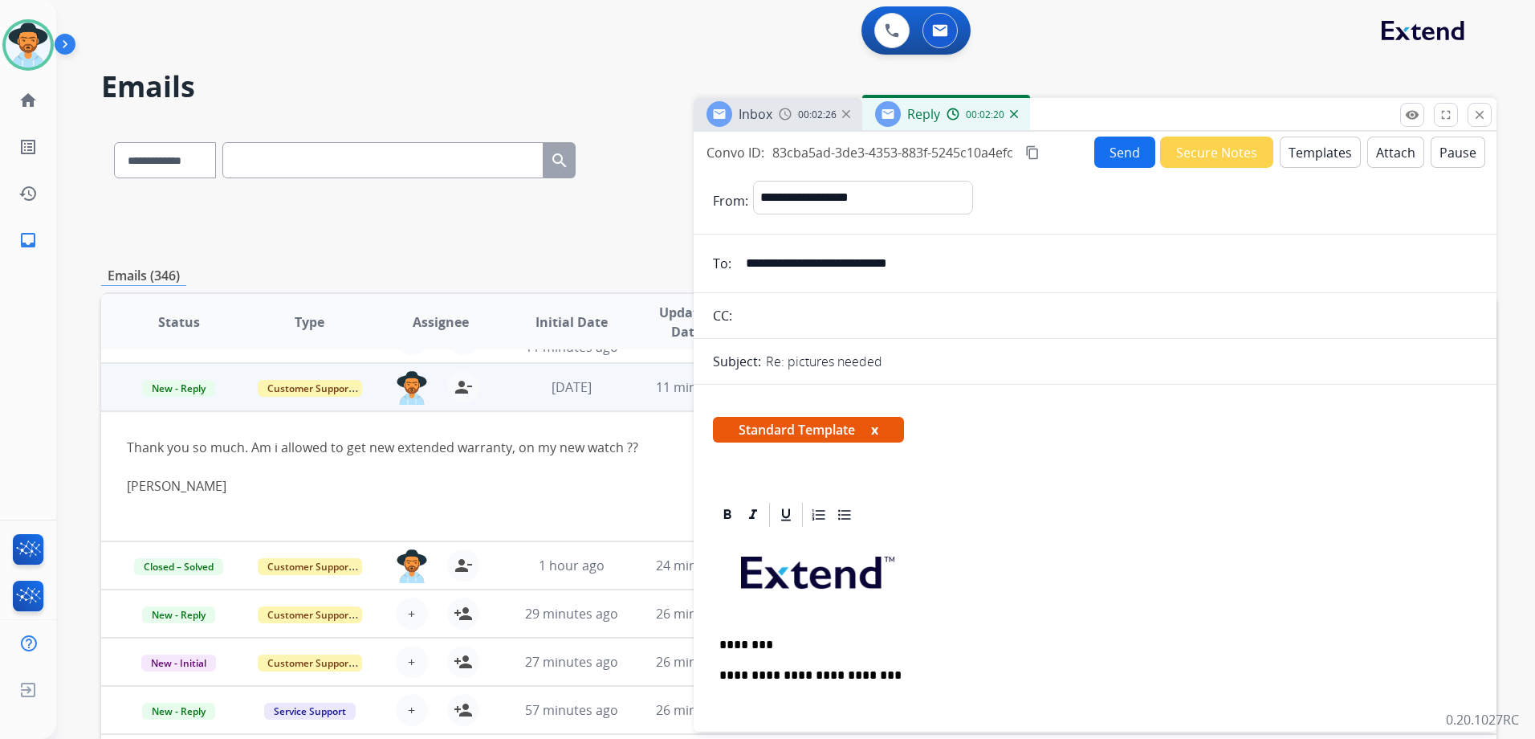
click at [1123, 144] on button "Send" at bounding box center [1124, 151] width 61 height 31
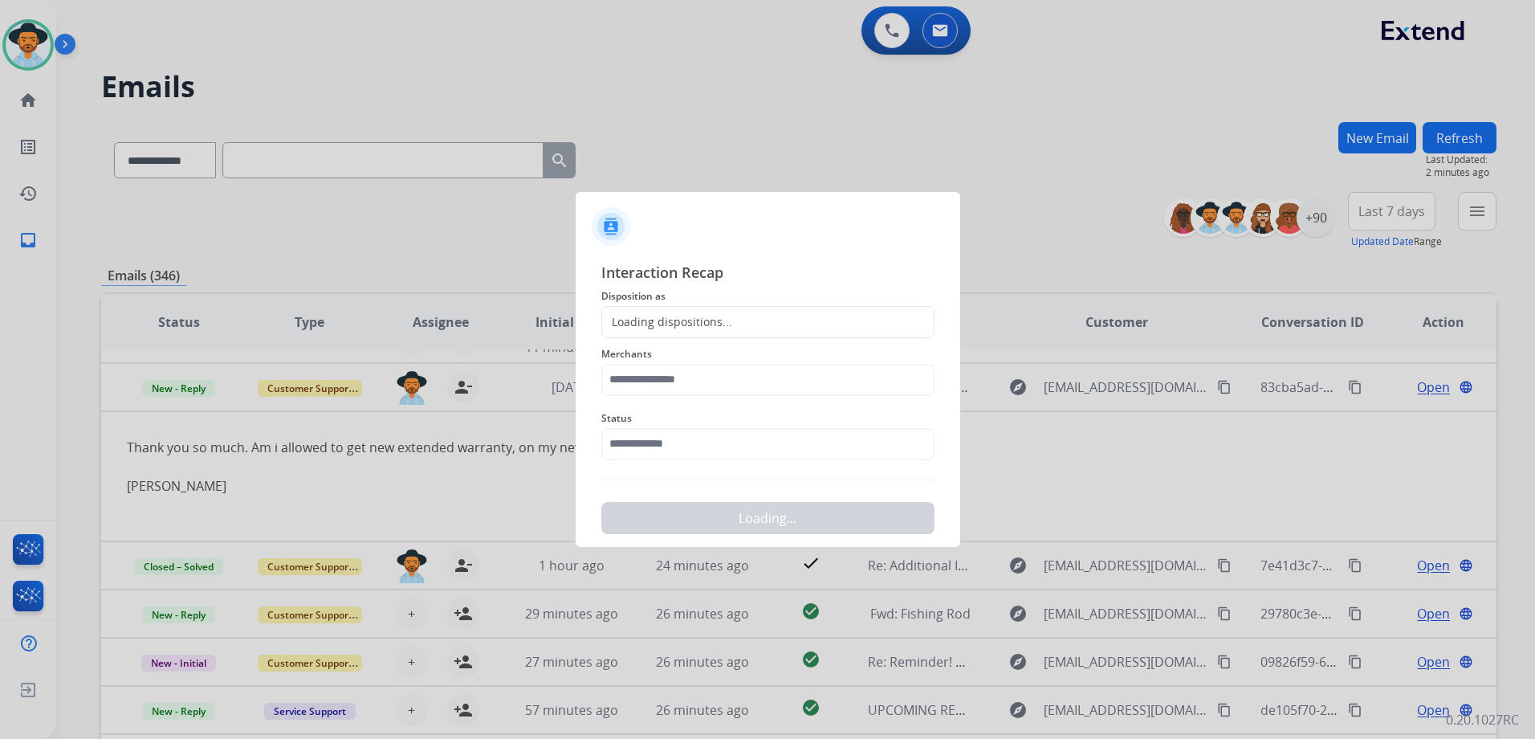
click at [726, 324] on div "Loading dispositions..." at bounding box center [667, 322] width 130 height 16
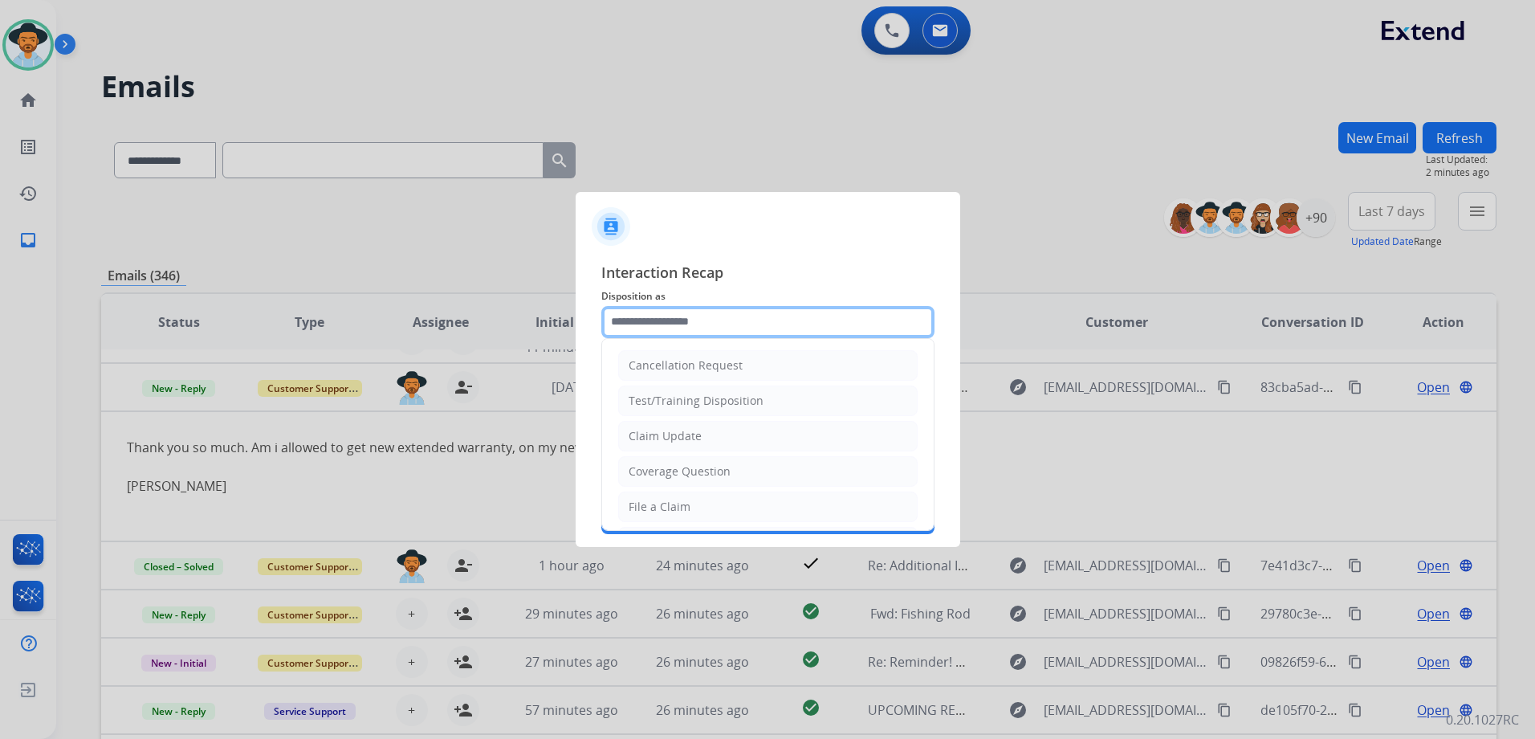
drag, startPoint x: 727, startPoint y: 322, endPoint x: 781, endPoint y: 255, distance: 86.1
click at [727, 322] on input "text" at bounding box center [767, 322] width 333 height 32
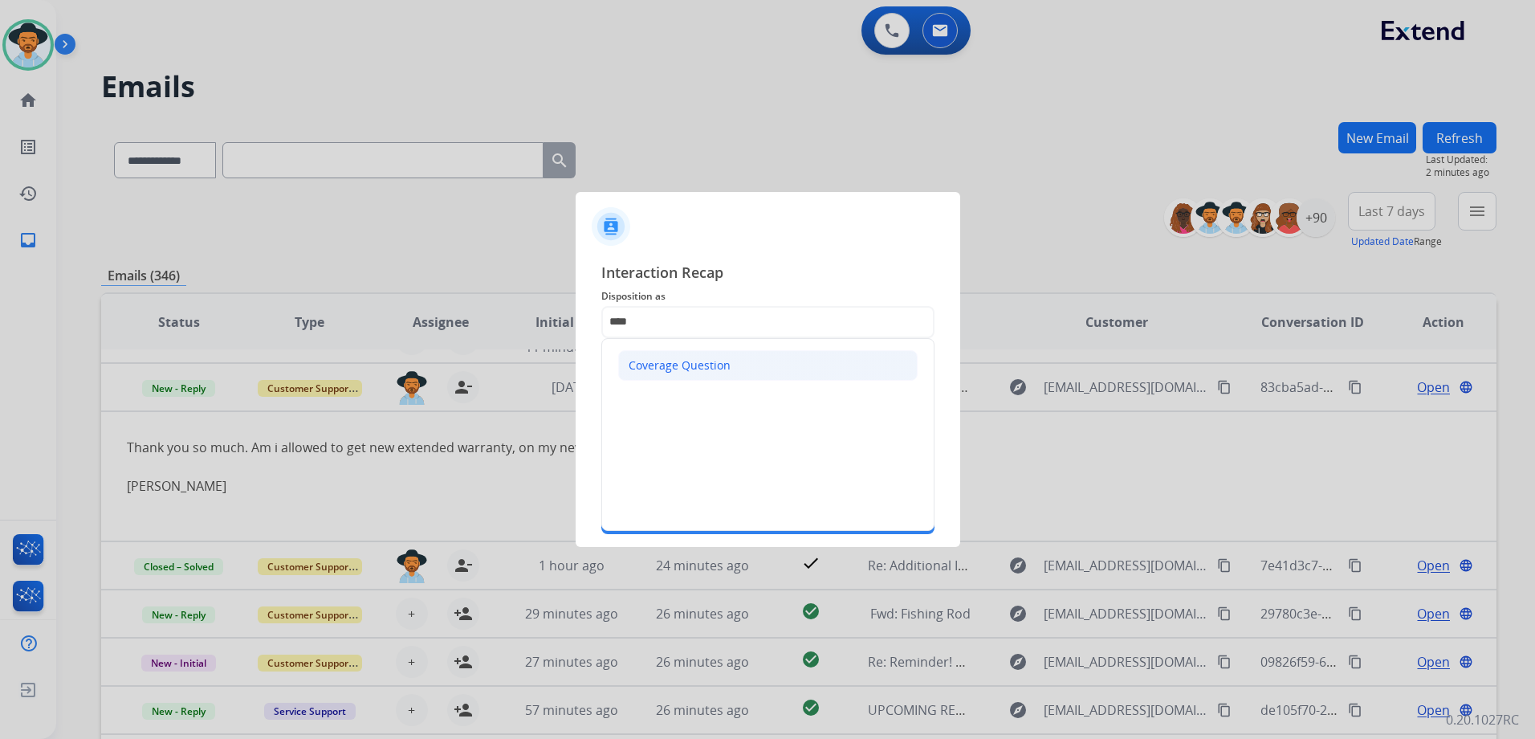
click at [756, 375] on li "Coverage Question" at bounding box center [767, 365] width 299 height 31
type input "**********"
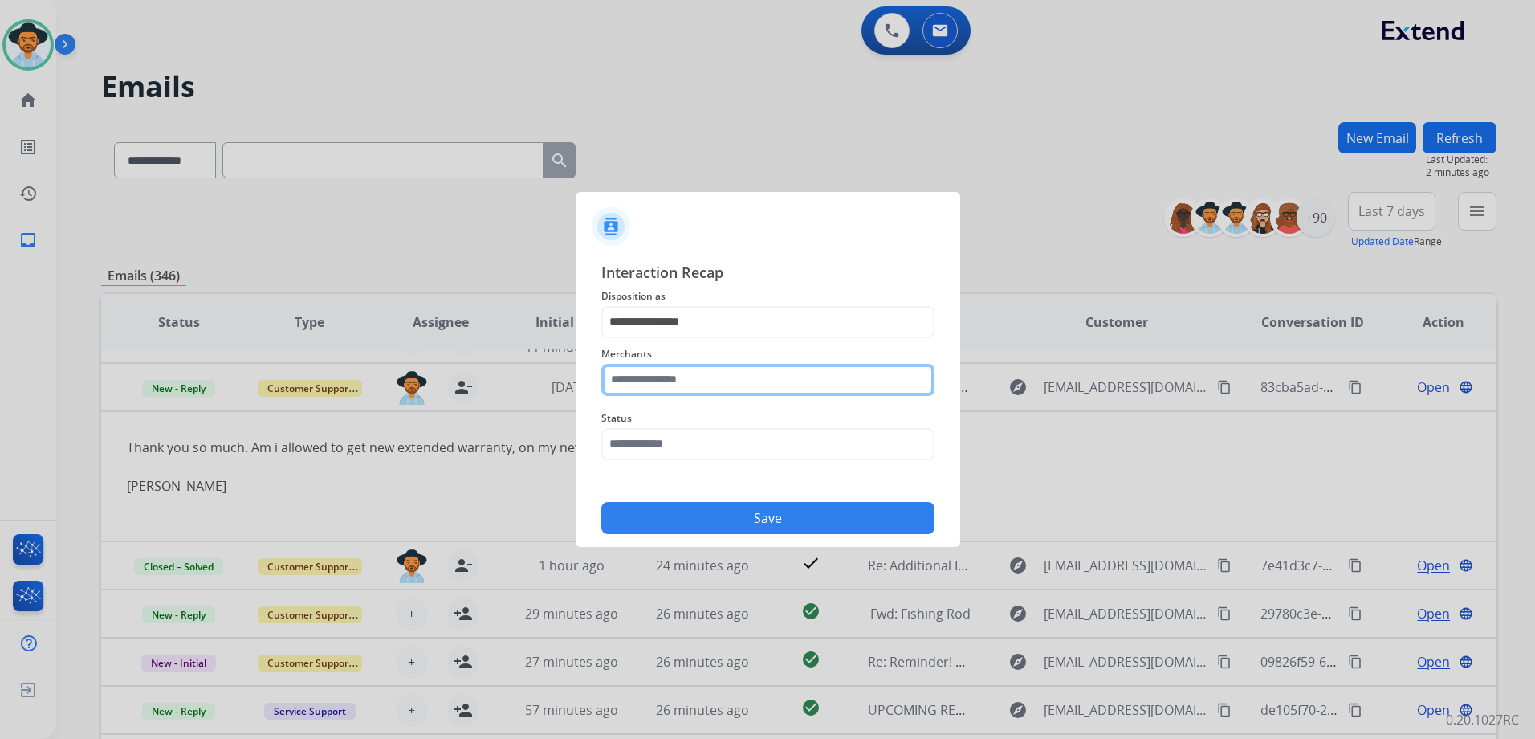
click at [743, 380] on input "text" at bounding box center [767, 380] width 333 height 32
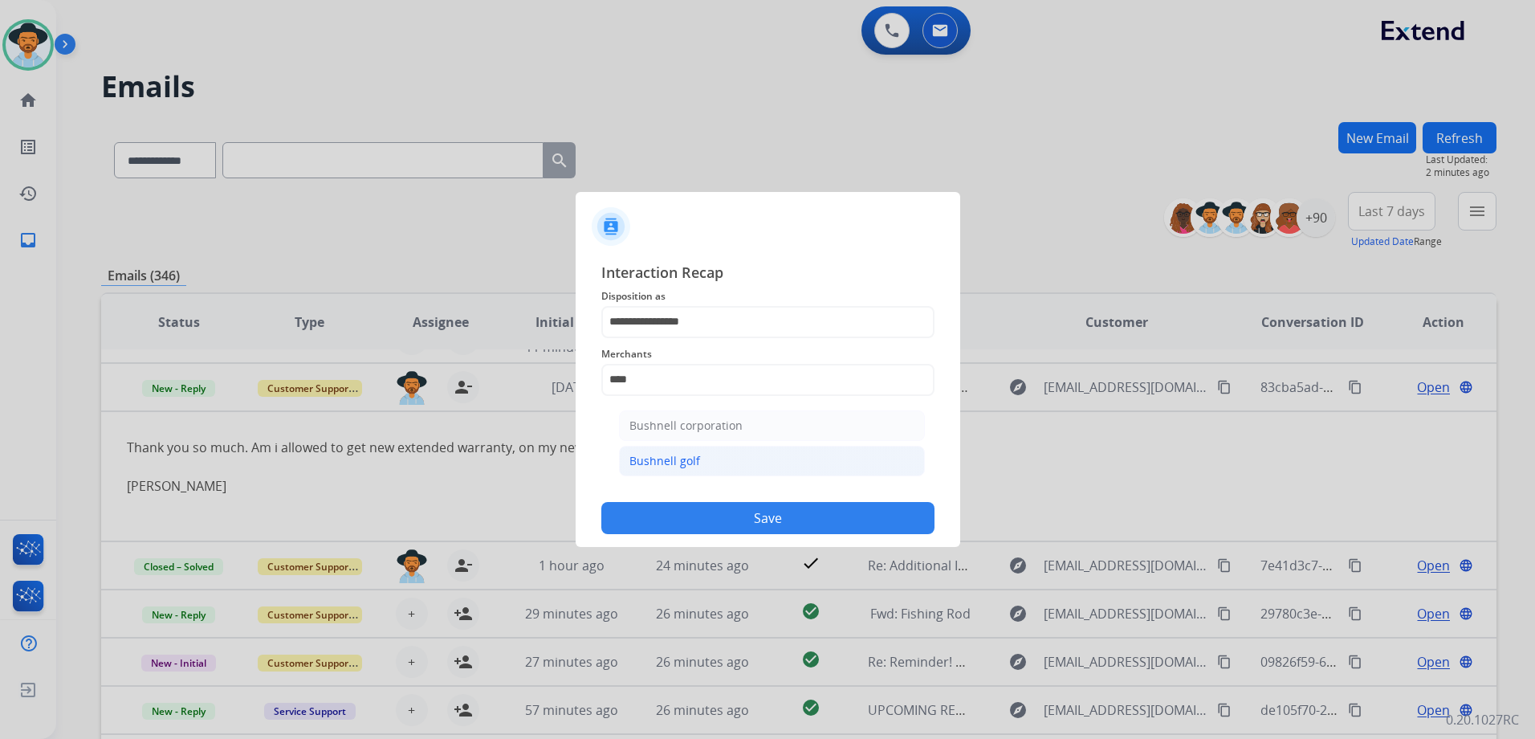
click at [693, 458] on div "Bushnell golf" at bounding box center [664, 461] width 71 height 16
type input "**********"
click at [695, 433] on input "text" at bounding box center [767, 444] width 333 height 32
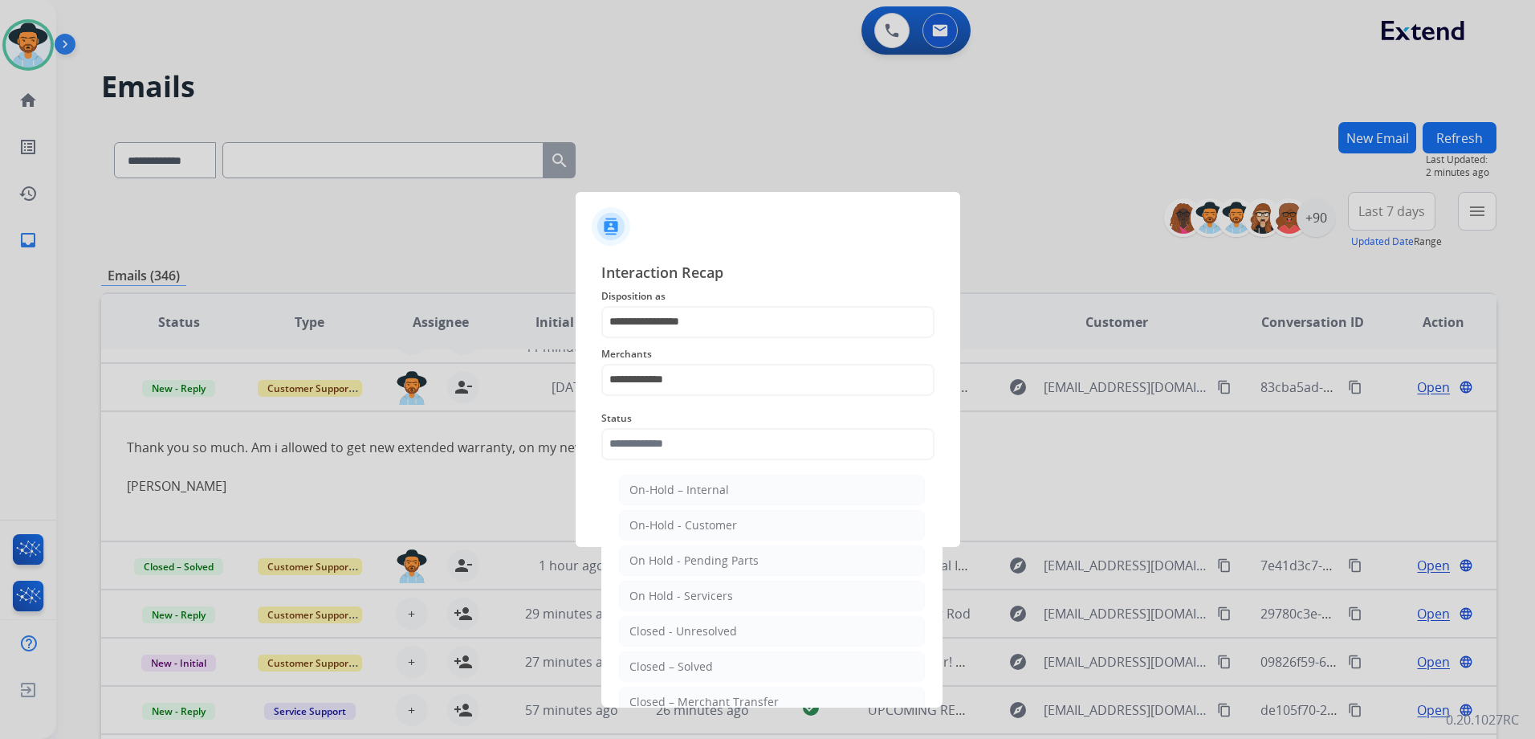
drag, startPoint x: 727, startPoint y: 670, endPoint x: 731, endPoint y: 568, distance: 101.3
click at [727, 670] on li "Closed – Solved" at bounding box center [772, 666] width 306 height 31
type input "**********"
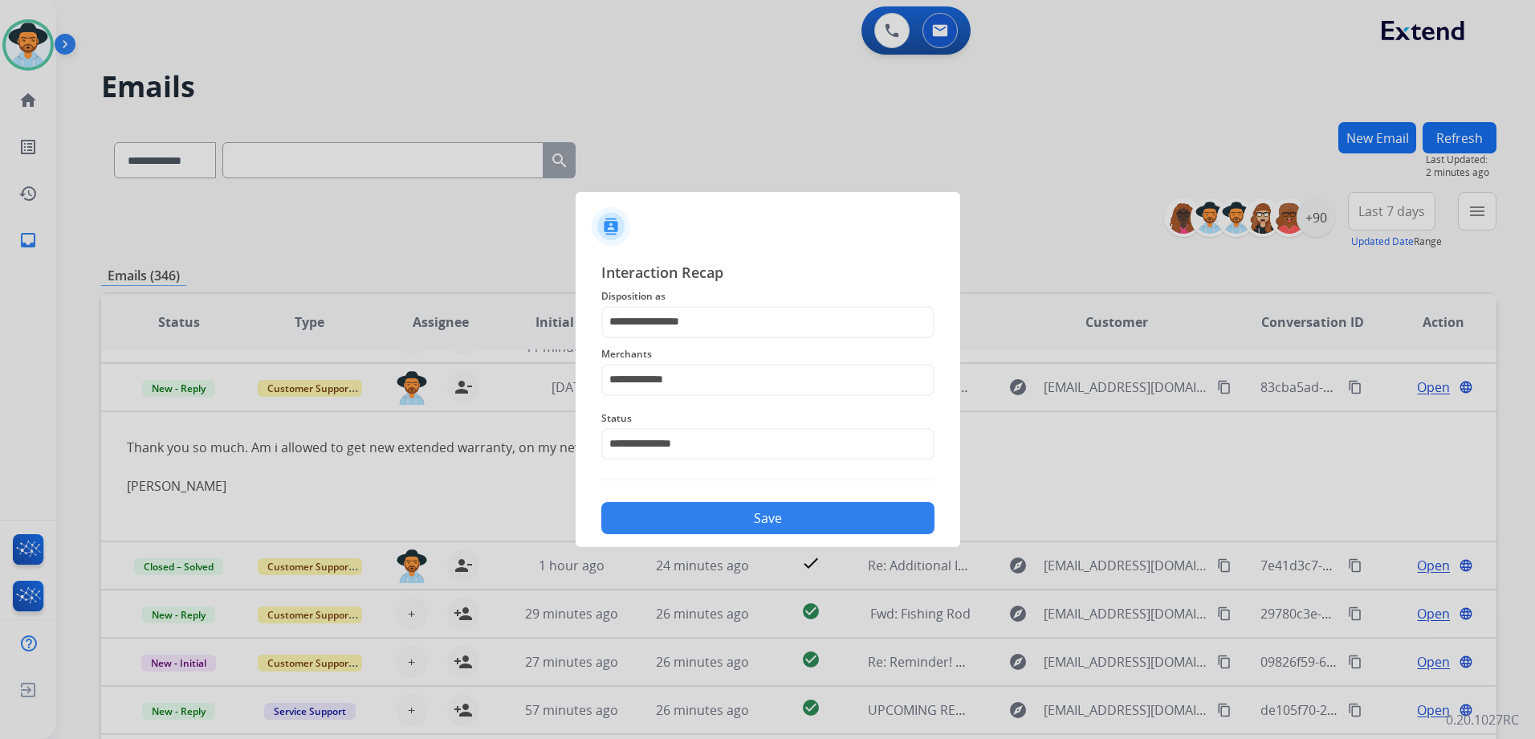
click at [735, 504] on button "Save" at bounding box center [767, 518] width 333 height 32
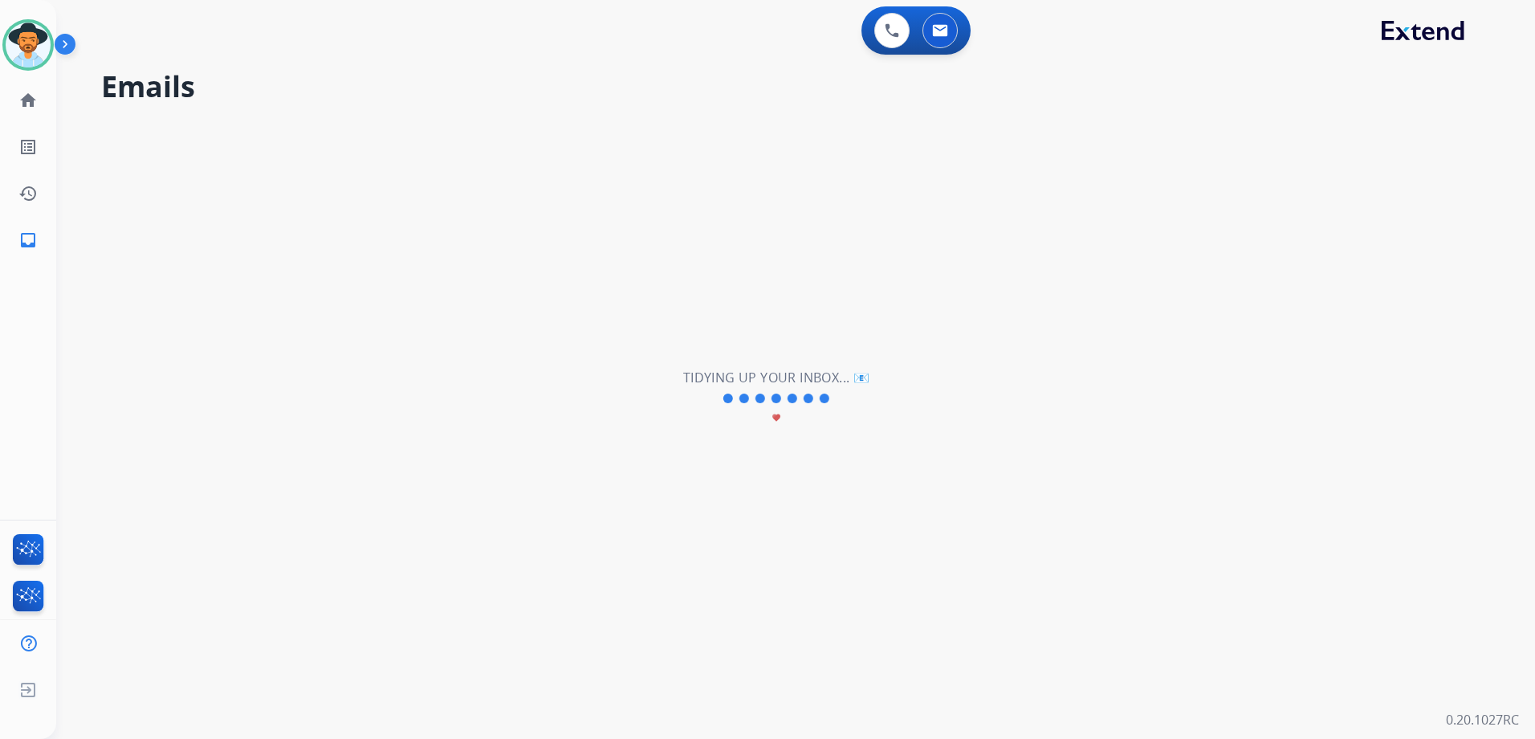
scroll to position [55, 0]
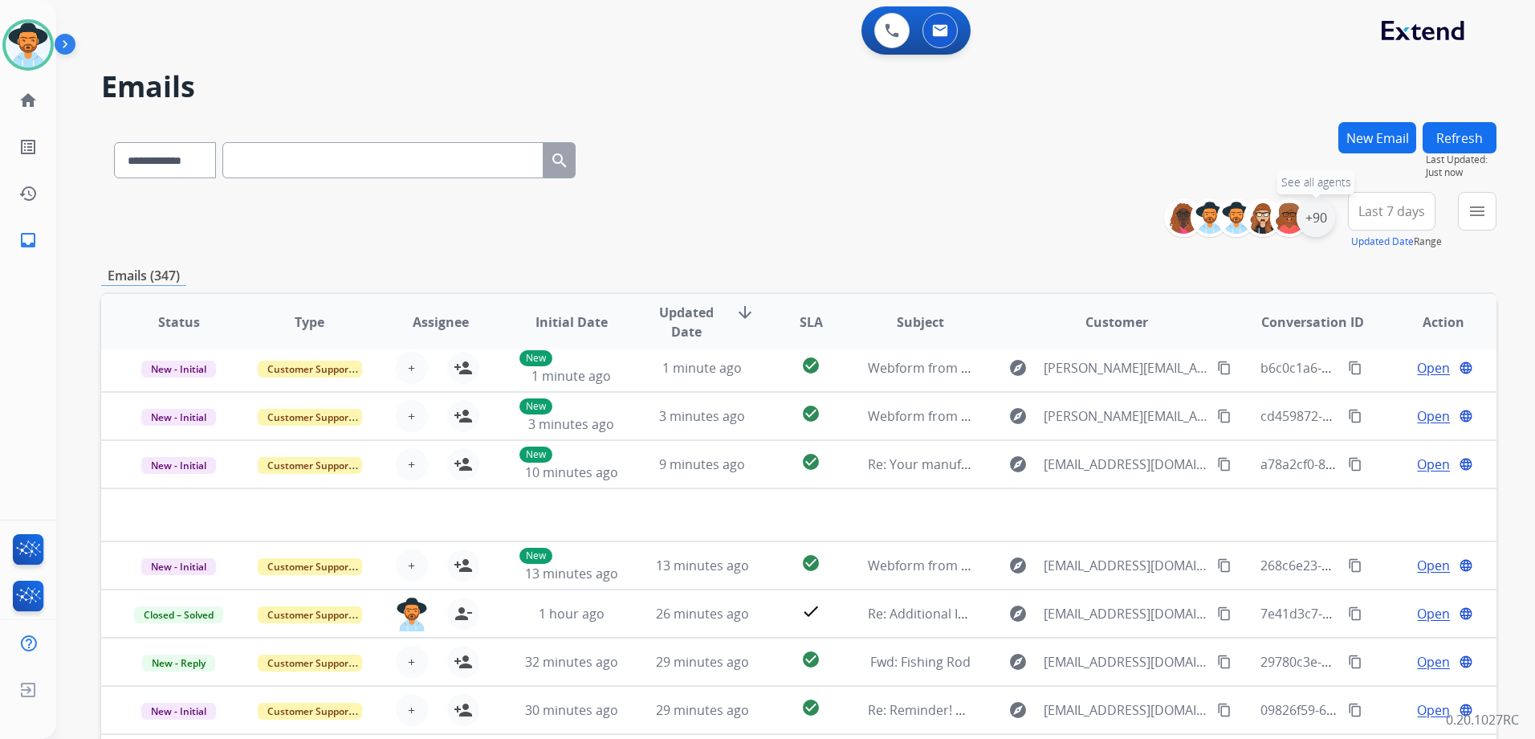
click at [1320, 216] on div "+90" at bounding box center [1316, 217] width 39 height 39
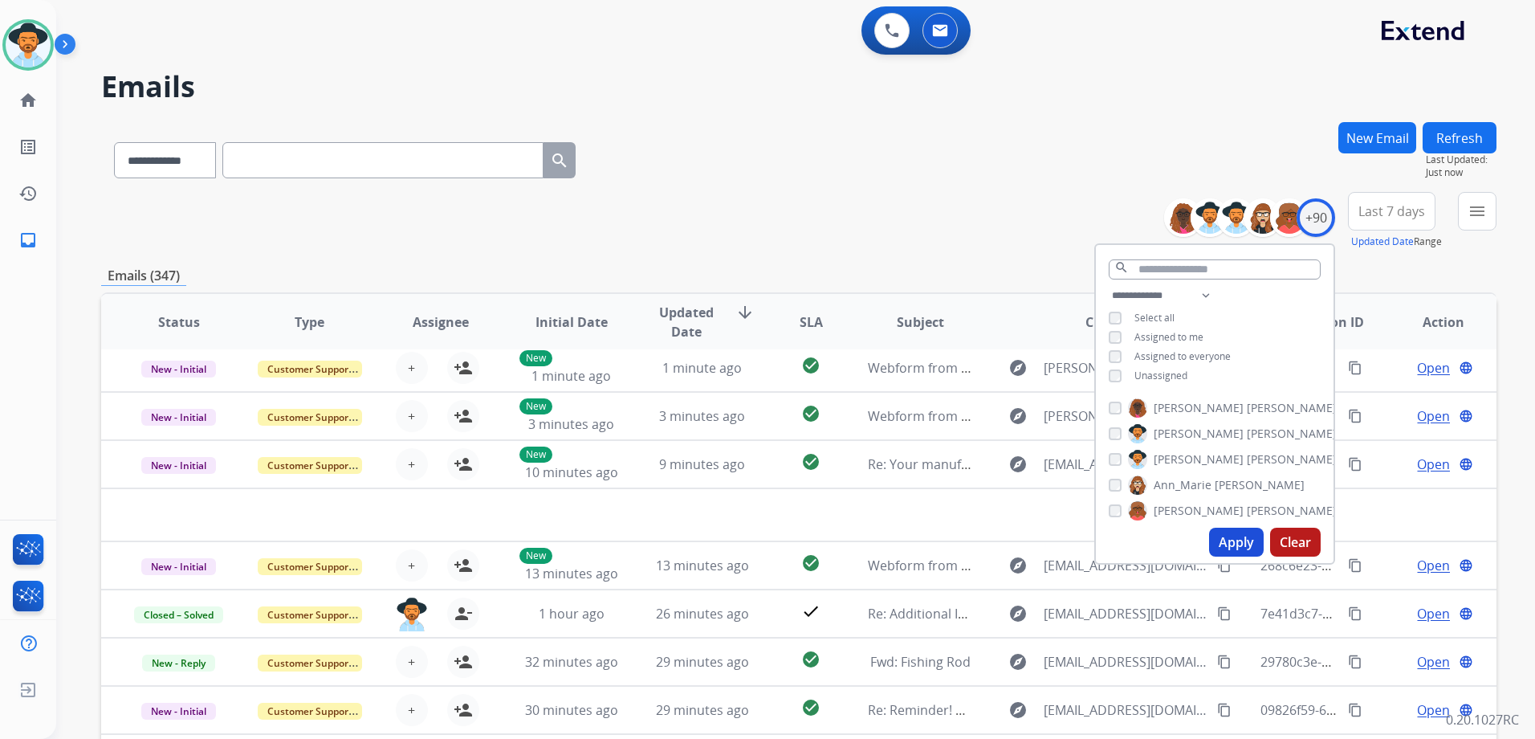
click at [1162, 365] on div "**********" at bounding box center [1215, 337] width 238 height 103
click at [1171, 376] on span "Unassigned" at bounding box center [1160, 376] width 53 height 14
click at [1239, 543] on button "Apply" at bounding box center [1236, 541] width 55 height 29
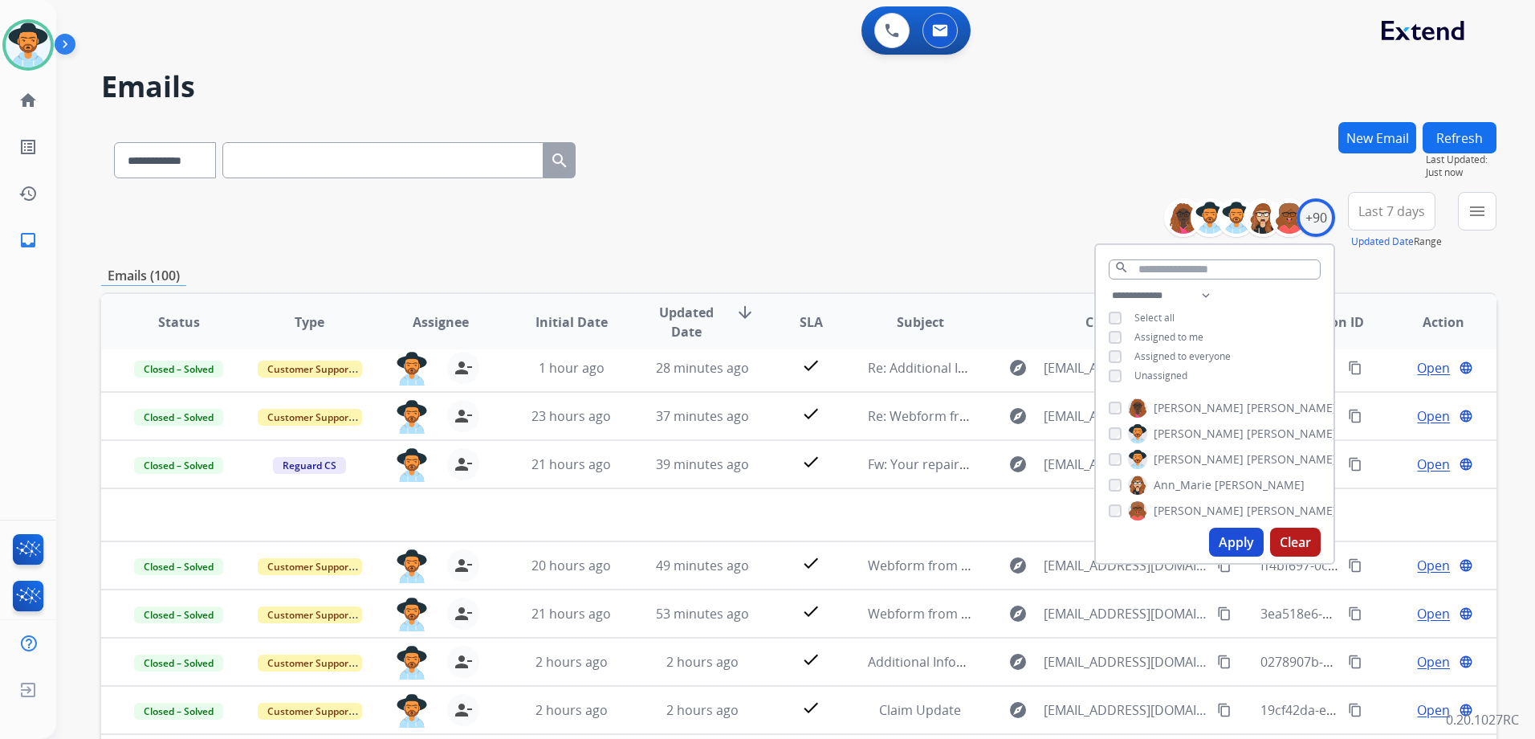
click at [863, 177] on div "**********" at bounding box center [798, 157] width 1395 height 70
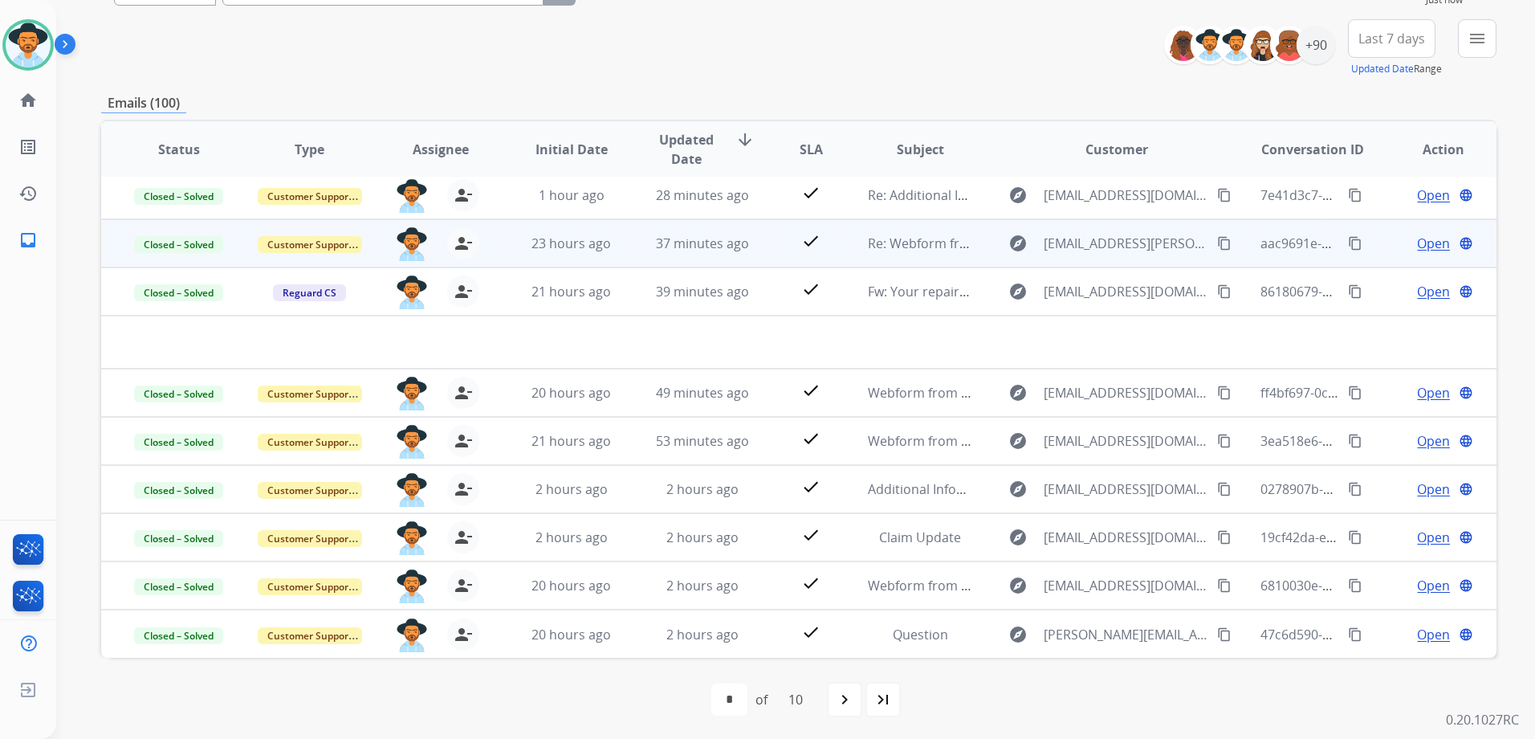
scroll to position [175, 0]
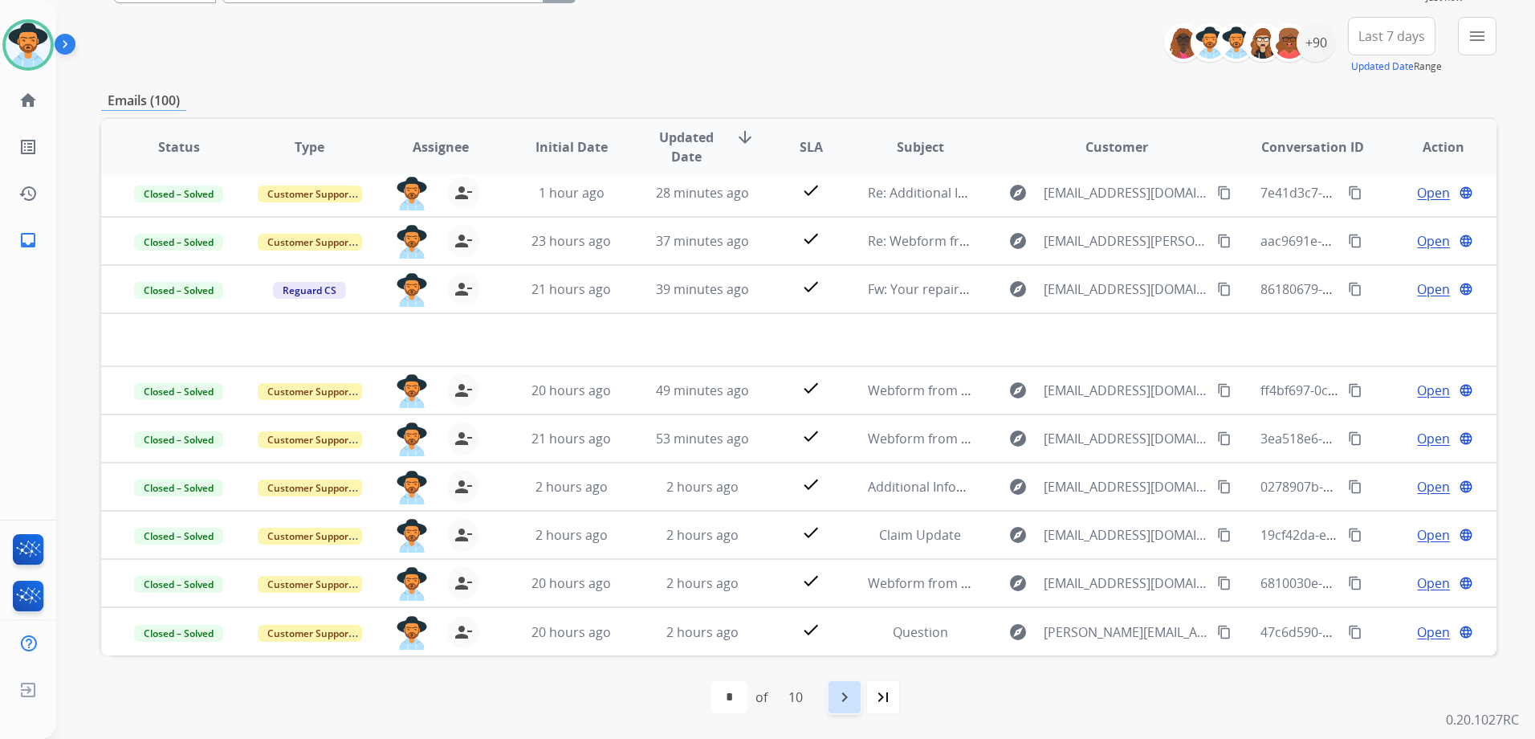
click at [854, 689] on mat-icon "navigate_next" at bounding box center [844, 696] width 19 height 19
click at [1326, 40] on div "+90" at bounding box center [1316, 42] width 39 height 39
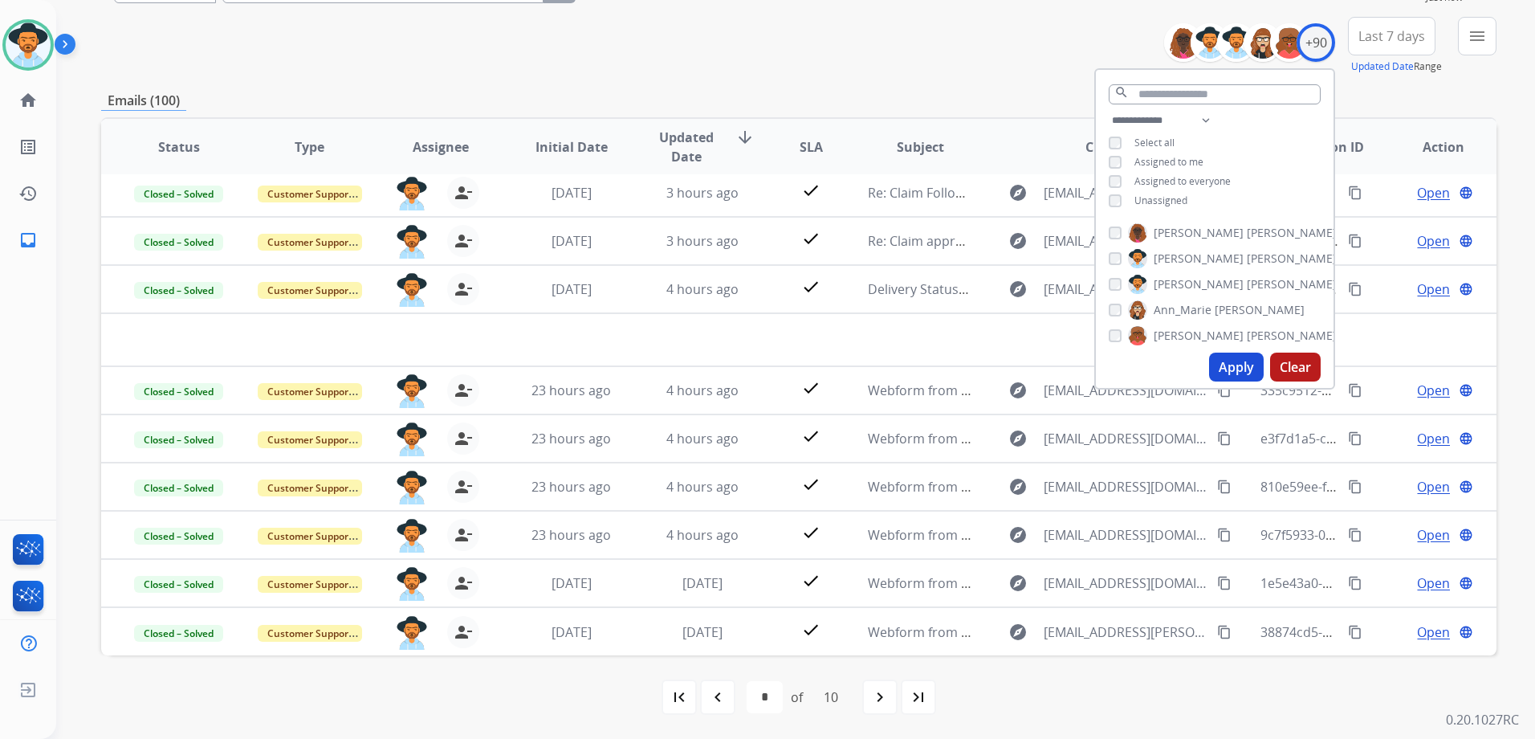
click at [1167, 198] on span "Unassigned" at bounding box center [1160, 200] width 53 height 14
click at [1168, 161] on span "Assigned to me" at bounding box center [1168, 162] width 69 height 14
click at [1241, 370] on button "Apply" at bounding box center [1236, 366] width 55 height 29
select select "*"
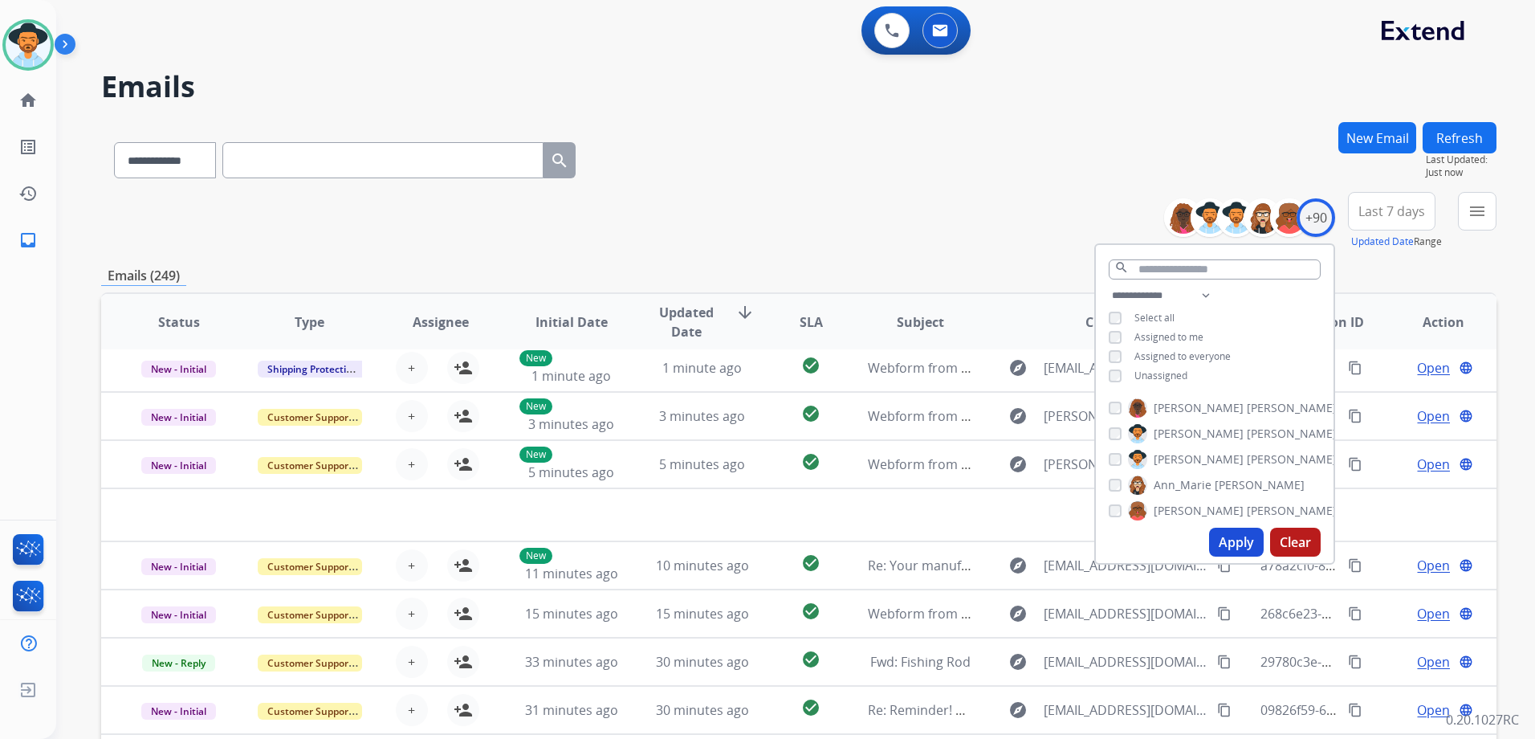
click at [902, 217] on div "**********" at bounding box center [798, 221] width 1395 height 58
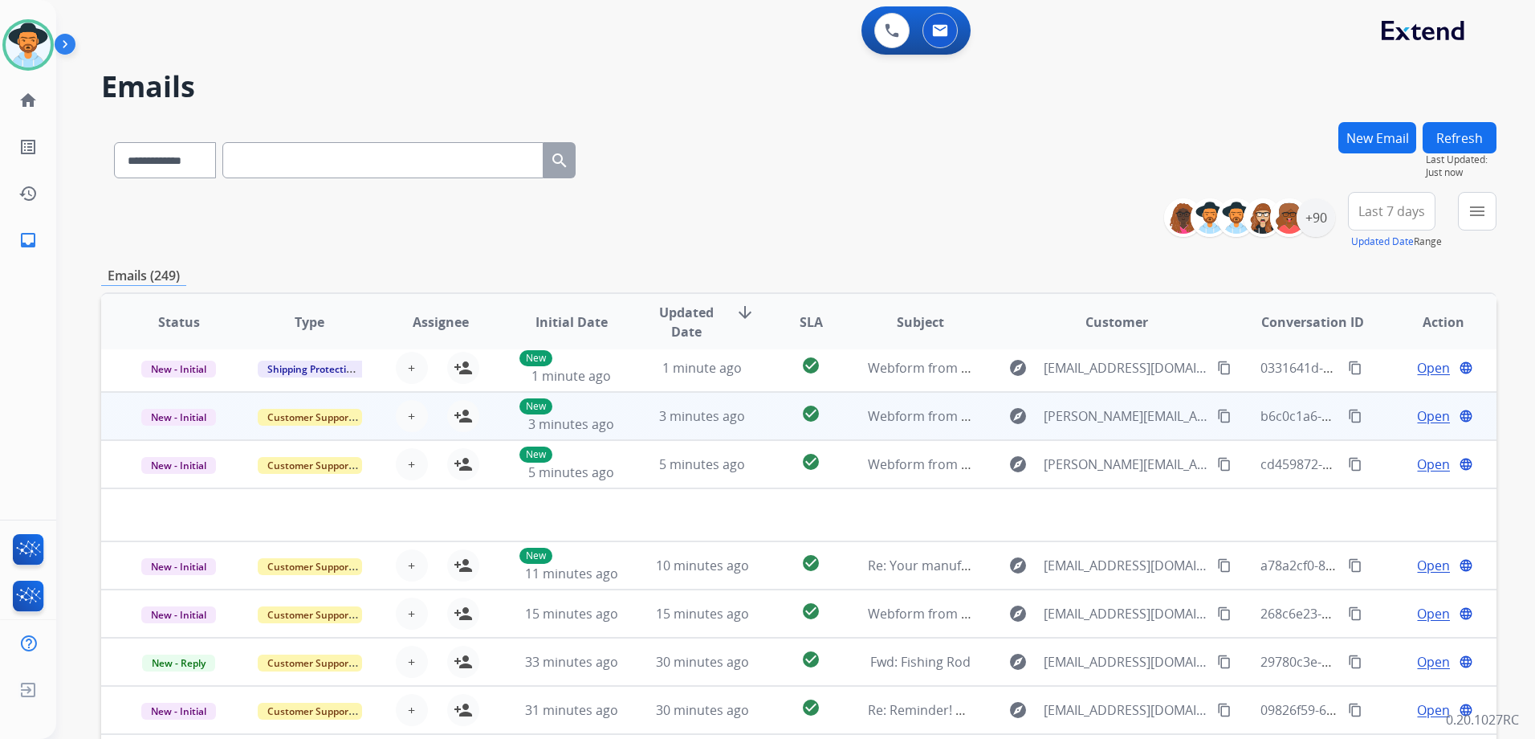
click at [1376, 420] on td "Open language" at bounding box center [1431, 416] width 131 height 48
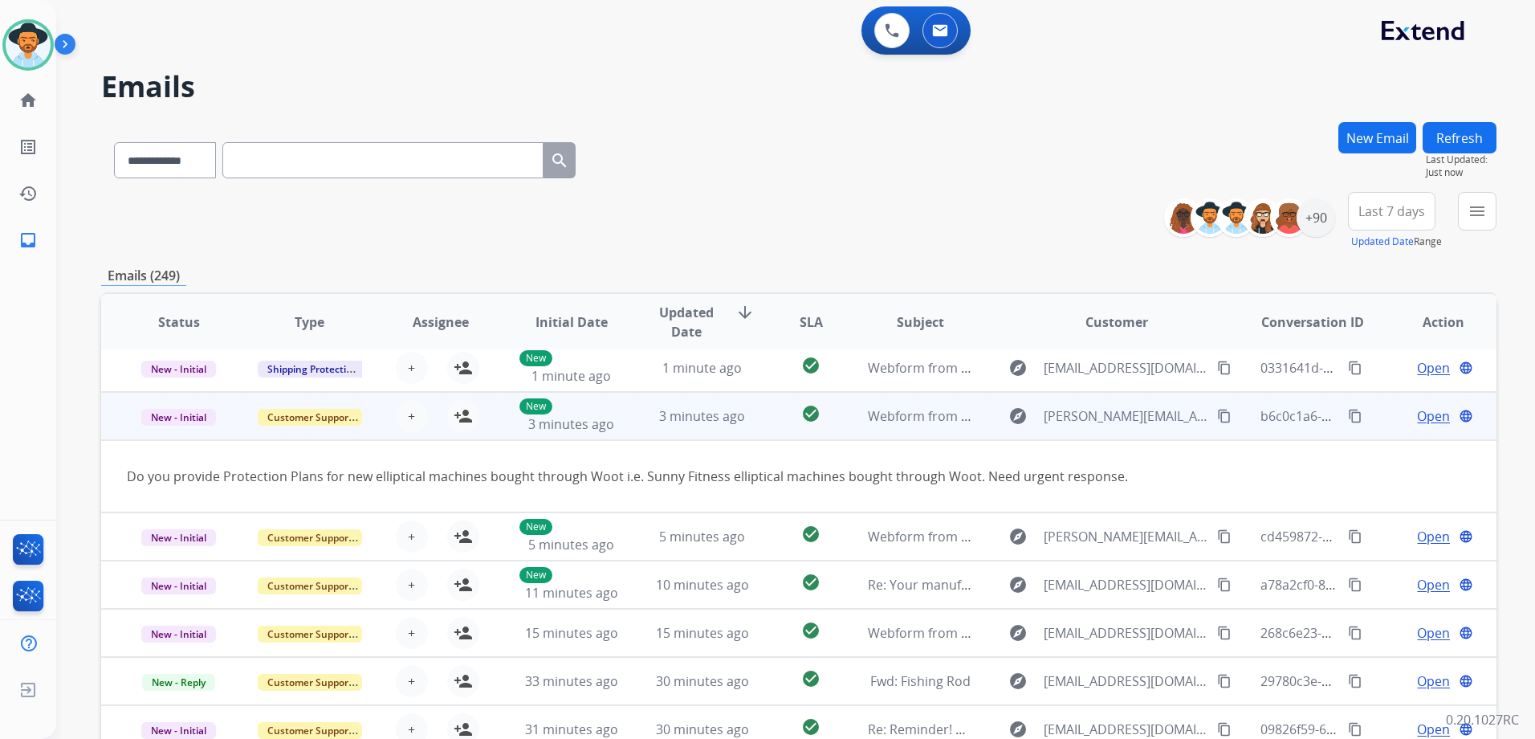
scroll to position [74, 0]
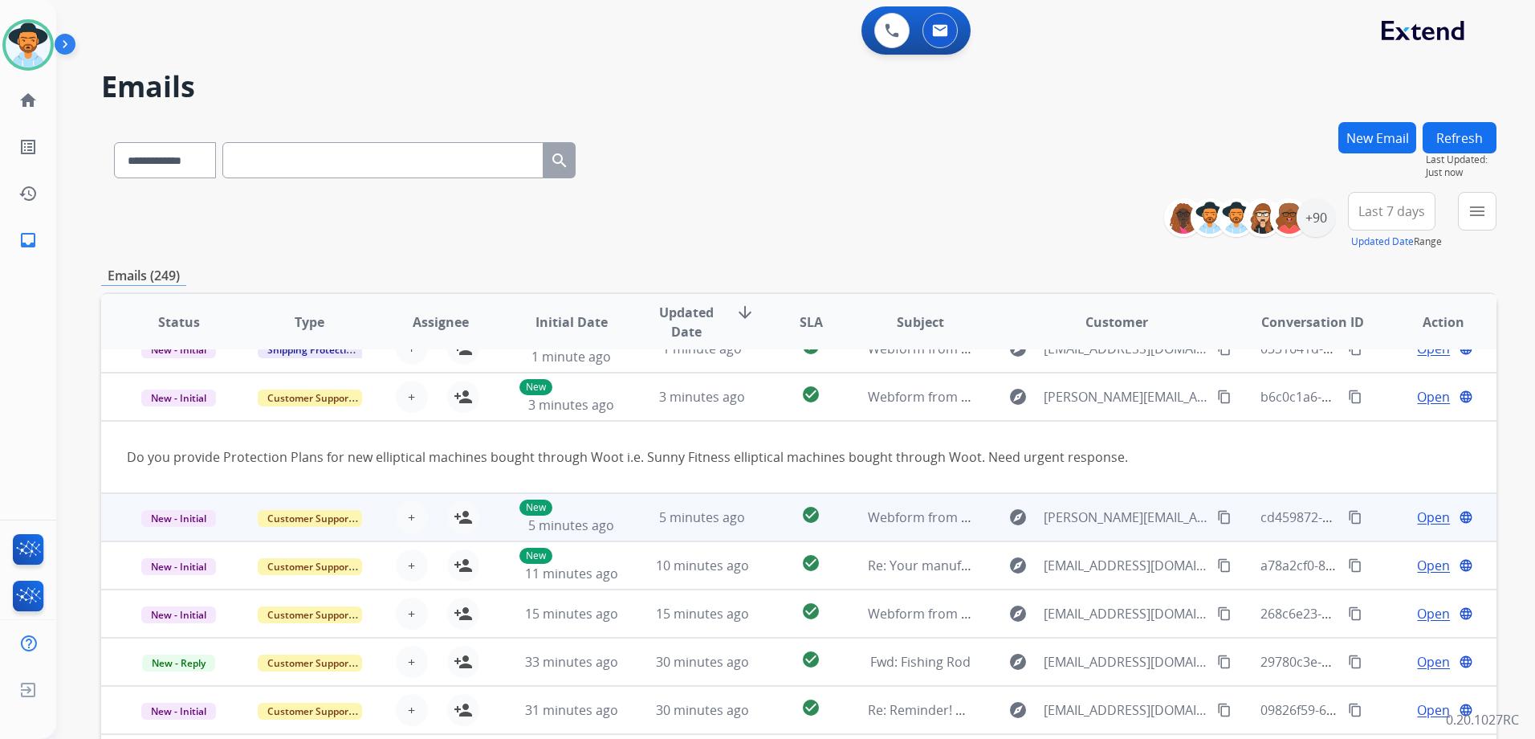
click at [1385, 528] on td "Open language" at bounding box center [1431, 517] width 131 height 48
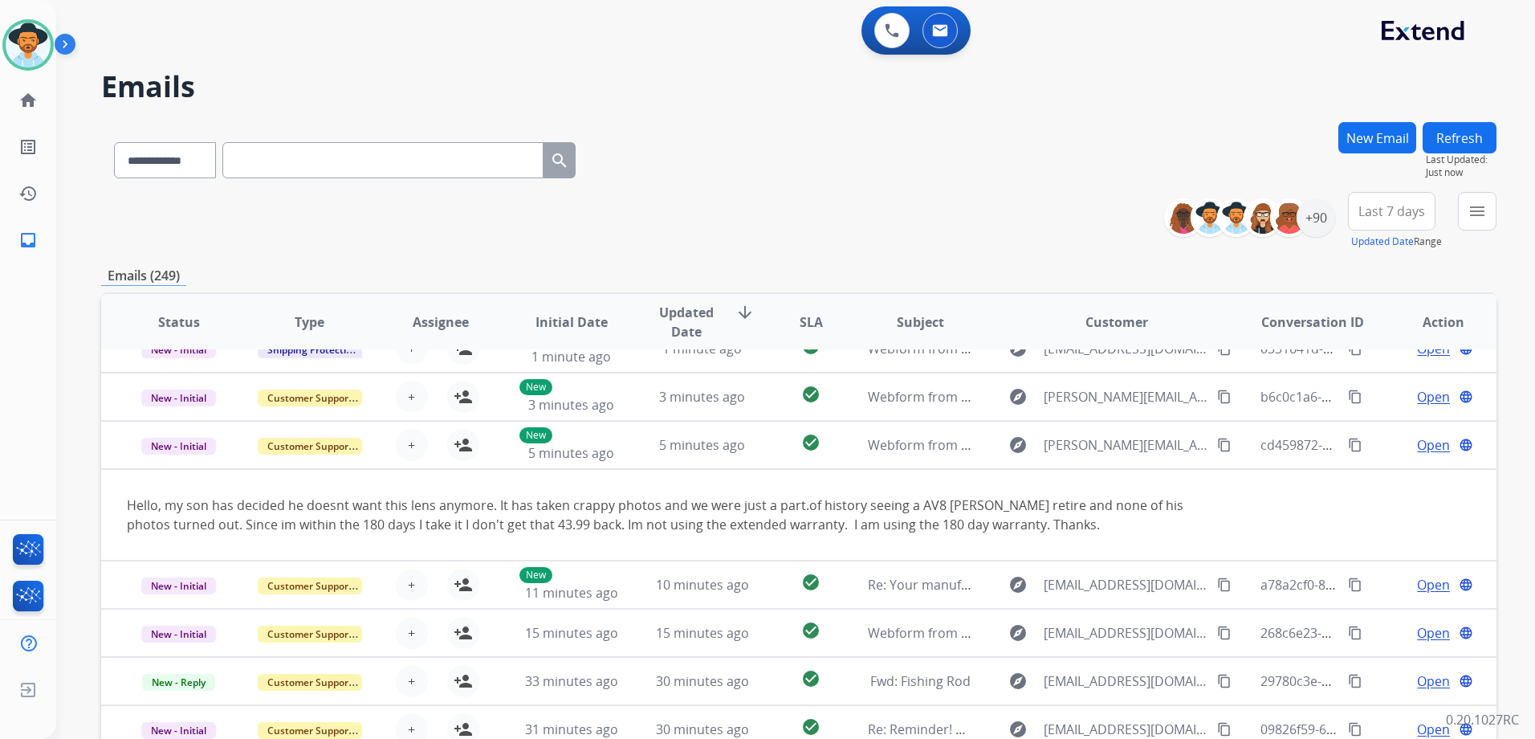
scroll to position [93, 0]
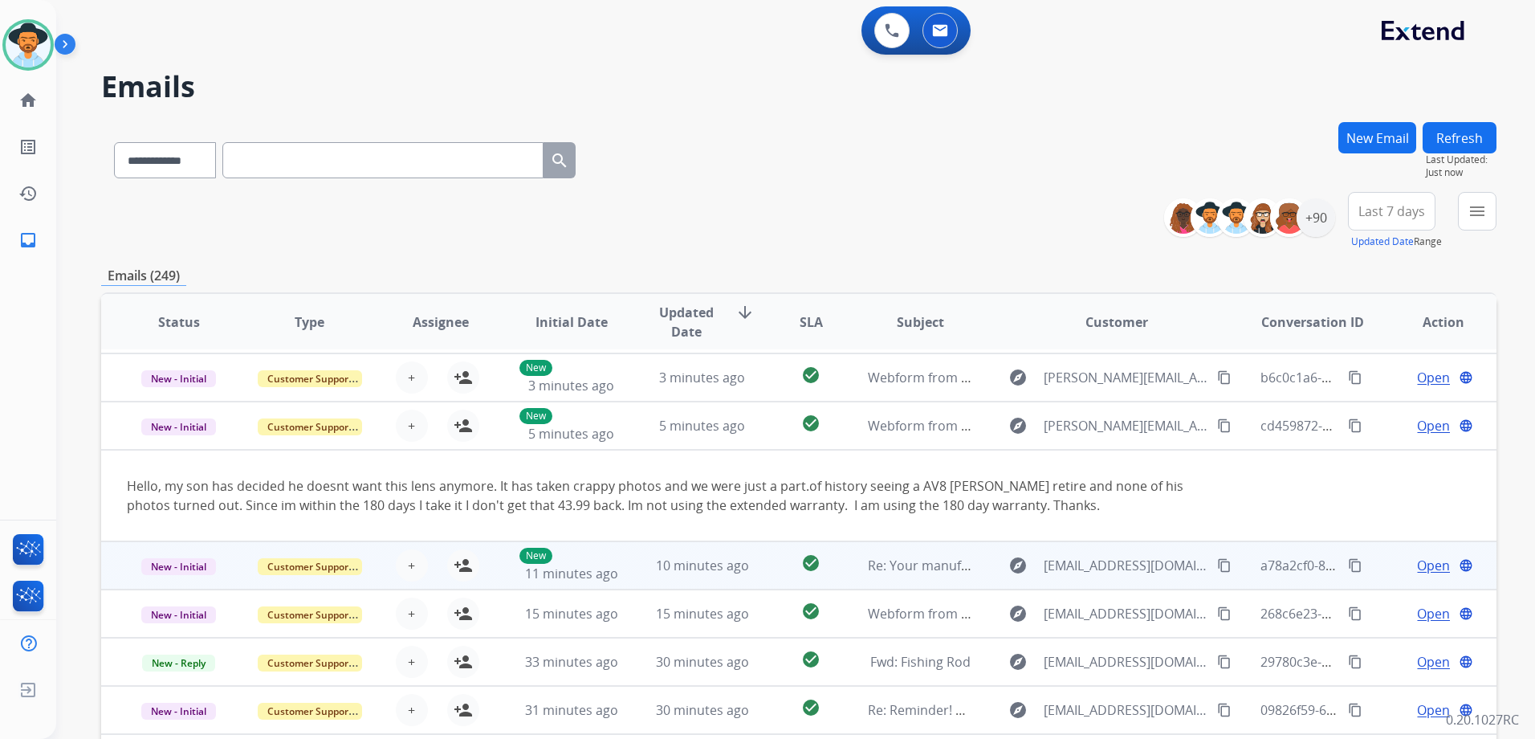
click at [1391, 574] on div "Open language" at bounding box center [1443, 565] width 104 height 19
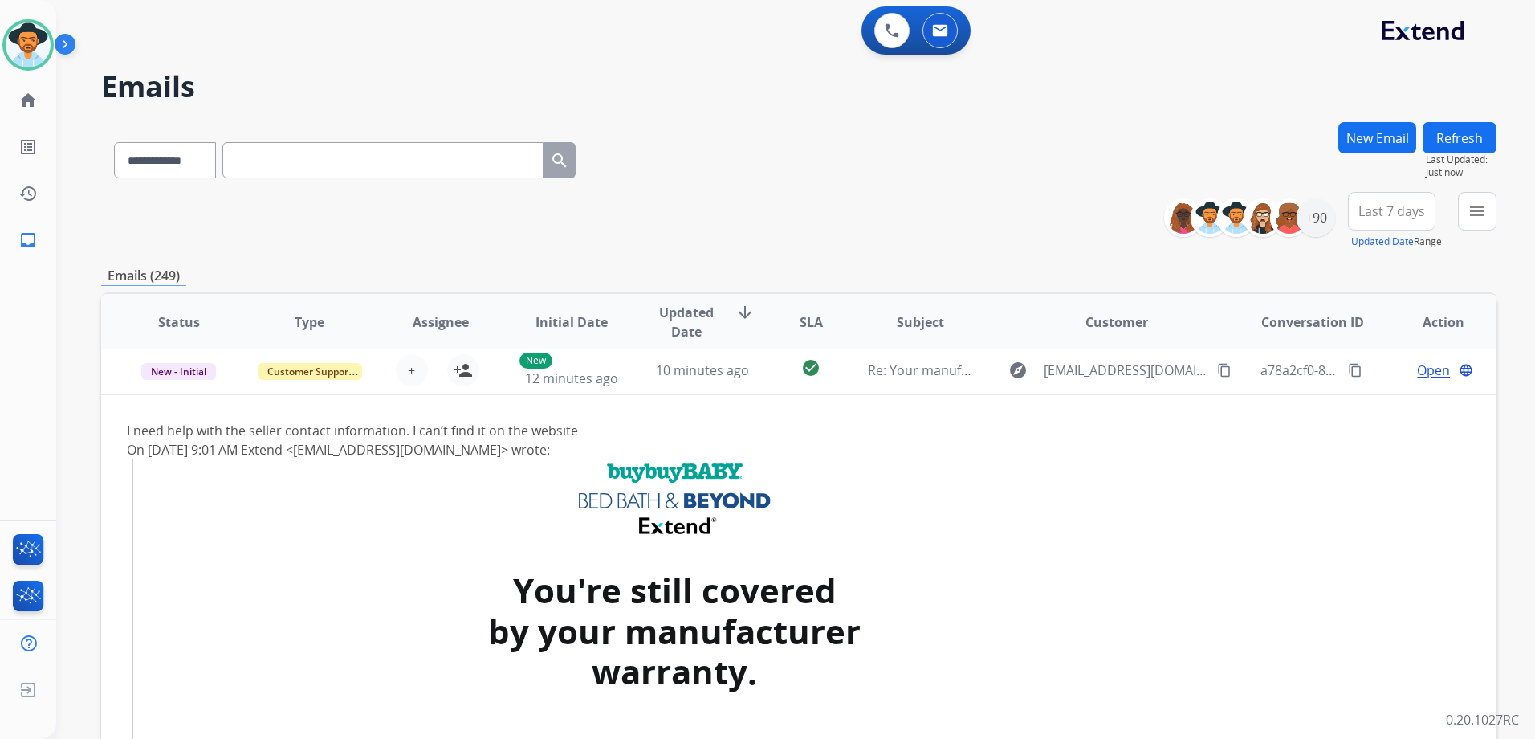
scroll to position [193, 0]
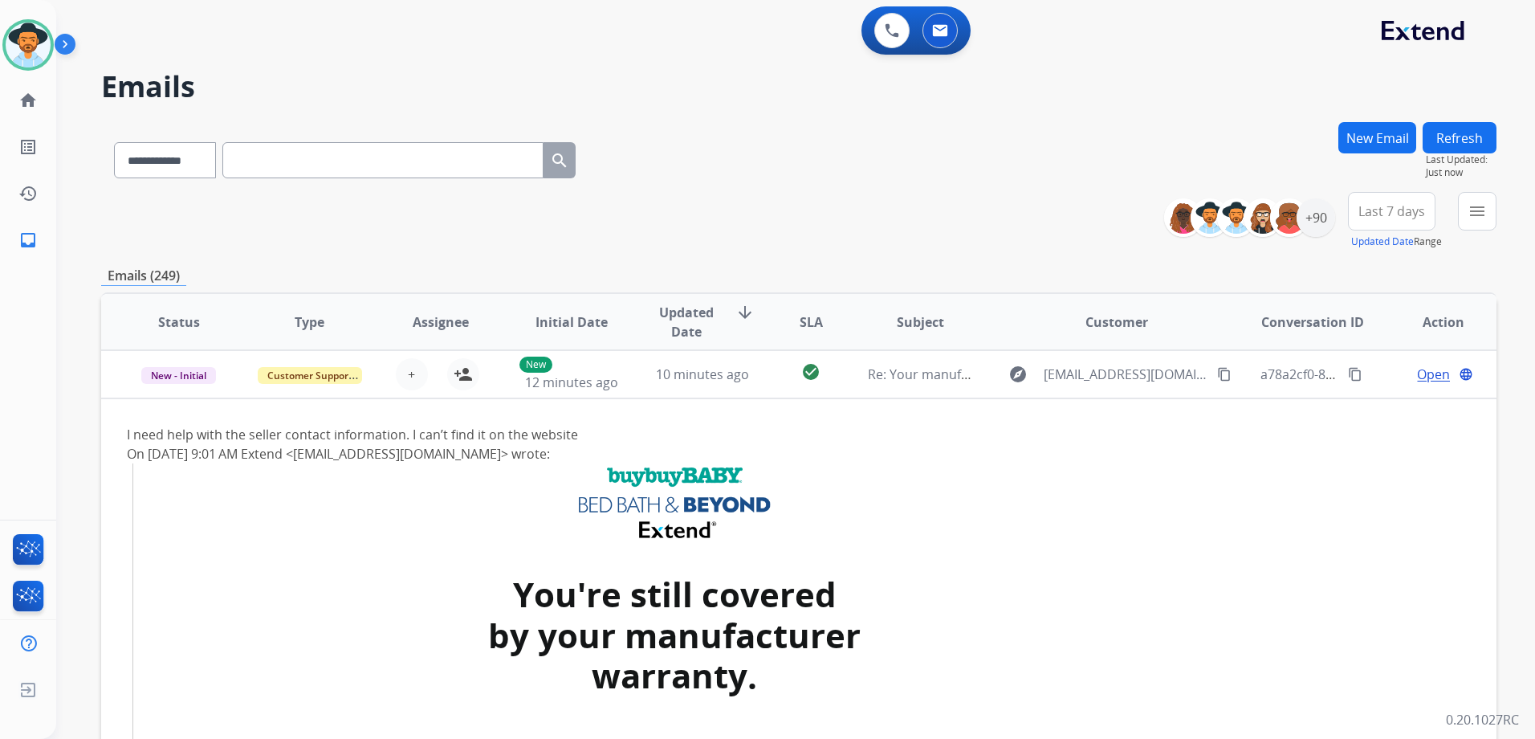
click at [1373, 377] on td "Open language" at bounding box center [1431, 374] width 131 height 48
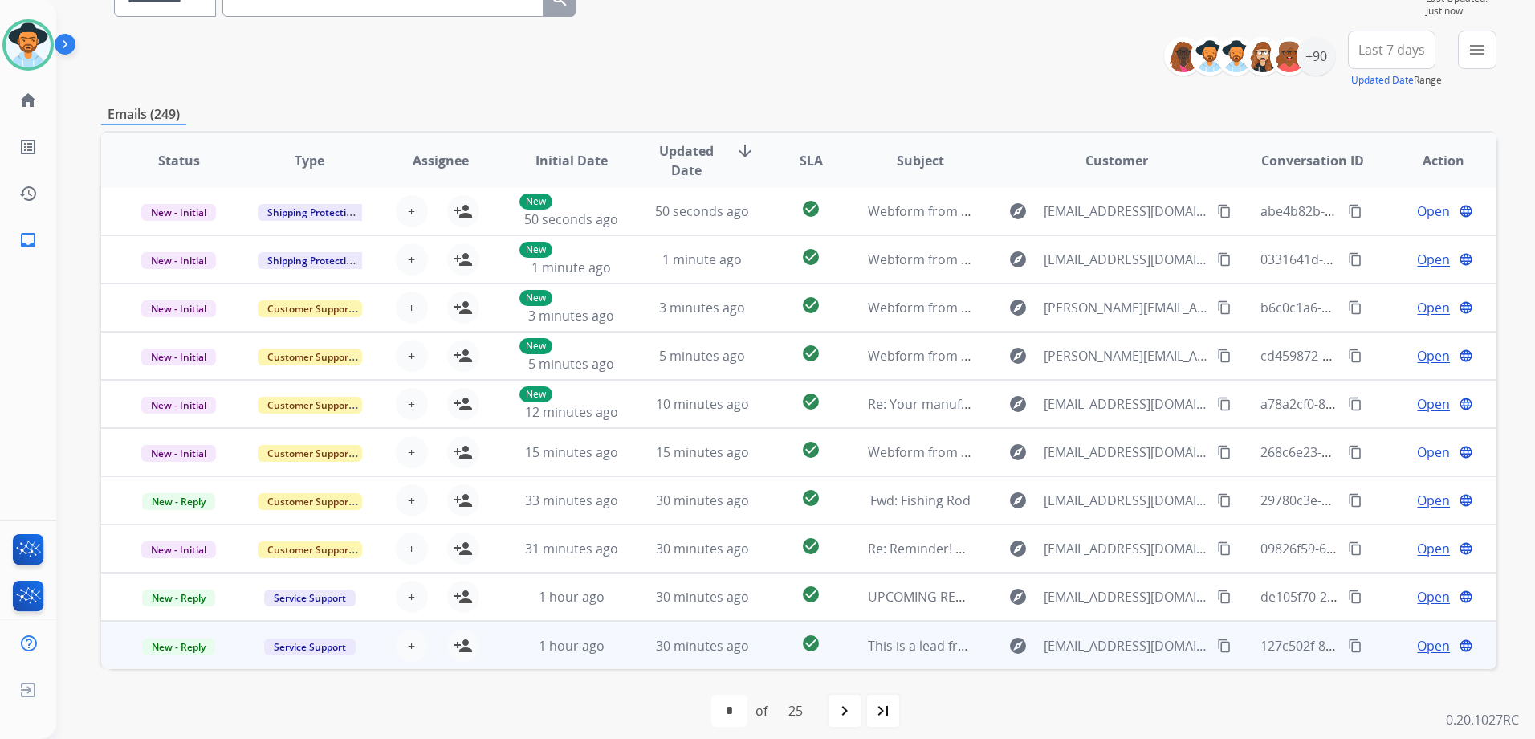
scroll to position [175, 0]
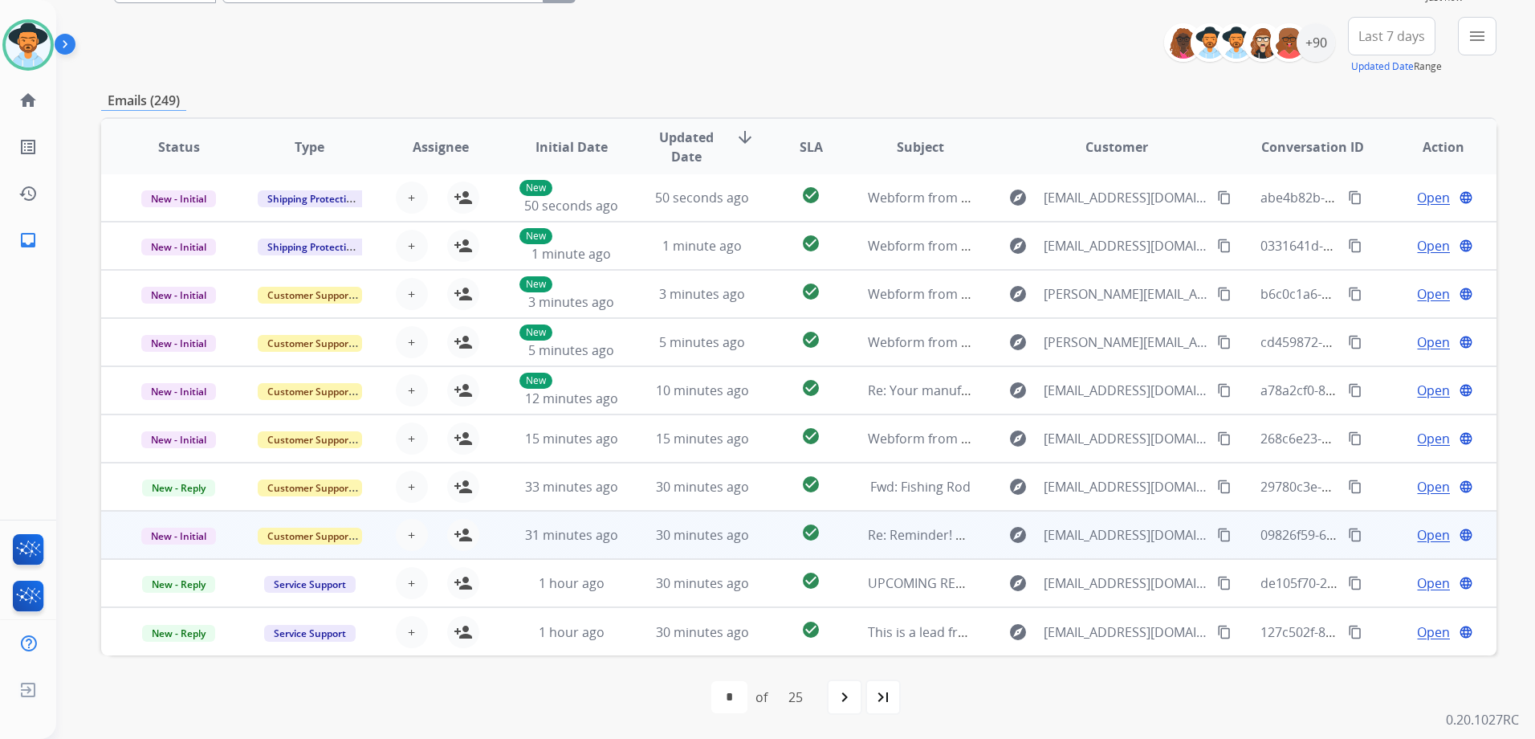
click at [1370, 548] on td "Open language" at bounding box center [1431, 535] width 131 height 48
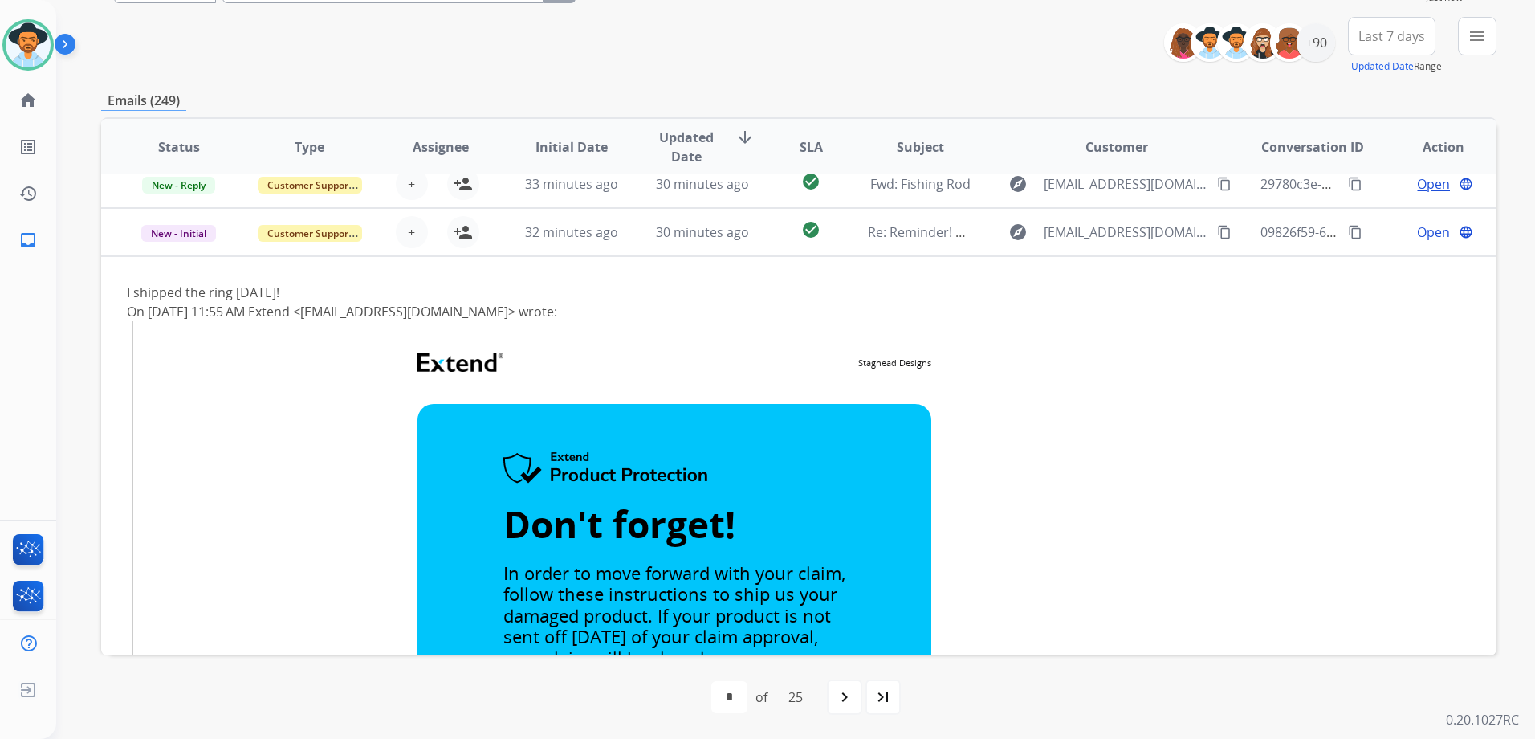
scroll to position [337, 0]
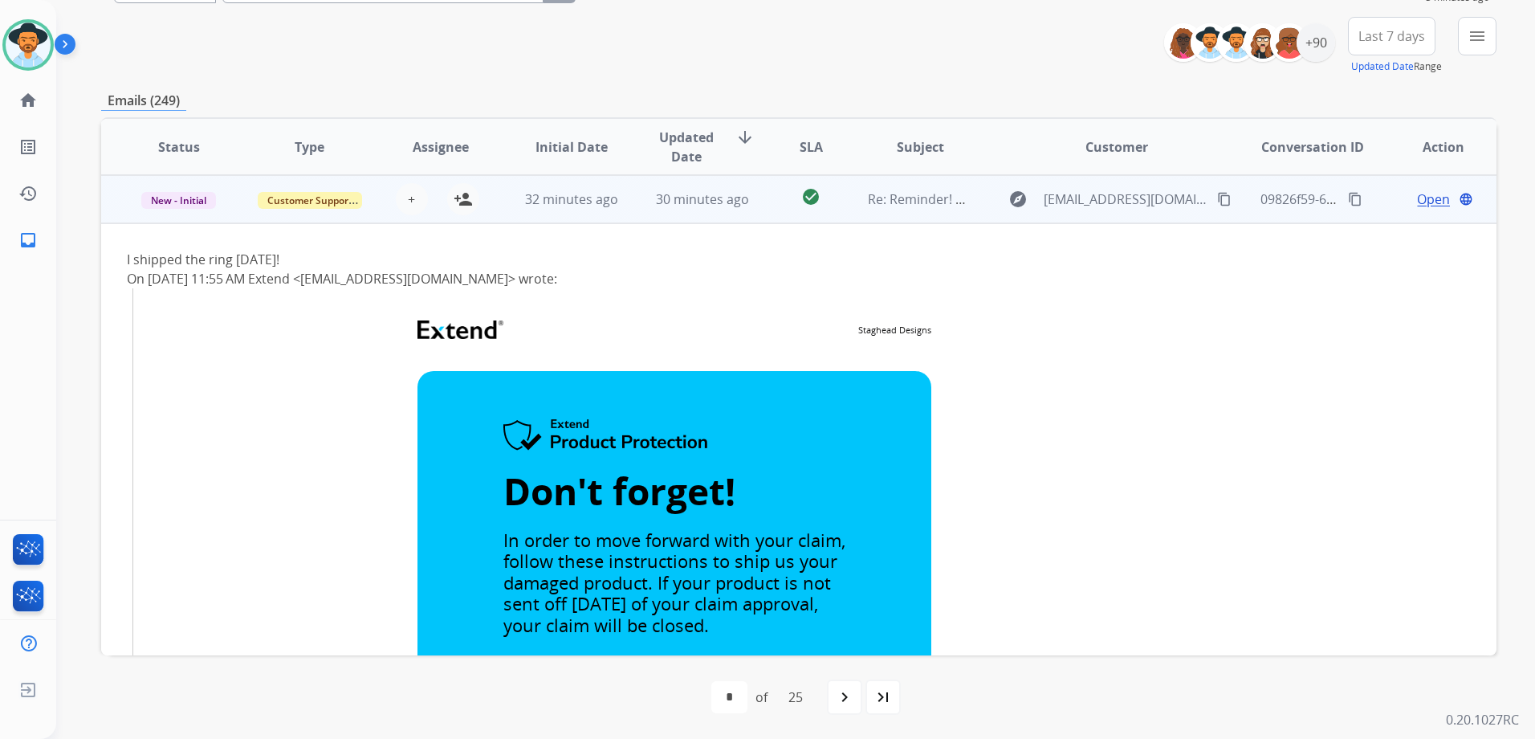
click at [1217, 204] on mat-icon "content_copy" at bounding box center [1224, 199] width 14 height 14
click at [450, 199] on button "person_add Assign to Me" at bounding box center [463, 199] width 32 height 32
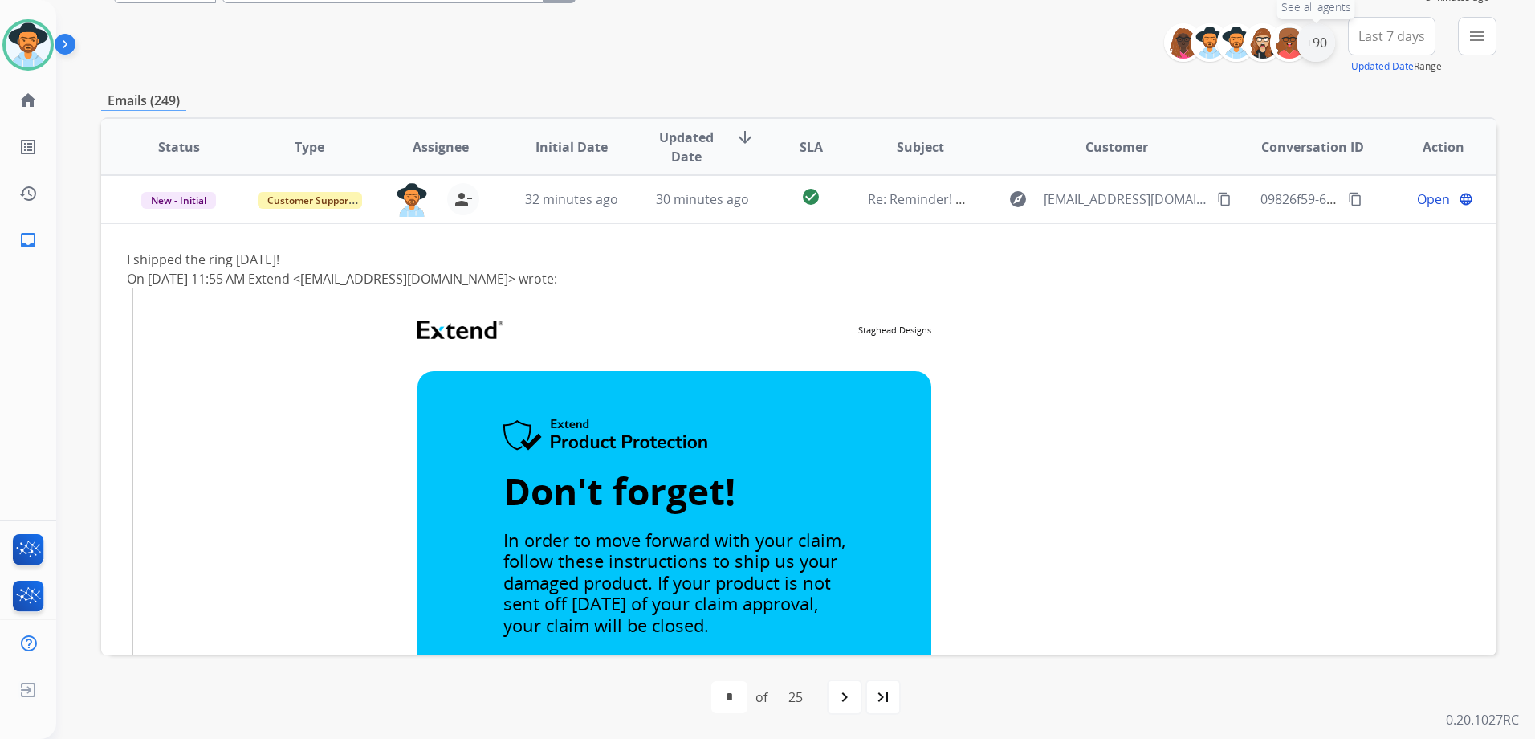
click at [1326, 36] on div "+90" at bounding box center [1316, 42] width 39 height 39
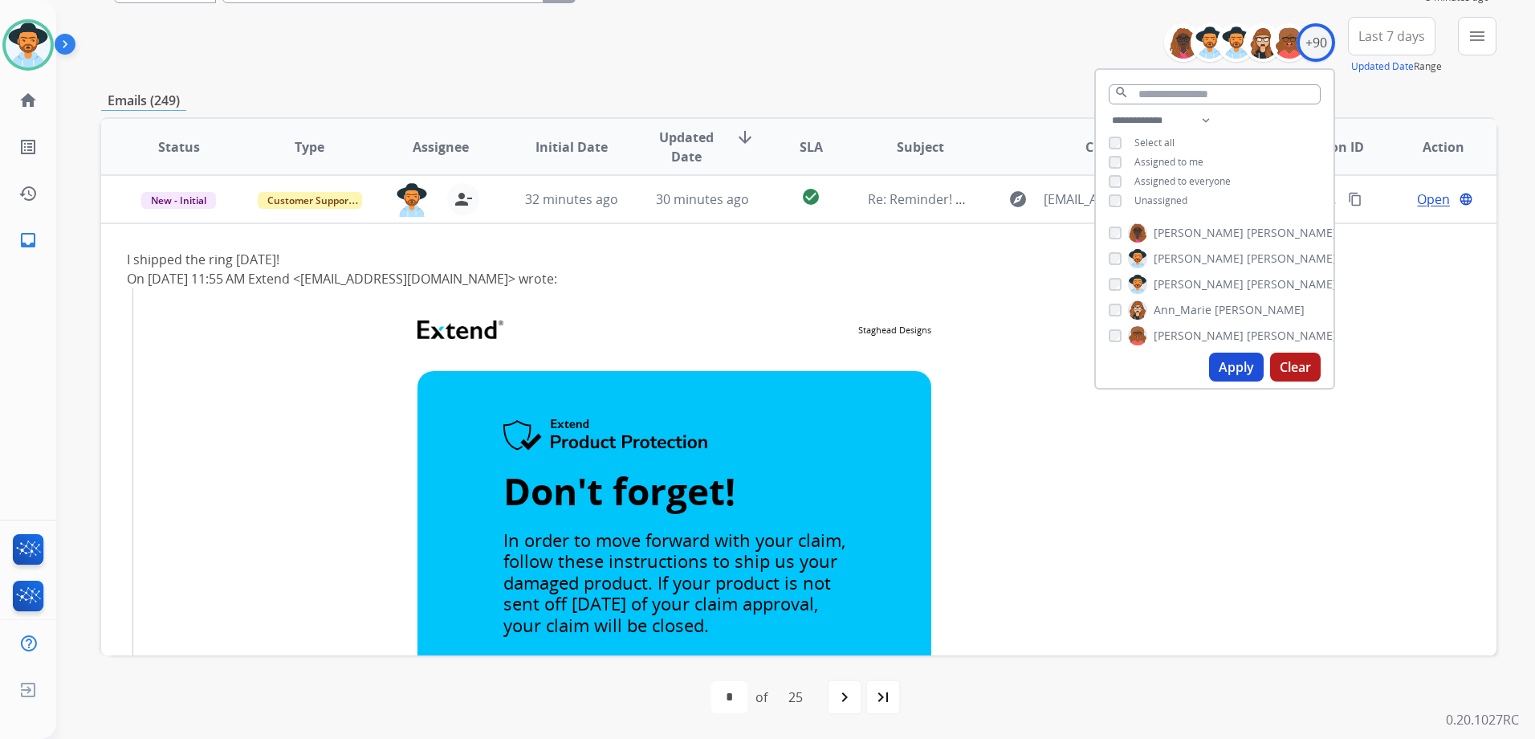
click at [1156, 201] on span "Unassigned" at bounding box center [1160, 200] width 53 height 14
click at [1163, 151] on div "**********" at bounding box center [1215, 162] width 238 height 103
click at [1159, 159] on span "Assigned to me" at bounding box center [1168, 162] width 69 height 14
click at [1230, 379] on button "Apply" at bounding box center [1236, 366] width 55 height 29
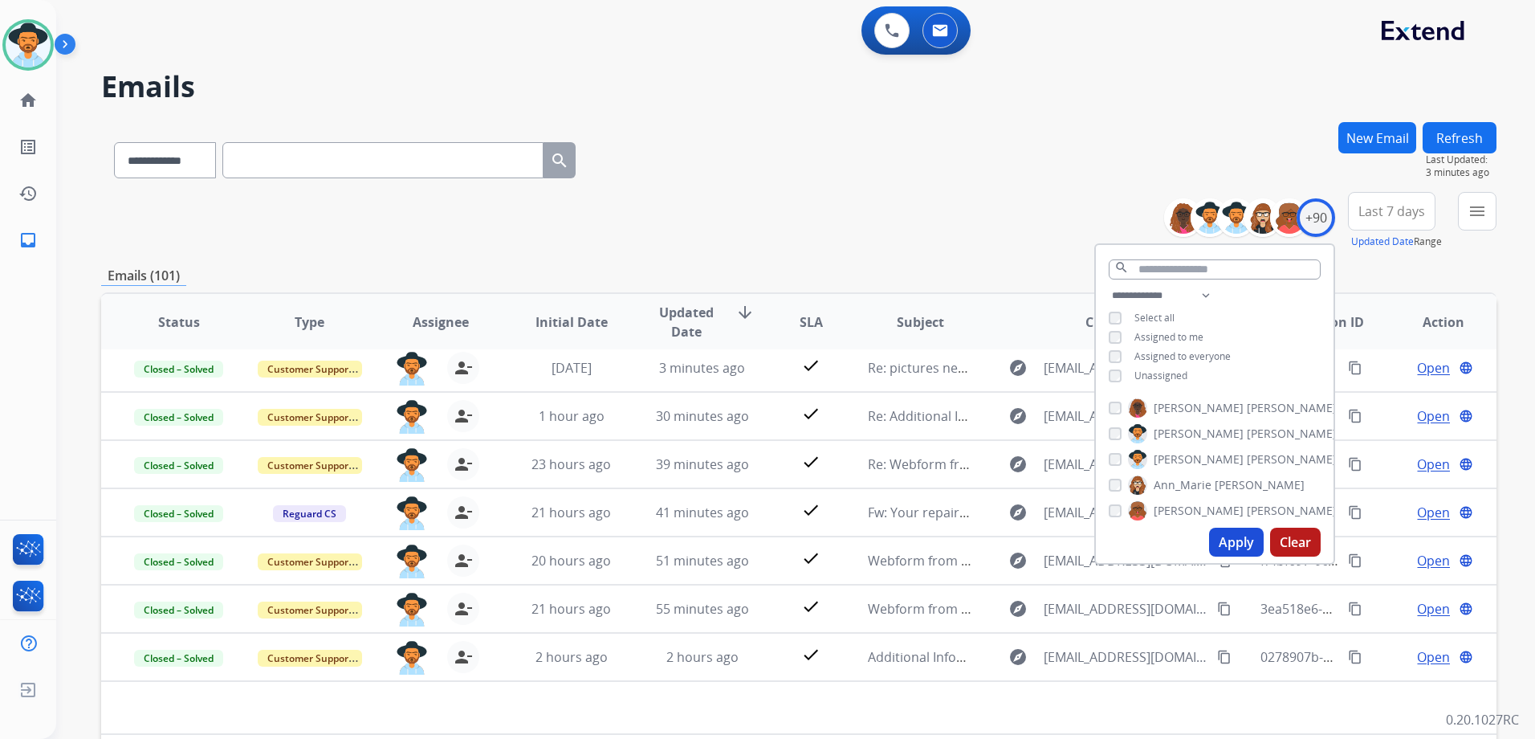
scroll to position [55, 0]
click at [900, 199] on div "**********" at bounding box center [798, 221] width 1395 height 58
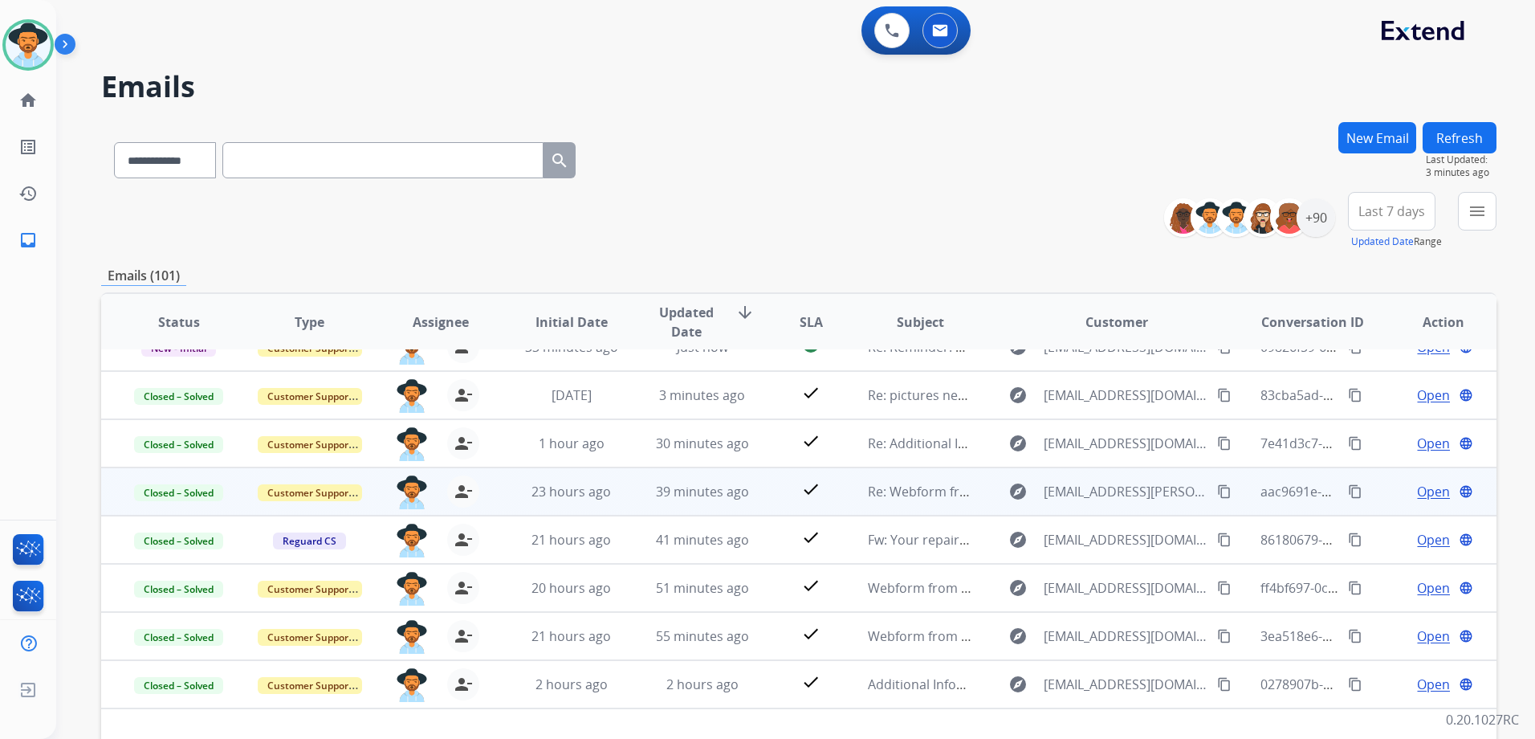
scroll to position [0, 0]
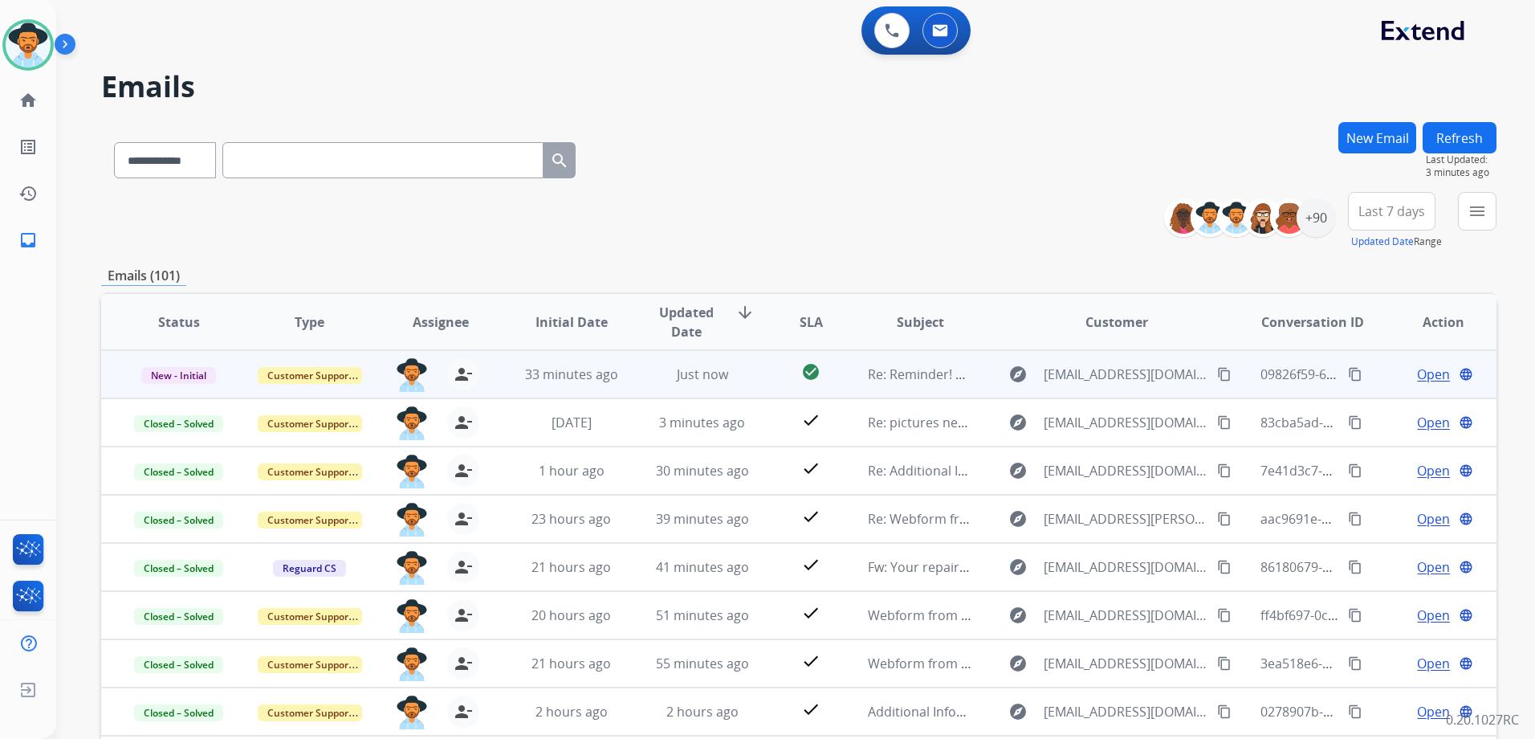
click at [1426, 376] on span "Open" at bounding box center [1433, 374] width 33 height 19
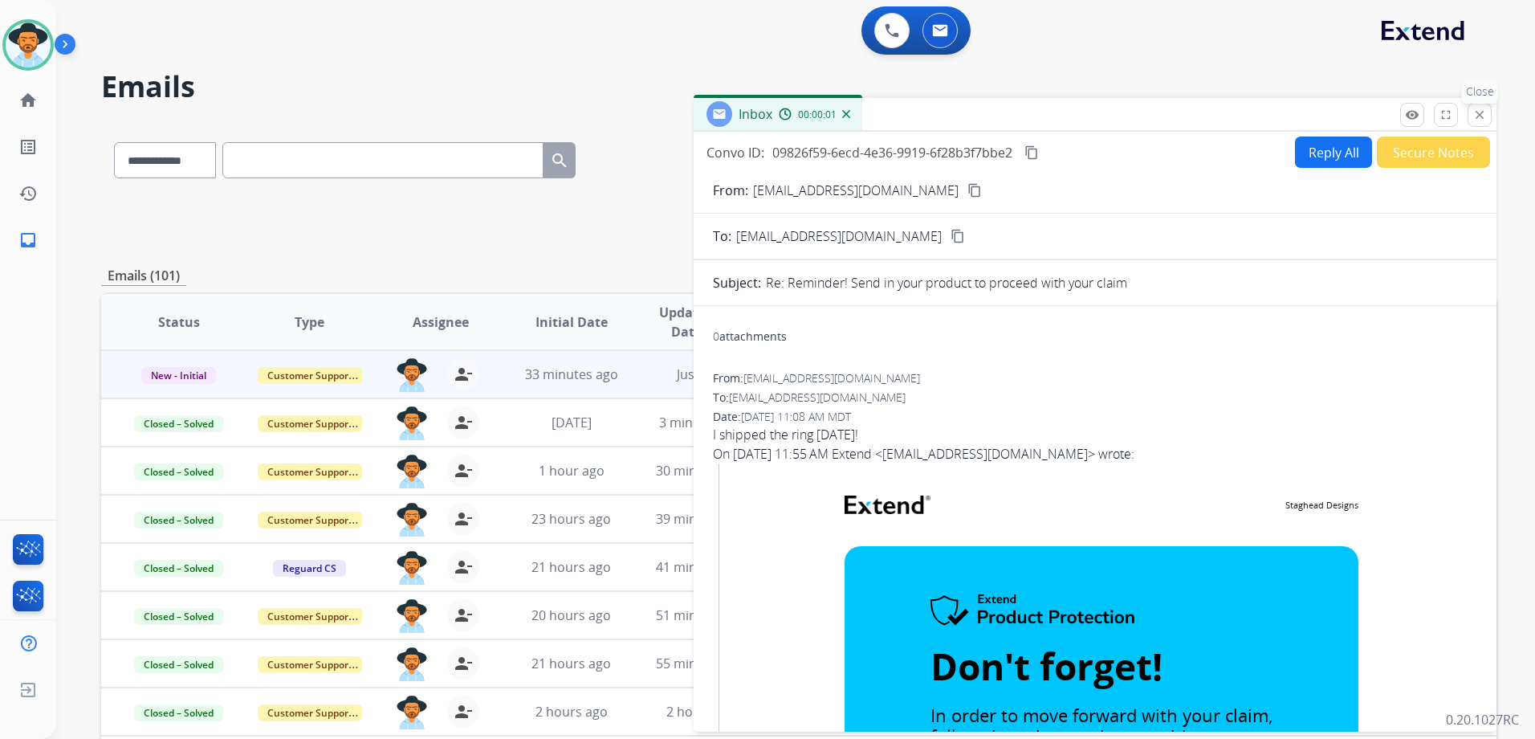
click at [1479, 124] on button "close Close" at bounding box center [1480, 115] width 24 height 24
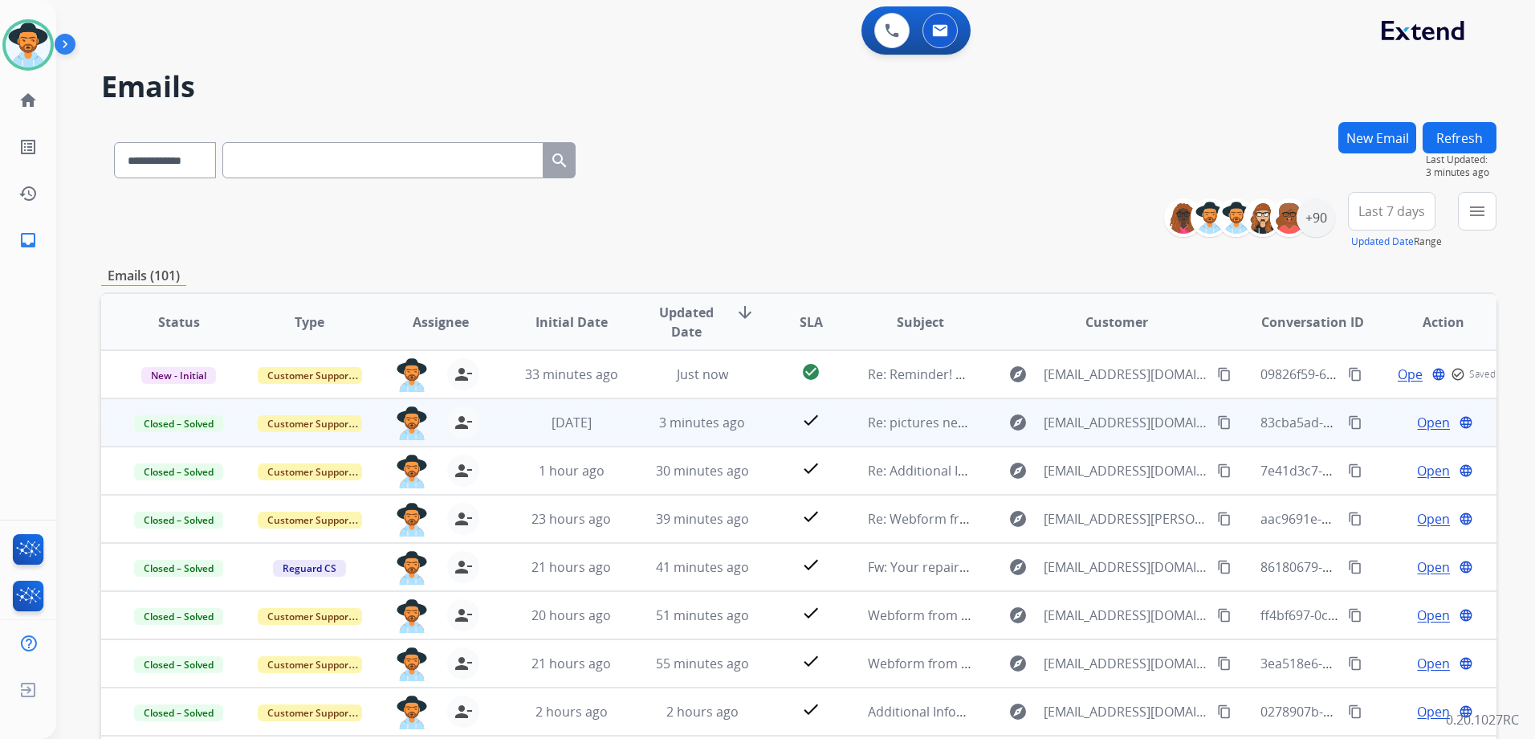
click at [1417, 428] on span "Open" at bounding box center [1433, 422] width 33 height 19
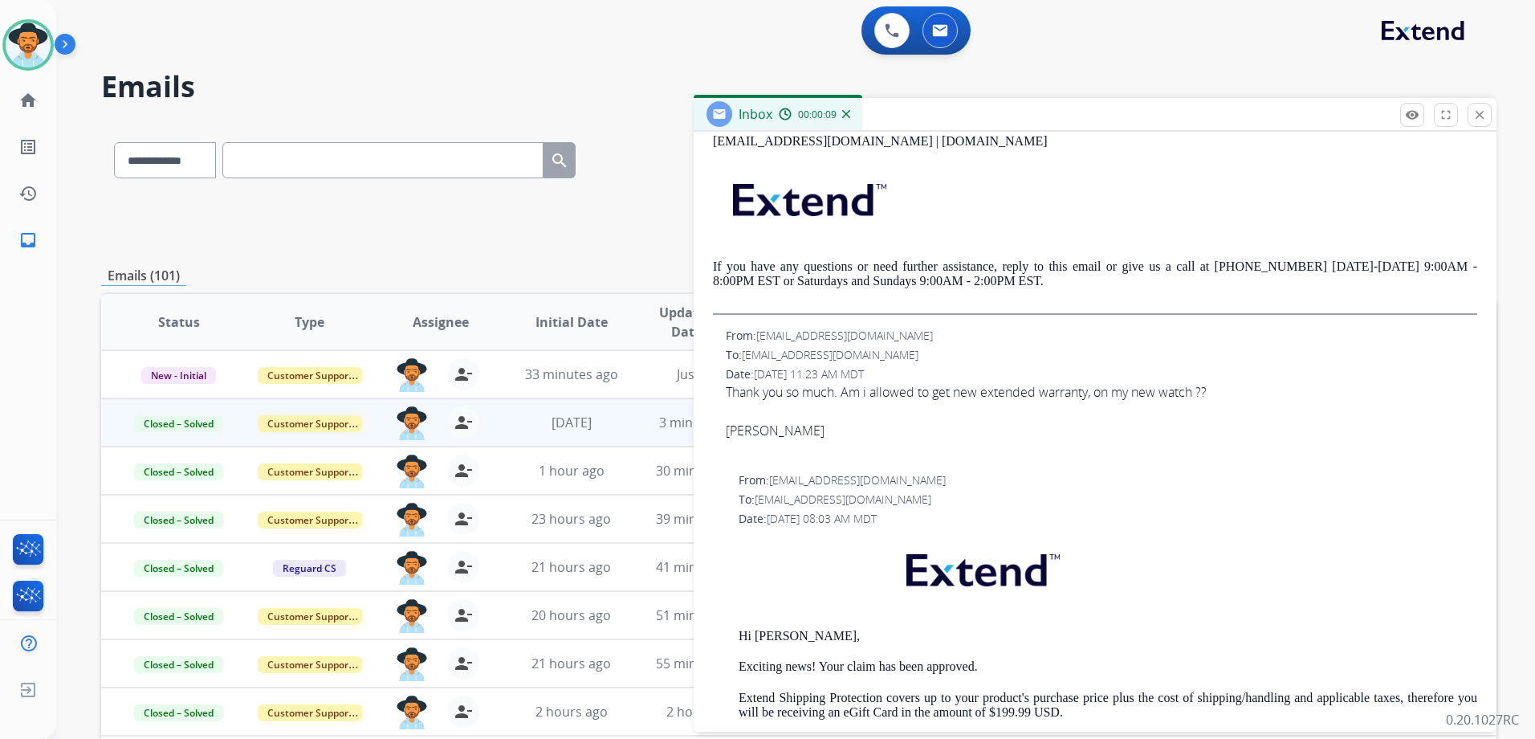
scroll to position [562, 0]
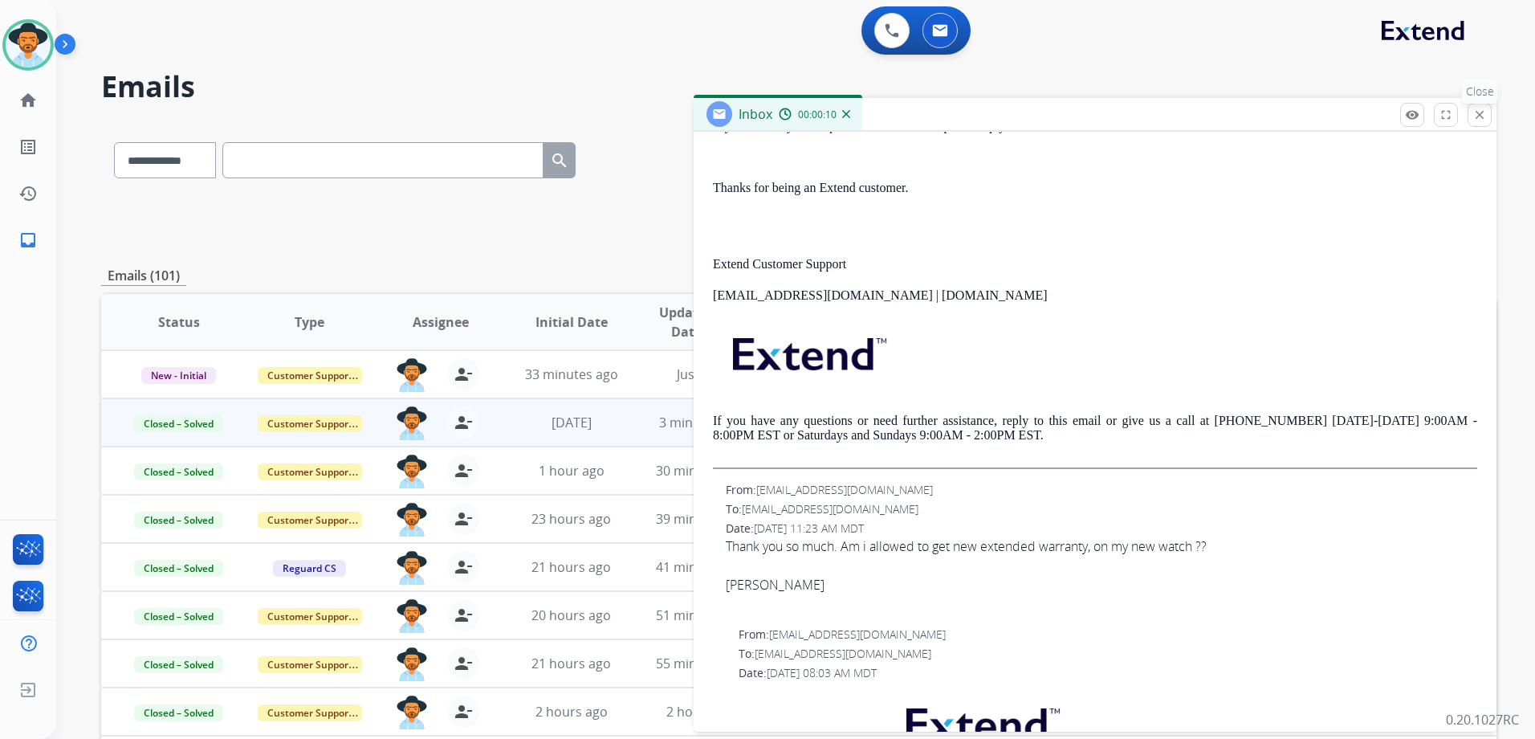
click at [1485, 118] on mat-icon "close" at bounding box center [1479, 115] width 14 height 14
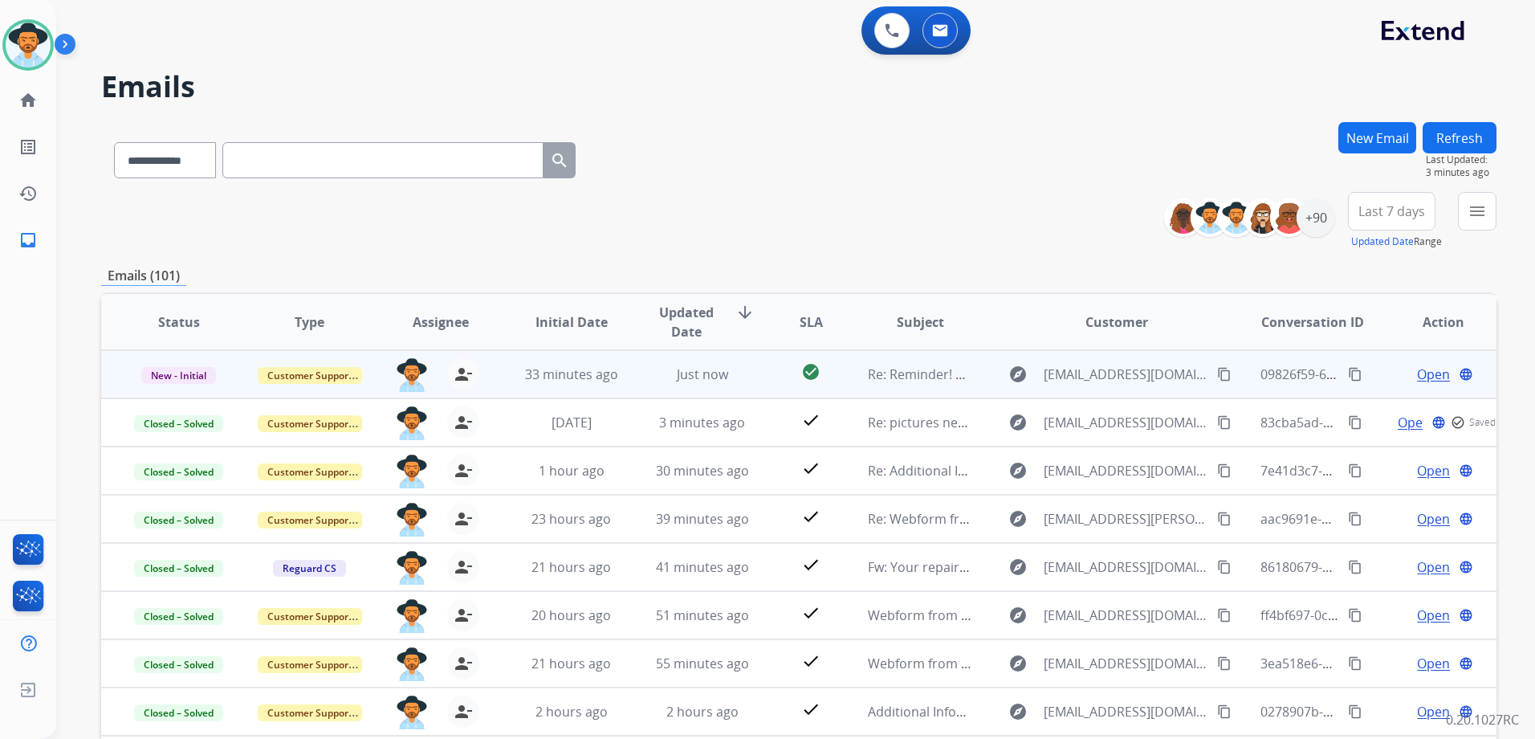
click at [1425, 370] on span "Open" at bounding box center [1433, 374] width 33 height 19
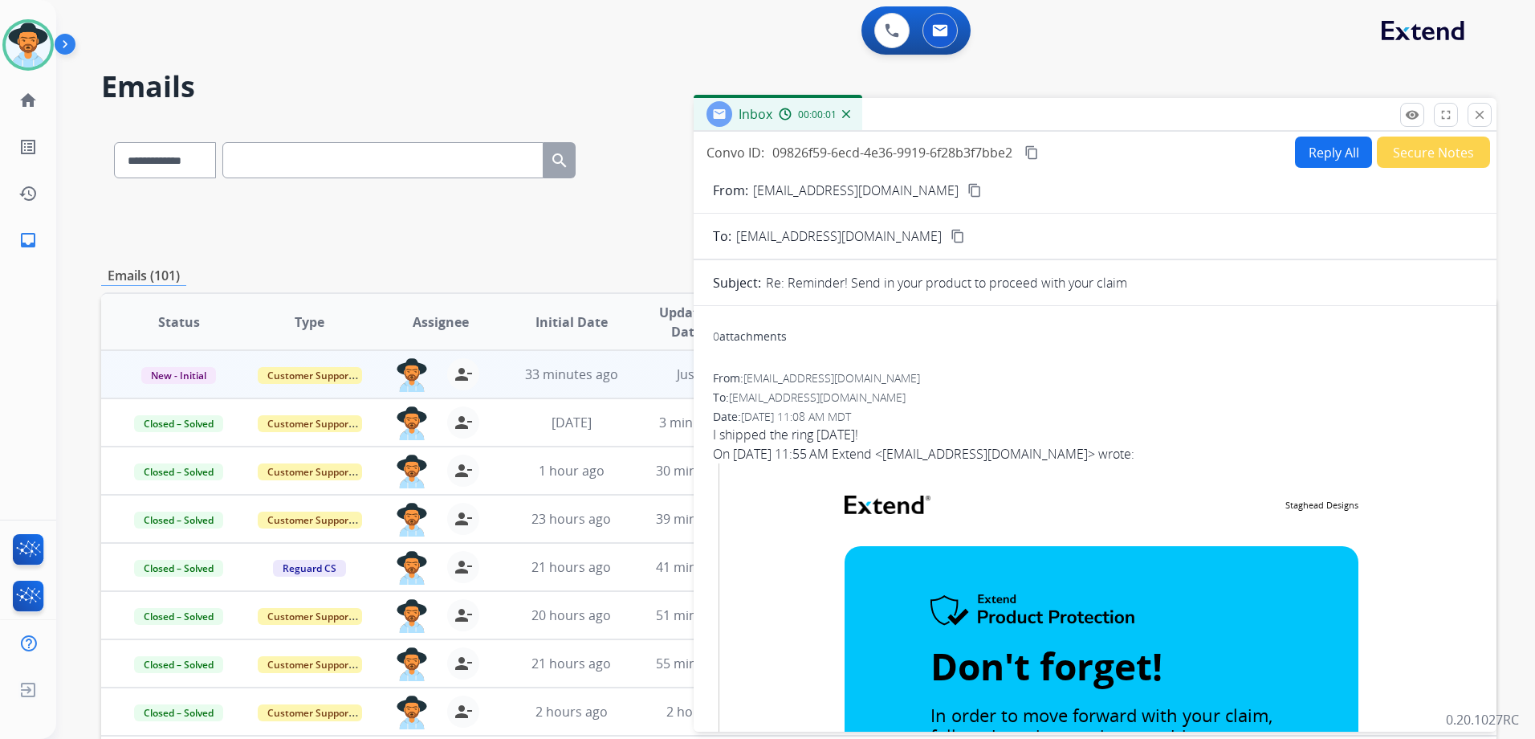
click at [1310, 147] on button "Reply All" at bounding box center [1333, 151] width 77 height 31
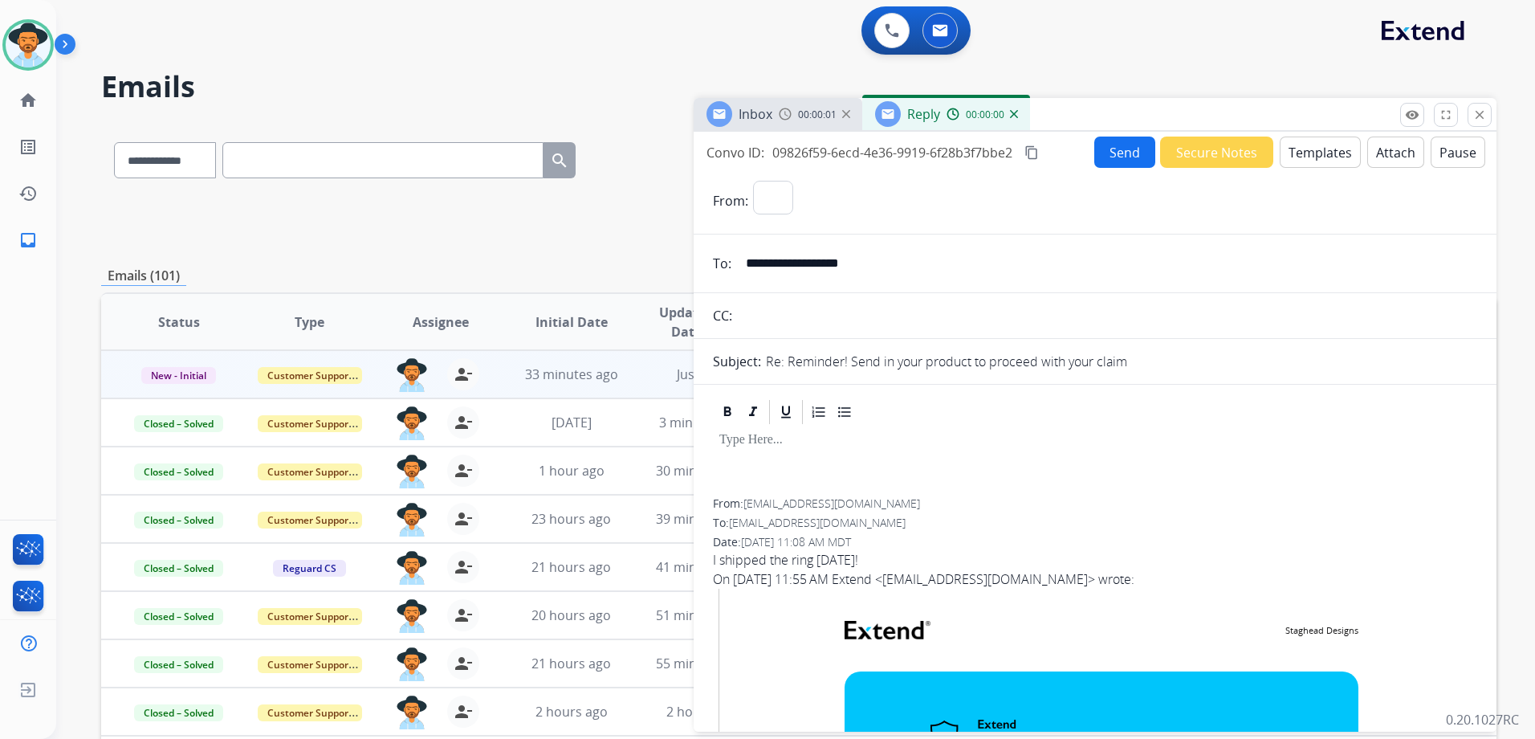
click at [1312, 148] on button "Templates" at bounding box center [1320, 151] width 81 height 31
select select "**********"
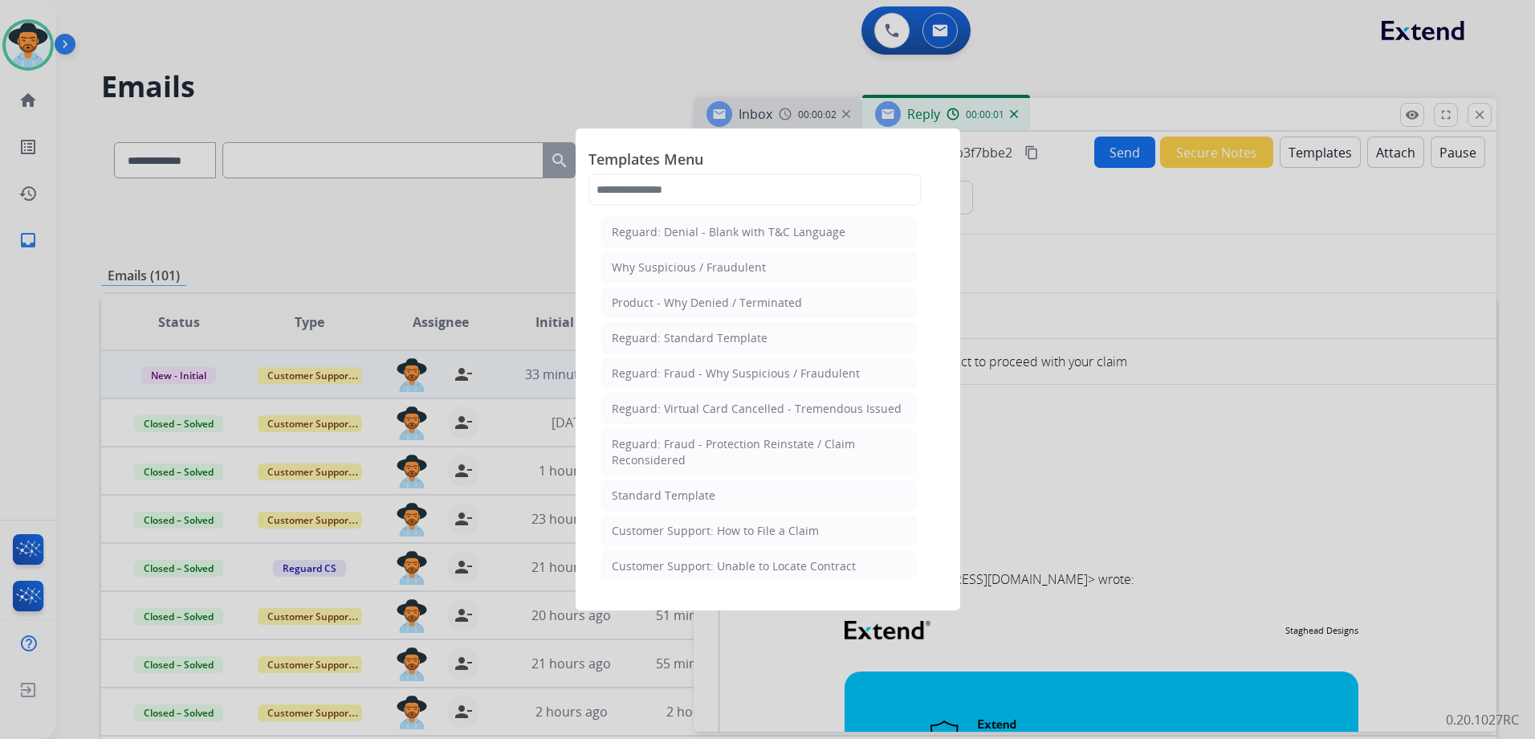
click at [728, 493] on li "Standard Template" at bounding box center [759, 495] width 316 height 31
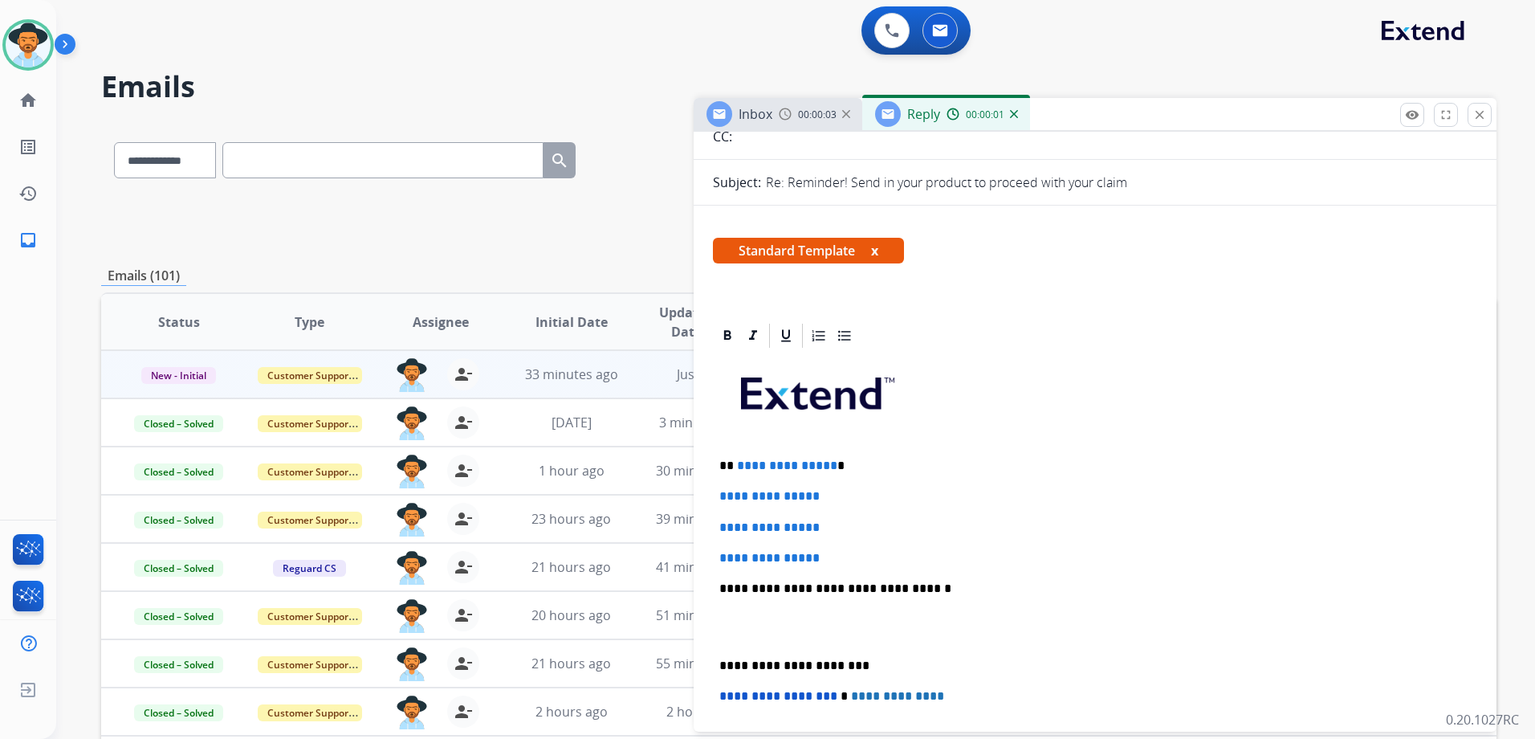
scroll to position [321, 0]
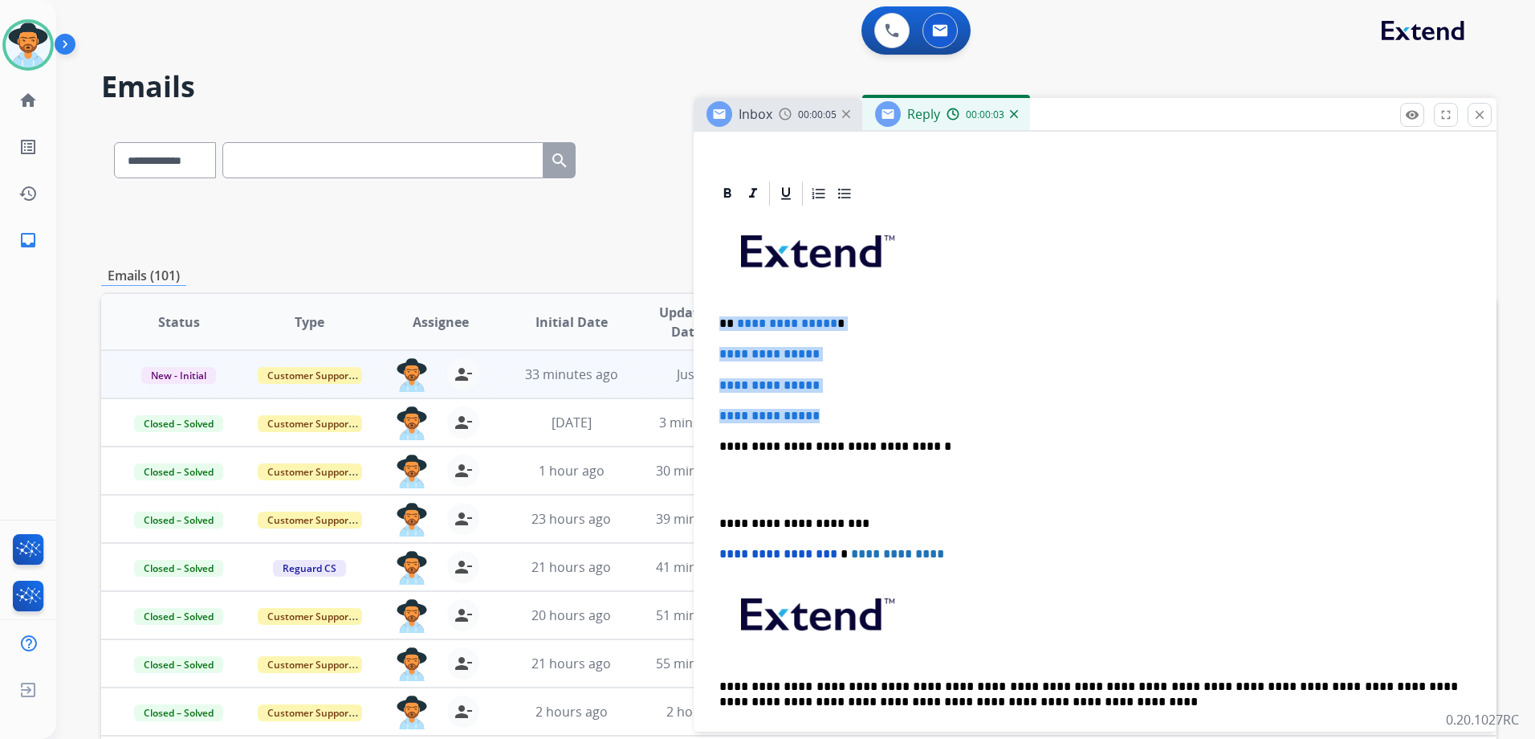
drag, startPoint x: 794, startPoint y: 328, endPoint x: 873, endPoint y: 407, distance: 111.3
click at [873, 407] on div "**********" at bounding box center [1095, 484] width 764 height 552
drag, startPoint x: 810, startPoint y: 348, endPoint x: 936, endPoint y: 301, distance: 134.4
click at [936, 301] on div "**********" at bounding box center [1095, 484] width 764 height 552
click at [811, 348] on span "**********" at bounding box center [769, 354] width 100 height 12
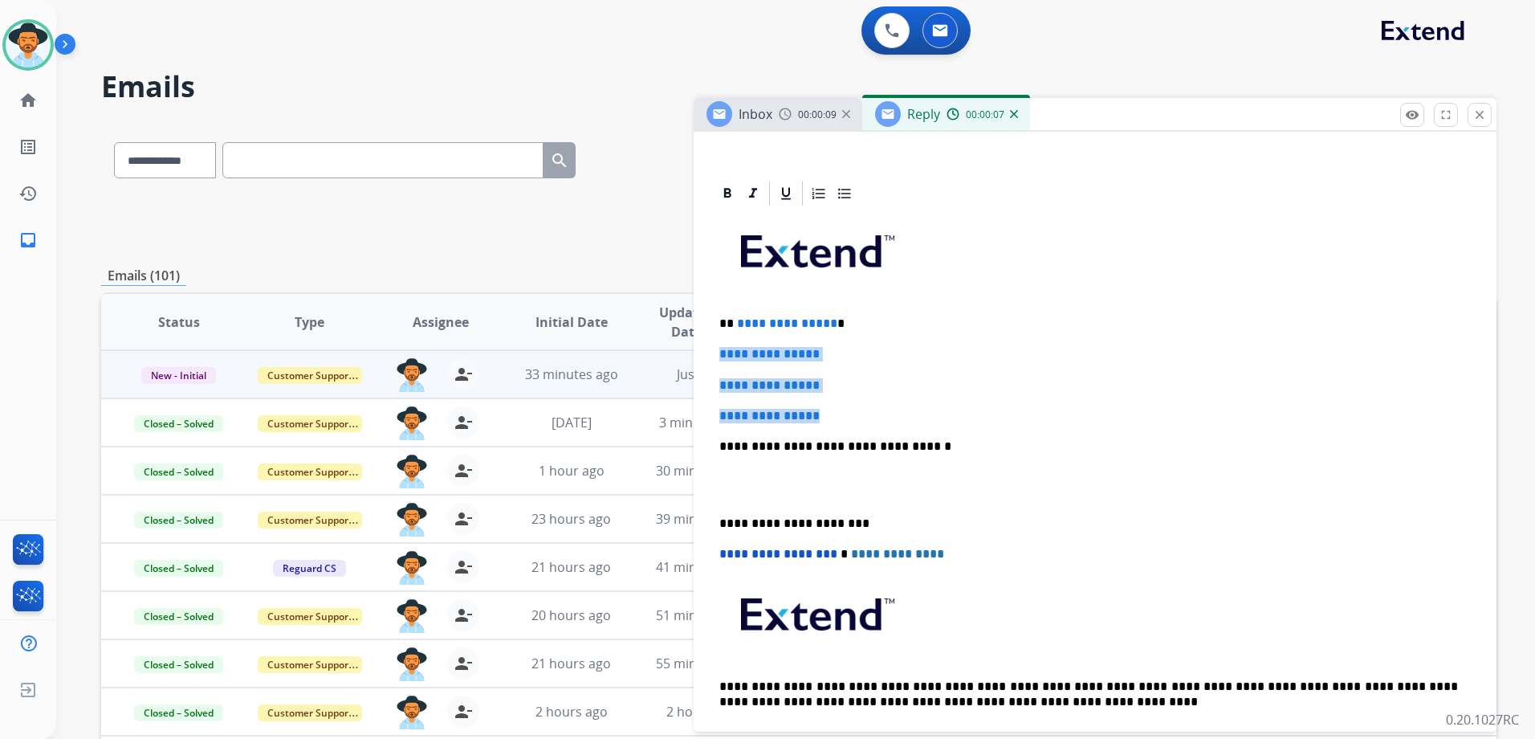
drag, startPoint x: 715, startPoint y: 351, endPoint x: 881, endPoint y: 410, distance: 175.7
click at [882, 406] on div "**********" at bounding box center [1095, 484] width 764 height 552
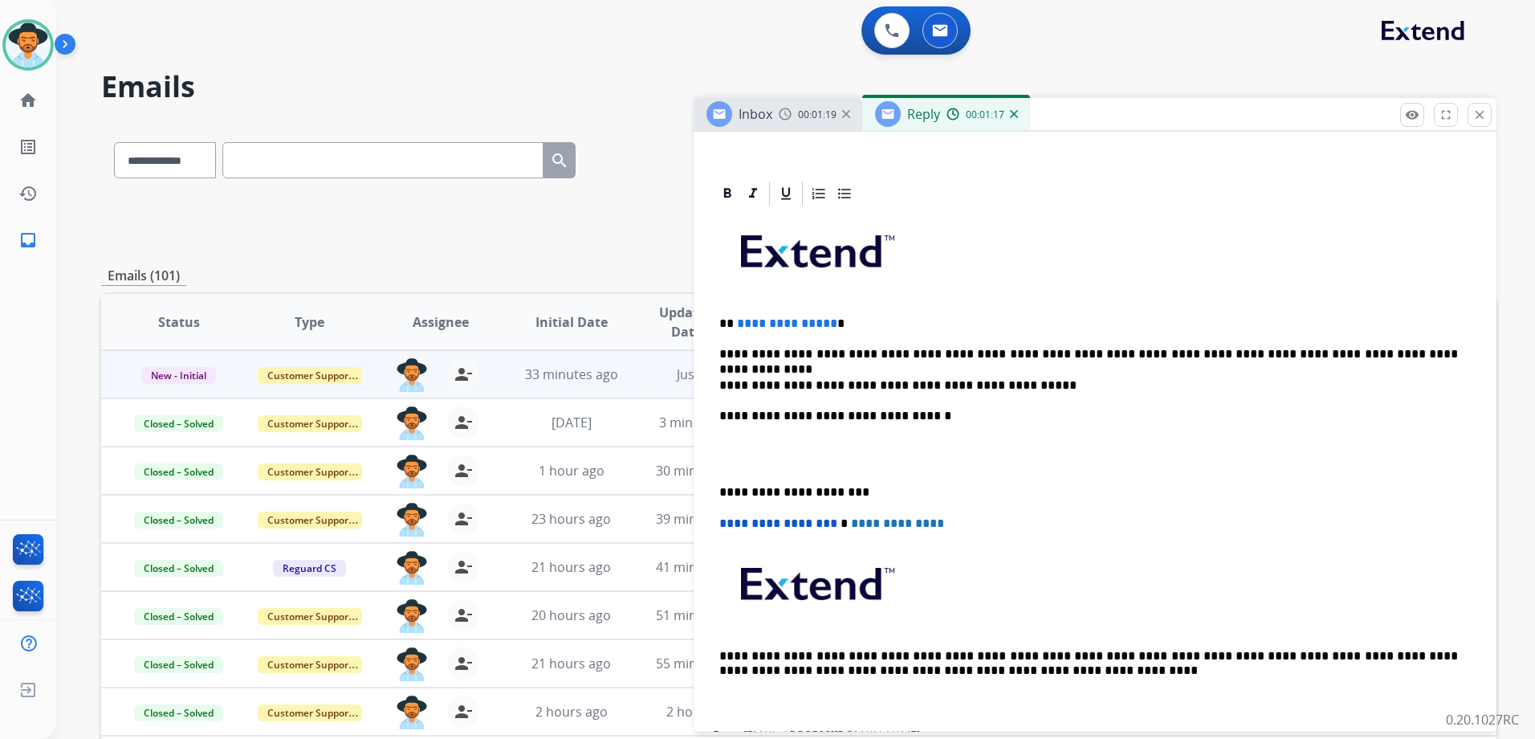
click at [918, 350] on p "**********" at bounding box center [1088, 354] width 739 height 14
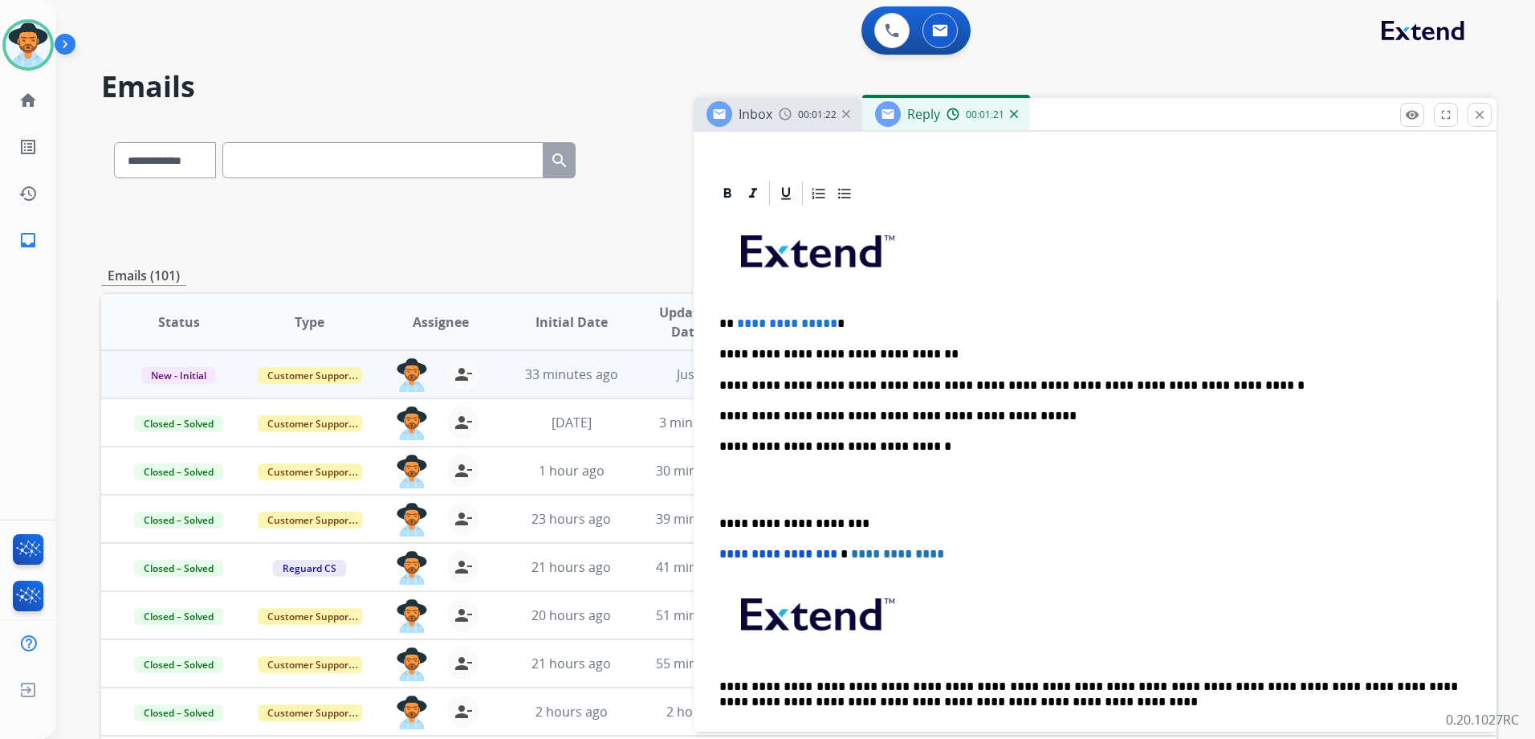
click at [976, 338] on div "**********" at bounding box center [1095, 484] width 764 height 552
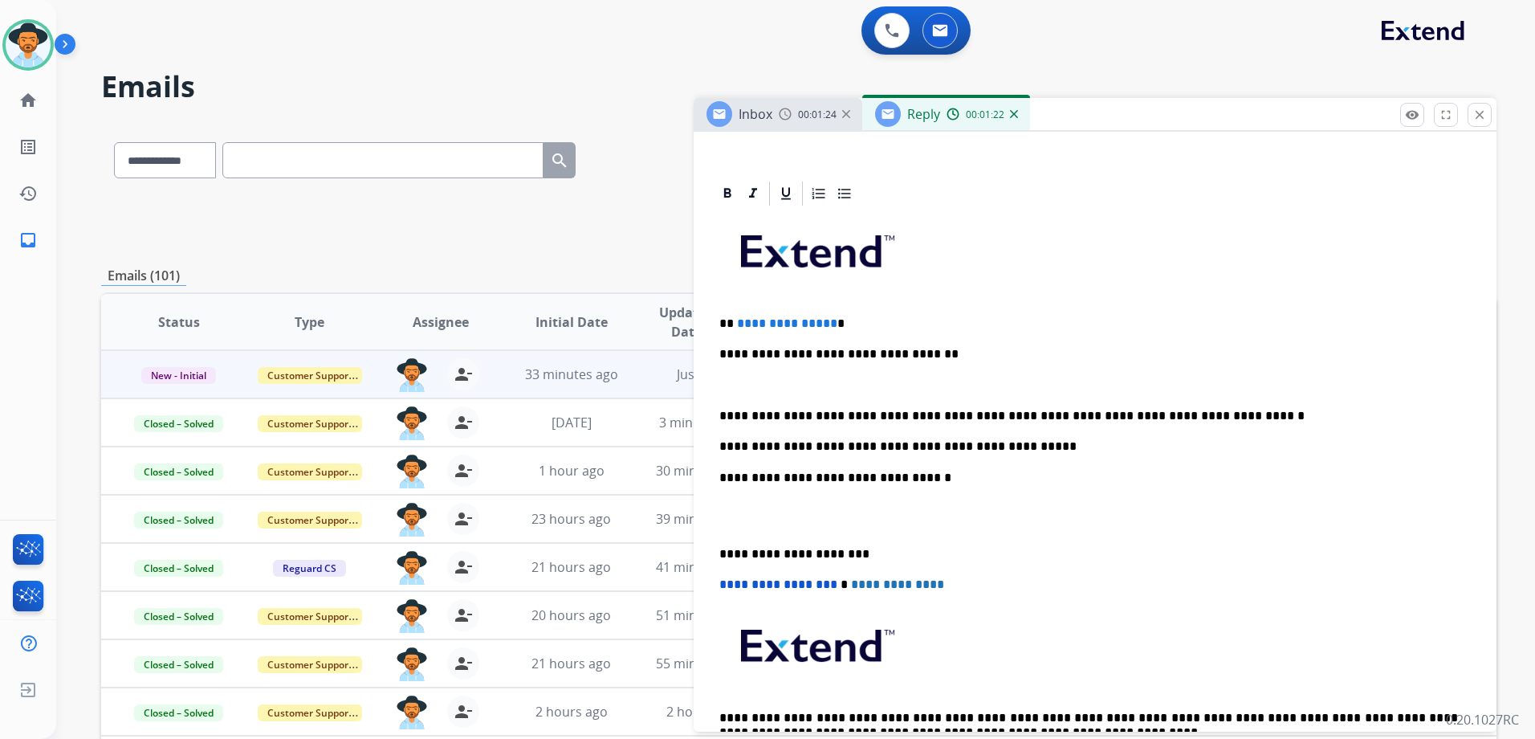
click at [1230, 411] on p "**********" at bounding box center [1088, 416] width 739 height 14
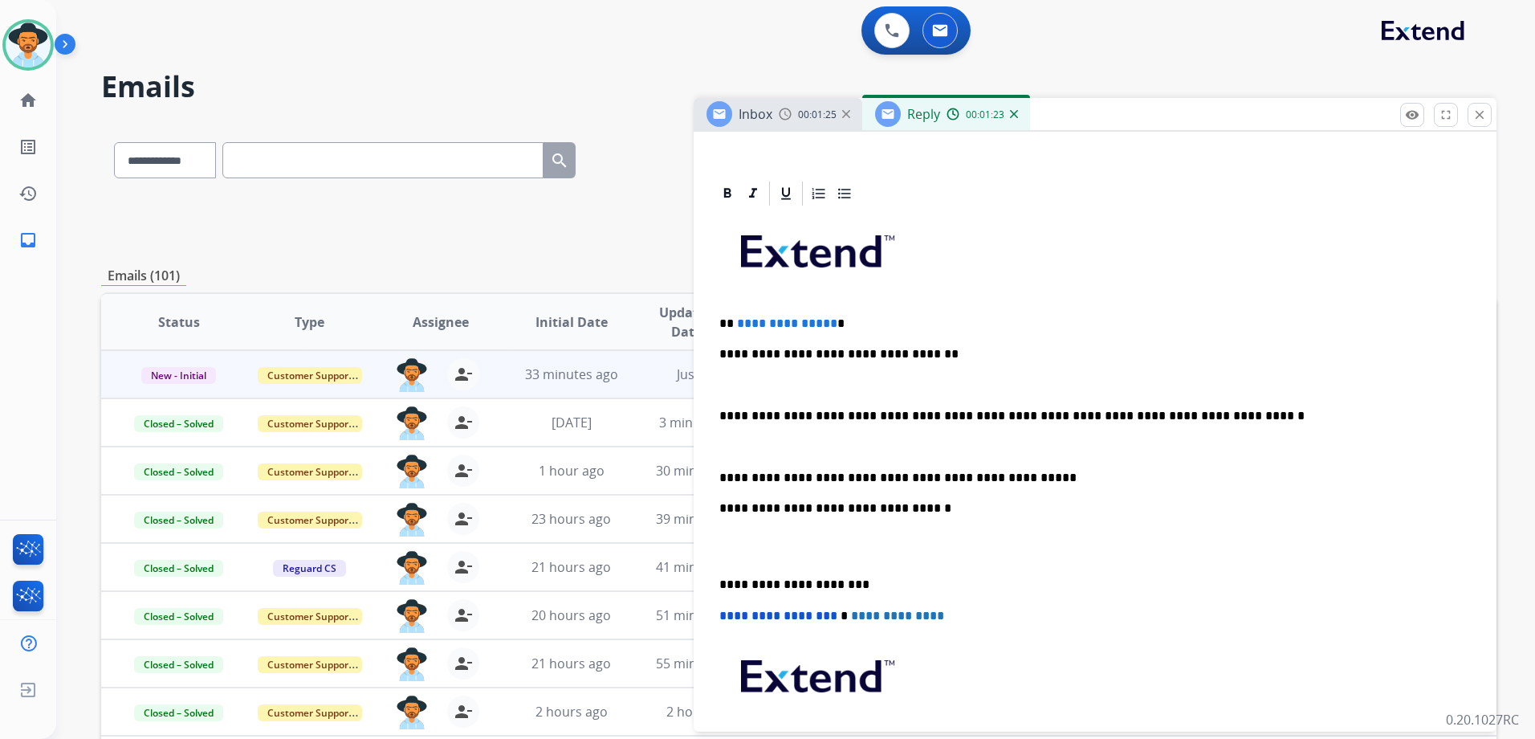
click at [1012, 475] on p "**********" at bounding box center [1088, 477] width 739 height 14
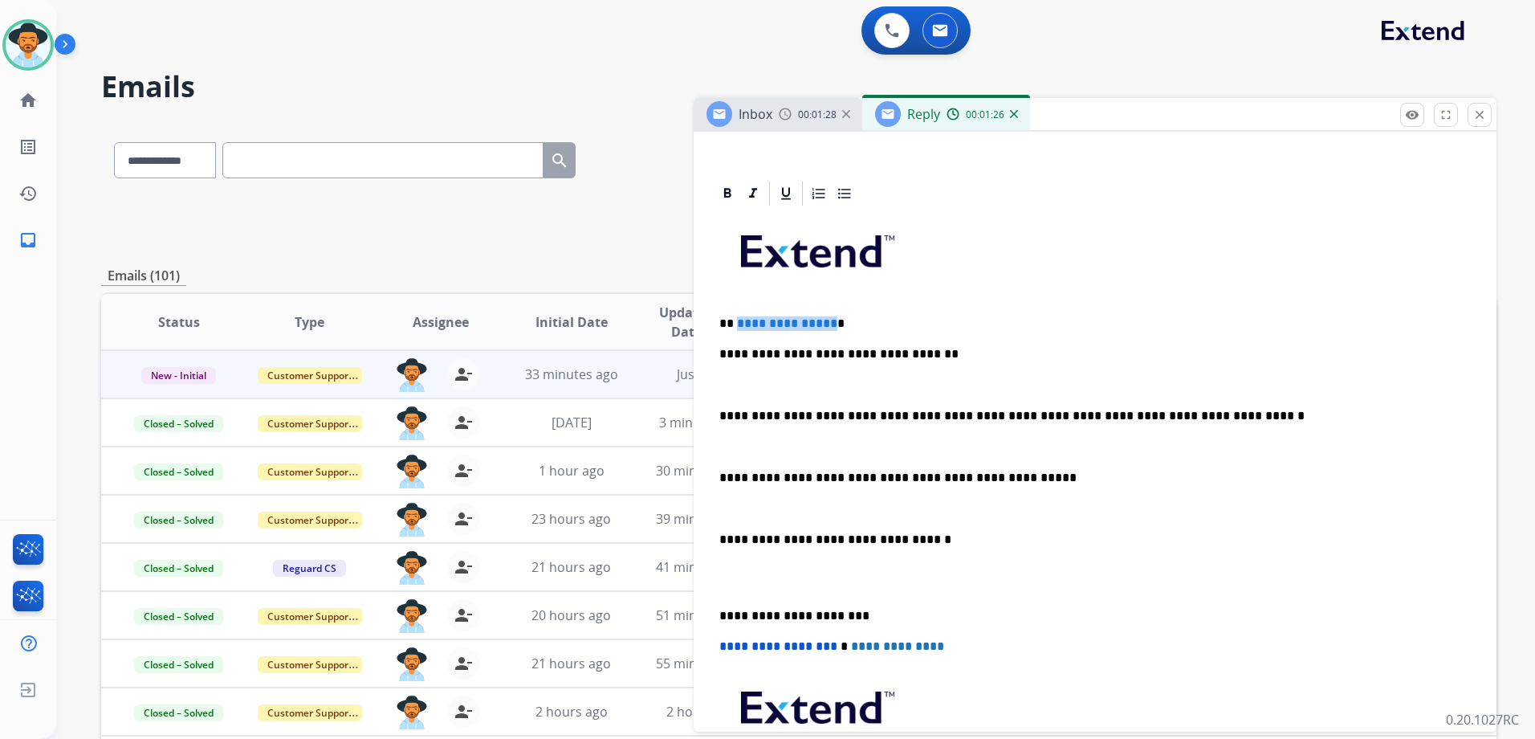
drag, startPoint x: 827, startPoint y: 321, endPoint x: 736, endPoint y: 316, distance: 90.9
click at [737, 317] on span "**********" at bounding box center [787, 323] width 100 height 12
click at [1052, 486] on div "**********" at bounding box center [1095, 530] width 764 height 645
click at [1057, 476] on p "**********" at bounding box center [1088, 477] width 739 height 14
click at [719, 473] on p "**********" at bounding box center [1088, 477] width 739 height 14
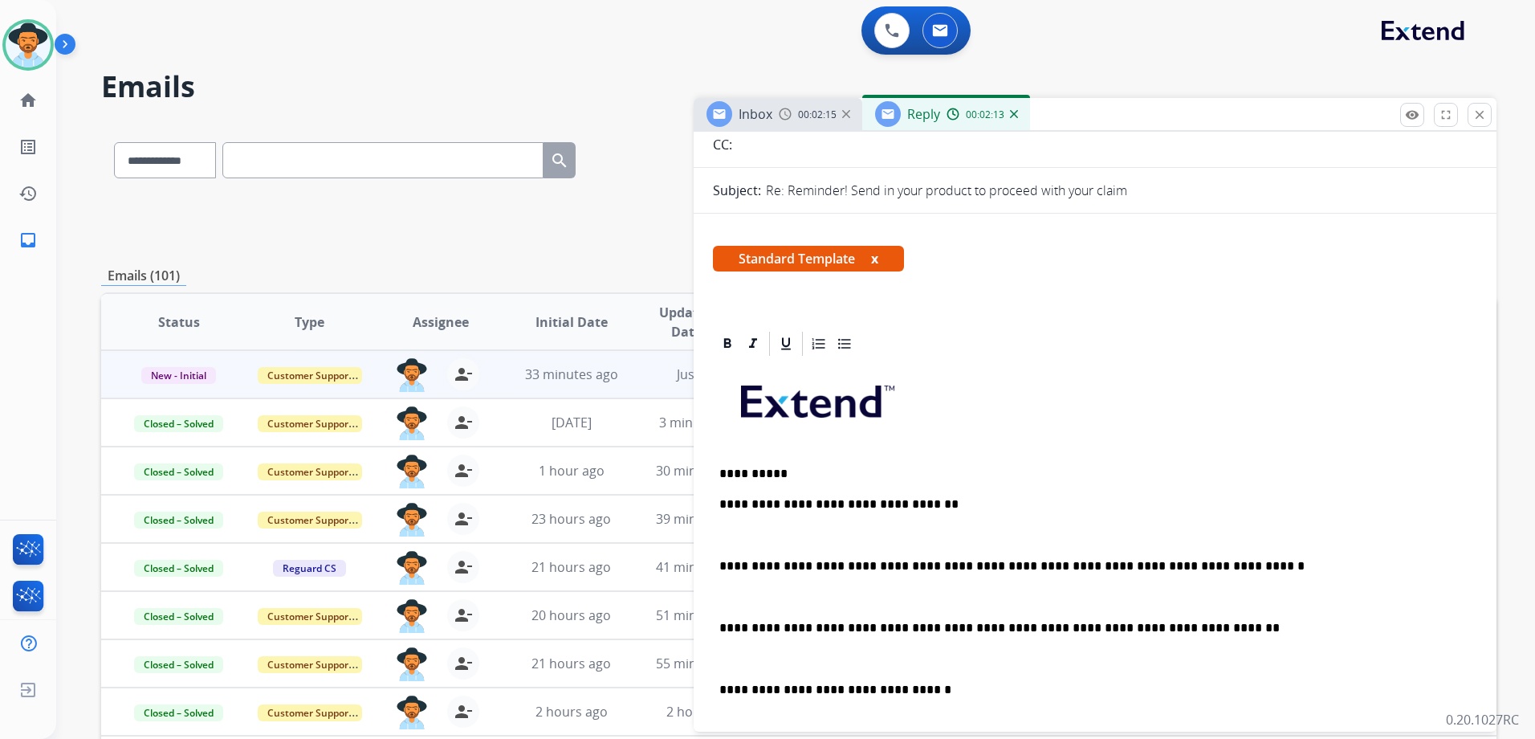
scroll to position [0, 0]
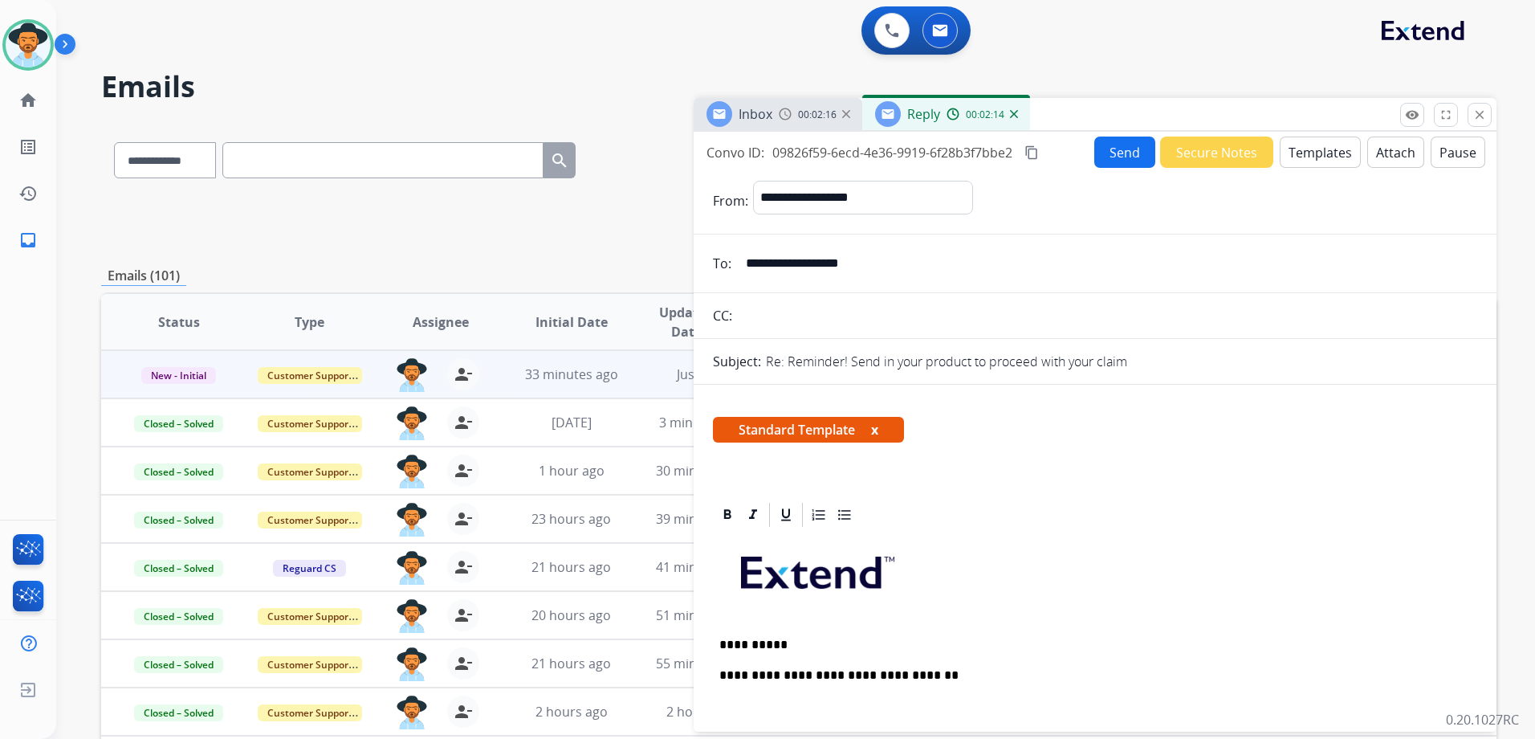
click at [1114, 153] on button "Send" at bounding box center [1124, 151] width 61 height 31
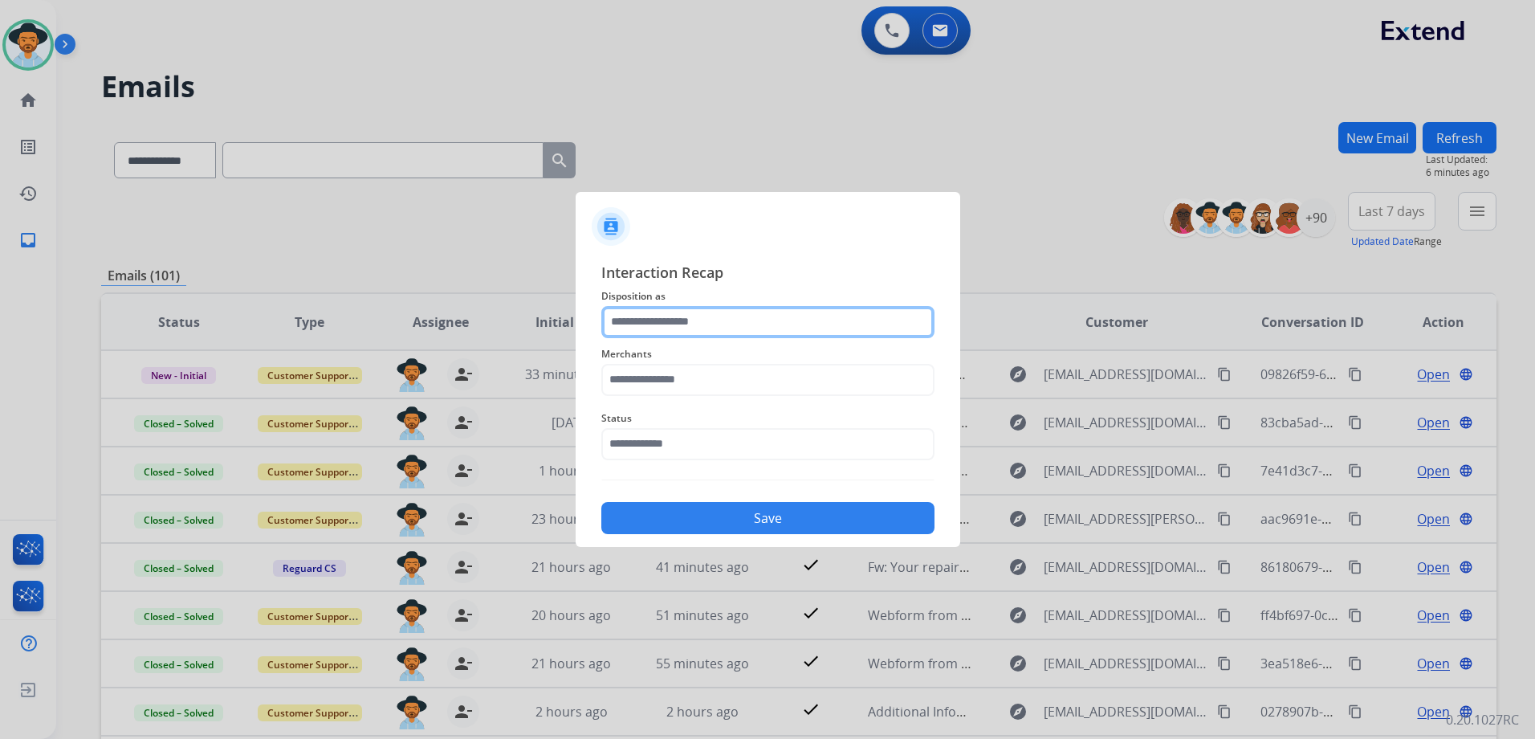
drag, startPoint x: 778, startPoint y: 336, endPoint x: 768, endPoint y: 313, distance: 24.5
click at [764, 312] on input "text" at bounding box center [767, 322] width 333 height 32
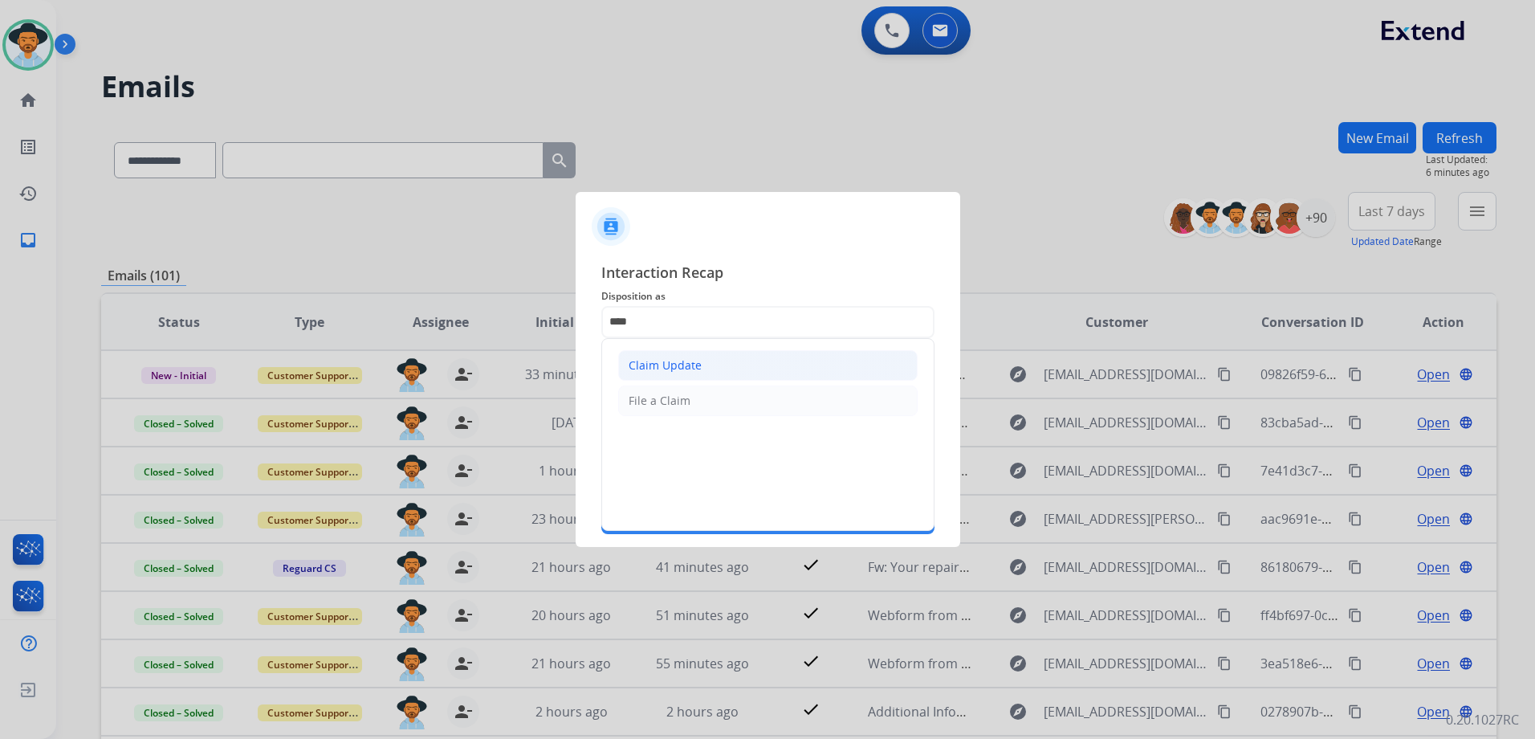
click at [700, 367] on li "Claim Update" at bounding box center [767, 365] width 299 height 31
type input "**********"
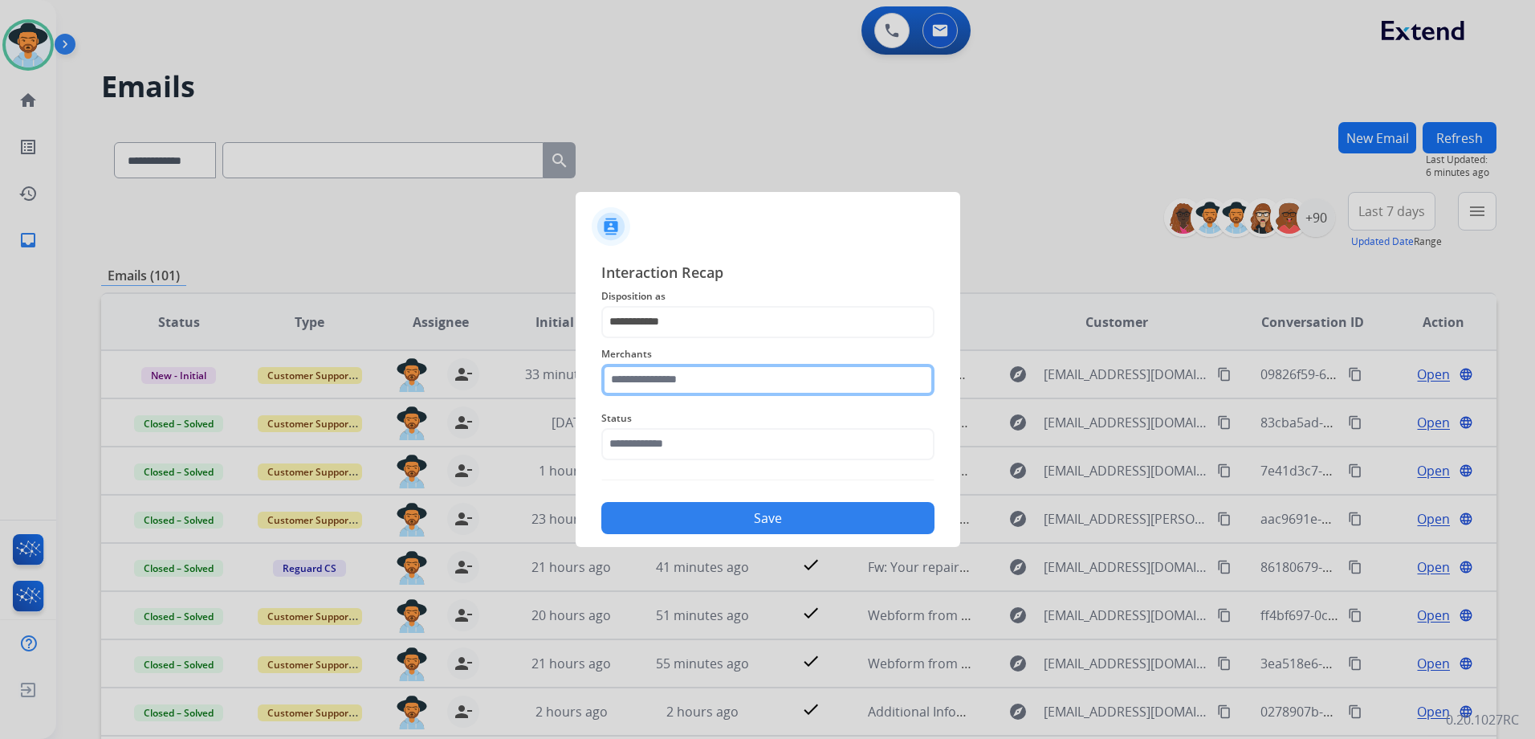
click at [690, 381] on input "text" at bounding box center [767, 380] width 333 height 32
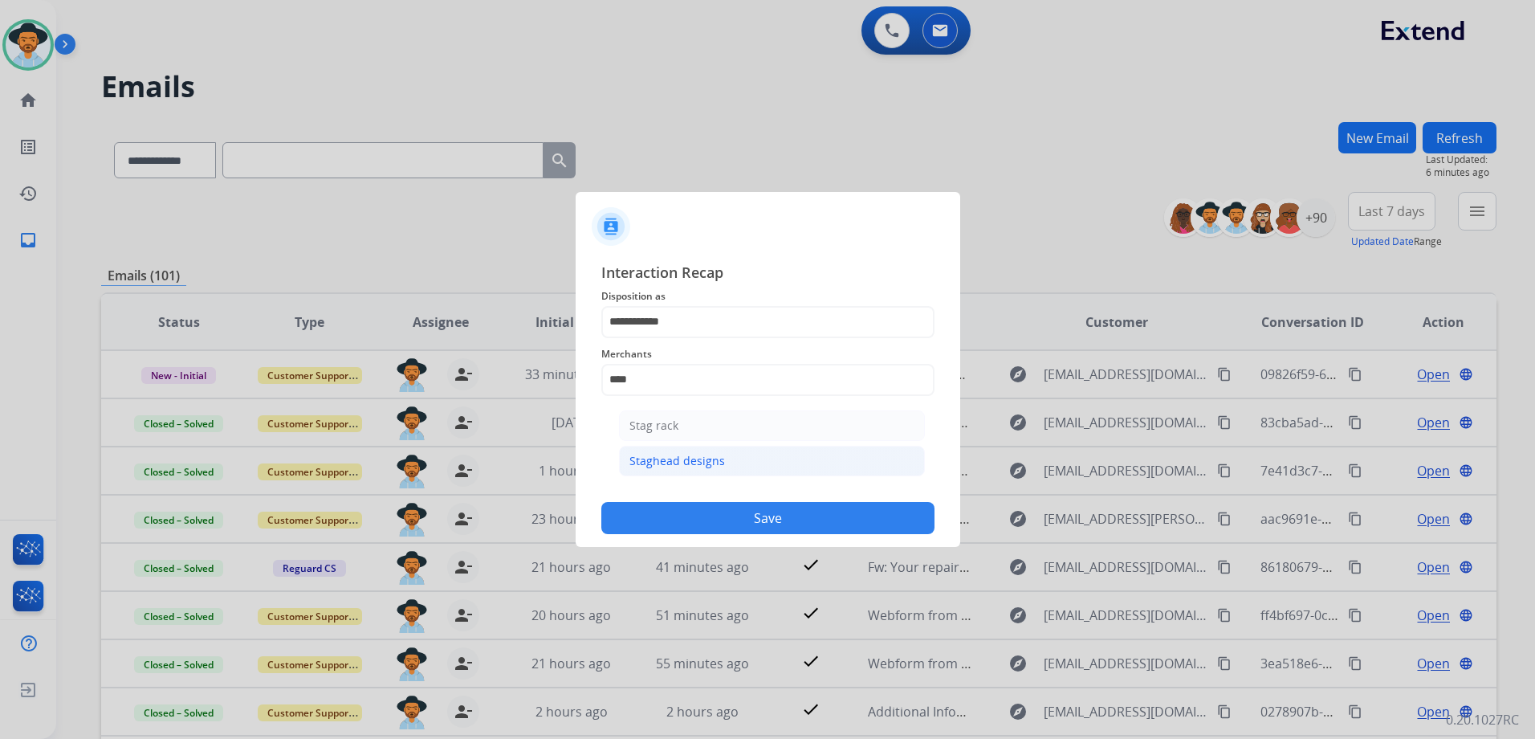
click at [842, 462] on li "Staghead designs" at bounding box center [772, 461] width 306 height 31
type input "**********"
click at [781, 462] on div "Status" at bounding box center [767, 434] width 333 height 64
drag, startPoint x: 787, startPoint y: 445, endPoint x: 789, endPoint y: 457, distance: 12.3
click at [789, 446] on input "text" at bounding box center [767, 444] width 333 height 32
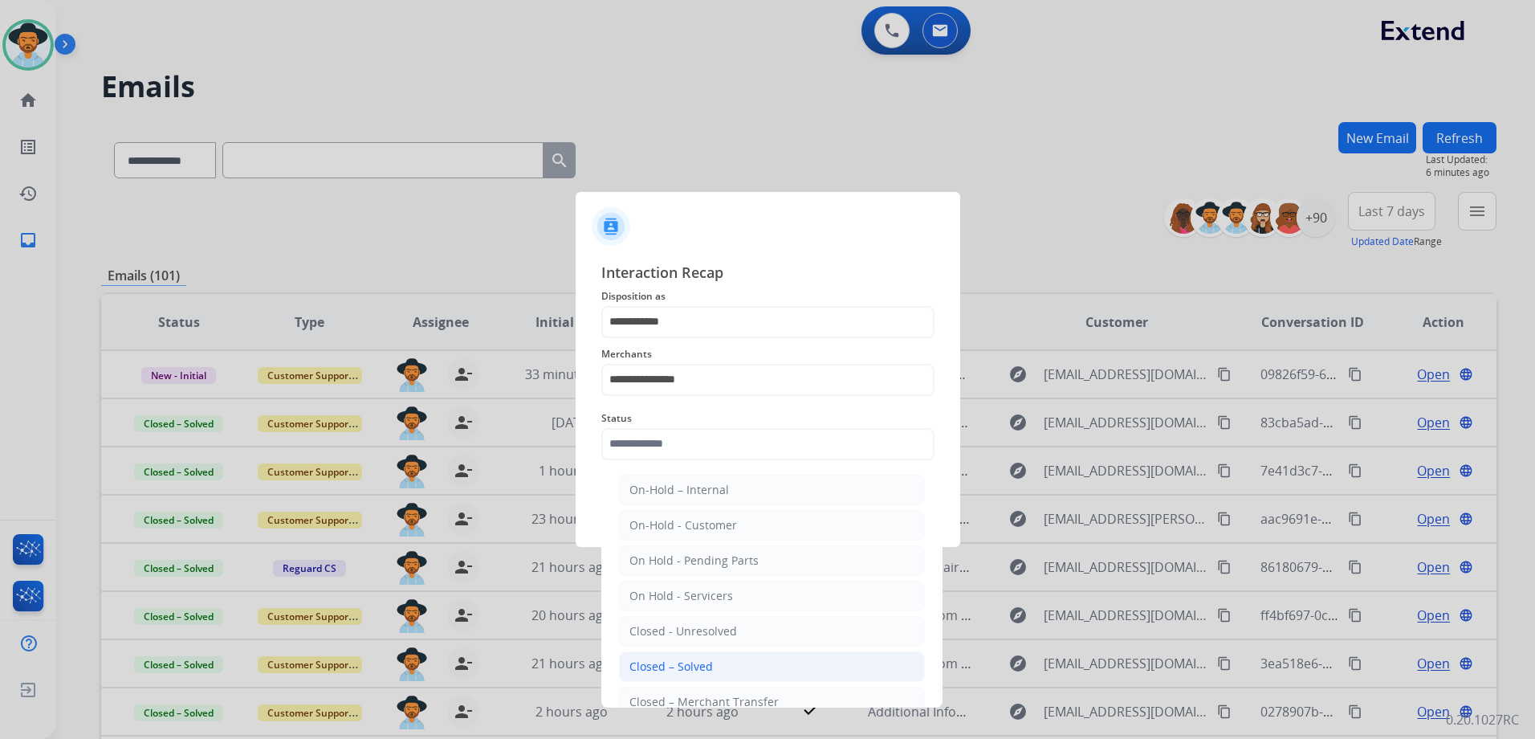
drag, startPoint x: 722, startPoint y: 675, endPoint x: 748, endPoint y: 621, distance: 60.7
click at [723, 674] on li "Closed – Solved" at bounding box center [772, 666] width 306 height 31
type input "**********"
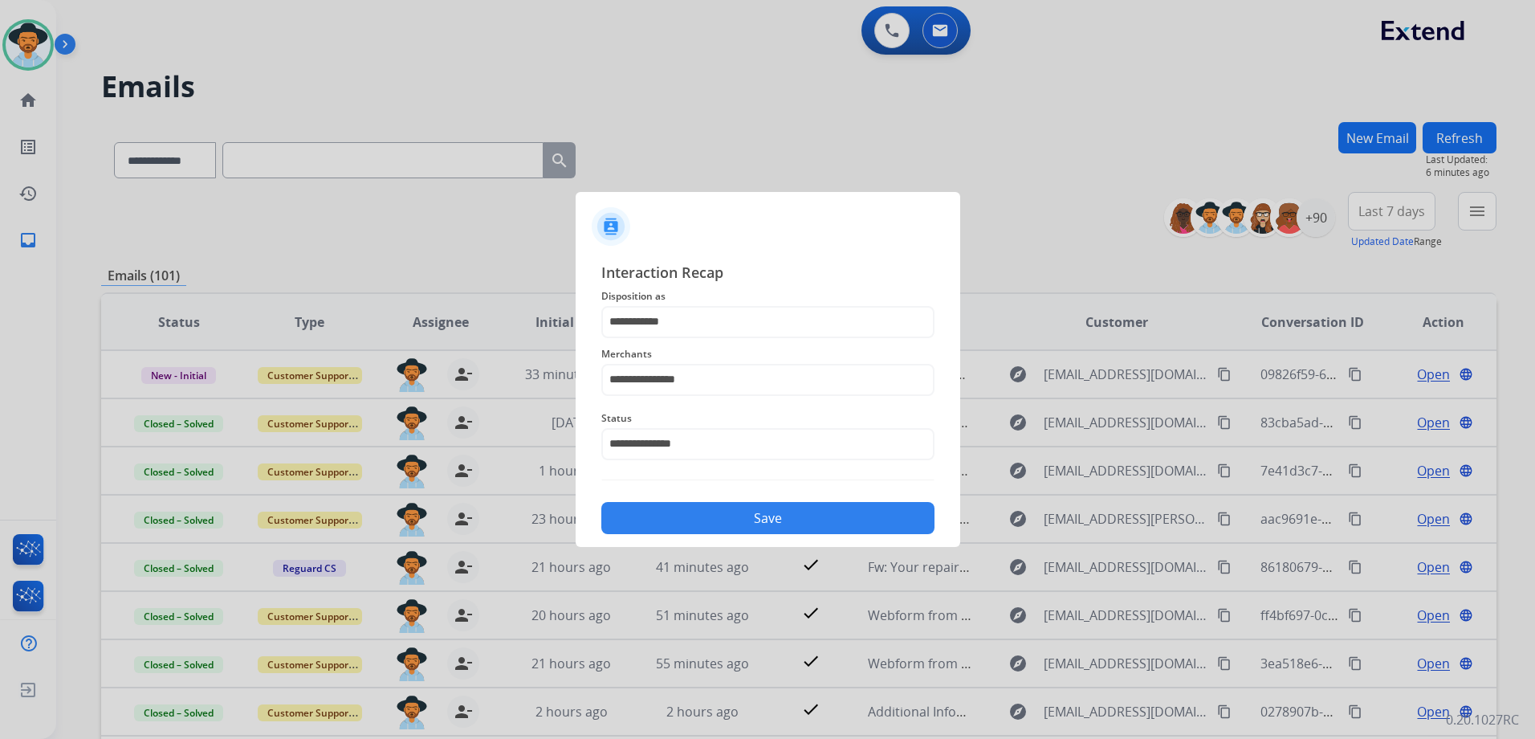
click at [819, 520] on button "Save" at bounding box center [767, 518] width 333 height 32
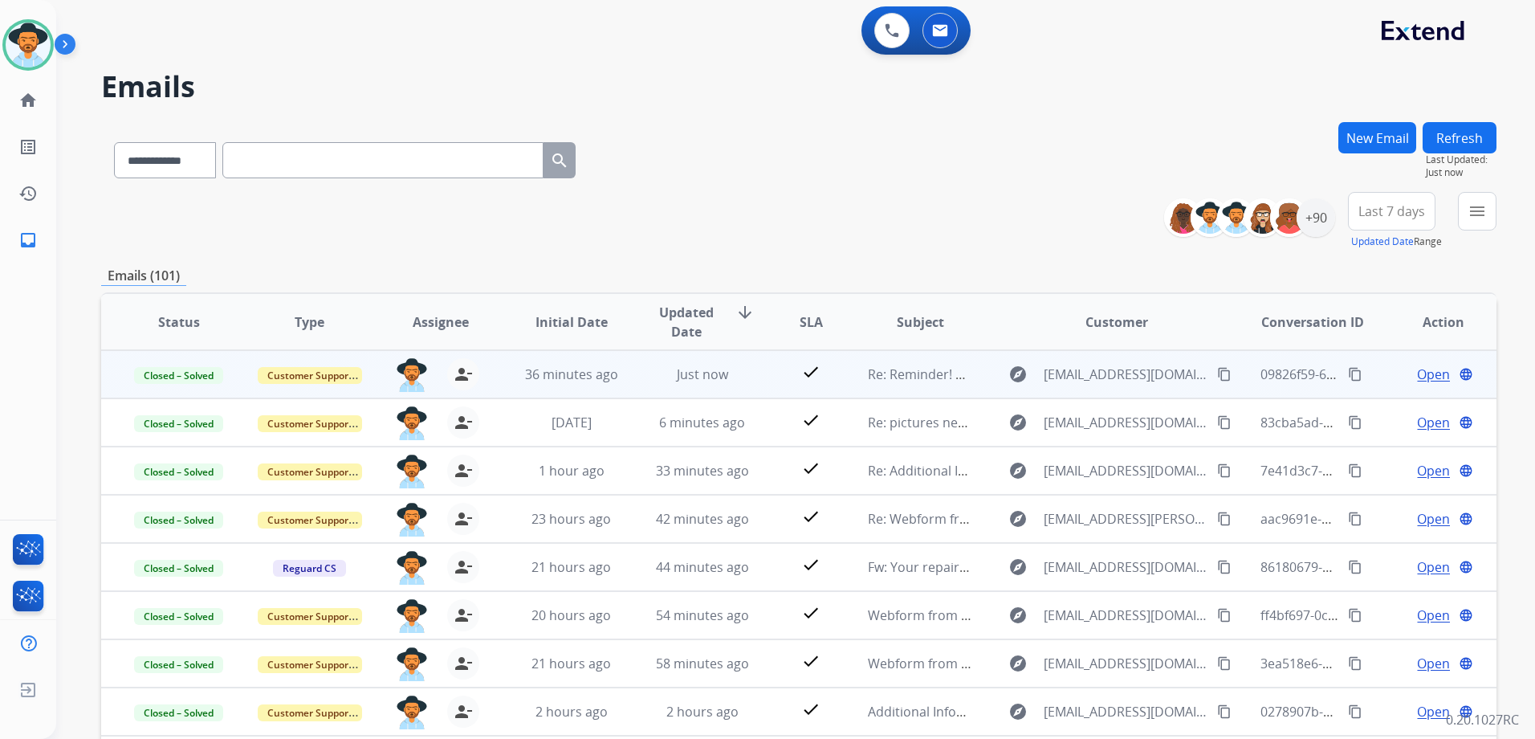
click at [1417, 374] on span "Open" at bounding box center [1433, 374] width 33 height 19
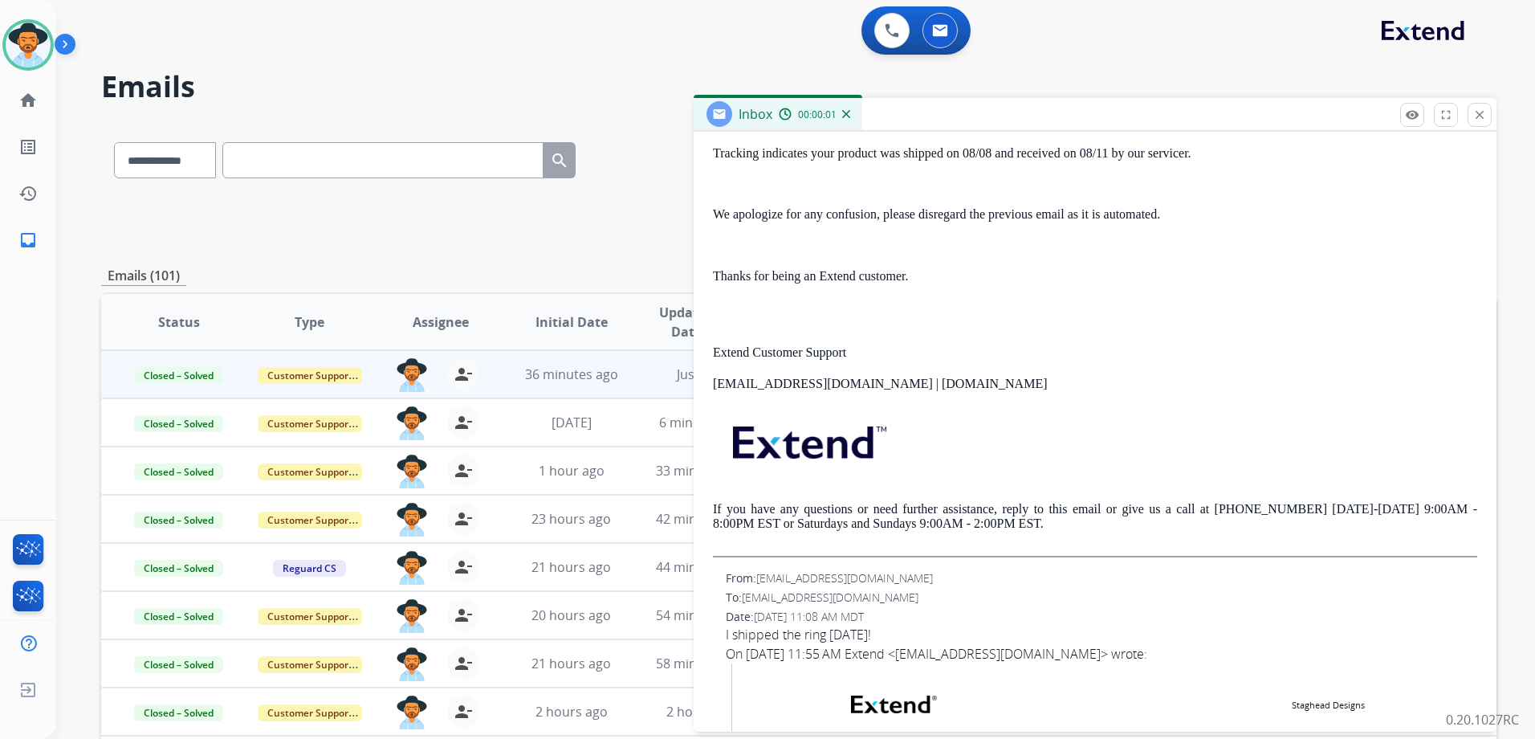
scroll to position [562, 0]
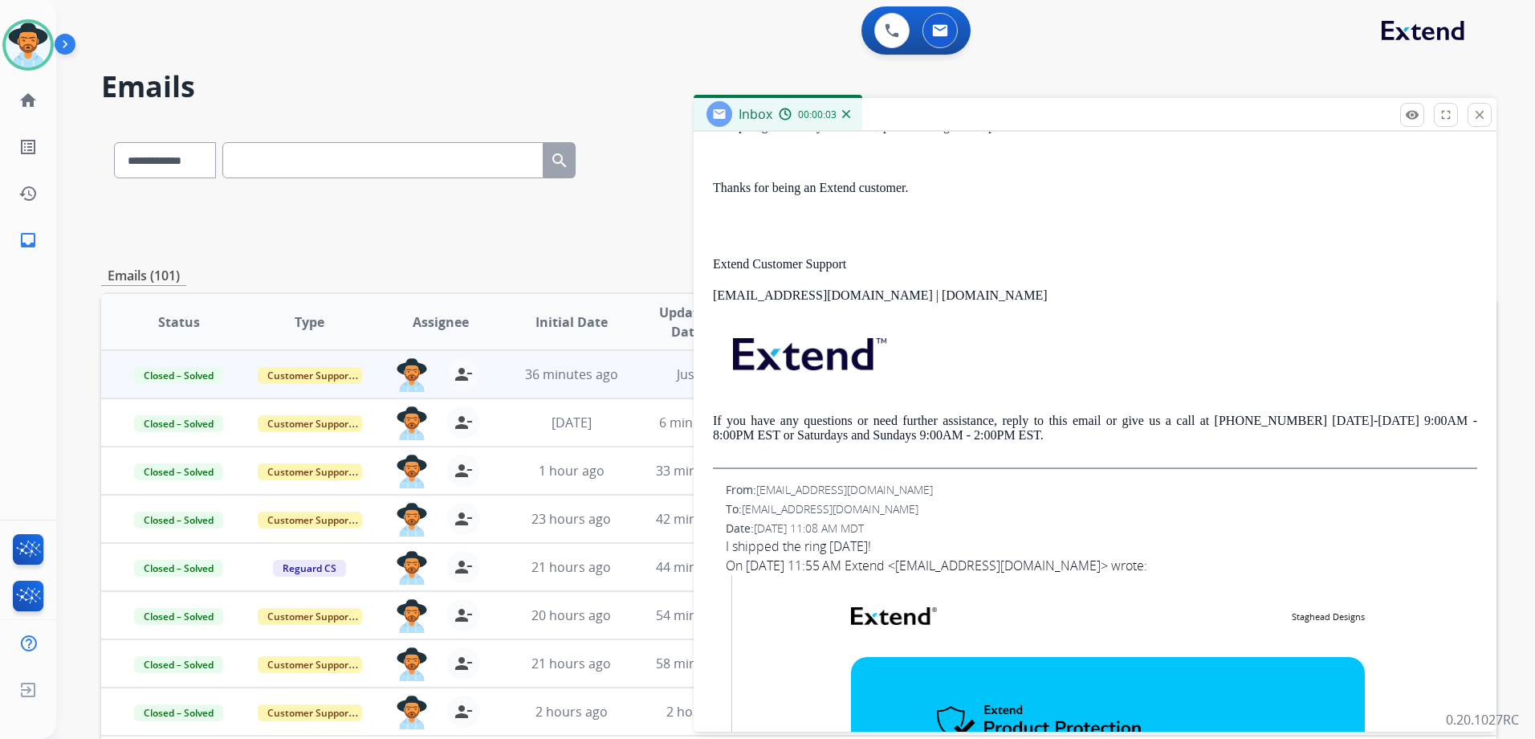
drag, startPoint x: 723, startPoint y: 548, endPoint x: 895, endPoint y: 548, distance: 171.8
drag, startPoint x: 895, startPoint y: 548, endPoint x: 832, endPoint y: 548, distance: 63.4
copy div "I shipped the ring Friday!"
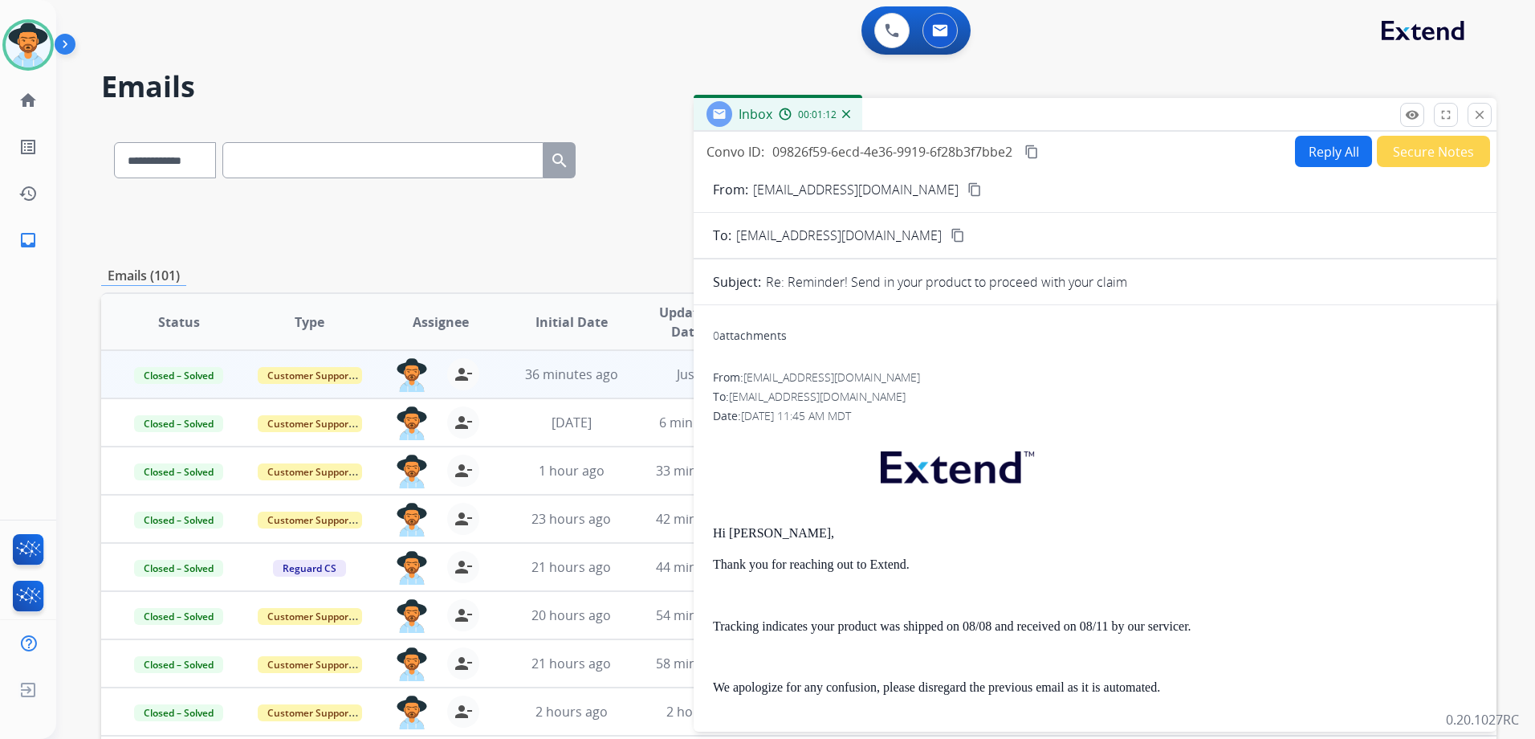
scroll to position [0, 0]
click at [1036, 156] on mat-icon "content_copy" at bounding box center [1031, 152] width 14 height 14
click at [1480, 117] on mat-icon "close" at bounding box center [1479, 115] width 14 height 14
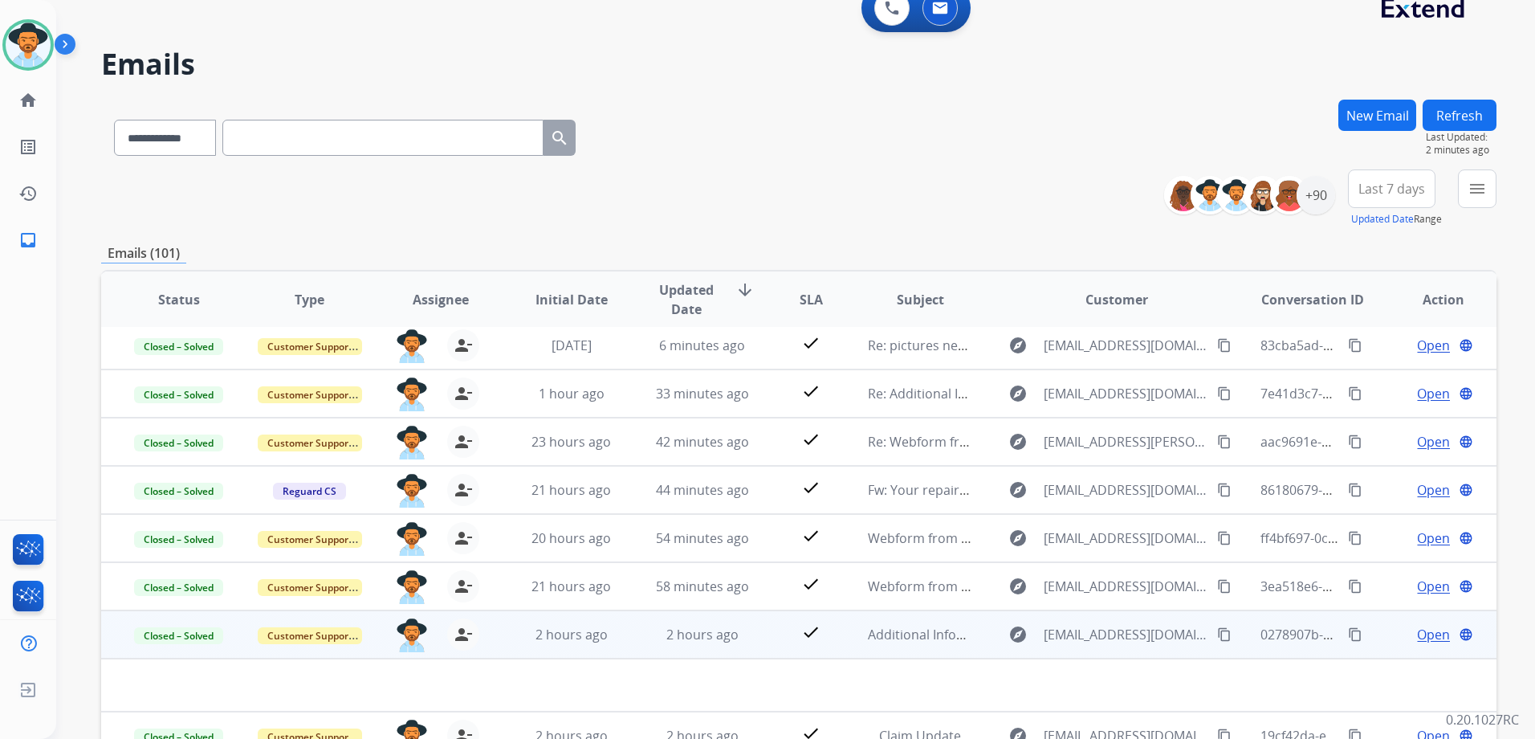
scroll to position [175, 0]
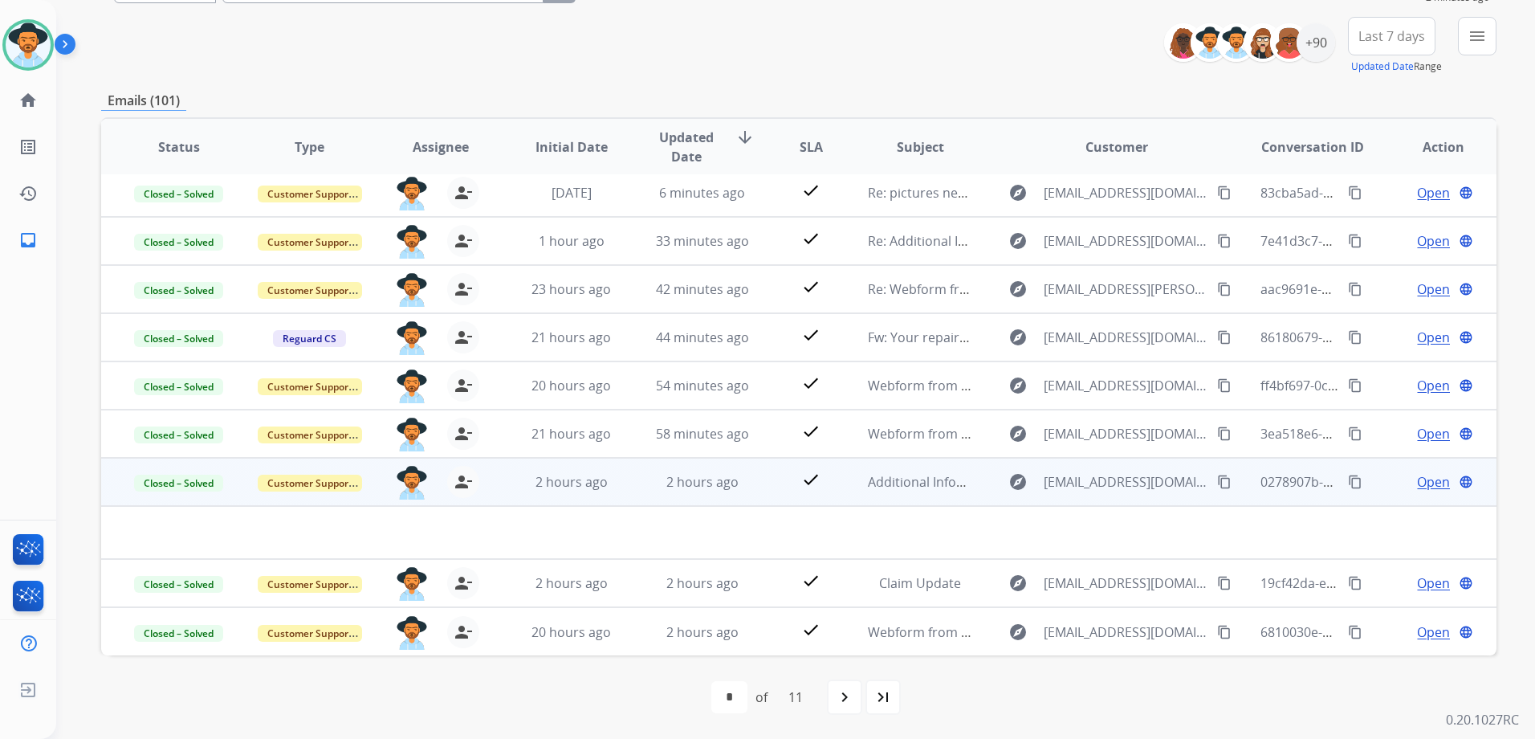
click at [1369, 491] on td "Open language" at bounding box center [1431, 482] width 131 height 48
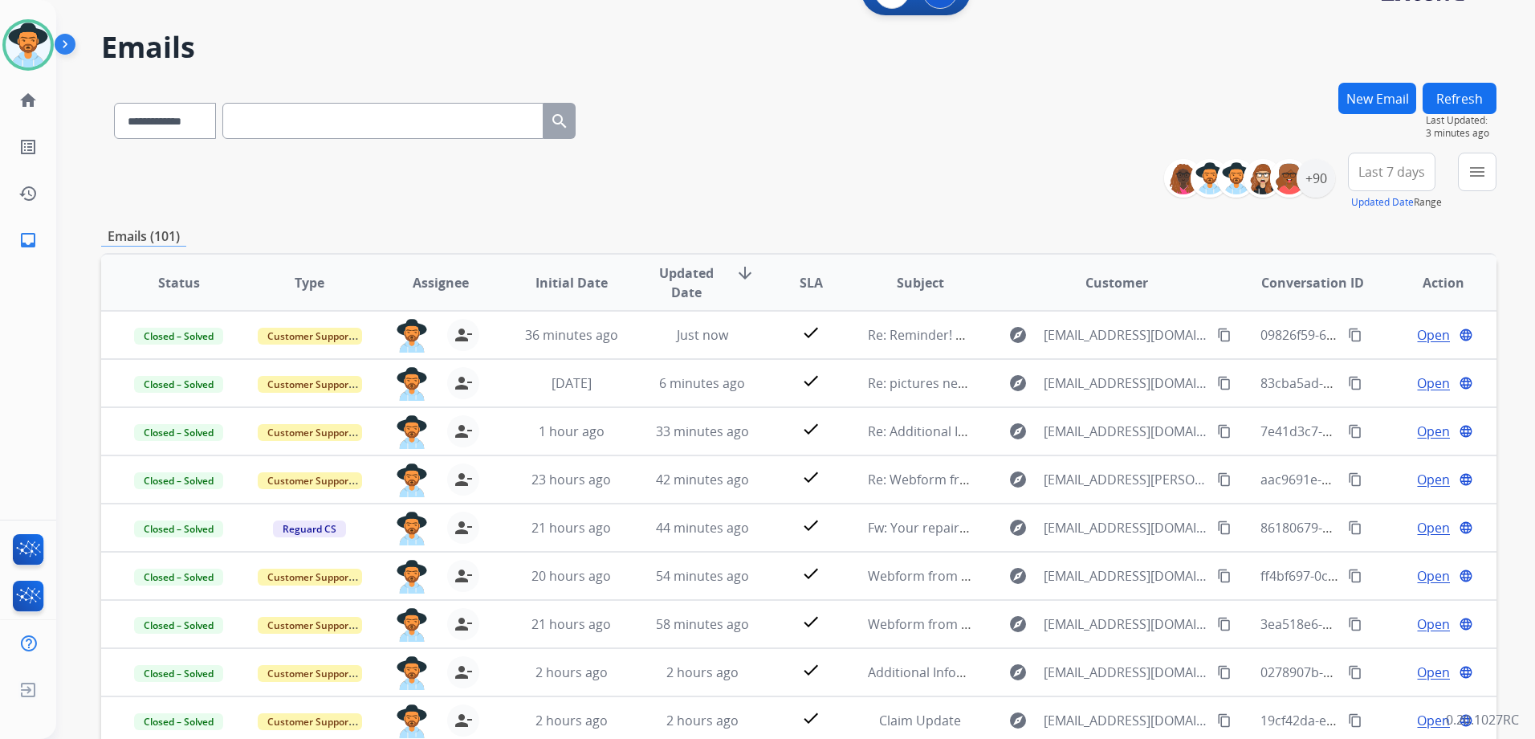
scroll to position [0, 0]
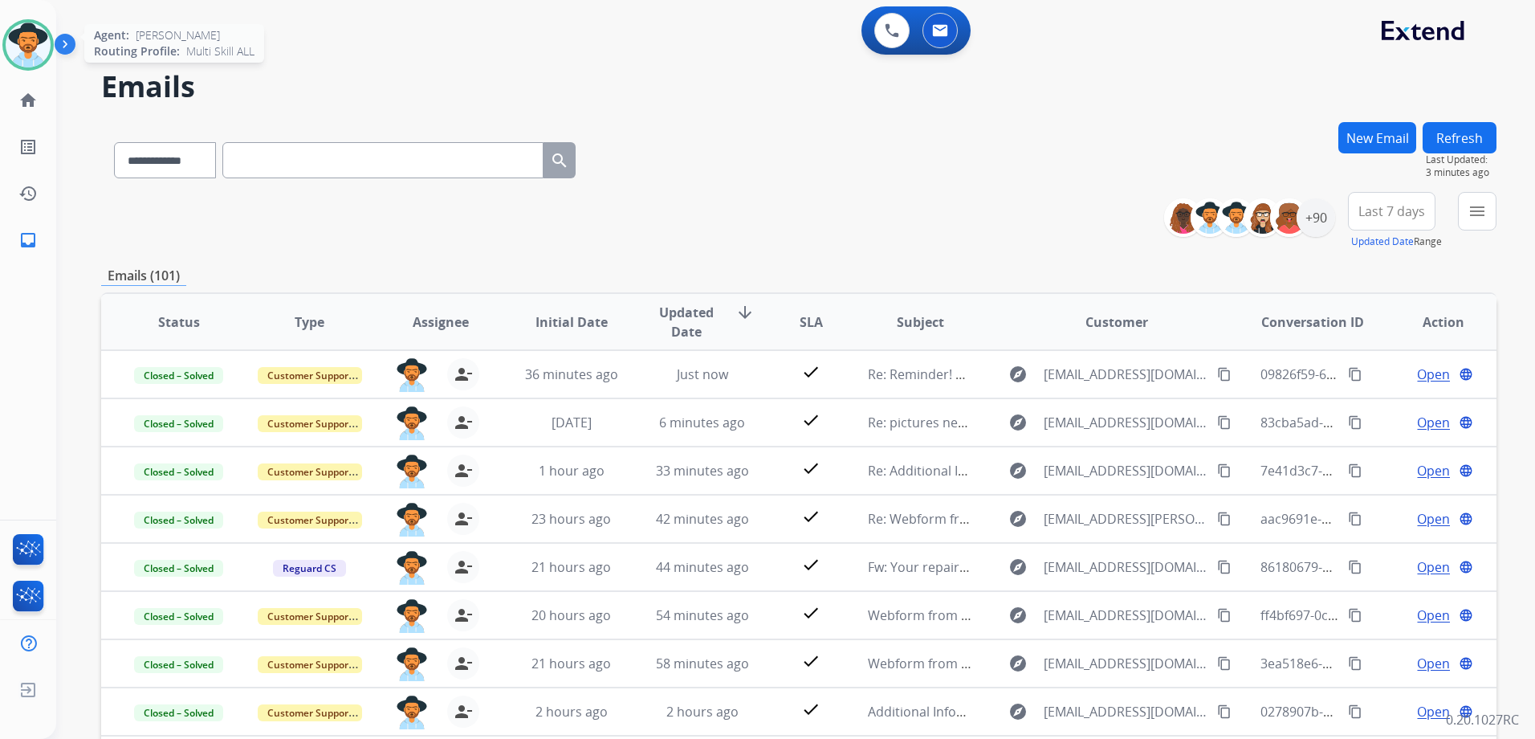
click at [30, 43] on img at bounding box center [28, 44] width 45 height 45
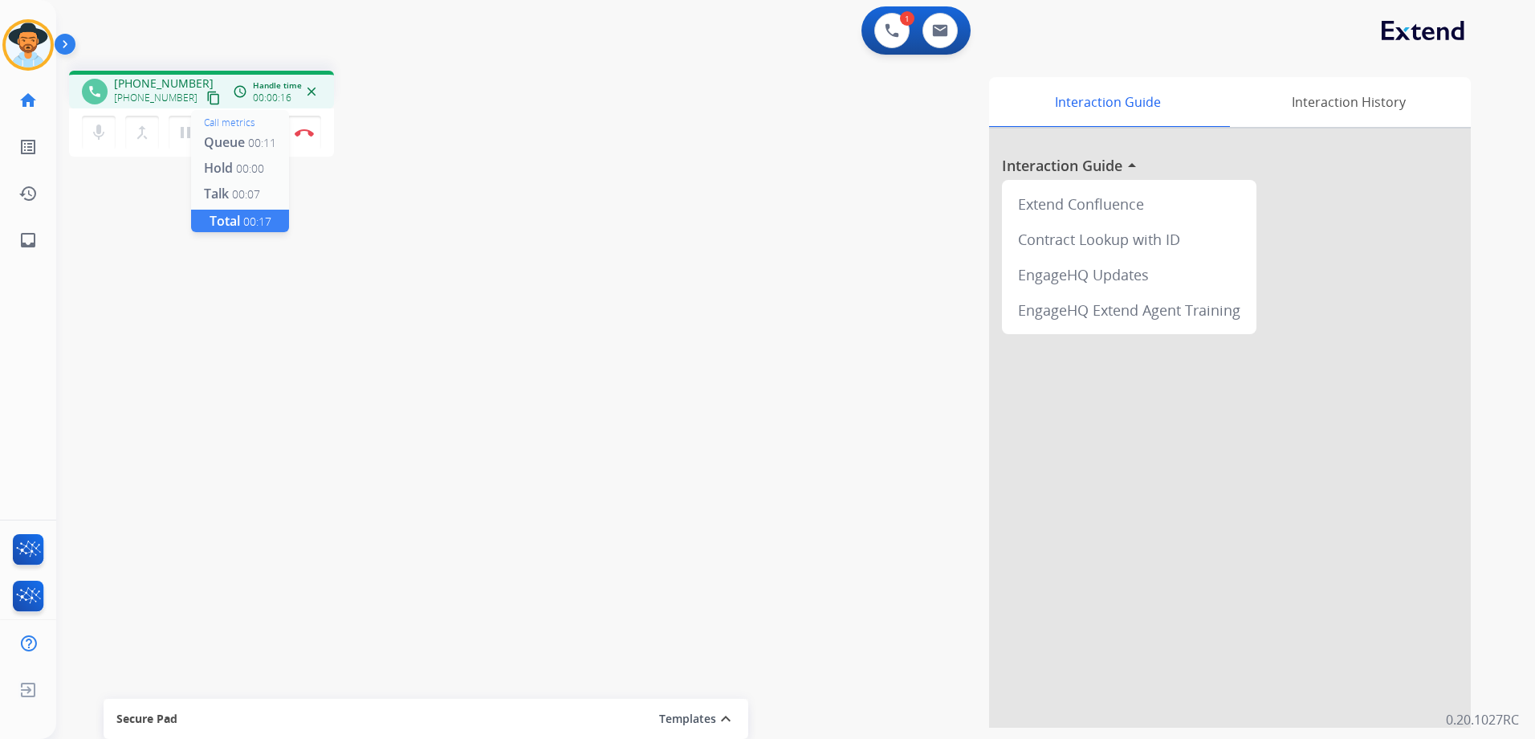
drag, startPoint x: 197, startPoint y: 96, endPoint x: 242, endPoint y: 92, distance: 45.1
click at [206, 96] on mat-icon "content_copy" at bounding box center [213, 98] width 14 height 14
drag, startPoint x: 191, startPoint y: 96, endPoint x: 292, endPoint y: 84, distance: 101.8
click at [206, 96] on mat-icon "content_copy" at bounding box center [213, 98] width 14 height 14
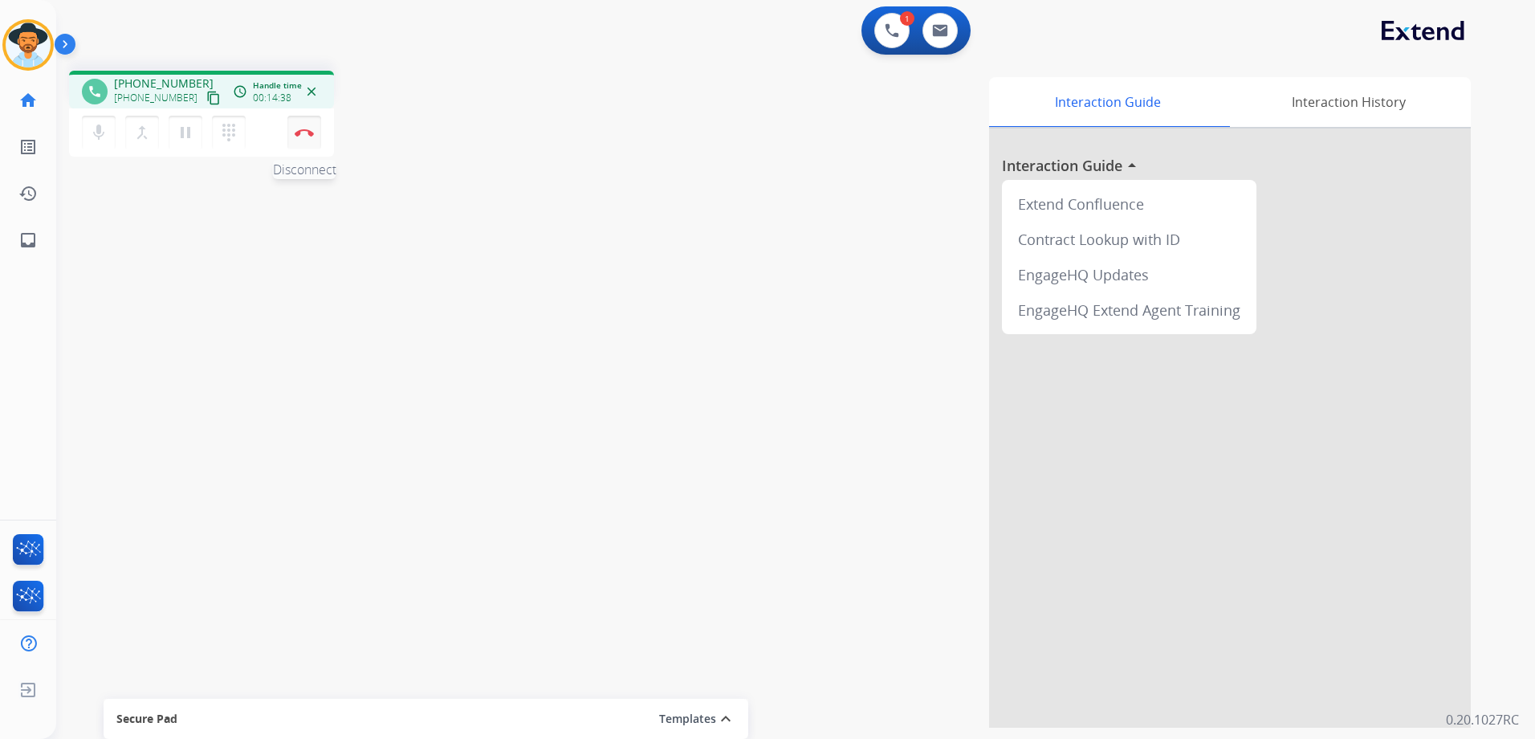
click at [310, 136] on button "Disconnect" at bounding box center [304, 133] width 34 height 34
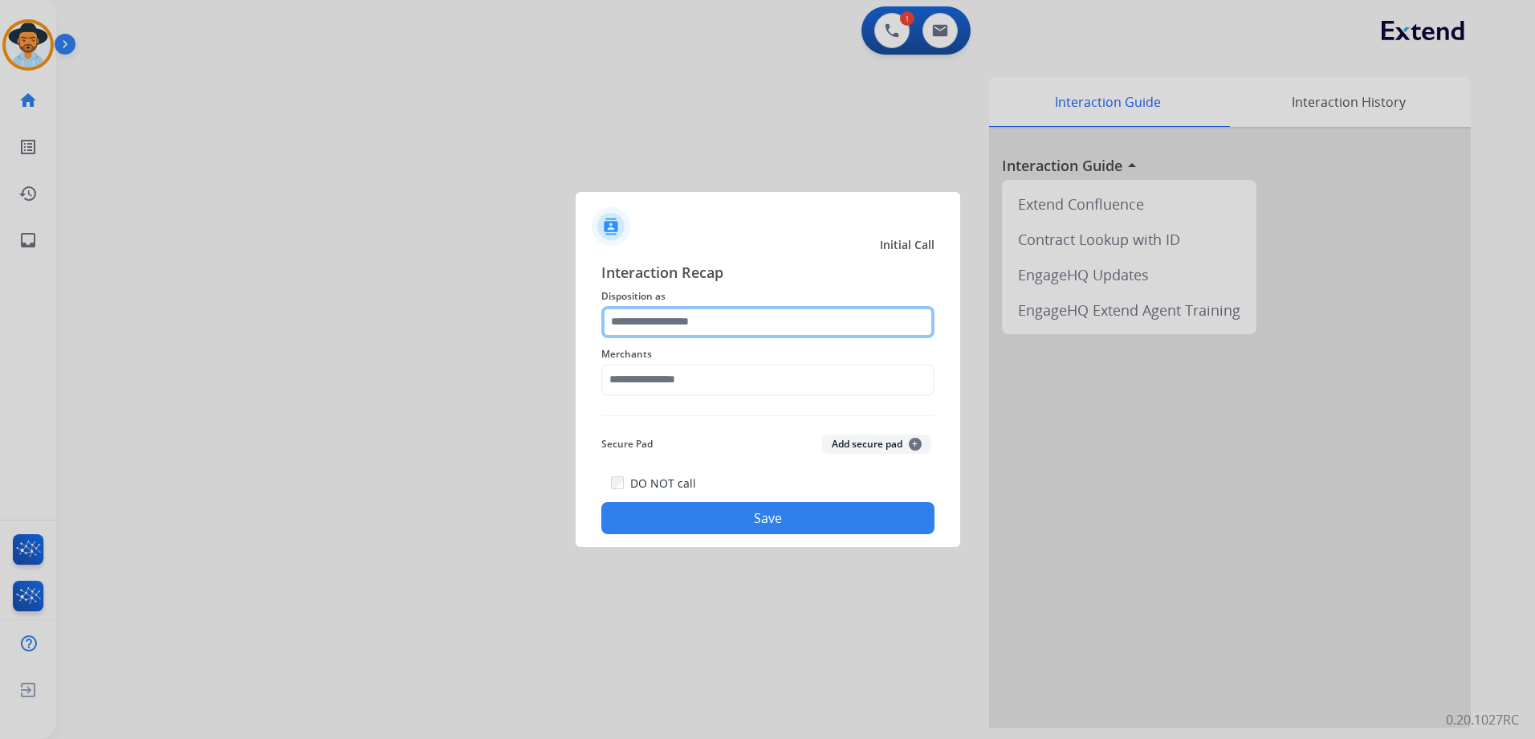
click at [772, 320] on input "text" at bounding box center [767, 322] width 333 height 32
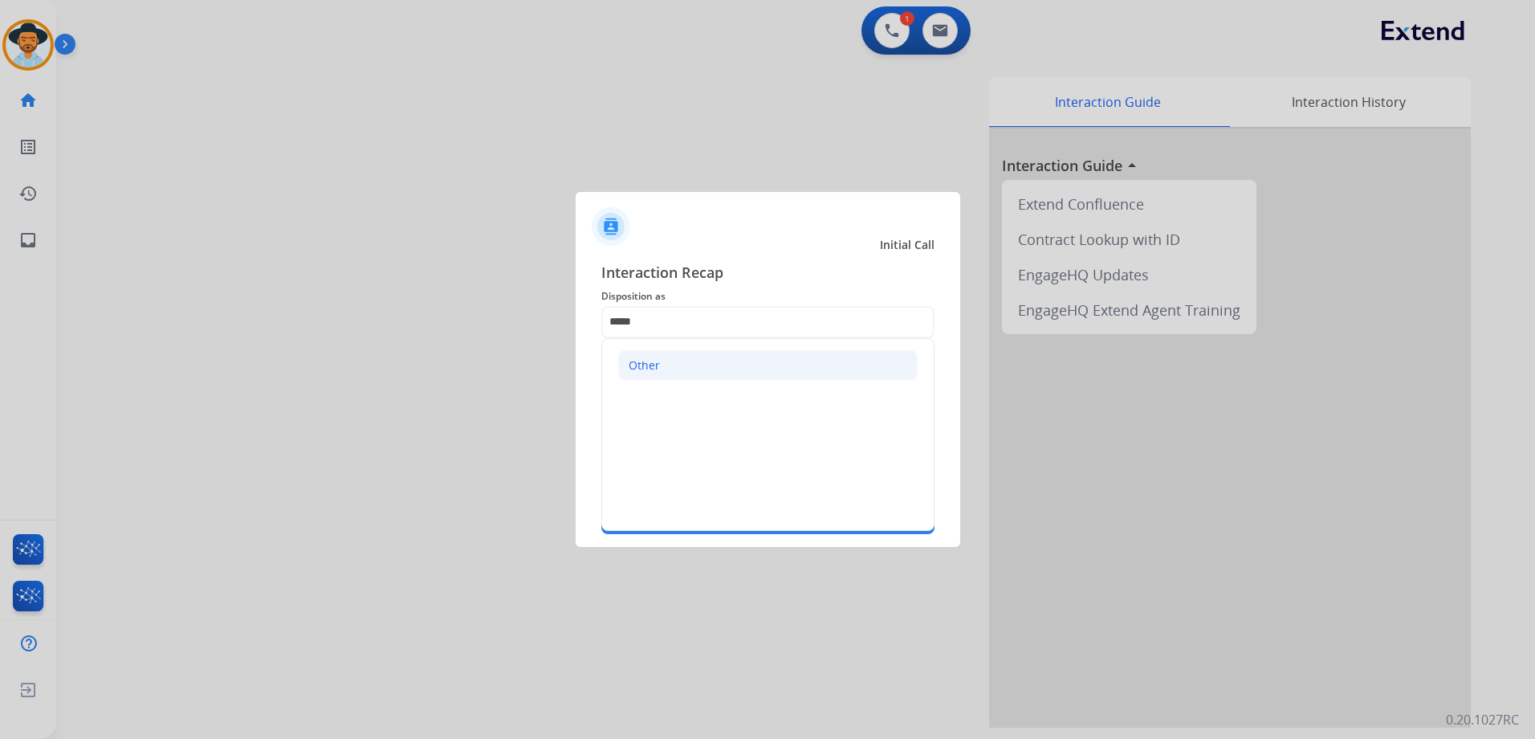
click at [779, 373] on li "Other" at bounding box center [767, 365] width 299 height 31
type input "*****"
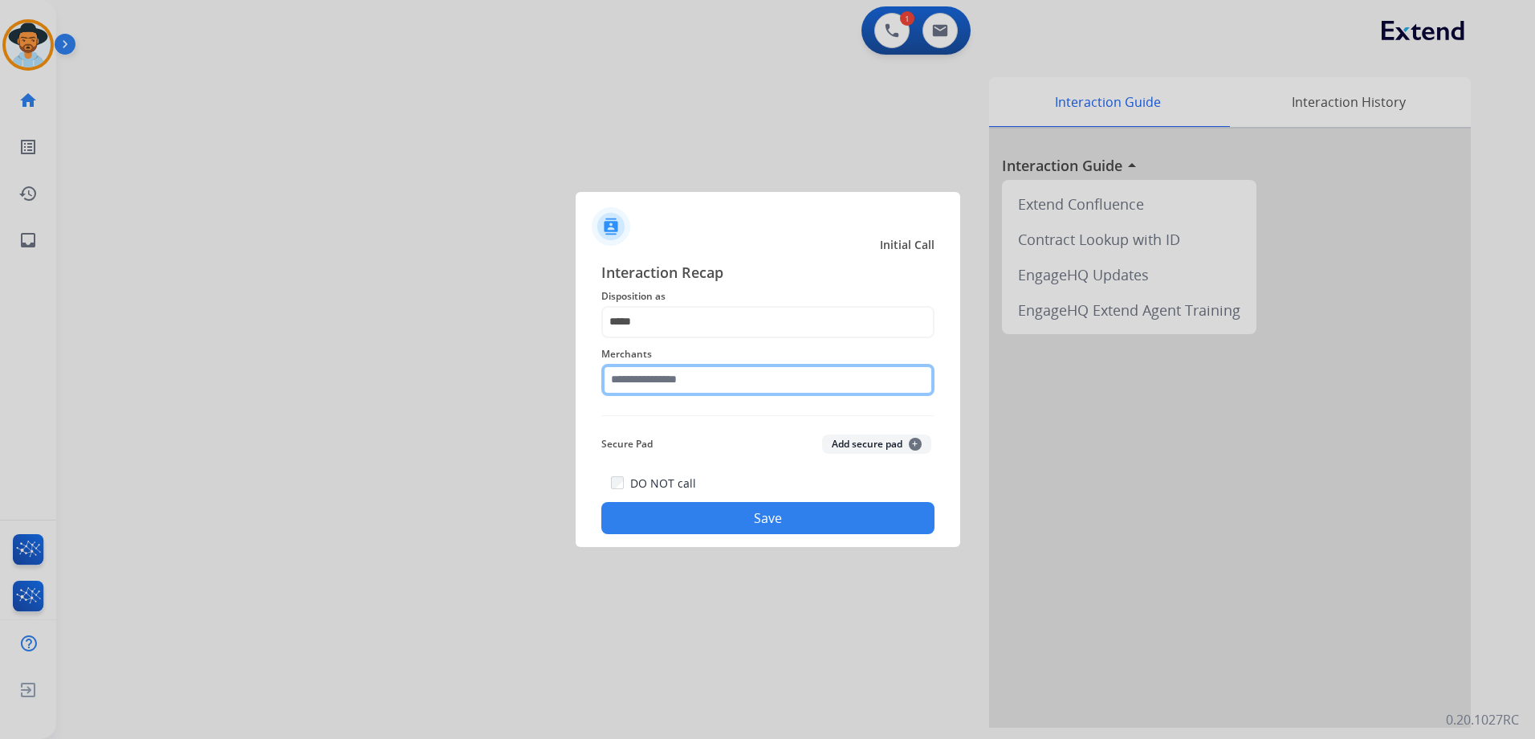
click at [727, 377] on input "text" at bounding box center [767, 380] width 333 height 32
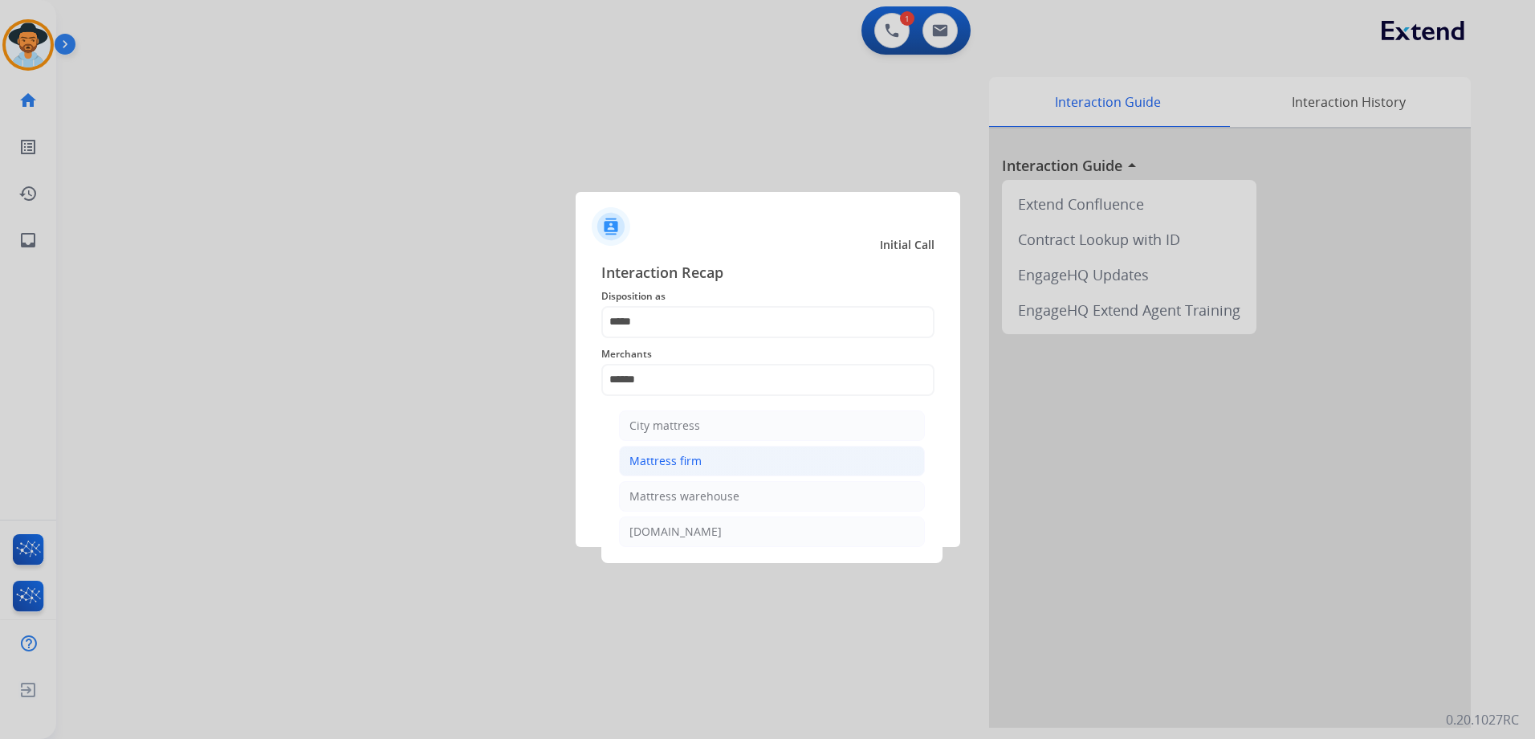
click at [754, 455] on li "Mattress firm" at bounding box center [772, 461] width 306 height 31
type input "**********"
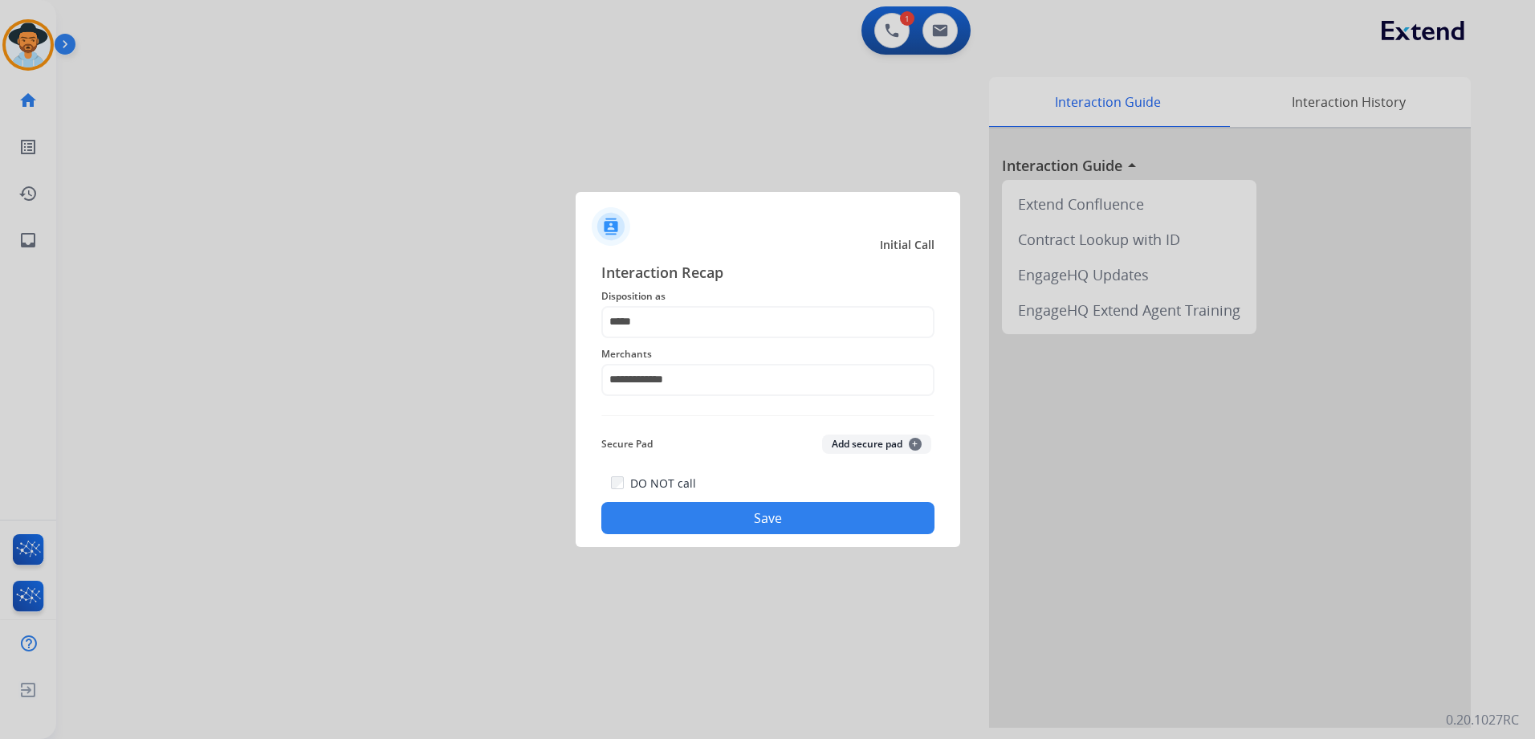
click at [773, 527] on button "Save" at bounding box center [767, 518] width 333 height 32
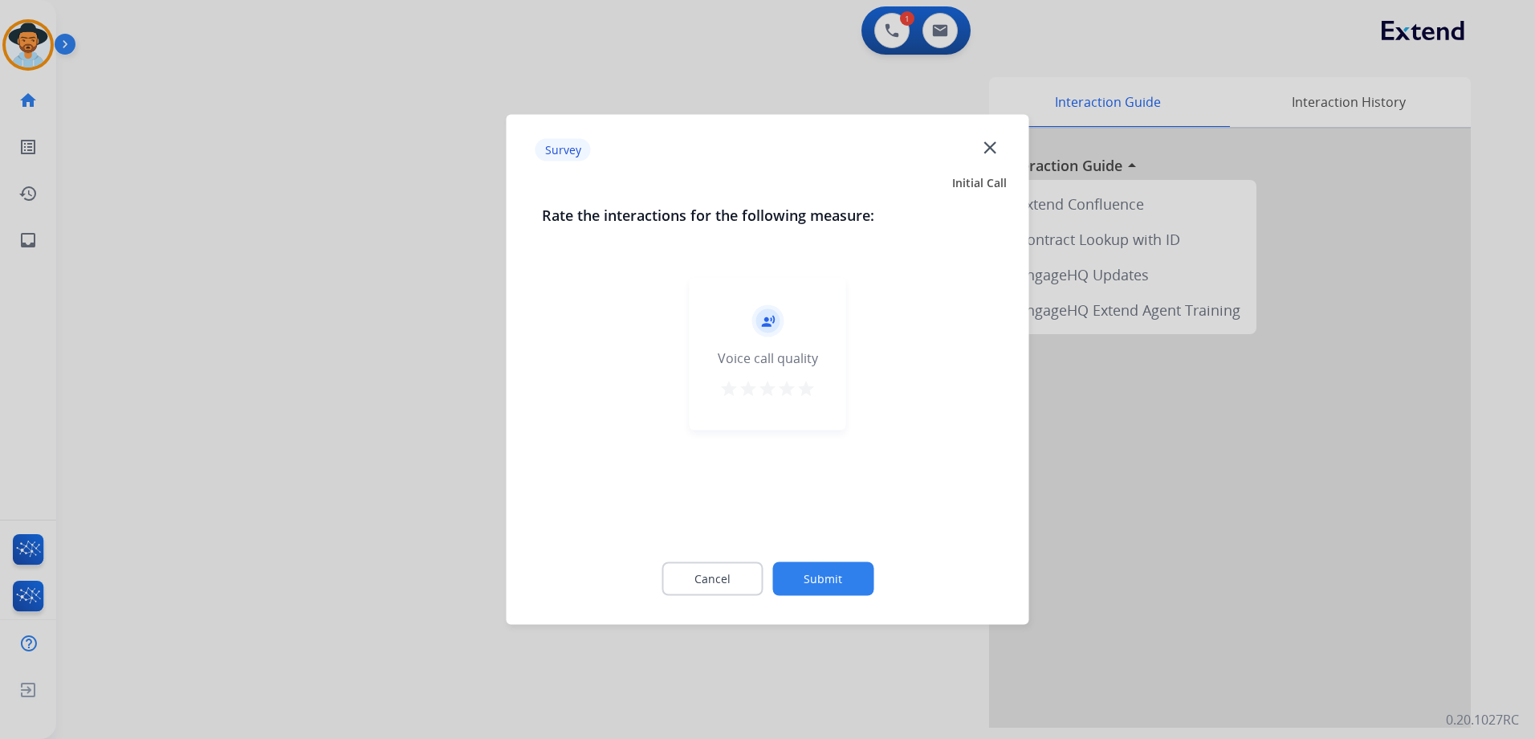
click at [806, 385] on mat-icon "star" at bounding box center [805, 388] width 19 height 19
click at [841, 567] on button "Submit" at bounding box center [822, 579] width 101 height 34
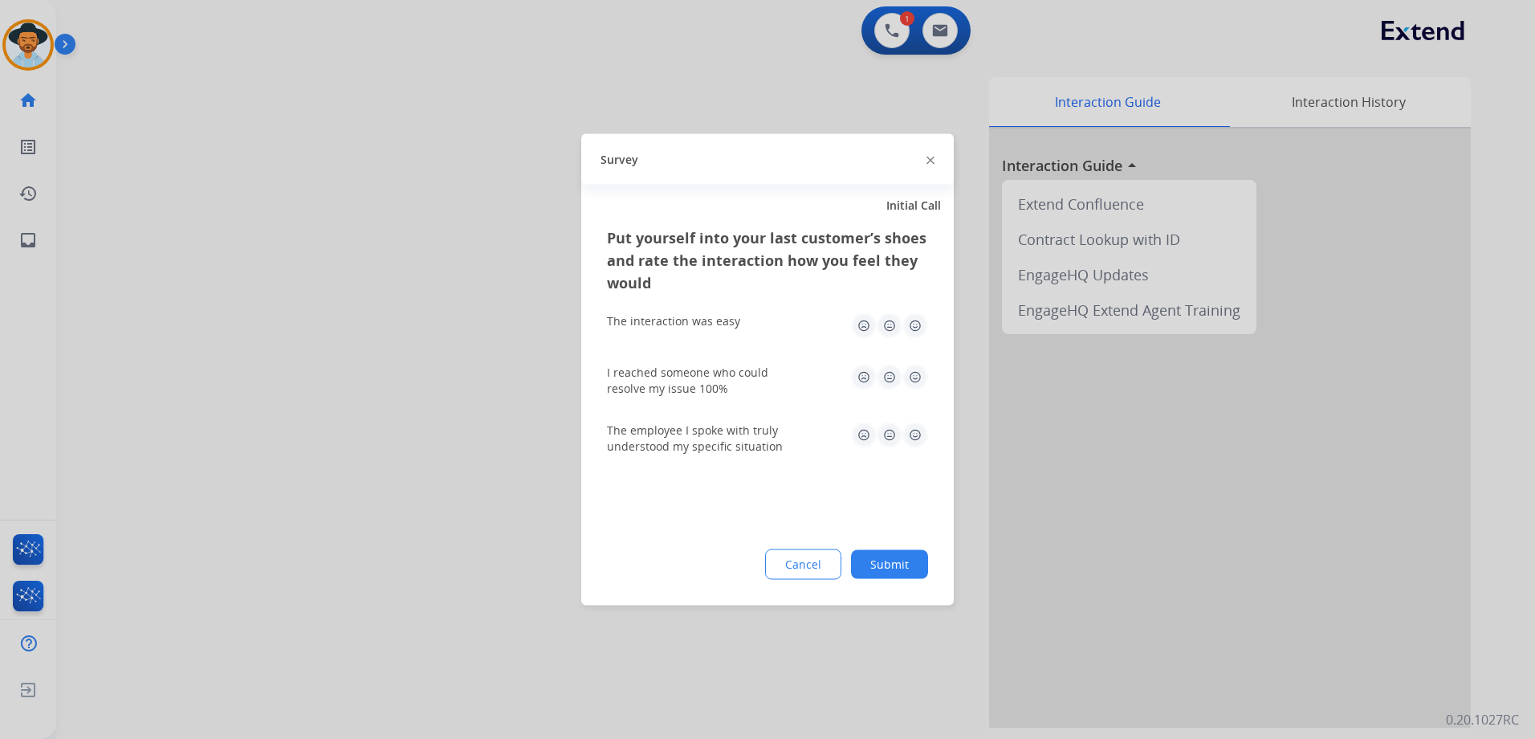
click at [915, 338] on img at bounding box center [915, 326] width 26 height 26
click at [915, 374] on img at bounding box center [915, 378] width 26 height 26
click at [914, 427] on img at bounding box center [915, 435] width 26 height 26
click at [886, 561] on button "Submit" at bounding box center [889, 564] width 77 height 29
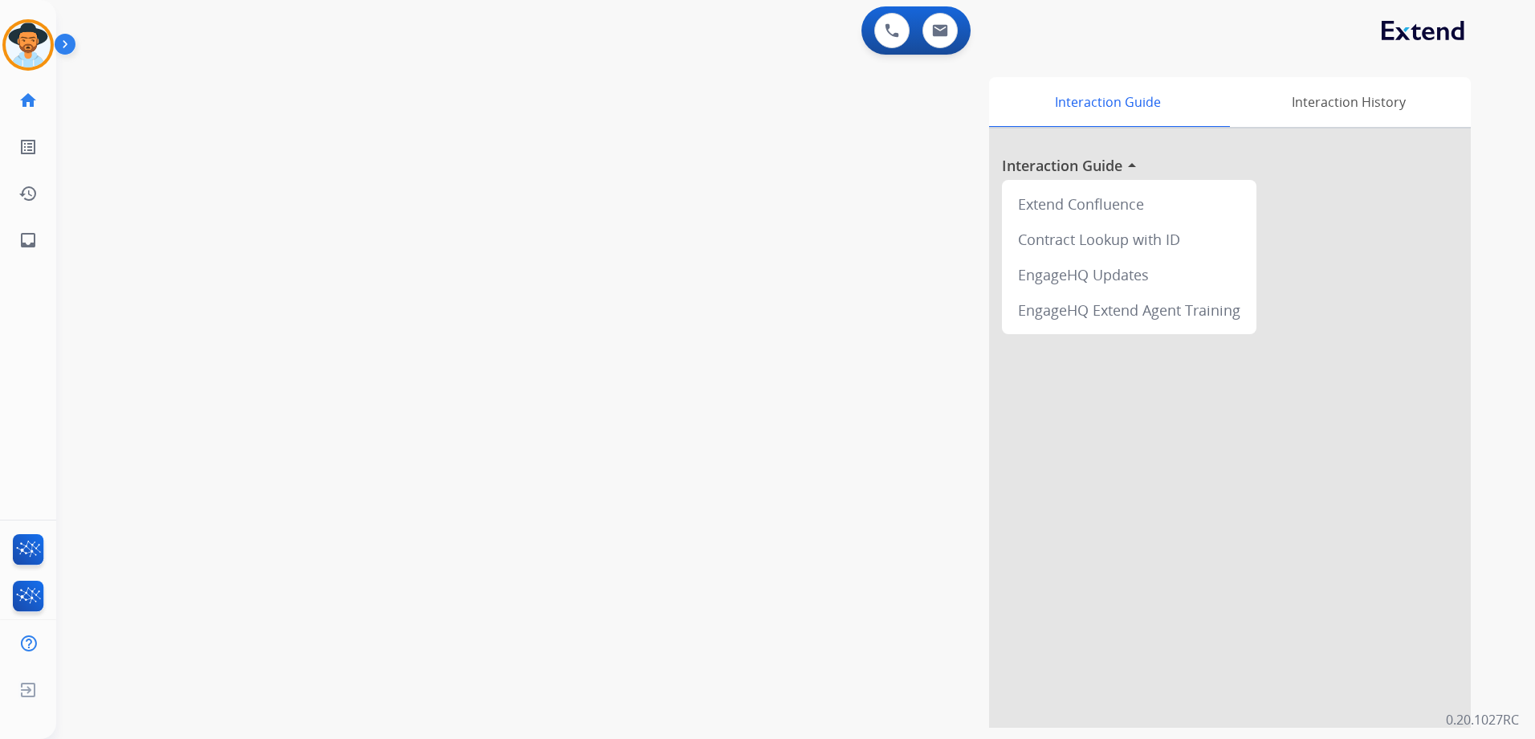
drag, startPoint x: 22, startPoint y: 35, endPoint x: 82, endPoint y: 47, distance: 60.8
click at [23, 35] on img at bounding box center [28, 44] width 45 height 45
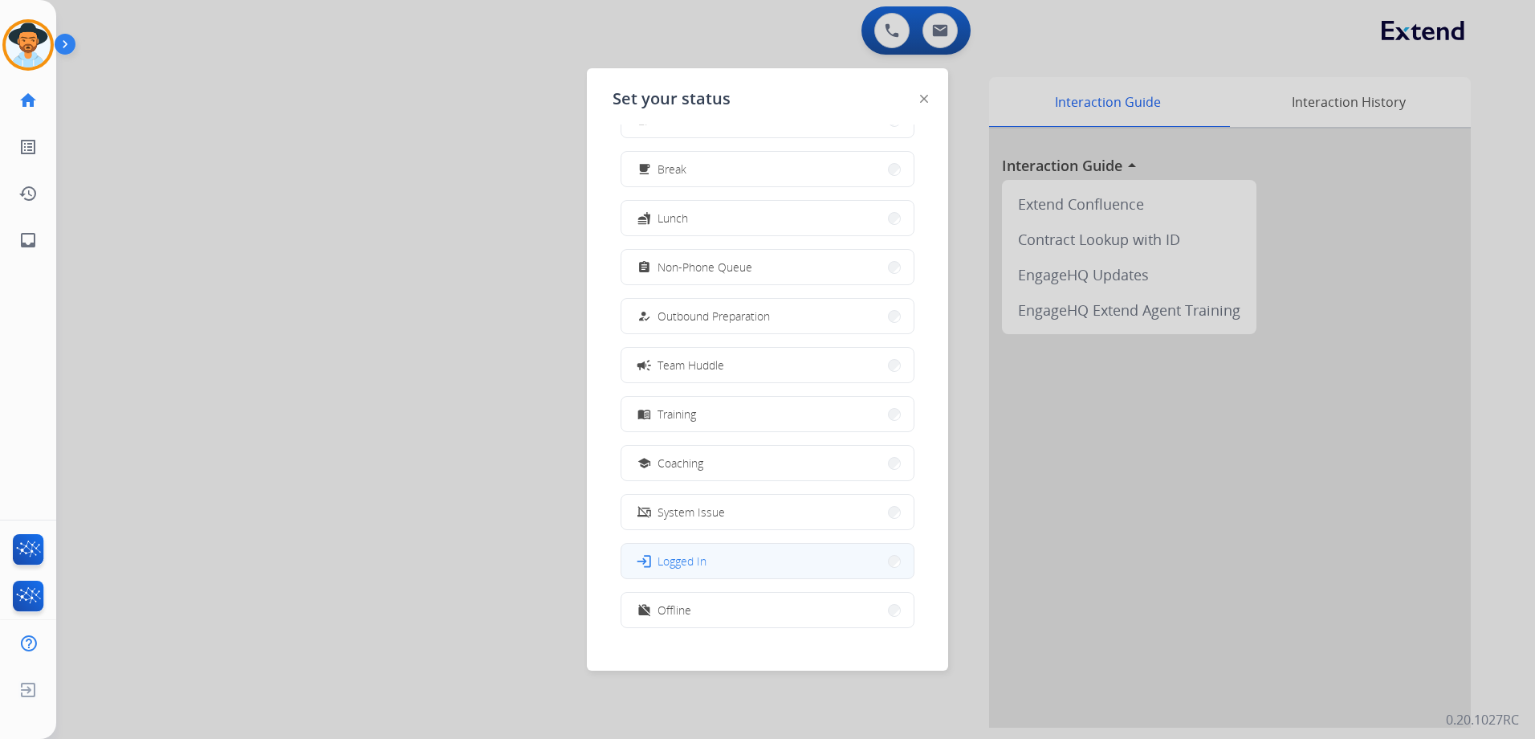
scroll to position [54, 0]
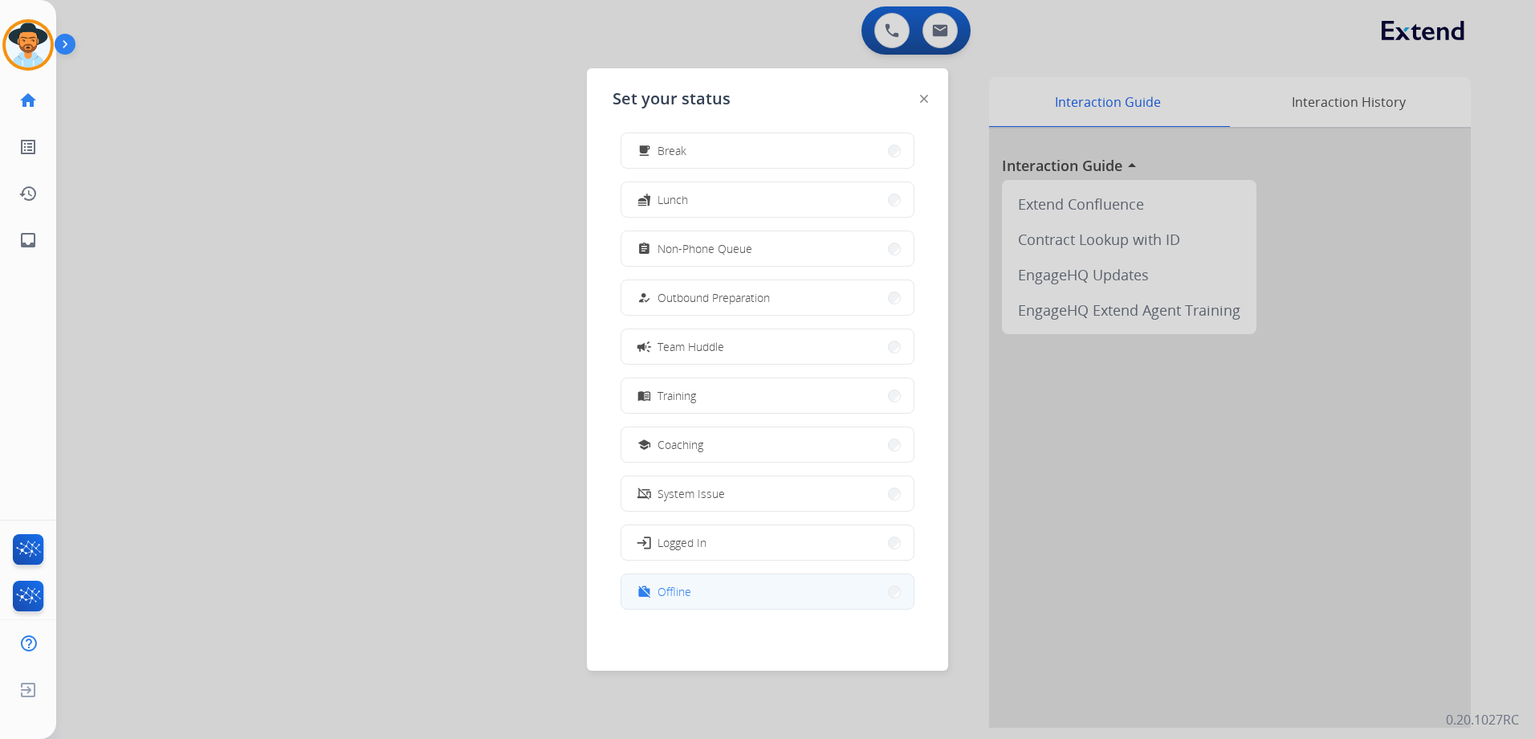
click at [703, 589] on button "work_off Offline" at bounding box center [767, 591] width 292 height 35
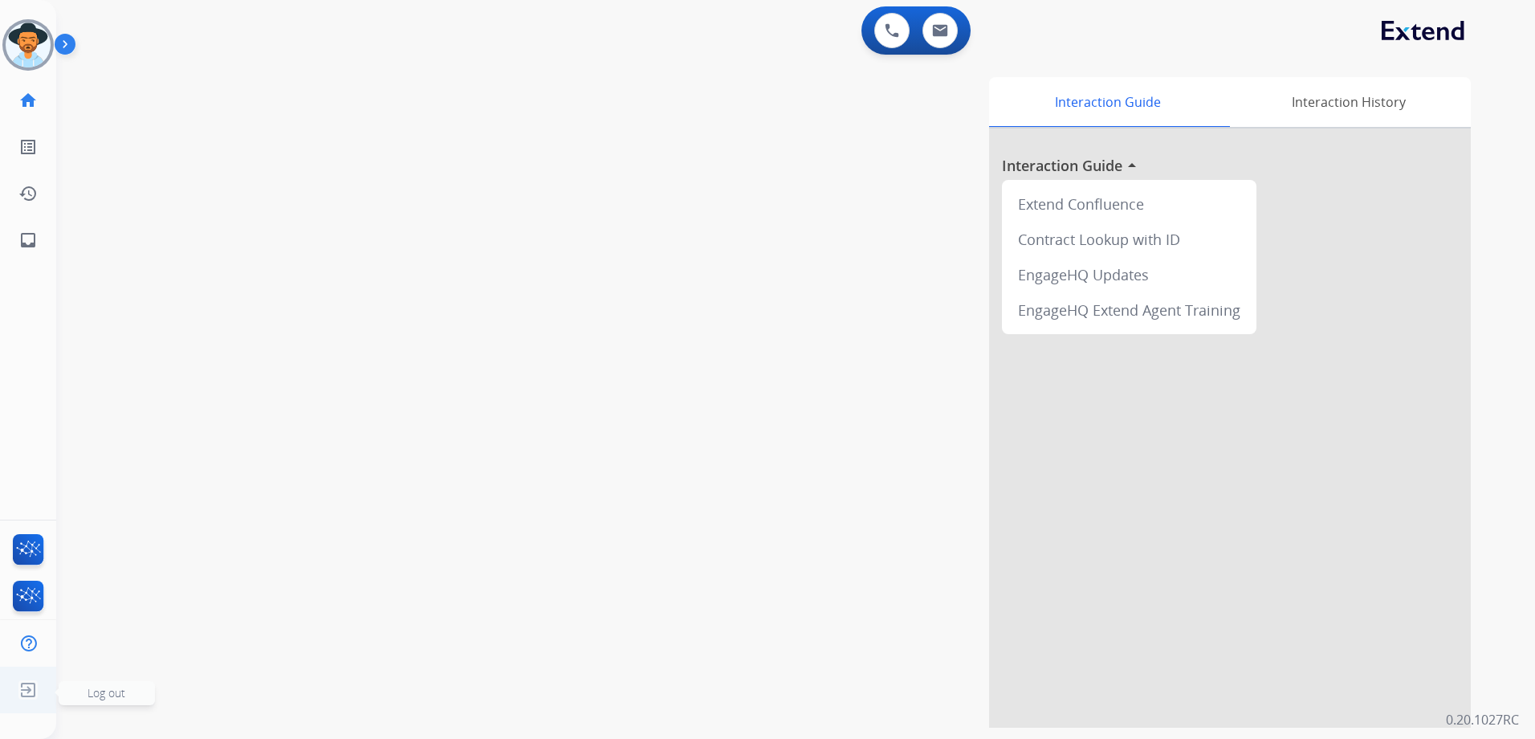
click at [39, 691] on img at bounding box center [28, 689] width 29 height 31
